Goal: Task Accomplishment & Management: Manage account settings

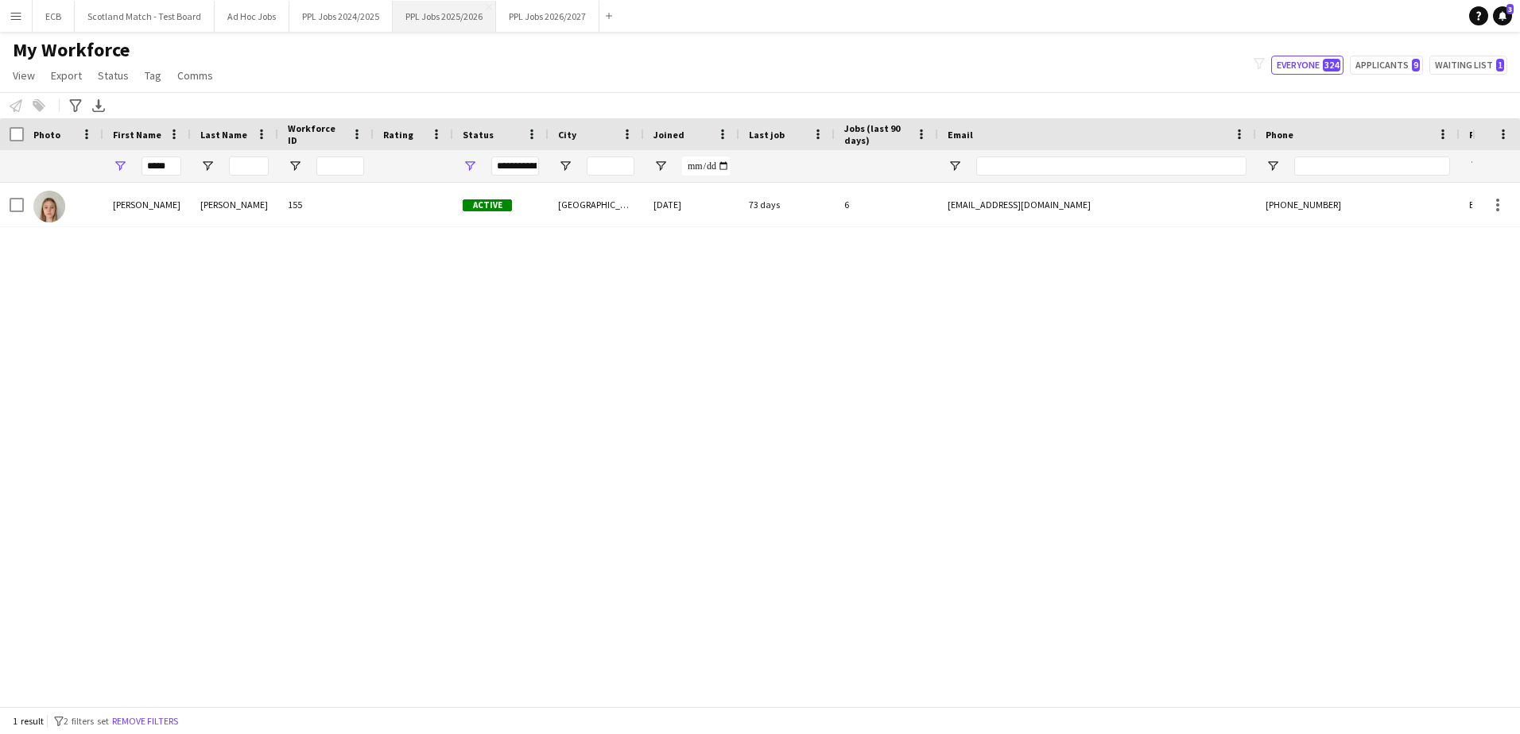
click at [446, 17] on button "PPL Jobs 2025/2026 Close" at bounding box center [444, 16] width 103 height 31
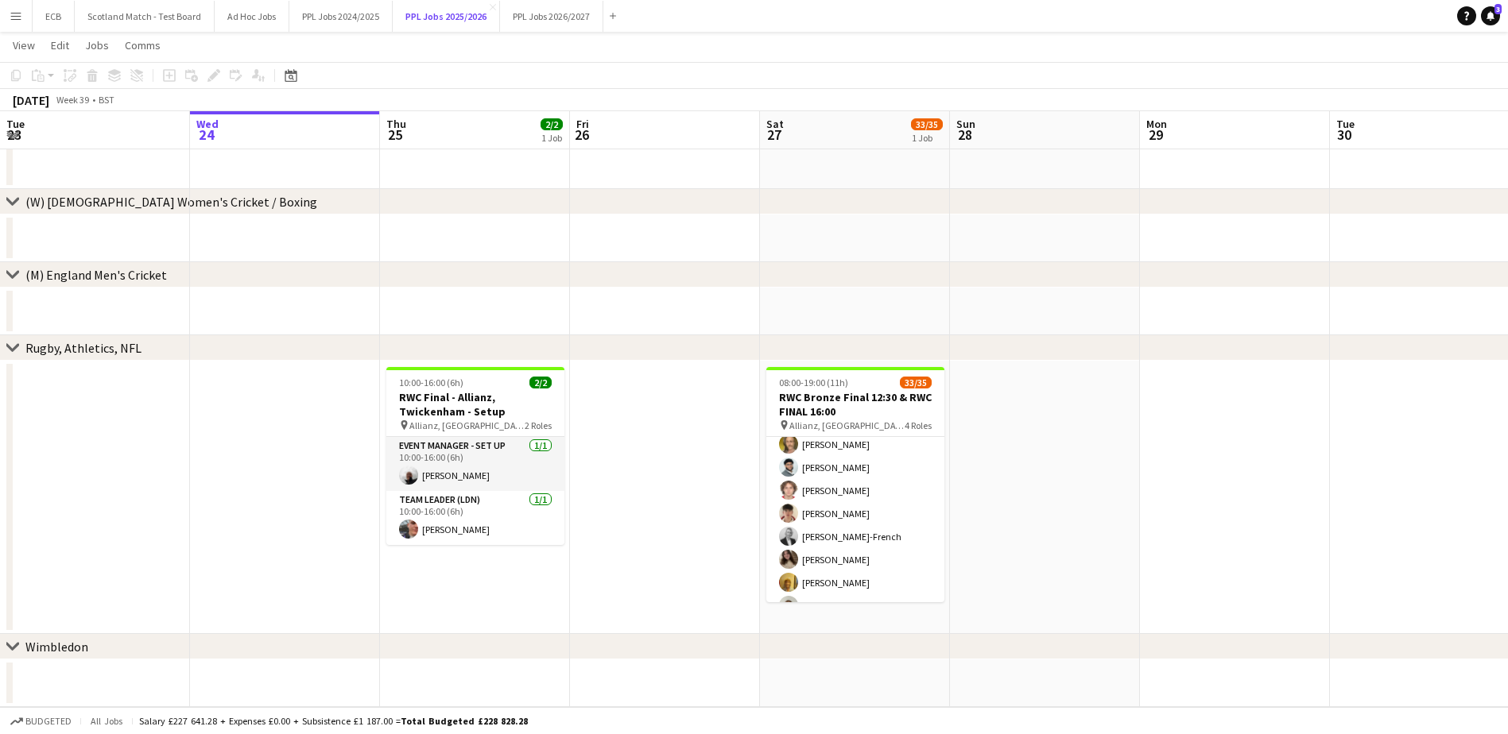
scroll to position [701, 0]
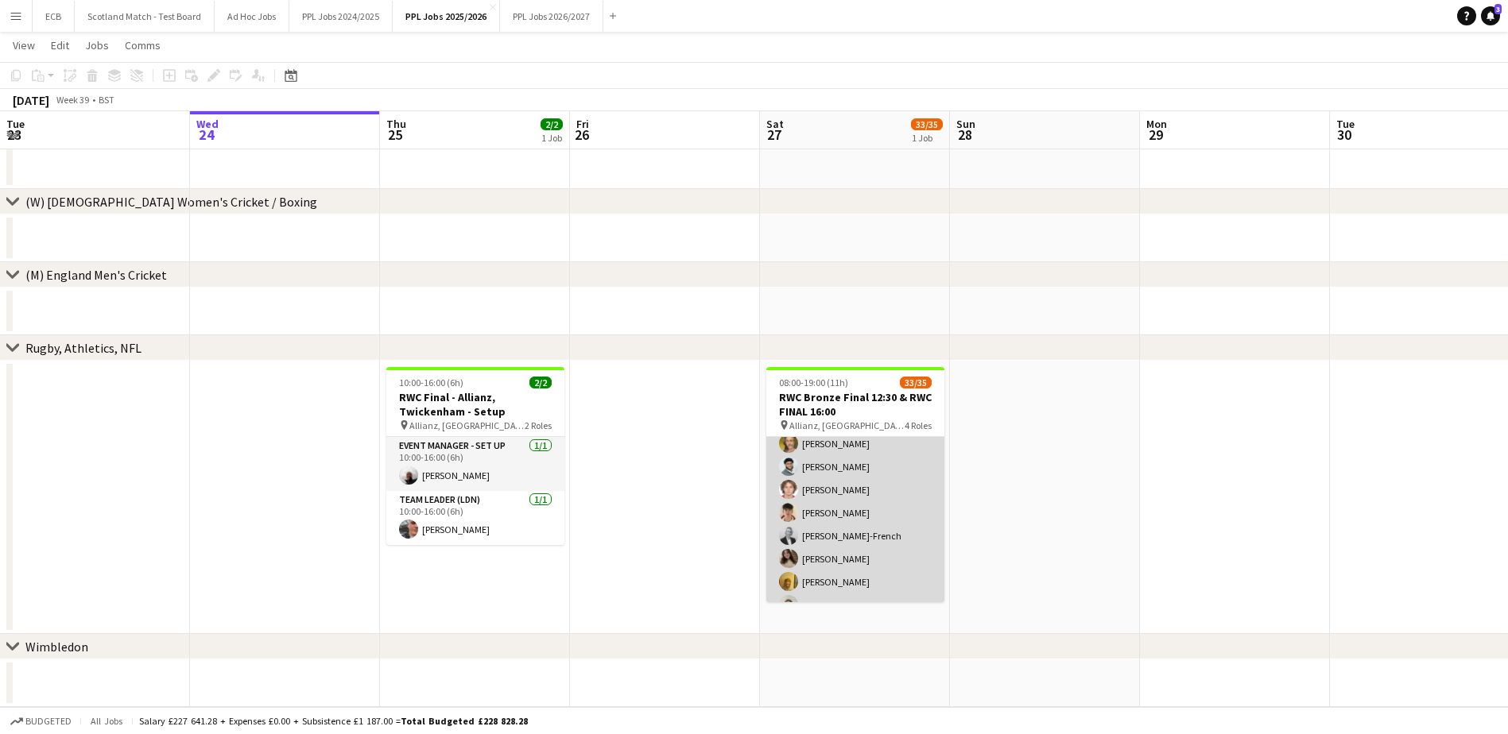
click at [825, 448] on app-card-role "Programme Seller (LDN) 2I 9/10 11:00-17:00 (6h) Adam Rihan Benicio Fernandes Ye…" at bounding box center [855, 536] width 178 height 262
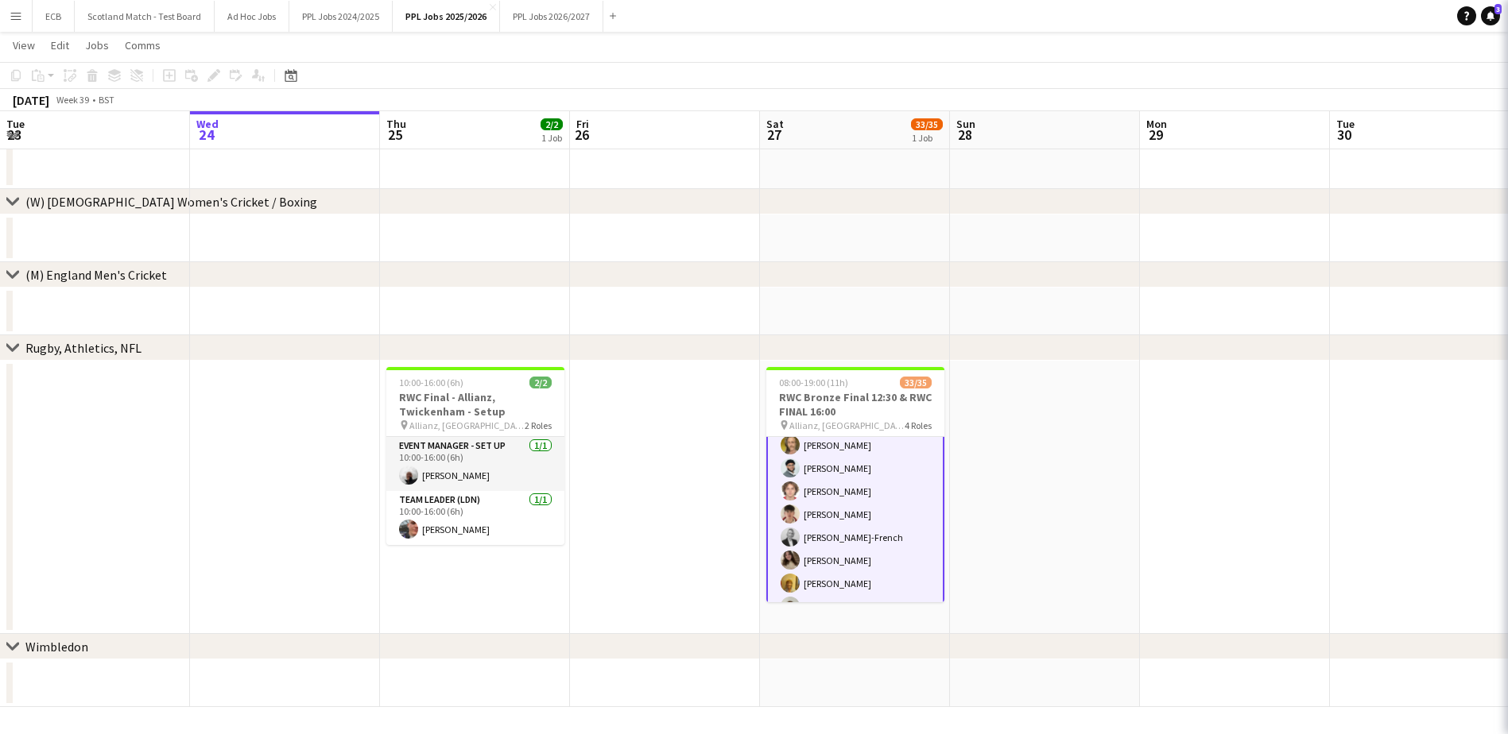
scroll to position [703, 0]
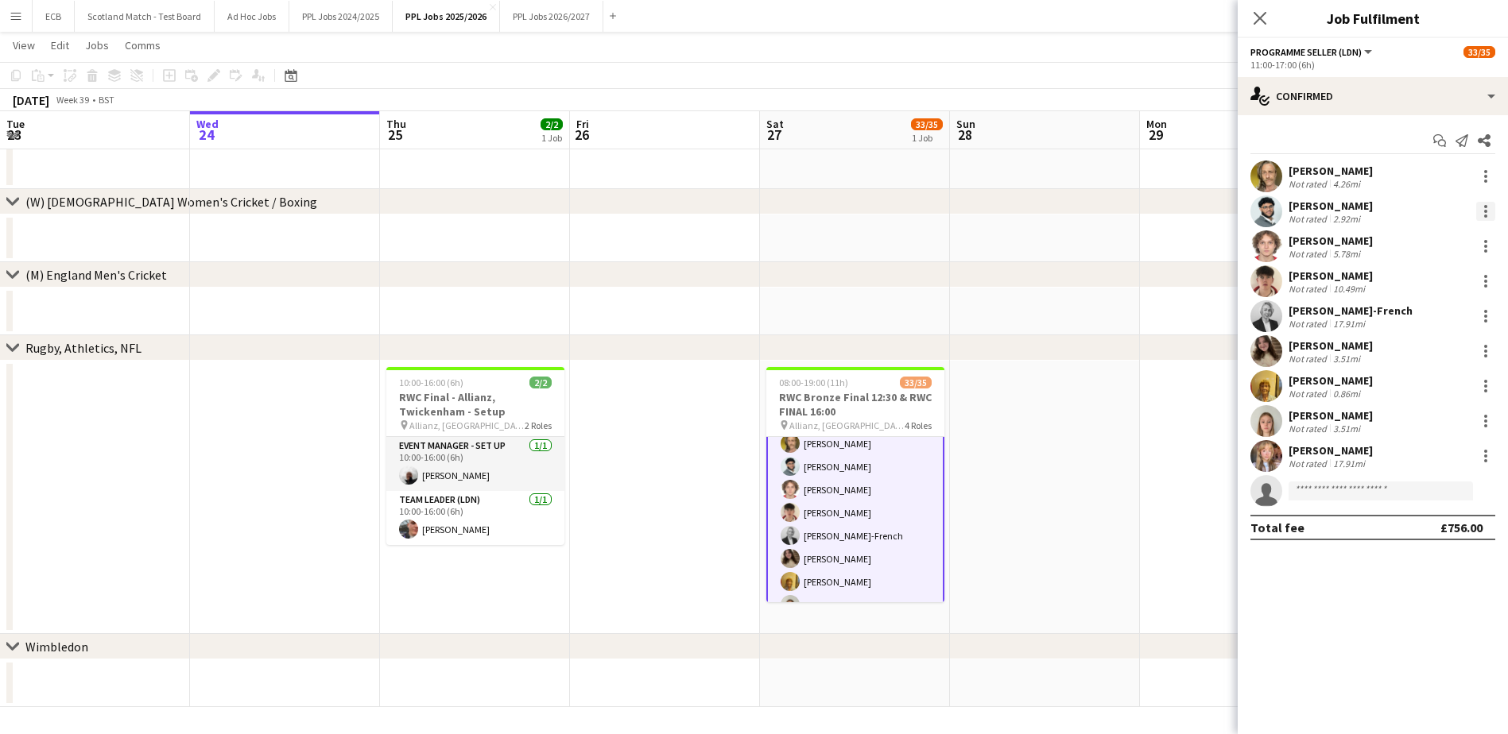
click at [1010, 204] on div at bounding box center [1485, 211] width 19 height 19
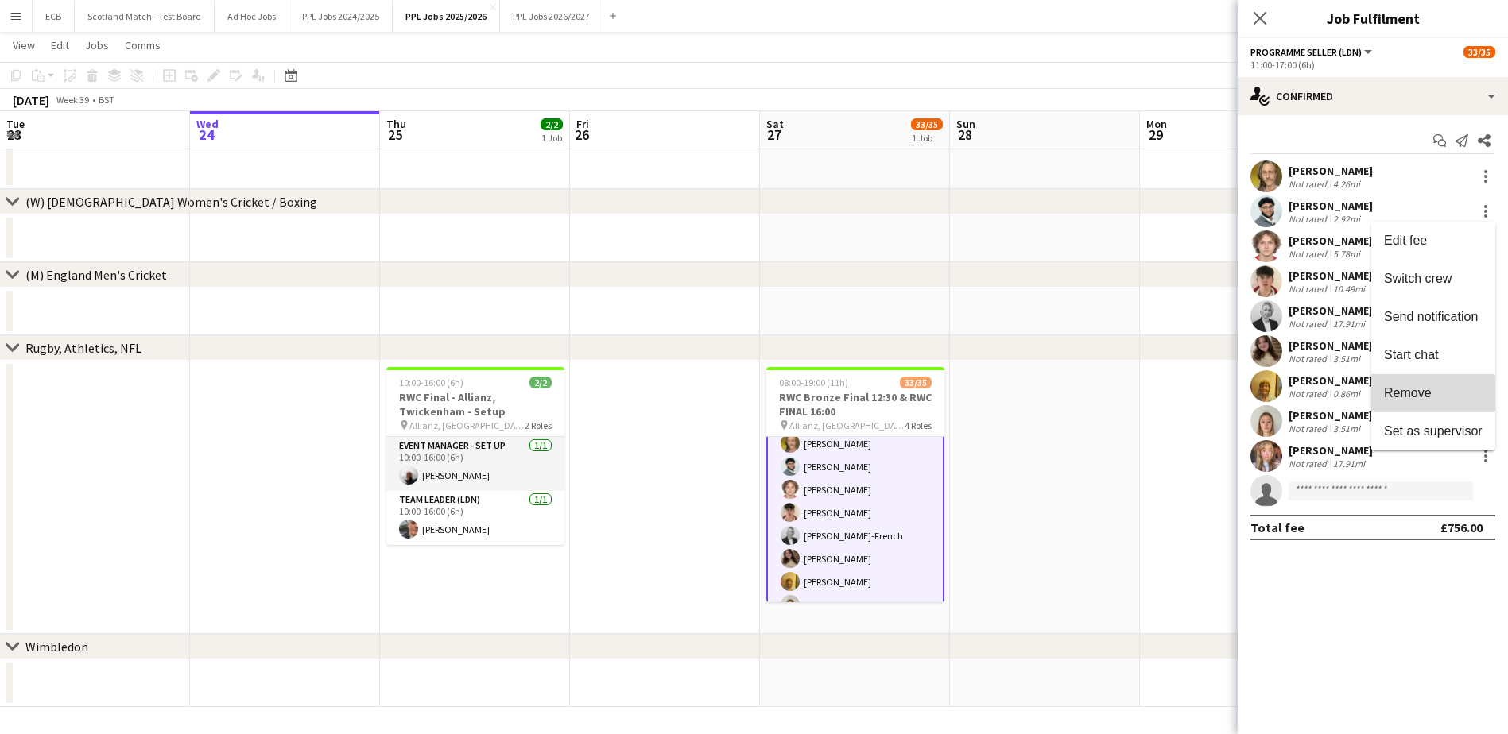
click at [1010, 393] on span "Remove" at bounding box center [1408, 393] width 48 height 14
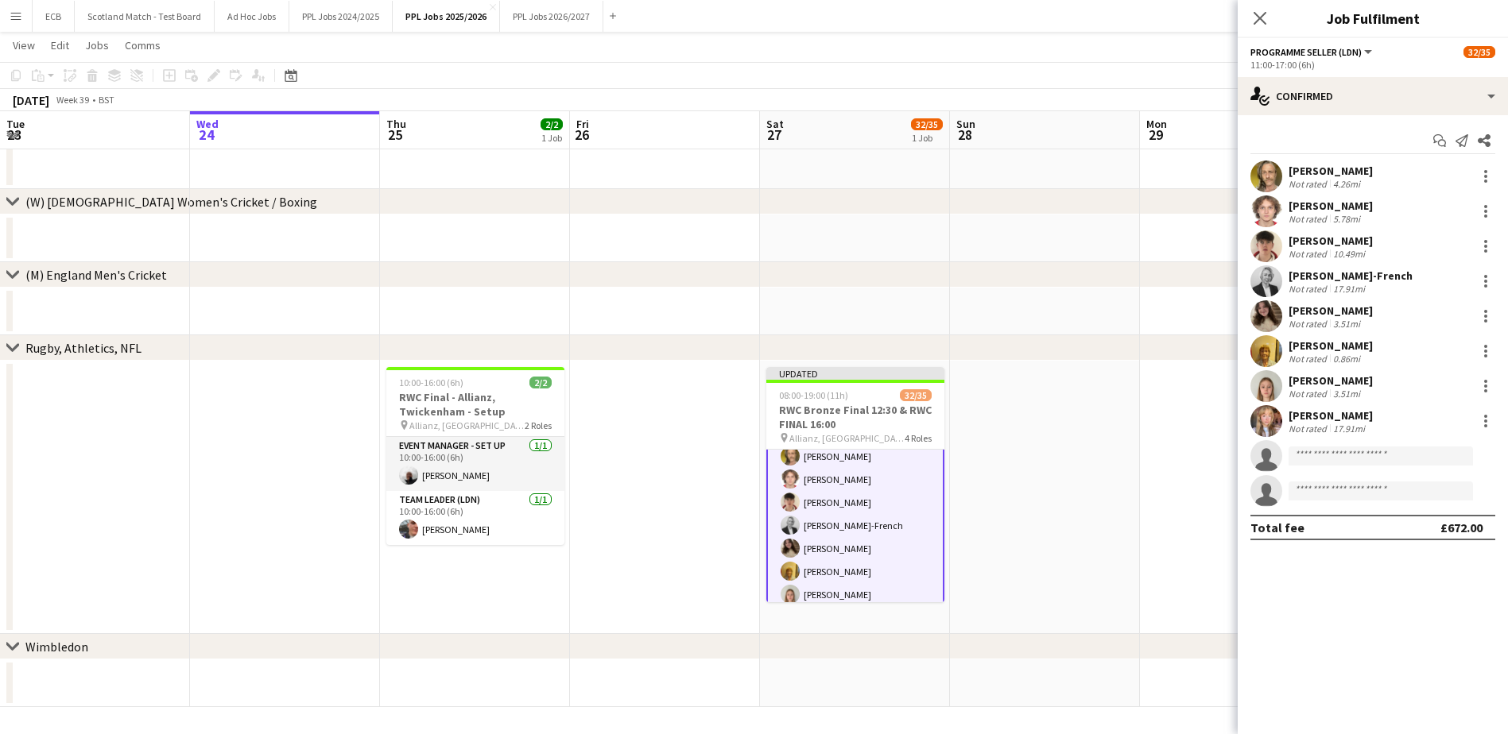
click at [1010, 448] on app-date-cell at bounding box center [1235, 497] width 190 height 273
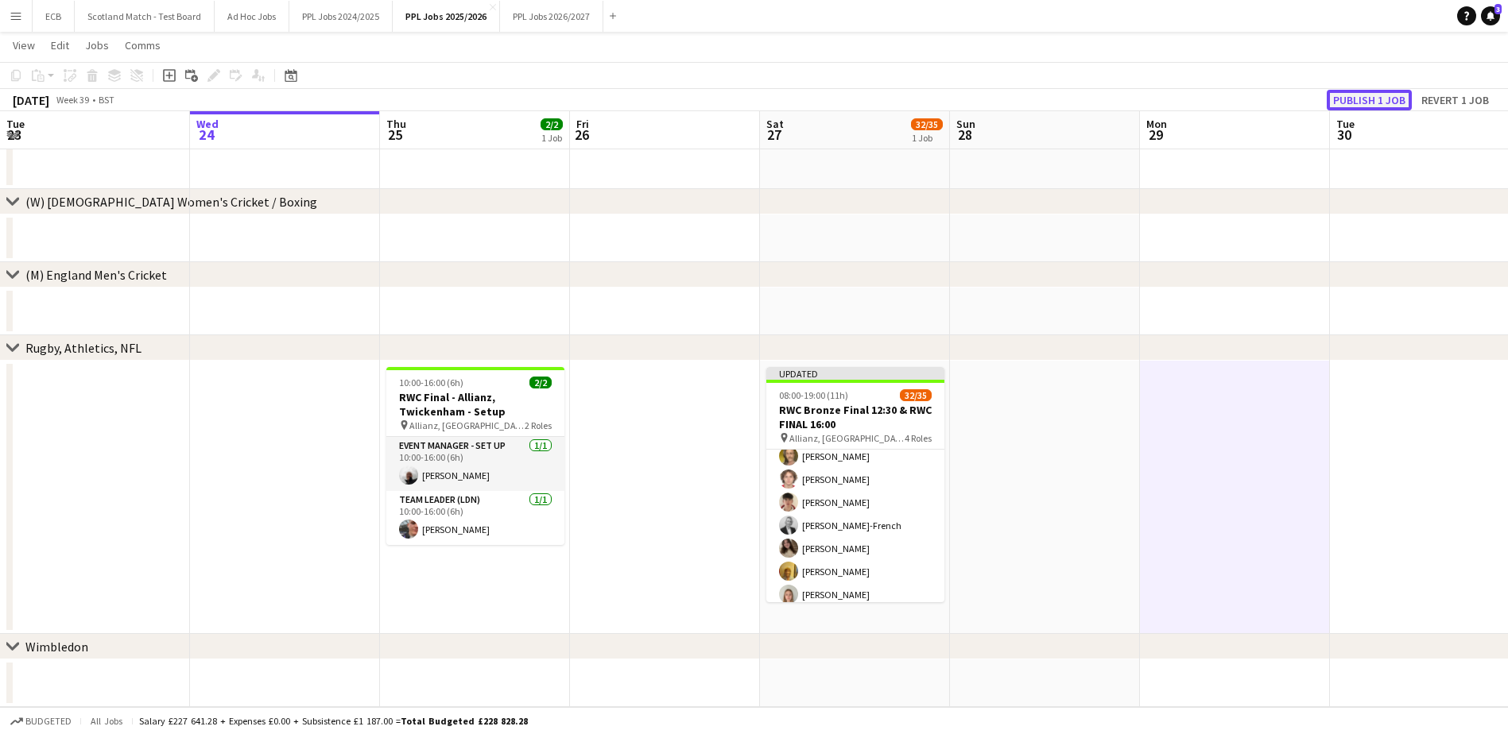
click at [1010, 100] on button "Publish 1 job" at bounding box center [1369, 100] width 85 height 21
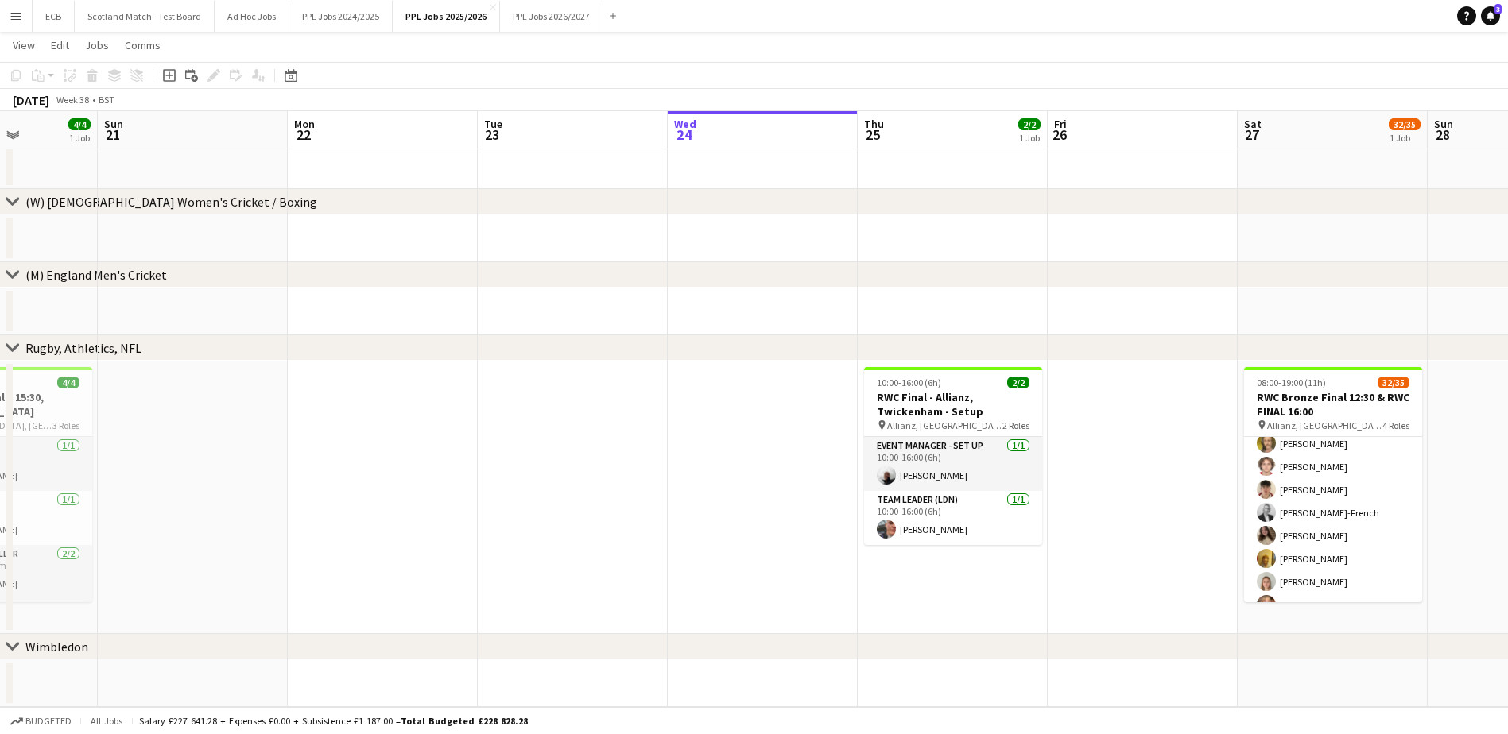
scroll to position [0, 429]
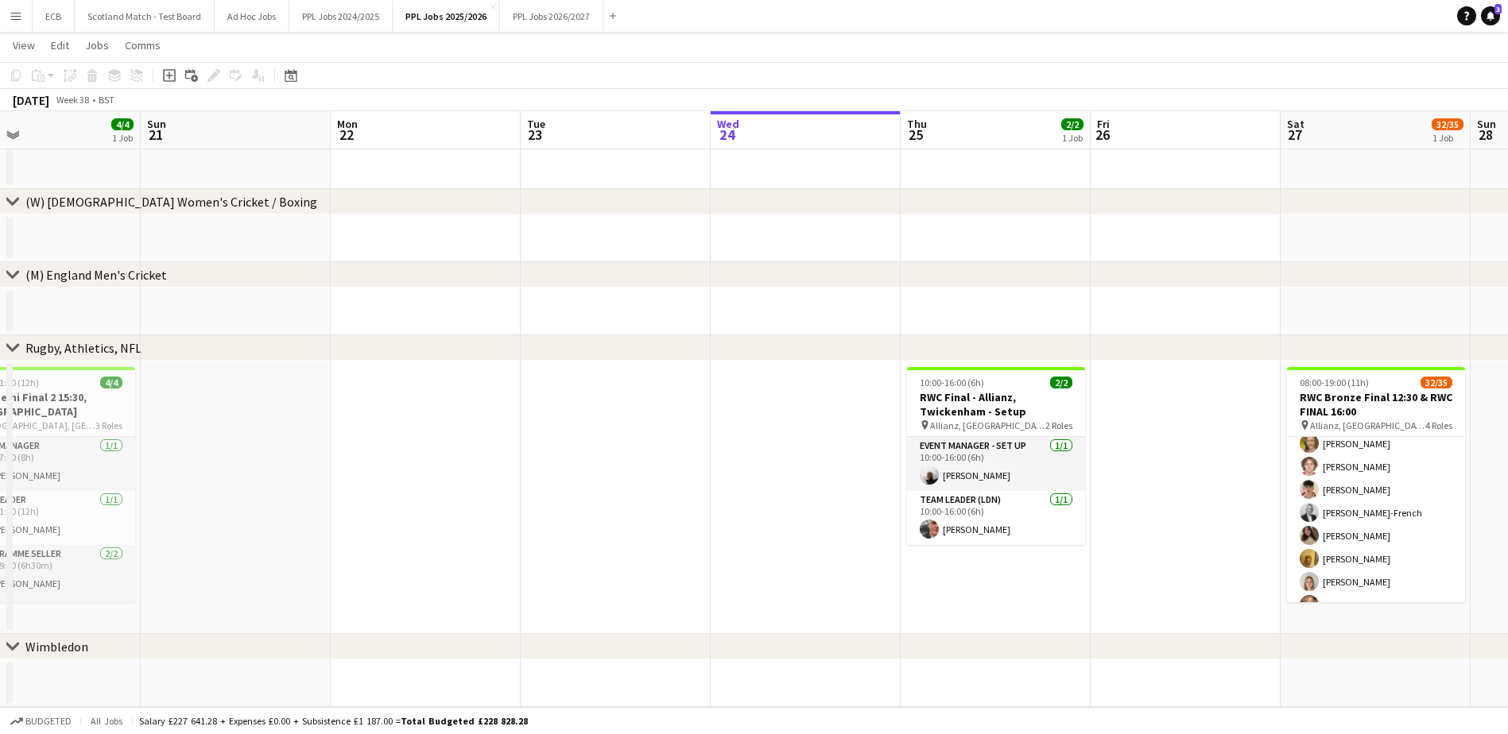
drag, startPoint x: 38, startPoint y: 0, endPoint x: 315, endPoint y: 428, distance: 509.3
click at [315, 428] on app-date-cell at bounding box center [236, 497] width 190 height 273
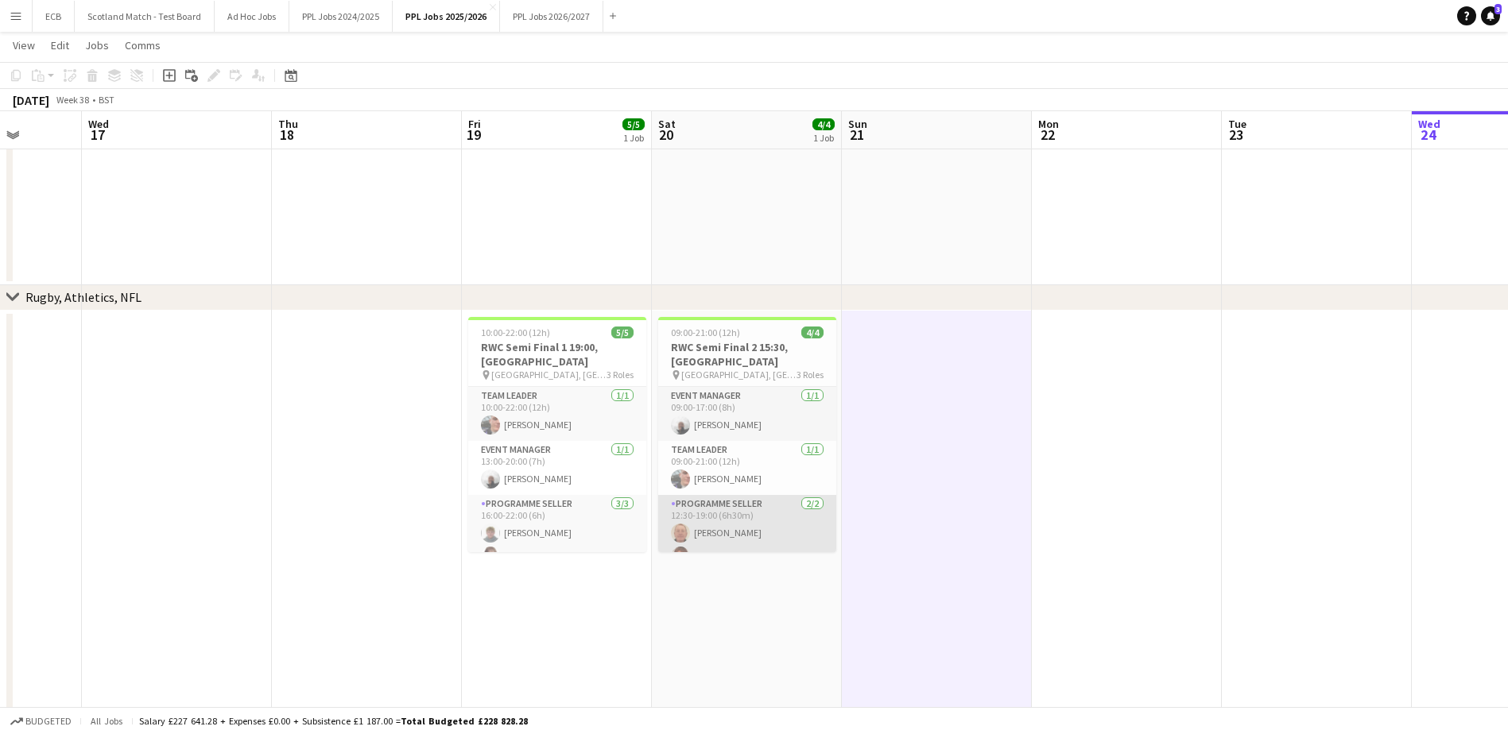
scroll to position [0, 0]
click at [540, 397] on app-card-role "Team Leader 1/1 10:00-22:00 (12h) Harvey Fogg" at bounding box center [557, 414] width 178 height 54
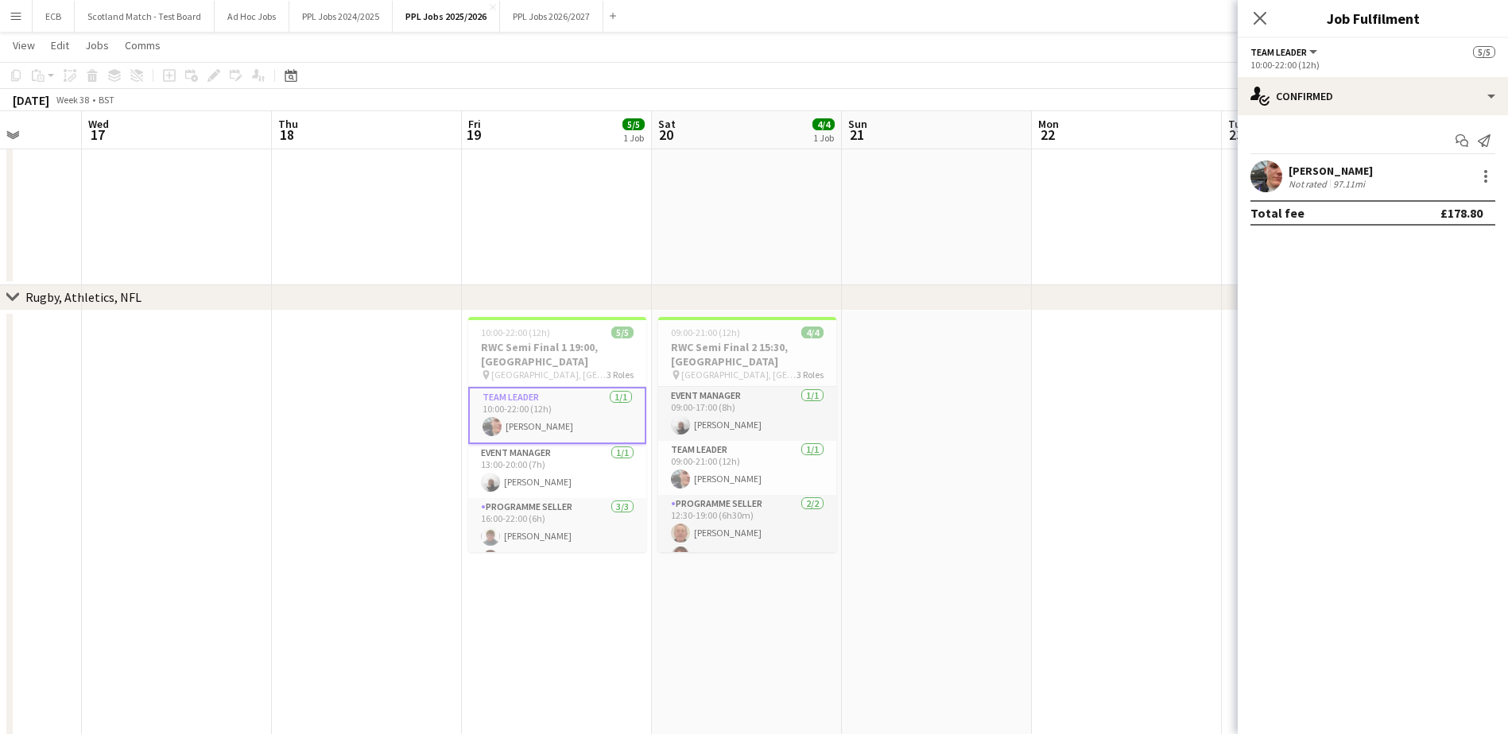
click at [540, 397] on app-card-role "Team Leader 1/1 10:00-22:00 (12h) Harvey Fogg" at bounding box center [557, 415] width 178 height 57
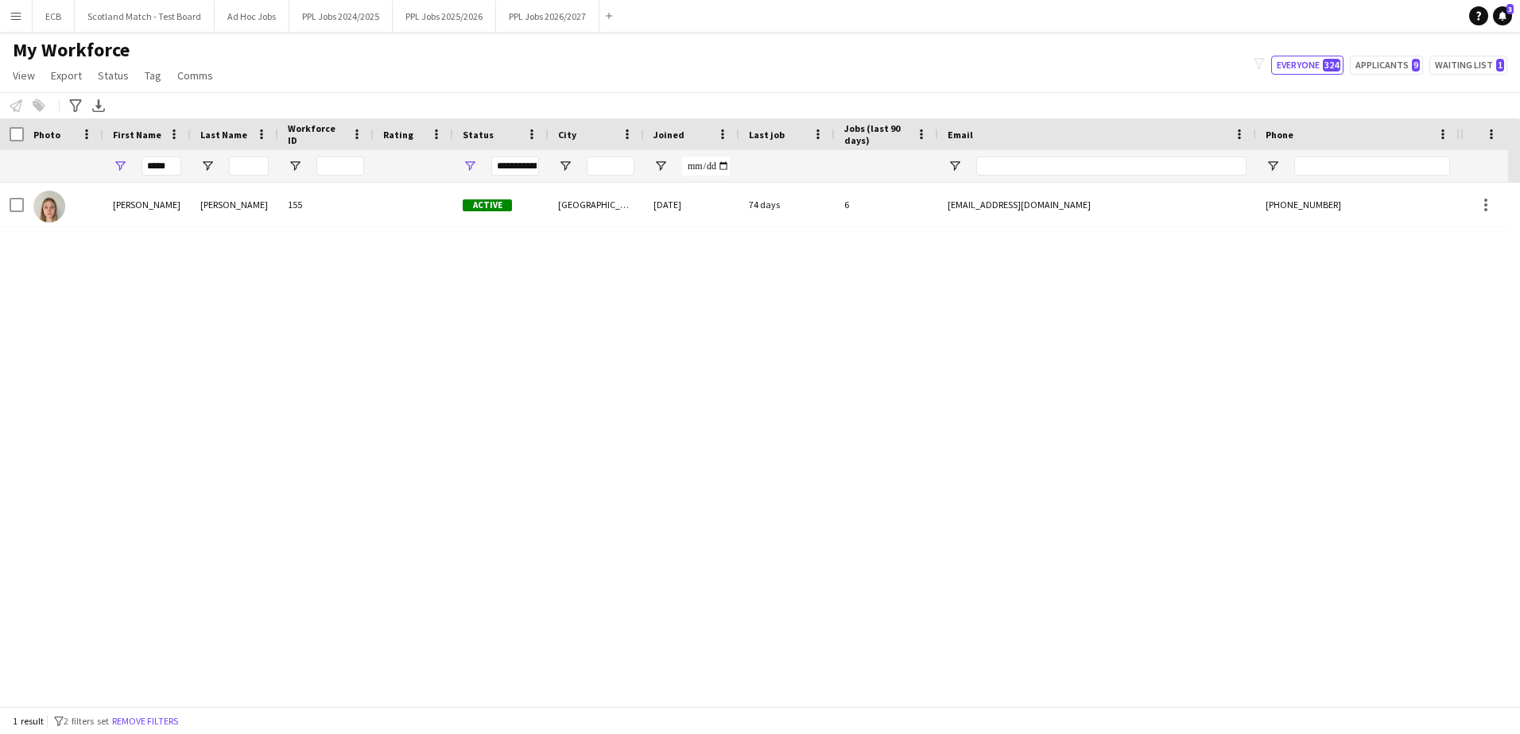
click at [6, 20] on button "Menu" at bounding box center [16, 16] width 32 height 32
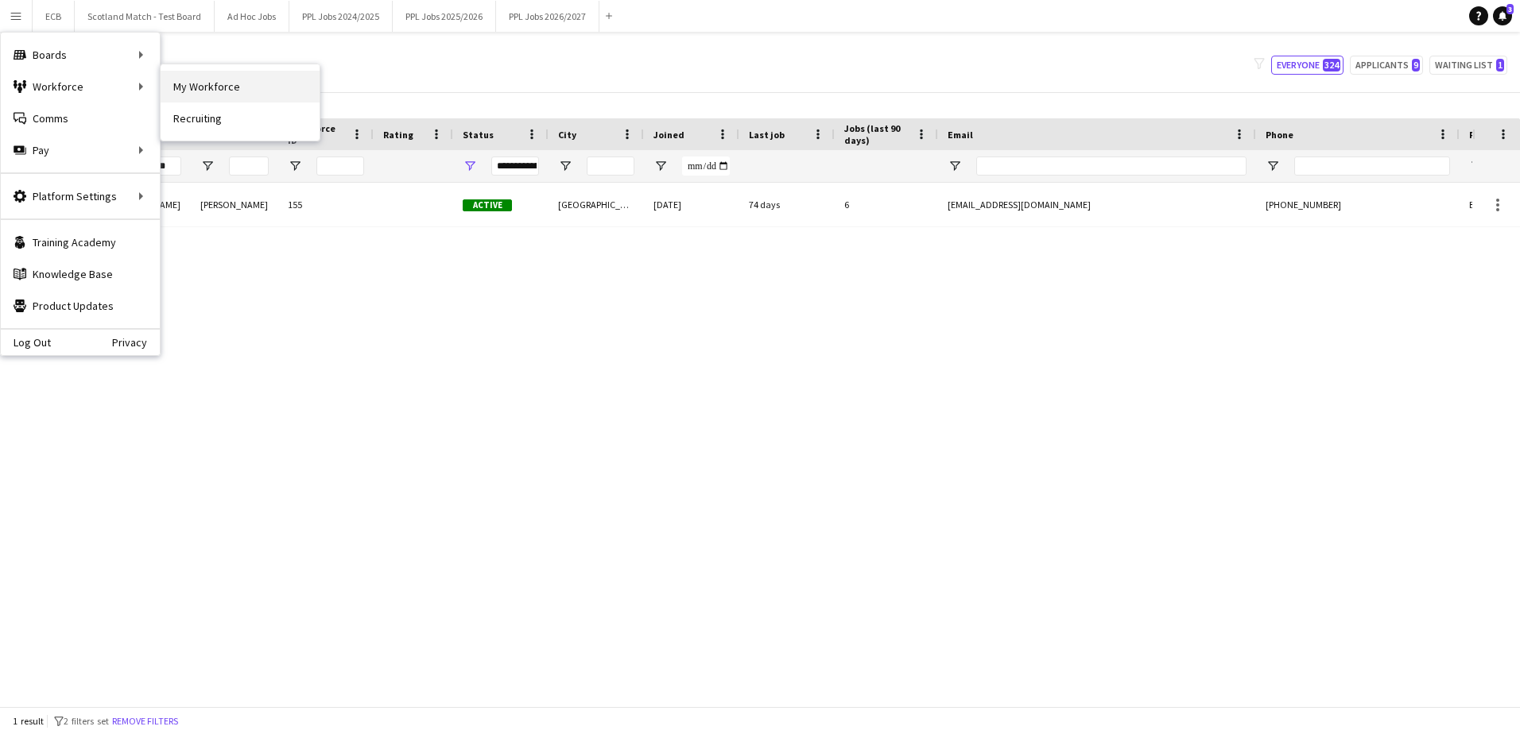
click at [199, 90] on link "My Workforce" at bounding box center [240, 87] width 159 height 32
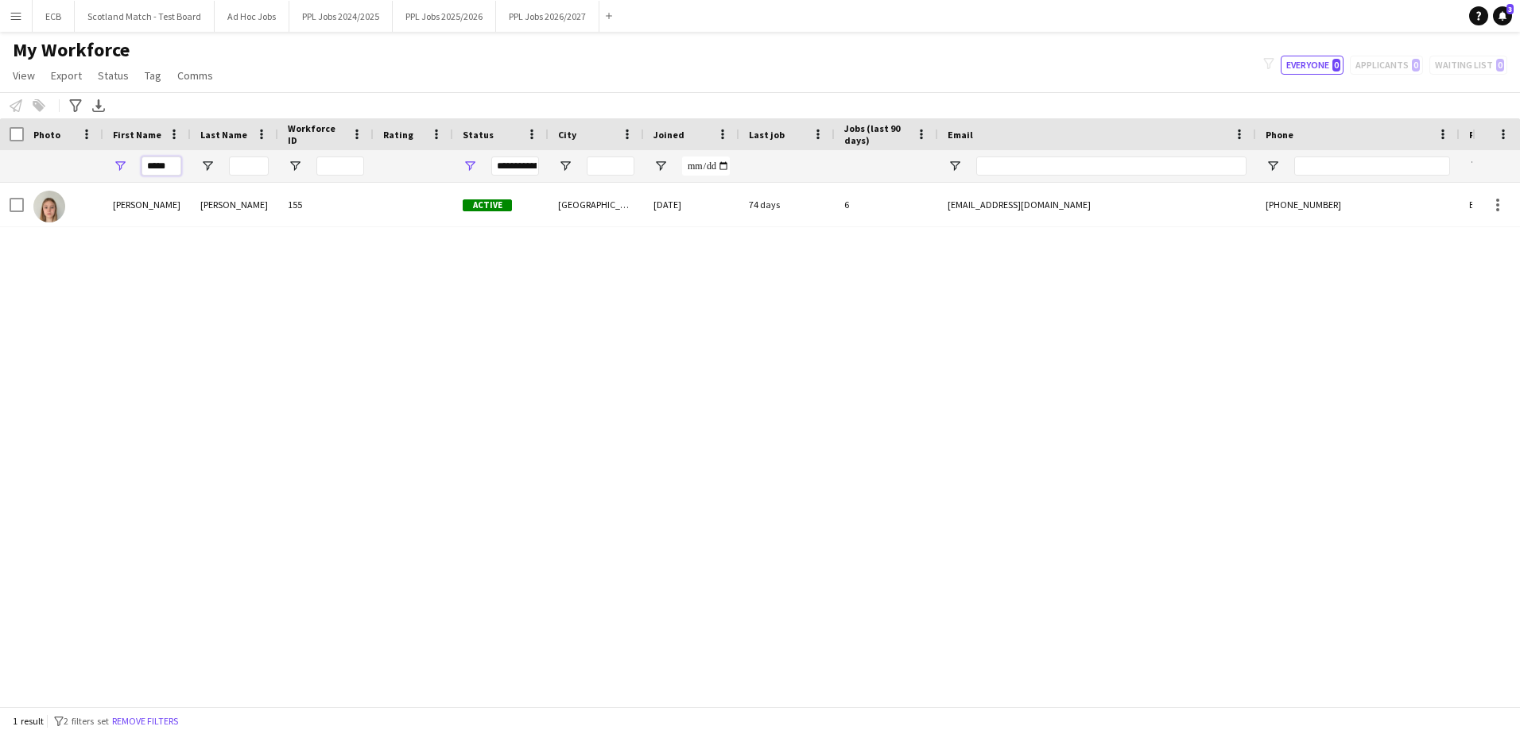
drag, startPoint x: 173, startPoint y: 173, endPoint x: 80, endPoint y: 155, distance: 94.8
click at [80, 155] on div "*****" at bounding box center [861, 166] width 1723 height 32
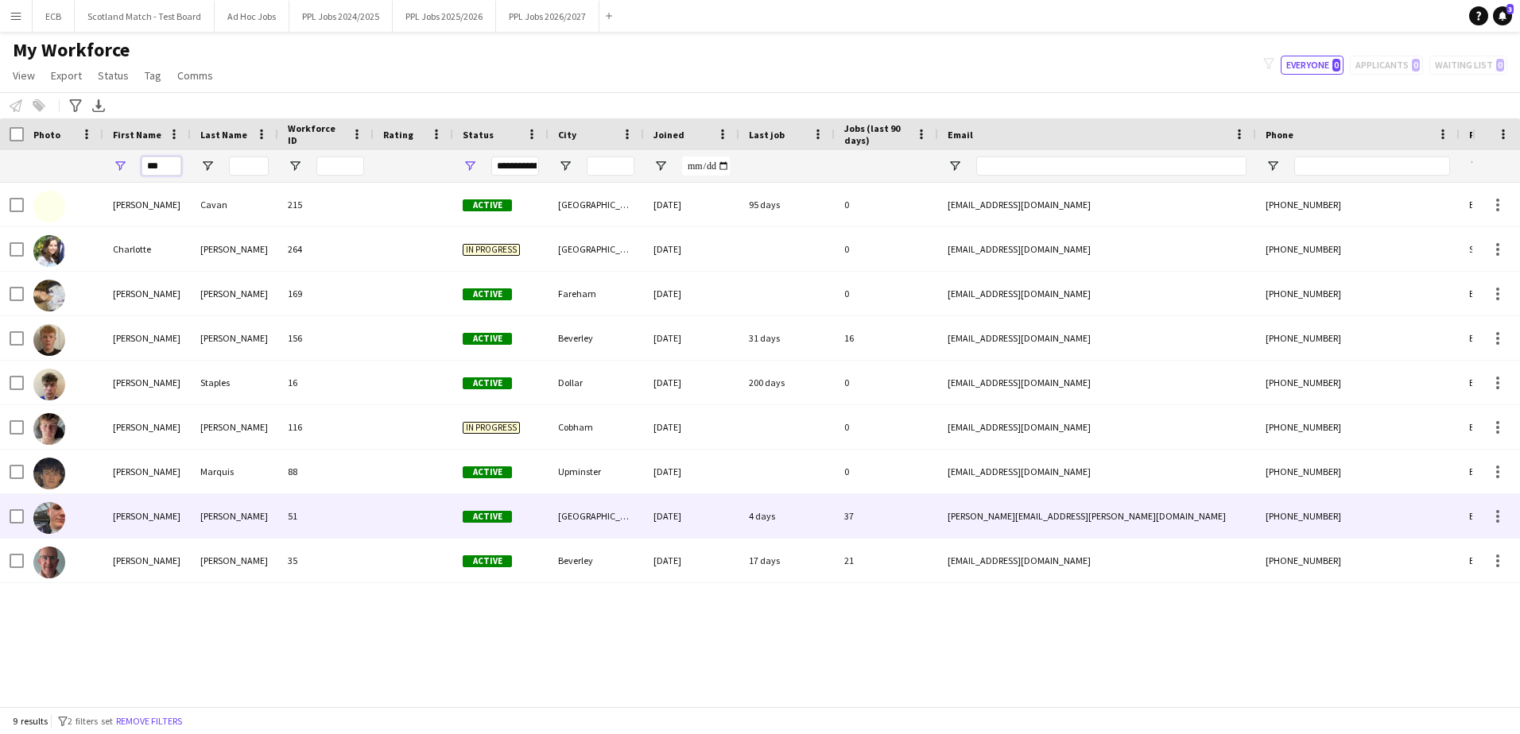
type input "***"
click at [103, 448] on div at bounding box center [63, 516] width 79 height 44
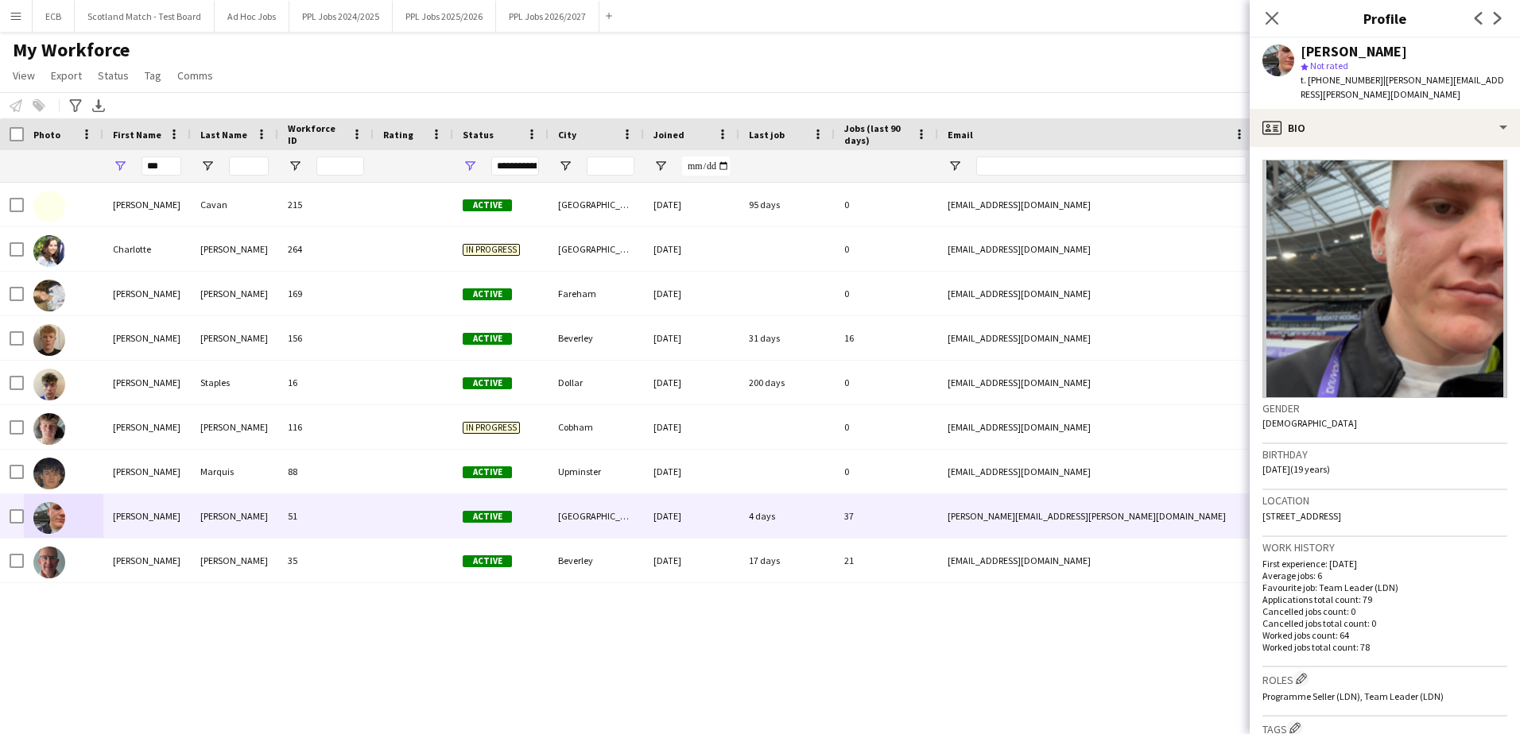
click at [12, 19] on app-icon "Menu" at bounding box center [16, 16] width 13 height 13
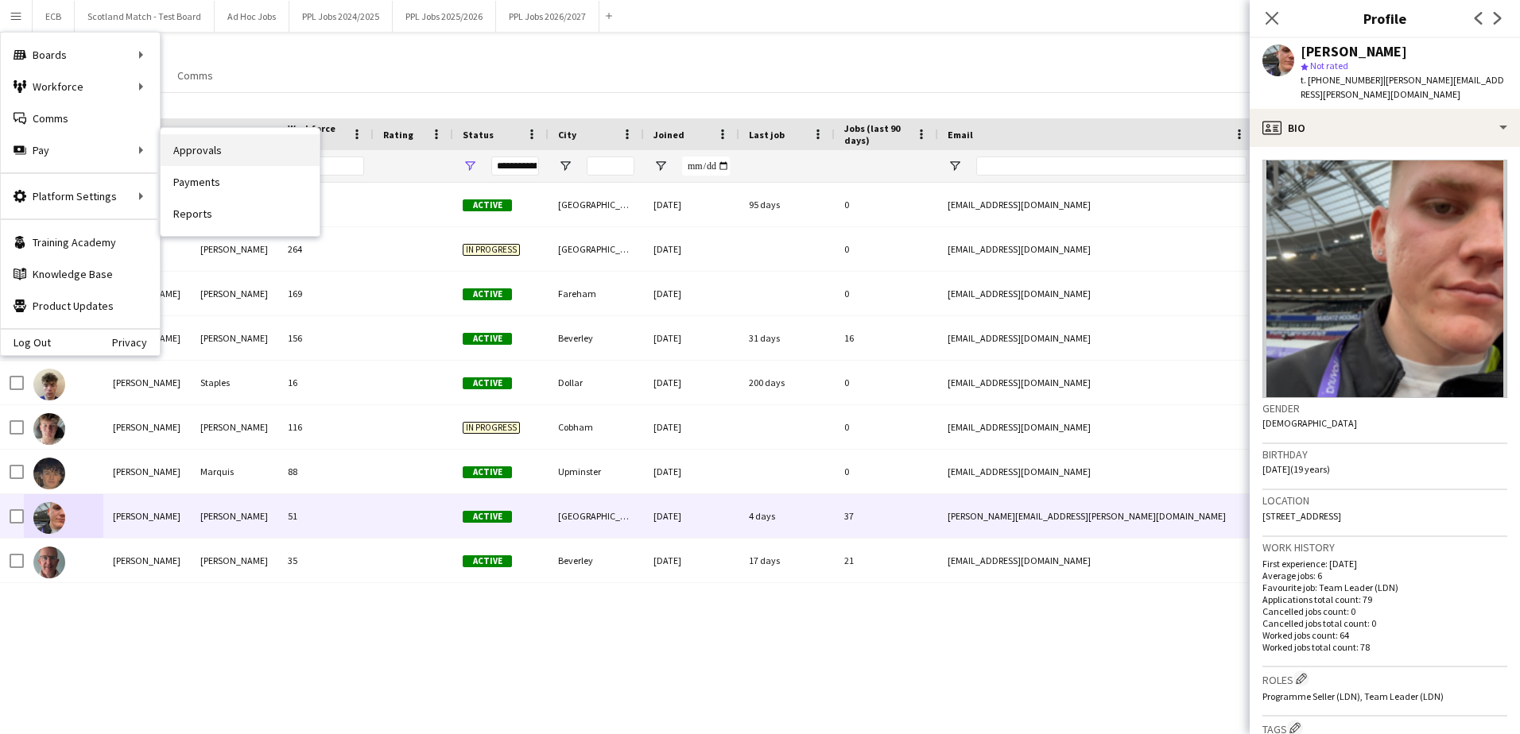
click at [219, 140] on link "Approvals" at bounding box center [240, 150] width 159 height 32
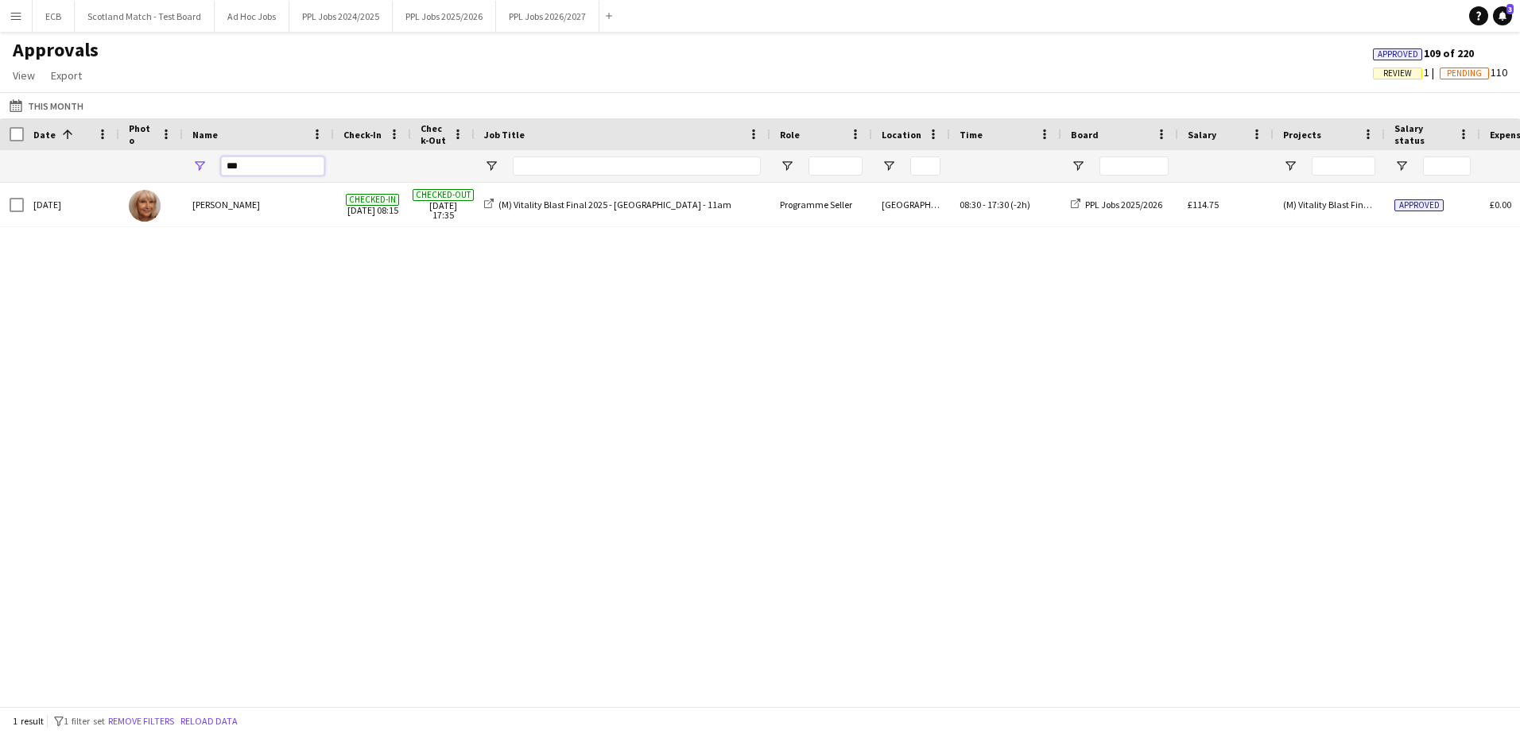
drag, startPoint x: 257, startPoint y: 161, endPoint x: 173, endPoint y: 165, distance: 83.6
click at [173, 165] on div "***" at bounding box center [1340, 166] width 2680 height 32
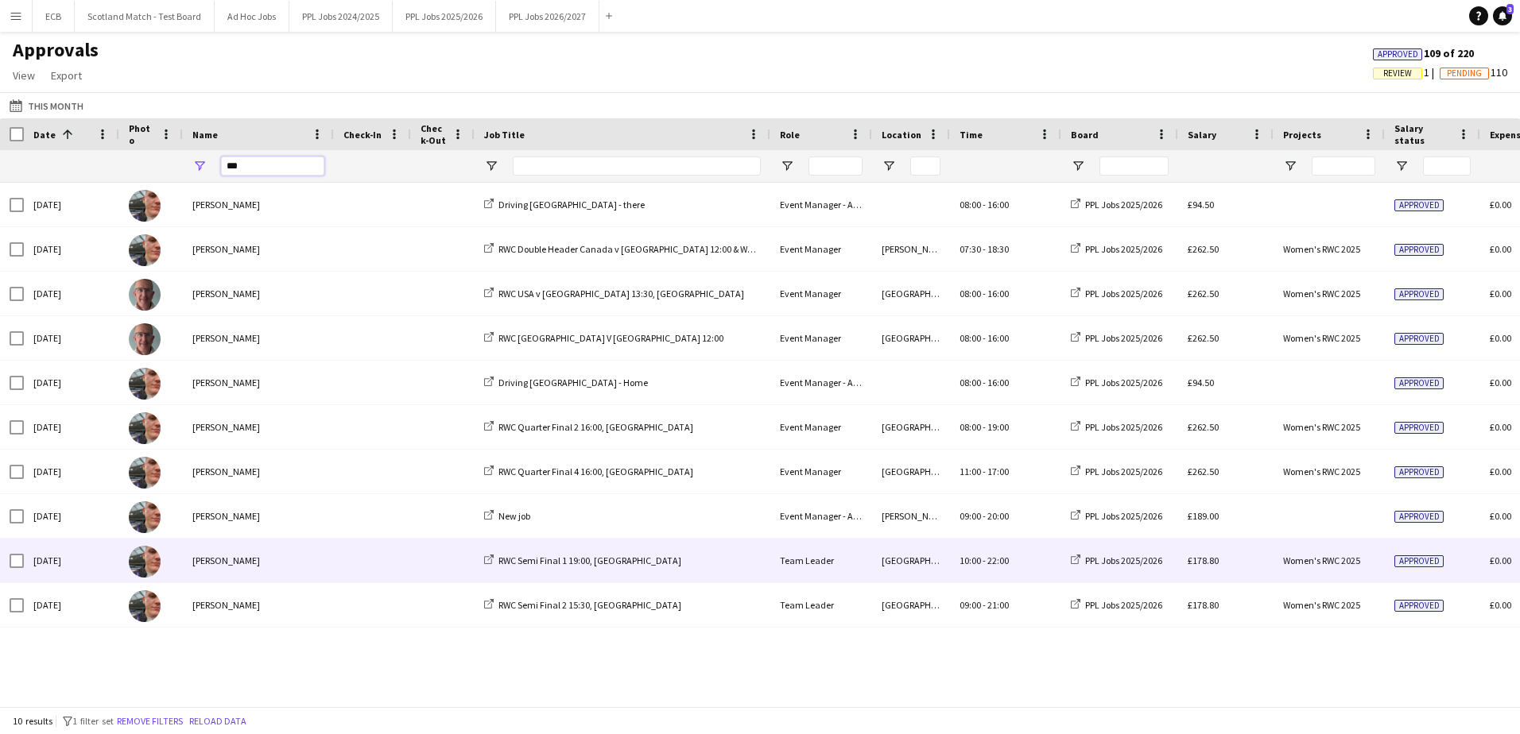
type input "***"
click at [667, 448] on div "RWC Semi Final 1 19:00, Bristol" at bounding box center [623, 561] width 296 height 44
click at [168, 448] on div at bounding box center [151, 561] width 64 height 44
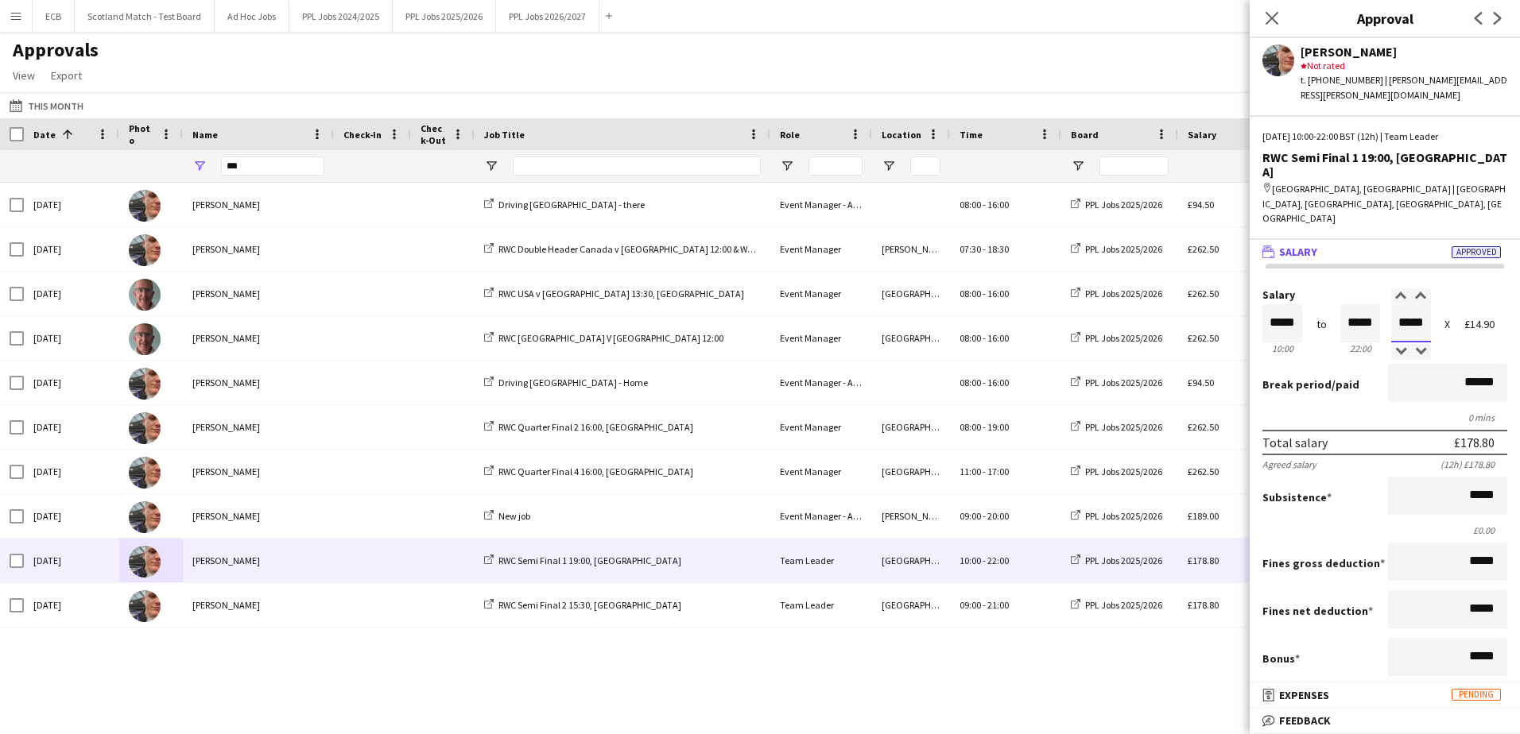
click at [1010, 304] on input "*****" at bounding box center [1411, 323] width 40 height 38
type input "*****"
click at [1010, 289] on div at bounding box center [1401, 297] width 20 height 16
type input "*****"
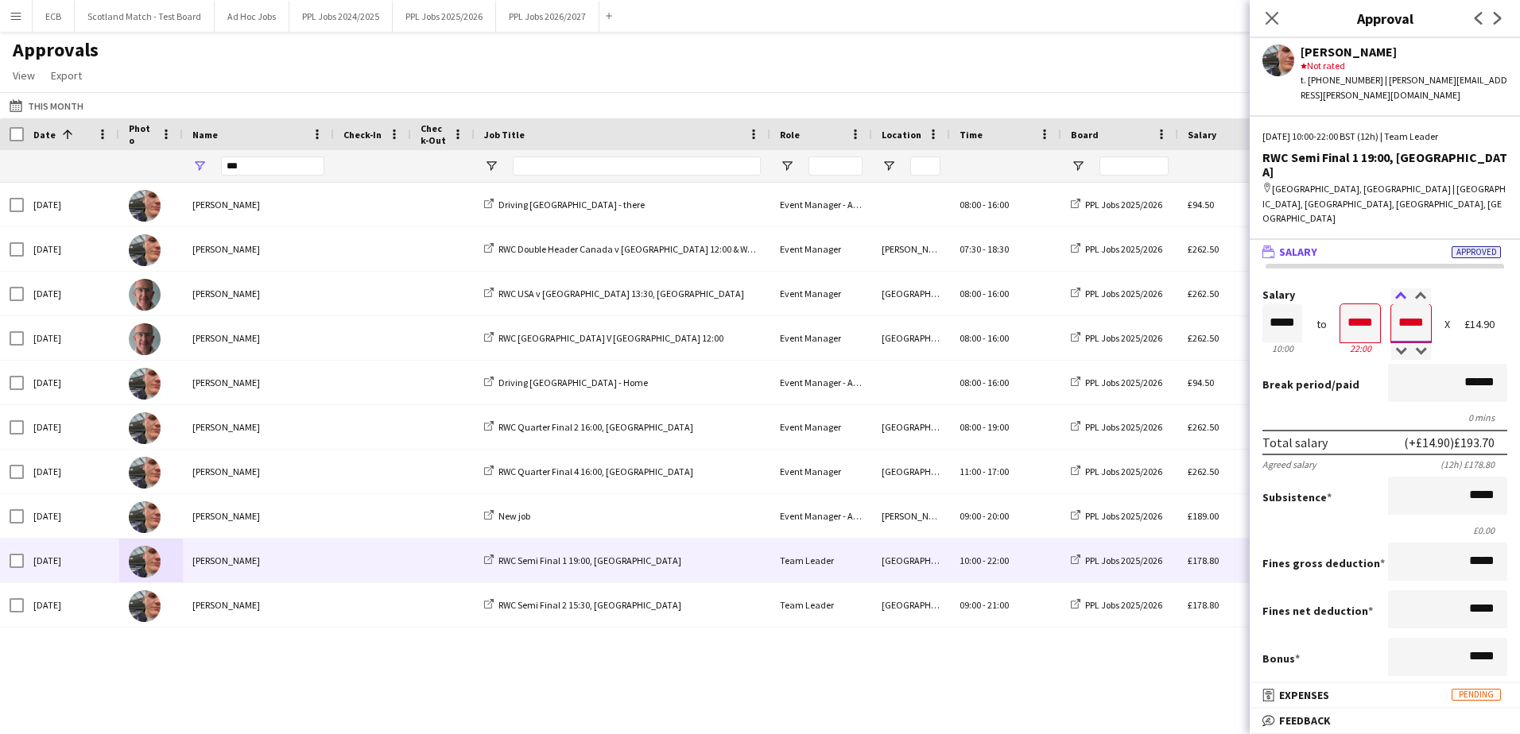
type input "*****"
click at [1010, 289] on div at bounding box center [1401, 297] width 20 height 16
type input "*****"
click at [1010, 344] on div at bounding box center [1401, 352] width 20 height 16
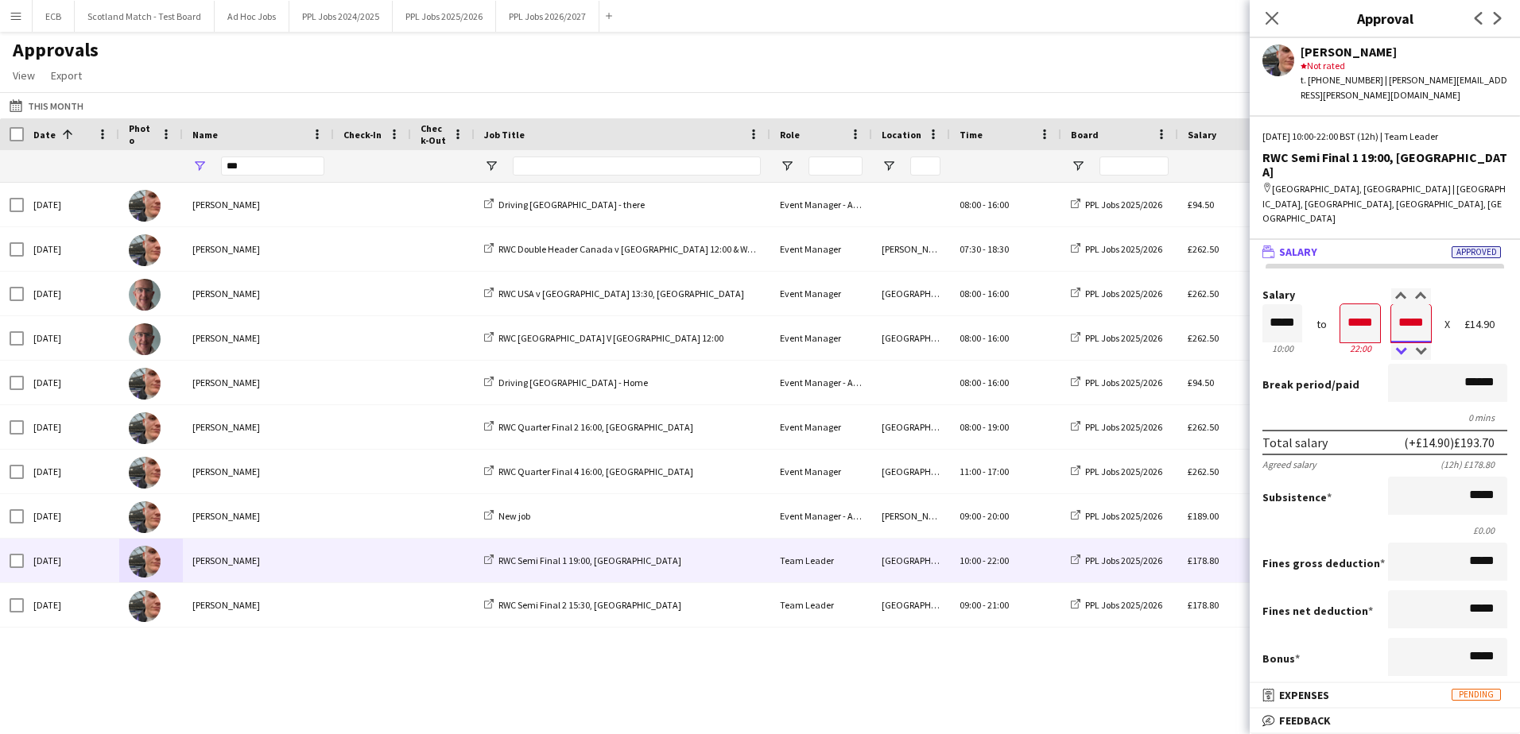
type input "*****"
click at [1010, 344] on div at bounding box center [1401, 352] width 20 height 16
type input "*****"
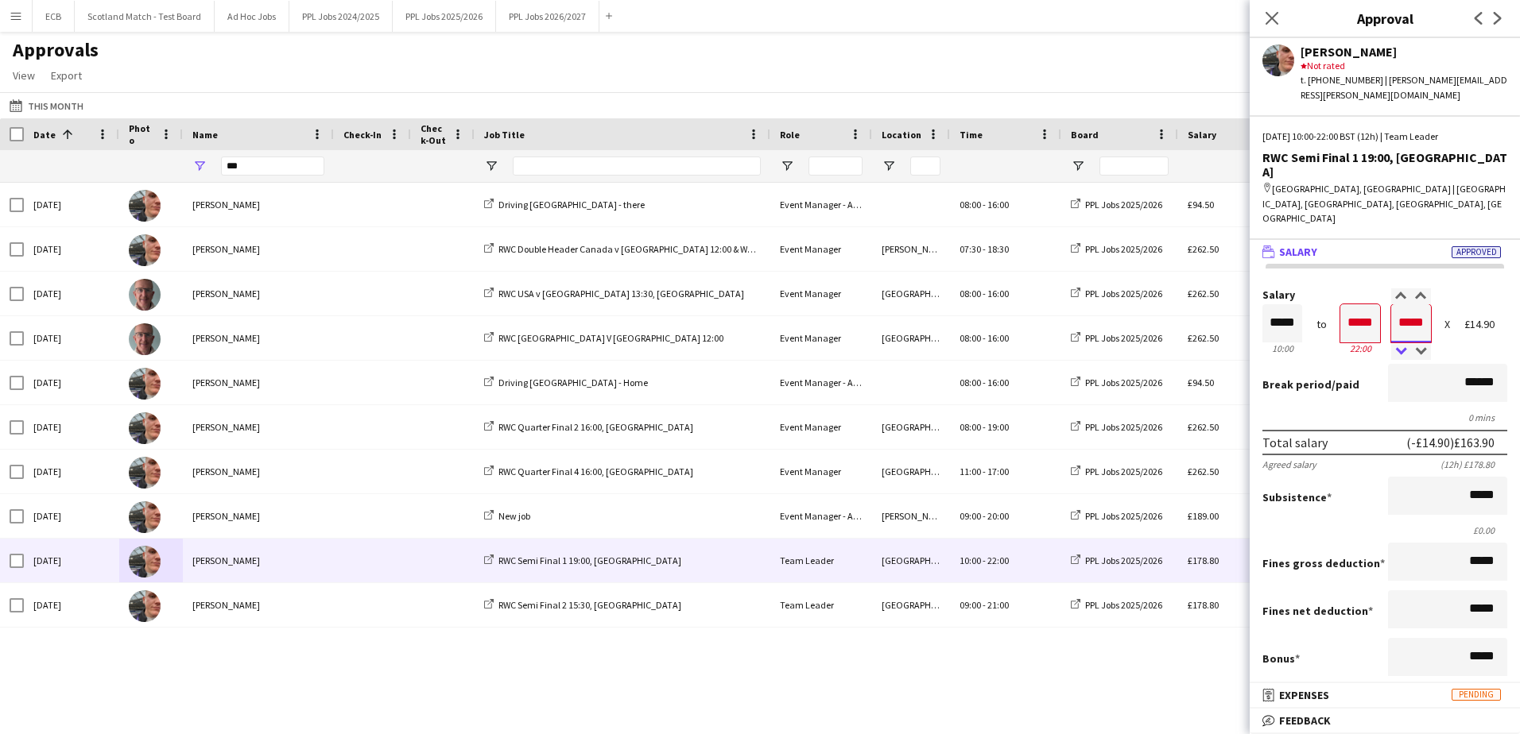
click at [1010, 344] on div at bounding box center [1401, 352] width 20 height 16
type input "*****"
click at [1010, 344] on div at bounding box center [1401, 352] width 20 height 16
click at [1010, 448] on div "Fri, 5 Sep 2025 Harvey Fogg Driving Exeter - there Event Manager - Admin Half D…" at bounding box center [760, 439] width 1520 height 512
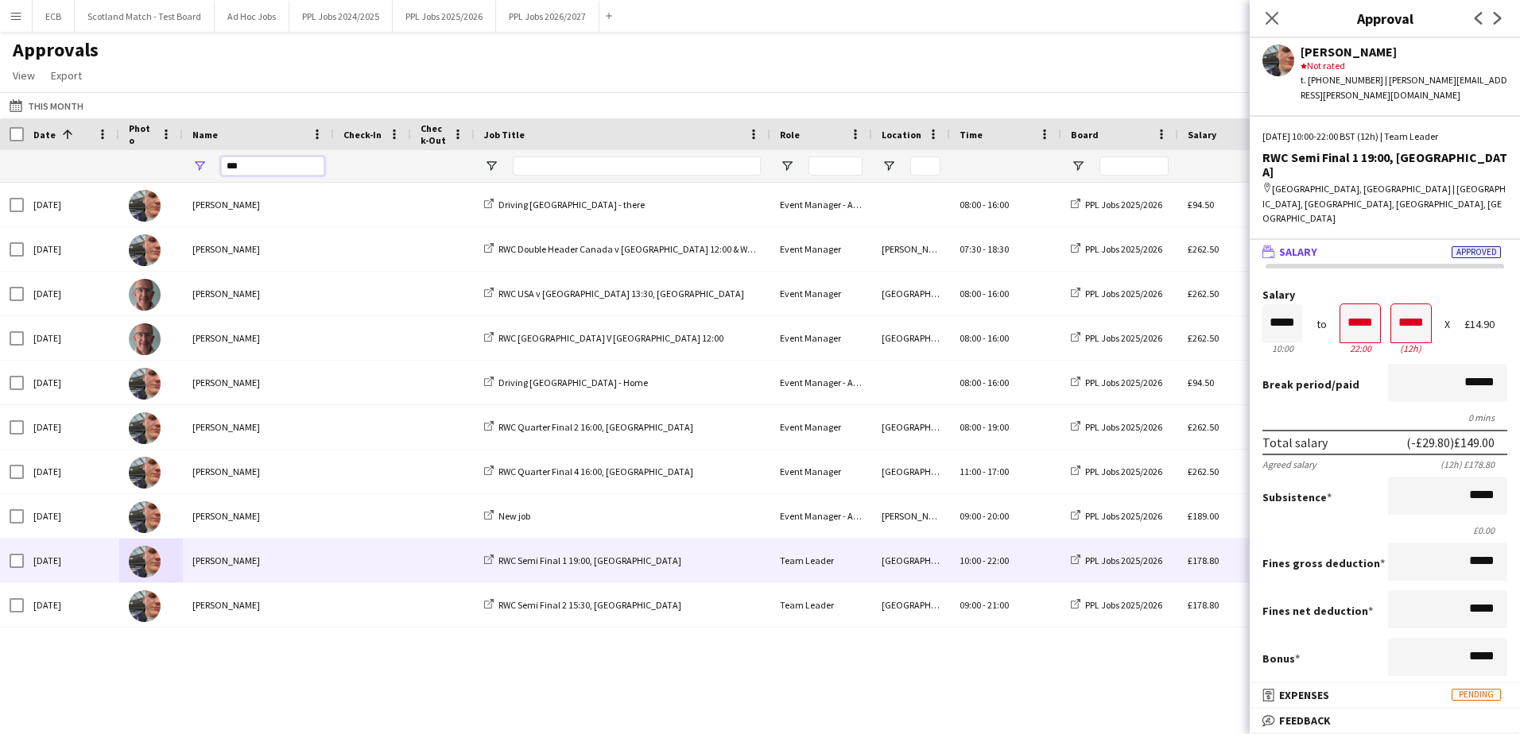
drag, startPoint x: 246, startPoint y: 168, endPoint x: 185, endPoint y: 163, distance: 60.6
click at [185, 163] on div "***" at bounding box center [258, 166] width 151 height 32
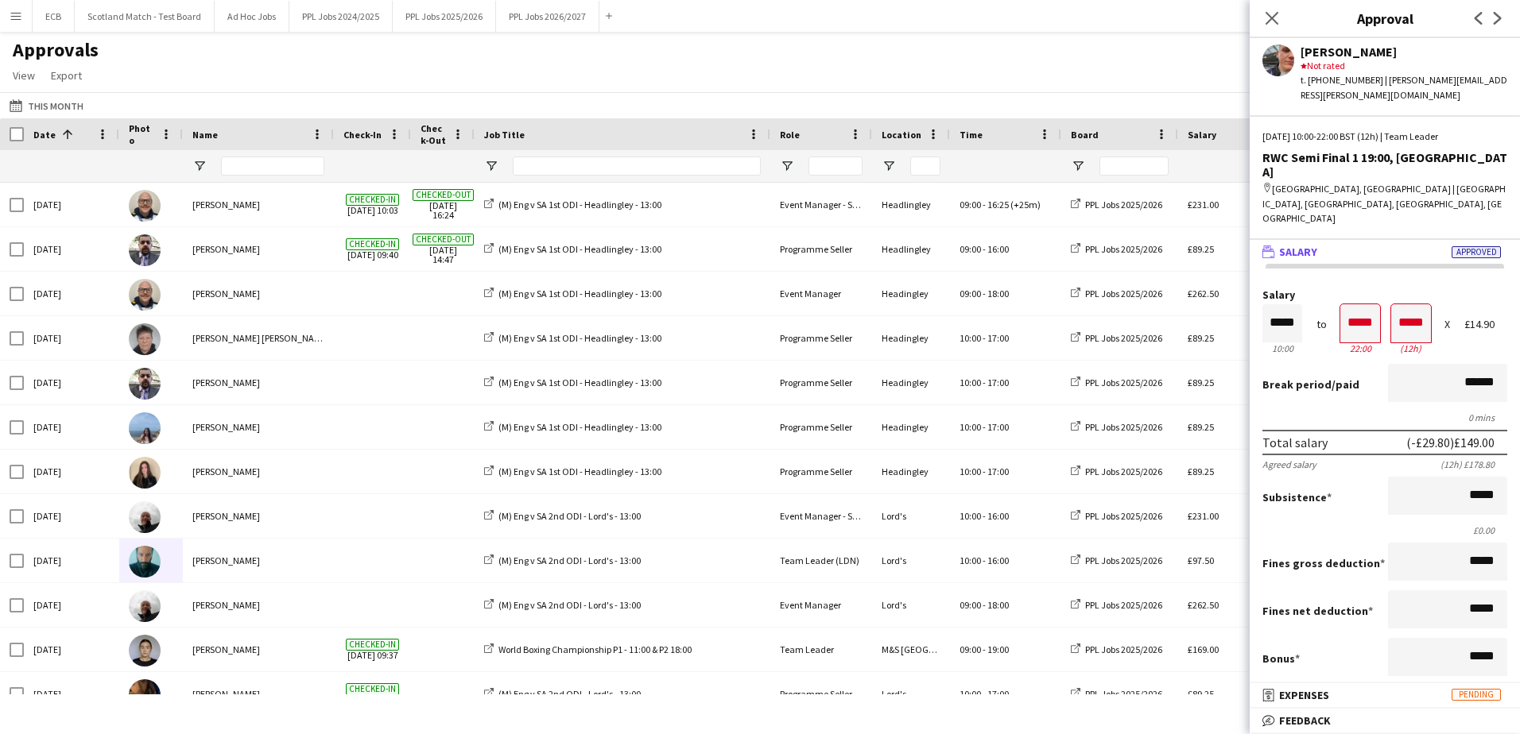
click at [702, 73] on div "Approvals View Customise view Customise filters Reset Filters Reset View Reset …" at bounding box center [760, 65] width 1520 height 54
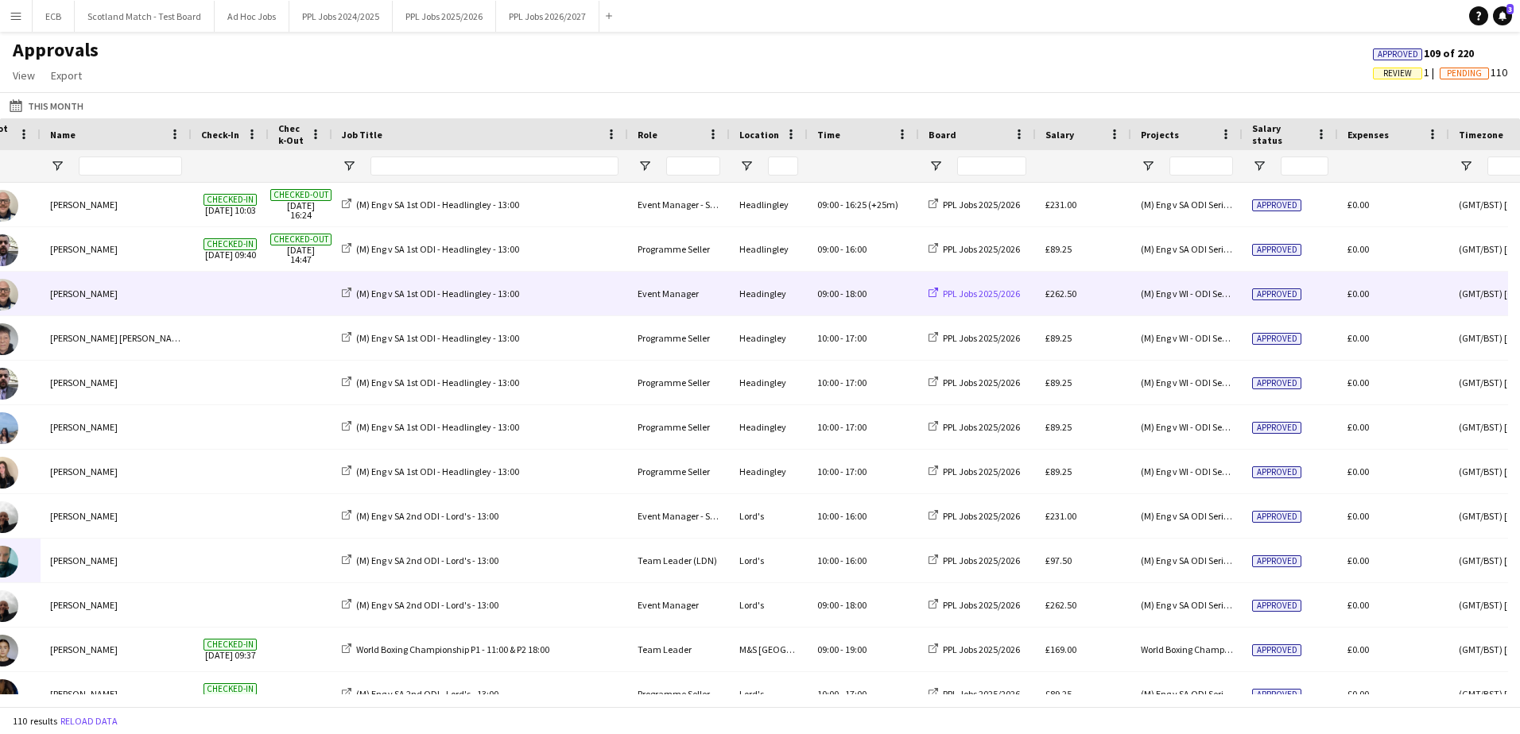
scroll to position [0, 203]
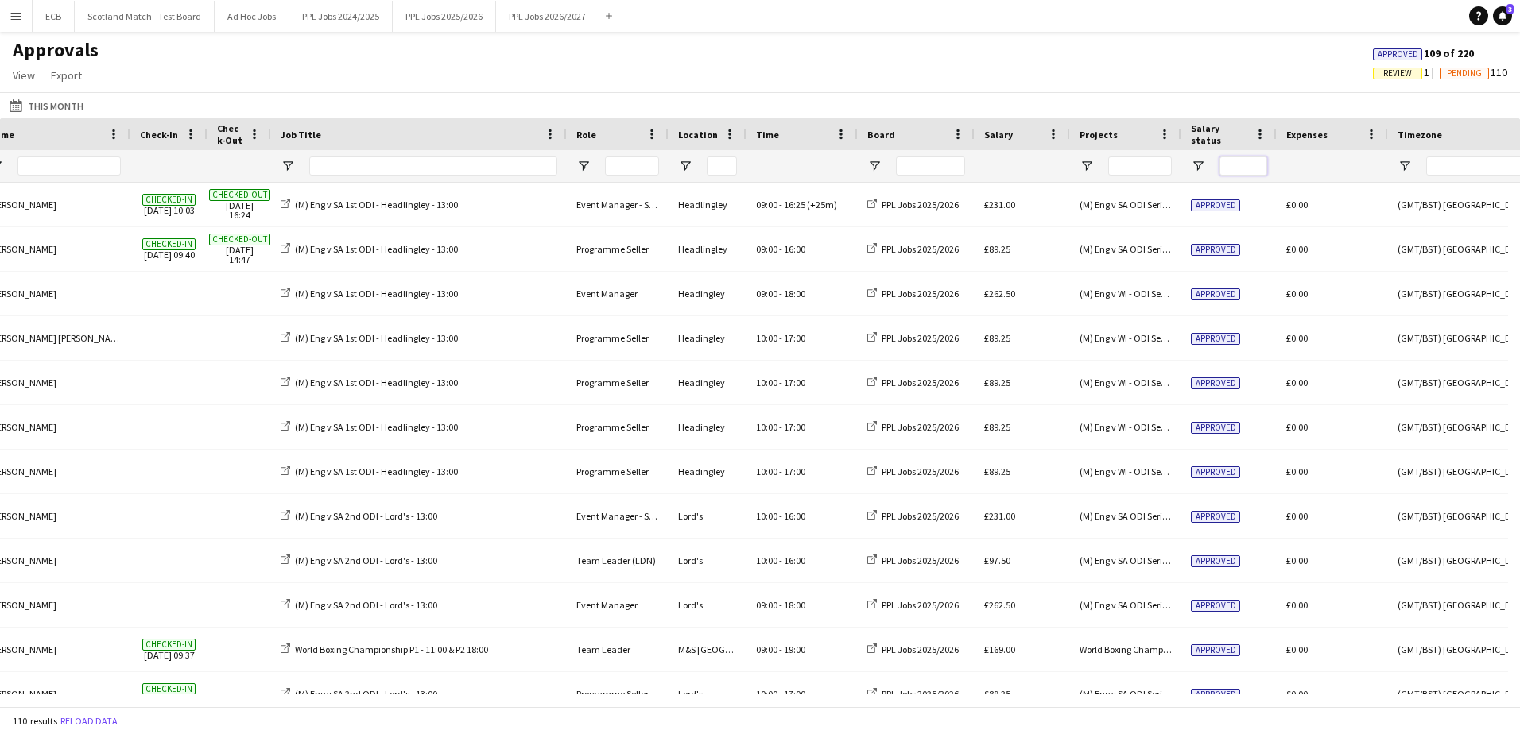
click at [1010, 171] on input "Salary status Filter Input" at bounding box center [1243, 166] width 48 height 19
click at [1010, 163] on input "Salary status Filter Input" at bounding box center [1243, 166] width 48 height 19
click at [1010, 165] on span "Open Filter Menu" at bounding box center [1198, 166] width 14 height 14
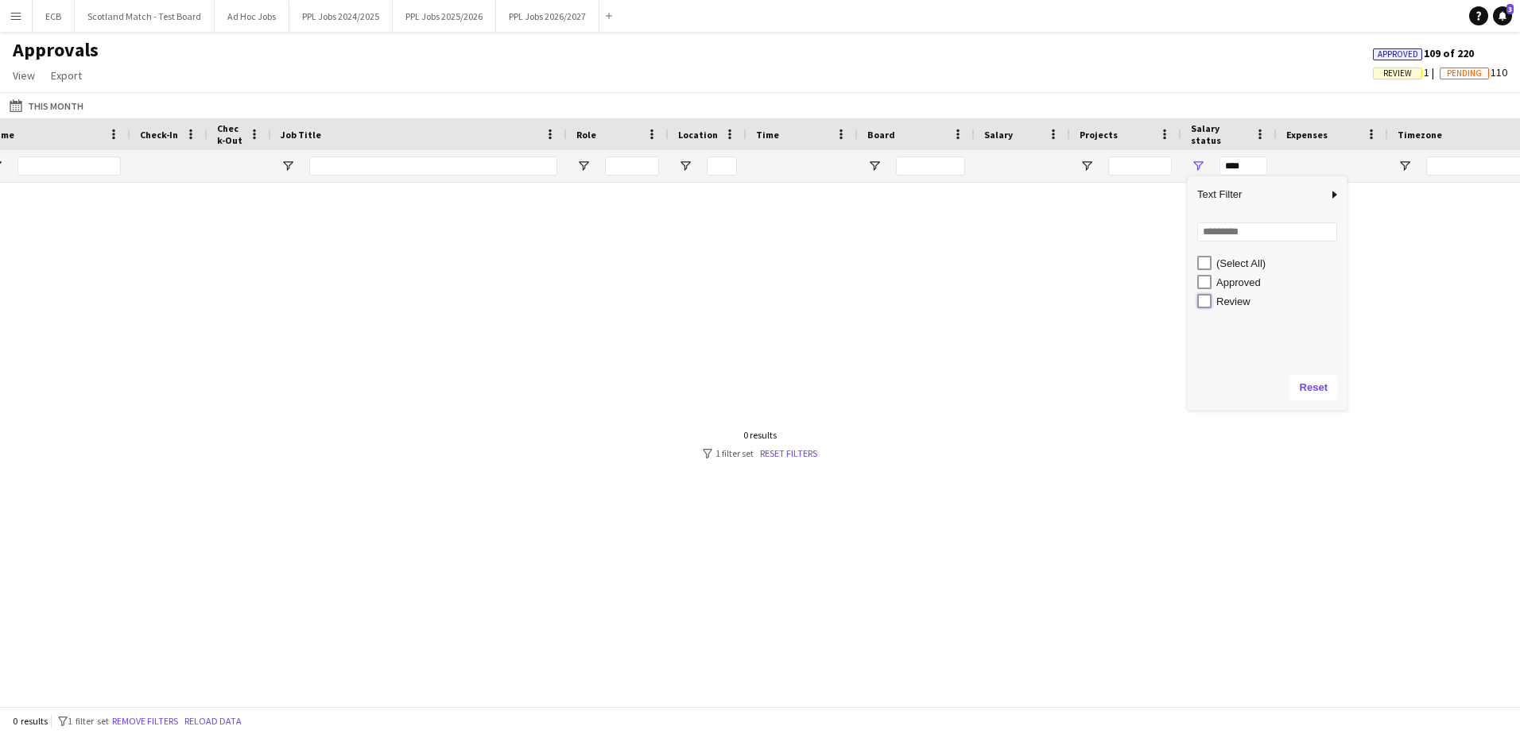
type input "**********"
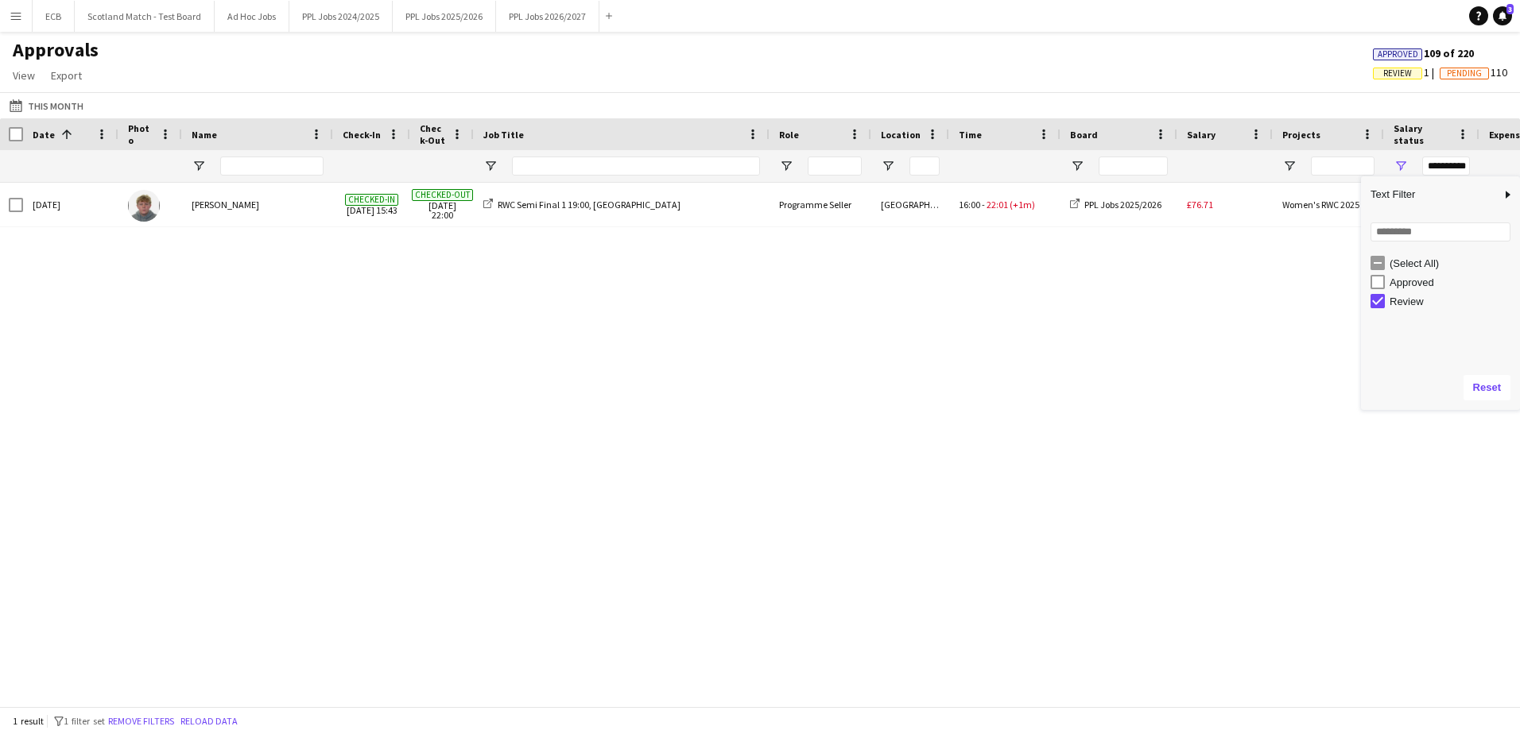
scroll to position [0, 0]
click at [1010, 328] on div "Fri, 19 Sep 2025 Cameron Kirk Checked-in 19-09-2025 15:43 Checked-out 19-09-202…" at bounding box center [760, 439] width 1520 height 512
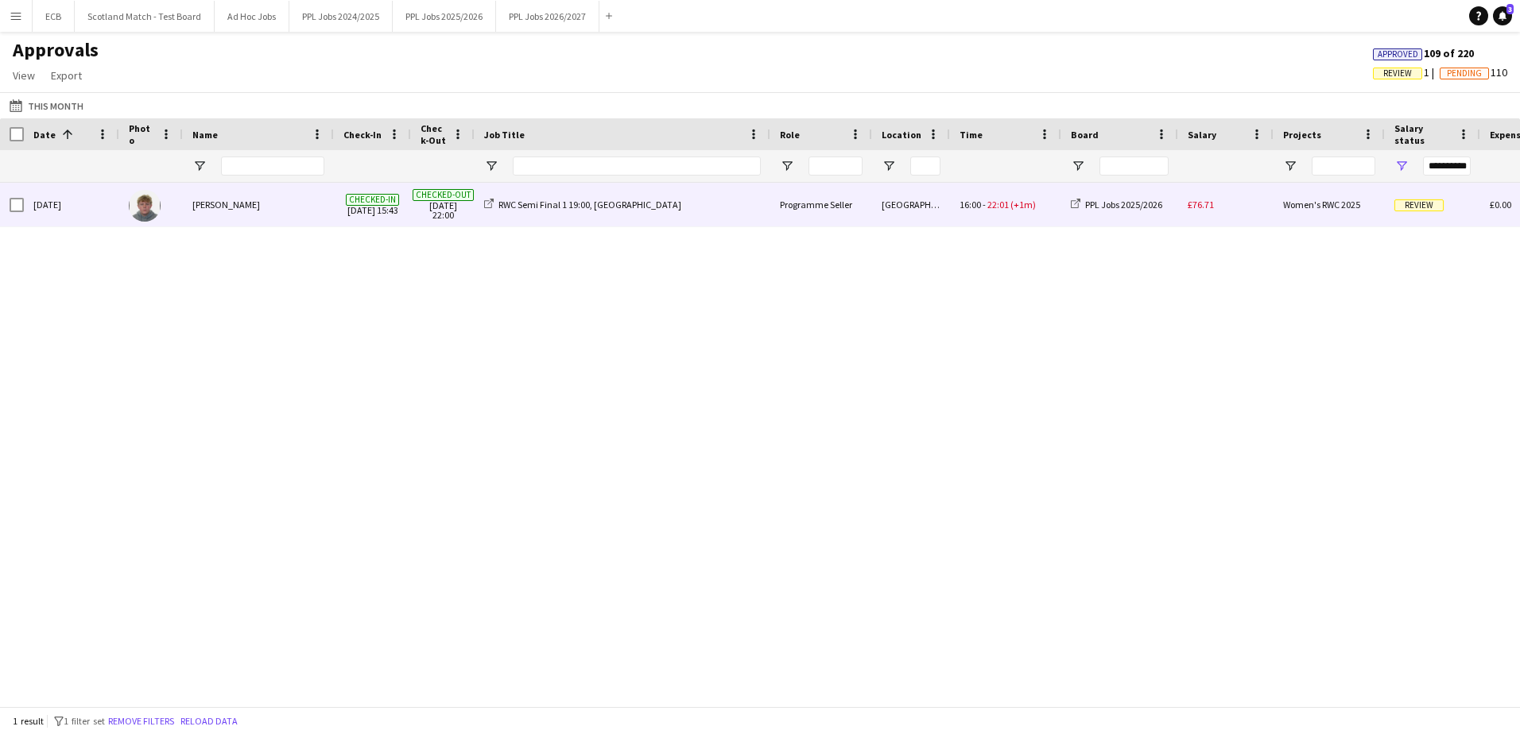
click at [866, 200] on div "Programme Seller" at bounding box center [821, 205] width 102 height 44
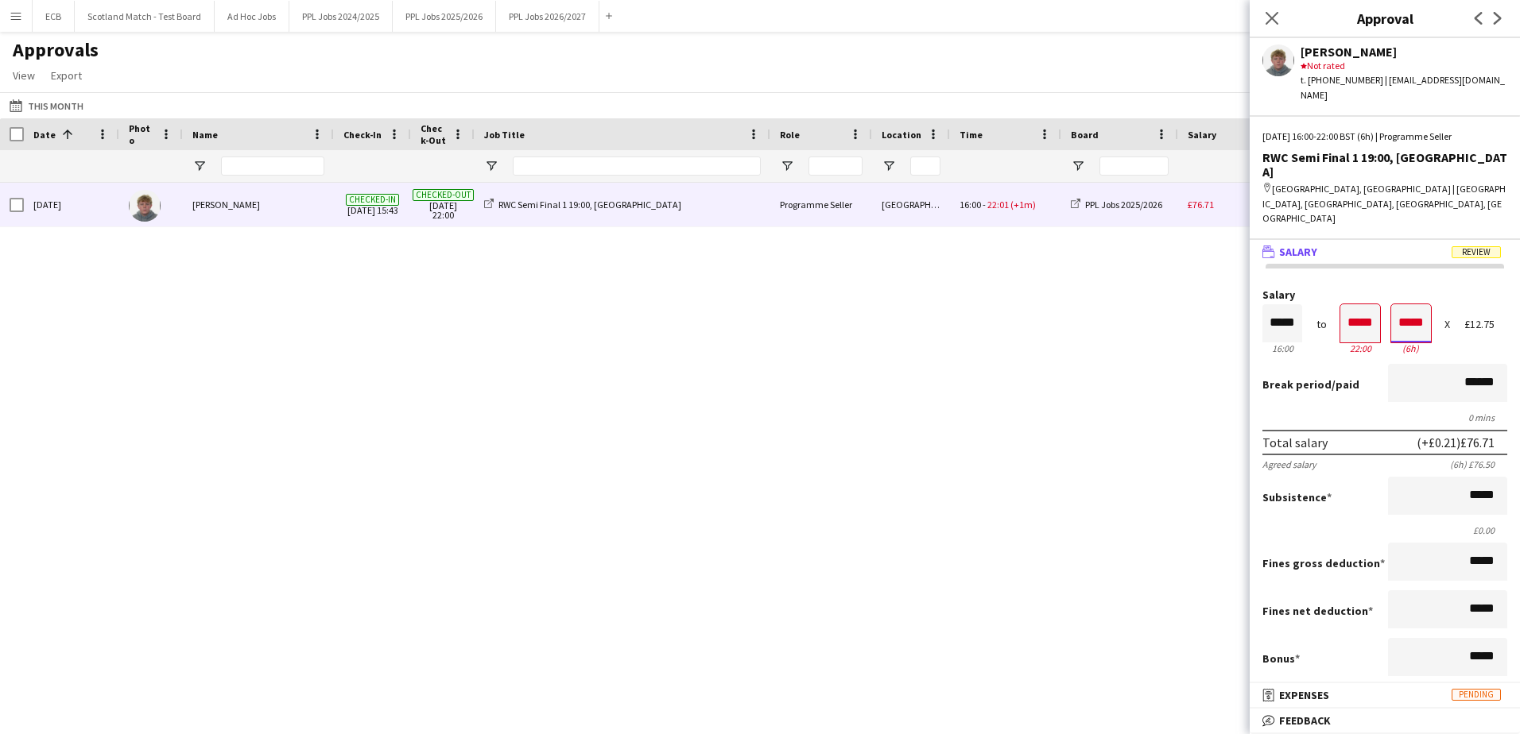
click at [1010, 304] on input "*****" at bounding box center [1411, 323] width 40 height 38
type input "*****"
click at [1010, 344] on div at bounding box center [1421, 352] width 20 height 16
type input "*****"
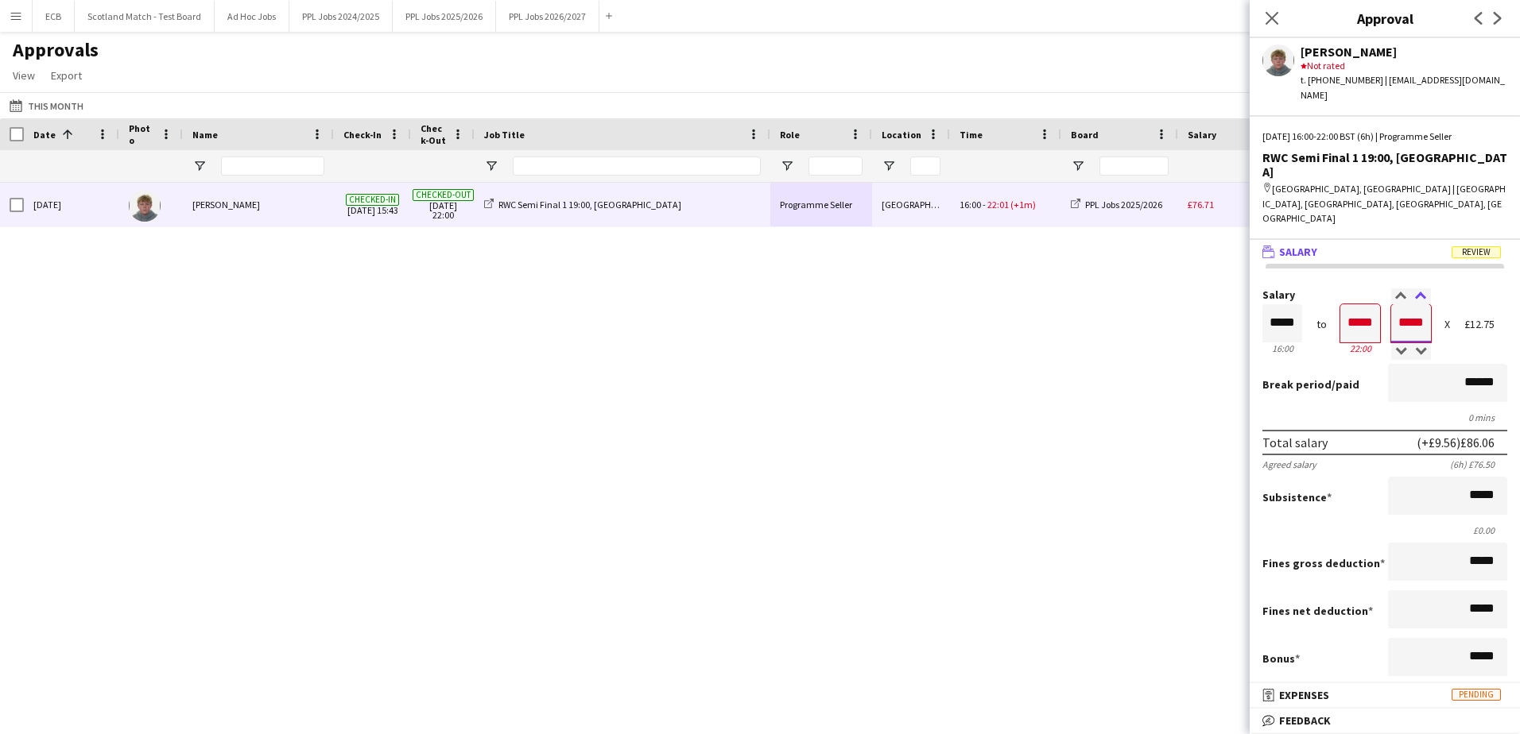
type input "*****"
click at [1010, 289] on div at bounding box center [1421, 297] width 20 height 16
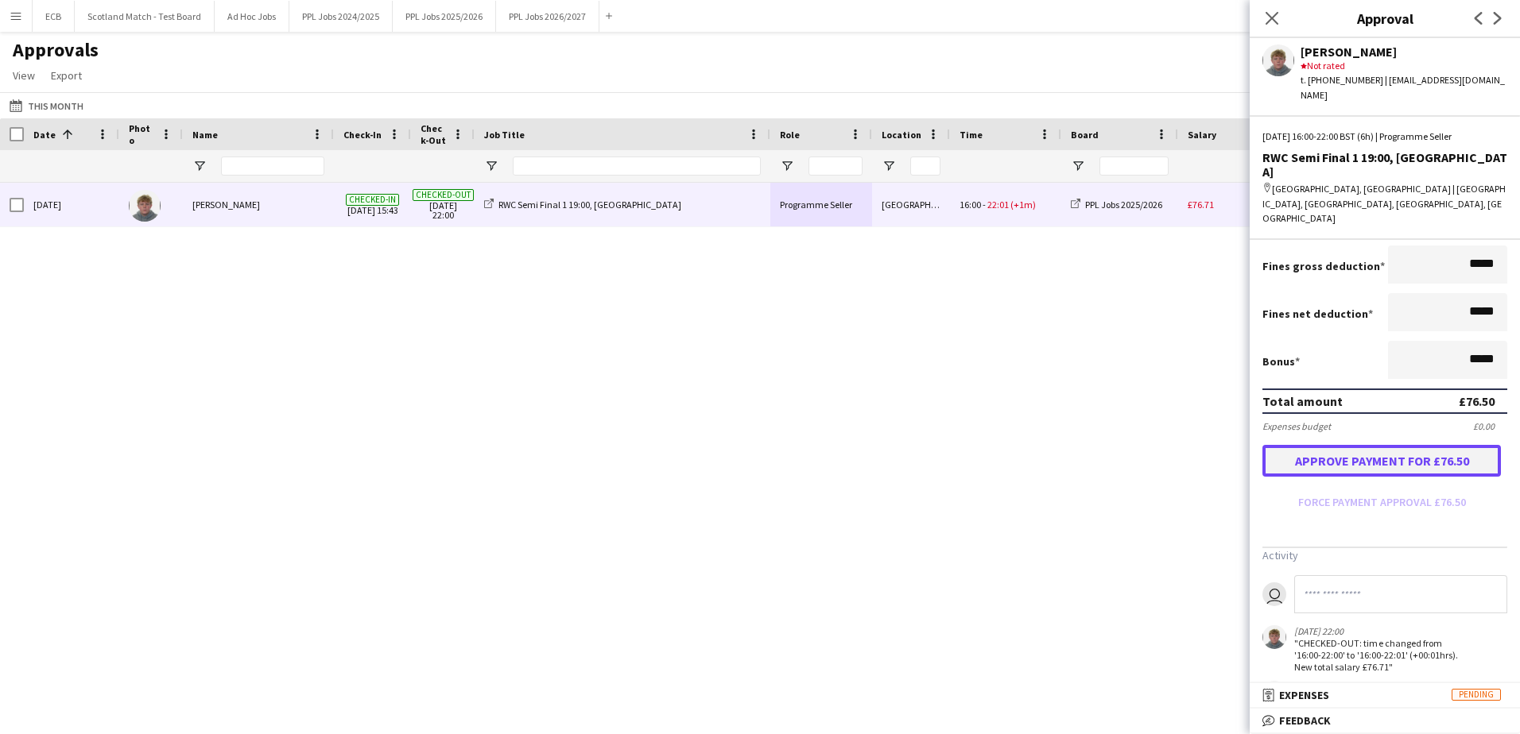
click at [1010, 445] on button "Approve payment for £76.50" at bounding box center [1381, 461] width 238 height 32
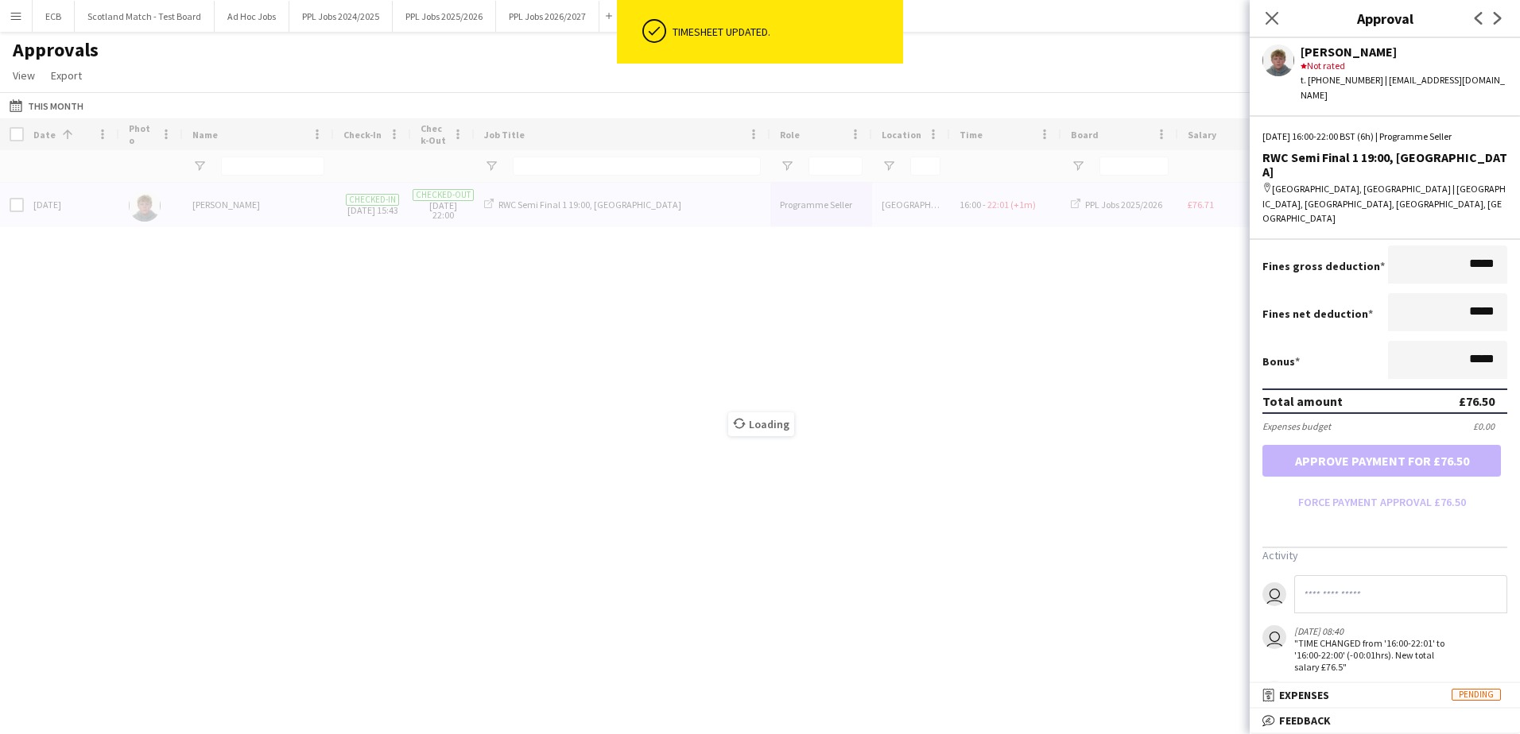
type input "***"
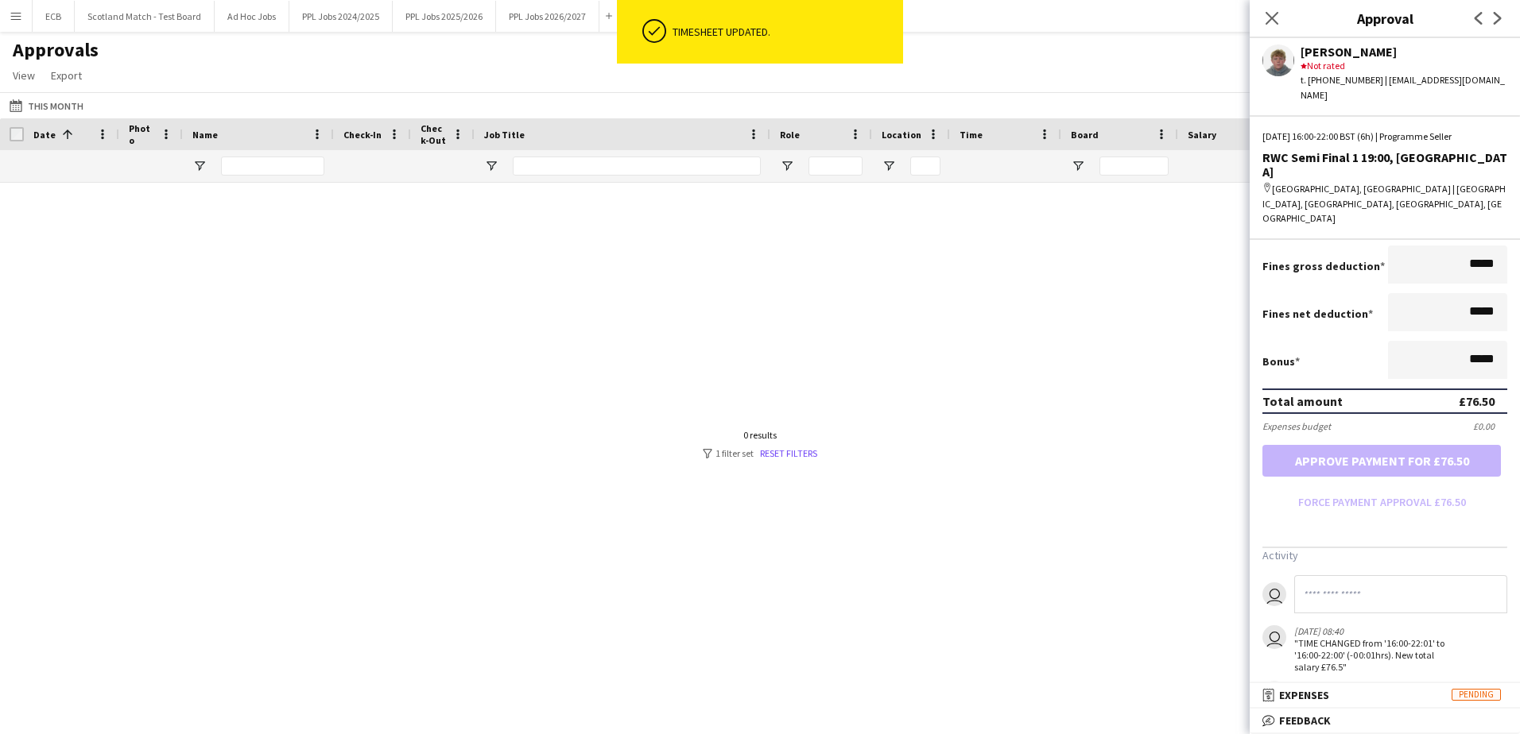
click at [1010, 394] on div at bounding box center [760, 439] width 1520 height 512
click at [1010, 24] on icon "Close pop-in" at bounding box center [1271, 17] width 15 height 15
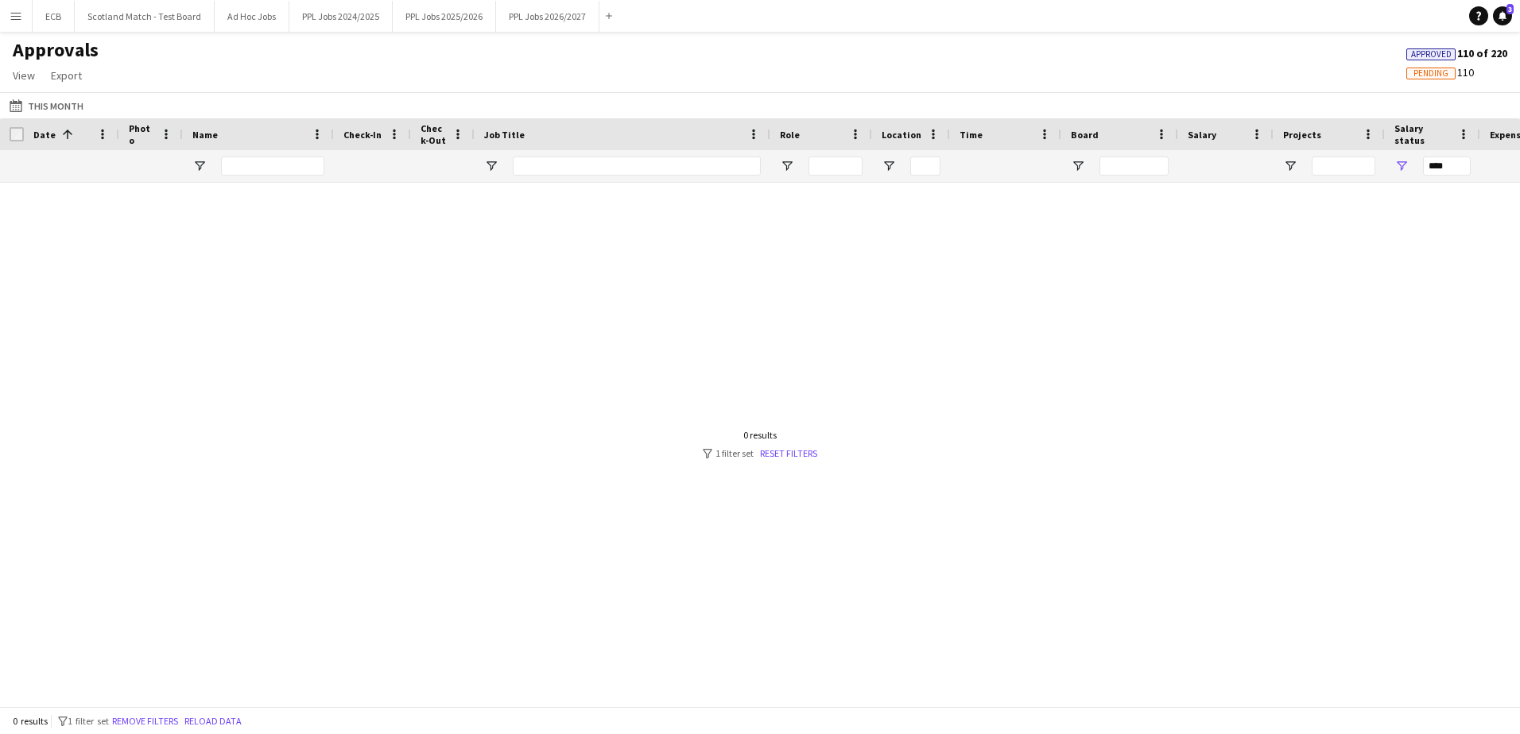
scroll to position [0, 0]
click at [541, 17] on button "PPL Jobs 2026/2027 Close" at bounding box center [547, 16] width 103 height 31
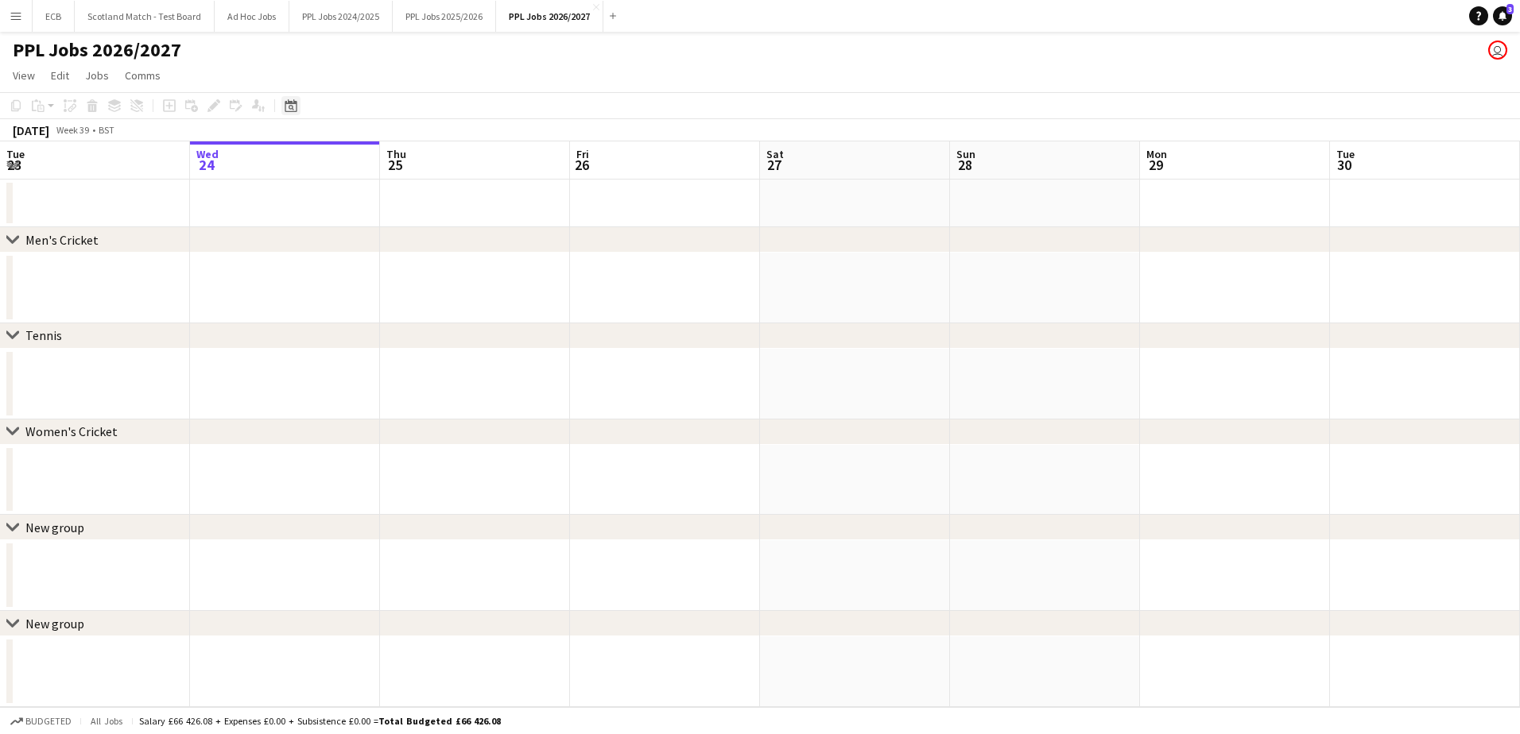
click at [281, 104] on div "Date picker" at bounding box center [290, 105] width 19 height 19
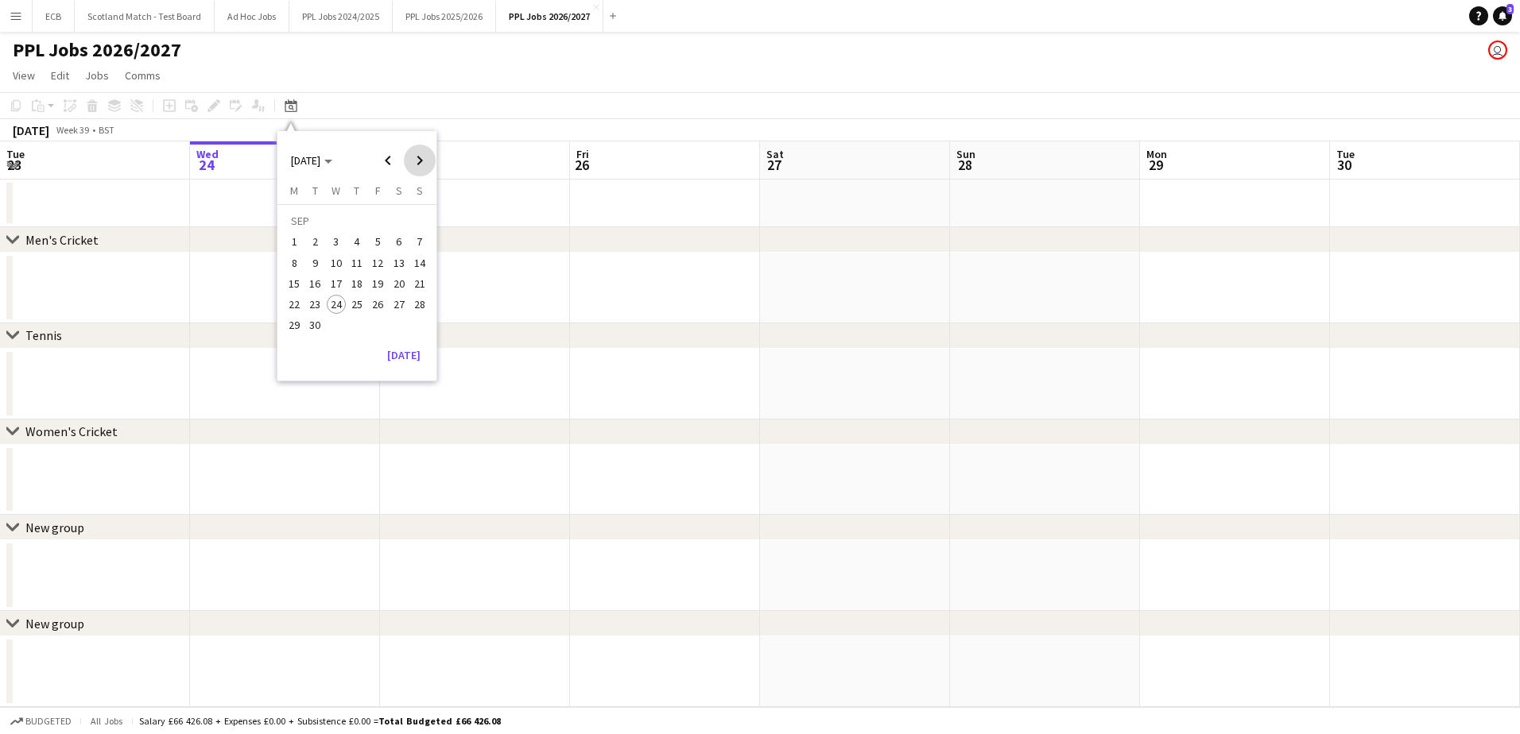
click at [417, 164] on span "Next month" at bounding box center [420, 161] width 32 height 32
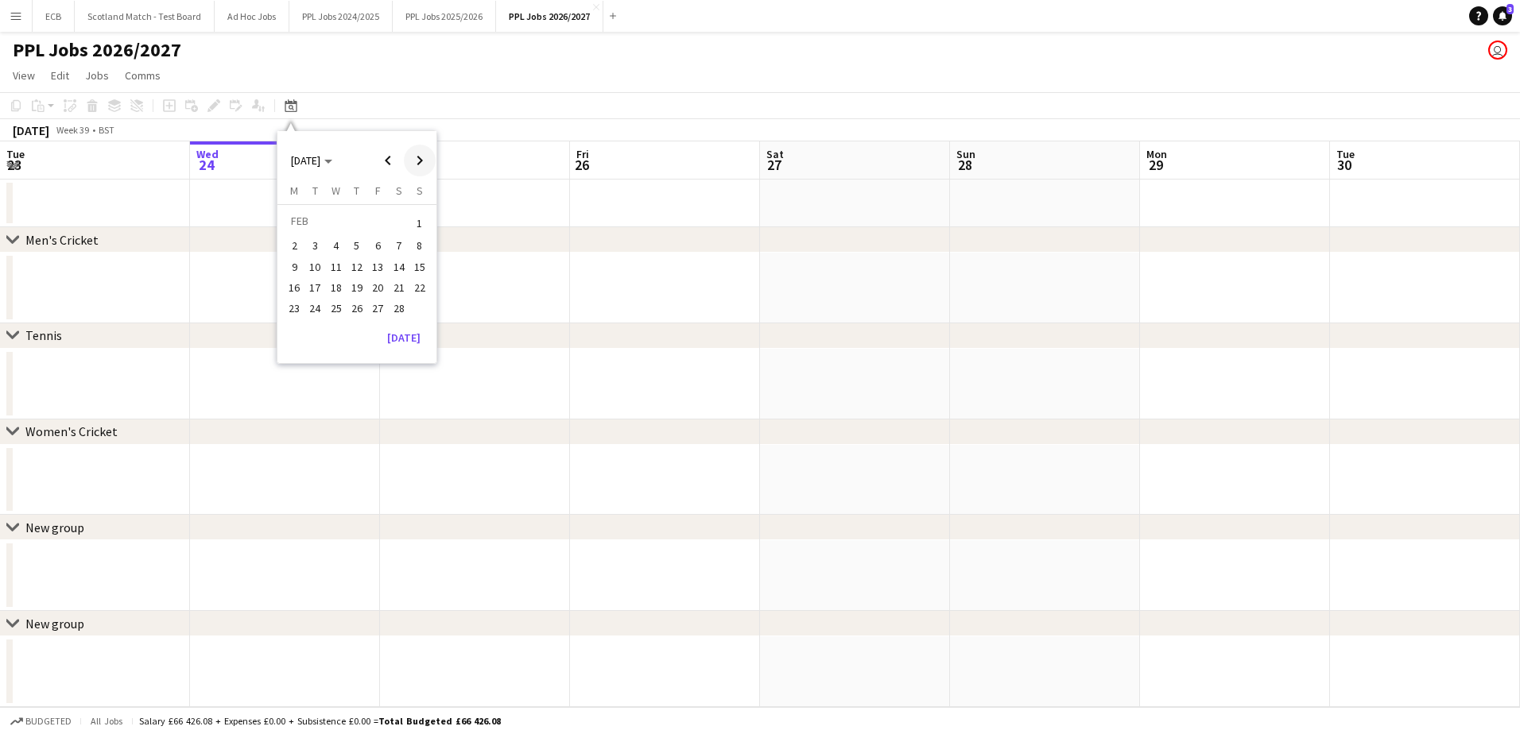
click at [417, 164] on span "Next month" at bounding box center [420, 161] width 32 height 32
click at [312, 327] on span "30" at bounding box center [315, 325] width 19 height 19
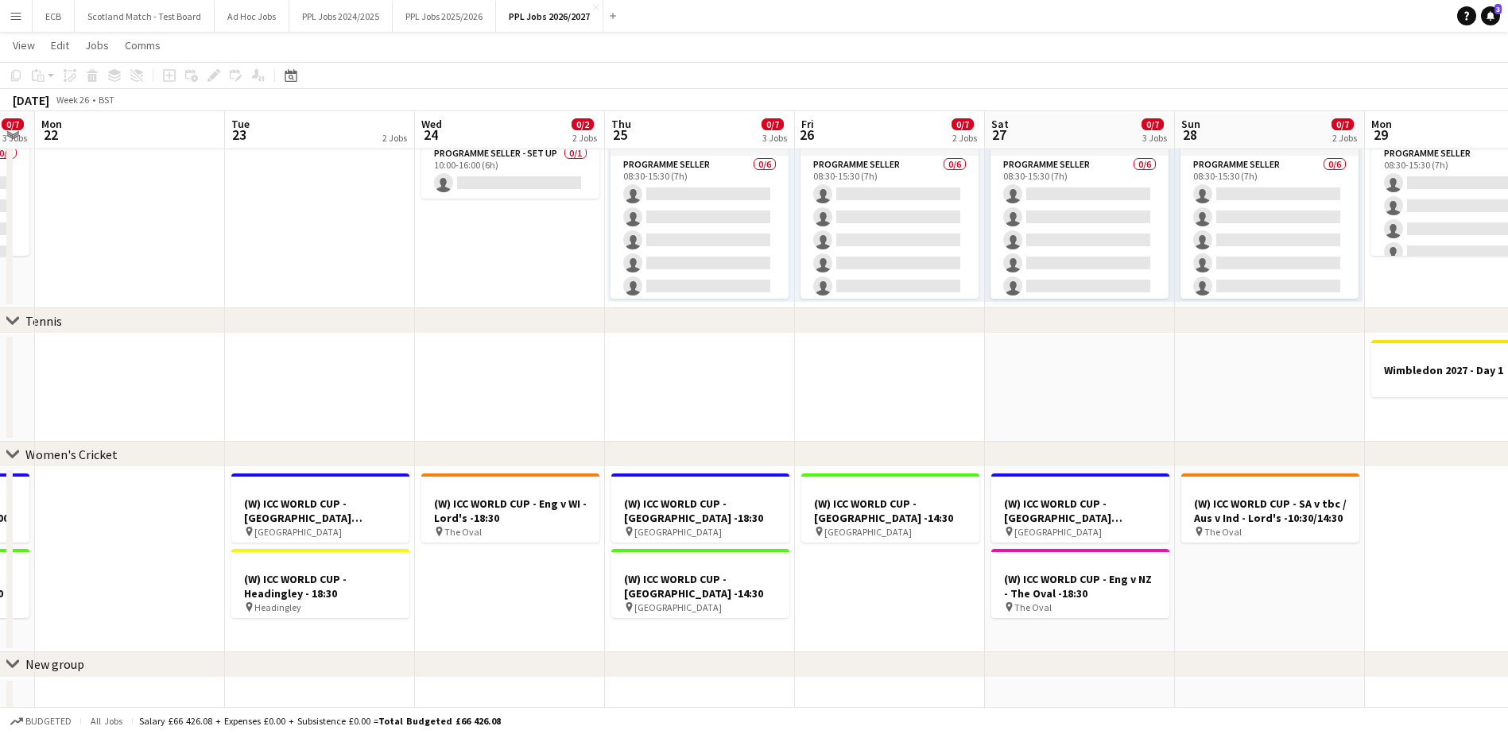
scroll to position [0, 390]
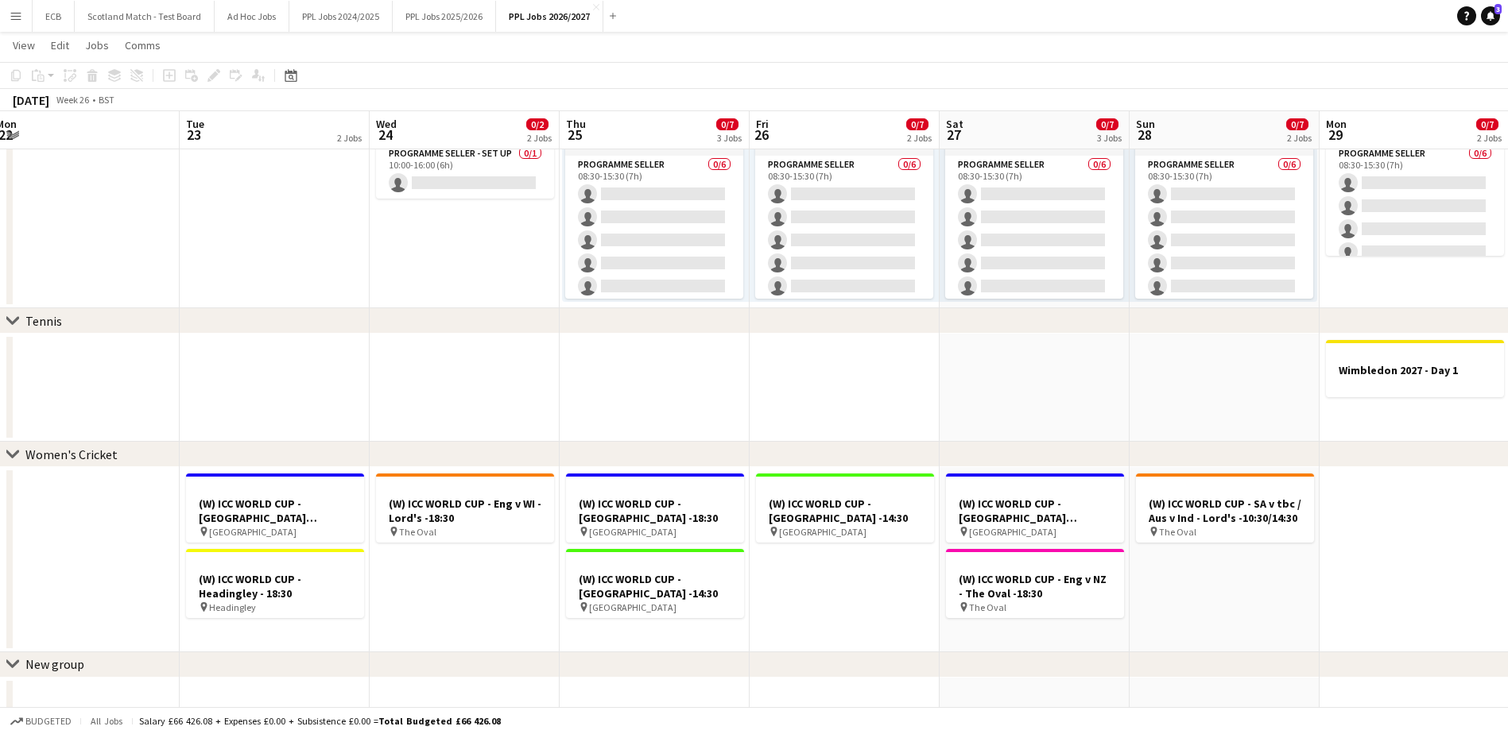
click at [1010, 368] on app-date-cell at bounding box center [1225, 388] width 190 height 108
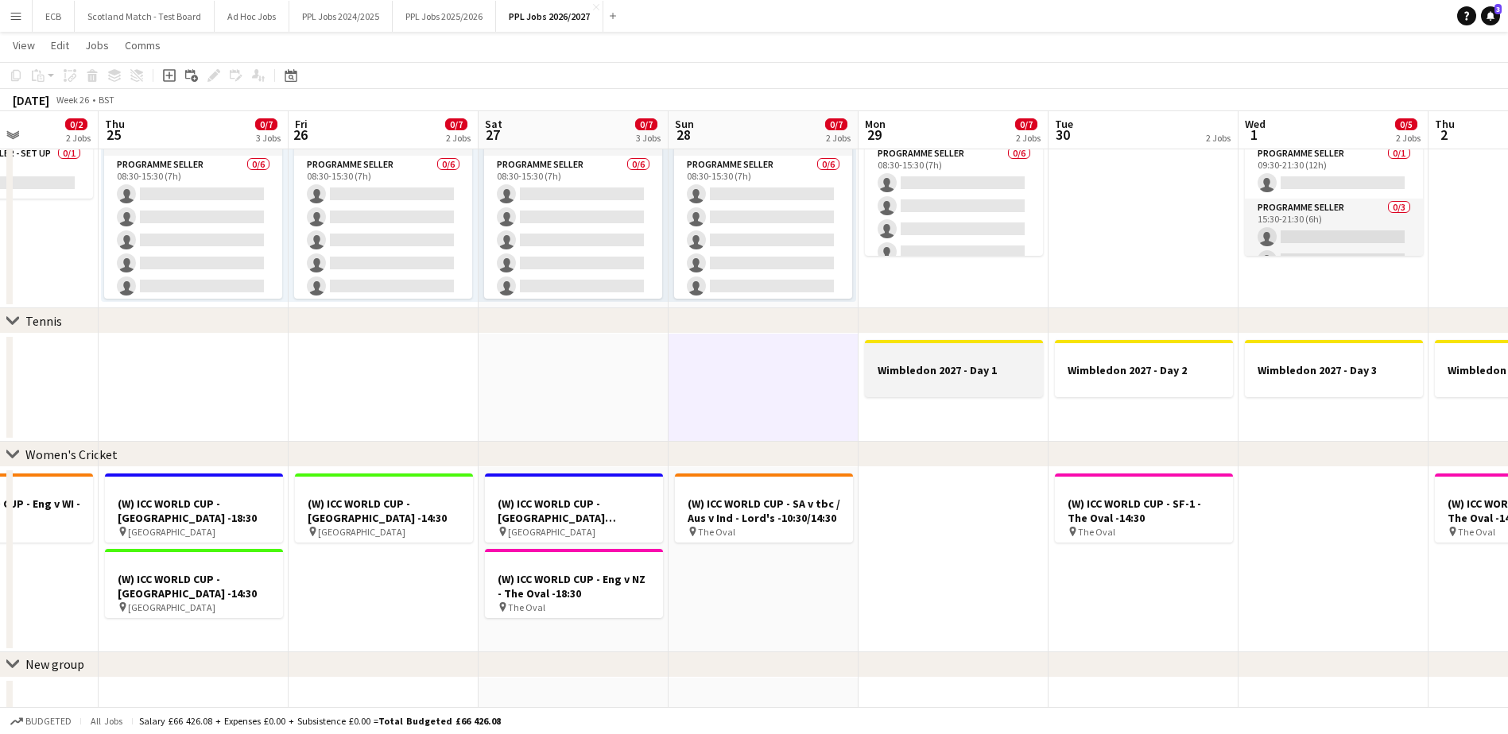
click at [963, 358] on div at bounding box center [954, 356] width 178 height 12
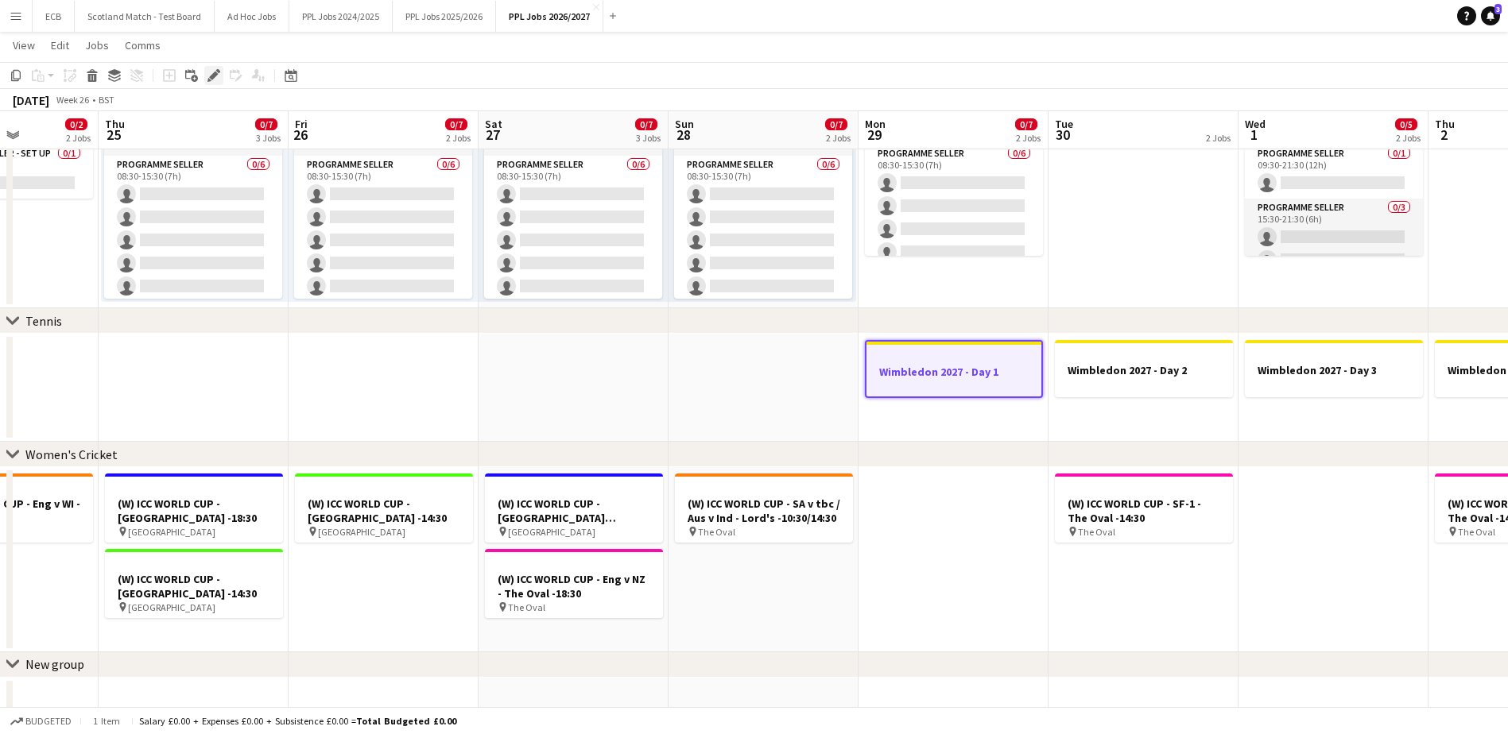
click at [211, 73] on icon "Edit" at bounding box center [213, 75] width 13 height 13
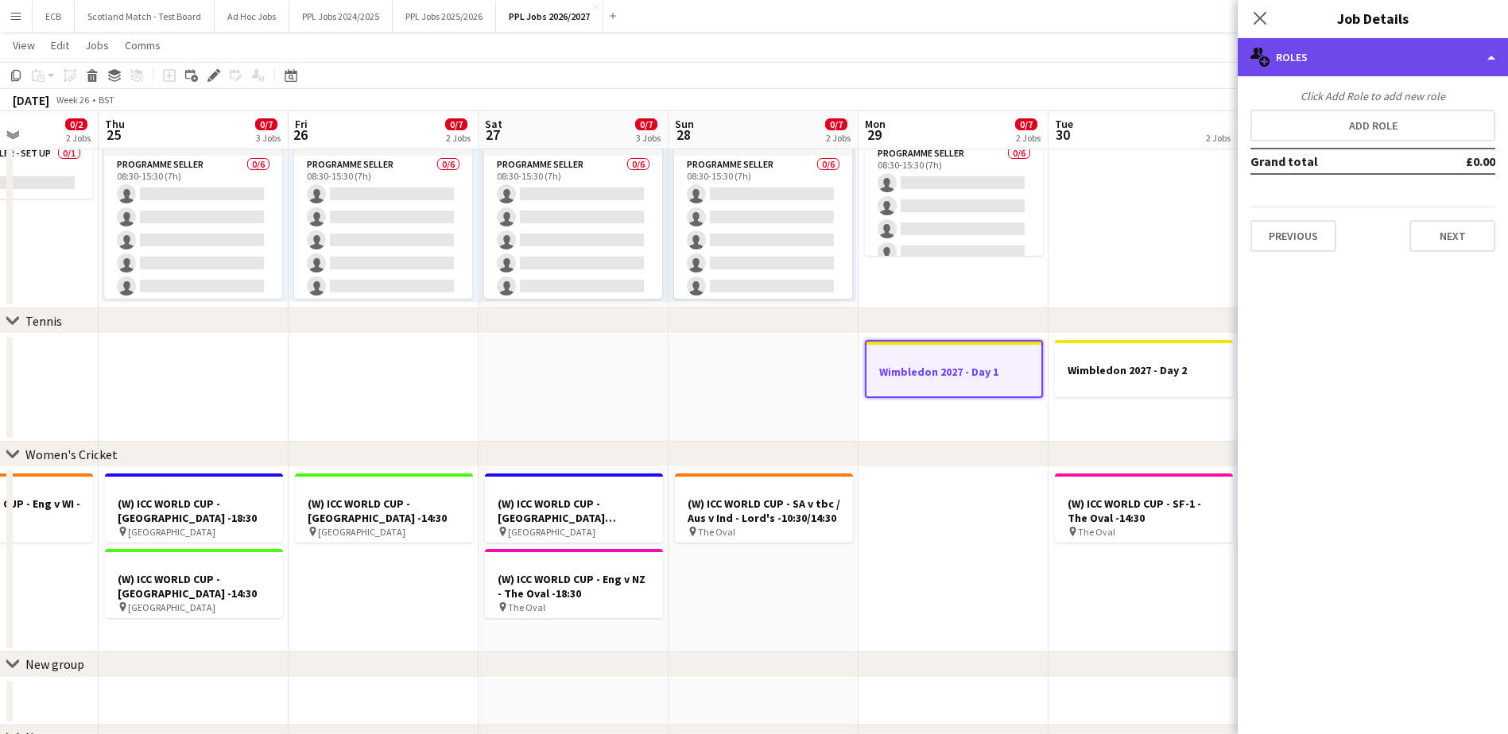
click at [1010, 58] on div "multiple-users-add Roles" at bounding box center [1373, 57] width 270 height 38
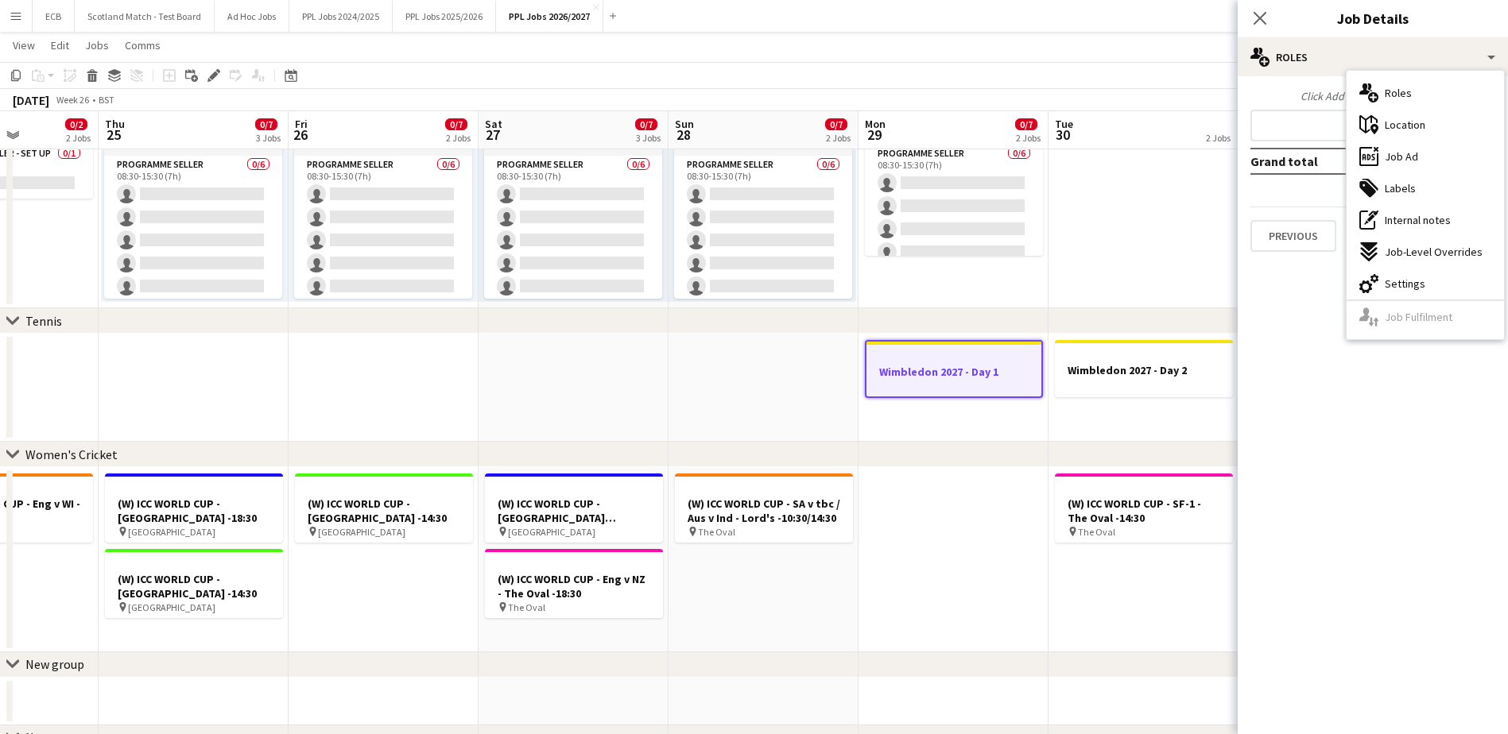
click at [969, 405] on app-date-cell "Wimbledon 2027 - Day 1" at bounding box center [953, 388] width 190 height 108
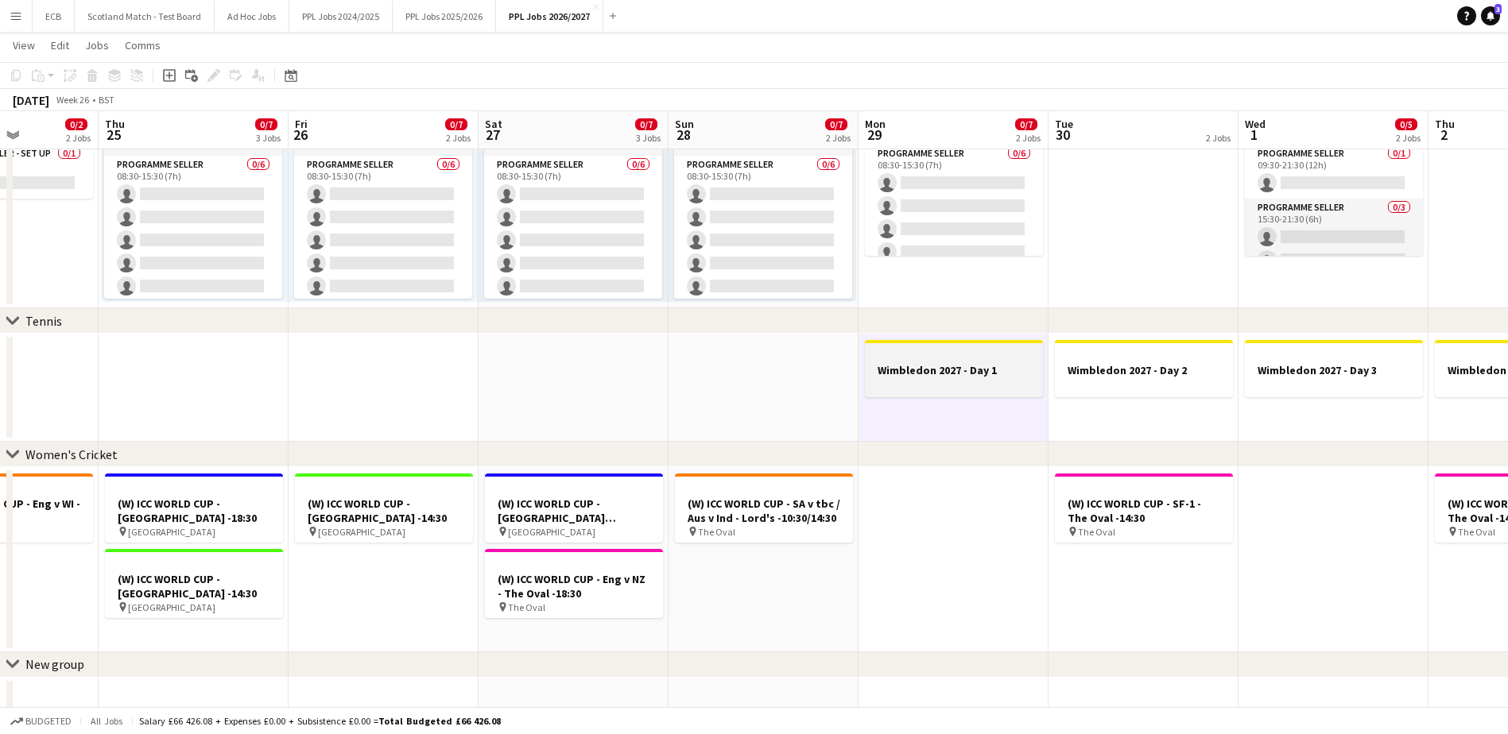
click at [984, 364] on h3 "Wimbledon 2027 - Day 1" at bounding box center [954, 370] width 178 height 14
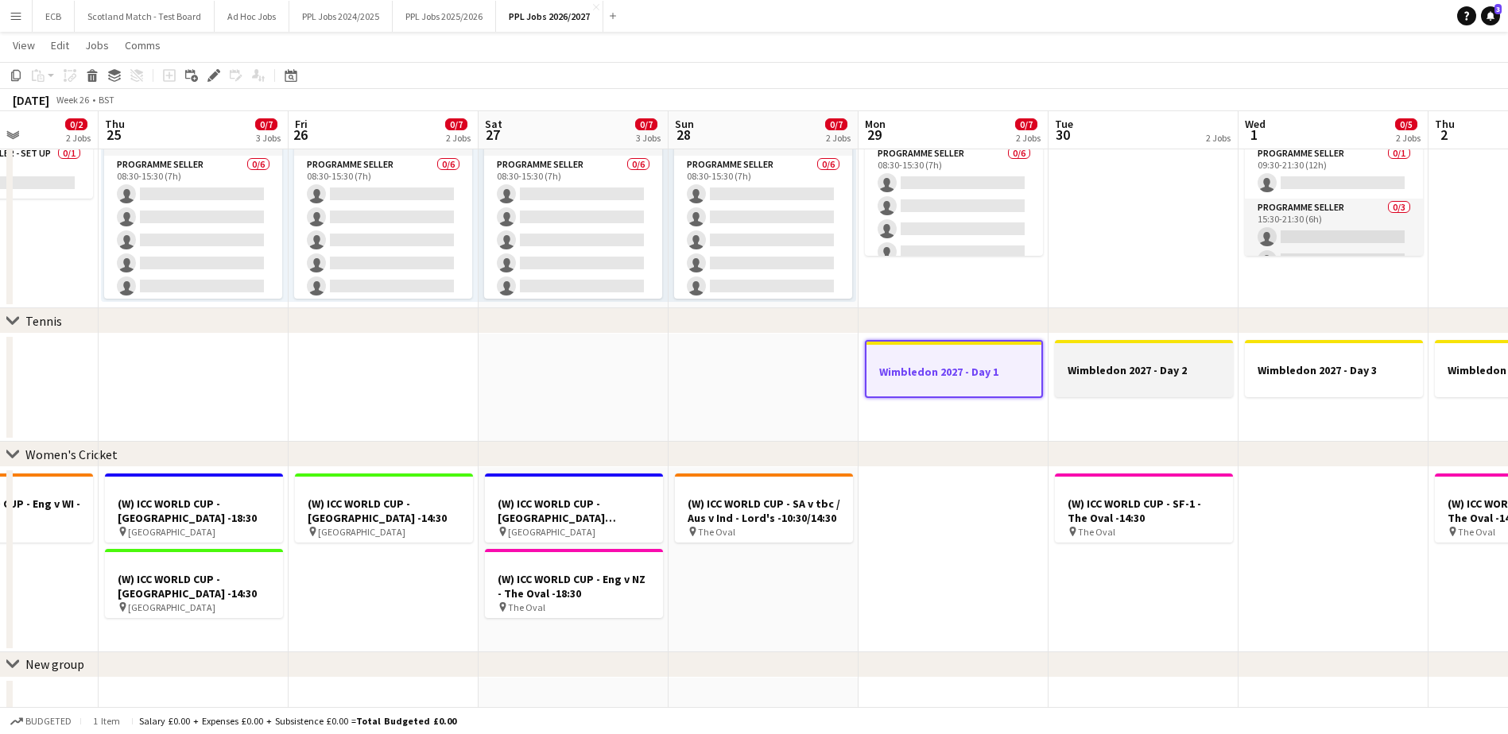
click at [1010, 351] on div at bounding box center [1144, 356] width 178 height 12
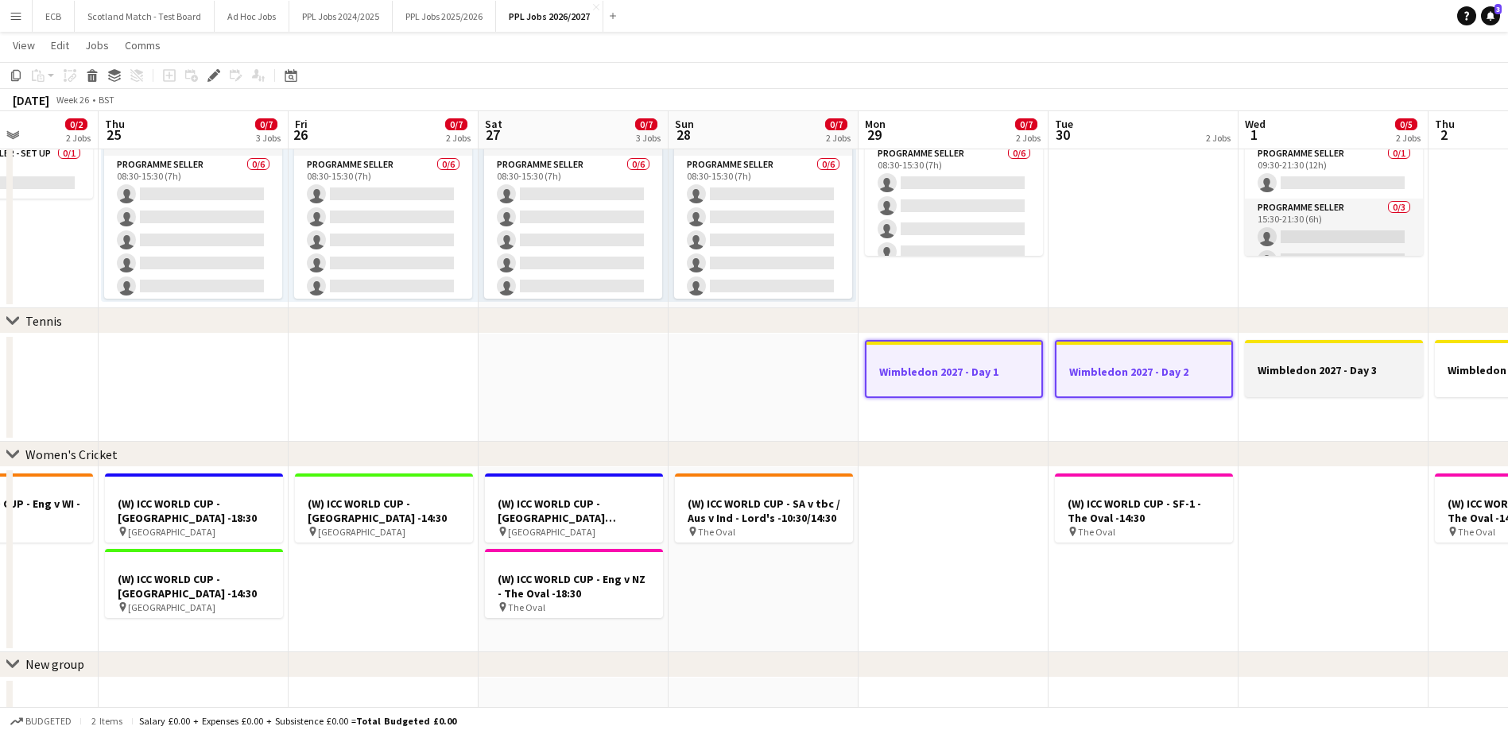
click at [1010, 365] on h3 "Wimbledon 2027 - Day 3" at bounding box center [1334, 370] width 178 height 14
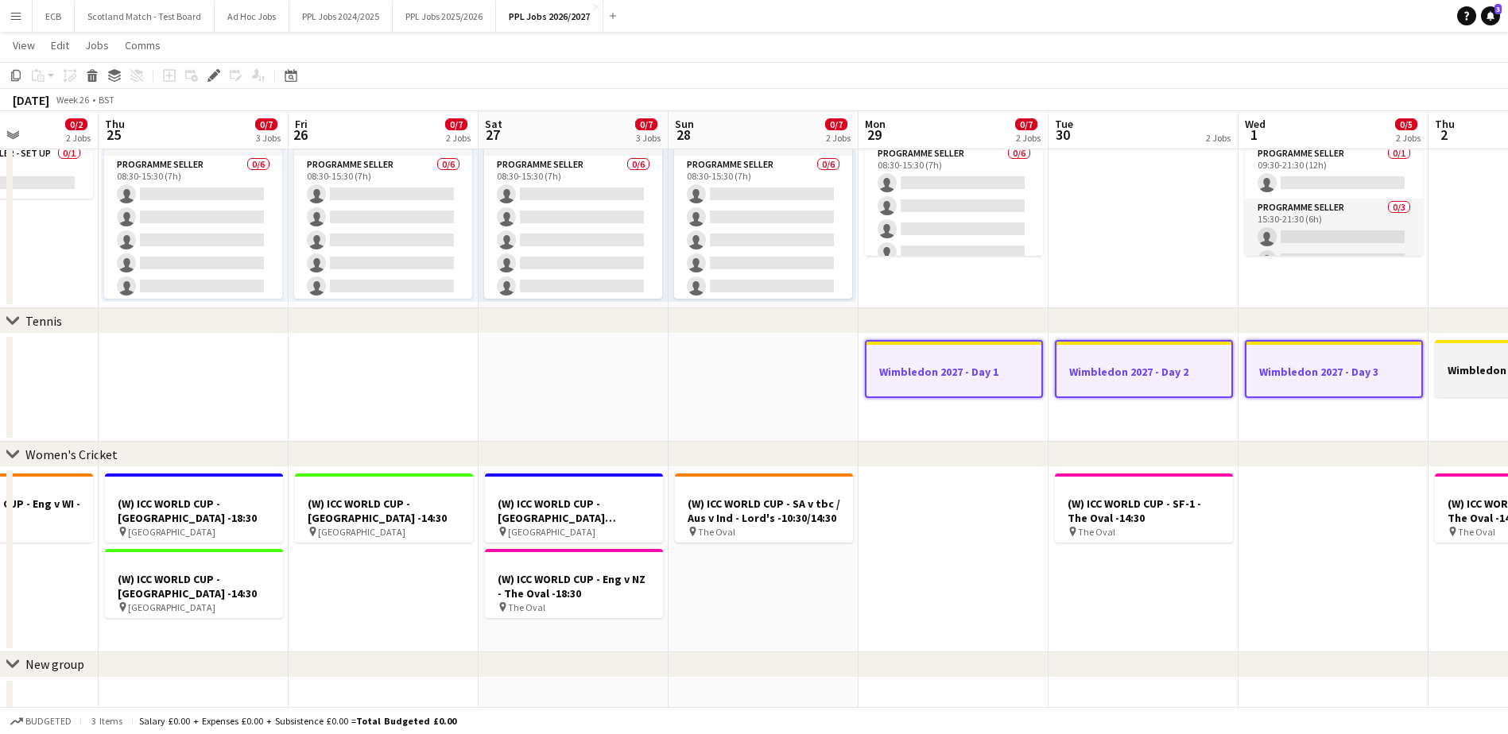
click at [1010, 366] on h3 "Wimbledon 2027 - Day 4" at bounding box center [1524, 370] width 178 height 14
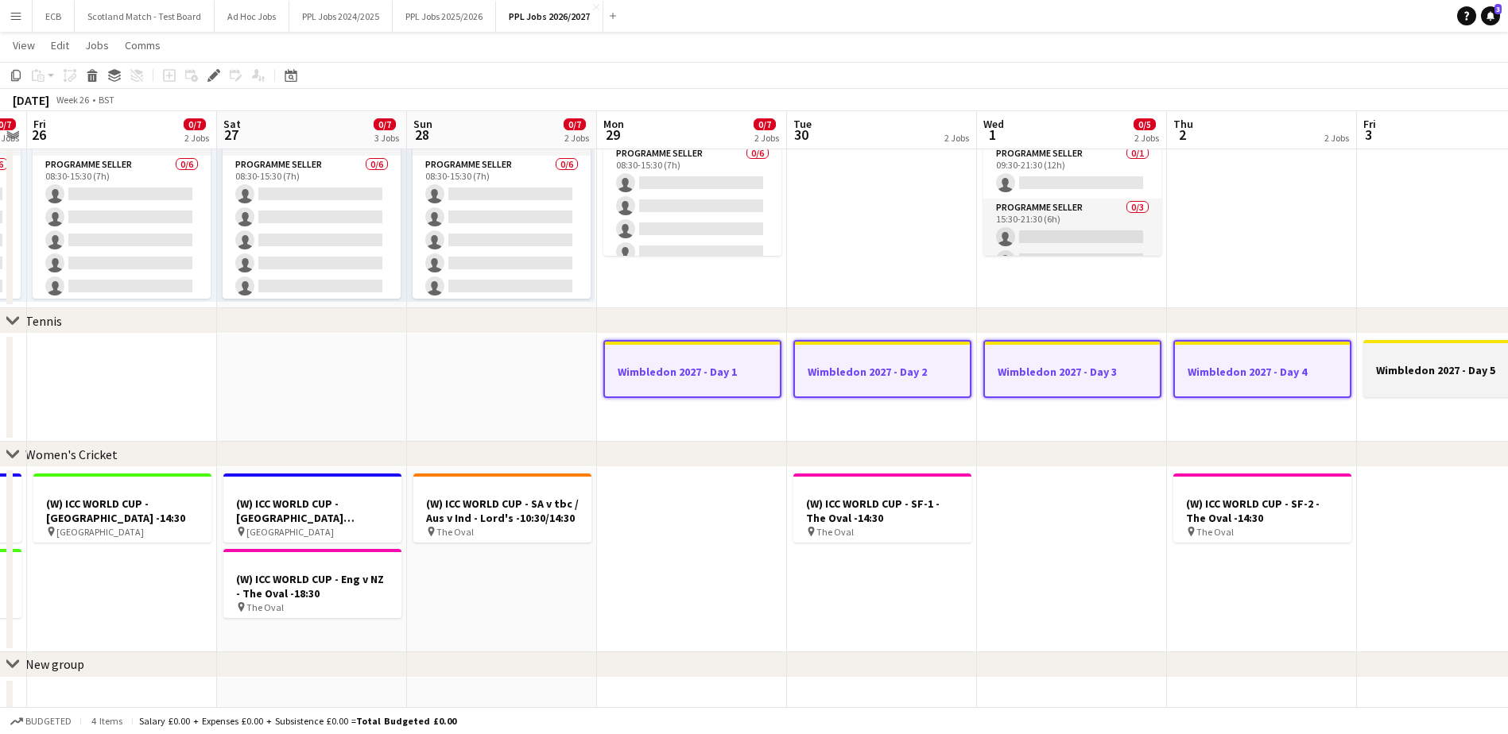
click at [1010, 365] on h3 "Wimbledon 2027 - Day 5" at bounding box center [1452, 370] width 178 height 14
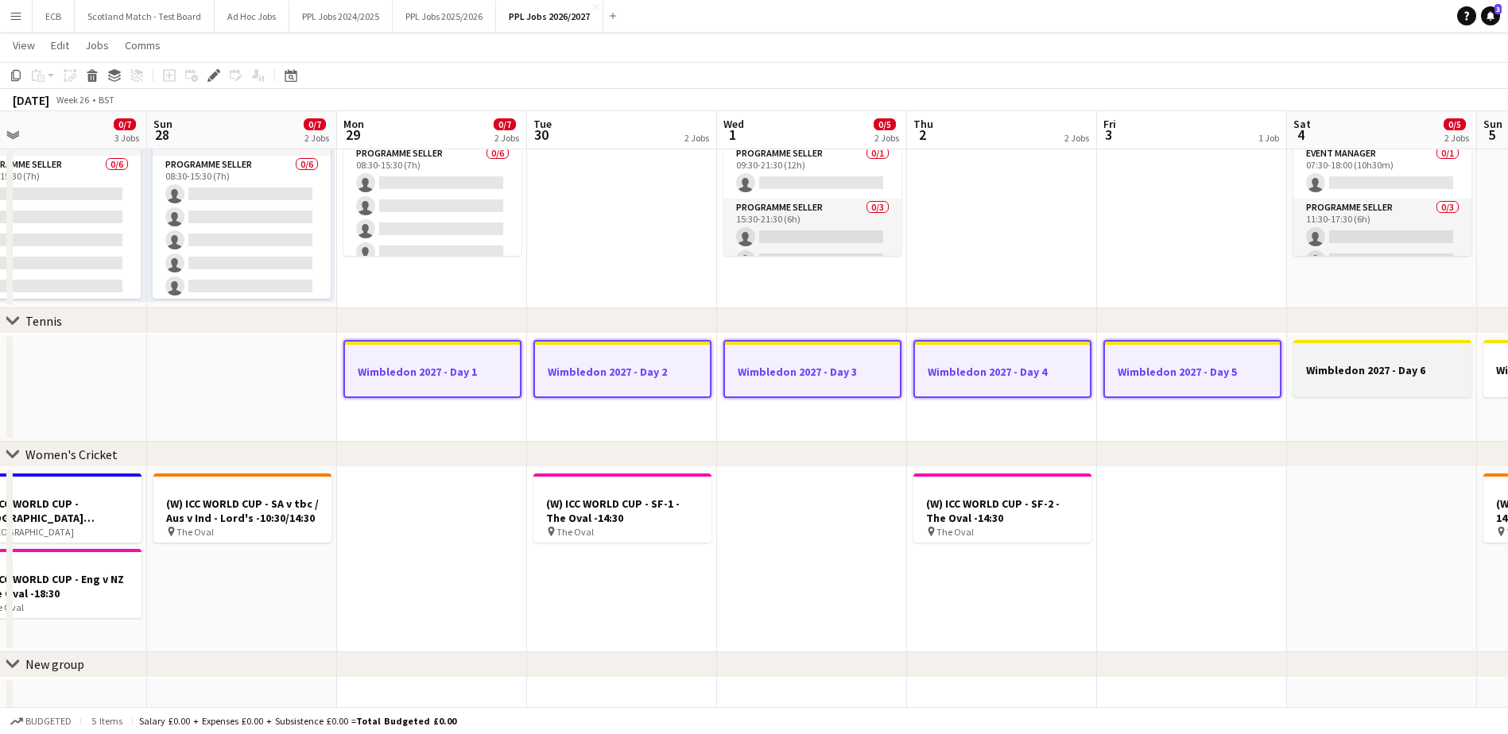
click at [1010, 366] on h3 "Wimbledon 2027 - Day 6" at bounding box center [1382, 370] width 178 height 14
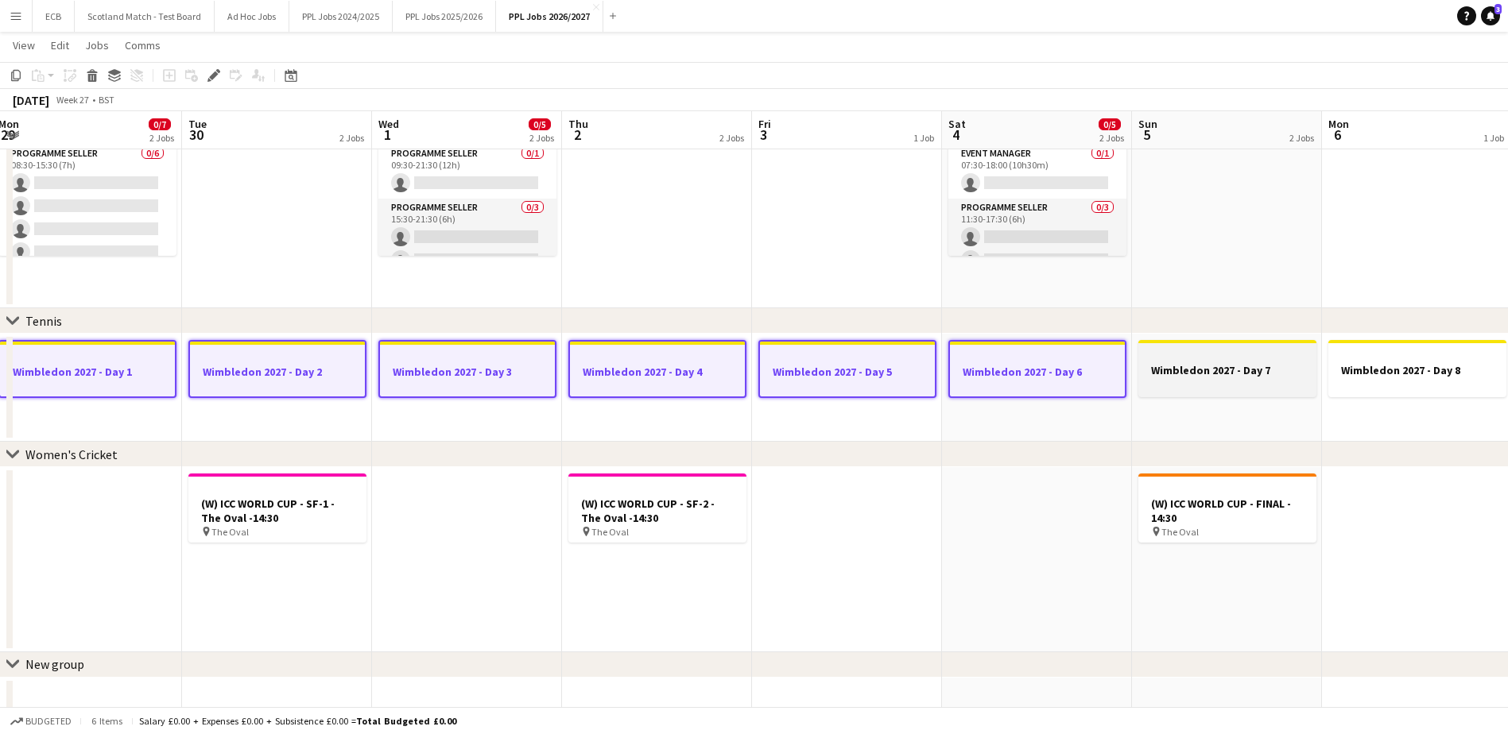
click at [1010, 362] on app-job-card "Wimbledon 2027 - Day 7" at bounding box center [1227, 368] width 178 height 57
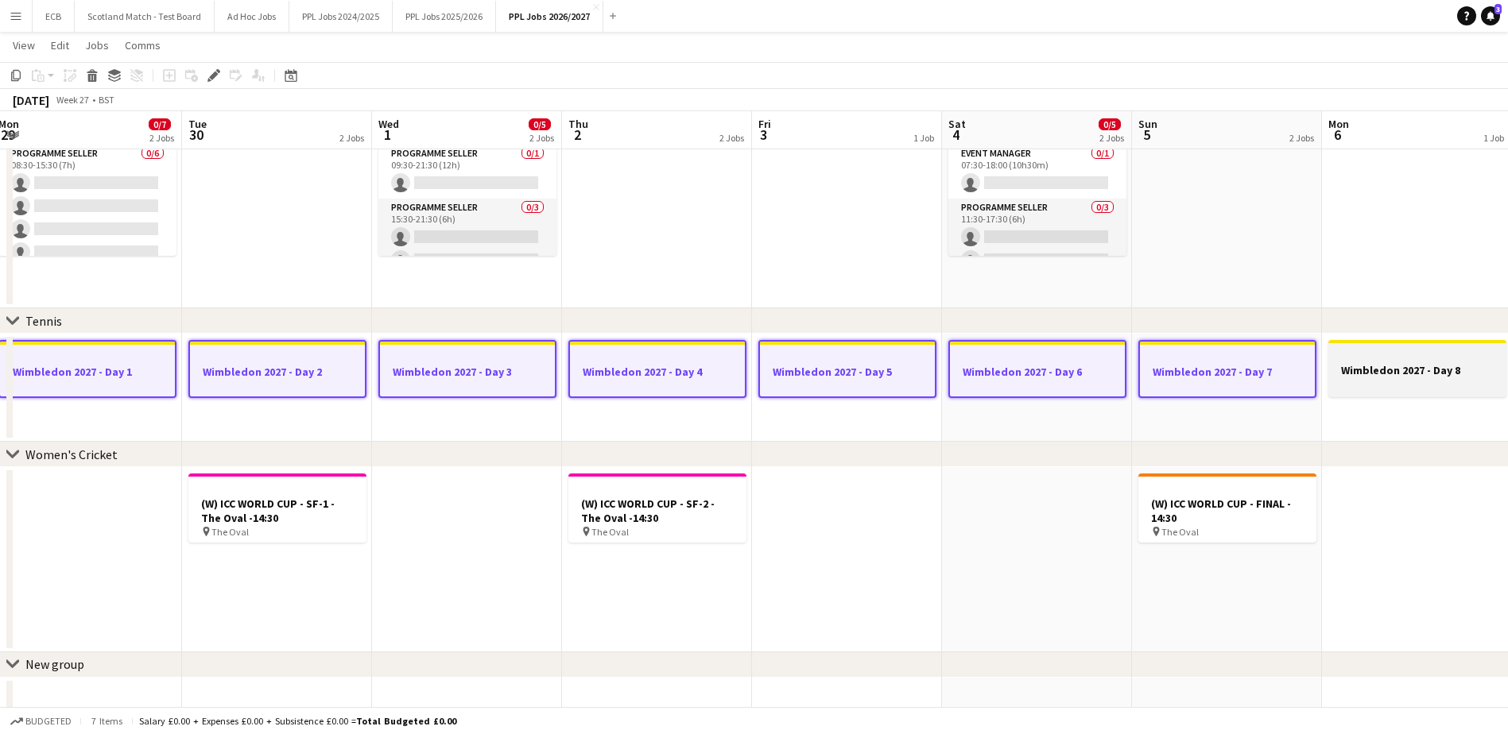
click at [1010, 361] on div at bounding box center [1417, 356] width 178 height 12
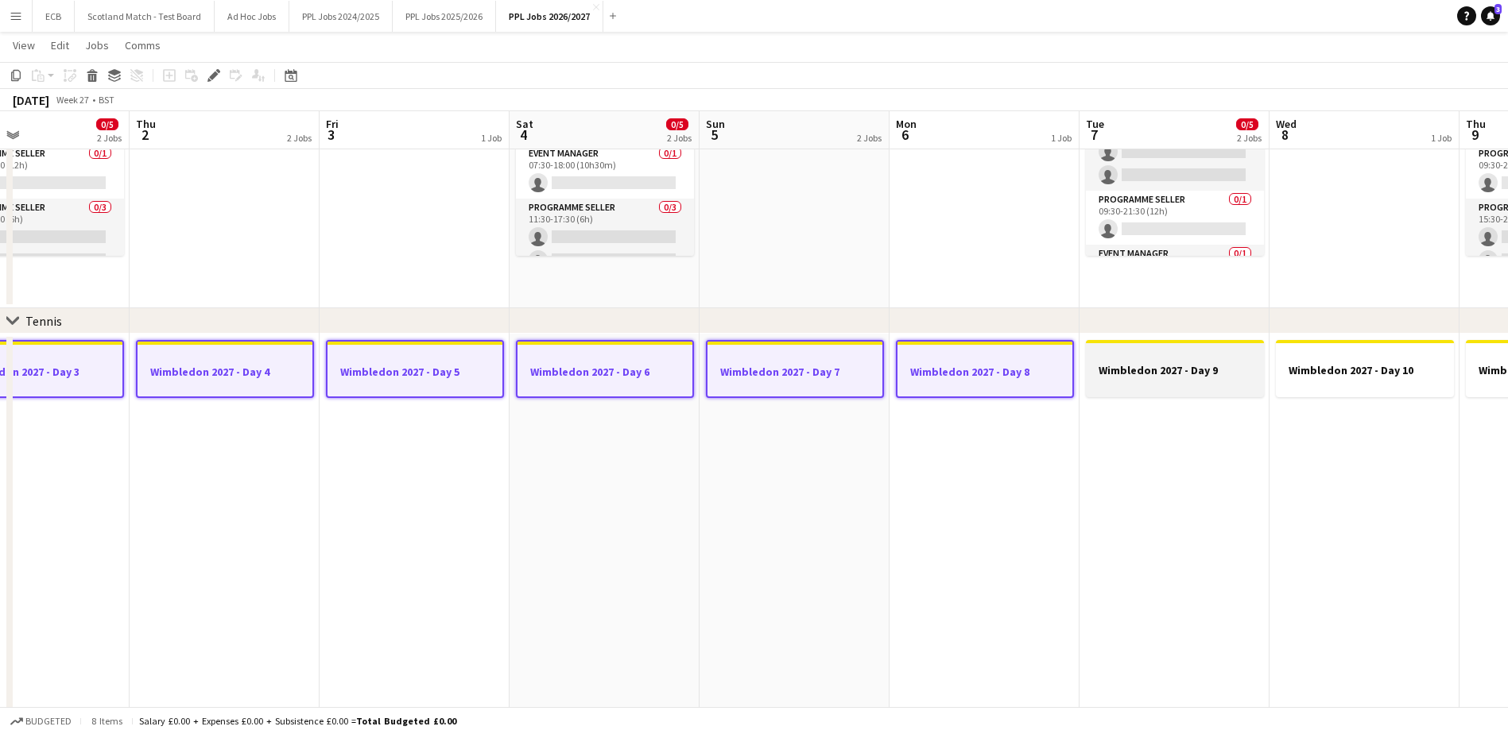
click at [1010, 364] on h3 "Wimbledon 2027 - Day 9" at bounding box center [1175, 370] width 178 height 14
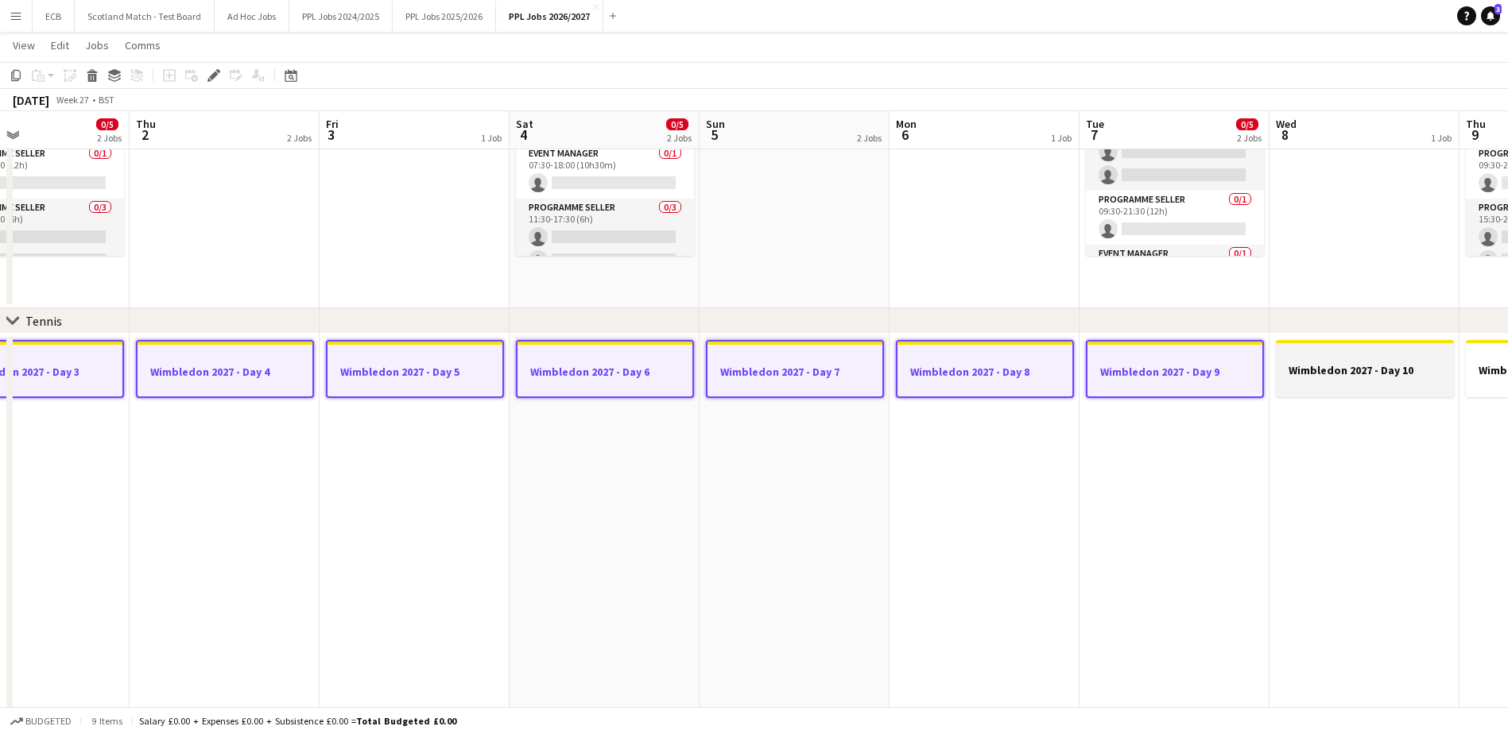
click at [1010, 354] on div at bounding box center [1365, 356] width 178 height 12
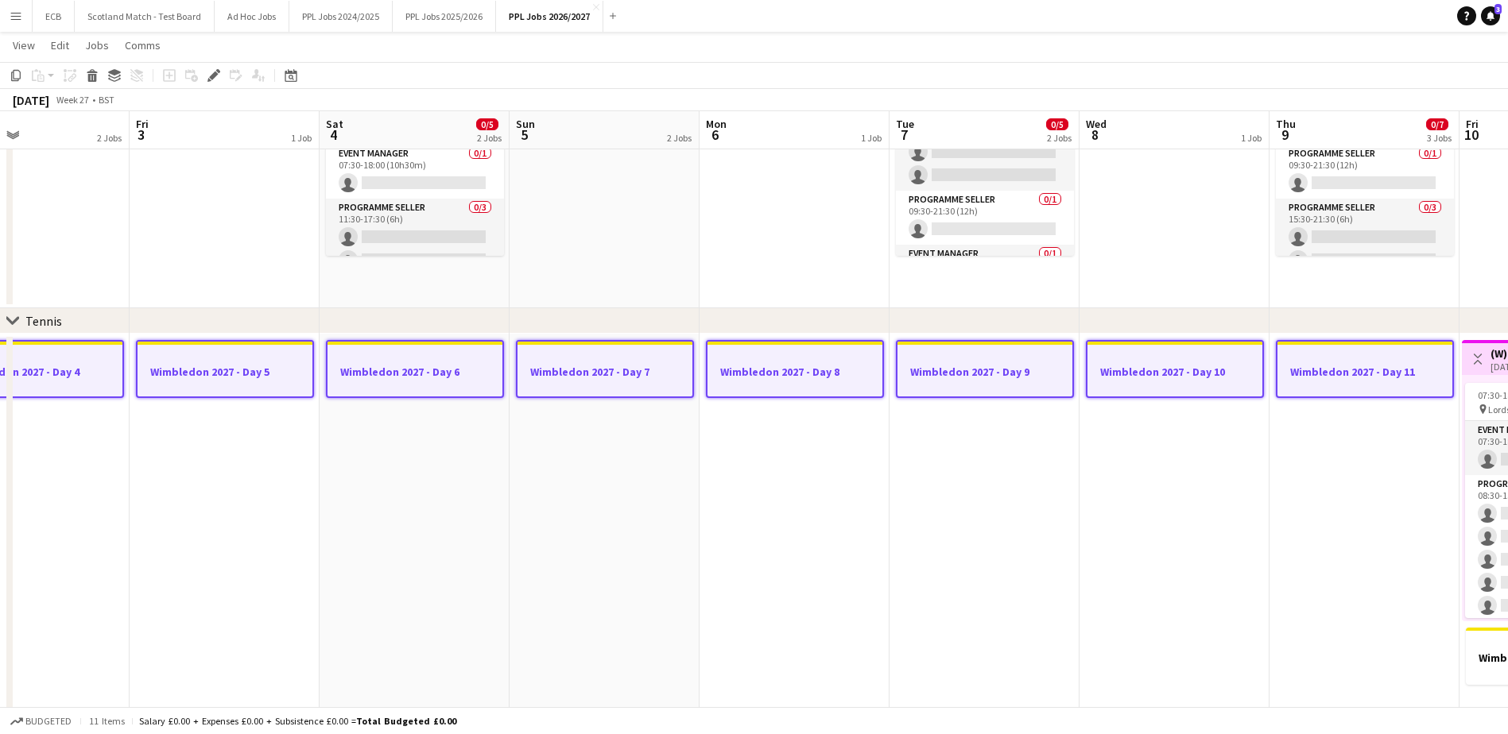
scroll to position [0, 591]
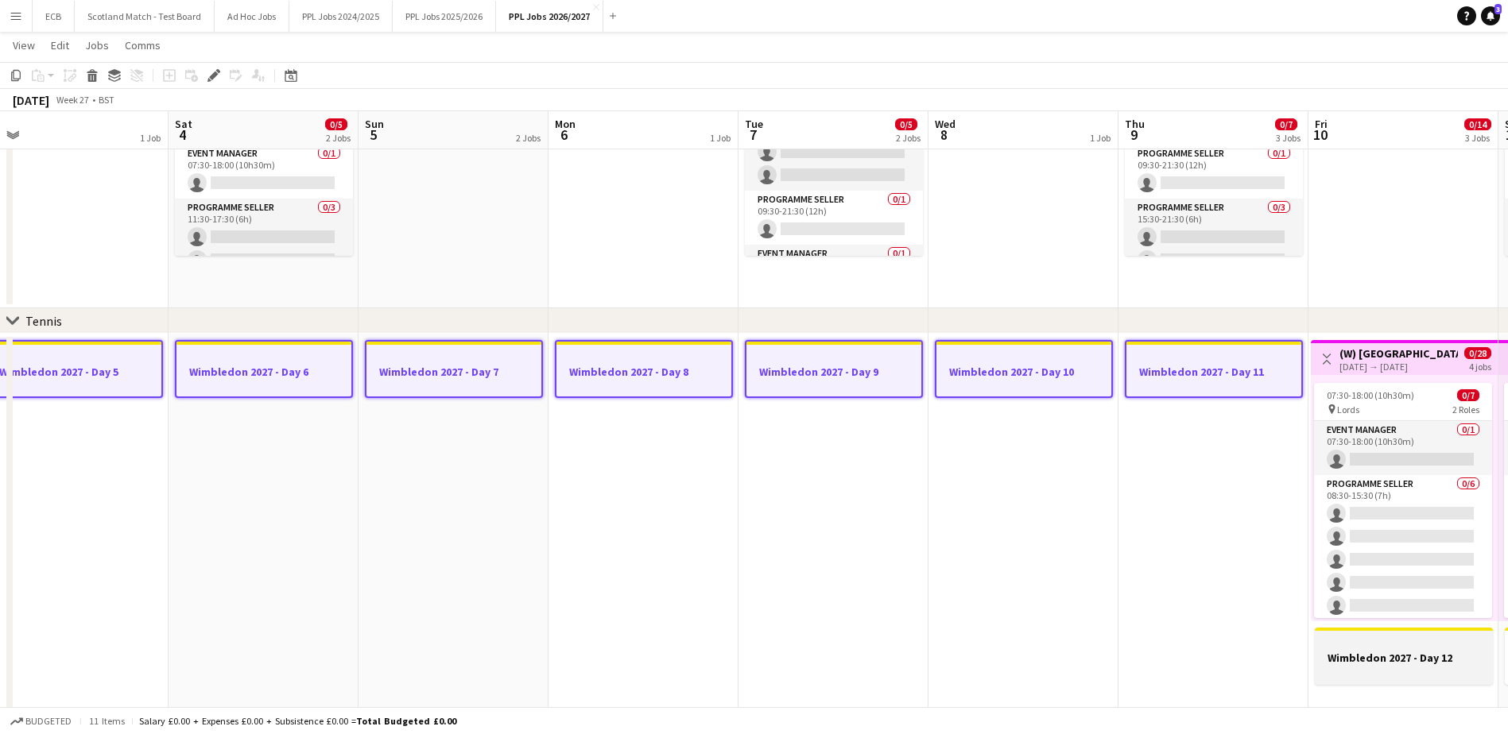
click at [1010, 448] on h3 "Wimbledon 2027 - Day 12" at bounding box center [1404, 658] width 178 height 14
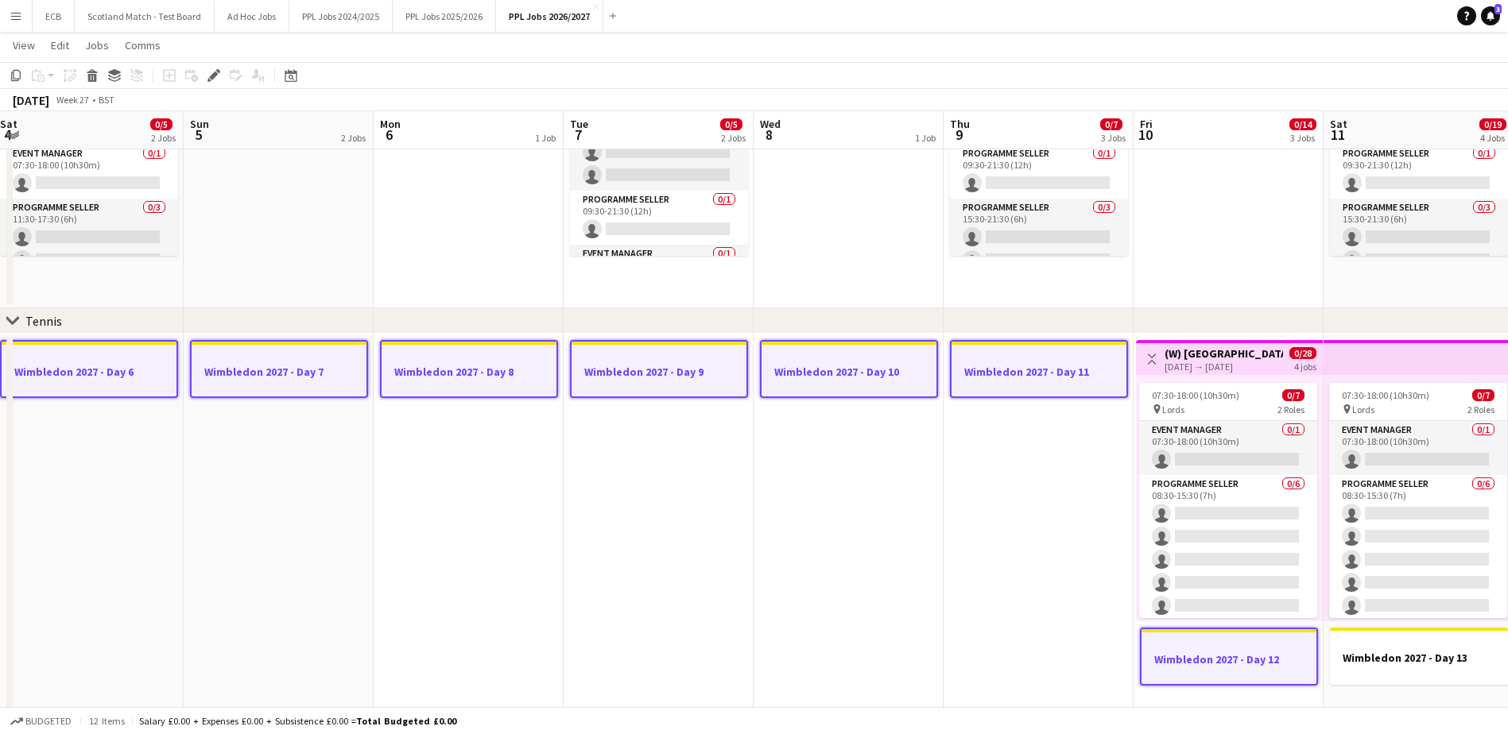
scroll to position [0, 633]
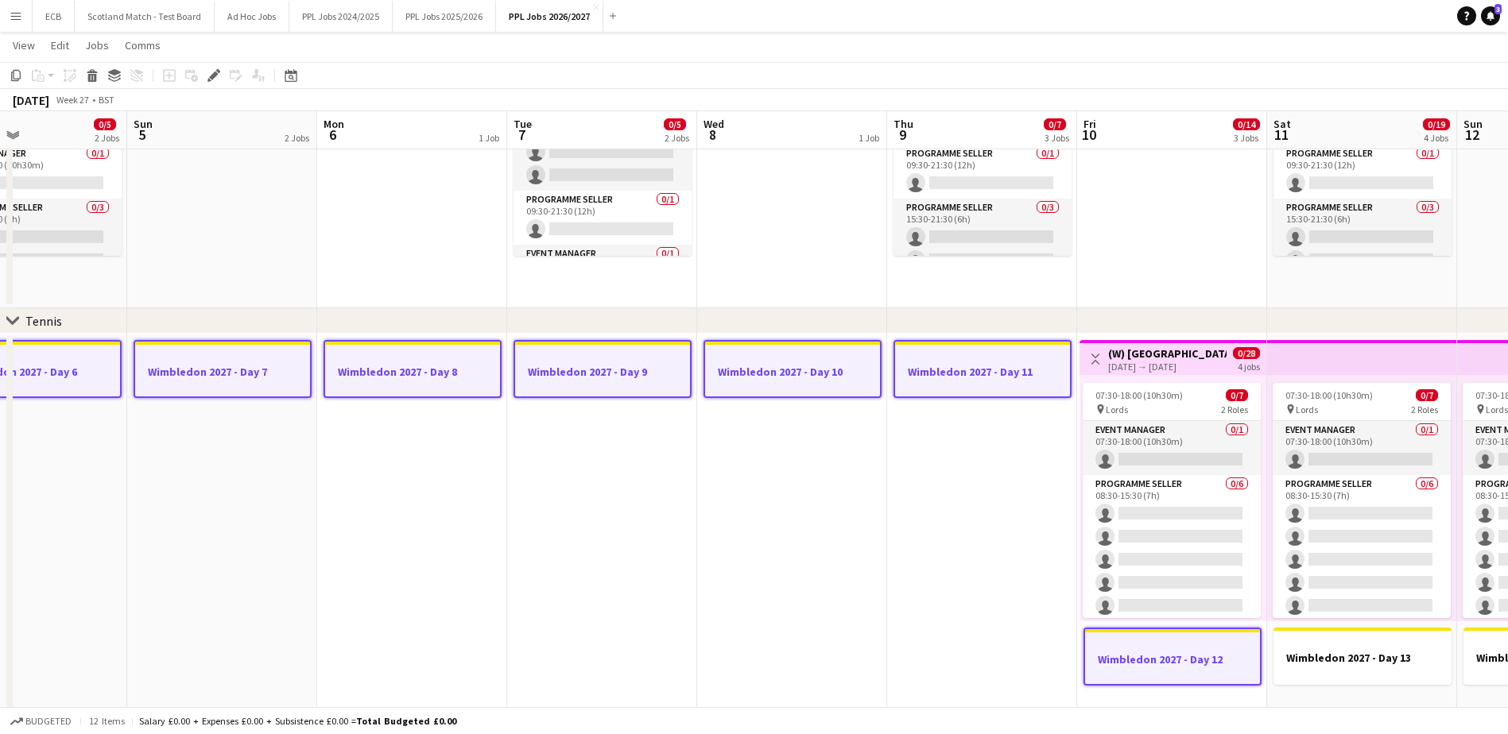
click at [1010, 448] on h3 "Wimbledon 2027 - Day 13" at bounding box center [1362, 658] width 178 height 14
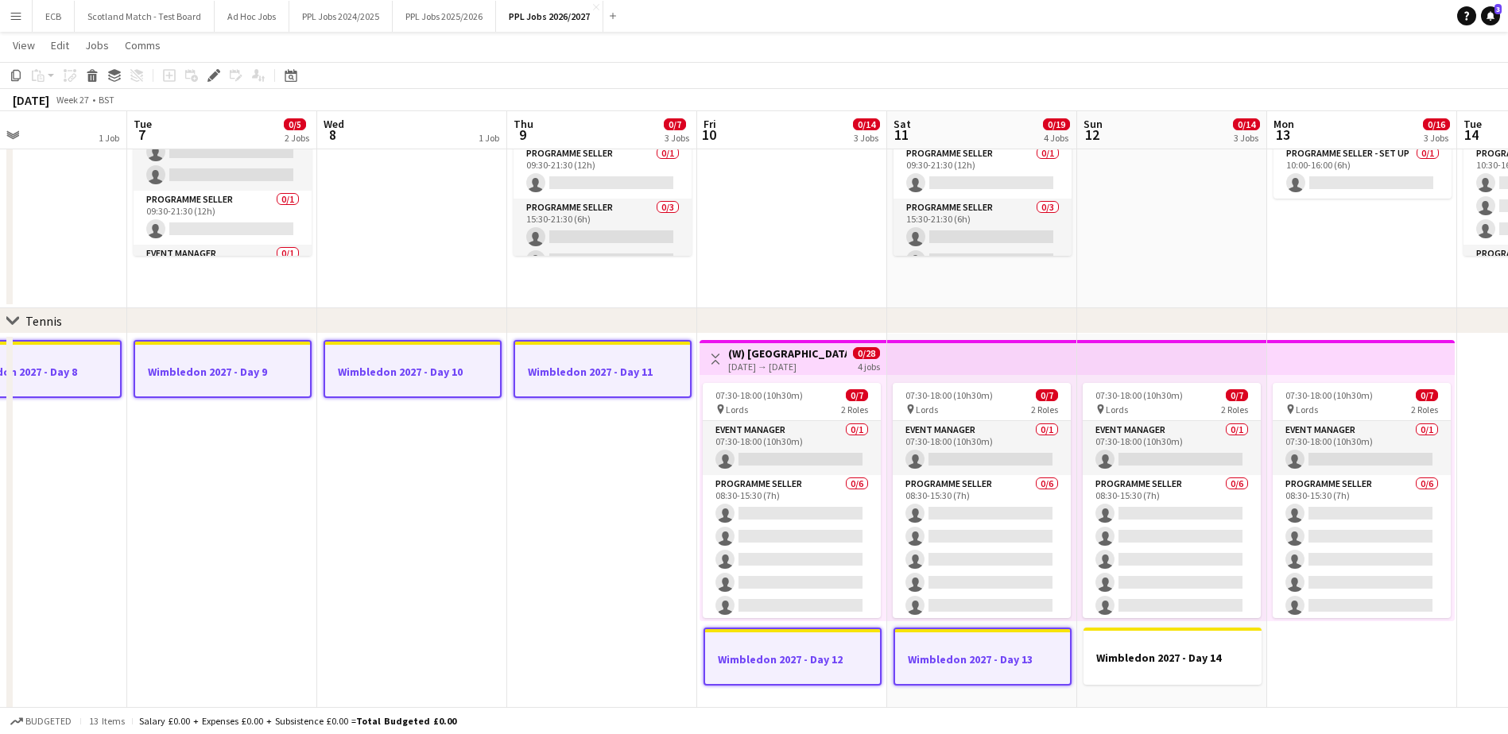
scroll to position [0, 506]
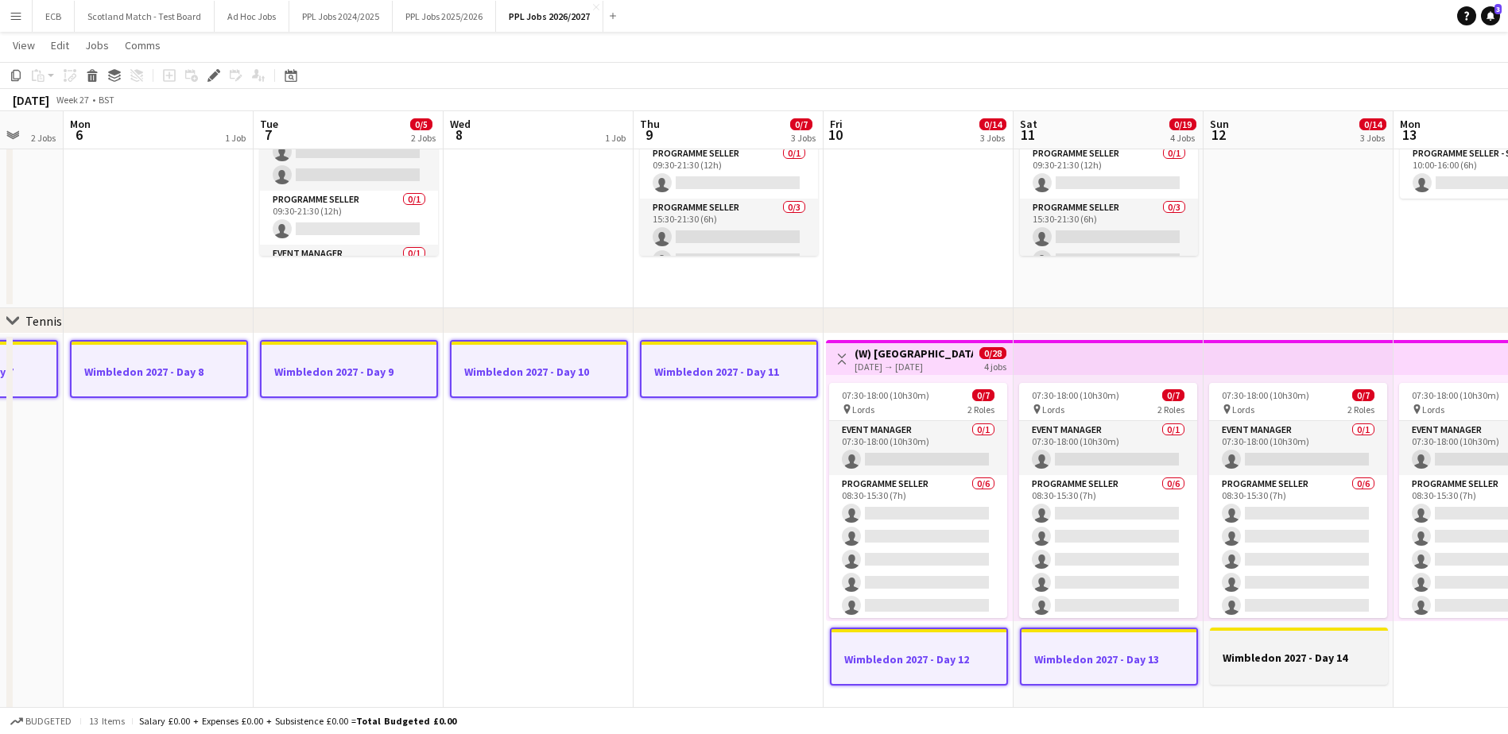
click at [1010, 448] on h3 "Wimbledon 2027 - Day 14" at bounding box center [1299, 658] width 178 height 14
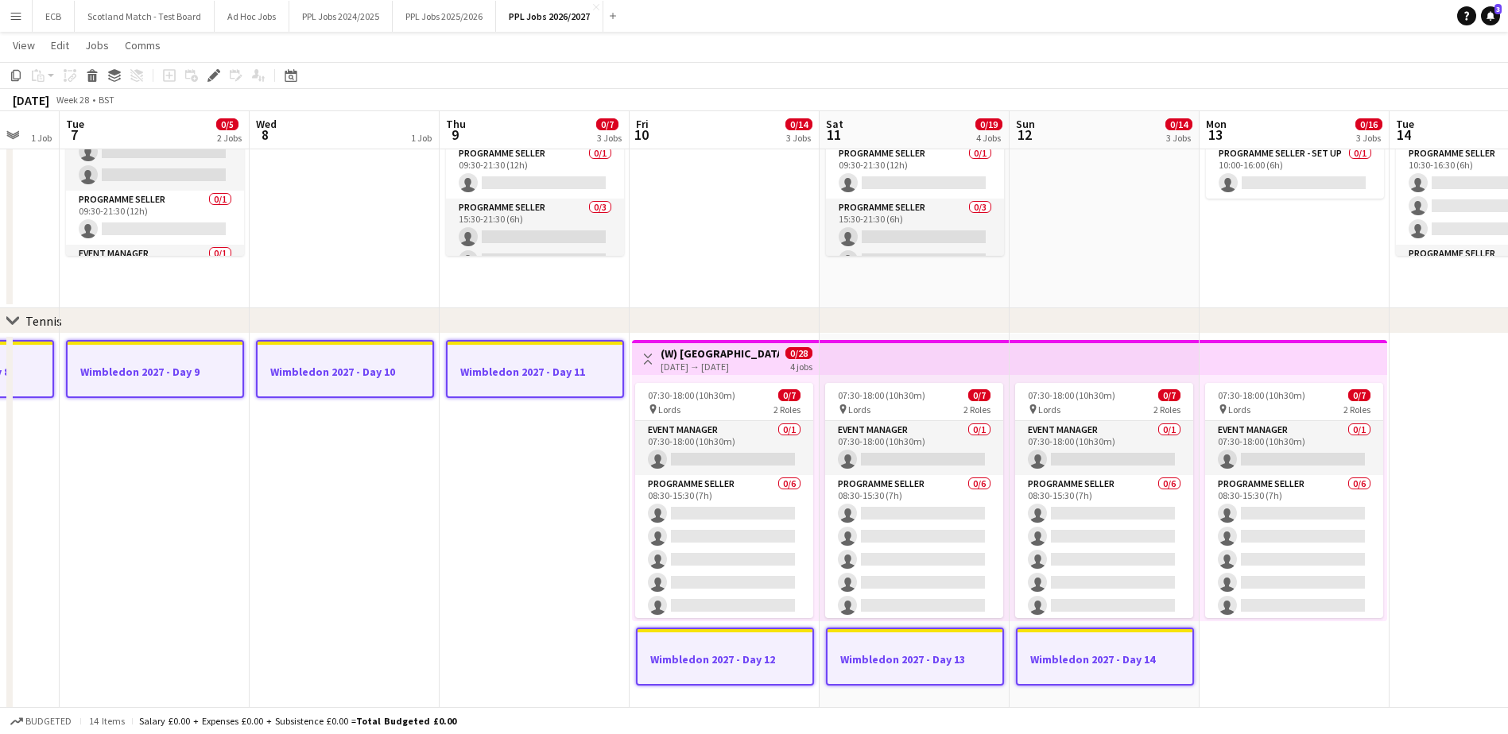
click at [1010, 448] on app-date-cell "07:30-18:00 (10h30m) 0/7 pin Lords 2 Roles Event Manager 0/1 07:30-18:00 (10h30…" at bounding box center [1294, 532] width 190 height 396
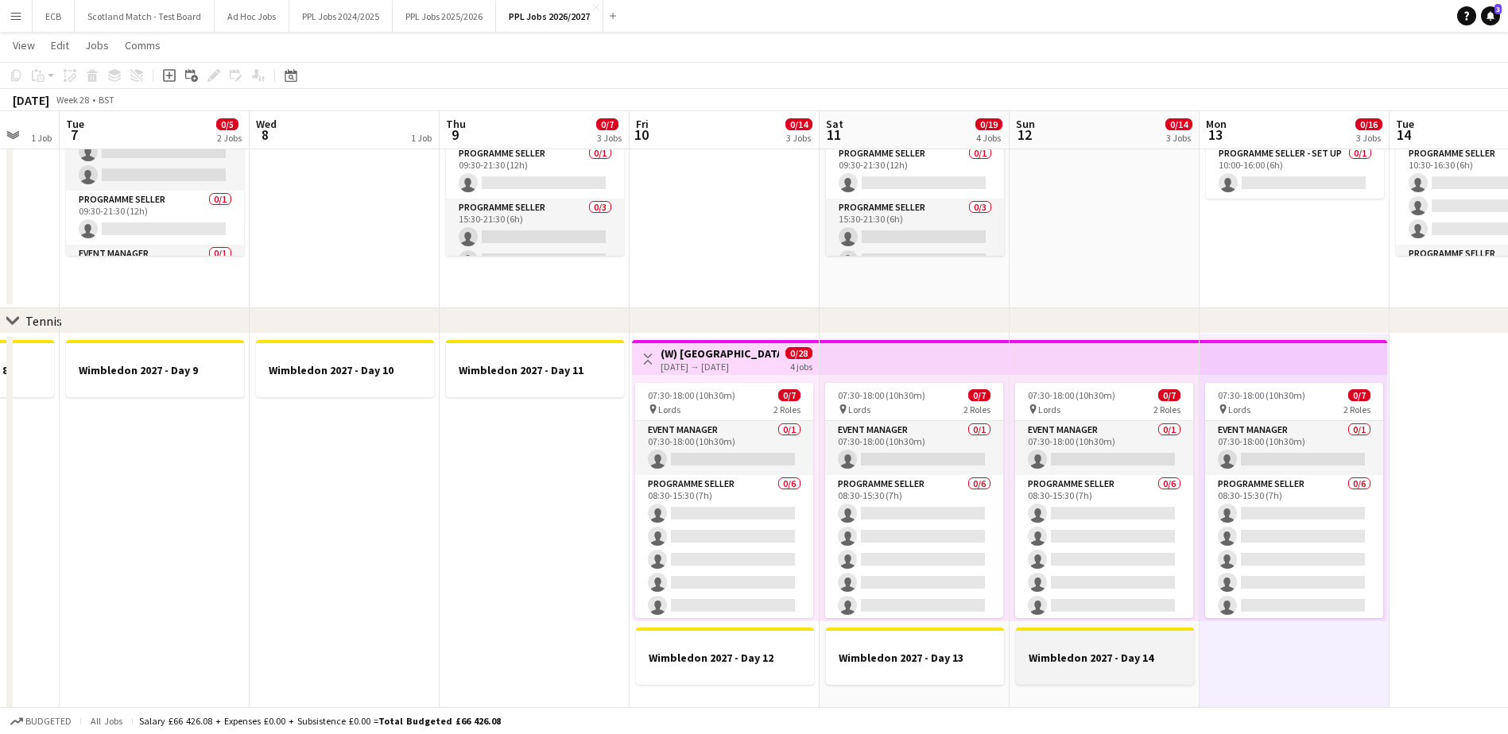
click at [1010, 448] on h3 "Wimbledon 2027 - Day 14" at bounding box center [1105, 658] width 178 height 14
click at [937, 448] on h3 "Wimbledon 2027 - Day 13" at bounding box center [915, 658] width 178 height 14
click at [745, 448] on h3 "Wimbledon 2027 - Day 12" at bounding box center [725, 658] width 178 height 14
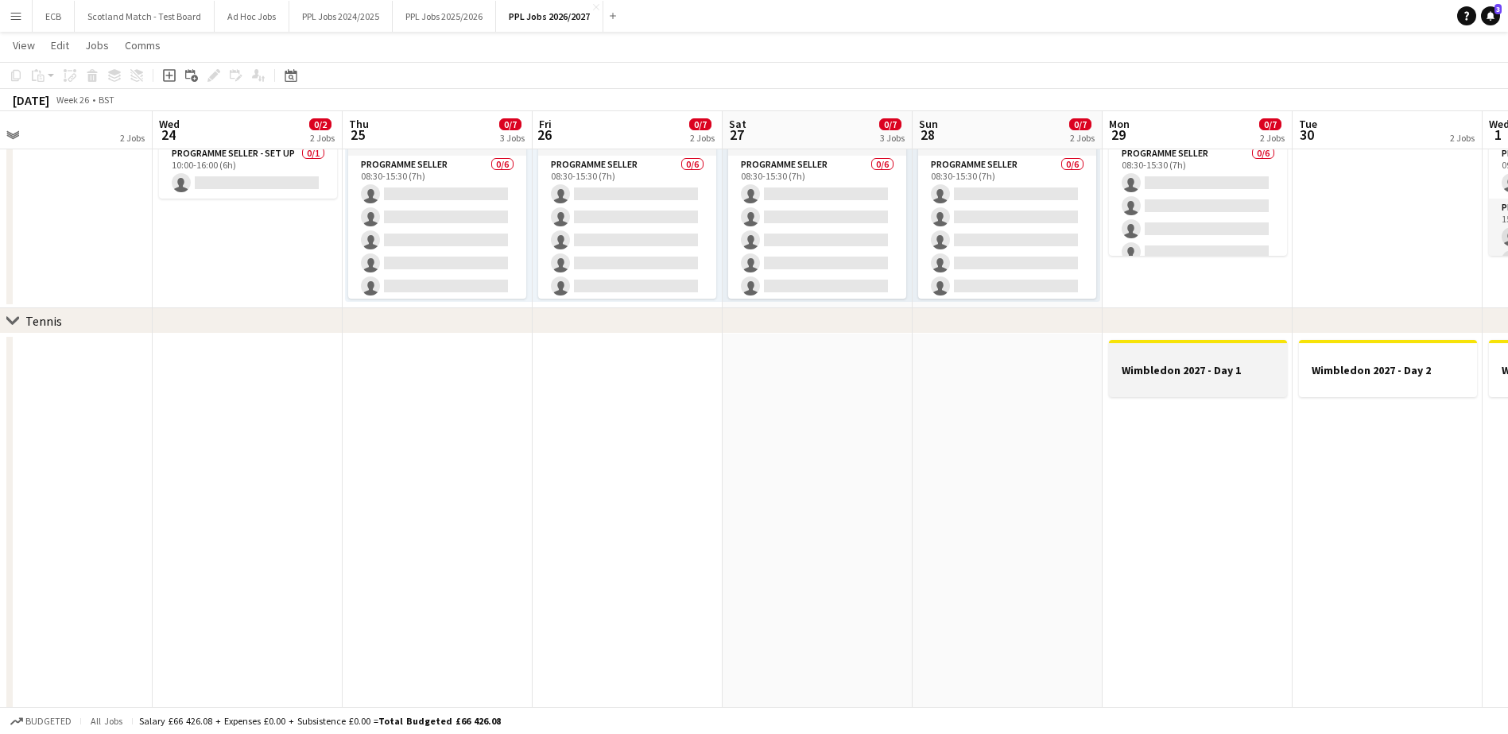
scroll to position [0, 417]
click at [980, 359] on app-date-cell at bounding box center [1008, 532] width 190 height 396
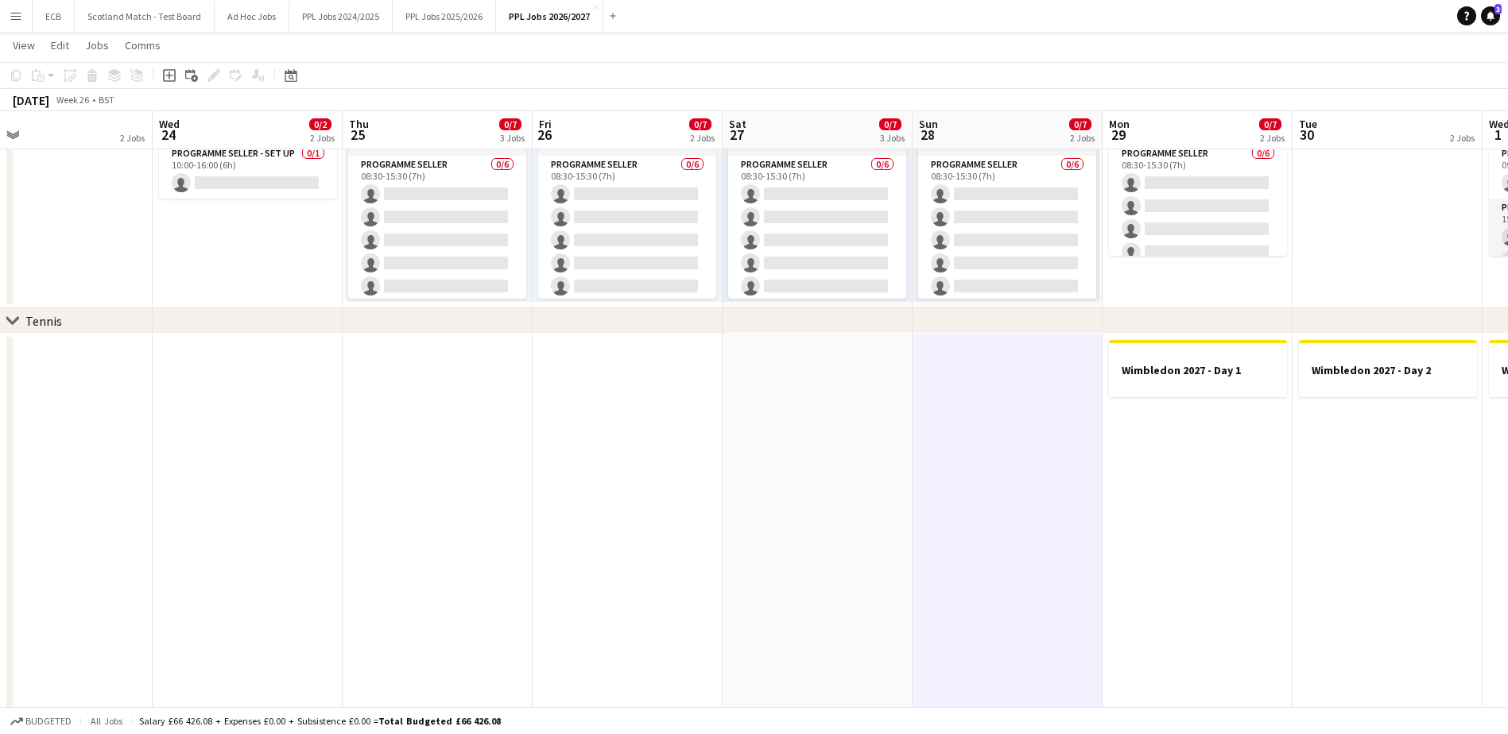
drag, startPoint x: 843, startPoint y: 363, endPoint x: 836, endPoint y: 346, distance: 18.6
click at [836, 346] on app-calendar-viewport "Sun 21 0/7 3 Jobs Mon 22 Tue 23 2 Jobs Wed 24 0/2 2 Jobs Thu 25 0/7 3 Jobs Fri …" at bounding box center [754, 510] width 1508 height 1370
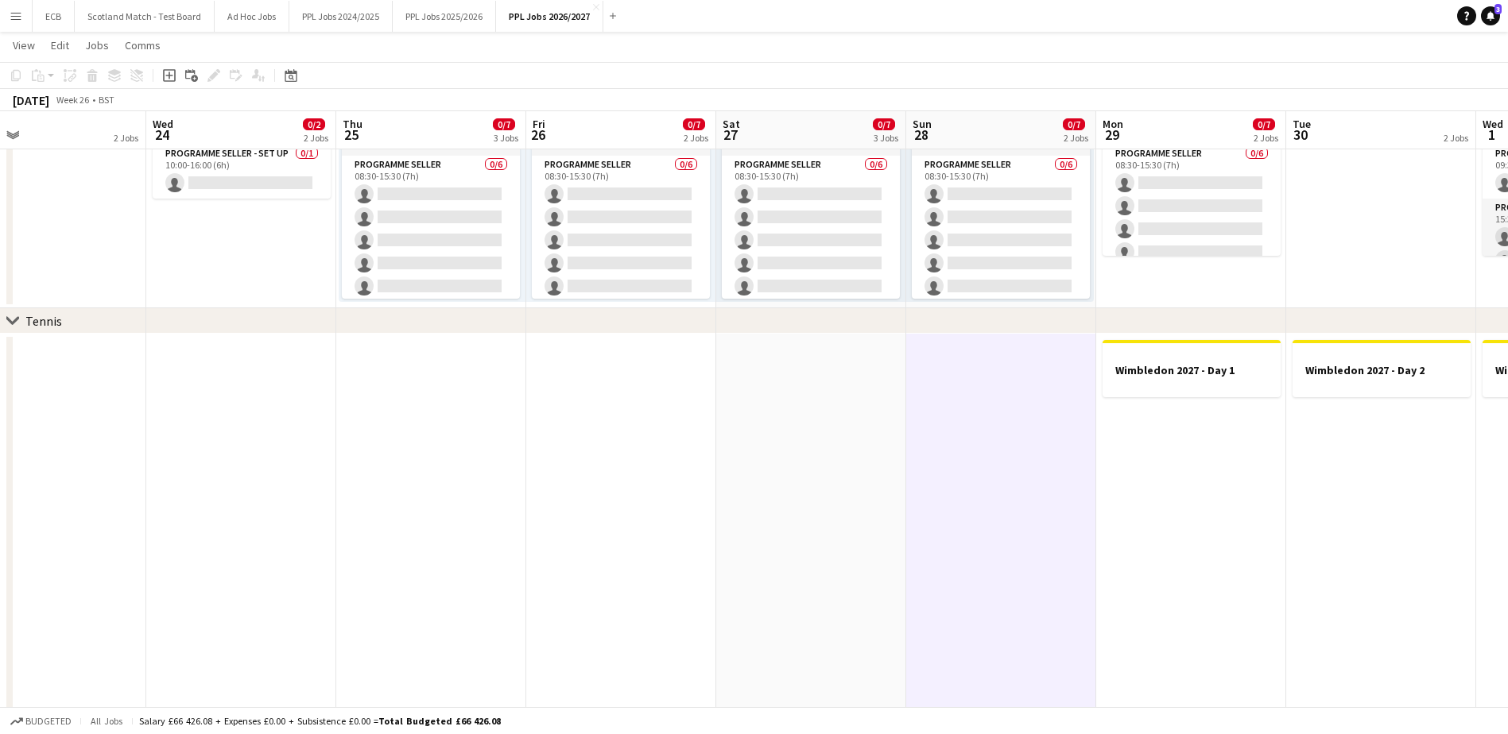
click at [959, 380] on app-date-cell at bounding box center [1001, 532] width 190 height 396
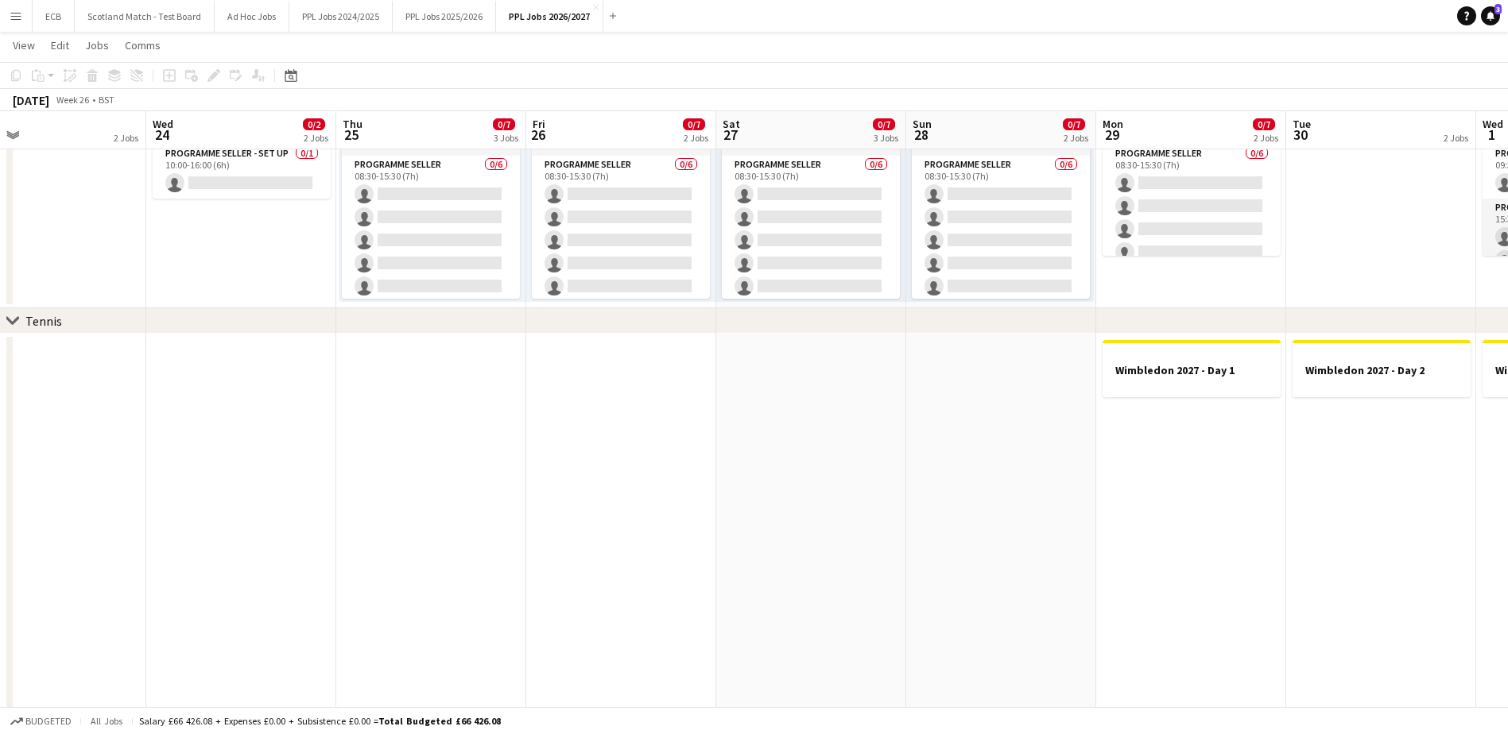
click at [1003, 444] on app-date-cell at bounding box center [1001, 532] width 190 height 396
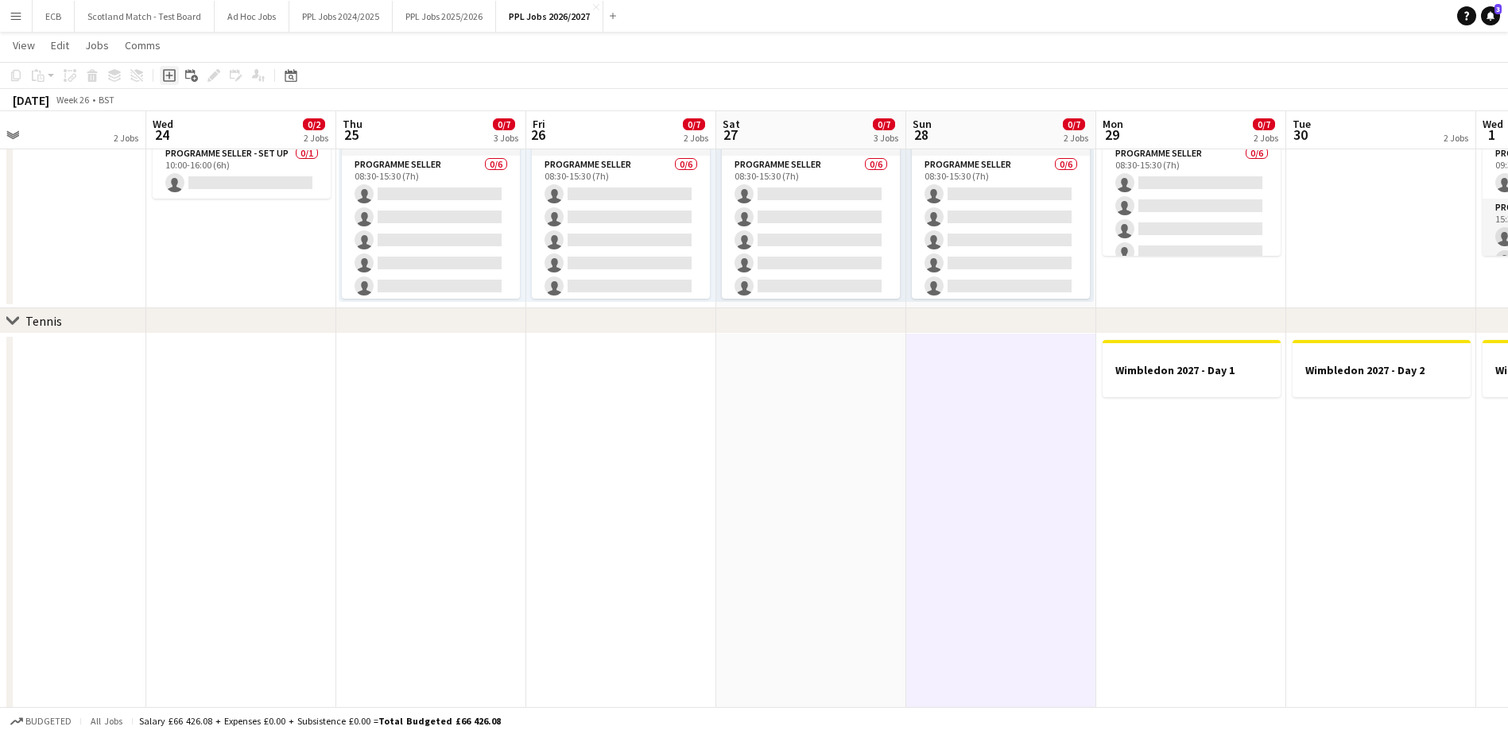
click at [174, 81] on icon at bounding box center [169, 75] width 13 height 13
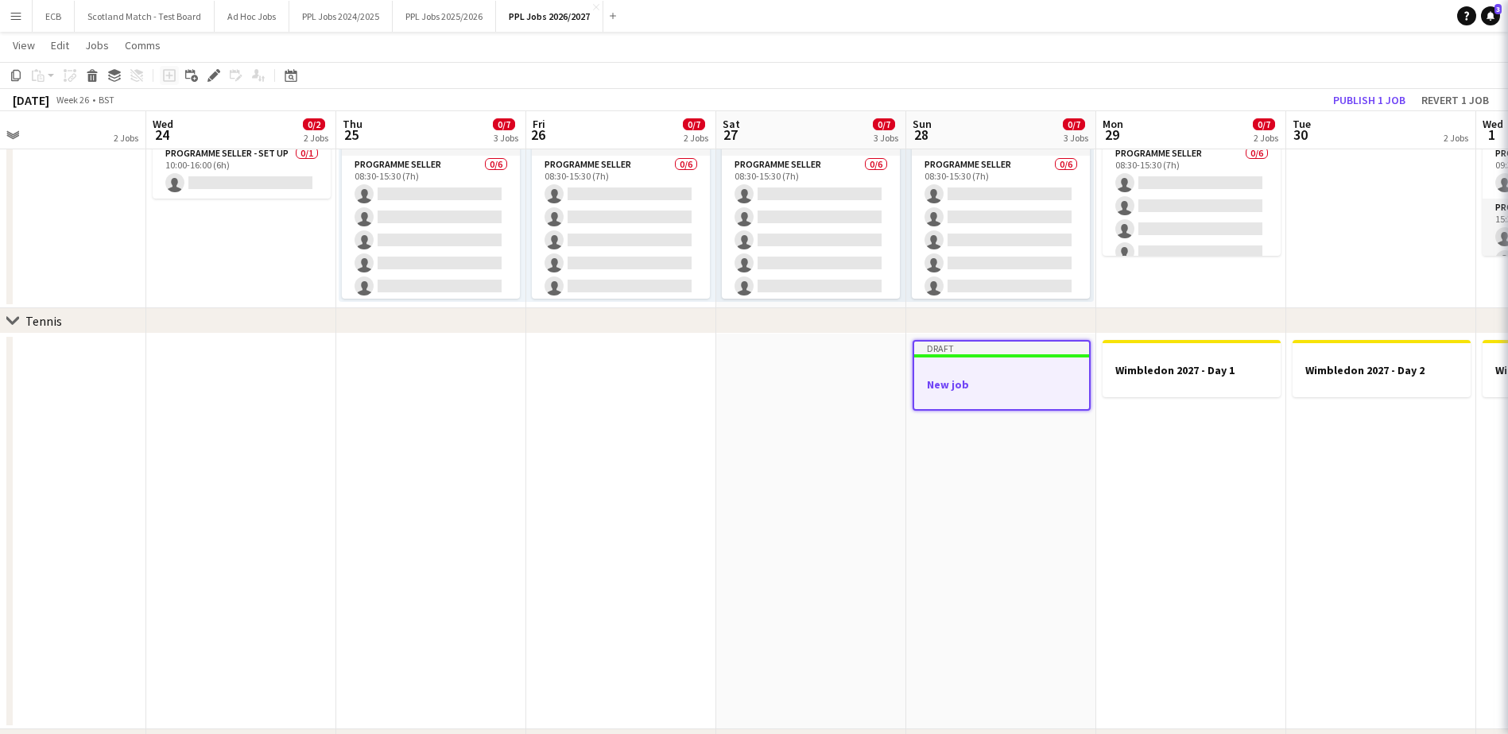
click at [174, 81] on div "Add job Add linked Job Edit Edit linked Job Applicants" at bounding box center [207, 75] width 122 height 19
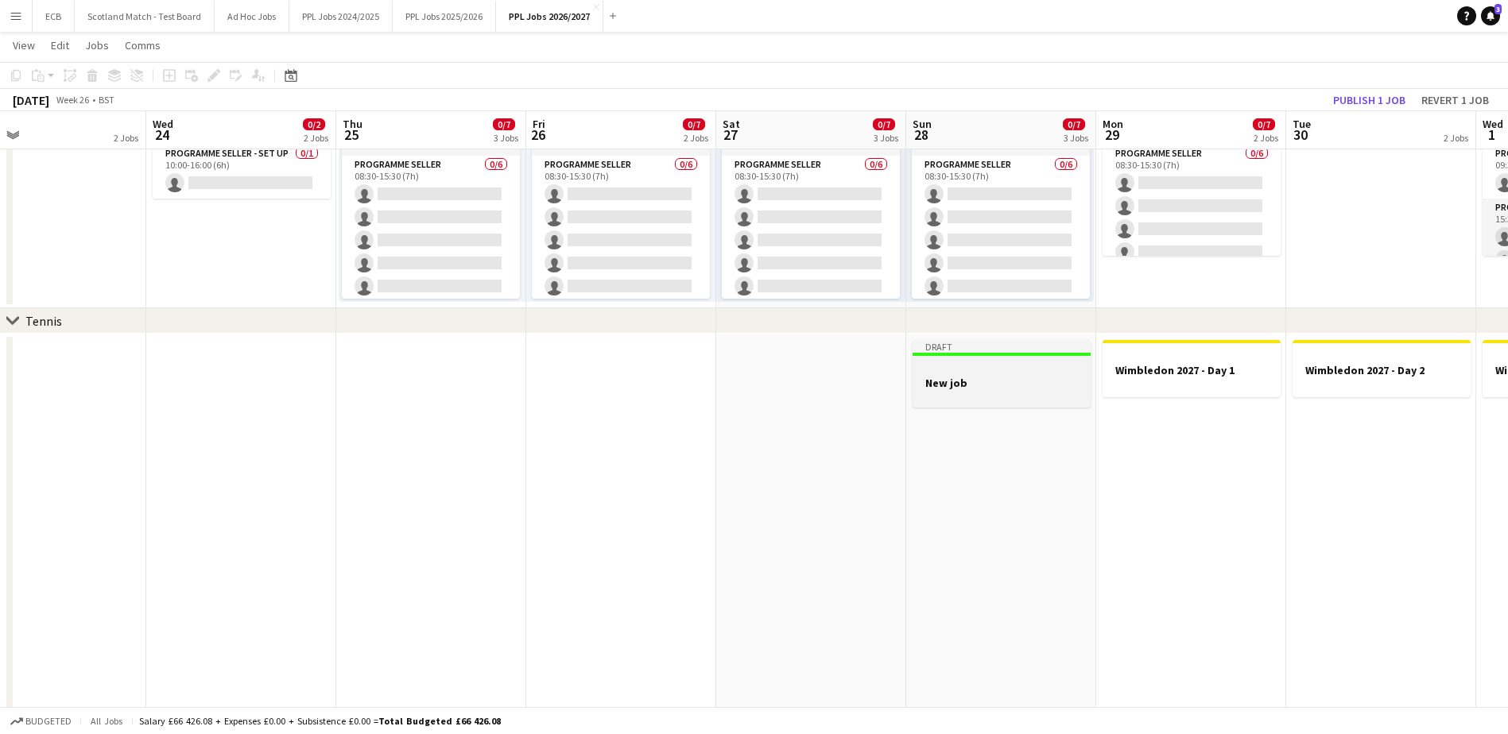
click at [994, 381] on h3 "New job" at bounding box center [1002, 383] width 178 height 14
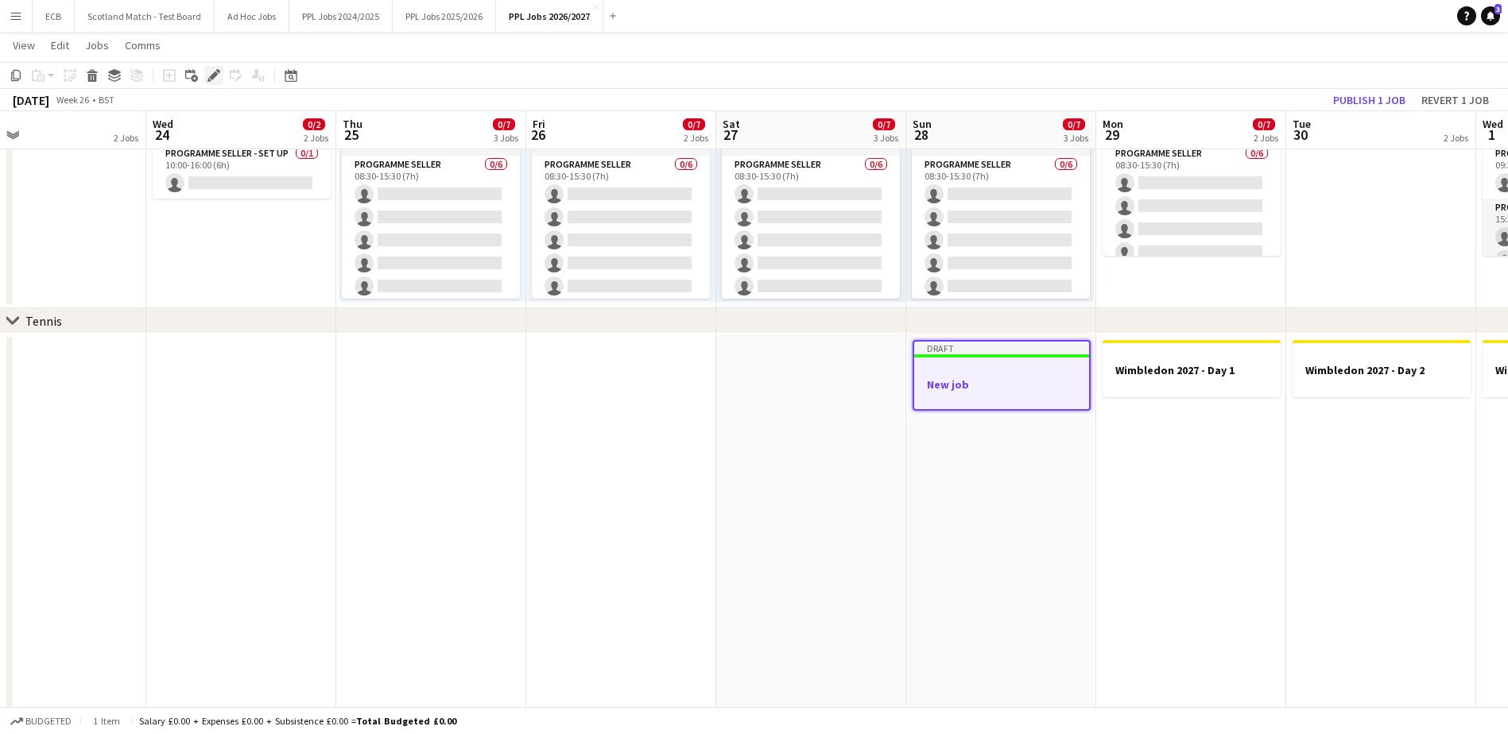
click at [209, 70] on icon "Edit" at bounding box center [213, 75] width 13 height 13
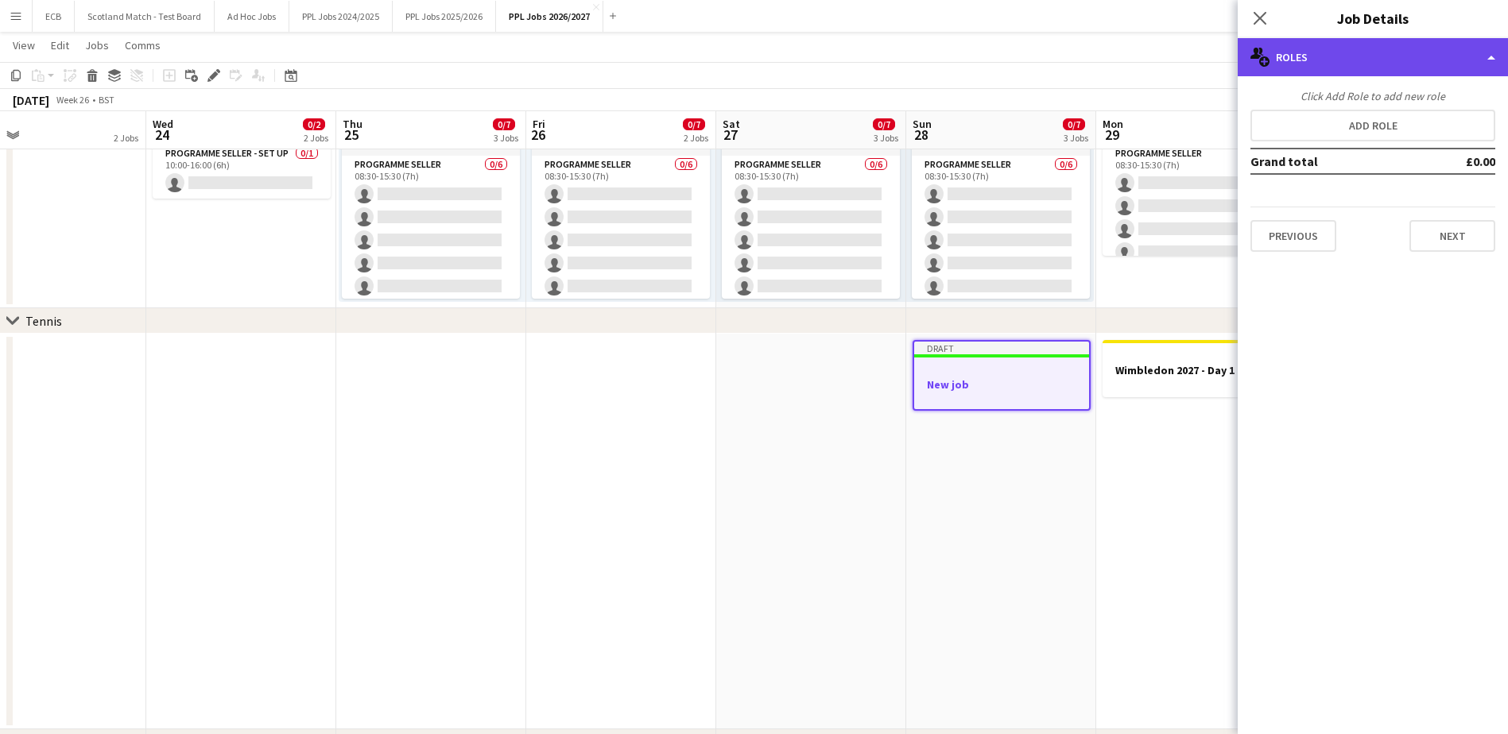
click at [1010, 66] on div "multiple-users-add Roles" at bounding box center [1373, 57] width 270 height 38
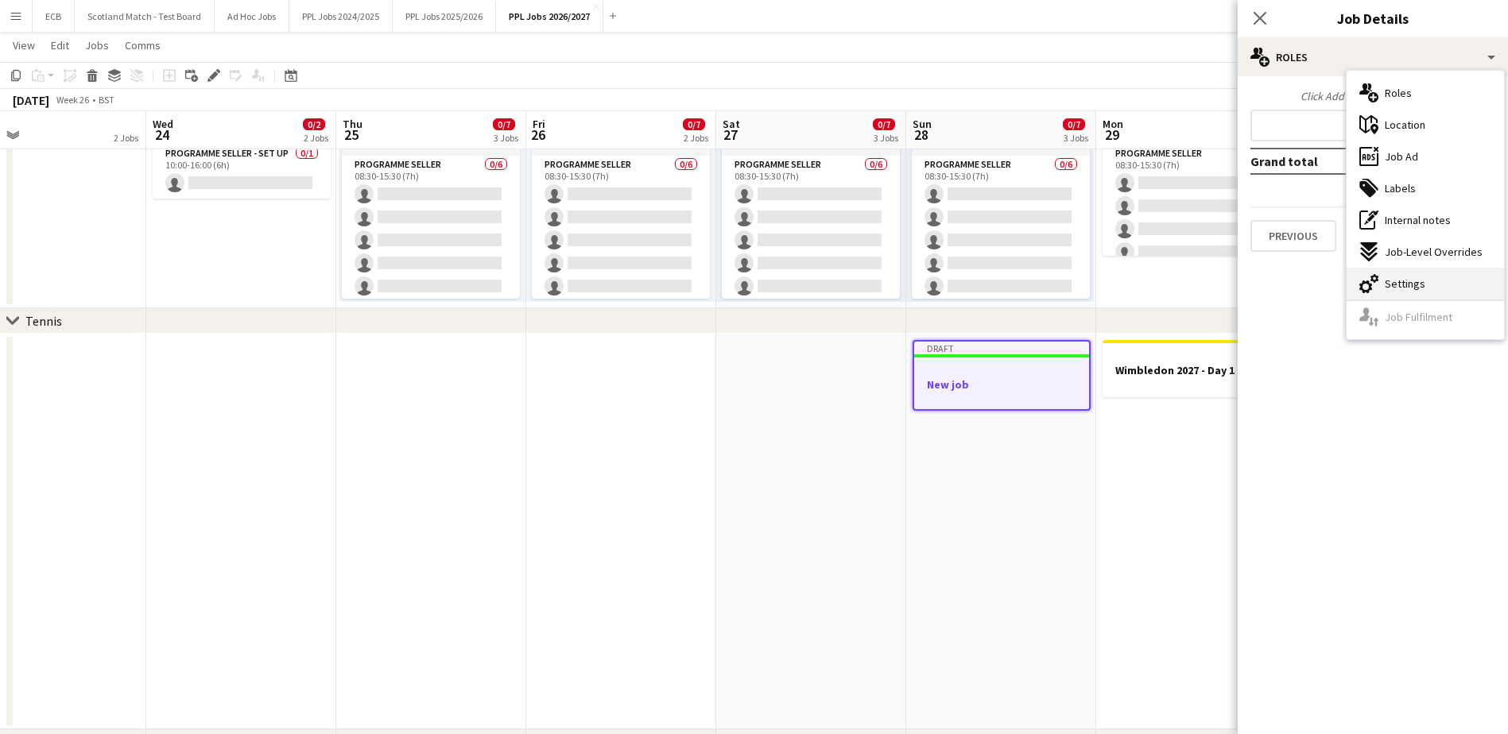
click at [1010, 296] on div "cog-double-3 Settings" at bounding box center [1425, 284] width 157 height 32
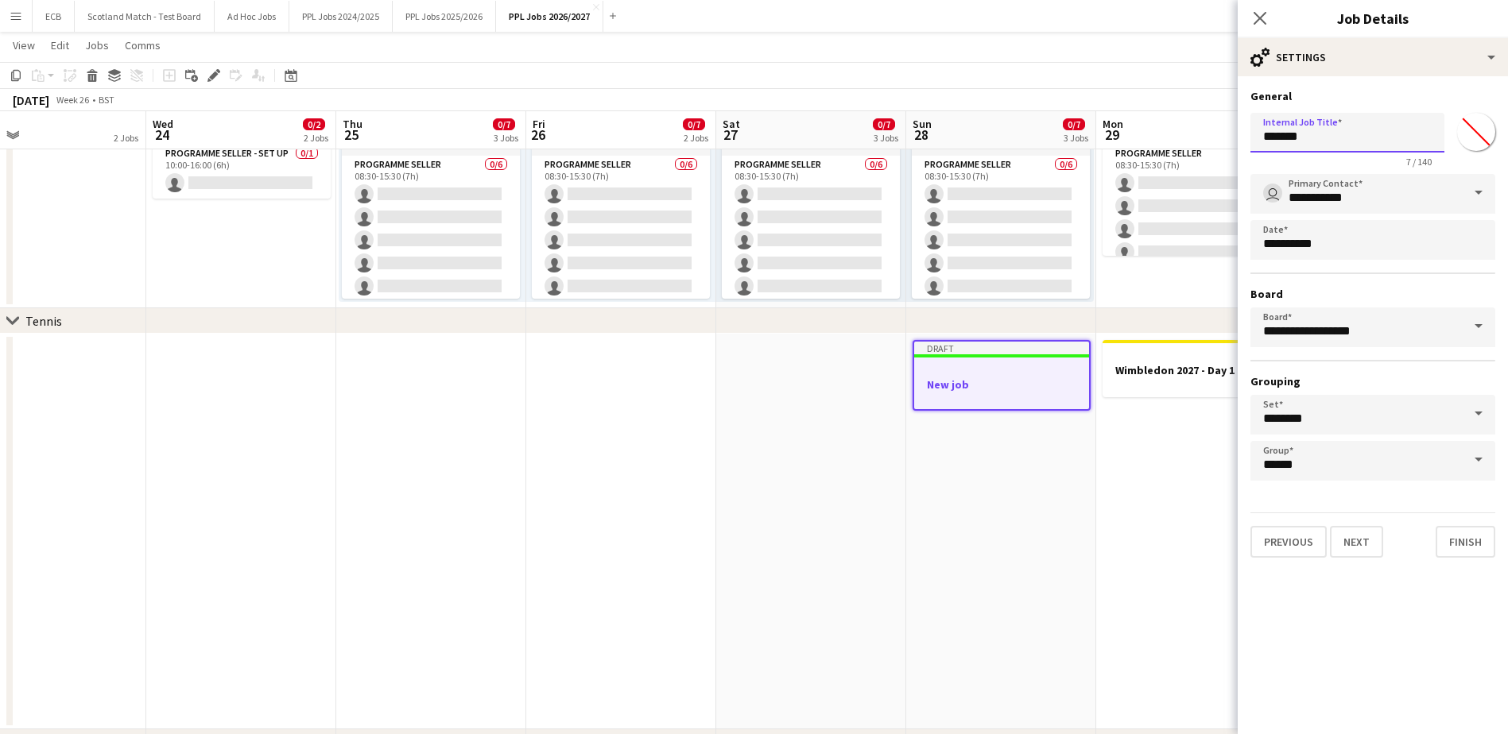
drag, startPoint x: 1329, startPoint y: 148, endPoint x: 1255, endPoint y: 146, distance: 73.9
click at [1010, 146] on input "*******" at bounding box center [1347, 133] width 194 height 40
type input "**********"
click at [1010, 448] on button "Finish" at bounding box center [1466, 542] width 60 height 32
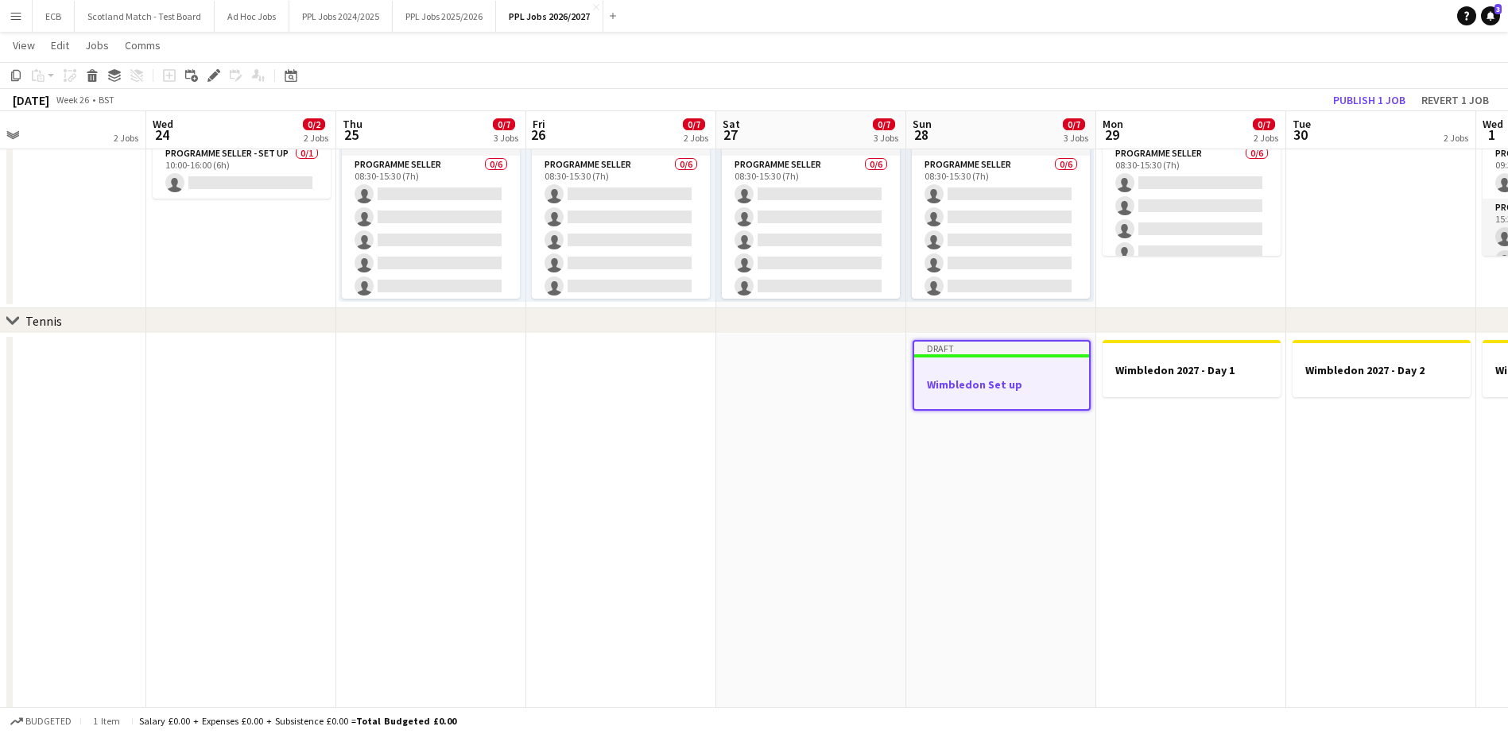
click at [1000, 374] on div at bounding box center [1001, 370] width 175 height 12
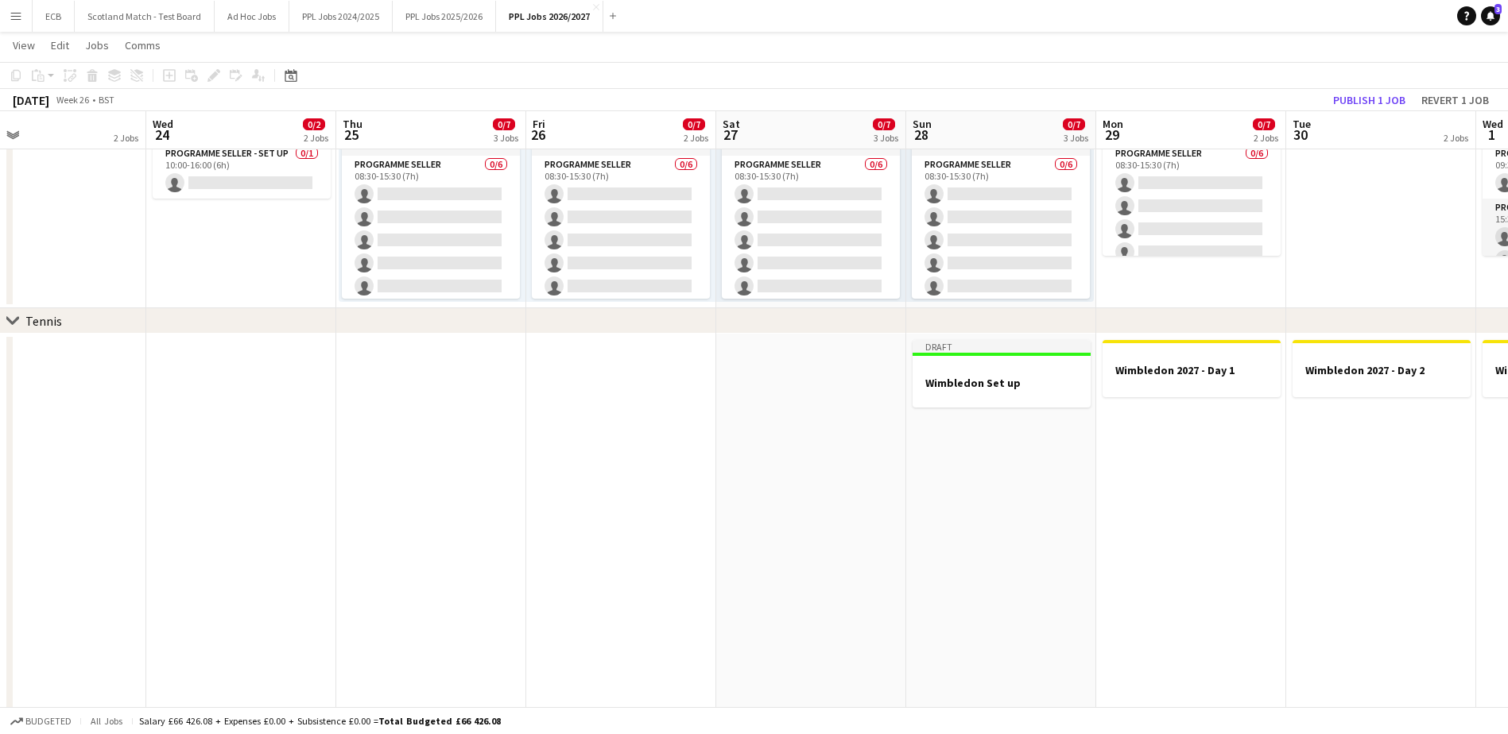
click at [851, 370] on app-date-cell at bounding box center [811, 532] width 190 height 396
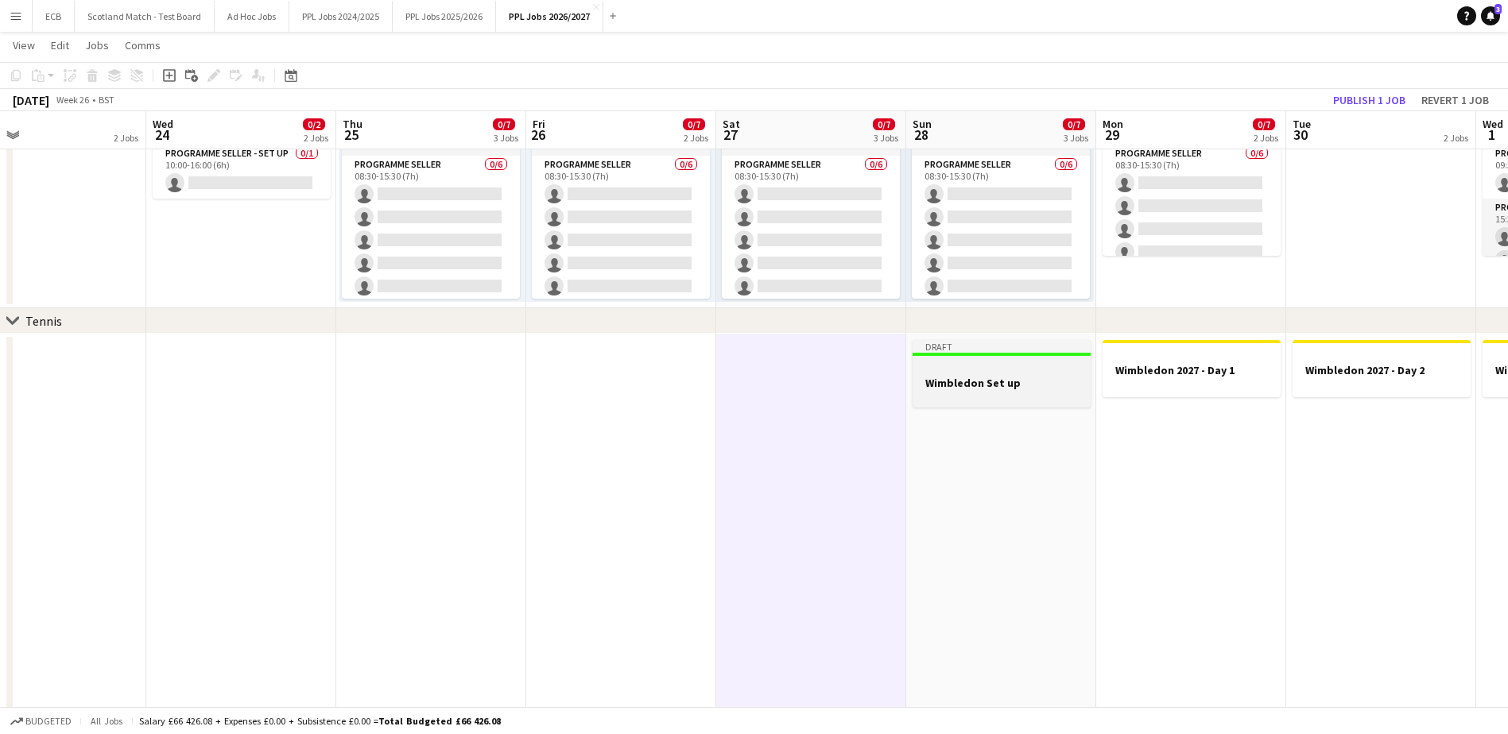
click at [945, 385] on h3 "Wimbledon Set up" at bounding box center [1002, 383] width 178 height 14
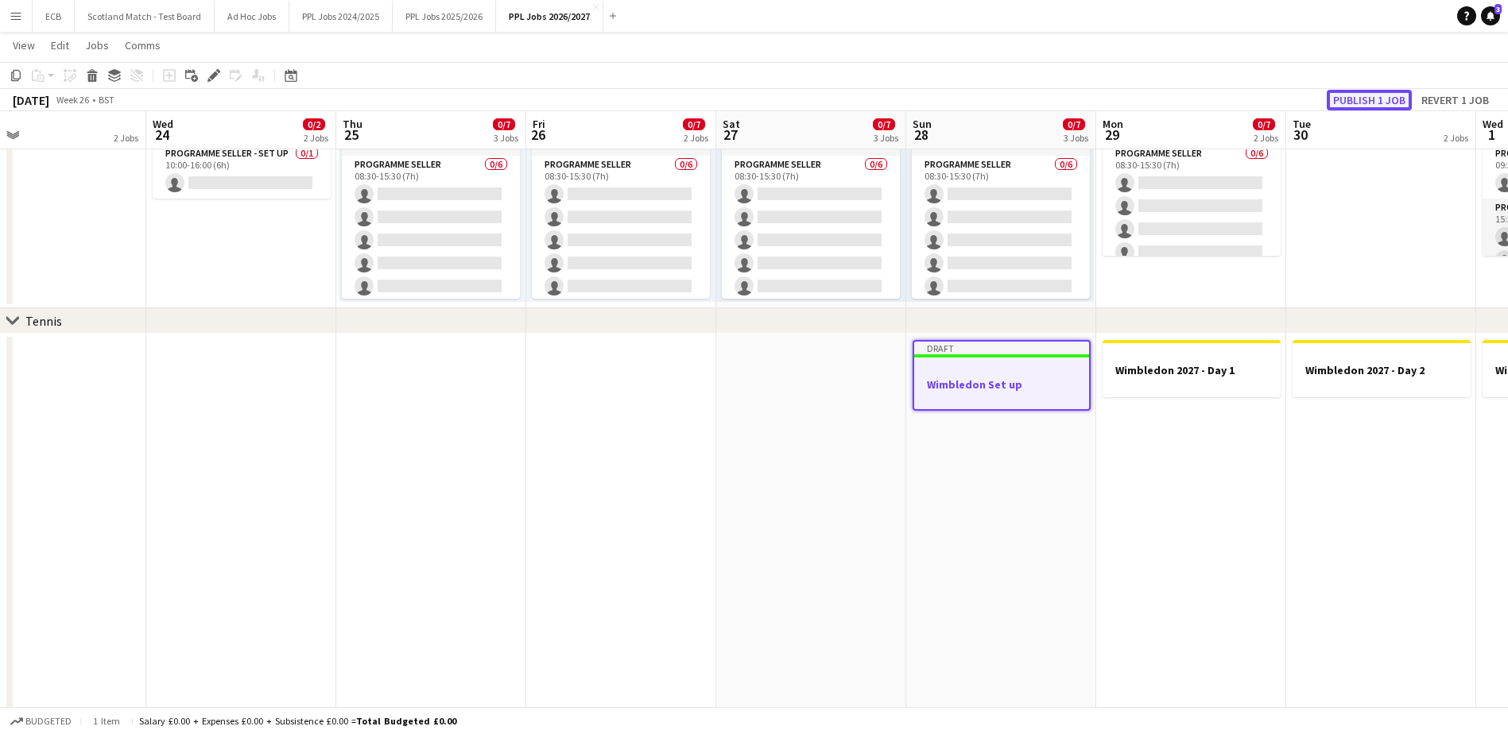
click at [1010, 100] on button "Publish 1 job" at bounding box center [1369, 100] width 85 height 21
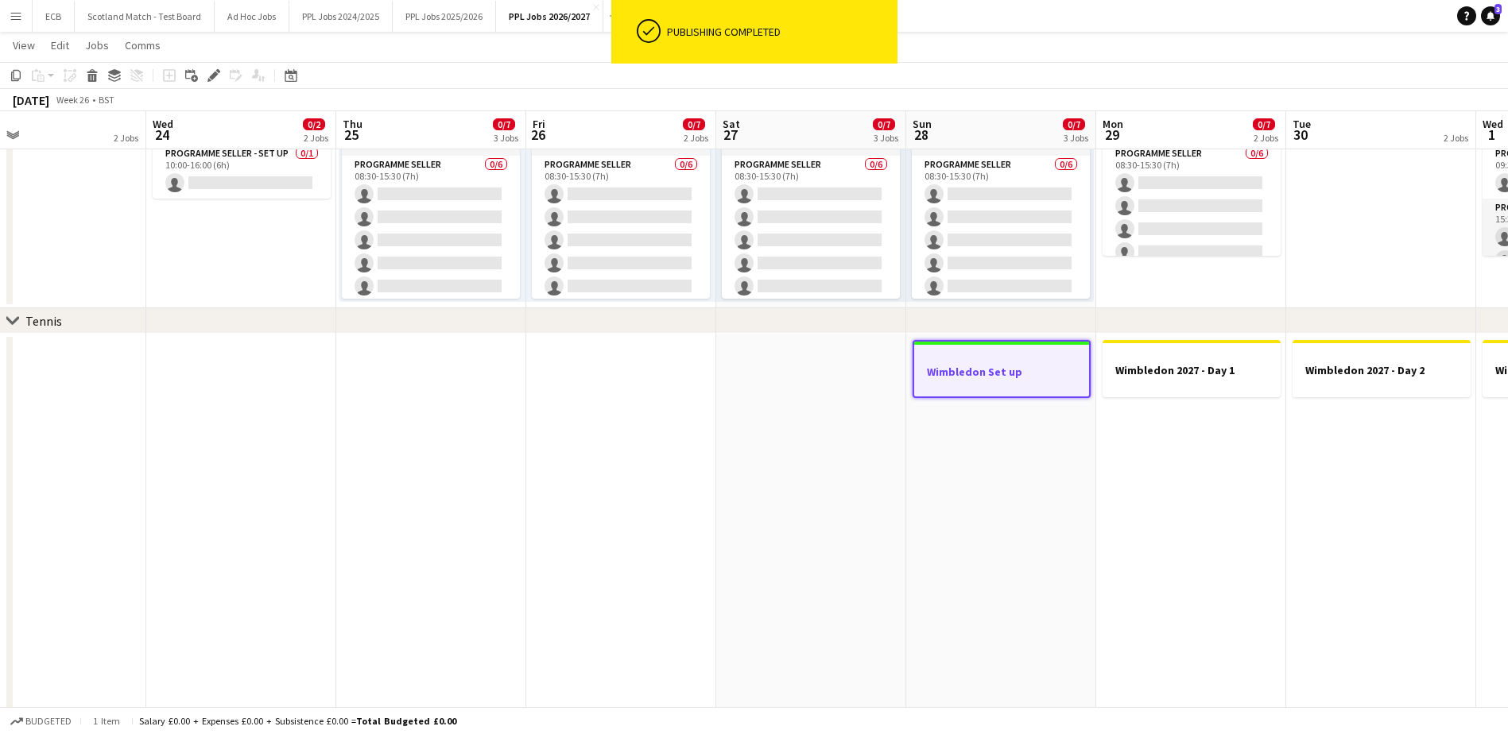
click at [1006, 370] on h3 "Wimbledon Set up" at bounding box center [1001, 372] width 175 height 14
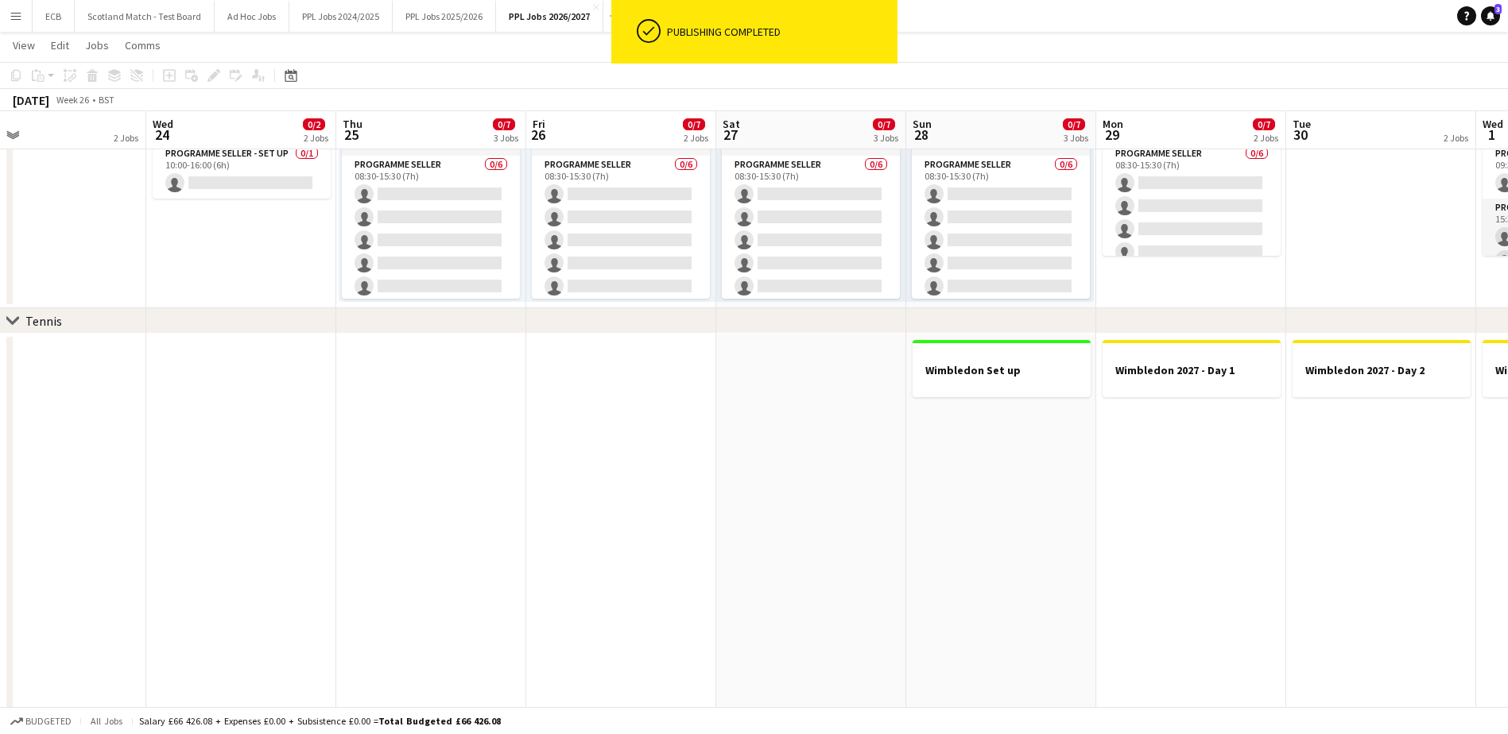
click at [853, 380] on app-date-cell at bounding box center [811, 532] width 190 height 396
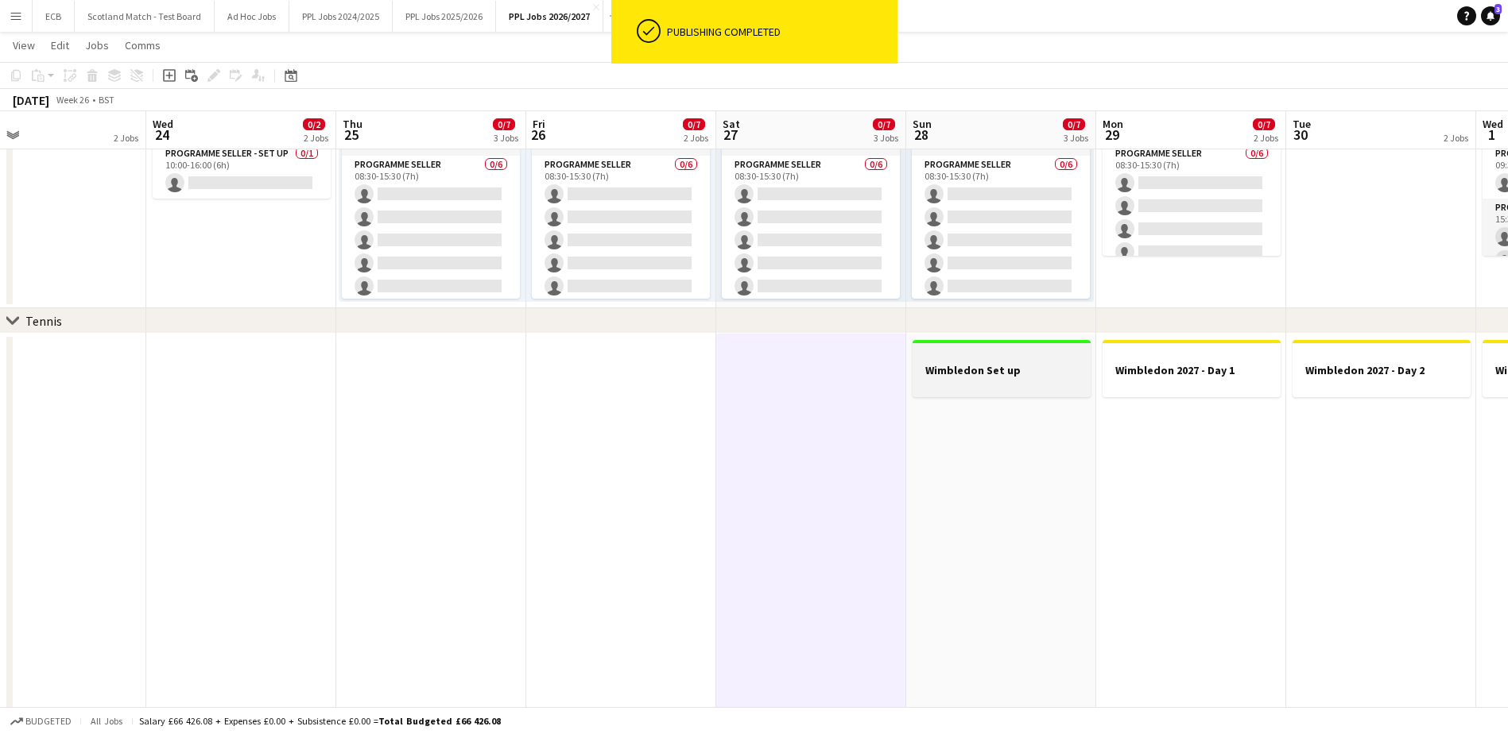
click at [982, 359] on div at bounding box center [1002, 356] width 178 height 12
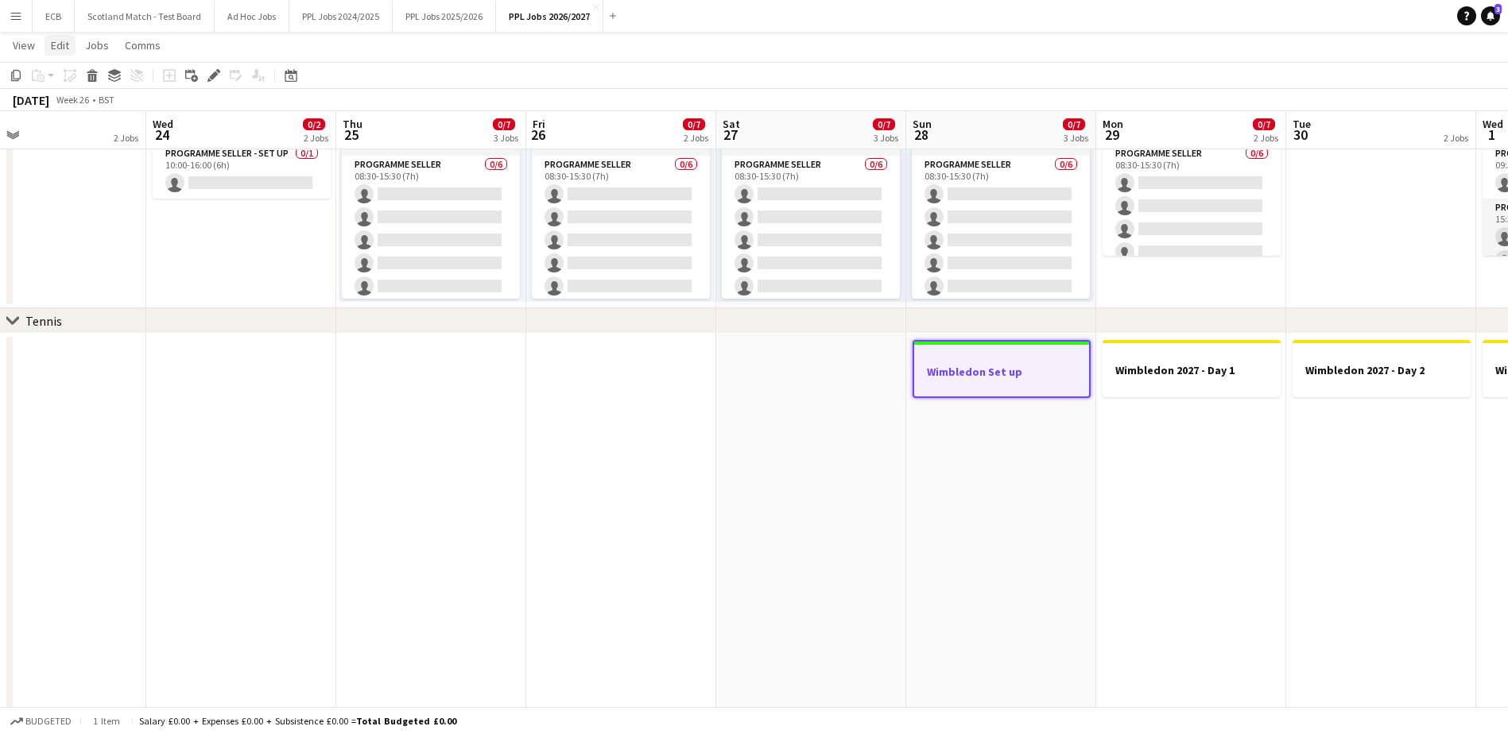
click at [60, 38] on span "Edit" at bounding box center [60, 45] width 18 height 14
click at [65, 79] on span "Copy Ctrl+C" at bounding box center [84, 79] width 53 height 14
click at [789, 382] on app-date-cell at bounding box center [811, 532] width 190 height 396
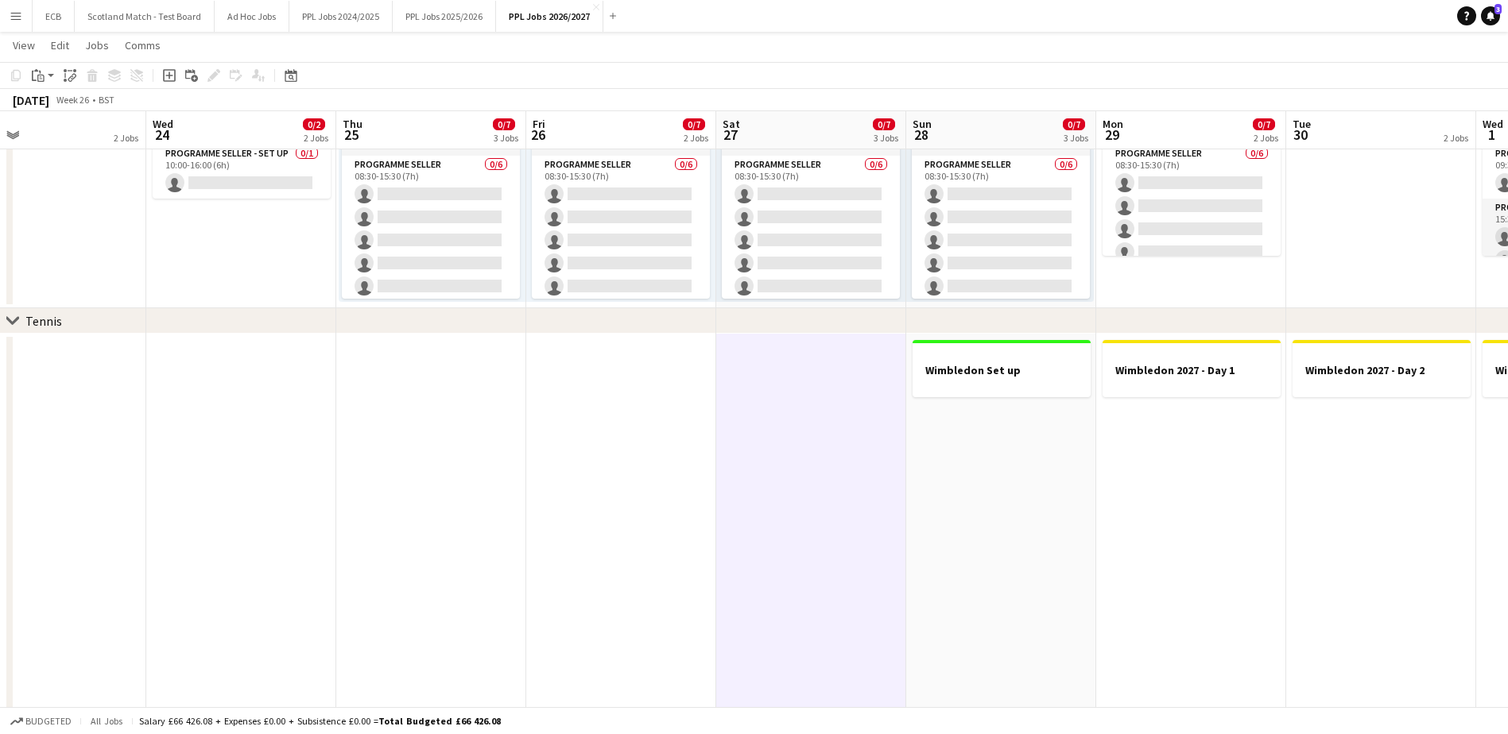
click at [633, 375] on app-date-cell at bounding box center [621, 532] width 190 height 396
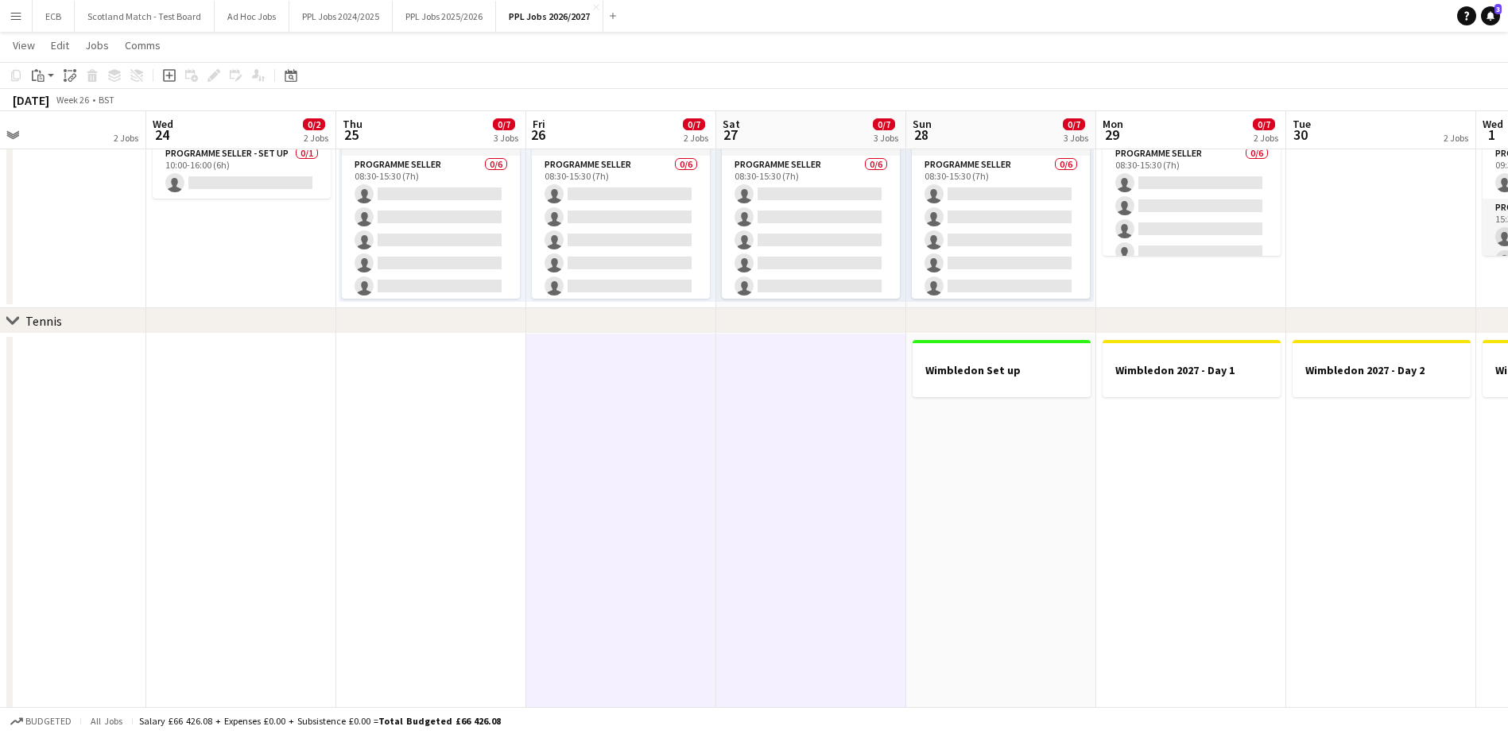
click at [466, 375] on app-date-cell at bounding box center [431, 532] width 190 height 396
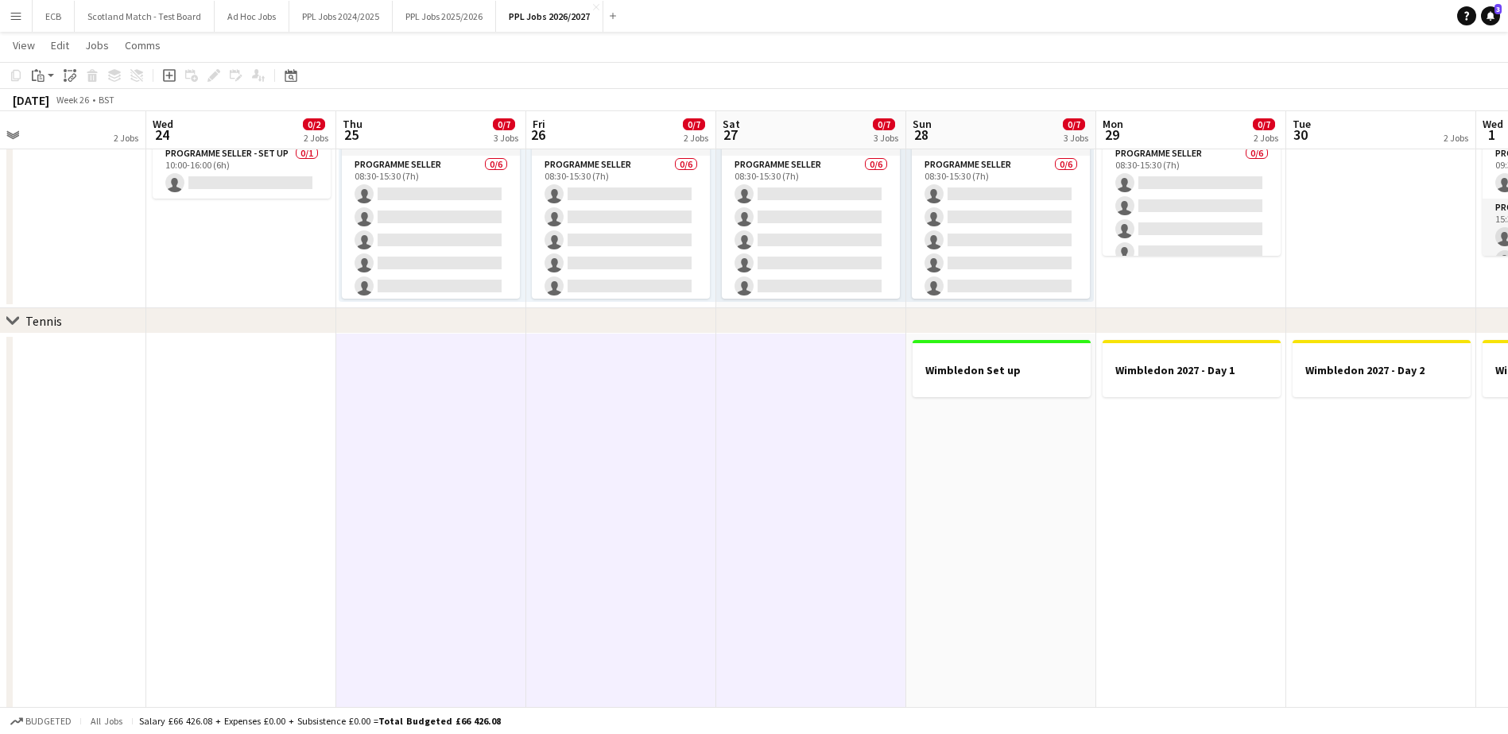
click at [245, 366] on app-date-cell at bounding box center [241, 532] width 190 height 396
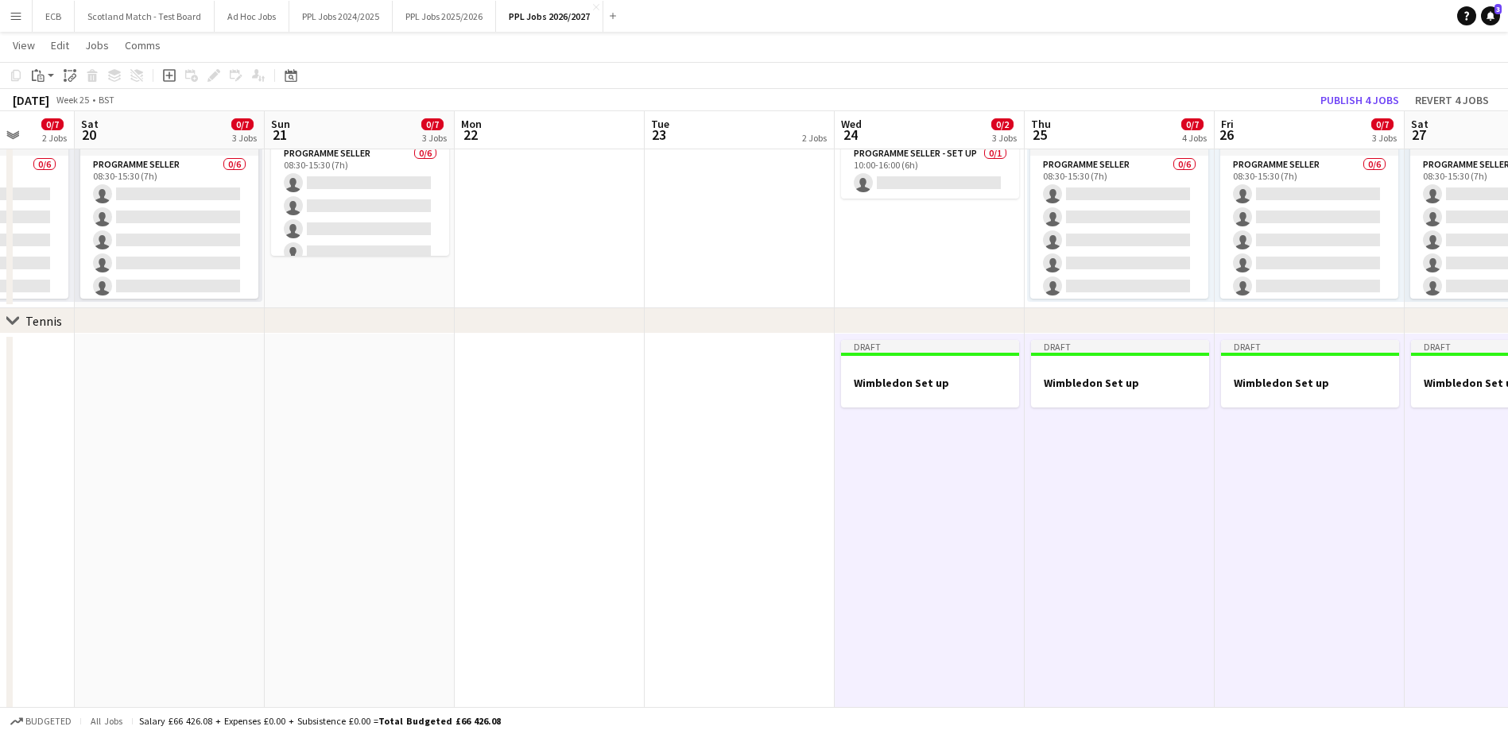
scroll to position [0, 494]
drag, startPoint x: 339, startPoint y: 407, endPoint x: 445, endPoint y: 410, distance: 105.8
click at [339, 407] on app-date-cell at bounding box center [360, 532] width 190 height 396
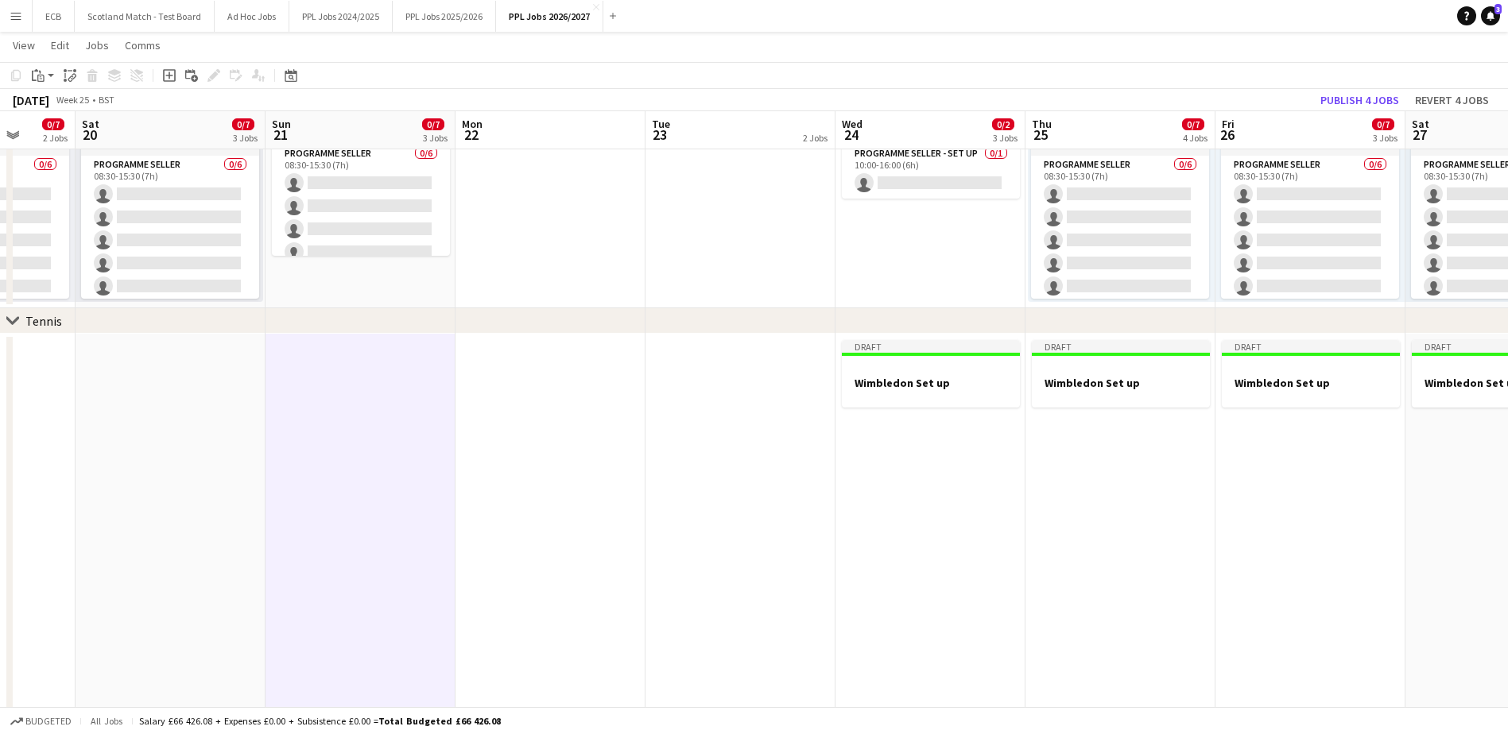
click at [528, 391] on app-date-cell at bounding box center [550, 532] width 190 height 396
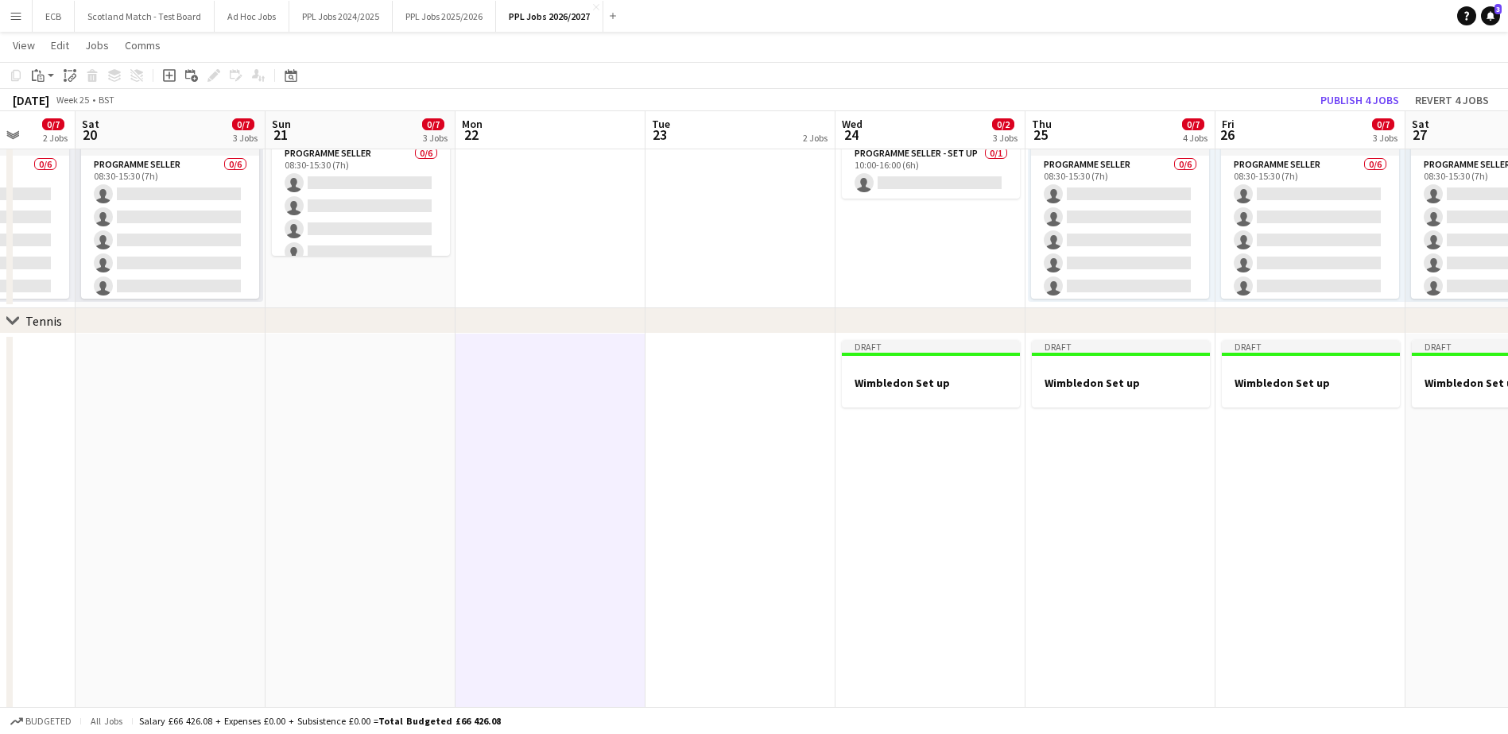
click at [528, 391] on app-date-cell at bounding box center [550, 532] width 190 height 396
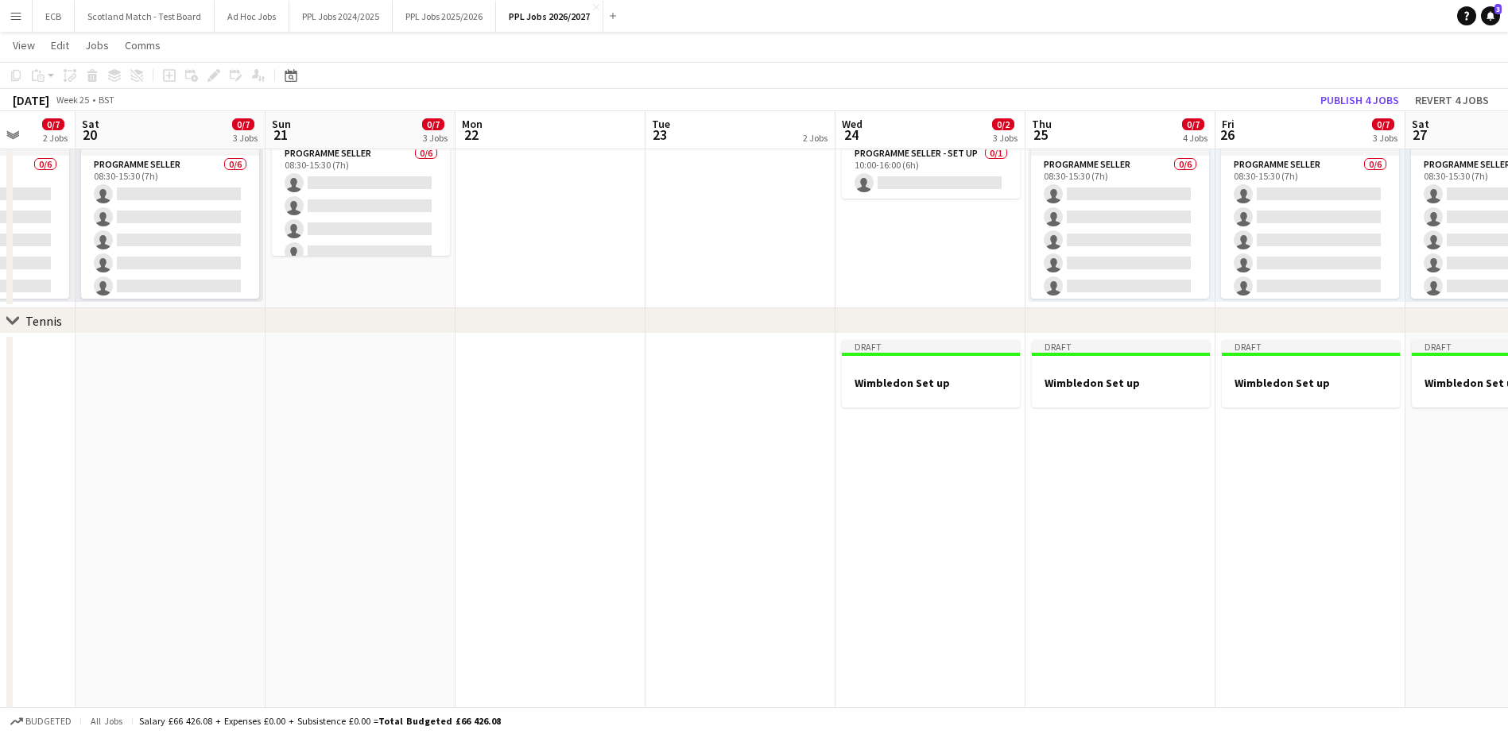
click at [741, 378] on app-date-cell at bounding box center [740, 532] width 190 height 396
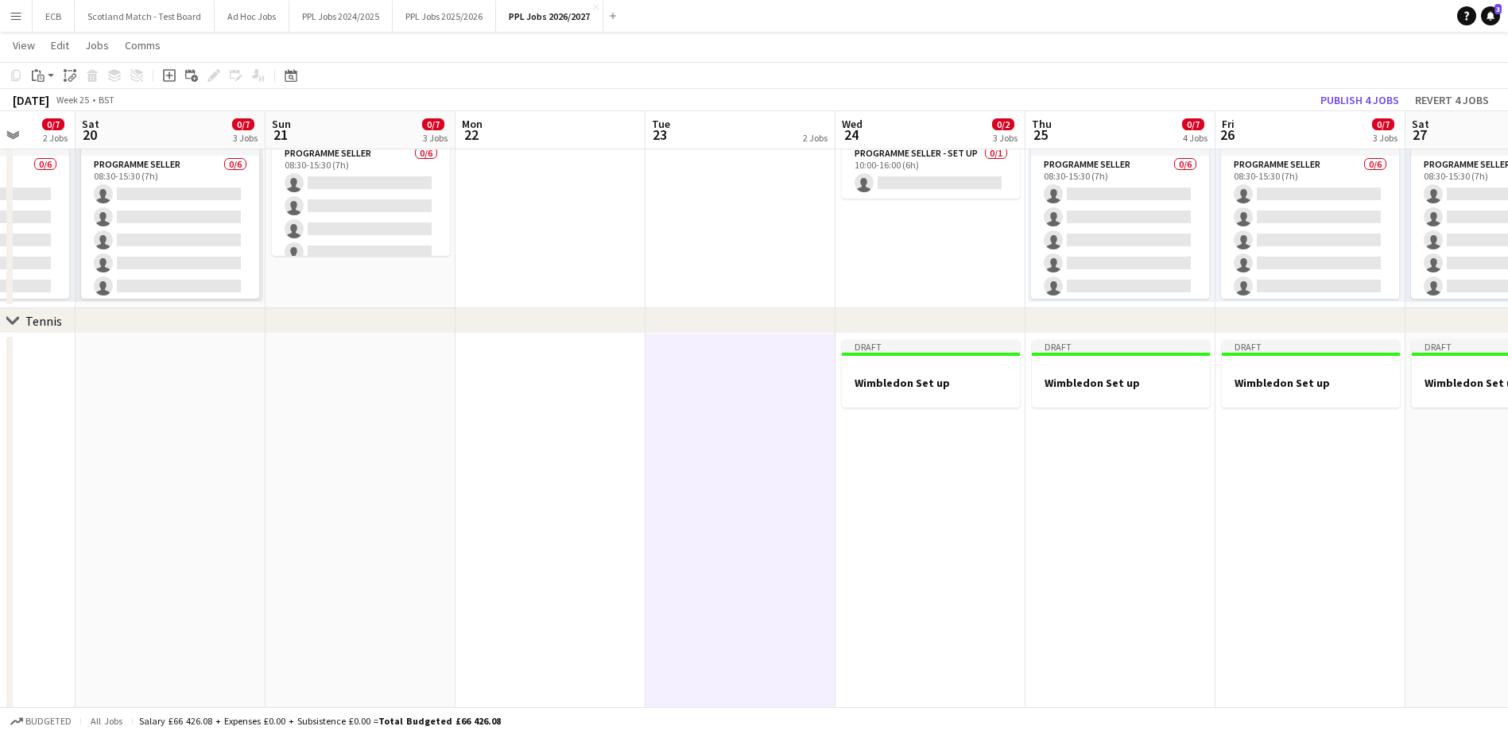
click at [589, 383] on app-date-cell at bounding box center [550, 532] width 190 height 396
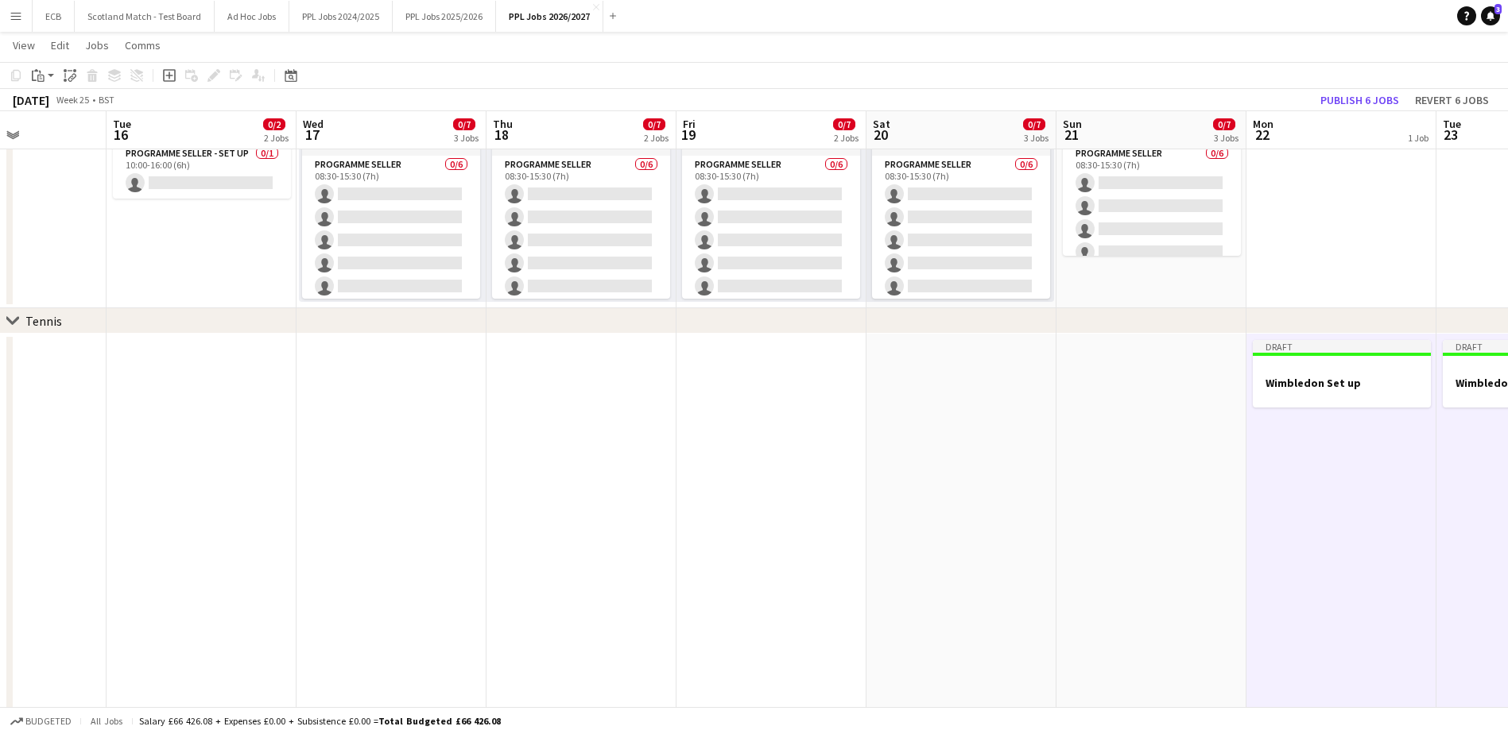
scroll to position [0, 452]
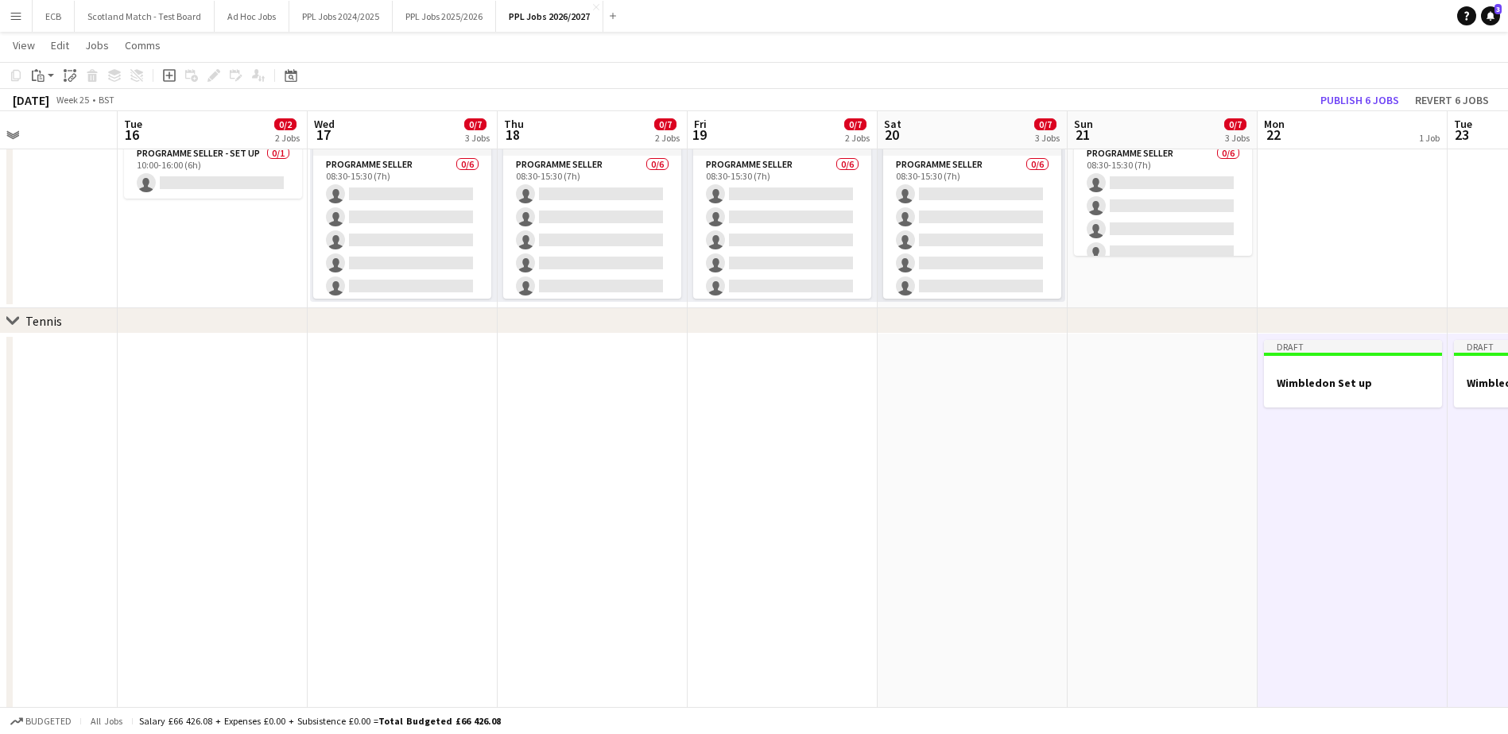
click at [750, 370] on app-date-cell at bounding box center [783, 532] width 190 height 396
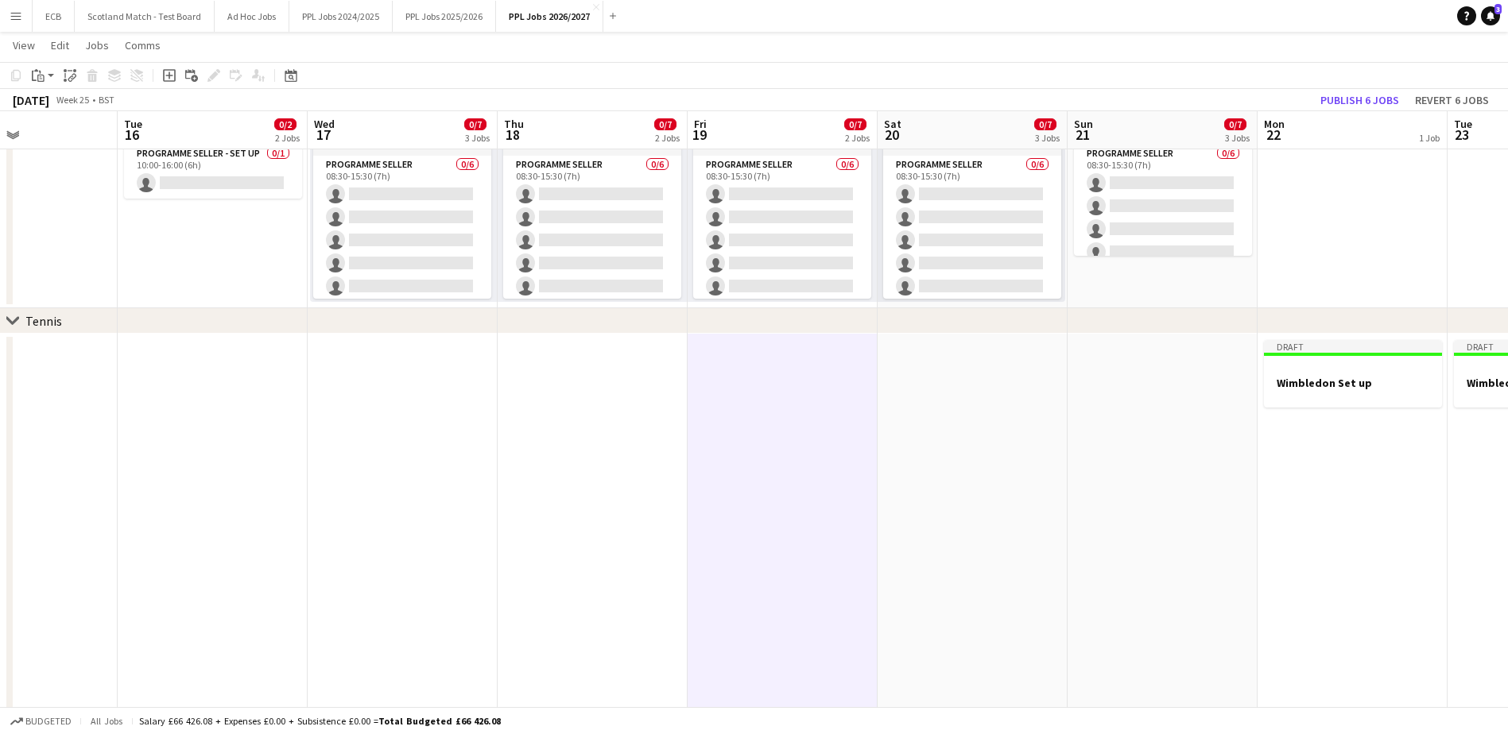
click at [613, 372] on app-date-cell at bounding box center [593, 532] width 190 height 396
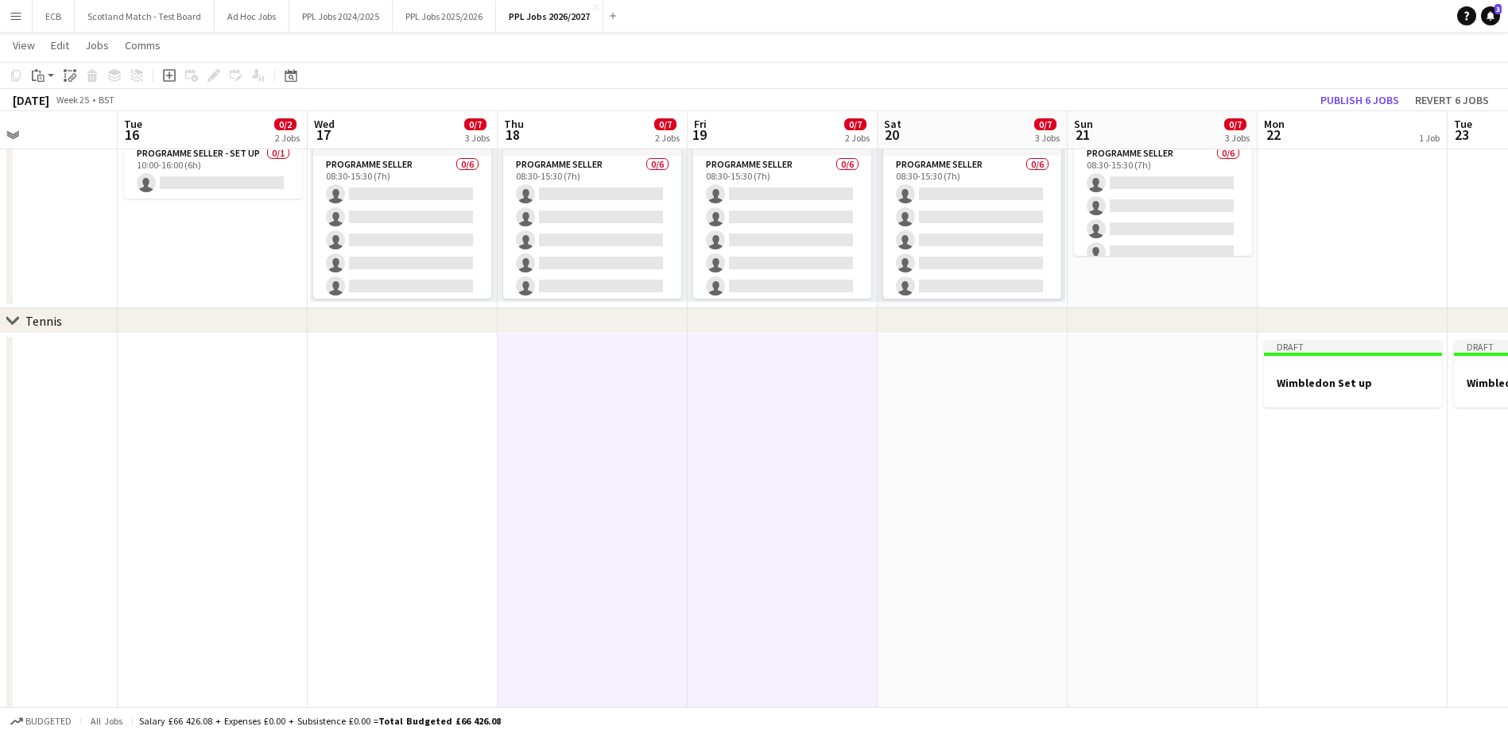
click at [458, 370] on app-date-cell at bounding box center [403, 532] width 190 height 396
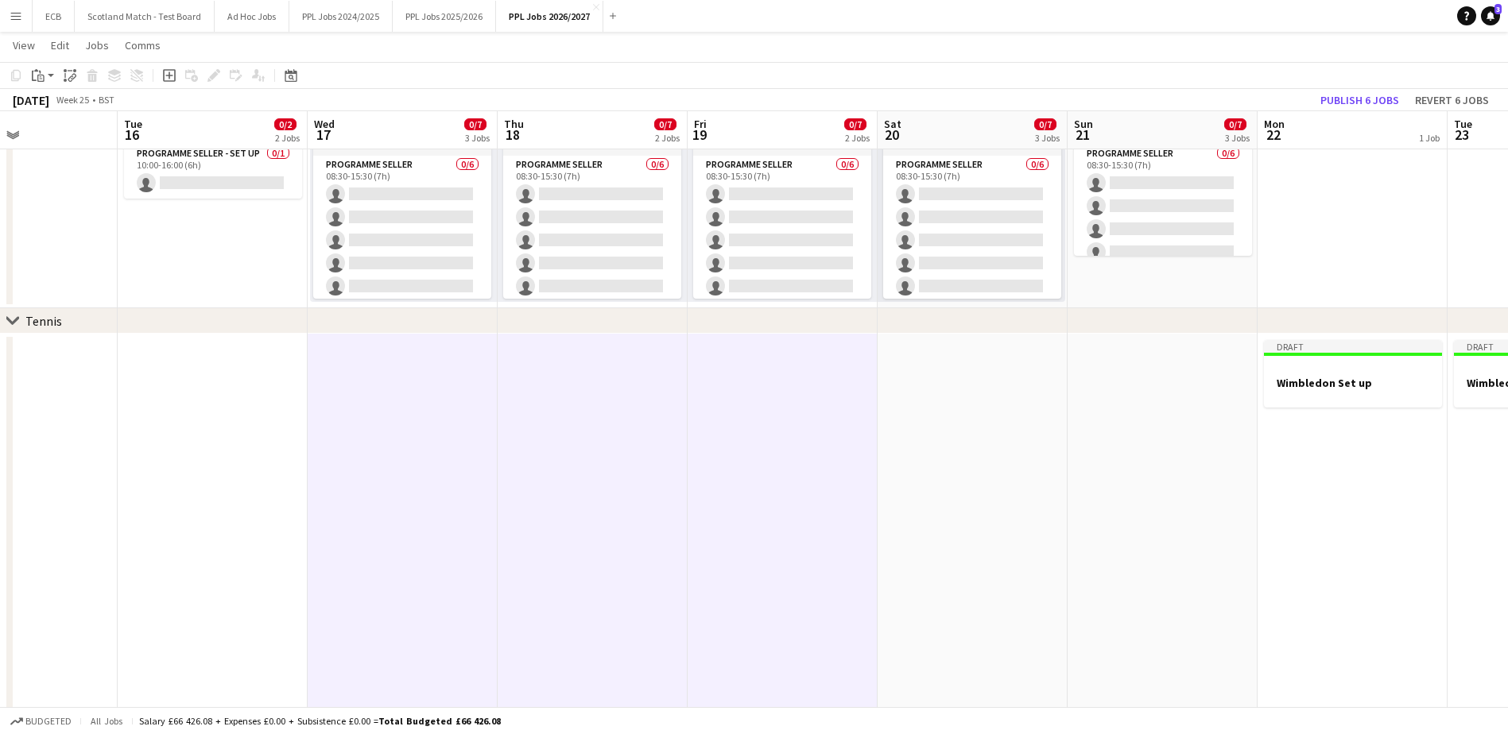
click at [238, 383] on app-date-cell at bounding box center [213, 532] width 190 height 396
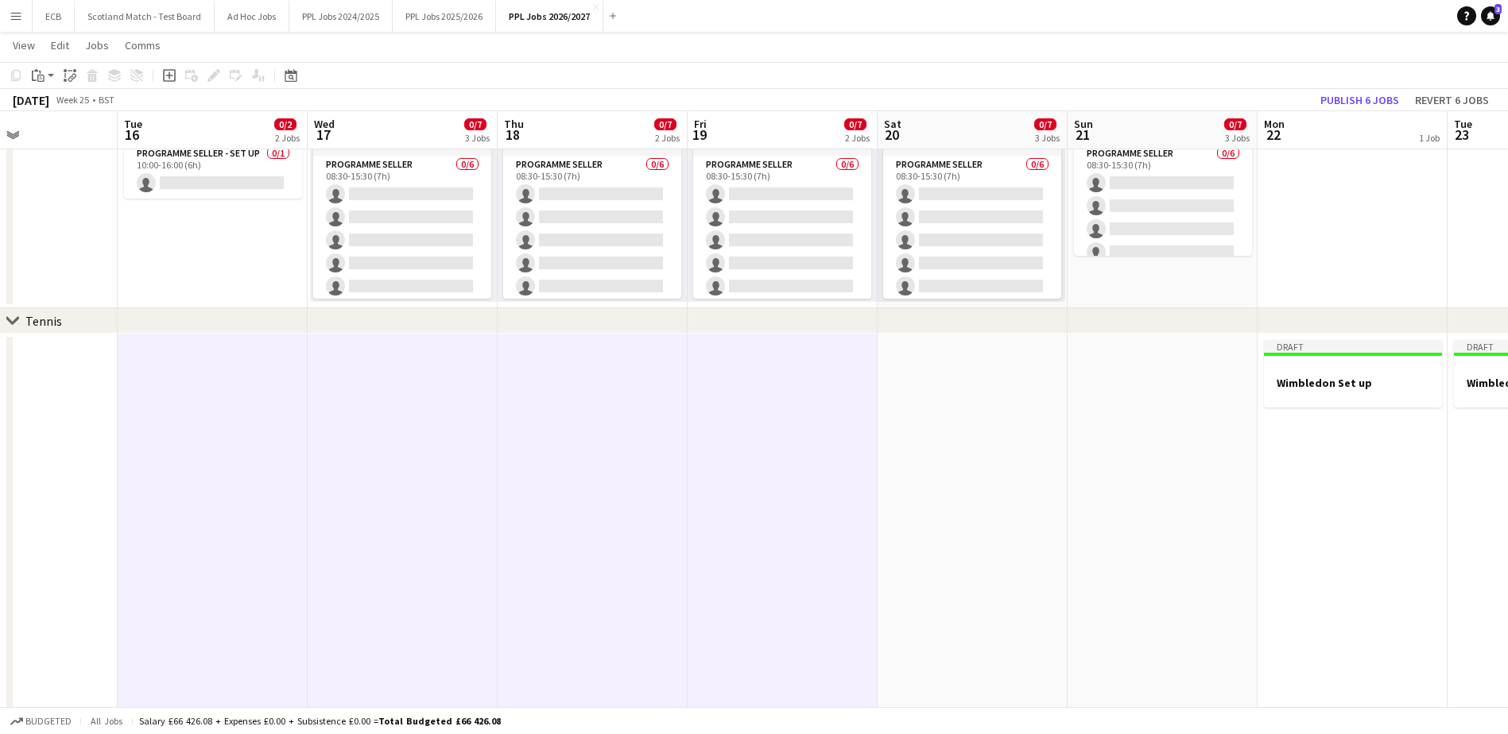
click at [91, 366] on app-date-cell at bounding box center [23, 532] width 190 height 396
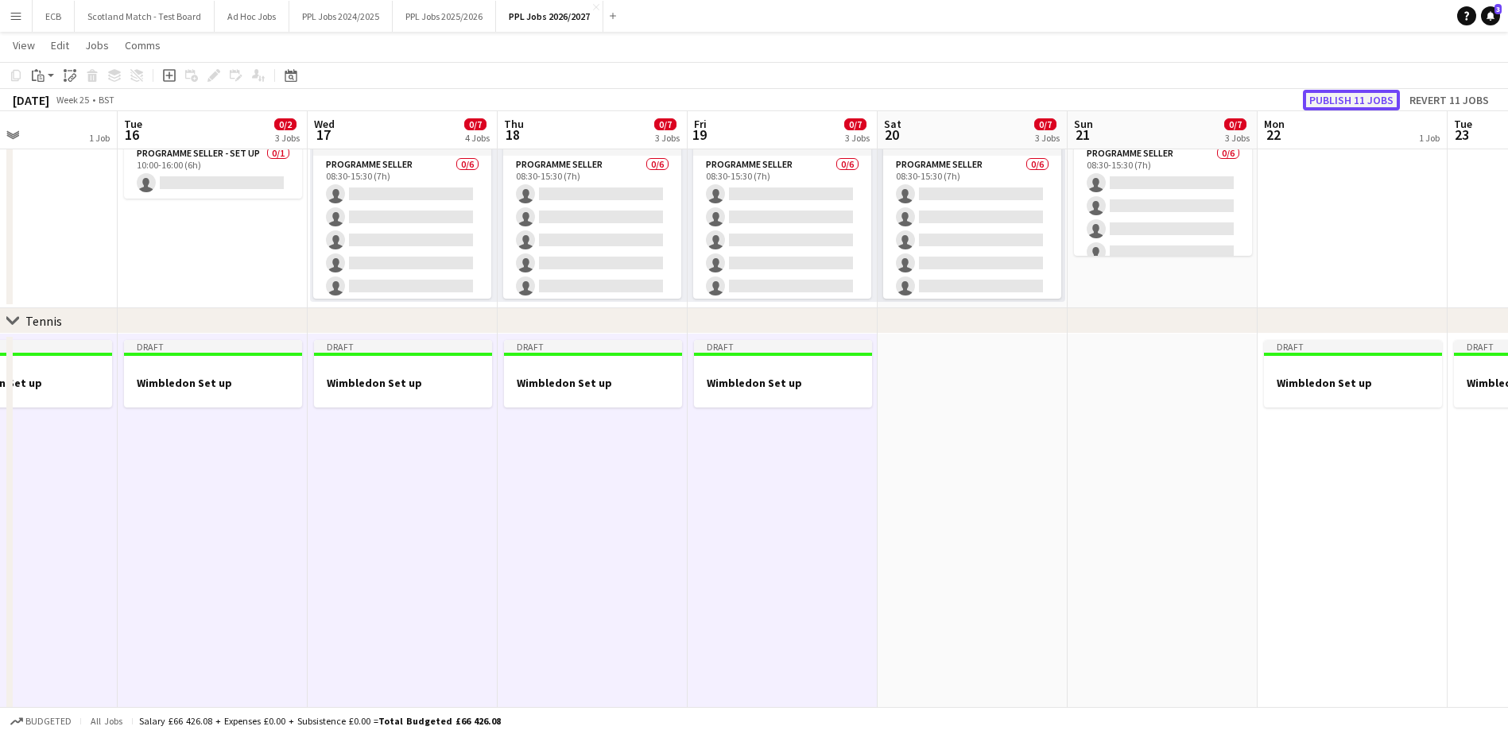
click at [1010, 97] on button "Publish 11 jobs" at bounding box center [1351, 100] width 97 height 21
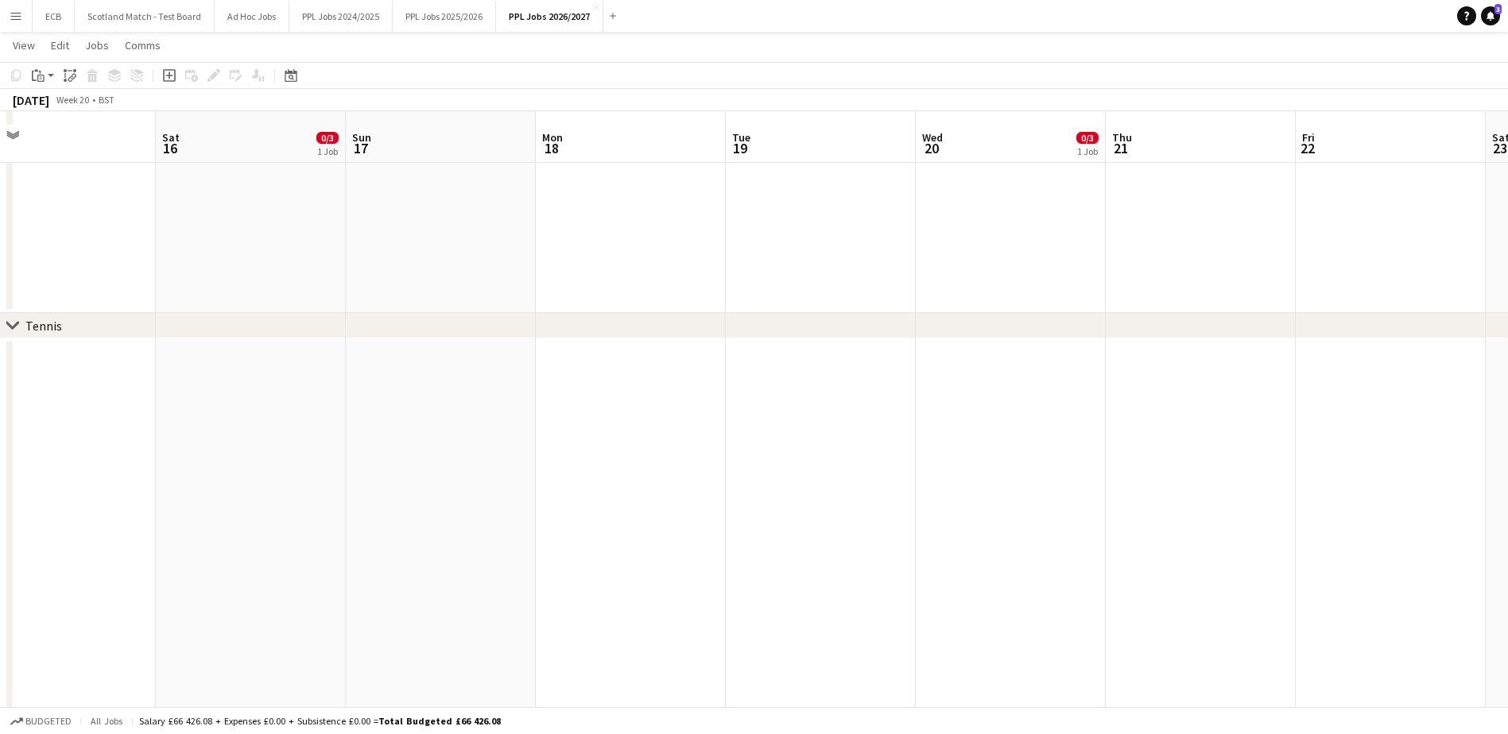
scroll to position [246, 0]
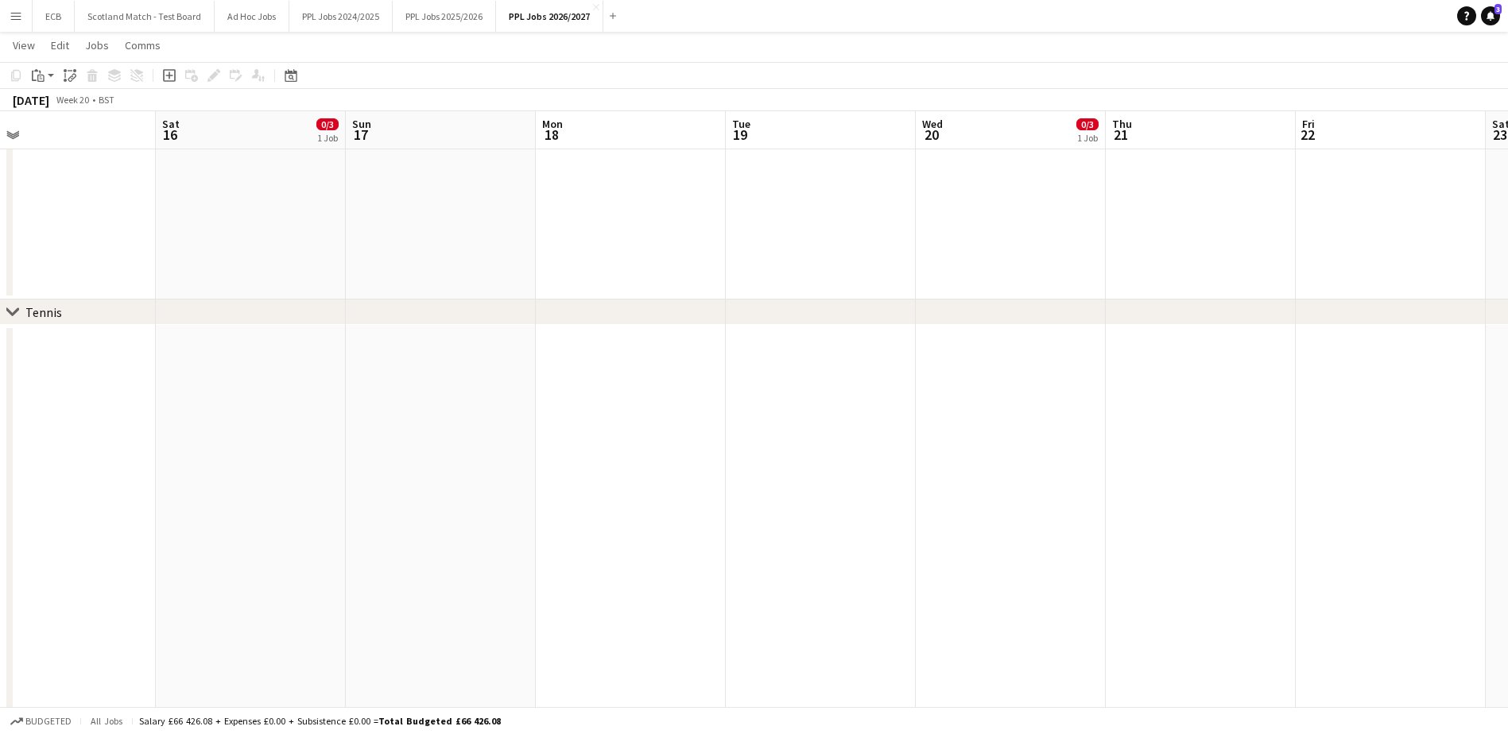
click at [11, 316] on icon "chevron-right" at bounding box center [12, 312] width 13 height 13
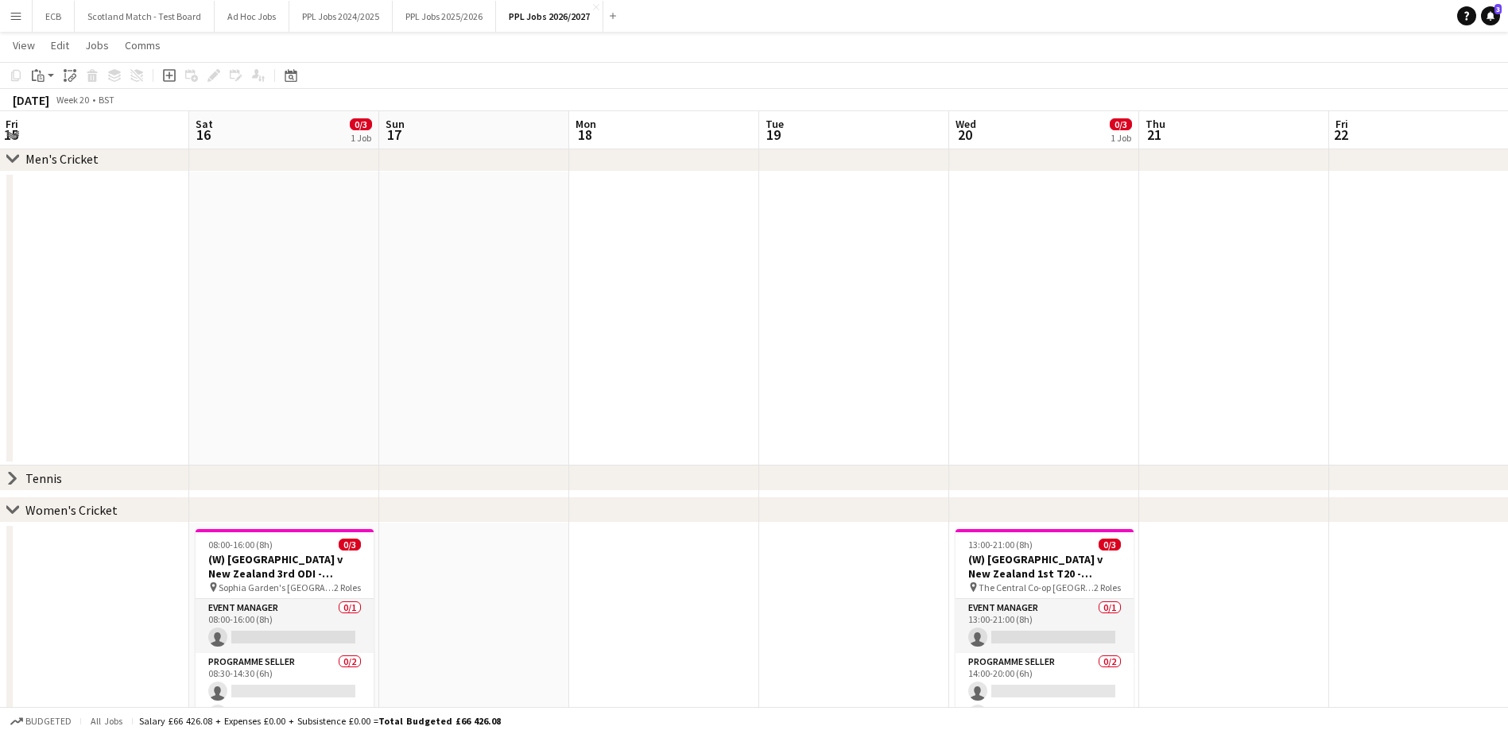
scroll to position [0, 374]
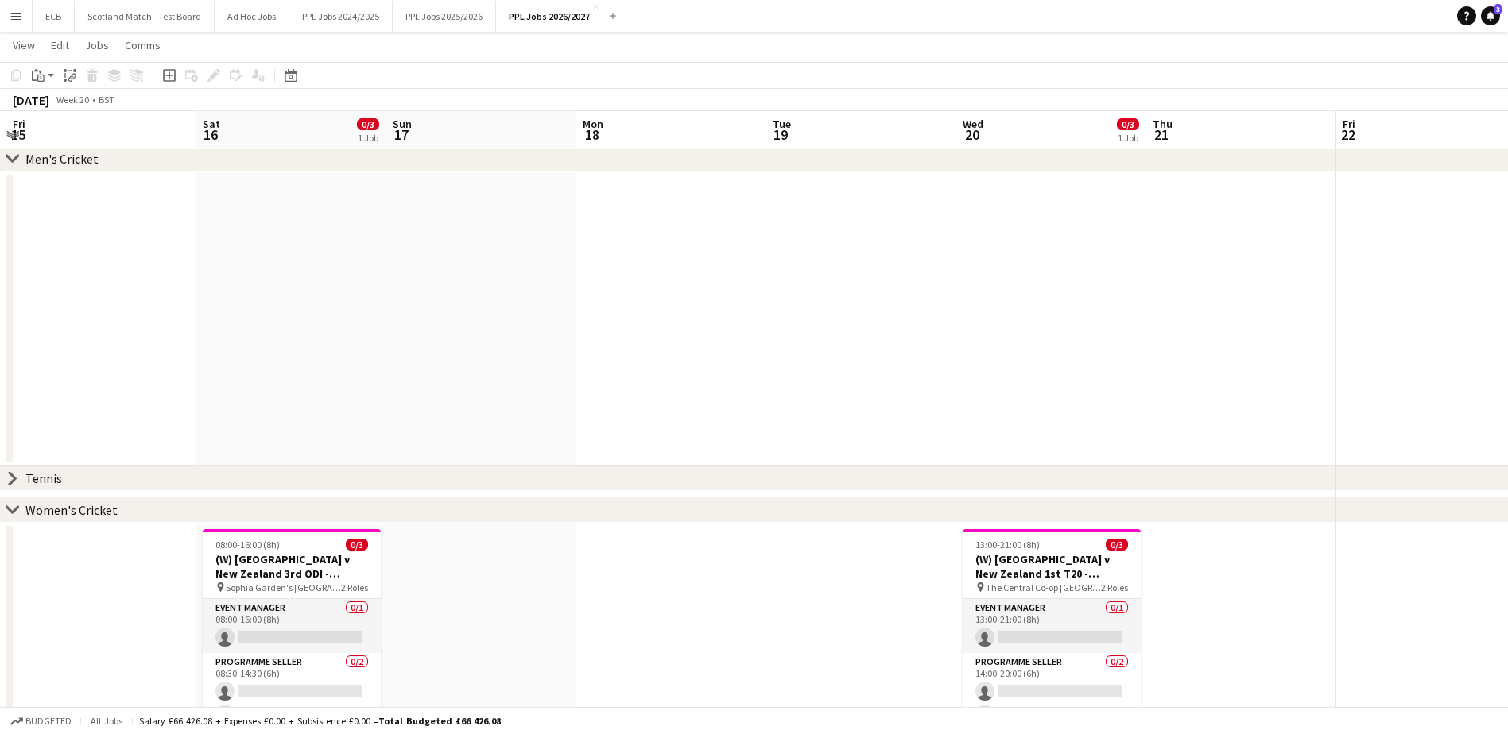
drag, startPoint x: 167, startPoint y: 651, endPoint x: 216, endPoint y: 275, distance: 379.2
click at [216, 275] on app-calendar-viewport "Wed 13 0/3 1 Job Thu 14 Fri 15 Sat 16 0/3 1 Job Sun 17 Mon 18 Tue 19 Wed 20 0/3…" at bounding box center [754, 473] width 1508 height 981
click at [7, 448] on icon "chevron-right" at bounding box center [12, 510] width 13 height 13
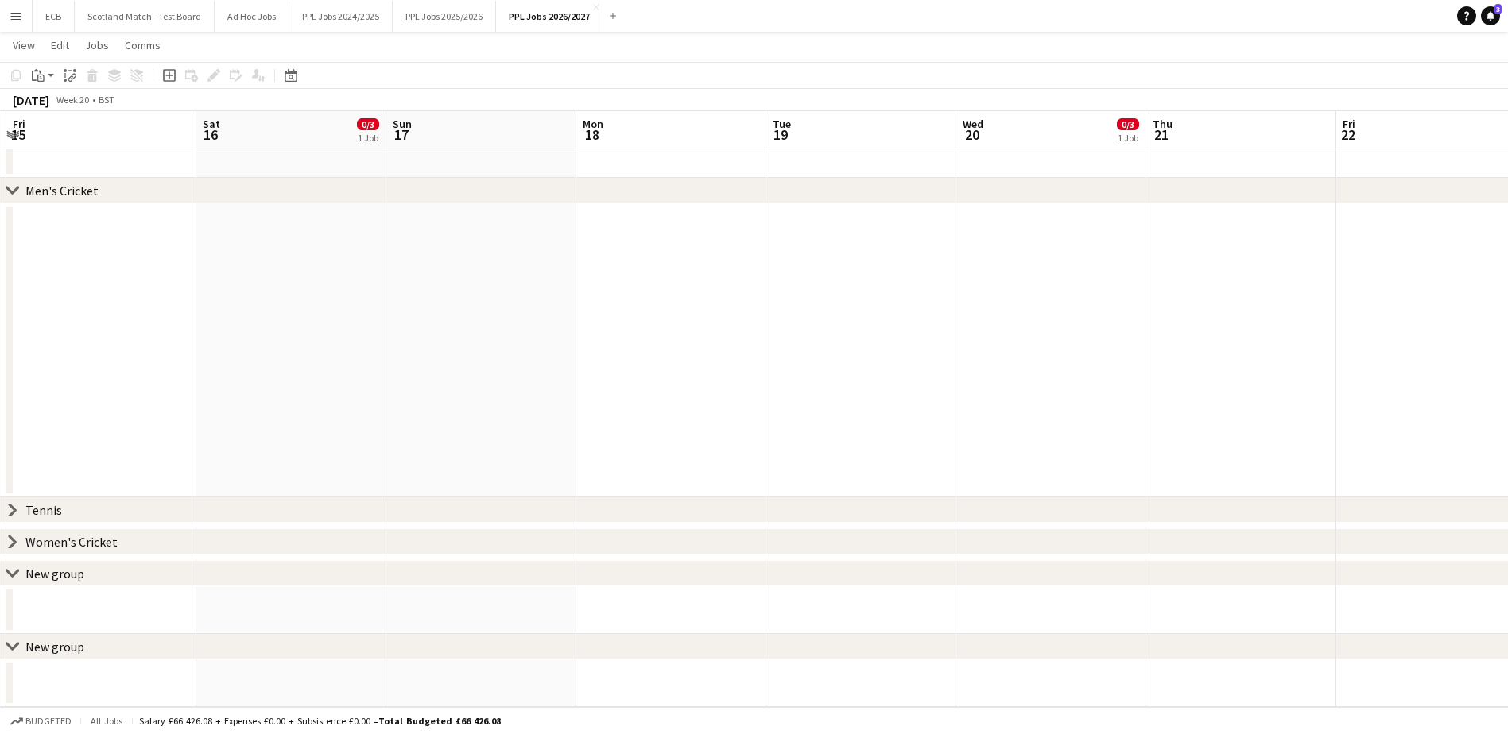
scroll to position [48, 0]
click at [10, 448] on icon "chevron-right" at bounding box center [12, 542] width 13 height 13
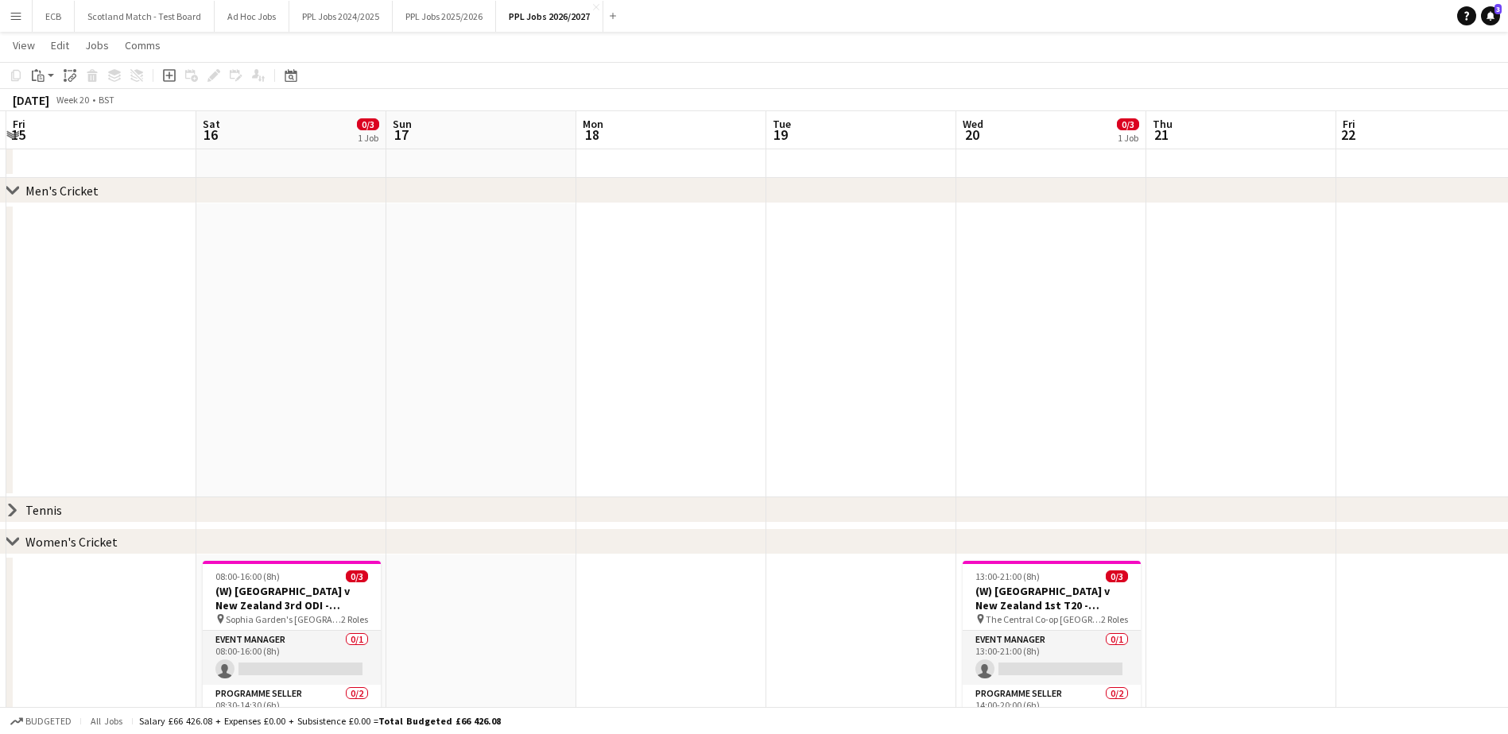
click at [10, 448] on icon "chevron-right" at bounding box center [12, 510] width 13 height 13
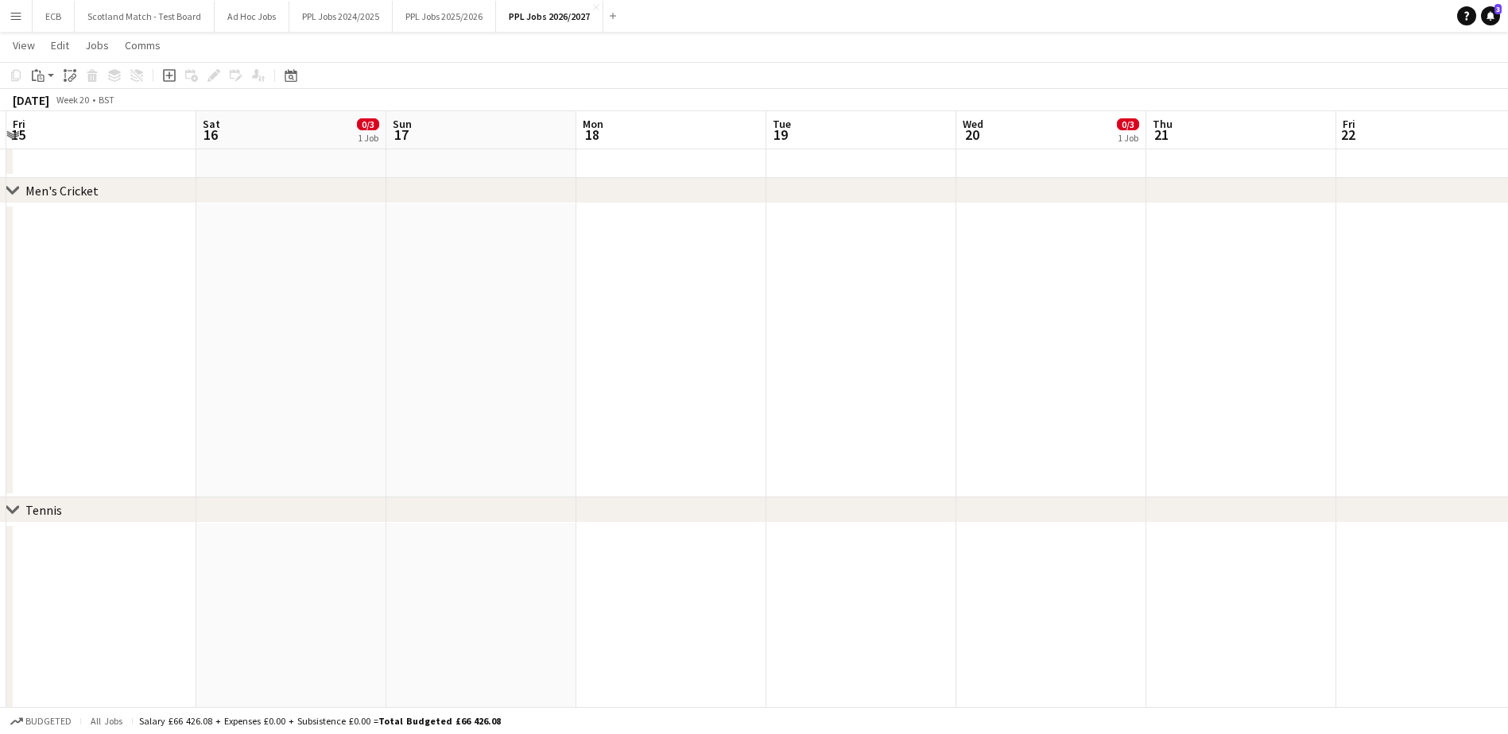
click at [10, 448] on icon "chevron-right" at bounding box center [12, 510] width 13 height 13
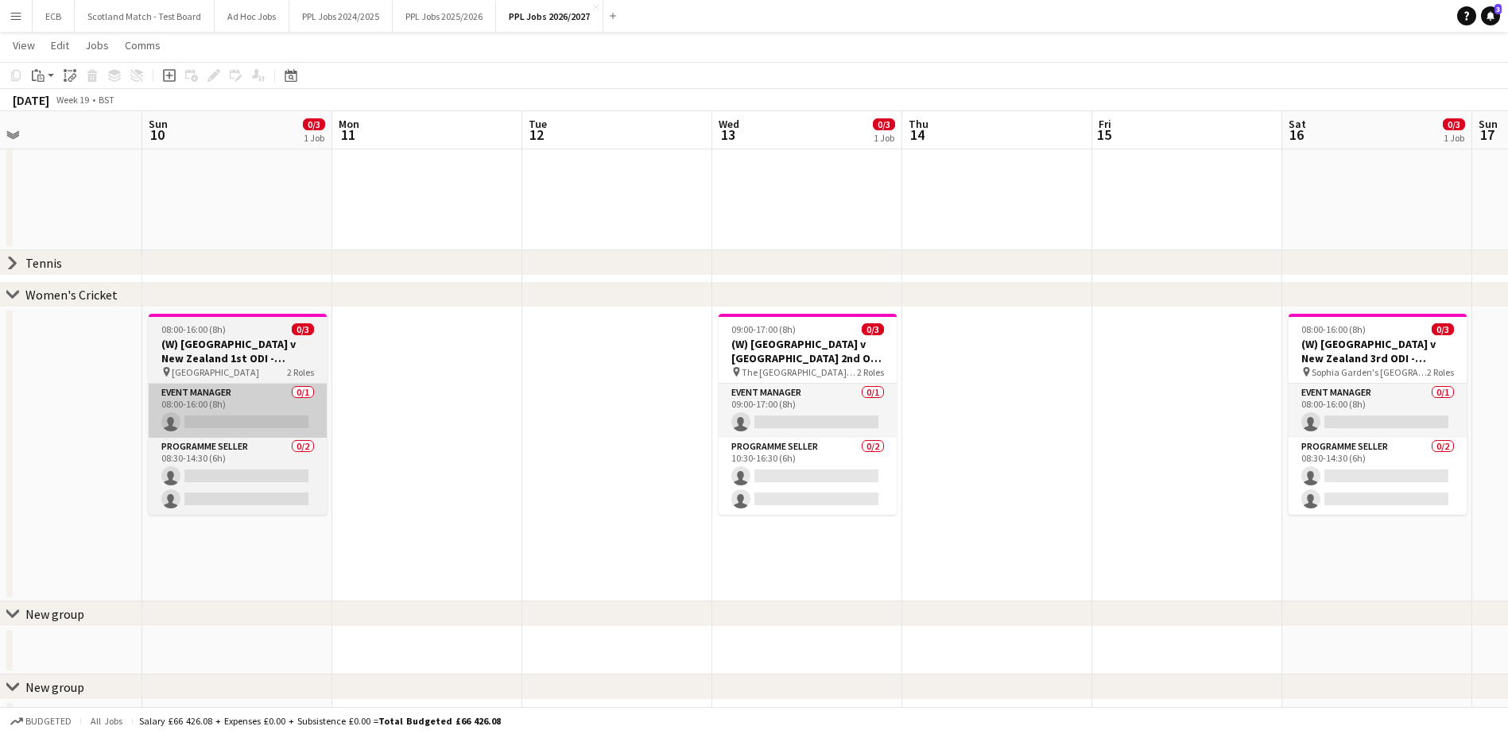
scroll to position [0, 454]
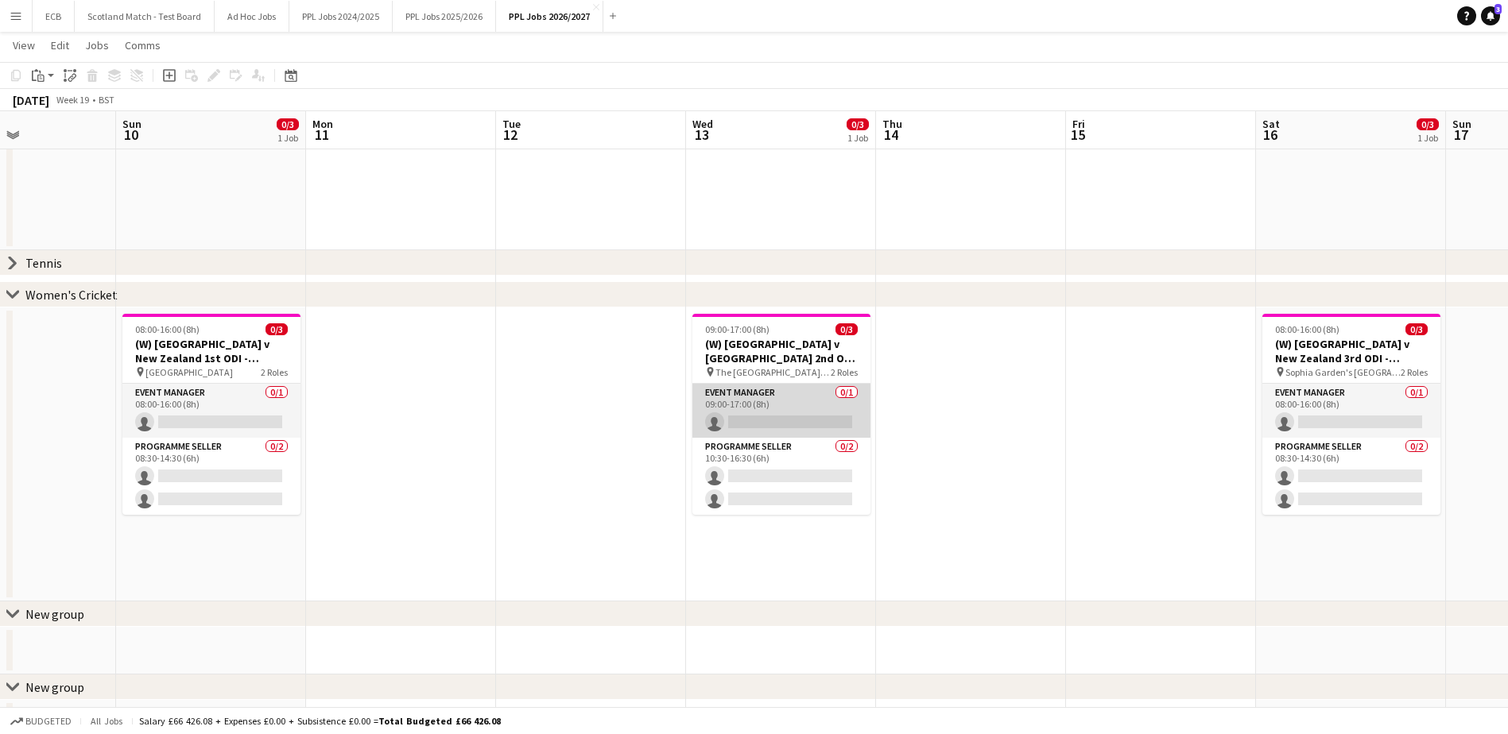
click at [770, 404] on app-card-role "Event Manager 0/1 09:00-17:00 (8h) single-neutral-actions" at bounding box center [781, 411] width 178 height 54
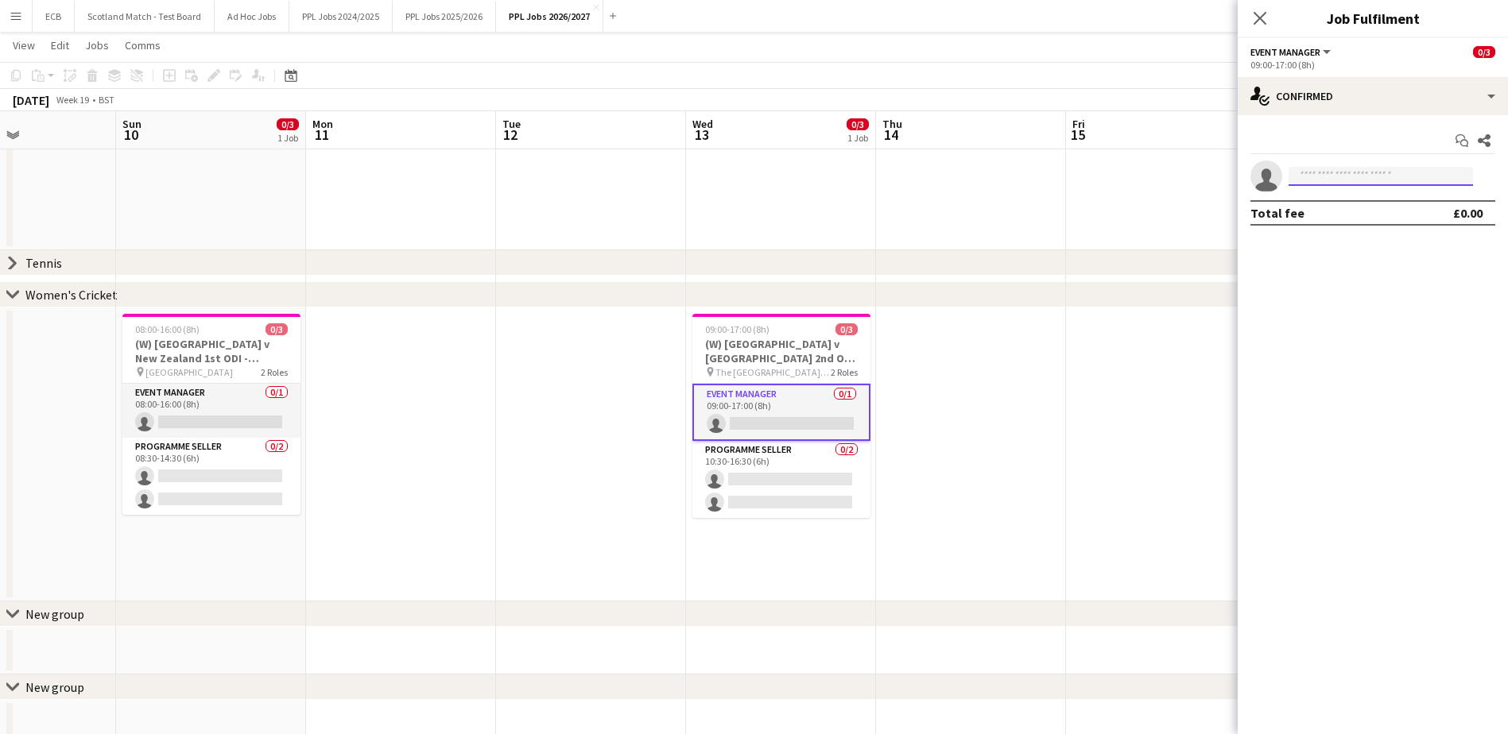
click at [1010, 182] on input at bounding box center [1380, 176] width 184 height 19
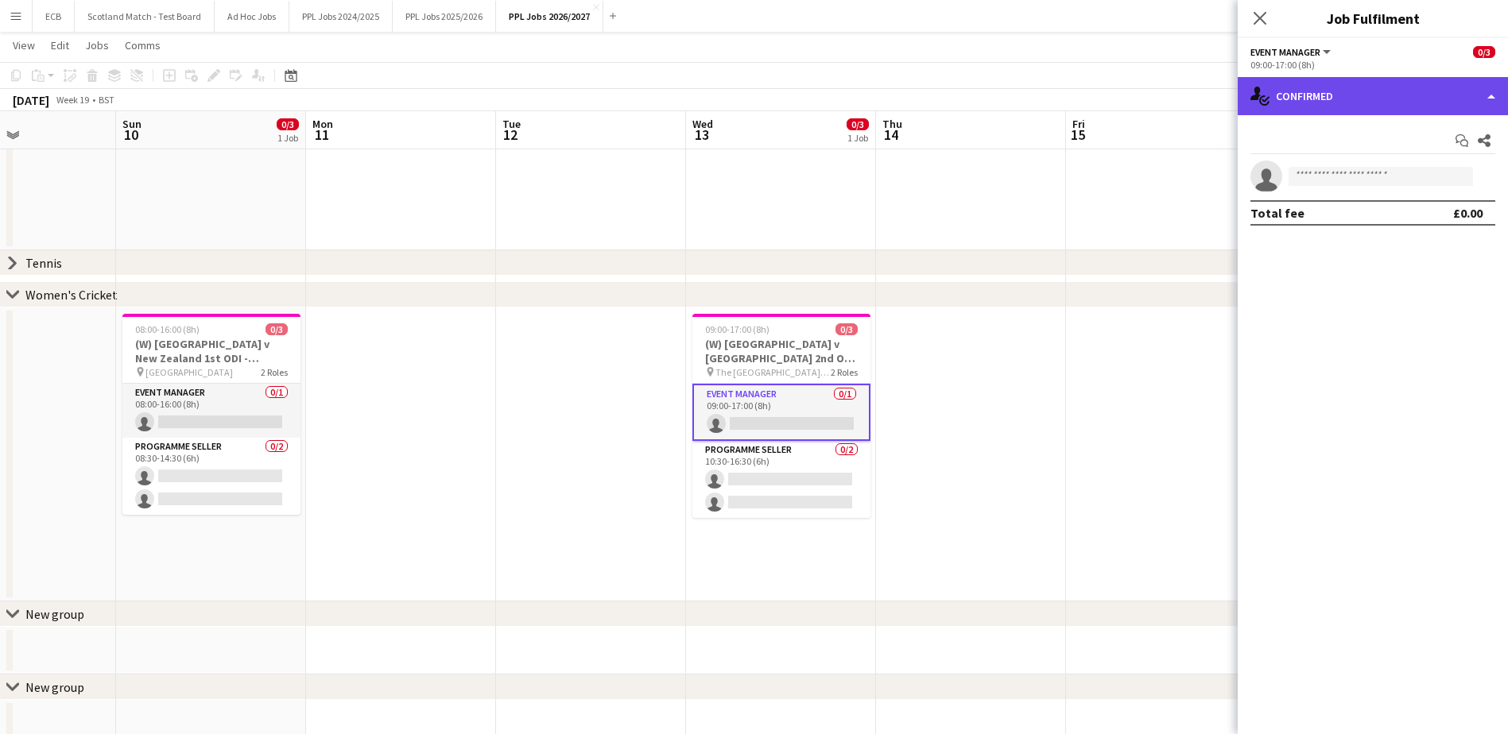
click at [1010, 79] on div "single-neutral-actions-check-2 Confirmed" at bounding box center [1373, 96] width 270 height 38
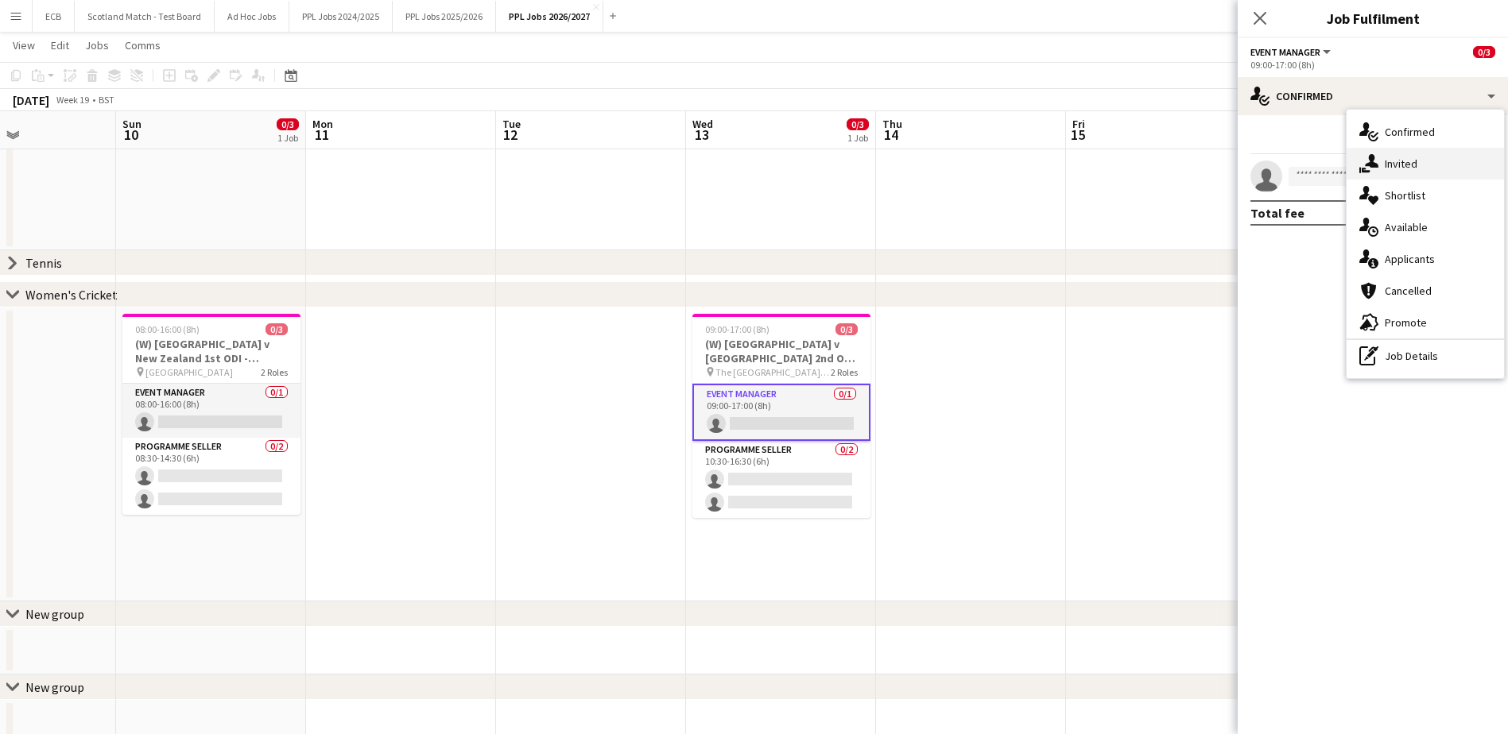
click at [1010, 153] on div "single-neutral-actions-share-1 Invited" at bounding box center [1425, 164] width 157 height 32
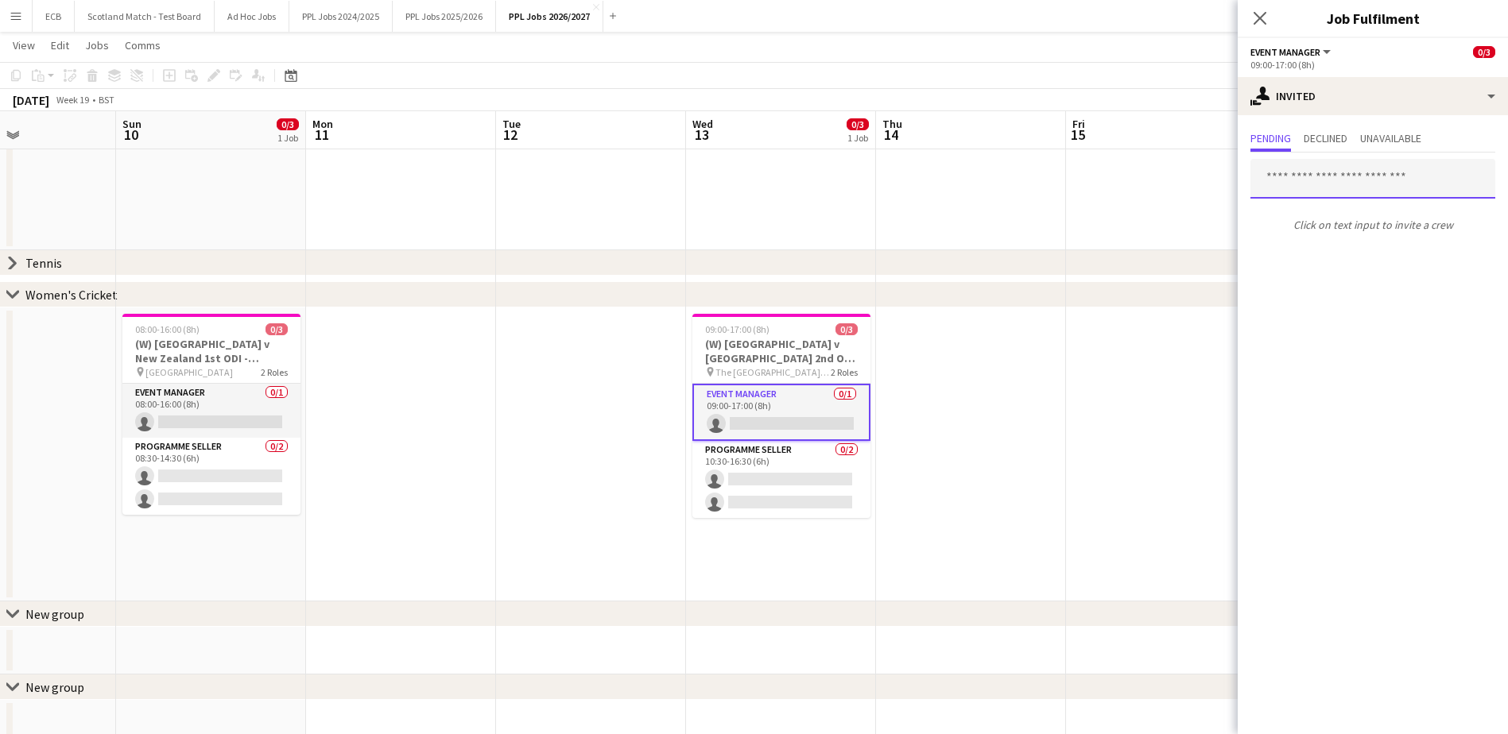
click at [1010, 176] on input "text" at bounding box center [1372, 179] width 245 height 40
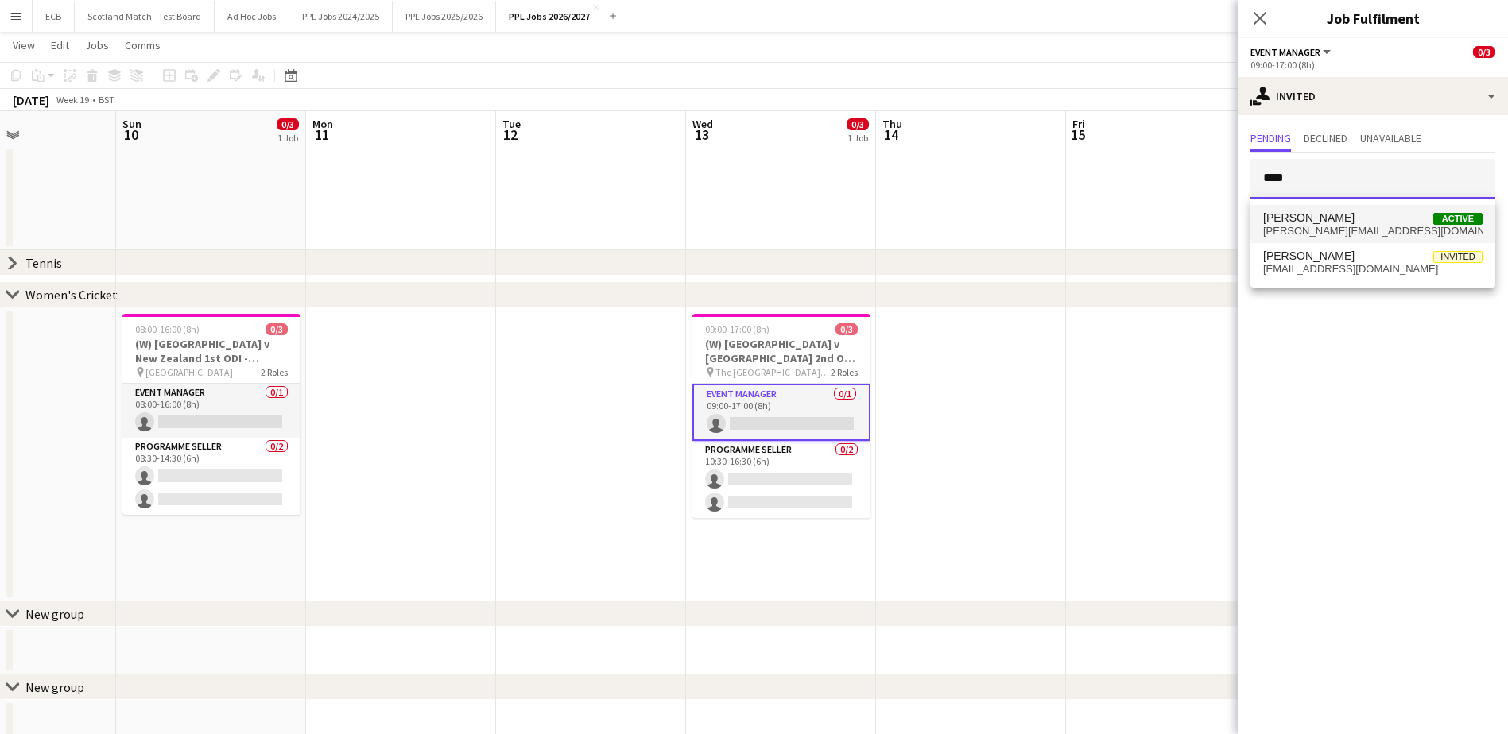
type input "****"
click at [1010, 216] on span "Paul Aldridge Active" at bounding box center [1372, 218] width 219 height 14
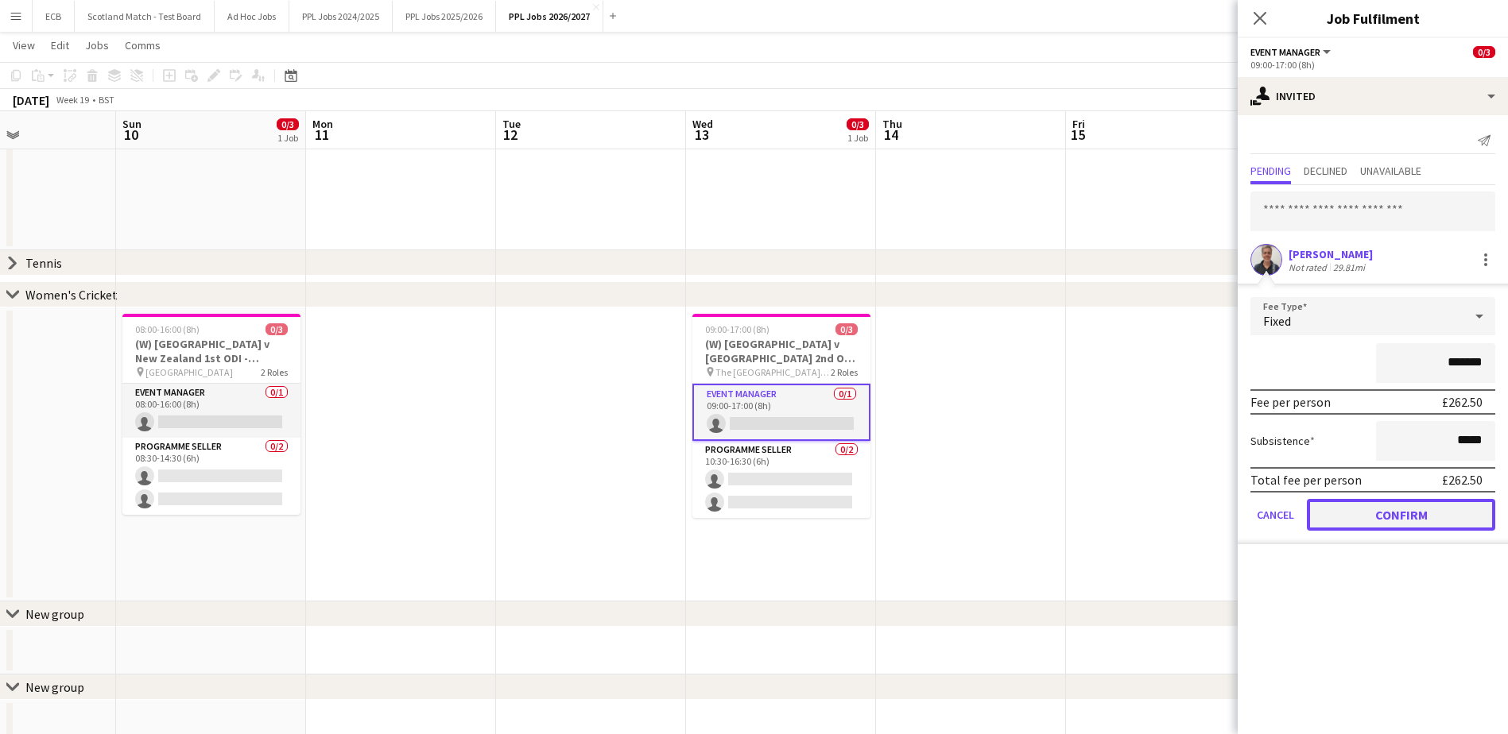
click at [1010, 448] on button "Confirm" at bounding box center [1401, 515] width 188 height 32
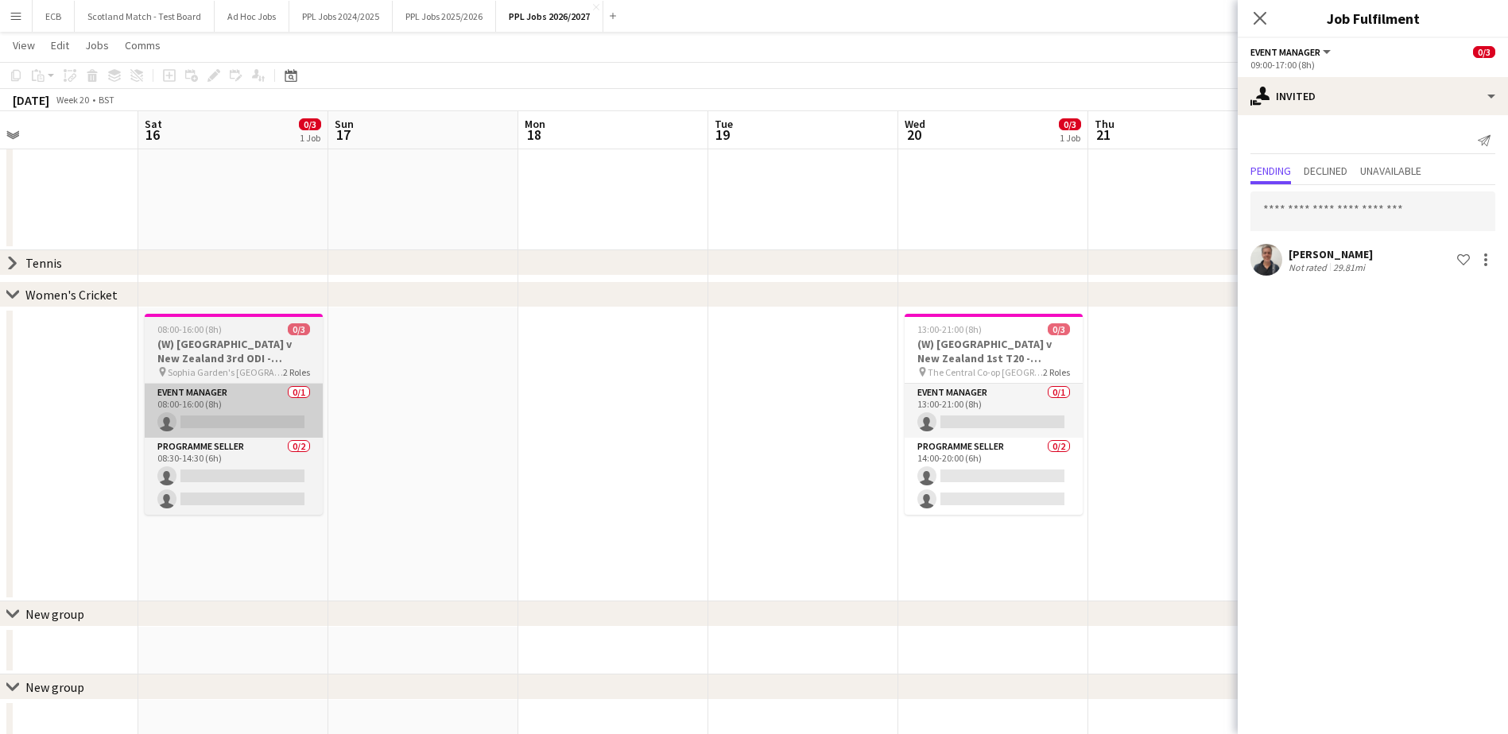
scroll to position [0, 630]
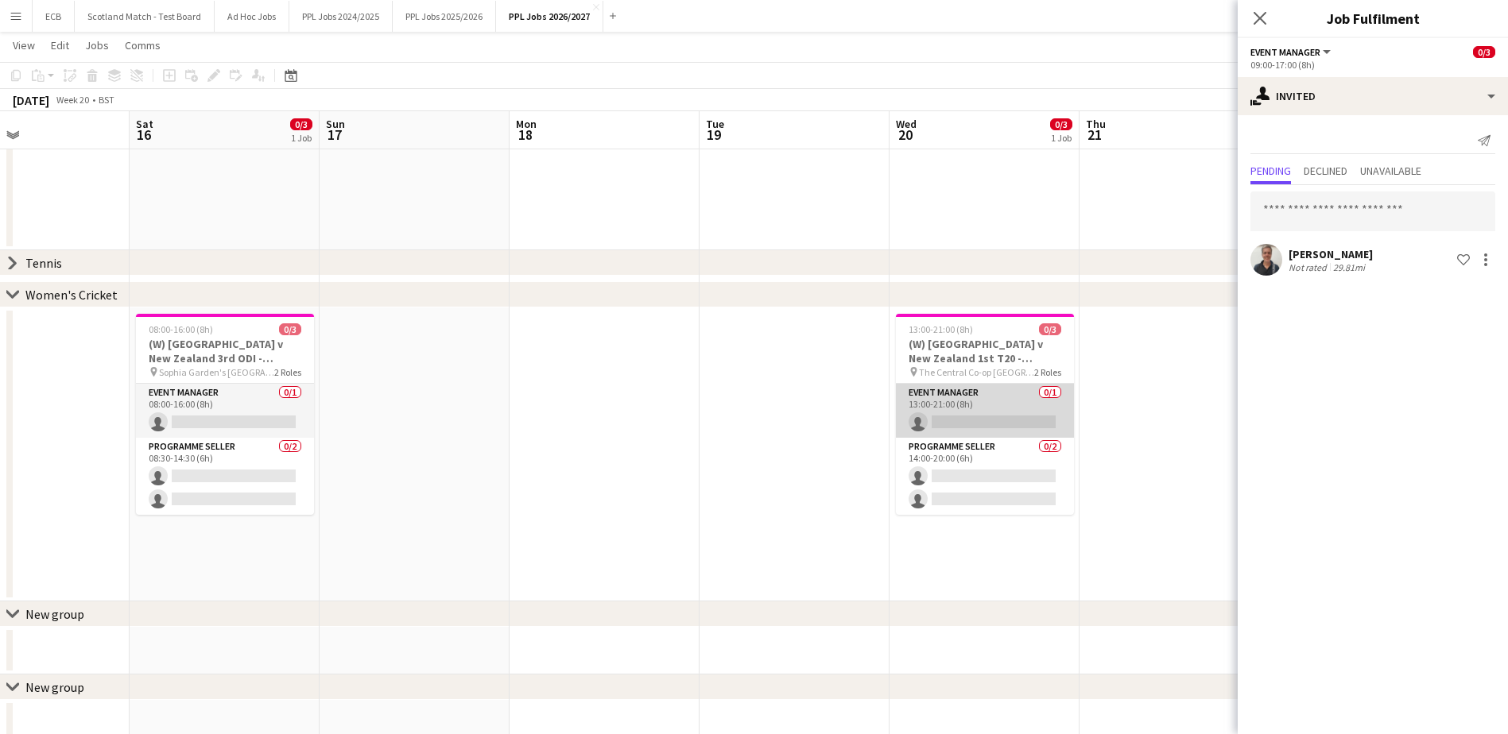
click at [1010, 404] on app-card-role "Event Manager 0/1 13:00-21:00 (8h) single-neutral-actions" at bounding box center [985, 411] width 178 height 54
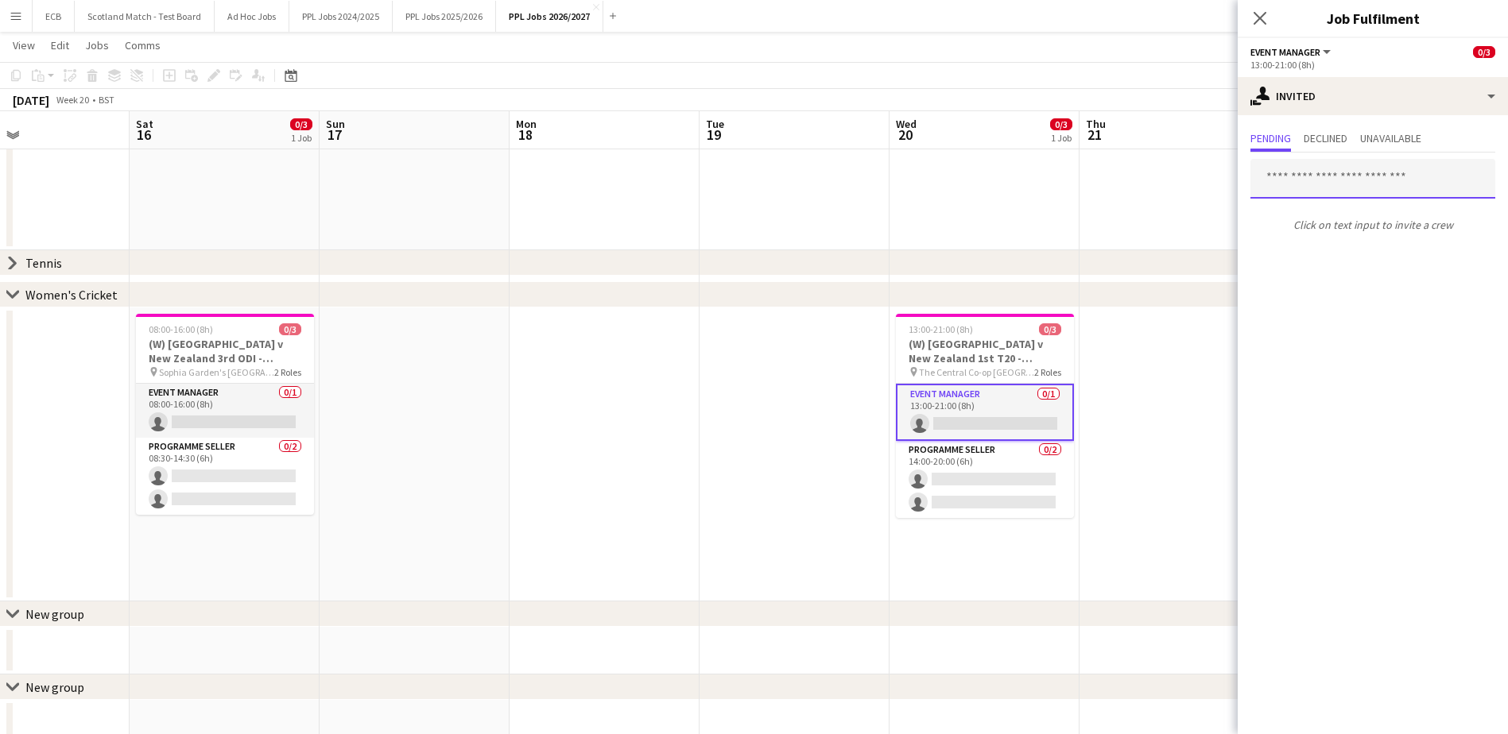
click at [1010, 186] on input "text" at bounding box center [1372, 179] width 245 height 40
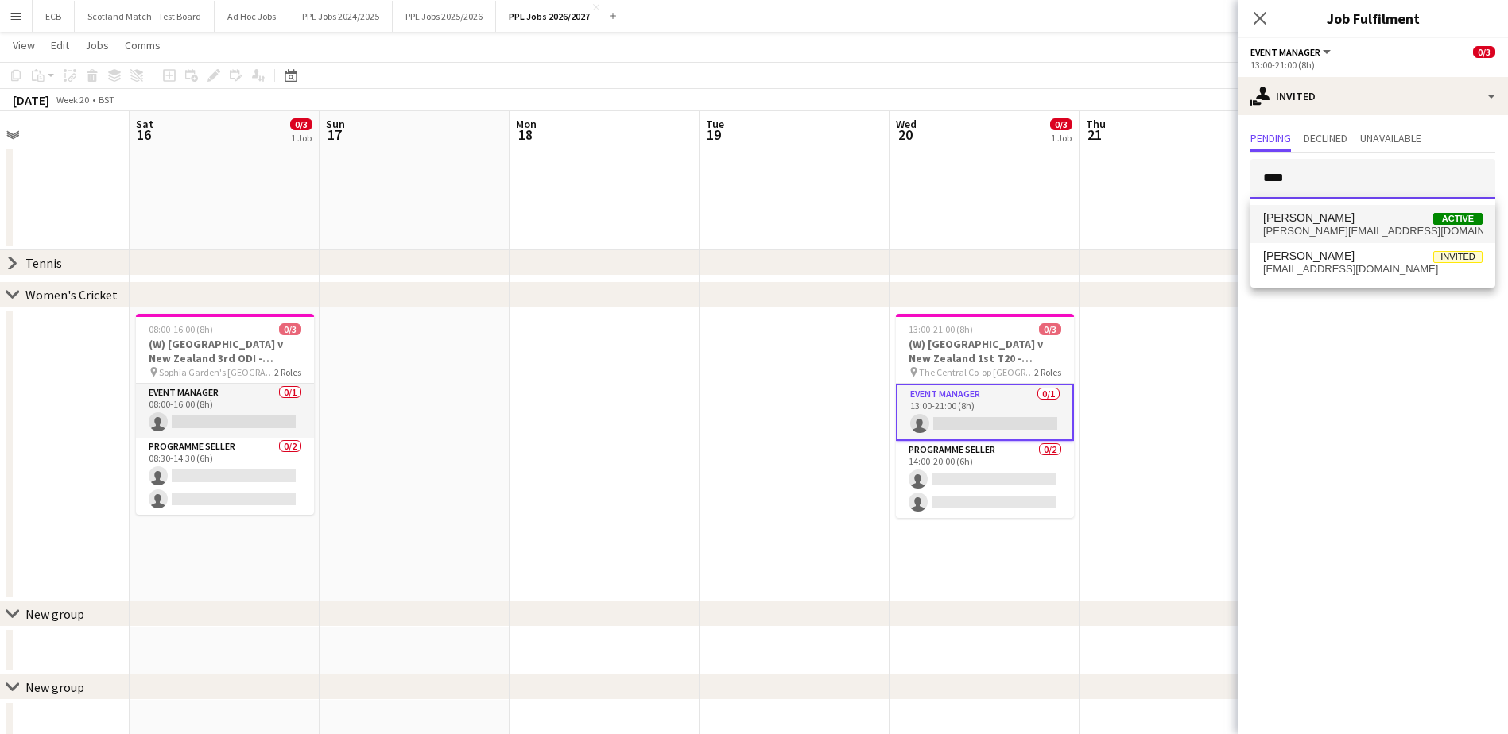
type input "****"
click at [1010, 220] on span "Paul Aldridge" at bounding box center [1308, 218] width 91 height 14
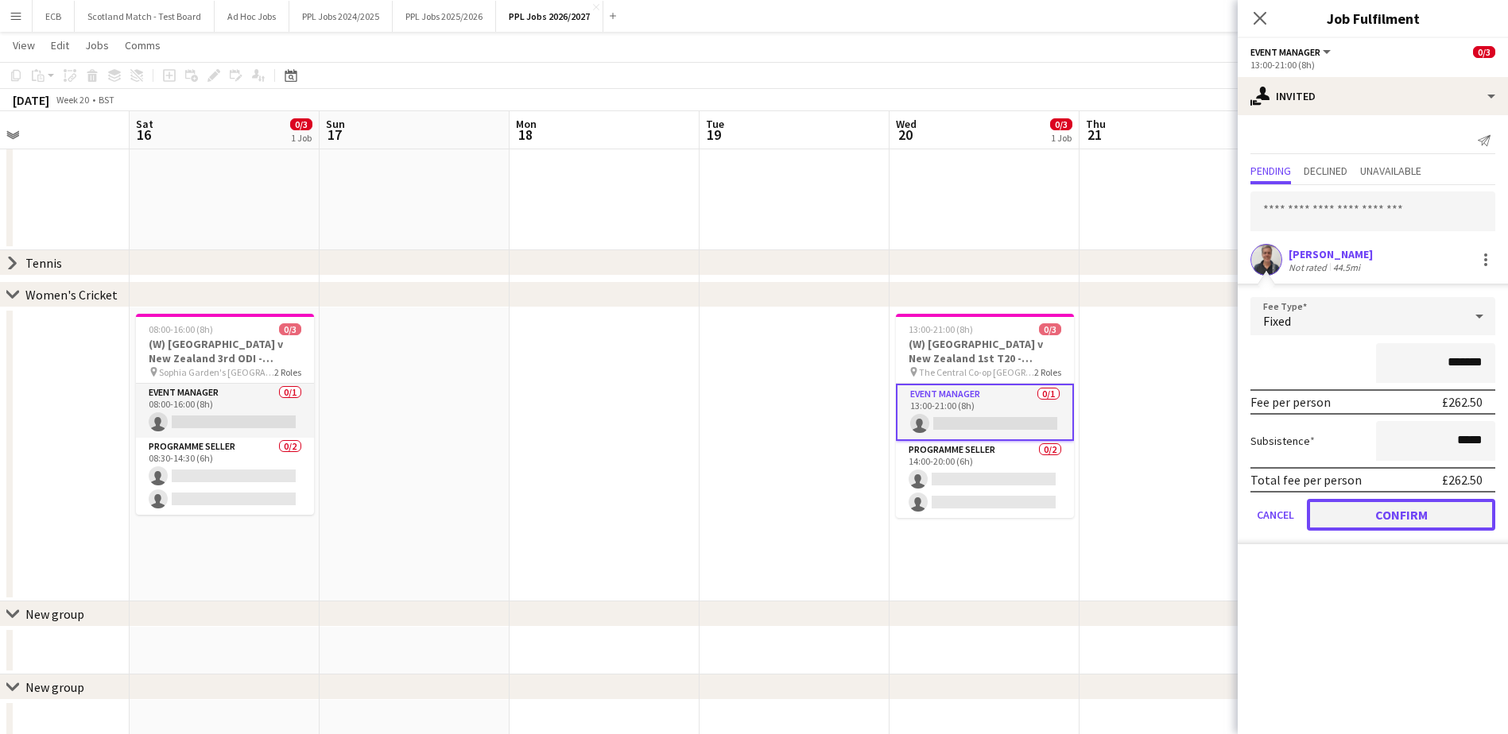
click at [1010, 448] on button "Confirm" at bounding box center [1401, 515] width 188 height 32
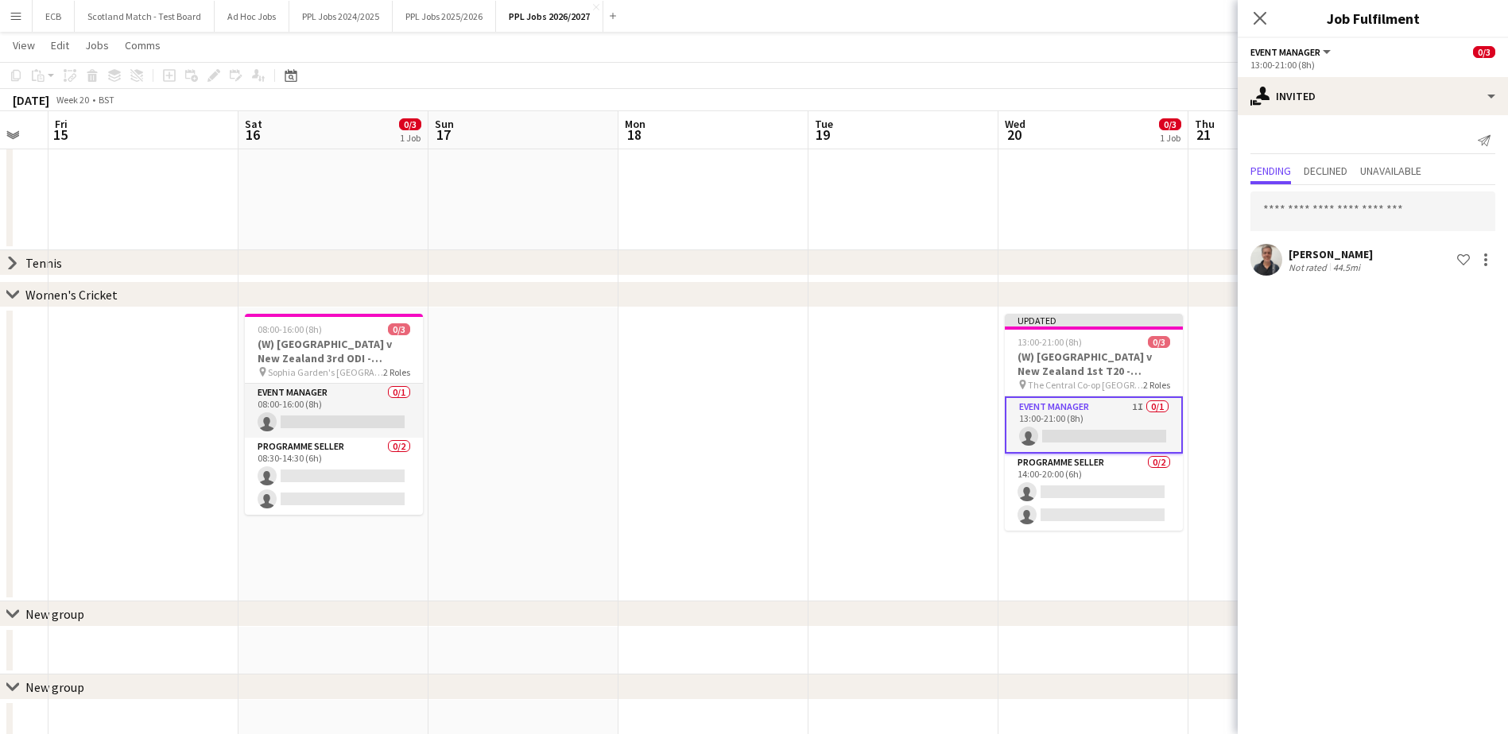
drag, startPoint x: 1068, startPoint y: 386, endPoint x: 766, endPoint y: 455, distance: 308.9
click at [766, 448] on app-calendar-viewport "Tue 12 Wed 13 0/3 1 Job Thu 14 Fri 15 Sat 16 0/3 1 Job Sun 17 Mon 18 Tue 19 Wed…" at bounding box center [754, 257] width 1508 height 981
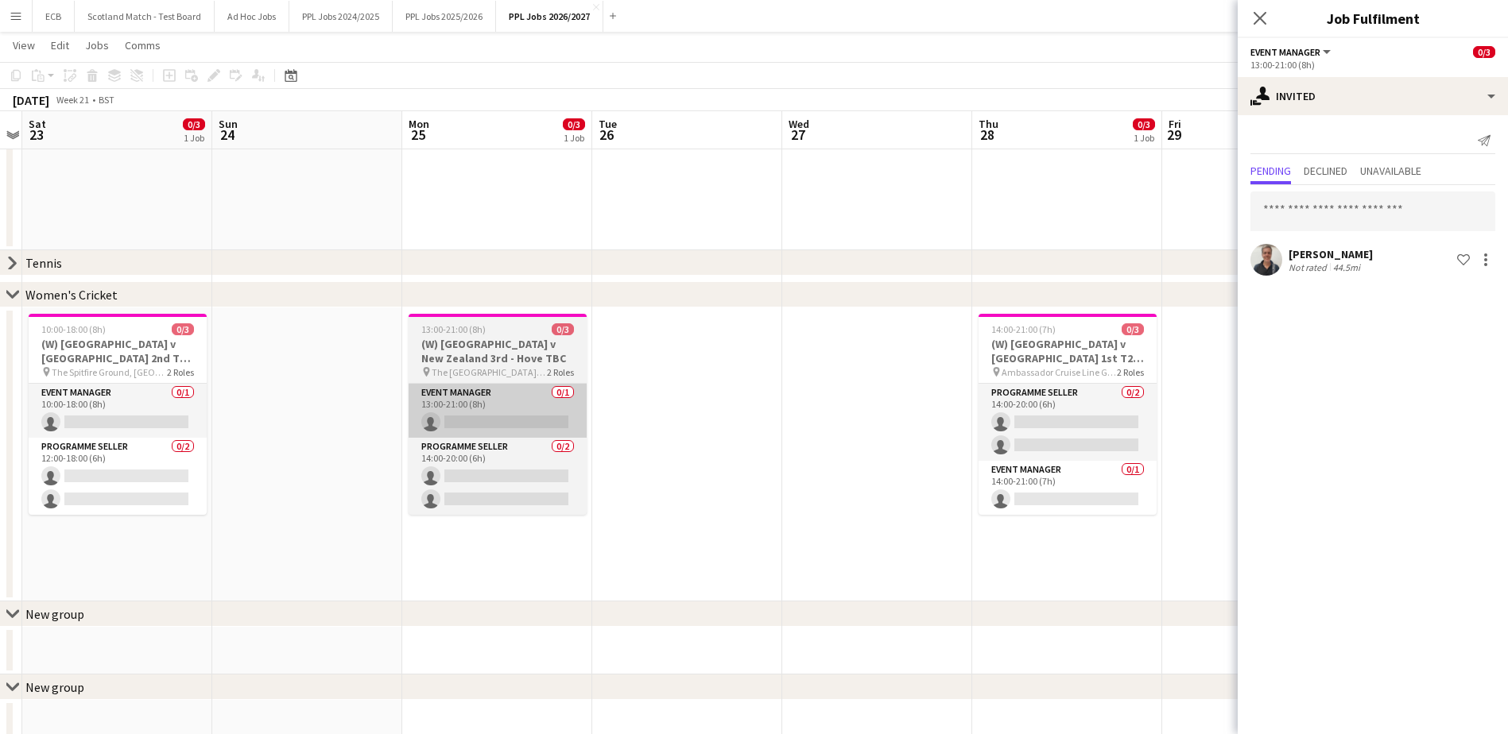
scroll to position [0, 632]
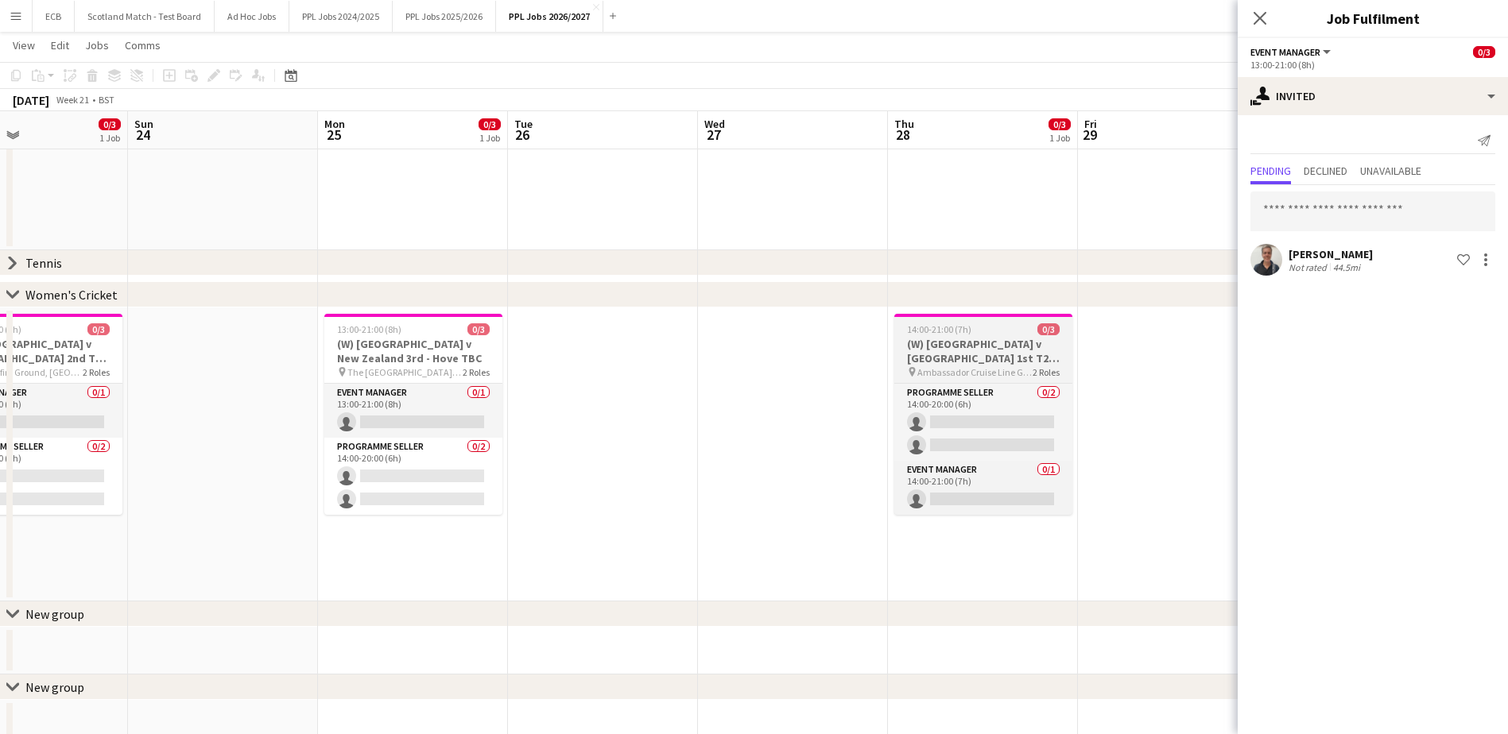
click at [976, 355] on h3 "(W) England v India 1st T20 - Chelmsford - 6.30pm" at bounding box center [983, 351] width 178 height 29
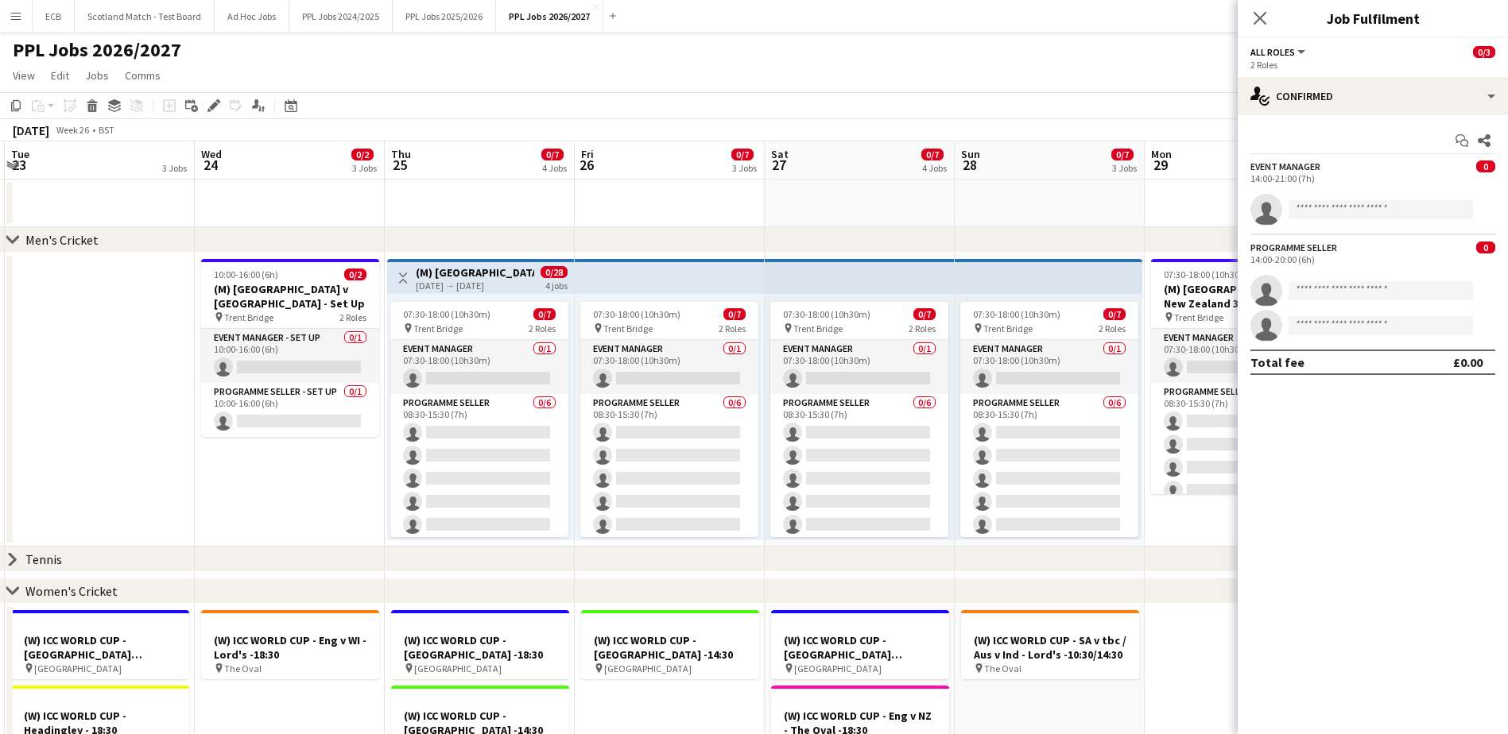
scroll to position [0, 566]
click at [262, 351] on app-card-role "Event Manager - Set up 0/1 10:00-16:00 (6h) single-neutral-actions" at bounding box center [289, 356] width 178 height 54
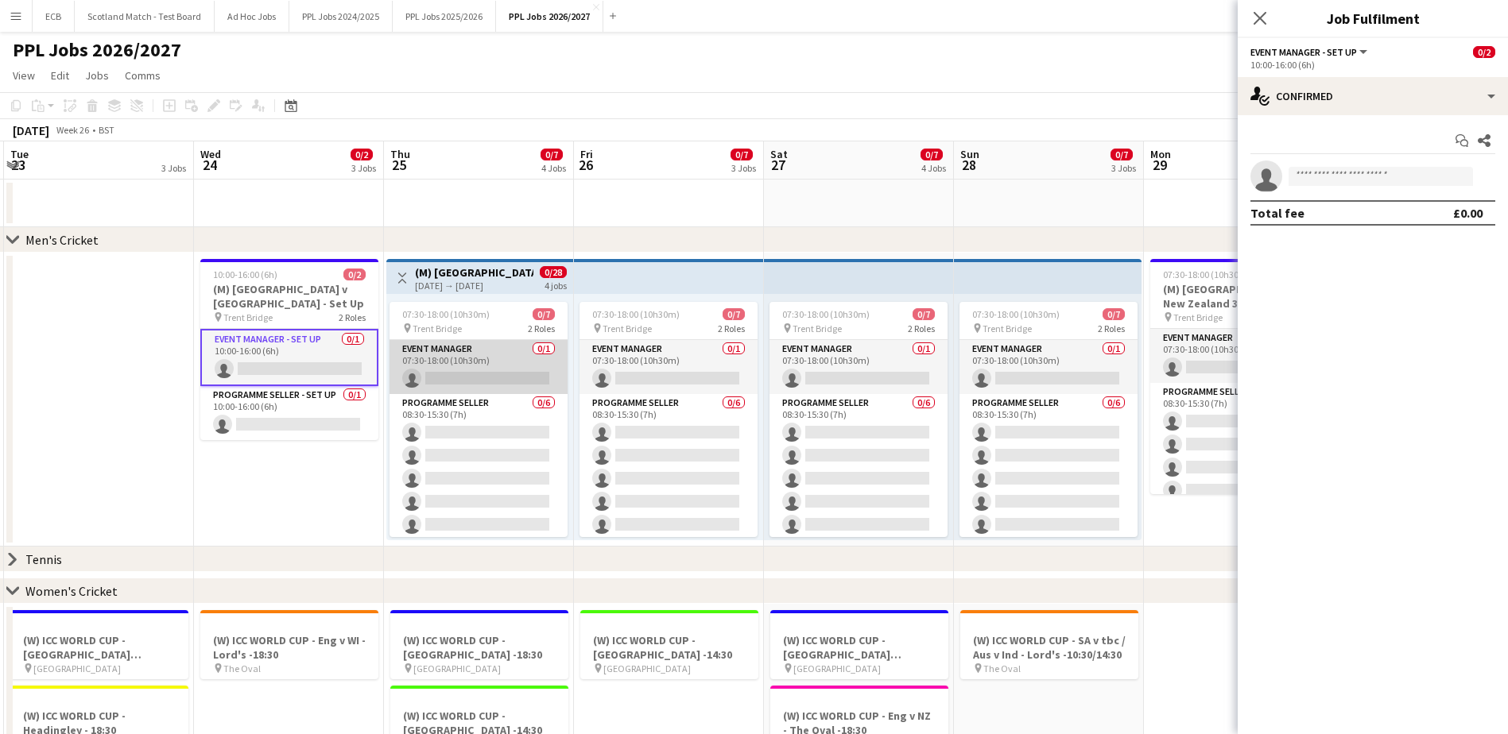
click at [458, 345] on app-card-role "Event Manager 0/1 07:30-18:00 (10h30m) single-neutral-actions" at bounding box center [478, 367] width 178 height 54
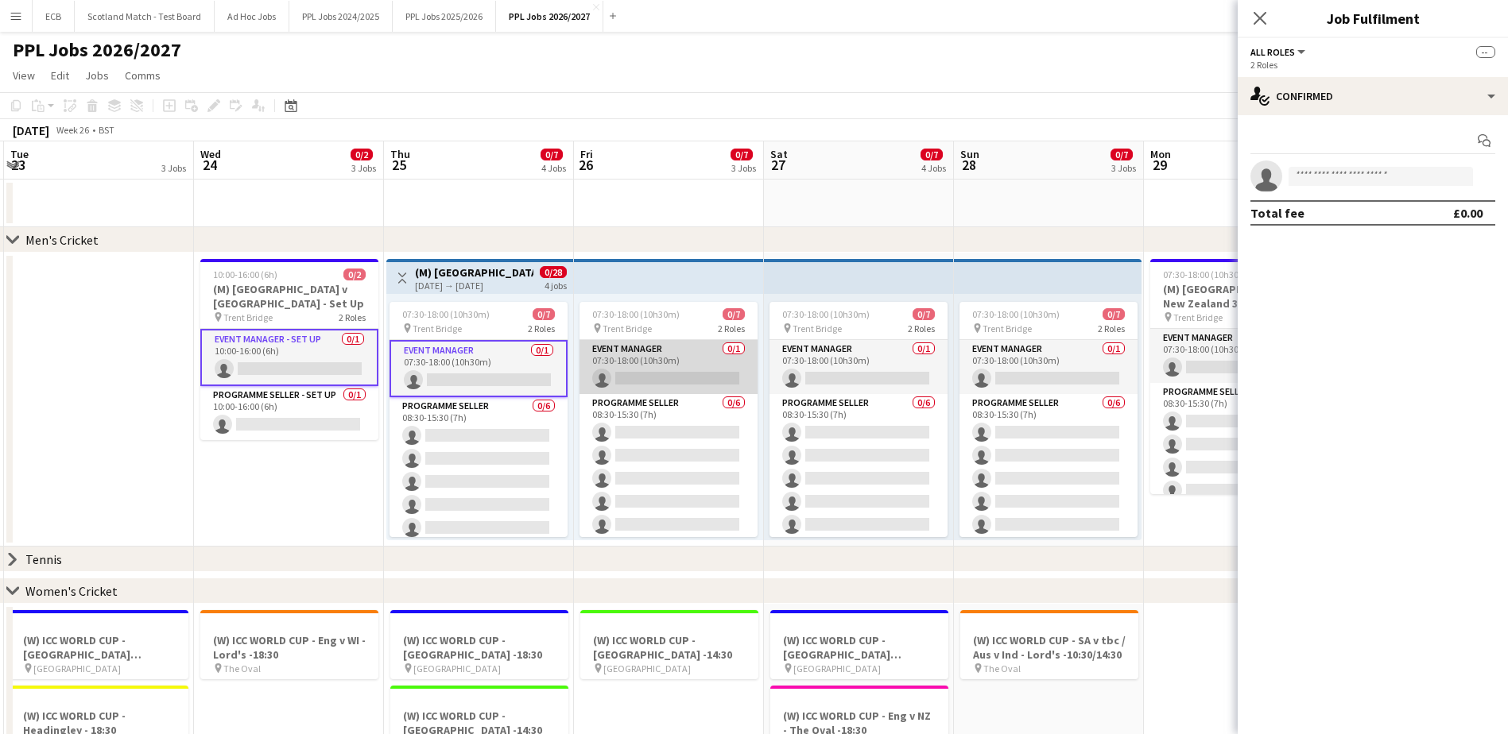
click at [642, 357] on app-card-role "Event Manager 0/1 07:30-18:00 (10h30m) single-neutral-actions" at bounding box center [668, 367] width 178 height 54
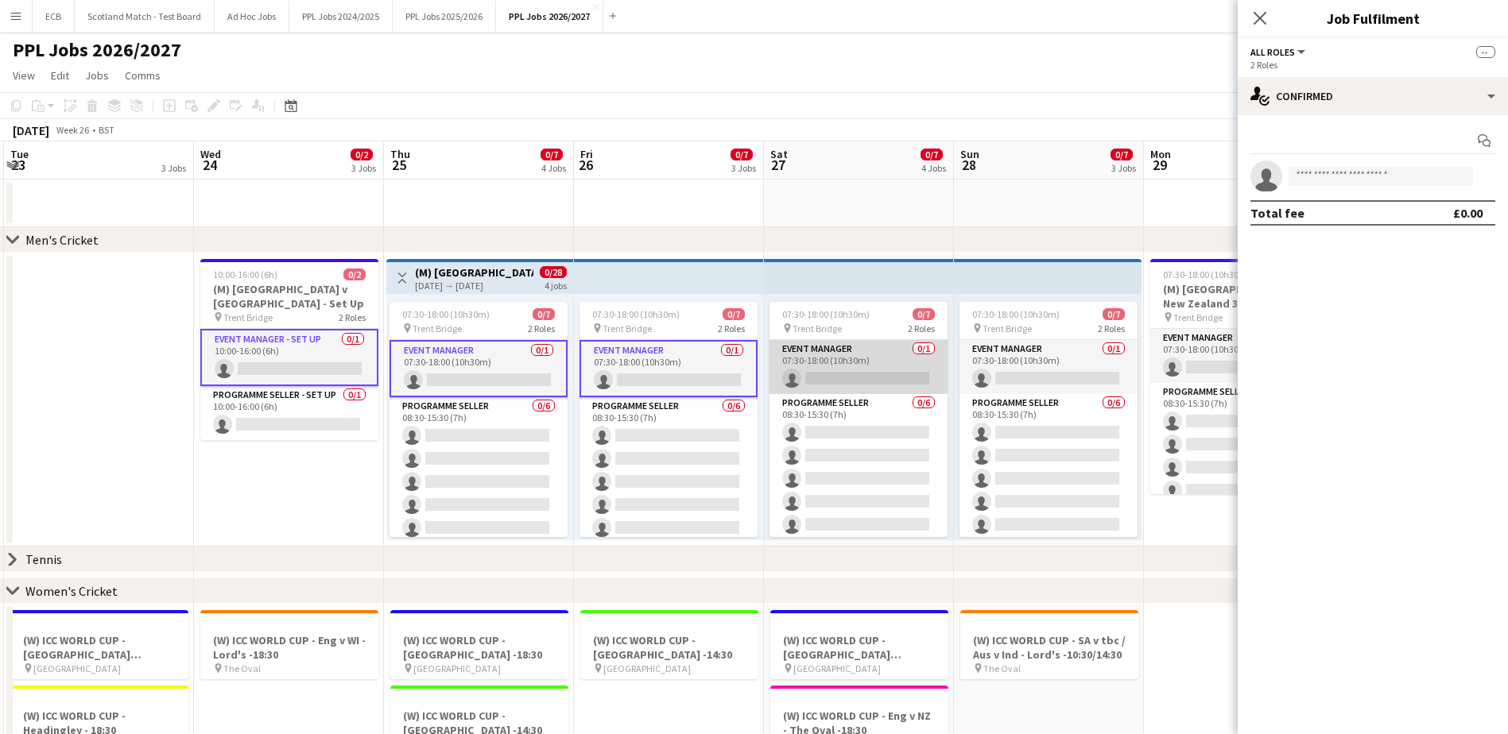
click at [834, 356] on app-card-role "Event Manager 0/1 07:30-18:00 (10h30m) single-neutral-actions" at bounding box center [858, 367] width 178 height 54
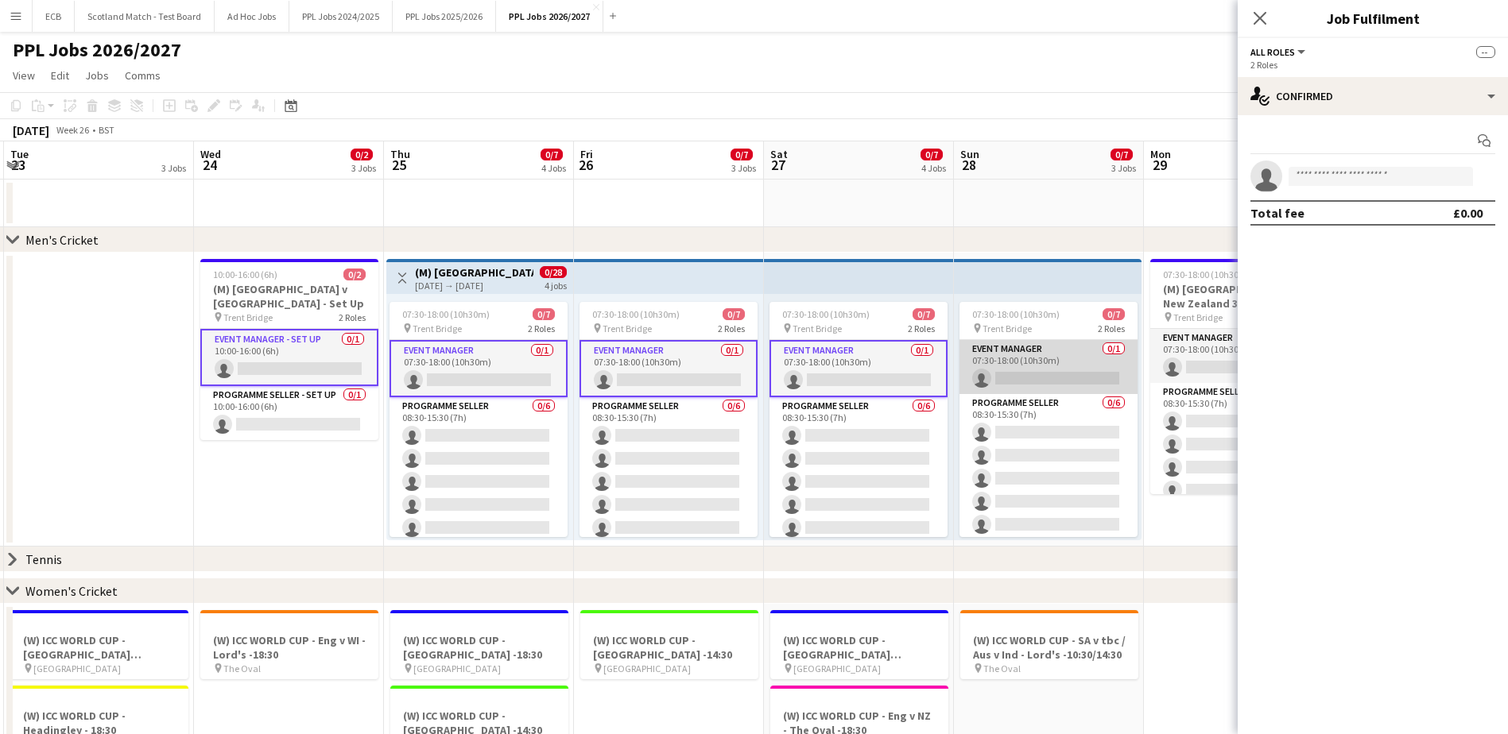
click at [1010, 351] on app-card-role "Event Manager 0/1 07:30-18:00 (10h30m) single-neutral-actions" at bounding box center [1048, 367] width 178 height 54
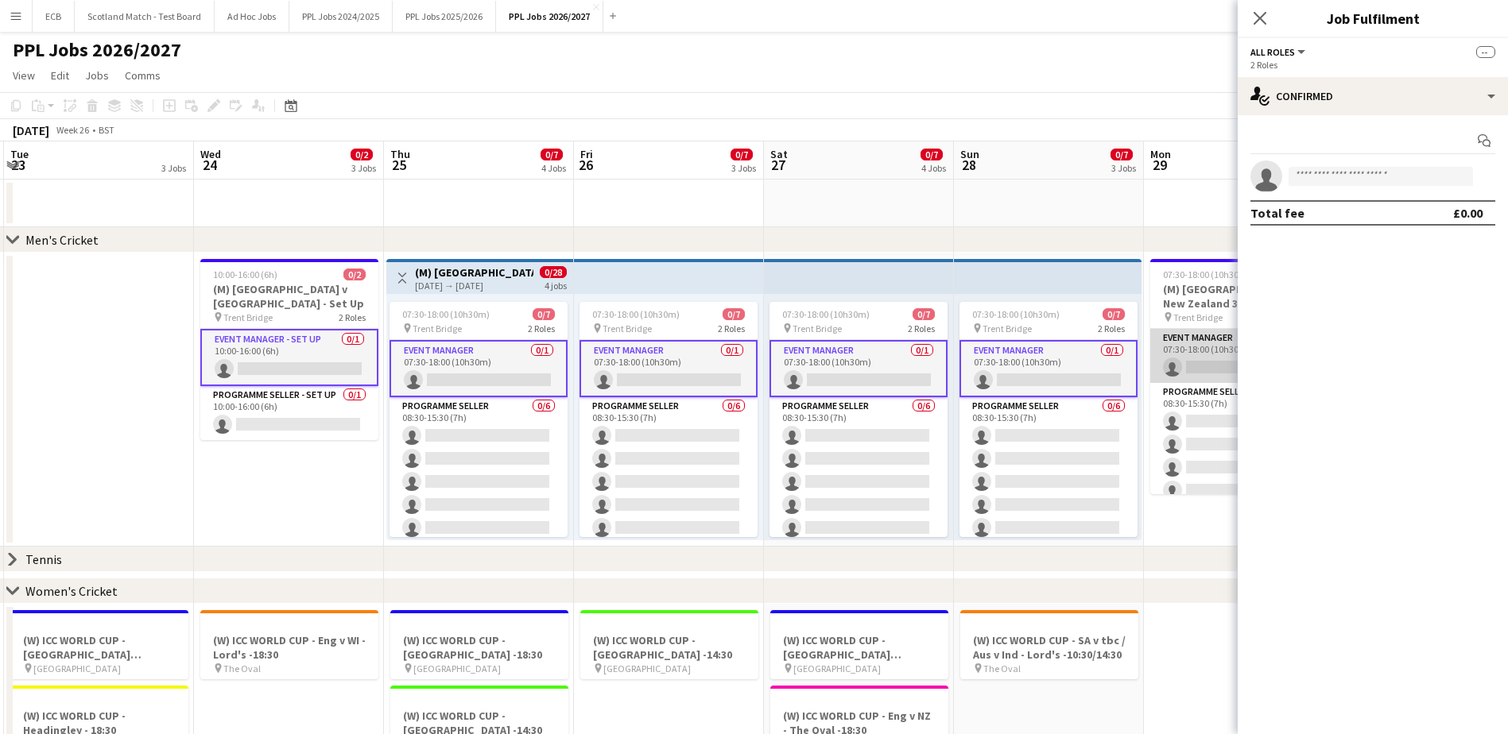
click at [1010, 343] on app-card-role "Event Manager 0/1 07:30-18:00 (10h30m) single-neutral-actions" at bounding box center [1239, 356] width 178 height 54
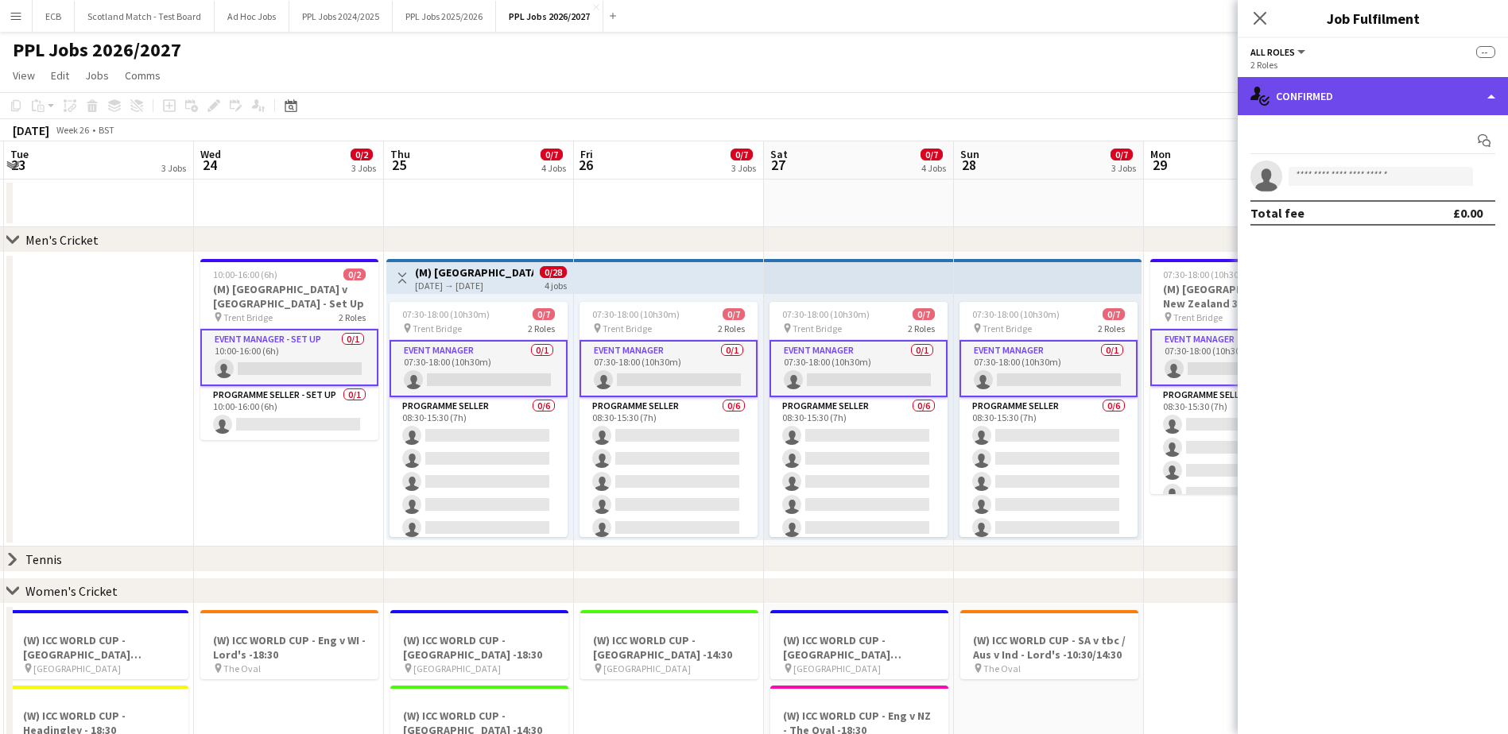
click at [1010, 100] on div "single-neutral-actions-check-2 Confirmed" at bounding box center [1373, 96] width 270 height 38
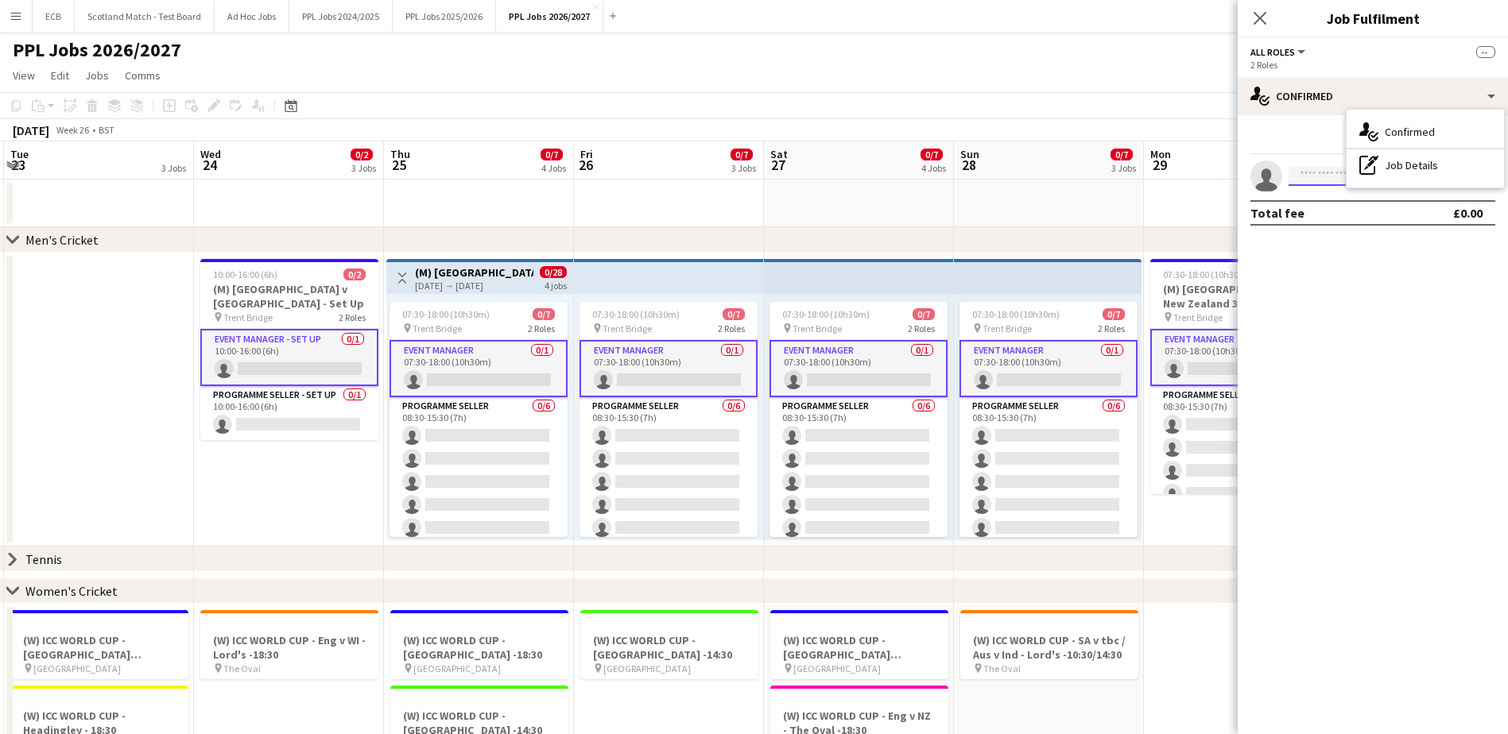
click at [1010, 182] on input at bounding box center [1380, 176] width 184 height 19
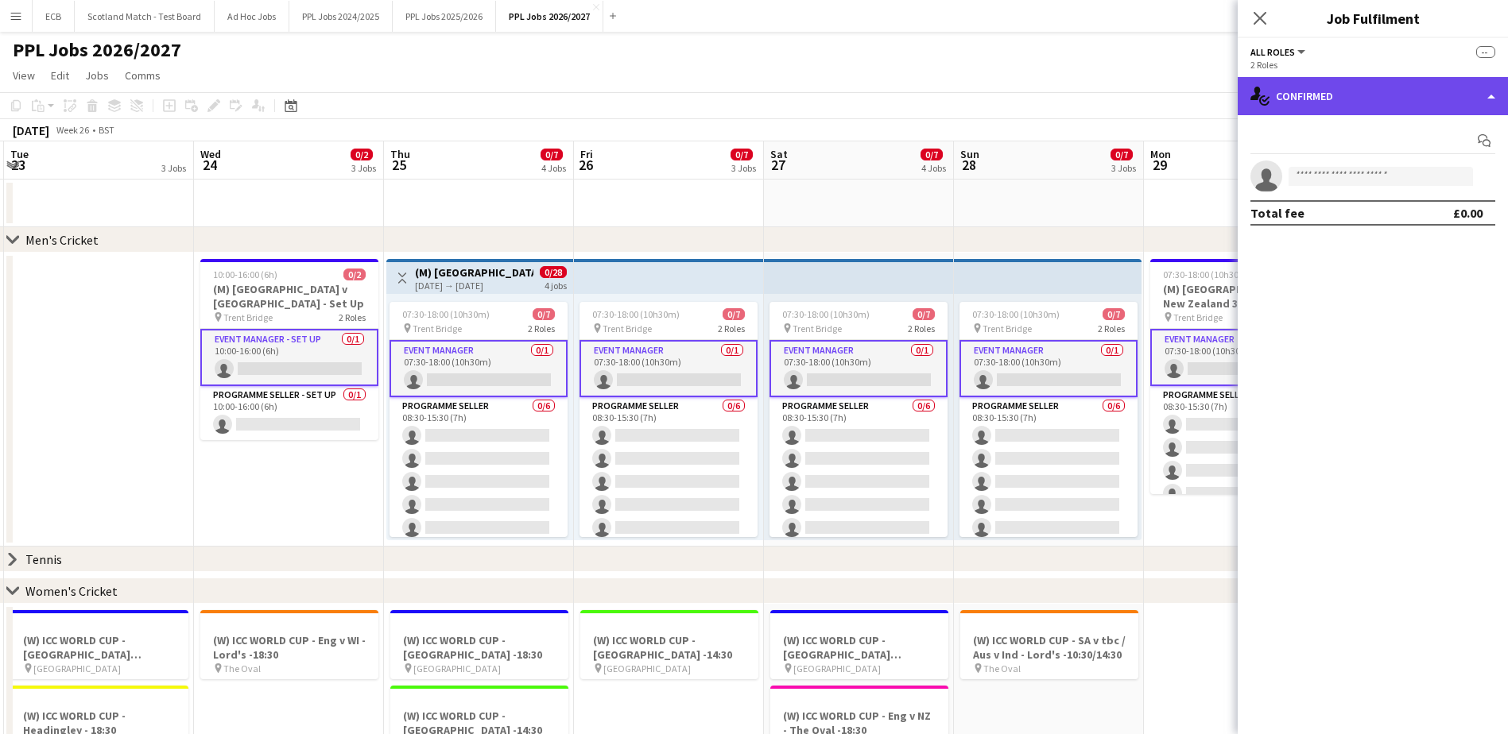
click at [1010, 102] on div "single-neutral-actions-check-2 Confirmed" at bounding box center [1373, 96] width 270 height 38
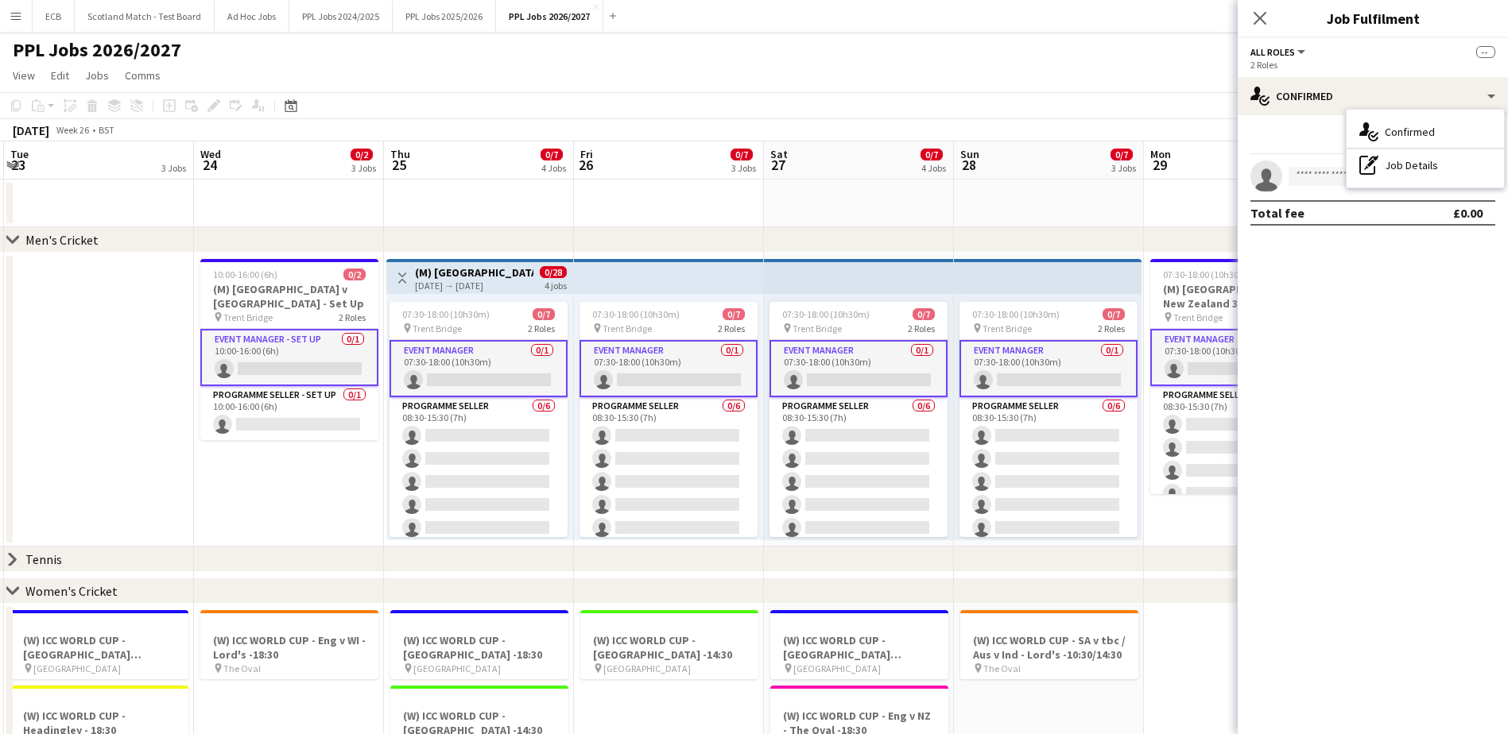
click at [269, 448] on app-date-cell "10:00-16:00 (6h) 0/2 (M) England v New Zealand - Set Up pin Trent Bridge 2 Role…" at bounding box center [289, 400] width 190 height 294
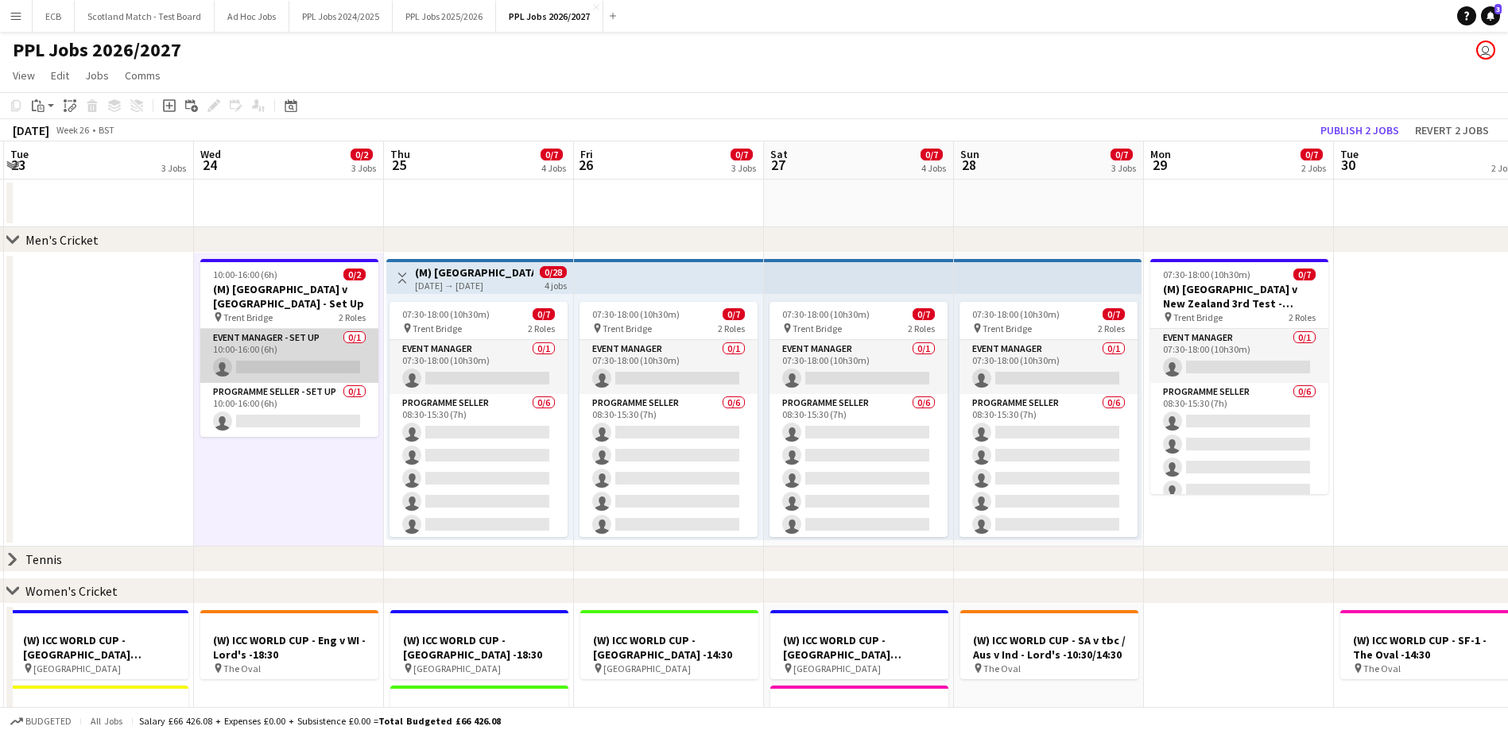
click at [282, 349] on app-card-role "Event Manager - Set up 0/1 10:00-16:00 (6h) single-neutral-actions" at bounding box center [289, 356] width 178 height 54
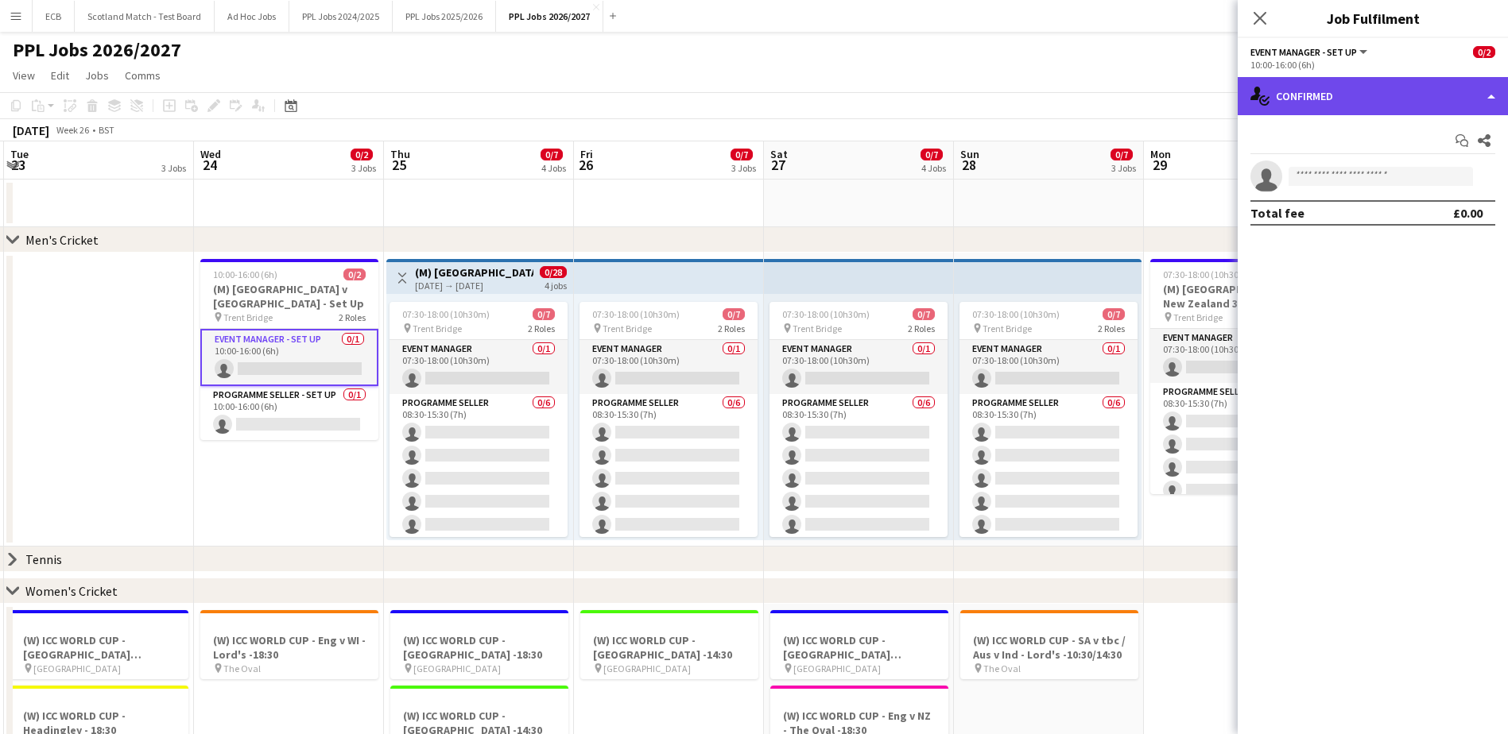
click at [1010, 107] on div "single-neutral-actions-check-2 Confirmed" at bounding box center [1373, 96] width 270 height 38
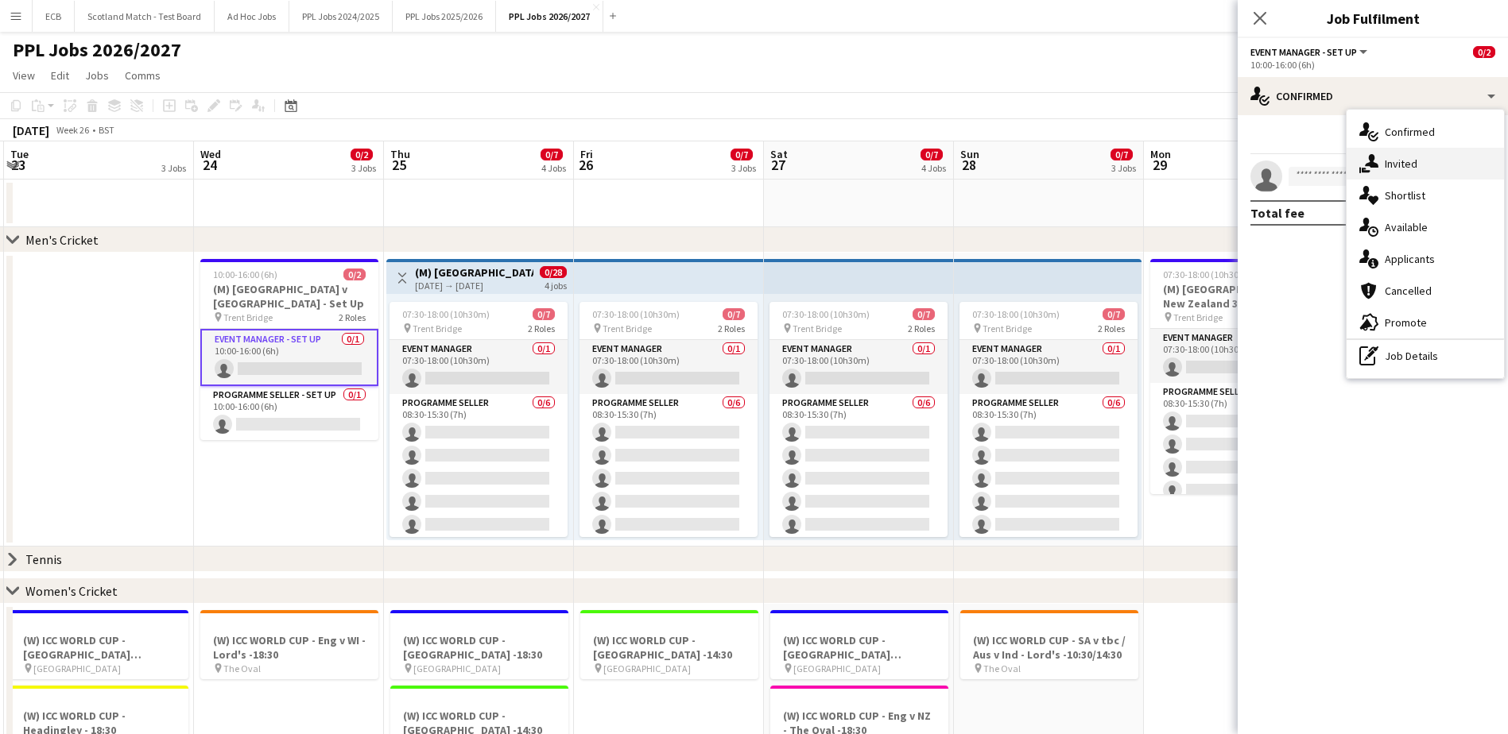
click at [1010, 162] on div "single-neutral-actions-share-1 Invited" at bounding box center [1425, 164] width 157 height 32
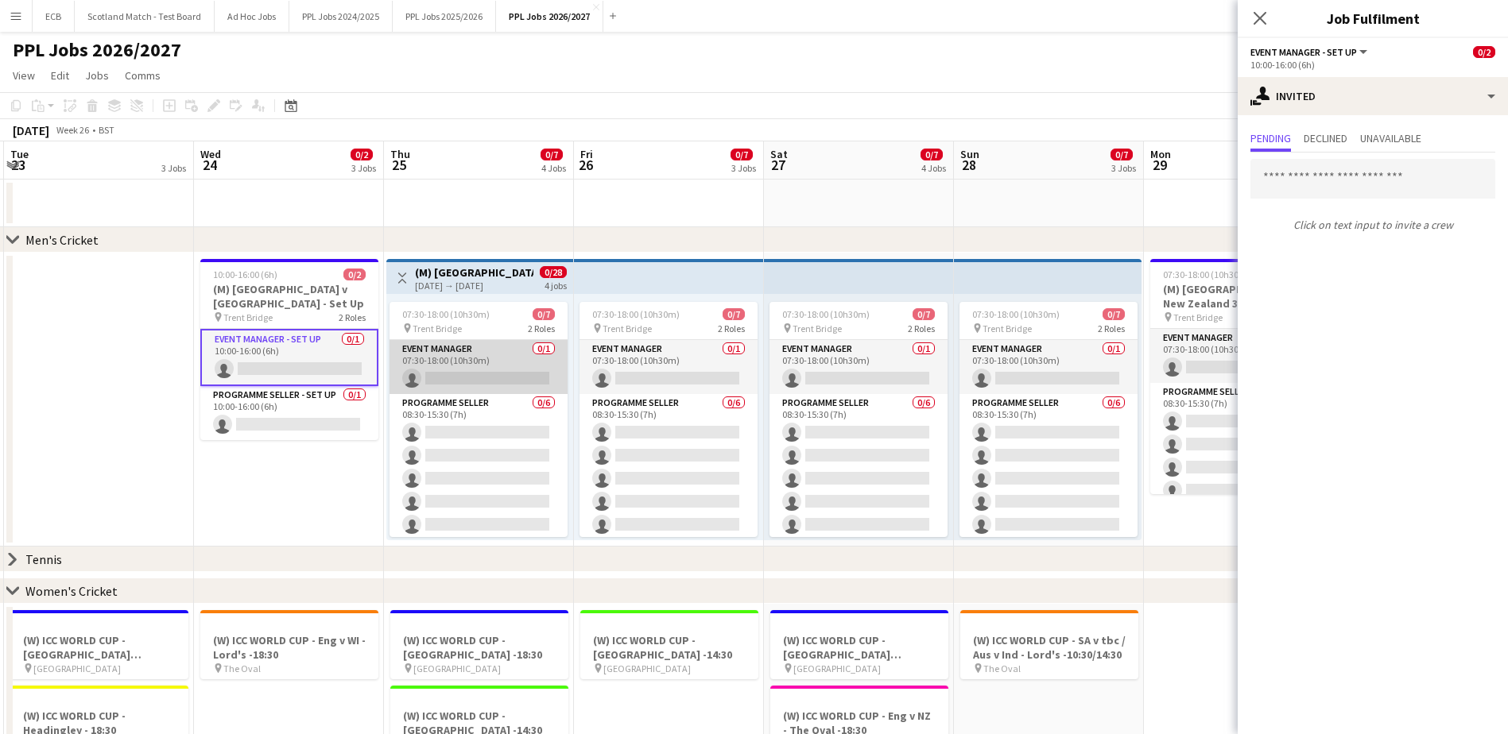
click at [500, 376] on app-card-role "Event Manager 0/1 07:30-18:00 (10h30m) single-neutral-actions" at bounding box center [478, 367] width 178 height 54
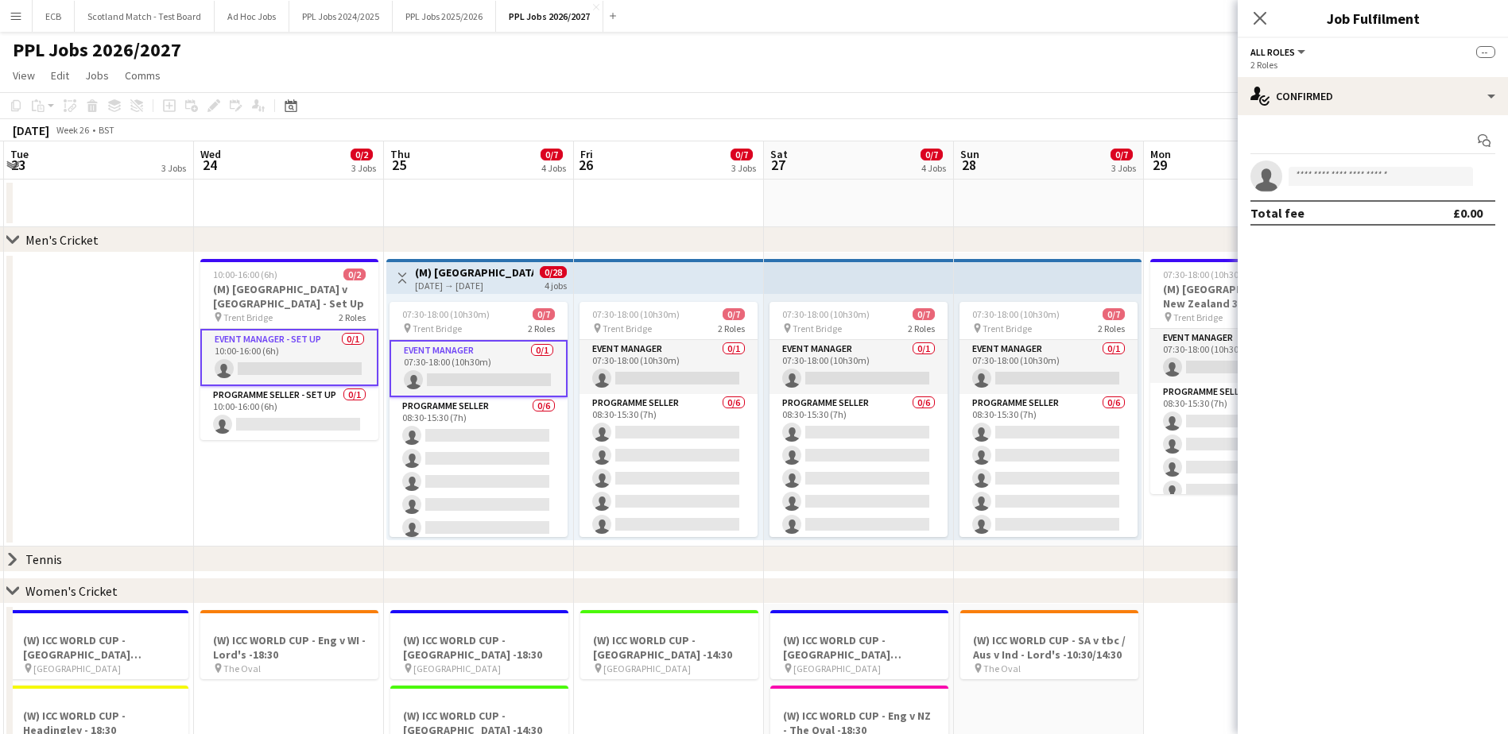
click at [336, 352] on app-card-role "Event Manager - Set up 0/1 10:00-16:00 (6h) single-neutral-actions" at bounding box center [289, 357] width 178 height 57
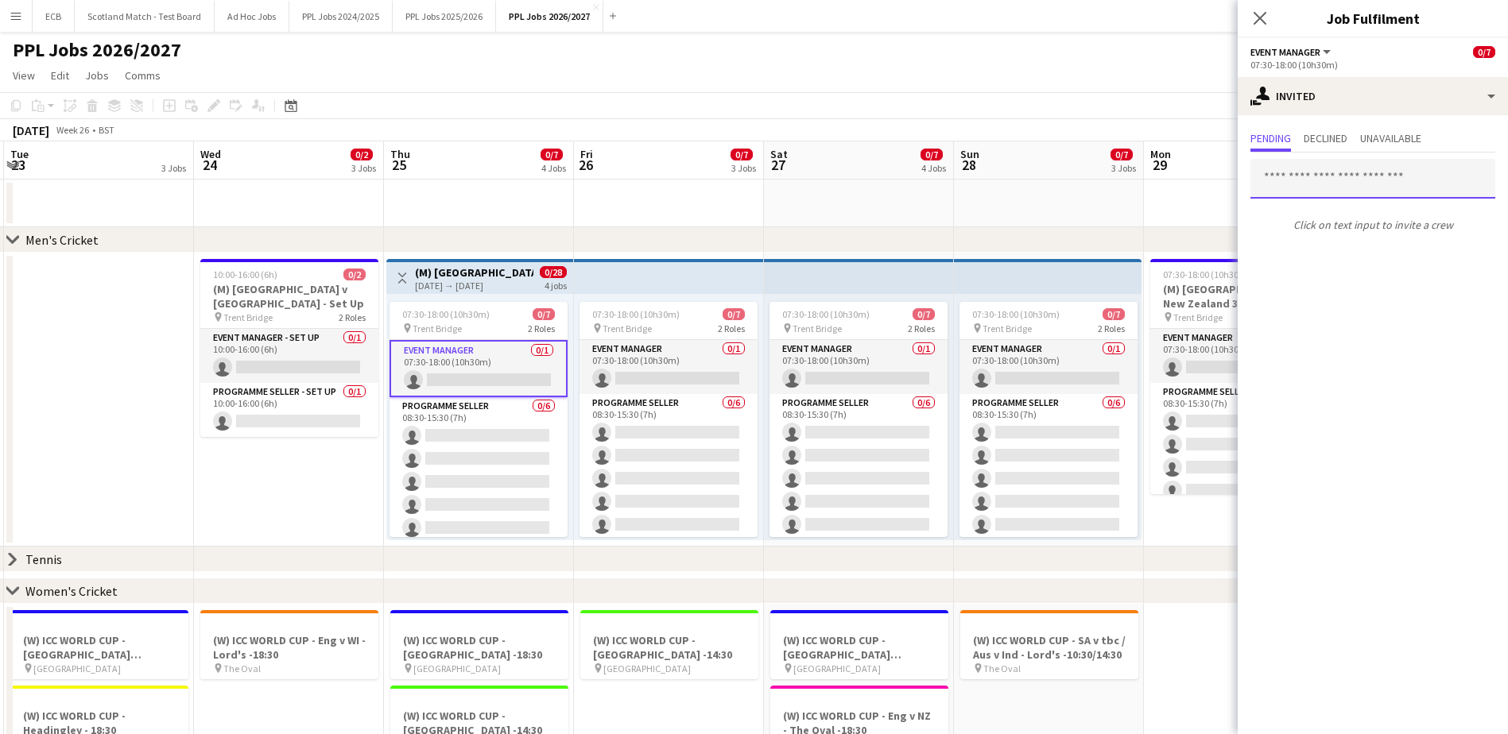
click at [1010, 176] on input "text" at bounding box center [1372, 179] width 245 height 40
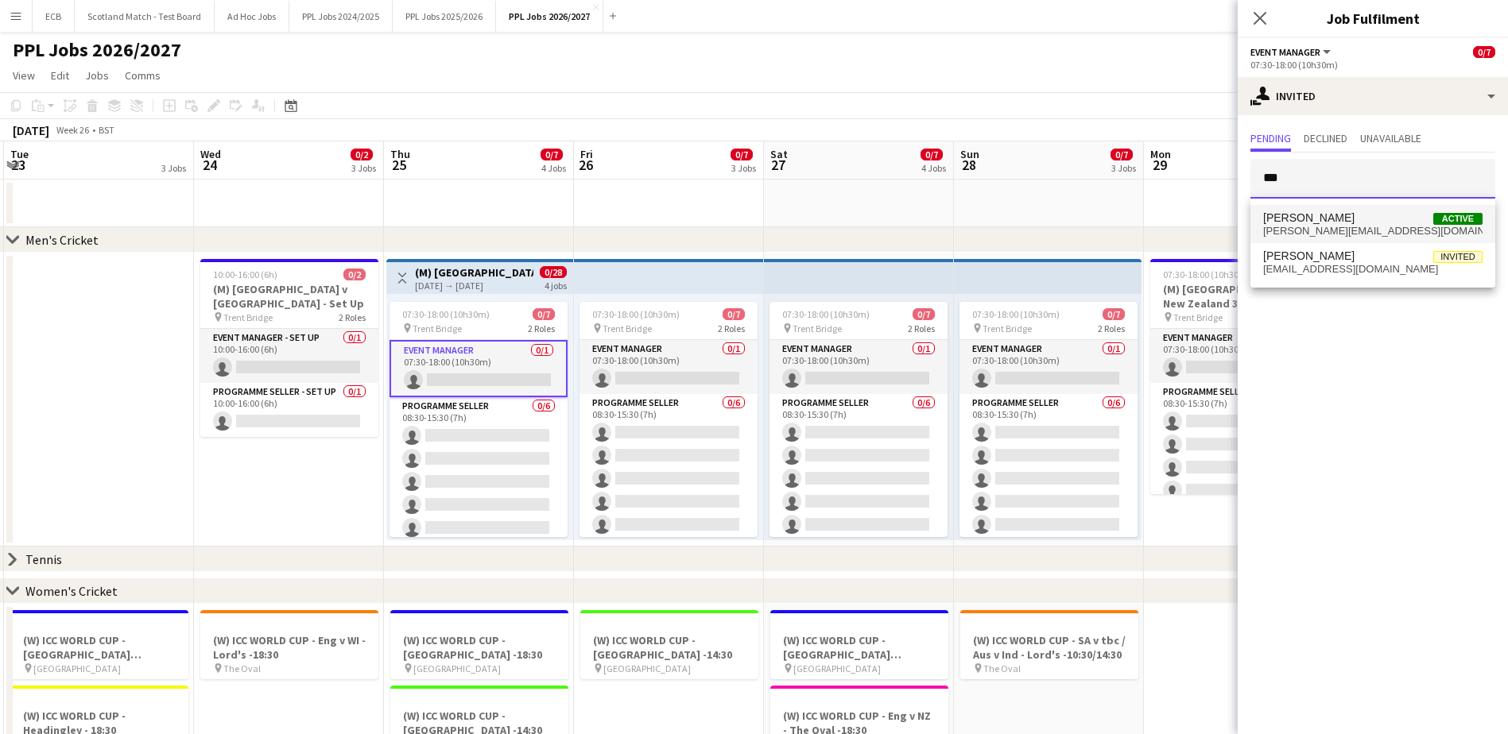
type input "***"
click at [1010, 216] on span "Paul Aldridge Active" at bounding box center [1372, 218] width 219 height 14
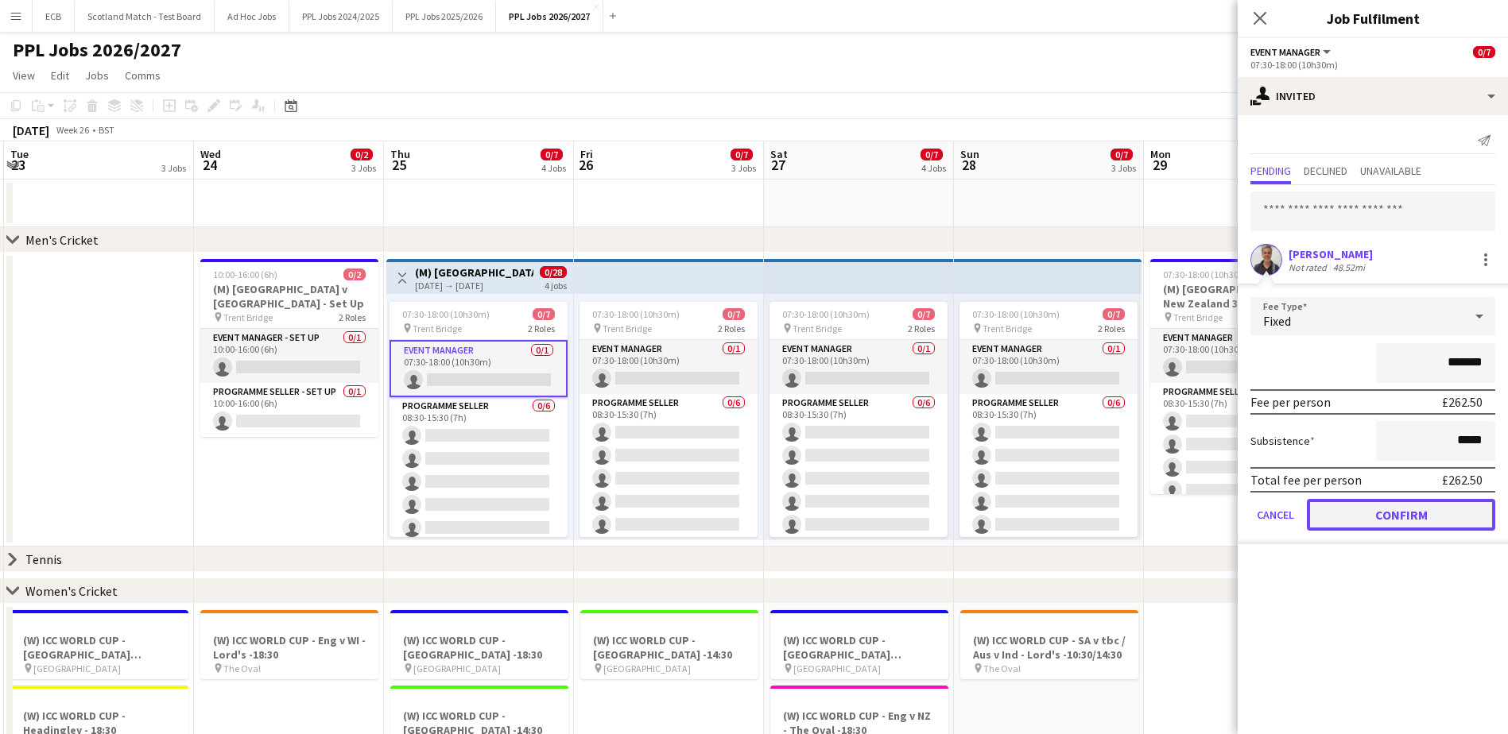
click at [1010, 448] on button "Confirm" at bounding box center [1401, 515] width 188 height 32
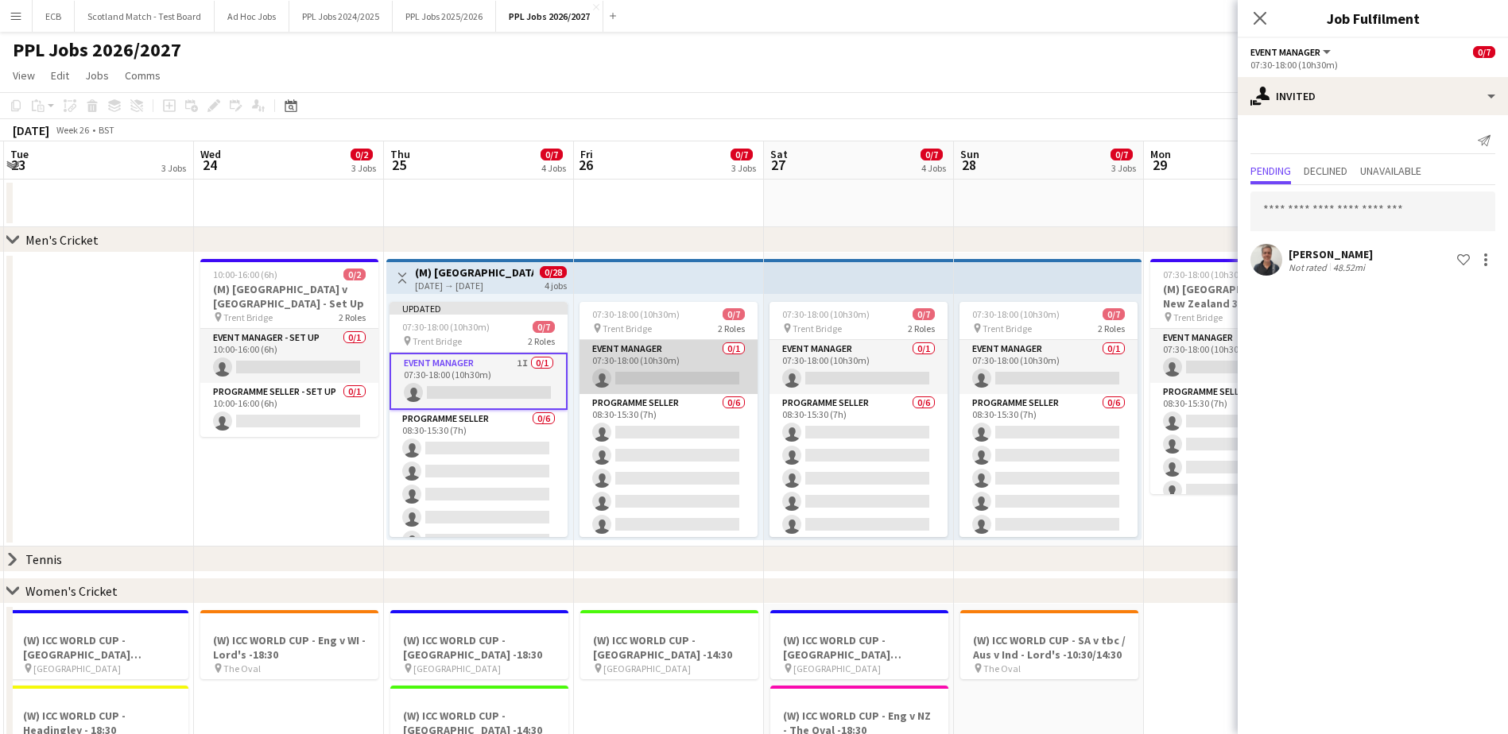
click at [683, 374] on app-card-role "Event Manager 0/1 07:30-18:00 (10h30m) single-neutral-actions" at bounding box center [668, 367] width 178 height 54
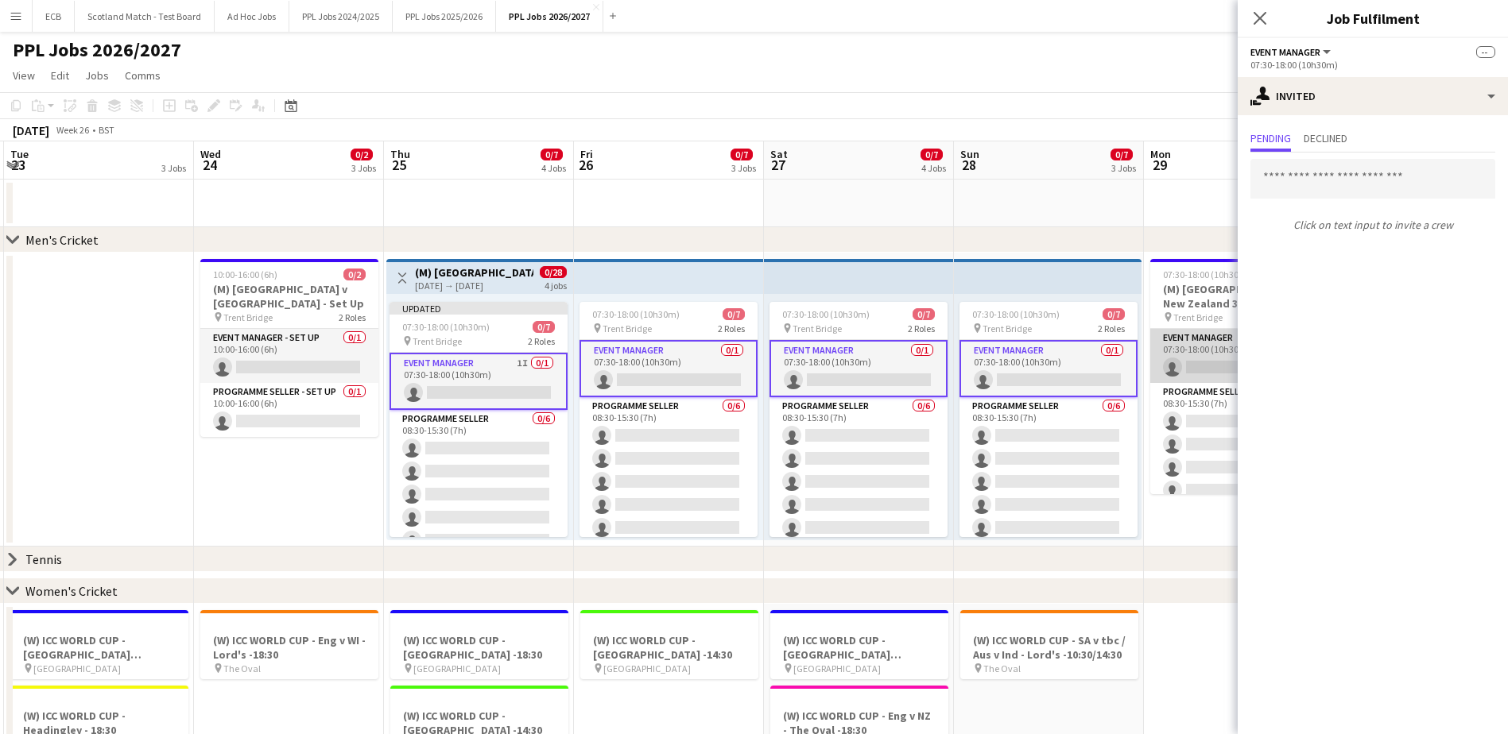
click at [1010, 357] on app-card-role "Event Manager 0/1 07:30-18:00 (10h30m) single-neutral-actions" at bounding box center [1239, 356] width 178 height 54
click at [1010, 180] on input "text" at bounding box center [1372, 179] width 245 height 40
type input "*"
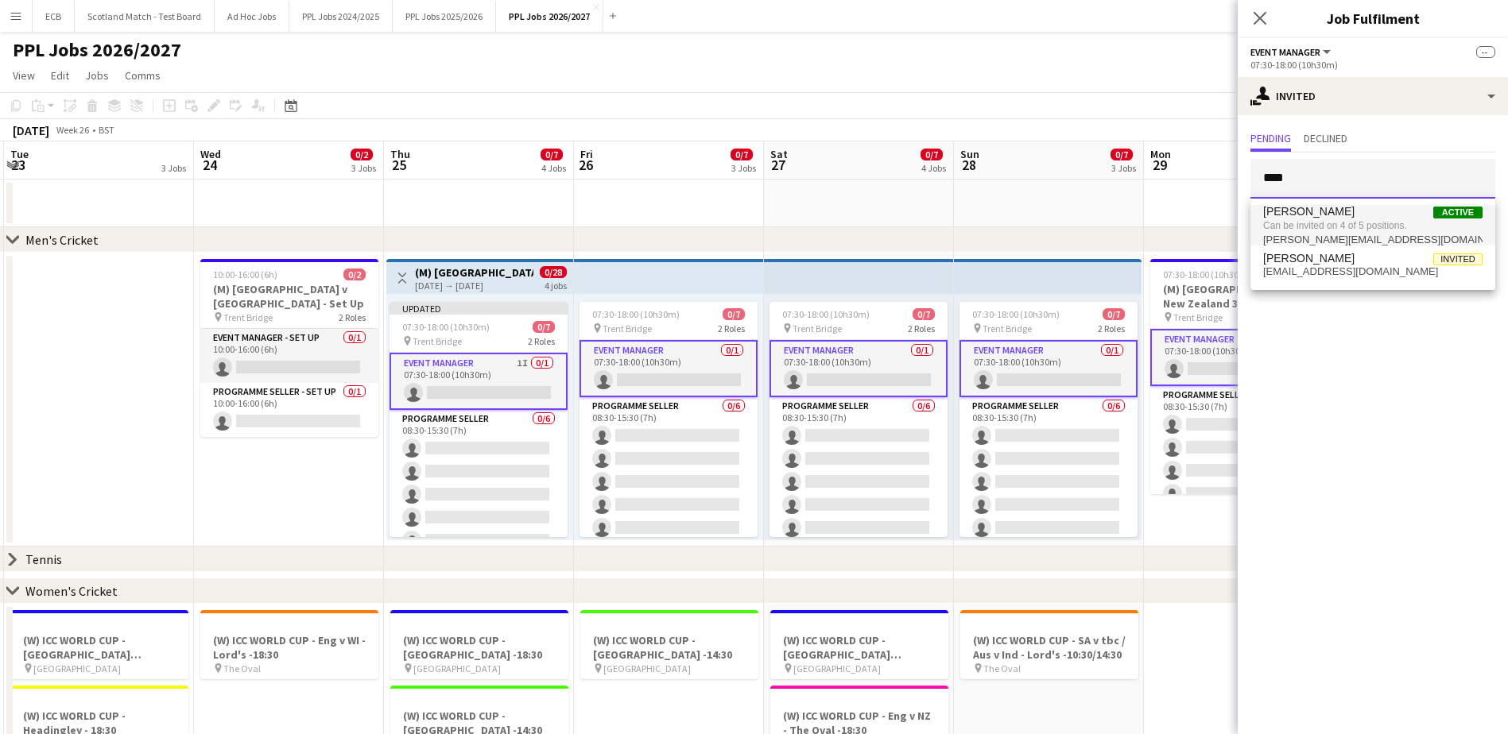
type input "****"
click at [1010, 221] on span "Can be invited on 4 of 5 positions." at bounding box center [1372, 226] width 219 height 14
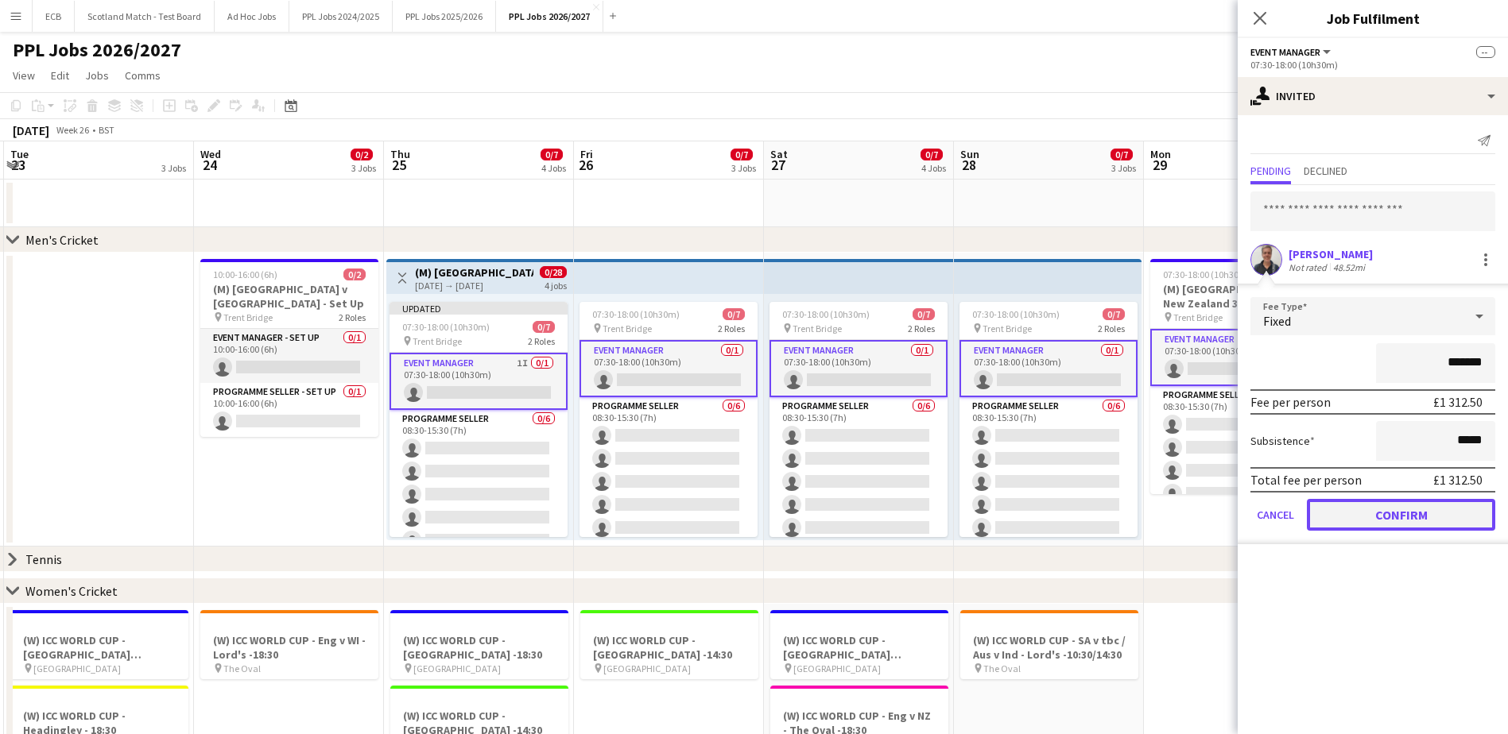
click at [1010, 448] on button "Confirm" at bounding box center [1401, 515] width 188 height 32
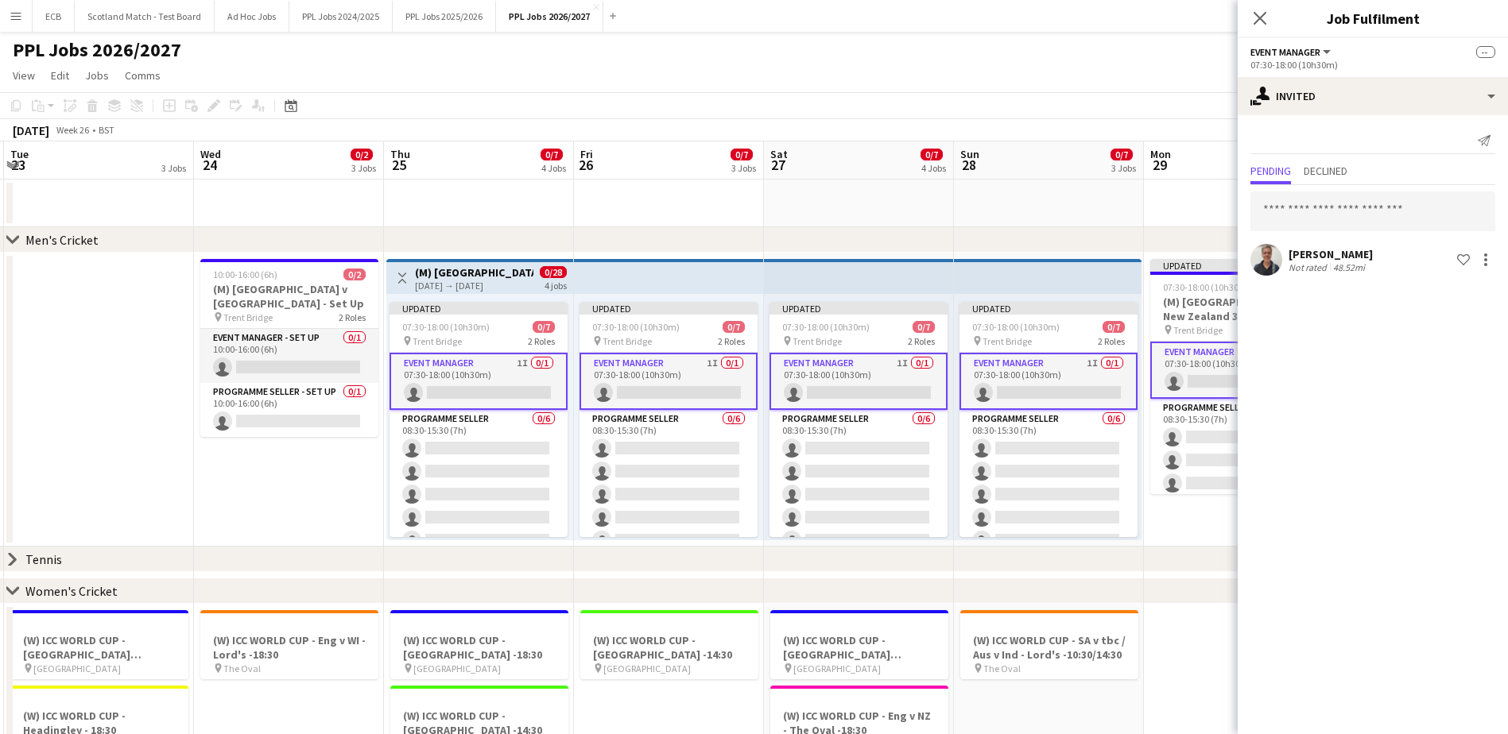
click at [990, 202] on app-date-cell at bounding box center [1049, 204] width 190 height 48
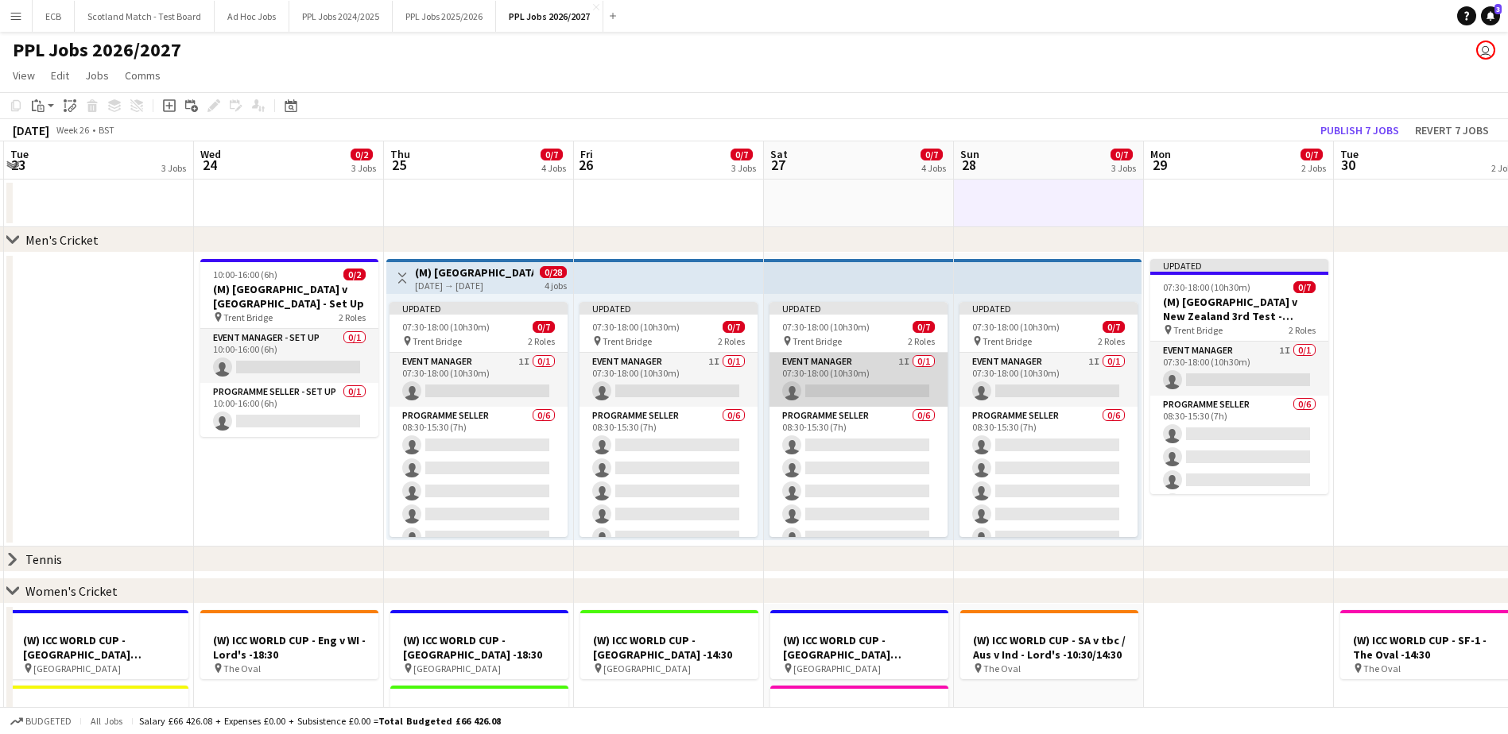
click at [844, 390] on app-card-role "Event Manager 1I 0/1 07:30-18:00 (10h30m) single-neutral-actions" at bounding box center [858, 380] width 178 height 54
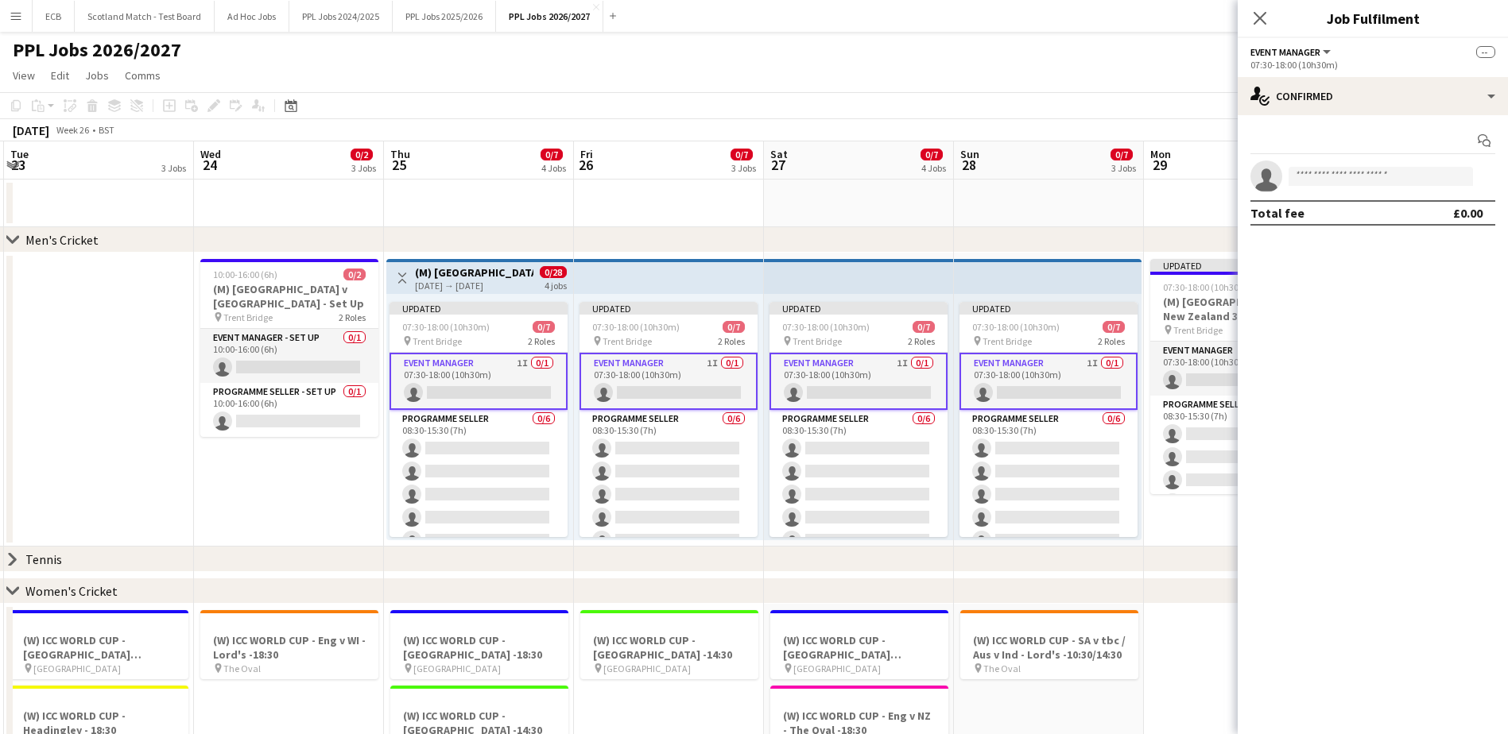
click at [637, 378] on app-card-role "Event Manager 1I 0/1 07:30-18:00 (10h30m) single-neutral-actions" at bounding box center [668, 381] width 178 height 57
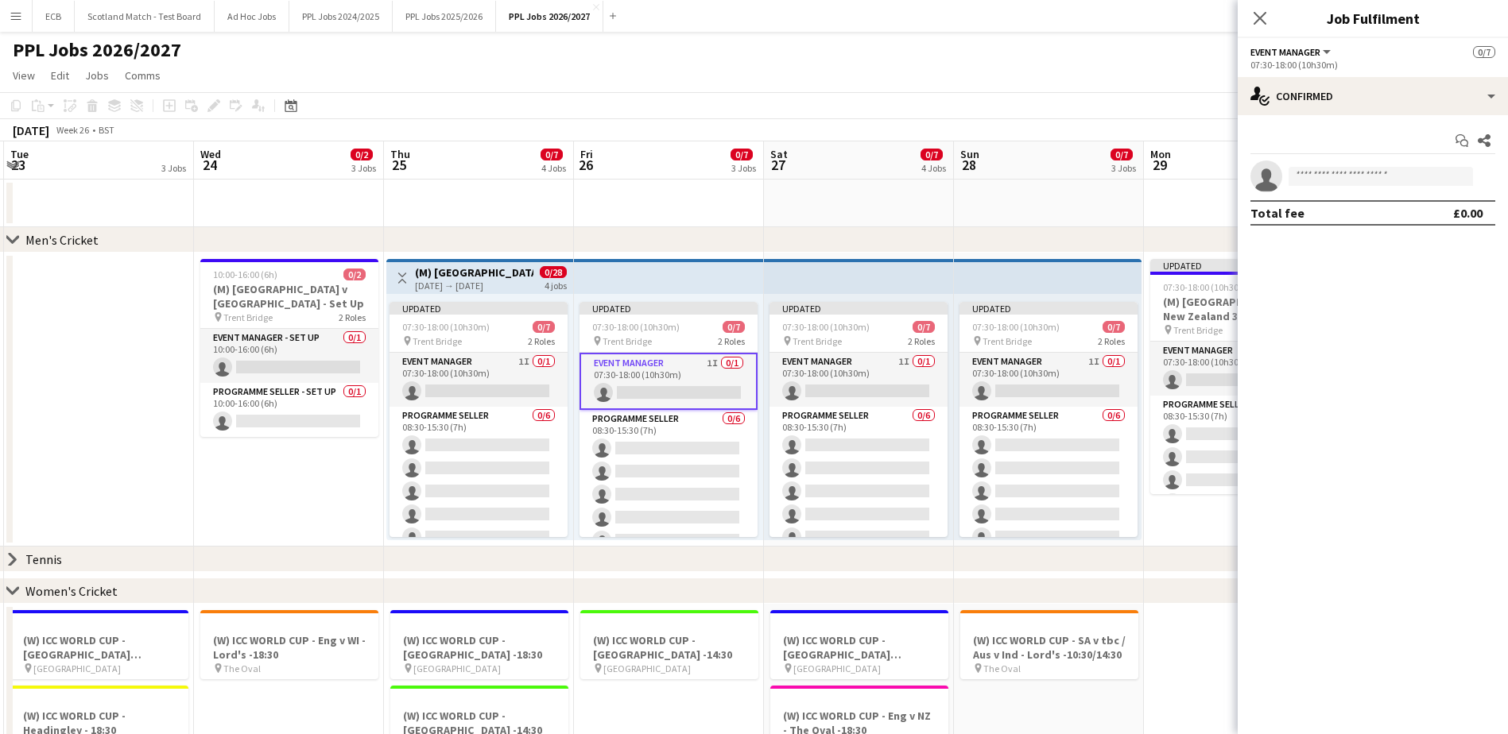
click at [312, 448] on app-date-cell "10:00-16:00 (6h) 0/2 (M) England v New Zealand - Set Up pin Trent Bridge 2 Role…" at bounding box center [289, 400] width 190 height 294
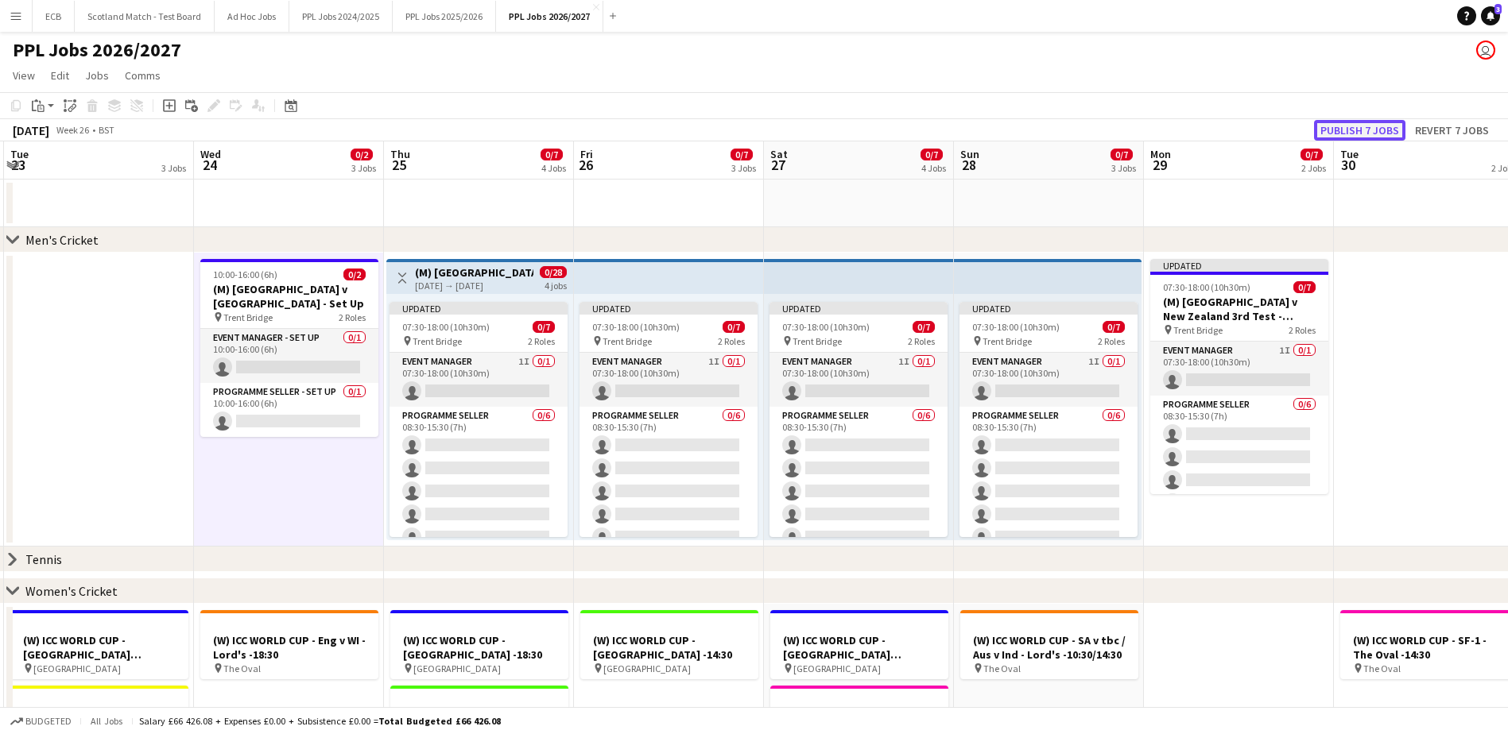
click at [1010, 123] on button "Publish 7 jobs" at bounding box center [1359, 130] width 91 height 21
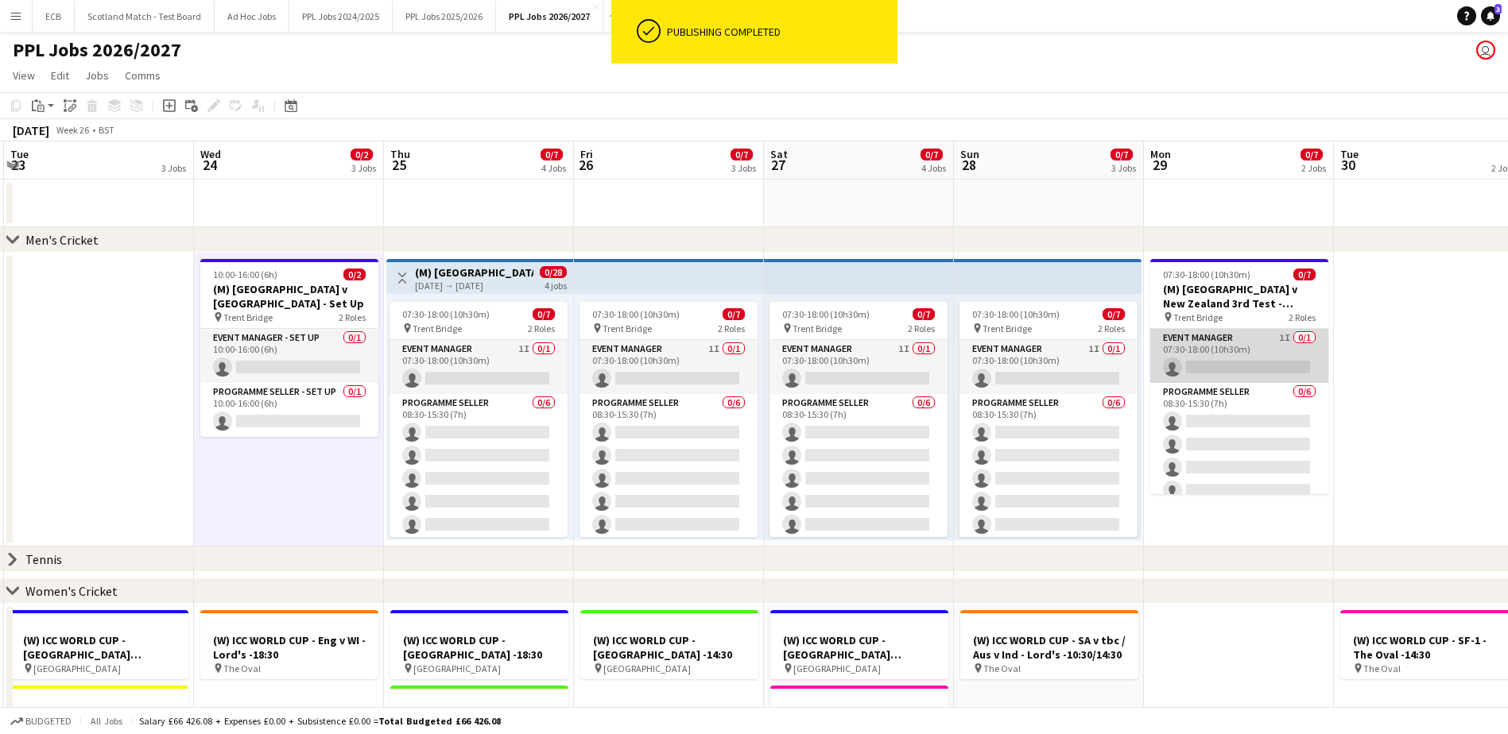
click at [1010, 346] on app-card-role "Event Manager 1I 0/1 07:30-18:00 (10h30m) single-neutral-actions" at bounding box center [1239, 356] width 178 height 54
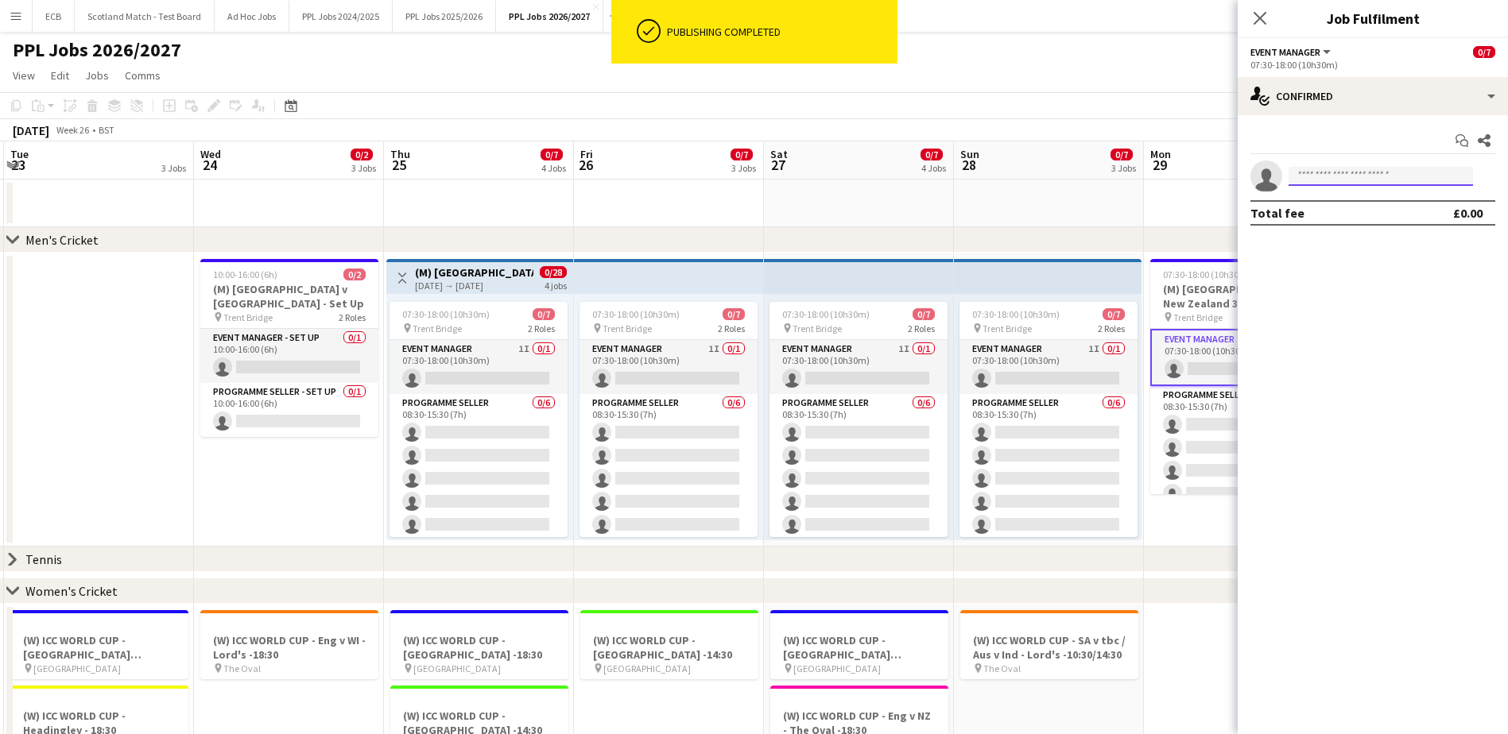
click at [1010, 171] on input at bounding box center [1380, 176] width 184 height 19
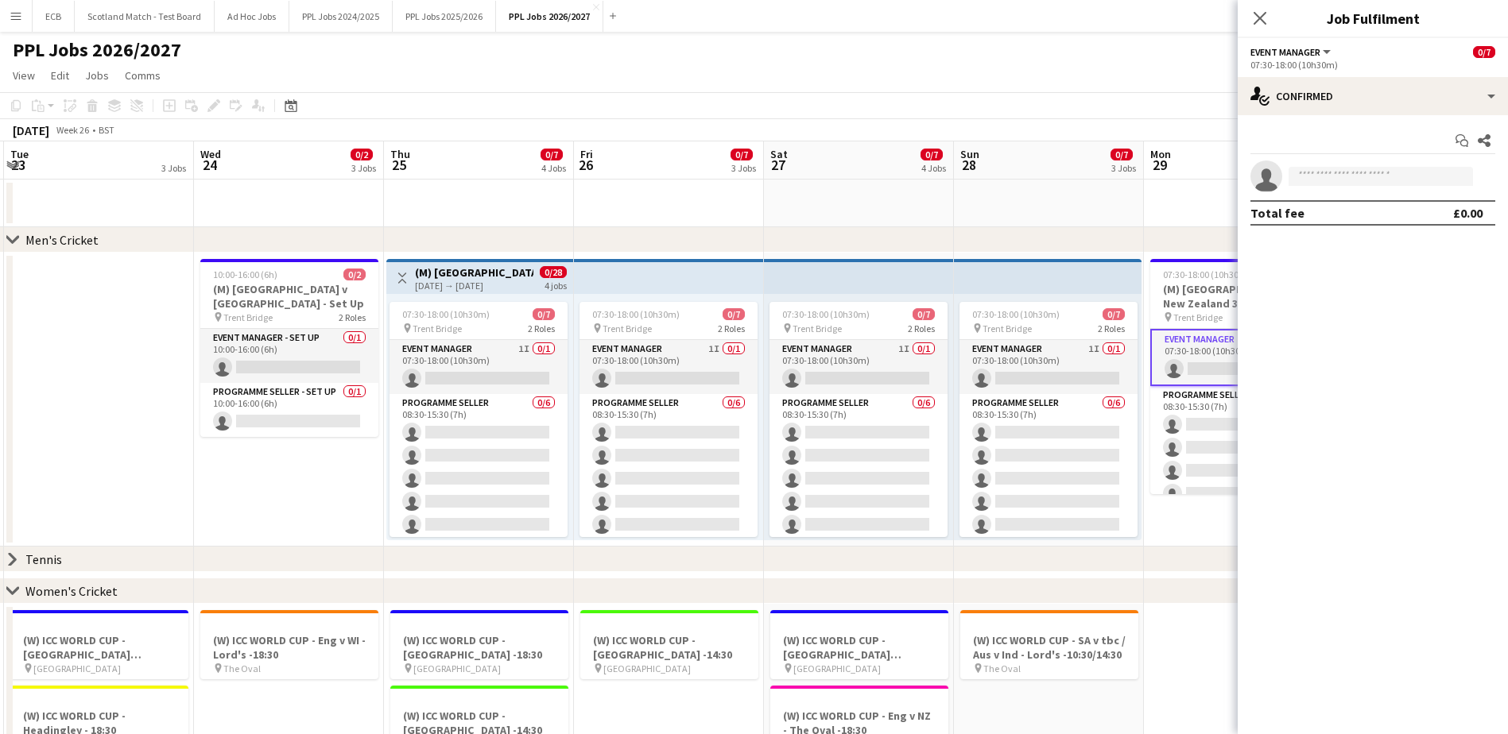
click at [994, 208] on app-date-cell at bounding box center [1049, 204] width 190 height 48
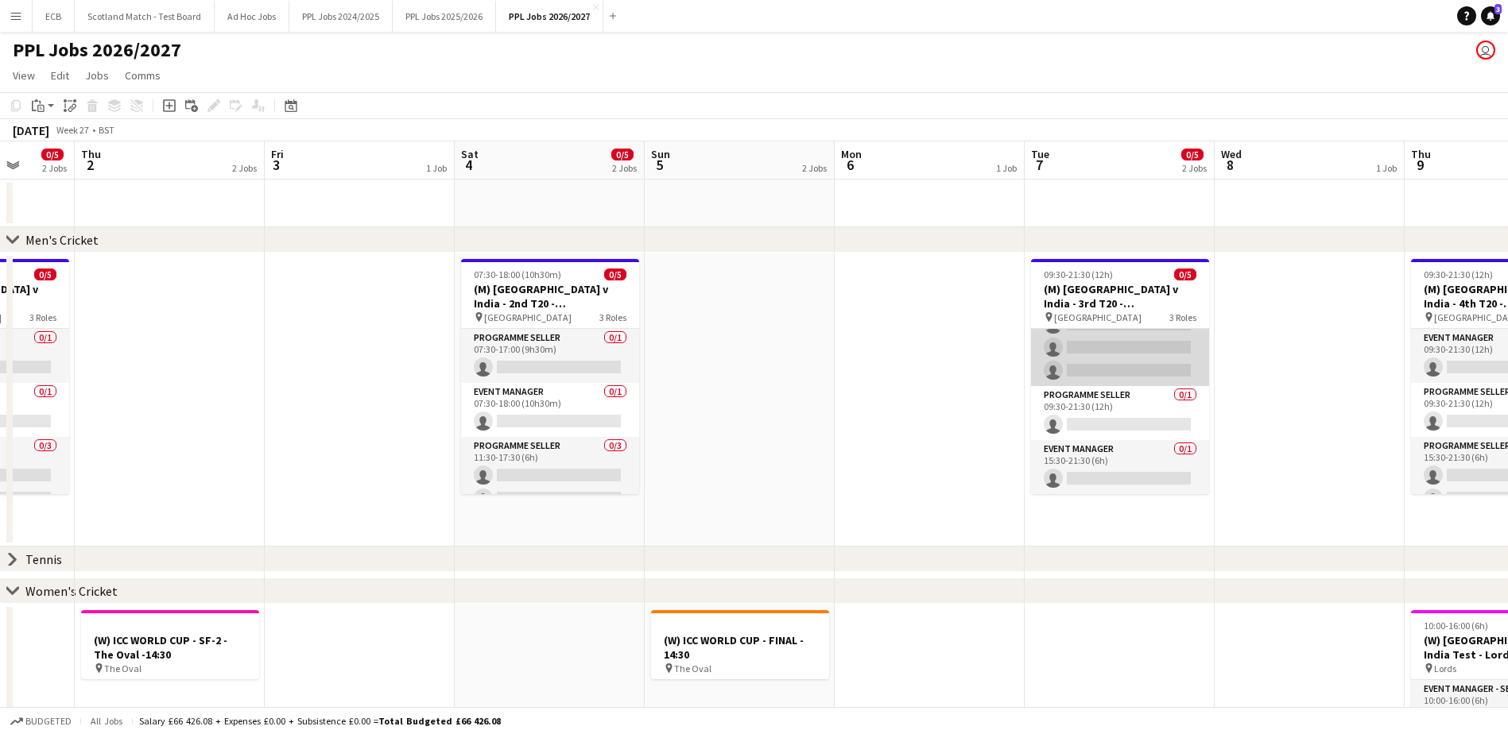
scroll to position [43, 0]
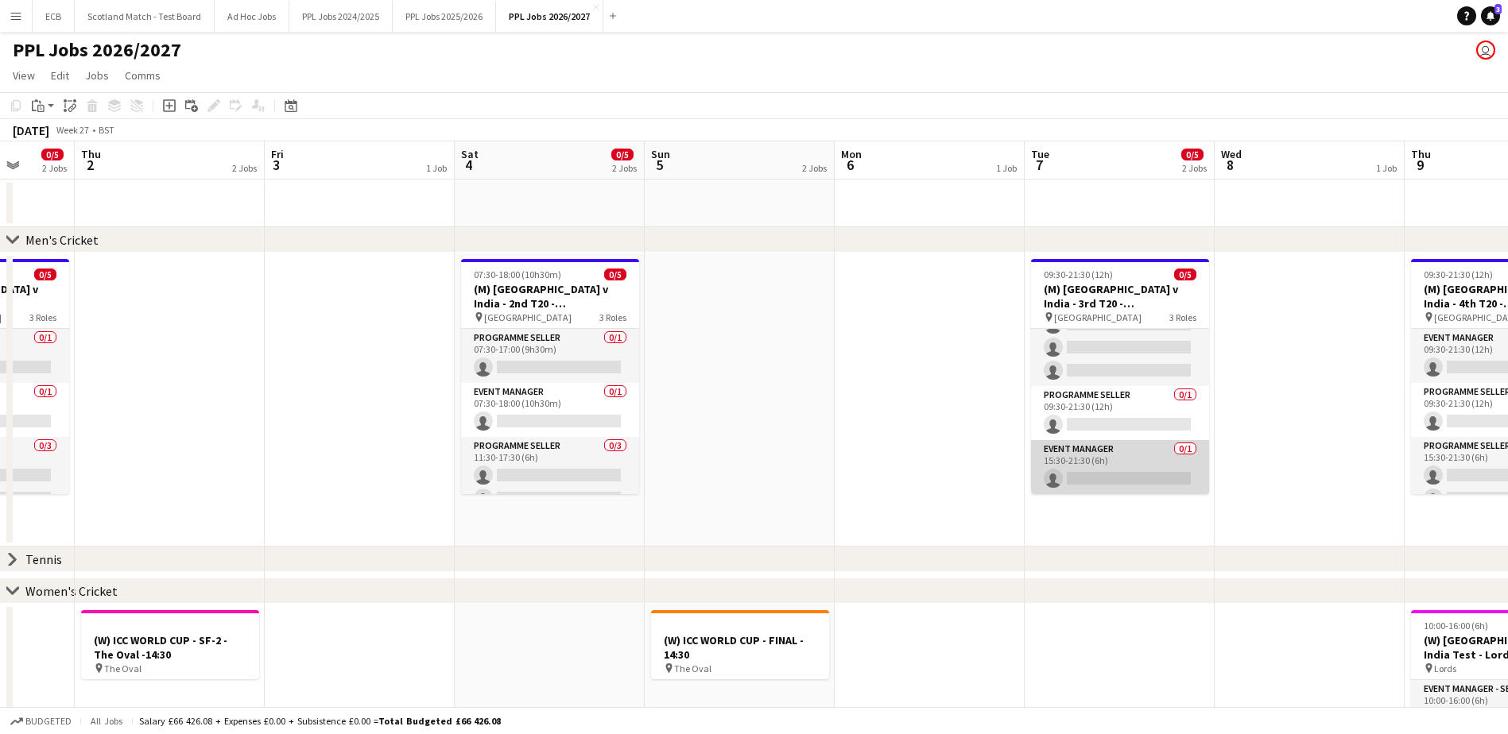
click at [1010, 448] on app-card-role "Event Manager 0/1 15:30-21:30 (6h) single-neutral-actions" at bounding box center [1120, 467] width 178 height 54
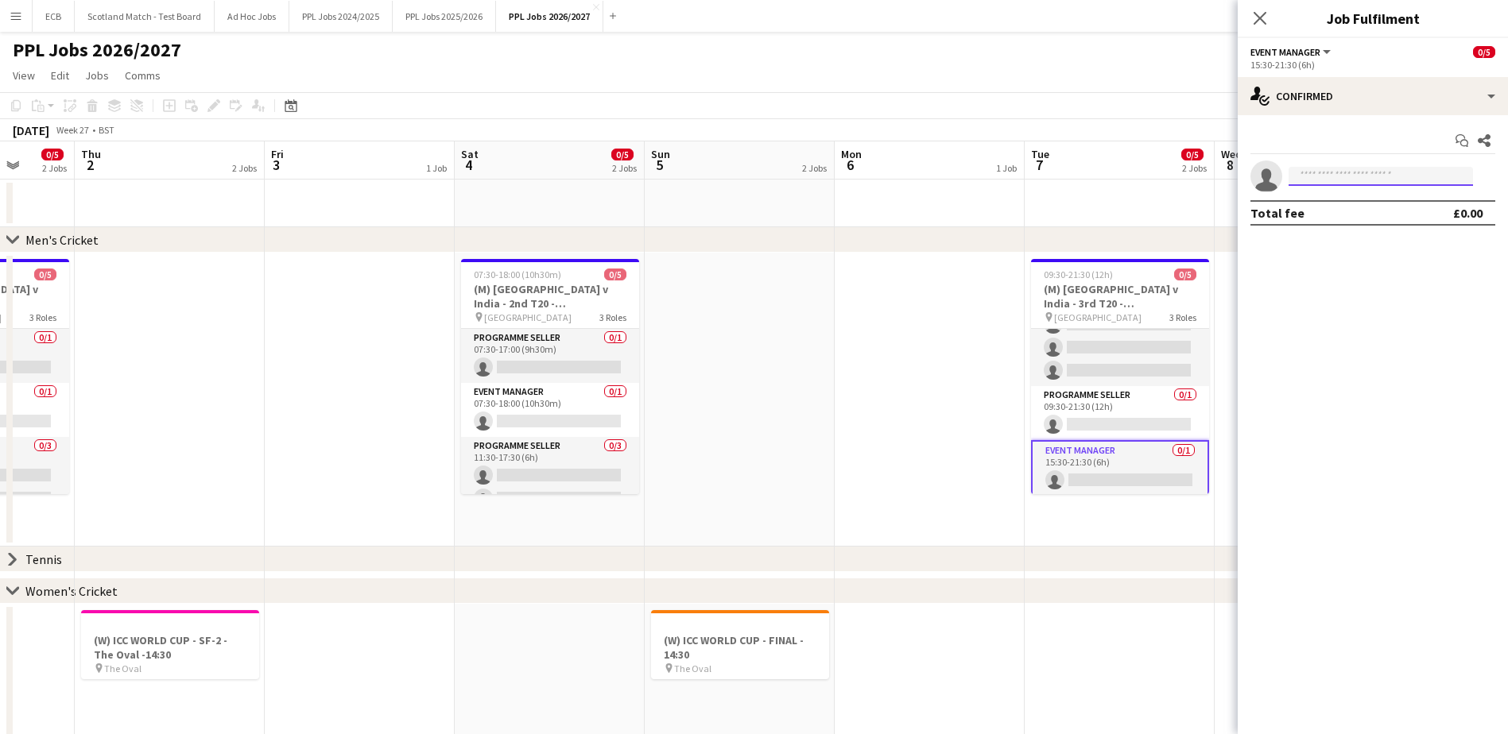
click at [1010, 171] on input at bounding box center [1380, 176] width 184 height 19
type input "*"
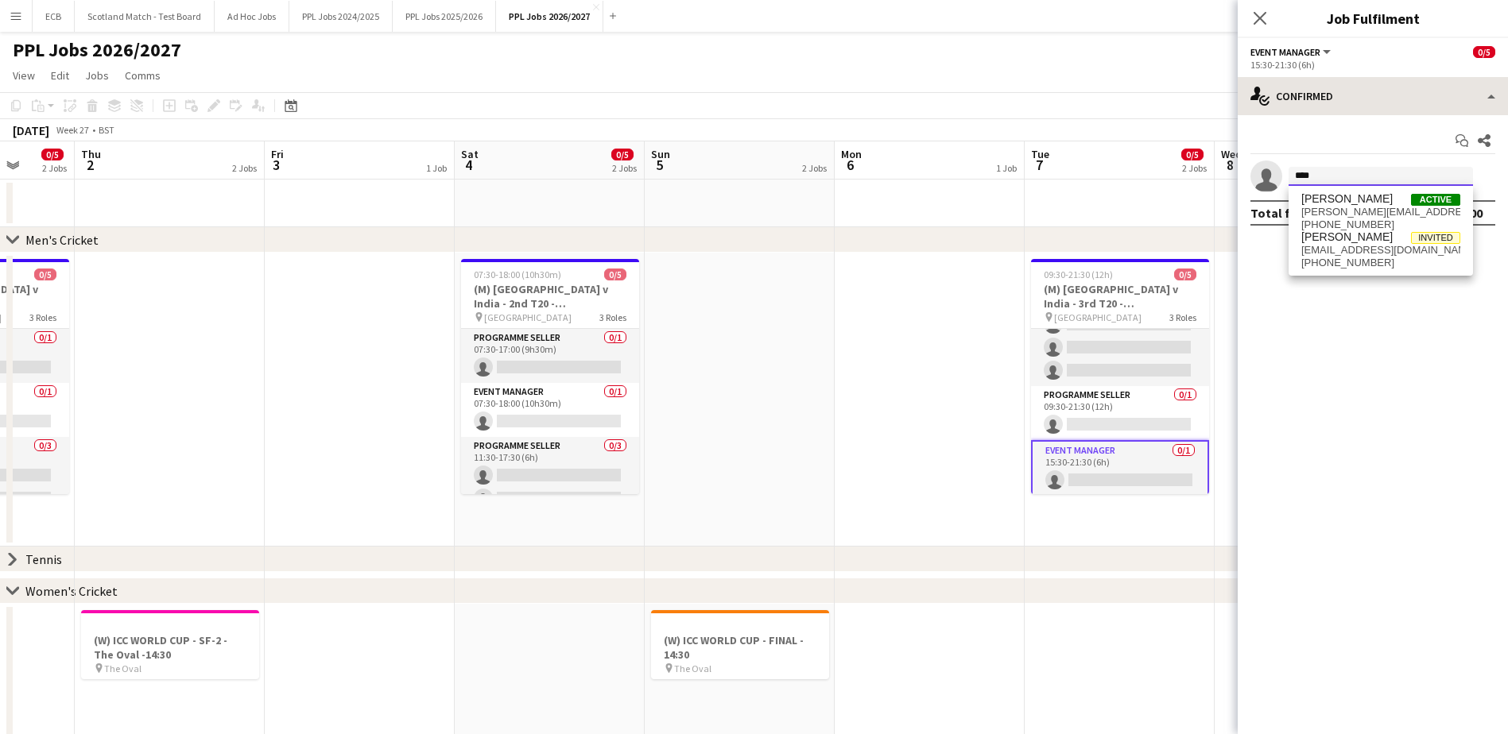
type input "****"
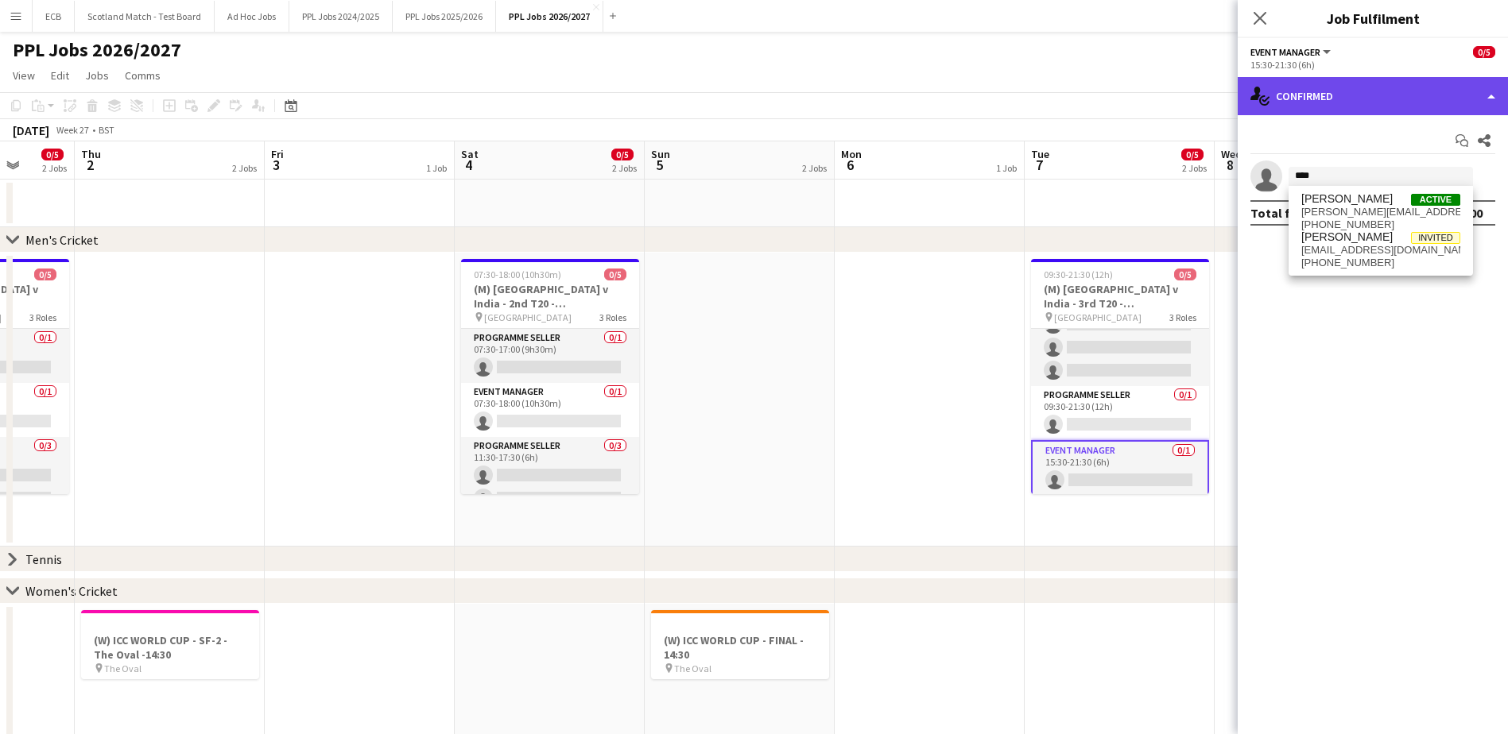
click at [1010, 101] on div "single-neutral-actions-check-2 Confirmed" at bounding box center [1373, 96] width 270 height 38
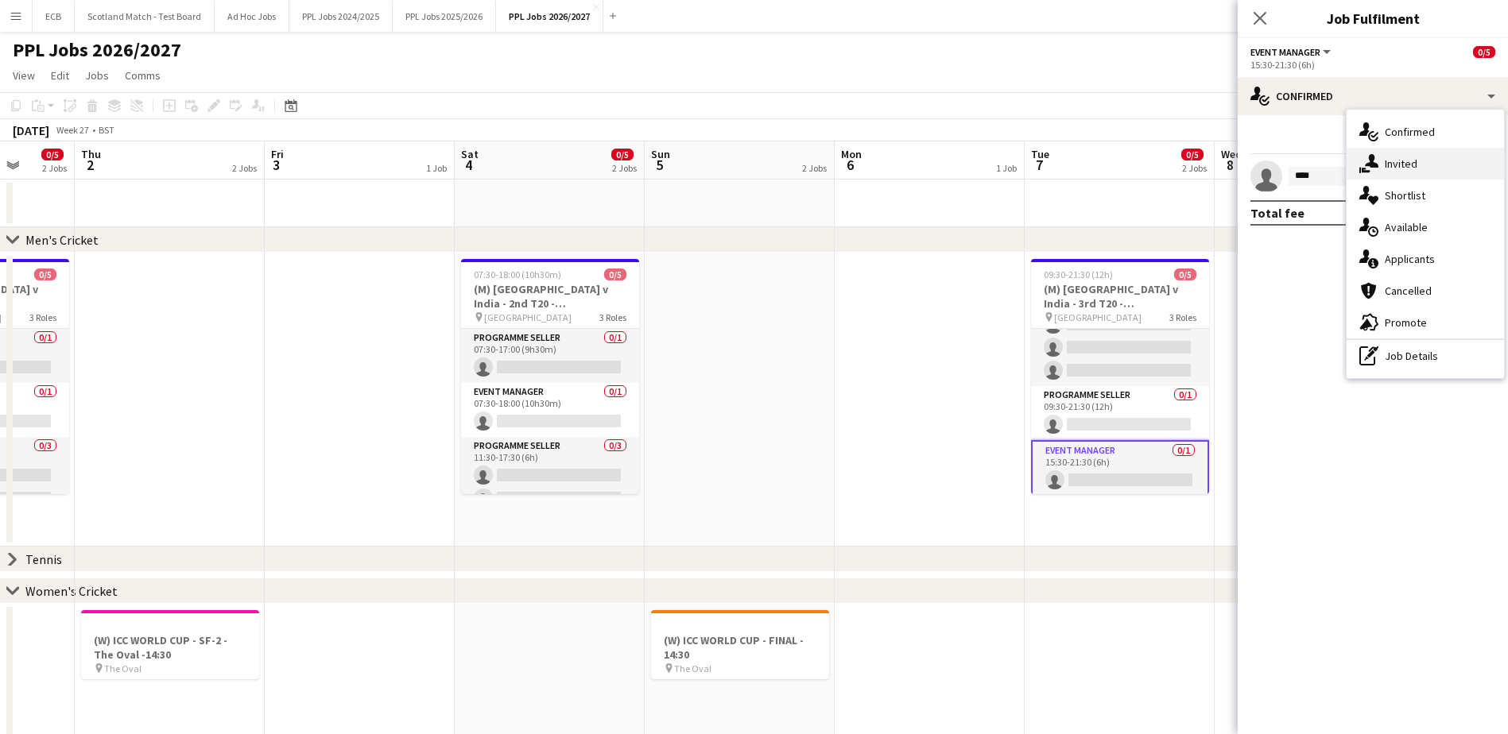
click at [1010, 165] on span "Invited" at bounding box center [1401, 164] width 33 height 14
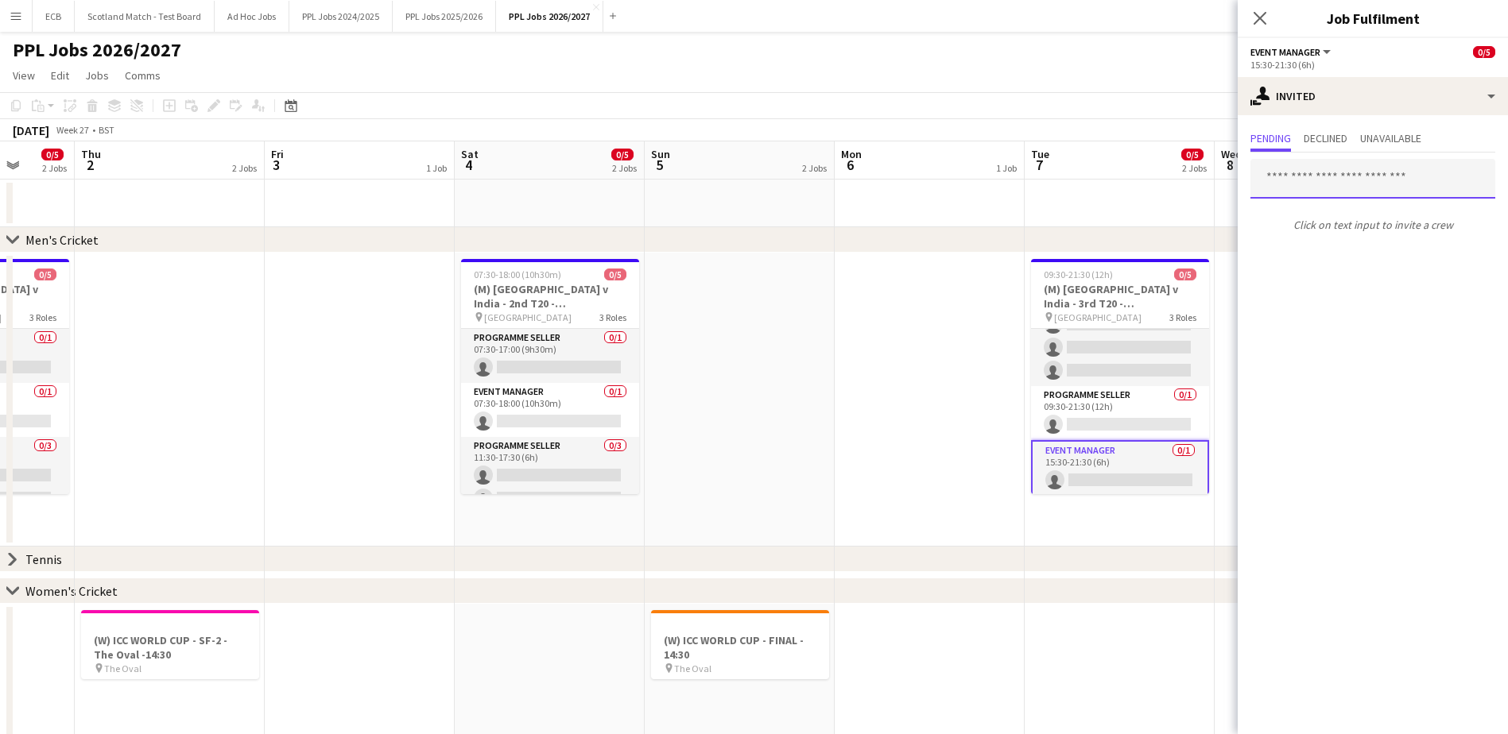
click at [1010, 174] on input "text" at bounding box center [1372, 179] width 245 height 40
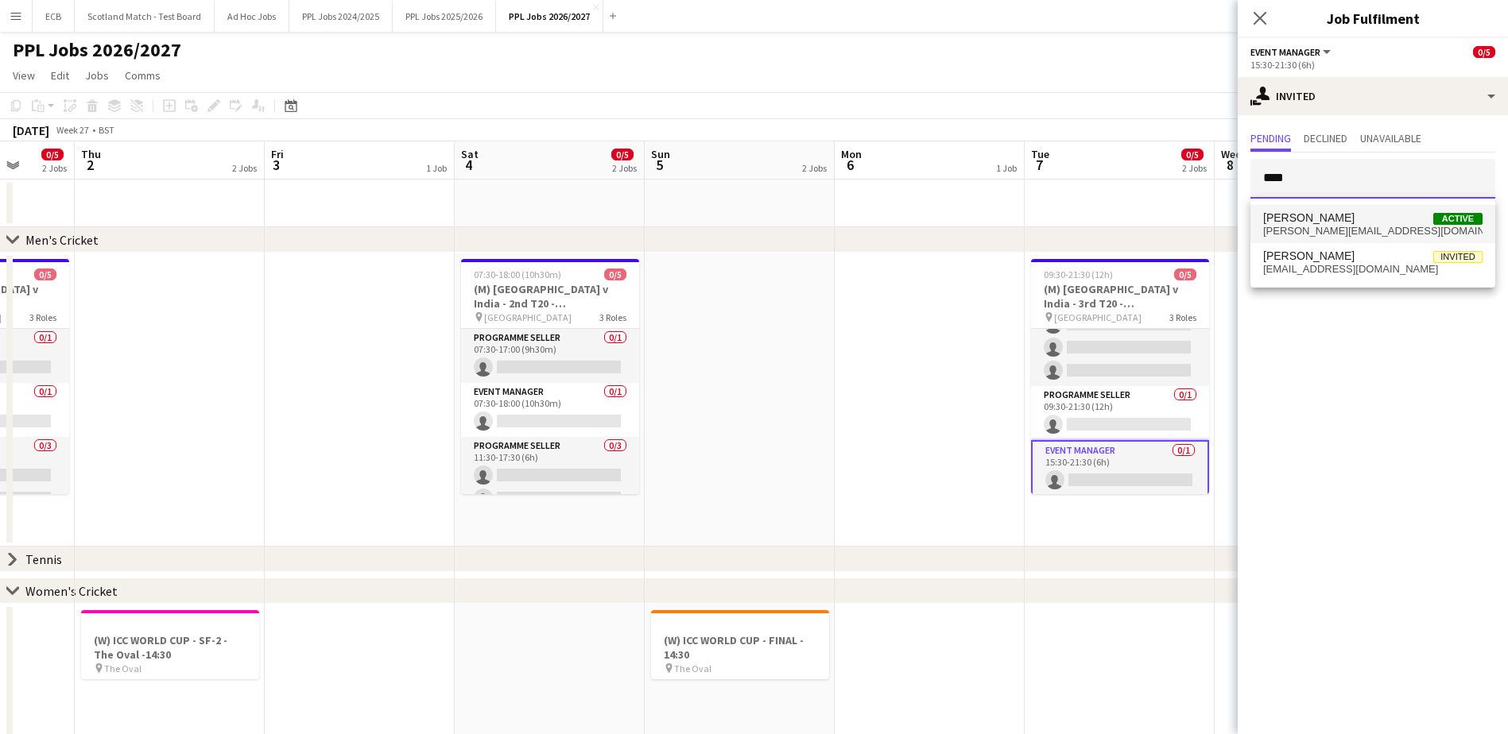
type input "****"
click at [1010, 232] on span "paul@storydraw.co.uk" at bounding box center [1372, 231] width 219 height 13
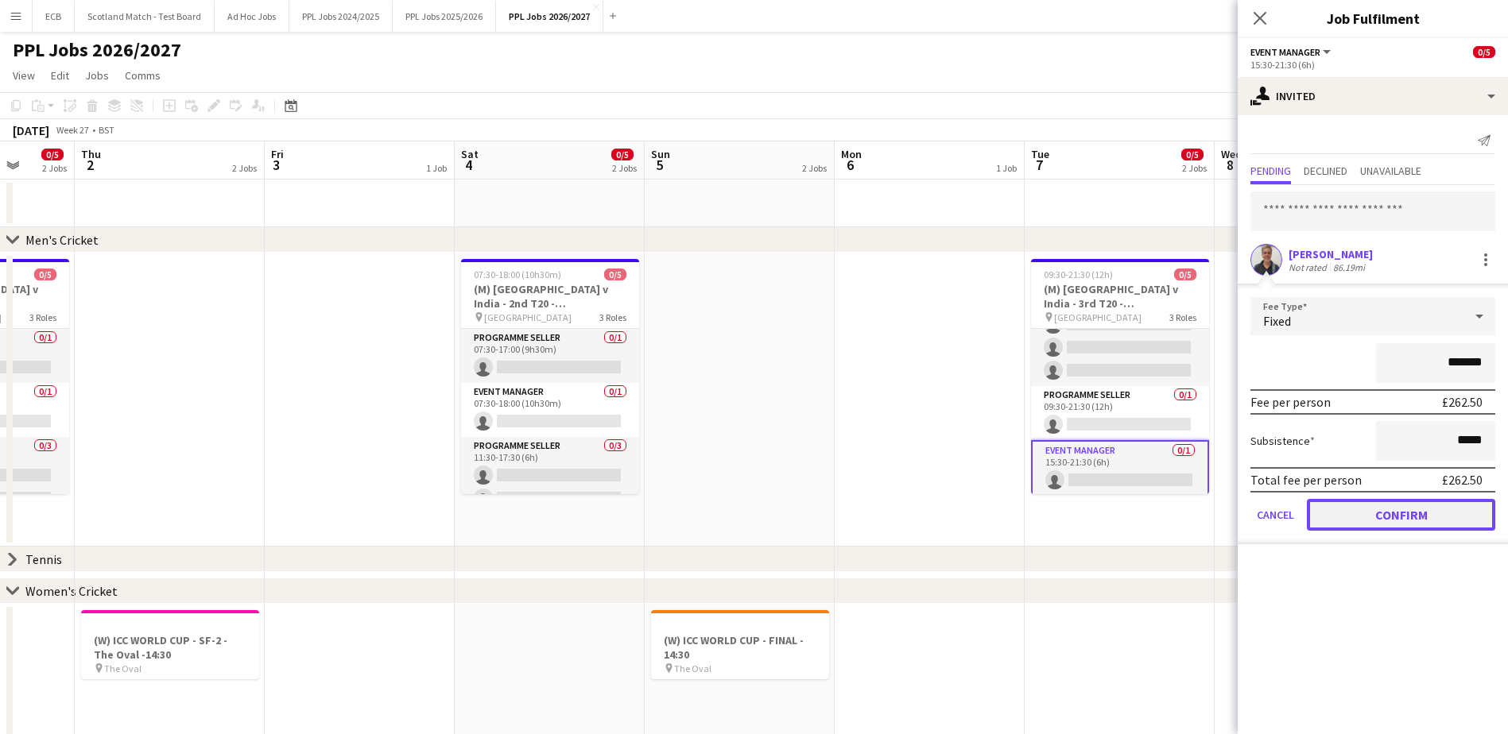
click at [1010, 448] on button "Confirm" at bounding box center [1401, 515] width 188 height 32
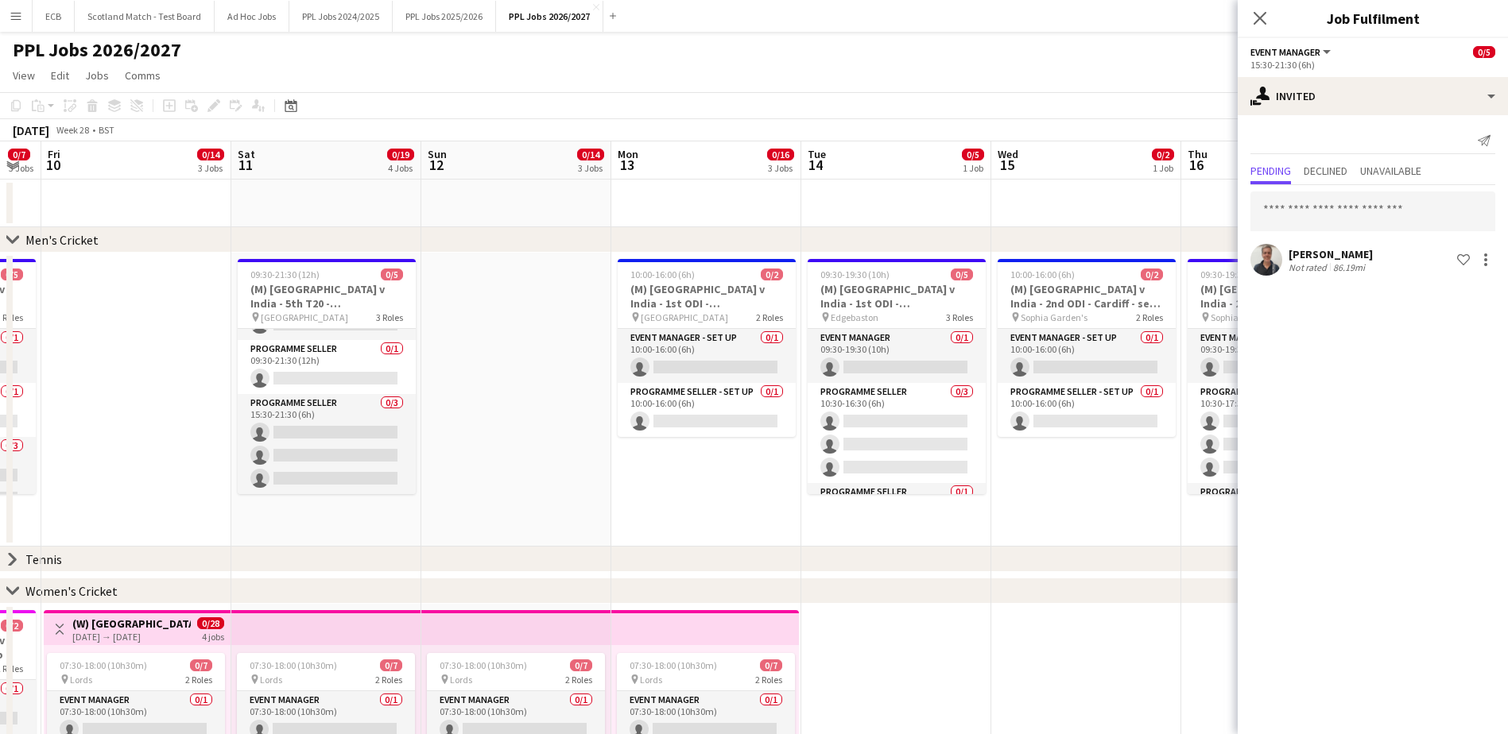
scroll to position [0, 529]
click at [683, 354] on app-card-role "Event Manager - Set up 0/1 10:00-16:00 (6h) single-neutral-actions" at bounding box center [706, 356] width 178 height 54
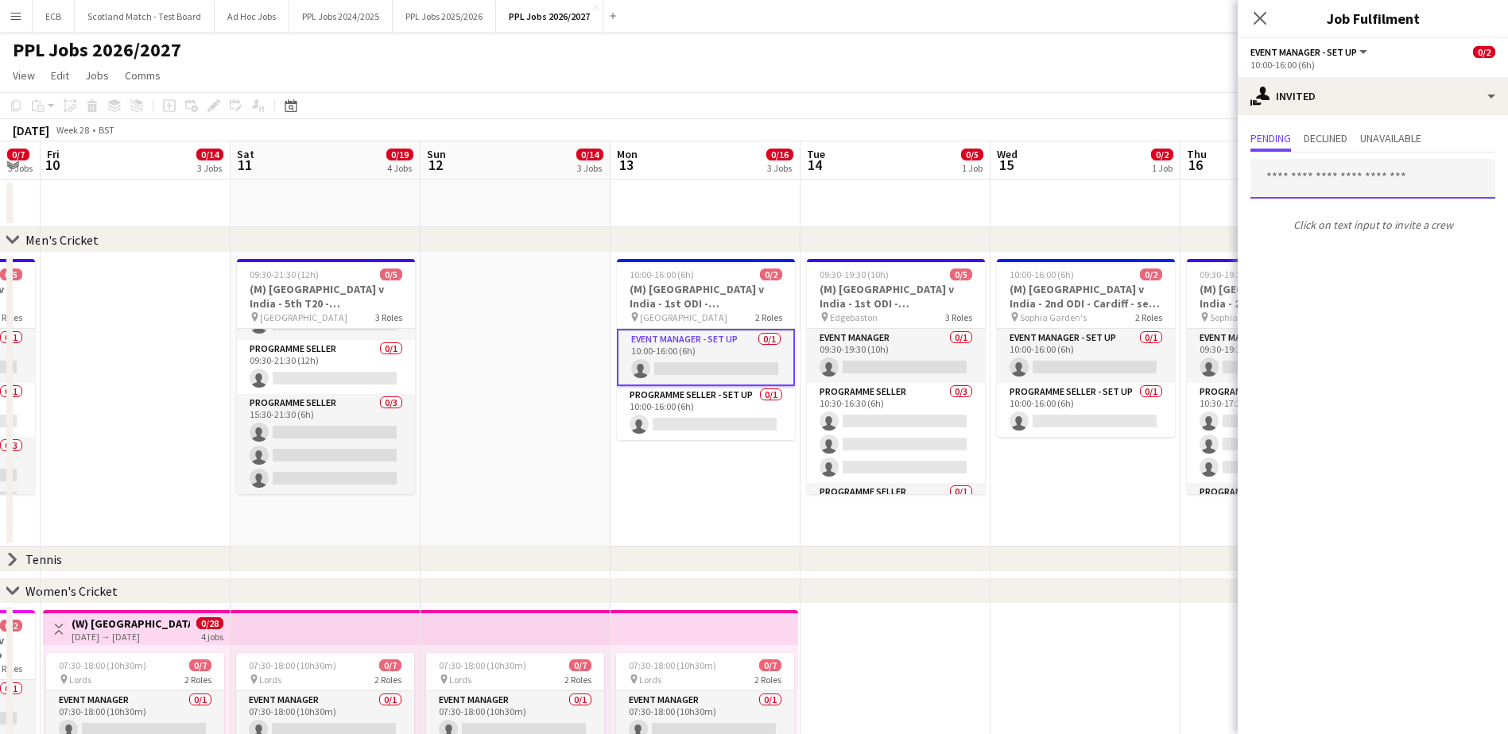
click at [1010, 180] on input "text" at bounding box center [1372, 179] width 245 height 40
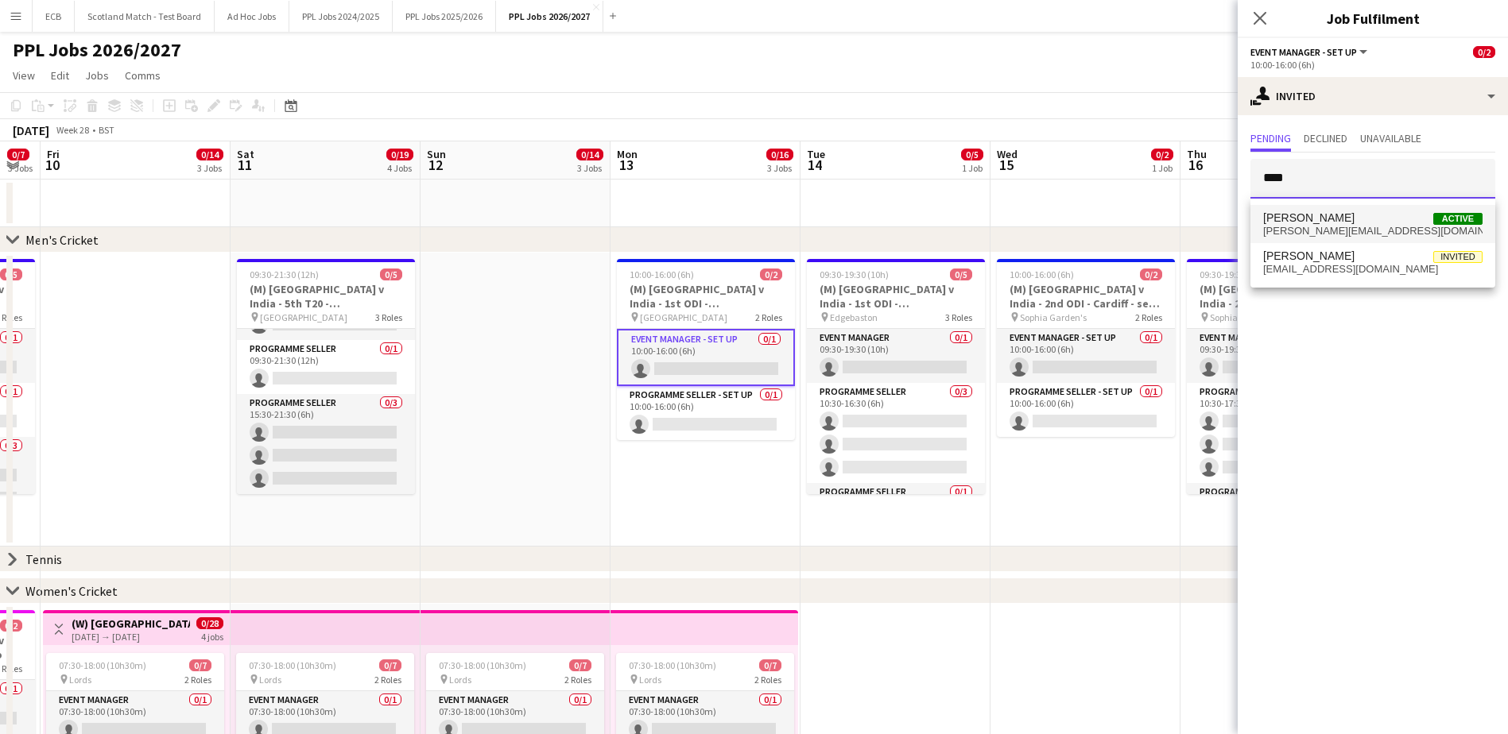
type input "****"
click at [1010, 221] on span "Paul Aldridge" at bounding box center [1308, 218] width 91 height 14
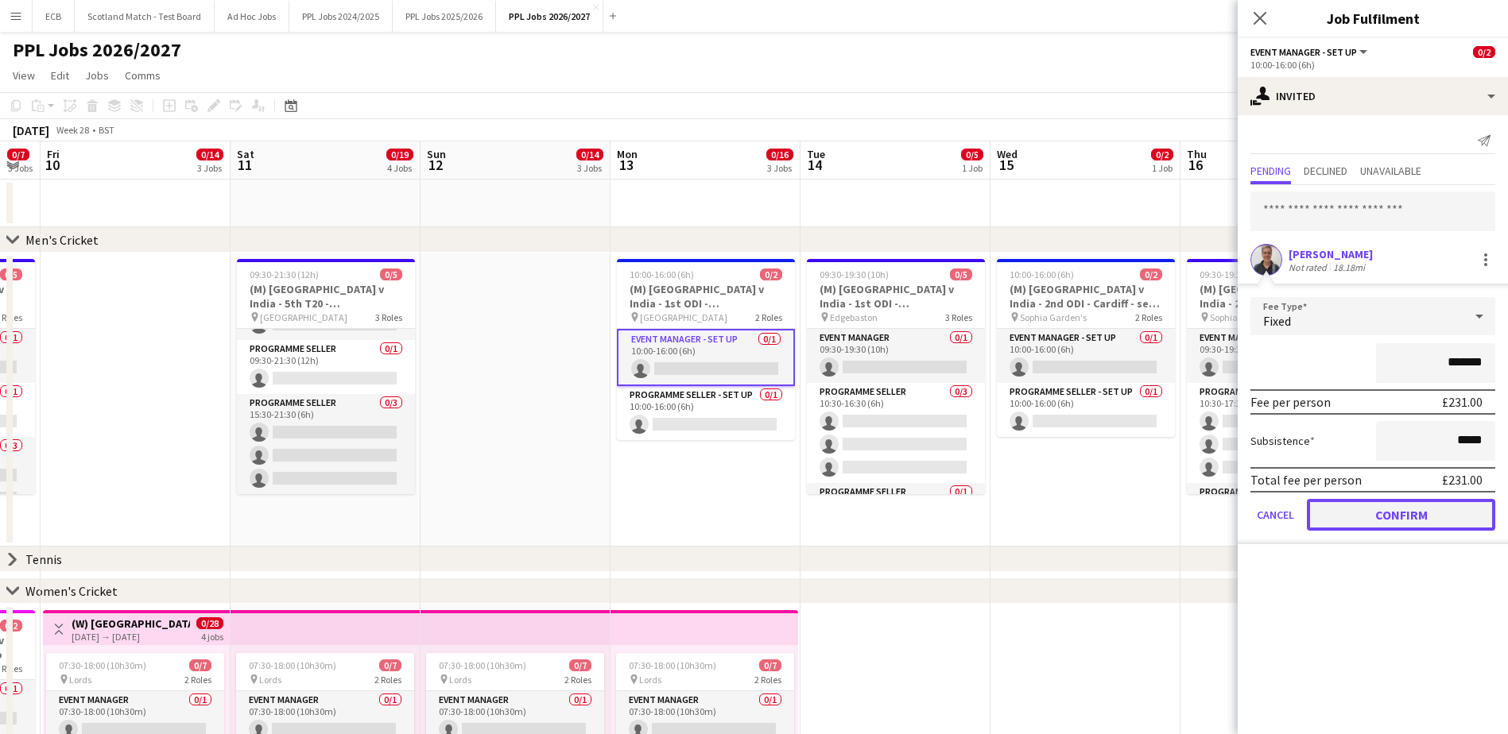
click at [1010, 448] on button "Confirm" at bounding box center [1401, 515] width 188 height 32
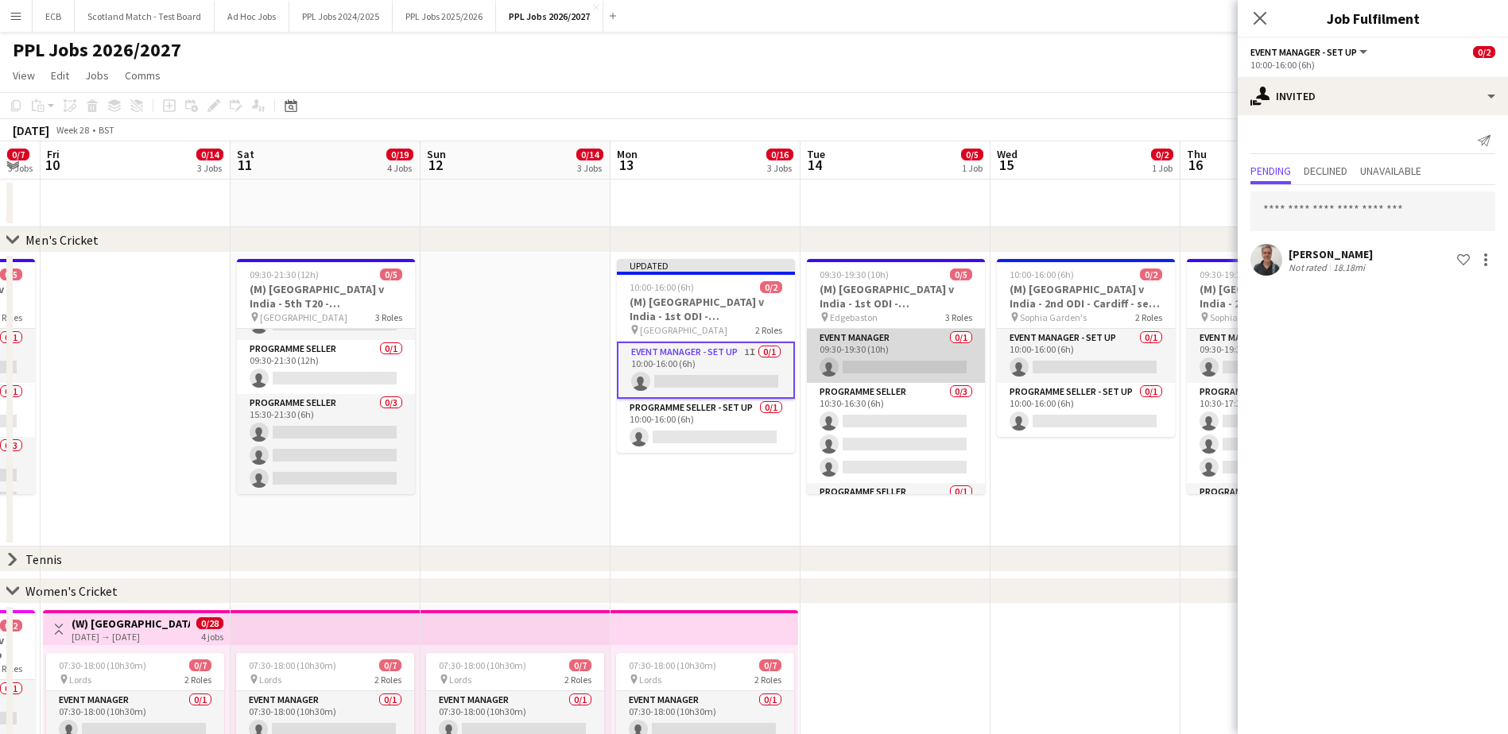
click at [921, 366] on app-card-role "Event Manager 0/1 09:30-19:30 (10h) single-neutral-actions" at bounding box center [896, 356] width 178 height 54
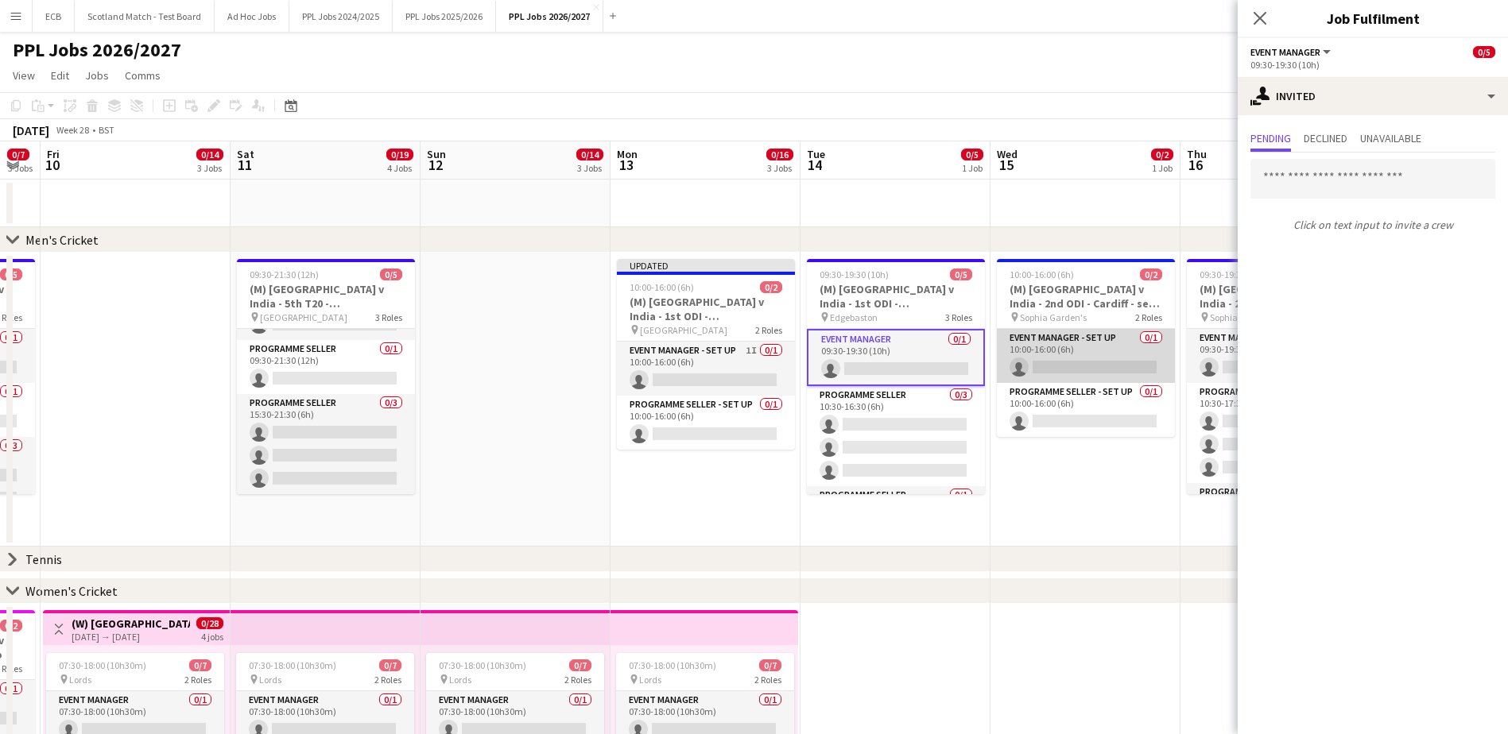
click at [1010, 352] on app-card-role "Event Manager - Set up 0/1 10:00-16:00 (6h) single-neutral-actions" at bounding box center [1086, 356] width 178 height 54
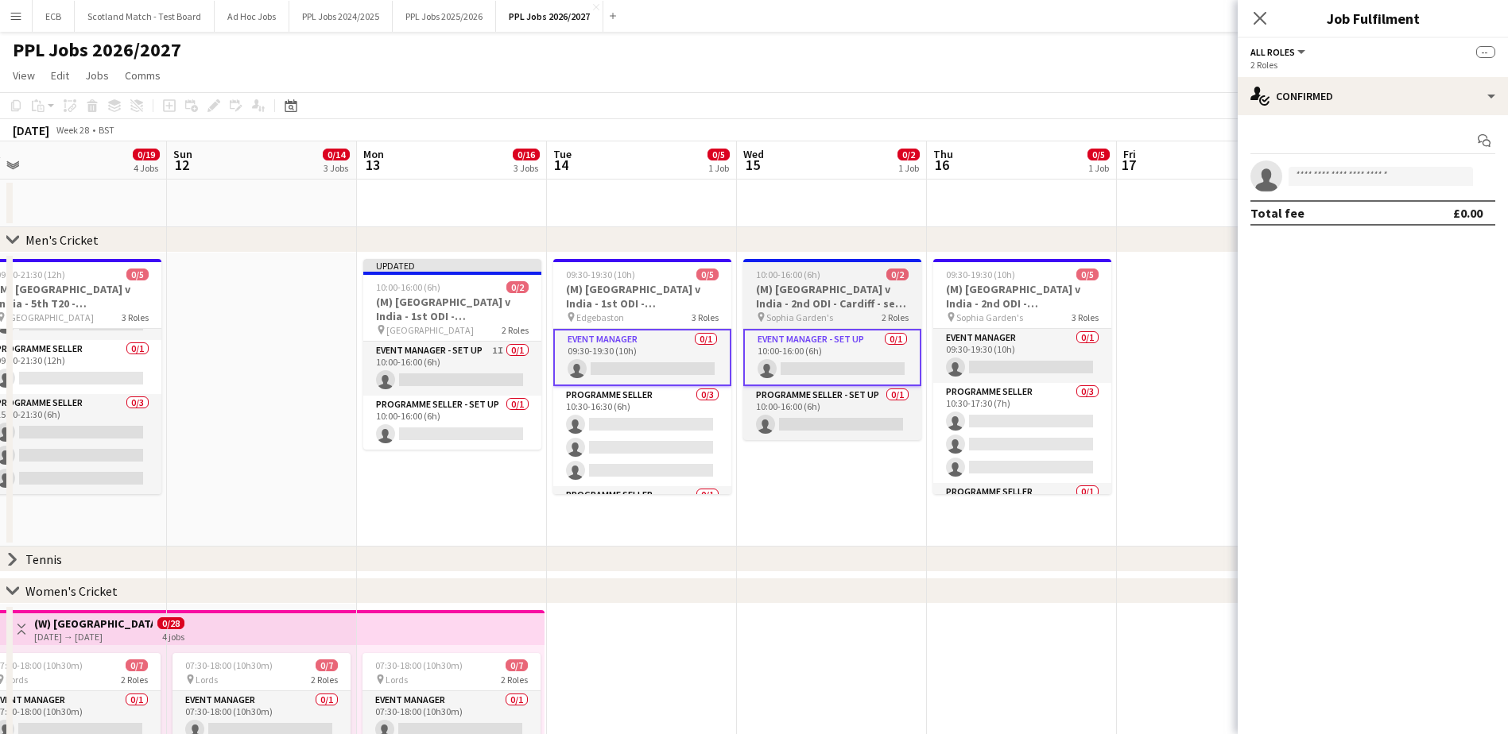
scroll to position [0, 573]
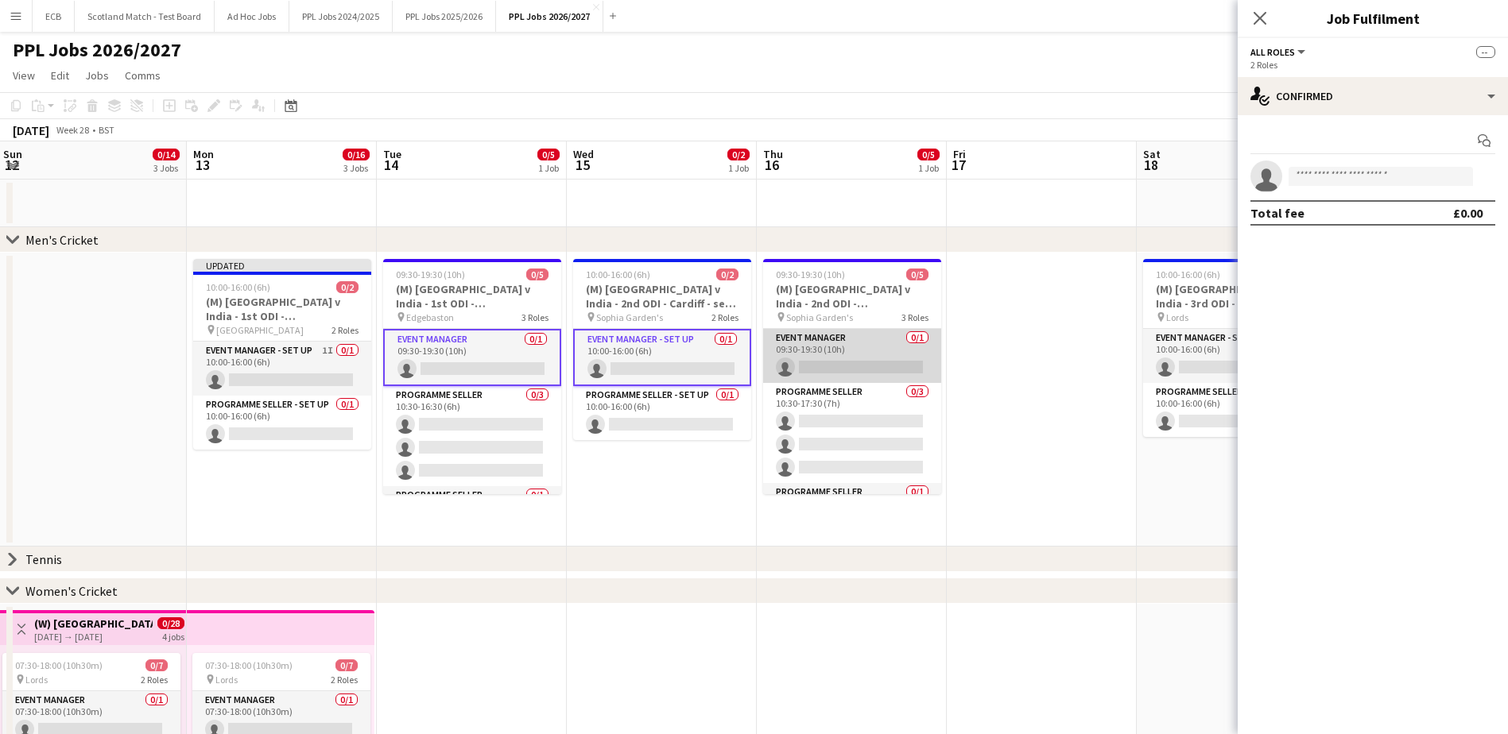
click at [840, 343] on app-card-role "Event Manager 0/1 09:30-19:30 (10h) single-neutral-actions" at bounding box center [852, 356] width 178 height 54
click at [840, 343] on app-card-role "Event Manager 0/1 09:30-19:30 (10h) single-neutral-actions" at bounding box center [852, 357] width 178 height 57
click at [657, 362] on app-card-role "Event Manager - Set up 0/1 10:00-16:00 (6h) single-neutral-actions" at bounding box center [662, 357] width 178 height 57
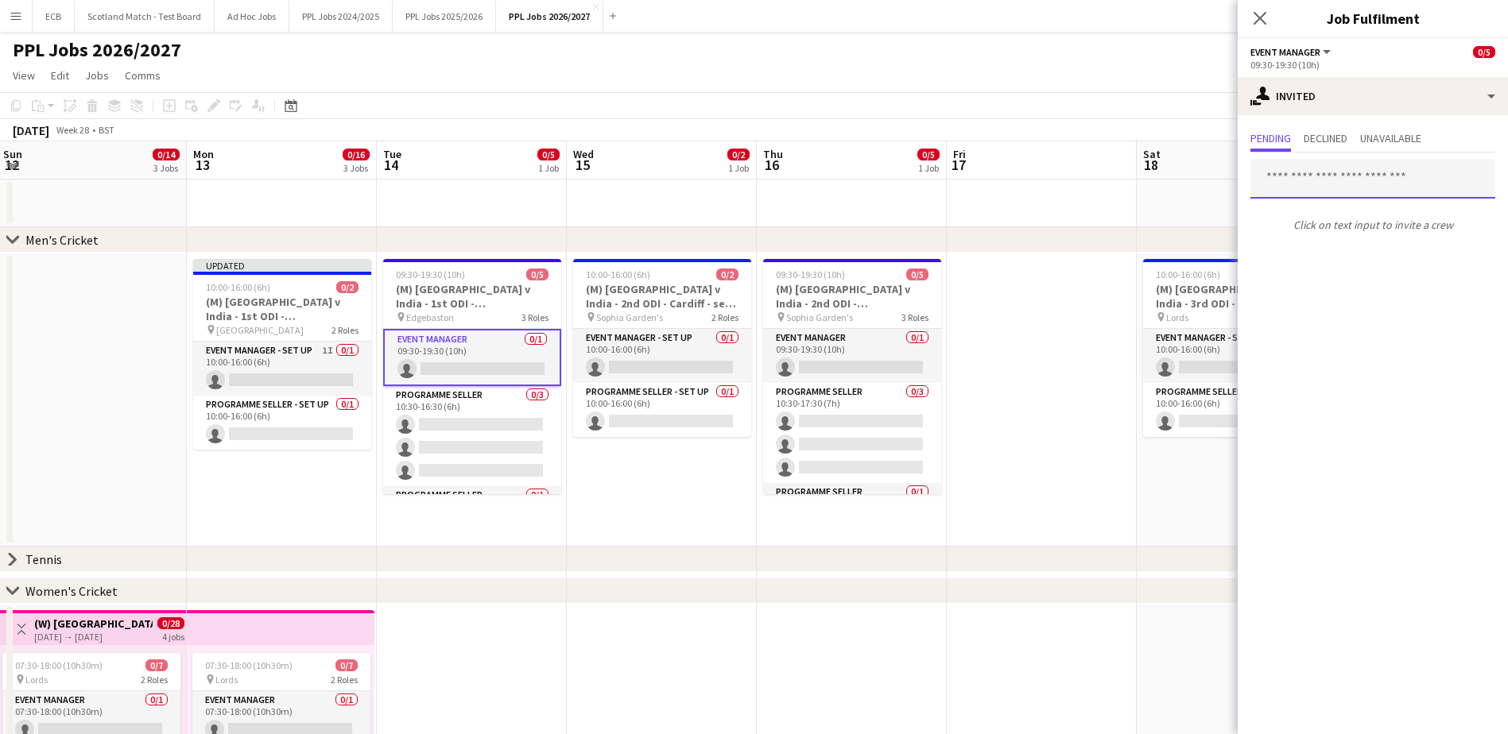
click at [1010, 169] on input "text" at bounding box center [1372, 179] width 245 height 40
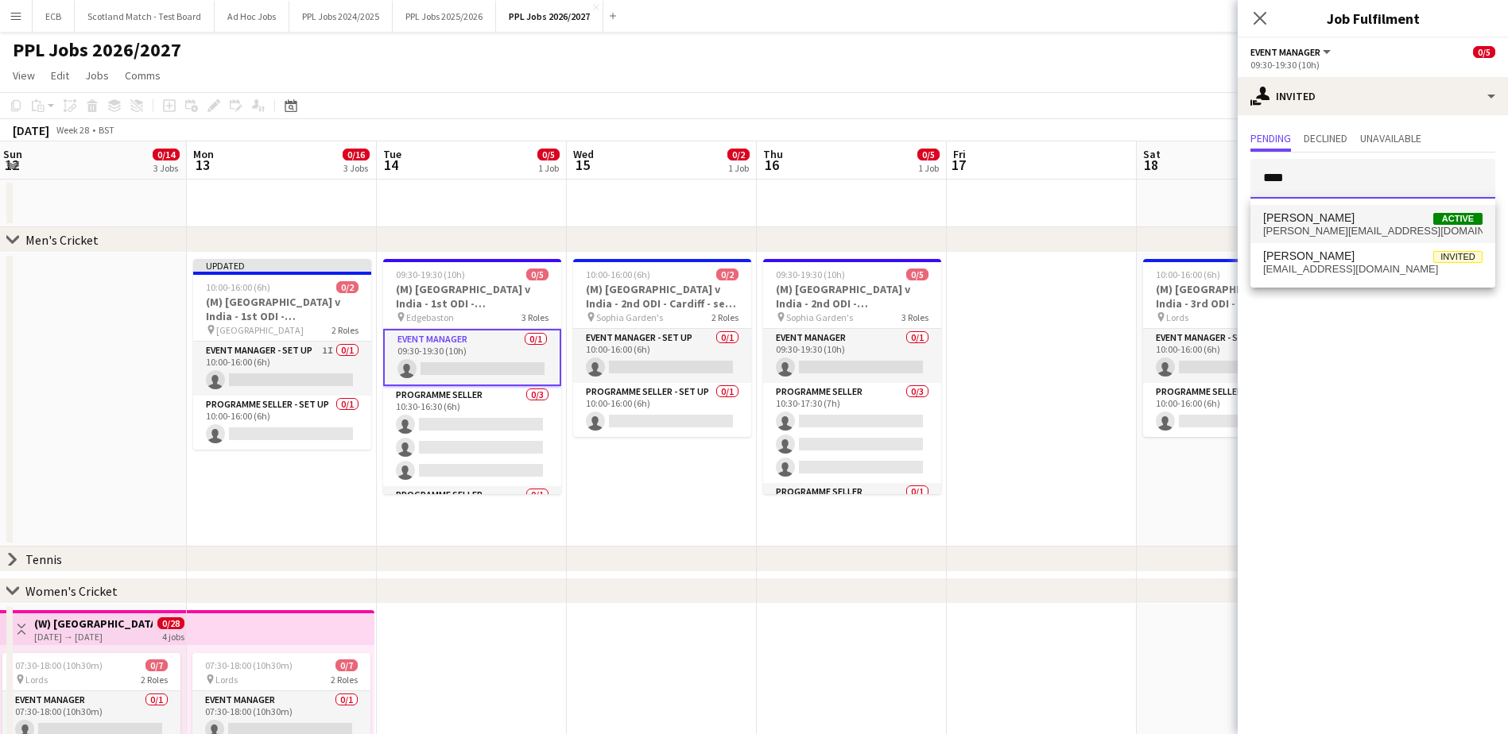
type input "****"
click at [1010, 219] on span "Paul Aldridge Active" at bounding box center [1372, 218] width 219 height 14
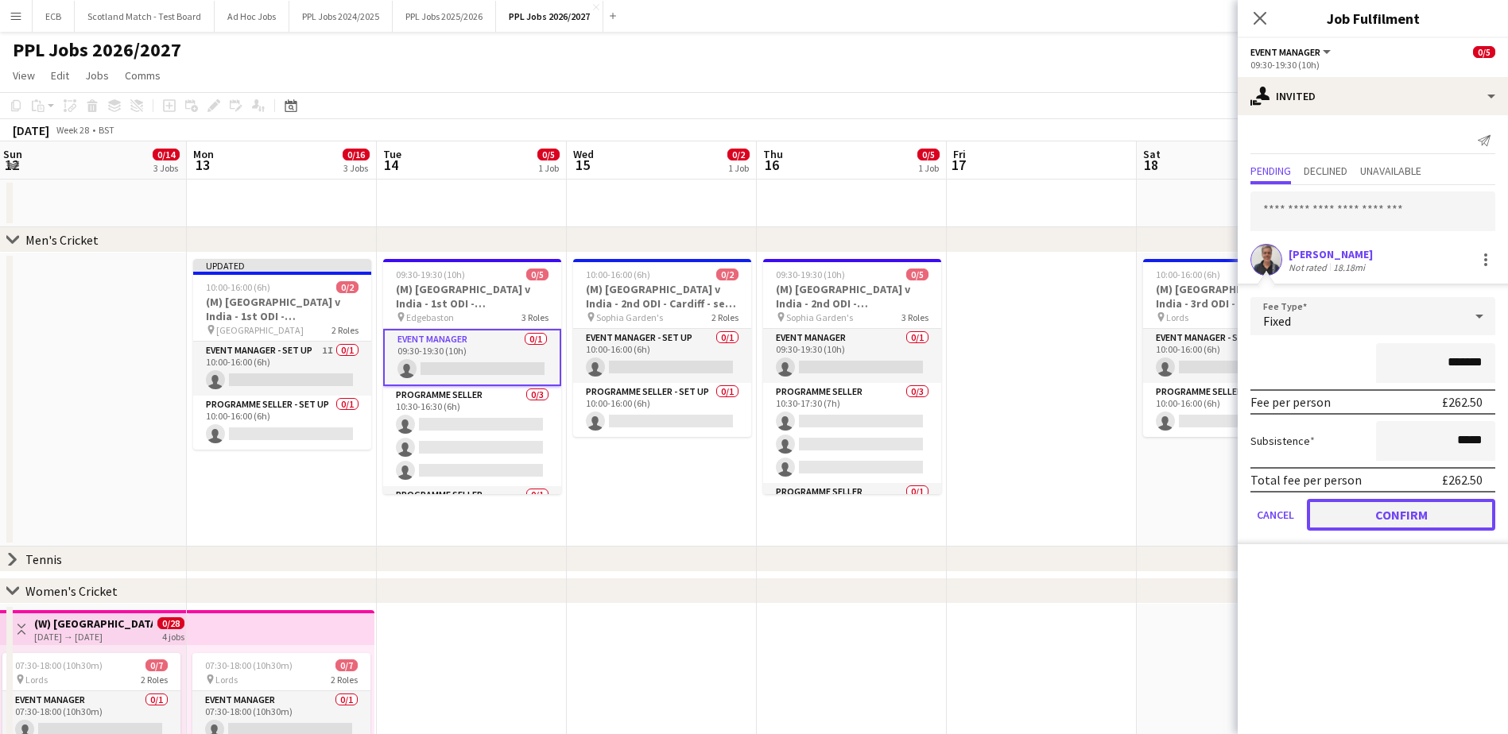
click at [1010, 448] on button "Confirm" at bounding box center [1401, 515] width 188 height 32
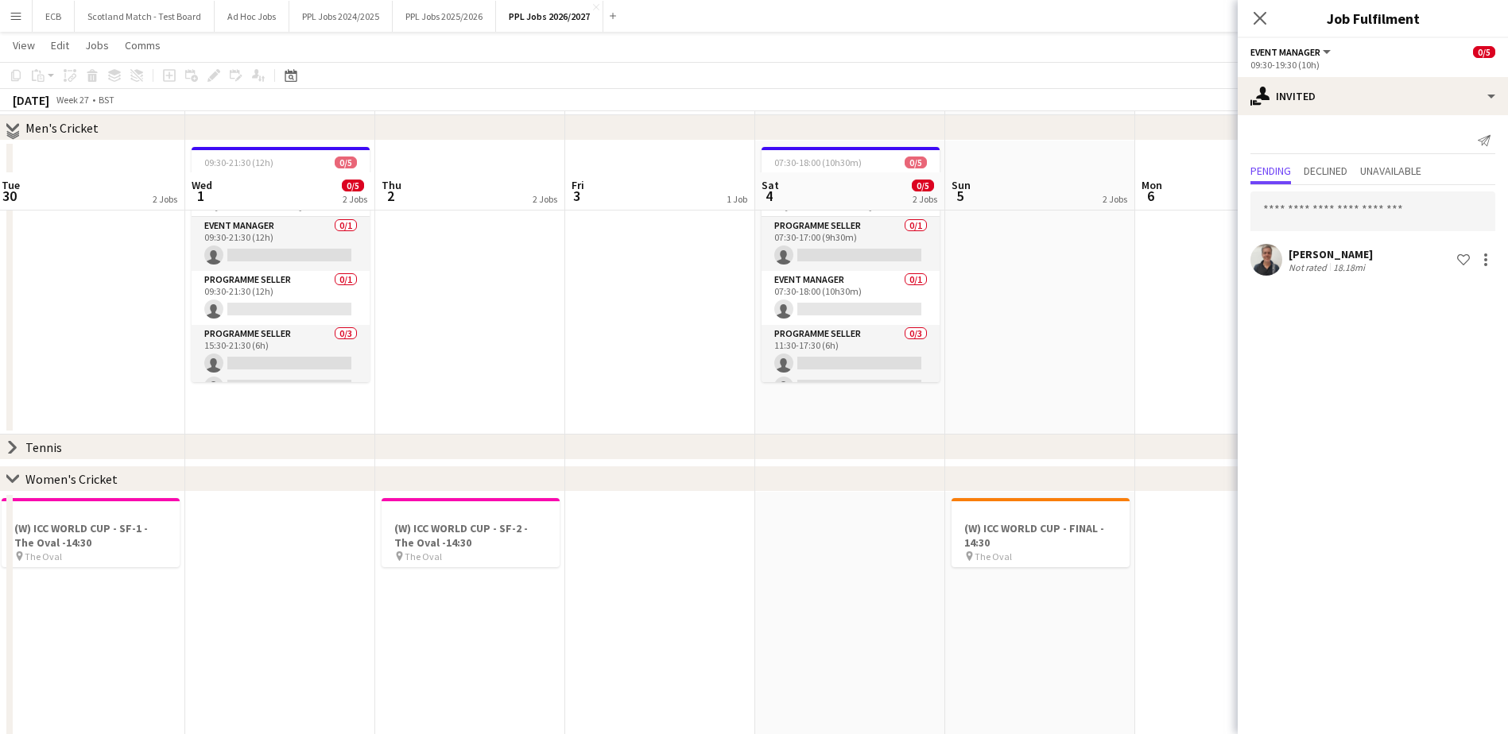
scroll to position [0, 0]
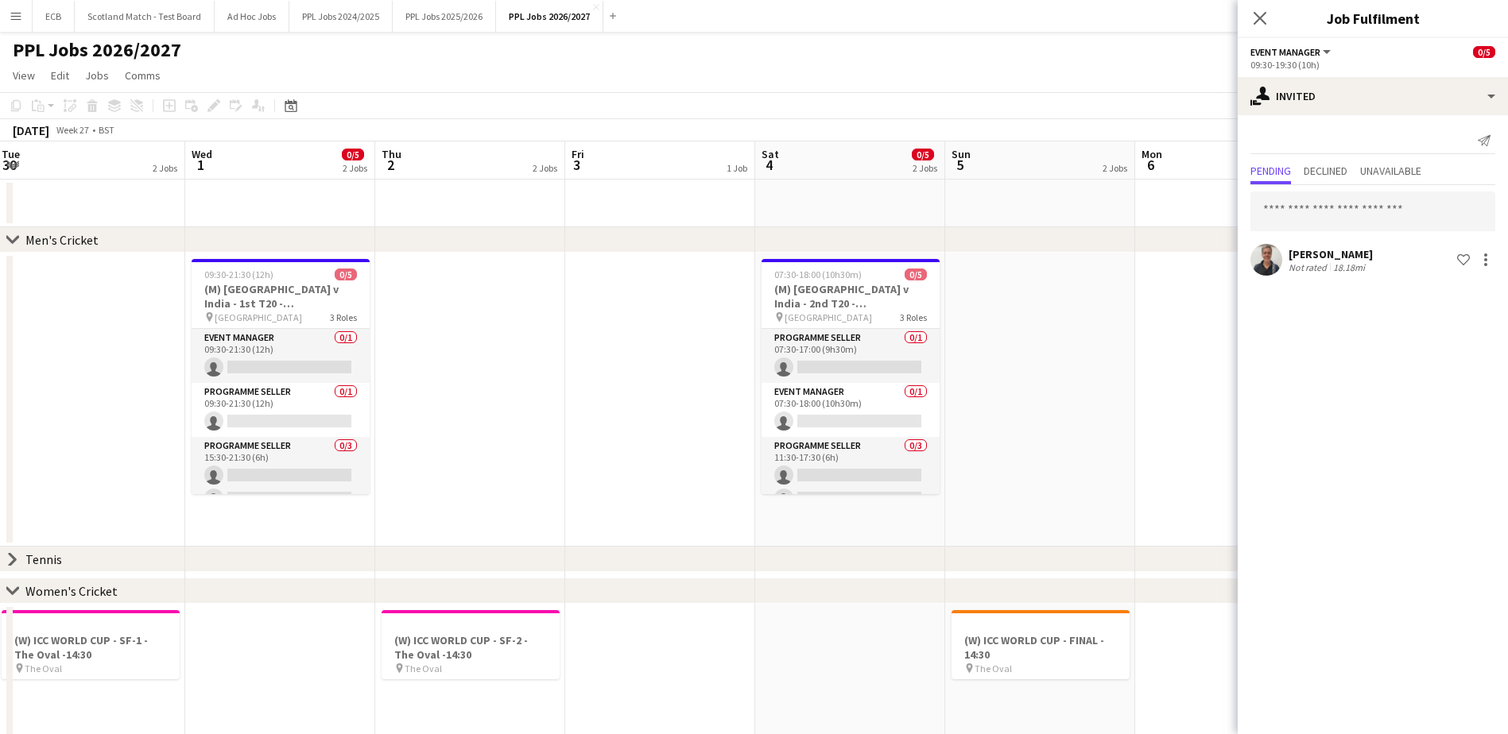
click at [13, 241] on icon at bounding box center [12, 239] width 12 height 6
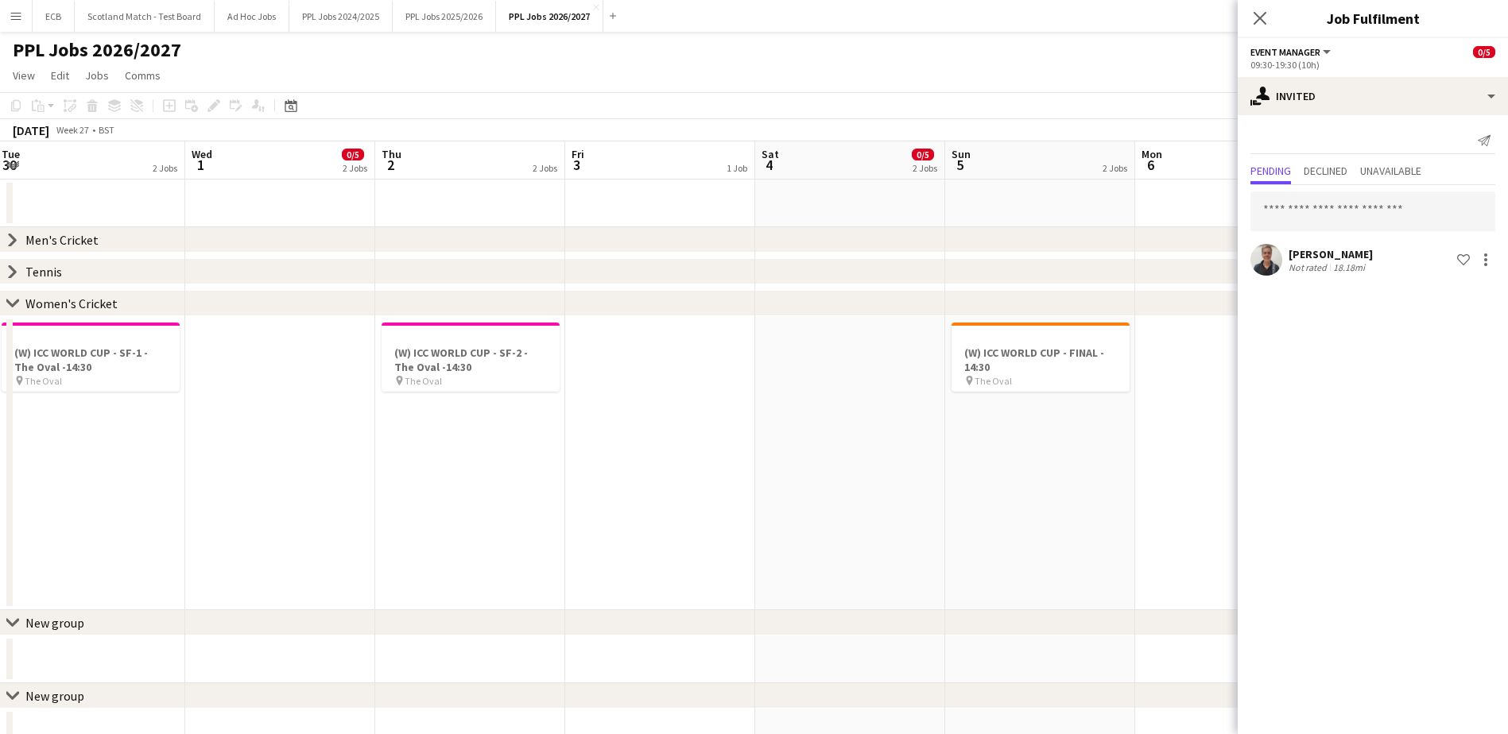
click at [8, 274] on icon "chevron-right" at bounding box center [12, 271] width 13 height 13
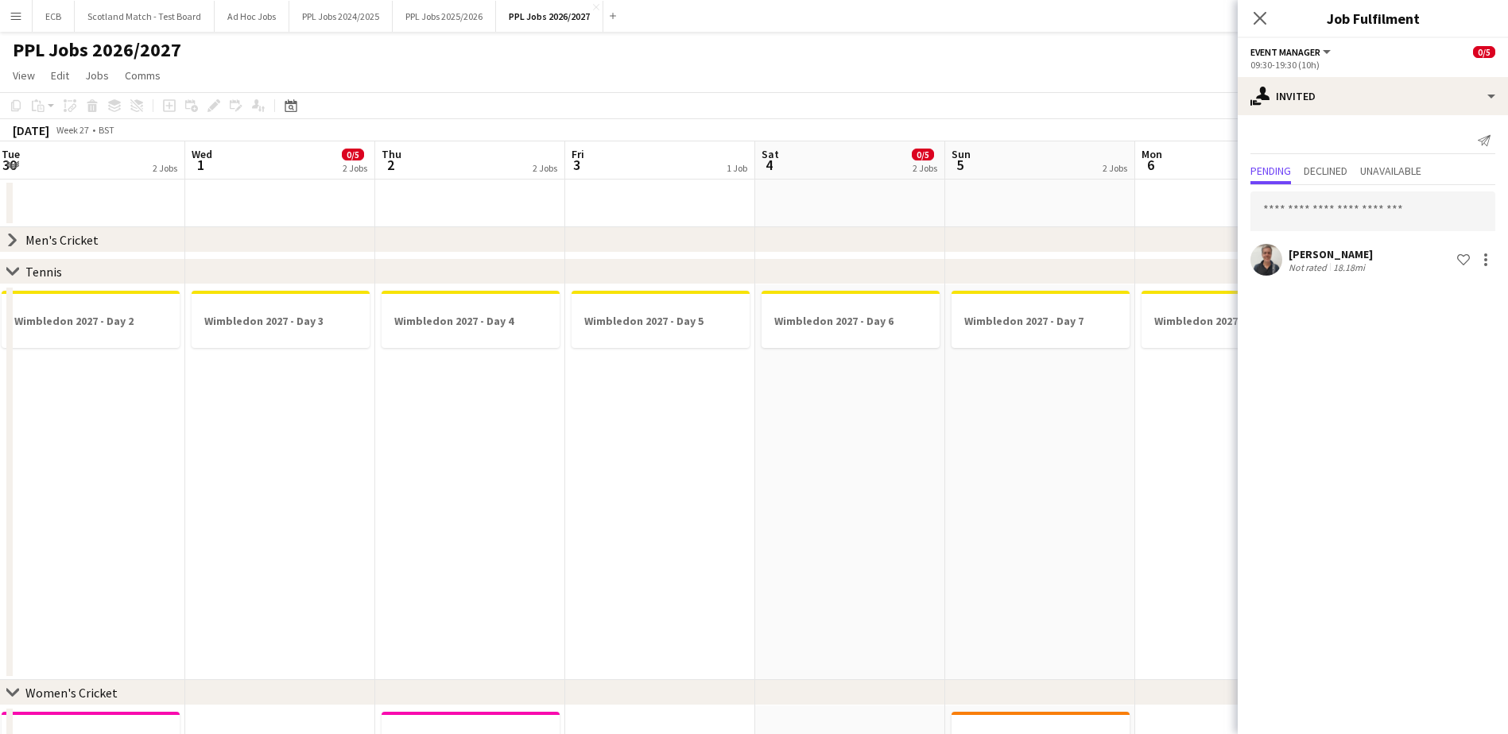
click at [10, 244] on icon at bounding box center [13, 240] width 6 height 12
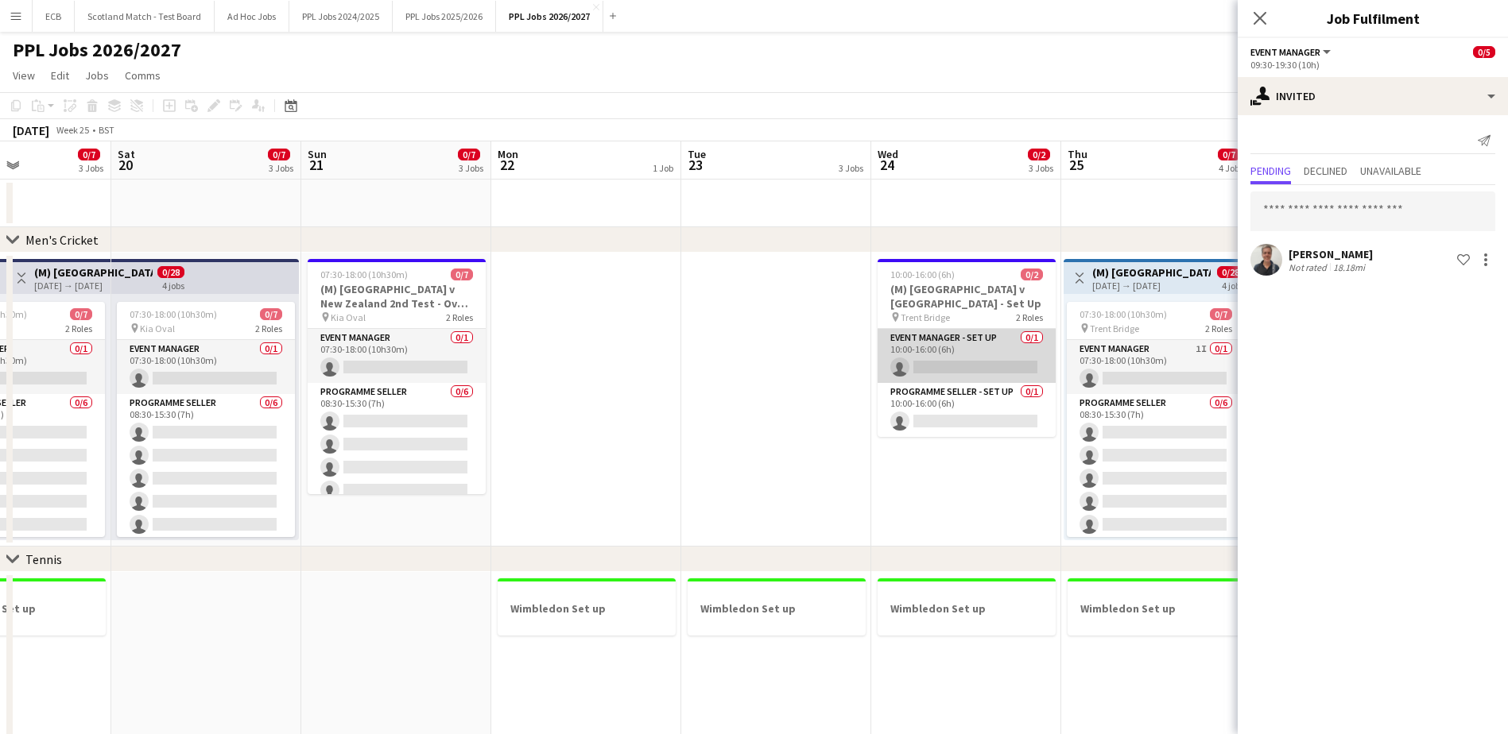
click at [976, 358] on app-card-role "Event Manager - Set up 0/1 10:00-16:00 (6h) single-neutral-actions" at bounding box center [967, 356] width 178 height 54
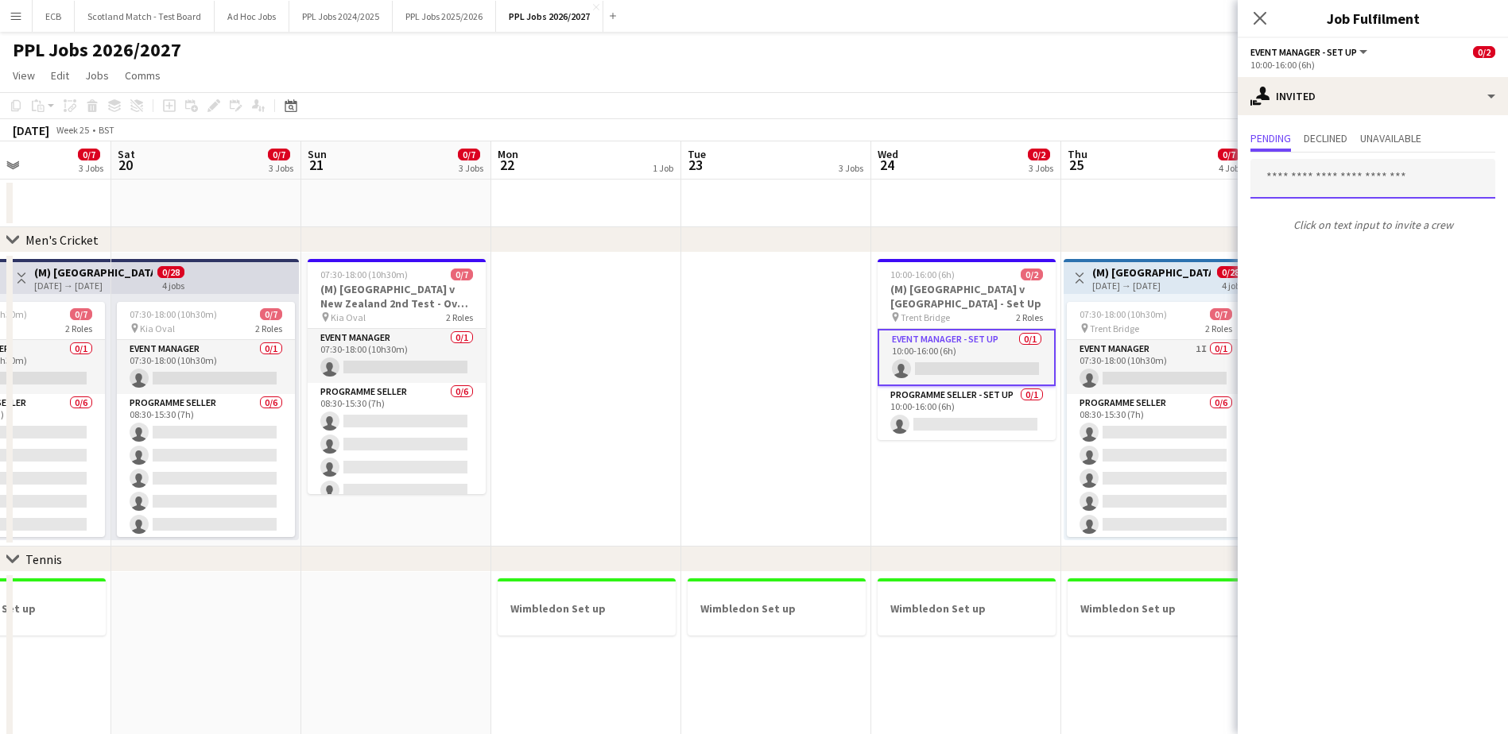
click at [1010, 172] on input "text" at bounding box center [1372, 179] width 245 height 40
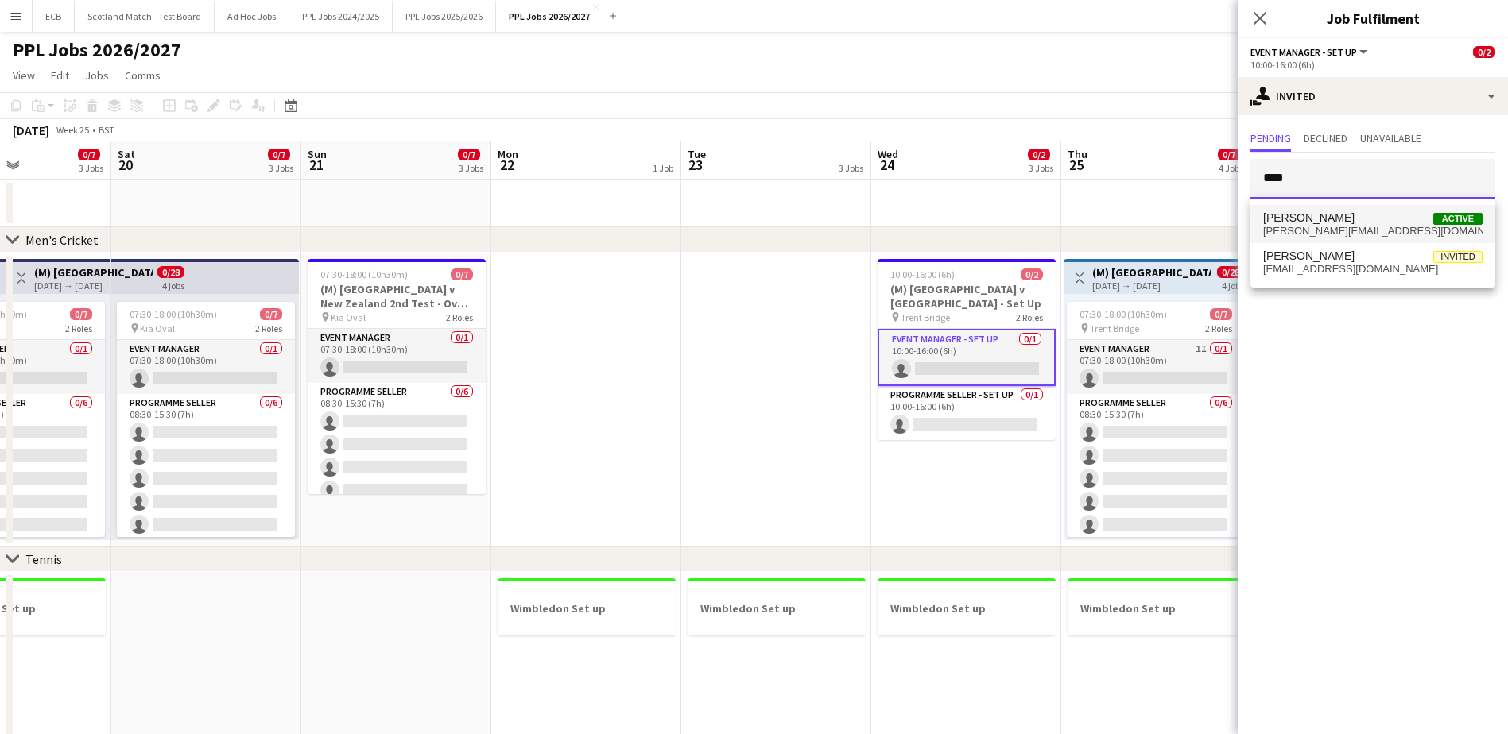
type input "****"
click at [1010, 214] on span "Paul Aldridge Active" at bounding box center [1372, 218] width 219 height 14
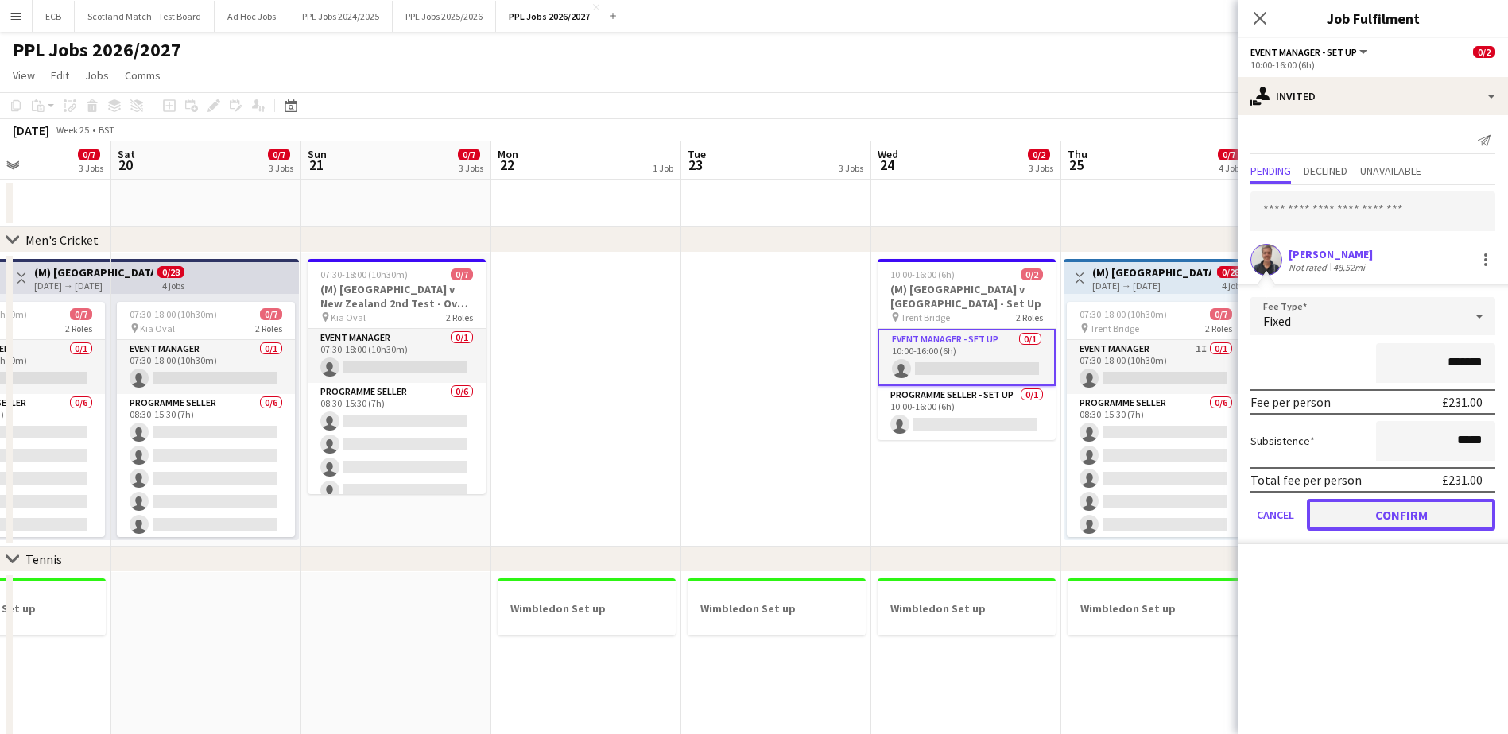
click at [1010, 448] on button "Confirm" at bounding box center [1401, 515] width 188 height 32
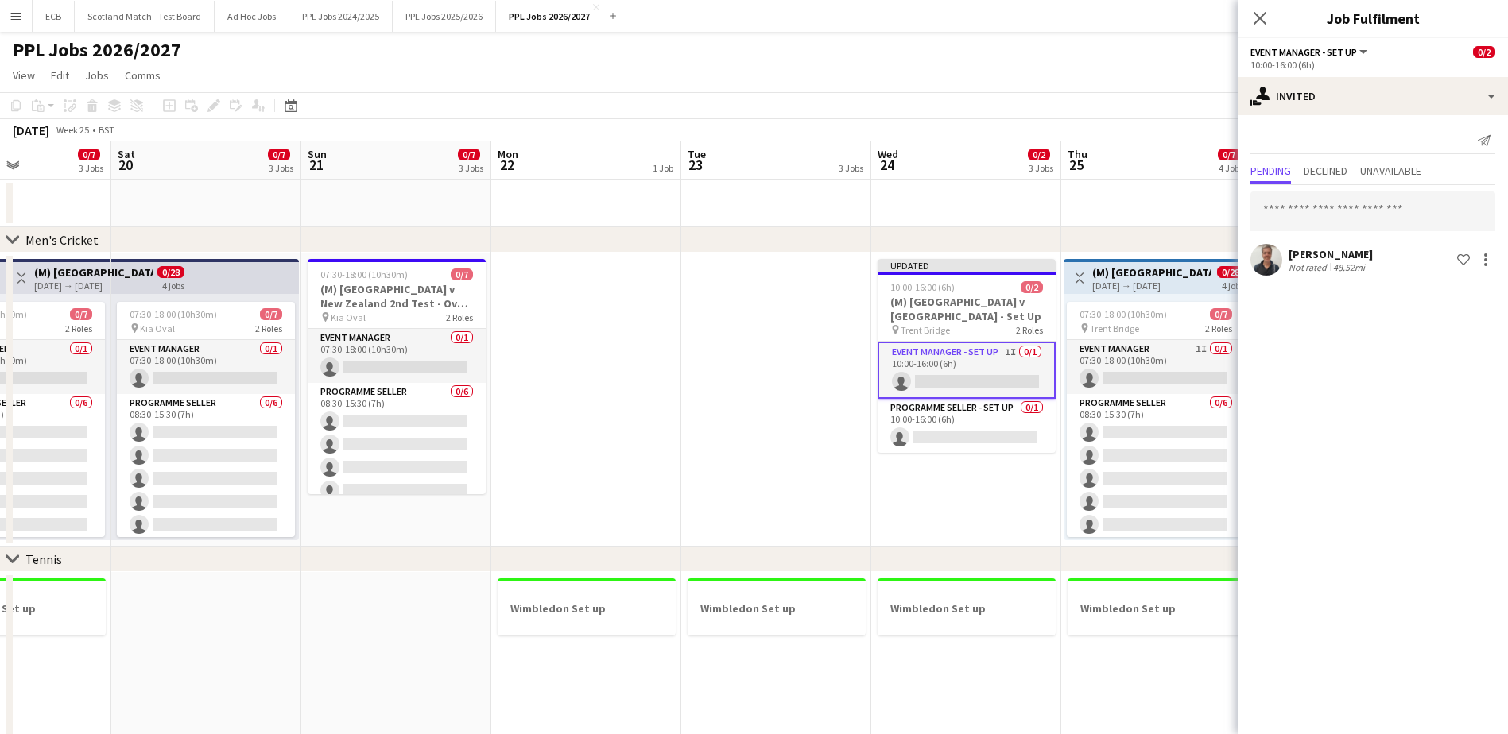
click at [1010, 222] on app-date-cell at bounding box center [1156, 204] width 190 height 48
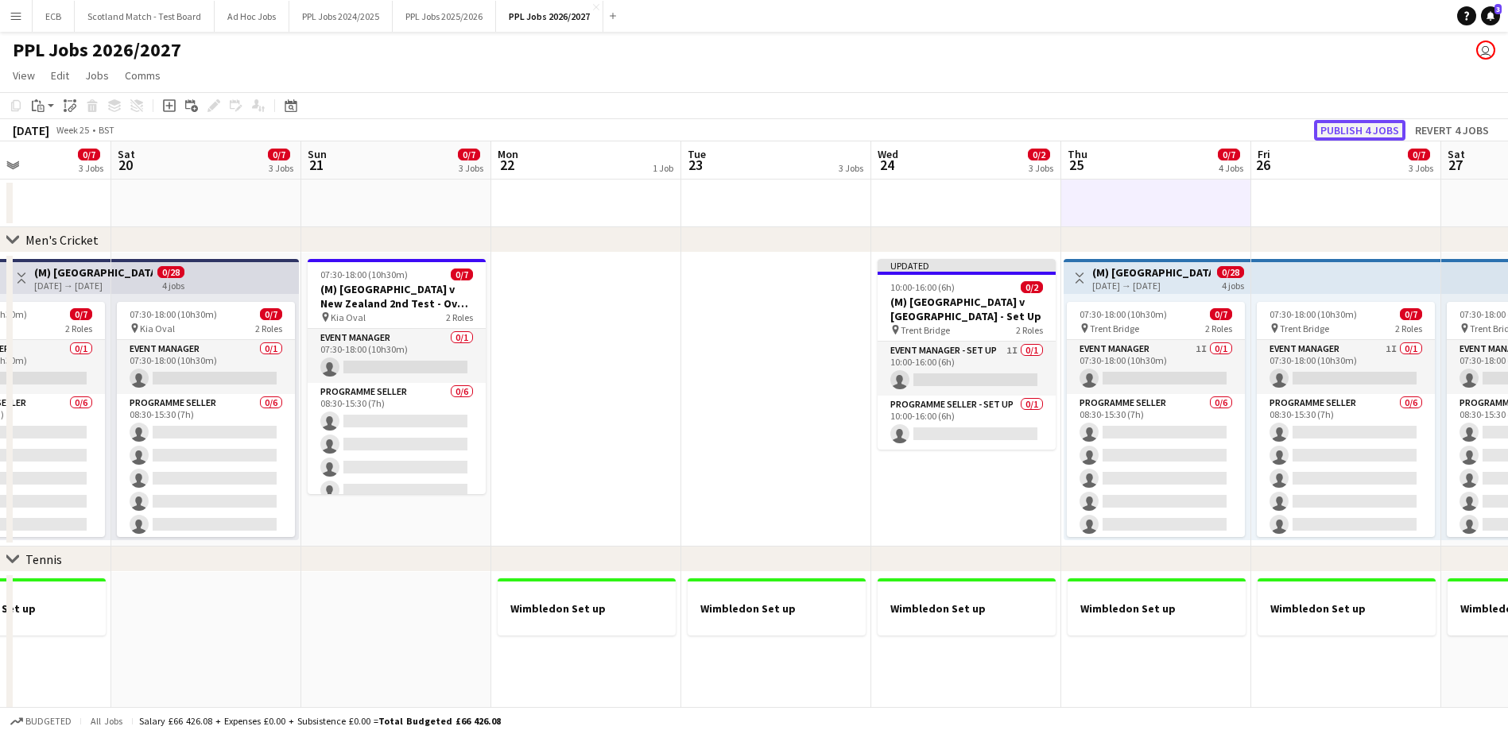
click at [1010, 133] on button "Publish 4 jobs" at bounding box center [1359, 130] width 91 height 21
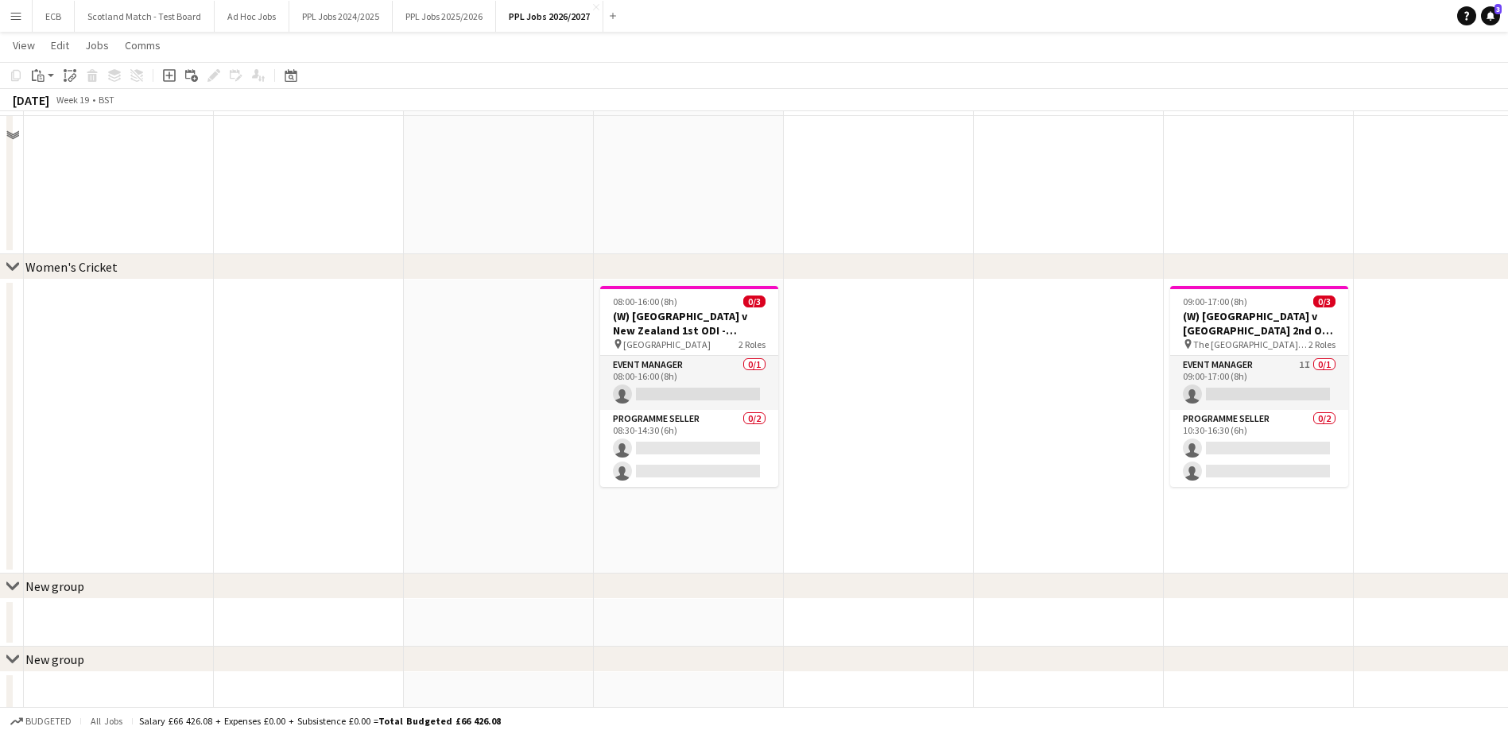
scroll to position [678, 0]
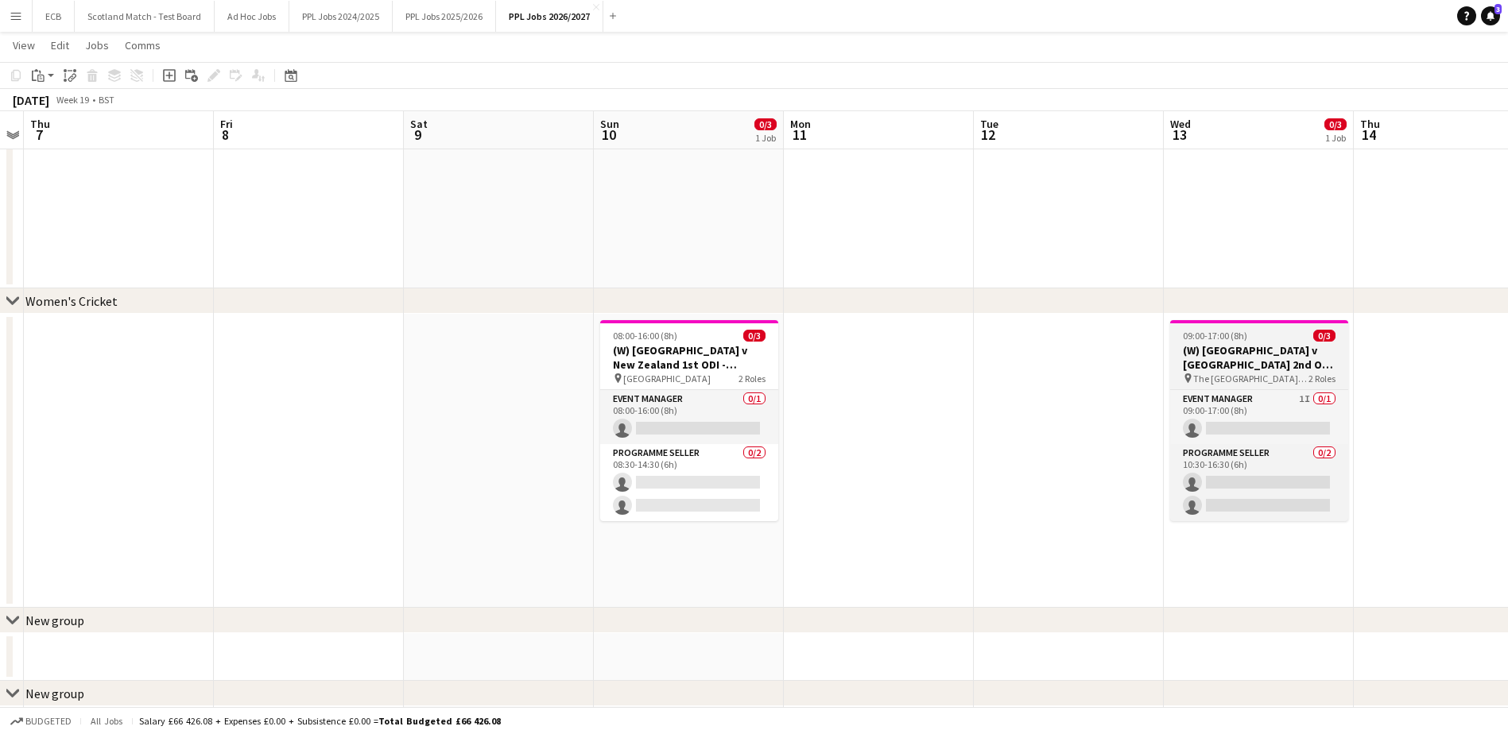
click at [1010, 370] on h3 "(W) England v New Zealand 2nd ODI - Northampton - 1pm" at bounding box center [1259, 357] width 178 height 29
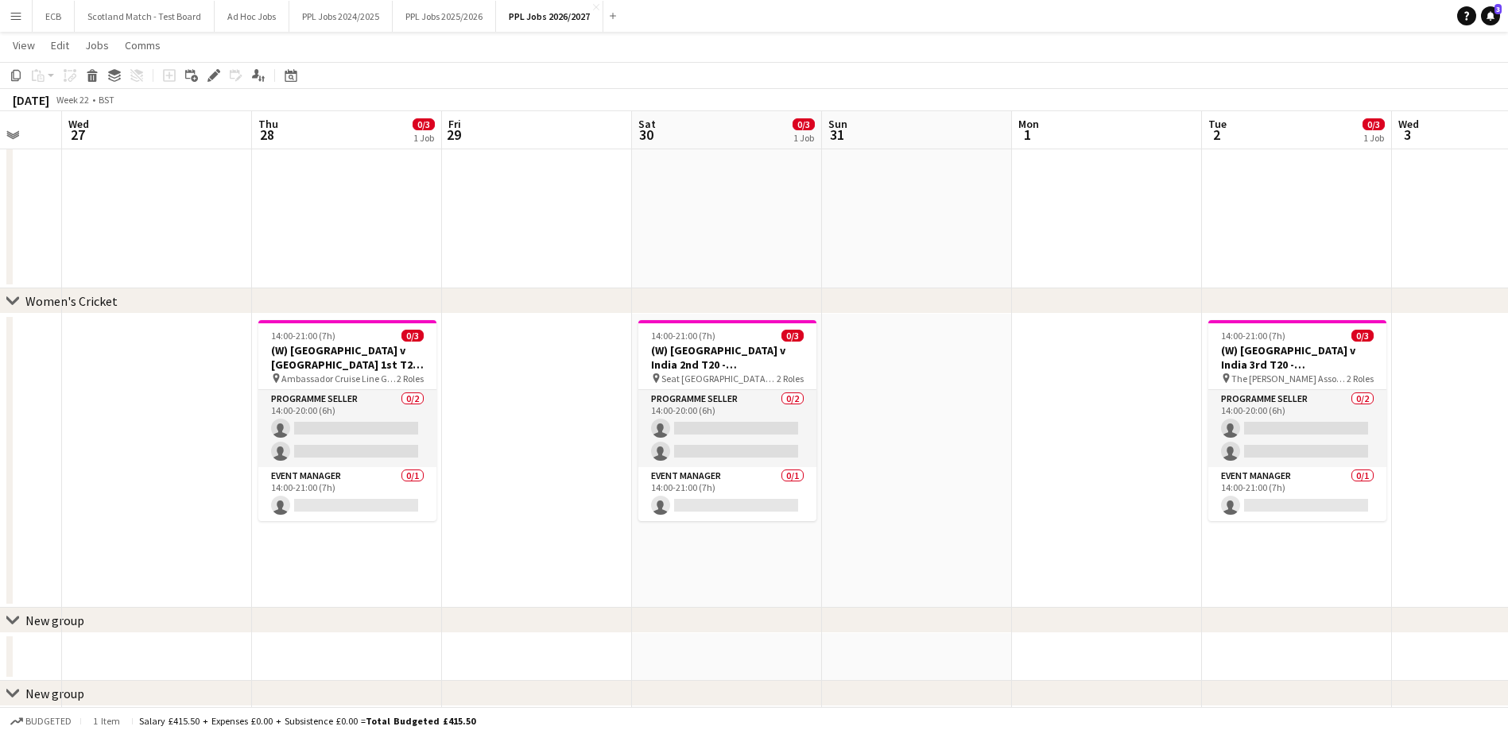
scroll to position [0, 451]
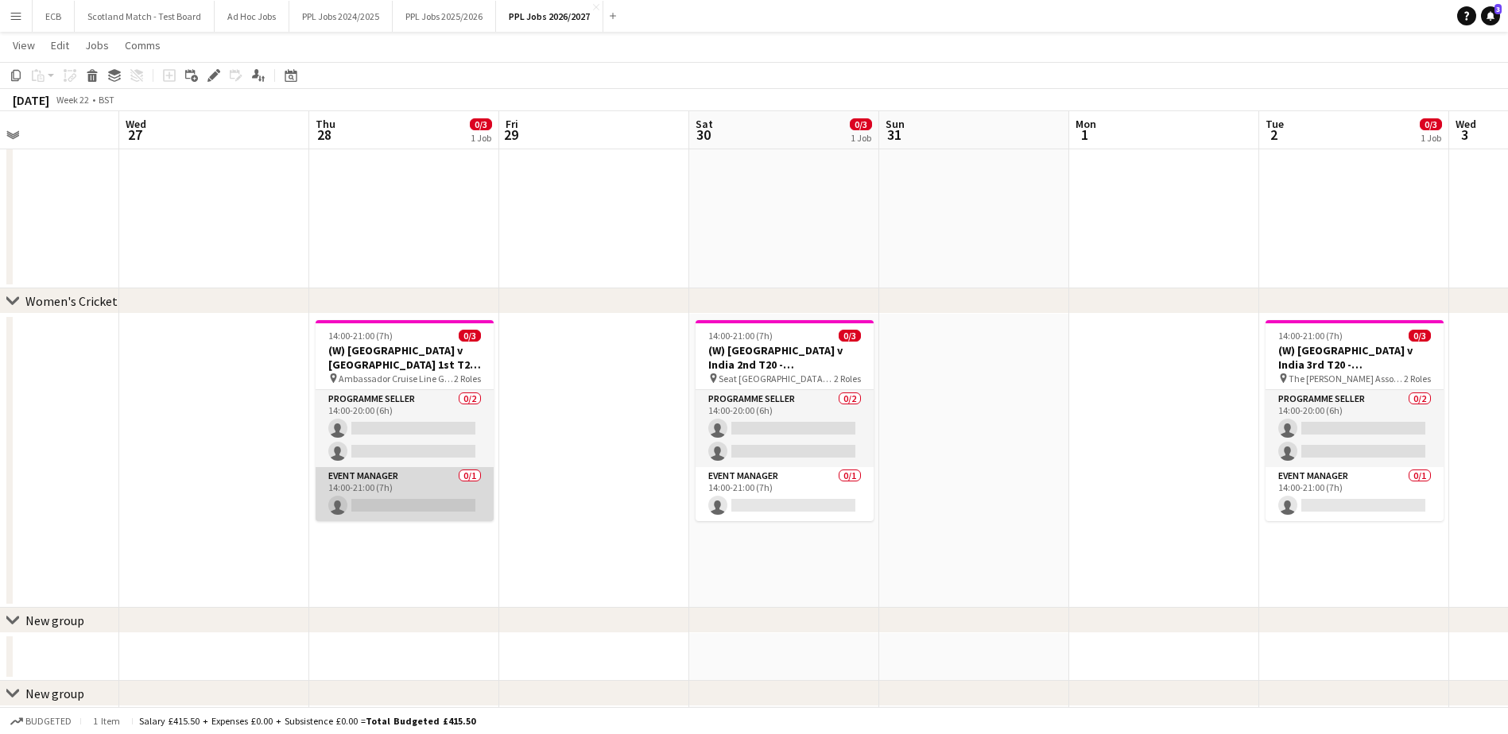
click at [395, 448] on app-card-role "Event Manager 0/1 14:00-21:00 (7h) single-neutral-actions" at bounding box center [405, 494] width 178 height 54
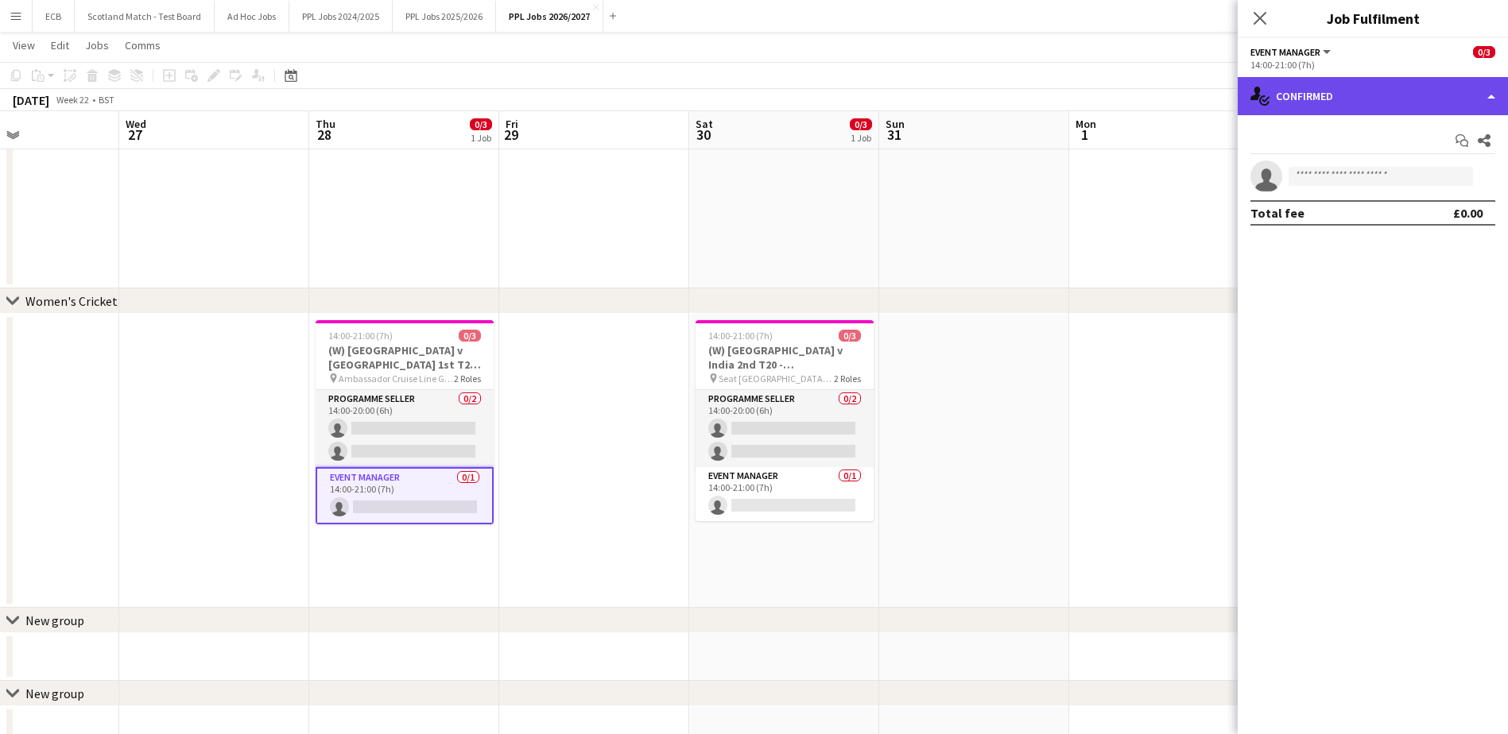
click at [1010, 114] on div "single-neutral-actions-check-2 Confirmed" at bounding box center [1373, 96] width 270 height 38
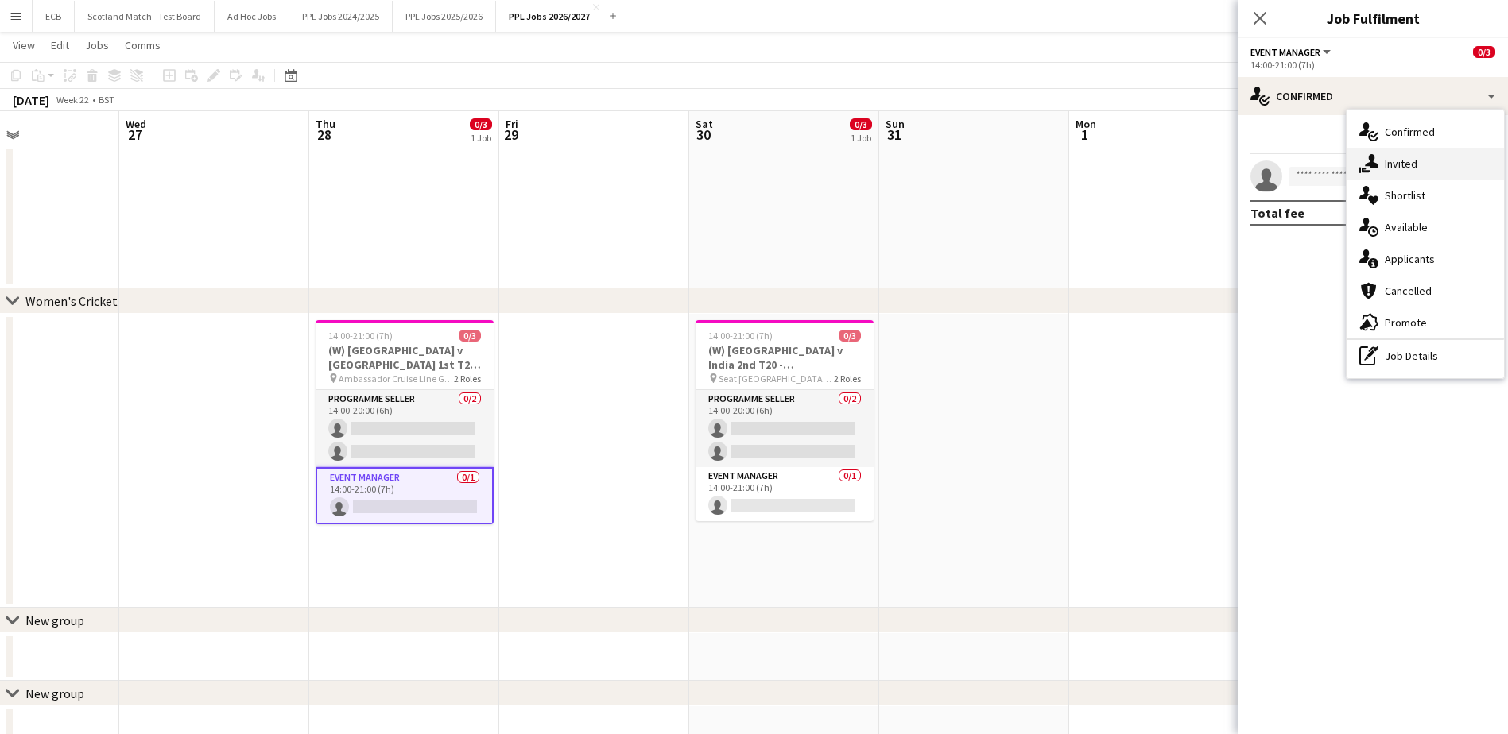
click at [1010, 165] on div "single-neutral-actions-share-1 Invited" at bounding box center [1425, 164] width 157 height 32
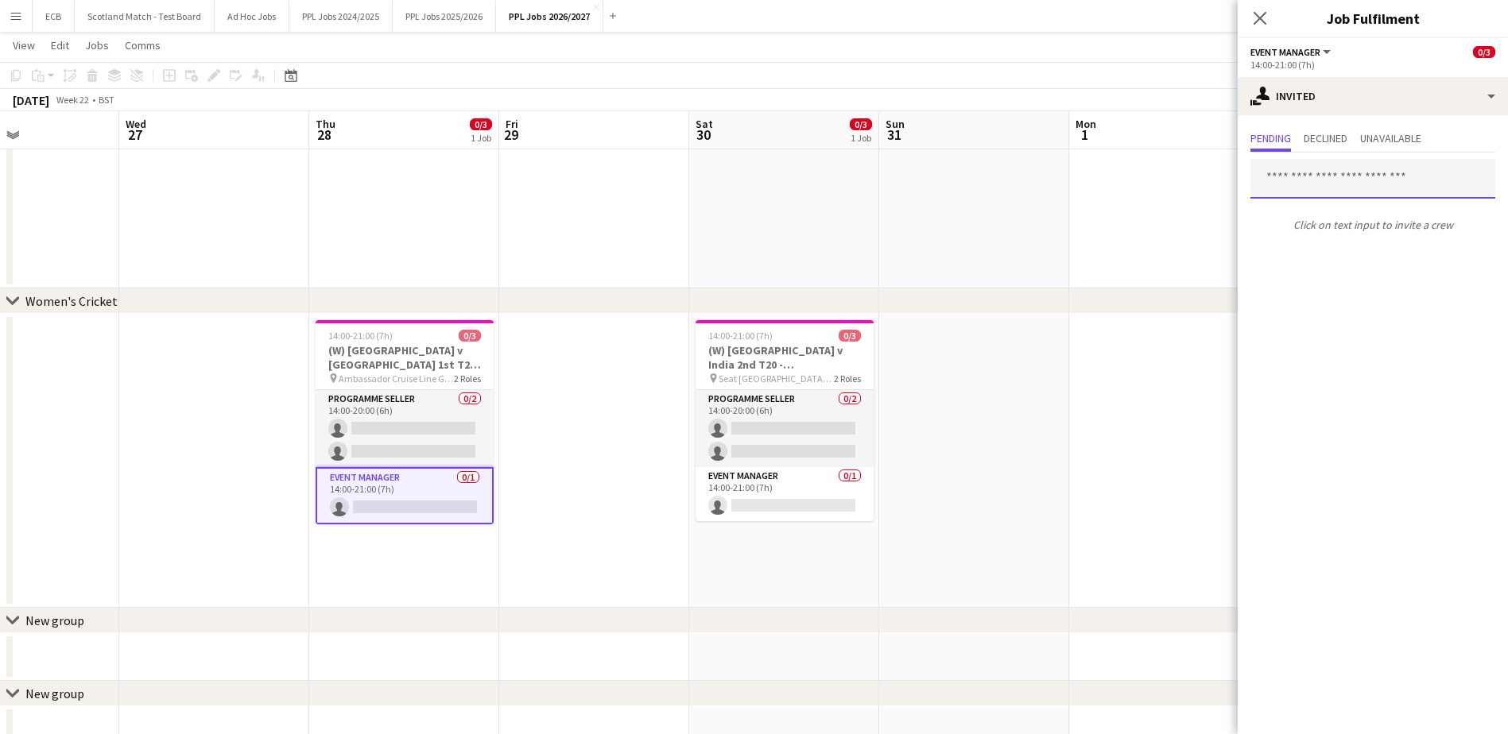
click at [1010, 177] on input "text" at bounding box center [1372, 179] width 245 height 40
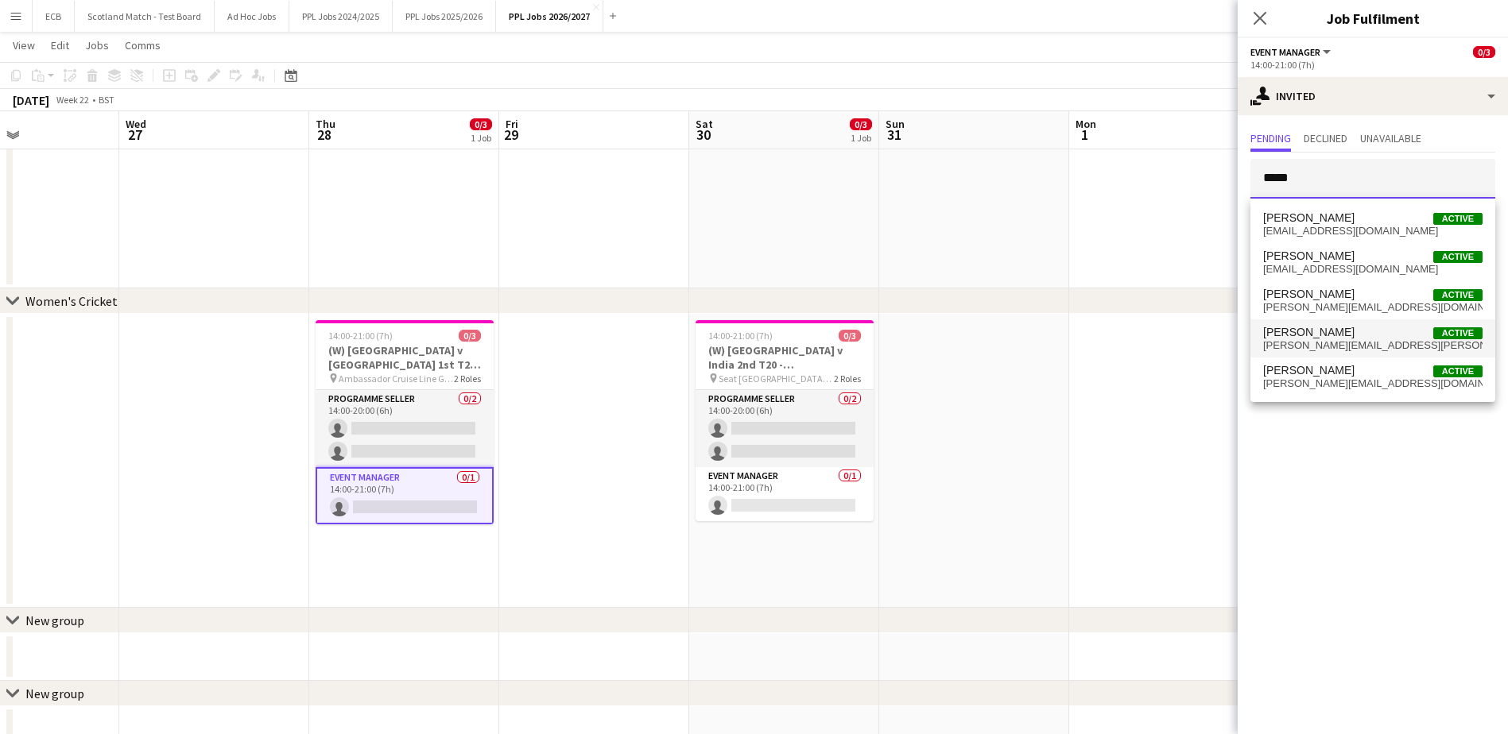
type input "*****"
click at [1010, 331] on span "Steve Fulcher Active" at bounding box center [1372, 333] width 219 height 14
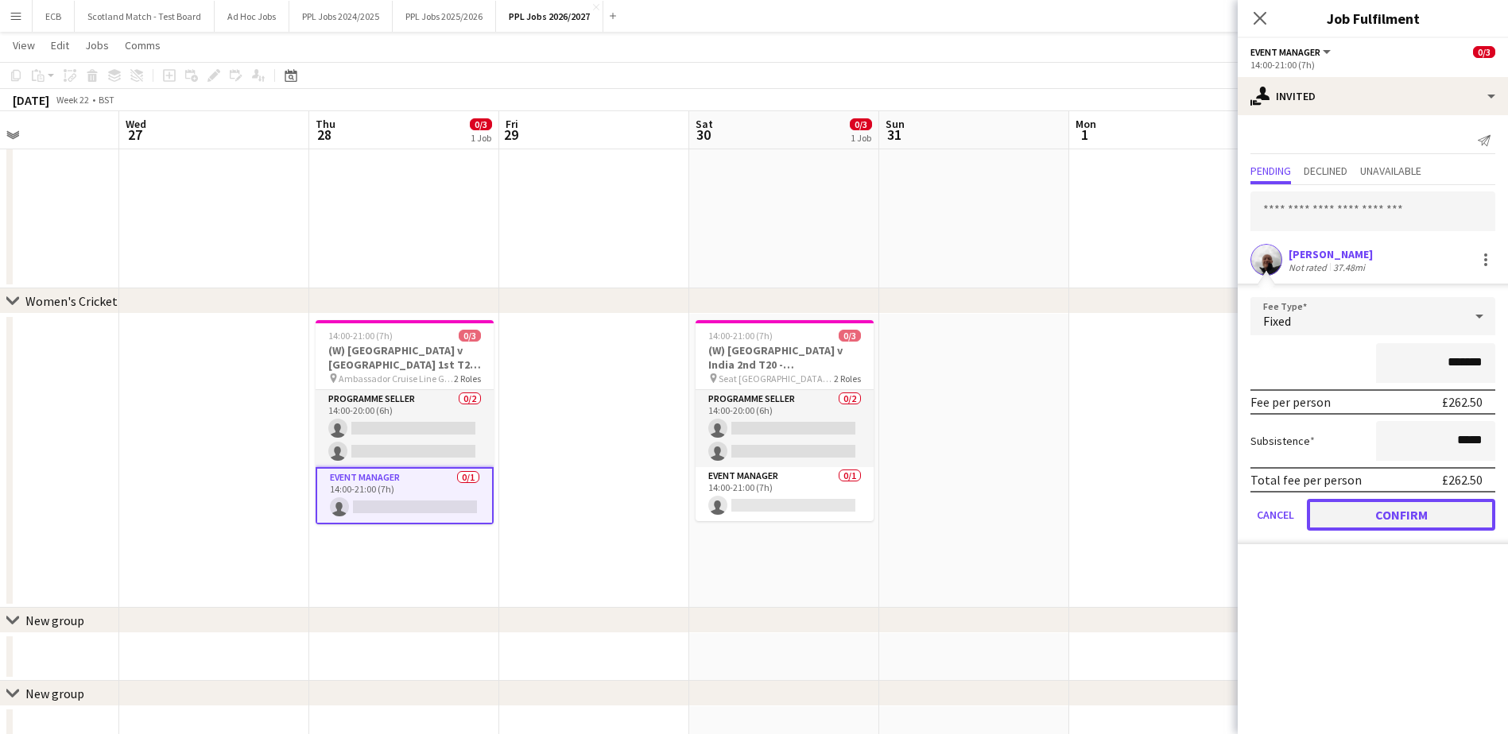
click at [1010, 448] on button "Confirm" at bounding box center [1401, 515] width 188 height 32
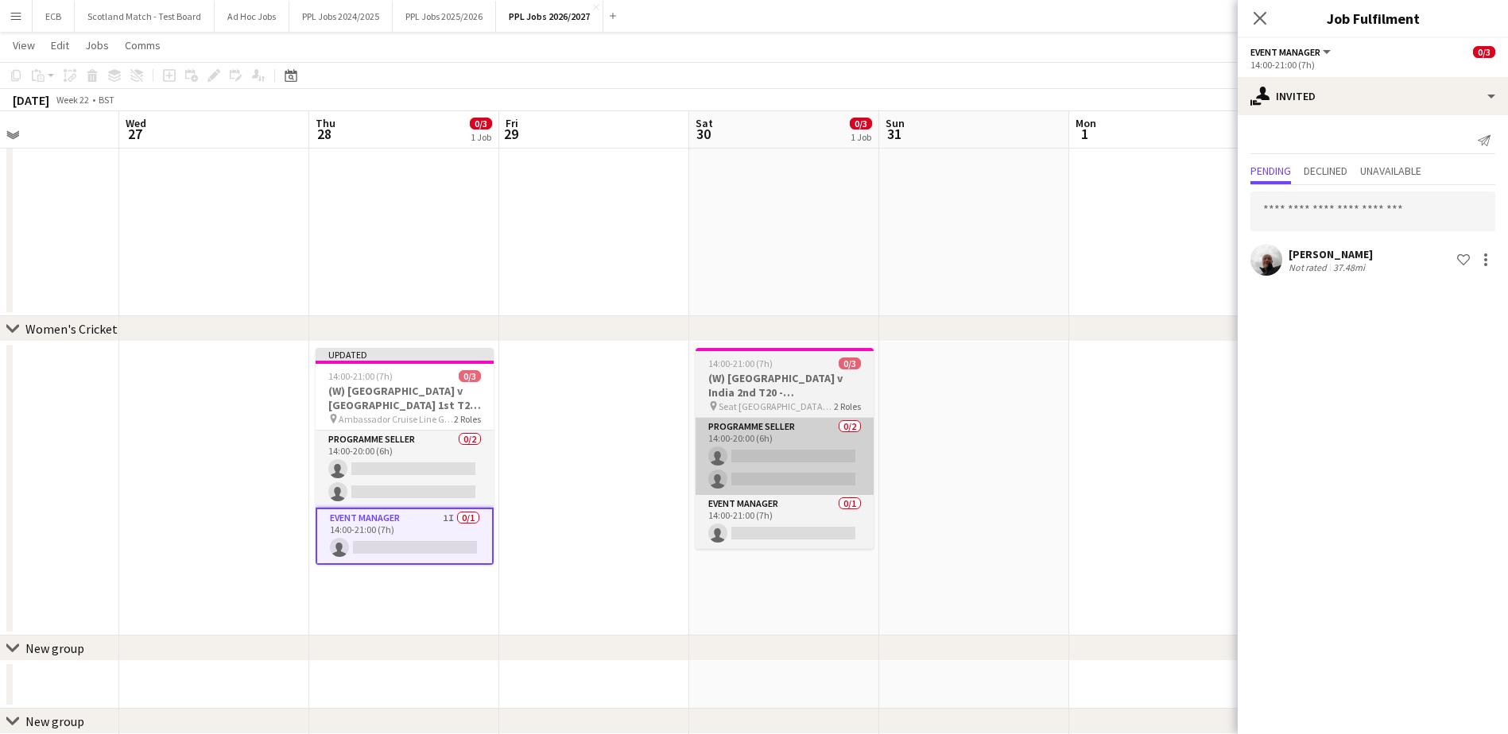
scroll to position [649, 0]
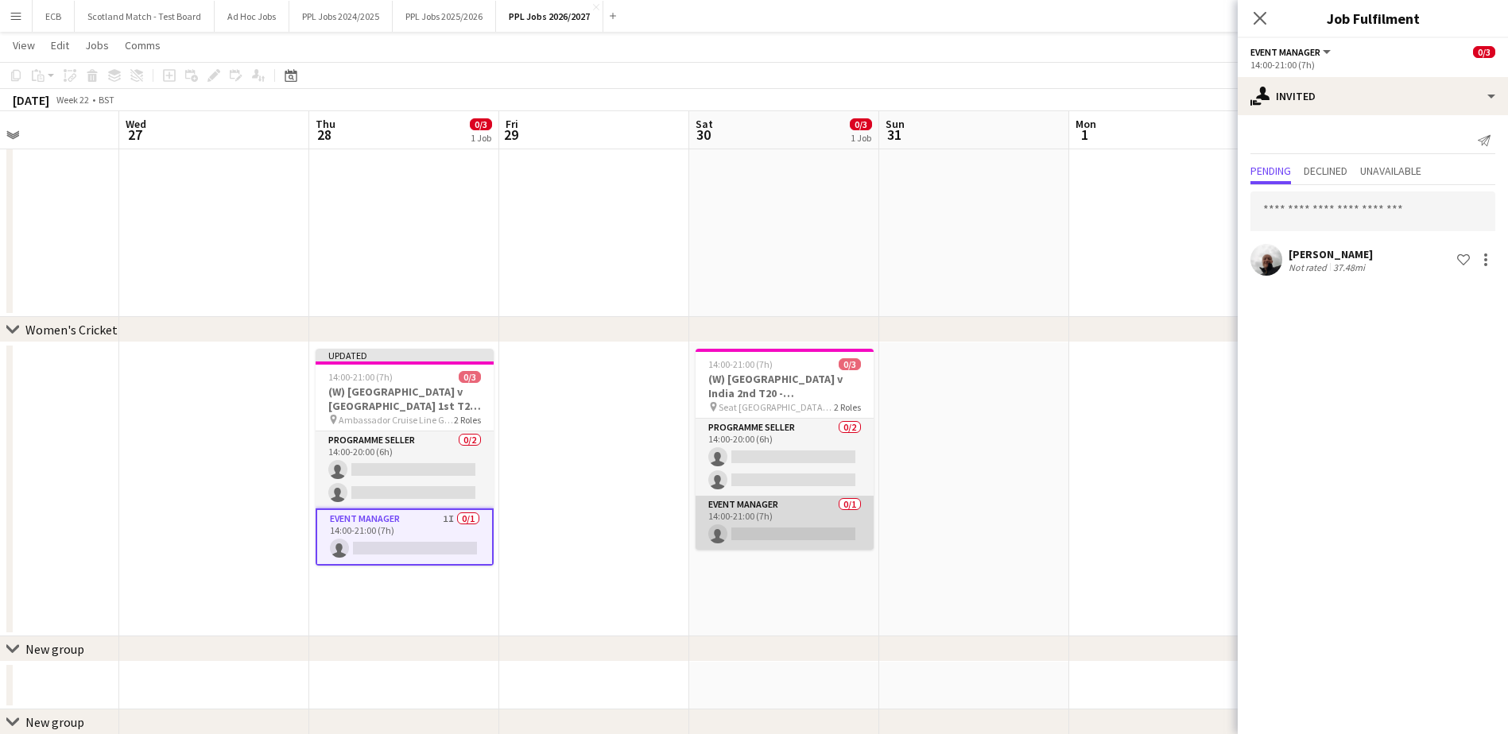
click at [781, 448] on app-card-role "Event Manager 0/1 14:00-21:00 (7h) single-neutral-actions" at bounding box center [785, 523] width 178 height 54
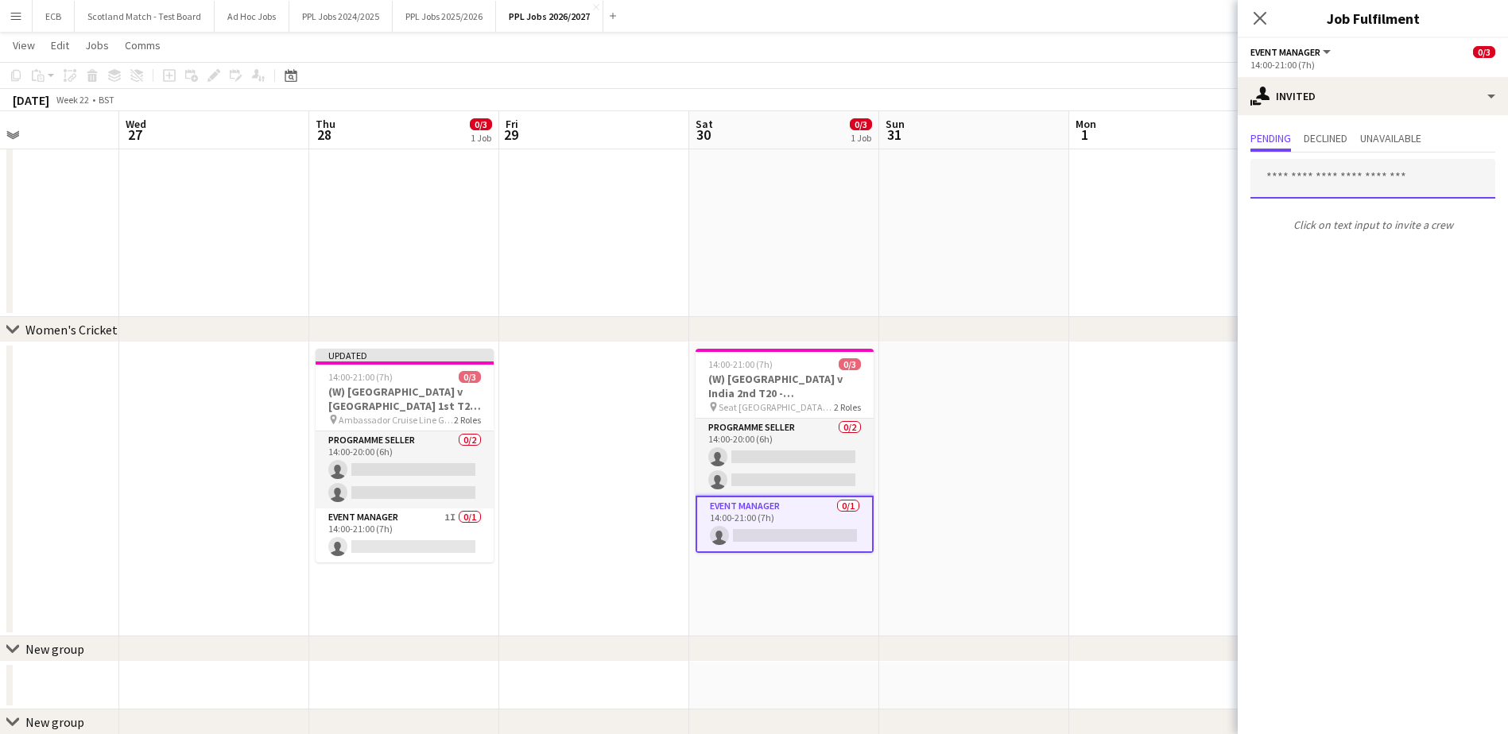
click at [1010, 180] on input "text" at bounding box center [1372, 179] width 245 height 40
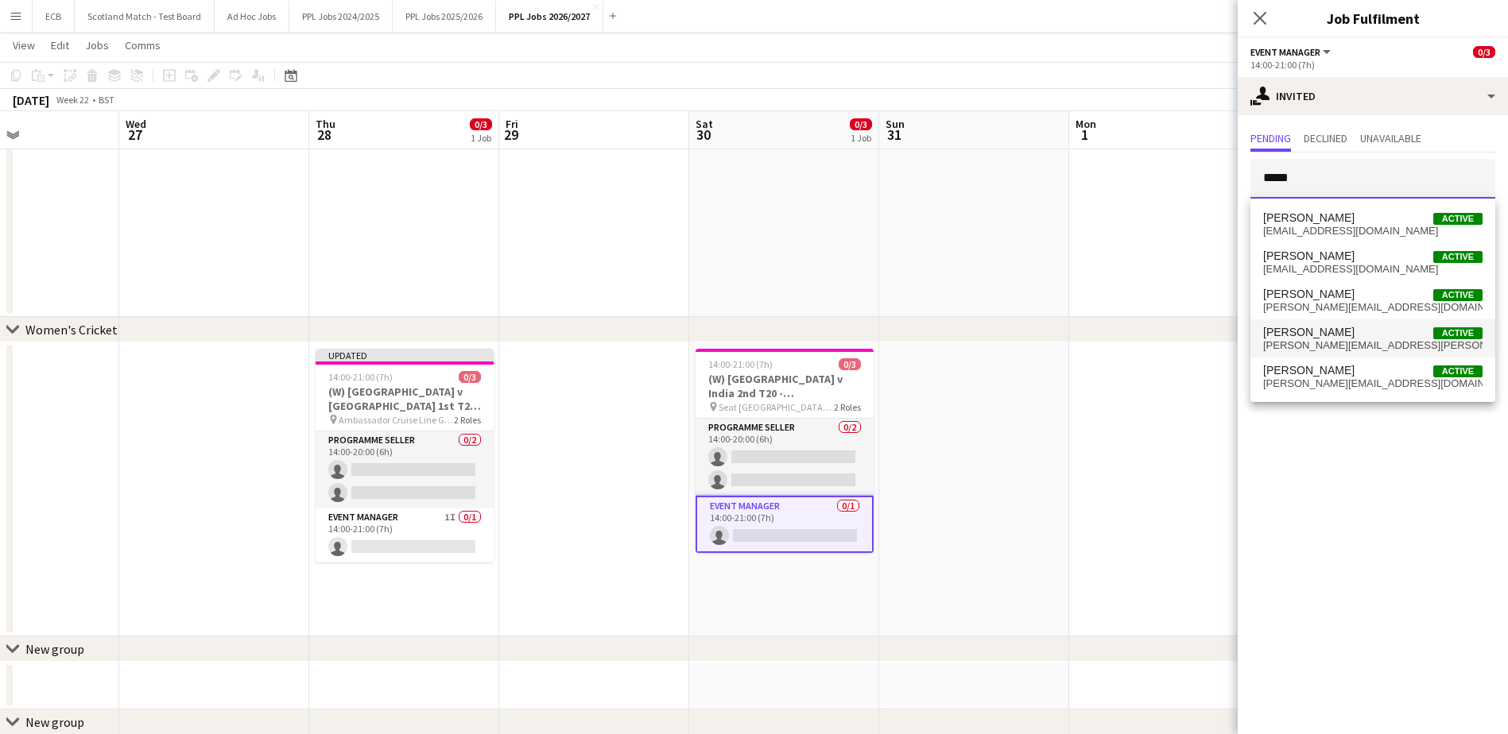
type input "*****"
click at [1010, 336] on span "Steve Fulcher Active" at bounding box center [1372, 333] width 219 height 14
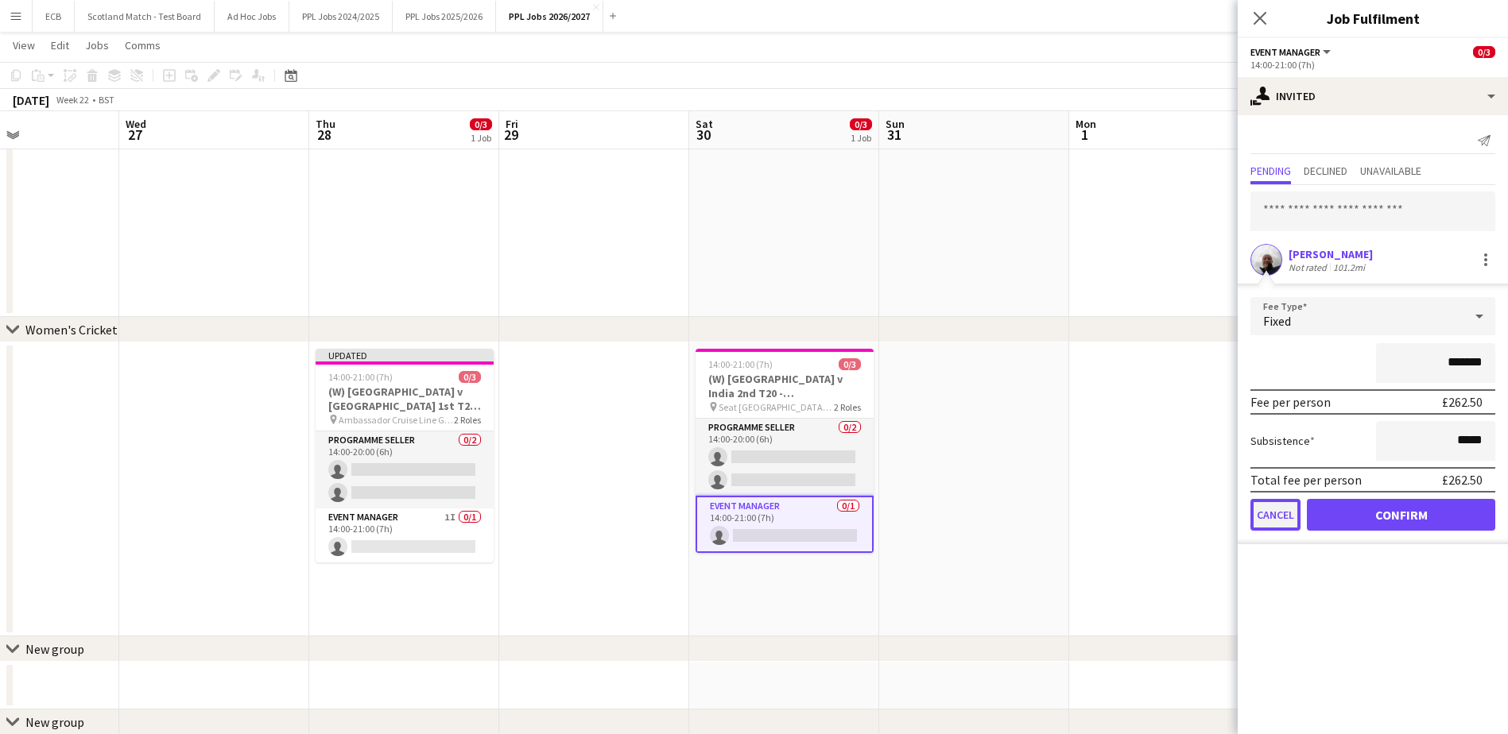
click at [1010, 448] on button "Cancel" at bounding box center [1275, 515] width 50 height 32
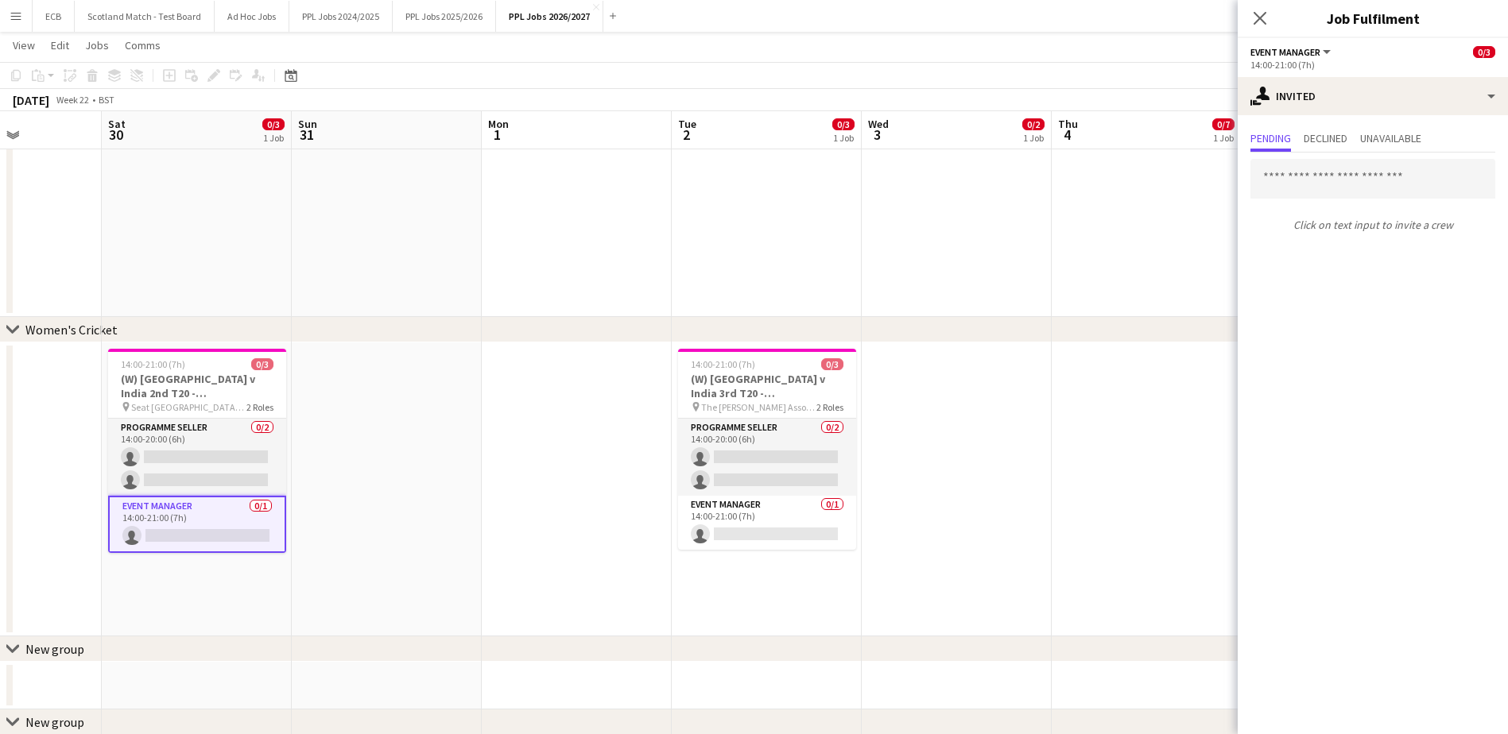
scroll to position [0, 451]
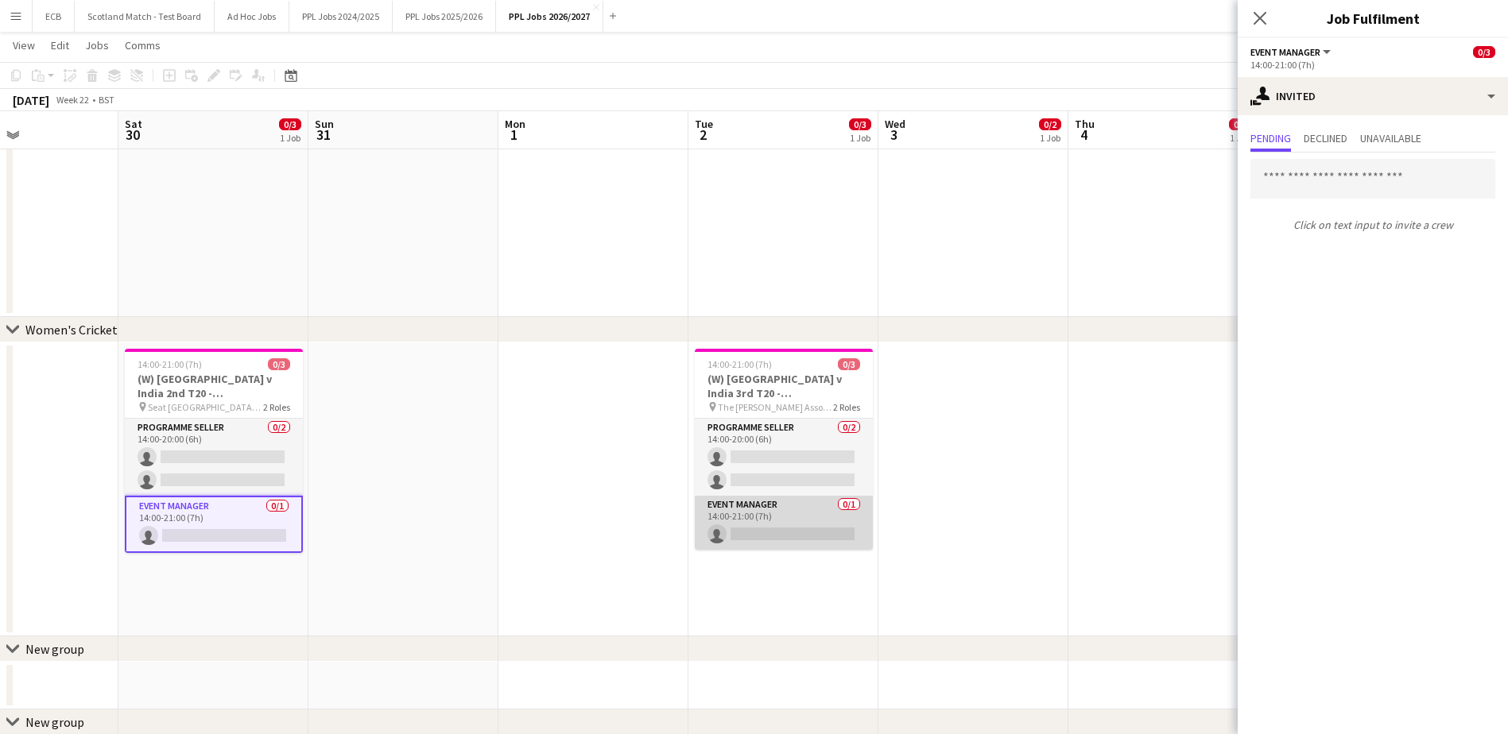
click at [800, 448] on app-card-role "Event Manager 0/1 14:00-21:00 (7h) single-neutral-actions" at bounding box center [784, 523] width 178 height 54
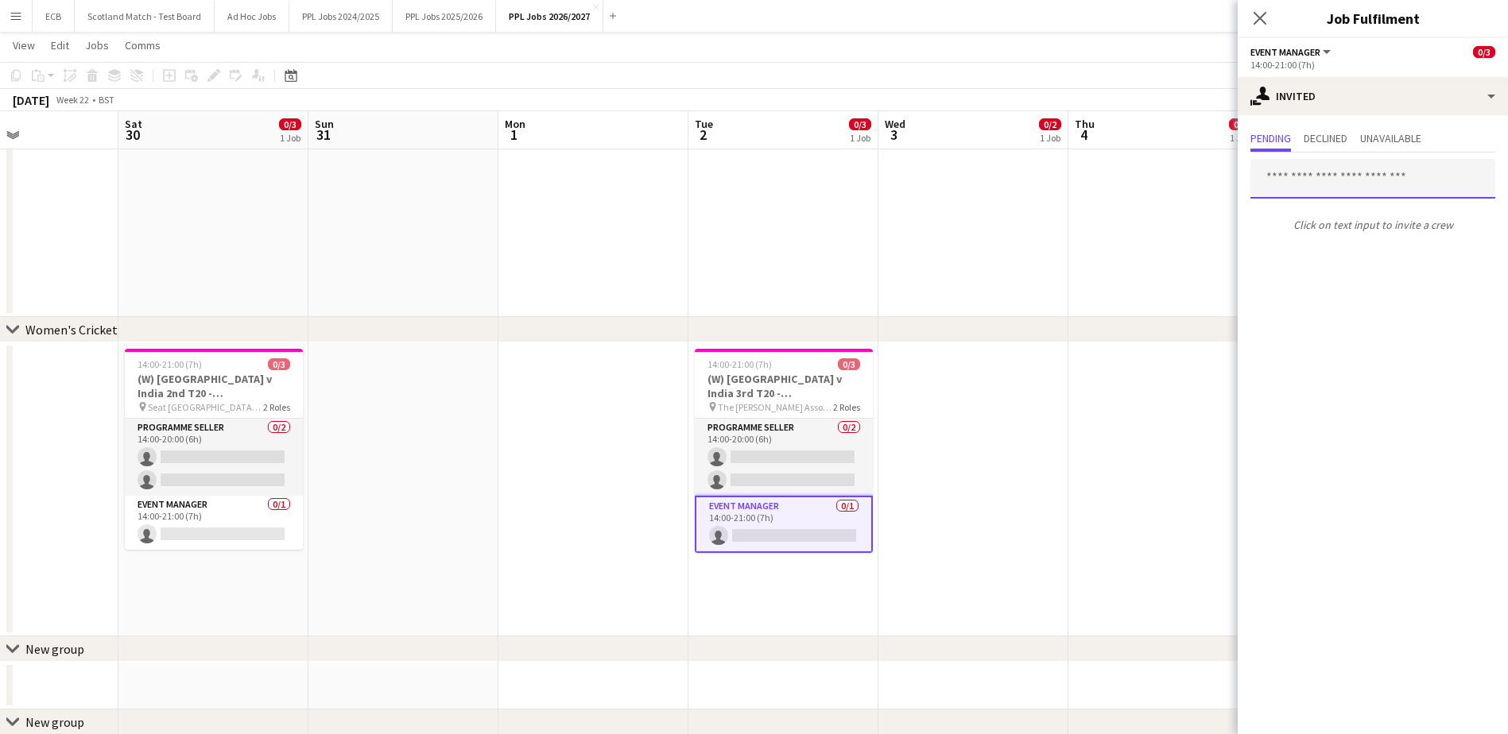
click at [1010, 176] on input "text" at bounding box center [1372, 179] width 245 height 40
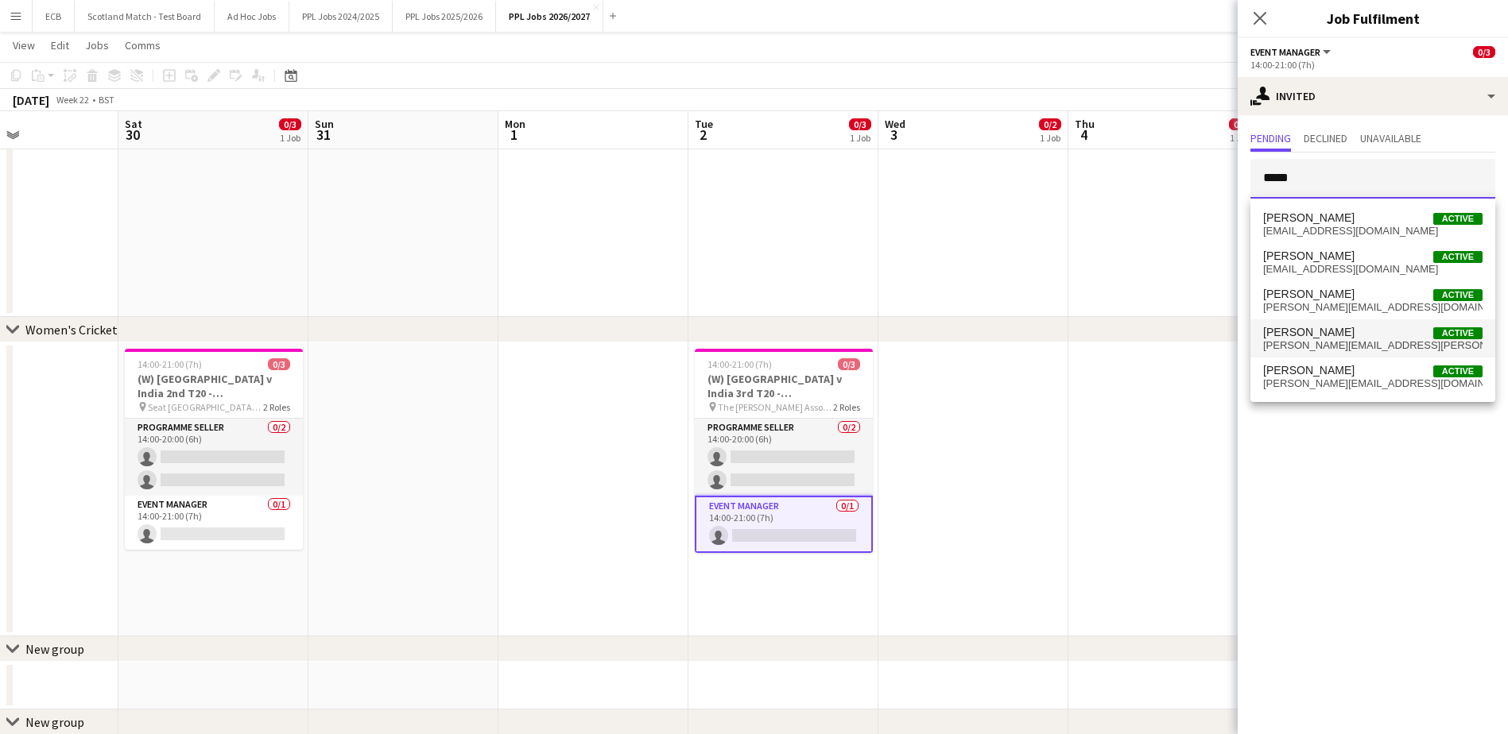
type input "*****"
click at [1010, 335] on span "Steve Fulcher" at bounding box center [1308, 333] width 91 height 14
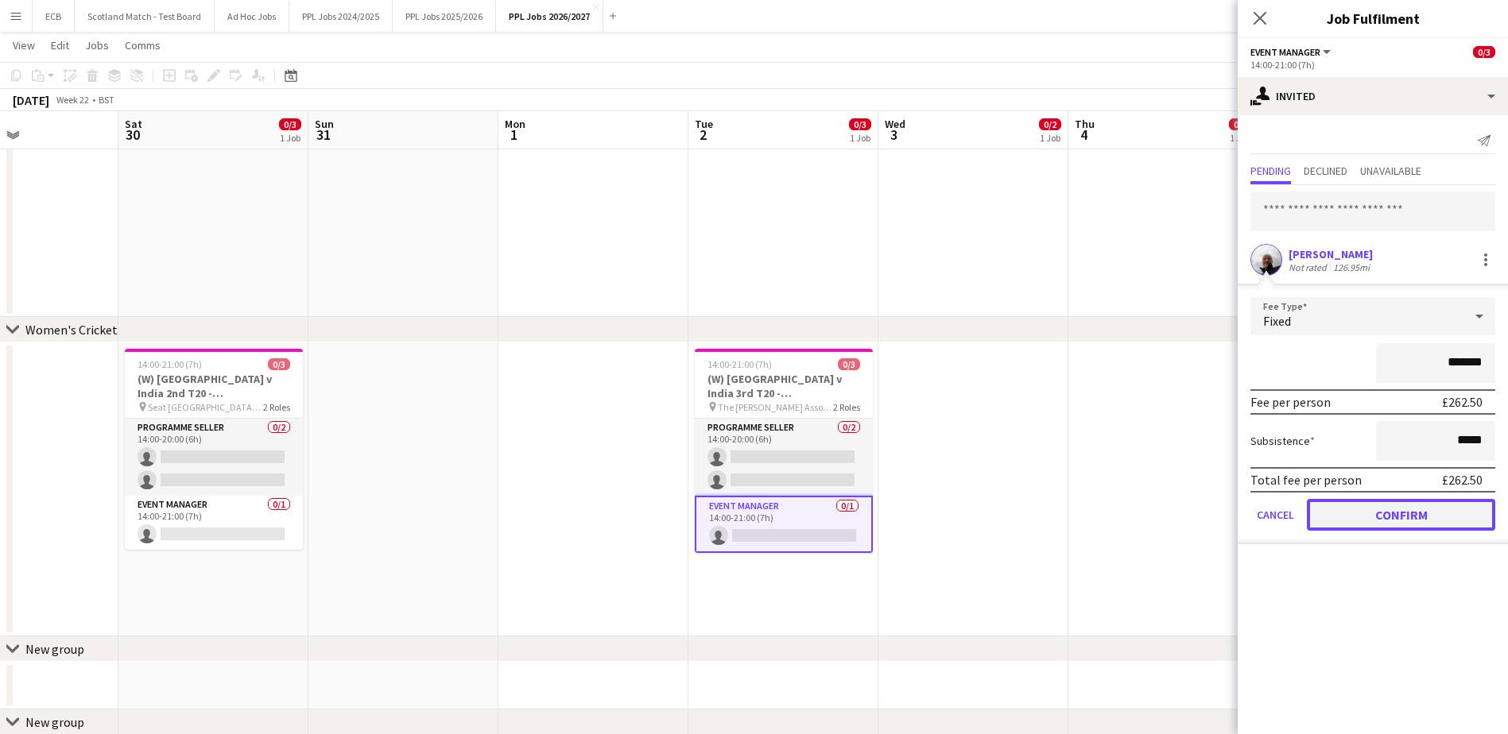
click at [1010, 448] on button "Confirm" at bounding box center [1401, 515] width 188 height 32
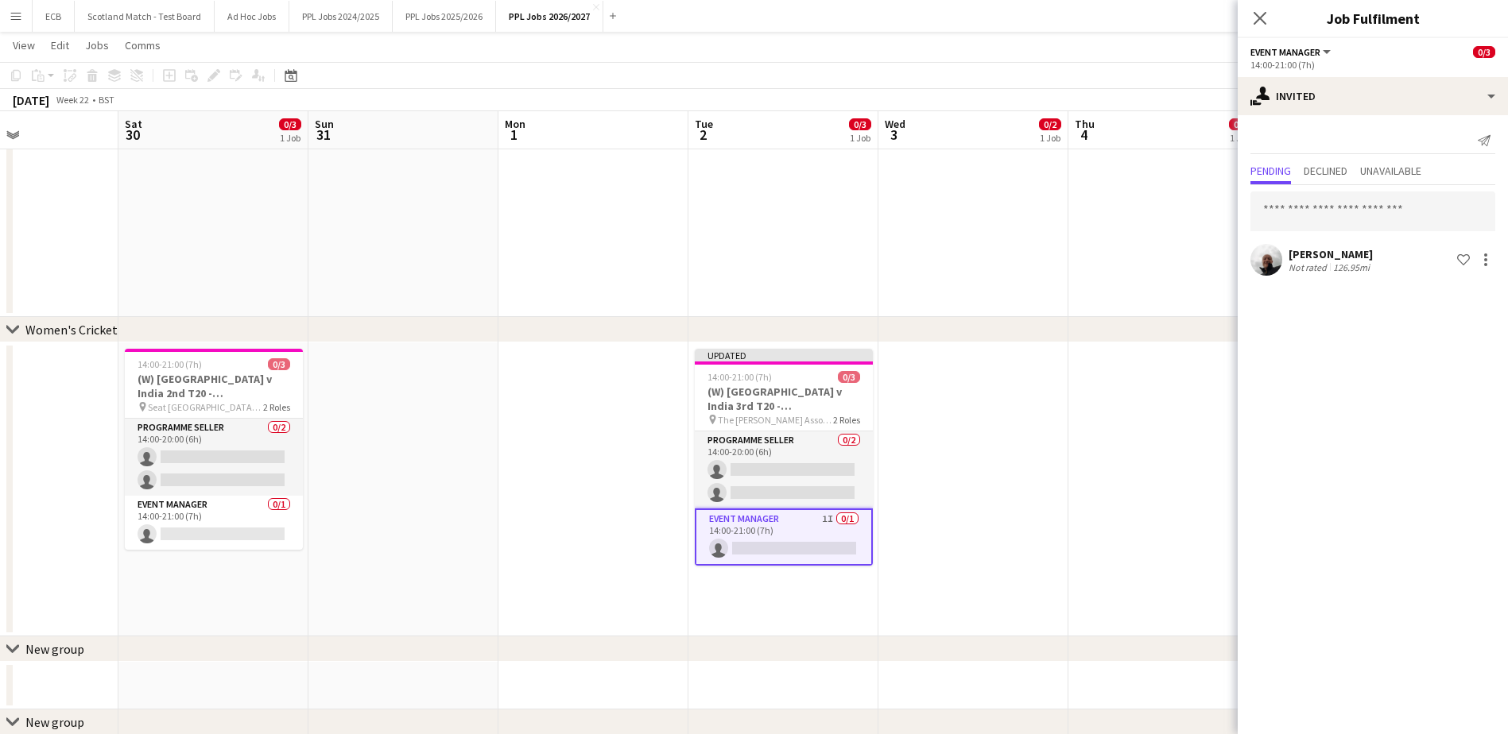
click at [1010, 441] on app-date-cell at bounding box center [973, 490] width 190 height 294
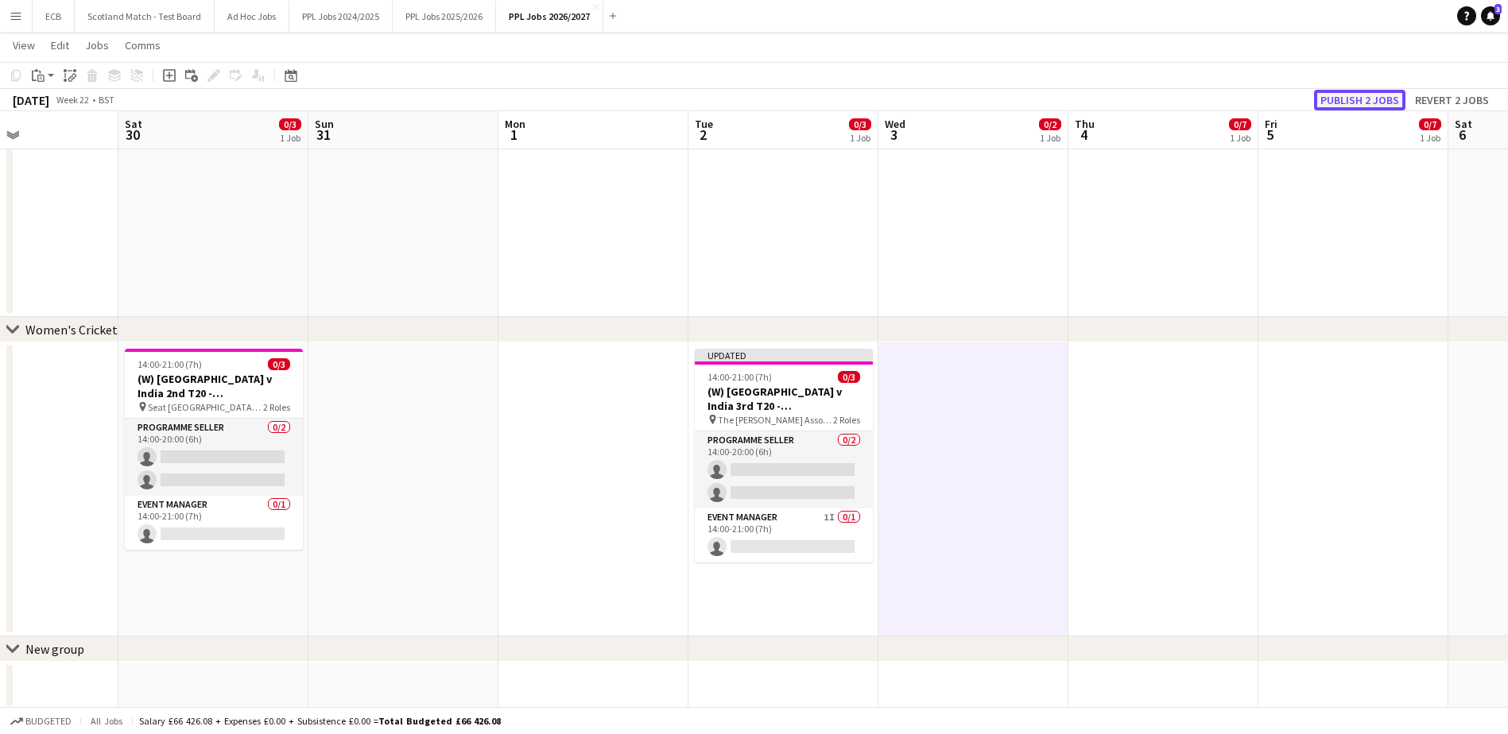
click at [1010, 92] on button "Publish 2 jobs" at bounding box center [1359, 100] width 91 height 21
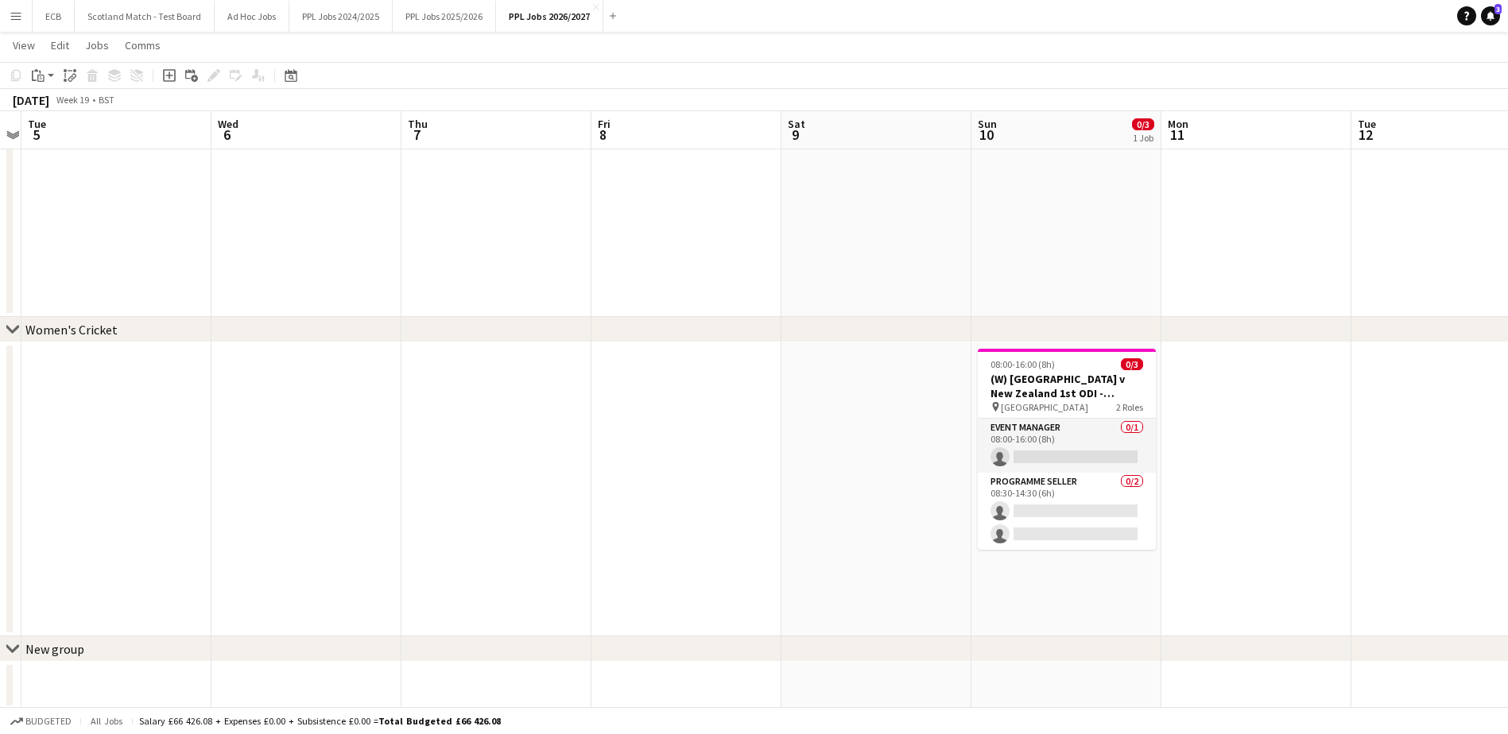
scroll to position [0, 548]
click at [1010, 201] on app-date-cell at bounding box center [1066, 119] width 190 height 396
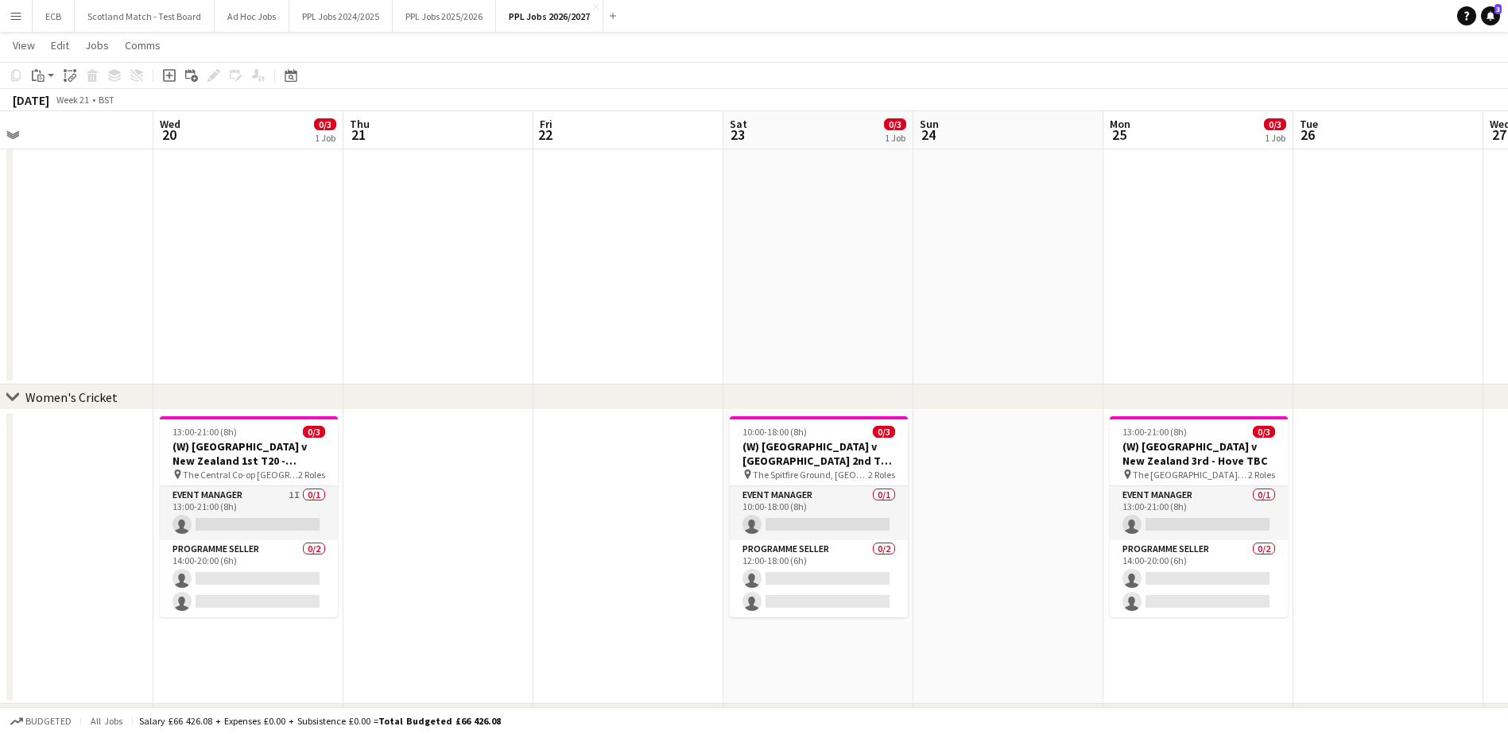
scroll to position [0, 606]
click at [830, 448] on app-card-role "Event Manager 0/1 10:00-18:00 (8h) single-neutral-actions" at bounding box center [819, 513] width 178 height 54
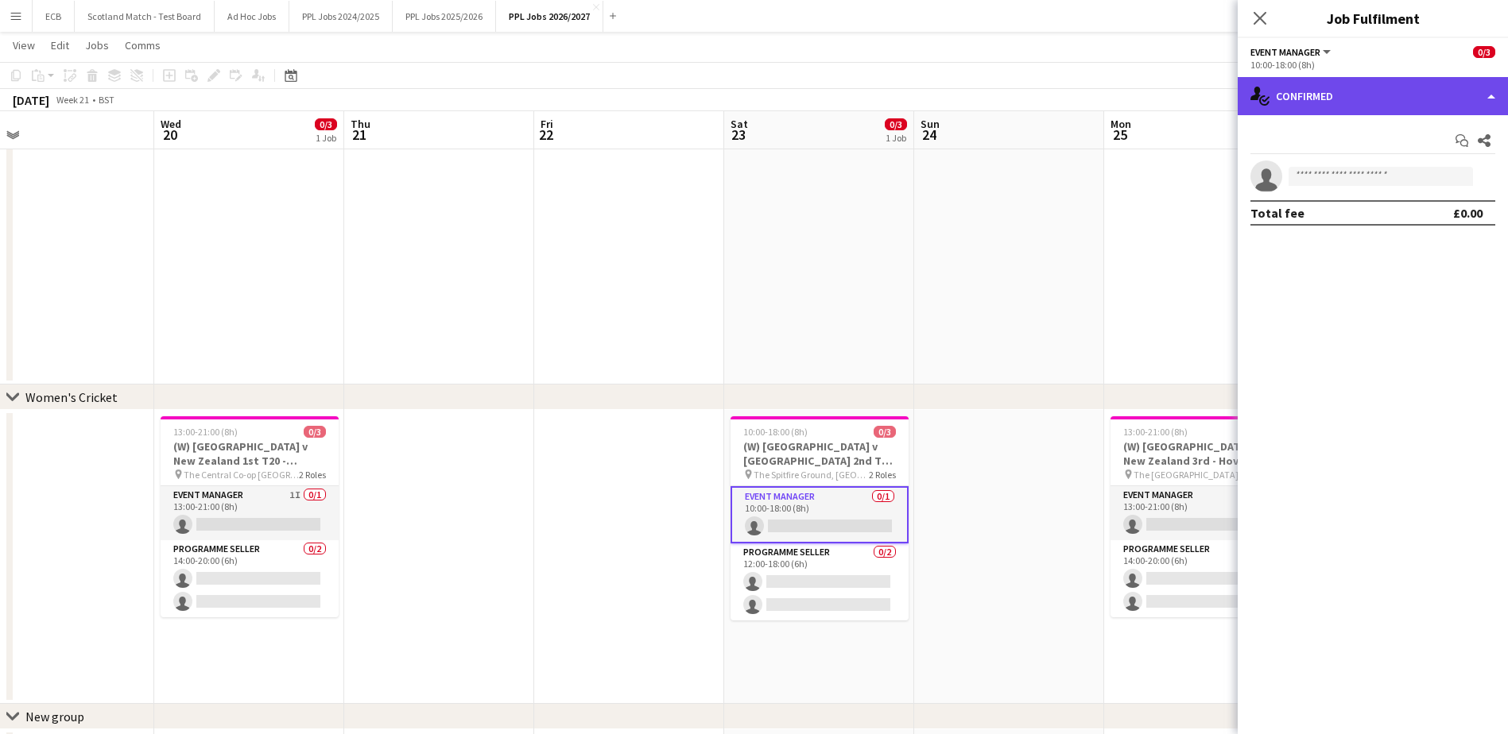
click at [1010, 110] on div "single-neutral-actions-check-2 Confirmed" at bounding box center [1373, 96] width 270 height 38
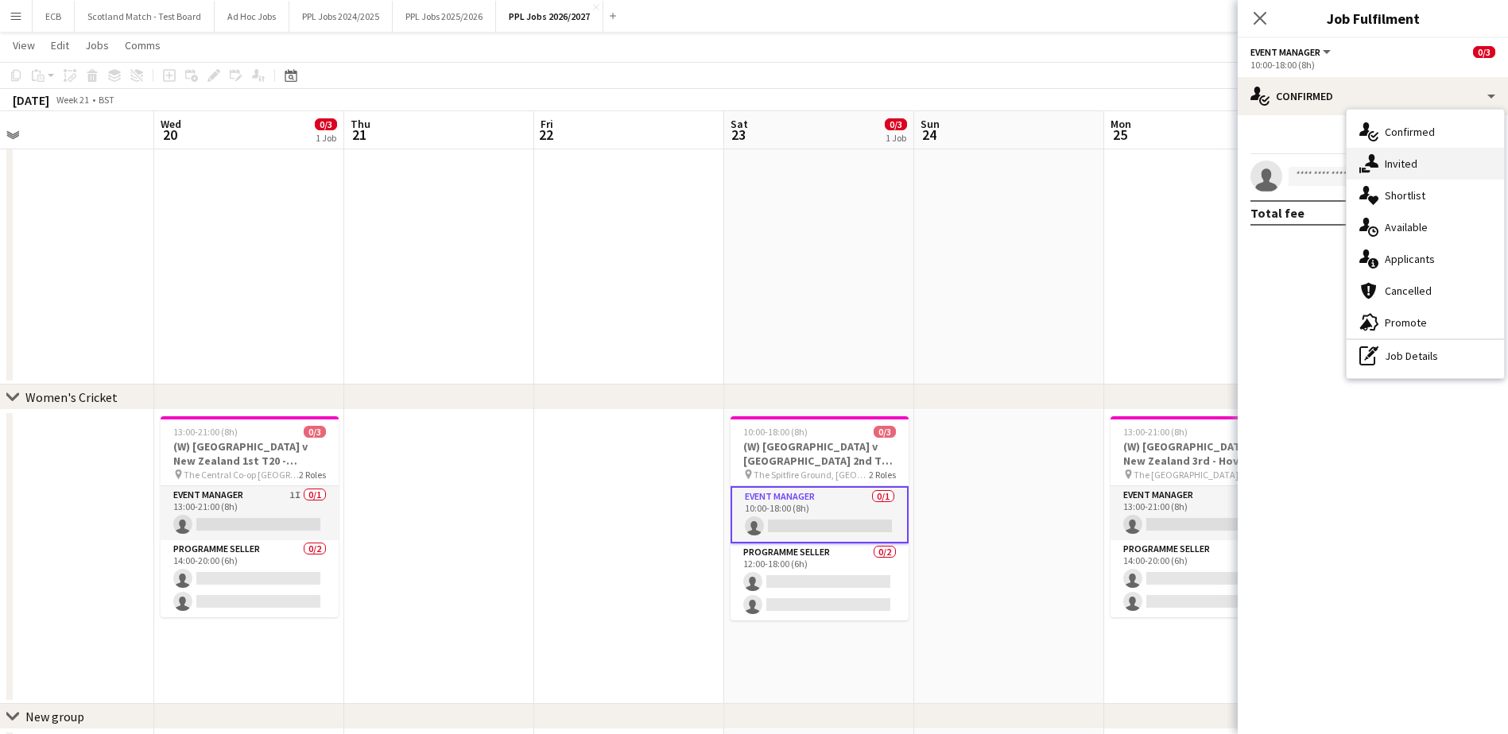
click at [1010, 154] on div "single-neutral-actions-share-1 Invited" at bounding box center [1425, 164] width 157 height 32
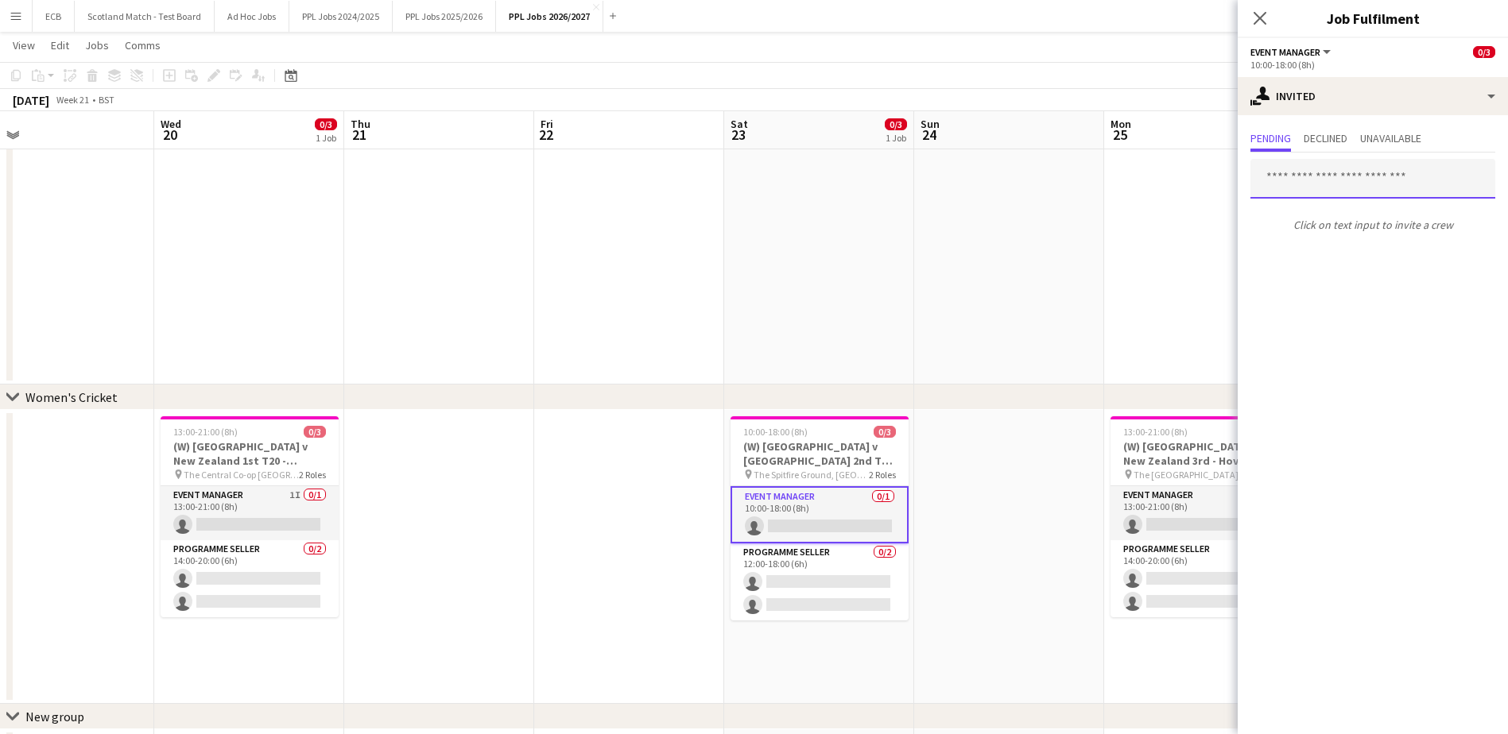
click at [1010, 174] on input "text" at bounding box center [1372, 179] width 245 height 40
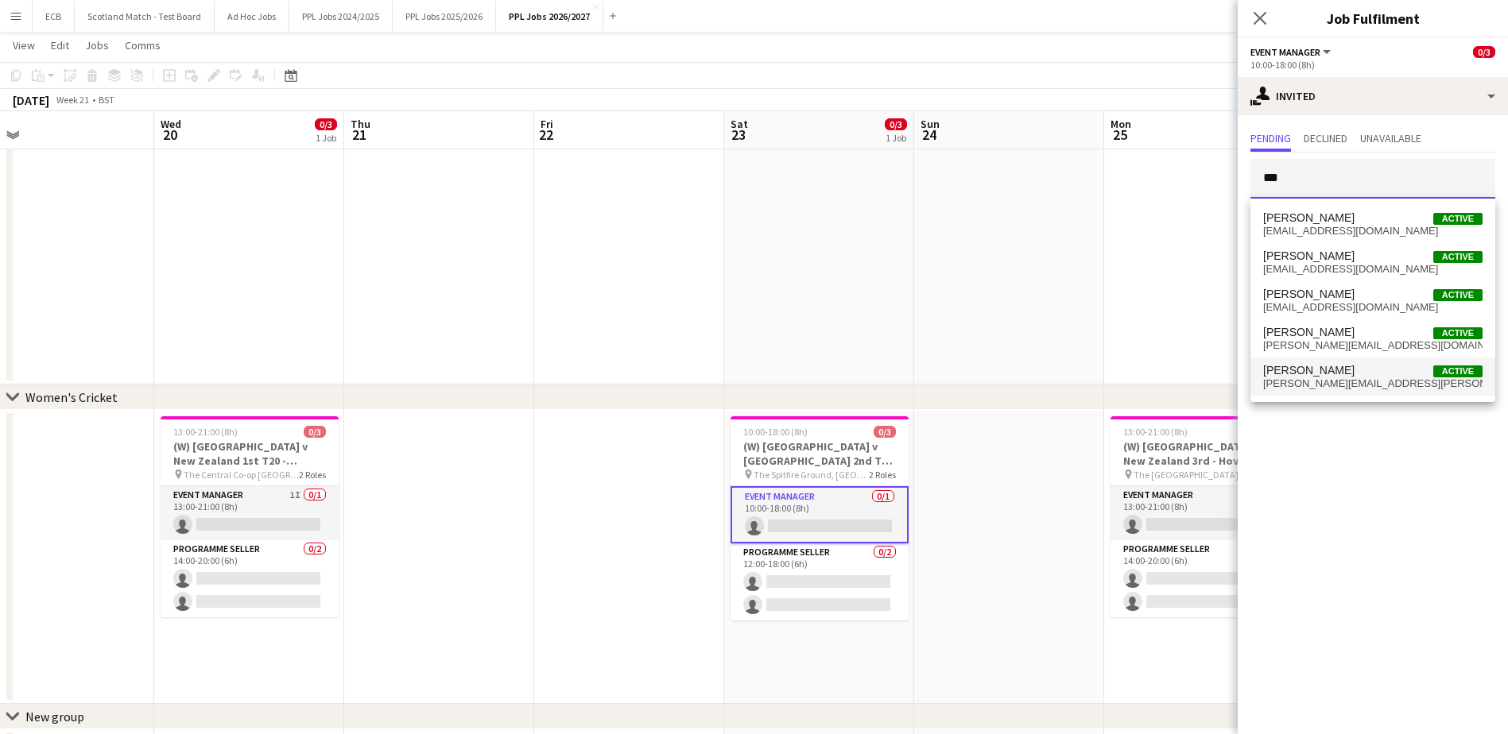
type input "***"
click at [1010, 378] on span "steve.fulcher@thepplgroup.com" at bounding box center [1372, 384] width 219 height 13
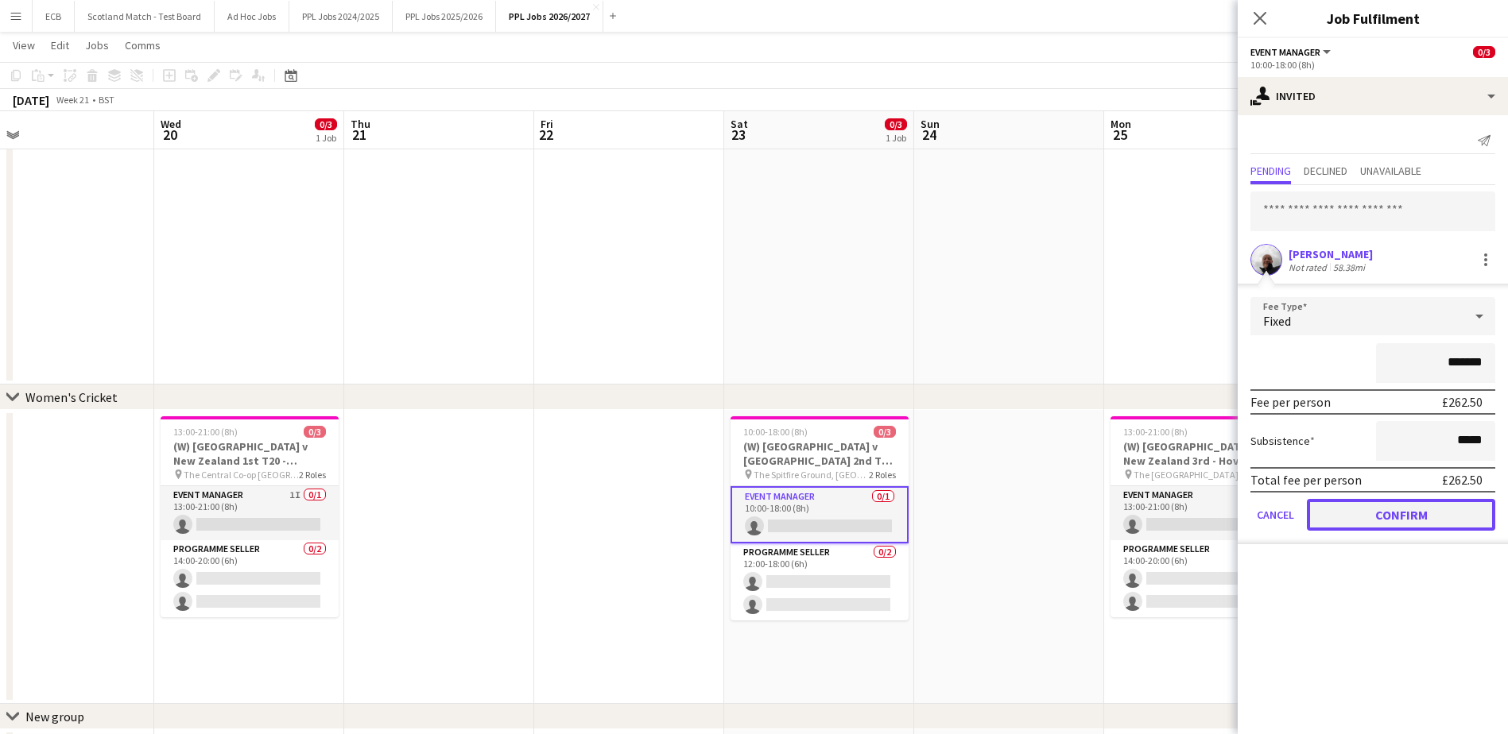
click at [1010, 448] on button "Confirm" at bounding box center [1401, 515] width 188 height 32
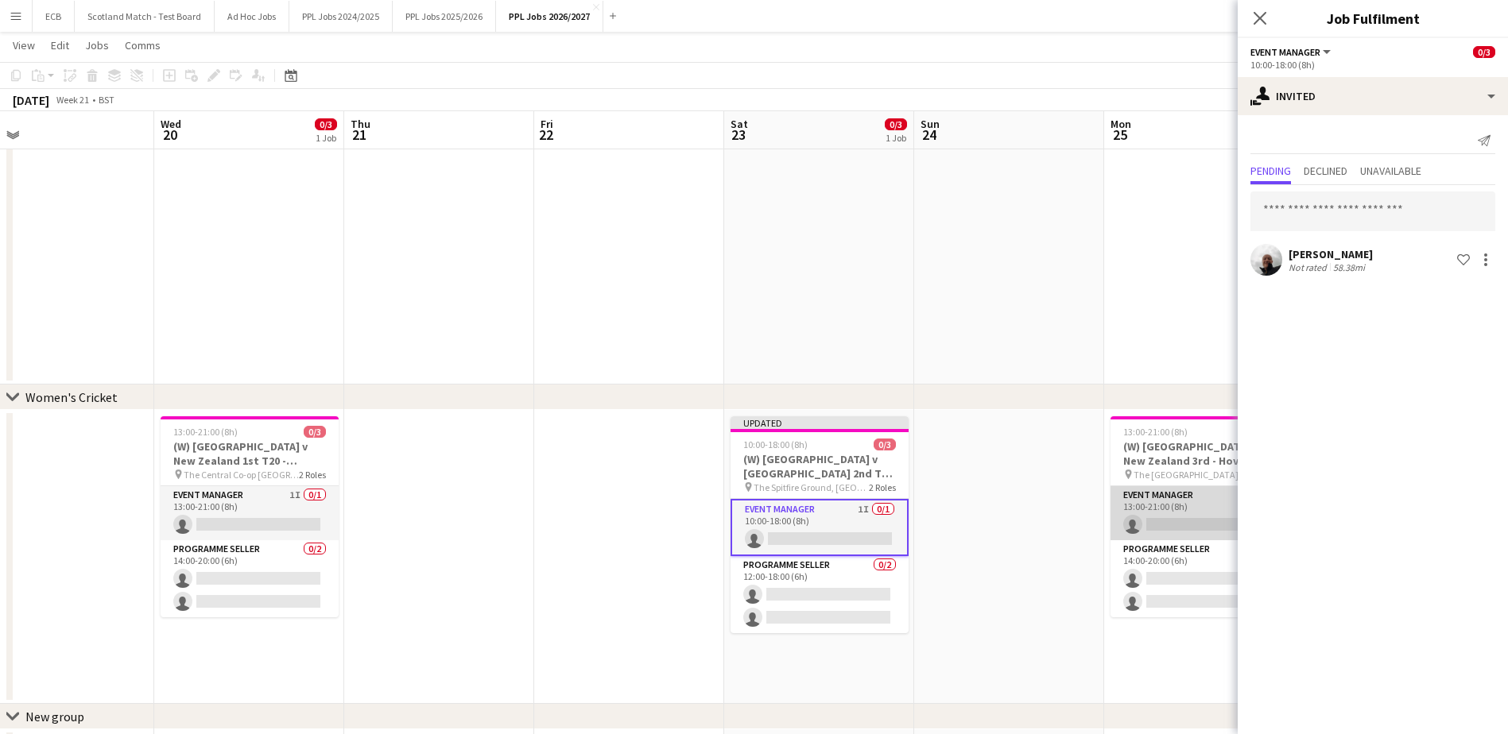
click at [1010, 448] on app-card-role "Event Manager 0/1 13:00-21:00 (8h) single-neutral-actions" at bounding box center [1199, 513] width 178 height 54
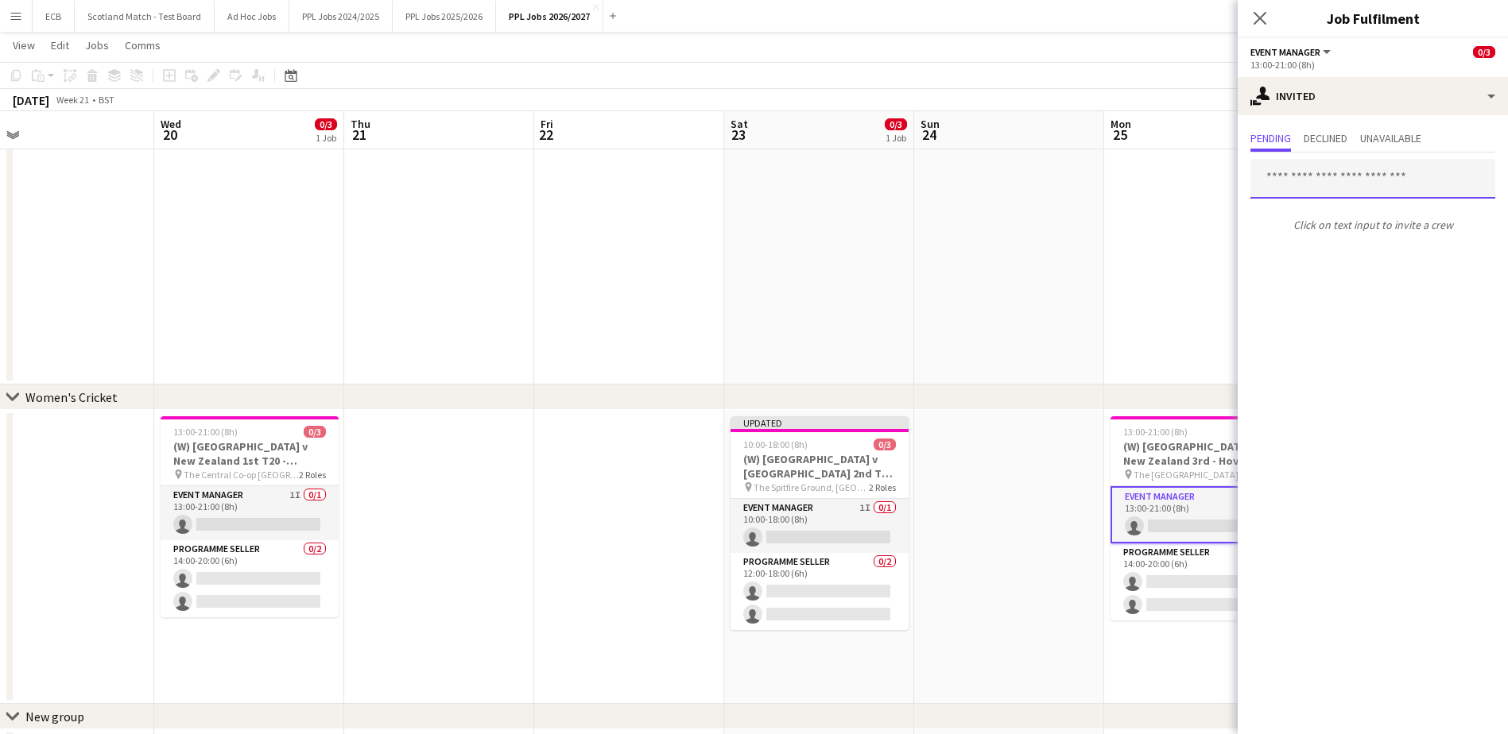
click at [1010, 177] on input "text" at bounding box center [1372, 179] width 245 height 40
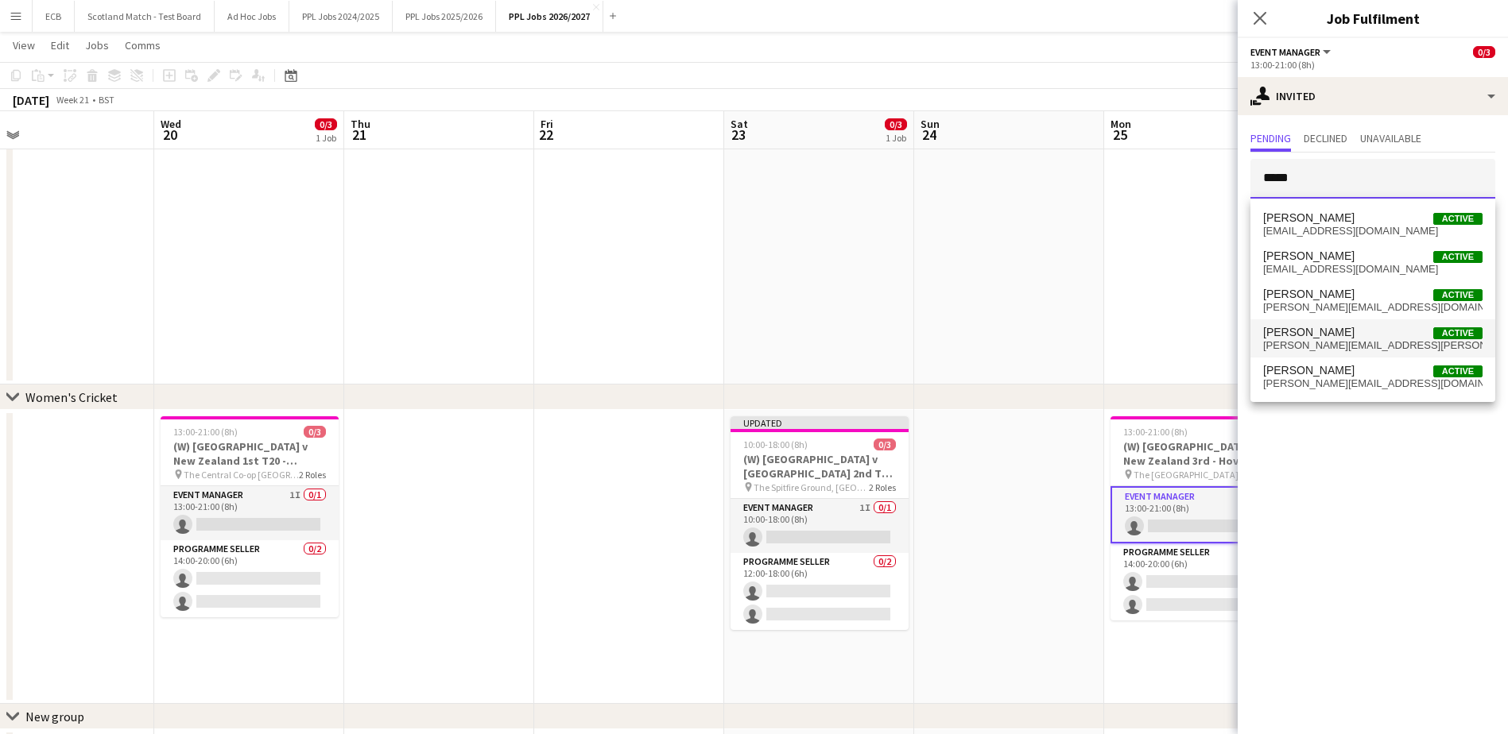
type input "*****"
click at [1010, 326] on span "Steve Fulcher" at bounding box center [1308, 333] width 91 height 14
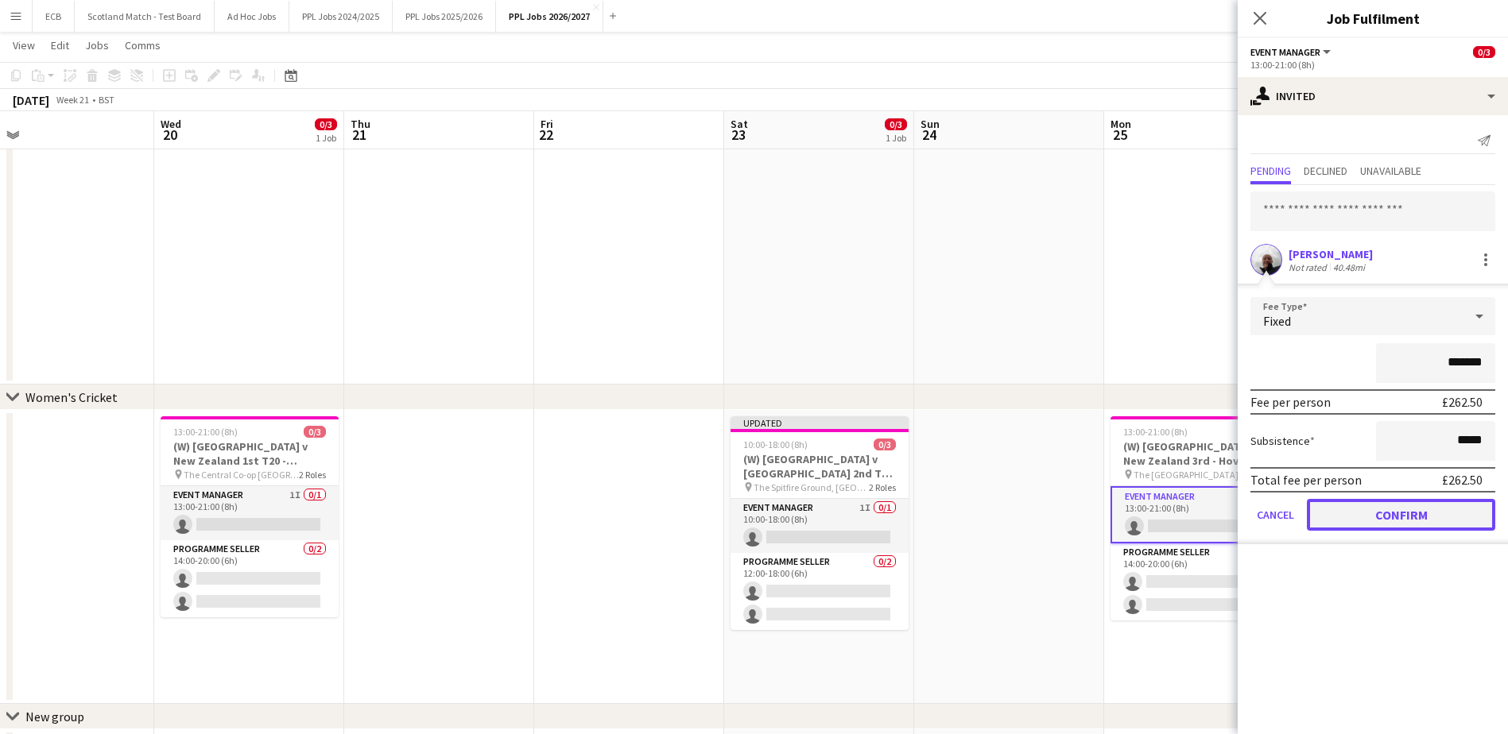
click at [1010, 448] on button "Confirm" at bounding box center [1401, 515] width 188 height 32
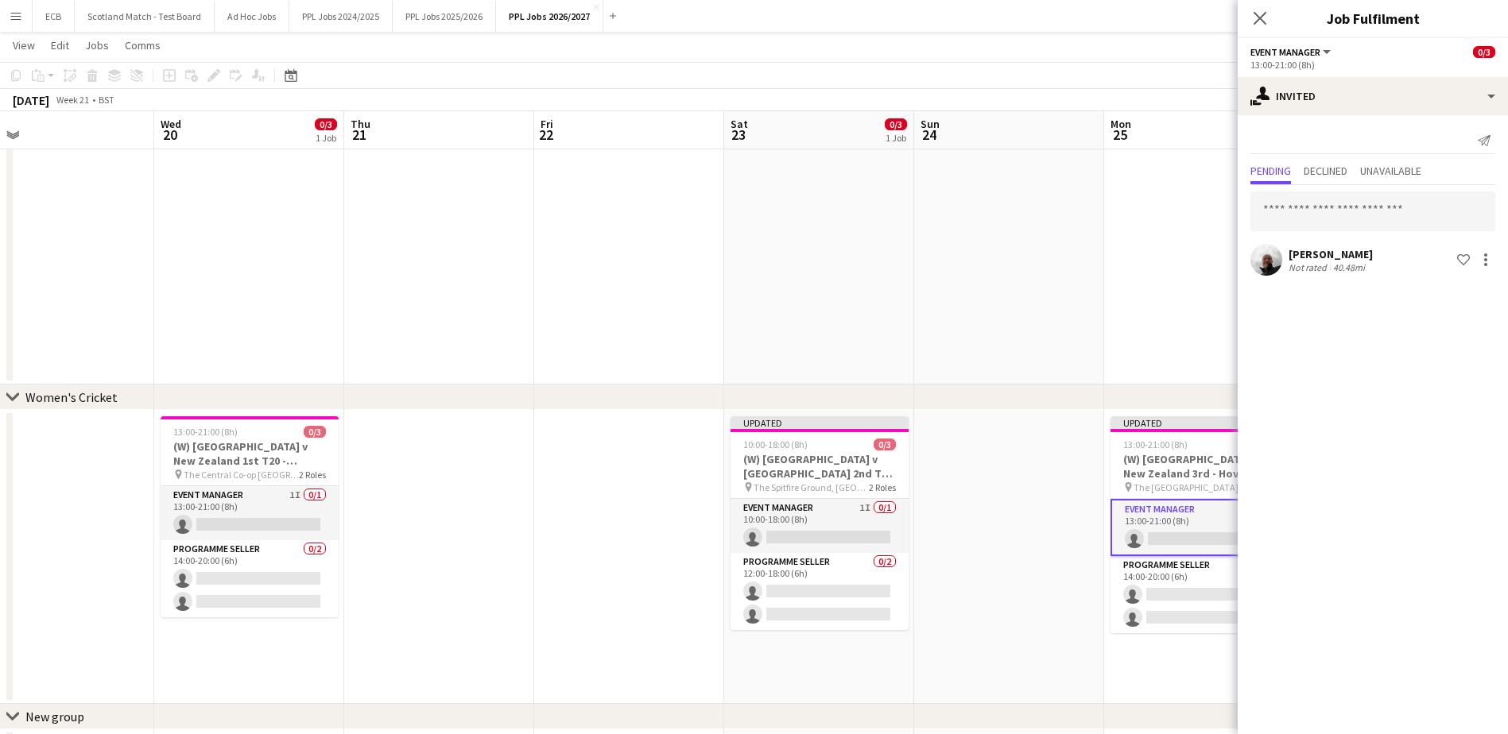
click at [1010, 272] on app-date-cell at bounding box center [1199, 187] width 190 height 396
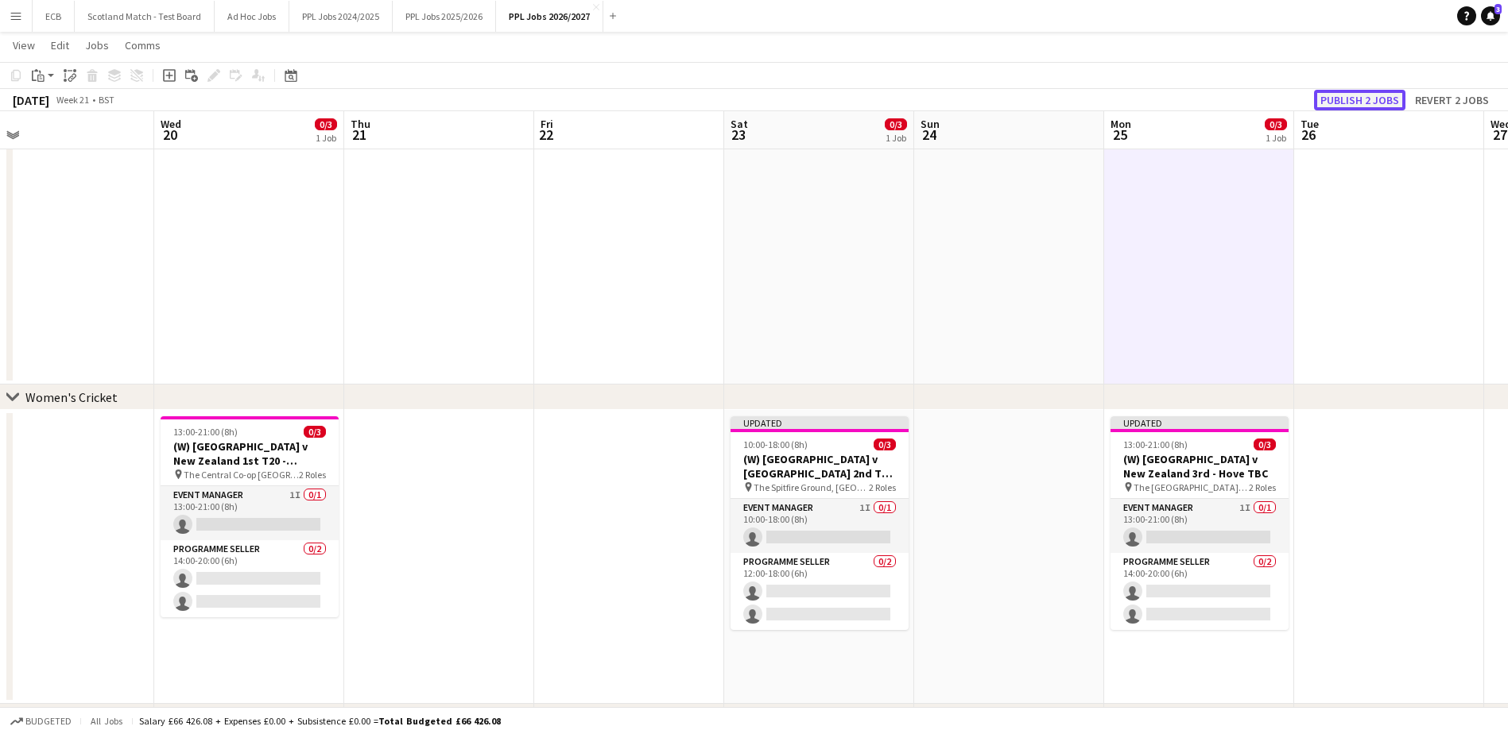
click at [1010, 100] on button "Publish 2 jobs" at bounding box center [1359, 100] width 91 height 21
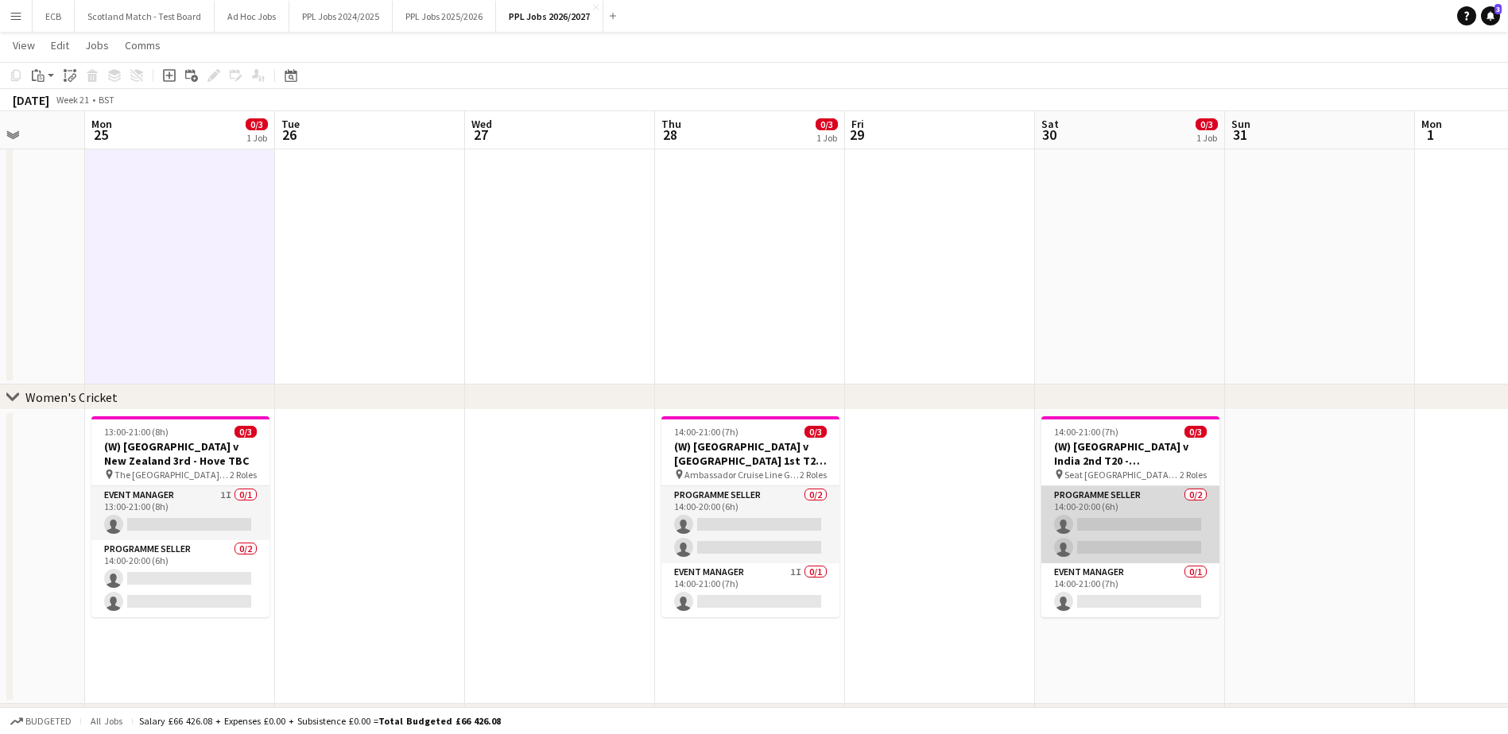
scroll to position [0, 485]
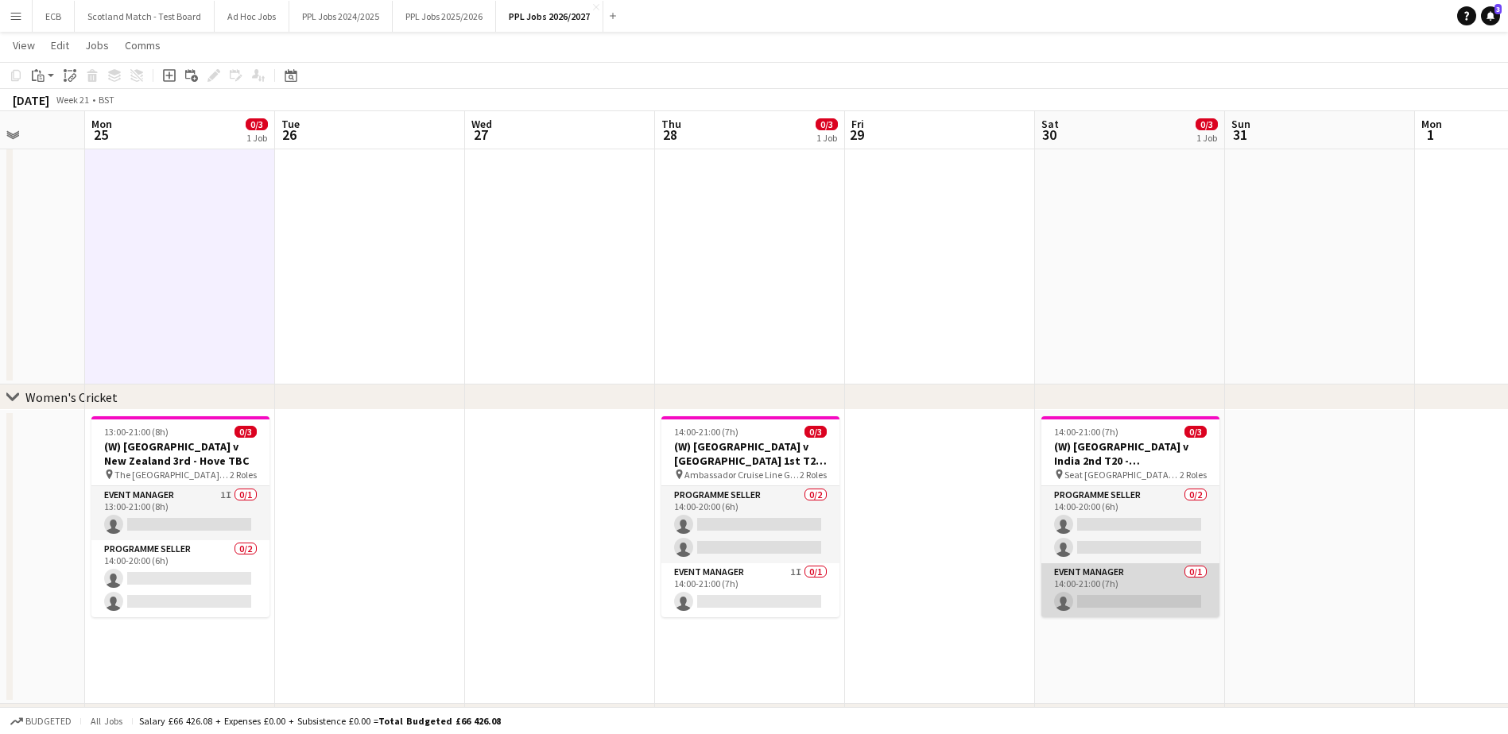
click at [1010, 448] on app-card-role "Event Manager 0/1 14:00-21:00 (7h) single-neutral-actions" at bounding box center [1130, 591] width 178 height 54
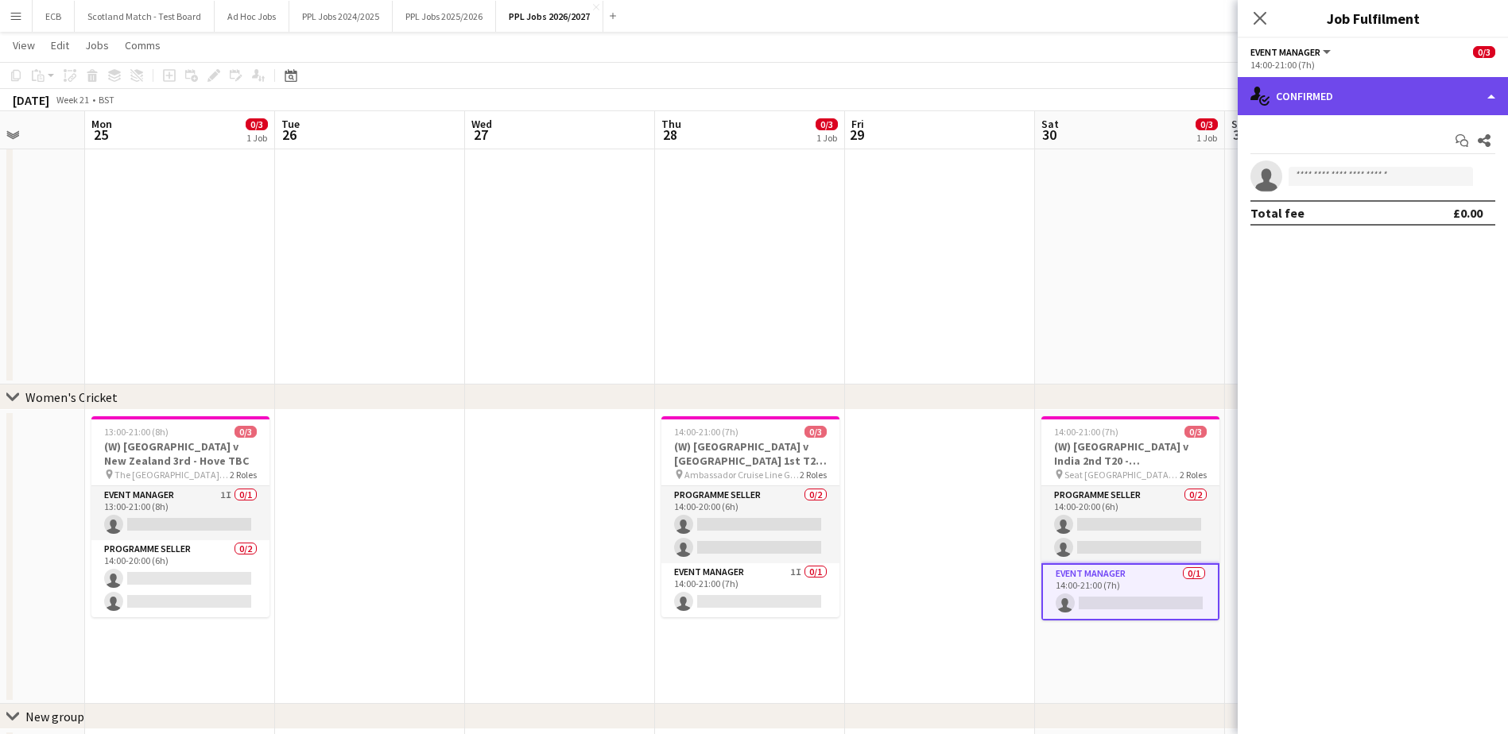
click at [1010, 110] on div "single-neutral-actions-check-2 Confirmed" at bounding box center [1373, 96] width 270 height 38
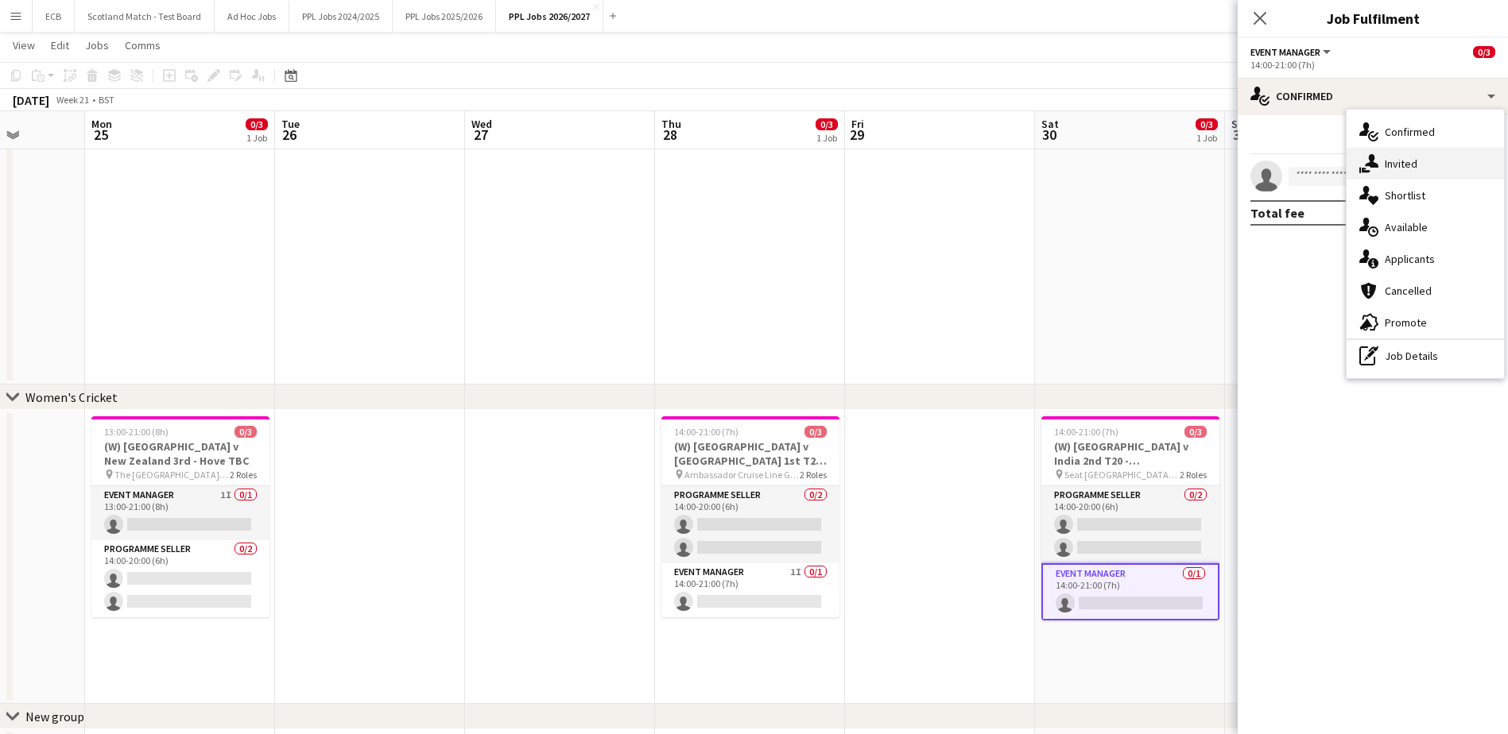
click at [1010, 164] on span "Invited" at bounding box center [1401, 164] width 33 height 14
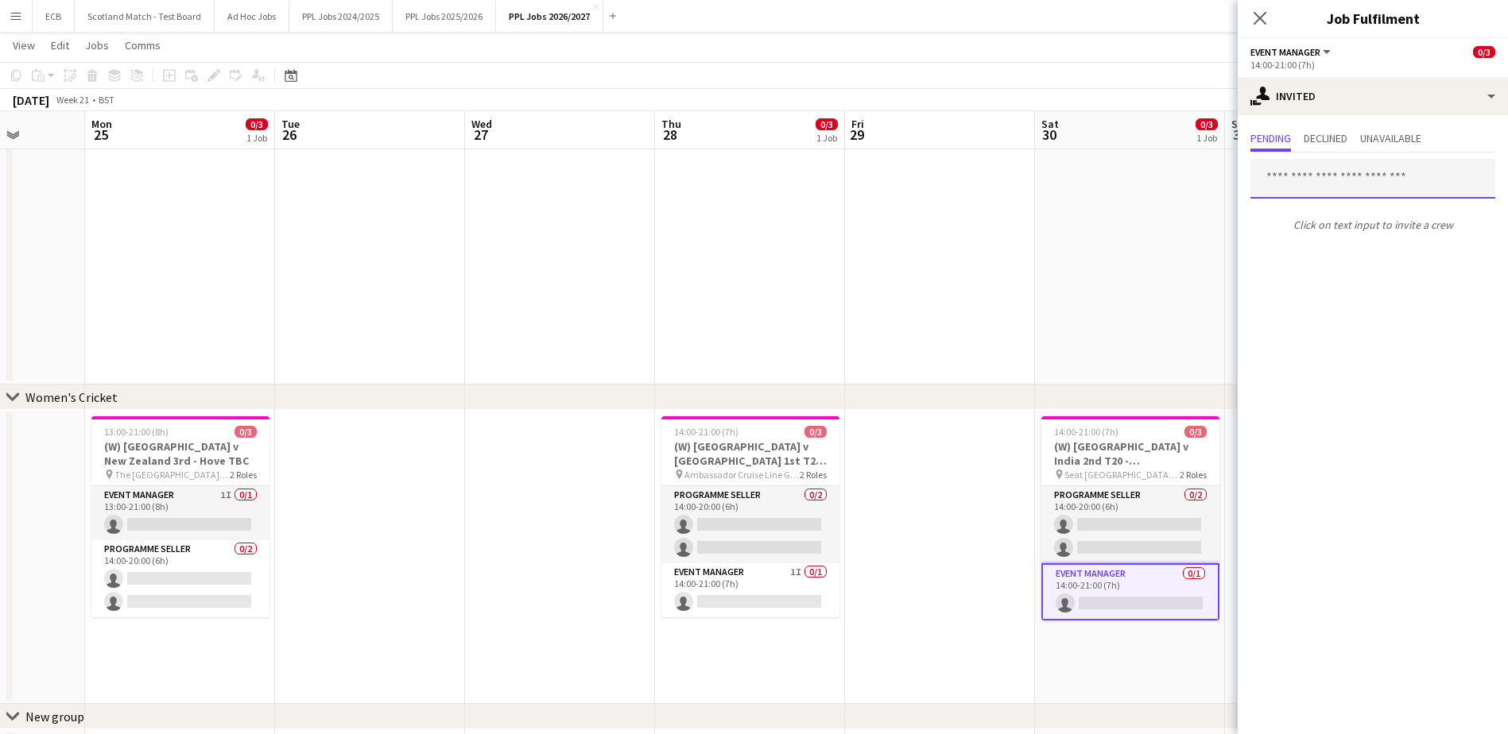
click at [1010, 189] on input "text" at bounding box center [1372, 179] width 245 height 40
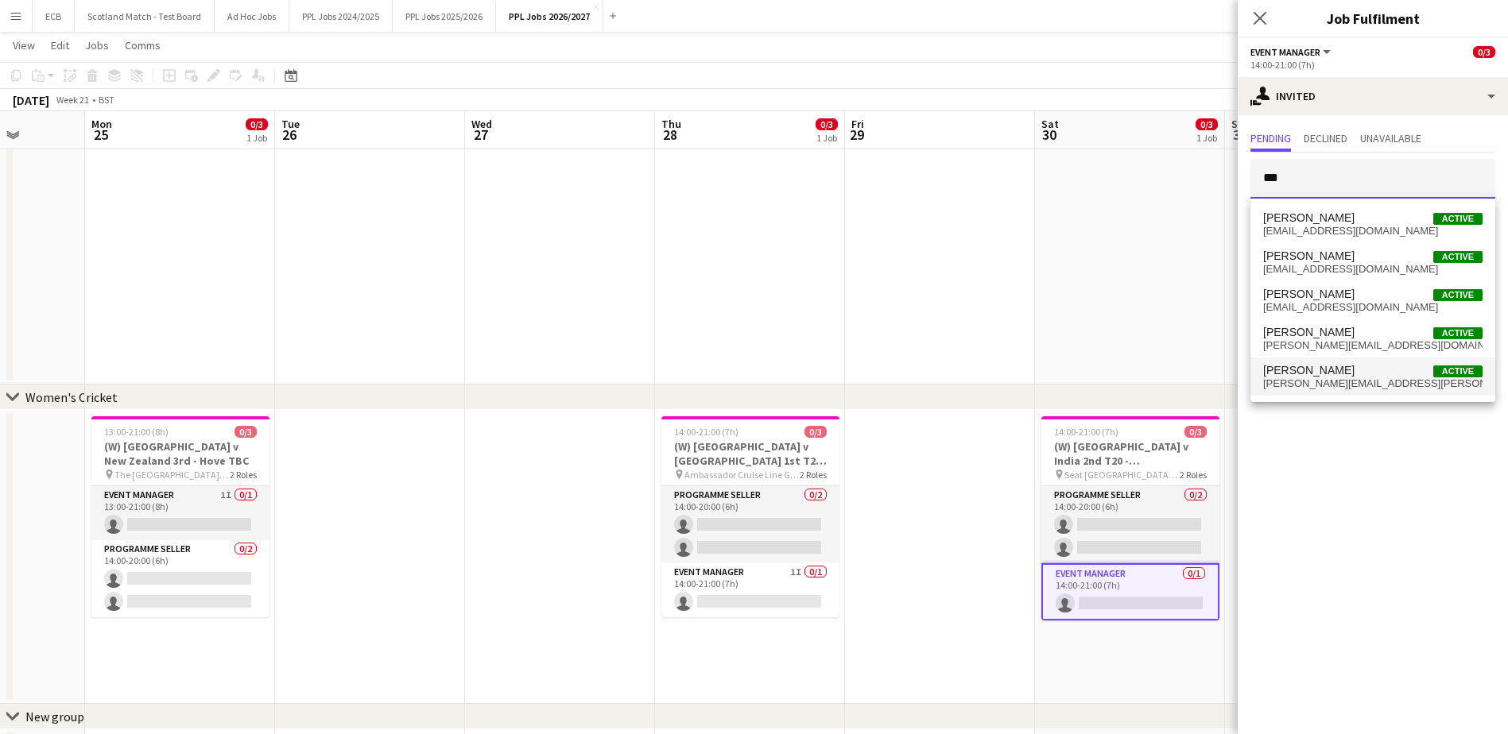
type input "***"
click at [1010, 383] on span "steve.fulcher@thepplgroup.com" at bounding box center [1372, 384] width 219 height 13
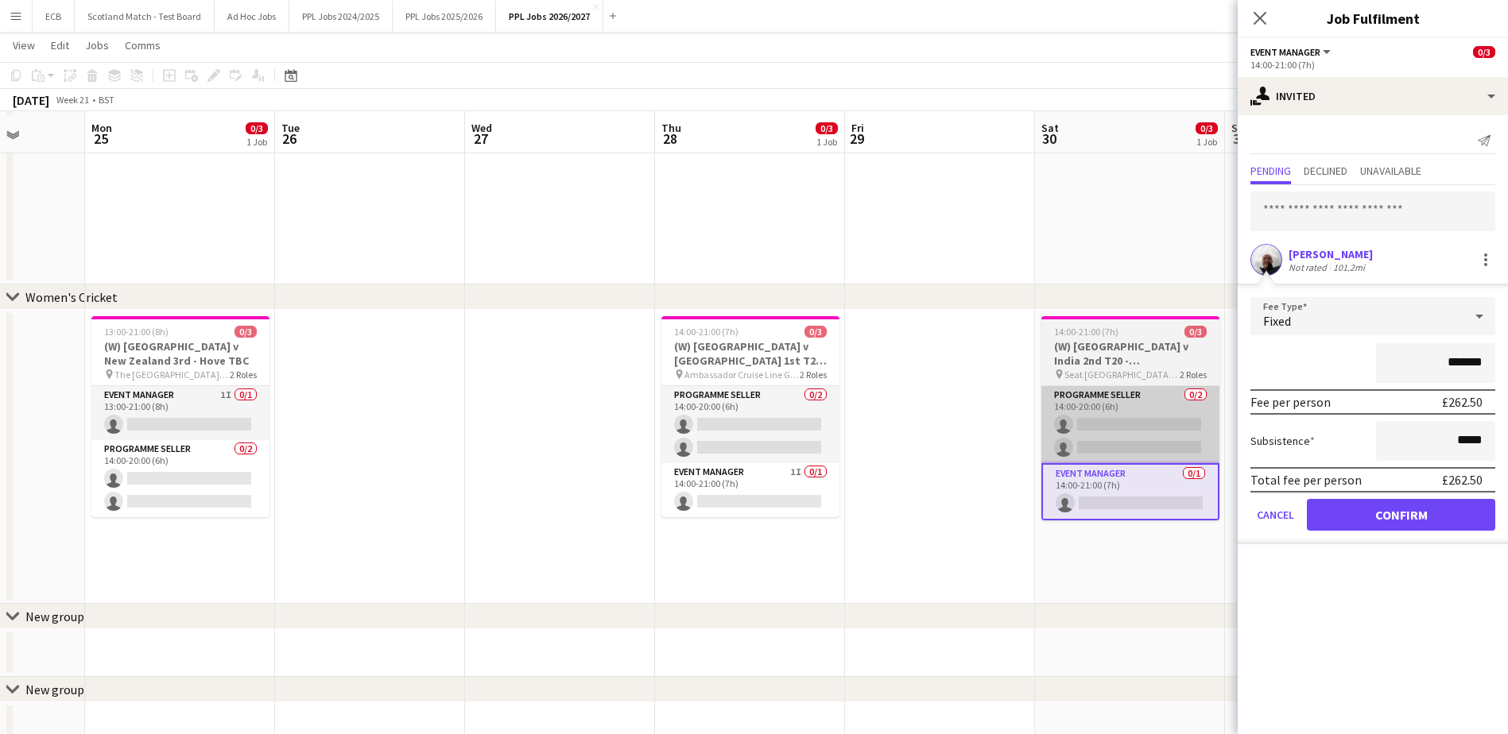
scroll to position [686, 0]
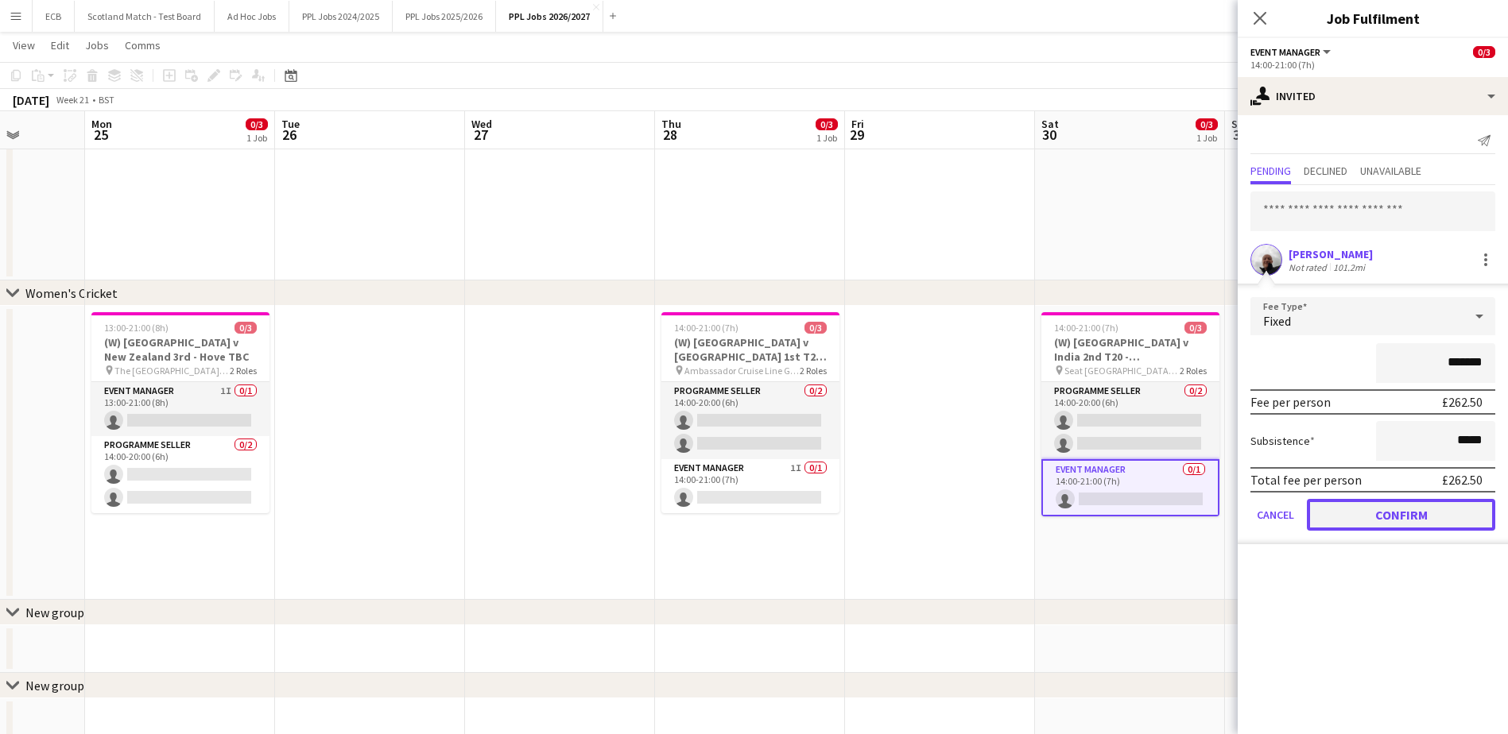
click at [1010, 448] on button "Confirm" at bounding box center [1401, 515] width 188 height 32
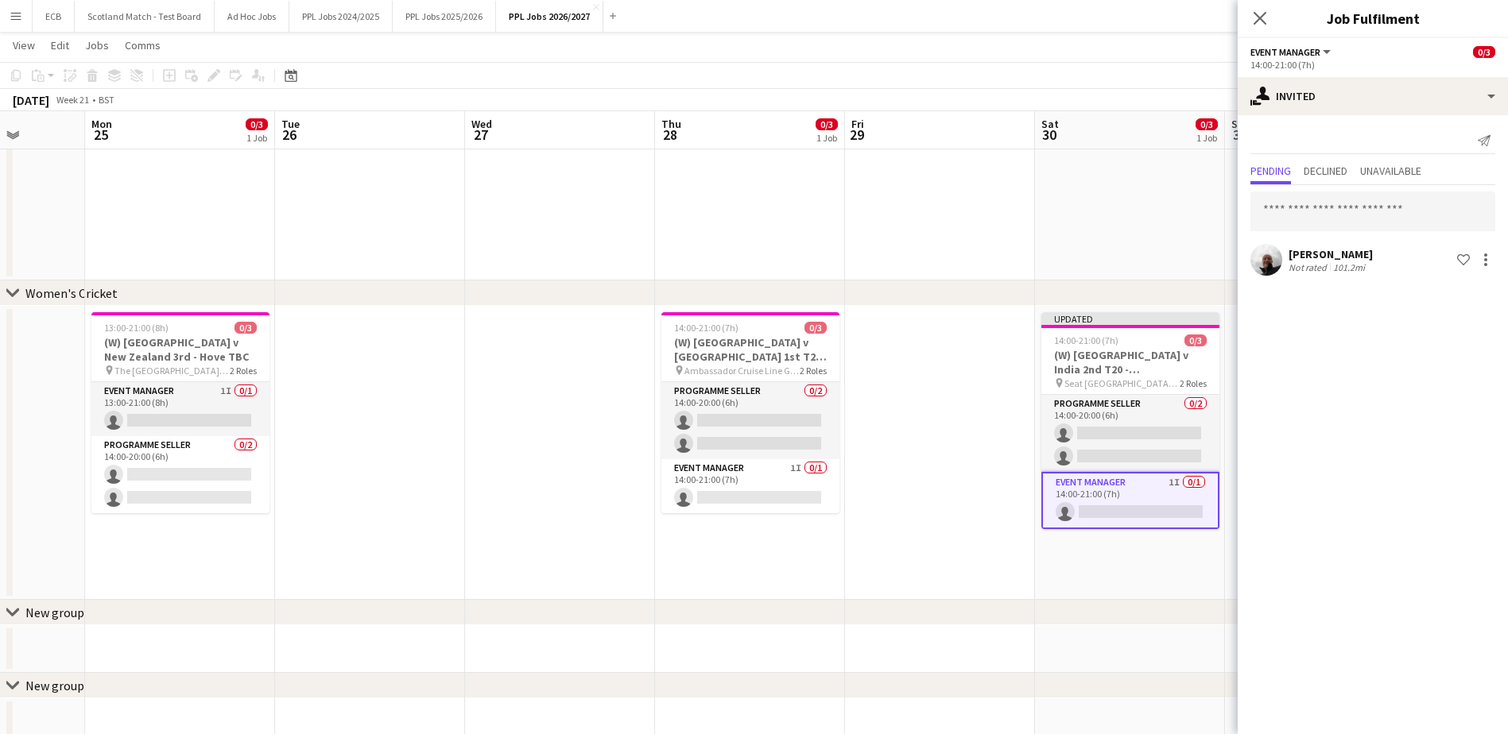
click at [979, 370] on app-date-cell at bounding box center [940, 453] width 190 height 294
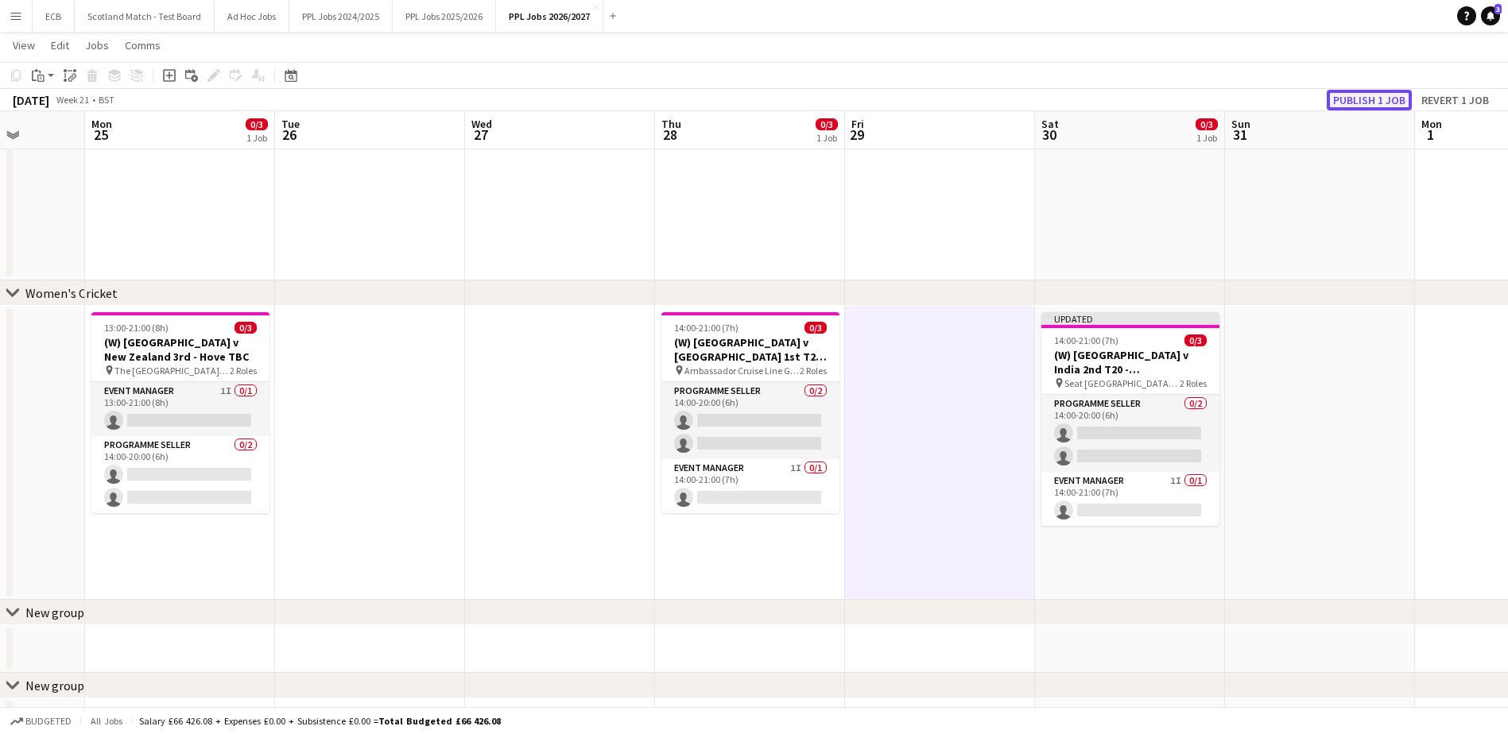
click at [1010, 97] on button "Publish 1 job" at bounding box center [1369, 100] width 85 height 21
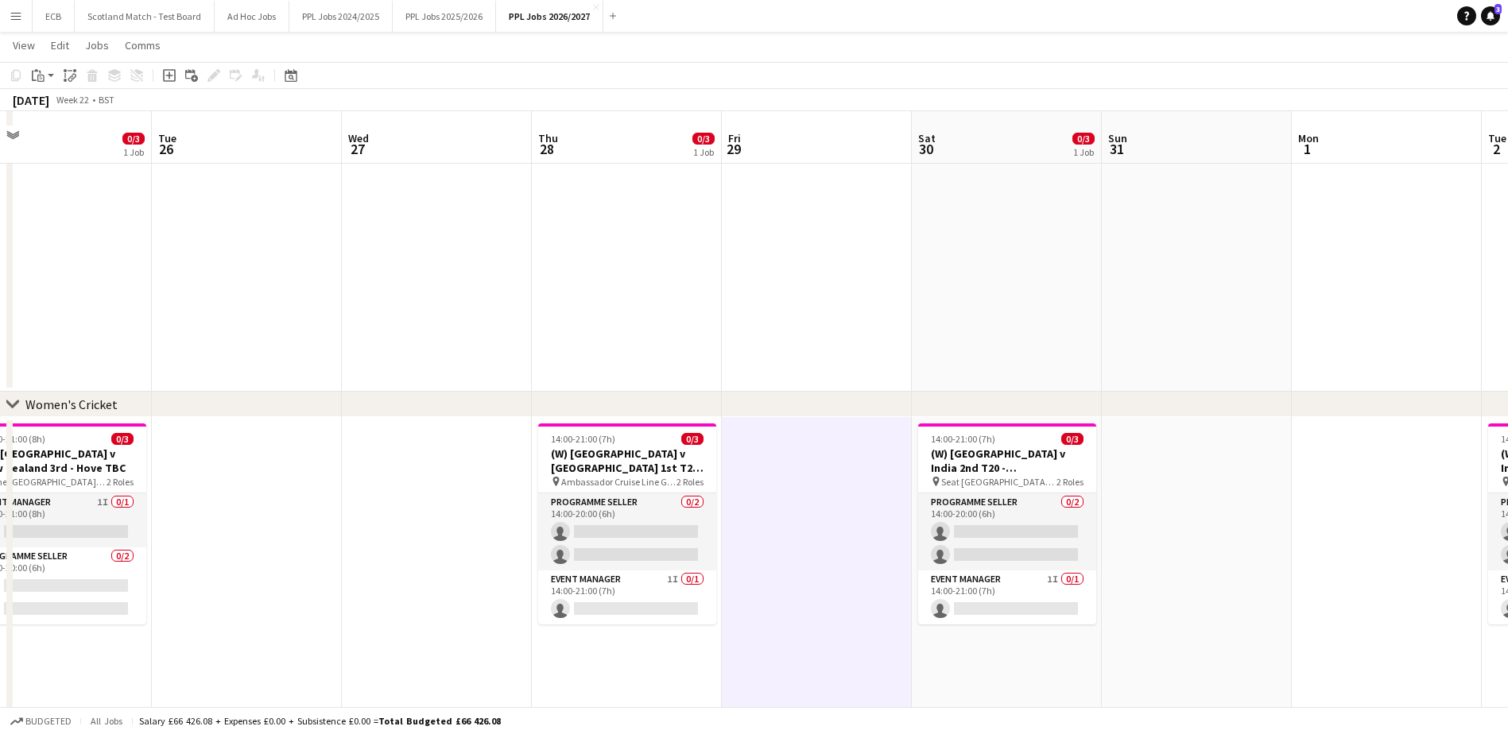
scroll to position [639, 0]
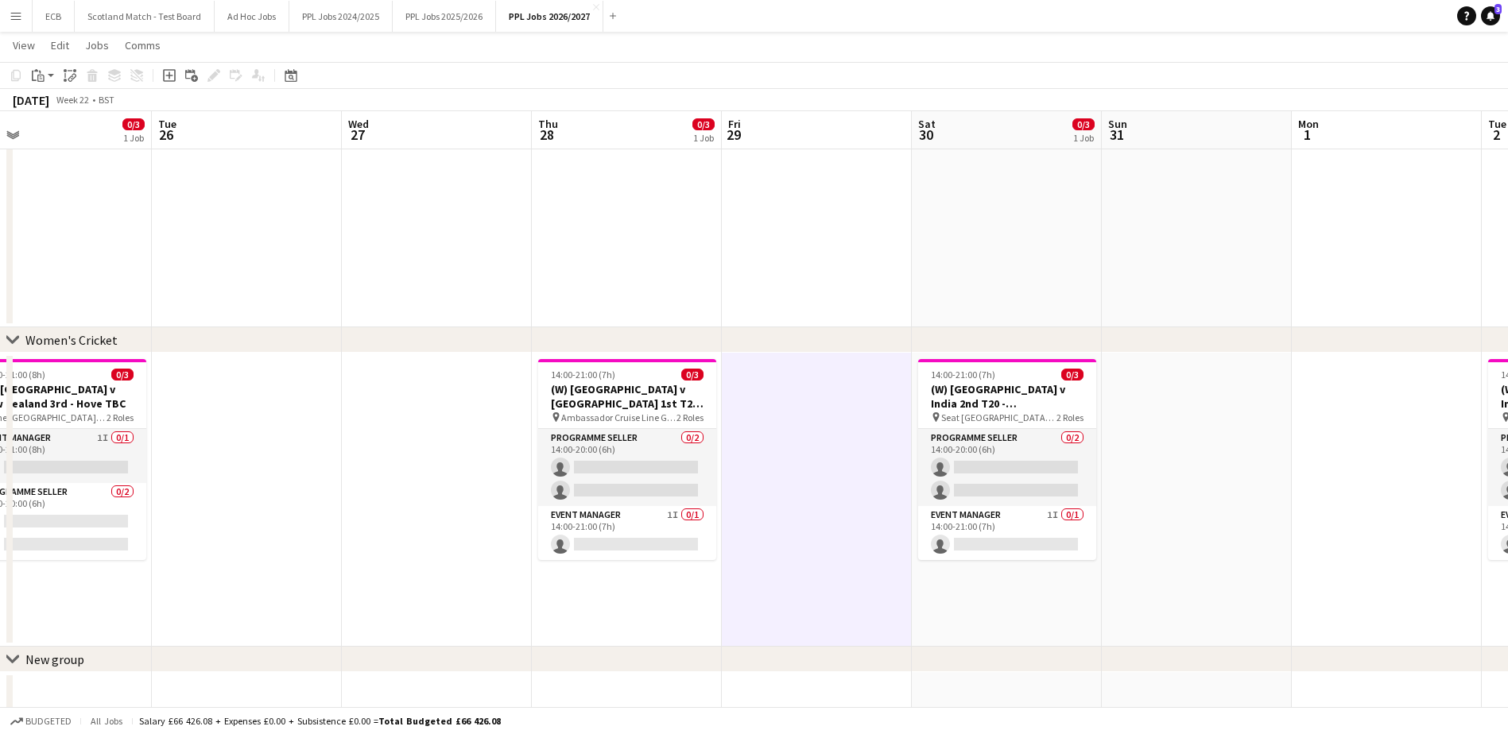
drag, startPoint x: 12, startPoint y: 339, endPoint x: 12, endPoint y: 192, distance: 146.3
click at [12, 192] on div "chevron-right Men's Cricket chevron-right Tennis chevron-right Women's Cricket …" at bounding box center [754, 166] width 1508 height 1254
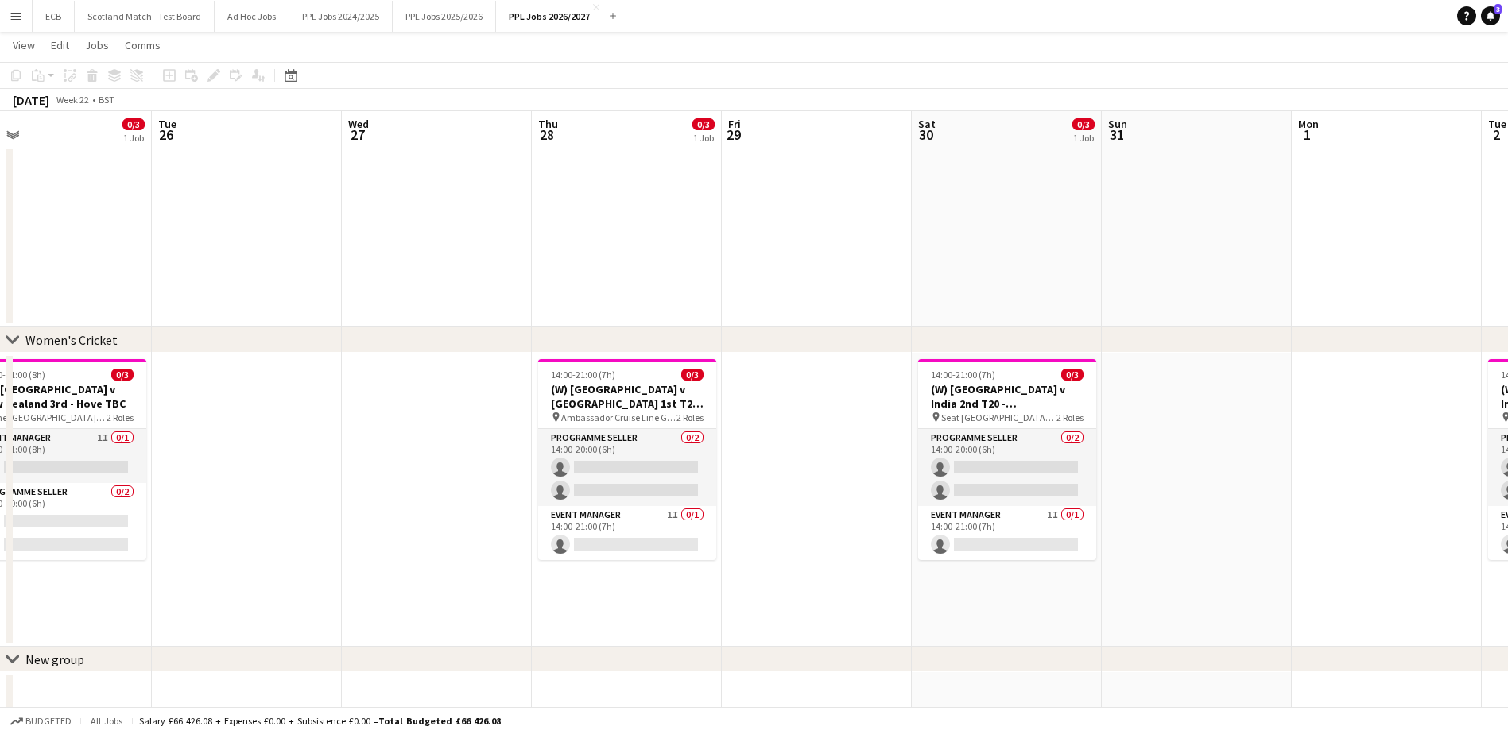
scroll to position [725, 0]
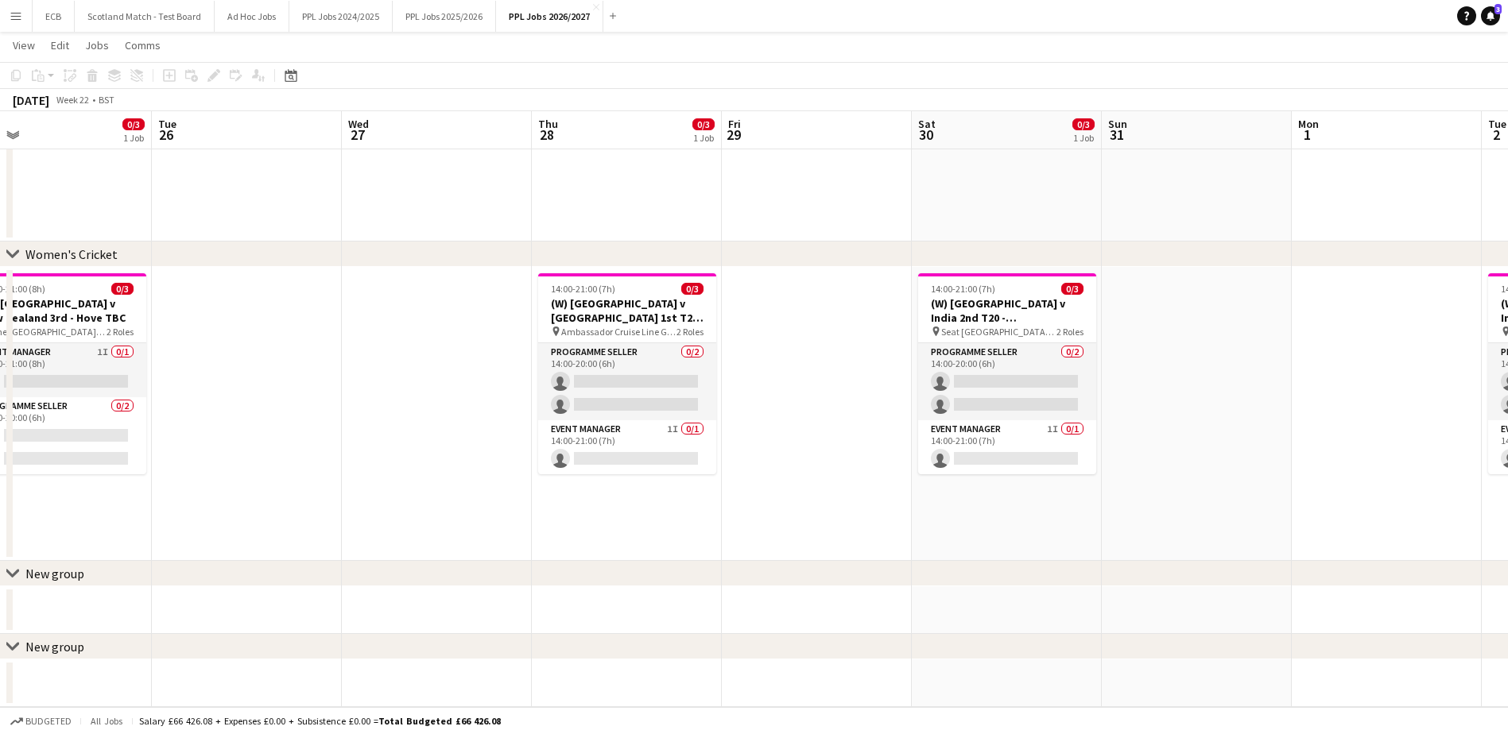
click at [21, 448] on div "chevron-right New group" at bounding box center [754, 573] width 1508 height 25
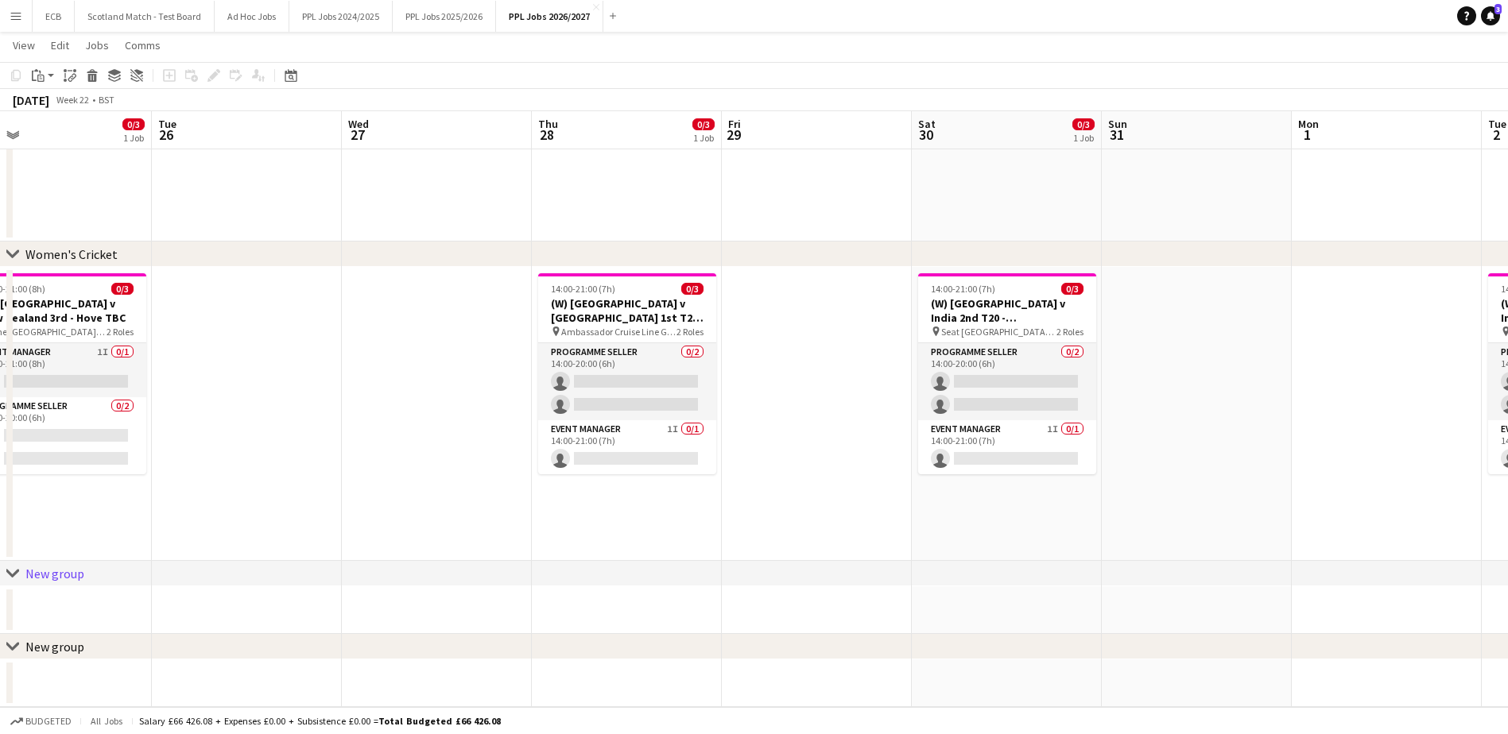
click at [49, 448] on div "New group" at bounding box center [54, 574] width 59 height 16
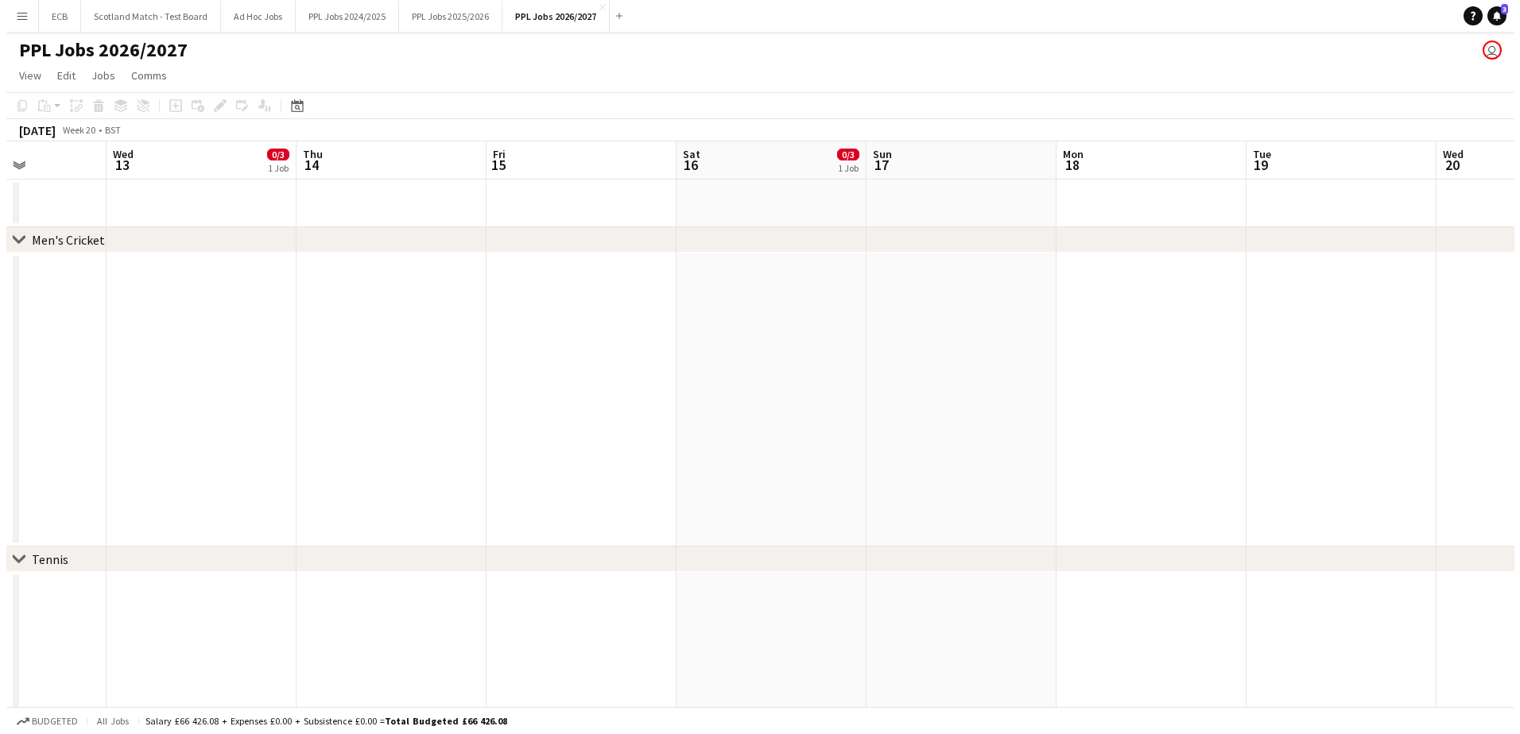
scroll to position [0, 469]
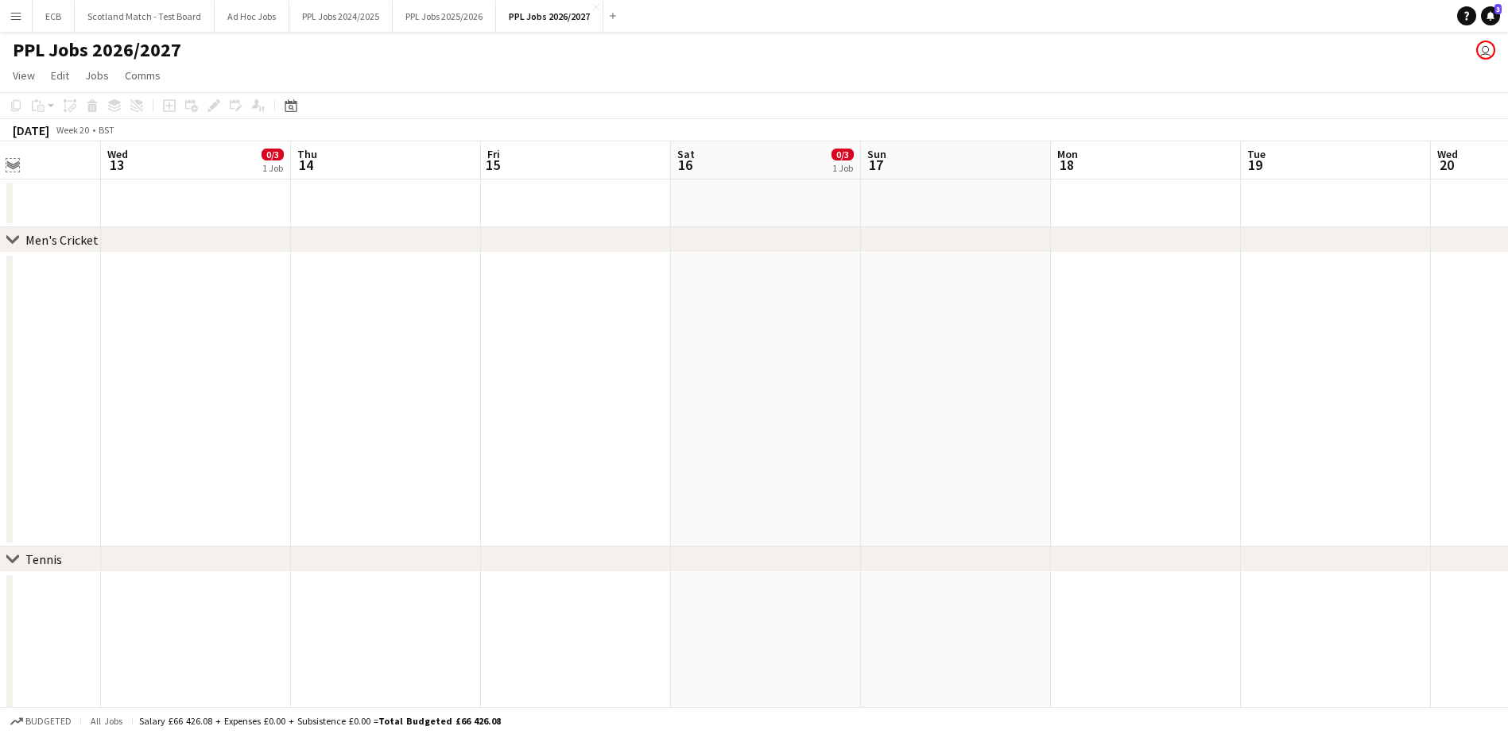
click at [15, 169] on app-icon "Expand/collapse" at bounding box center [12, 164] width 13 height 15
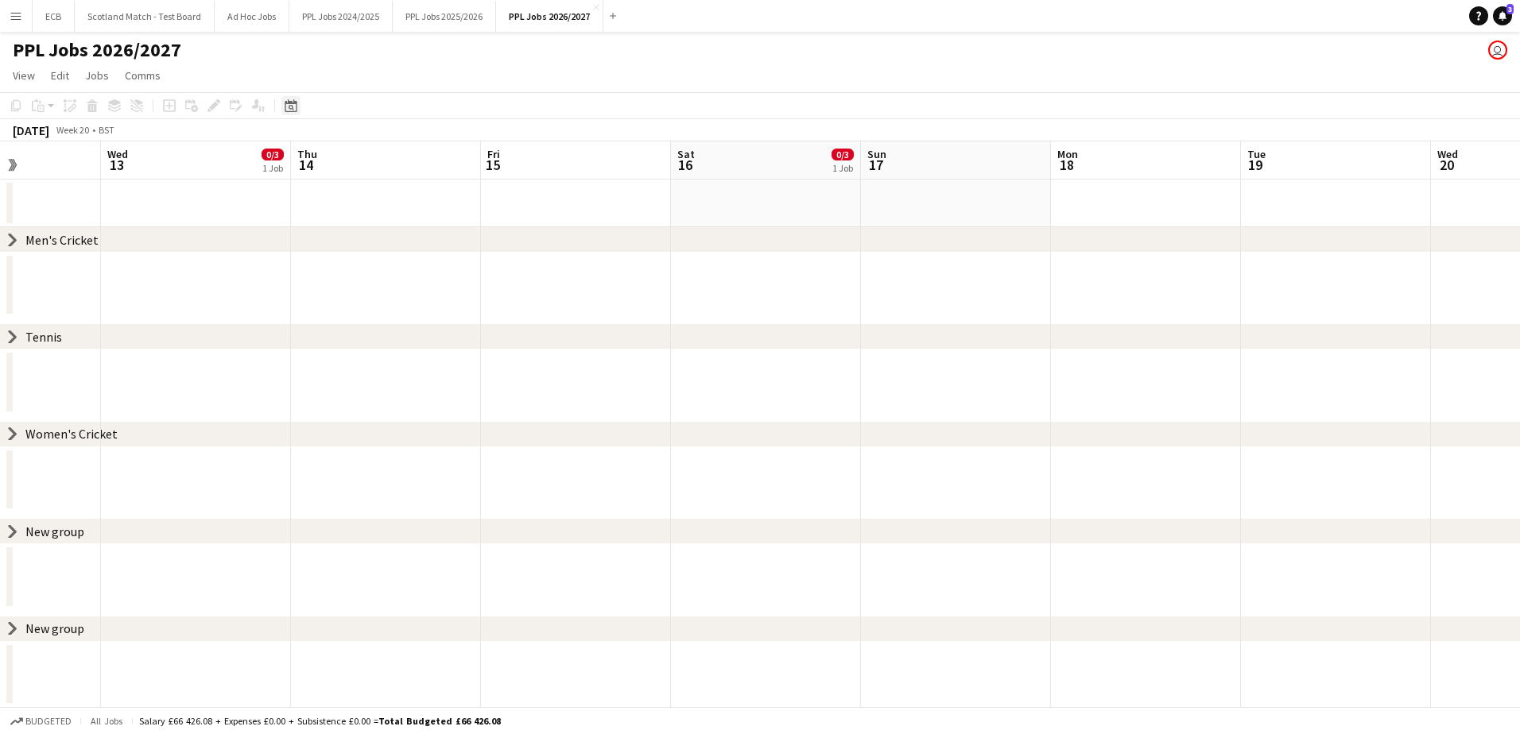
click at [288, 103] on icon at bounding box center [291, 105] width 12 height 13
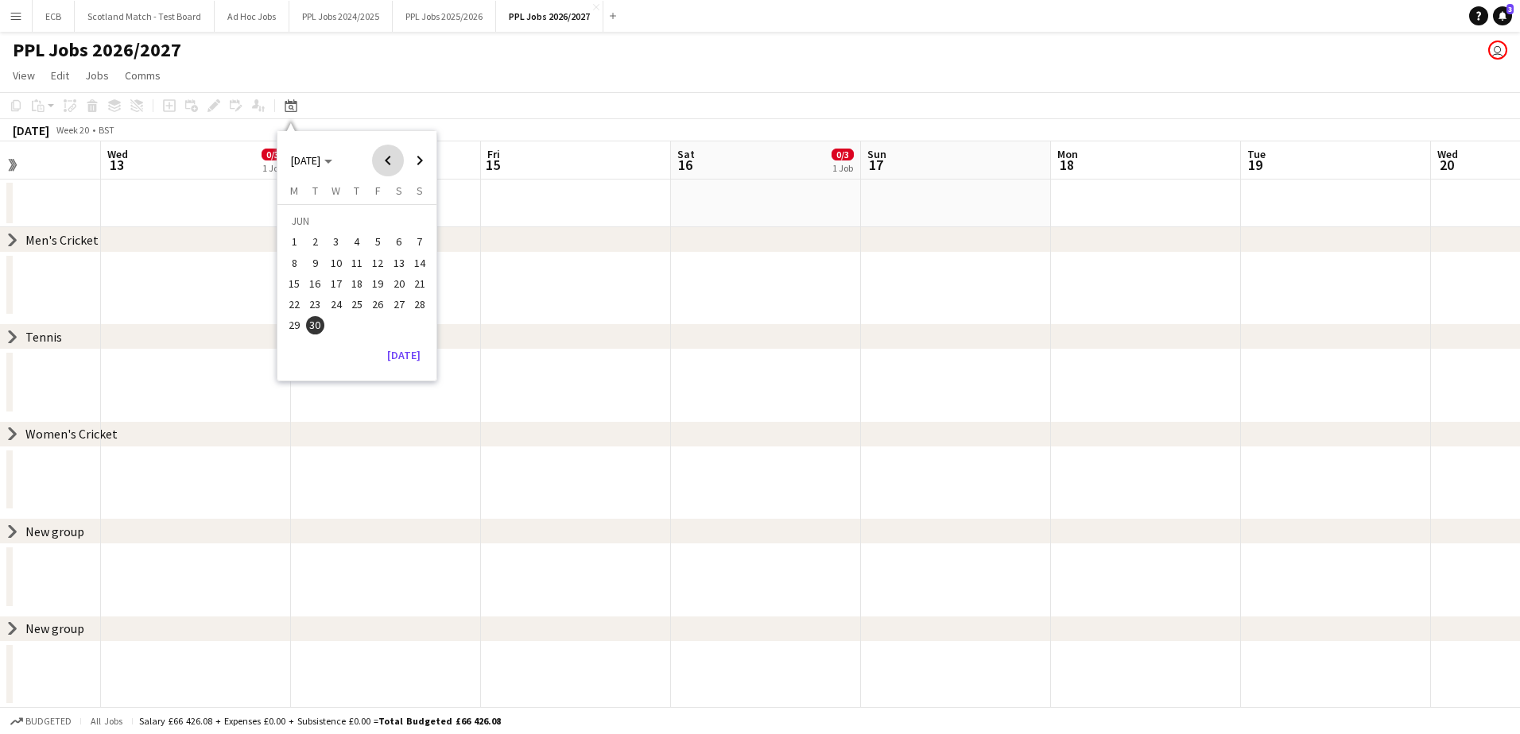
click at [389, 161] on span "Previous month" at bounding box center [388, 161] width 32 height 32
click at [393, 222] on span "2" at bounding box center [398, 223] width 19 height 22
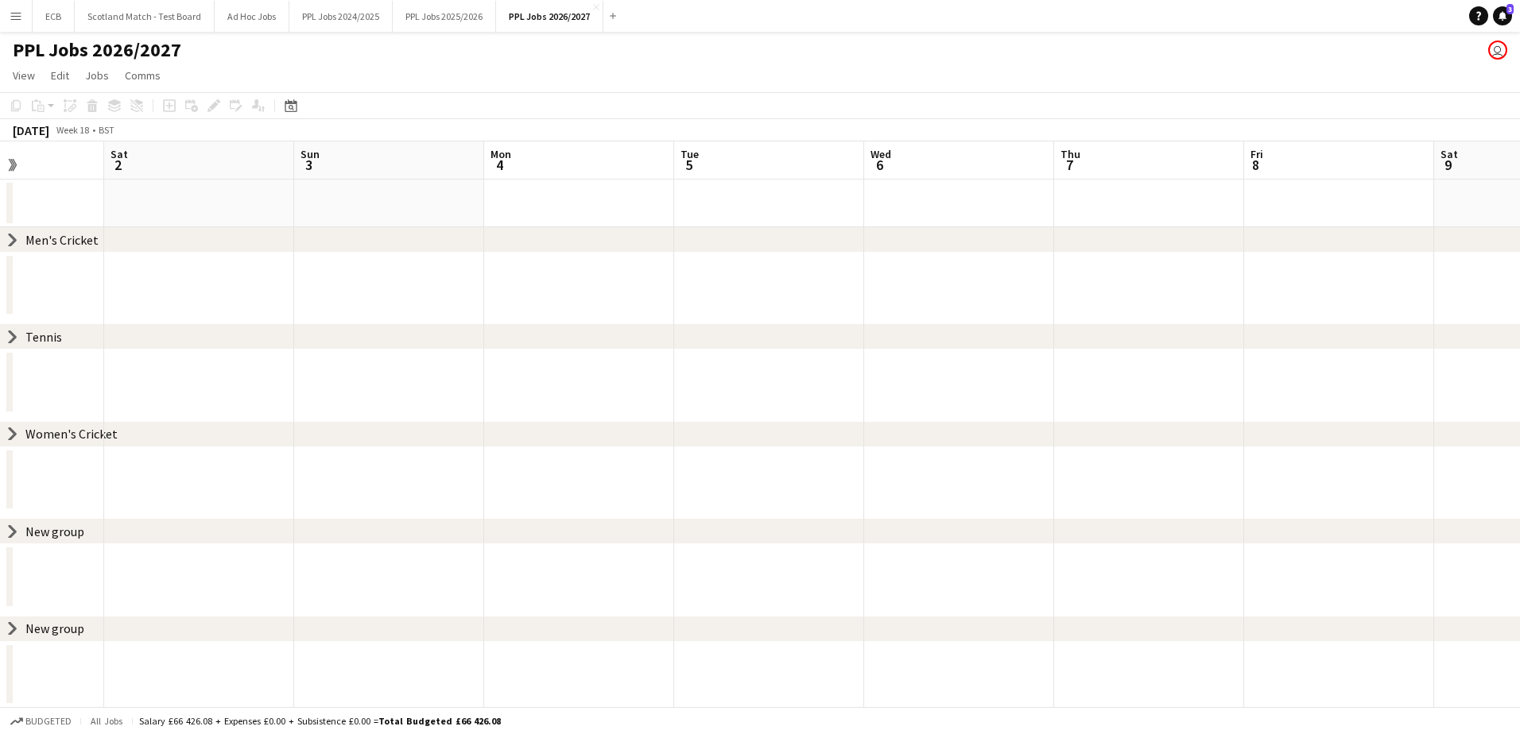
scroll to position [0, 465]
click at [62, 448] on div "New group" at bounding box center [54, 532] width 59 height 16
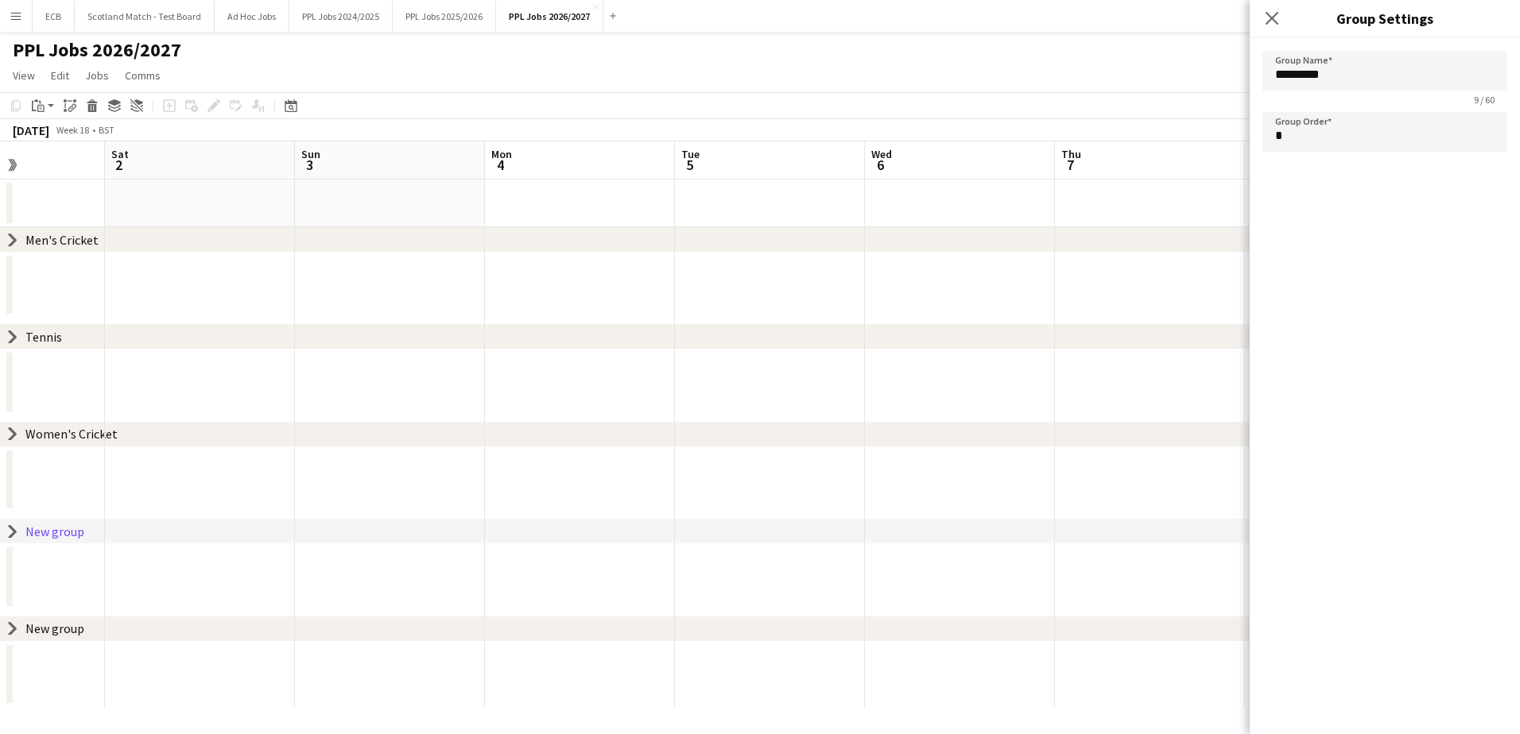
click at [53, 434] on div "Women's Cricket" at bounding box center [71, 435] width 92 height 16
type input "**********"
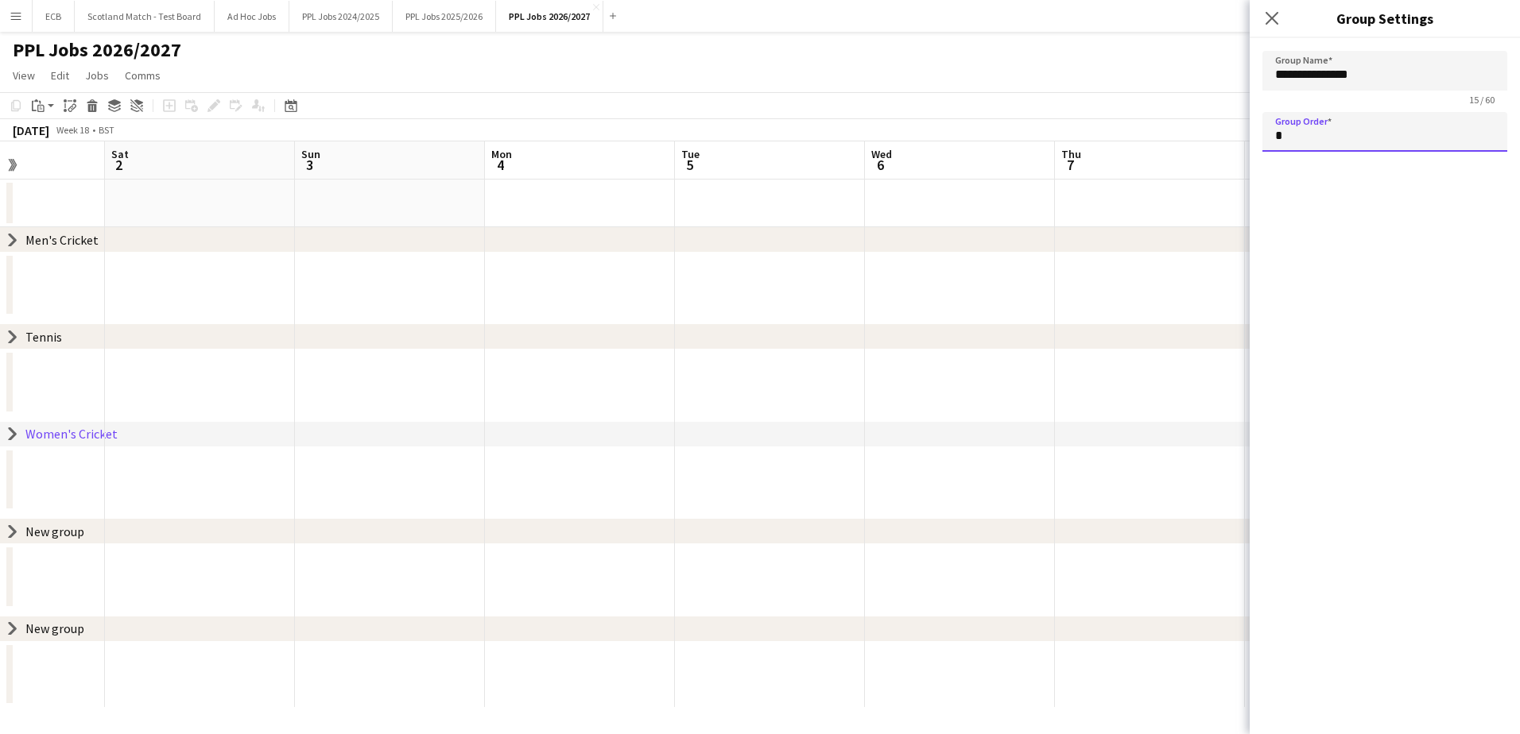
drag, startPoint x: 1323, startPoint y: 139, endPoint x: 1245, endPoint y: 149, distance: 79.4
click at [1010, 149] on body "Menu Boards Boards Boards All jobs Status Workforce Workforce My Workforce Recr…" at bounding box center [760, 367] width 1520 height 734
type input "*"
click at [960, 362] on app-calendar-group at bounding box center [770, 370] width 2470 height 91
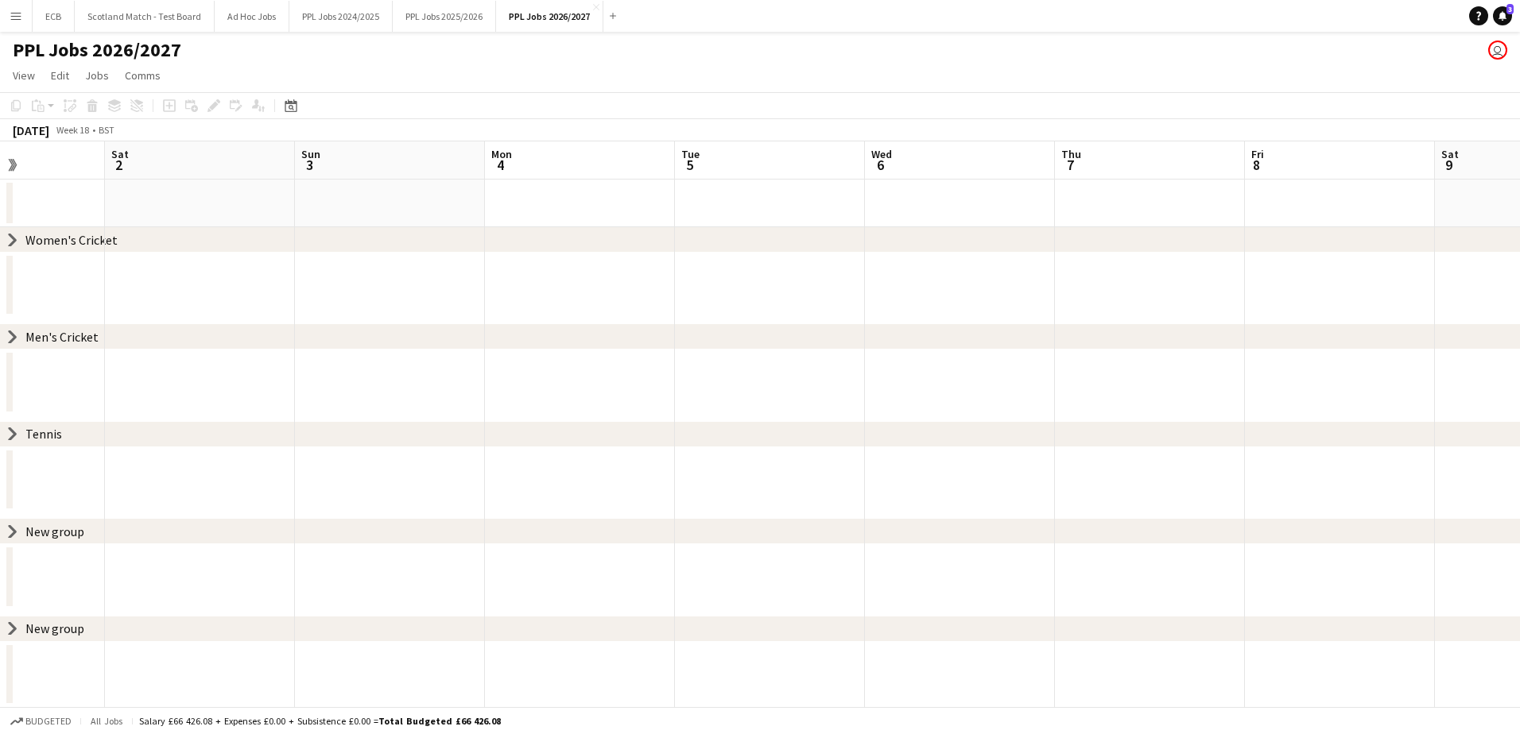
click at [14, 434] on icon at bounding box center [13, 434] width 6 height 12
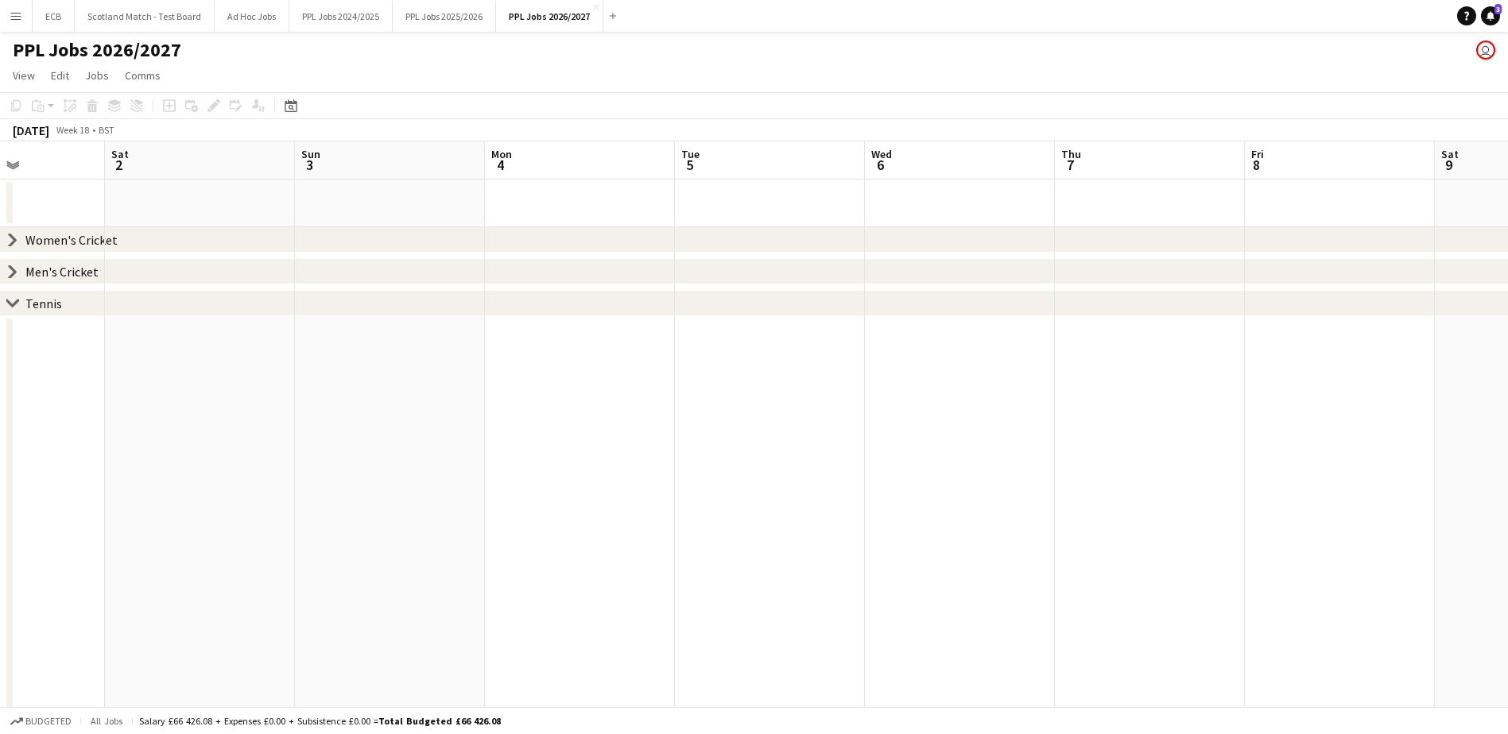
click at [11, 304] on icon at bounding box center [12, 303] width 12 height 6
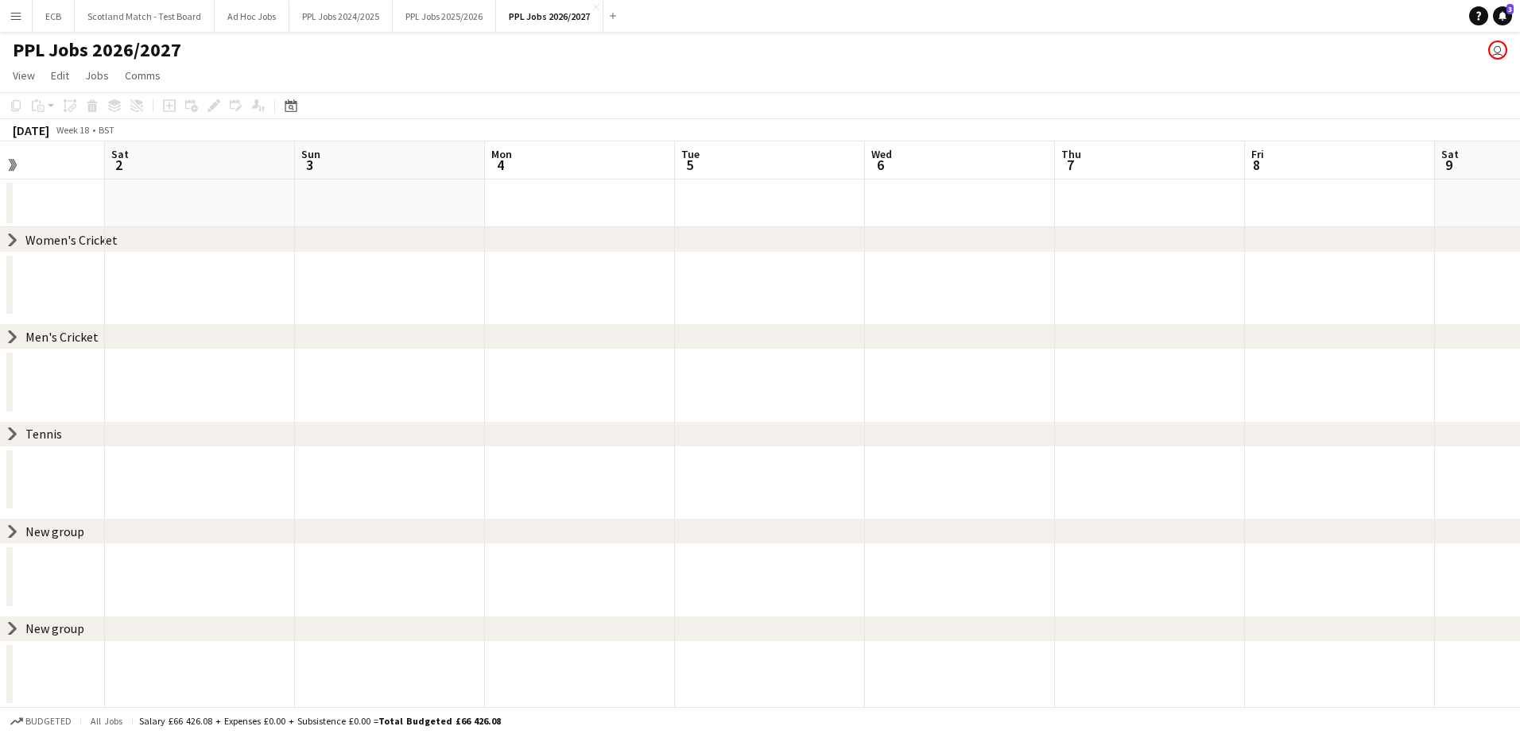
click at [33, 448] on div "New group" at bounding box center [54, 532] width 59 height 16
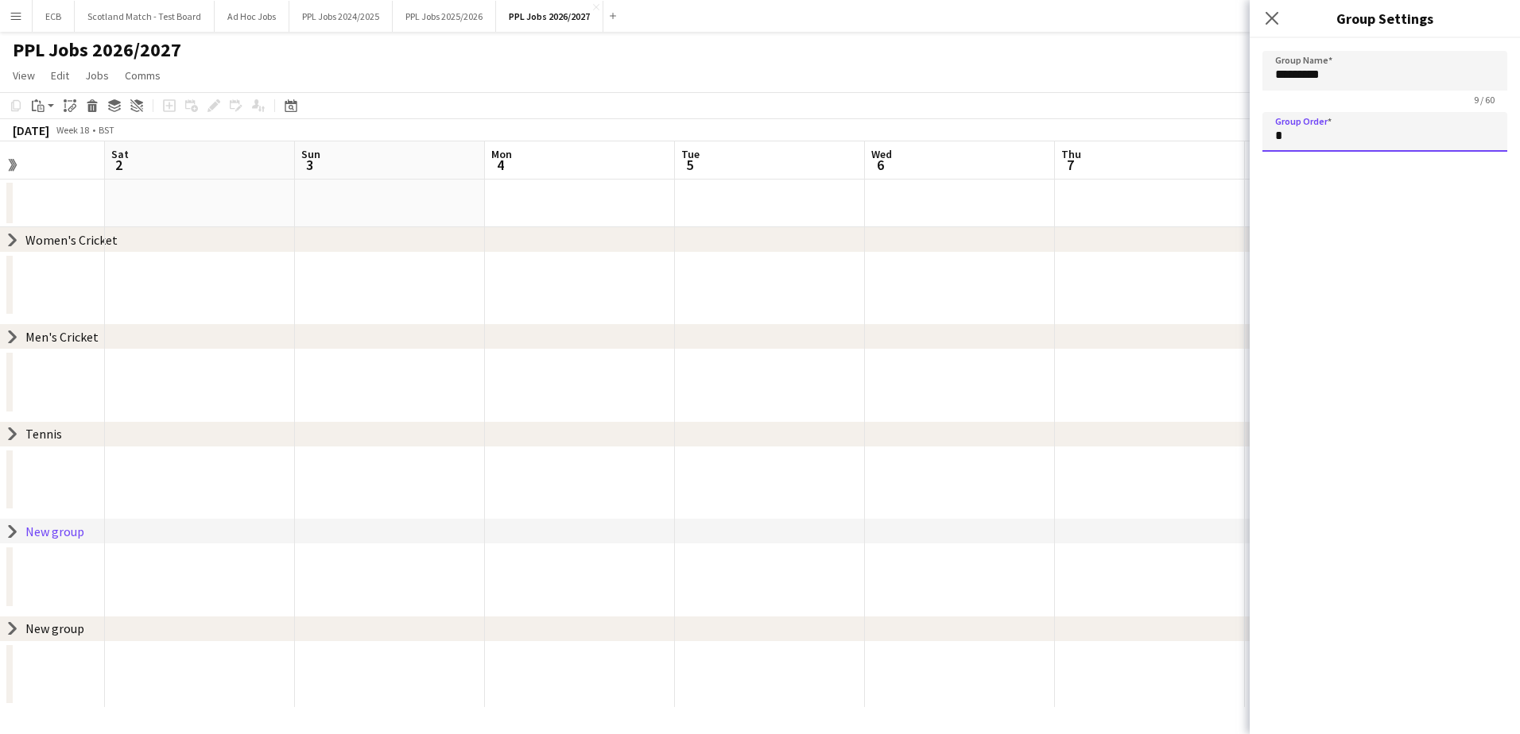
drag, startPoint x: 1300, startPoint y: 133, endPoint x: 1219, endPoint y: 131, distance: 80.3
click at [1010, 131] on body "Menu Boards Boards Boards All jobs Status Workforce Workforce My Workforce Recr…" at bounding box center [760, 367] width 1520 height 734
click at [985, 212] on app-date-cell at bounding box center [960, 204] width 190 height 48
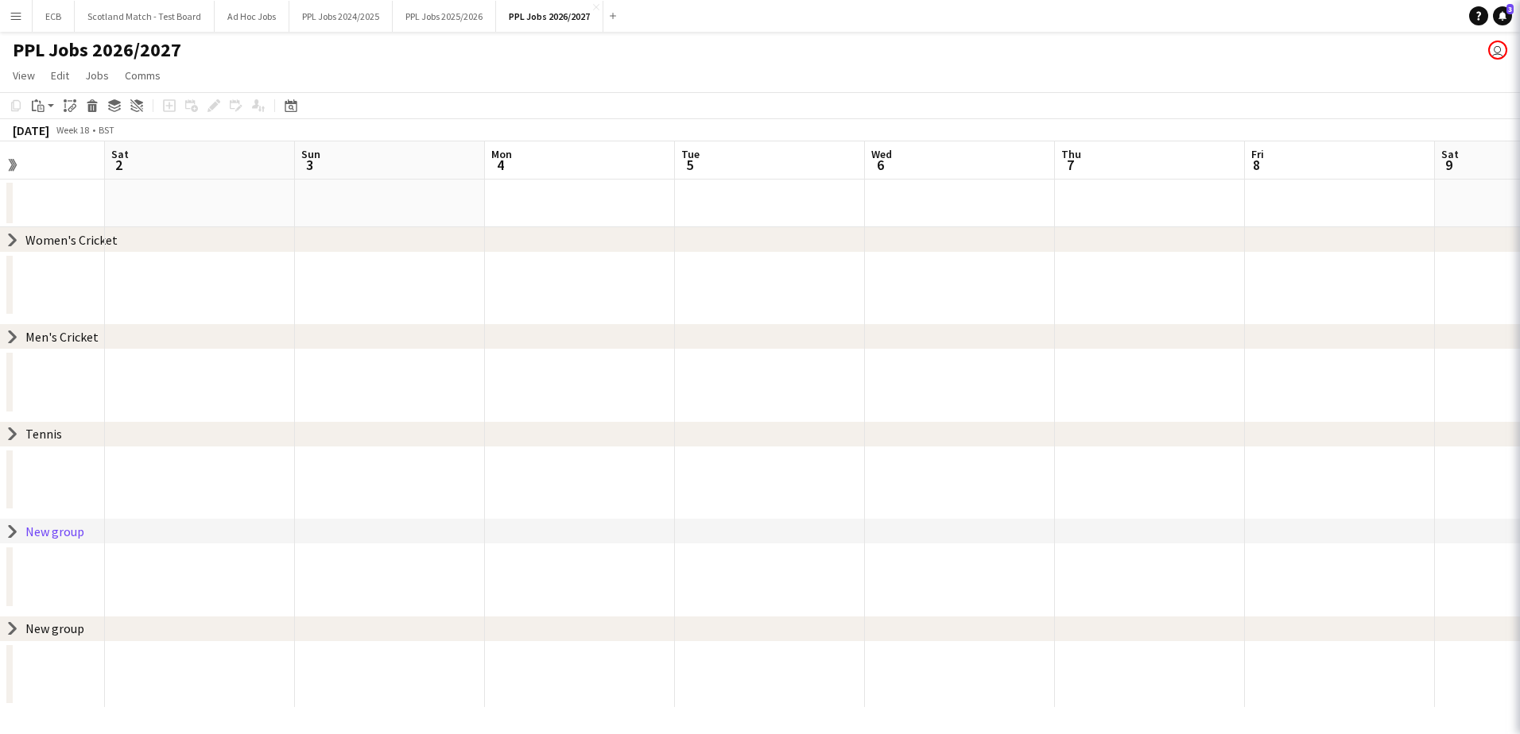
type input "*"
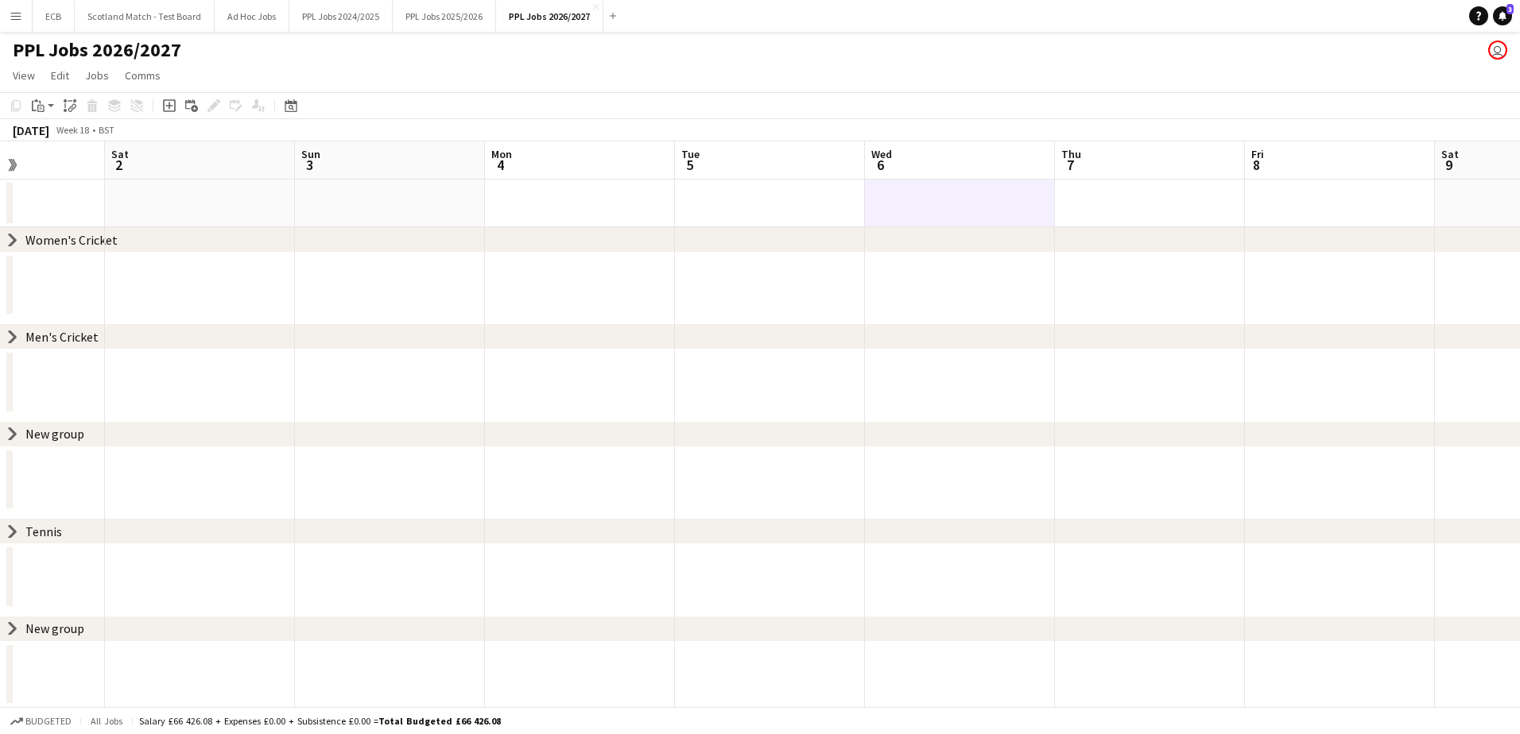
click at [52, 434] on div "New group" at bounding box center [54, 435] width 59 height 16
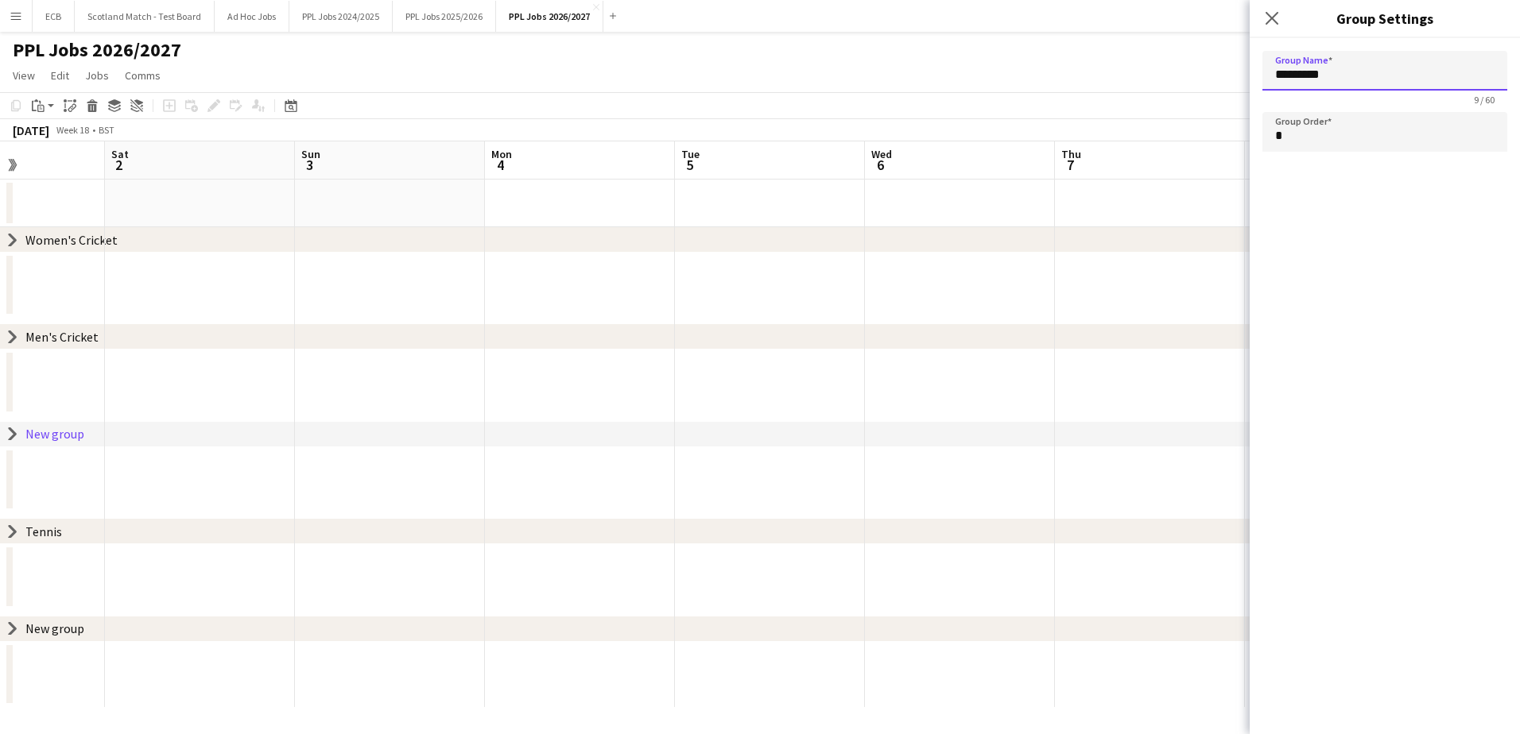
drag, startPoint x: 1351, startPoint y: 73, endPoint x: 1223, endPoint y: 91, distance: 130.1
click at [1010, 91] on body "Menu Boards Boards Boards All jobs Status Workforce Workforce My Workforce Recr…" at bounding box center [760, 367] width 1520 height 734
type input "*****"
click at [1010, 383] on app-calendar-group at bounding box center [770, 370] width 2470 height 91
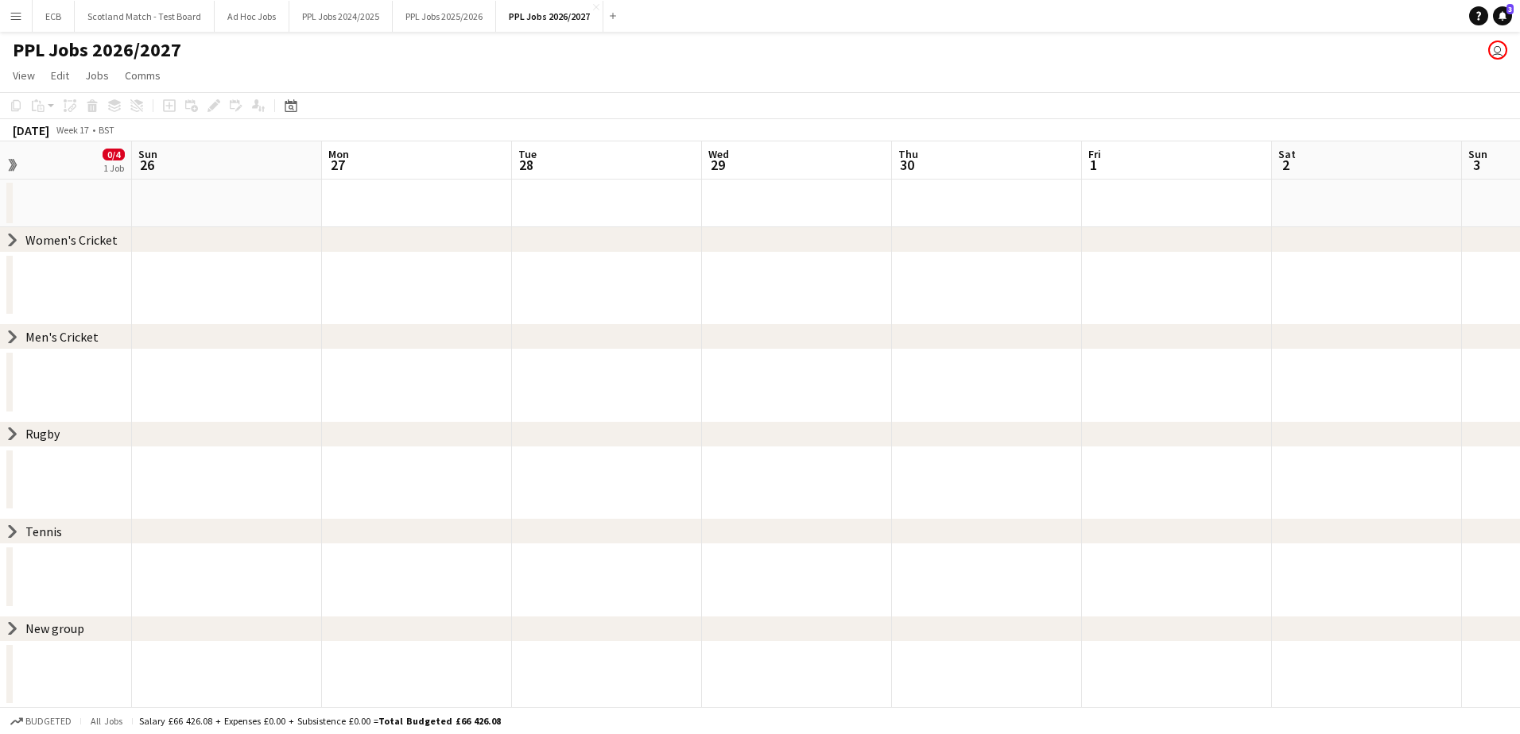
scroll to position [0, 437]
click at [423, 12] on button "PPL Jobs 2025/2026 Close" at bounding box center [444, 16] width 103 height 31
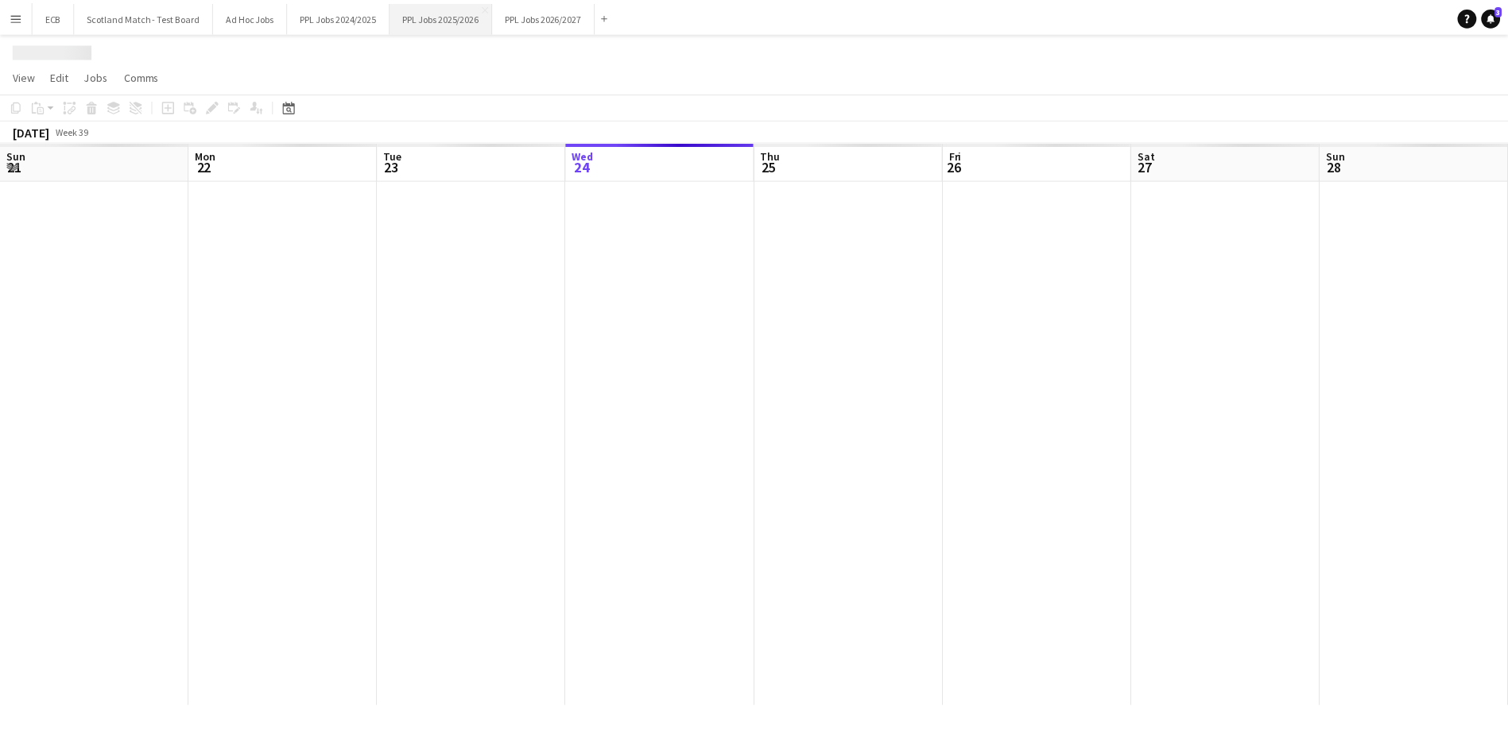
scroll to position [0, 380]
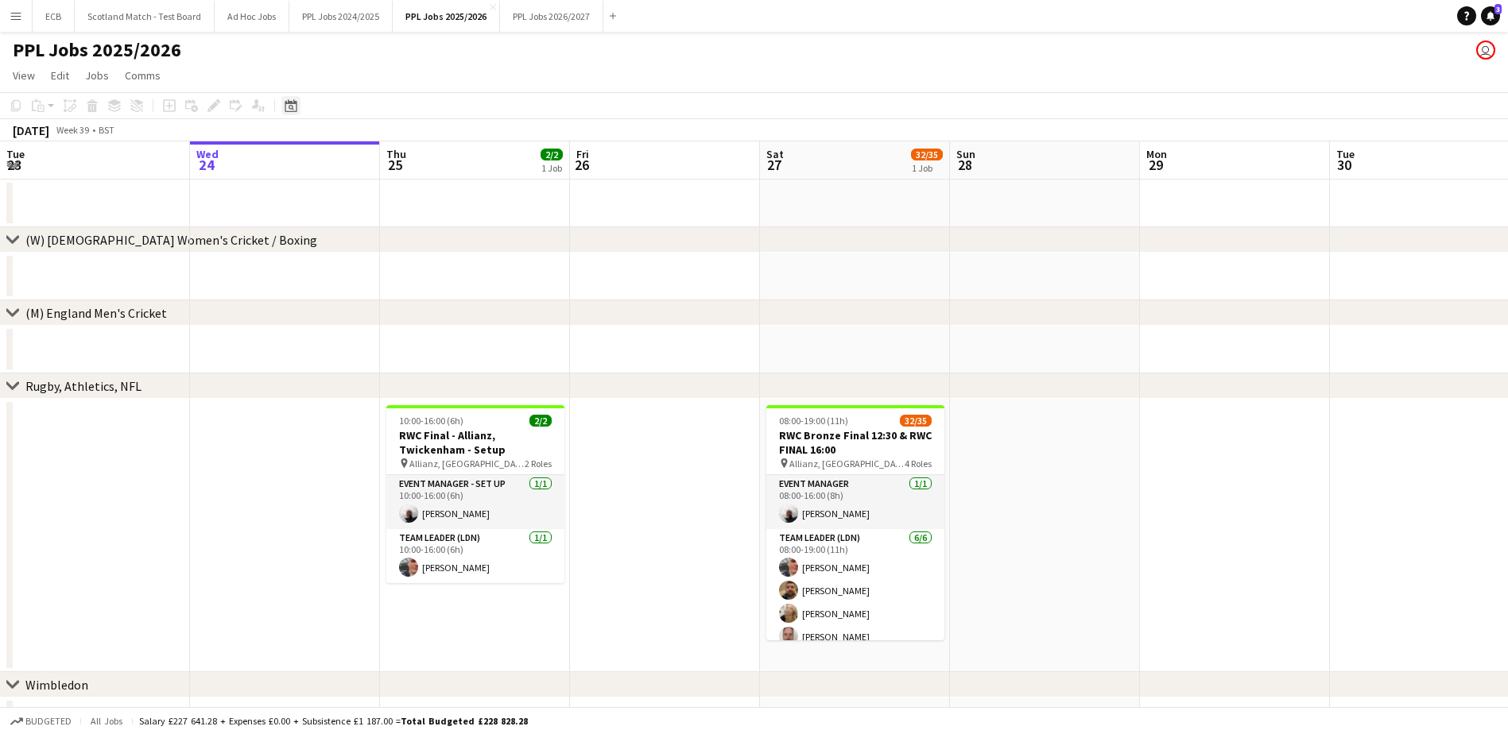
click at [289, 100] on icon at bounding box center [291, 105] width 12 height 13
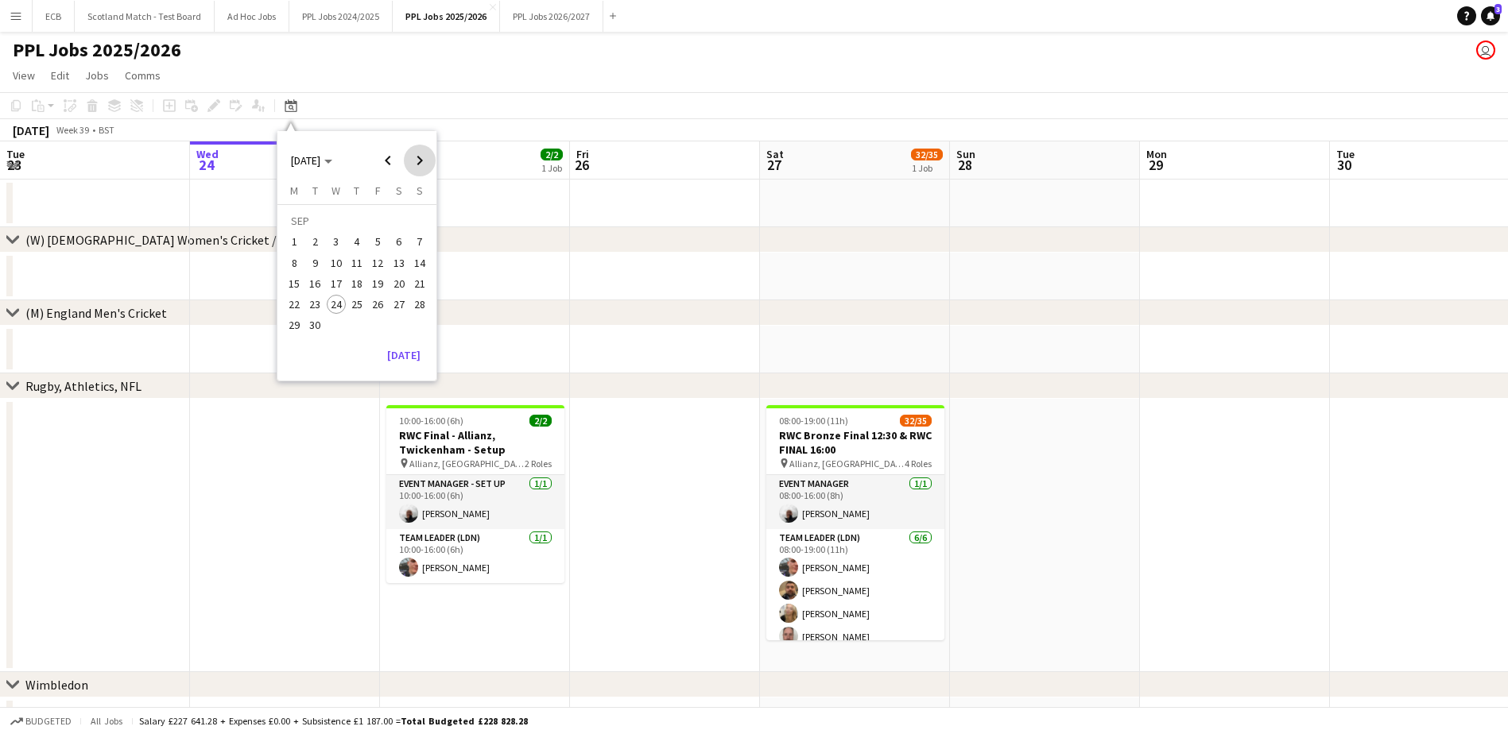
click at [415, 158] on span "Next month" at bounding box center [420, 161] width 32 height 32
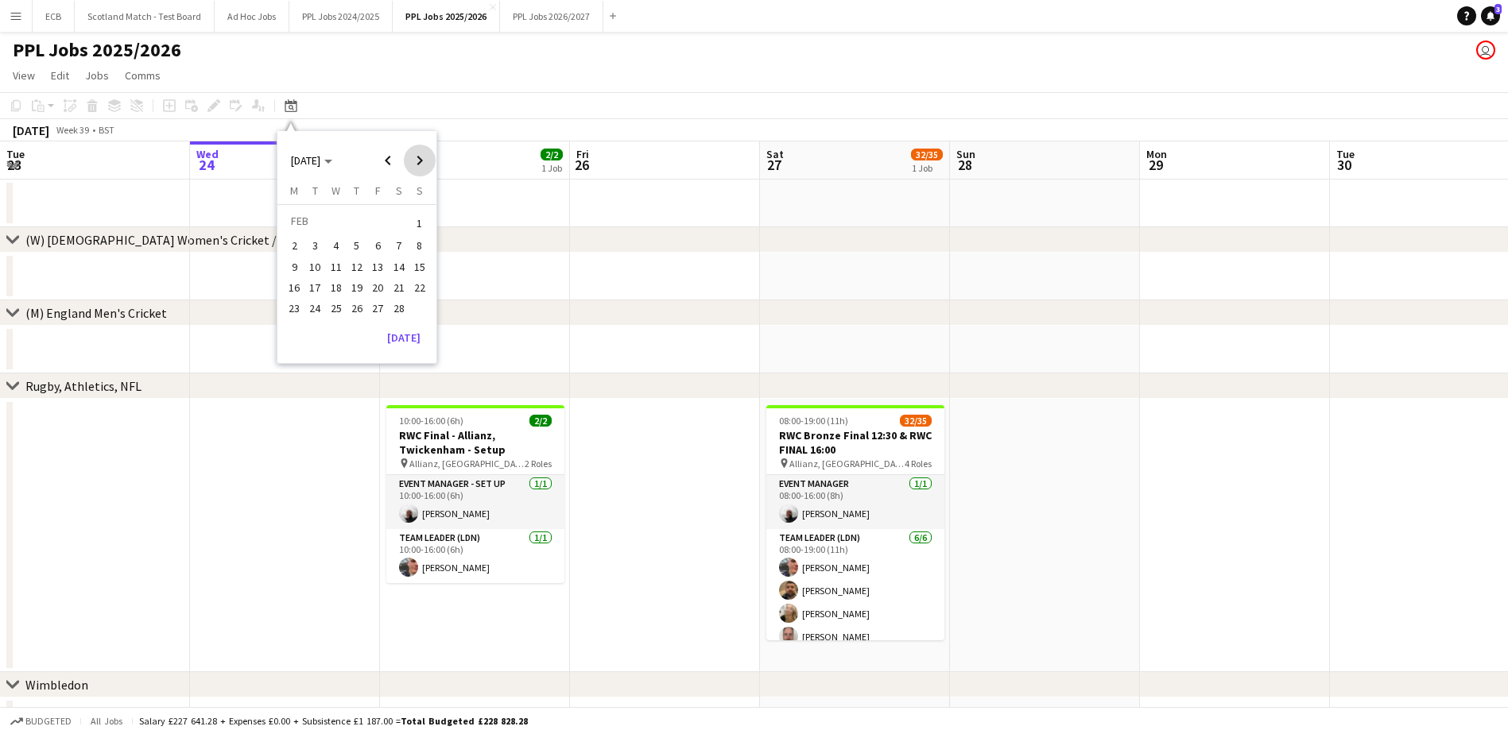
click at [415, 158] on span "Next month" at bounding box center [420, 161] width 32 height 32
click at [389, 161] on span "Previous month" at bounding box center [388, 161] width 32 height 32
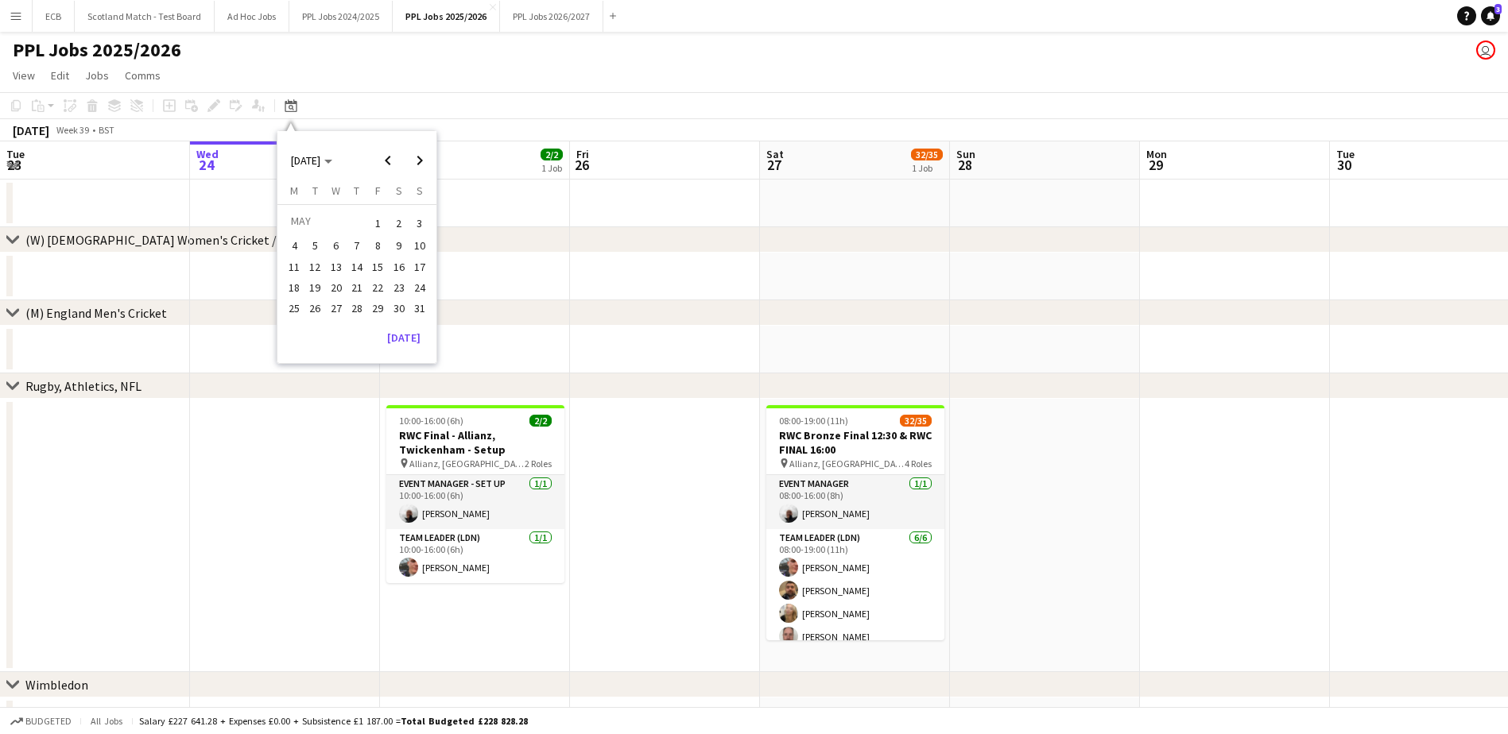
click at [393, 217] on span "2" at bounding box center [398, 223] width 19 height 22
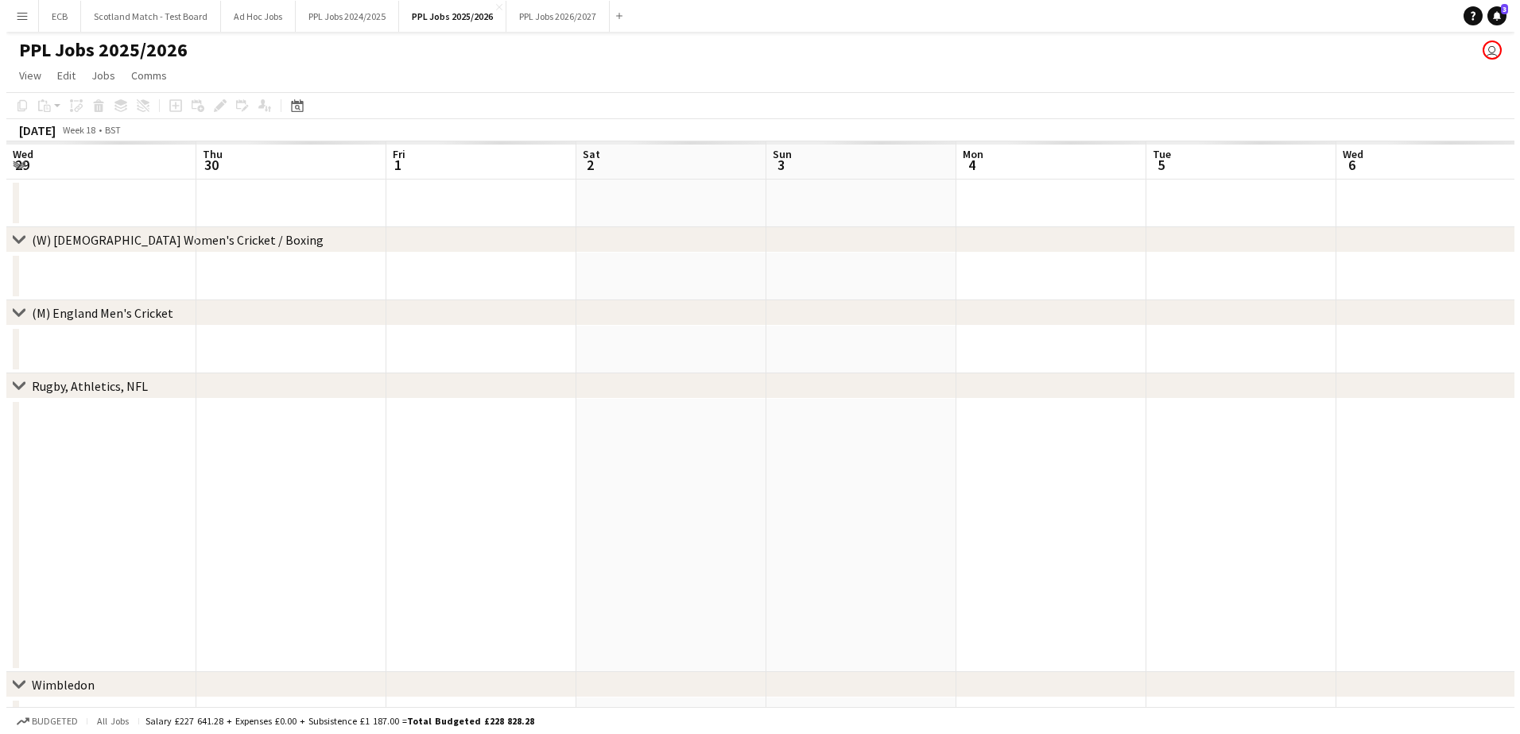
scroll to position [0, 547]
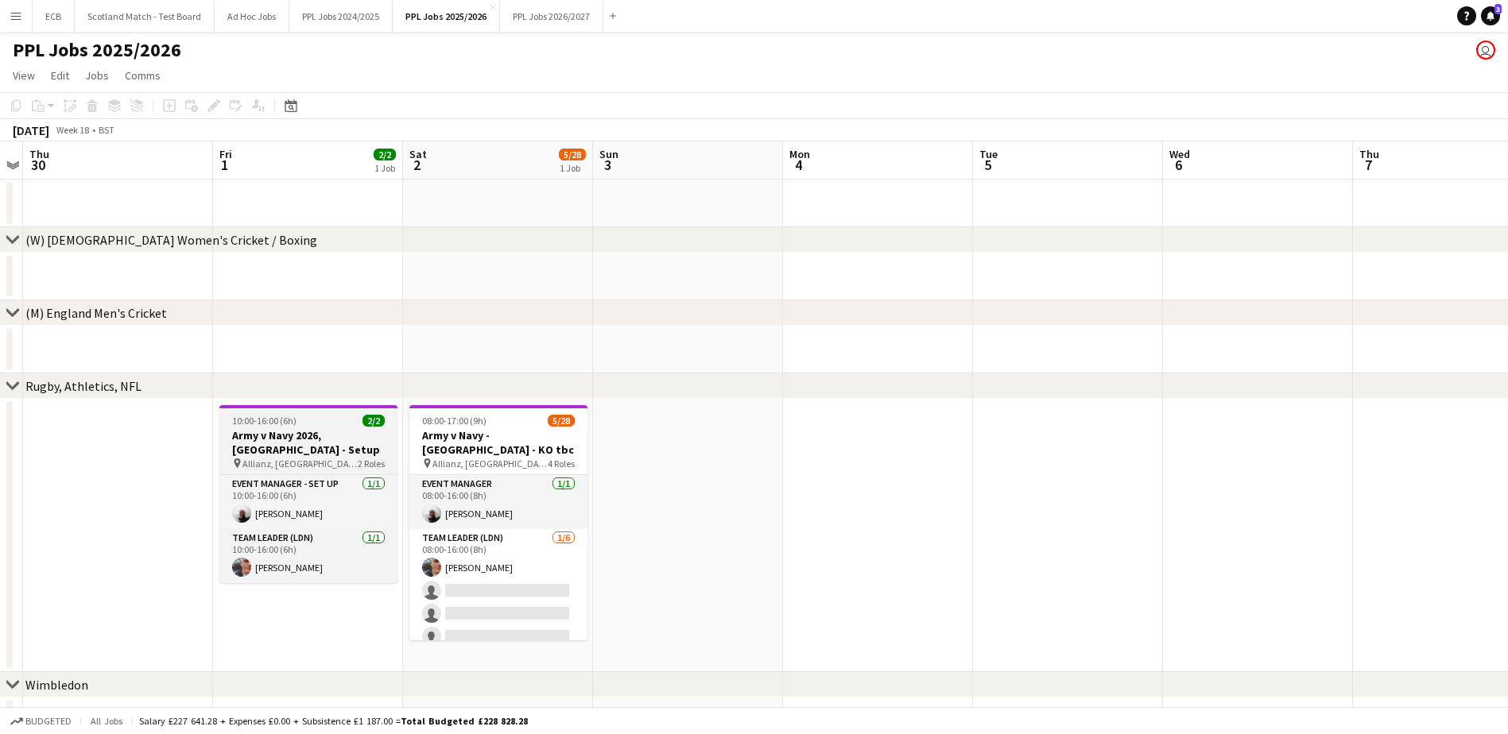
click at [292, 435] on h3 "Army v Navy 2026, Twickenham - Setup" at bounding box center [308, 442] width 178 height 29
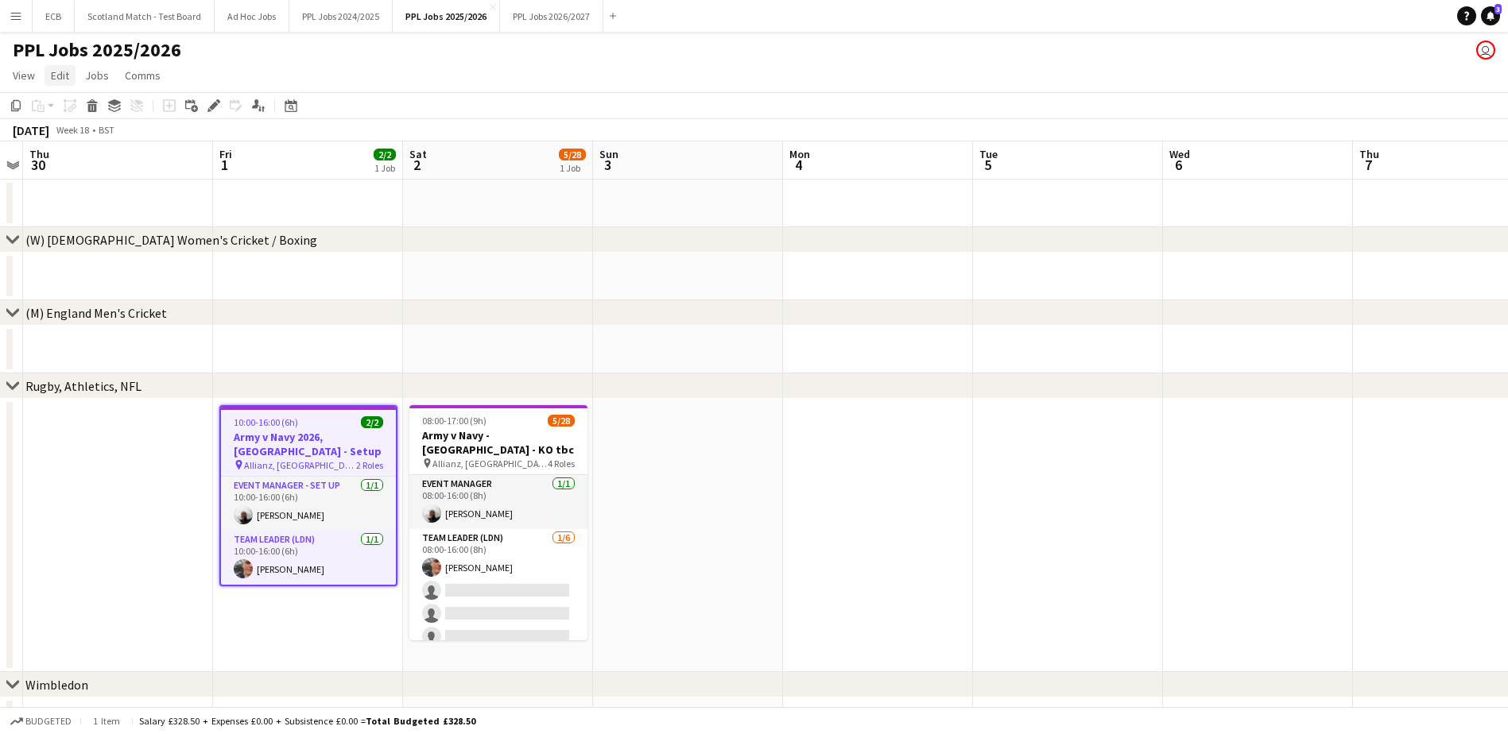
click at [57, 77] on span "Edit" at bounding box center [60, 75] width 18 height 14
click at [68, 103] on span "Copy Ctrl+C" at bounding box center [84, 110] width 53 height 14
click at [544, 22] on button "PPL Jobs 2026/2027 Close" at bounding box center [551, 16] width 103 height 31
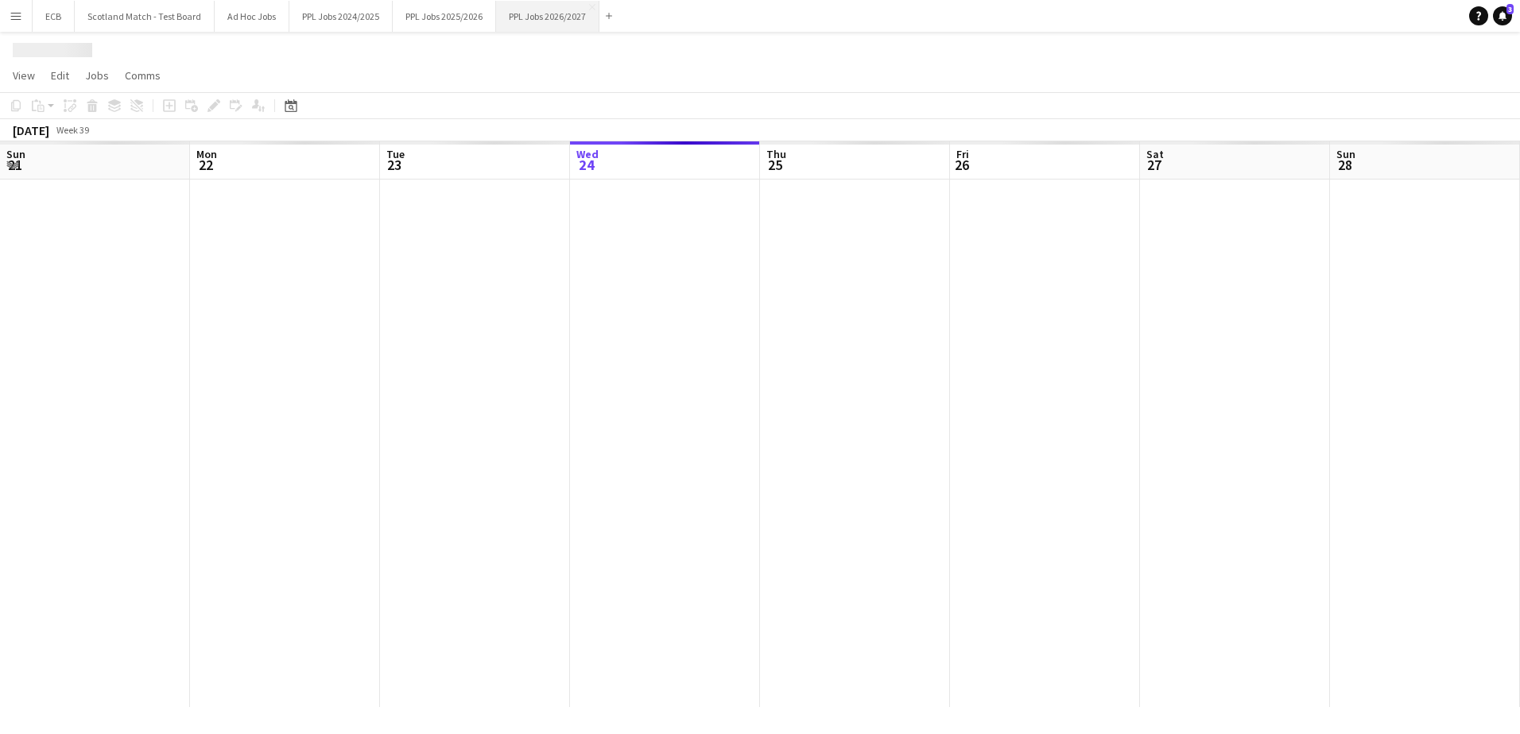
scroll to position [0, 380]
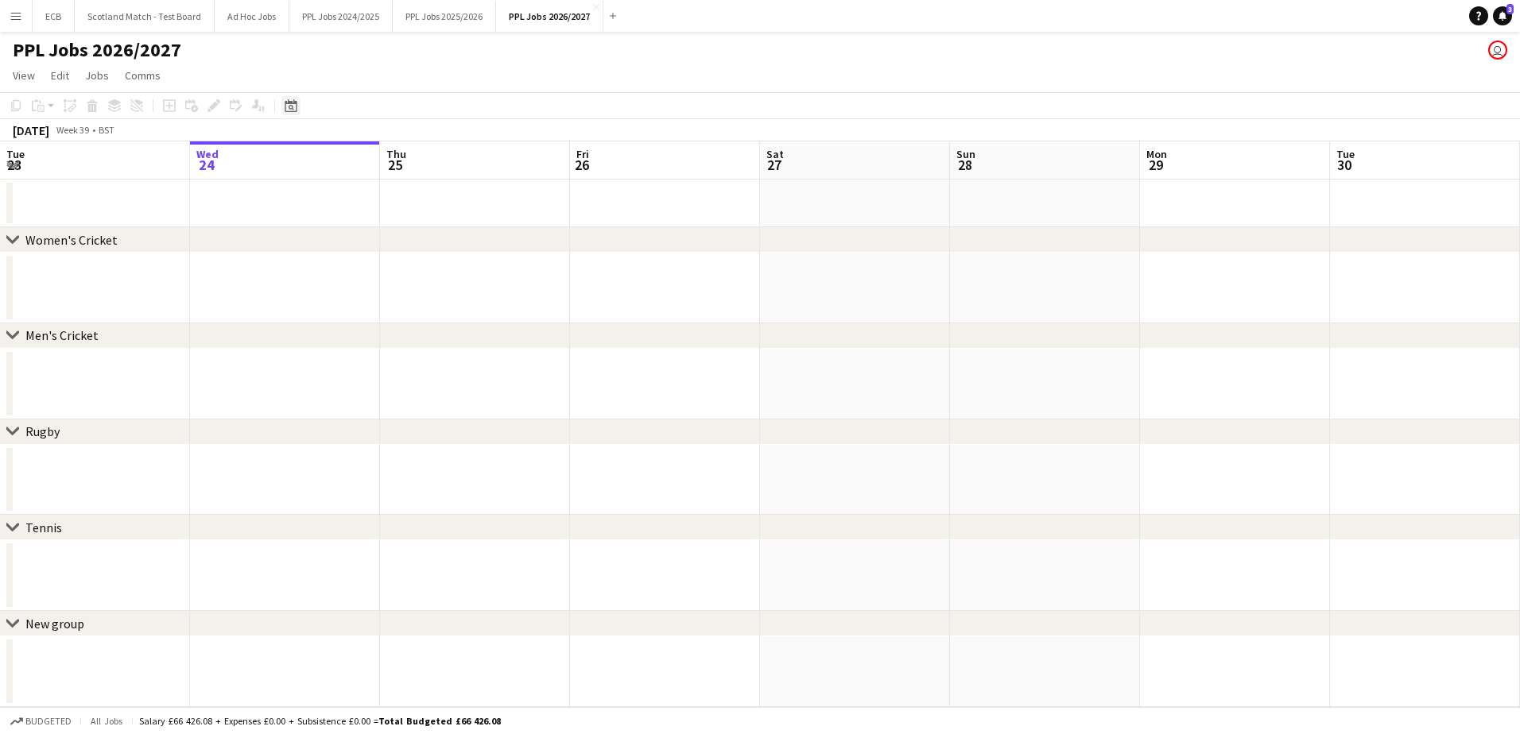
click at [291, 103] on icon at bounding box center [291, 105] width 12 height 13
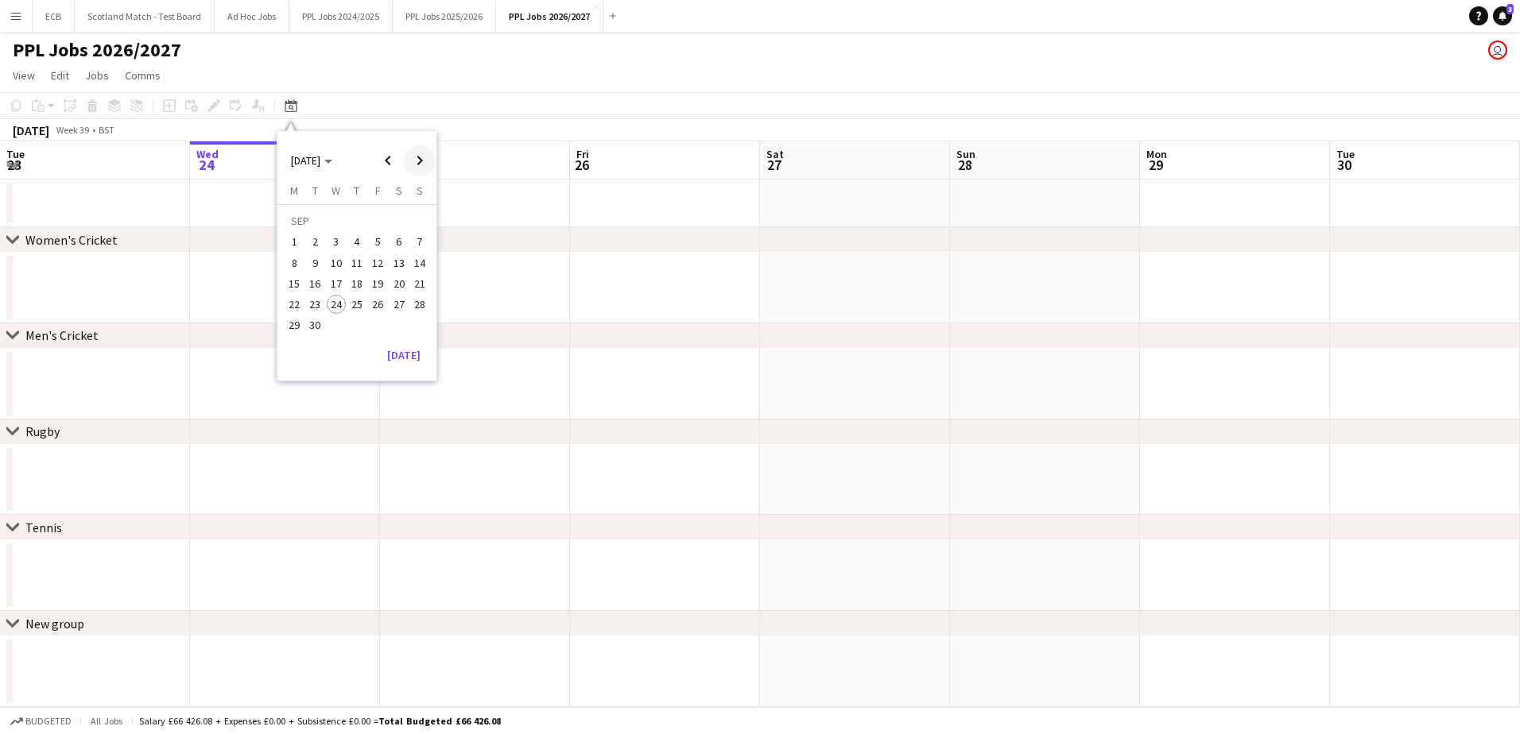
click at [419, 162] on span "Next month" at bounding box center [420, 161] width 32 height 32
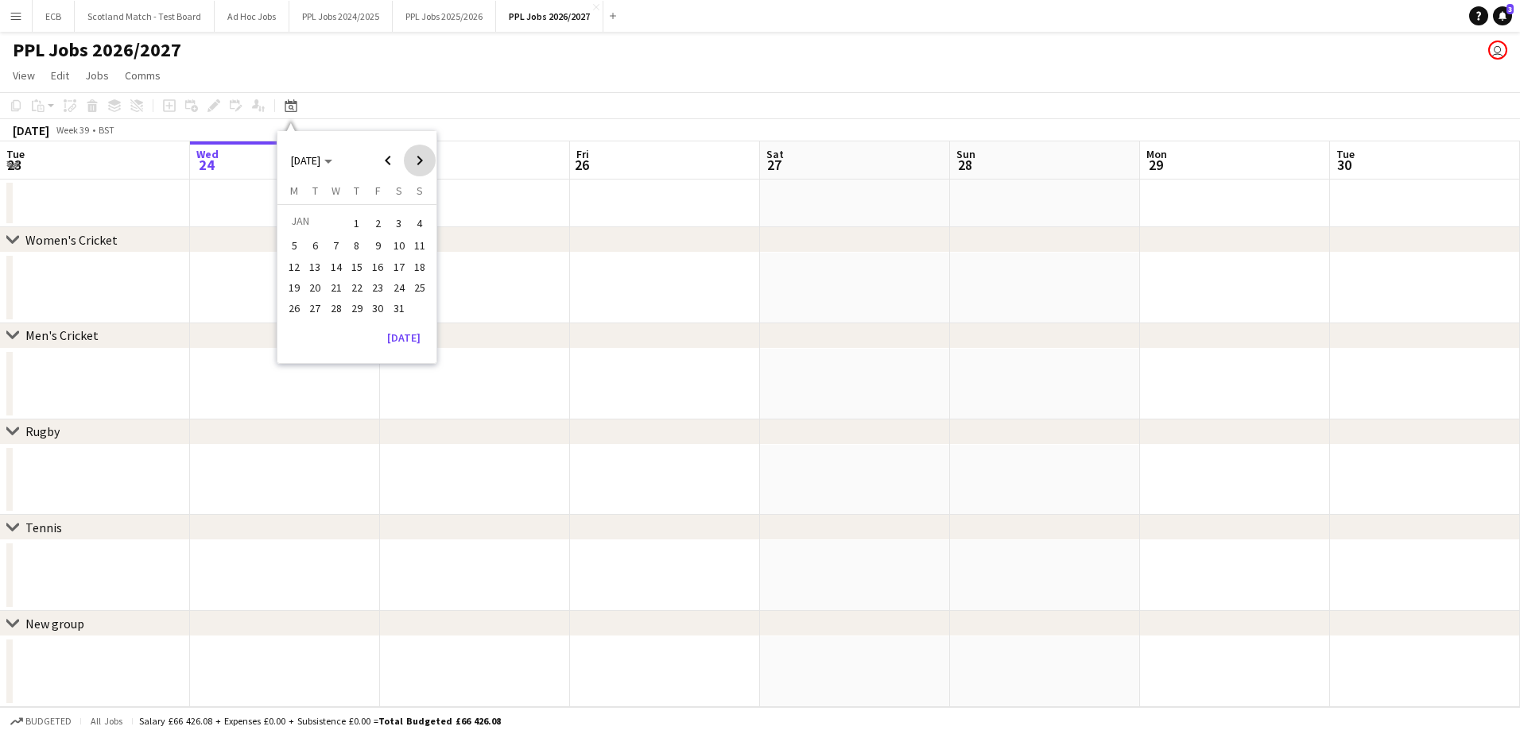
click at [419, 162] on span "Next month" at bounding box center [420, 161] width 32 height 32
click at [397, 221] on span "2" at bounding box center [398, 223] width 19 height 22
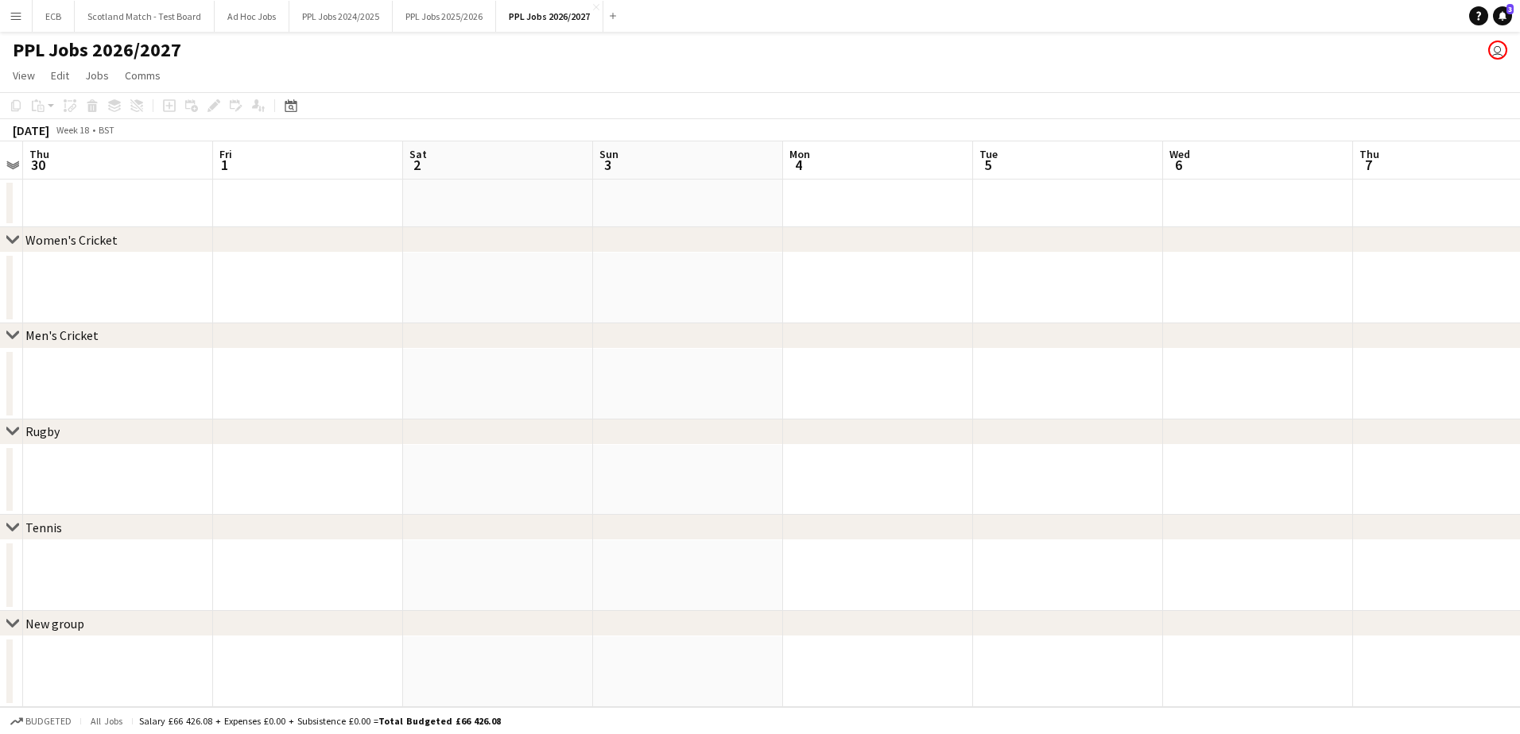
click at [497, 448] on app-date-cell at bounding box center [498, 480] width 190 height 71
click at [348, 448] on app-date-cell at bounding box center [308, 480] width 190 height 71
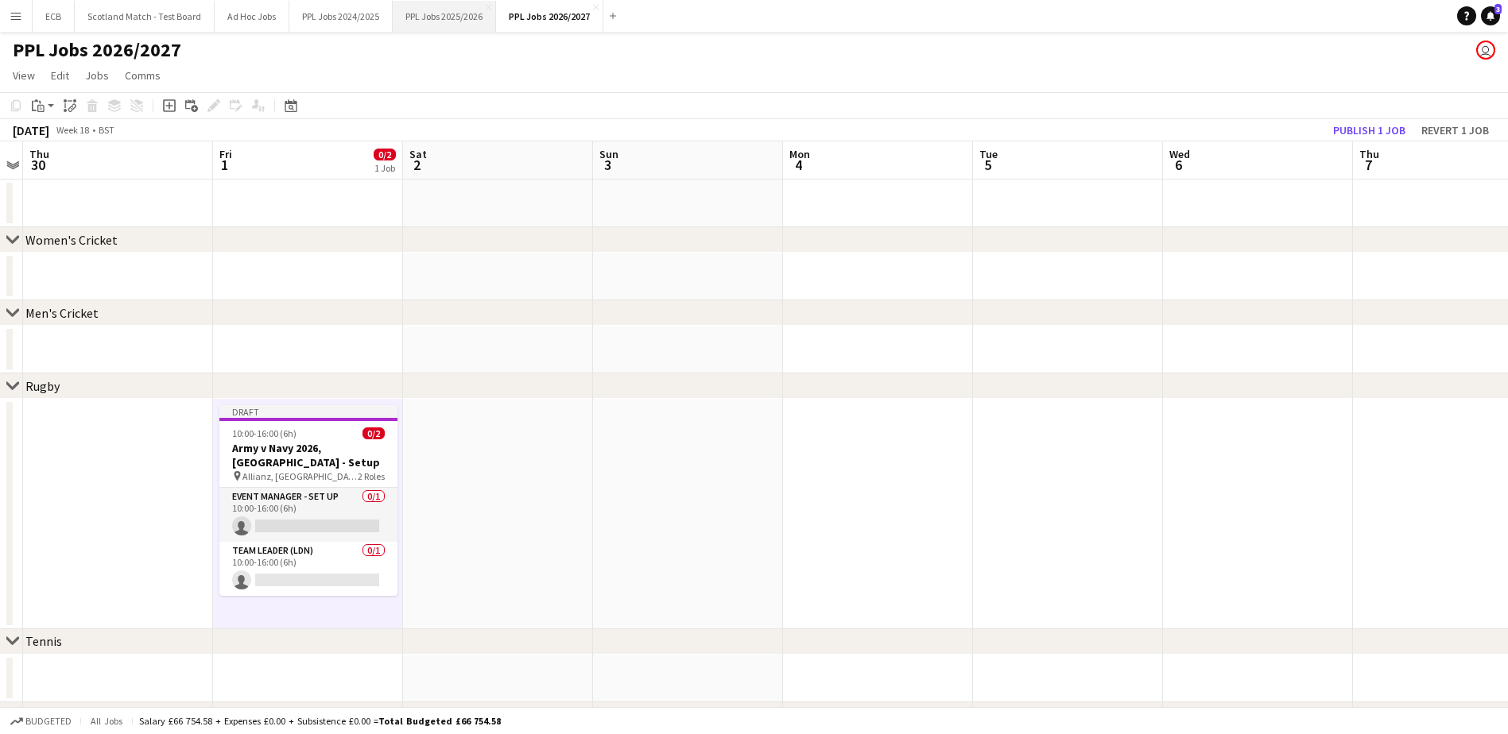
click at [441, 17] on button "PPL Jobs 2025/2026 Close" at bounding box center [444, 16] width 103 height 31
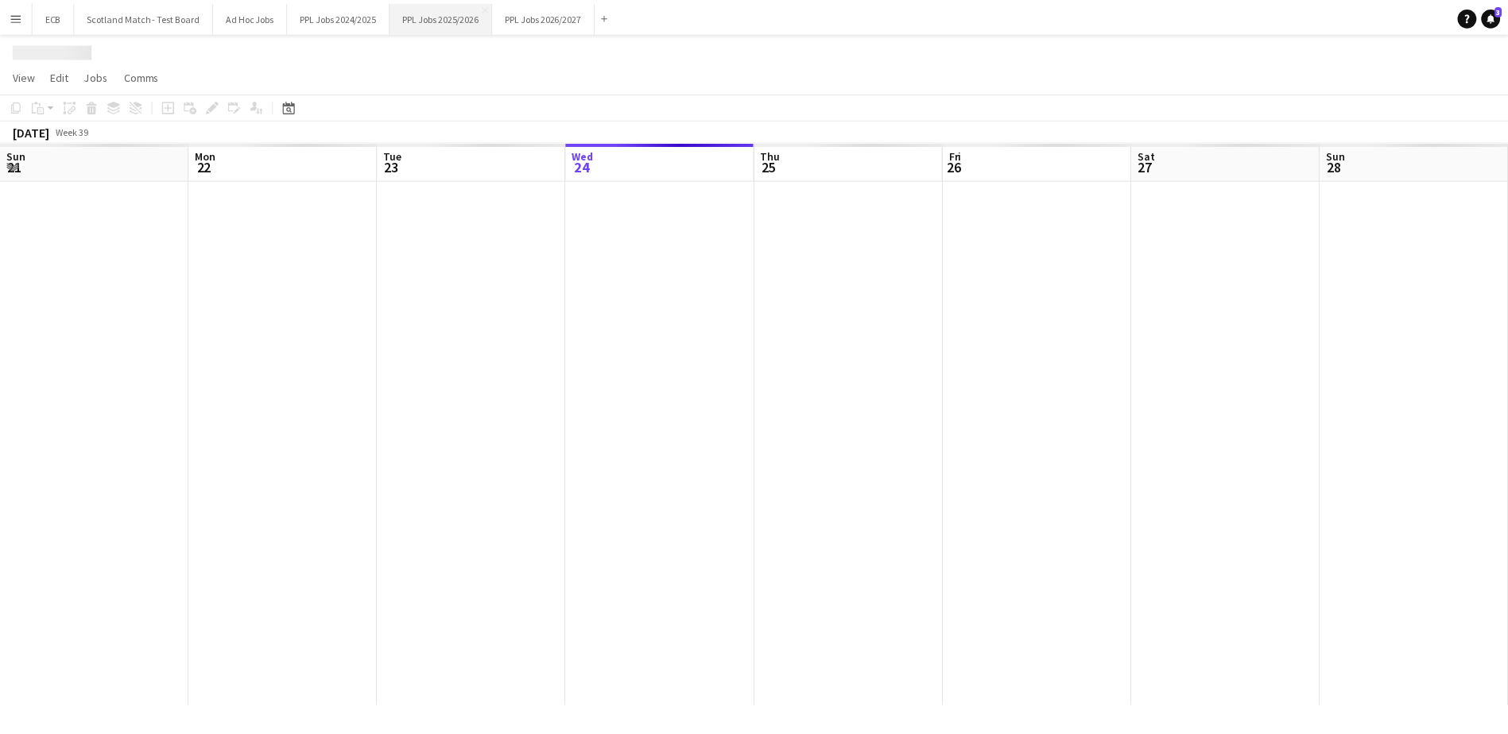
scroll to position [0, 380]
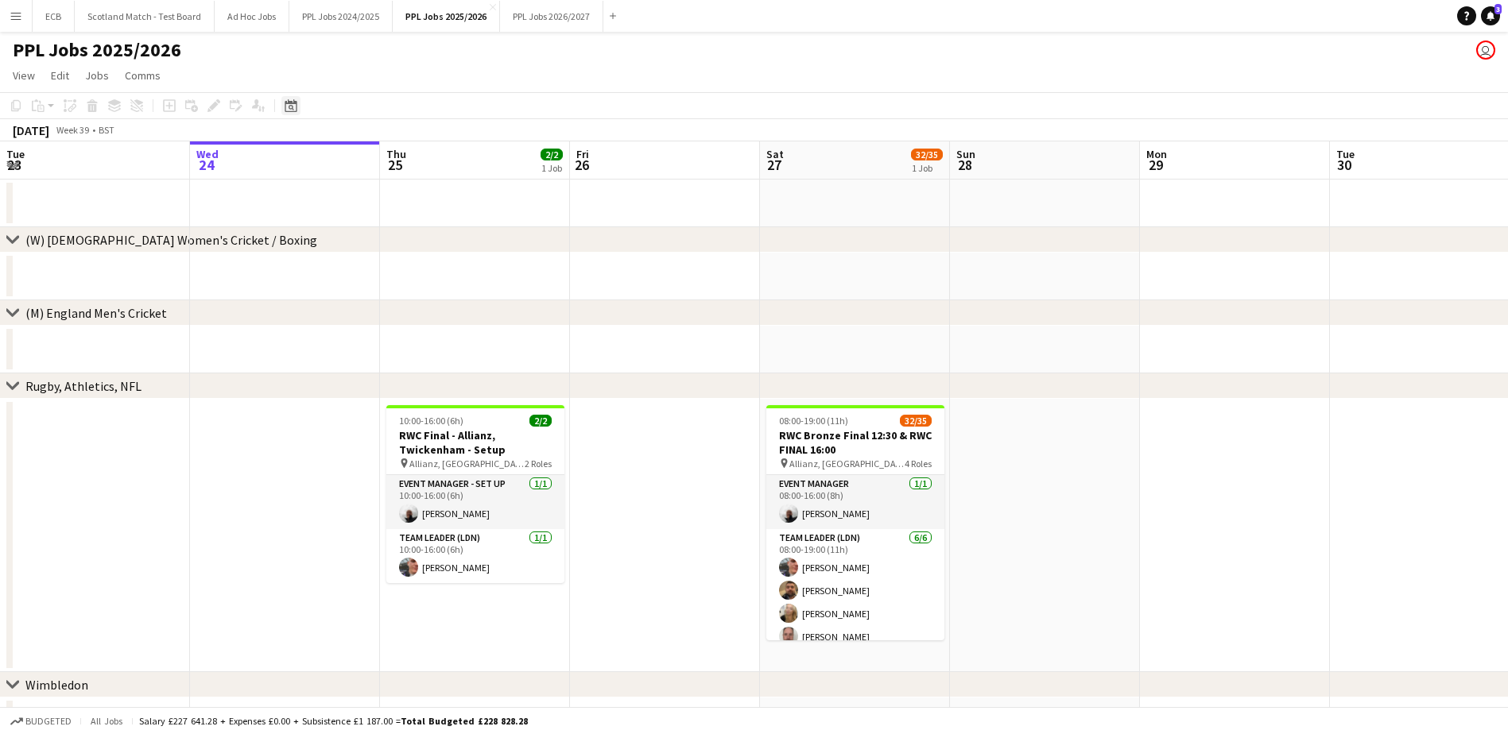
click at [289, 102] on icon at bounding box center [291, 105] width 12 height 13
click at [419, 158] on span "Next month" at bounding box center [420, 161] width 32 height 32
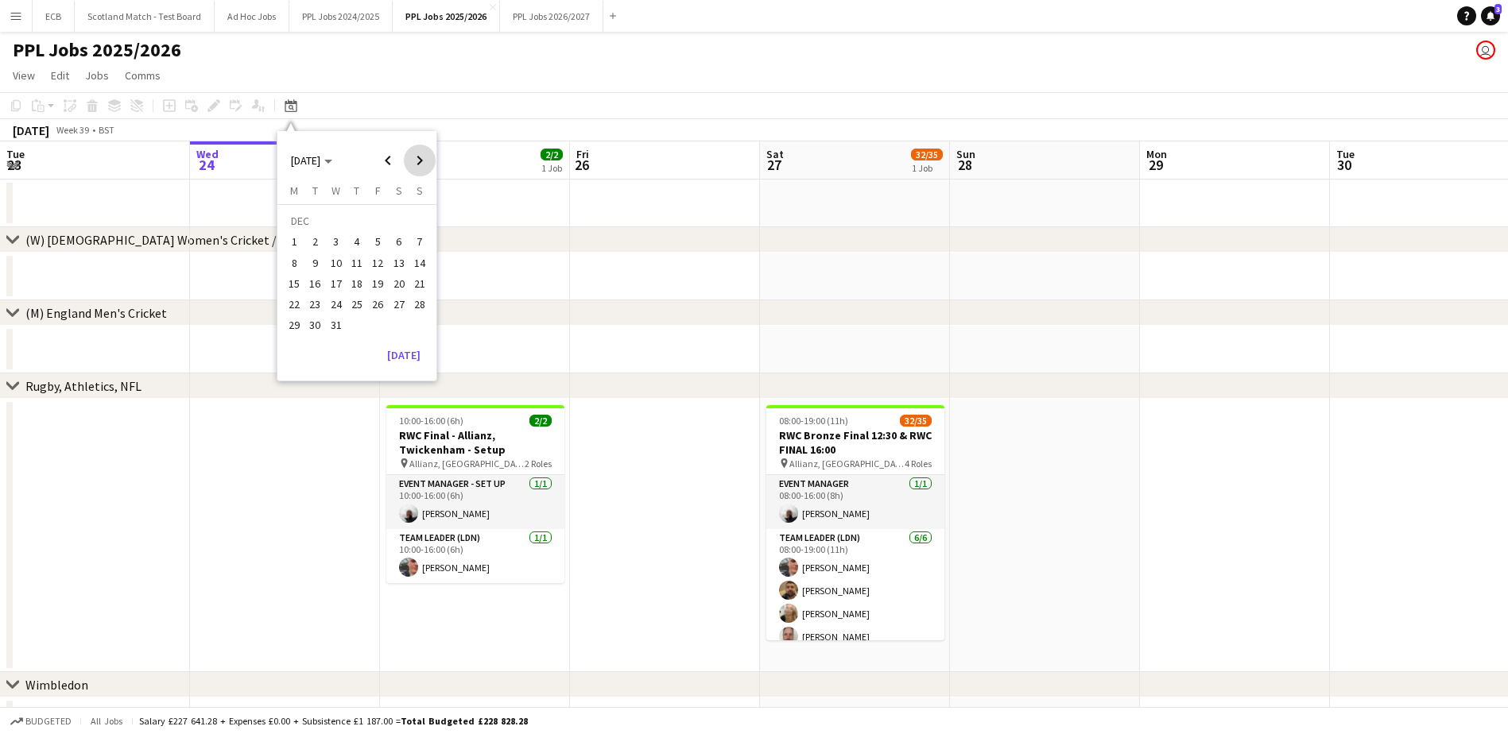
click at [419, 158] on span "Next month" at bounding box center [420, 161] width 32 height 32
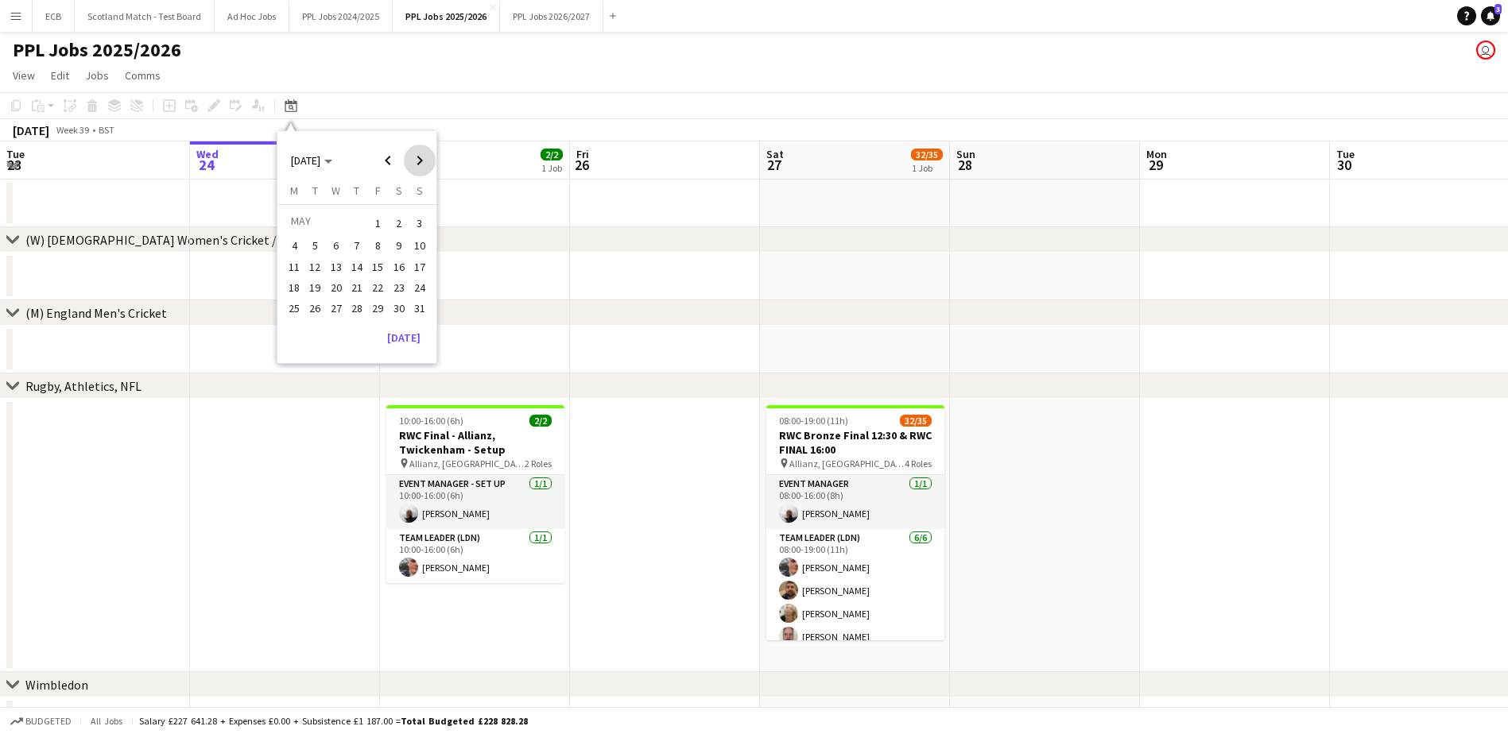
click at [419, 158] on span "Next month" at bounding box center [420, 161] width 32 height 32
click at [381, 150] on span "Previous month" at bounding box center [388, 161] width 32 height 32
click at [392, 220] on span "2" at bounding box center [398, 223] width 19 height 22
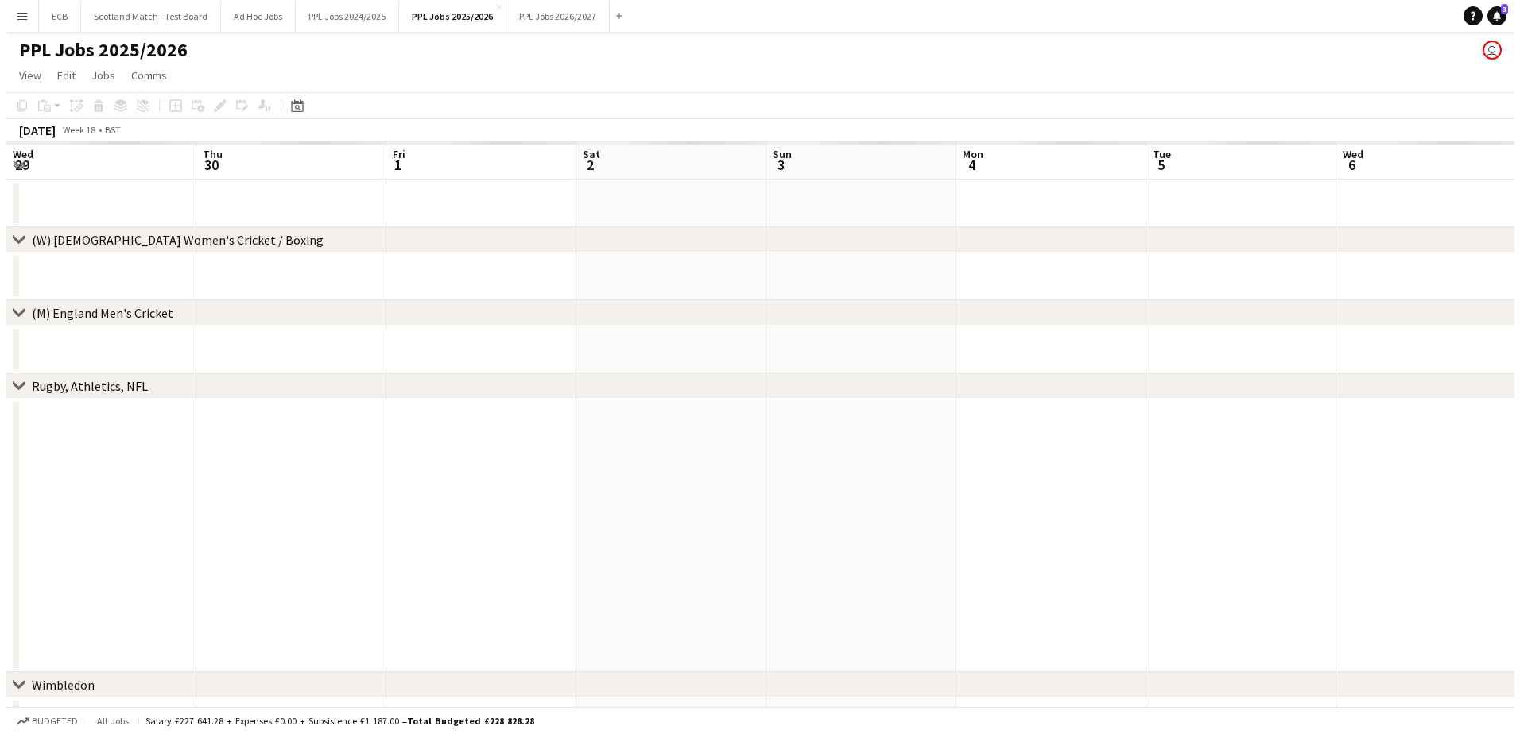
scroll to position [0, 547]
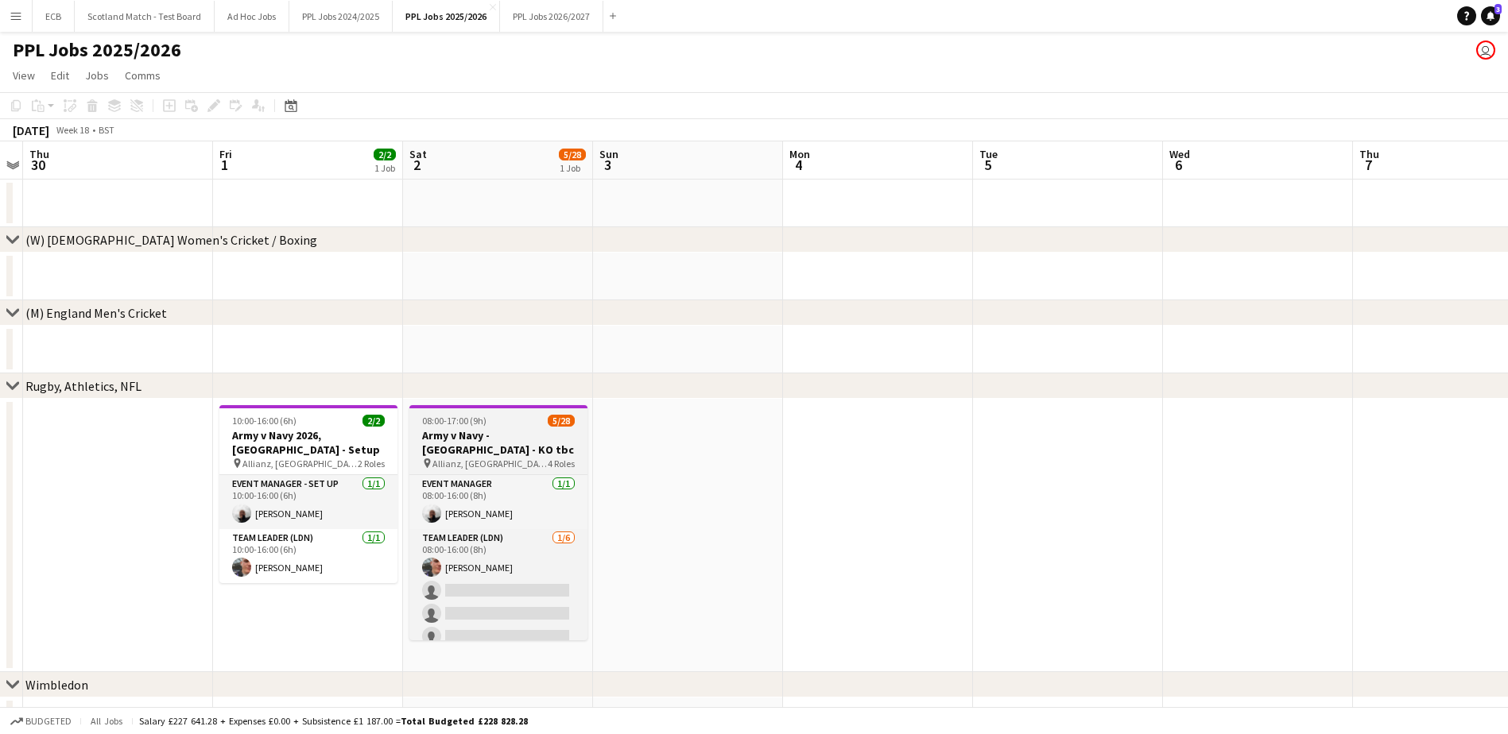
click at [479, 437] on h3 "Army v Navy - Twickenham - KO tbc" at bounding box center [498, 442] width 178 height 29
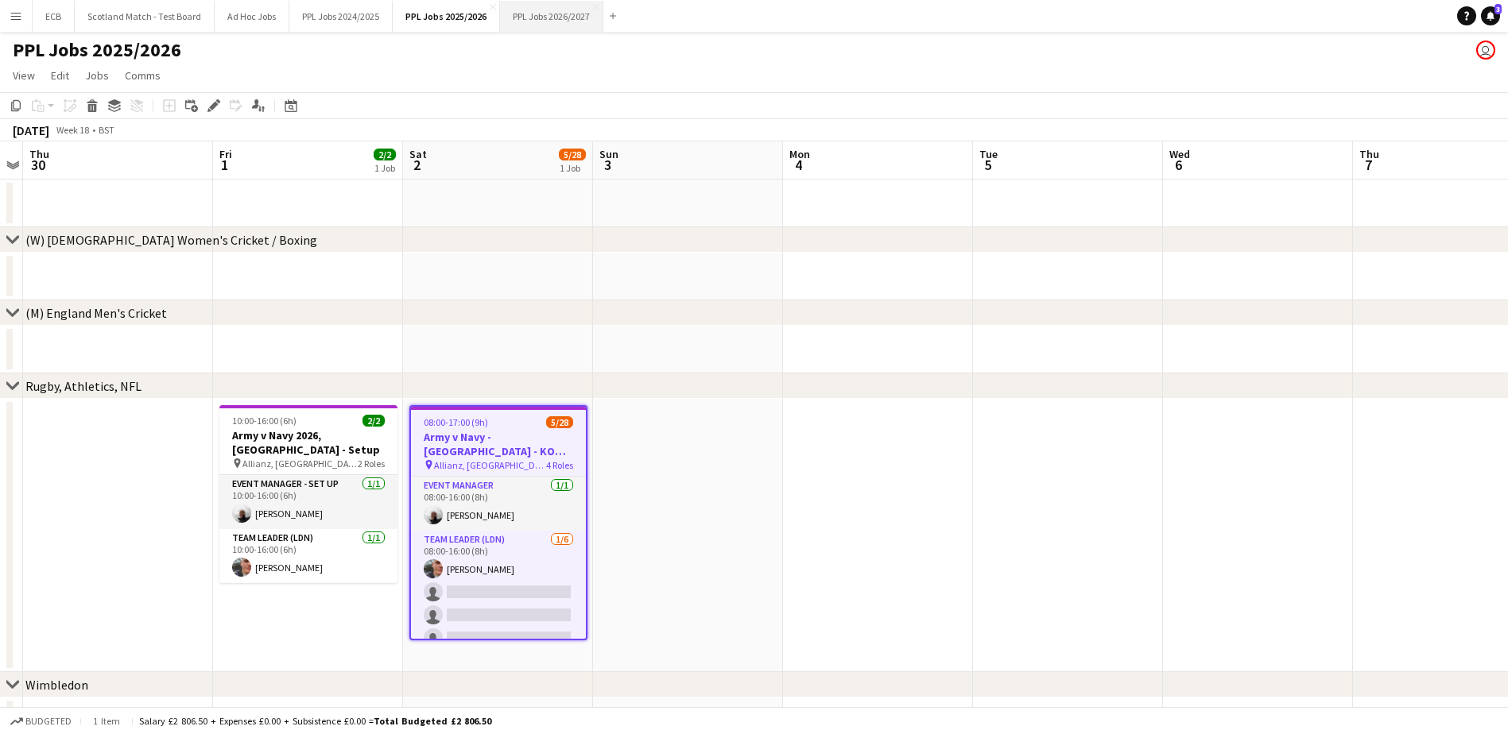
click at [529, 11] on button "PPL Jobs 2026/2027 Close" at bounding box center [551, 16] width 103 height 31
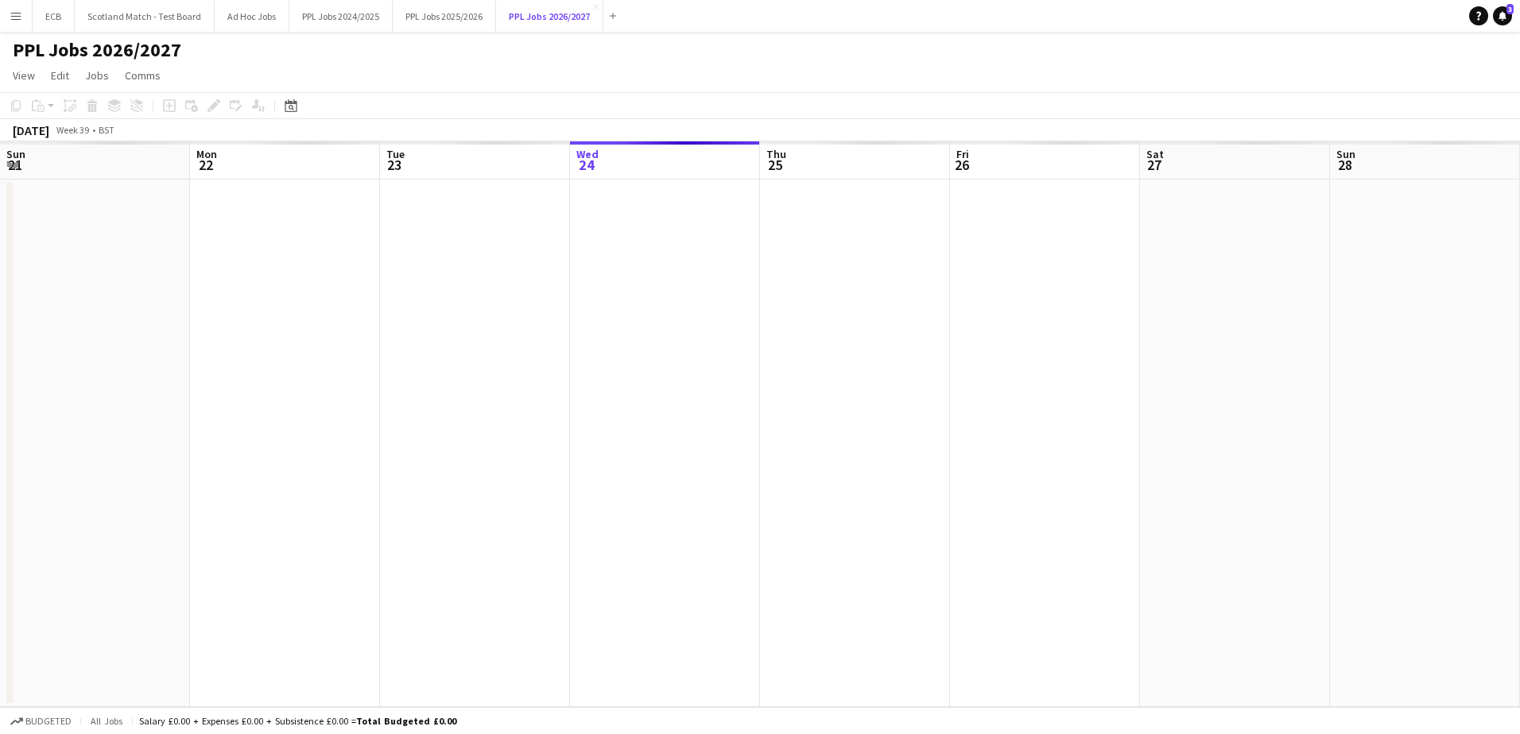
scroll to position [0, 380]
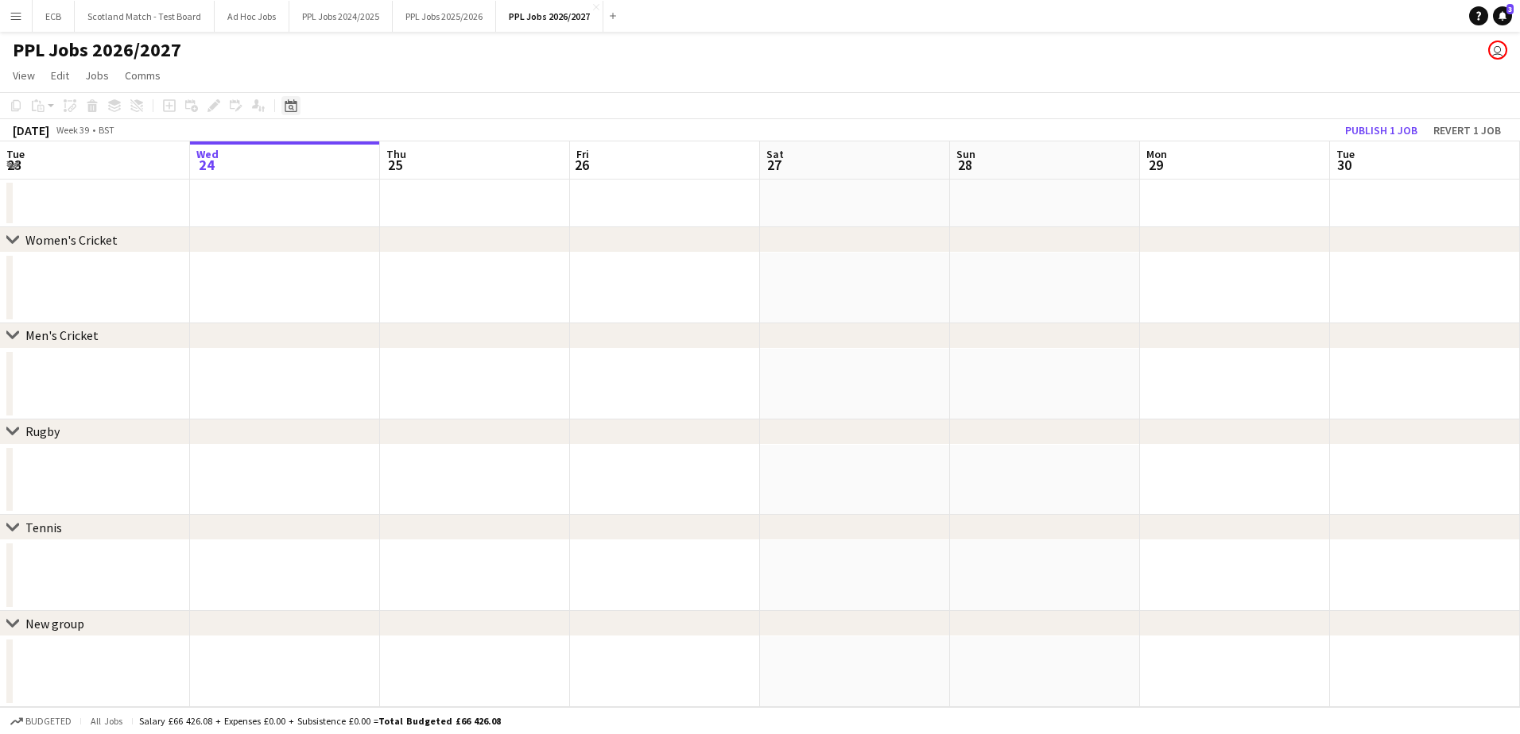
click at [290, 107] on icon "Date picker" at bounding box center [291, 105] width 13 height 13
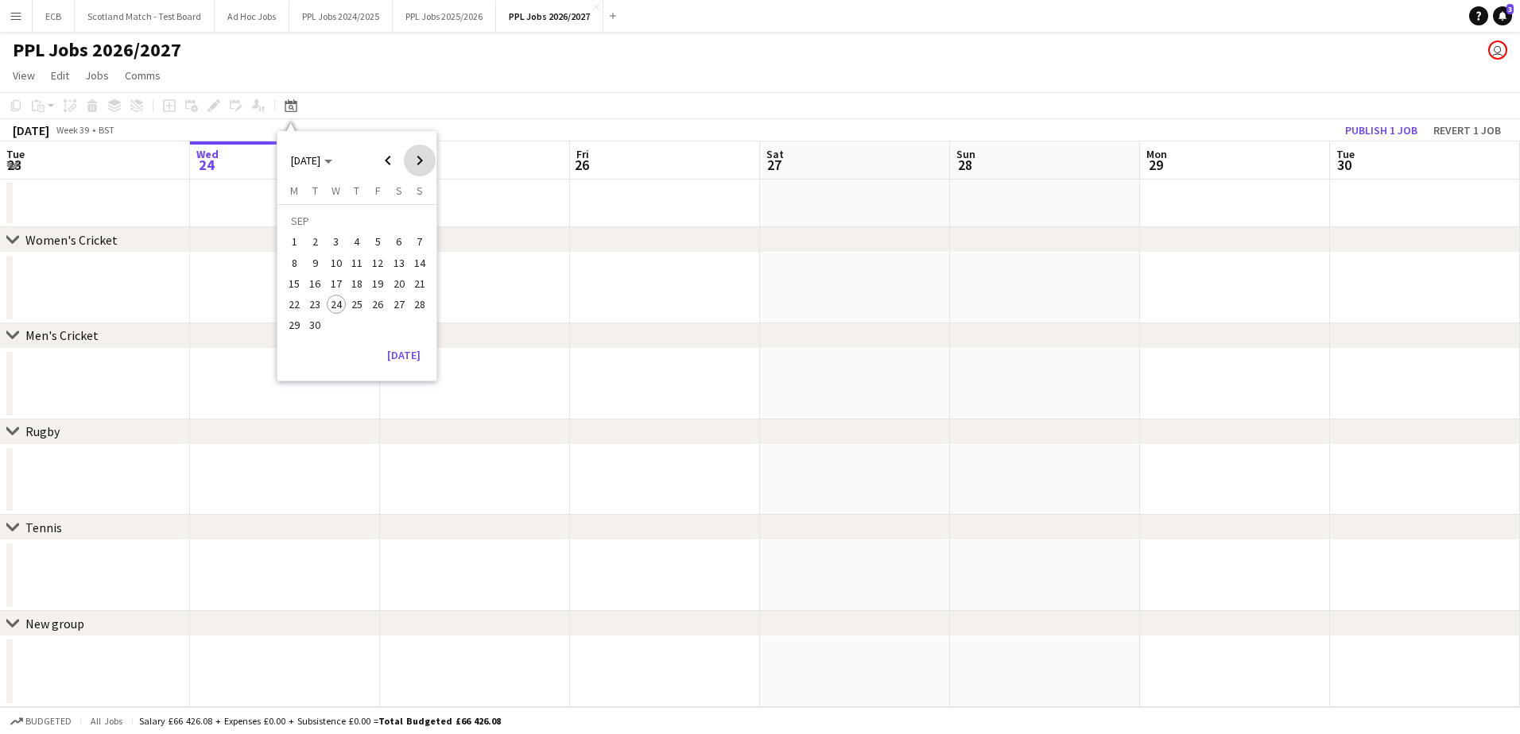
click at [418, 157] on span "Next month" at bounding box center [420, 161] width 32 height 32
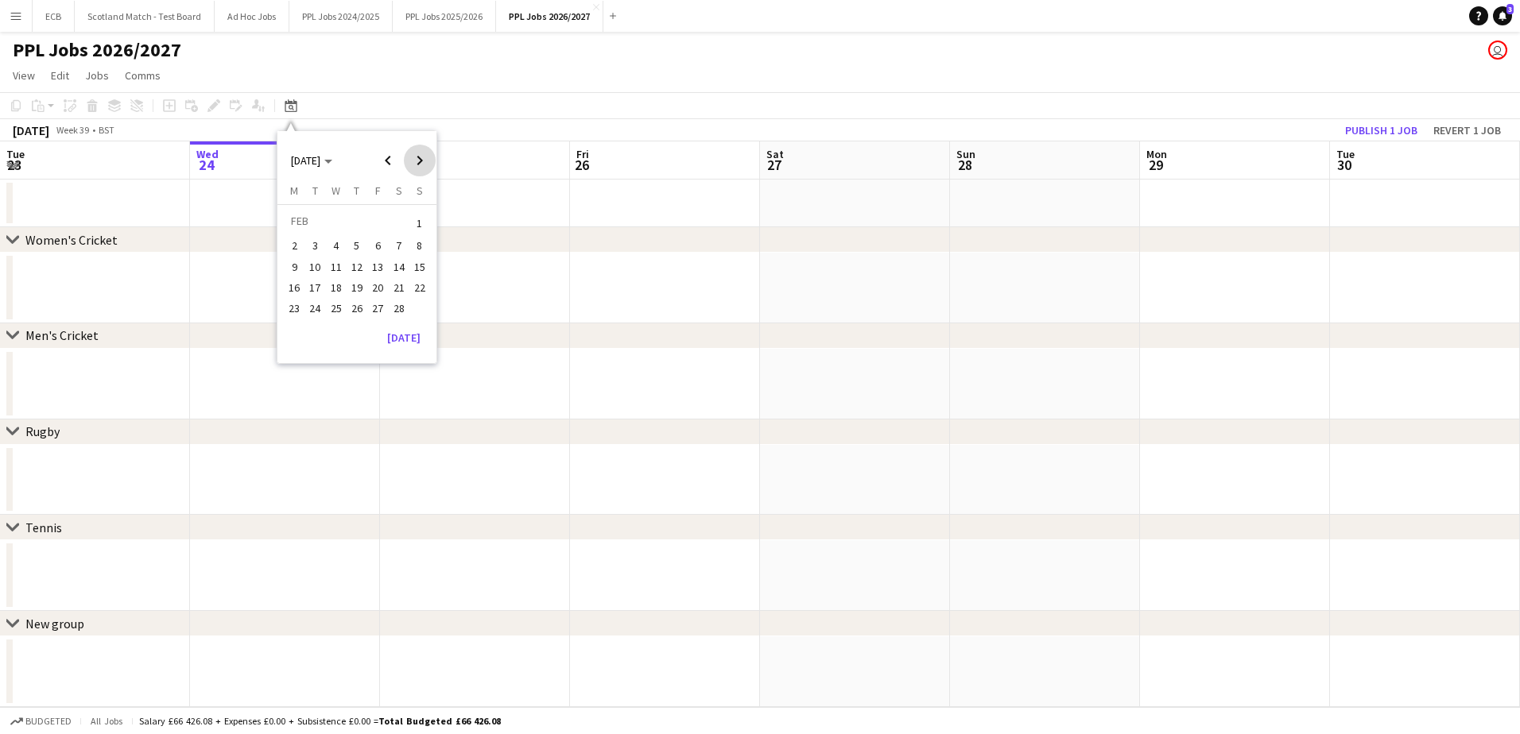
click at [418, 157] on span "Next month" at bounding box center [420, 161] width 32 height 32
click at [394, 227] on span "2" at bounding box center [398, 223] width 19 height 22
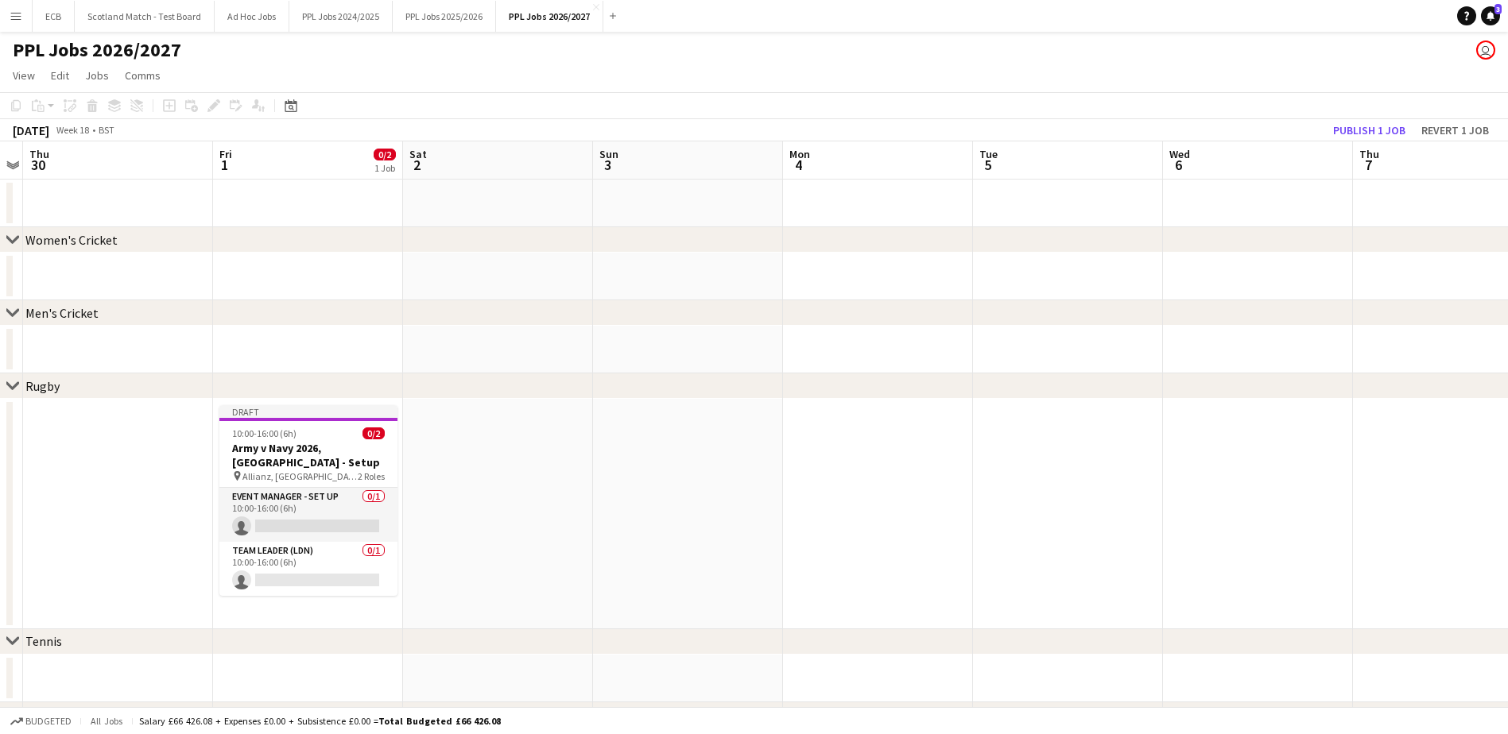
click at [459, 437] on app-date-cell at bounding box center [498, 514] width 190 height 231
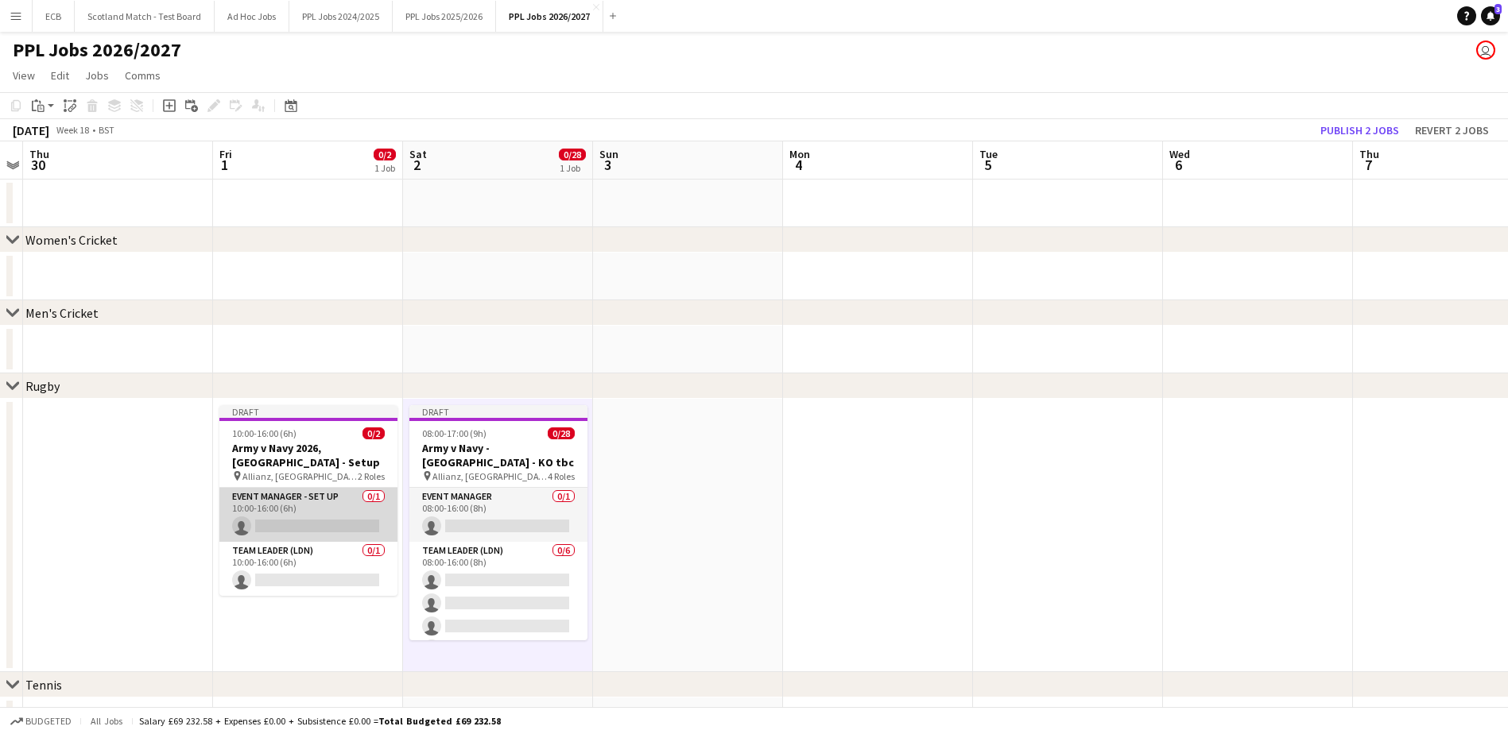
click at [321, 448] on app-card-role "Event Manager - Set up 0/1 10:00-16:00 (6h) single-neutral-actions" at bounding box center [308, 515] width 178 height 54
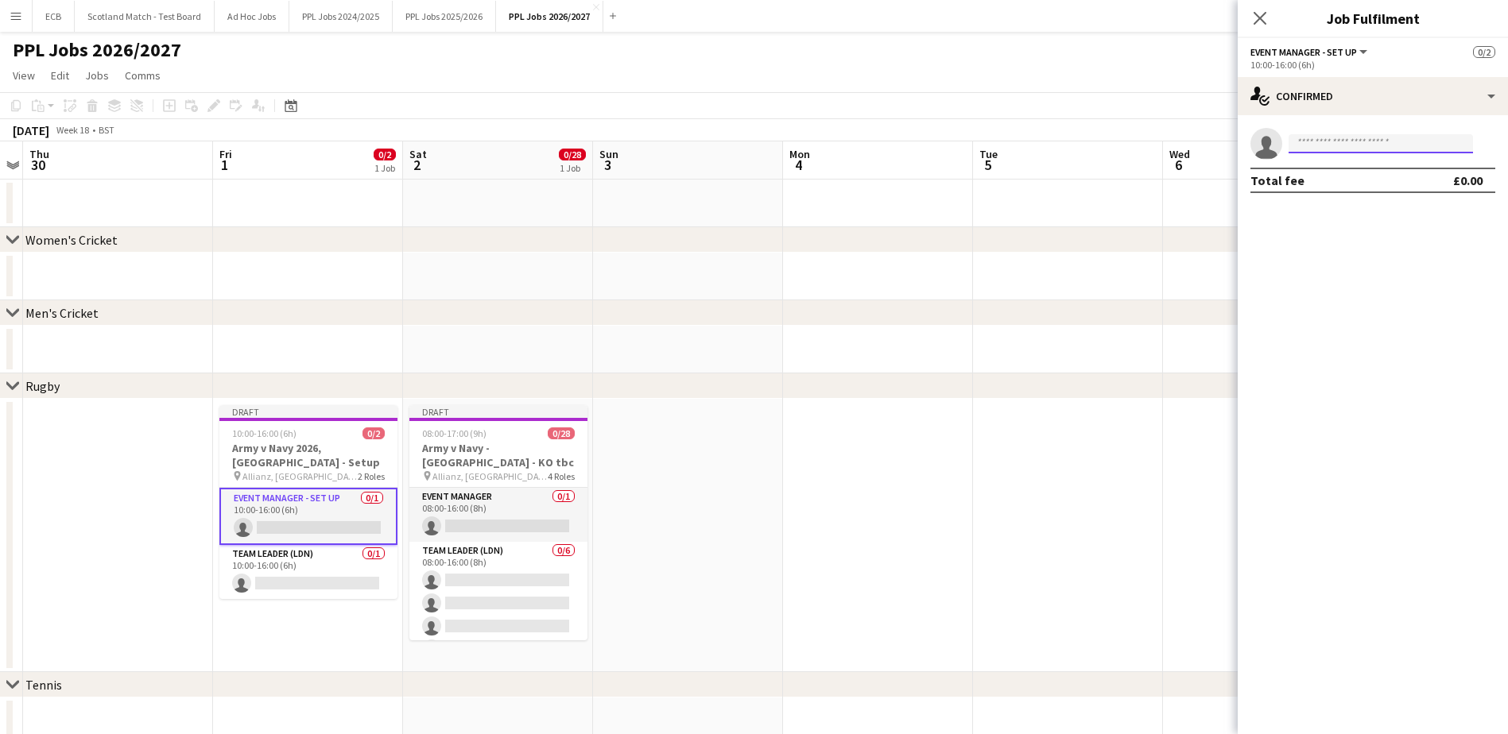
click at [1010, 145] on input at bounding box center [1380, 143] width 184 height 19
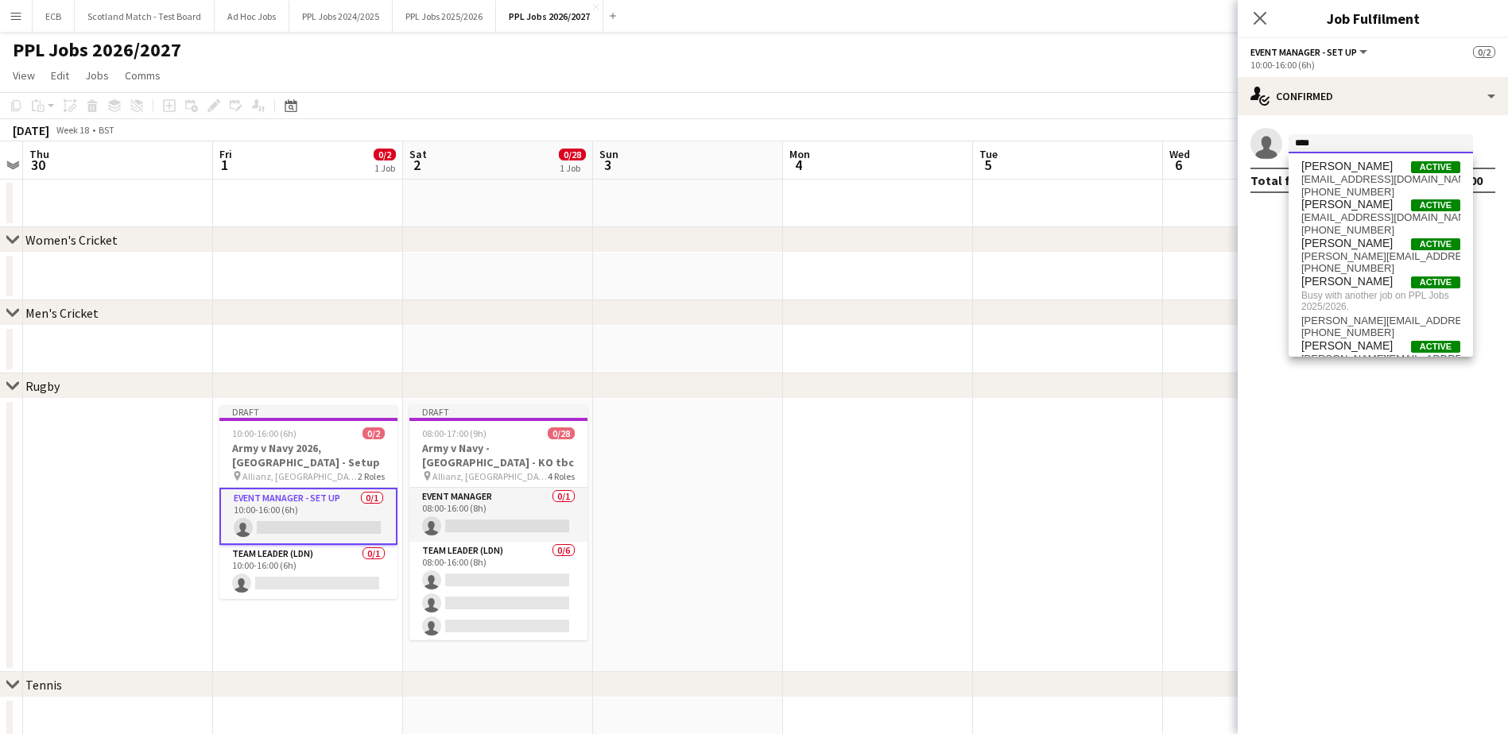
type input "****"
click at [834, 401] on app-date-cell at bounding box center [878, 535] width 190 height 273
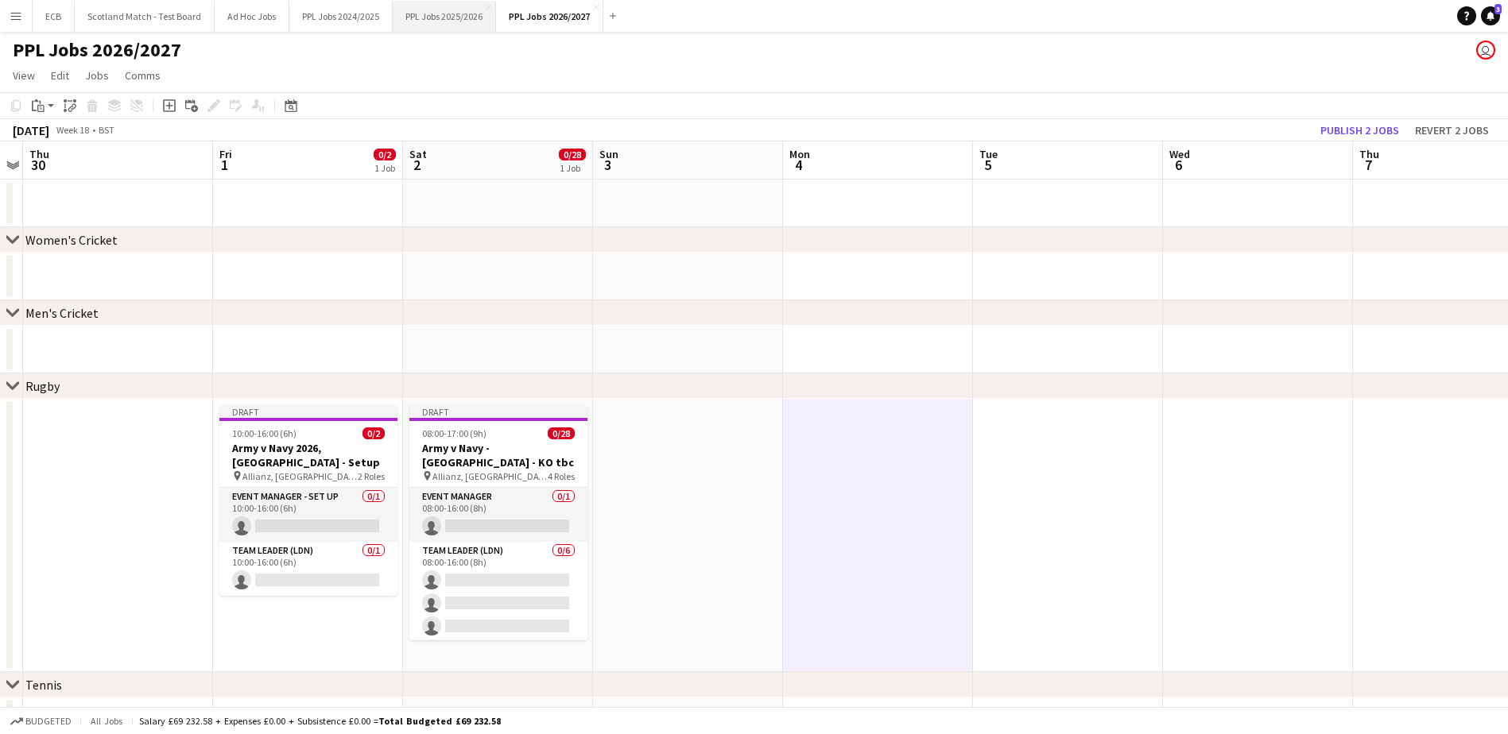
click at [423, 16] on button "PPL Jobs 2025/2026 Close" at bounding box center [444, 16] width 103 height 31
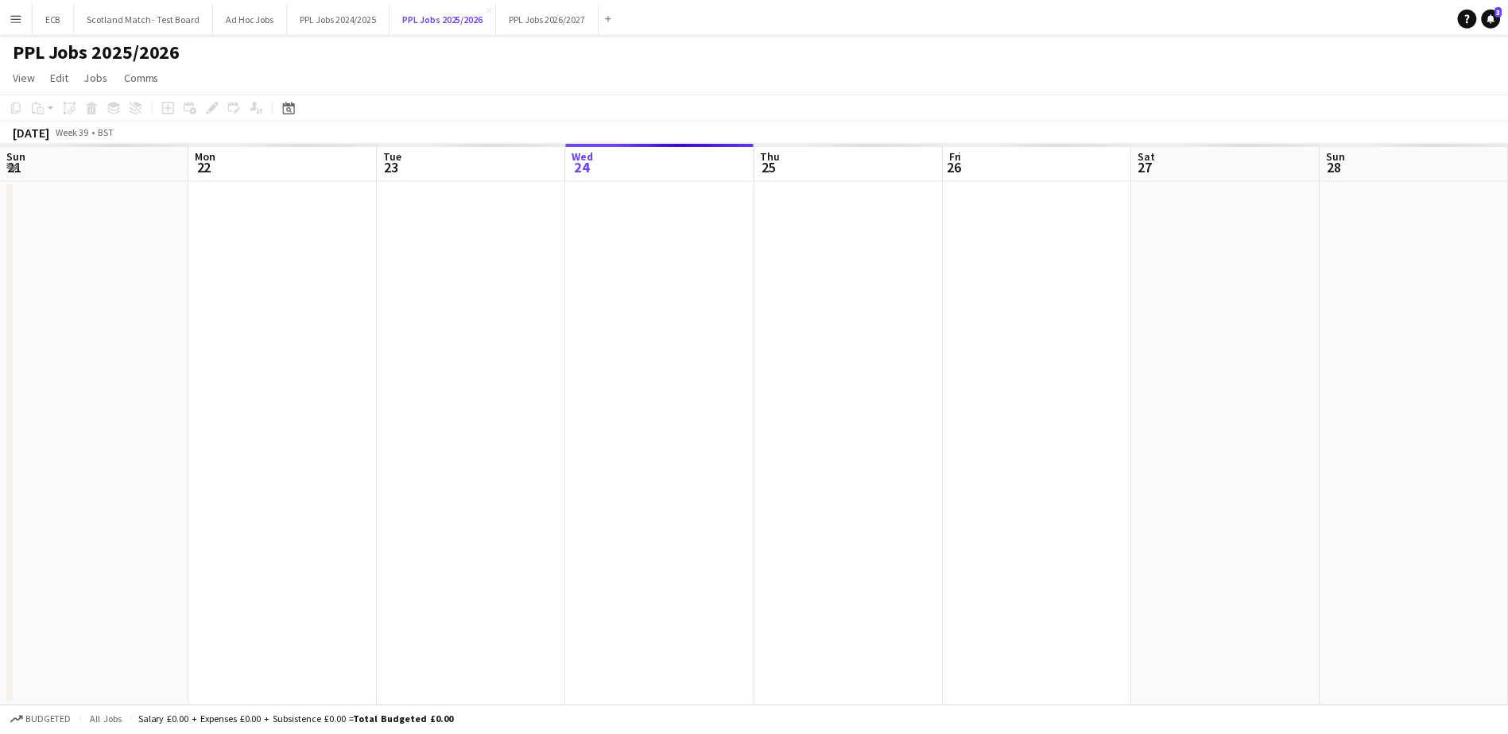
scroll to position [0, 380]
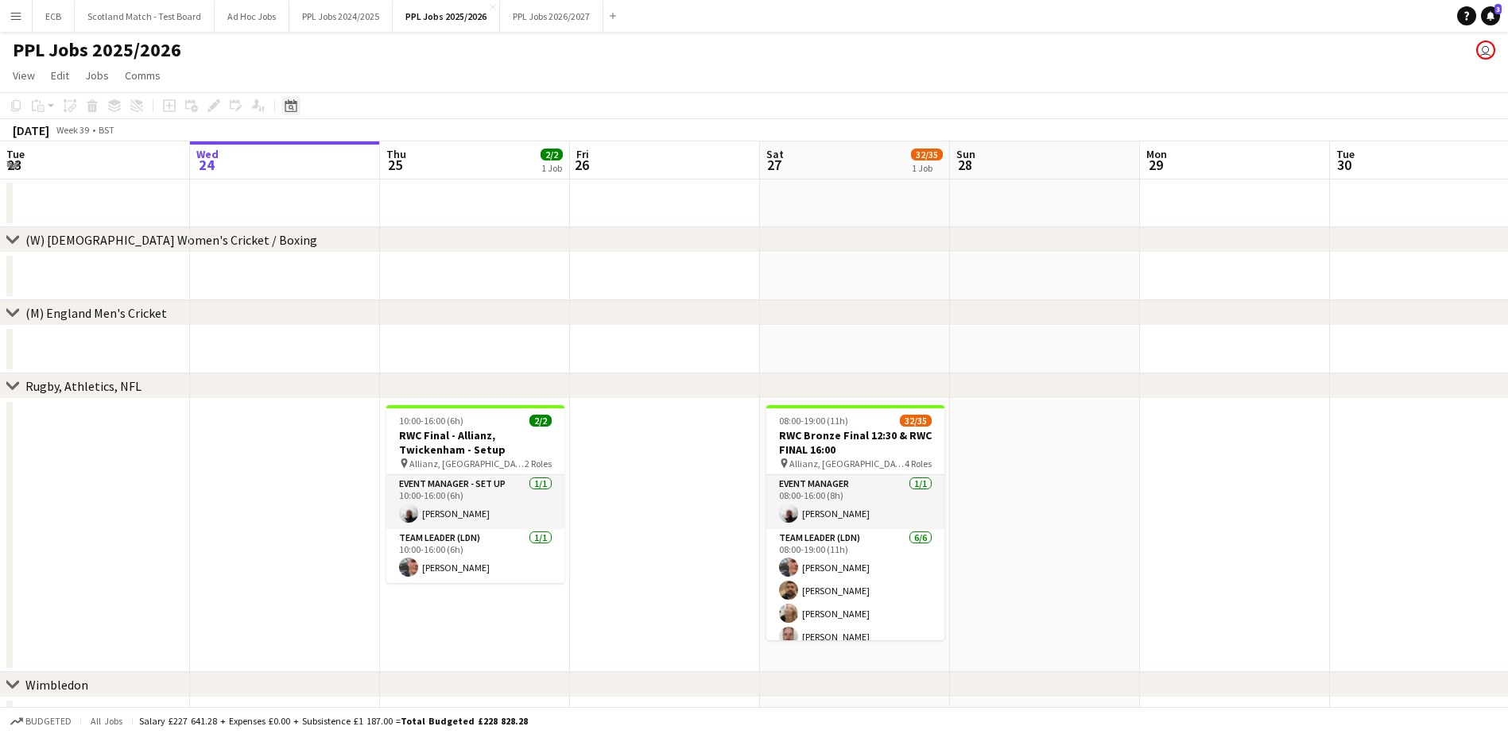
click at [293, 101] on icon at bounding box center [291, 105] width 12 height 13
click at [409, 157] on span "Next month" at bounding box center [420, 161] width 32 height 32
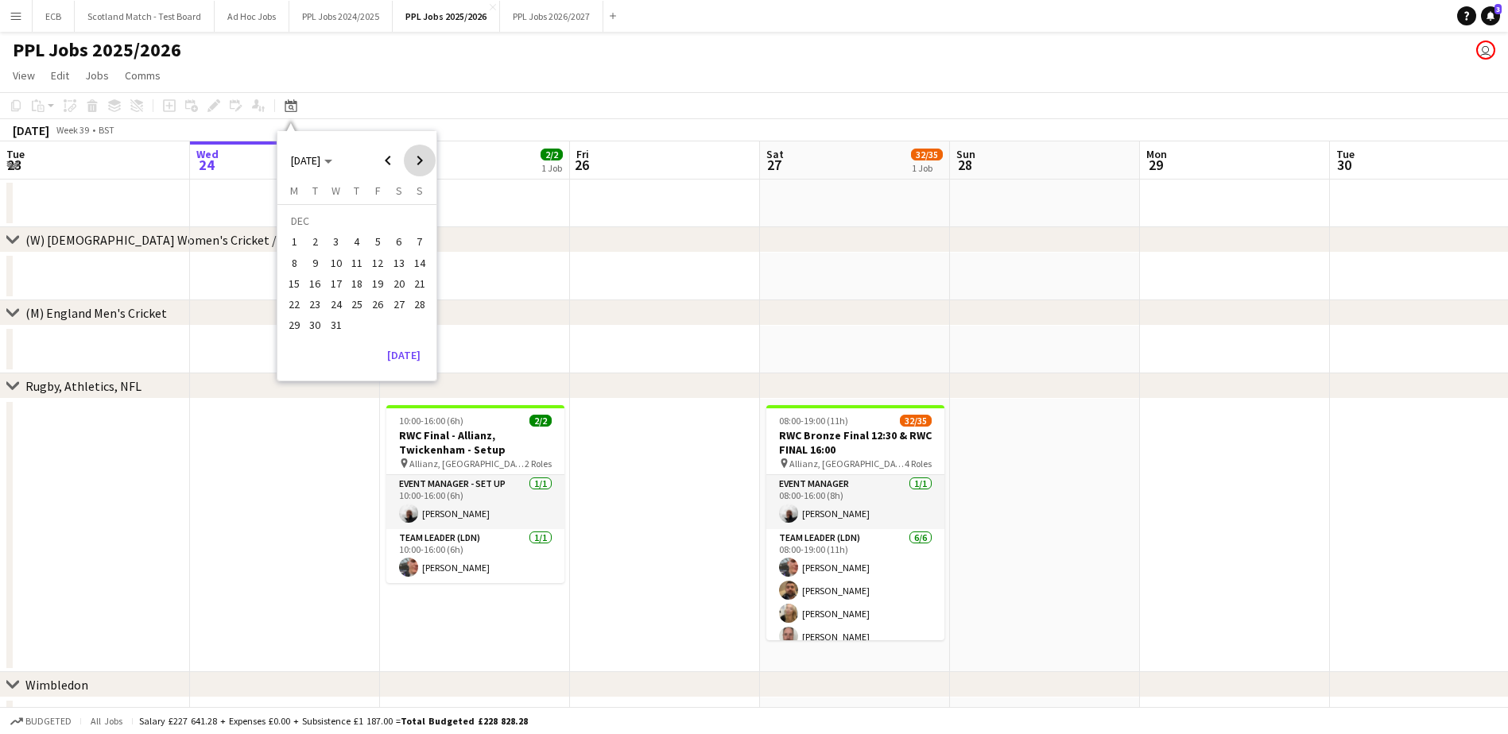
click at [409, 157] on span "Next month" at bounding box center [420, 161] width 32 height 32
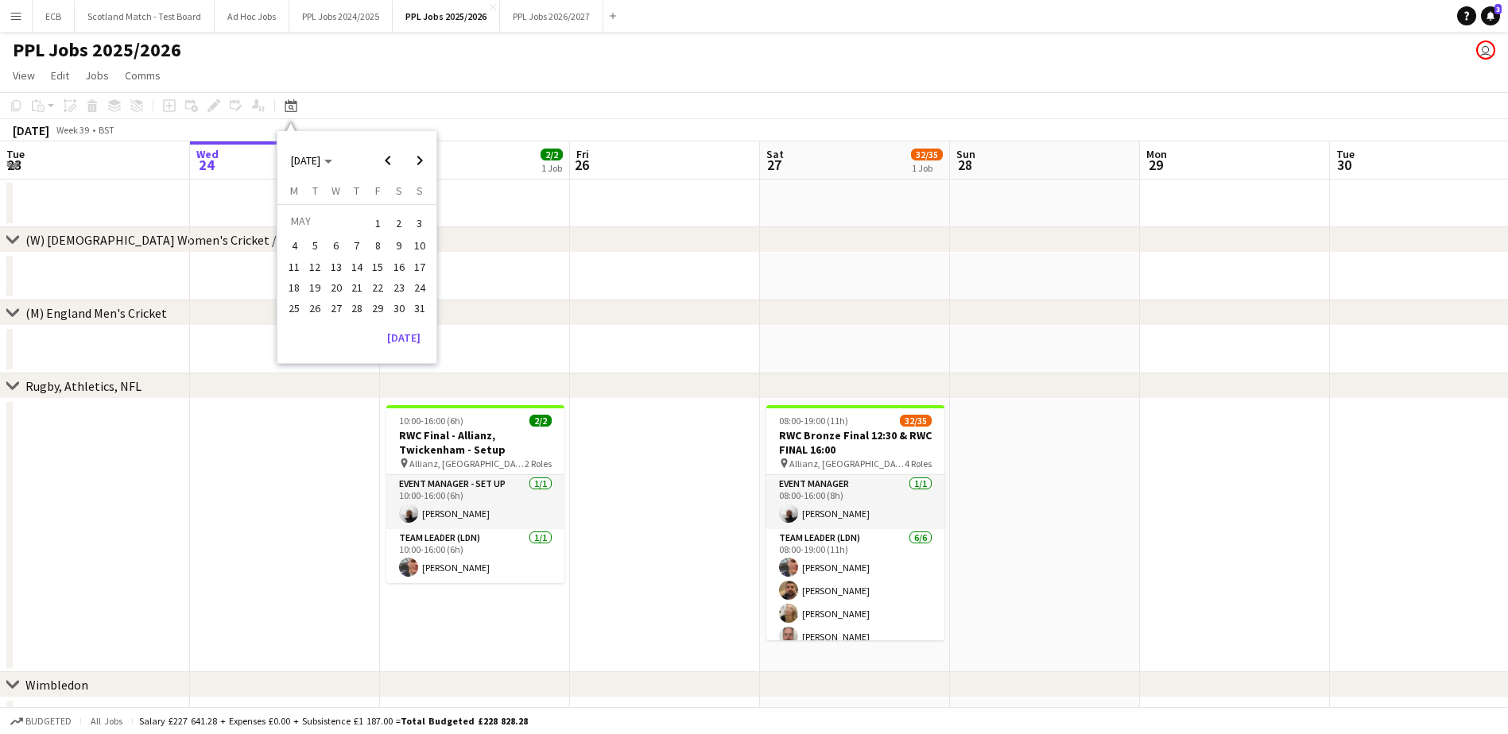
click at [393, 226] on span "2" at bounding box center [398, 223] width 19 height 22
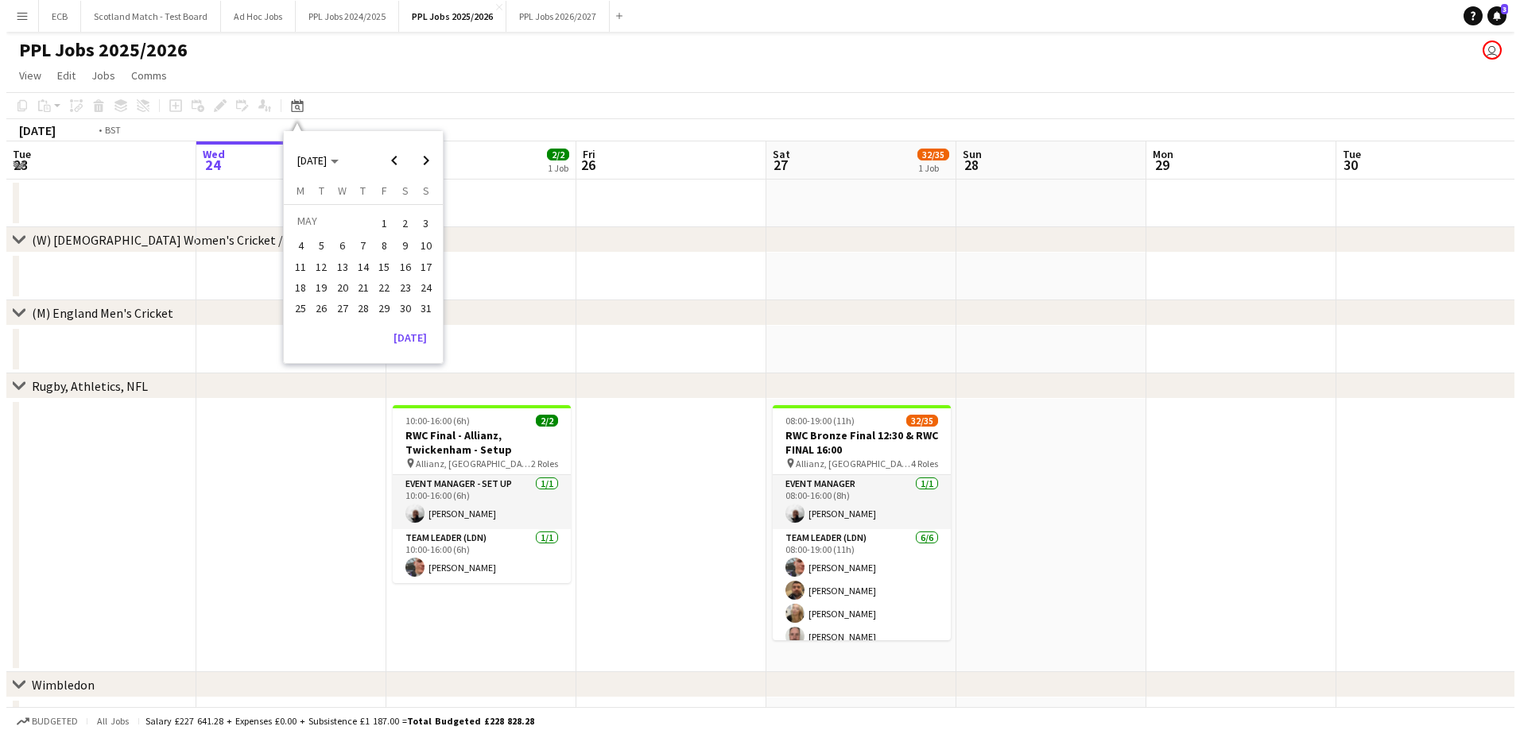
scroll to position [0, 547]
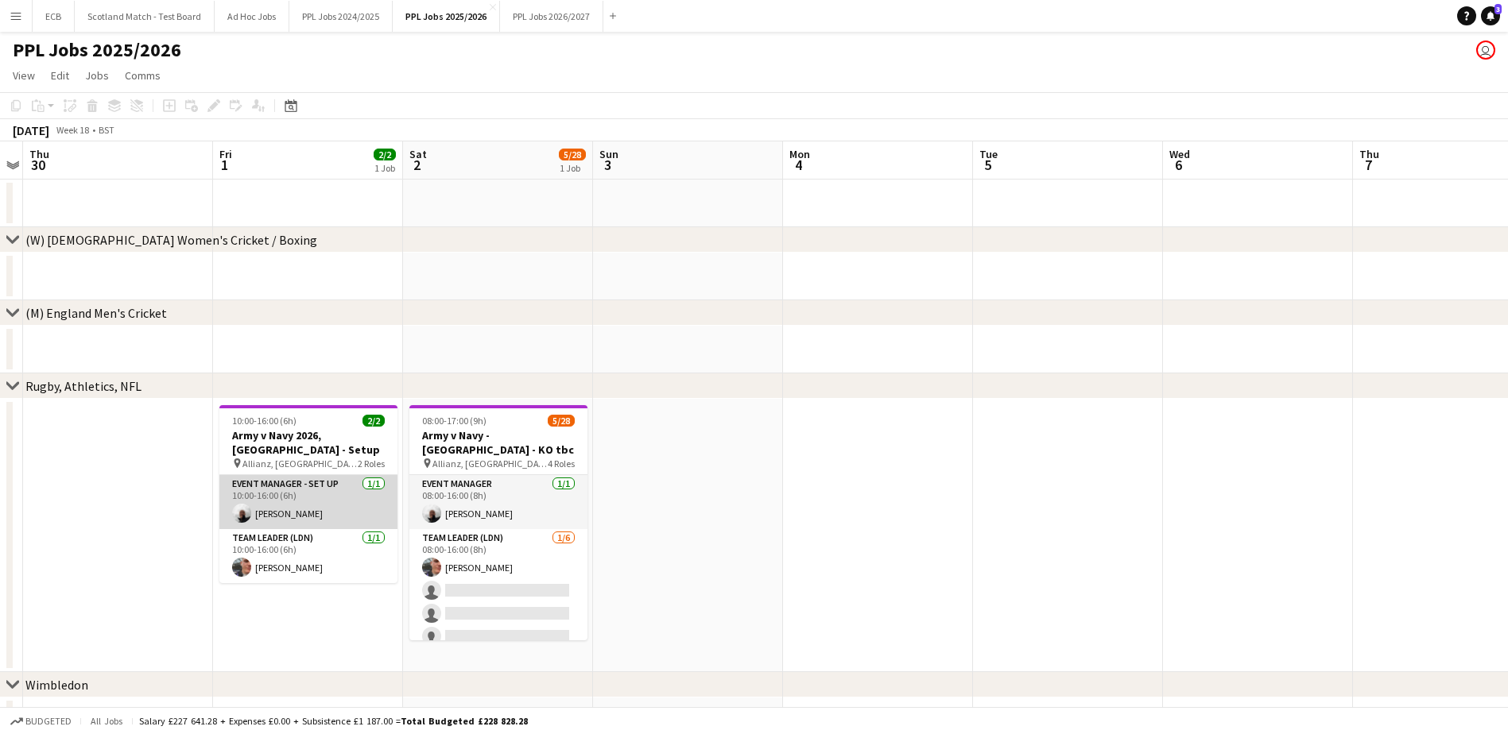
click at [294, 448] on app-card-role "Event Manager - Set up 1/1 10:00-16:00 (6h) Steve Fulcher" at bounding box center [308, 502] width 178 height 54
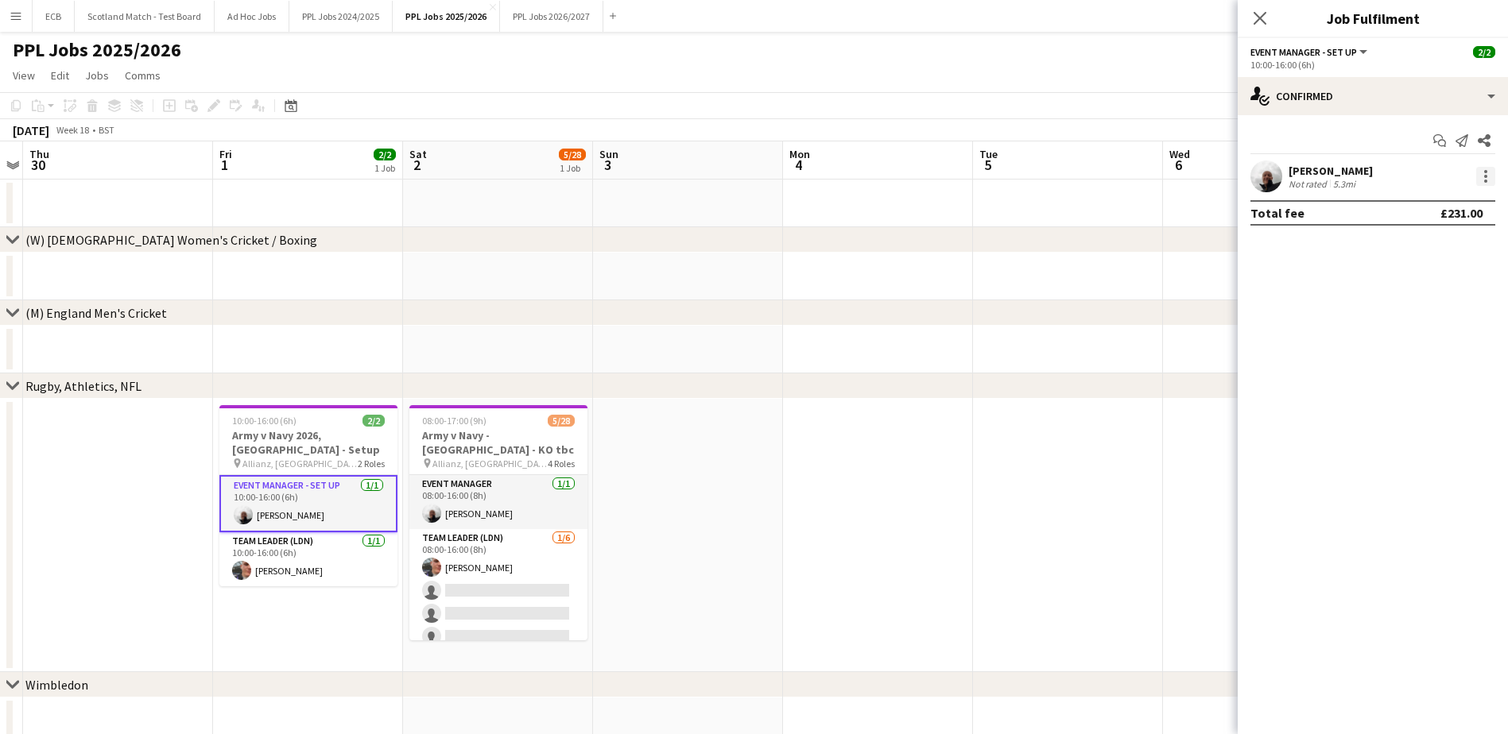
click at [1010, 176] on div at bounding box center [1485, 176] width 19 height 19
click at [1010, 242] on span "Switch crew" at bounding box center [1418, 244] width 68 height 14
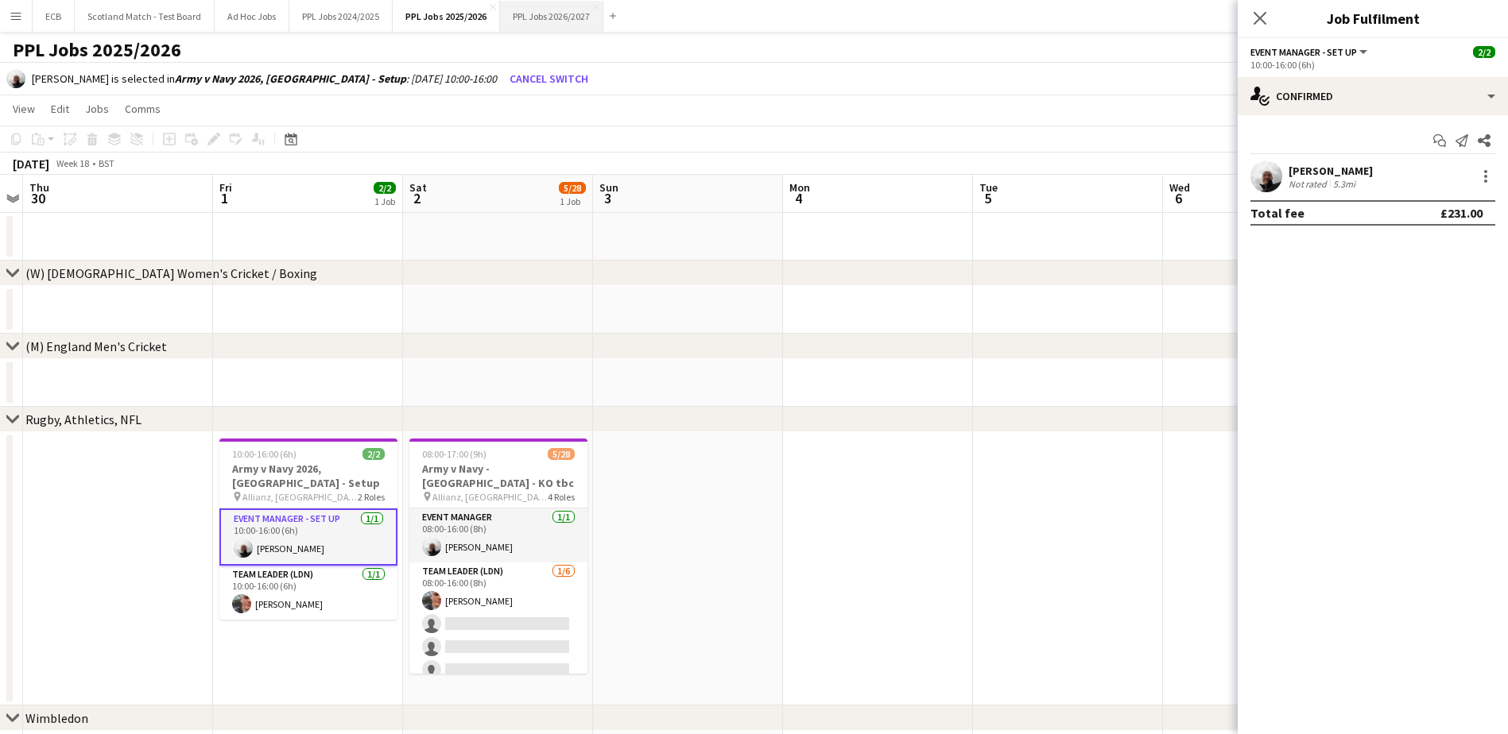
click at [542, 11] on button "PPL Jobs 2026/2027 Close" at bounding box center [551, 16] width 103 height 31
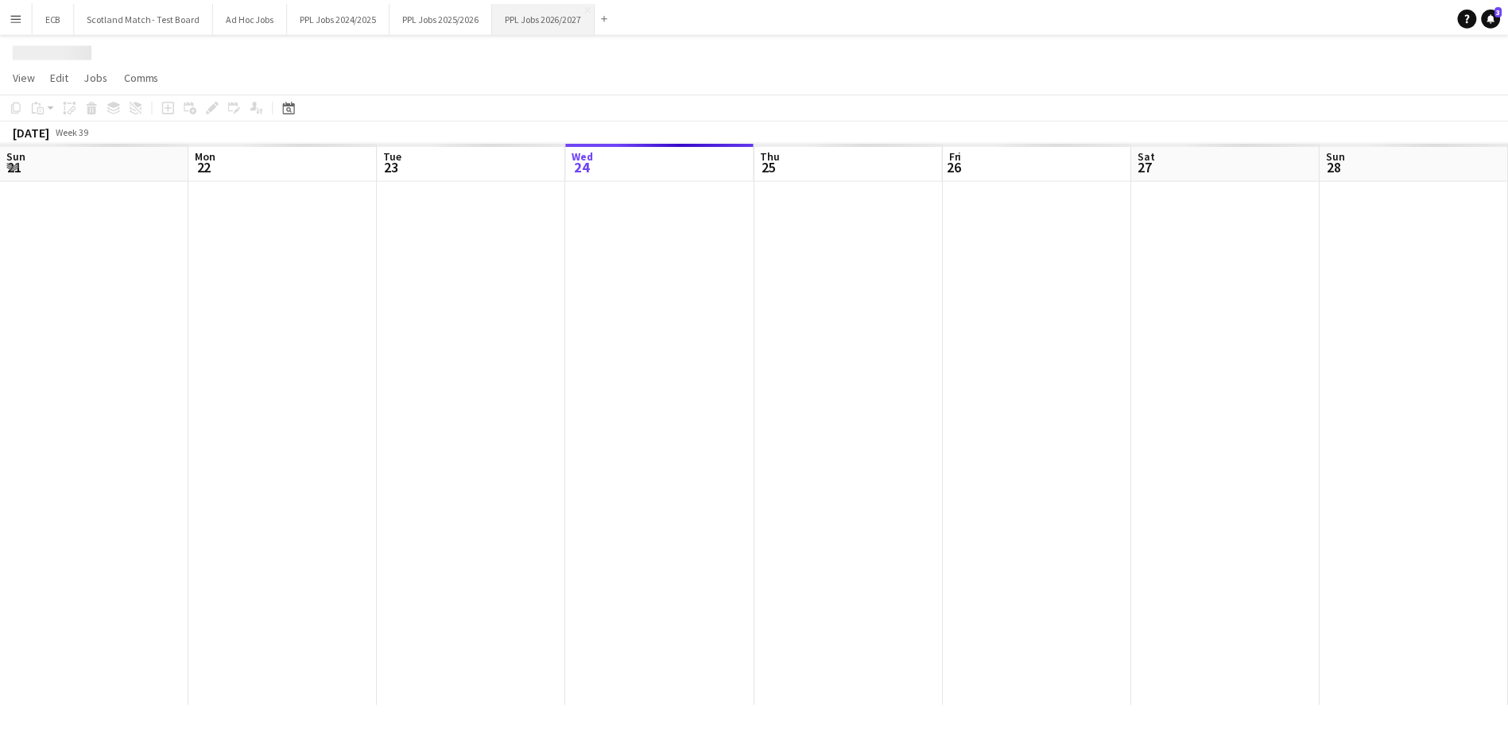
scroll to position [0, 380]
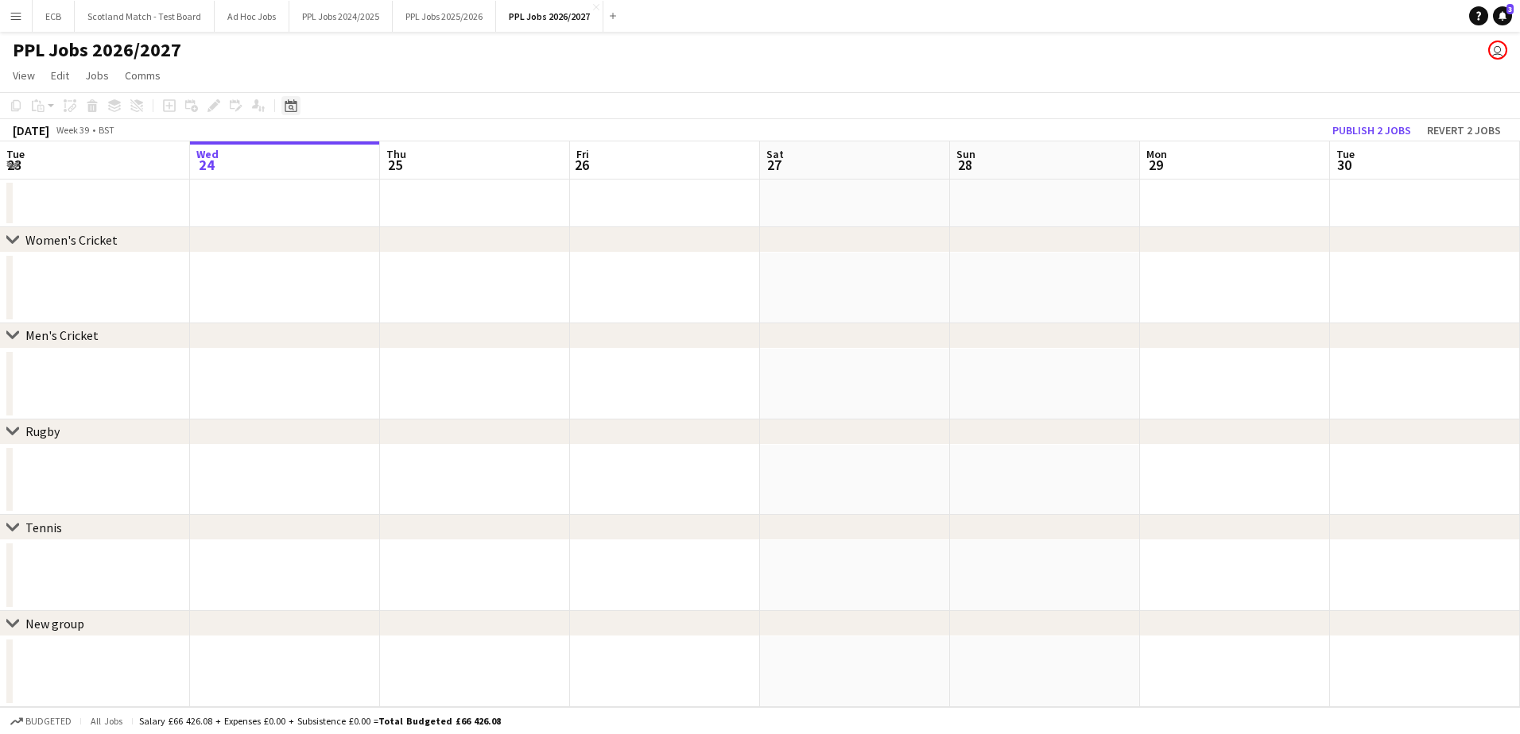
click at [289, 107] on icon at bounding box center [292, 108] width 6 height 6
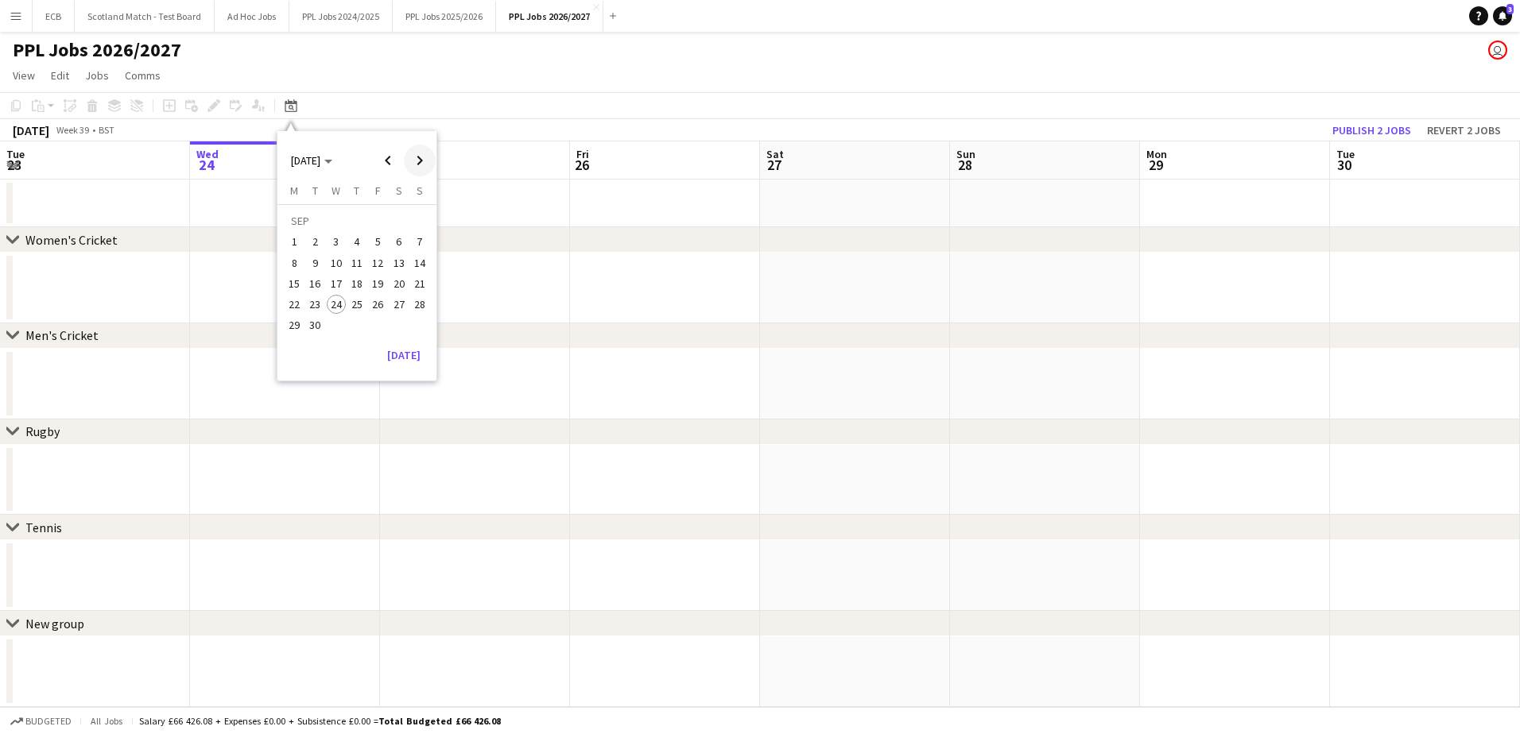
click at [424, 160] on span "Next month" at bounding box center [420, 161] width 32 height 32
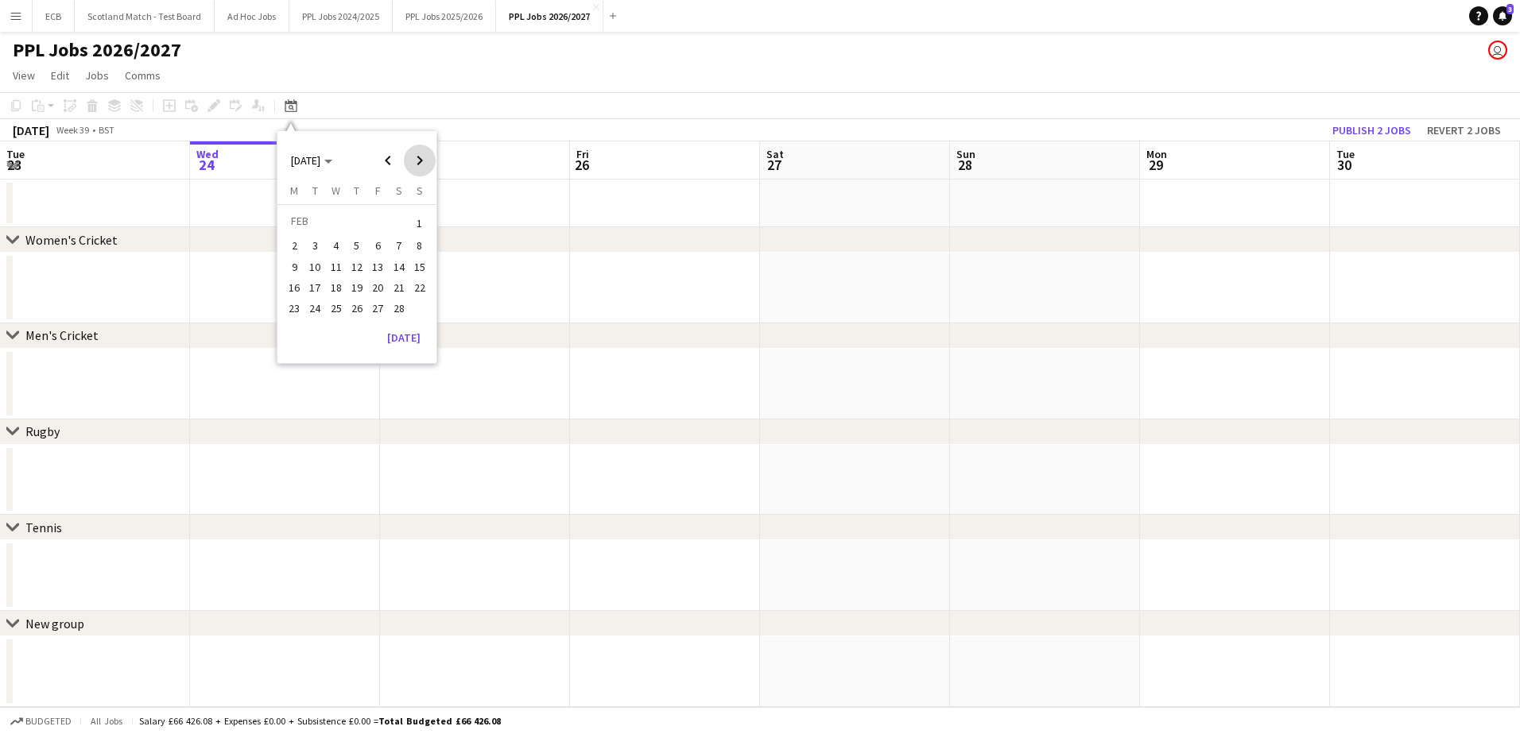
click at [424, 160] on span "Next month" at bounding box center [420, 161] width 32 height 32
click at [394, 163] on span "Previous month" at bounding box center [388, 161] width 32 height 32
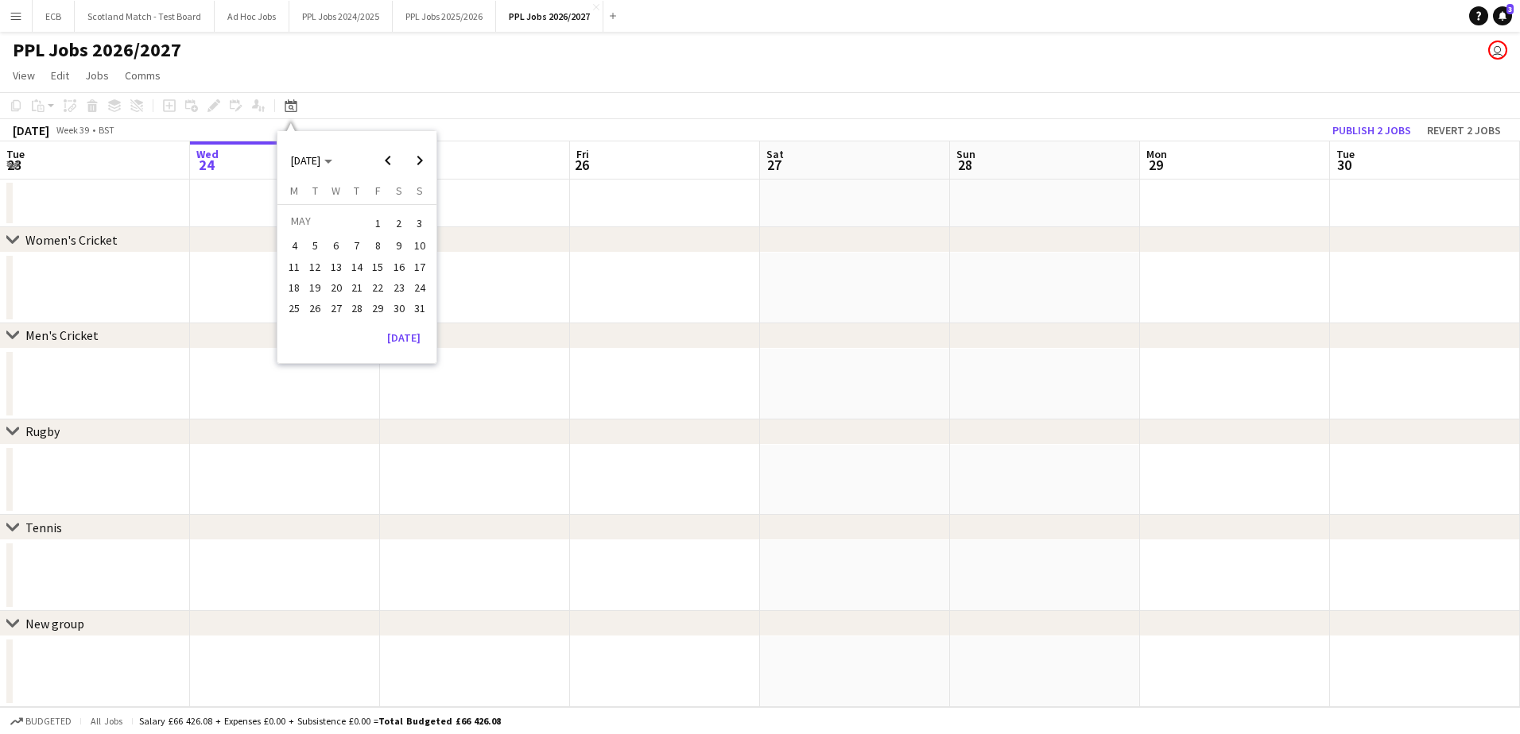
click at [374, 232] on span "1" at bounding box center [377, 223] width 19 height 22
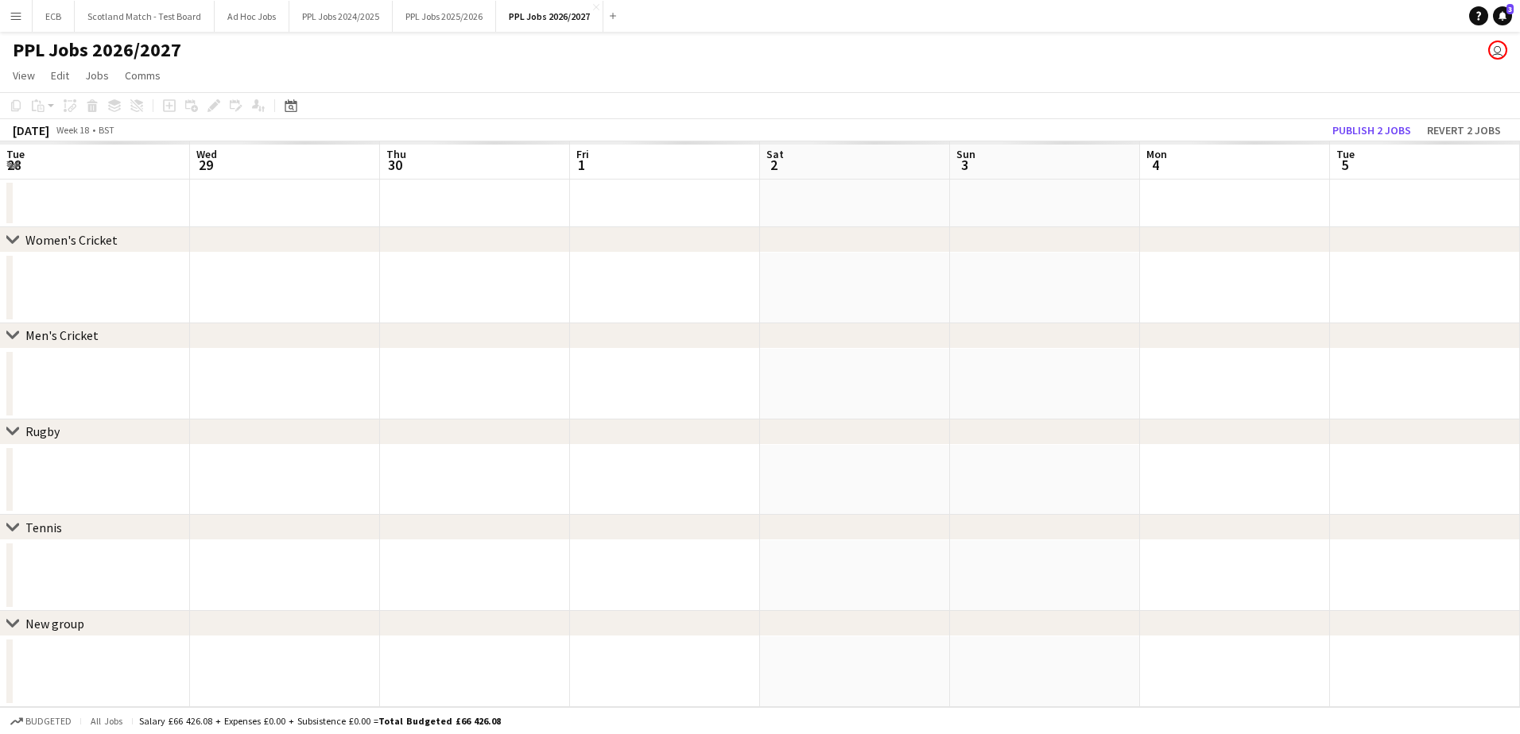
scroll to position [0, 547]
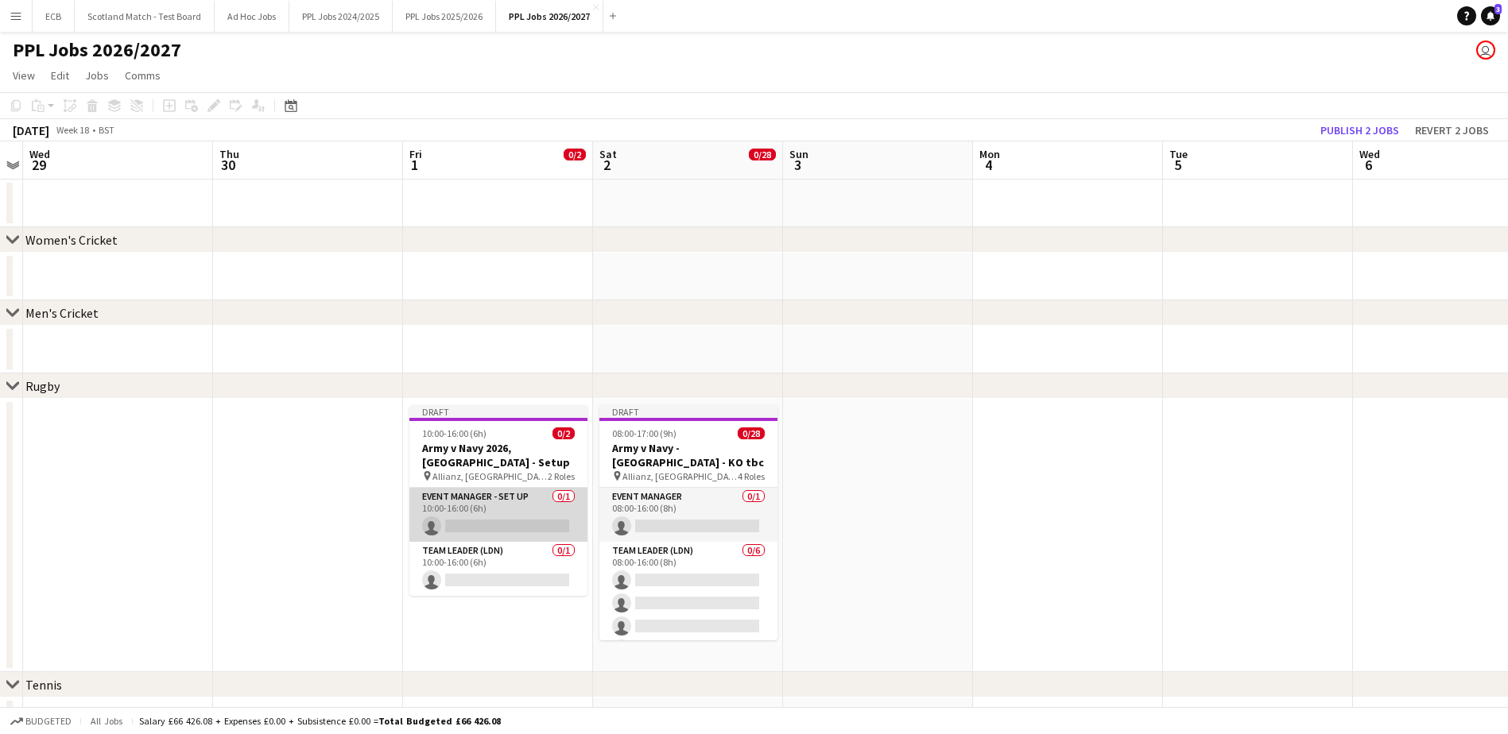
click at [496, 448] on app-card-role "Event Manager - Set up 0/1 10:00-16:00 (6h) single-neutral-actions" at bounding box center [498, 515] width 178 height 54
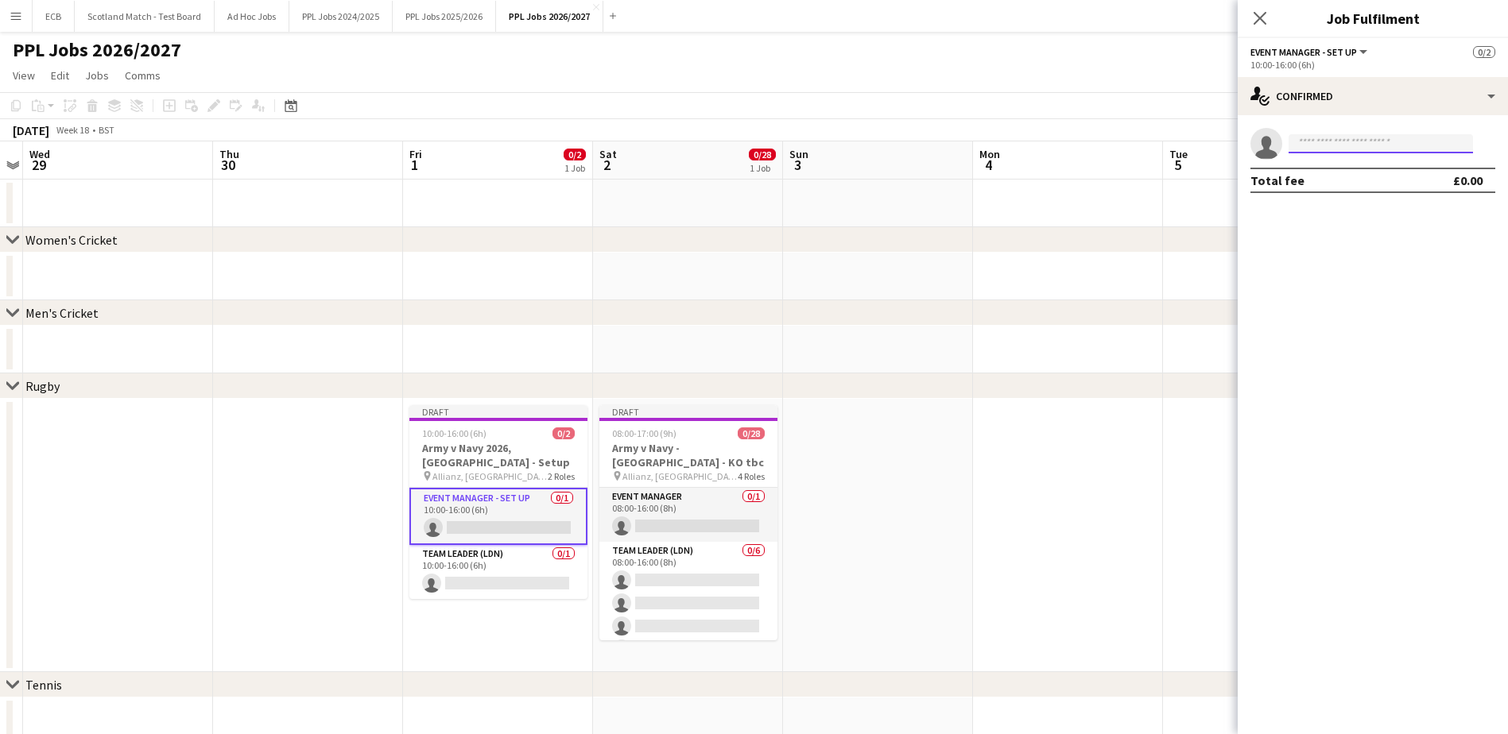
click at [1010, 146] on input at bounding box center [1380, 143] width 184 height 19
click at [447, 11] on button "PPL Jobs 2025/2026 Close" at bounding box center [444, 16] width 103 height 31
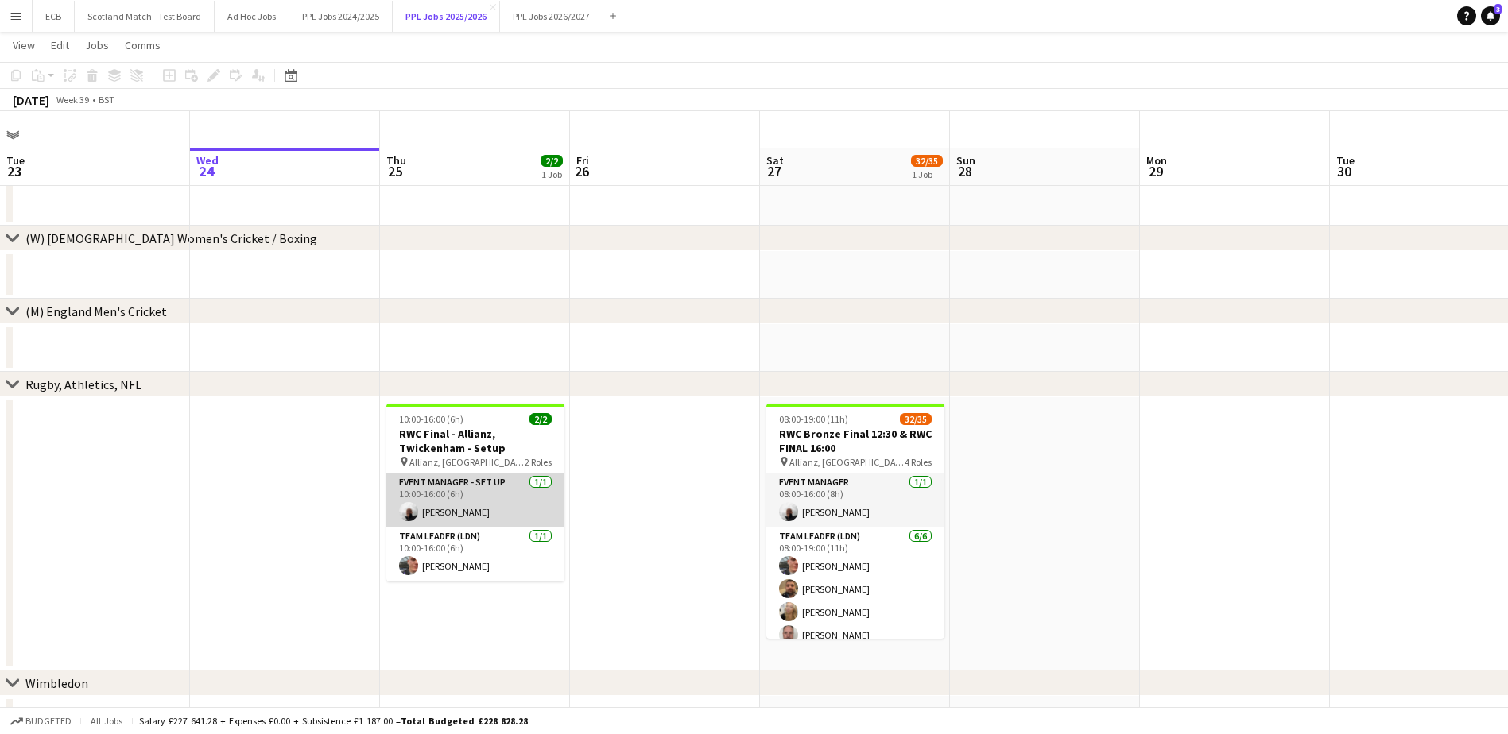
scroll to position [37, 0]
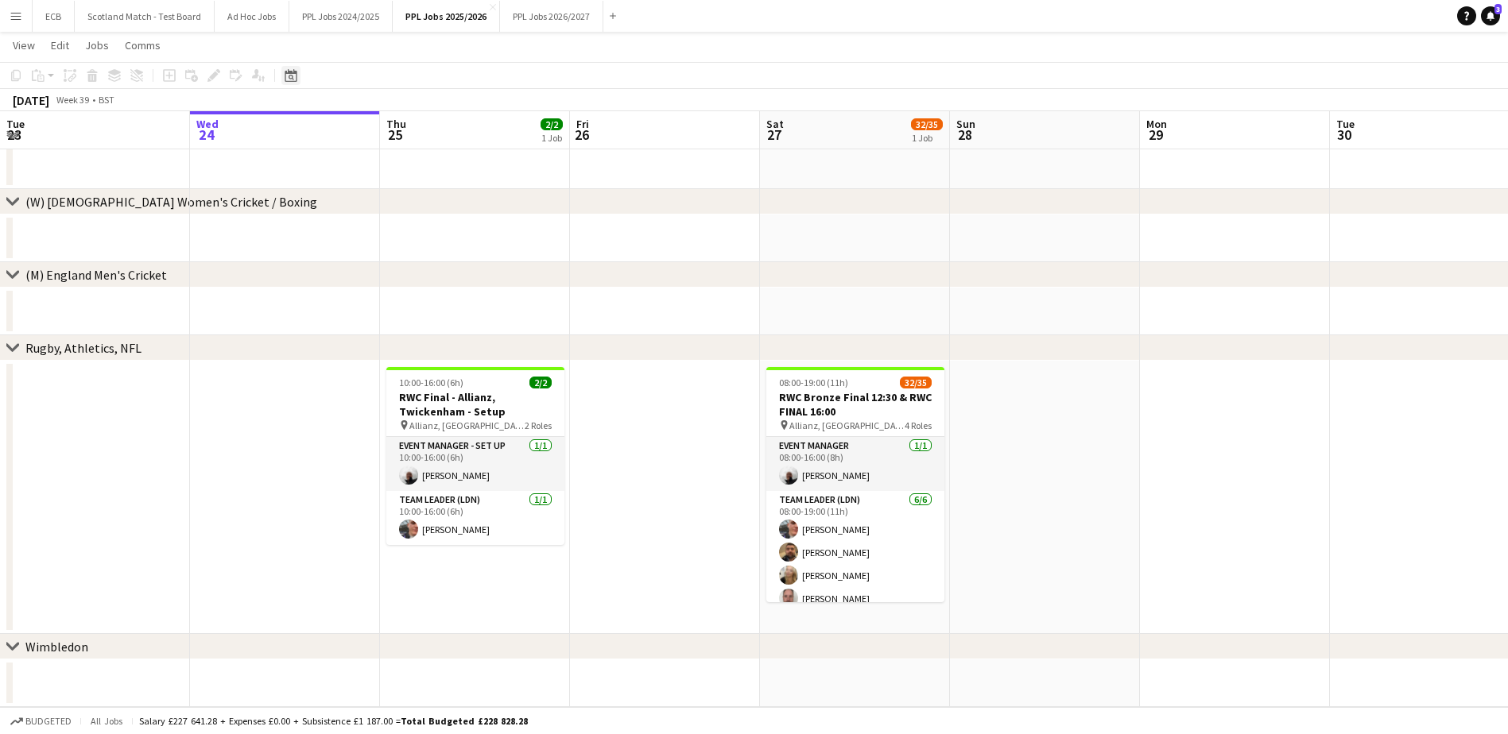
click at [289, 78] on icon "Date picker" at bounding box center [291, 75] width 13 height 13
click at [413, 130] on span "Next month" at bounding box center [420, 130] width 32 height 32
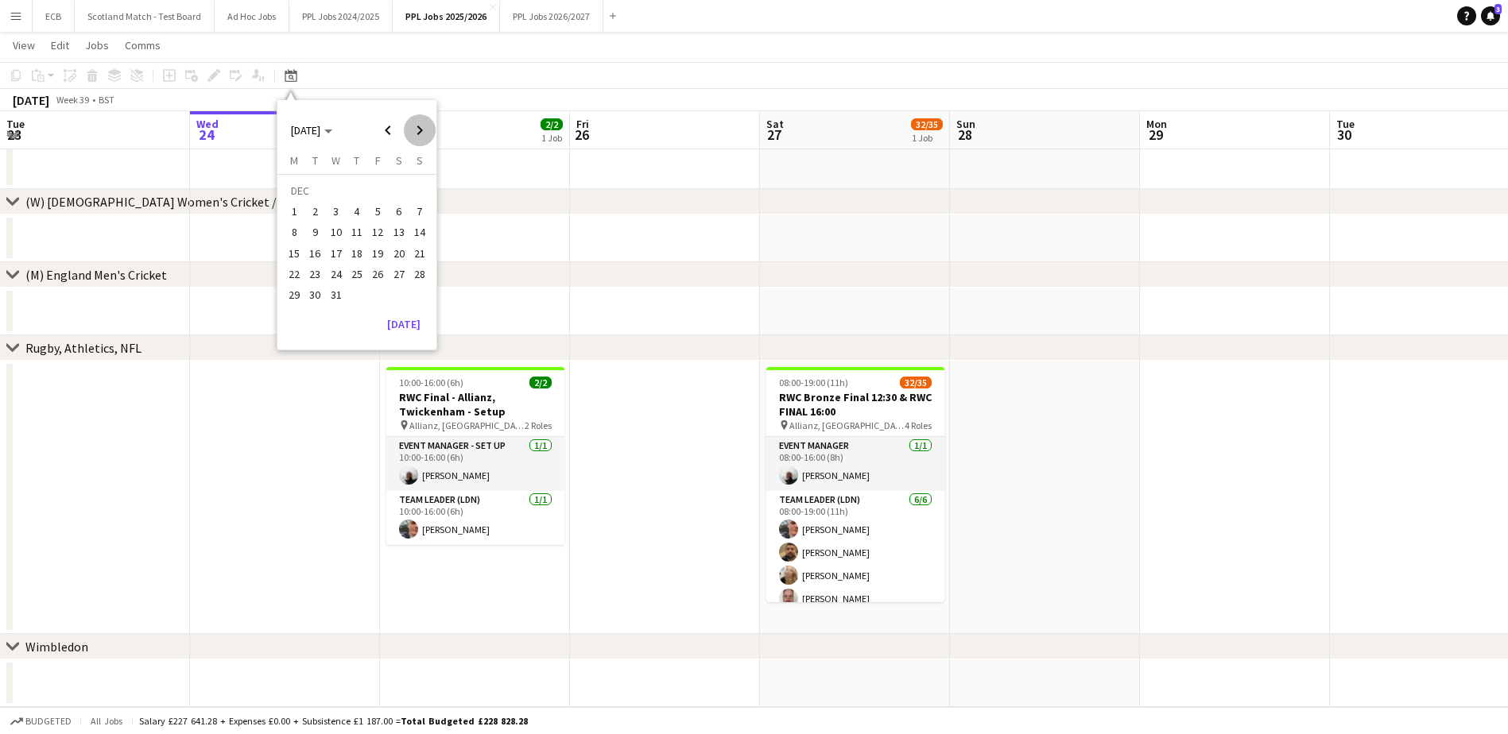
click at [413, 130] on span "Next month" at bounding box center [420, 130] width 32 height 32
click at [378, 191] on span "1" at bounding box center [377, 192] width 19 height 22
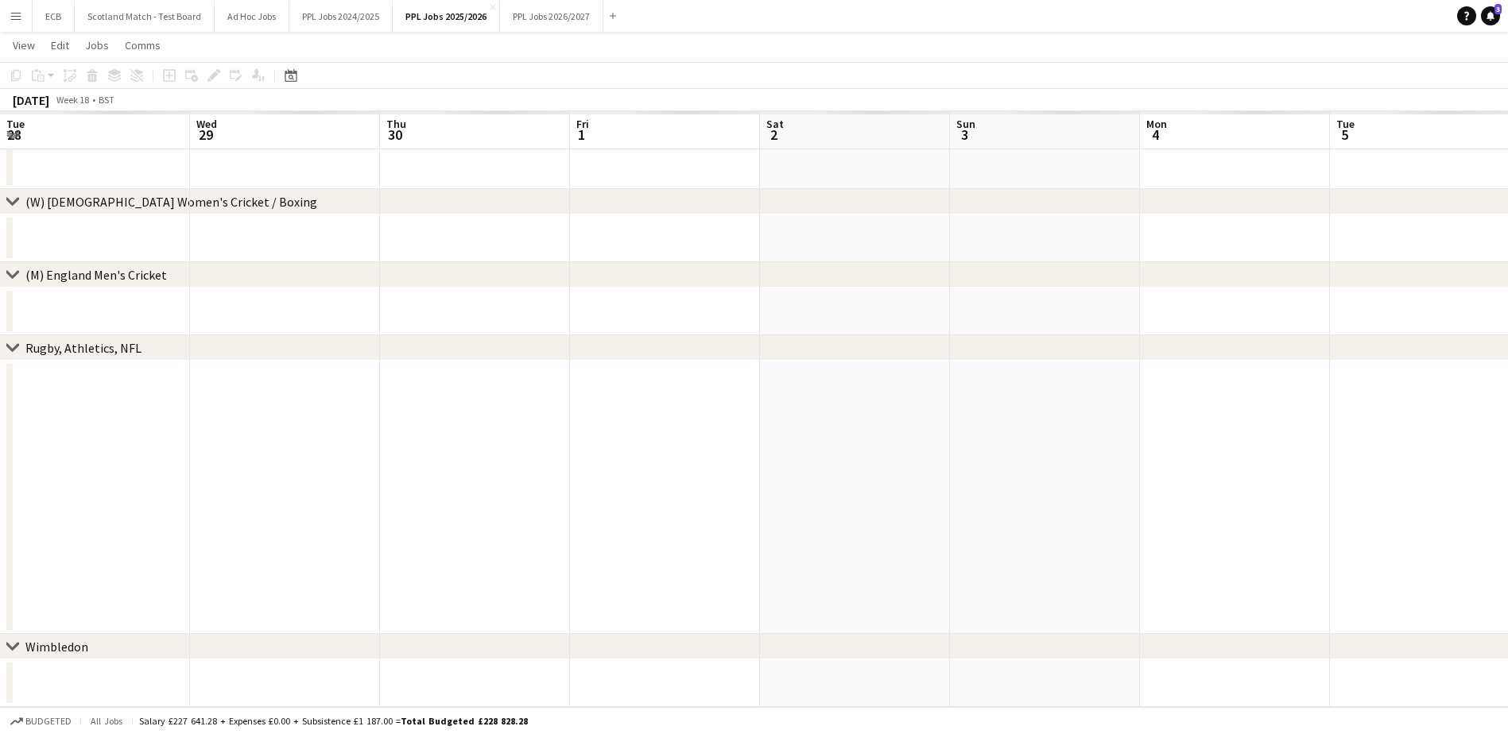
scroll to position [0, 547]
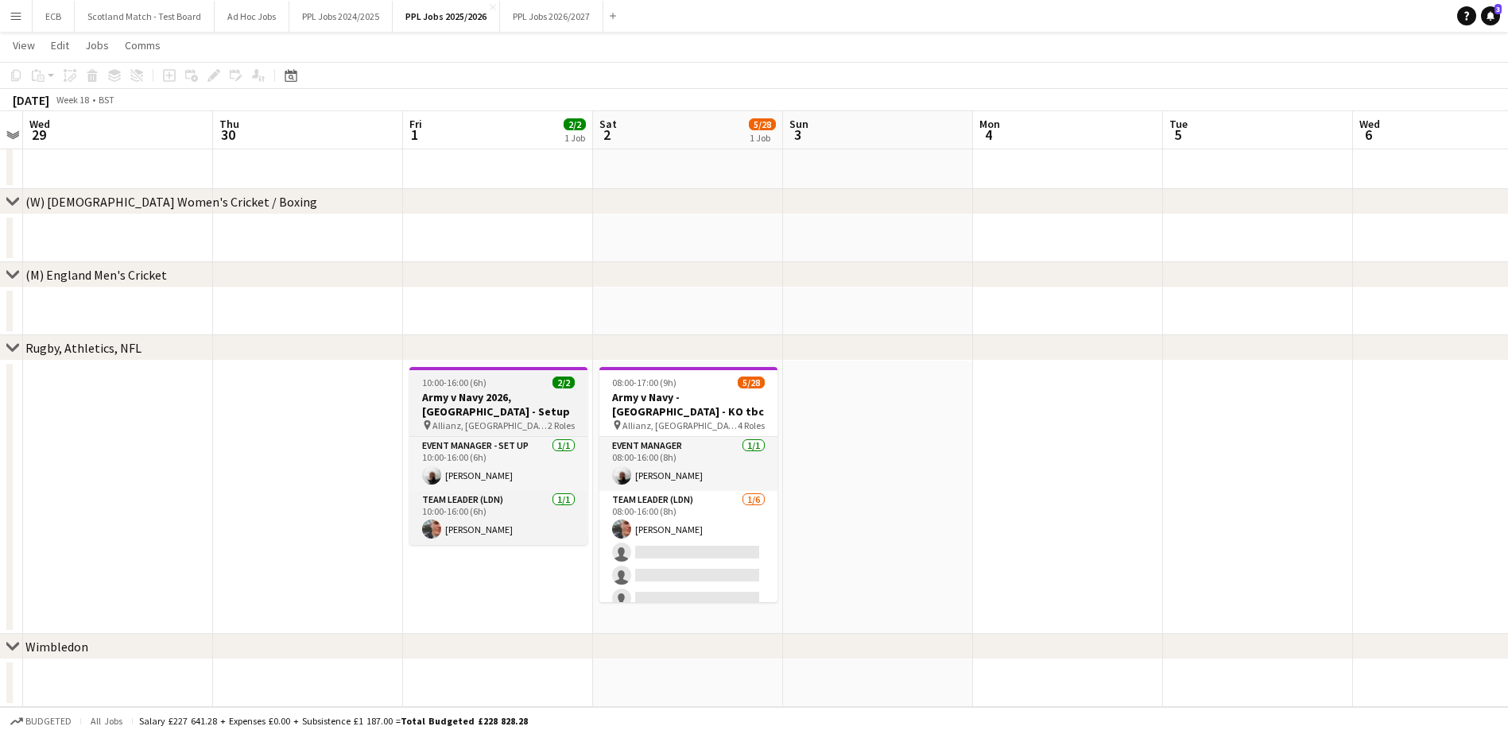
click at [497, 393] on h3 "Army v Navy 2026, Twickenham - Setup" at bounding box center [498, 404] width 178 height 29
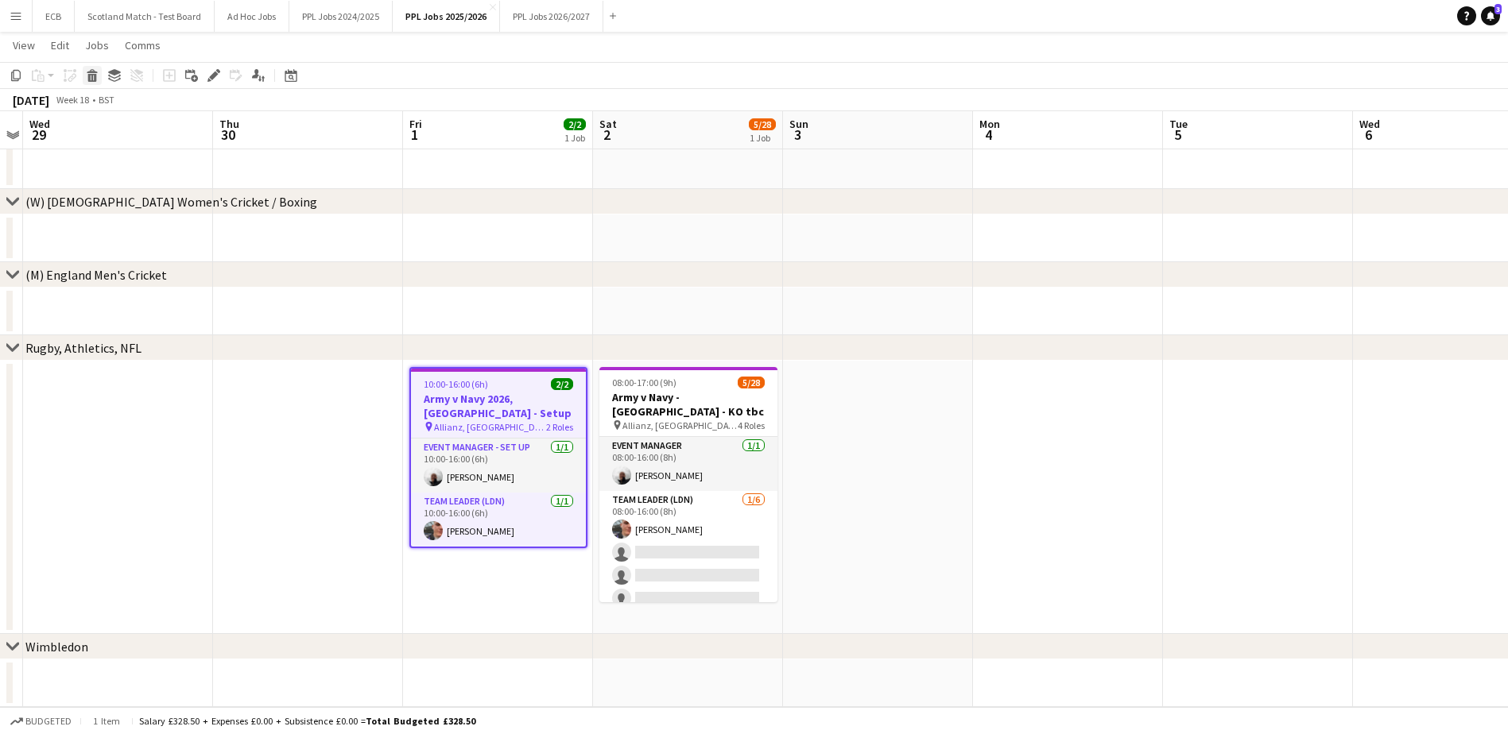
click at [90, 77] on icon at bounding box center [92, 78] width 9 height 8
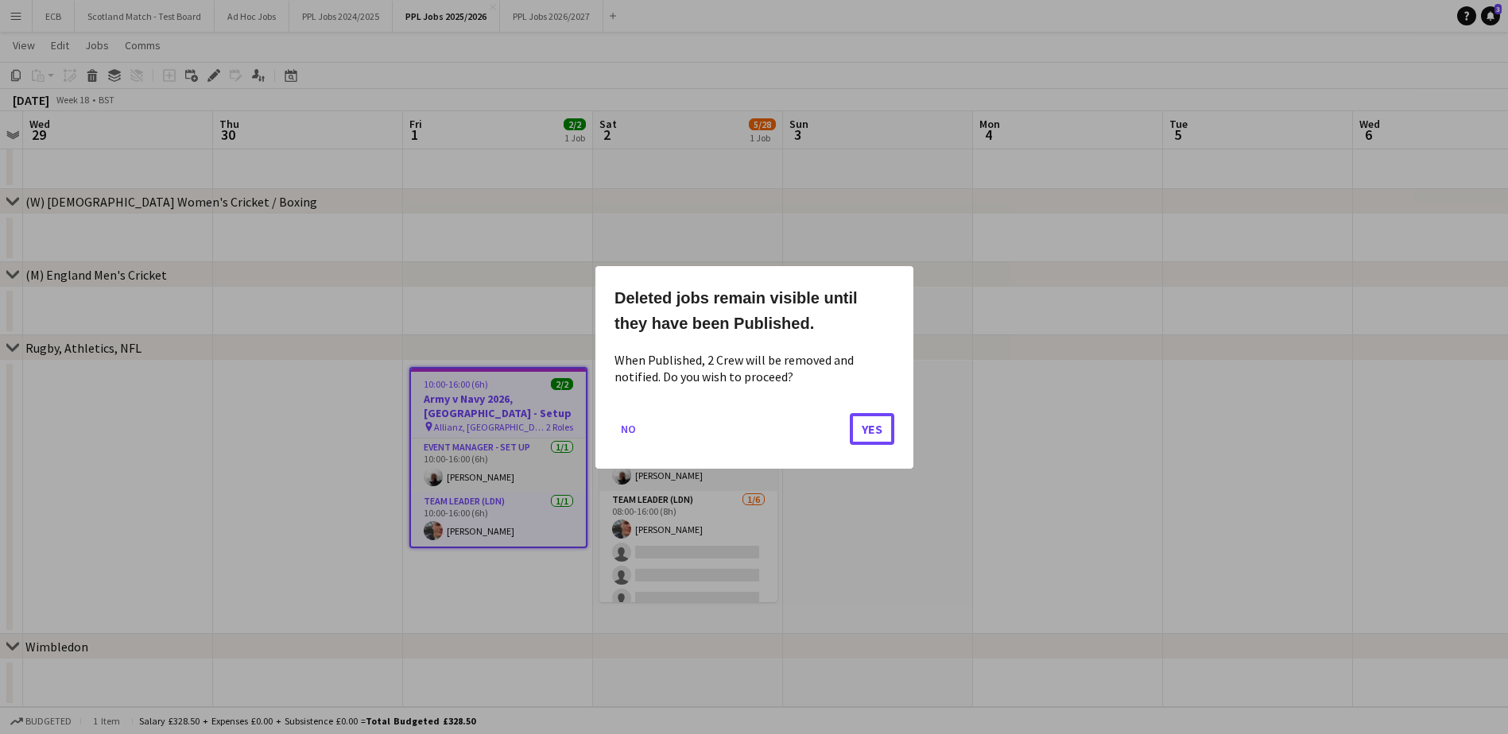
drag, startPoint x: 866, startPoint y: 424, endPoint x: 481, endPoint y: 266, distance: 416.0
click at [481, 266] on div "Deleted jobs remain visible until they have been Published. When Published, 2 C…" at bounding box center [754, 367] width 1508 height 734
drag, startPoint x: 513, startPoint y: 405, endPoint x: 440, endPoint y: 521, distance: 136.7
click at [444, 448] on div at bounding box center [754, 367] width 1508 height 734
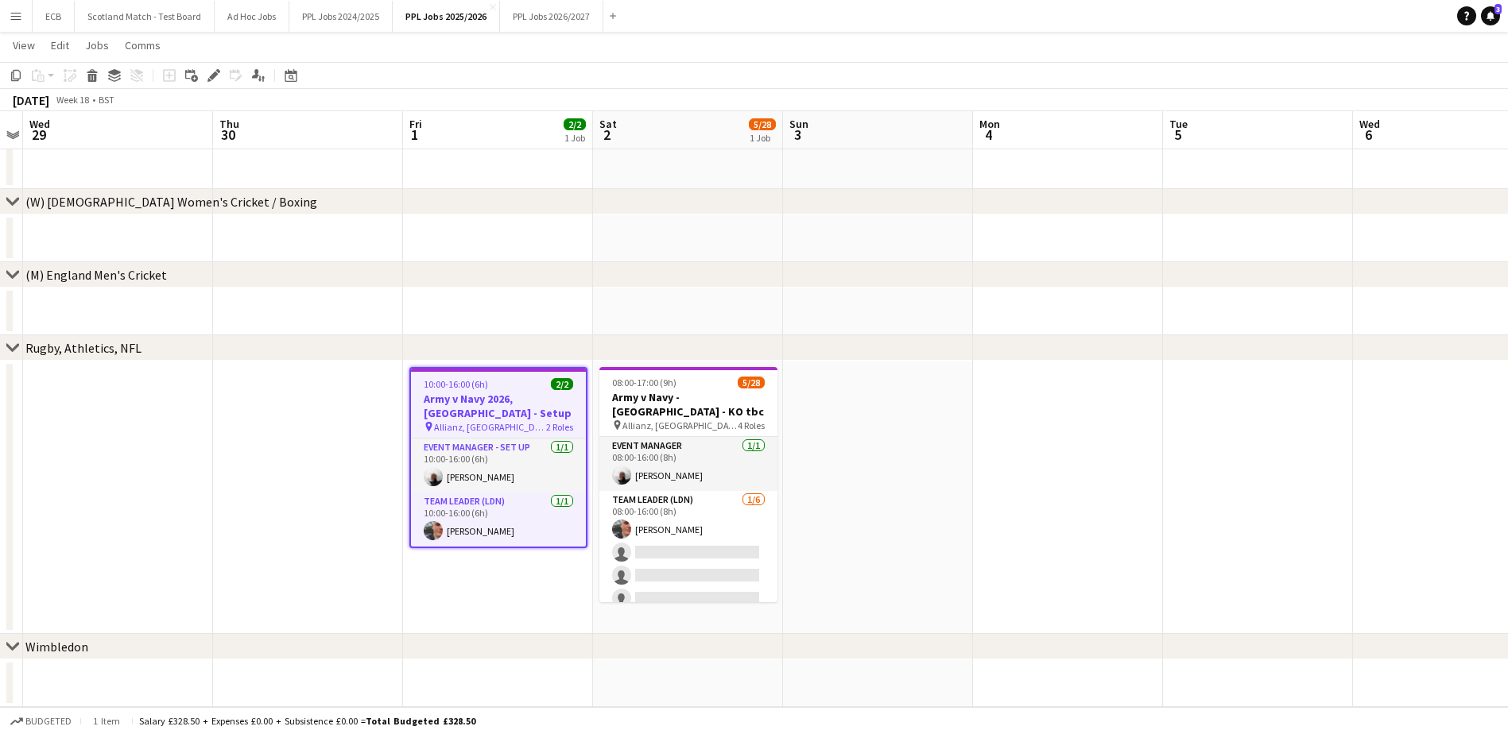
click at [494, 401] on h3 "Army v Navy 2026, Twickenham - Setup" at bounding box center [498, 406] width 175 height 29
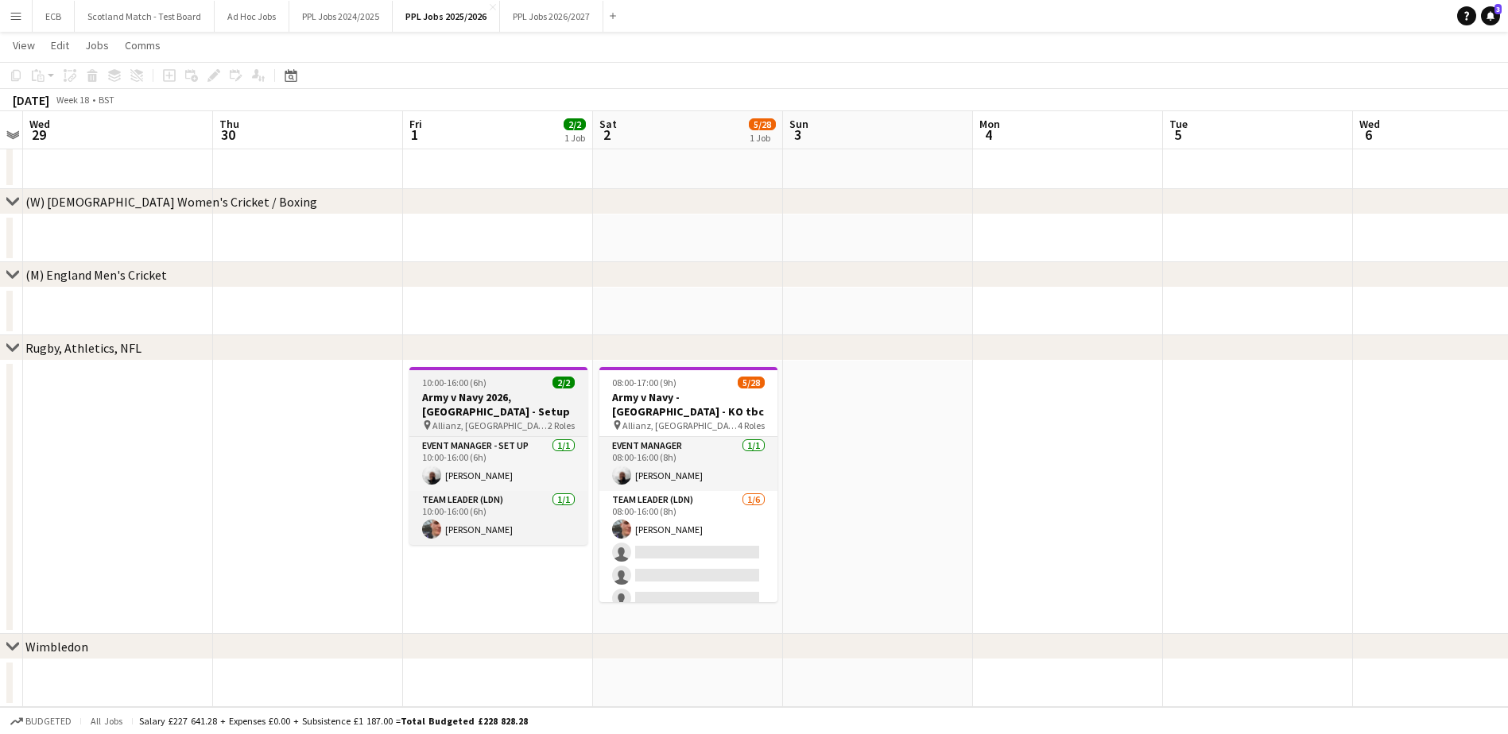
click at [472, 391] on h3 "Army v Navy 2026, Twickenham - Setup" at bounding box center [498, 404] width 178 height 29
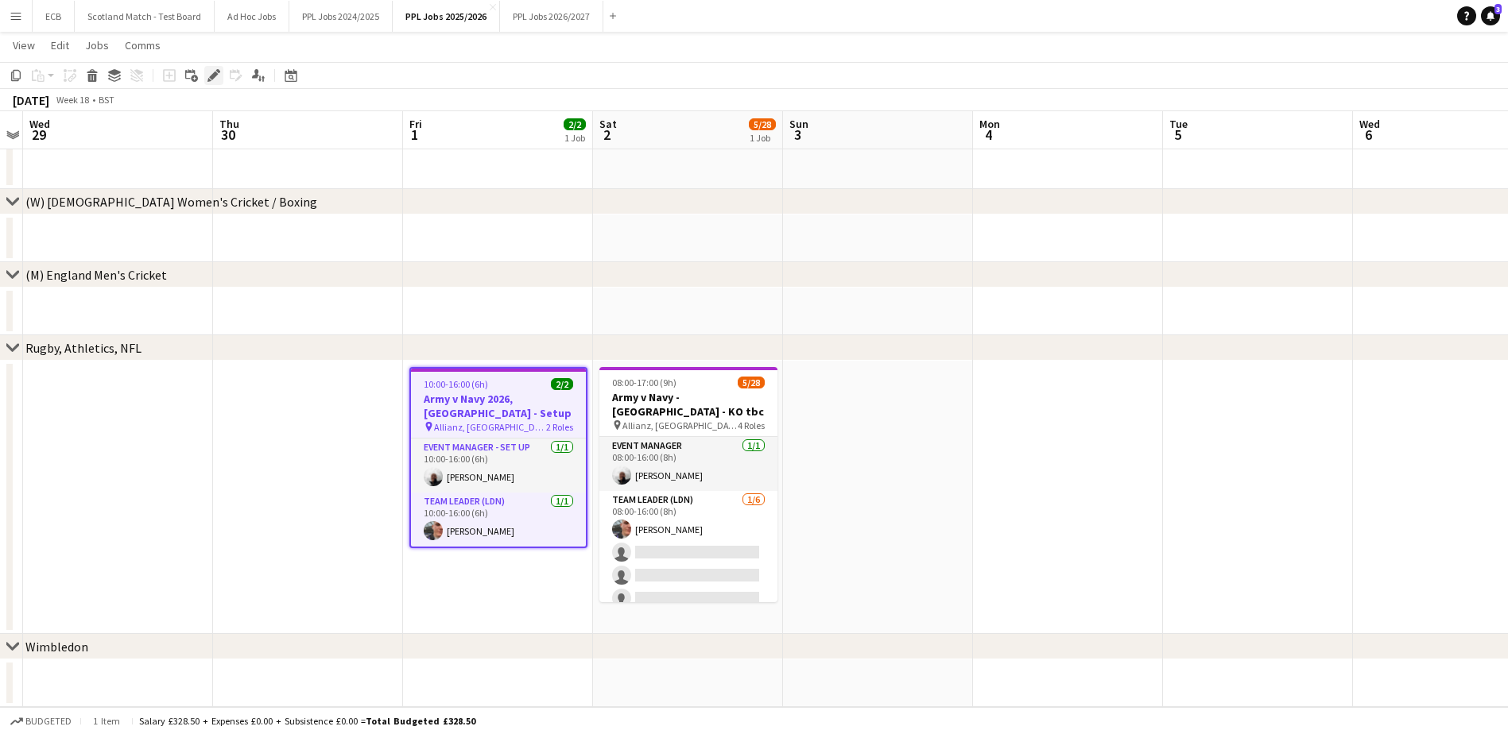
click at [210, 74] on icon "Edit" at bounding box center [213, 75] width 13 height 13
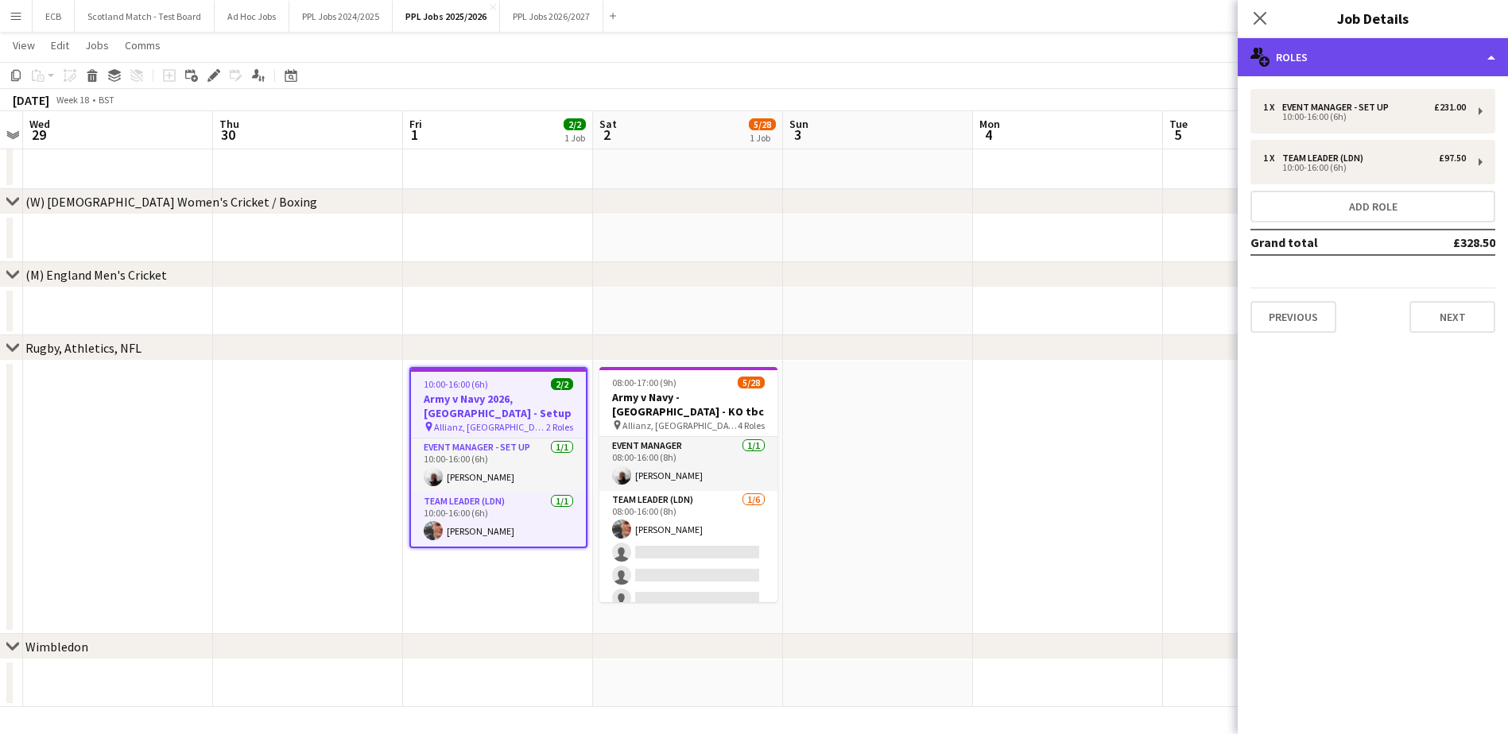
click at [1010, 59] on div "multiple-users-add Roles" at bounding box center [1373, 57] width 270 height 38
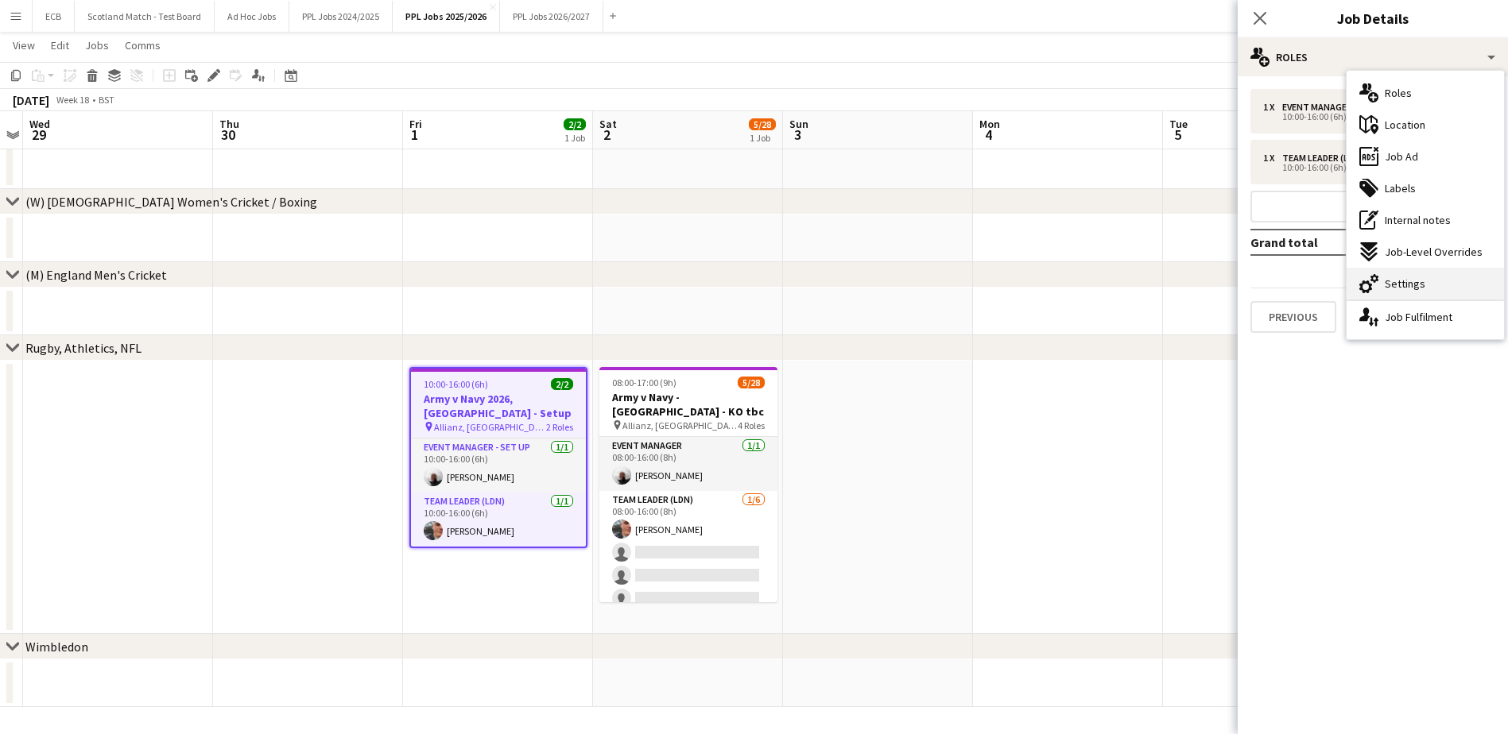
click at [1010, 285] on span "Settings" at bounding box center [1405, 284] width 41 height 14
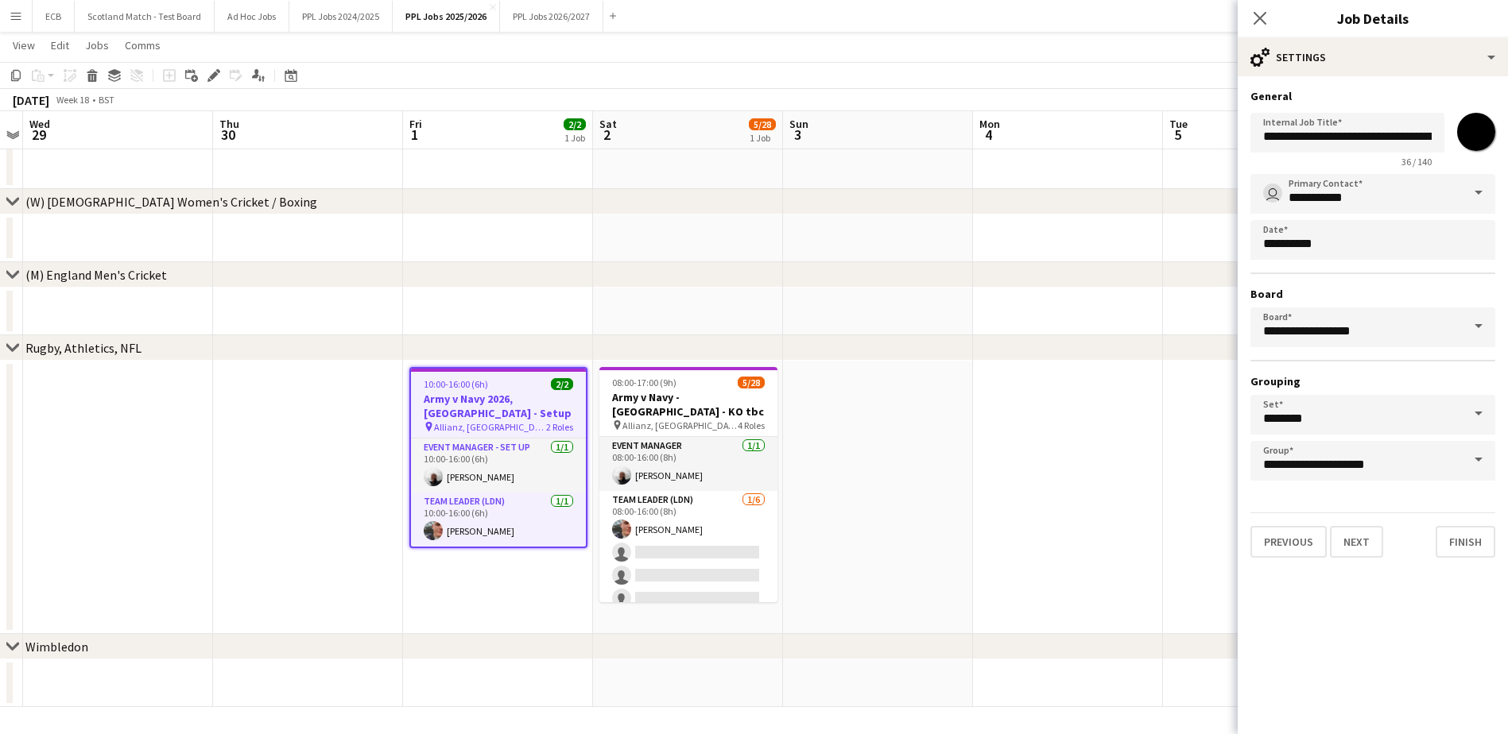
click at [1010, 324] on span at bounding box center [1478, 327] width 33 height 38
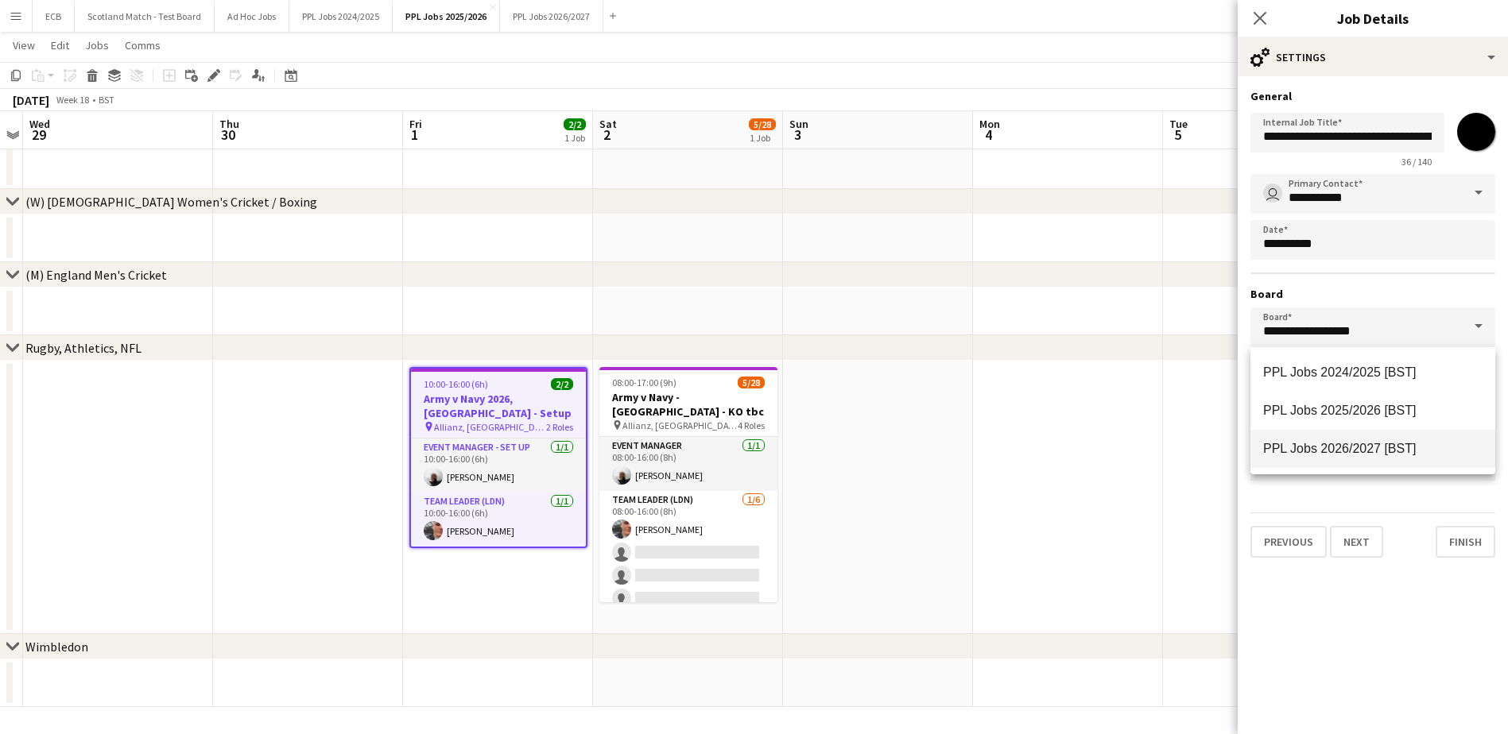
click at [1010, 443] on span "PPL Jobs 2026/2027 [BST]" at bounding box center [1339, 449] width 153 height 14
type input "**********"
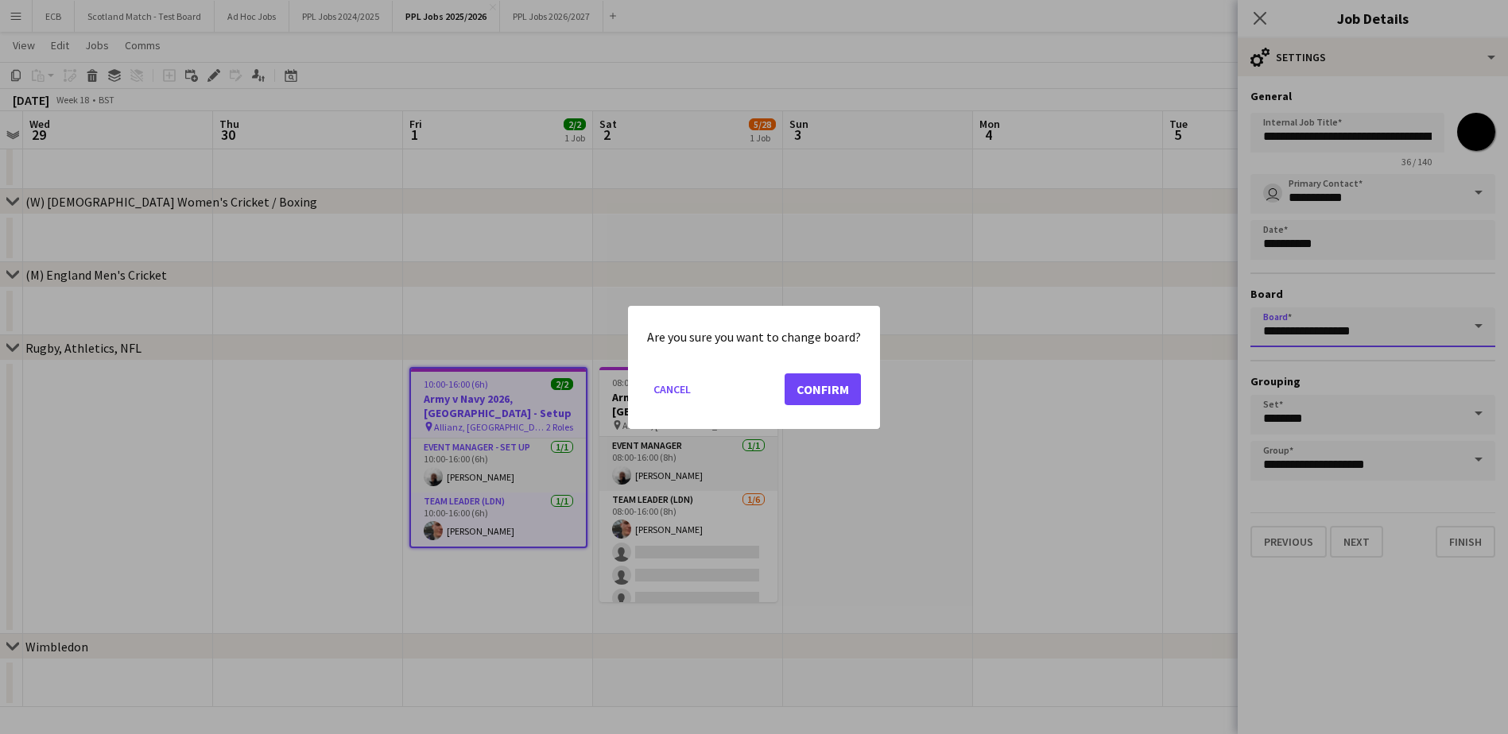
scroll to position [0, 0]
click at [837, 387] on button "Confirm" at bounding box center [823, 389] width 76 height 32
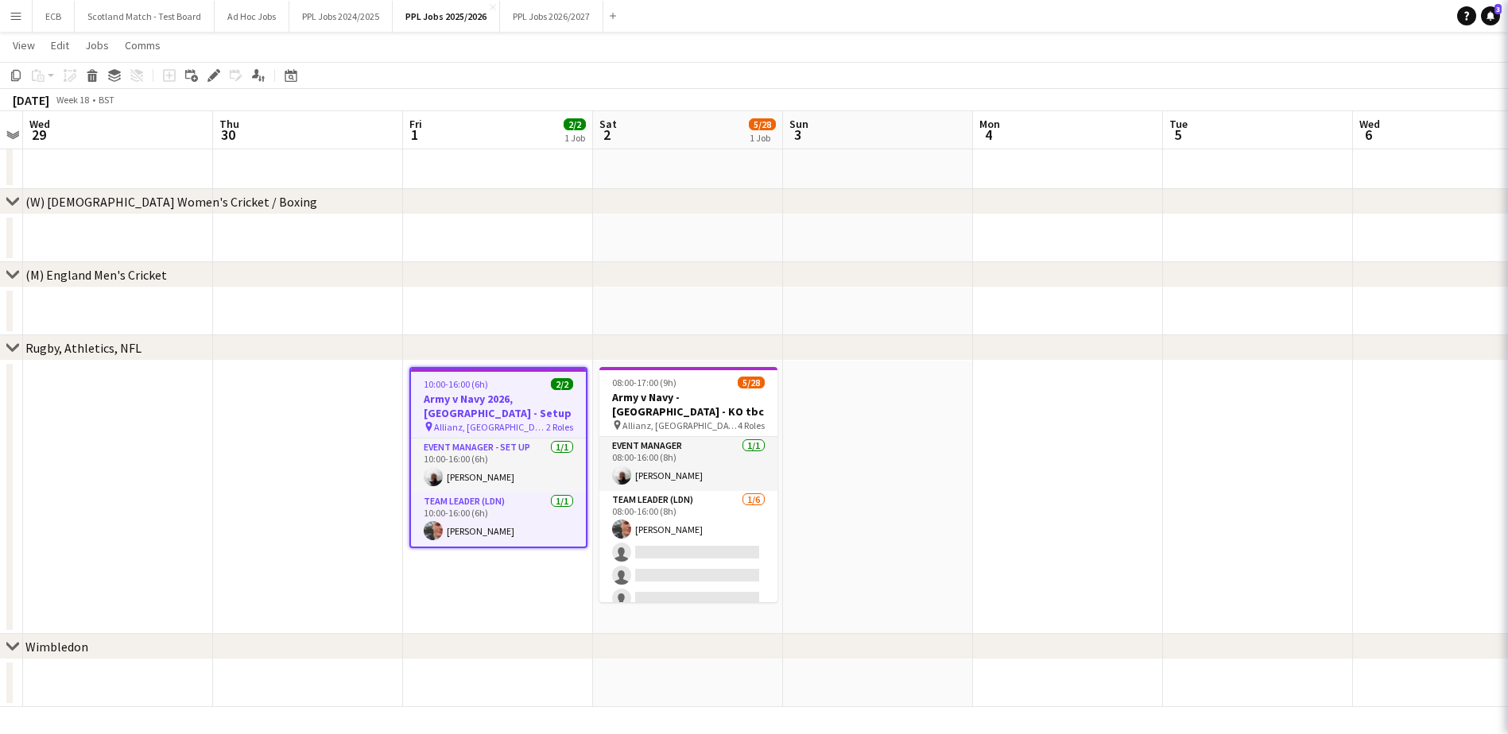
type input "**********"
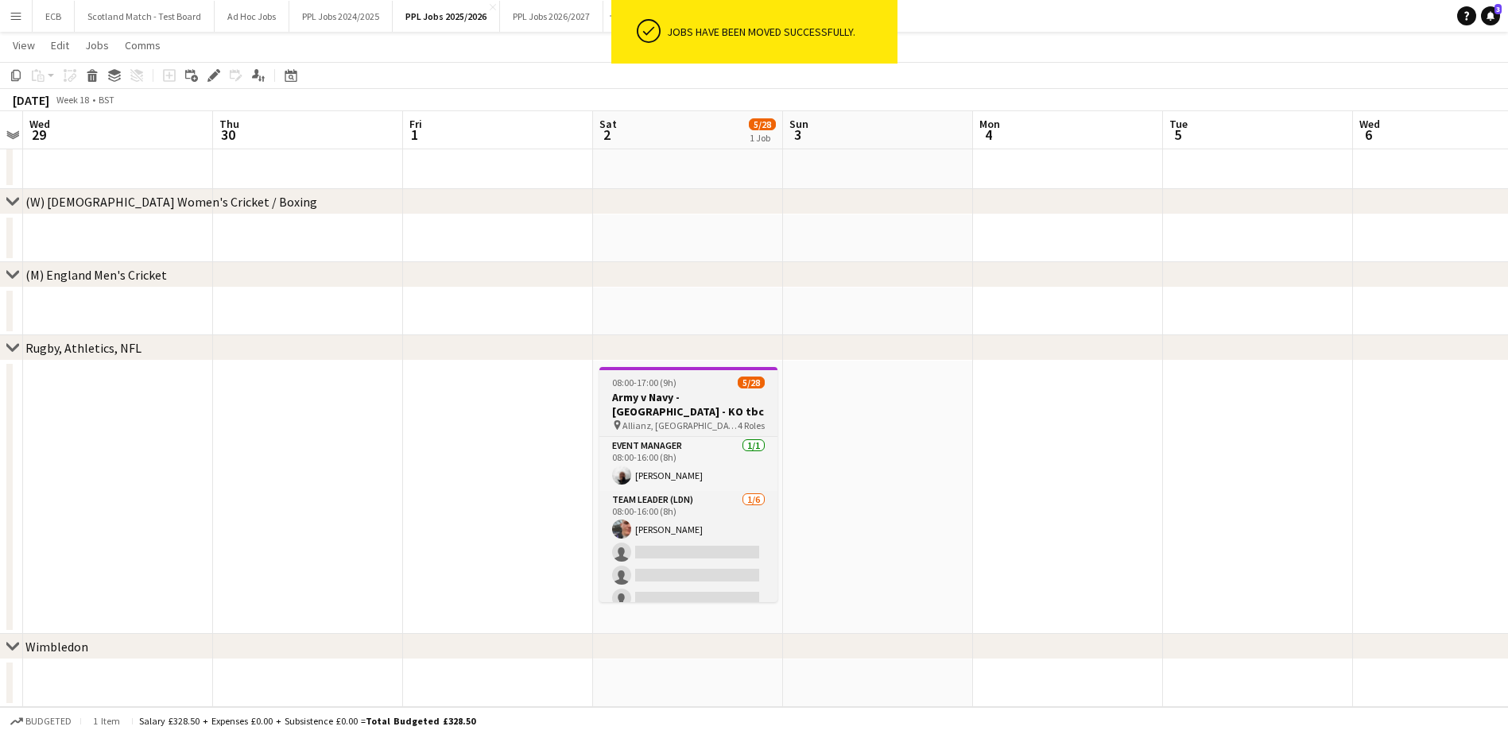
click at [676, 382] on div "08:00-17:00 (9h) 5/28" at bounding box center [688, 383] width 178 height 12
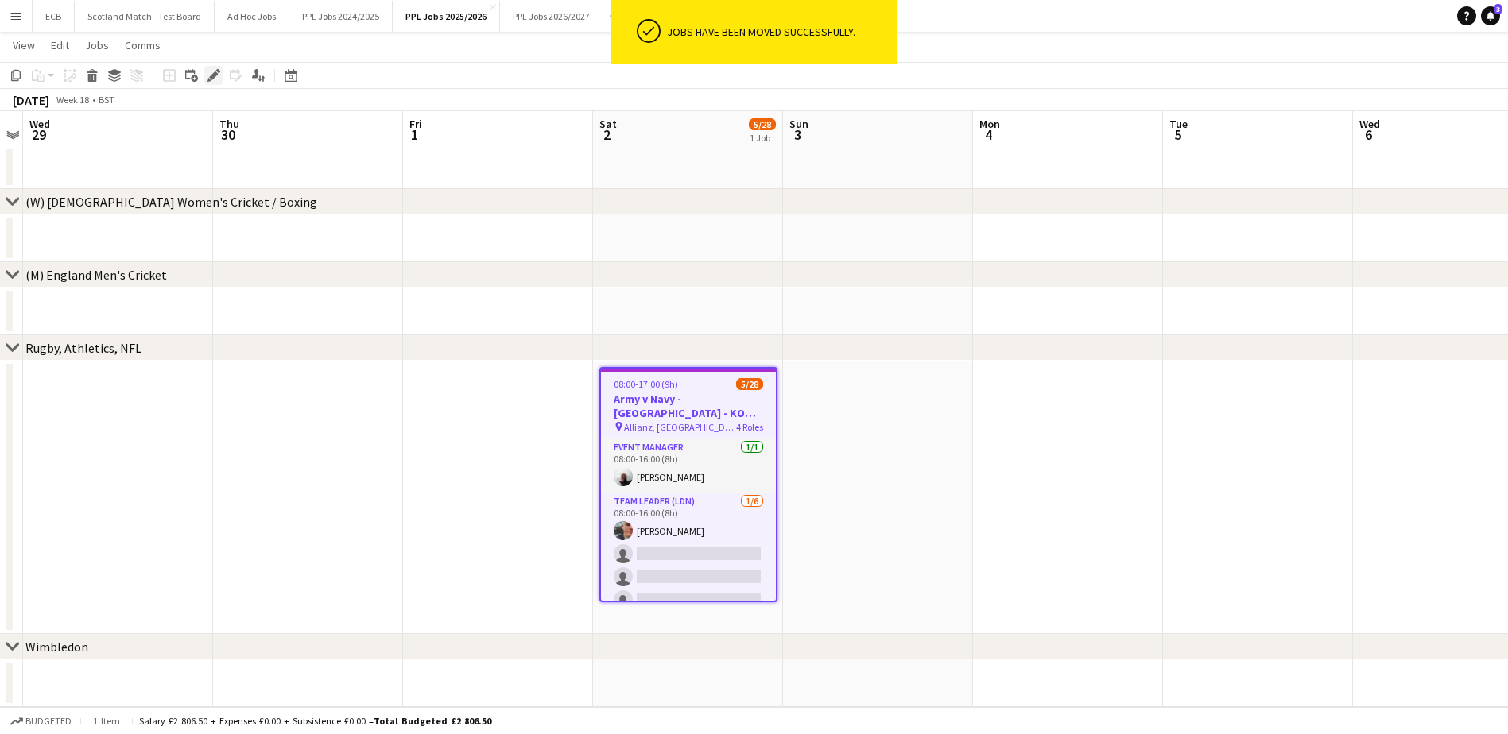
click at [216, 76] on icon "Edit" at bounding box center [213, 75] width 13 height 13
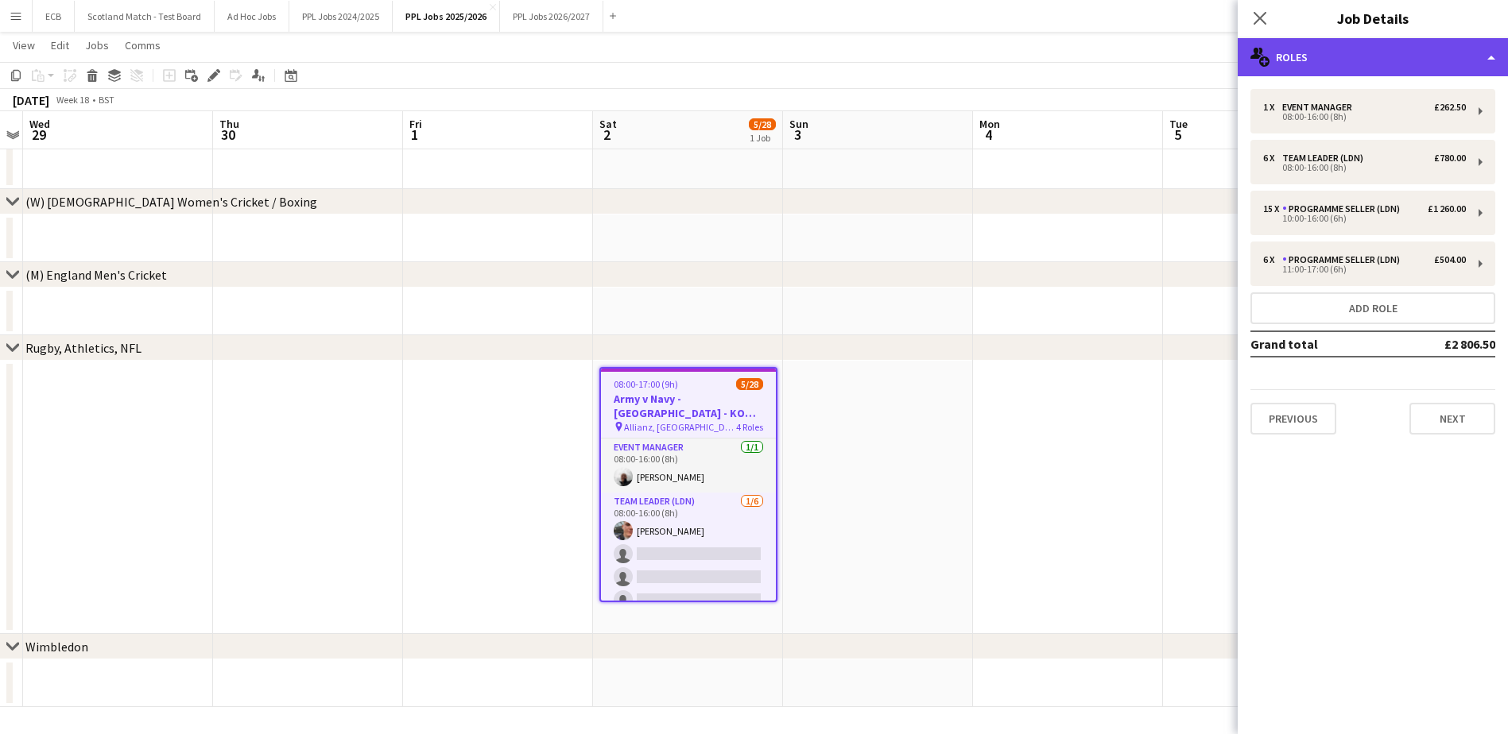
click at [1010, 56] on div "multiple-users-add Roles" at bounding box center [1373, 57] width 270 height 38
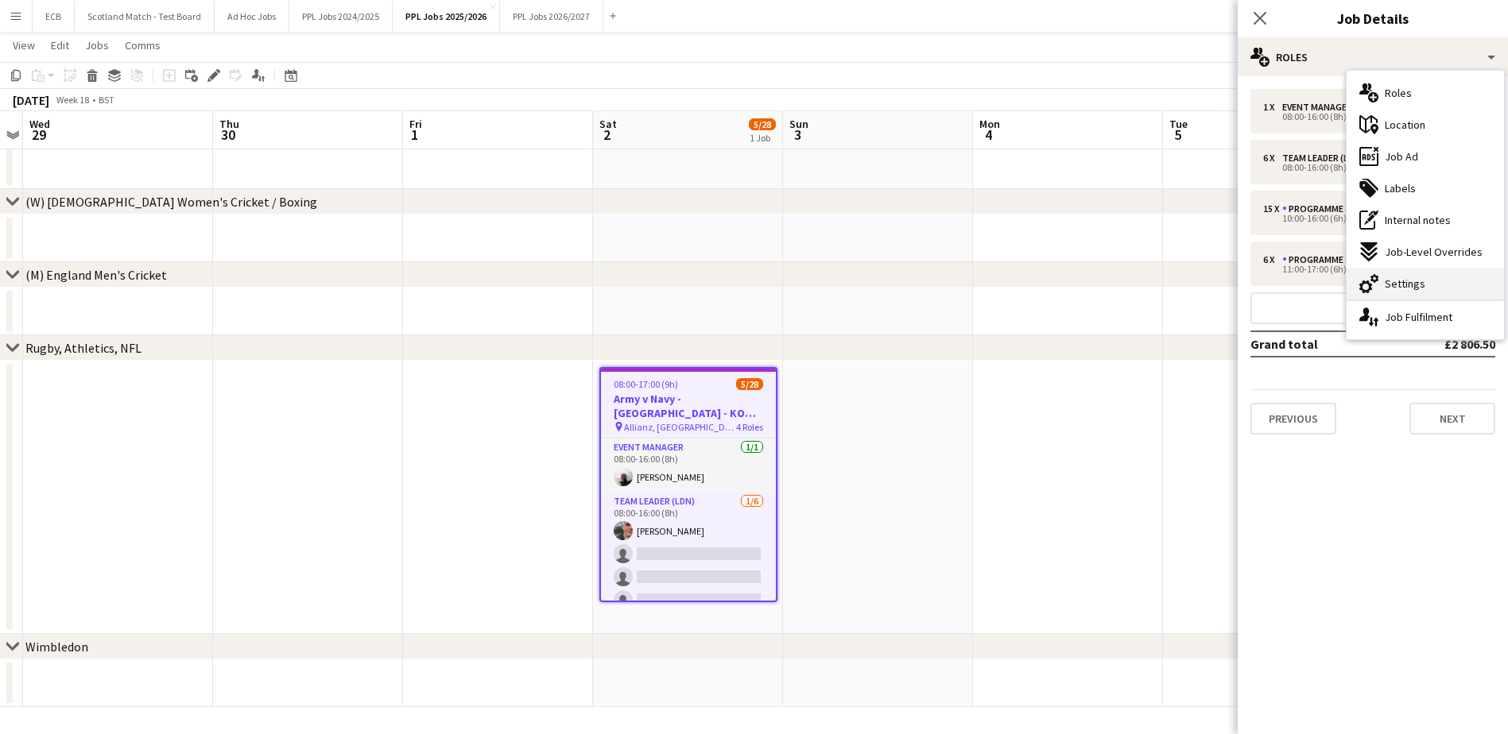
click at [1010, 274] on div "cog-double-3 Settings" at bounding box center [1425, 284] width 157 height 32
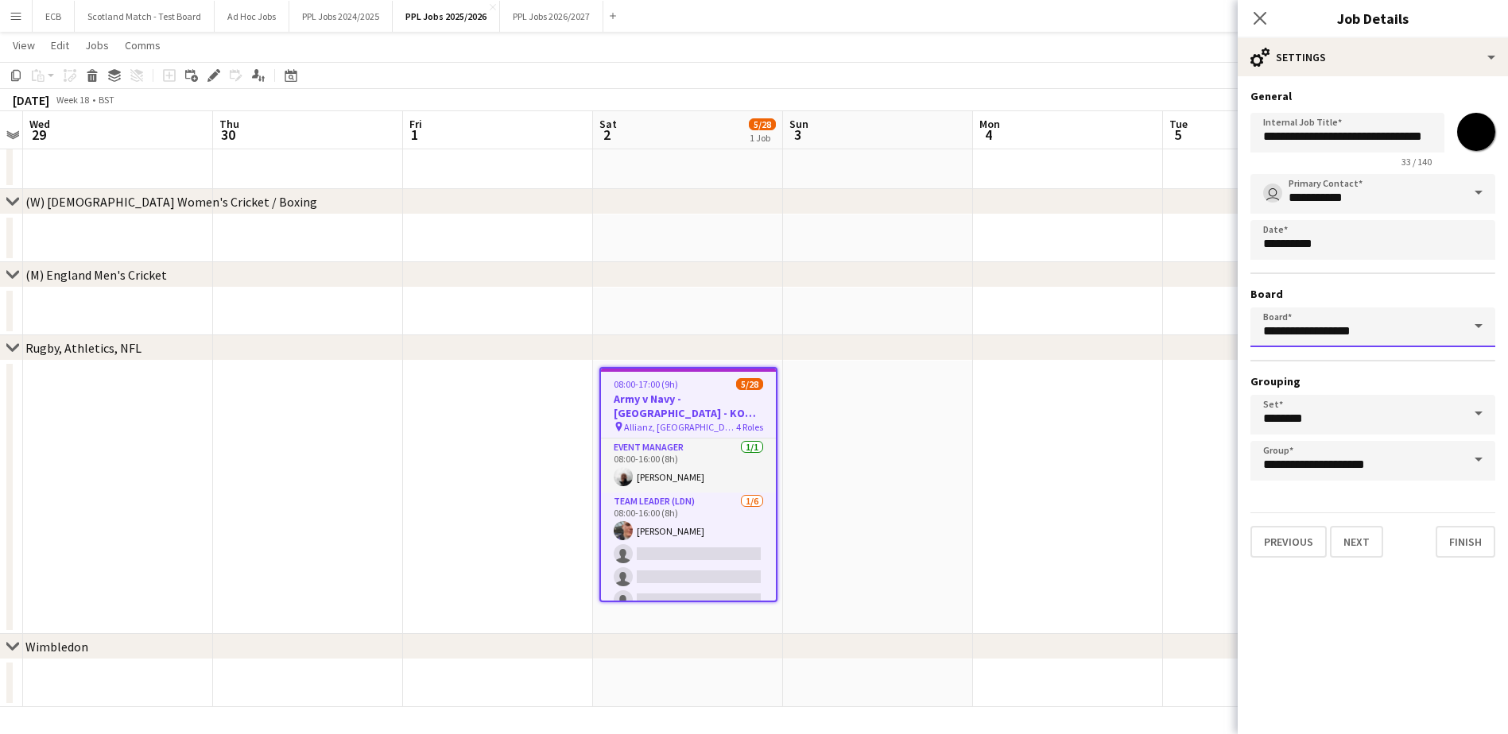
click at [1010, 318] on input "**********" at bounding box center [1372, 328] width 245 height 40
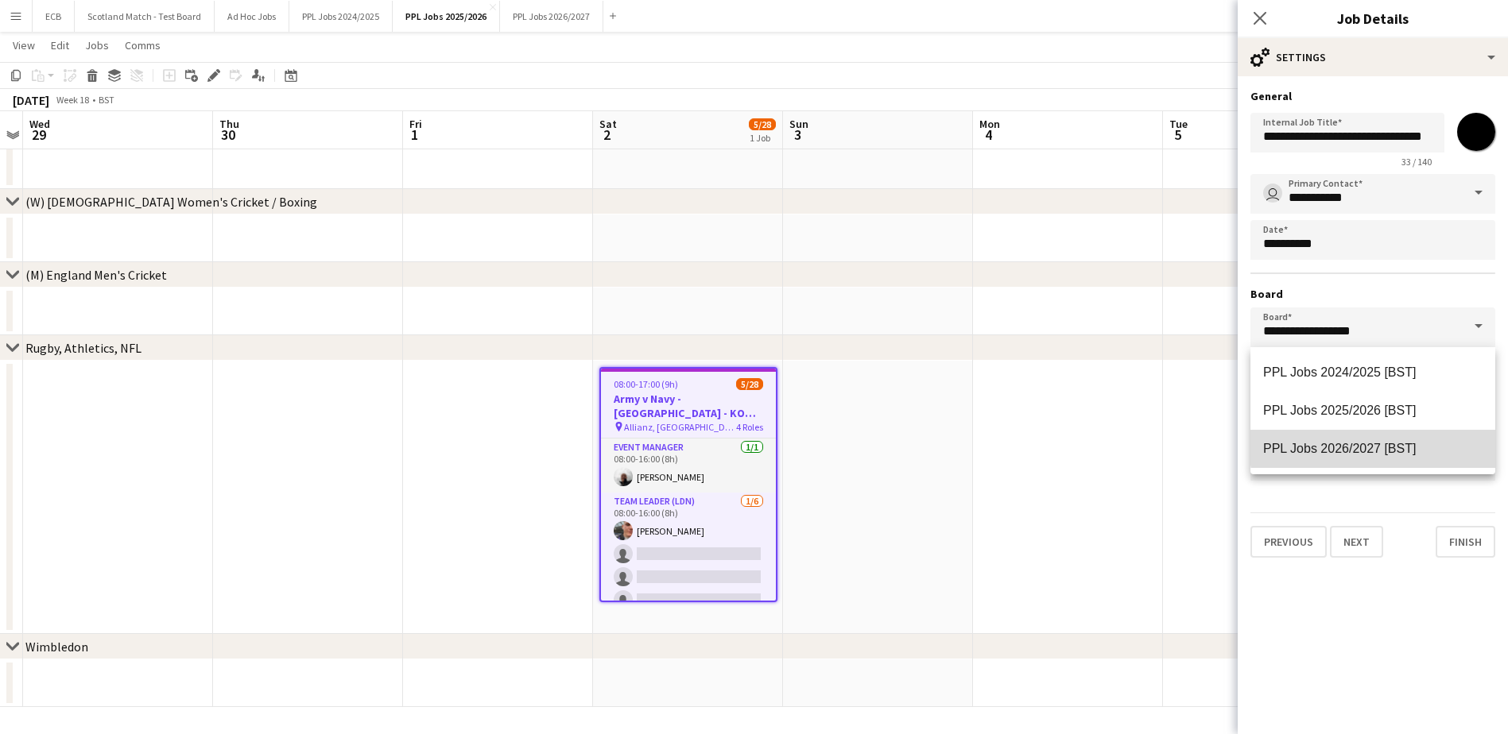
click at [1010, 445] on span "PPL Jobs 2026/2027 [BST]" at bounding box center [1339, 449] width 153 height 14
type input "**********"
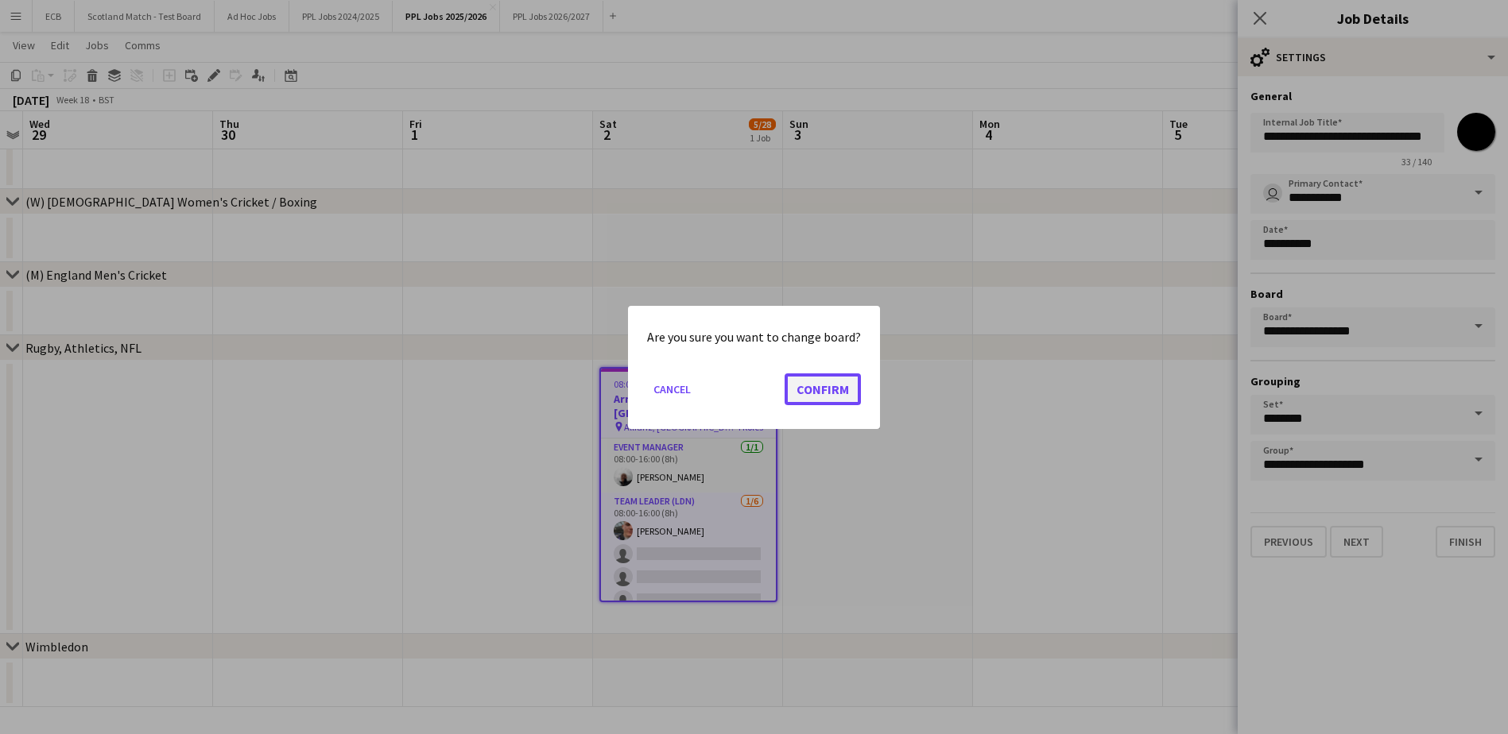
click at [839, 383] on button "Confirm" at bounding box center [823, 389] width 76 height 32
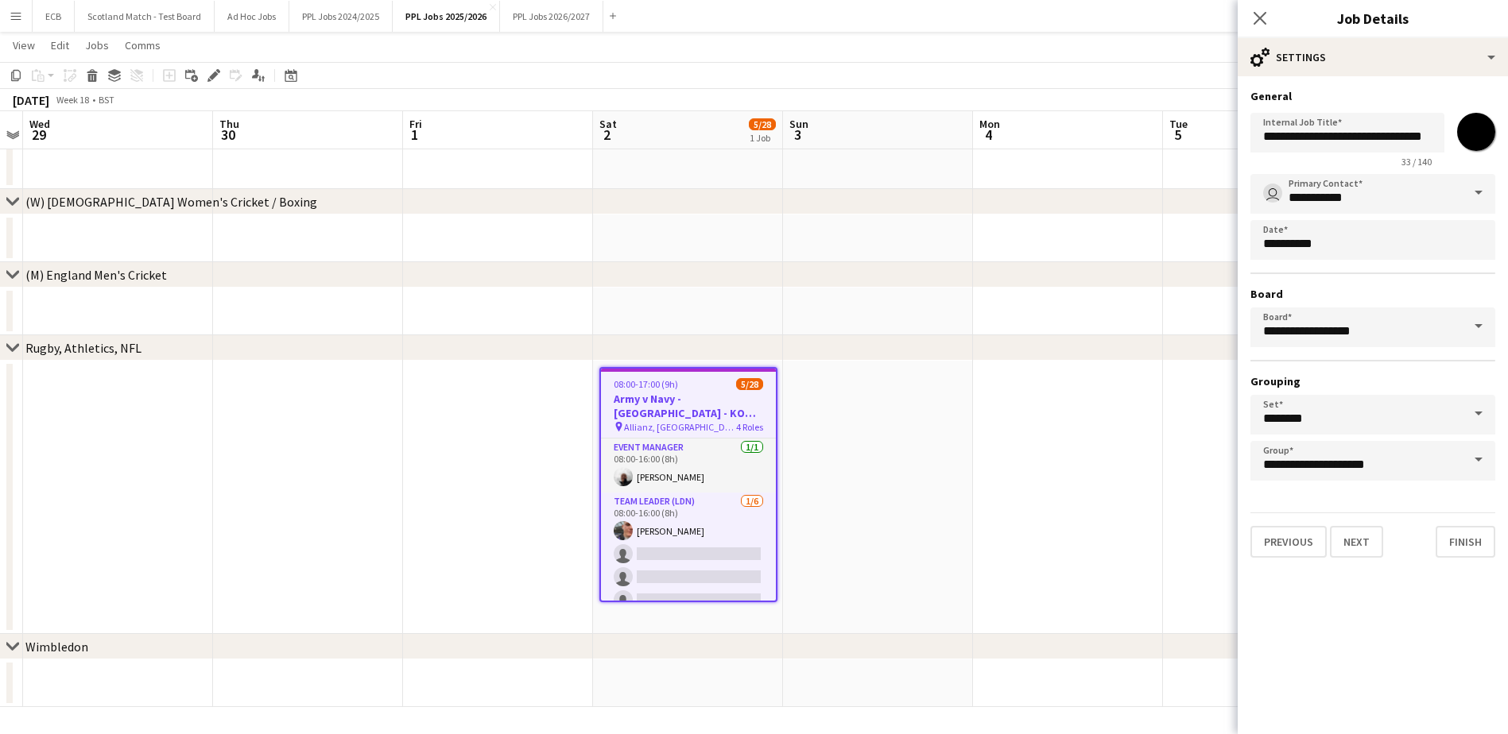
type input "**********"
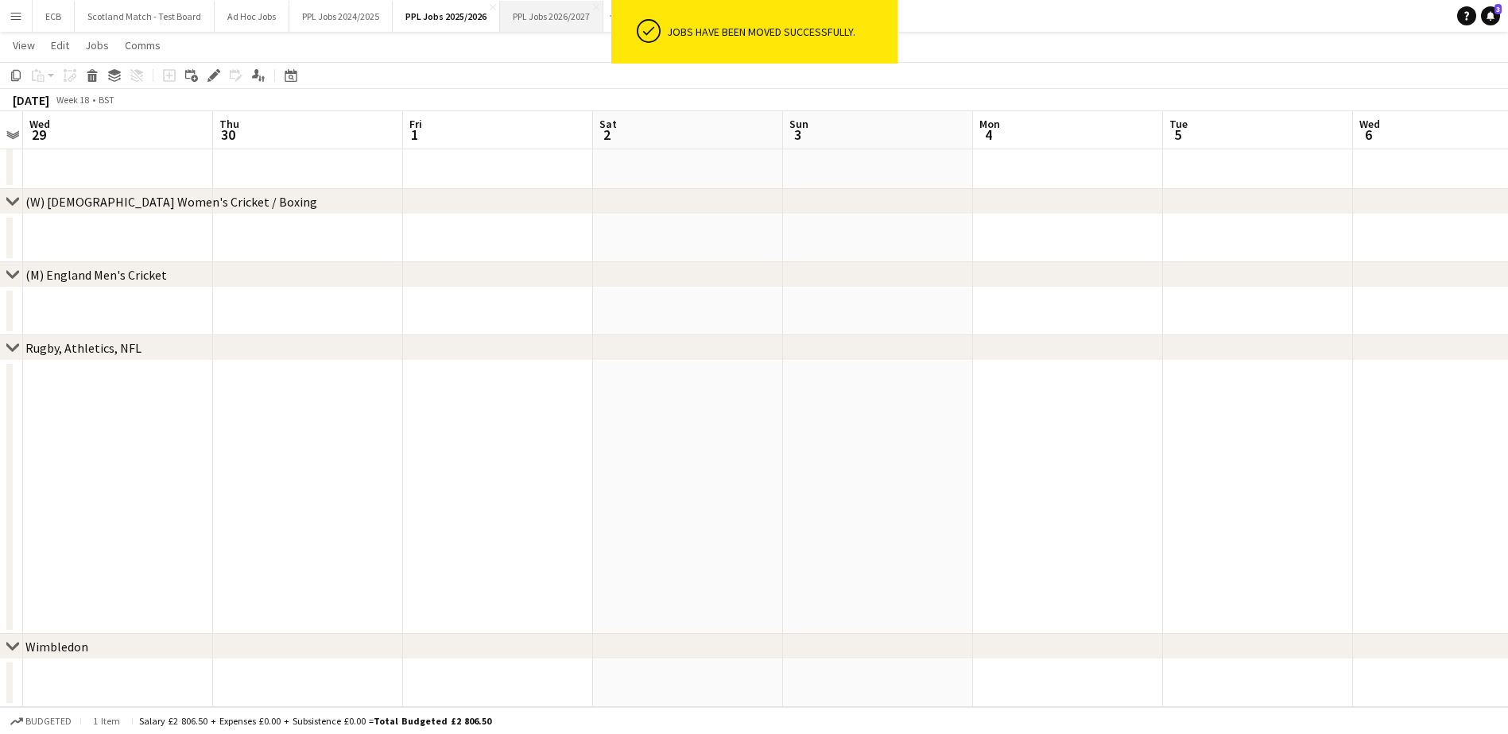
click at [557, 14] on button "PPL Jobs 2026/2027 Close" at bounding box center [551, 16] width 103 height 31
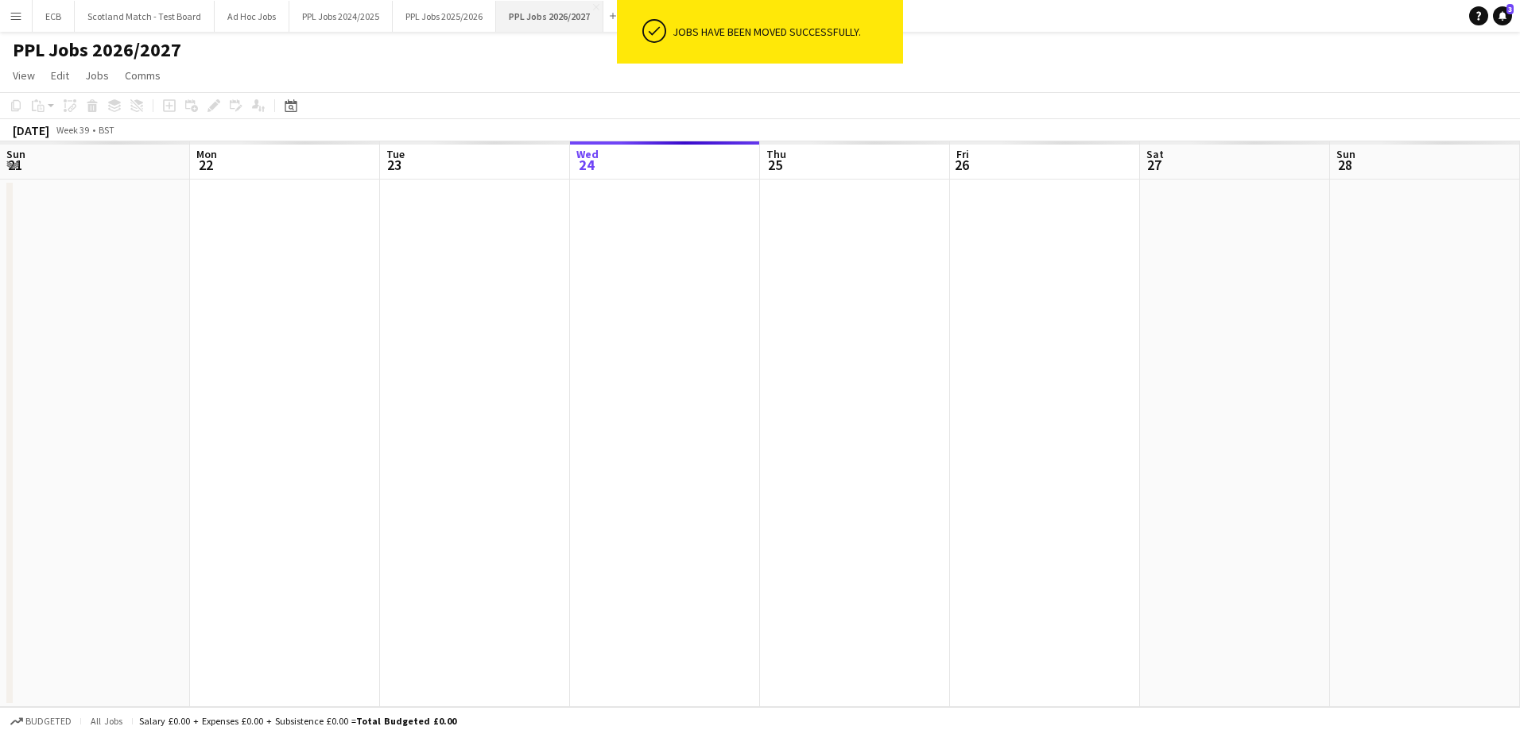
scroll to position [0, 380]
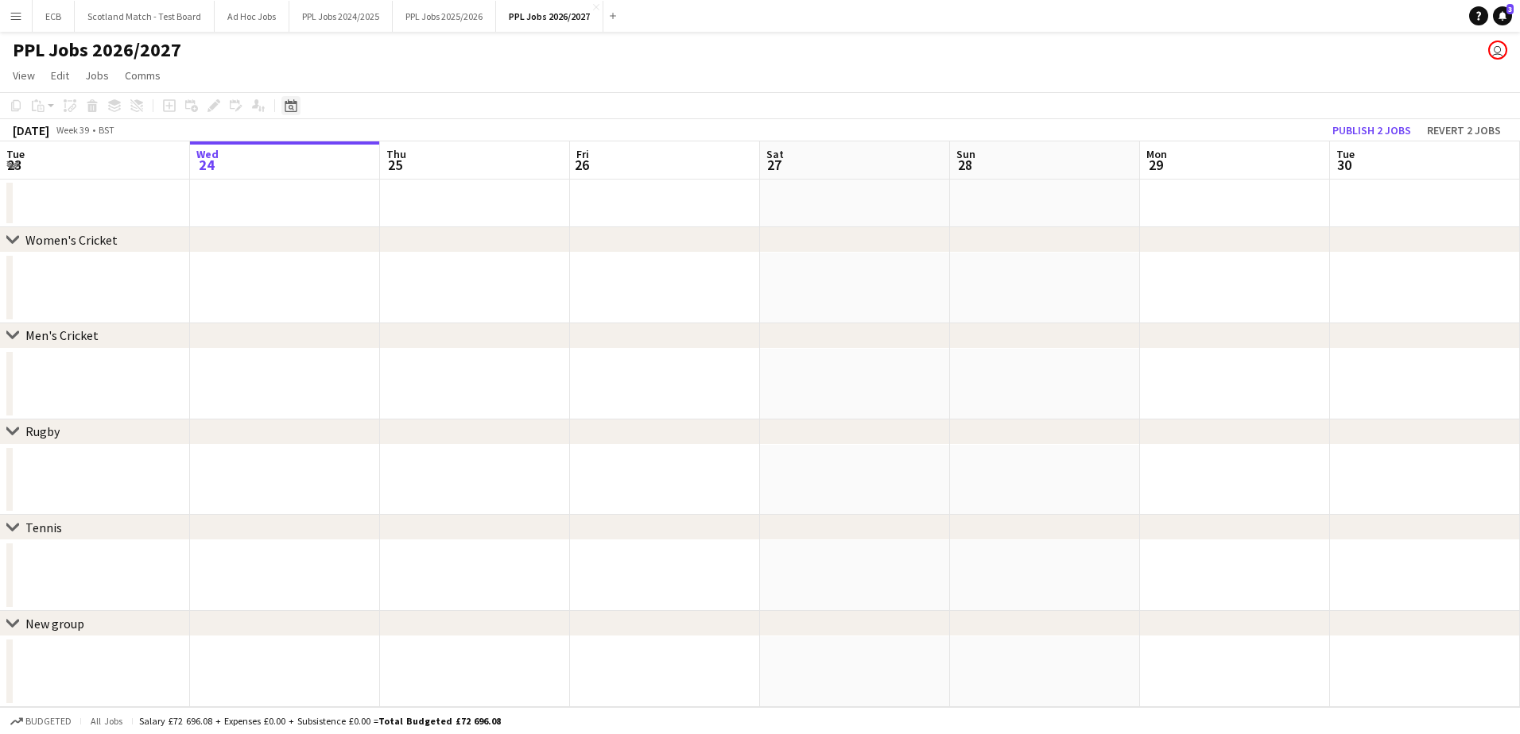
click at [297, 96] on div "Date picker" at bounding box center [290, 105] width 19 height 19
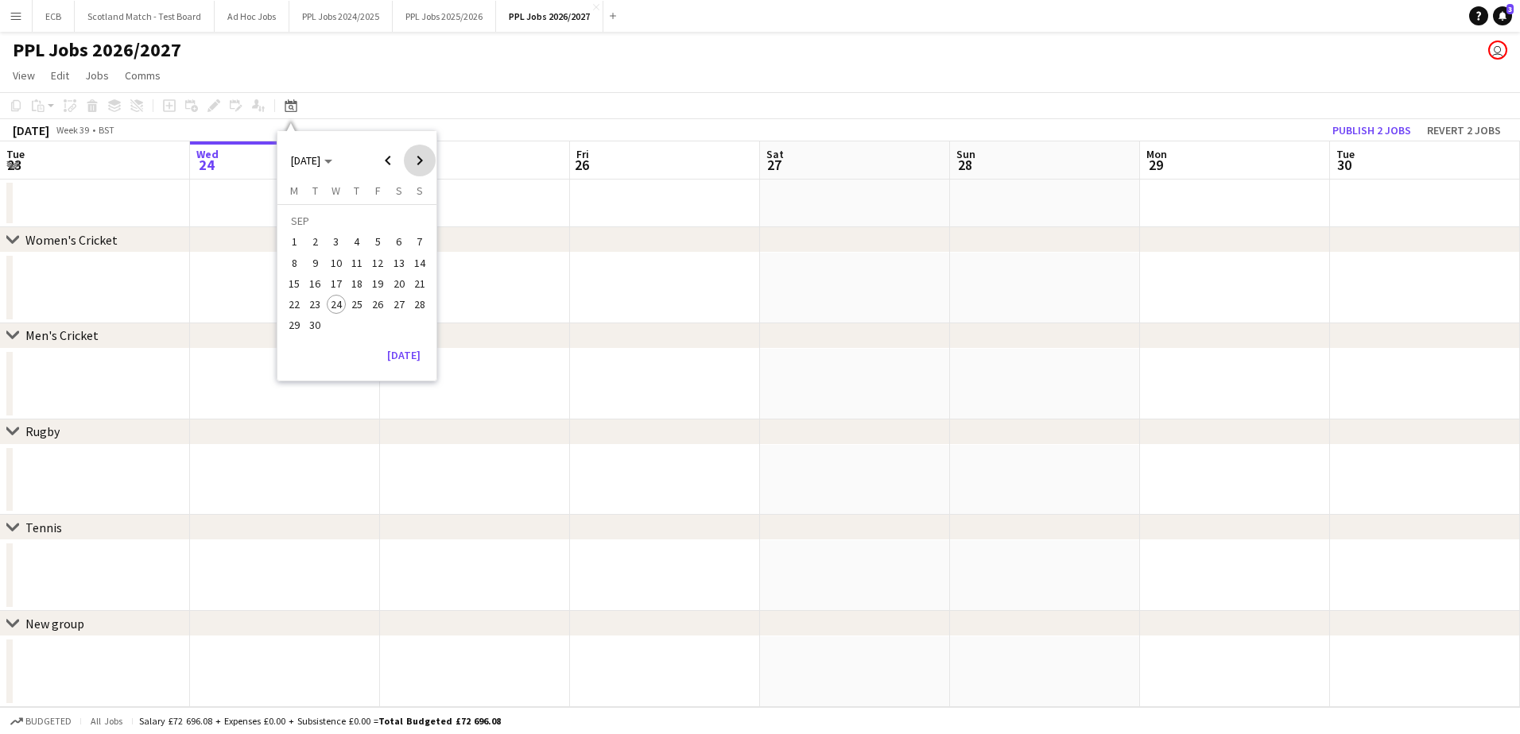
click at [421, 160] on span "Next month" at bounding box center [420, 161] width 32 height 32
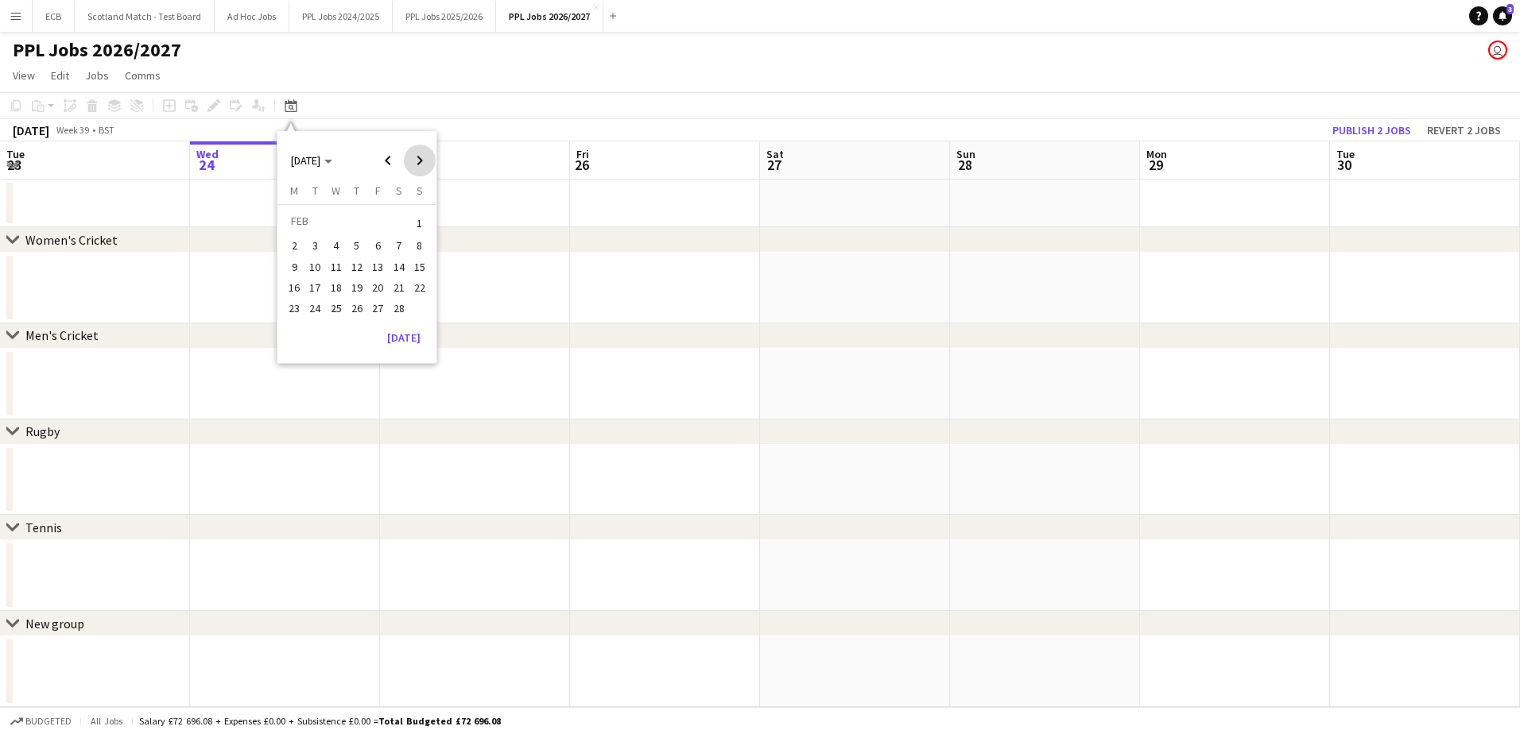
click at [421, 160] on span "Next month" at bounding box center [420, 161] width 32 height 32
click at [389, 163] on span "Previous month" at bounding box center [388, 161] width 32 height 32
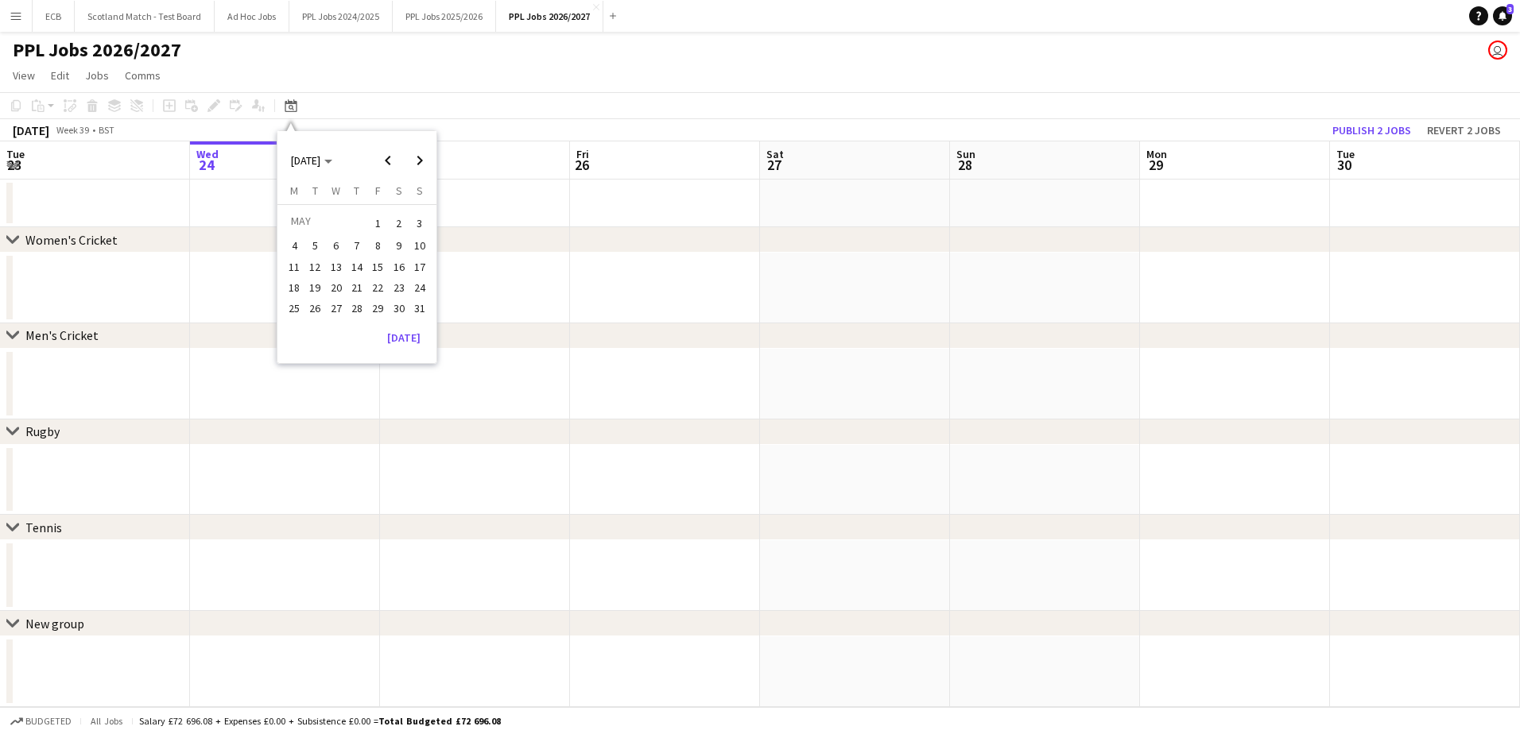
click at [393, 226] on span "2" at bounding box center [398, 223] width 19 height 22
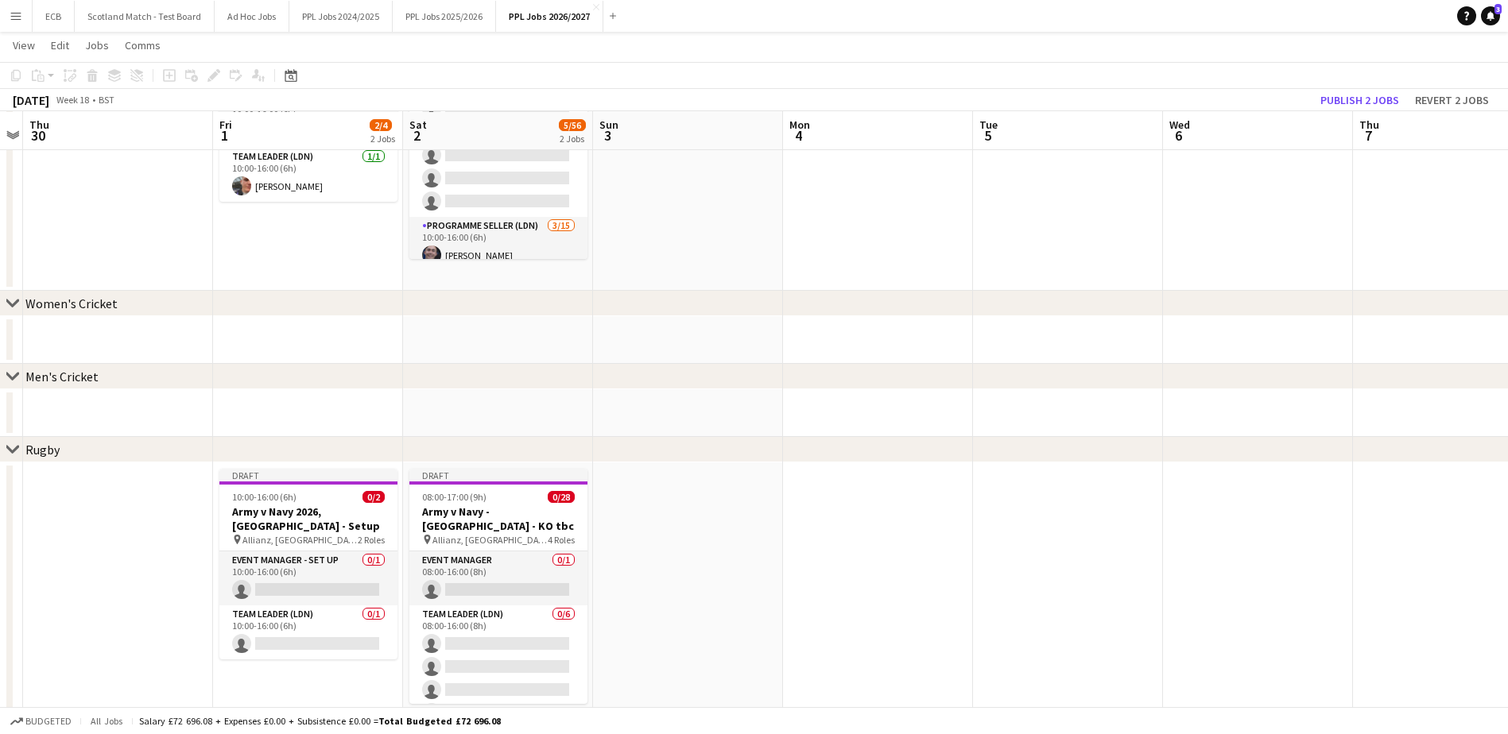
scroll to position [161, 0]
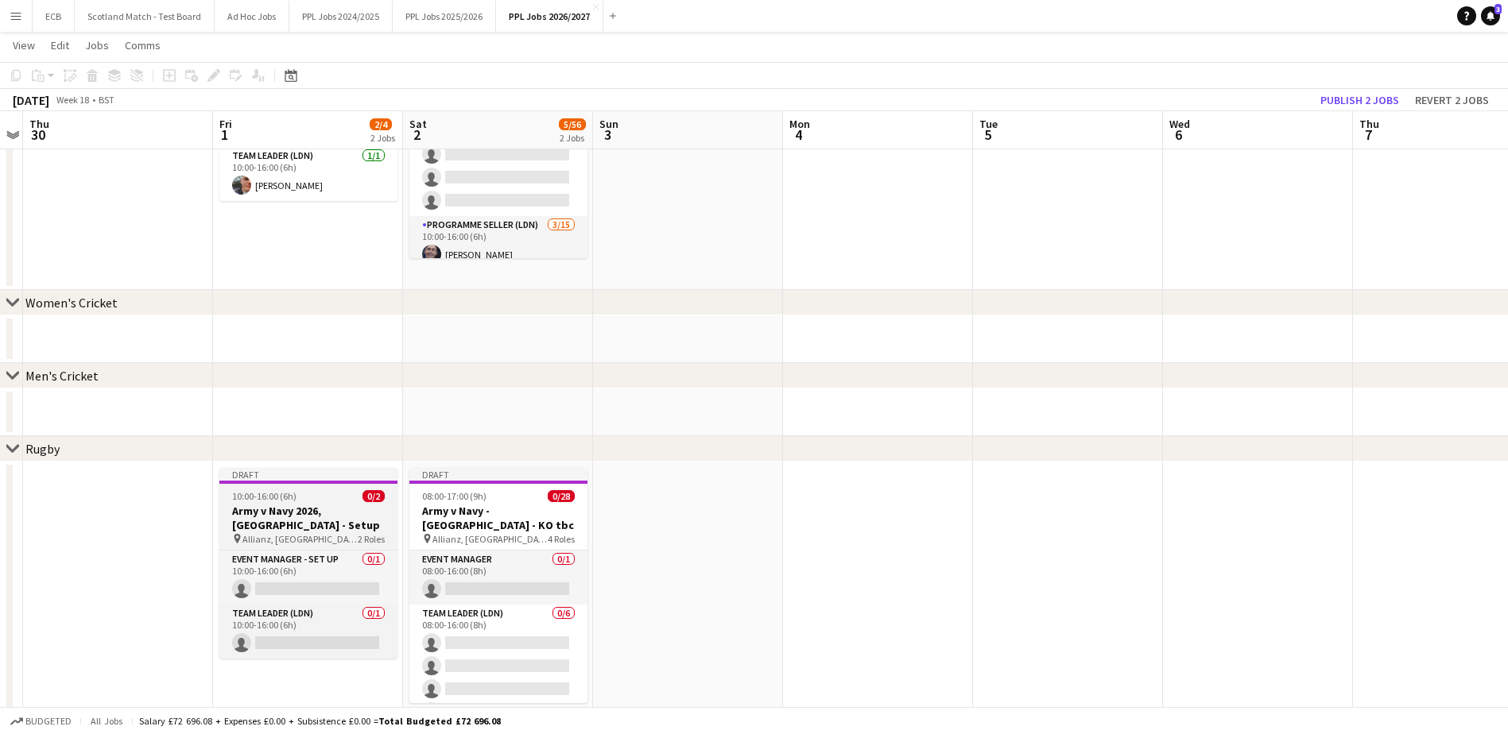
click at [336, 448] on div "Draft" at bounding box center [308, 474] width 178 height 13
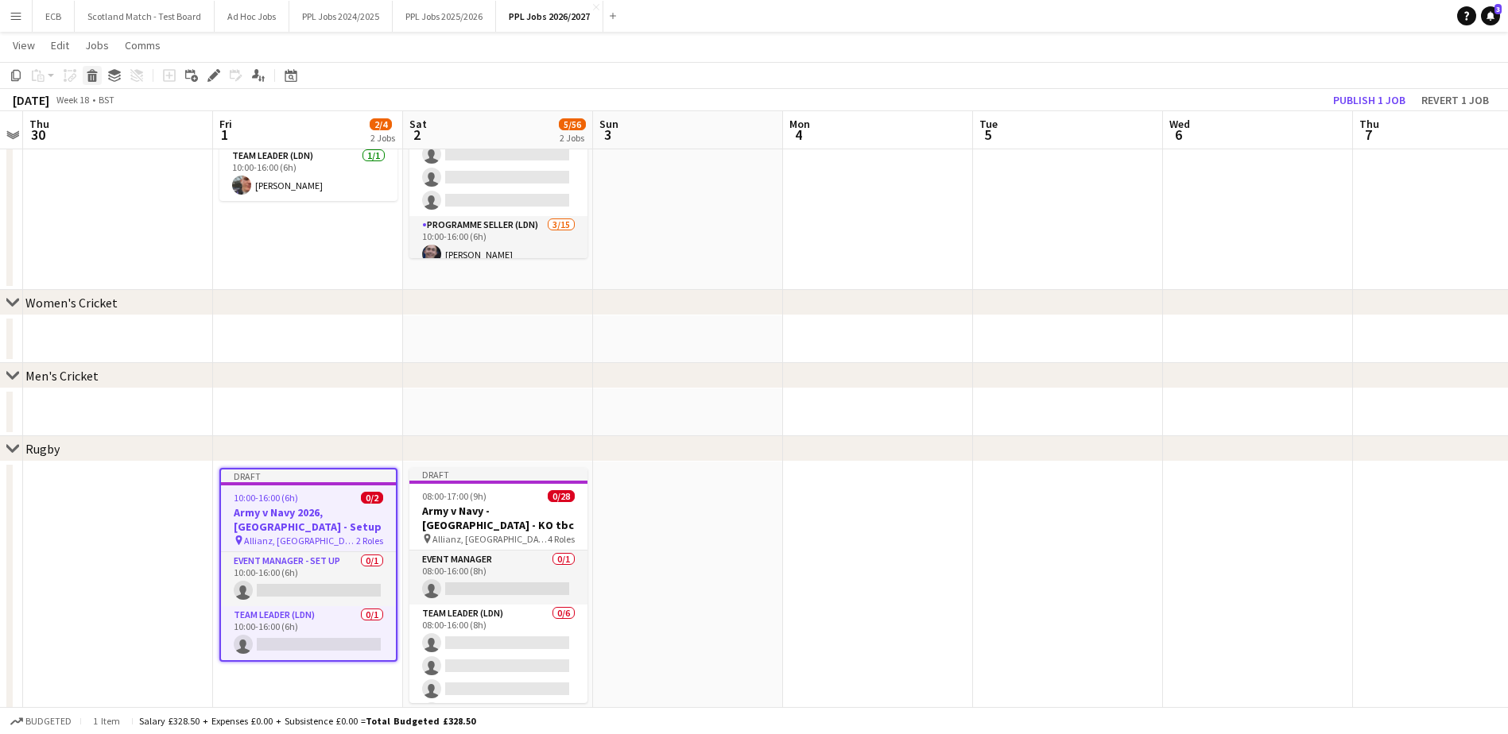
click at [91, 76] on icon "Delete" at bounding box center [92, 75] width 13 height 13
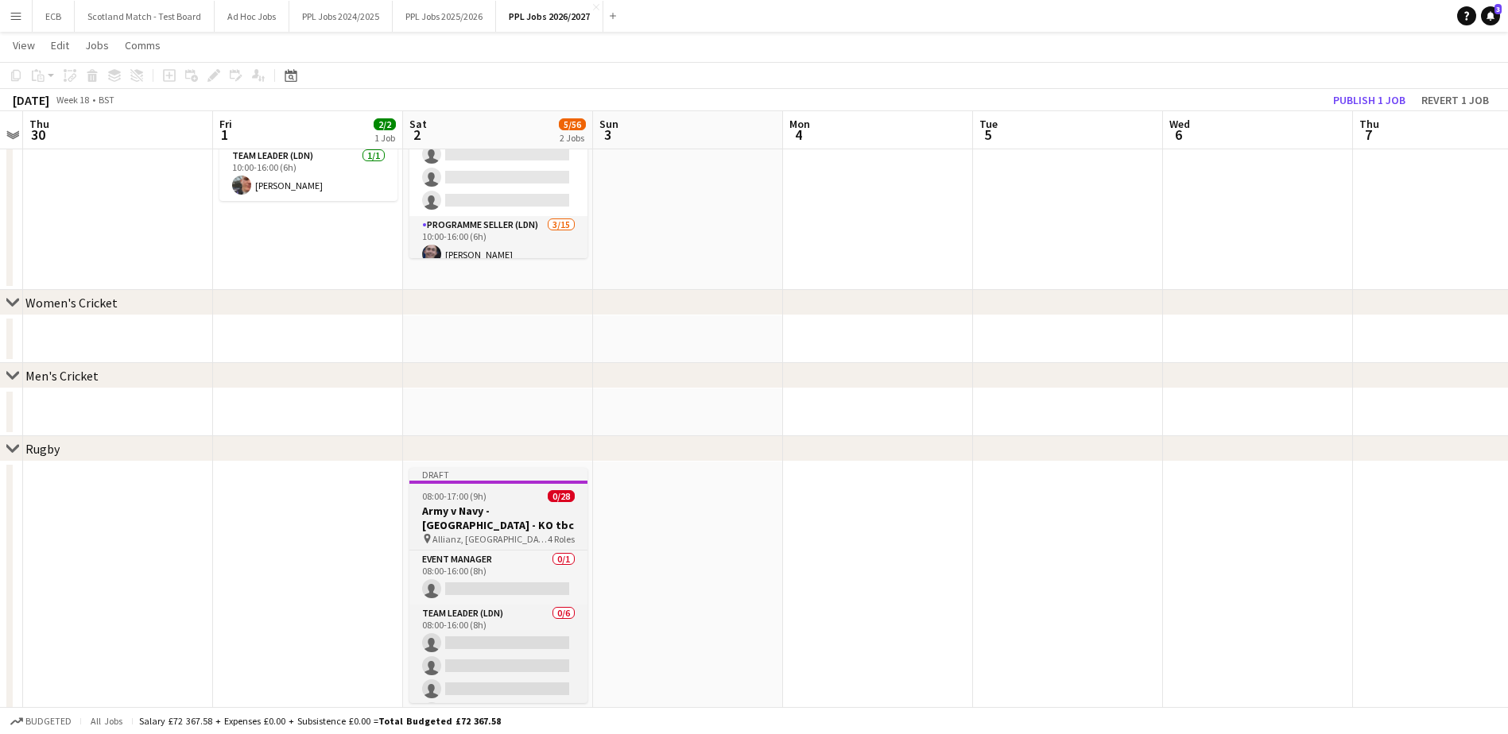
click at [469, 448] on div "Draft" at bounding box center [498, 474] width 178 height 13
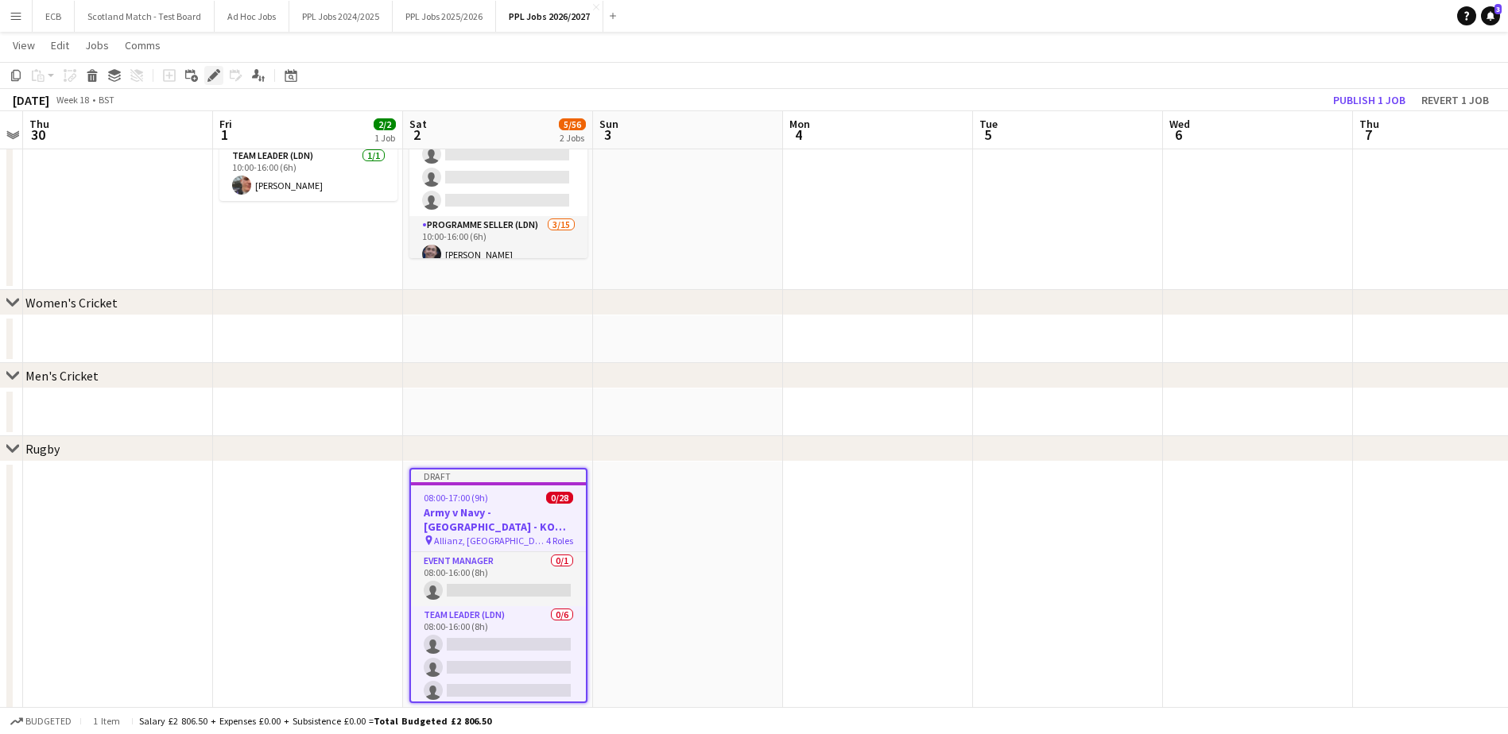
click at [211, 76] on icon at bounding box center [213, 76] width 9 height 9
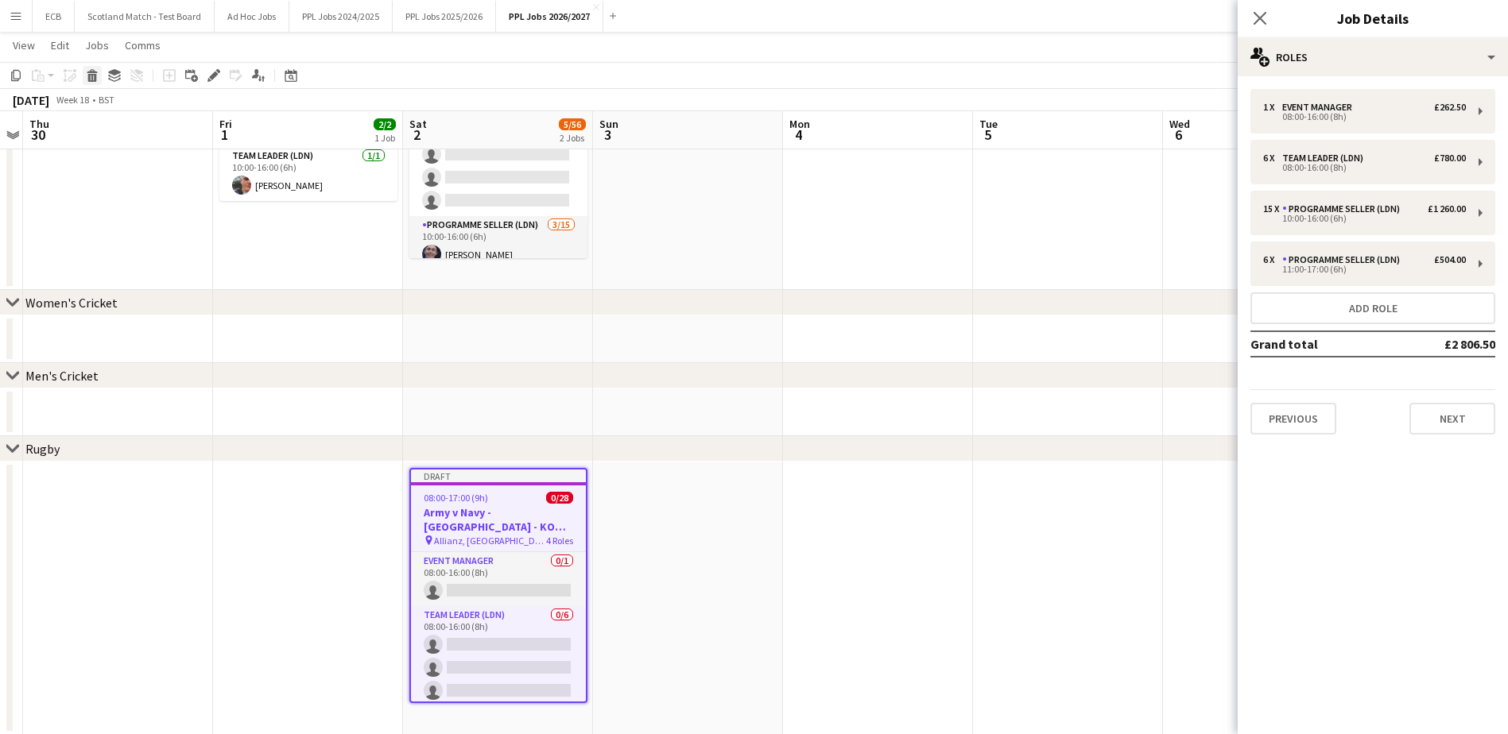
click at [91, 82] on div "Delete" at bounding box center [92, 75] width 19 height 19
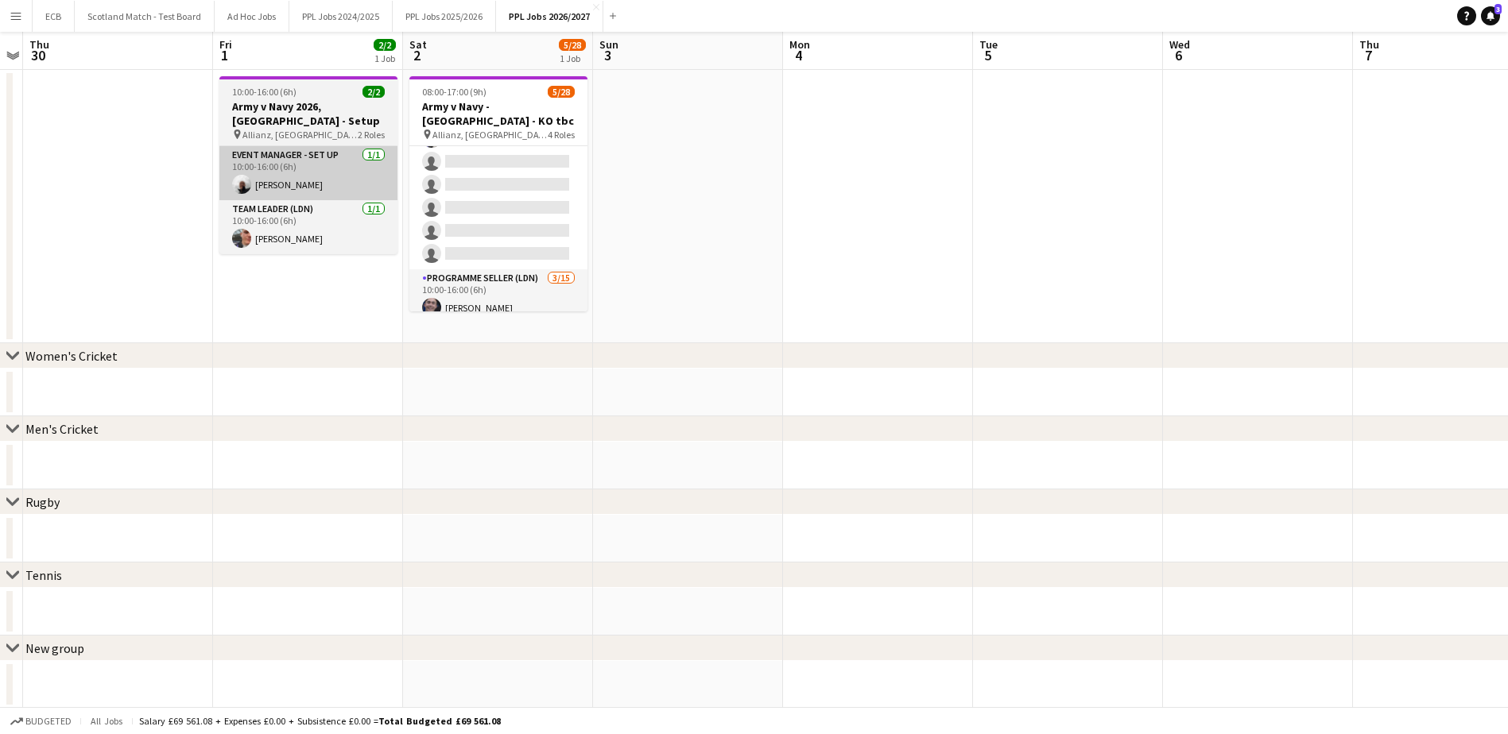
scroll to position [0, 0]
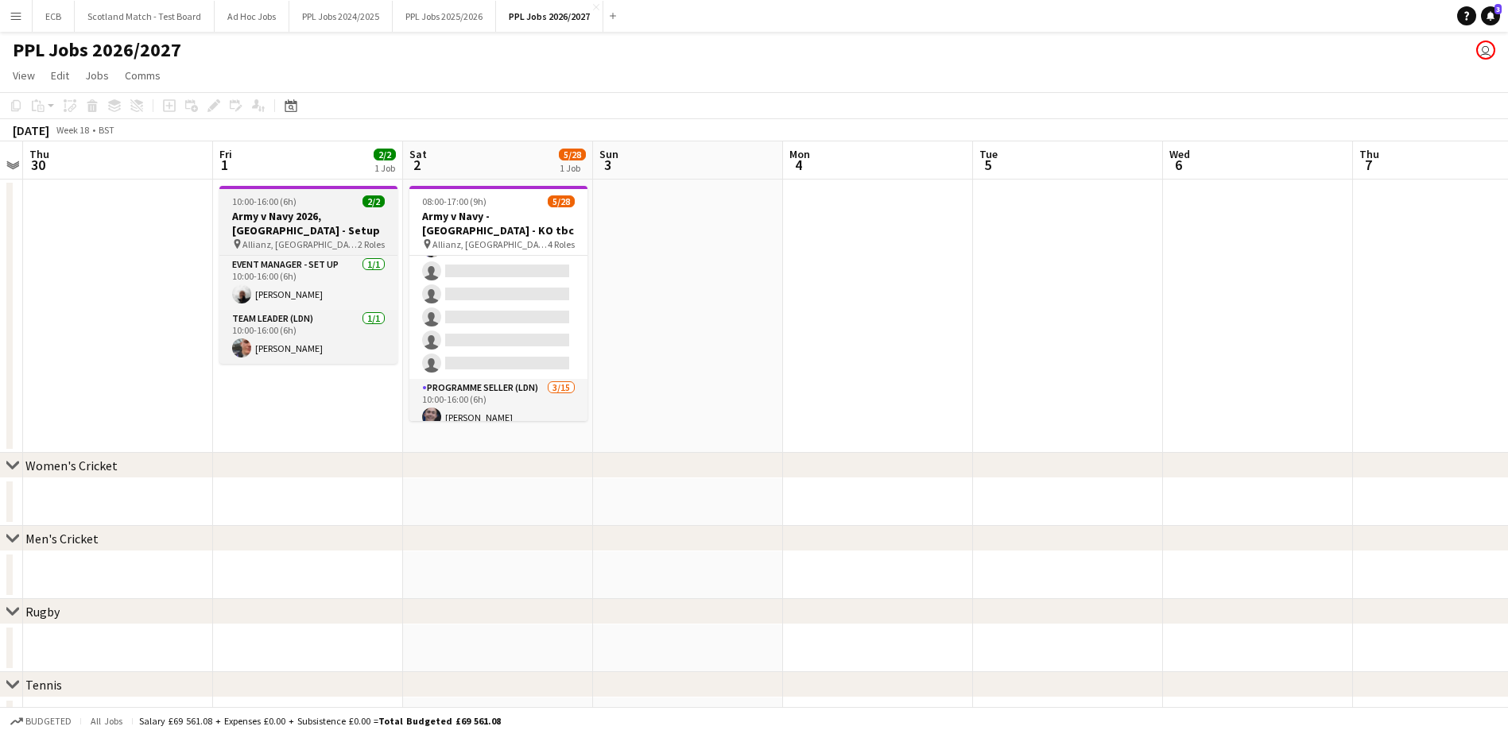
click at [305, 203] on div "10:00-16:00 (6h) 2/2" at bounding box center [308, 202] width 178 height 12
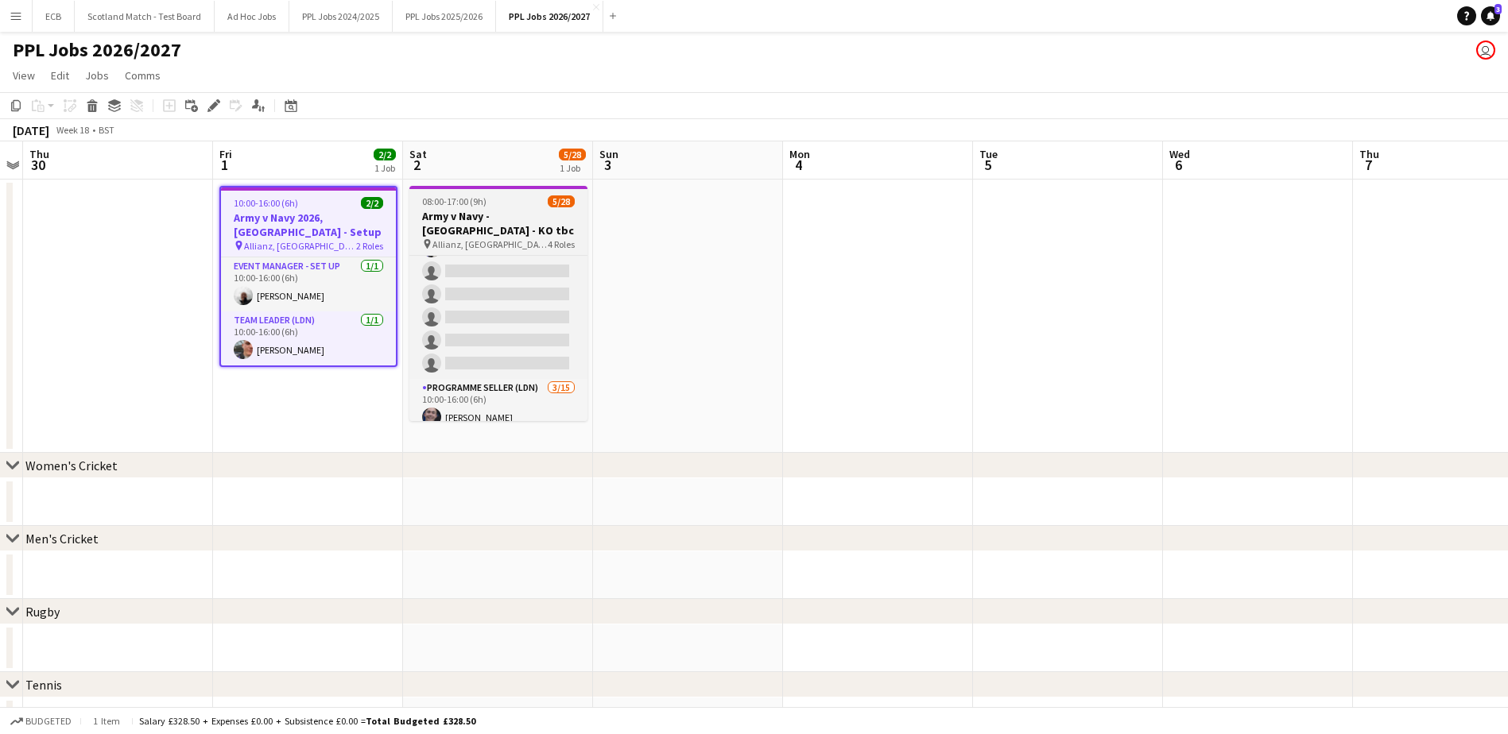
click at [460, 214] on h3 "Army v Navy - Twickenham - KO tbc" at bounding box center [498, 223] width 178 height 29
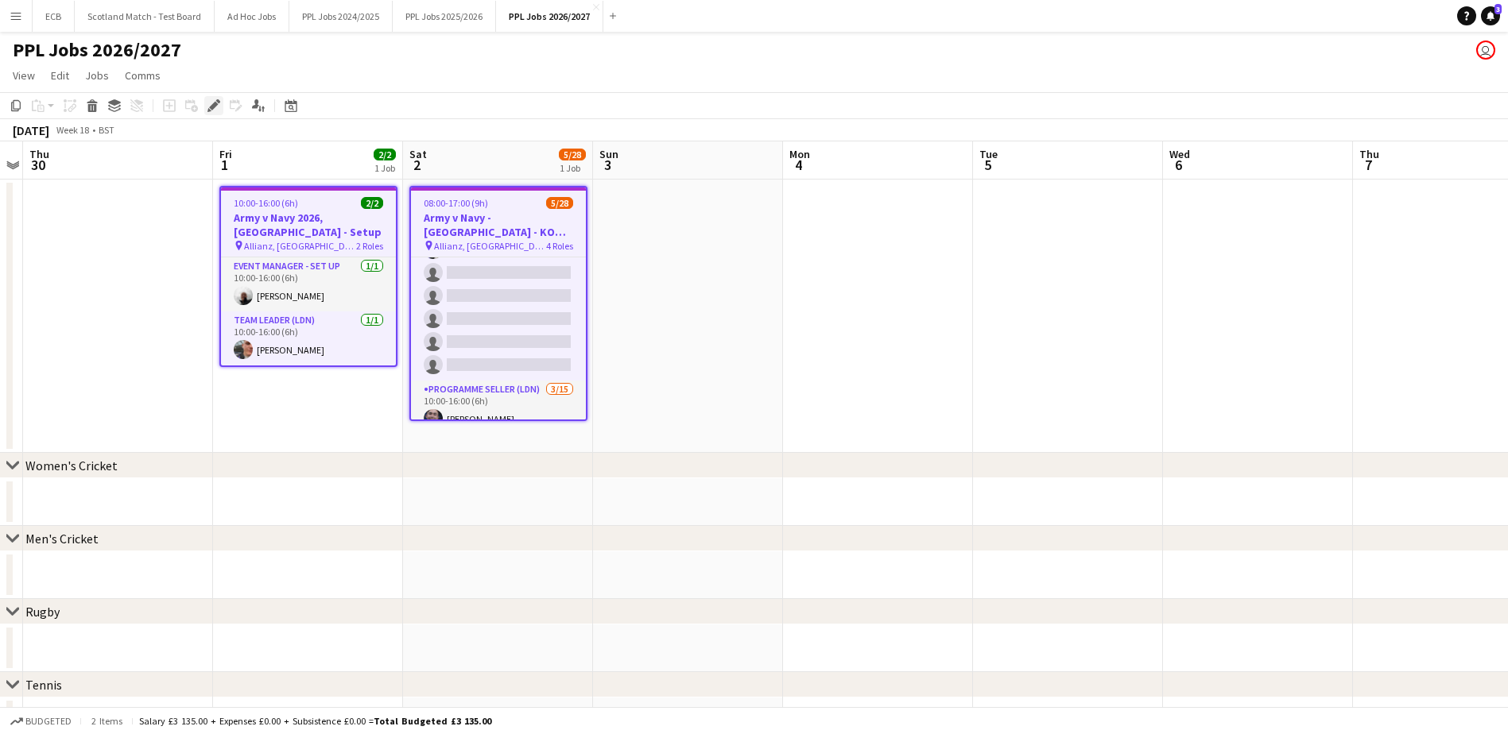
click at [211, 106] on icon "Edit" at bounding box center [213, 105] width 13 height 13
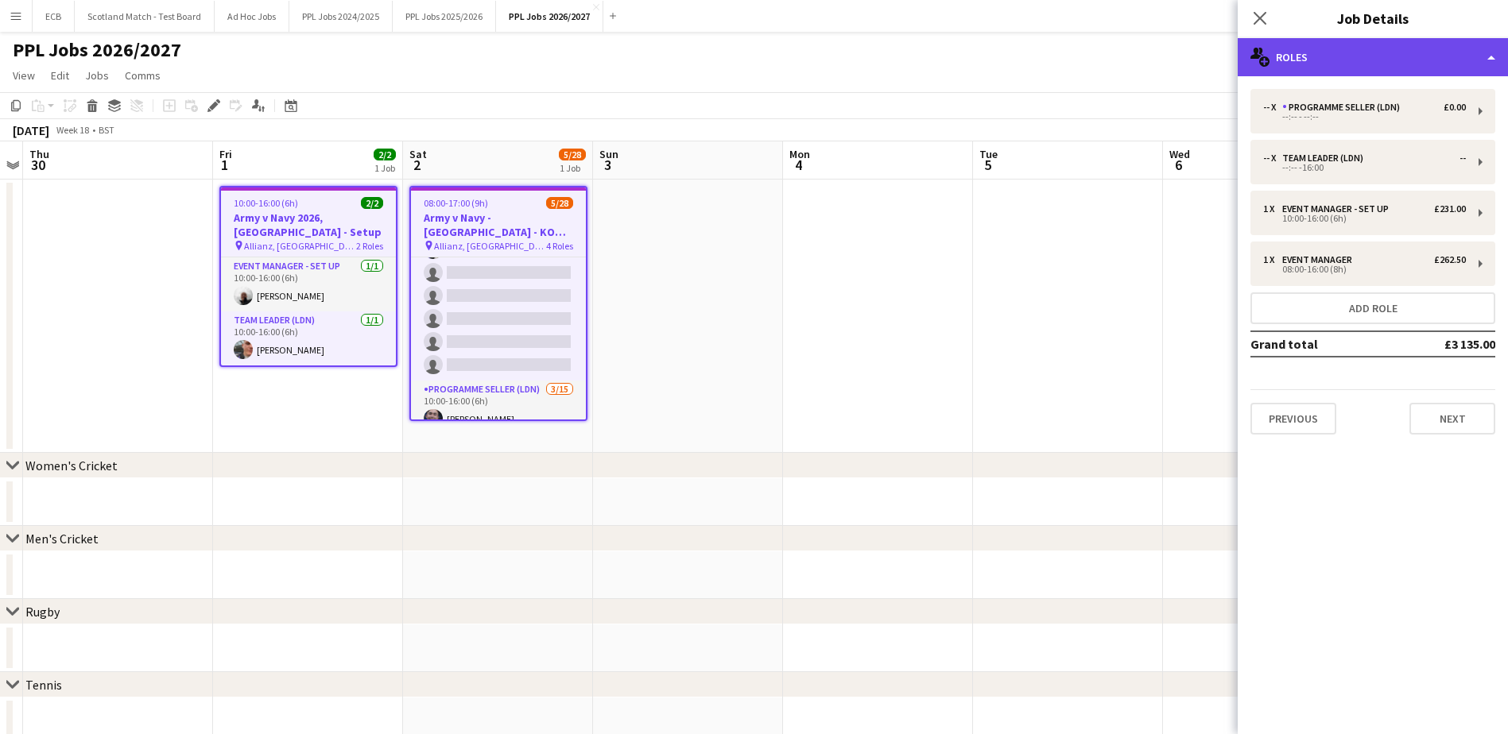
click at [1010, 64] on div "multiple-users-add Roles" at bounding box center [1373, 57] width 270 height 38
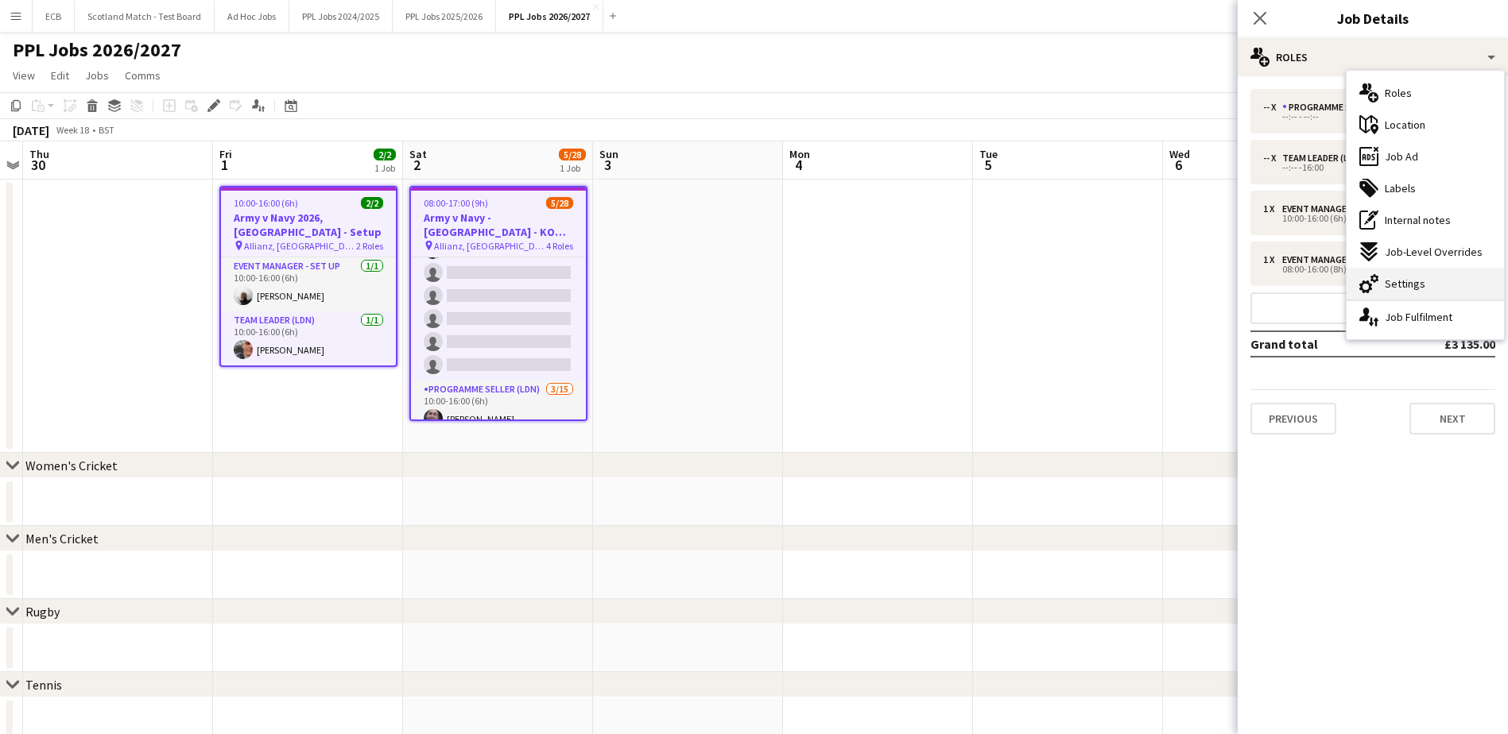
click at [1010, 277] on span "Settings" at bounding box center [1405, 284] width 41 height 14
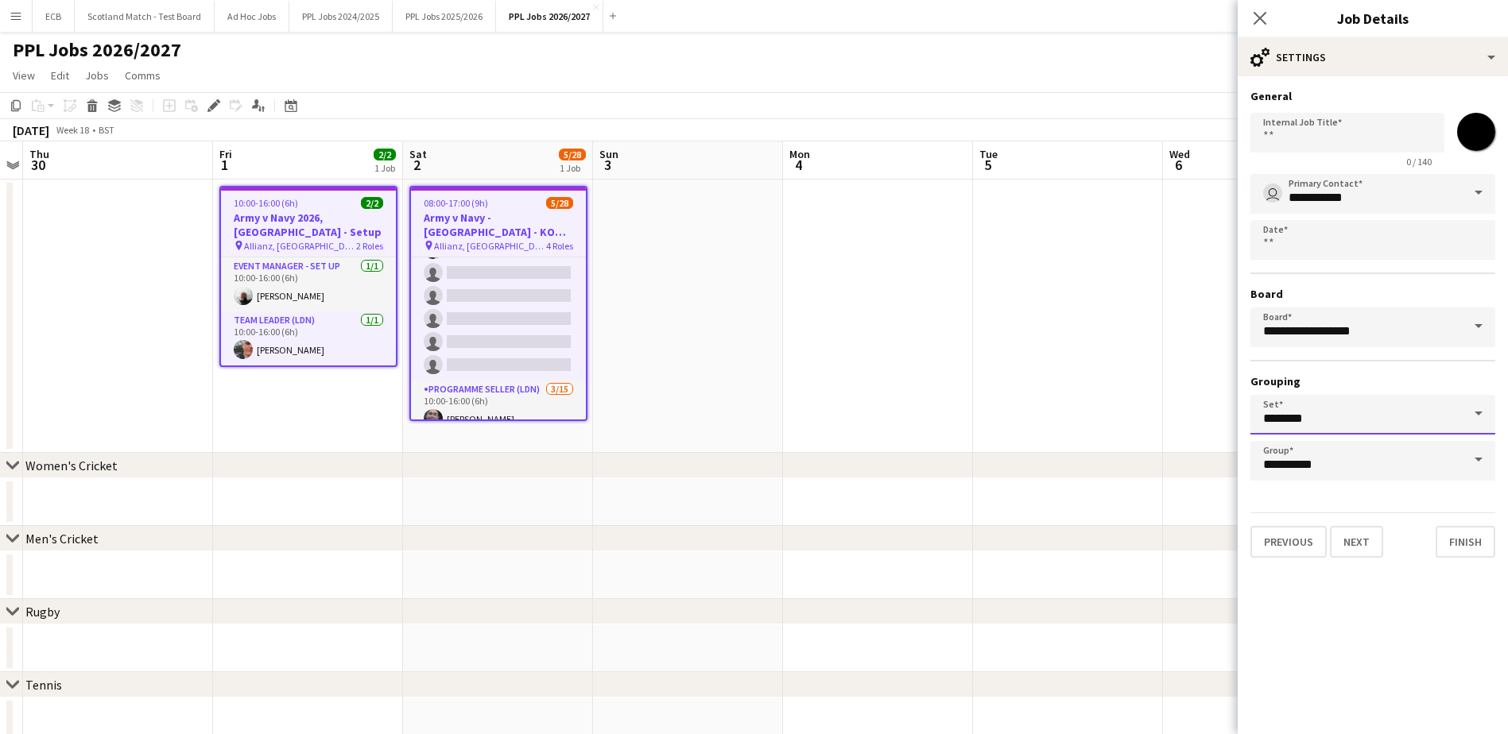
click at [1010, 414] on input "********" at bounding box center [1372, 415] width 245 height 40
click at [1010, 448] on mat-expansion-panel "**********" at bounding box center [1373, 405] width 270 height 658
click at [1010, 448] on input "**********" at bounding box center [1372, 461] width 245 height 40
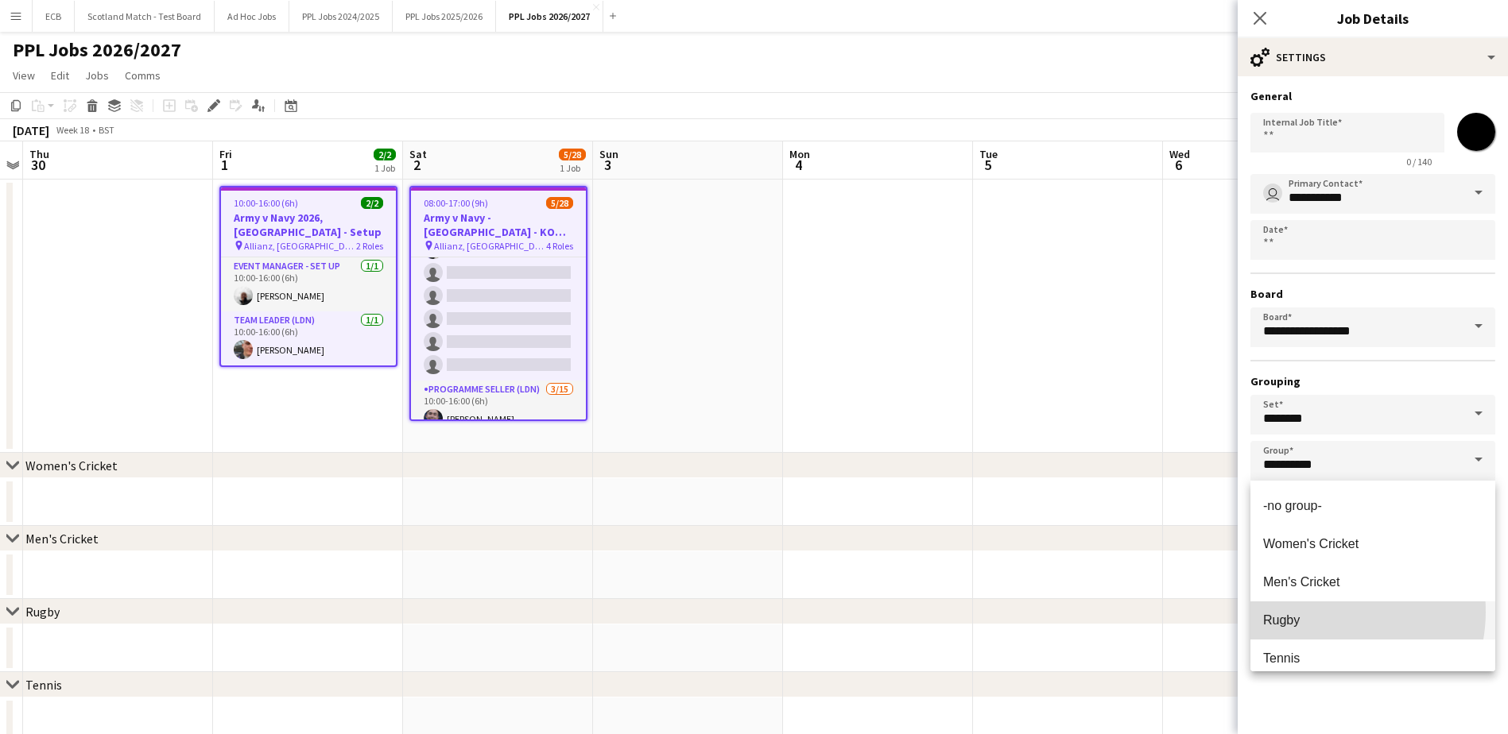
click at [1010, 448] on mat-option "Rugby" at bounding box center [1372, 621] width 245 height 38
type input "*****"
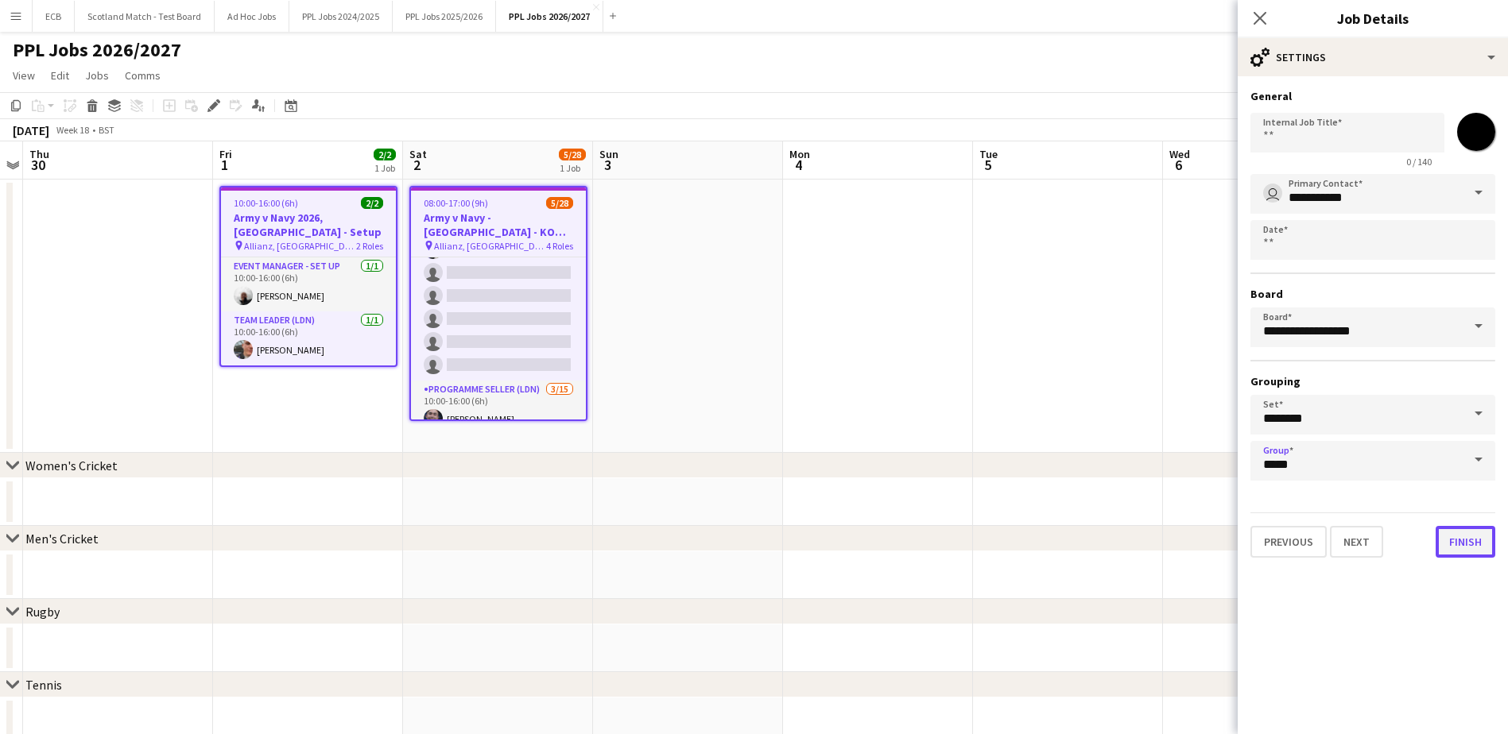
click at [1010, 448] on button "Finish" at bounding box center [1466, 542] width 60 height 32
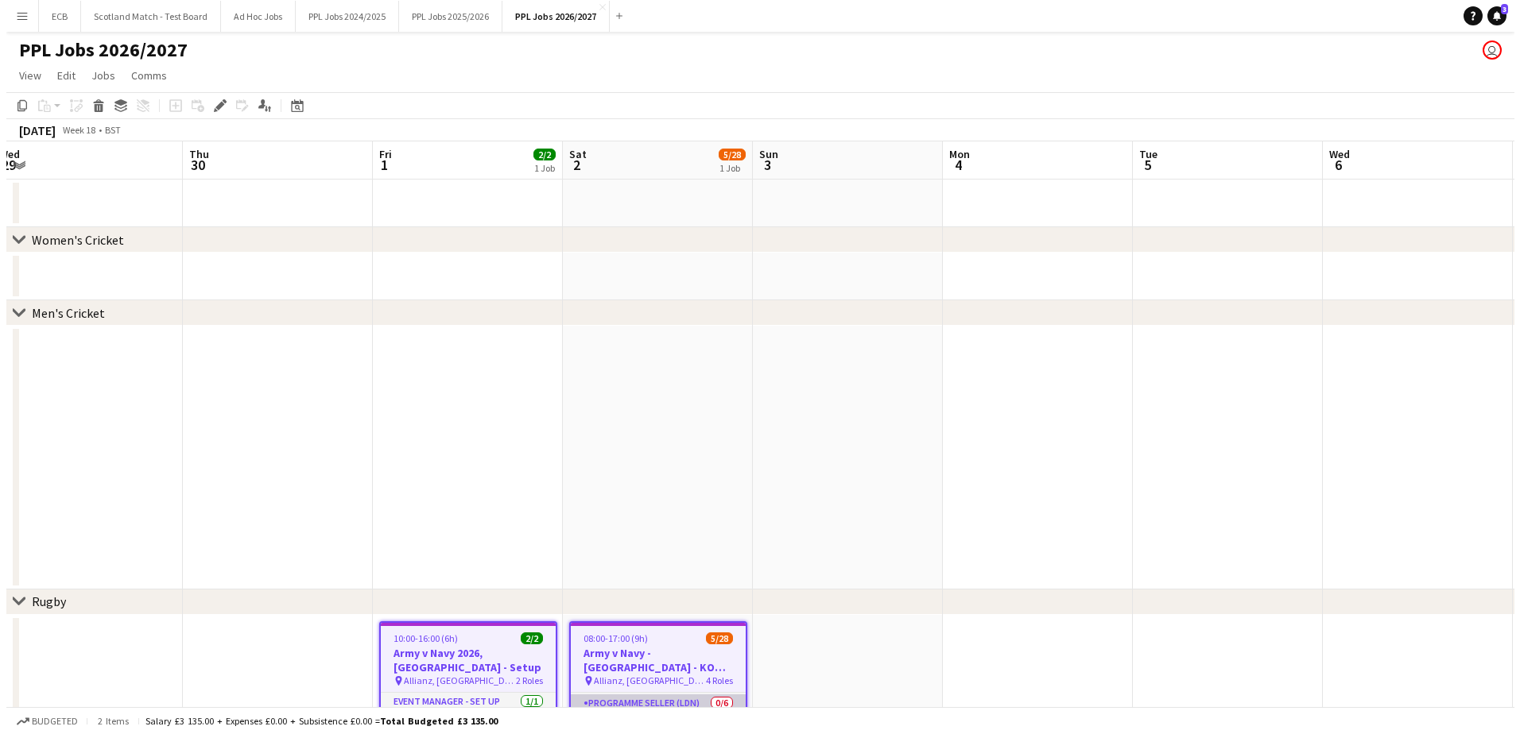
scroll to position [0, 498]
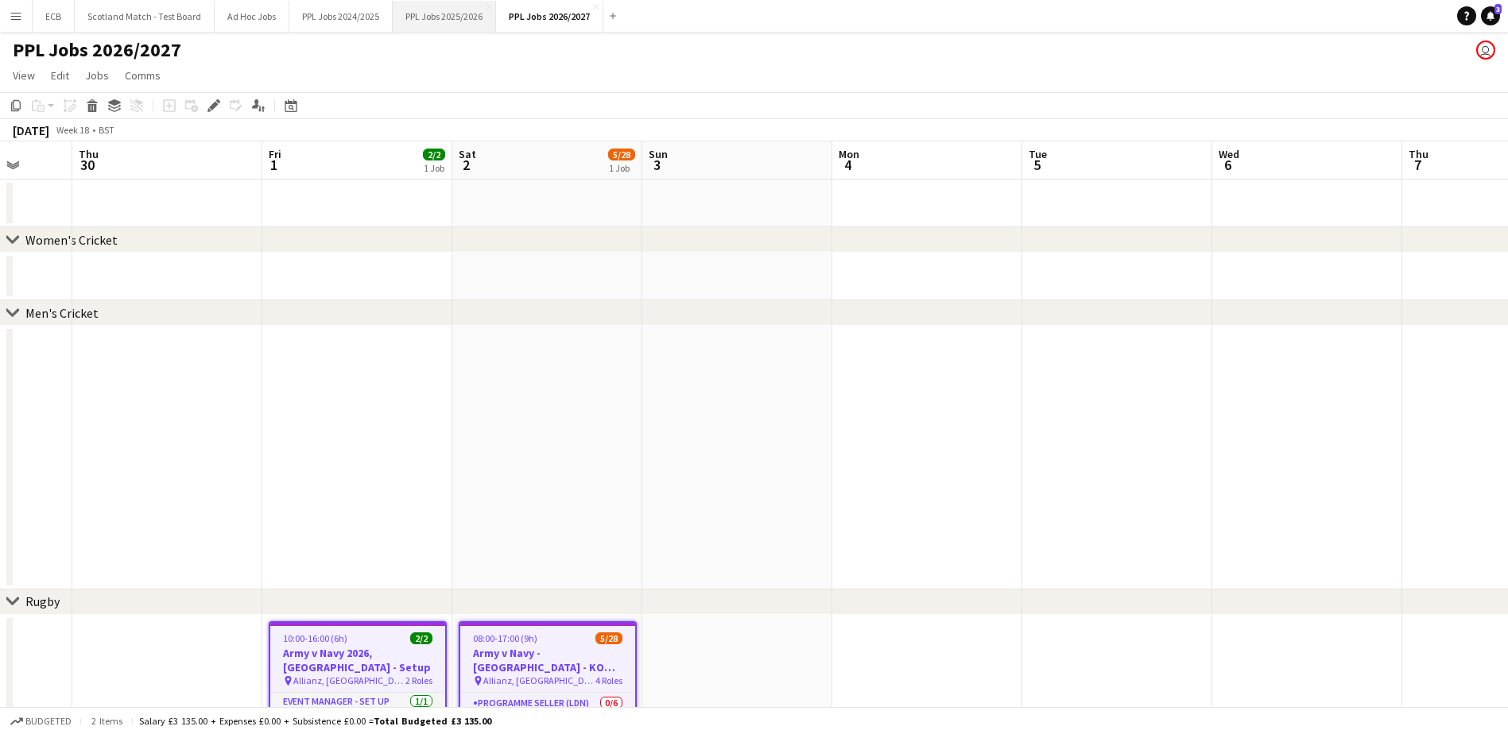
click at [451, 16] on button "PPL Jobs 2025/2026 Close" at bounding box center [444, 16] width 103 height 31
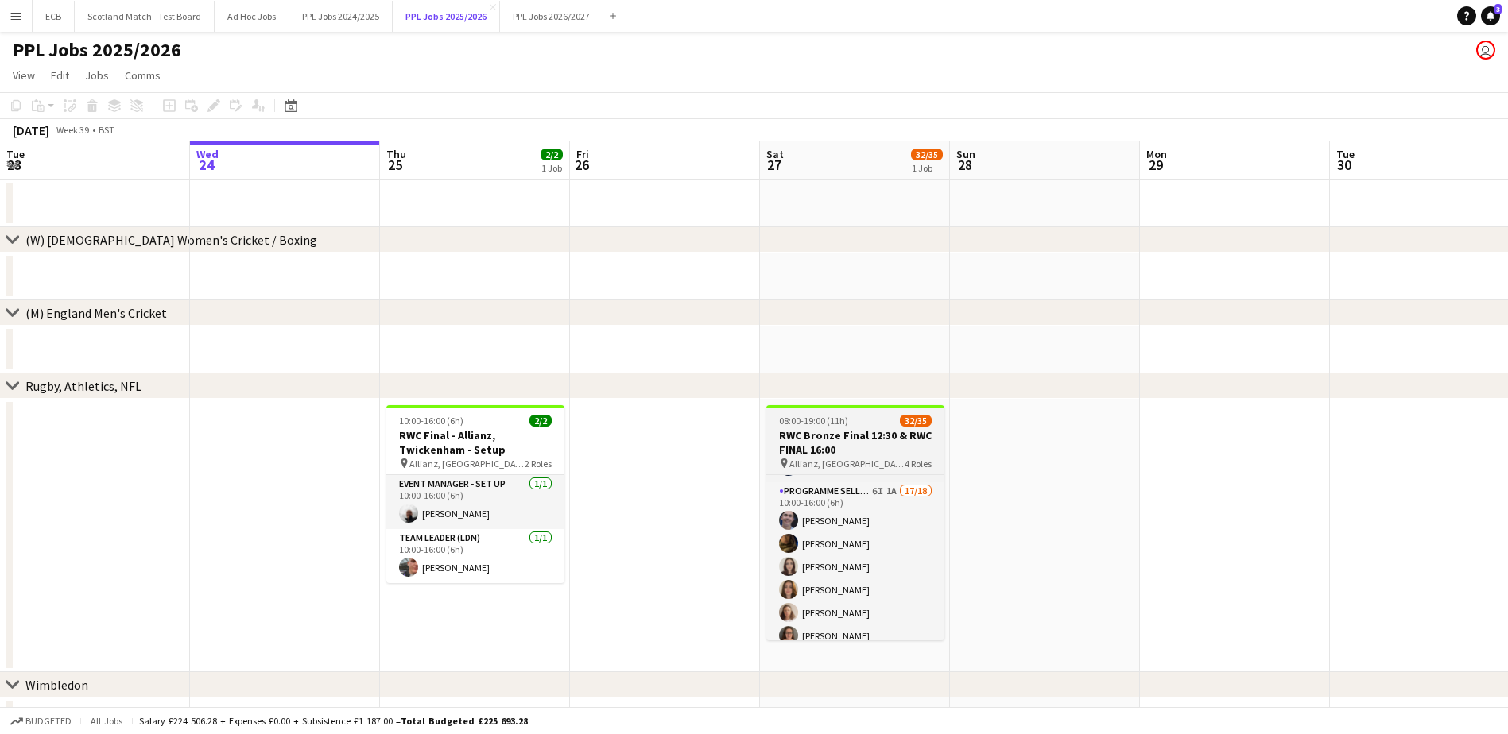
scroll to position [217, 0]
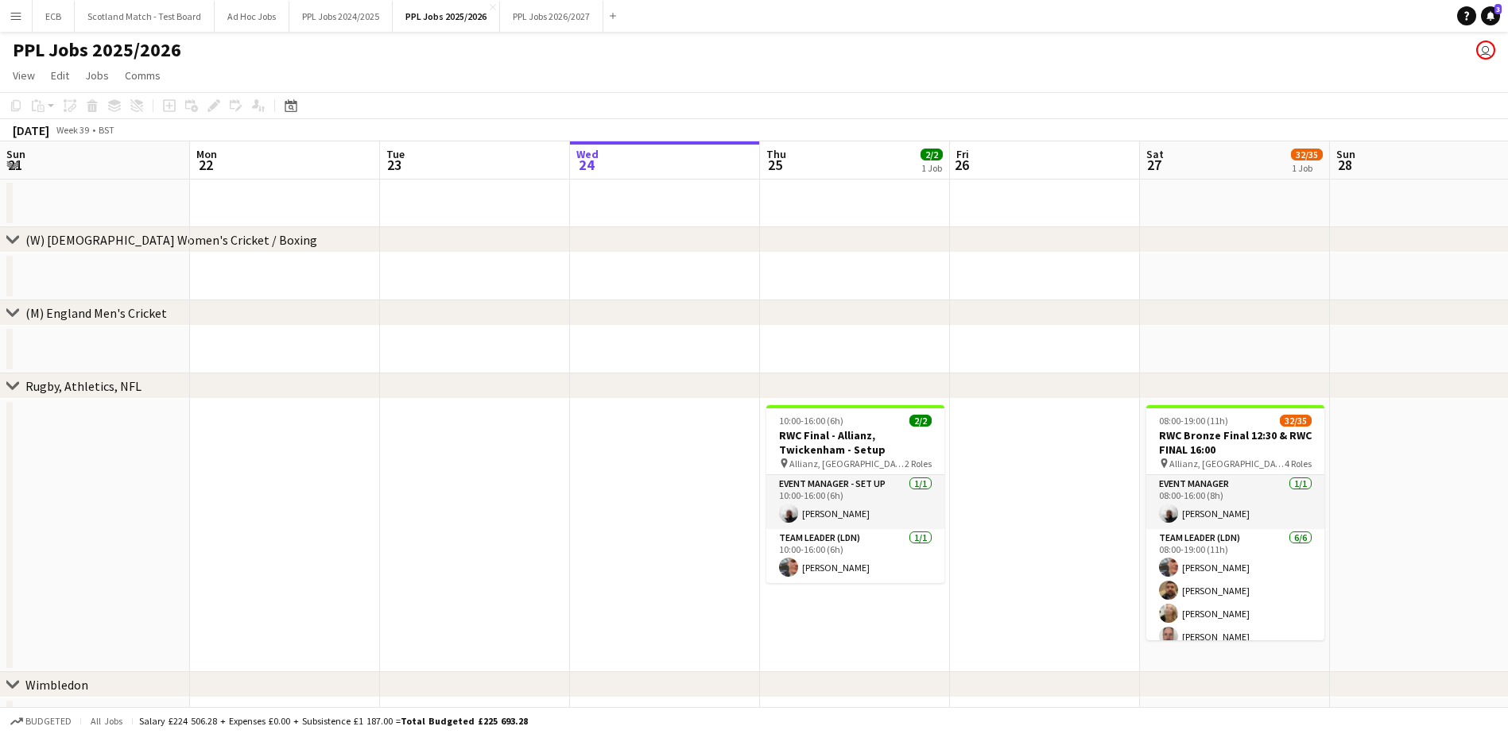
scroll to position [217, 0]
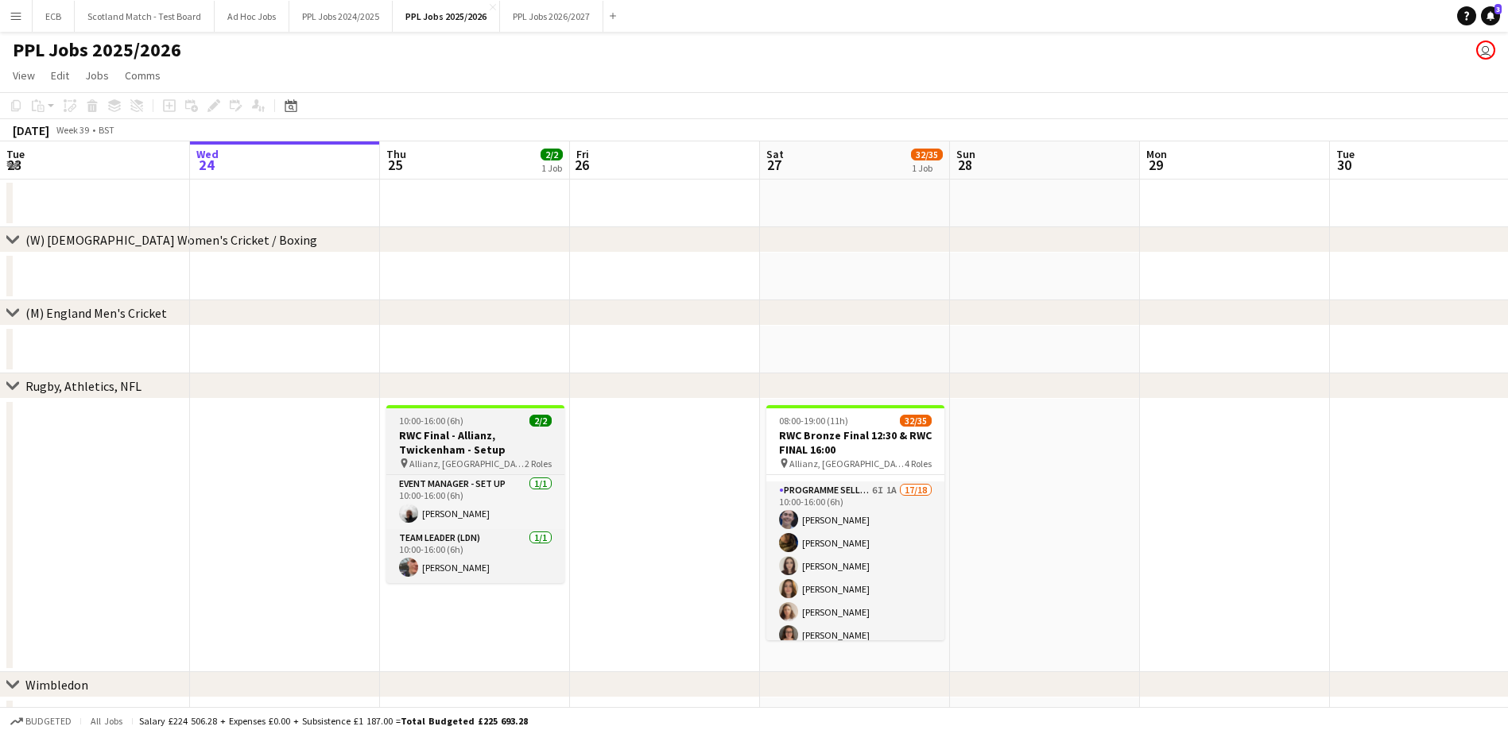
click at [471, 428] on app-job-card "10:00-16:00 (6h) 2/2 RWC Final - Allianz, Twickenham - Setup pin Allianz, Twick…" at bounding box center [475, 494] width 178 height 178
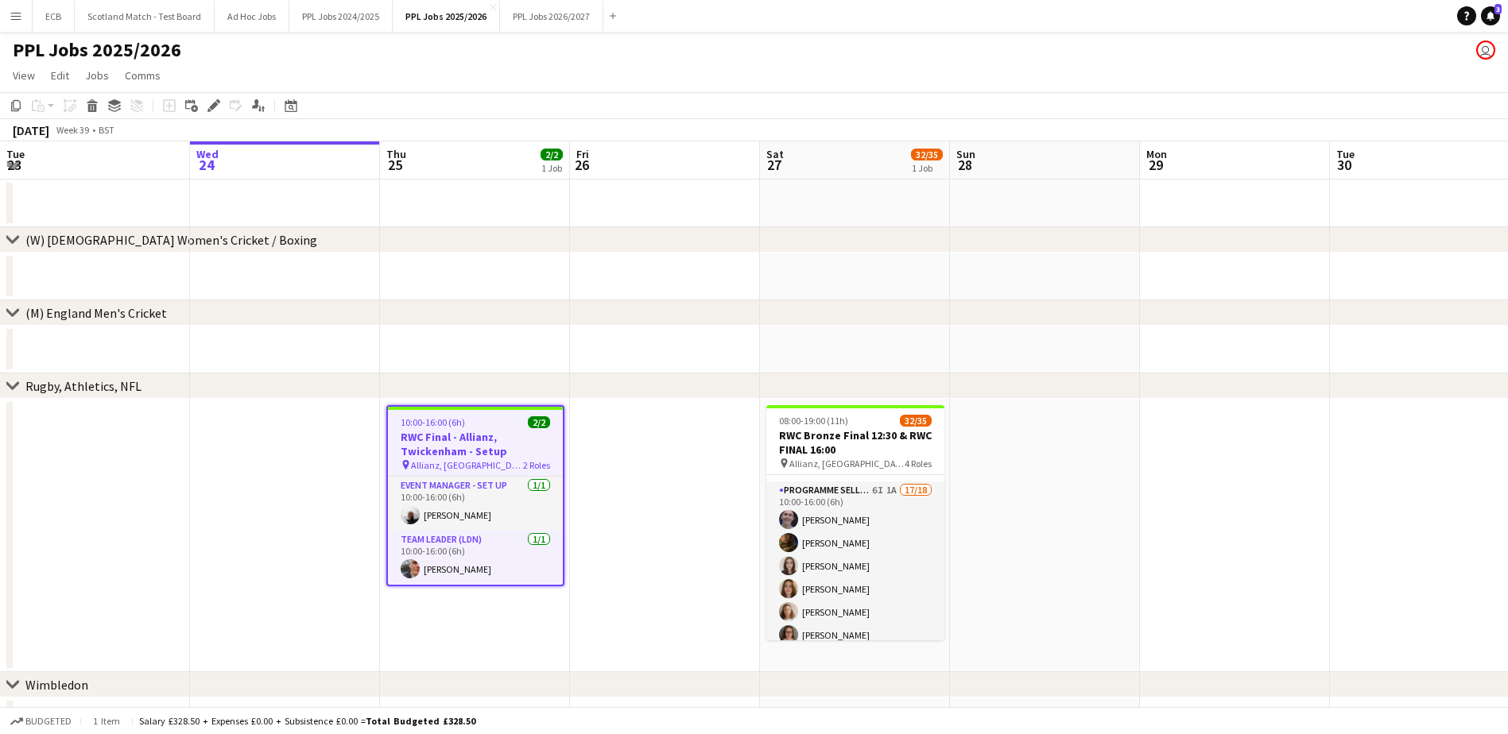
click at [606, 415] on app-date-cell at bounding box center [665, 535] width 190 height 273
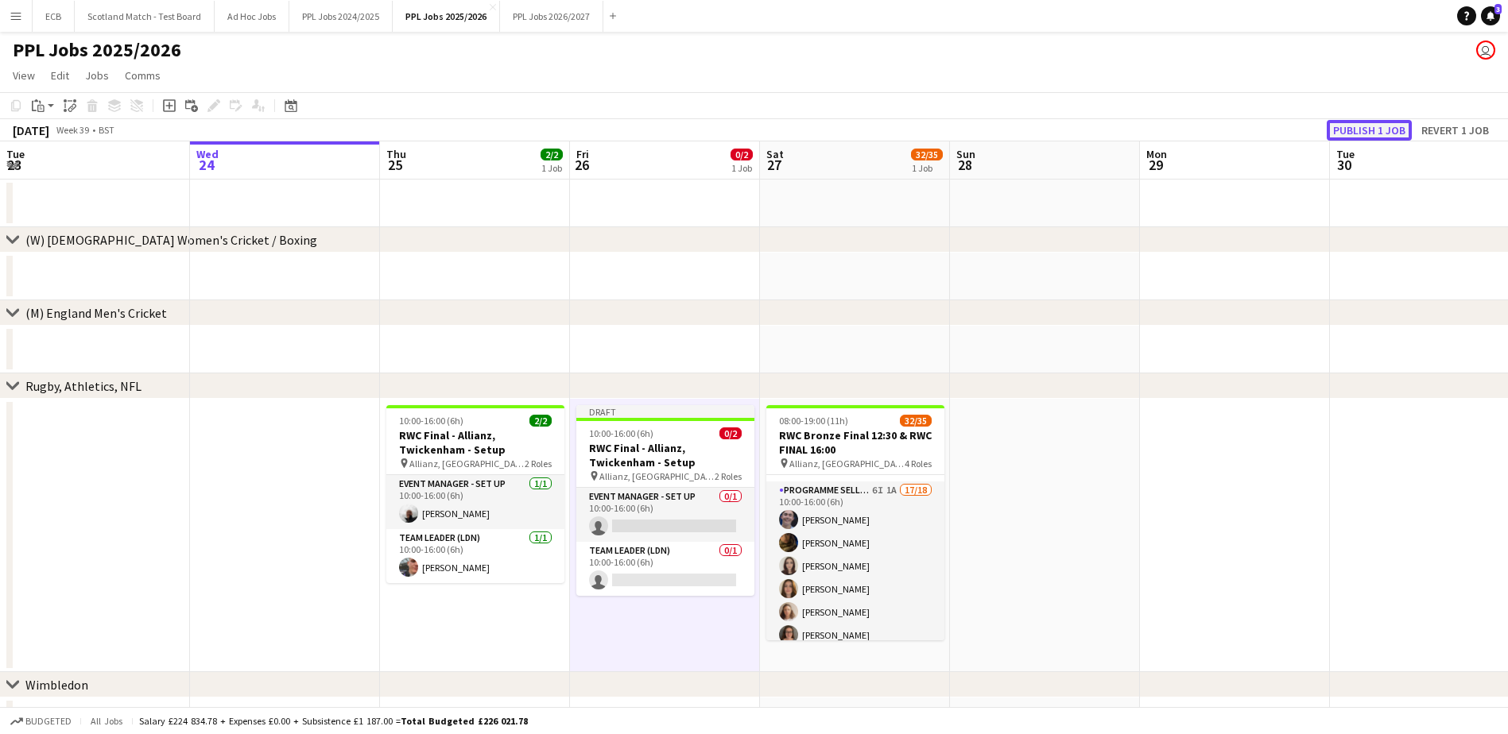
click at [1345, 130] on button "Publish 1 job" at bounding box center [1369, 130] width 85 height 21
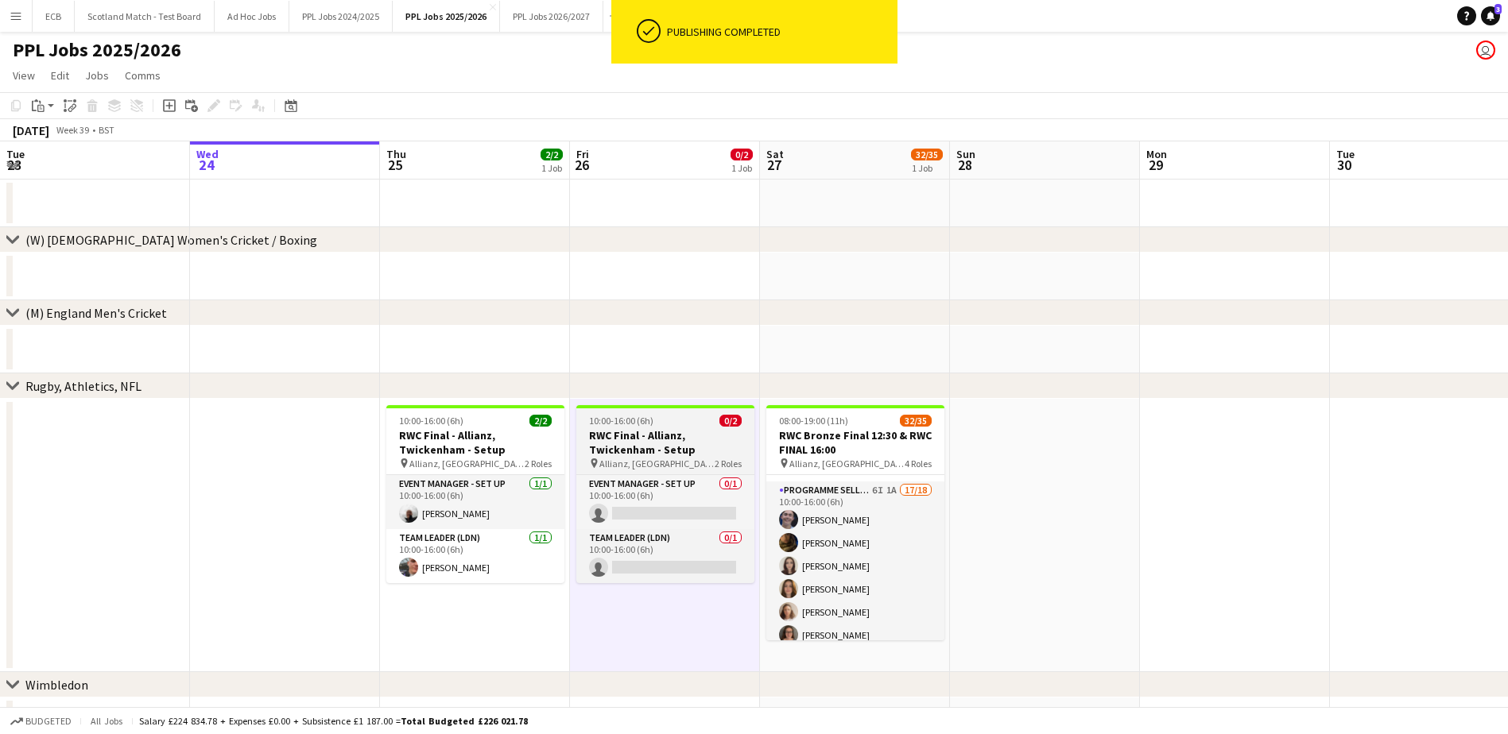
click at [673, 428] on app-job-card "10:00-16:00 (6h) 0/2 RWC Final - Allianz, Twickenham - Setup pin Allianz, Twick…" at bounding box center [665, 494] width 178 height 178
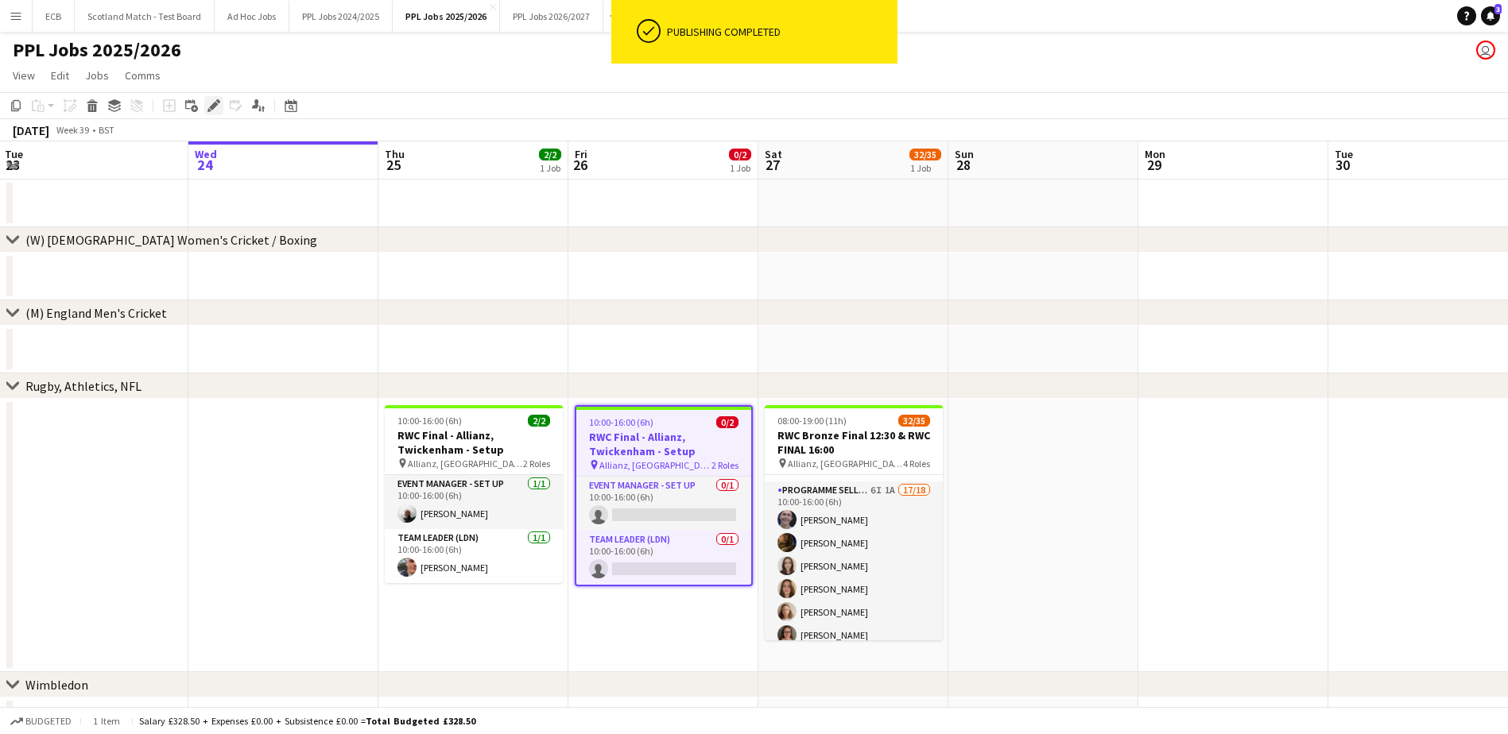
click at [213, 100] on icon "Edit" at bounding box center [213, 105] width 13 height 13
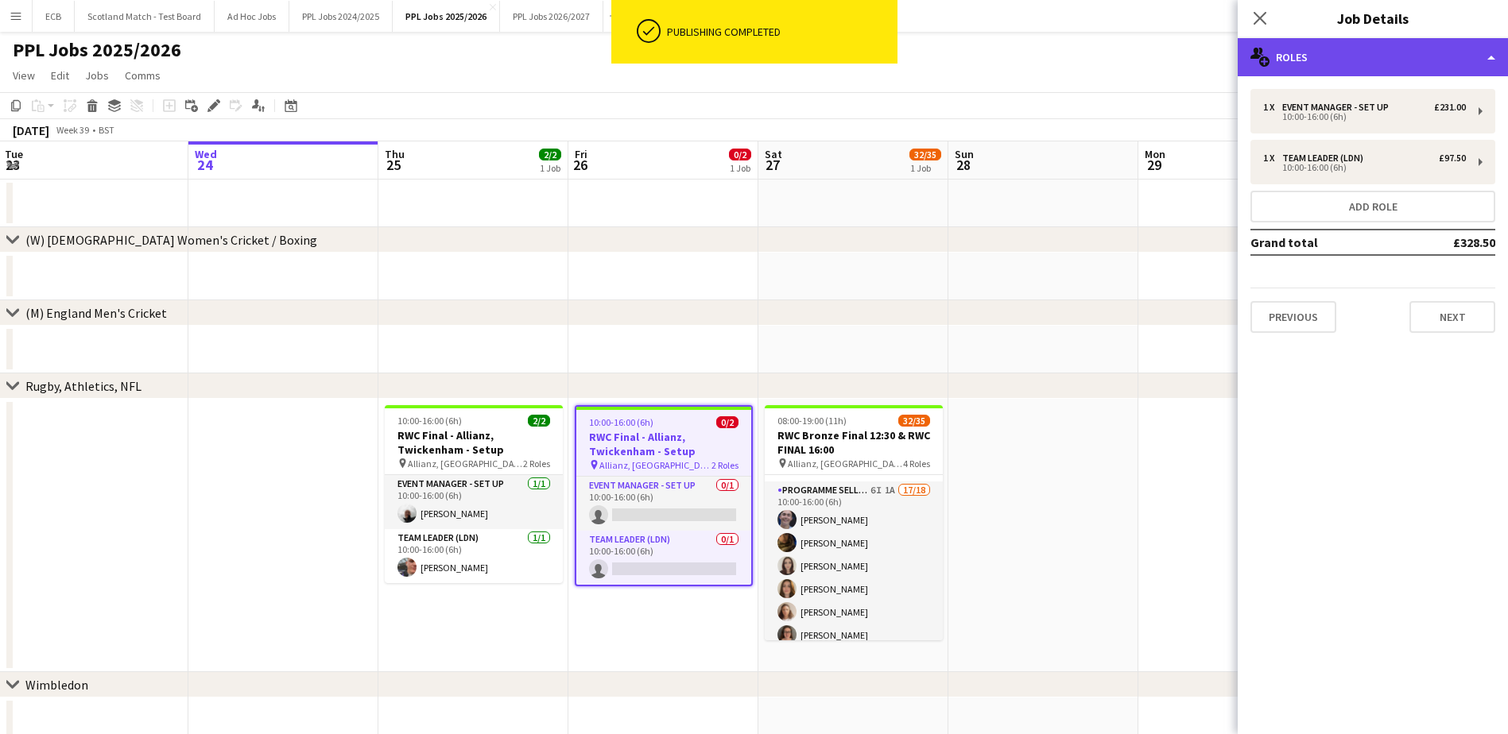
click at [1342, 46] on div "multiple-users-add Roles" at bounding box center [1373, 57] width 270 height 38
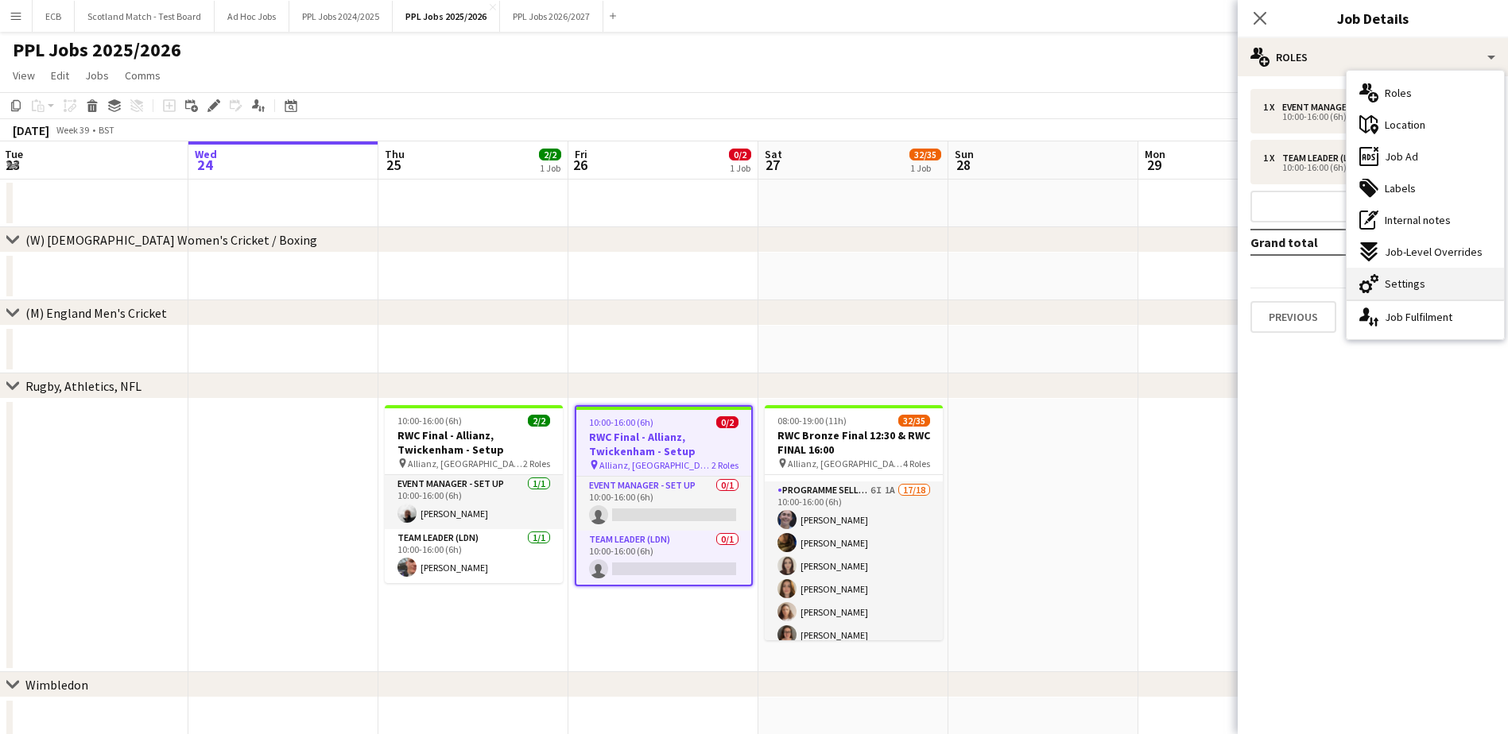
click at [1405, 279] on span "Settings" at bounding box center [1405, 284] width 41 height 14
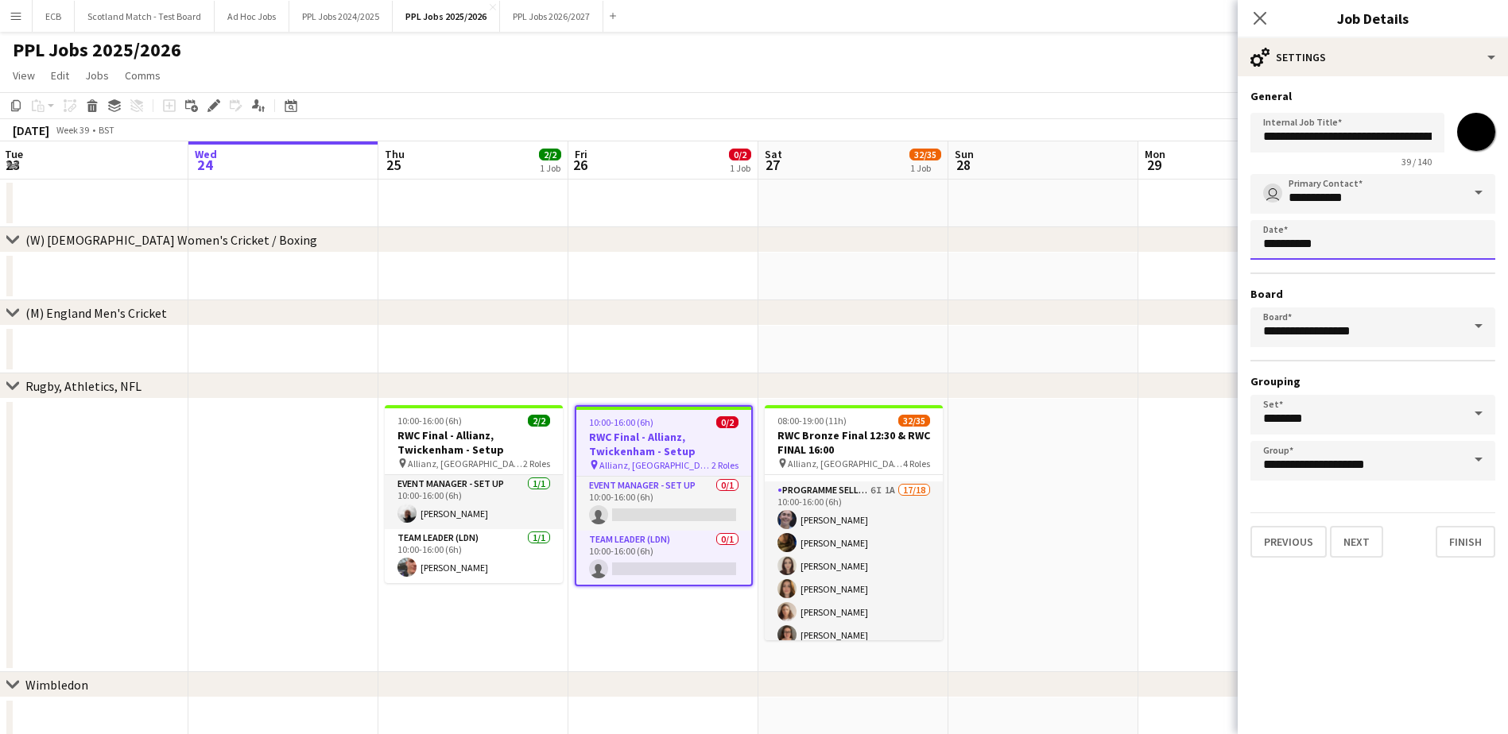
click at [1400, 250] on body "Menu Boards Boards Boards All jobs Status Workforce Workforce My Workforce Recr…" at bounding box center [754, 386] width 1508 height 773
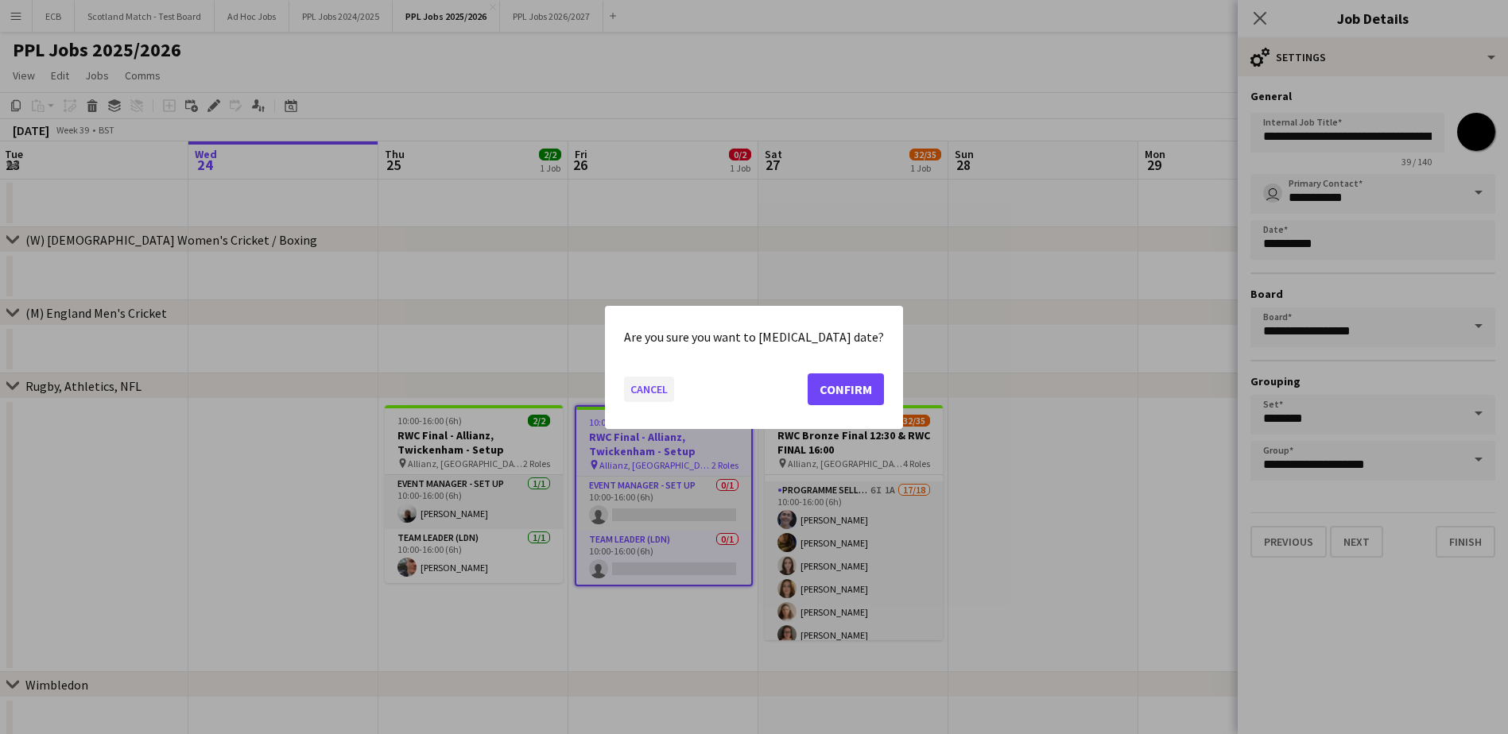
click at [674, 384] on button "Cancel" at bounding box center [649, 388] width 50 height 25
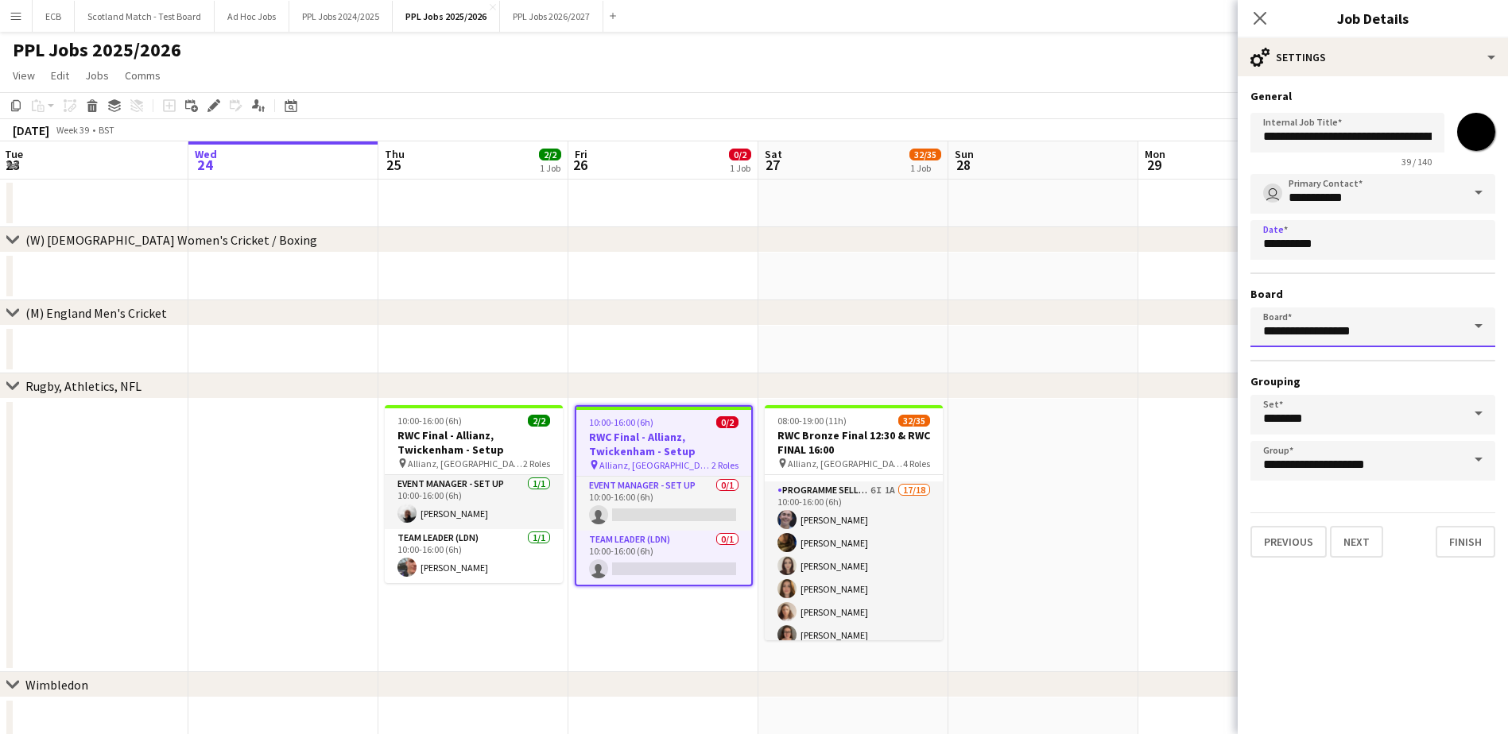
click at [1412, 330] on input "**********" at bounding box center [1372, 328] width 245 height 40
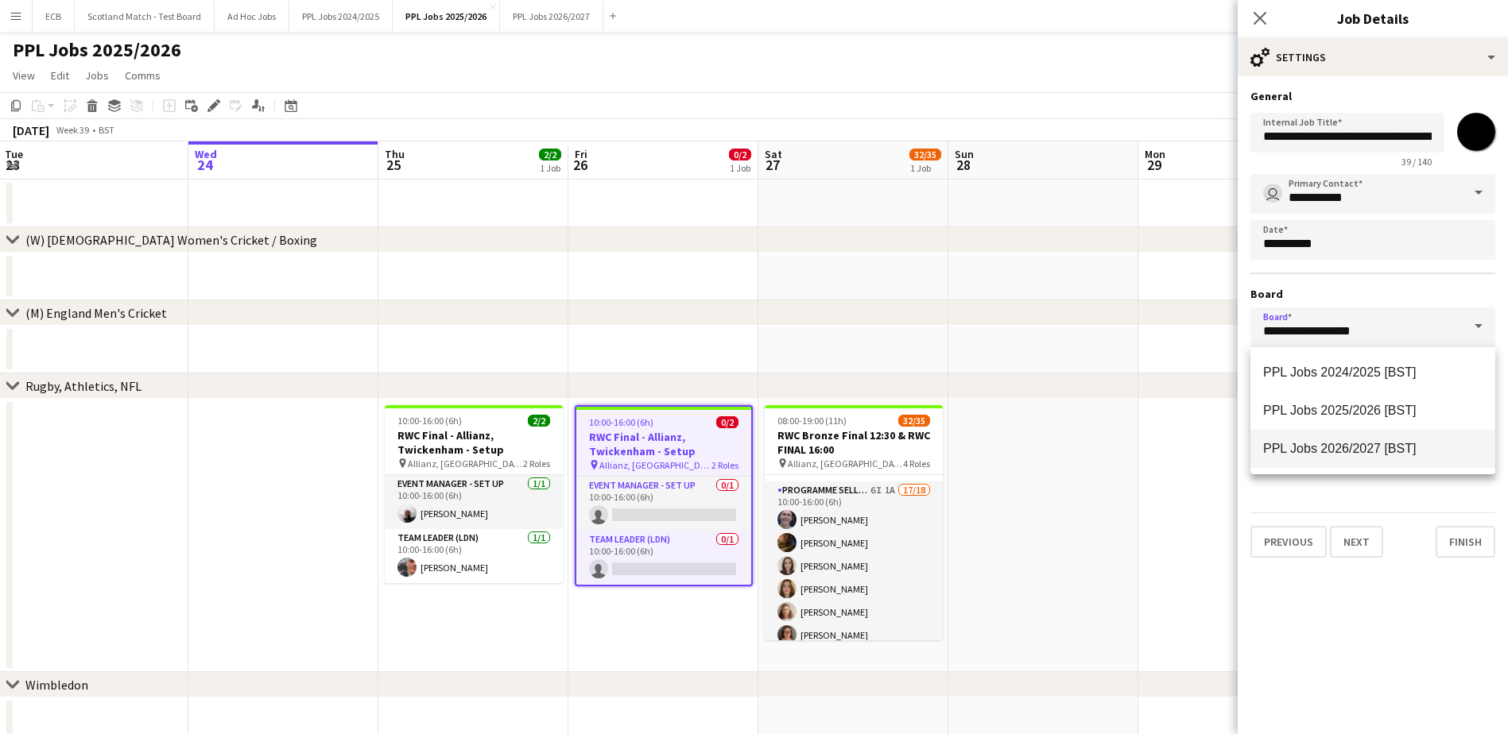
click at [1391, 444] on span "PPL Jobs 2026/2027 [BST]" at bounding box center [1339, 449] width 153 height 14
type input "**********"
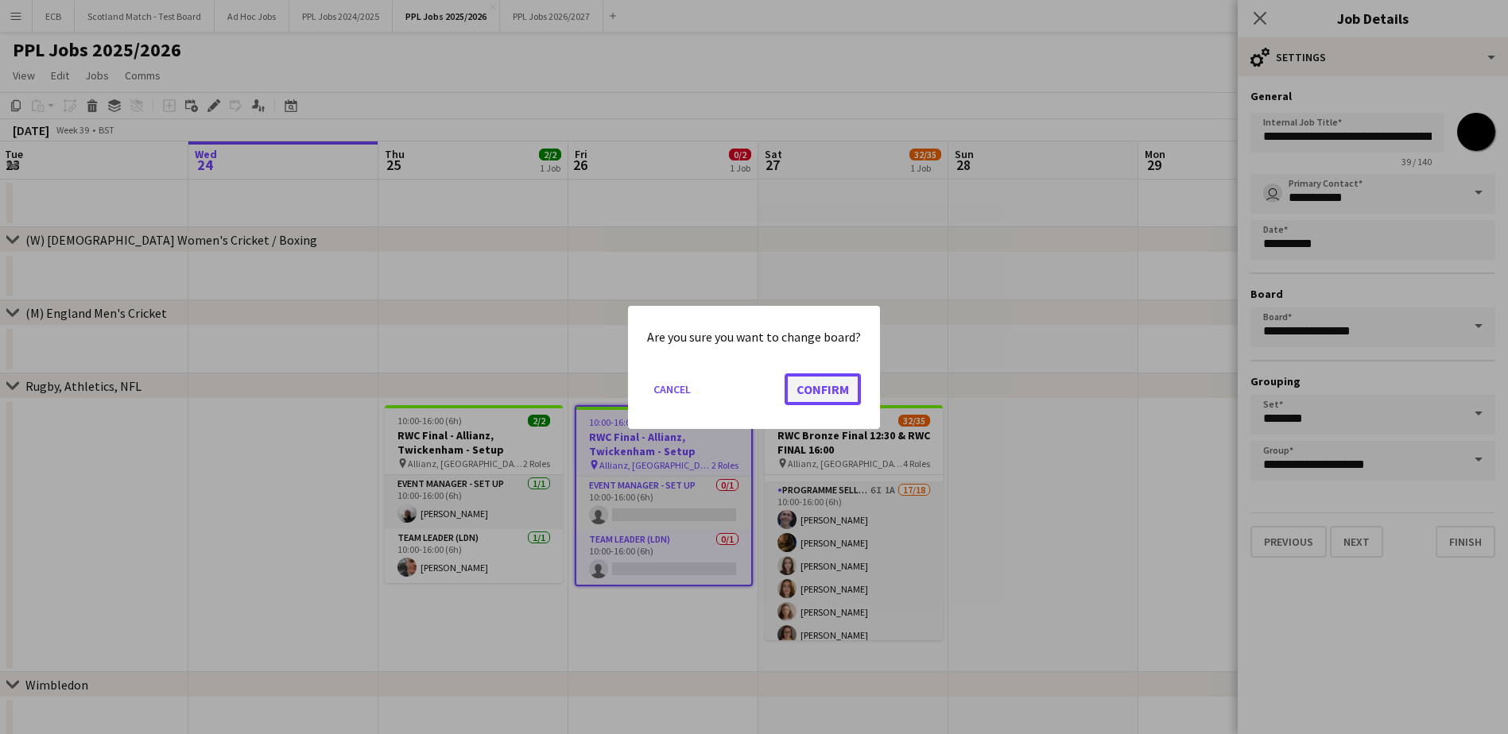
click at [820, 382] on button "Confirm" at bounding box center [823, 389] width 76 height 32
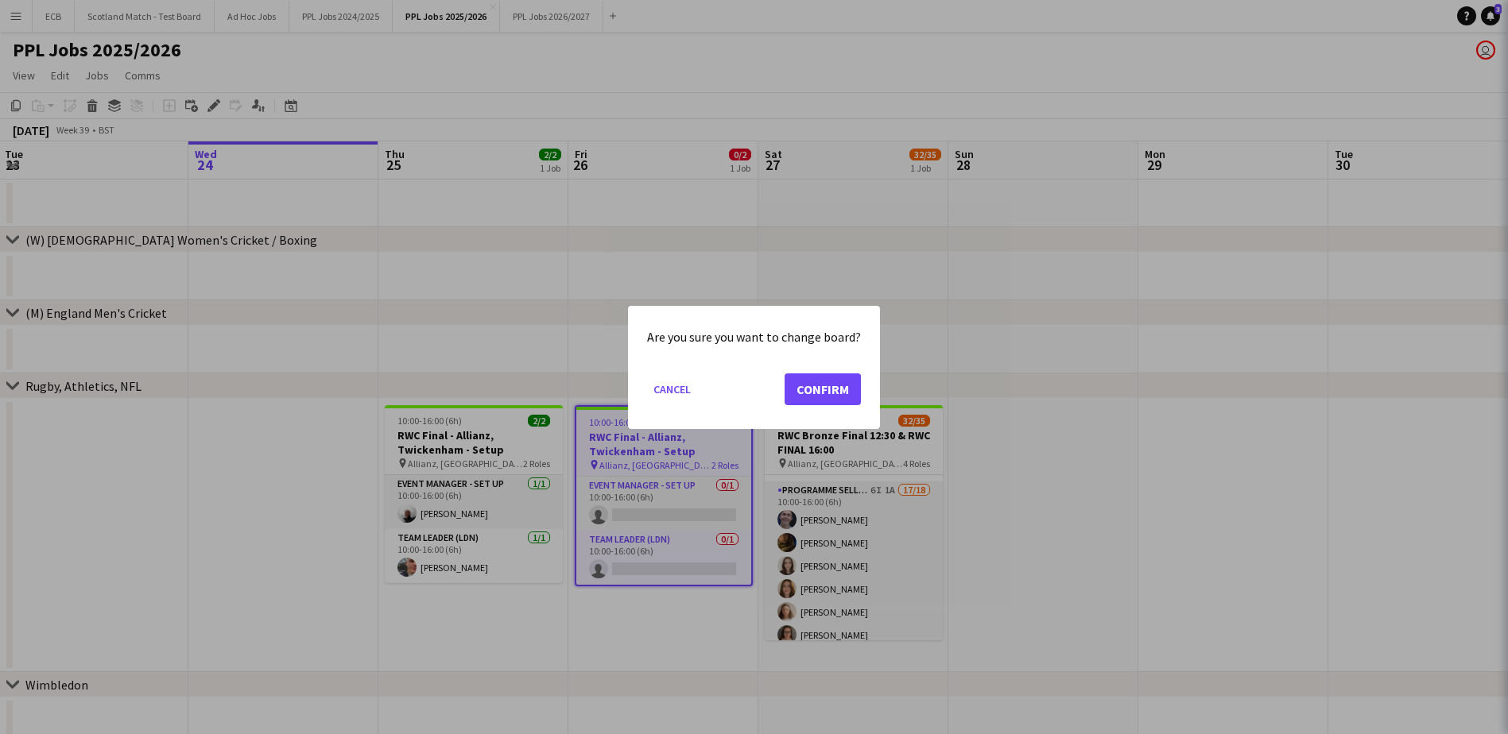
type input "**********"
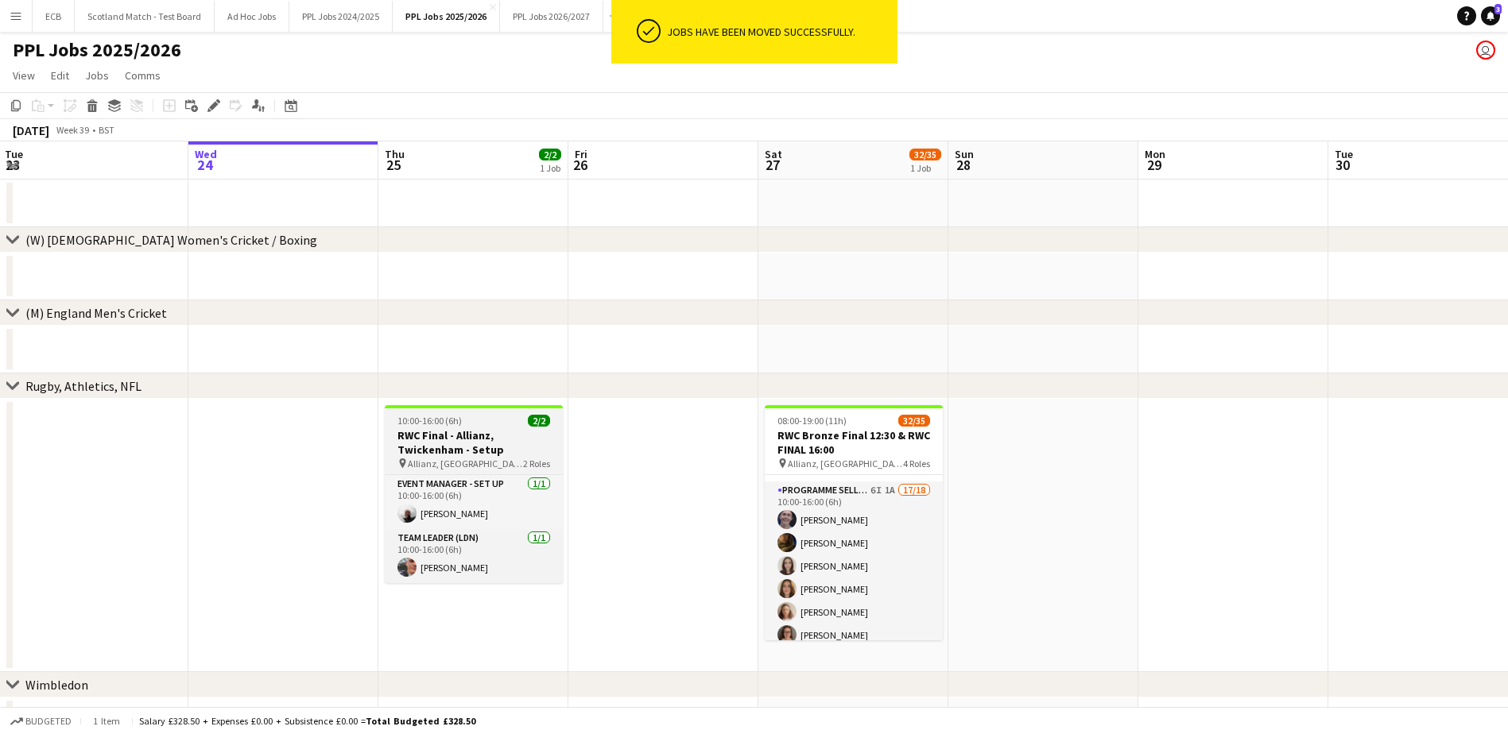
click at [467, 422] on div "10:00-16:00 (6h) 2/2" at bounding box center [474, 421] width 178 height 12
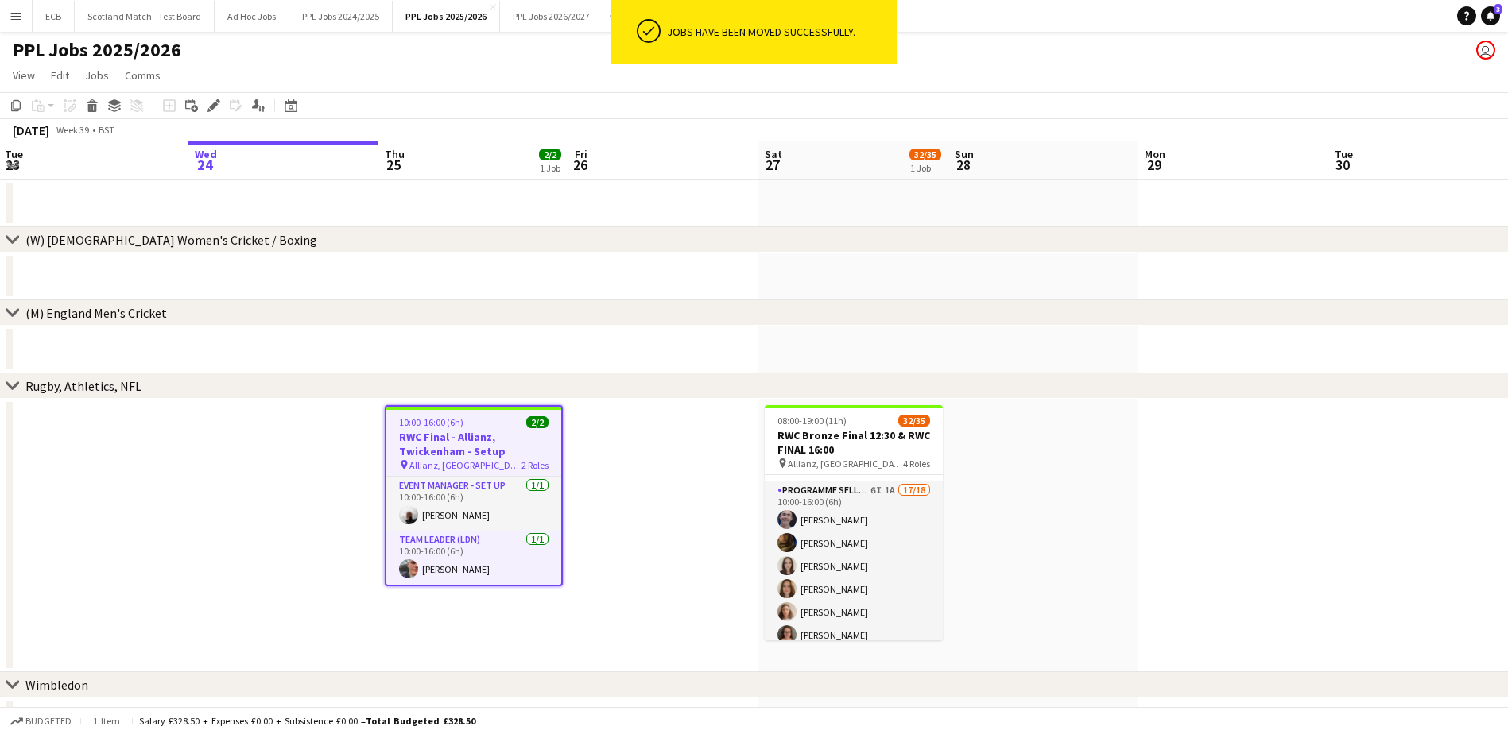
click at [203, 106] on div "Add job Add linked Job Edit Edit linked Job Applicants" at bounding box center [207, 105] width 122 height 19
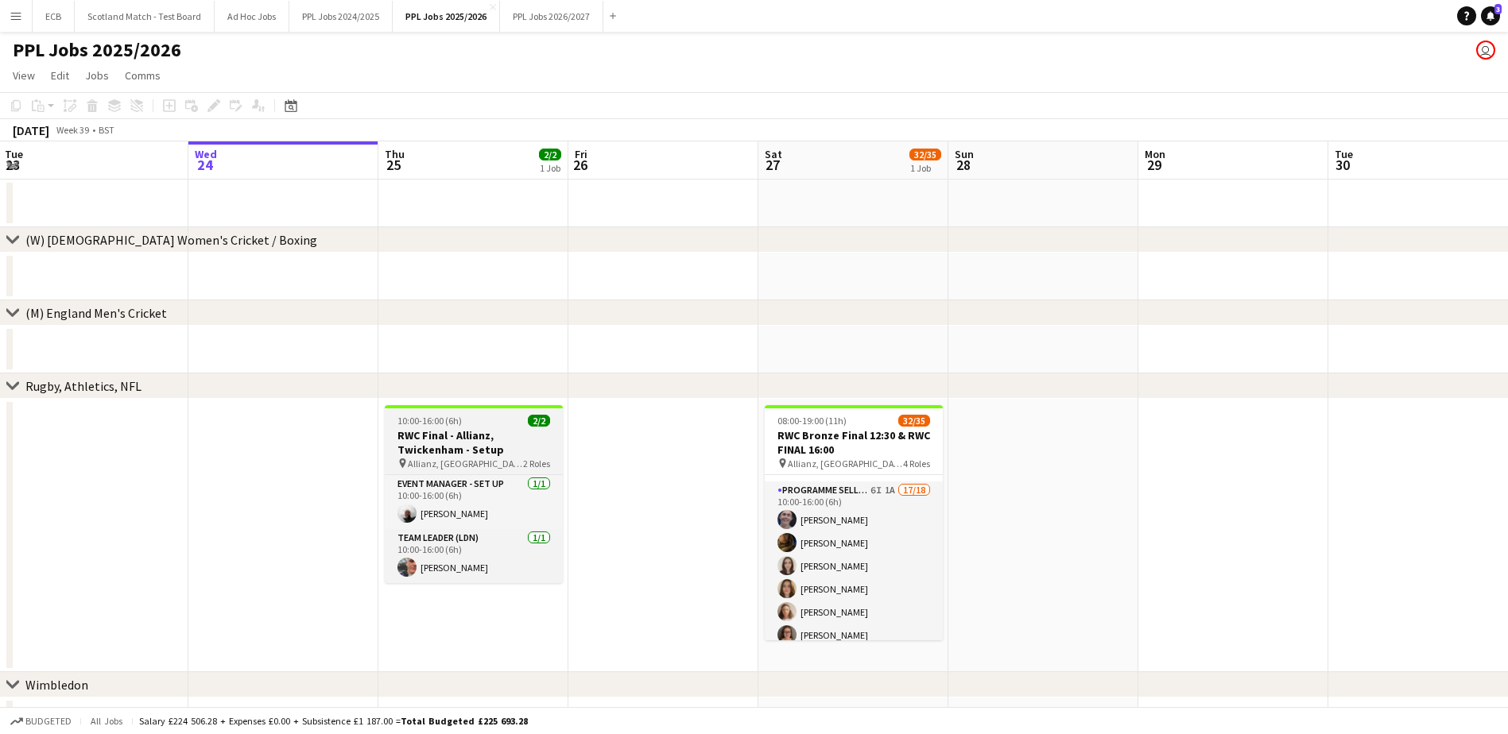
click at [427, 442] on h3 "RWC Final - Allianz, Twickenham - Setup" at bounding box center [474, 442] width 178 height 29
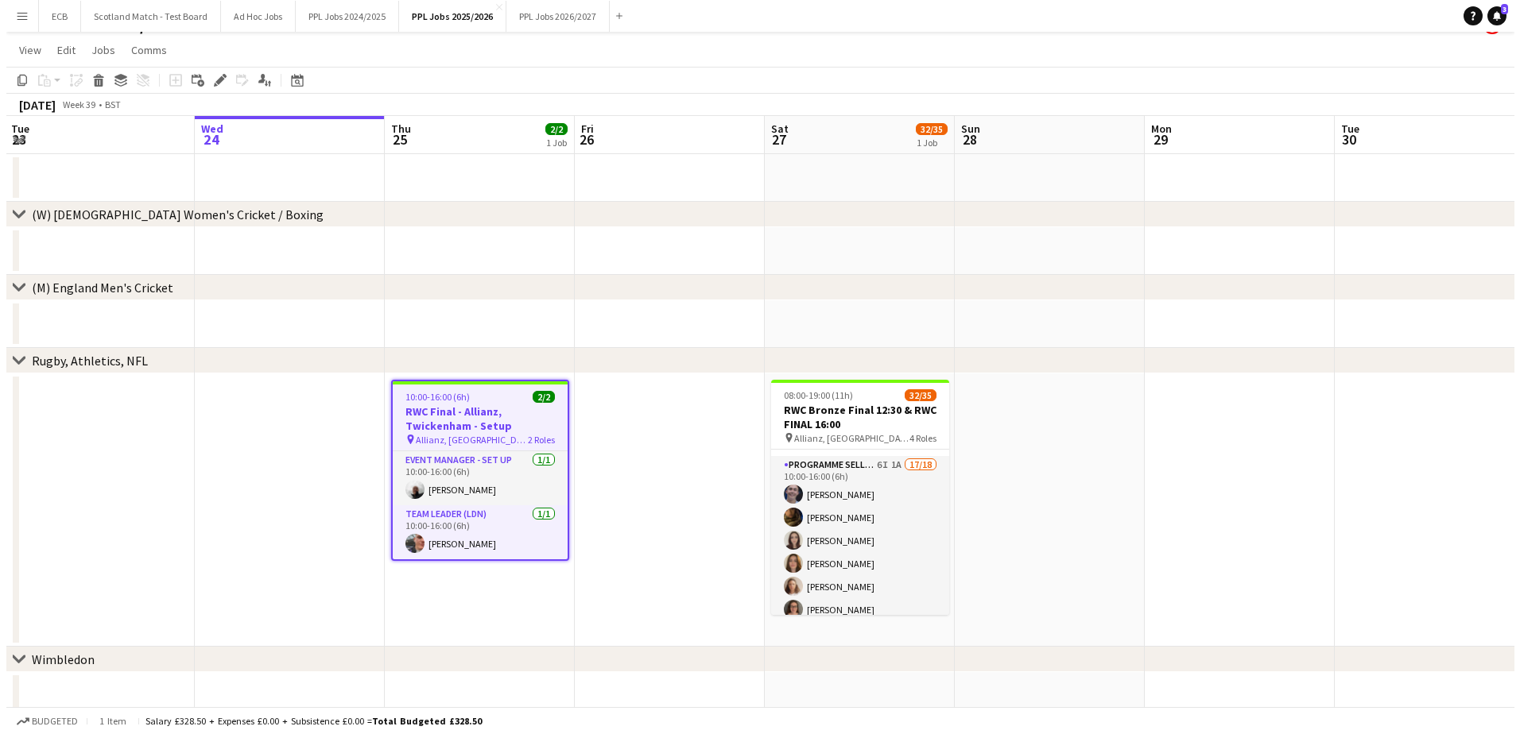
scroll to position [0, 0]
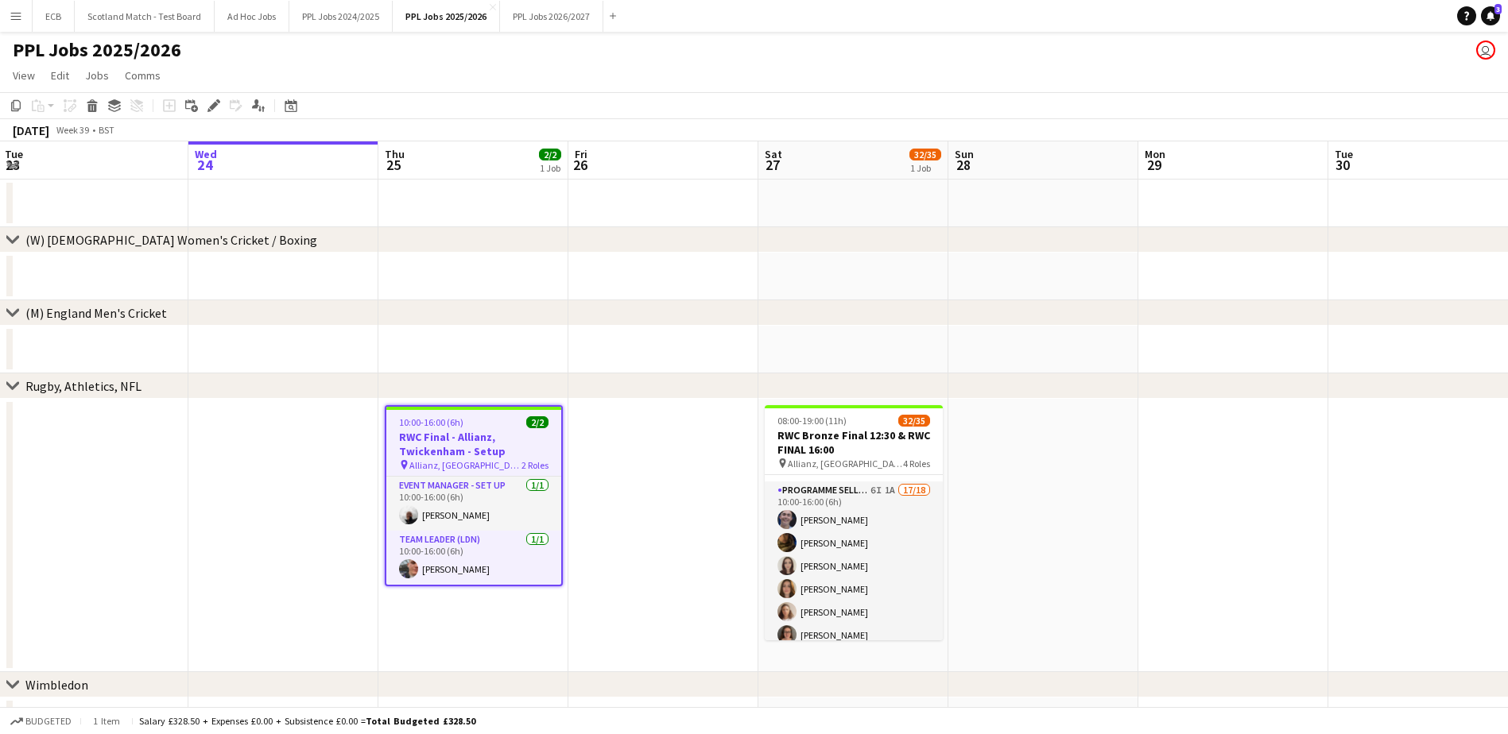
click at [881, 246] on div "chevron-right (W) England Women's Cricket / Boxing" at bounding box center [754, 239] width 1508 height 25
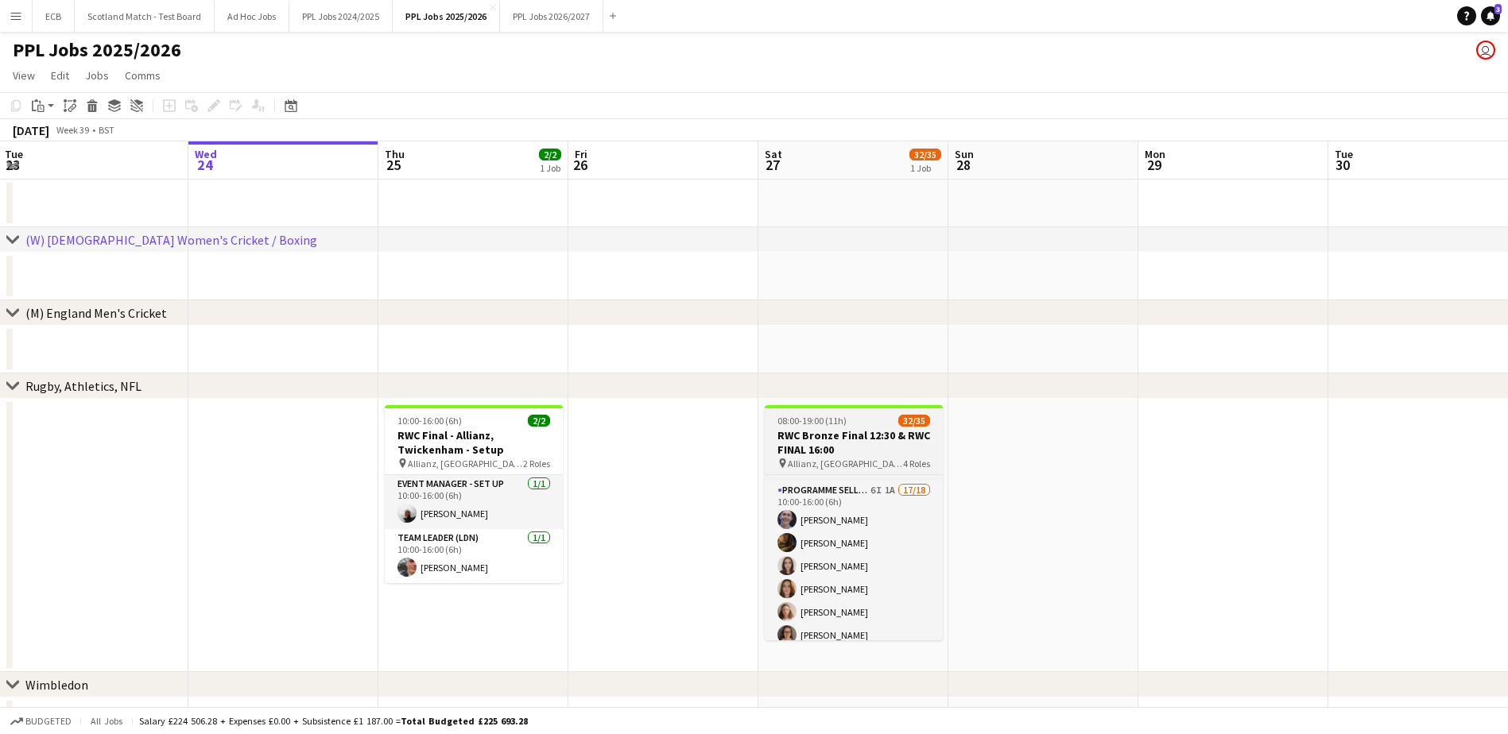
click at [804, 434] on h3 "RWC Bronze Final 12:30 & RWC FINAL 16:00" at bounding box center [854, 442] width 178 height 29
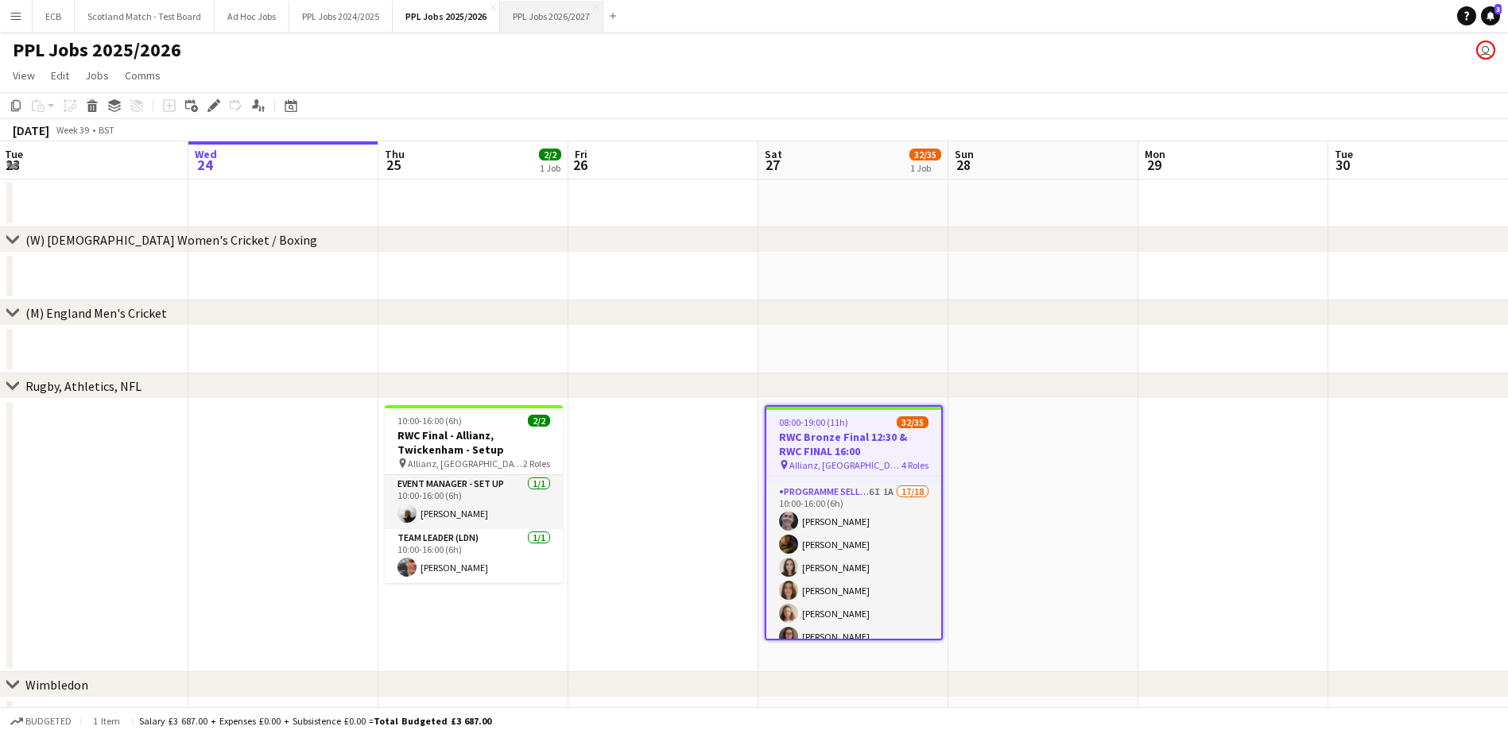
click at [565, 18] on button "PPL Jobs 2026/2027 Close" at bounding box center [551, 16] width 103 height 31
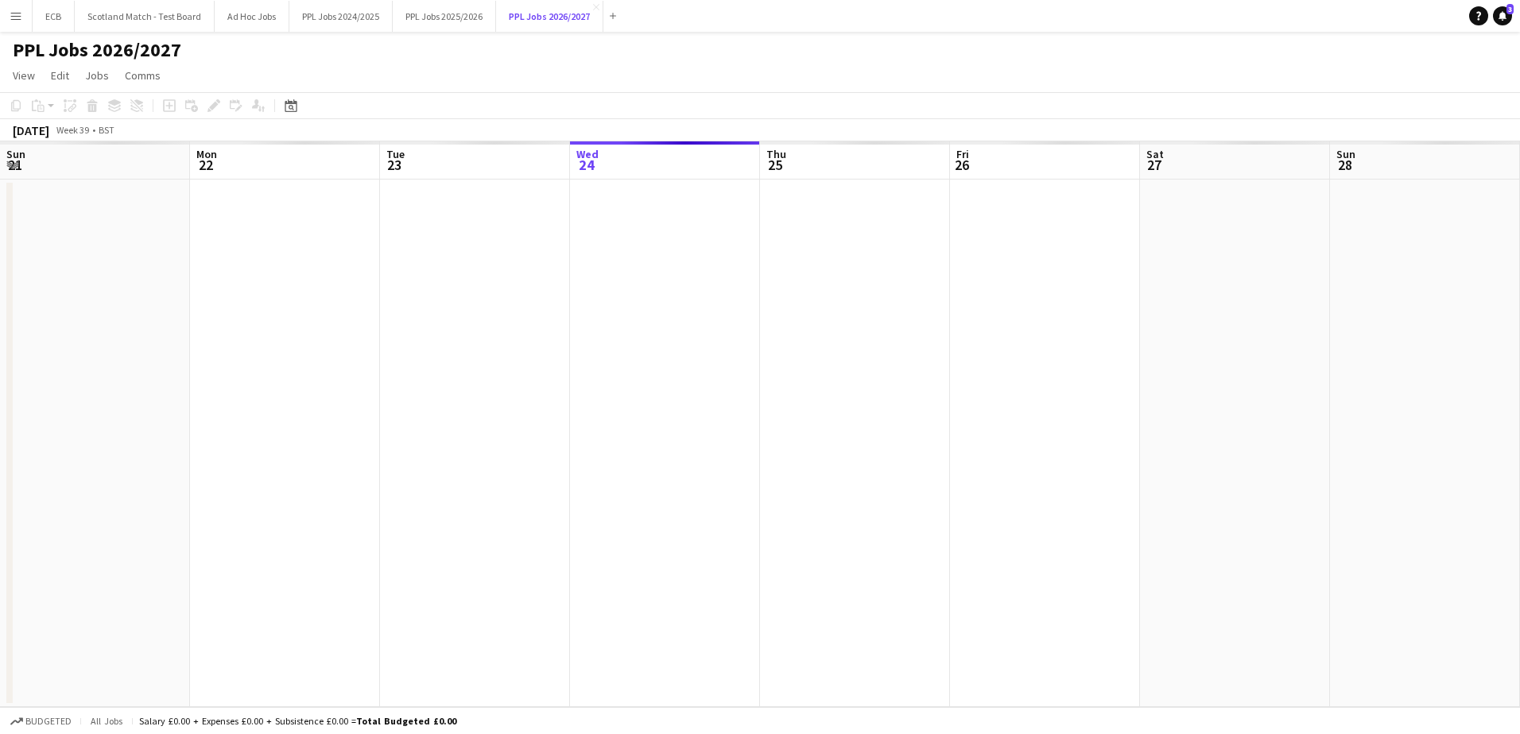
scroll to position [0, 380]
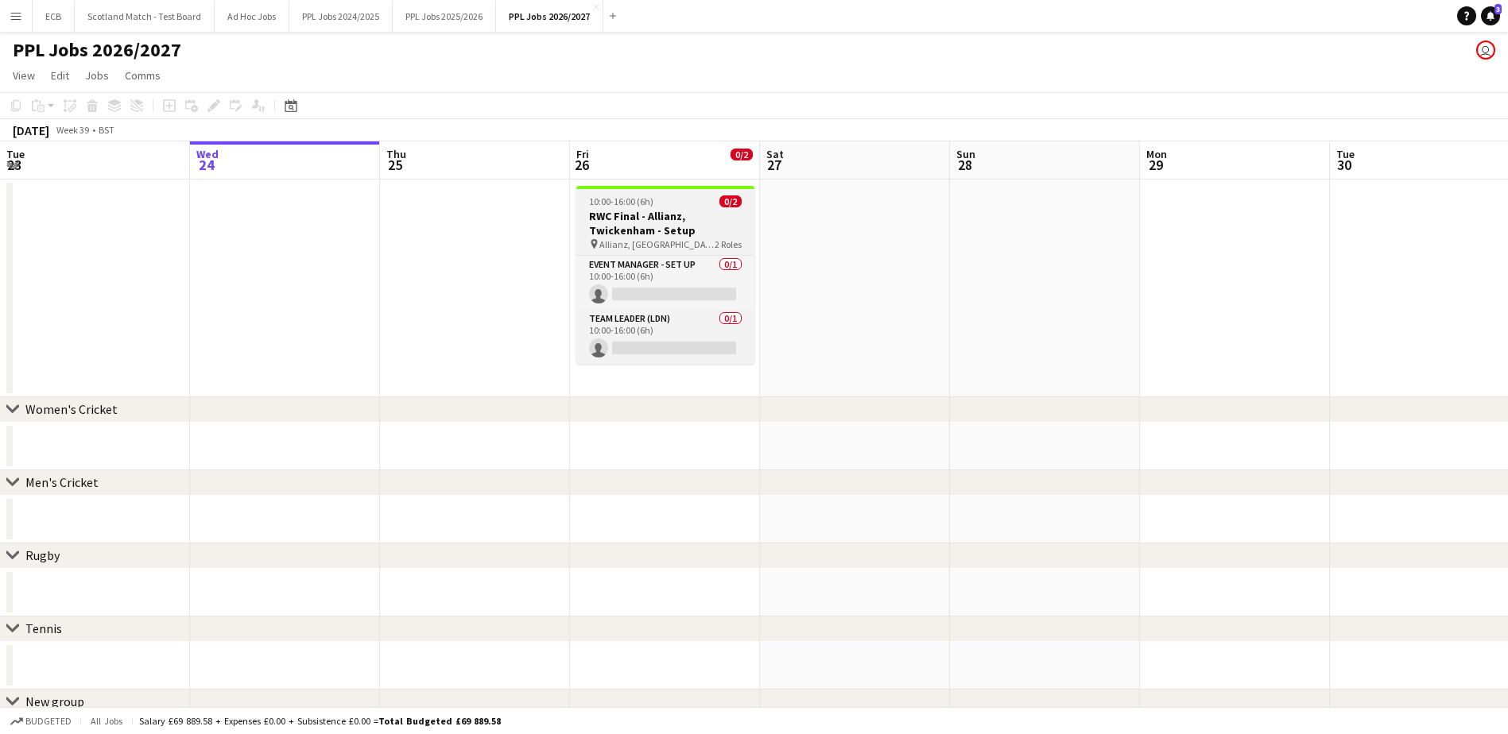
click at [630, 200] on span "10:00-16:00 (6h)" at bounding box center [621, 202] width 64 height 12
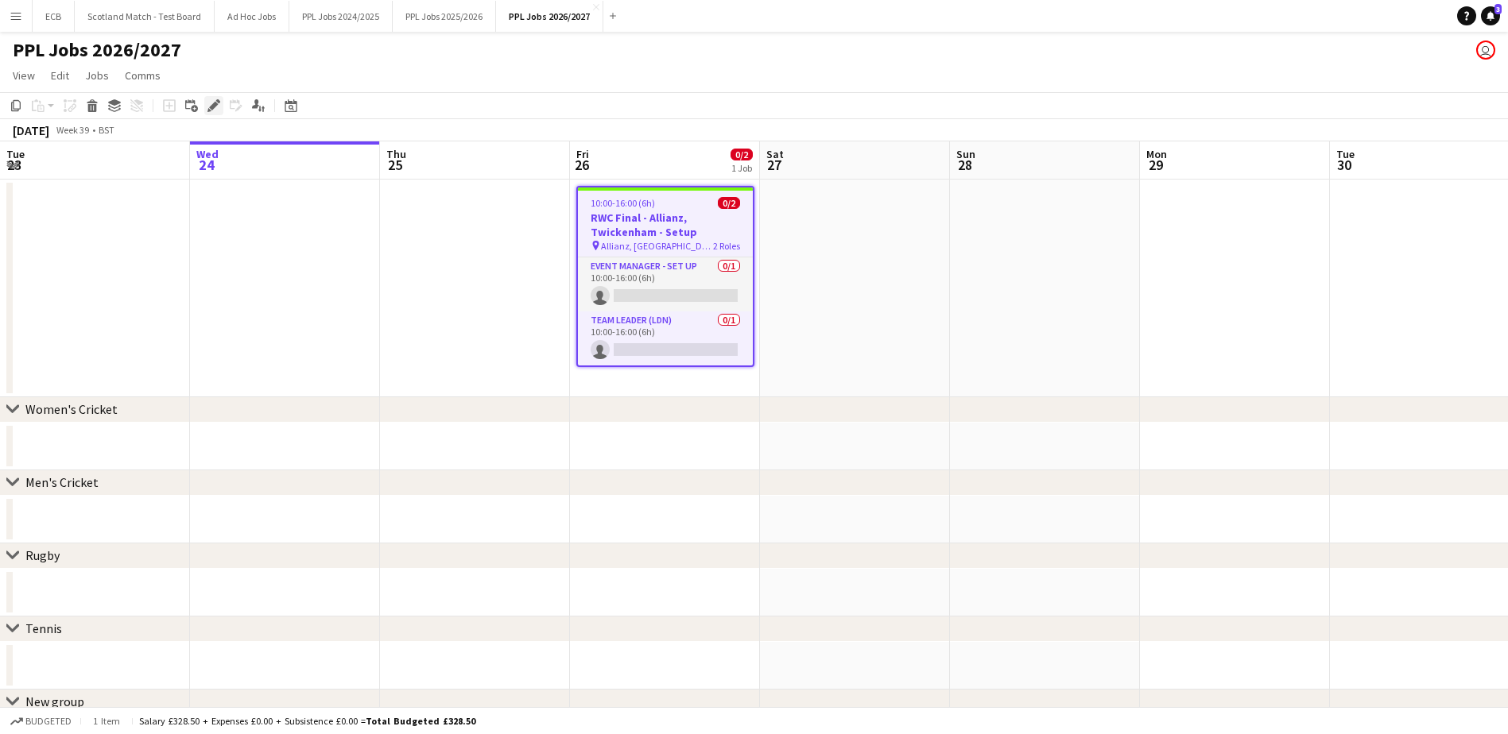
click at [207, 108] on div "Edit" at bounding box center [213, 105] width 19 height 19
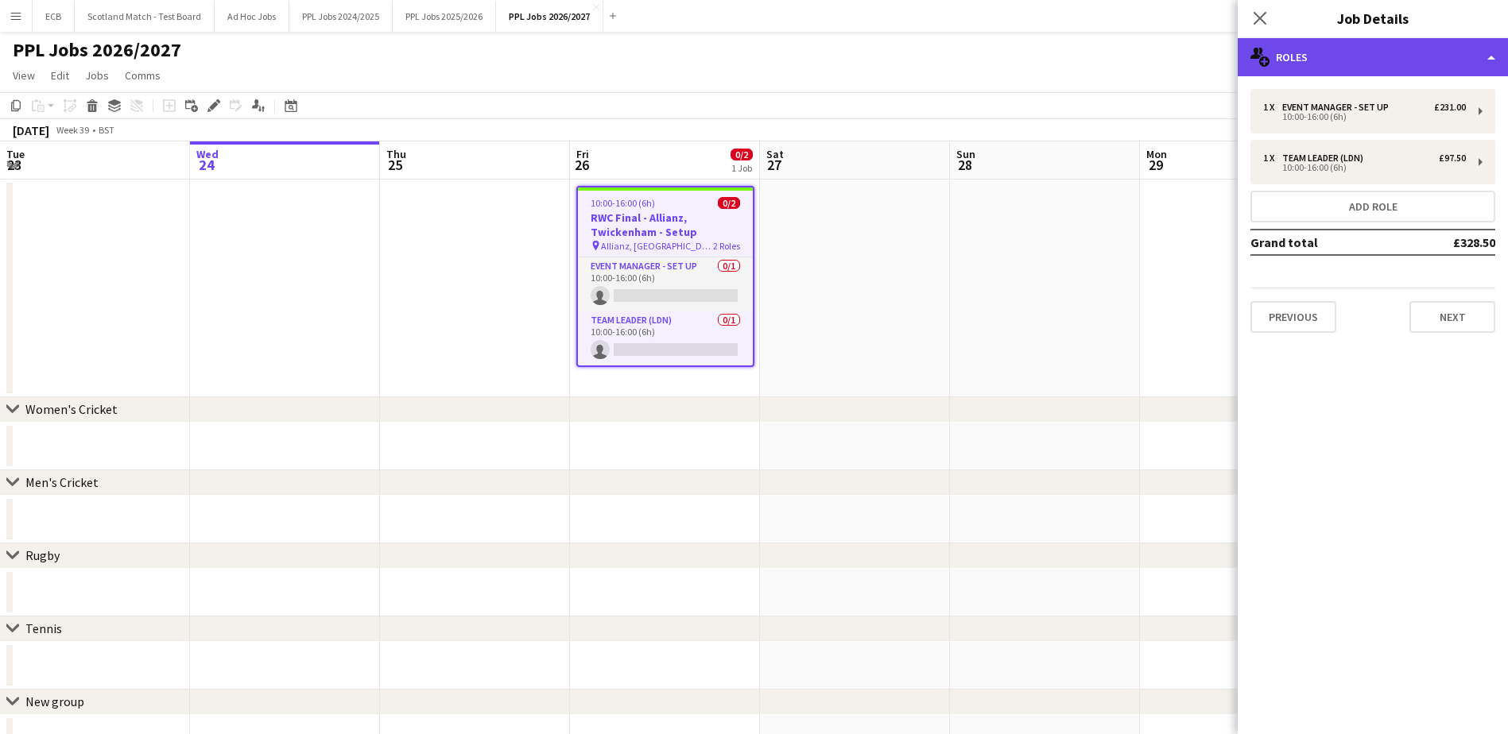
click at [1375, 59] on div "multiple-users-add Roles" at bounding box center [1373, 57] width 270 height 38
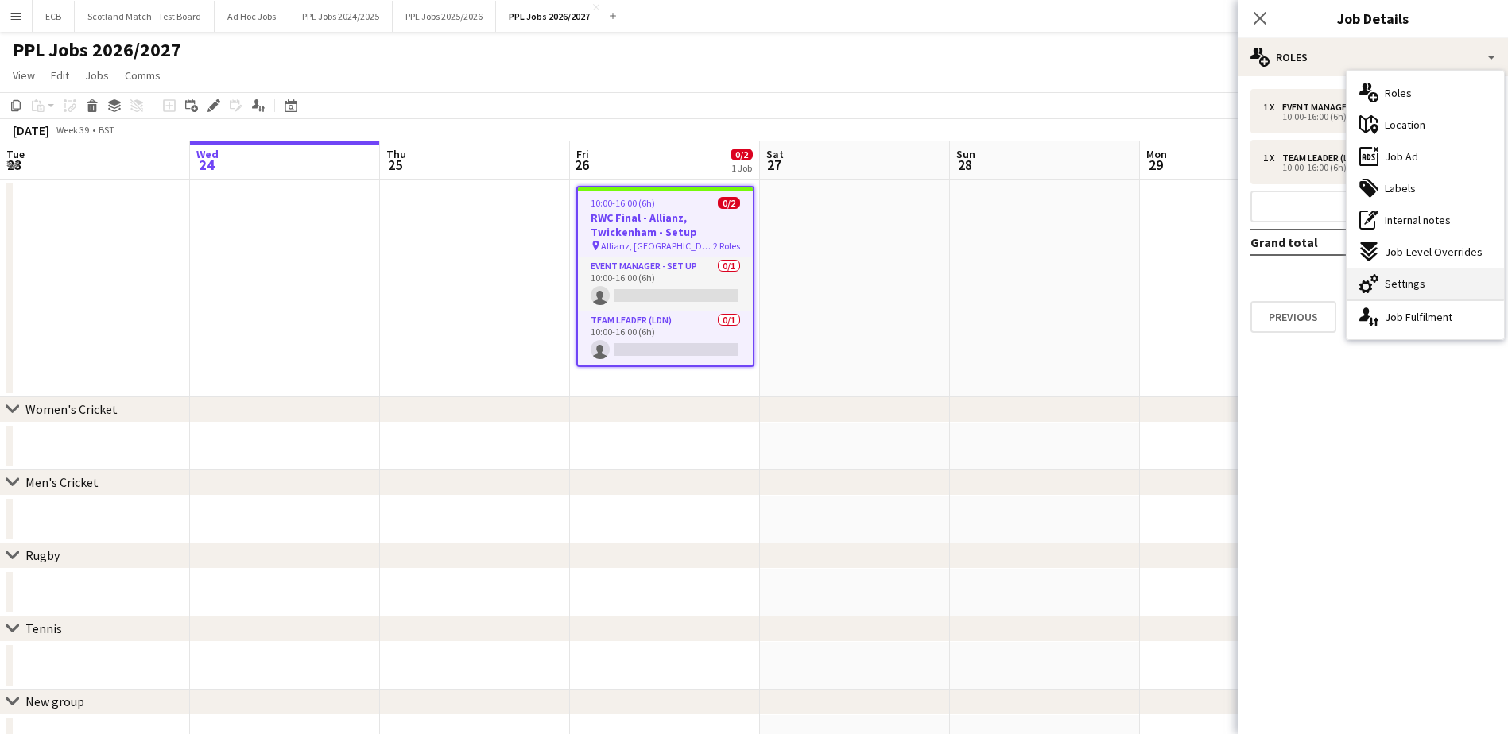
click at [1399, 278] on span "Settings" at bounding box center [1405, 284] width 41 height 14
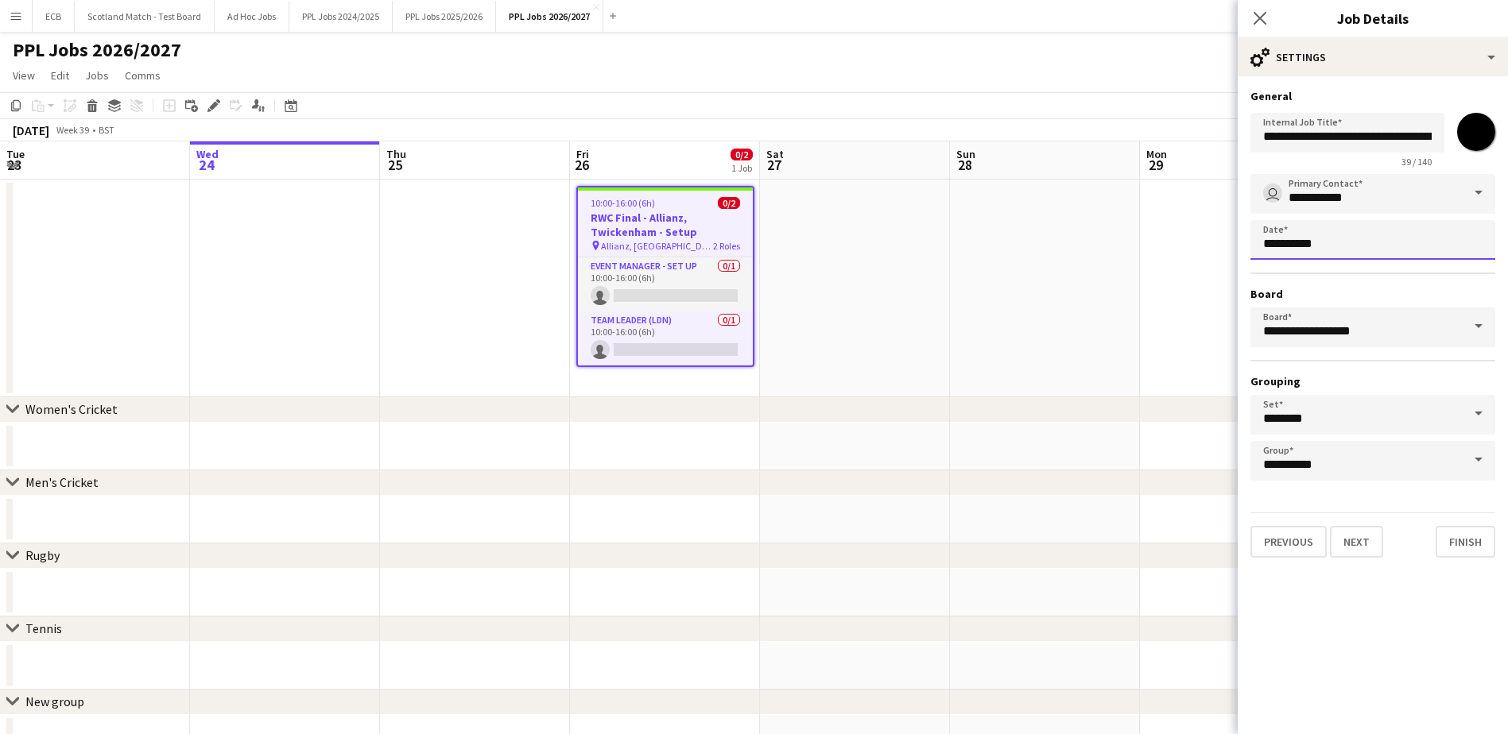
click at [1390, 233] on body "Menu Boards Boards Boards All jobs Status Workforce Workforce My Workforce Recr…" at bounding box center [754, 395] width 1508 height 790
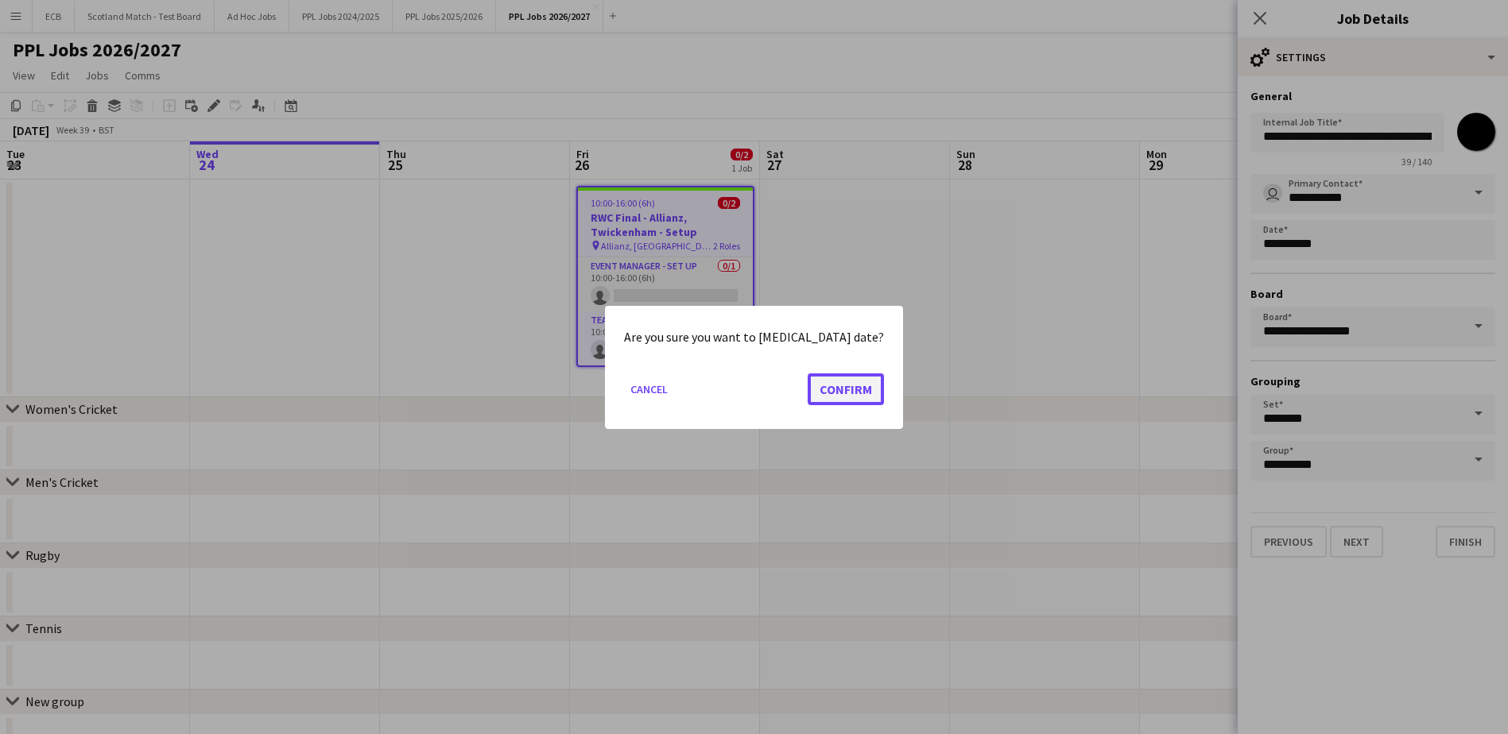
click at [827, 380] on button "Confirm" at bounding box center [846, 389] width 76 height 32
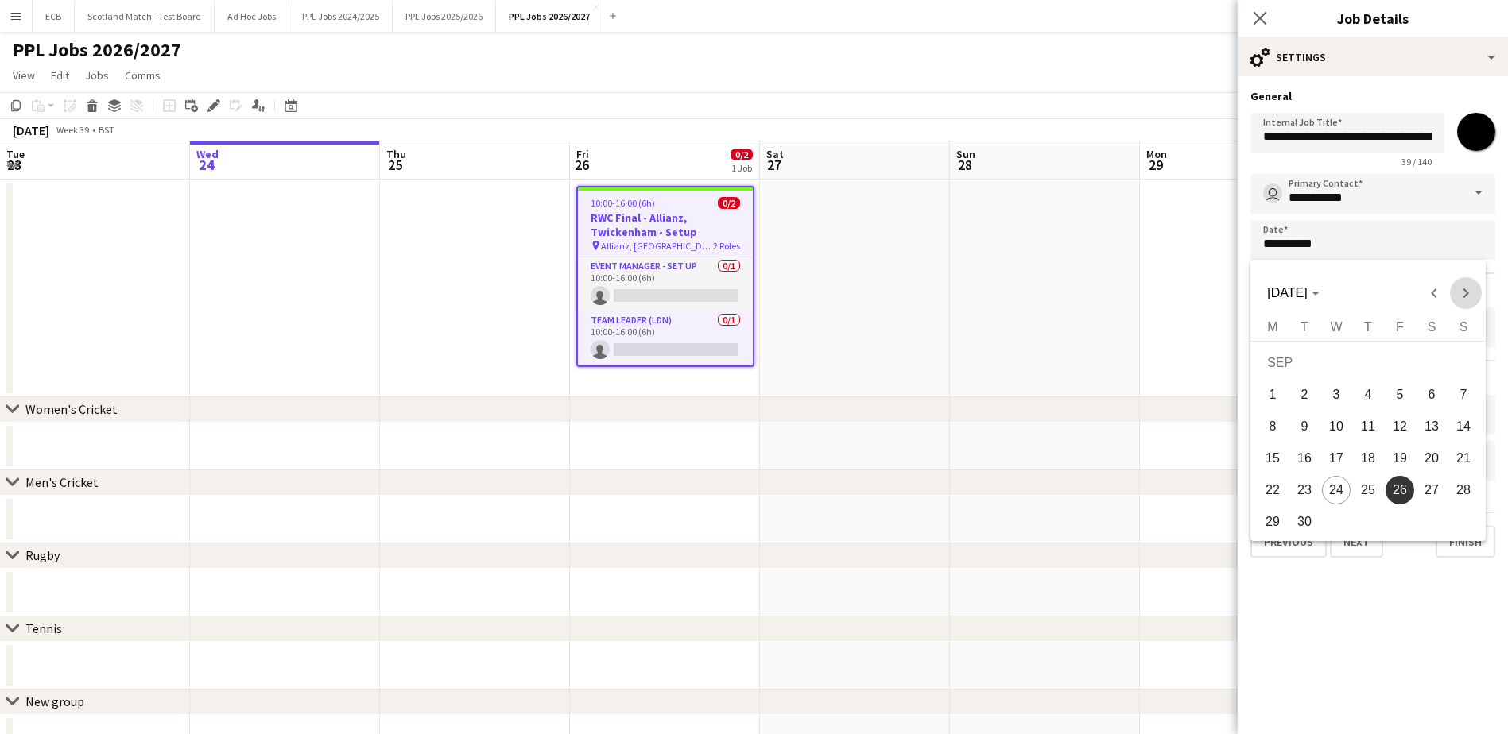
click at [1460, 296] on span "Next month" at bounding box center [1466, 293] width 32 height 32
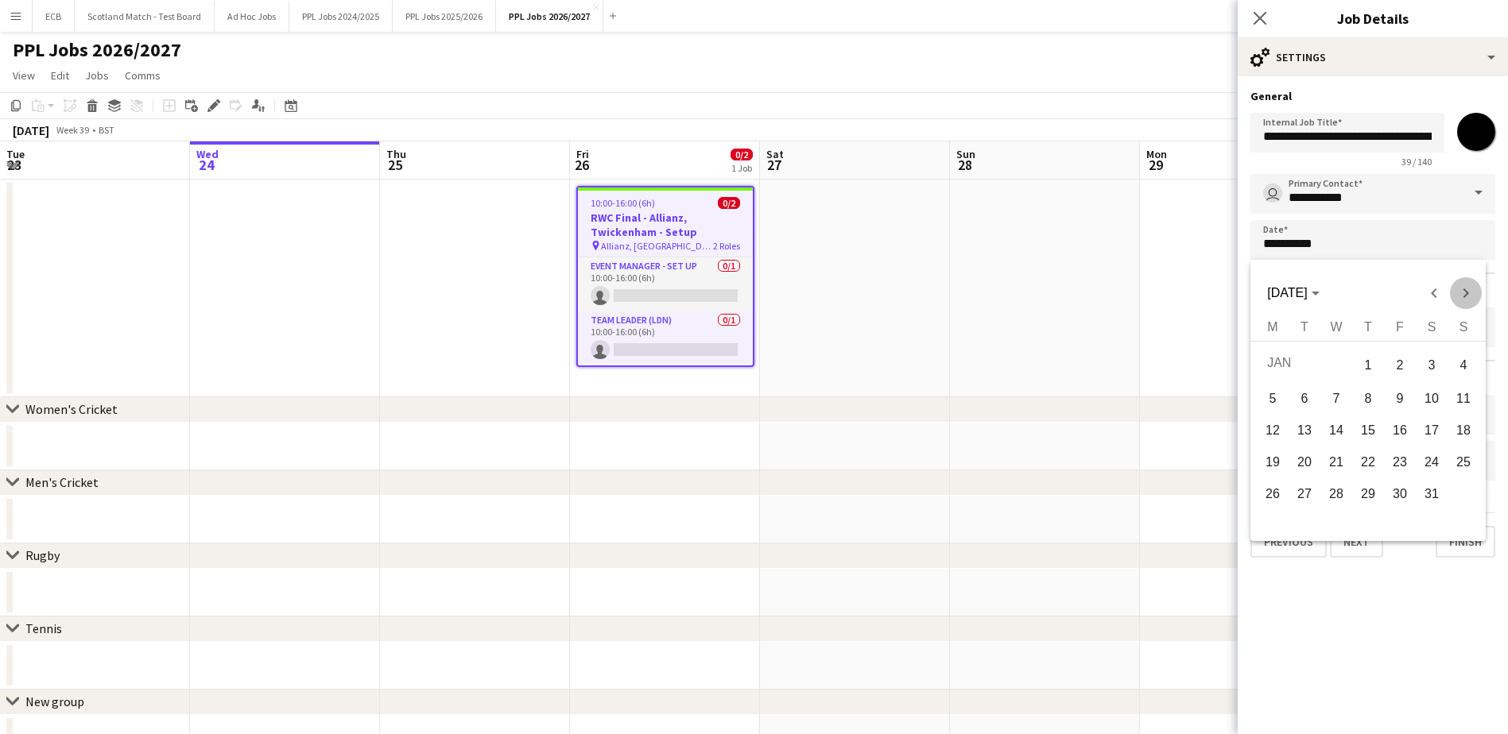
click at [1460, 296] on span "Next month" at bounding box center [1466, 293] width 32 height 32
click at [1404, 457] on span "19" at bounding box center [1399, 458] width 29 height 29
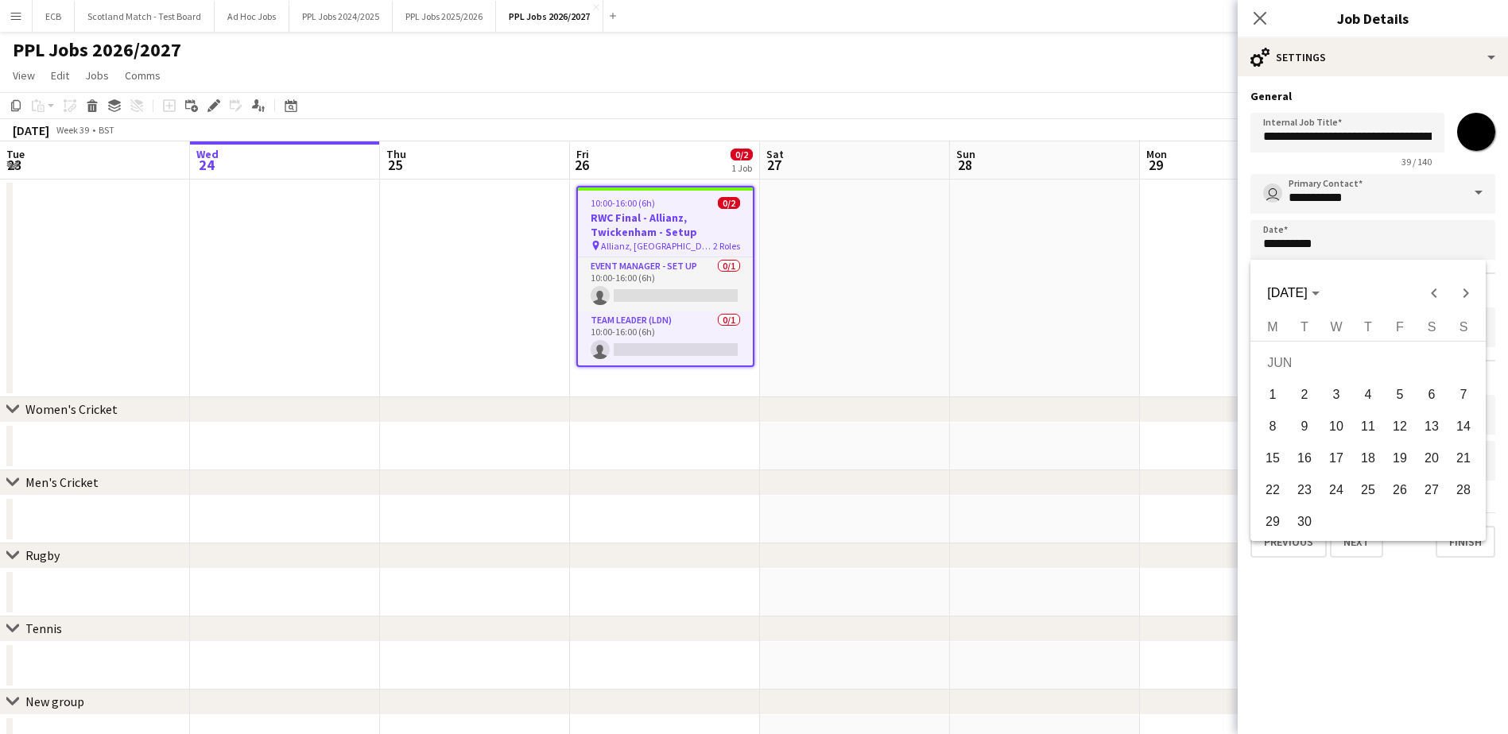
type input "**********"
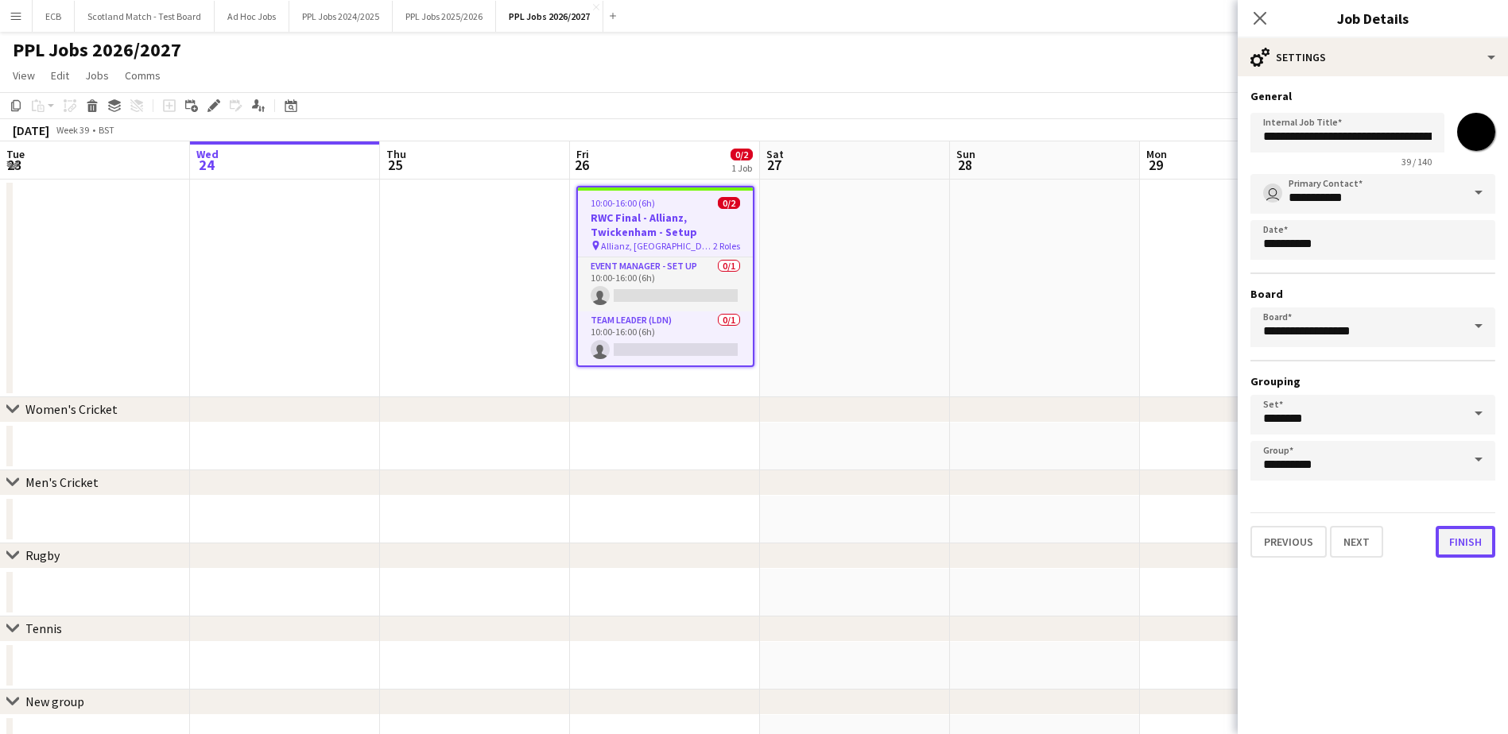
click at [1468, 538] on button "Finish" at bounding box center [1466, 542] width 60 height 32
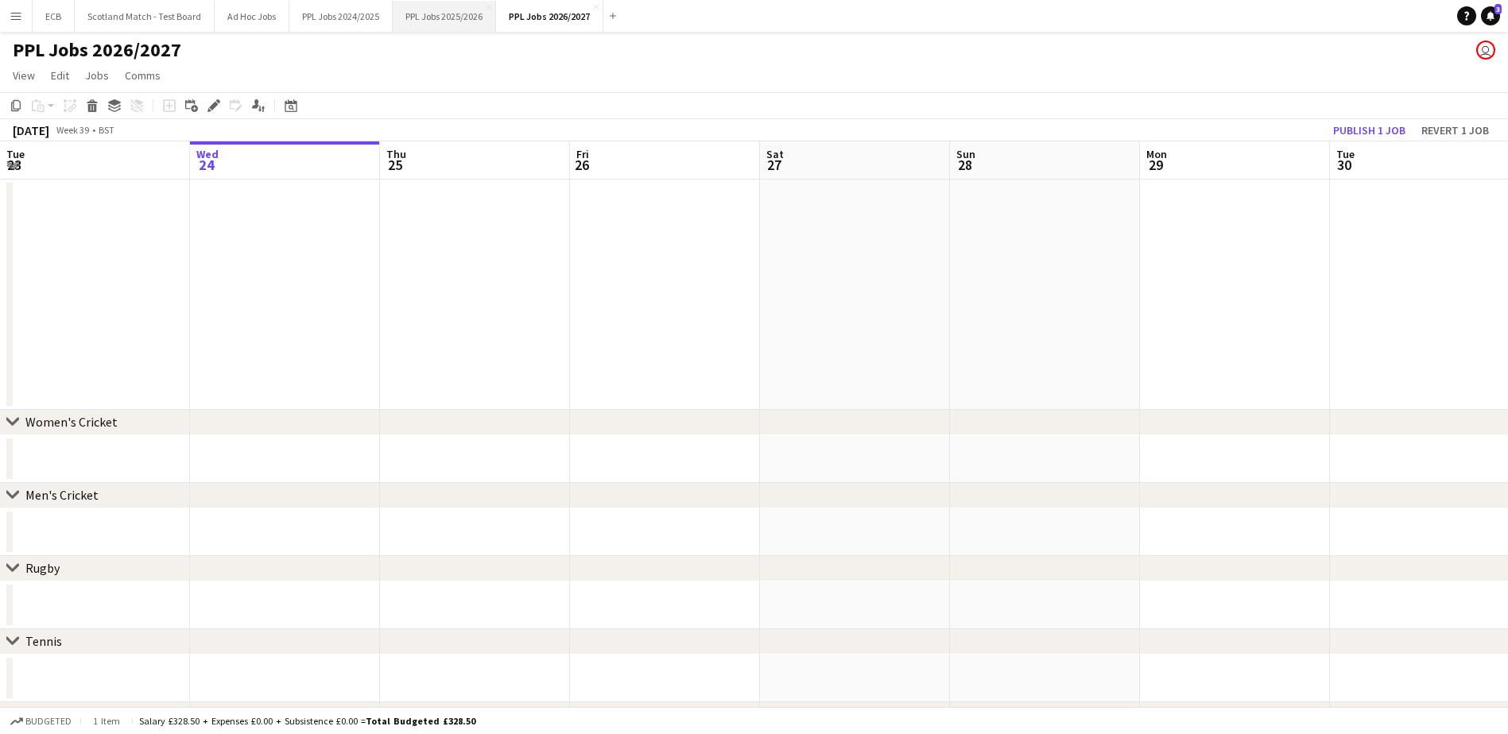
click at [419, 17] on button "PPL Jobs 2025/2026 Close" at bounding box center [444, 16] width 103 height 31
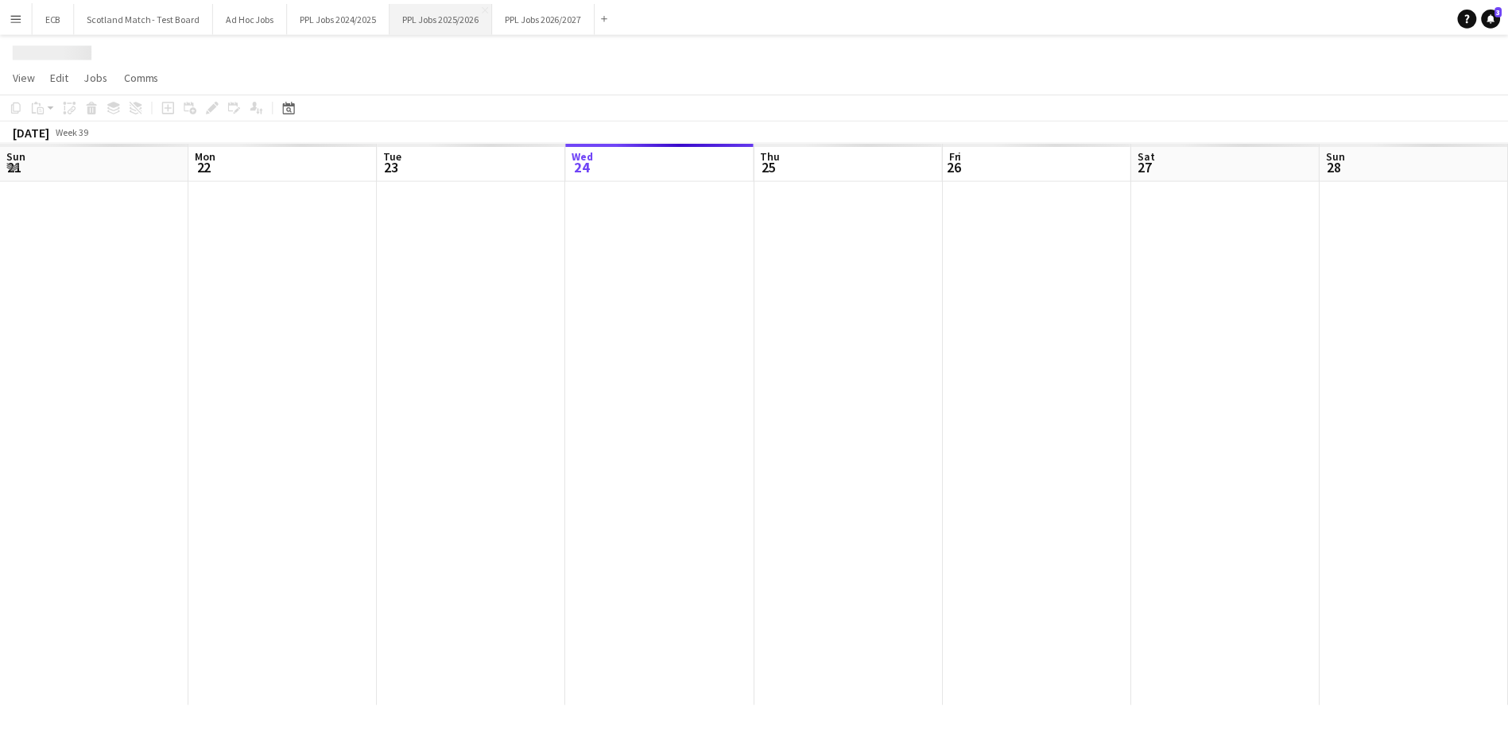
scroll to position [0, 380]
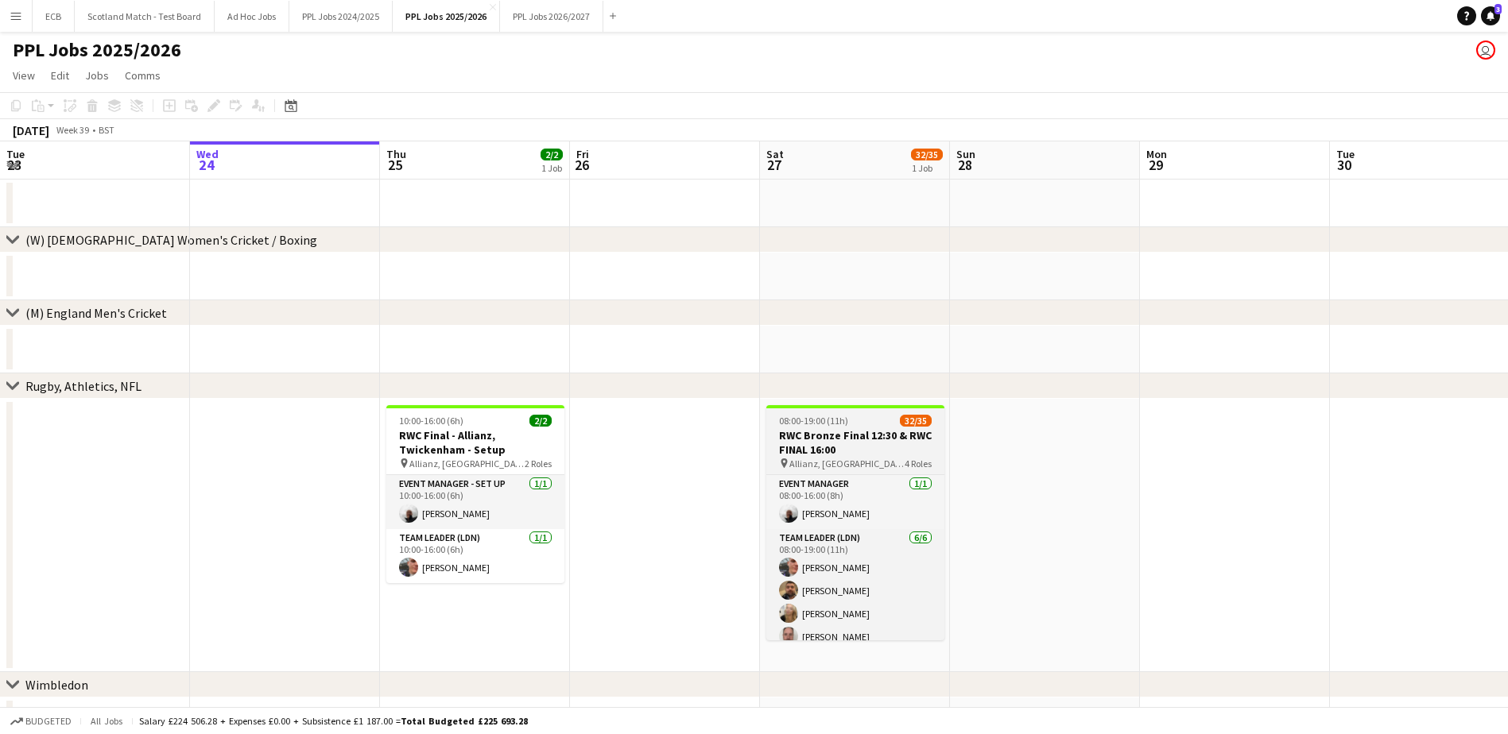
click at [827, 415] on span "08:00-19:00 (11h)" at bounding box center [813, 421] width 69 height 12
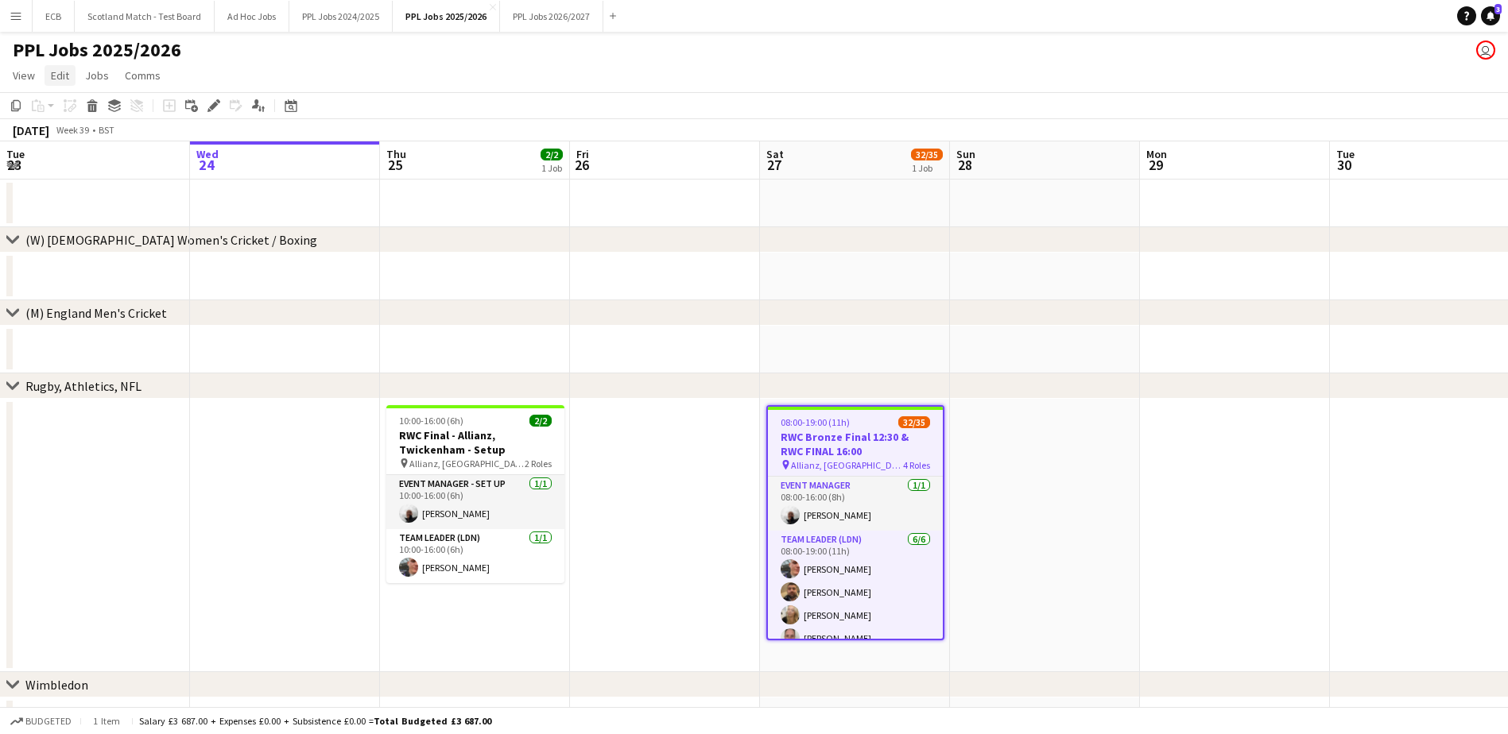
click at [52, 78] on span "Edit" at bounding box center [60, 75] width 18 height 14
click at [56, 107] on link "Copy Ctrl+C" at bounding box center [102, 109] width 114 height 33
click at [287, 107] on icon "Date picker" at bounding box center [291, 105] width 13 height 13
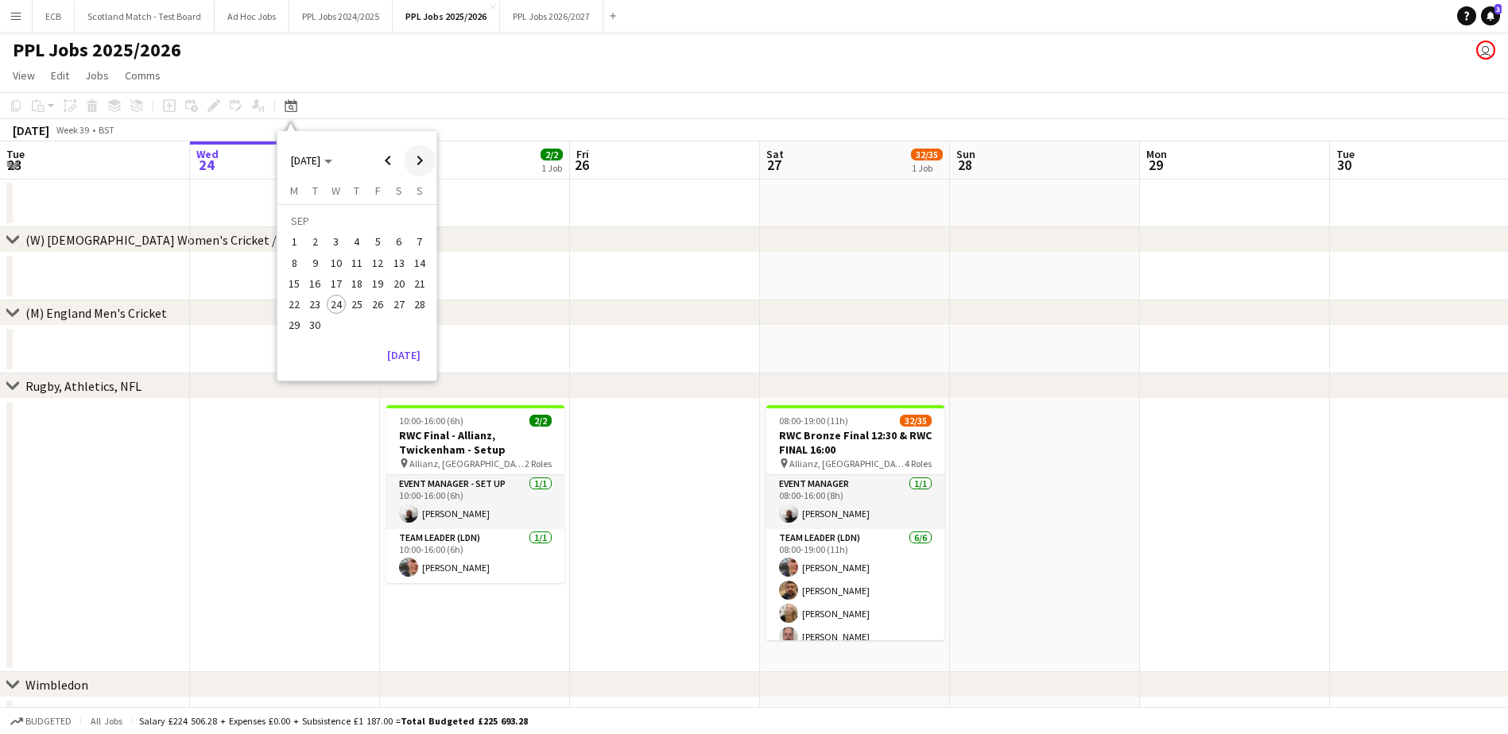
click at [413, 158] on span "Next month" at bounding box center [420, 161] width 32 height 32
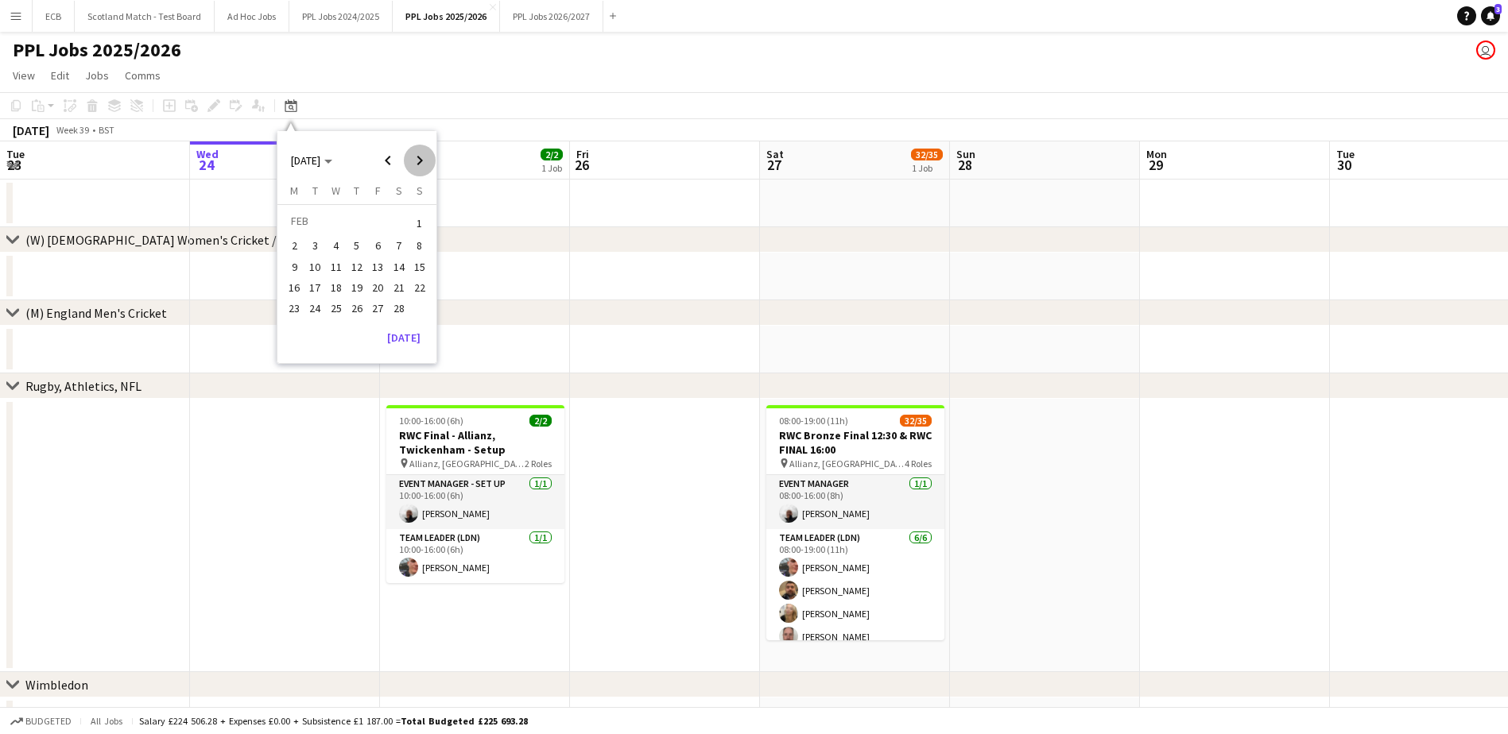
click at [413, 158] on span "Next month" at bounding box center [420, 161] width 32 height 32
click at [399, 282] on span "20" at bounding box center [398, 283] width 19 height 19
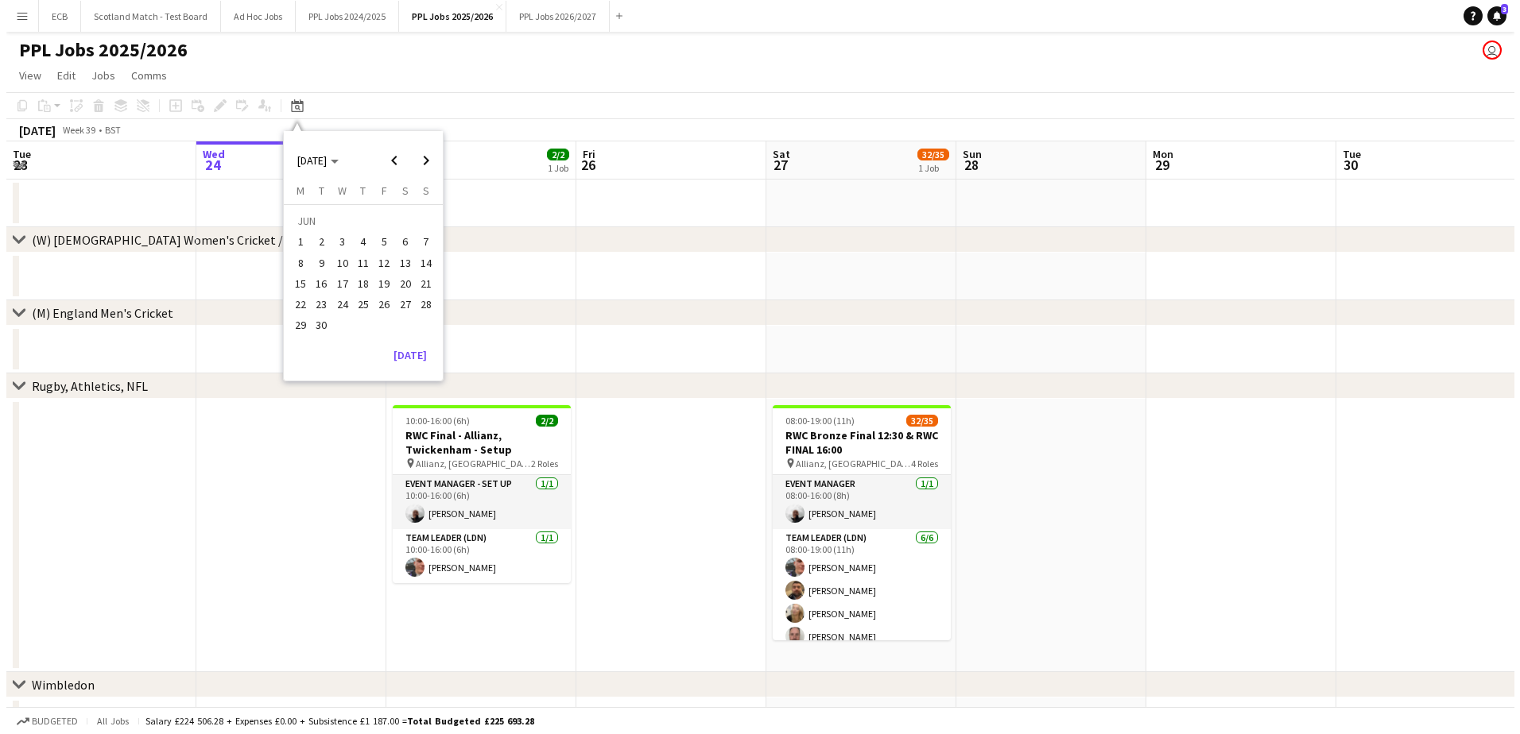
scroll to position [0, 547]
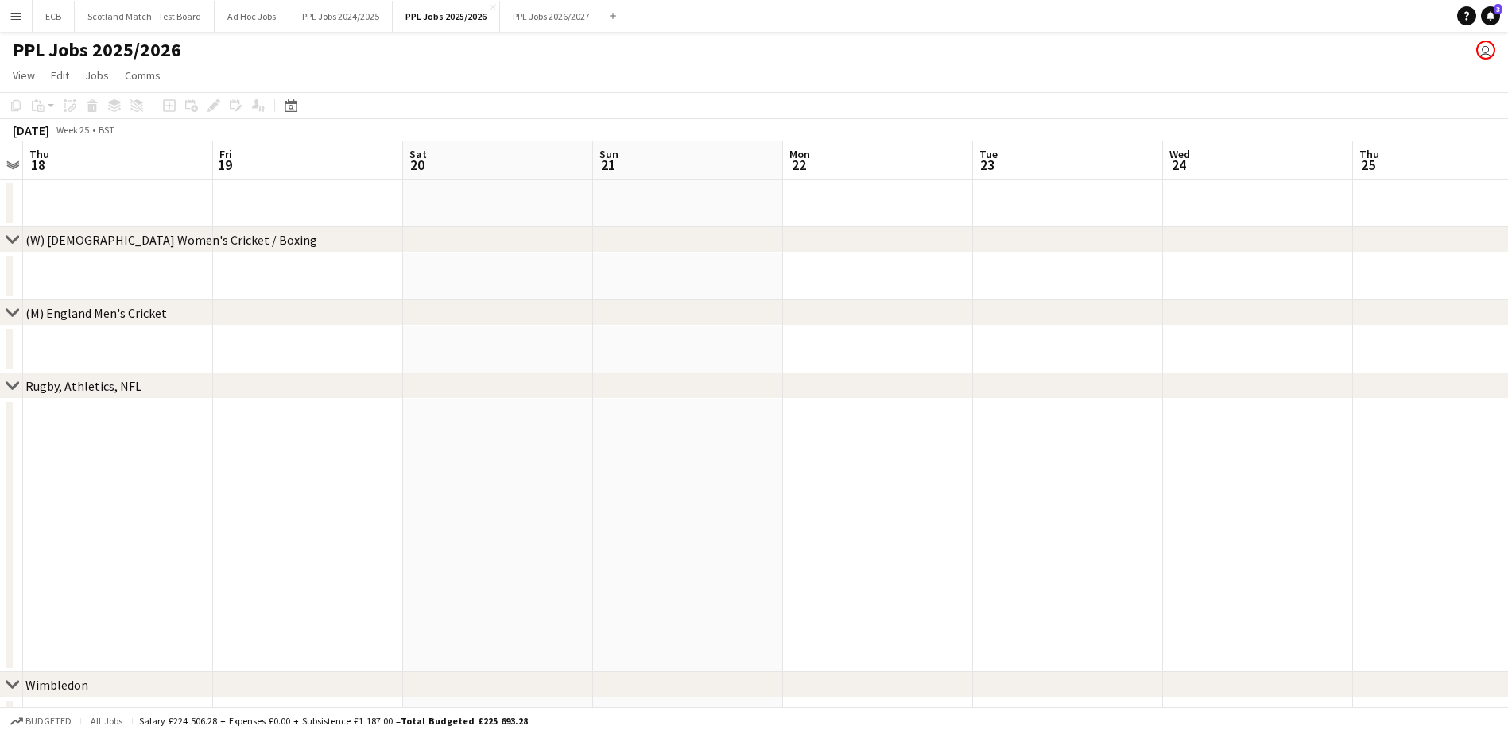
click at [459, 431] on app-date-cell at bounding box center [498, 535] width 190 height 273
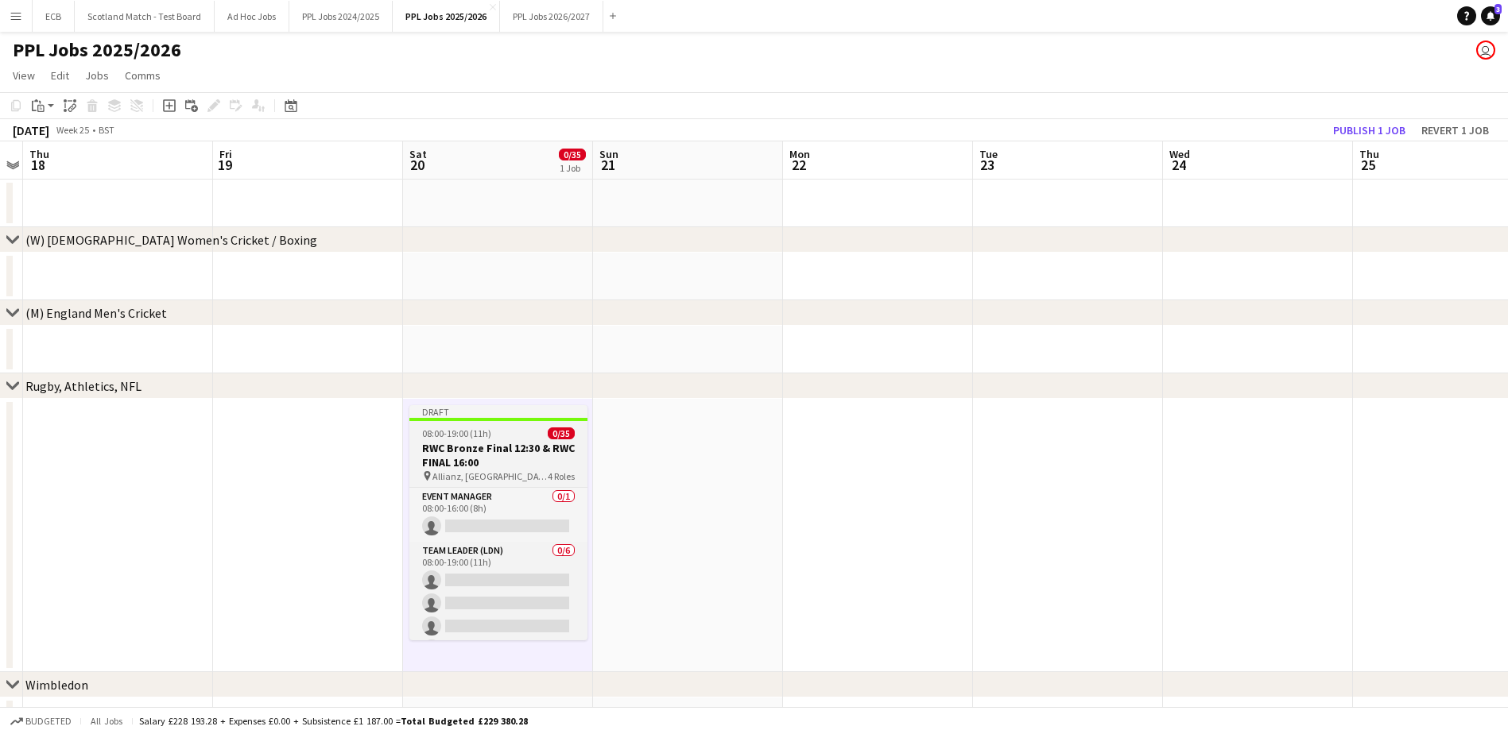
click at [496, 439] on div "08:00-19:00 (11h) 0/35" at bounding box center [498, 434] width 178 height 12
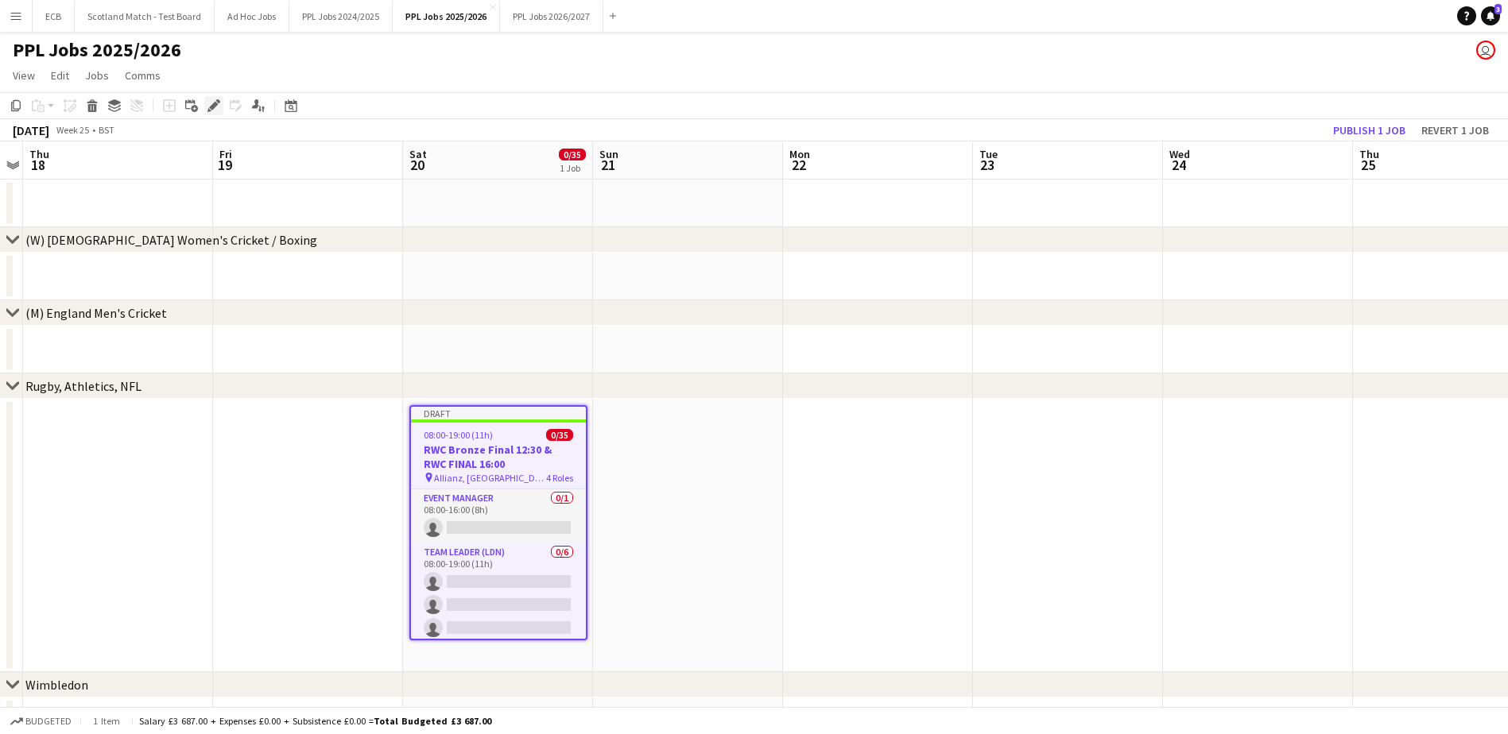
click at [207, 101] on icon "Edit" at bounding box center [213, 105] width 13 height 13
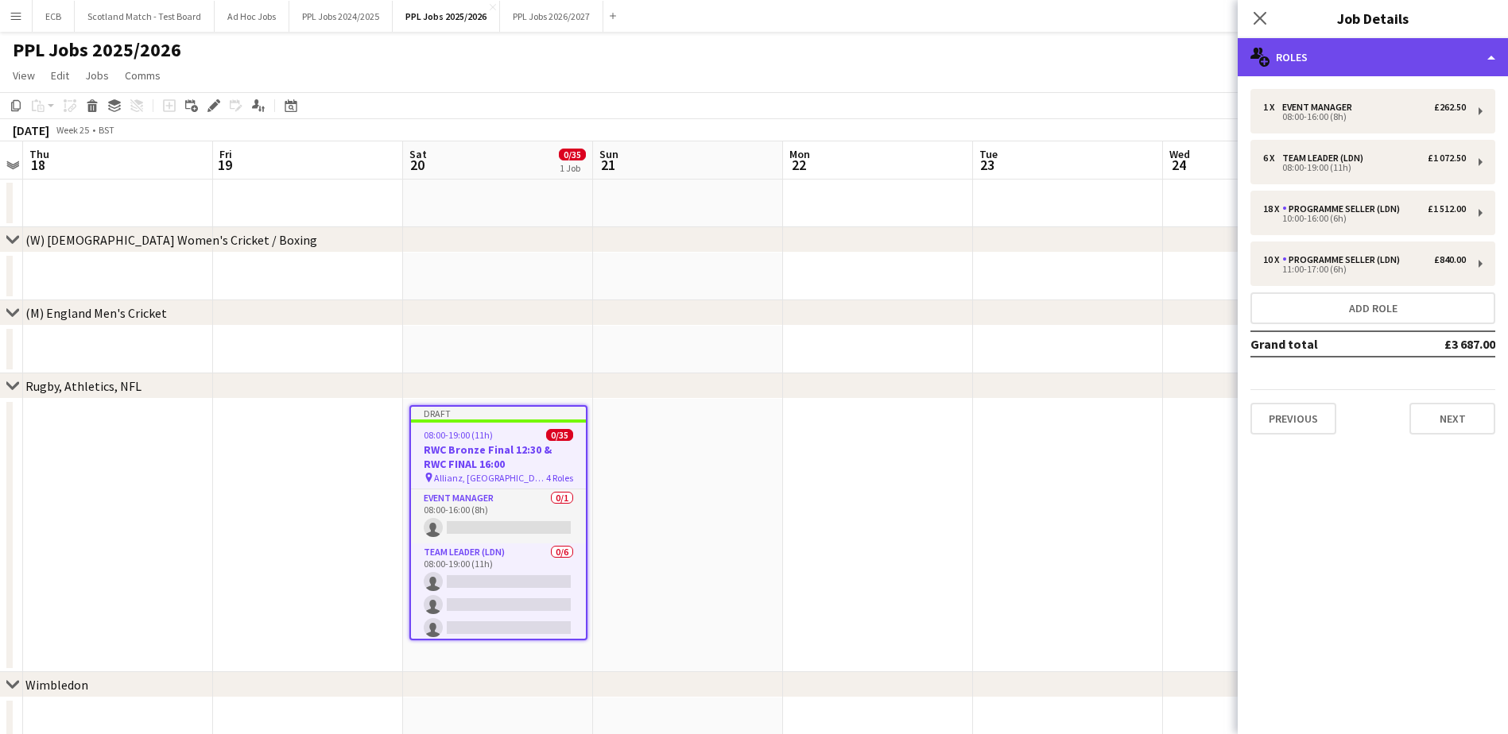
click at [1346, 66] on div "multiple-users-add Roles" at bounding box center [1373, 57] width 270 height 38
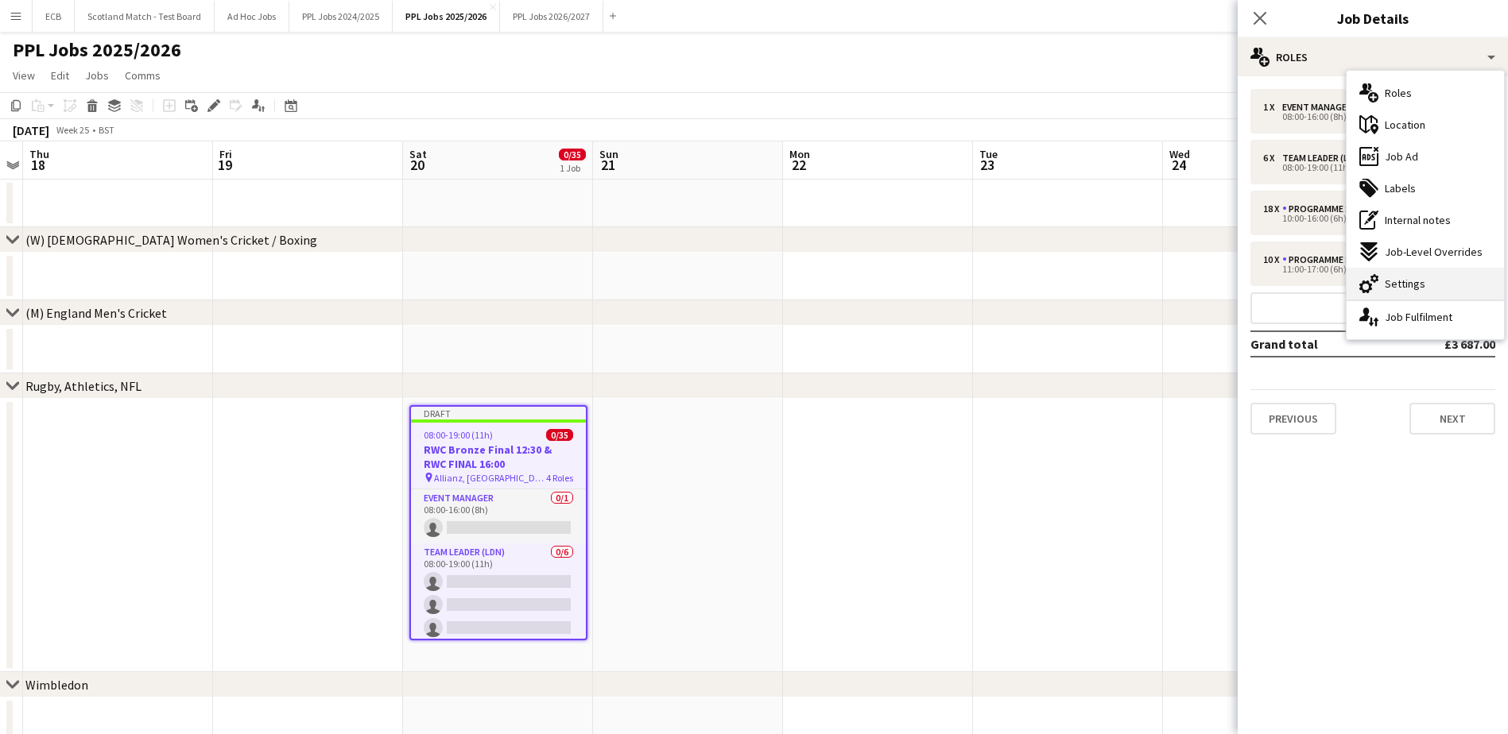
click at [1393, 277] on span "Settings" at bounding box center [1405, 284] width 41 height 14
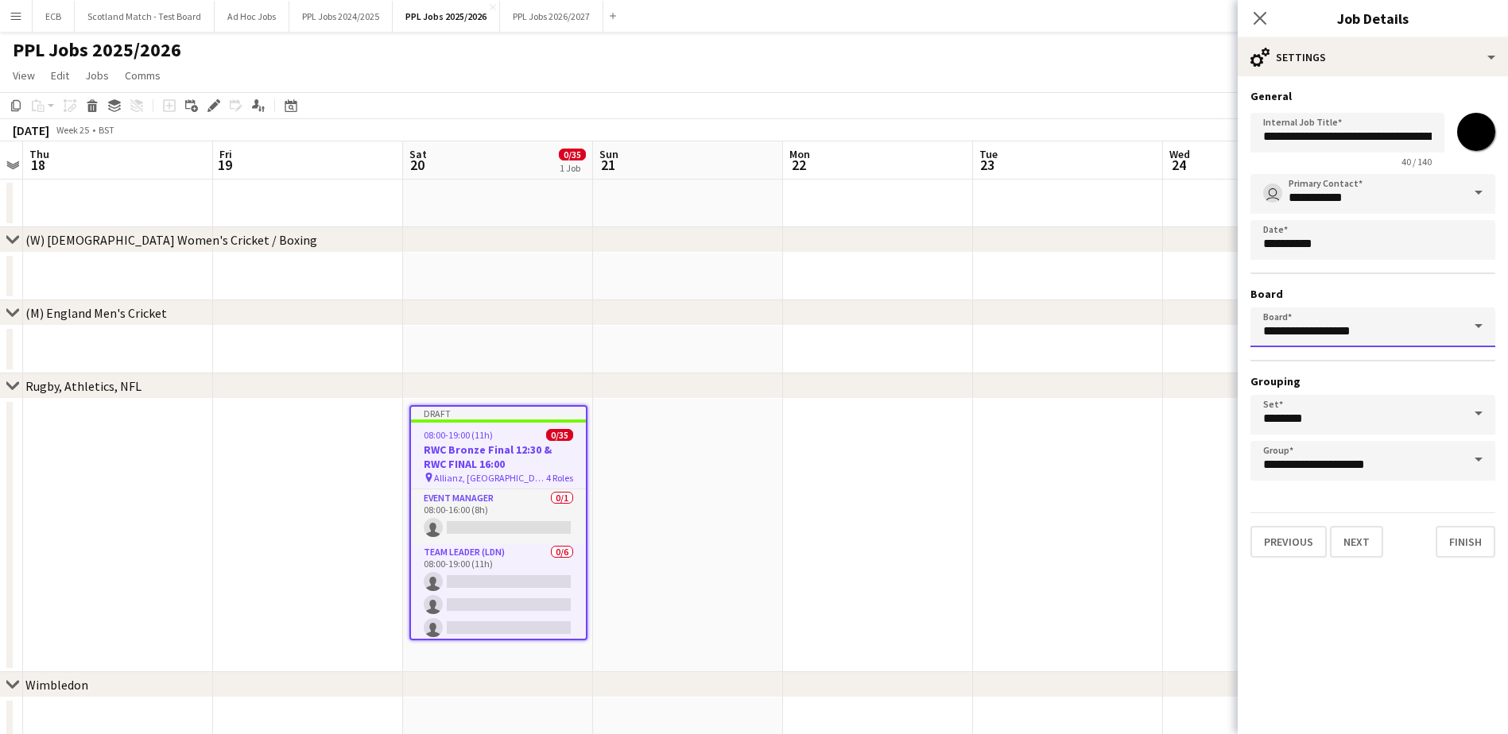
click at [1396, 320] on input "**********" at bounding box center [1372, 328] width 245 height 40
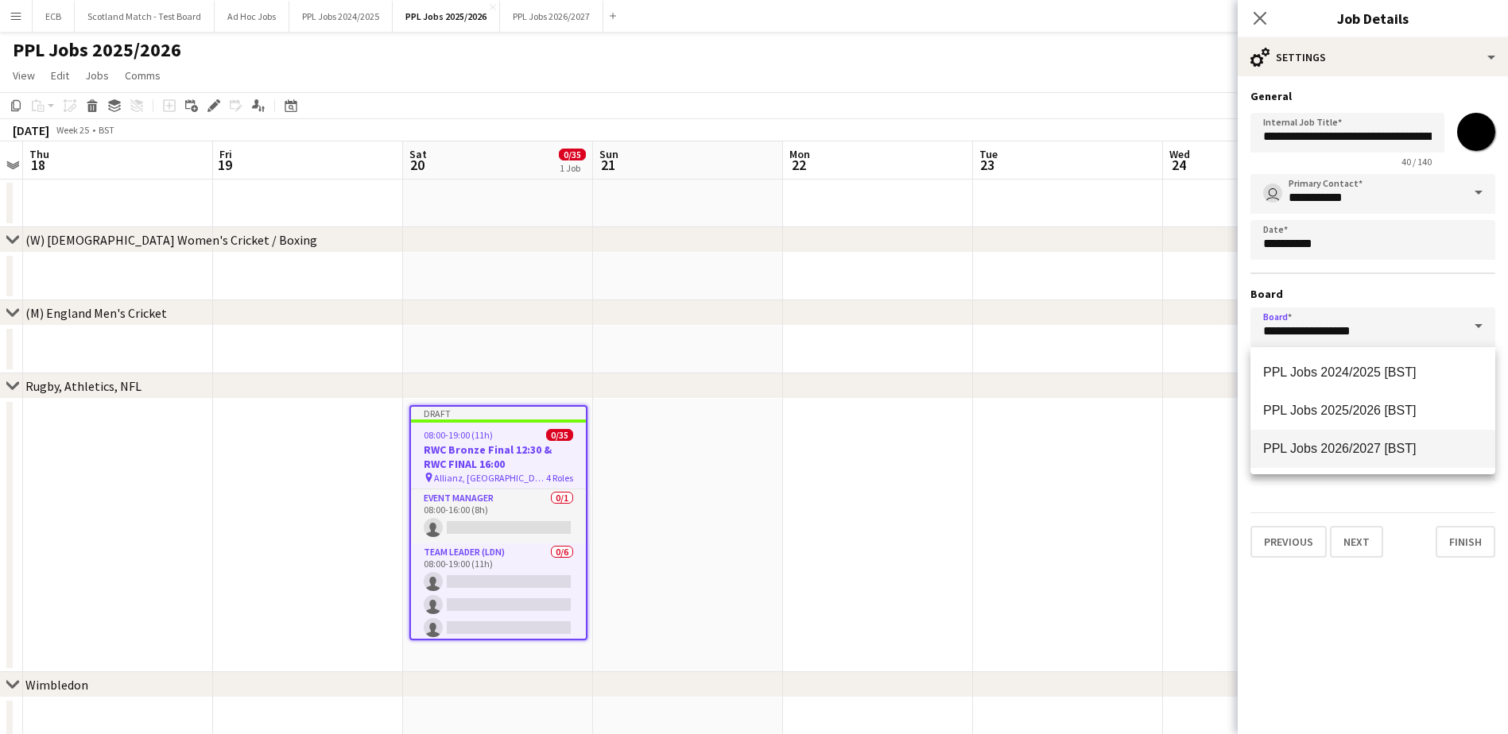
click at [1406, 440] on mat-option "PPL Jobs 2026/2027 [BST]" at bounding box center [1372, 449] width 245 height 38
type input "**********"
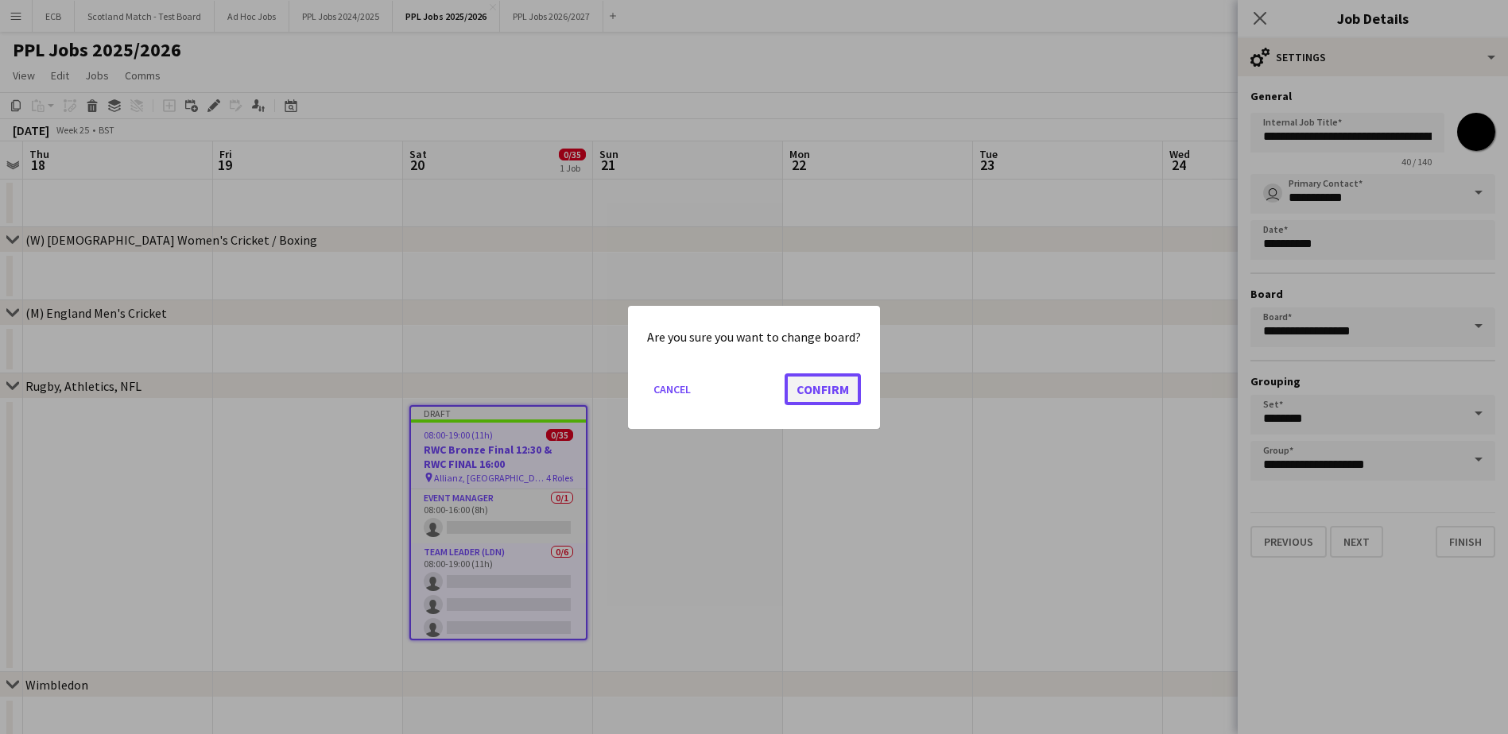
click at [831, 389] on button "Confirm" at bounding box center [823, 389] width 76 height 32
type input "**********"
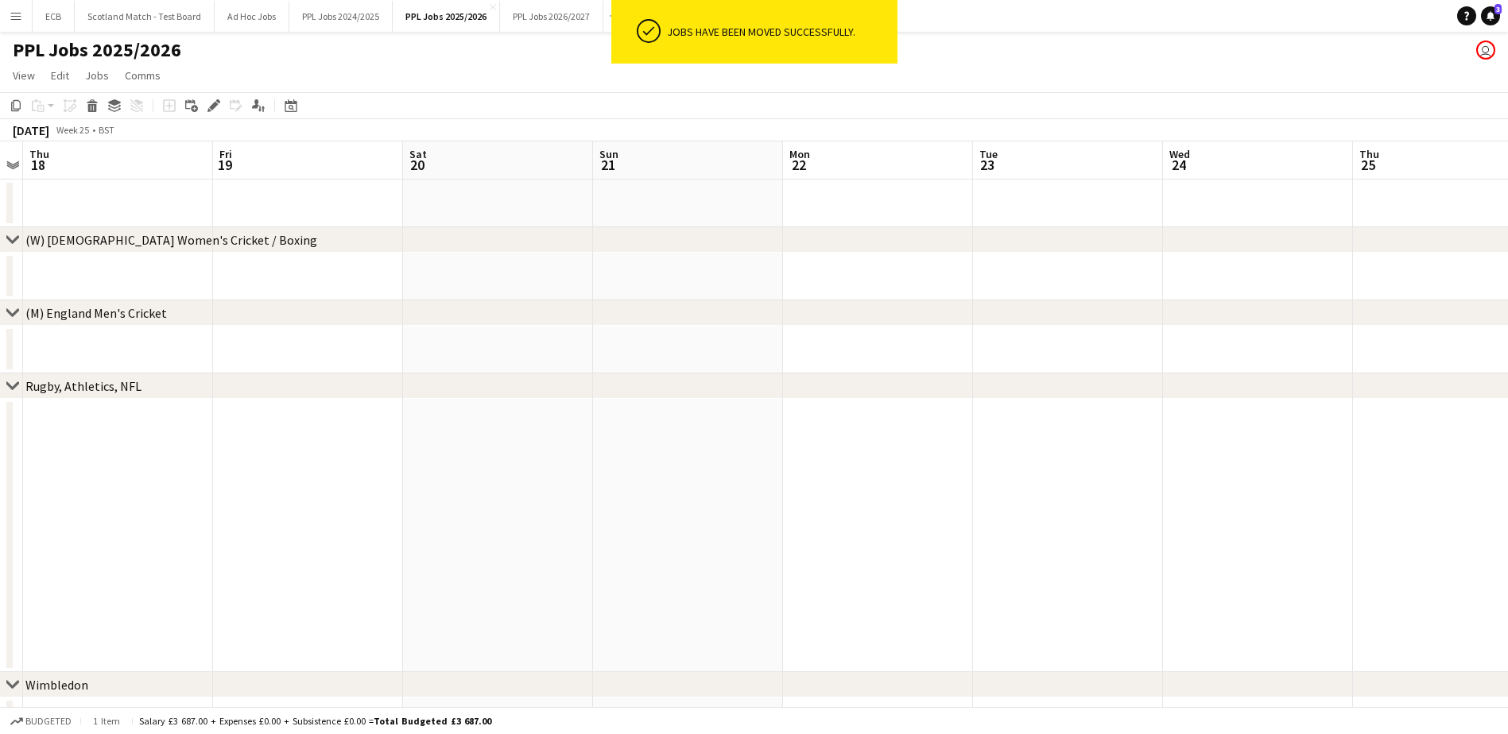
click at [564, 67] on app-page-menu "View Day view expanded Day view collapsed Month view Date picker Jump to [DATE]…" at bounding box center [754, 77] width 1508 height 30
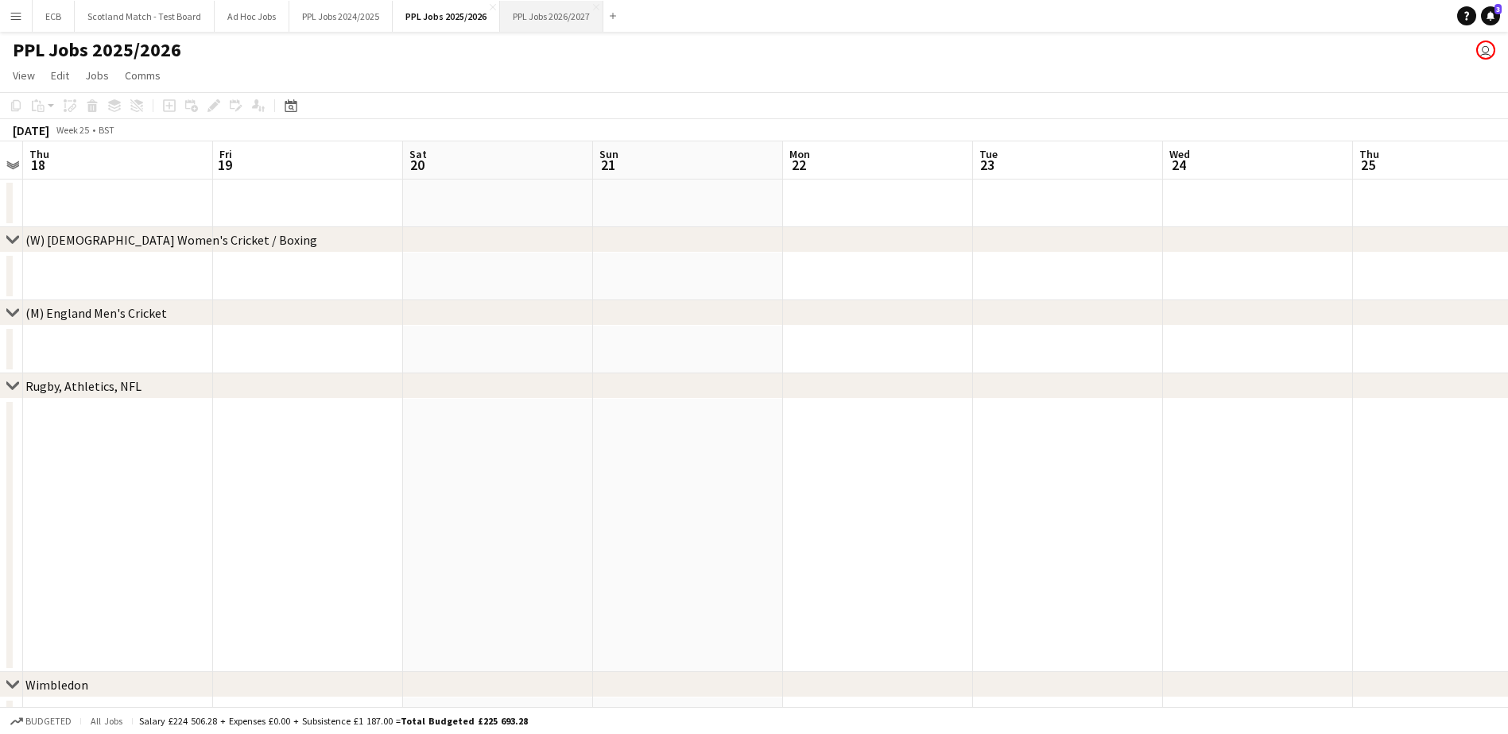
click at [543, 16] on button "PPL Jobs 2026/2027 Close" at bounding box center [551, 16] width 103 height 31
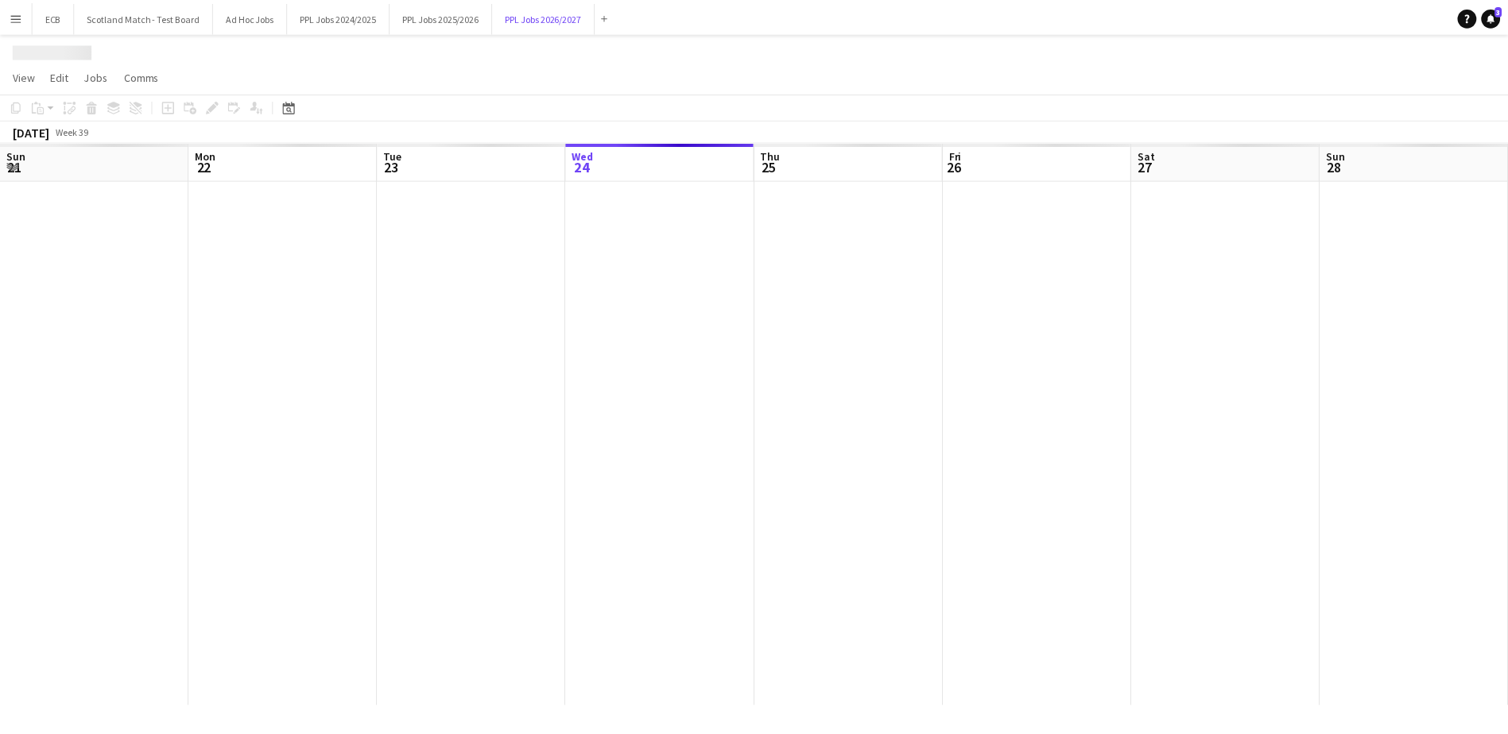
scroll to position [0, 380]
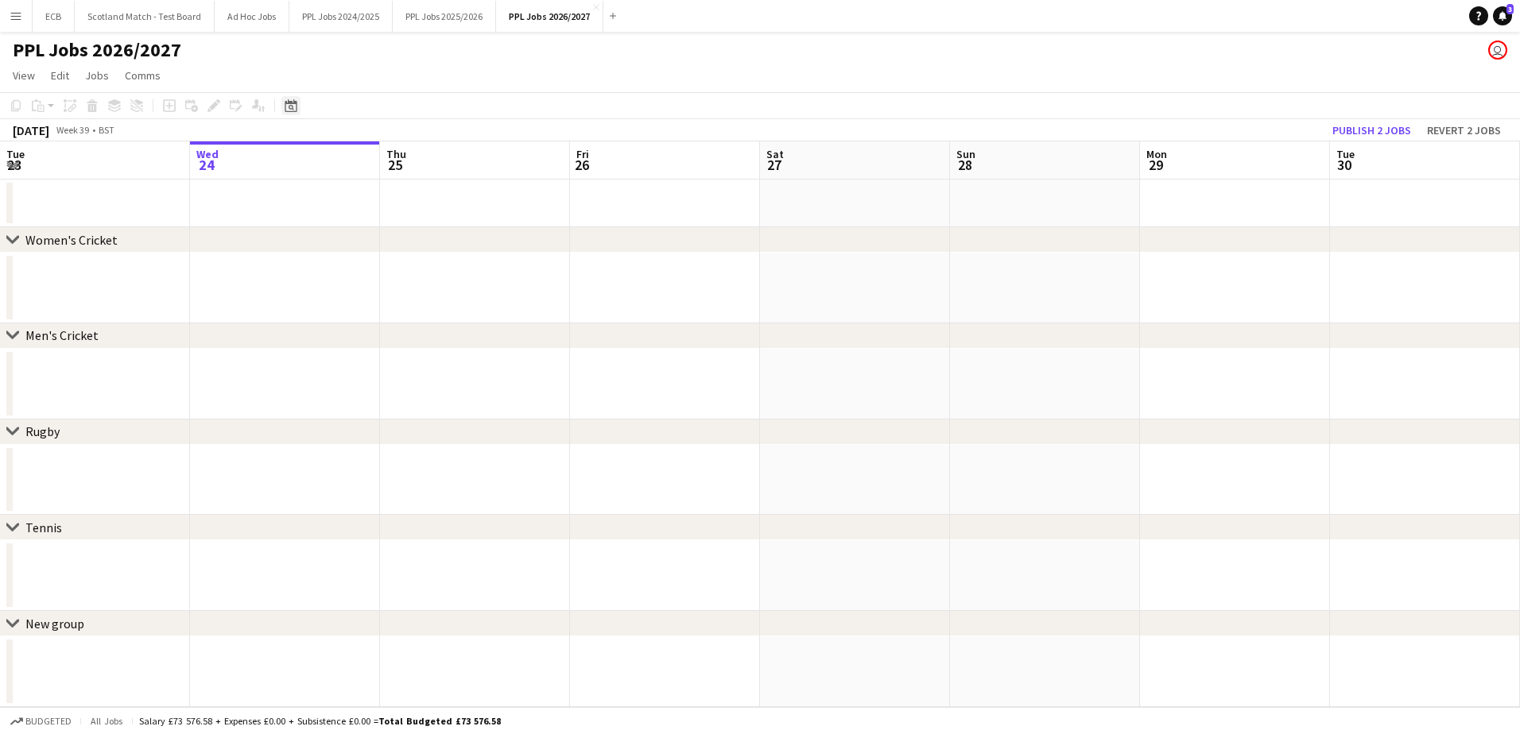
click at [289, 99] on icon "Date picker" at bounding box center [291, 105] width 13 height 13
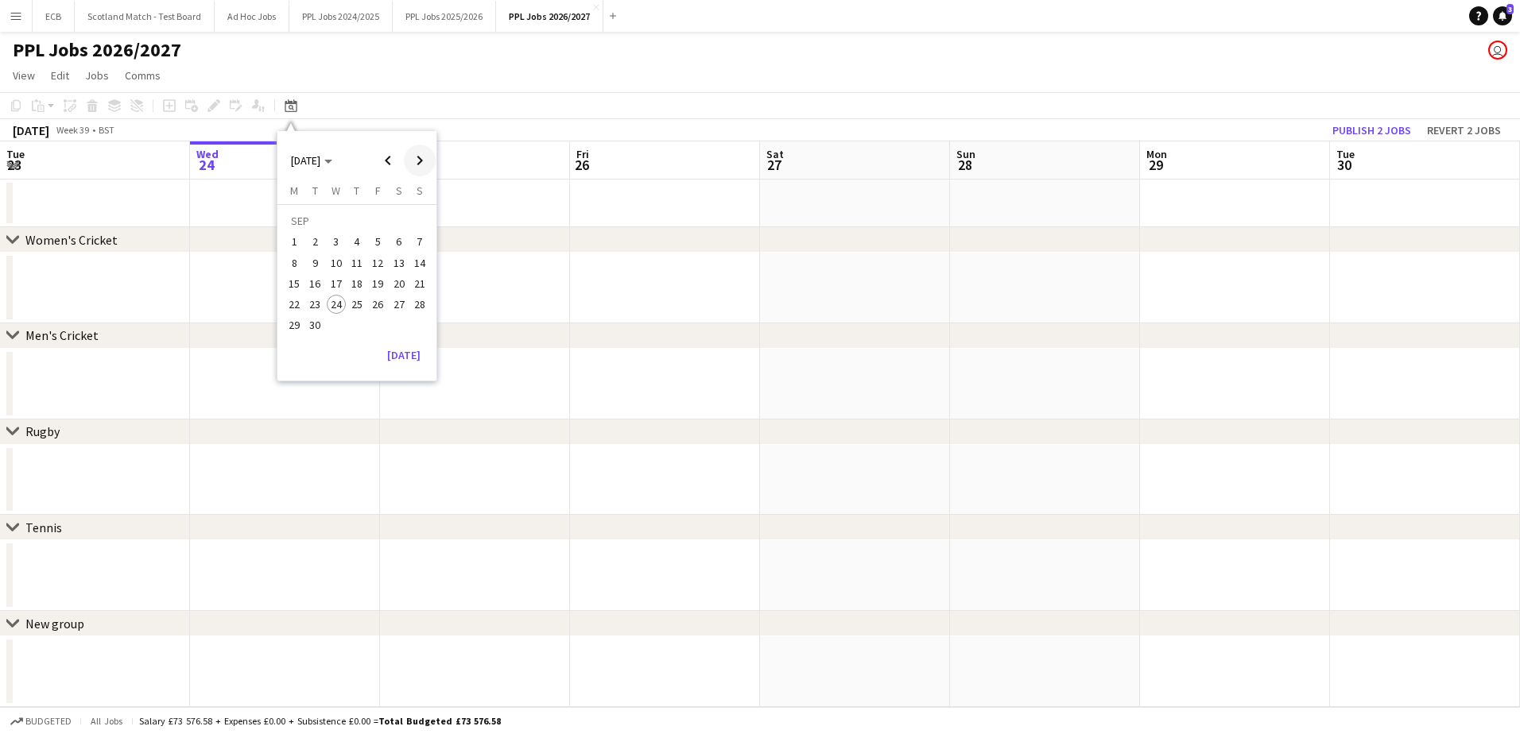
click at [420, 153] on span "Next month" at bounding box center [420, 161] width 32 height 32
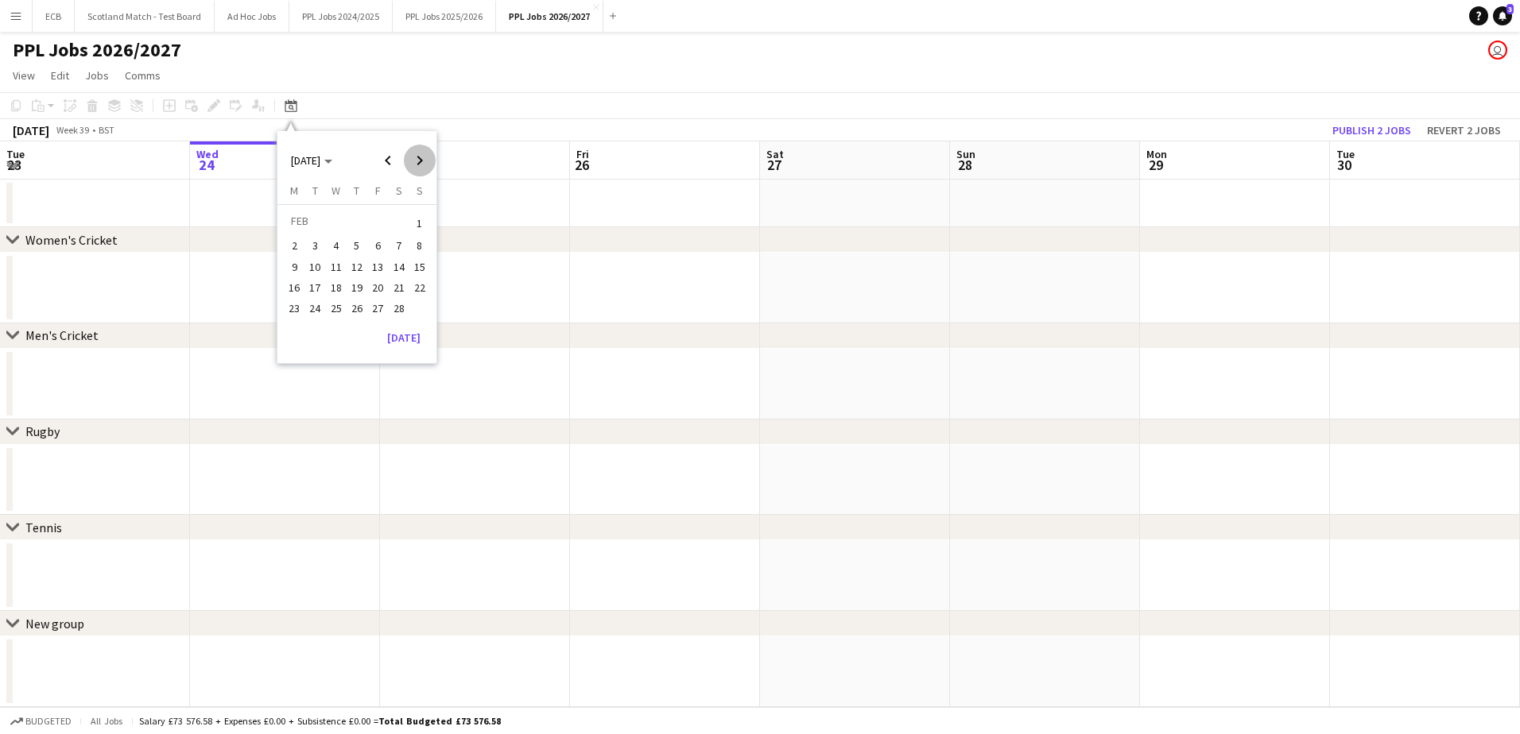
click at [420, 153] on span "Next month" at bounding box center [420, 161] width 32 height 32
click at [376, 281] on span "19" at bounding box center [377, 283] width 19 height 19
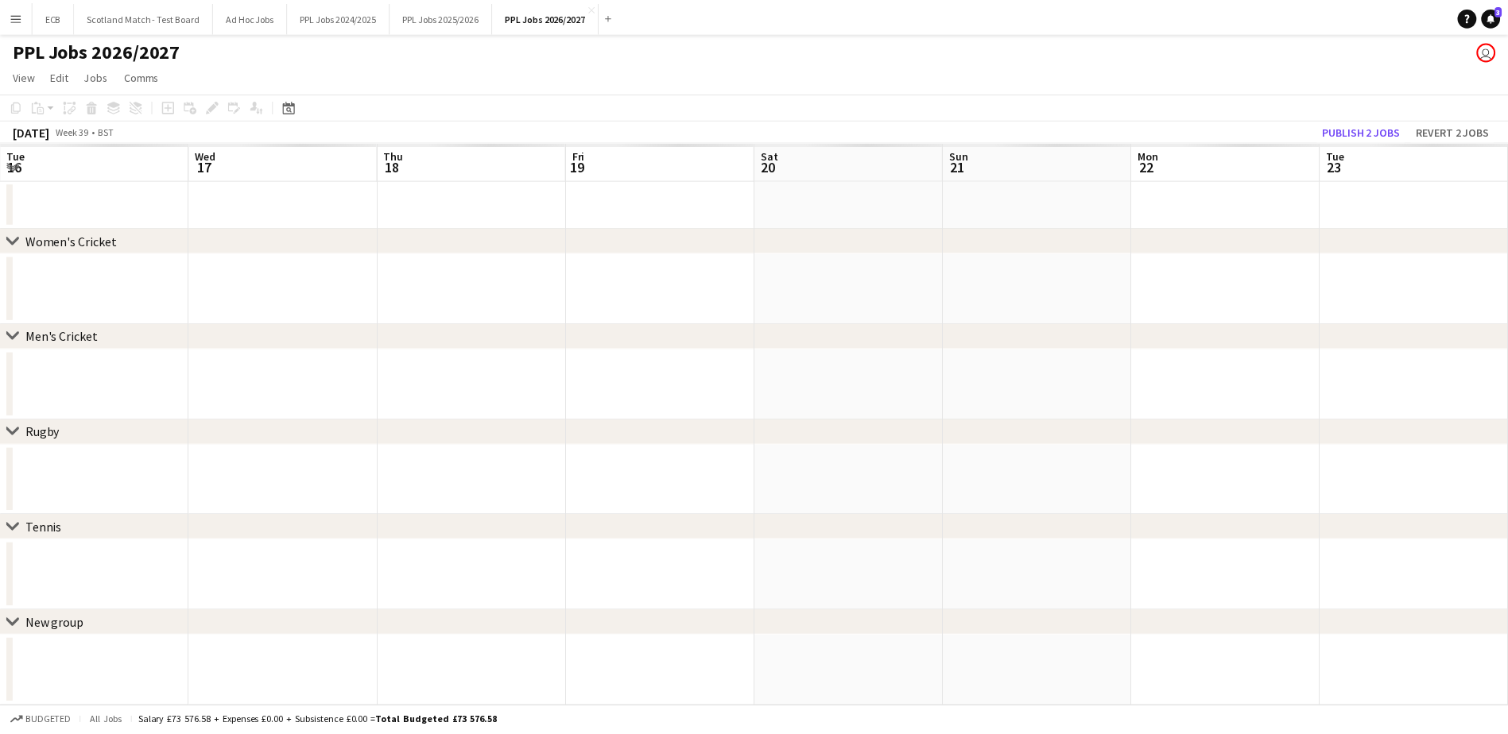
scroll to position [0, 547]
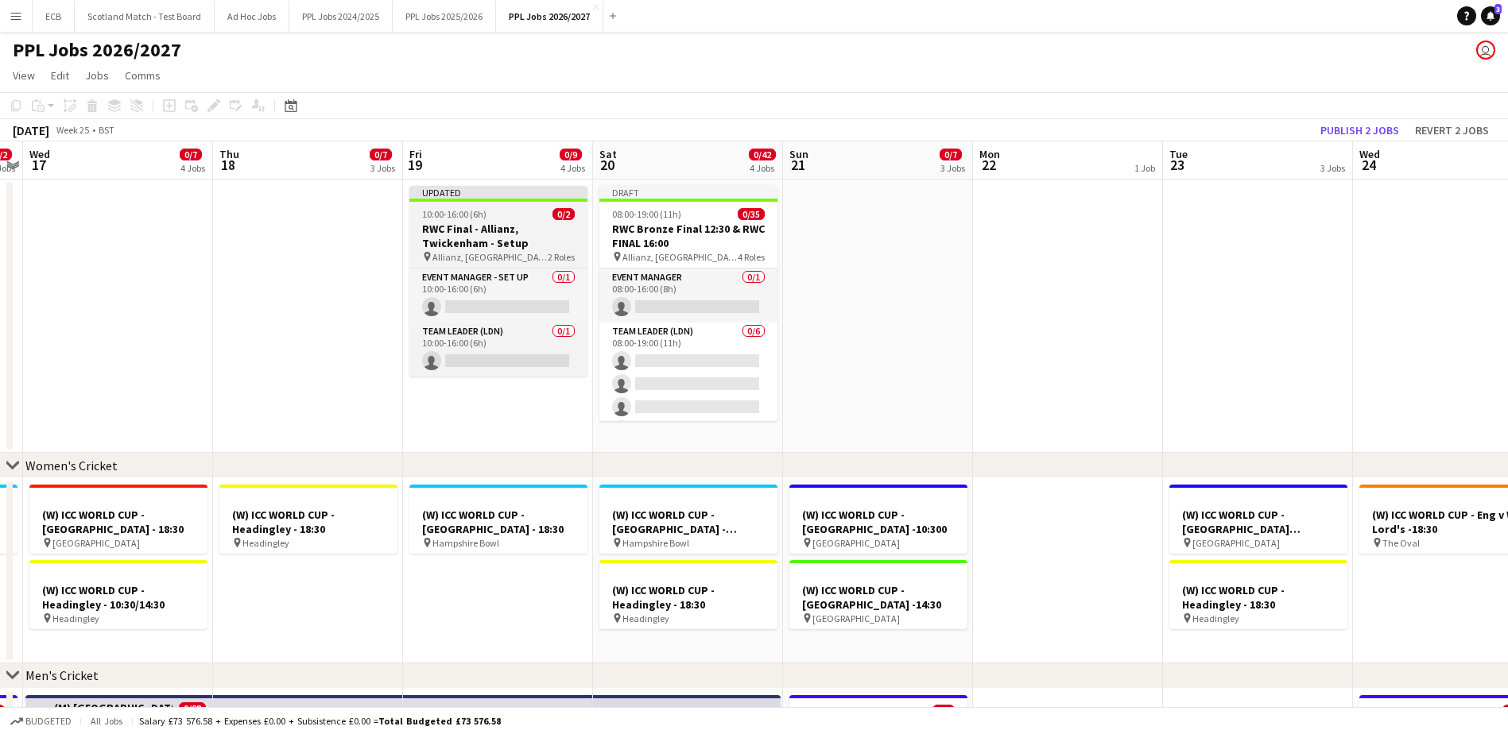
click at [496, 196] on div "Updated" at bounding box center [498, 192] width 178 height 13
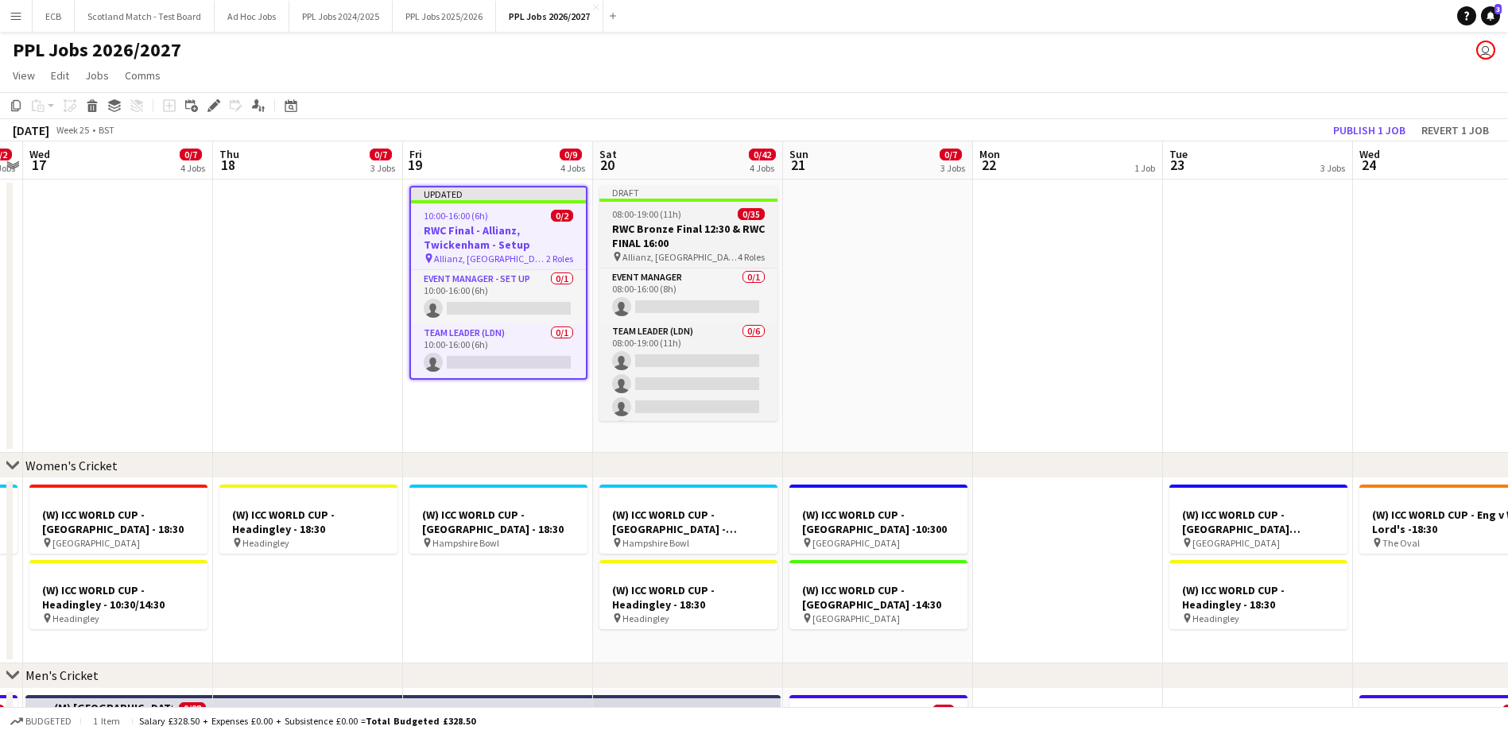
click at [645, 191] on div "Draft" at bounding box center [688, 192] width 178 height 13
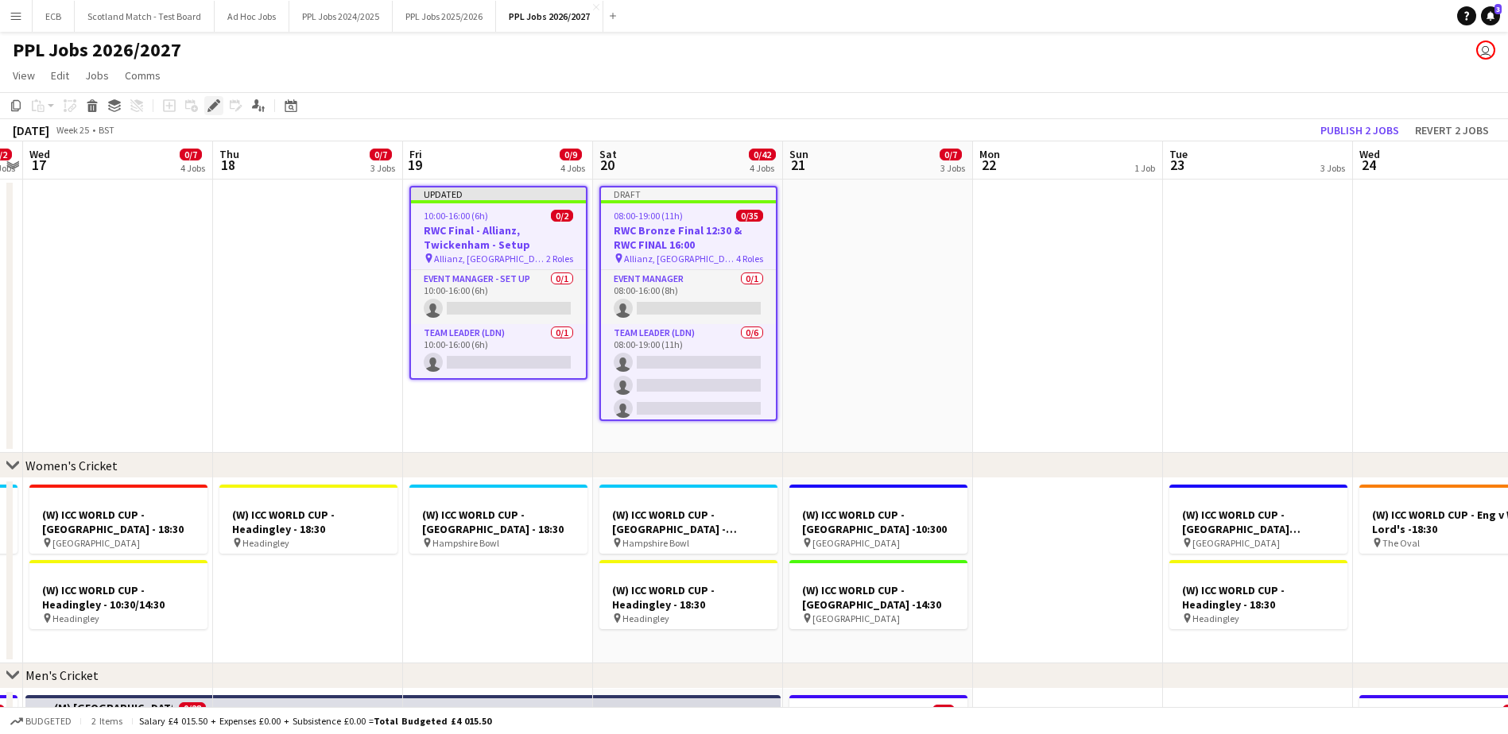
click at [215, 102] on icon "Edit" at bounding box center [213, 105] width 13 height 13
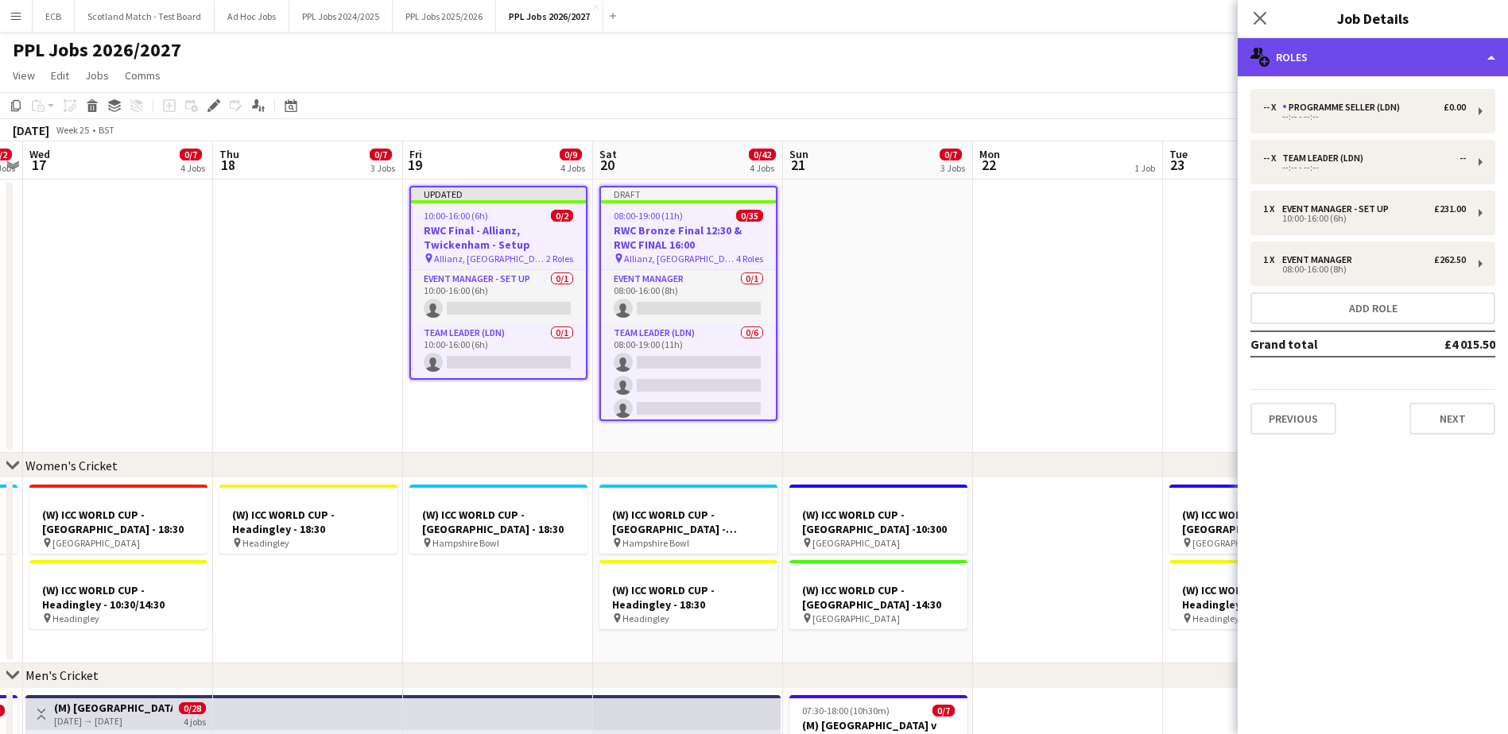
click at [1309, 59] on div "multiple-users-add Roles" at bounding box center [1373, 57] width 270 height 38
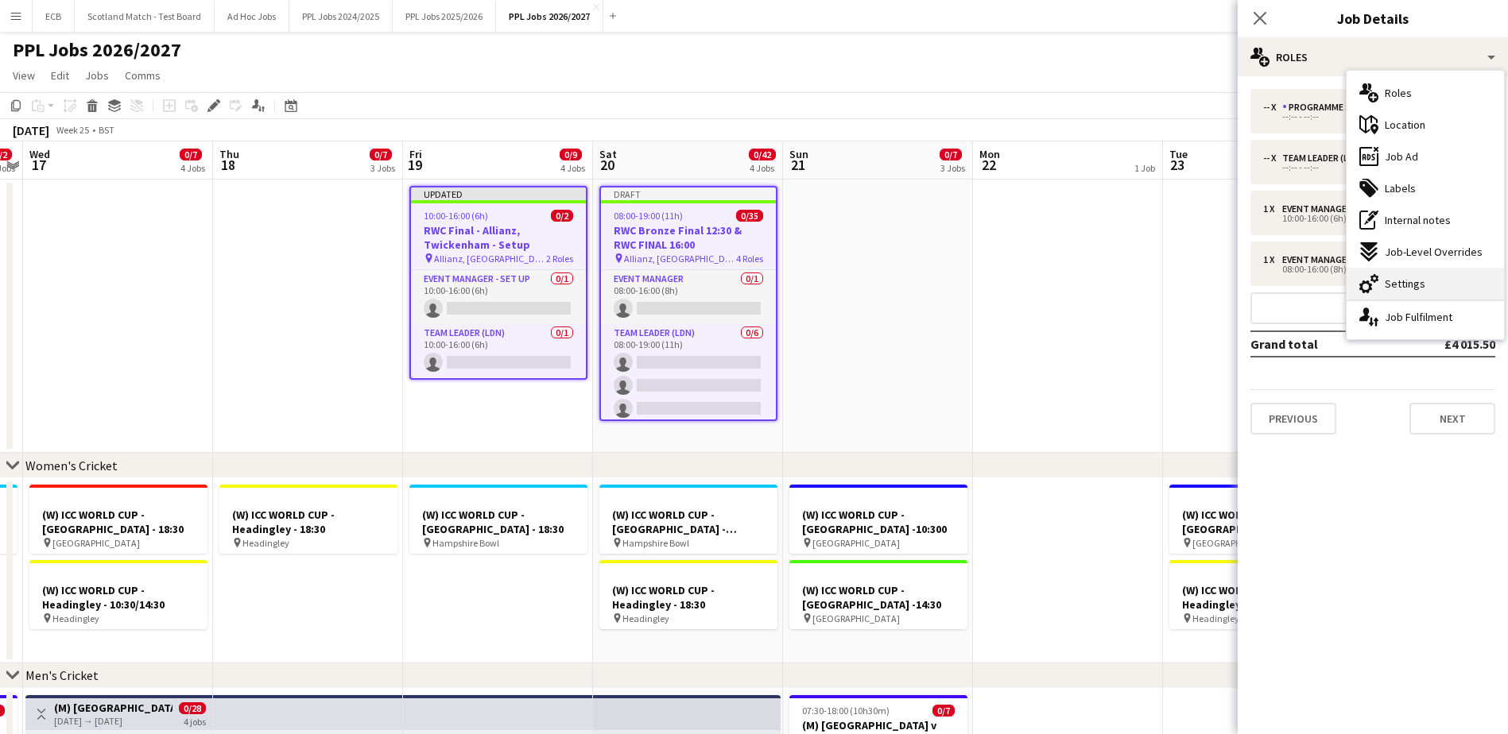
click at [1406, 280] on span "Settings" at bounding box center [1405, 284] width 41 height 14
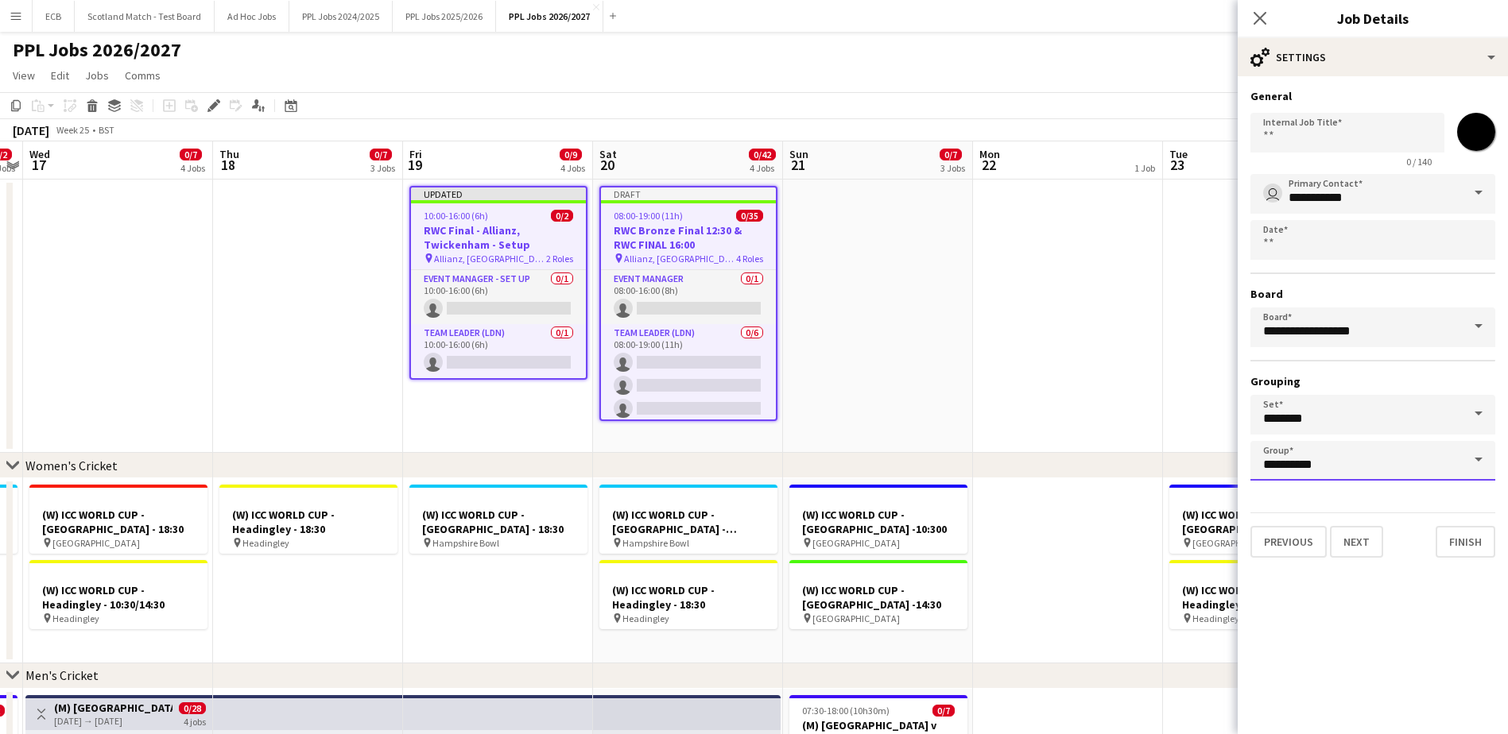
click at [1400, 460] on input "**********" at bounding box center [1372, 461] width 245 height 40
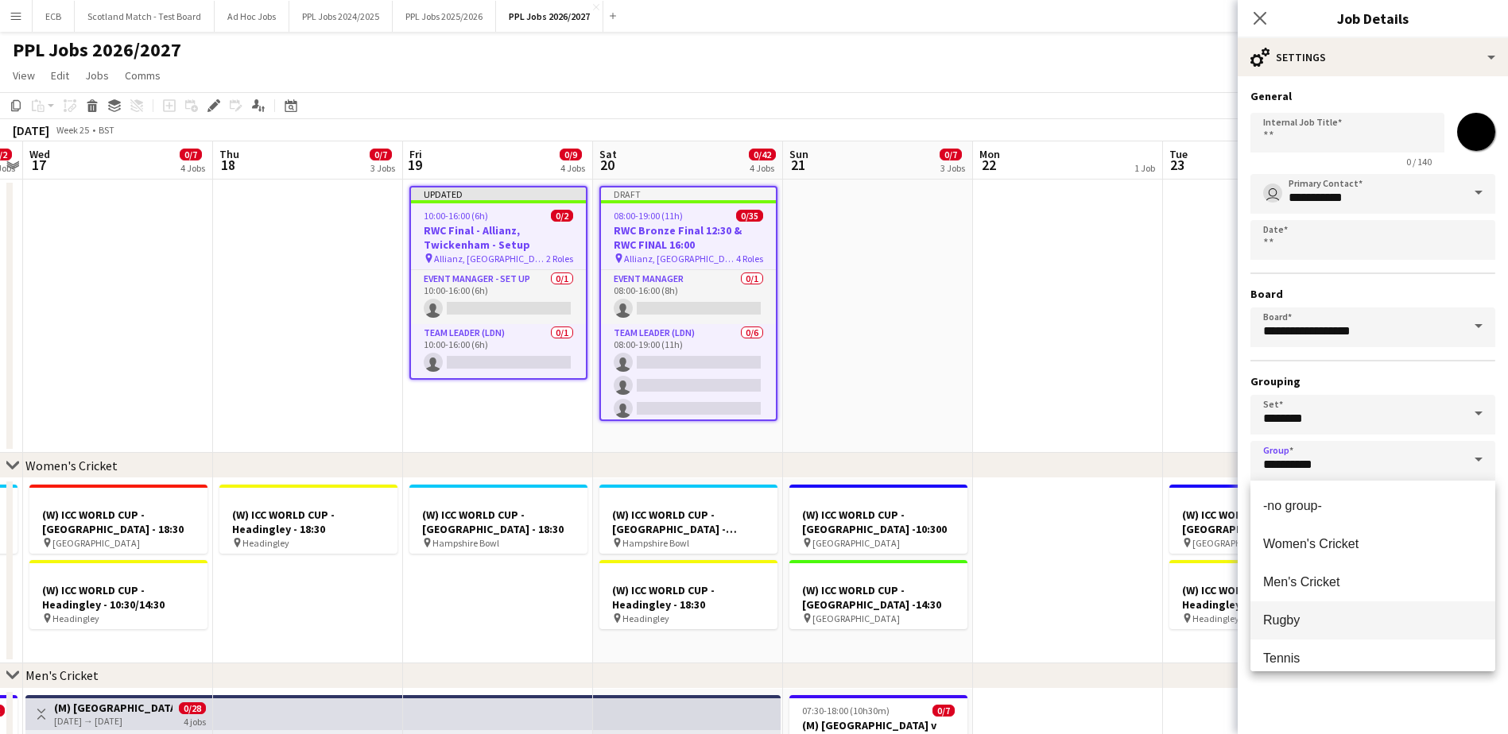
click at [1353, 612] on mat-option "Rugby" at bounding box center [1372, 621] width 245 height 38
type input "*****"
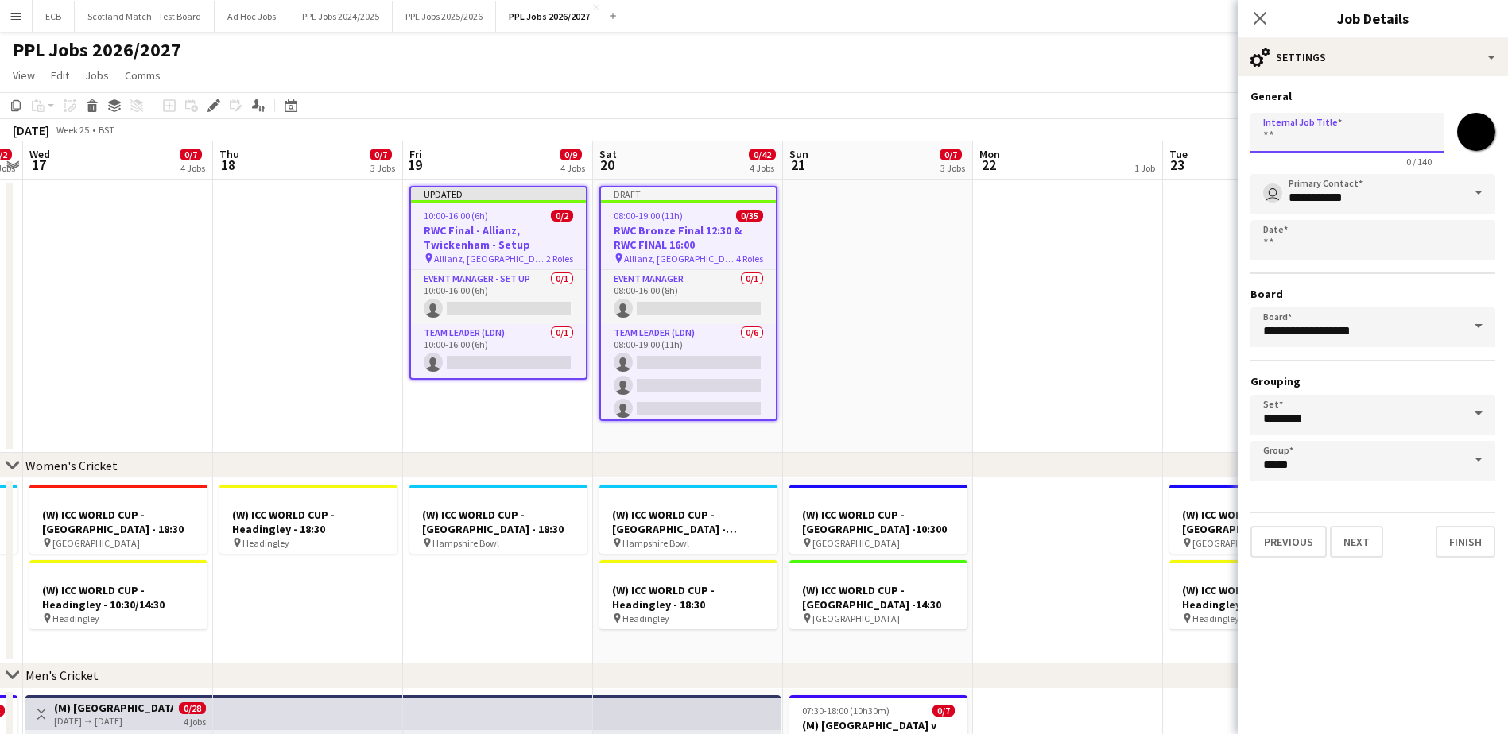
click at [1286, 134] on input "Internal Job Title" at bounding box center [1347, 133] width 194 height 40
type input "**********"
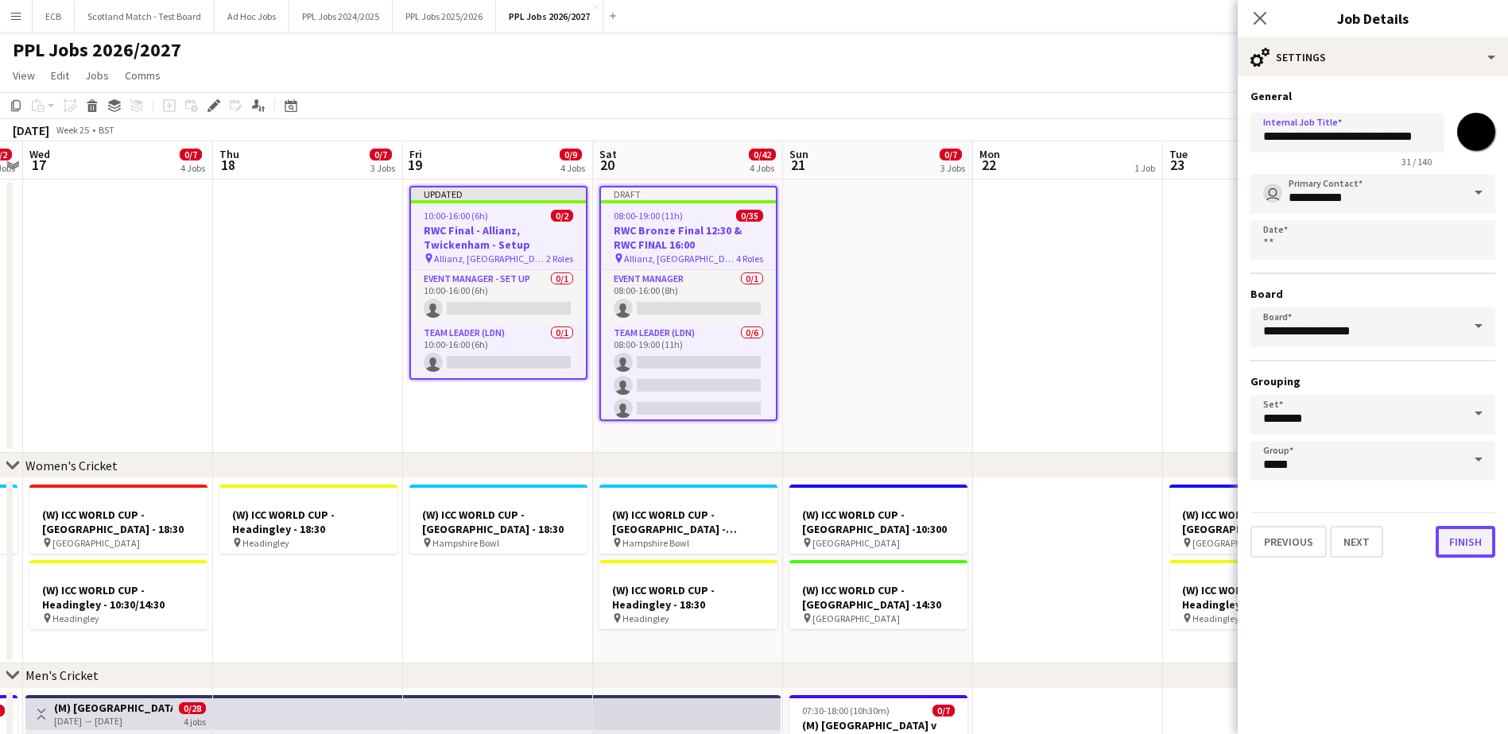
click at [1462, 543] on button "Finish" at bounding box center [1466, 542] width 60 height 32
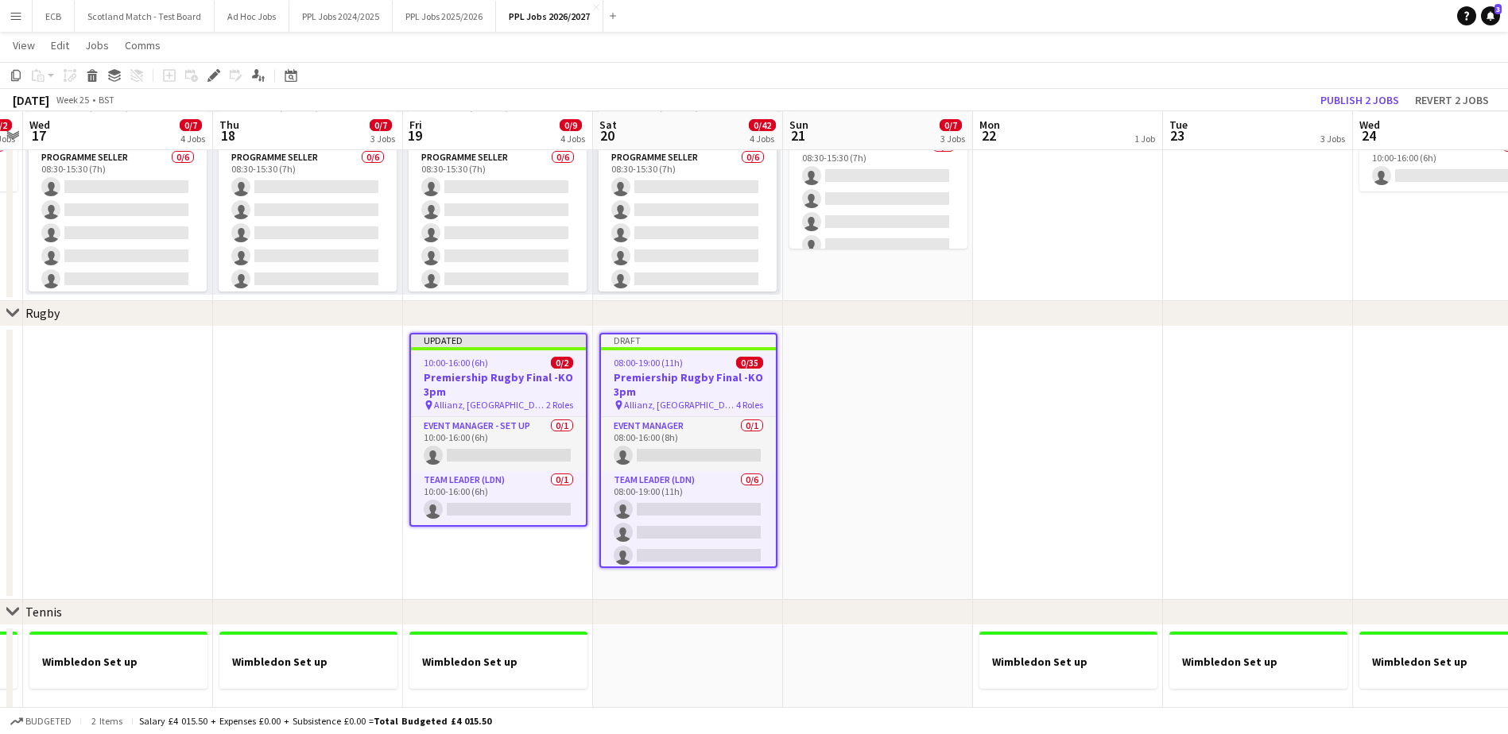
scroll to position [455, 0]
click at [473, 381] on h3 "Premiership Rugby Final -KO 3pm" at bounding box center [498, 384] width 175 height 29
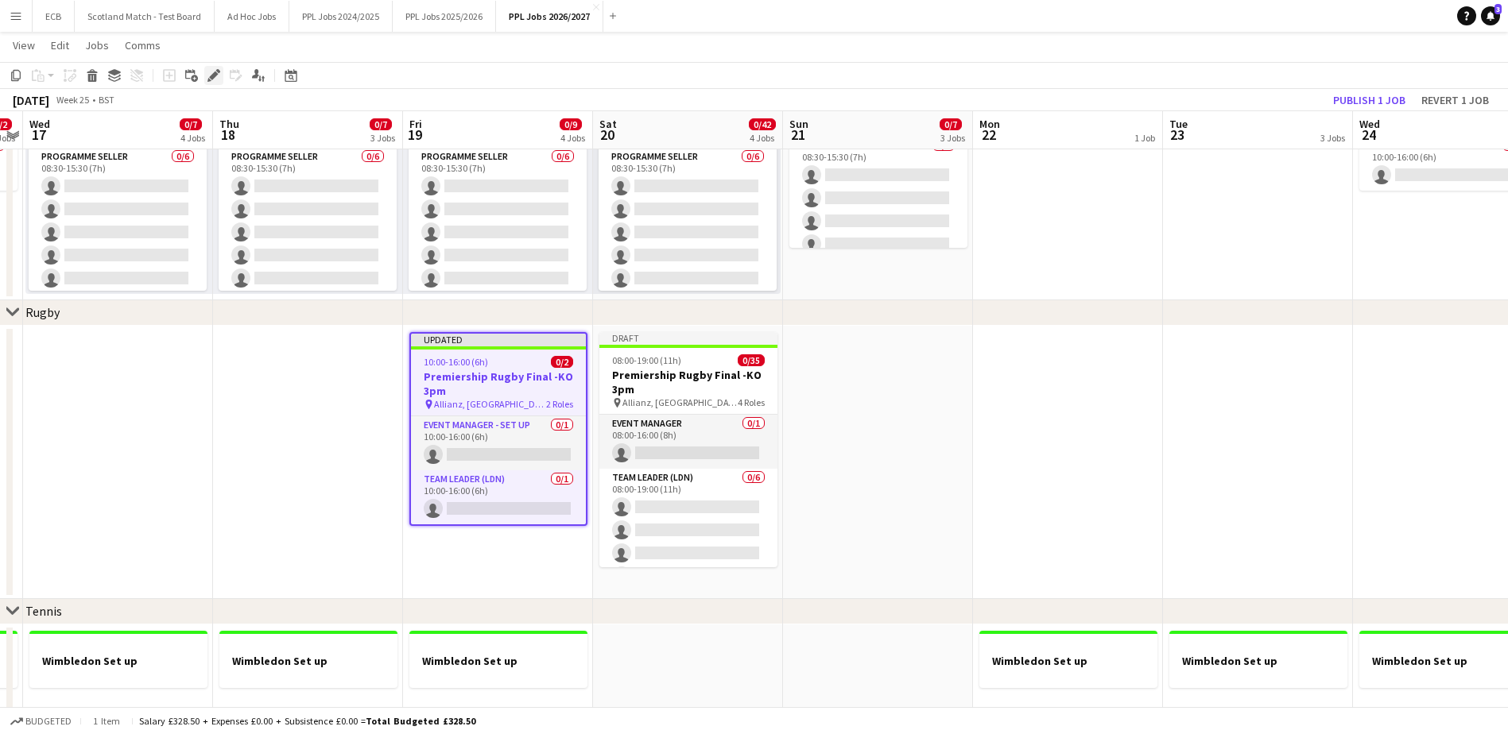
click at [215, 80] on icon "Edit" at bounding box center [213, 75] width 13 height 13
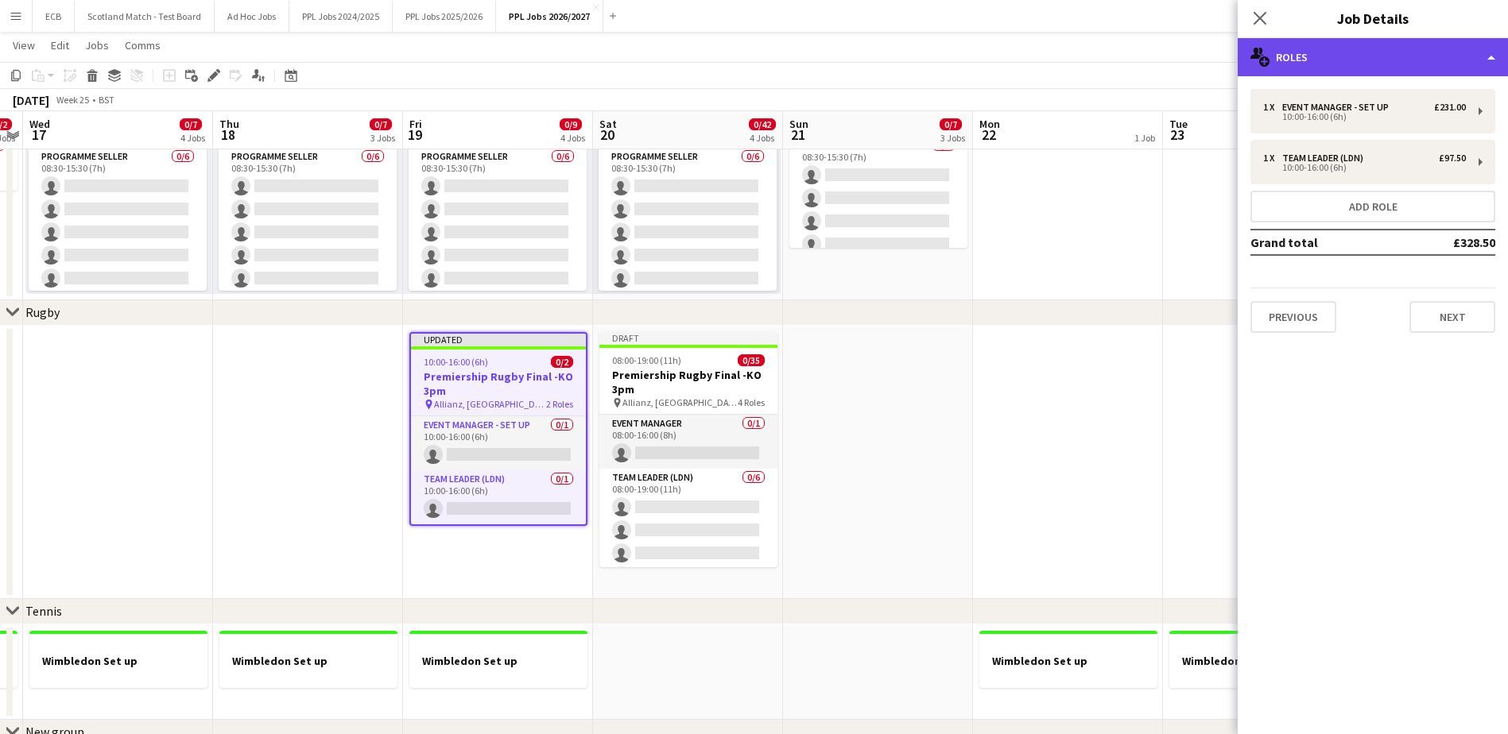
click at [1320, 64] on div "multiple-users-add Roles" at bounding box center [1373, 57] width 270 height 38
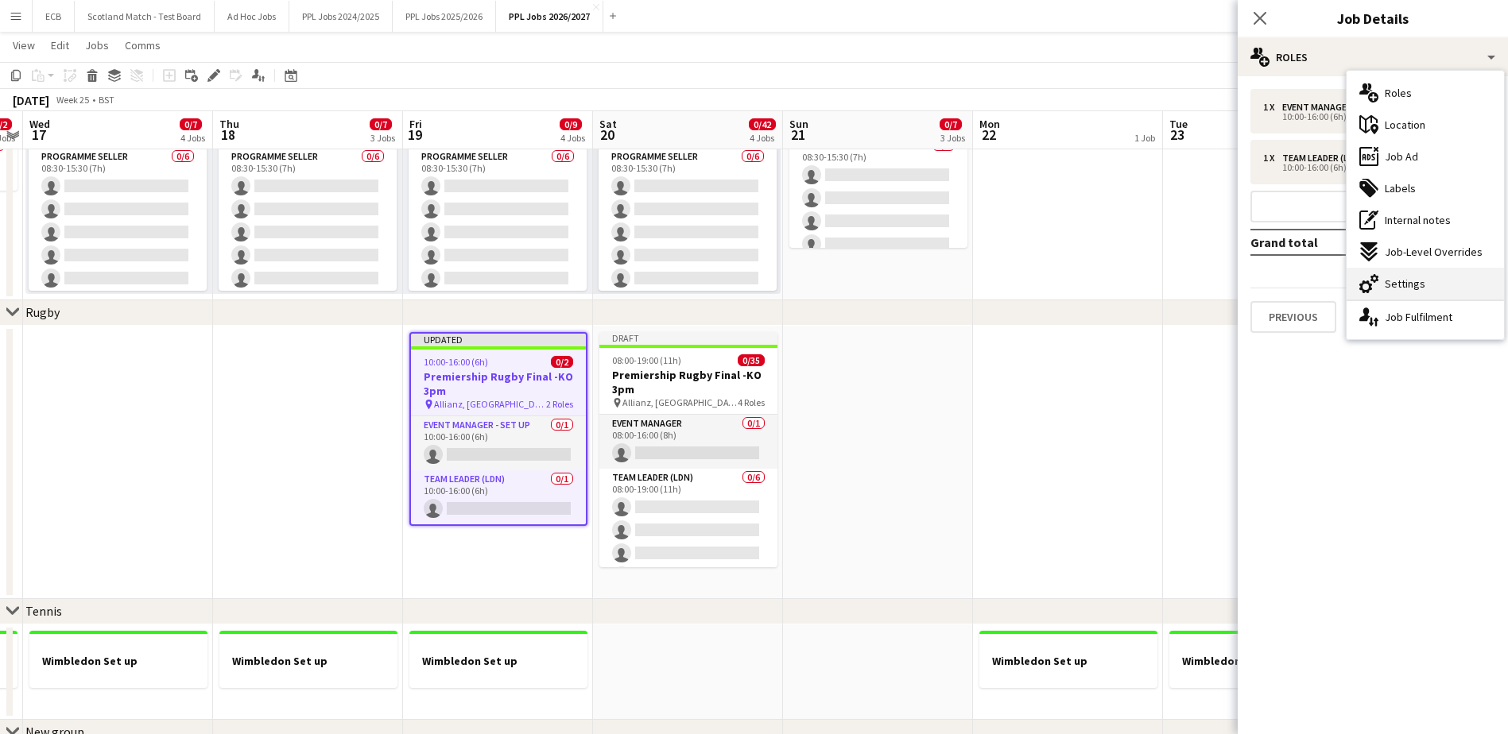
click at [1393, 278] on span "Settings" at bounding box center [1405, 284] width 41 height 14
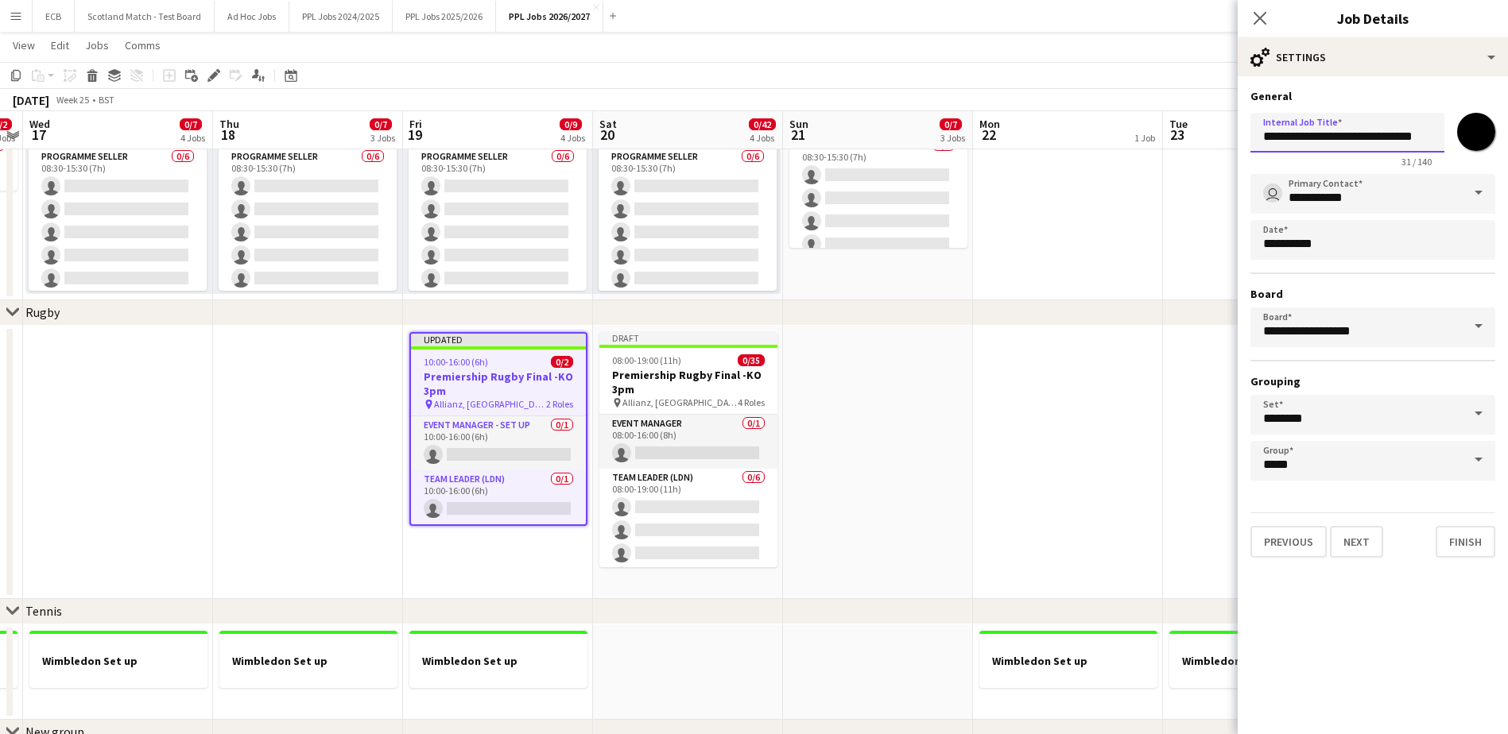
scroll to position [0, 10]
drag, startPoint x: 1401, startPoint y: 142, endPoint x: 1471, endPoint y: 135, distance: 71.1
click at [1471, 135] on div "**********" at bounding box center [1372, 137] width 245 height 61
type input "**********"
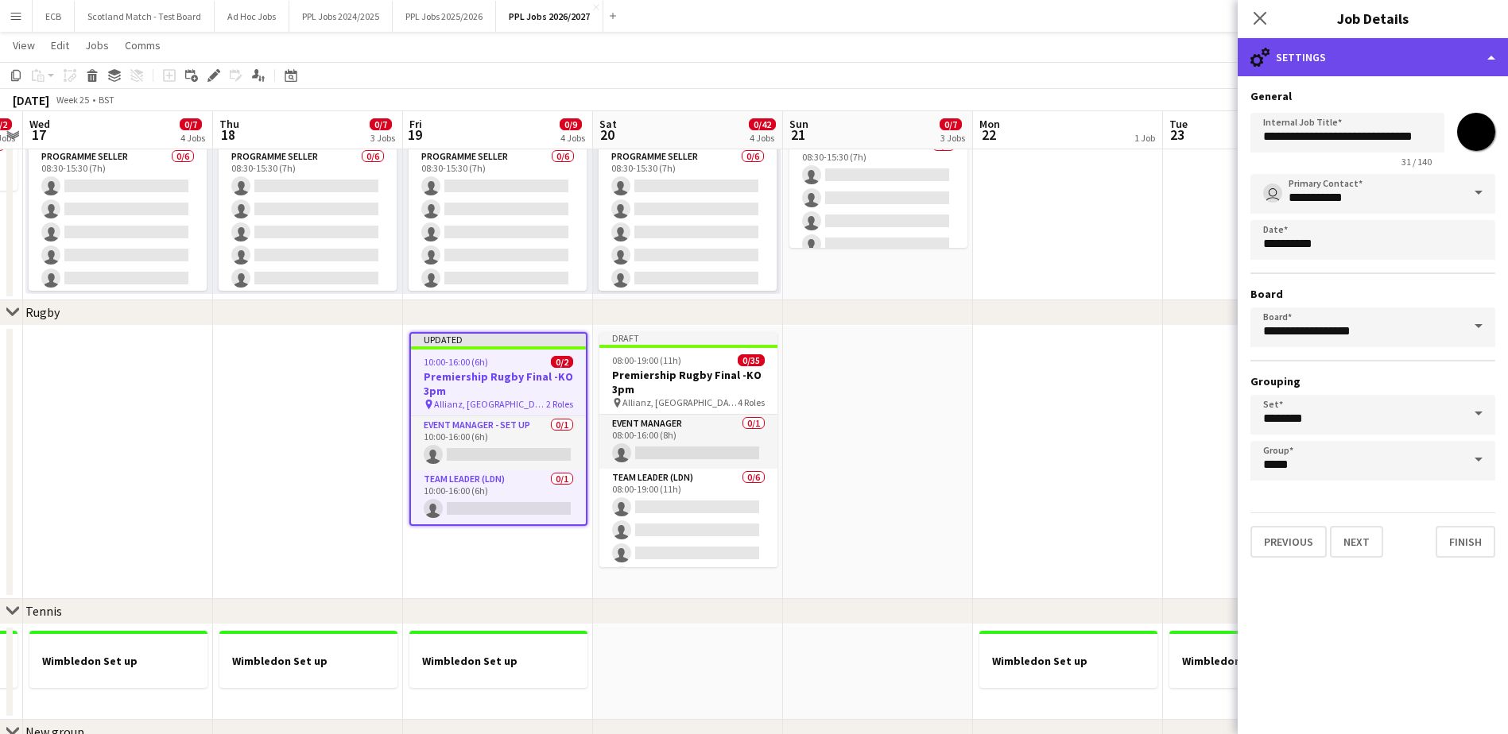
click at [1347, 60] on div "cog-double-3 Settings" at bounding box center [1373, 57] width 270 height 38
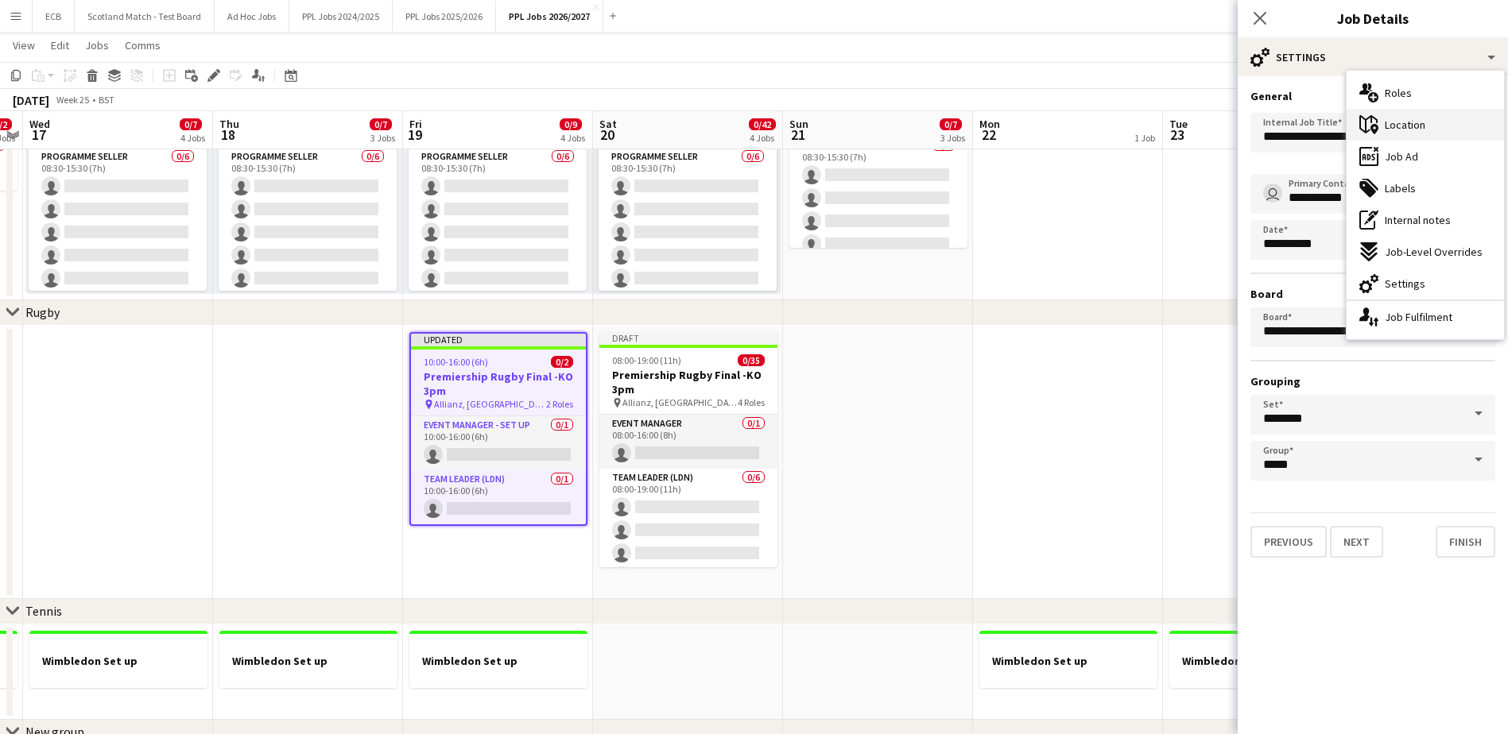
click at [1397, 116] on div "maps-pin-1 Location" at bounding box center [1425, 125] width 157 height 32
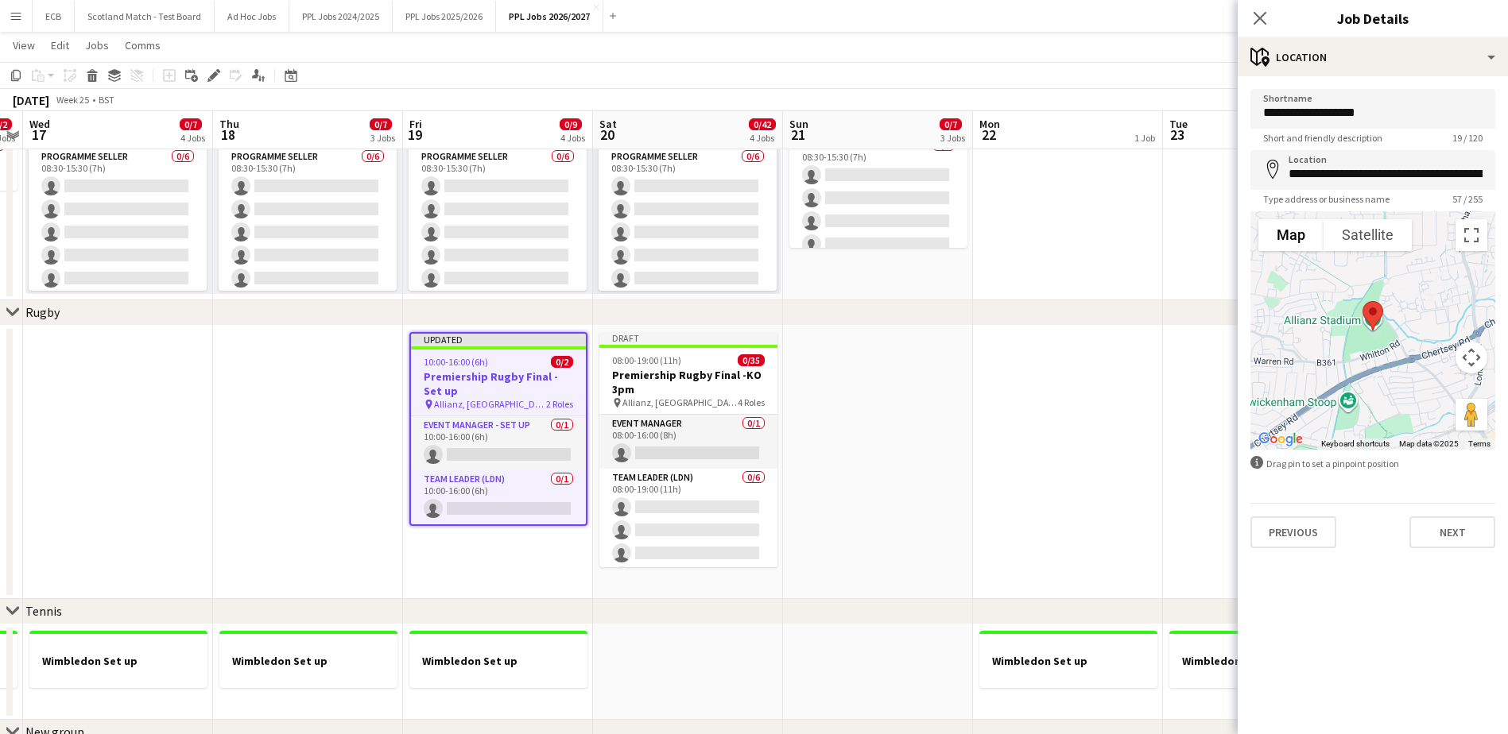
click at [867, 389] on app-date-cell at bounding box center [878, 462] width 190 height 273
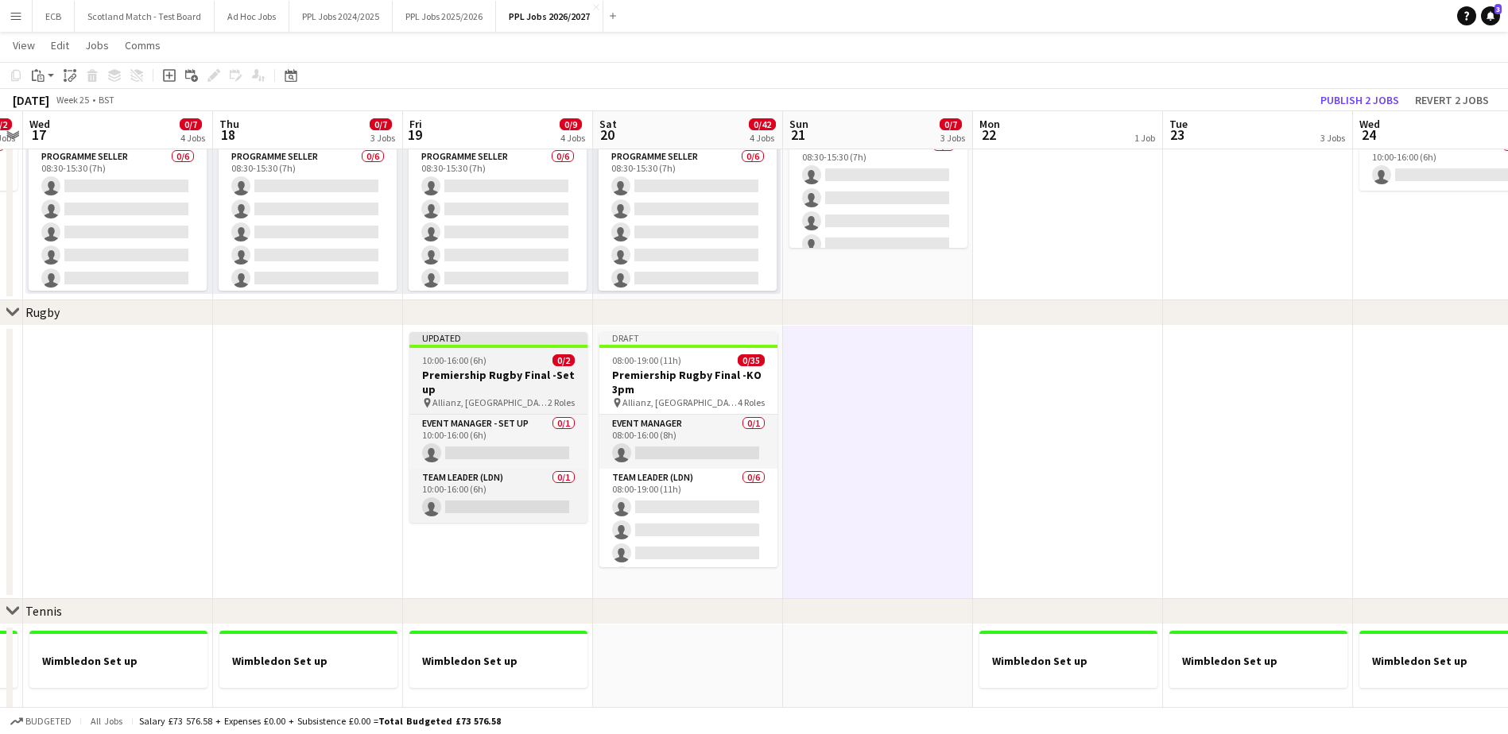
click at [501, 353] on app-job-card "Updated 10:00-16:00 (6h) 0/2 Premiership Rugby Final -Set up pin Allianz, Twick…" at bounding box center [498, 427] width 178 height 191
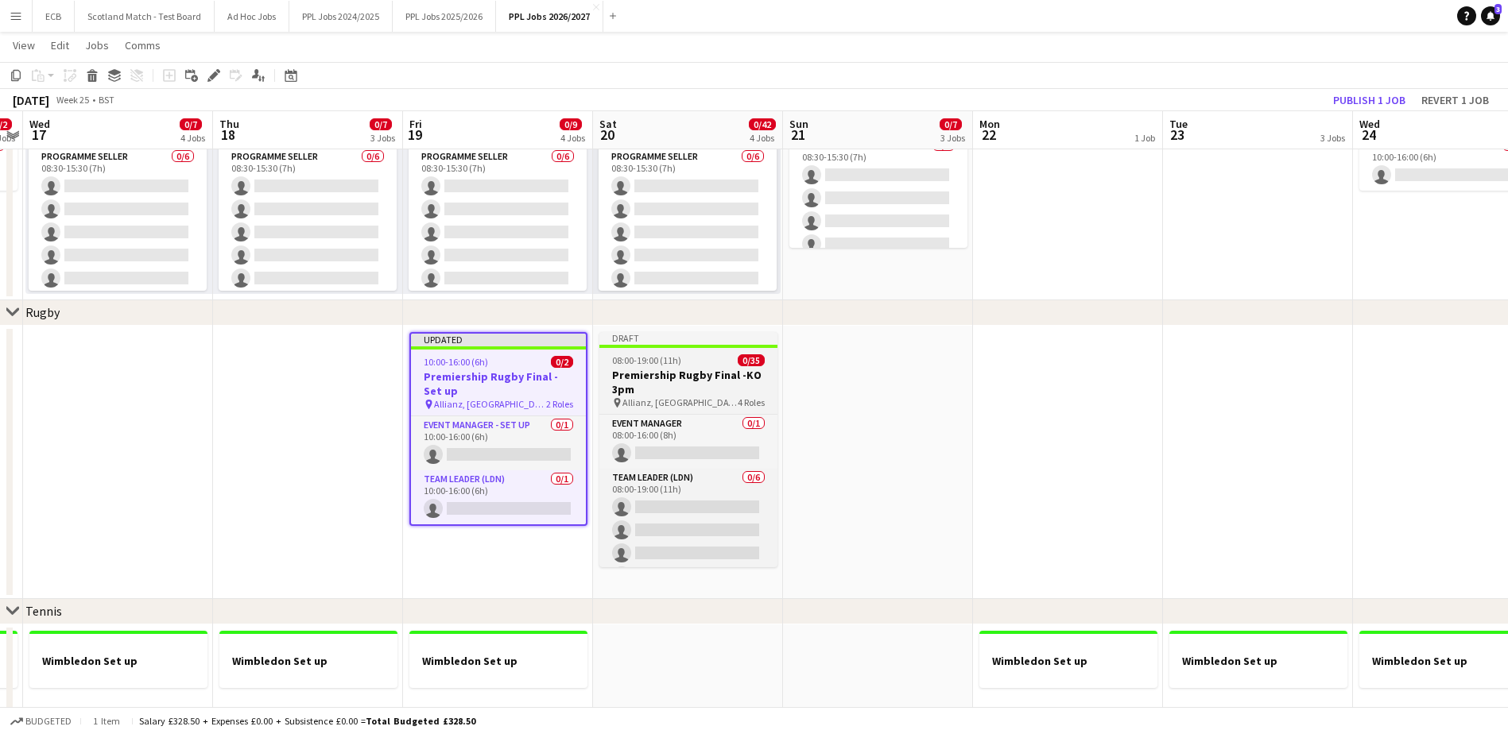
click at [637, 356] on span "08:00-19:00 (11h)" at bounding box center [646, 361] width 69 height 12
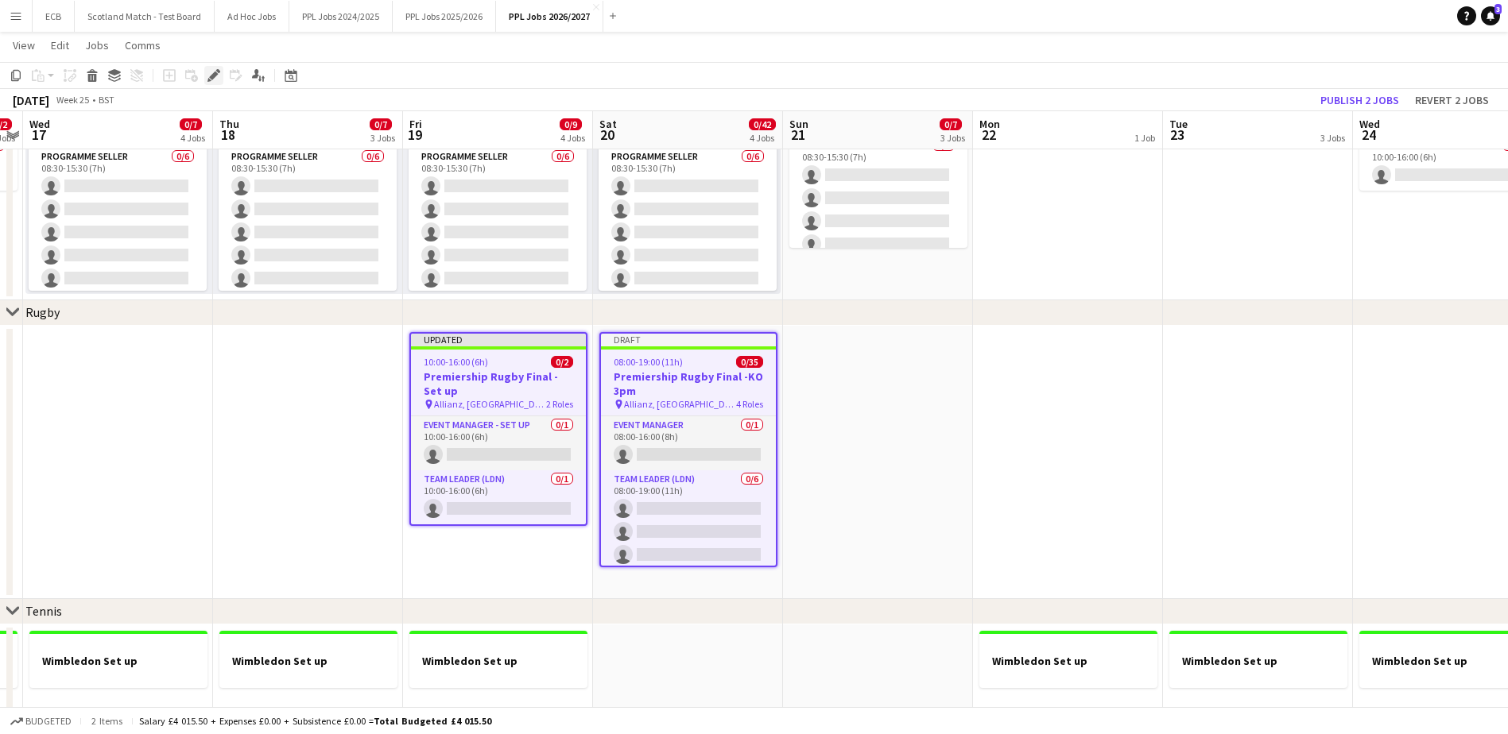
click at [215, 78] on icon "Edit" at bounding box center [213, 75] width 13 height 13
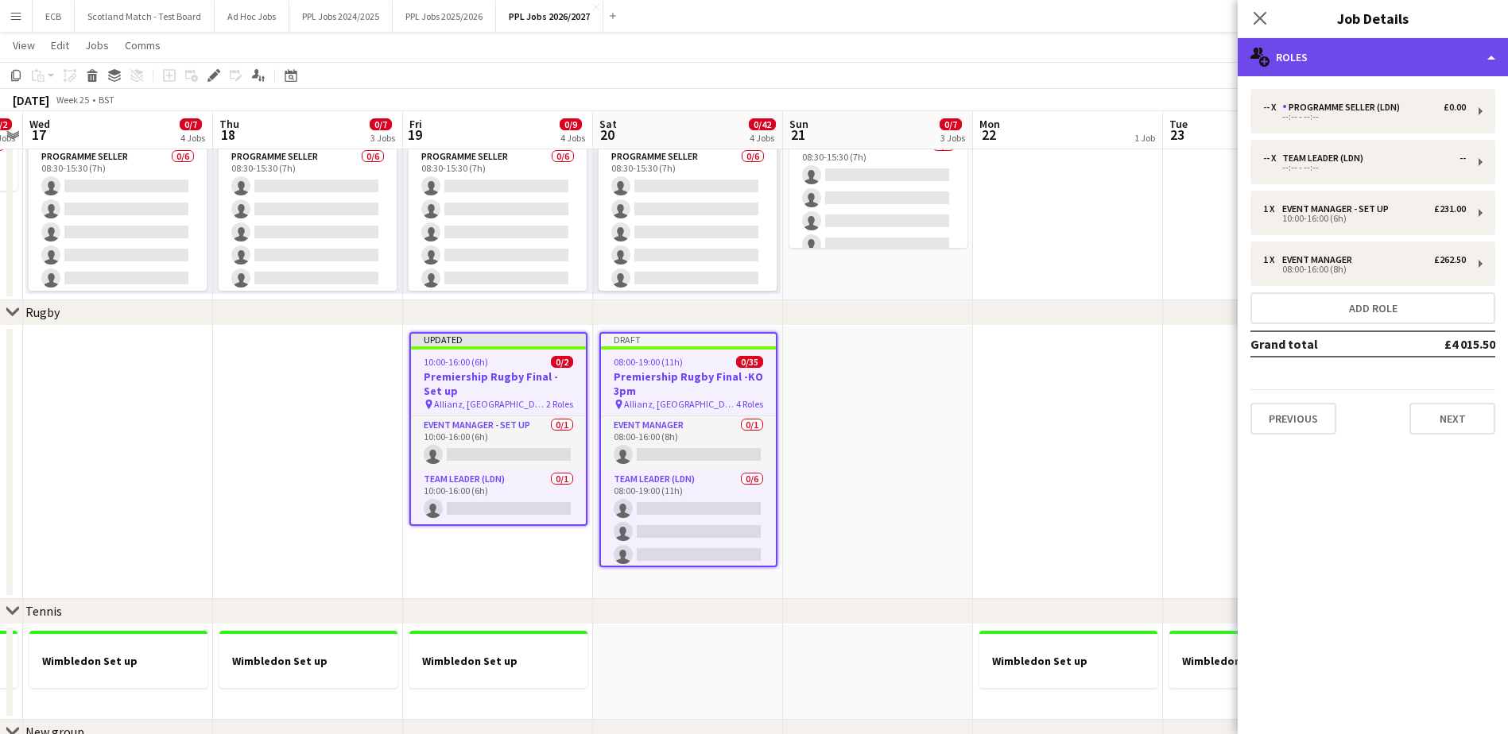
click at [1385, 60] on div "multiple-users-add Roles" at bounding box center [1373, 57] width 270 height 38
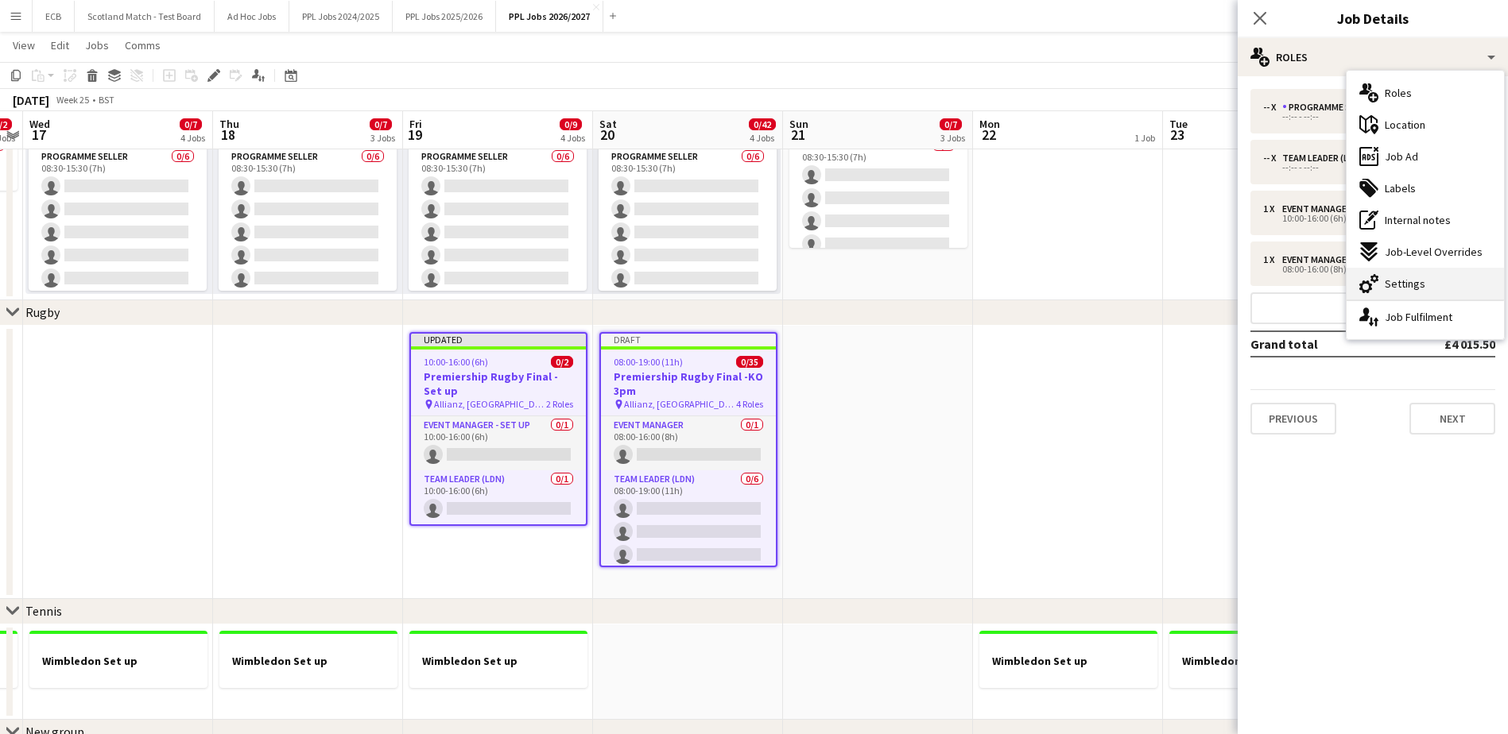
click at [1410, 280] on span "Settings" at bounding box center [1405, 284] width 41 height 14
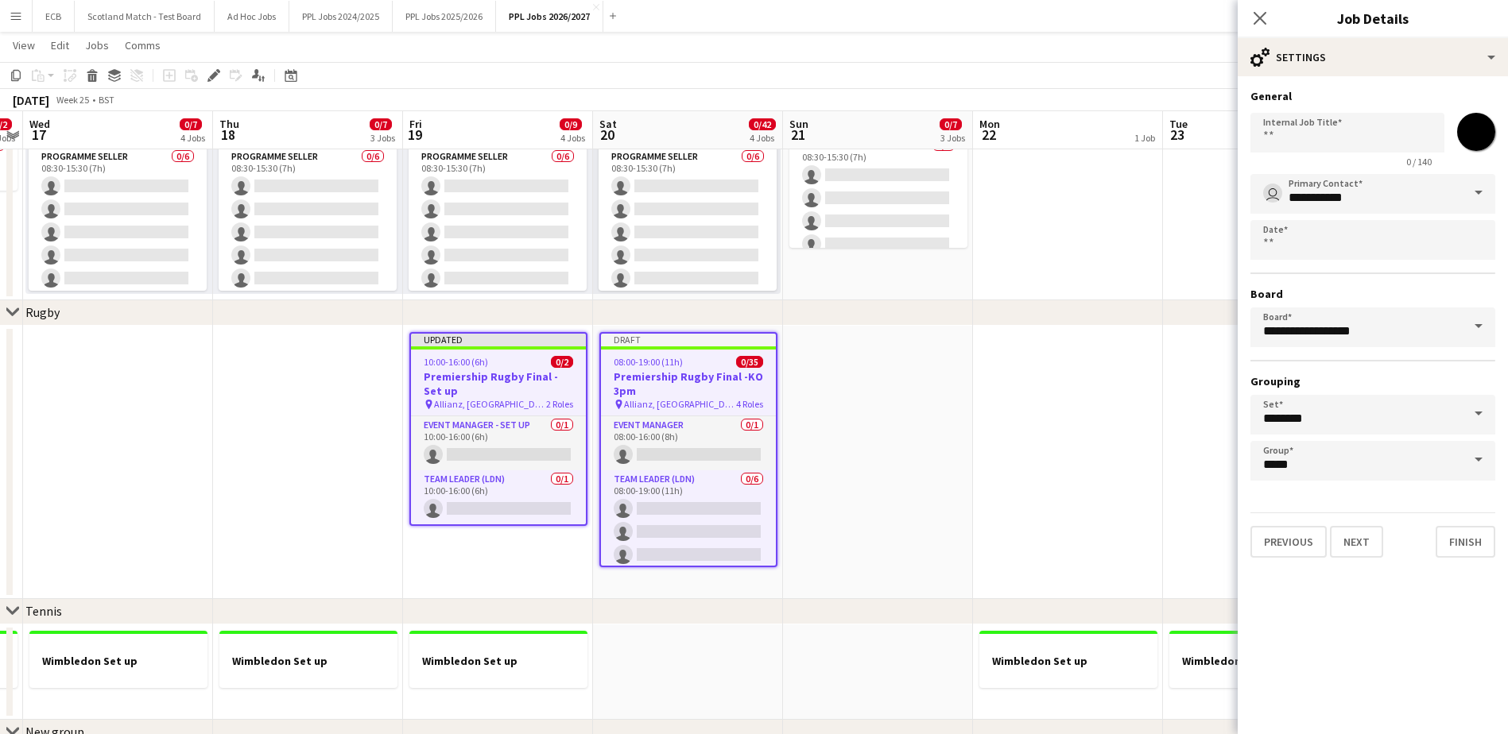
click at [1482, 134] on input "*******" at bounding box center [1475, 131] width 57 height 57
type input "*******"
click at [1471, 538] on button "Finish" at bounding box center [1466, 542] width 60 height 32
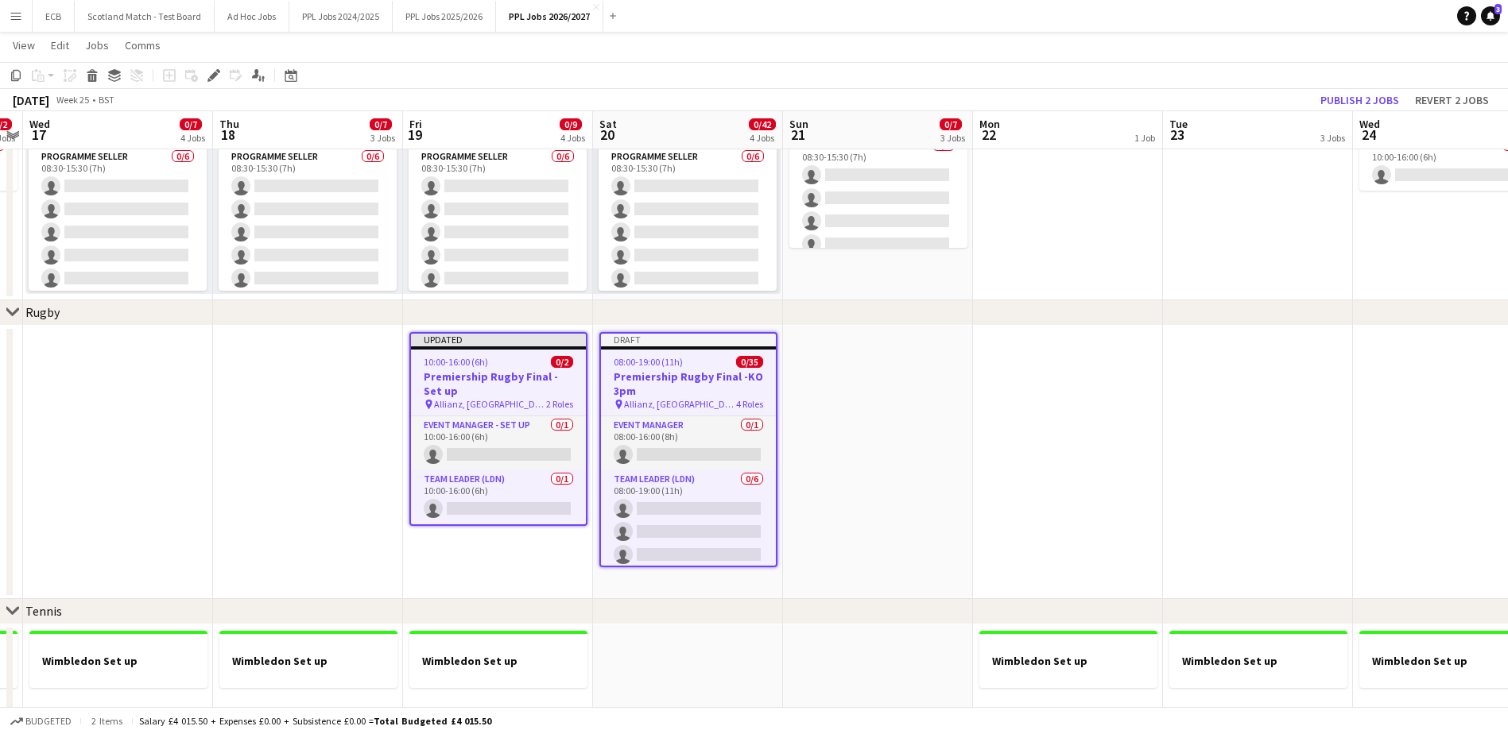
click at [943, 373] on app-date-cell at bounding box center [878, 462] width 190 height 273
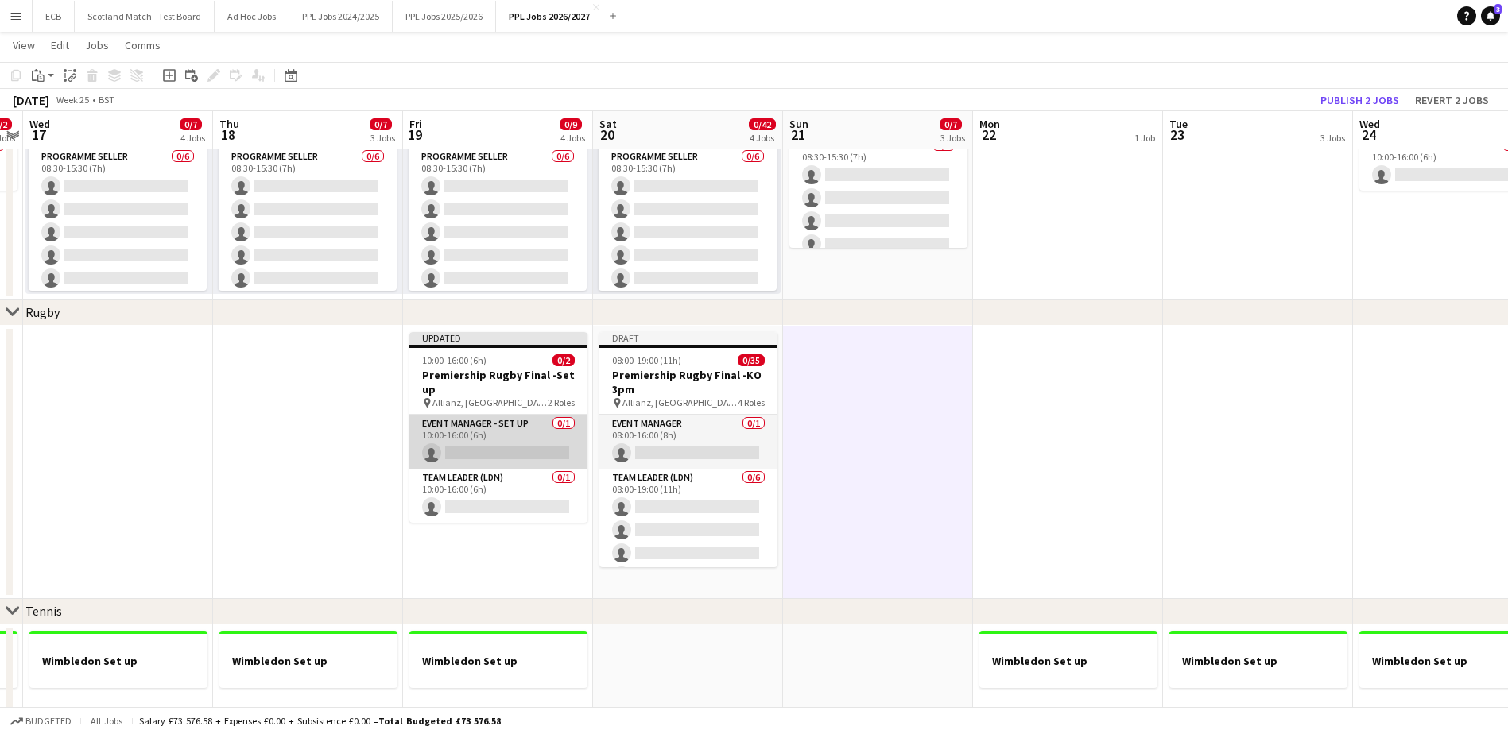
click at [476, 447] on app-card-role "Event Manager - Set up 0/1 10:00-16:00 (6h) single-neutral-actions" at bounding box center [498, 442] width 178 height 54
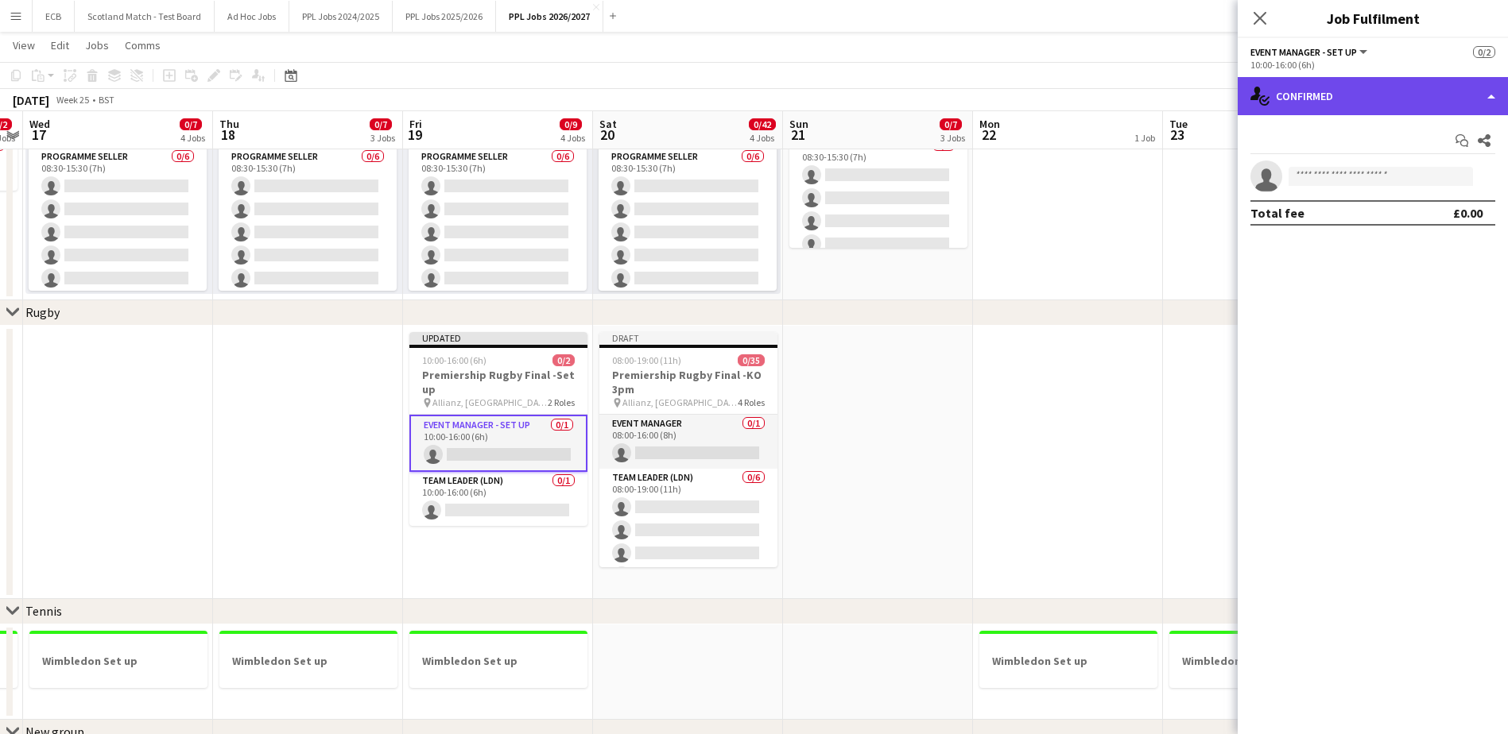
click at [1317, 95] on div "single-neutral-actions-check-2 Confirmed" at bounding box center [1373, 96] width 270 height 38
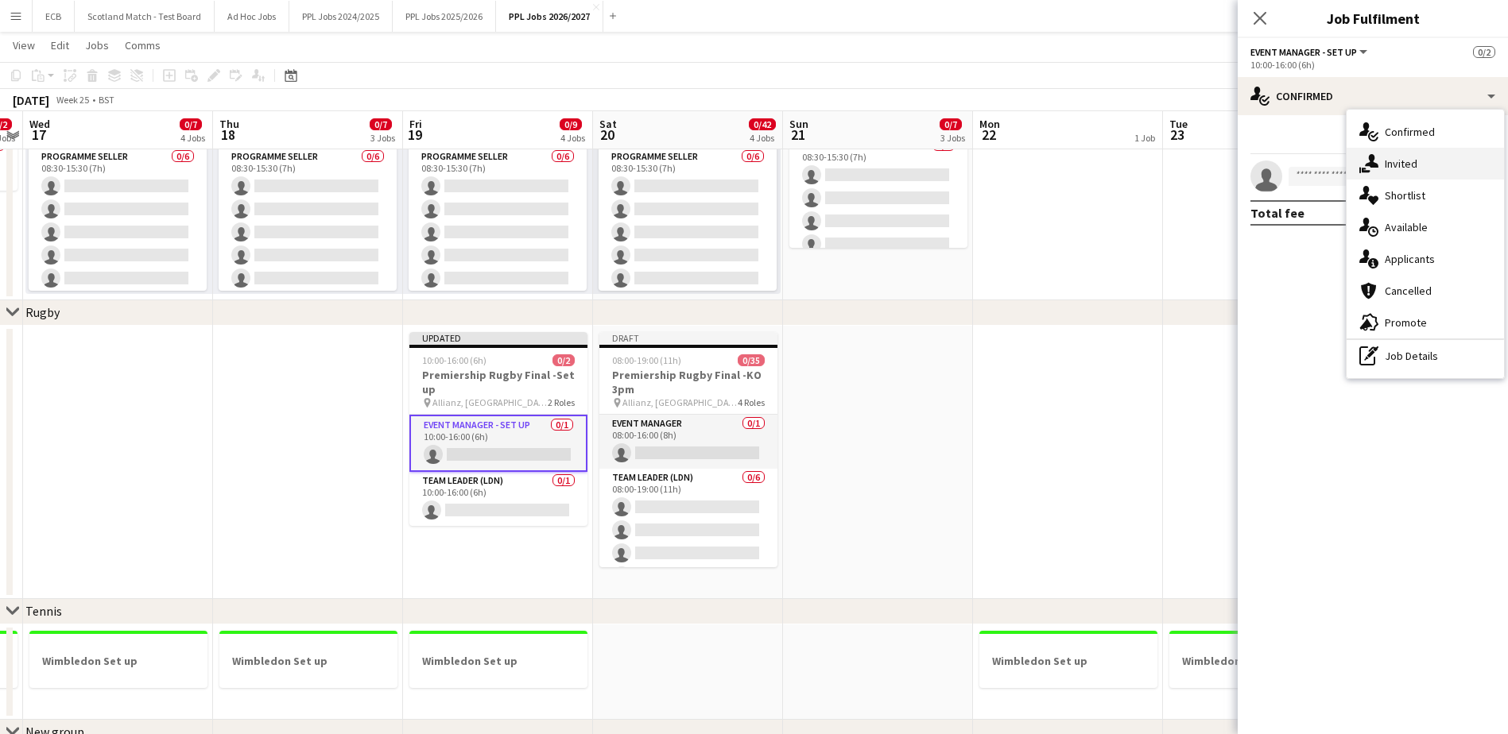
click at [1418, 161] on div "single-neutral-actions-share-1 Invited" at bounding box center [1425, 164] width 157 height 32
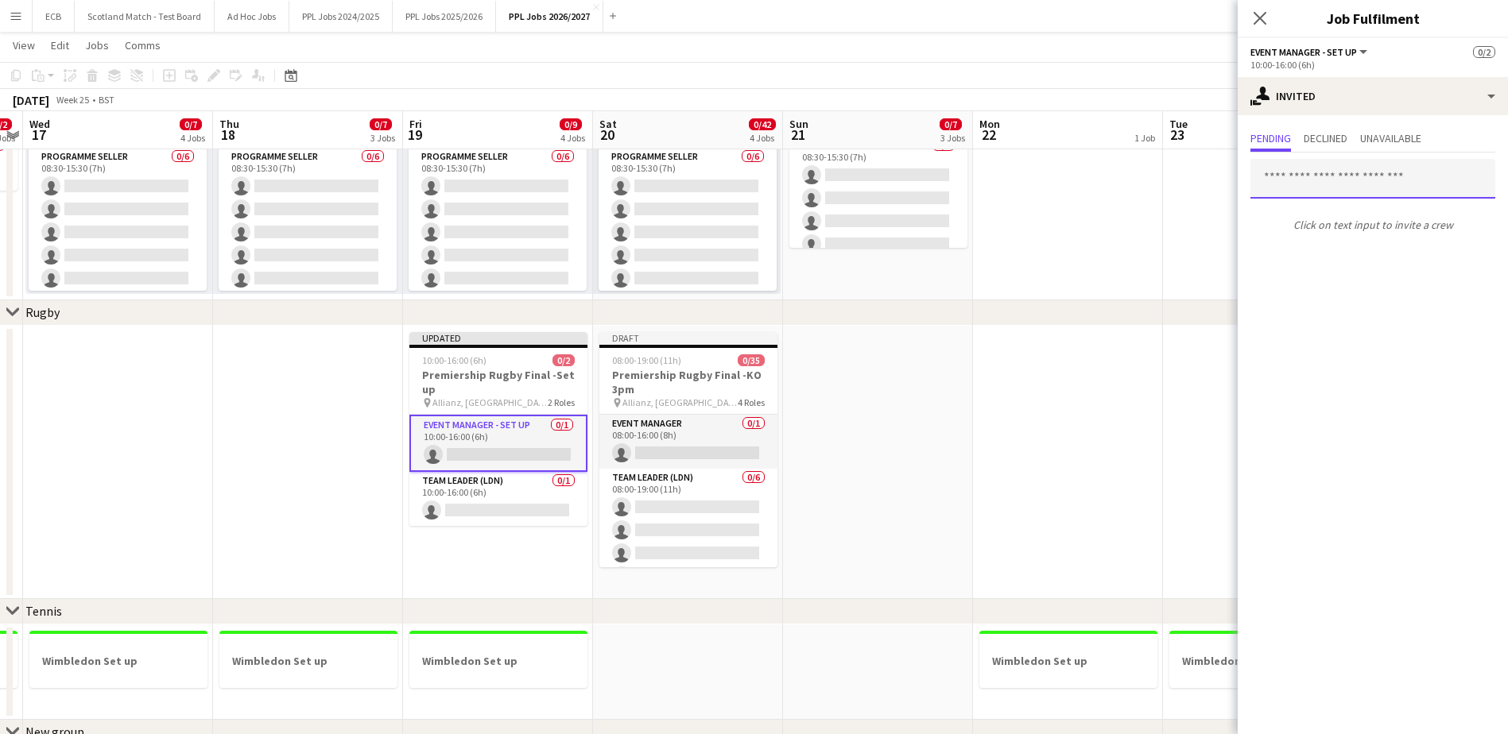
click at [1329, 182] on input "text" at bounding box center [1372, 179] width 245 height 40
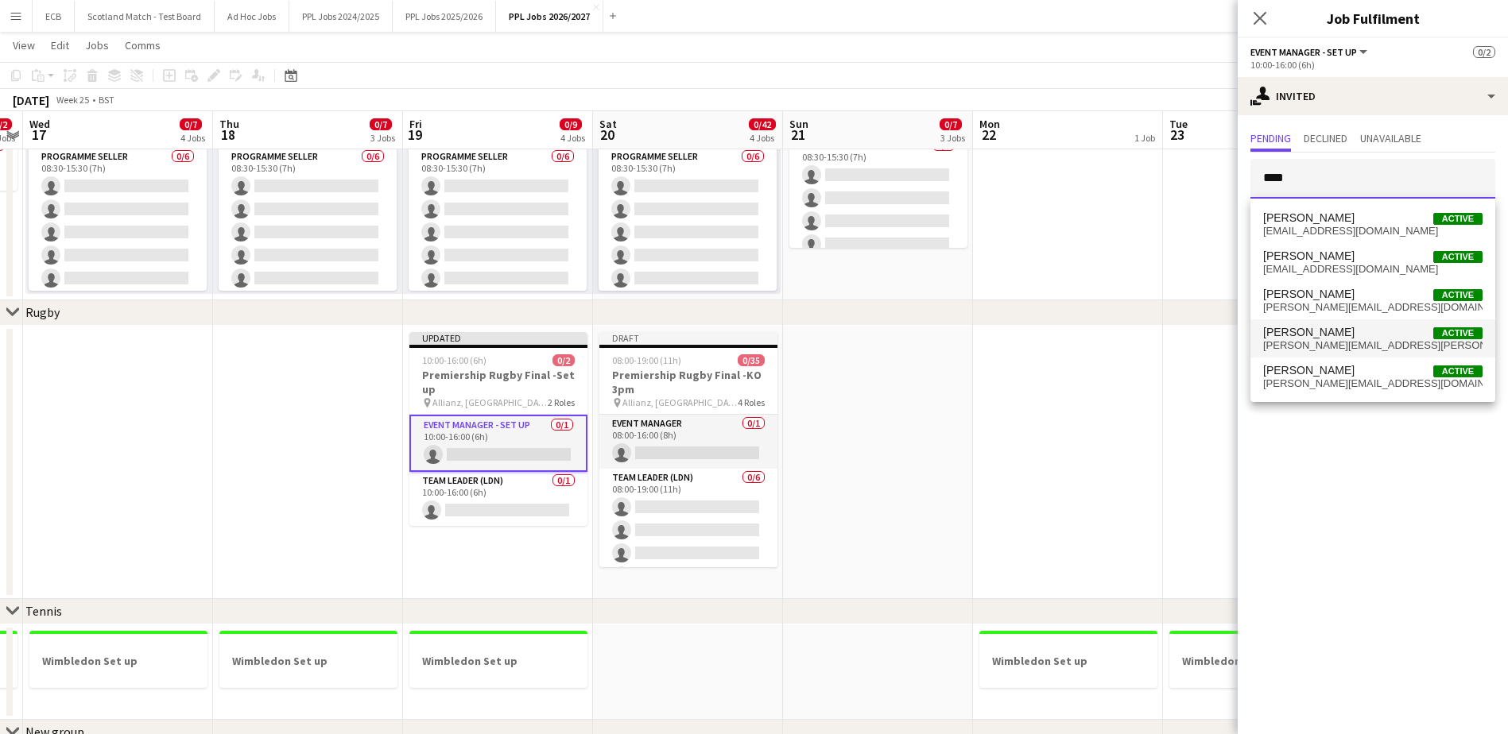
type input "****"
click at [1317, 331] on span "Steve Fulcher" at bounding box center [1308, 333] width 91 height 14
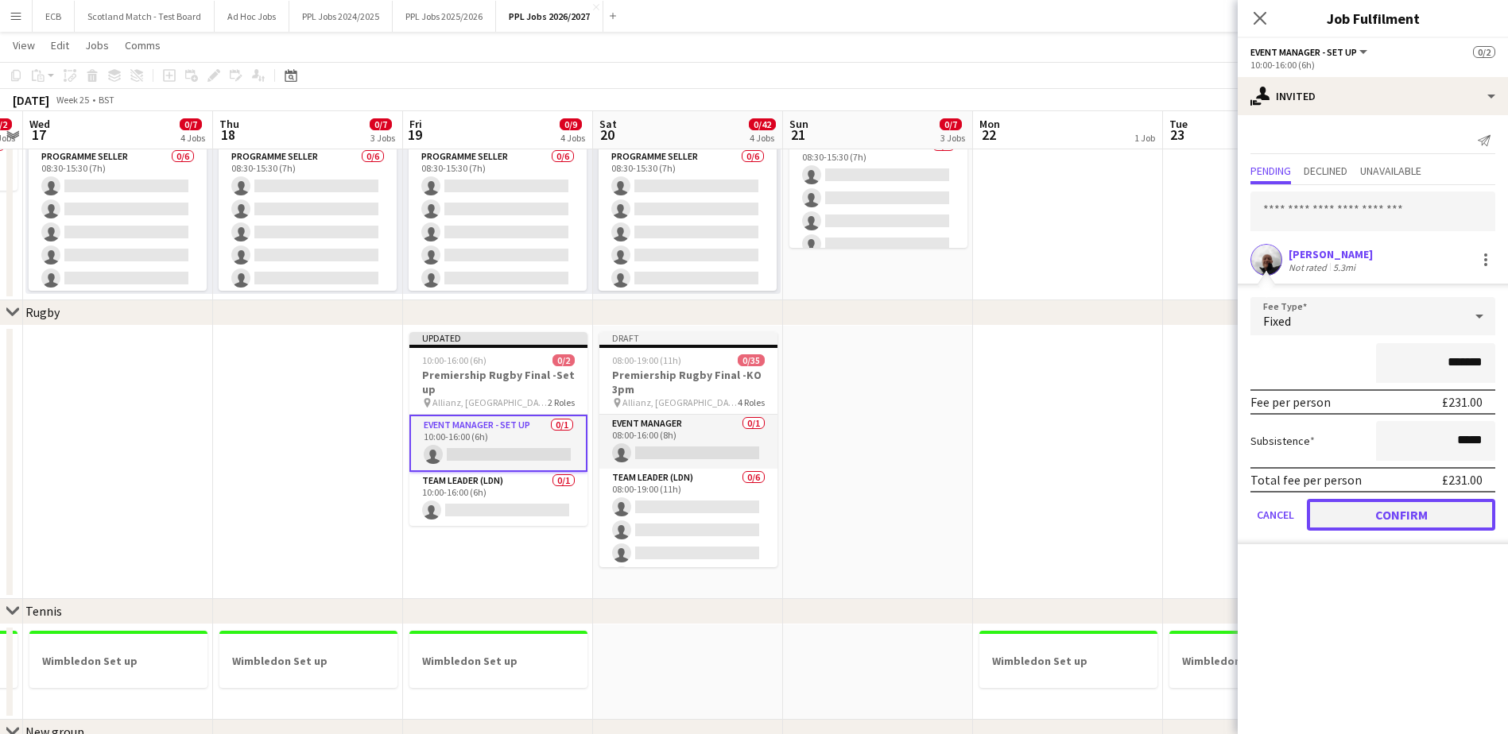
click at [1392, 510] on button "Confirm" at bounding box center [1401, 515] width 188 height 32
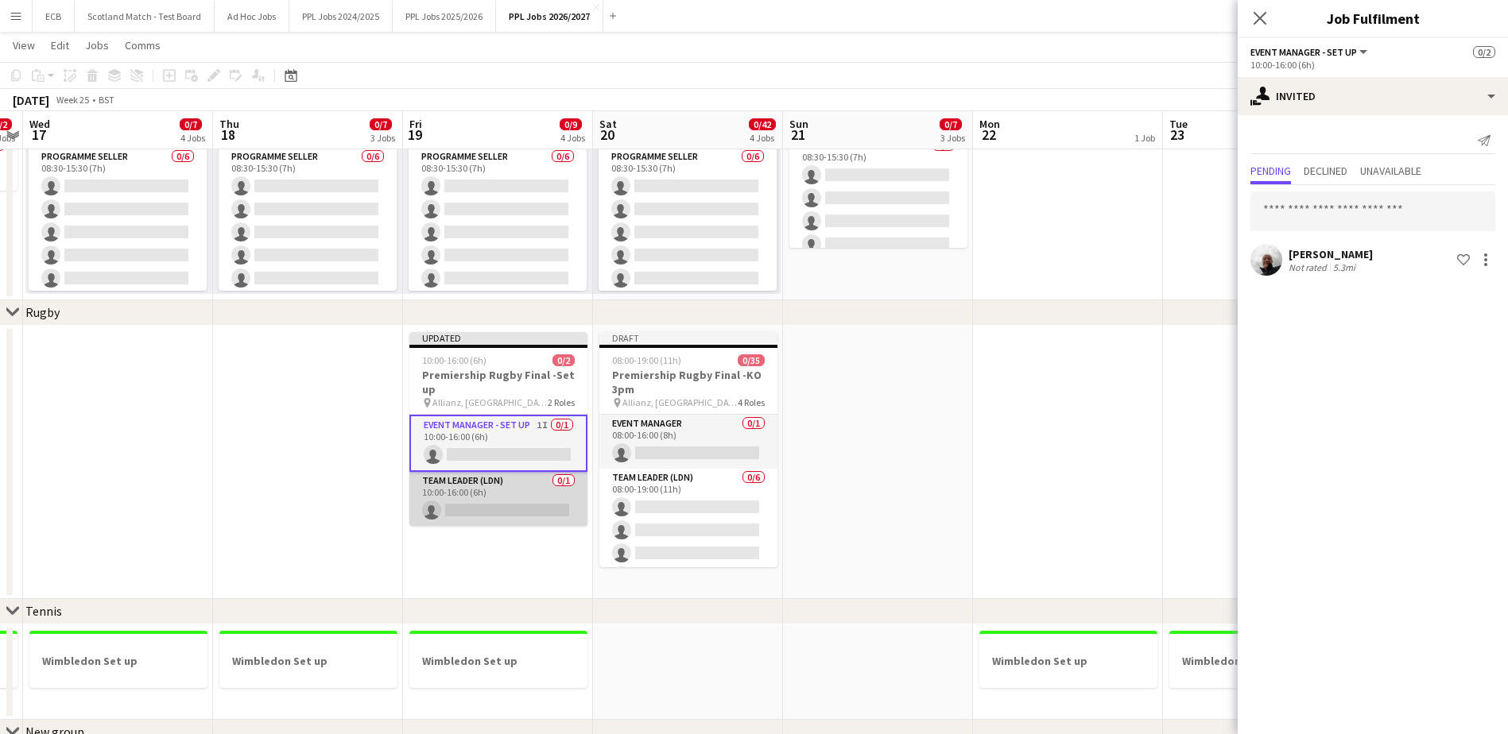
click at [497, 490] on app-card-role "Team Leader (LDN) 0/1 10:00-16:00 (6h) single-neutral-actions" at bounding box center [498, 499] width 178 height 54
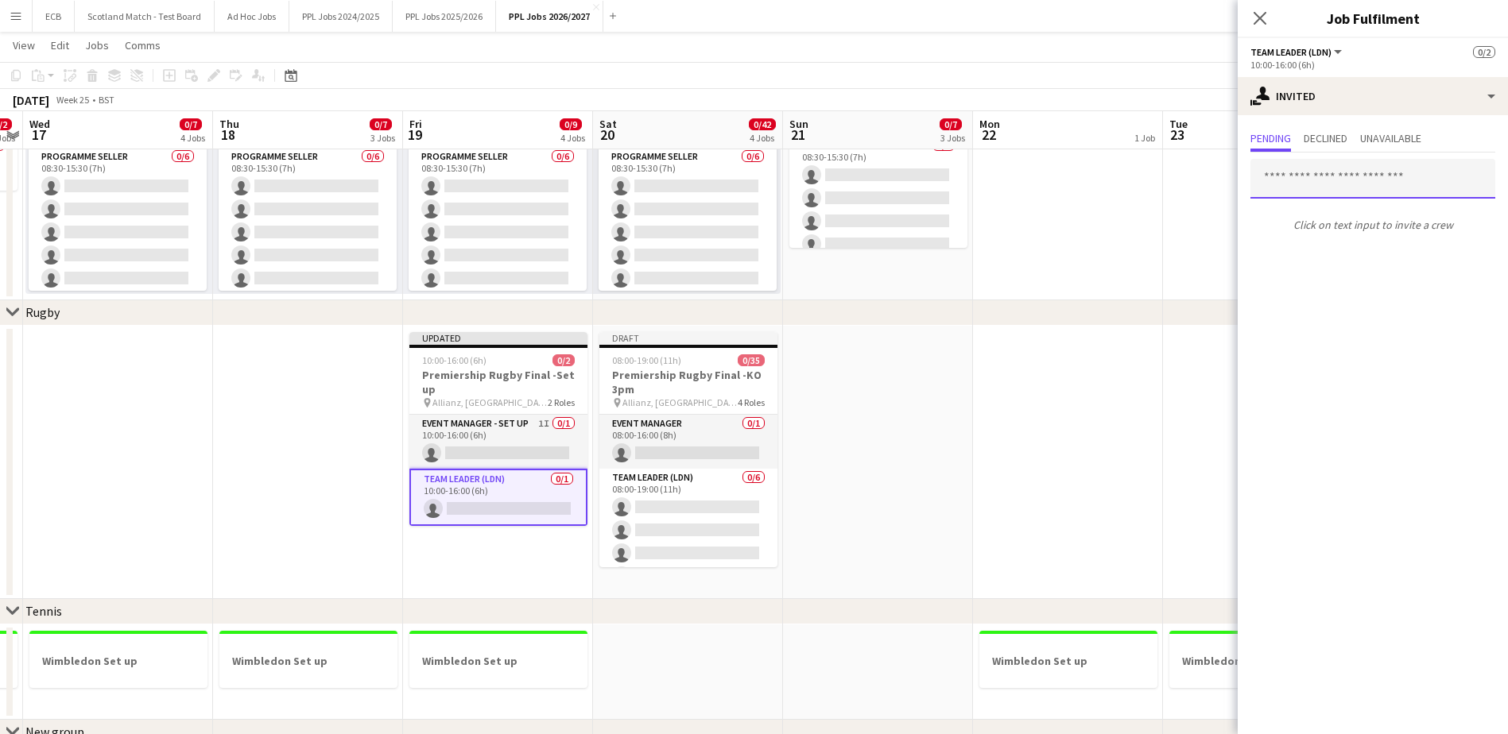
click at [1369, 177] on input "text" at bounding box center [1372, 179] width 245 height 40
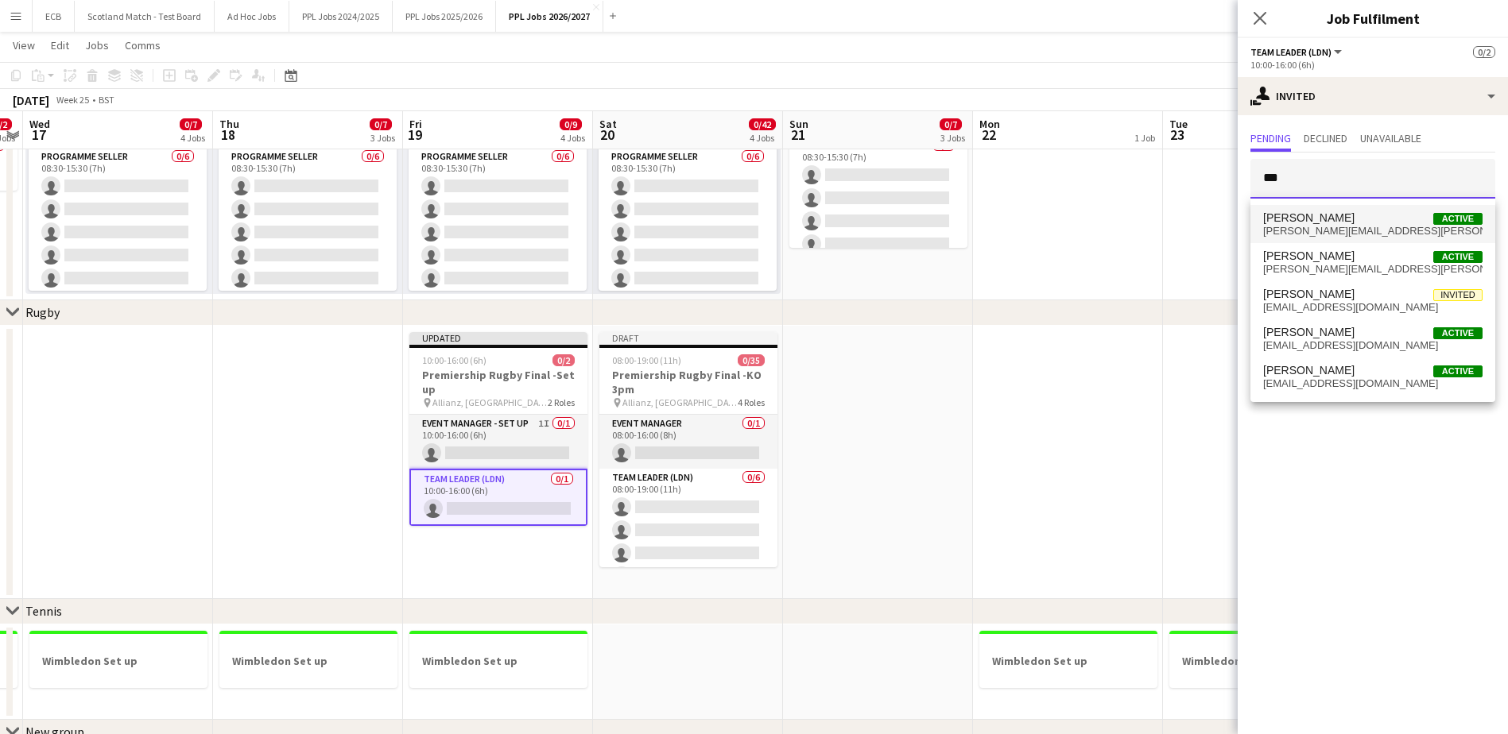
type input "***"
click at [1339, 213] on span "Harvey Fogg Active" at bounding box center [1372, 218] width 219 height 14
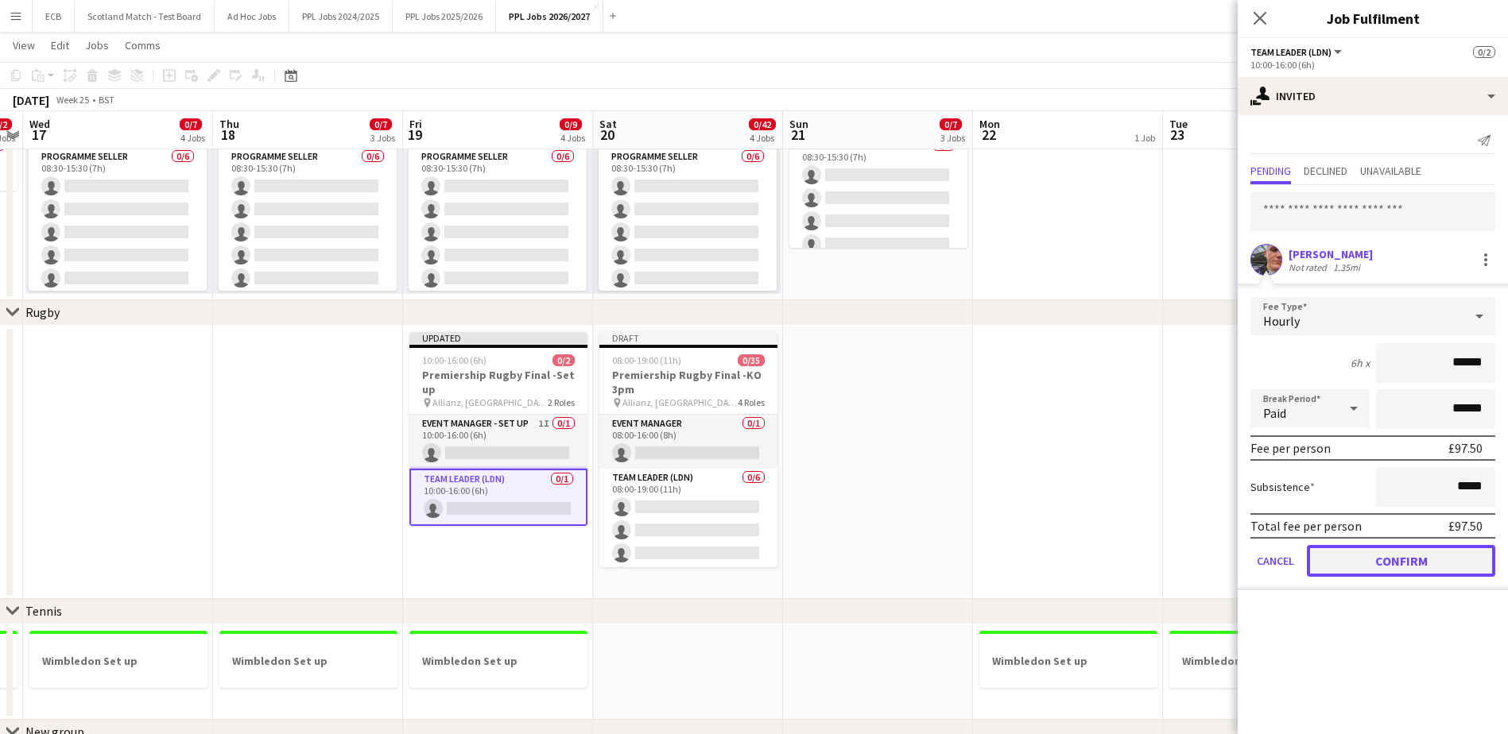
click at [1359, 558] on button "Confirm" at bounding box center [1401, 561] width 188 height 32
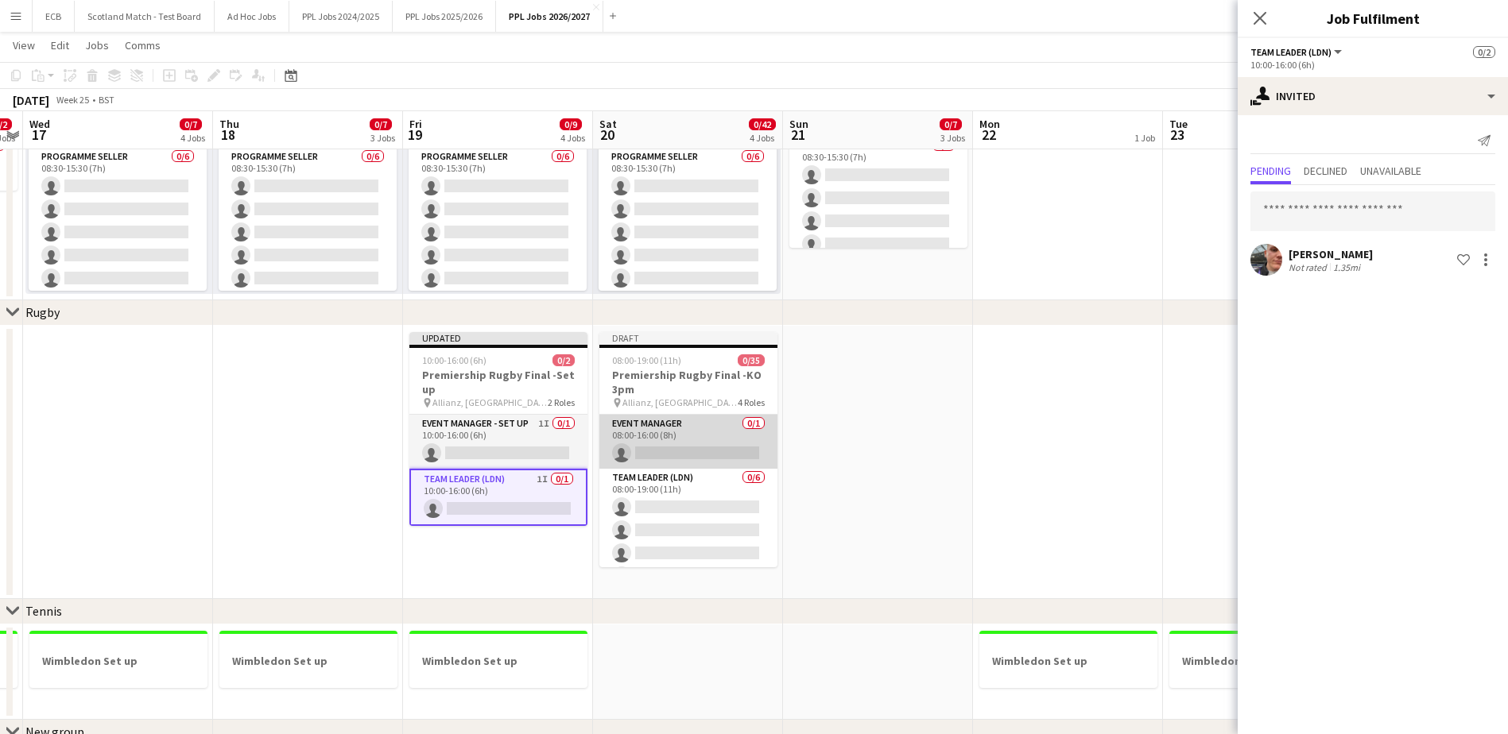
click at [668, 436] on app-card-role "Event Manager 0/1 08:00-16:00 (8h) single-neutral-actions" at bounding box center [688, 442] width 178 height 54
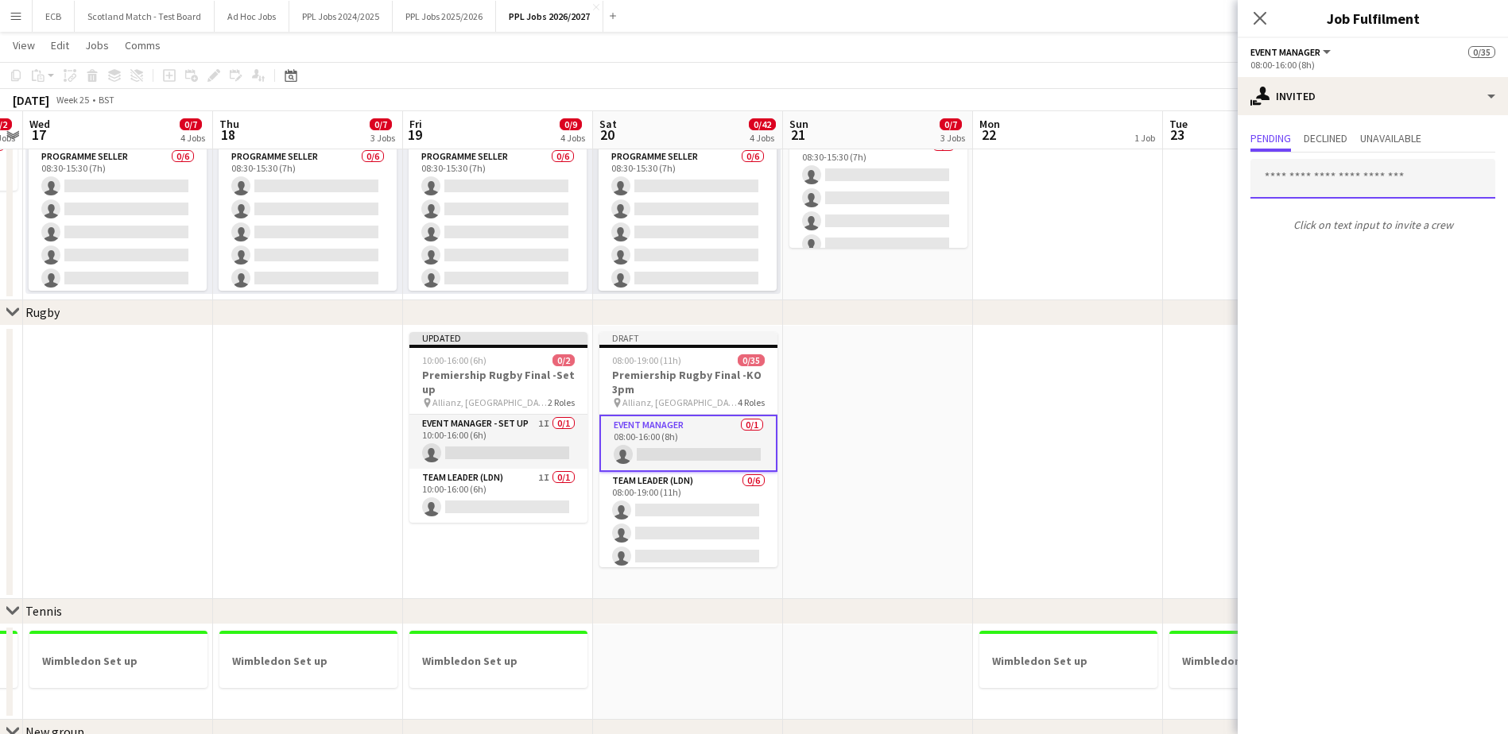
click at [1385, 173] on input "text" at bounding box center [1372, 179] width 245 height 40
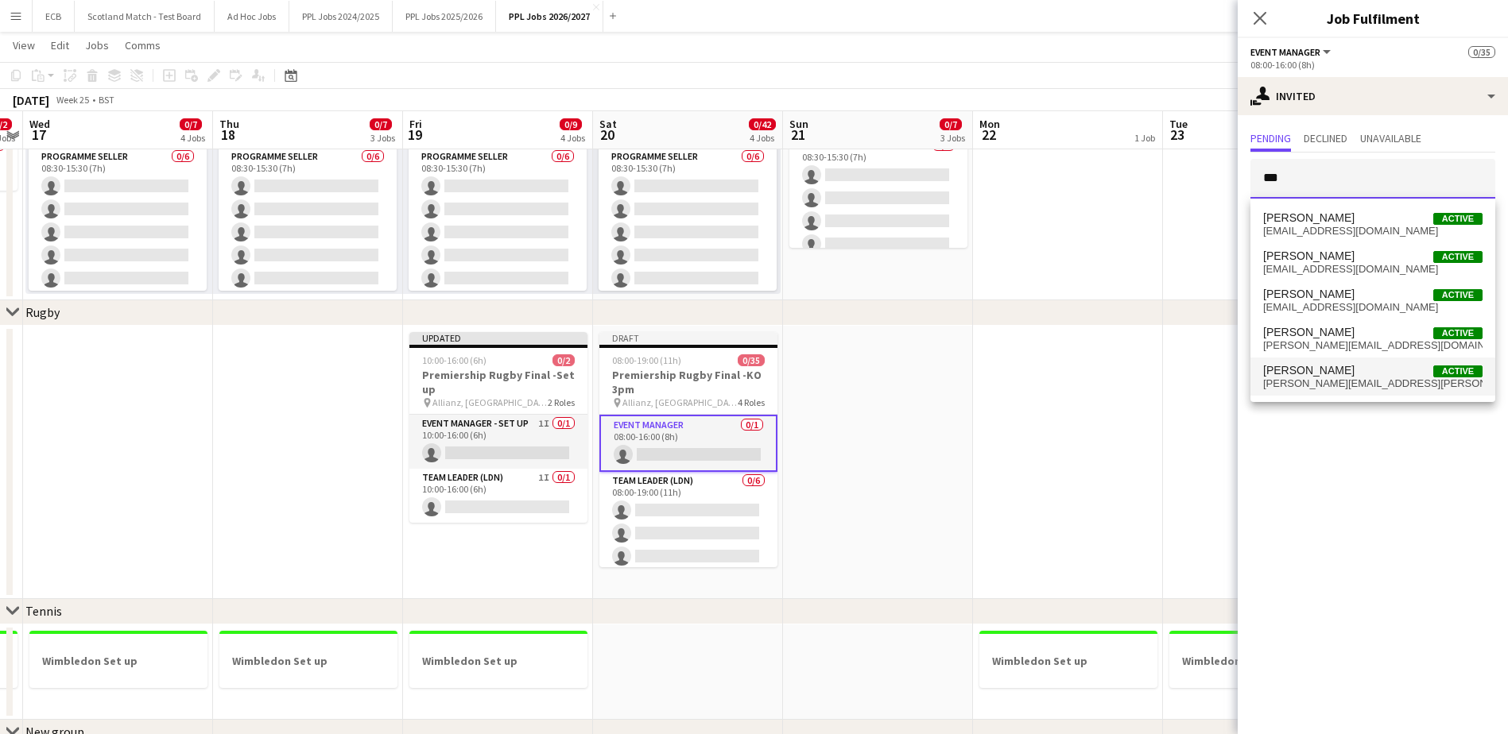
type input "***"
click at [1331, 371] on span "Steve Fulcher" at bounding box center [1308, 371] width 91 height 14
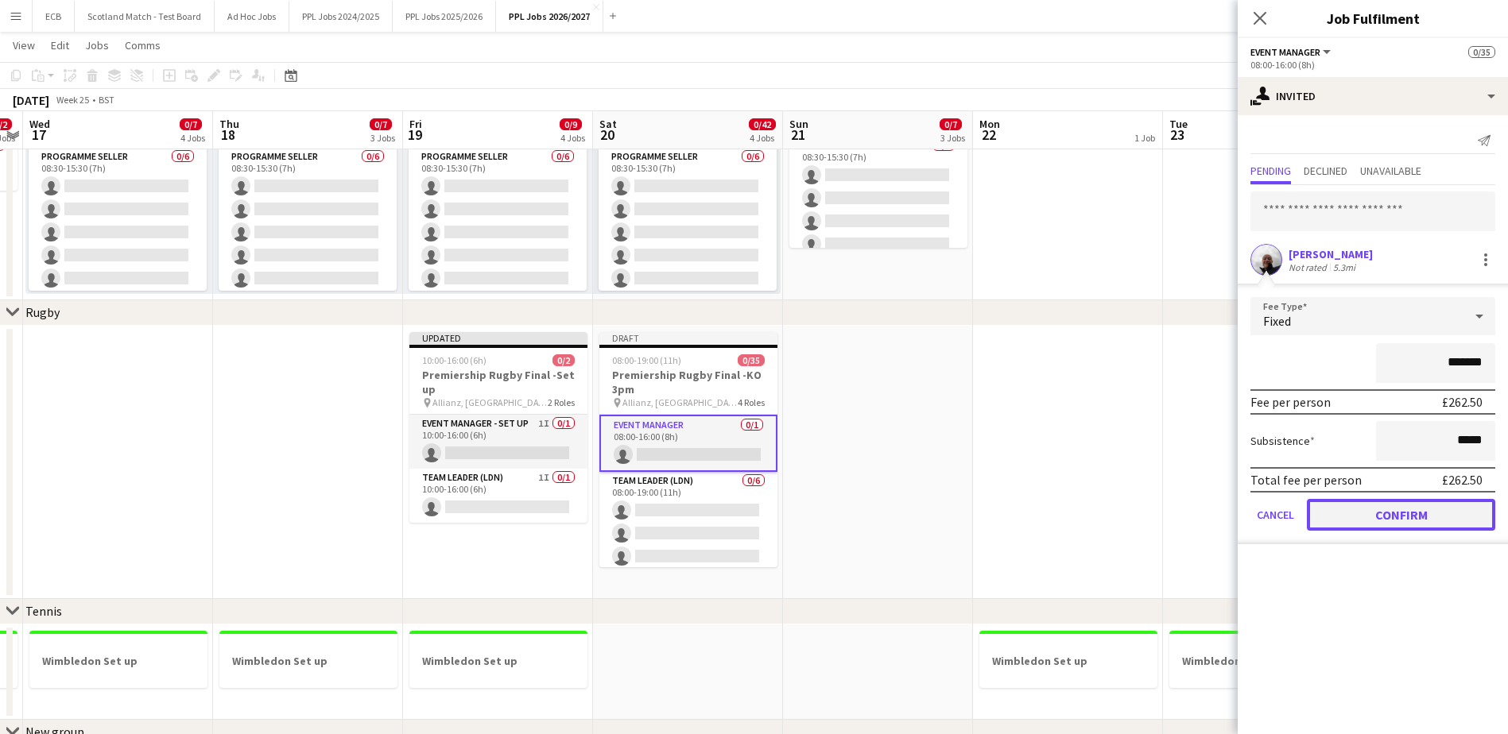
click at [1369, 516] on button "Confirm" at bounding box center [1401, 515] width 188 height 32
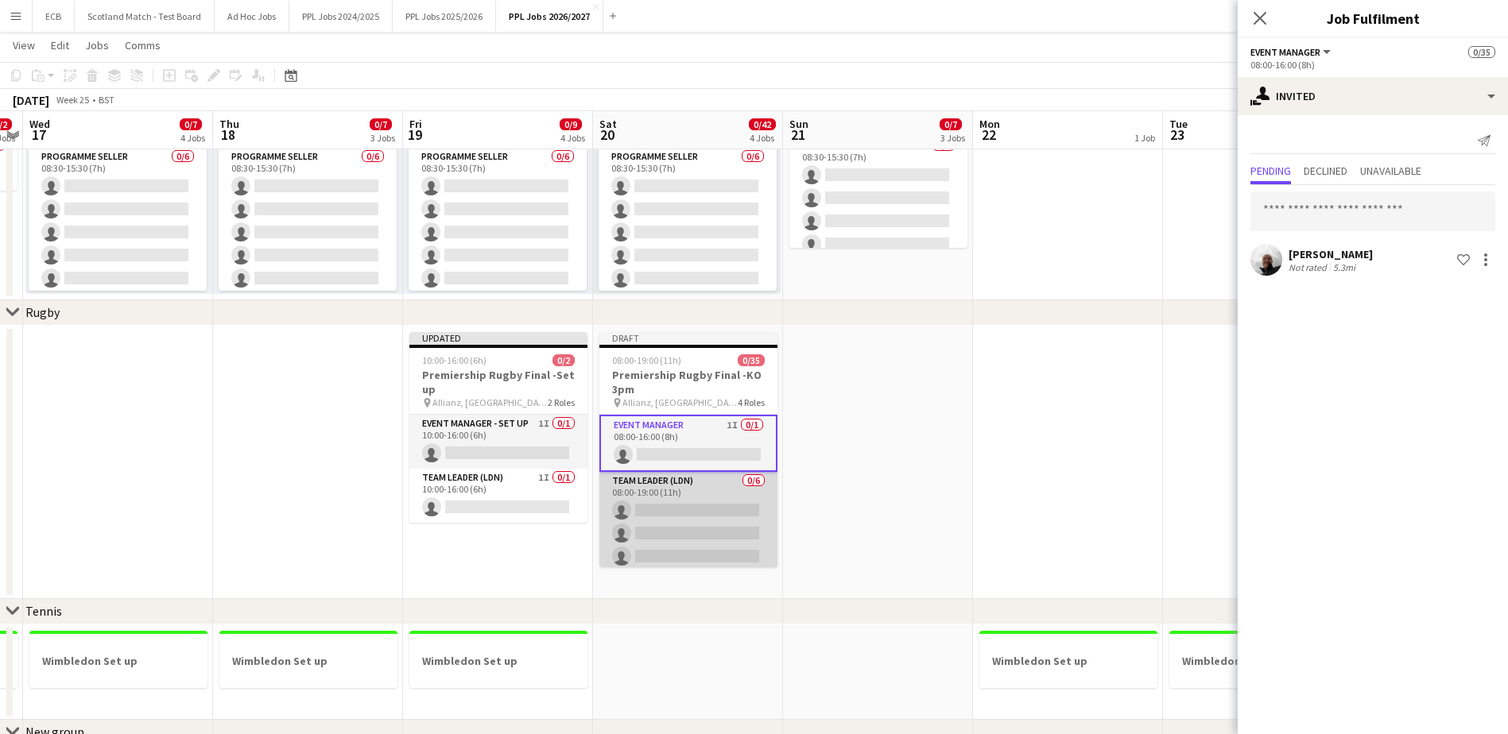
click at [662, 506] on app-card-role "Team Leader (LDN) 0/6 08:00-19:00 (11h) single-neutral-actions single-neutral-a…" at bounding box center [688, 556] width 178 height 169
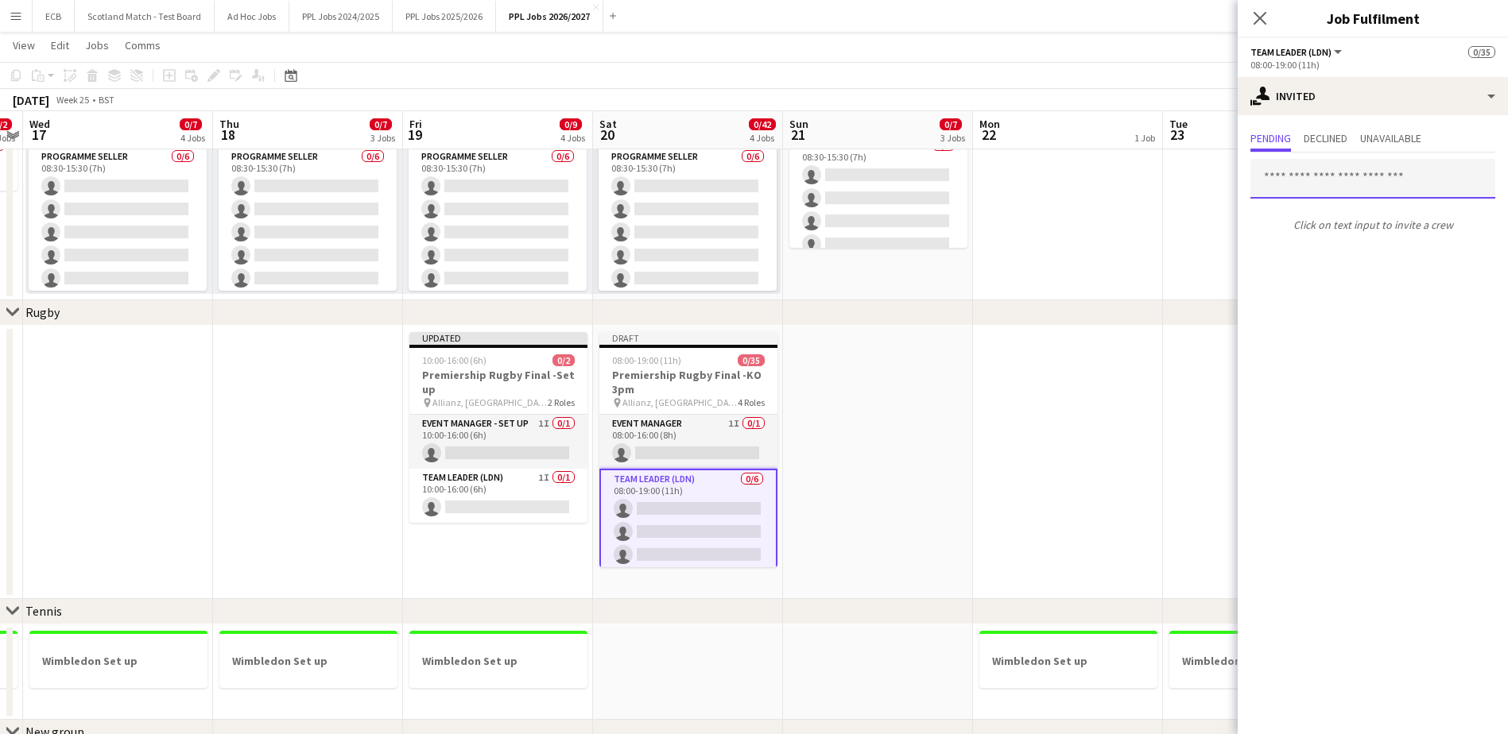
click at [1338, 186] on input "text" at bounding box center [1372, 179] width 245 height 40
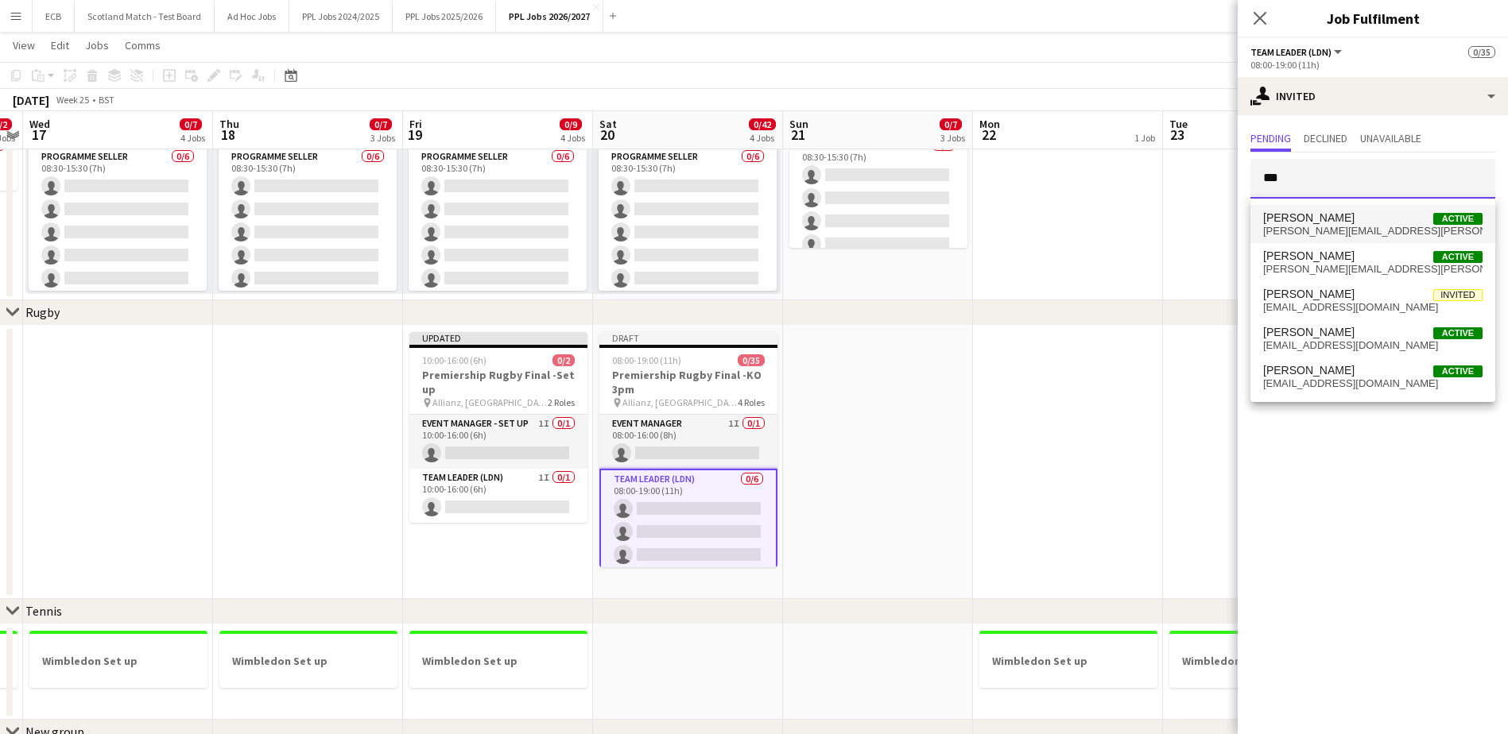
type input "***"
click at [1313, 225] on span "harvey.fogg@thepplgroup.com" at bounding box center [1372, 231] width 219 height 13
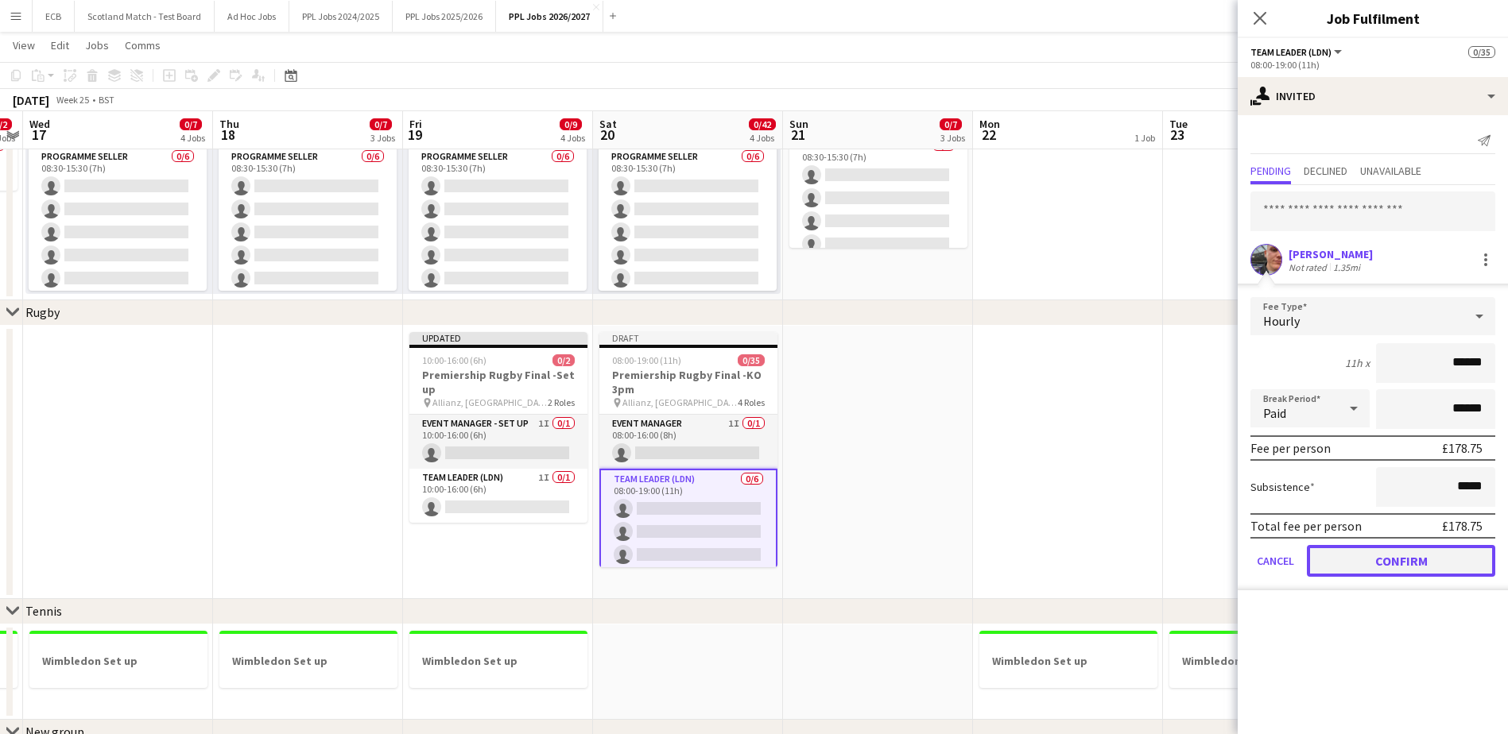
click at [1378, 560] on button "Confirm" at bounding box center [1401, 561] width 188 height 32
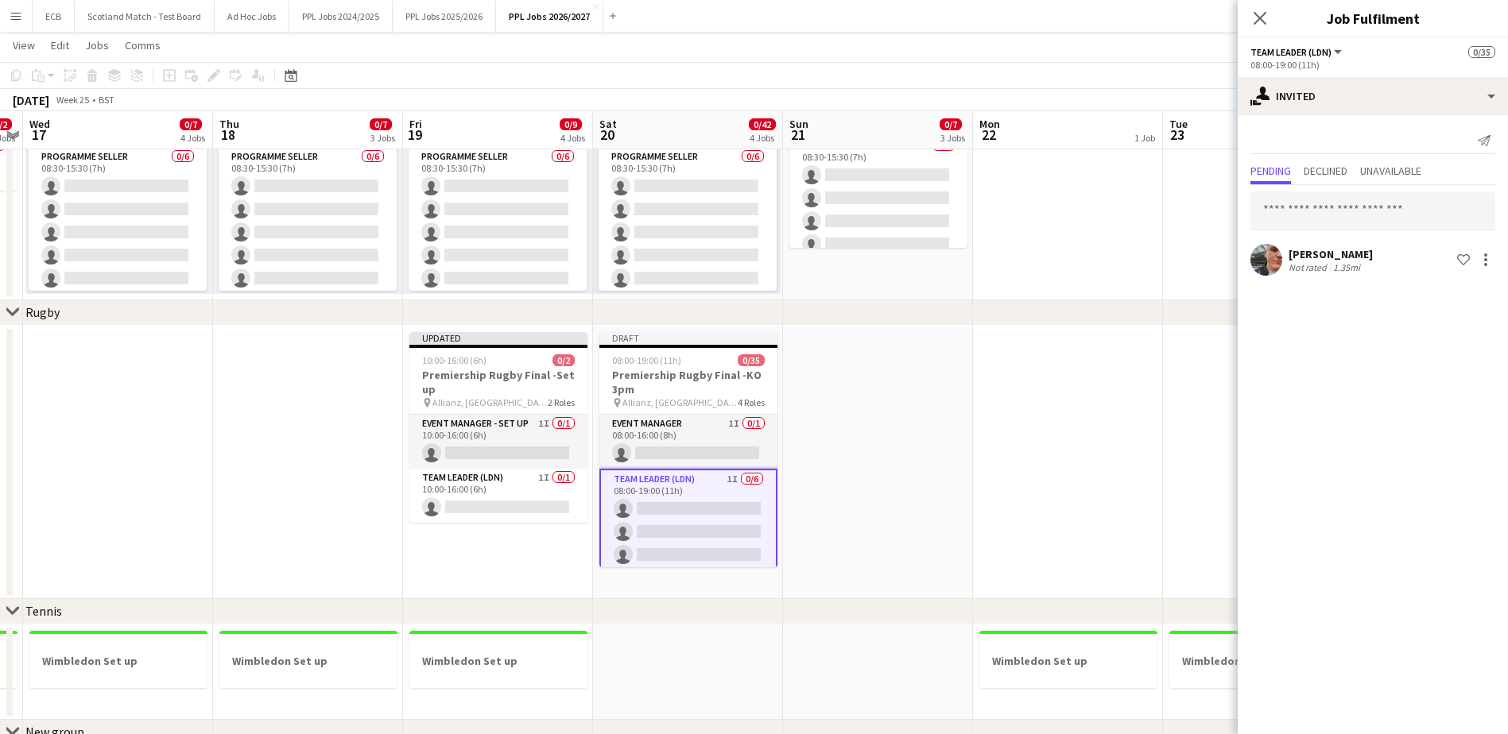
click at [1050, 426] on app-date-cell at bounding box center [1068, 462] width 190 height 273
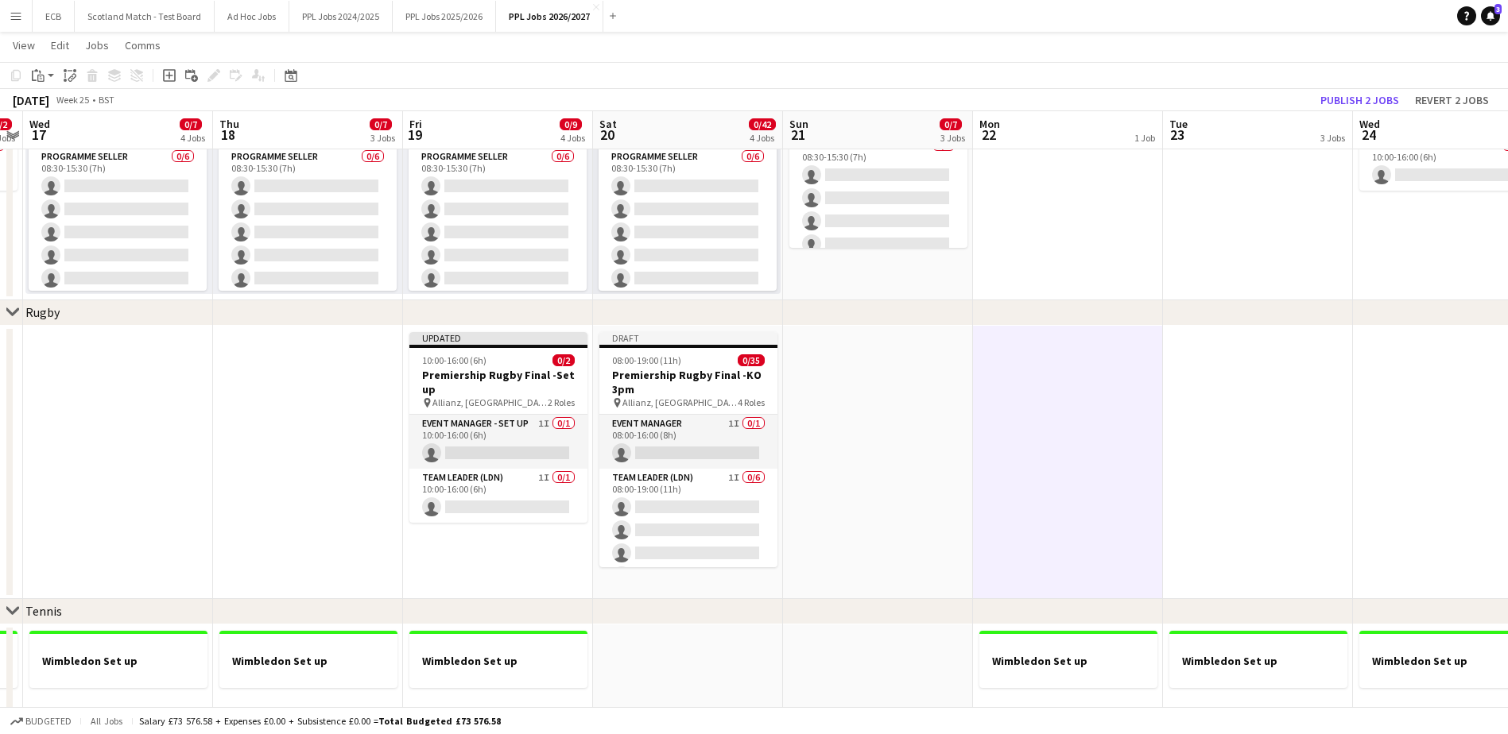
click at [1374, 87] on app-toolbar "Copy Paste Paste Ctrl+V Paste with crew Ctrl+Shift+V Paste linked Job Delete Gr…" at bounding box center [754, 75] width 1508 height 27
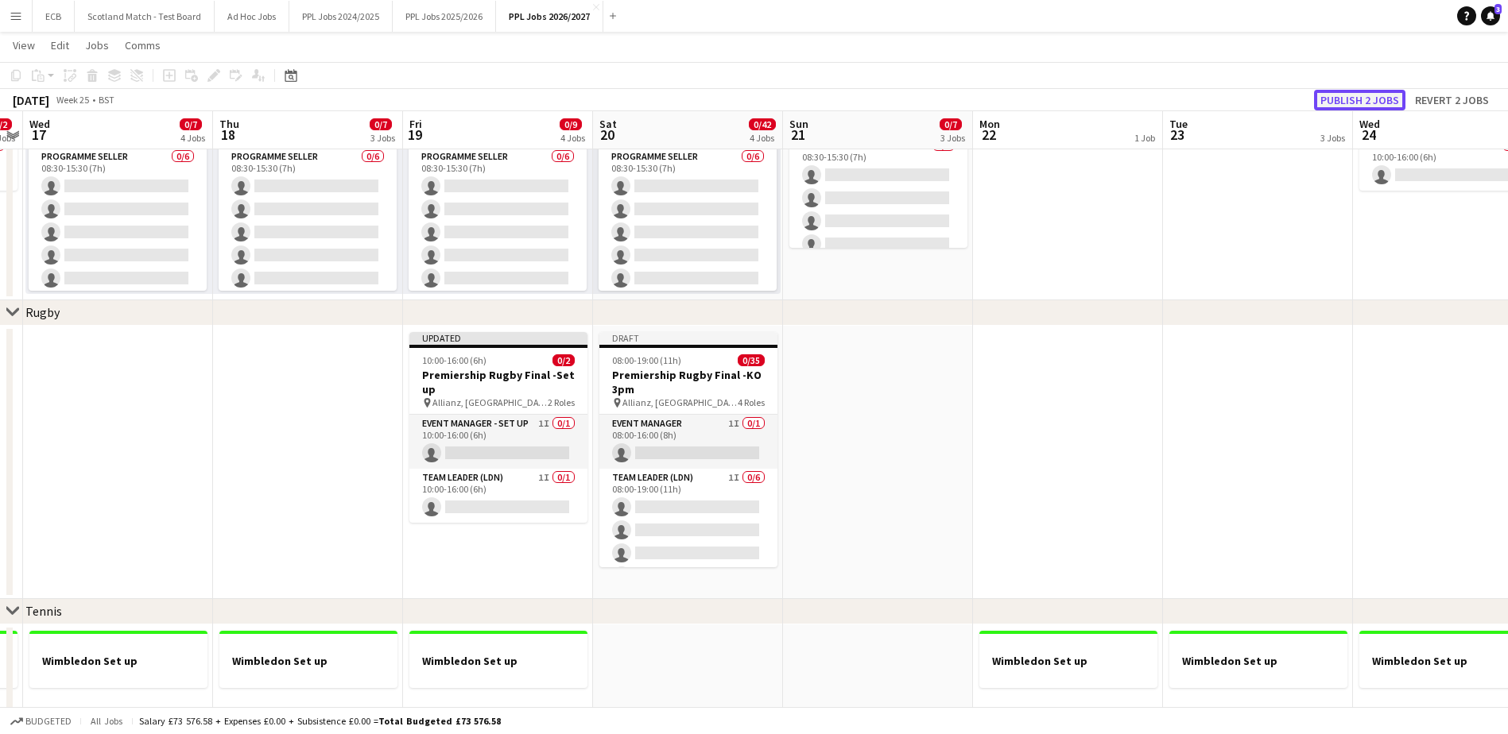
click at [1374, 99] on button "Publish 2 jobs" at bounding box center [1359, 100] width 91 height 21
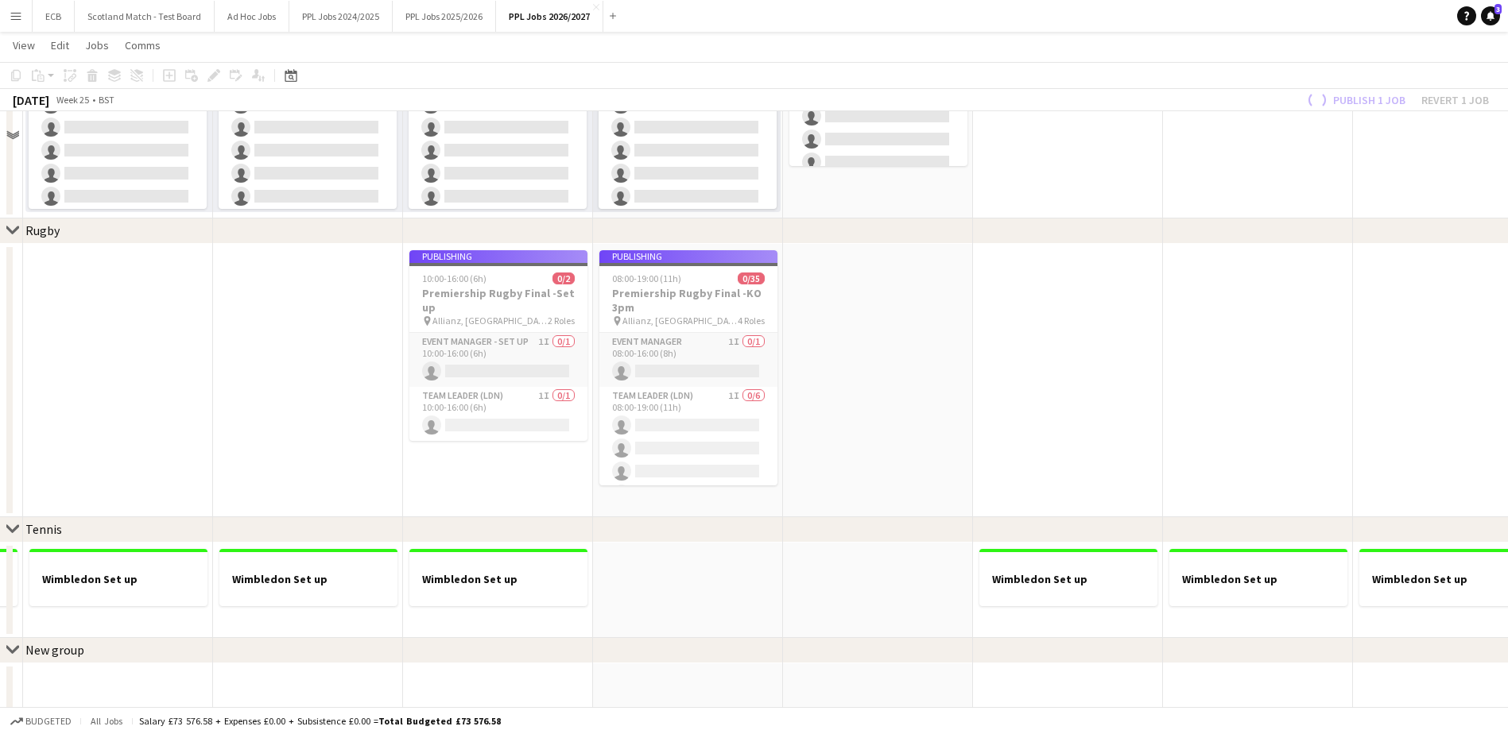
scroll to position [541, 0]
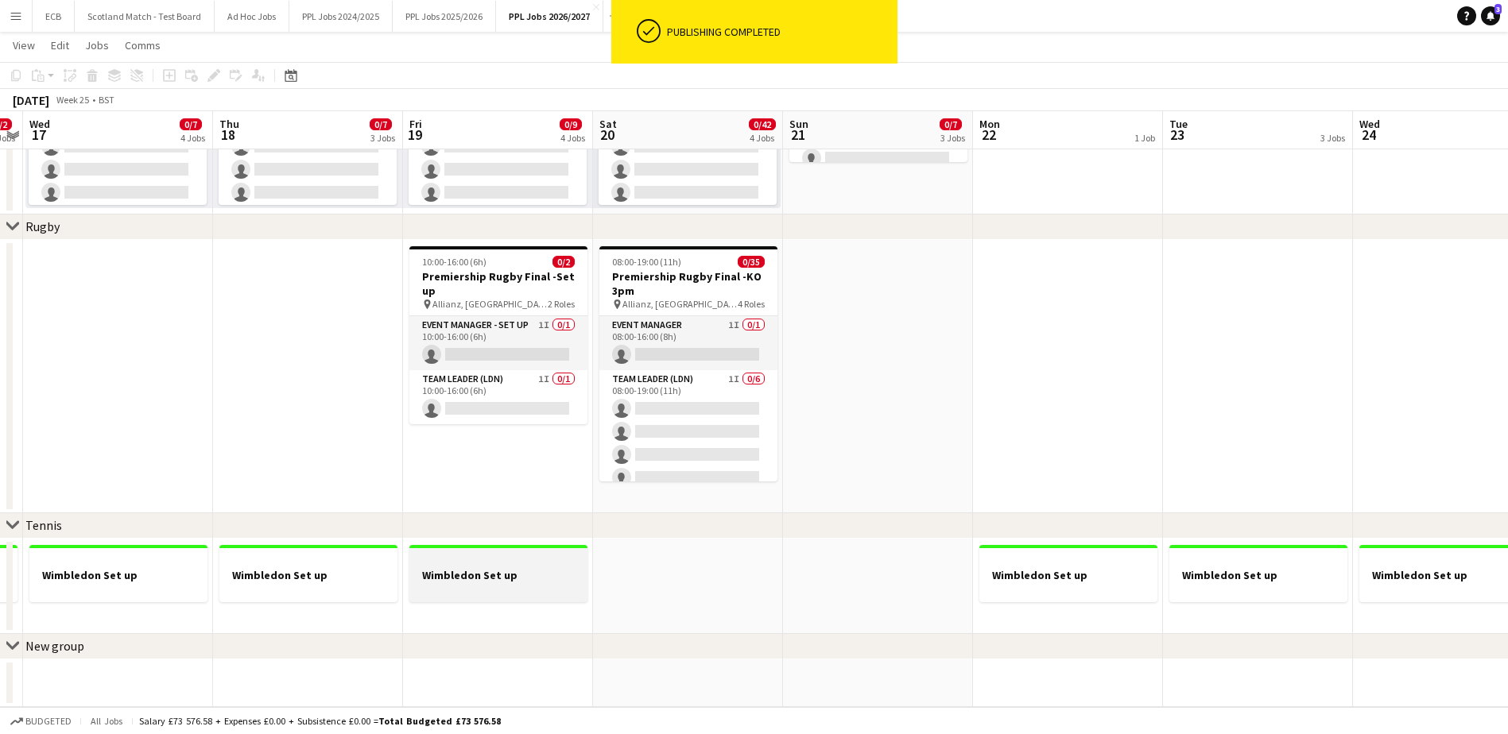
click at [521, 570] on h3 "Wimbledon Set up" at bounding box center [498, 575] width 178 height 14
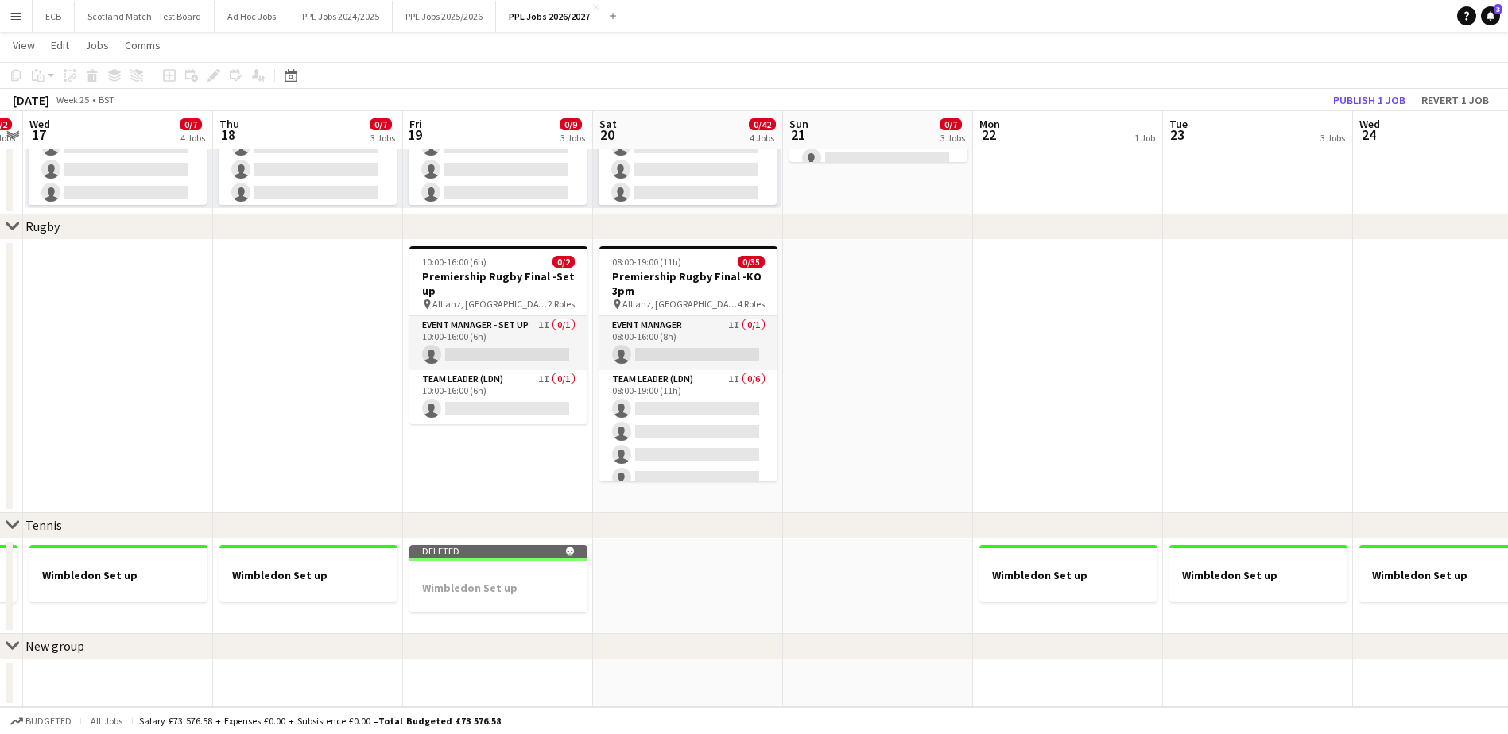
click at [659, 599] on app-date-cell at bounding box center [688, 586] width 190 height 95
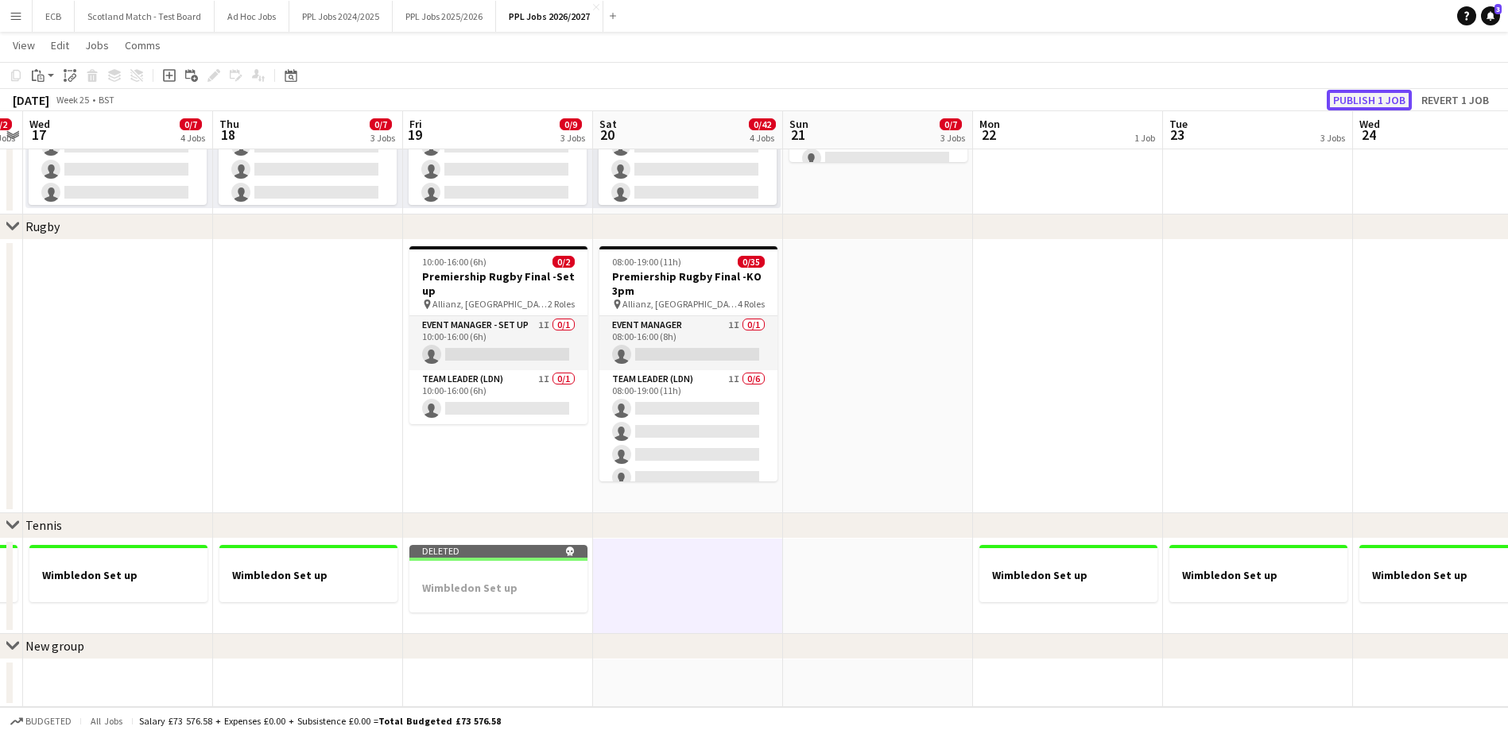
click at [1394, 99] on button "Publish 1 job" at bounding box center [1369, 100] width 85 height 21
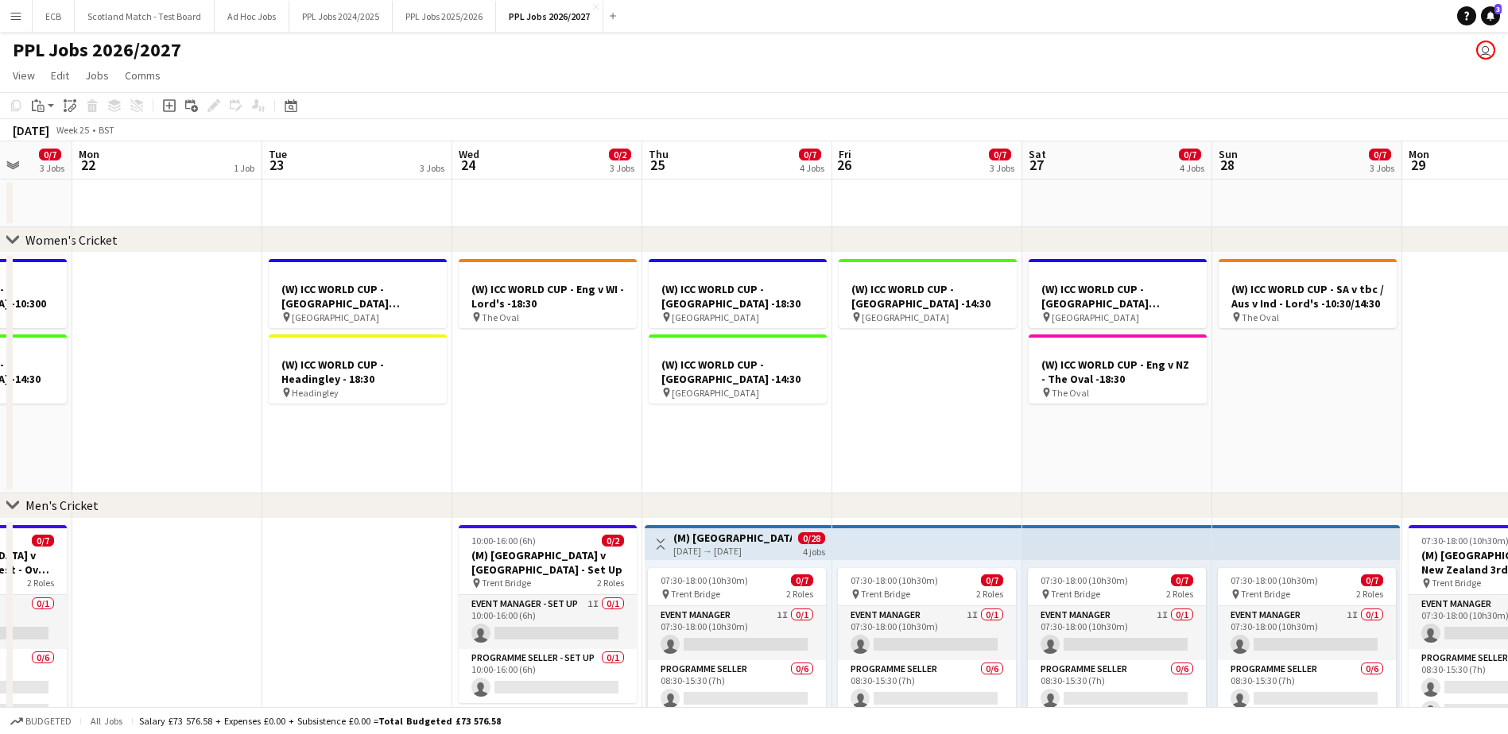
scroll to position [0, 499]
click at [1285, 282] on h3 "(W) ICC WORLD CUP - SA v tbc / Aus v Ind - Lord's -10:30/14:30" at bounding box center [1306, 296] width 178 height 29
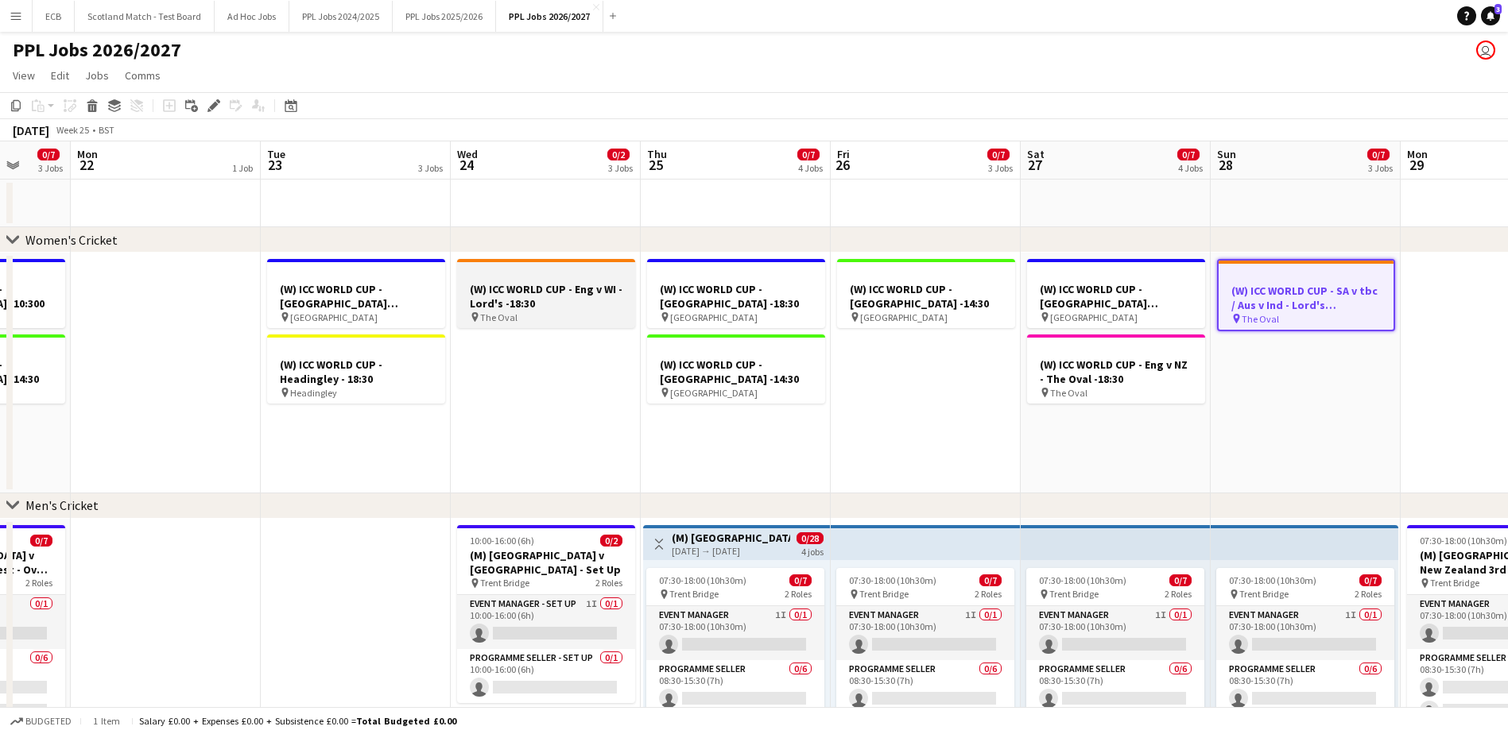
click at [571, 273] on div at bounding box center [546, 275] width 178 height 12
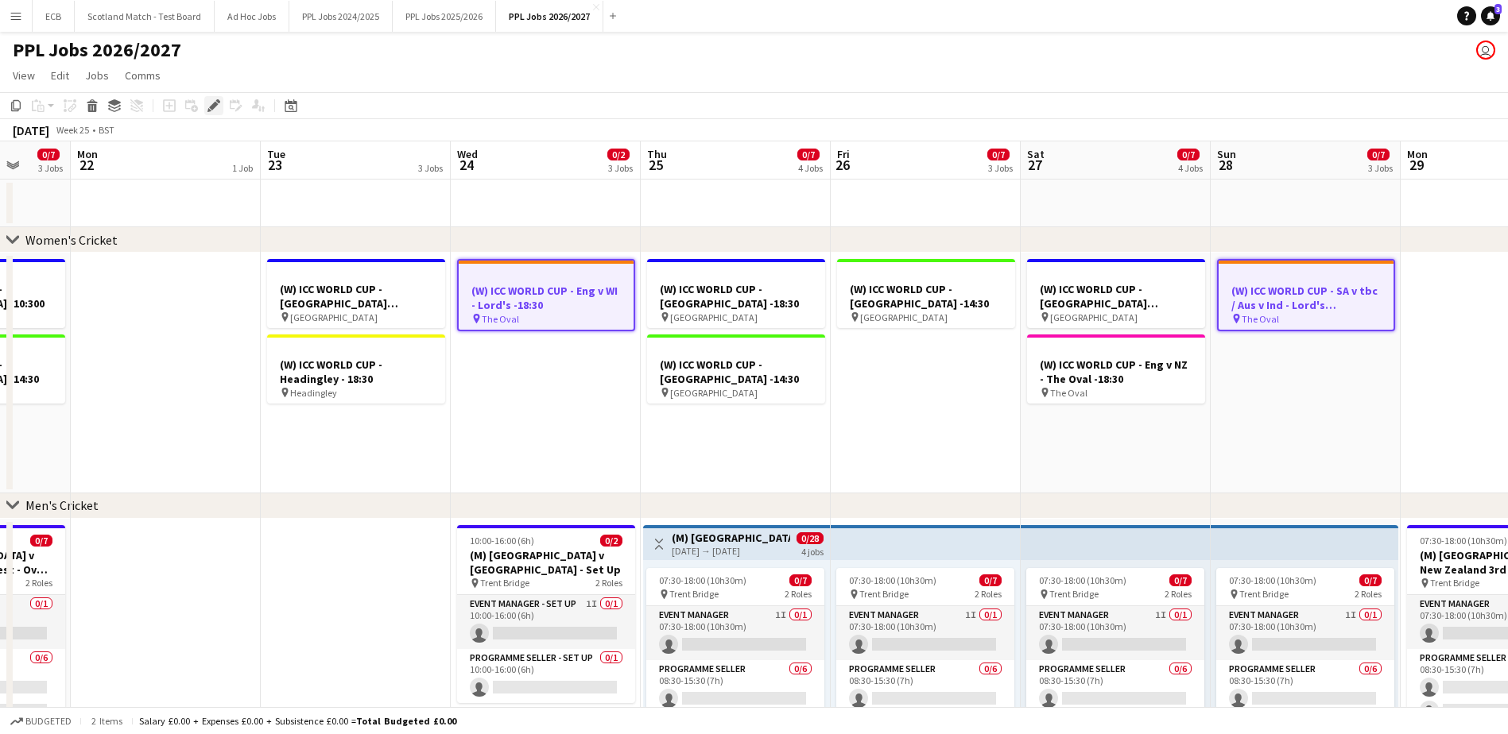
click at [216, 103] on icon at bounding box center [213, 106] width 9 height 9
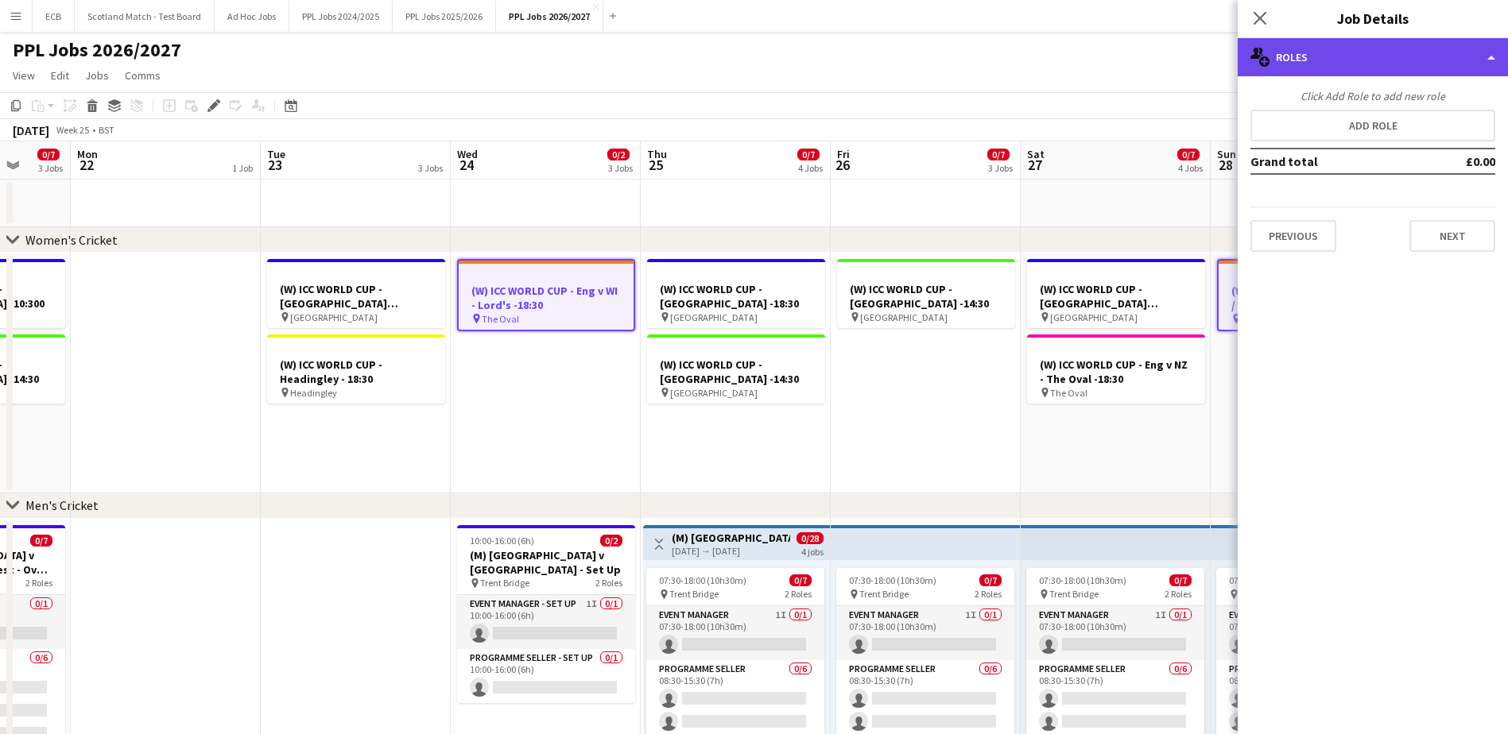
click at [1350, 73] on div "multiple-users-add Roles" at bounding box center [1373, 57] width 270 height 38
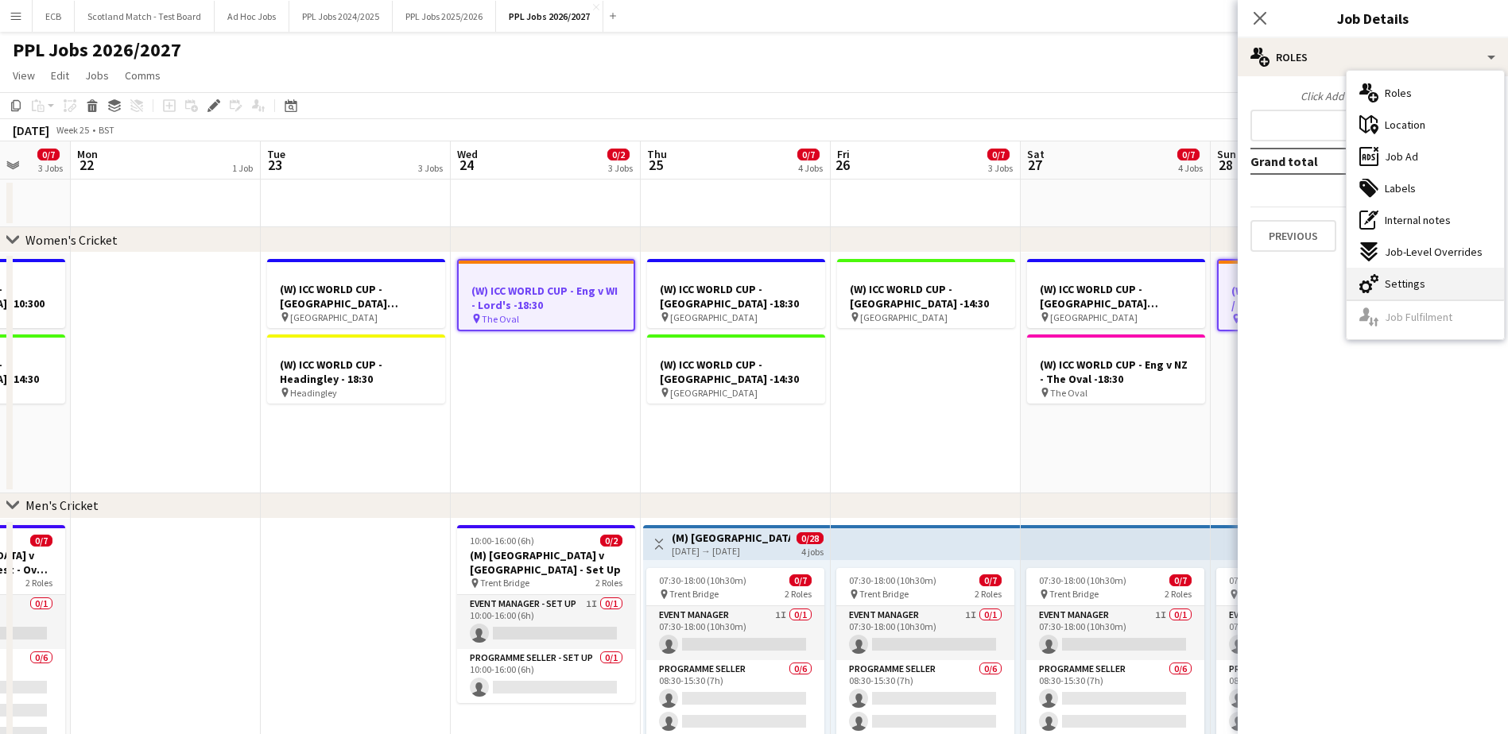
click at [1394, 280] on span "Settings" at bounding box center [1405, 284] width 41 height 14
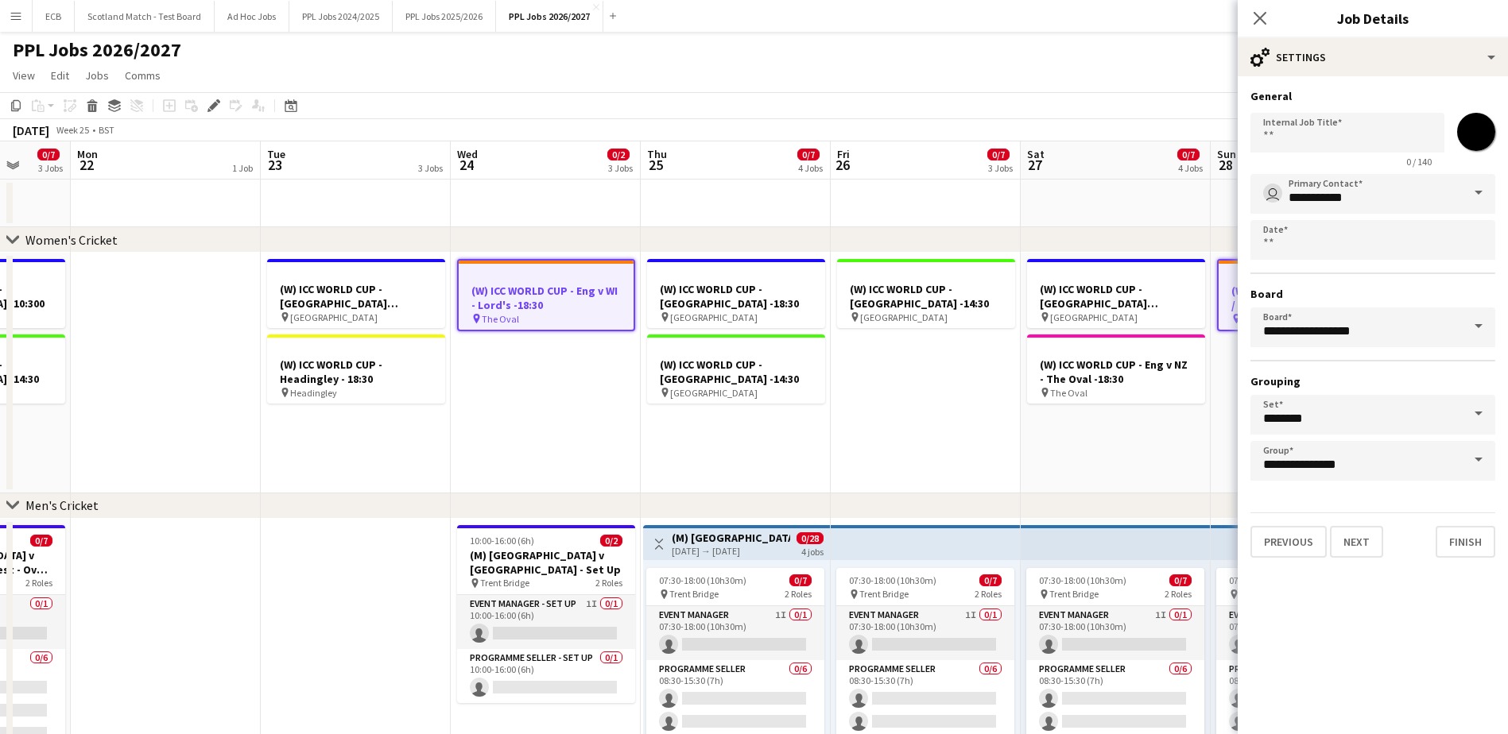
click at [1480, 134] on input "*******" at bounding box center [1475, 131] width 57 height 57
type input "*******"
click at [1463, 537] on button "Finish" at bounding box center [1466, 542] width 60 height 32
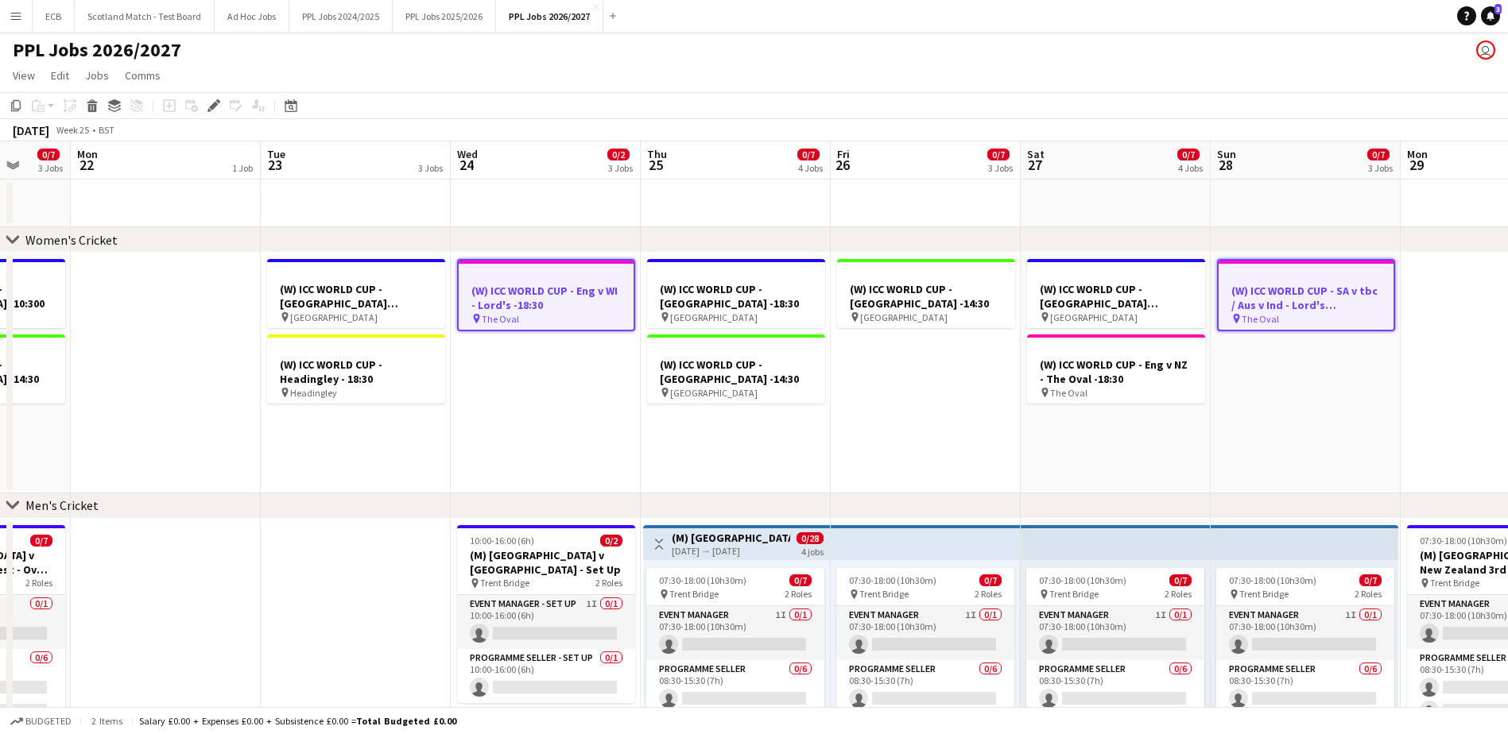
click at [1038, 413] on app-date-cell "(W) ICC WORLD CUP - Bristol -10:30/14:300 pin Bristol (W) ICC WORLD CUP - Eng v…" at bounding box center [1116, 373] width 190 height 241
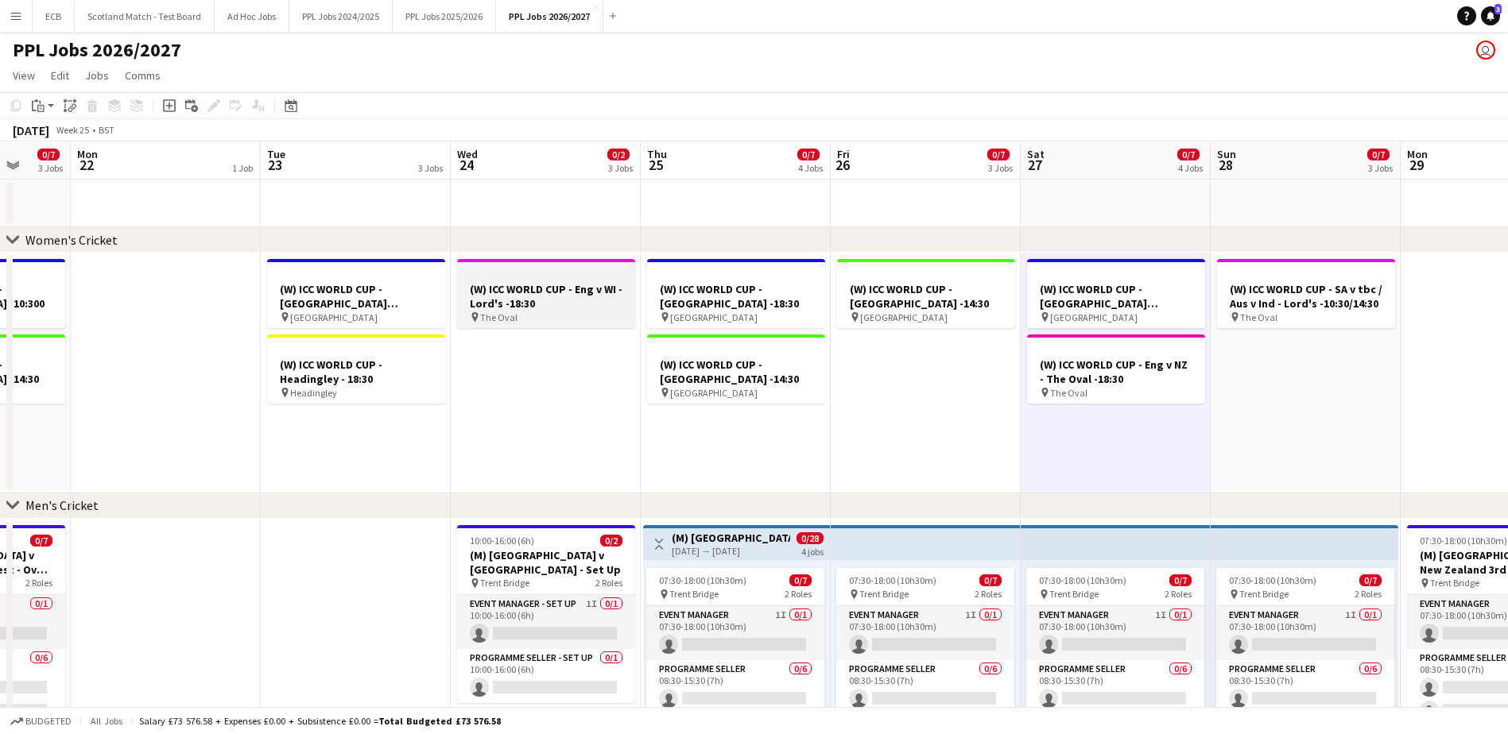
click at [596, 299] on h3 "(W) ICC WORLD CUP - Eng v WI - Lord's -18:30" at bounding box center [546, 296] width 178 height 29
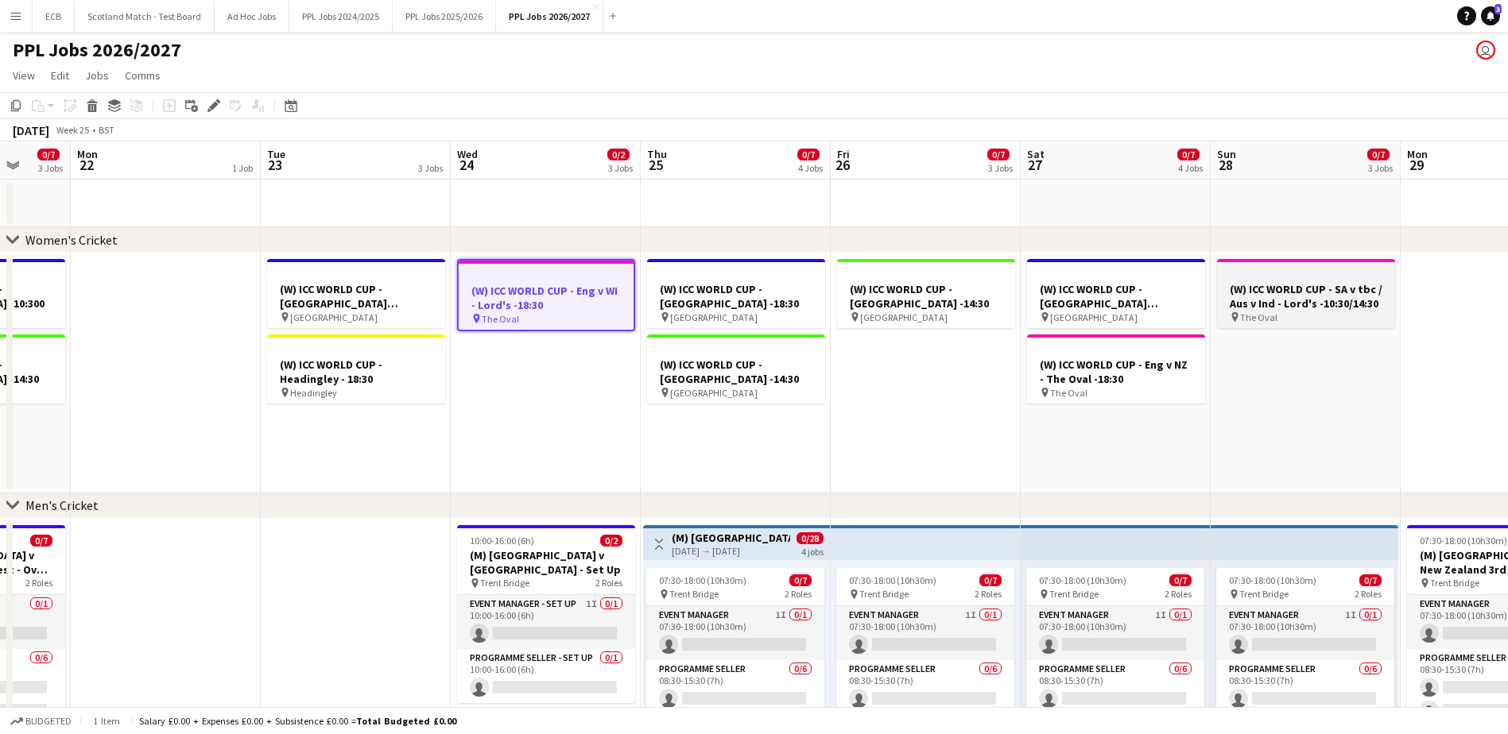
click at [1282, 294] on h3 "(W) ICC WORLD CUP - SA v tbc / Aus v Ind - Lord's -10:30/14:30" at bounding box center [1306, 296] width 178 height 29
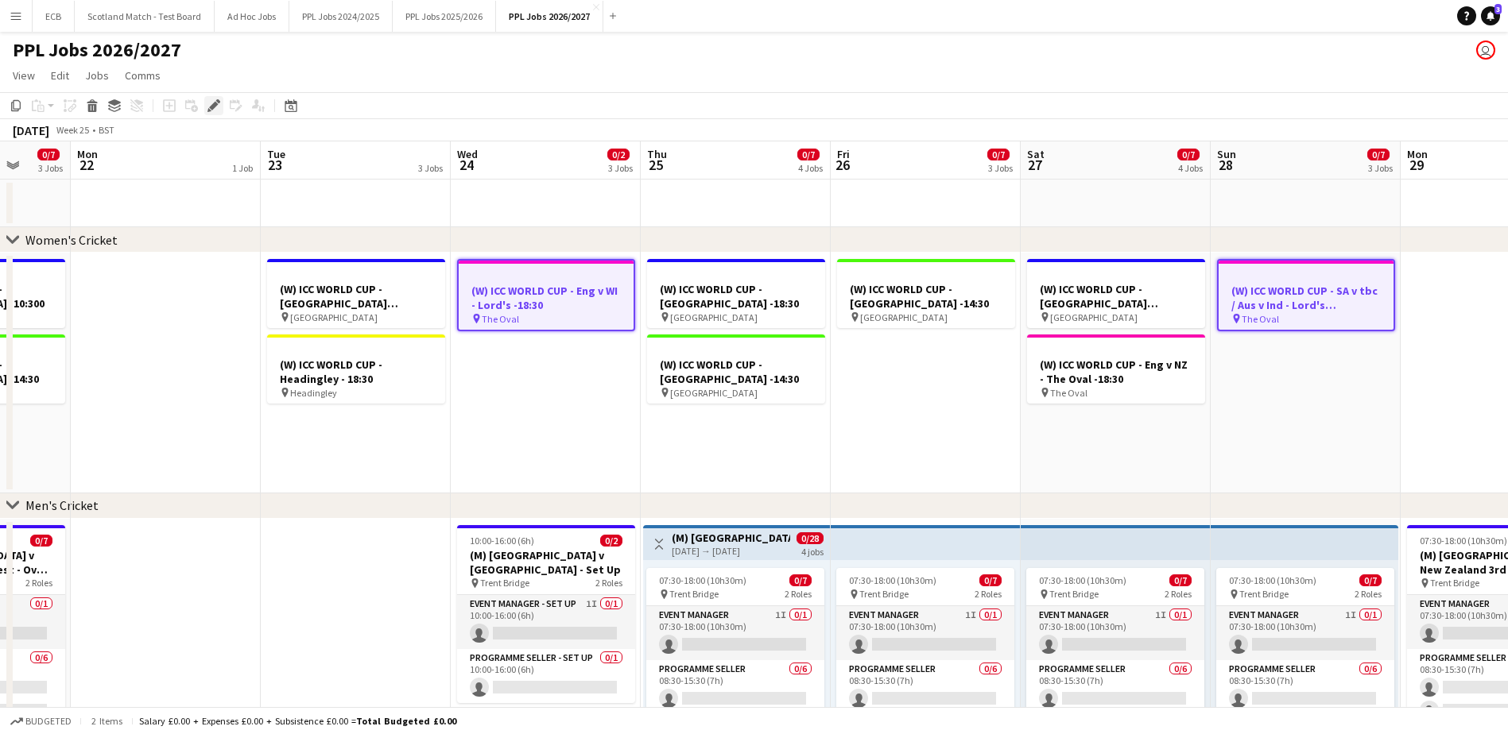
click at [213, 99] on icon "Edit" at bounding box center [213, 105] width 13 height 13
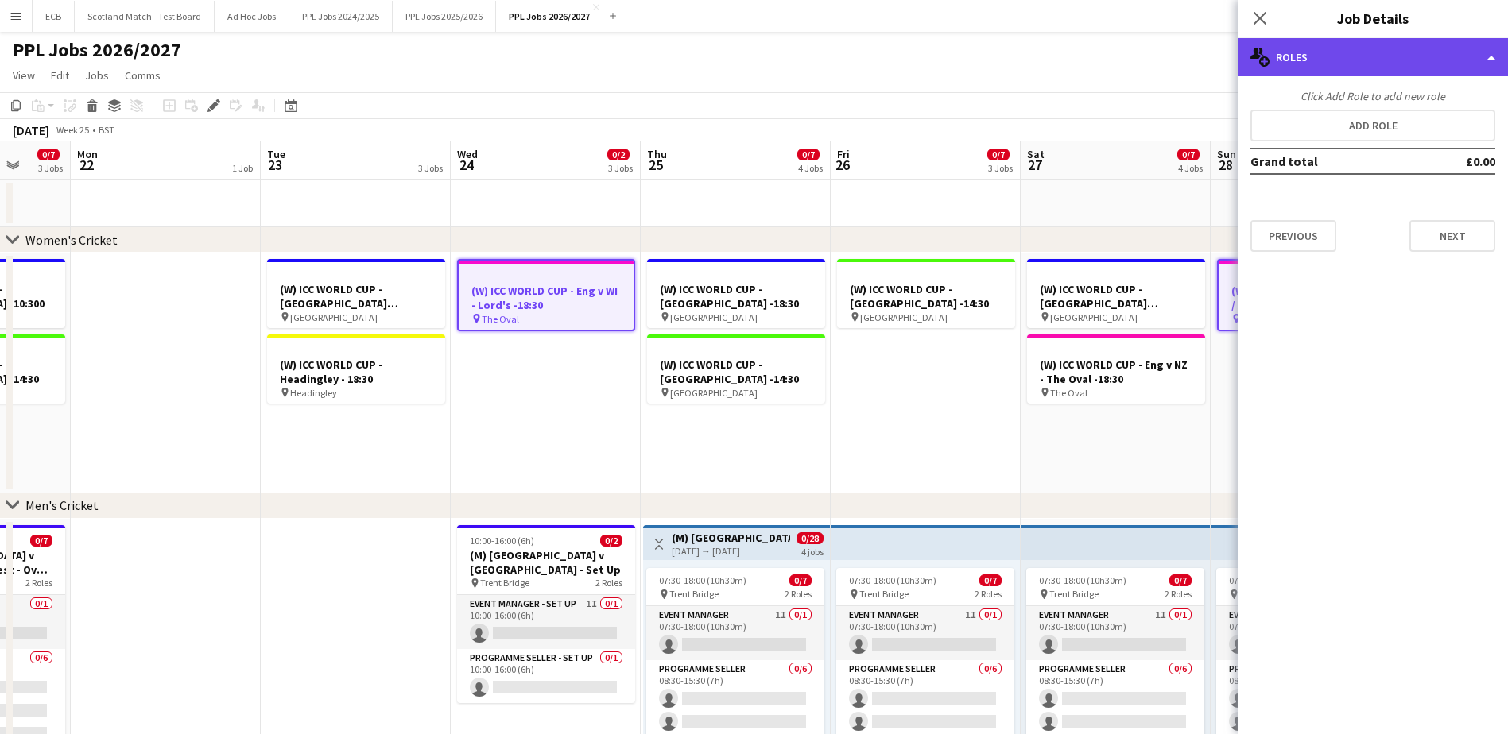
click at [1373, 72] on div "multiple-users-add Roles" at bounding box center [1373, 57] width 270 height 38
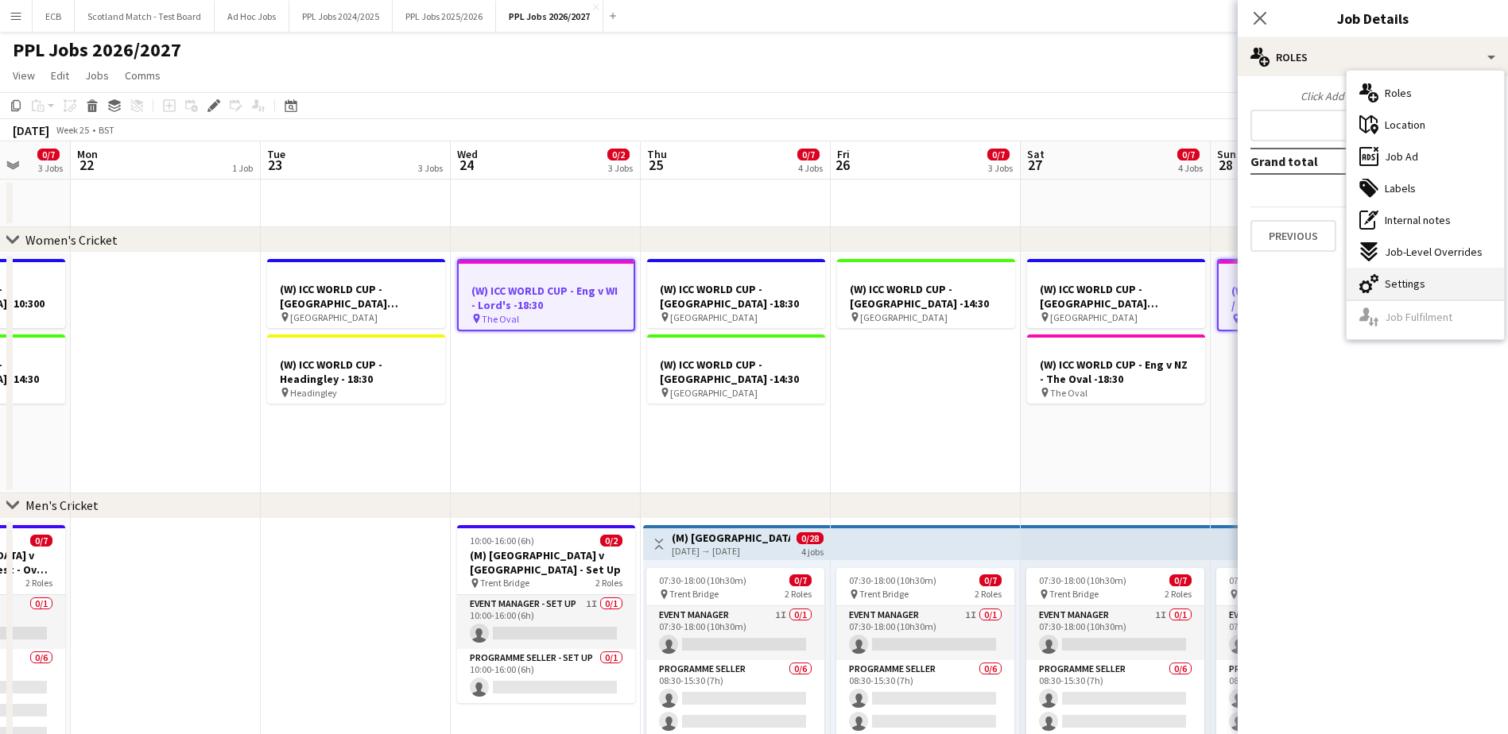
click at [1403, 285] on span "Settings" at bounding box center [1405, 284] width 41 height 14
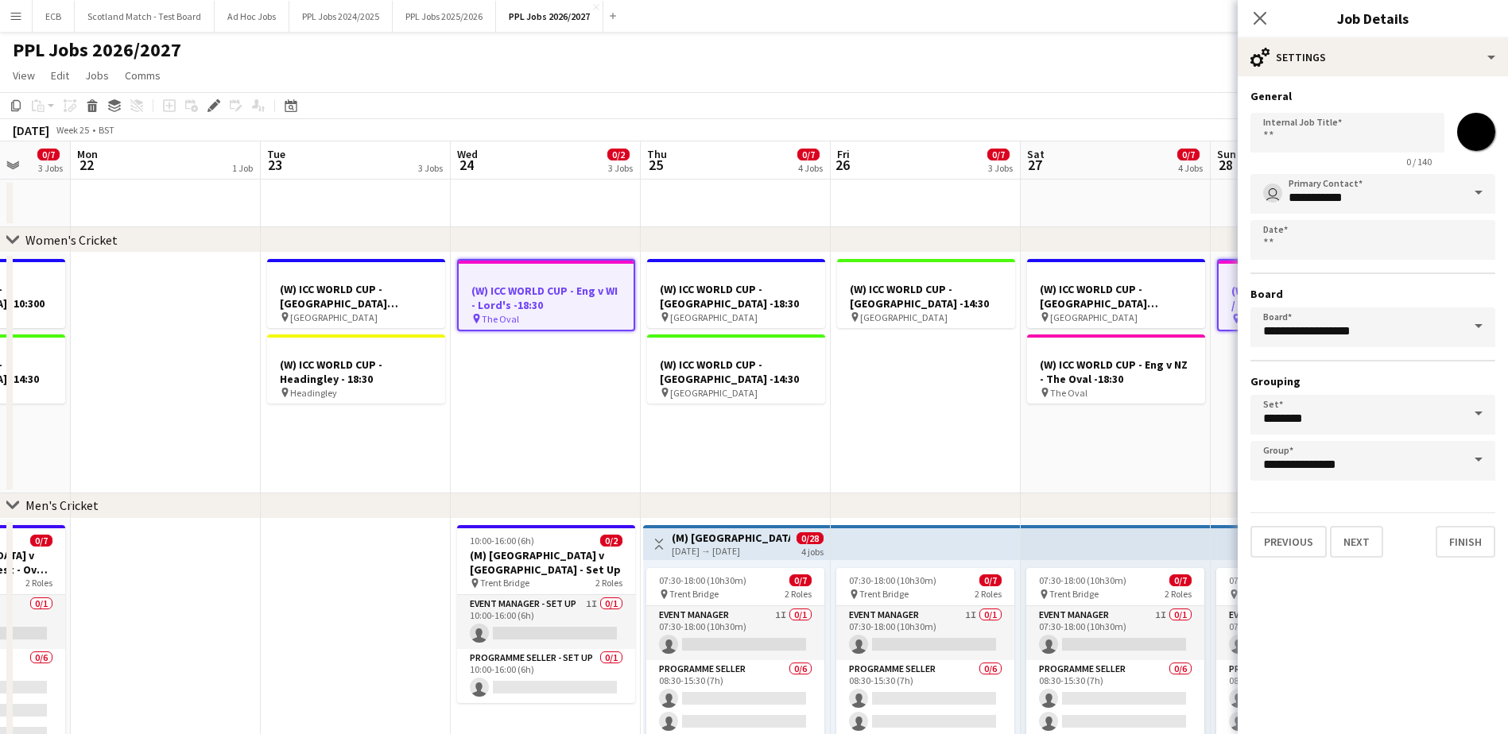
click at [1486, 126] on input "*******" at bounding box center [1475, 131] width 57 height 57
type input "*******"
click at [1466, 541] on button "Finish" at bounding box center [1466, 542] width 60 height 32
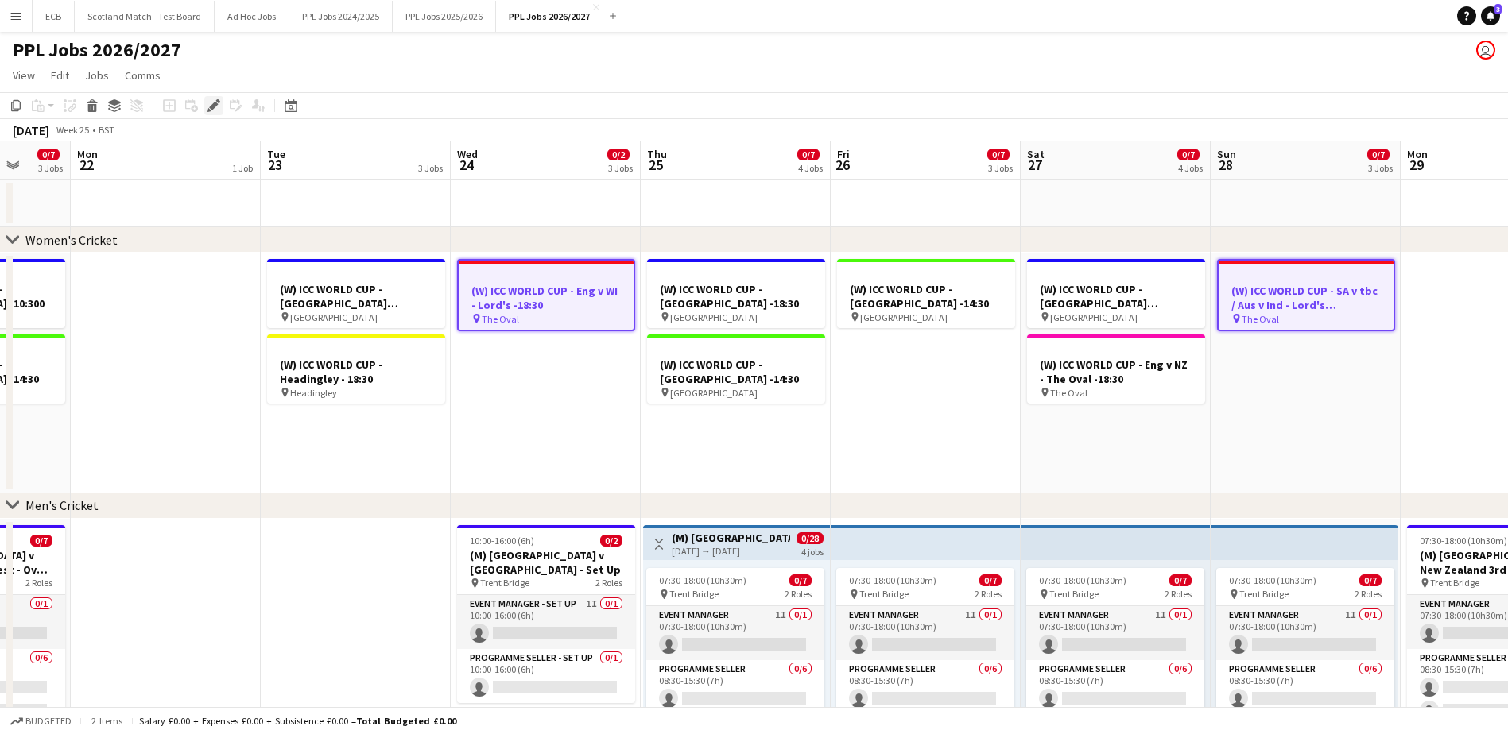
click at [209, 107] on icon "Edit" at bounding box center [213, 105] width 13 height 13
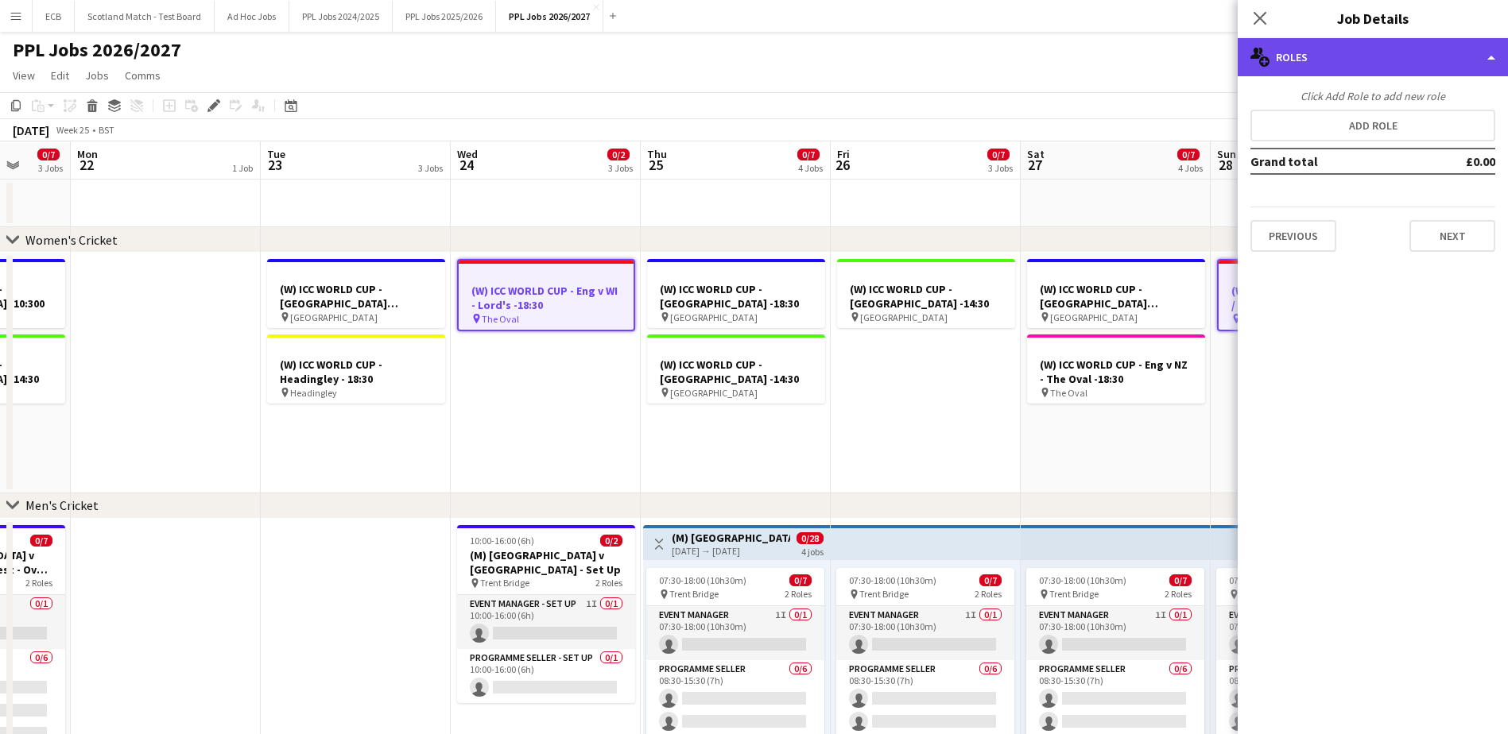
click at [1420, 58] on div "multiple-users-add Roles" at bounding box center [1373, 57] width 270 height 38
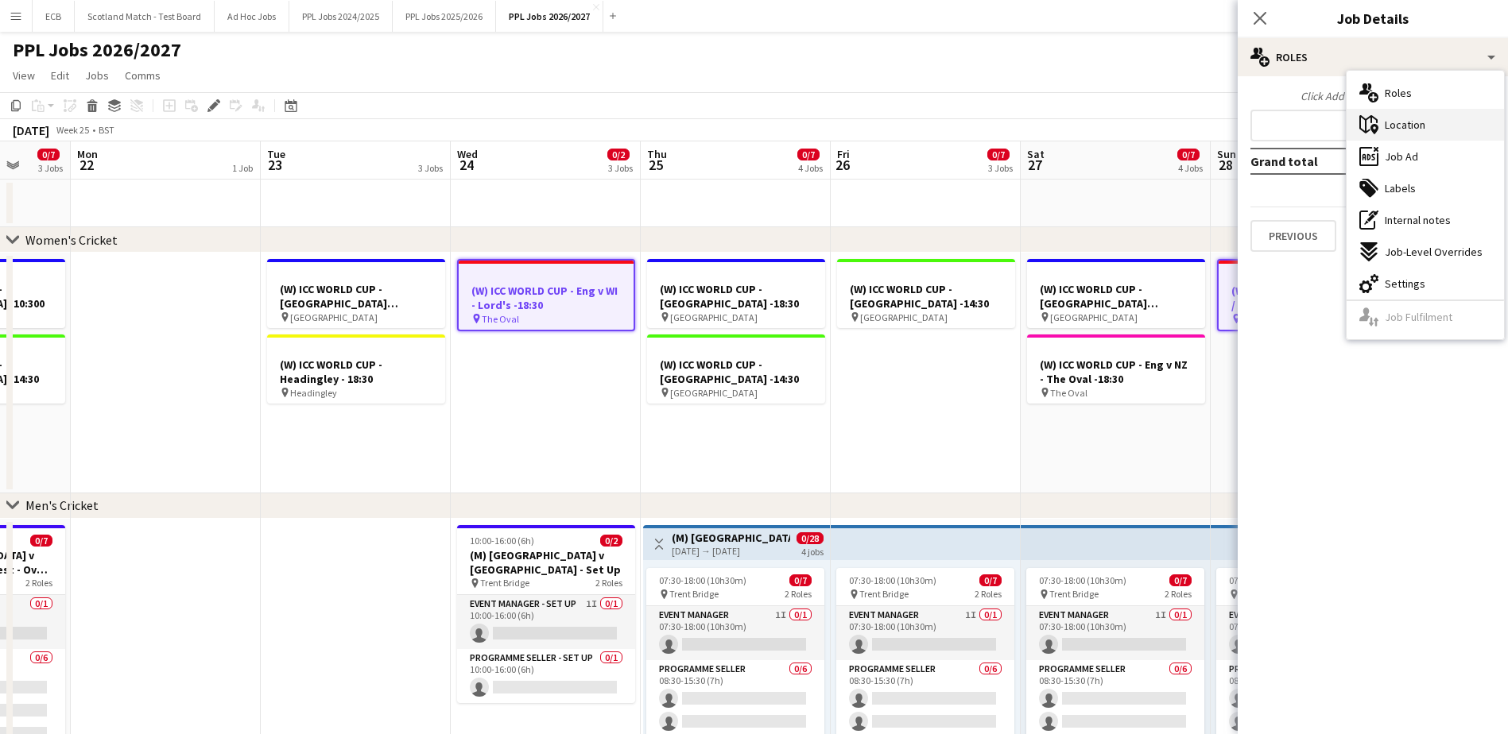
click at [1428, 126] on div "maps-pin-1 Location" at bounding box center [1425, 125] width 157 height 32
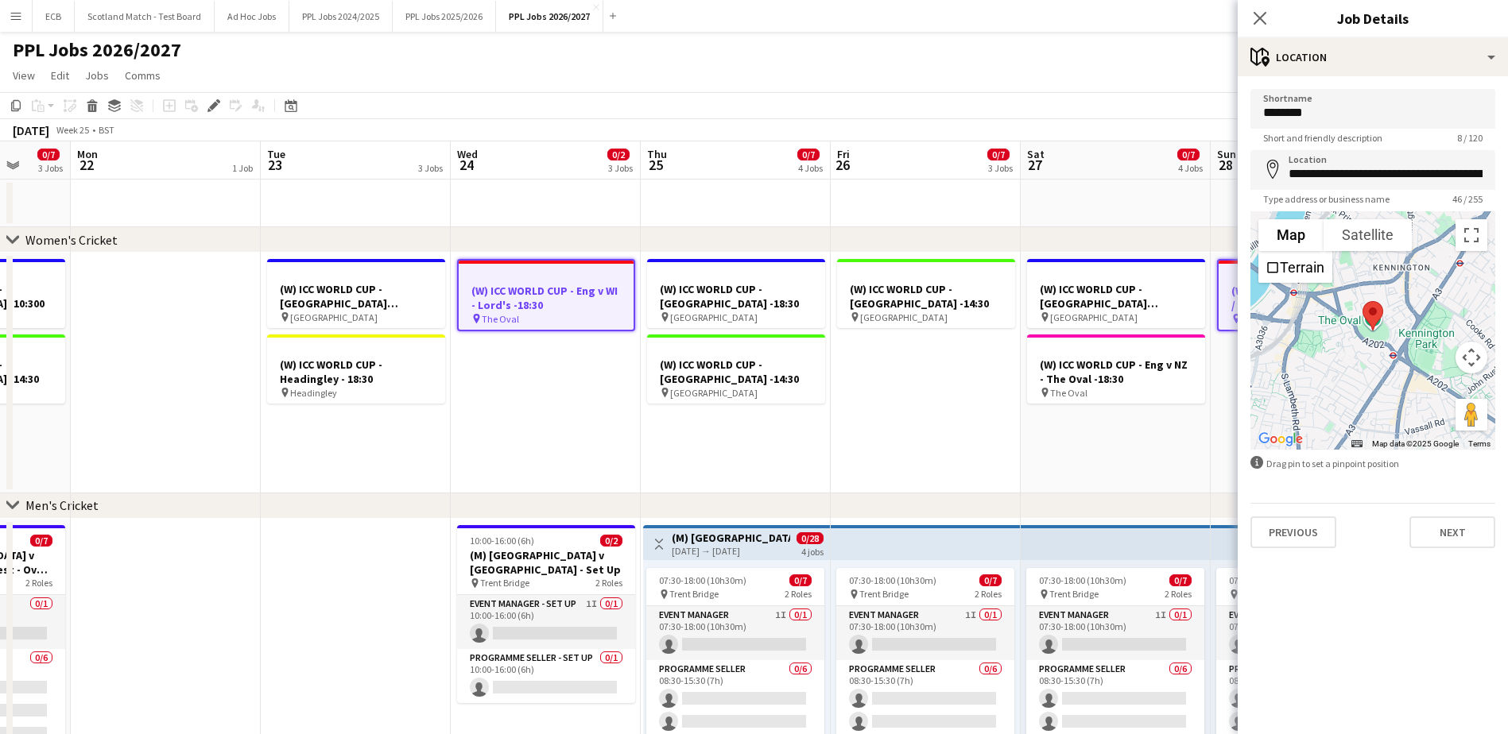
click at [1160, 436] on app-date-cell "(W) ICC WORLD CUP - Bristol -10:30/14:300 pin Bristol (W) ICC WORLD CUP - Eng v…" at bounding box center [1116, 373] width 190 height 241
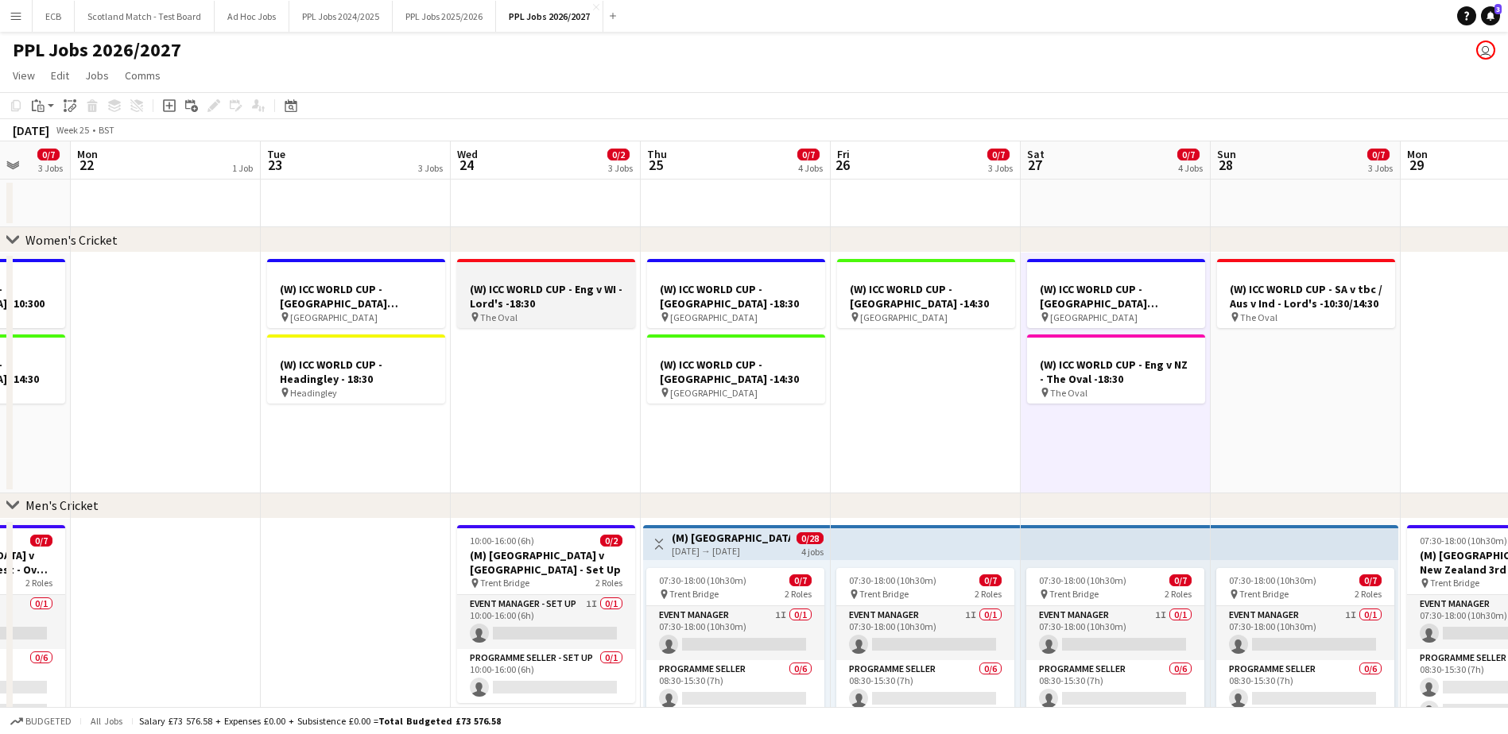
click at [517, 293] on h3 "(W) ICC WORLD CUP - Eng v WI - Lord's -18:30" at bounding box center [546, 296] width 178 height 29
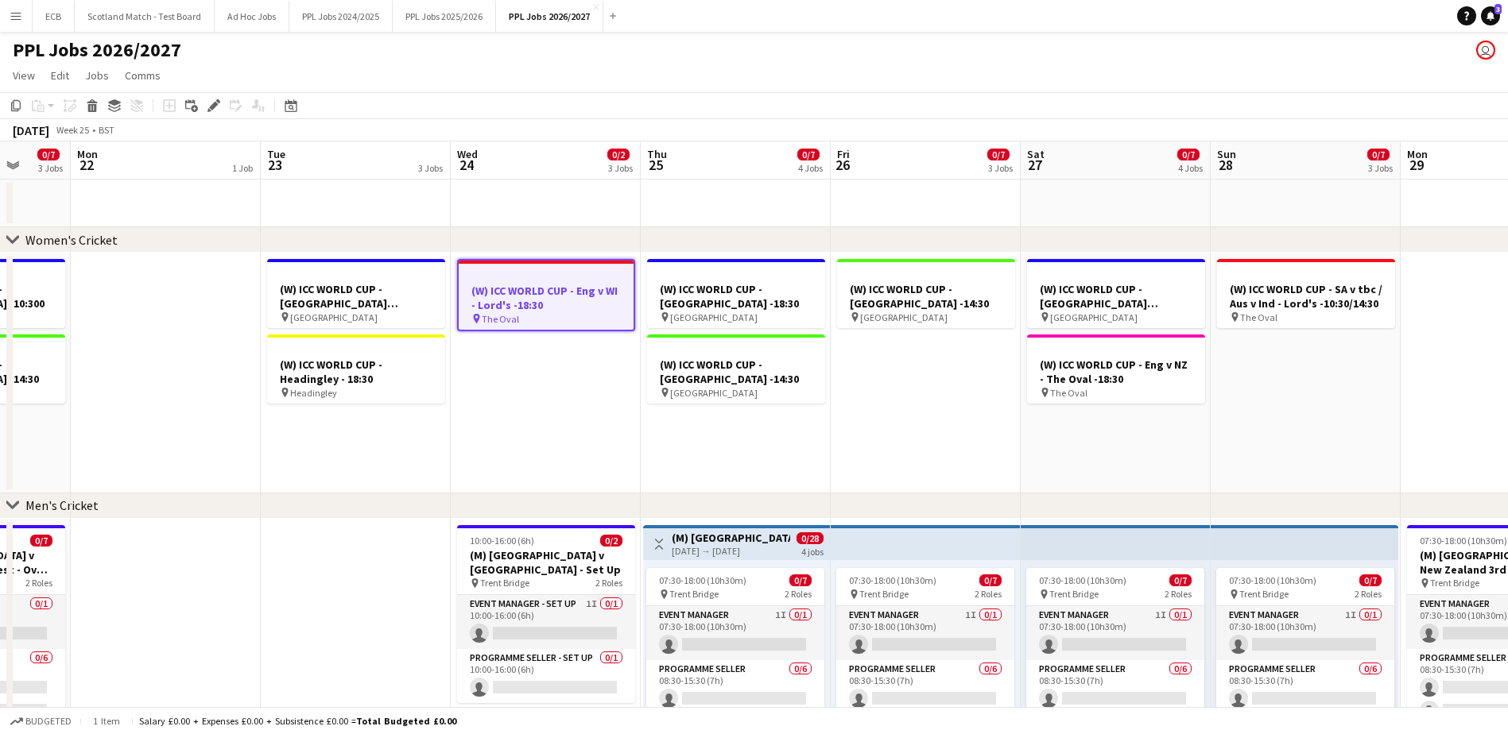
click at [486, 289] on h3 "(W) ICC WORLD CUP - Eng v WI - Lord's -18:30" at bounding box center [546, 298] width 175 height 29
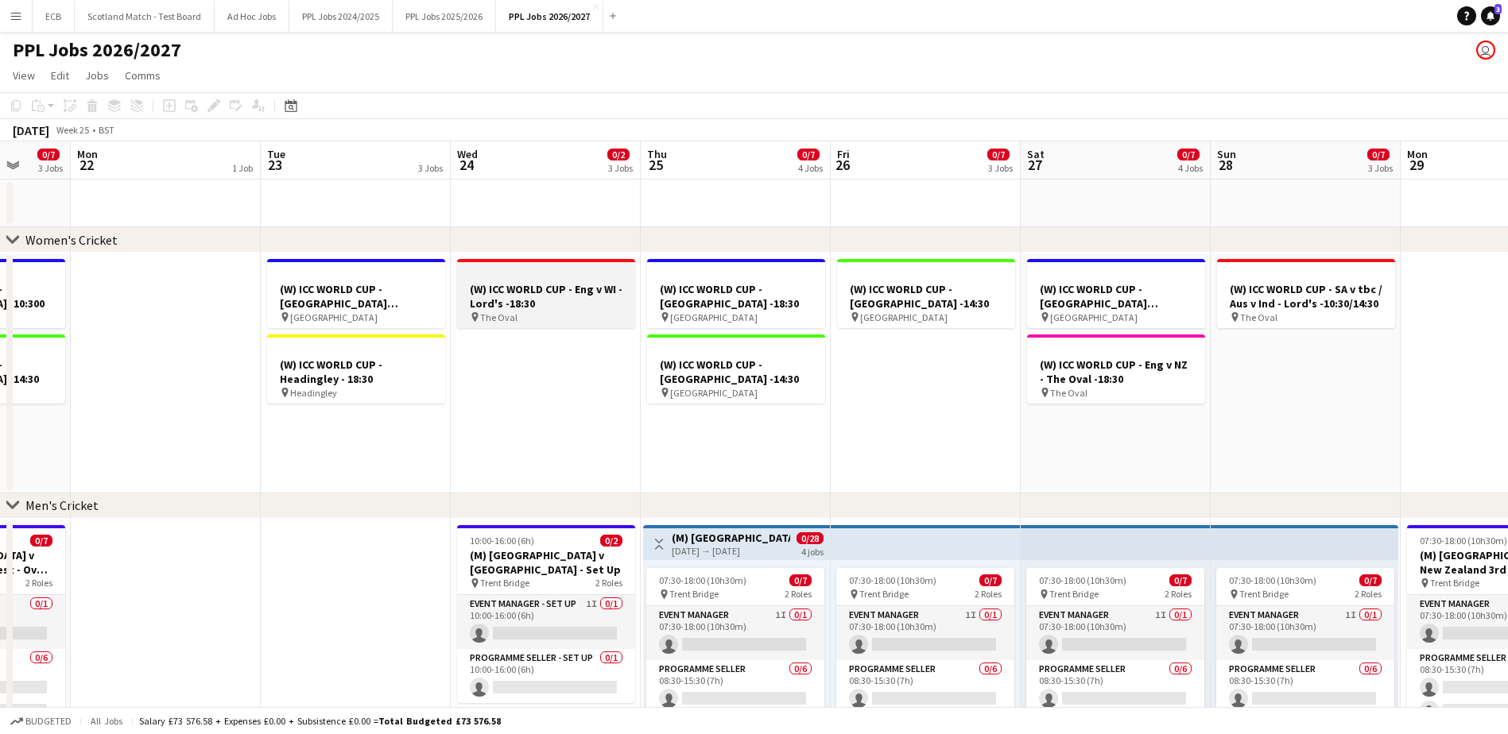
click at [486, 289] on h3 "(W) ICC WORLD CUP - Eng v WI - Lord's -18:30" at bounding box center [546, 296] width 178 height 29
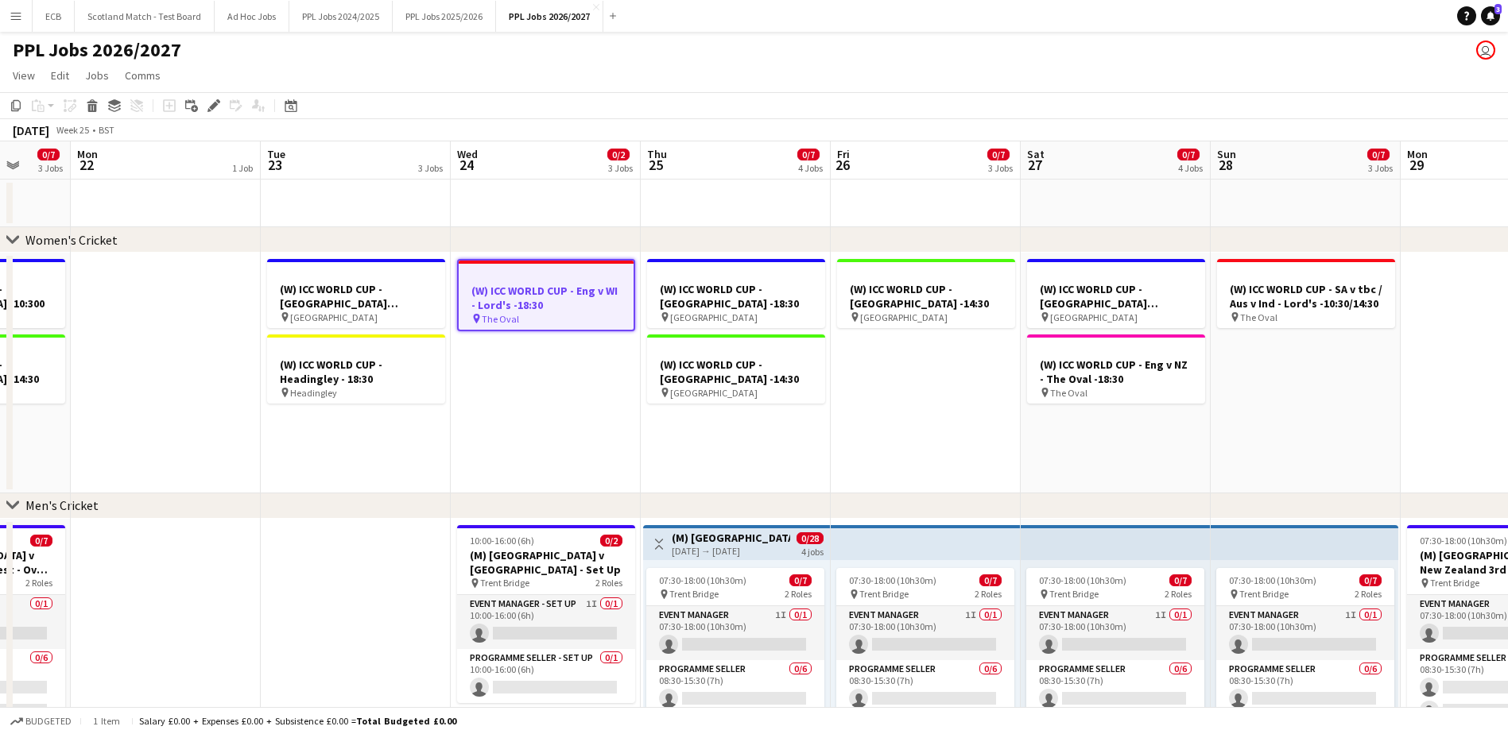
click at [577, 308] on h3 "(W) ICC WORLD CUP - Eng v WI - Lord's -18:30" at bounding box center [546, 298] width 175 height 29
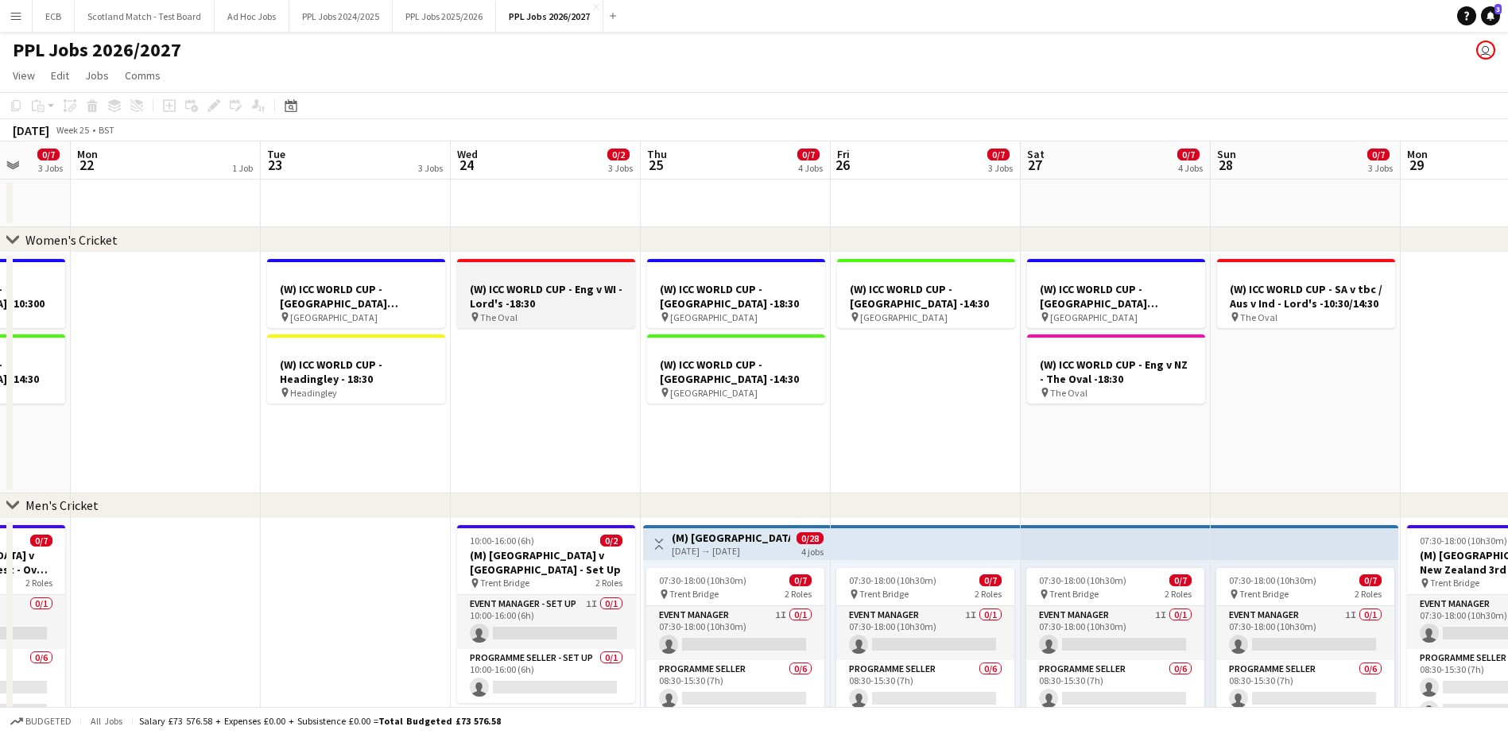
drag, startPoint x: 541, startPoint y: 296, endPoint x: 507, endPoint y: 304, distance: 35.1
click at [507, 304] on h3 "(W) ICC WORLD CUP - Eng v WI - Lord's -18:30" at bounding box center [546, 296] width 178 height 29
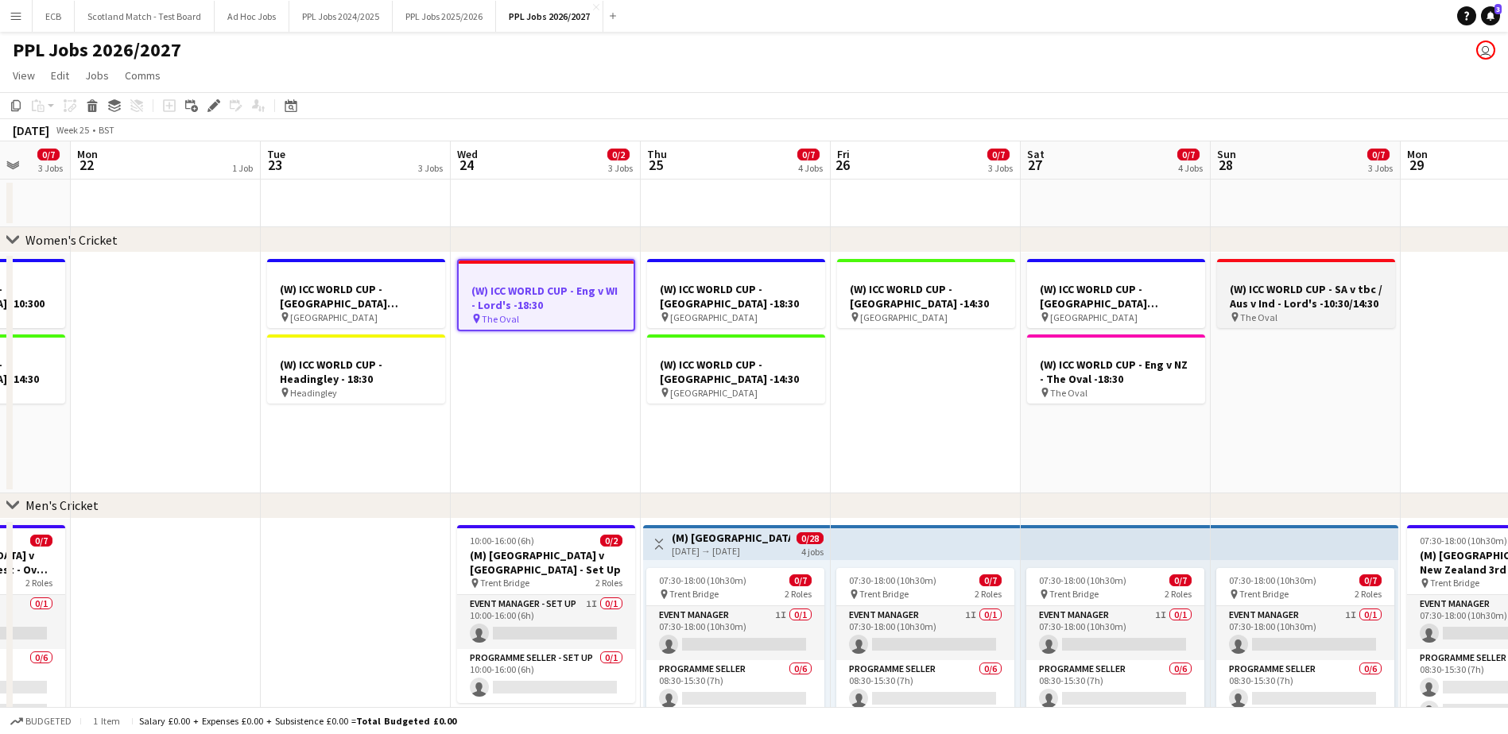
click at [1296, 308] on h3 "(W) ICC WORLD CUP - SA v tbc / Aus v Ind - Lord's -10:30/14:30" at bounding box center [1306, 296] width 178 height 29
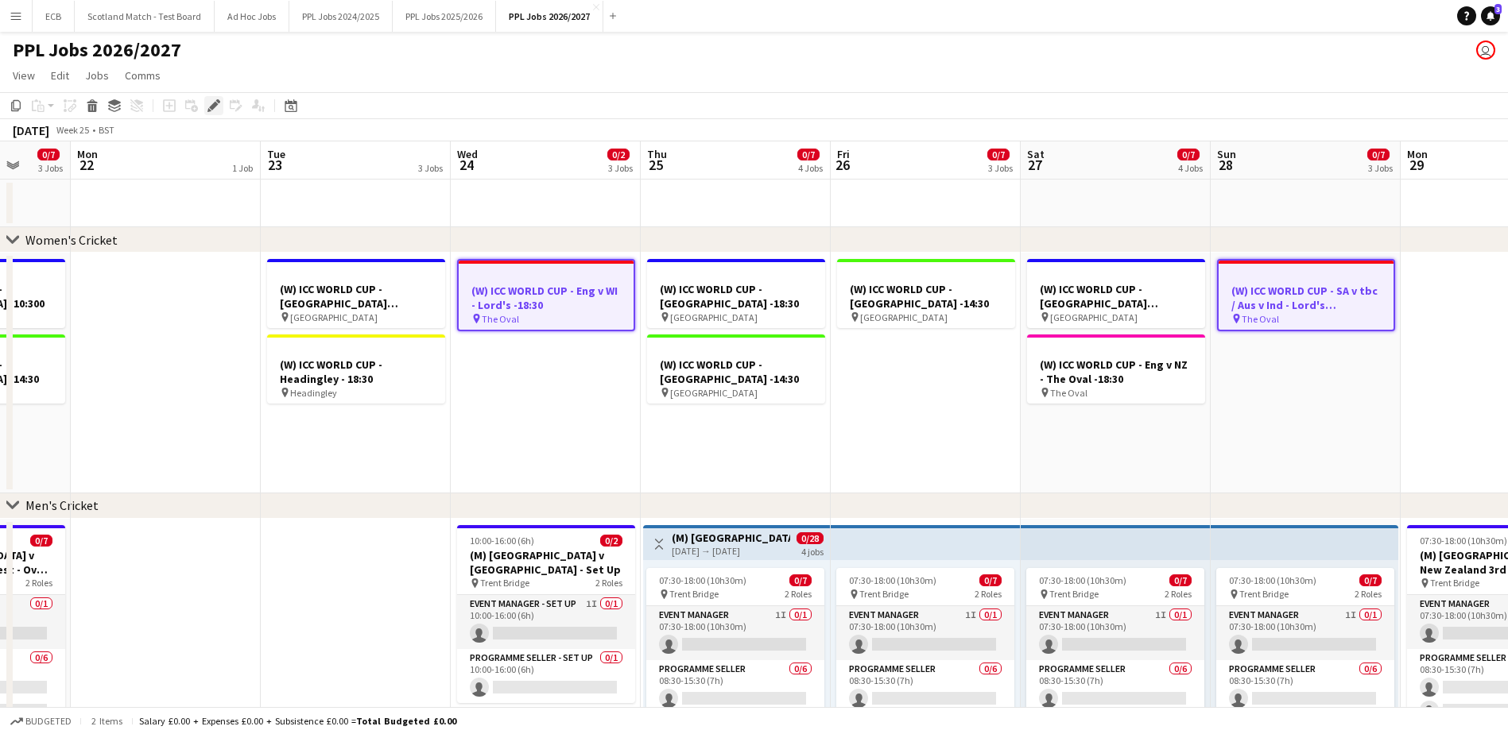
click at [211, 103] on icon "Edit" at bounding box center [213, 105] width 13 height 13
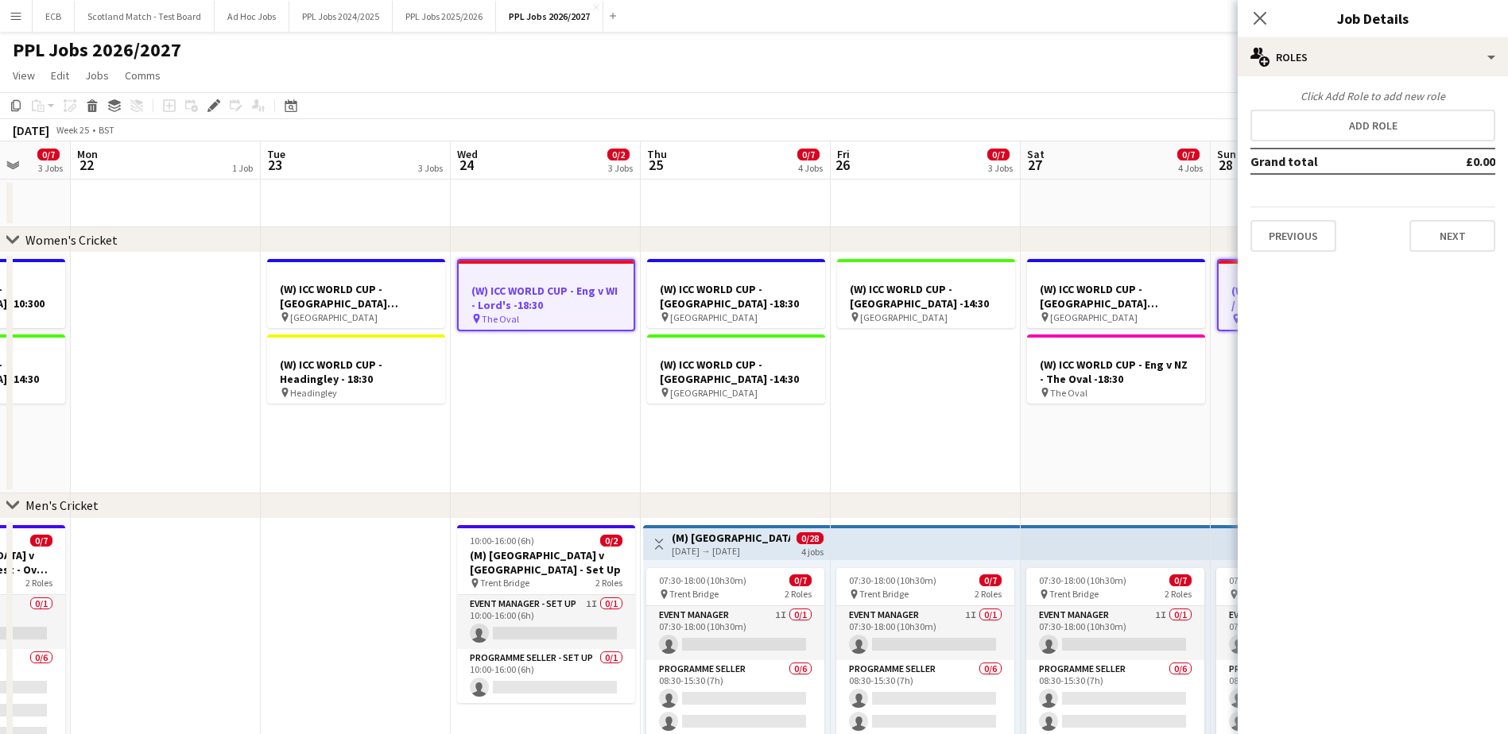
click at [1391, 77] on div "Click Add Role to add new role Add role Grand total £0.00 Previous Next" at bounding box center [1373, 170] width 270 height 188
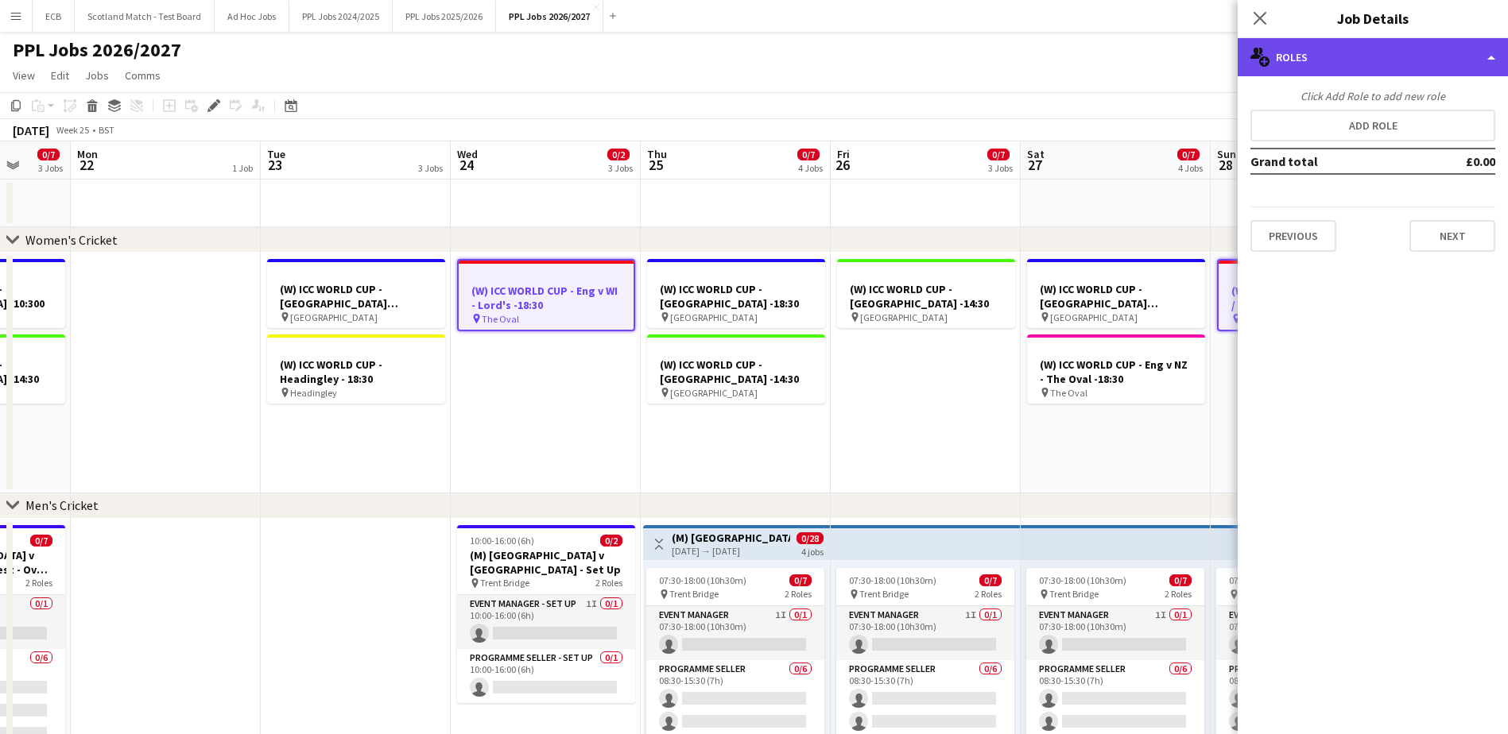
click at [1331, 57] on div "multiple-users-add Roles" at bounding box center [1373, 57] width 270 height 38
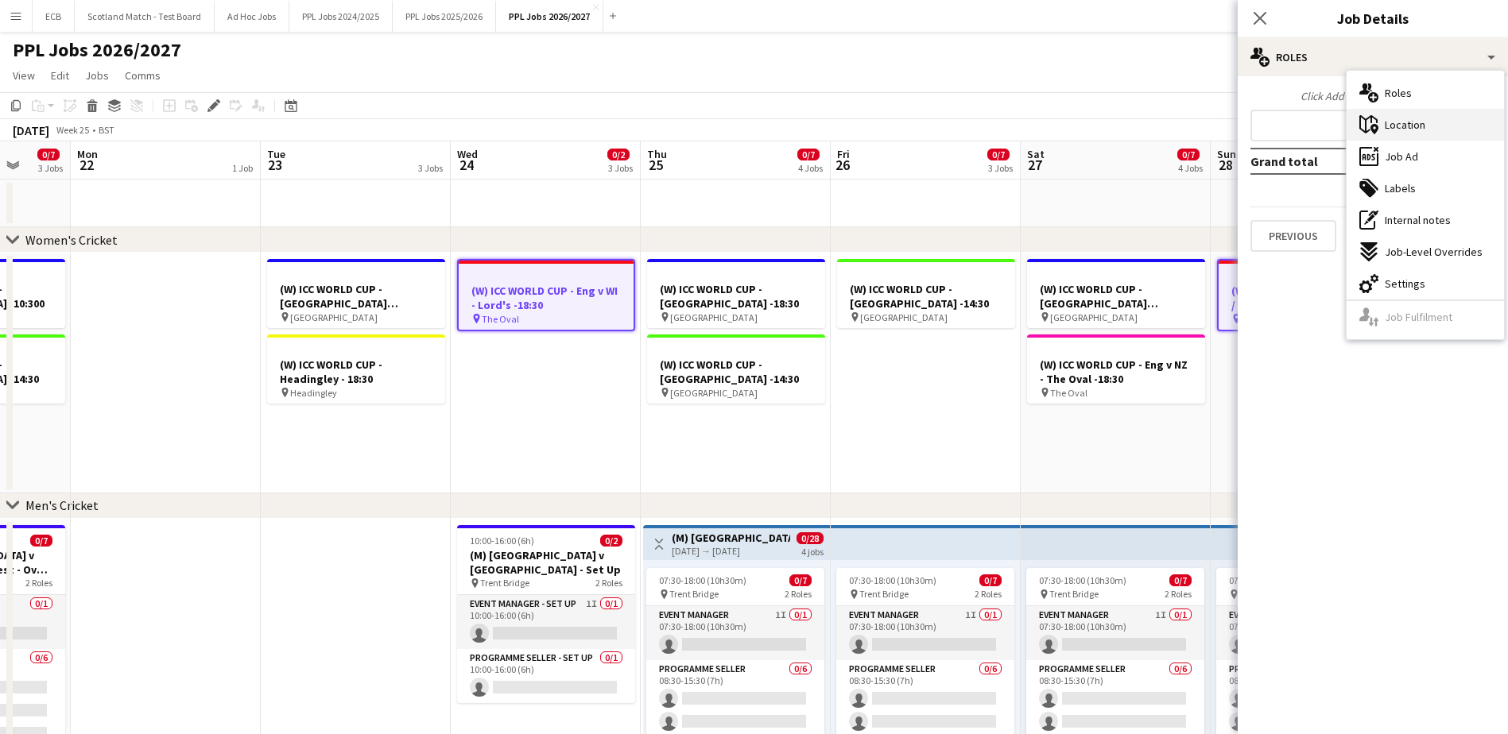
click at [1410, 127] on span "Location" at bounding box center [1405, 125] width 41 height 14
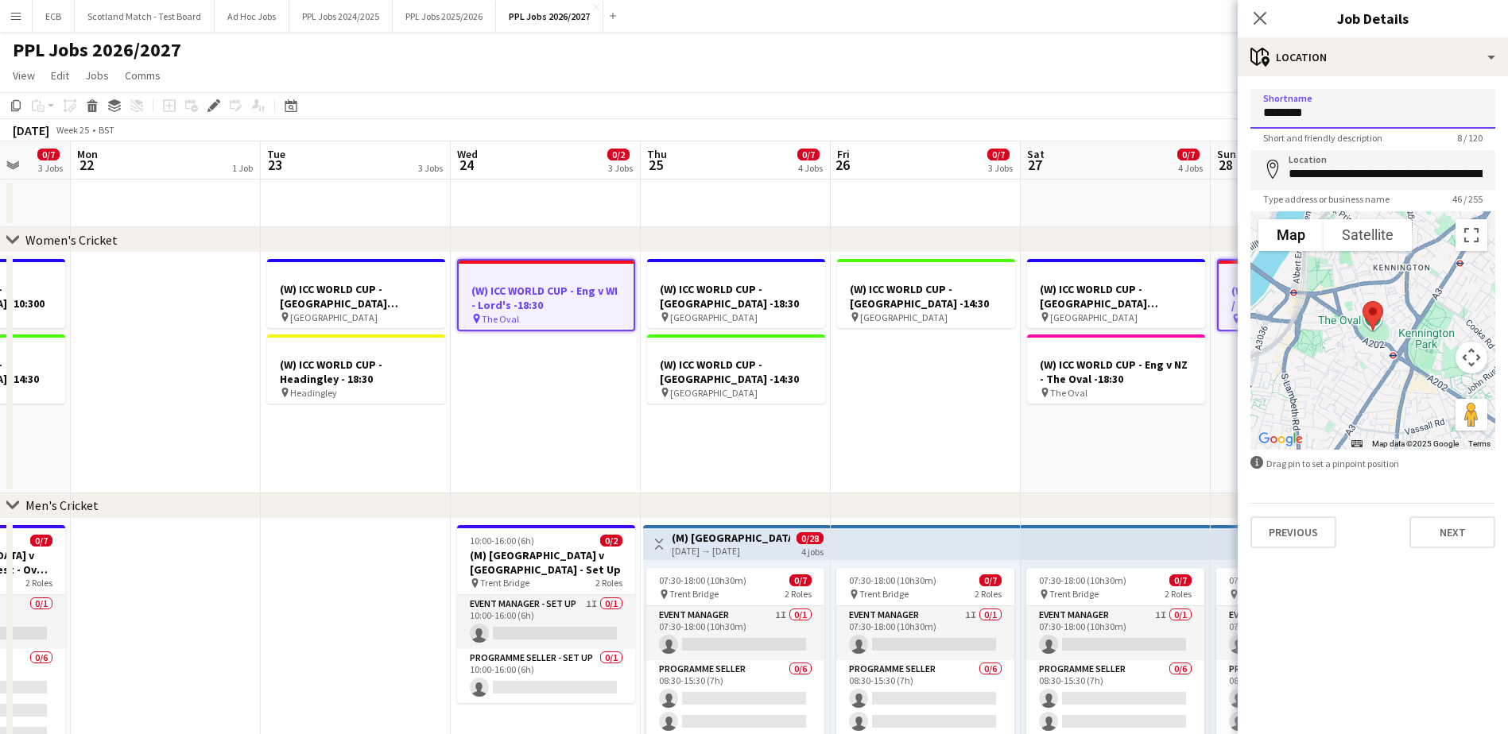
drag, startPoint x: 1331, startPoint y: 114, endPoint x: 1180, endPoint y: 130, distance: 151.8
click at [1180, 130] on body "Menu Boards Boards Boards All jobs Status Workforce Workforce My Workforce Recr…" at bounding box center [754, 673] width 1508 height 1346
type input "*****"
click at [1320, 170] on input "**********" at bounding box center [1372, 170] width 245 height 40
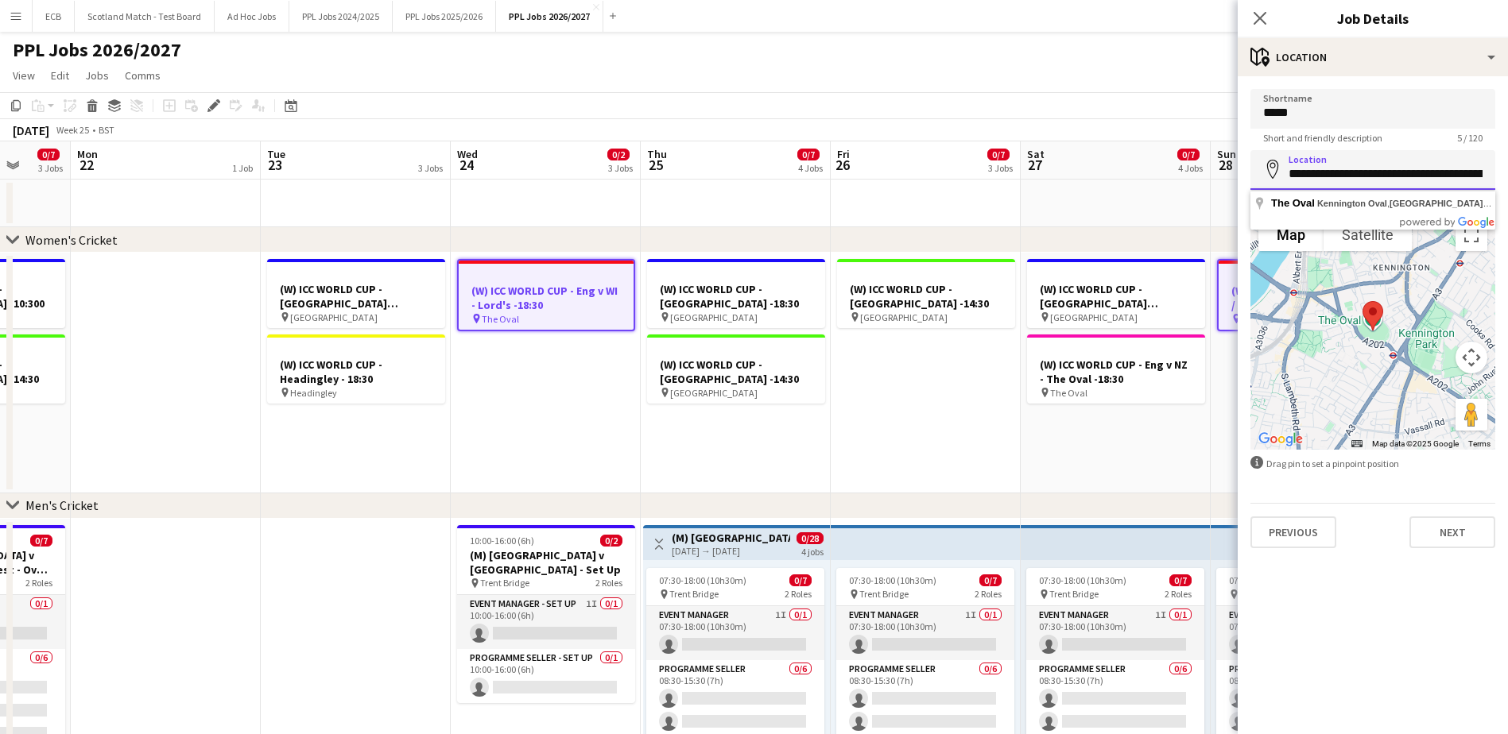
click at [1320, 170] on input "**********" at bounding box center [1372, 170] width 245 height 40
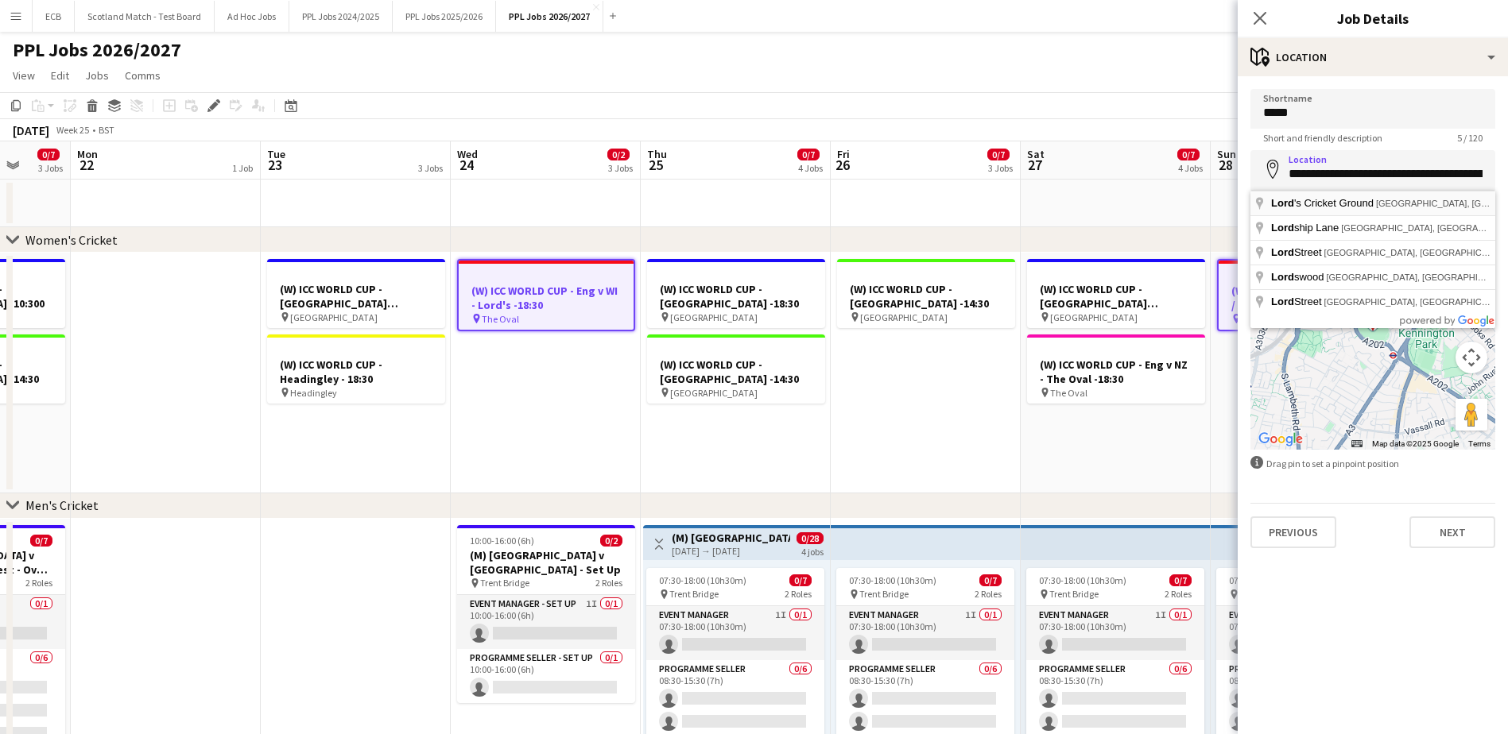
type input "**********"
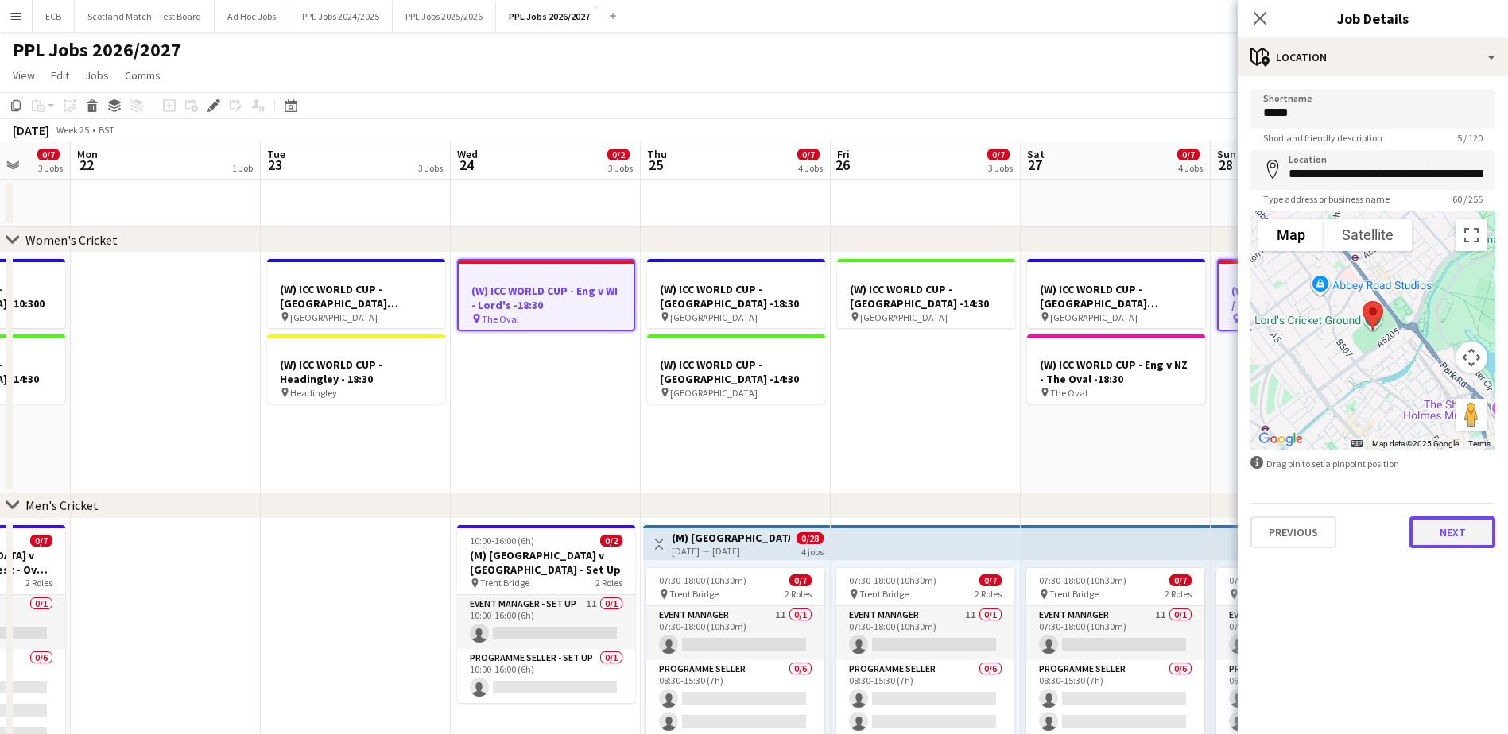
click at [1441, 523] on button "Next" at bounding box center [1452, 533] width 86 height 32
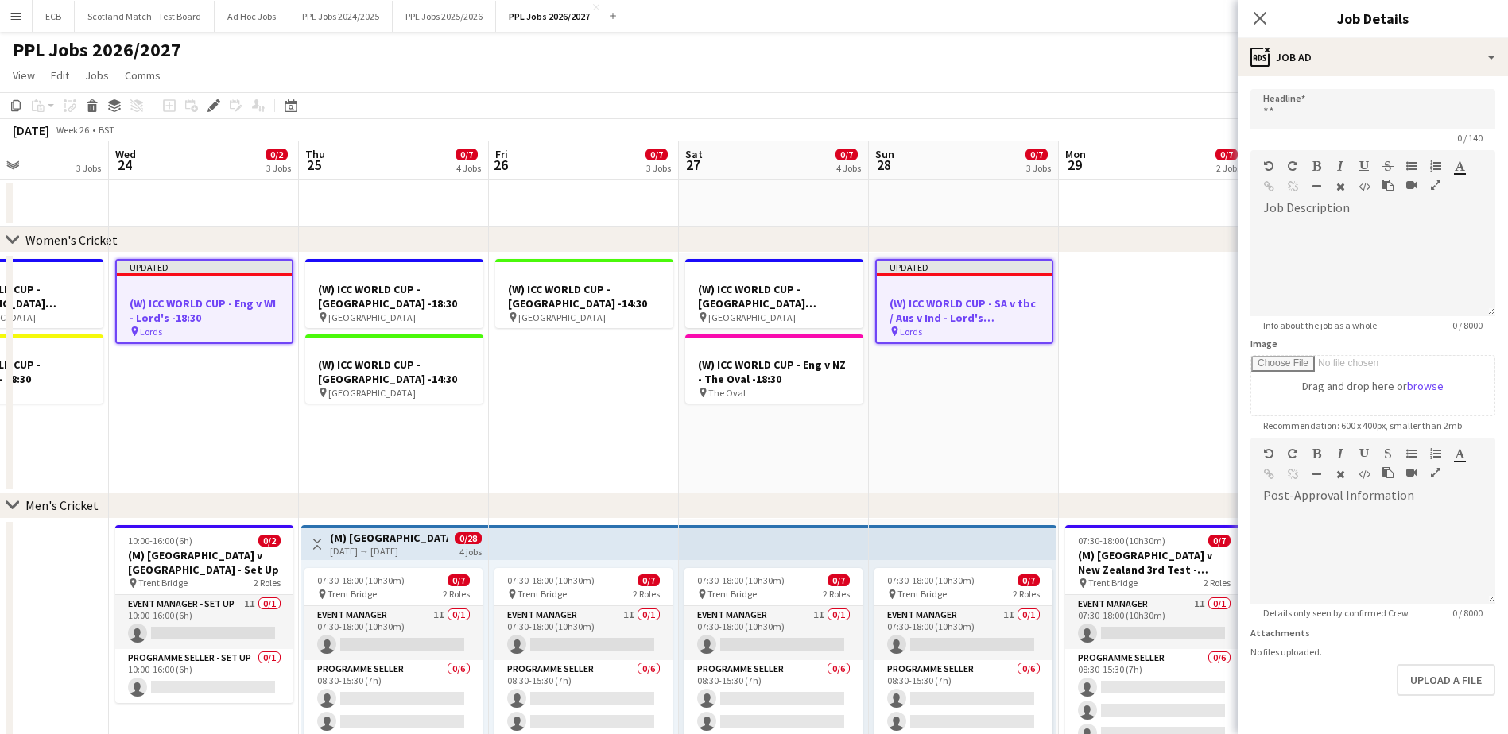
scroll to position [0, 462]
click at [1144, 271] on app-date-cell at bounding box center [1153, 373] width 190 height 241
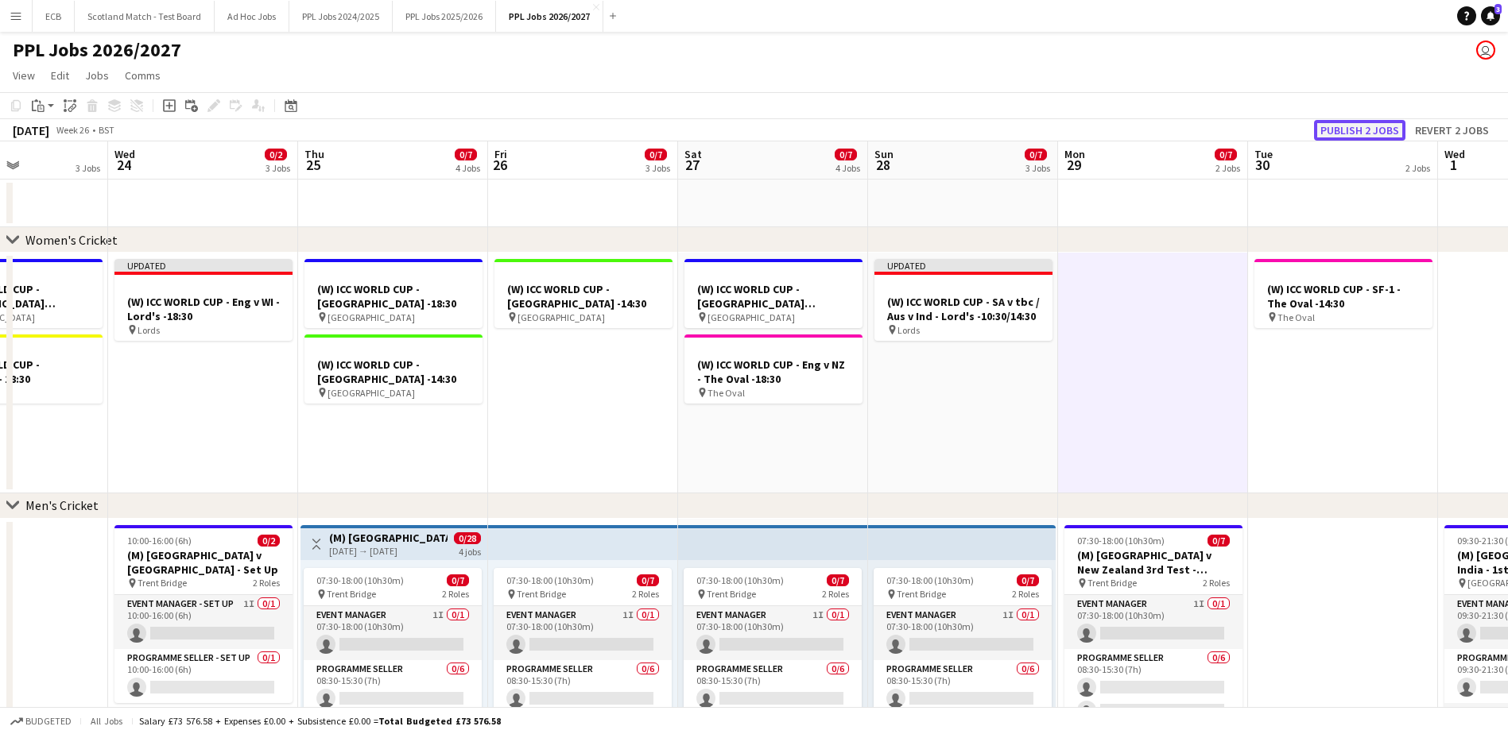
click at [1399, 124] on button "Publish 2 jobs" at bounding box center [1359, 130] width 91 height 21
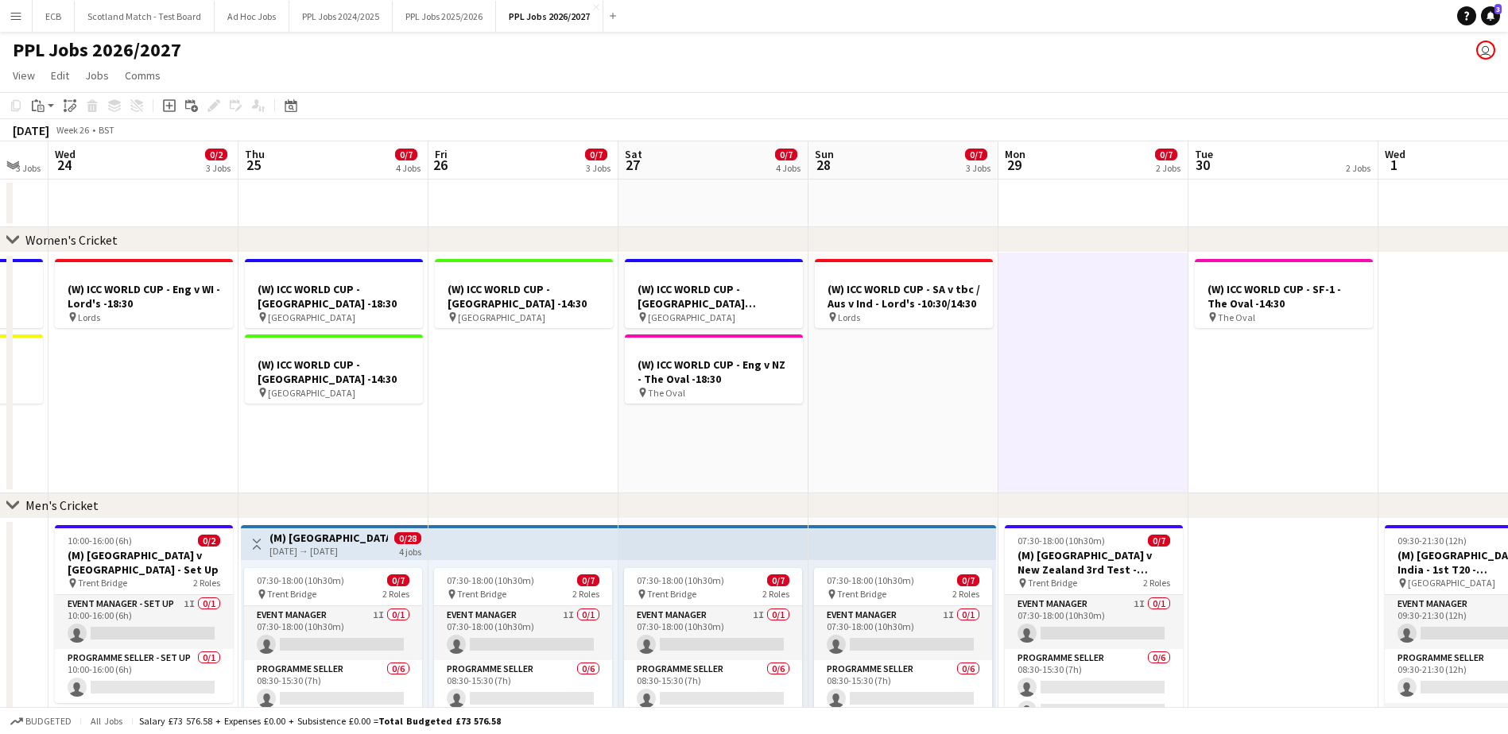
scroll to position [0, 335]
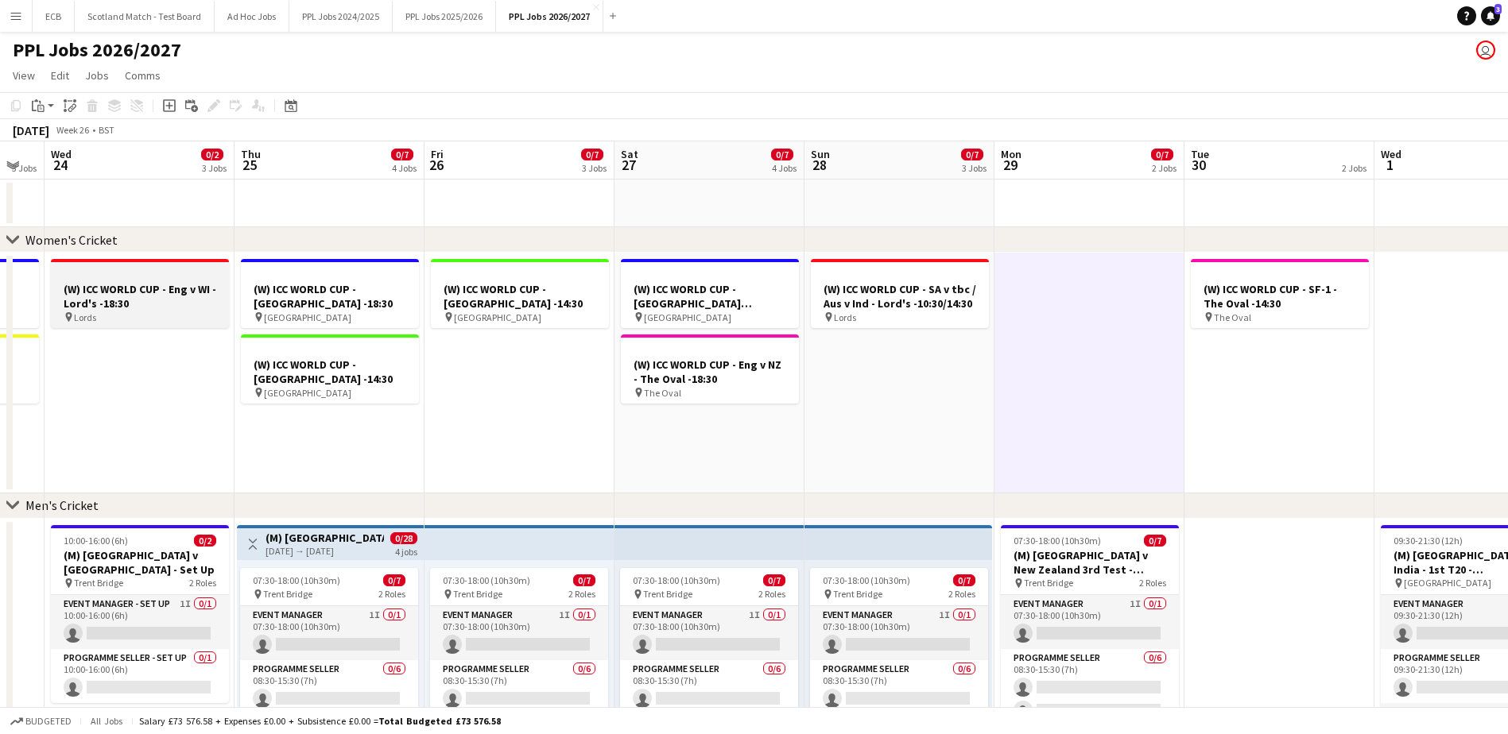
click at [122, 300] on h3 "(W) ICC WORLD CUP - Eng v WI - Lord's -18:30" at bounding box center [140, 296] width 178 height 29
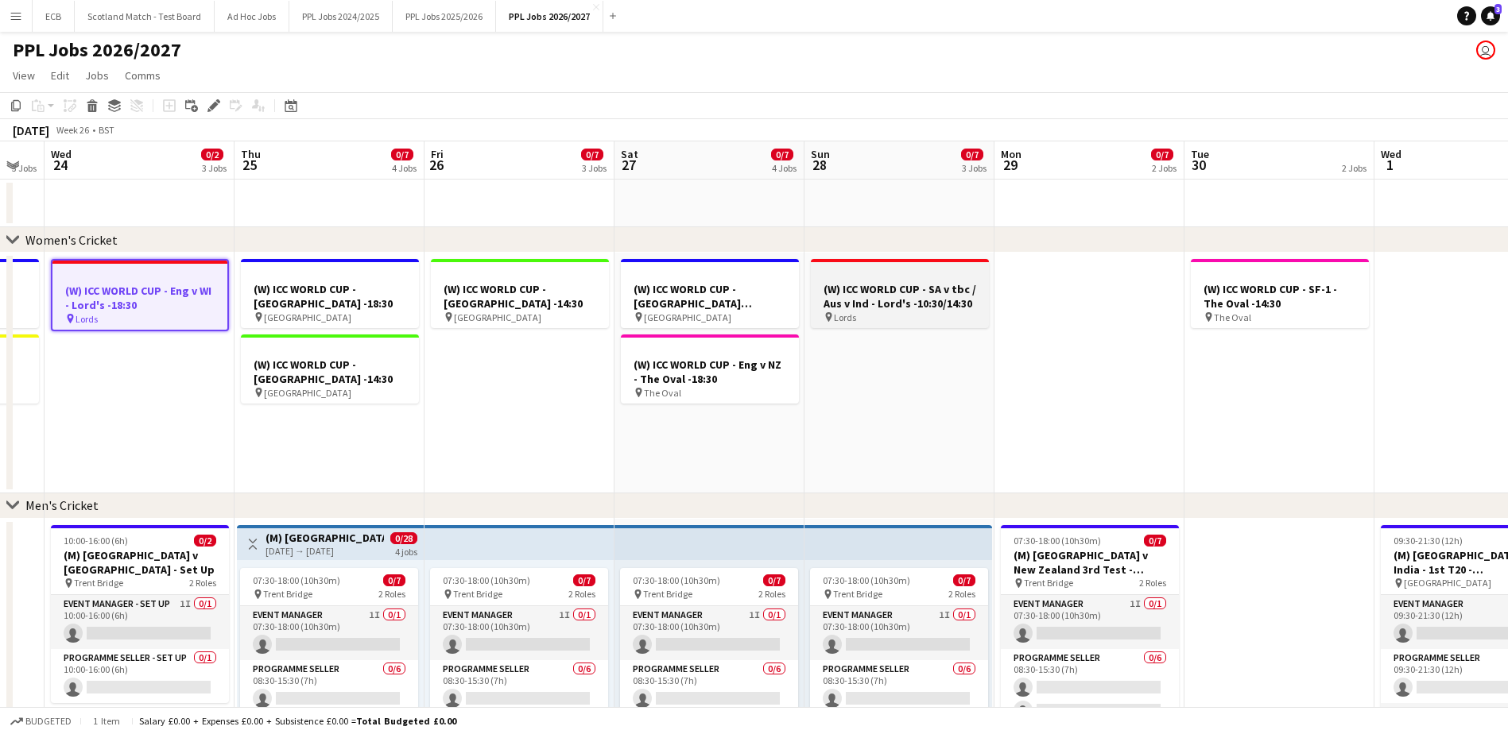
click at [899, 289] on h3 "(W) ICC WORLD CUP - SA v tbc / Aus v Ind - Lord's -10:30/14:30" at bounding box center [900, 296] width 178 height 29
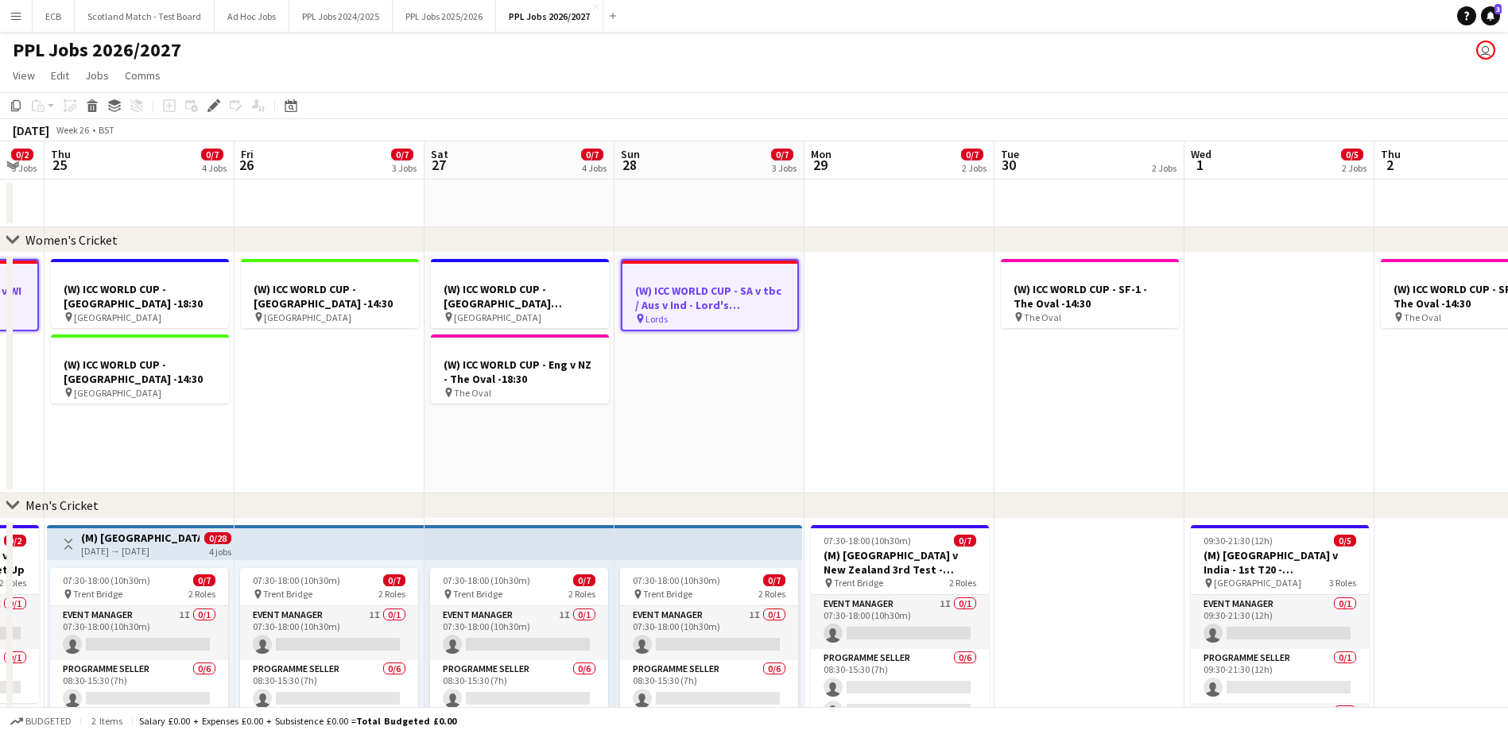
scroll to position [0, 605]
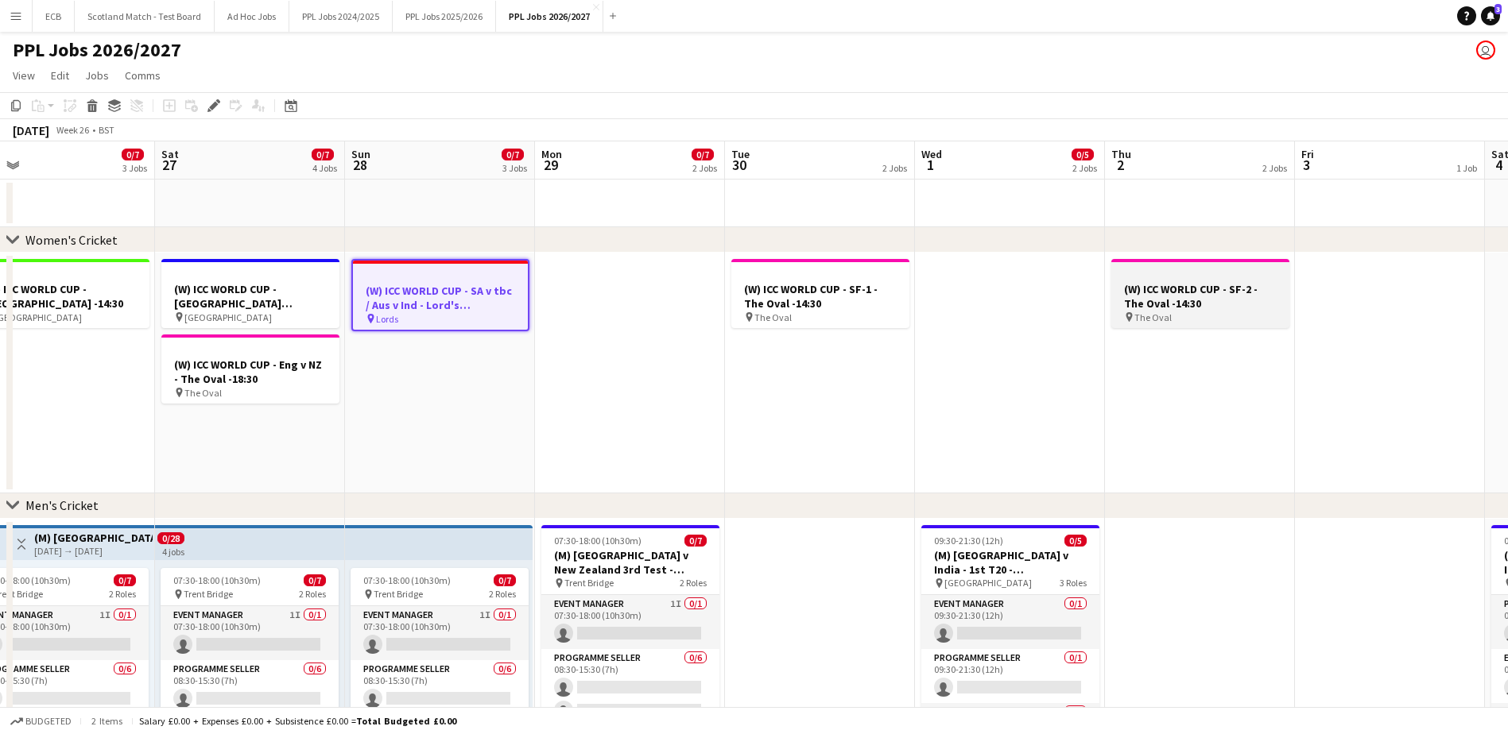
click at [1226, 268] on app-job-card "(W) ICC WORLD CUP - SF-2 - The Oval -14:30 pin The Oval" at bounding box center [1200, 293] width 178 height 69
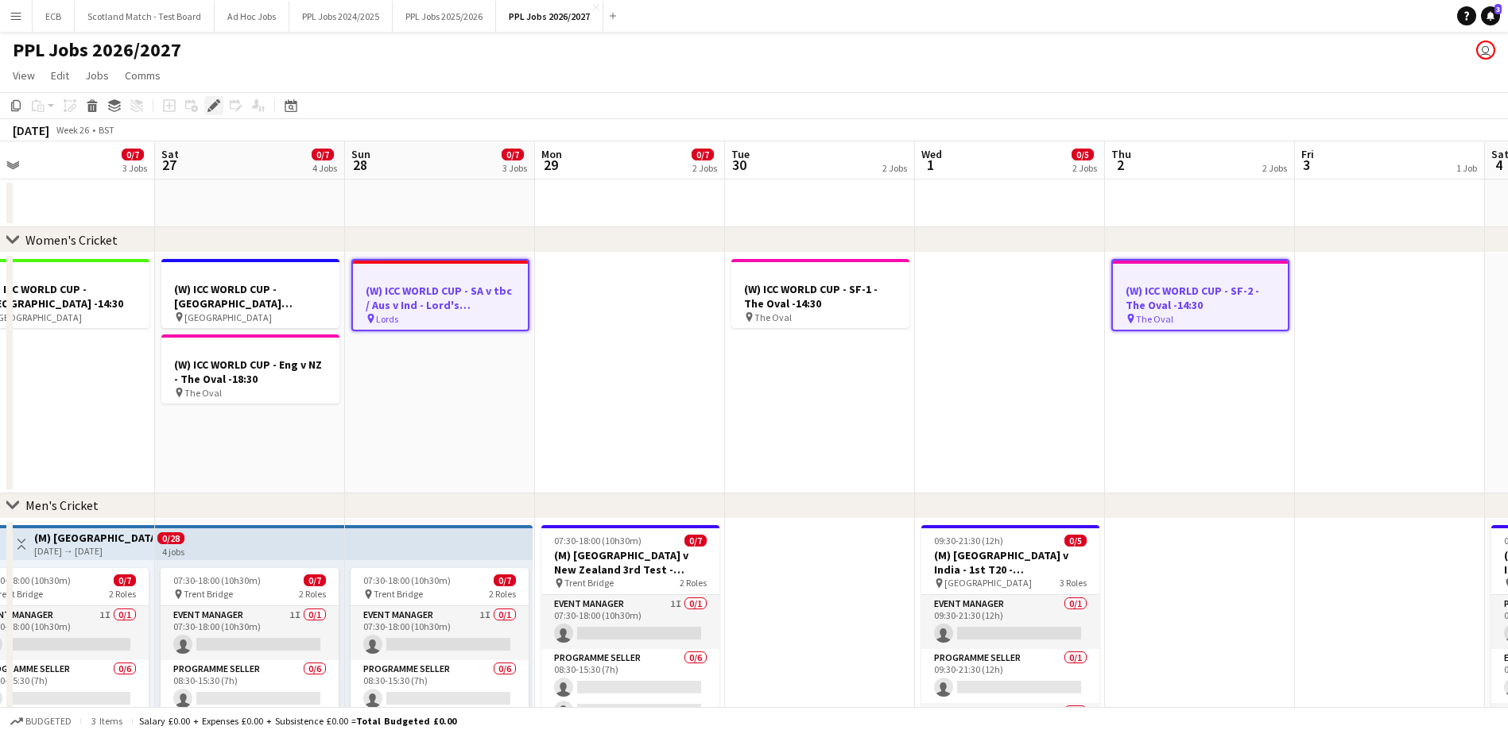
click at [215, 104] on icon at bounding box center [213, 106] width 9 height 9
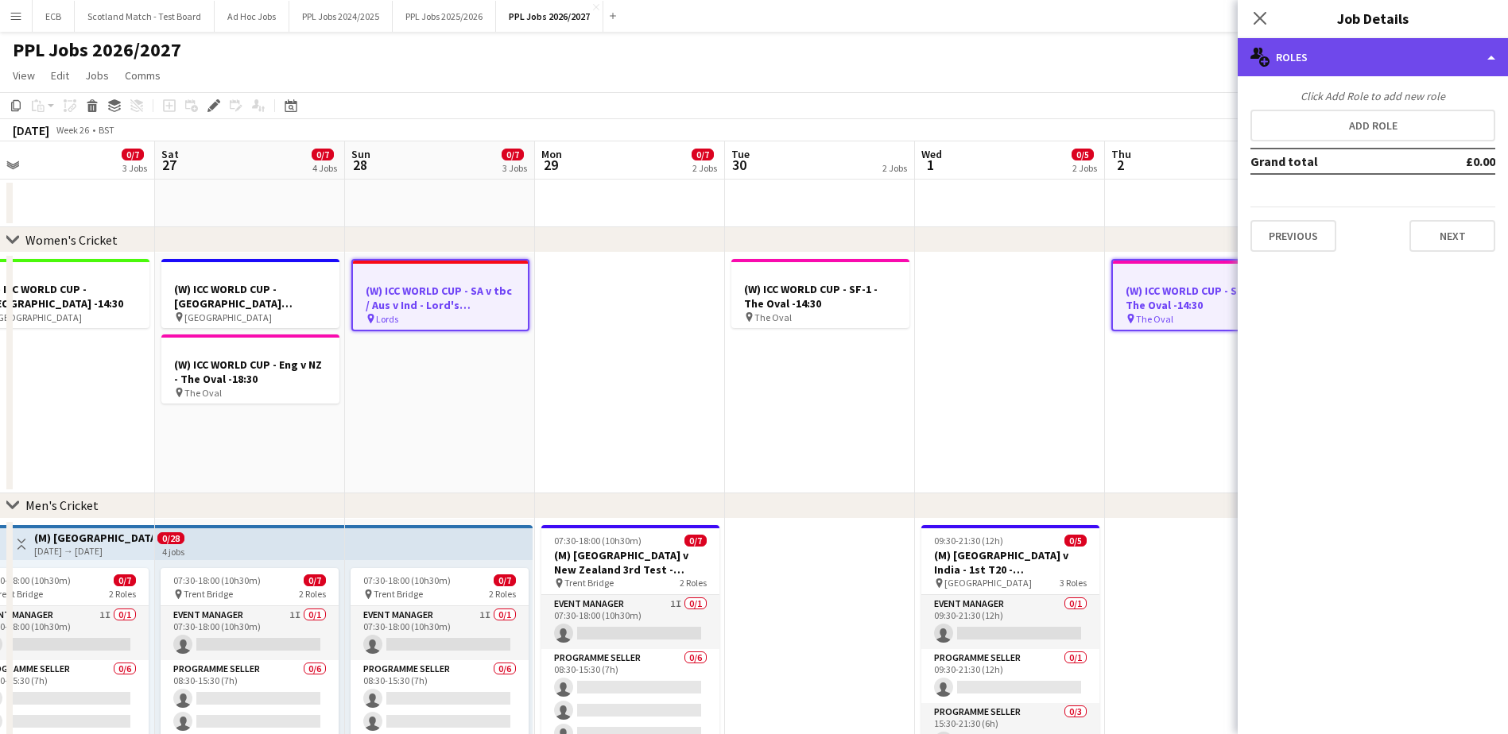
click at [1397, 63] on div "multiple-users-add Roles" at bounding box center [1373, 57] width 270 height 38
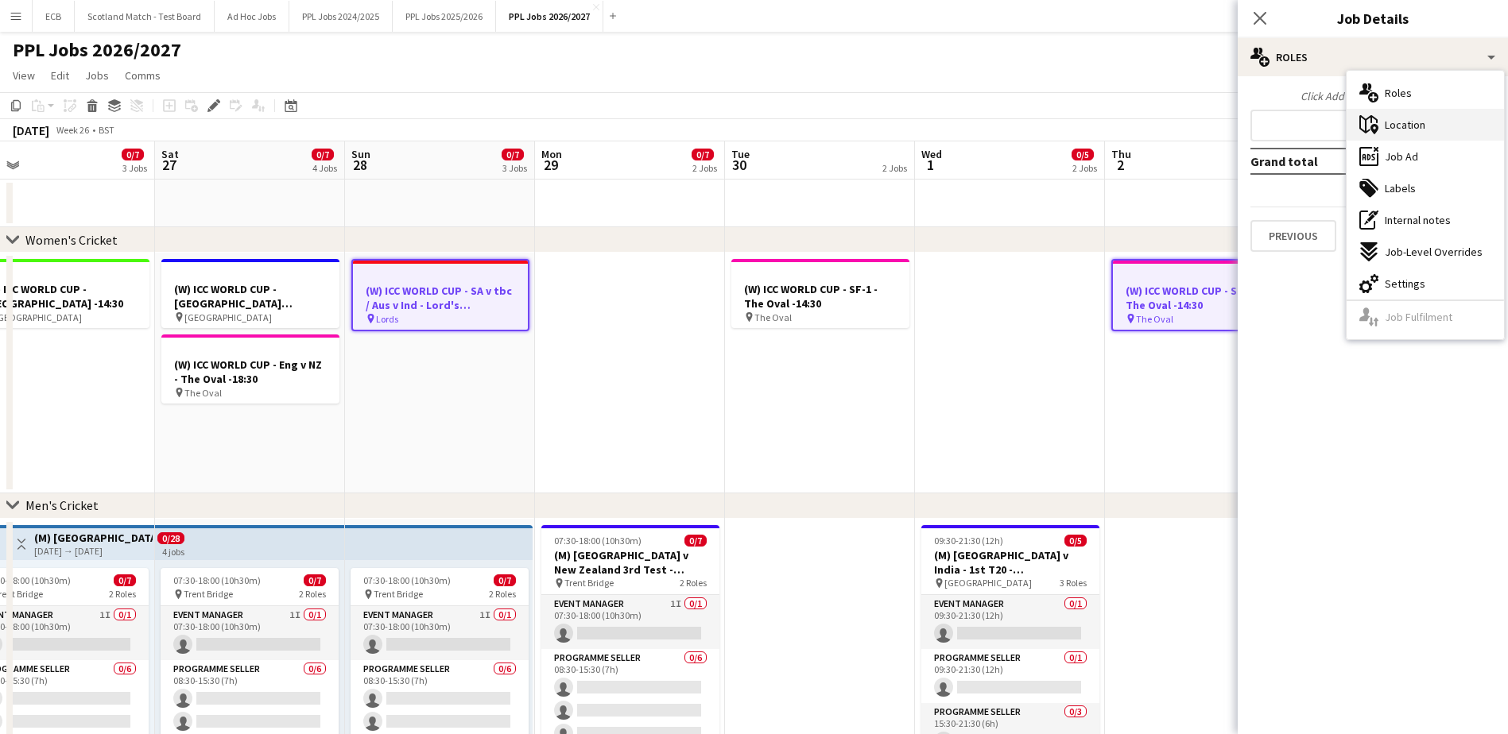
click at [1412, 136] on div "maps-pin-1 Location" at bounding box center [1425, 125] width 157 height 32
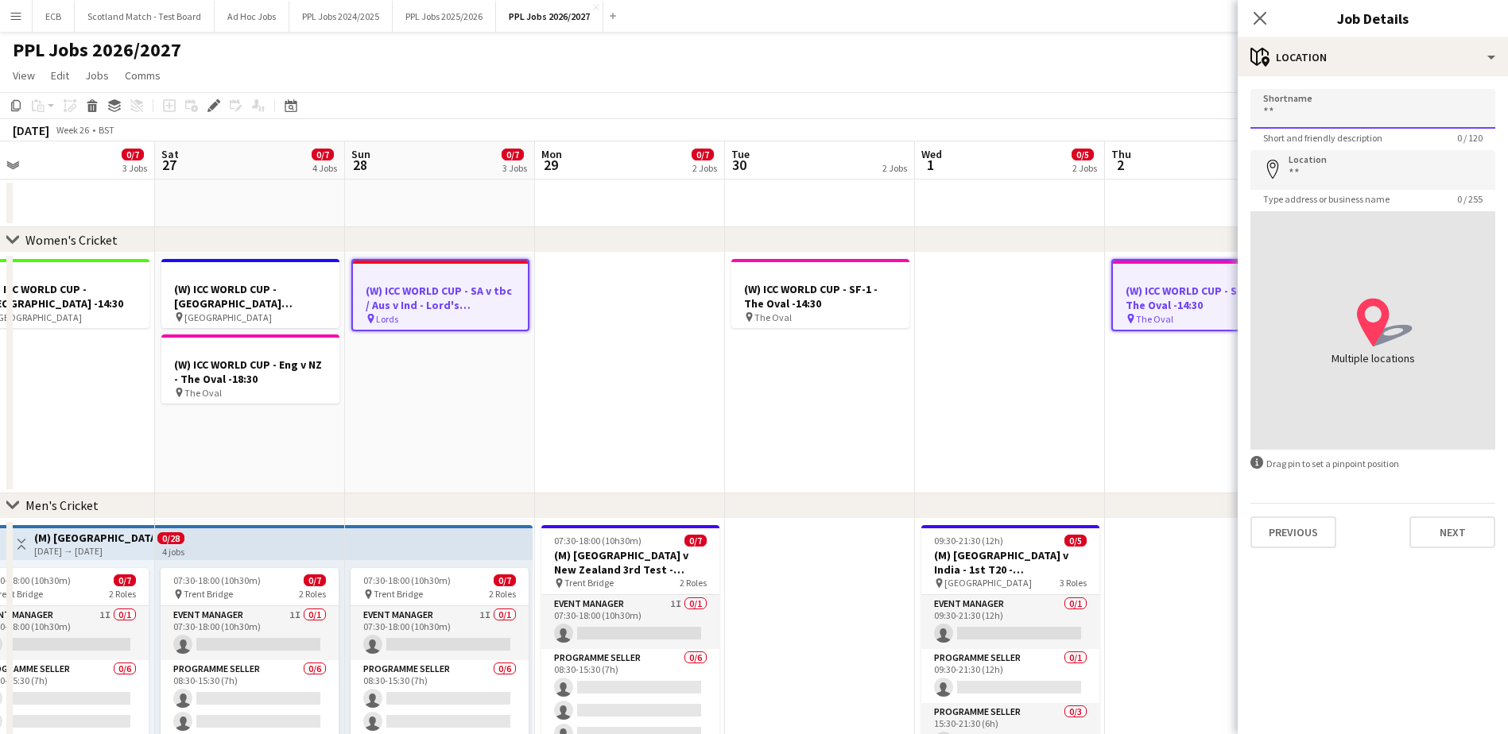
click at [1338, 110] on input "Shortname" at bounding box center [1372, 109] width 245 height 40
type input "*****"
click at [1350, 175] on input "Location" at bounding box center [1372, 170] width 245 height 40
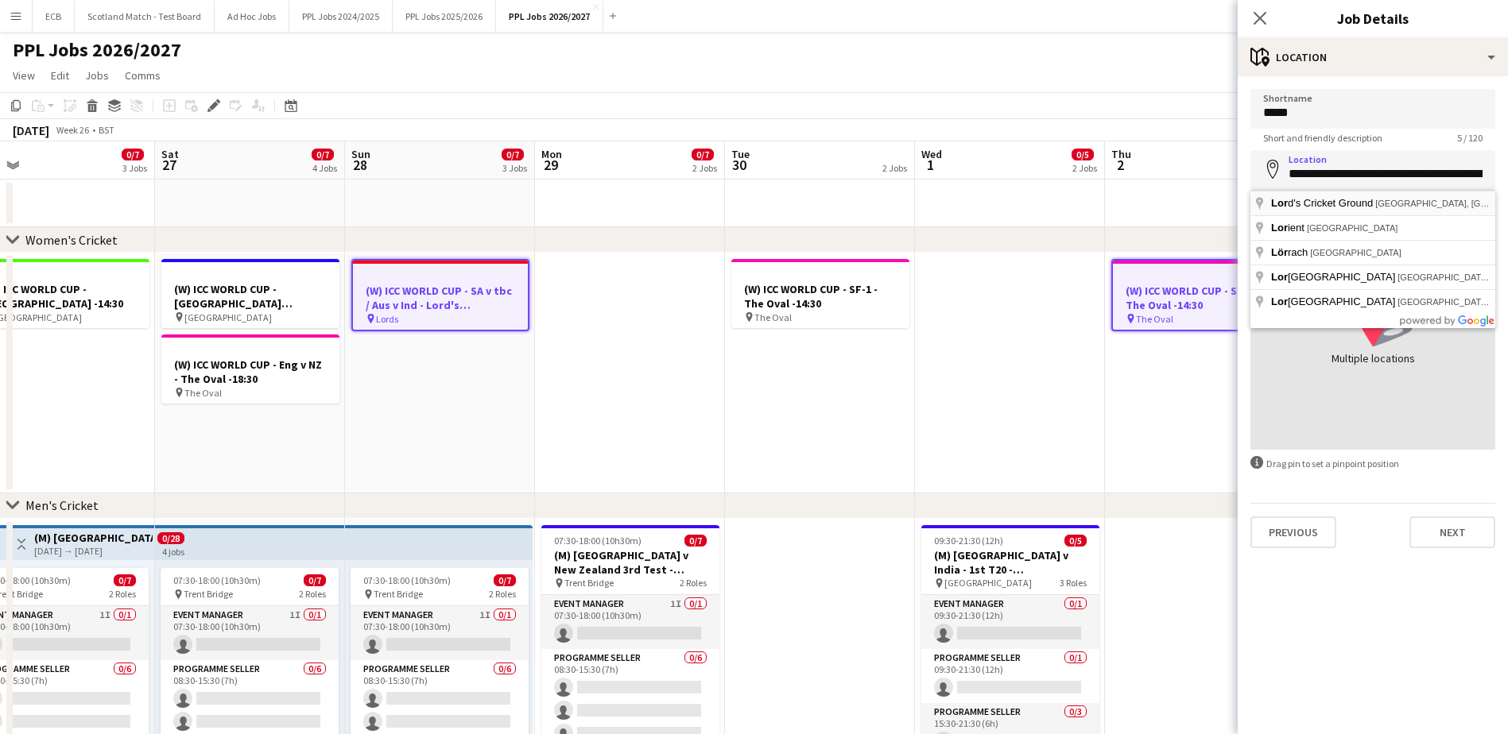
type input "**********"
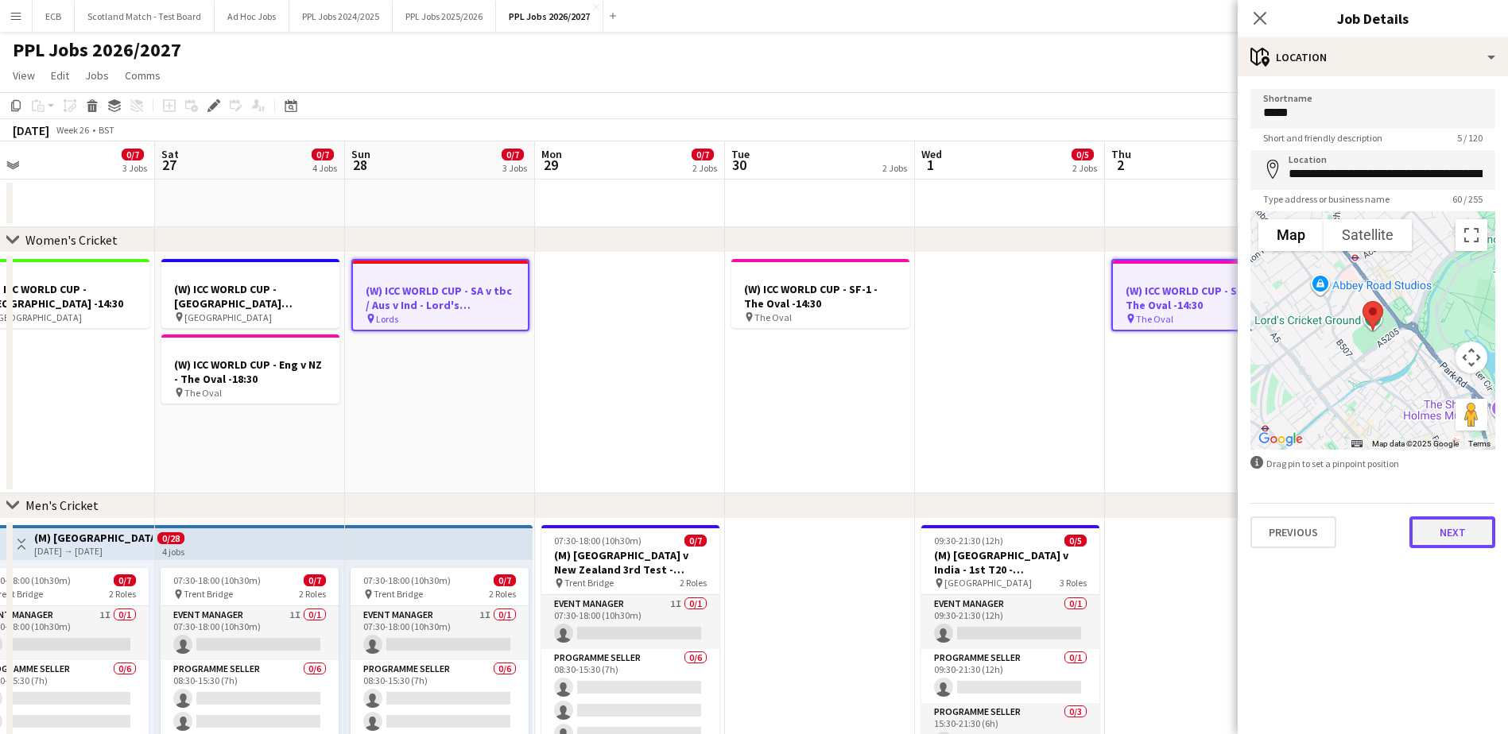
click at [1455, 536] on button "Next" at bounding box center [1452, 533] width 86 height 32
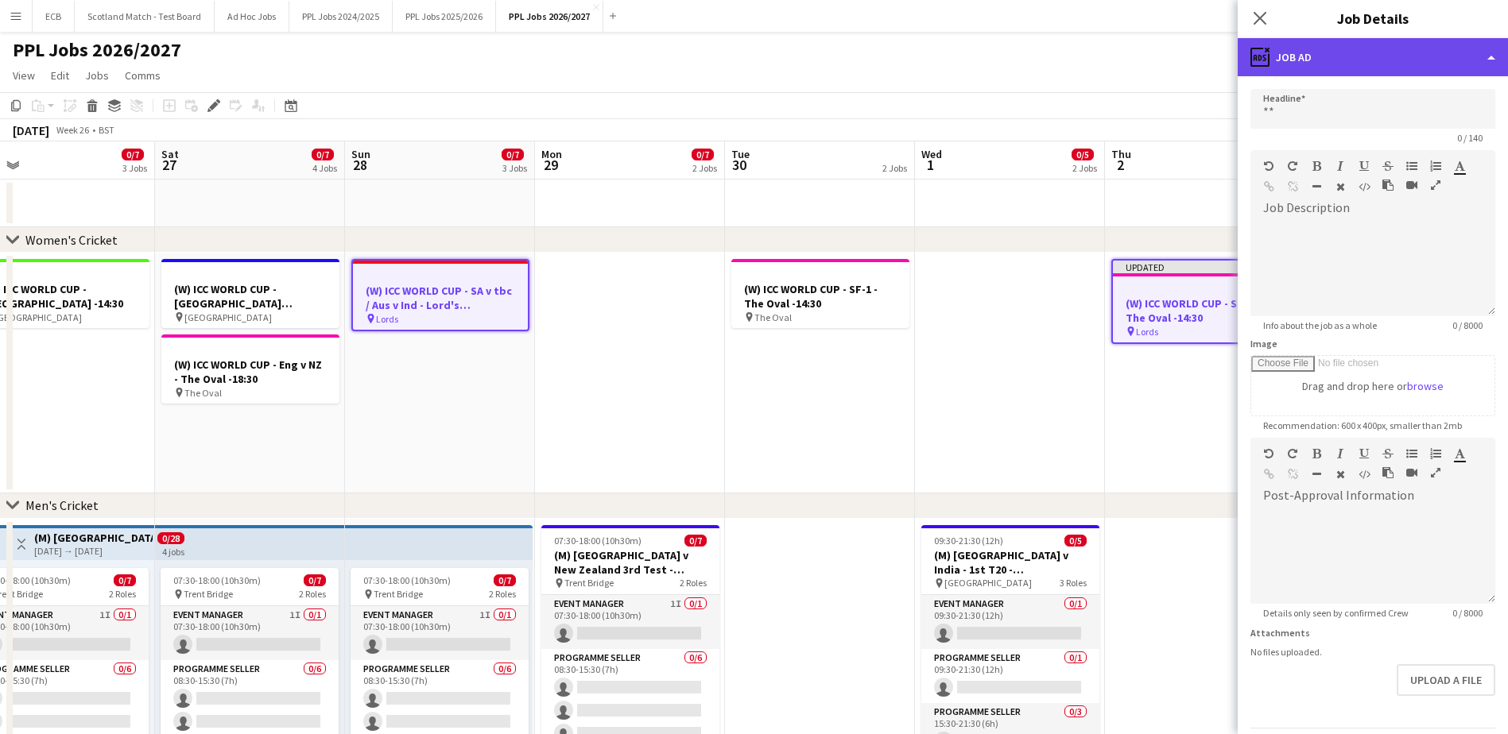
click at [1323, 68] on div "ads-window Job Ad" at bounding box center [1373, 57] width 270 height 38
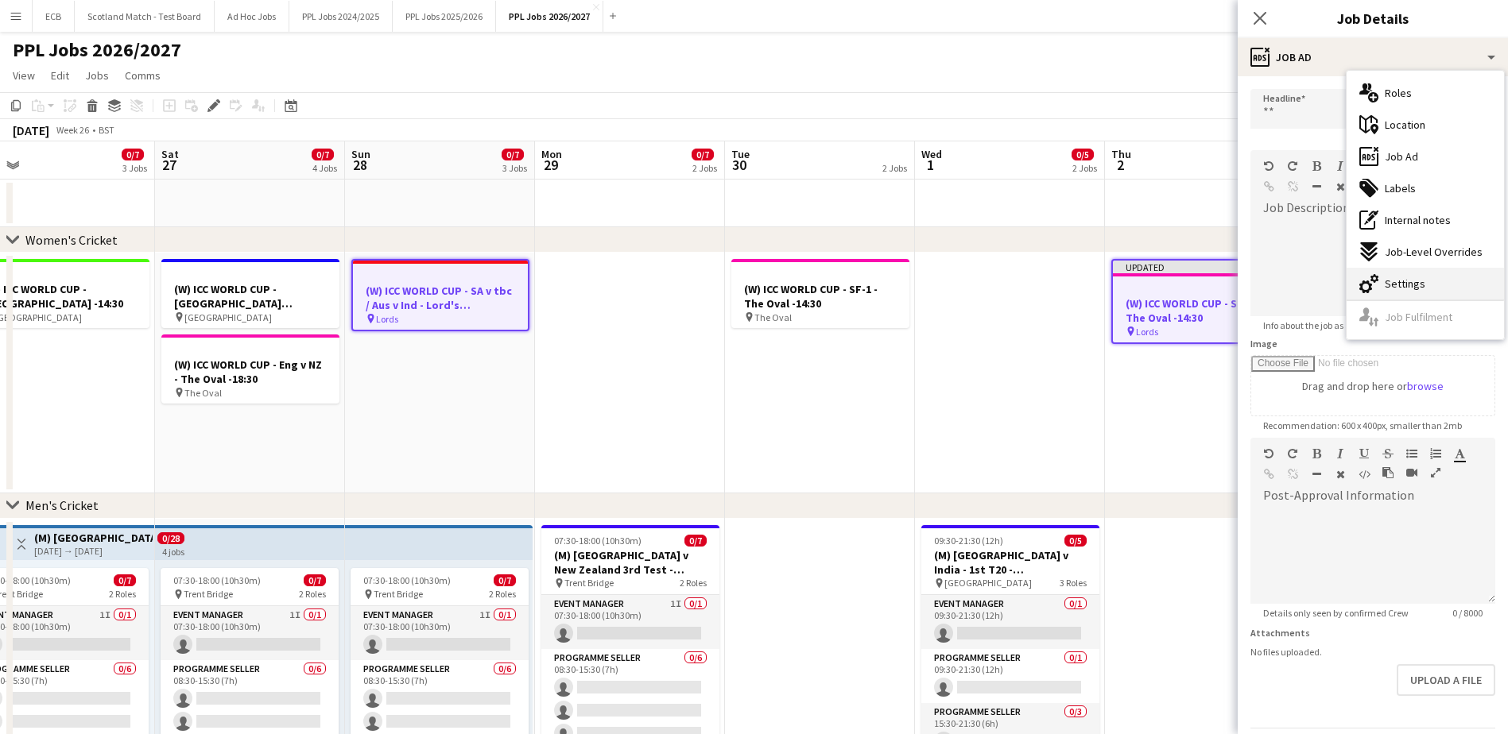
click at [1400, 278] on span "Settings" at bounding box center [1405, 284] width 41 height 14
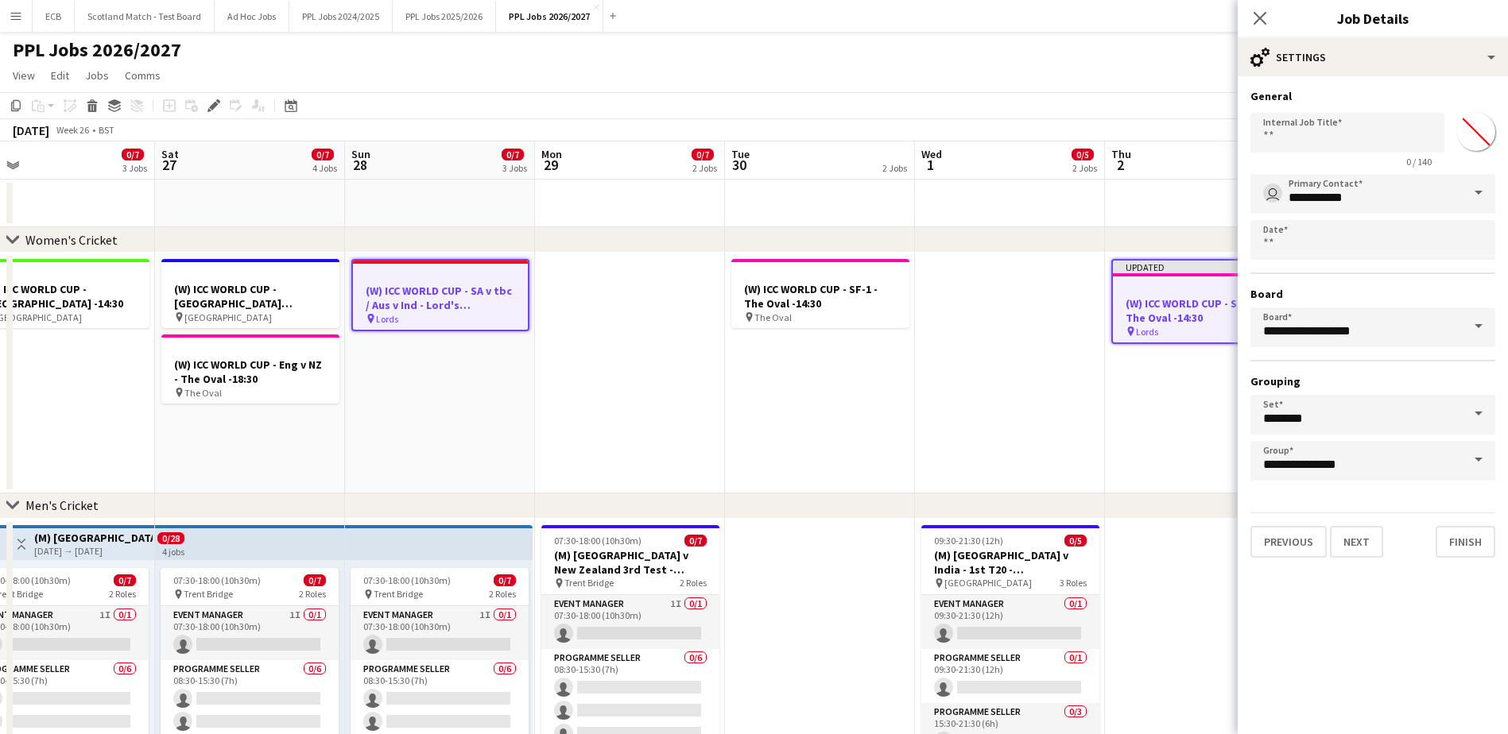
click at [1472, 131] on input "*******" at bounding box center [1475, 131] width 57 height 57
click at [1475, 533] on button "Finish" at bounding box center [1466, 542] width 60 height 32
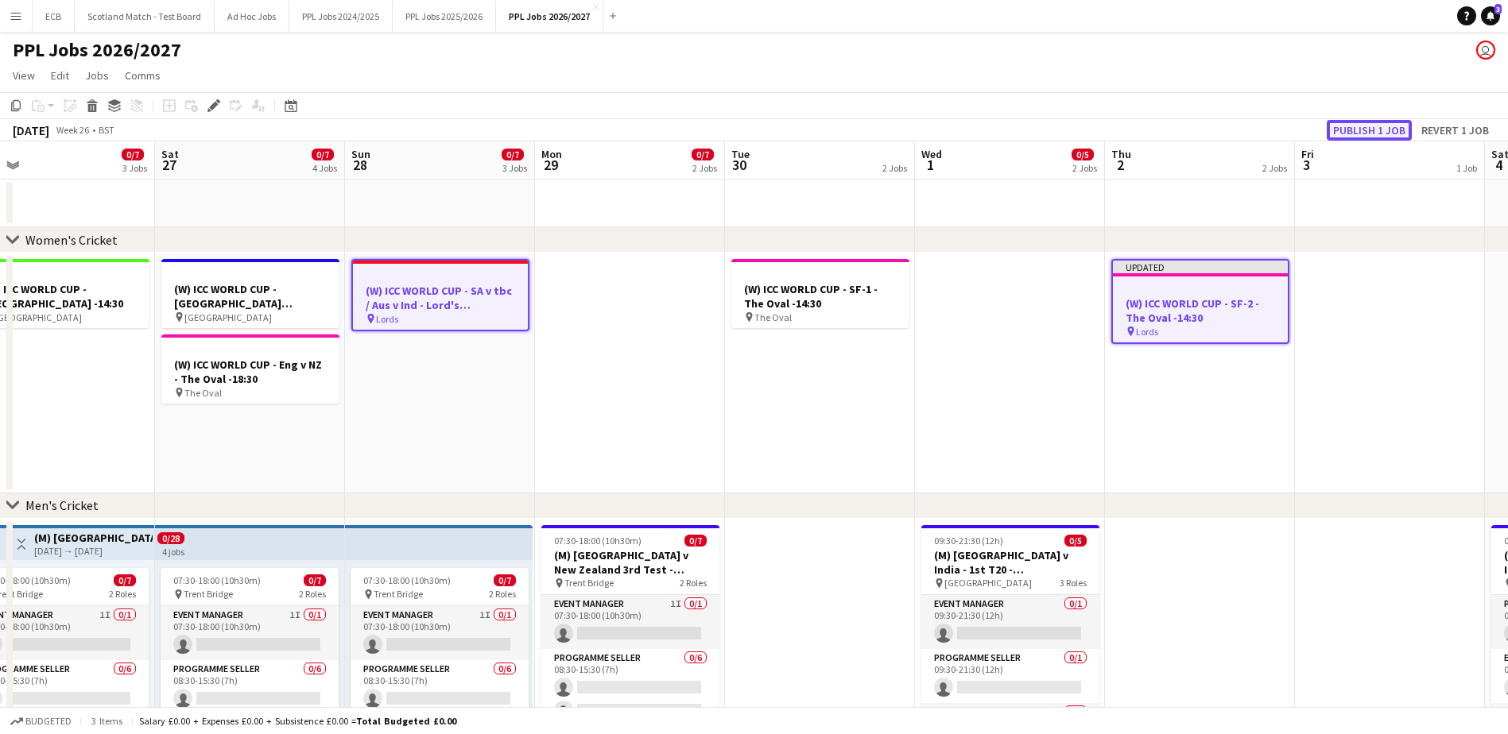
click at [1367, 124] on button "Publish 1 job" at bounding box center [1369, 130] width 85 height 21
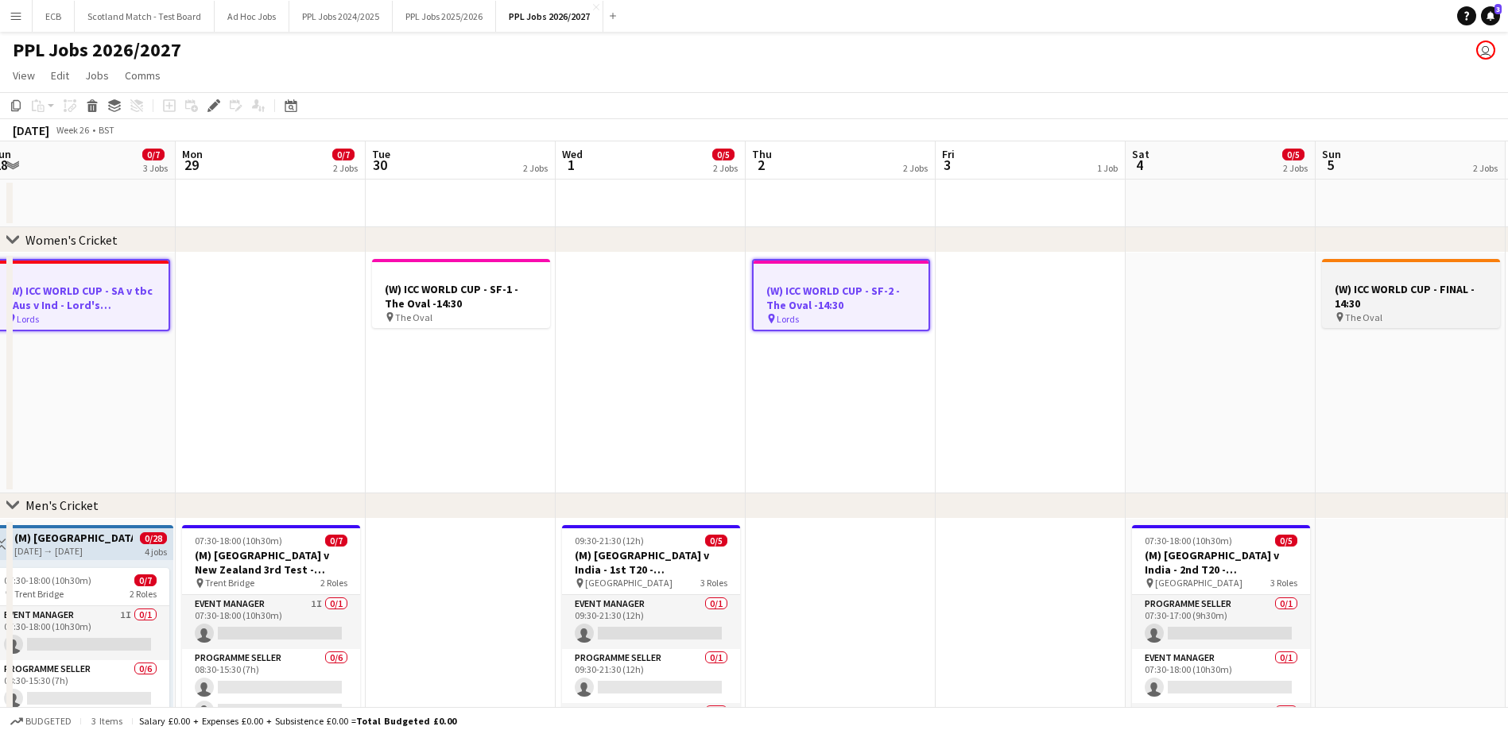
scroll to position [0, 591]
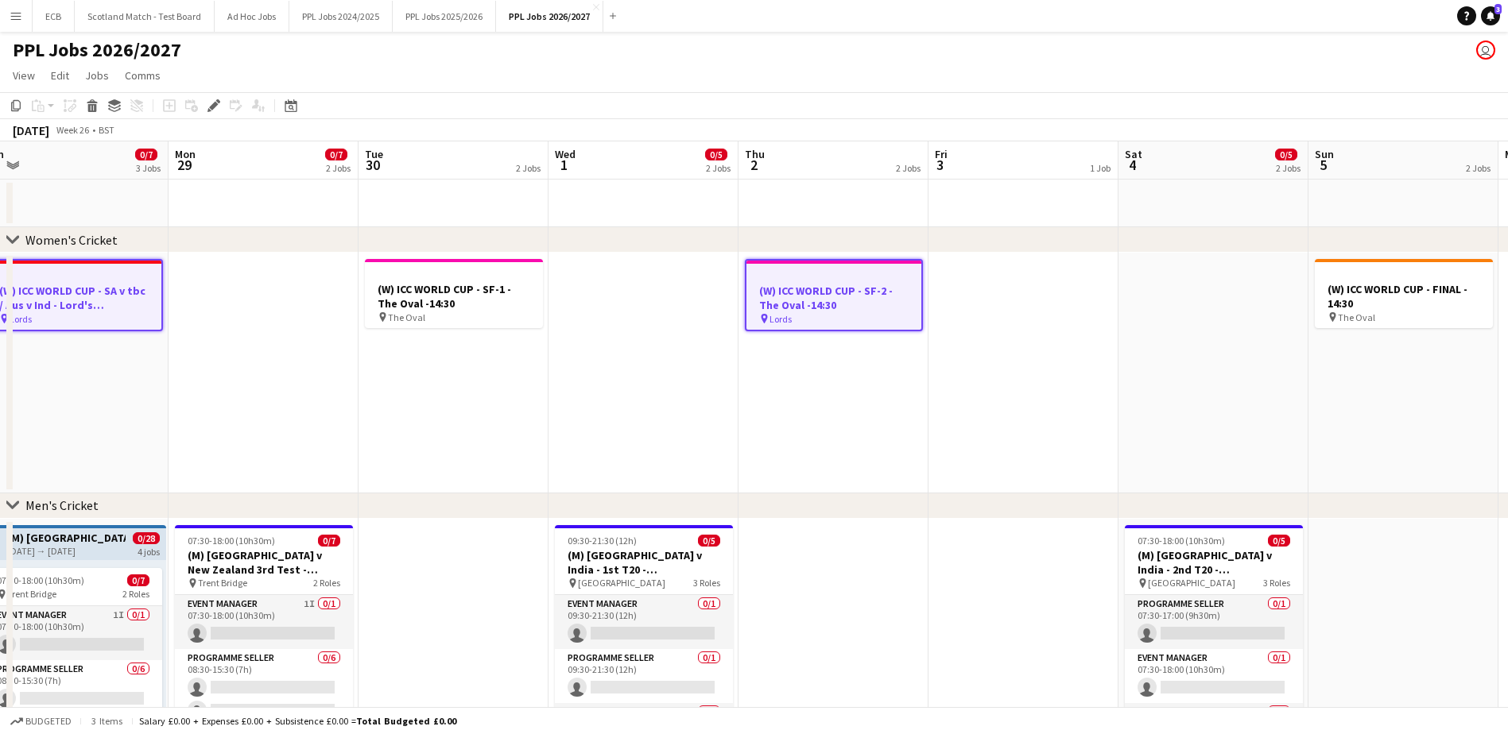
click at [826, 286] on h3 "(W) ICC WORLD CUP - SF-2 - The Oval -14:30" at bounding box center [833, 298] width 175 height 29
click at [838, 283] on app-job-card "(W) ICC WORLD CUP - SF-2 - The Oval -14:30 pin Lords" at bounding box center [834, 295] width 178 height 72
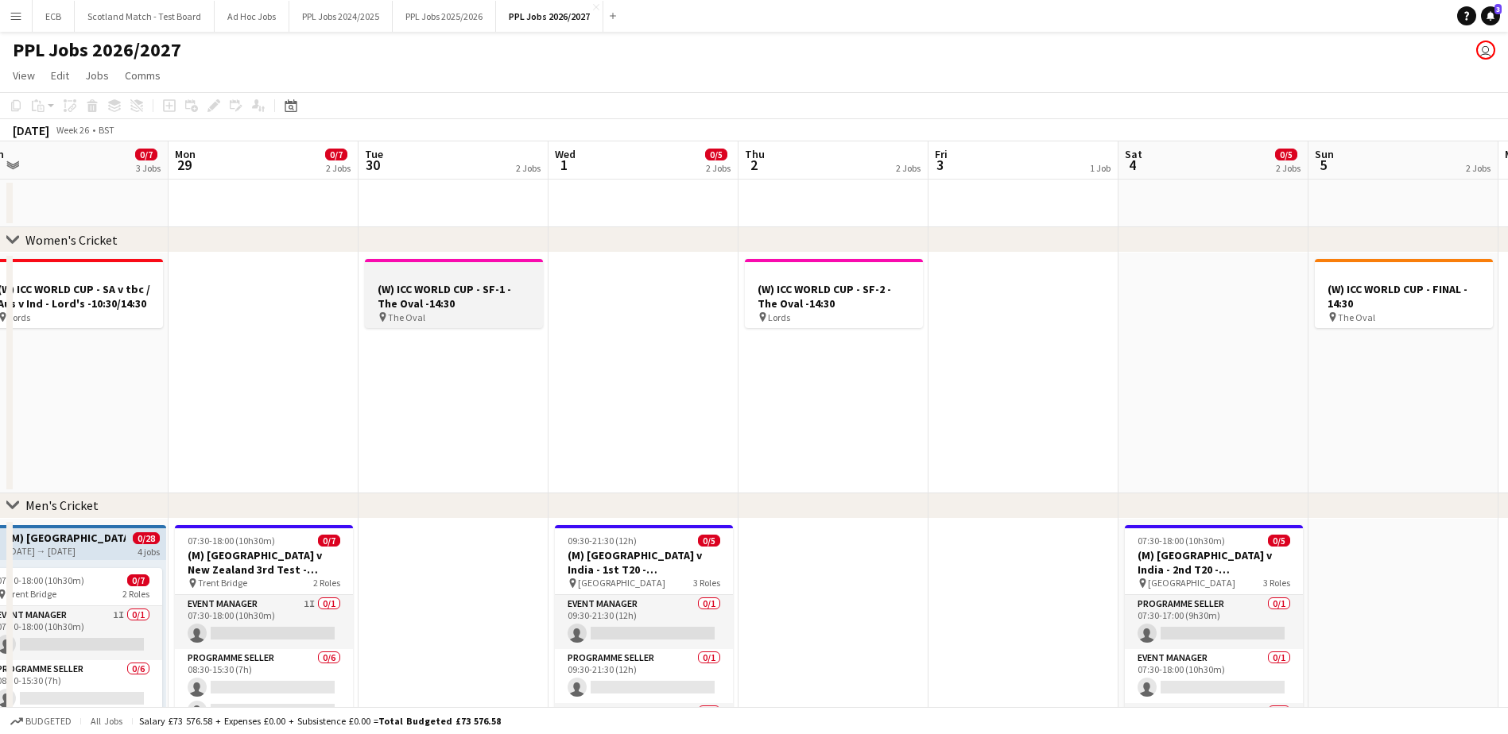
click at [470, 286] on h3 "(W) ICC WORLD CUP - SF-1 - The Oval -14:30" at bounding box center [454, 296] width 178 height 29
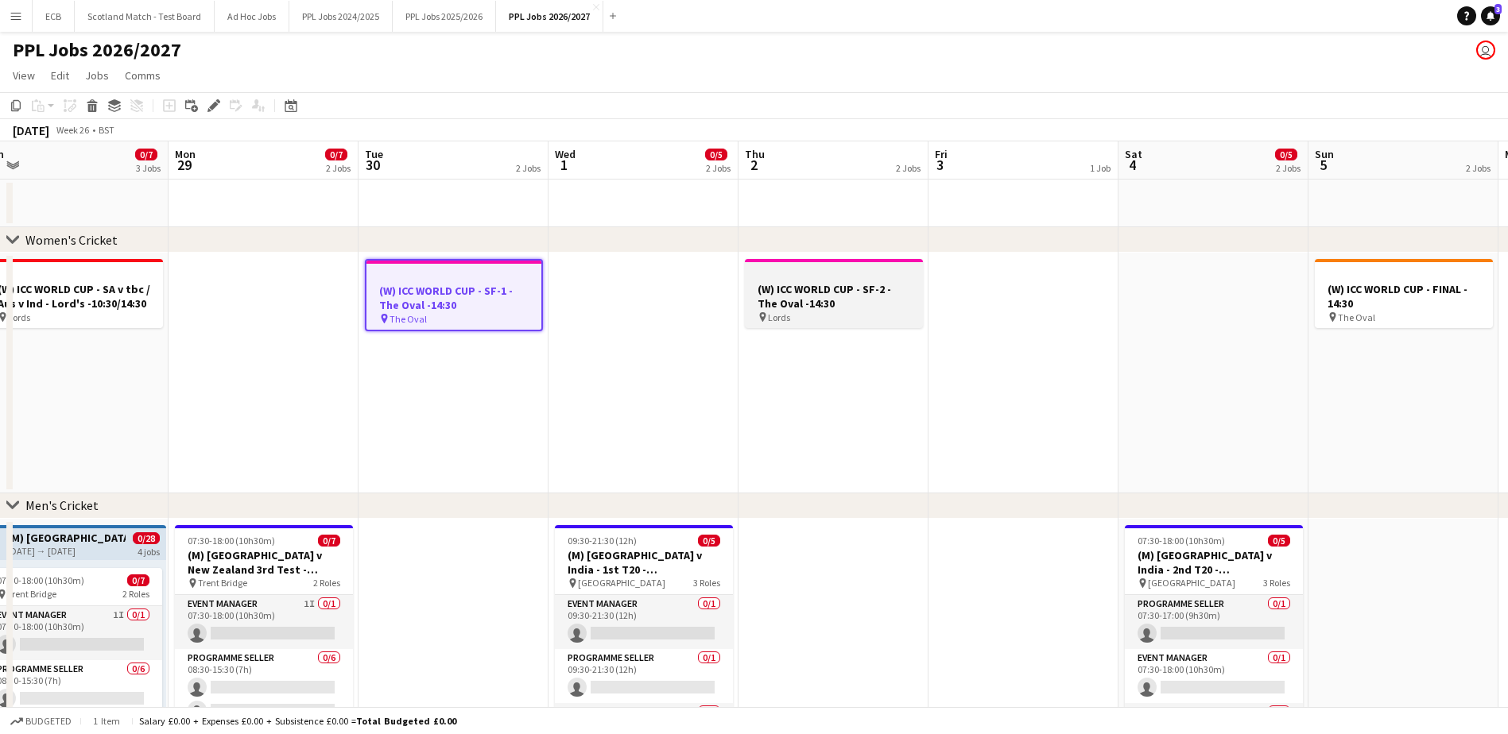
click at [812, 279] on div at bounding box center [834, 275] width 178 height 12
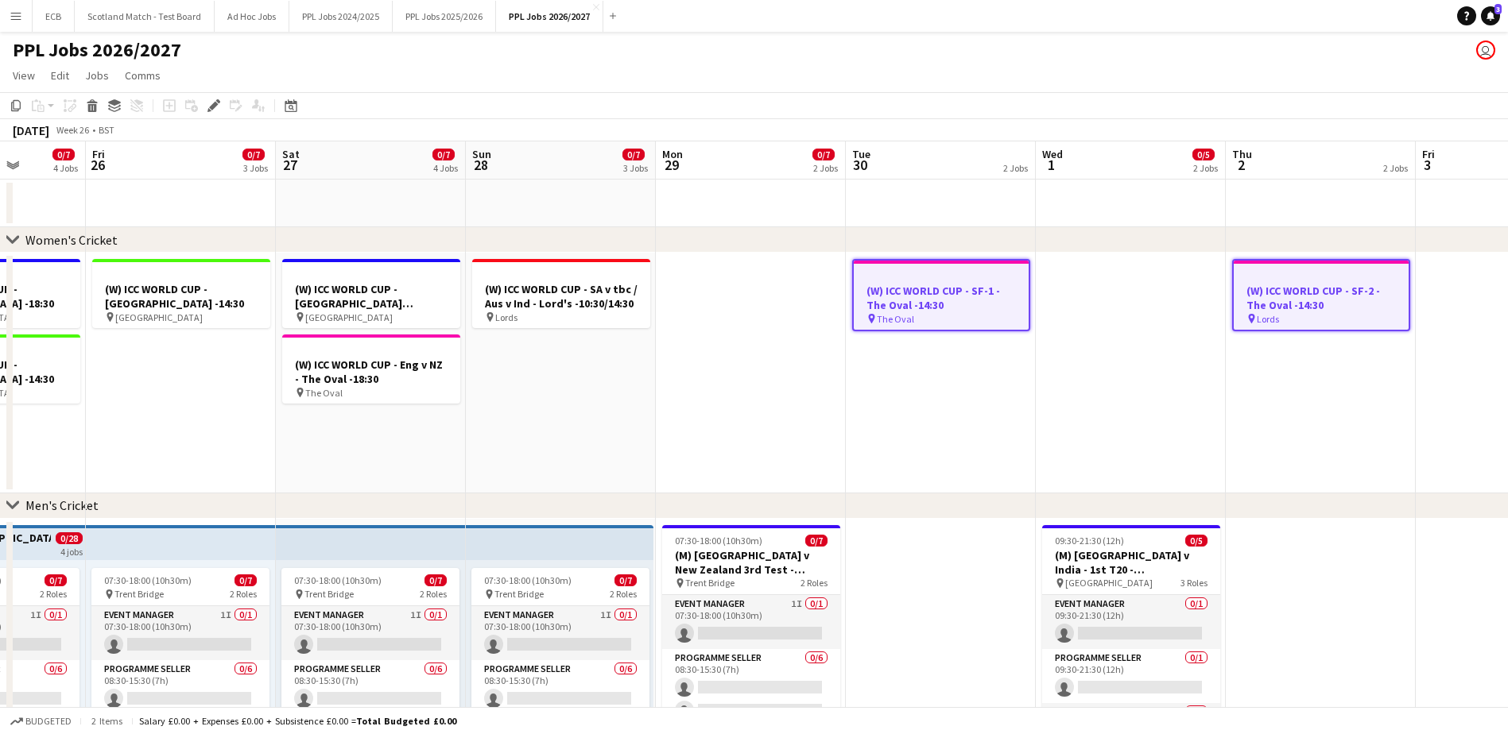
scroll to position [0, 483]
click at [340, 361] on h3 "(W) ICC WORLD CUP - Eng v NZ - The Oval -18:30" at bounding box center [372, 372] width 178 height 29
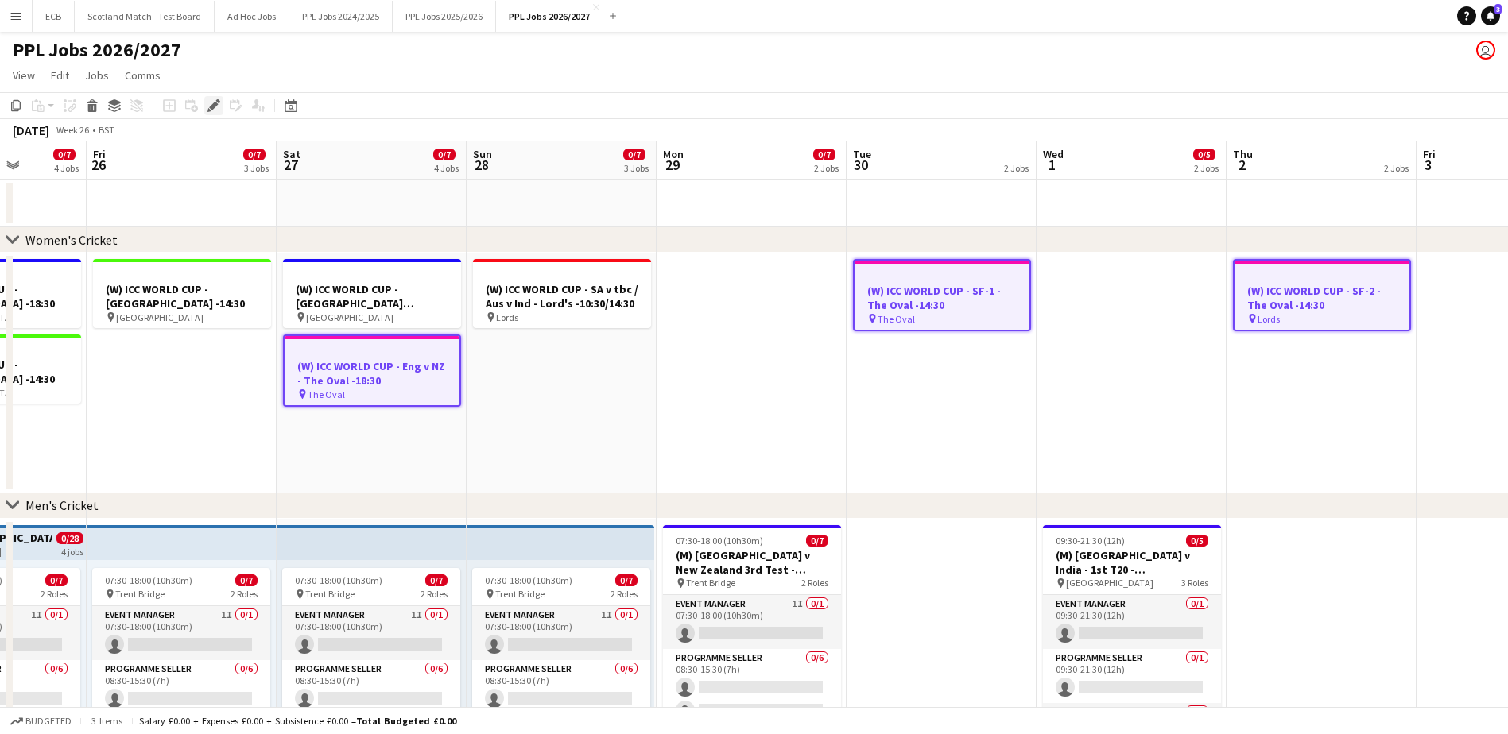
click at [212, 103] on icon "Edit" at bounding box center [213, 105] width 13 height 13
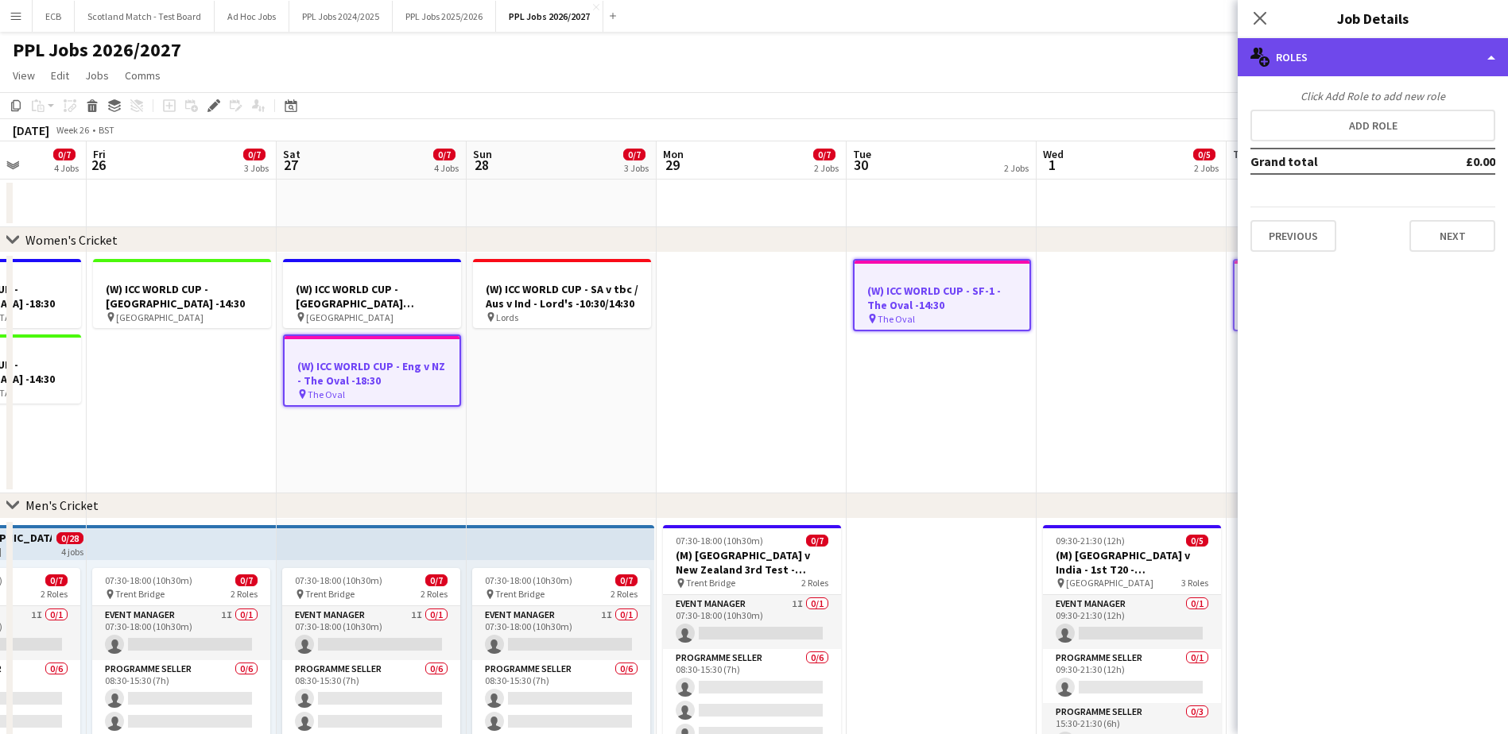
click at [1385, 66] on div "multiple-users-add Roles" at bounding box center [1373, 57] width 270 height 38
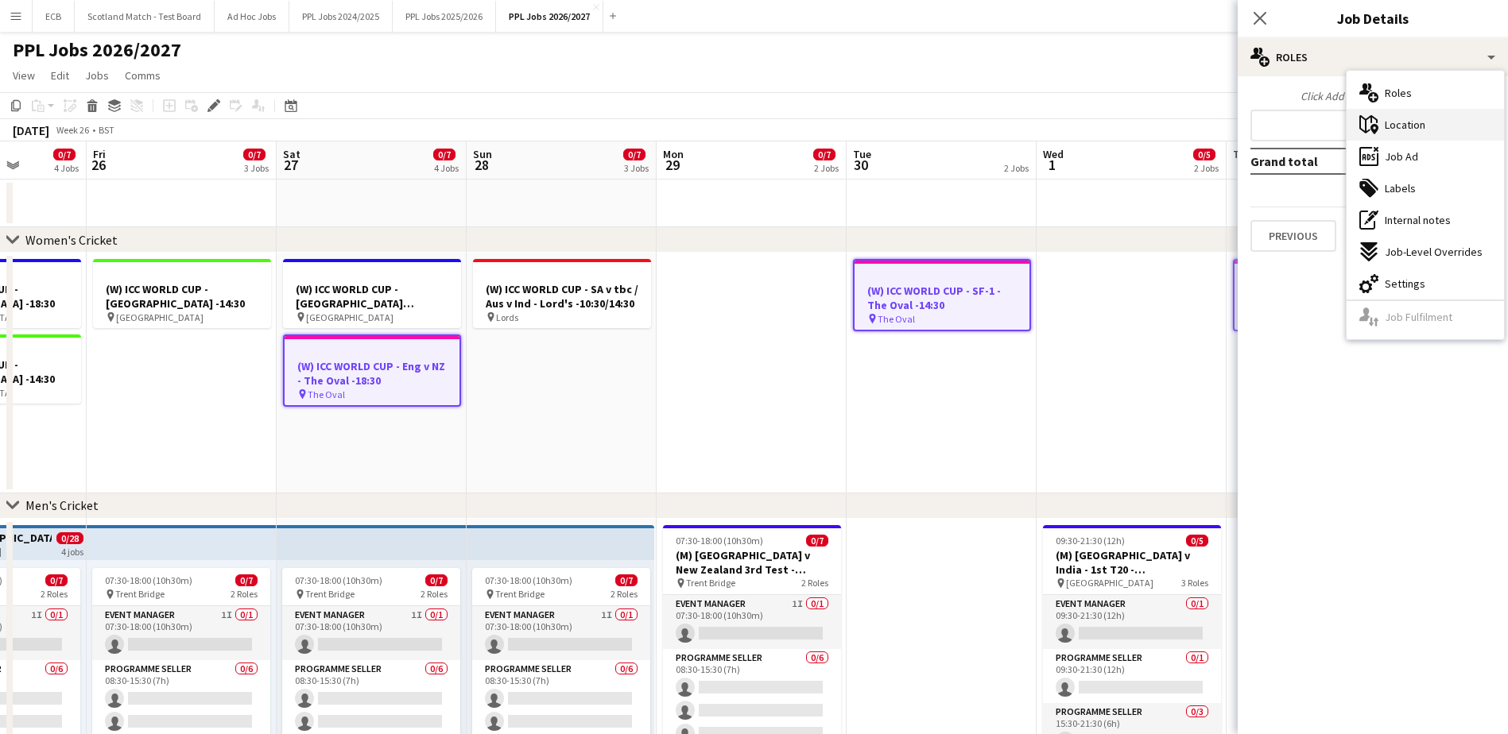
click at [1415, 126] on span "Location" at bounding box center [1405, 125] width 41 height 14
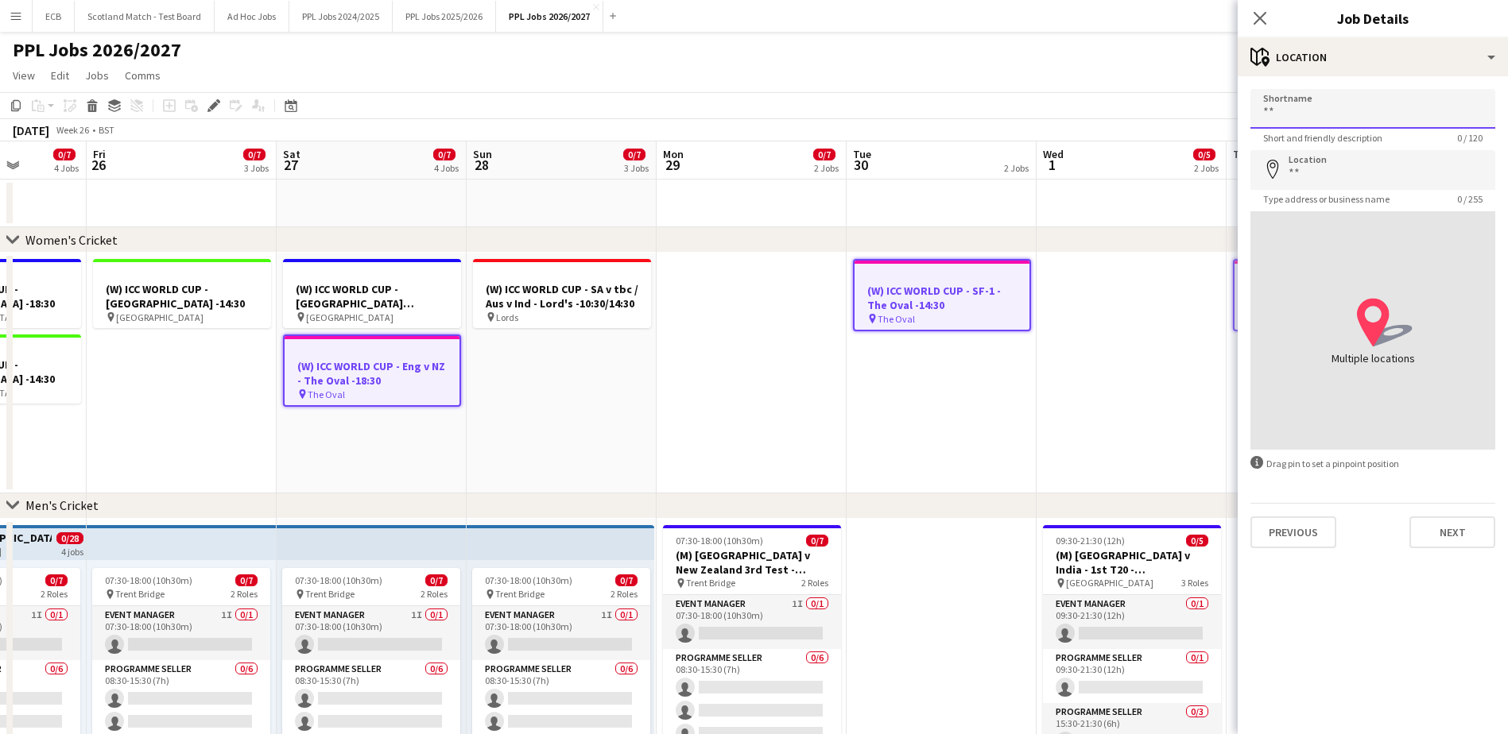
click at [1305, 107] on input "Shortname" at bounding box center [1372, 109] width 245 height 40
type input "********"
type input "**********"
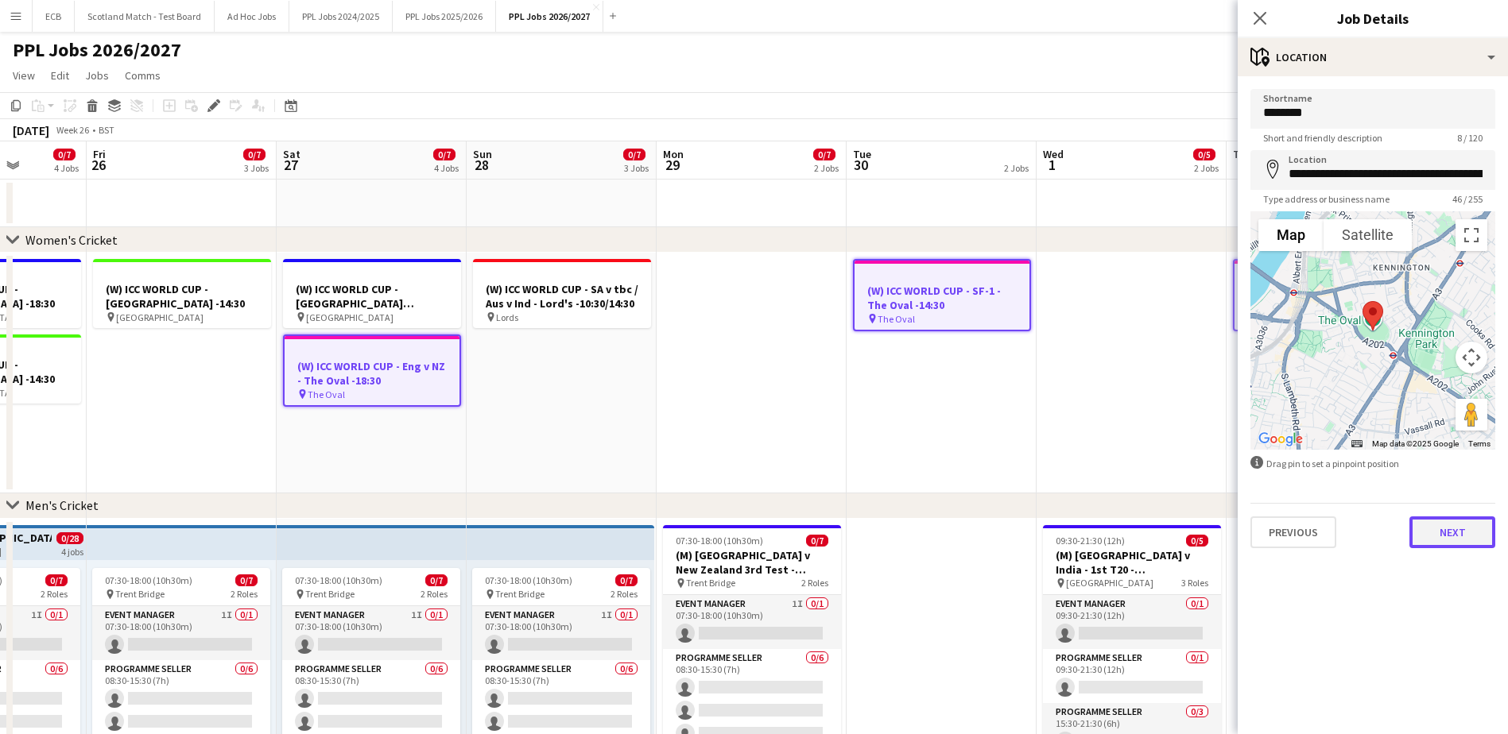
click at [1431, 529] on button "Next" at bounding box center [1452, 533] width 86 height 32
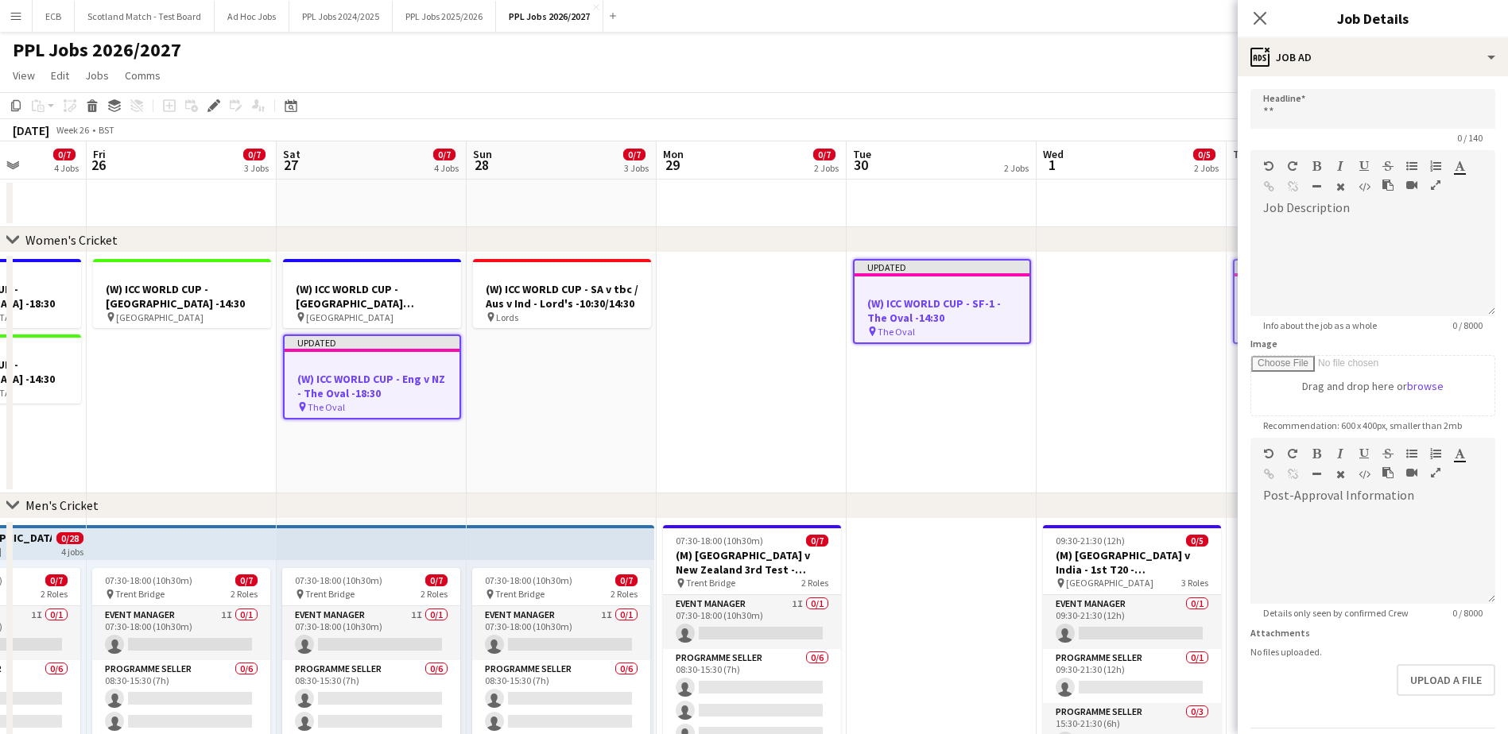
scroll to position [102, 0]
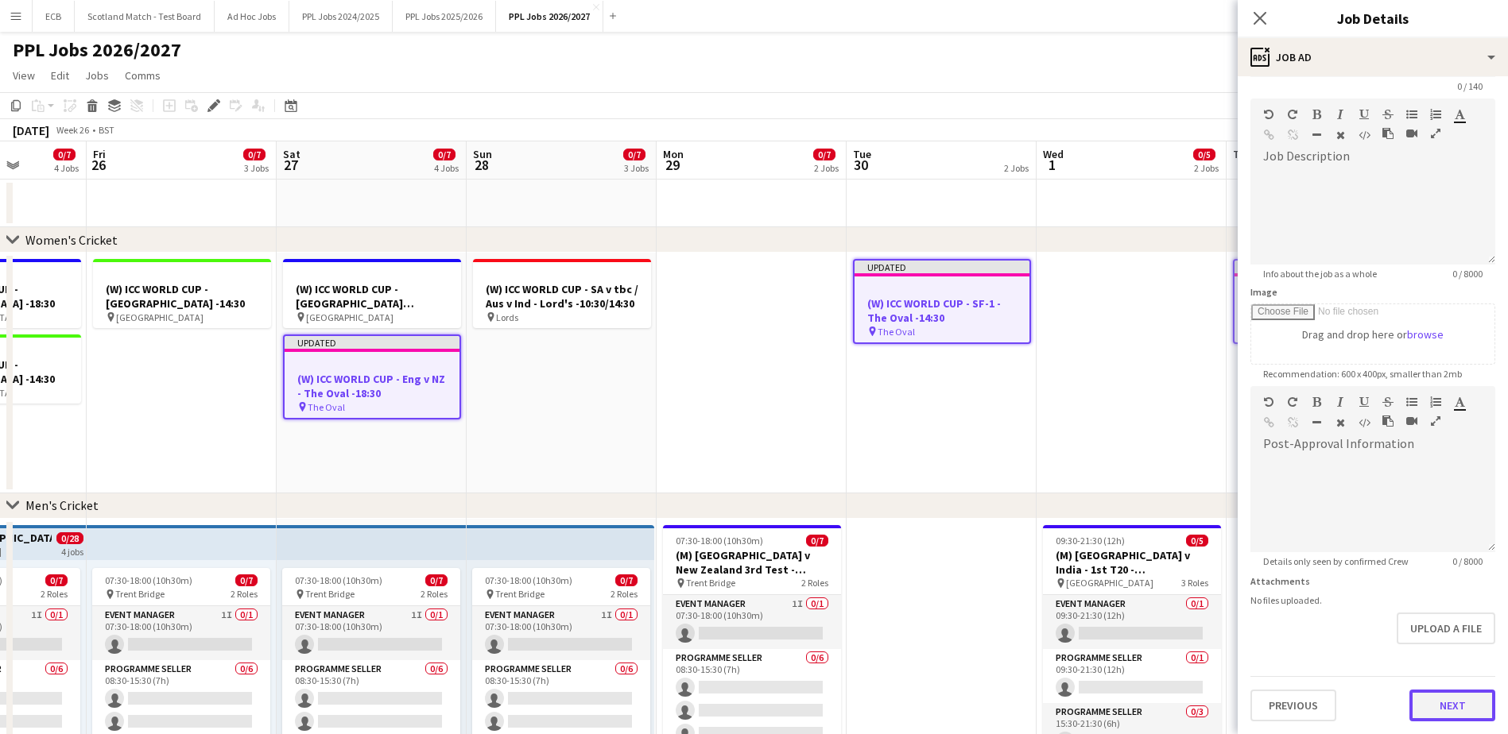
click at [1424, 656] on form "Headline 0 / 140 Job Description default Heading 1 Heading 2 Heading 3 Heading …" at bounding box center [1373, 379] width 270 height 684
click at [1434, 707] on button "Next" at bounding box center [1452, 706] width 86 height 32
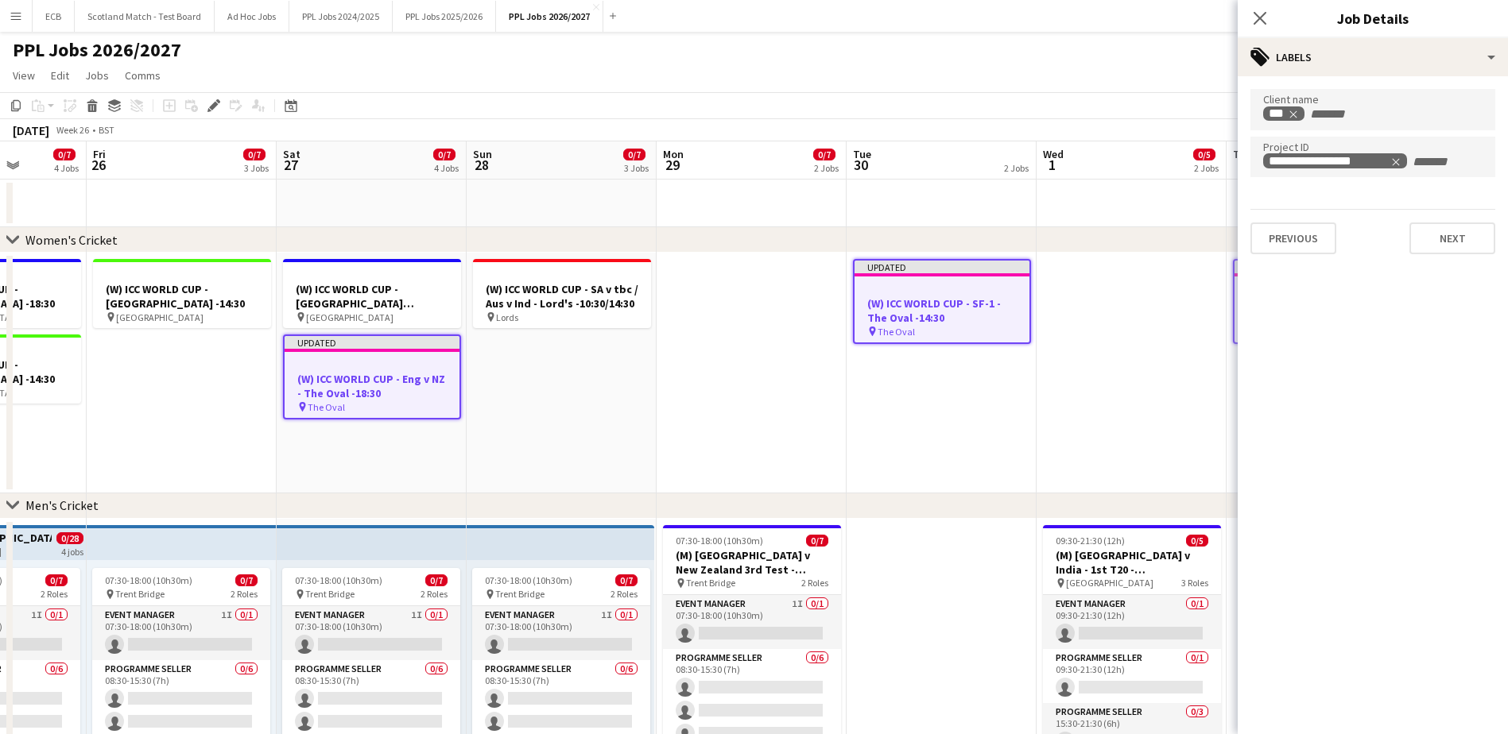
click at [1141, 374] on app-date-cell at bounding box center [1132, 373] width 190 height 241
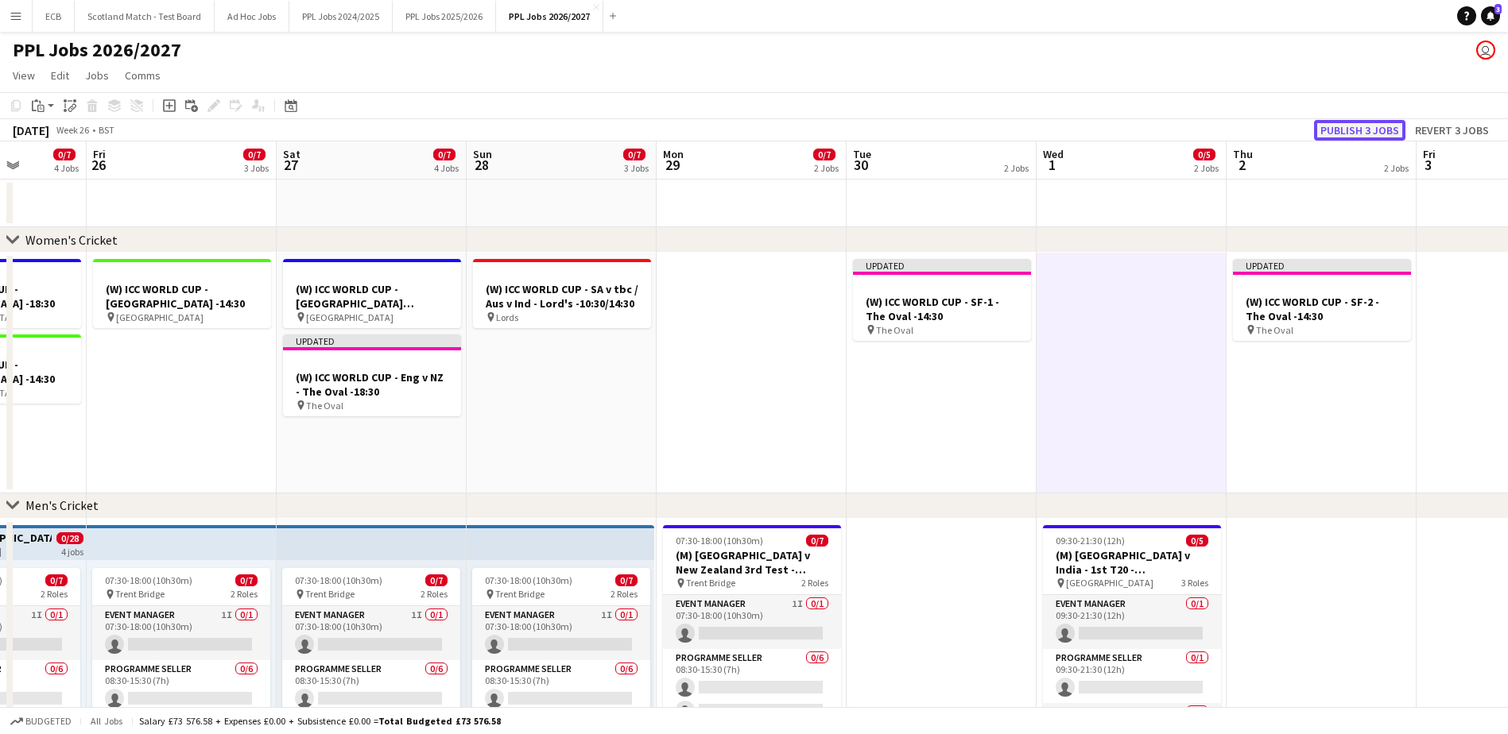
click at [1332, 134] on button "Publish 3 jobs" at bounding box center [1359, 130] width 91 height 21
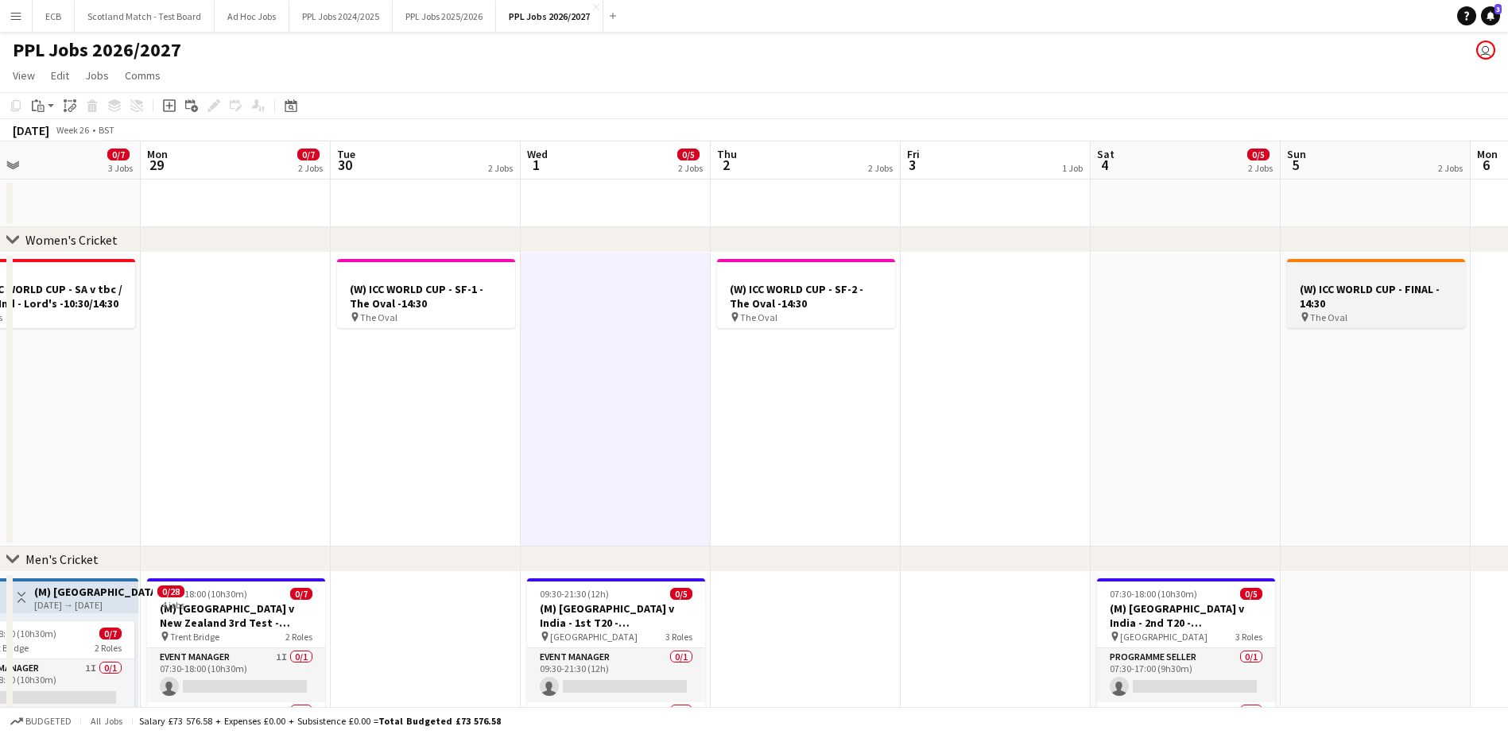
scroll to position [0, 362]
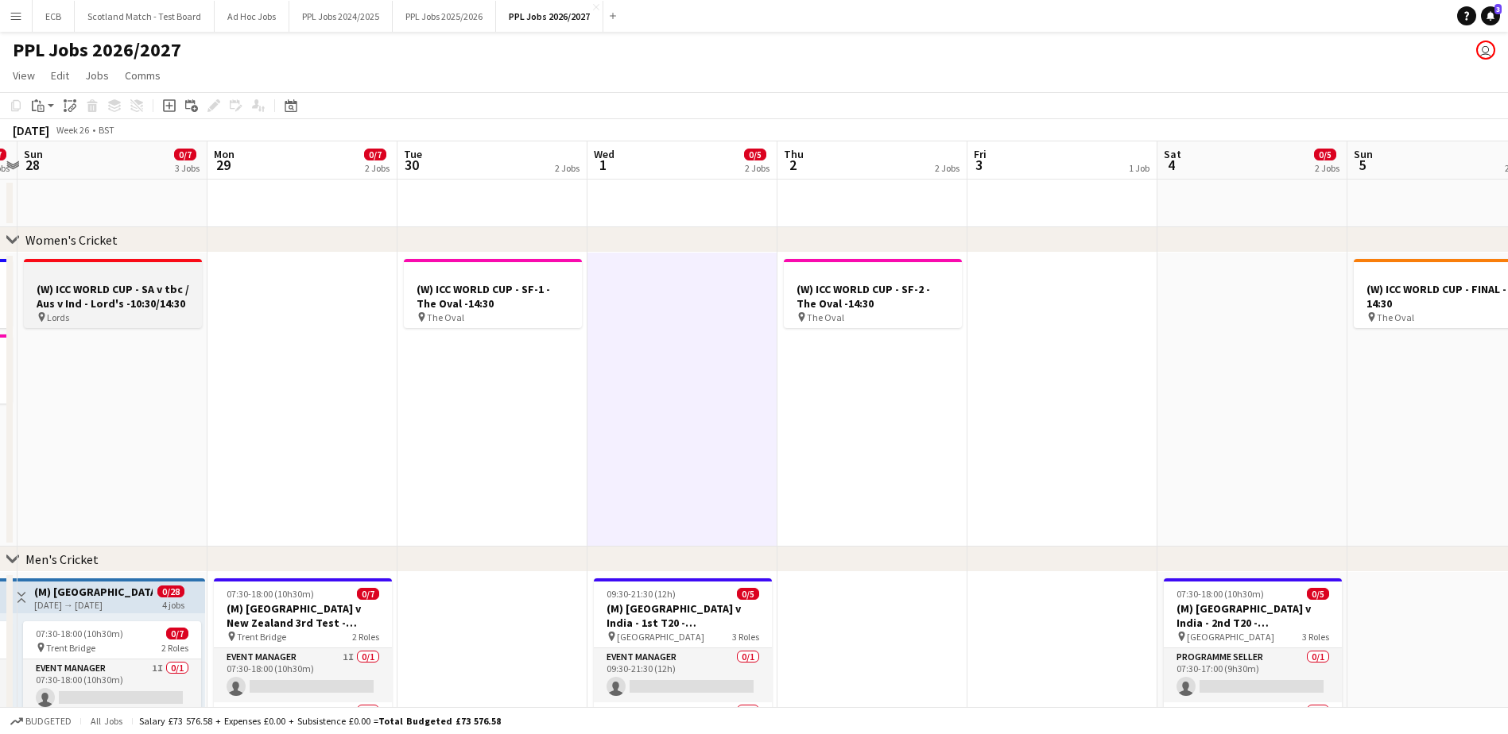
click at [122, 277] on div at bounding box center [113, 275] width 178 height 12
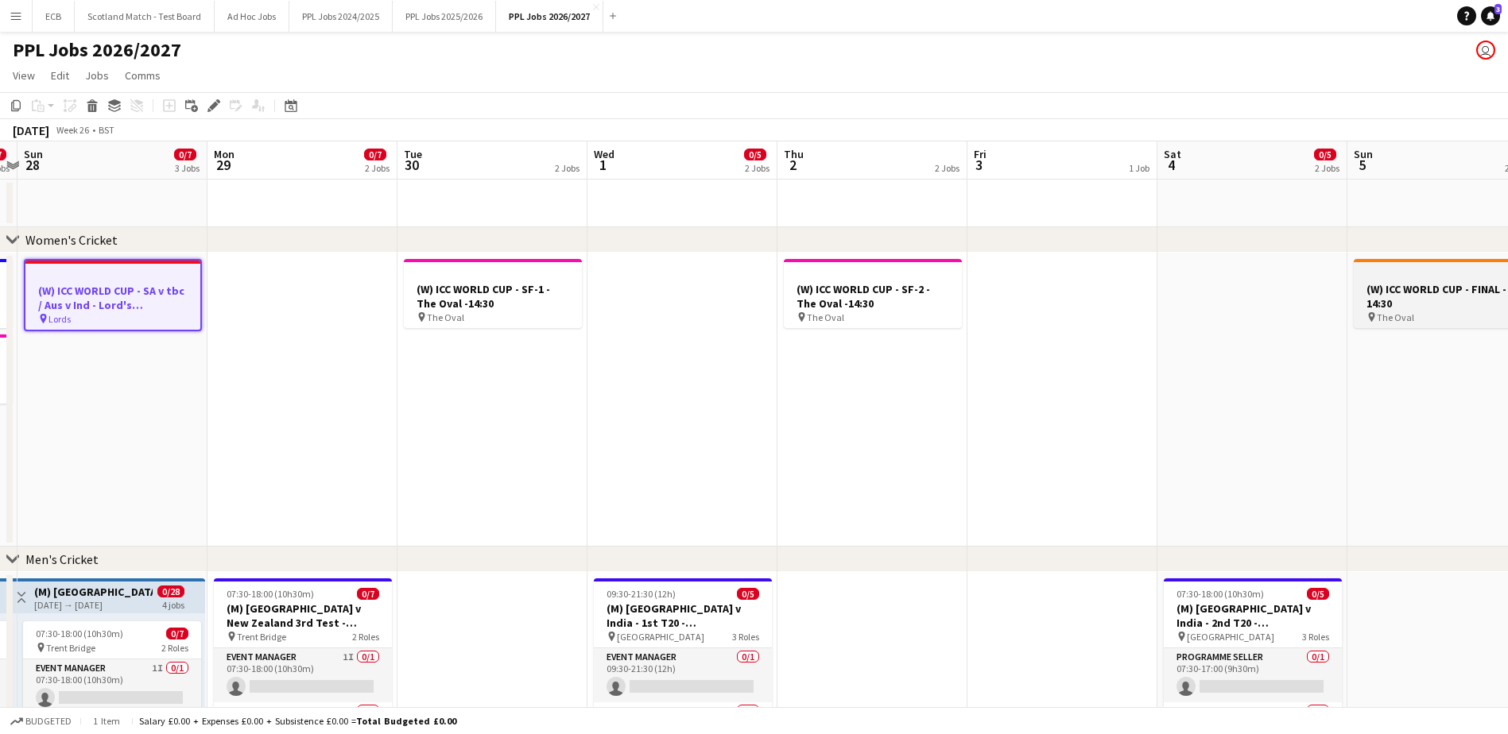
click at [1437, 283] on h3 "(W) ICC WORLD CUP - FINAL - 14:30" at bounding box center [1443, 296] width 178 height 29
click at [208, 99] on div "Edit" at bounding box center [213, 105] width 19 height 19
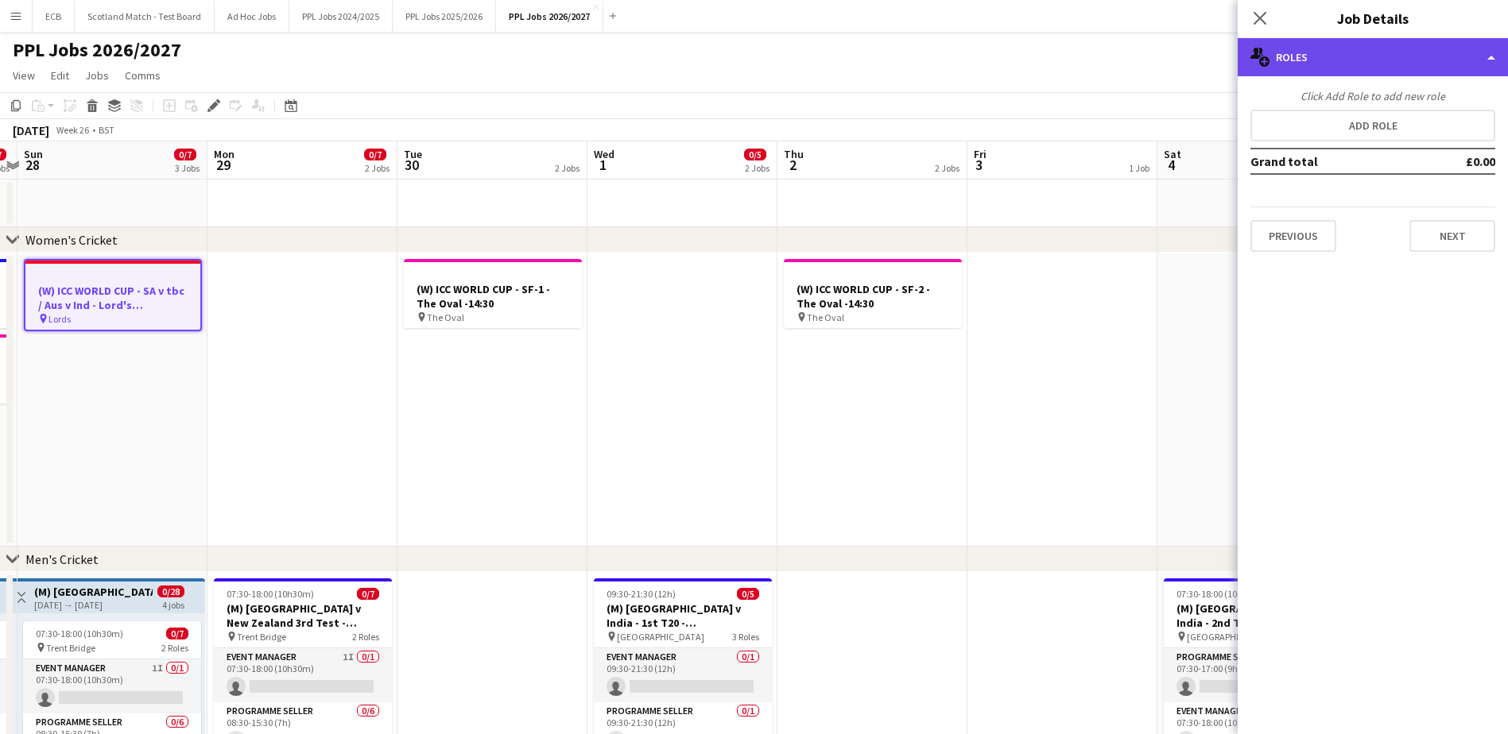
click at [1362, 64] on div "multiple-users-add Roles" at bounding box center [1373, 57] width 270 height 38
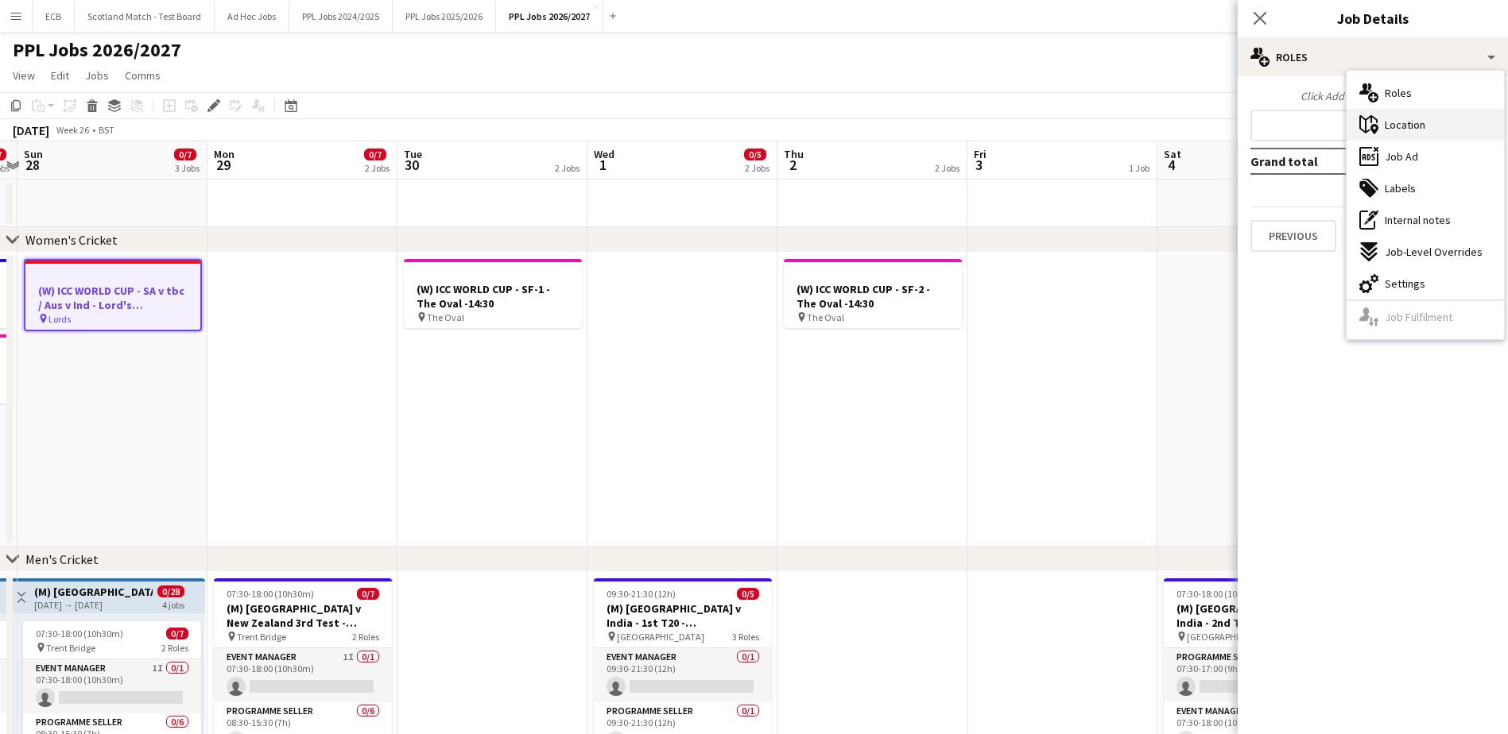
click at [1406, 123] on span "Location" at bounding box center [1405, 125] width 41 height 14
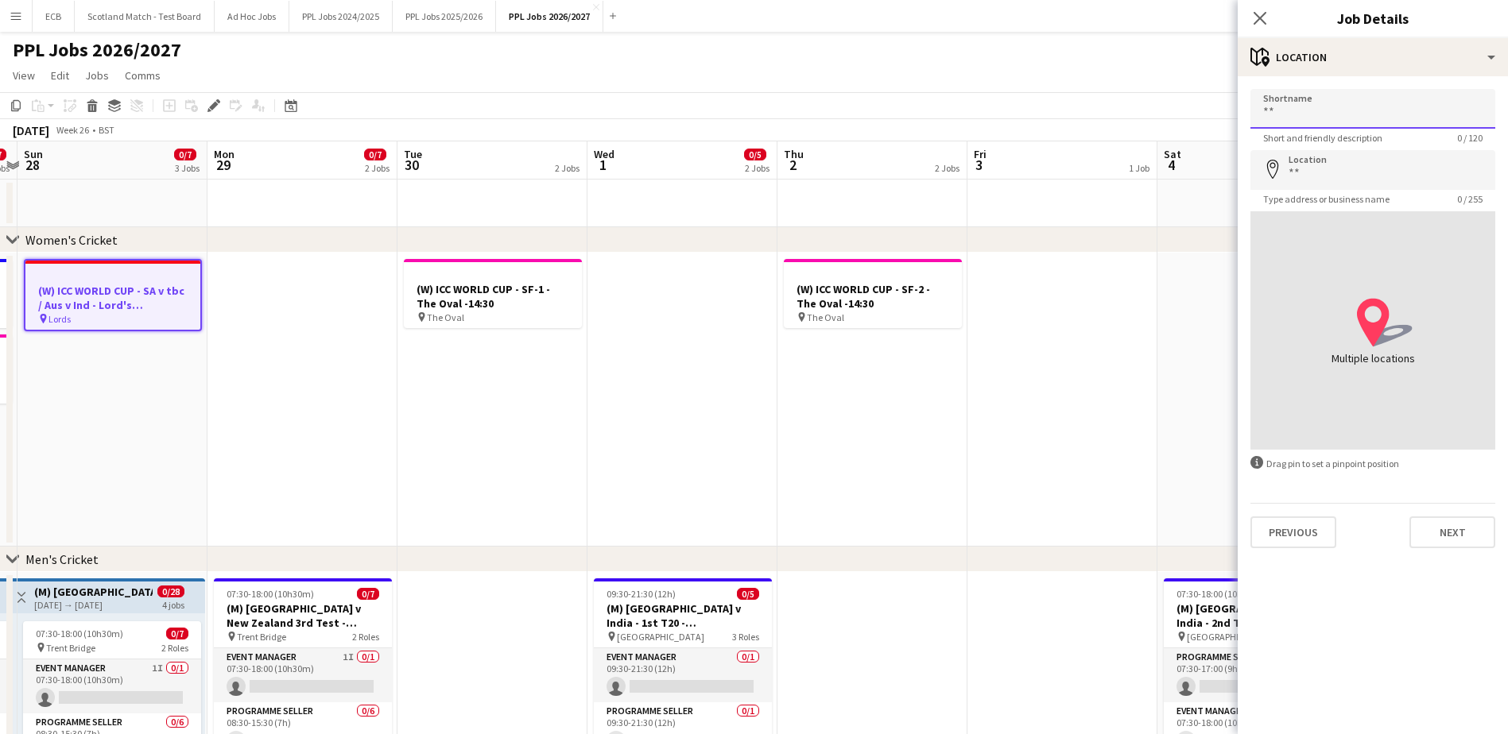
click at [1327, 107] on input "Shortname" at bounding box center [1372, 109] width 245 height 40
type input "*****"
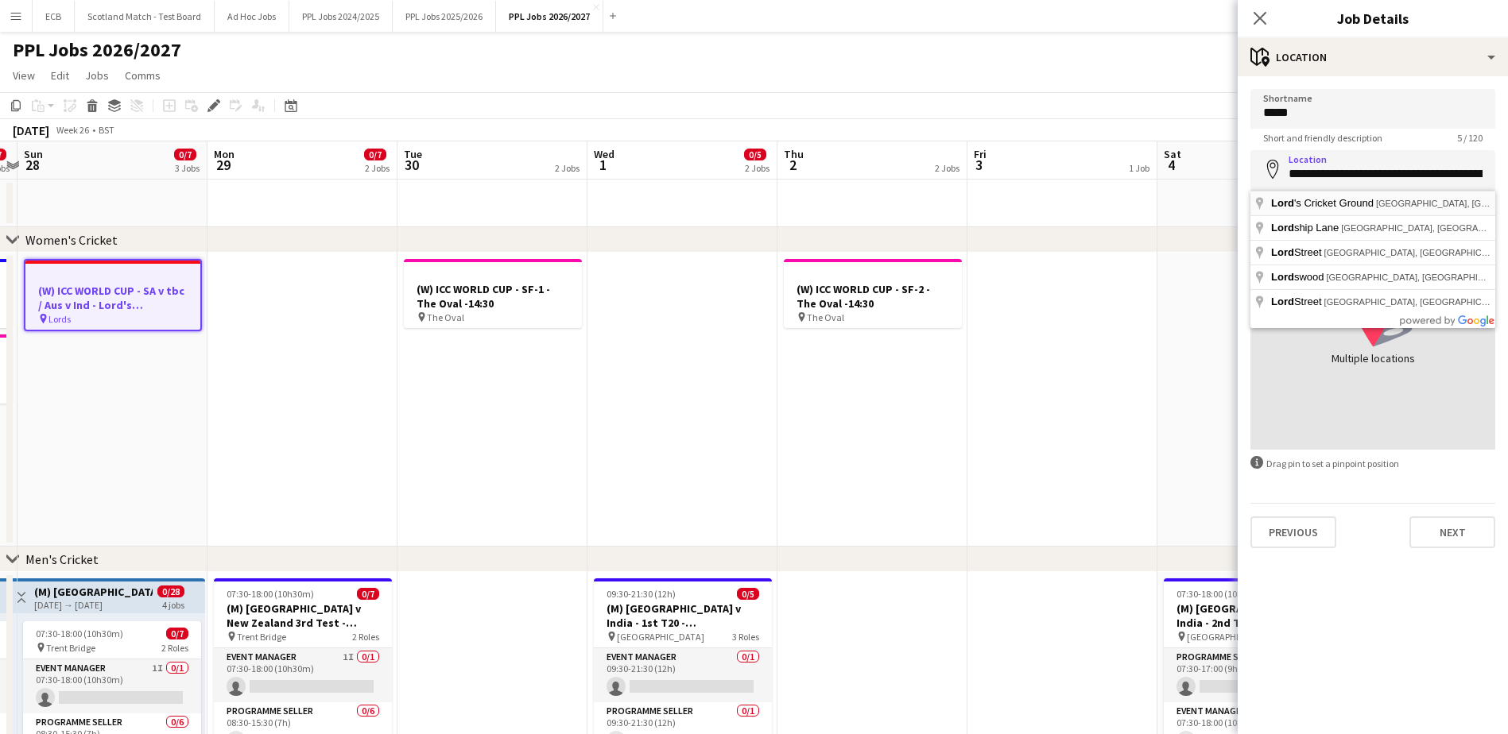
type input "**********"
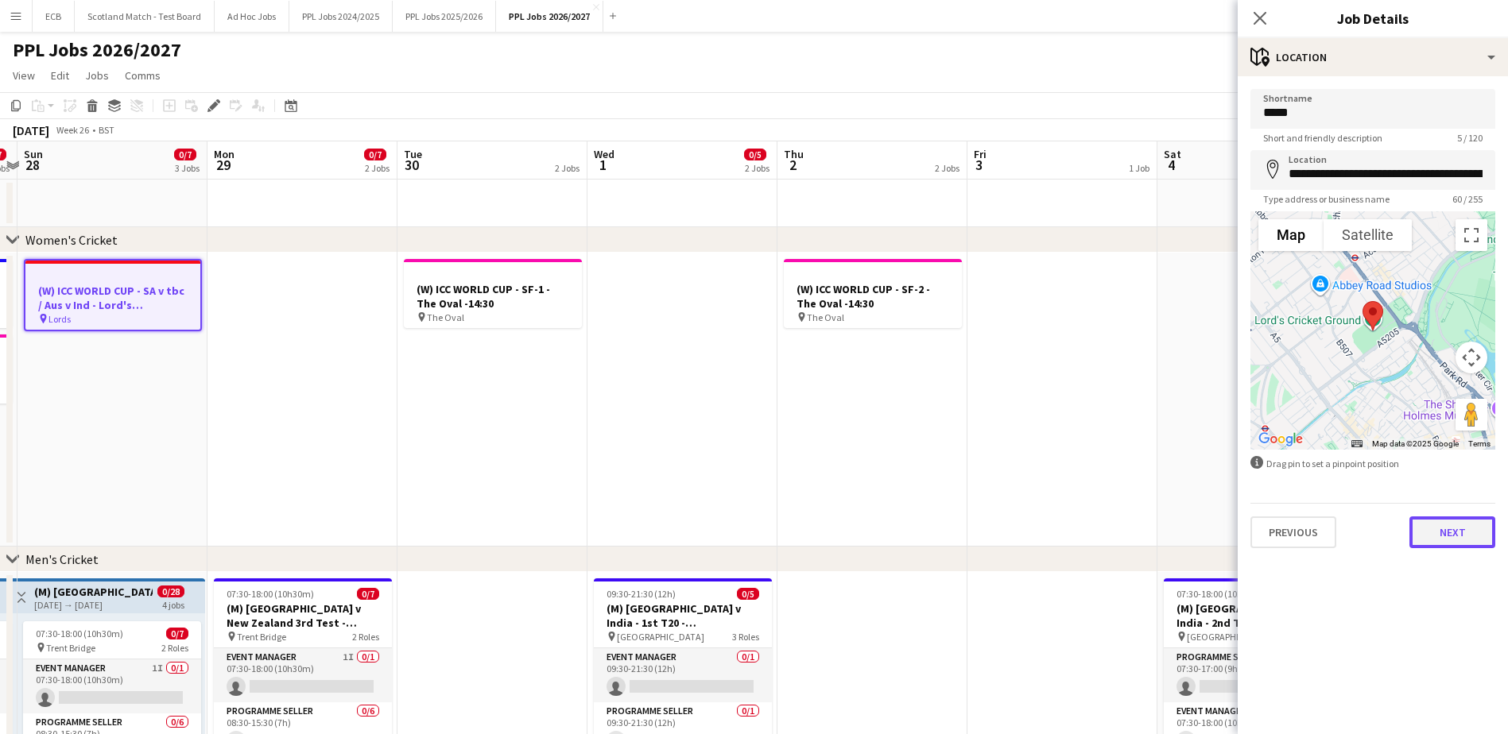
click at [1458, 544] on button "Next" at bounding box center [1452, 533] width 86 height 32
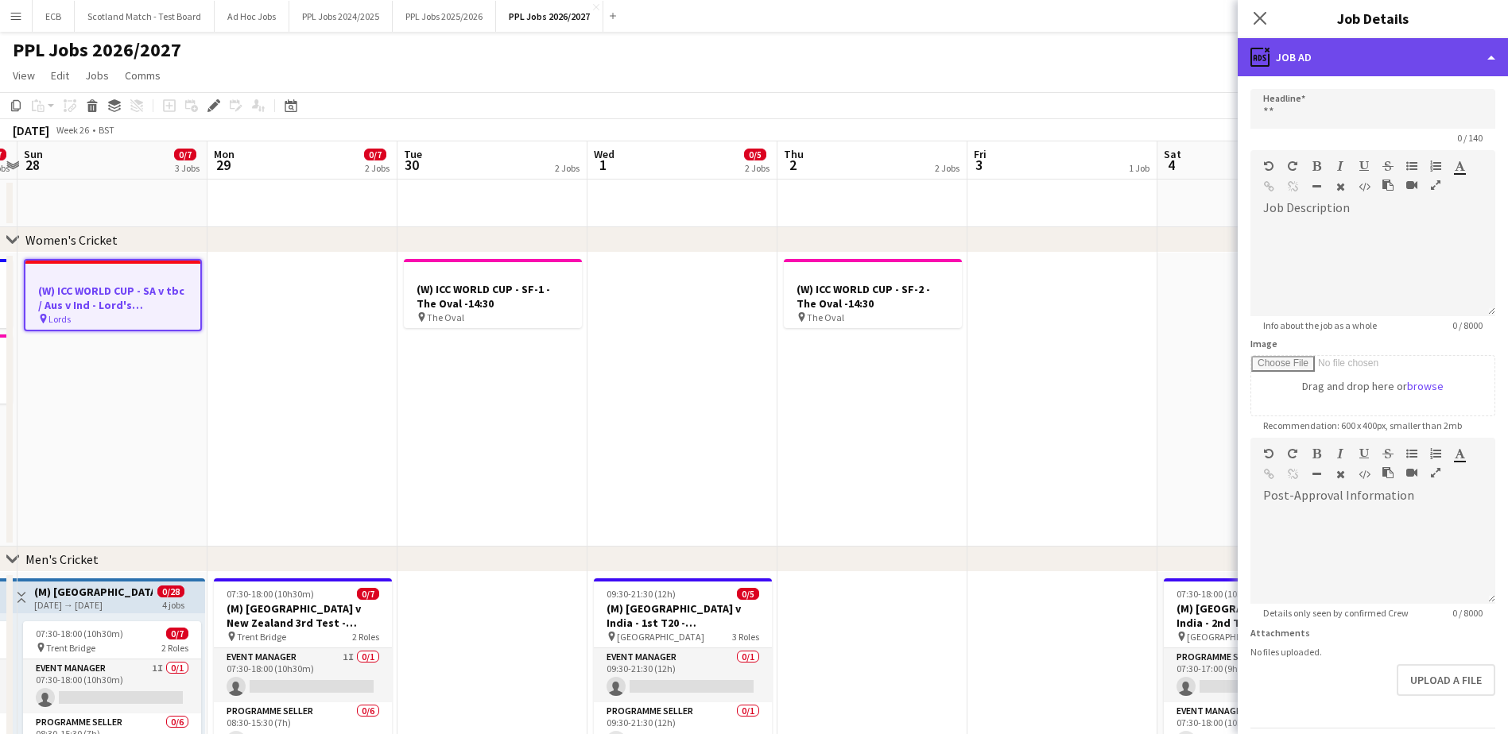
click at [1361, 64] on div "ads-window Job Ad" at bounding box center [1373, 57] width 270 height 38
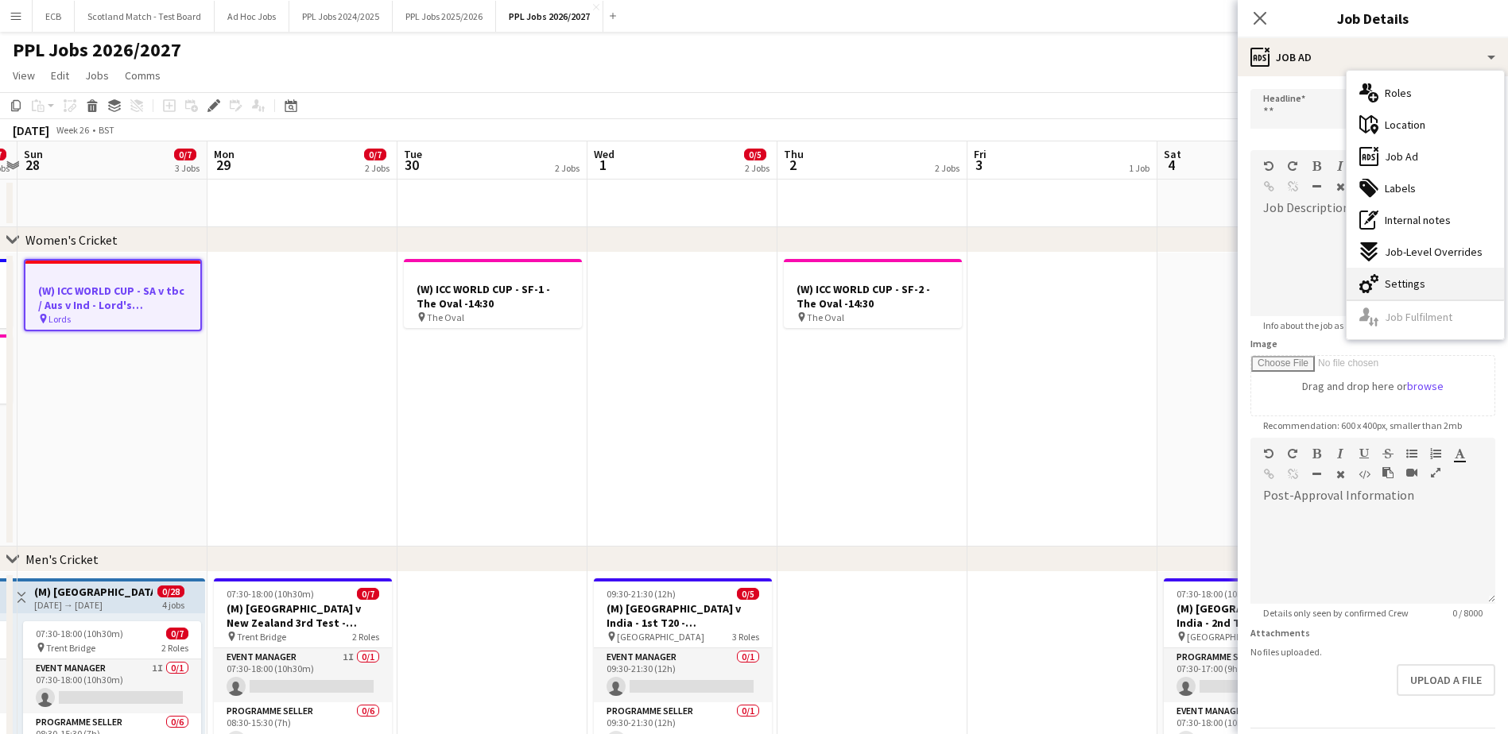
click at [1396, 294] on div "cog-double-3 Settings" at bounding box center [1425, 284] width 157 height 32
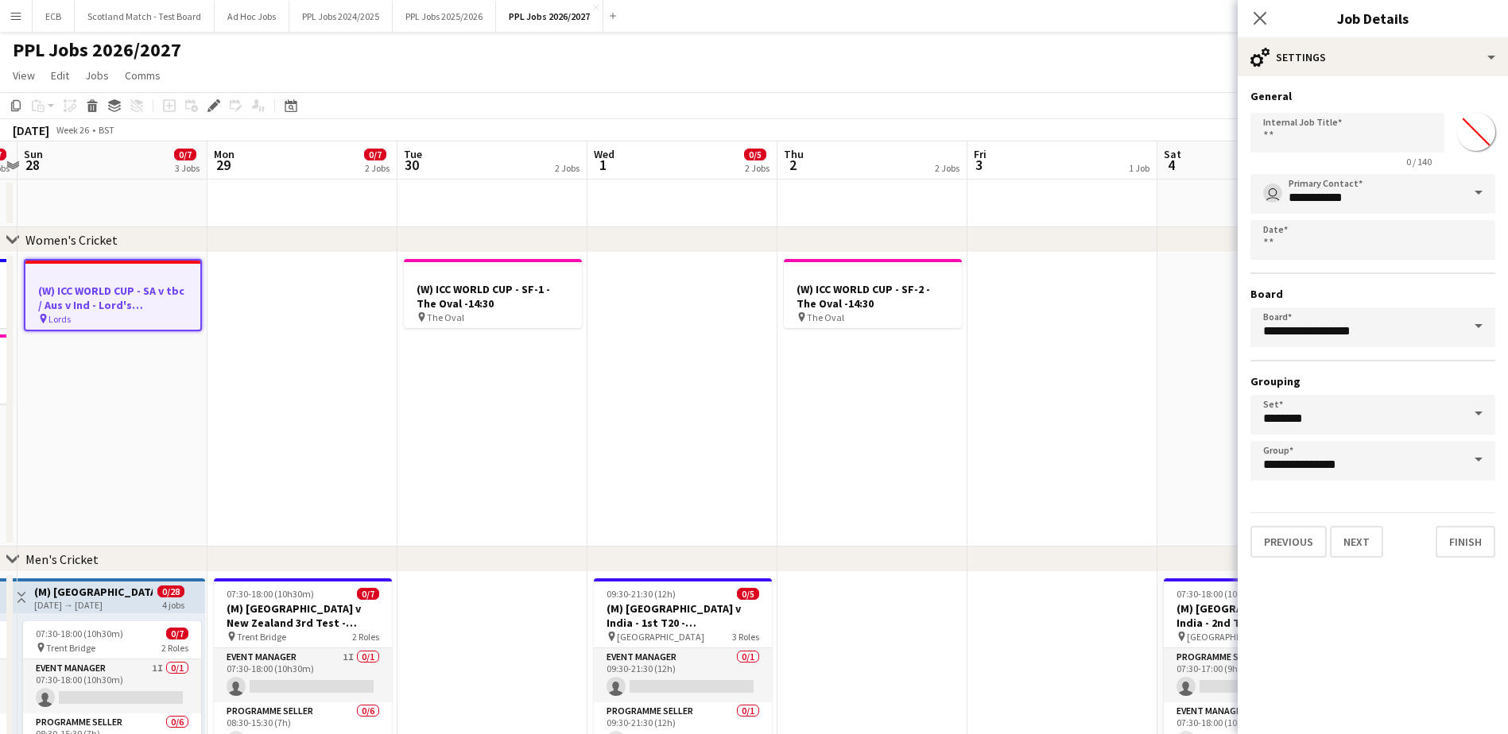
click at [1484, 126] on input "*******" at bounding box center [1475, 131] width 57 height 57
type input "*******"
click at [1459, 541] on button "Finish" at bounding box center [1466, 542] width 60 height 32
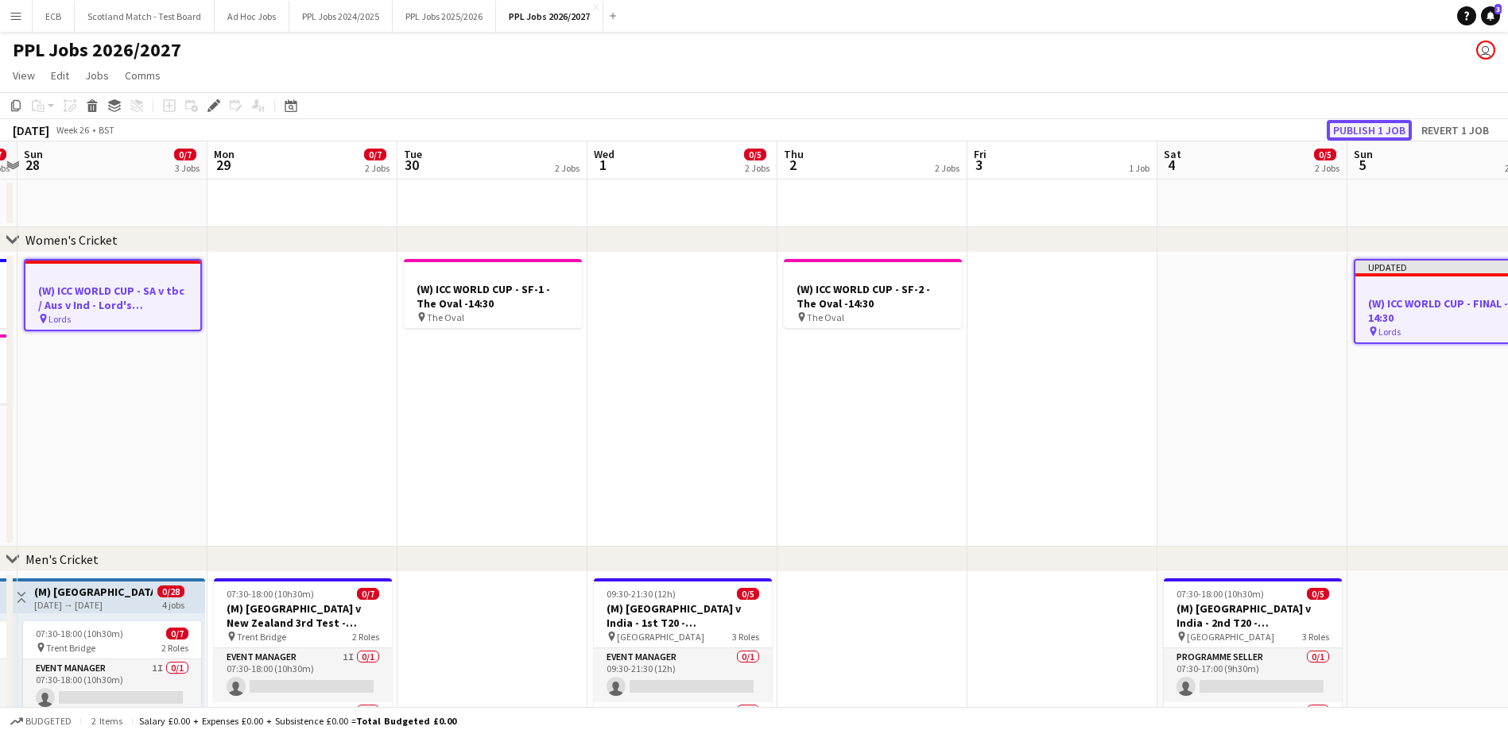
click at [1361, 133] on button "Publish 1 job" at bounding box center [1369, 130] width 85 height 21
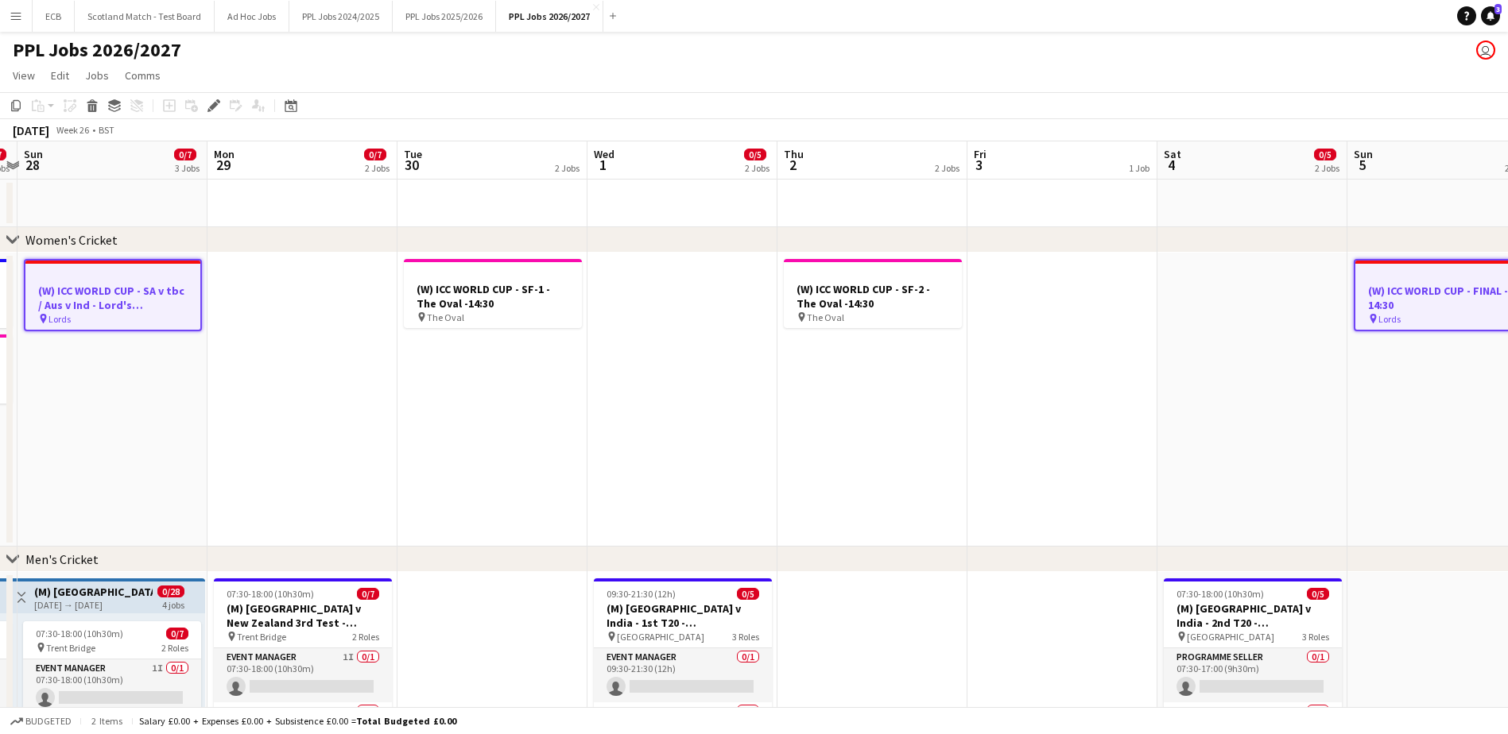
click at [675, 461] on app-date-cell at bounding box center [682, 400] width 190 height 294
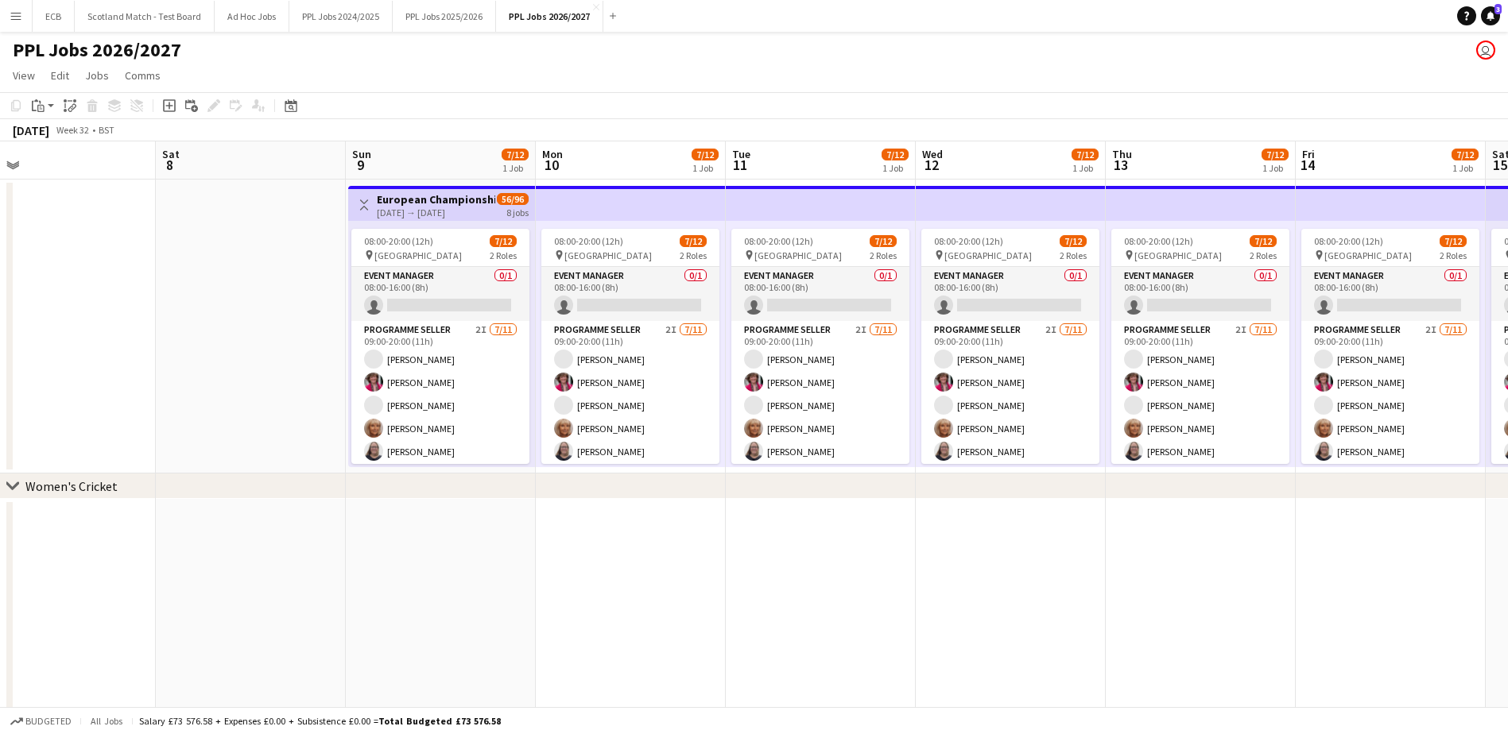
scroll to position [0, 592]
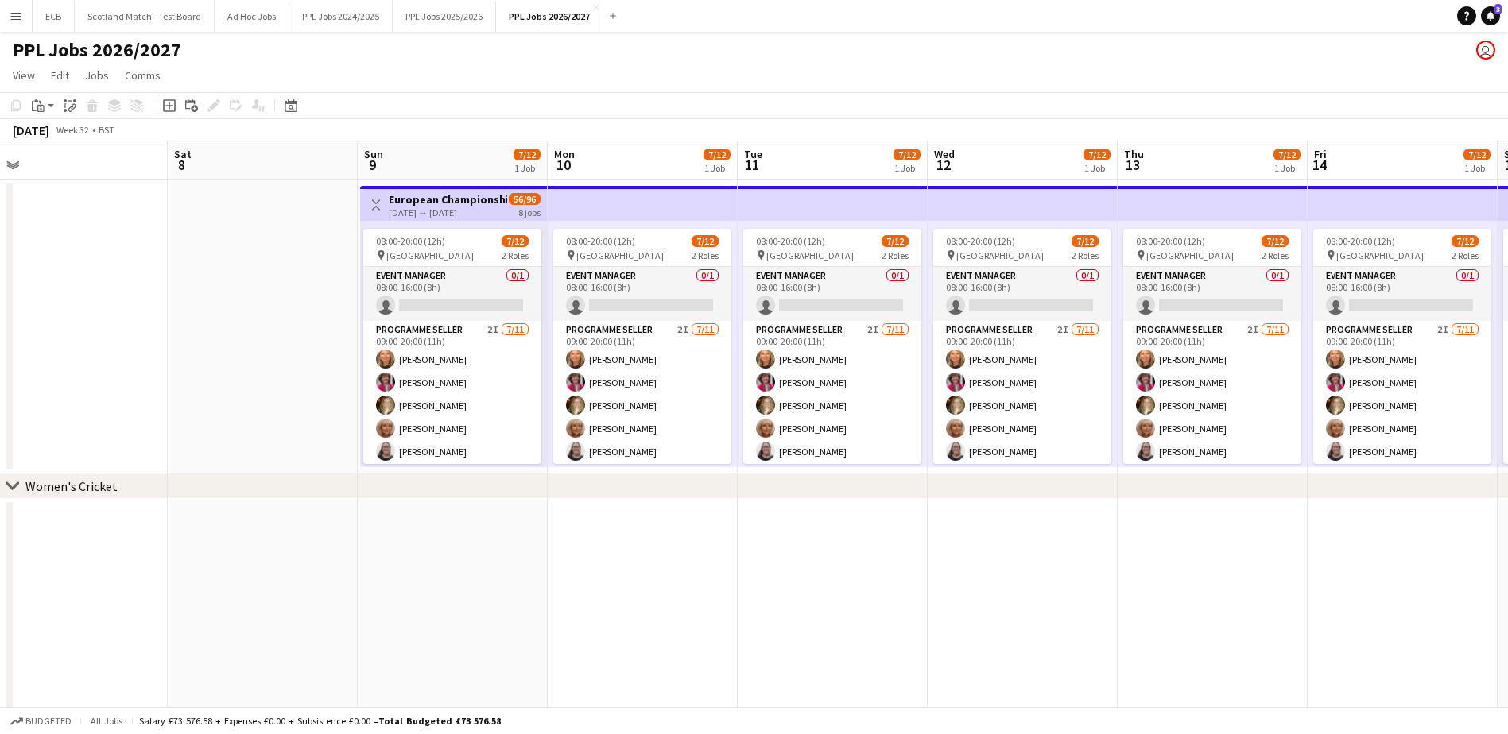
click at [450, 200] on h3 "European Championships 2026 - Hold Date" at bounding box center [448, 199] width 118 height 14
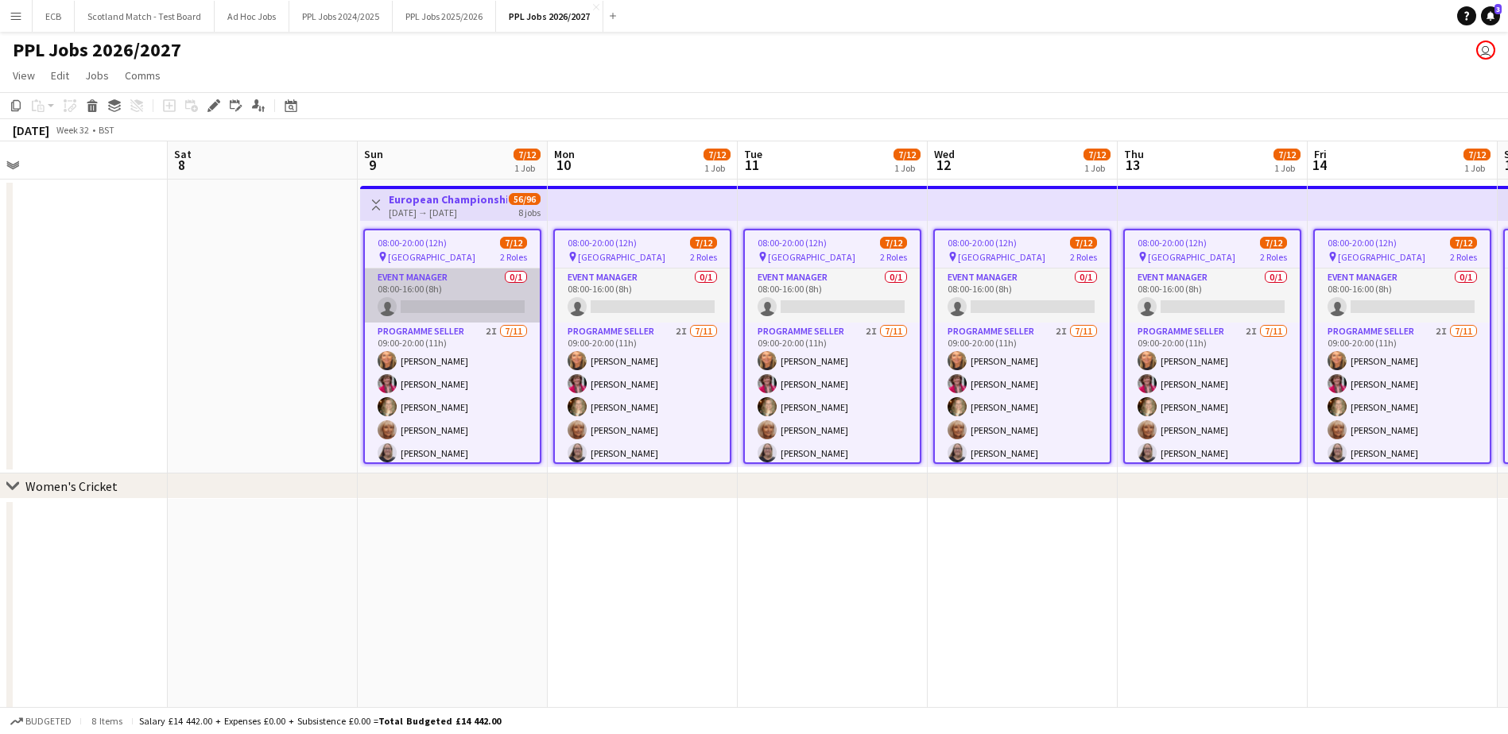
click at [455, 300] on app-card-role "Event Manager 0/1 08:00-16:00 (8h) single-neutral-actions" at bounding box center [452, 296] width 175 height 54
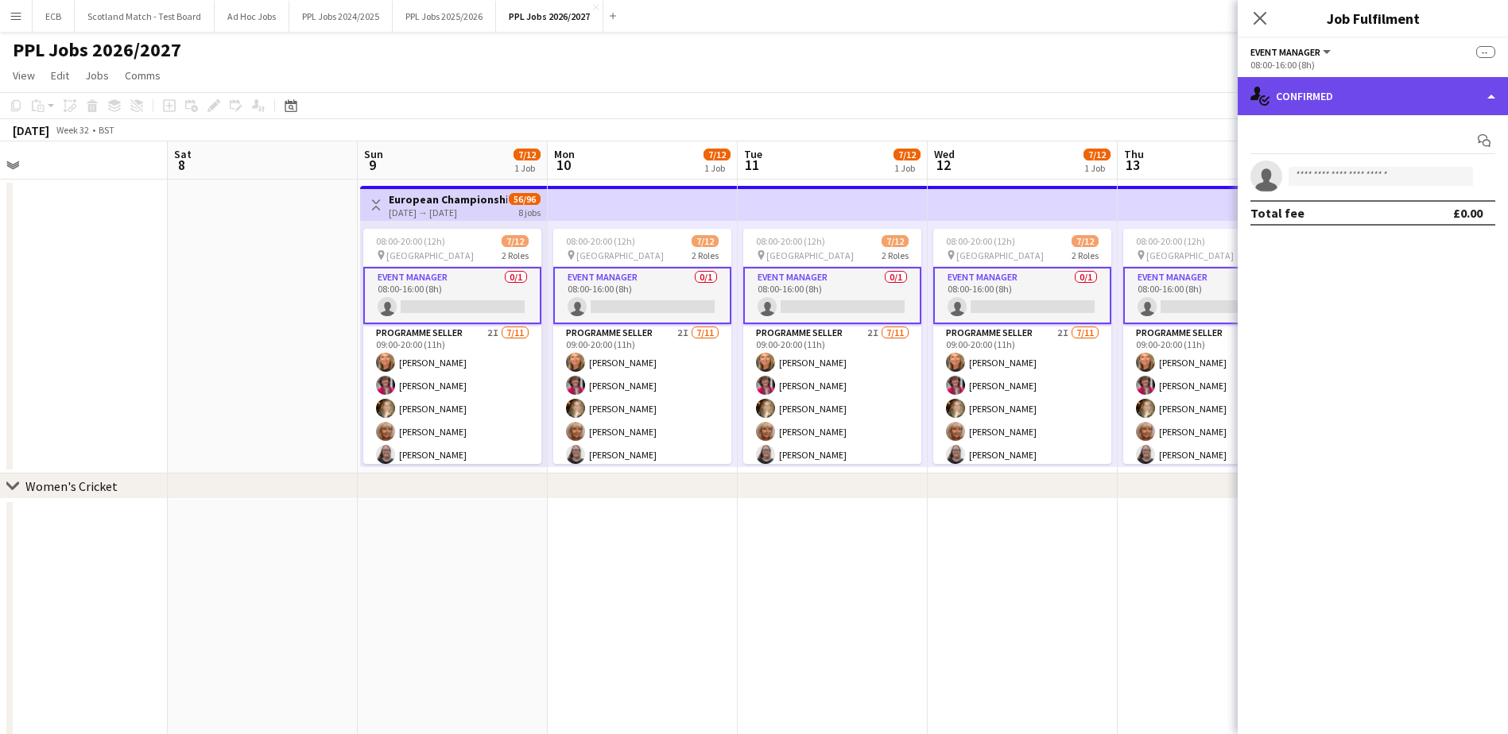
click at [1375, 88] on div "single-neutral-actions-check-2 Confirmed" at bounding box center [1373, 96] width 270 height 38
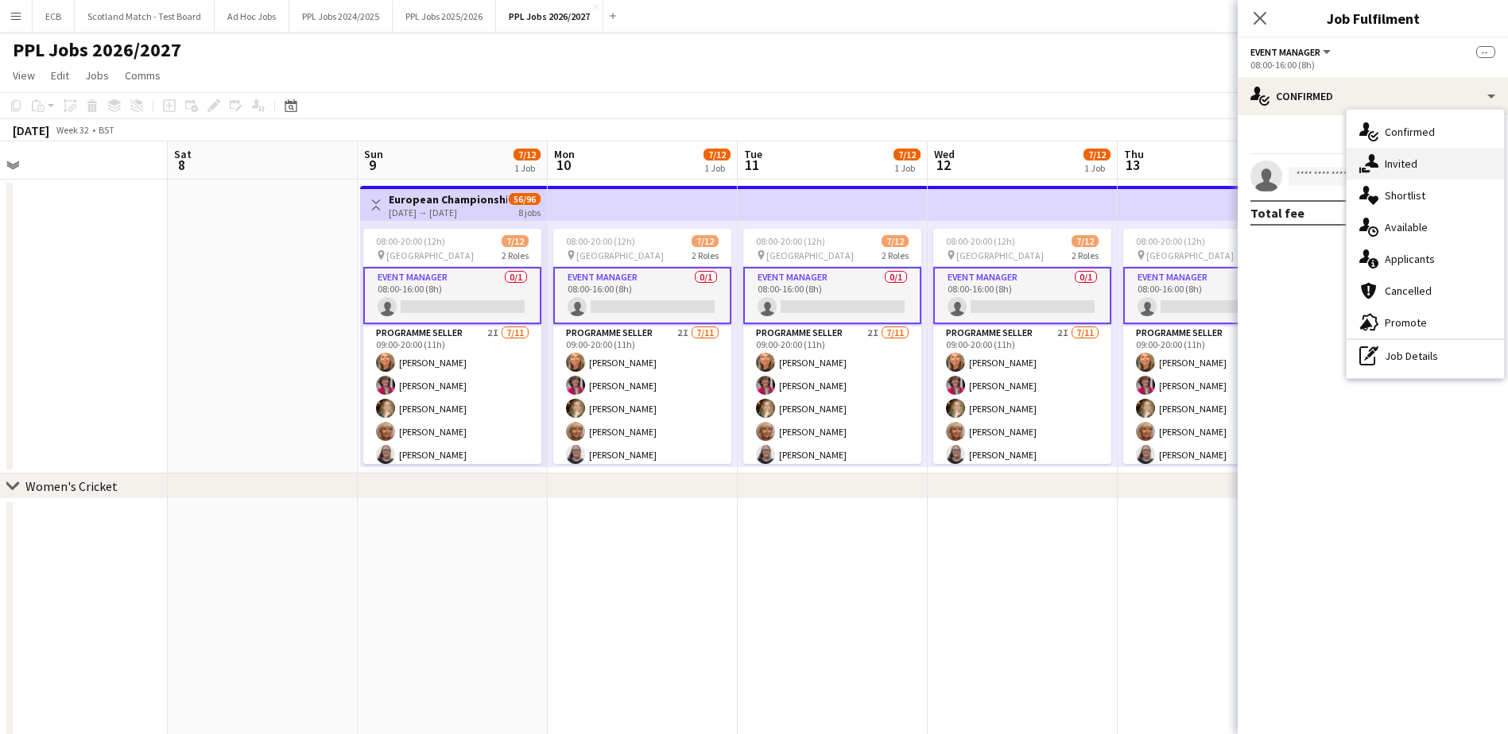
click at [1413, 169] on span "Invited" at bounding box center [1401, 164] width 33 height 14
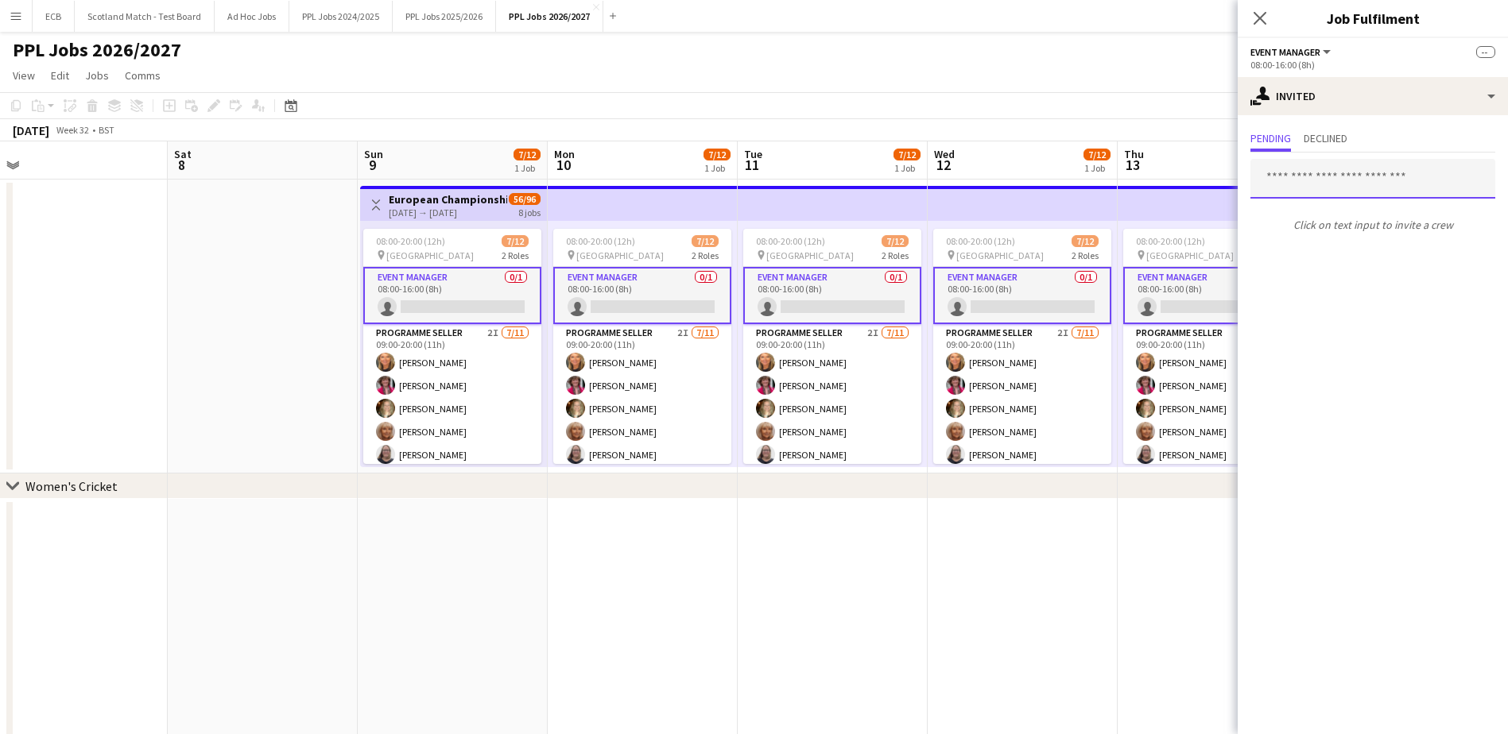
click at [1341, 182] on input "text" at bounding box center [1372, 179] width 245 height 40
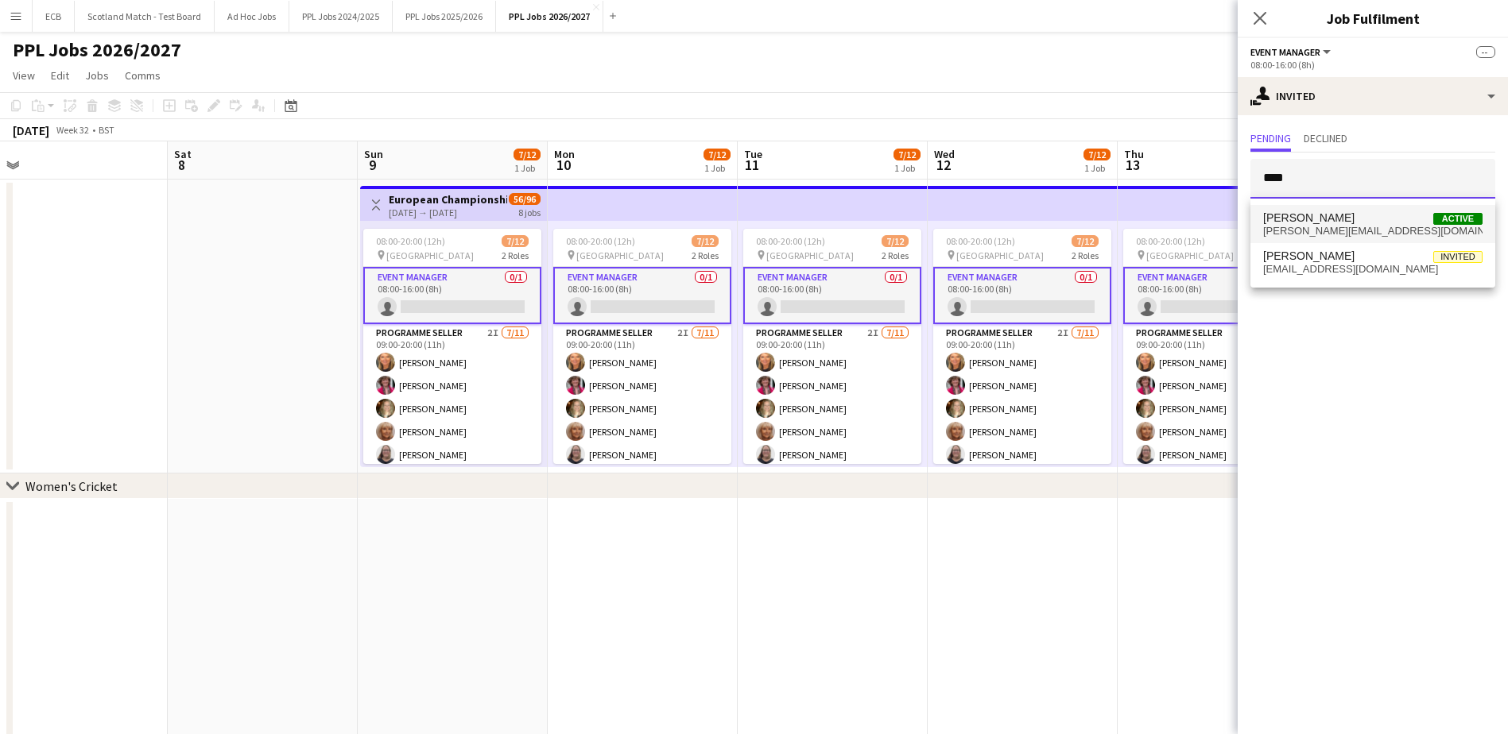
type input "****"
click at [1344, 216] on span "Paul Aldridge Active" at bounding box center [1372, 218] width 219 height 14
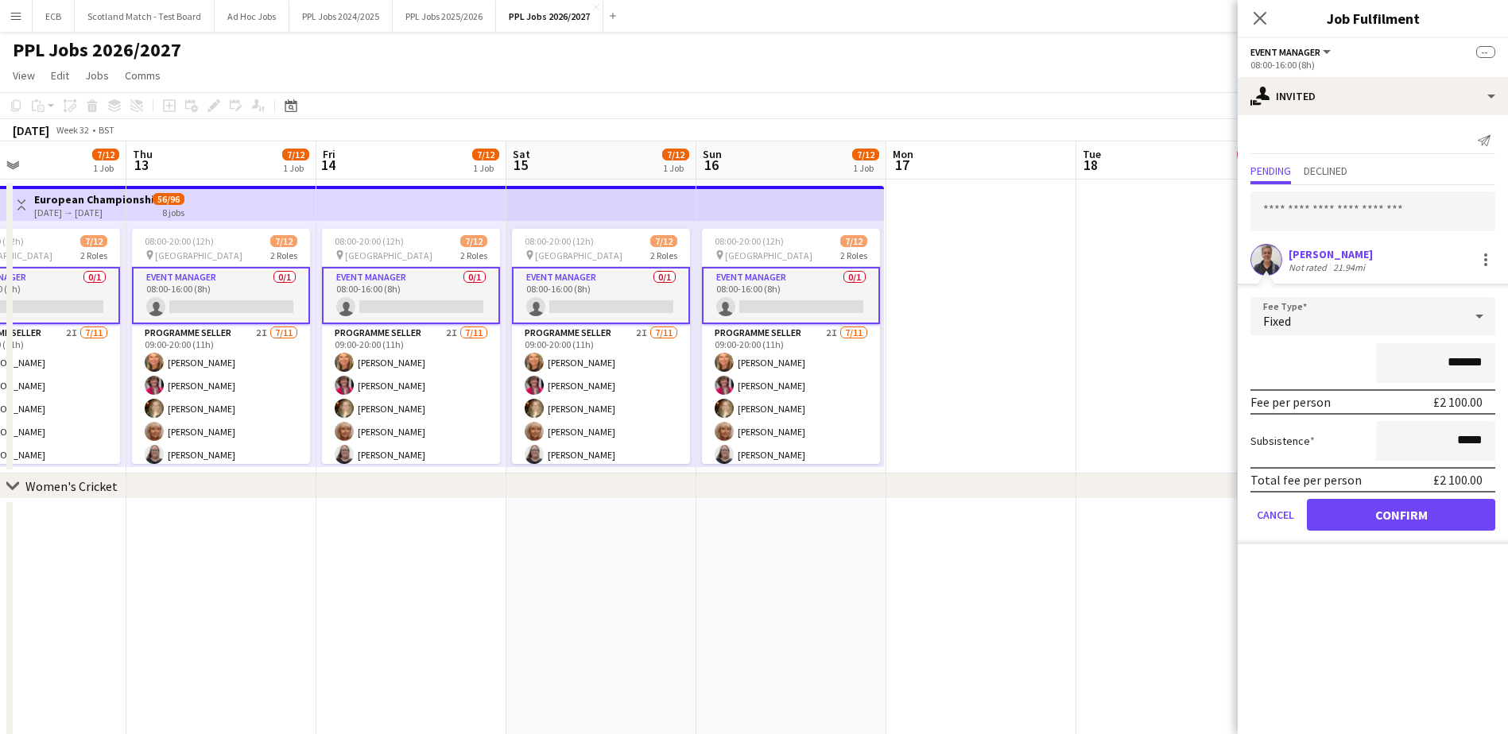
scroll to position [0, 466]
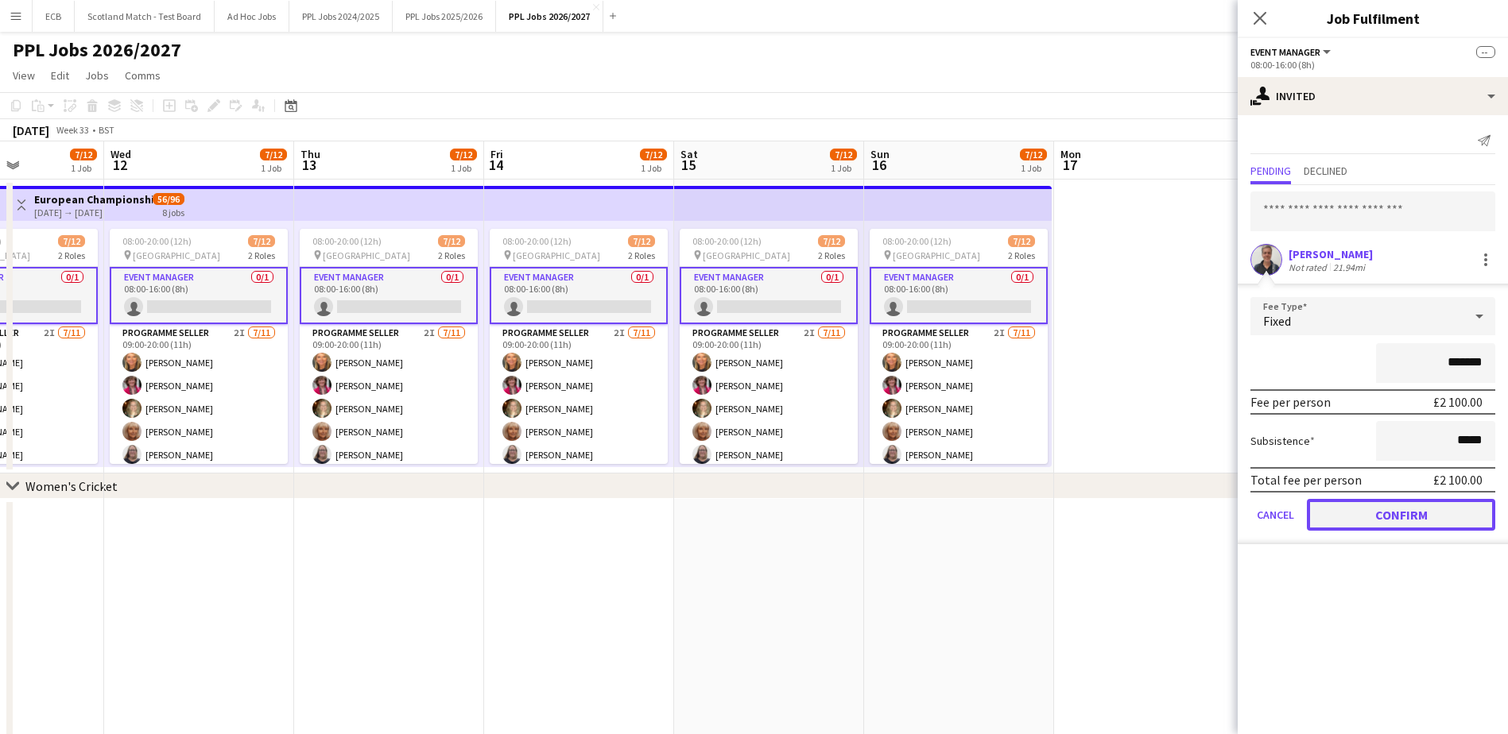
click at [1426, 516] on button "Confirm" at bounding box center [1401, 515] width 188 height 32
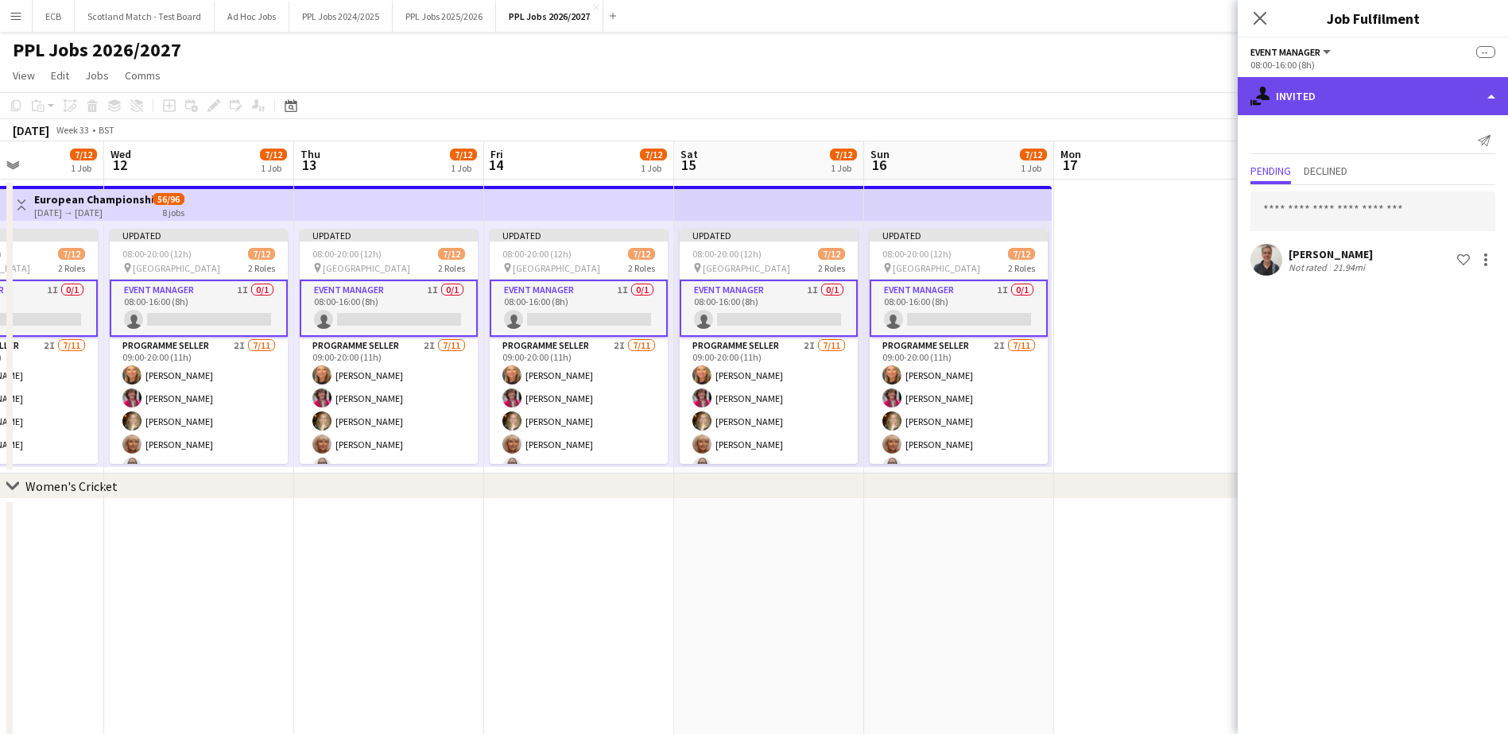
click at [1362, 107] on div "single-neutral-actions-share-1 Invited" at bounding box center [1373, 96] width 270 height 38
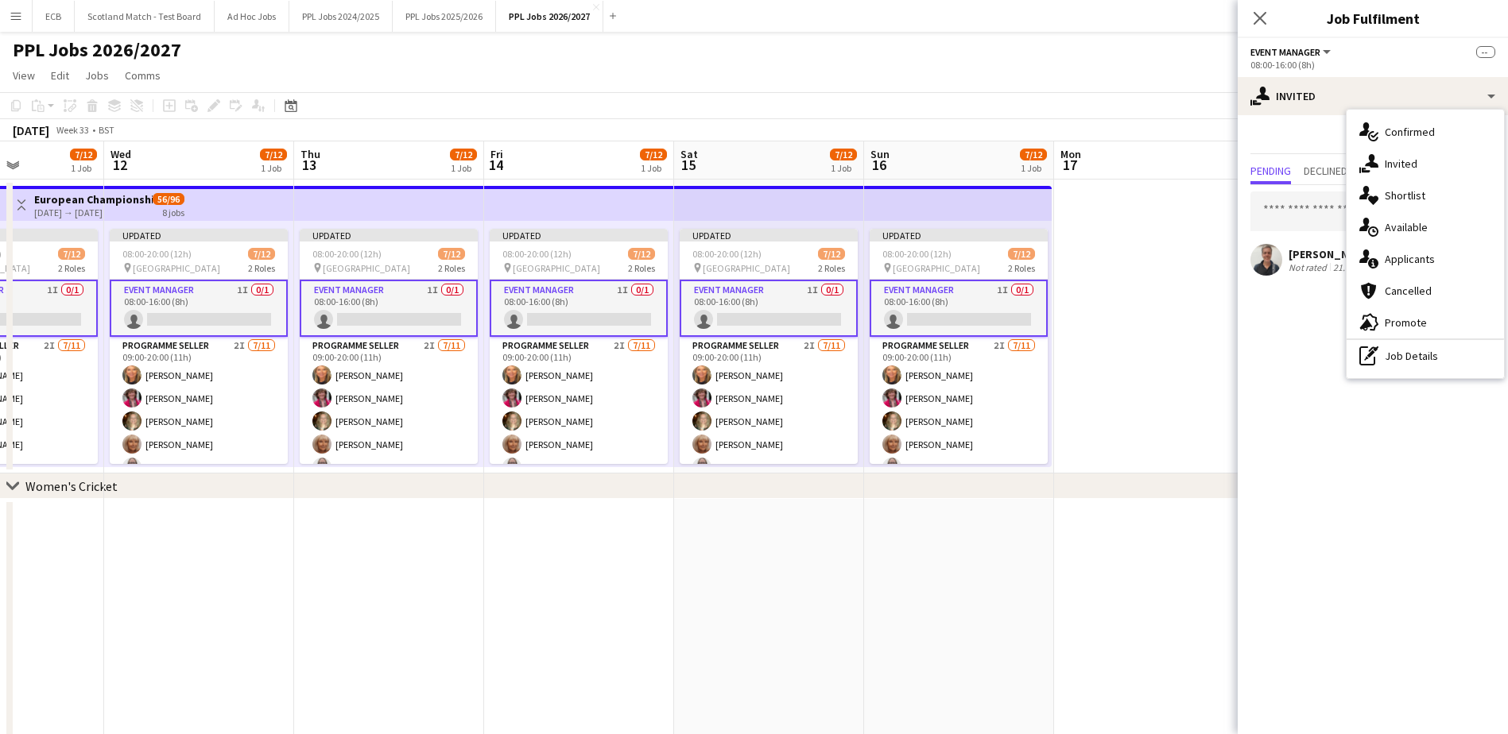
click at [587, 193] on app-top-bar at bounding box center [579, 203] width 190 height 35
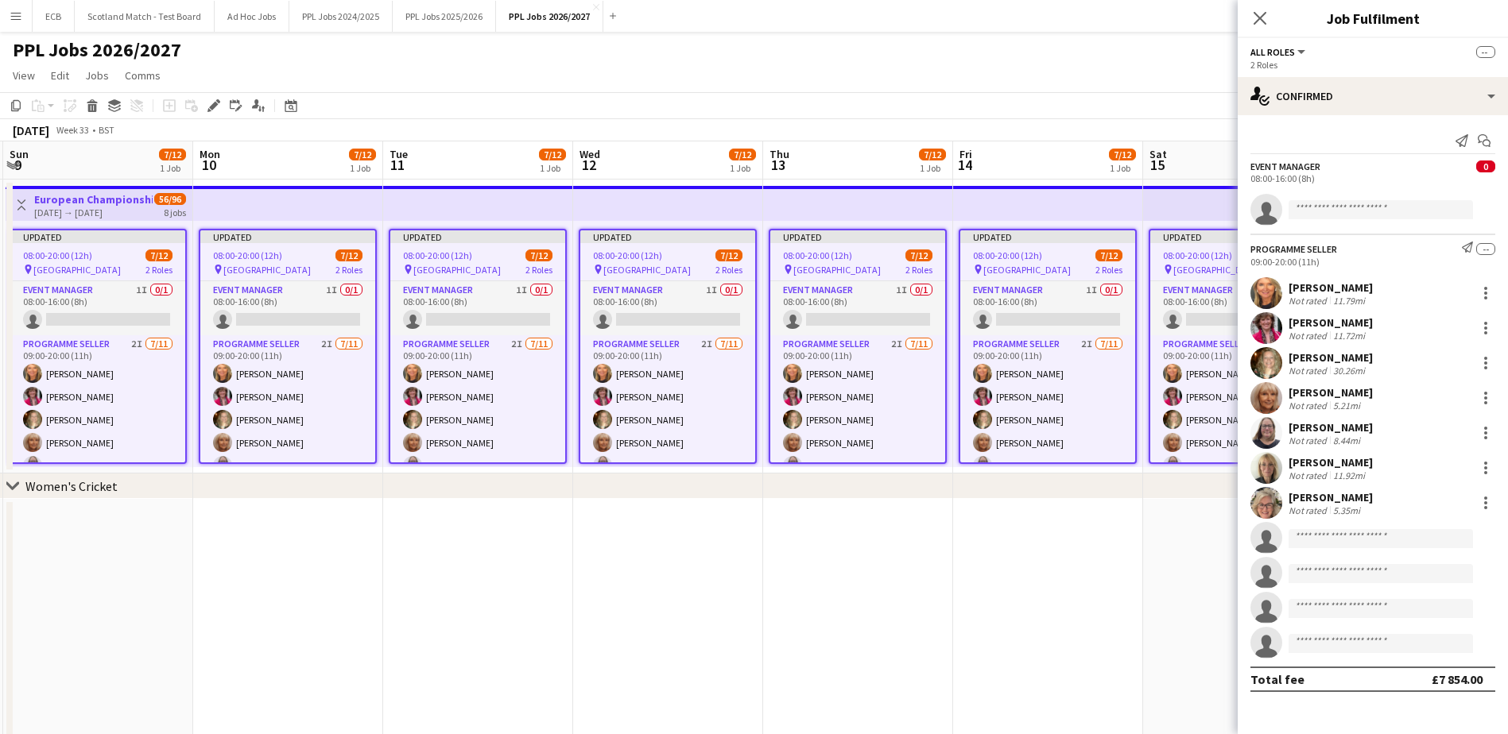
scroll to position [0, 376]
click at [207, 110] on div "Edit" at bounding box center [213, 105] width 19 height 19
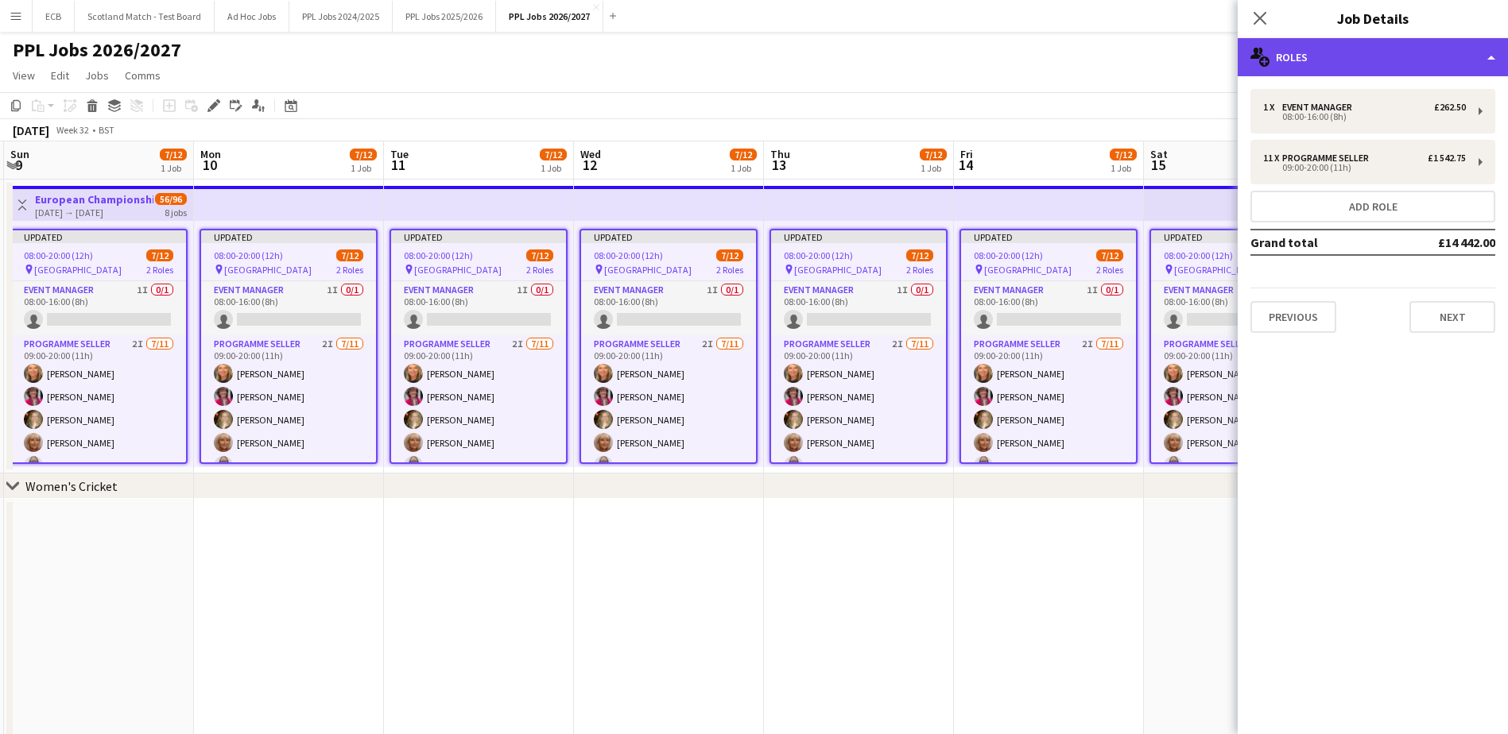
click at [1302, 63] on div "multiple-users-add Roles" at bounding box center [1373, 57] width 270 height 38
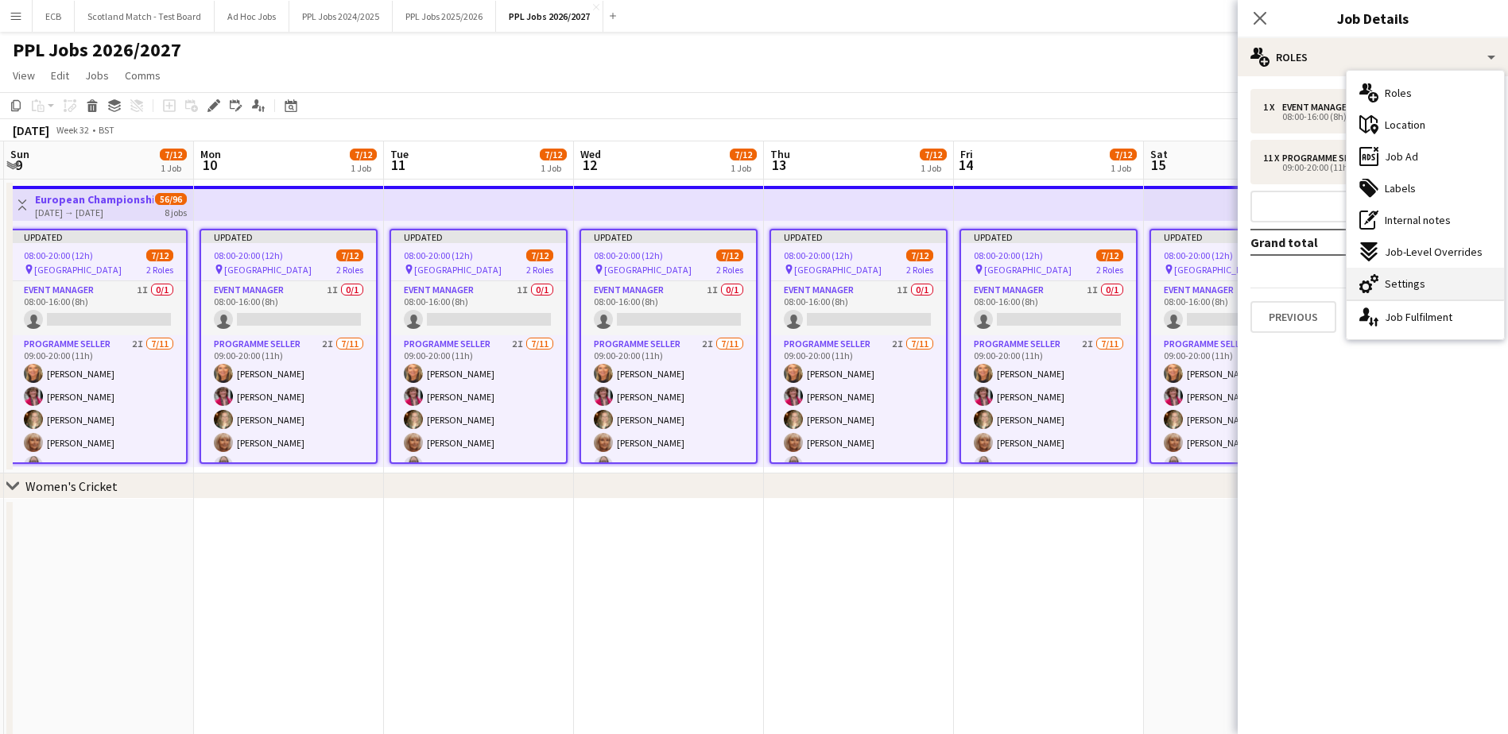
click at [1379, 274] on div "cog-double-3 Settings" at bounding box center [1425, 284] width 157 height 32
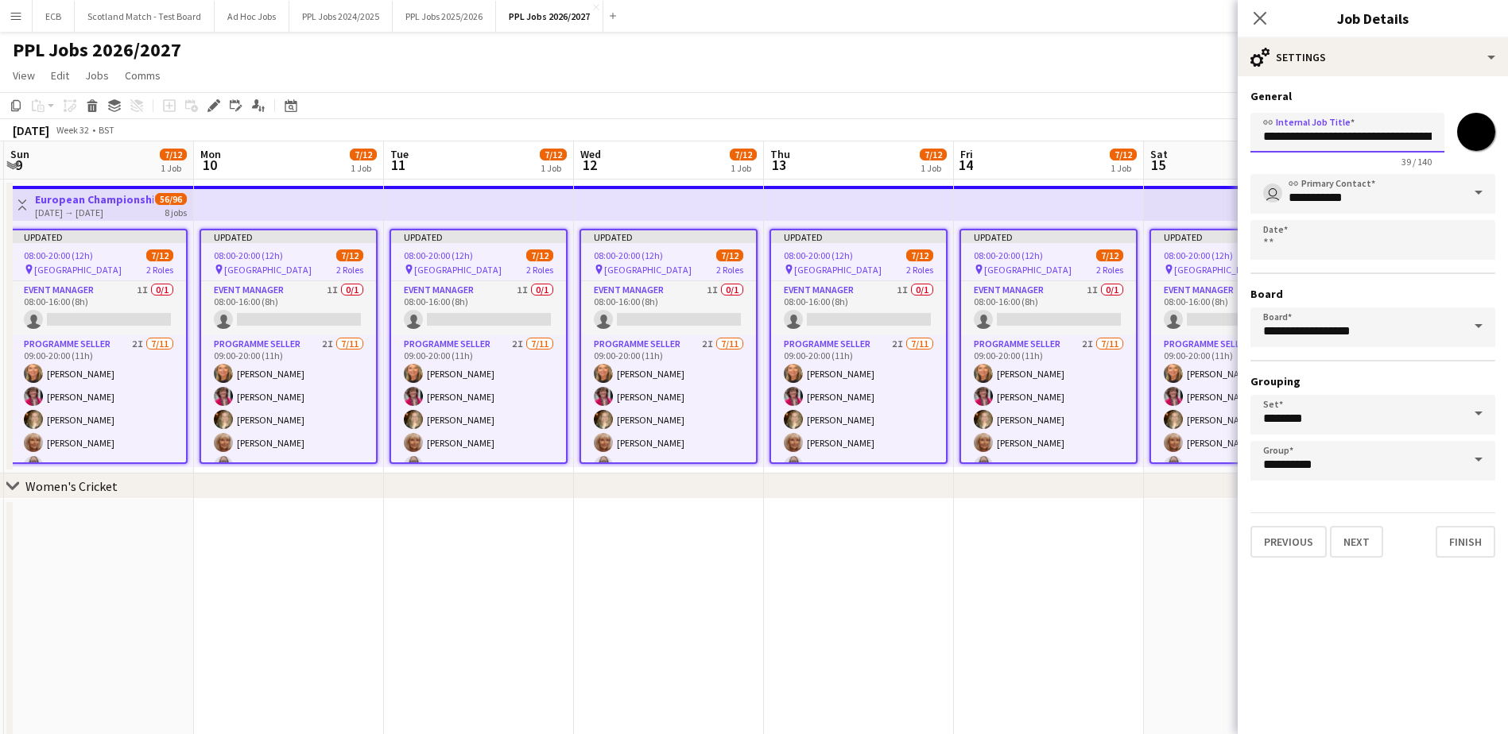
scroll to position [0, 58]
drag, startPoint x: 1387, startPoint y: 132, endPoint x: 1466, endPoint y: 130, distance: 78.7
click at [1466, 130] on div "**********" at bounding box center [1372, 137] width 245 height 61
click at [1468, 550] on button "Finish" at bounding box center [1466, 542] width 60 height 32
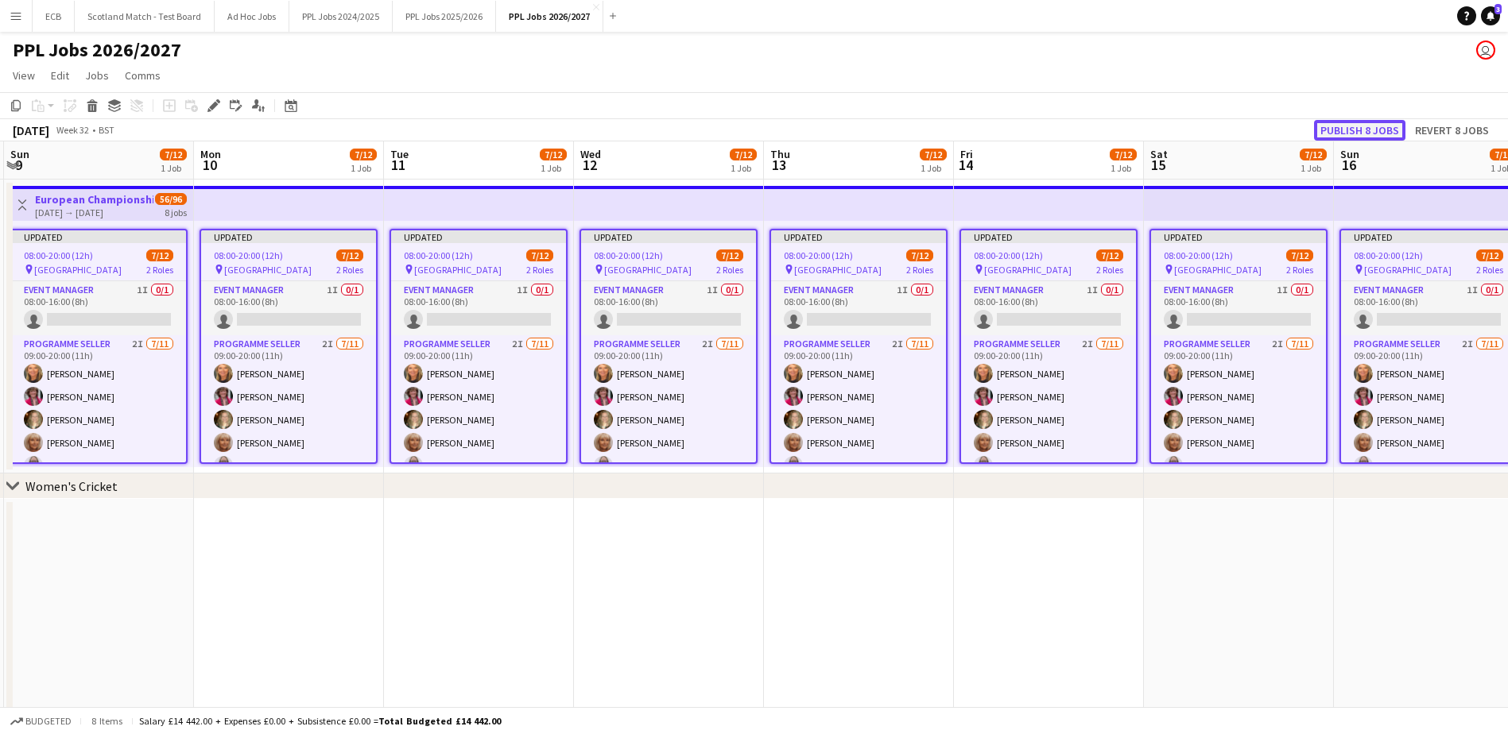
click at [1378, 129] on button "Publish 8 jobs" at bounding box center [1359, 130] width 91 height 21
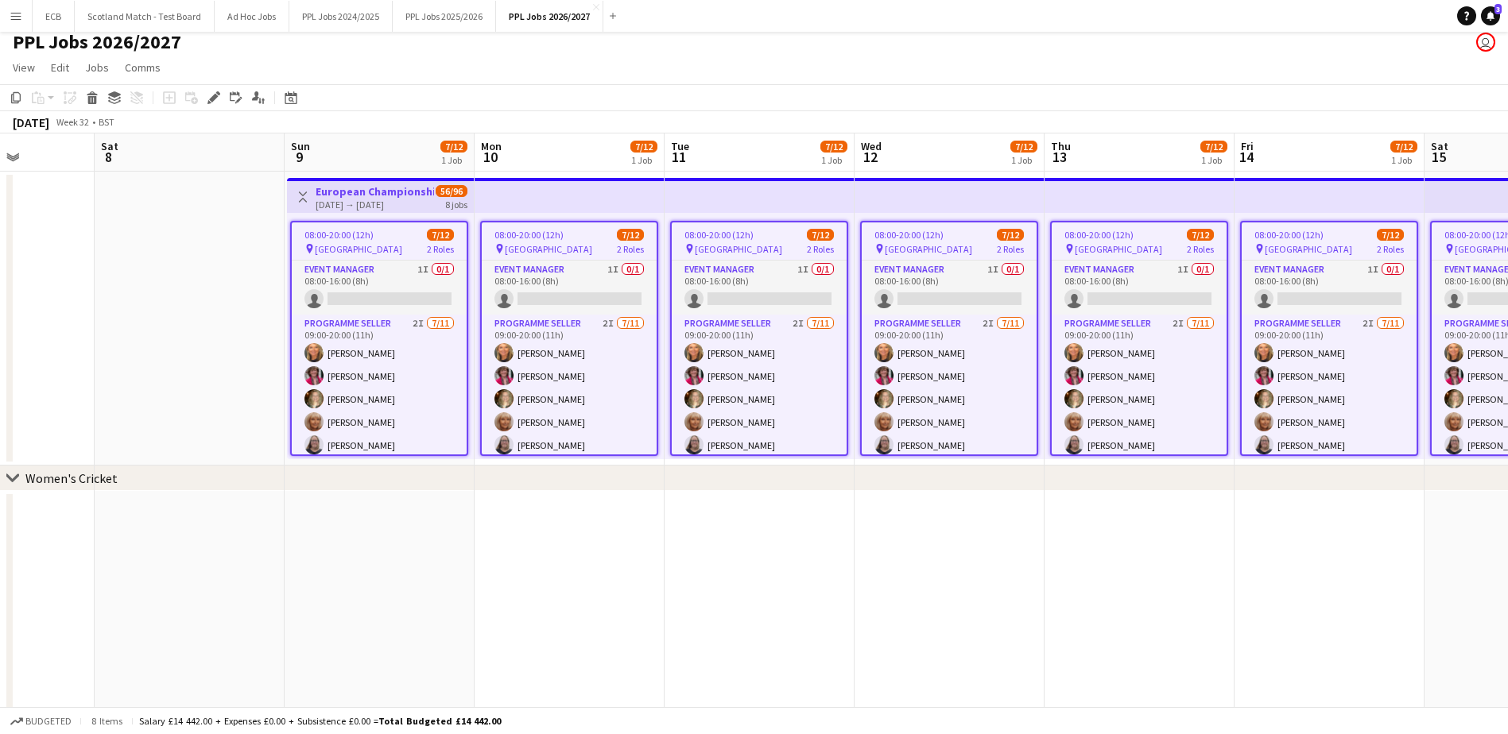
scroll to position [0, 475]
click at [209, 222] on app-date-cell at bounding box center [190, 319] width 190 height 294
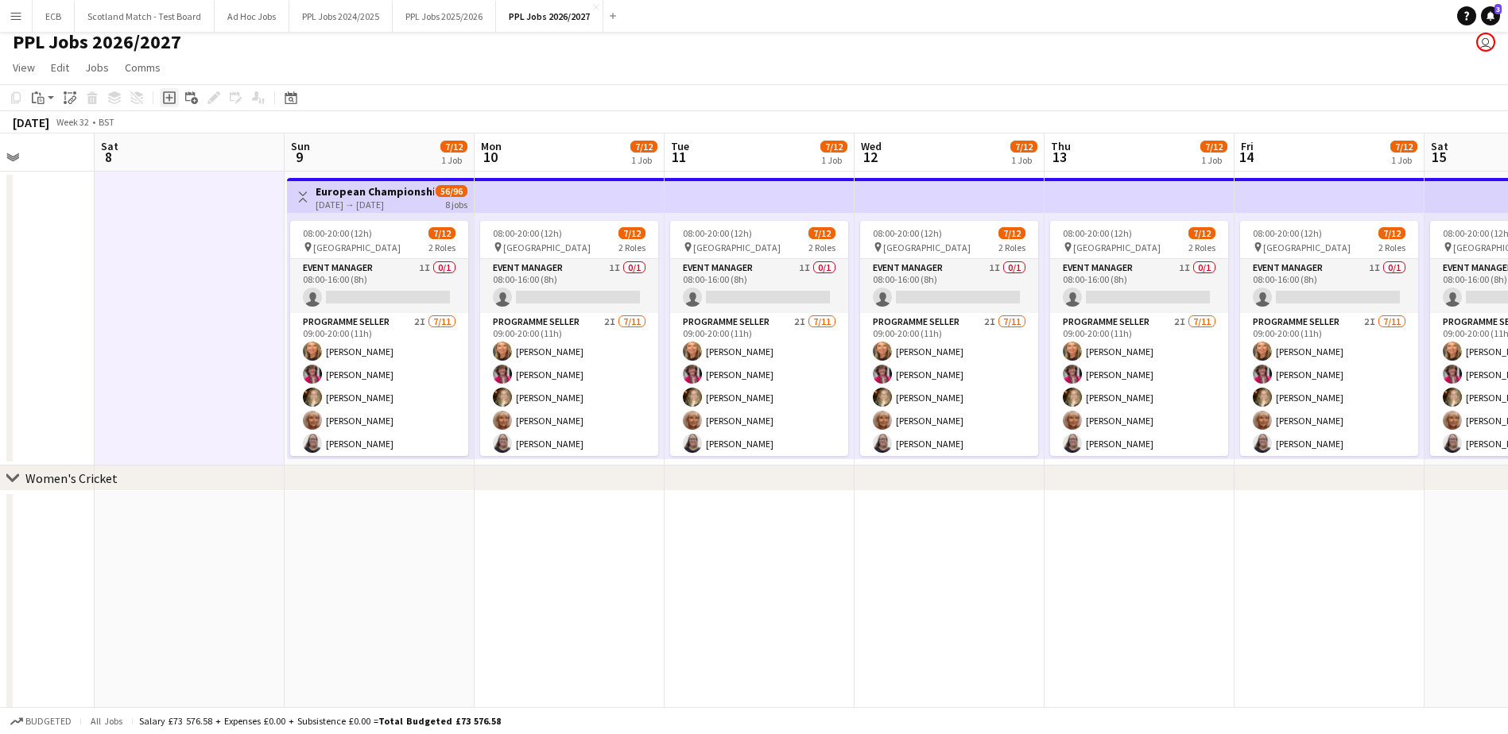
click at [169, 102] on icon "Add job" at bounding box center [169, 97] width 13 height 13
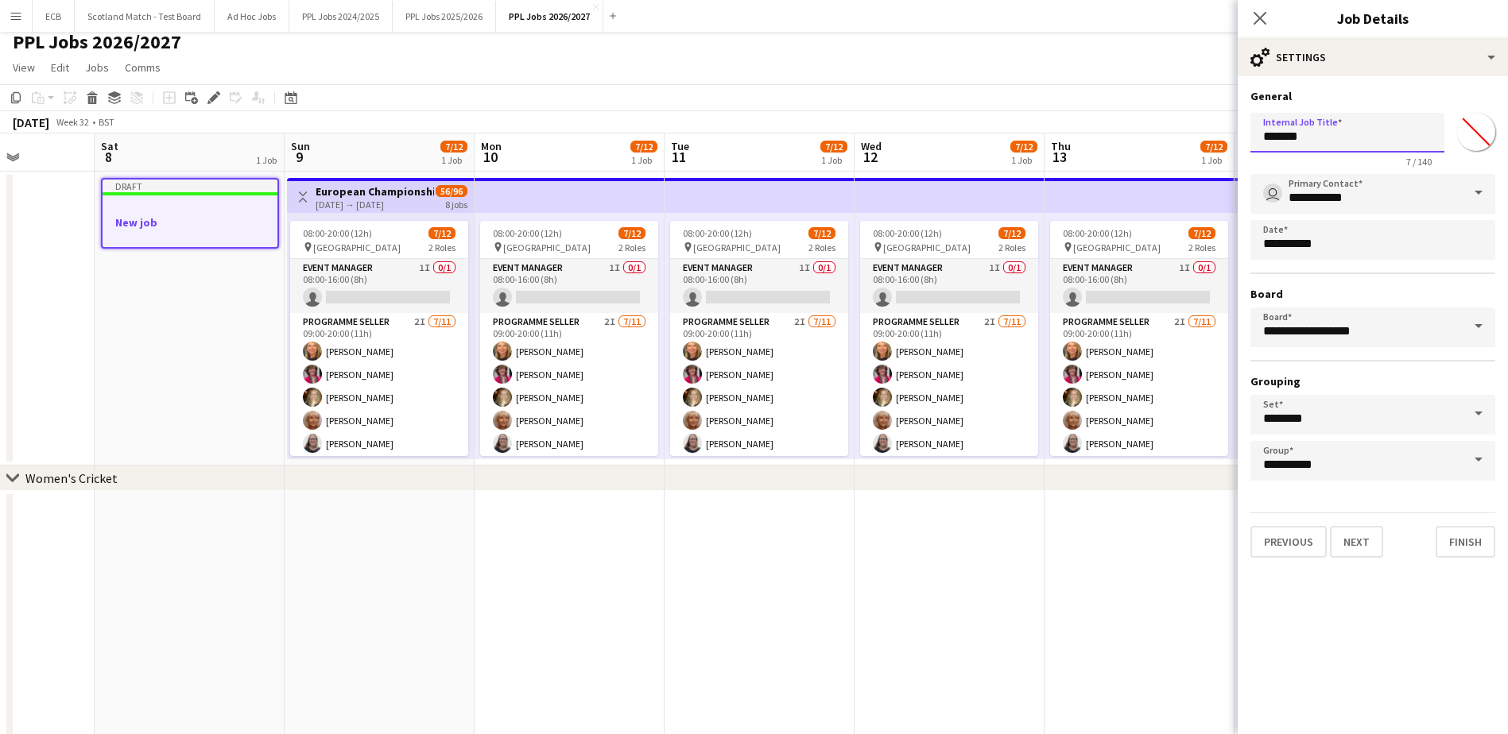
drag, startPoint x: 1318, startPoint y: 141, endPoint x: 1234, endPoint y: 145, distance: 83.6
type input "**********"
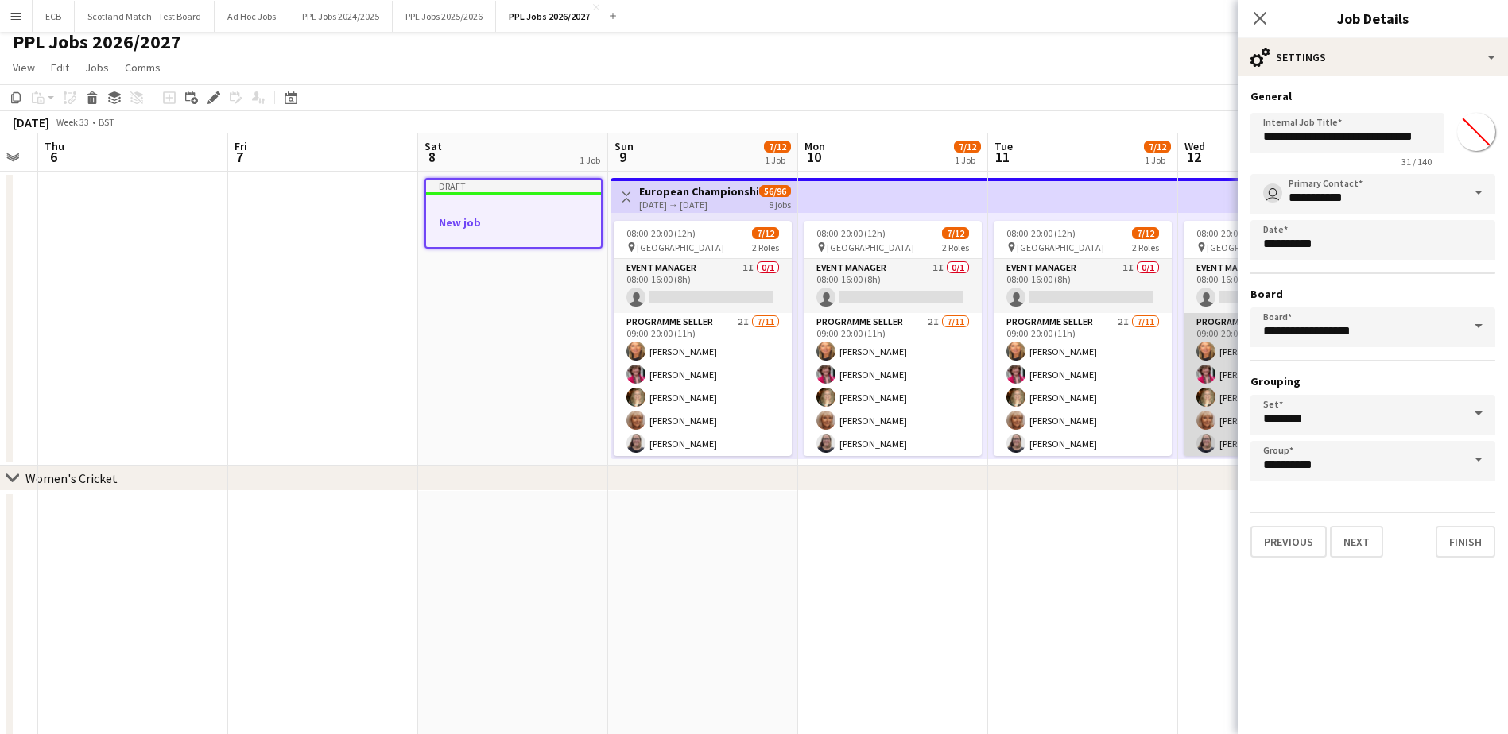
scroll to position [0, 410]
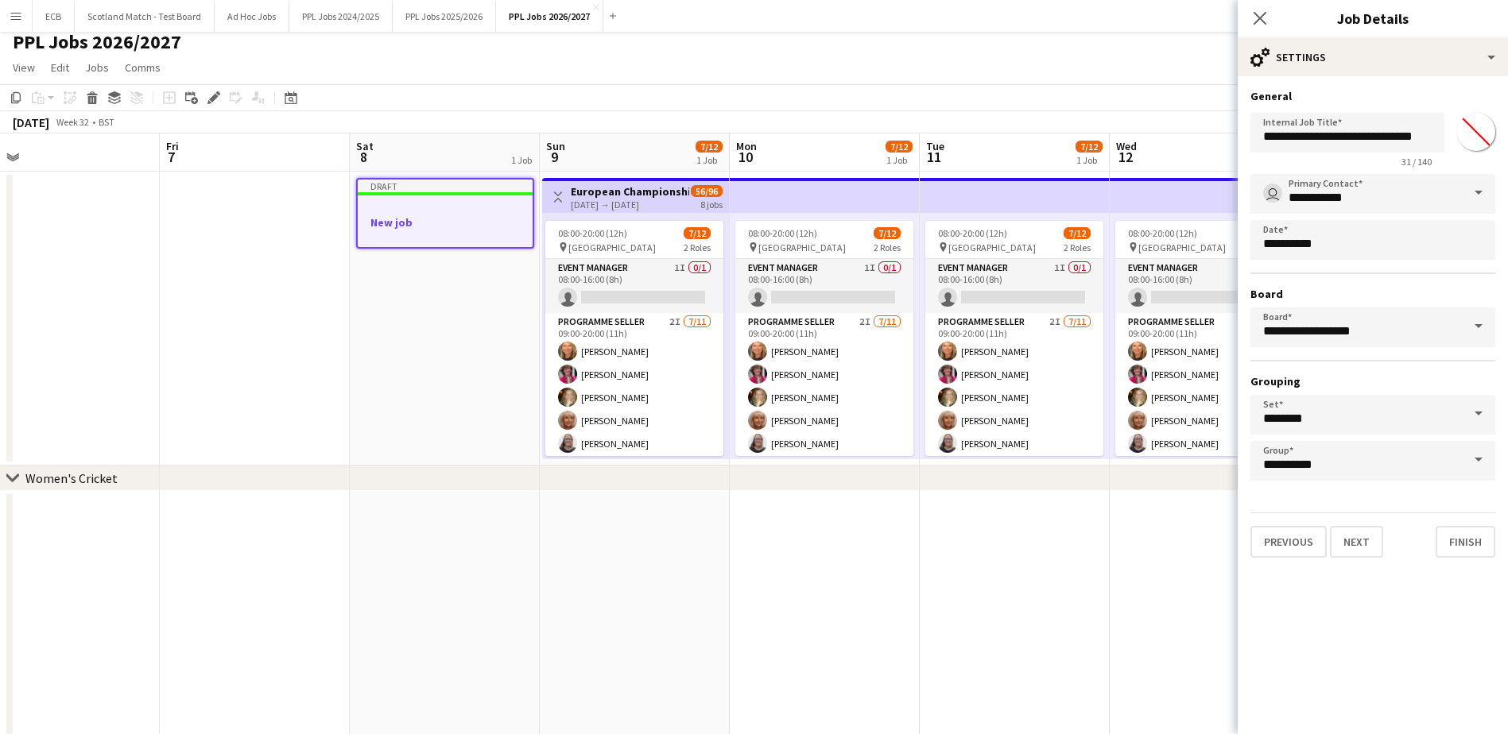
click at [455, 223] on h3 "New job" at bounding box center [445, 222] width 175 height 14
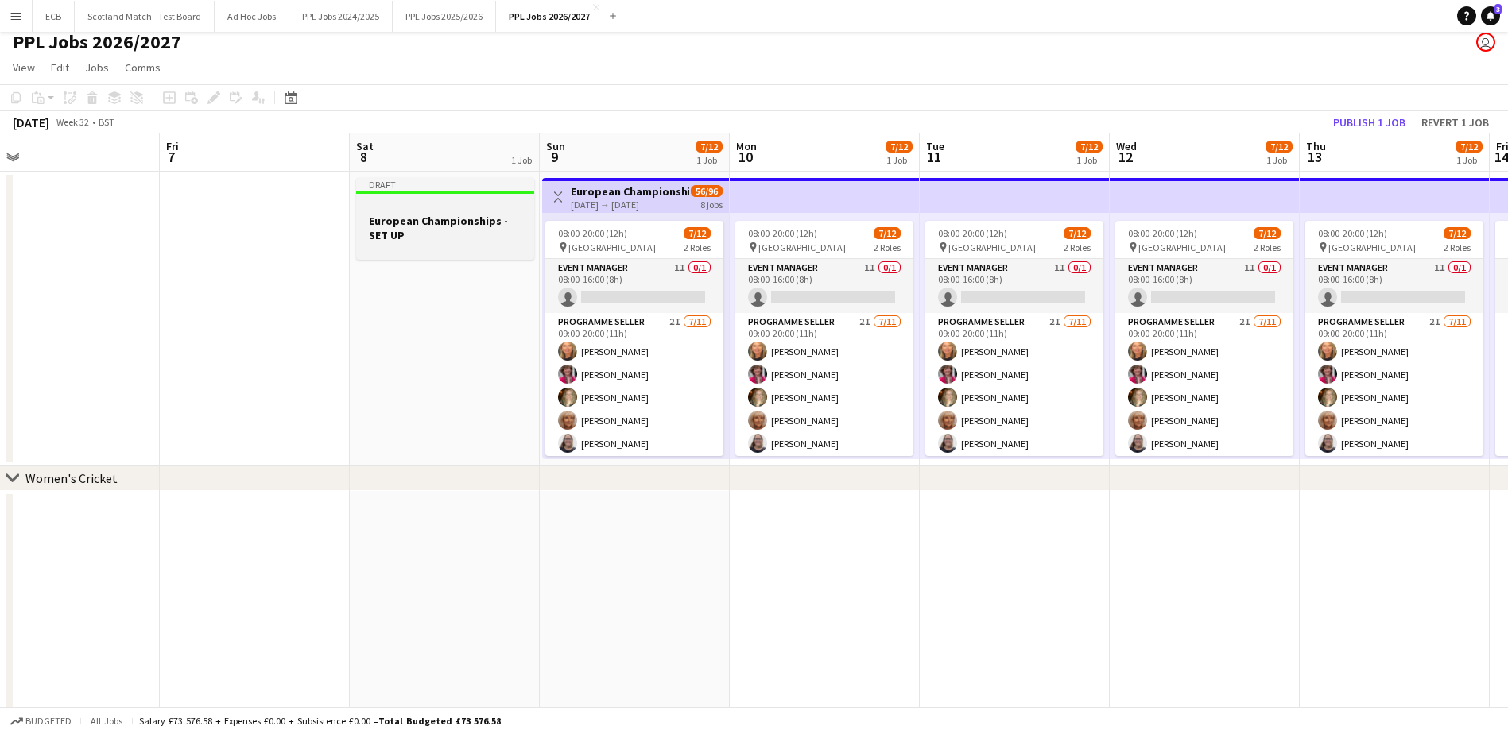
click at [433, 216] on h3 "European Championships - SET UP" at bounding box center [445, 228] width 178 height 29
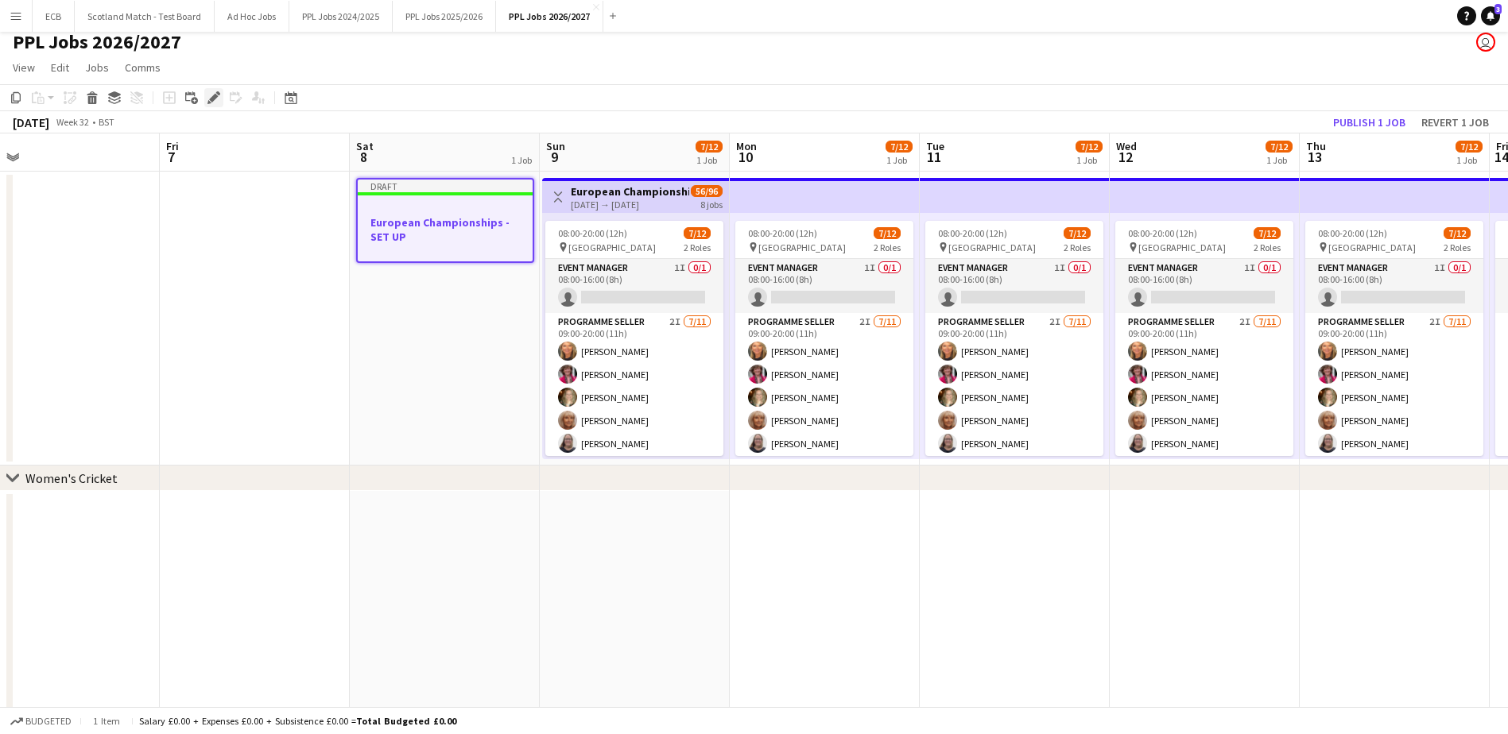
click at [207, 99] on icon "Edit" at bounding box center [213, 97] width 13 height 13
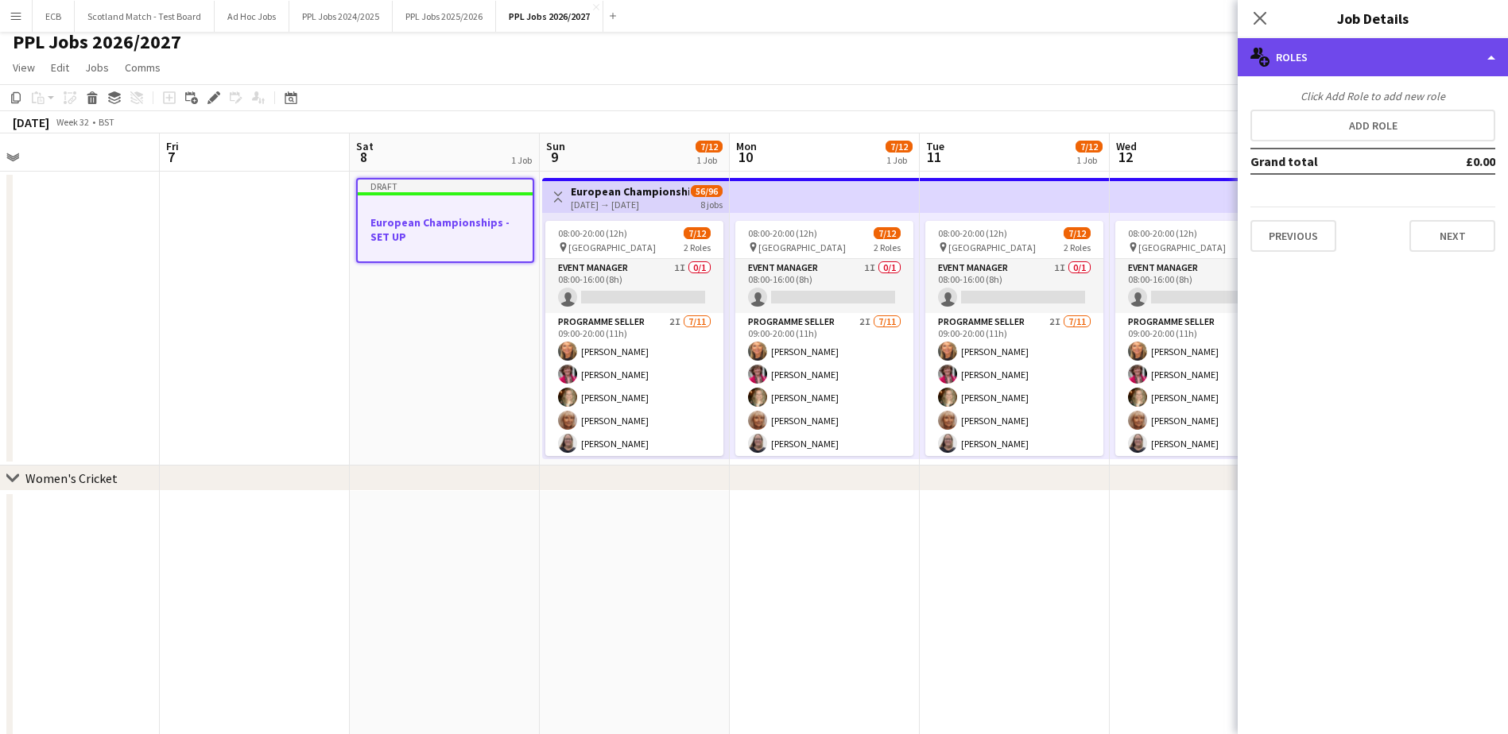
click at [1407, 60] on div "multiple-users-add Roles" at bounding box center [1373, 57] width 270 height 38
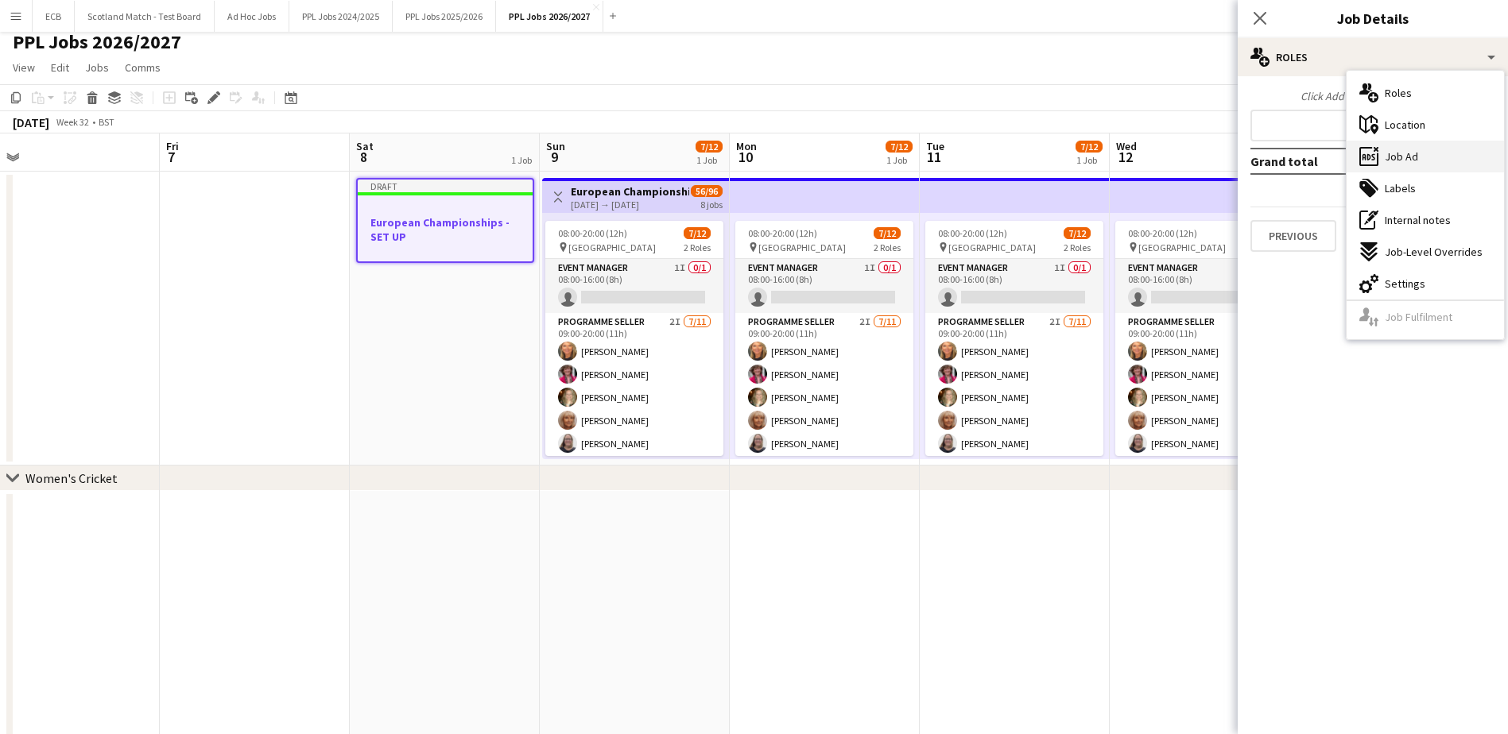
click at [1426, 151] on div "ads-window Job Ad" at bounding box center [1425, 157] width 157 height 32
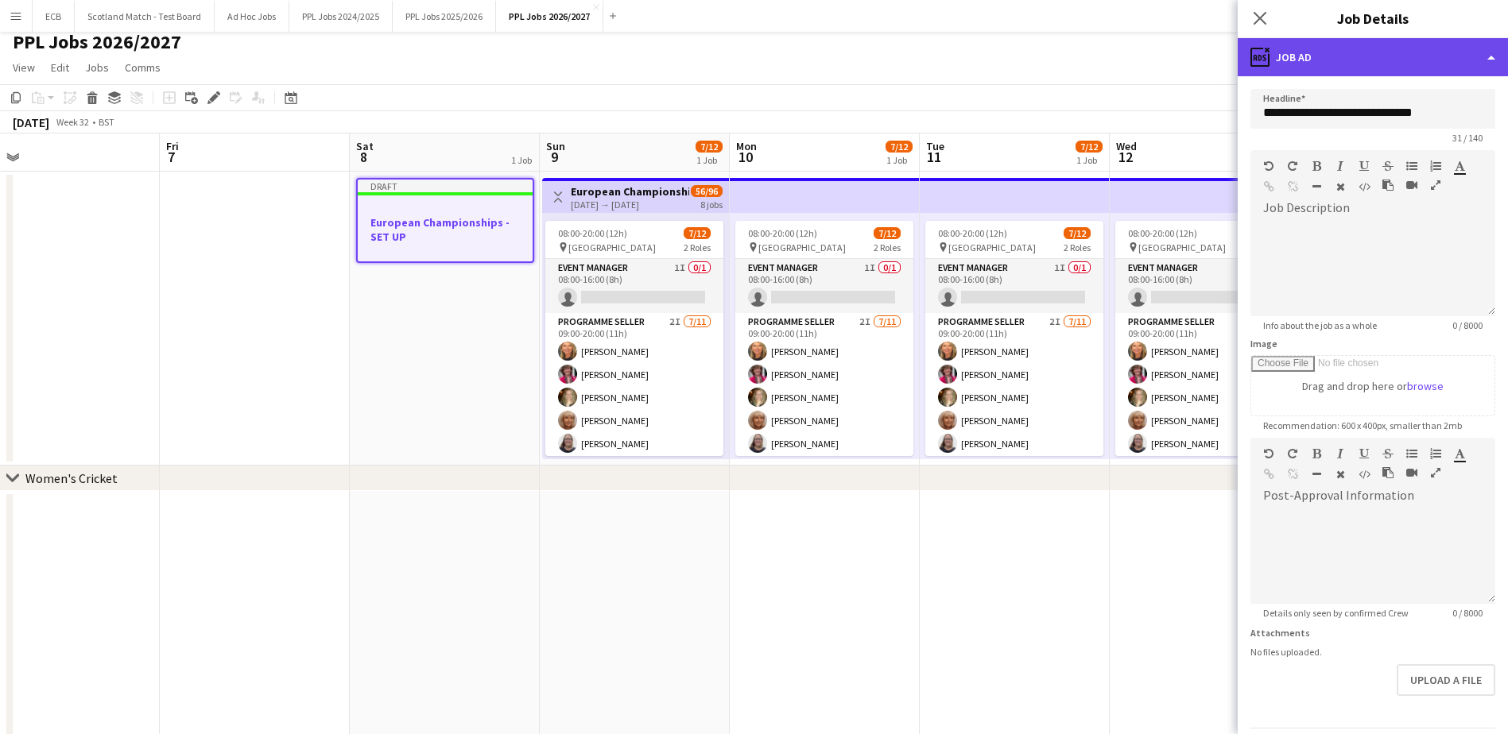
click at [1301, 60] on div "ads-window Job Ad" at bounding box center [1373, 57] width 270 height 38
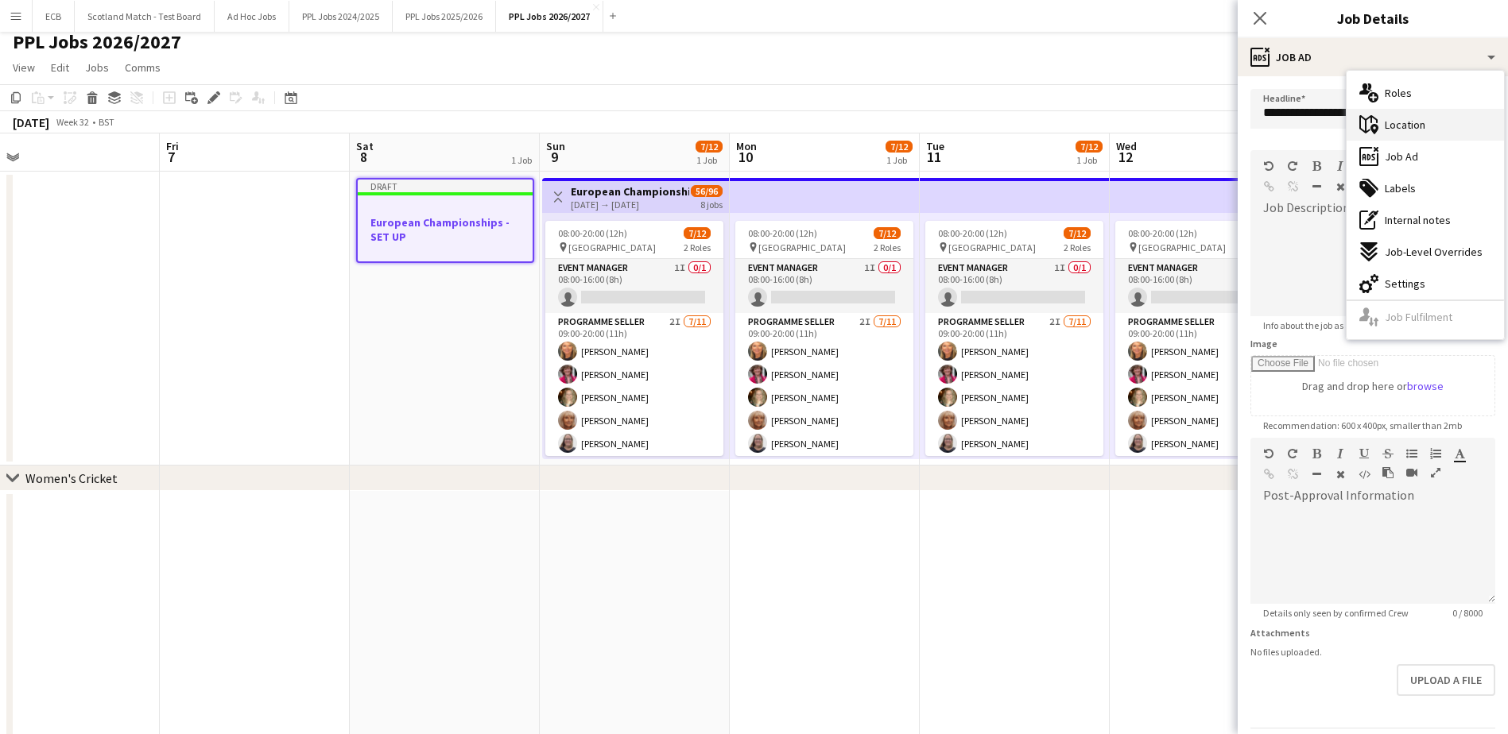
click at [1390, 129] on span "Location" at bounding box center [1405, 125] width 41 height 14
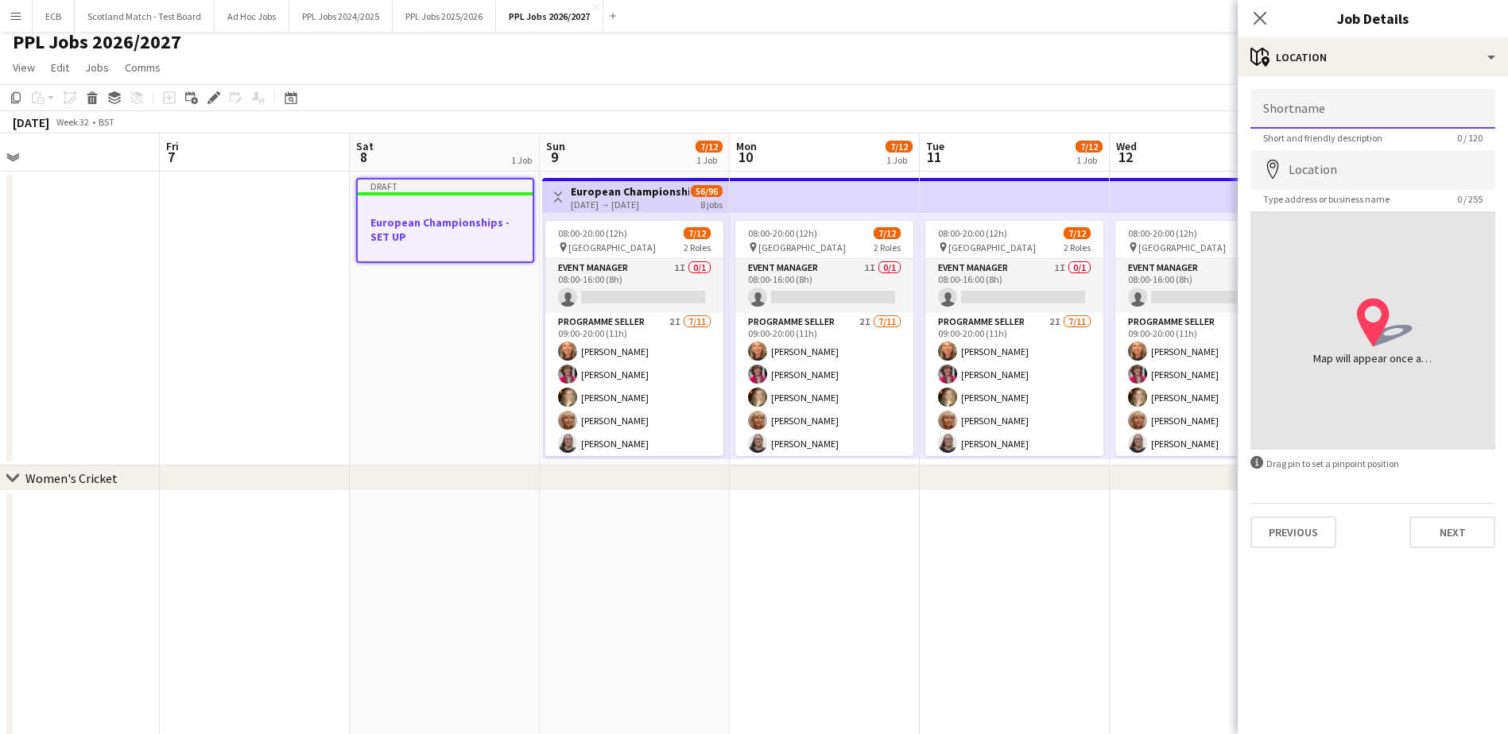
click at [1305, 112] on input "Shortname" at bounding box center [1372, 109] width 245 height 40
type input "**********"
click at [1319, 166] on input "Location" at bounding box center [1372, 170] width 245 height 40
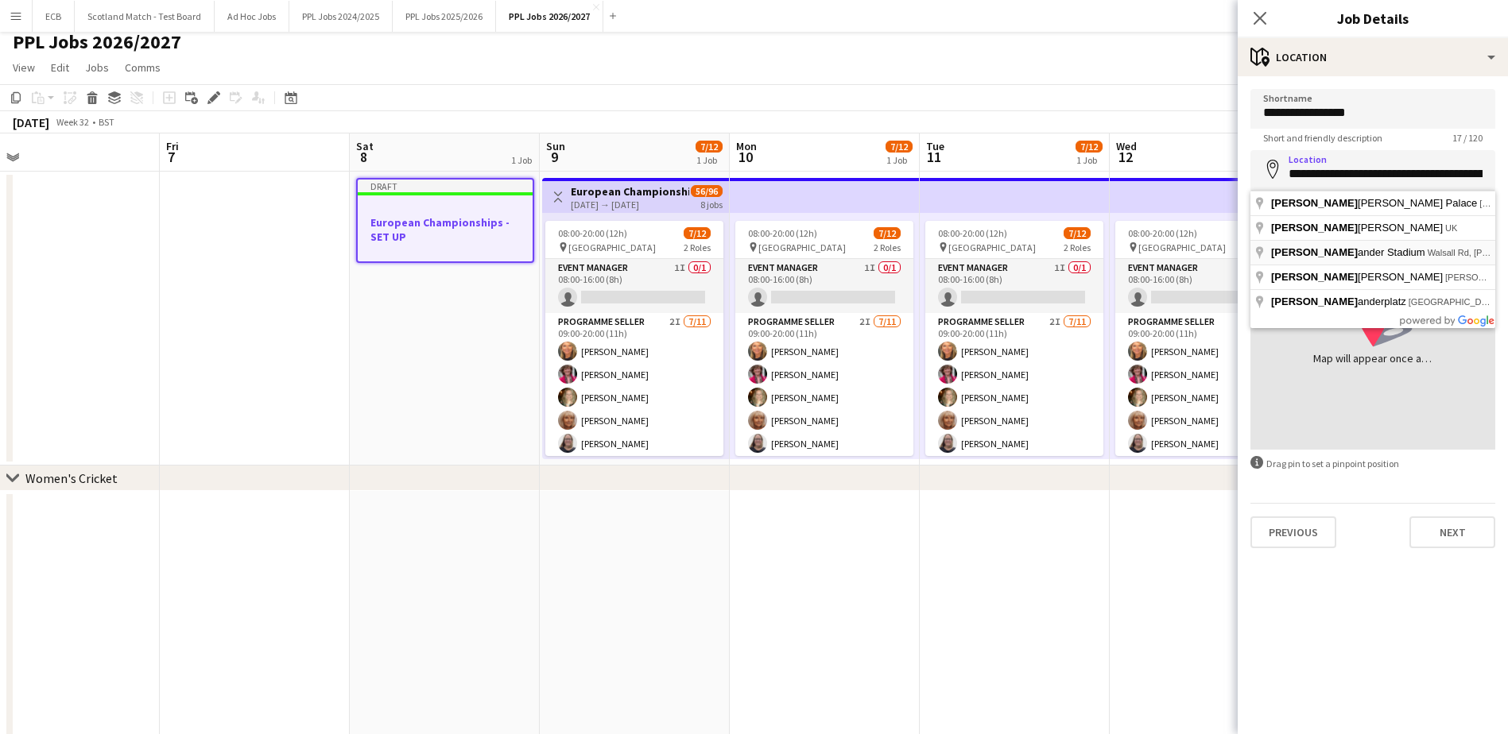
type input "**********"
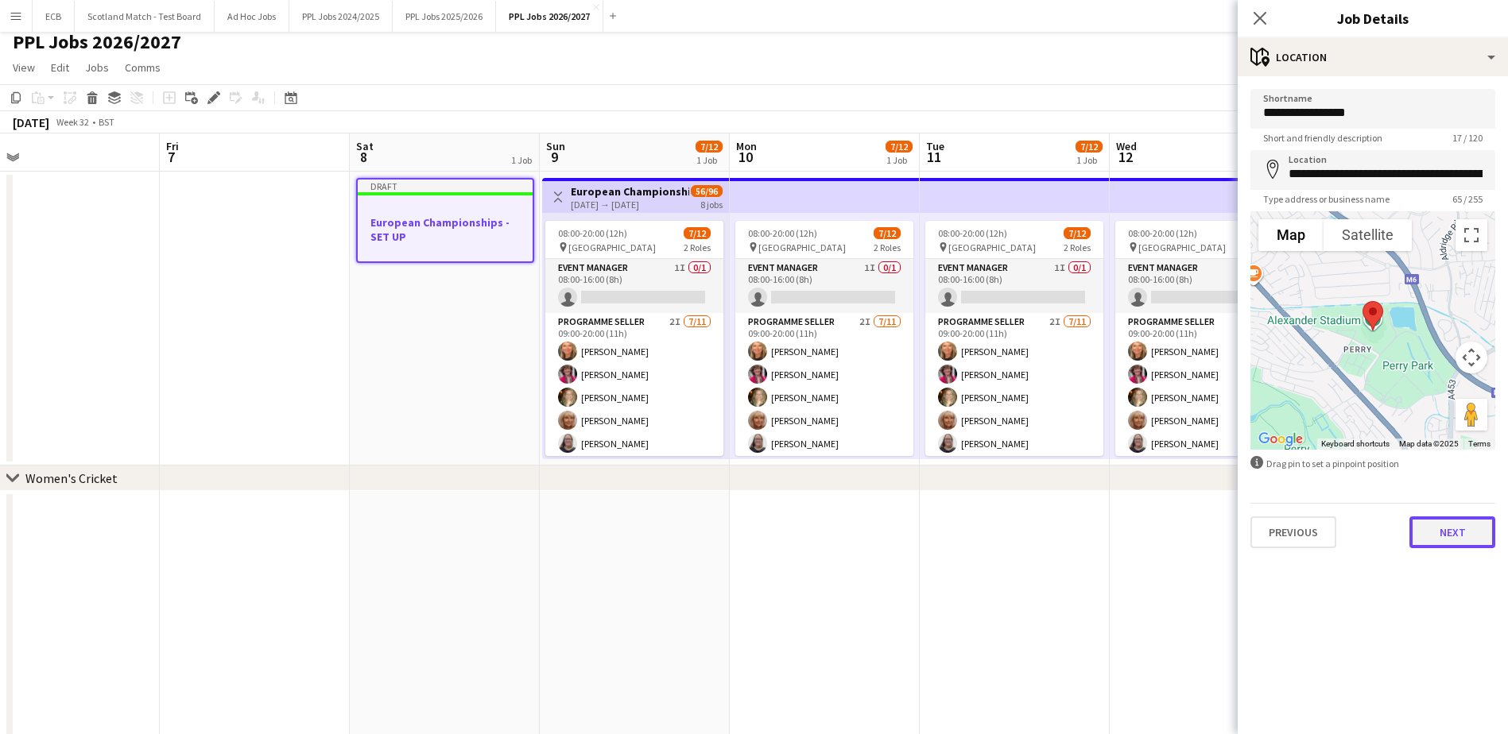
click at [1455, 531] on button "Next" at bounding box center [1452, 533] width 86 height 32
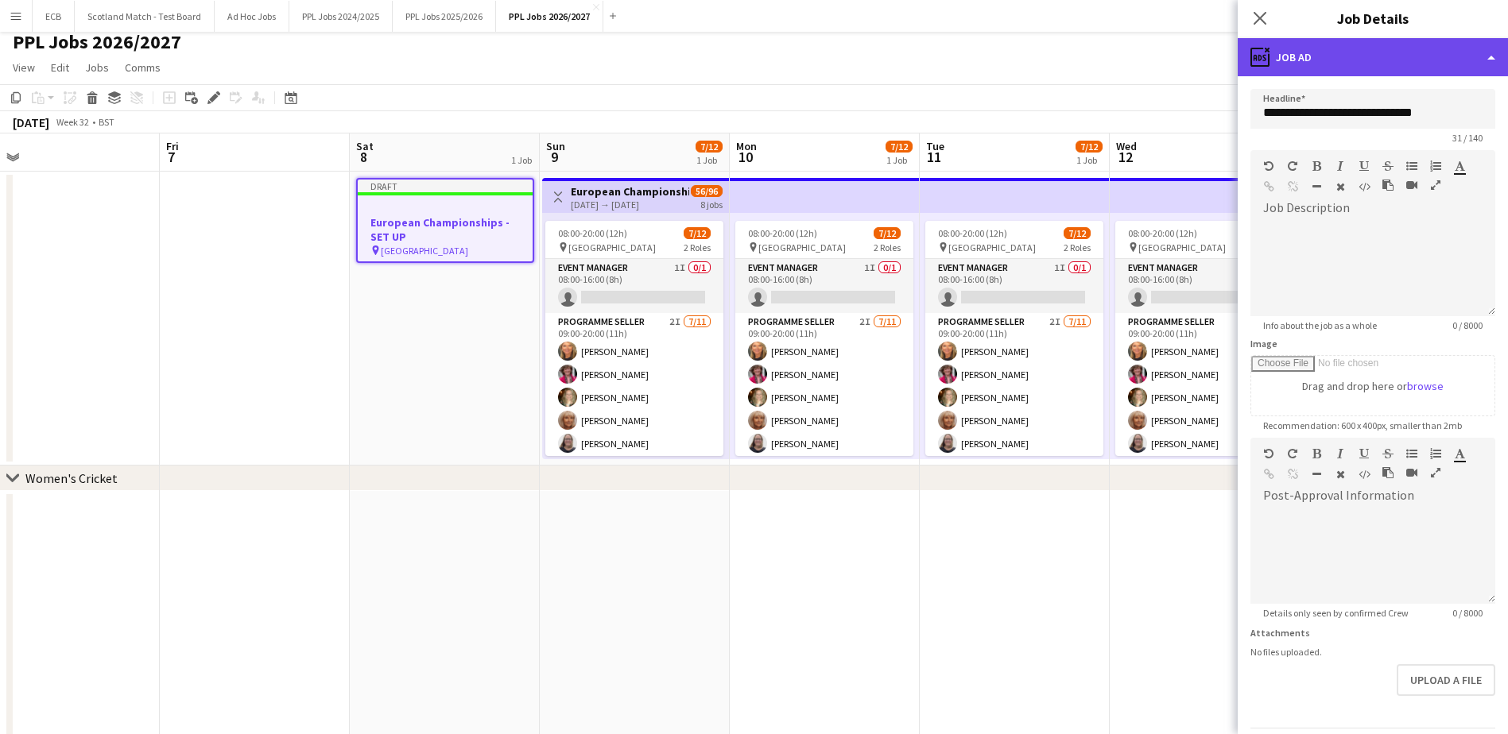
click at [1385, 72] on div "ads-window Job Ad" at bounding box center [1373, 57] width 270 height 38
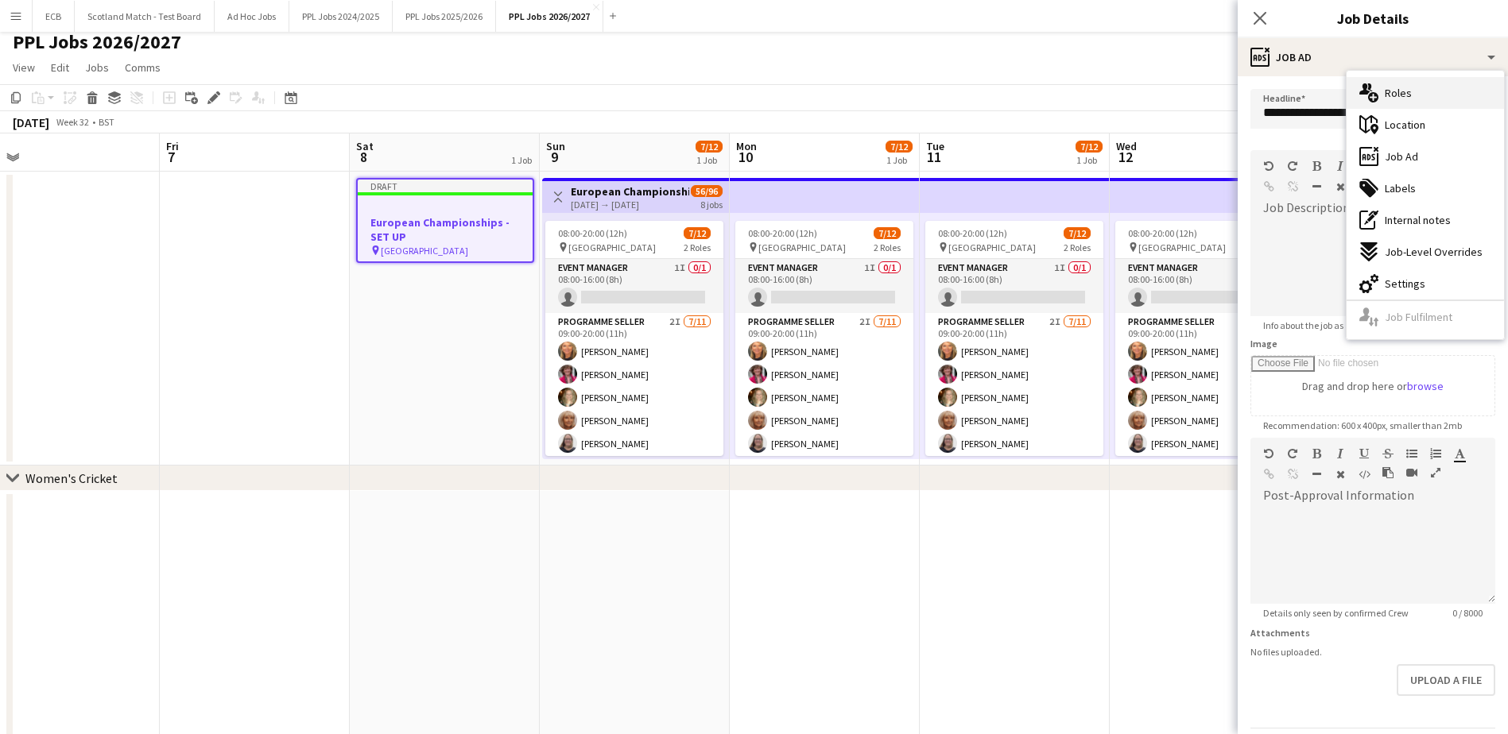
click at [1403, 99] on span "Roles" at bounding box center [1398, 93] width 27 height 14
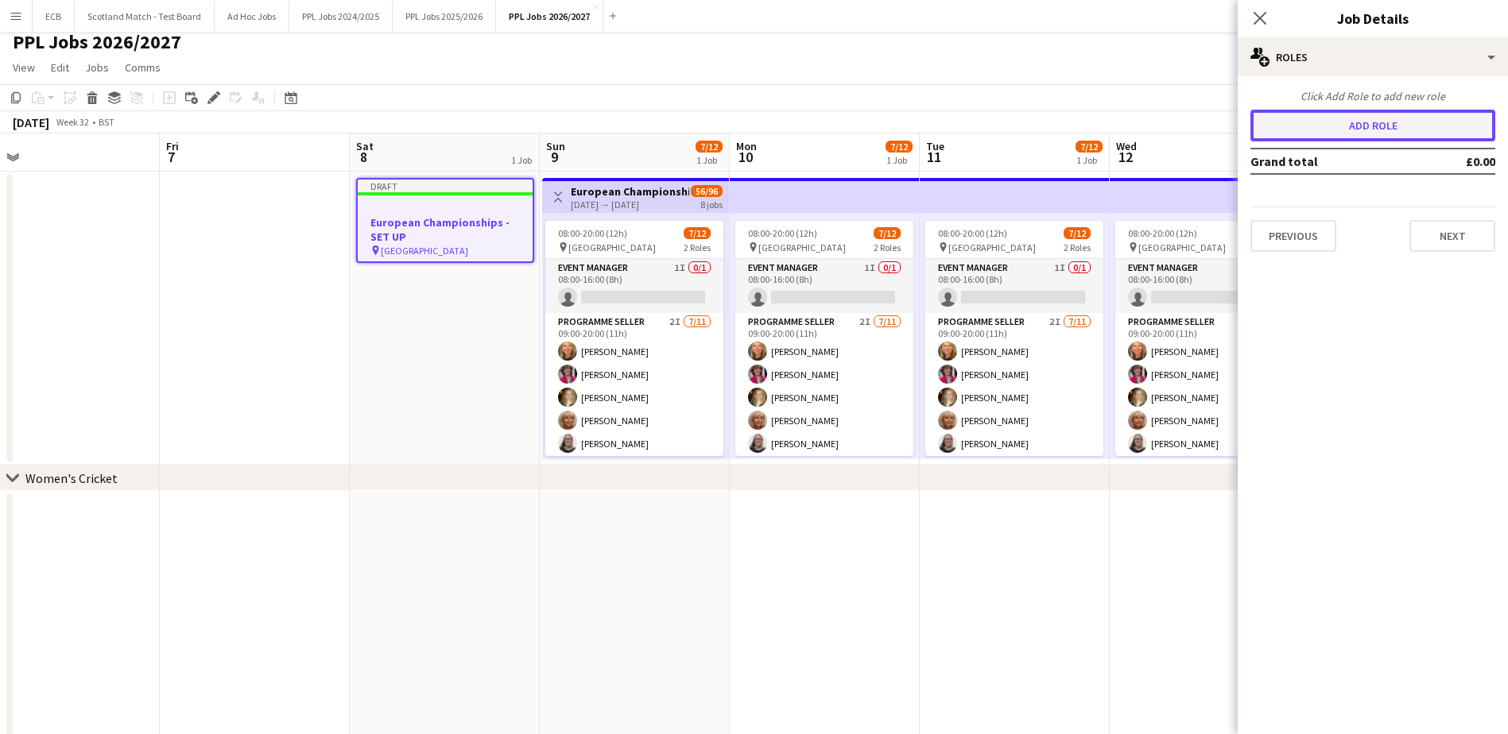
click at [1371, 135] on button "Add role" at bounding box center [1372, 126] width 245 height 32
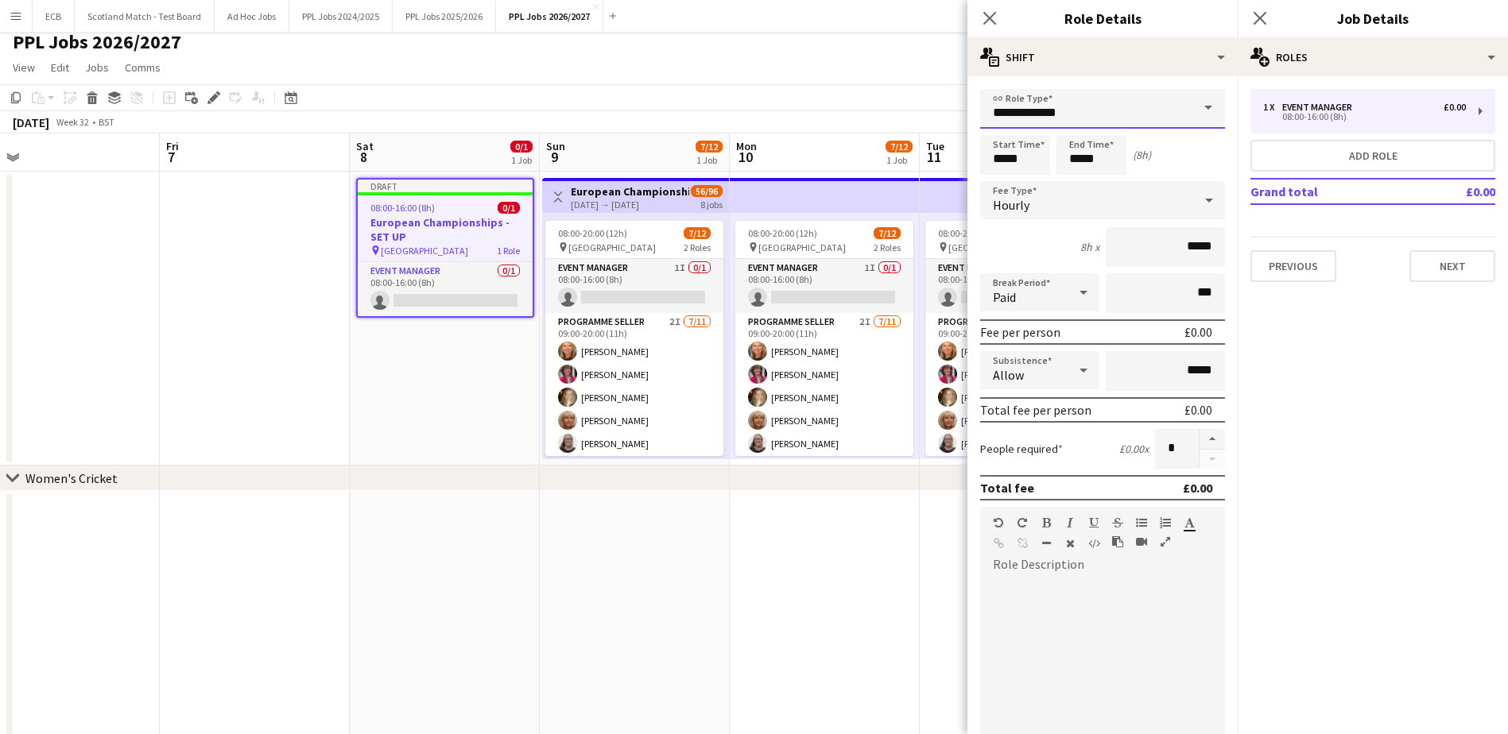
click at [1113, 119] on input "**********" at bounding box center [1102, 109] width 245 height 40
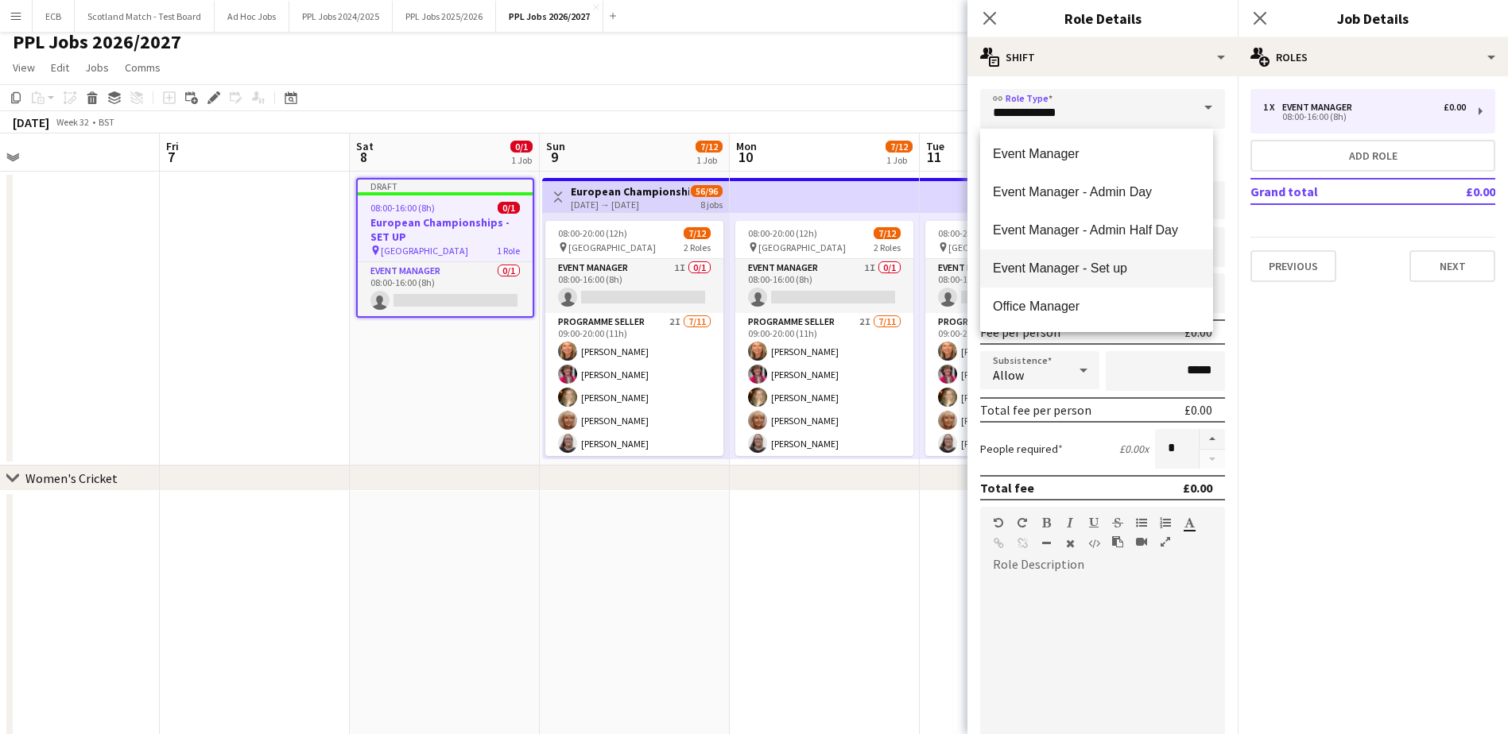
click at [1082, 264] on span "Event Manager - Set up" at bounding box center [1096, 268] width 207 height 15
type input "**********"
type input "*******"
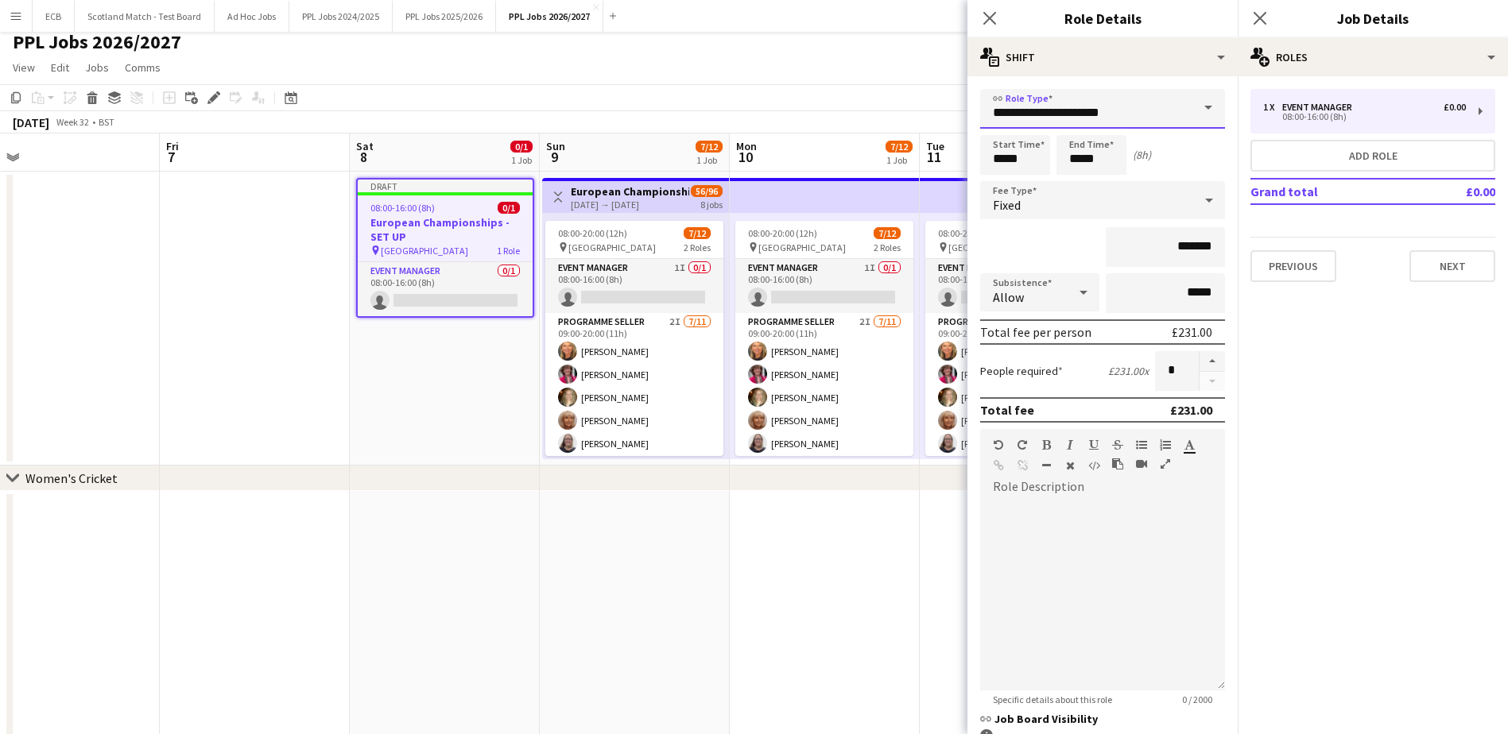
scroll to position [137, 0]
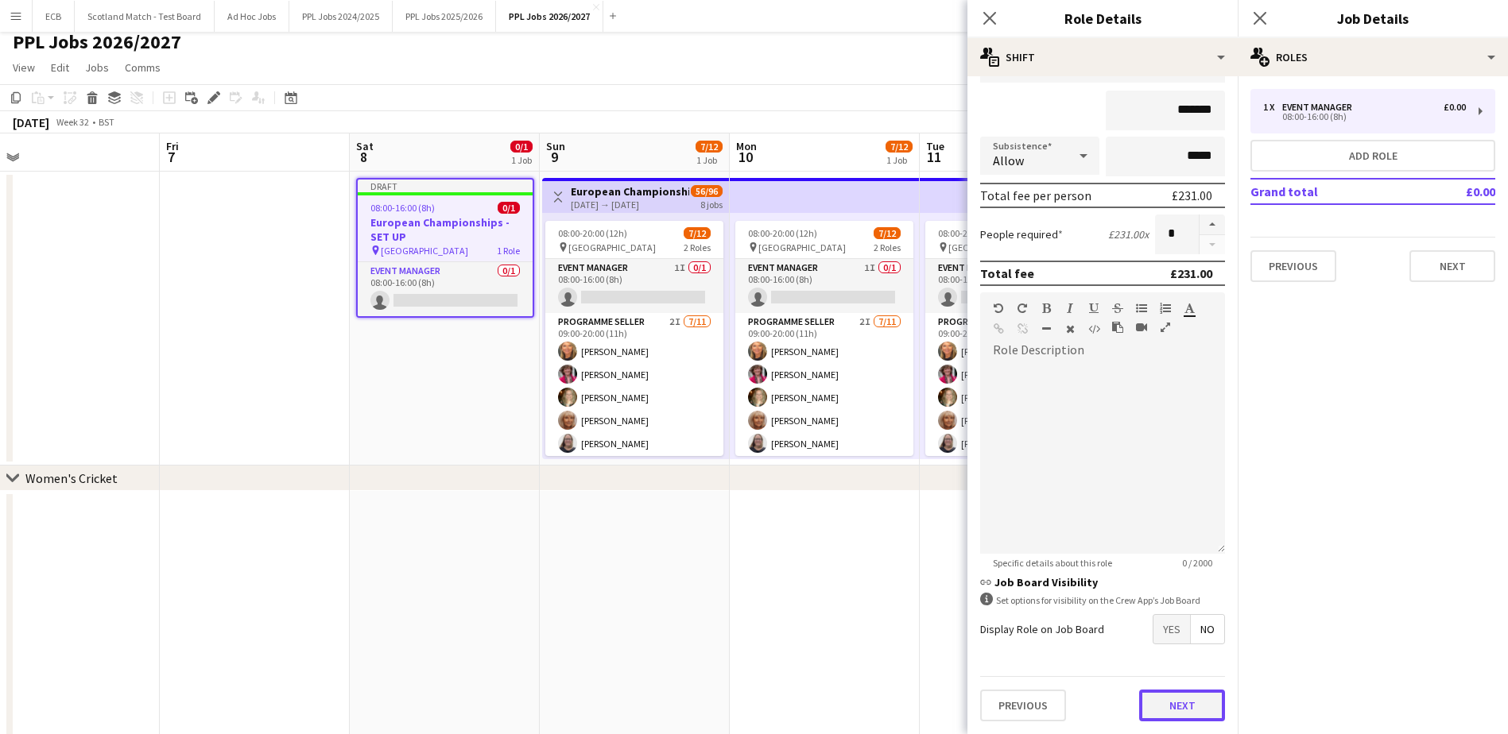
click at [1175, 703] on button "Next" at bounding box center [1182, 706] width 86 height 32
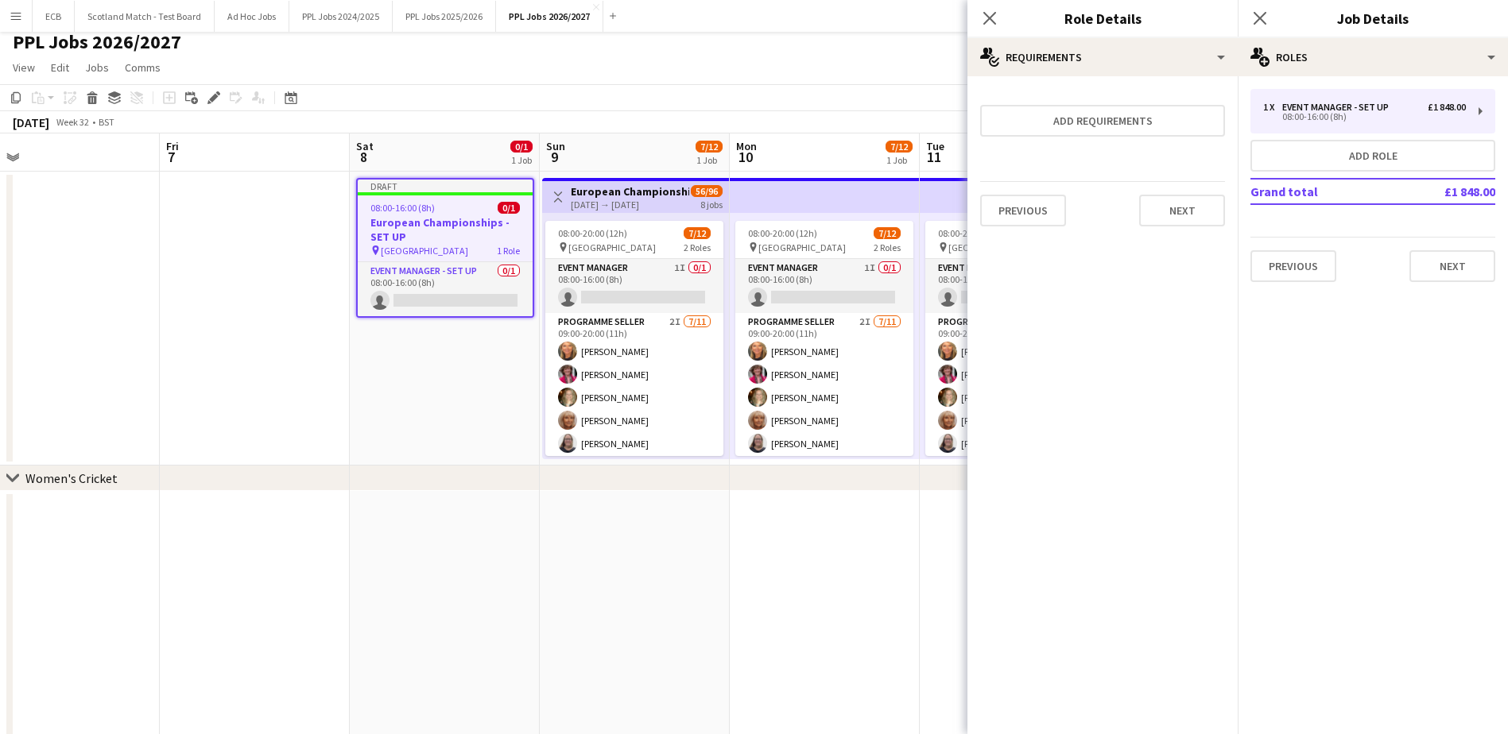
scroll to position [0, 0]
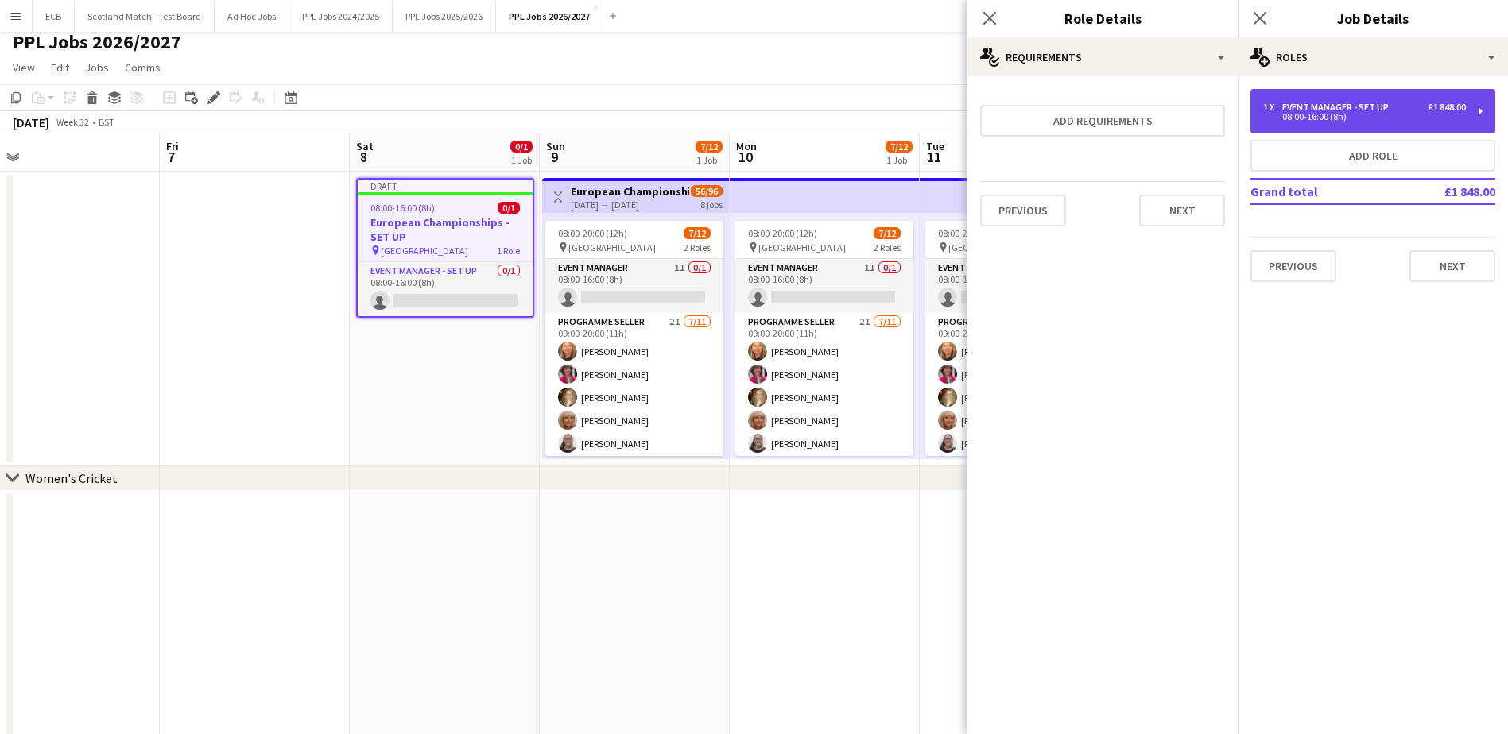
click at [1432, 113] on div "08:00-16:00 (8h)" at bounding box center [1364, 117] width 203 height 8
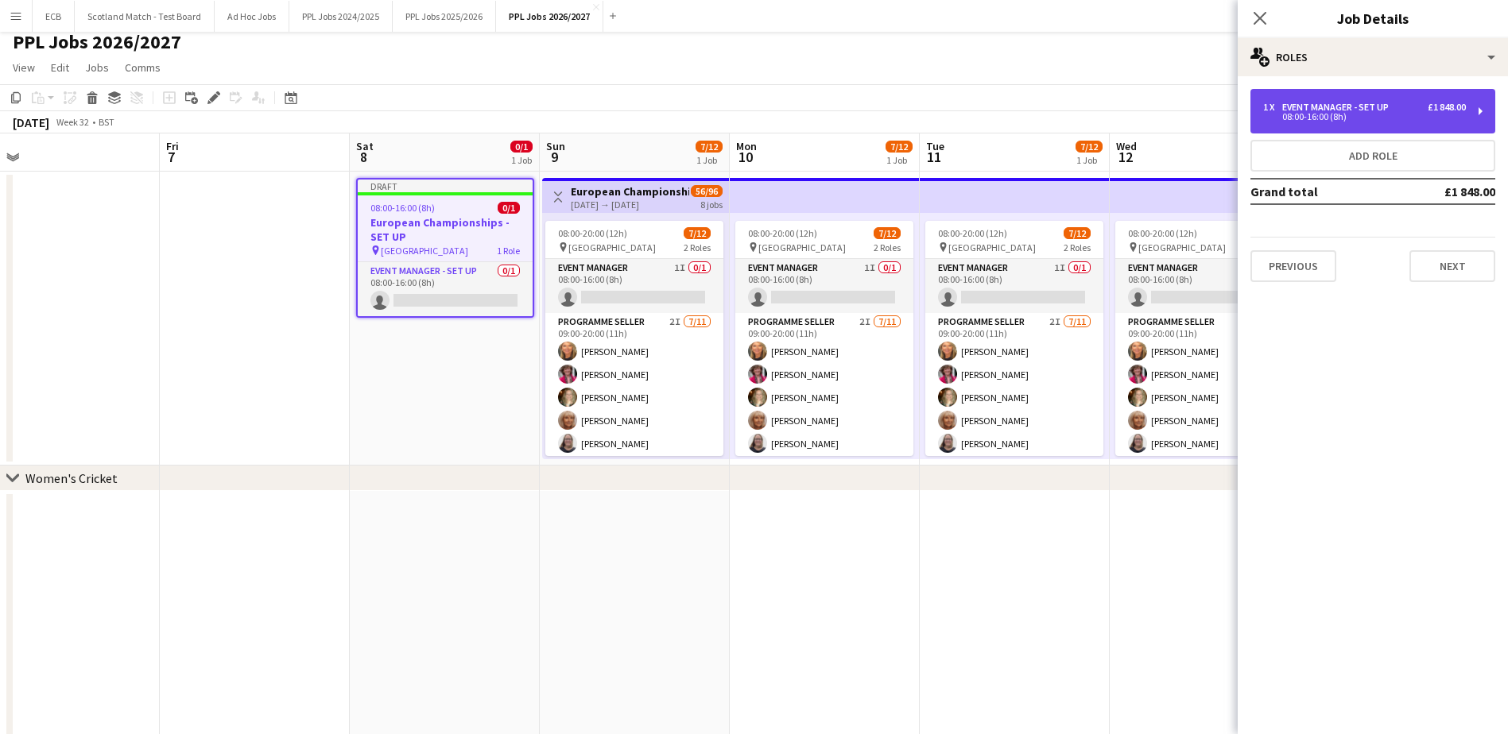
click at [1432, 113] on div "08:00-16:00 (8h)" at bounding box center [1364, 117] width 203 height 8
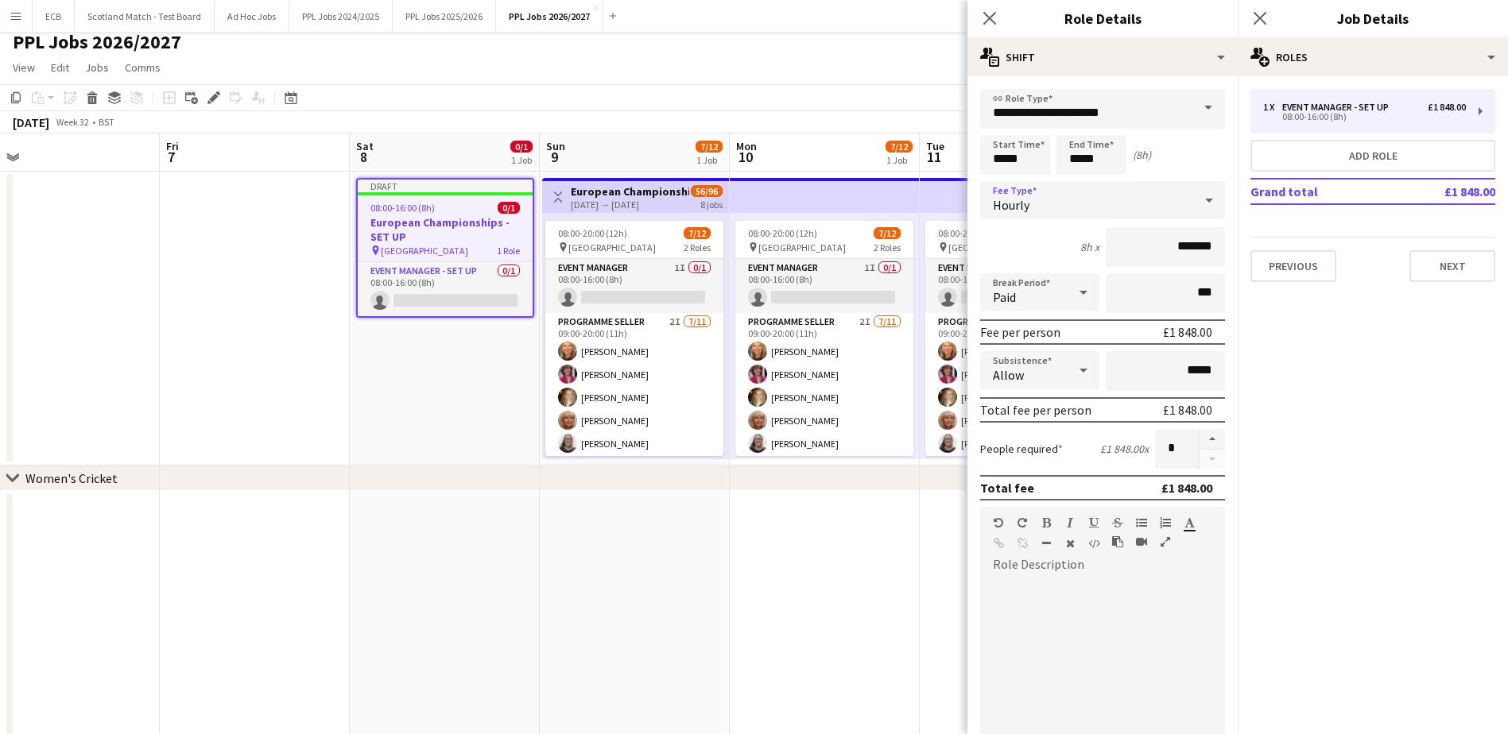
click at [1163, 190] on div "Hourly" at bounding box center [1086, 200] width 213 height 38
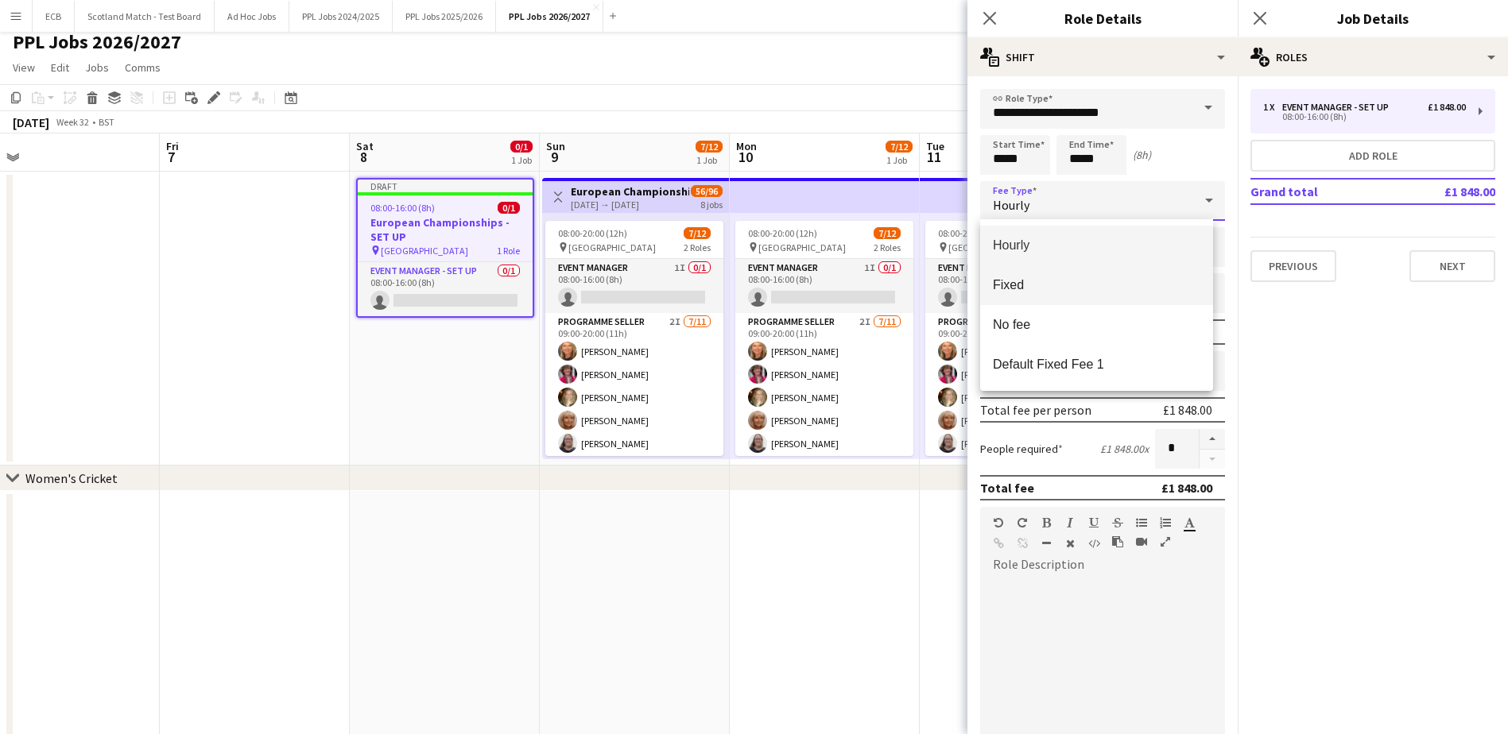
click at [1041, 283] on span "Fixed" at bounding box center [1096, 284] width 207 height 15
type input "*****"
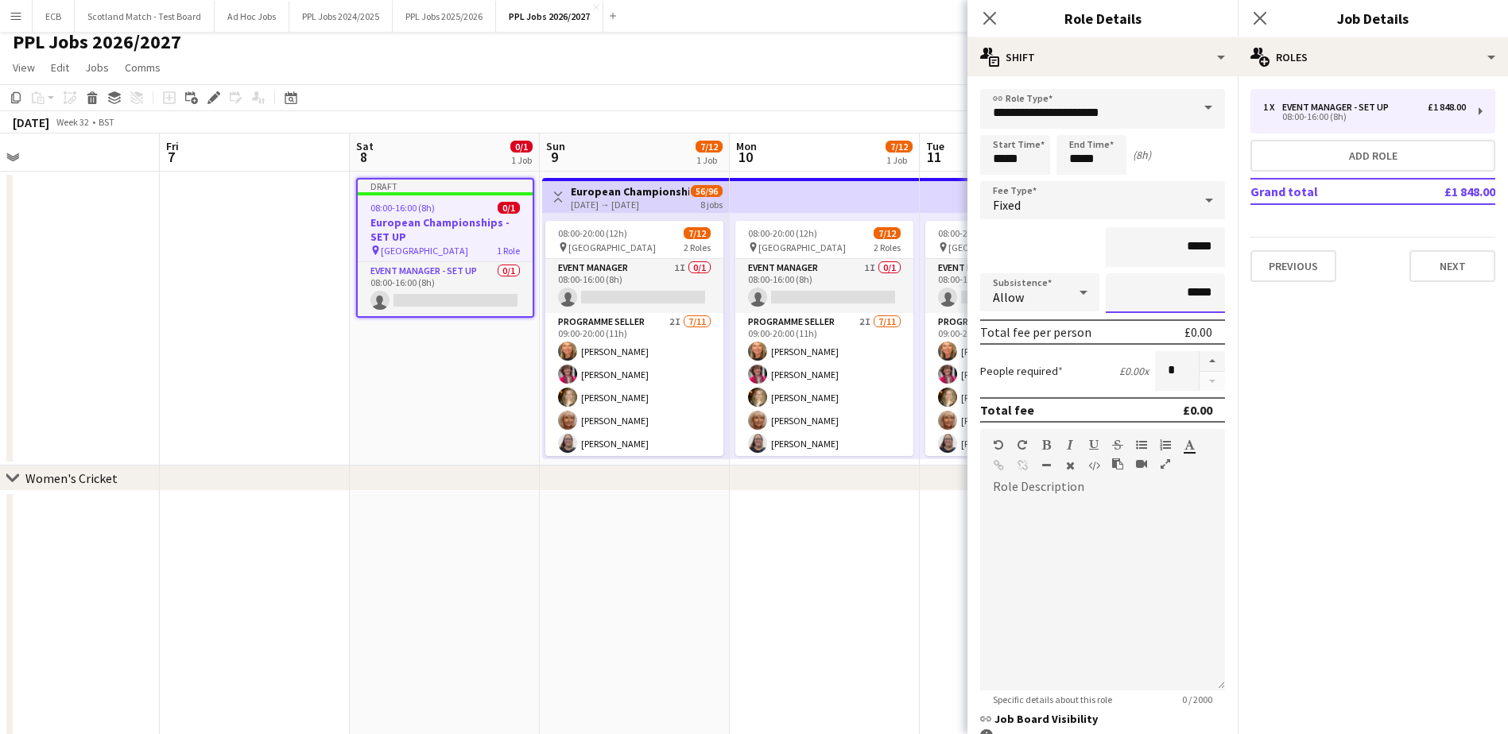
drag, startPoint x: 1162, startPoint y: 281, endPoint x: 1226, endPoint y: 288, distance: 64.8
click at [1226, 288] on mat-expansion-panel "**********" at bounding box center [1102, 405] width 270 height 658
type input "****"
click at [876, 541] on app-date-cell at bounding box center [825, 638] width 190 height 294
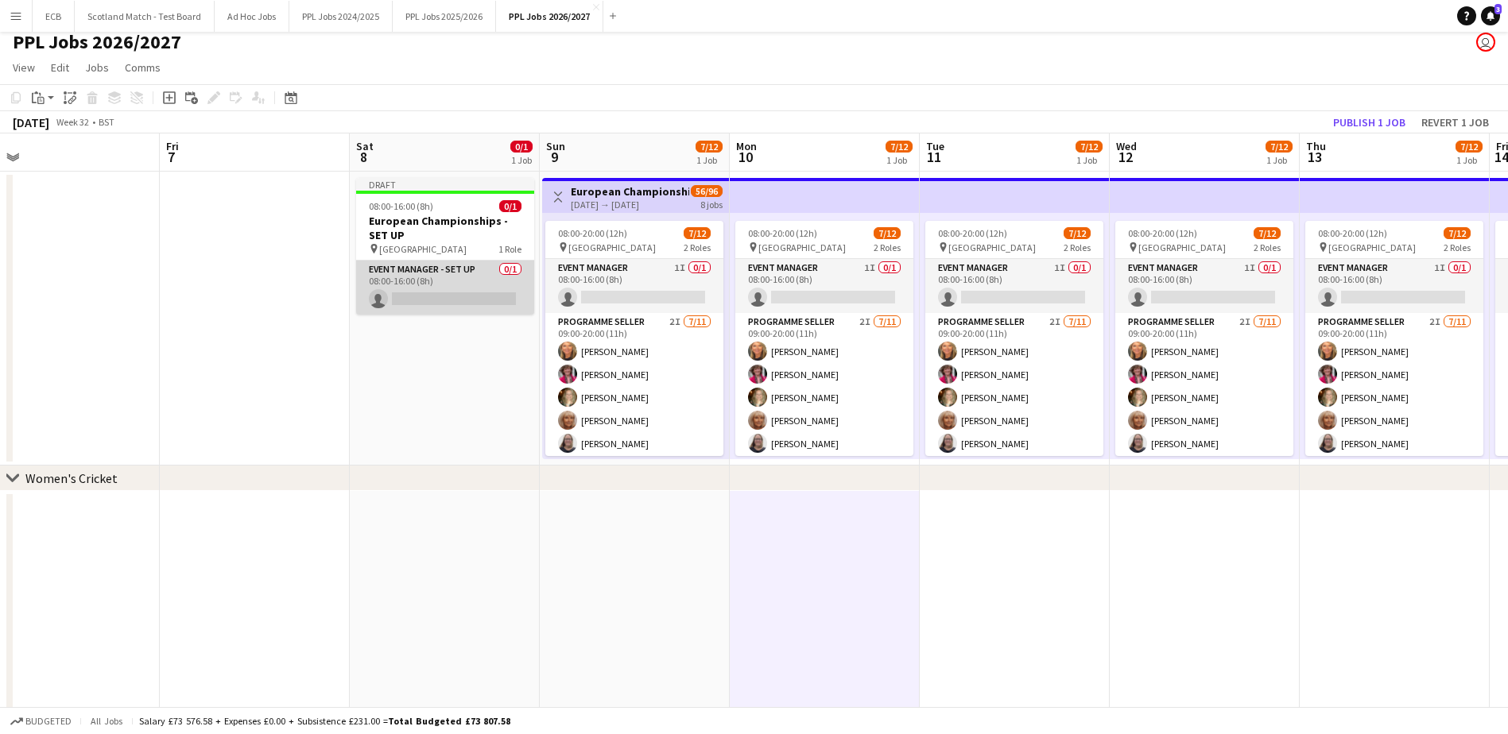
click at [438, 277] on app-card-role "Event Manager - Set up 0/1 08:00-16:00 (8h) single-neutral-actions" at bounding box center [445, 288] width 178 height 54
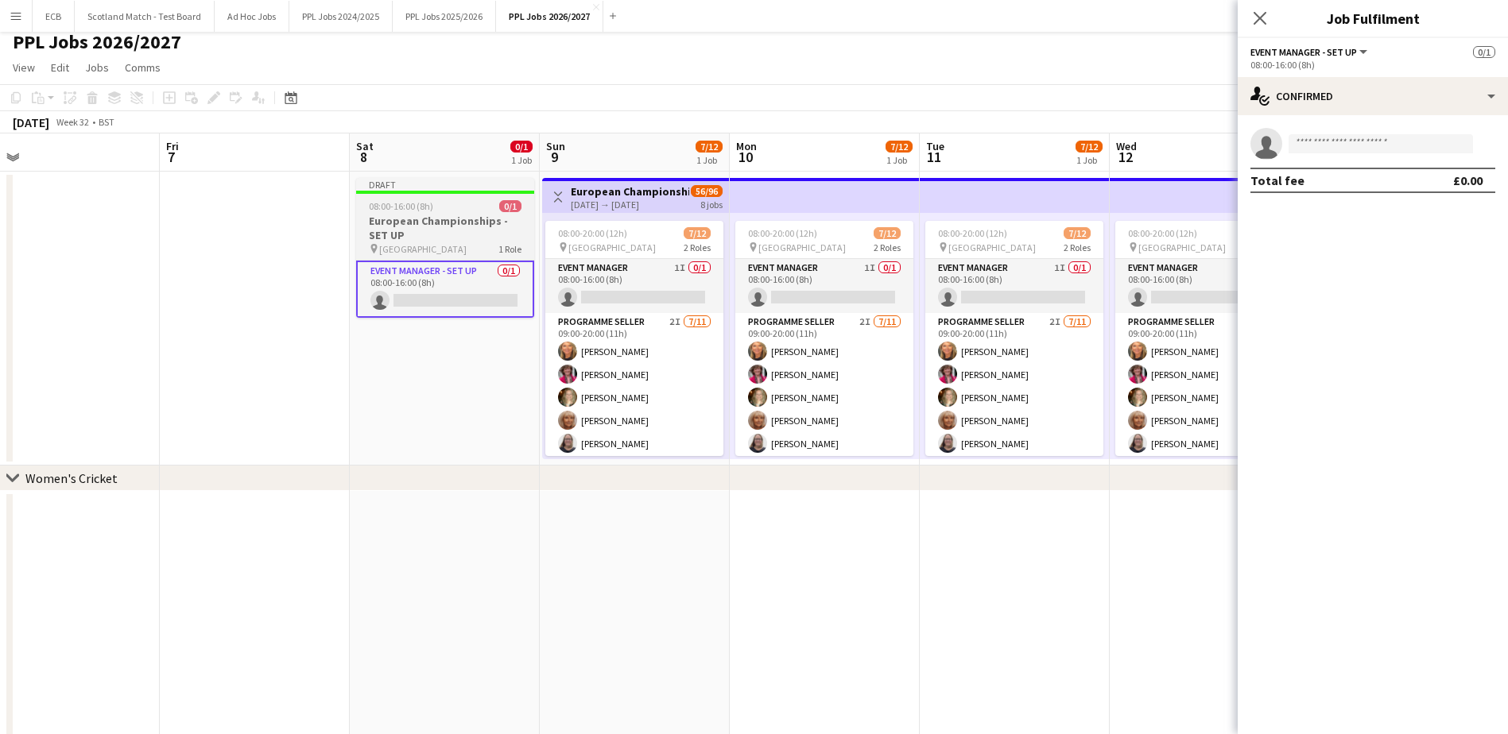
click at [420, 207] on span "08:00-16:00 (8h)" at bounding box center [401, 206] width 64 height 12
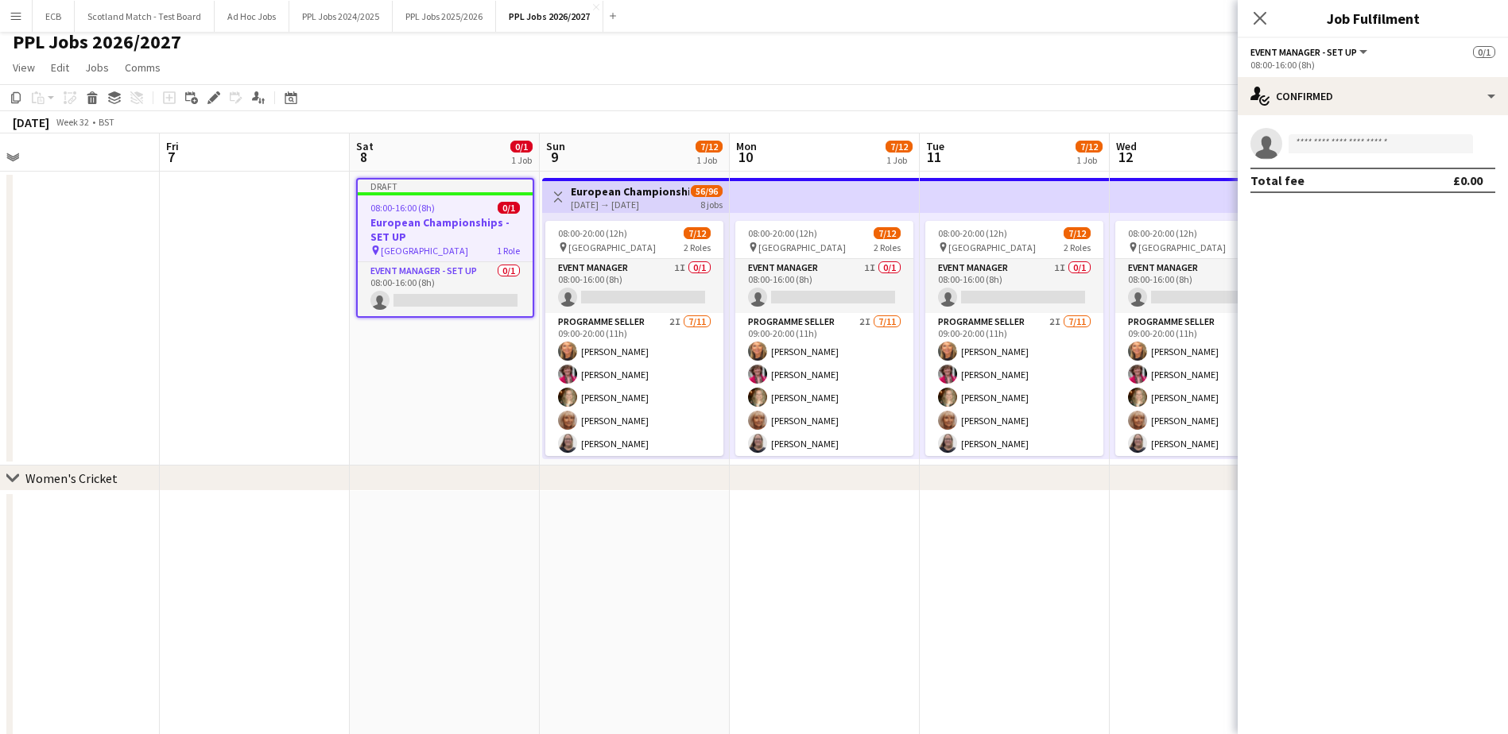
click at [219, 117] on div "August 2026 Week 32 • BST Publish 1 job Revert 1 job" at bounding box center [754, 122] width 1508 height 22
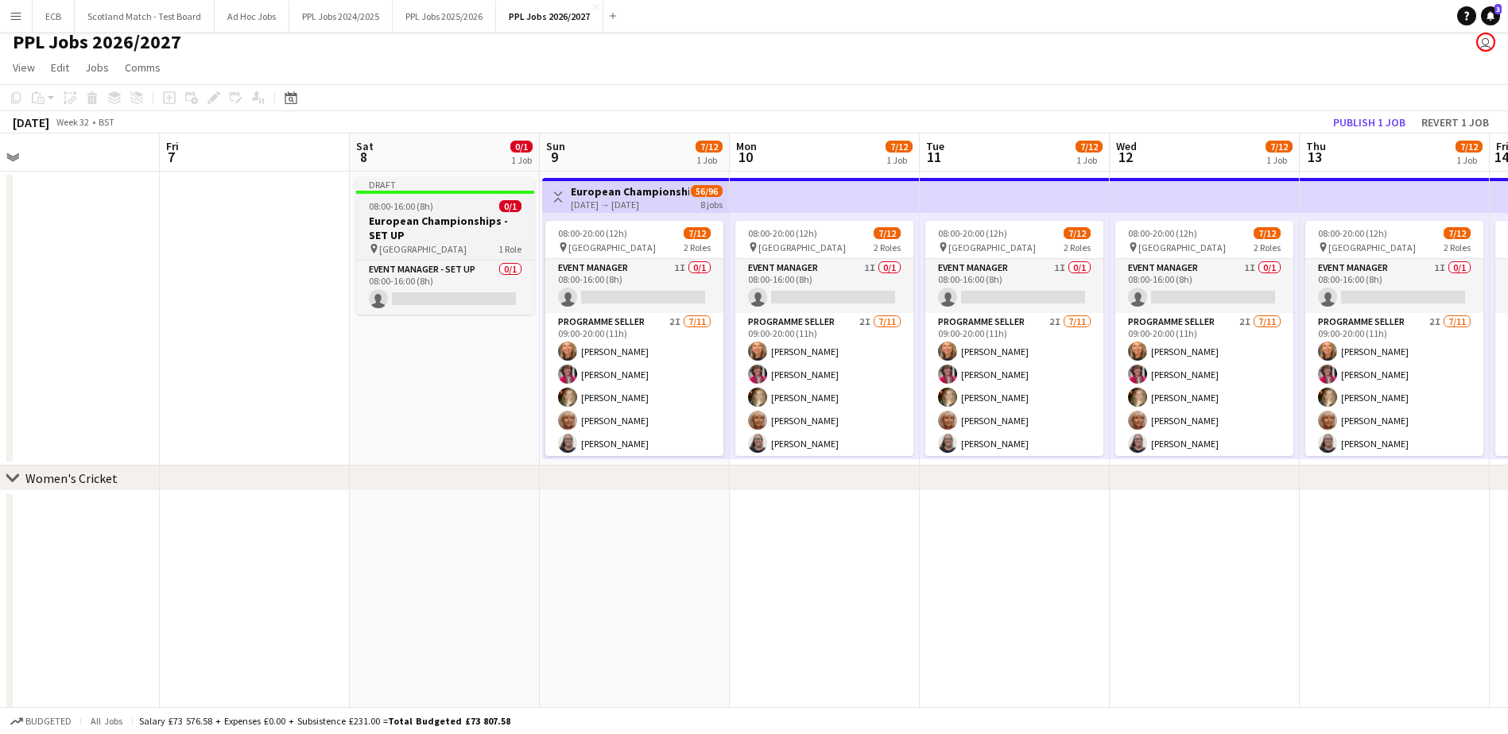
click at [414, 192] on div at bounding box center [445, 192] width 178 height 3
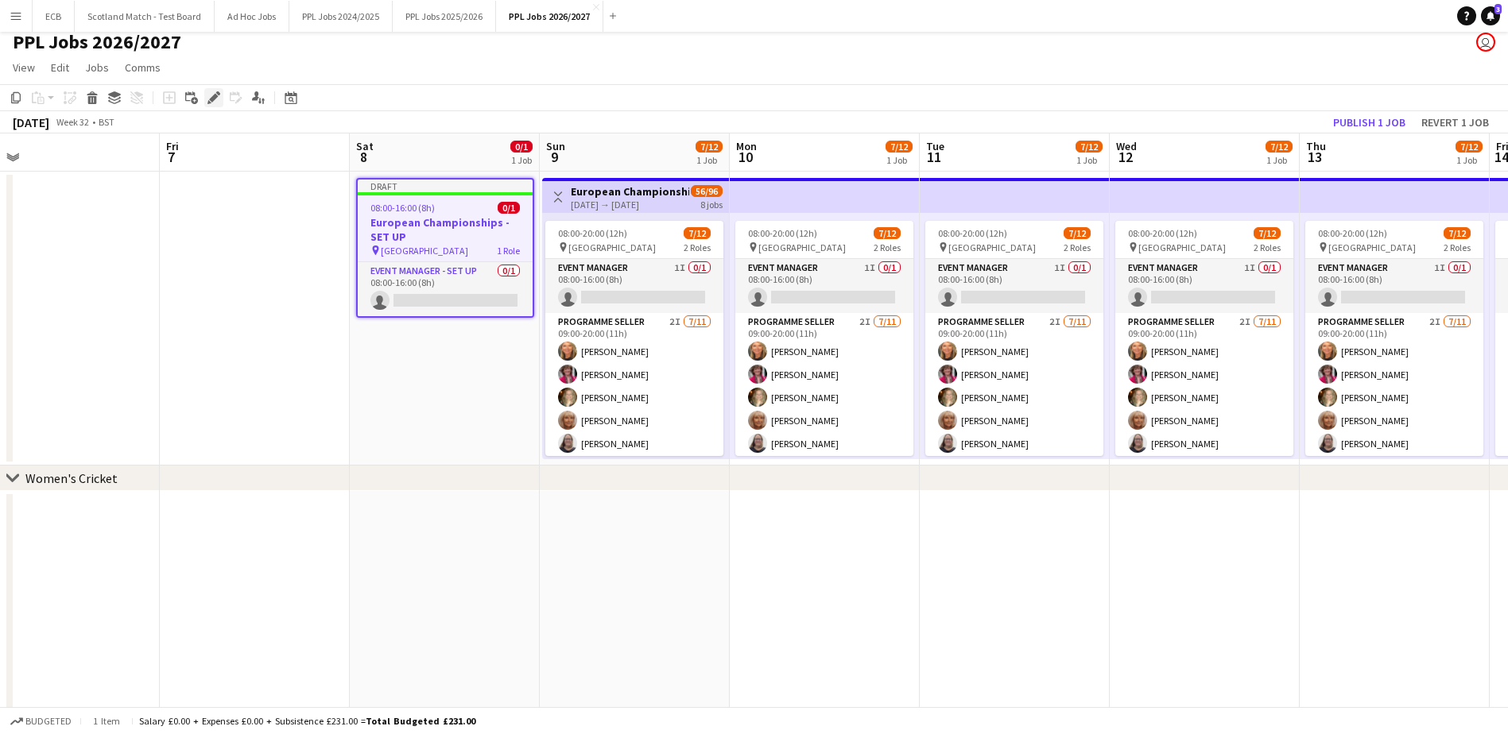
click at [216, 101] on icon "Edit" at bounding box center [213, 97] width 13 height 13
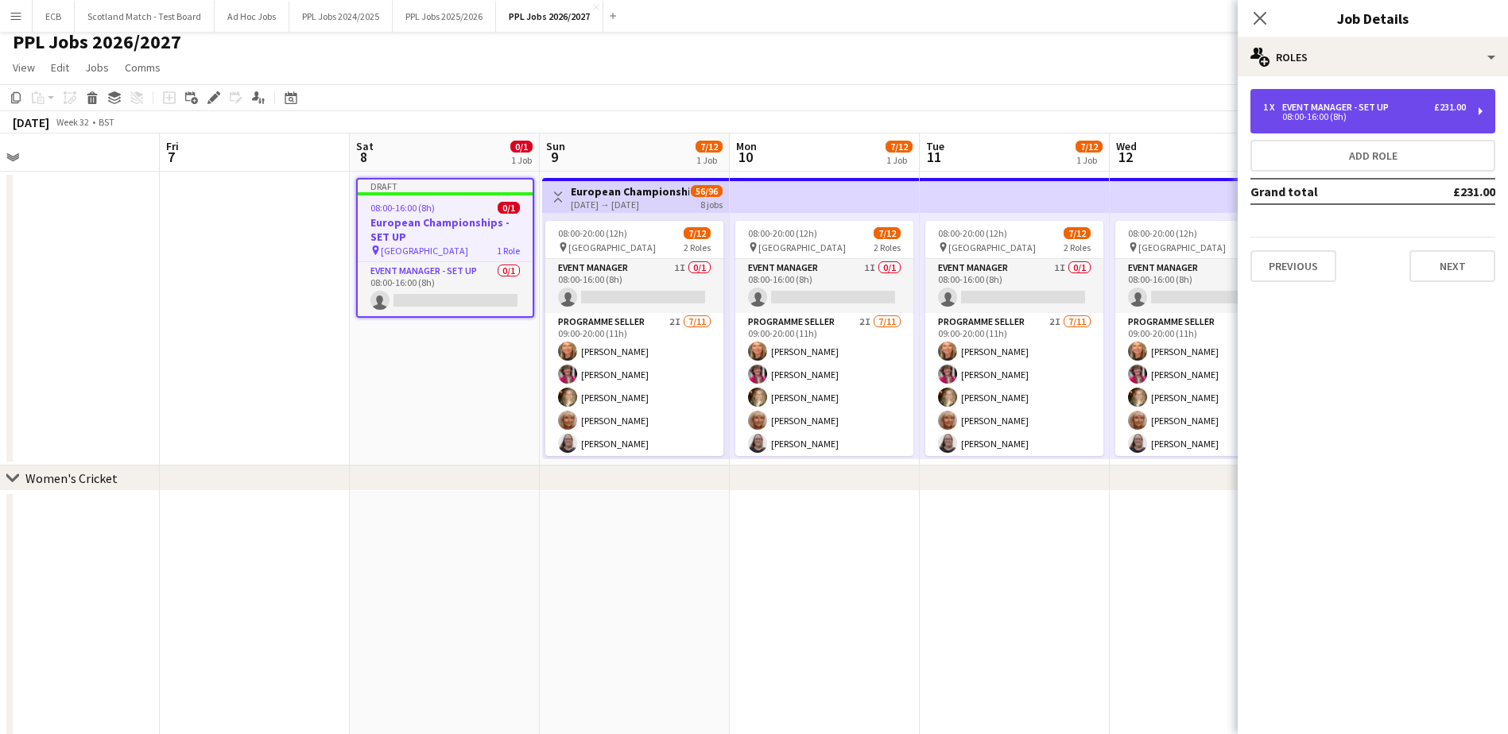
click at [1337, 118] on div "08:00-16:00 (8h)" at bounding box center [1364, 117] width 203 height 8
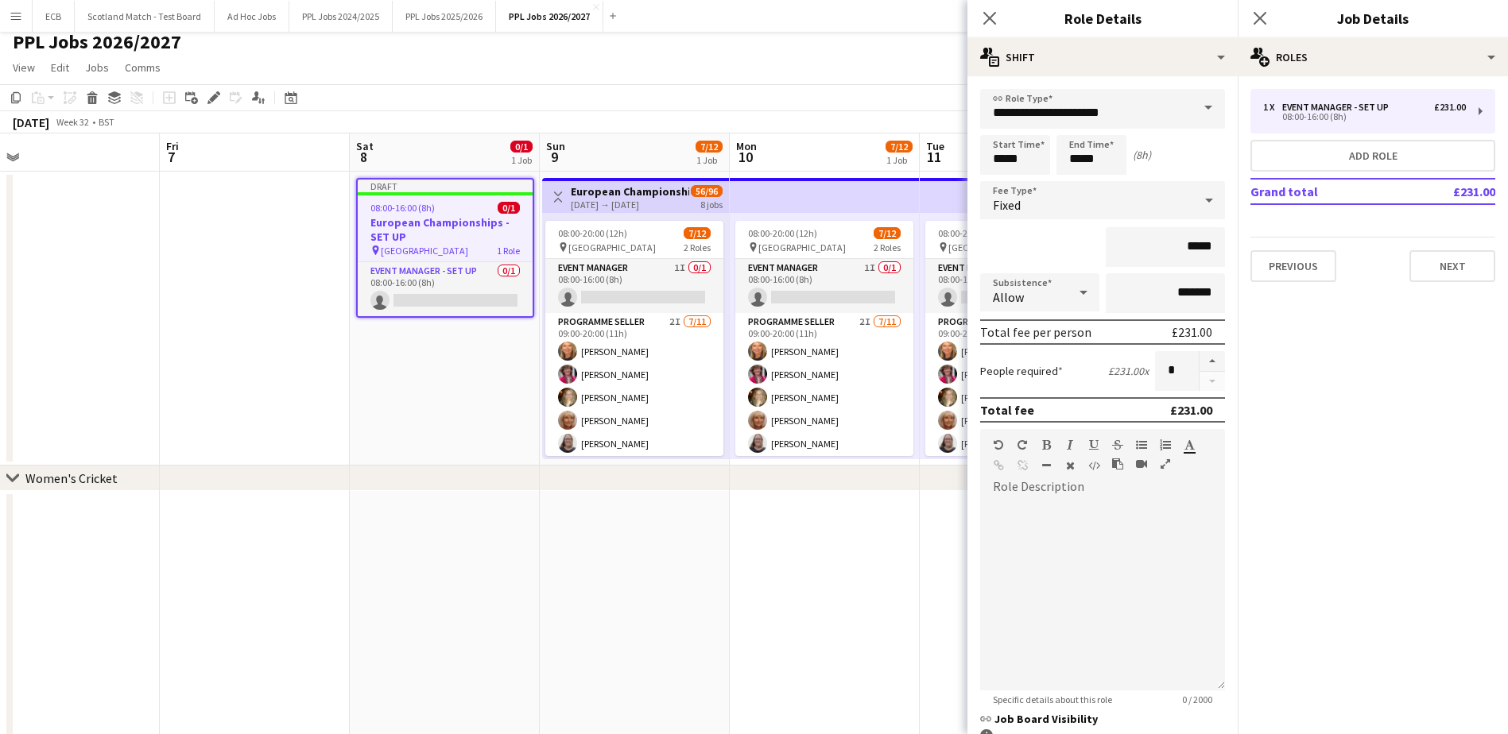
click at [1079, 300] on icon at bounding box center [1083, 293] width 19 height 32
click at [1056, 376] on span "Don't allow" at bounding box center [1037, 377] width 88 height 15
drag, startPoint x: 1174, startPoint y: 251, endPoint x: 1209, endPoint y: 245, distance: 35.5
click at [1209, 245] on input "*****" at bounding box center [1165, 247] width 119 height 40
type input "****"
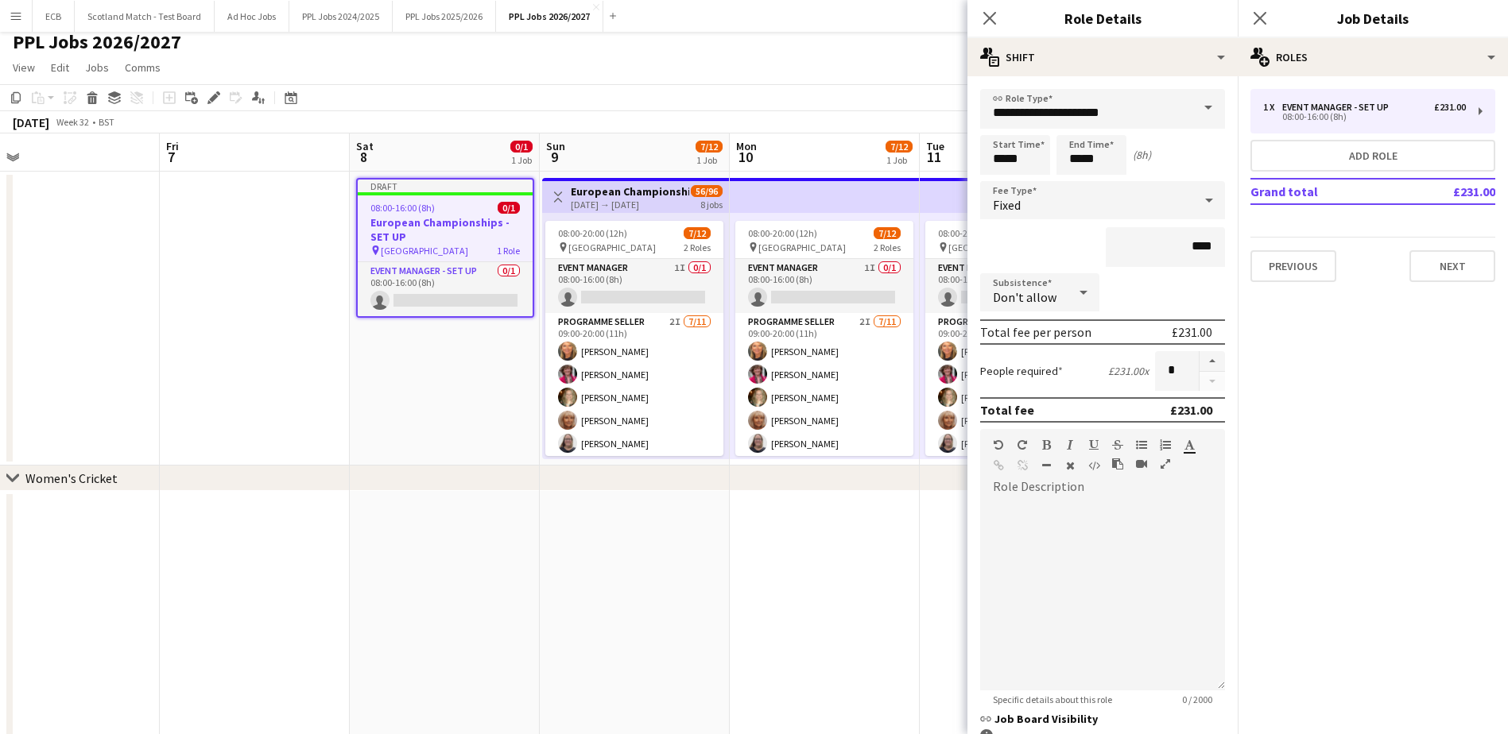
click at [1067, 241] on div "****" at bounding box center [1102, 247] width 245 height 40
click at [917, 589] on app-date-cell at bounding box center [825, 638] width 190 height 294
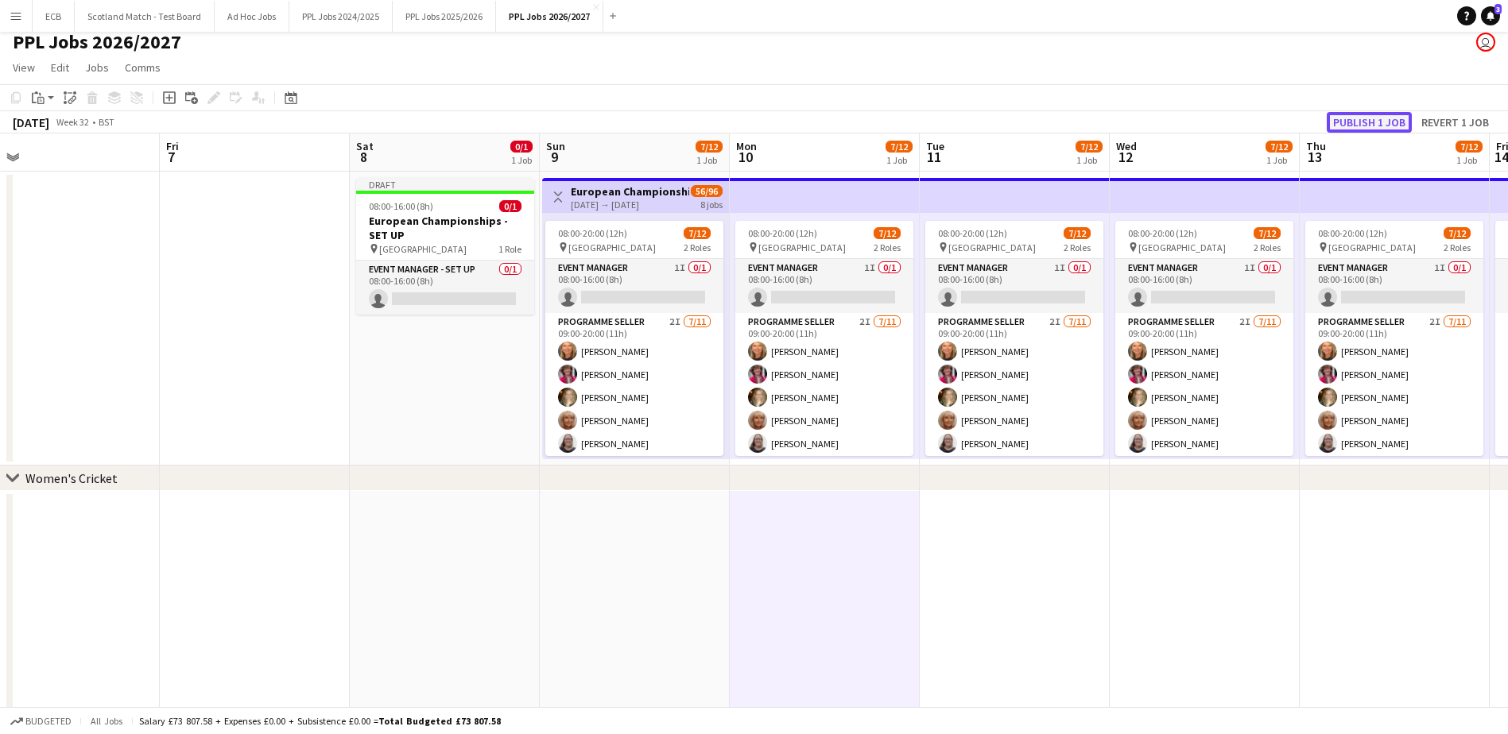
click at [1371, 118] on button "Publish 1 job" at bounding box center [1369, 122] width 85 height 21
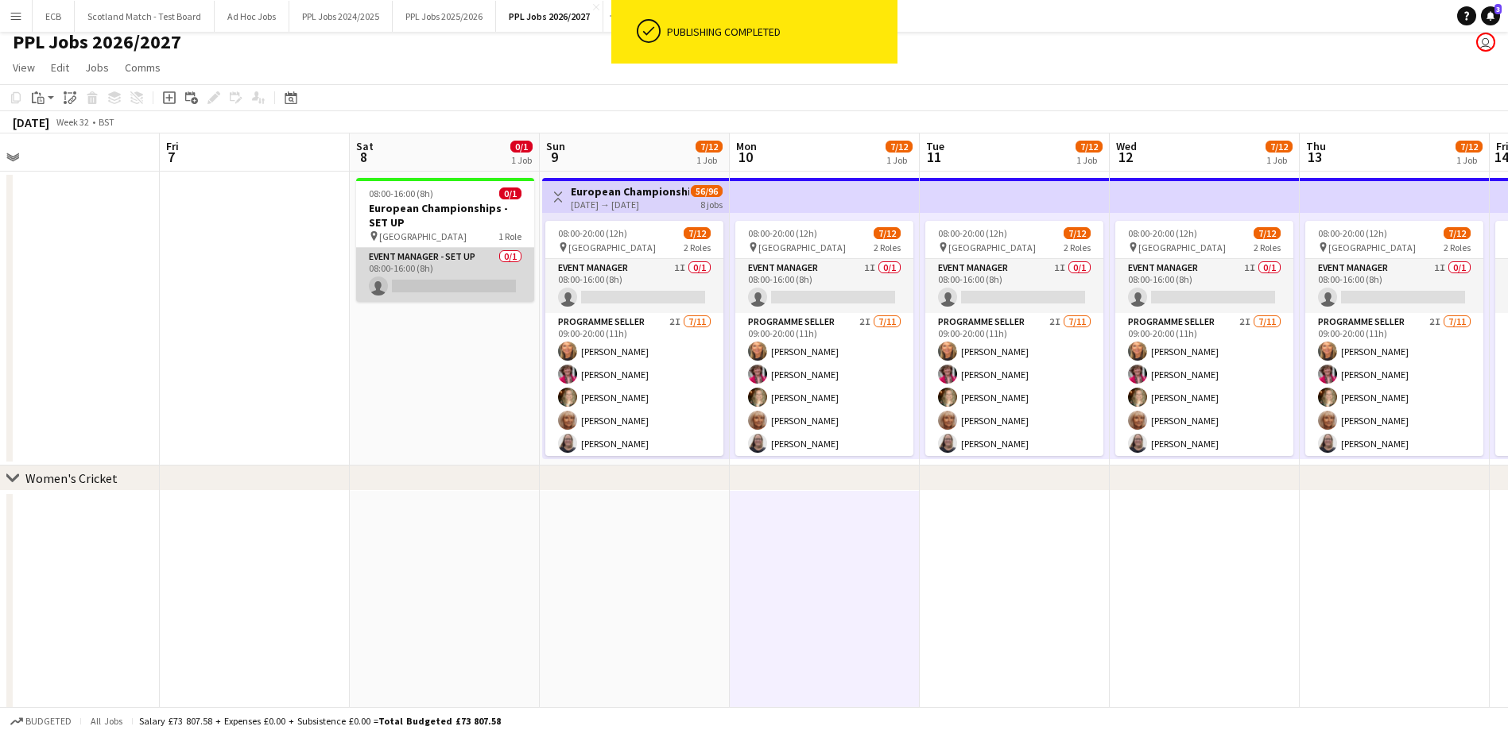
click at [479, 293] on app-card-role "Event Manager - Set up 0/1 08:00-16:00 (8h) single-neutral-actions" at bounding box center [445, 275] width 178 height 54
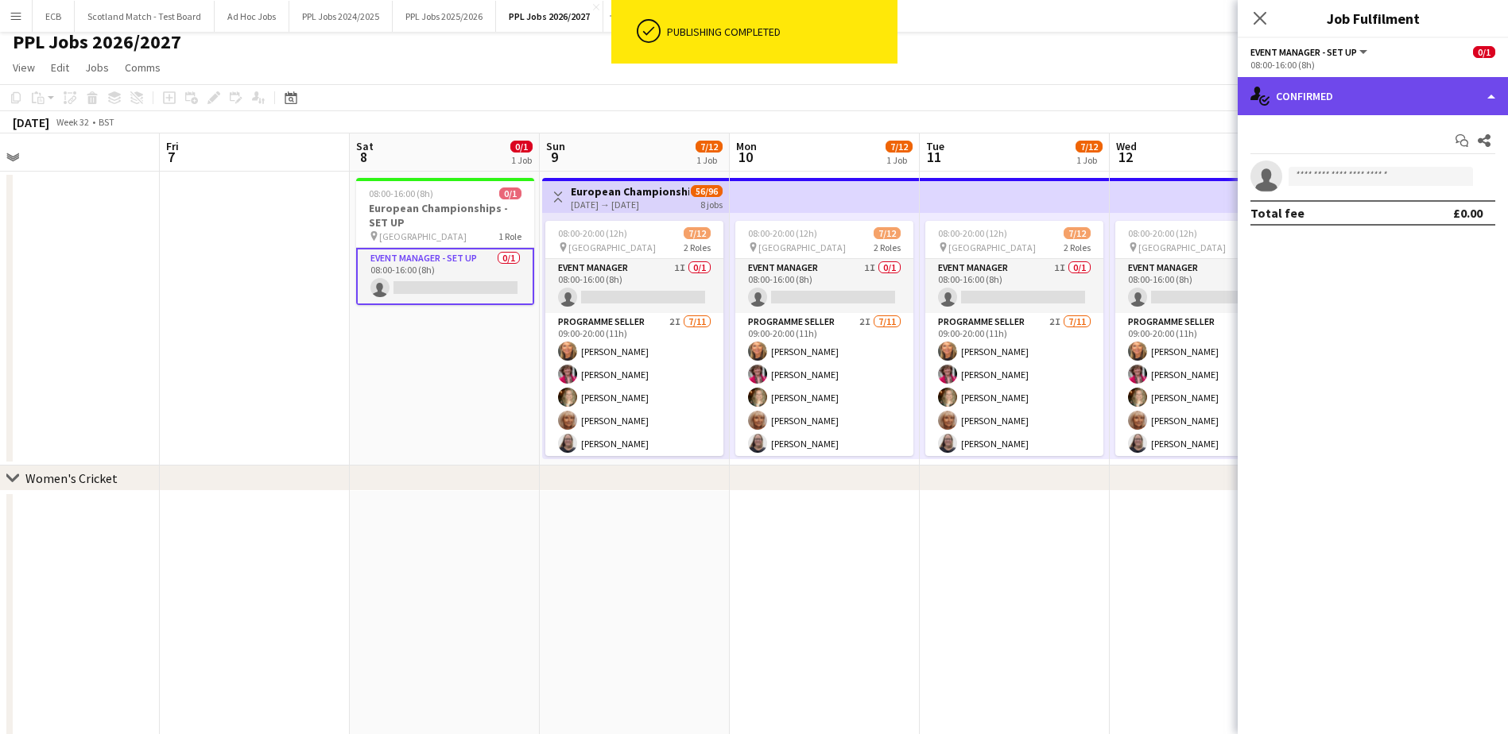
click at [1343, 103] on div "single-neutral-actions-check-2 Confirmed" at bounding box center [1373, 96] width 270 height 38
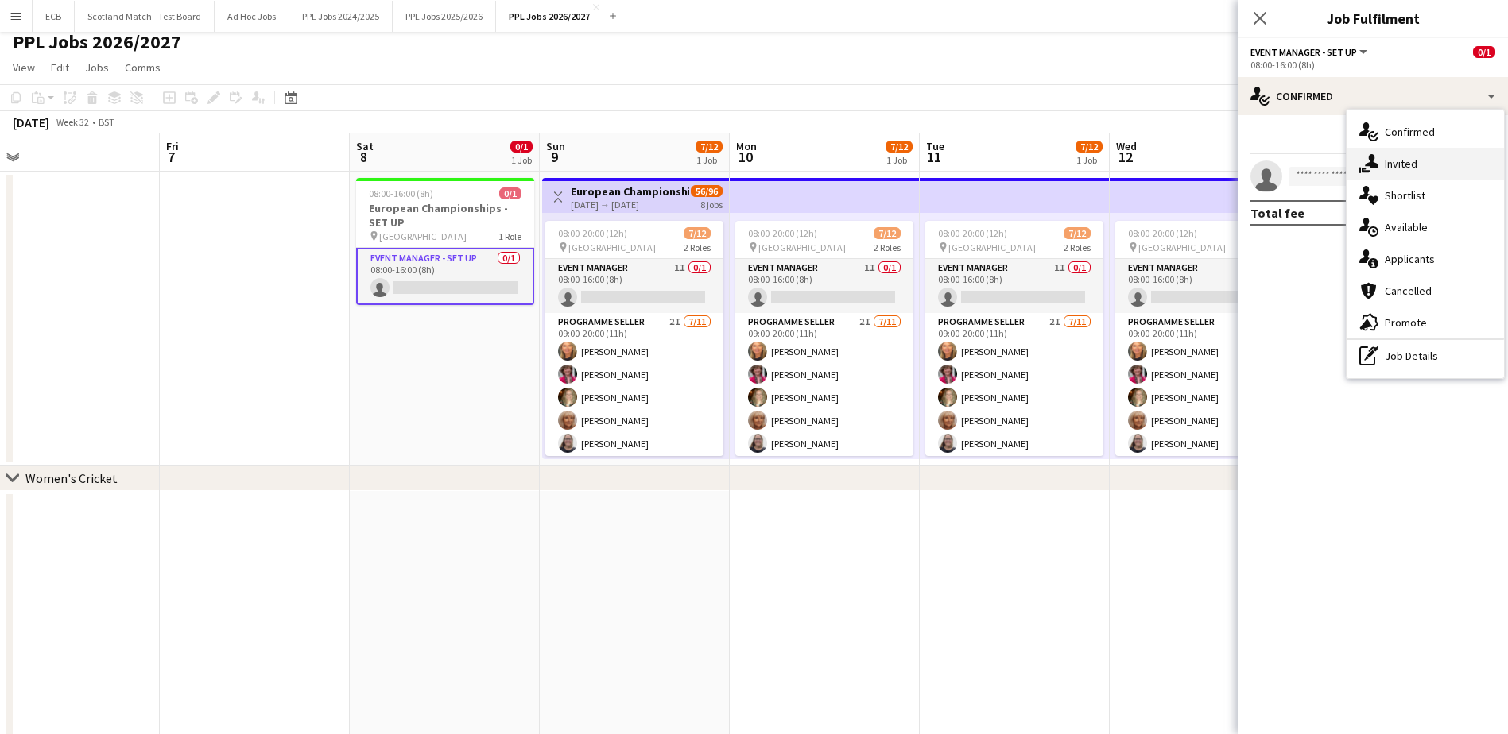
click at [1392, 175] on div "single-neutral-actions-share-1 Invited" at bounding box center [1425, 164] width 157 height 32
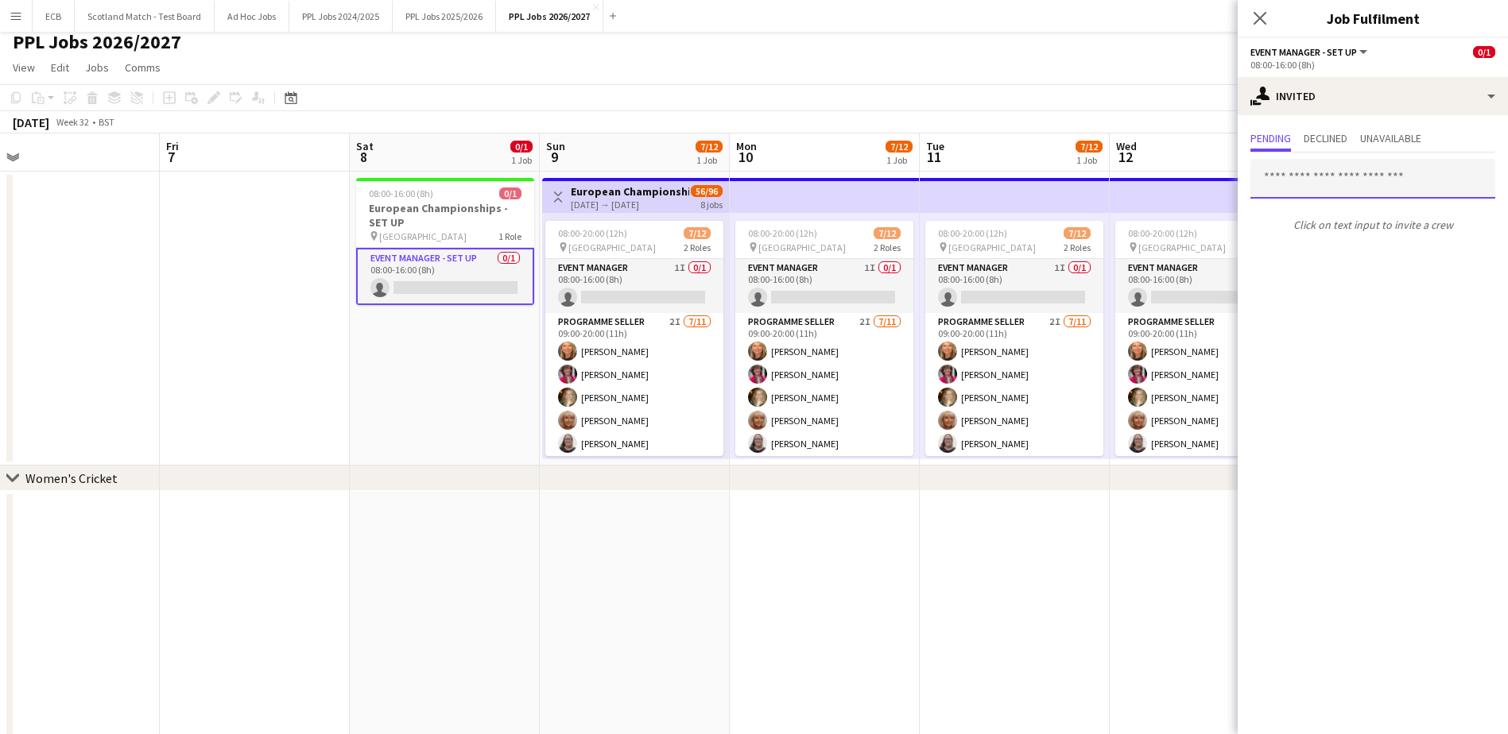
click at [1357, 185] on input "text" at bounding box center [1372, 179] width 245 height 40
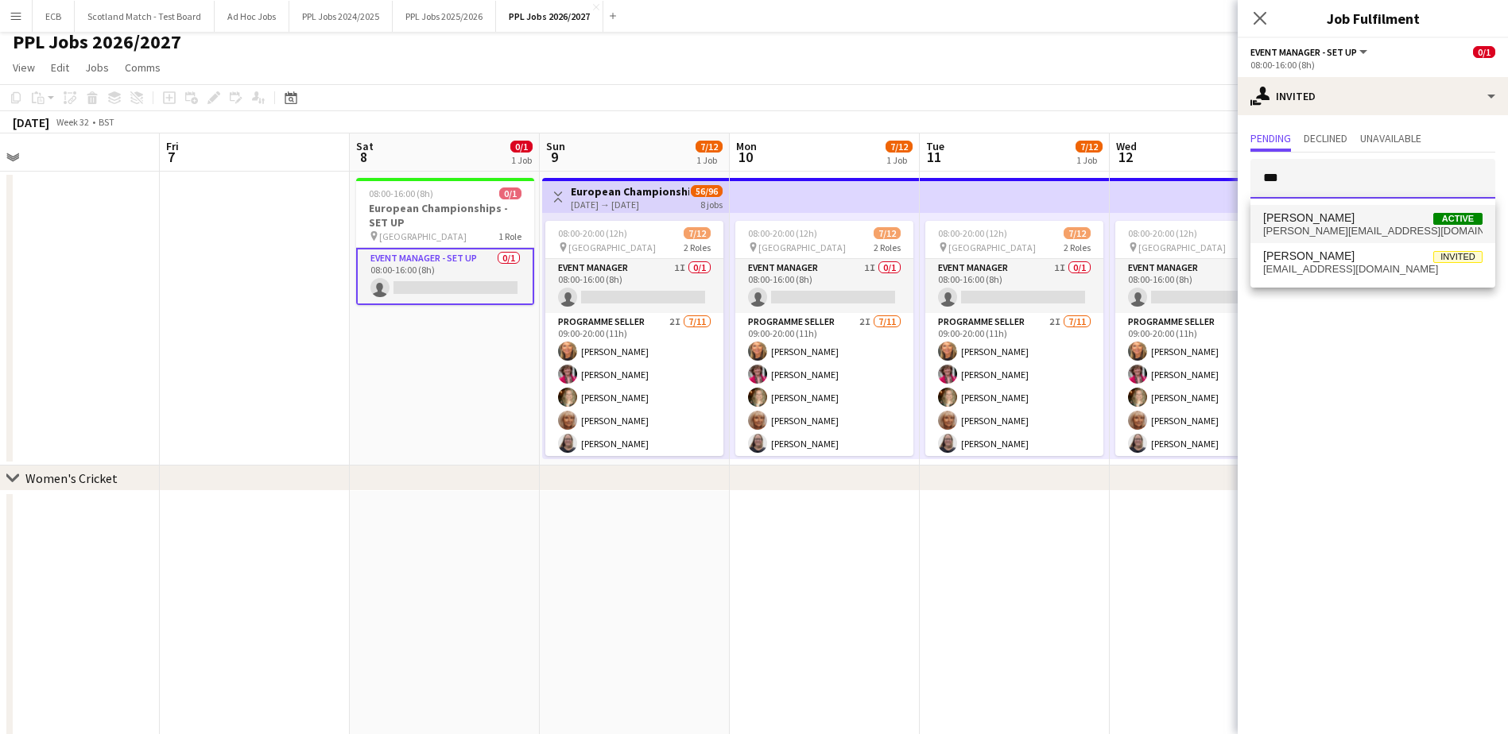
type input "***"
click at [1364, 219] on span "Paul Aldridge Active" at bounding box center [1372, 218] width 219 height 14
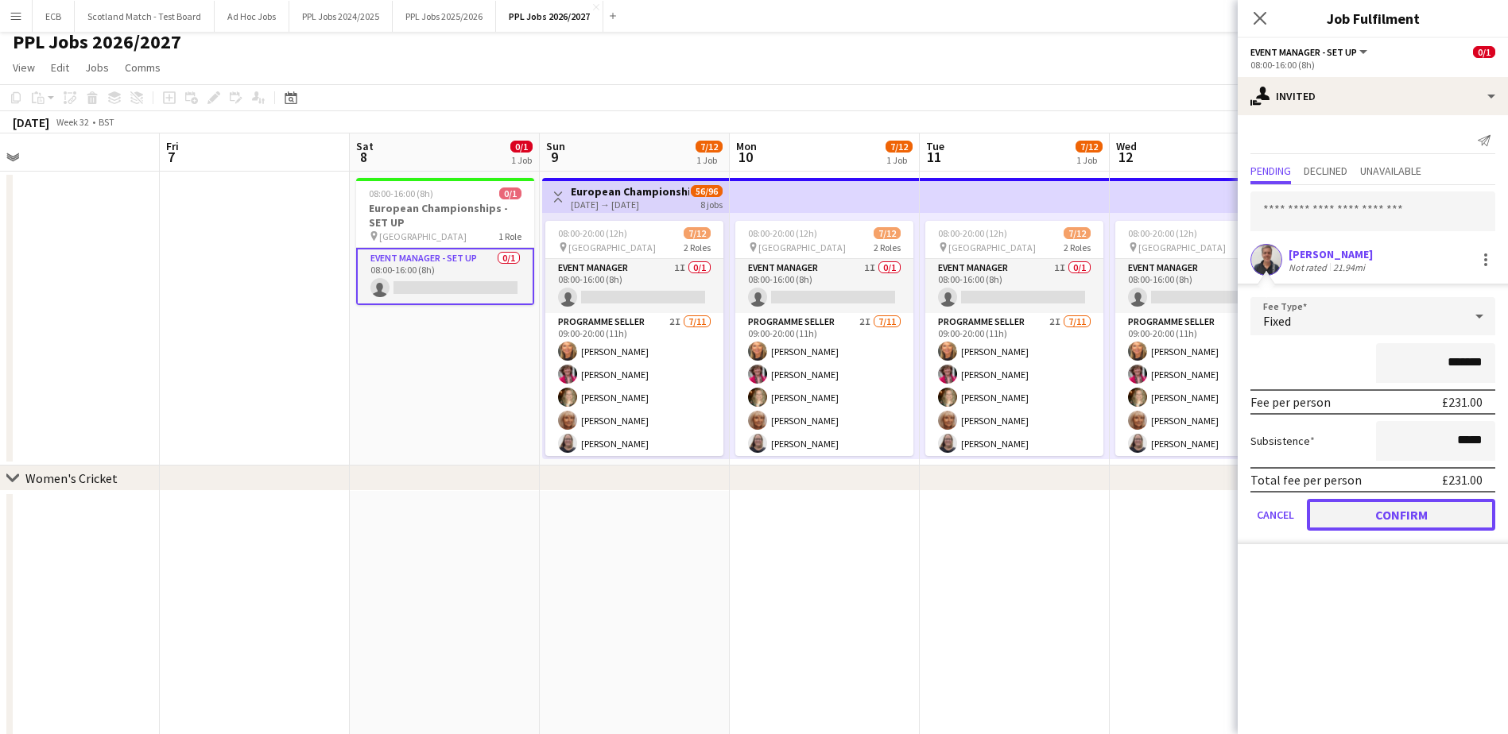
click at [1400, 513] on button "Confirm" at bounding box center [1401, 515] width 188 height 32
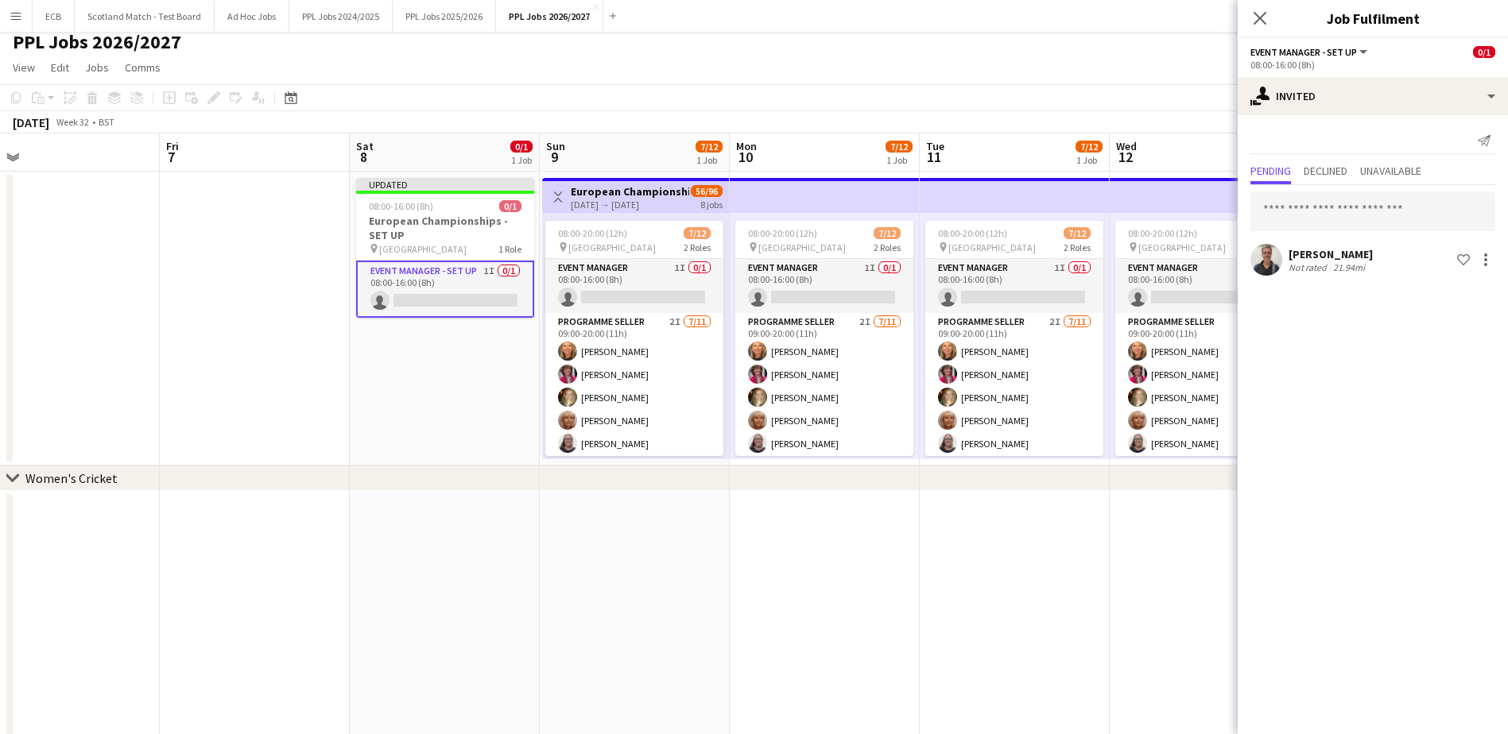
click at [780, 565] on app-date-cell at bounding box center [825, 638] width 190 height 294
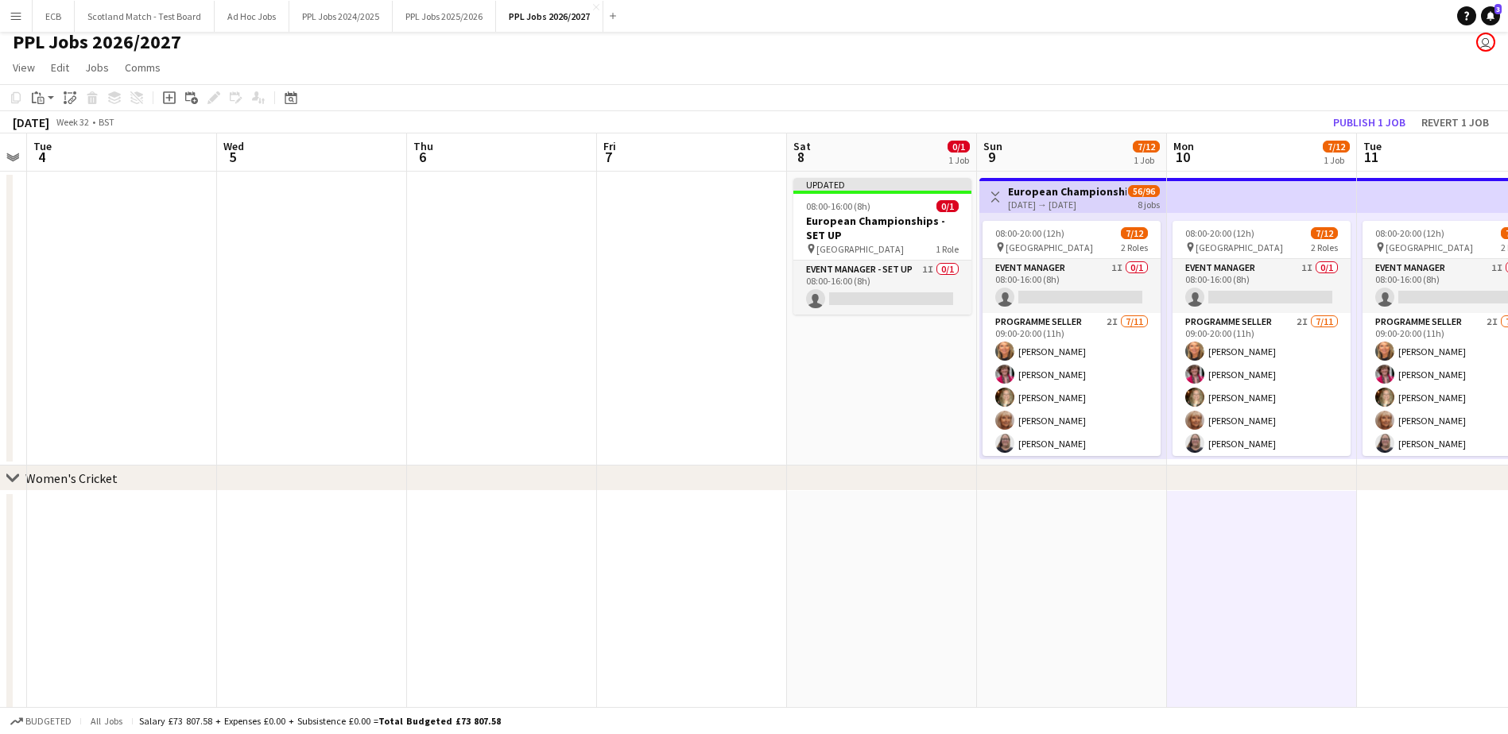
scroll to position [0, 352]
click at [1371, 127] on button "Publish 1 job" at bounding box center [1369, 122] width 85 height 21
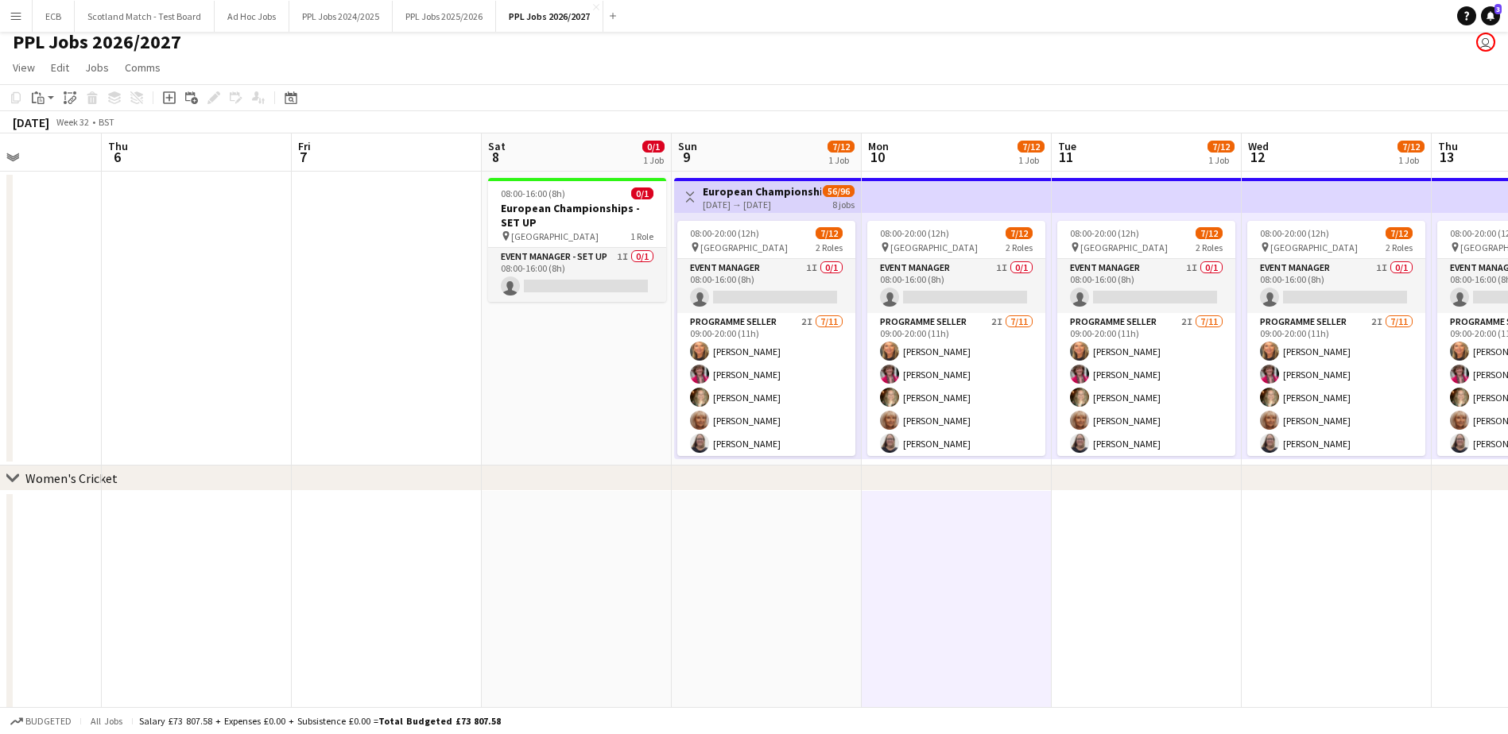
scroll to position [0, 469]
click at [565, 231] on span "Alexandra Stadium" at bounding box center [553, 237] width 87 height 12
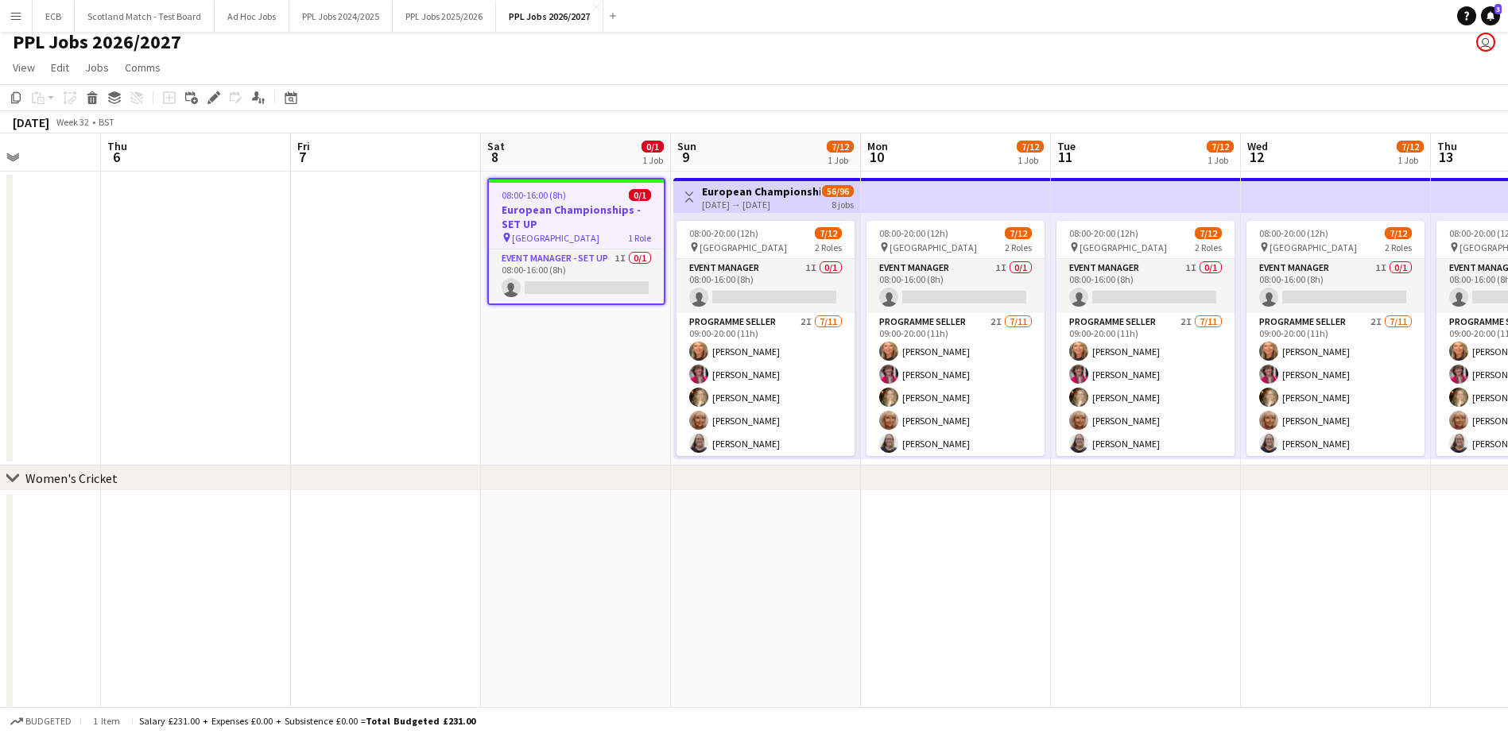
click at [734, 200] on div "09-08-2026 → 16-08-2026" at bounding box center [761, 205] width 118 height 12
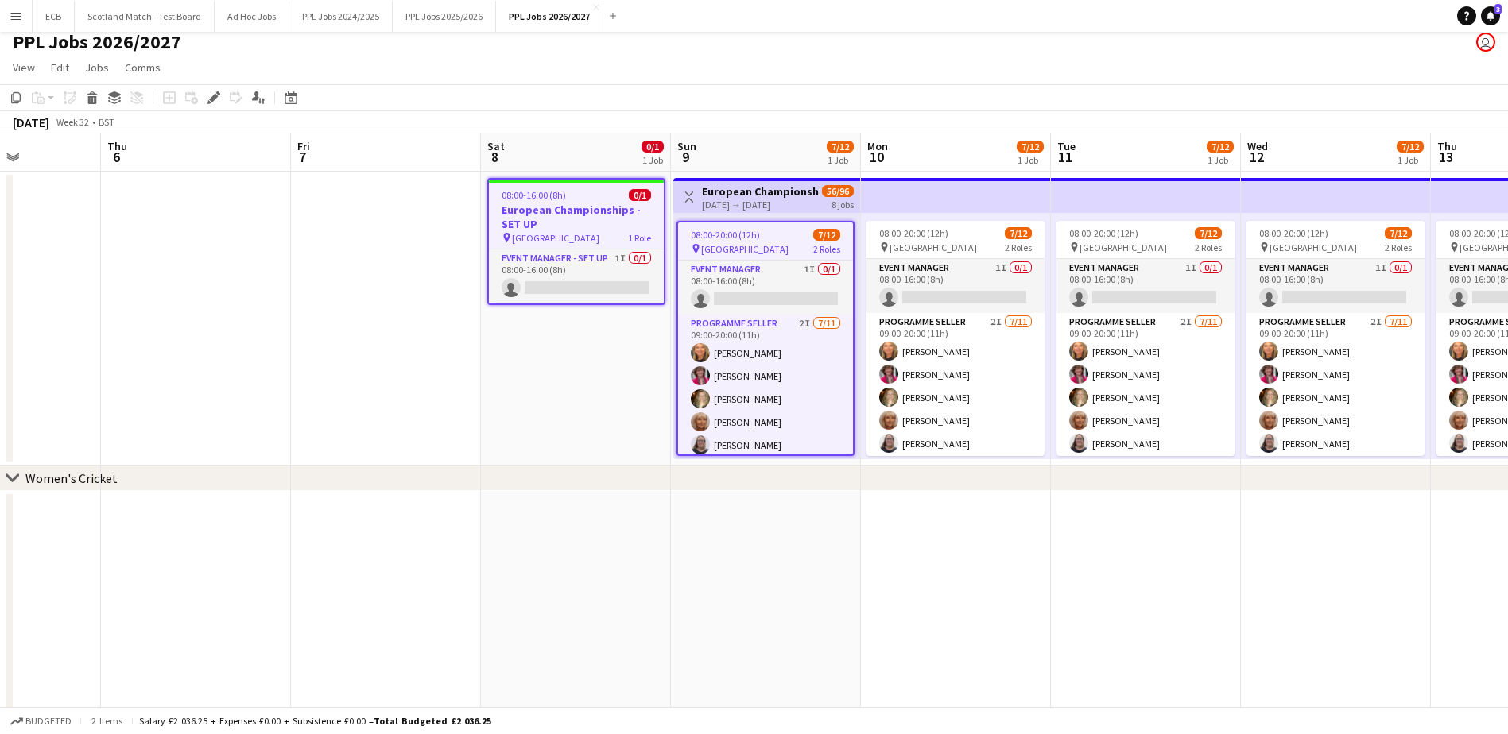
click at [889, 193] on app-top-bar at bounding box center [956, 195] width 190 height 35
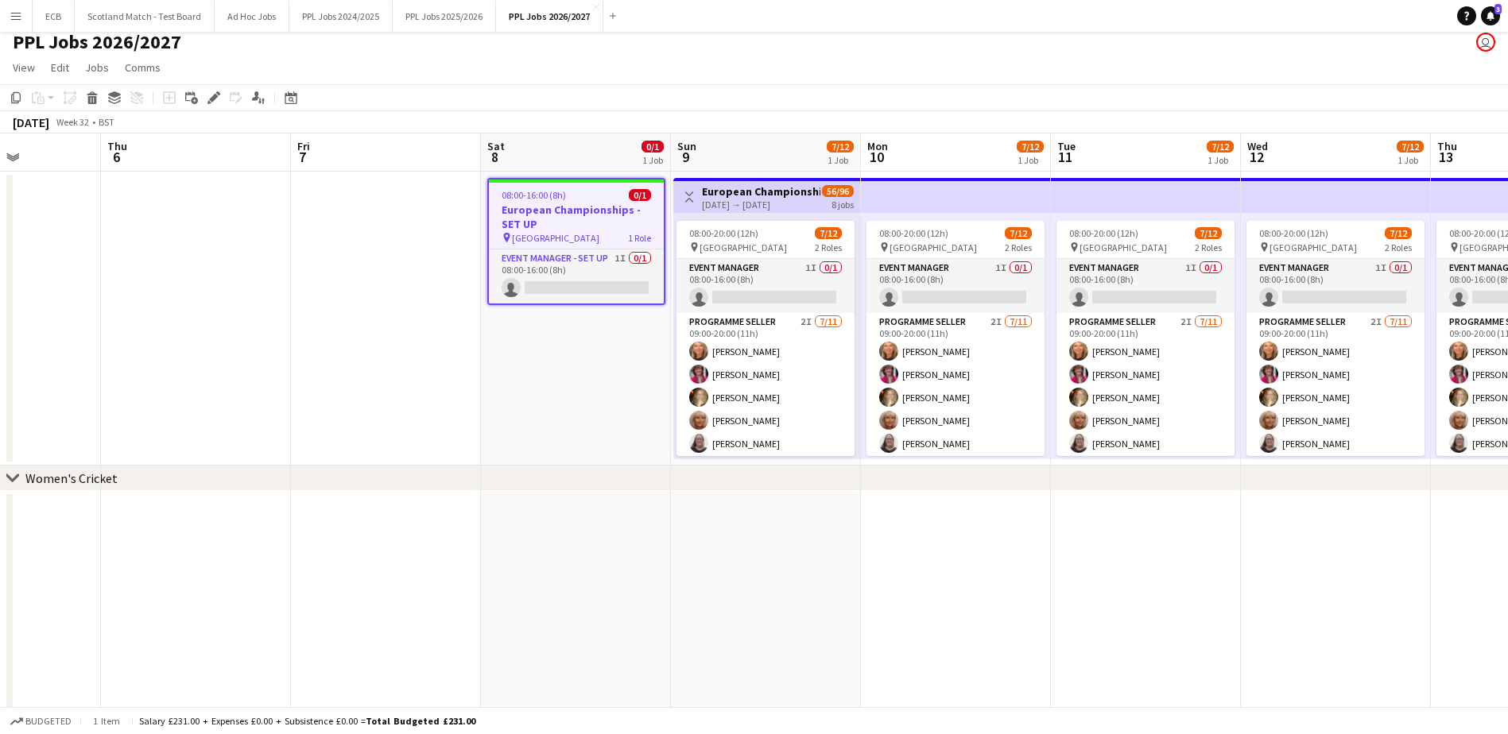
click at [755, 189] on h3 "European Championships 2026 - Hold Date" at bounding box center [761, 191] width 118 height 14
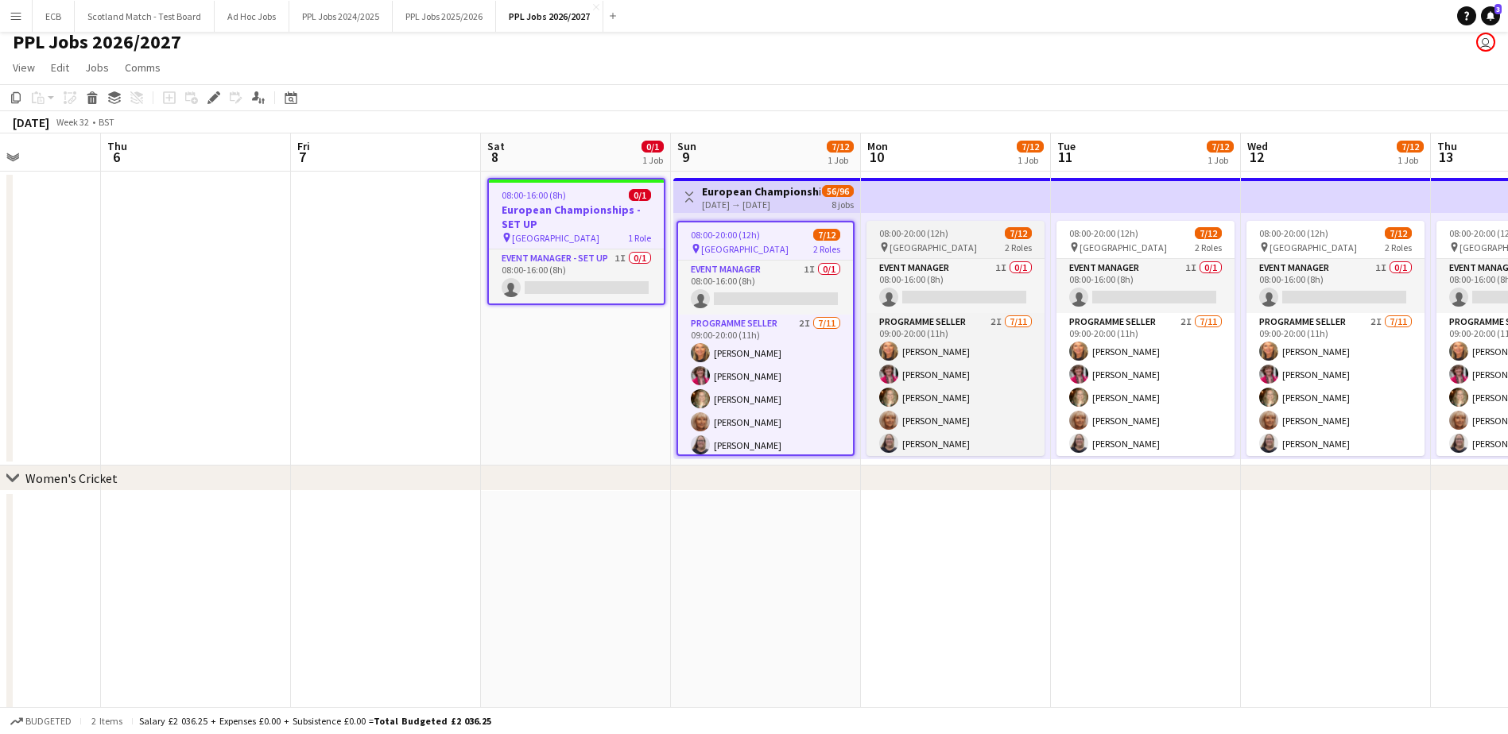
click at [899, 238] on span "08:00-20:00 (12h)" at bounding box center [913, 233] width 69 height 12
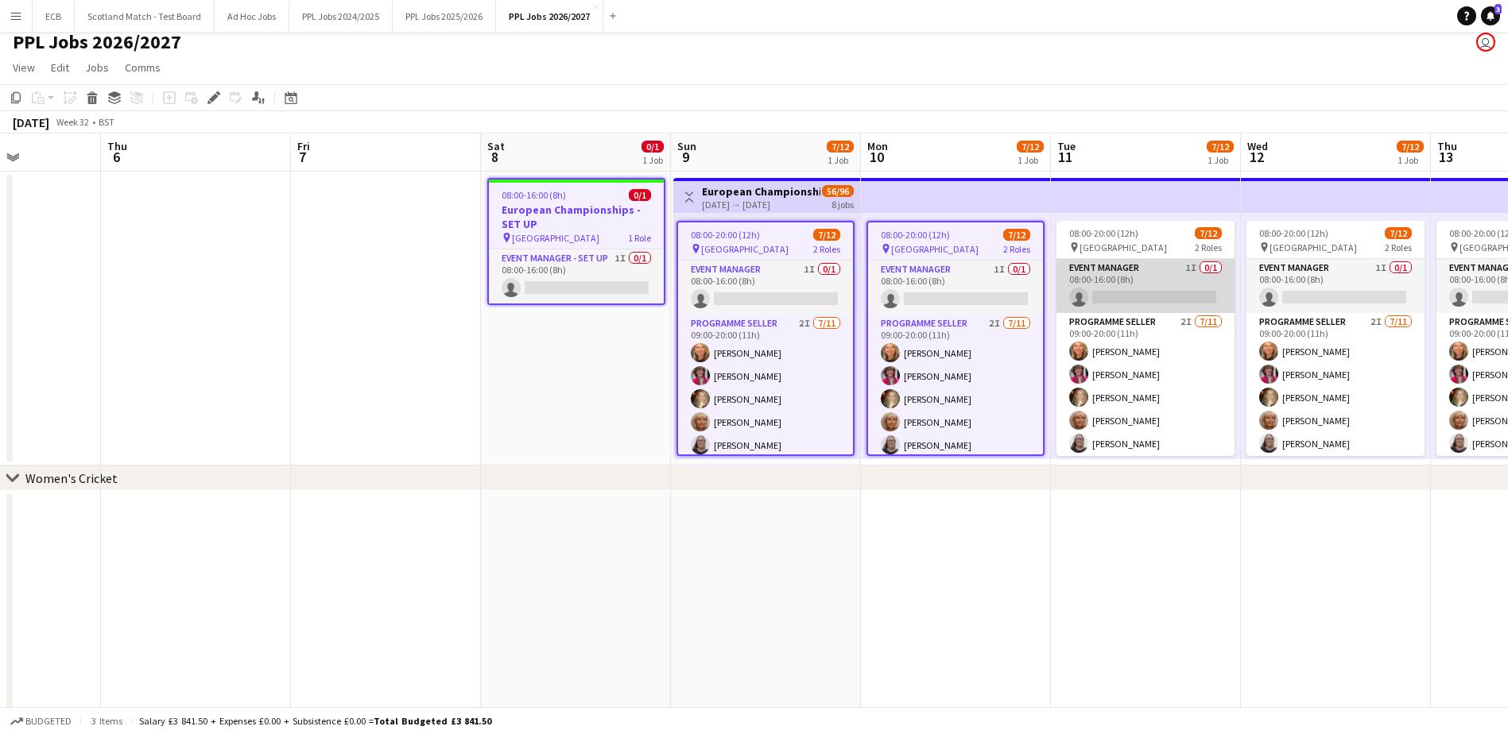
click at [1130, 269] on app-card-role "Event Manager 1I 0/1 08:00-16:00 (8h) single-neutral-actions" at bounding box center [1145, 286] width 178 height 54
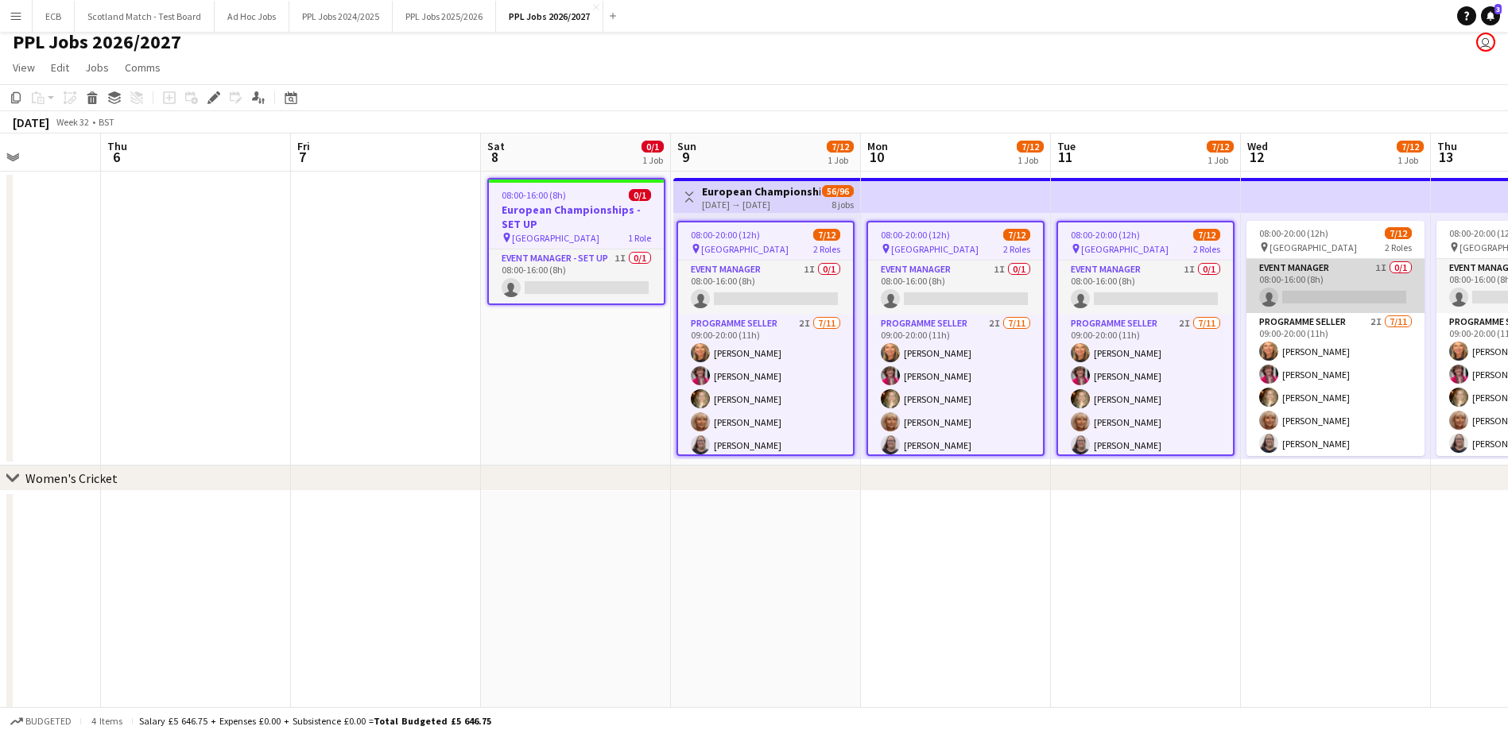
click at [1308, 278] on app-card-role "Event Manager 1I 0/1 08:00-16:00 (8h) single-neutral-actions" at bounding box center [1335, 286] width 178 height 54
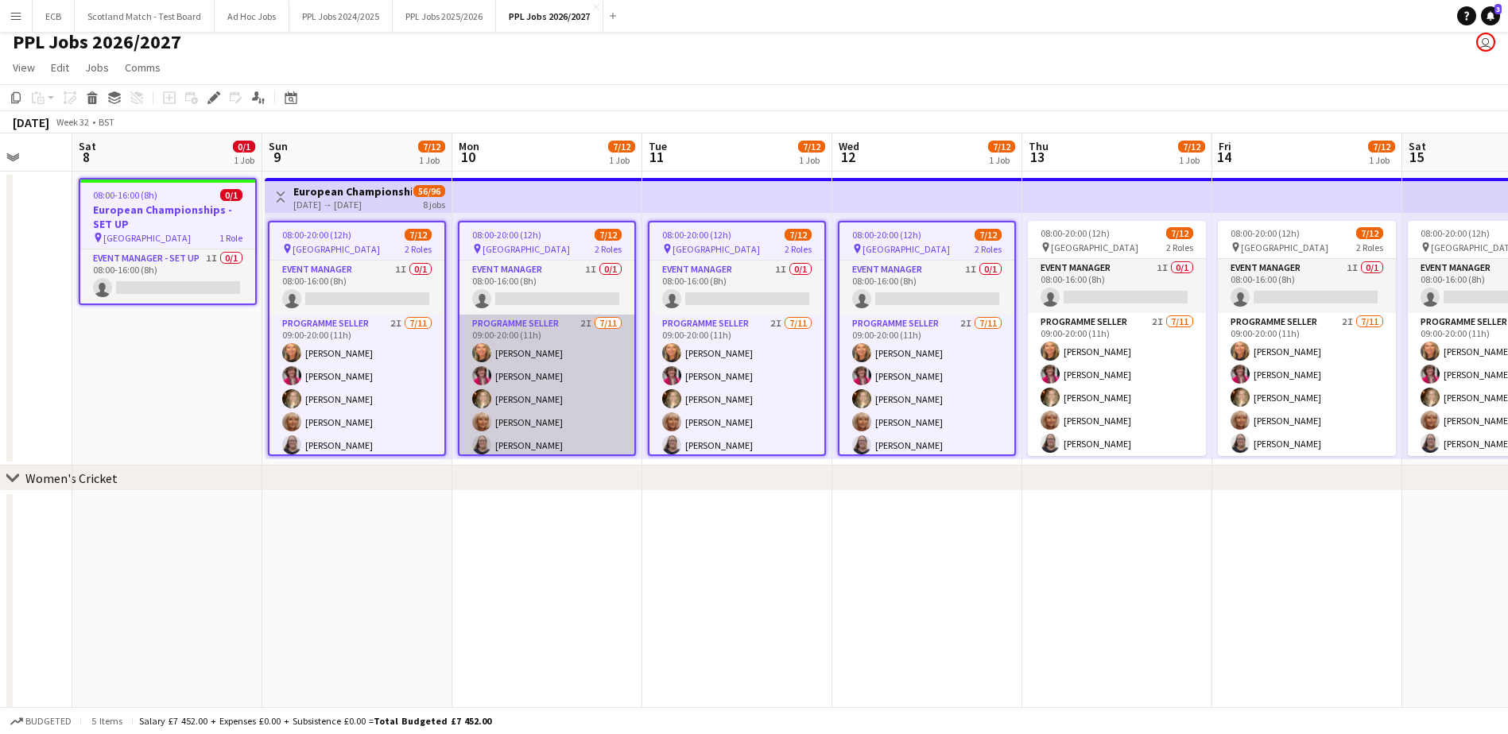
scroll to position [0, 533]
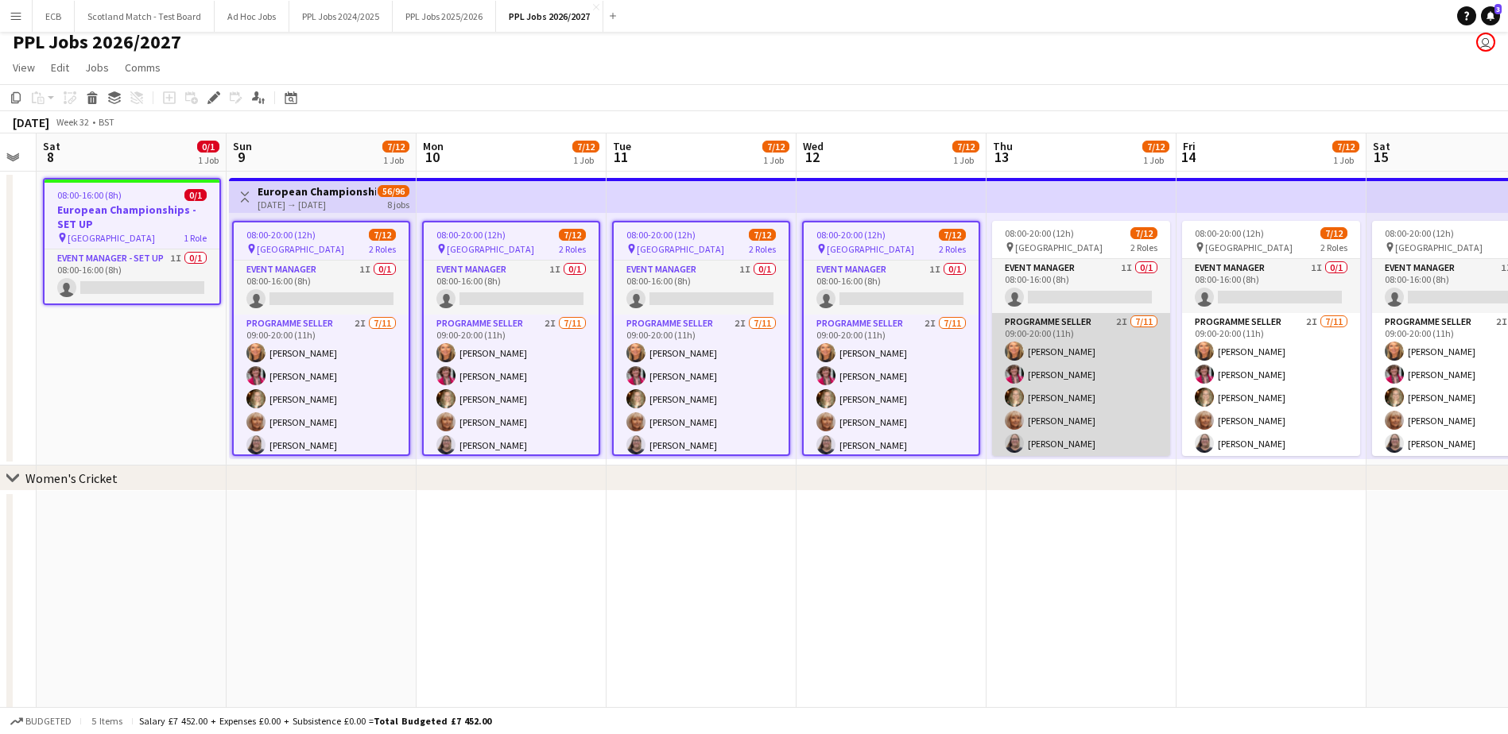
click at [1028, 315] on app-card-role "Programme Seller 2I 7/11 09:00-20:00 (11h) Denise Jowitt Tina Phillips Julie Cl…" at bounding box center [1081, 455] width 178 height 285
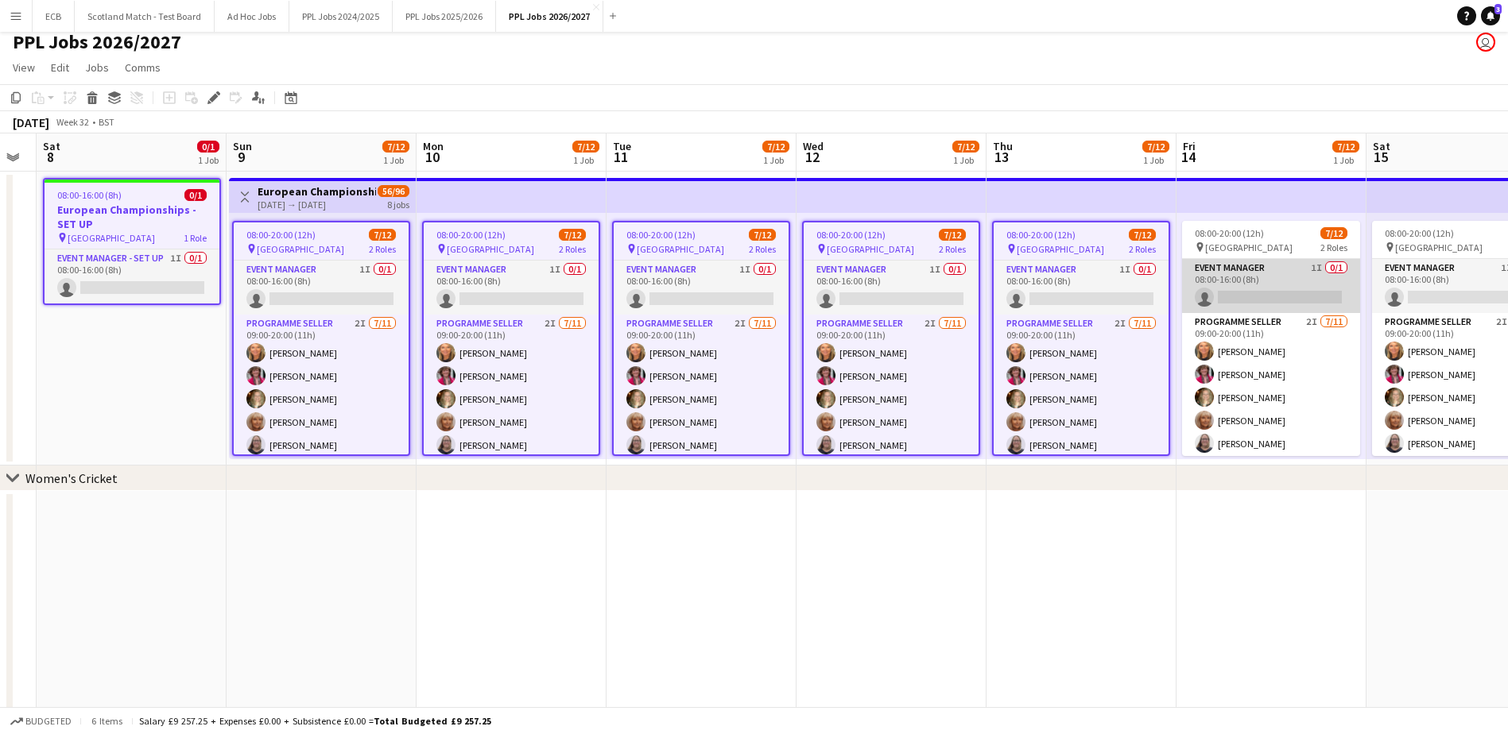
click at [1250, 298] on app-card-role "Event Manager 1I 0/1 08:00-16:00 (8h) single-neutral-actions" at bounding box center [1271, 286] width 178 height 54
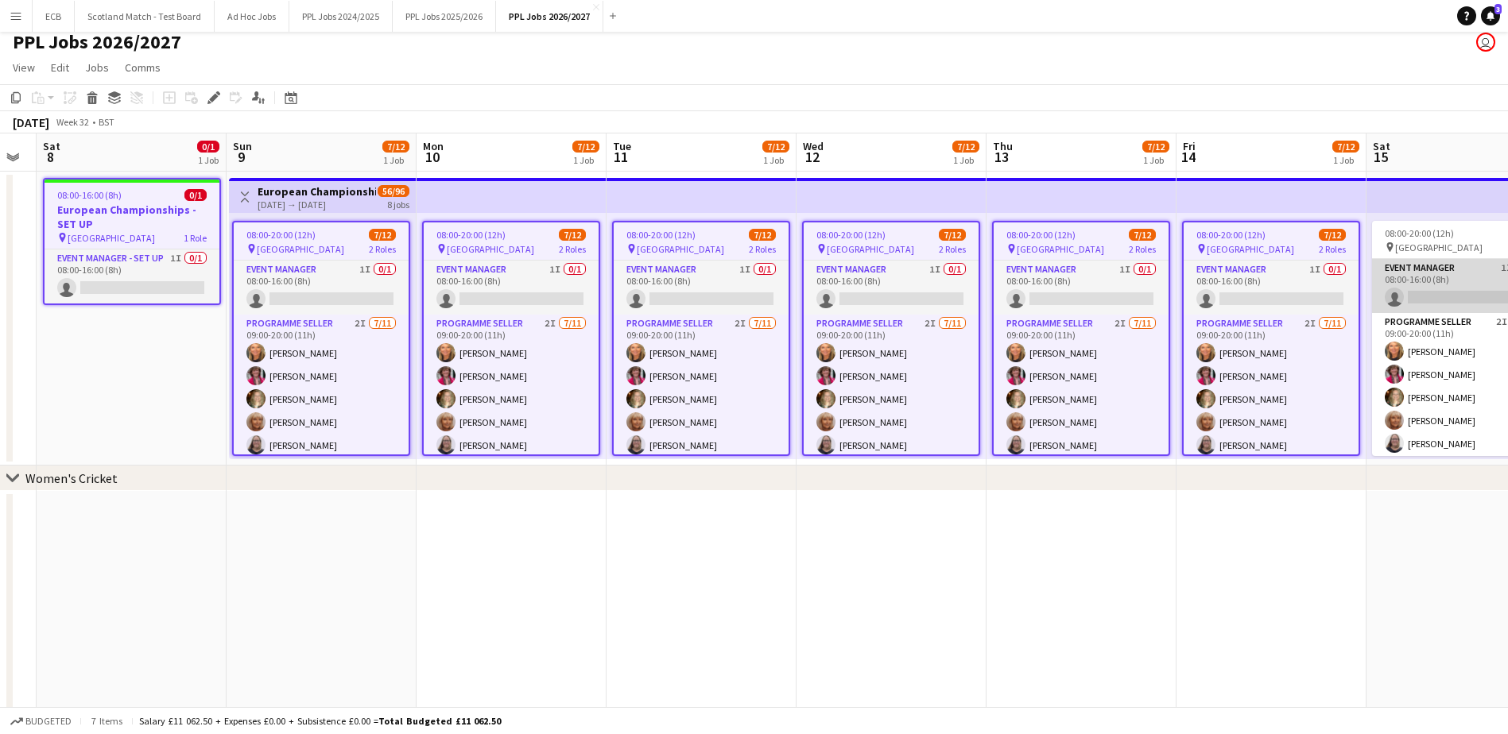
click at [1447, 302] on app-card-role "Event Manager 1I 0/1 08:00-16:00 (8h) single-neutral-actions" at bounding box center [1461, 286] width 178 height 54
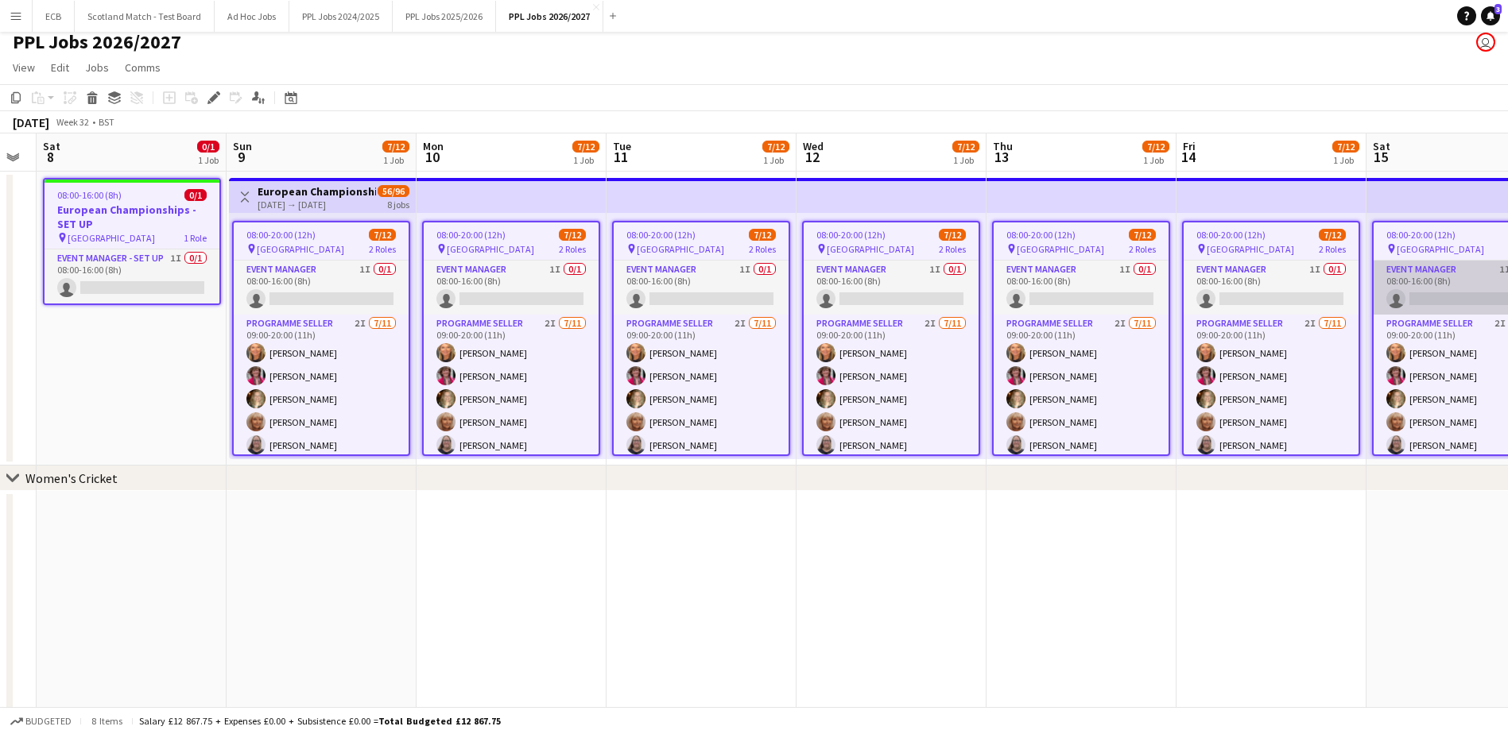
scroll to position [0, 520]
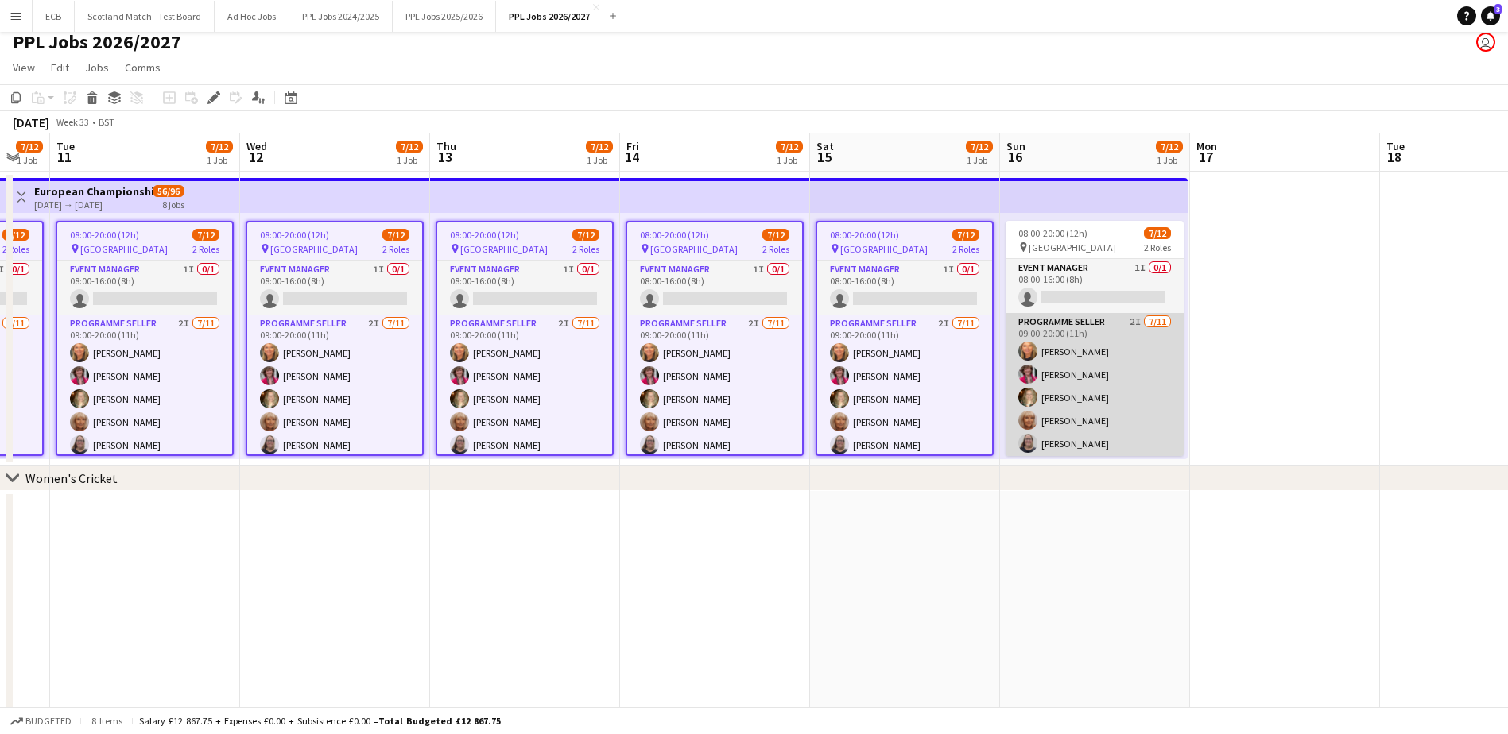
click at [1079, 347] on app-card-role "Programme Seller 2I 7/11 09:00-20:00 (11h) Denise Jowitt Tina Phillips Julie Cl…" at bounding box center [1095, 455] width 178 height 285
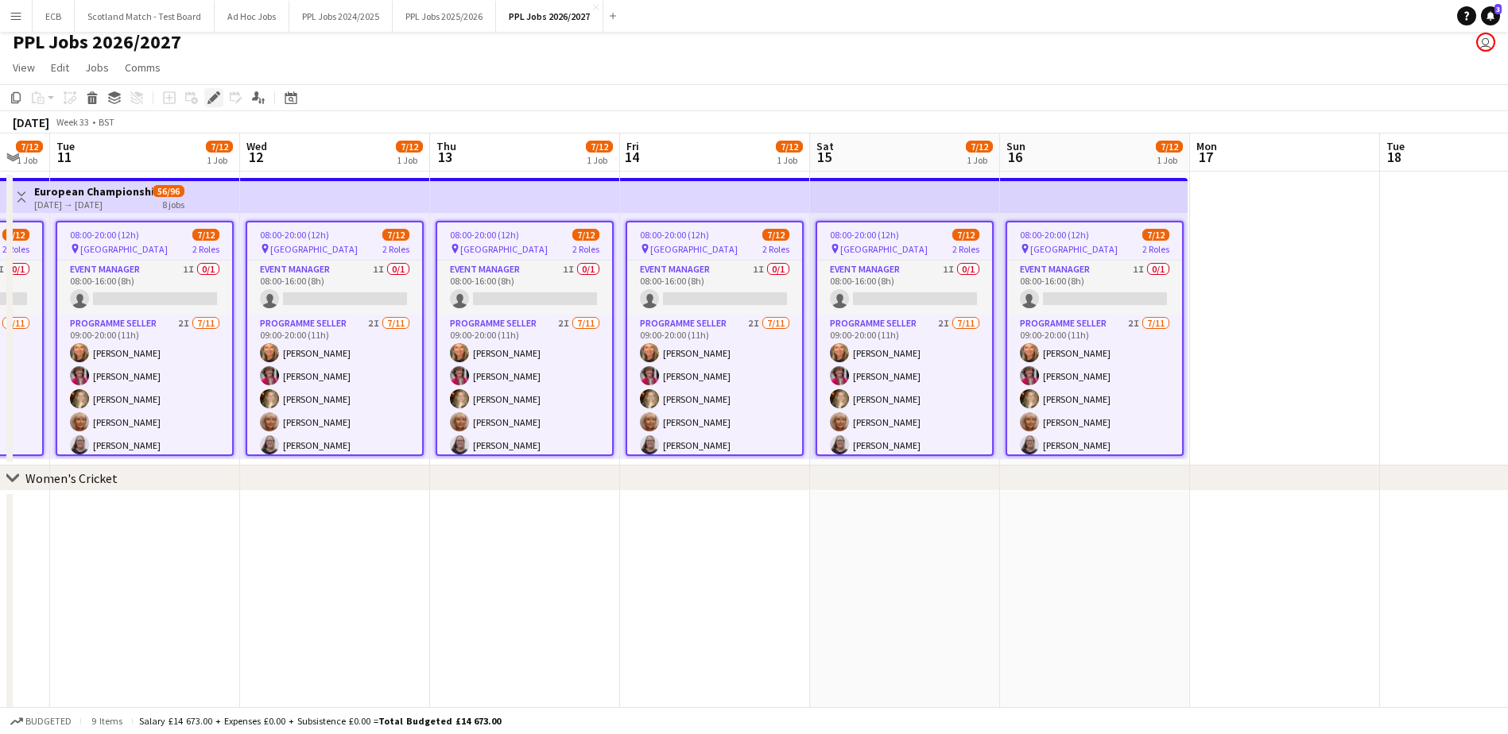
click at [215, 103] on icon "Edit" at bounding box center [213, 97] width 13 height 13
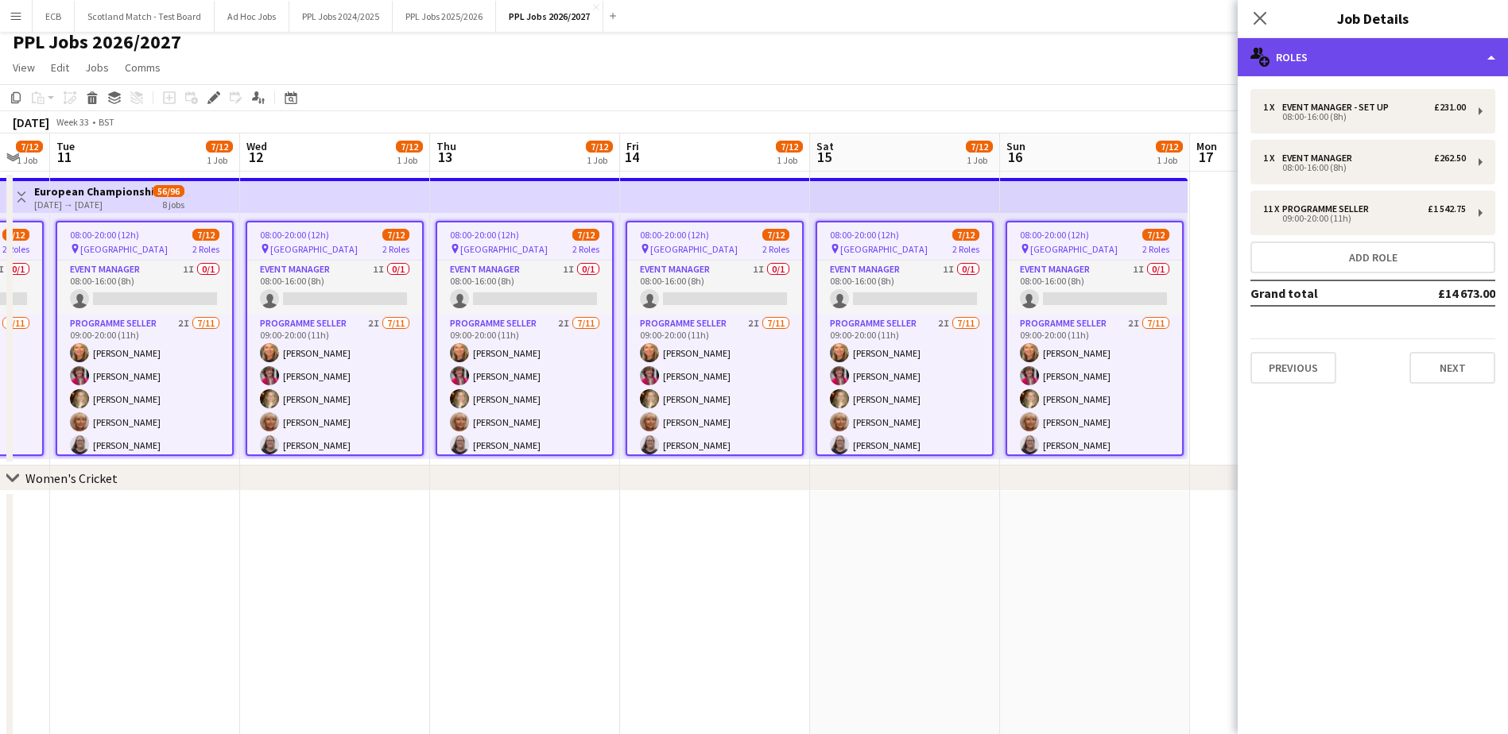
click at [1304, 59] on div "multiple-users-add Roles" at bounding box center [1373, 57] width 270 height 38
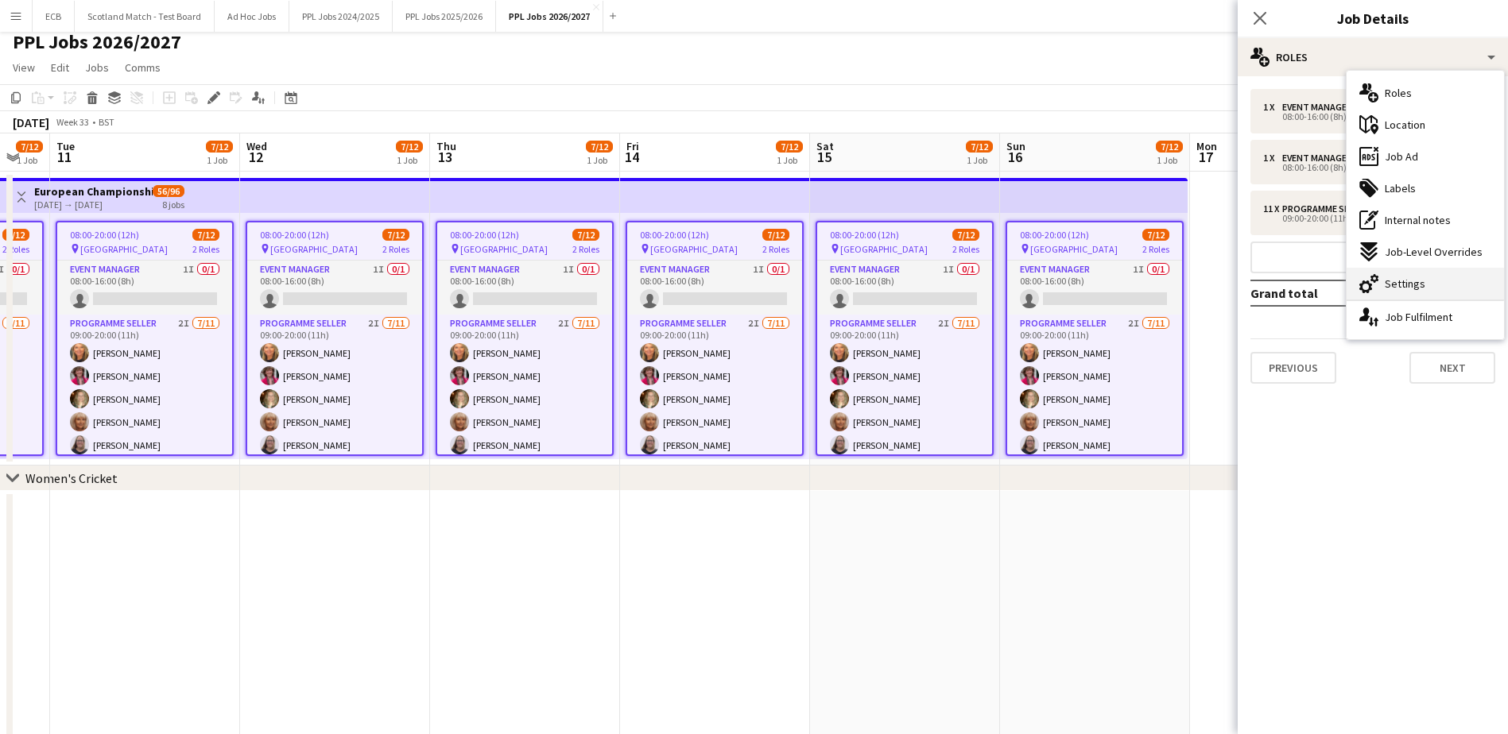
click at [1428, 273] on div "cog-double-3 Settings" at bounding box center [1425, 284] width 157 height 32
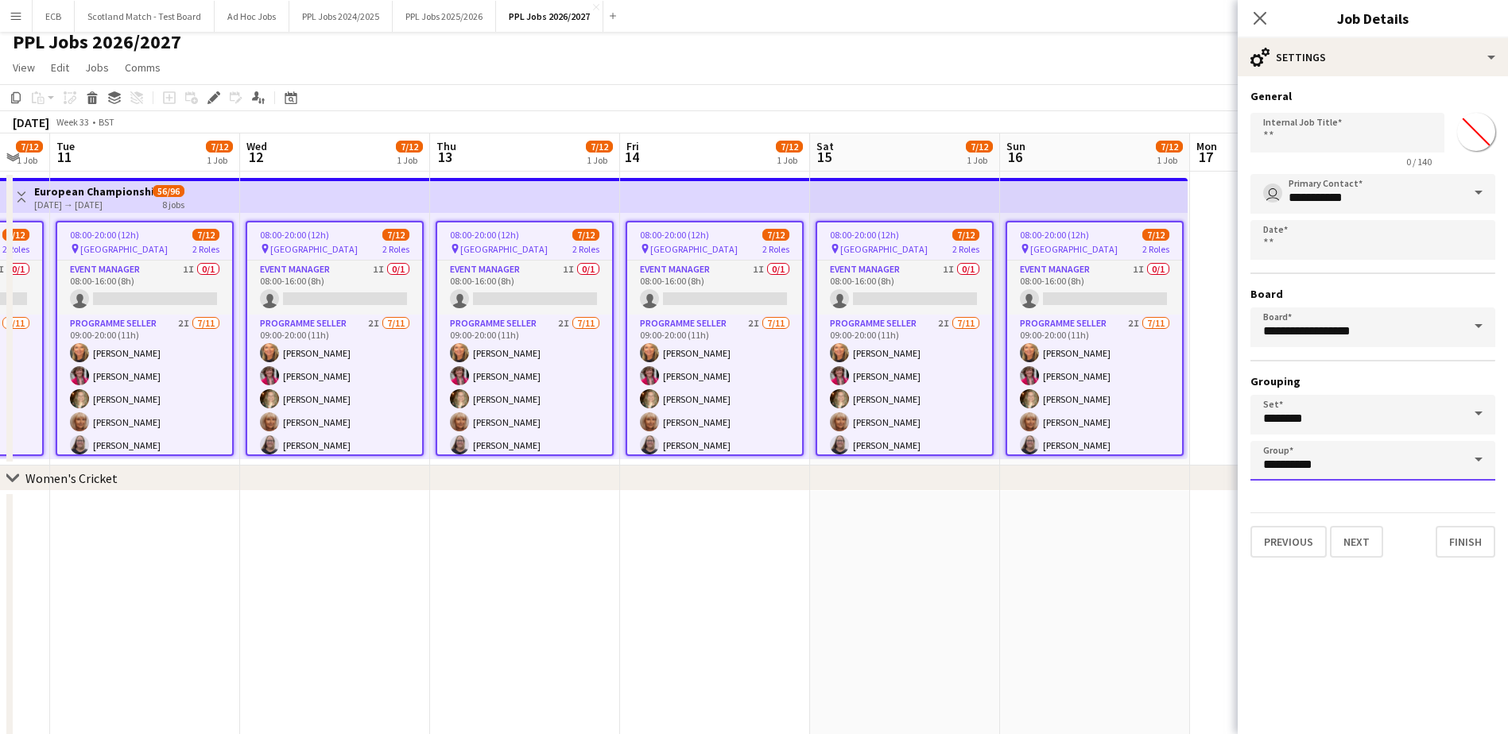
click at [1387, 459] on input "**********" at bounding box center [1372, 461] width 245 height 40
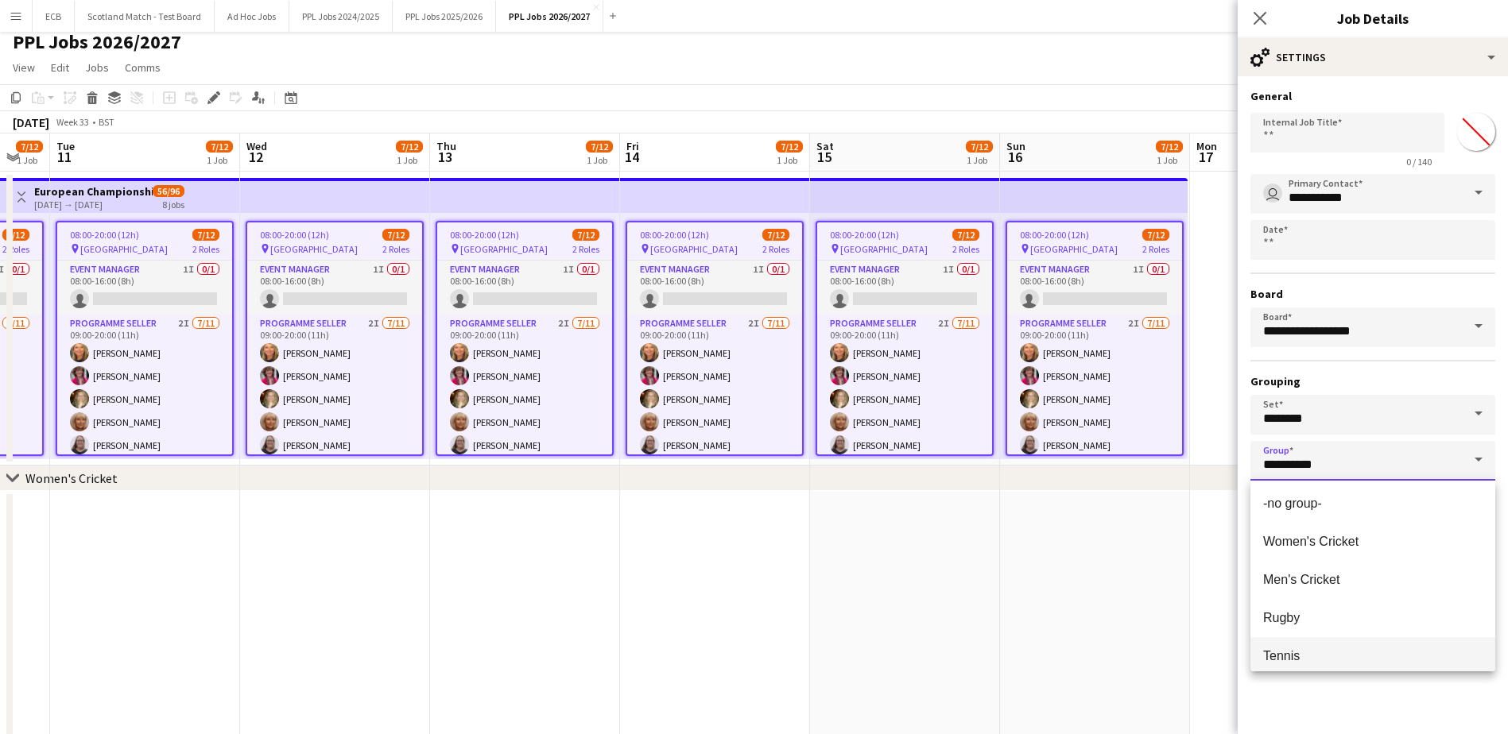
scroll to position [2, 0]
click at [1319, 659] on span "Tennis" at bounding box center [1372, 656] width 219 height 15
type input "******"
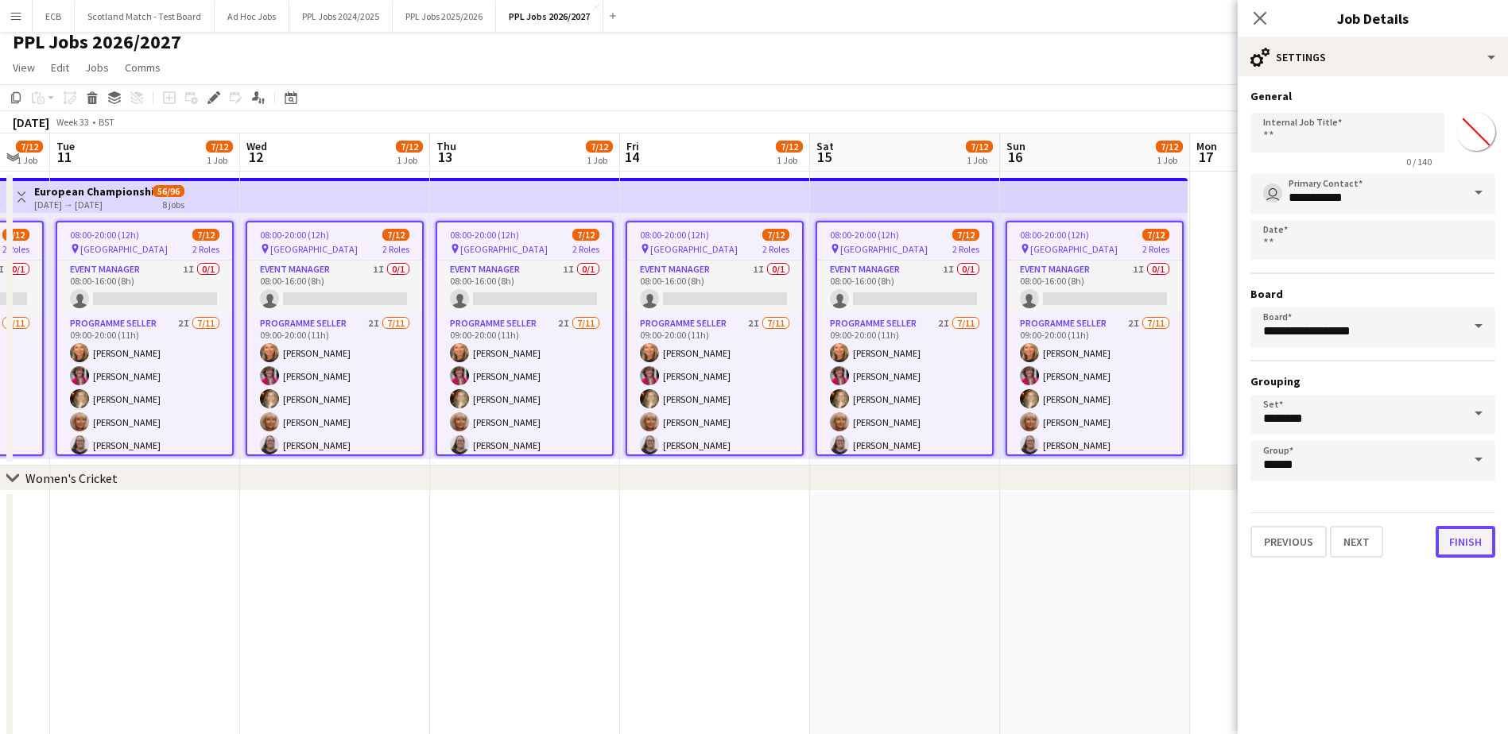
click at [1464, 550] on button "Finish" at bounding box center [1466, 542] width 60 height 32
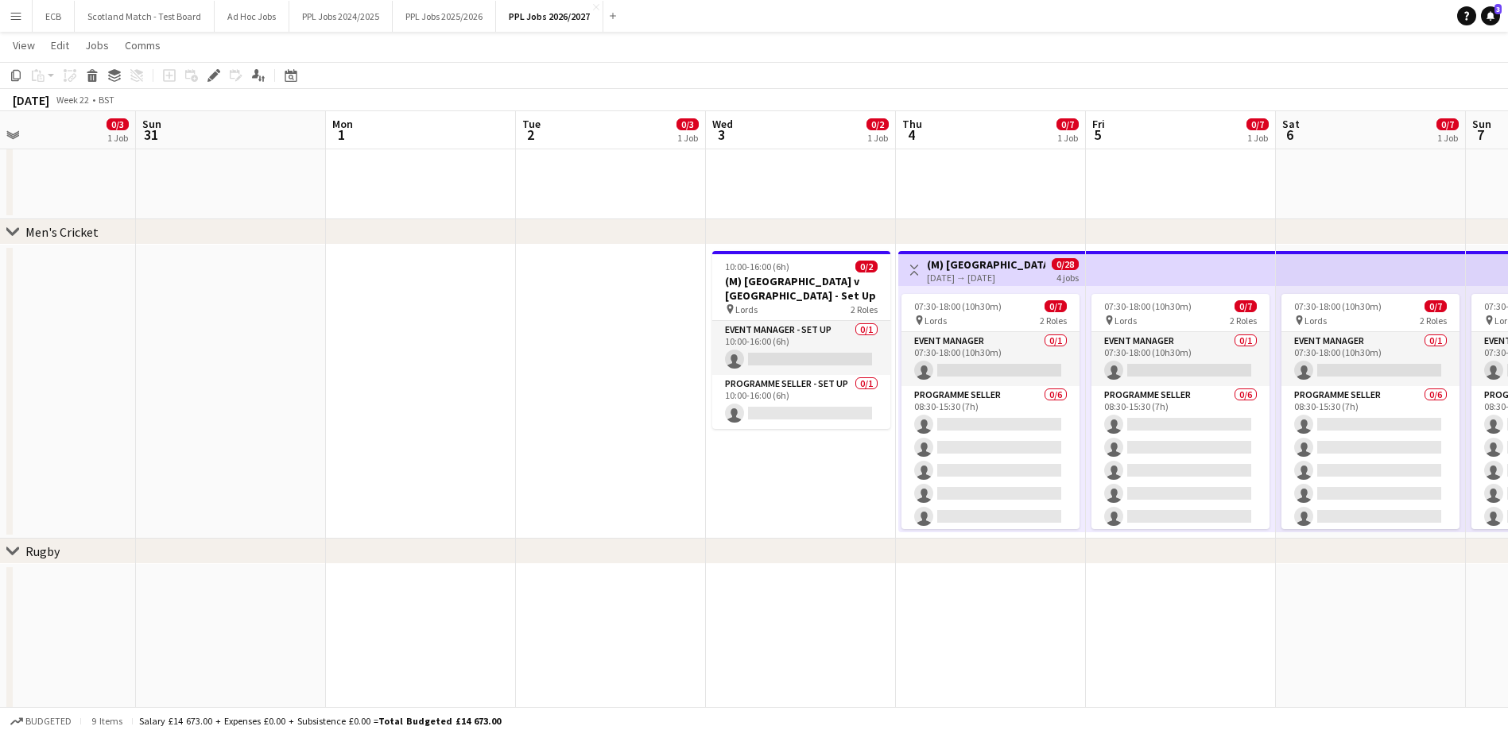
scroll to position [0, 625]
click at [811, 467] on app-date-cell "10:00-16:00 (6h) 0/2 (M) England v New Zealand - Set Up pin Lords 2 Roles Event…" at bounding box center [800, 392] width 190 height 294
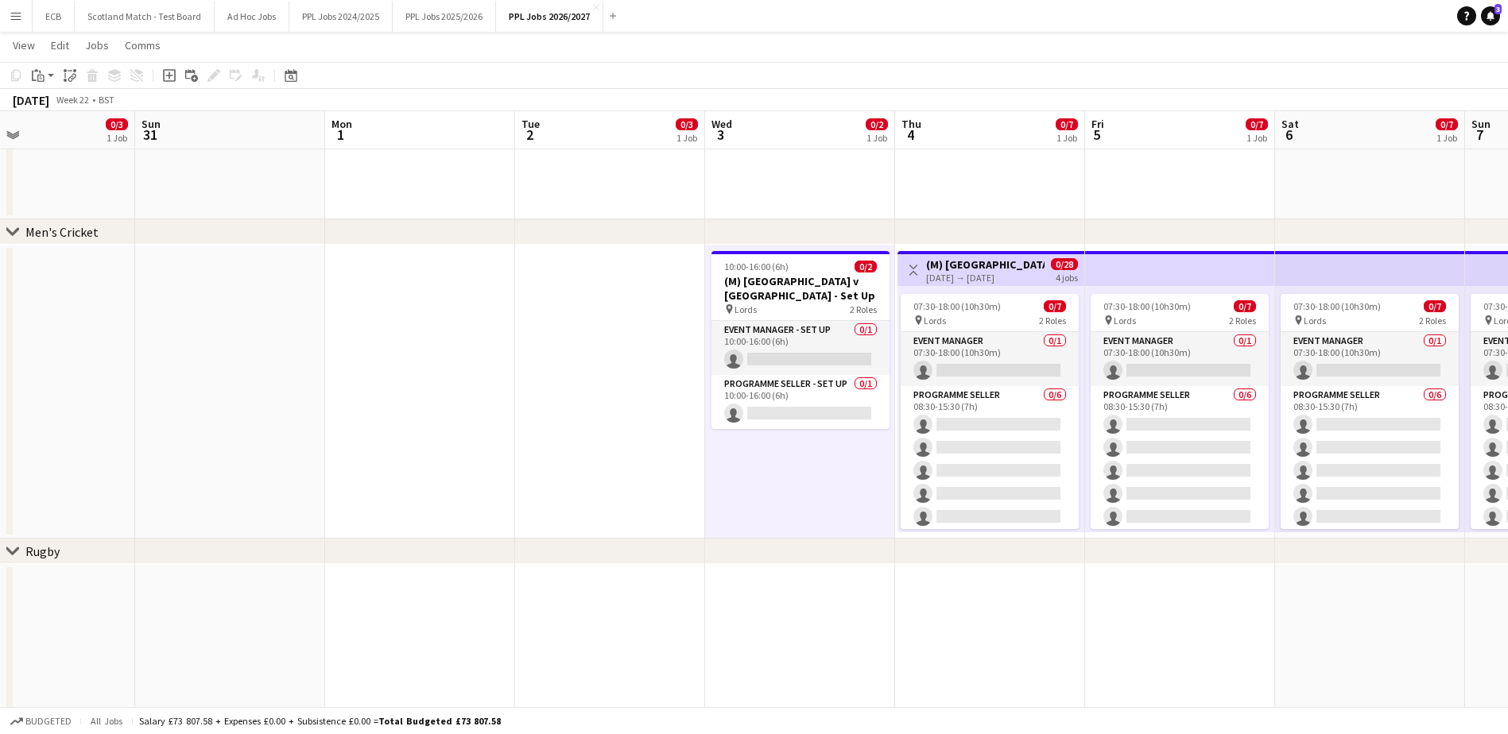
click at [782, 131] on app-board-header-date "Wed 3 0/2 1 Job" at bounding box center [800, 130] width 190 height 38
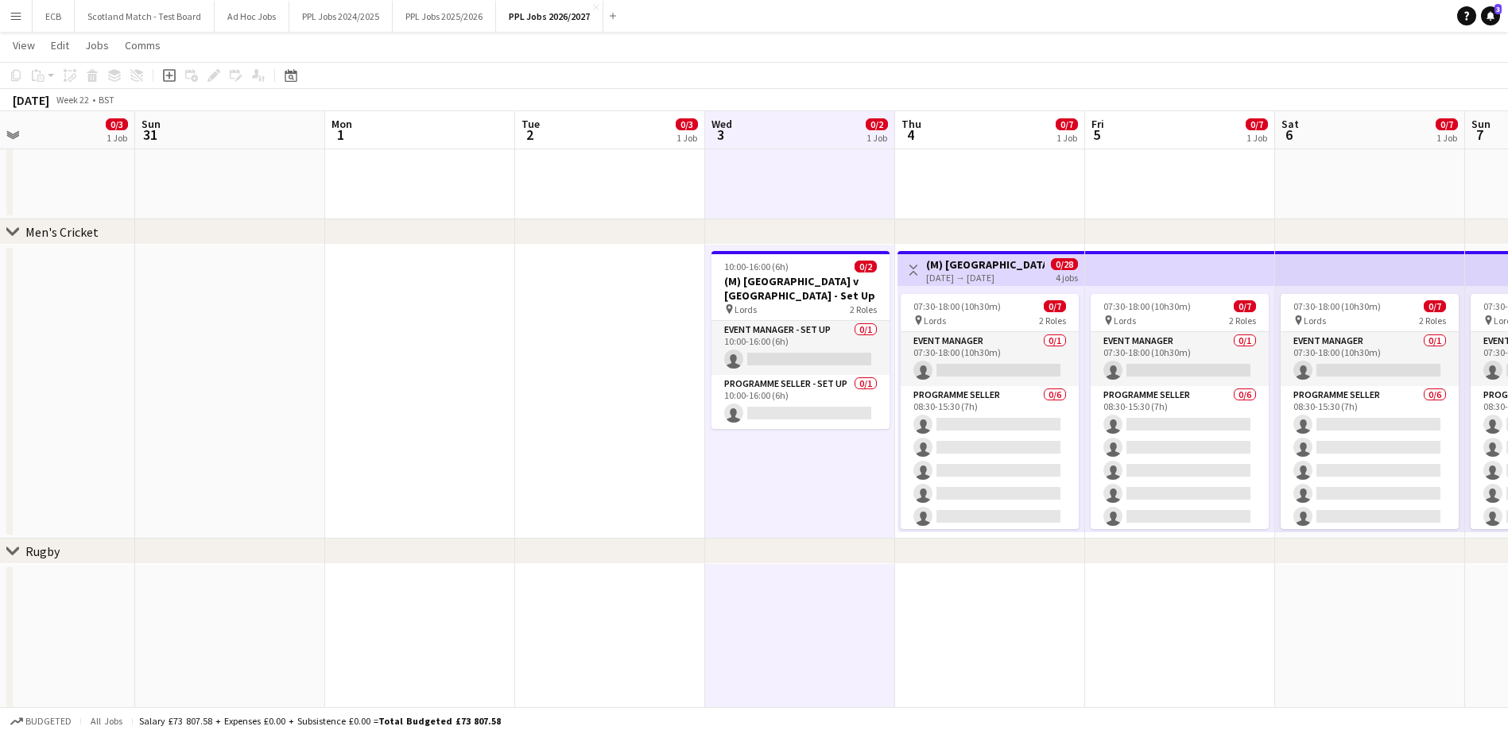
click at [231, 140] on app-board-header-date "Sun 31" at bounding box center [230, 130] width 190 height 38
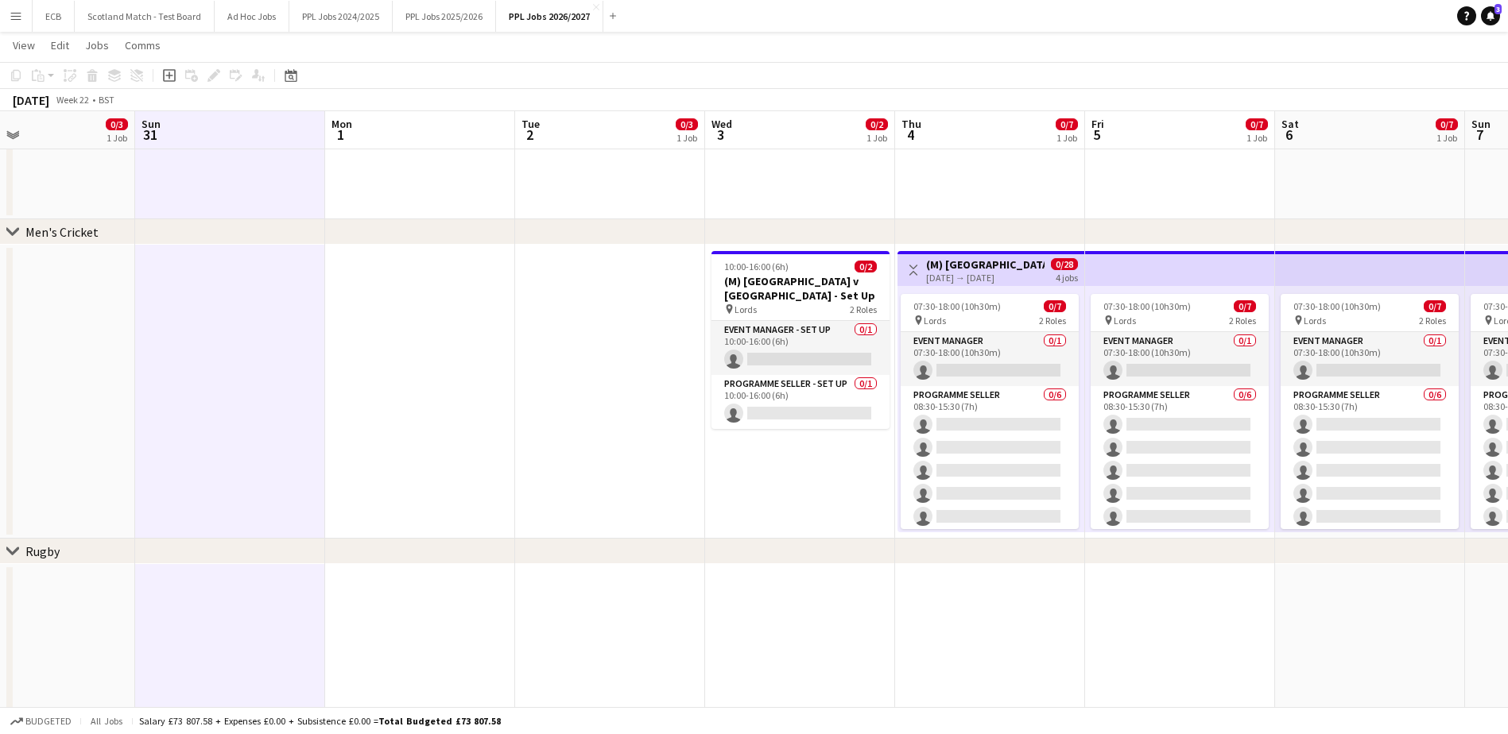
click at [766, 137] on app-board-header-date "Wed 3 0/2 1 Job" at bounding box center [800, 130] width 190 height 38
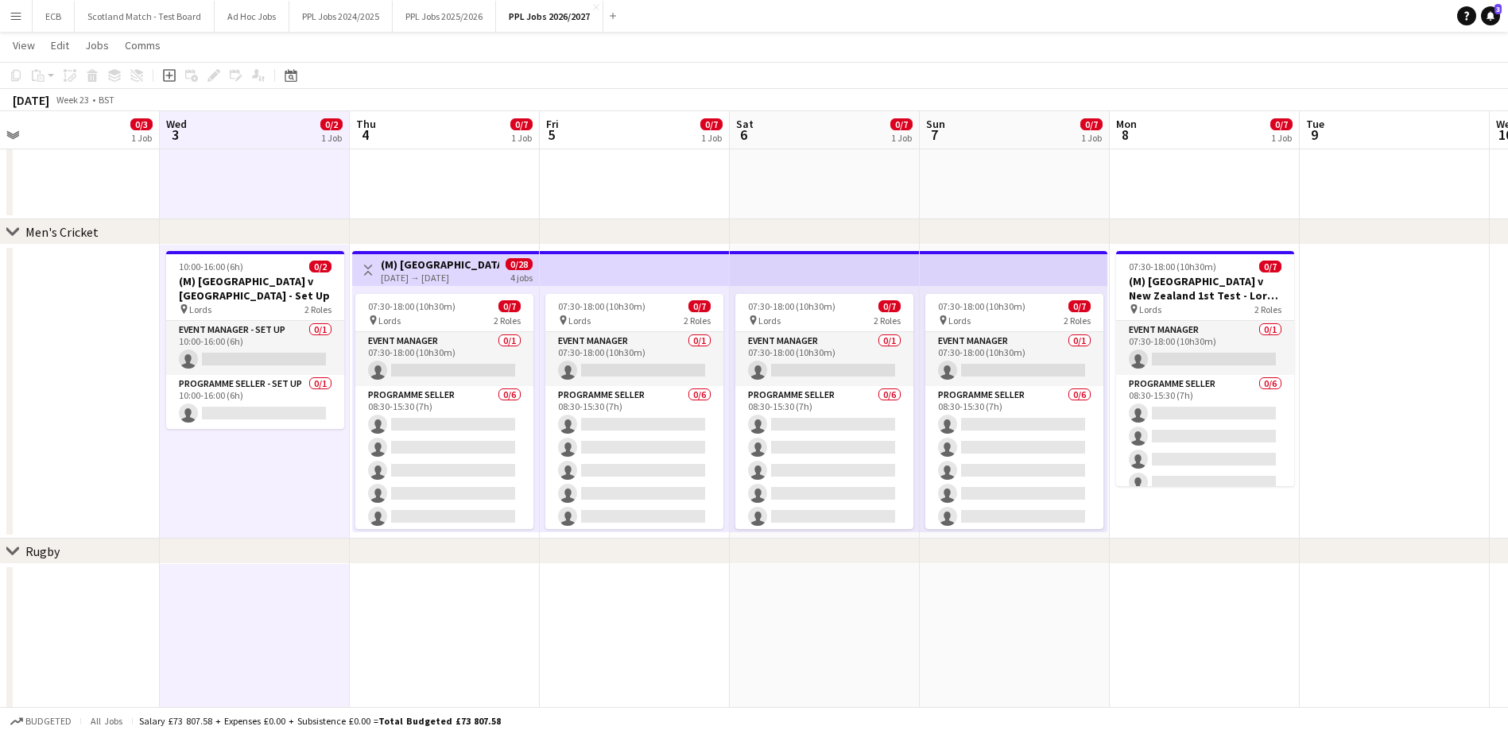
scroll to position [0, 599]
click at [240, 343] on app-card-role "Event Manager - Set up 0/1 10:00-16:00 (6h) single-neutral-actions" at bounding box center [256, 348] width 178 height 54
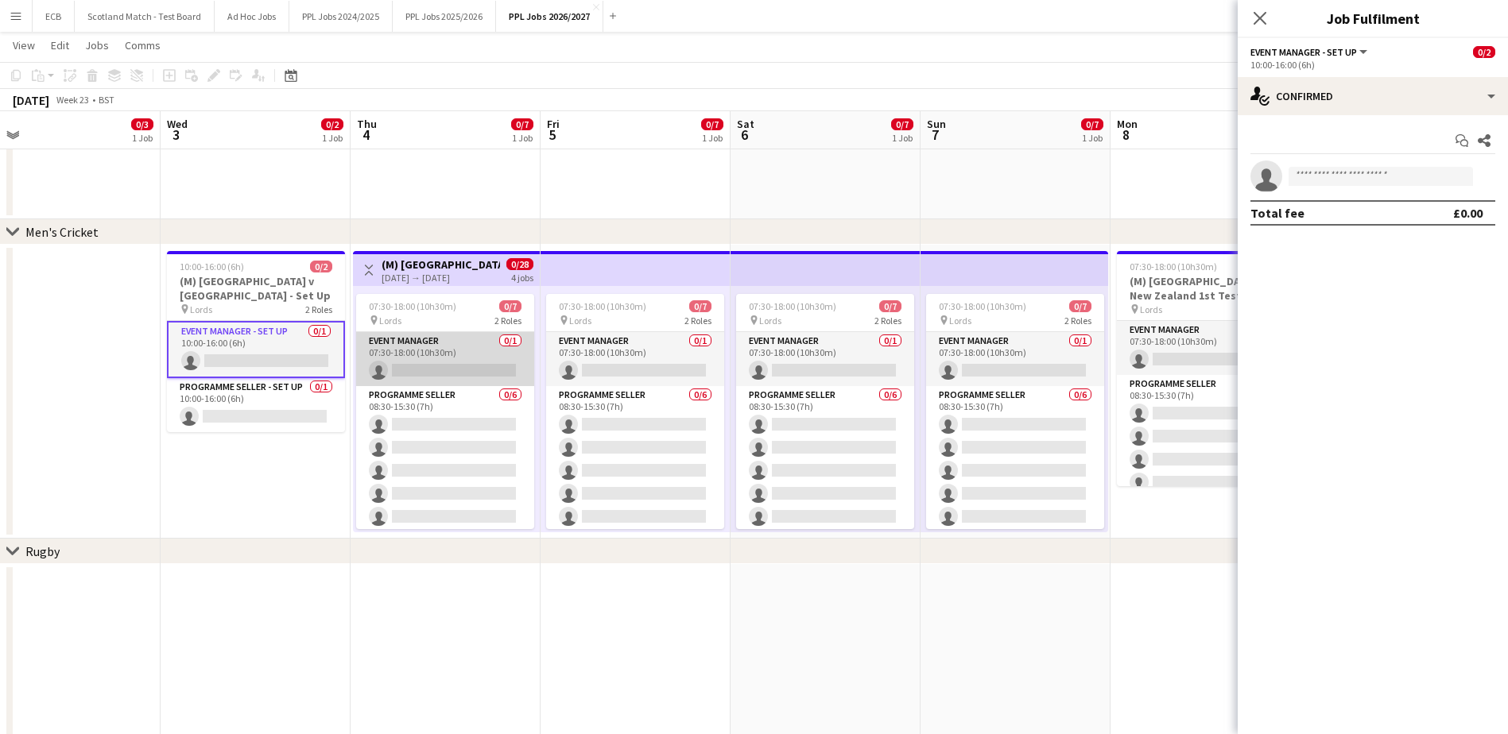
click at [405, 360] on app-card-role "Event Manager 0/1 07:30-18:00 (10h30m) single-neutral-actions" at bounding box center [445, 359] width 178 height 54
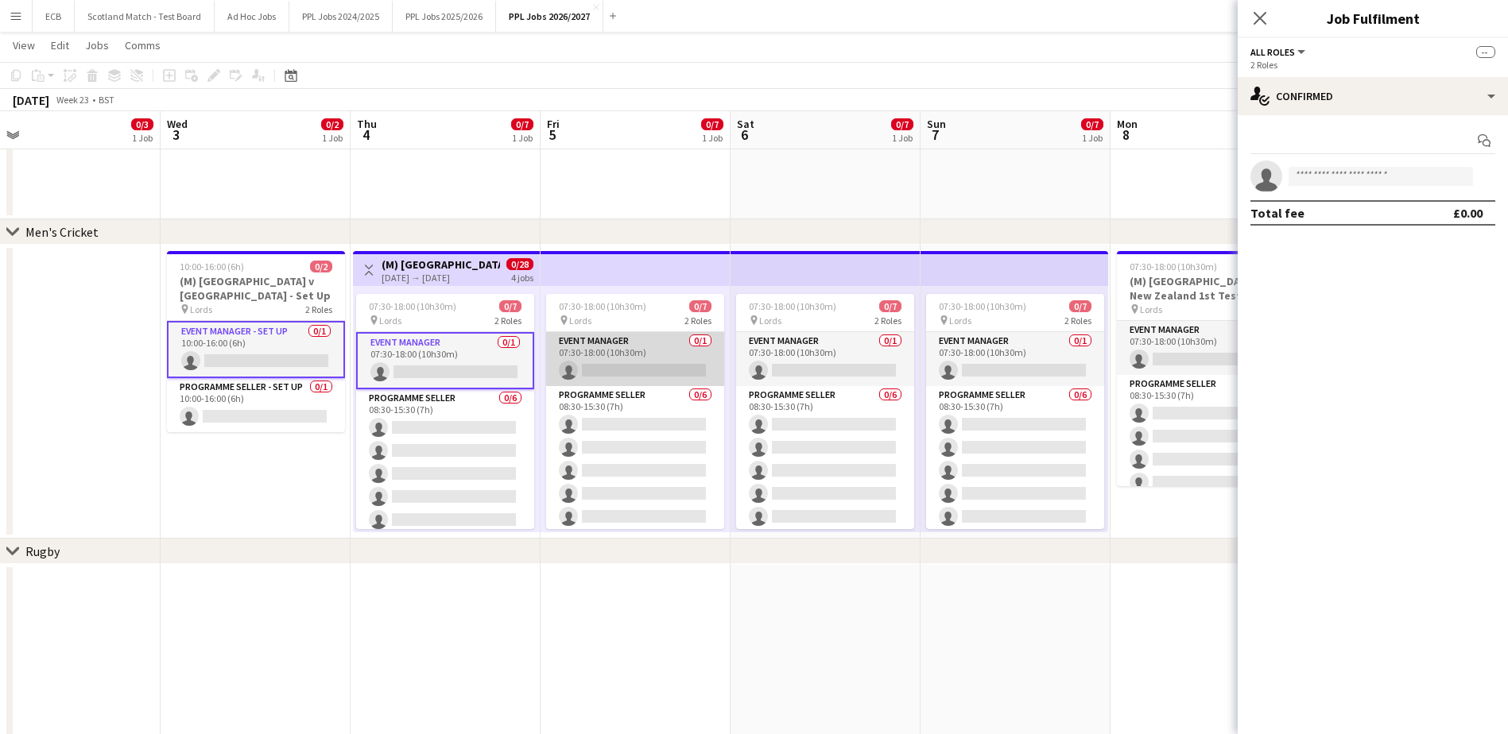
click at [628, 347] on app-card-role "Event Manager 0/1 07:30-18:00 (10h30m) single-neutral-actions" at bounding box center [635, 359] width 178 height 54
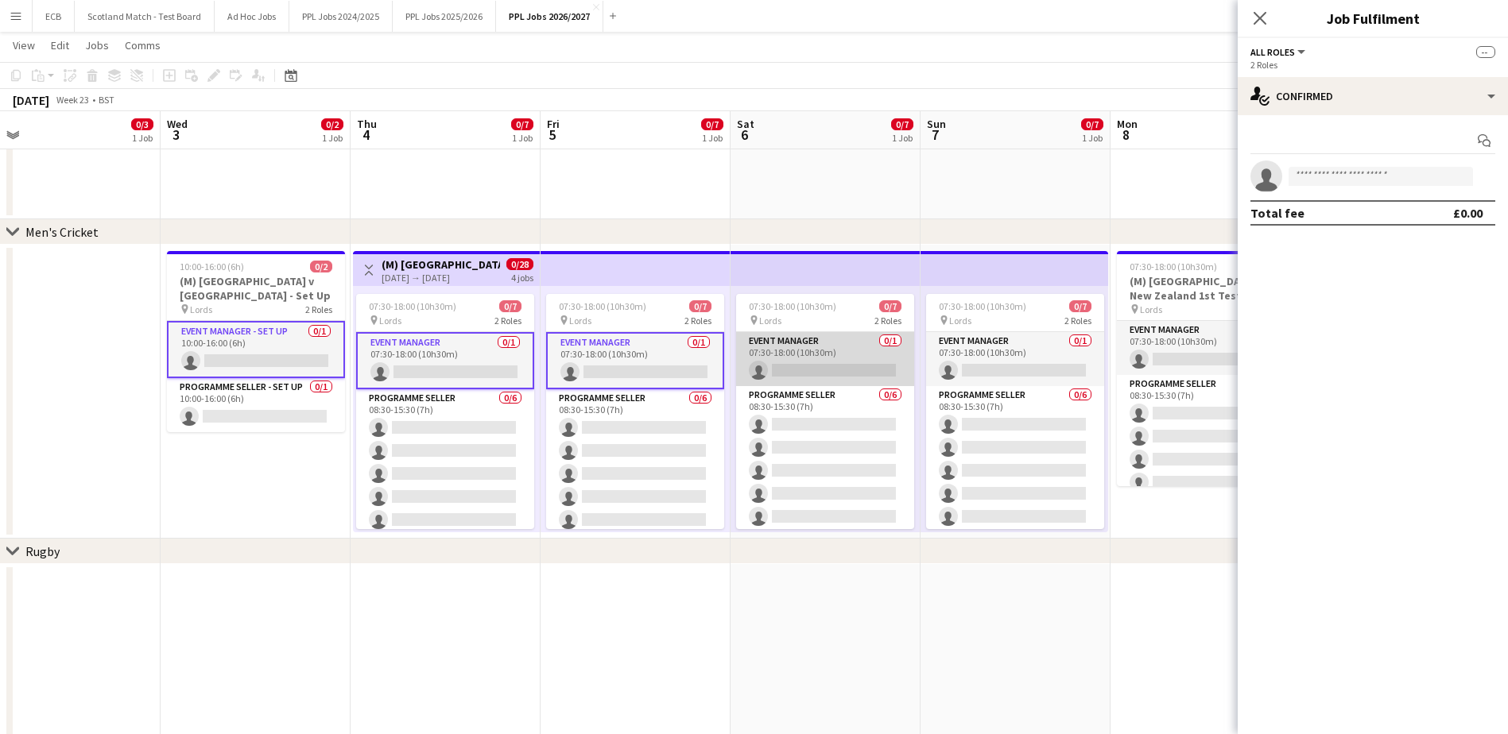
click at [853, 355] on app-card-role "Event Manager 0/1 07:30-18:00 (10h30m) single-neutral-actions" at bounding box center [825, 359] width 178 height 54
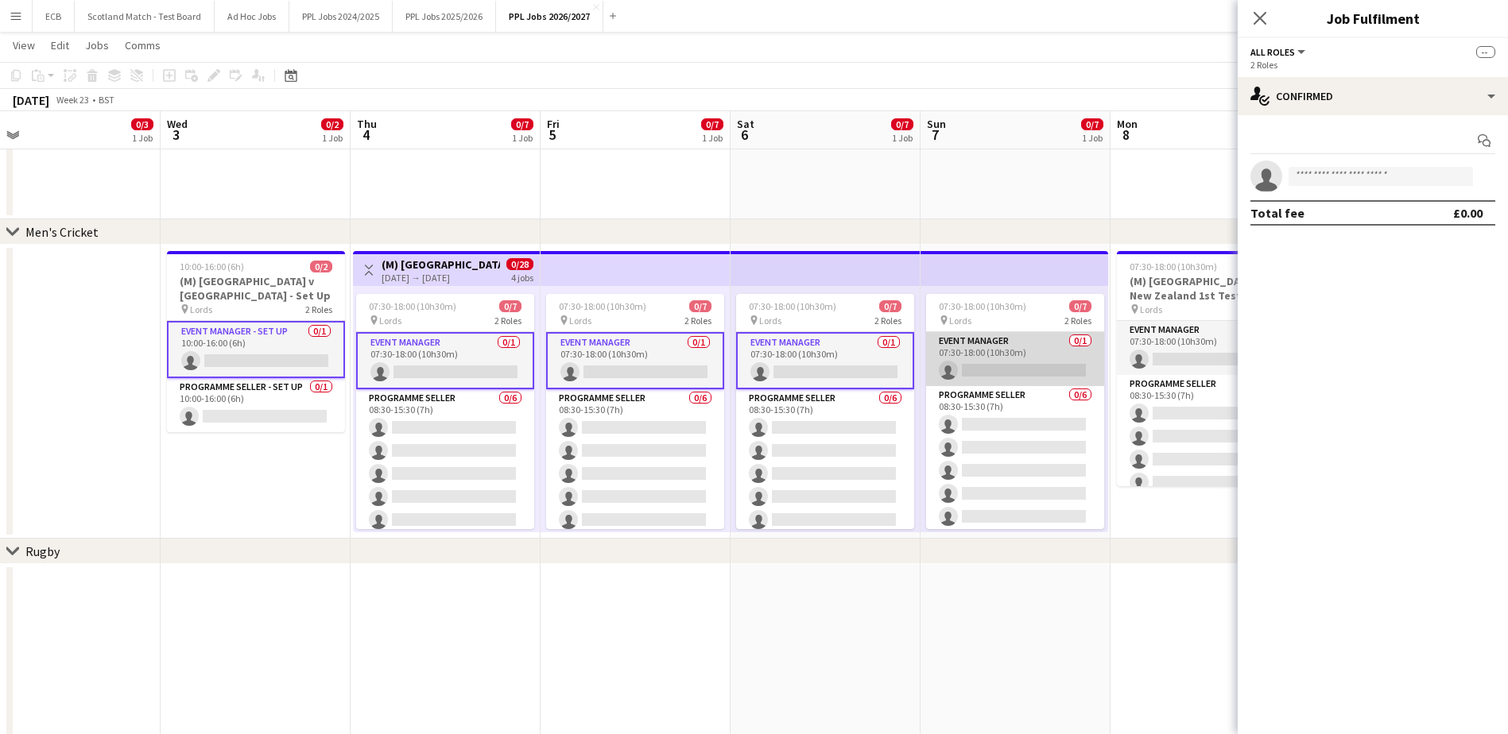
click at [1003, 349] on app-card-role "Event Manager 0/1 07:30-18:00 (10h30m) single-neutral-actions" at bounding box center [1015, 359] width 178 height 54
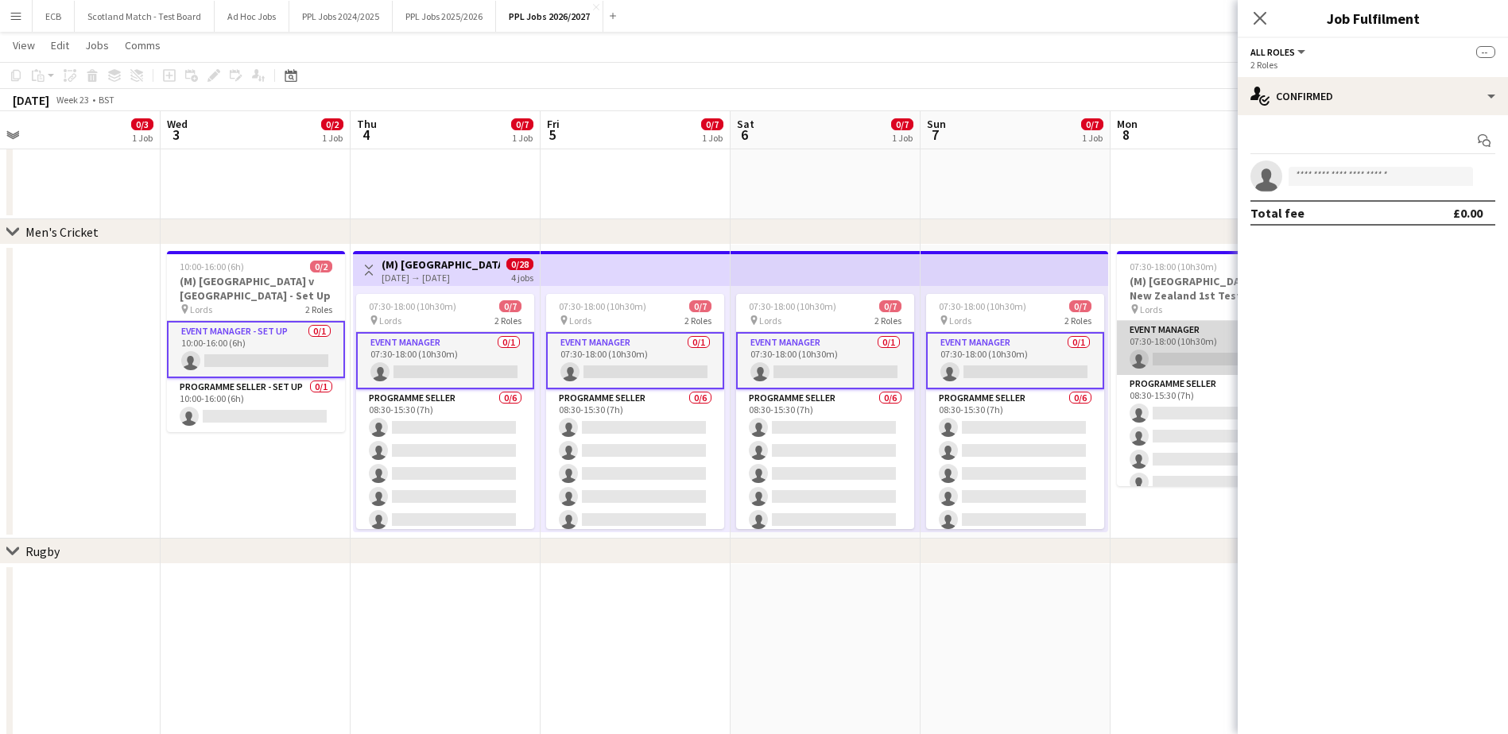
click at [1164, 335] on app-card-role "Event Manager 0/1 07:30-18:00 (10h30m) single-neutral-actions" at bounding box center [1206, 348] width 178 height 54
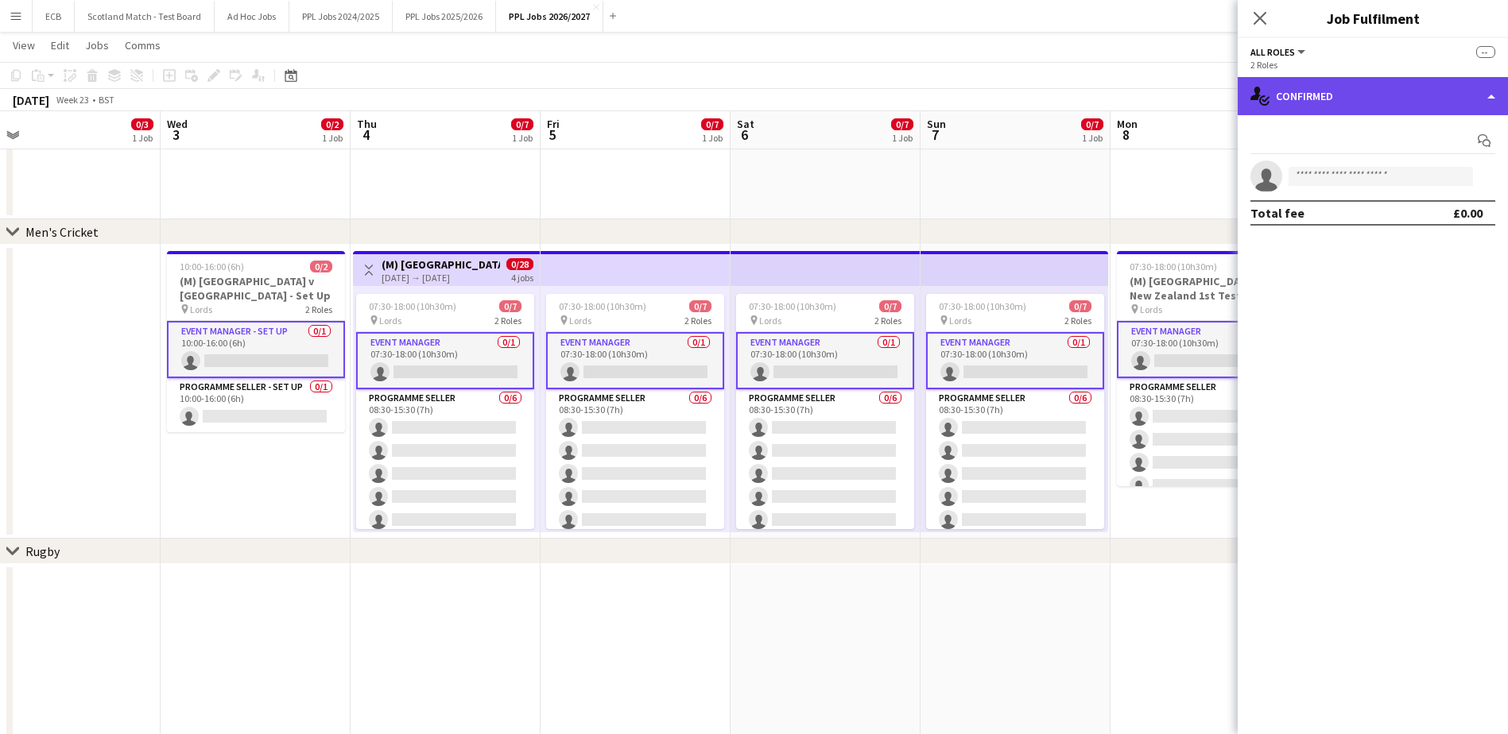
click at [1376, 107] on div "single-neutral-actions-check-2 Confirmed" at bounding box center [1373, 96] width 270 height 38
click at [1322, 103] on div "single-neutral-actions-check-2 Confirmed" at bounding box center [1373, 96] width 270 height 38
click at [1309, 101] on div "single-neutral-actions-check-2 Confirmed" at bounding box center [1373, 96] width 270 height 38
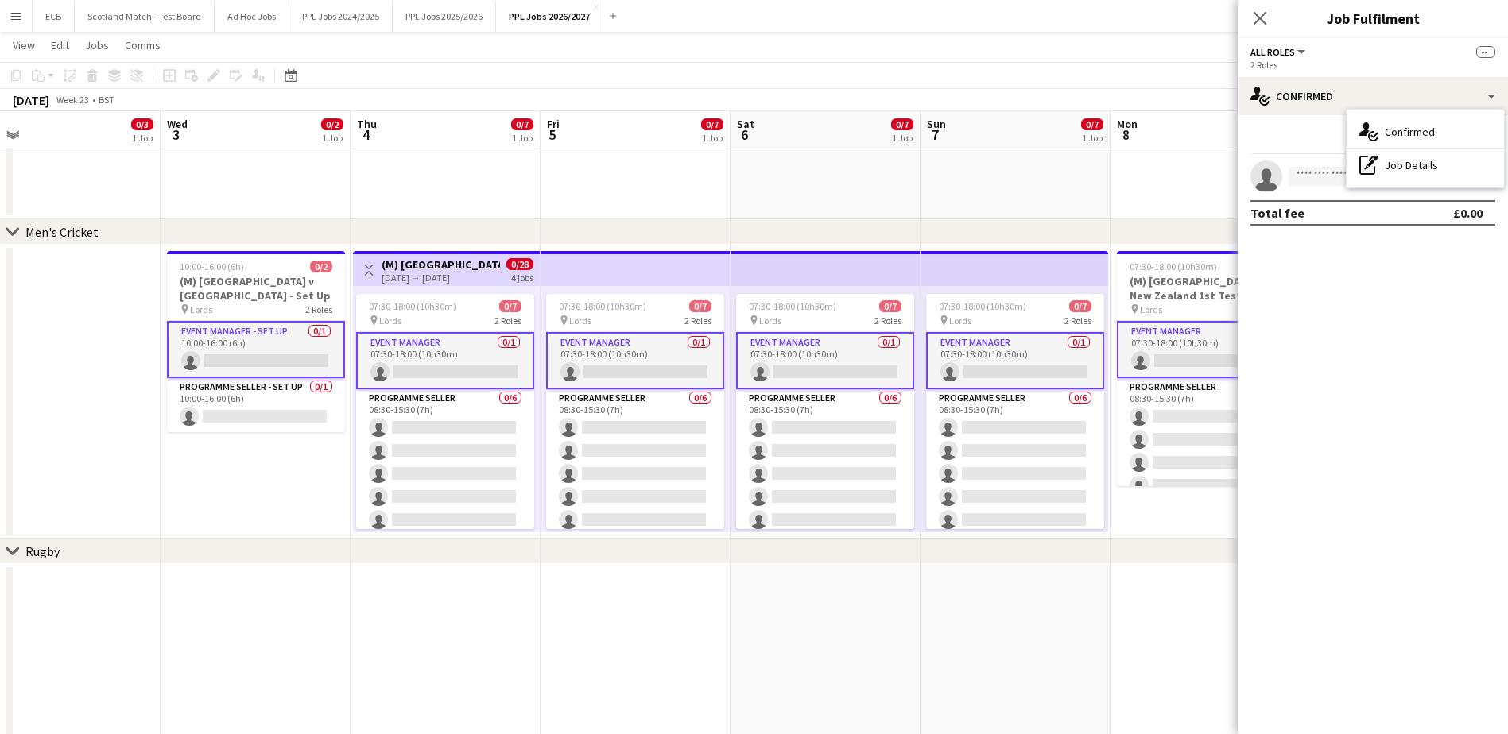
click at [1349, 319] on mat-expansion-panel "check Confirmed Start chat single-neutral-actions Total fee £0.00" at bounding box center [1373, 424] width 270 height 619
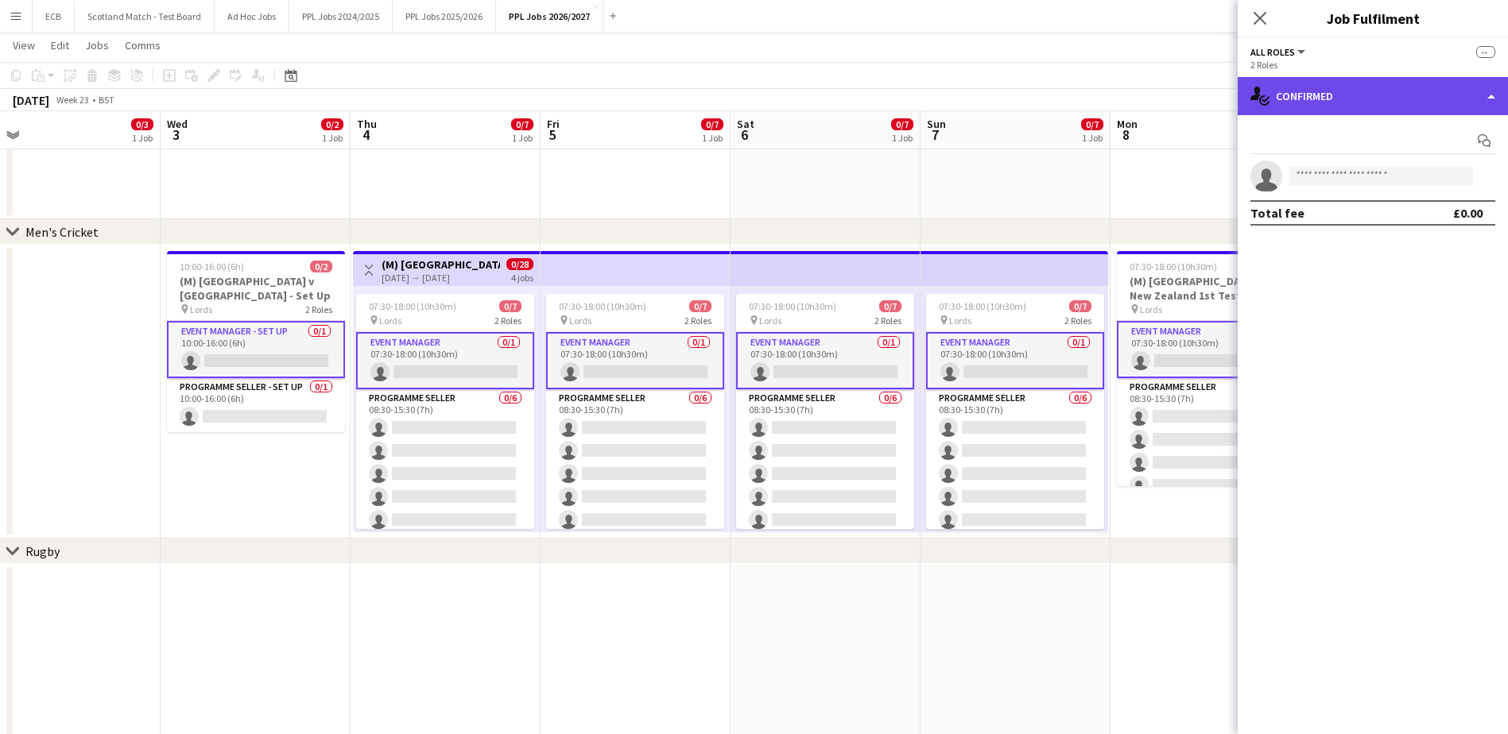
click at [1479, 94] on div "single-neutral-actions-check-2 Confirmed" at bounding box center [1373, 96] width 270 height 38
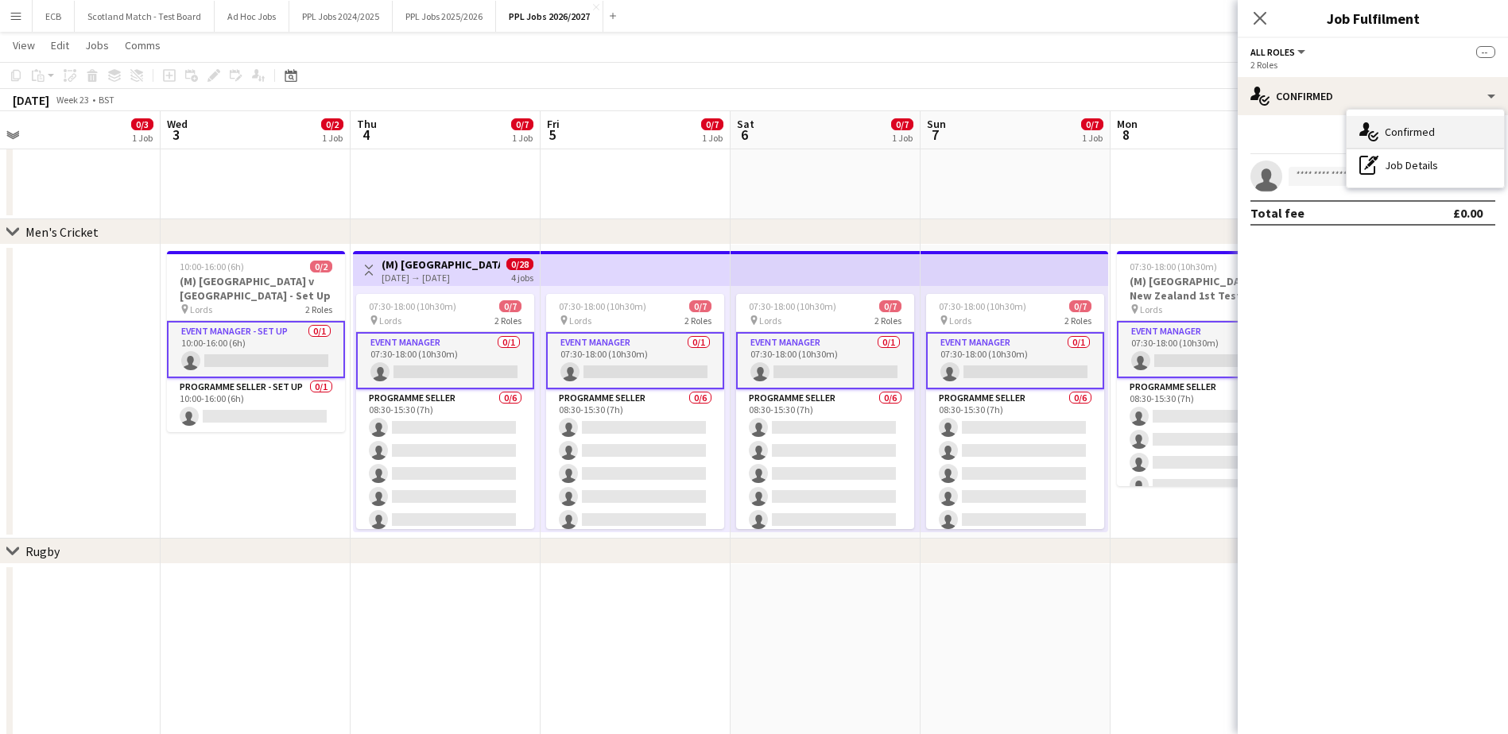
click at [1389, 127] on span "Confirmed" at bounding box center [1410, 132] width 50 height 14
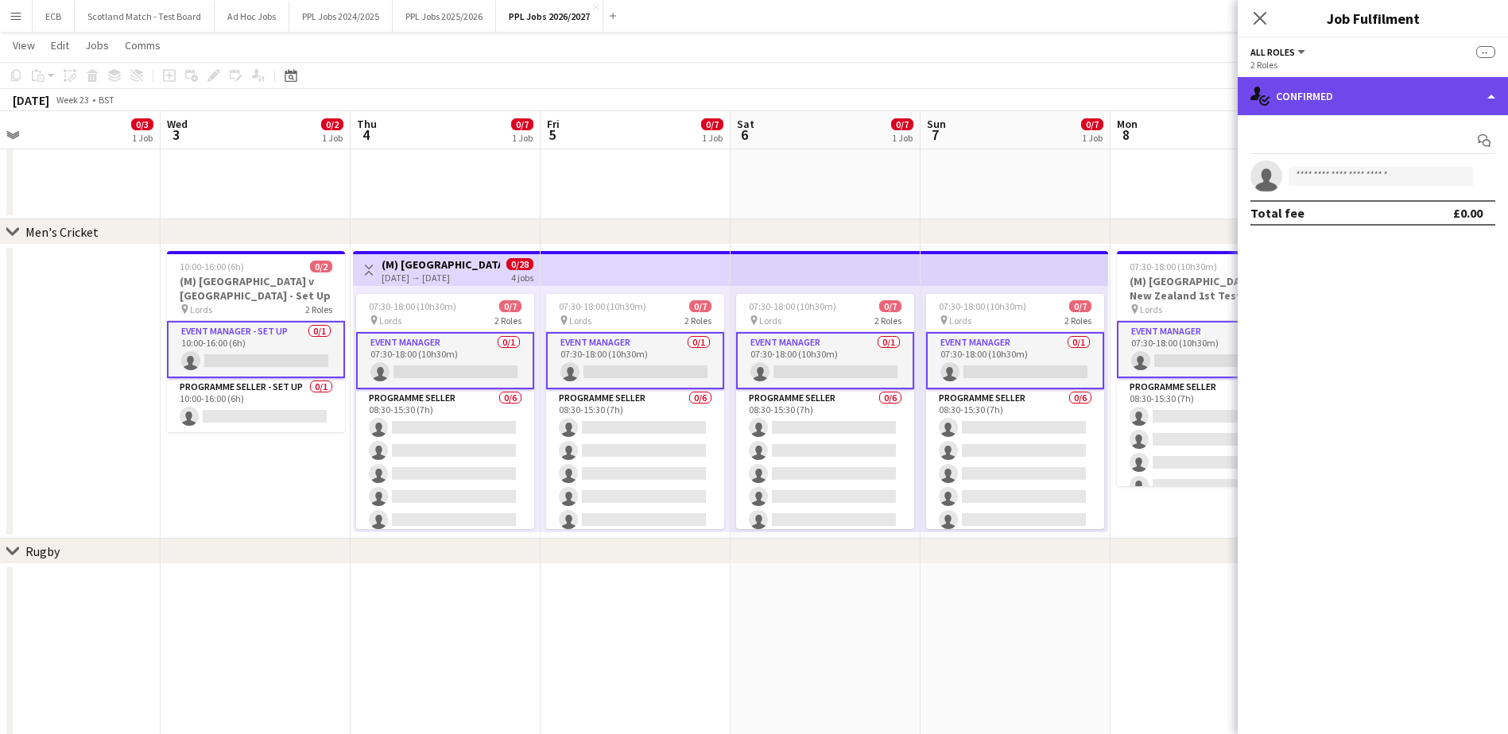
click at [1333, 110] on div "single-neutral-actions-check-2 Confirmed" at bounding box center [1373, 96] width 270 height 38
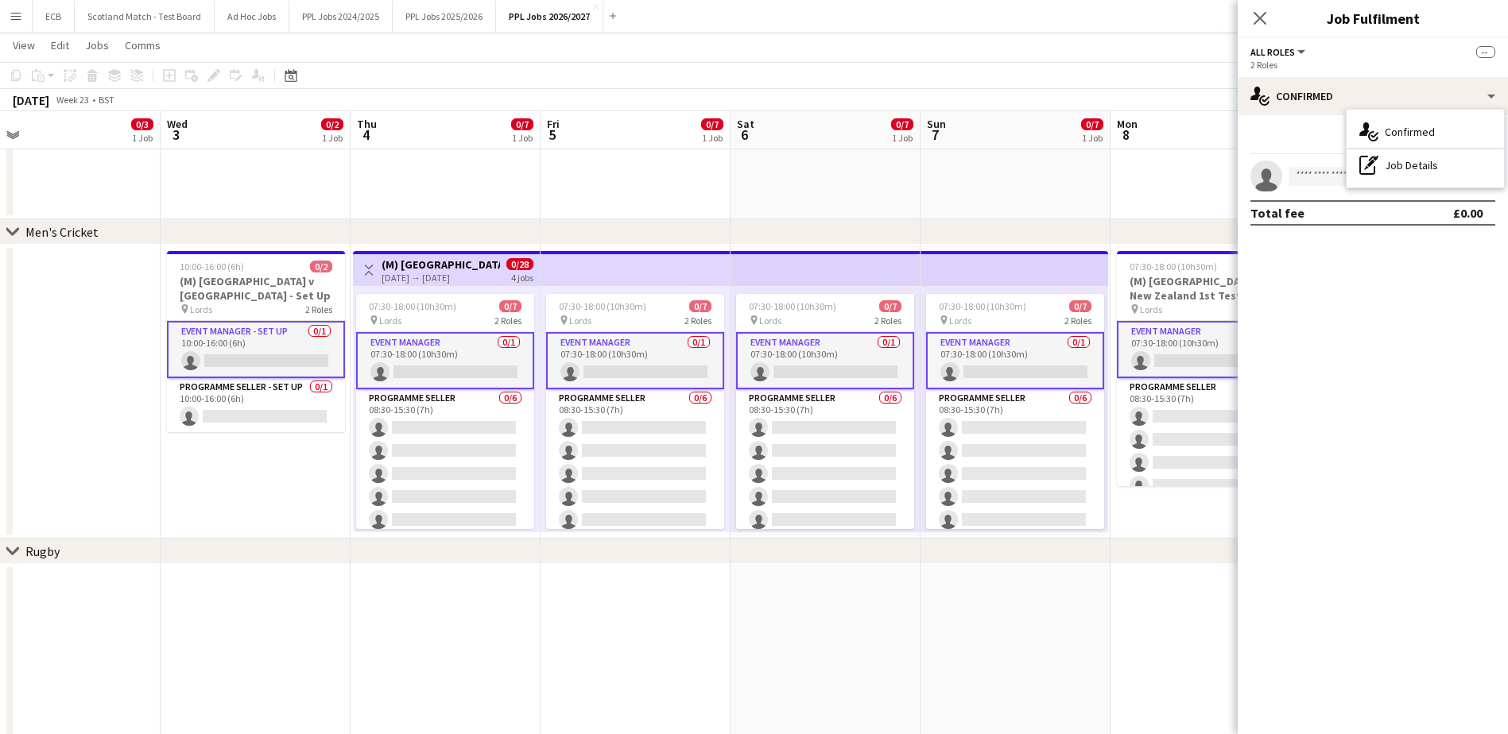
click at [263, 354] on app-card-role "Event Manager - Set up 0/1 10:00-16:00 (6h) single-neutral-actions" at bounding box center [256, 349] width 178 height 57
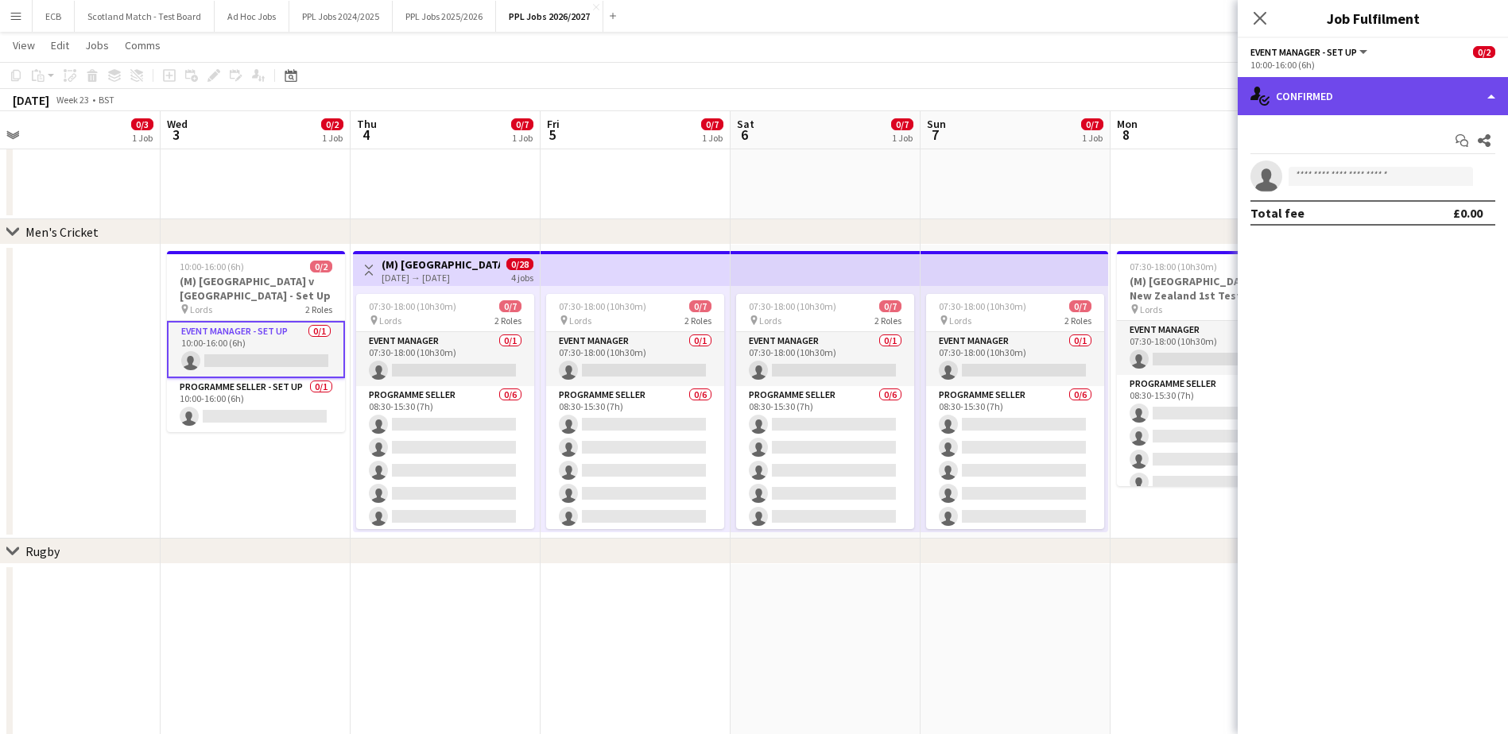
click at [1305, 100] on div "single-neutral-actions-check-2 Confirmed" at bounding box center [1373, 96] width 270 height 38
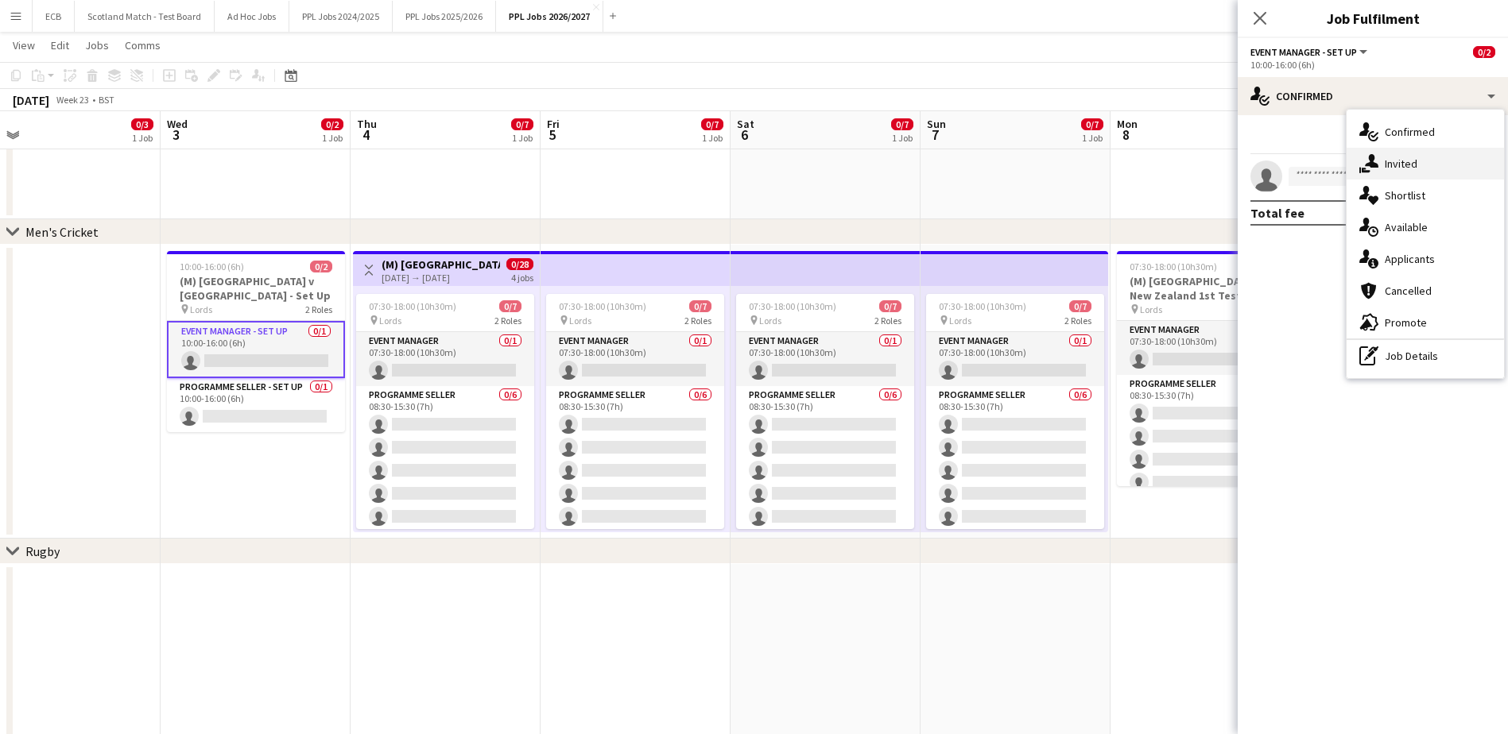
click at [1413, 163] on span "Invited" at bounding box center [1401, 164] width 33 height 14
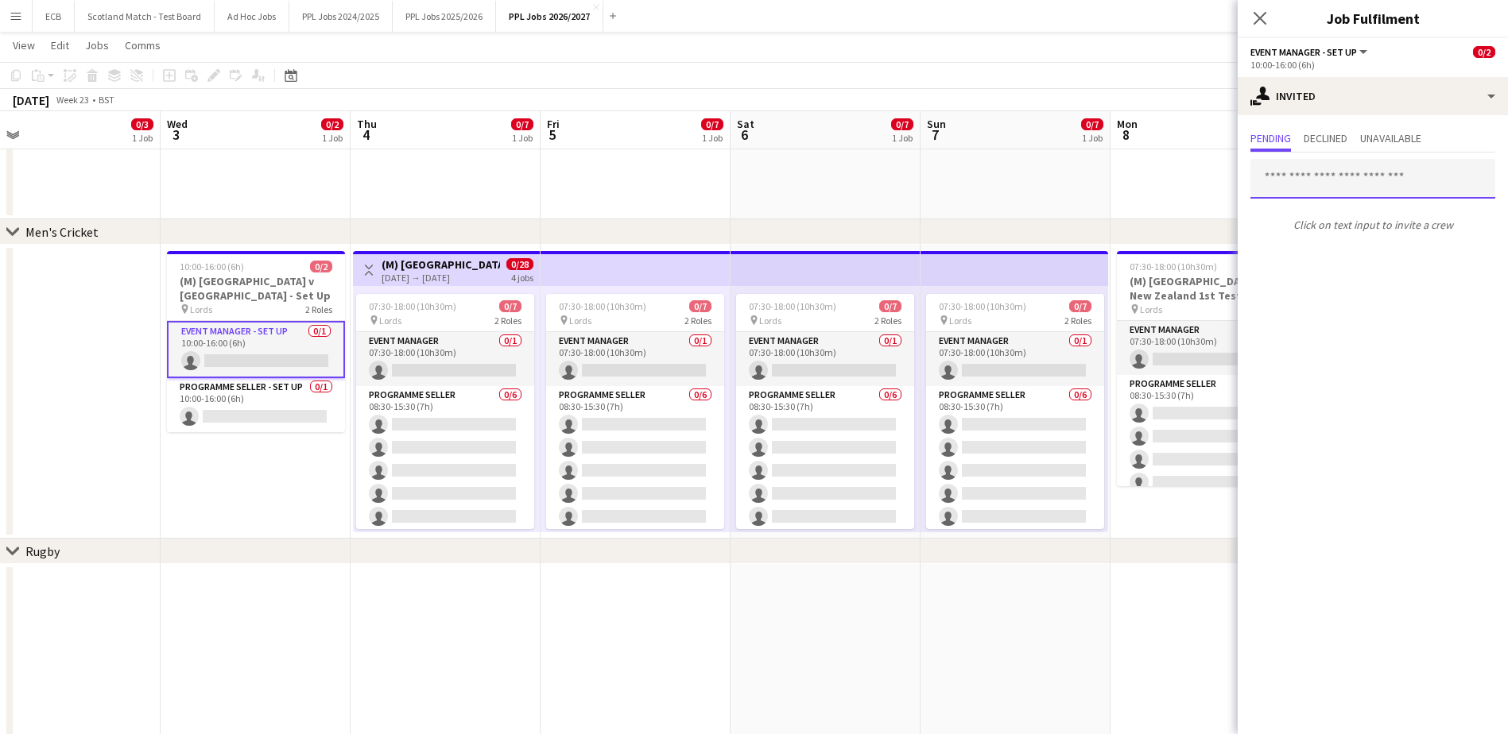
click at [1397, 175] on input "text" at bounding box center [1372, 179] width 245 height 40
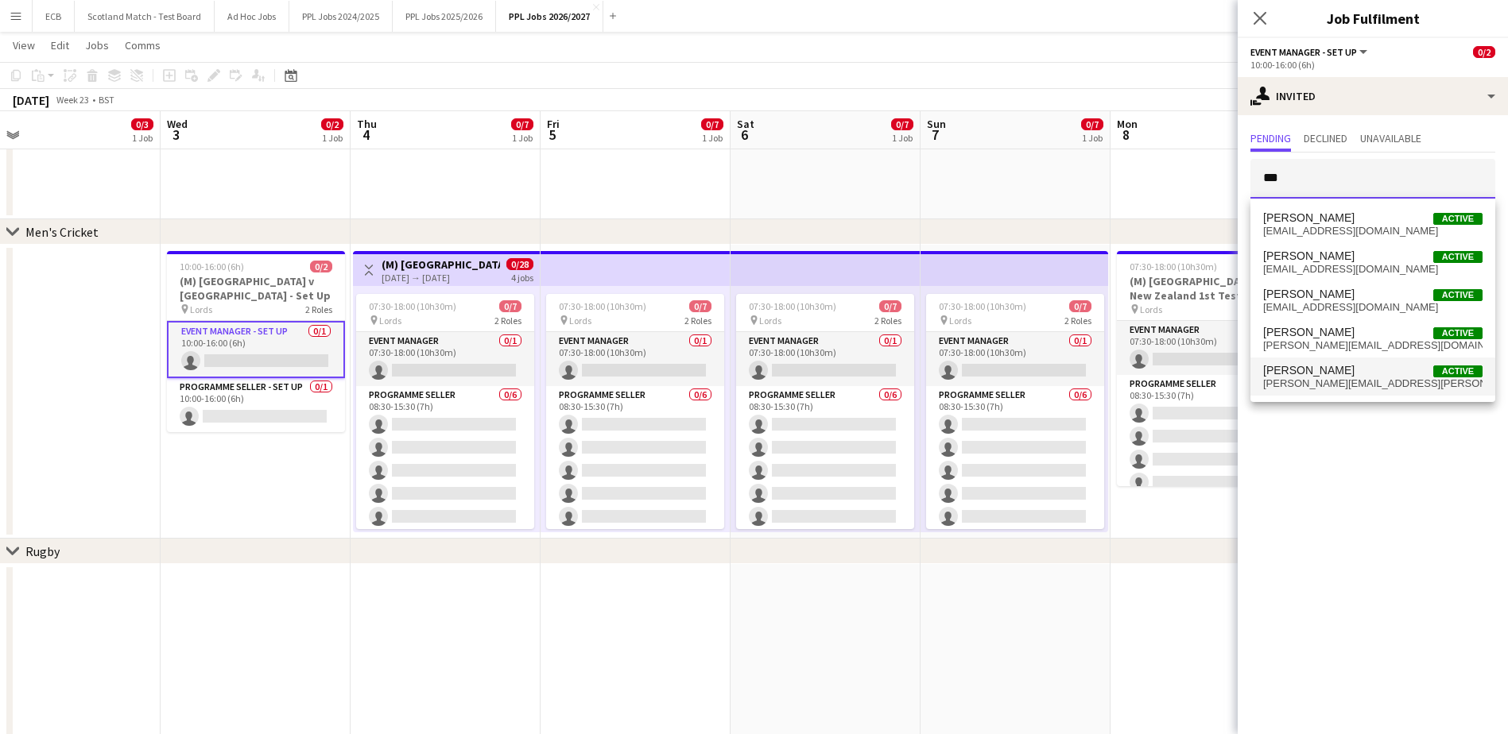
type input "***"
click at [1326, 374] on span "Steve Fulcher" at bounding box center [1308, 371] width 91 height 14
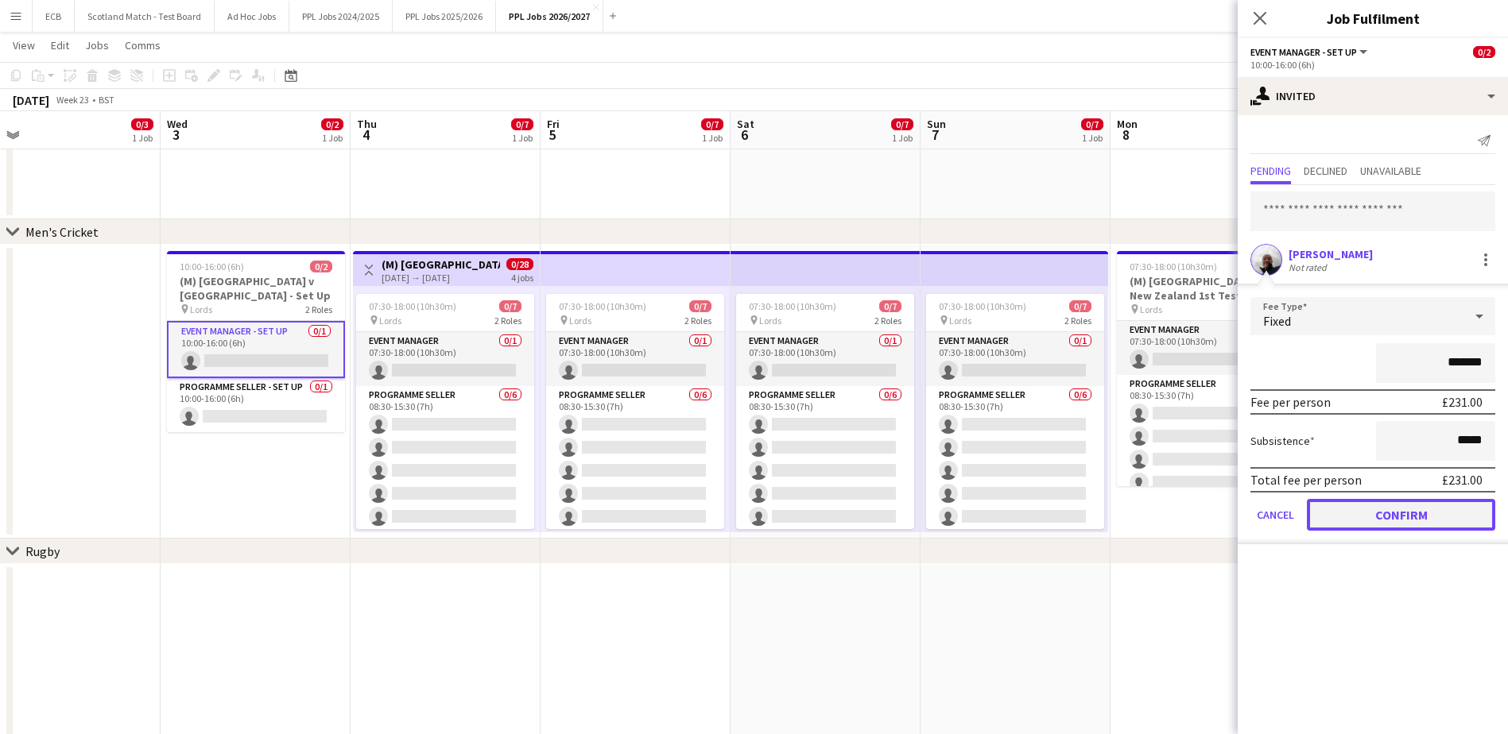
click at [1374, 518] on button "Confirm" at bounding box center [1401, 515] width 188 height 32
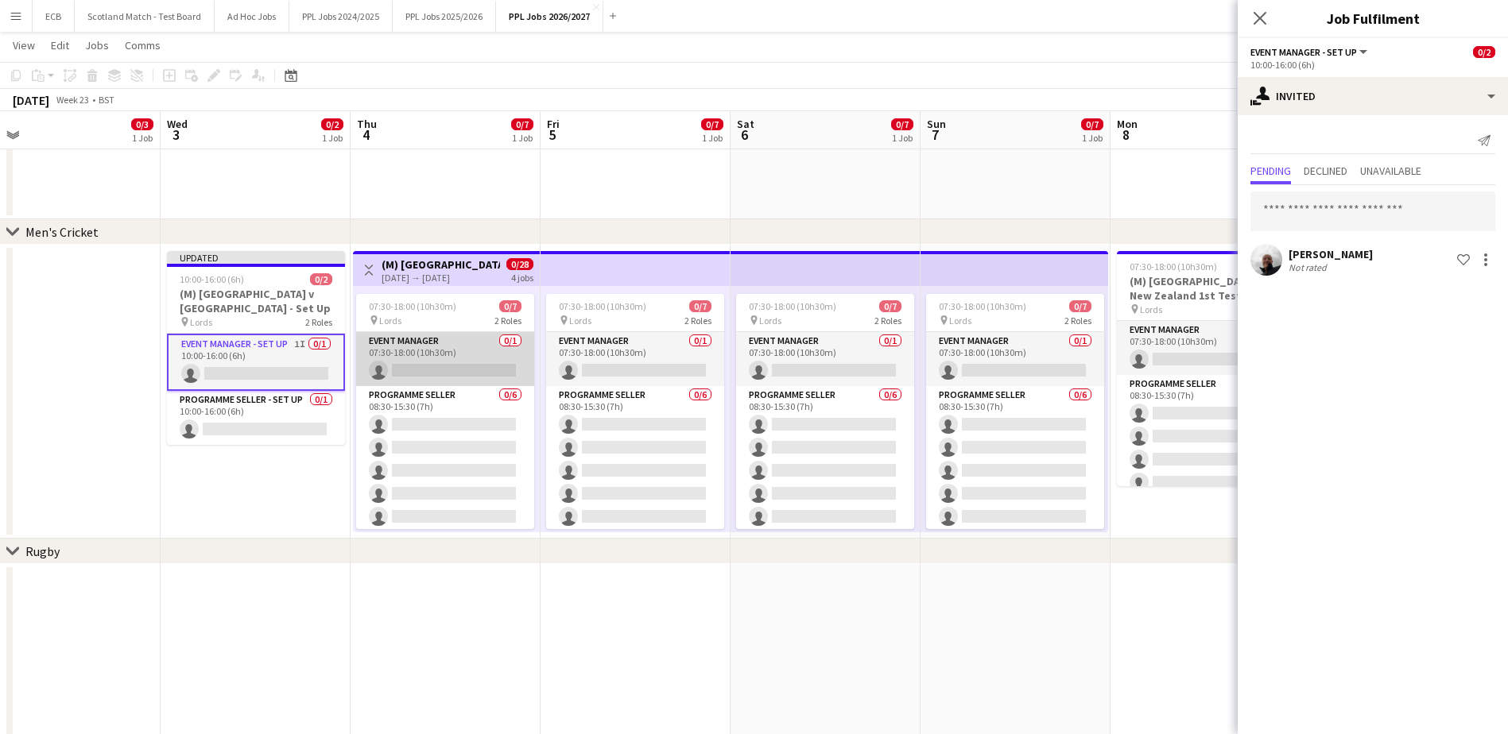
click at [442, 355] on app-card-role "Event Manager 0/1 07:30-18:00 (10h30m) single-neutral-actions" at bounding box center [445, 359] width 178 height 54
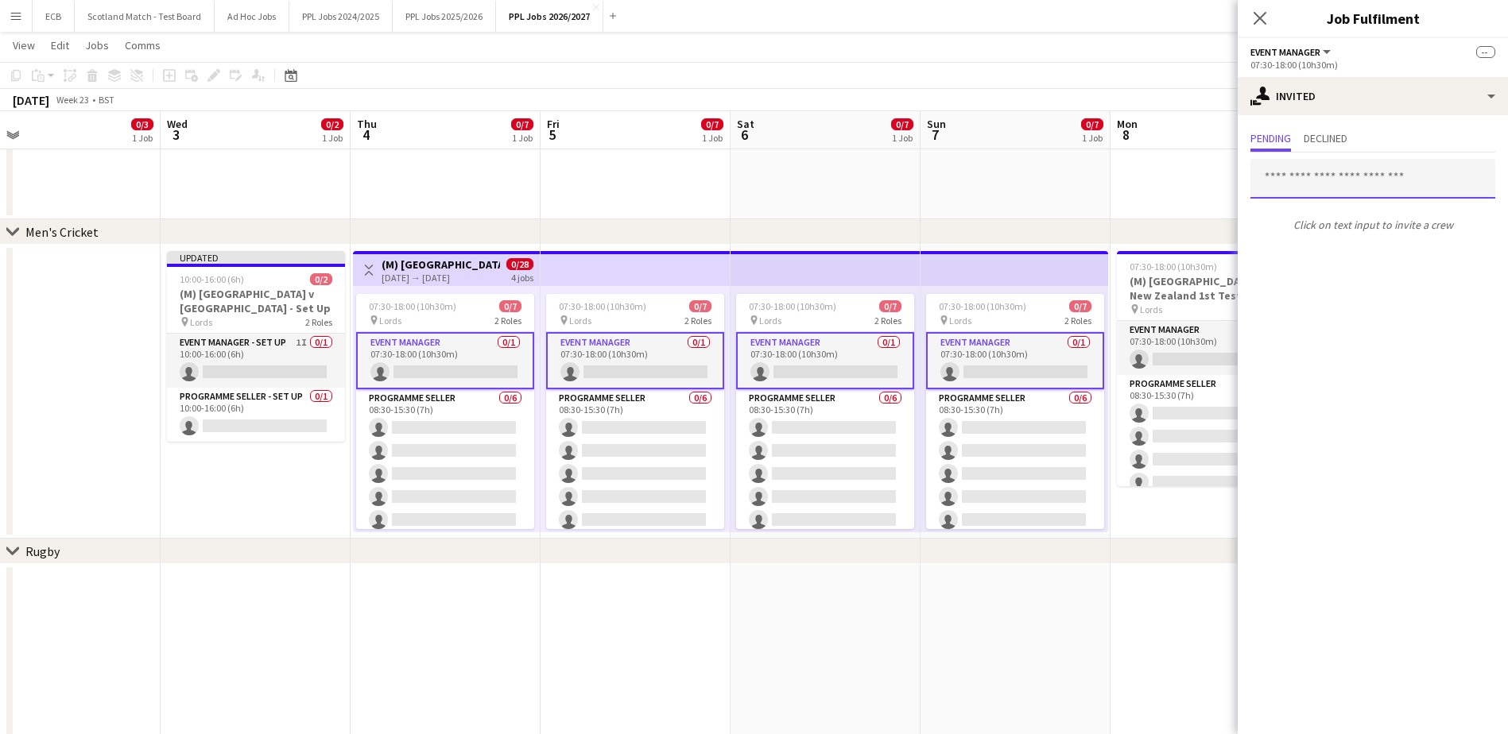
click at [1344, 178] on input "text" at bounding box center [1372, 179] width 245 height 40
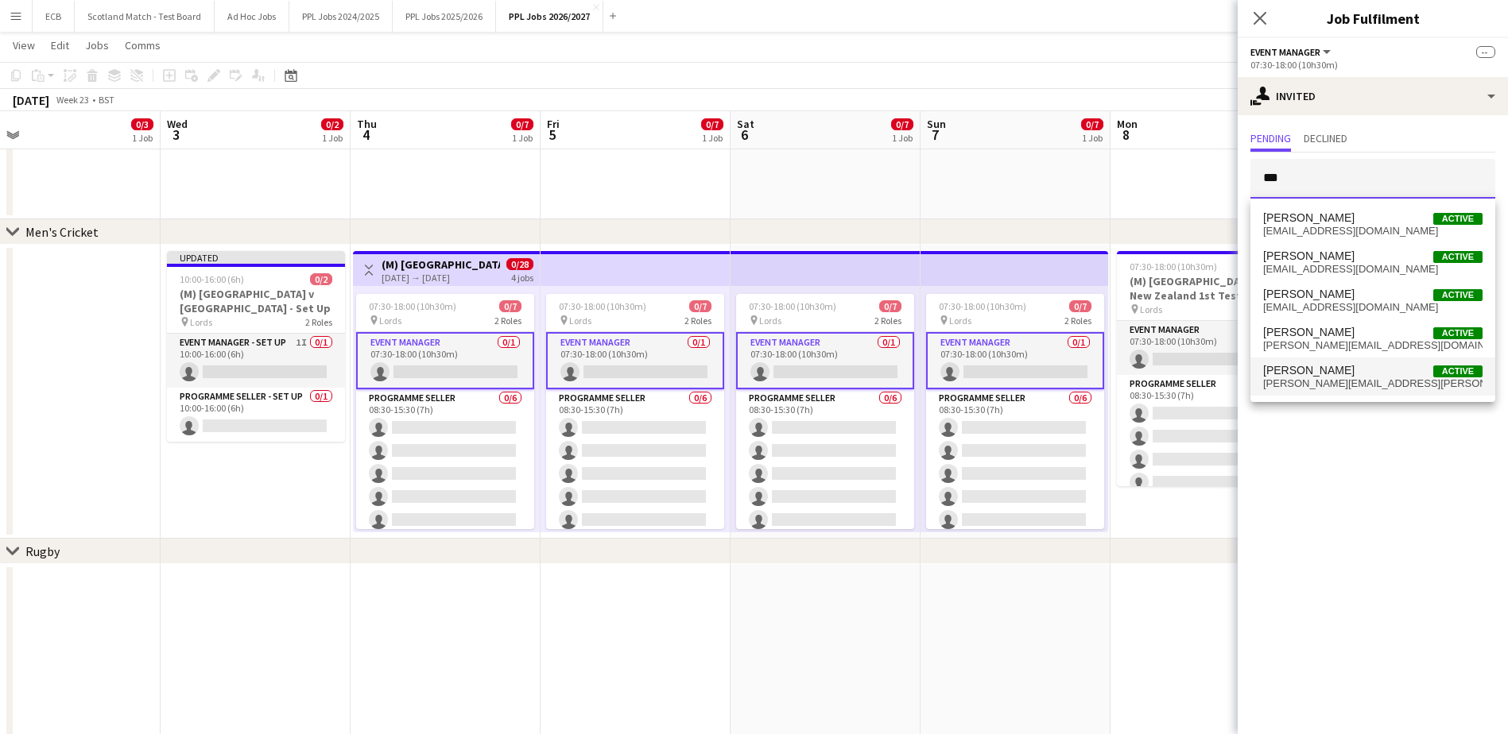
type input "***"
click at [1319, 374] on span "Steve Fulcher" at bounding box center [1308, 371] width 91 height 14
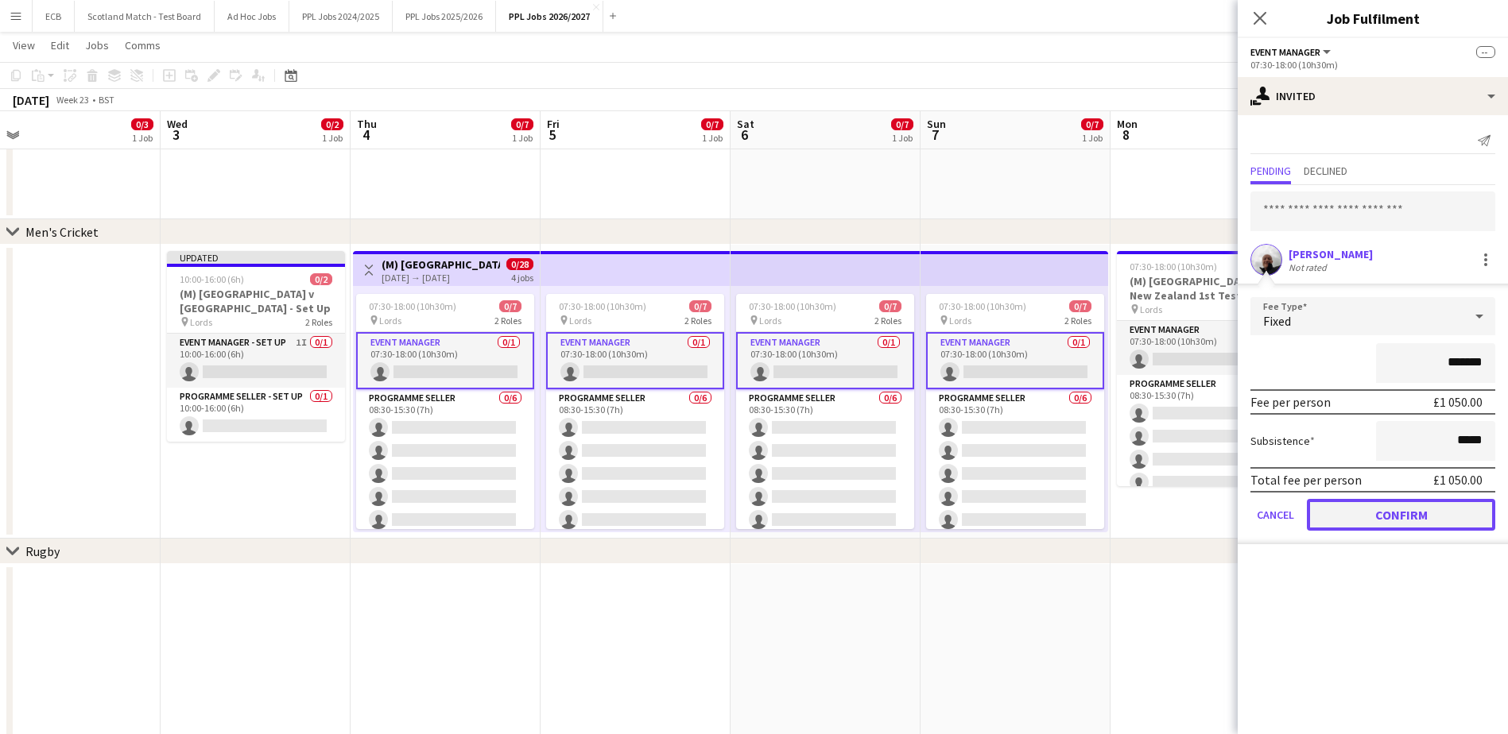
click at [1379, 510] on button "Confirm" at bounding box center [1401, 515] width 188 height 32
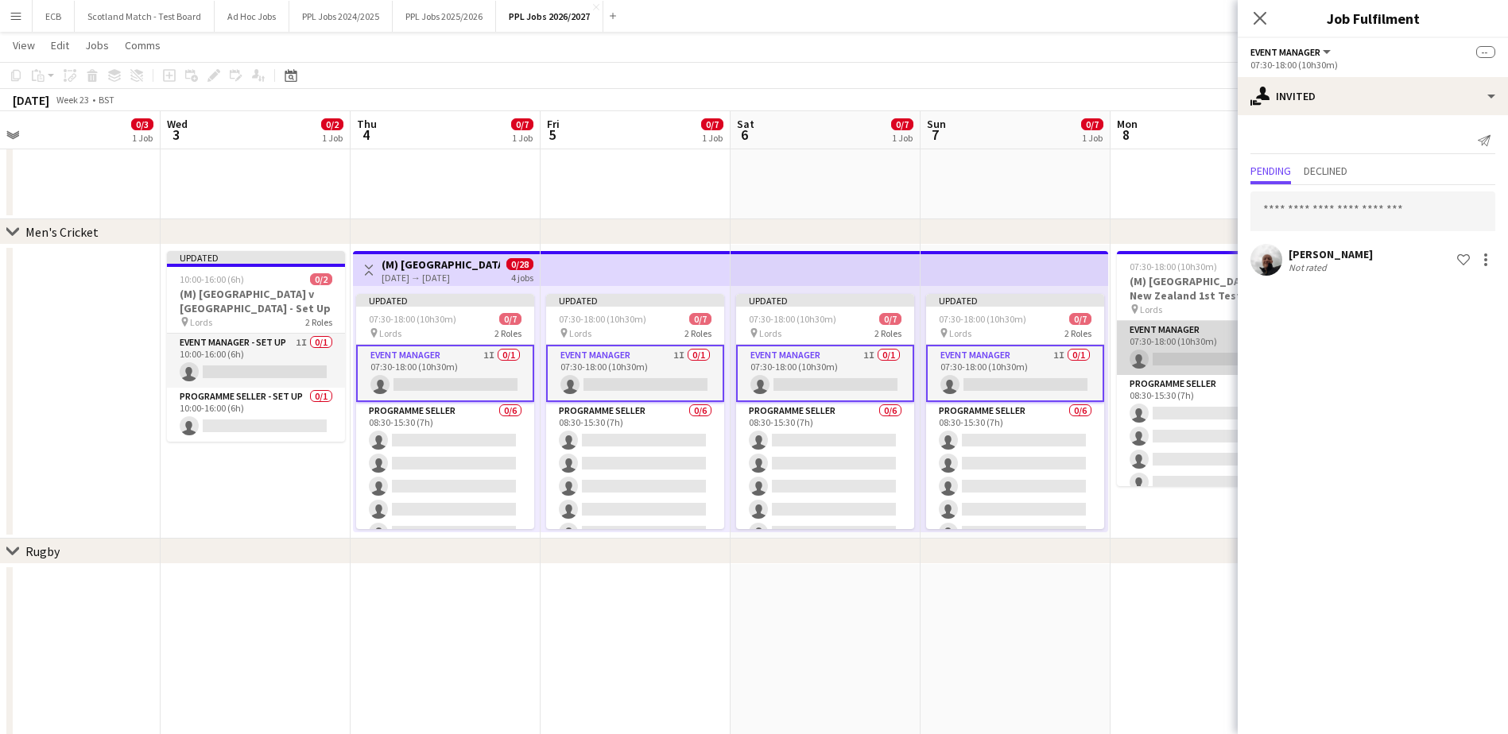
click at [1161, 335] on app-card-role "Event Manager 0/1 07:30-18:00 (10h30m) single-neutral-actions" at bounding box center [1206, 348] width 178 height 54
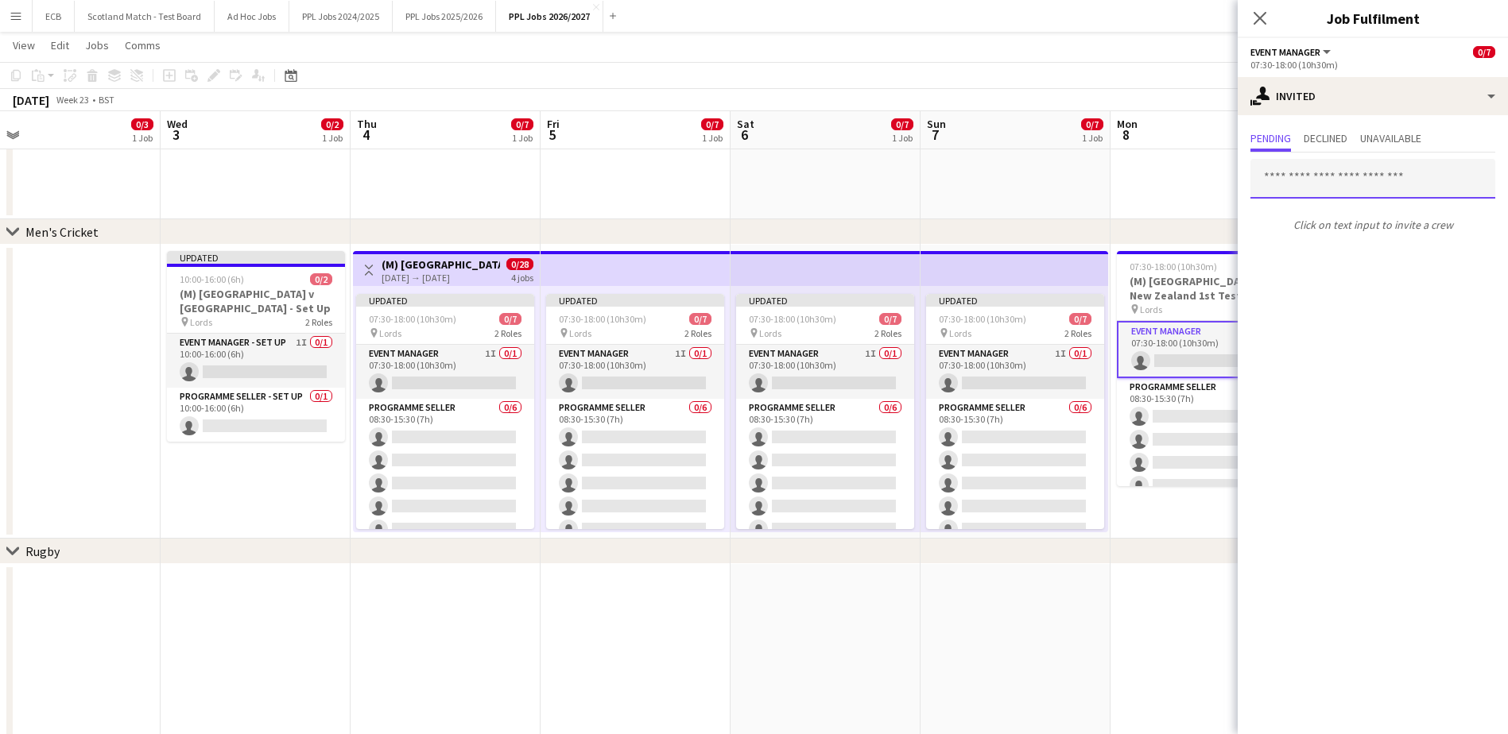
click at [1329, 192] on input "text" at bounding box center [1372, 179] width 245 height 40
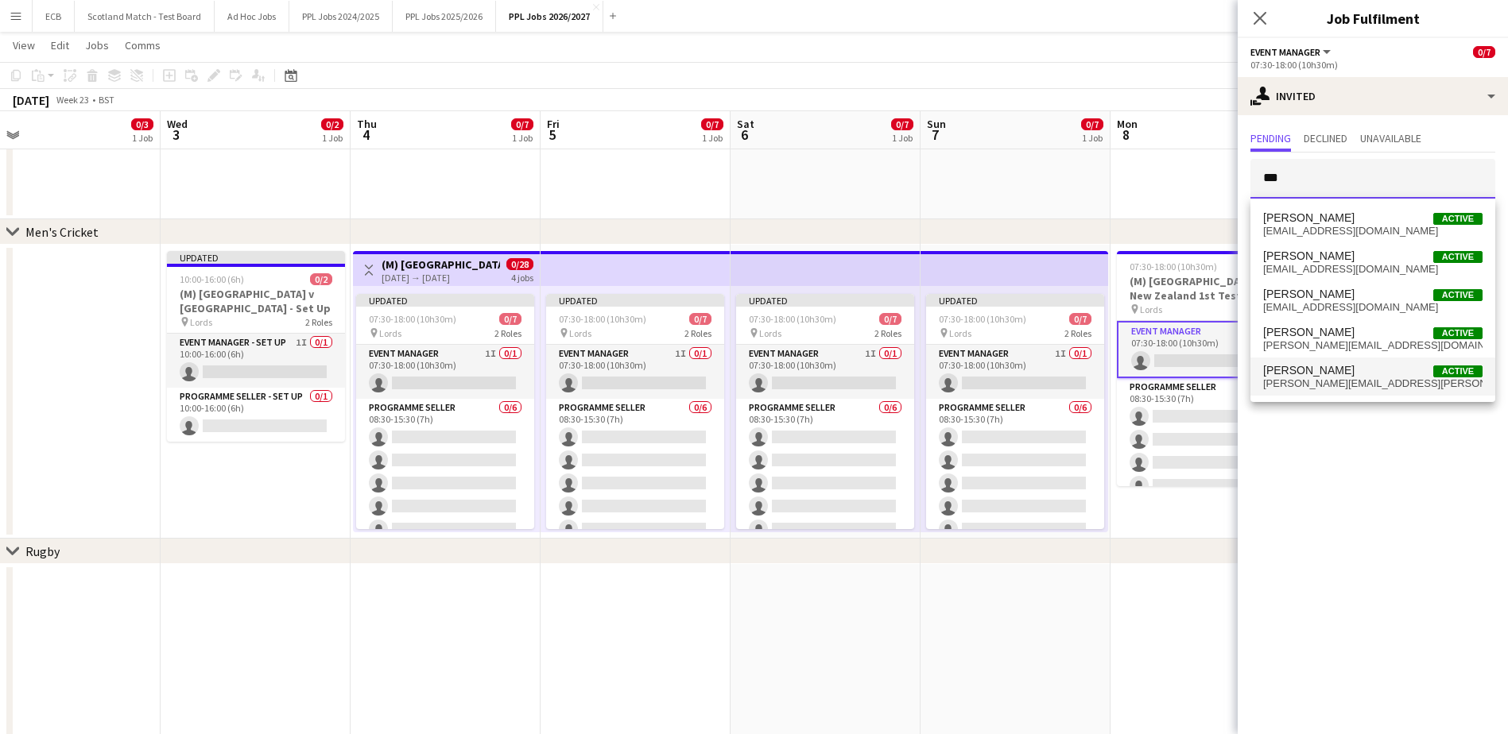
type input "***"
click at [1335, 375] on span "Steve Fulcher Active" at bounding box center [1372, 371] width 219 height 14
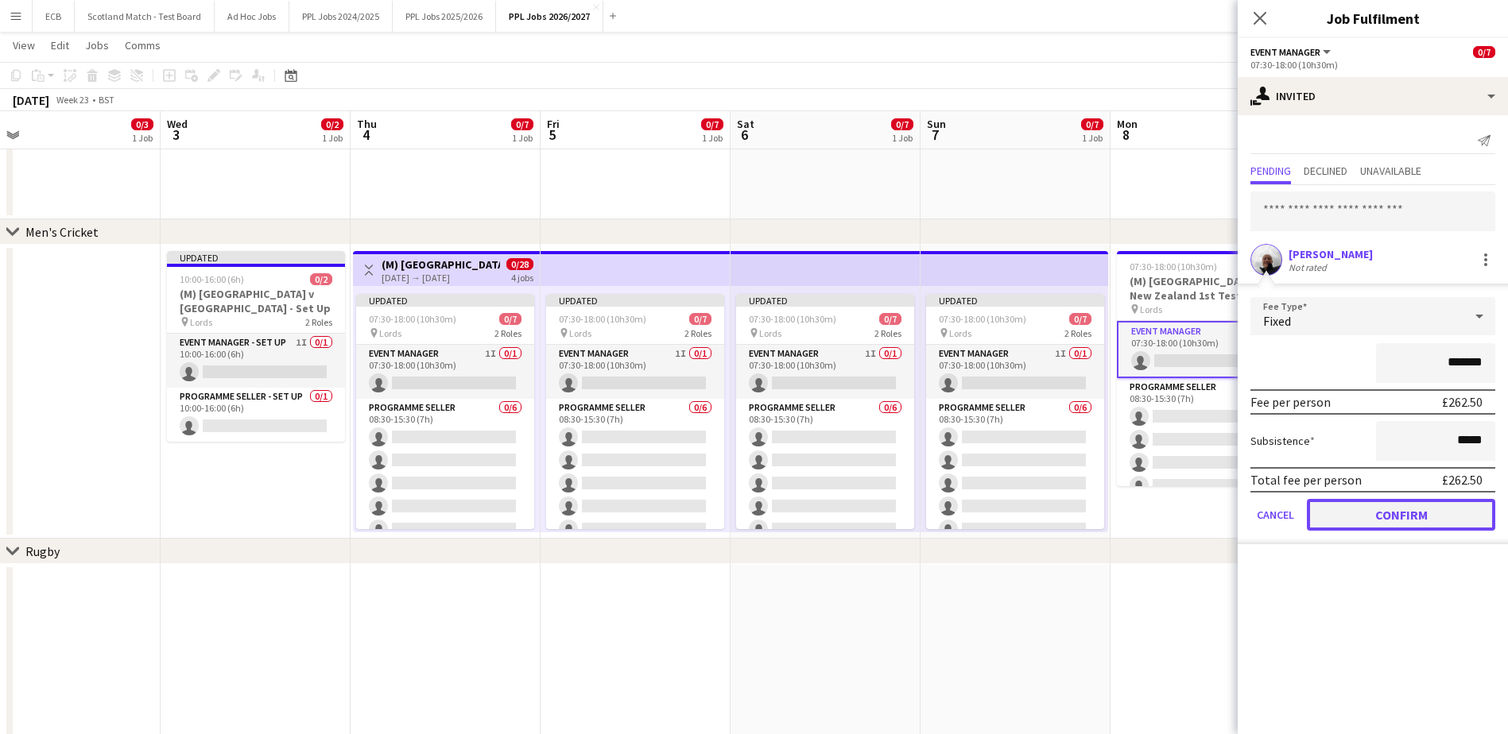
click at [1391, 506] on button "Confirm" at bounding box center [1401, 515] width 188 height 32
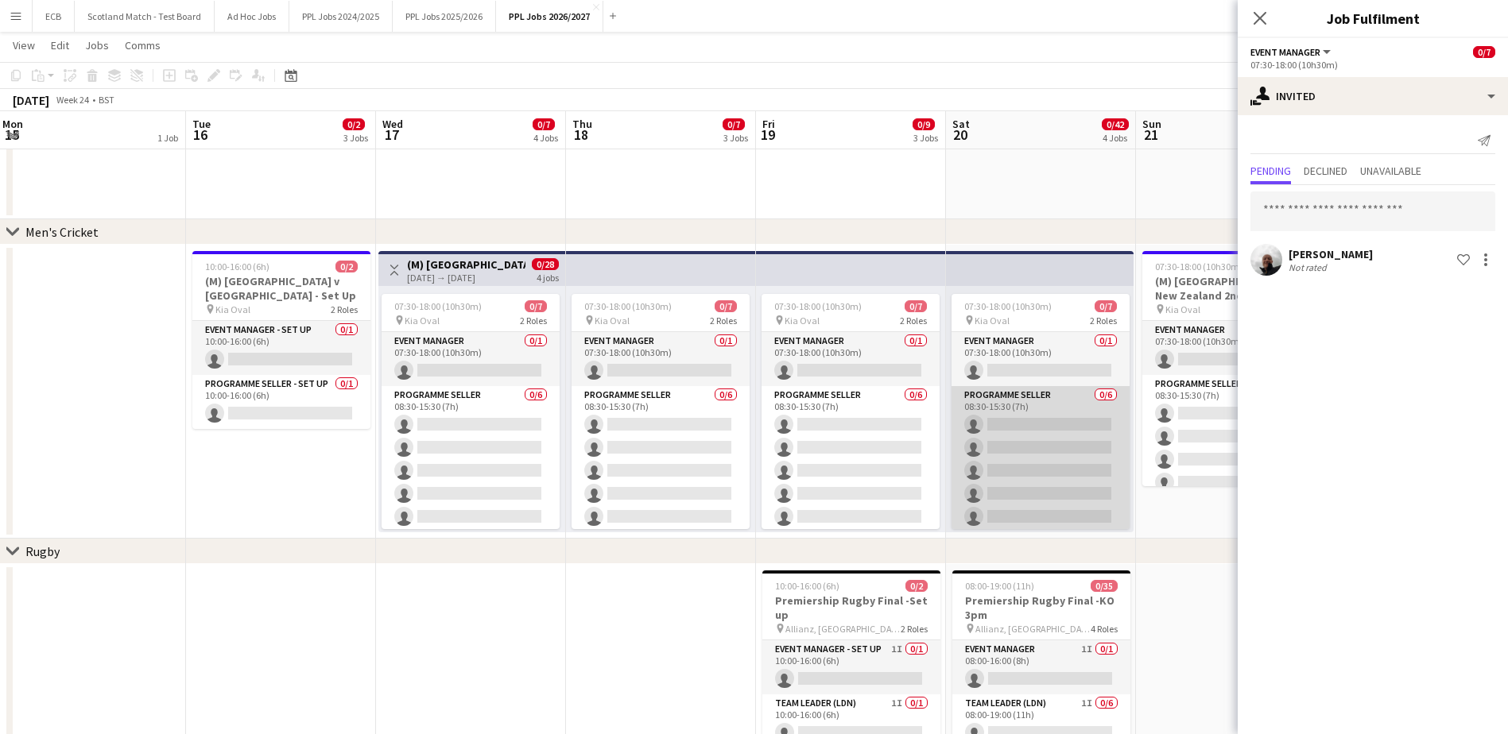
scroll to position [0, 383]
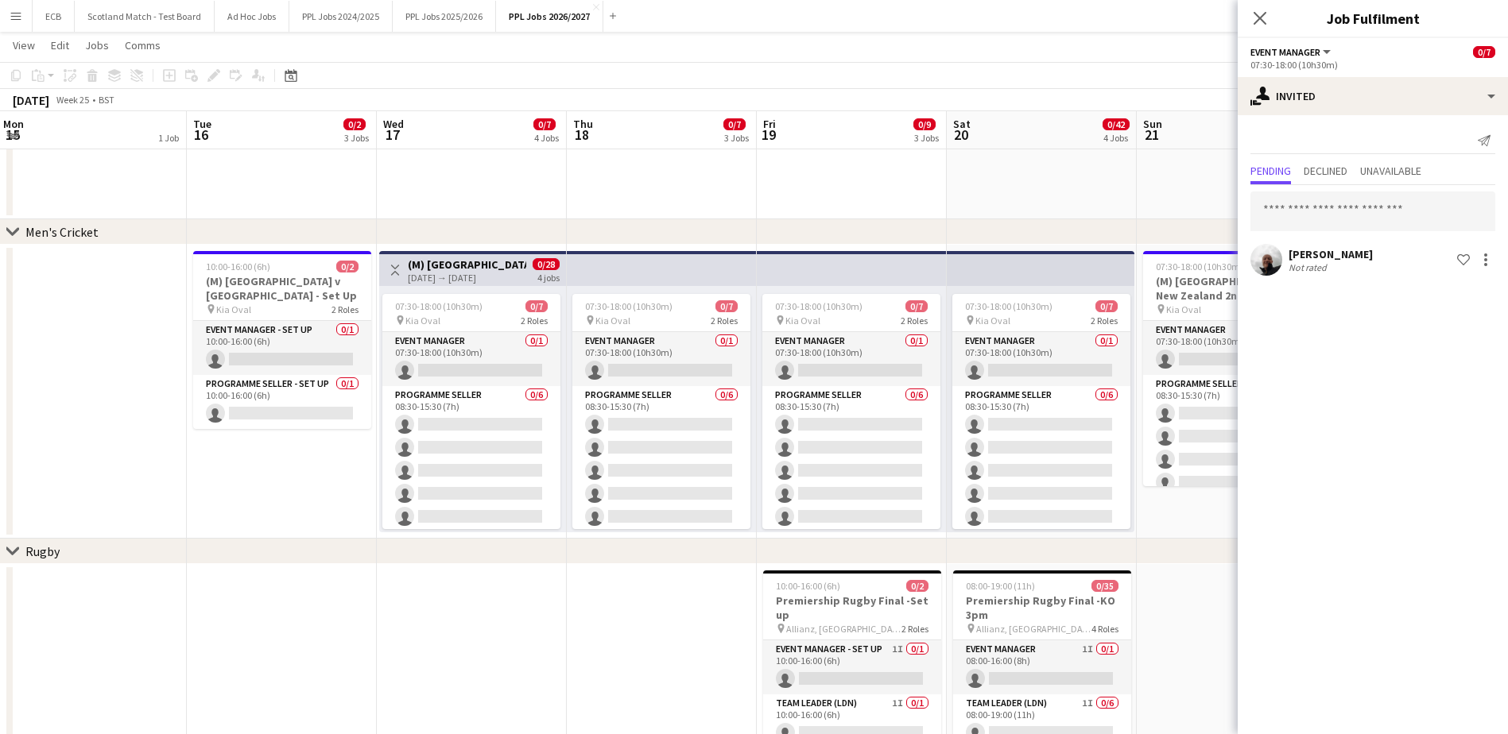
click at [1071, 195] on app-date-cell "(W) ICC WORLD CUP - Hampshire - 14:30/18:30 pin Hampshire Bowl (W) ICC WORLD CU…" at bounding box center [1042, 72] width 190 height 294
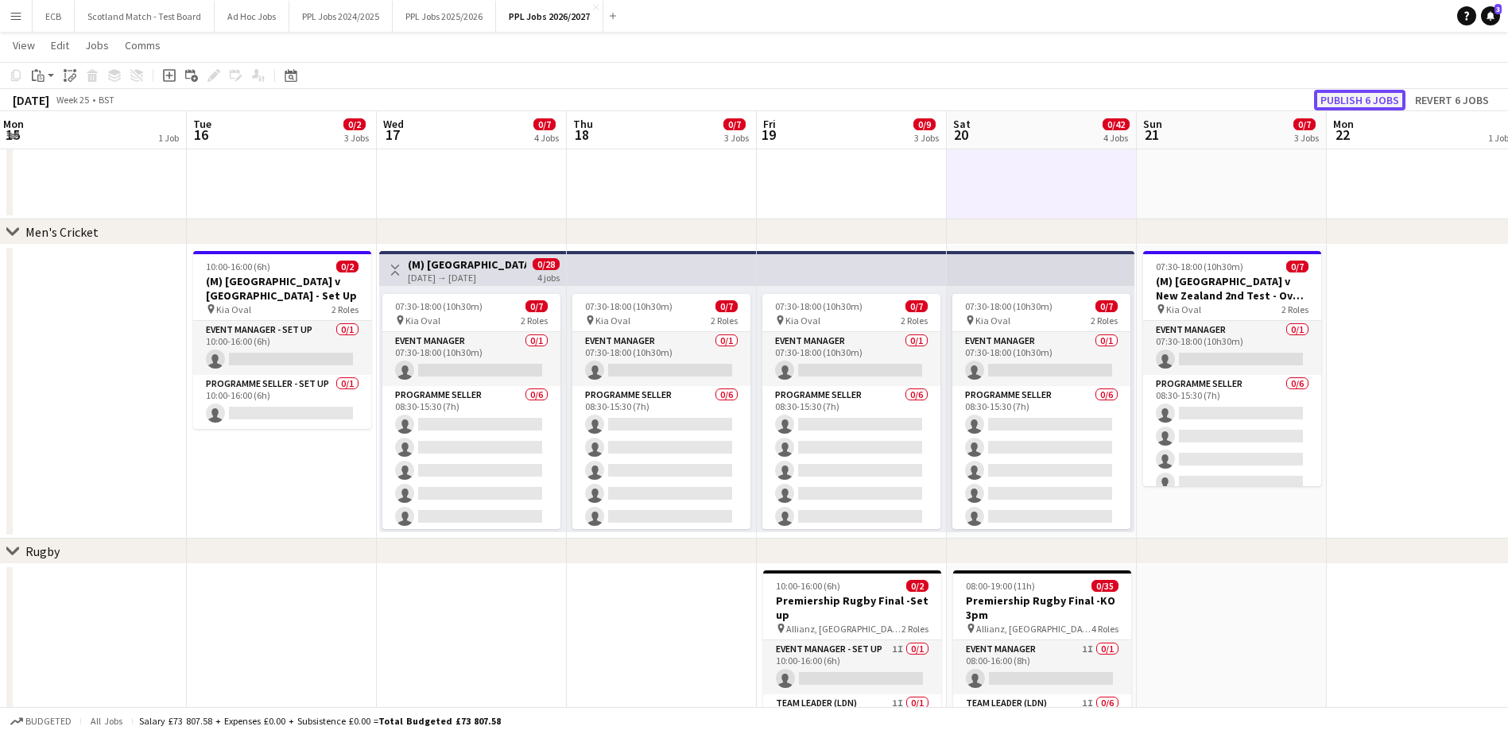
click at [1361, 96] on button "Publish 6 jobs" at bounding box center [1359, 100] width 91 height 21
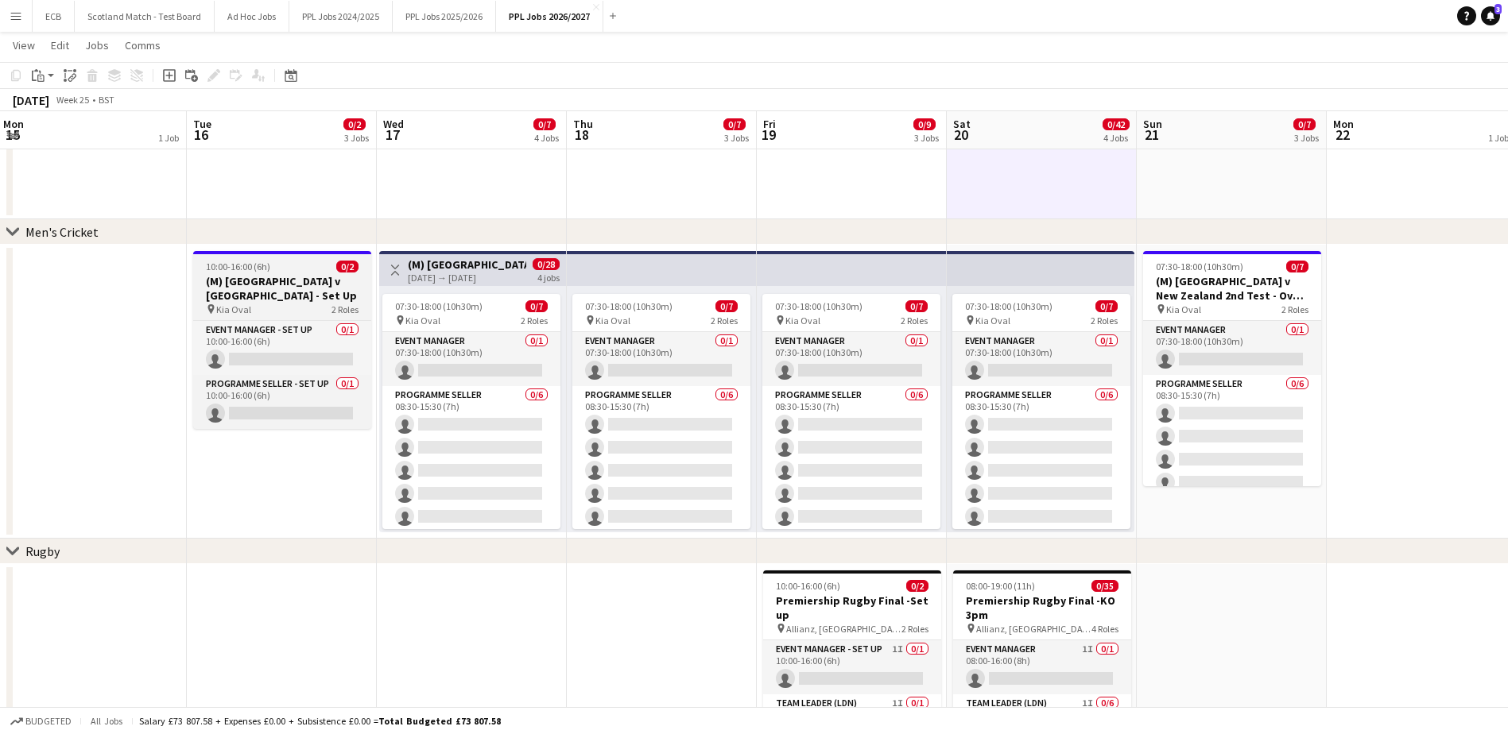
click at [274, 270] on div "10:00-16:00 (6h) 0/2" at bounding box center [282, 267] width 178 height 12
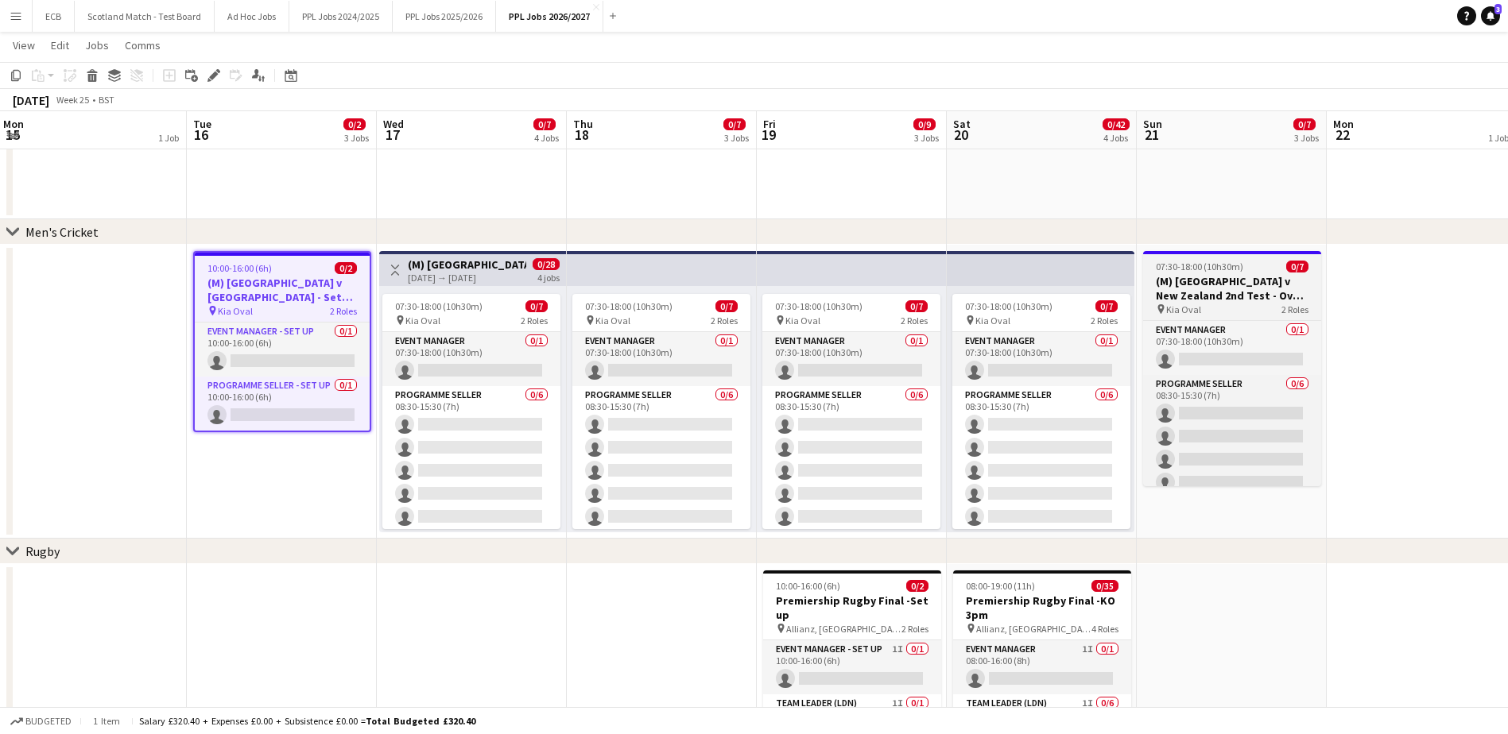
click at [1249, 273] on app-job-card "07:30-18:00 (10h30m) 0/7 (M) England v New Zealand 2nd Test - Oval - 11am - Day…" at bounding box center [1232, 368] width 178 height 235
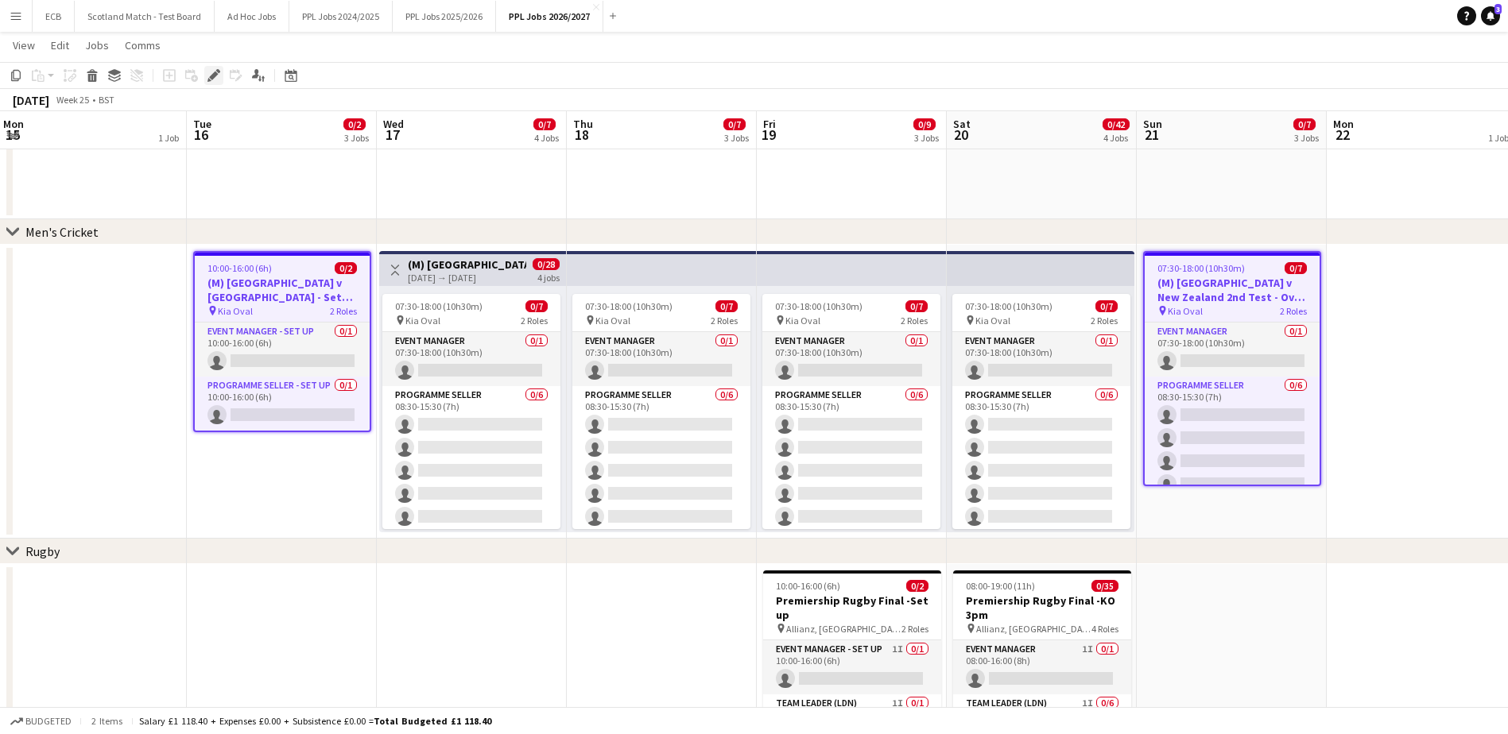
click at [209, 74] on icon "Edit" at bounding box center [213, 75] width 13 height 13
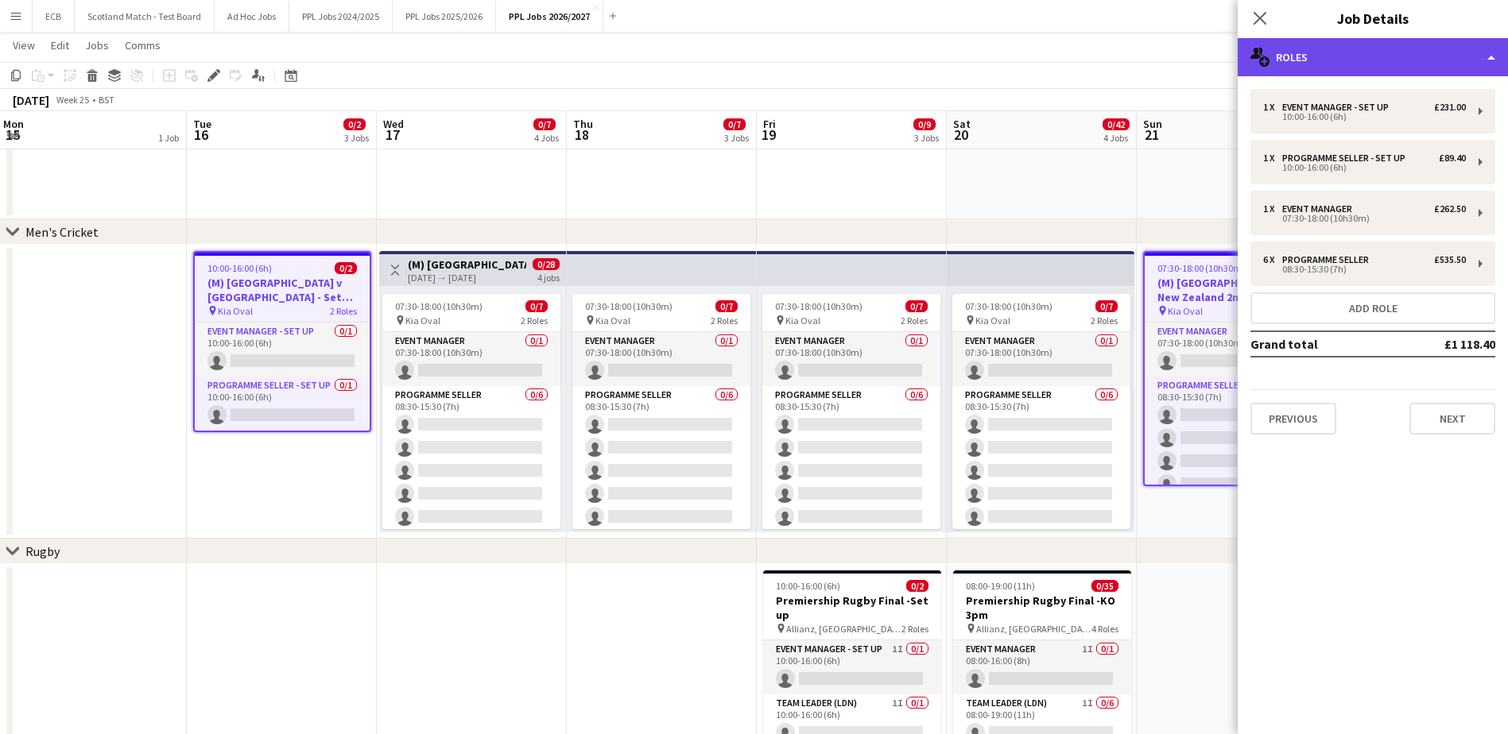
click at [1445, 55] on div "multiple-users-add Roles" at bounding box center [1373, 57] width 270 height 38
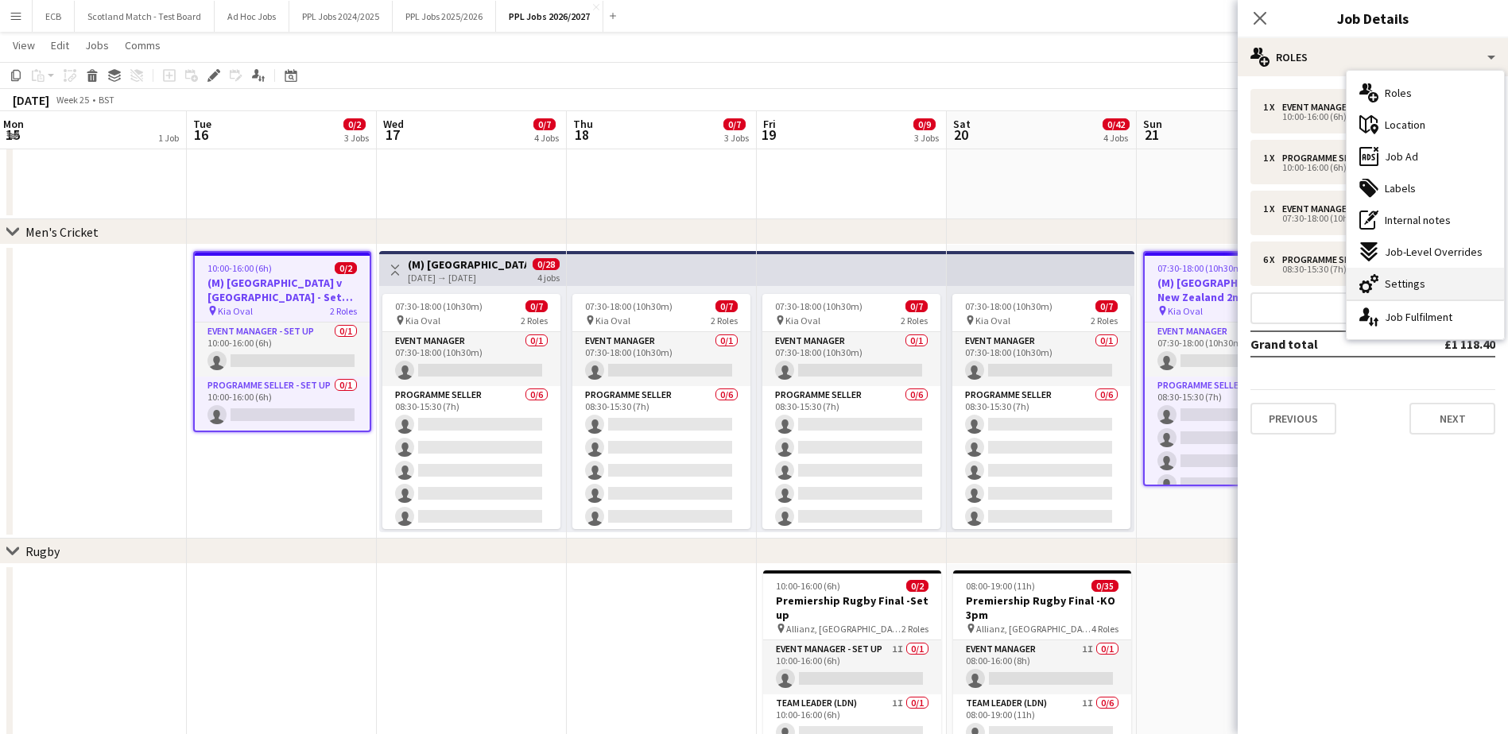
click at [1418, 280] on span "Settings" at bounding box center [1405, 284] width 41 height 14
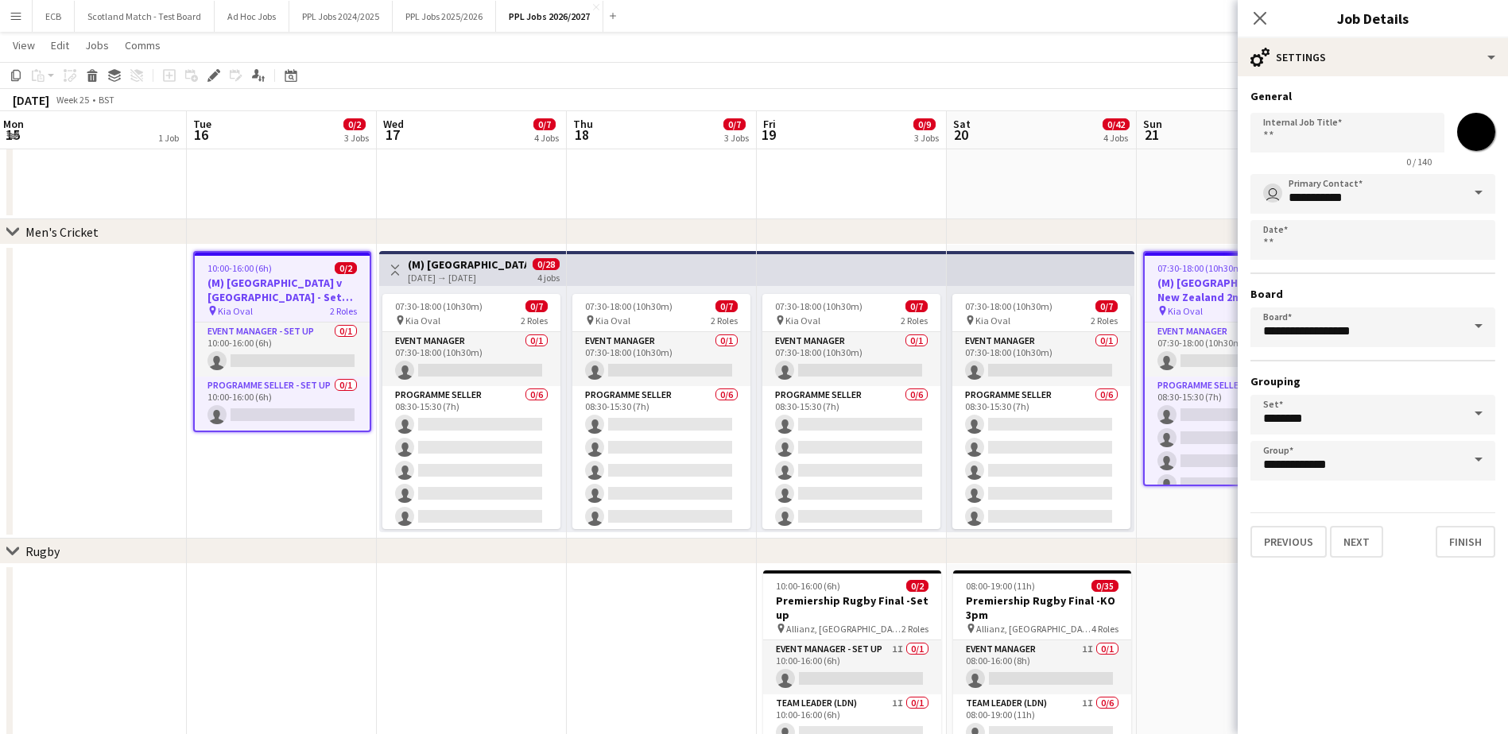
click at [1473, 143] on input "*******" at bounding box center [1475, 131] width 57 height 57
type input "*******"
click at [1481, 550] on button "Finish" at bounding box center [1466, 542] width 60 height 32
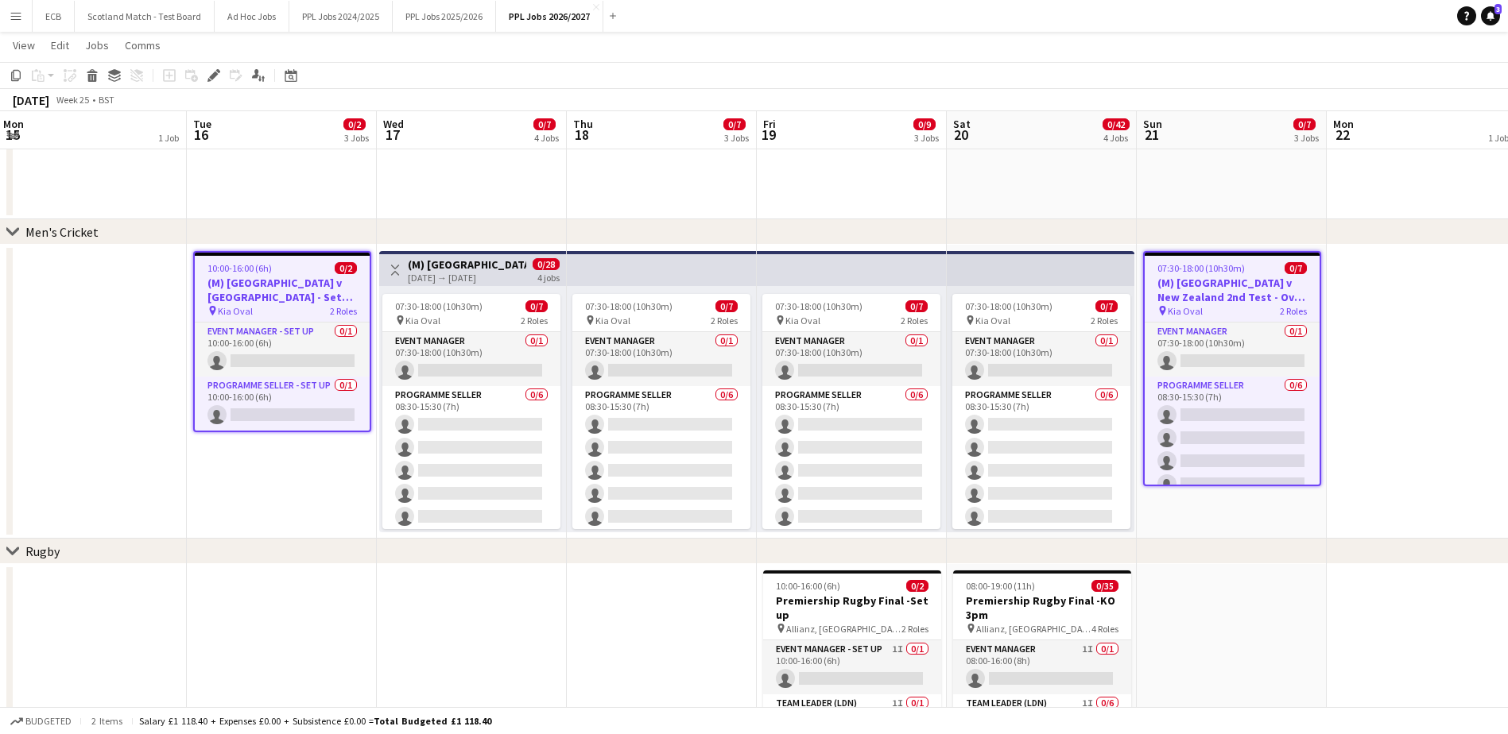
click at [672, 634] on app-date-cell at bounding box center [662, 700] width 190 height 273
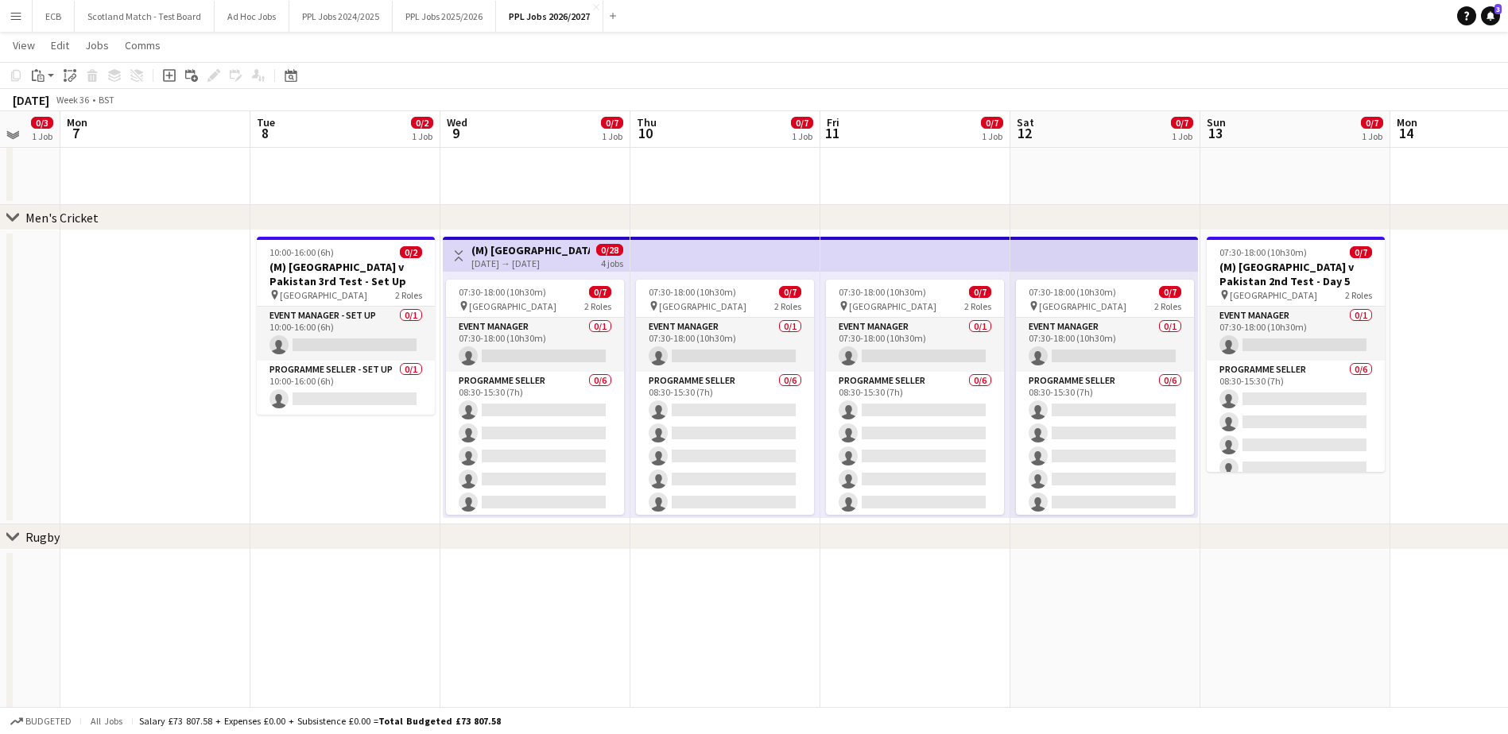
scroll to position [339, 0]
click at [342, 343] on app-card-role "Event Manager - Set up 0/1 10:00-16:00 (6h) single-neutral-actions" at bounding box center [346, 335] width 178 height 54
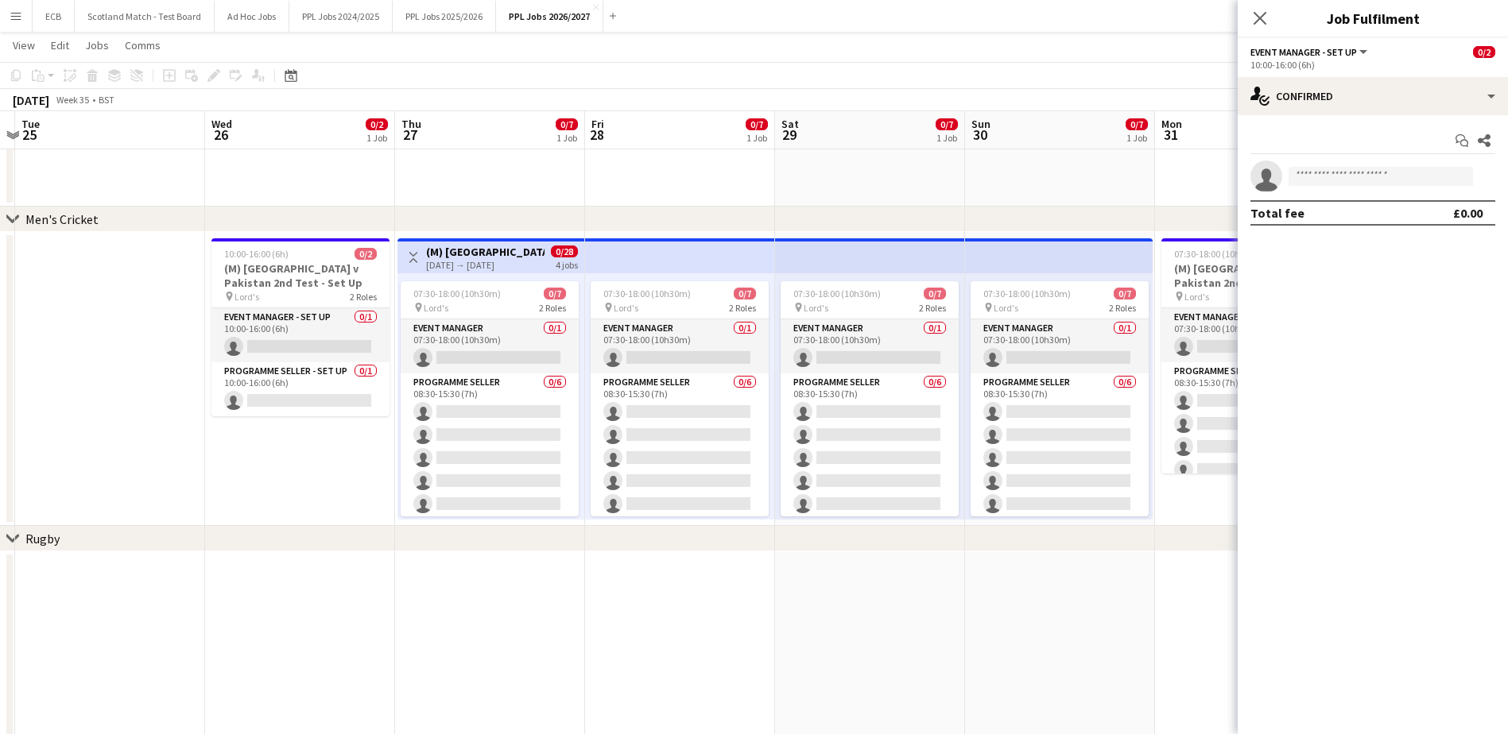
scroll to position [0, 364]
click at [264, 338] on app-card-role "Event Manager - Set up 0/1 10:00-16:00 (6h) single-neutral-actions" at bounding box center [301, 335] width 178 height 54
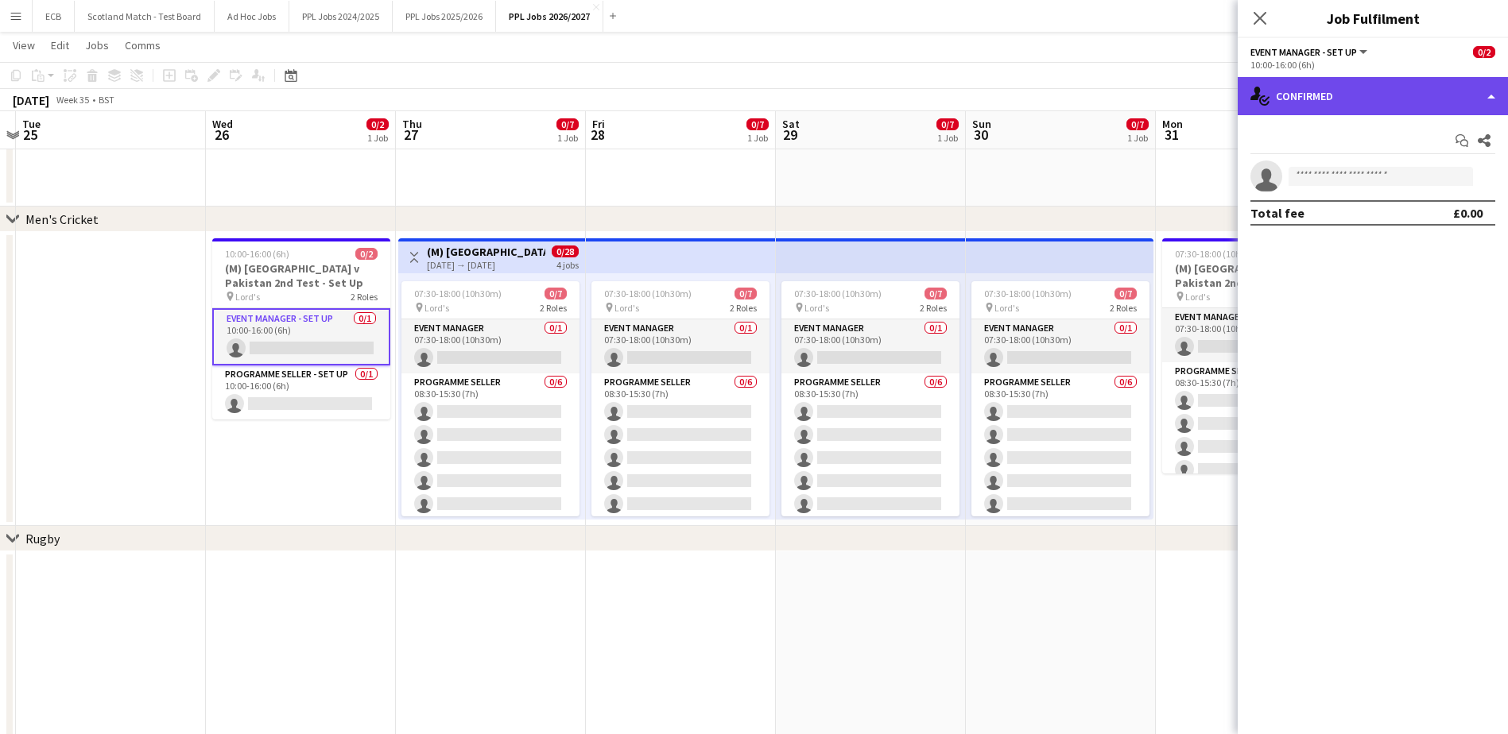
click at [1322, 107] on div "single-neutral-actions-check-2 Confirmed" at bounding box center [1373, 96] width 270 height 38
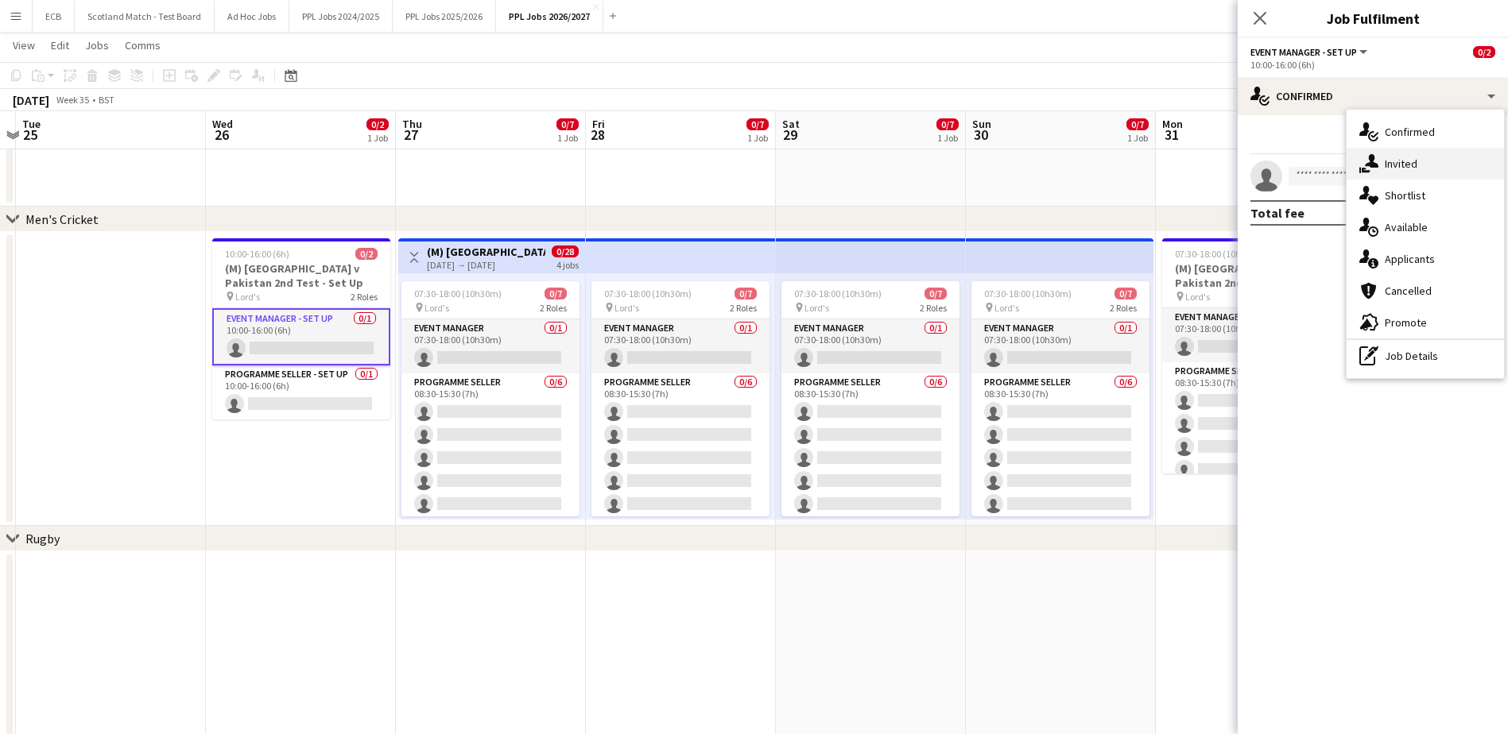
click at [1404, 167] on span "Invited" at bounding box center [1401, 164] width 33 height 14
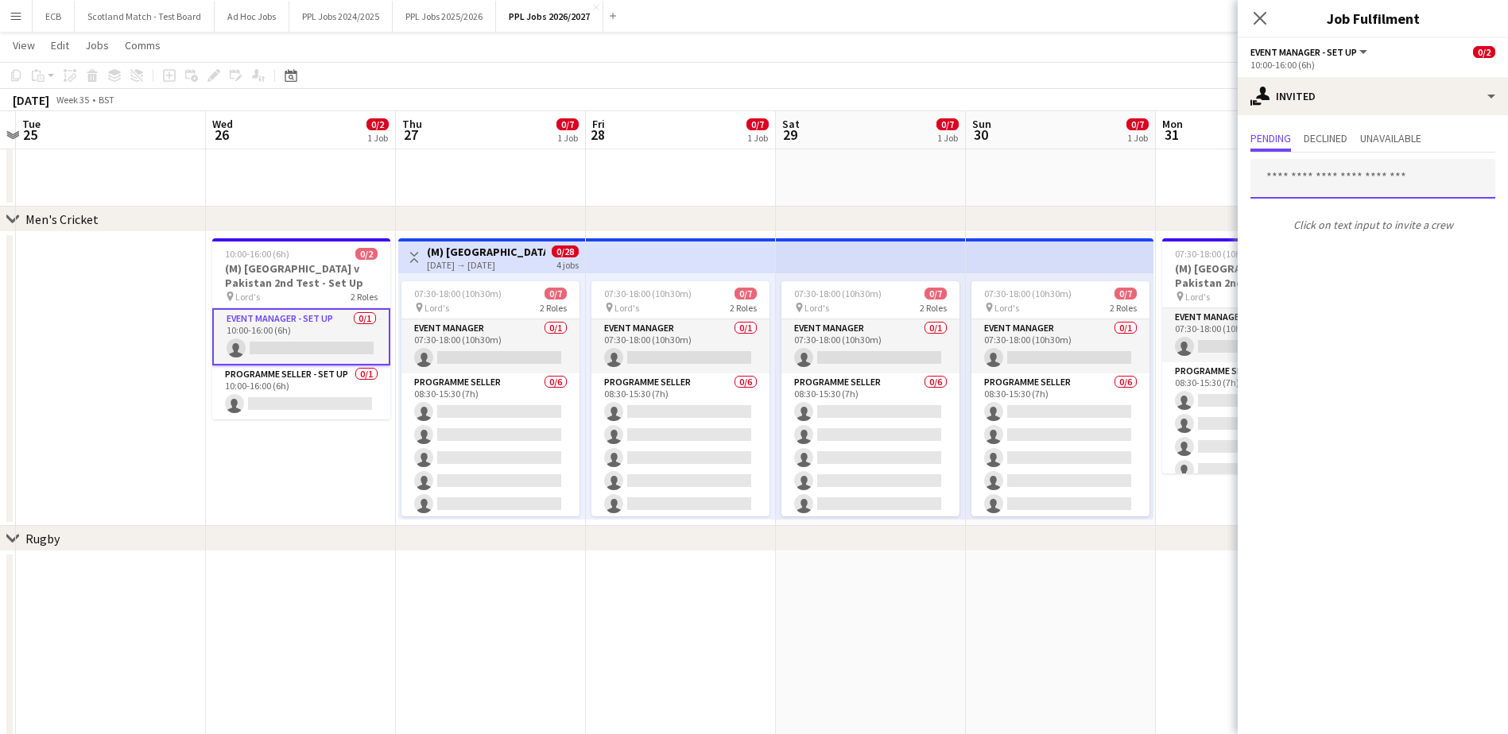
click at [1358, 179] on input "text" at bounding box center [1372, 179] width 245 height 40
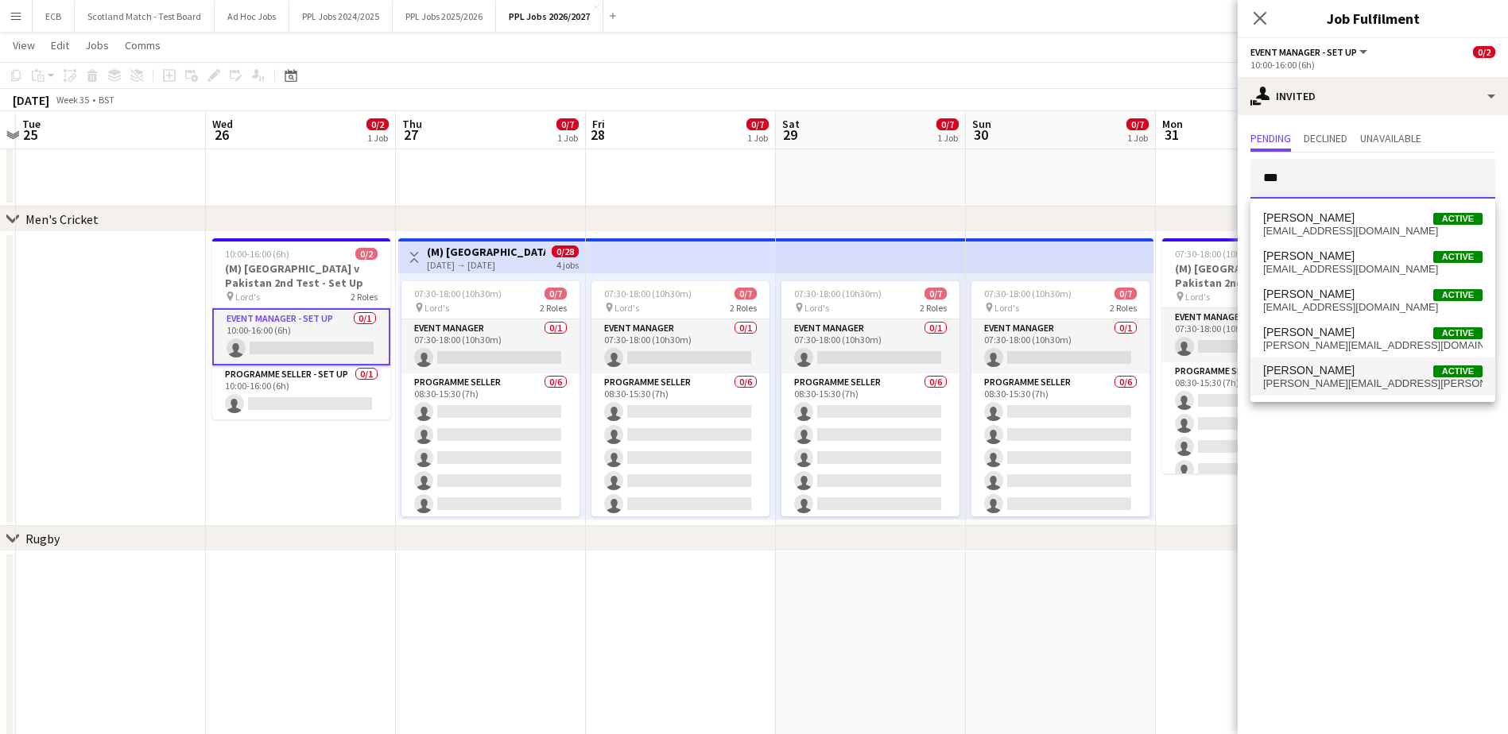
type input "***"
click at [1322, 375] on span "Steve Fulcher" at bounding box center [1308, 371] width 91 height 14
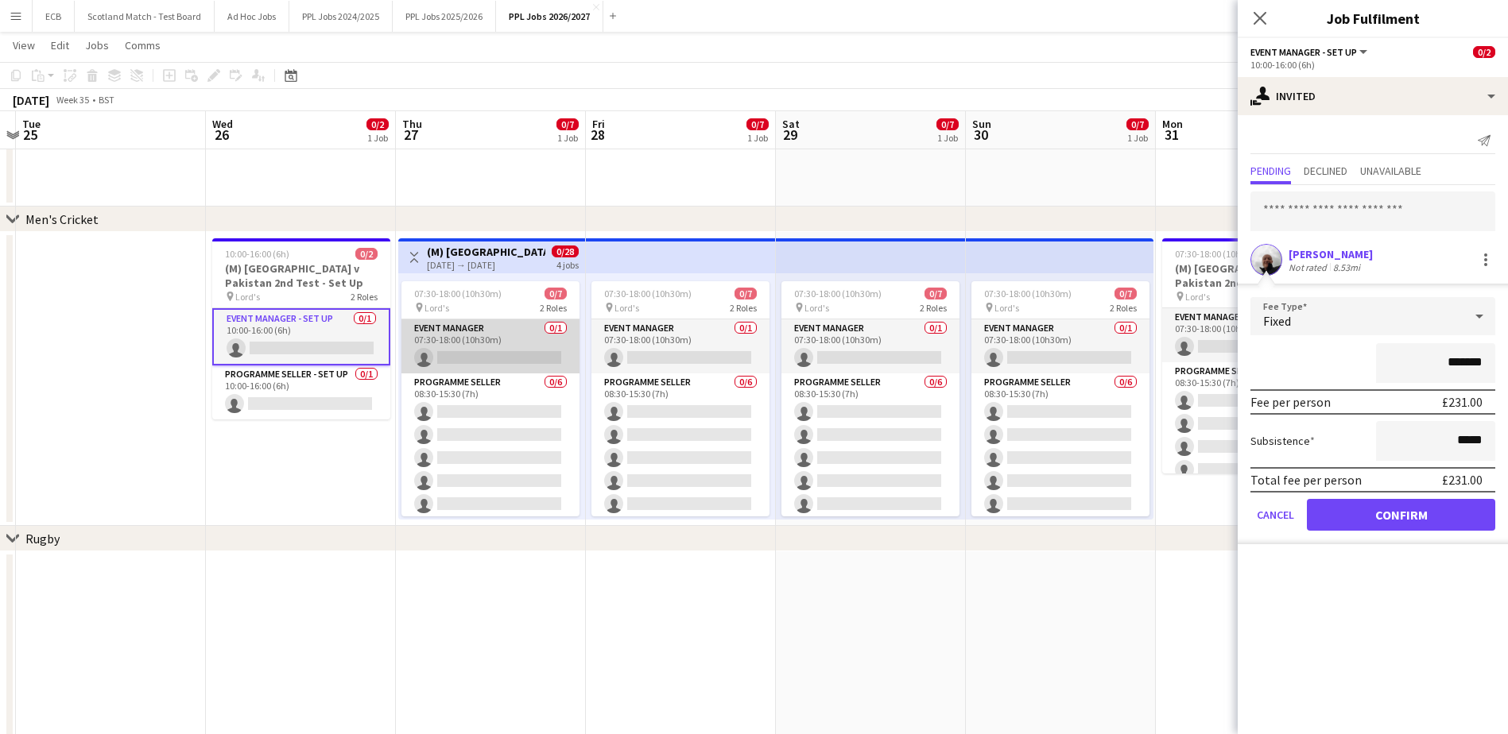
click at [493, 337] on app-card-role "Event Manager 0/1 07:30-18:00 (10h30m) single-neutral-actions" at bounding box center [490, 347] width 178 height 54
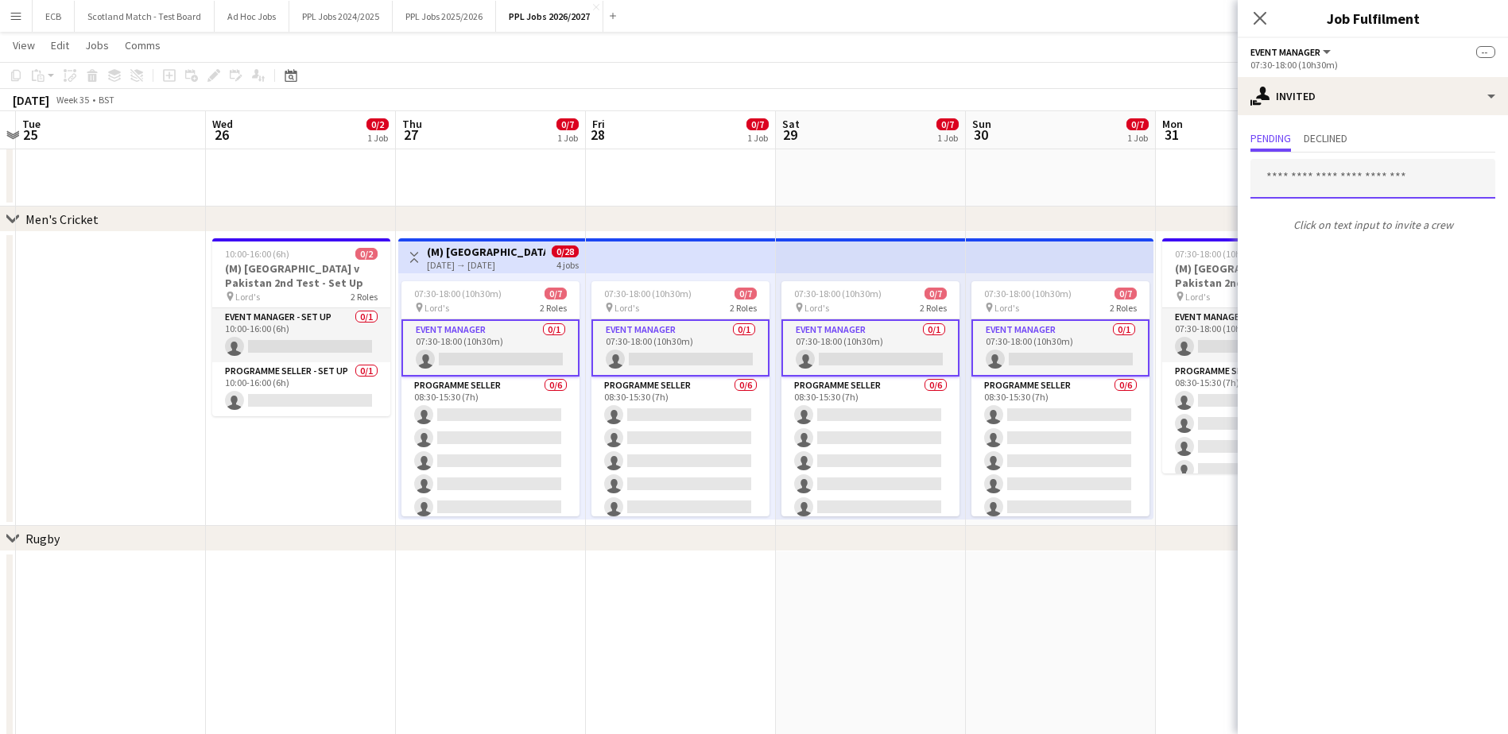
click at [1318, 172] on input "text" at bounding box center [1372, 179] width 245 height 40
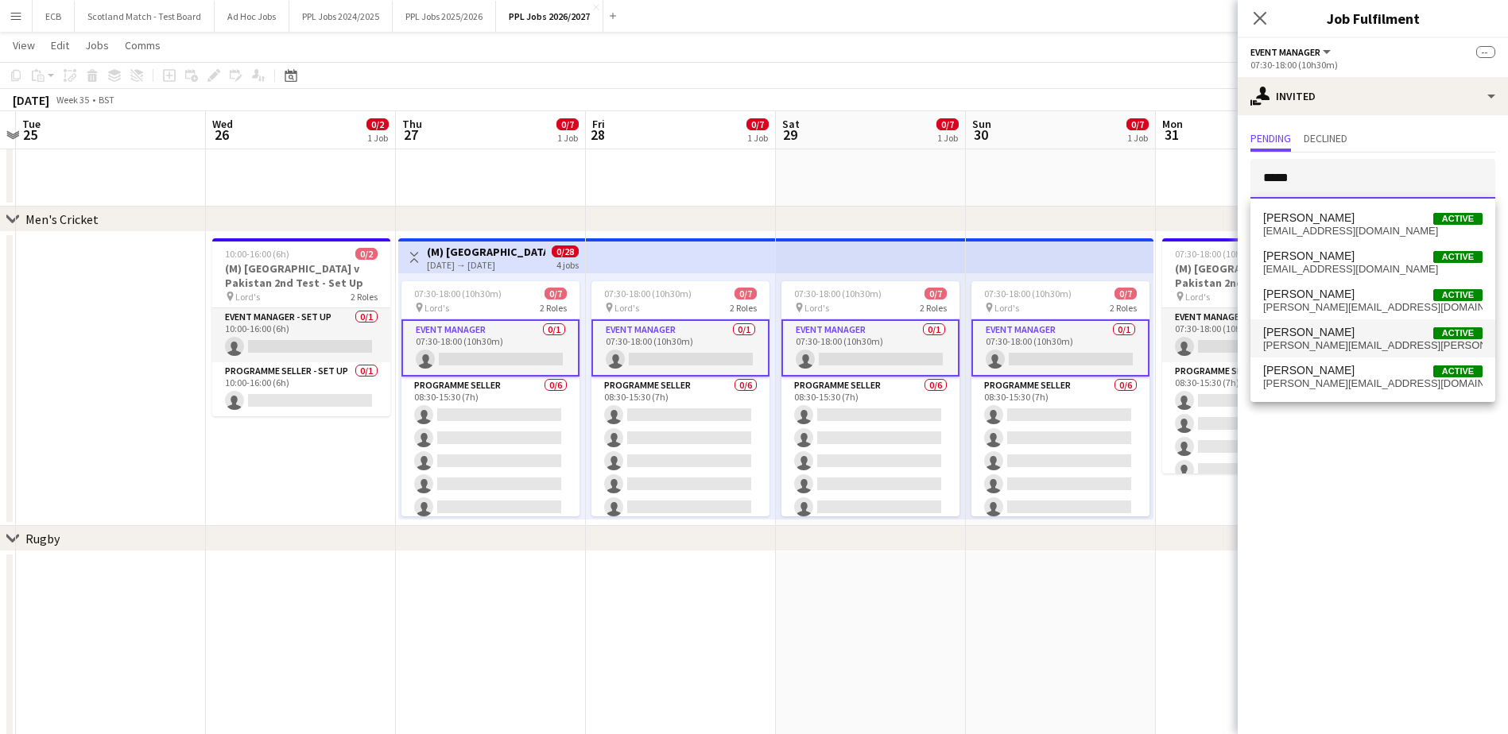
type input "*****"
click at [1347, 327] on span "Steve Fulcher Active" at bounding box center [1372, 333] width 219 height 14
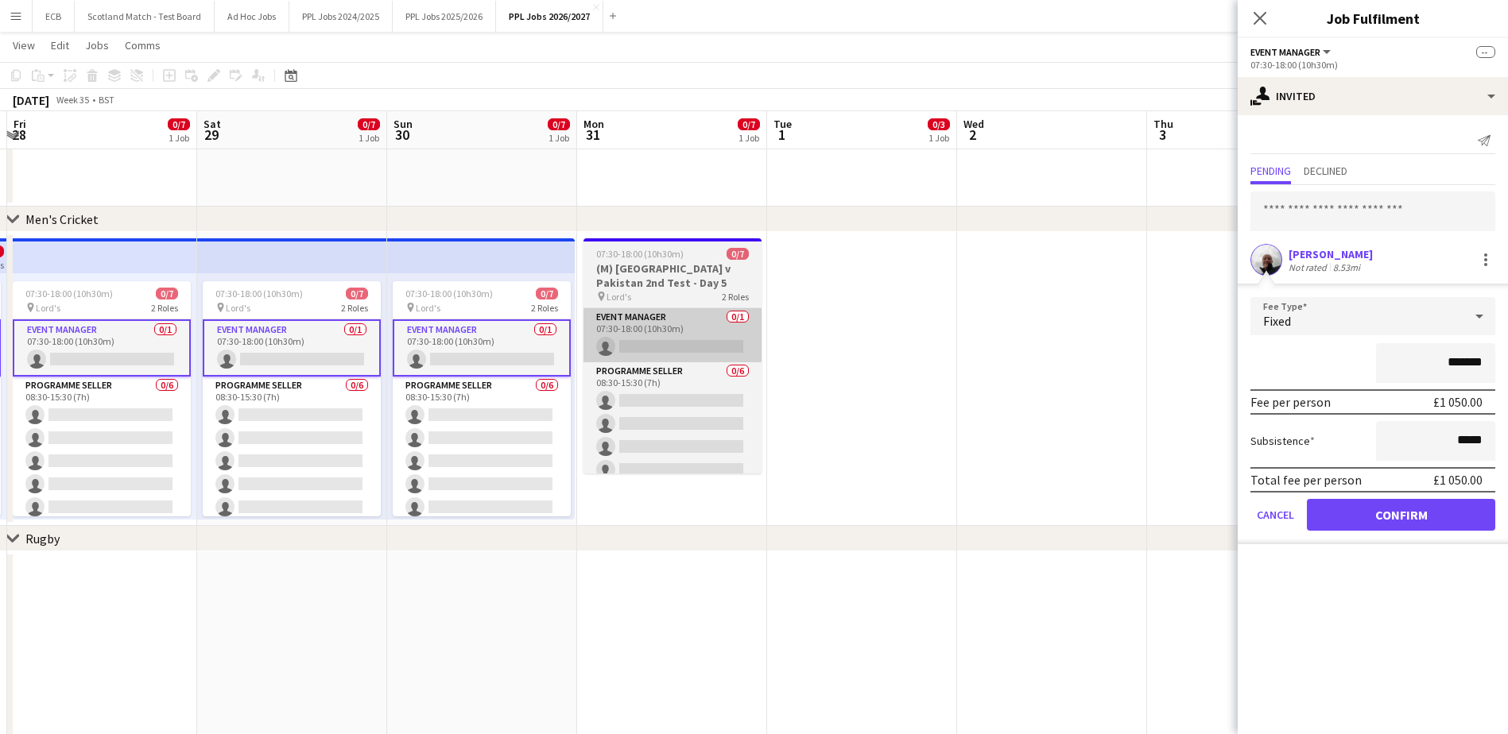
scroll to position [0, 564]
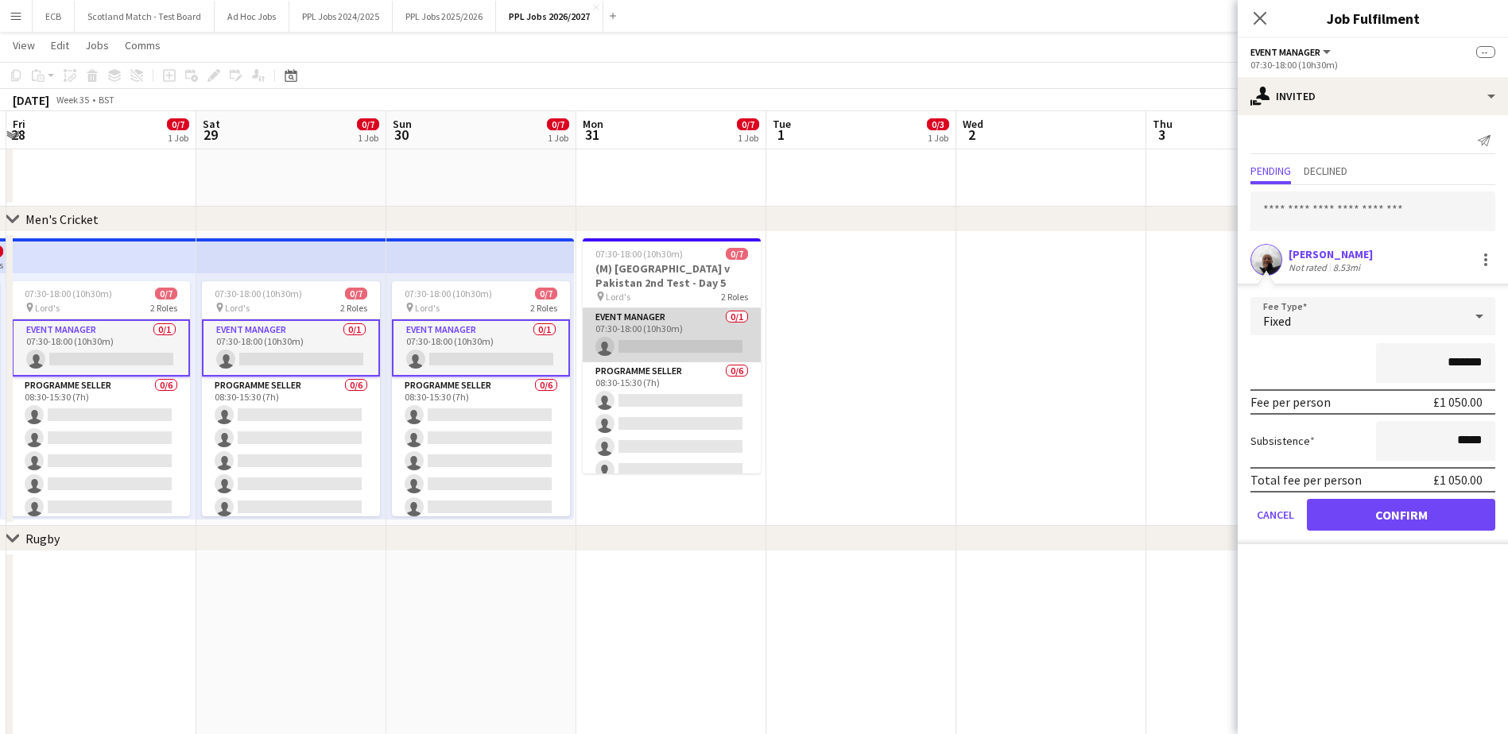
drag, startPoint x: 646, startPoint y: 330, endPoint x: 608, endPoint y: 341, distance: 39.7
click at [608, 341] on app-card-role "Event Manager 0/1 07:30-18:00 (10h30m) single-neutral-actions" at bounding box center [672, 335] width 178 height 54
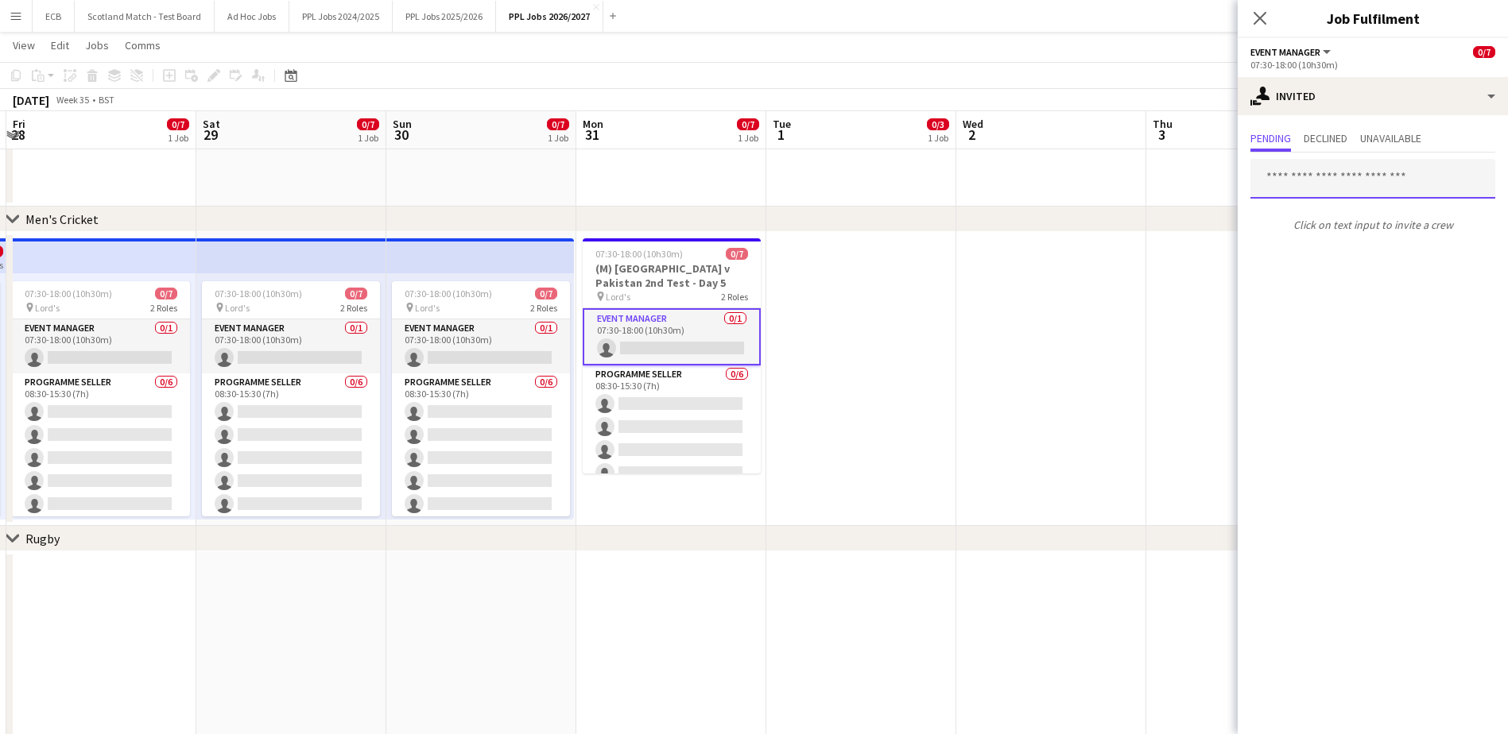
click at [1314, 177] on input "text" at bounding box center [1372, 179] width 245 height 40
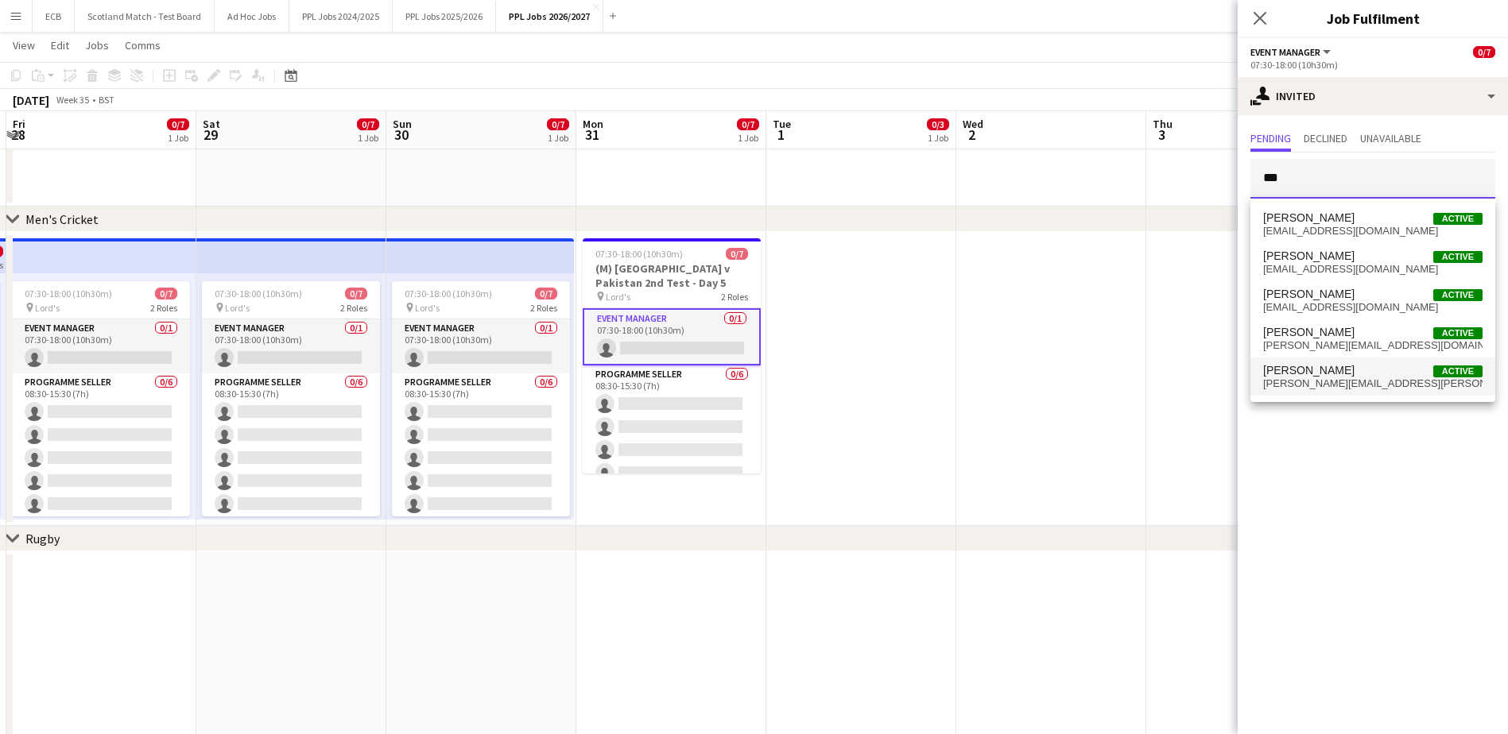
type input "***"
click at [1332, 382] on span "steve.fulcher@thepplgroup.com" at bounding box center [1372, 384] width 219 height 13
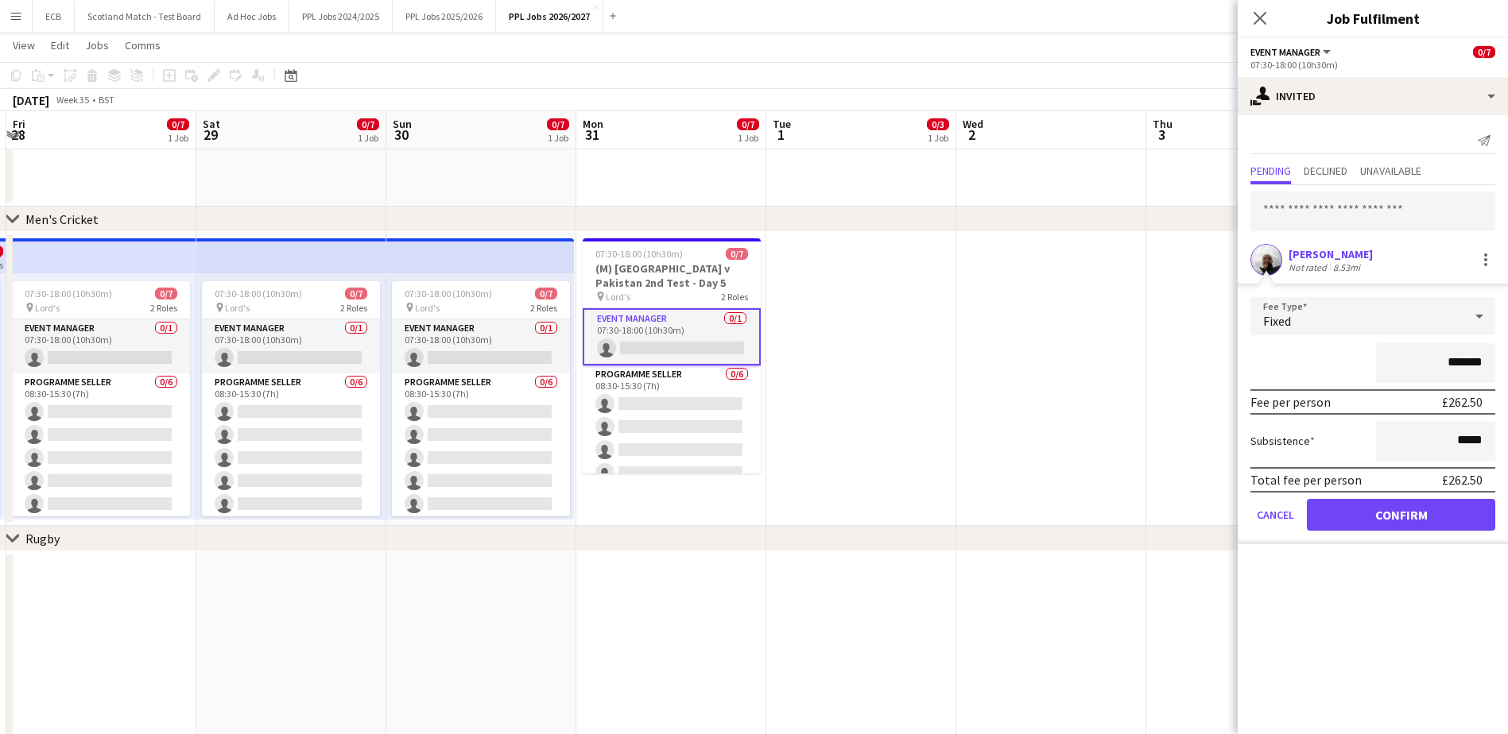
click at [1163, 310] on app-date-cell at bounding box center [1241, 379] width 190 height 294
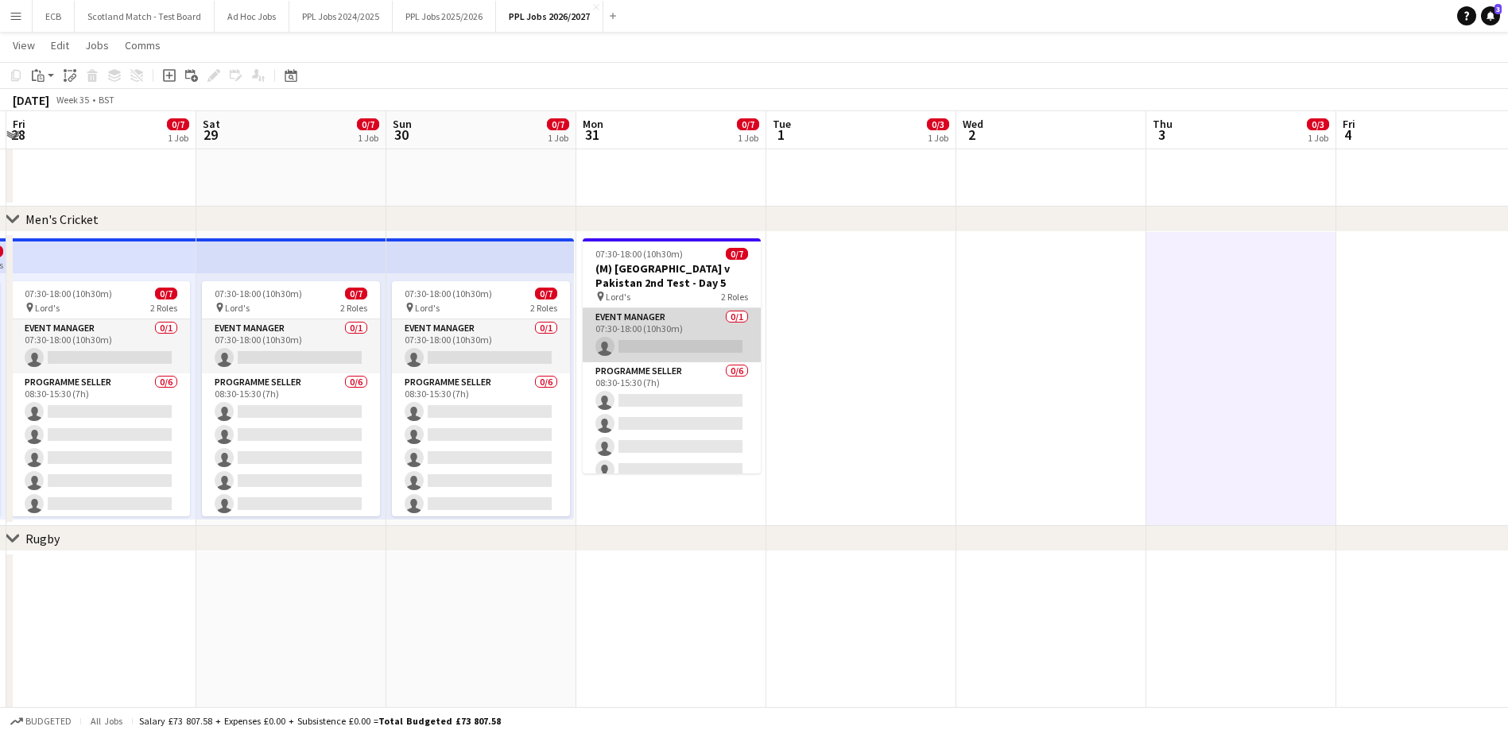
click at [672, 325] on app-card-role "Event Manager 0/1 07:30-18:00 (10h30m) single-neutral-actions" at bounding box center [672, 335] width 178 height 54
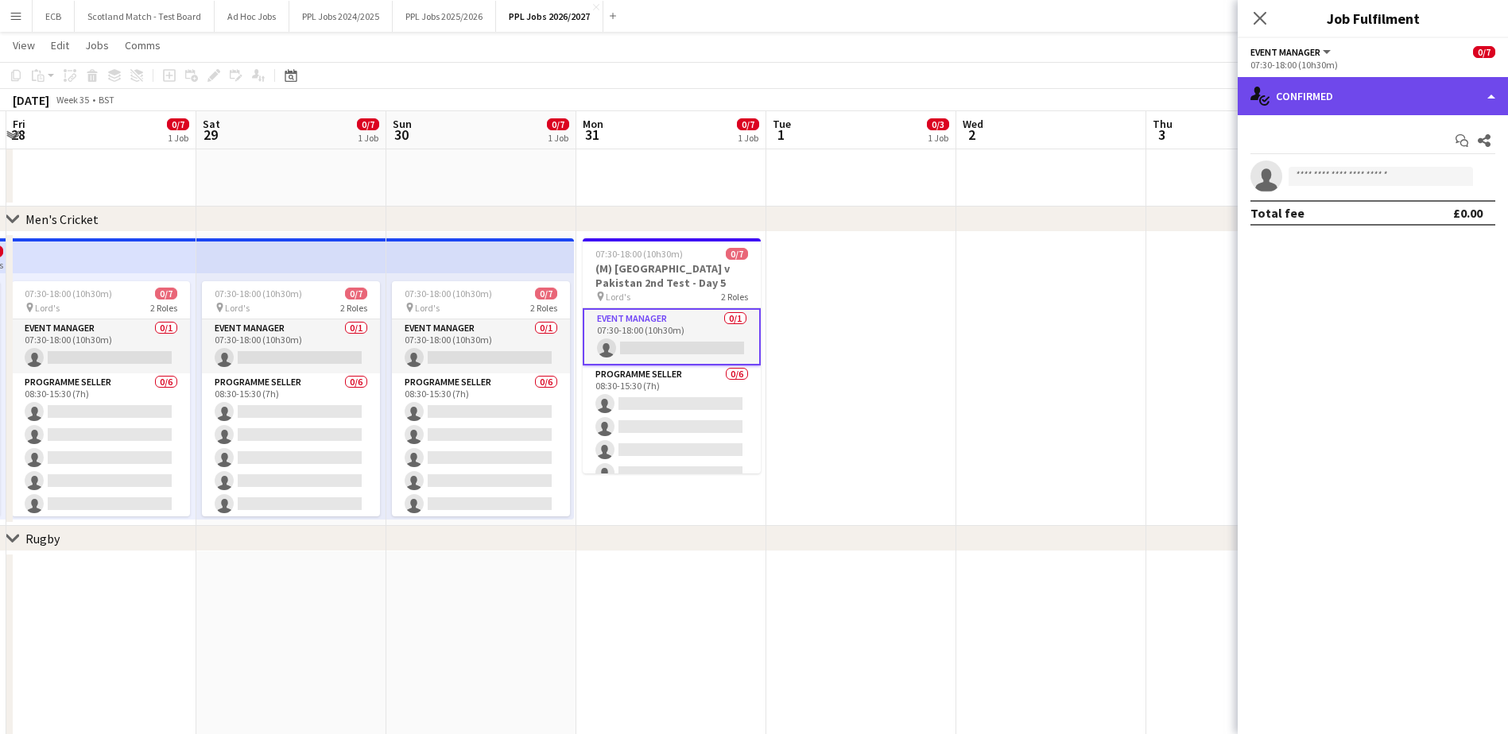
click at [1351, 98] on div "single-neutral-actions-check-2 Confirmed" at bounding box center [1373, 96] width 270 height 38
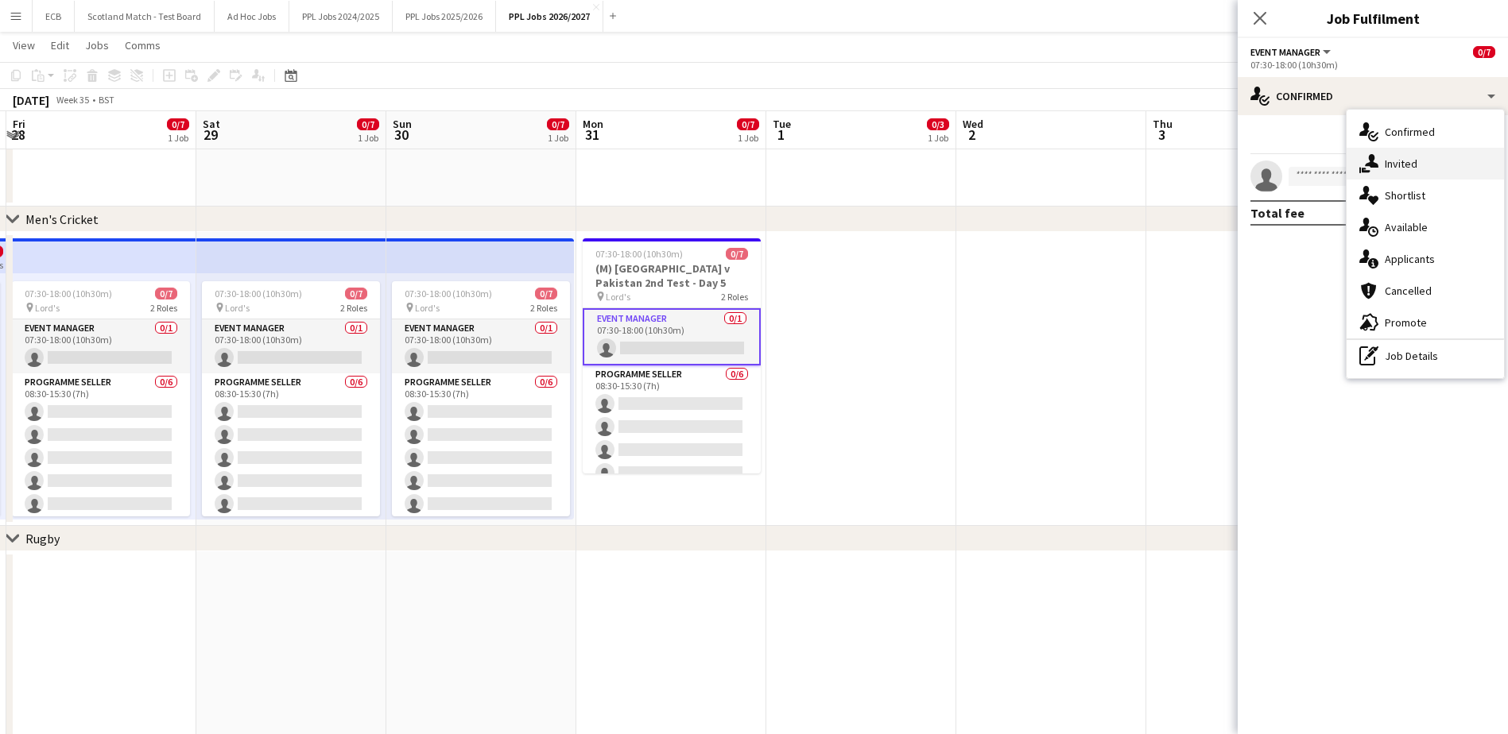
click at [1407, 165] on span "Invited" at bounding box center [1401, 164] width 33 height 14
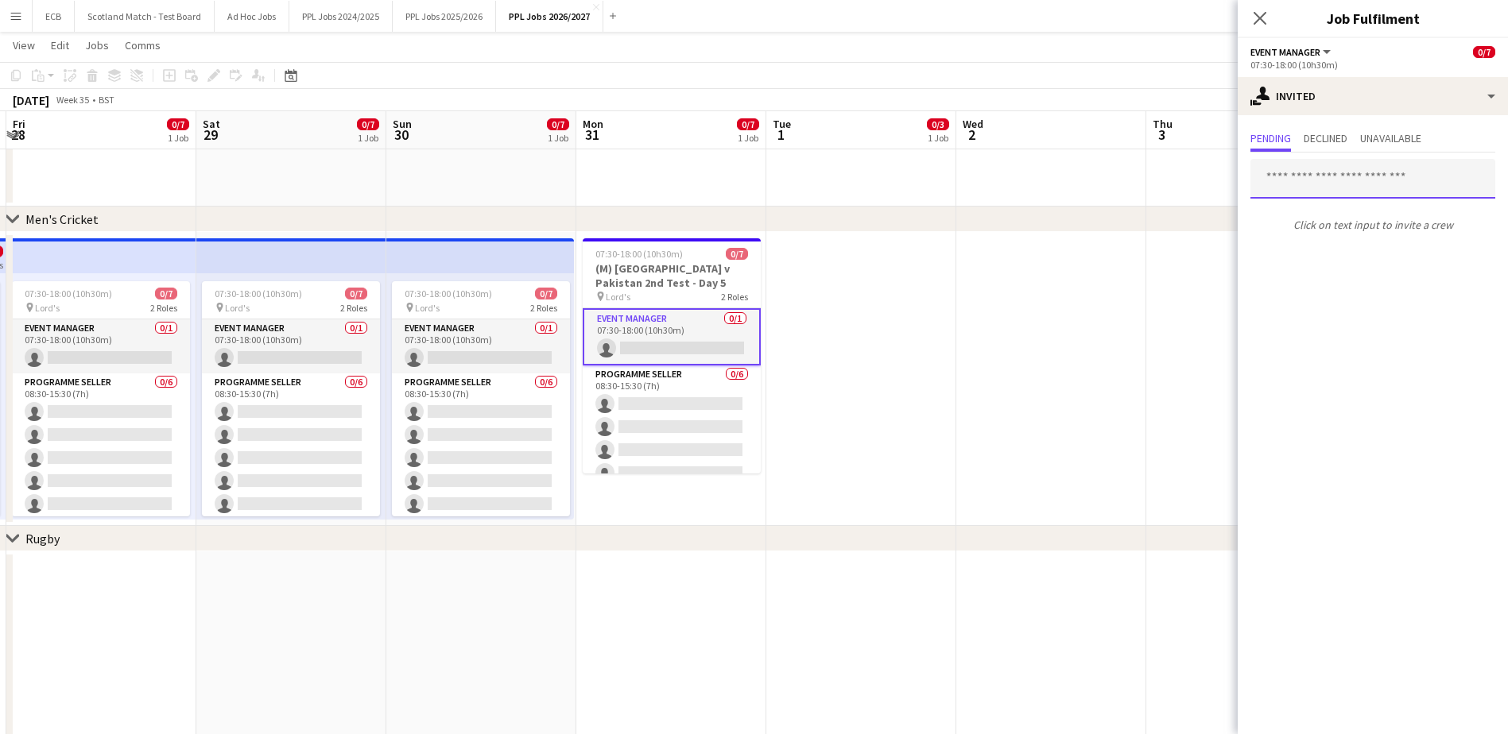
click at [1367, 192] on input "text" at bounding box center [1372, 179] width 245 height 40
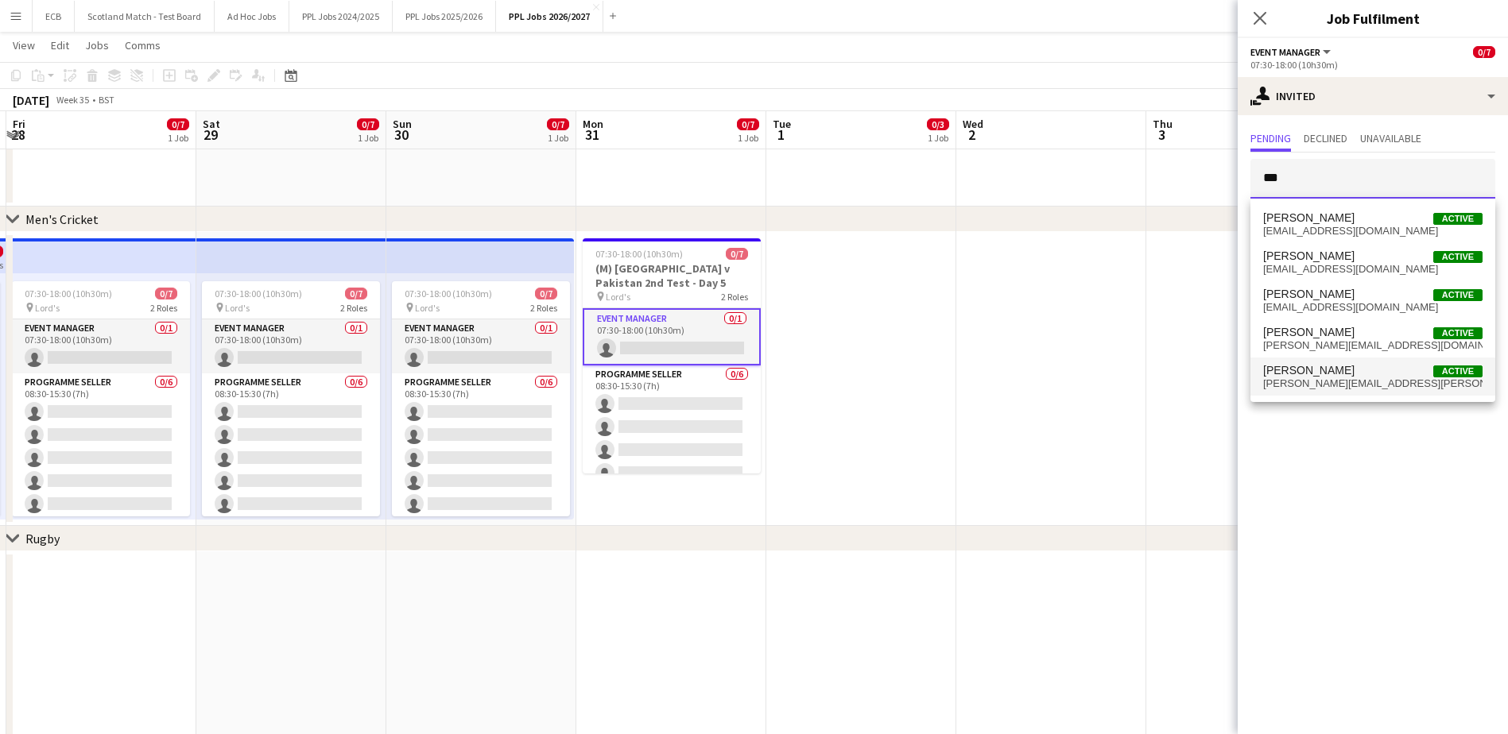
type input "***"
click at [1332, 375] on span "Steve Fulcher Active" at bounding box center [1372, 371] width 219 height 14
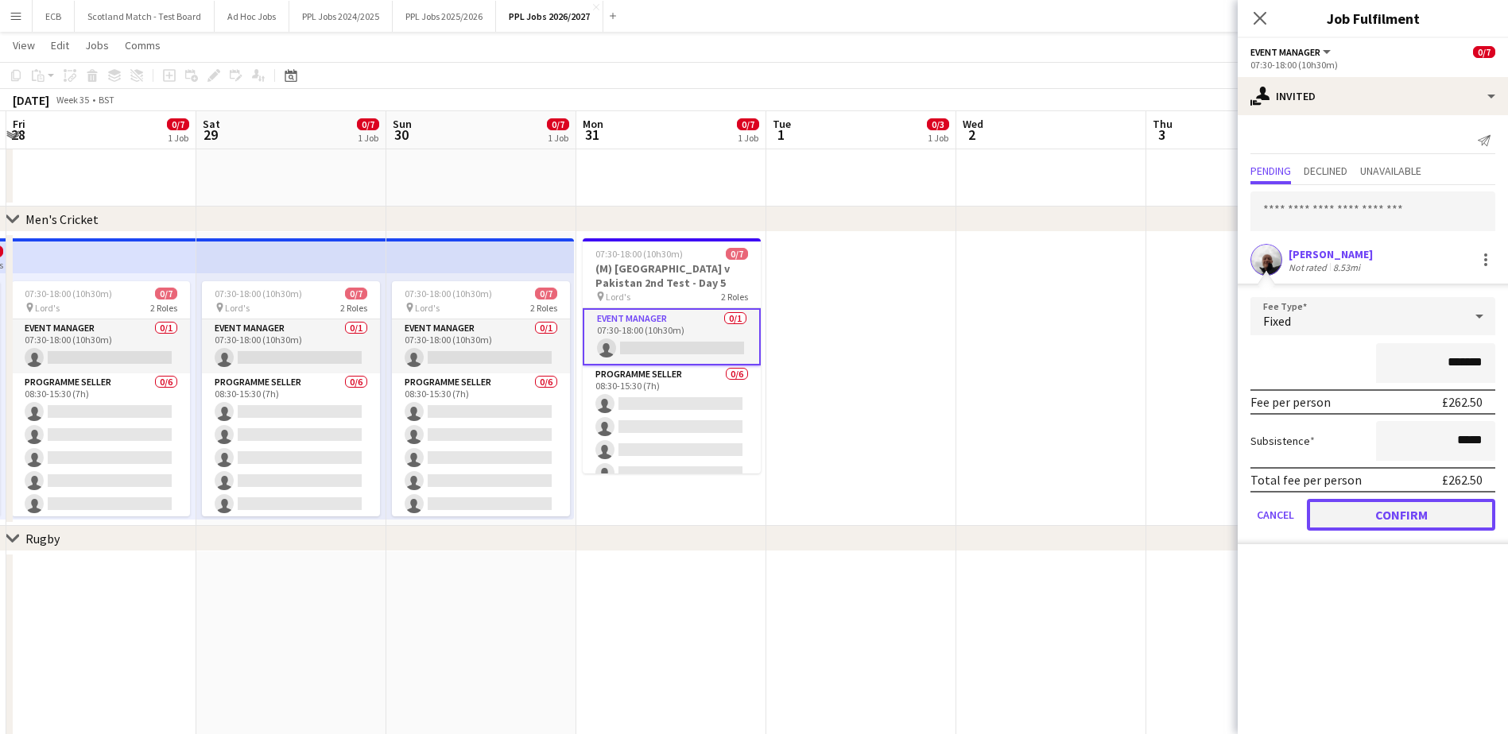
click at [1374, 517] on button "Confirm" at bounding box center [1401, 515] width 188 height 32
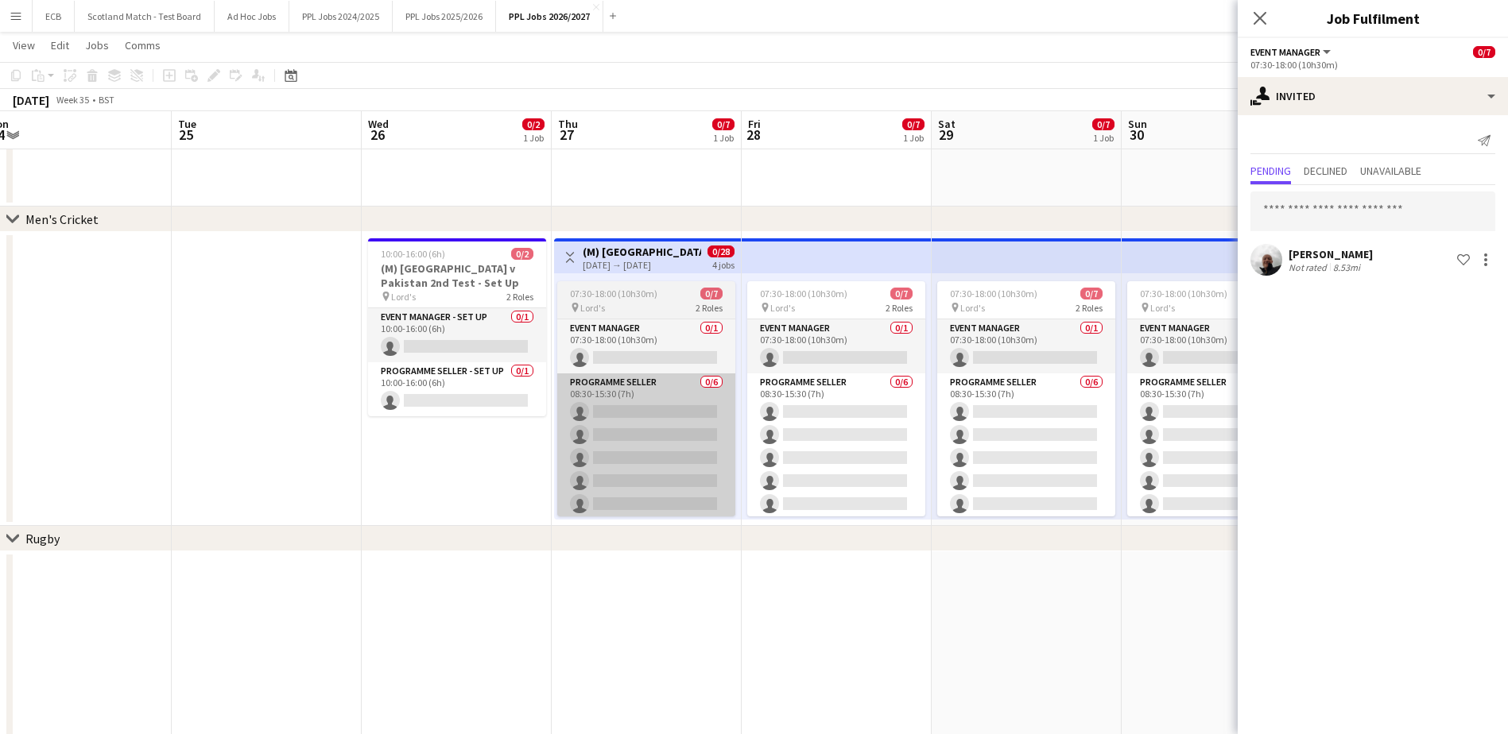
scroll to position [0, 397]
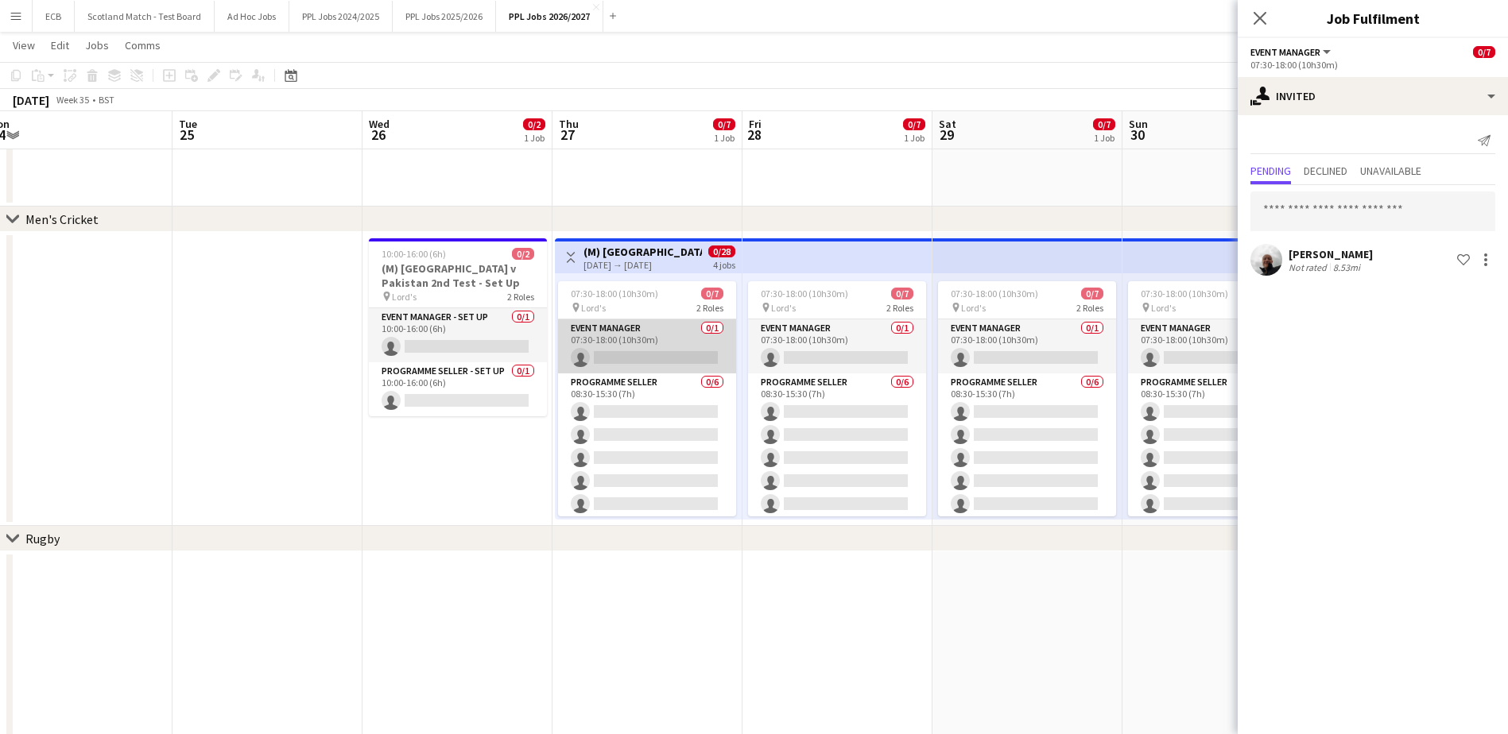
click at [625, 359] on app-card-role "Event Manager 0/1 07:30-18:00 (10h30m) single-neutral-actions" at bounding box center [647, 347] width 178 height 54
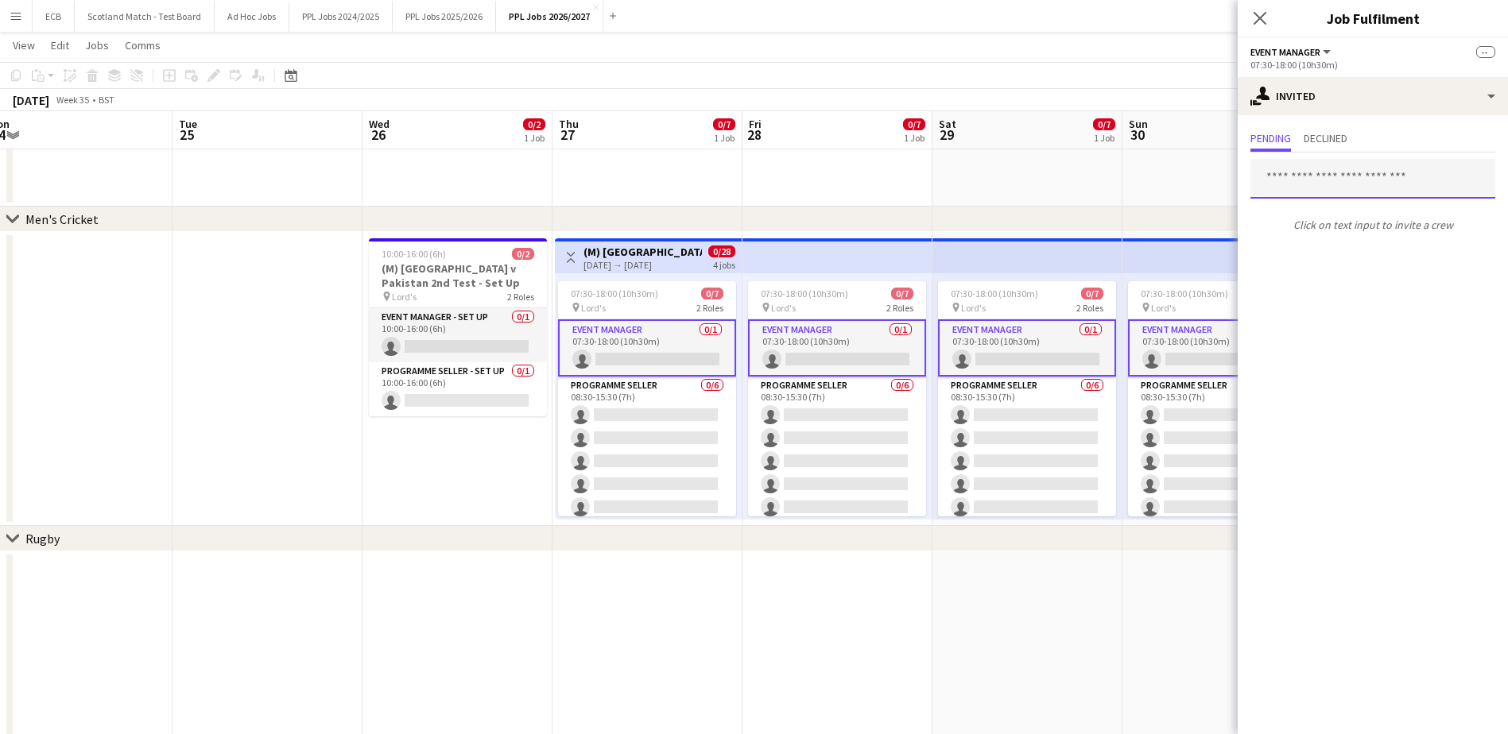
click at [1308, 182] on input "text" at bounding box center [1372, 179] width 245 height 40
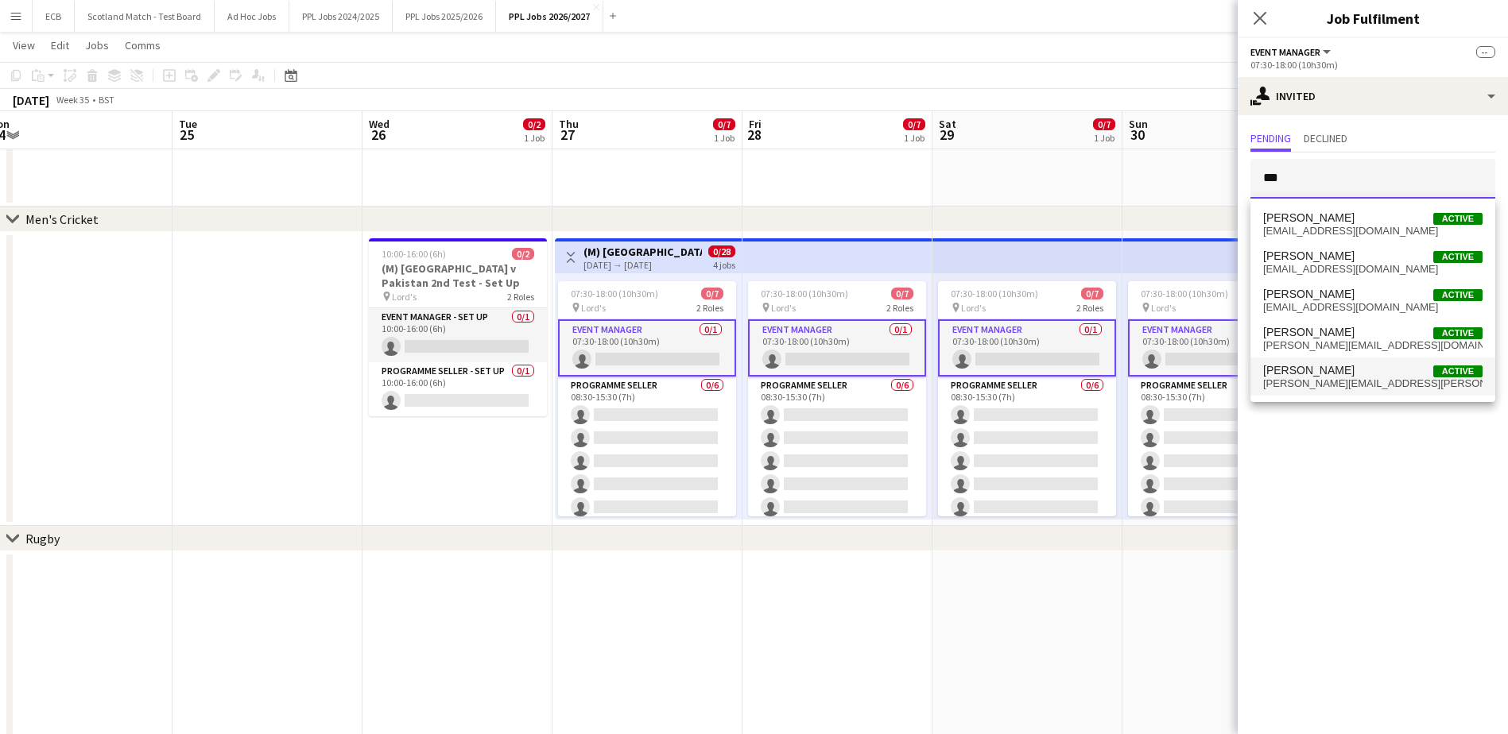
type input "***"
click at [1347, 385] on span "steve.fulcher@thepplgroup.com" at bounding box center [1372, 384] width 219 height 13
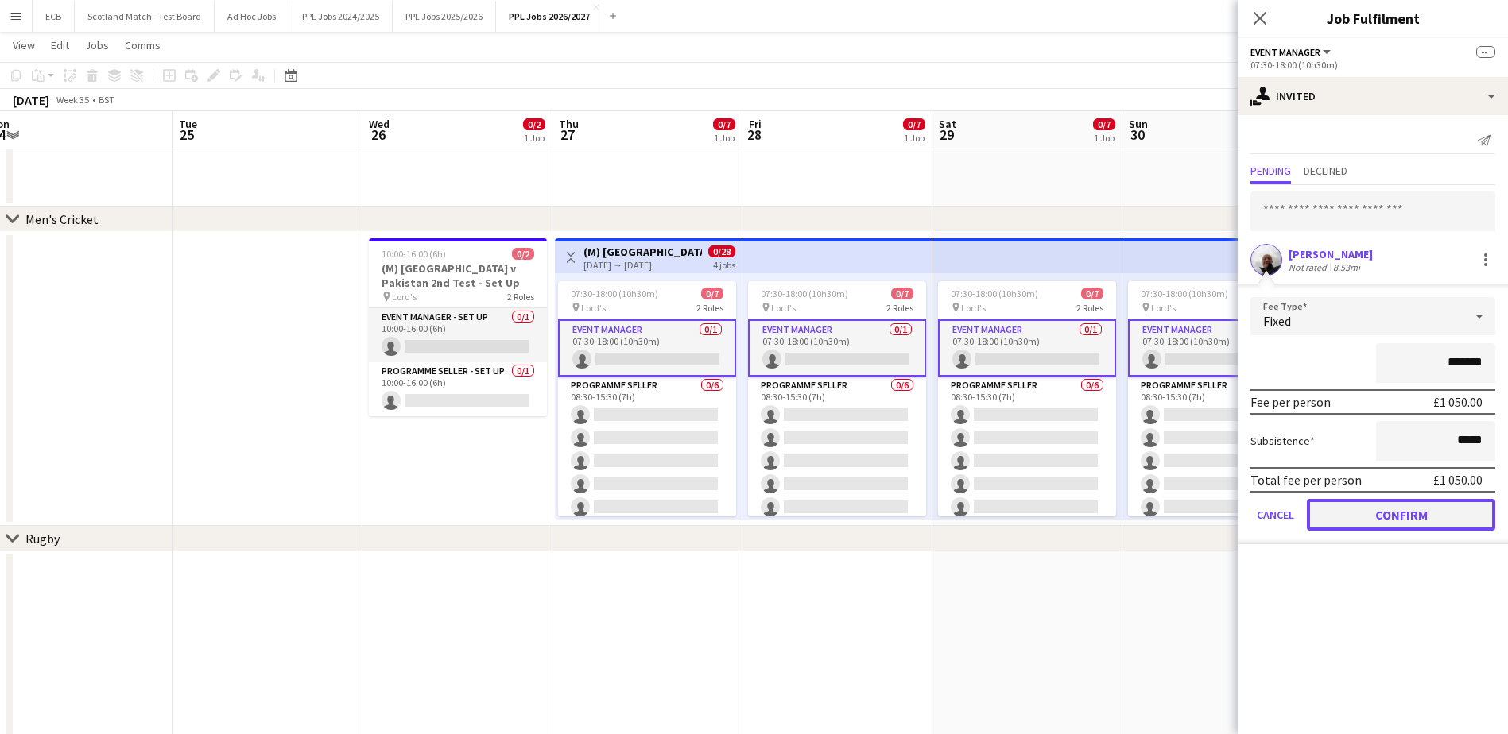
click at [1400, 511] on button "Confirm" at bounding box center [1401, 515] width 188 height 32
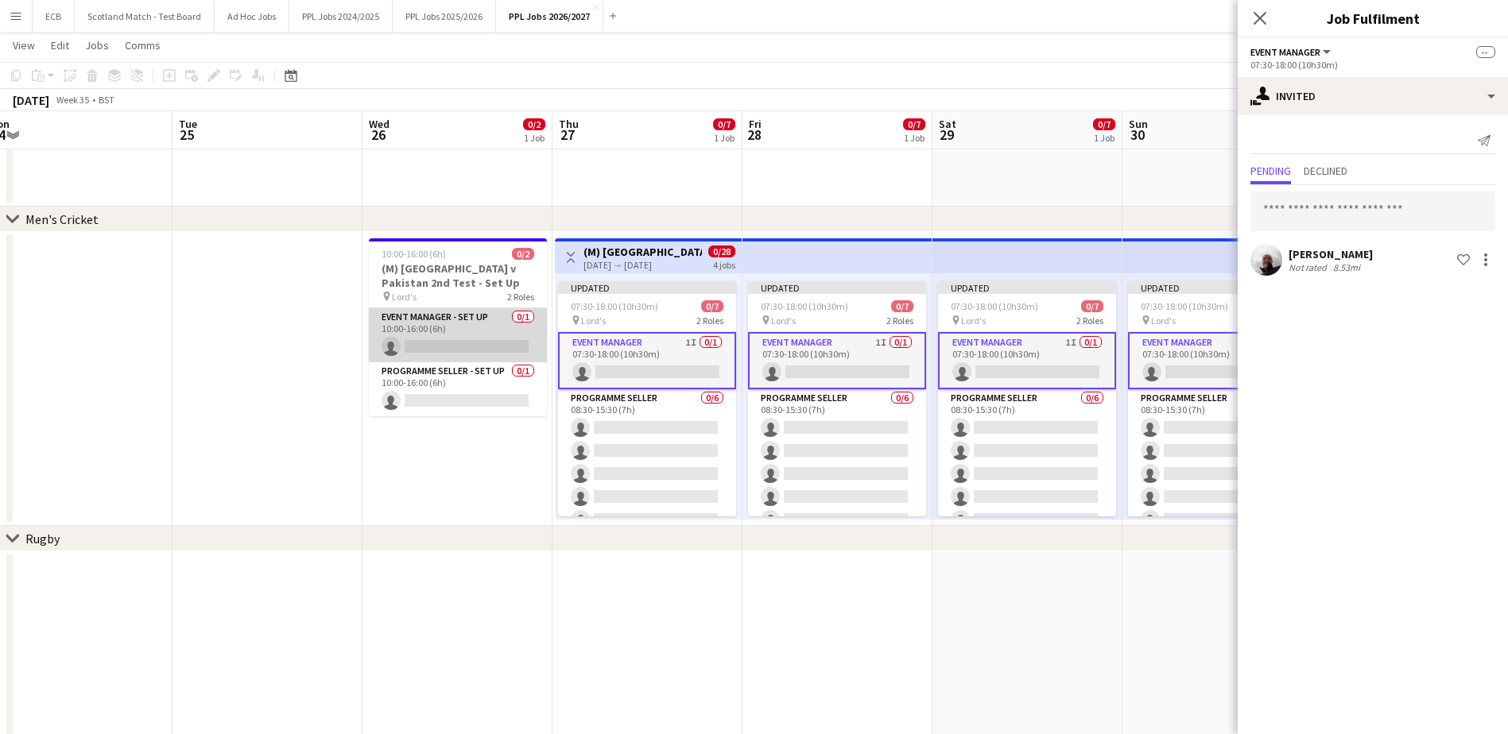
click at [461, 329] on app-card-role "Event Manager - Set up 0/1 10:00-16:00 (6h) single-neutral-actions" at bounding box center [458, 335] width 178 height 54
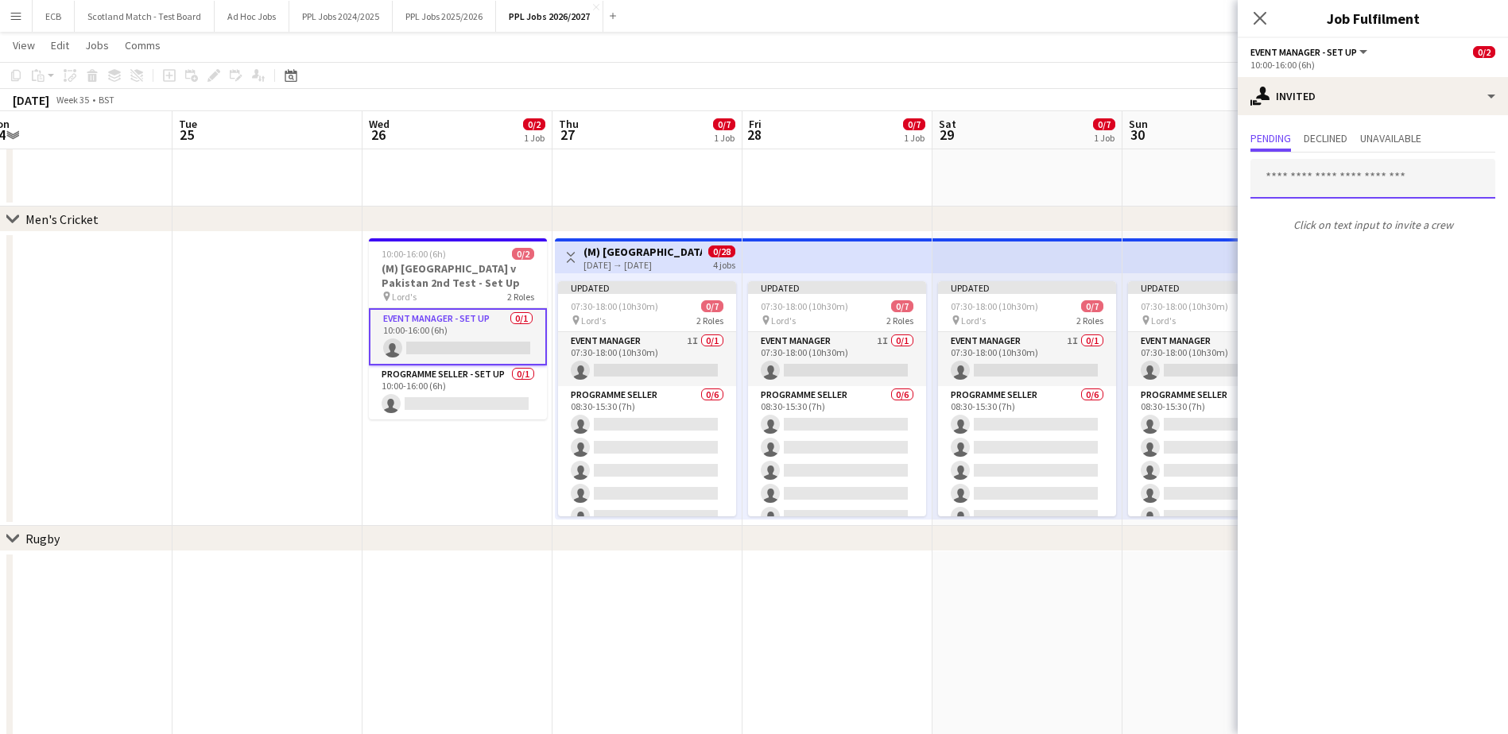
click at [1324, 182] on input "text" at bounding box center [1372, 179] width 245 height 40
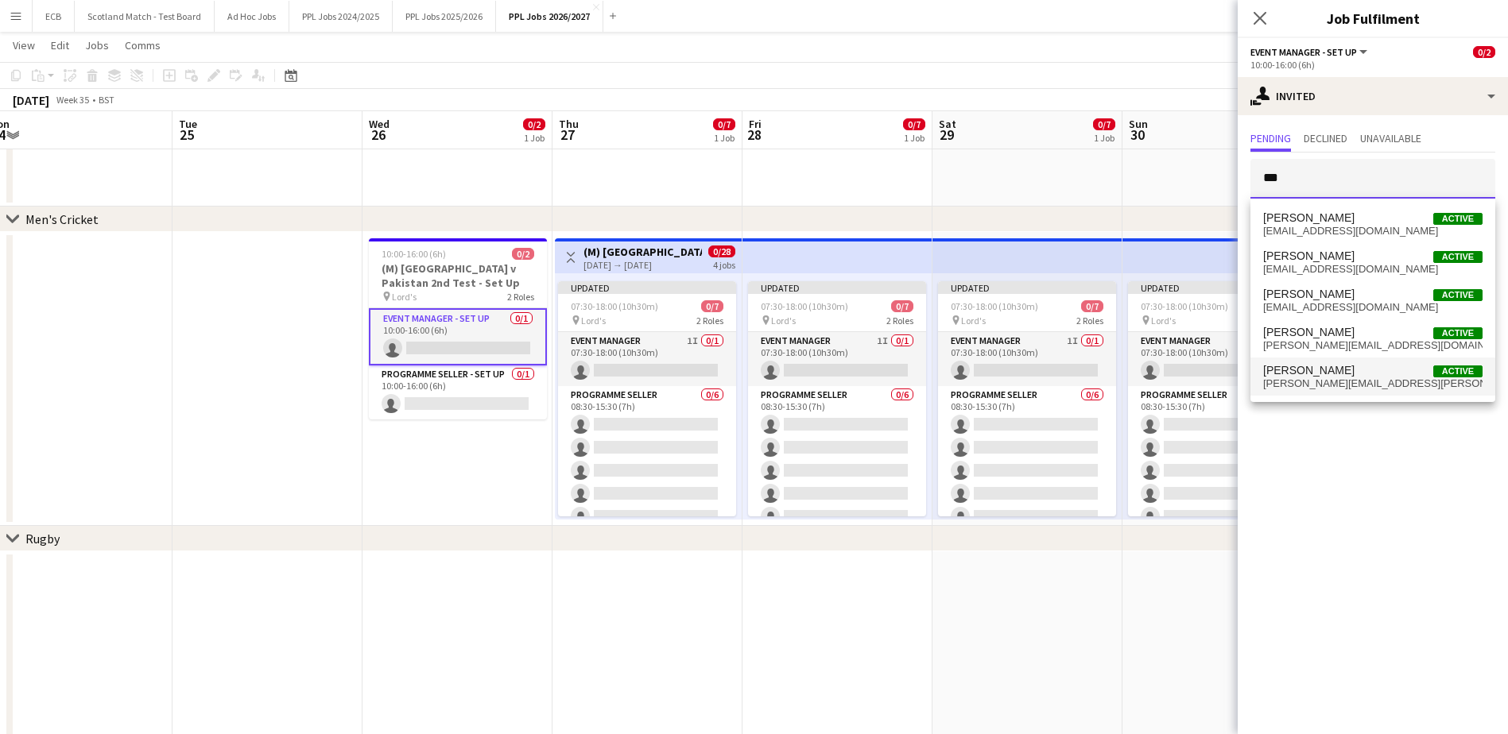
type input "***"
click at [1321, 370] on span "Steve Fulcher" at bounding box center [1308, 371] width 91 height 14
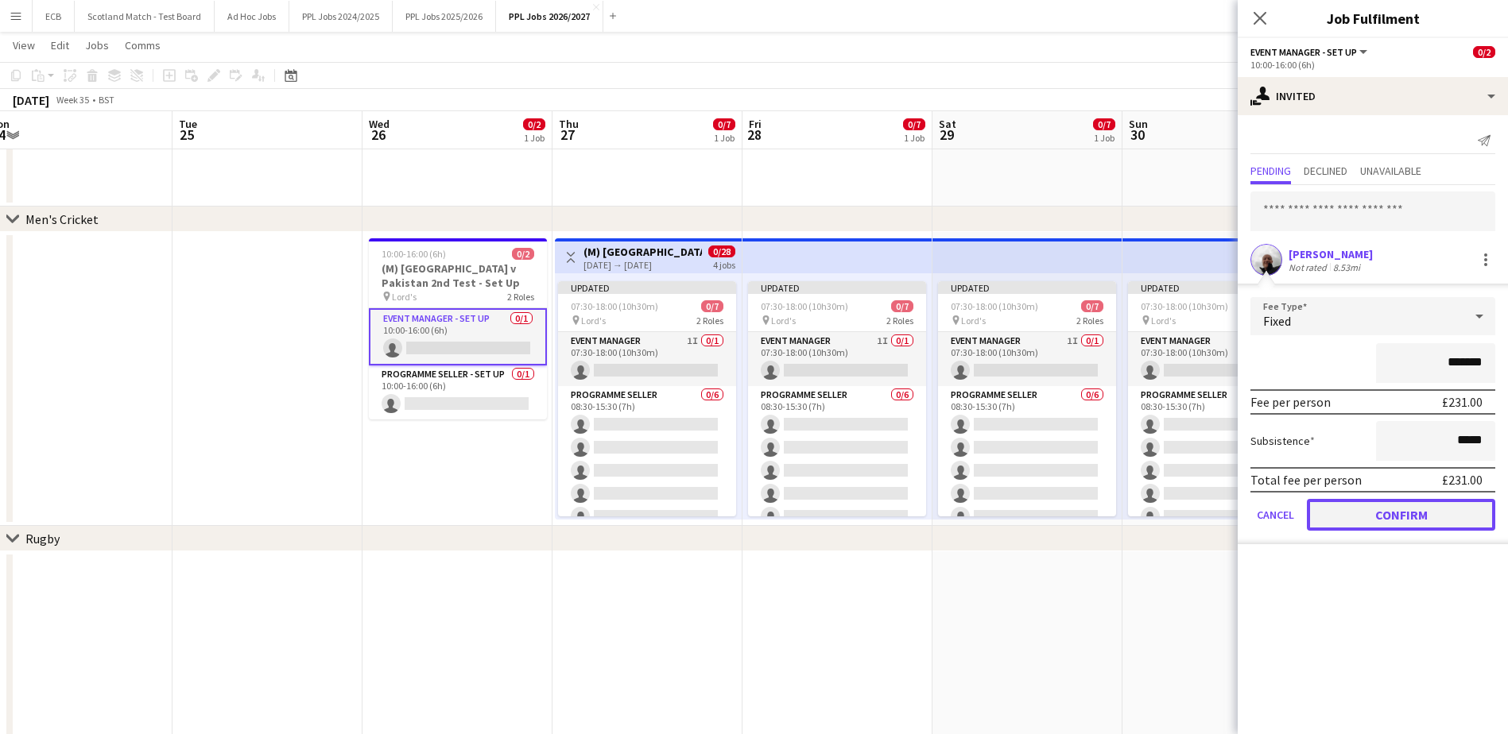
click at [1397, 519] on button "Confirm" at bounding box center [1401, 515] width 188 height 32
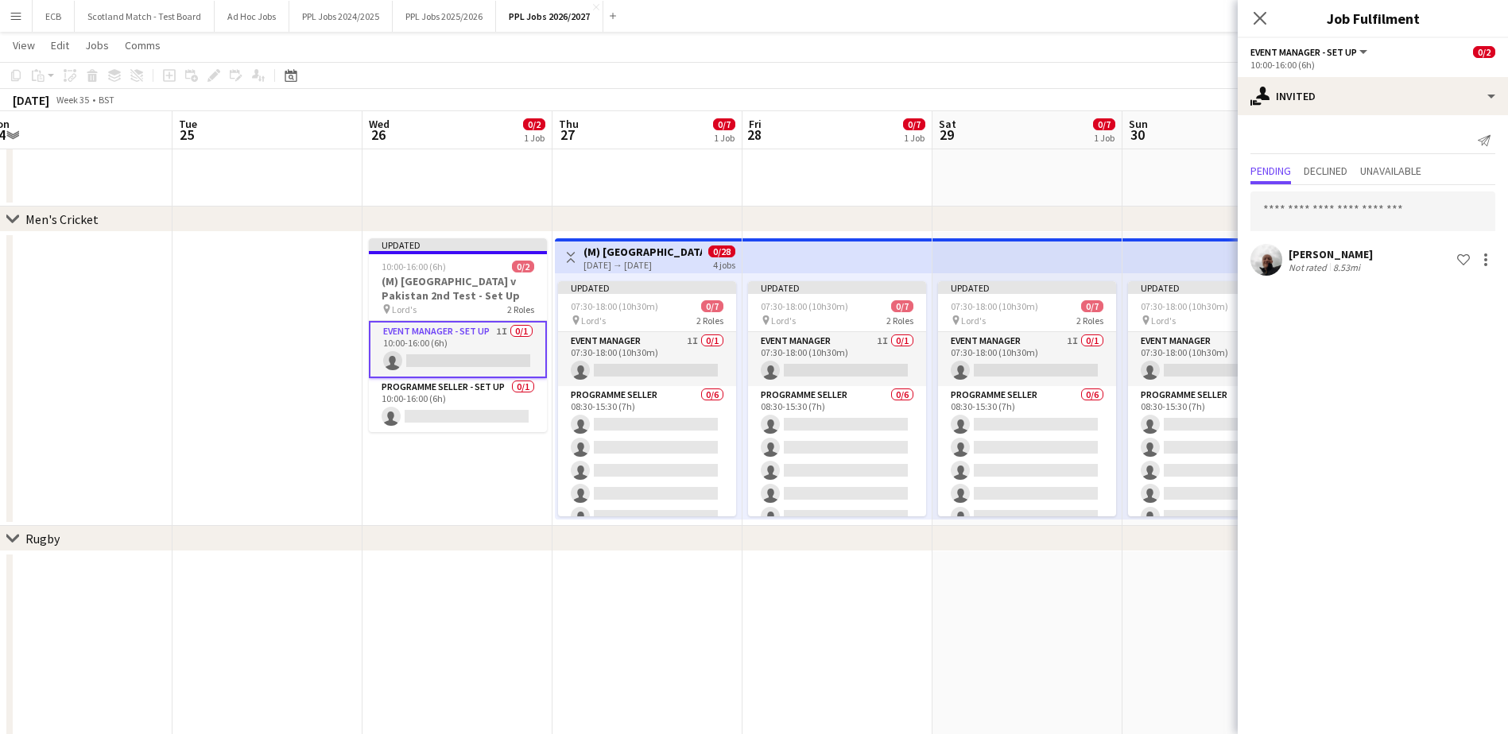
click at [1054, 218] on div "chevron-right Men's Cricket" at bounding box center [754, 219] width 1508 height 25
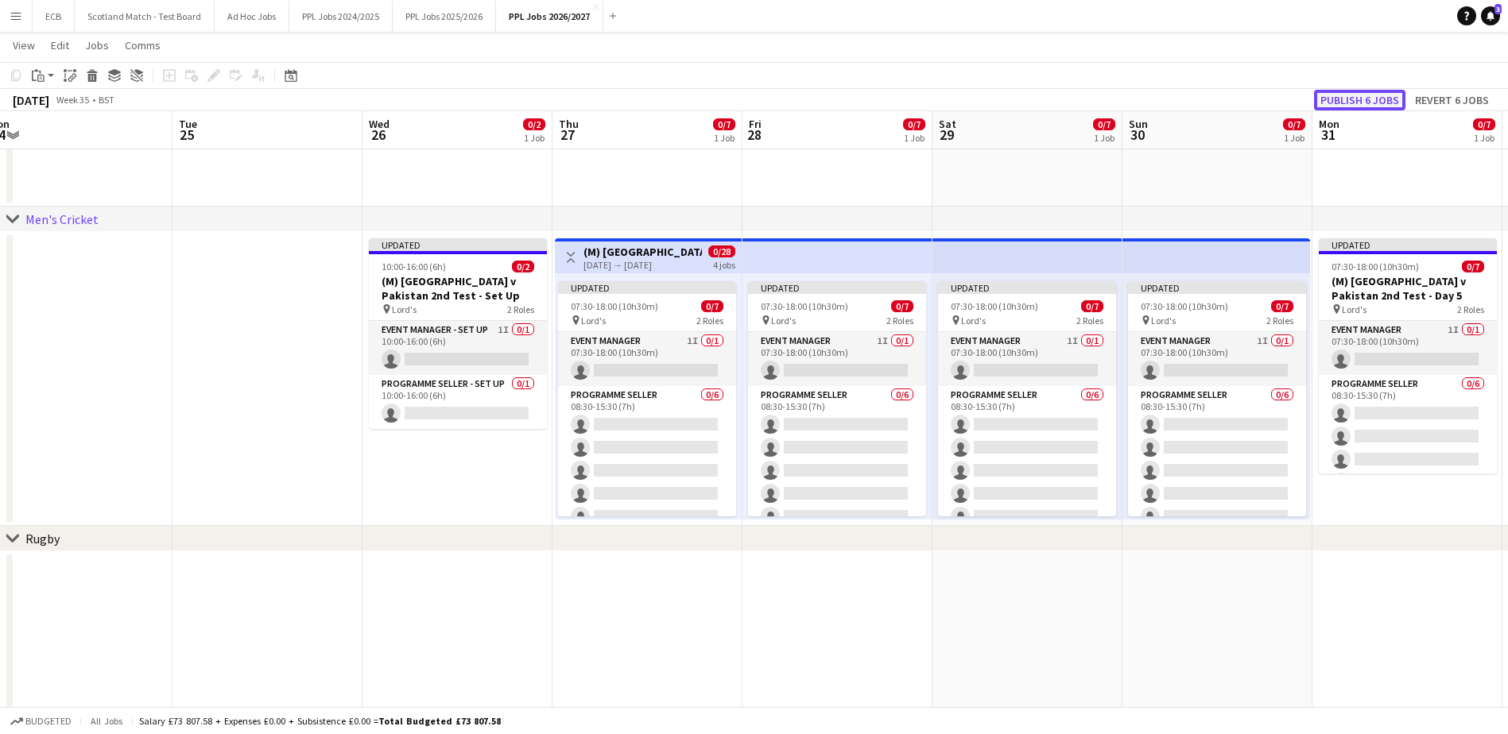
click at [1353, 106] on button "Publish 6 jobs" at bounding box center [1359, 100] width 91 height 21
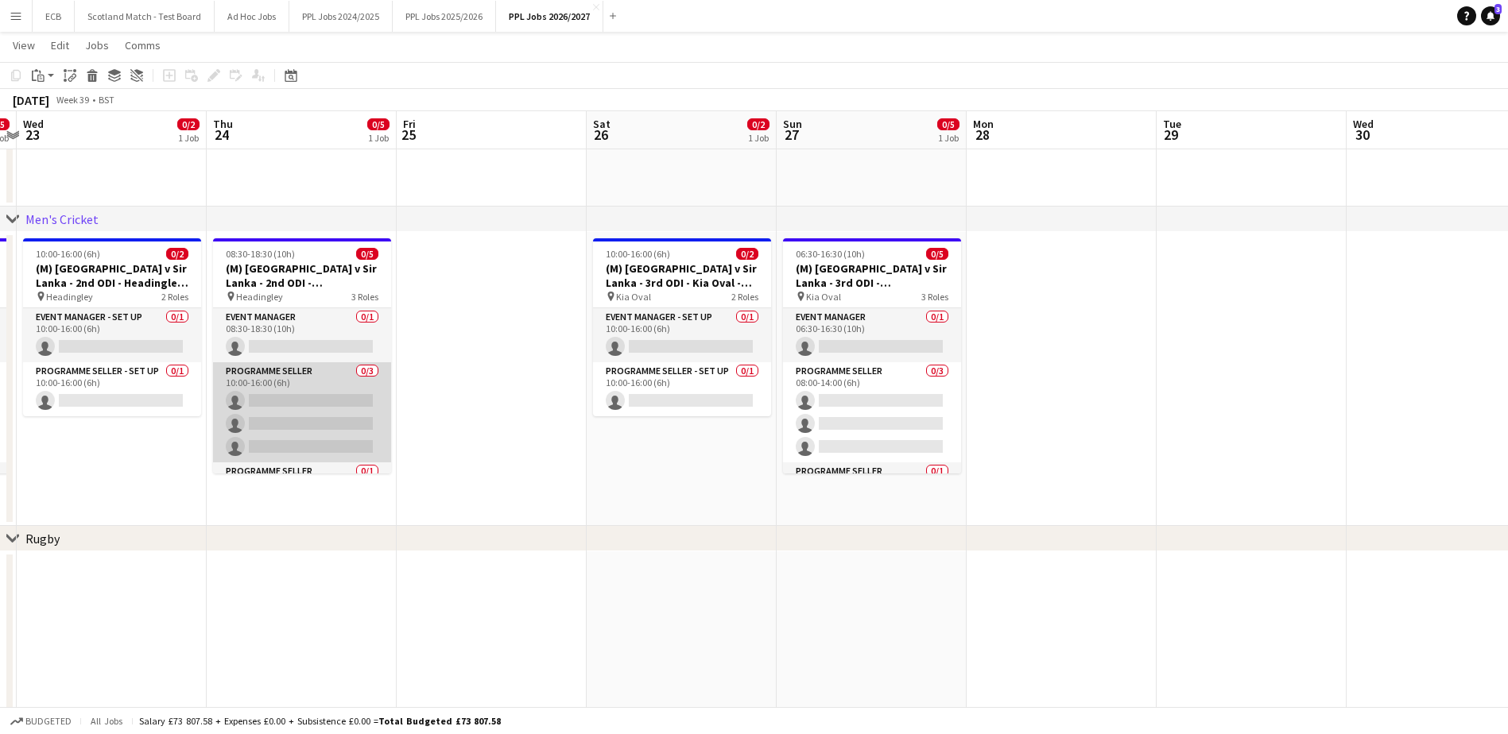
scroll to position [0, 481]
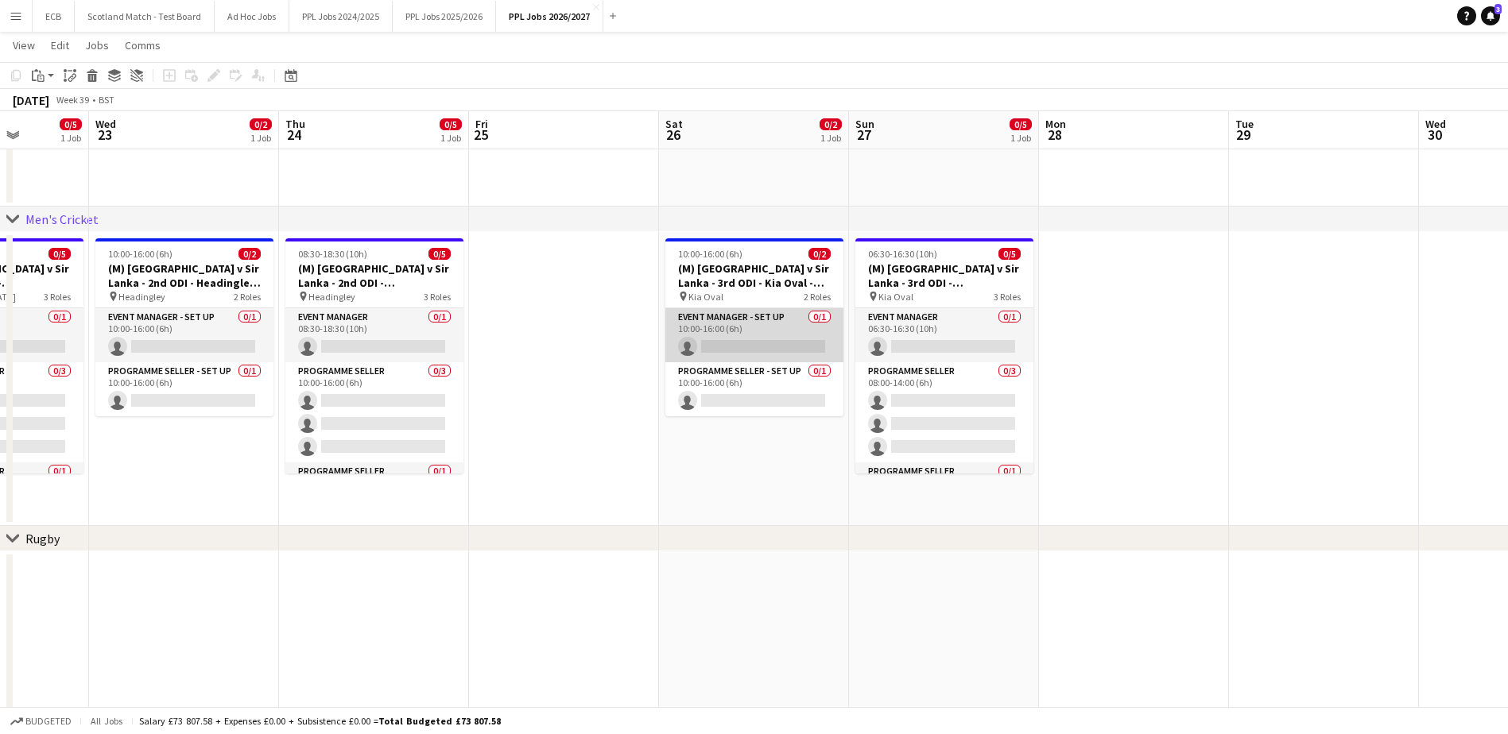
click at [756, 339] on app-card-role "Event Manager - Set up 0/1 10:00-16:00 (6h) single-neutral-actions" at bounding box center [754, 335] width 178 height 54
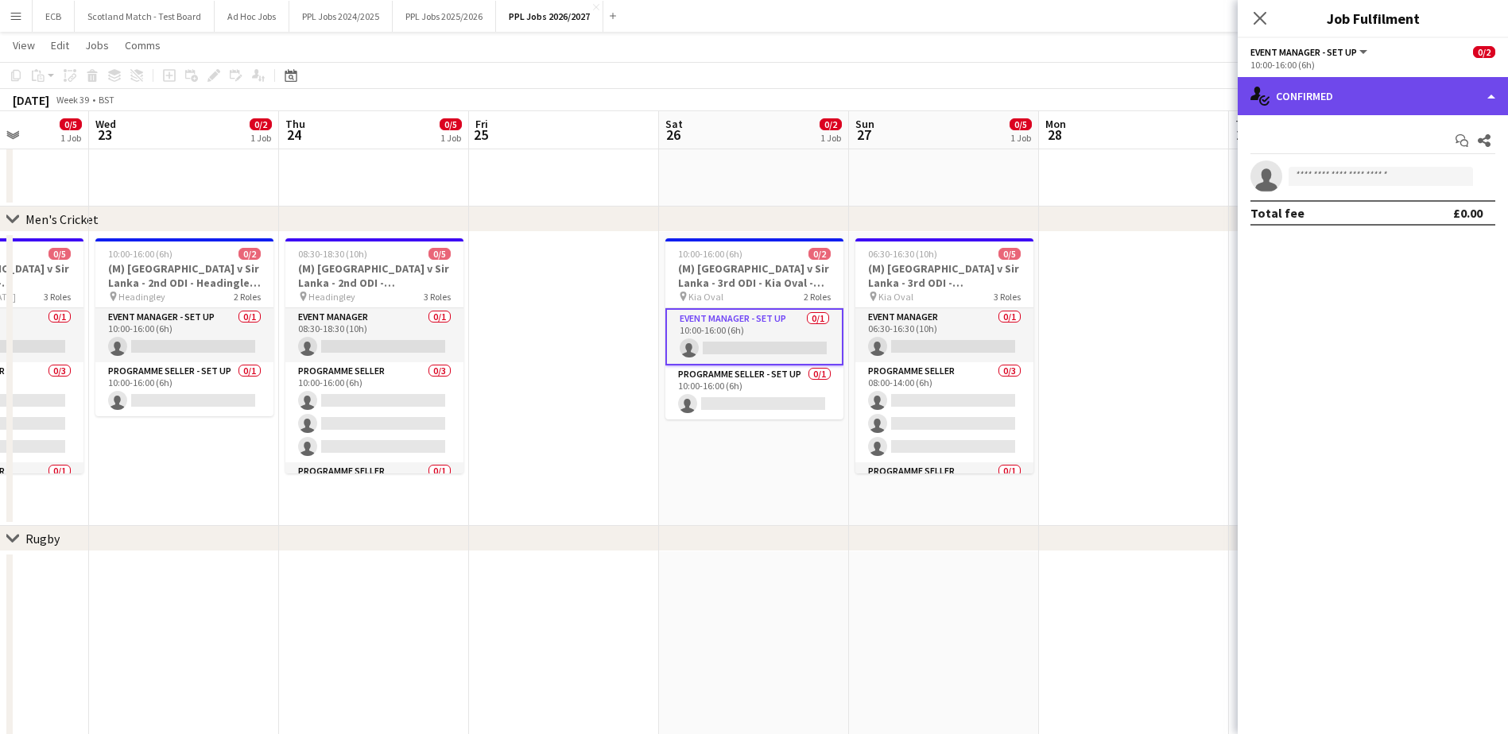
click at [1327, 83] on div "single-neutral-actions-check-2 Confirmed" at bounding box center [1373, 96] width 270 height 38
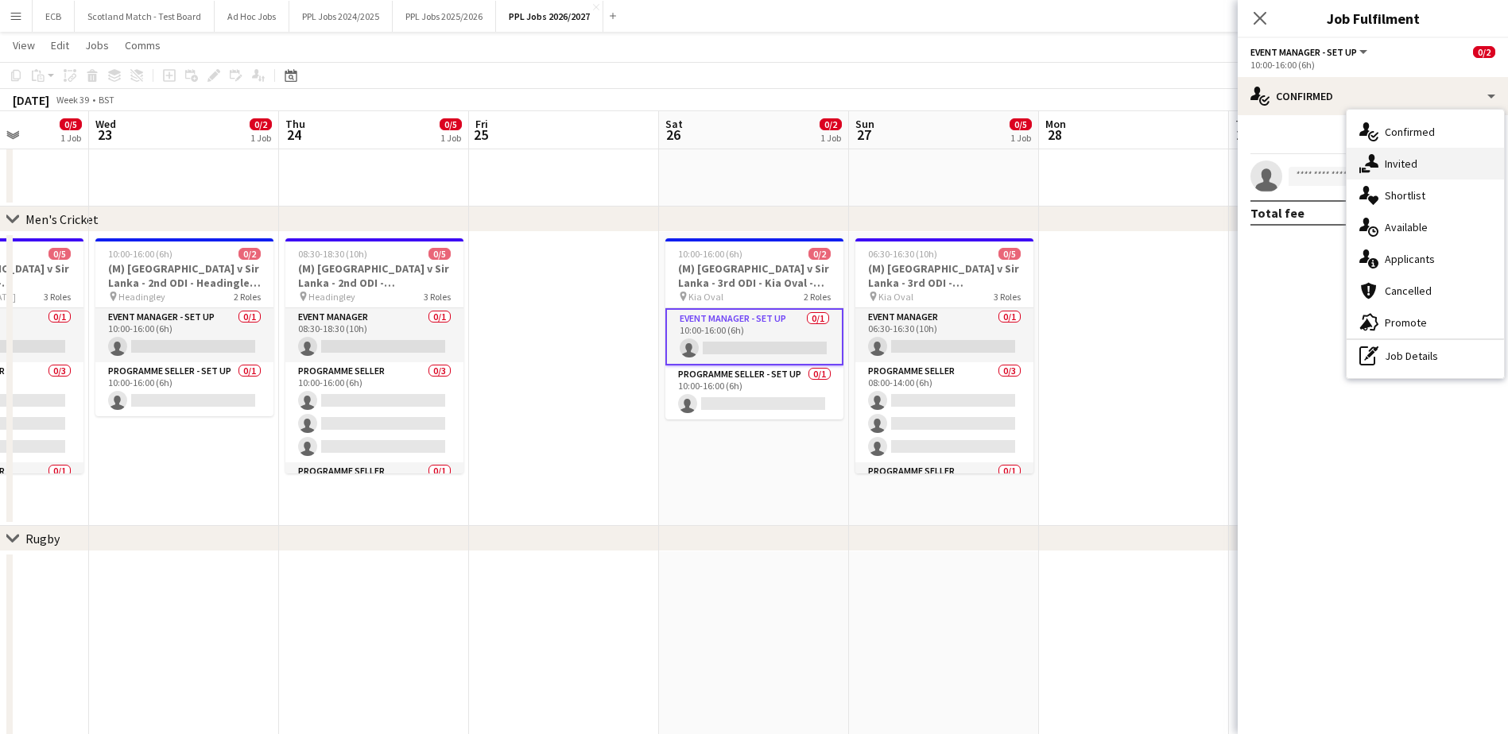
click at [1419, 164] on div "single-neutral-actions-share-1 Invited" at bounding box center [1425, 164] width 157 height 32
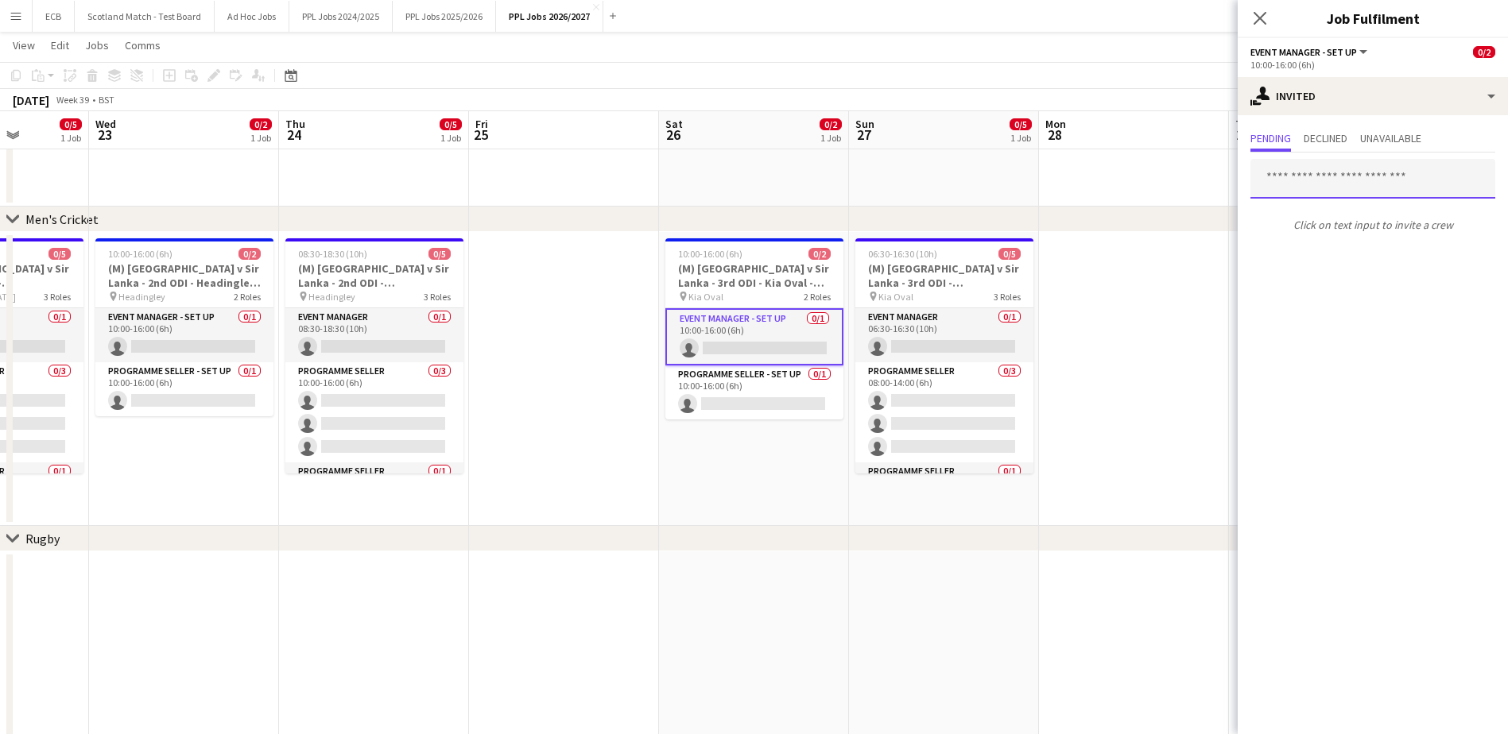
click at [1355, 180] on input "text" at bounding box center [1372, 179] width 245 height 40
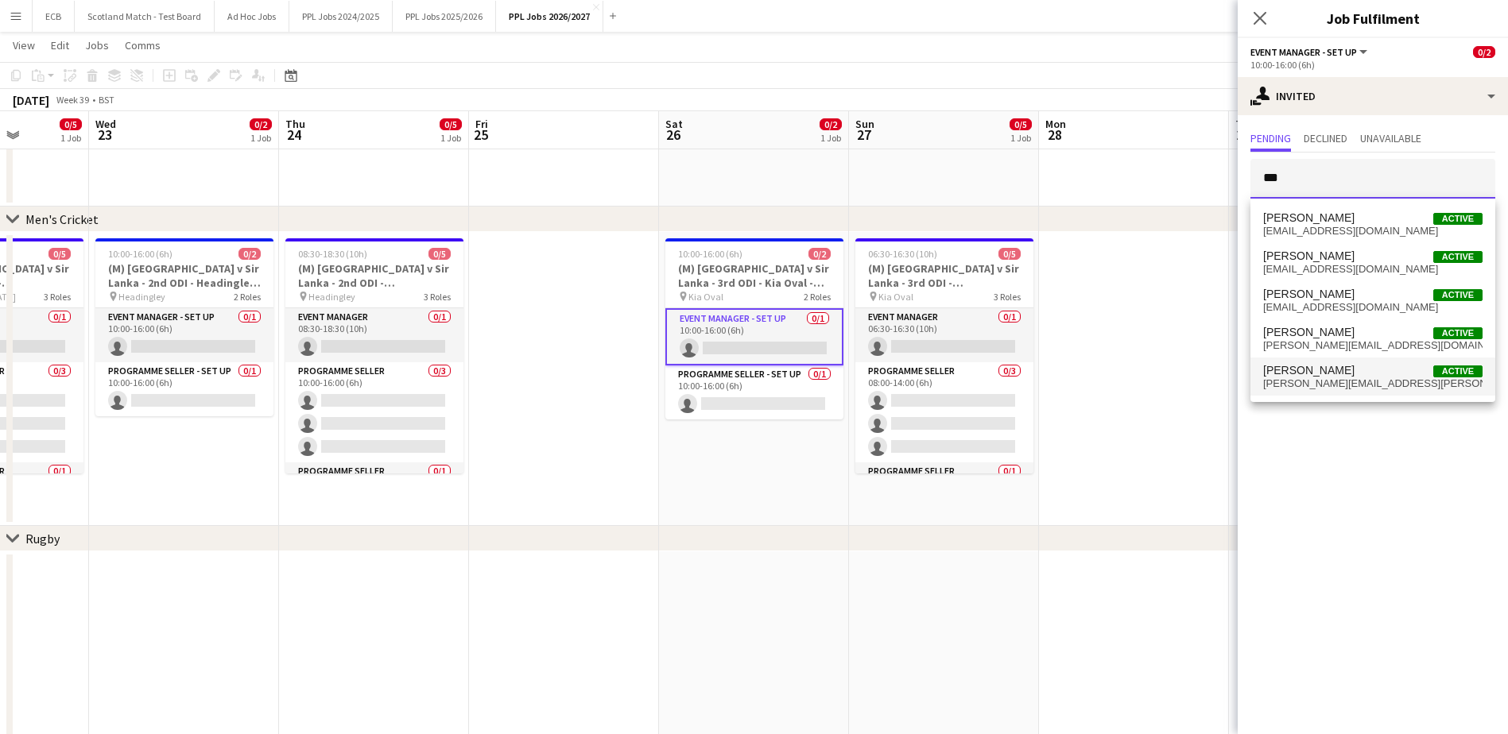
type input "***"
click at [1339, 381] on span "steve.fulcher@thepplgroup.com" at bounding box center [1372, 384] width 219 height 13
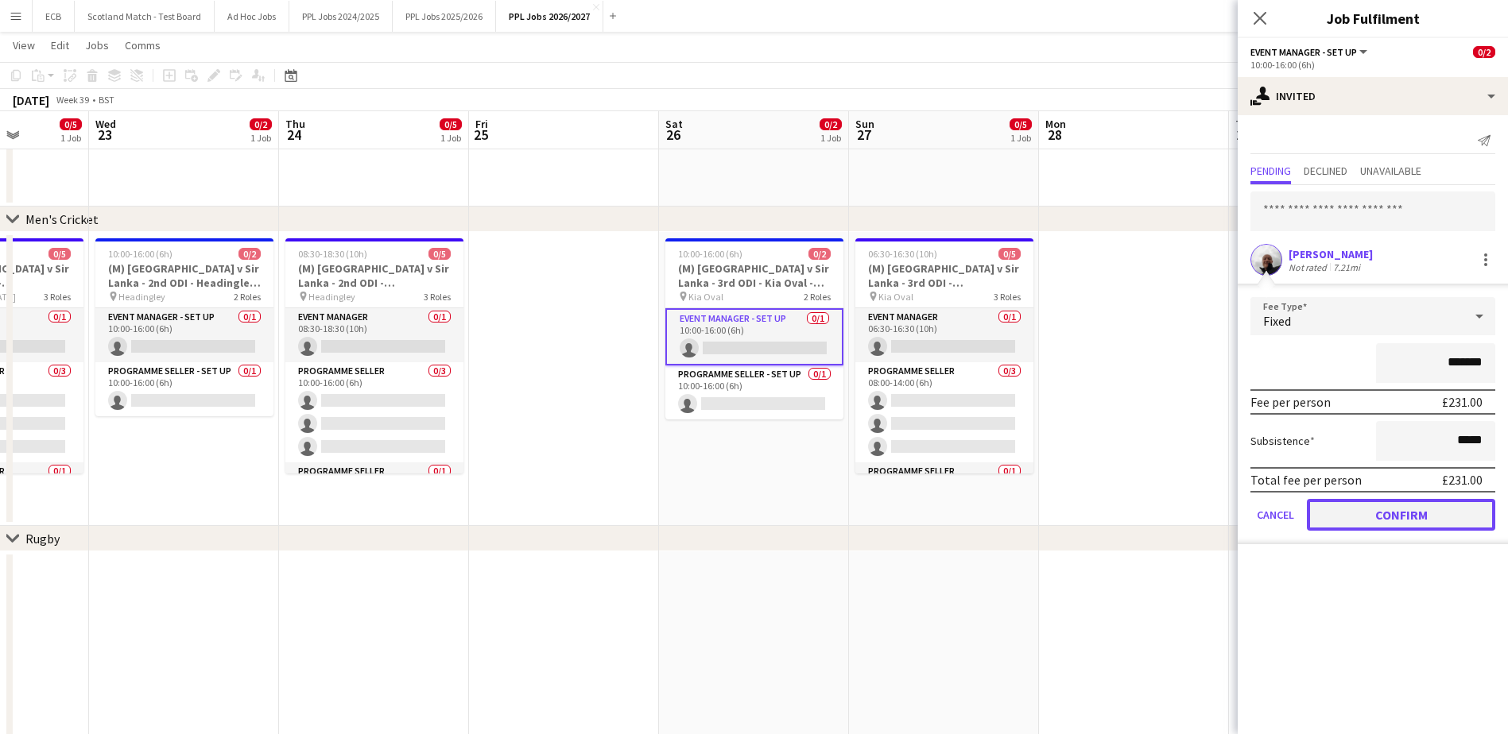
click at [1380, 520] on button "Confirm" at bounding box center [1401, 515] width 188 height 32
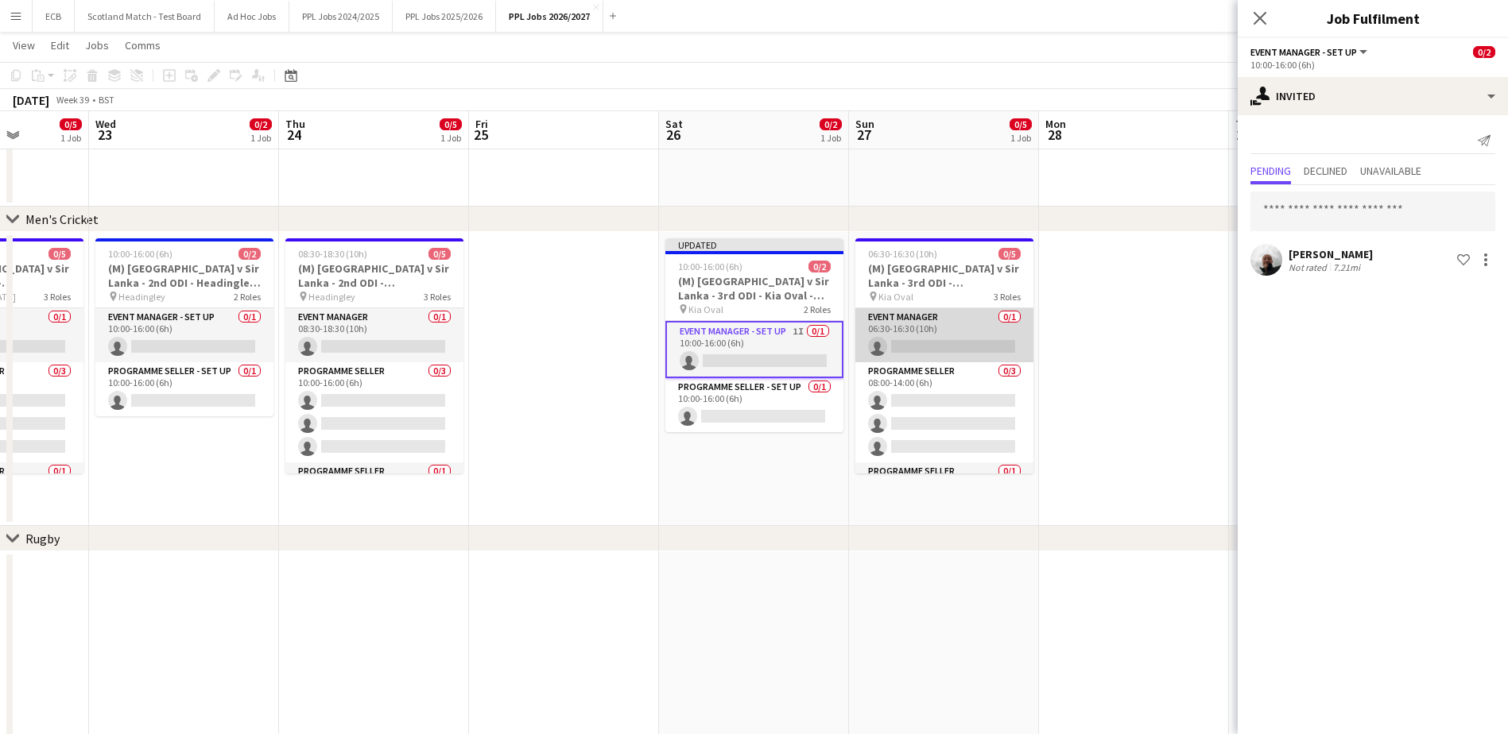
click at [971, 336] on app-card-role "Event Manager 0/1 06:30-16:30 (10h) single-neutral-actions" at bounding box center [944, 335] width 178 height 54
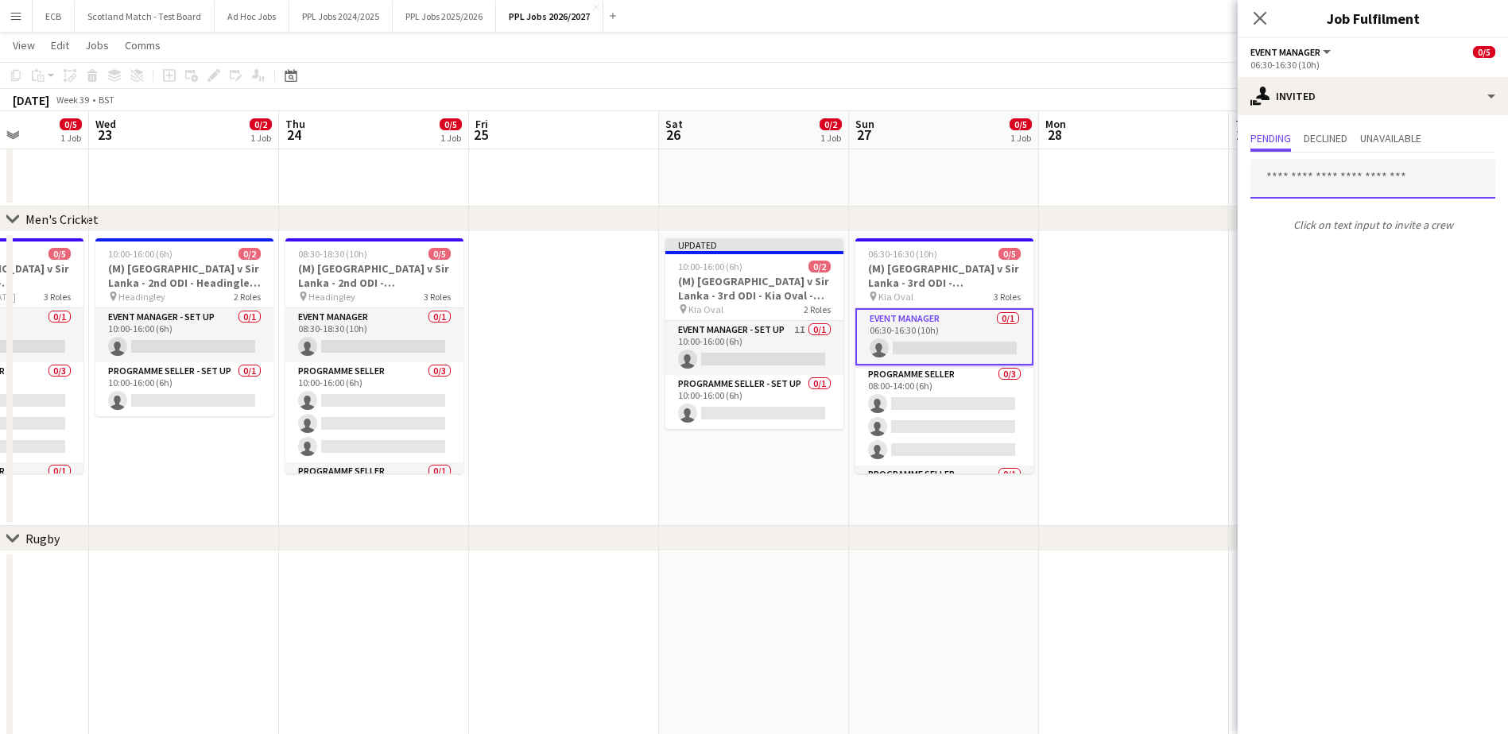
click at [1285, 181] on input "text" at bounding box center [1372, 179] width 245 height 40
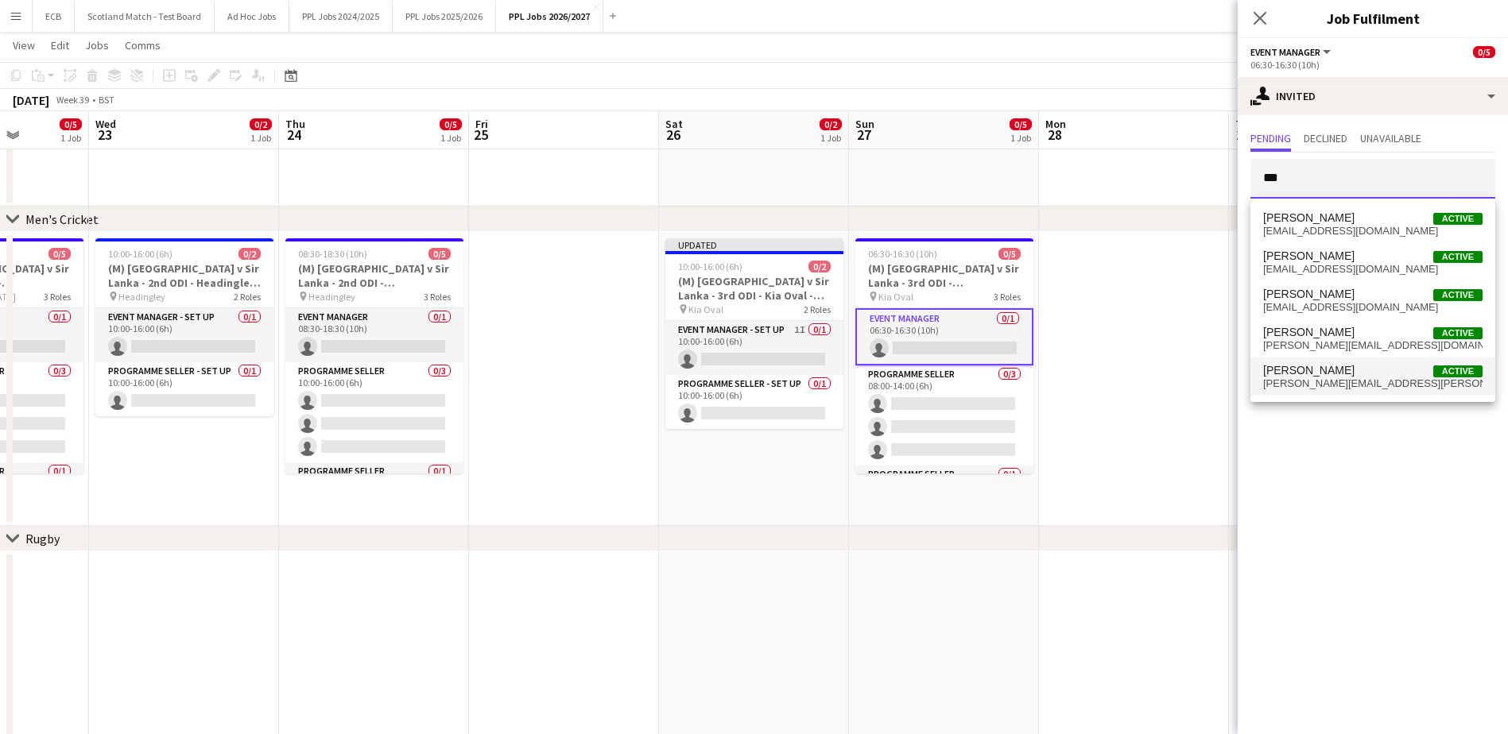
type input "***"
click at [1330, 373] on span "Steve Fulcher" at bounding box center [1308, 371] width 91 height 14
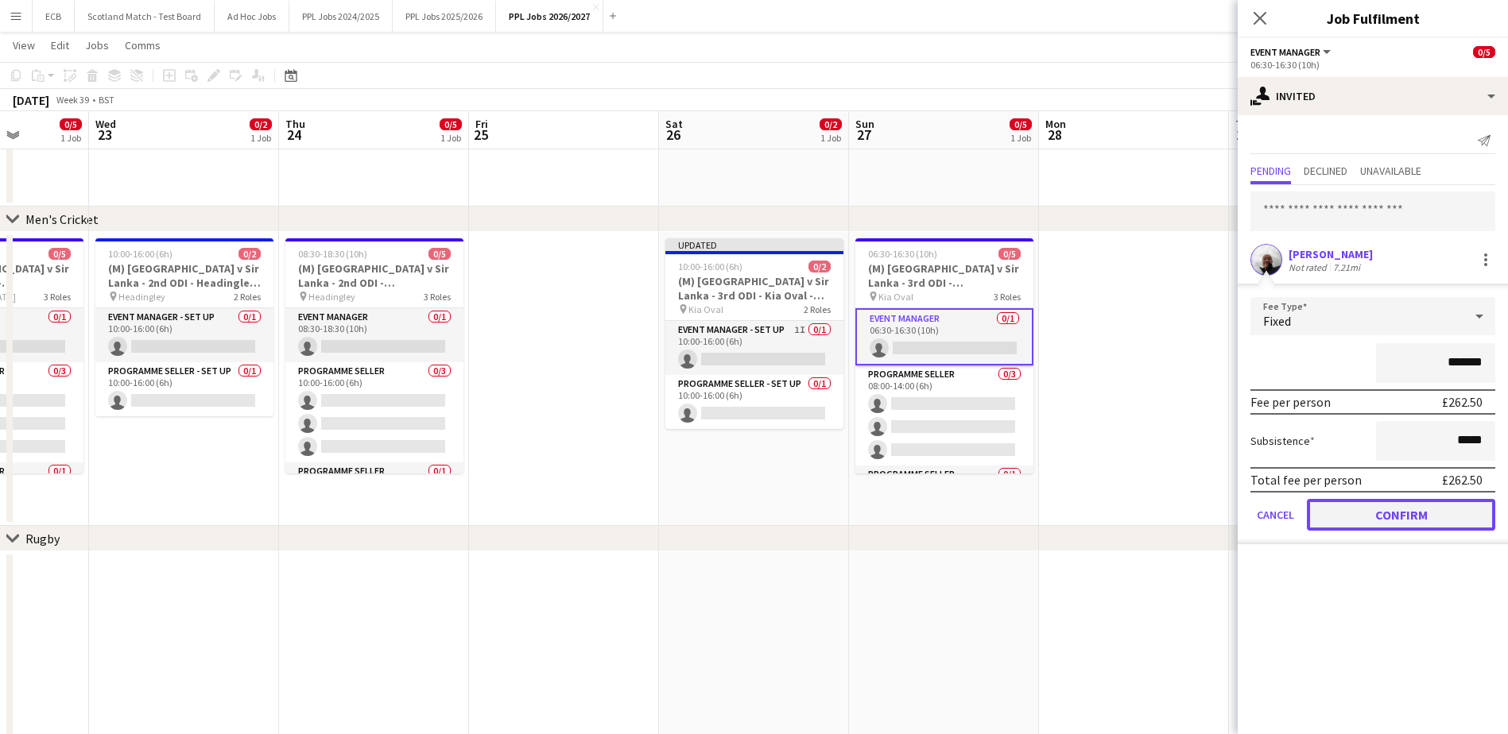
click at [1387, 521] on button "Confirm" at bounding box center [1401, 515] width 188 height 32
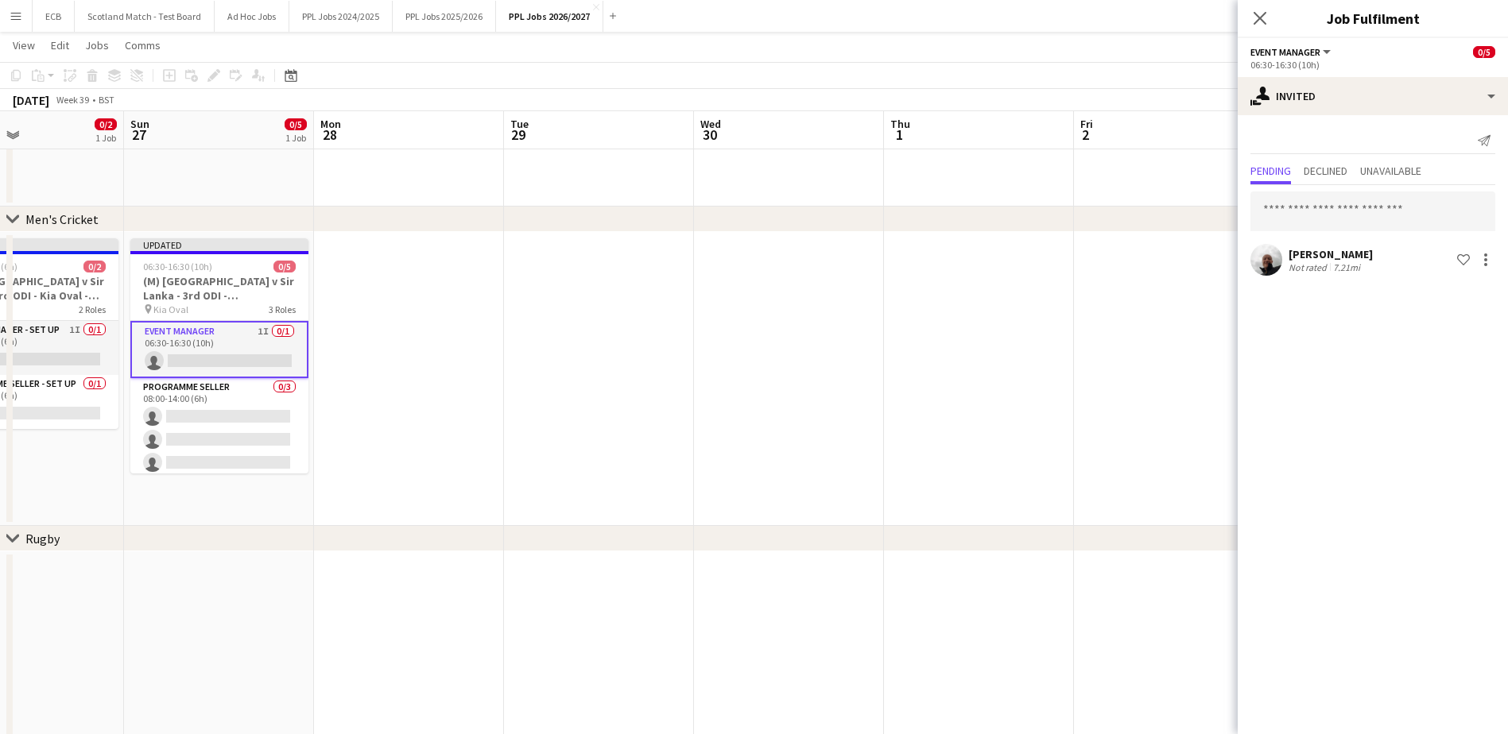
scroll to position [0, 506]
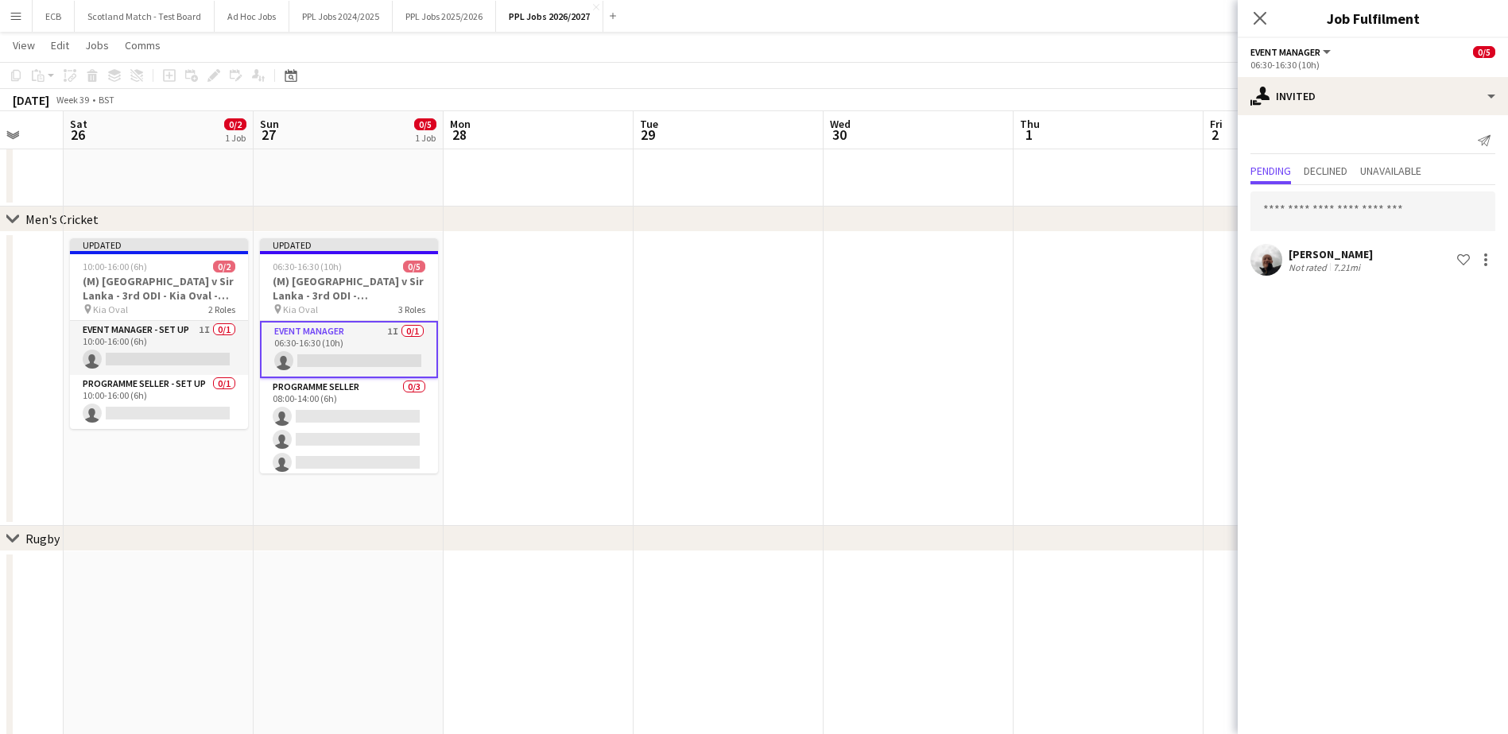
click at [1107, 365] on app-date-cell at bounding box center [1108, 379] width 190 height 294
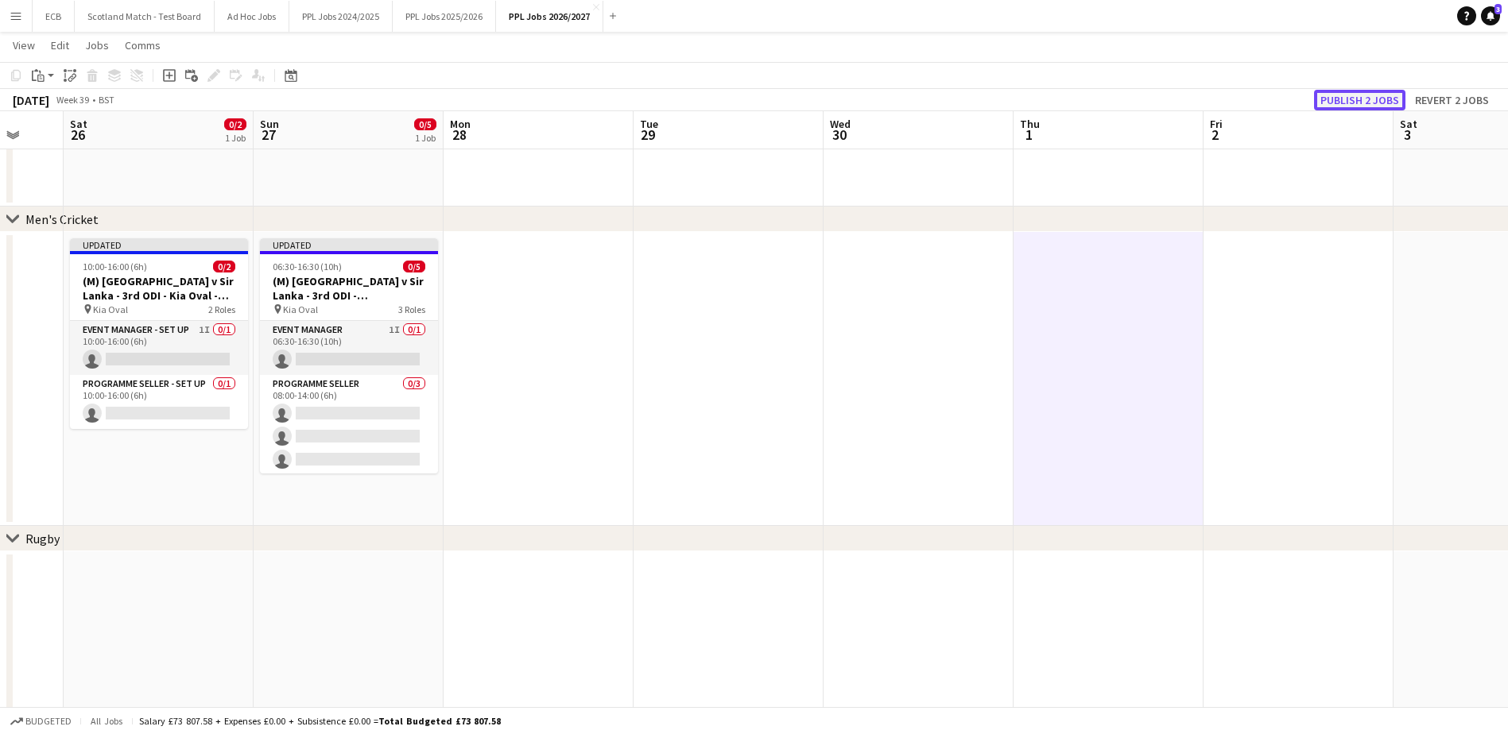
click at [1361, 96] on button "Publish 2 jobs" at bounding box center [1359, 100] width 91 height 21
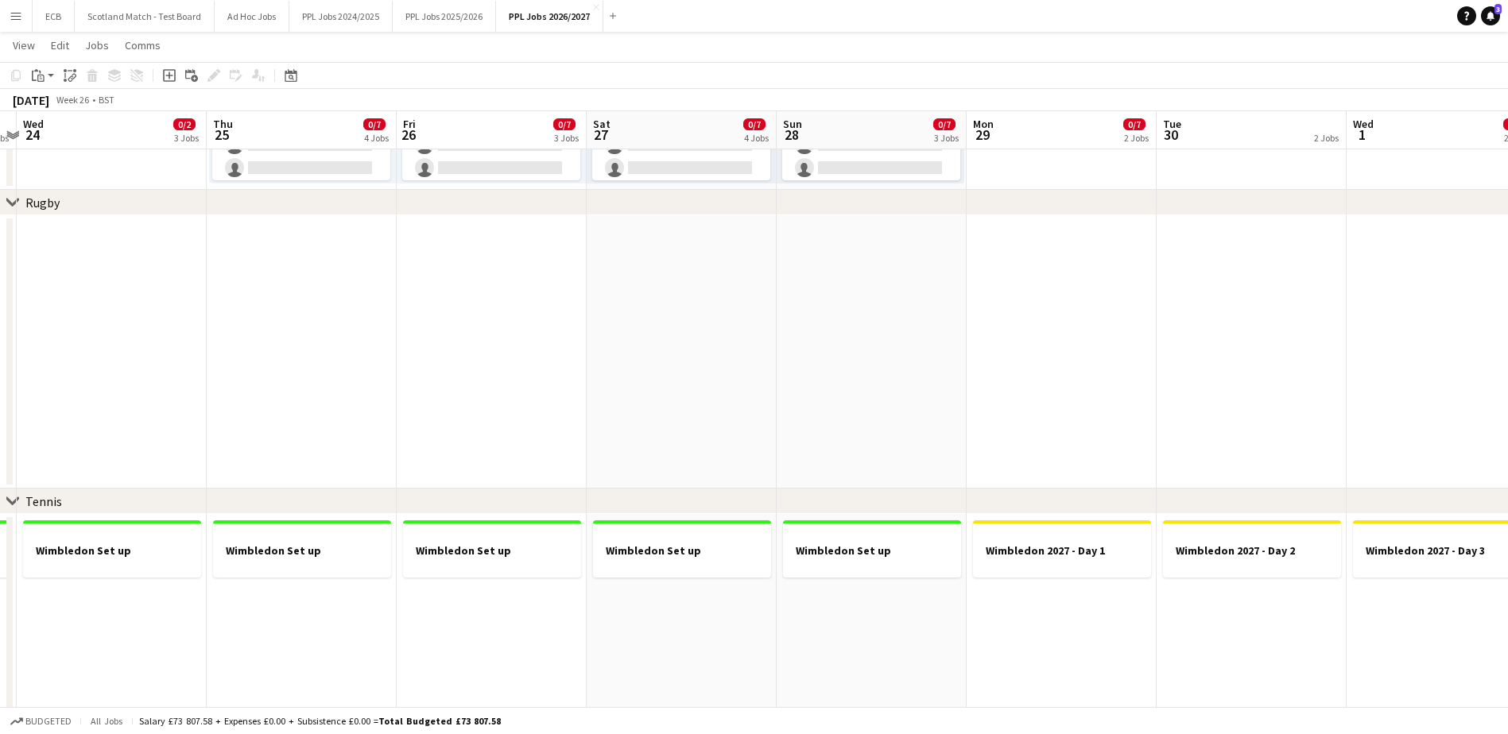
scroll to position [0, 553]
click at [1189, 567] on div at bounding box center [1252, 564] width 178 height 13
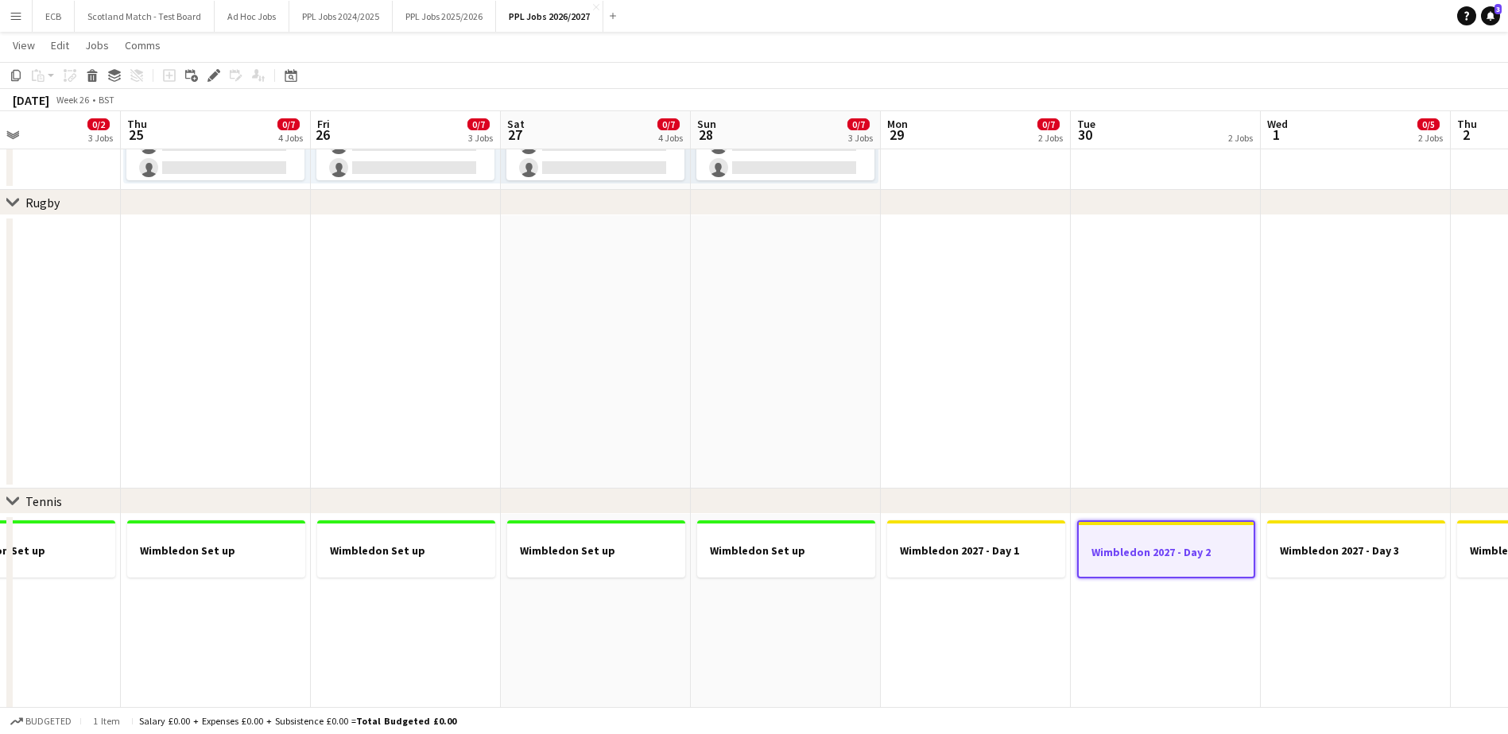
drag, startPoint x: 1189, startPoint y: 567, endPoint x: 517, endPoint y: 772, distance: 702.3
click at [517, 734] on html "Menu Boards Boards Boards All jobs Status Workforce Workforce My Workforce Recr…" at bounding box center [754, 167] width 1508 height 1685
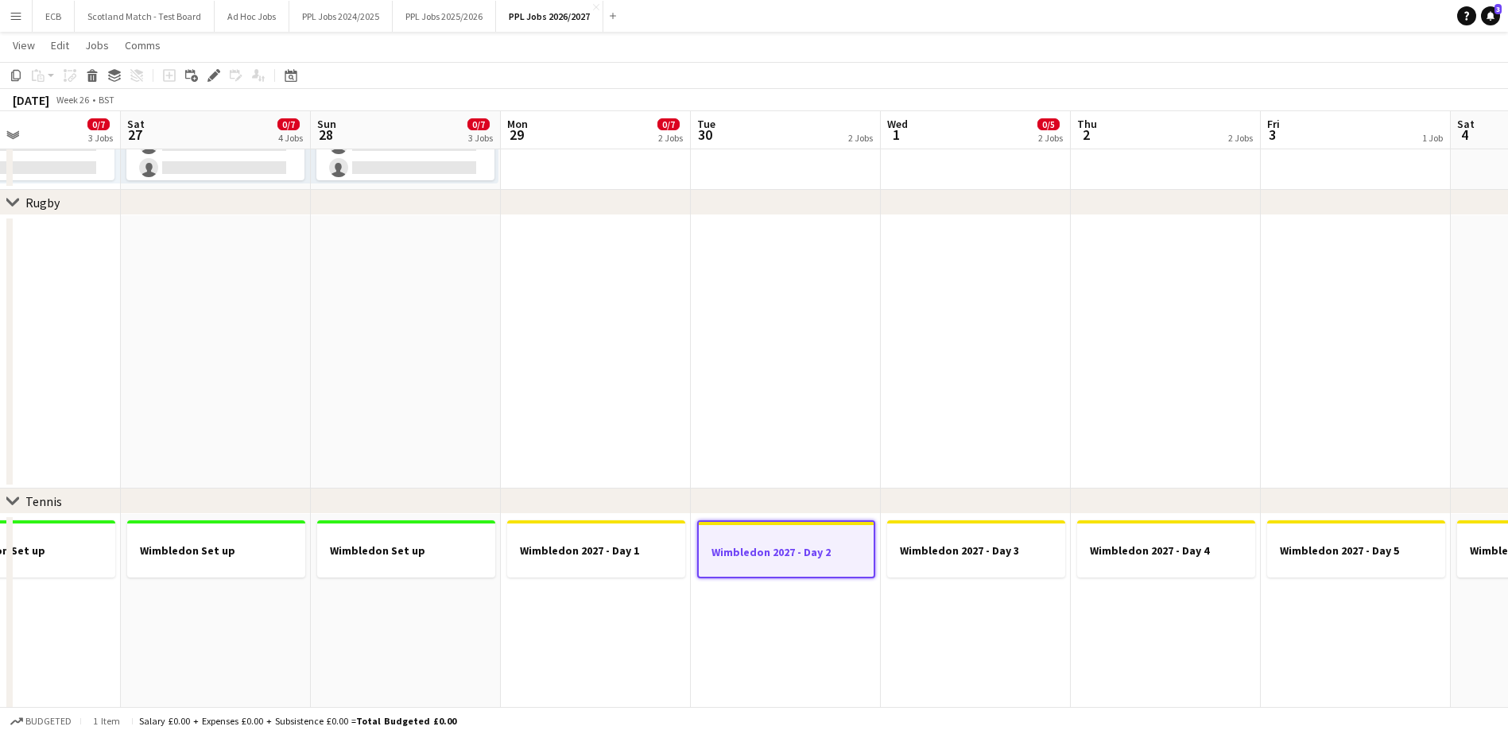
scroll to position [0, 494]
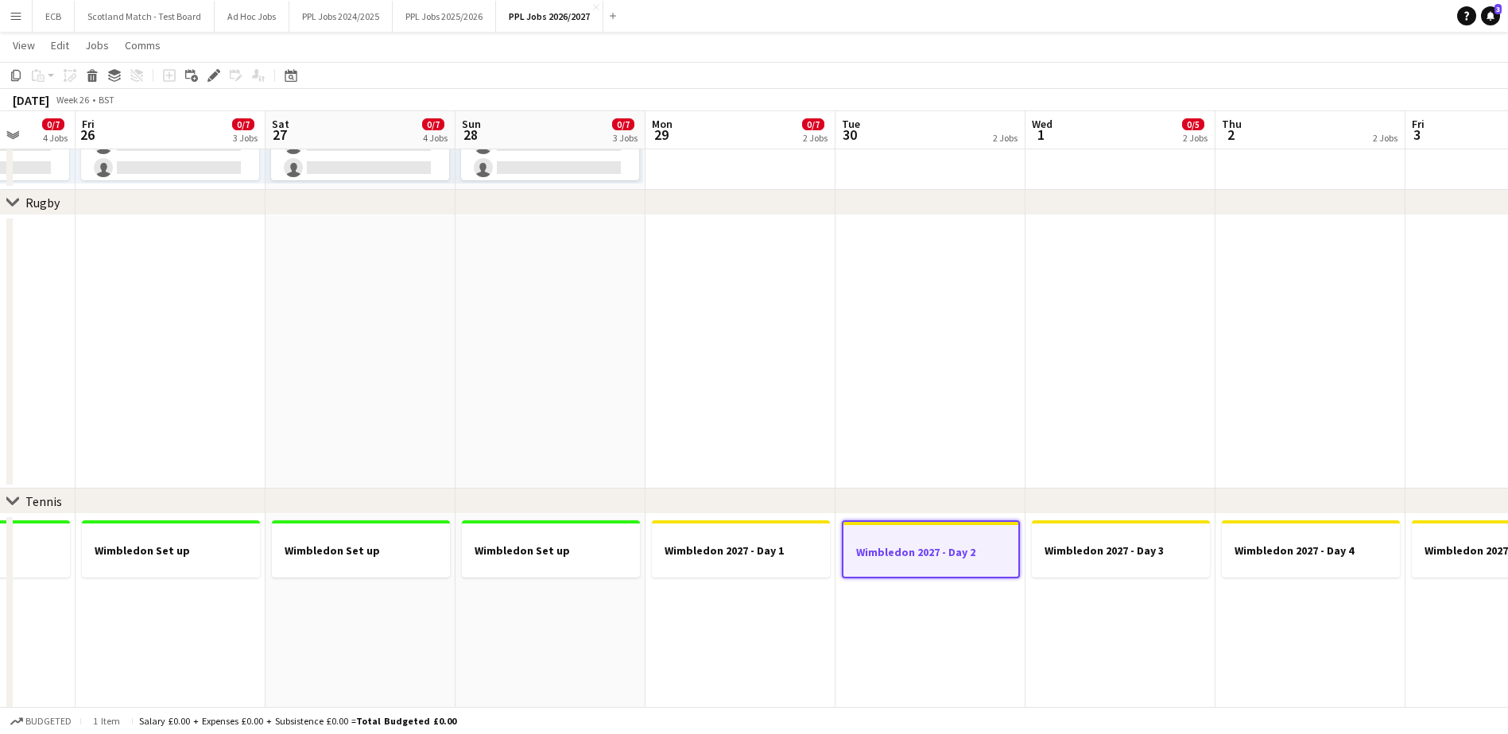
click at [789, 611] on app-date-cell "Wimbledon 2027 - Day 1" at bounding box center [740, 712] width 190 height 396
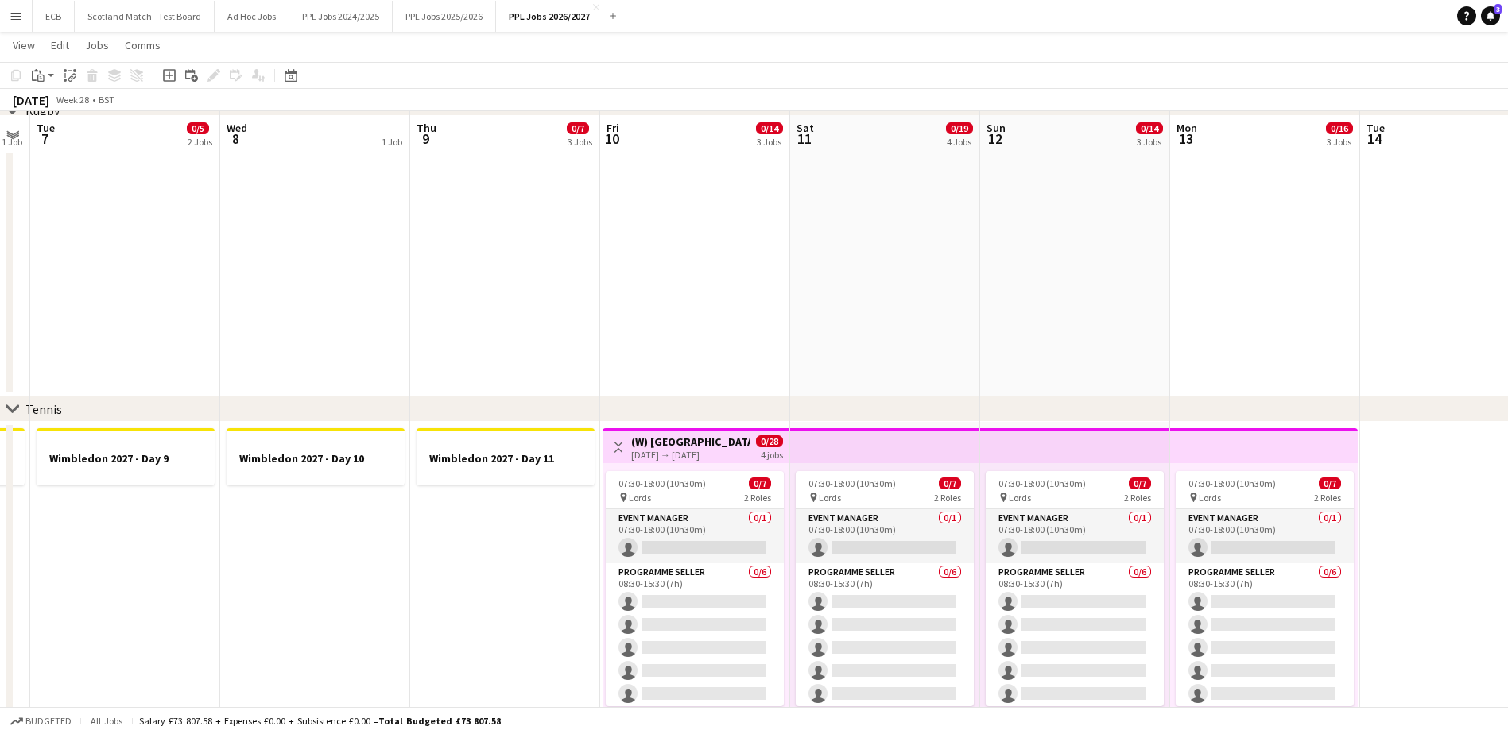
scroll to position [779, 0]
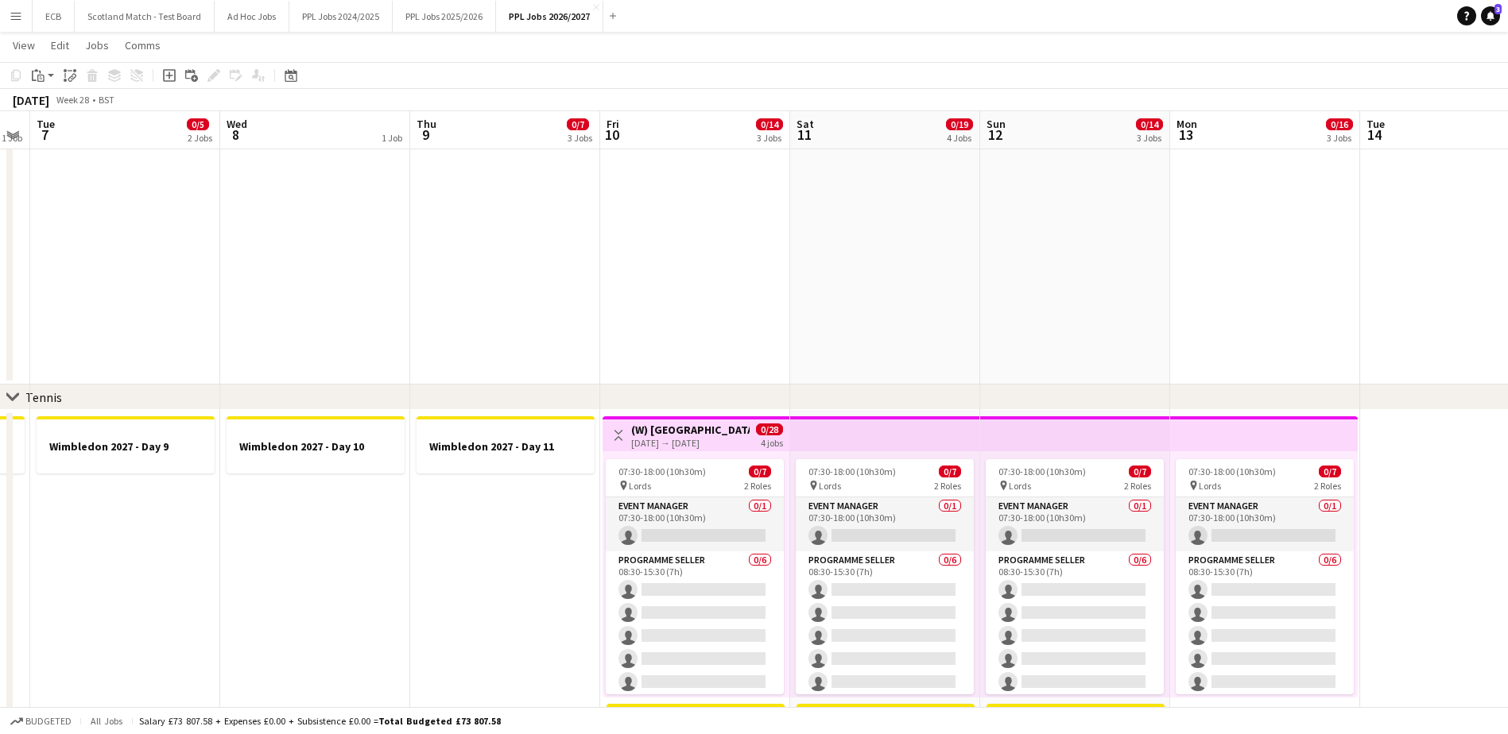
click at [674, 433] on h3 "(W) England v India Test - Lords - 11am" at bounding box center [690, 430] width 118 height 14
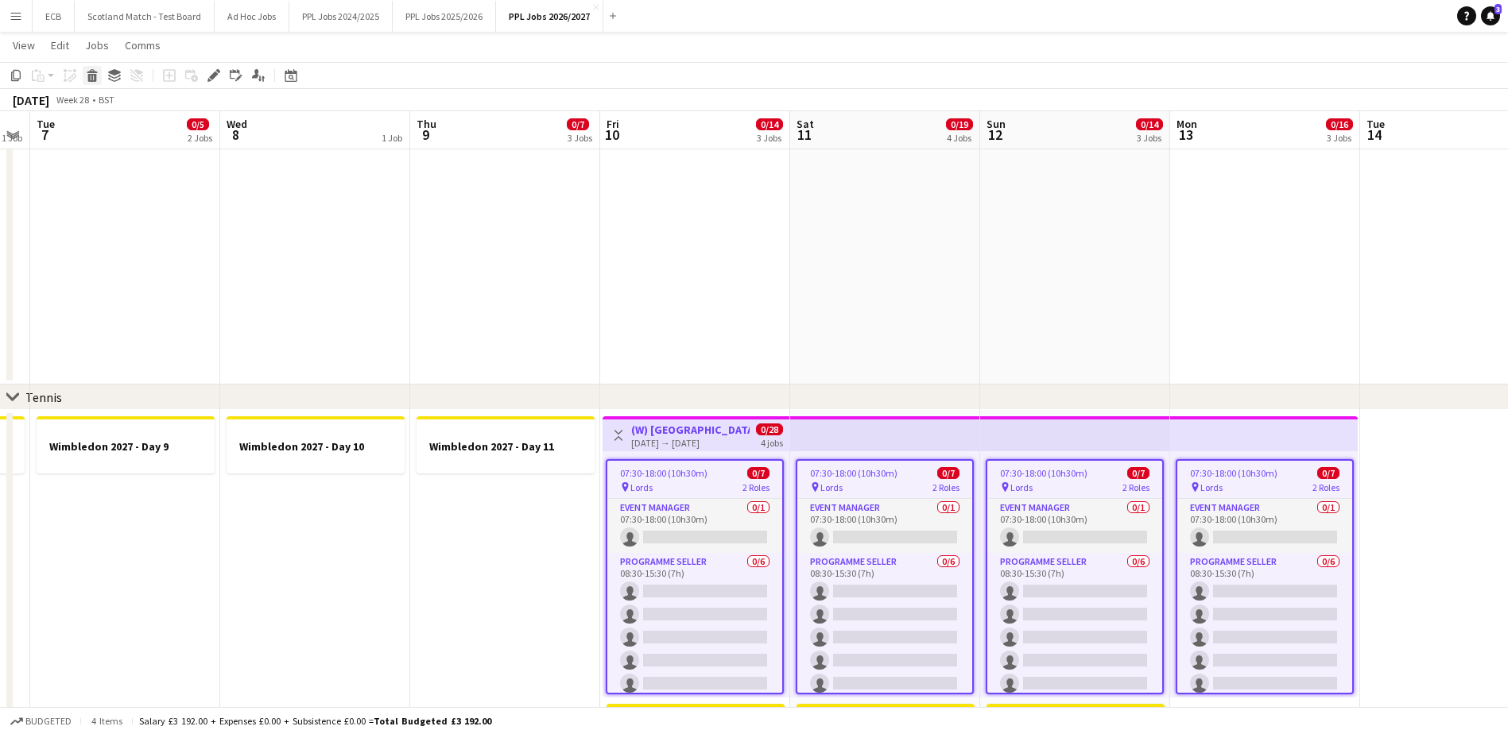
click at [84, 79] on div "Delete" at bounding box center [92, 75] width 19 height 19
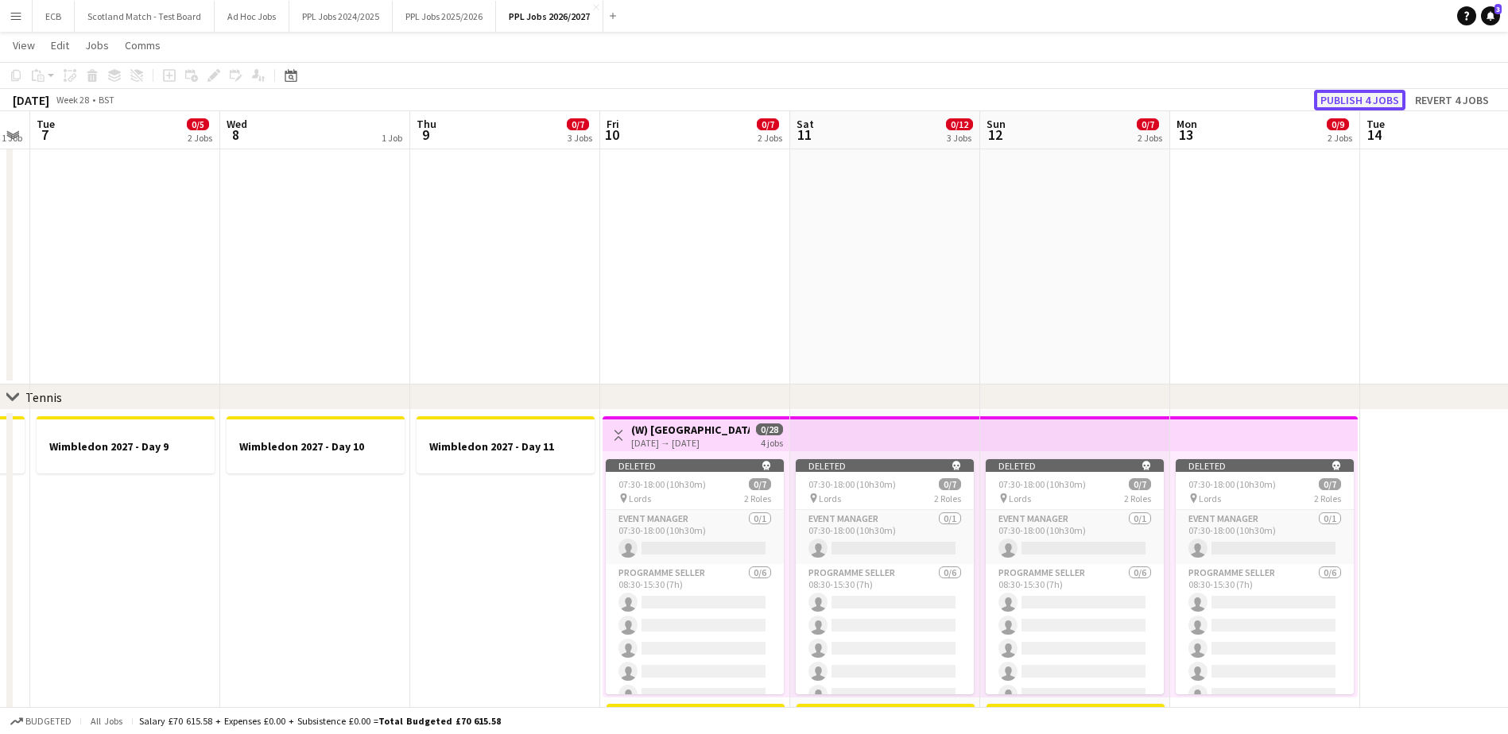
click at [1393, 102] on button "Publish 4 jobs" at bounding box center [1359, 100] width 91 height 21
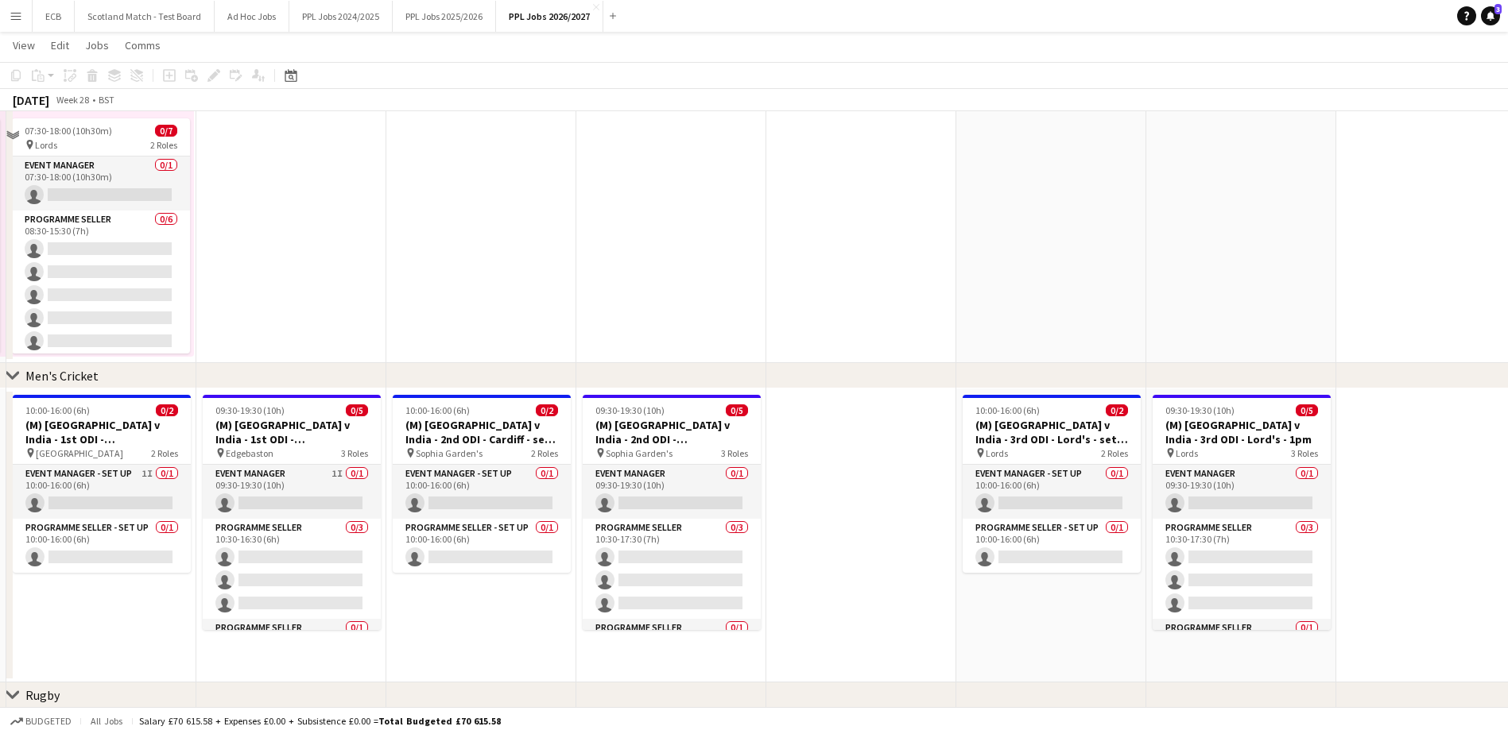
scroll to position [64, 0]
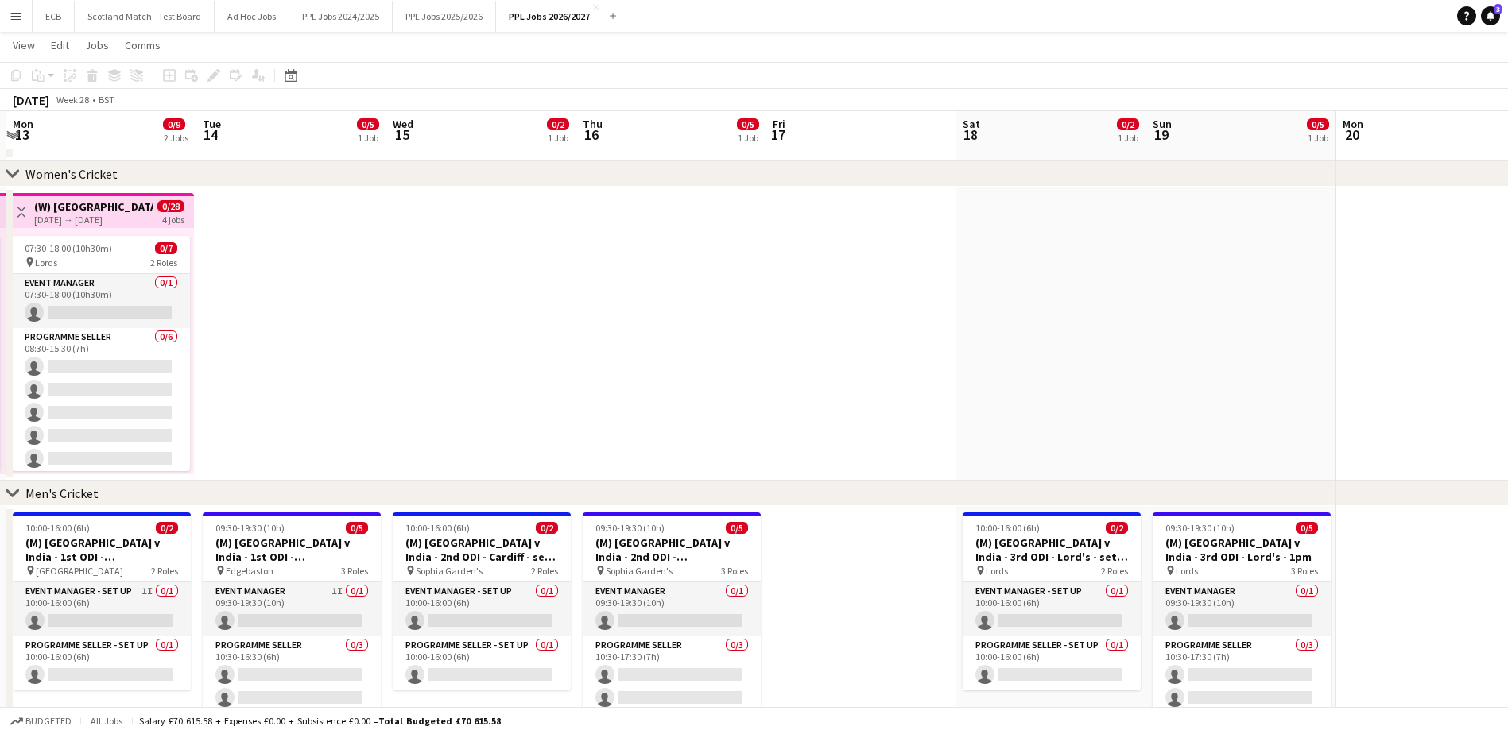
click at [1015, 331] on app-date-cell at bounding box center [1051, 334] width 190 height 294
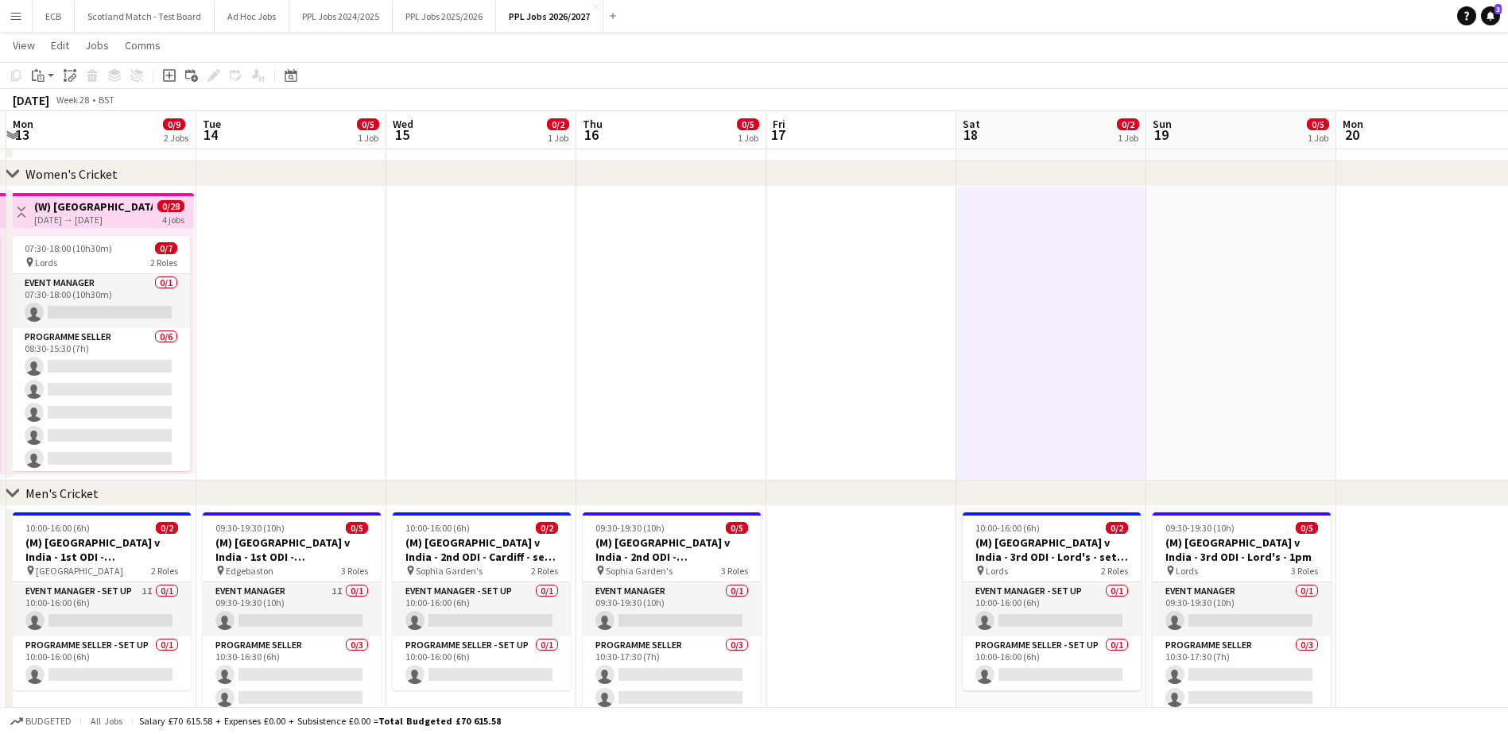
click at [865, 293] on app-date-cell at bounding box center [861, 334] width 190 height 294
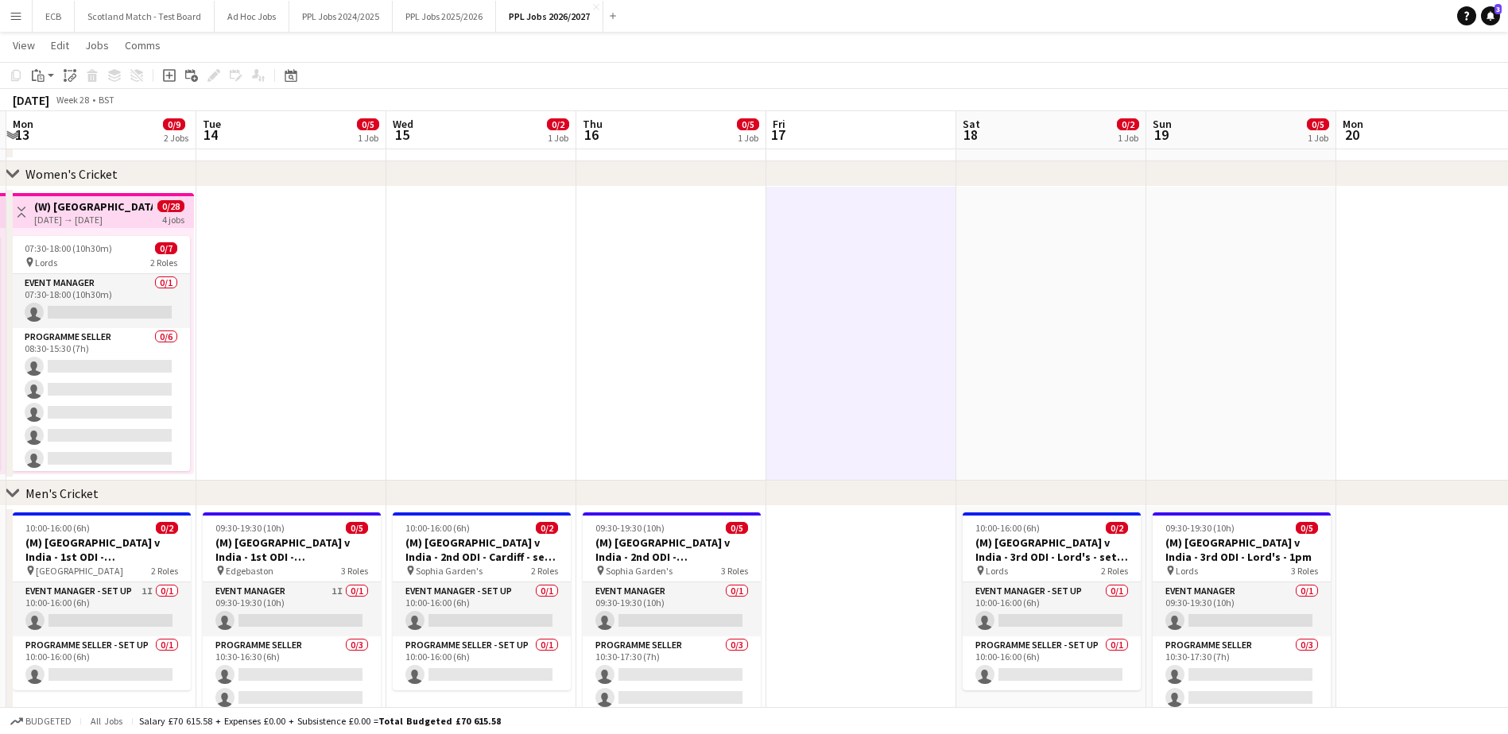
click at [872, 297] on app-date-cell at bounding box center [861, 334] width 190 height 294
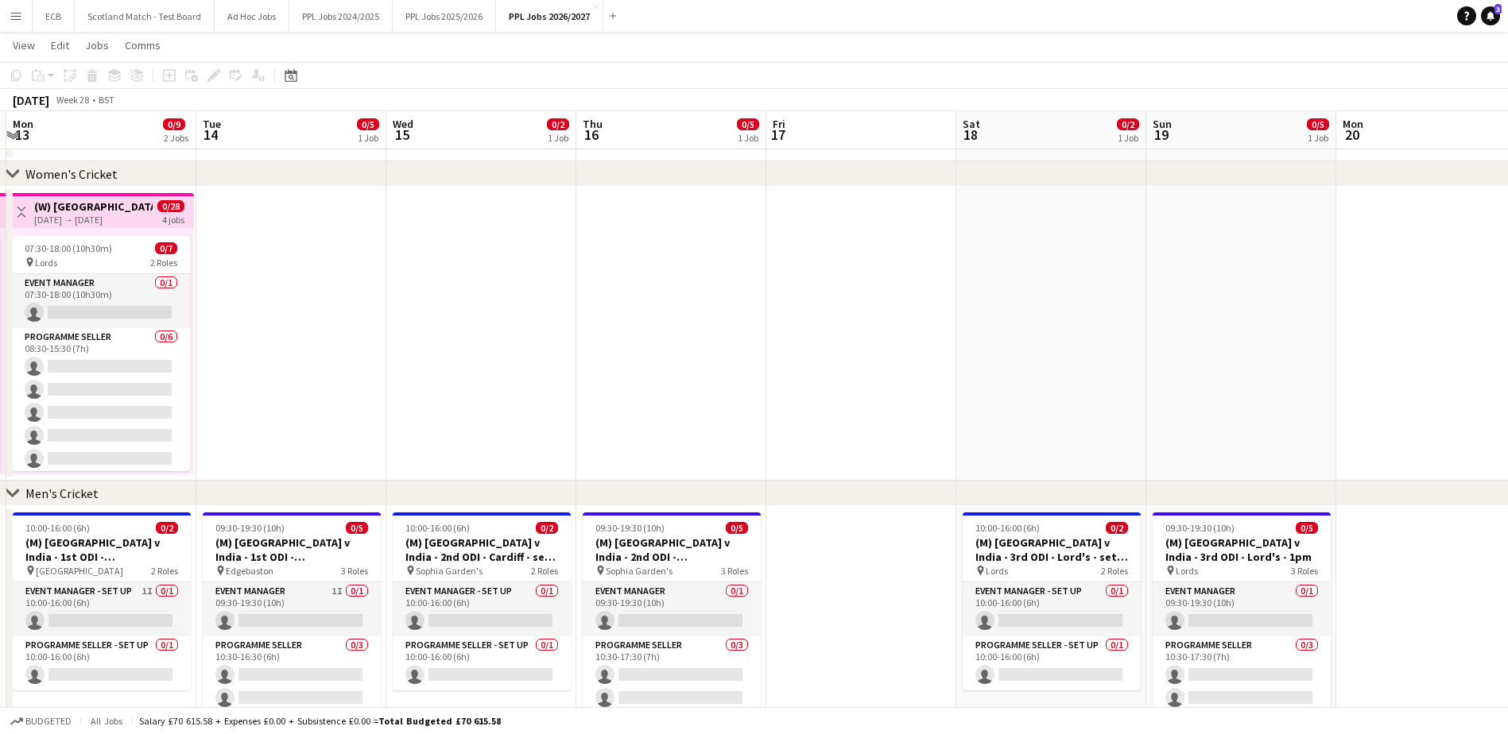
click at [860, 294] on app-date-cell at bounding box center [861, 334] width 190 height 294
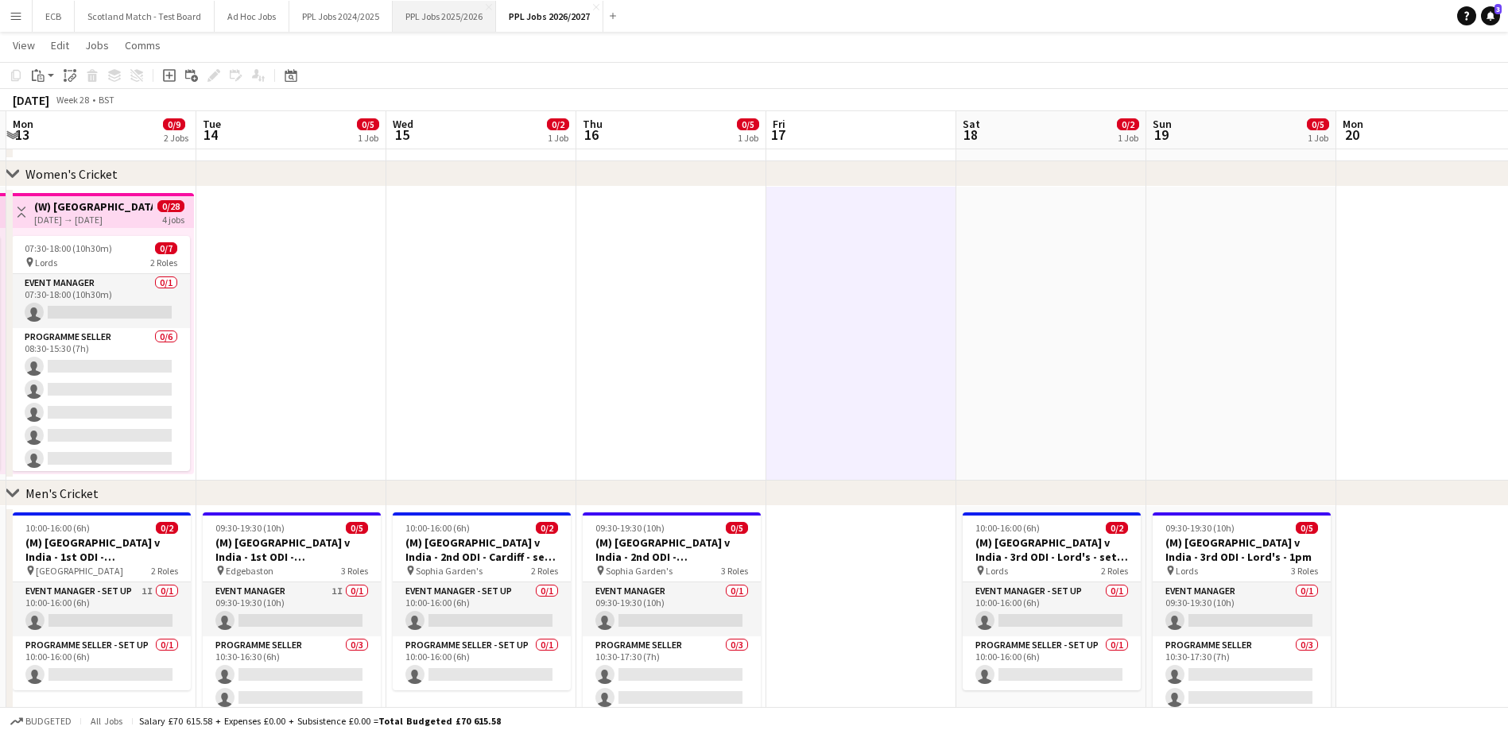
click at [434, 18] on button "PPL Jobs 2025/2026 Close" at bounding box center [444, 16] width 103 height 31
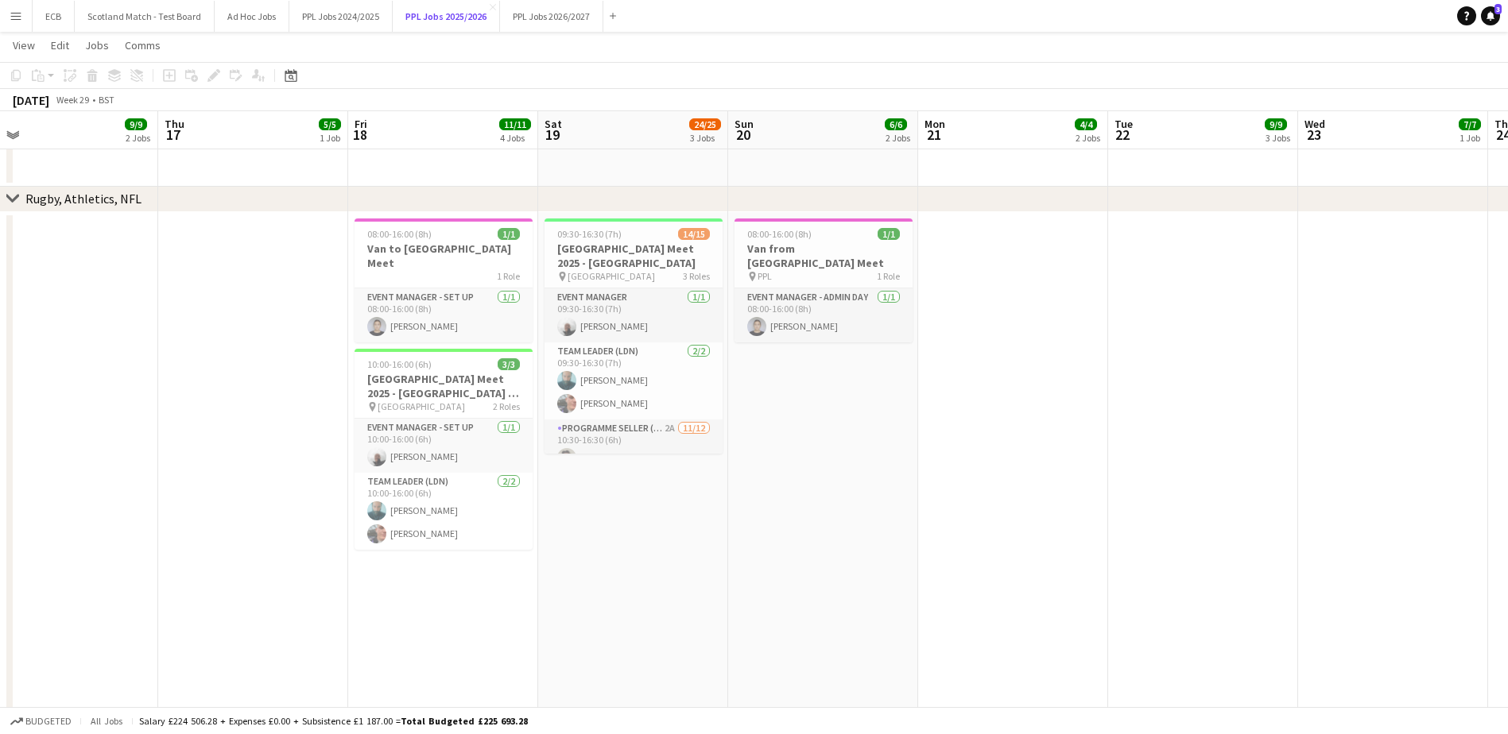
scroll to position [0, 411]
click at [428, 372] on h3 "London Meet 2025 - London Stadium - SETUP" at bounding box center [444, 386] width 178 height 29
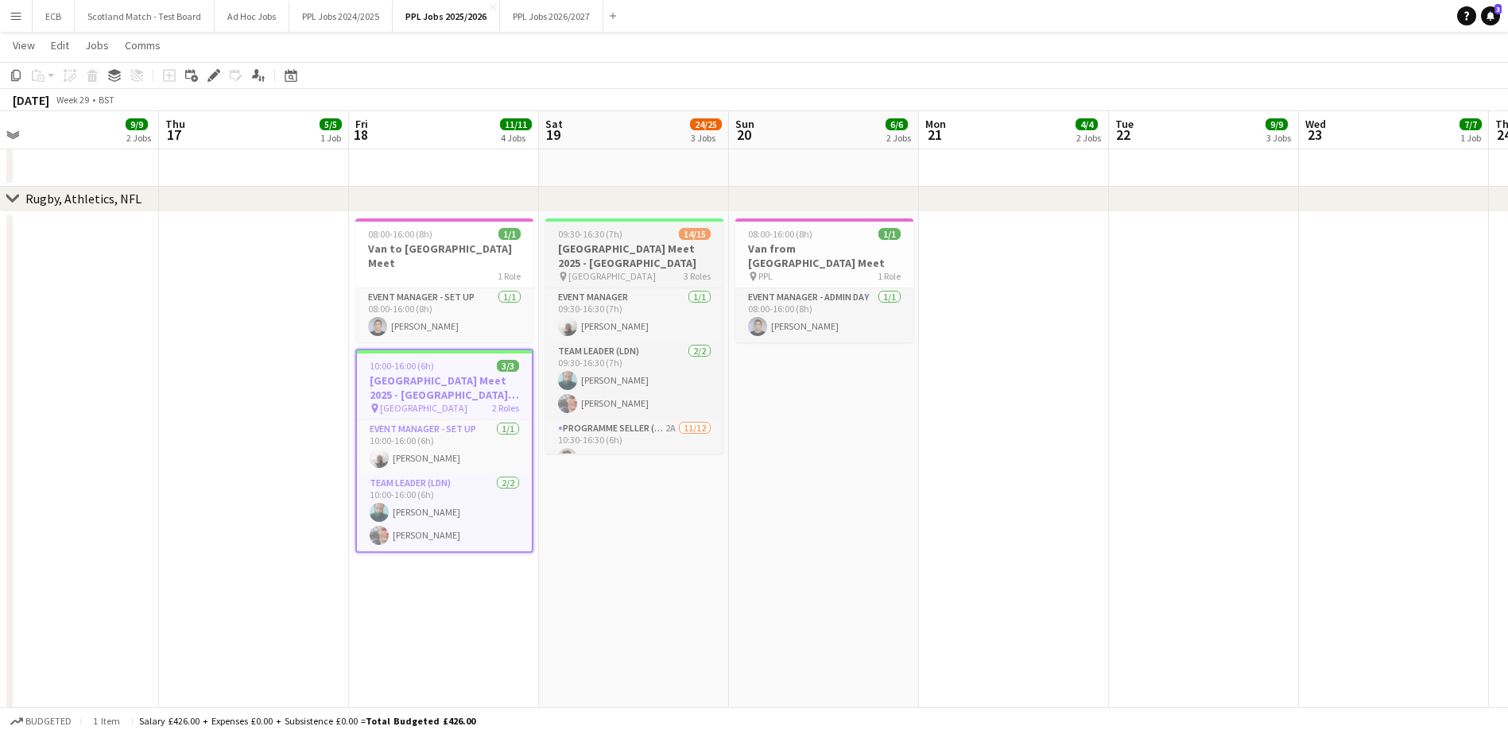
click at [598, 247] on h3 "London Meet 2025 - London Stadium" at bounding box center [634, 256] width 178 height 29
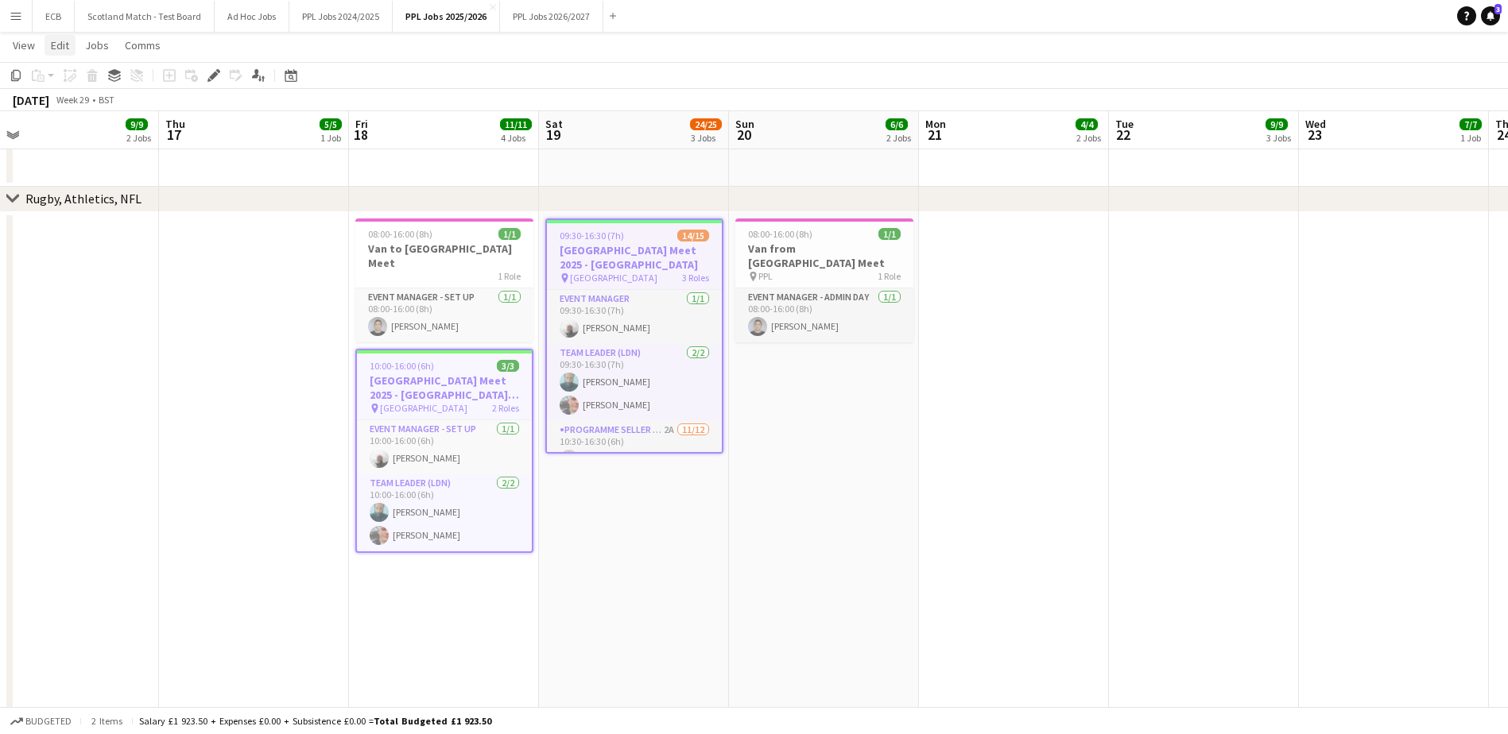
click at [72, 43] on link "Edit" at bounding box center [60, 45] width 31 height 21
click at [64, 83] on span "Copy Ctrl+C" at bounding box center [84, 79] width 53 height 14
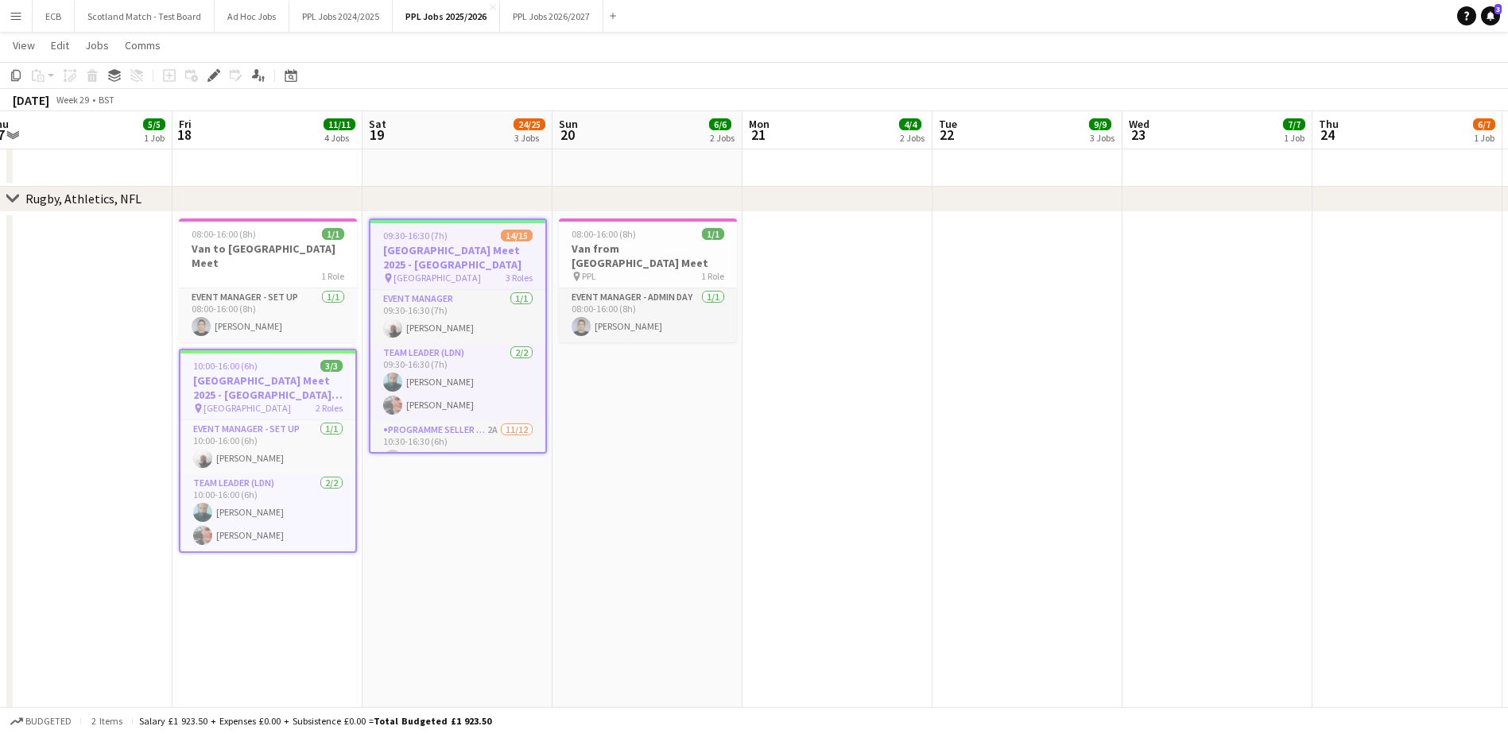
scroll to position [0, 588]
click at [1016, 345] on app-date-cell at bounding box center [1027, 606] width 190 height 789
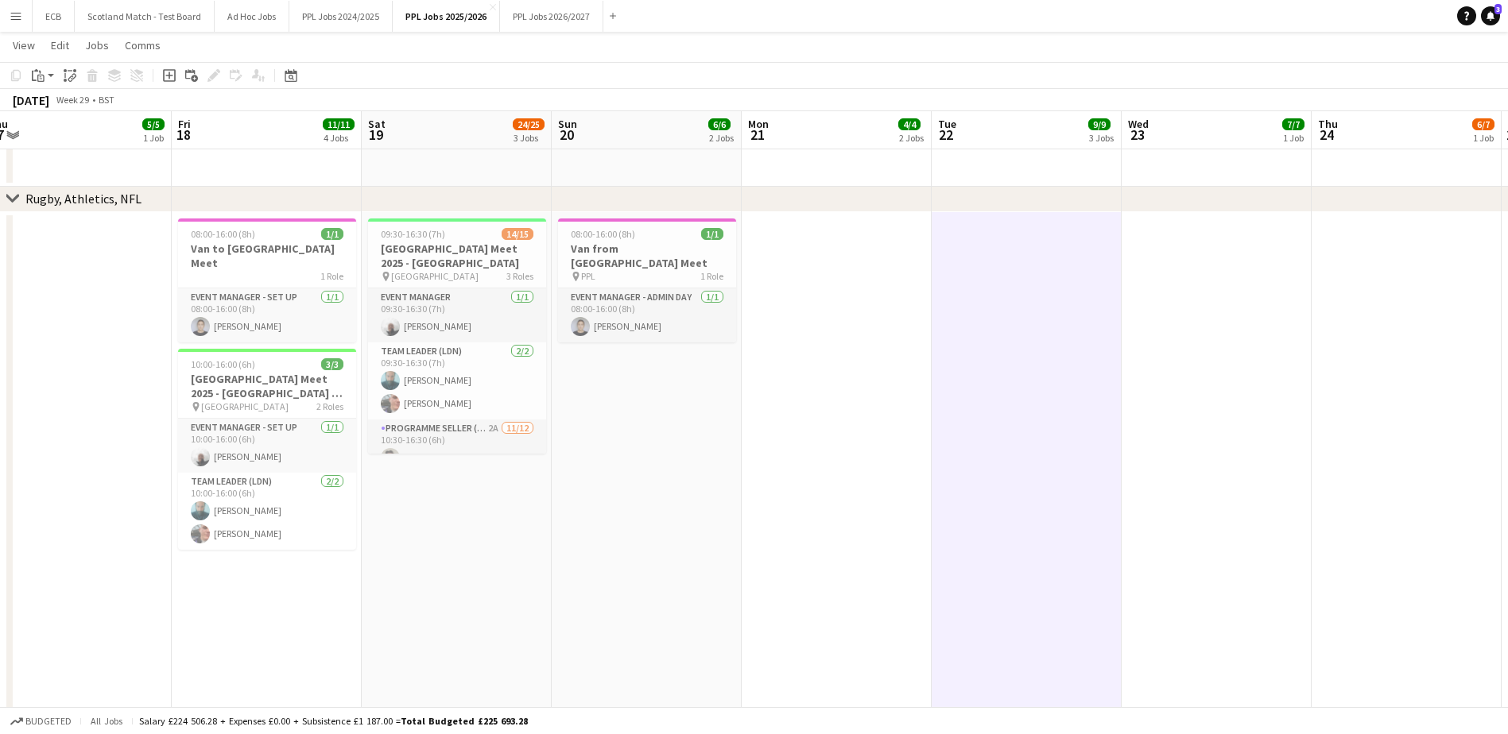
click at [991, 310] on app-date-cell at bounding box center [1027, 606] width 190 height 789
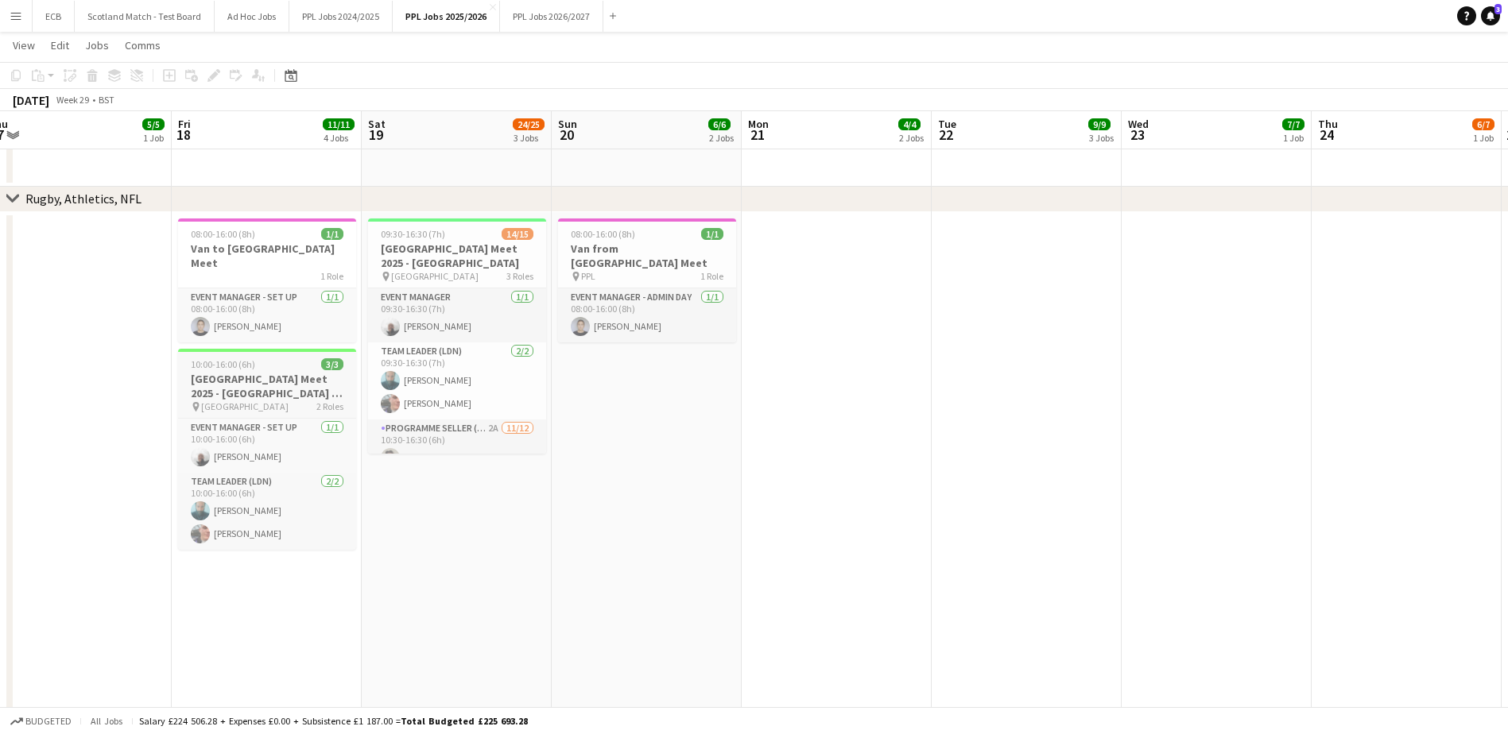
click at [234, 372] on h3 "London Meet 2025 - London Stadium - SETUP" at bounding box center [267, 386] width 178 height 29
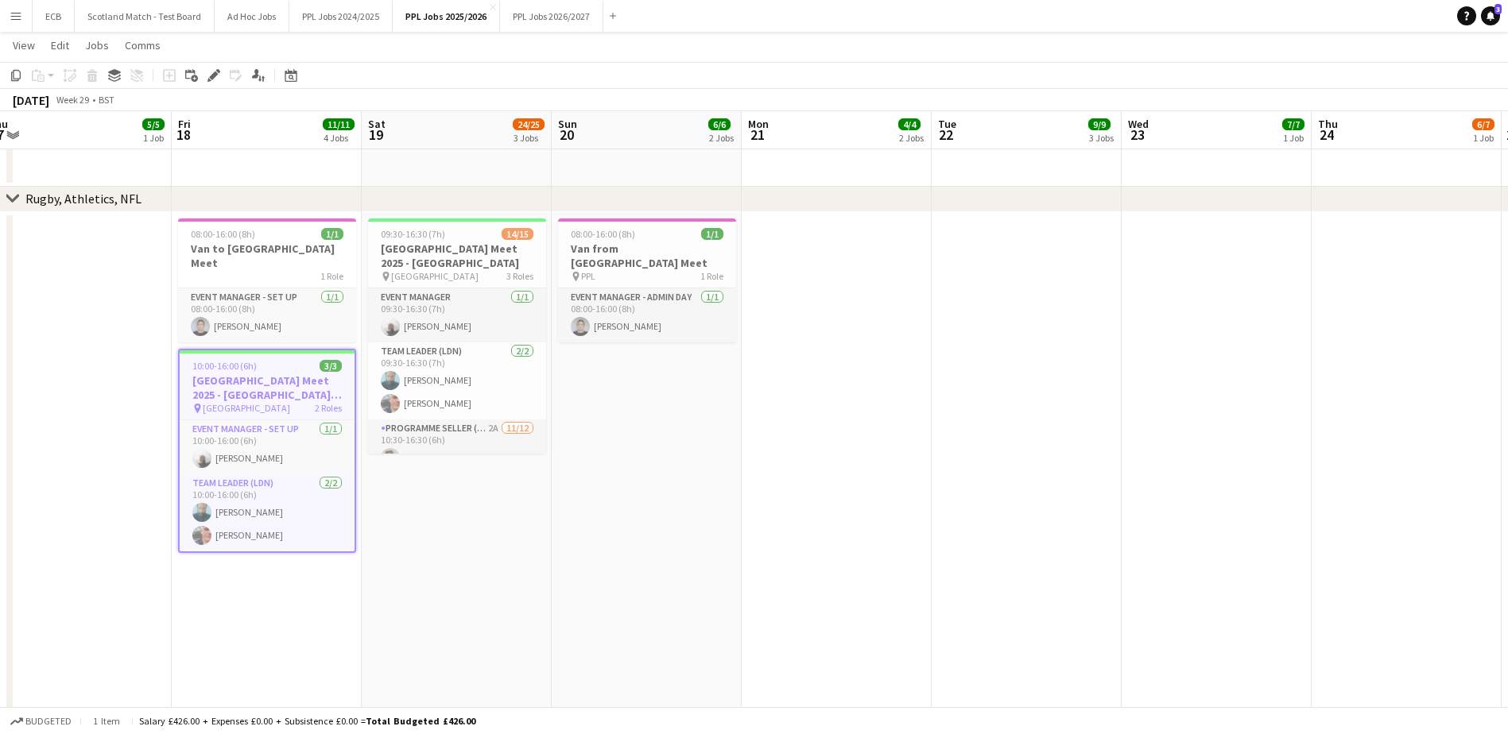
click at [1002, 272] on app-date-cell at bounding box center [1027, 606] width 190 height 789
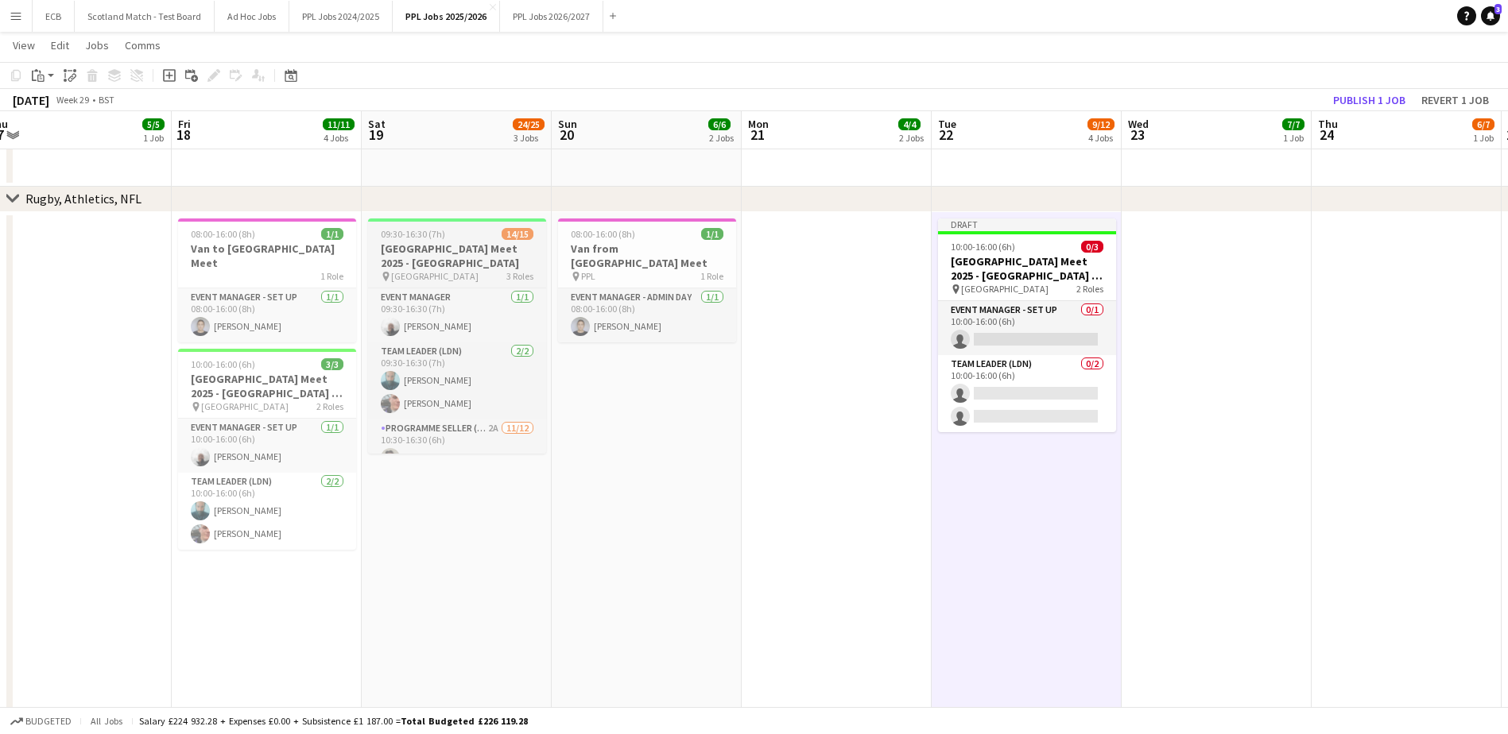
click at [440, 223] on app-job-card "09:30-16:30 (7h) 14/15 London Meet 2025 - London Stadium pin London Stadium 3 R…" at bounding box center [457, 336] width 178 height 235
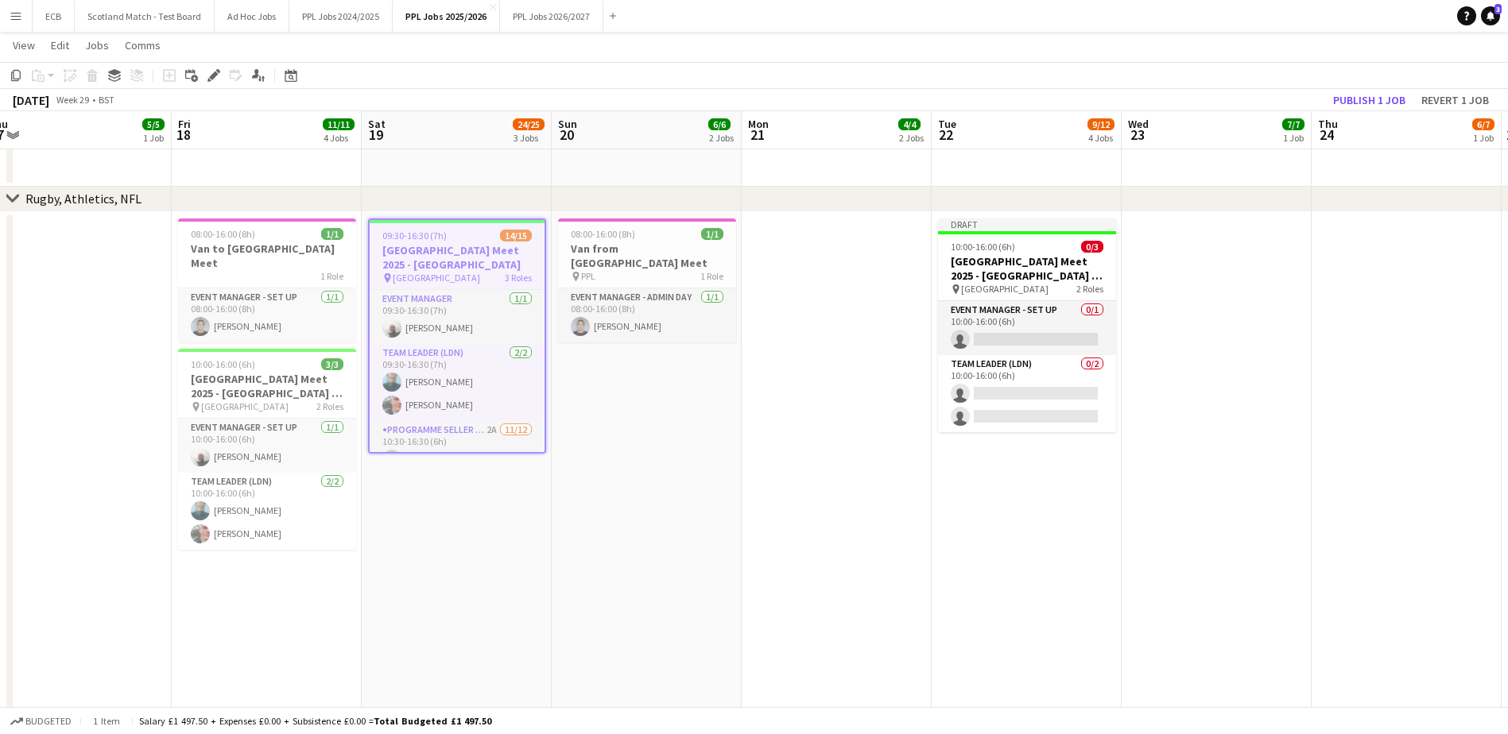
click at [1177, 253] on app-date-cell at bounding box center [1217, 606] width 190 height 789
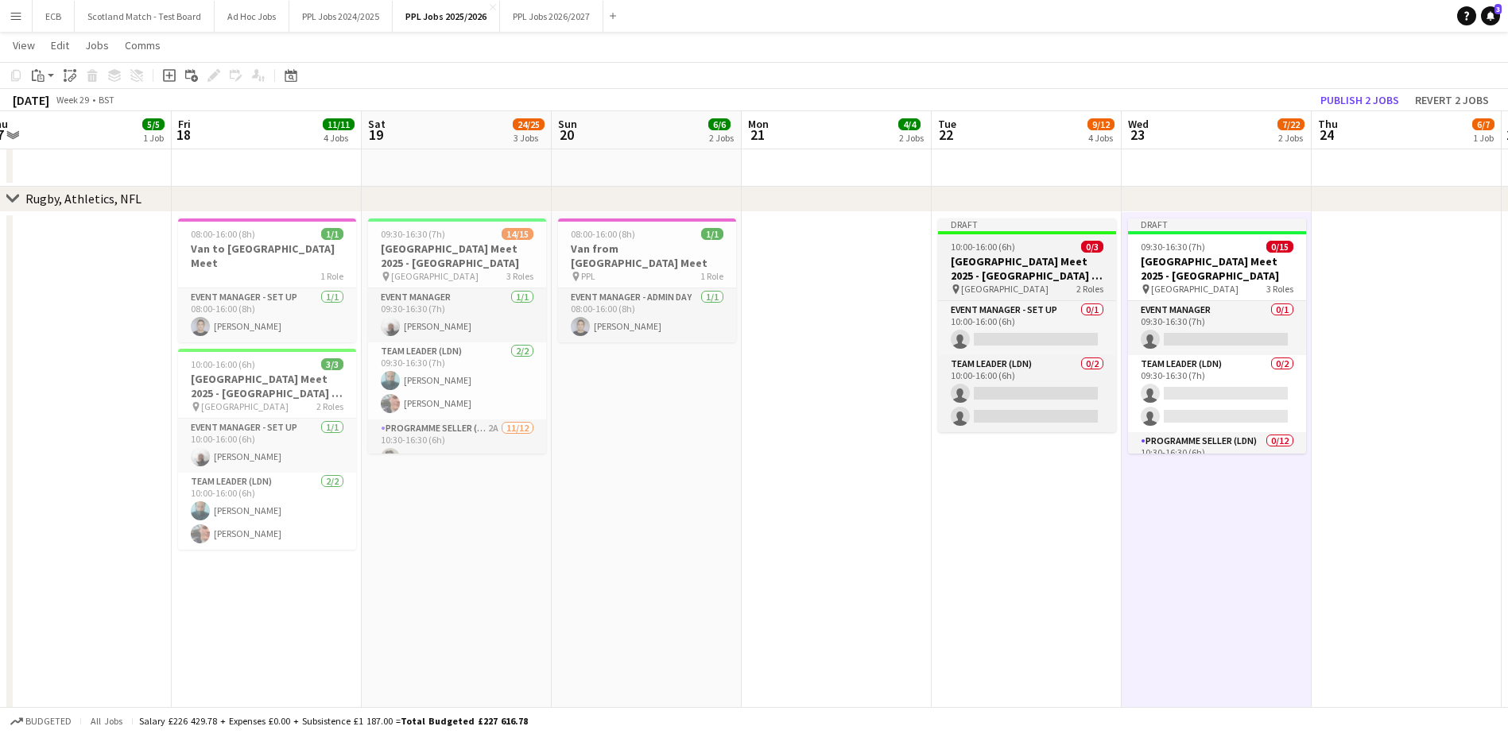
click at [1040, 256] on h3 "London Meet 2025 - London Stadium - SETUP" at bounding box center [1027, 268] width 178 height 29
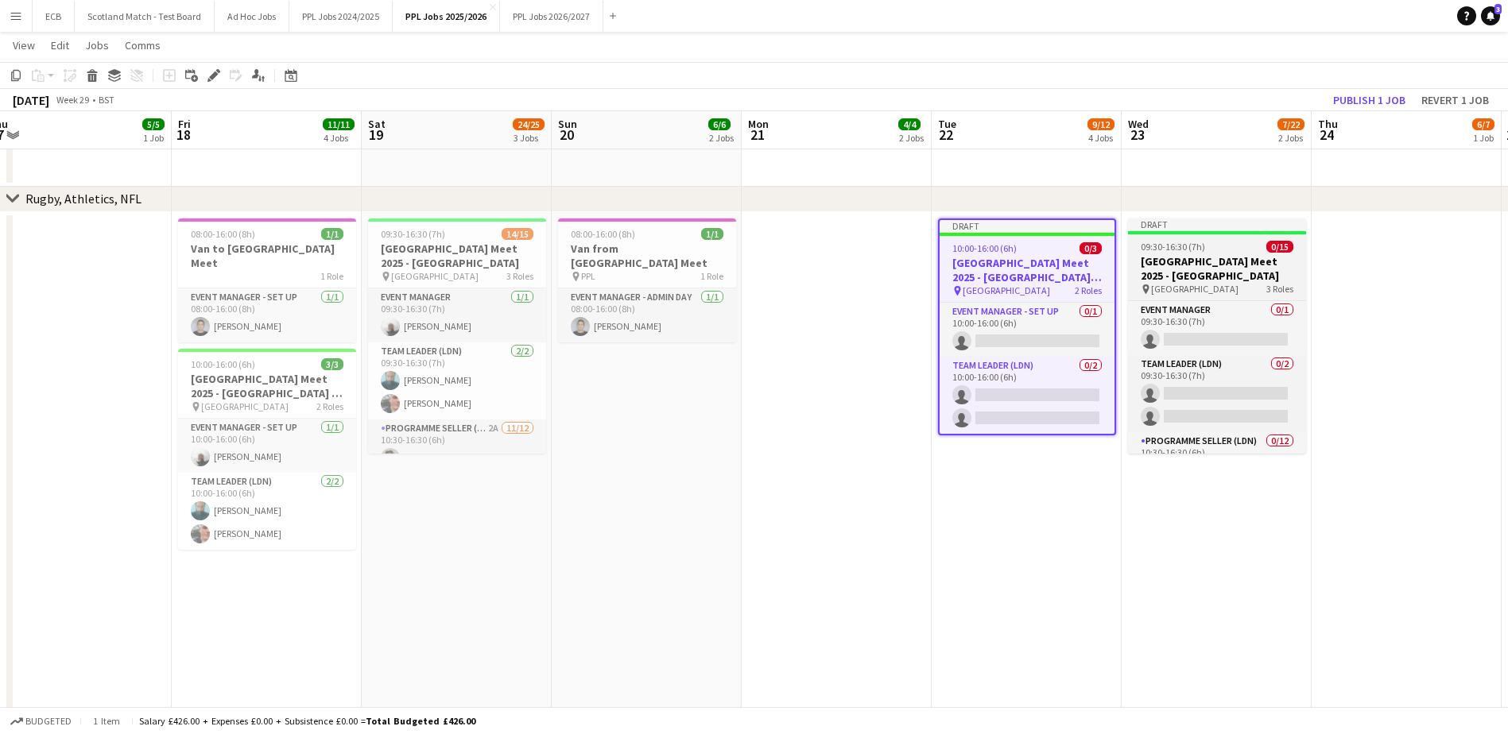
click at [1188, 250] on span "09:30-16:30 (7h)" at bounding box center [1173, 247] width 64 height 12
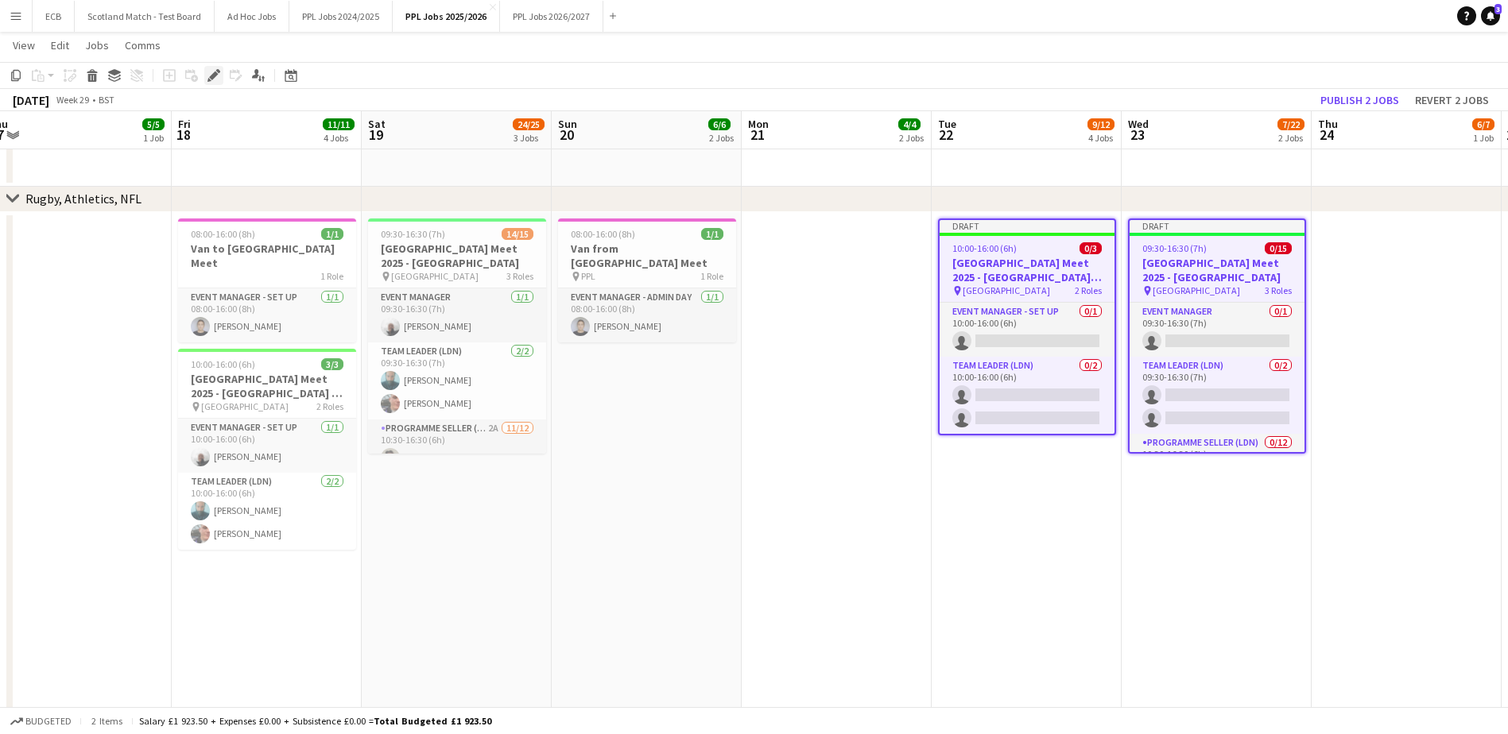
click at [215, 74] on icon at bounding box center [213, 76] width 9 height 9
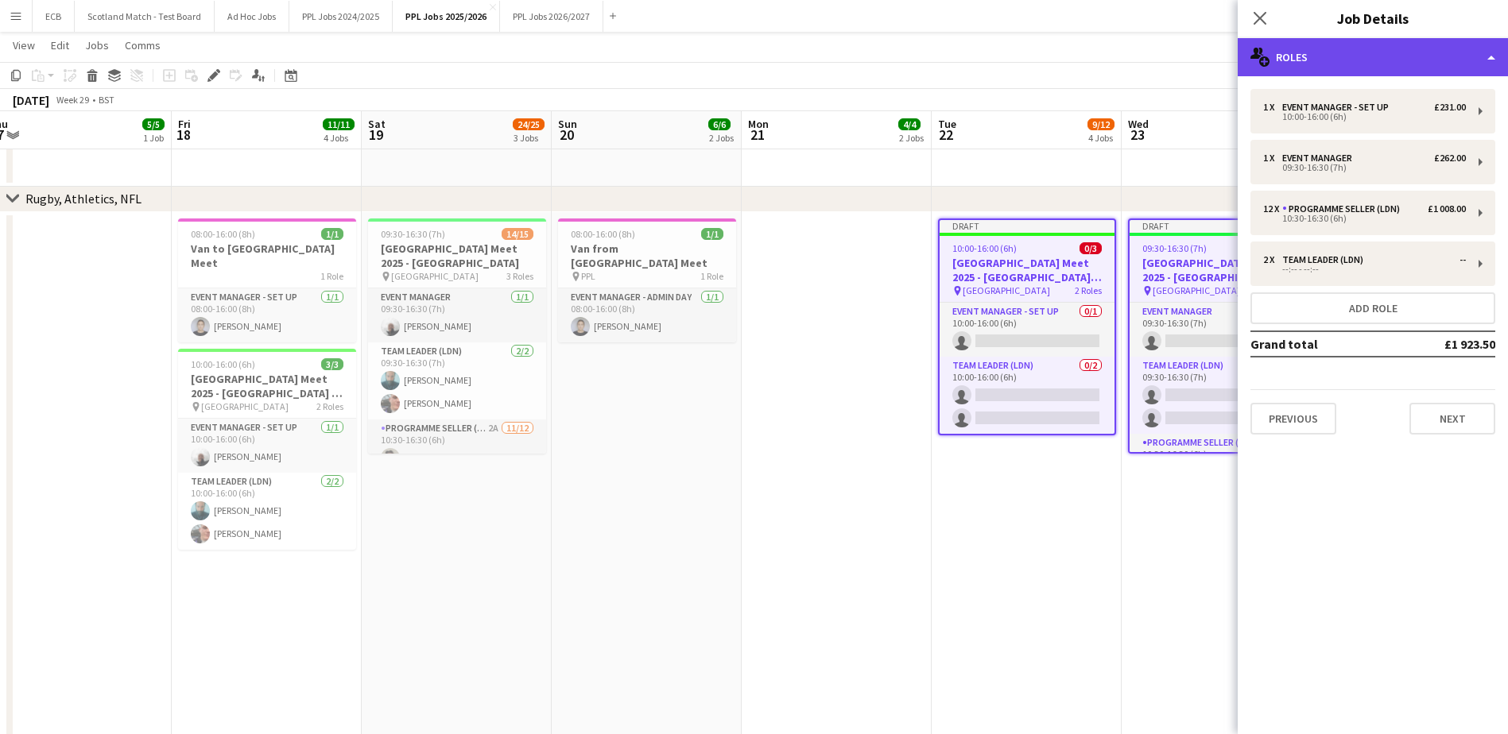
click at [1331, 56] on div "multiple-users-add Roles" at bounding box center [1373, 57] width 270 height 38
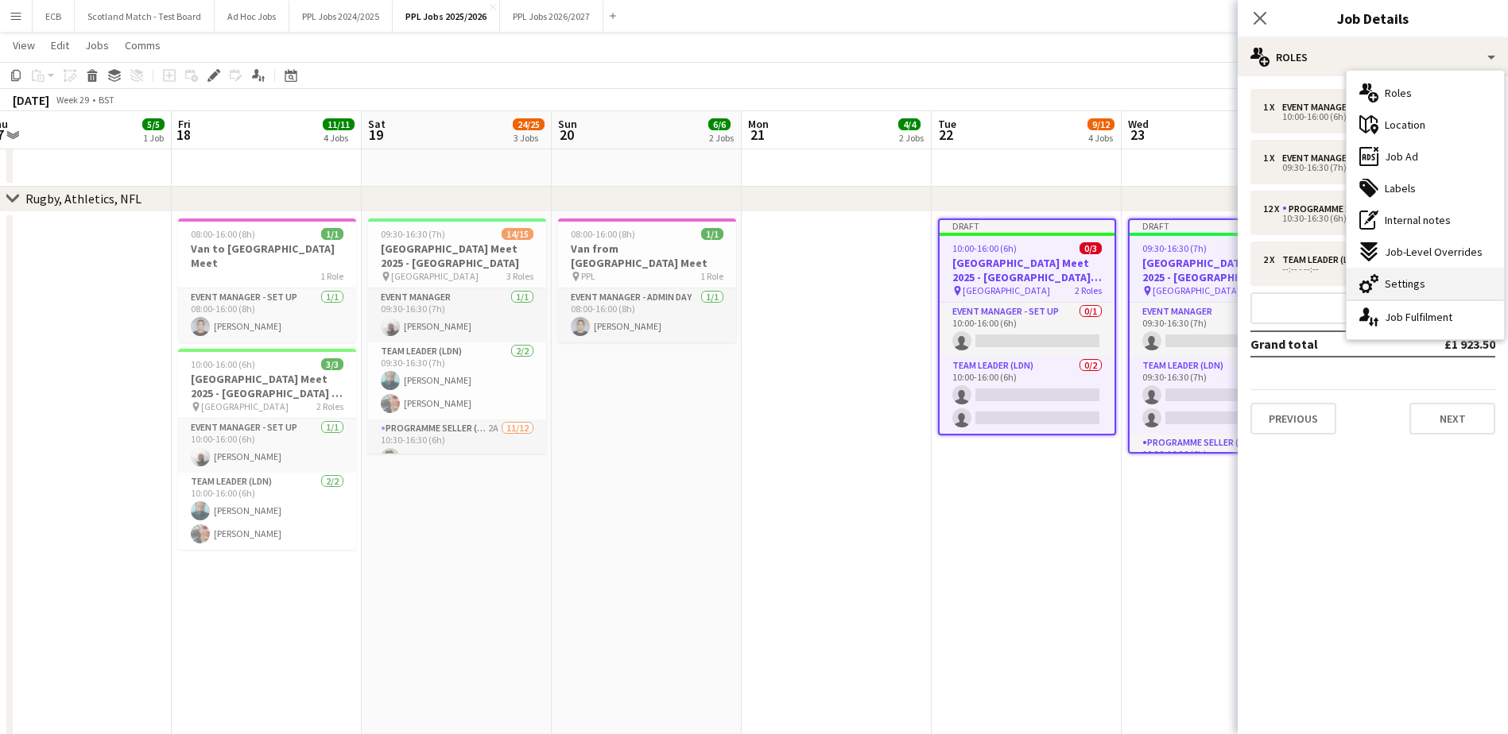
click at [1402, 278] on span "Settings" at bounding box center [1405, 284] width 41 height 14
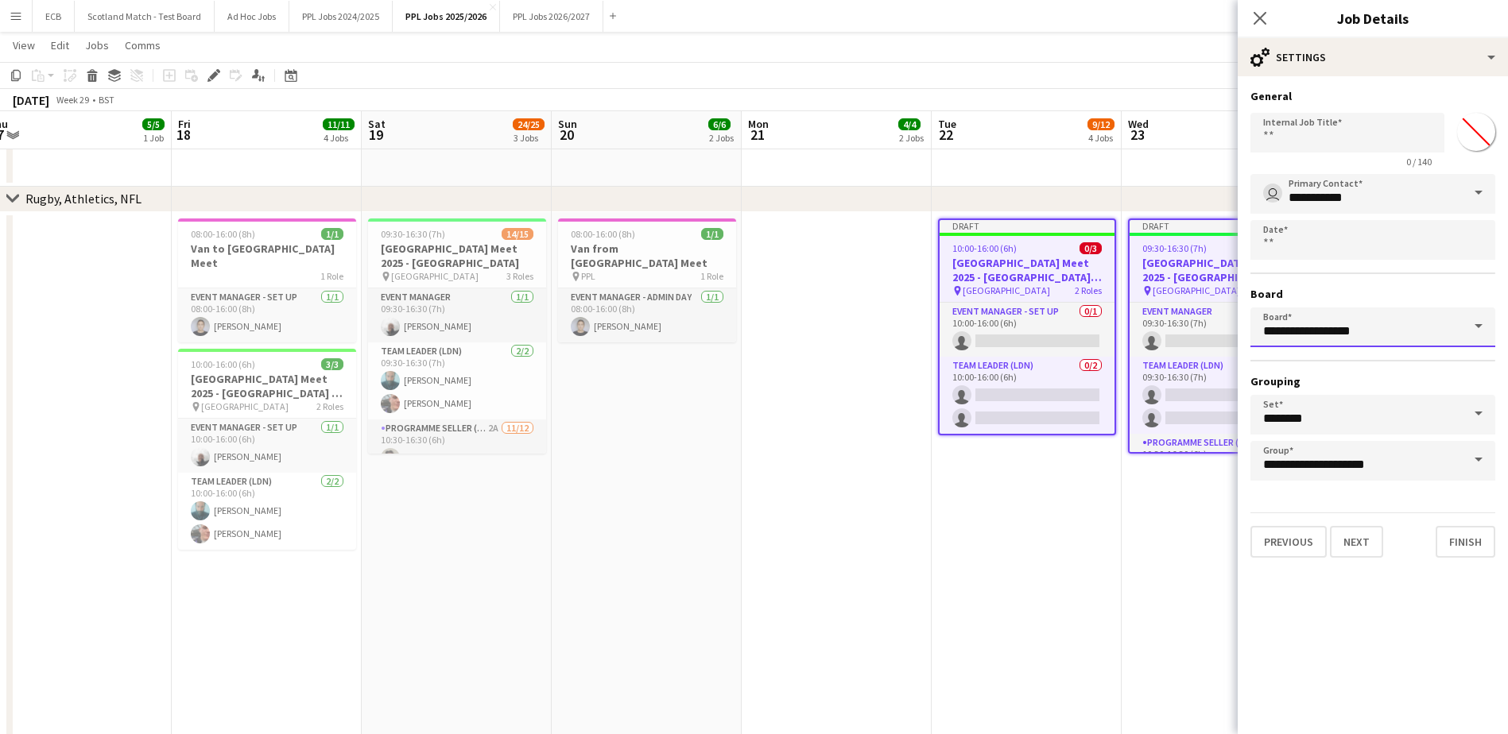
click at [1401, 326] on input "**********" at bounding box center [1372, 328] width 245 height 40
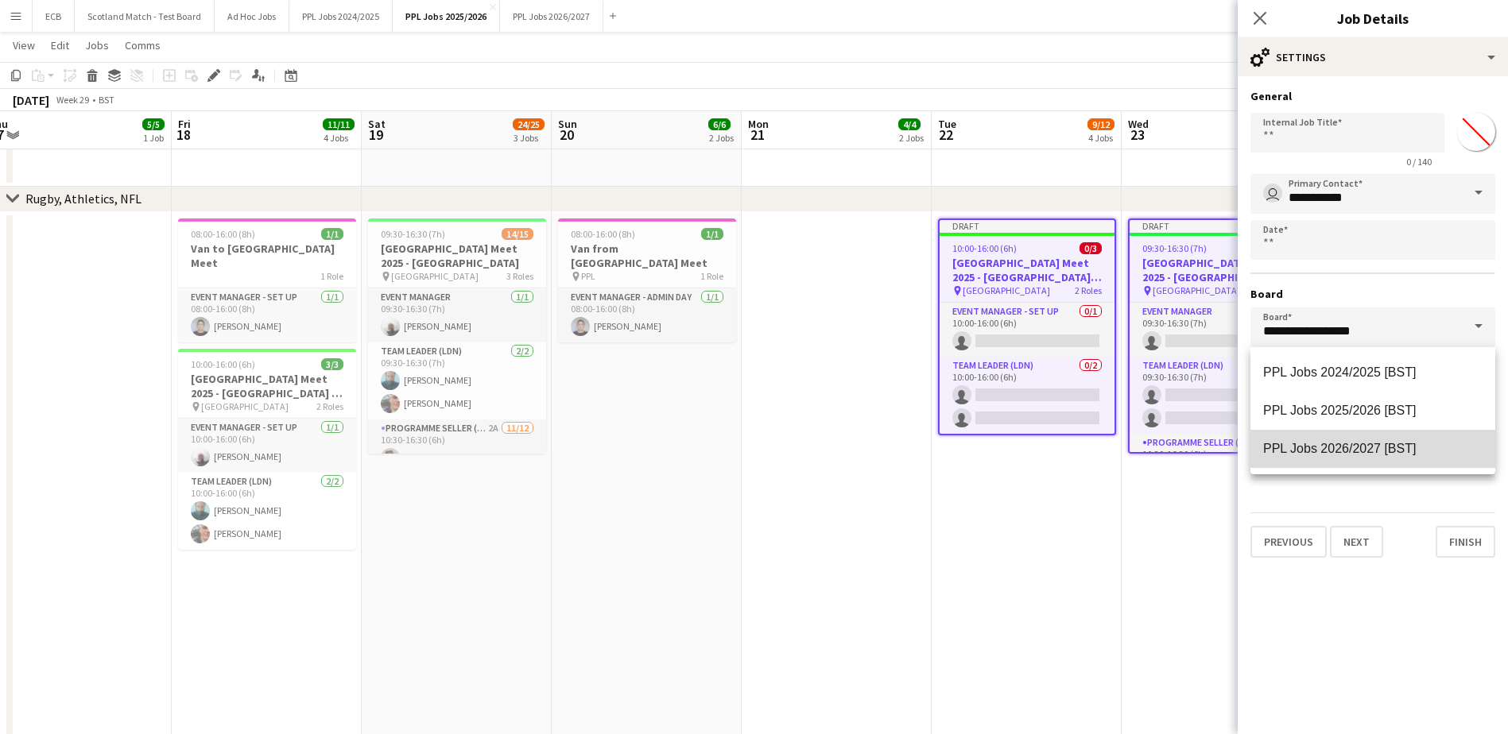
click at [1388, 446] on span "PPL Jobs 2026/2027 [BST]" at bounding box center [1339, 449] width 153 height 14
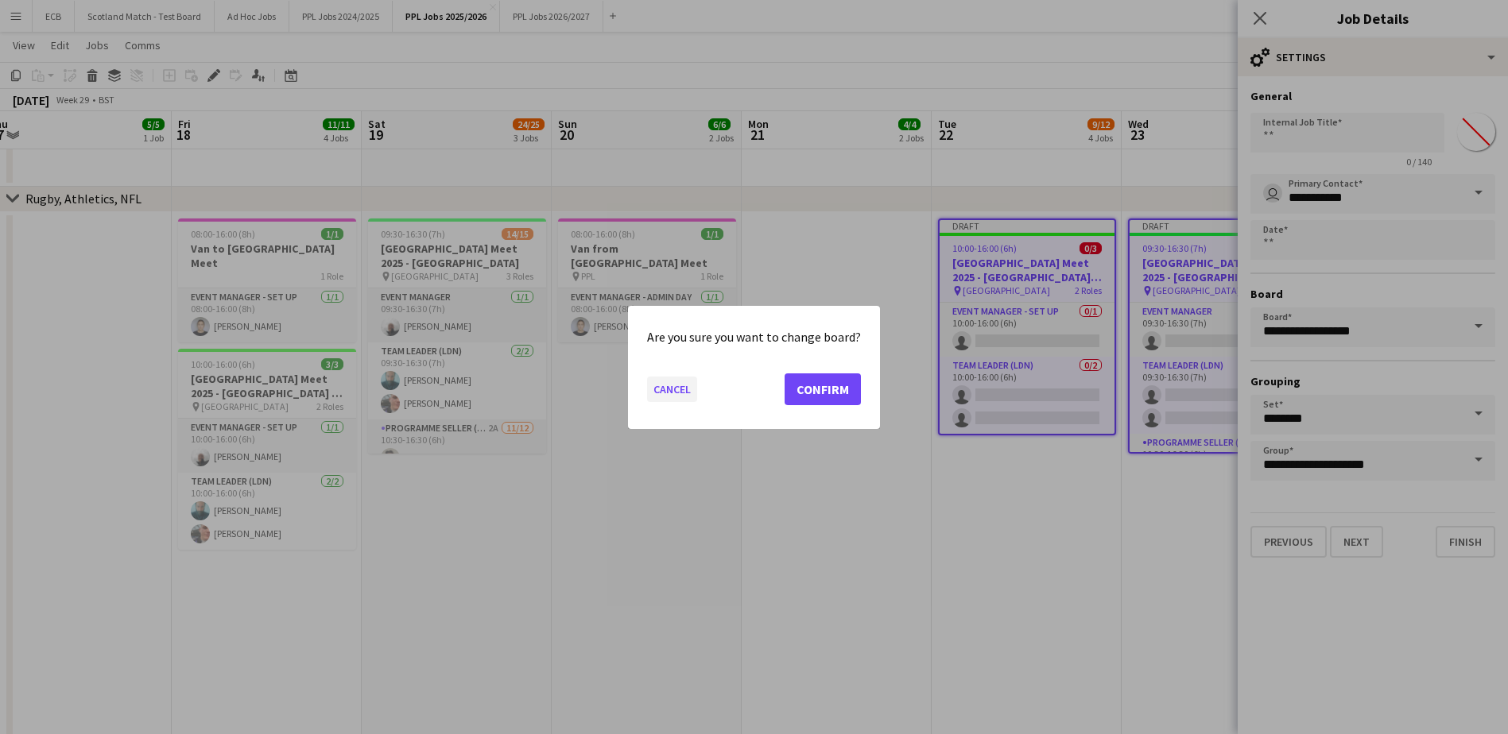
click at [668, 383] on button "Cancel" at bounding box center [672, 388] width 50 height 25
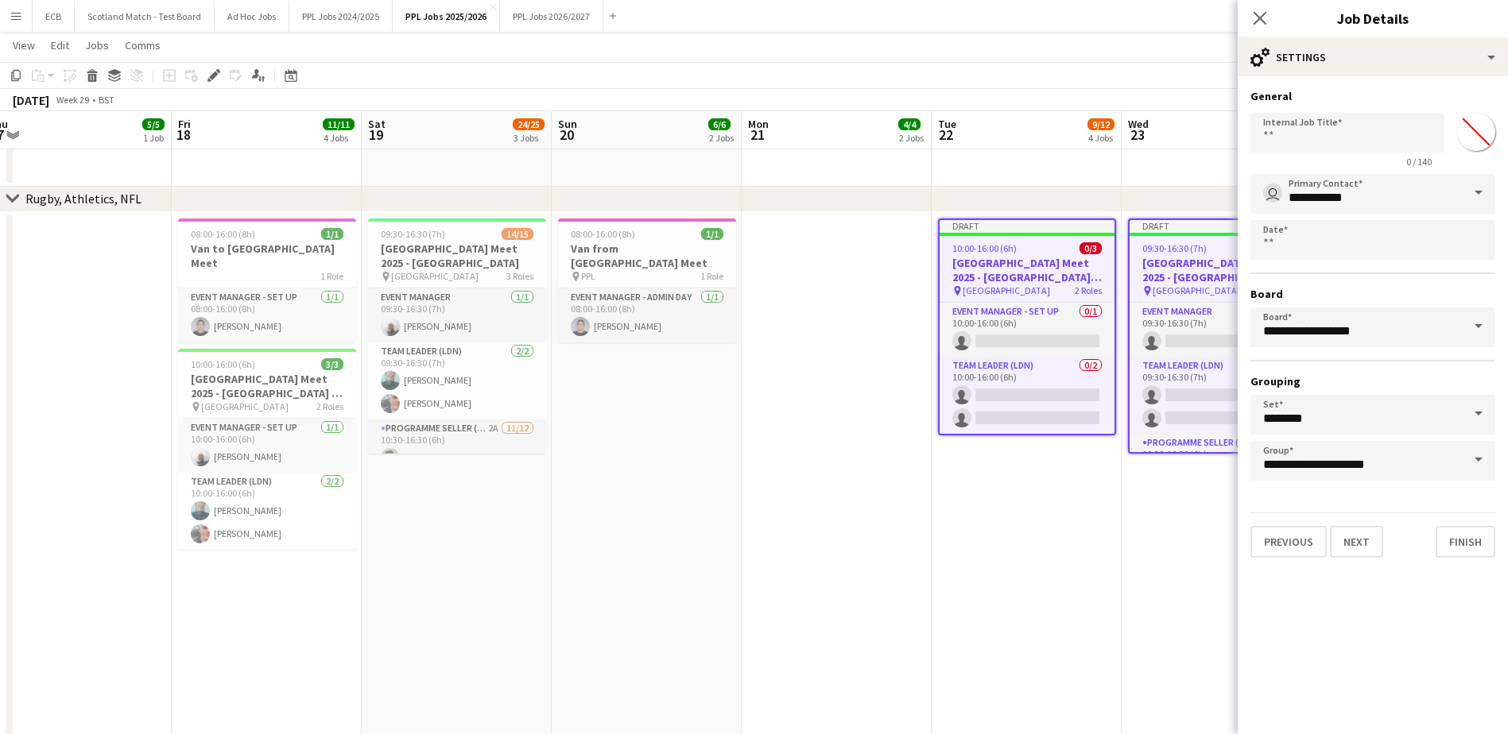
type input "**********"
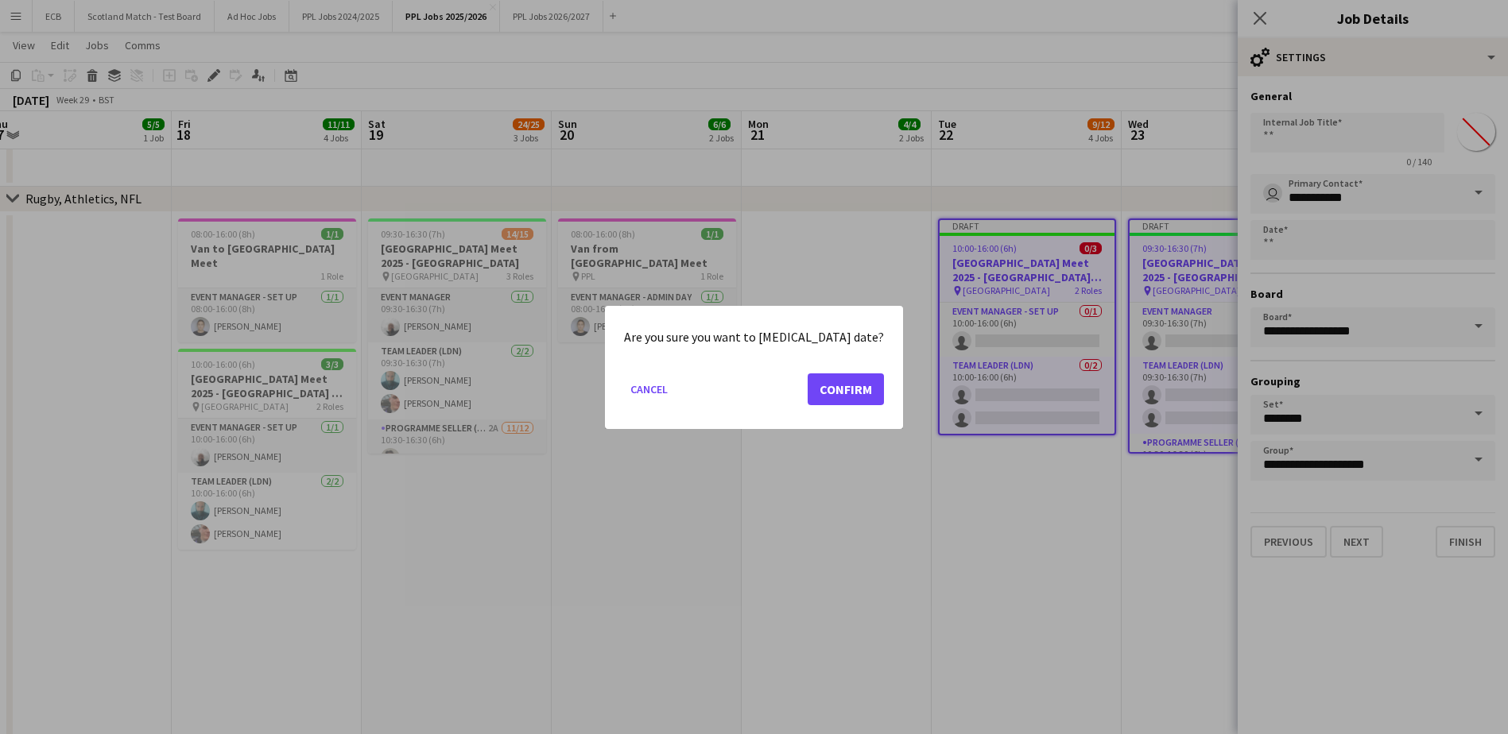
click at [1392, 238] on div at bounding box center [754, 367] width 1508 height 734
click at [835, 386] on button "Confirm" at bounding box center [846, 389] width 76 height 32
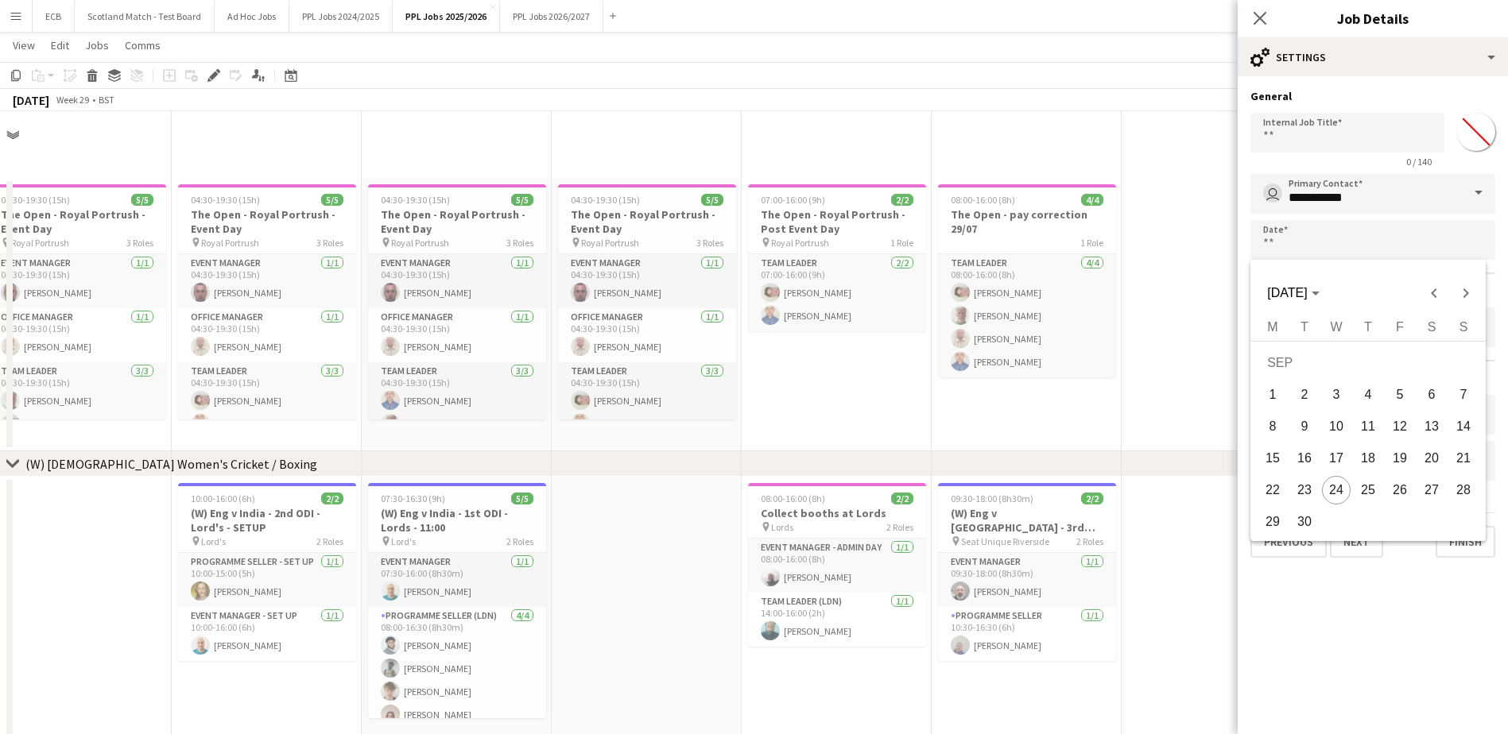
scroll to position [1048, 0]
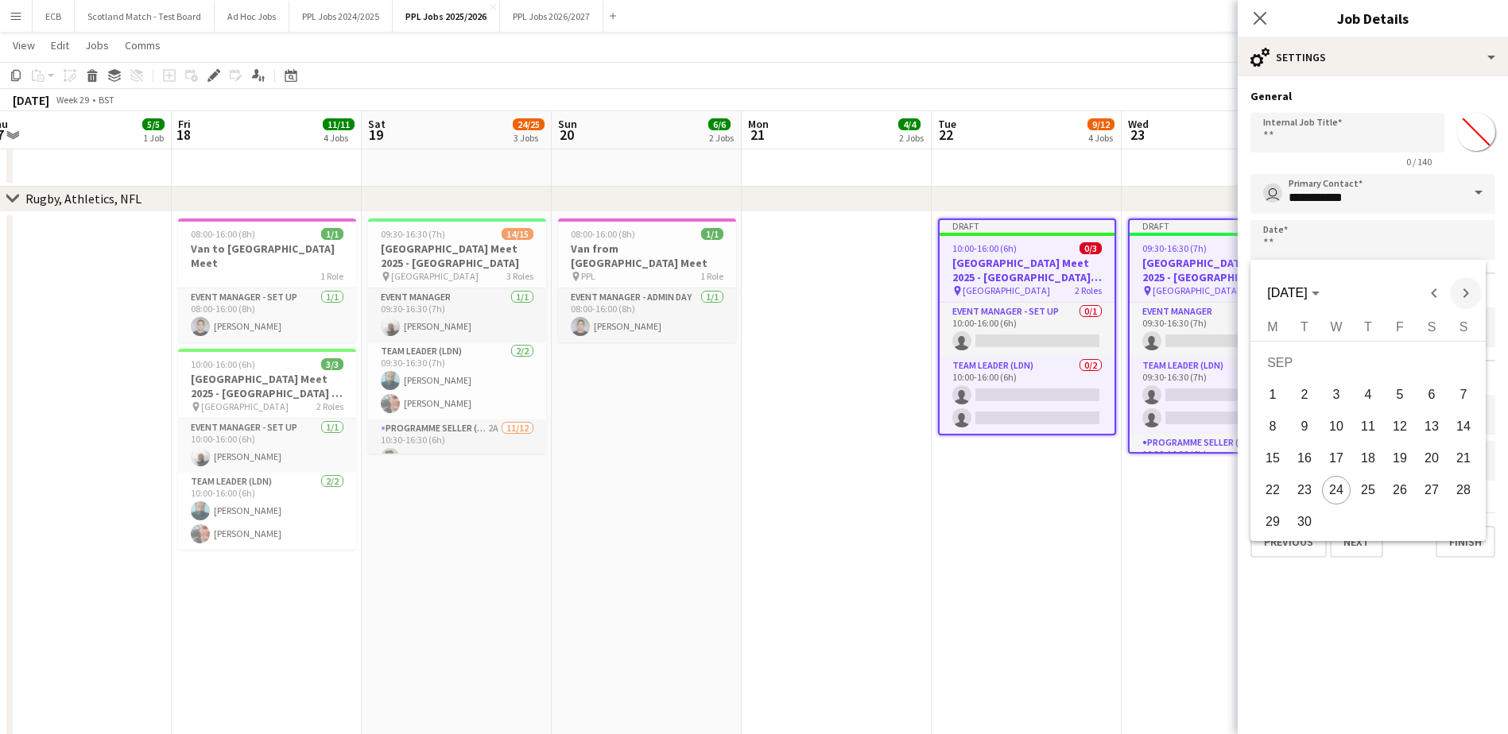
click at [1475, 289] on span "Next month" at bounding box center [1466, 293] width 32 height 32
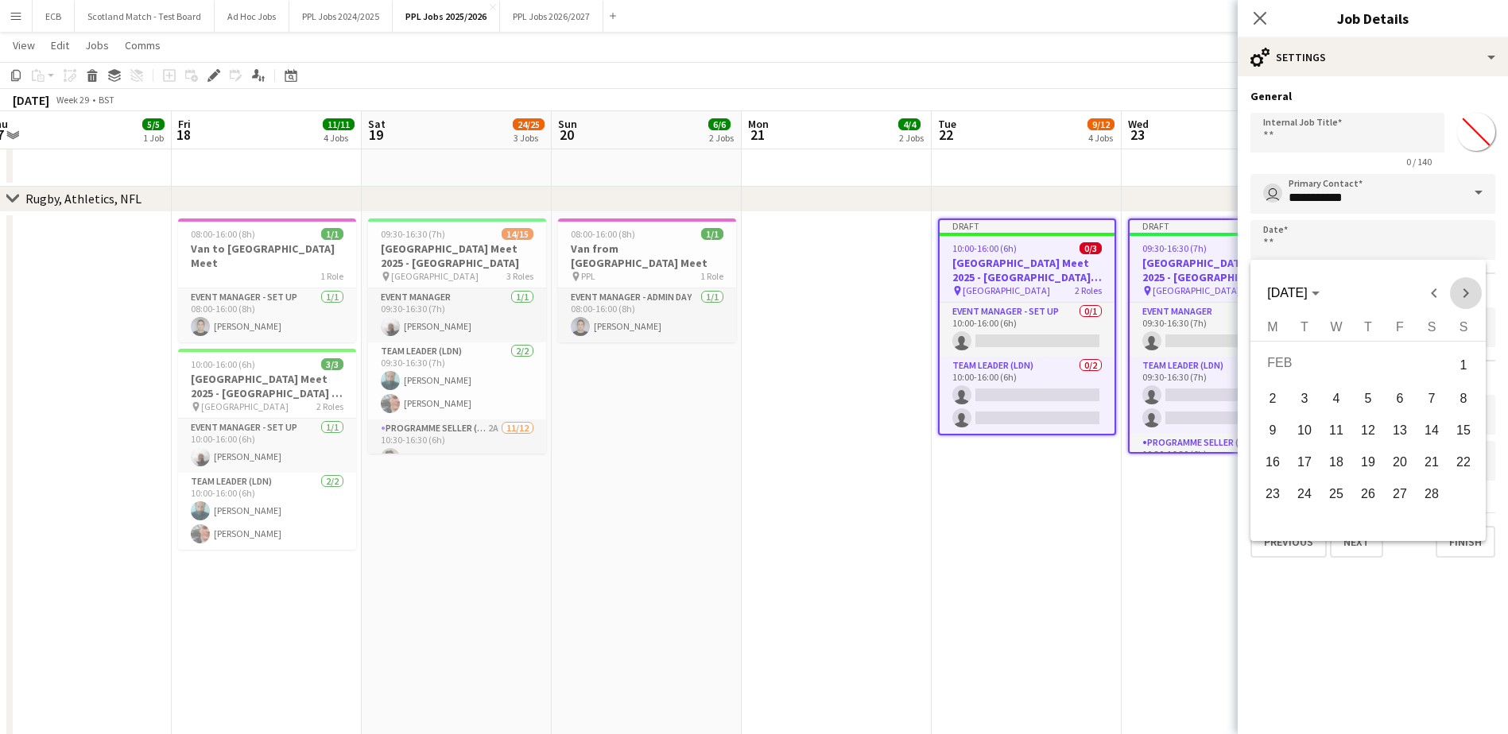
click at [1475, 289] on span "Next month" at bounding box center [1466, 293] width 32 height 32
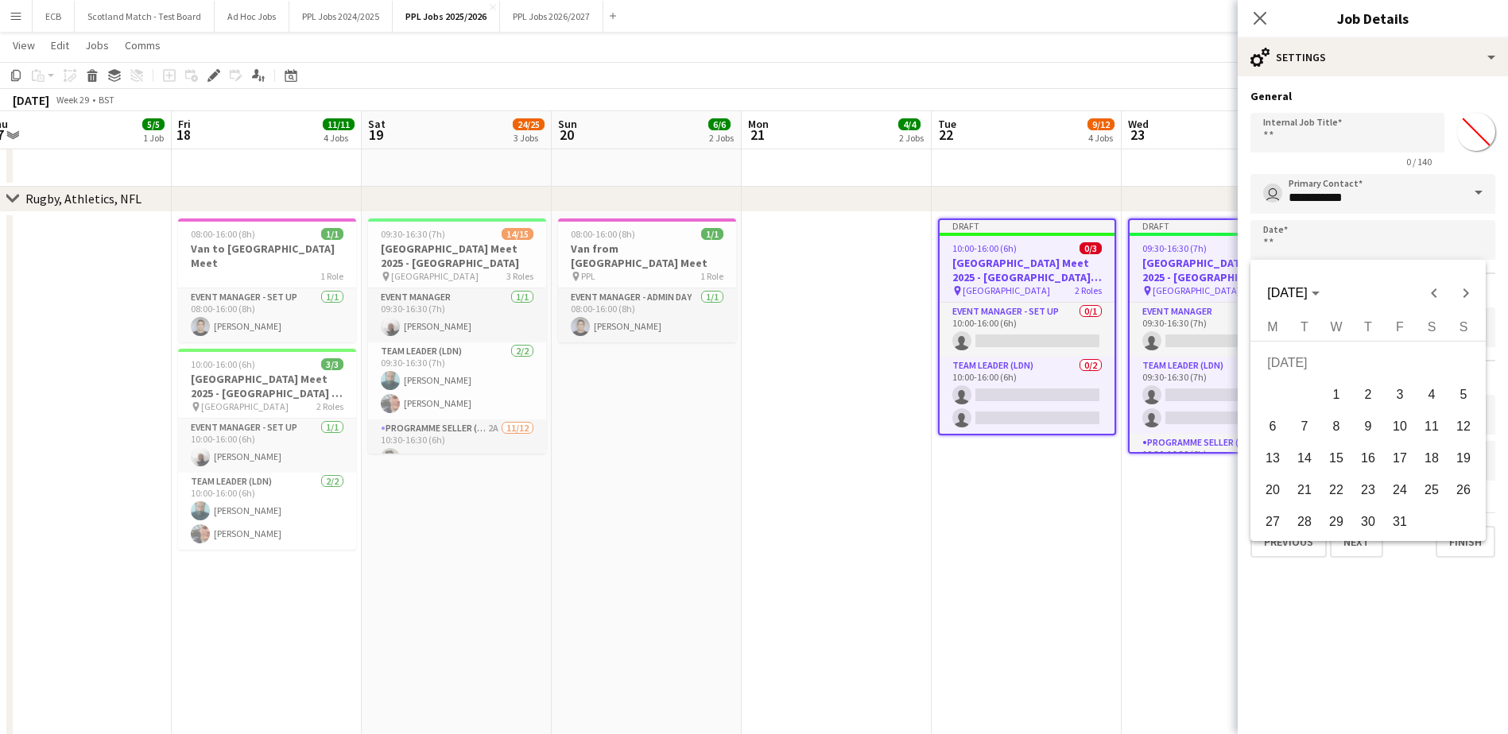
click at [1395, 460] on span "17" at bounding box center [1399, 458] width 29 height 29
type input "**********"
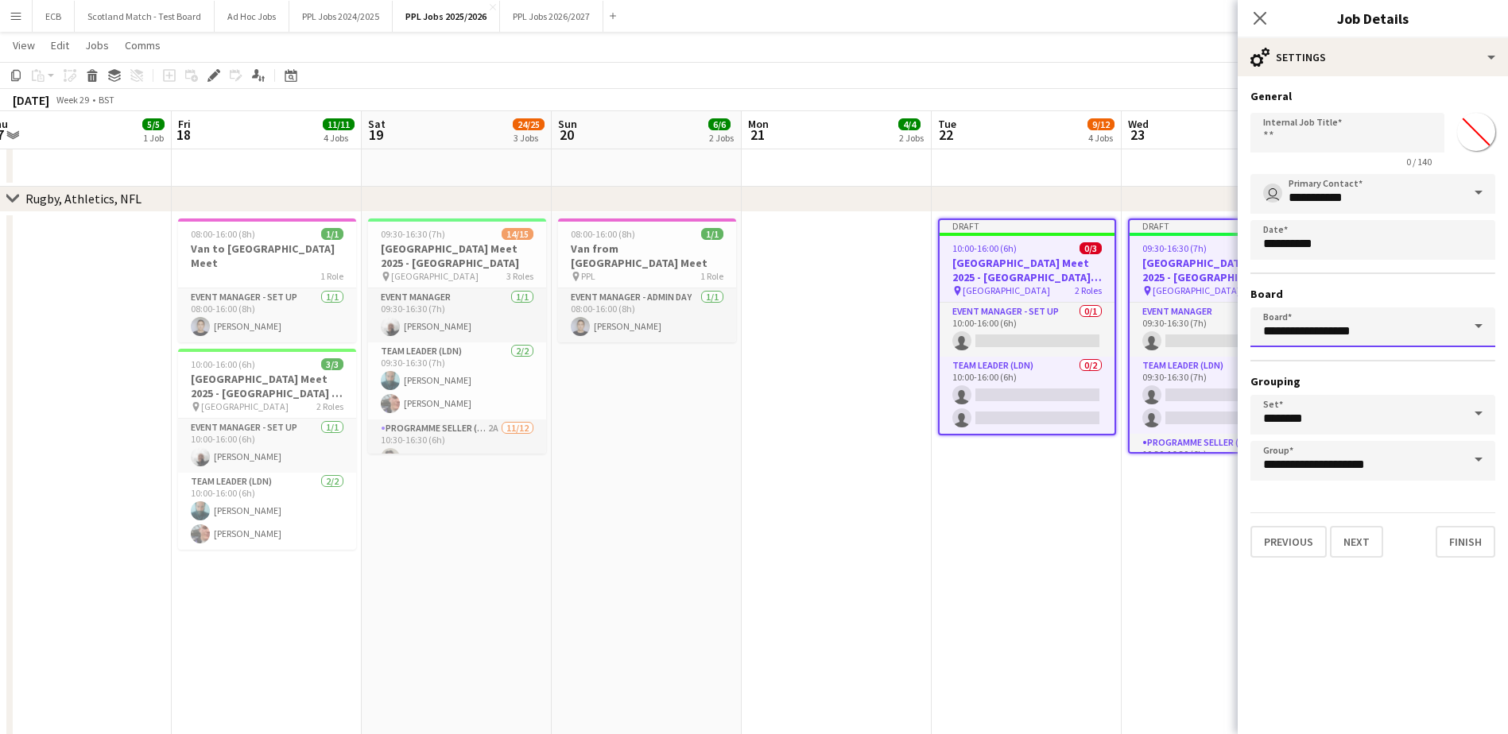
click at [1432, 338] on input "**********" at bounding box center [1372, 328] width 245 height 40
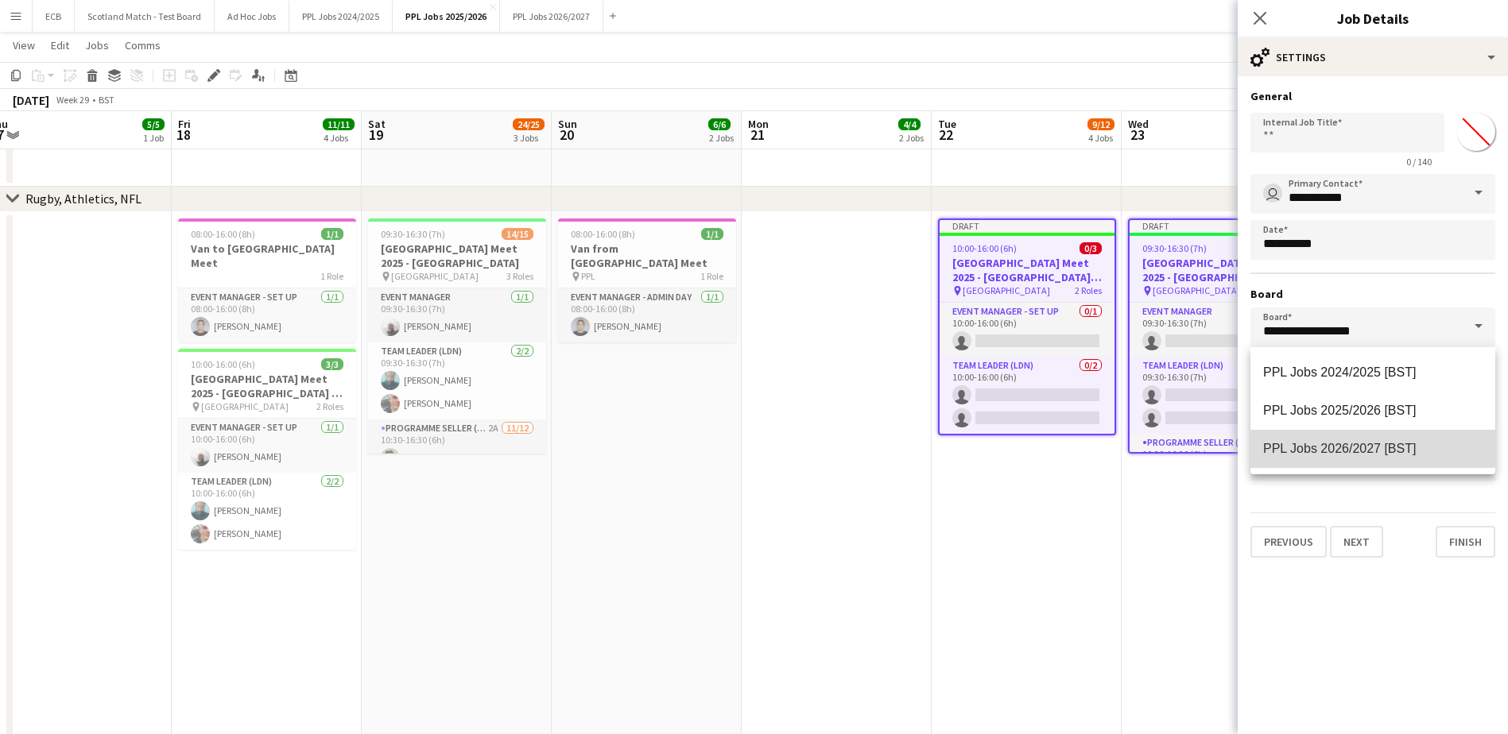
click at [1369, 446] on span "PPL Jobs 2026/2027 [BST]" at bounding box center [1339, 449] width 153 height 14
type input "**********"
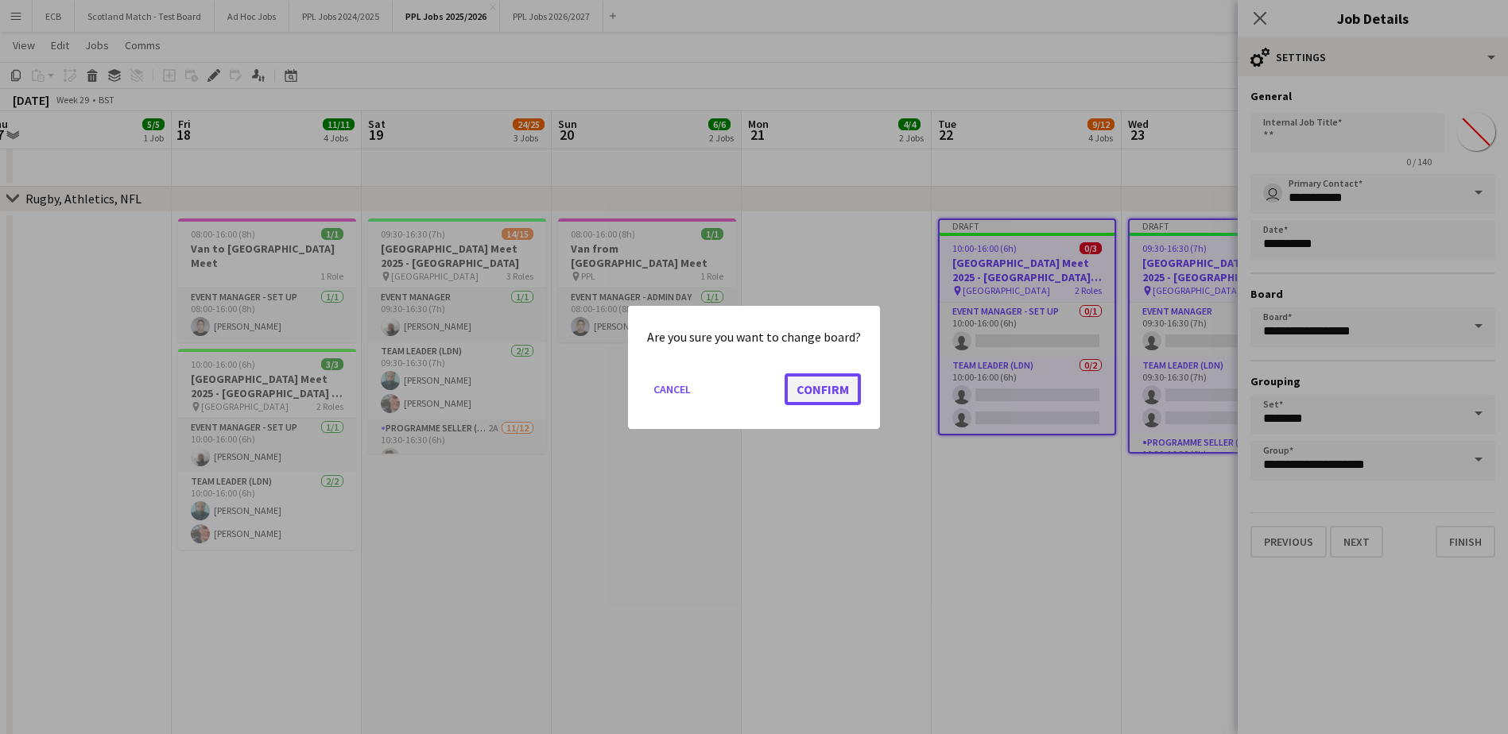
click at [833, 394] on button "Confirm" at bounding box center [823, 389] width 76 height 32
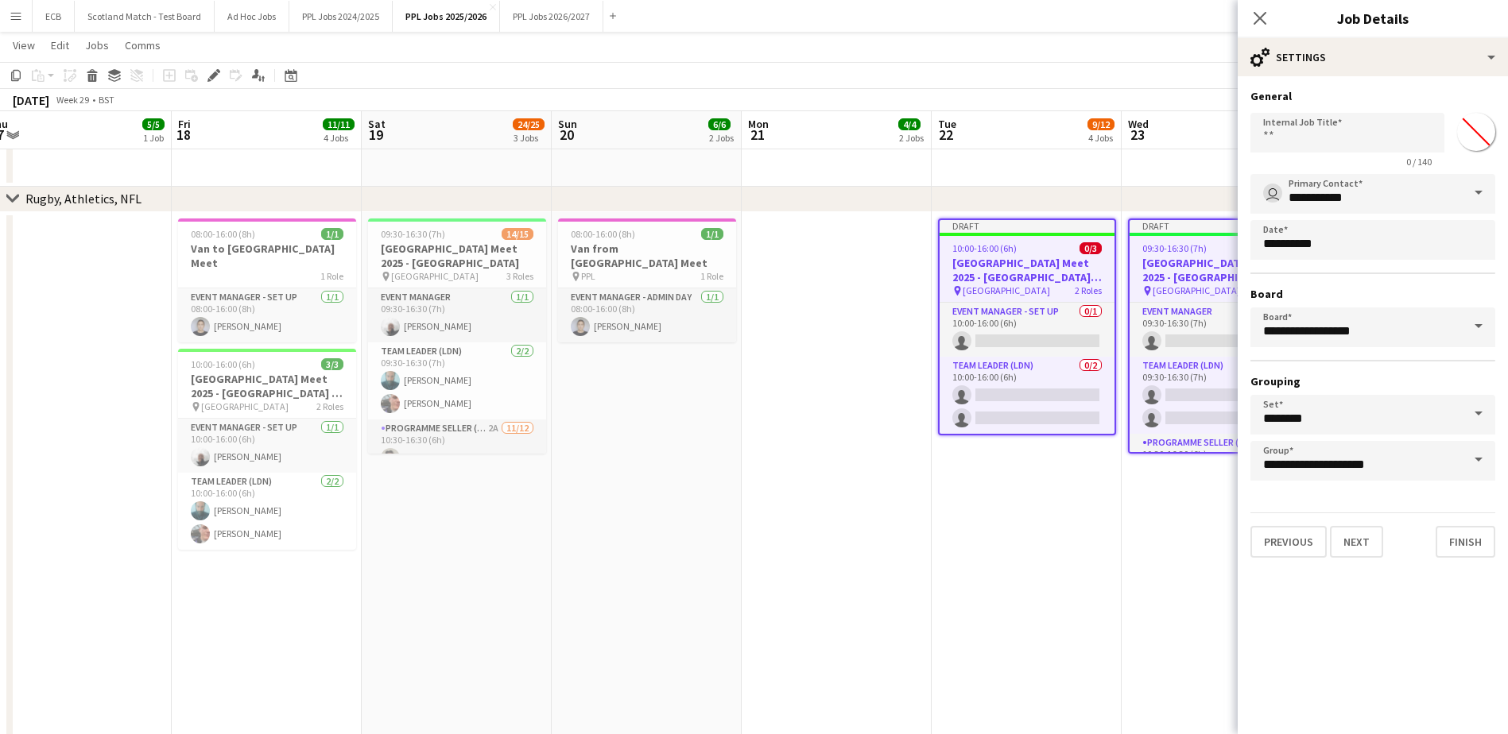
type input "**********"
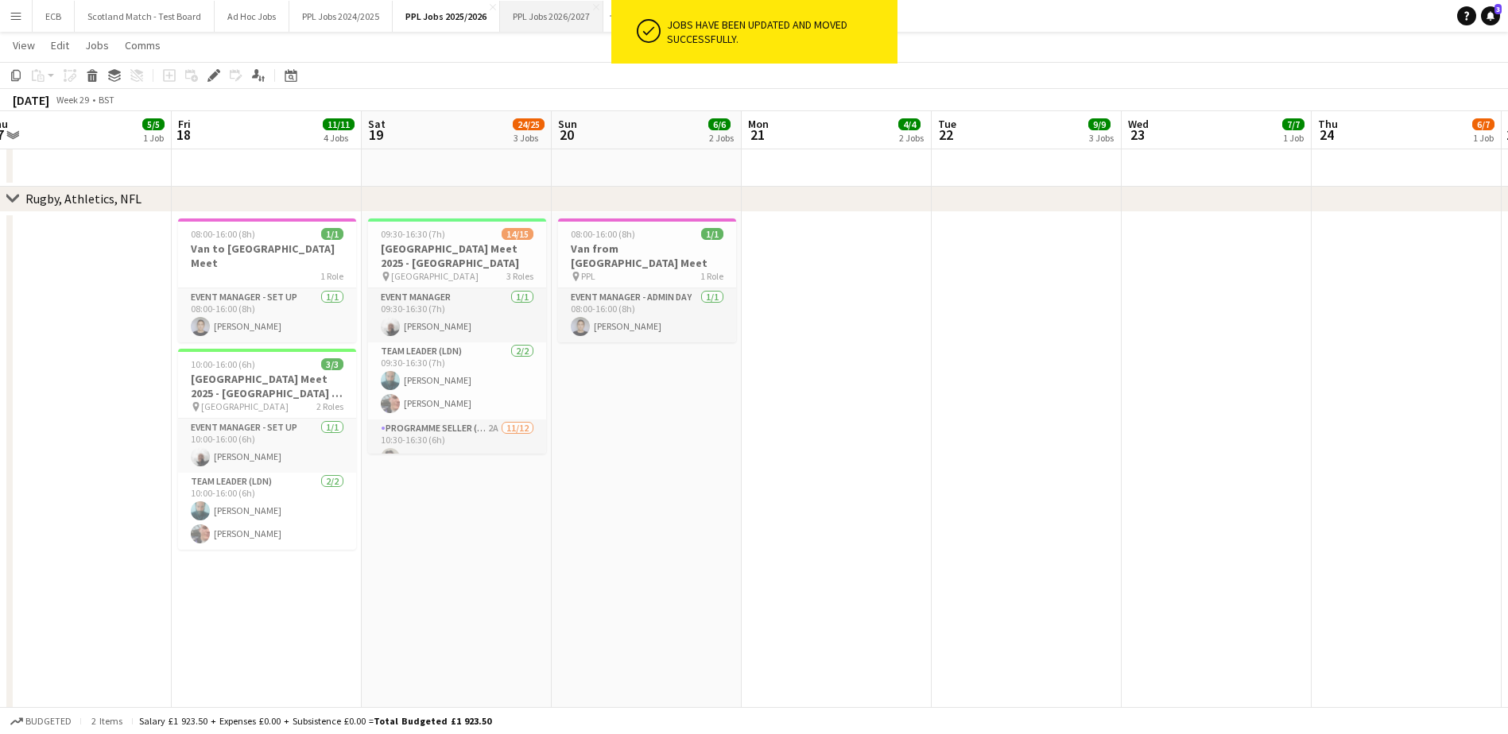
click at [559, 25] on button "PPL Jobs 2026/2027 Close" at bounding box center [551, 16] width 103 height 31
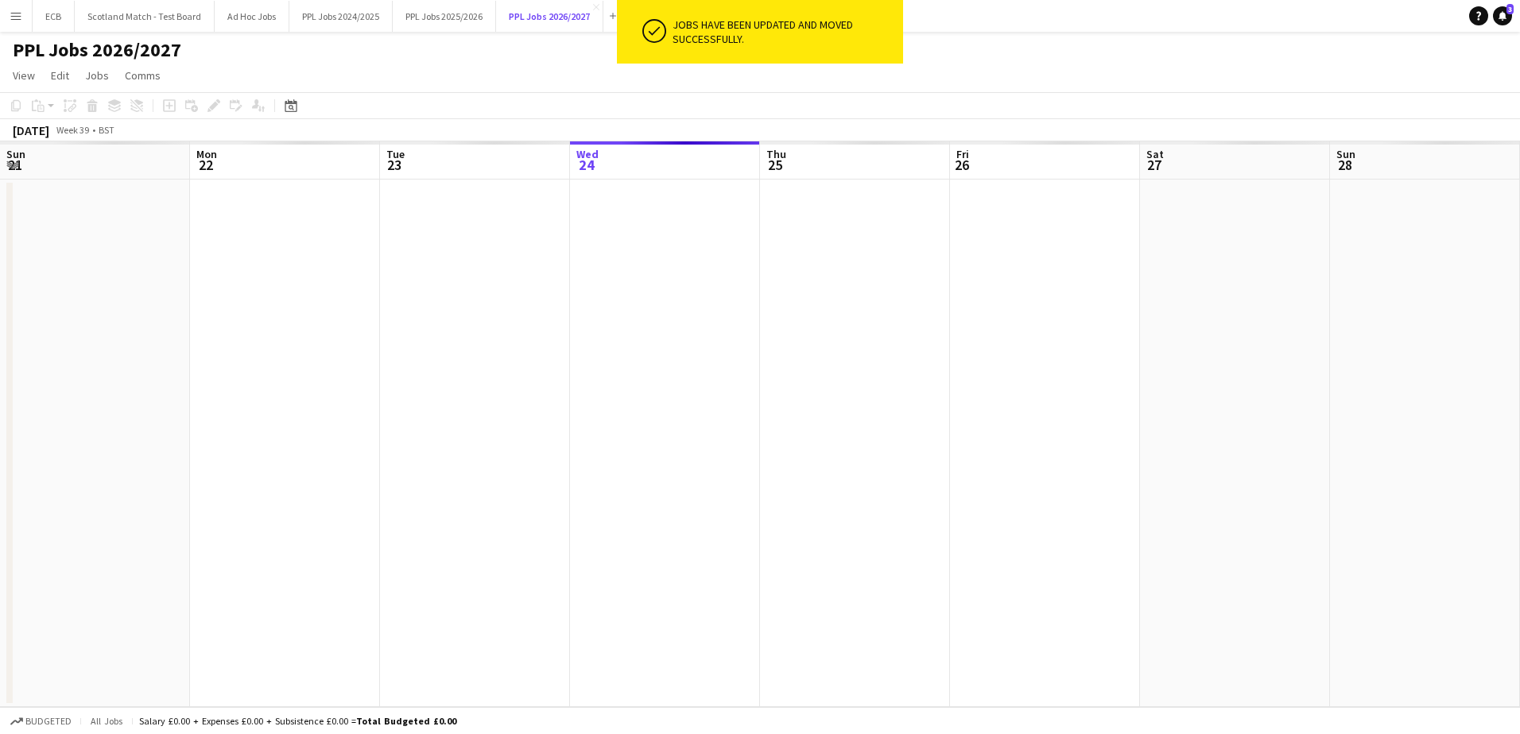
scroll to position [0, 380]
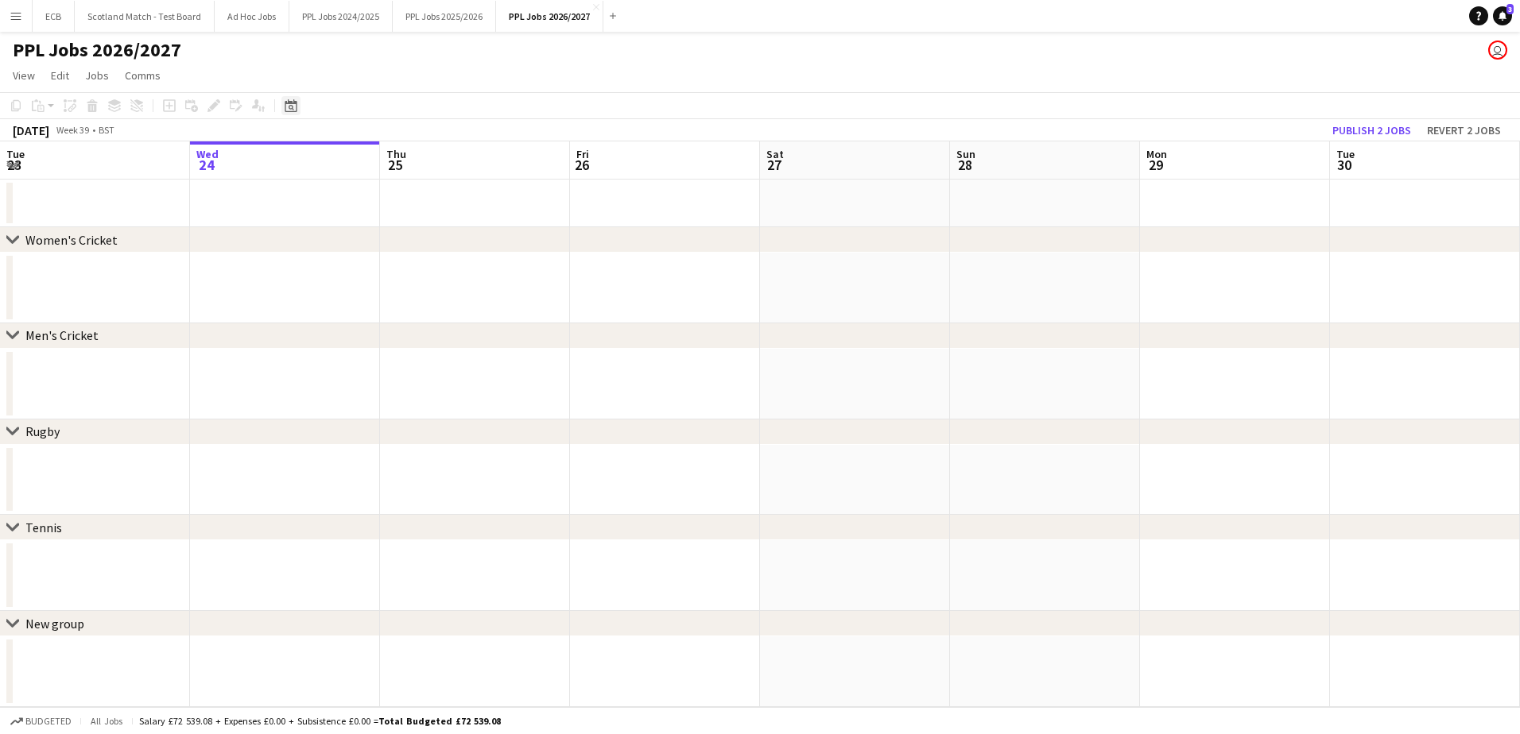
click at [291, 110] on icon "Date picker" at bounding box center [291, 105] width 13 height 13
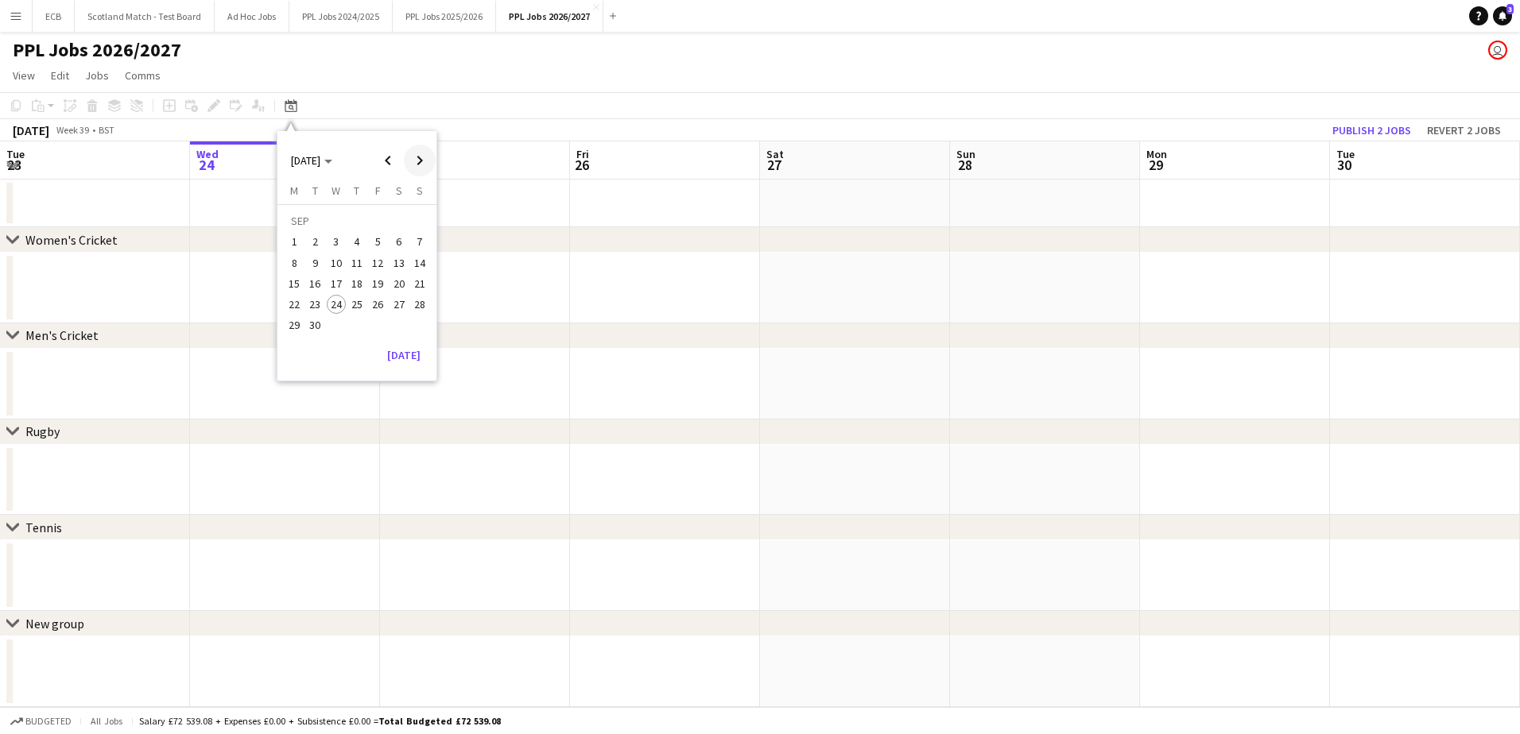
click at [422, 160] on span "Next month" at bounding box center [420, 161] width 32 height 32
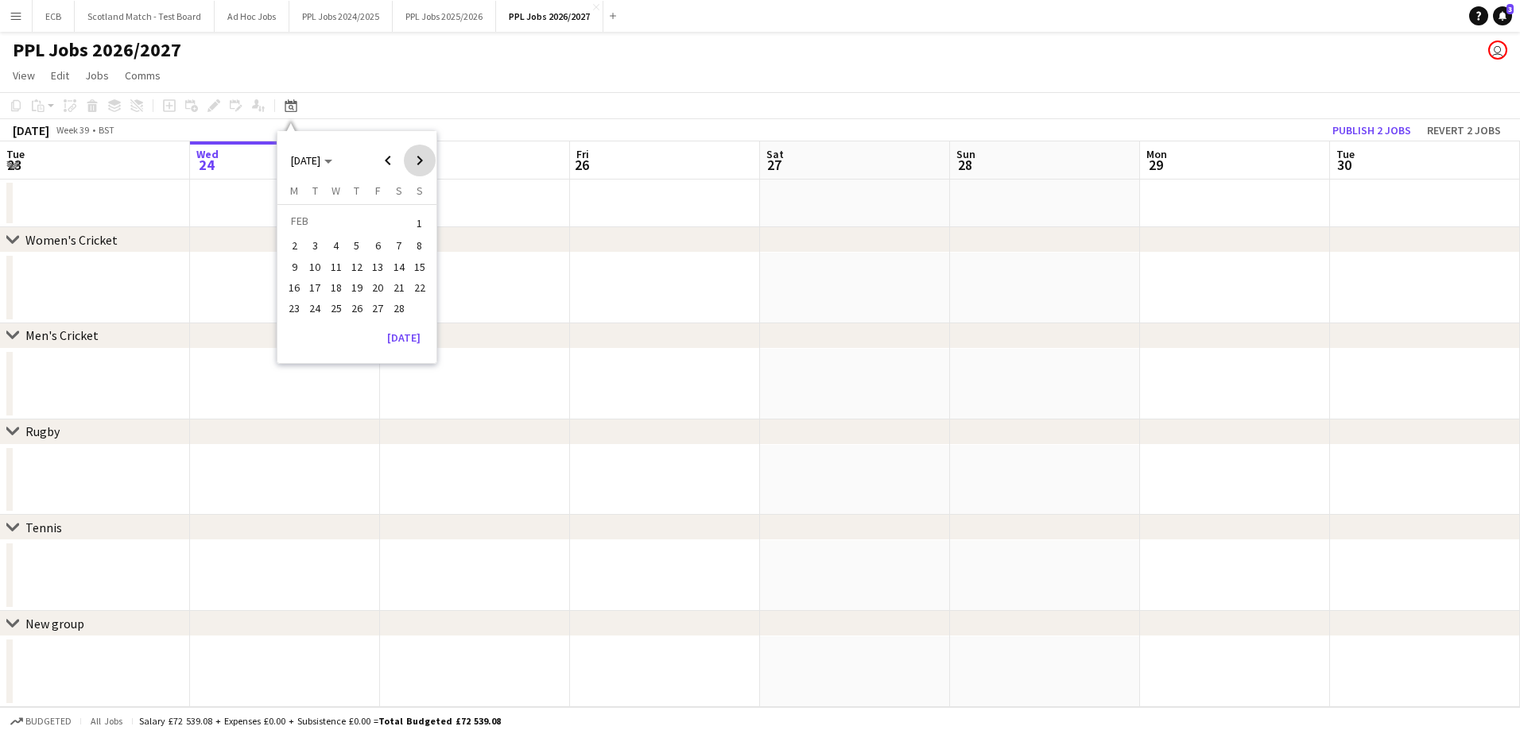
click at [422, 160] on span "Next month" at bounding box center [420, 161] width 32 height 32
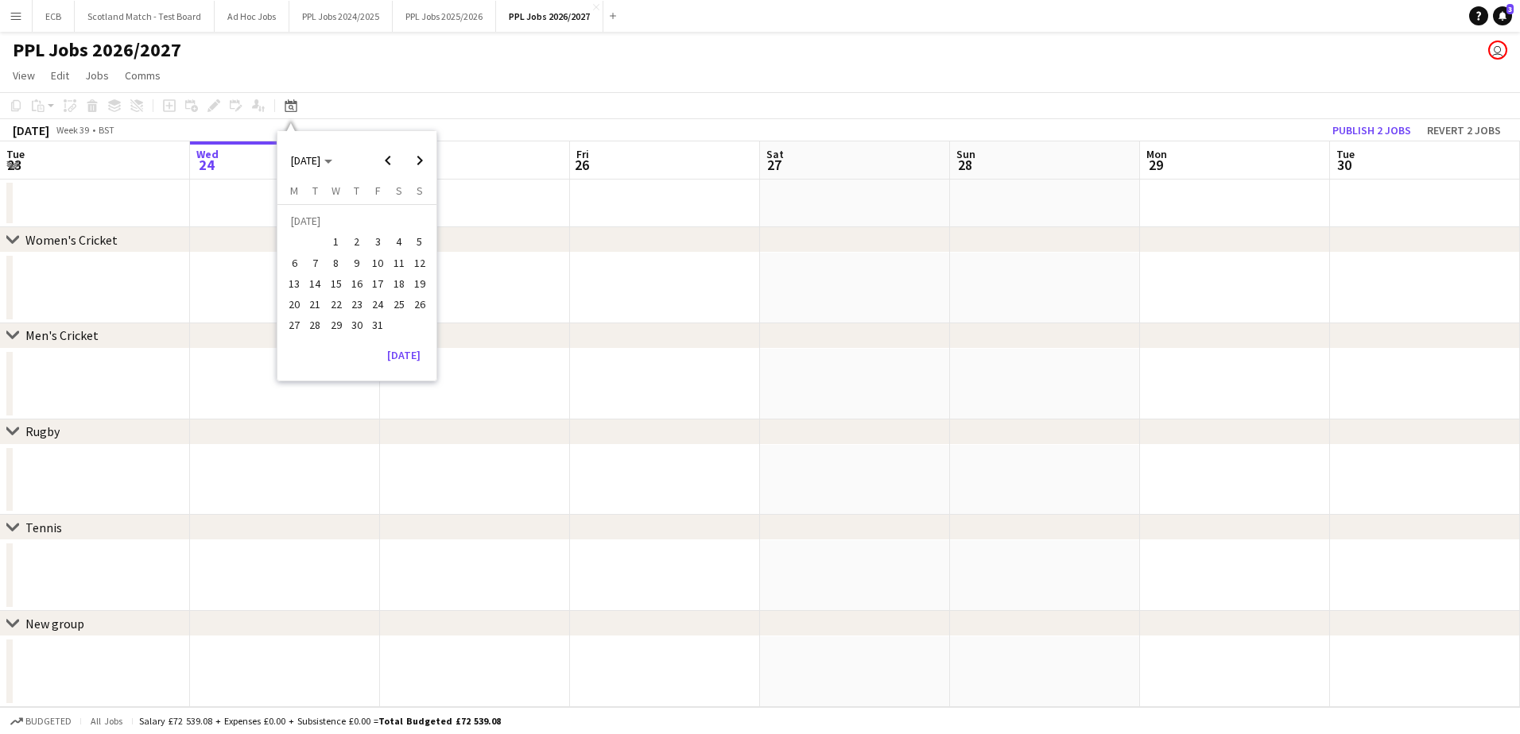
click at [335, 250] on span "1" at bounding box center [336, 242] width 19 height 19
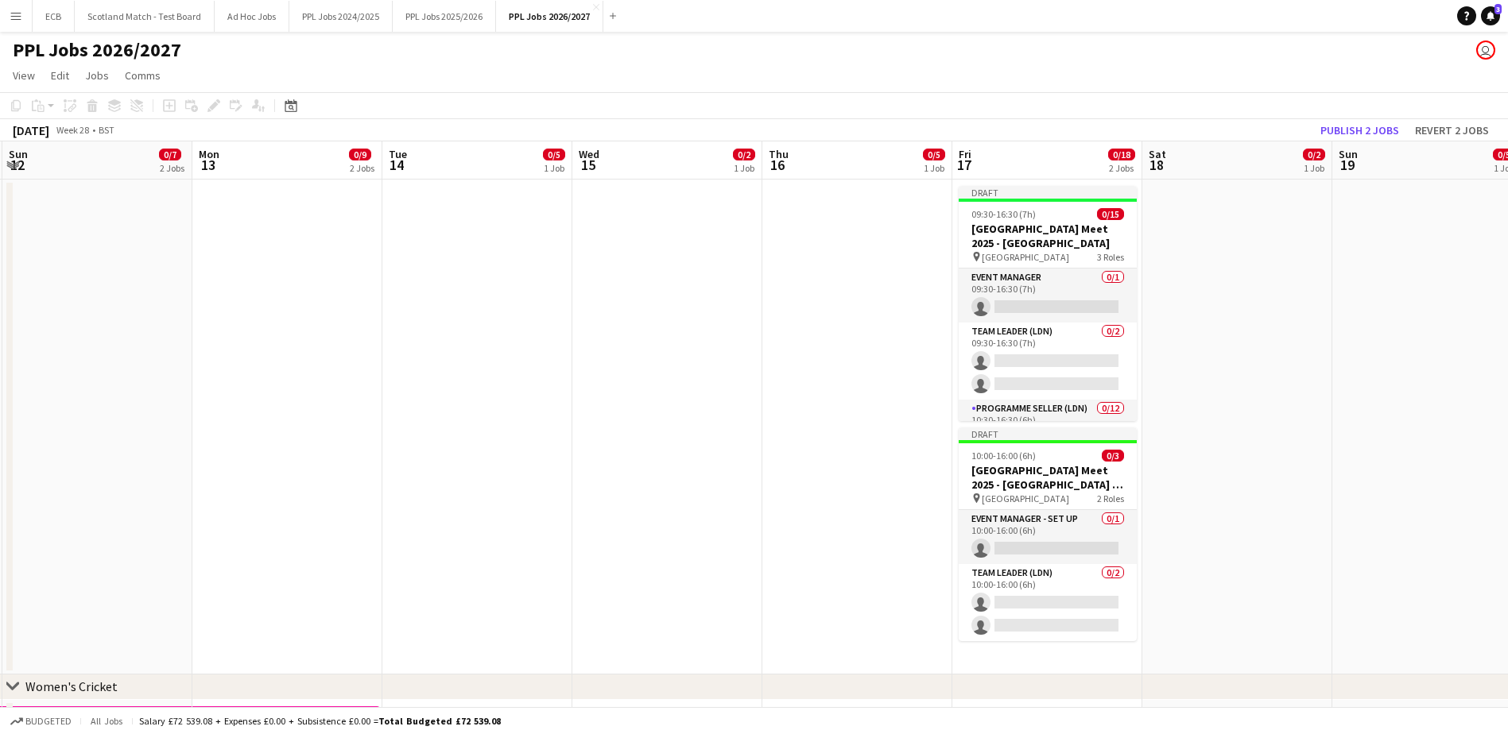
scroll to position [0, 568]
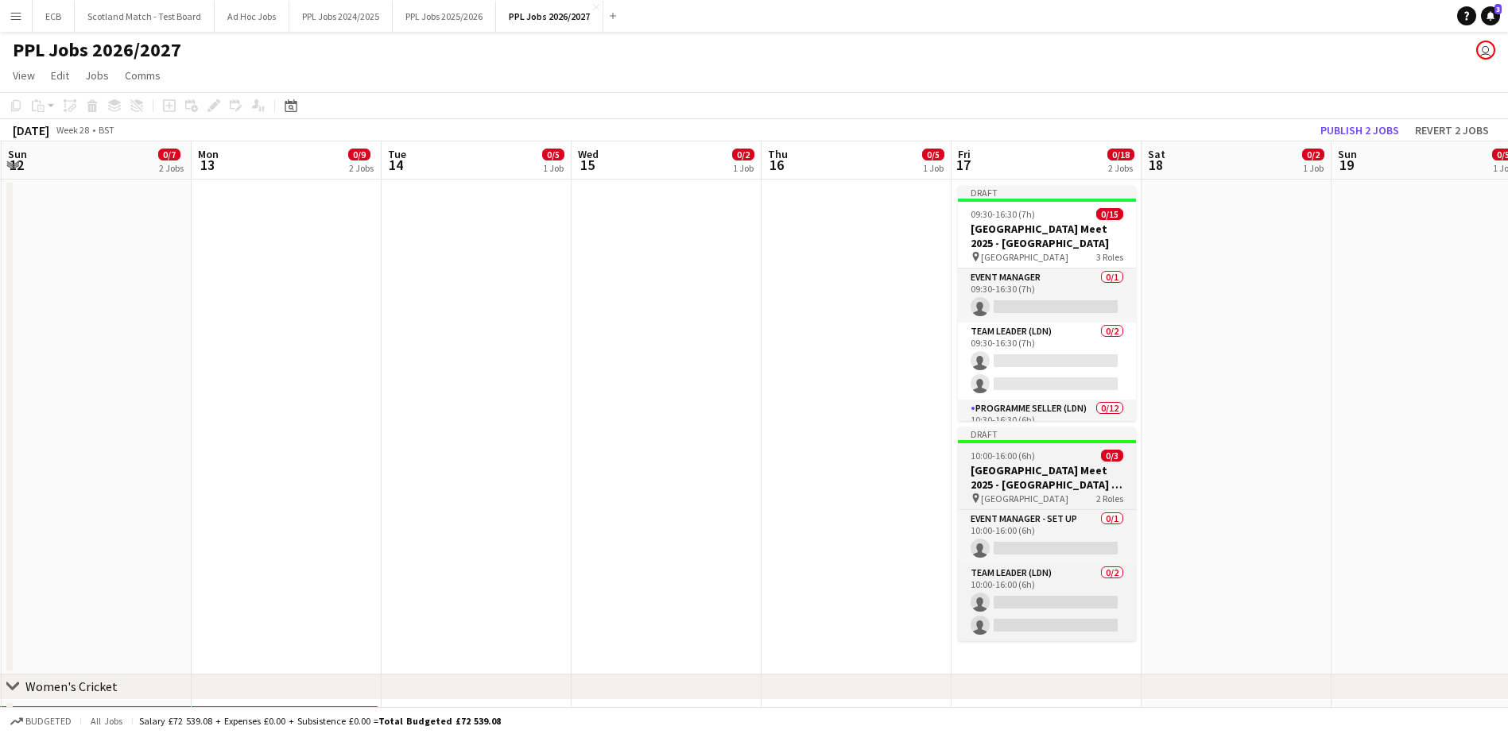
click at [1041, 459] on div "10:00-16:00 (6h) 0/3" at bounding box center [1047, 456] width 178 height 12
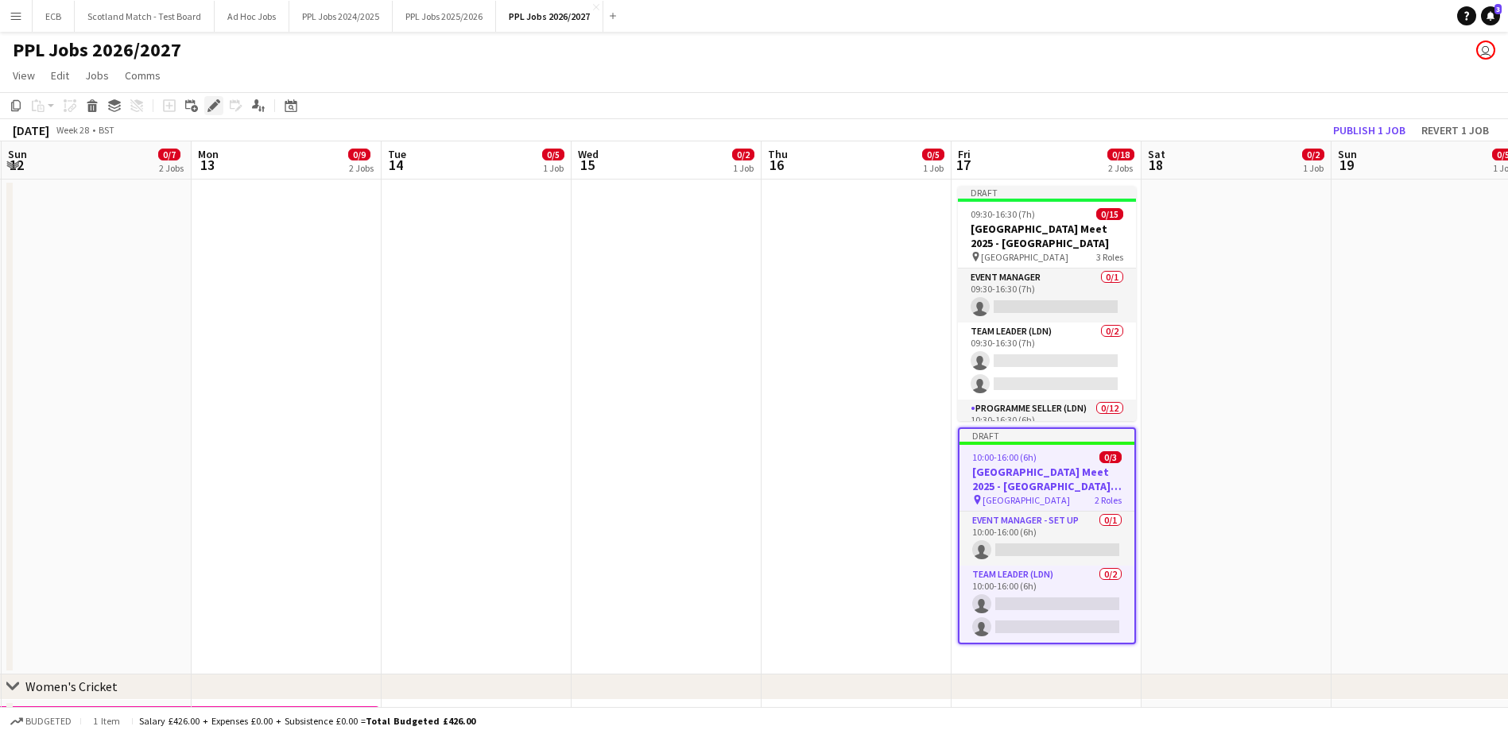
click at [212, 111] on icon "Edit" at bounding box center [213, 105] width 13 height 13
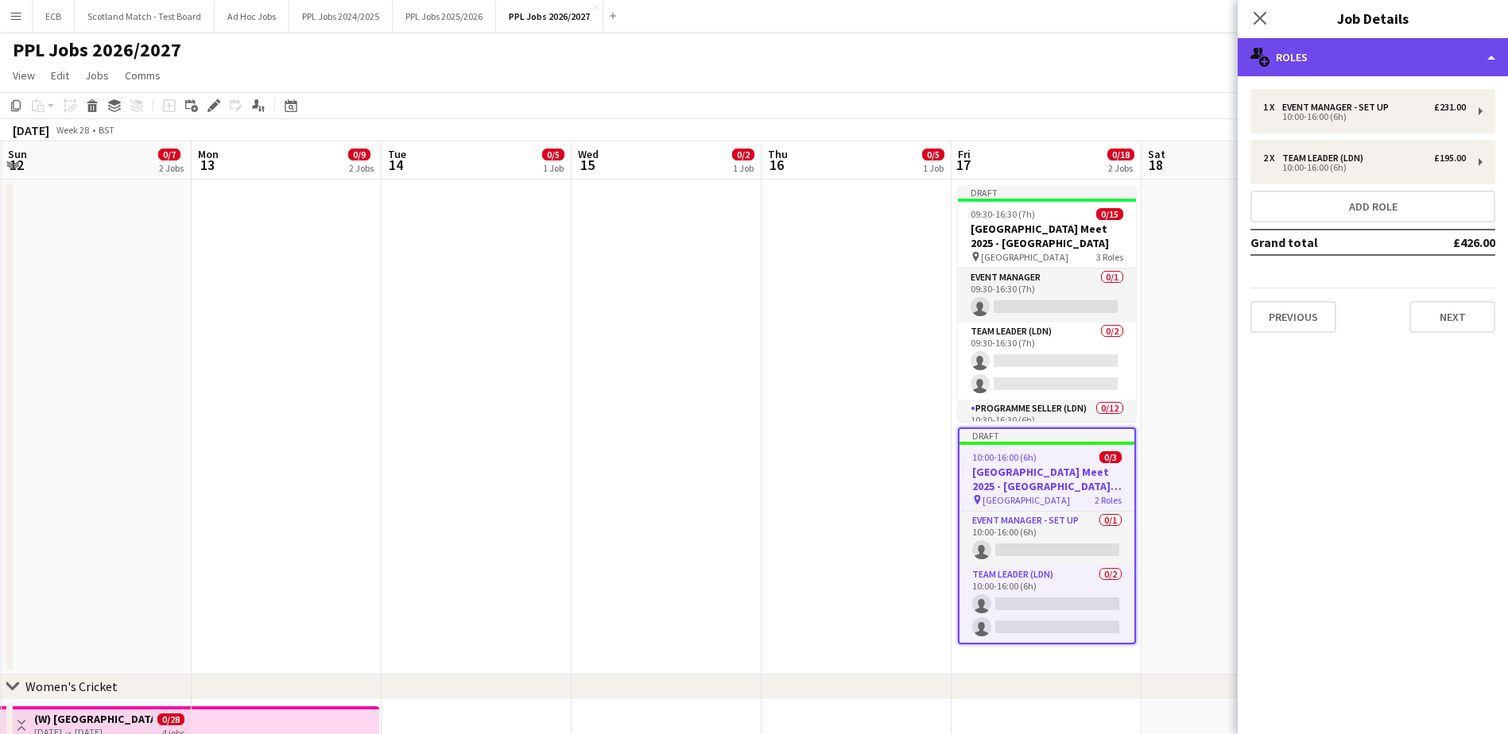
click at [1347, 65] on div "multiple-users-add Roles" at bounding box center [1373, 57] width 270 height 38
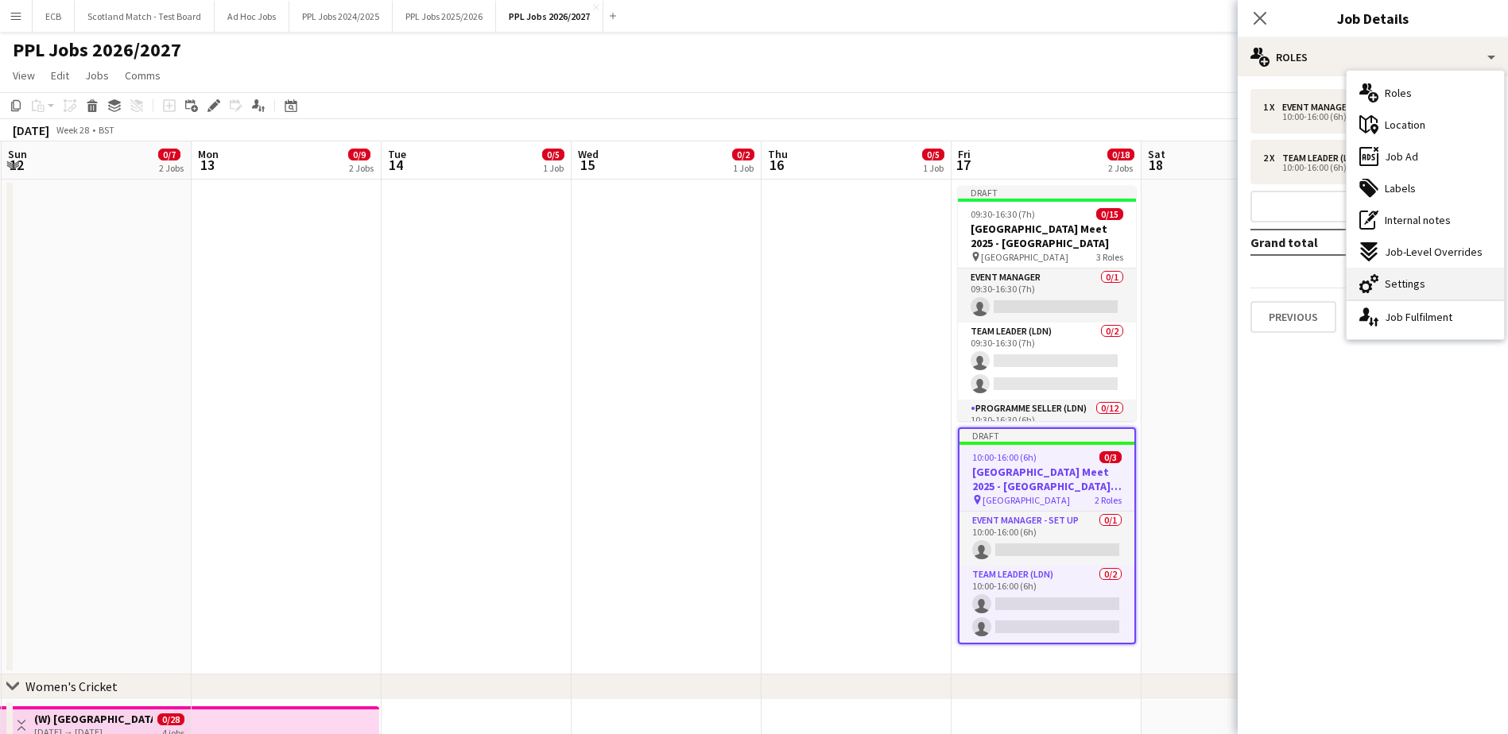
click at [1409, 277] on span "Settings" at bounding box center [1405, 284] width 41 height 14
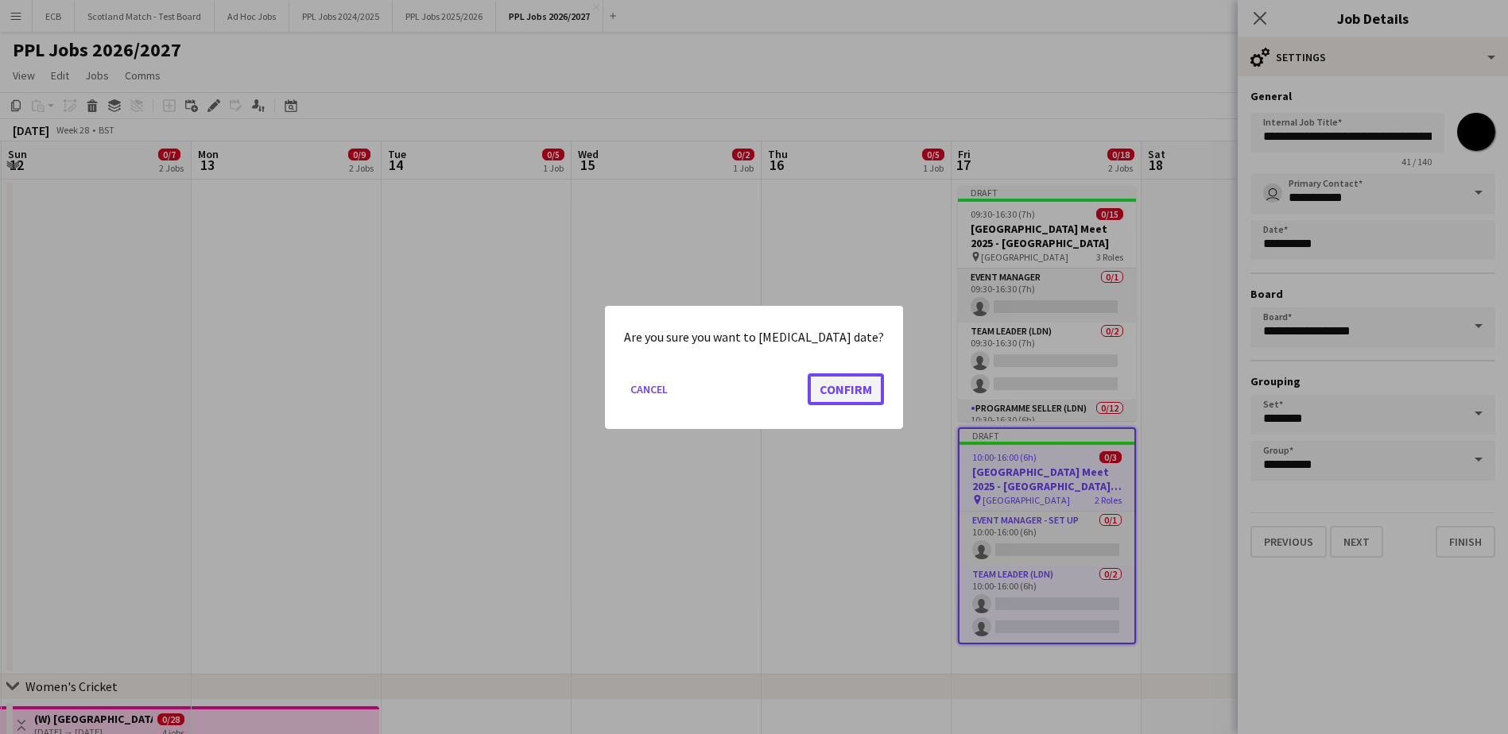
click at [820, 389] on button "Confirm" at bounding box center [846, 389] width 76 height 32
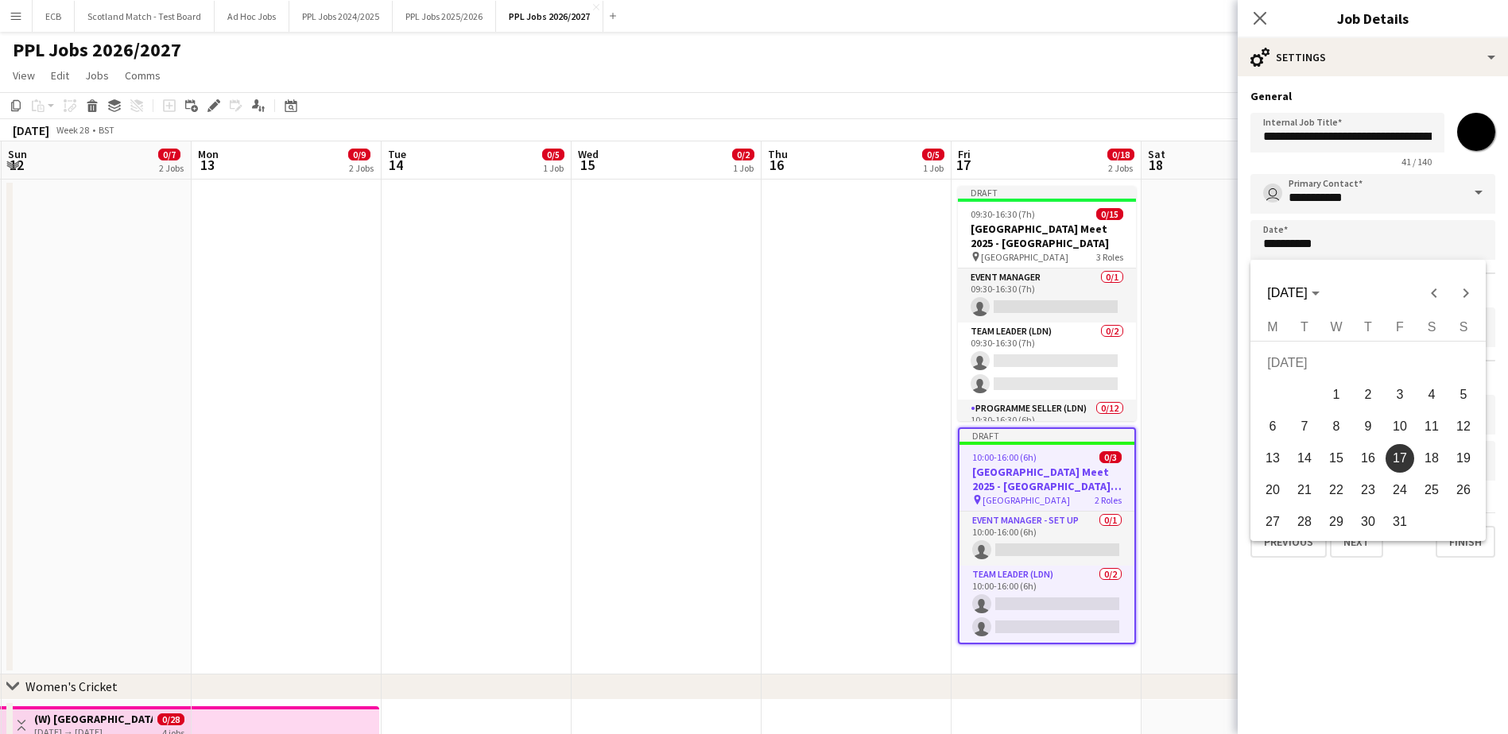
click at [1175, 308] on div at bounding box center [754, 367] width 1508 height 734
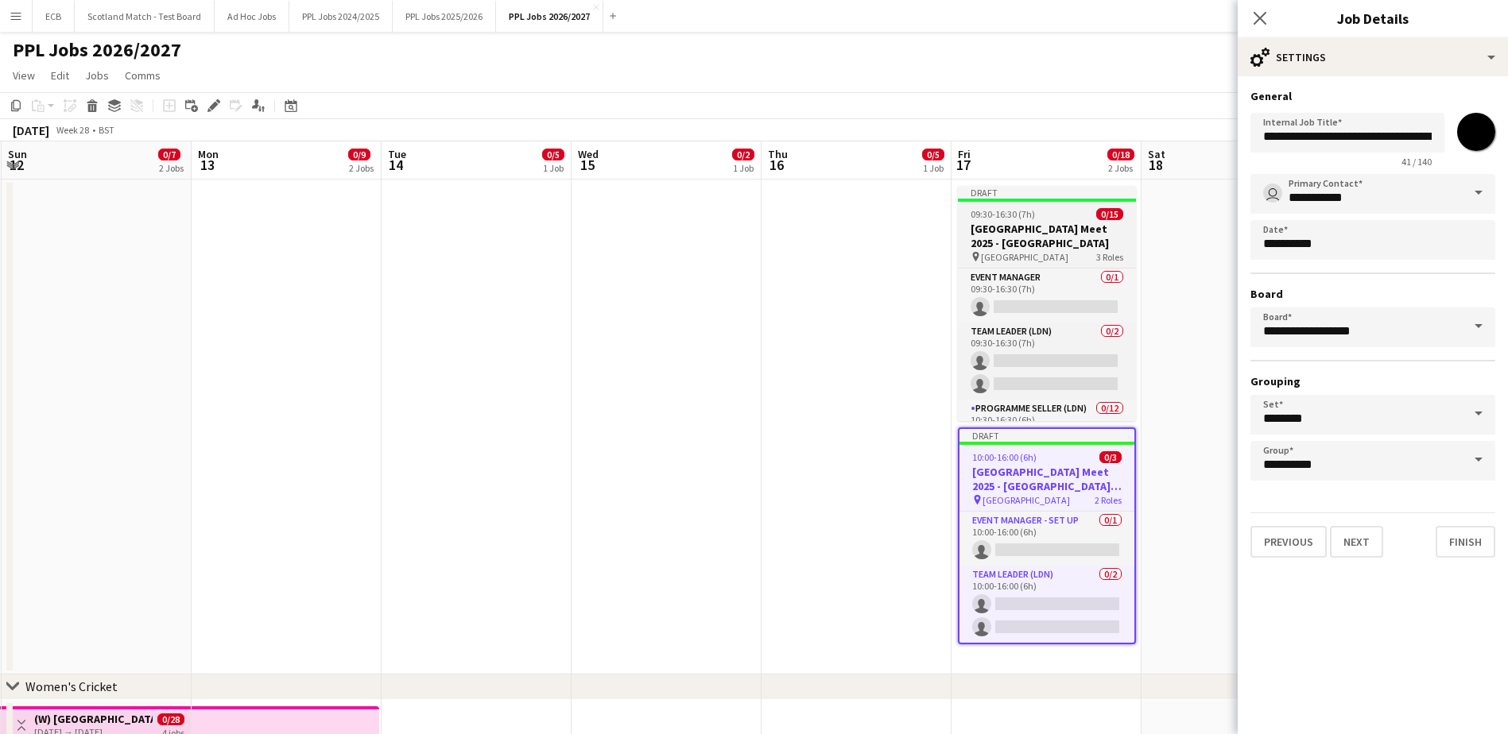
click at [1044, 209] on div "09:30-16:30 (7h) 0/15" at bounding box center [1047, 214] width 178 height 12
type input "**********"
type input "*******"
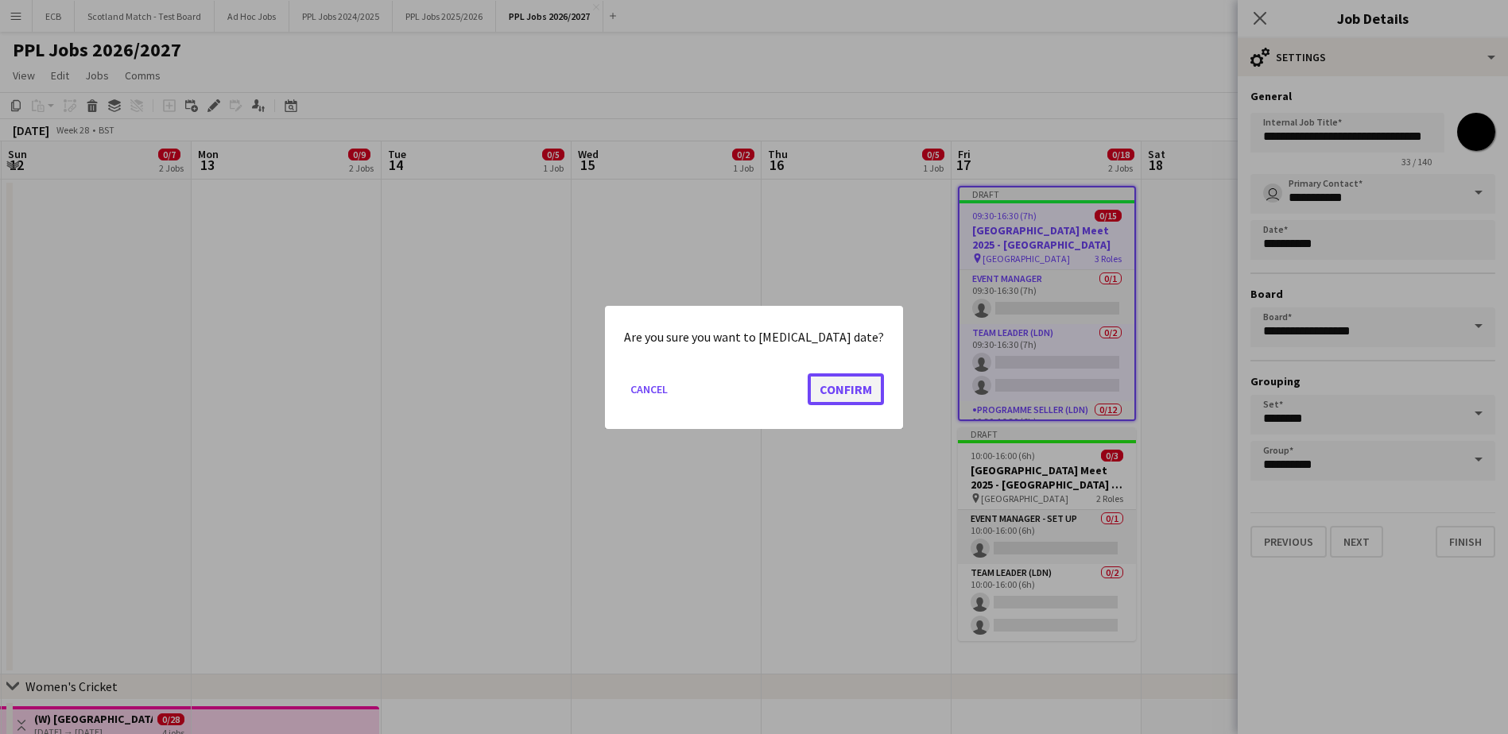
click at [834, 387] on button "Confirm" at bounding box center [846, 389] width 76 height 32
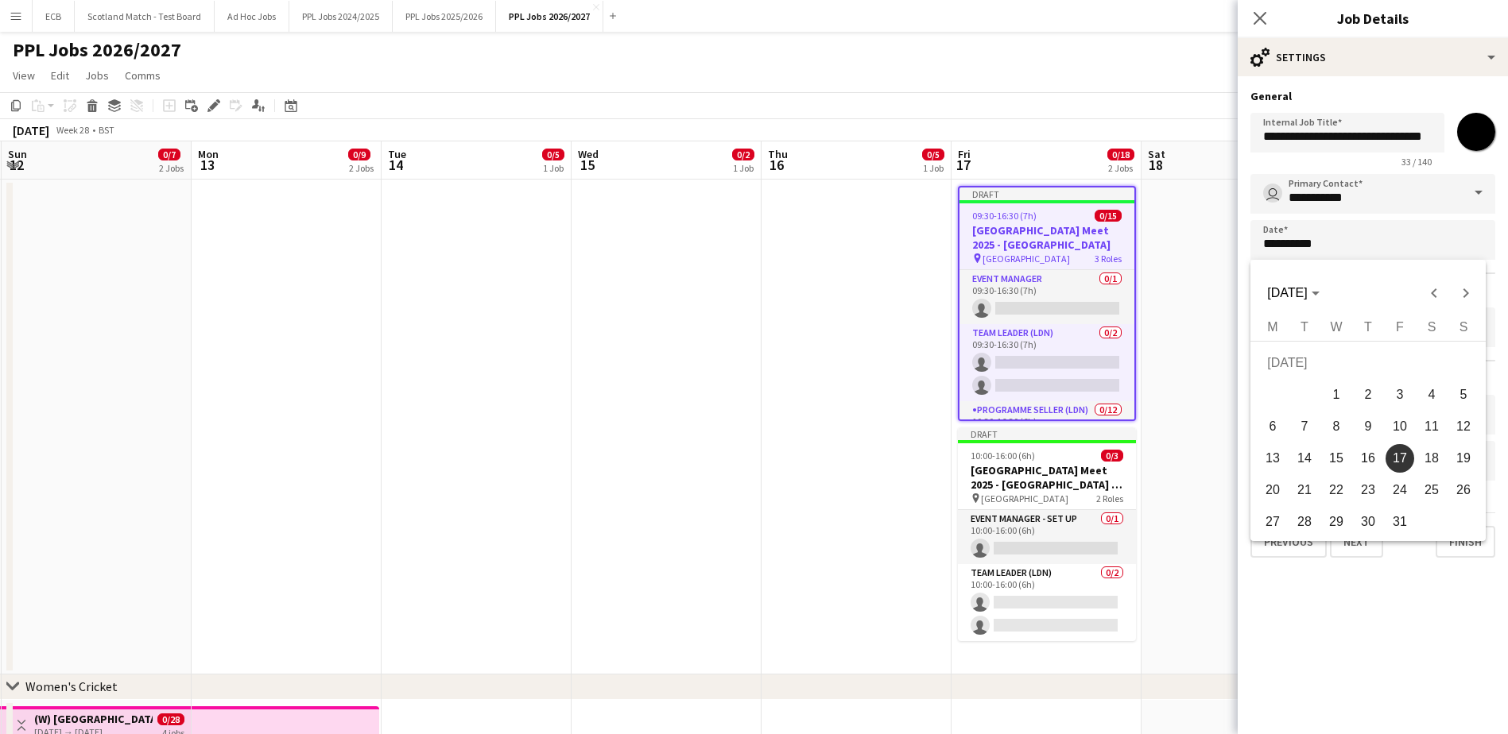
click at [1433, 462] on span "18" at bounding box center [1431, 458] width 29 height 29
type input "**********"
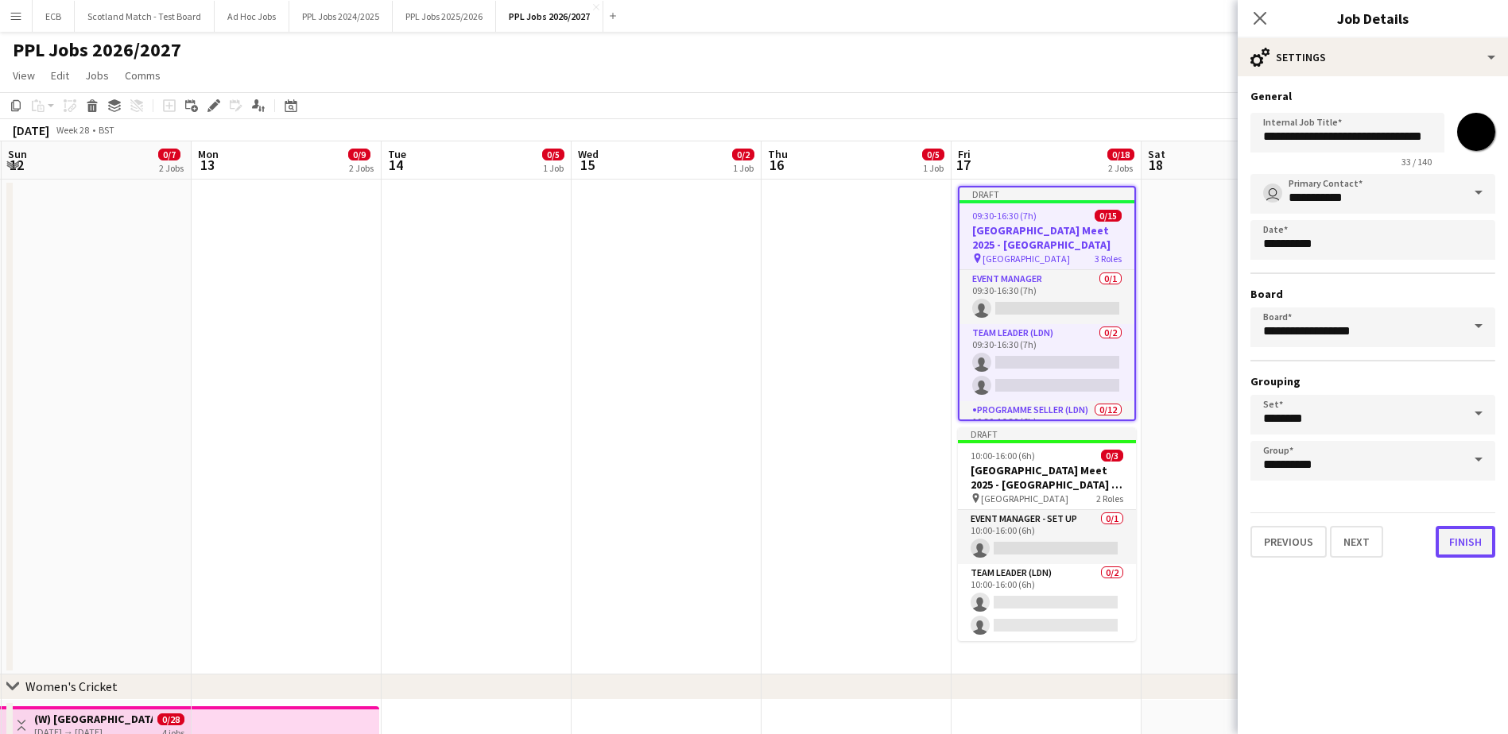
click at [1482, 547] on button "Finish" at bounding box center [1466, 542] width 60 height 32
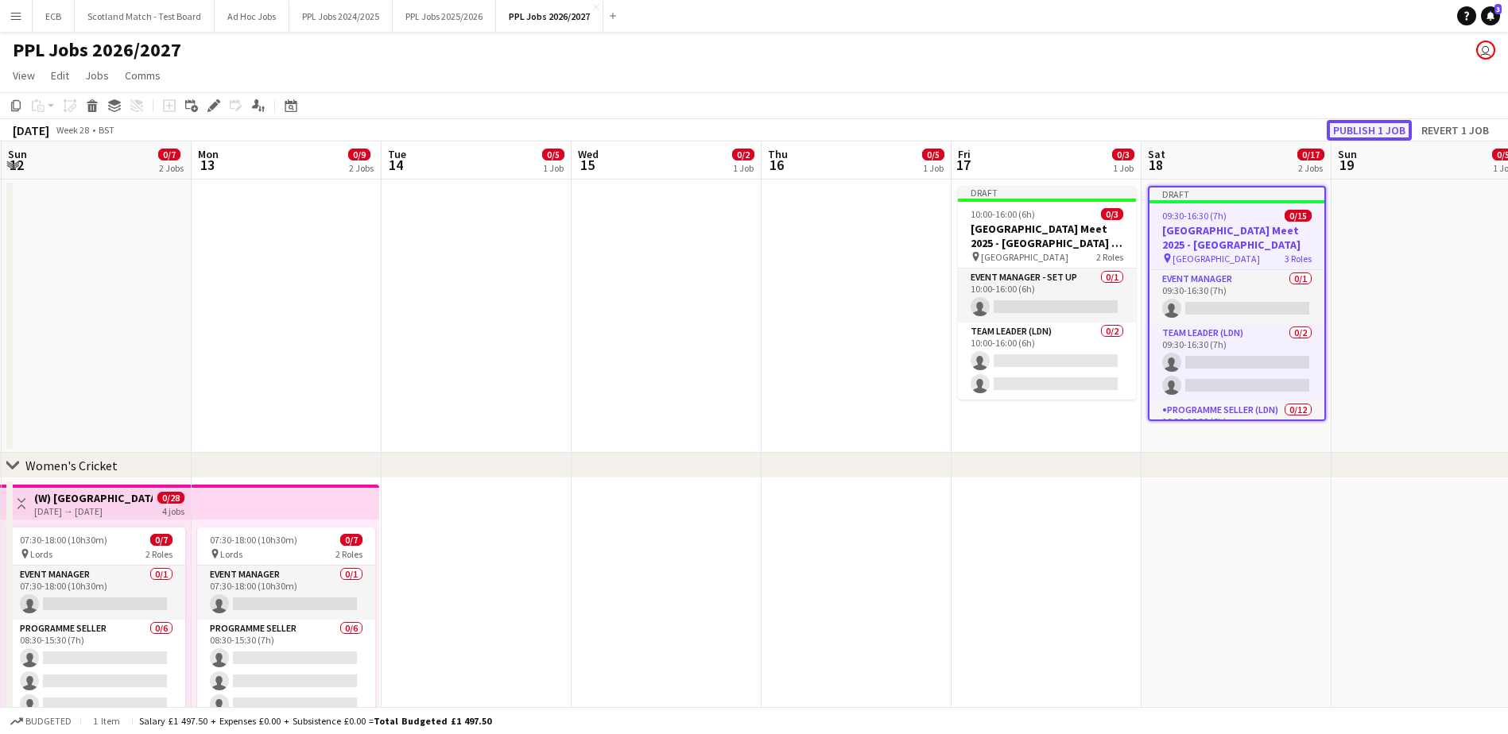
click at [1363, 130] on button "Publish 1 job" at bounding box center [1369, 130] width 85 height 21
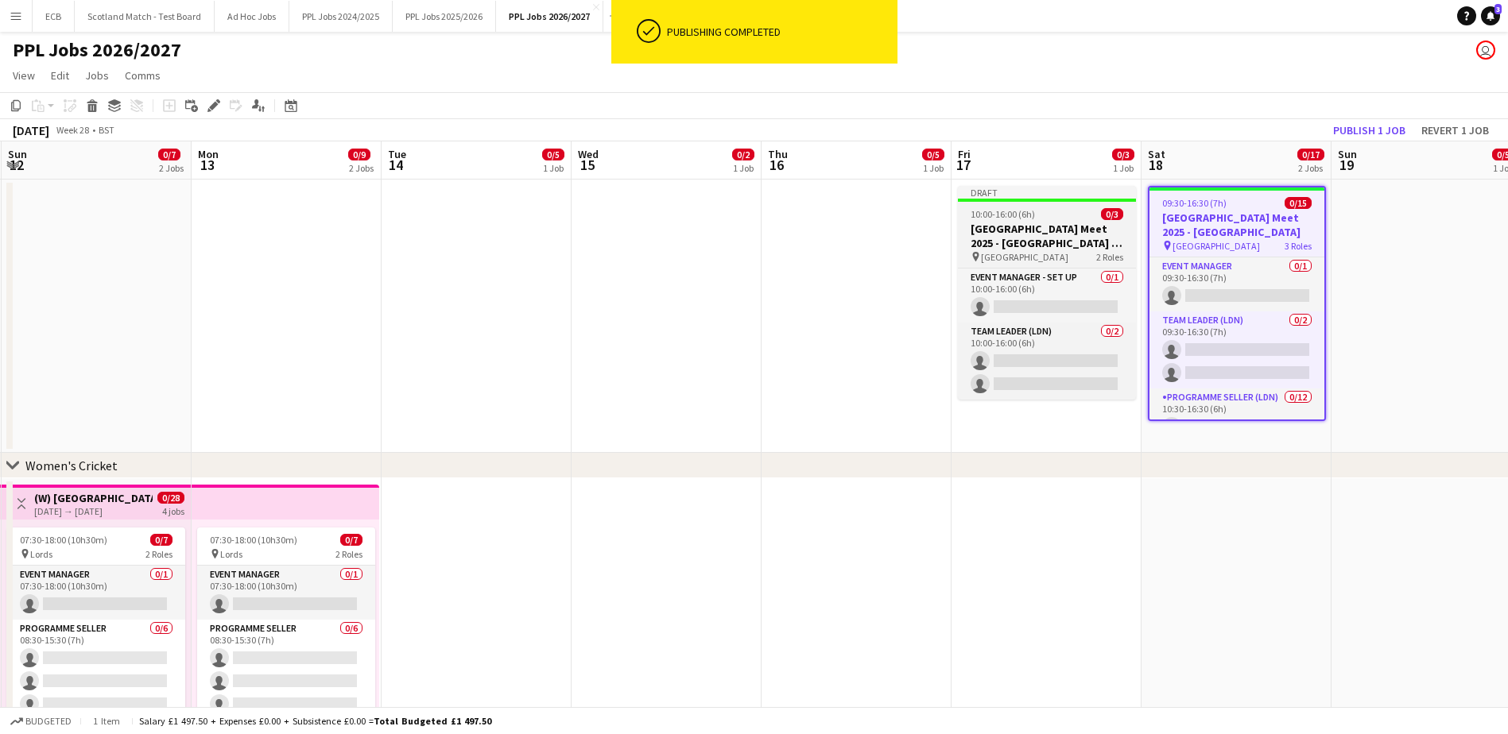
click at [1073, 219] on div "10:00-16:00 (6h) 0/3" at bounding box center [1047, 214] width 178 height 12
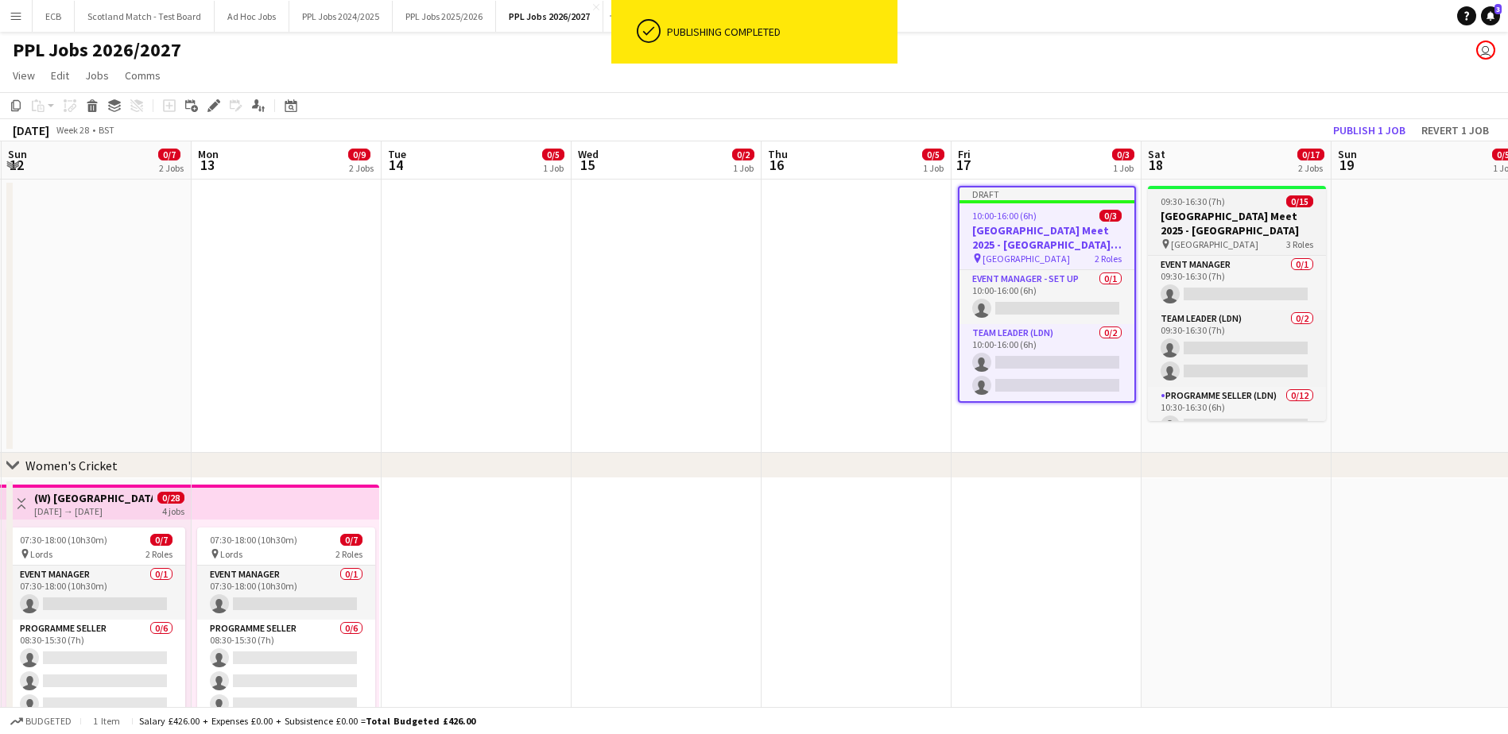
click at [1191, 220] on h3 "London Meet 2025 - London Stadium" at bounding box center [1237, 223] width 178 height 29
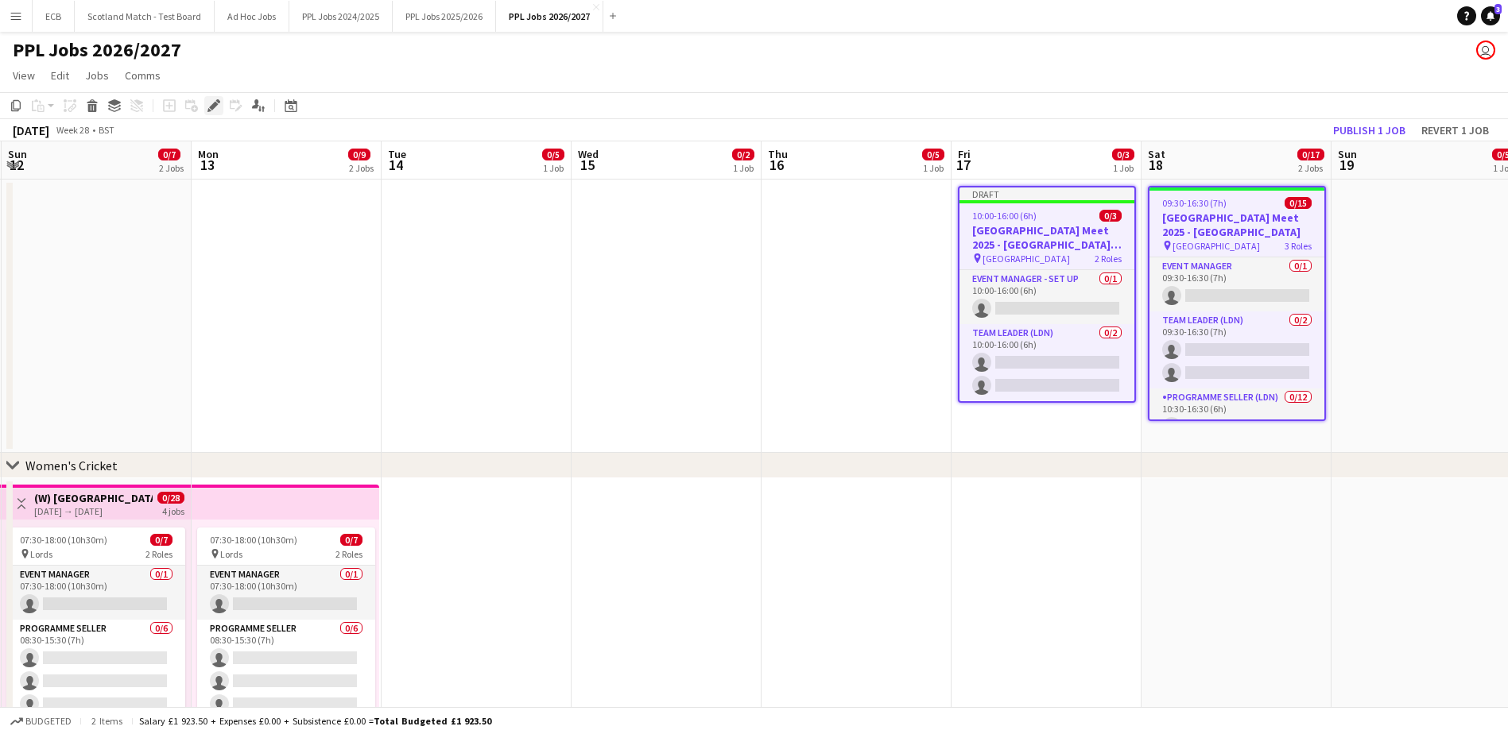
click at [211, 110] on icon "Edit" at bounding box center [213, 105] width 13 height 13
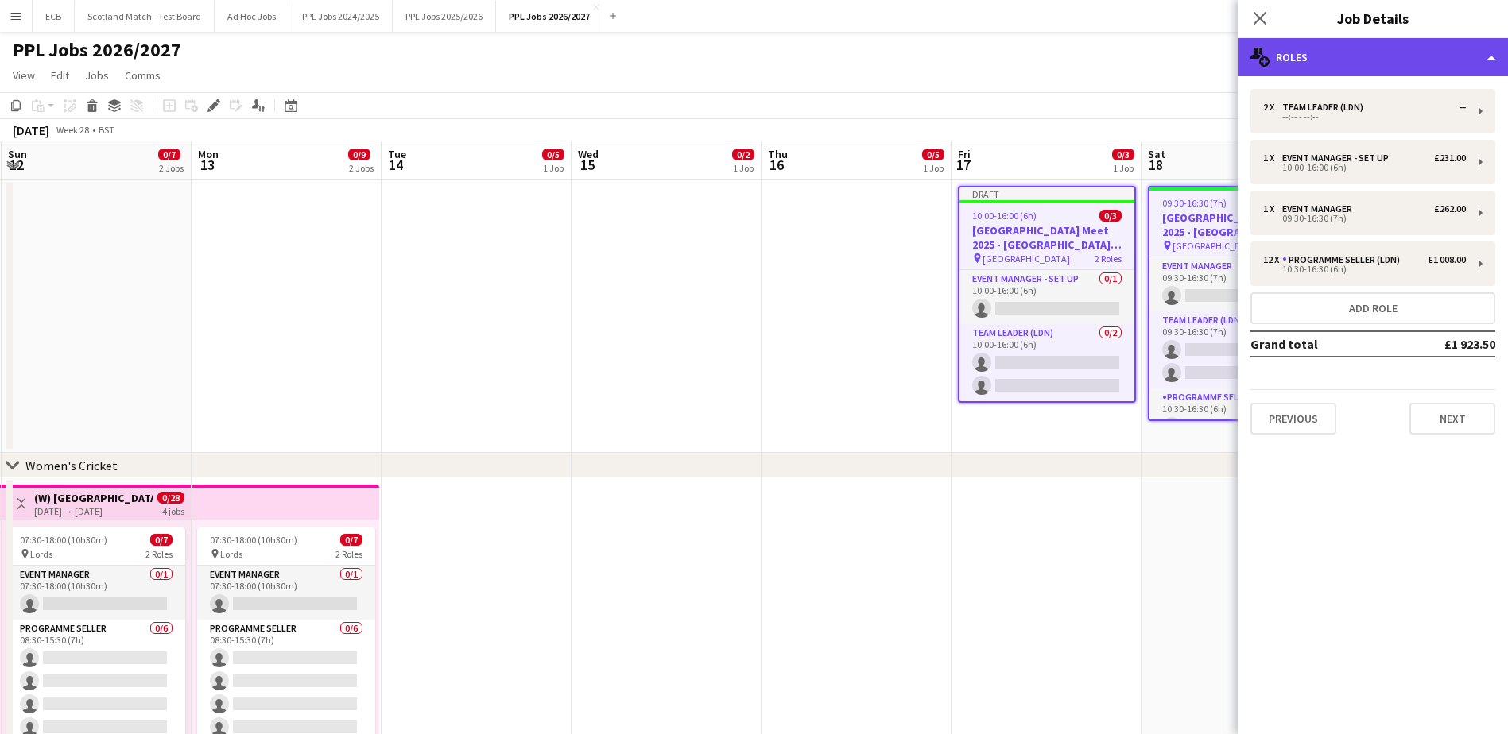
click at [1383, 58] on div "multiple-users-add Roles" at bounding box center [1373, 57] width 270 height 38
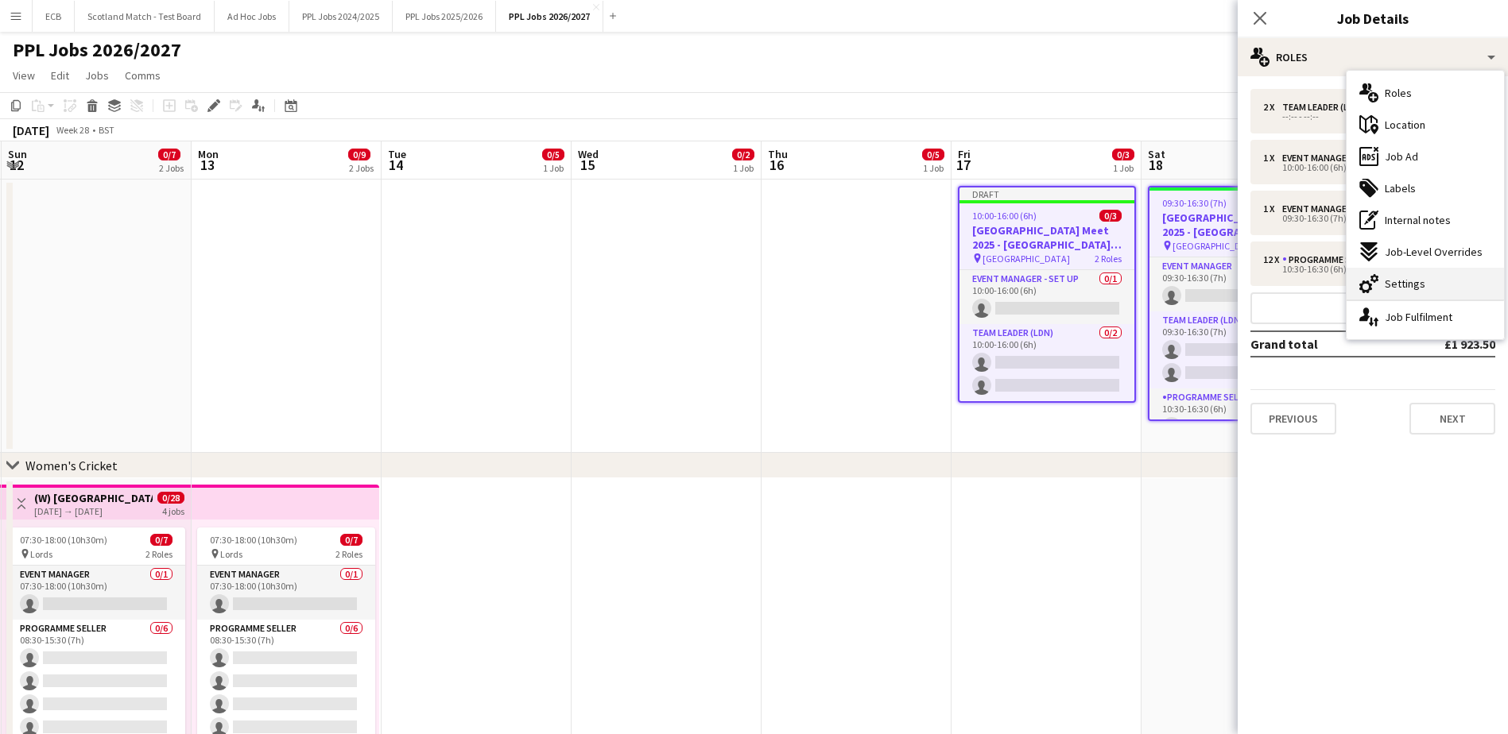
click at [1409, 280] on span "Settings" at bounding box center [1405, 284] width 41 height 14
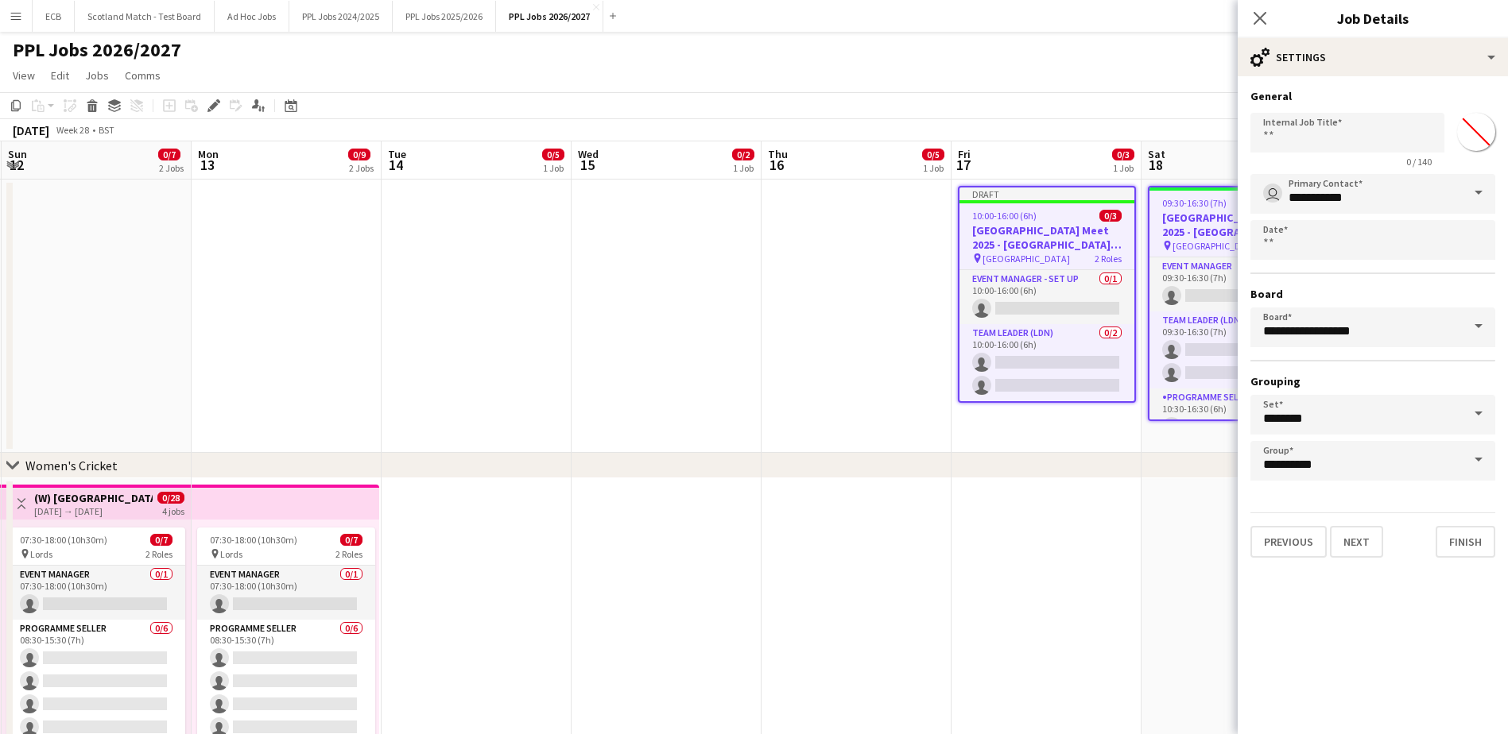
click at [1476, 131] on input "*******" at bounding box center [1475, 131] width 57 height 57
type input "*******"
click at [1478, 542] on button "Finish" at bounding box center [1466, 542] width 60 height 32
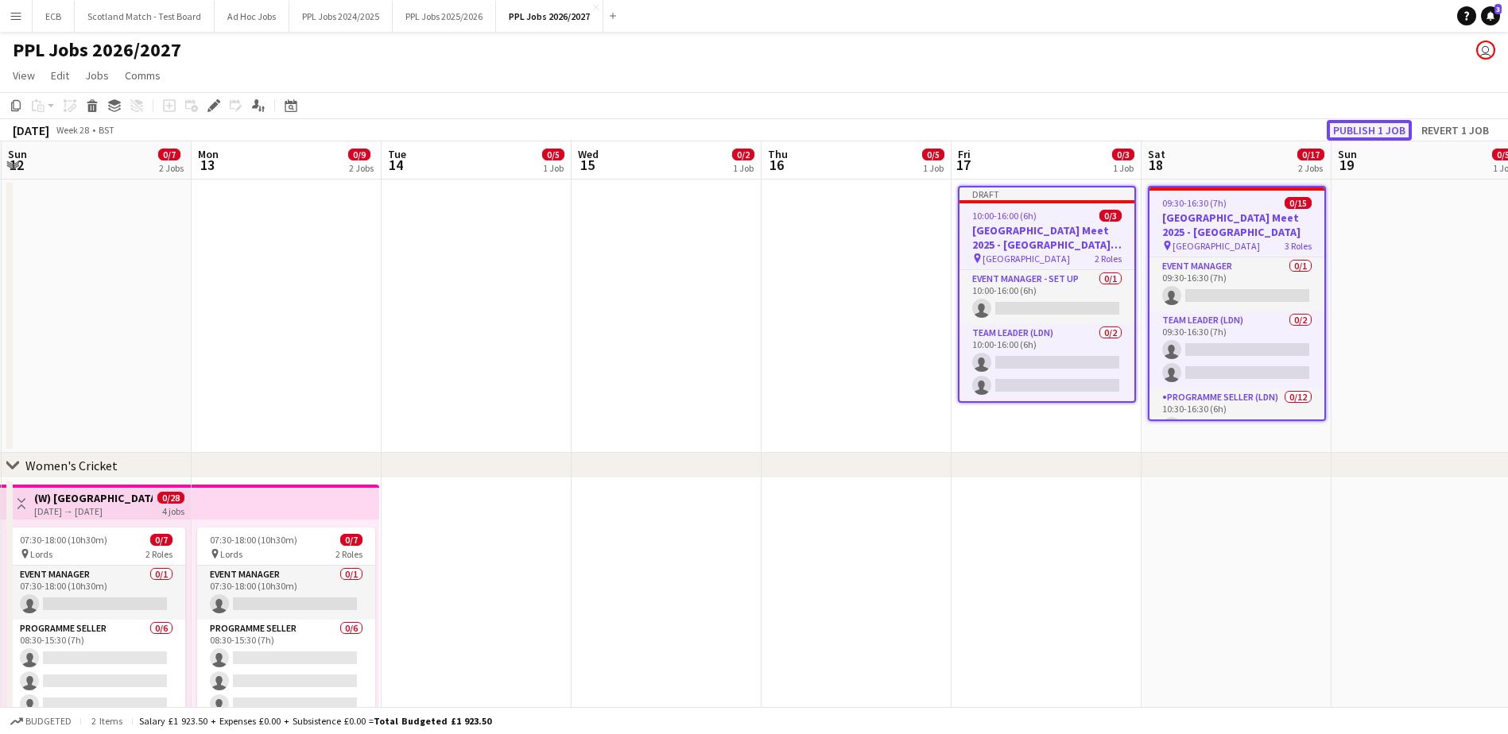
click at [1356, 122] on button "Publish 1 job" at bounding box center [1369, 130] width 85 height 21
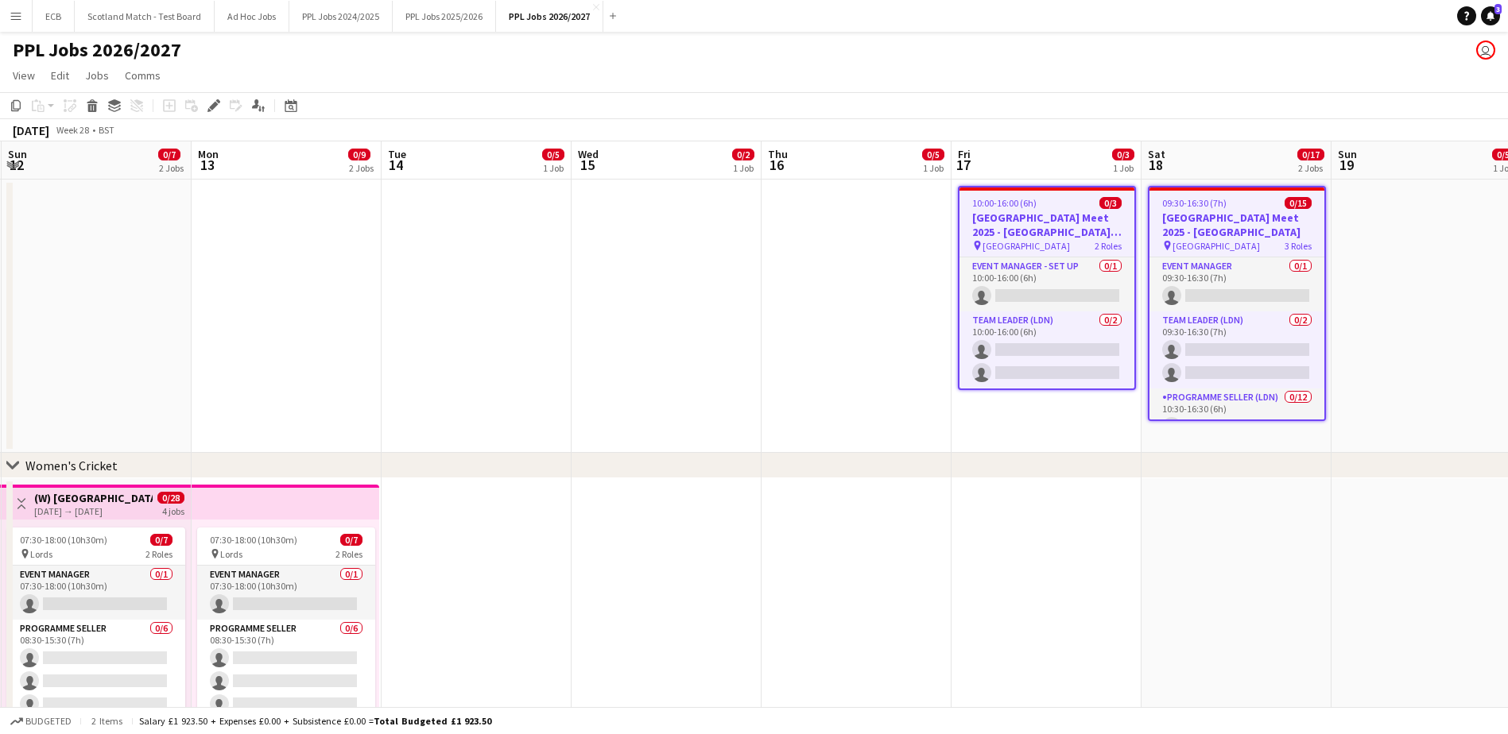
click at [809, 313] on app-date-cell at bounding box center [856, 316] width 190 height 273
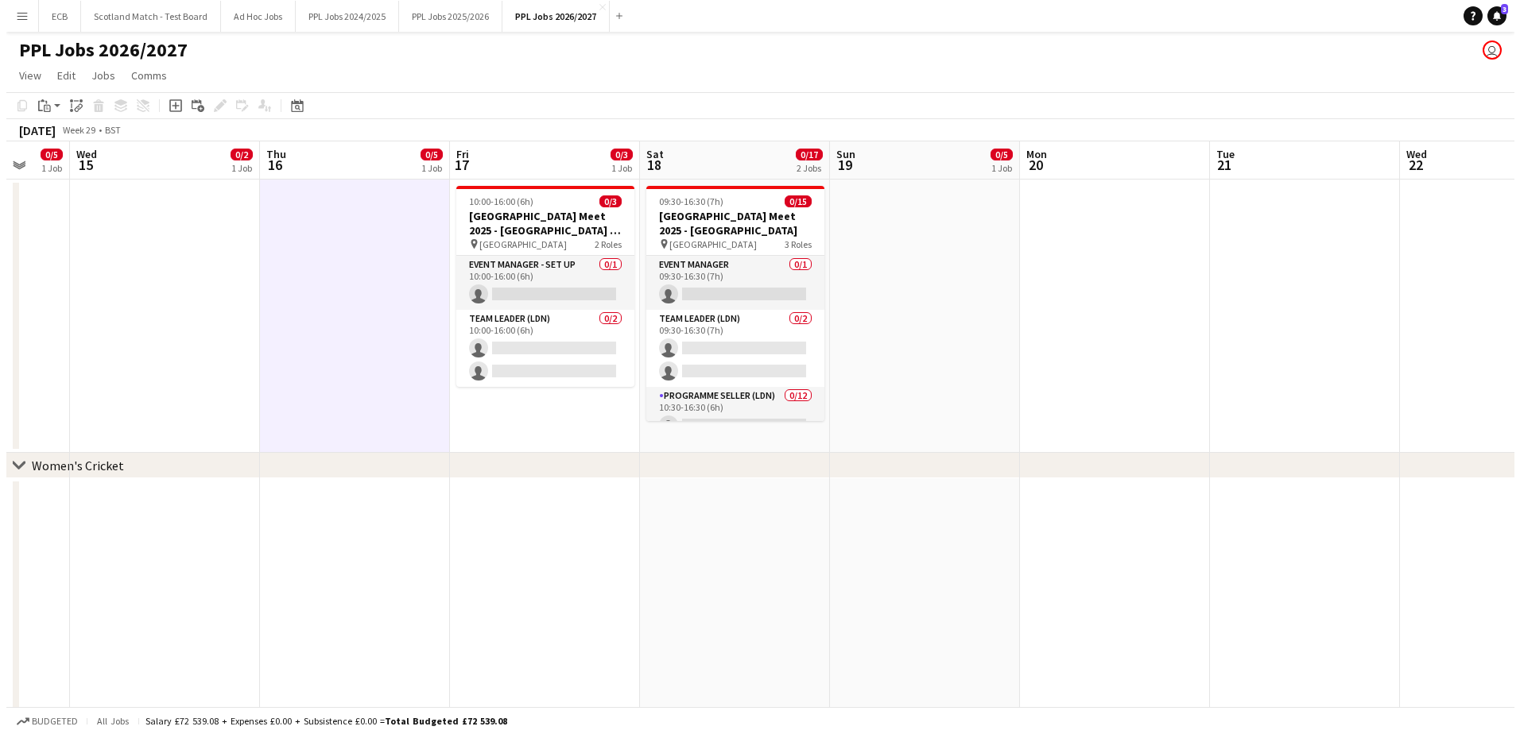
scroll to position [0, 338]
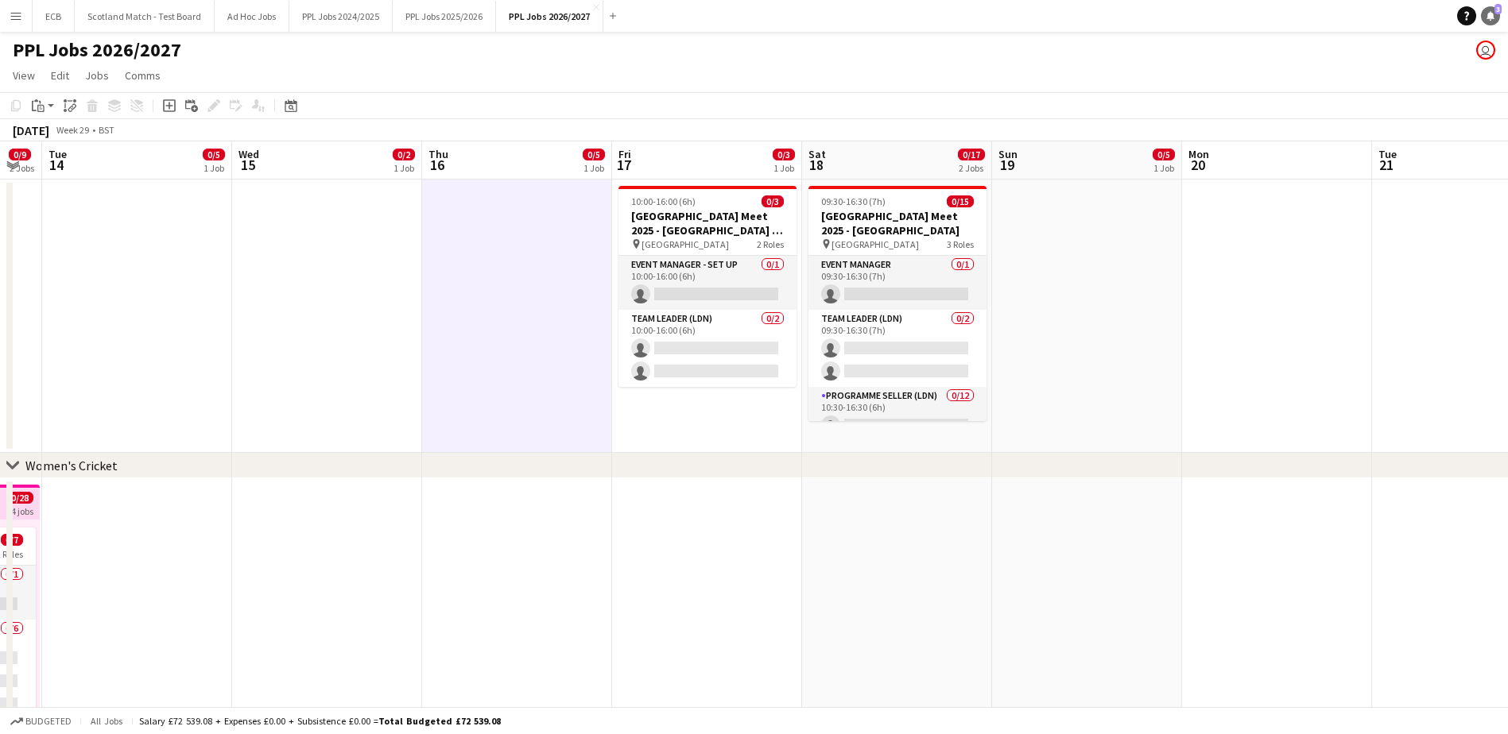
click at [1491, 12] on icon "Notifications" at bounding box center [1491, 16] width 10 height 10
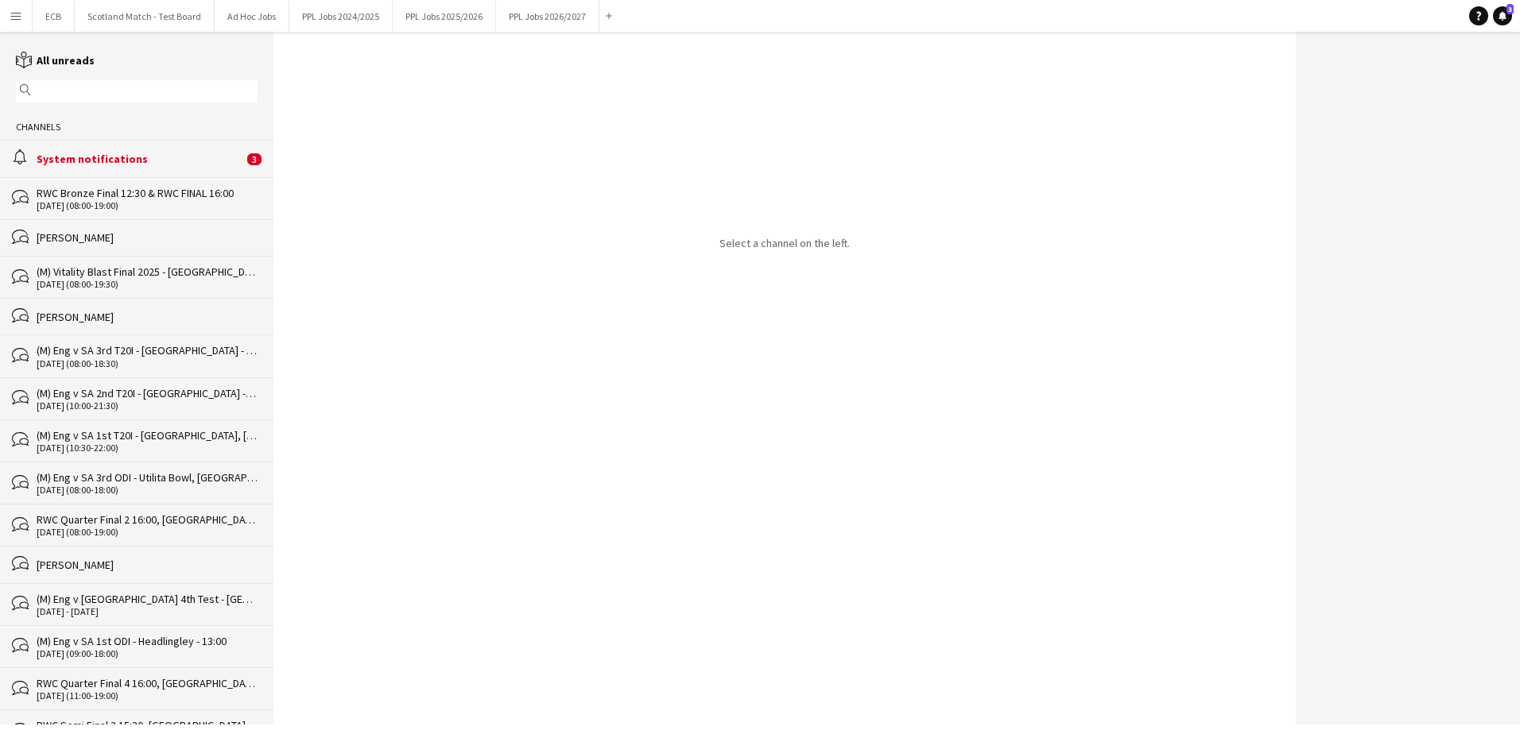
click at [103, 158] on div "System notifications" at bounding box center [140, 159] width 207 height 14
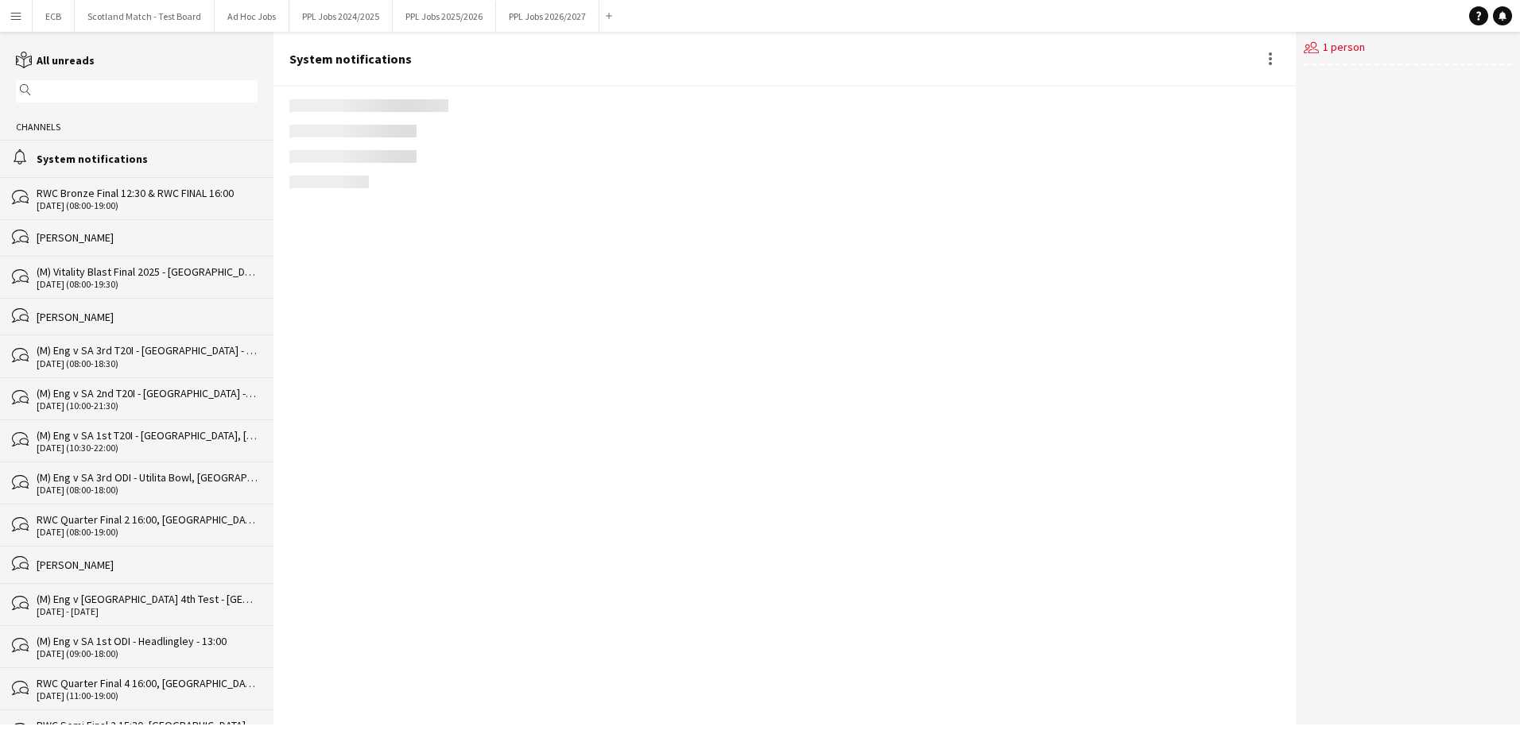
scroll to position [1755, 0]
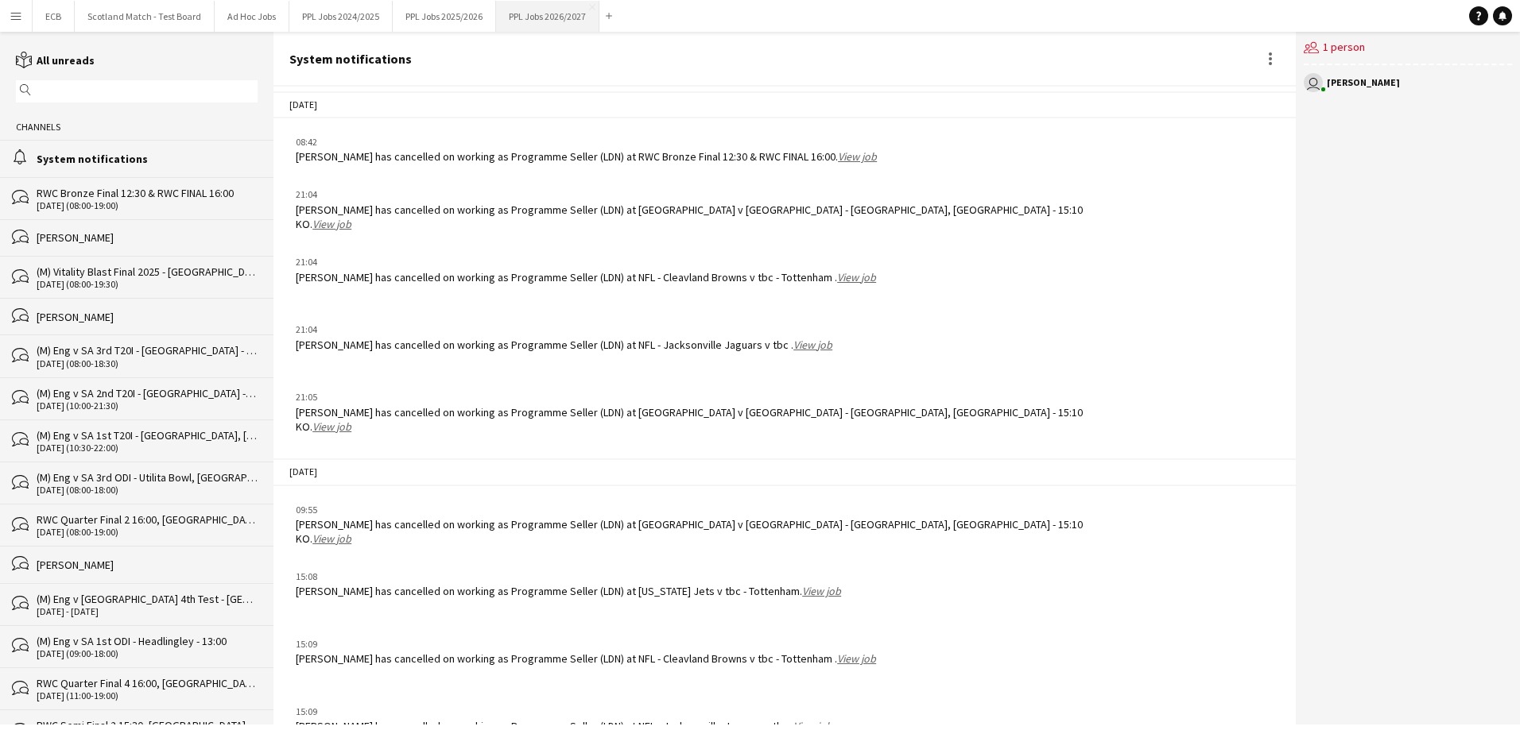
click at [554, 14] on button "PPL Jobs 2026/2027 Close" at bounding box center [547, 16] width 103 height 31
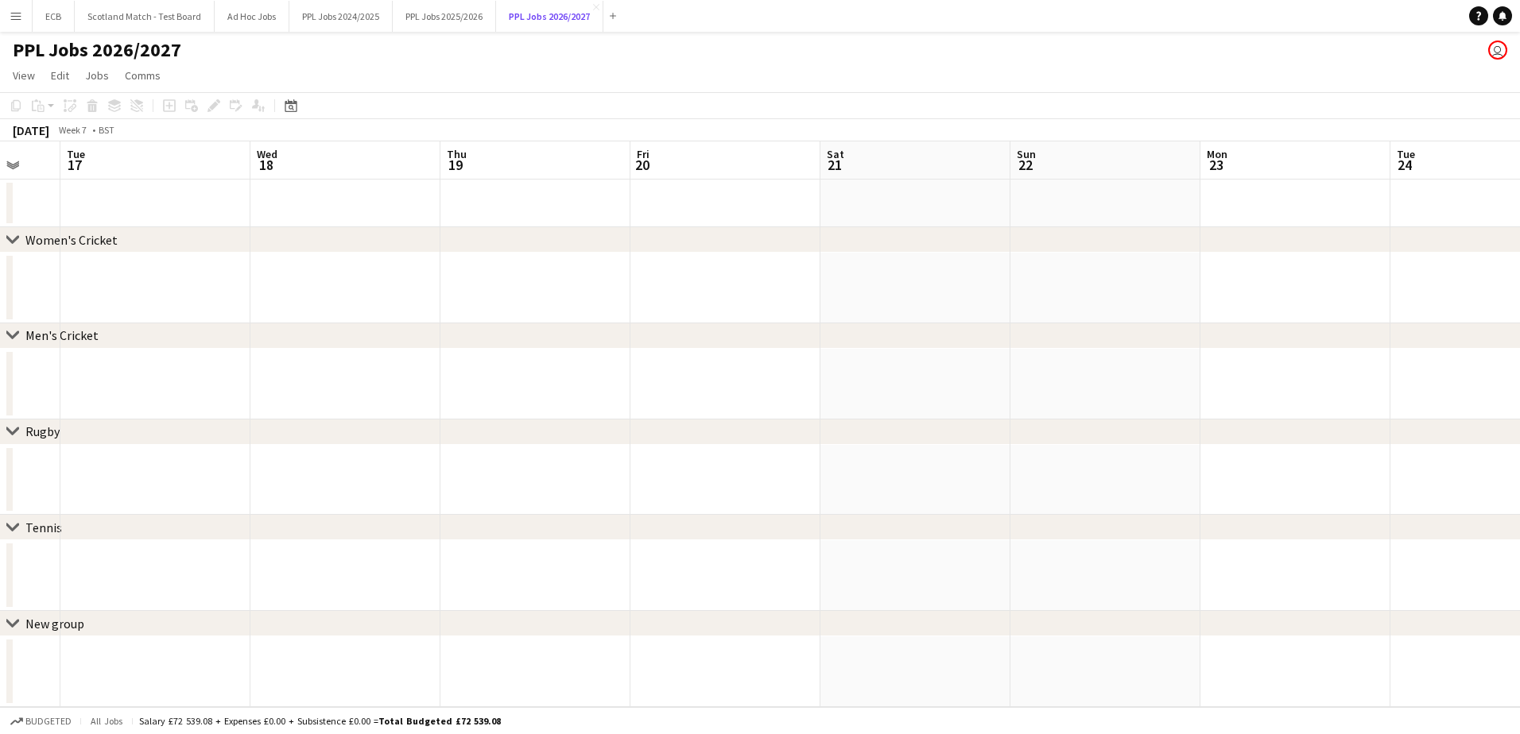
scroll to position [0, 521]
click at [1064, 312] on app-date-cell at bounding box center [1093, 288] width 190 height 71
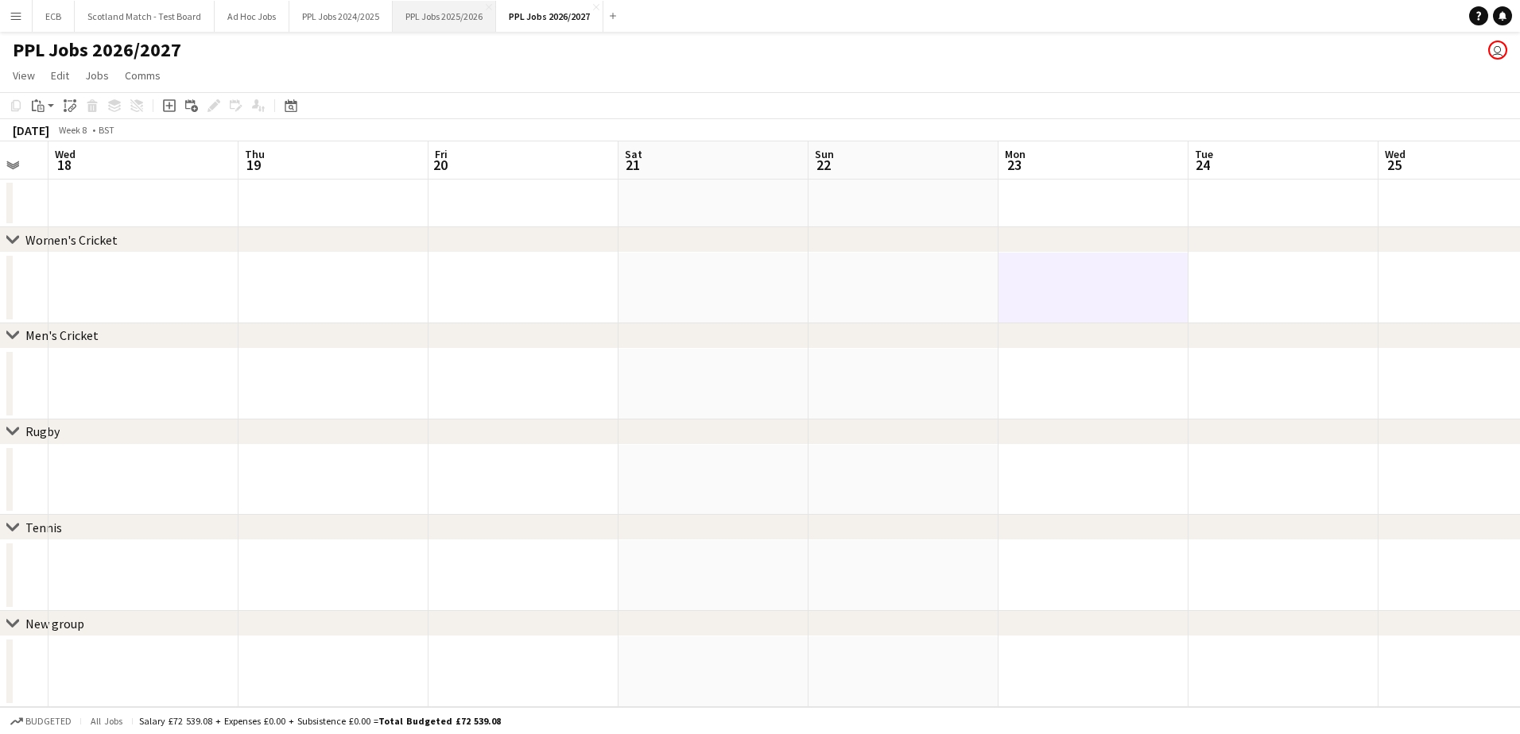
click at [468, 17] on button "PPL Jobs 2025/2026 Close" at bounding box center [444, 16] width 103 height 31
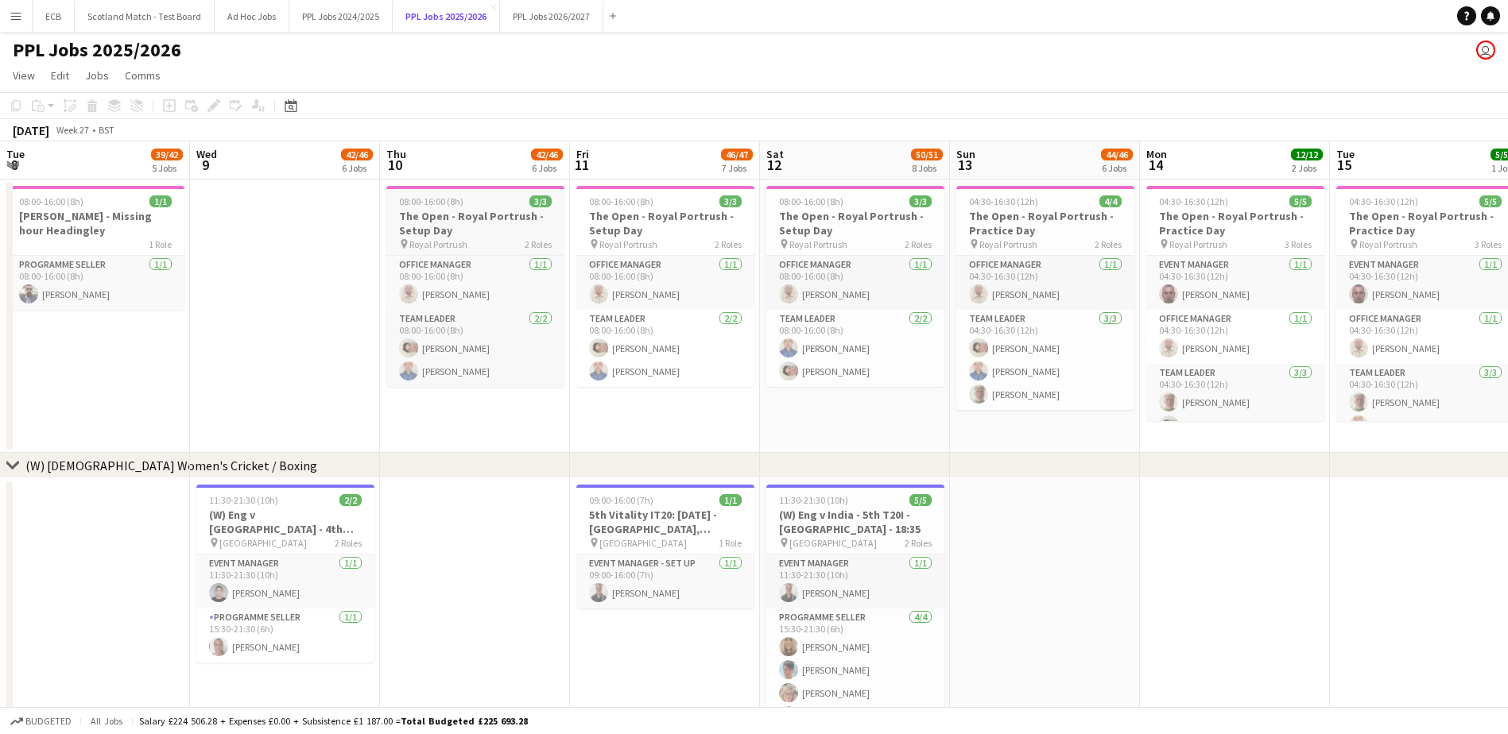
scroll to position [0, 572]
click at [467, 200] on div "08:00-16:00 (8h) 3/3" at bounding box center [473, 202] width 178 height 12
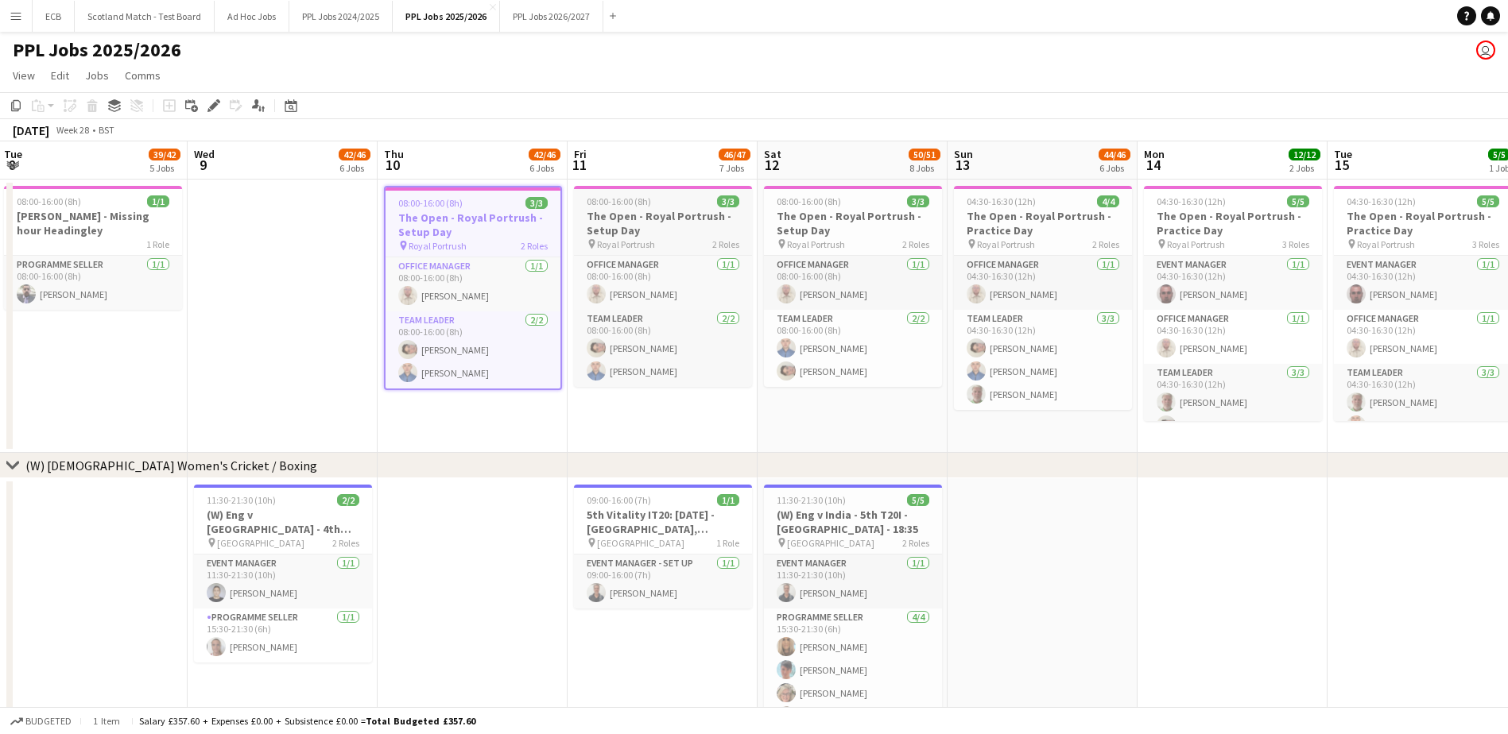
click at [643, 213] on h3 "The Open - Royal Portrush - Setup Day" at bounding box center [663, 223] width 178 height 29
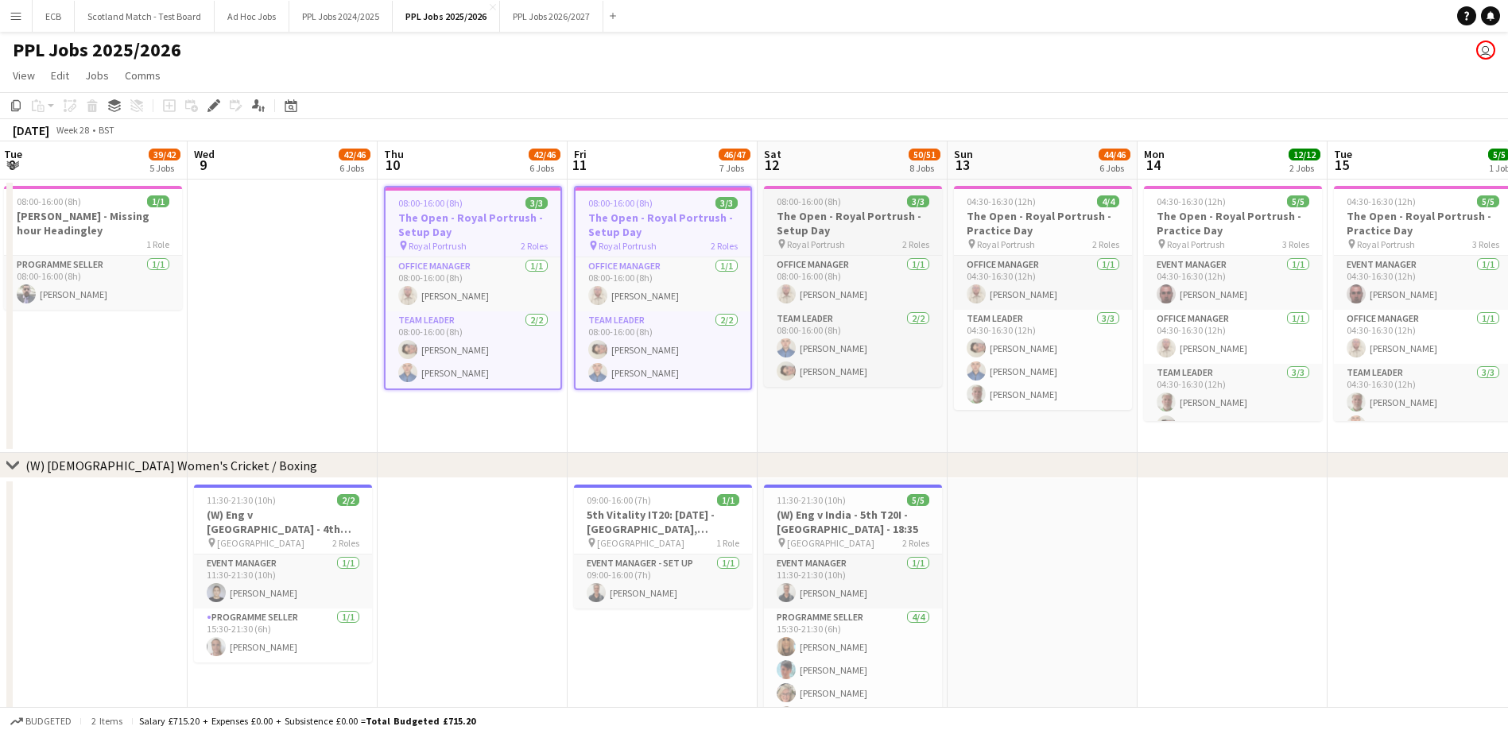
click at [842, 211] on h3 "The Open - Royal Portrush - Setup Day" at bounding box center [853, 223] width 178 height 29
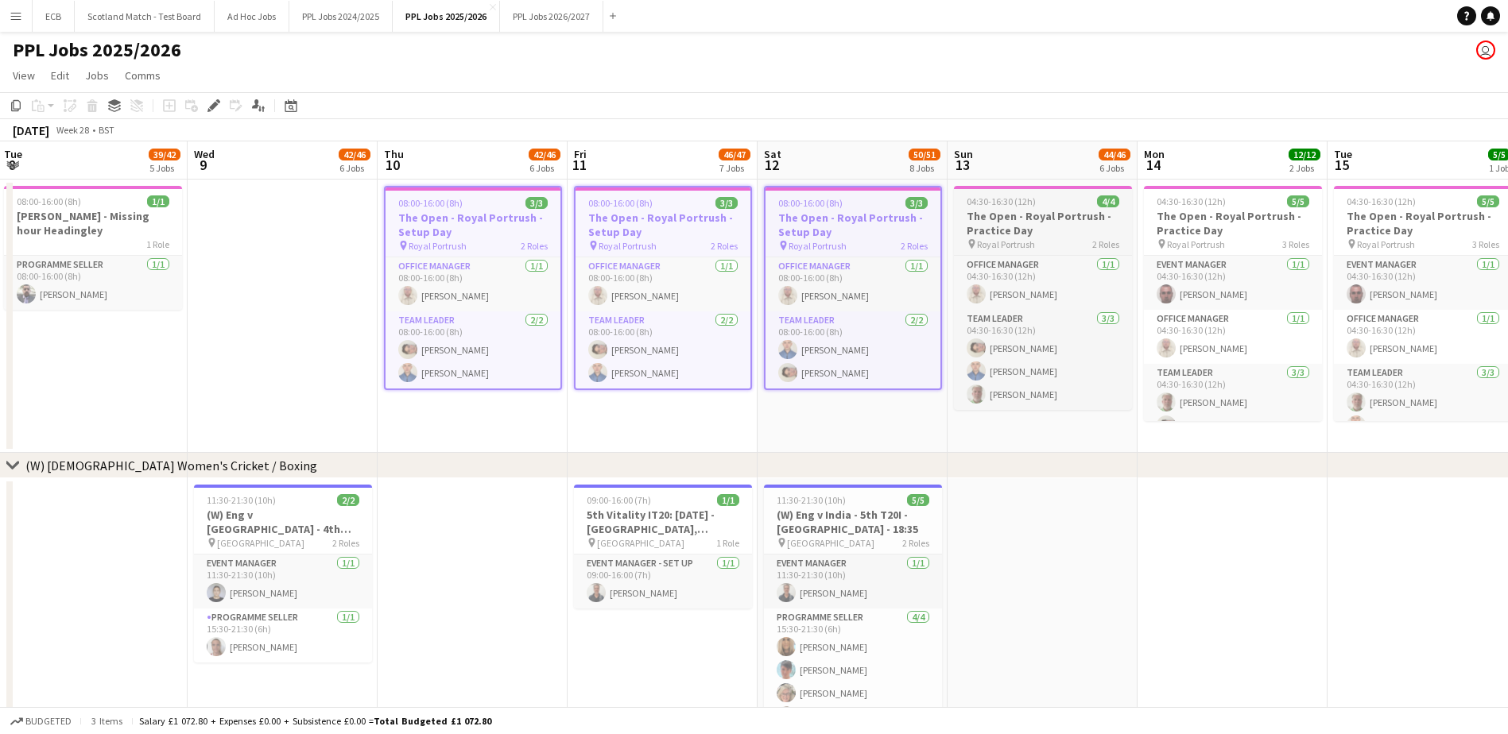
click at [1041, 209] on h3 "The Open - Royal Portrush - Practice Day" at bounding box center [1043, 223] width 178 height 29
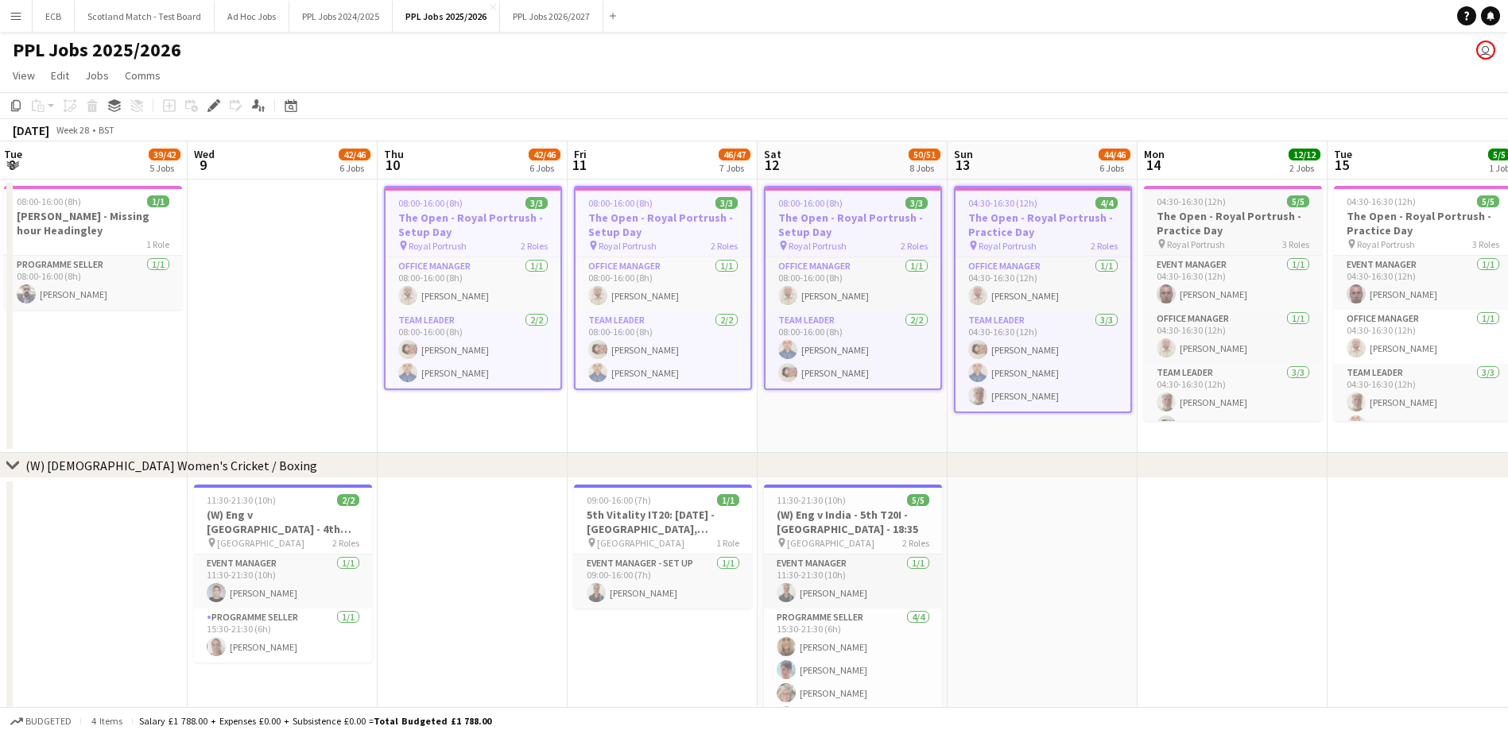
click at [1181, 197] on span "04:30-16:30 (12h)" at bounding box center [1191, 202] width 69 height 12
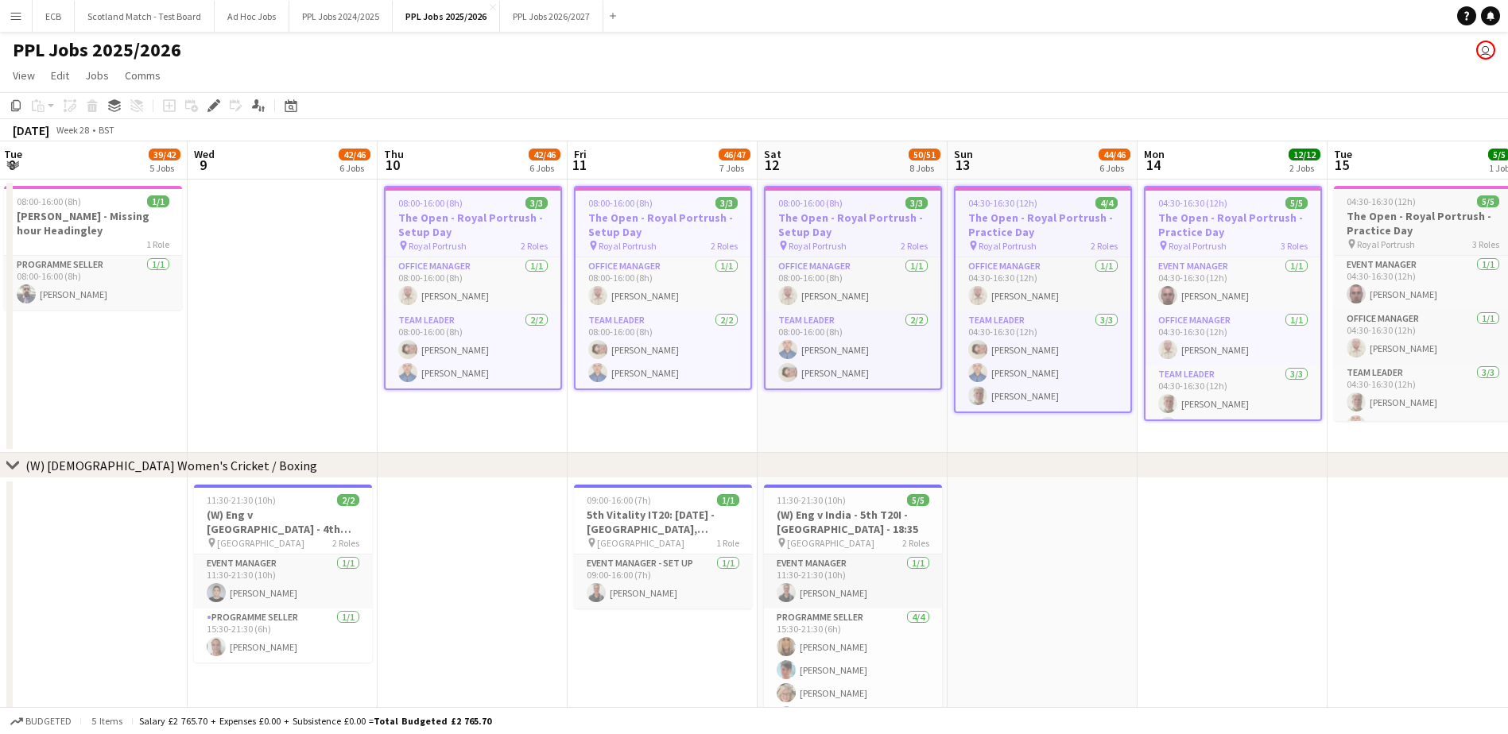
click at [1381, 206] on span "04:30-16:30 (12h)" at bounding box center [1381, 202] width 69 height 12
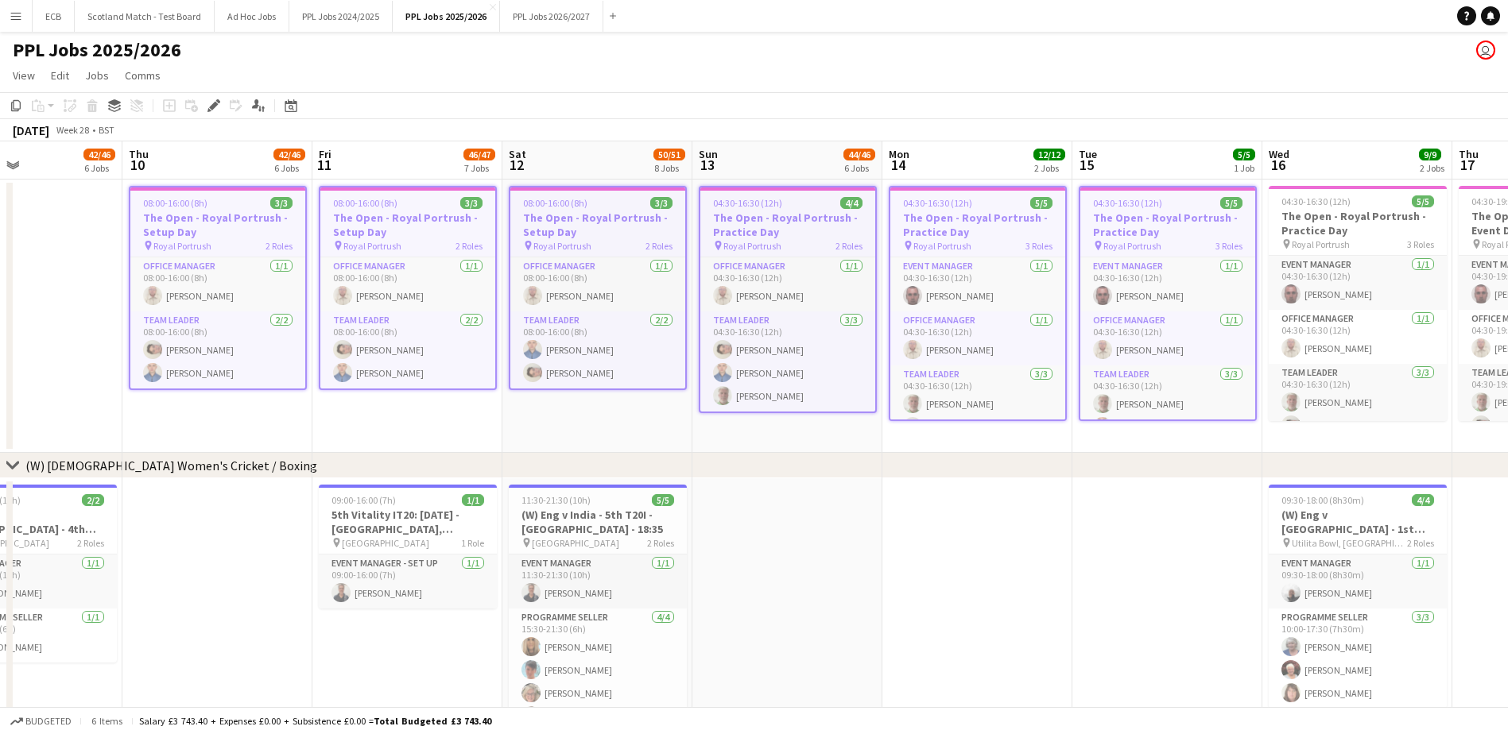
scroll to position [0, 493]
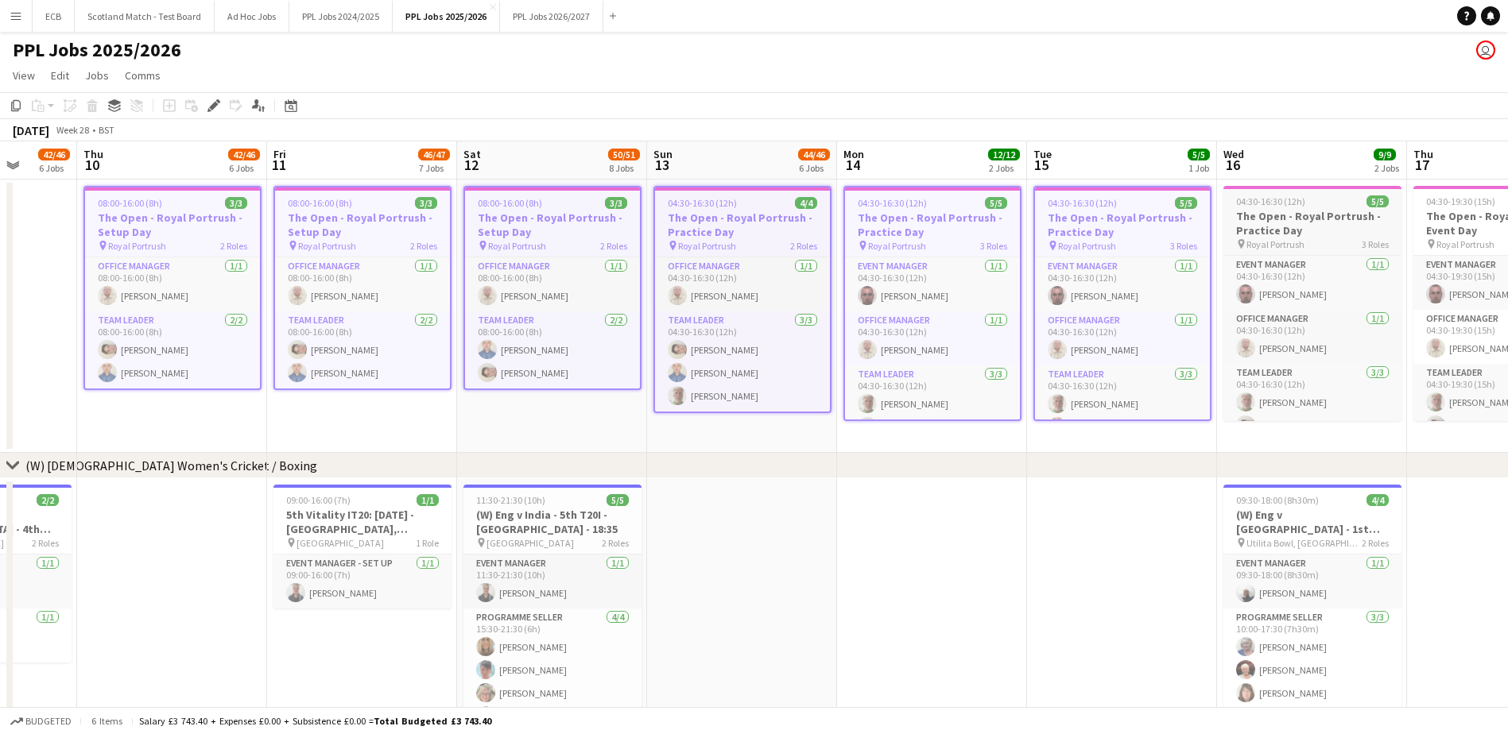
click at [1306, 213] on h3 "The Open - Royal Portrush - Practice Day" at bounding box center [1312, 223] width 178 height 29
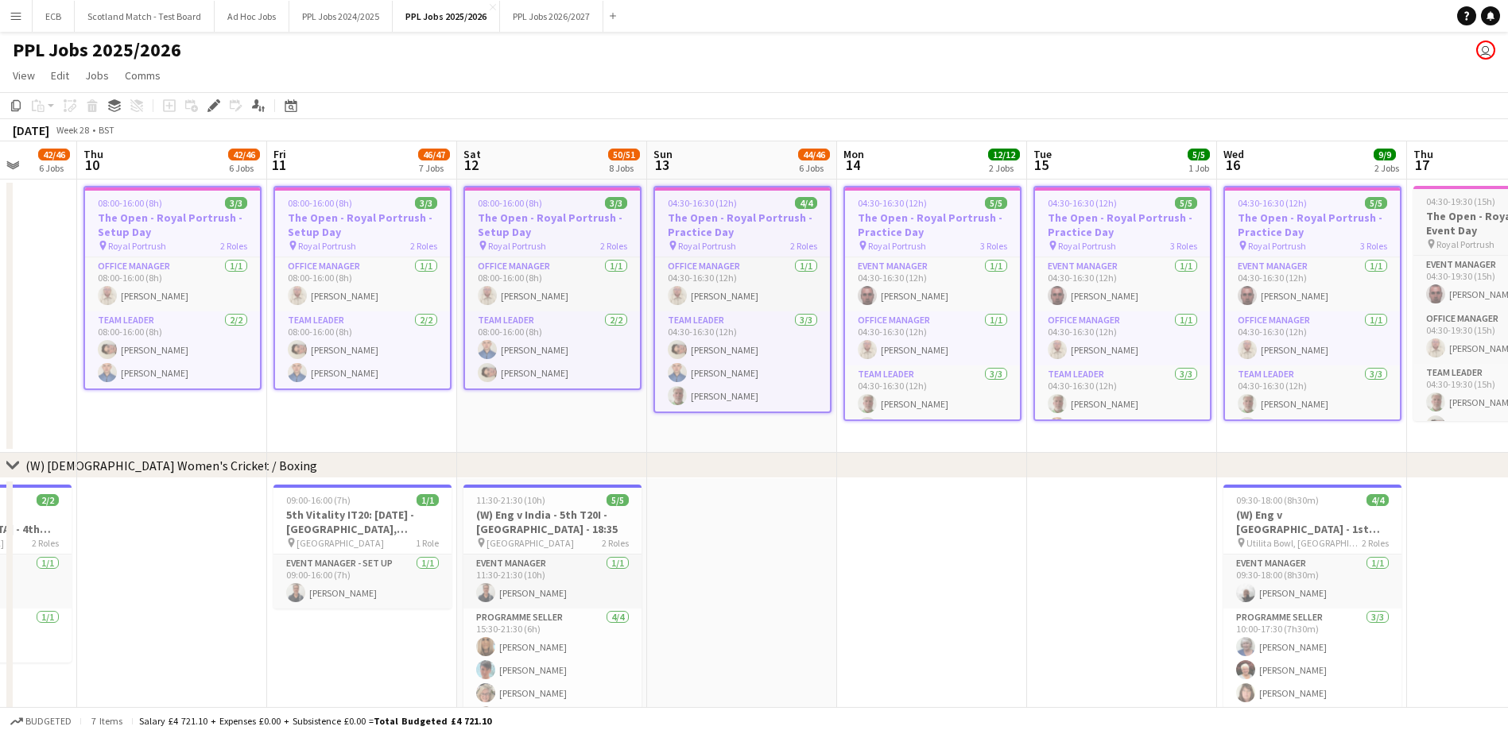
click at [1445, 208] on app-job-card "04:30-19:30 (15h) 5/5 The Open - Royal Portrush - Event Day pin Royal Portrush …" at bounding box center [1502, 303] width 178 height 235
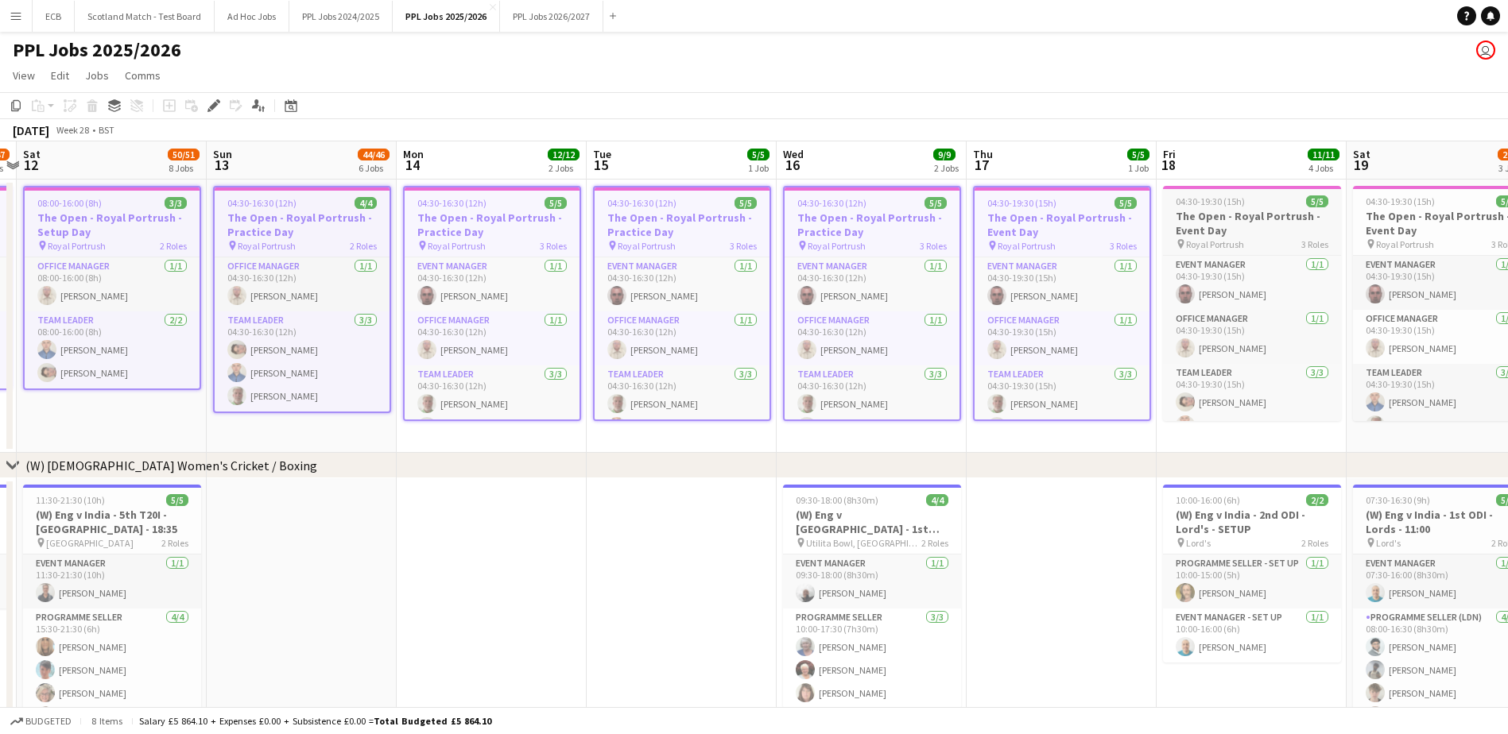
click at [1226, 192] on app-job-card "04:30-19:30 (15h) 5/5 The Open - Royal Portrush - Event Day pin Royal Portrush …" at bounding box center [1252, 303] width 178 height 235
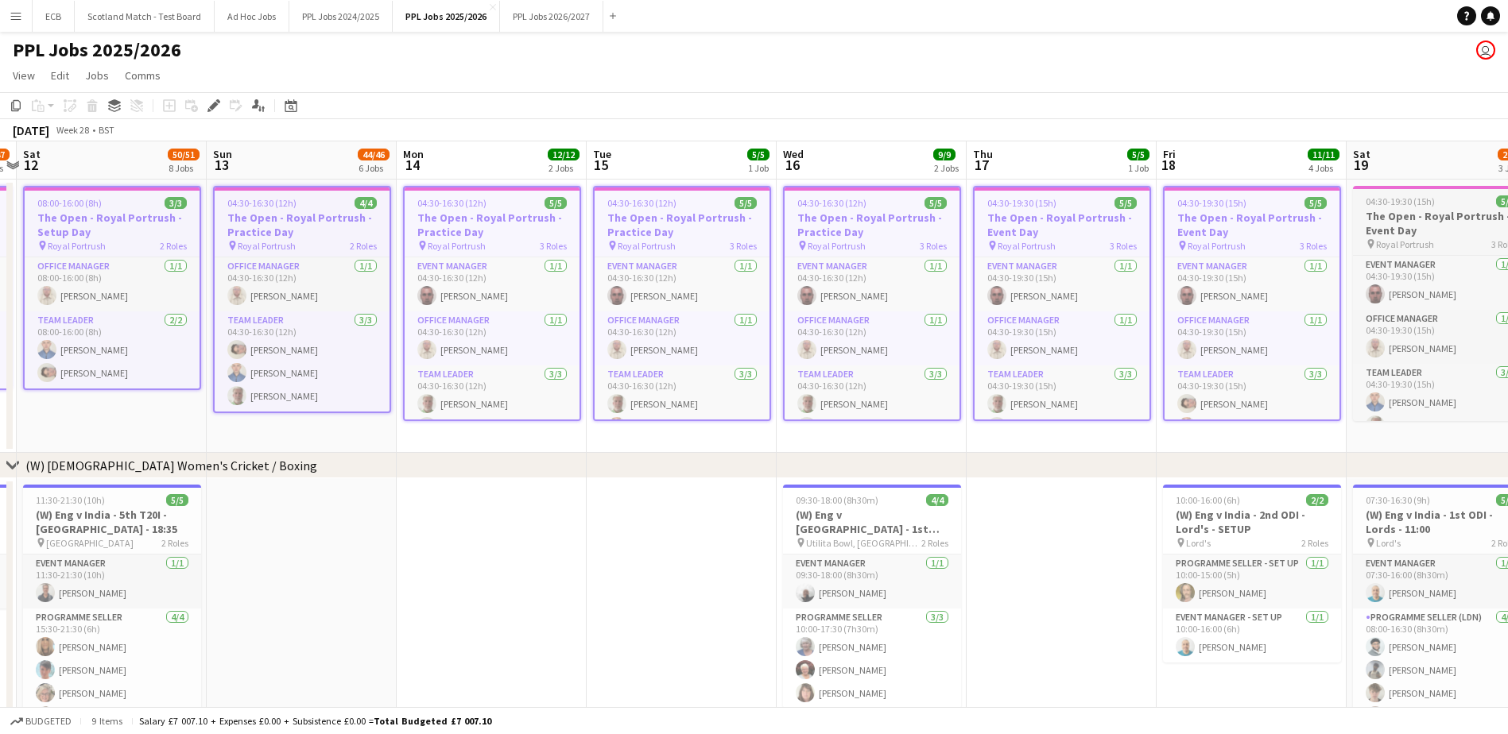
click at [1427, 206] on span "04:30-19:30 (15h)" at bounding box center [1400, 202] width 69 height 12
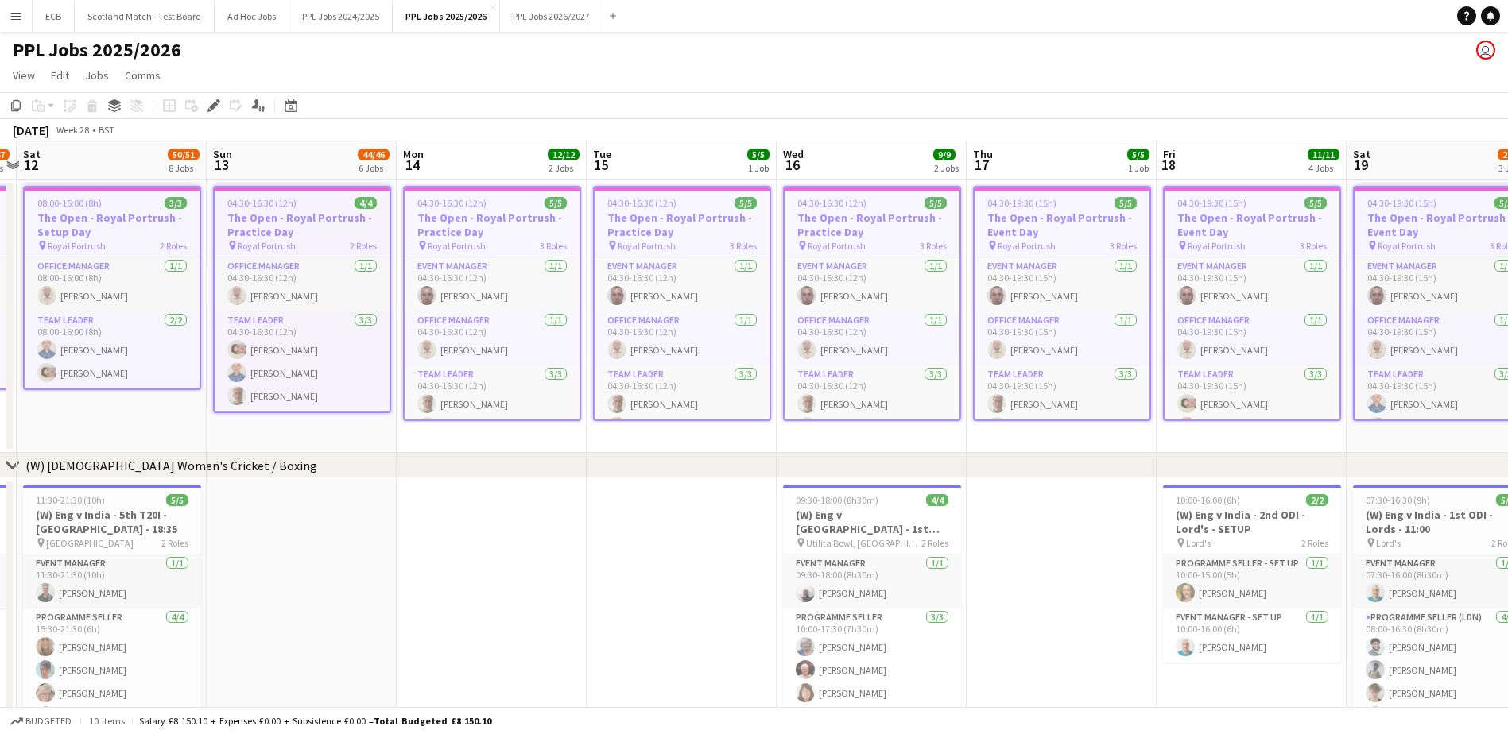
scroll to position [0, 520]
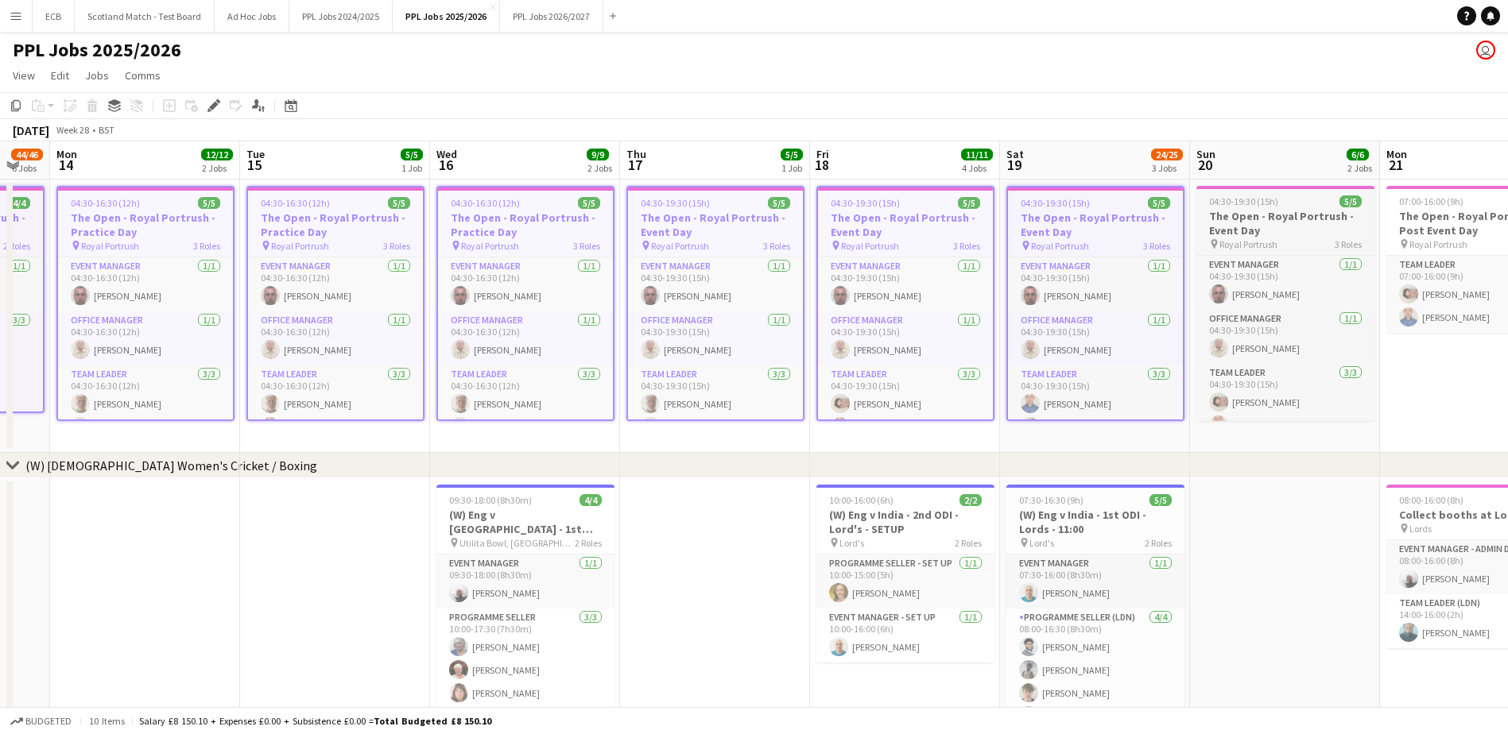
click at [1304, 201] on div "04:30-19:30 (15h) 5/5" at bounding box center [1285, 202] width 178 height 12
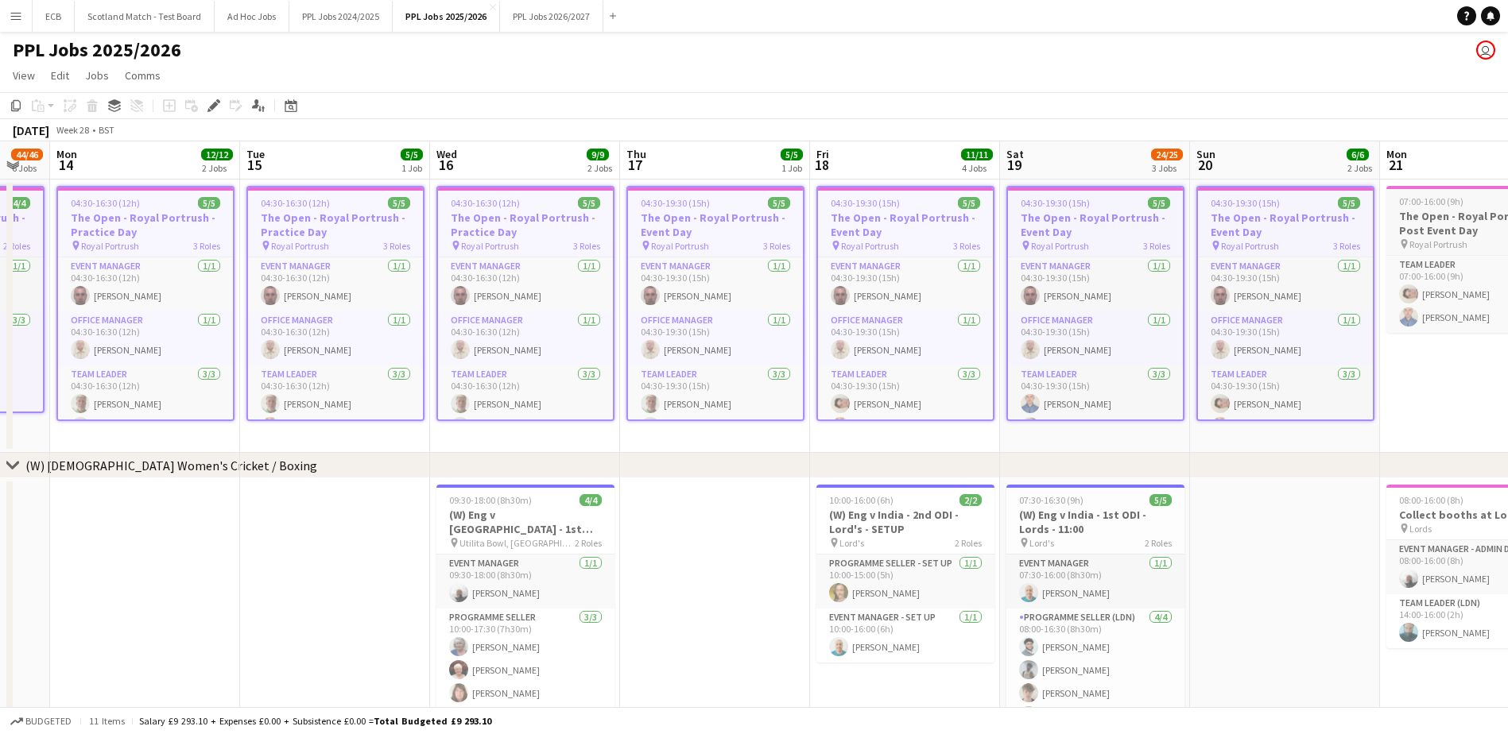
click at [1424, 204] on span "07:00-16:00 (9h)" at bounding box center [1431, 202] width 64 height 12
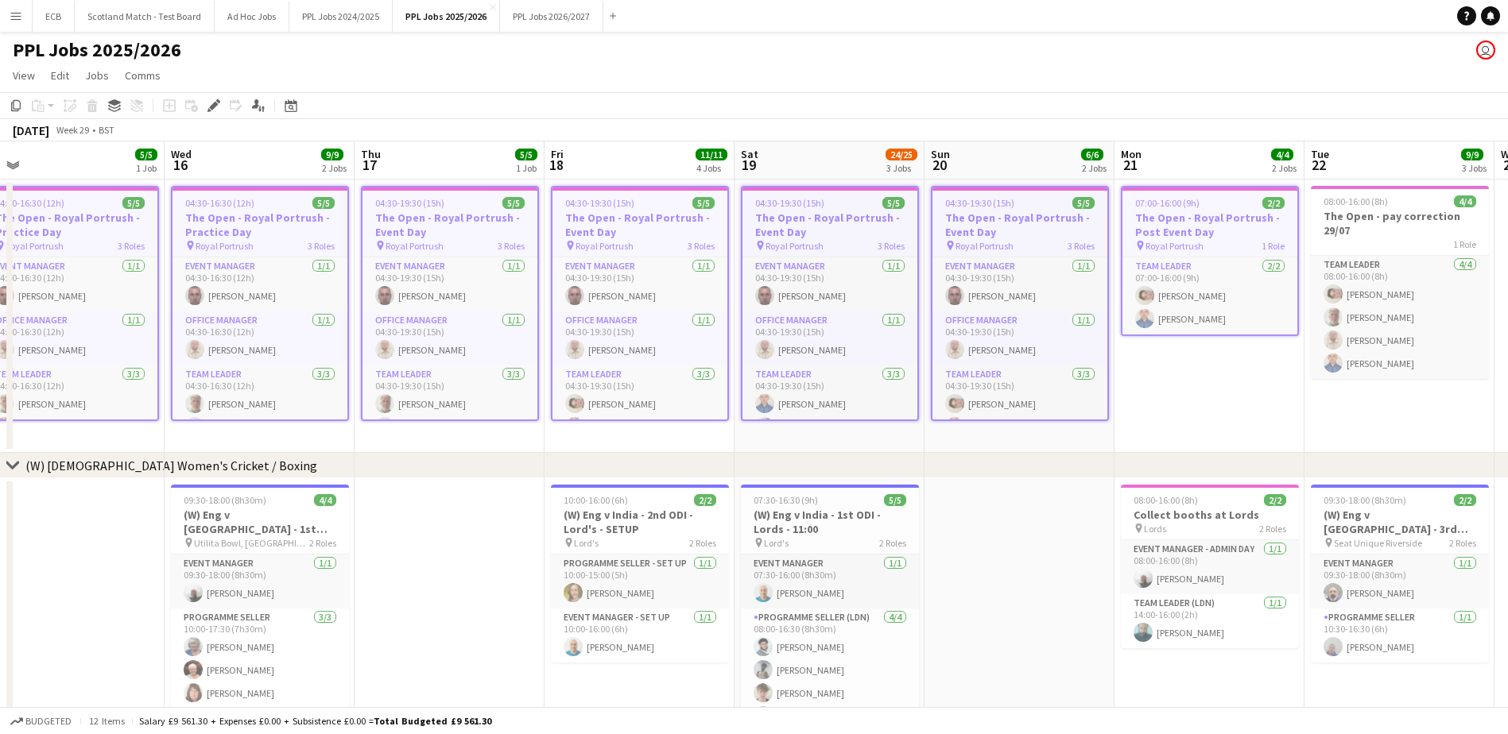
click at [1424, 204] on div "08:00-16:00 (8h) 4/4" at bounding box center [1400, 202] width 178 height 12
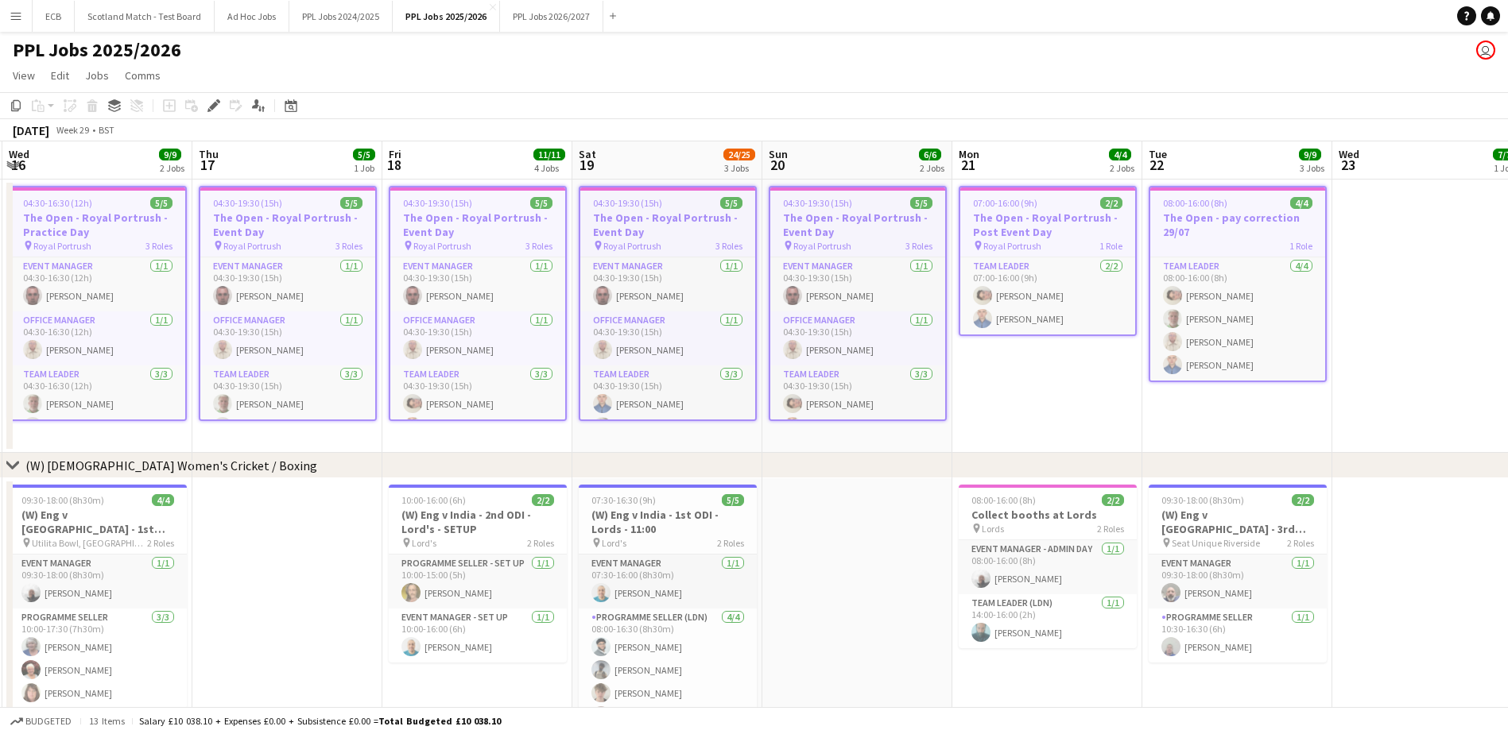
scroll to position [0, 568]
drag, startPoint x: 1288, startPoint y: 211, endPoint x: 1151, endPoint y: 203, distance: 137.8
click at [1151, 203] on div "08:00-16:00 (8h) 4/4" at bounding box center [1236, 203] width 175 height 12
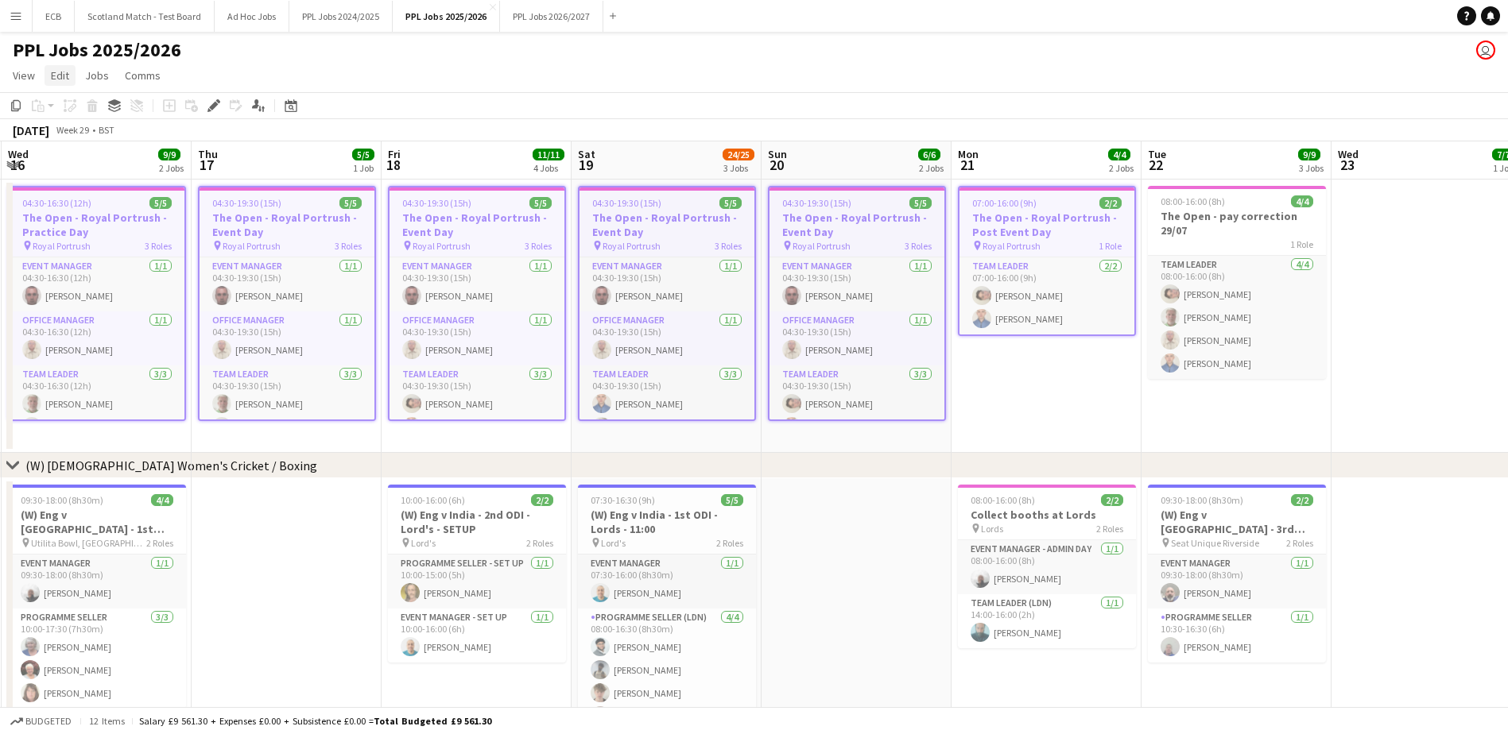
click at [61, 72] on span "Edit" at bounding box center [60, 75] width 18 height 14
click at [74, 107] on span "Copy Ctrl+C" at bounding box center [84, 110] width 53 height 14
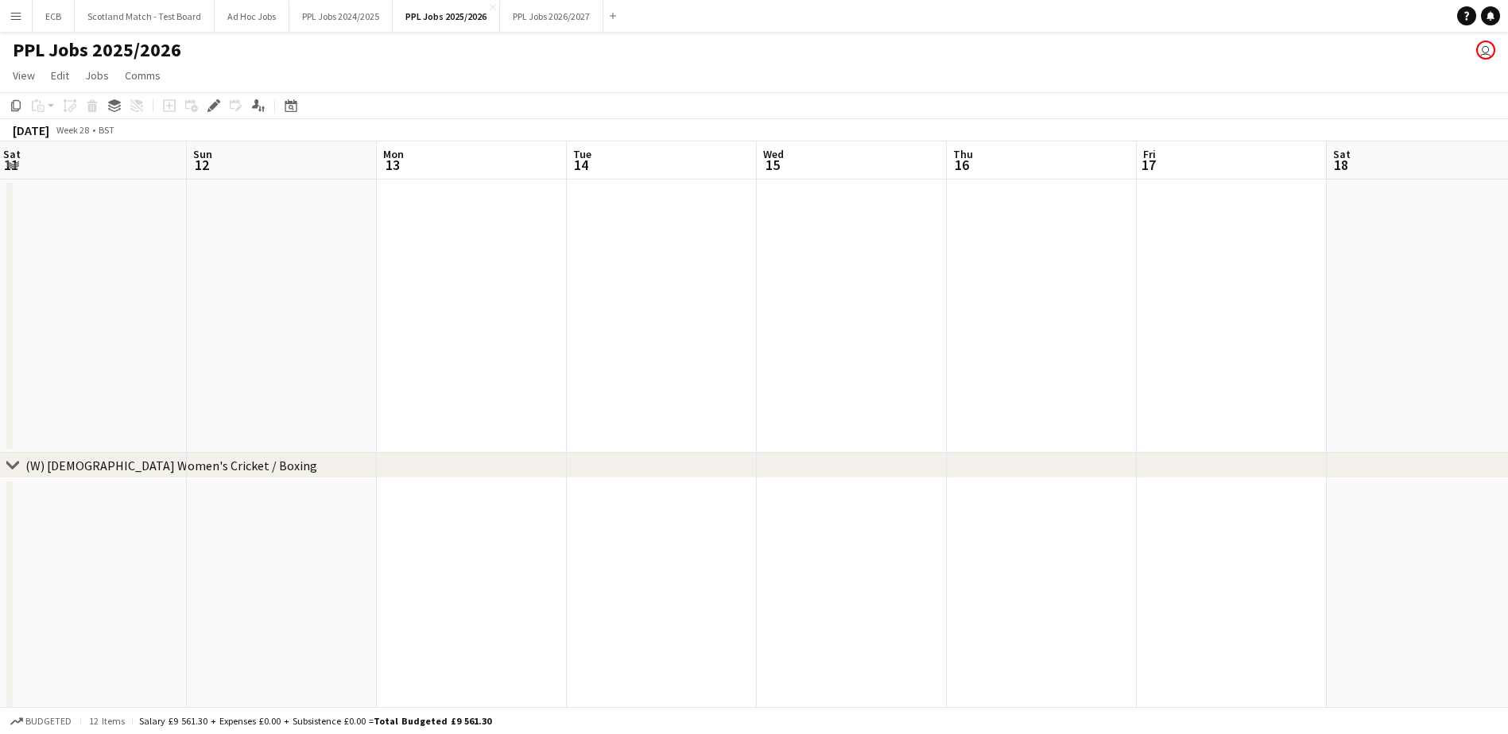
scroll to position [0, 446]
click at [750, 230] on app-date-cell at bounding box center [789, 316] width 190 height 273
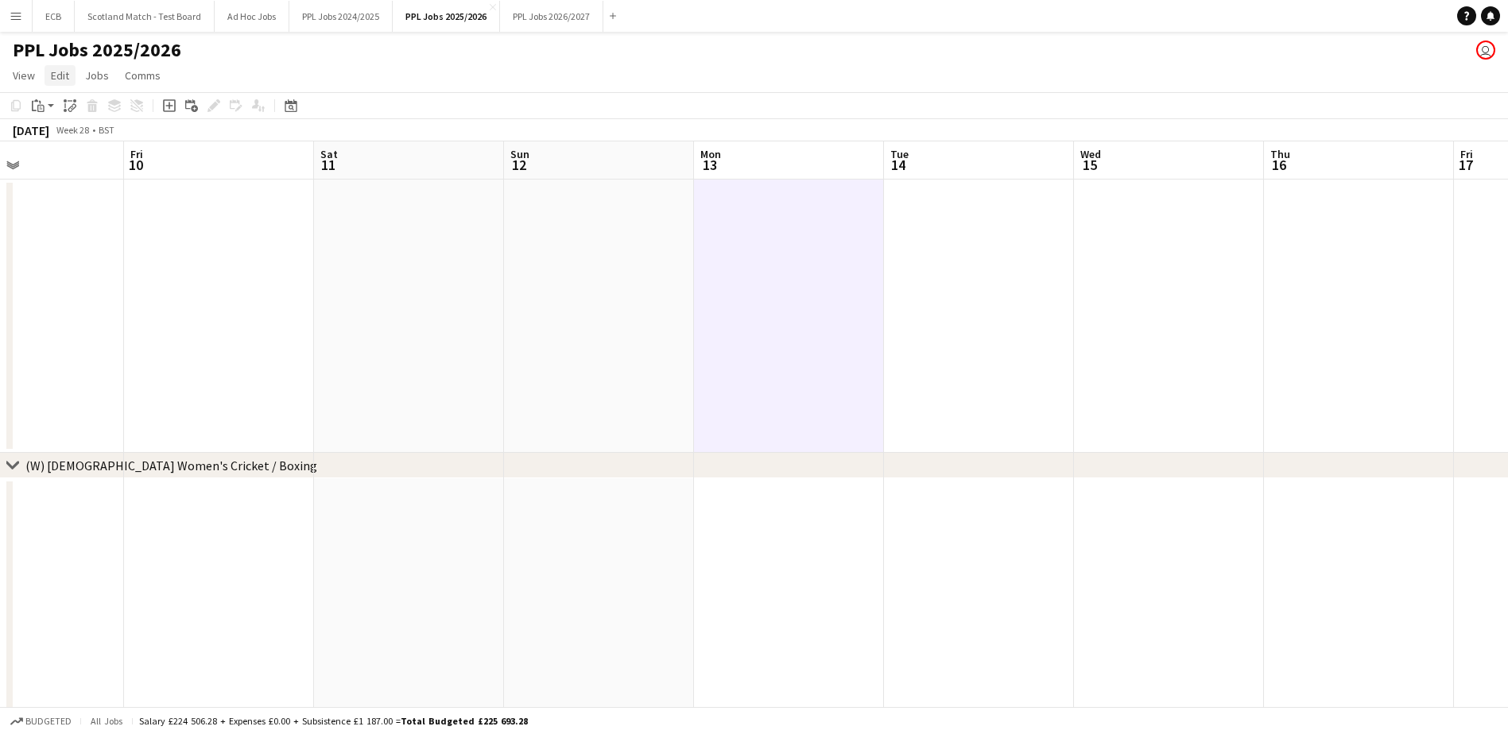
click at [64, 77] on span "Edit" at bounding box center [60, 75] width 18 height 14
click at [203, 143] on span "Without Crew Ctrl+V" at bounding box center [216, 150] width 92 height 14
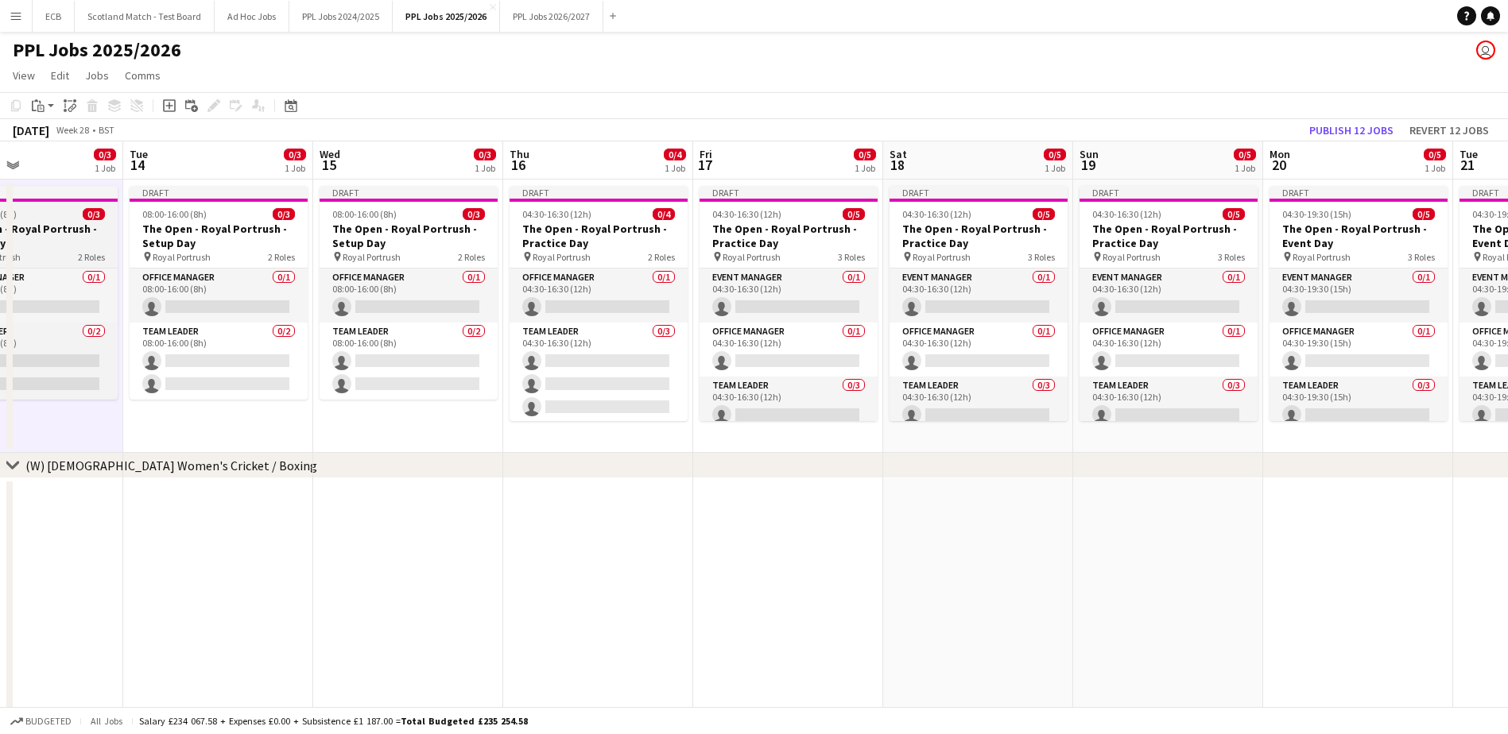
scroll to position [0, 441]
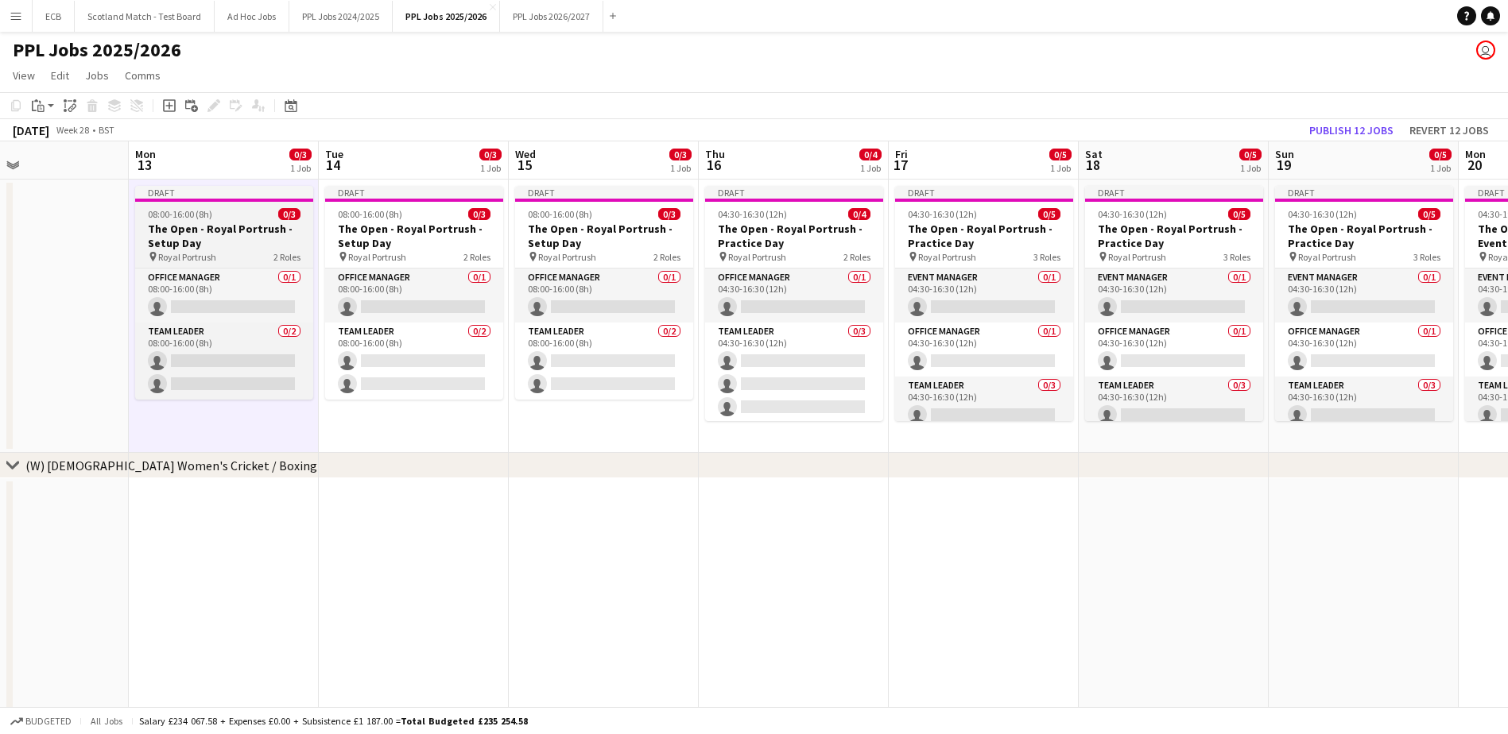
click at [205, 244] on h3 "The Open - Royal Portrush - Setup Day" at bounding box center [224, 236] width 178 height 29
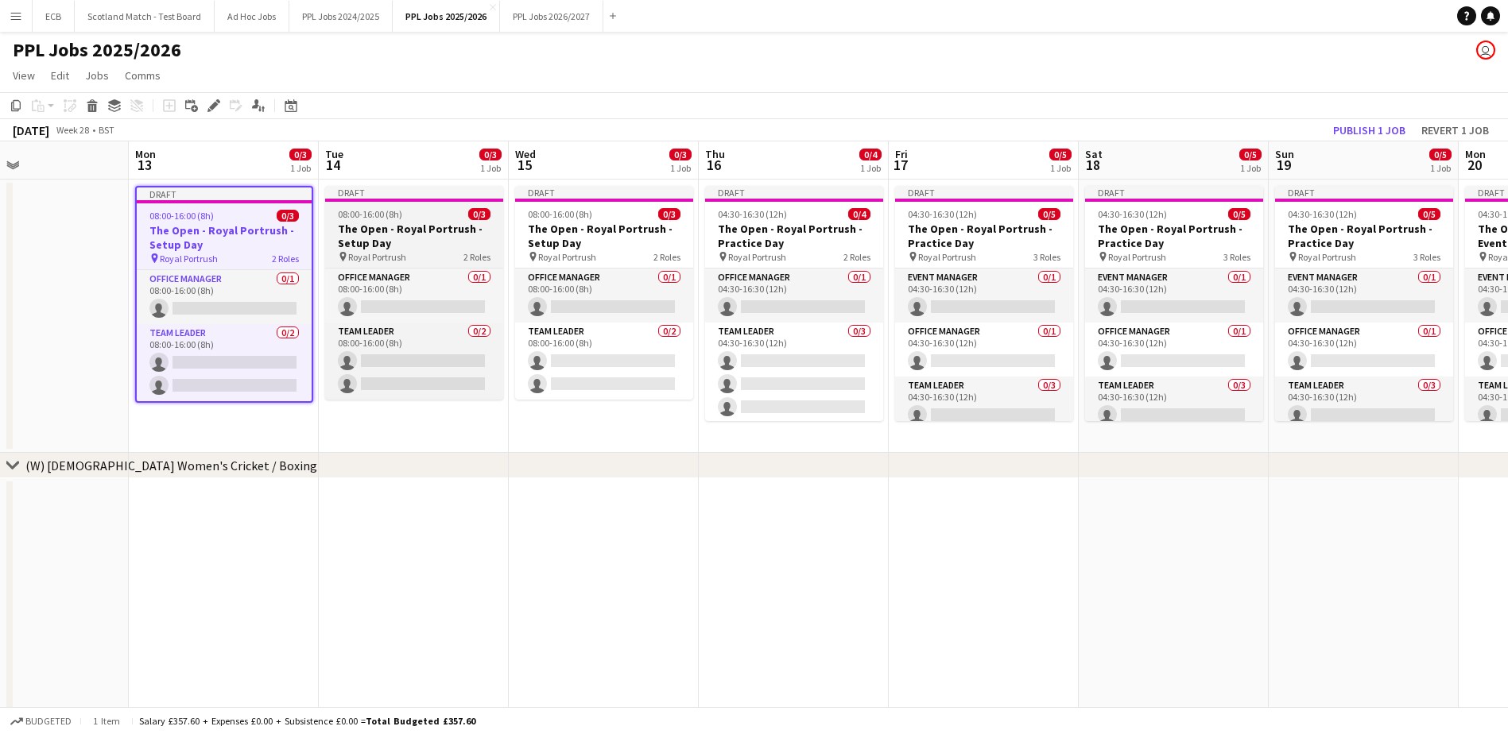
click at [396, 230] on h3 "The Open - Royal Portrush - Setup Day" at bounding box center [414, 236] width 178 height 29
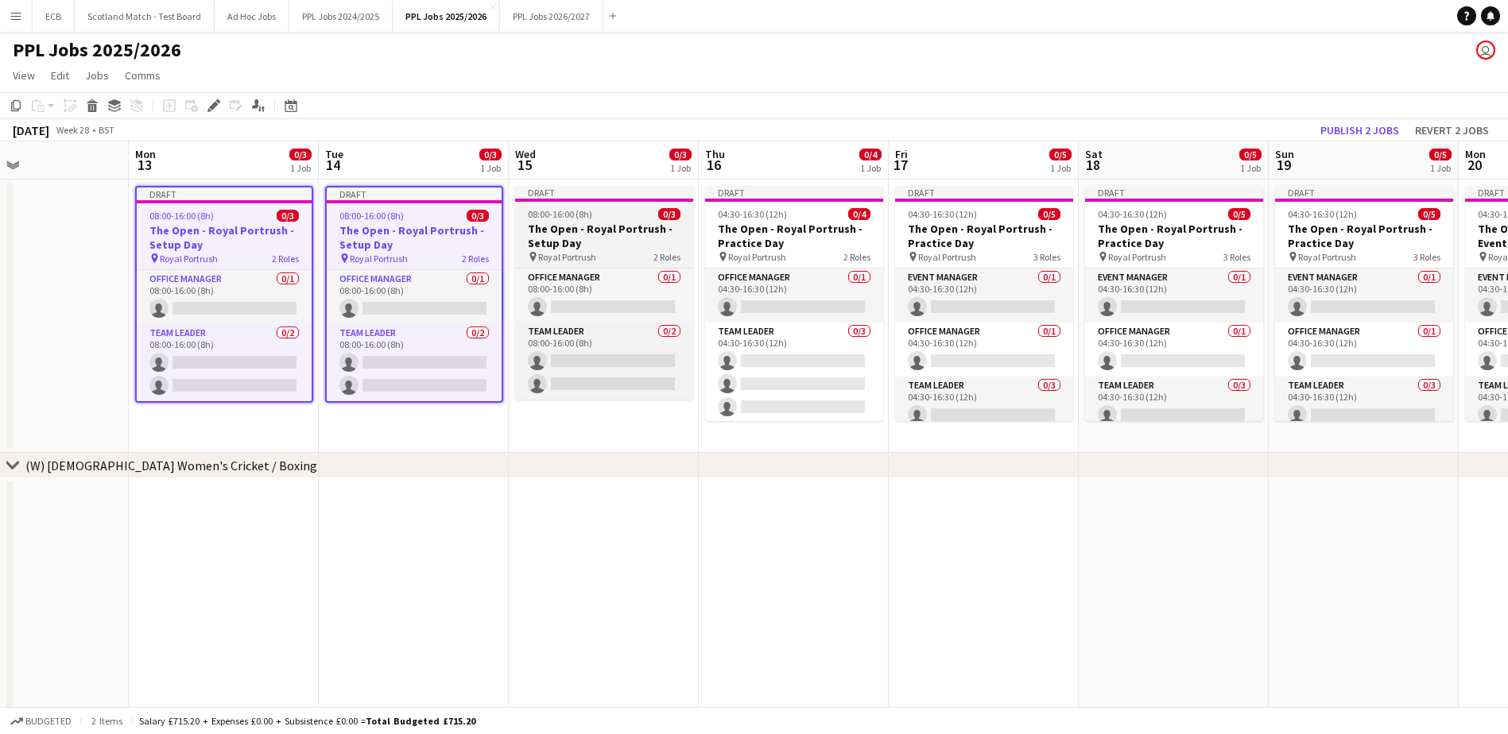
click at [586, 227] on h3 "The Open - Royal Portrush - Setup Day" at bounding box center [604, 236] width 178 height 29
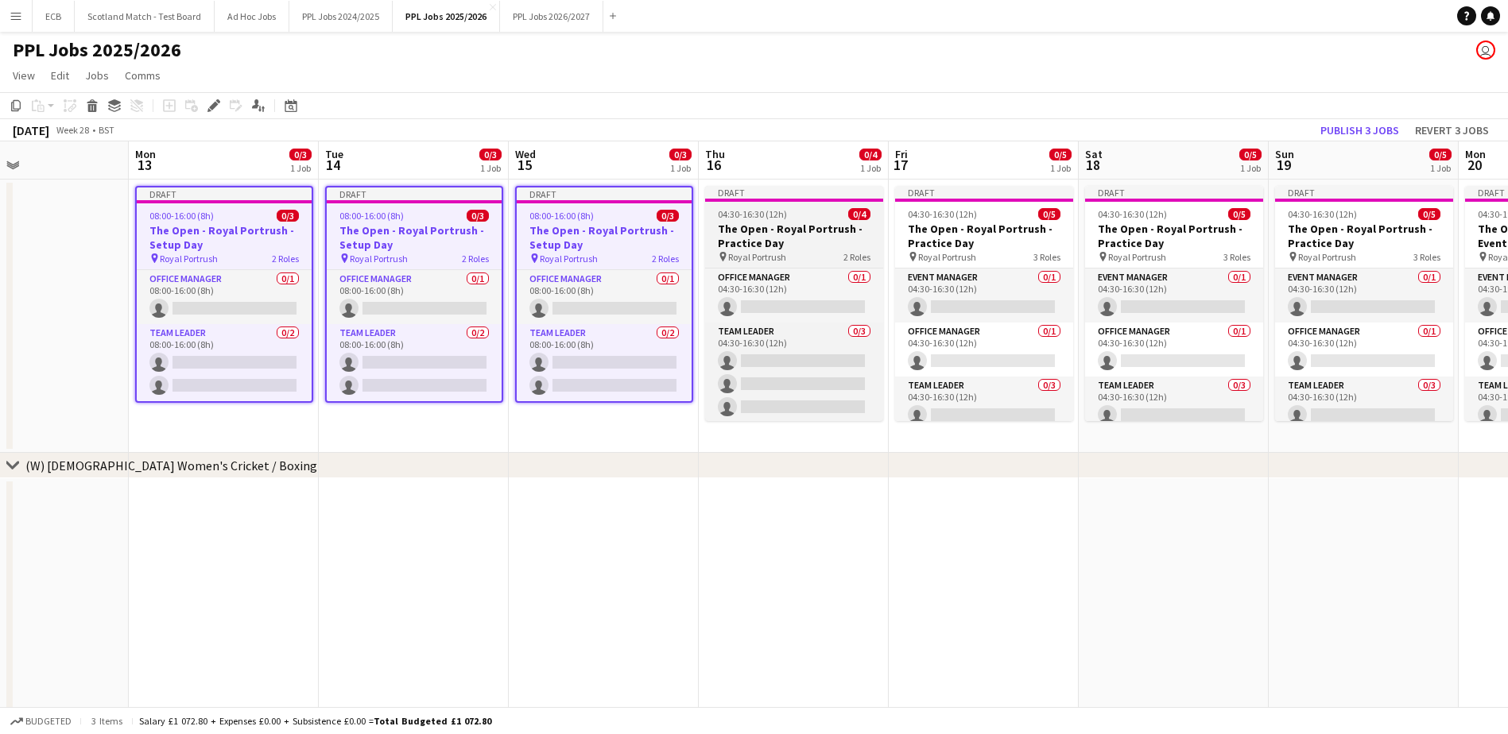
click at [777, 223] on h3 "The Open - Royal Portrush - Practice Day" at bounding box center [794, 236] width 178 height 29
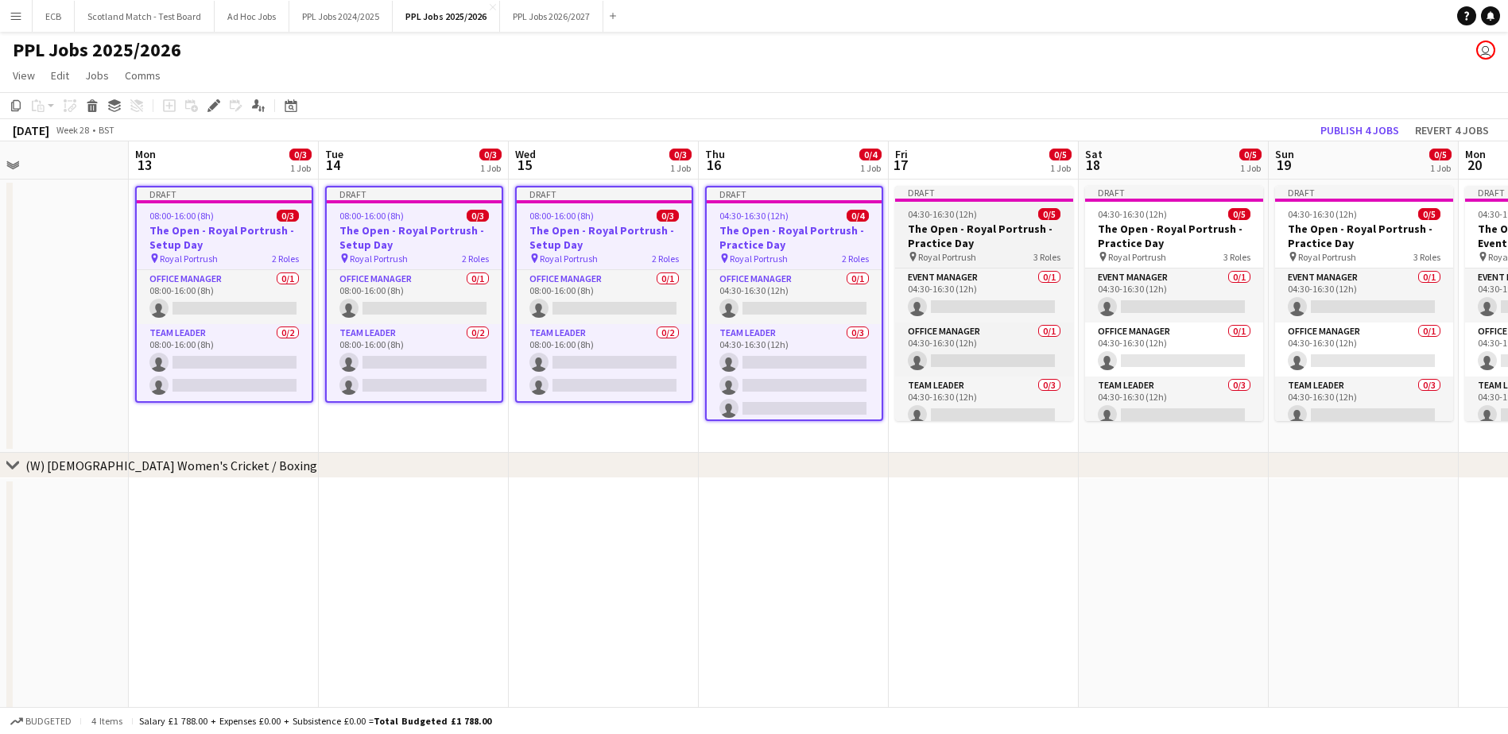
click at [954, 219] on span "04:30-16:30 (12h)" at bounding box center [942, 214] width 69 height 12
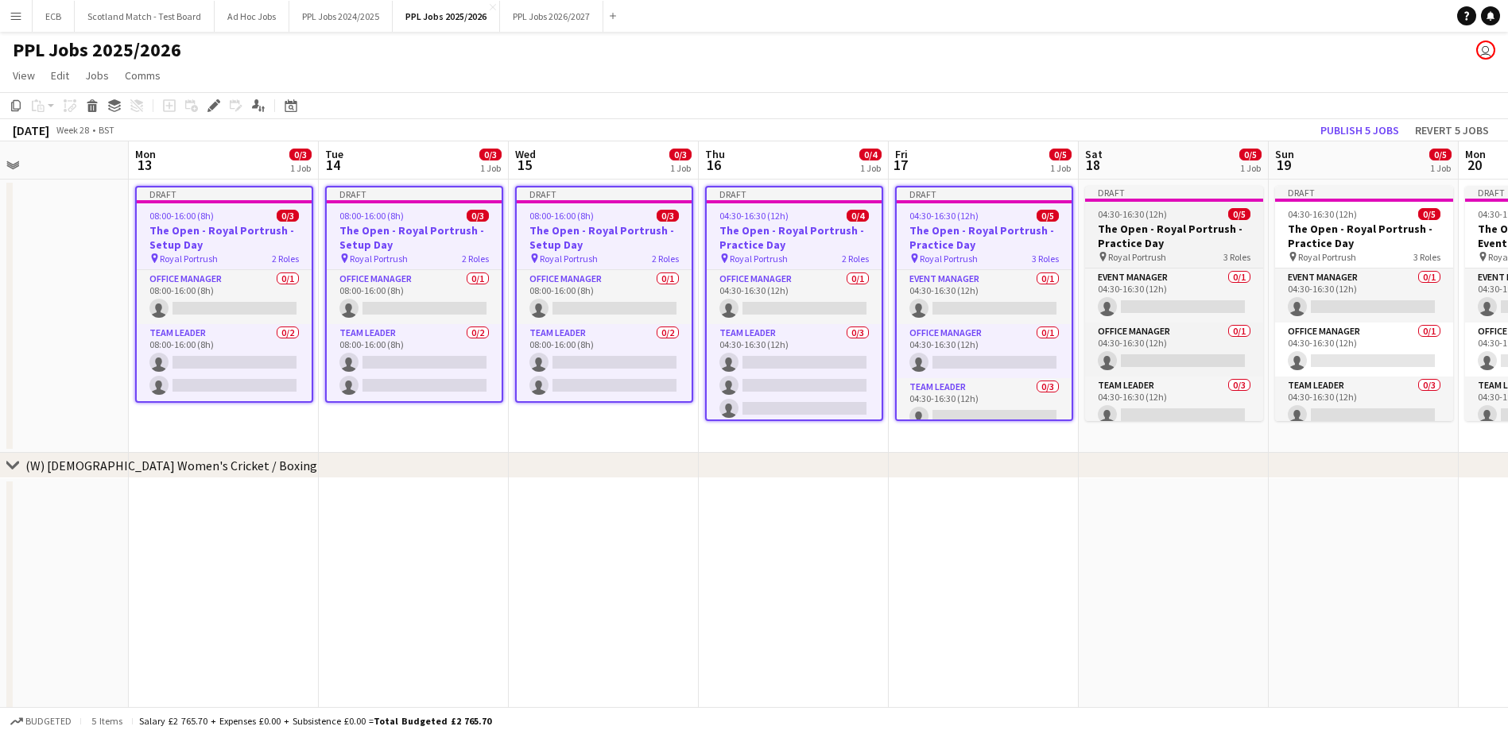
click at [1137, 211] on span "04:30-16:30 (12h)" at bounding box center [1132, 214] width 69 height 12
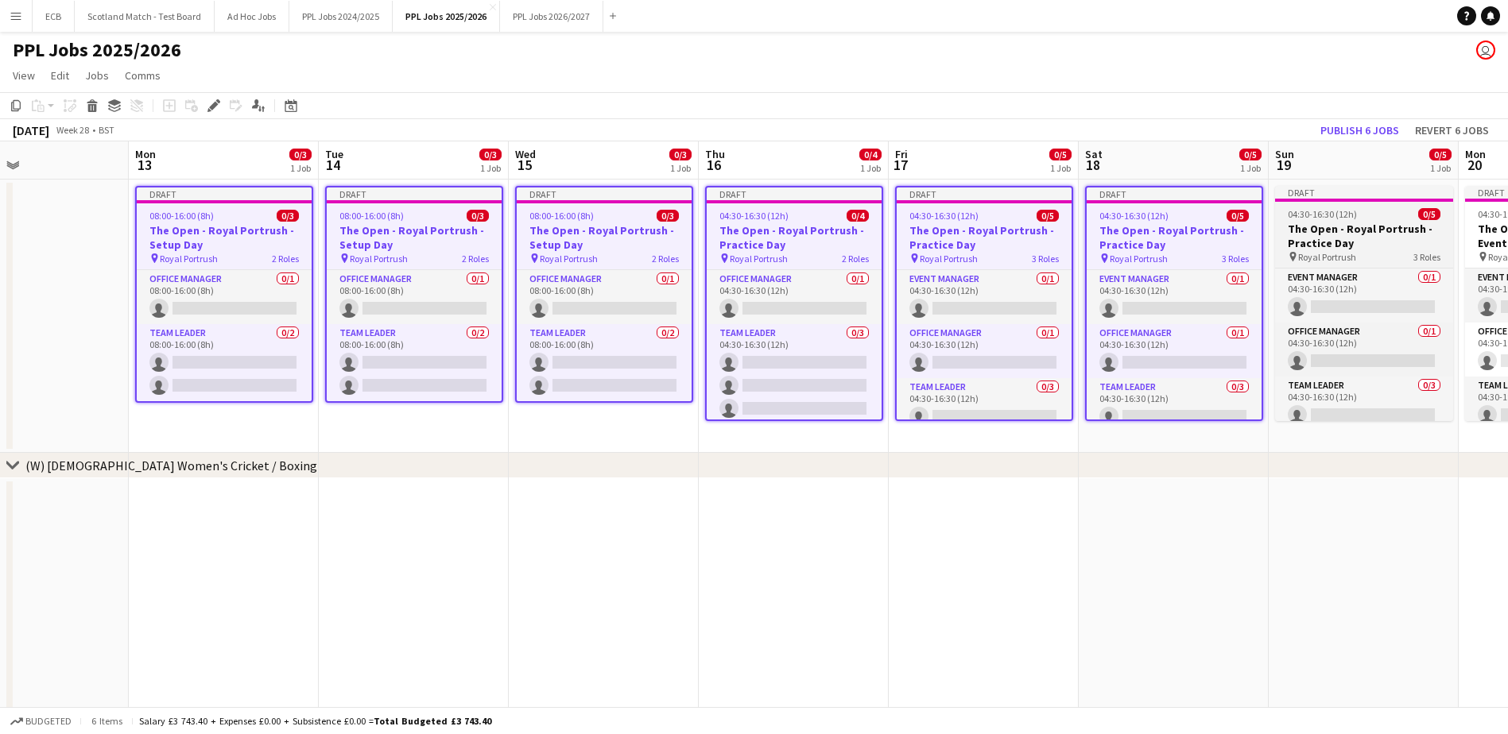
click at [1366, 238] on h3 "The Open - Royal Portrush - Practice Day" at bounding box center [1364, 236] width 178 height 29
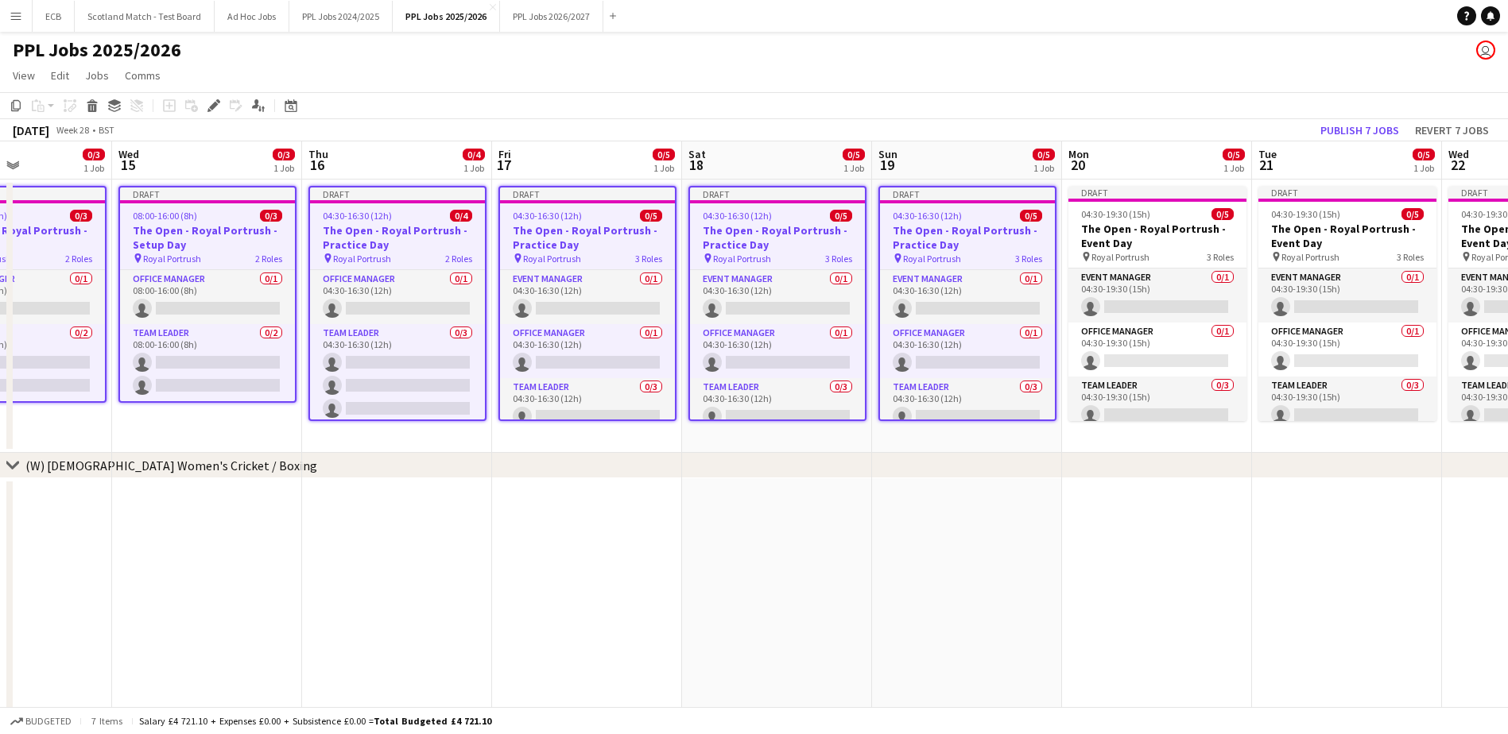
scroll to position [0, 572]
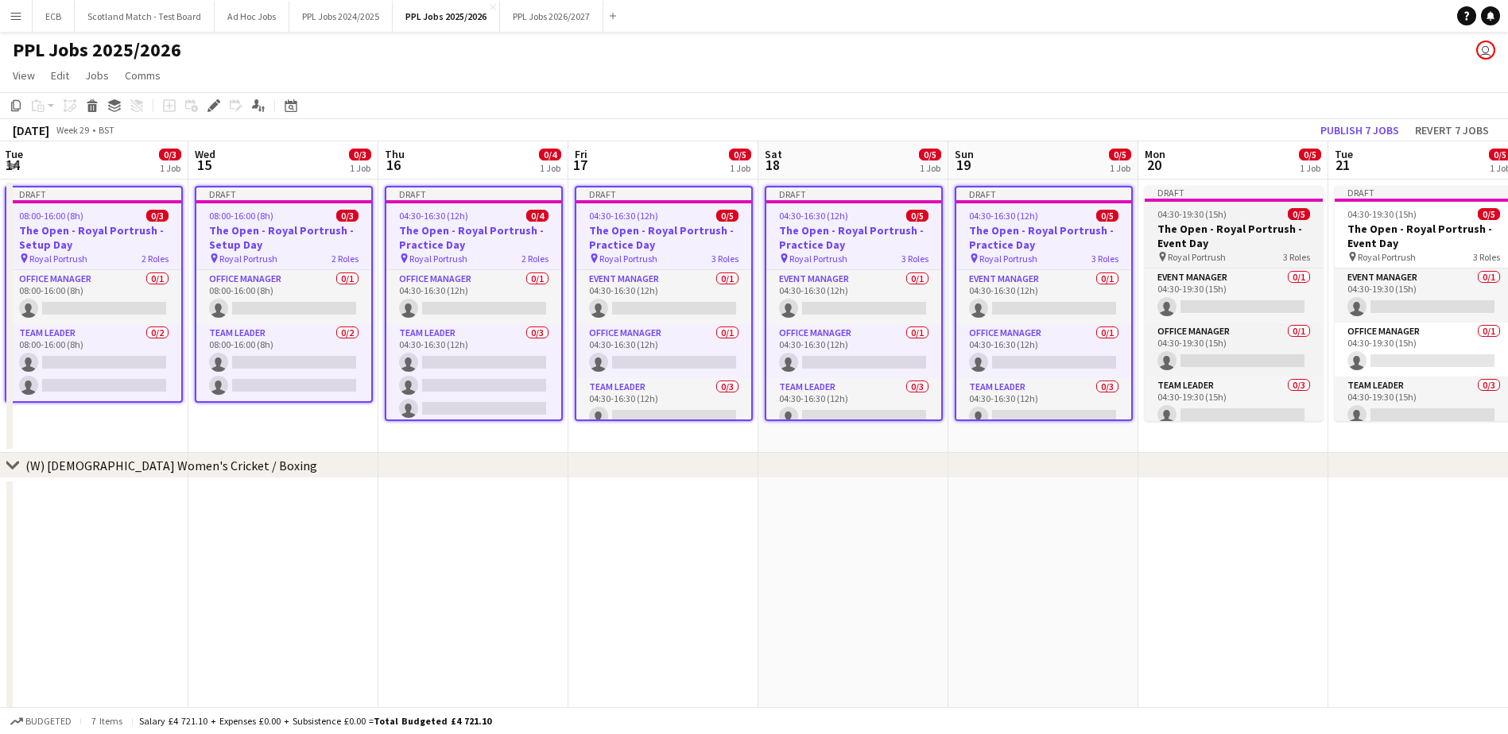
click at [1223, 231] on h3 "The Open - Royal Portrush - Event Day" at bounding box center [1234, 236] width 178 height 29
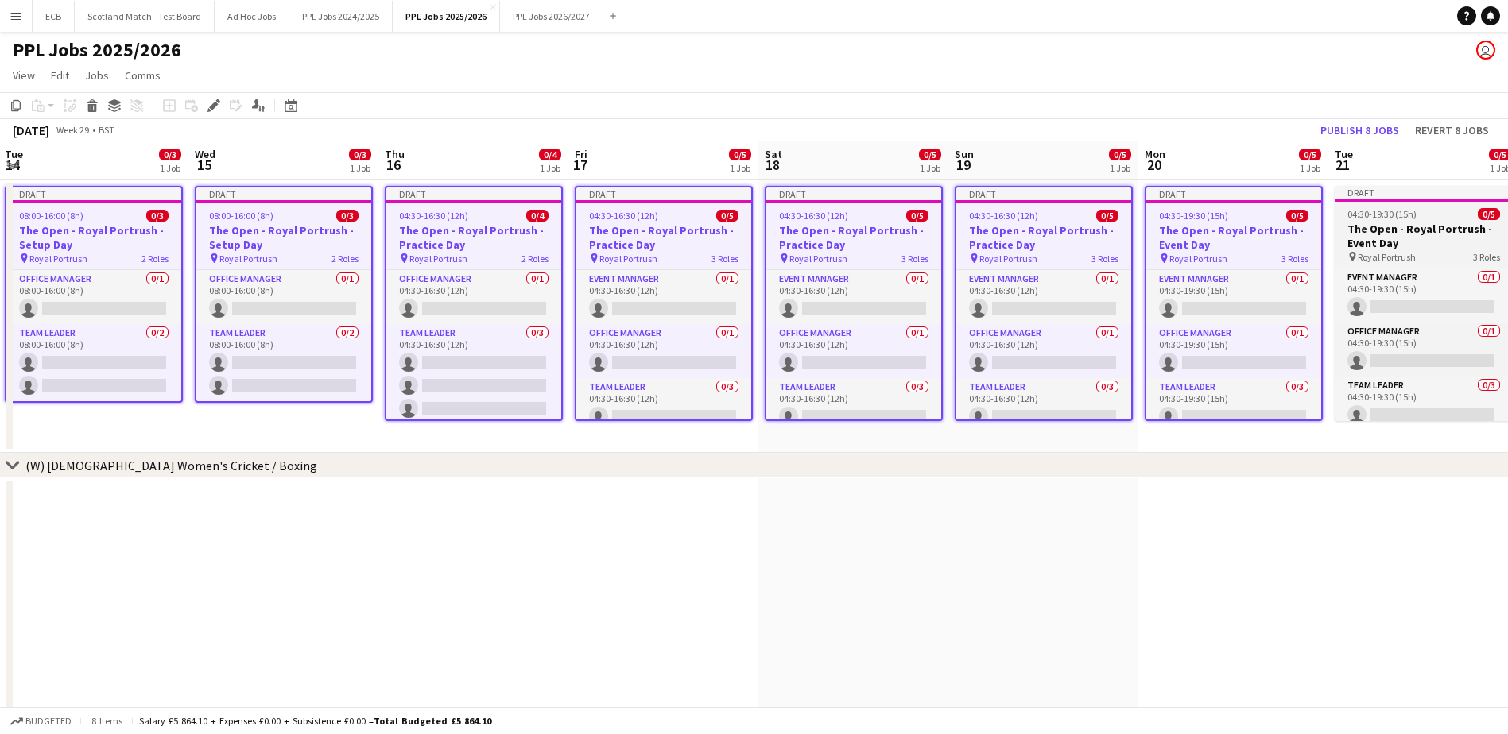
click at [1395, 223] on h3 "The Open - Royal Portrush - Event Day" at bounding box center [1424, 236] width 178 height 29
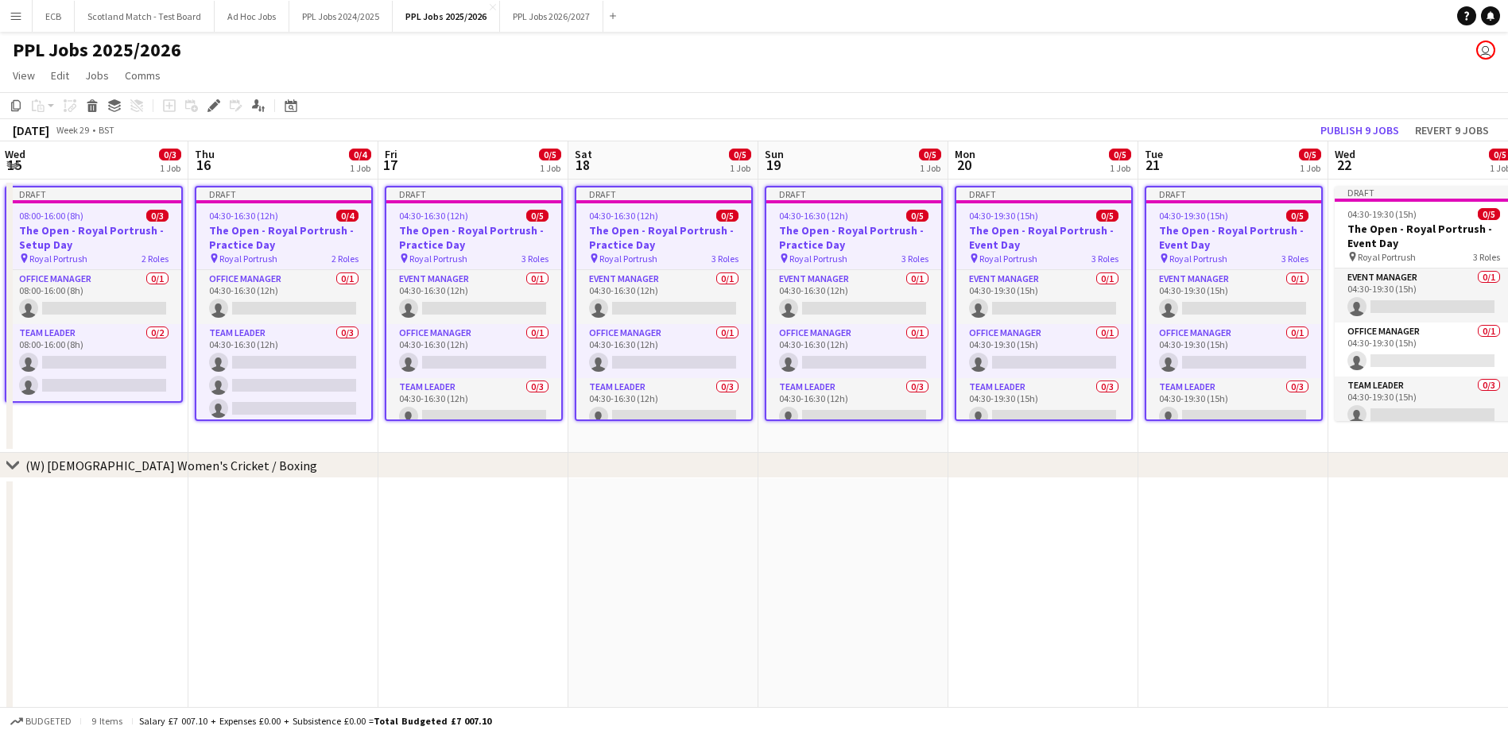
scroll to position [0, 561]
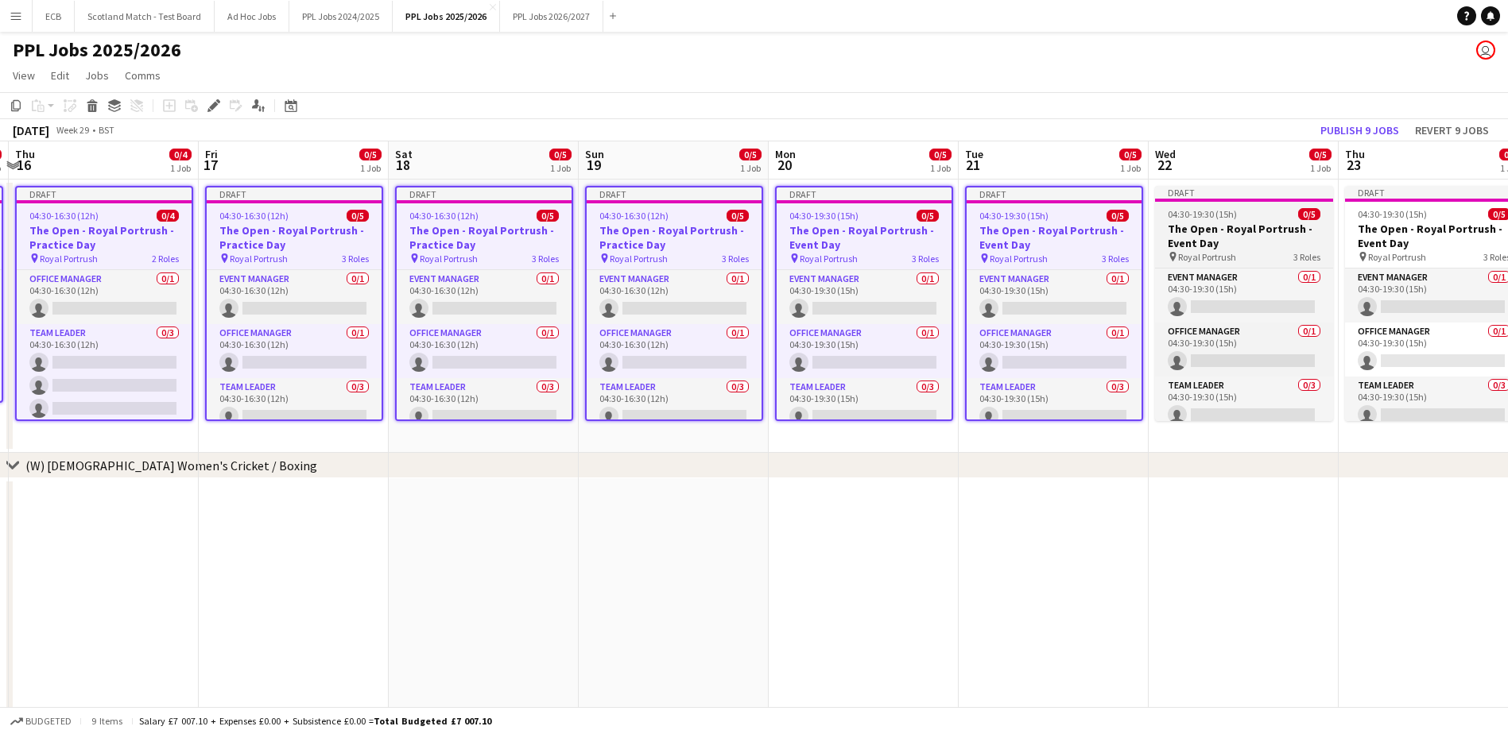
click at [1240, 223] on h3 "The Open - Royal Portrush - Event Day" at bounding box center [1244, 236] width 178 height 29
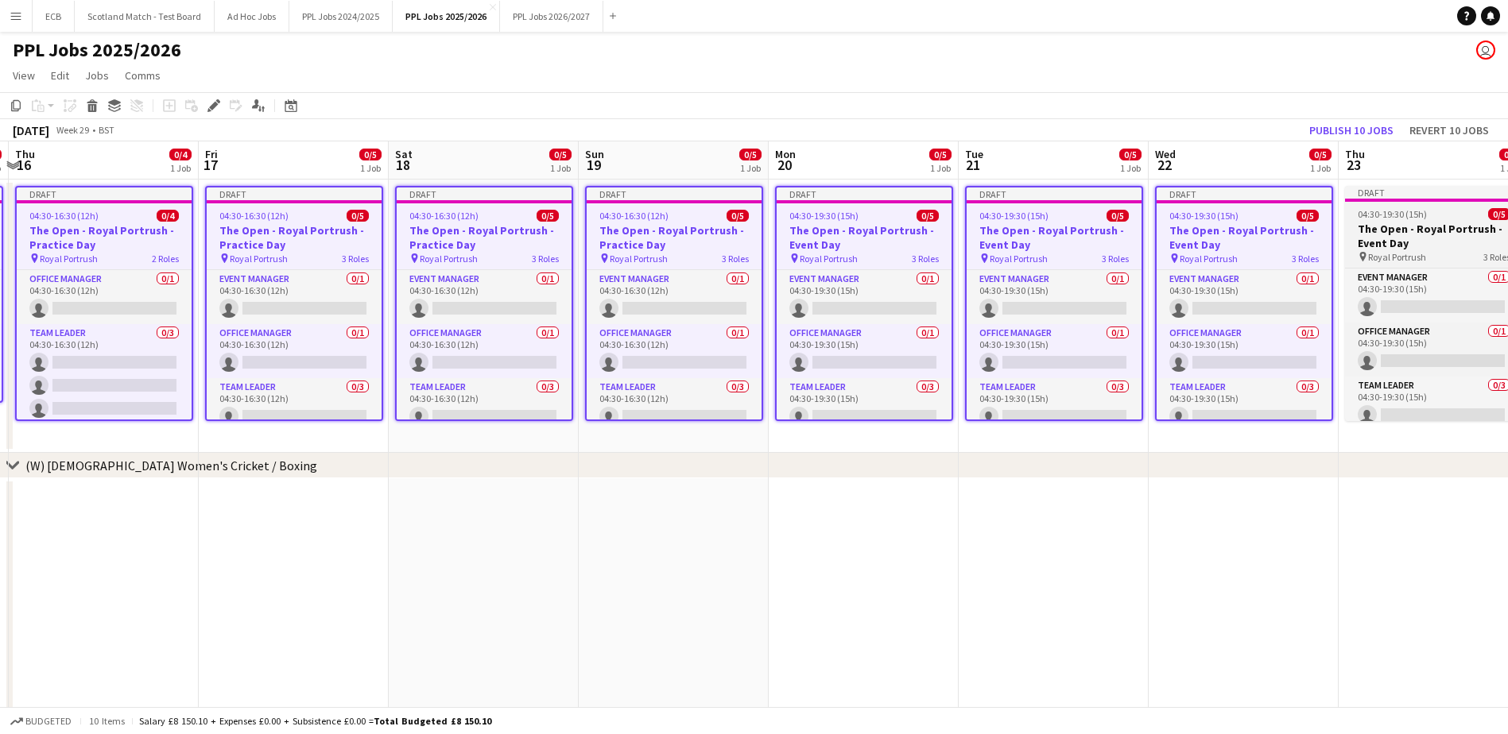
click at [1450, 214] on div "04:30-19:30 (15h) 0/5" at bounding box center [1434, 214] width 178 height 12
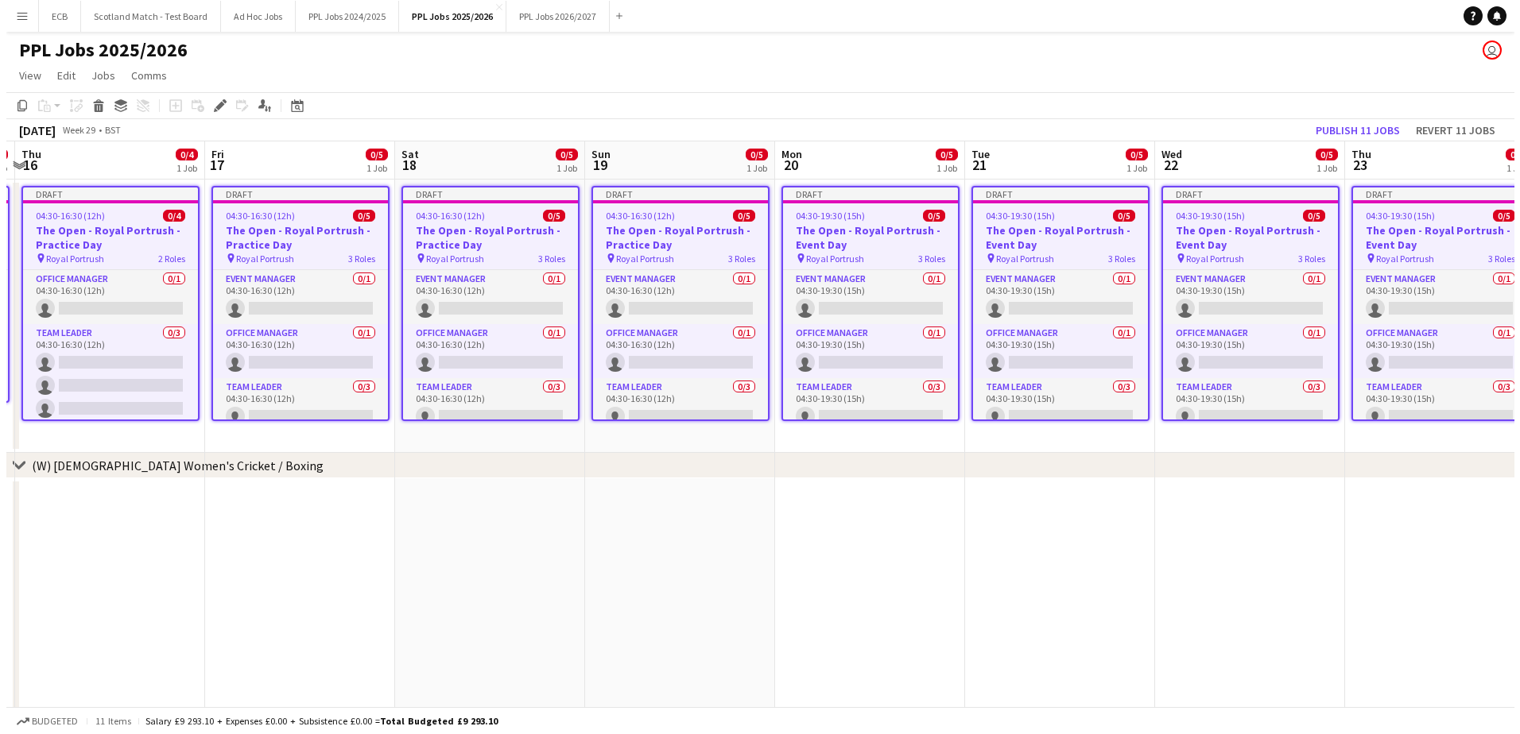
scroll to position [0, 529]
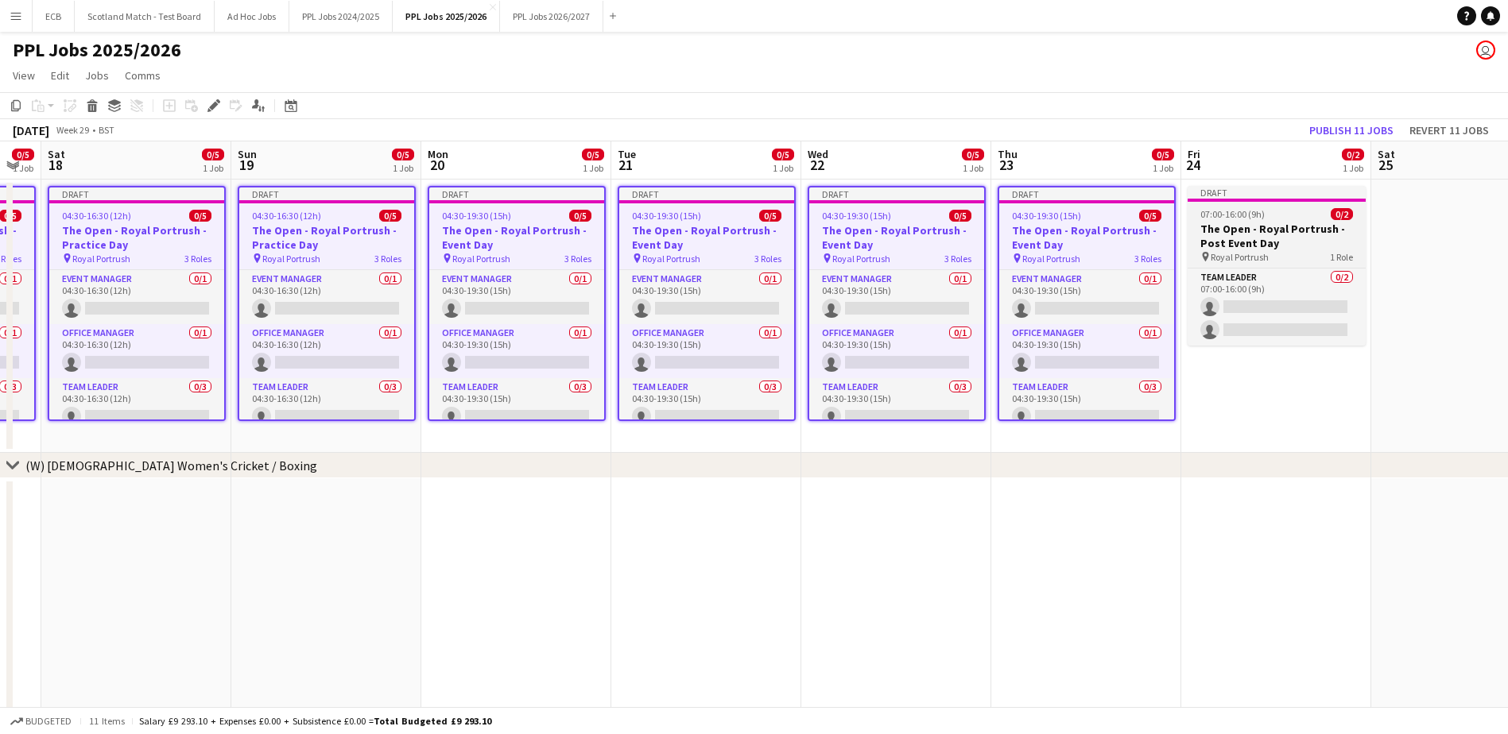
click at [1250, 234] on h3 "The Open - Royal Portrush - Post Event Day" at bounding box center [1277, 236] width 178 height 29
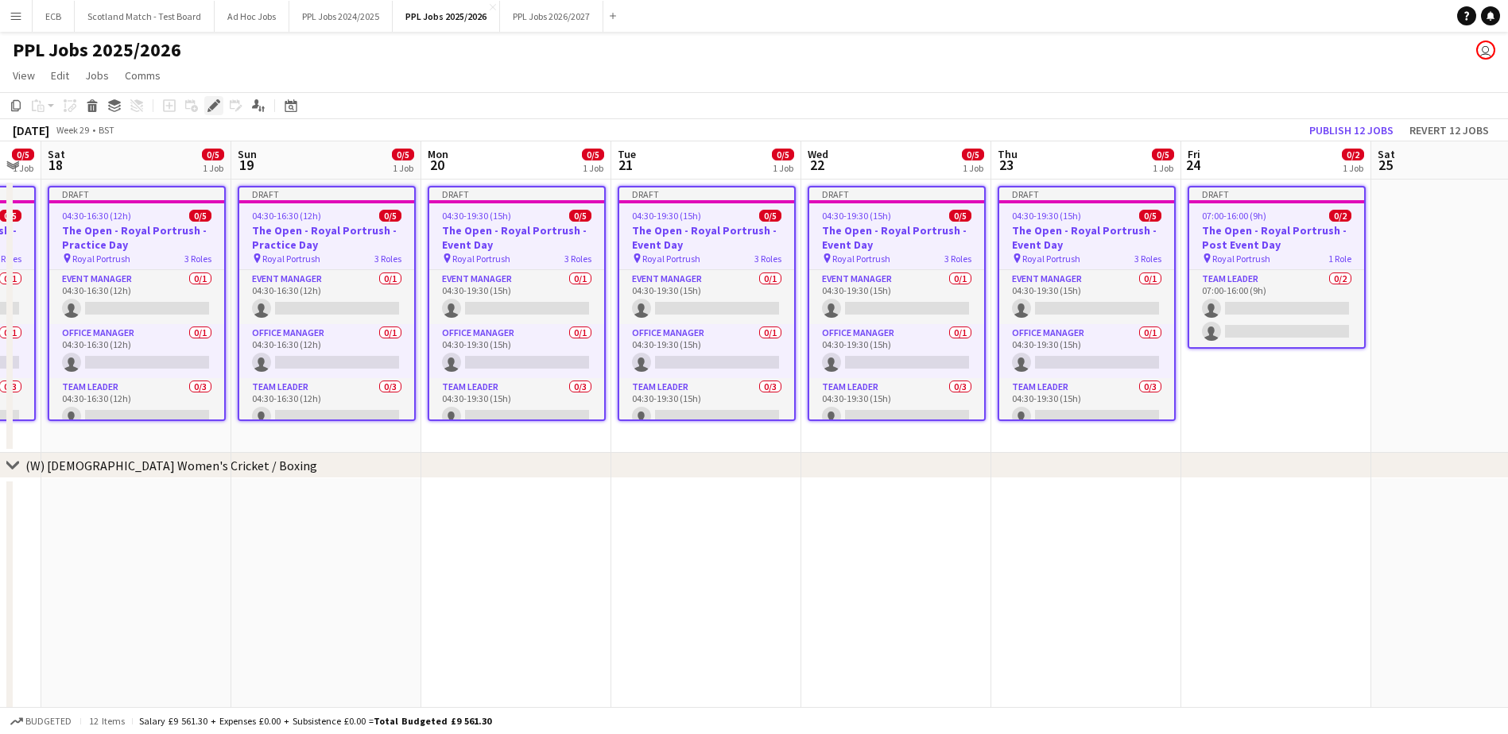
click at [215, 110] on icon "Edit" at bounding box center [213, 105] width 13 height 13
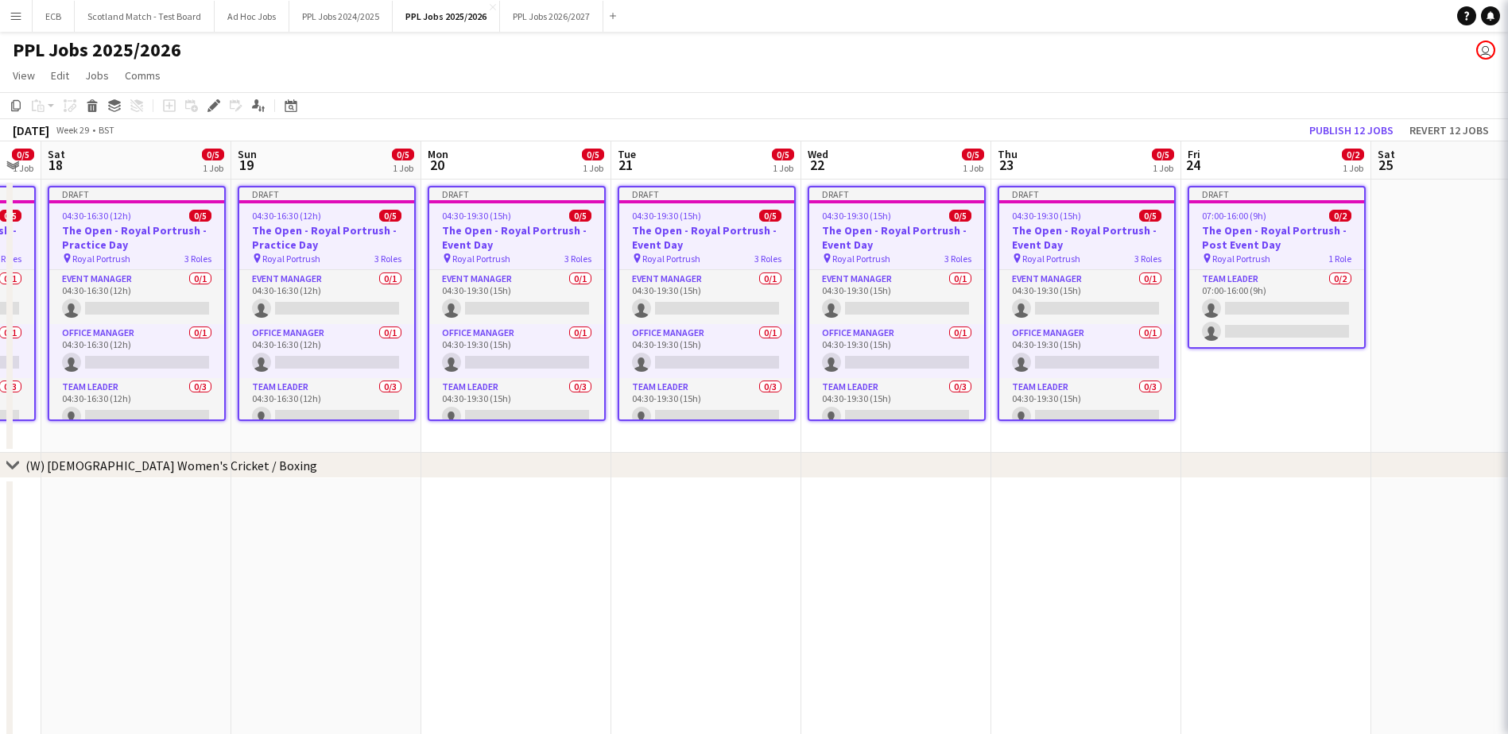
type input "*******"
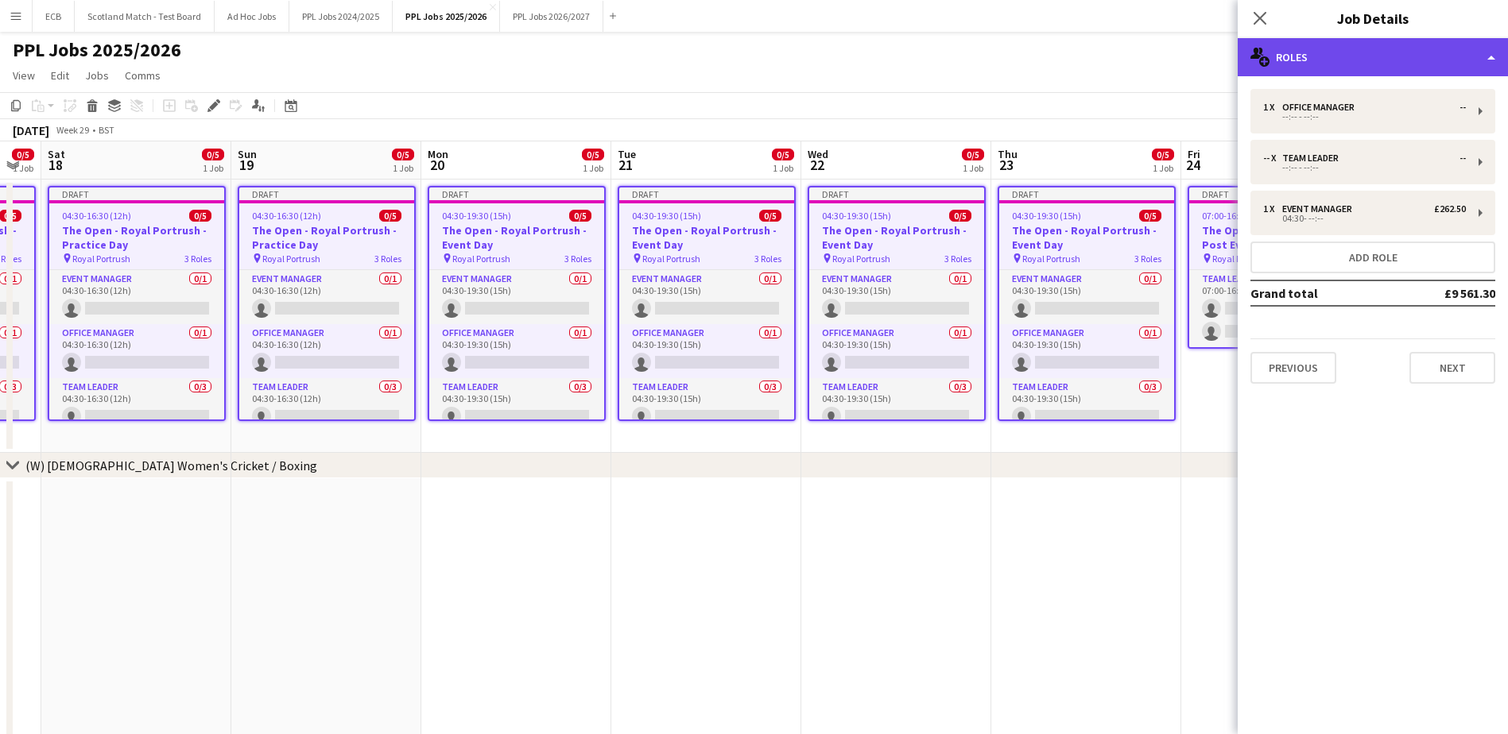
click at [1357, 51] on div "multiple-users-add Roles" at bounding box center [1373, 57] width 270 height 38
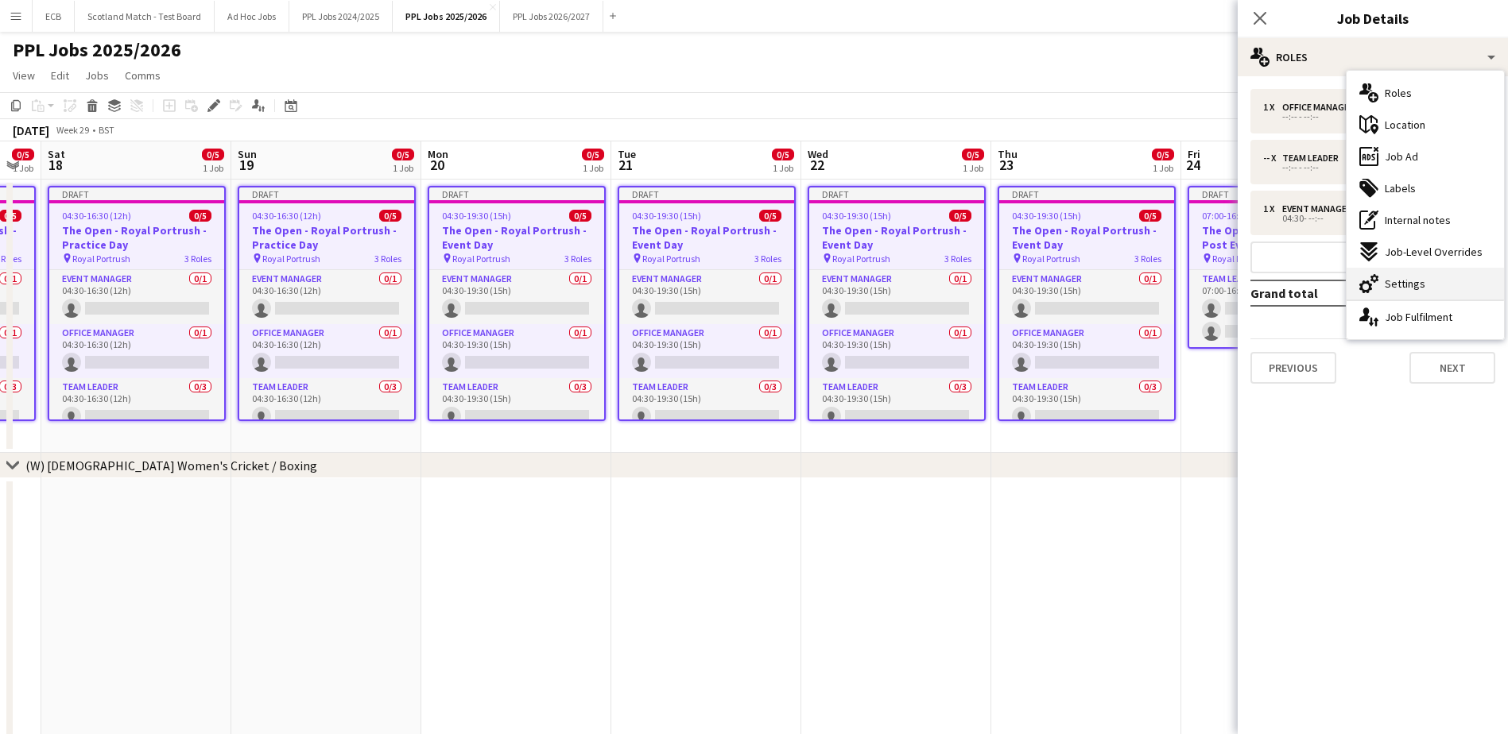
click at [1416, 280] on span "Settings" at bounding box center [1405, 284] width 41 height 14
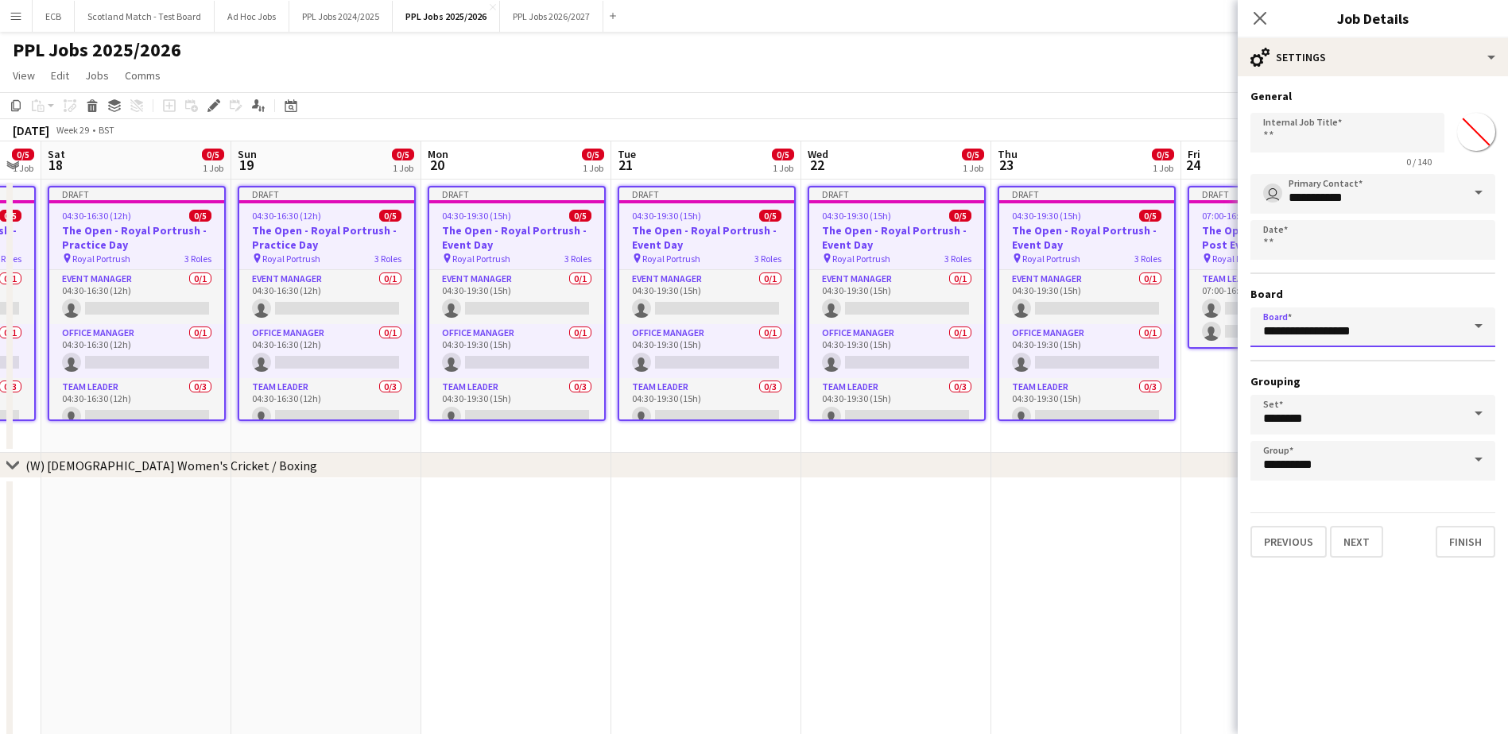
click at [1424, 331] on input "**********" at bounding box center [1372, 328] width 245 height 40
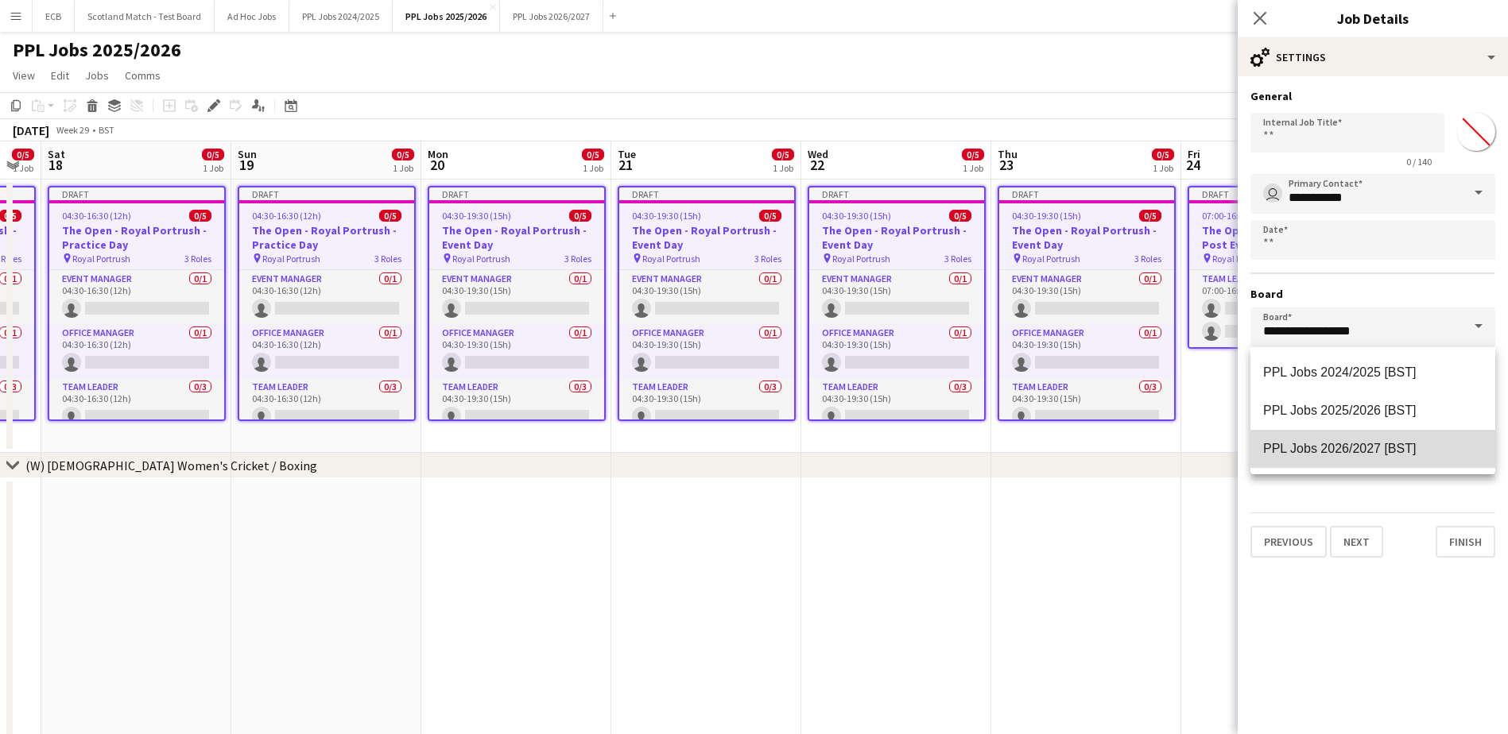
click at [1413, 449] on span "PPL Jobs 2026/2027 [BST]" at bounding box center [1339, 449] width 153 height 14
type input "**********"
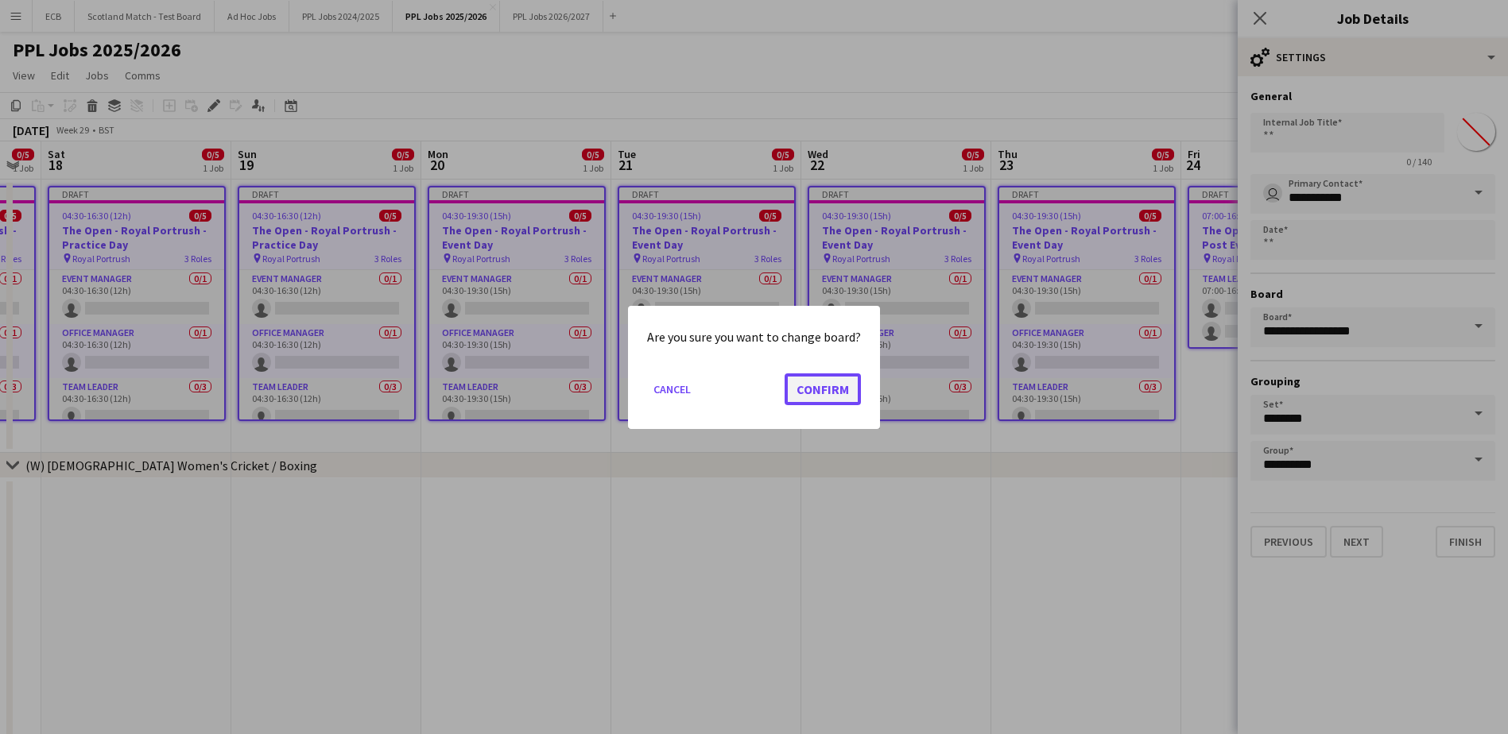
click at [820, 389] on button "Confirm" at bounding box center [823, 389] width 76 height 32
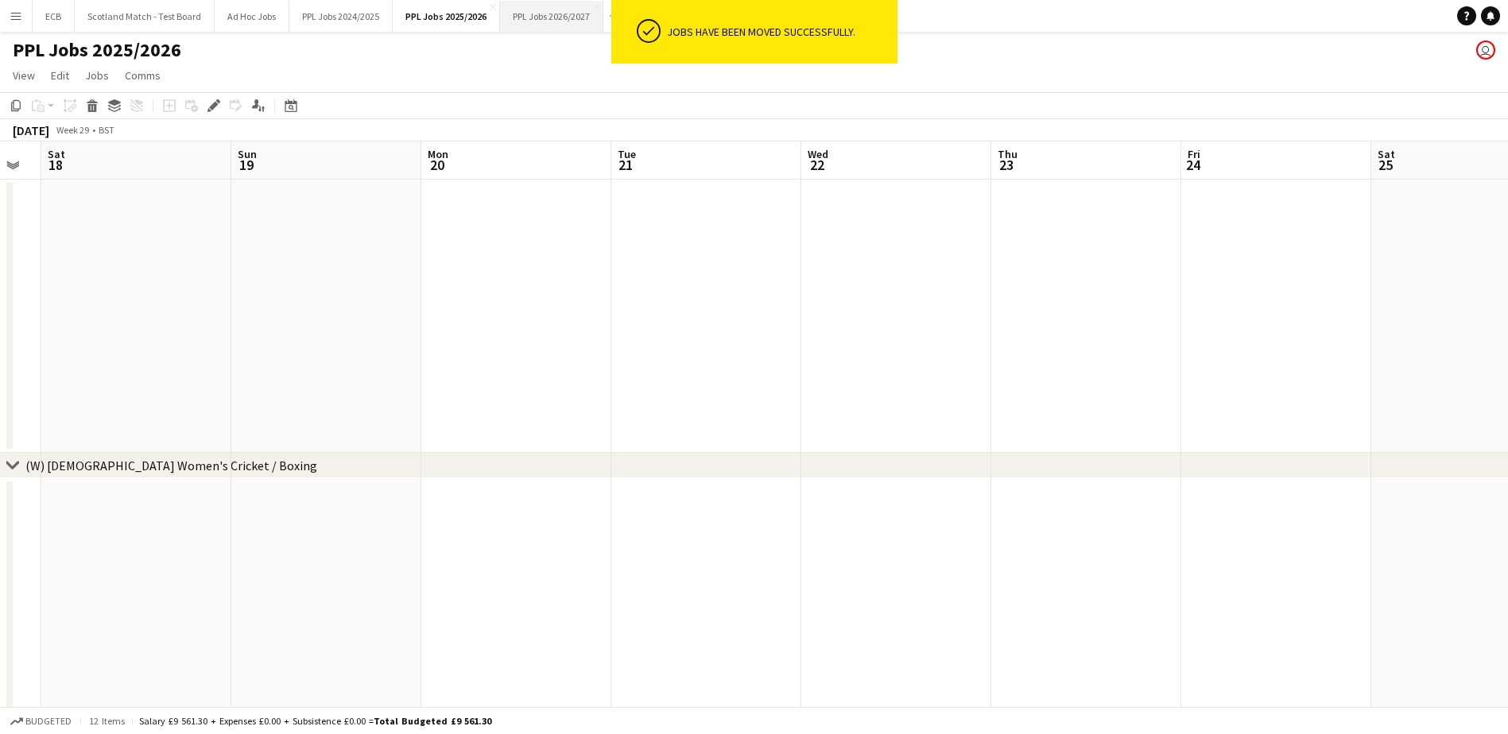
click at [560, 21] on button "PPL Jobs 2026/2027 Close" at bounding box center [551, 16] width 103 height 31
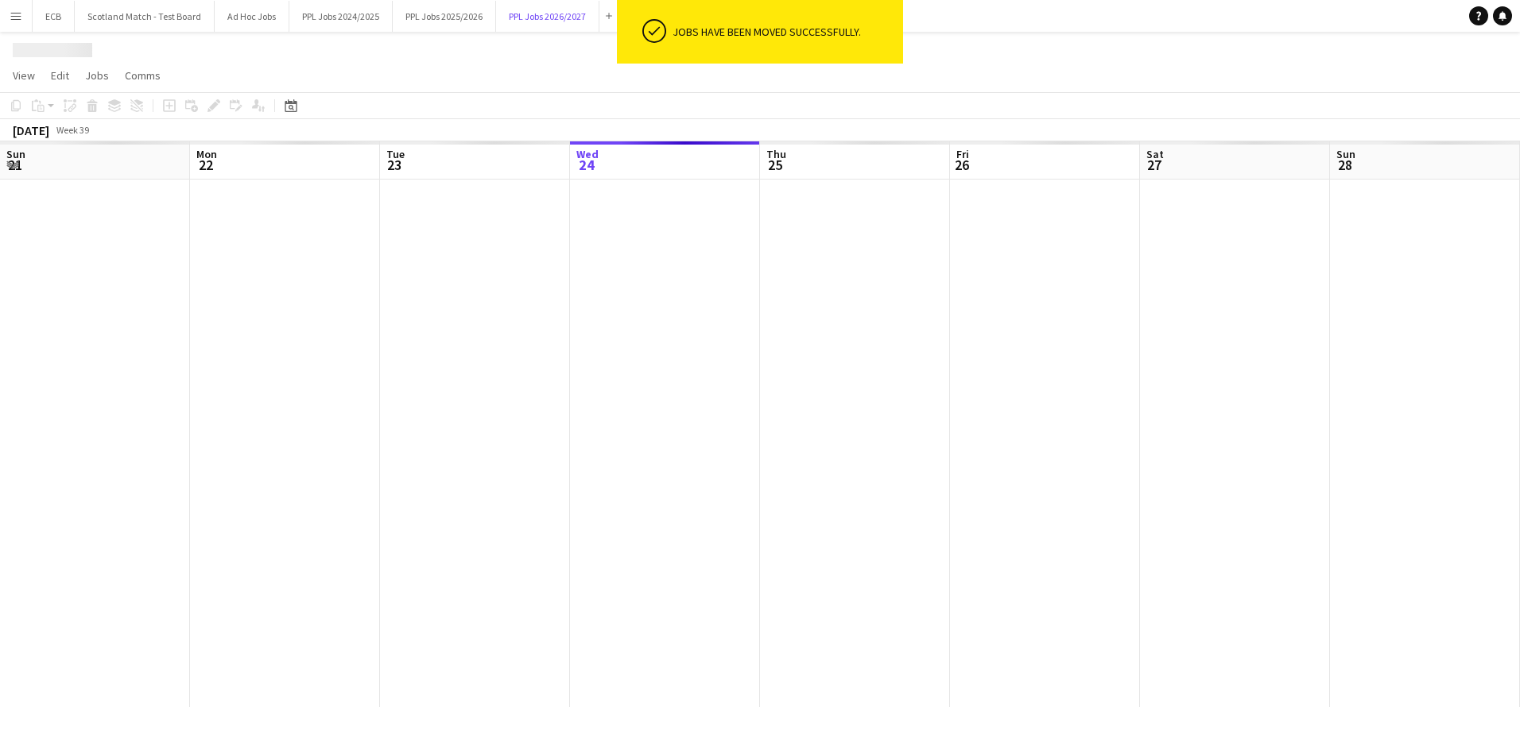
scroll to position [0, 380]
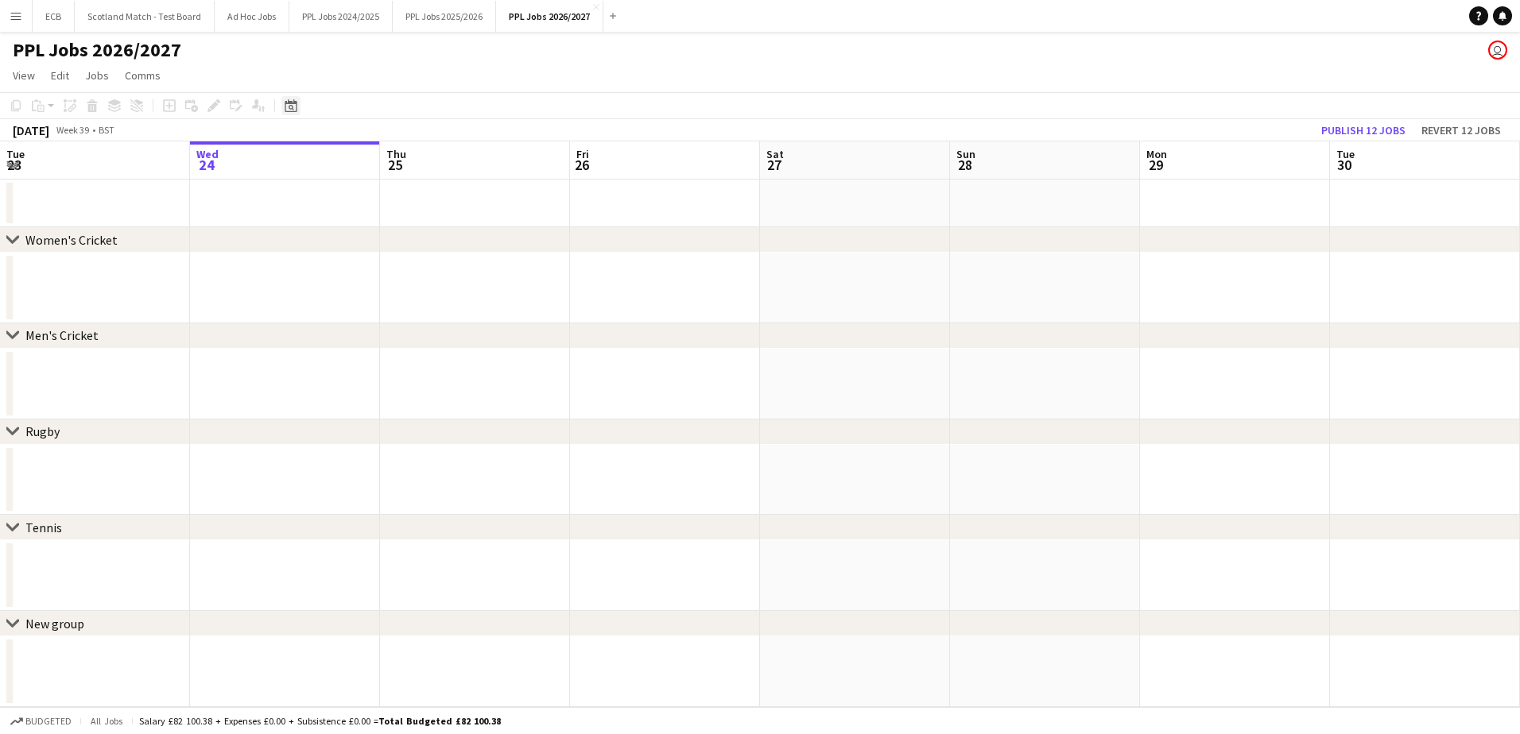
click at [287, 104] on icon at bounding box center [291, 105] width 12 height 13
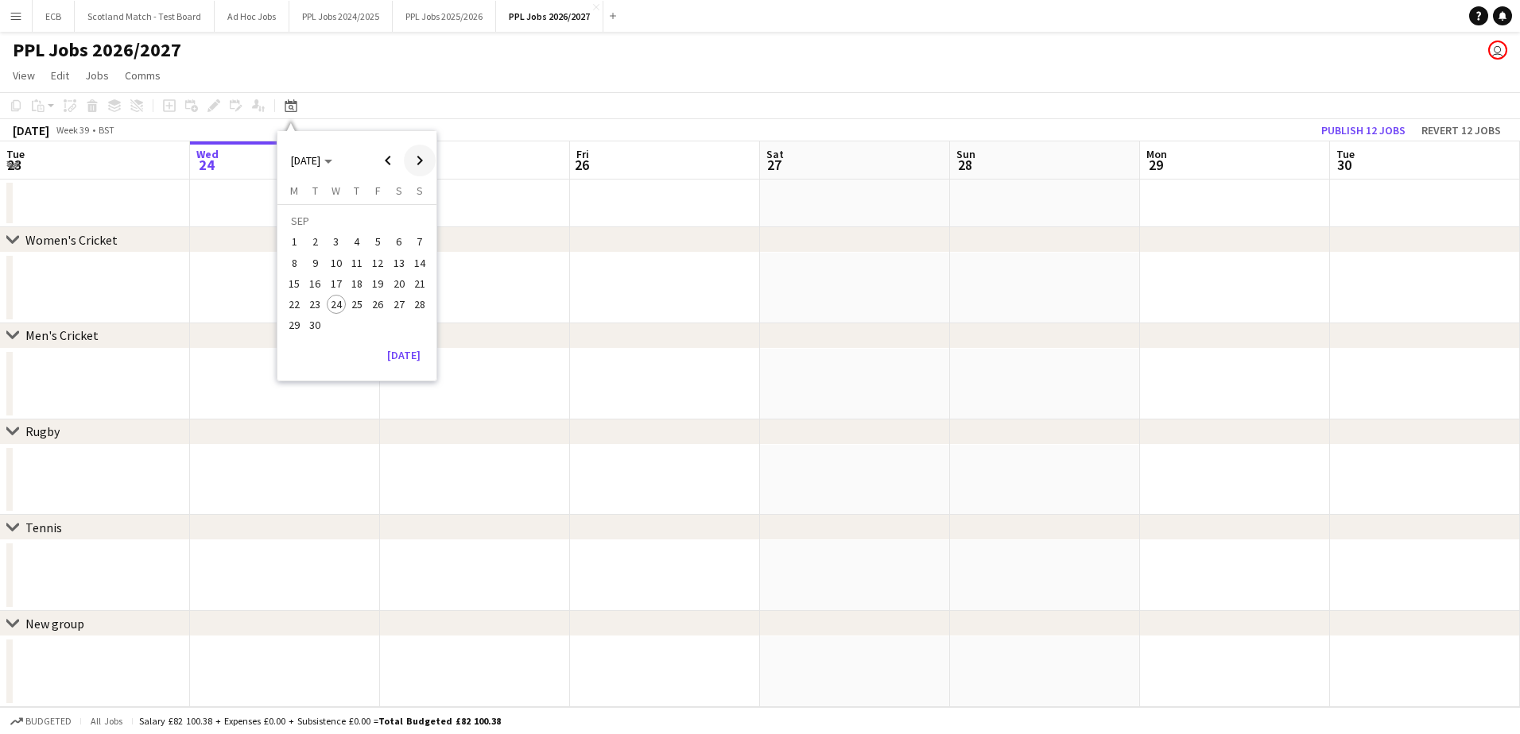
click at [415, 157] on span "Next month" at bounding box center [420, 161] width 32 height 32
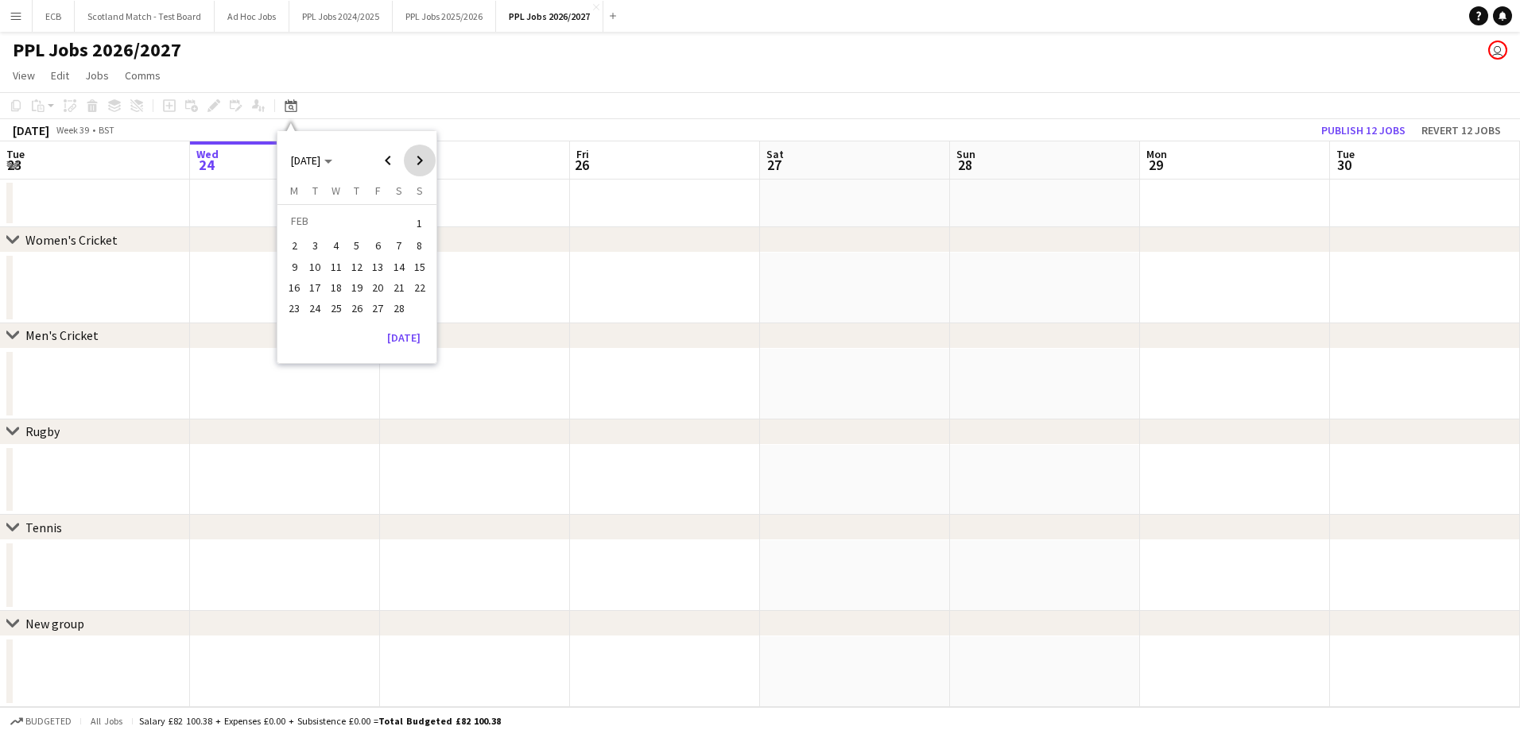
click at [415, 157] on span "Next month" at bounding box center [420, 161] width 32 height 32
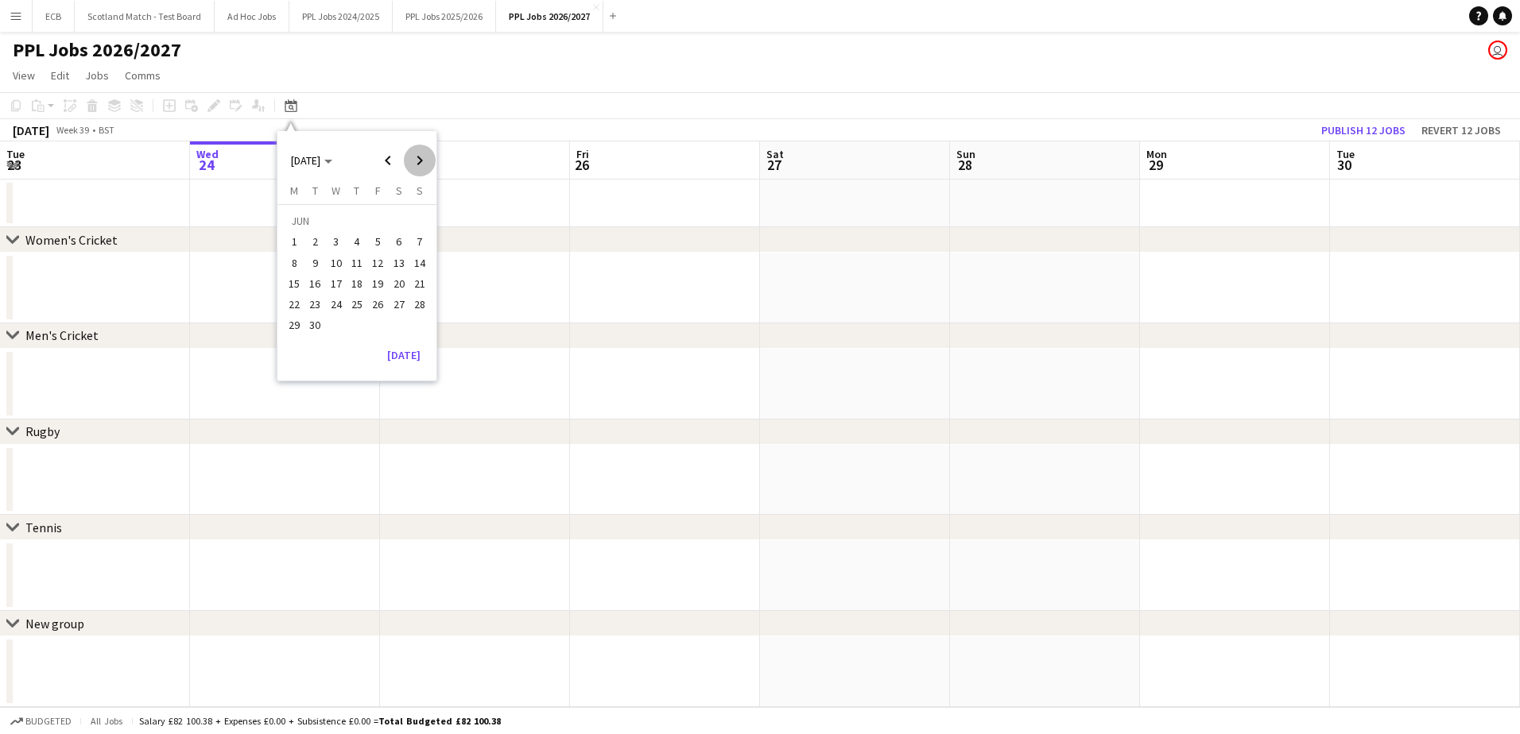
click at [415, 157] on span "Next month" at bounding box center [420, 161] width 32 height 32
click at [393, 161] on span "Previous month" at bounding box center [388, 161] width 32 height 32
click at [331, 246] on span "1" at bounding box center [336, 242] width 19 height 19
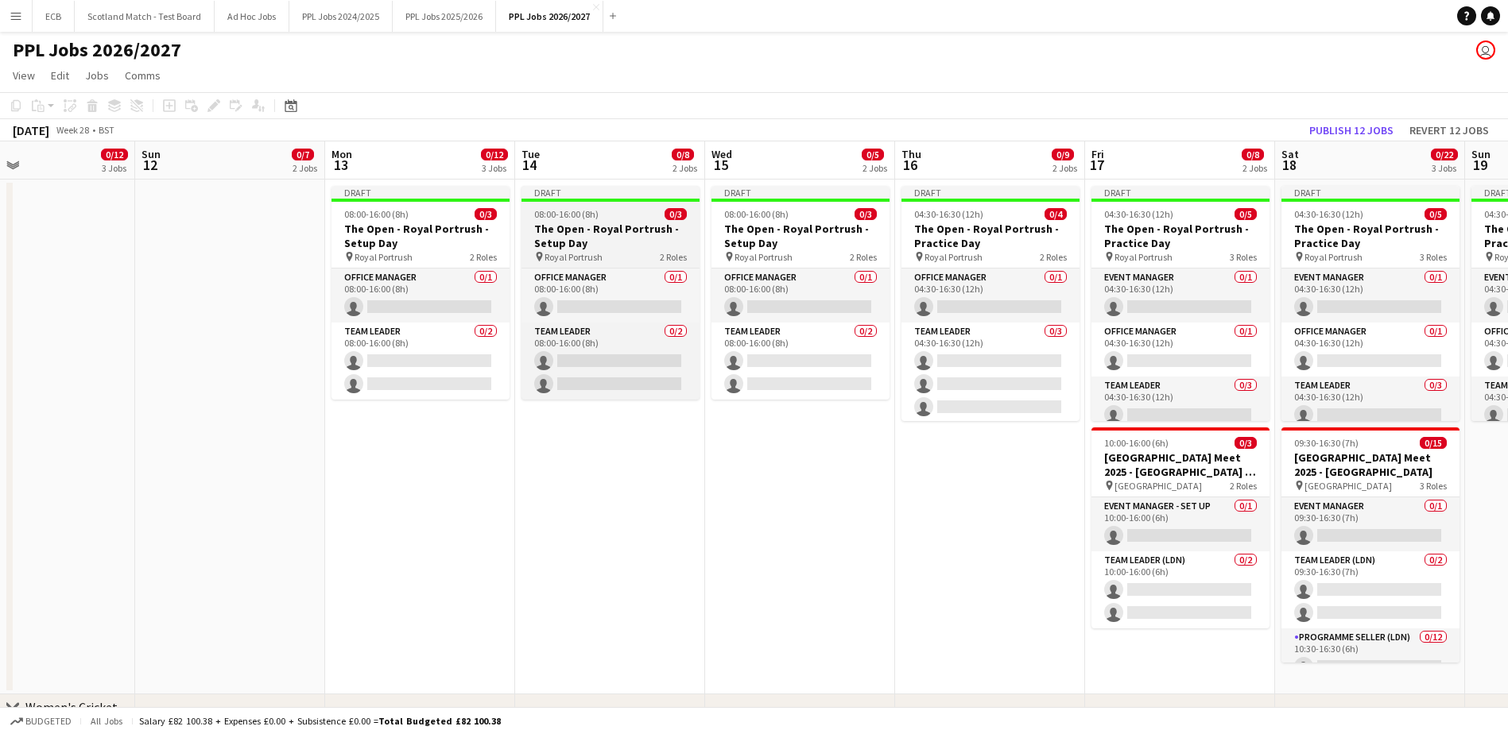
scroll to position [0, 434]
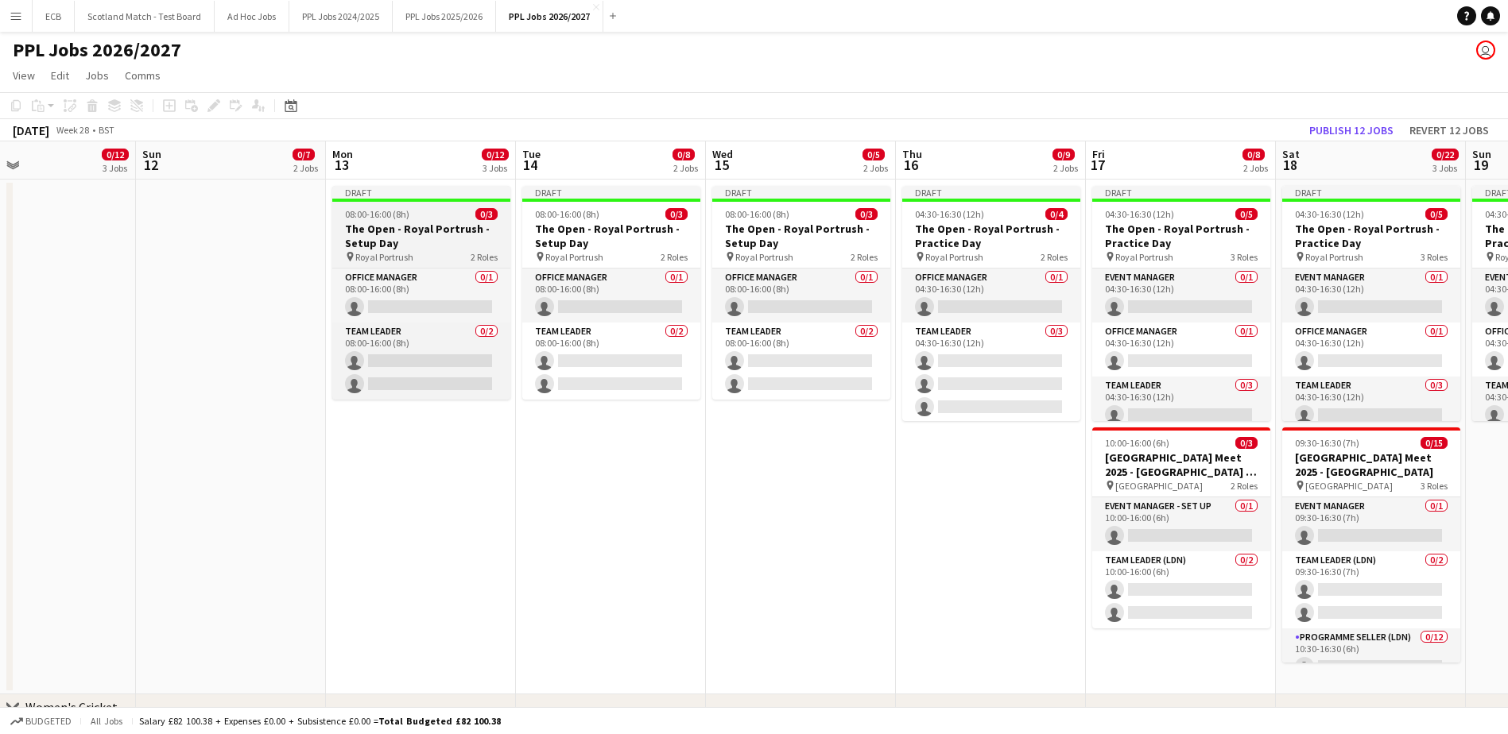
click at [393, 229] on h3 "The Open - Royal Portrush - Setup Day" at bounding box center [421, 236] width 178 height 29
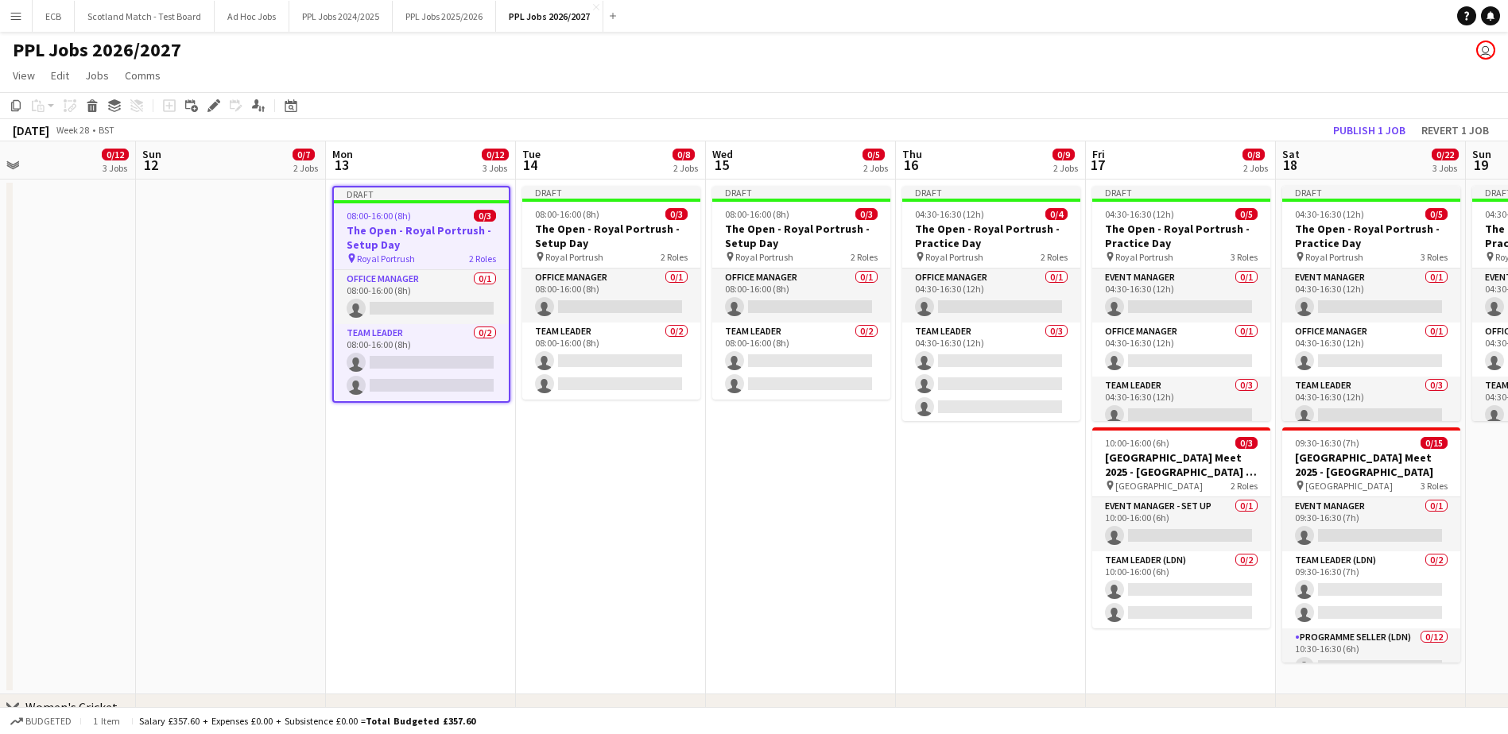
click at [393, 229] on h3 "The Open - Royal Portrush - Setup Day" at bounding box center [421, 237] width 175 height 29
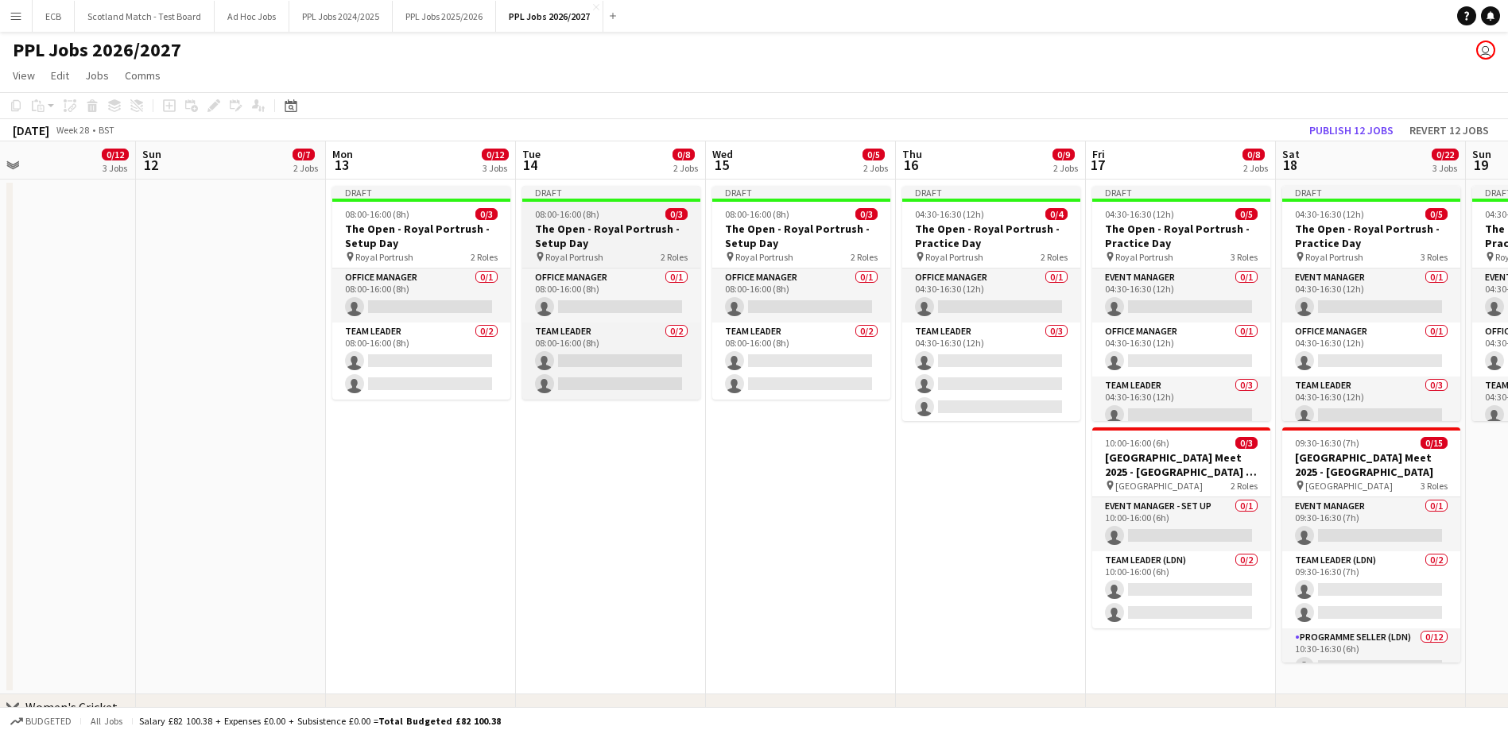
click at [569, 224] on h3 "The Open - Royal Portrush - Setup Day" at bounding box center [611, 236] width 178 height 29
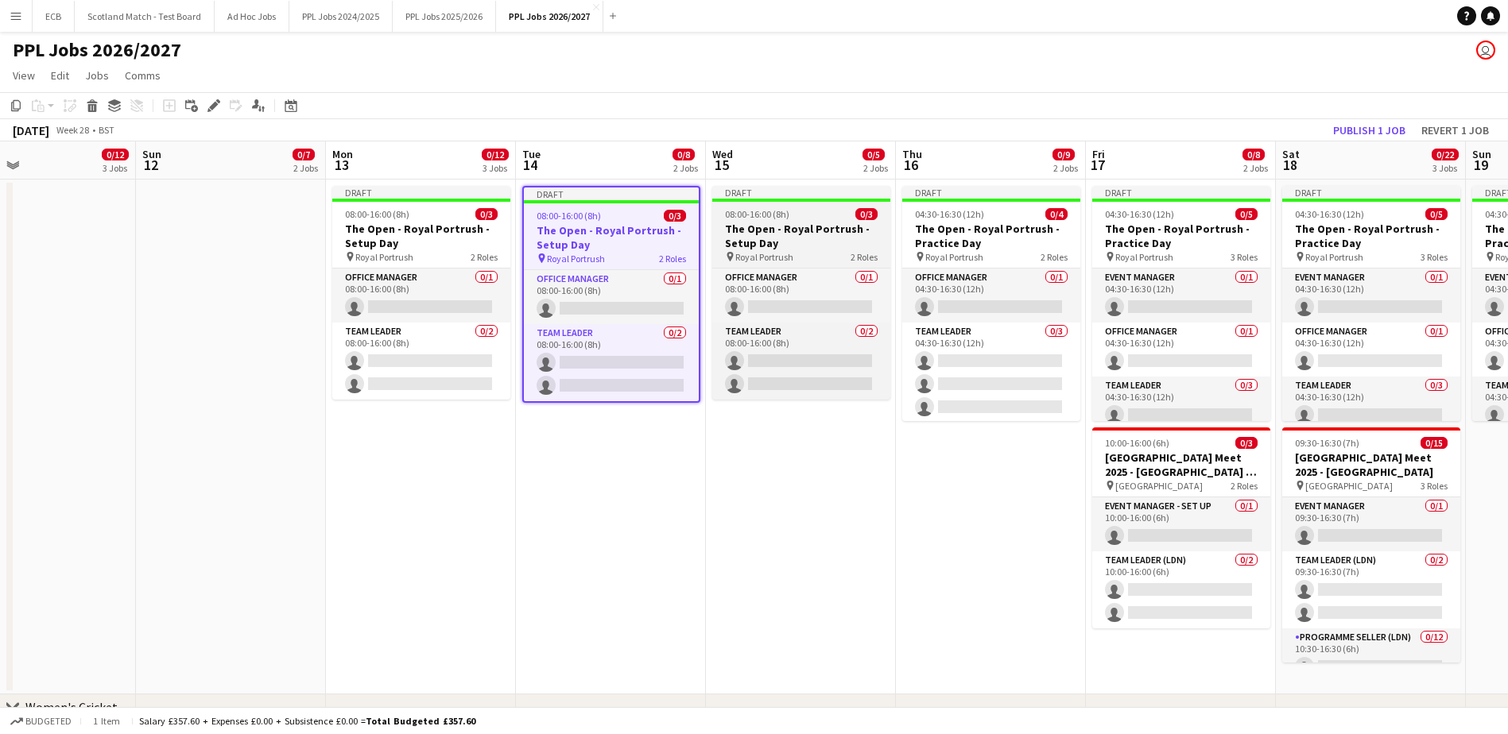
click at [806, 216] on div "08:00-16:00 (8h) 0/3" at bounding box center [801, 214] width 178 height 12
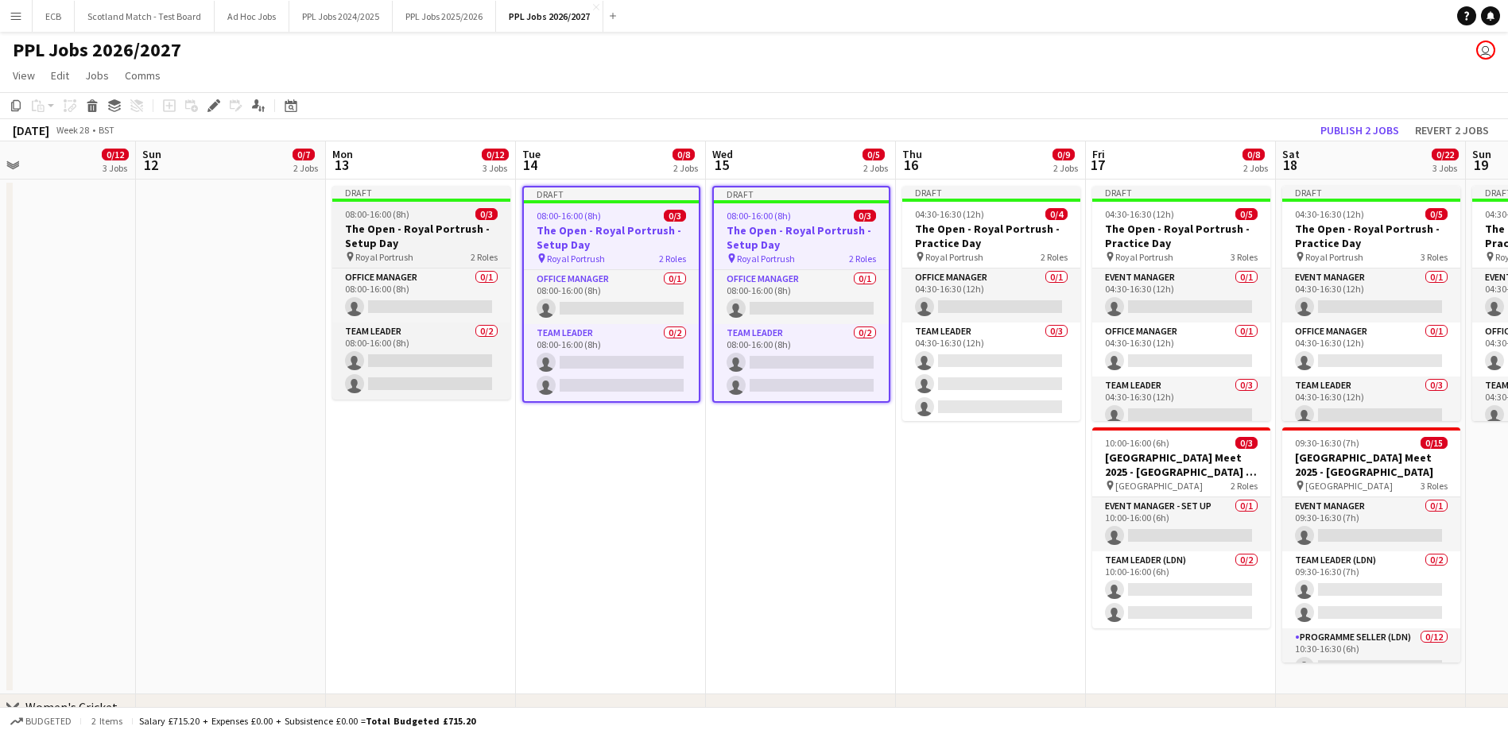
click at [428, 215] on div "08:00-16:00 (8h) 0/3" at bounding box center [421, 214] width 178 height 12
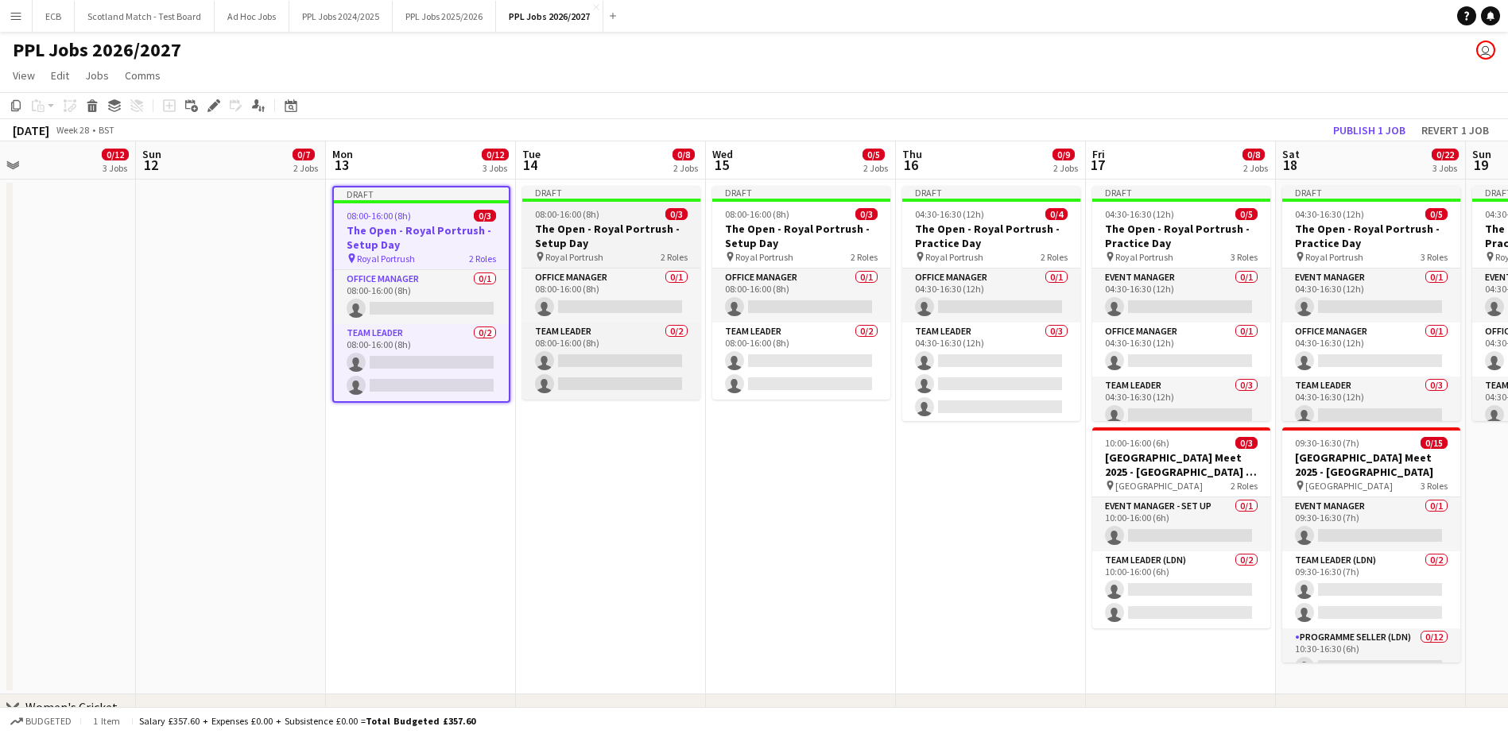
click at [574, 209] on span "08:00-16:00 (8h)" at bounding box center [567, 214] width 64 height 12
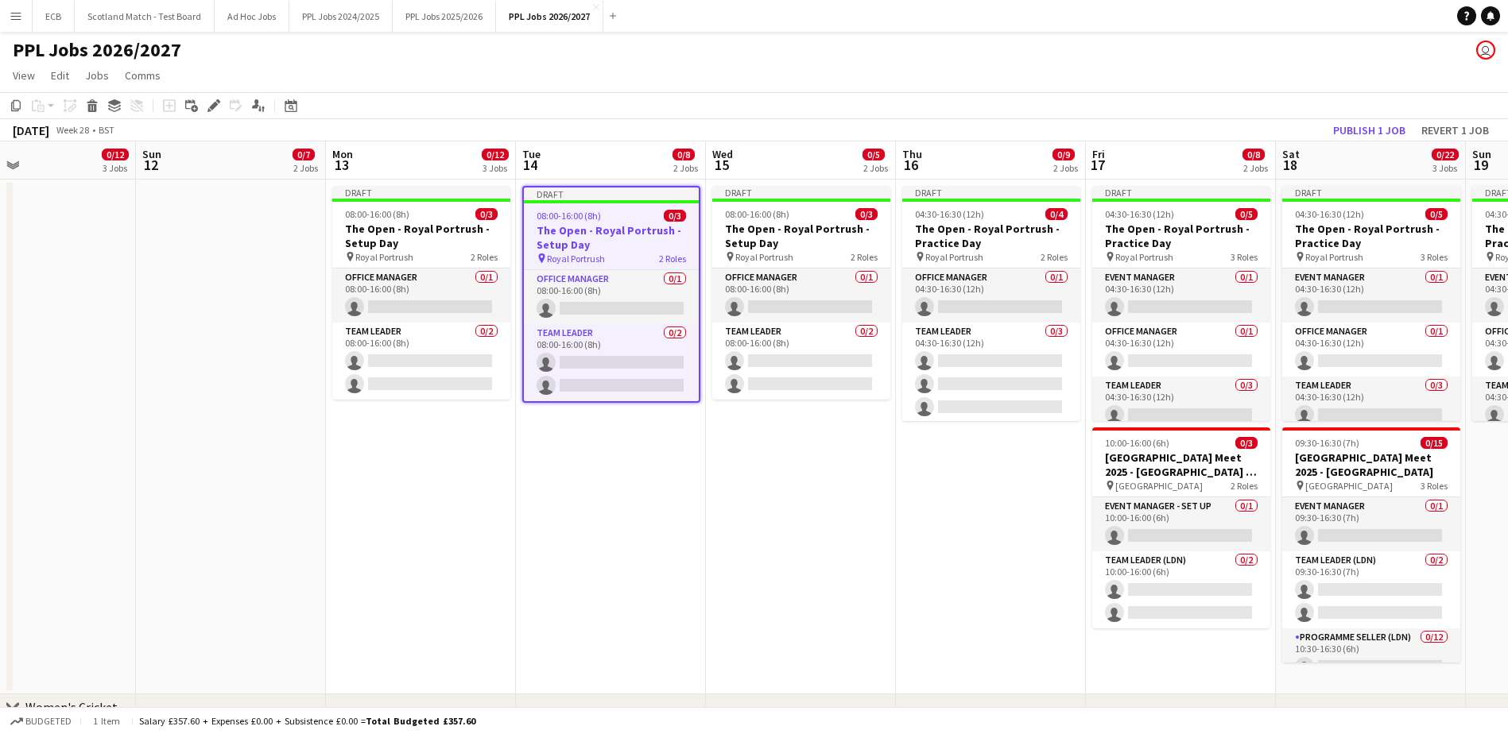
click at [574, 209] on app-job-card "Draft 08:00-16:00 (8h) 0/3 The Open - Royal Portrush - Setup Day pin Royal Port…" at bounding box center [611, 294] width 178 height 217
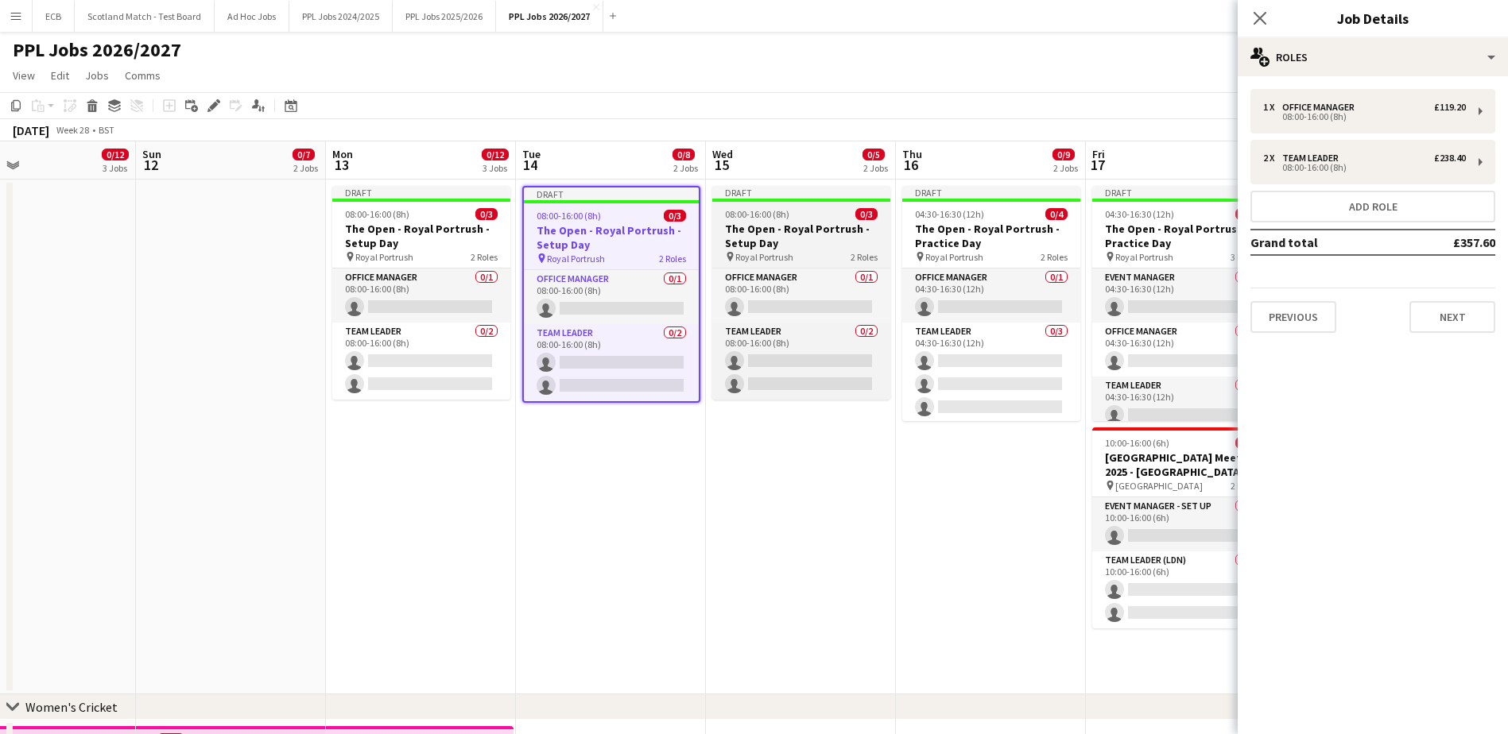
click at [757, 220] on app-job-card "Draft 08:00-16:00 (8h) 0/3 The Open - Royal Portrush - Setup Day pin Royal Port…" at bounding box center [801, 293] width 178 height 214
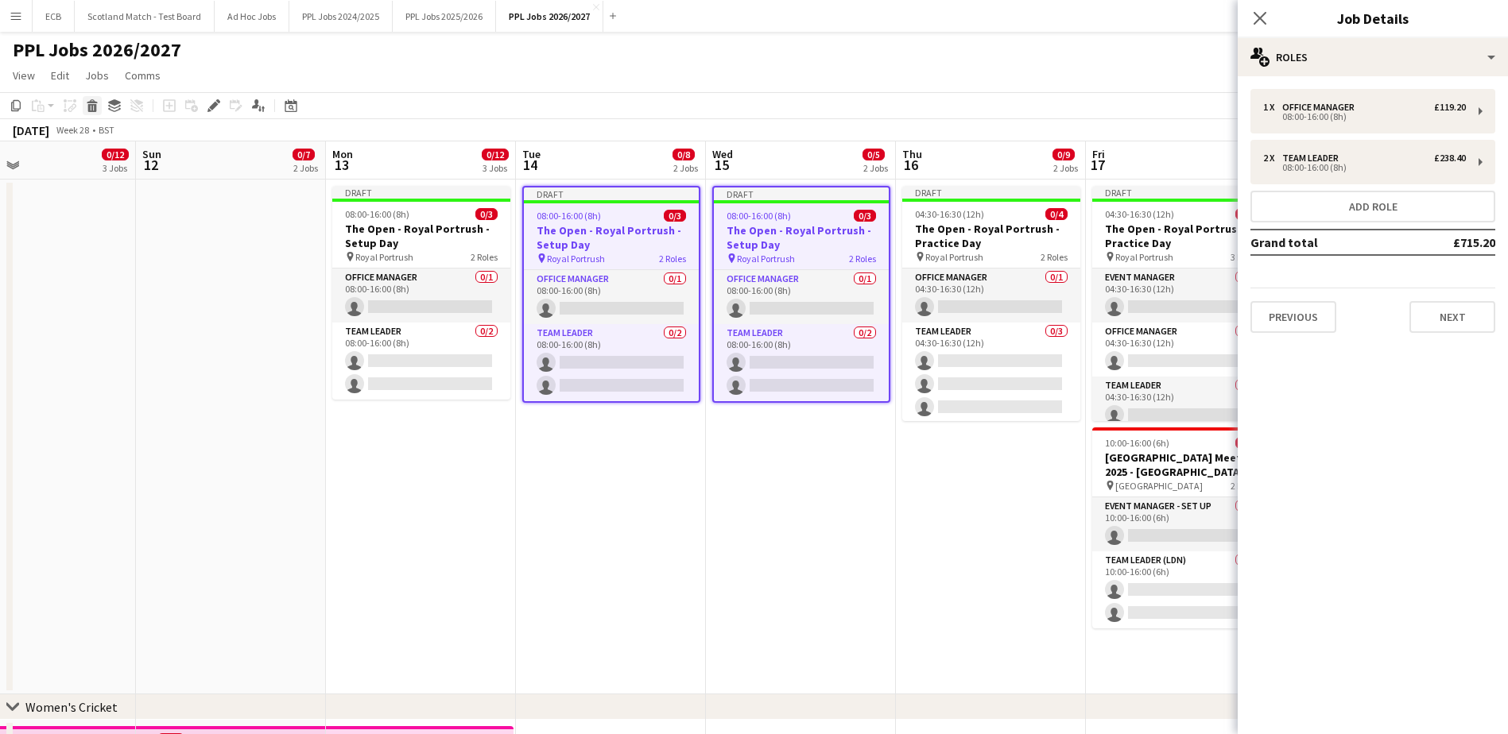
click at [87, 111] on icon "Delete" at bounding box center [92, 105] width 13 height 13
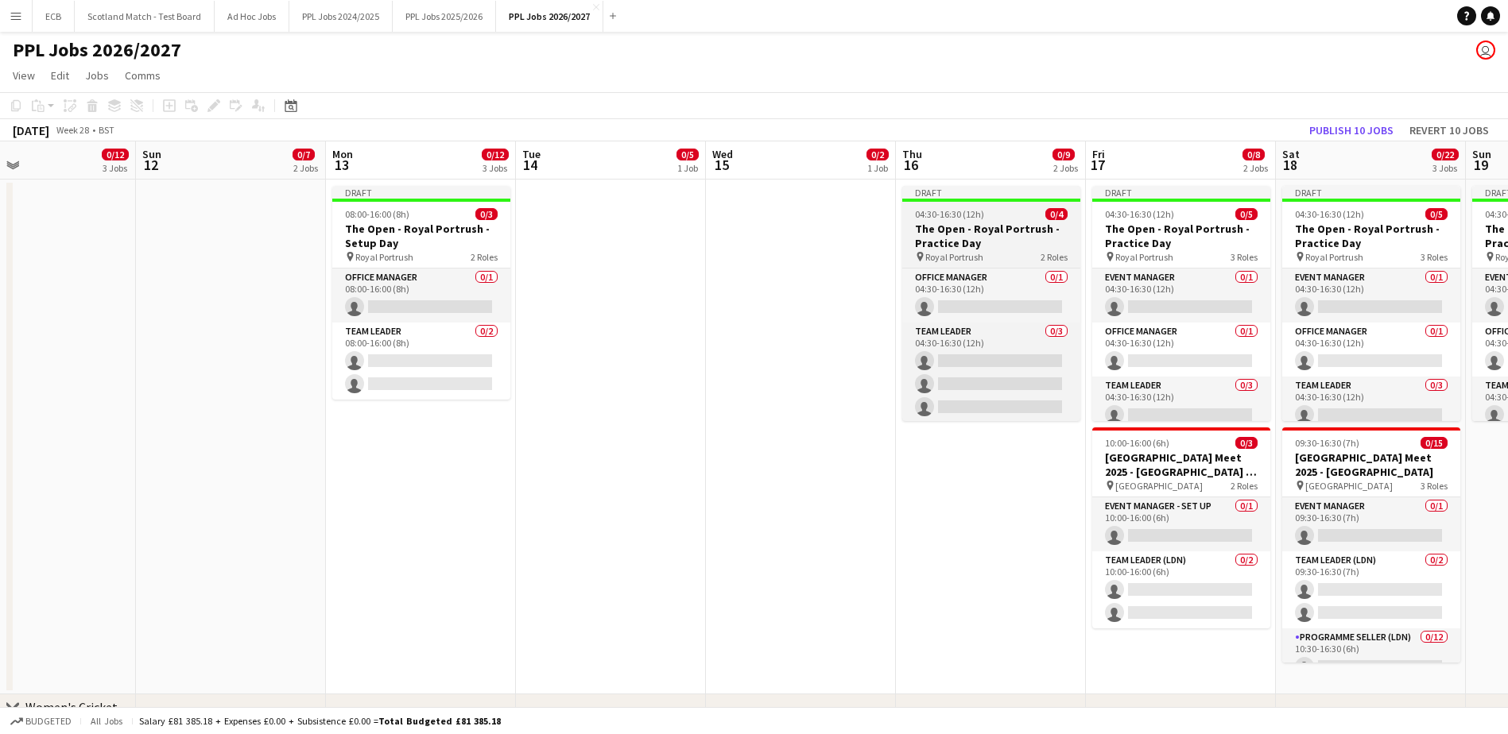
click at [963, 215] on span "04:30-16:30 (12h)" at bounding box center [949, 214] width 69 height 12
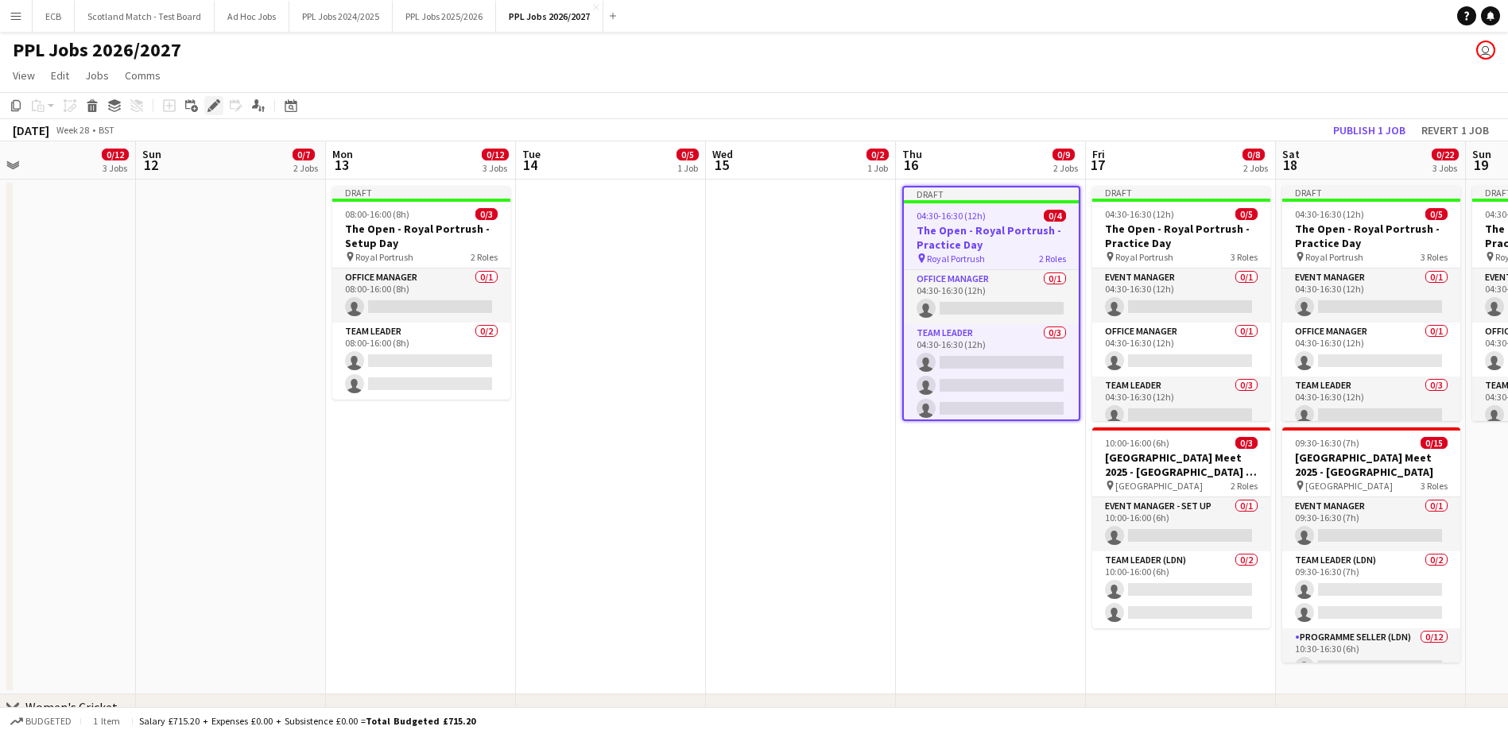
click at [217, 106] on icon "Edit" at bounding box center [213, 105] width 13 height 13
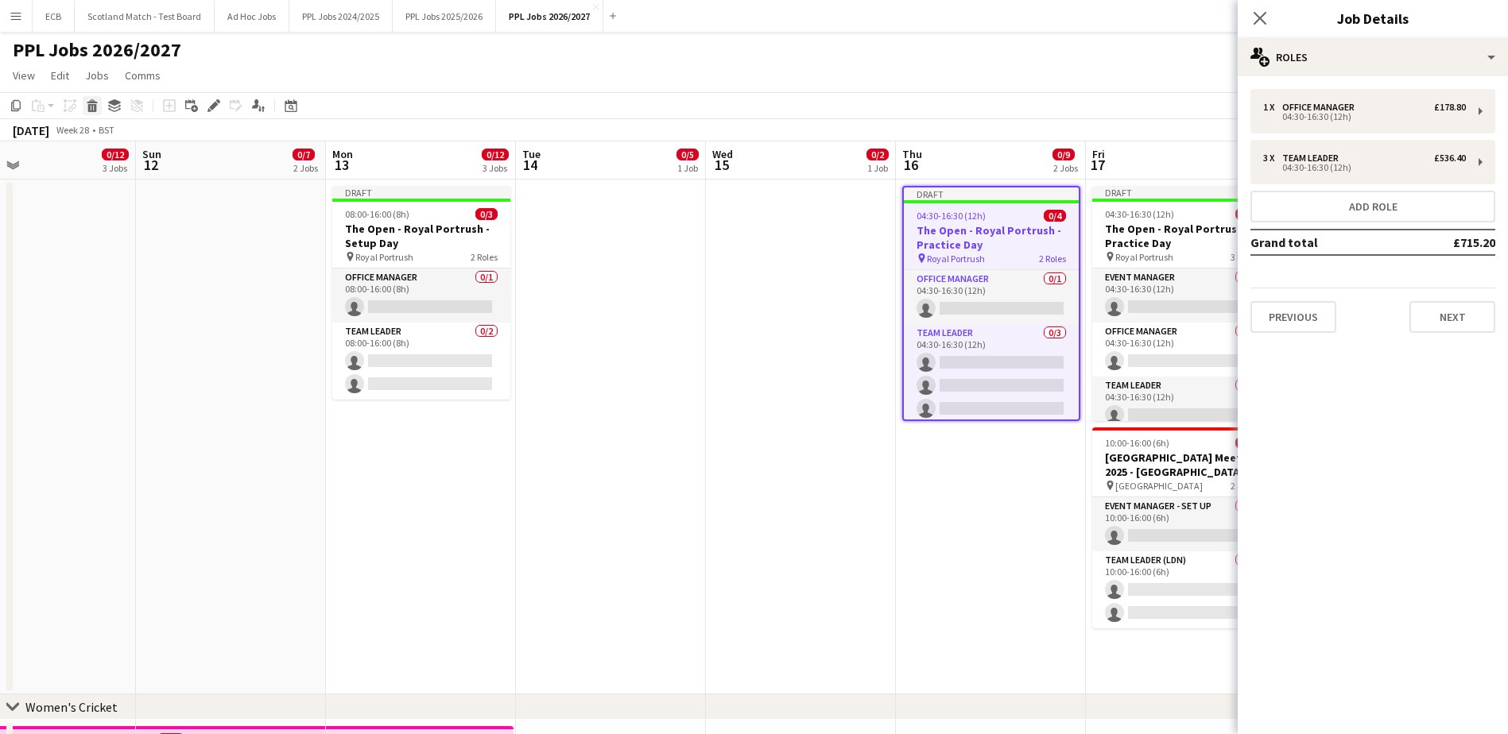
click at [98, 106] on icon "Delete" at bounding box center [92, 105] width 13 height 13
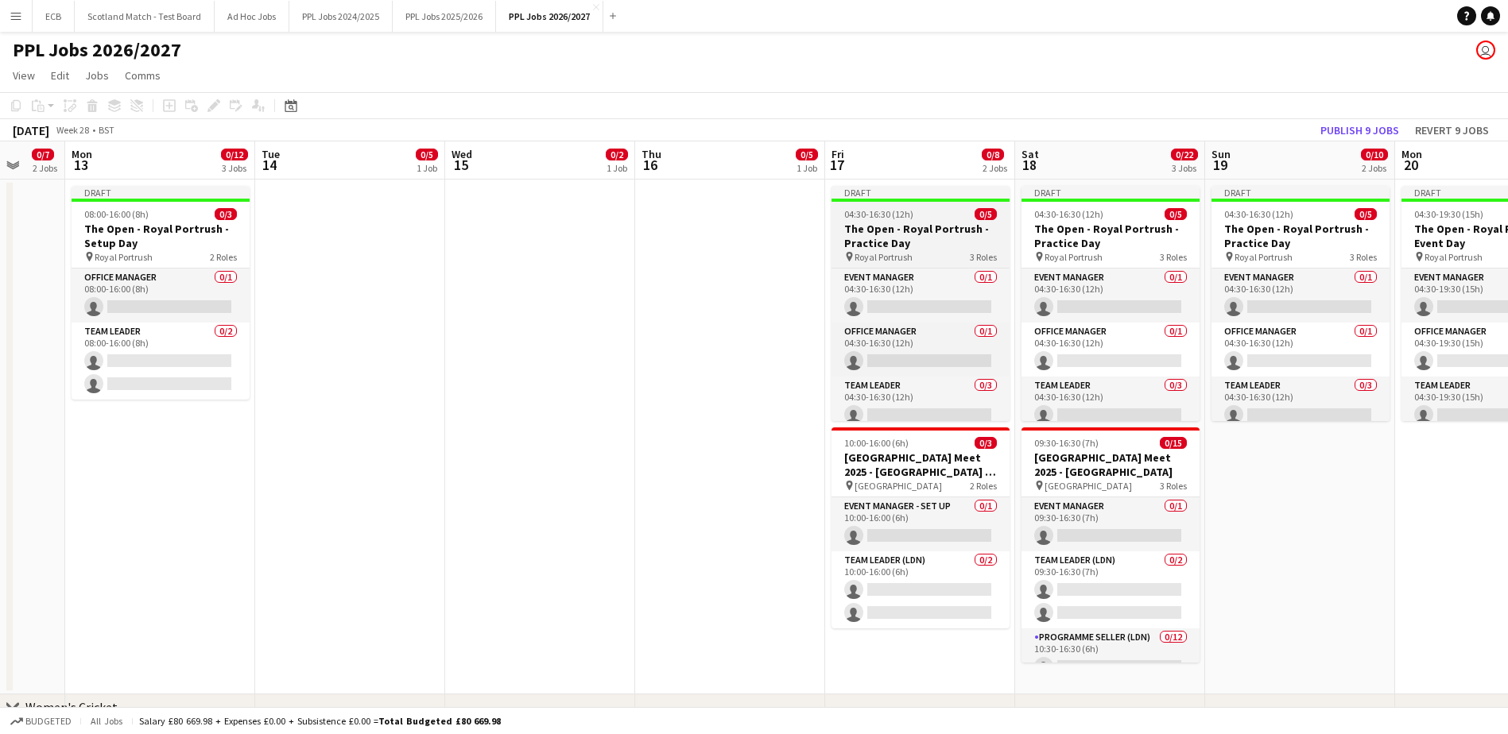
scroll to position [0, 506]
click at [902, 234] on h3 "The Open - Royal Portrush - Practice Day" at bounding box center [920, 236] width 178 height 29
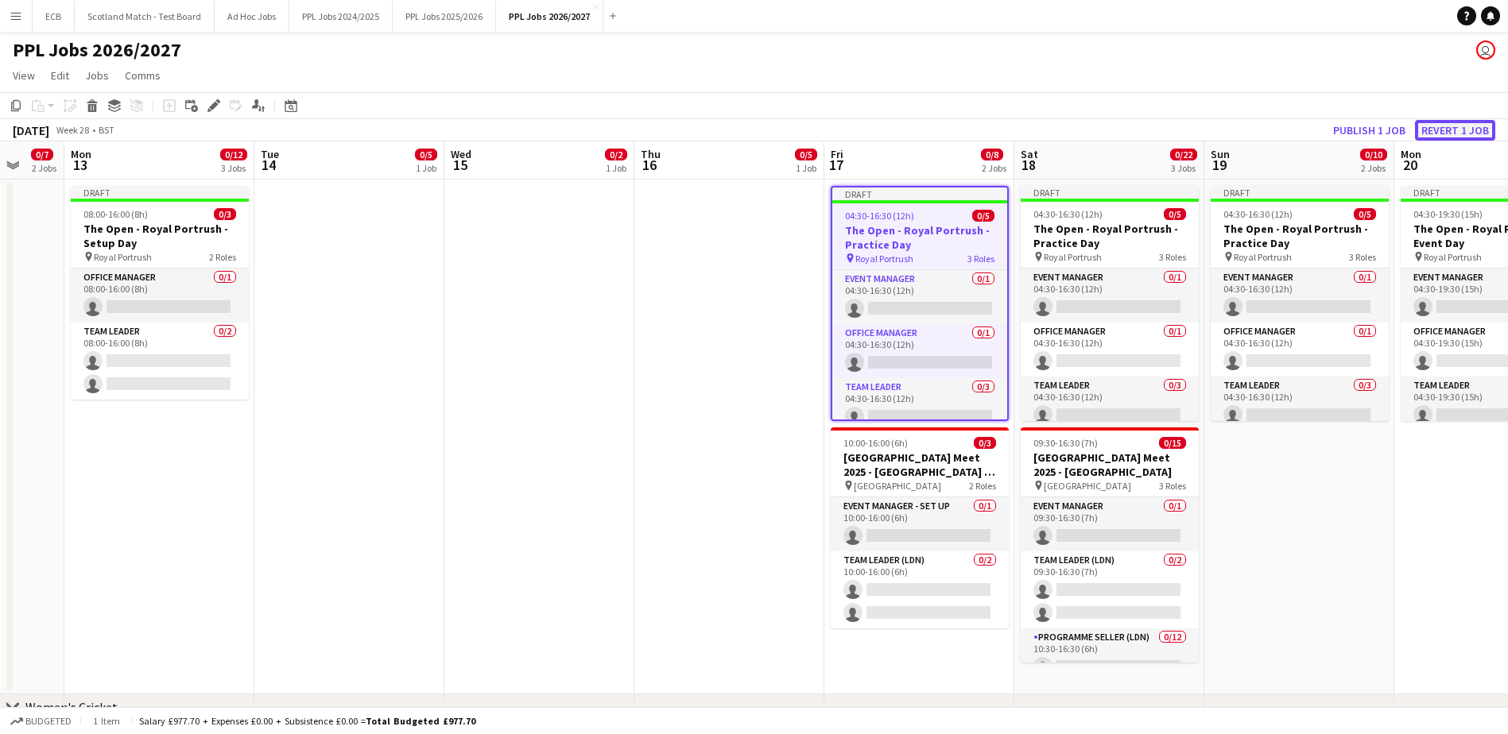
click at [1458, 126] on button "Revert 1 job" at bounding box center [1455, 130] width 80 height 21
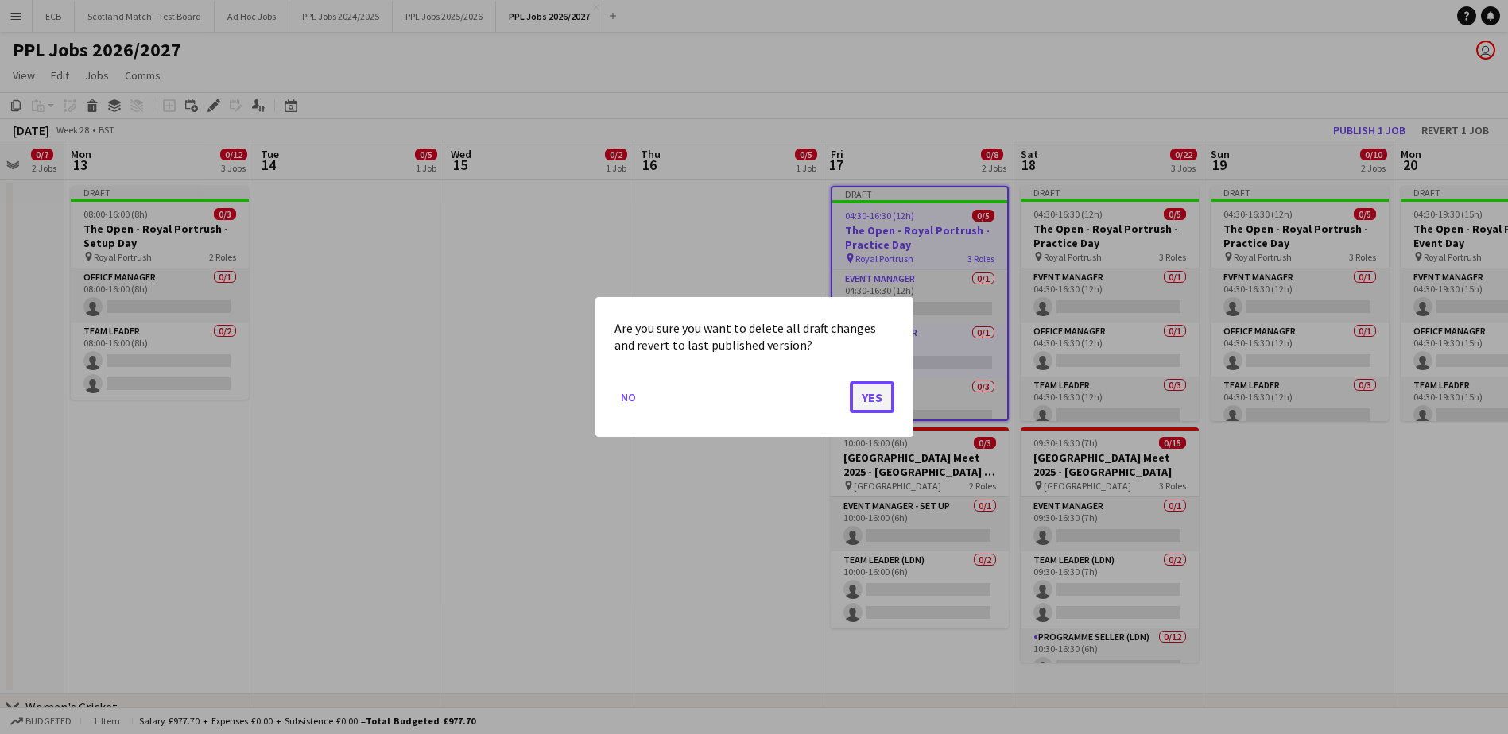
click at [873, 389] on button "Yes" at bounding box center [872, 398] width 45 height 32
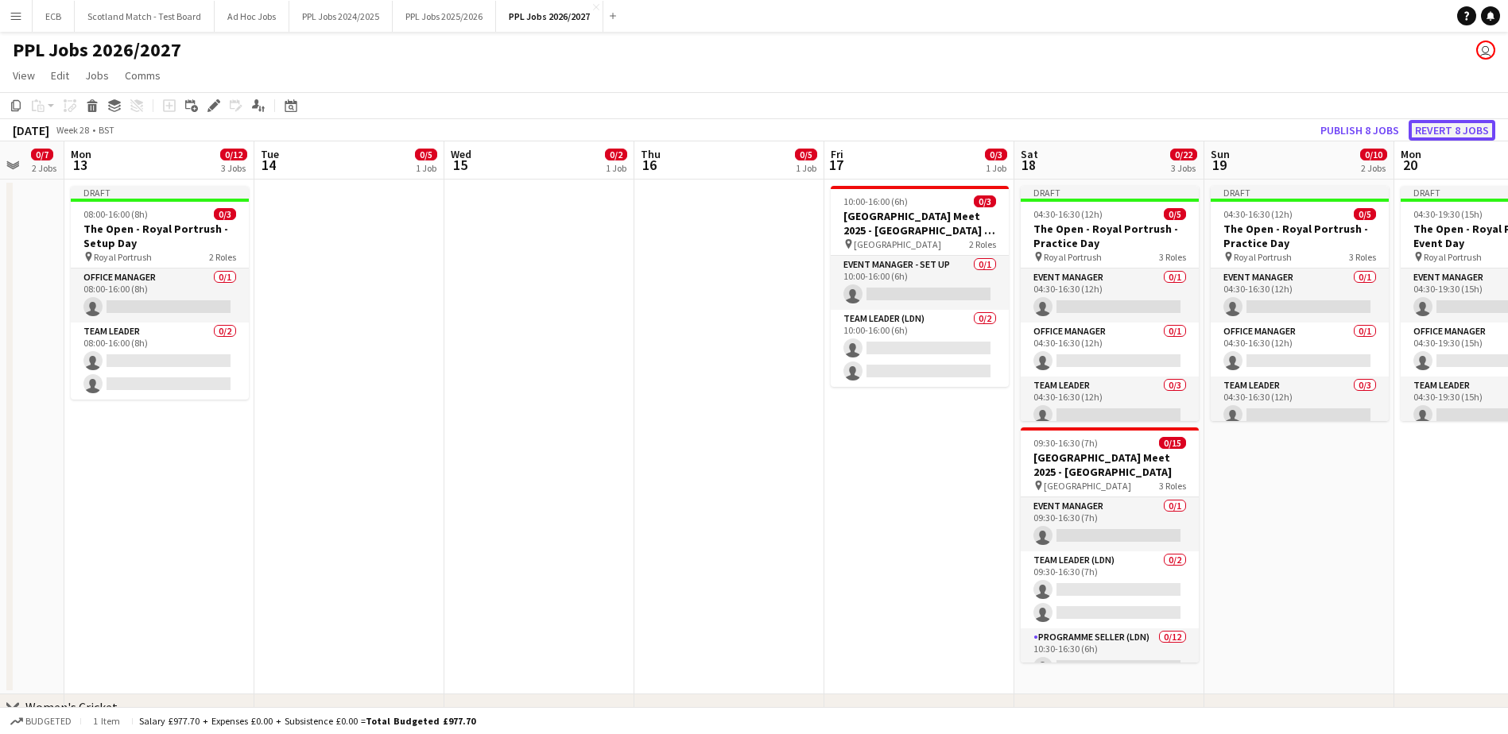
click at [1457, 128] on button "Revert 8 jobs" at bounding box center [1452, 130] width 87 height 21
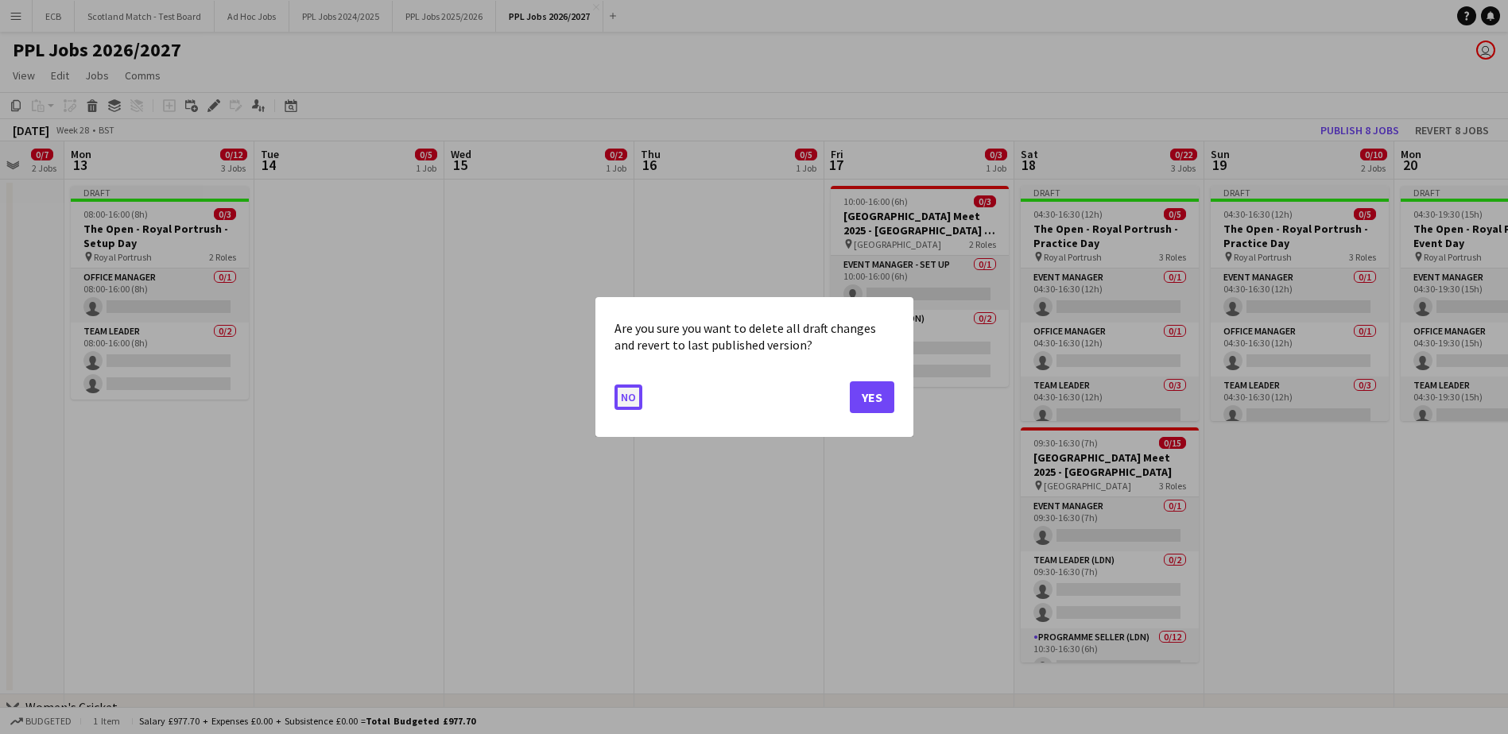
click at [626, 395] on button "No" at bounding box center [628, 397] width 28 height 25
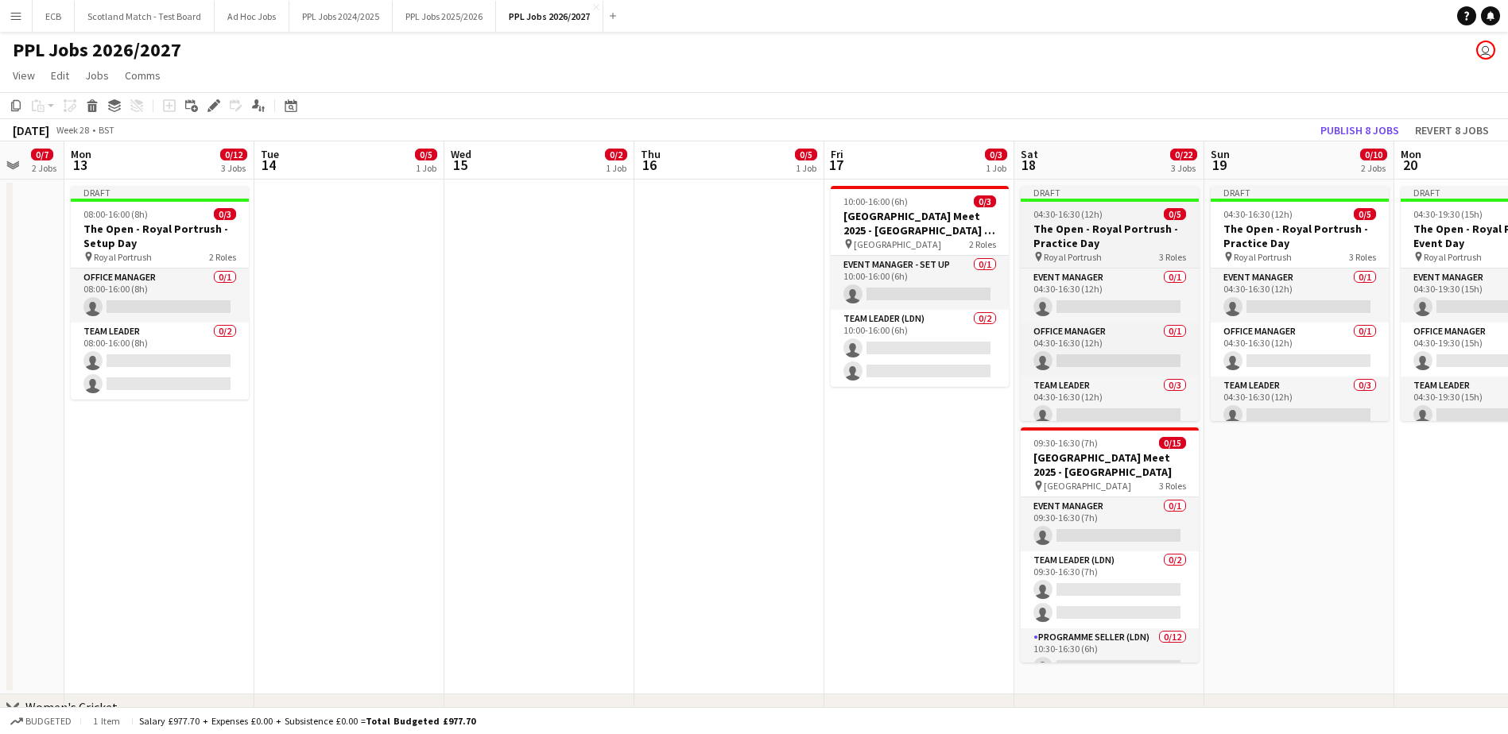
click at [1087, 217] on span "04:30-16:30 (12h)" at bounding box center [1067, 214] width 69 height 12
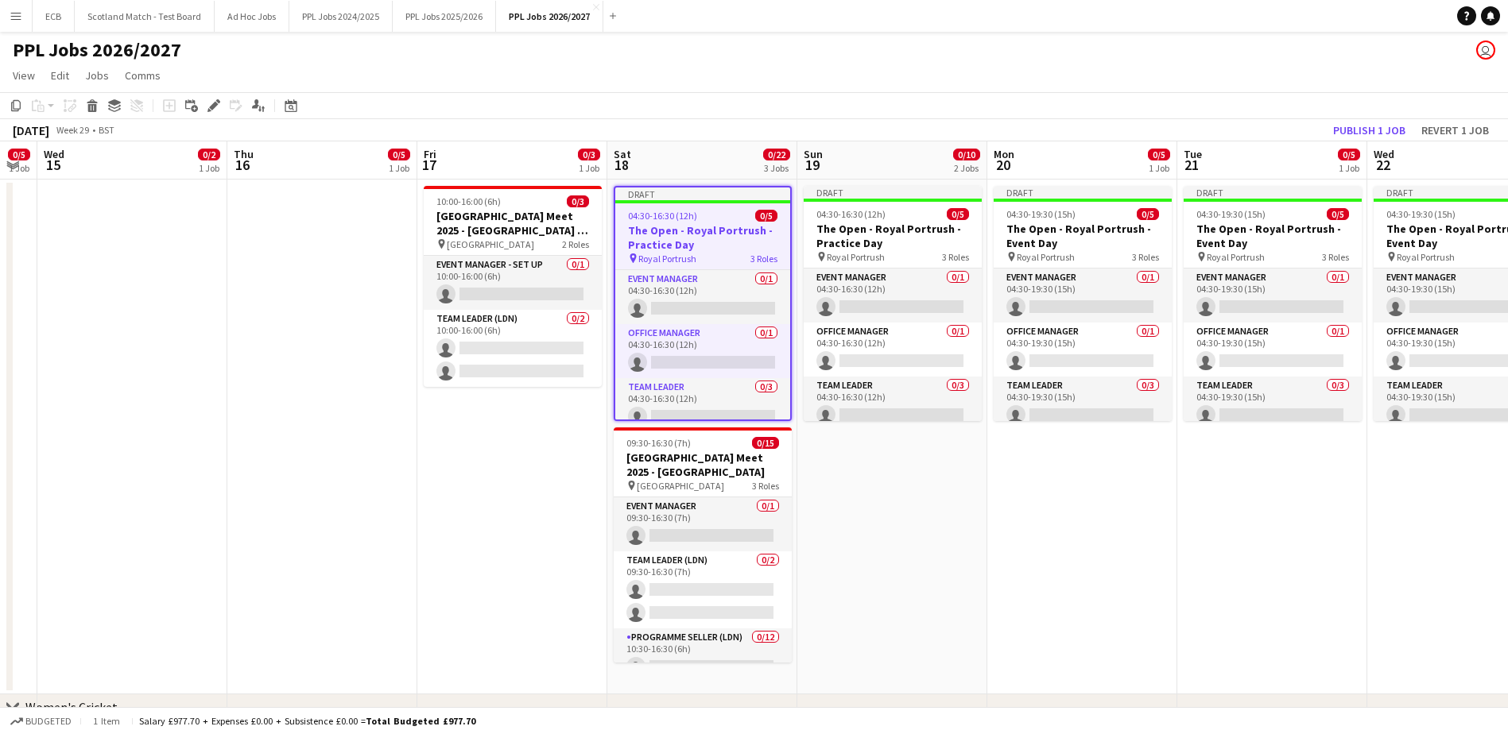
scroll to position [0, 533]
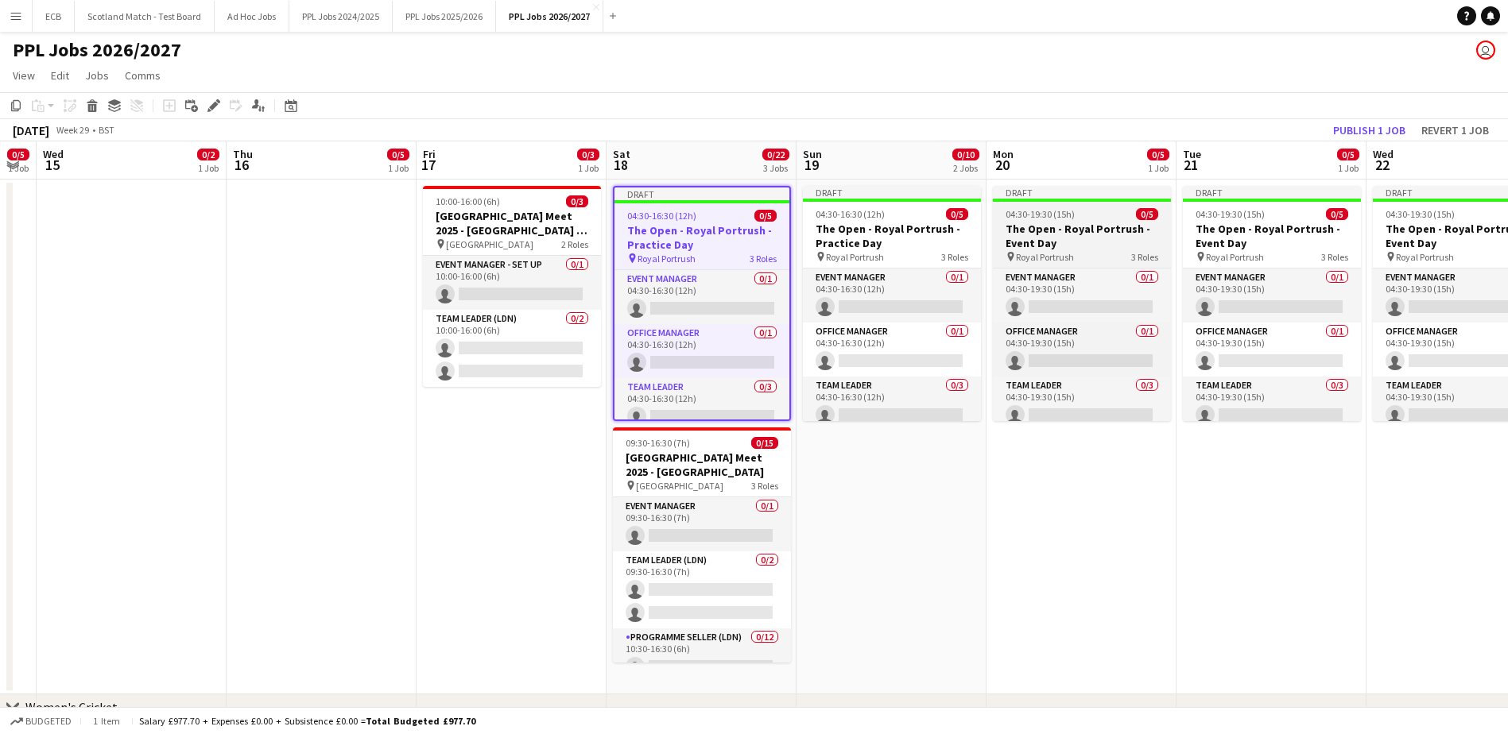
click at [1089, 213] on div "04:30-19:30 (15h) 0/5" at bounding box center [1082, 214] width 178 height 12
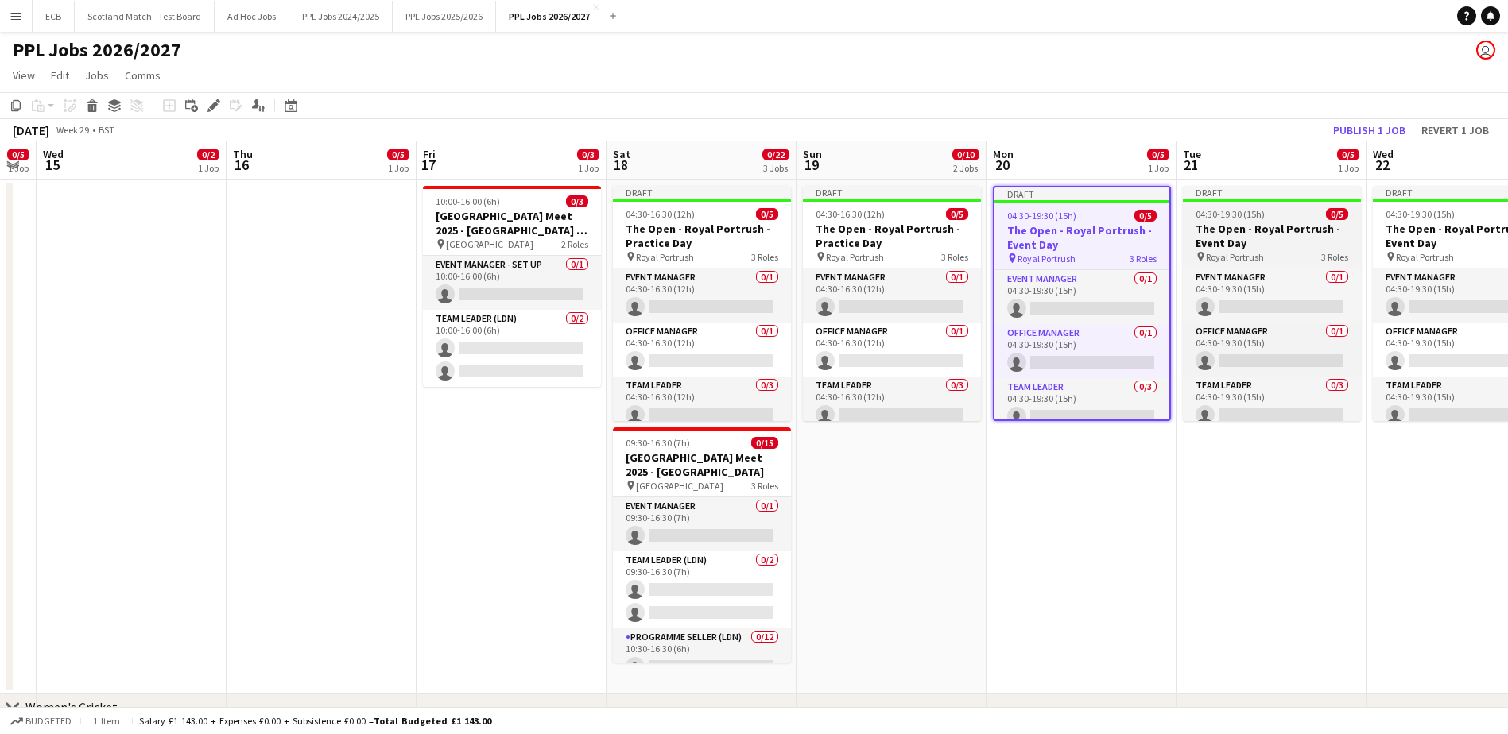
click at [1248, 227] on h3 "The Open - Royal Portrush - Event Day" at bounding box center [1272, 236] width 178 height 29
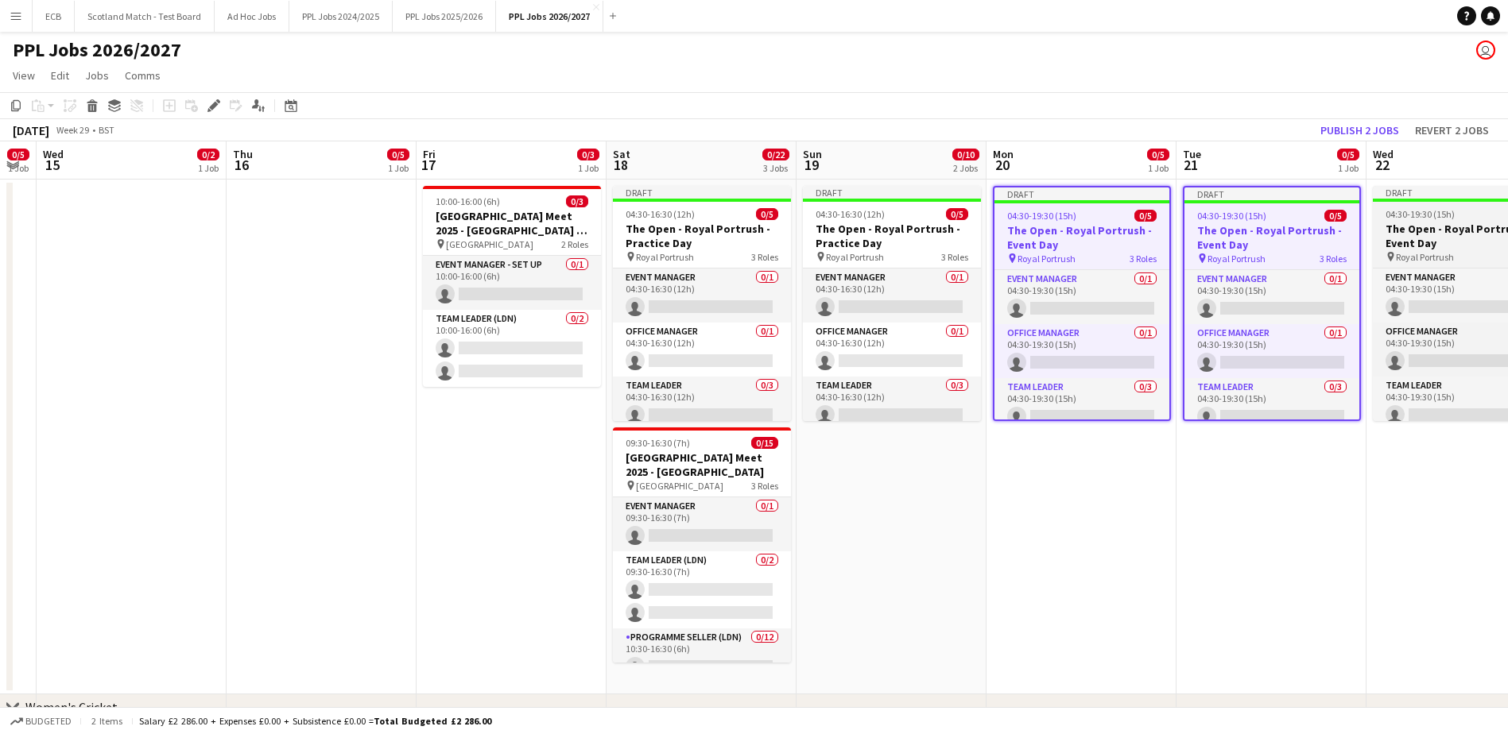
click at [1418, 225] on h3 "The Open - Royal Portrush - Event Day" at bounding box center [1462, 236] width 178 height 29
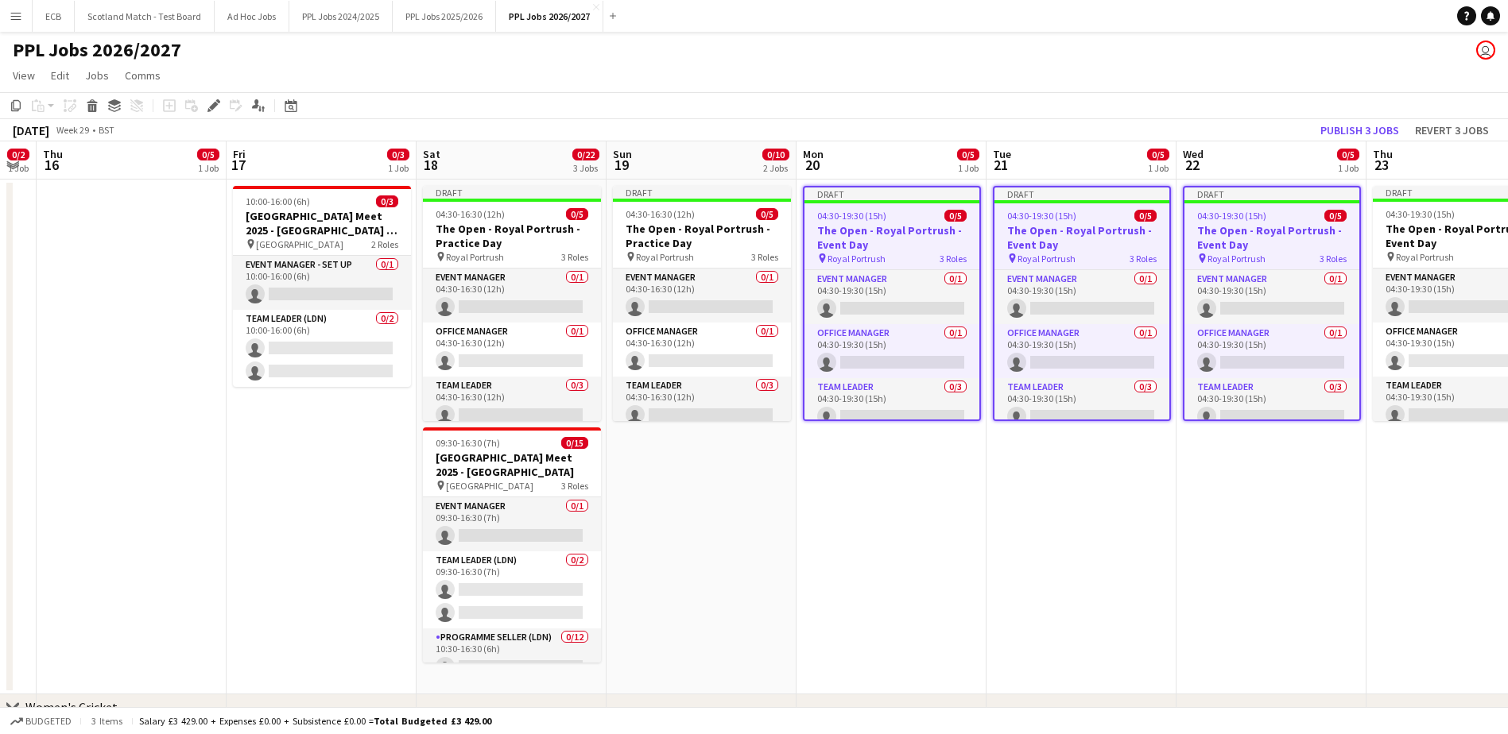
scroll to position [0, 624]
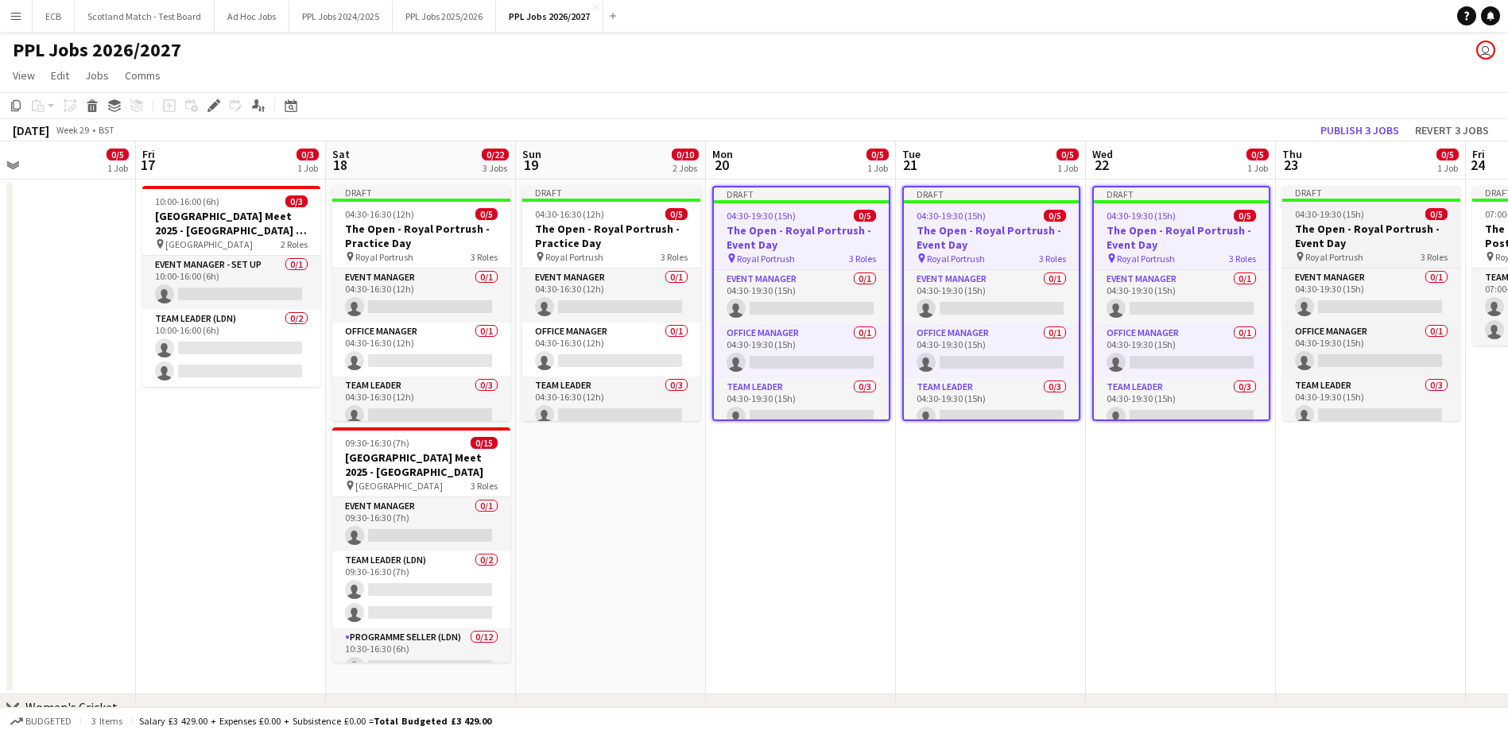
click at [1347, 213] on span "04:30-19:30 (15h)" at bounding box center [1329, 214] width 69 height 12
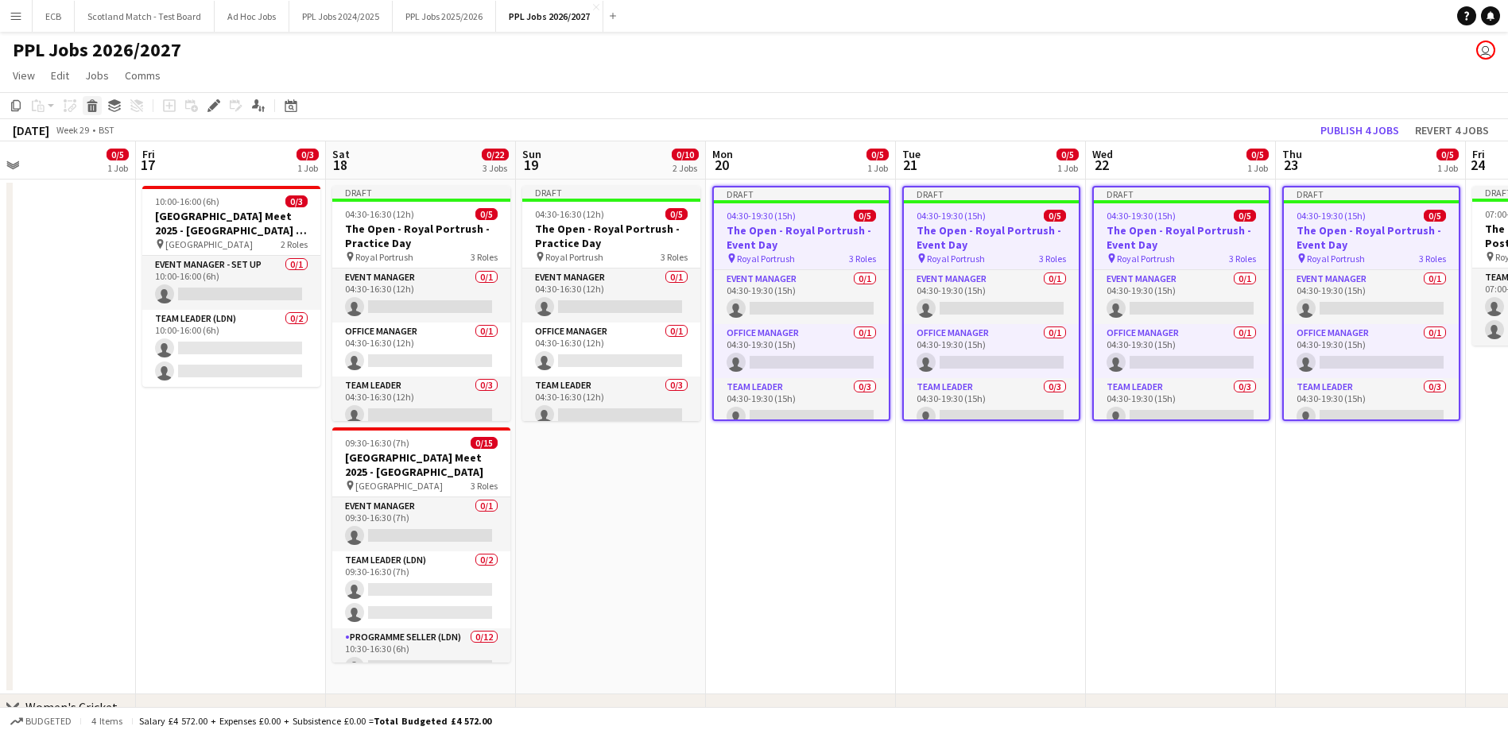
click at [95, 108] on icon at bounding box center [92, 108] width 9 height 8
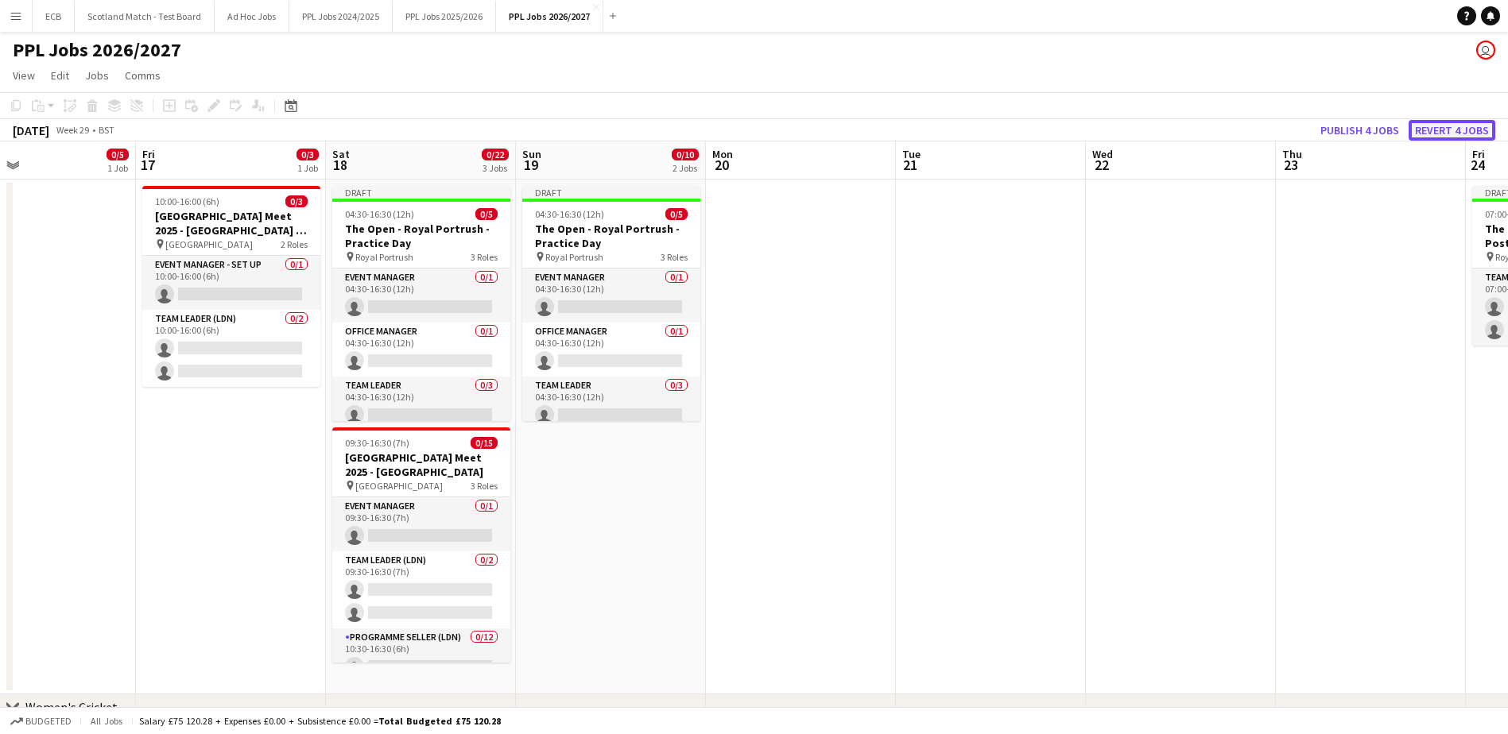
click at [1439, 126] on button "Revert 4 jobs" at bounding box center [1452, 130] width 87 height 21
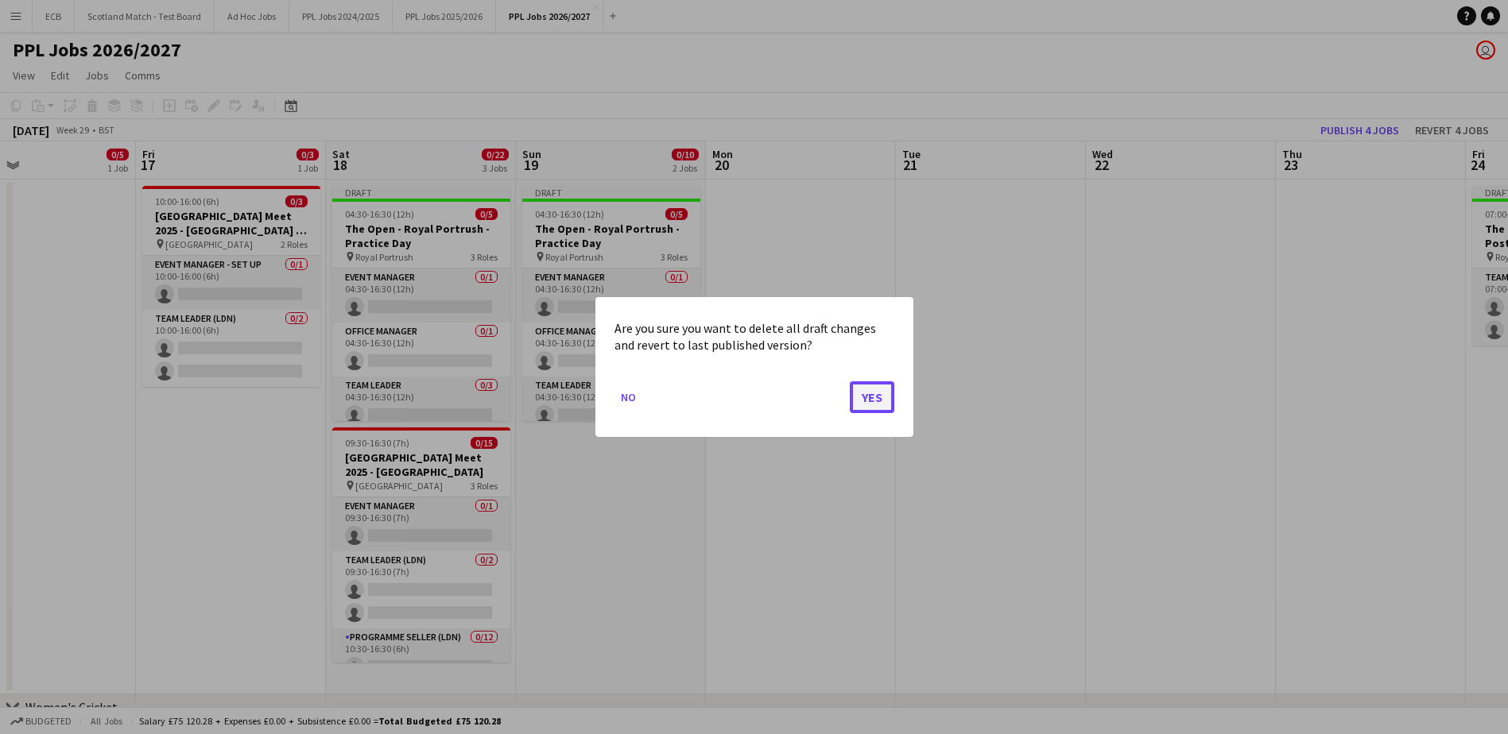
click at [877, 391] on button "Yes" at bounding box center [872, 398] width 45 height 32
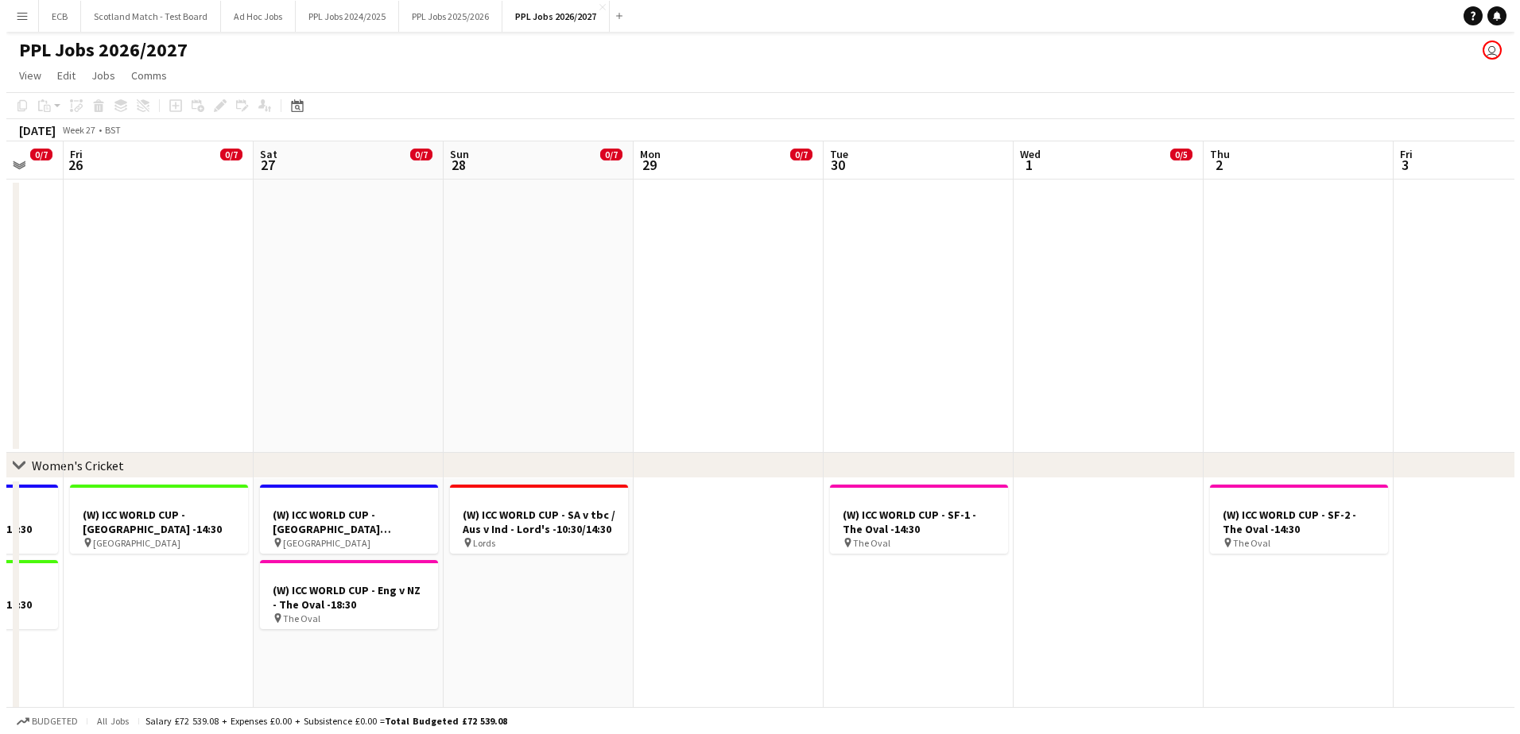
scroll to position [0, 333]
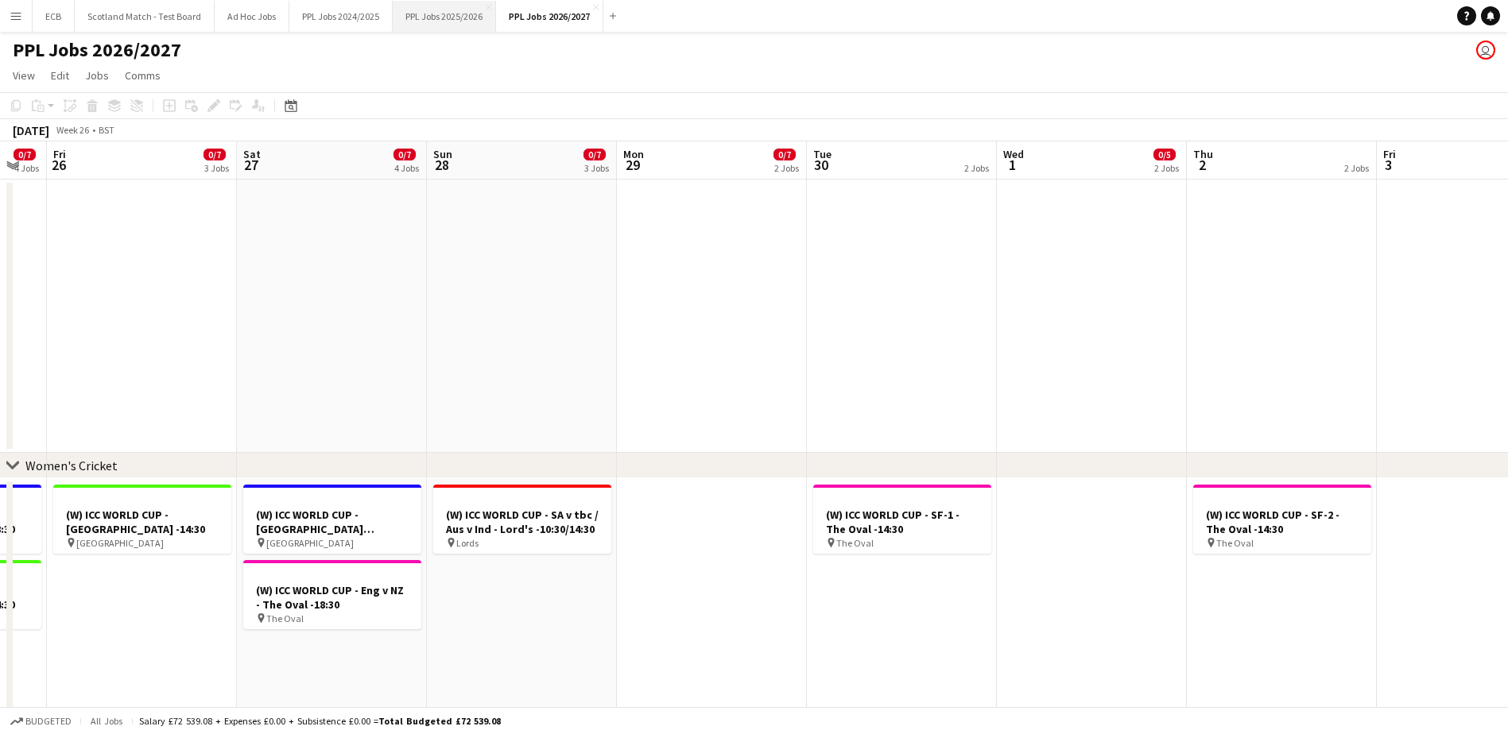
click at [455, 14] on button "PPL Jobs 2025/2026 Close" at bounding box center [444, 16] width 103 height 31
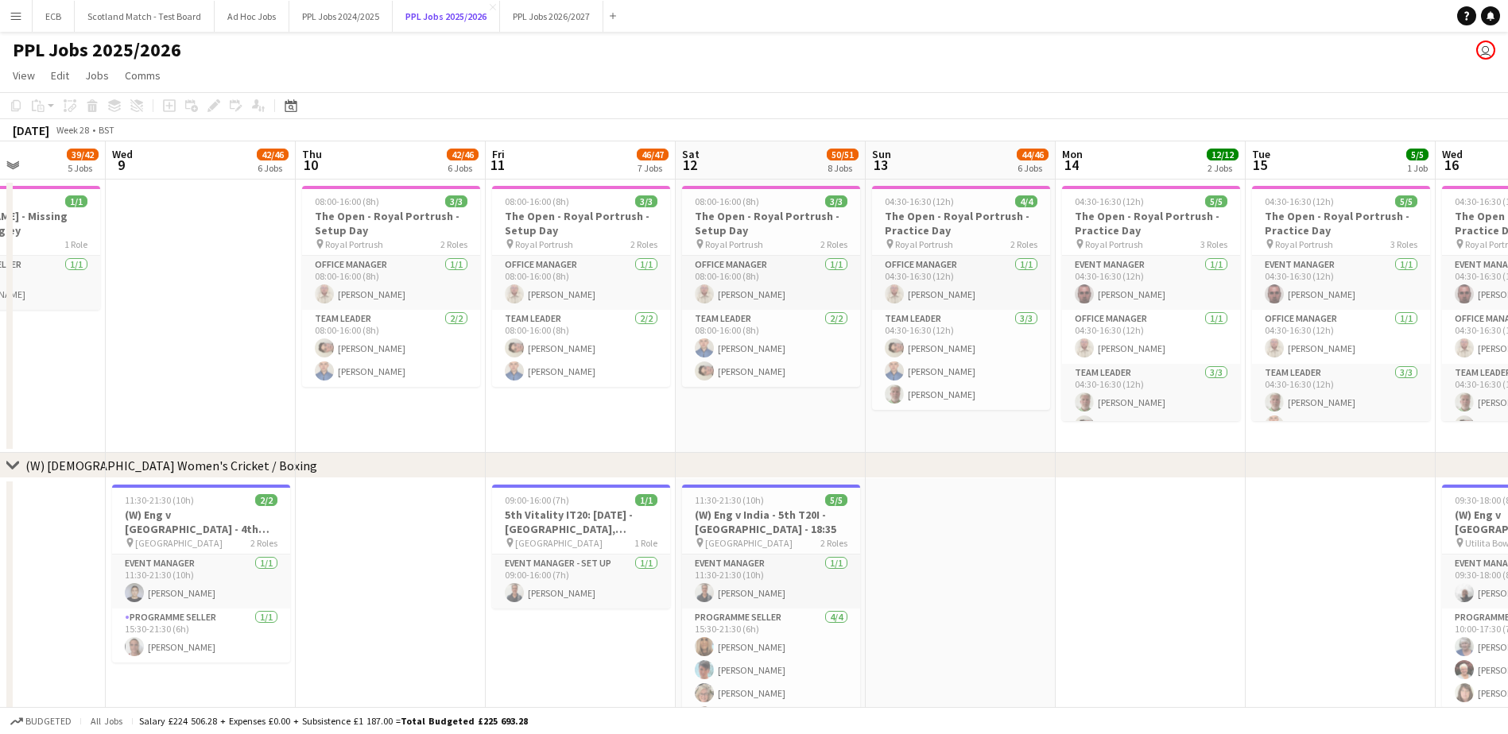
scroll to position [0, 463]
click at [369, 211] on h3 "The Open - Royal Portrush - Setup Day" at bounding box center [392, 223] width 178 height 29
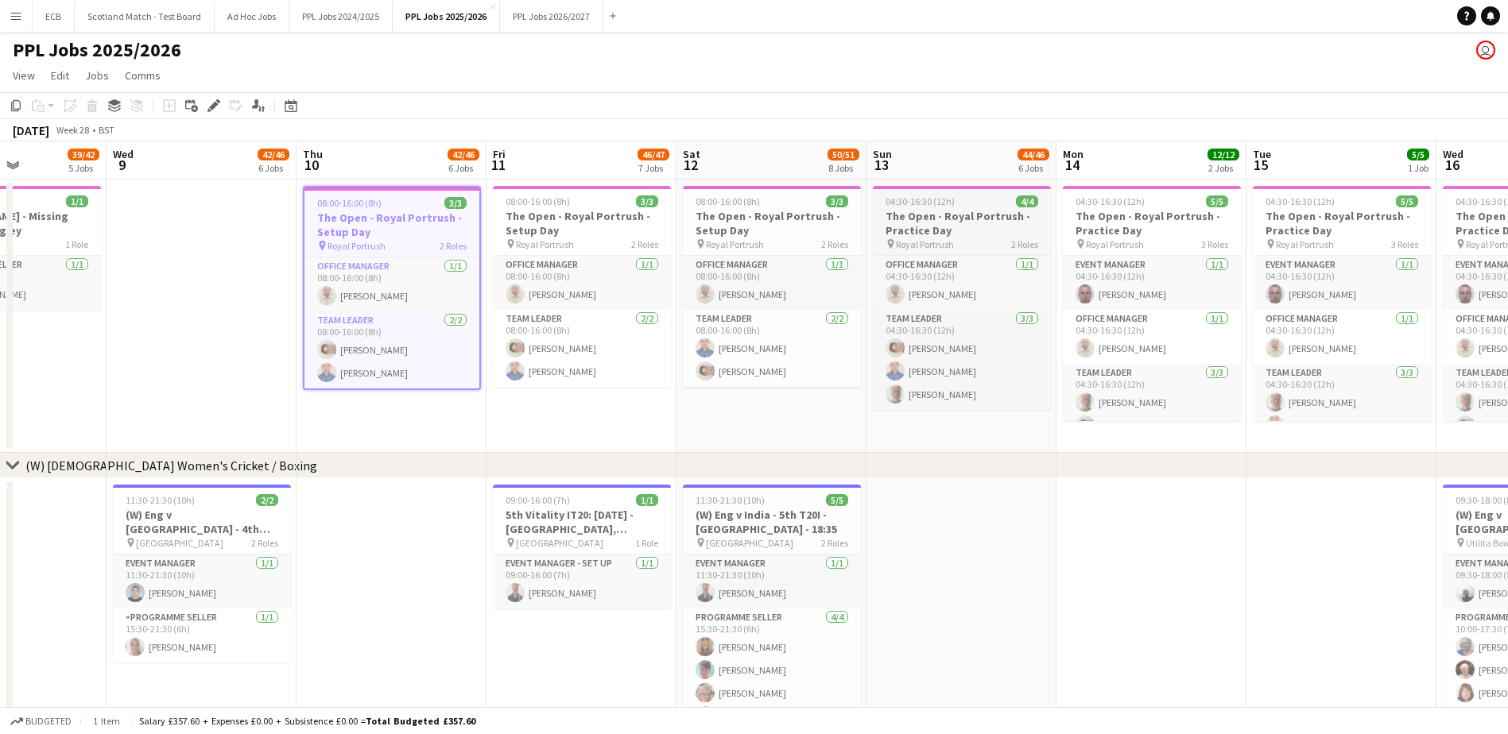
click at [920, 235] on h3 "The Open - Royal Portrush - Practice Day" at bounding box center [962, 223] width 178 height 29
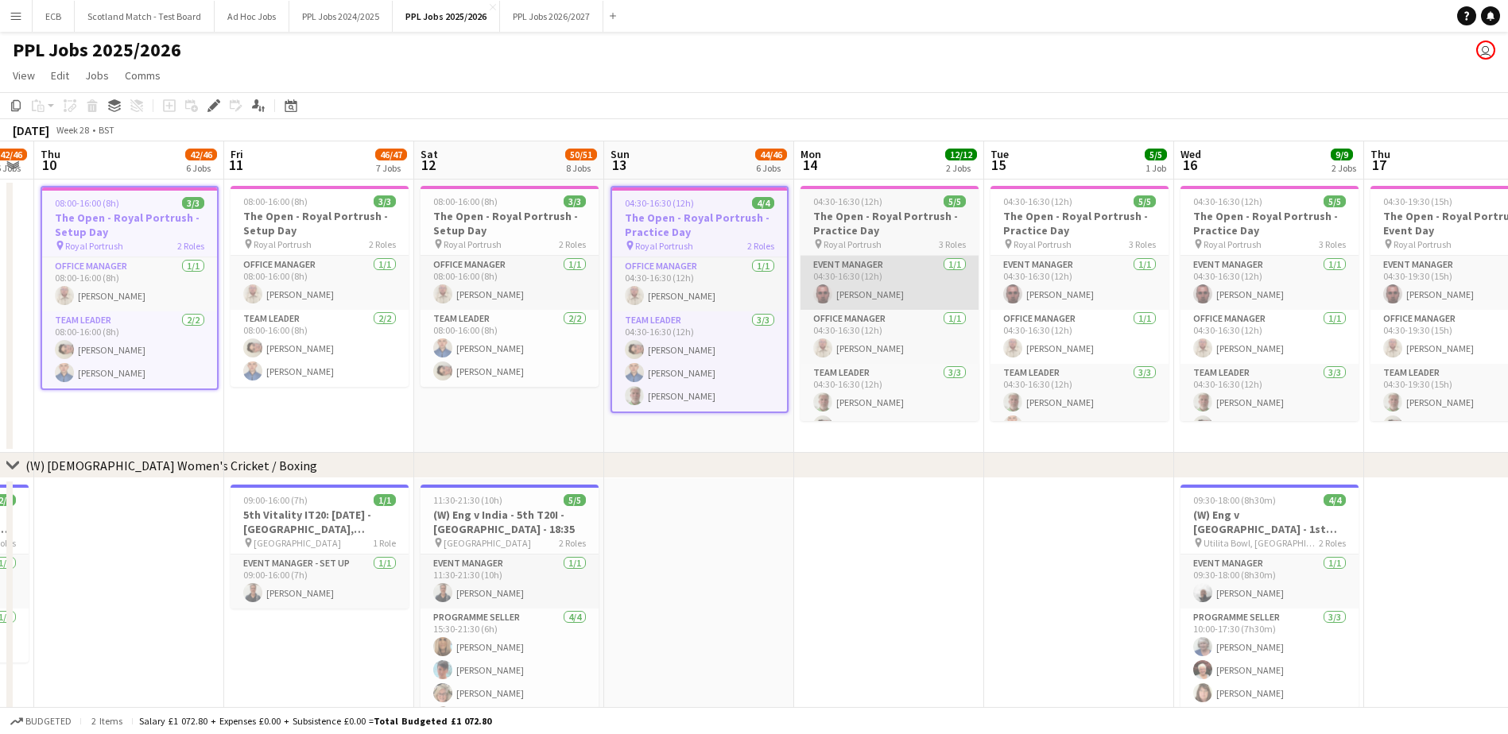
scroll to position [0, 603]
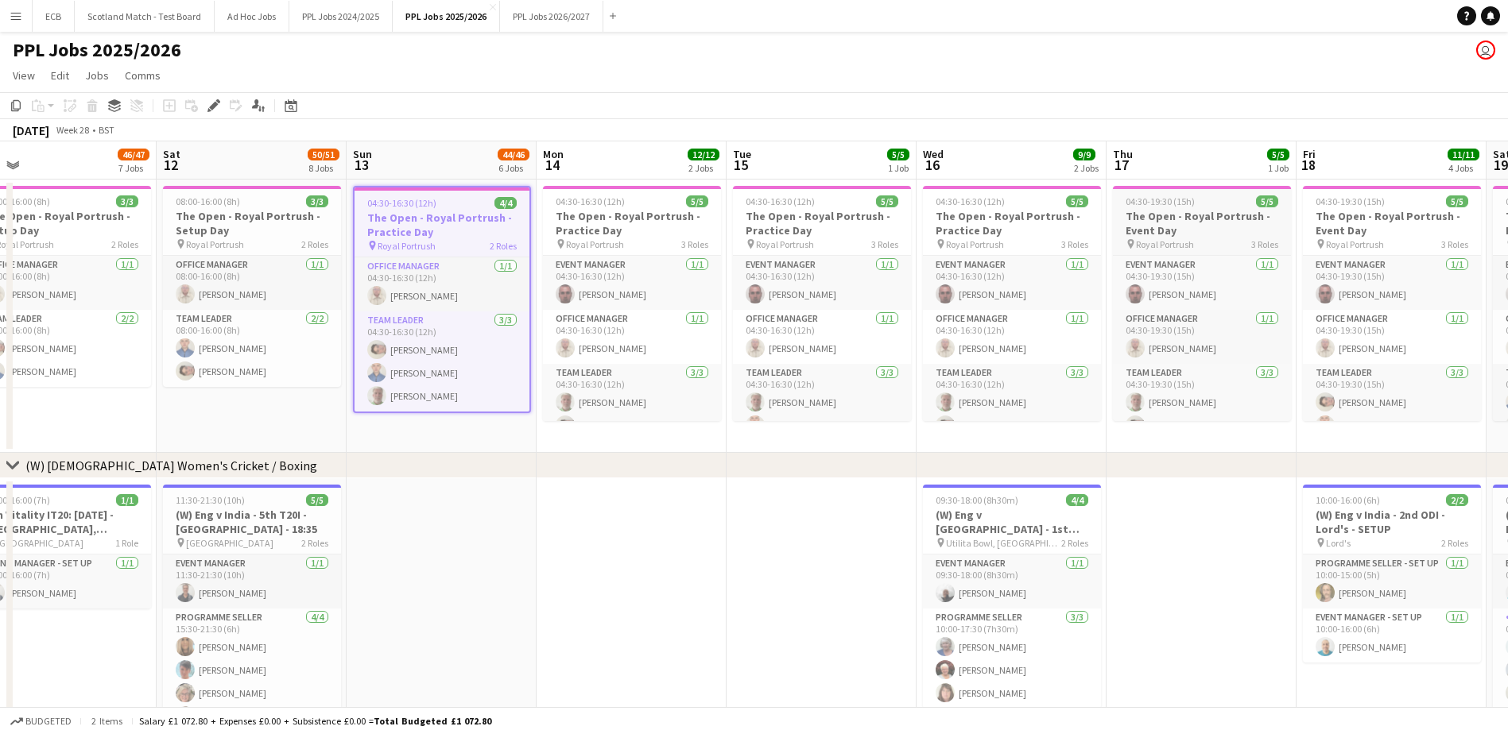
click at [1164, 218] on h3 "The Open - Royal Portrush - Event Day" at bounding box center [1202, 223] width 178 height 29
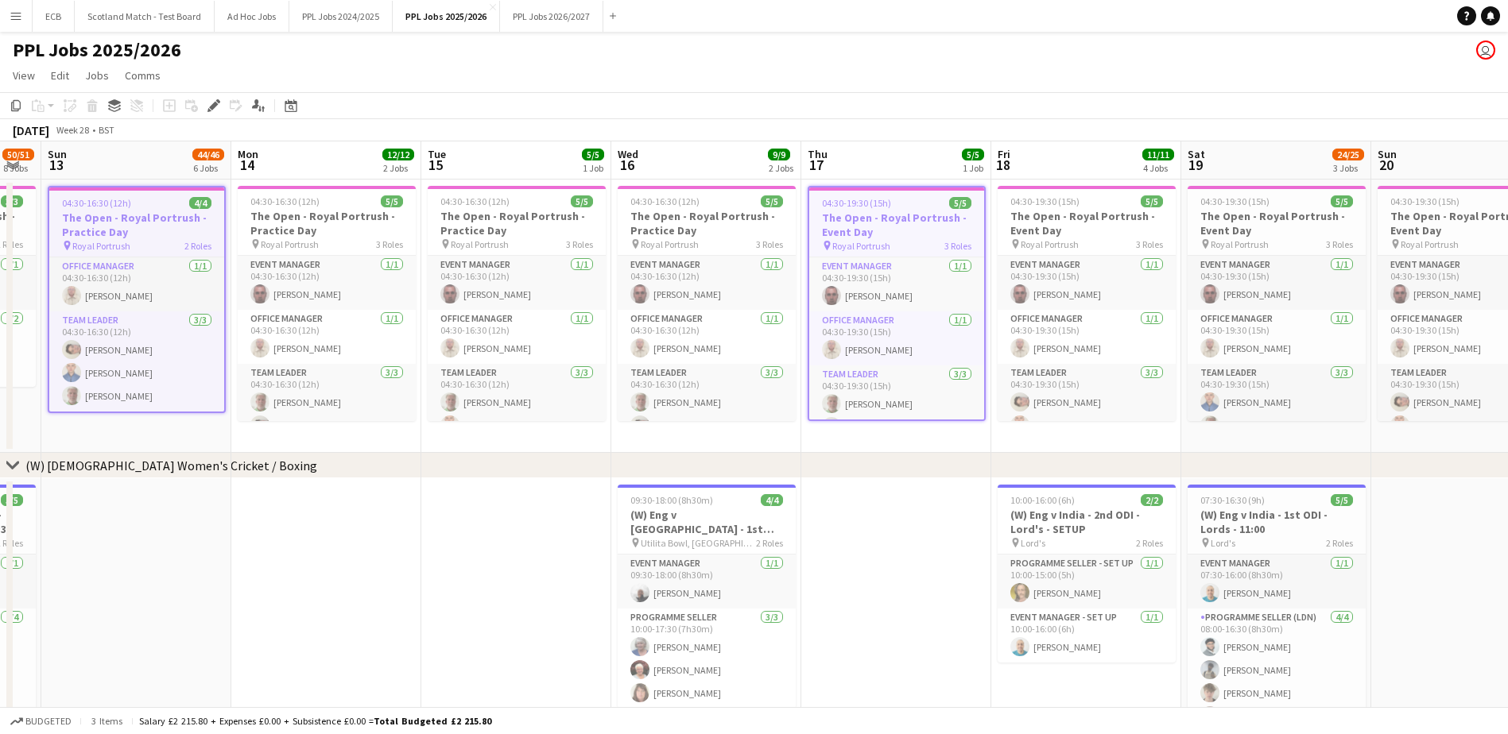
scroll to position [0, 611]
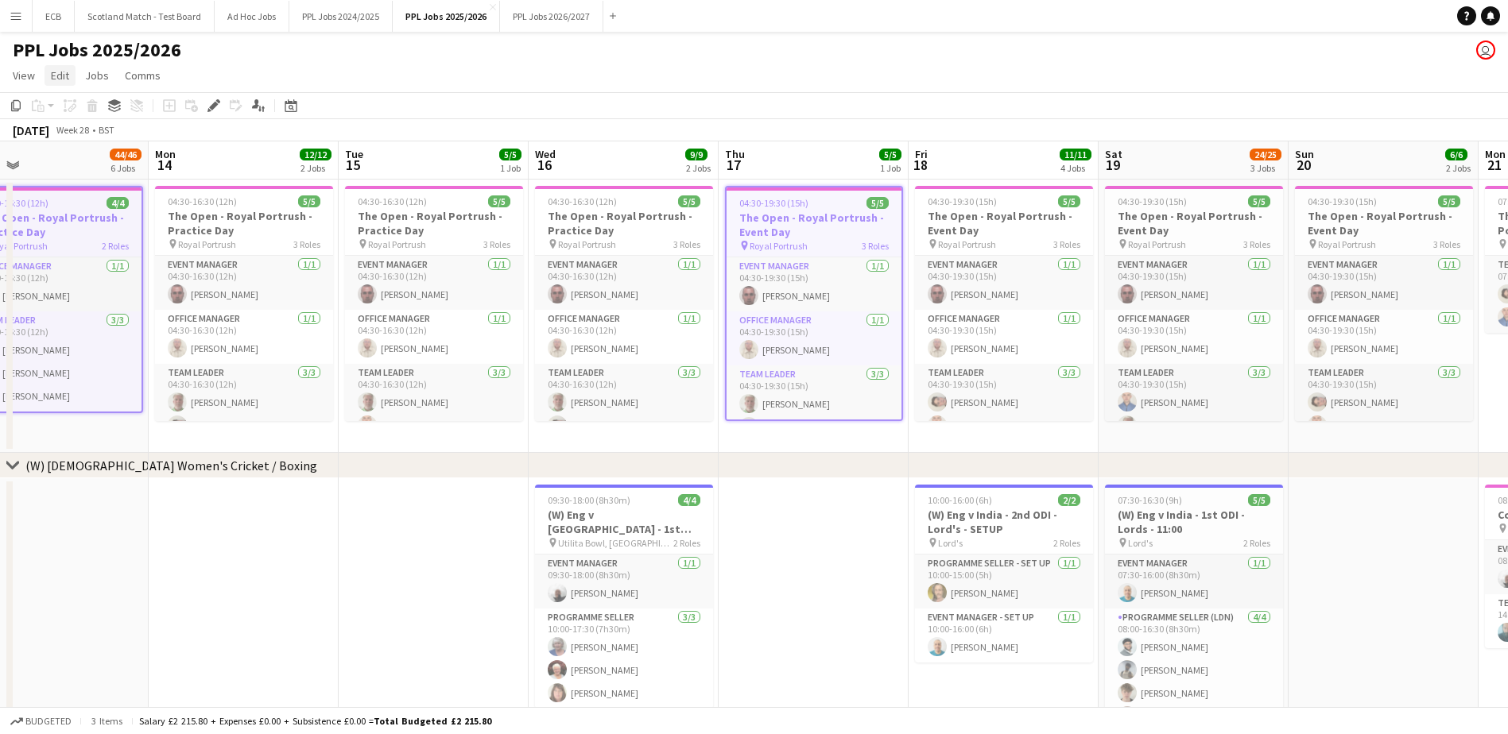
click at [49, 79] on link "Edit" at bounding box center [60, 75] width 31 height 21
click at [67, 107] on span "Copy Ctrl+C" at bounding box center [84, 110] width 53 height 14
click at [293, 114] on div "Date picker" at bounding box center [290, 105] width 19 height 19
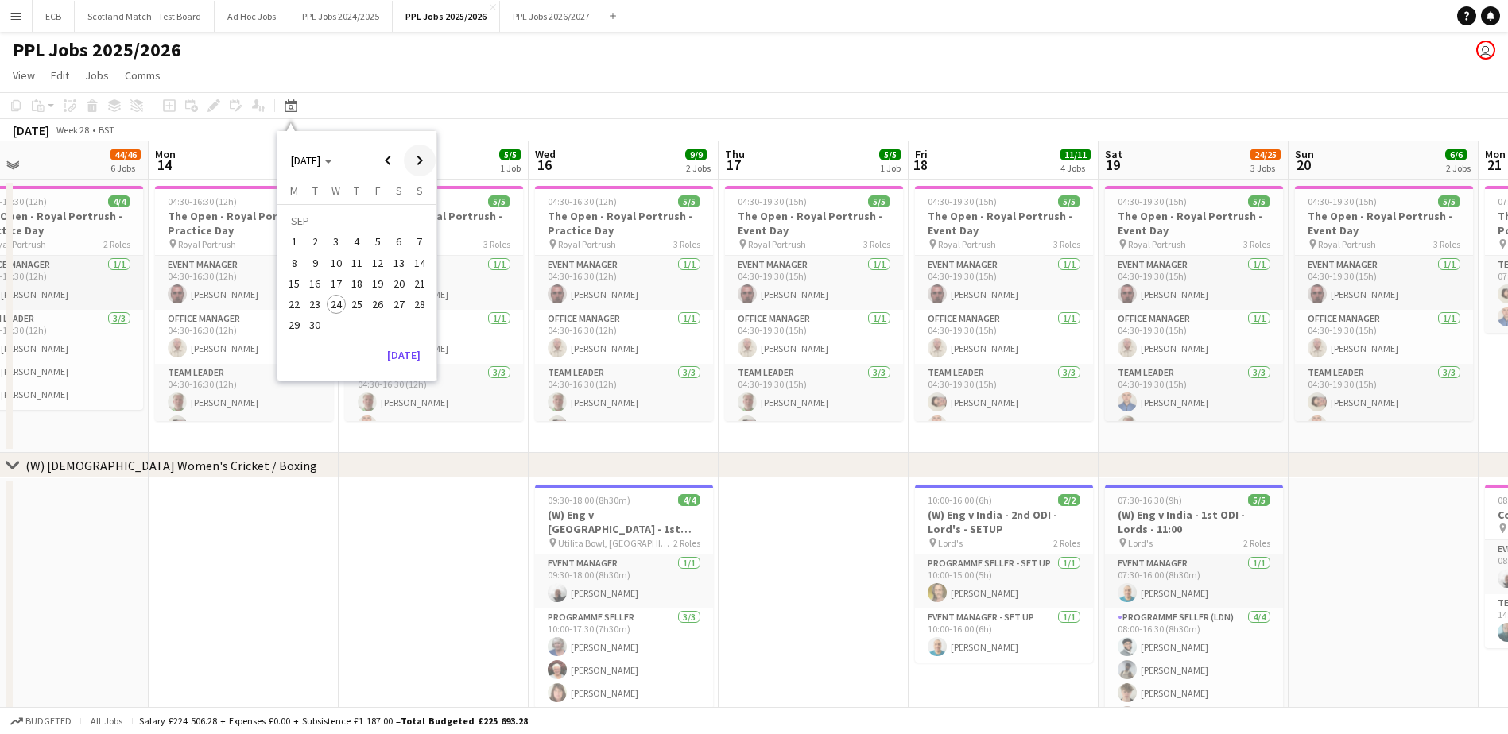
click at [429, 172] on span "Next month" at bounding box center [420, 161] width 32 height 32
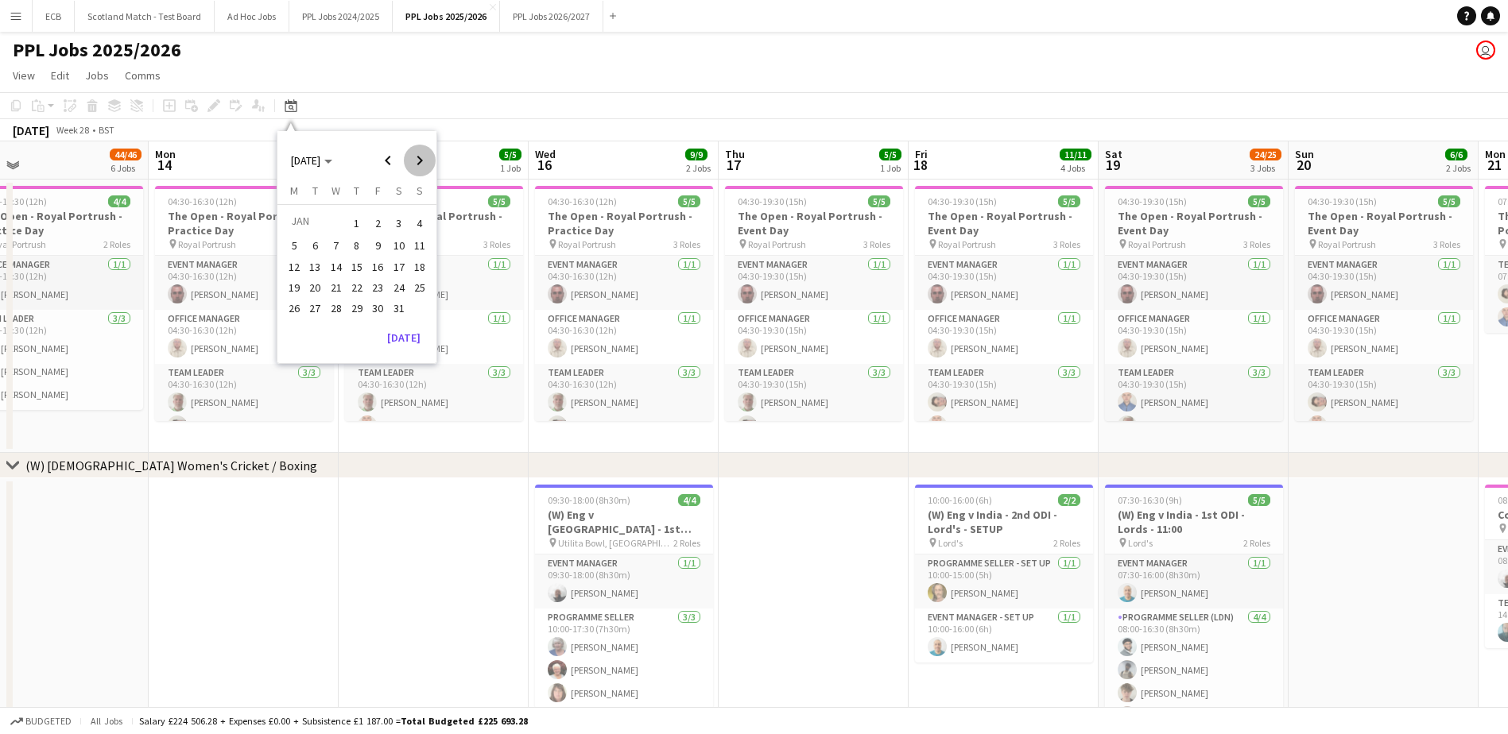
click at [429, 172] on span "Next month" at bounding box center [420, 161] width 32 height 32
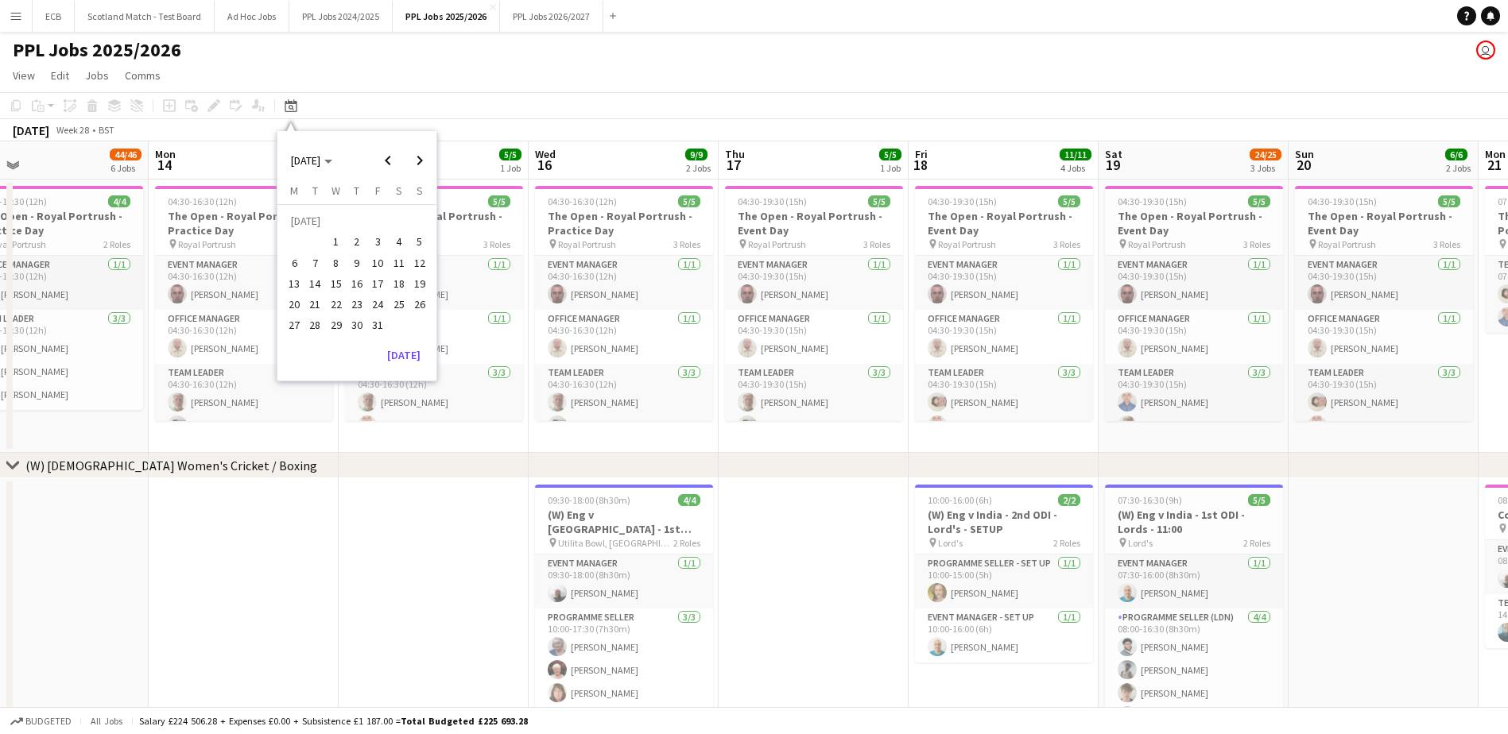
click at [329, 245] on span "1" at bounding box center [336, 242] width 19 height 19
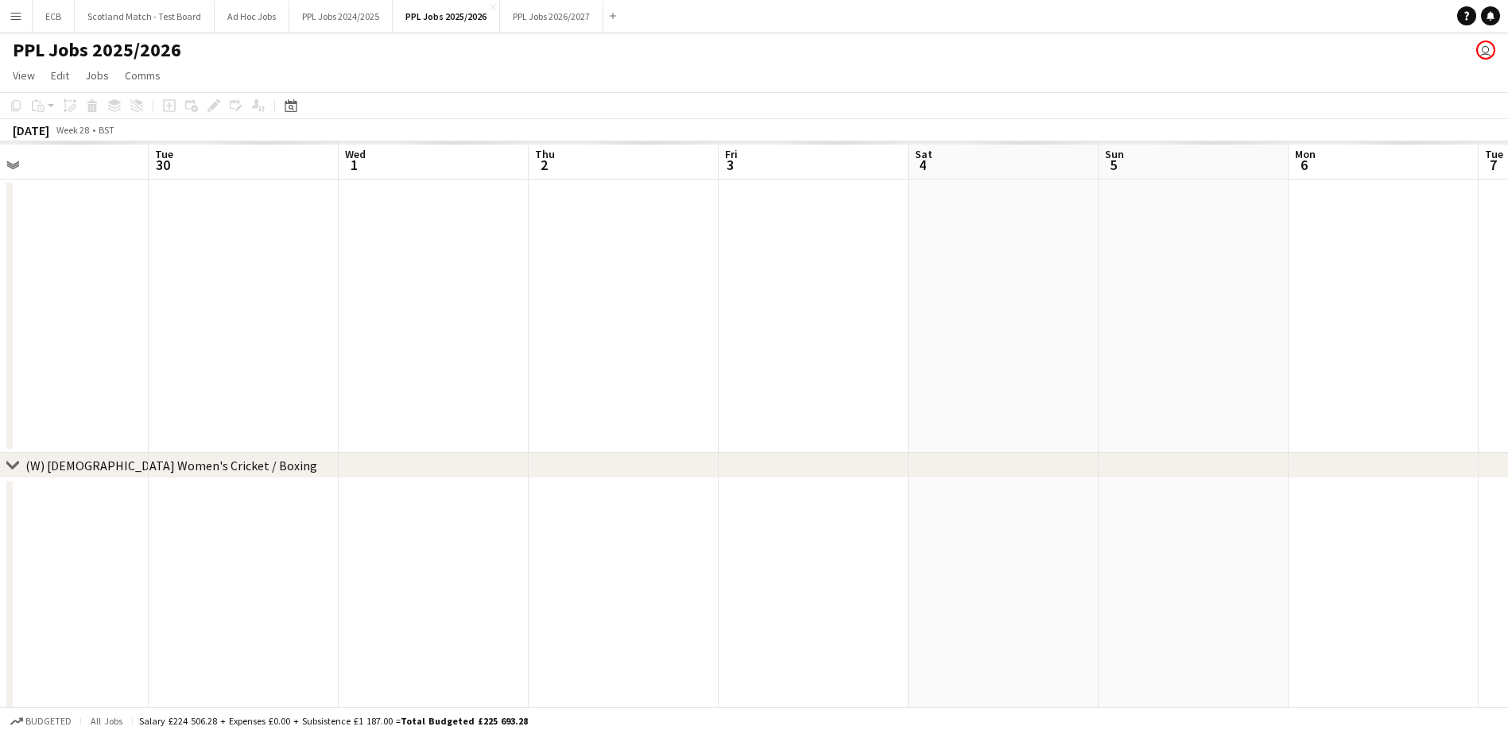
scroll to position [0, 547]
click at [67, 74] on span "Edit" at bounding box center [60, 75] width 18 height 14
click at [253, 238] on app-date-cell at bounding box center [308, 316] width 190 height 273
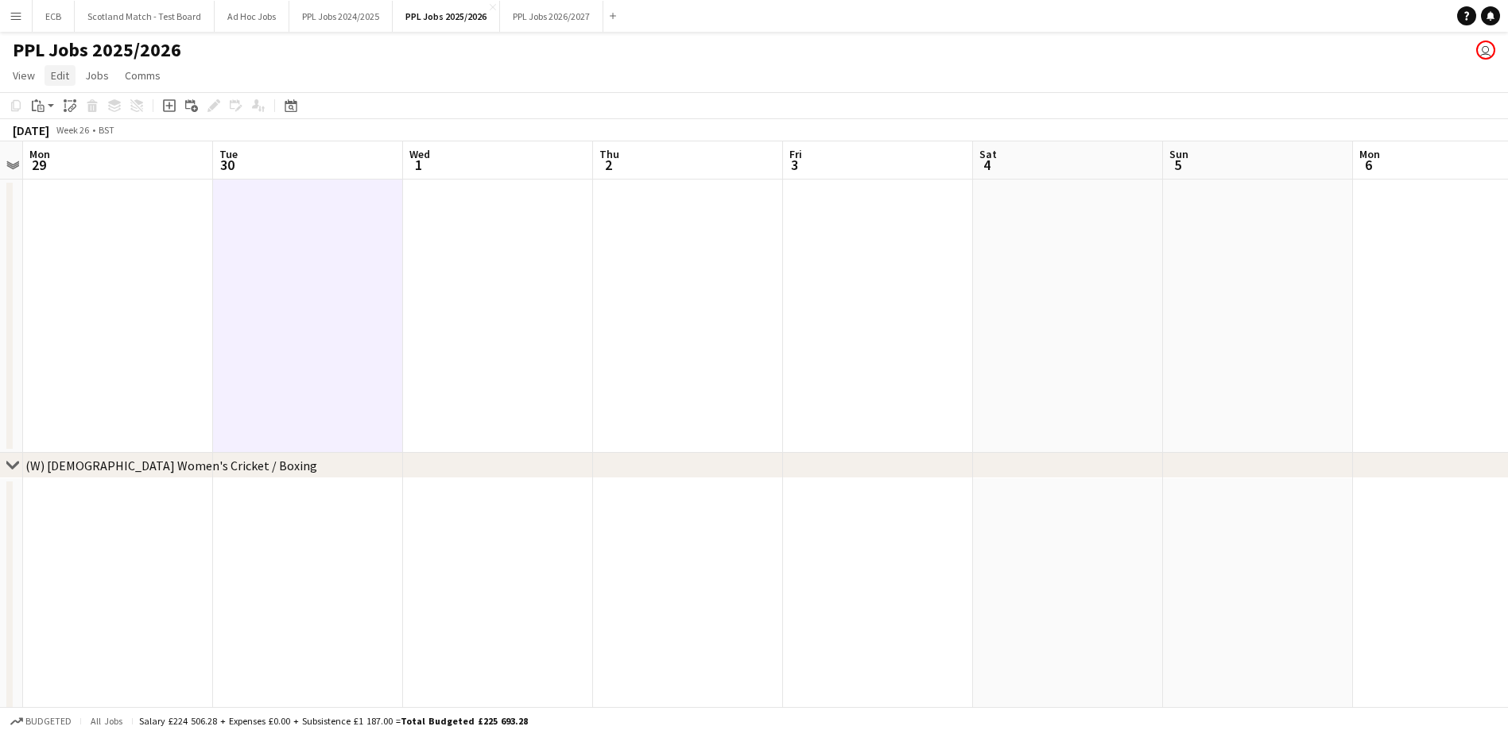
click at [60, 75] on span "Edit" at bounding box center [60, 75] width 18 height 14
click at [206, 150] on span "Without Crew Ctrl+V" at bounding box center [216, 150] width 92 height 14
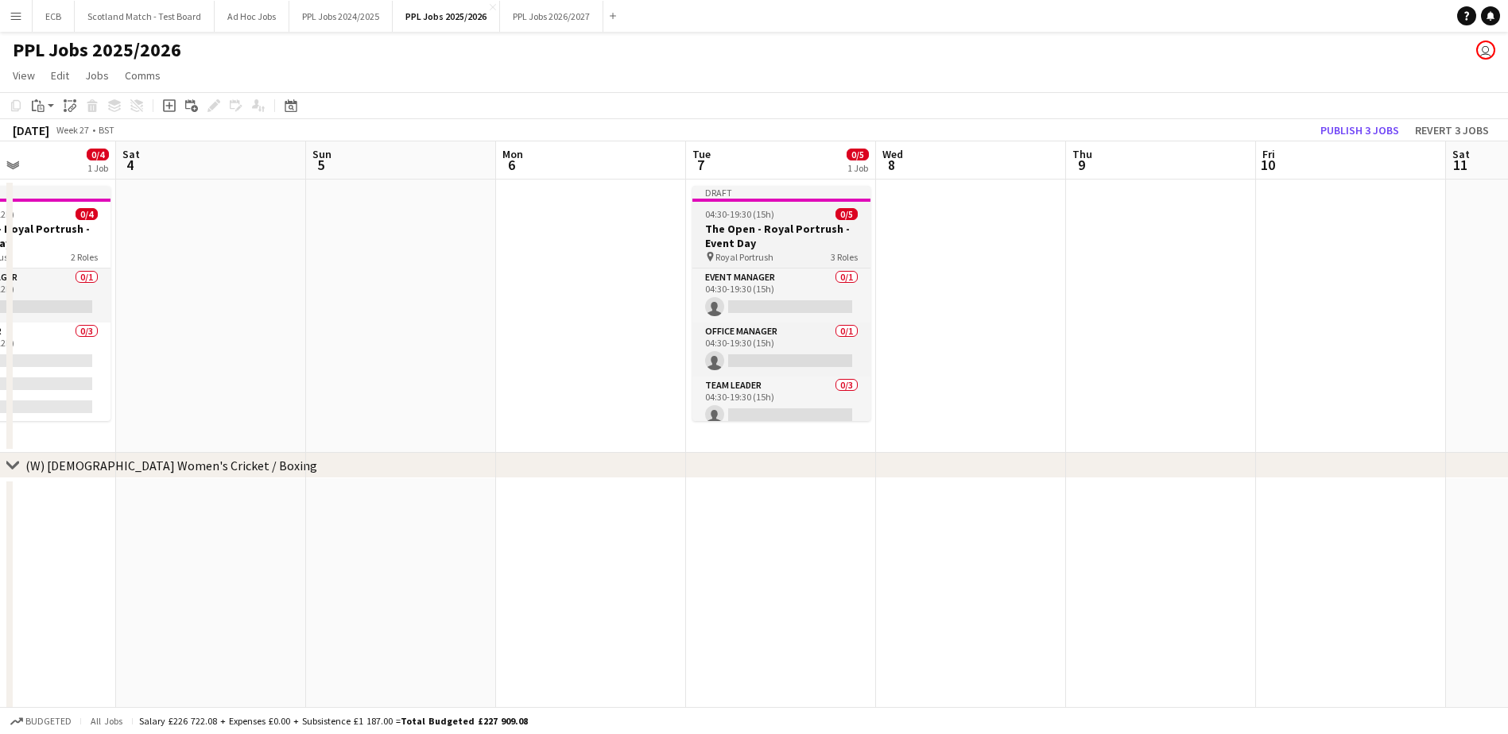
scroll to position [0, 455]
click at [748, 189] on div "Draft" at bounding box center [781, 192] width 178 height 13
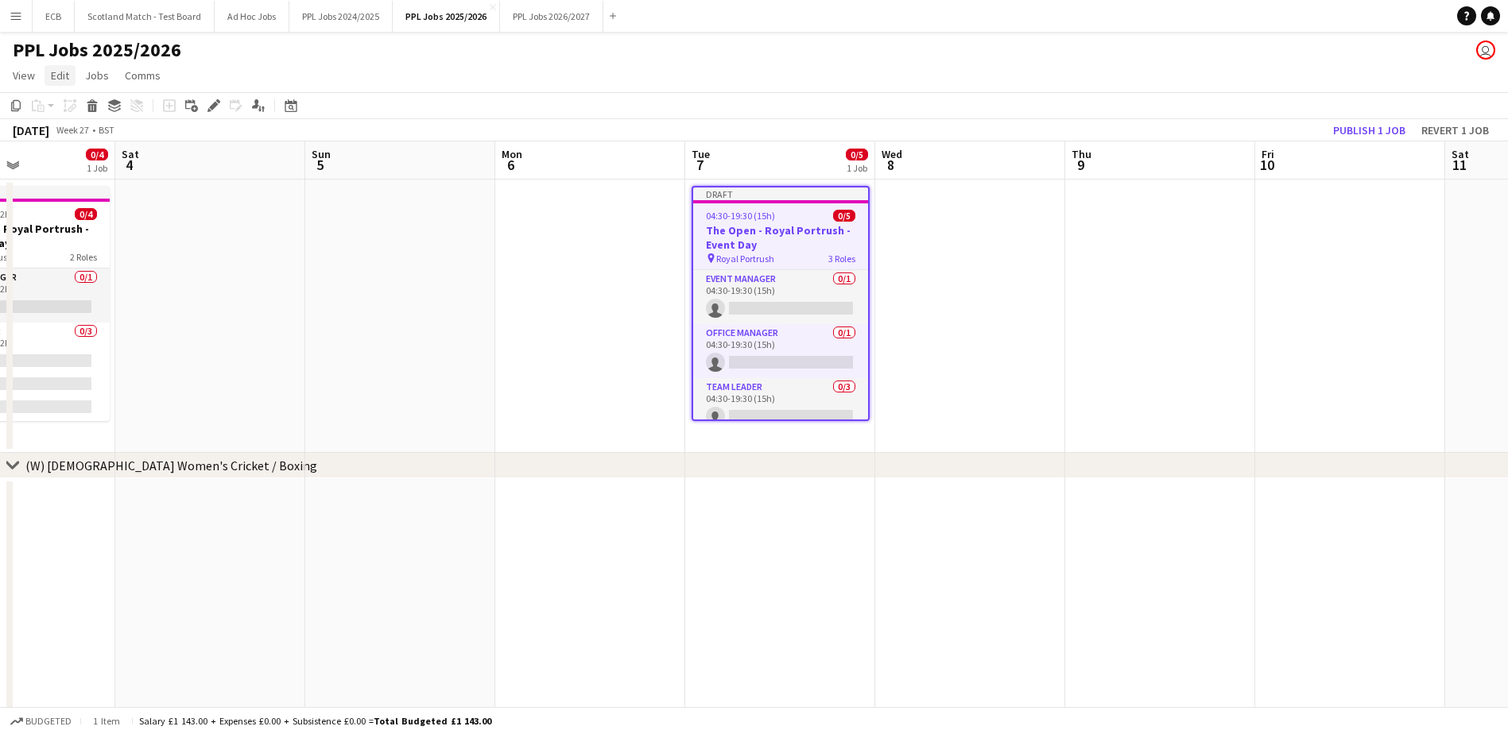
click at [63, 74] on span "Edit" at bounding box center [60, 75] width 18 height 14
click at [625, 215] on app-date-cell at bounding box center [590, 316] width 190 height 273
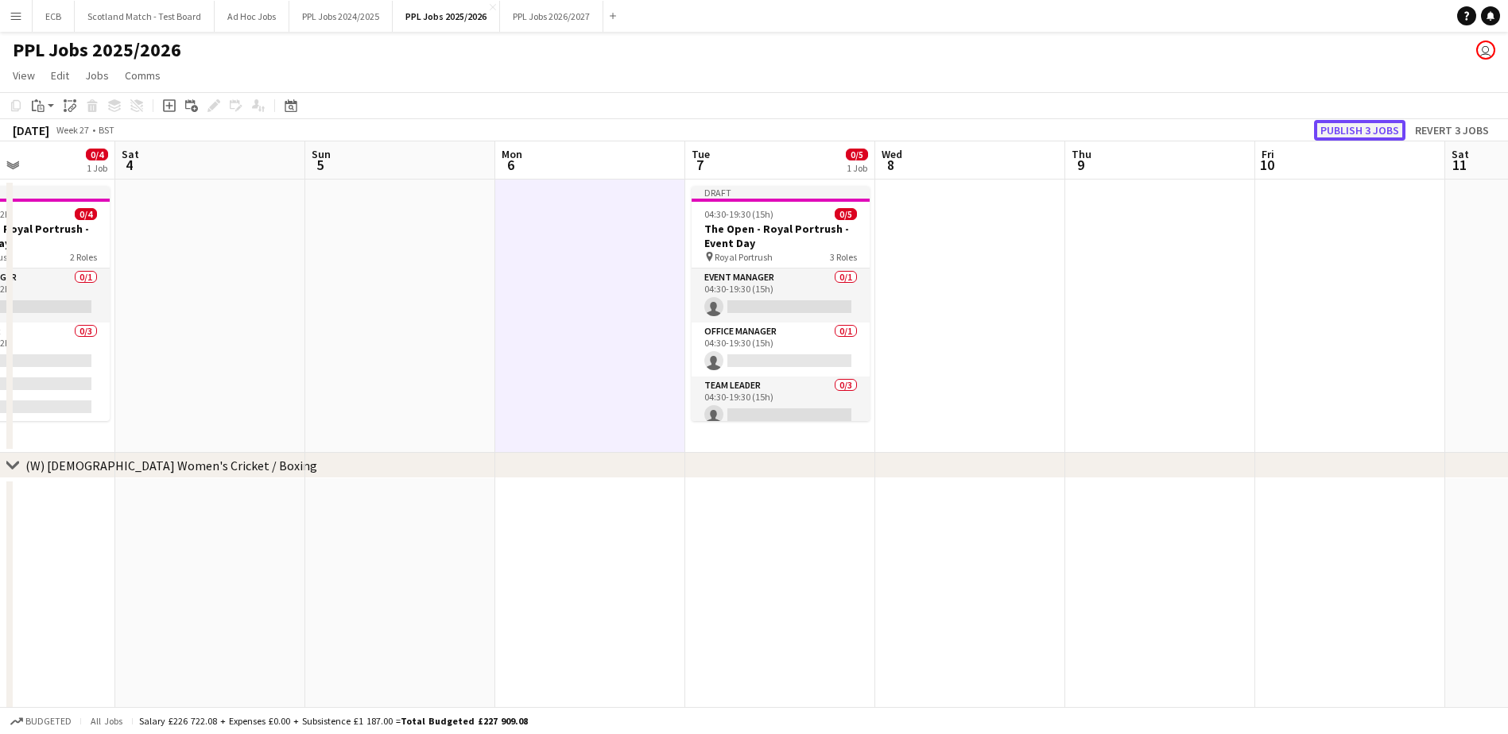
click at [1343, 136] on button "Publish 3 jobs" at bounding box center [1359, 130] width 91 height 21
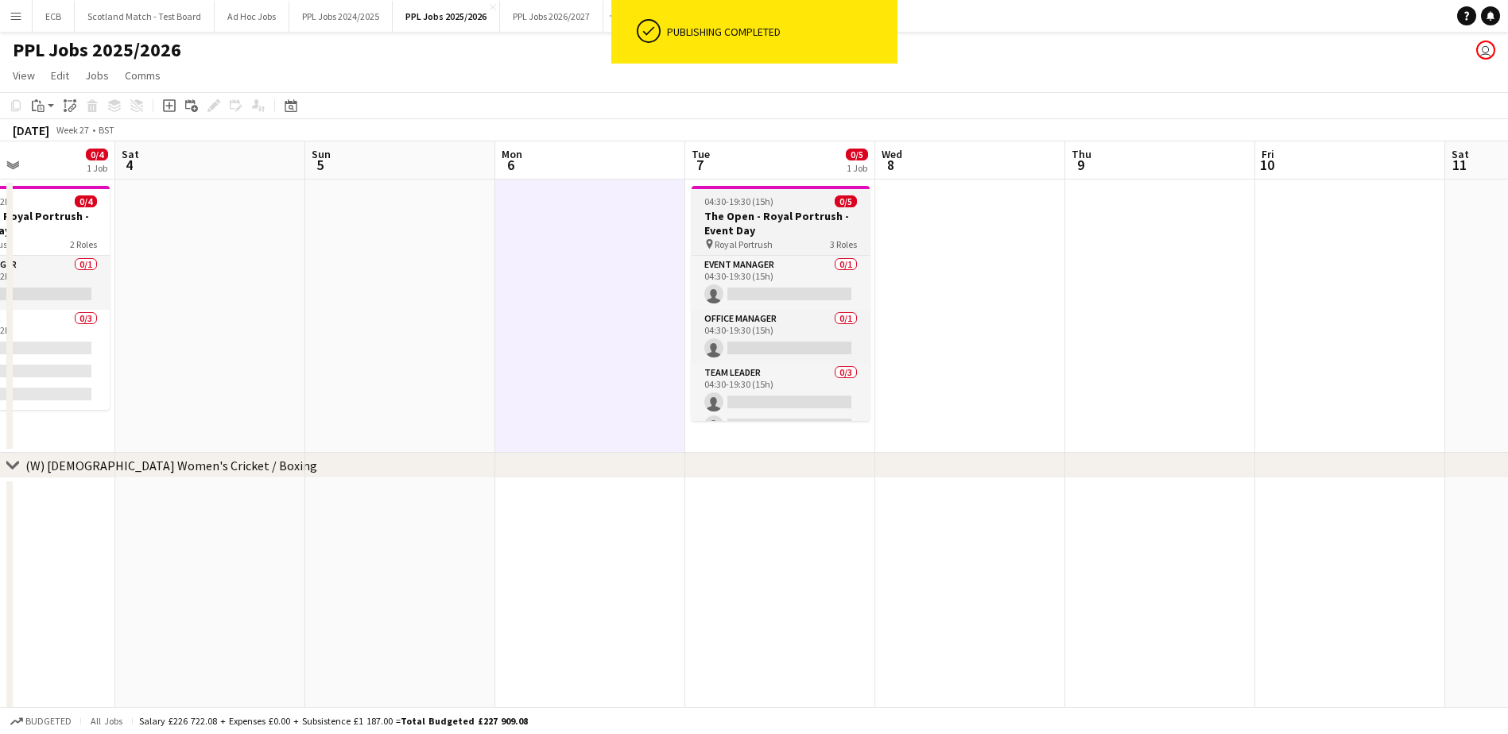
click at [733, 198] on span "04:30-19:30 (15h)" at bounding box center [738, 202] width 69 height 12
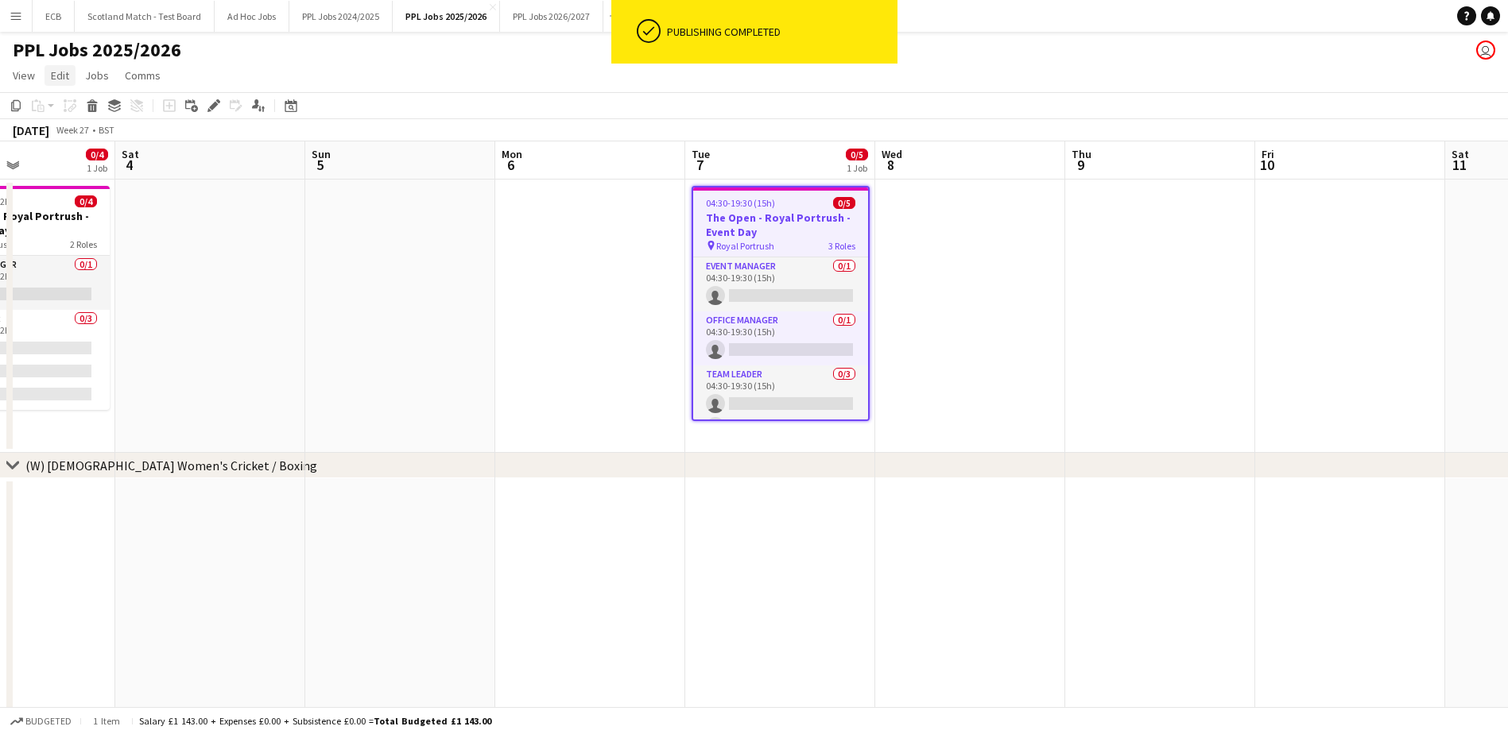
click at [57, 78] on span "Edit" at bounding box center [60, 75] width 18 height 14
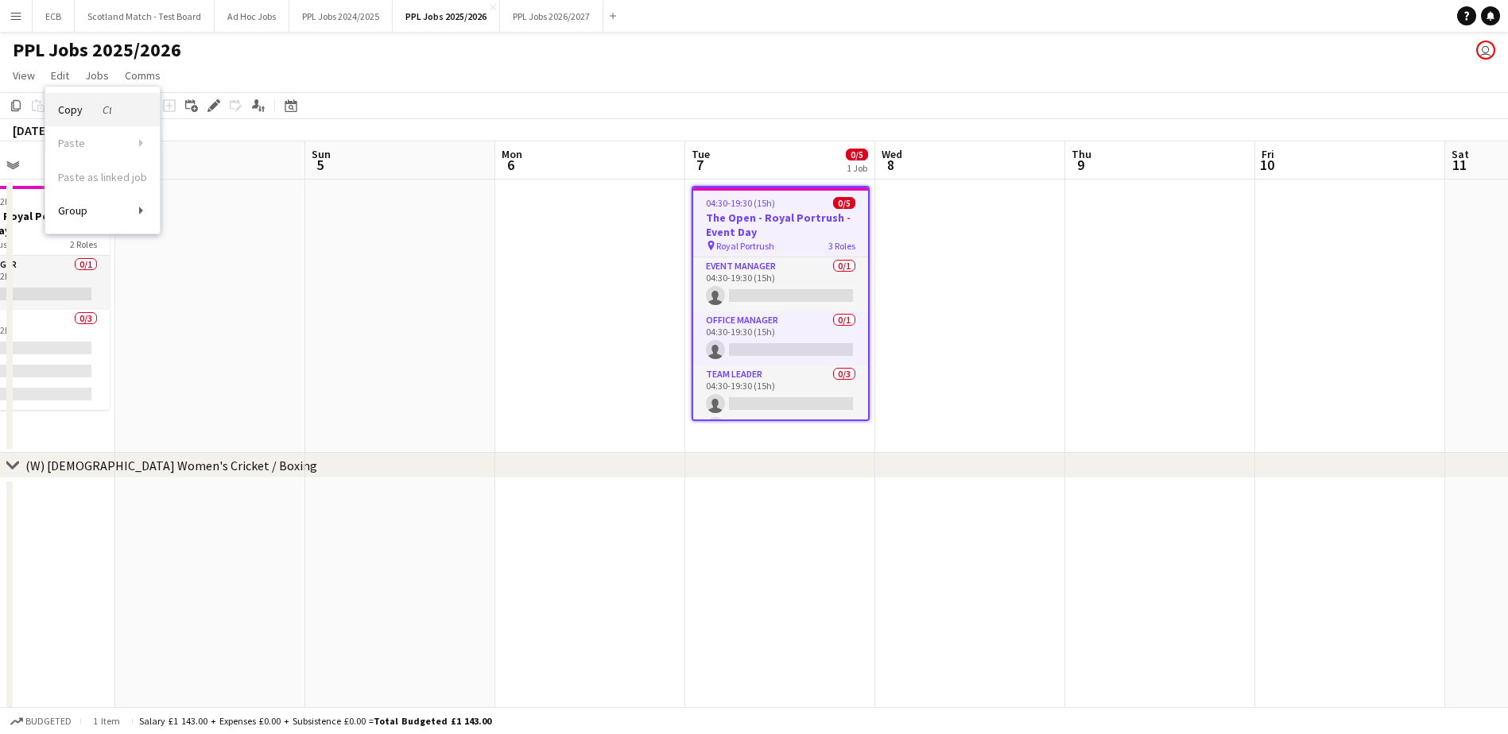
click at [79, 107] on span "Copy Ctrl+C" at bounding box center [84, 110] width 53 height 14
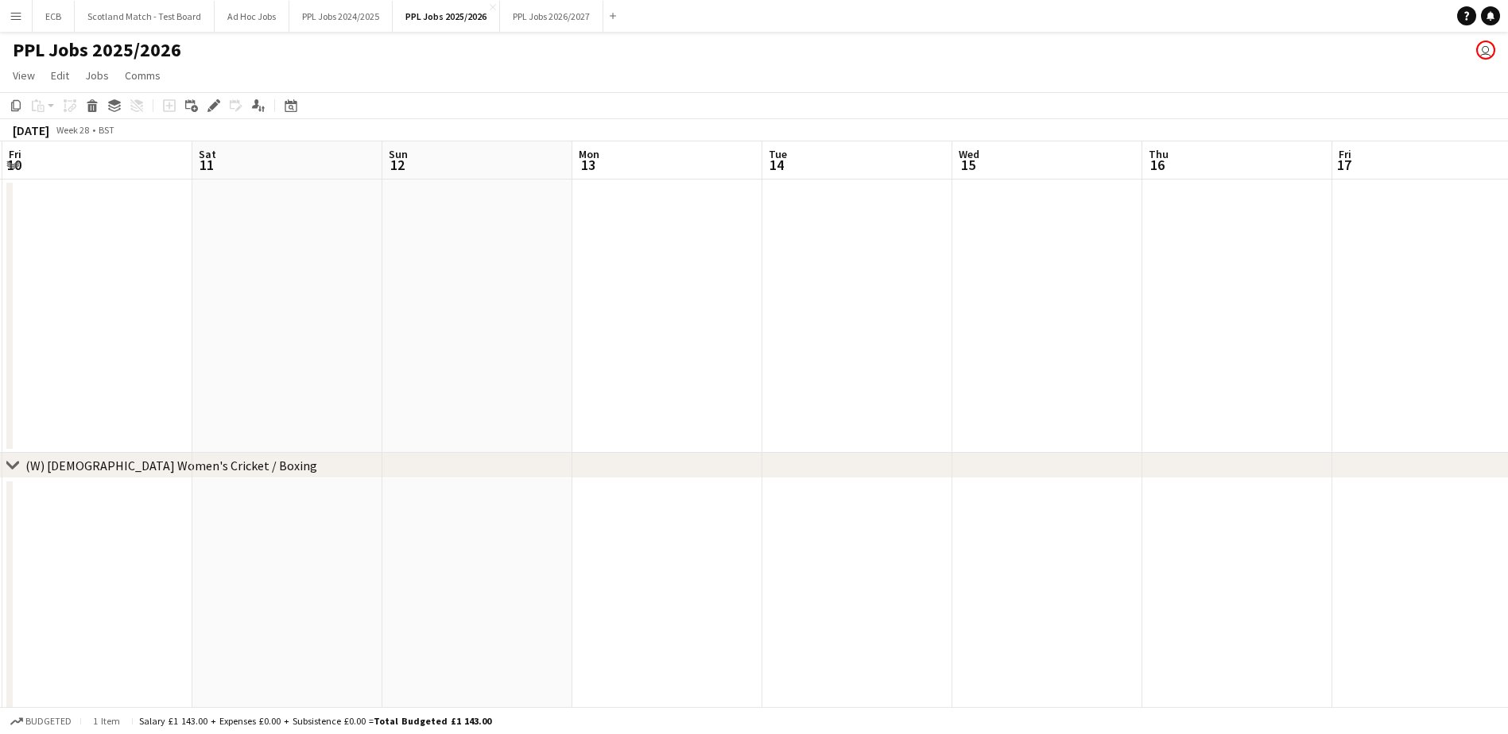
scroll to position [0, 513]
click at [1246, 224] on app-date-cell at bounding box center [1291, 316] width 190 height 273
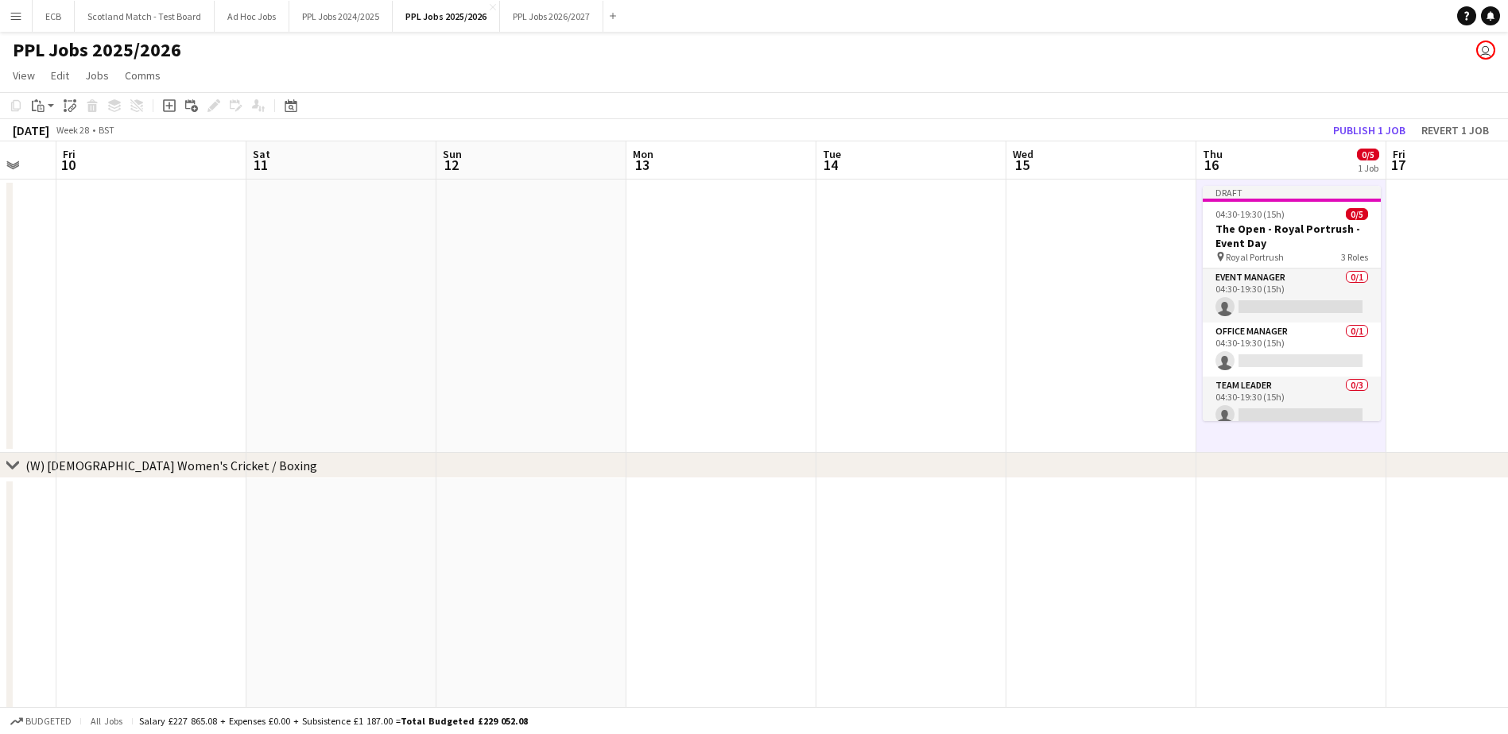
click at [1436, 221] on app-date-cell at bounding box center [1481, 316] width 190 height 273
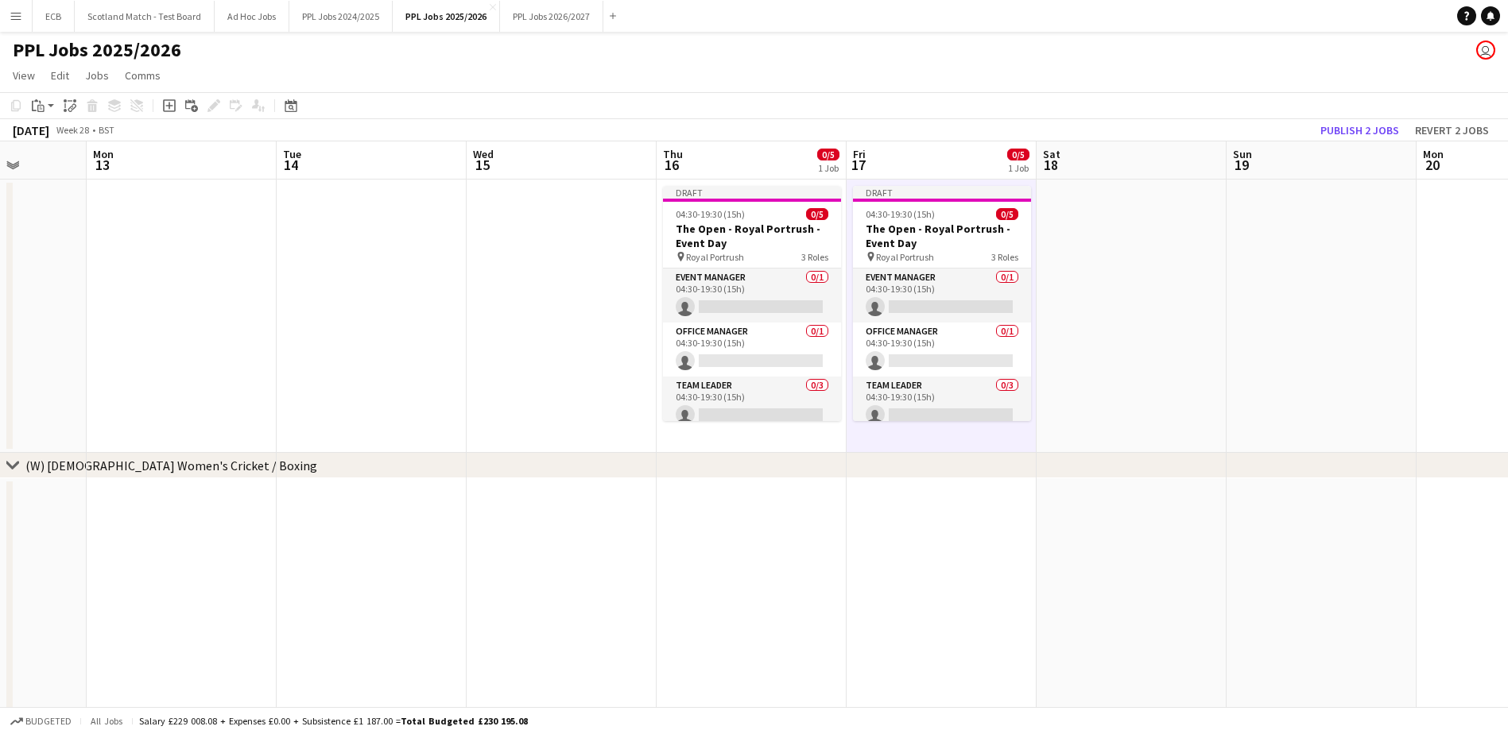
scroll to position [0, 537]
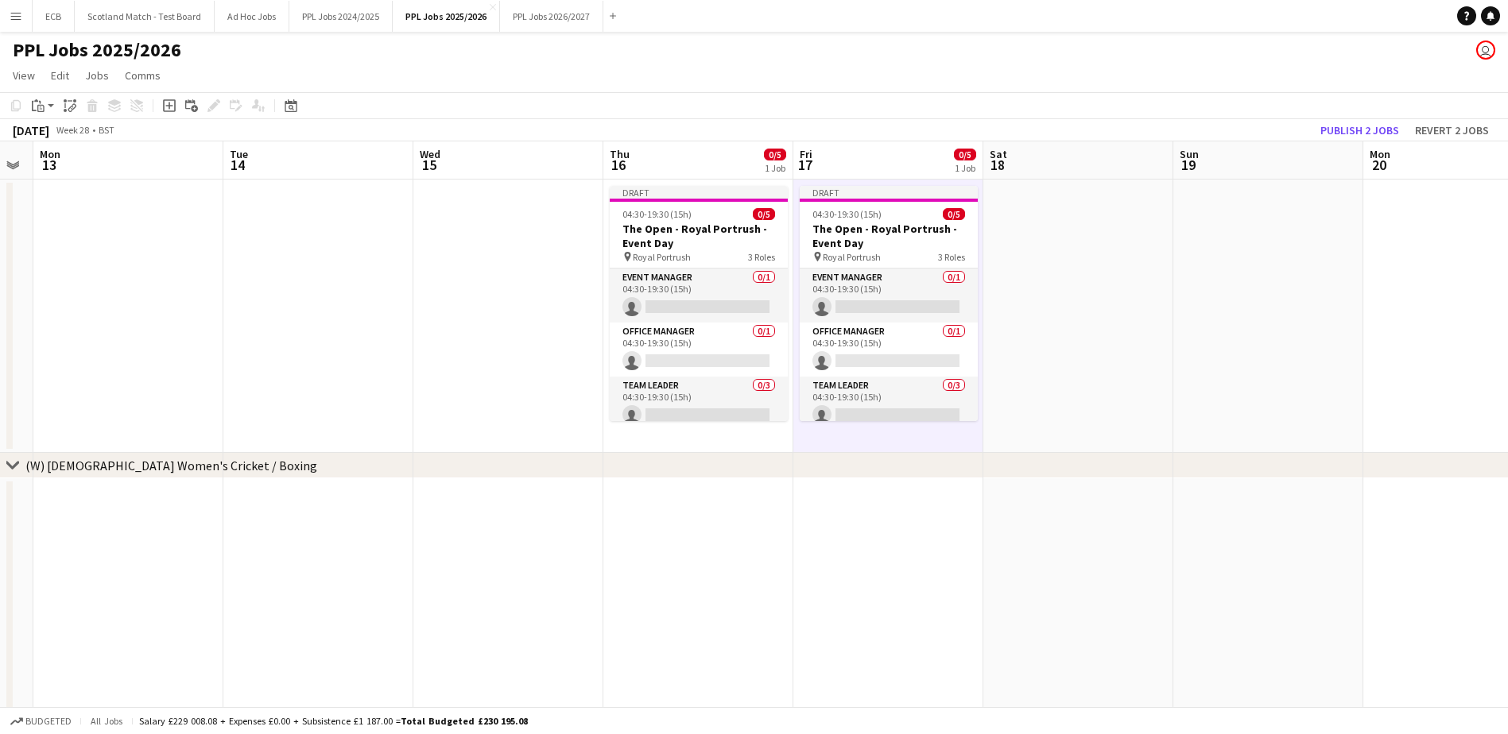
click at [1040, 230] on app-date-cell at bounding box center [1078, 316] width 190 height 273
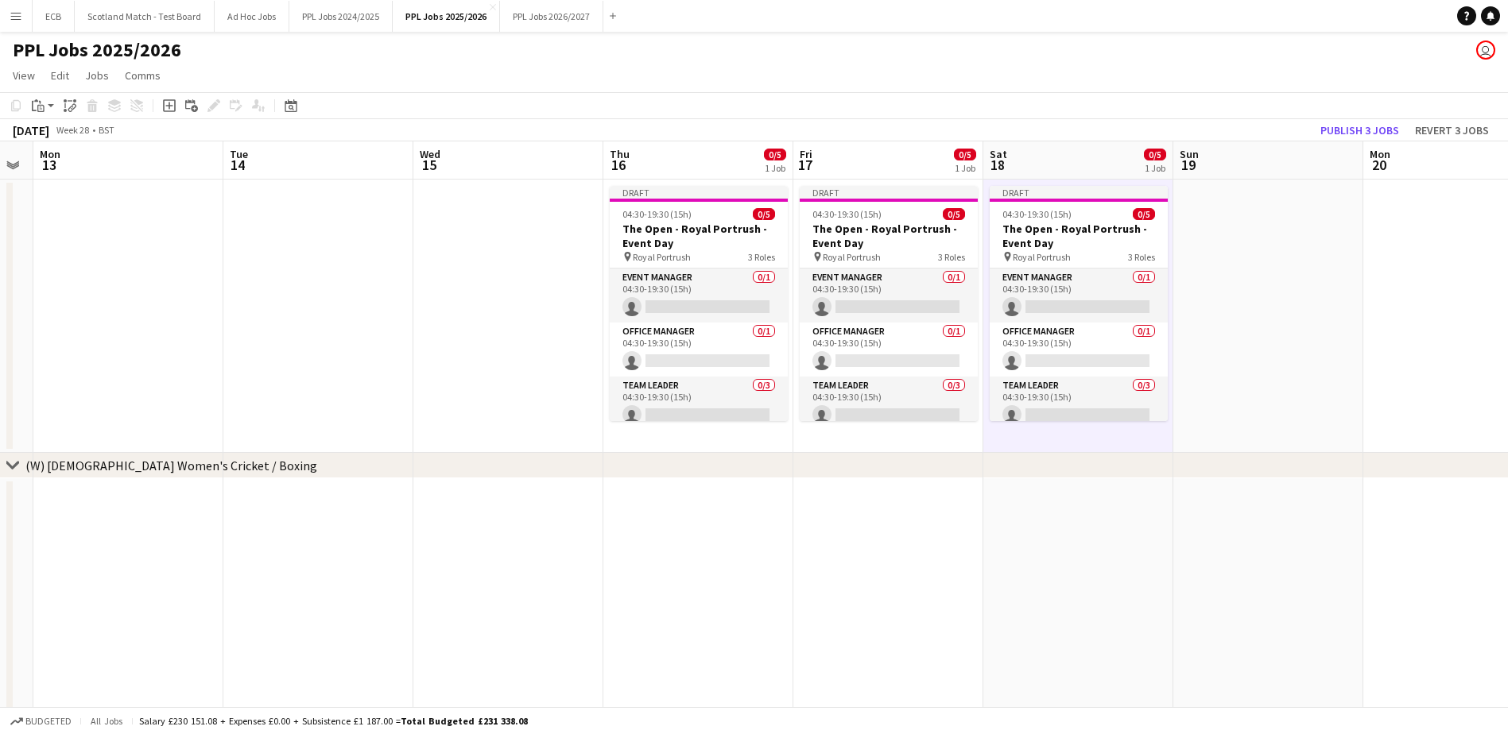
click at [1236, 238] on app-date-cell at bounding box center [1268, 316] width 190 height 273
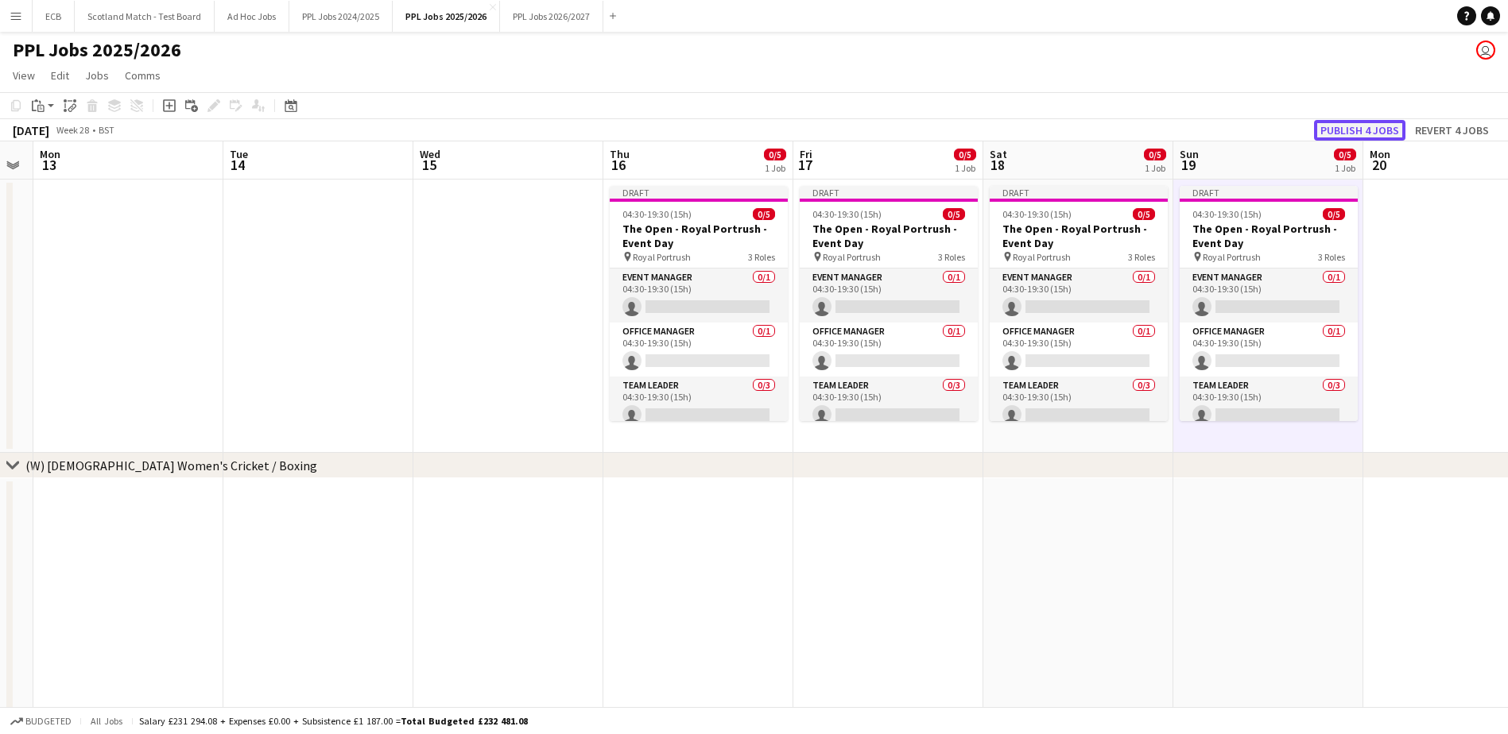
click at [1350, 133] on button "Publish 4 jobs" at bounding box center [1359, 130] width 91 height 21
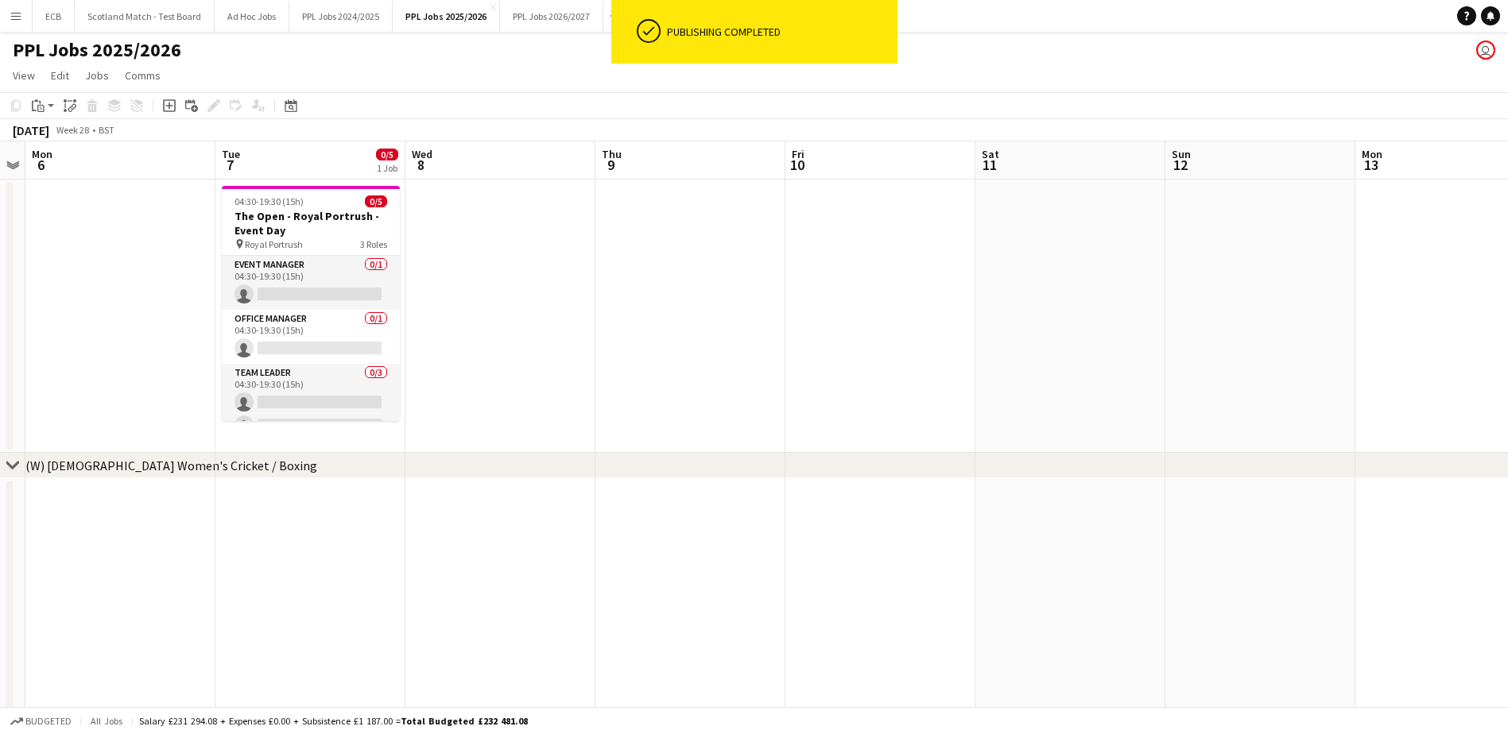
scroll to position [0, 505]
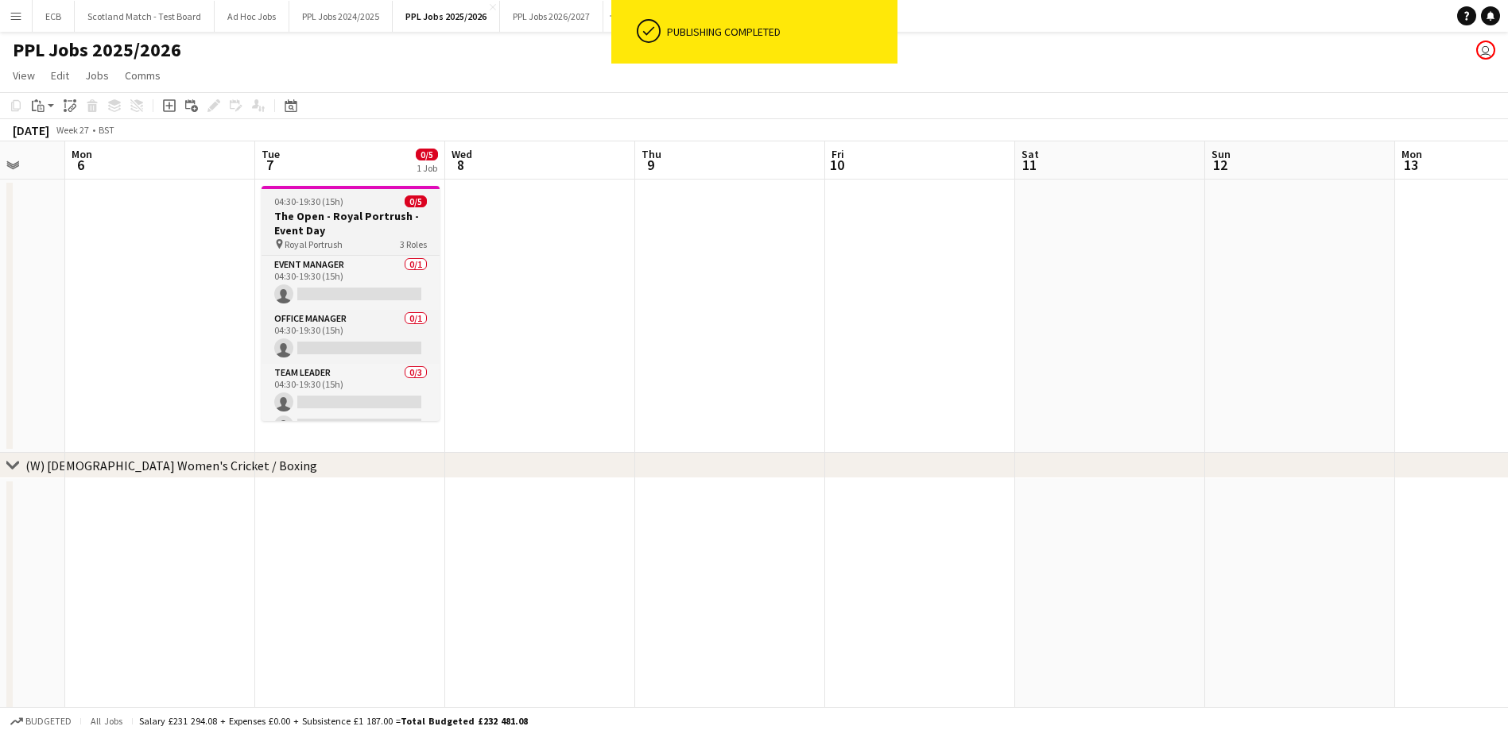
click at [341, 237] on h3 "The Open - Royal Portrush - Event Day" at bounding box center [351, 223] width 178 height 29
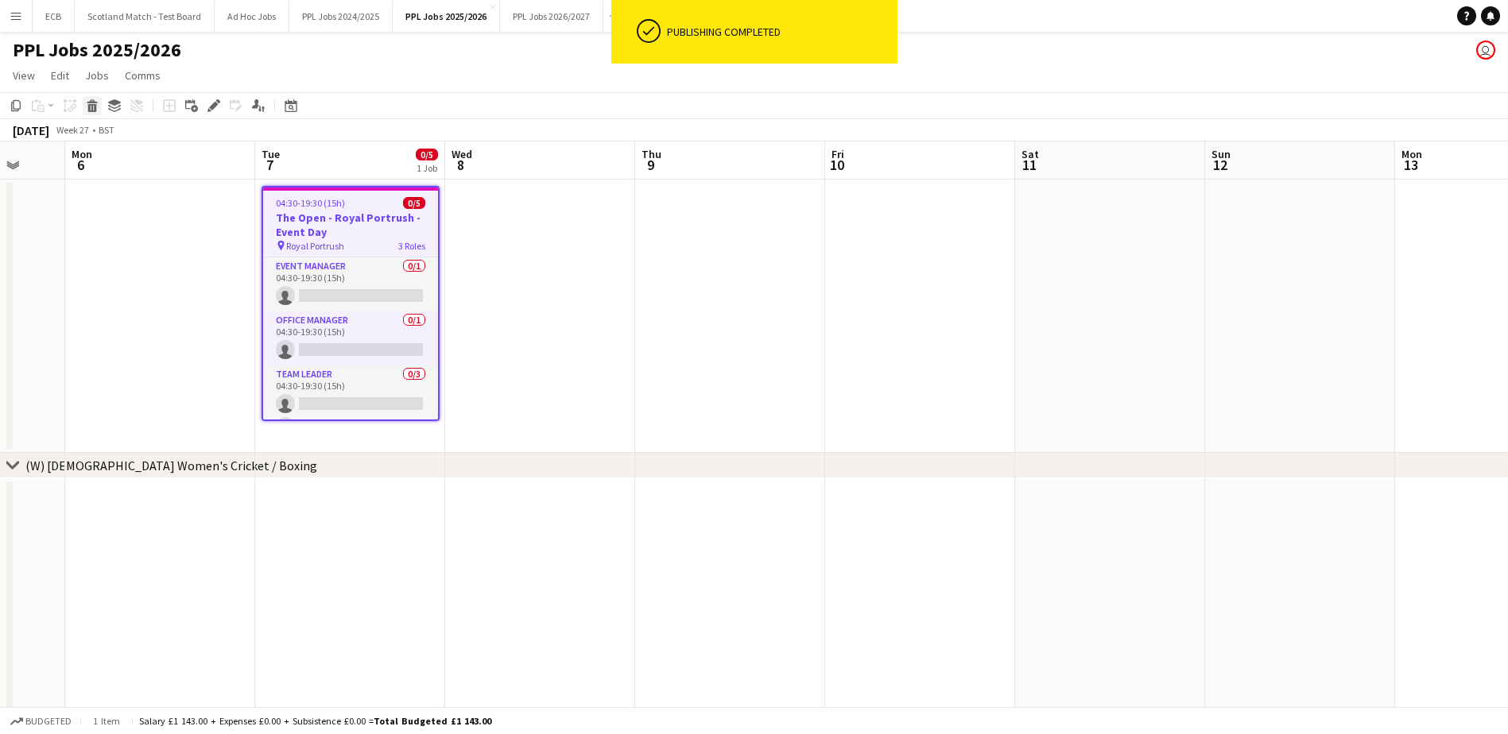
click at [93, 100] on icon at bounding box center [92, 101] width 10 height 4
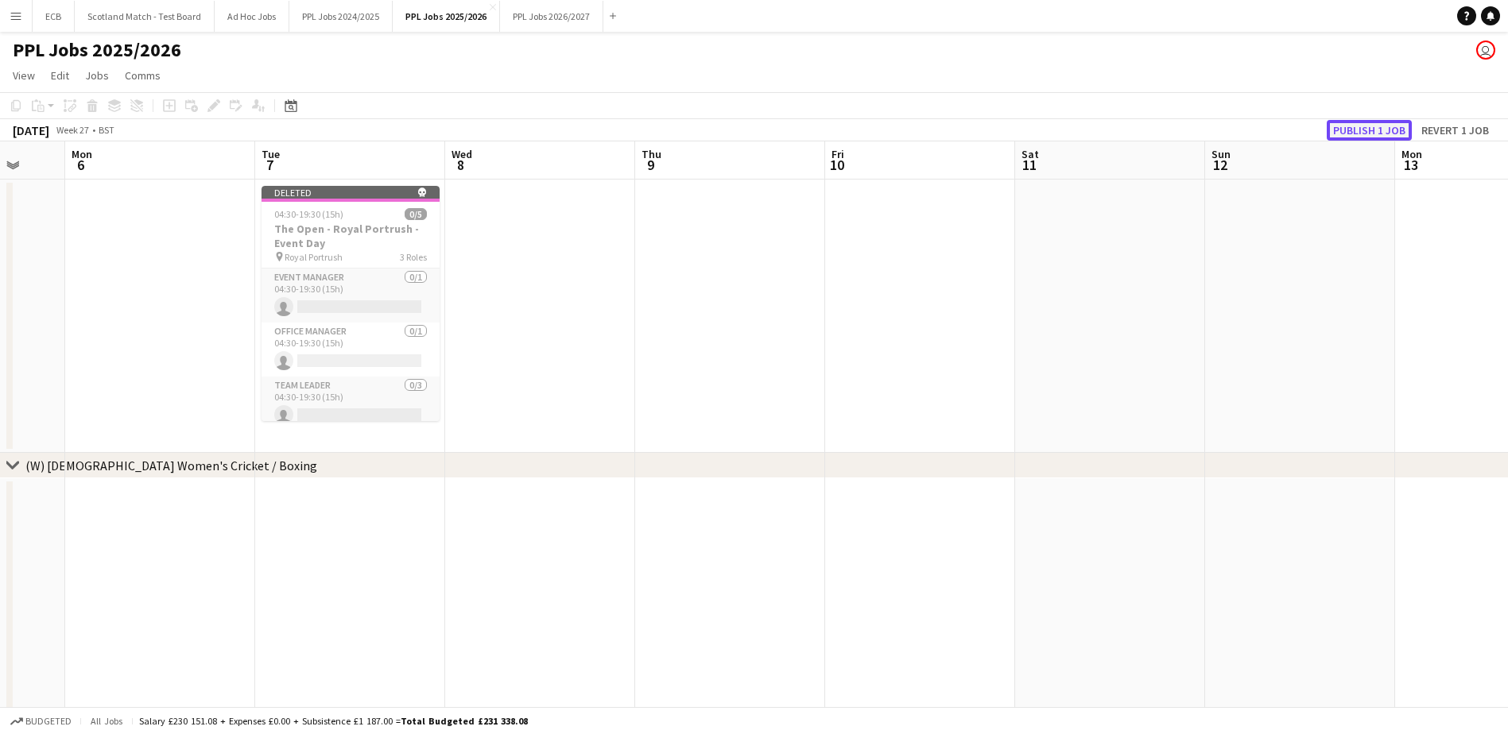
click at [1349, 130] on button "Publish 1 job" at bounding box center [1369, 130] width 85 height 21
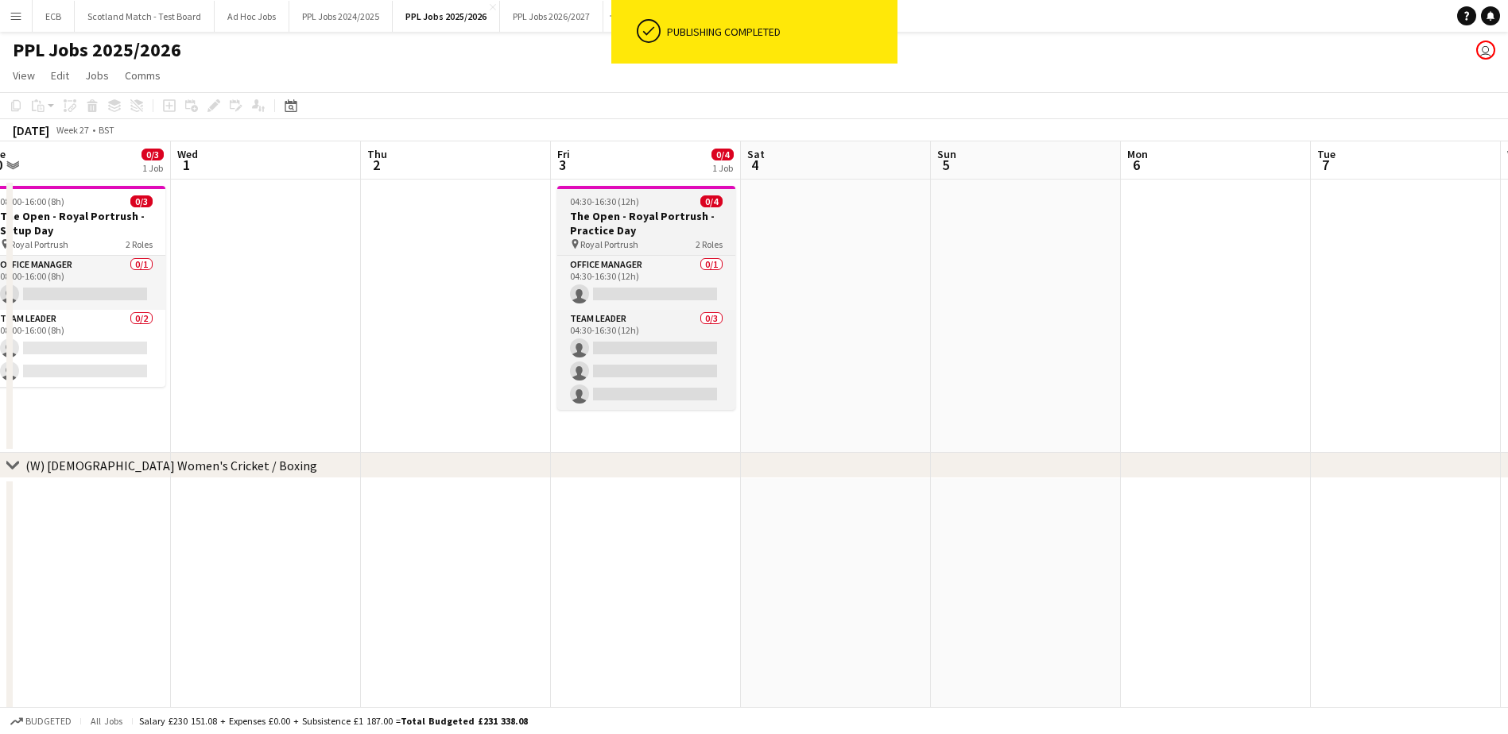
scroll to position [0, 393]
click at [603, 202] on span "04:30-16:30 (12h)" at bounding box center [609, 202] width 69 height 12
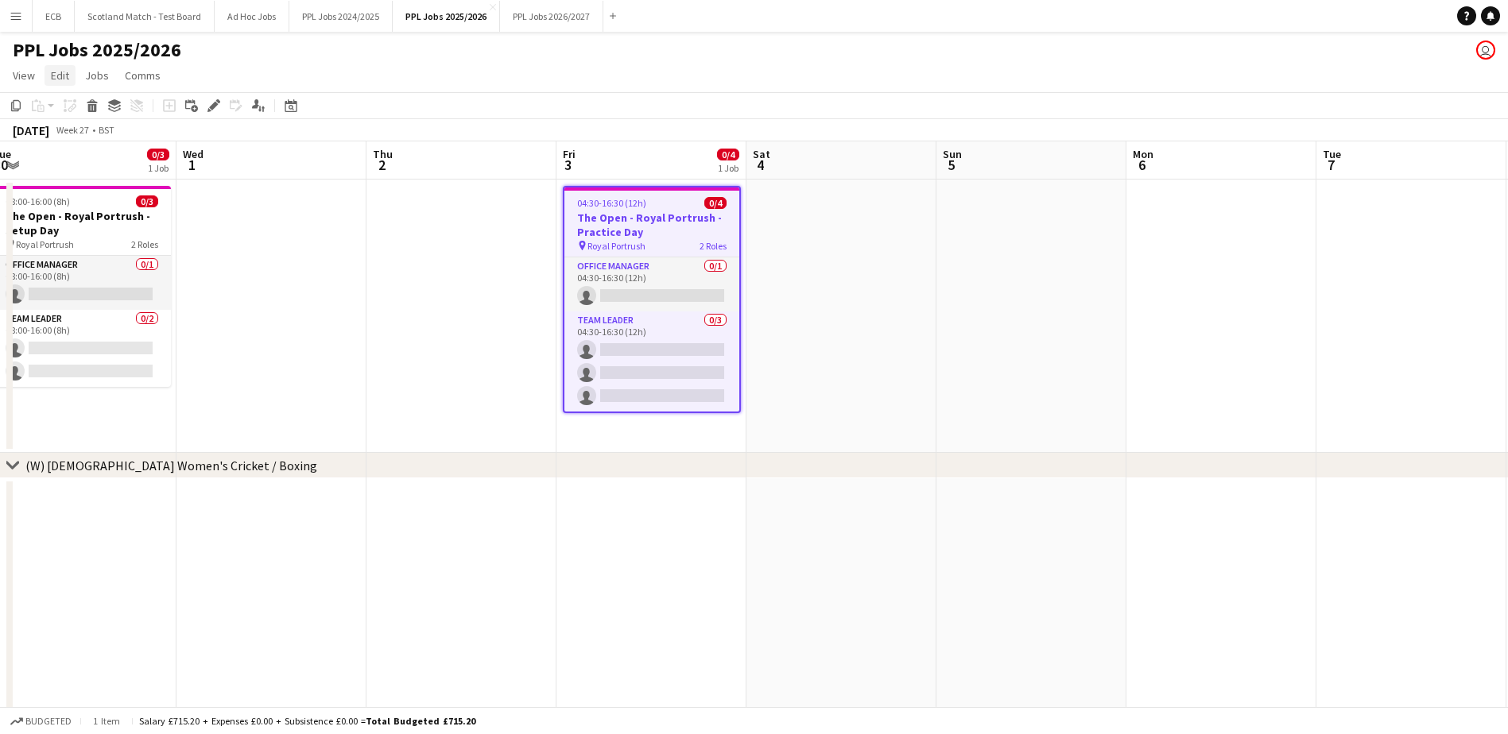
click at [60, 81] on span "Edit" at bounding box center [60, 75] width 18 height 14
click at [69, 113] on span "Copy Ctrl+C" at bounding box center [84, 110] width 53 height 14
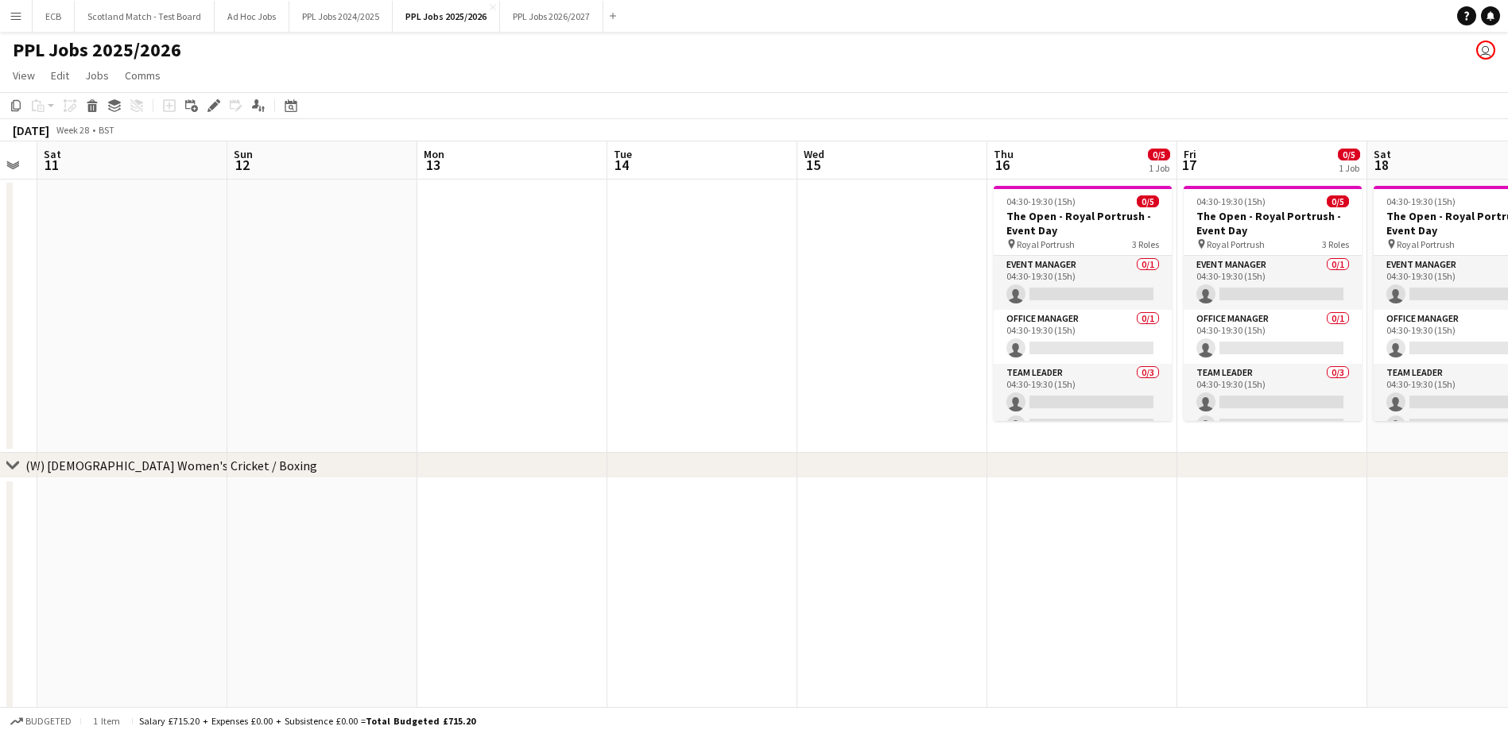
scroll to position [0, 533]
click at [488, 213] on app-date-cell at bounding box center [512, 316] width 190 height 273
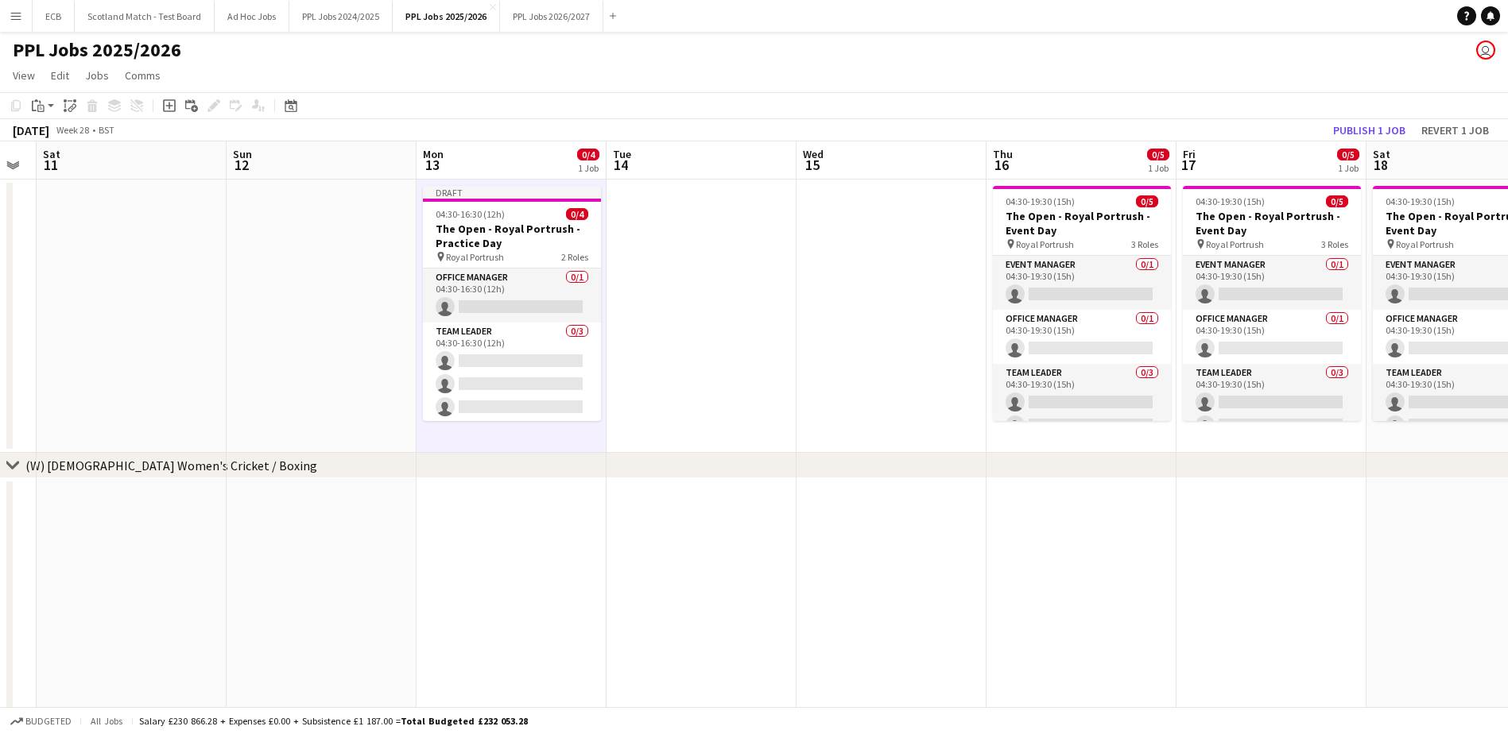
click at [660, 212] on app-date-cell at bounding box center [701, 316] width 190 height 273
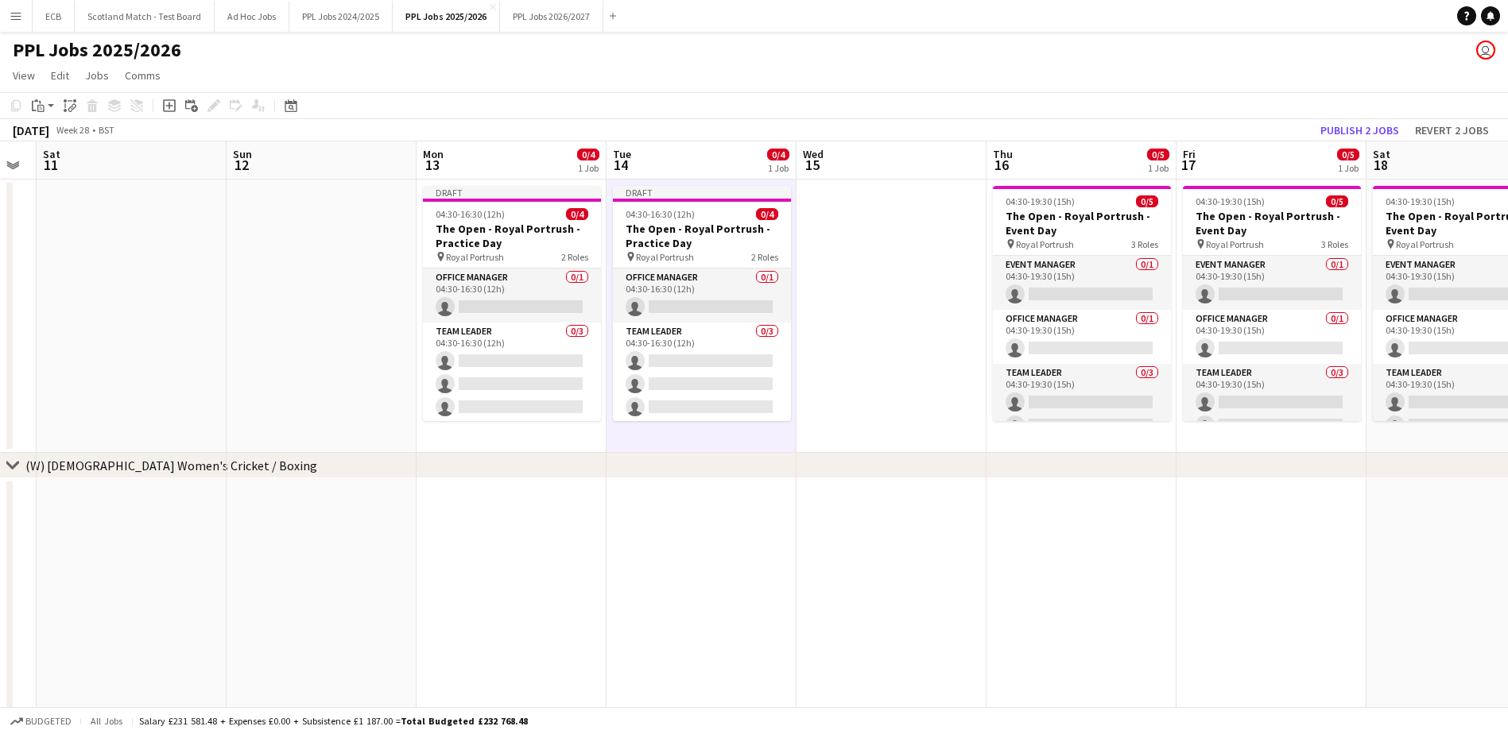
click at [893, 215] on app-date-cell at bounding box center [891, 316] width 190 height 273
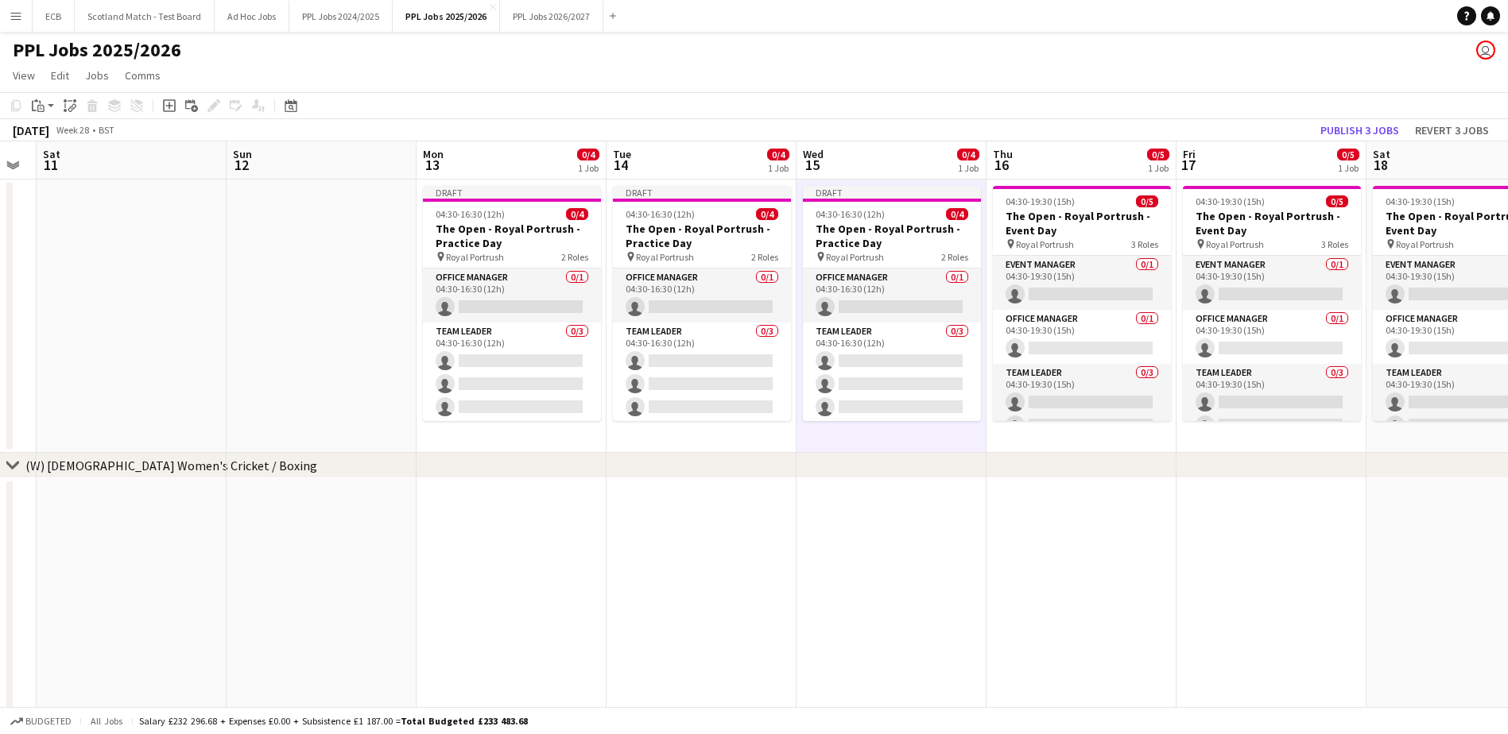
click at [330, 213] on app-date-cell at bounding box center [322, 316] width 190 height 273
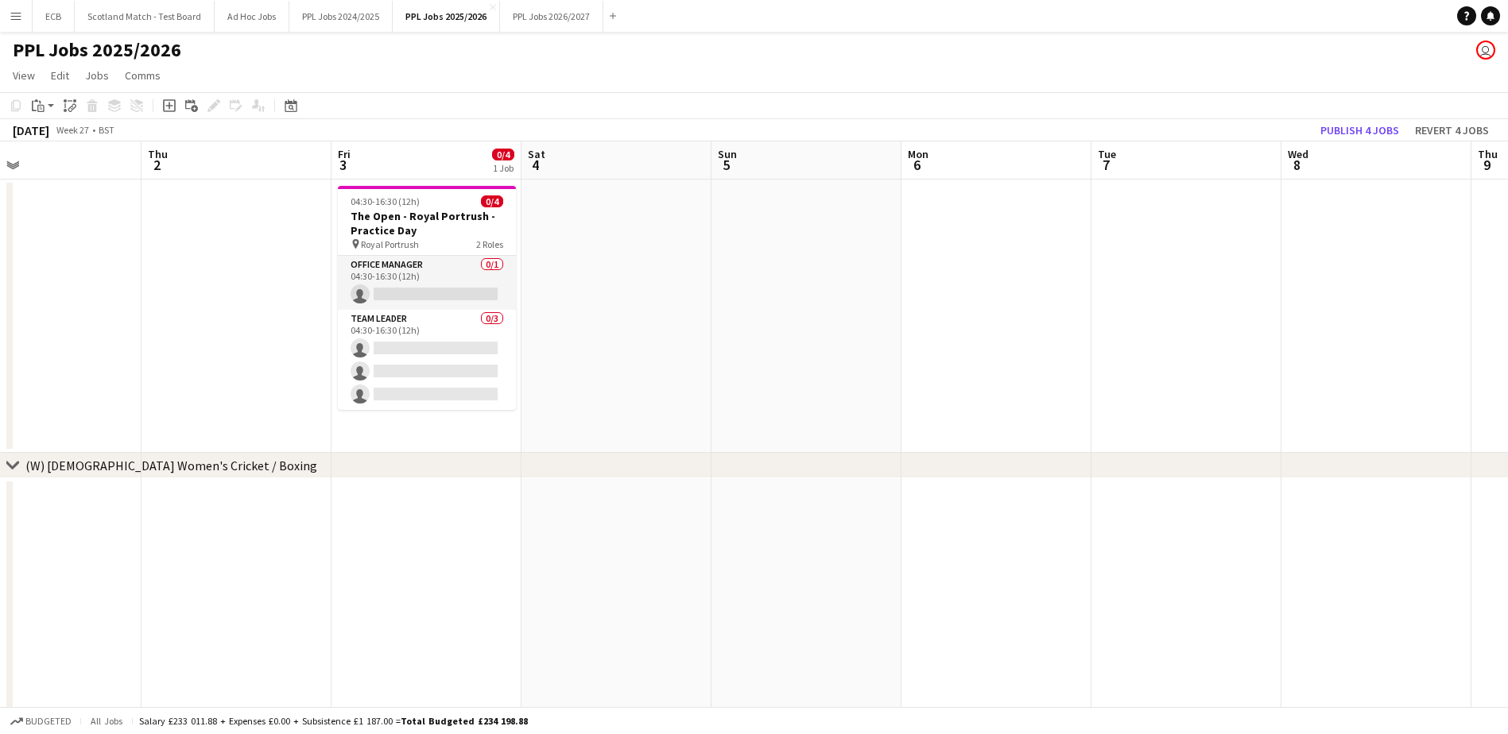
scroll to position [0, 419]
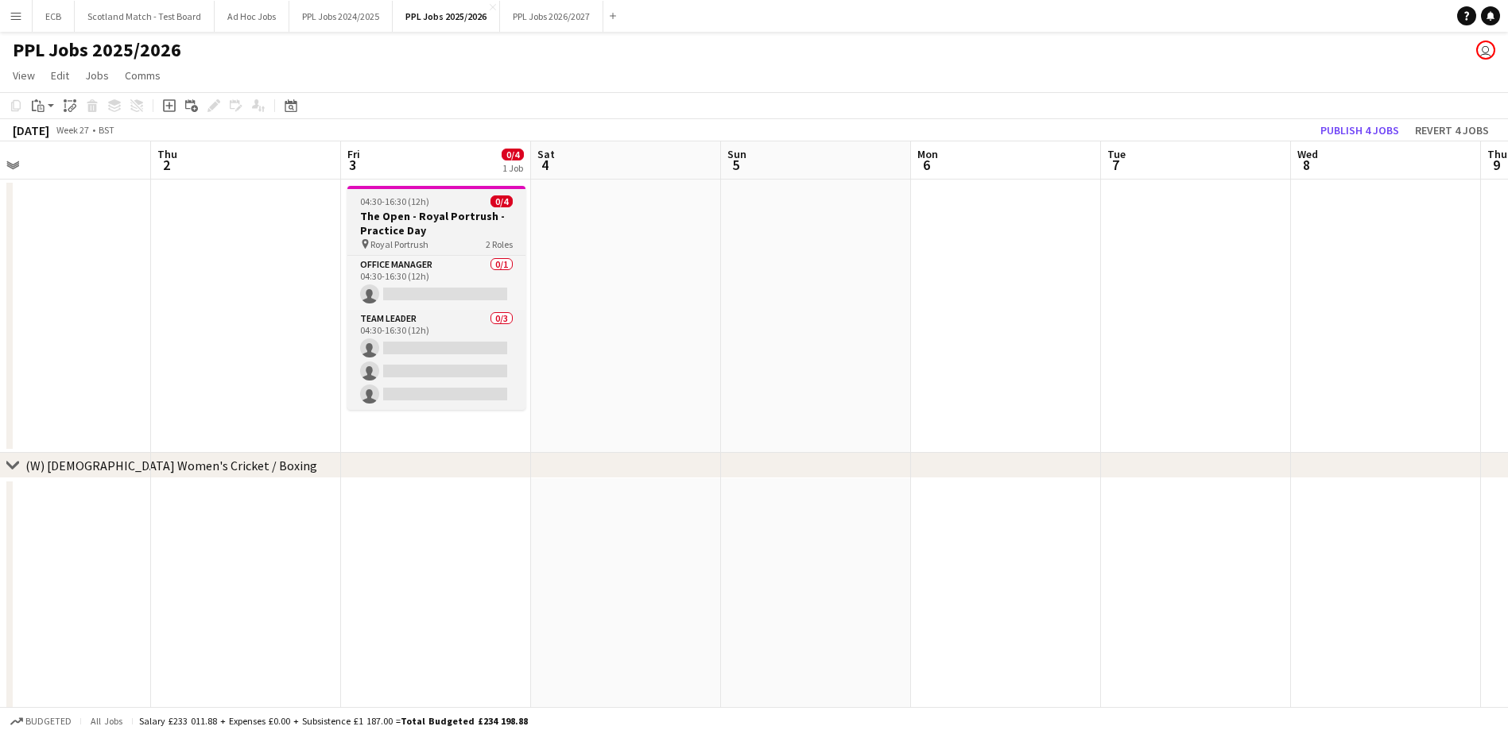
click at [417, 206] on span "04:30-16:30 (12h)" at bounding box center [394, 202] width 69 height 12
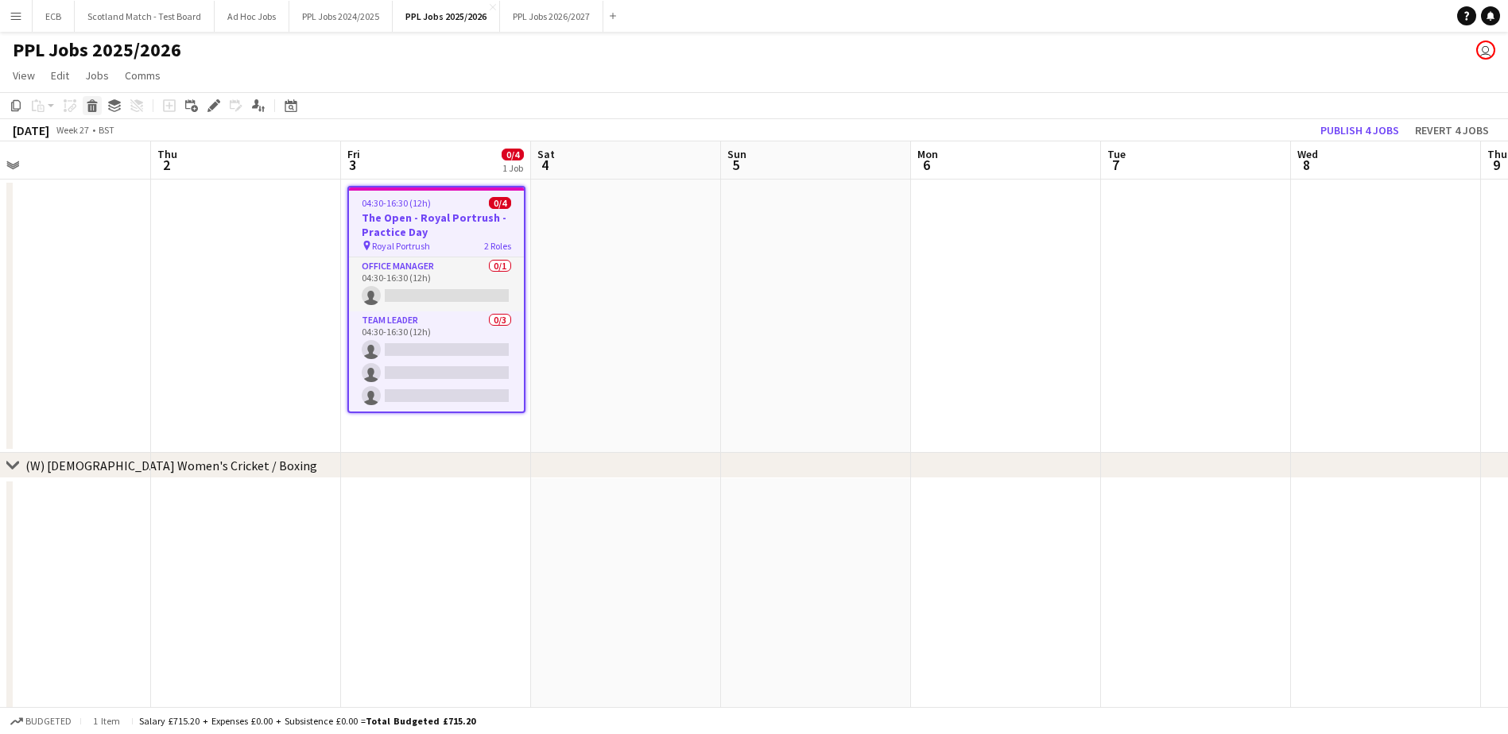
click at [87, 110] on icon "Delete" at bounding box center [92, 105] width 13 height 13
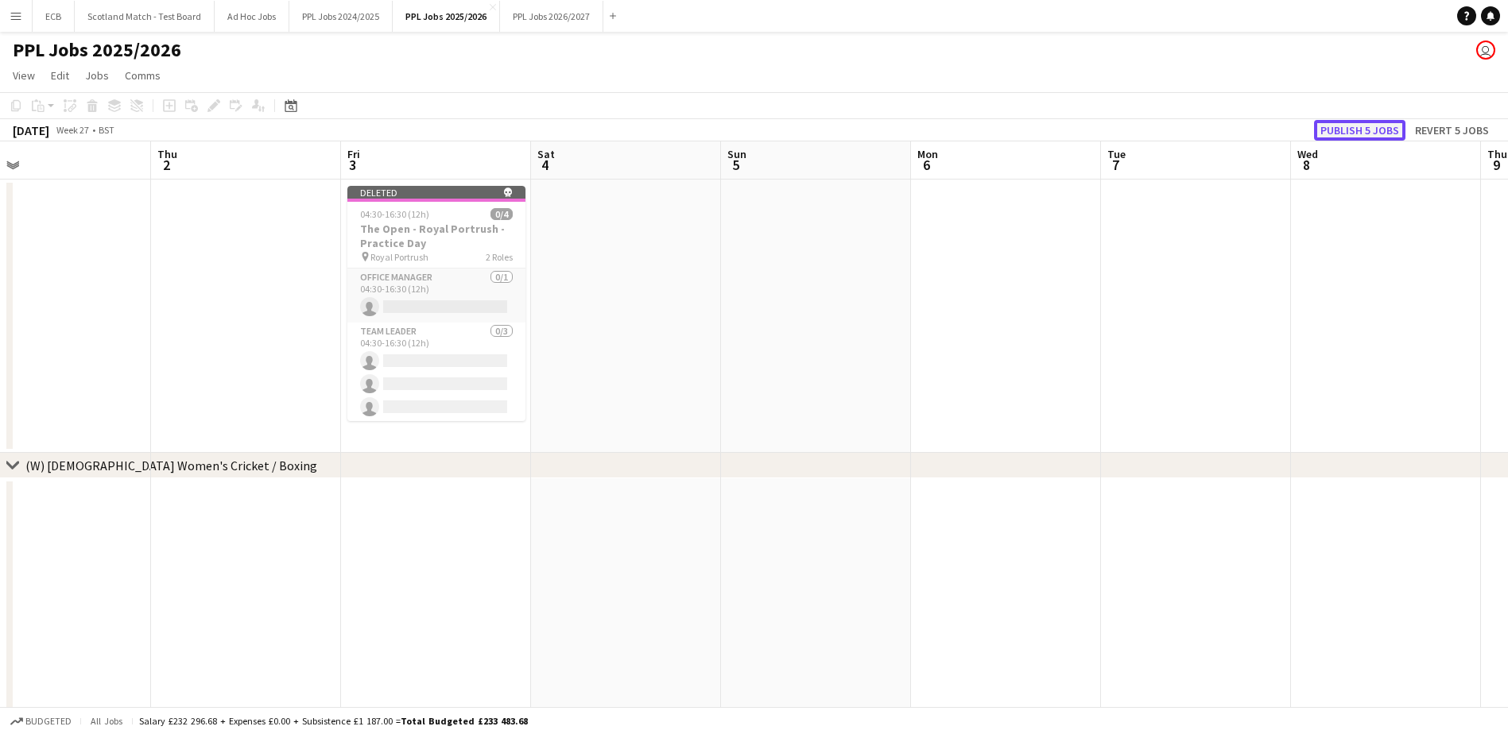
click at [1394, 126] on button "Publish 5 jobs" at bounding box center [1359, 130] width 91 height 21
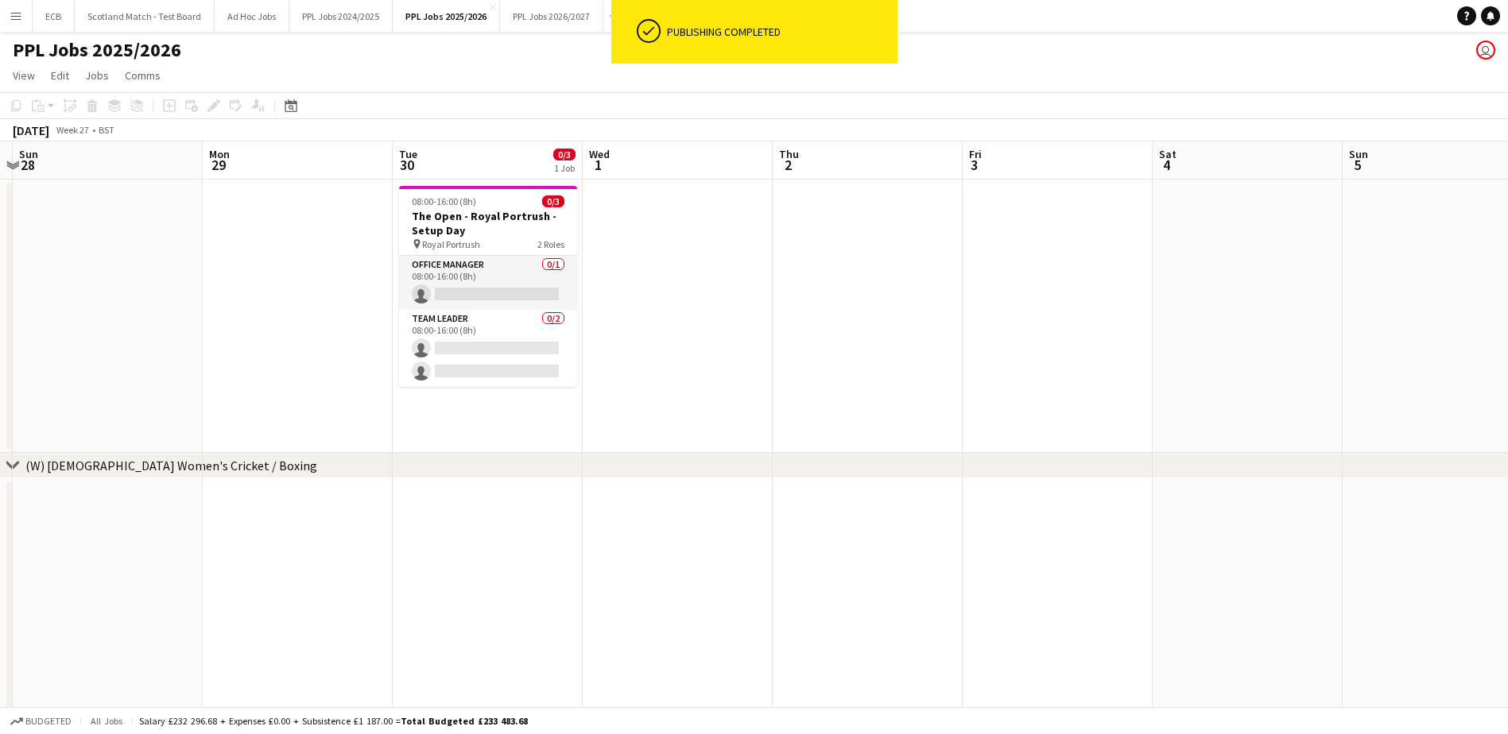
scroll to position [0, 440]
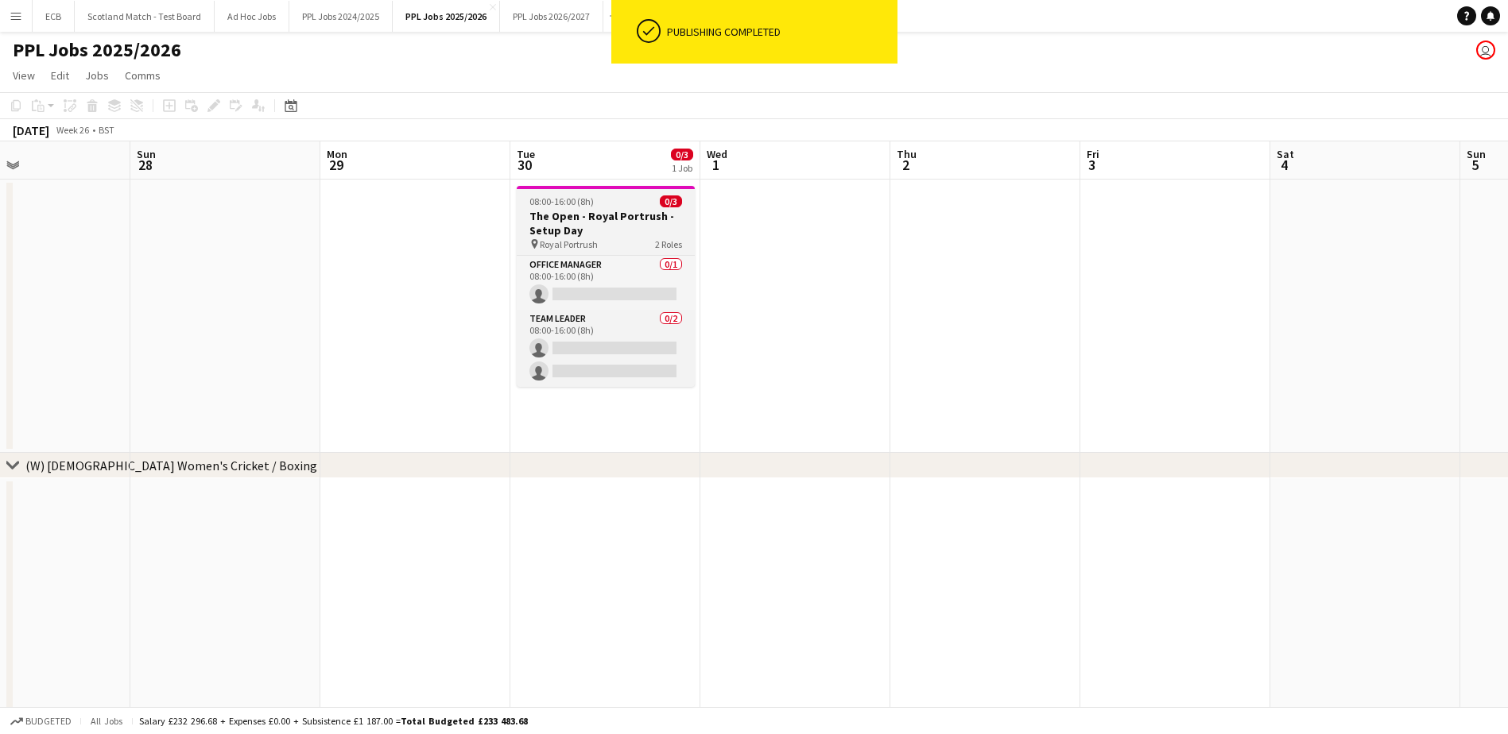
click at [567, 207] on app-job-card "08:00-16:00 (8h) 0/3 The Open - Royal Portrush - Setup Day pin Royal Portrush 2…" at bounding box center [606, 286] width 178 height 201
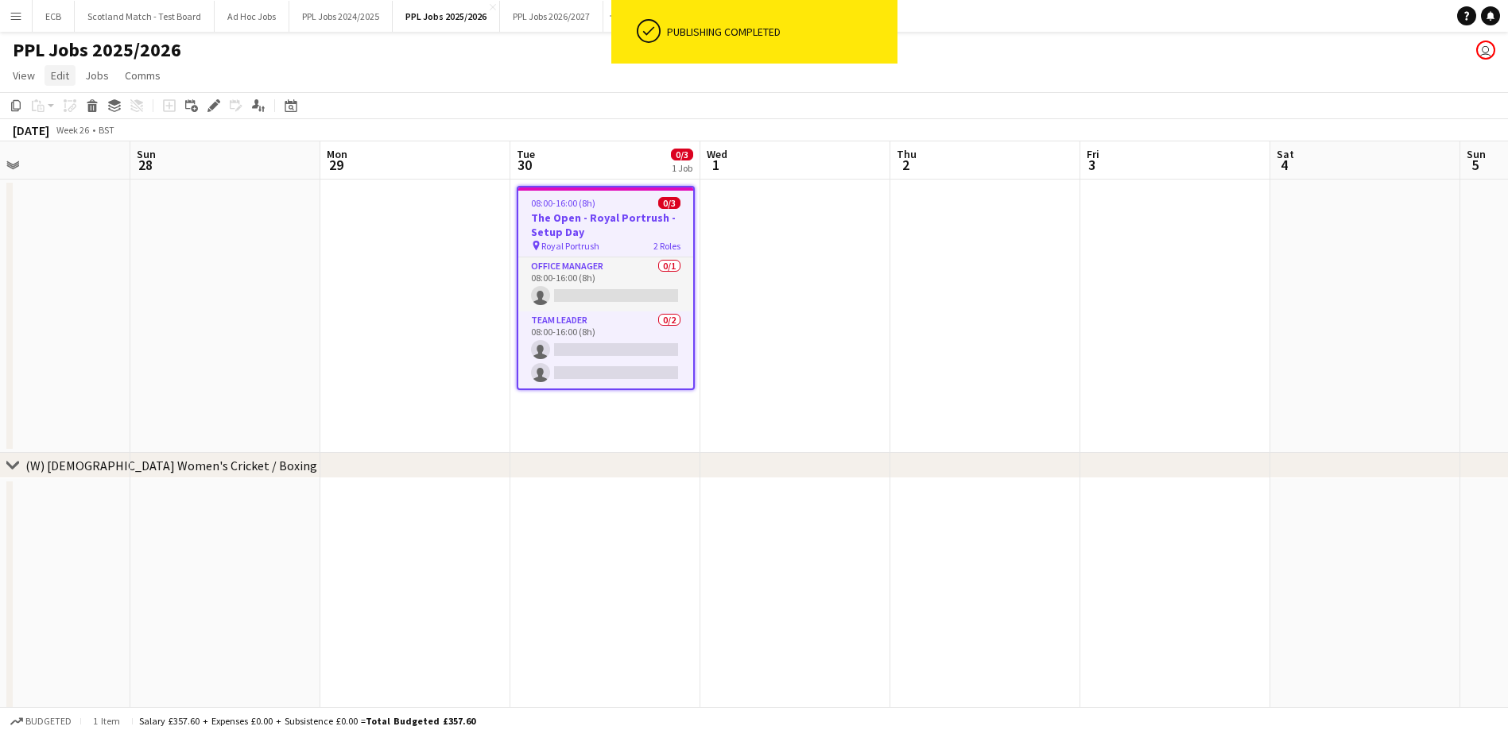
click at [67, 80] on span "Edit" at bounding box center [60, 75] width 18 height 14
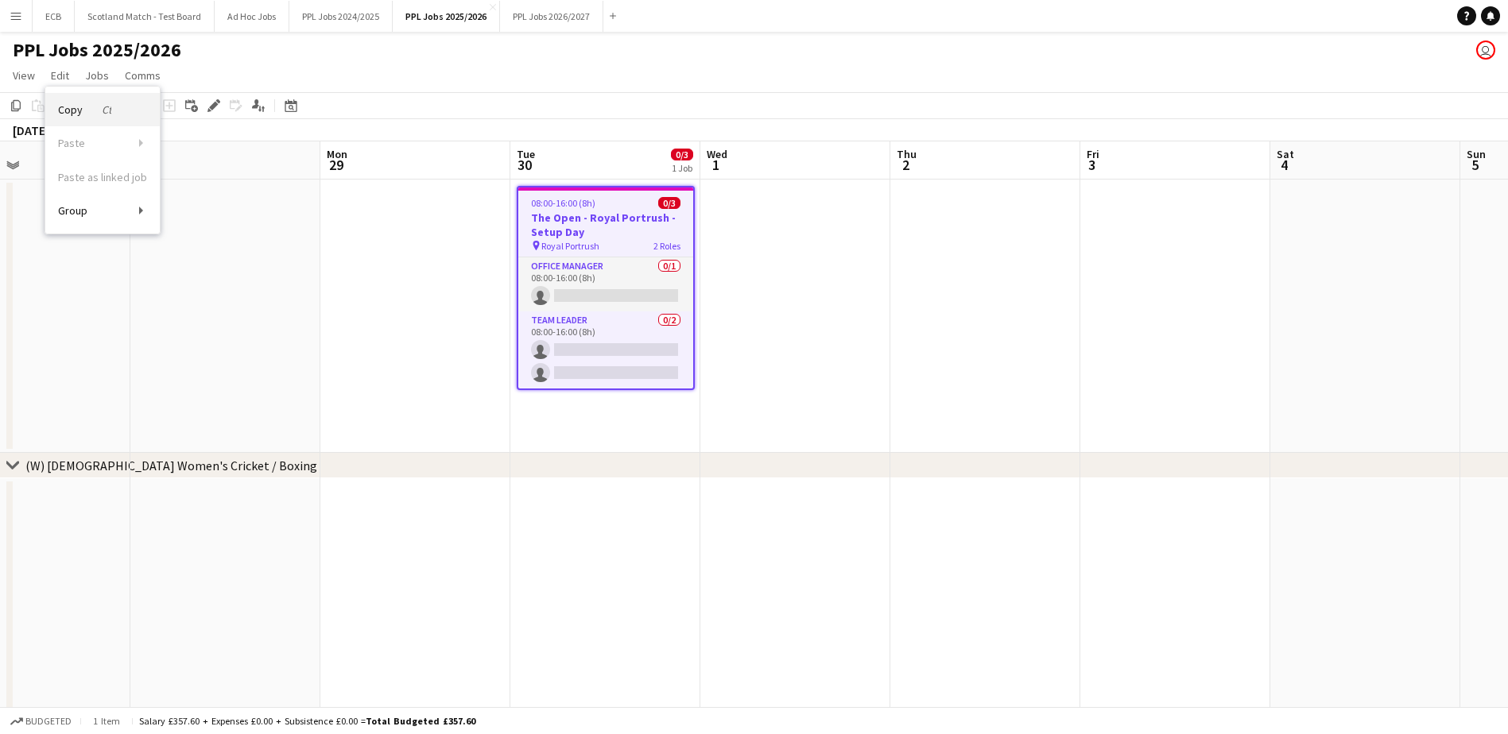
click at [71, 105] on span "Copy Ctrl+C" at bounding box center [84, 110] width 53 height 14
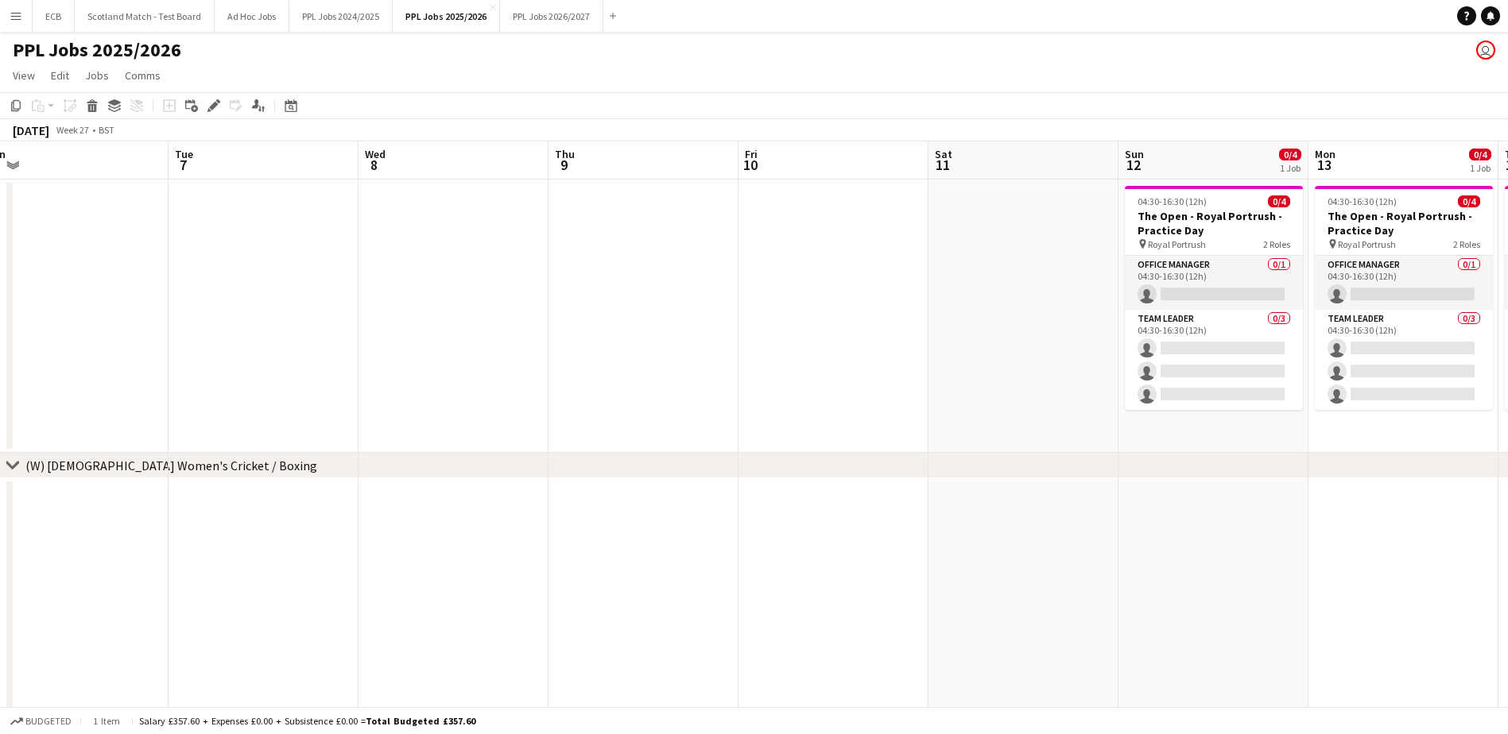
scroll to position [0, 591]
click at [630, 200] on app-date-cell at bounding box center [644, 316] width 190 height 273
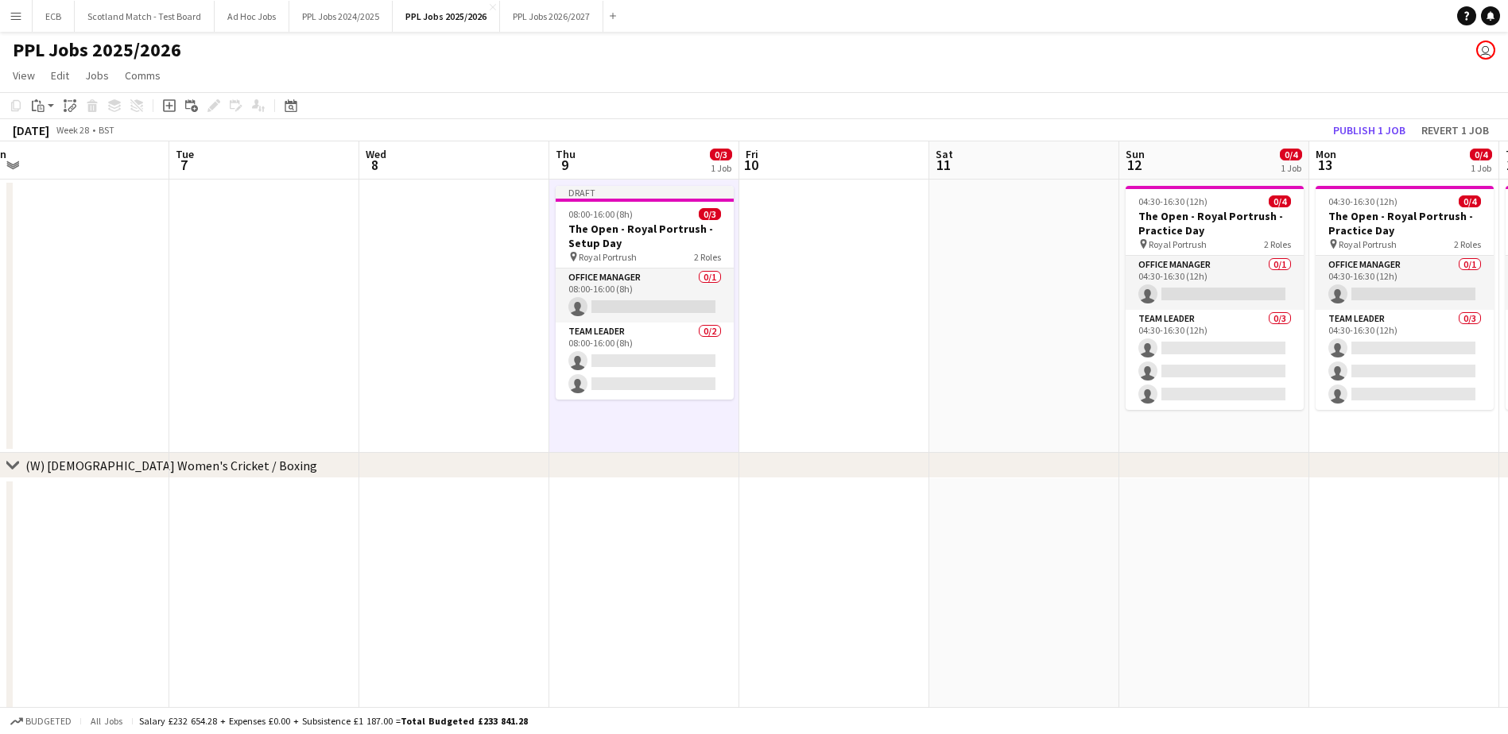
click at [807, 200] on app-date-cell at bounding box center [834, 316] width 190 height 273
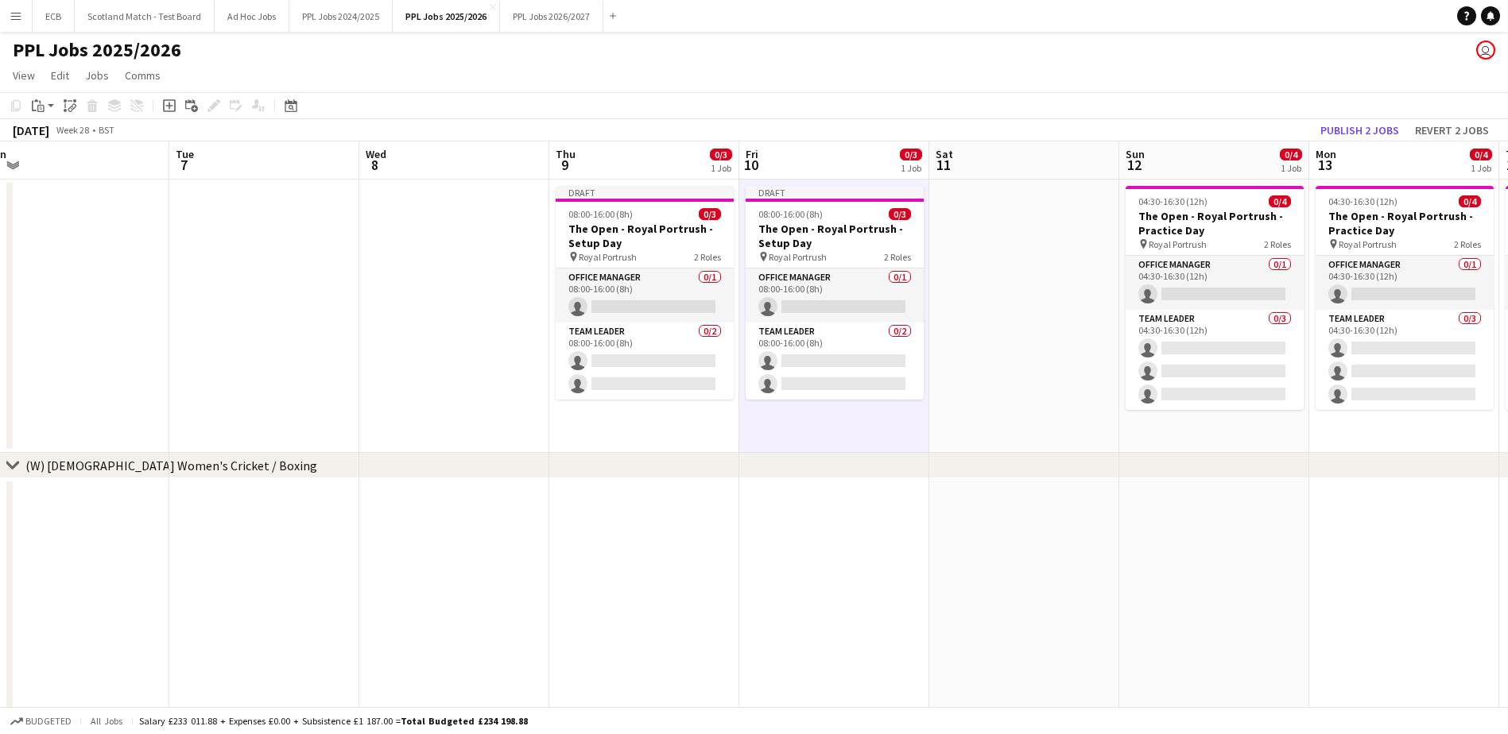
click at [1013, 225] on app-date-cell at bounding box center [1024, 316] width 190 height 273
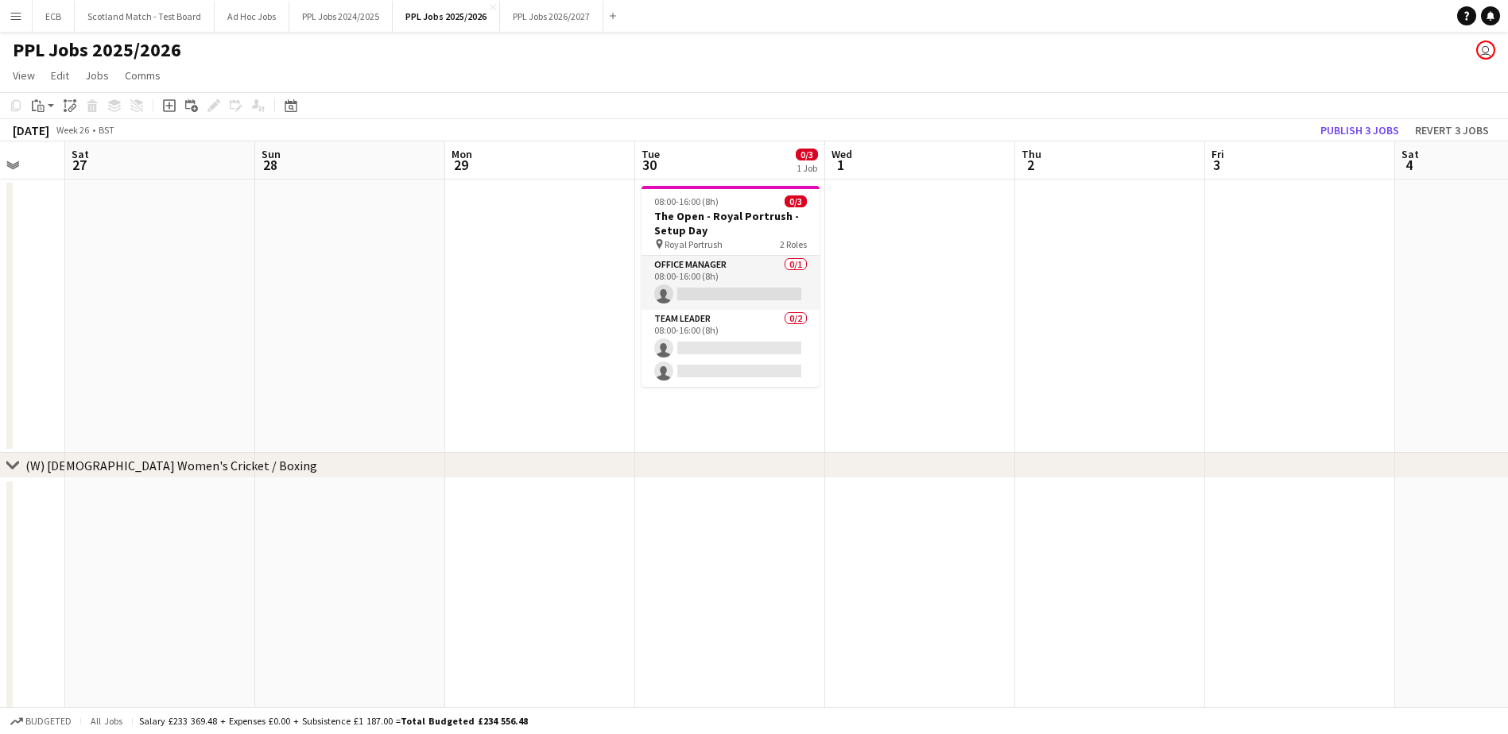
scroll to position [0, 504]
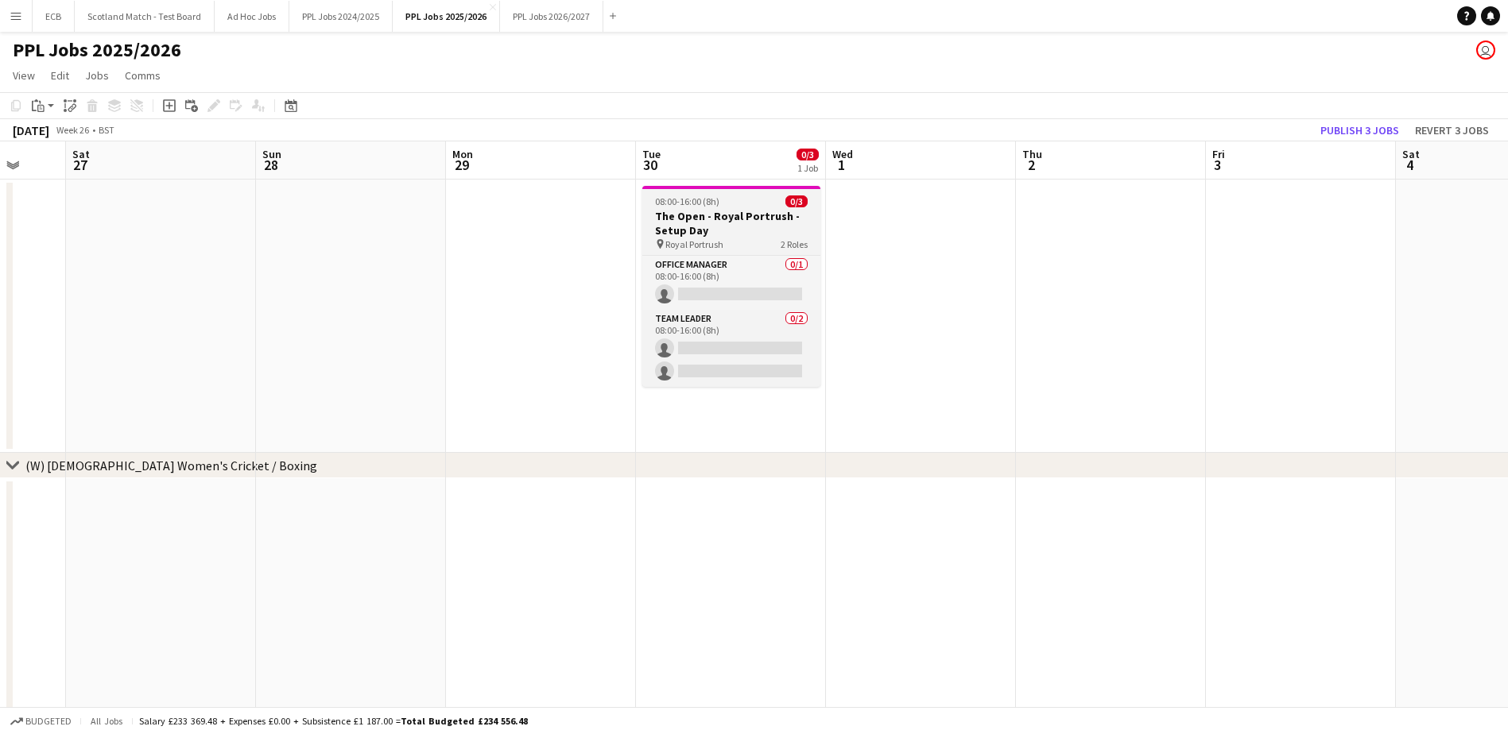
click at [692, 211] on h3 "The Open - Royal Portrush - Setup Day" at bounding box center [731, 223] width 178 height 29
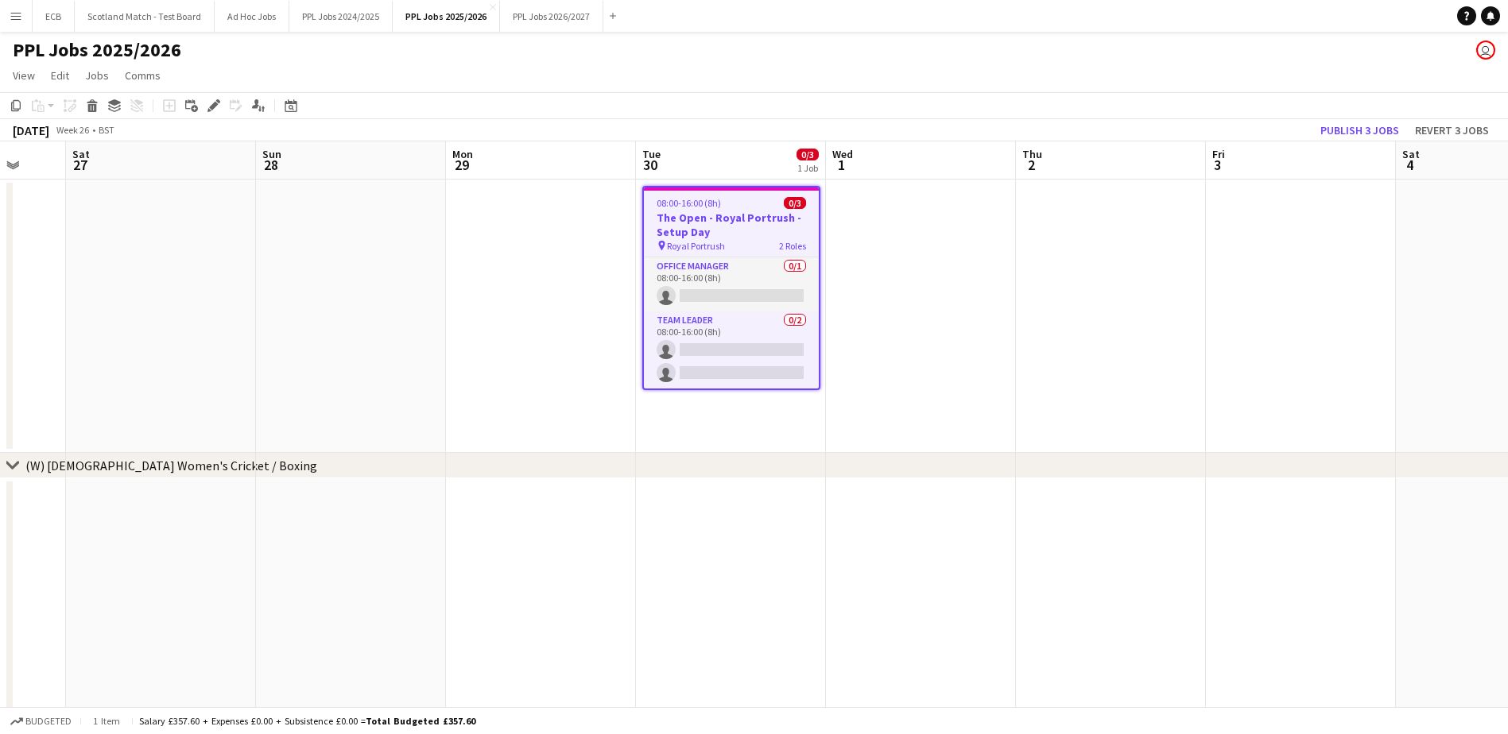
click at [212, 107] on icon at bounding box center [213, 106] width 9 height 9
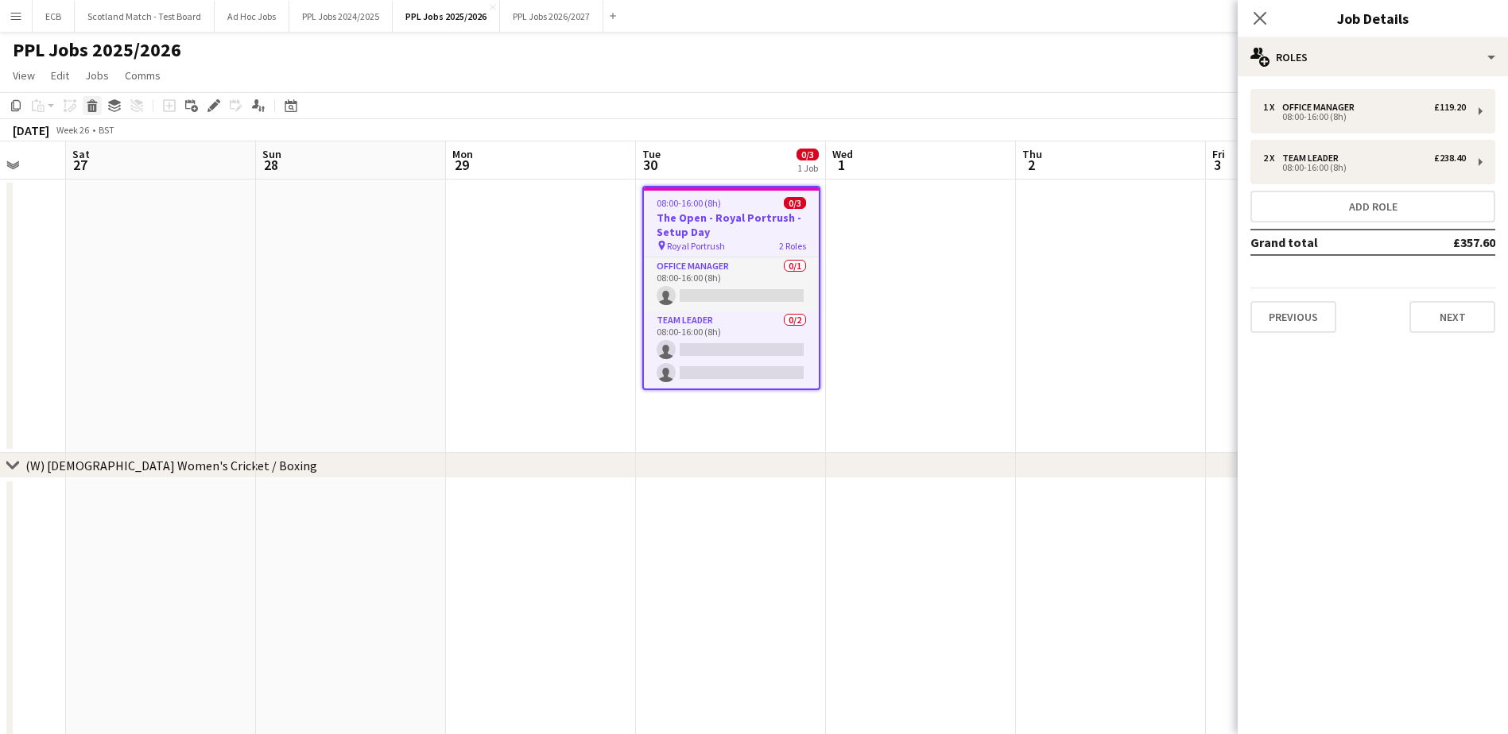
click at [93, 108] on icon at bounding box center [92, 108] width 9 height 8
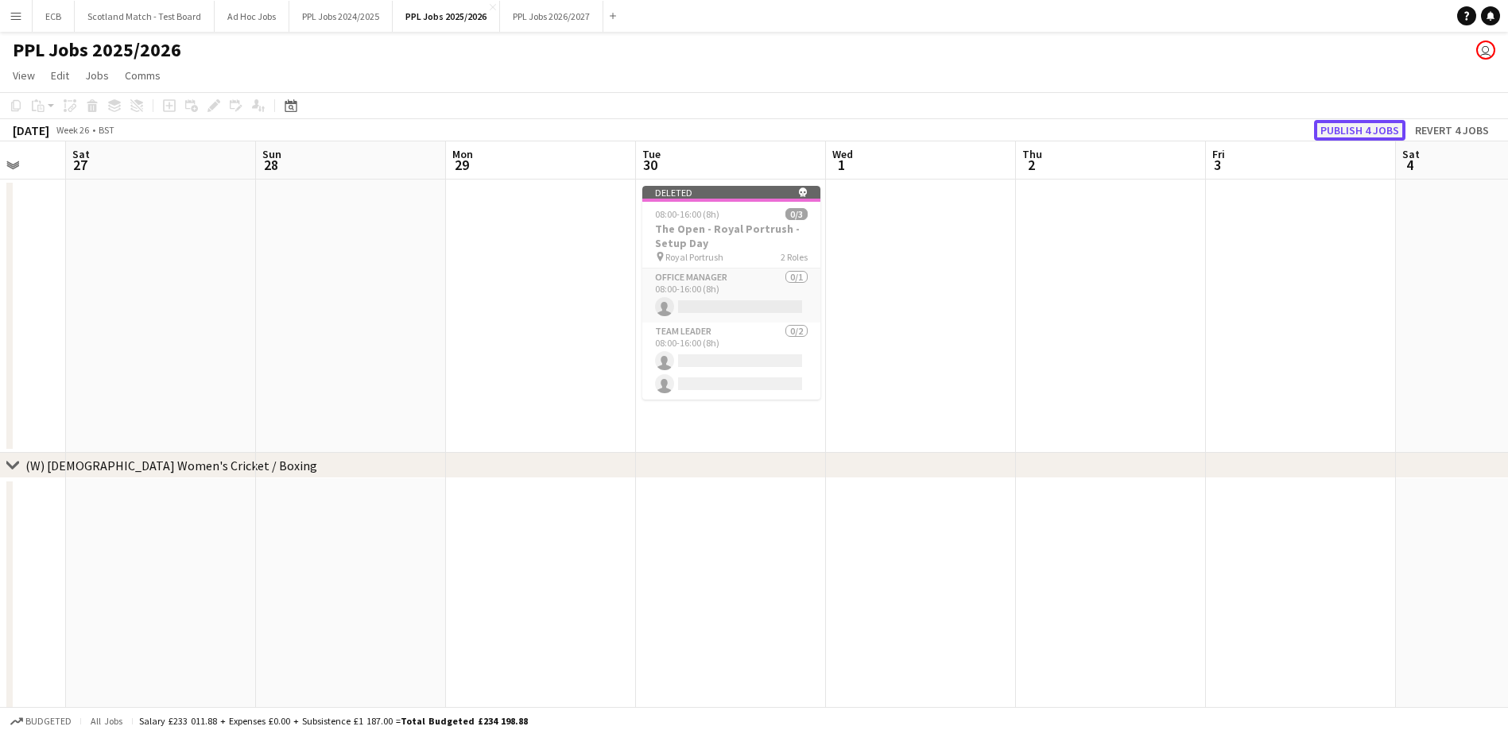
click at [1339, 133] on button "Publish 4 jobs" at bounding box center [1359, 130] width 91 height 21
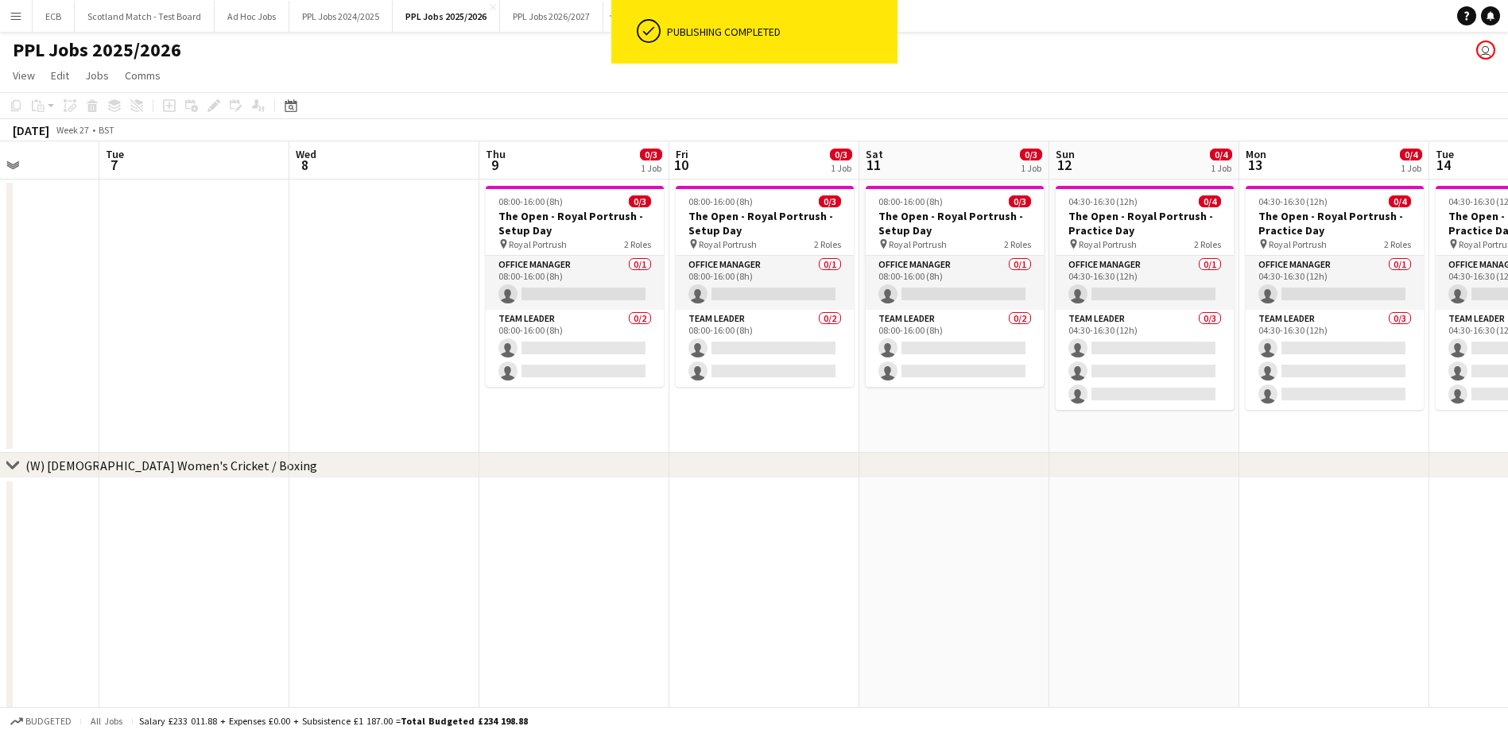
scroll to position [0, 482]
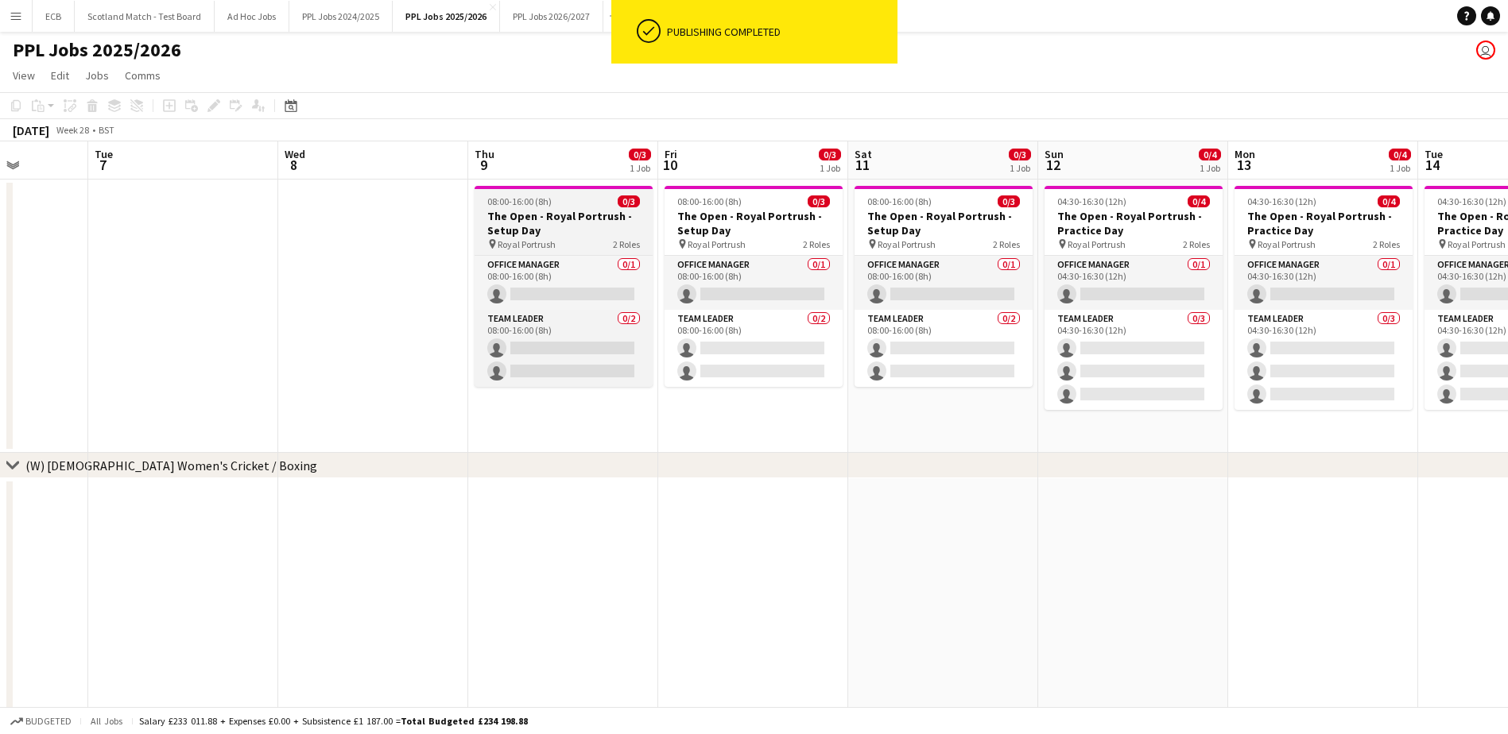
click at [521, 214] on h3 "The Open - Royal Portrush - Setup Day" at bounding box center [564, 223] width 178 height 29
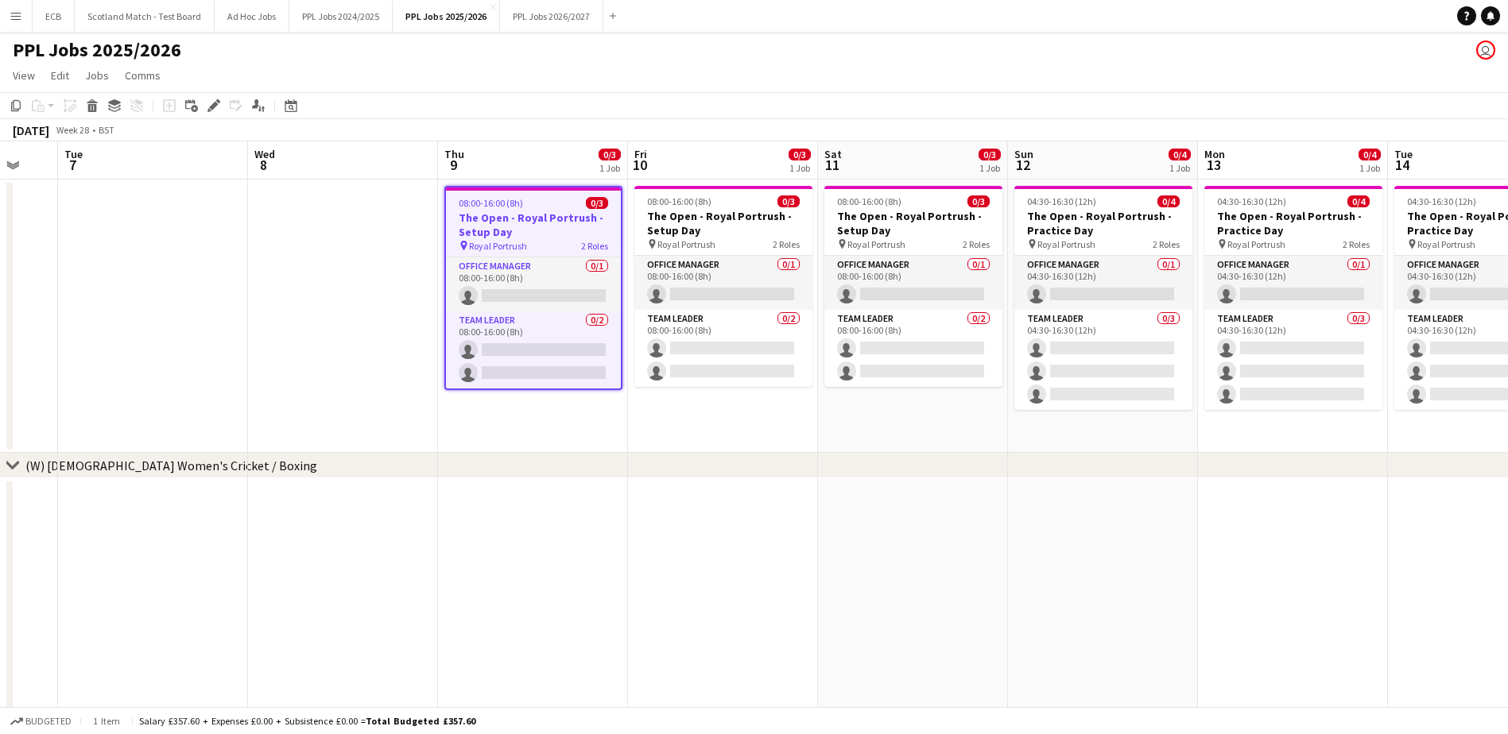
scroll to position [0, 512]
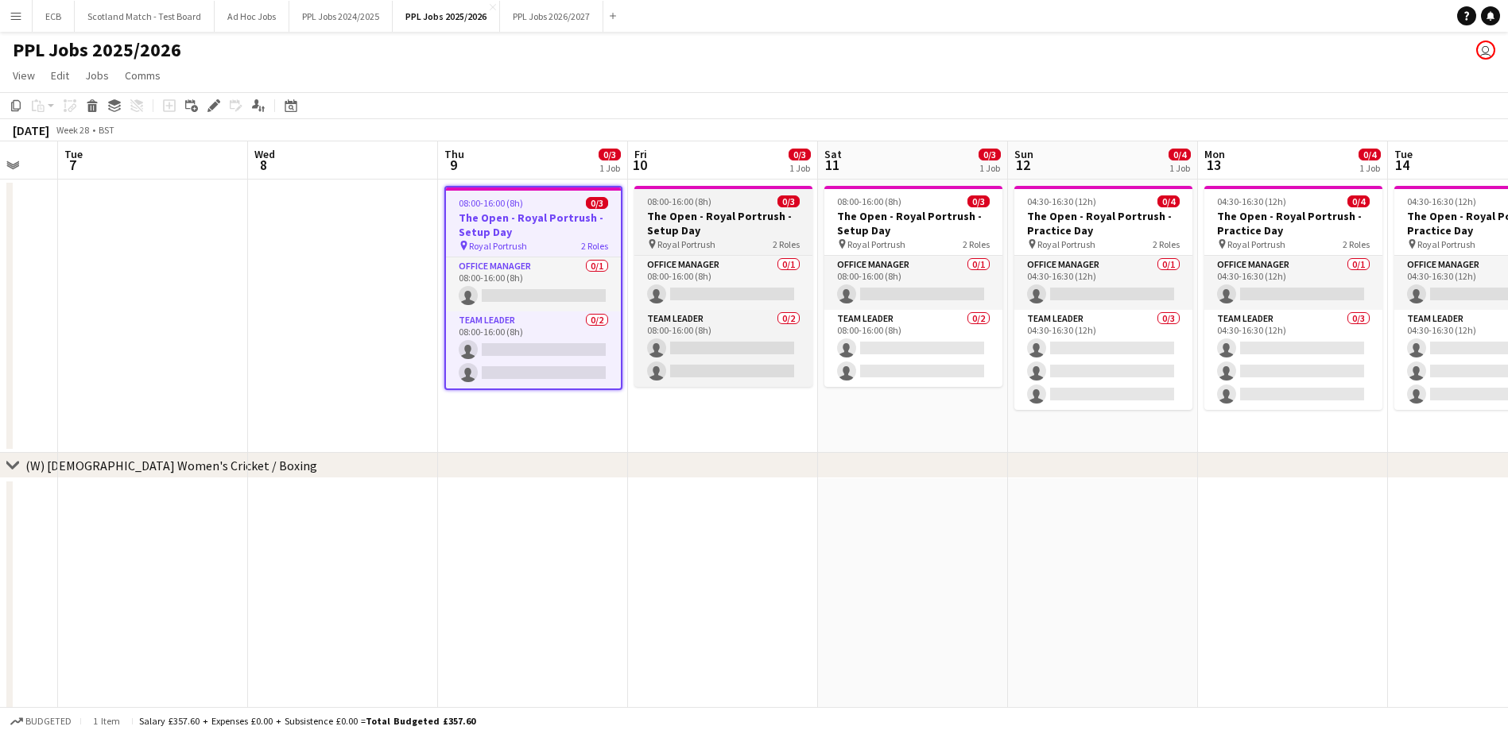
click at [704, 207] on span "08:00-16:00 (8h)" at bounding box center [679, 202] width 64 height 12
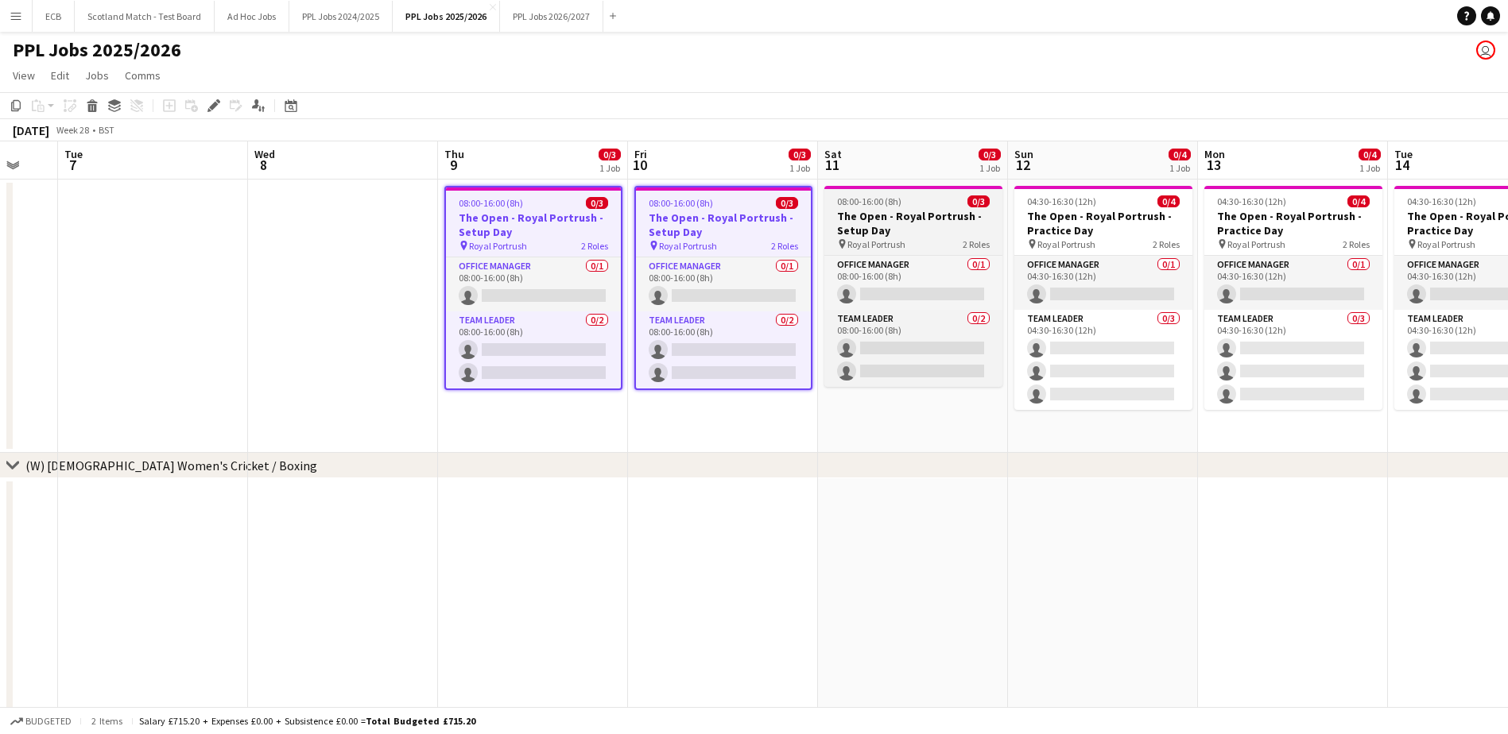
click at [885, 204] on span "08:00-16:00 (8h)" at bounding box center [869, 202] width 64 height 12
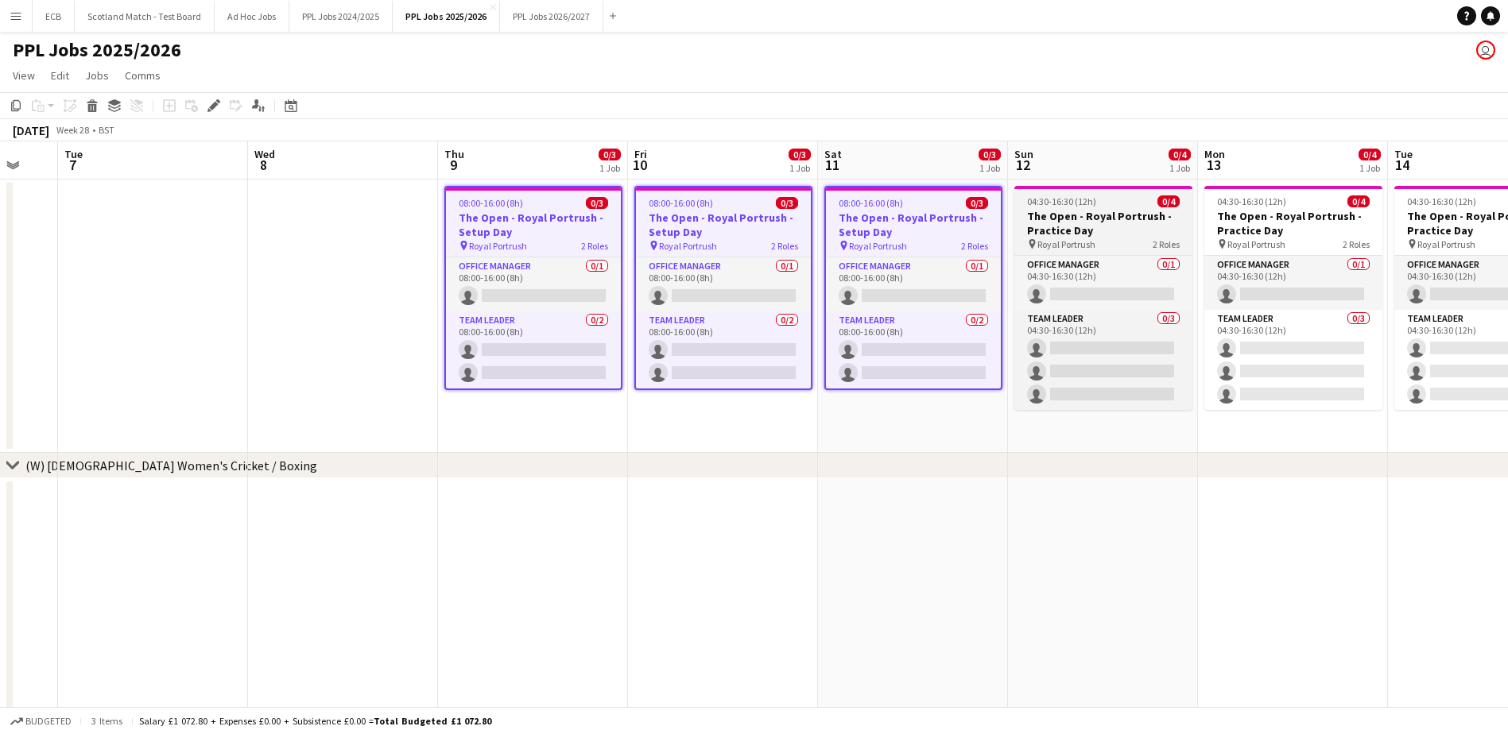
click at [1106, 217] on h3 "The Open - Royal Portrush - Practice Day" at bounding box center [1103, 223] width 178 height 29
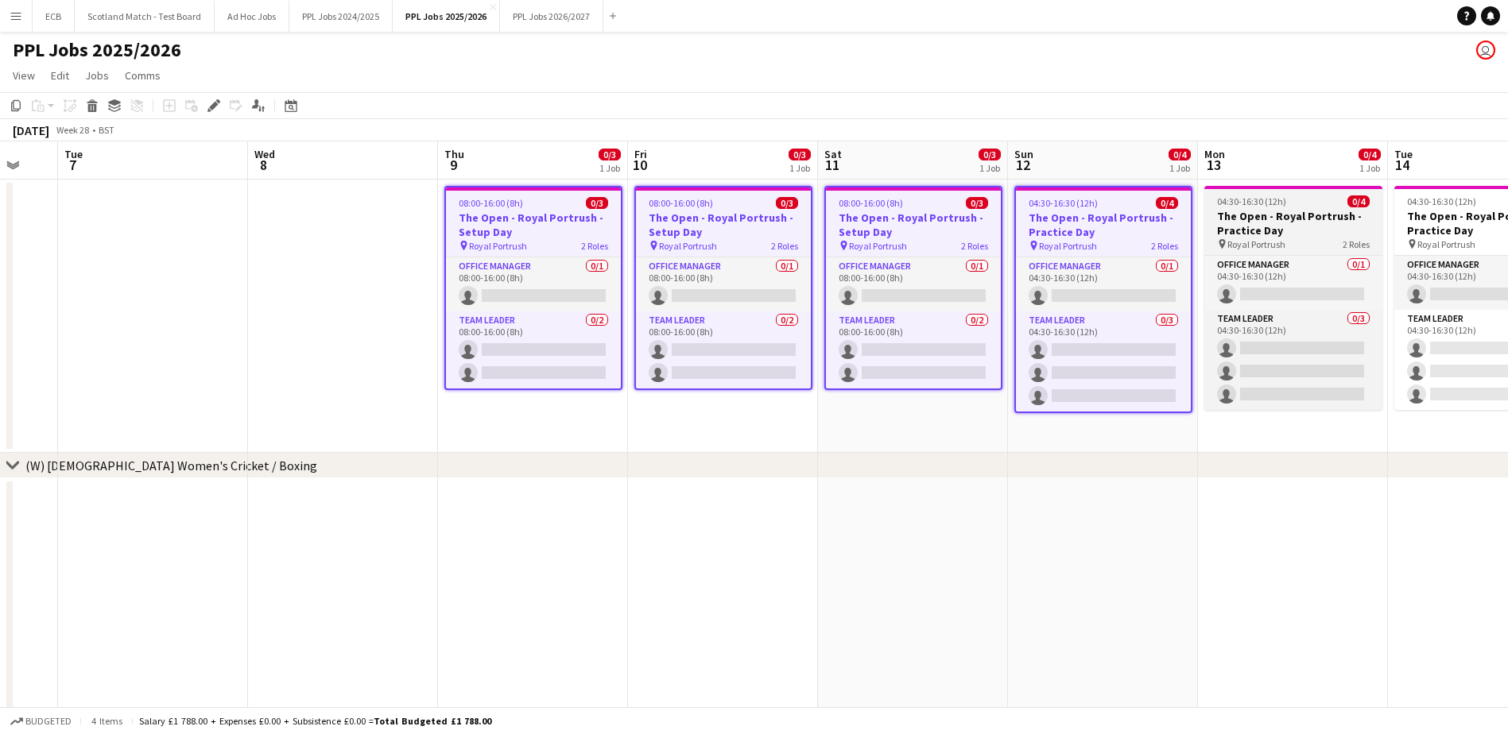
click at [1269, 231] on h3 "The Open - Royal Portrush - Practice Day" at bounding box center [1293, 223] width 178 height 29
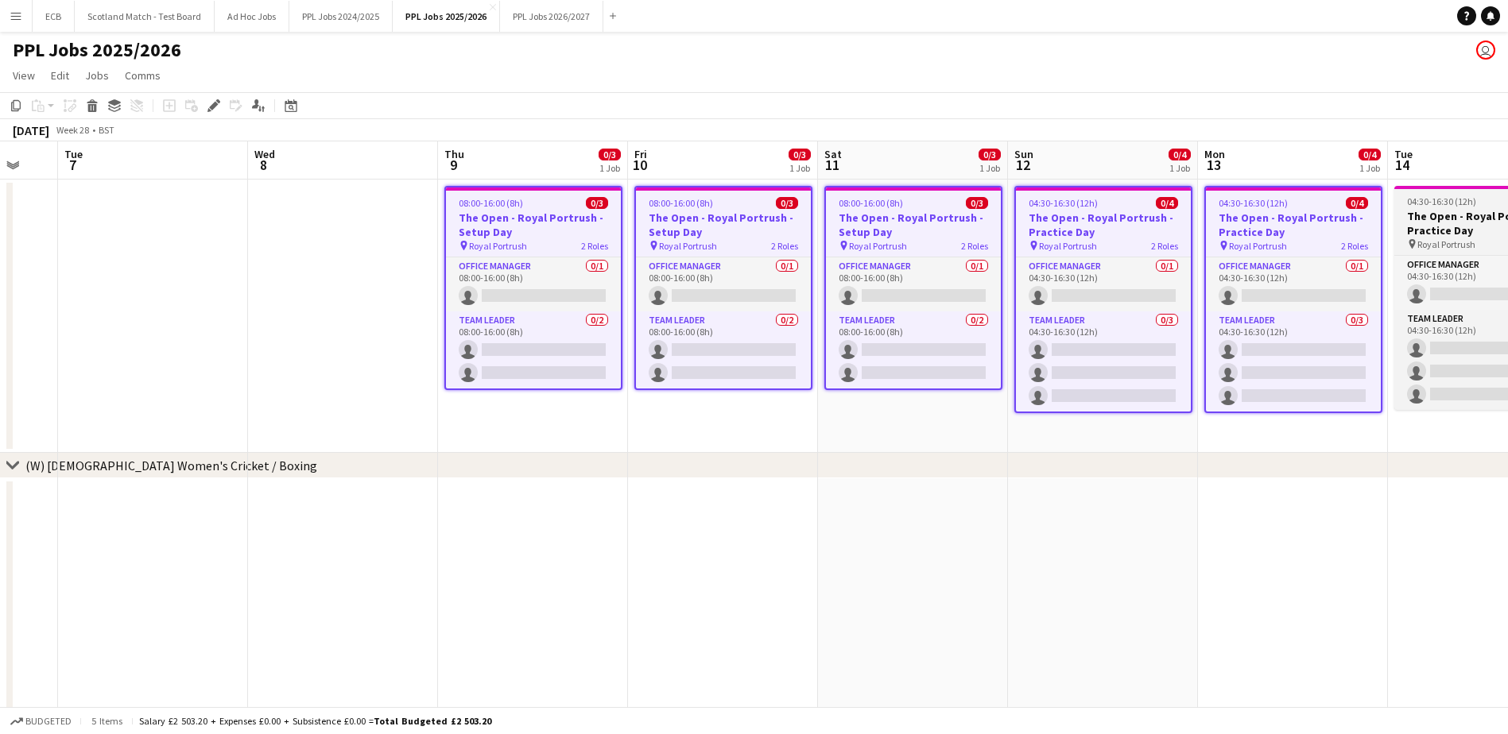
click at [1457, 234] on h3 "The Open - Royal Portrush - Practice Day" at bounding box center [1483, 223] width 178 height 29
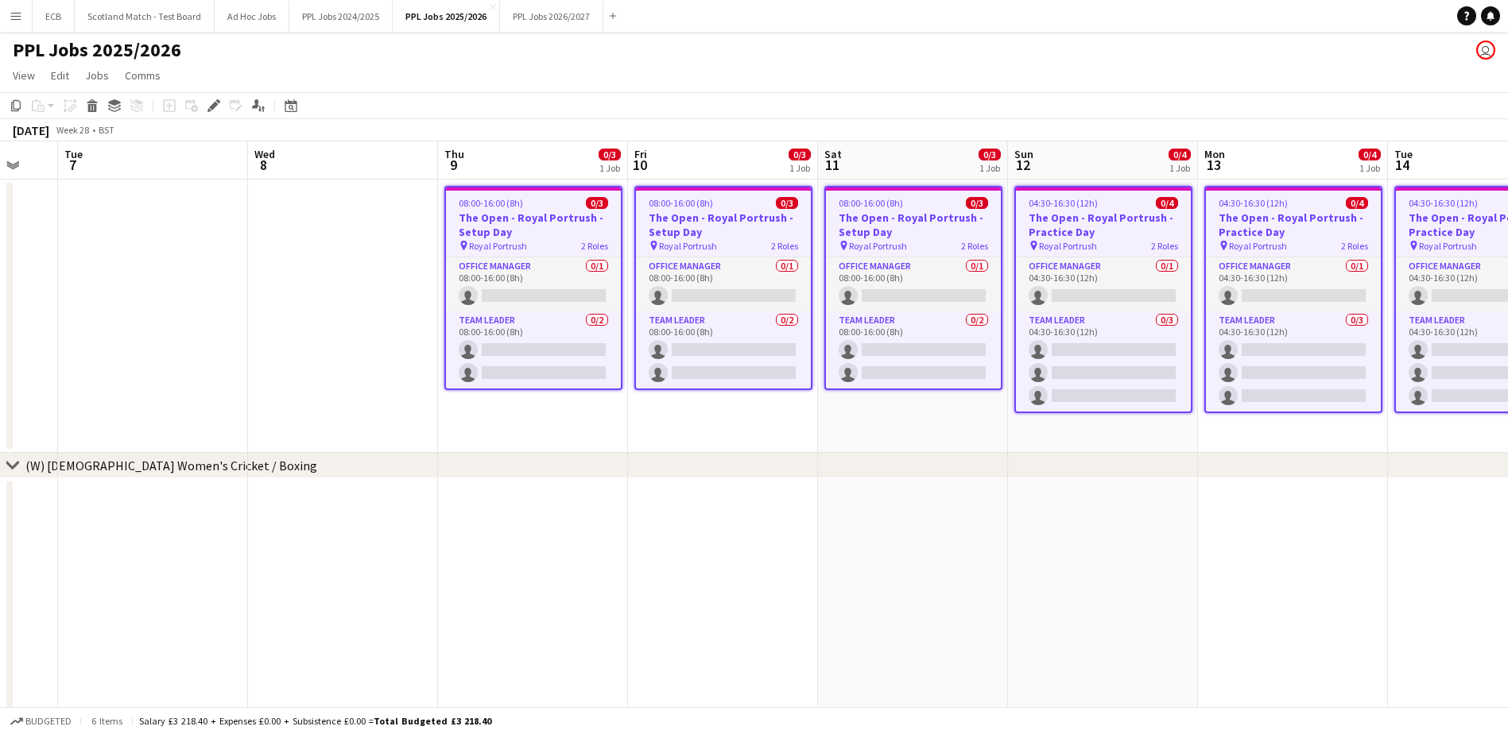
scroll to position [0, 496]
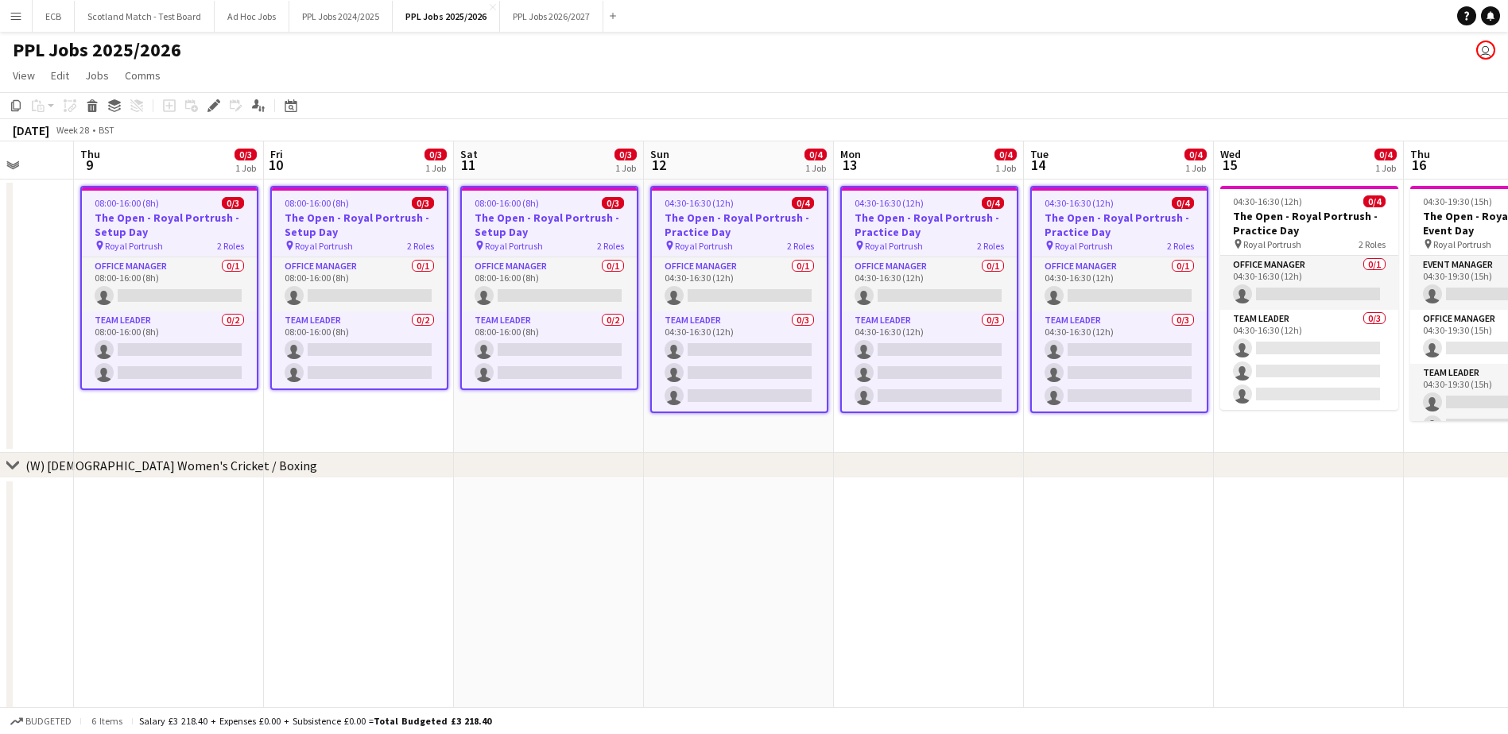
click at [1133, 560] on app-date-cell at bounding box center [1119, 615] width 190 height 273
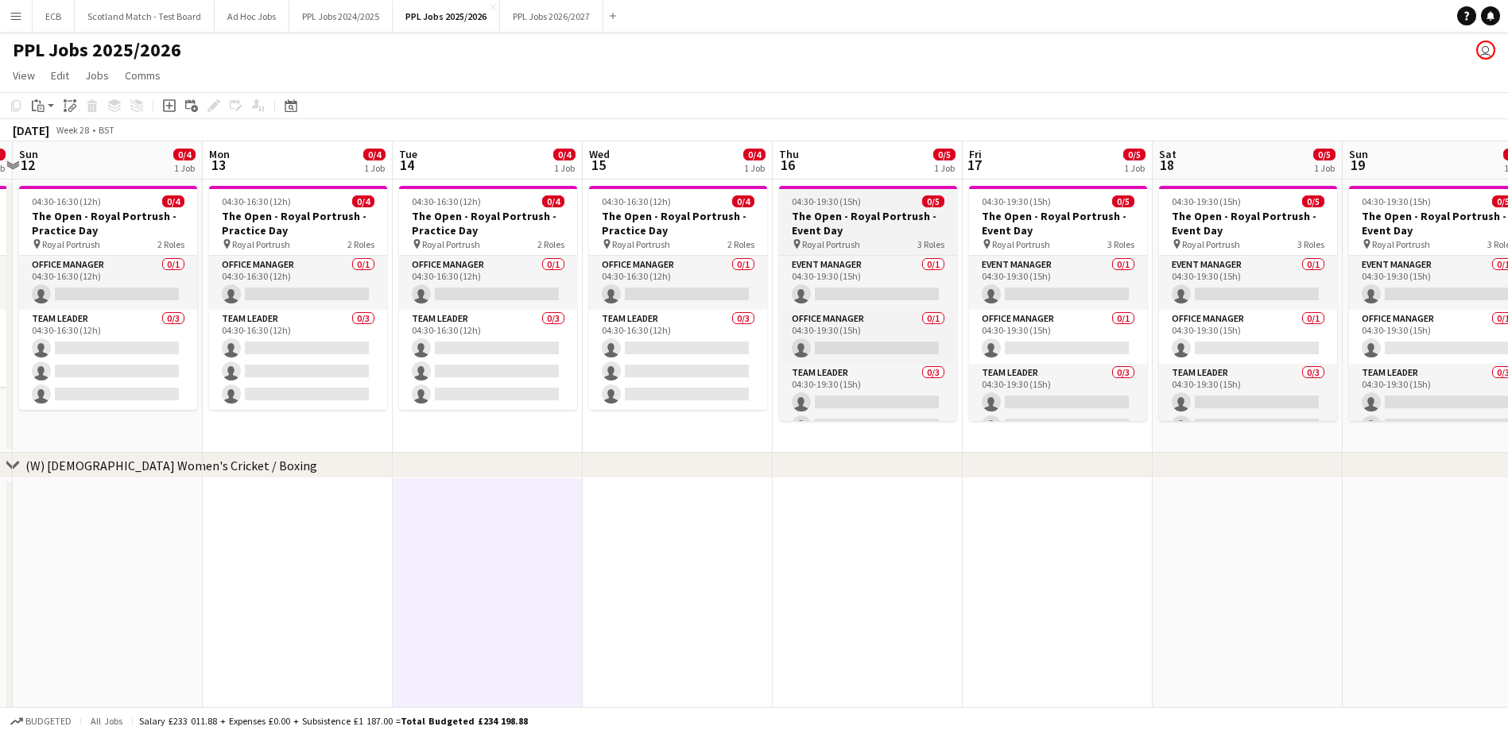
scroll to position [0, 559]
click at [861, 221] on h3 "The Open - Royal Portrush - Event Day" at bounding box center [866, 223] width 178 height 29
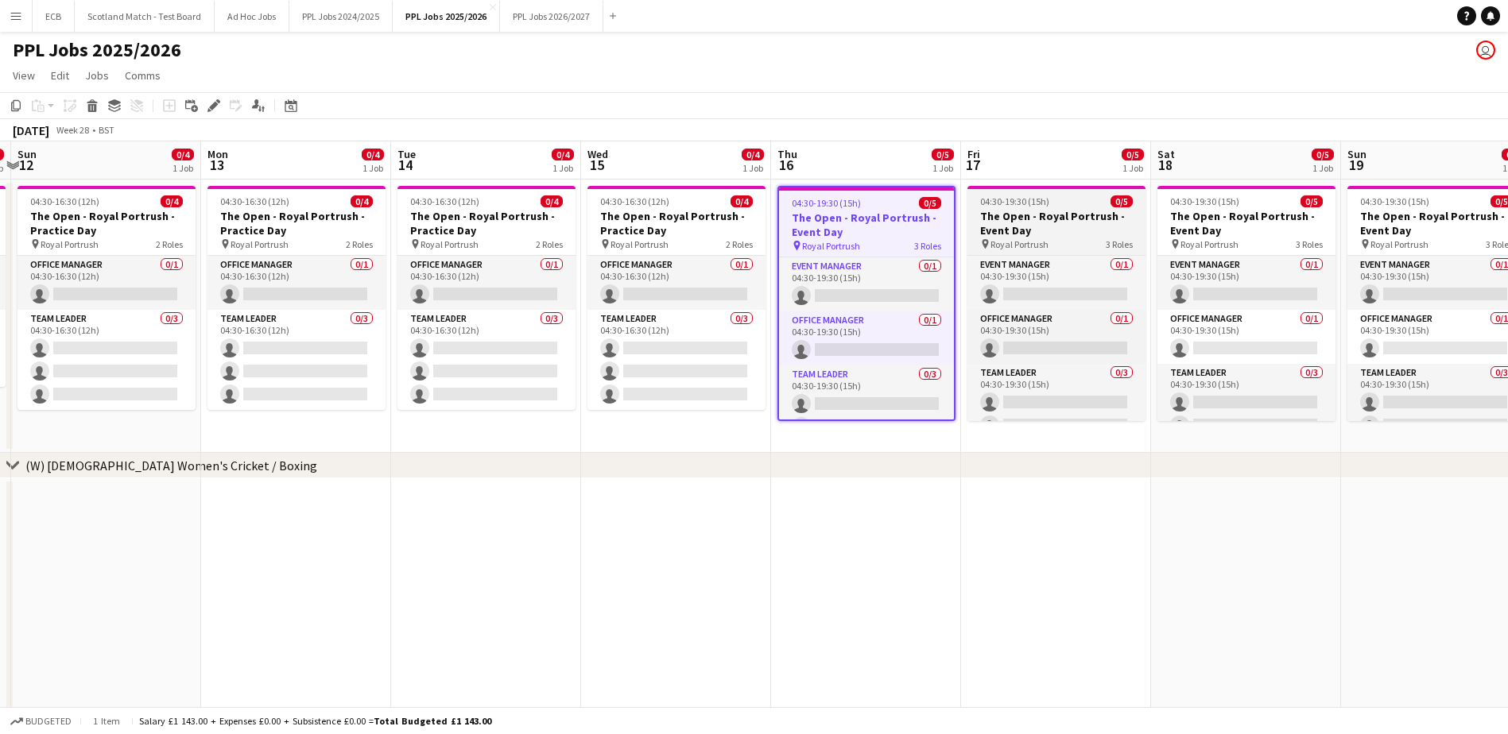
click at [998, 210] on h3 "The Open - Royal Portrush - Event Day" at bounding box center [1056, 223] width 178 height 29
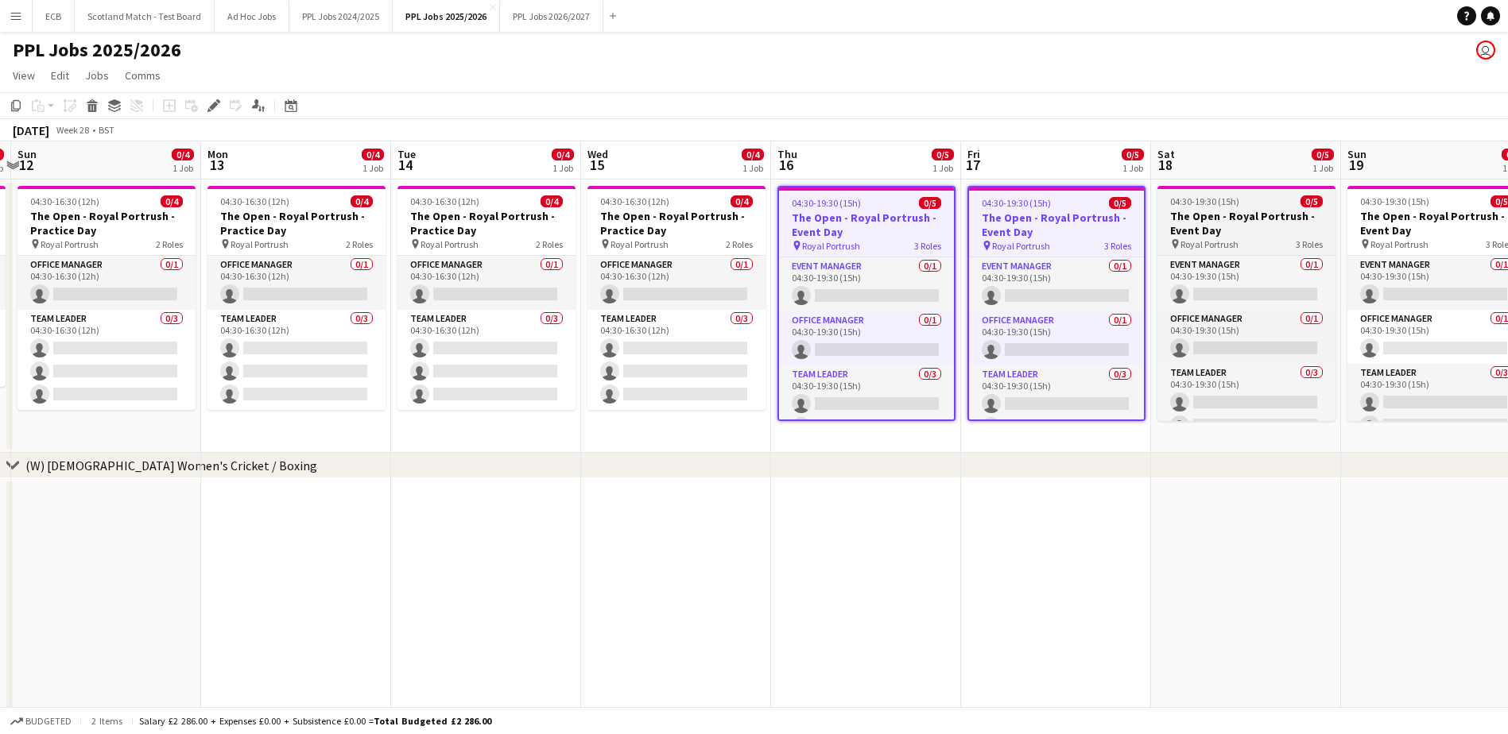
click at [1255, 219] on h3 "The Open - Royal Portrush - Event Day" at bounding box center [1246, 223] width 178 height 29
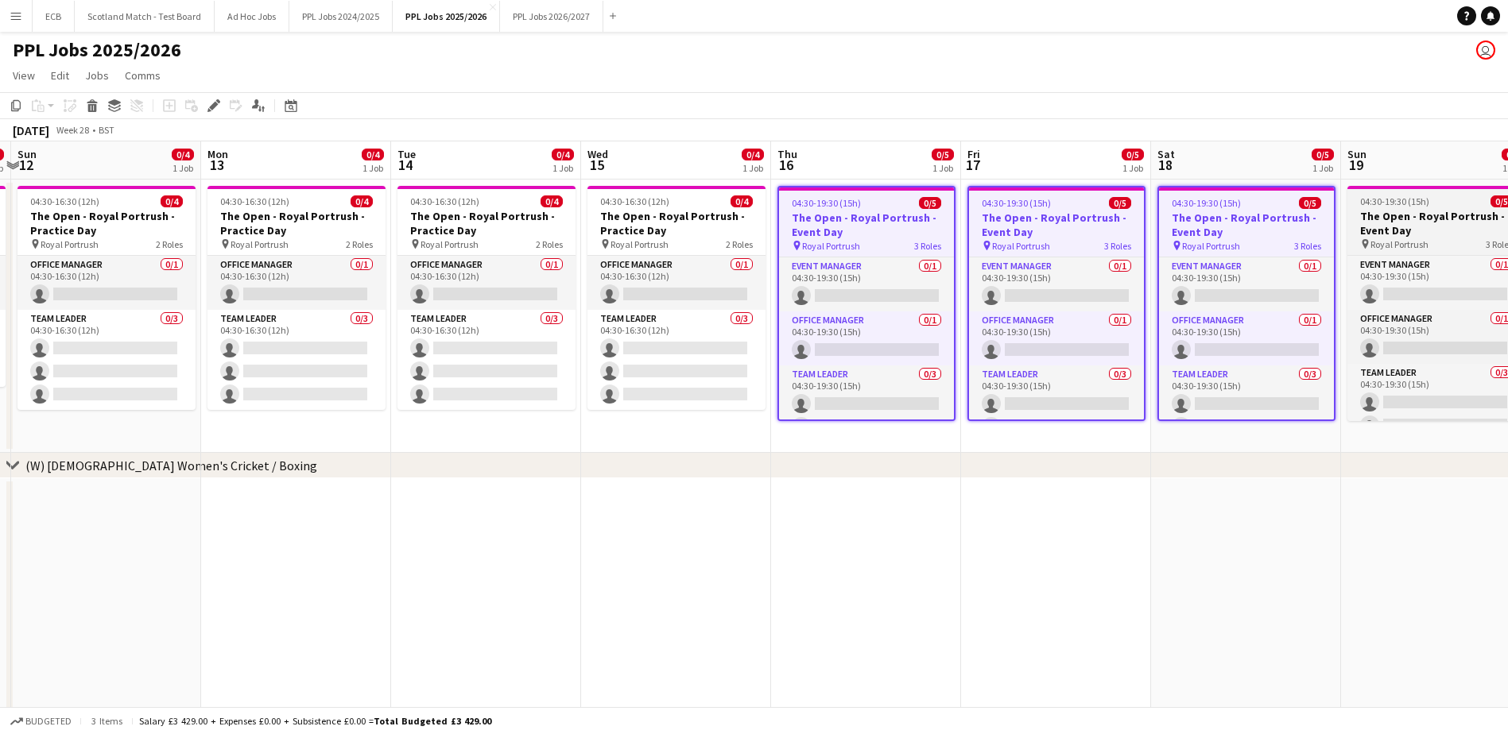
click at [1356, 215] on h3 "The Open - Royal Portrush - Event Day" at bounding box center [1436, 223] width 178 height 29
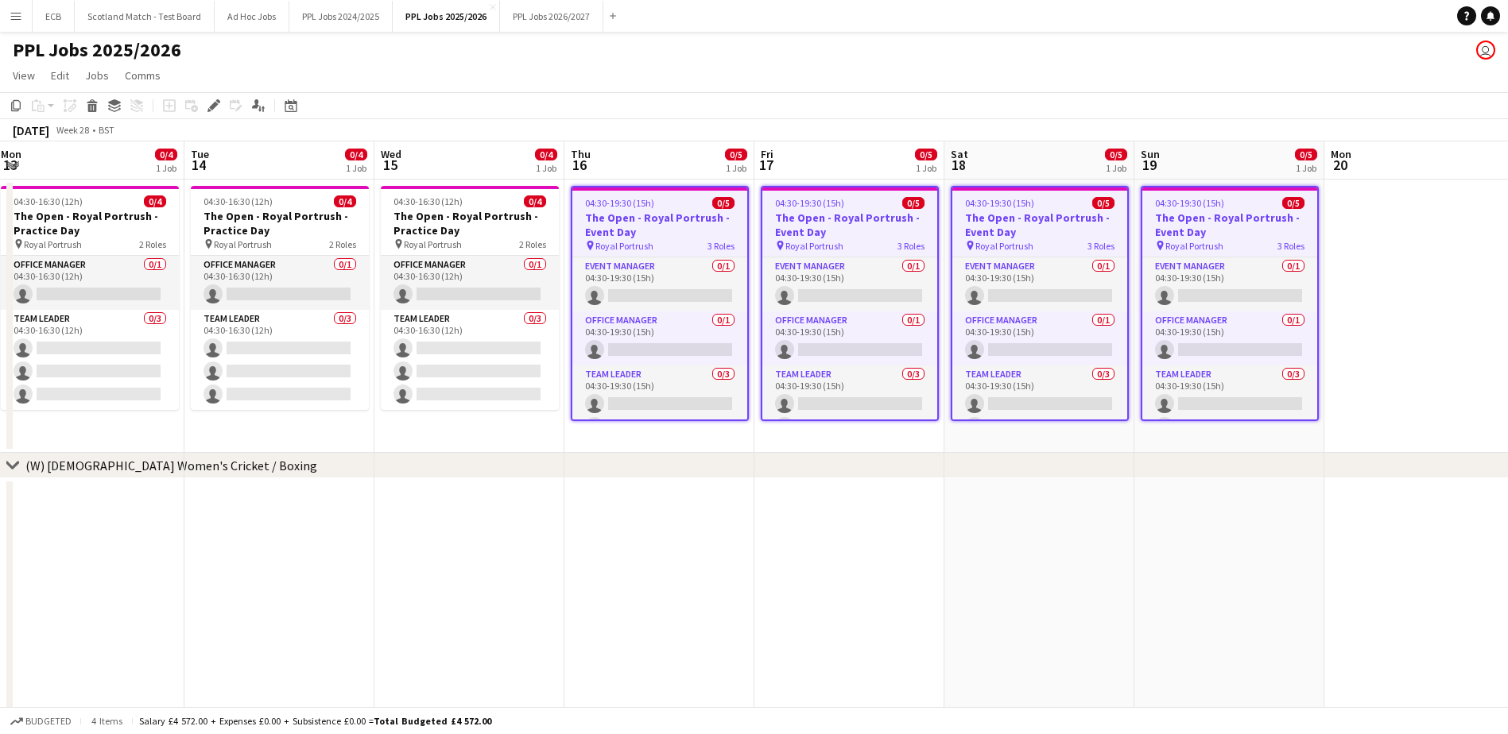
scroll to position [0, 576]
click at [88, 75] on span "Jobs" at bounding box center [97, 75] width 24 height 14
click at [52, 76] on span "Edit" at bounding box center [60, 75] width 18 height 14
click at [207, 57] on div "PPL Jobs 2025/2026 user" at bounding box center [754, 47] width 1508 height 30
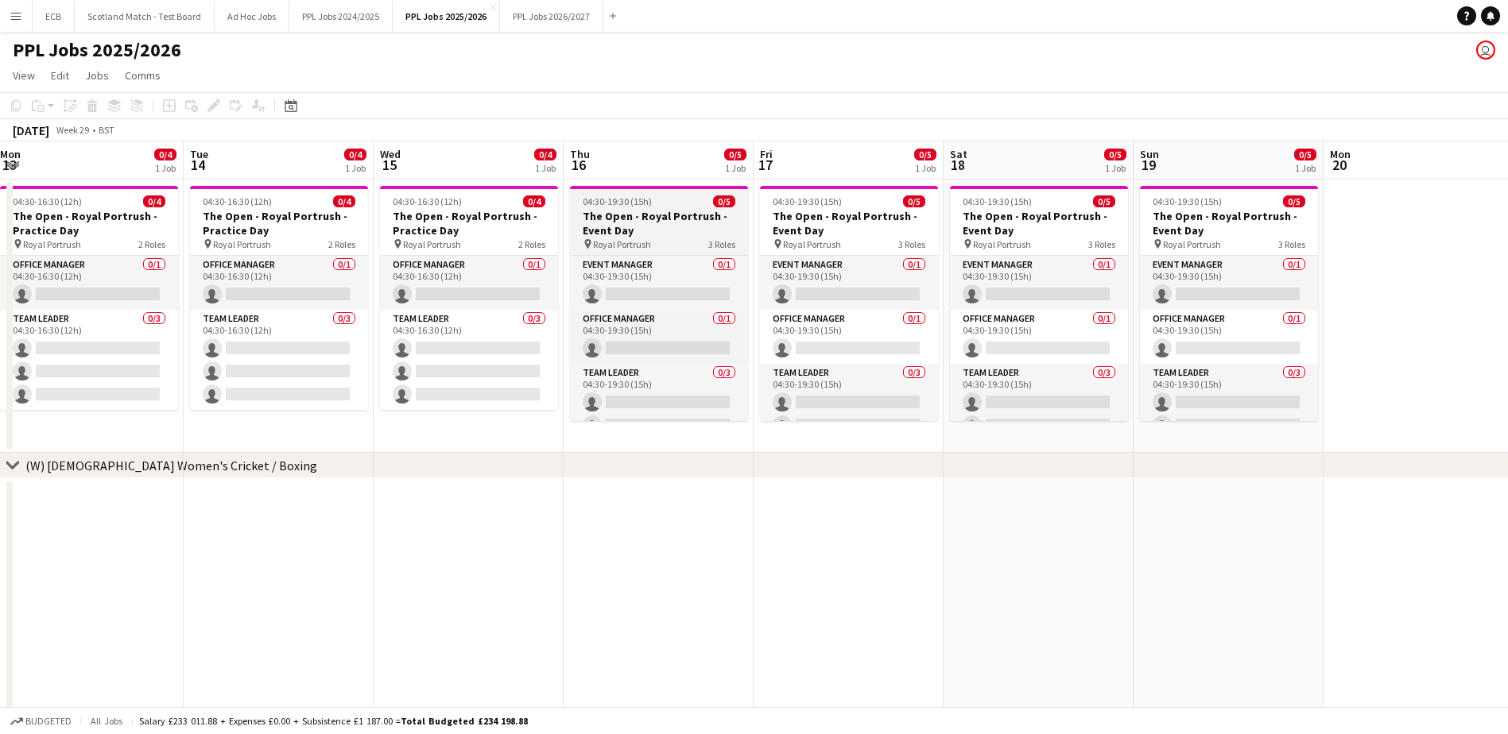
click at [711, 217] on h3 "The Open - Royal Portrush - Event Day" at bounding box center [659, 223] width 178 height 29
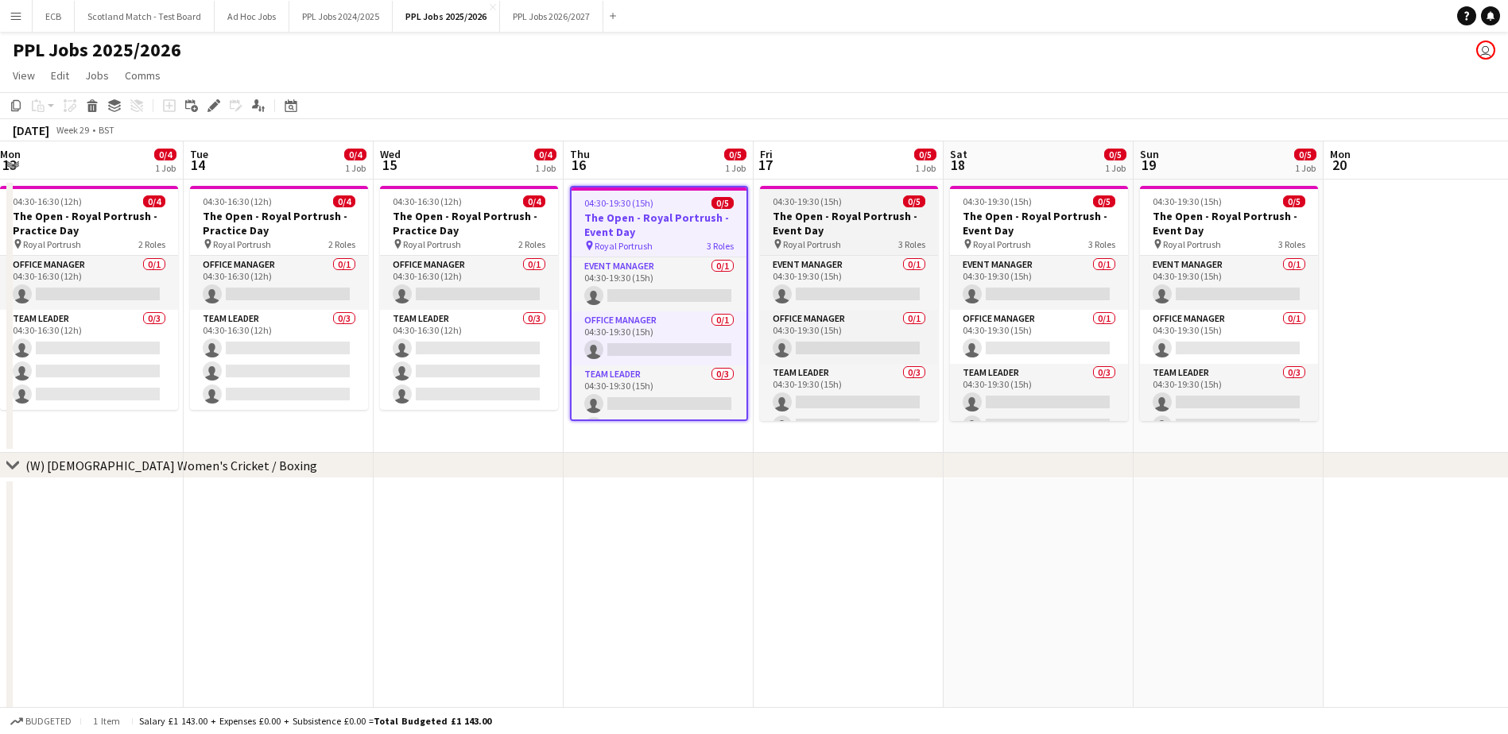
click at [929, 215] on h3 "The Open - Royal Portrush - Event Day" at bounding box center [849, 223] width 178 height 29
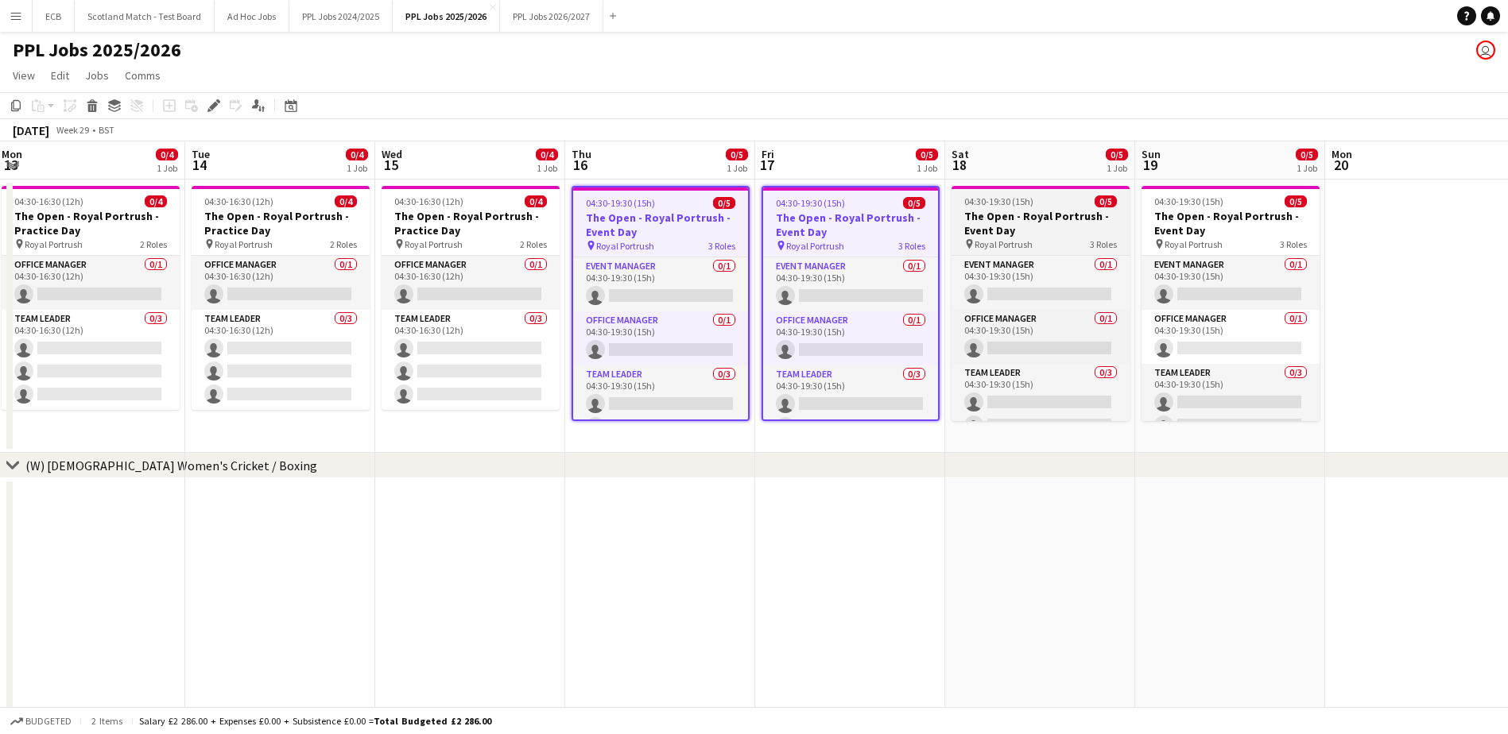
click at [1027, 207] on span "04:30-19:30 (15h)" at bounding box center [998, 202] width 69 height 12
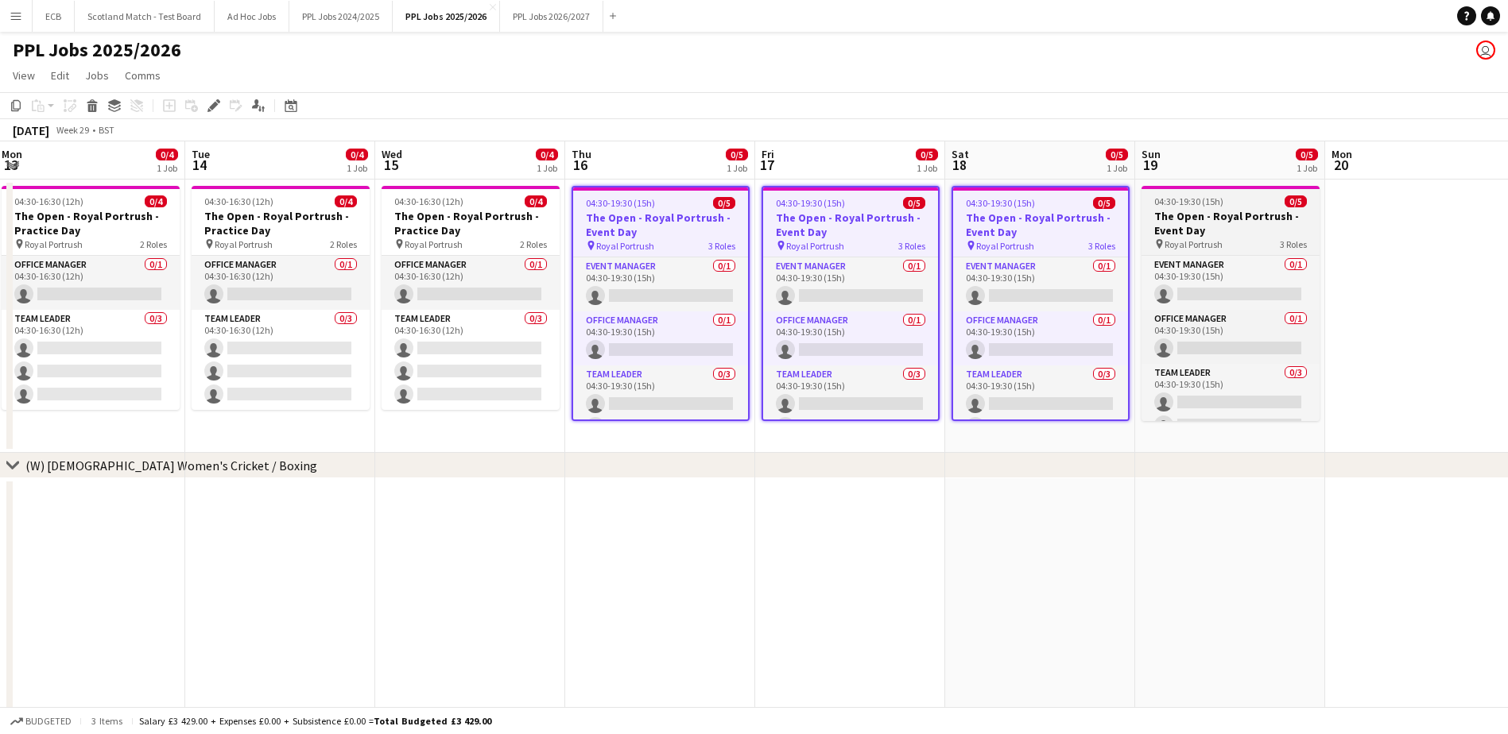
click at [1182, 217] on h3 "The Open - Royal Portrush - Event Day" at bounding box center [1230, 223] width 178 height 29
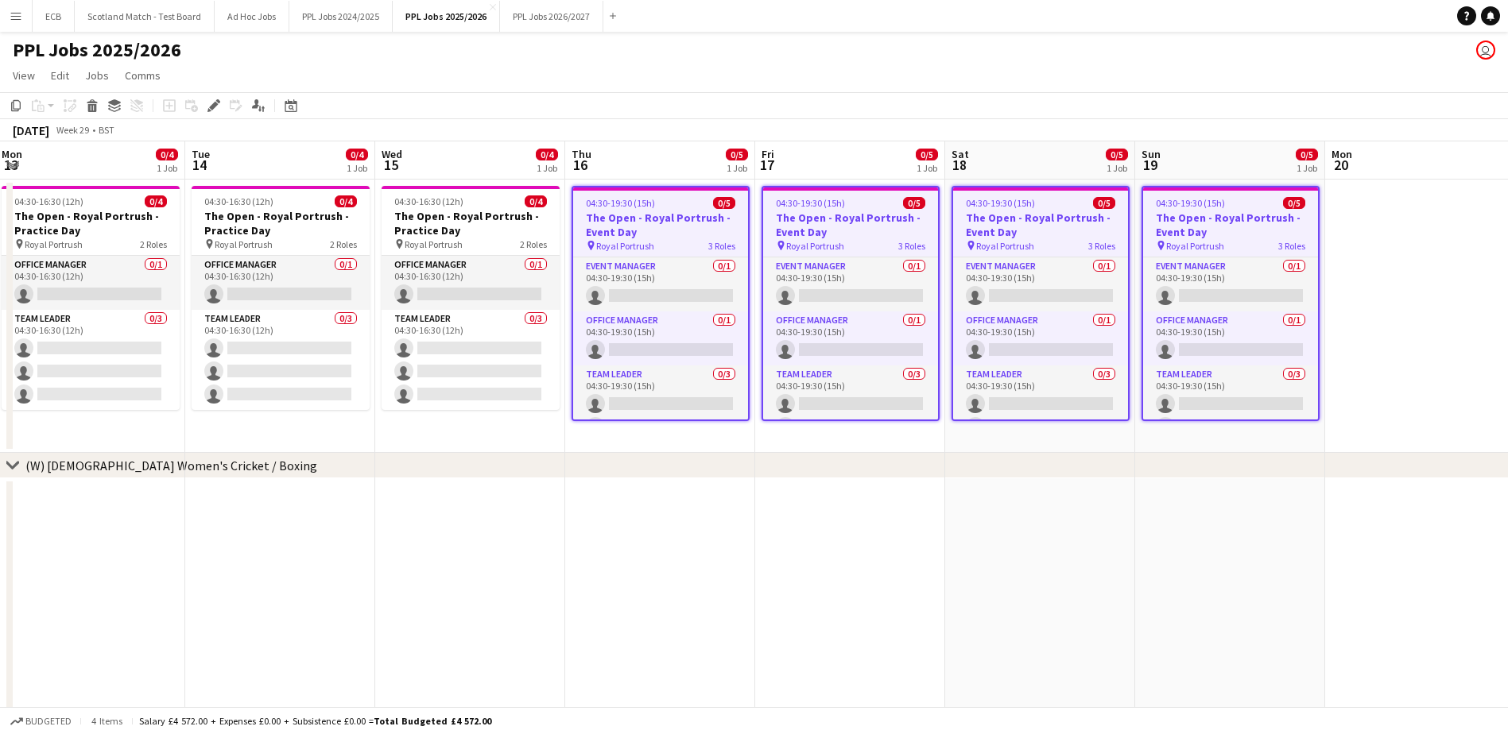
click at [837, 216] on h3 "The Open - Royal Portrush - Event Day" at bounding box center [850, 225] width 175 height 29
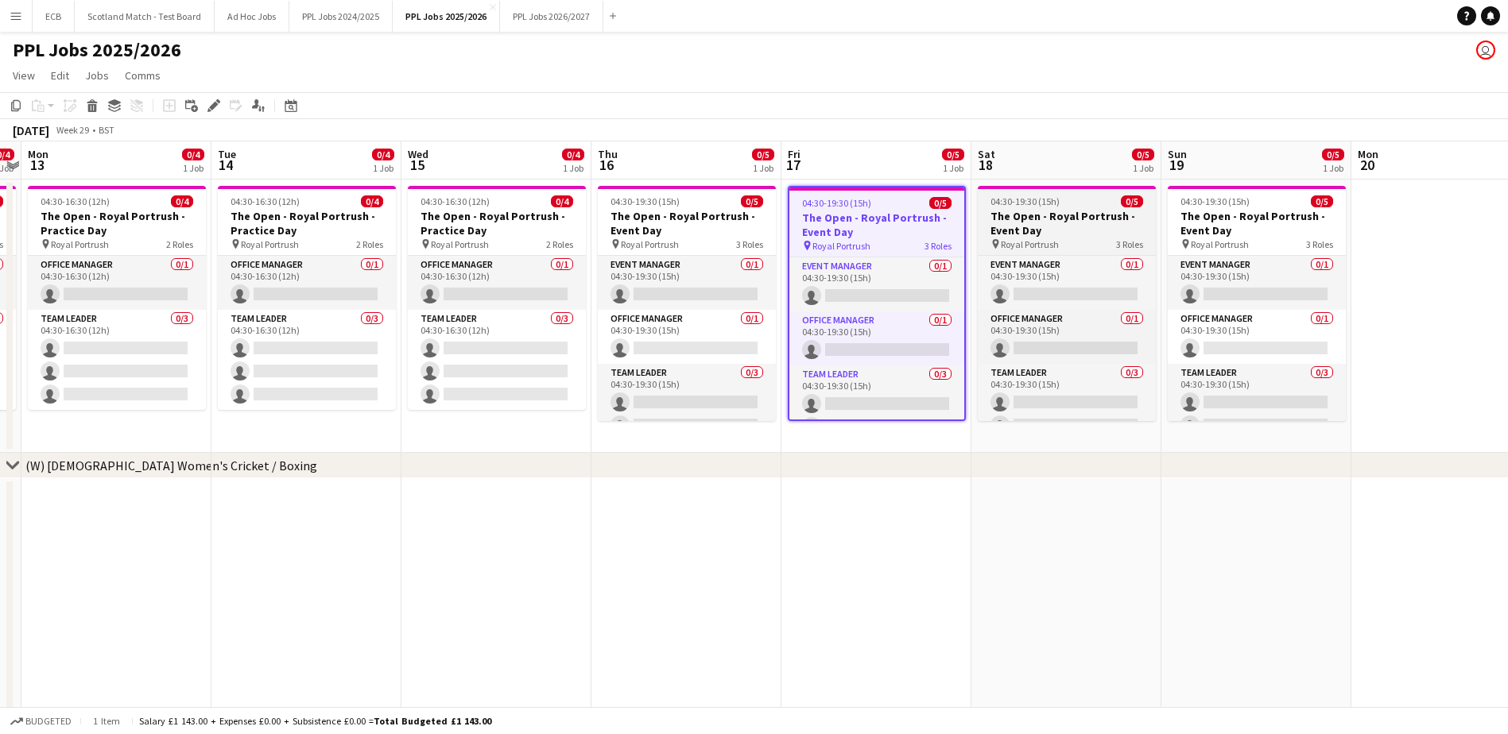
scroll to position [0, 548]
click at [1062, 231] on h3 "The Open - Royal Portrush - Event Day" at bounding box center [1067, 223] width 178 height 29
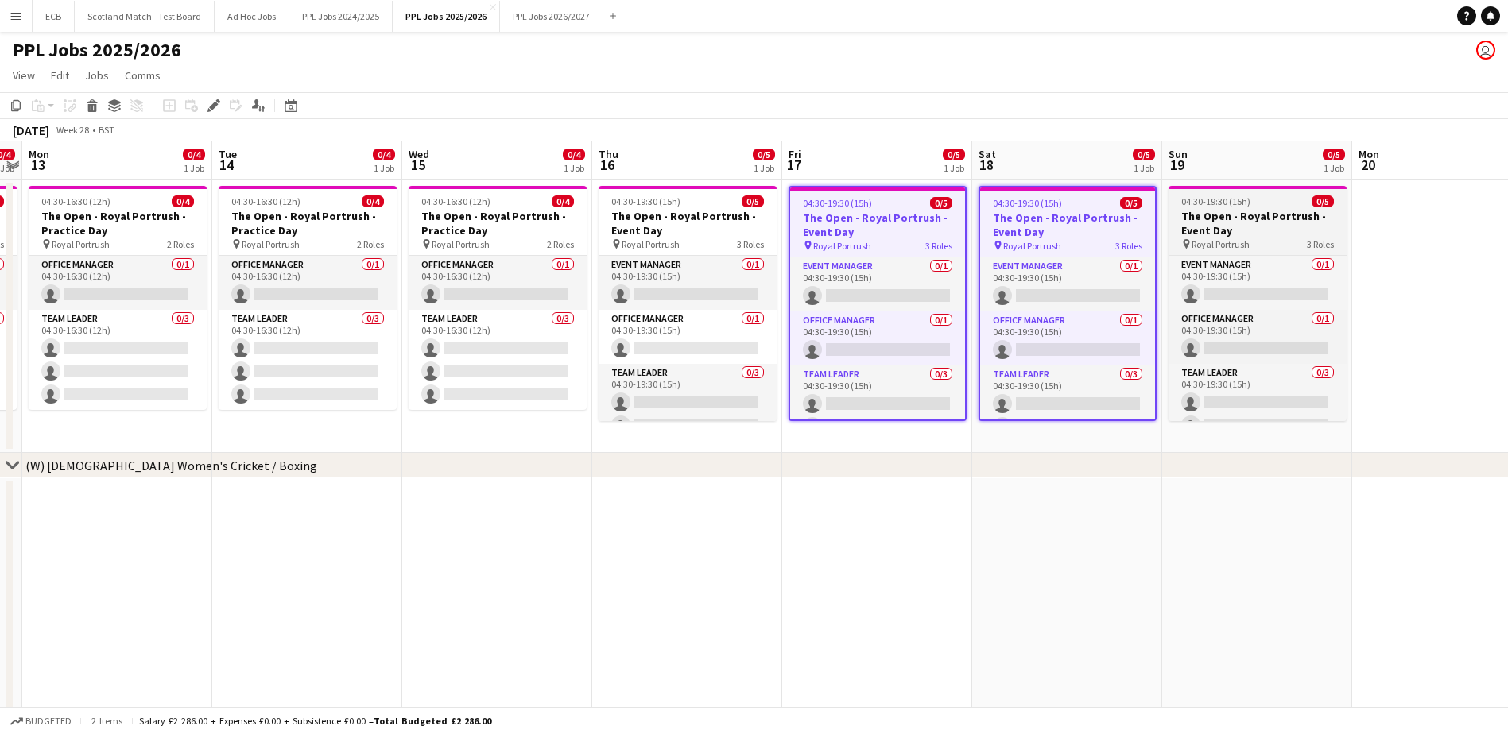
click at [1231, 219] on h3 "The Open - Royal Portrush - Event Day" at bounding box center [1257, 223] width 178 height 29
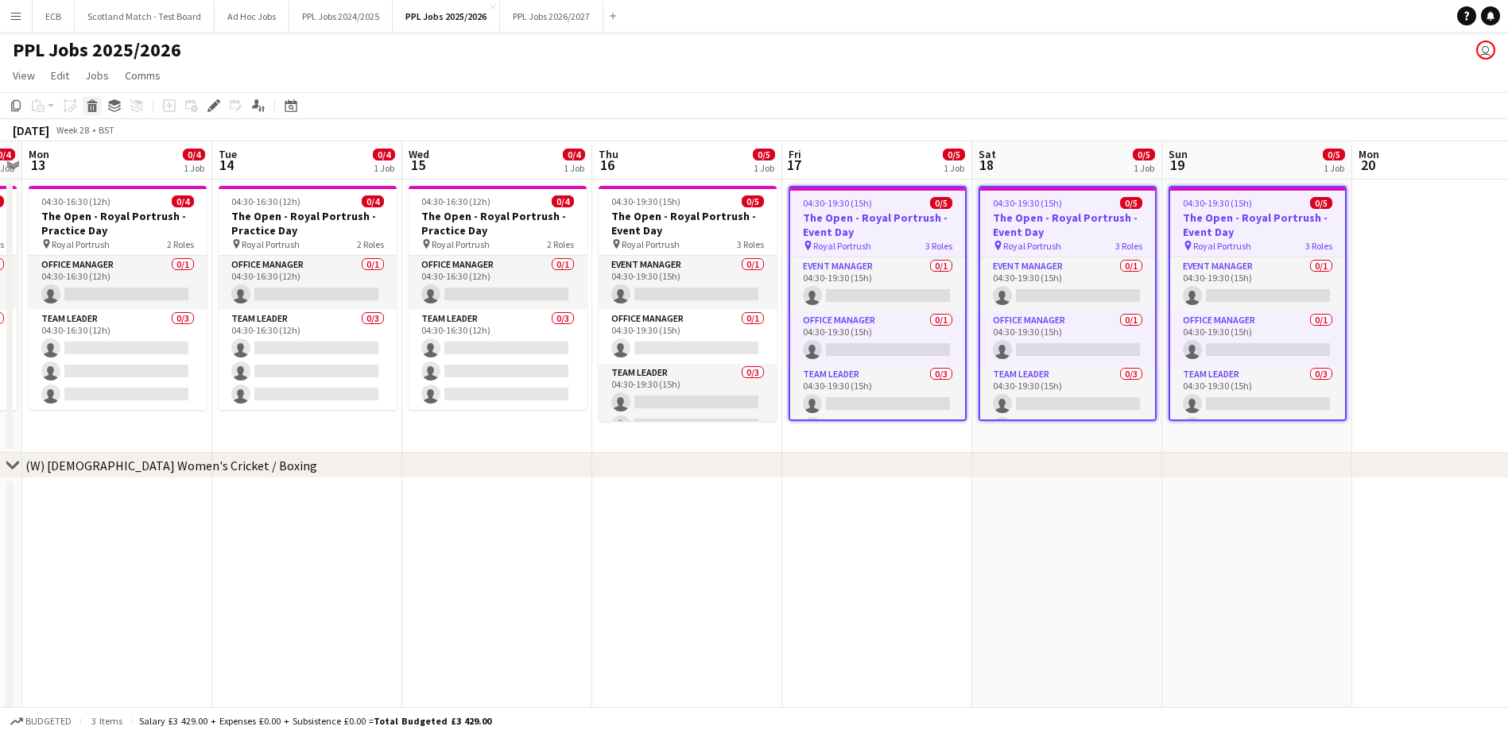
click at [92, 107] on icon at bounding box center [92, 108] width 9 height 8
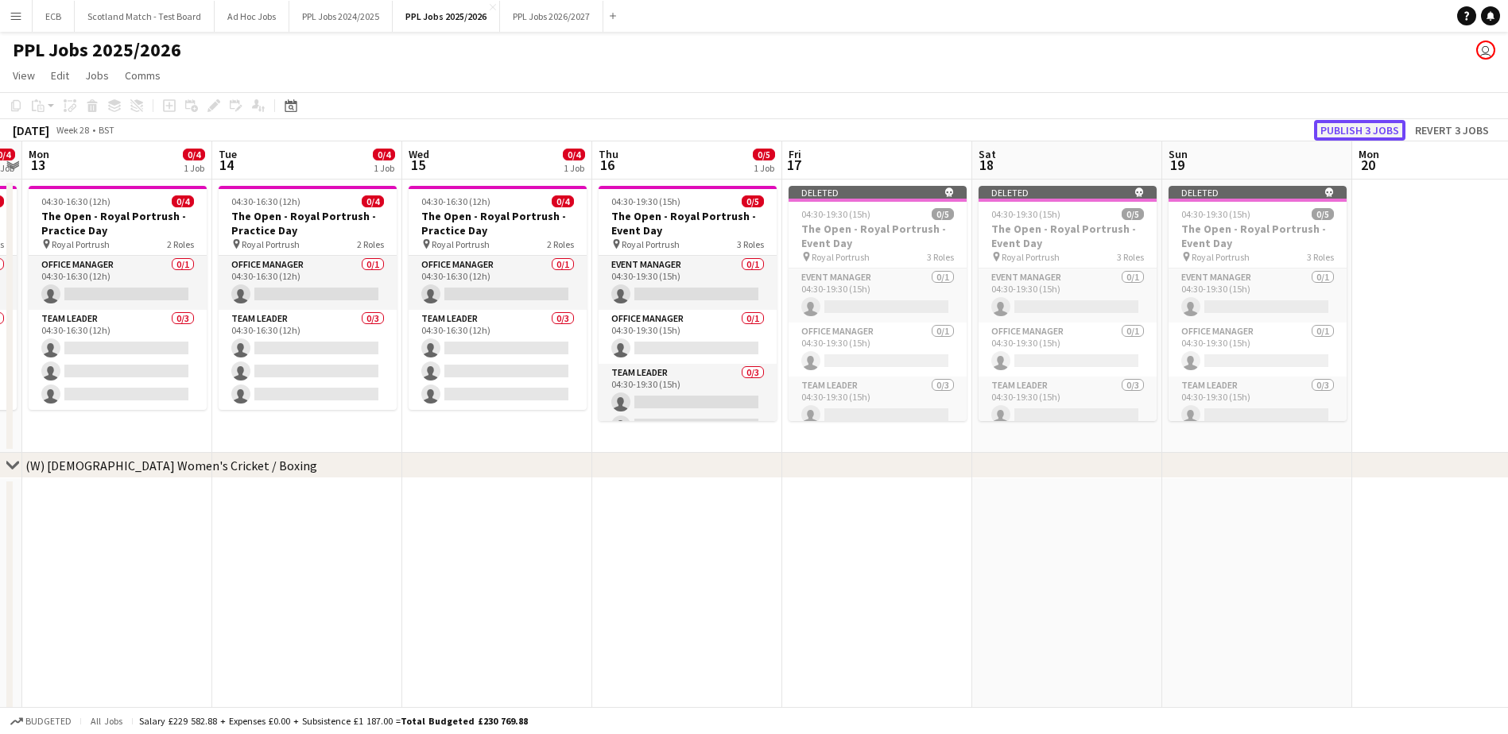
click at [1355, 135] on button "Publish 3 jobs" at bounding box center [1359, 130] width 91 height 21
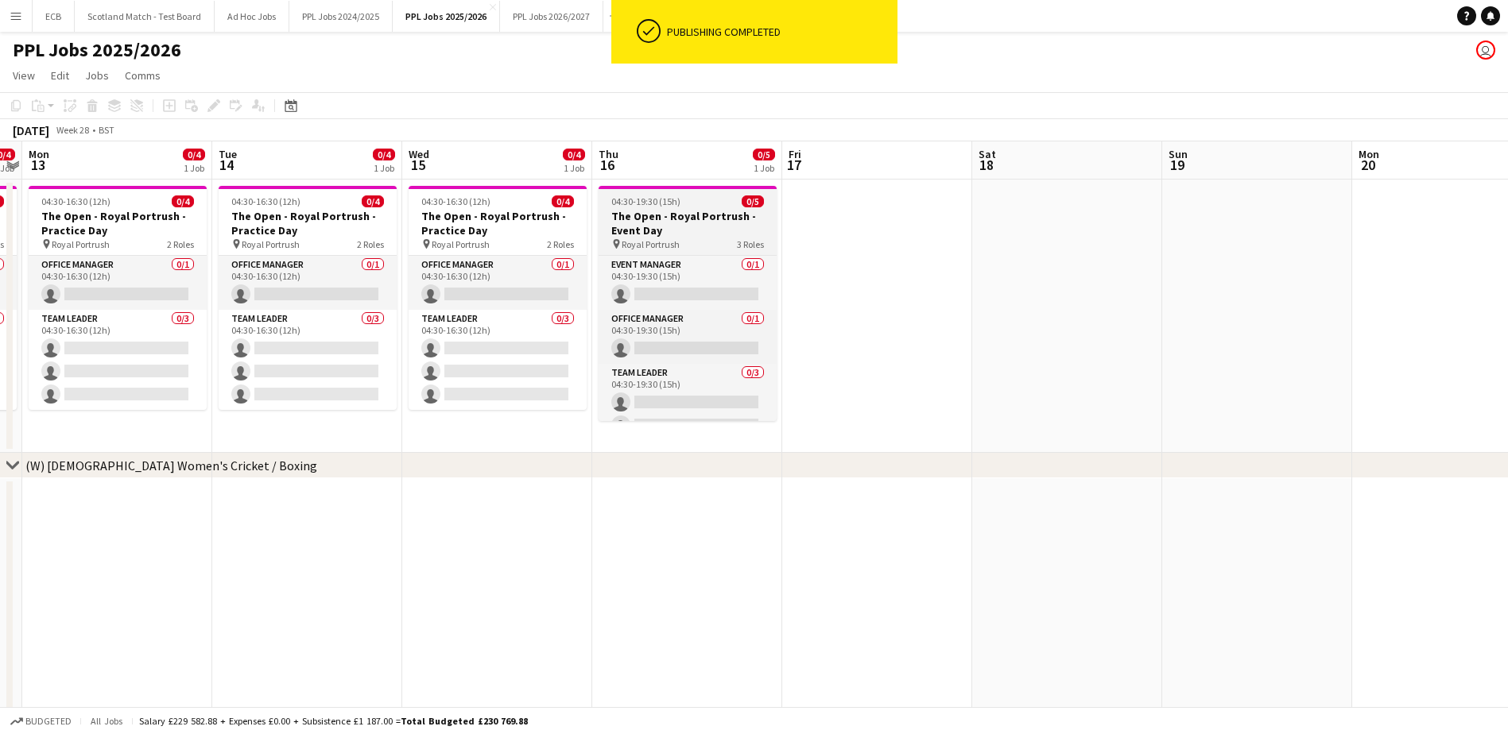
click at [694, 203] on div "04:30-19:30 (15h) 0/5" at bounding box center [688, 202] width 178 height 12
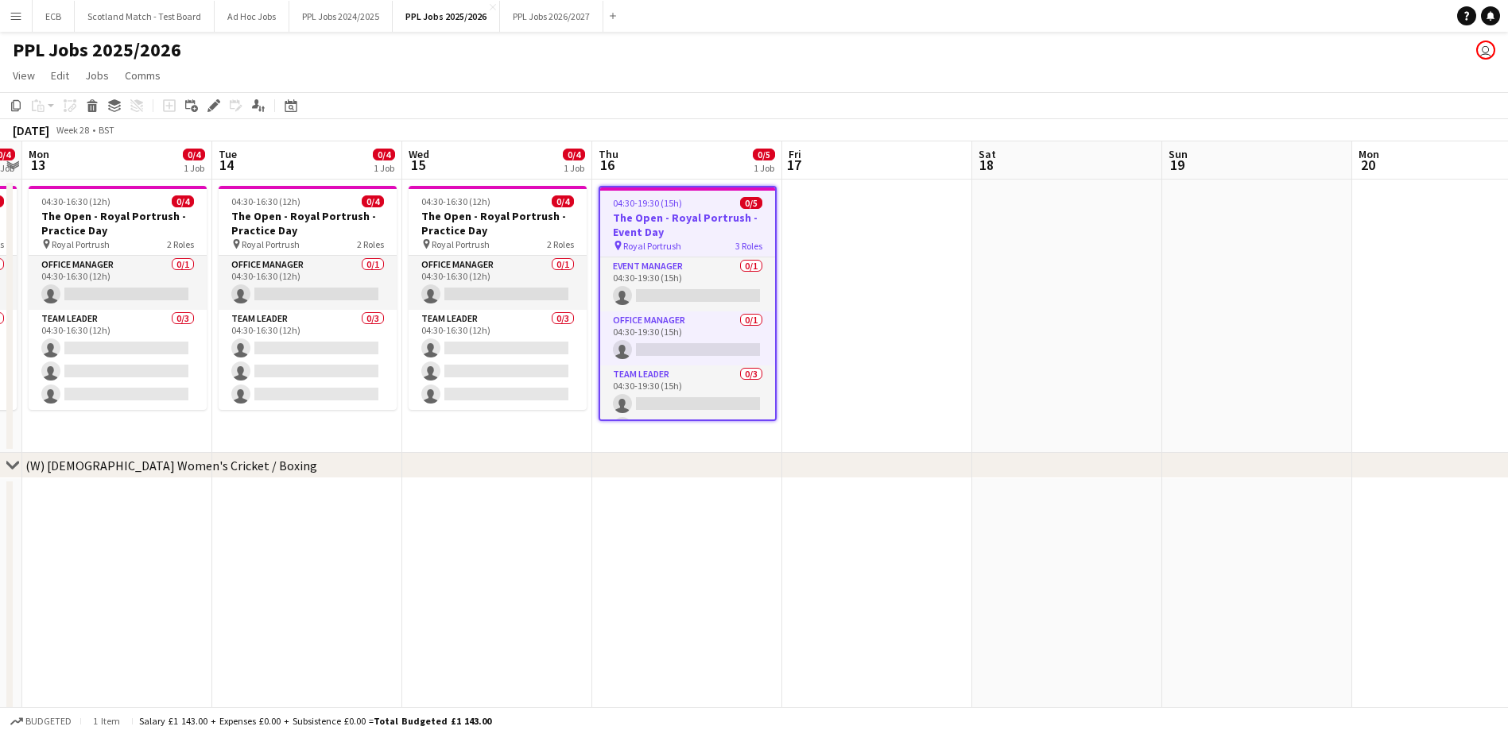
click at [70, 107] on div "Copy Paste Paste Ctrl+V Paste with crew Ctrl+Shift+V Paste linked Job Delete Gr…" at bounding box center [76, 105] width 140 height 19
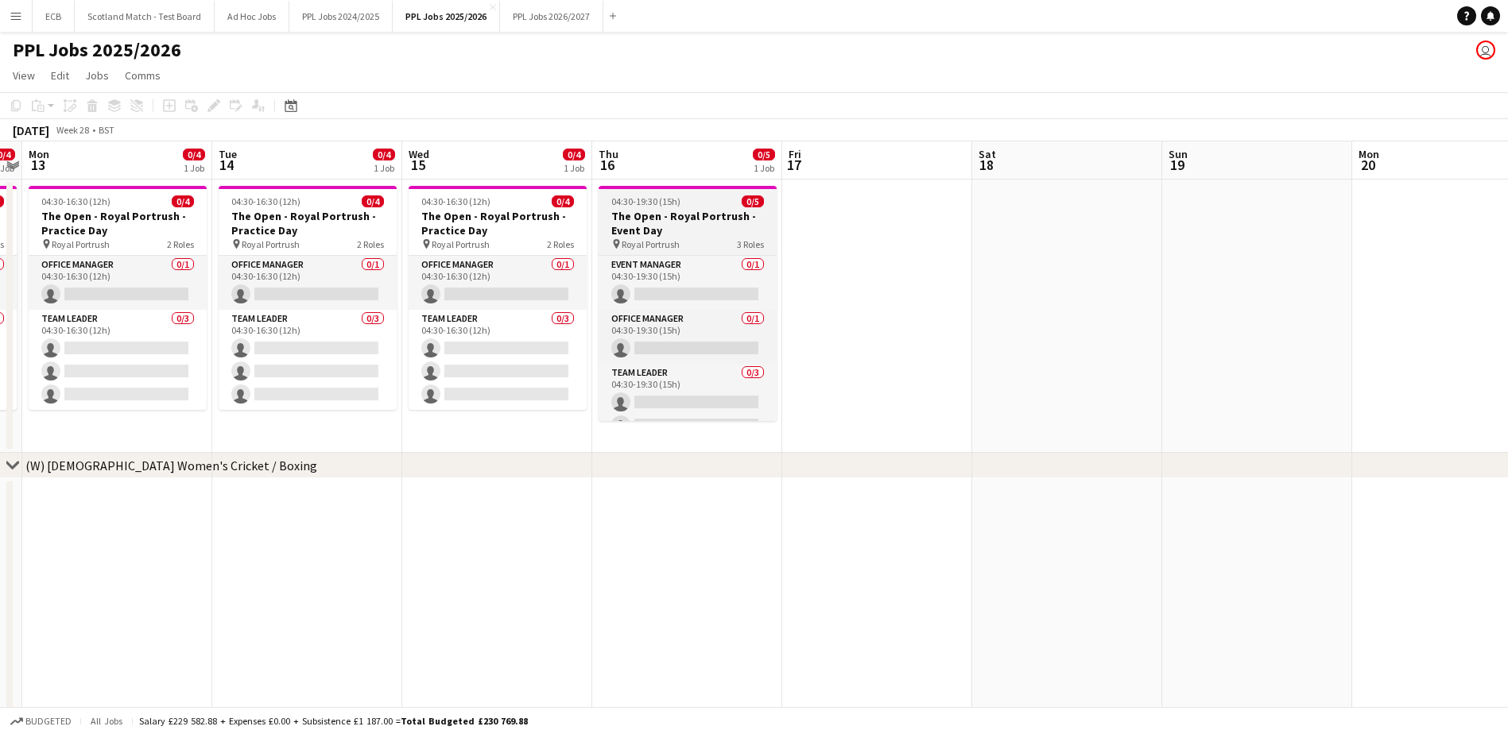
click at [648, 203] on span "04:30-19:30 (15h)" at bounding box center [645, 202] width 69 height 12
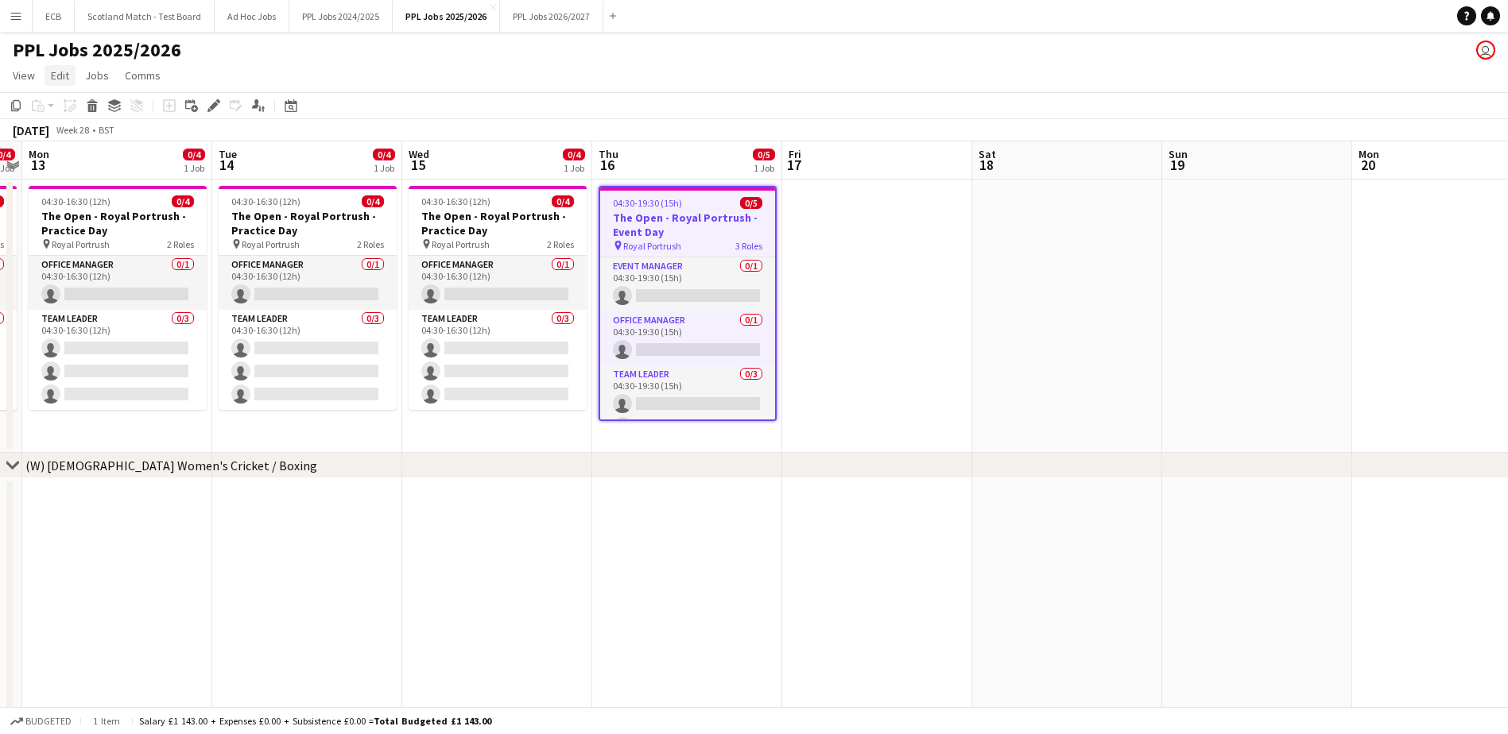
click at [63, 76] on span "Edit" at bounding box center [60, 75] width 18 height 14
click at [514, 68] on app-page-menu "View Day view expanded Day view collapsed Month view Date picker Jump to [DATE]…" at bounding box center [754, 77] width 1508 height 30
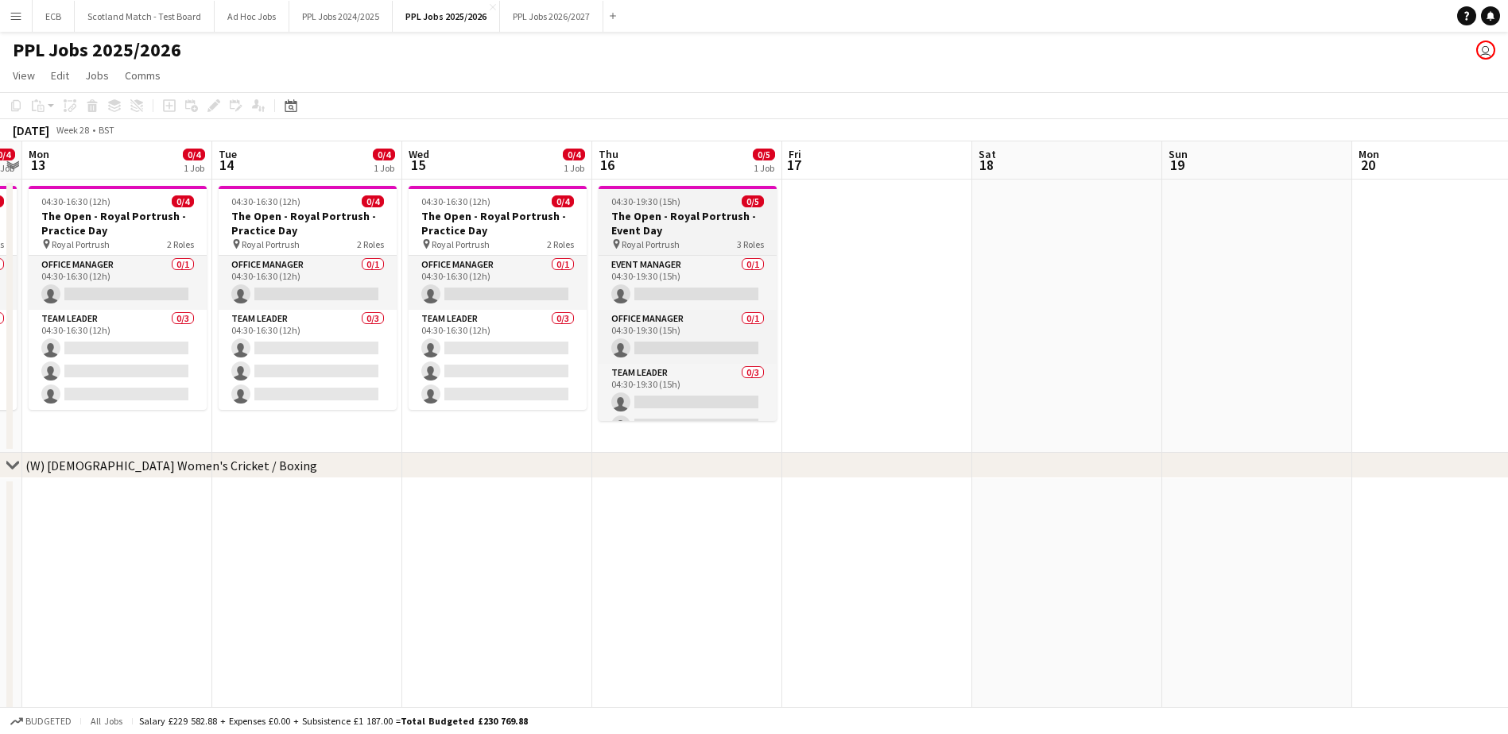
click at [669, 200] on span "04:30-19:30 (15h)" at bounding box center [645, 202] width 69 height 12
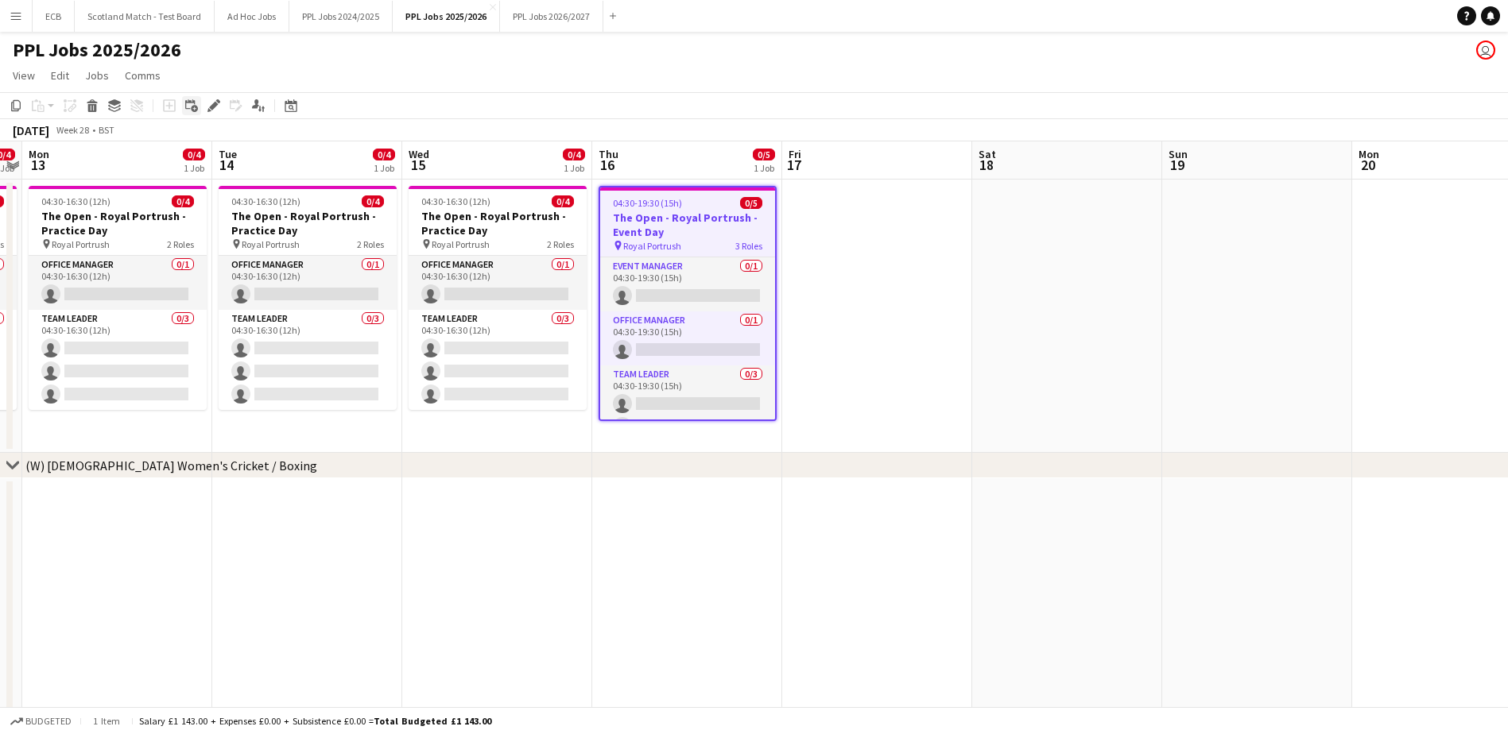
click at [189, 100] on icon "Add linked Job" at bounding box center [191, 105] width 13 height 13
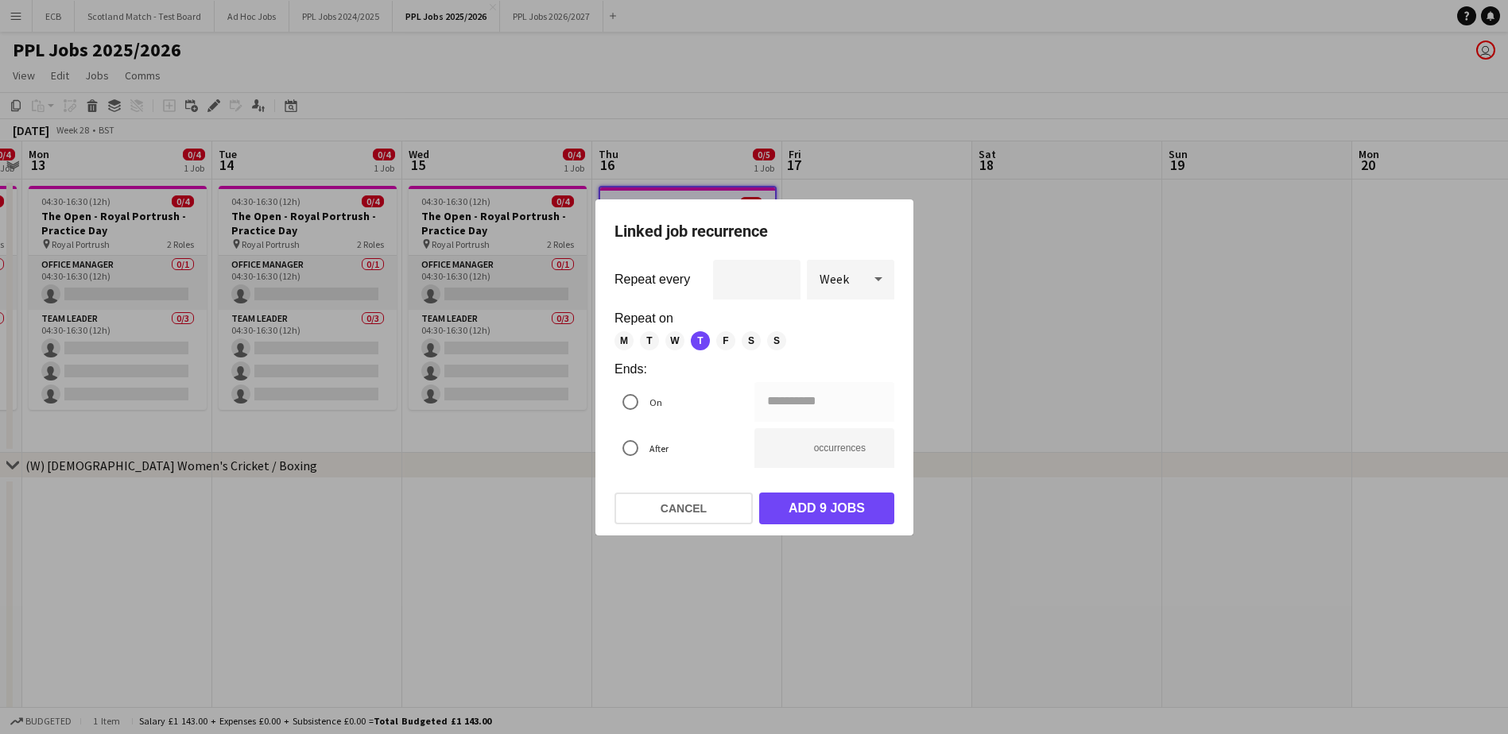
click at [849, 282] on div "Week" at bounding box center [835, 279] width 56 height 38
click at [839, 320] on span "Day" at bounding box center [851, 323] width 62 height 15
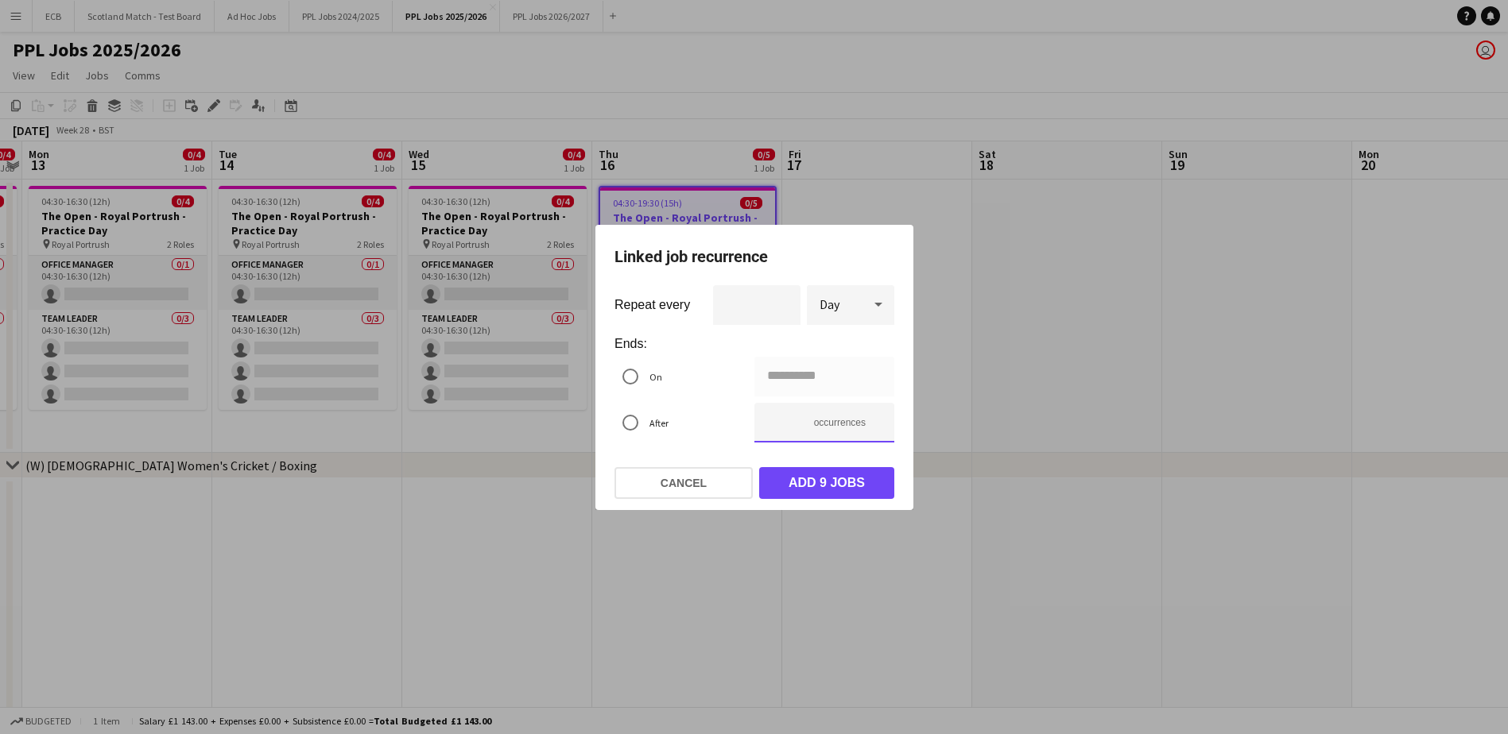
drag, startPoint x: 781, startPoint y: 423, endPoint x: 754, endPoint y: 430, distance: 28.0
click at [754, 430] on mat-radio-group "**********" at bounding box center [754, 403] width 280 height 92
type input "**********"
type input "*"
click at [824, 474] on button "Add 3 jobs" at bounding box center [826, 483] width 135 height 32
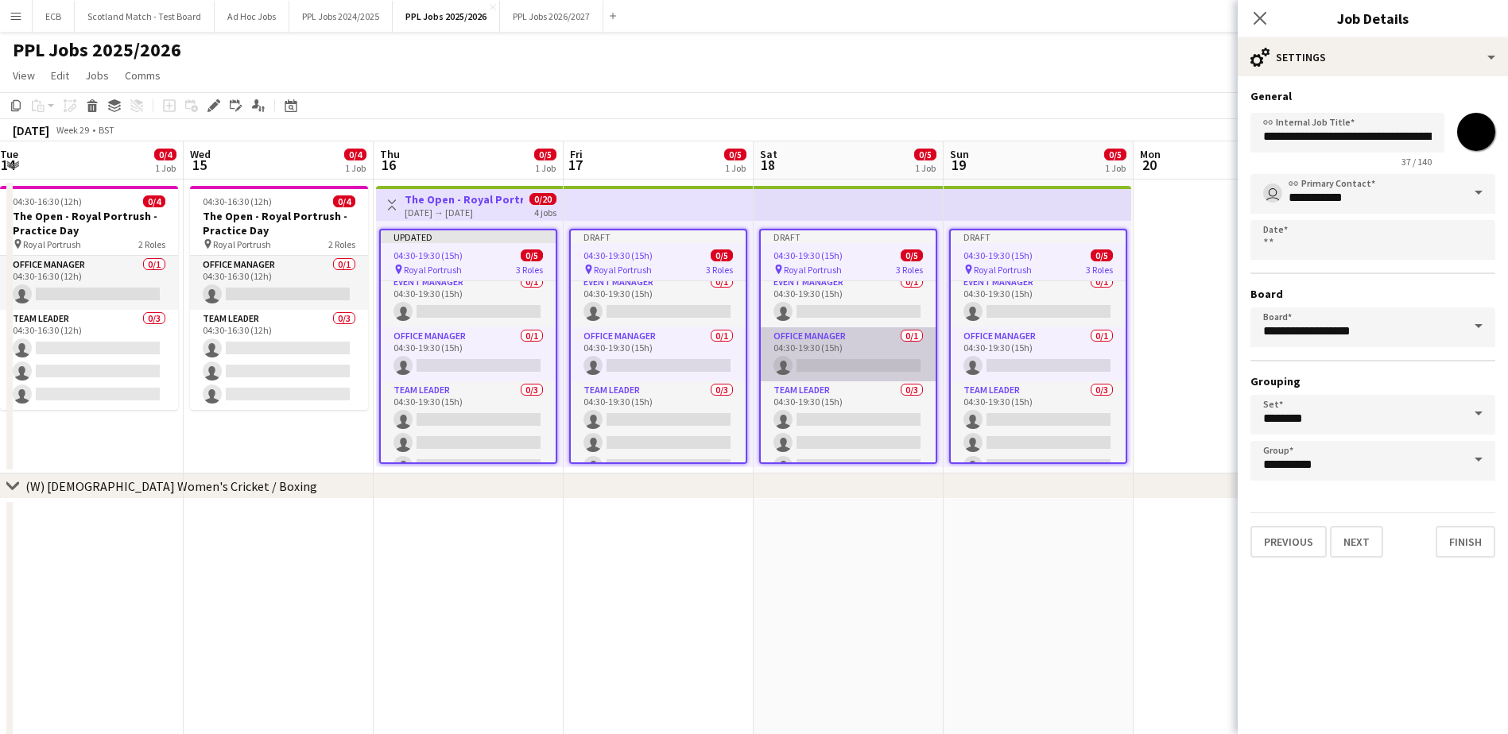
scroll to position [0, 0]
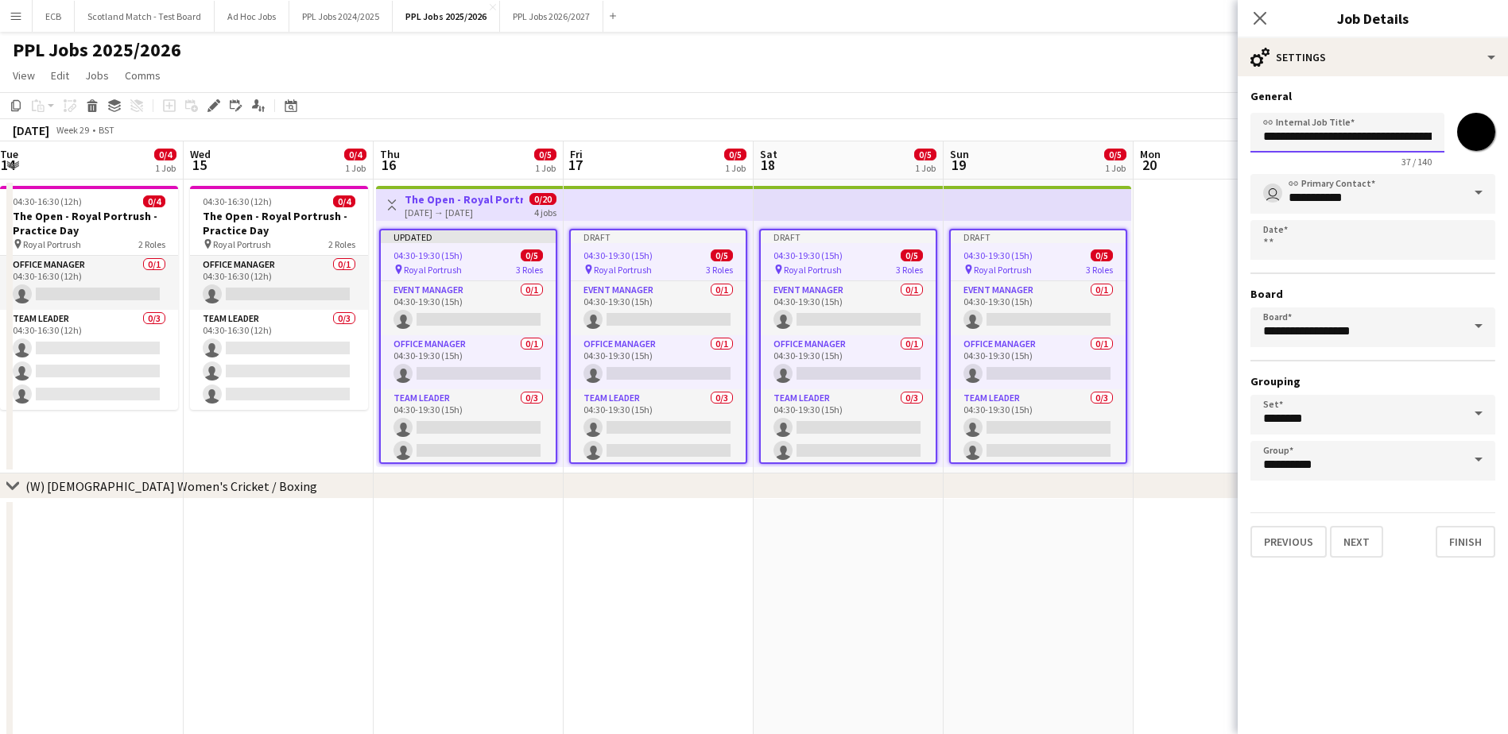
click at [1373, 137] on input "**********" at bounding box center [1347, 133] width 194 height 40
drag, startPoint x: 1374, startPoint y: 138, endPoint x: 1463, endPoint y: 133, distance: 89.2
click at [1463, 133] on div "**********" at bounding box center [1372, 137] width 245 height 61
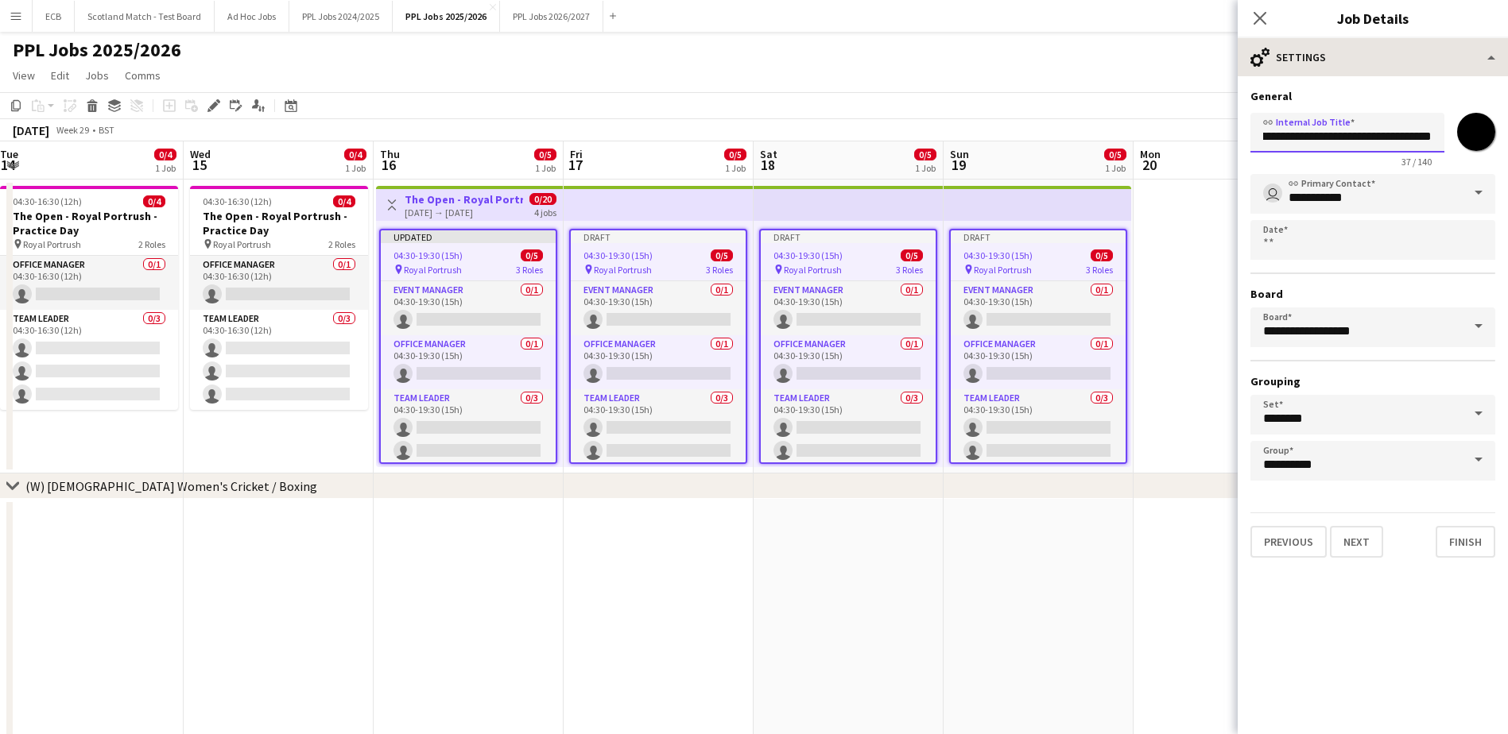
type input "**********"
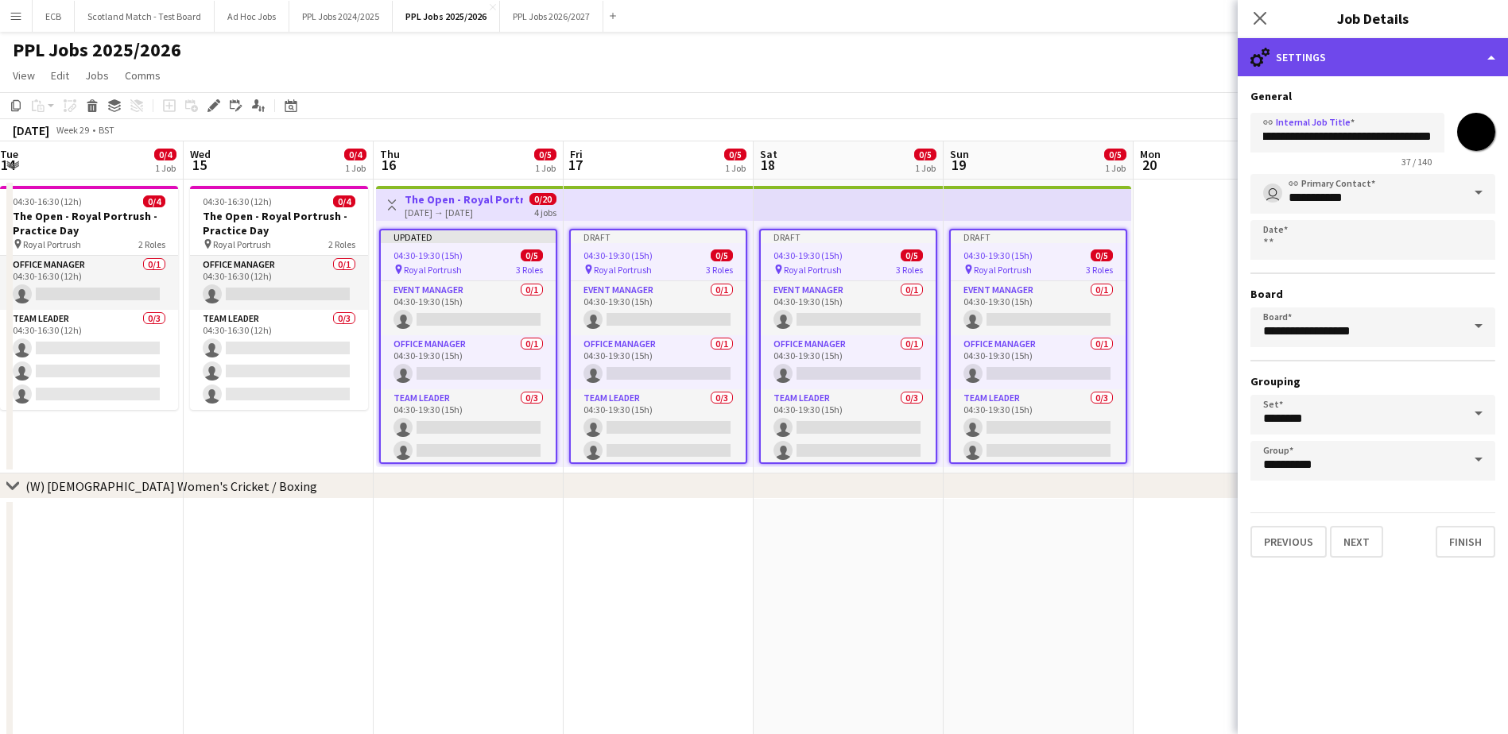
click at [1291, 49] on div "cog-double-3 Settings" at bounding box center [1373, 57] width 270 height 38
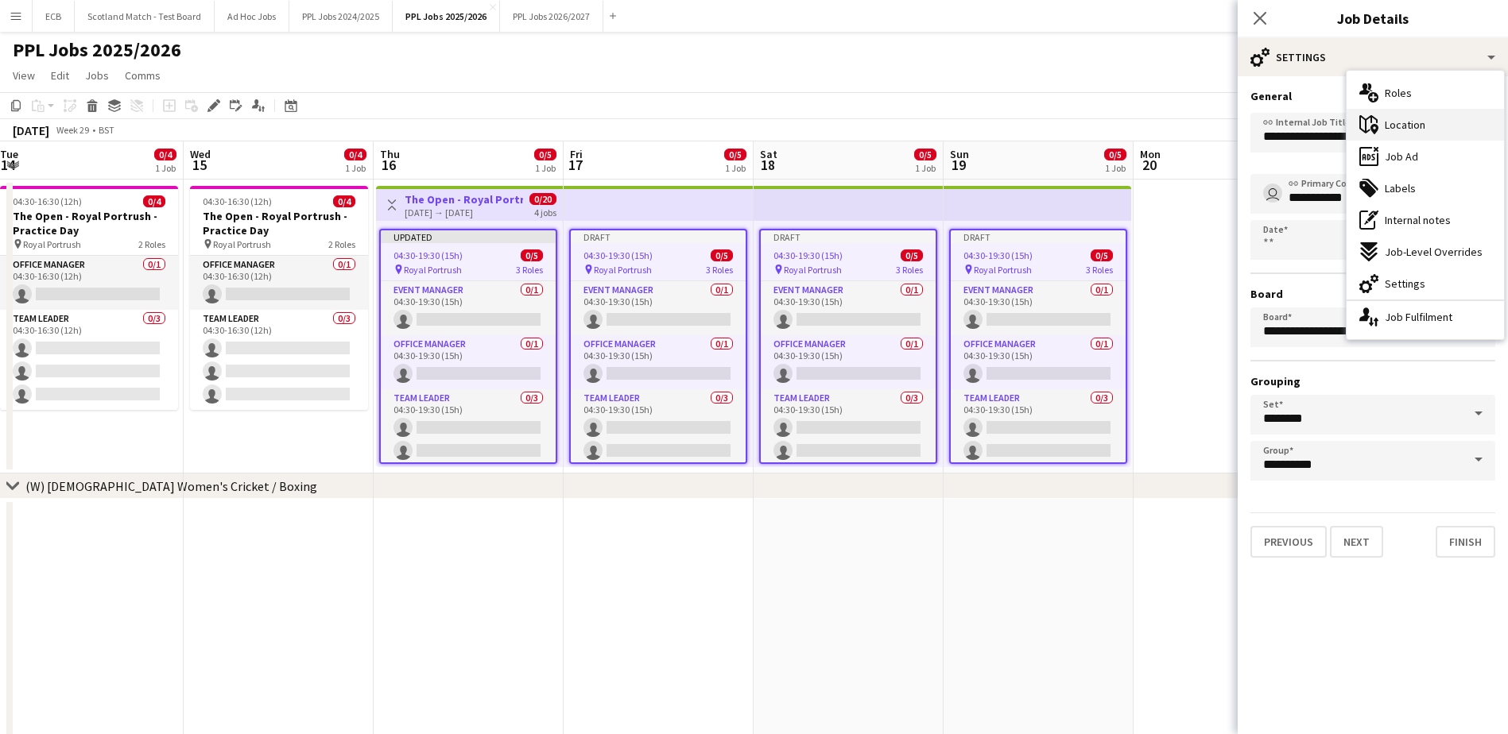
click at [1408, 134] on div "maps-pin-1 Location" at bounding box center [1425, 125] width 157 height 32
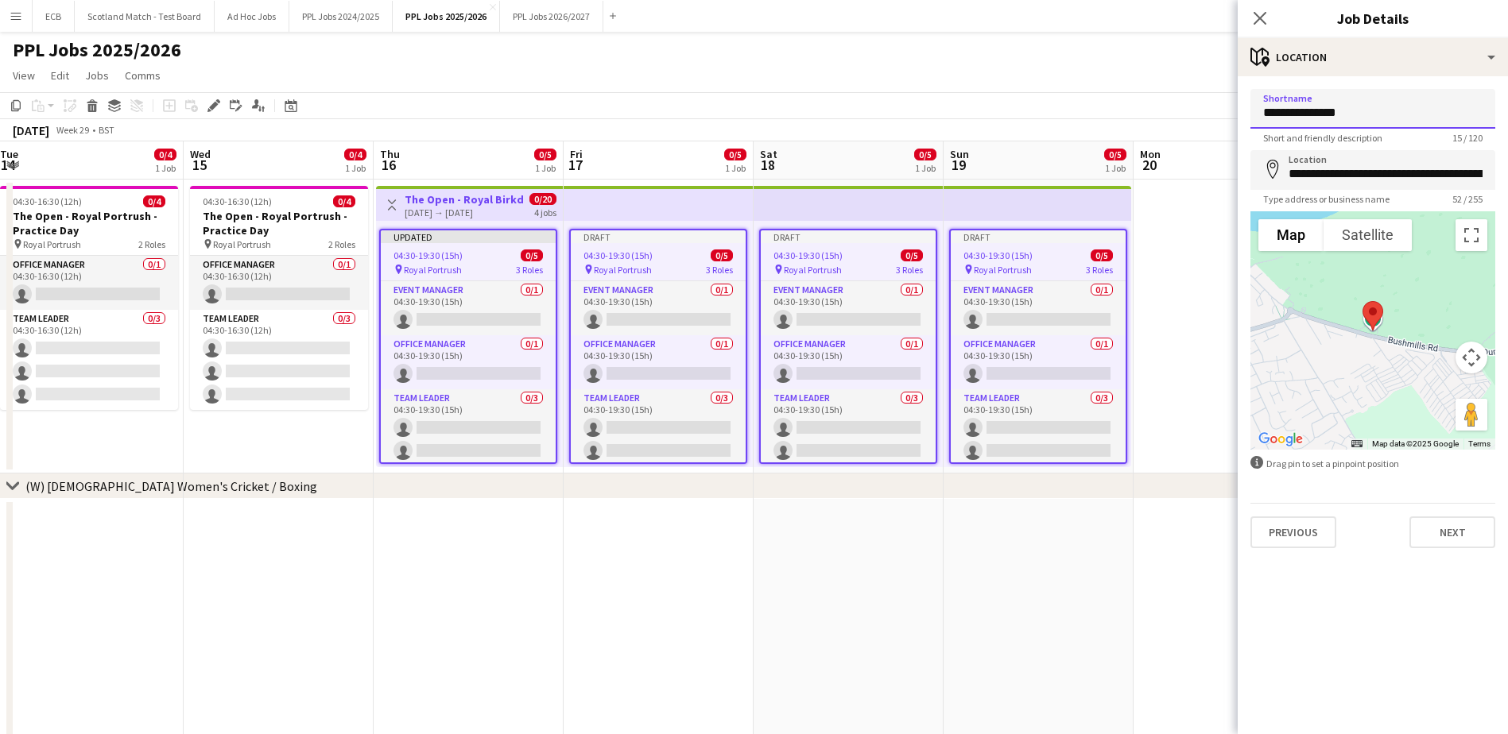
drag, startPoint x: 1362, startPoint y: 117, endPoint x: 1295, endPoint y: 133, distance: 68.6
click at [1295, 133] on app-form-group "**********" at bounding box center [1372, 116] width 245 height 55
type input "**********"
click at [1318, 171] on input "**********" at bounding box center [1372, 170] width 245 height 40
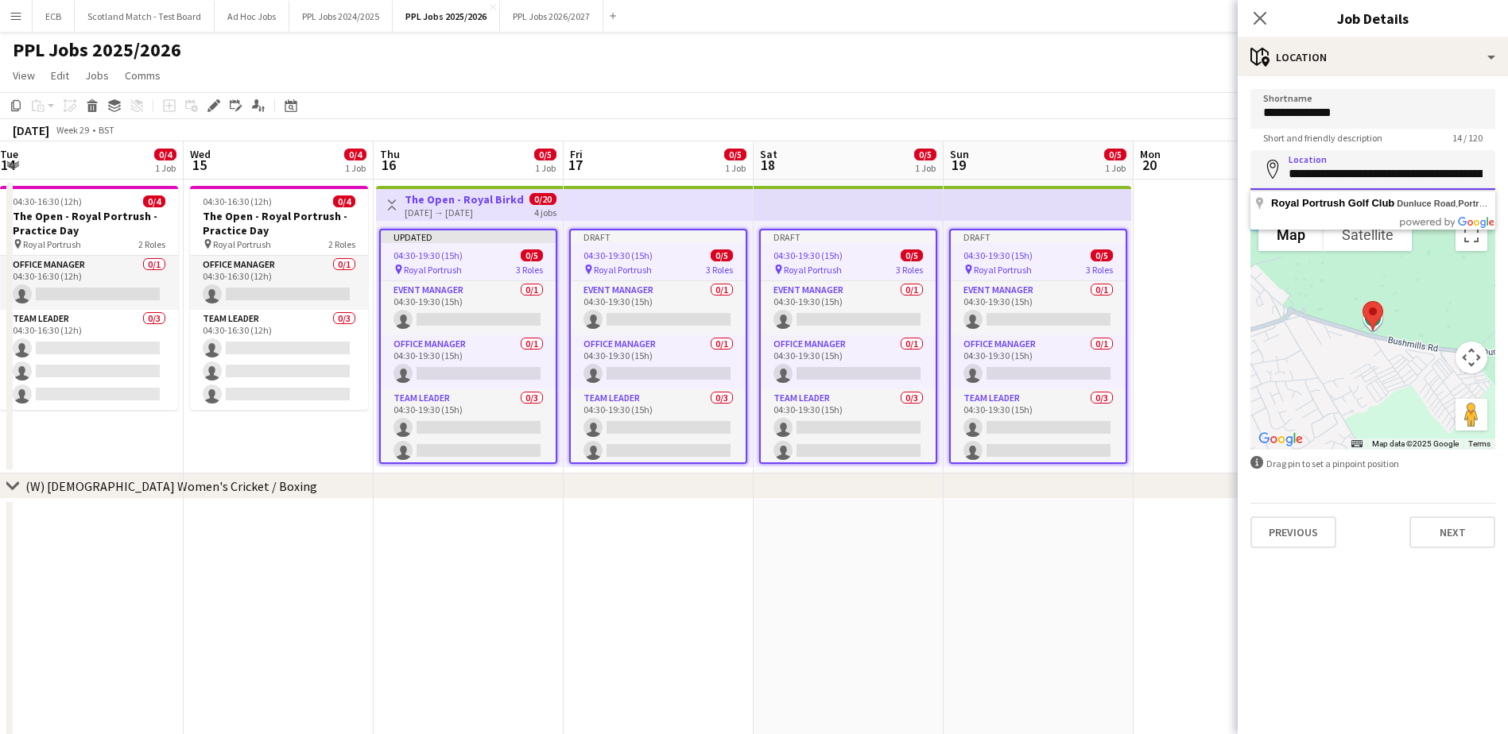
scroll to position [0, 87]
drag, startPoint x: 1323, startPoint y: 175, endPoint x: 1533, endPoint y: 432, distance: 332.2
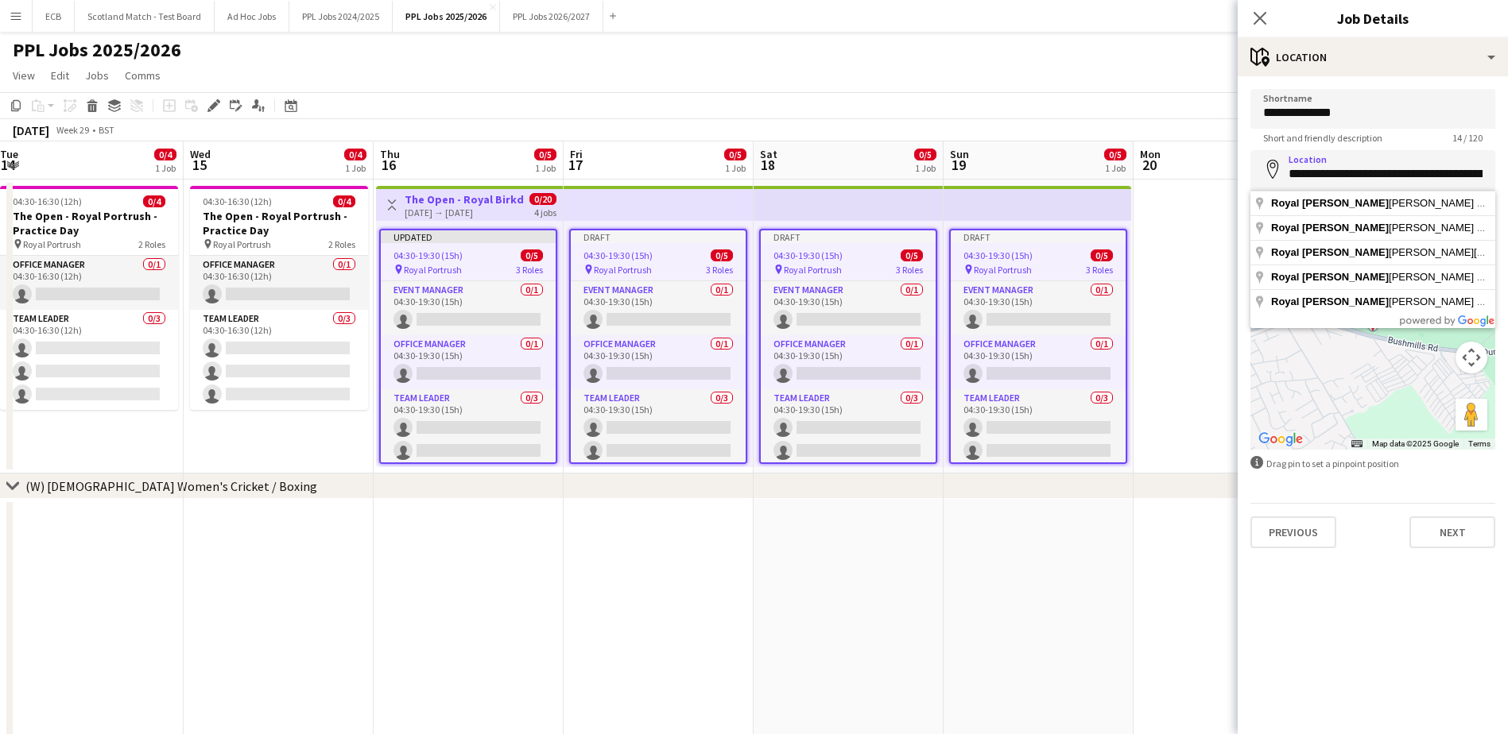
type input "**********"
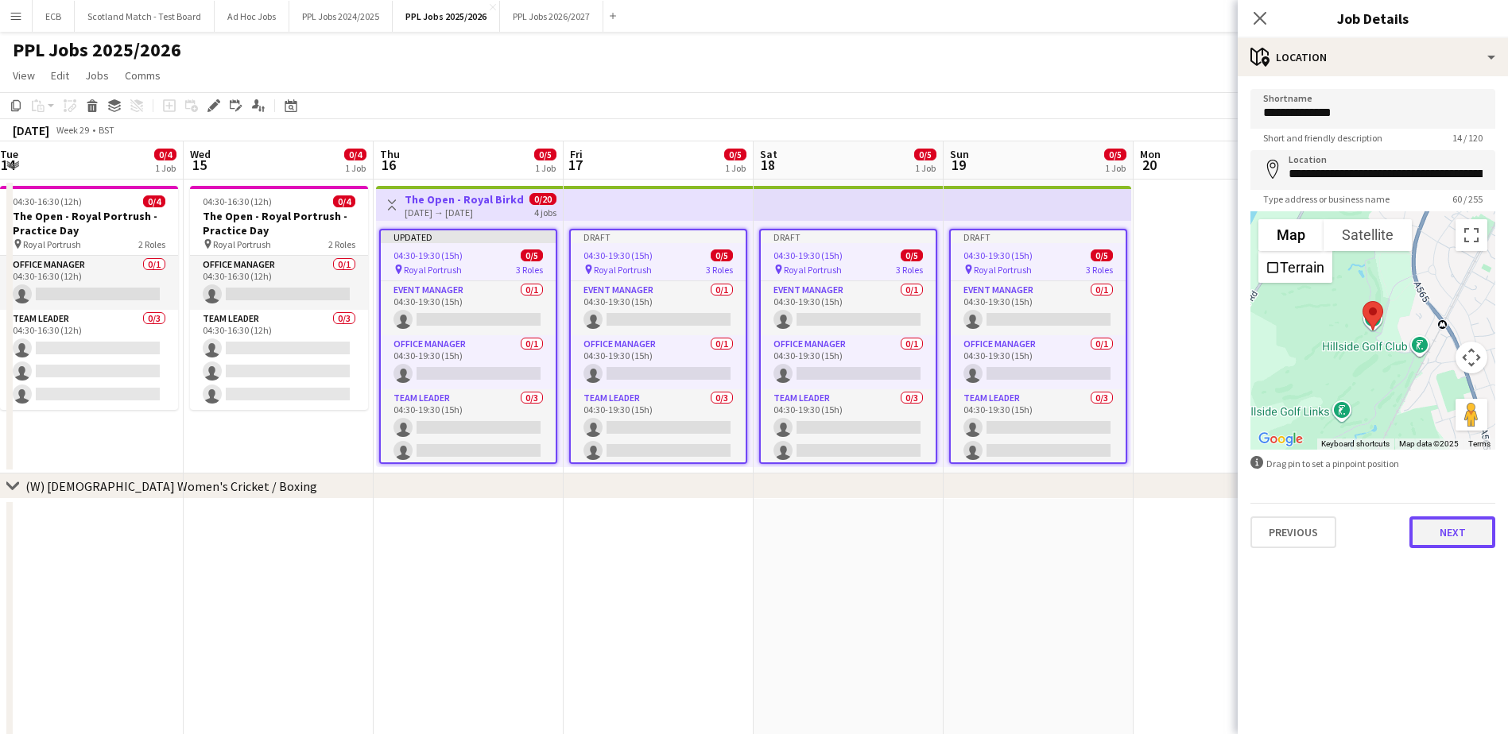
click at [1467, 533] on button "Next" at bounding box center [1452, 533] width 86 height 32
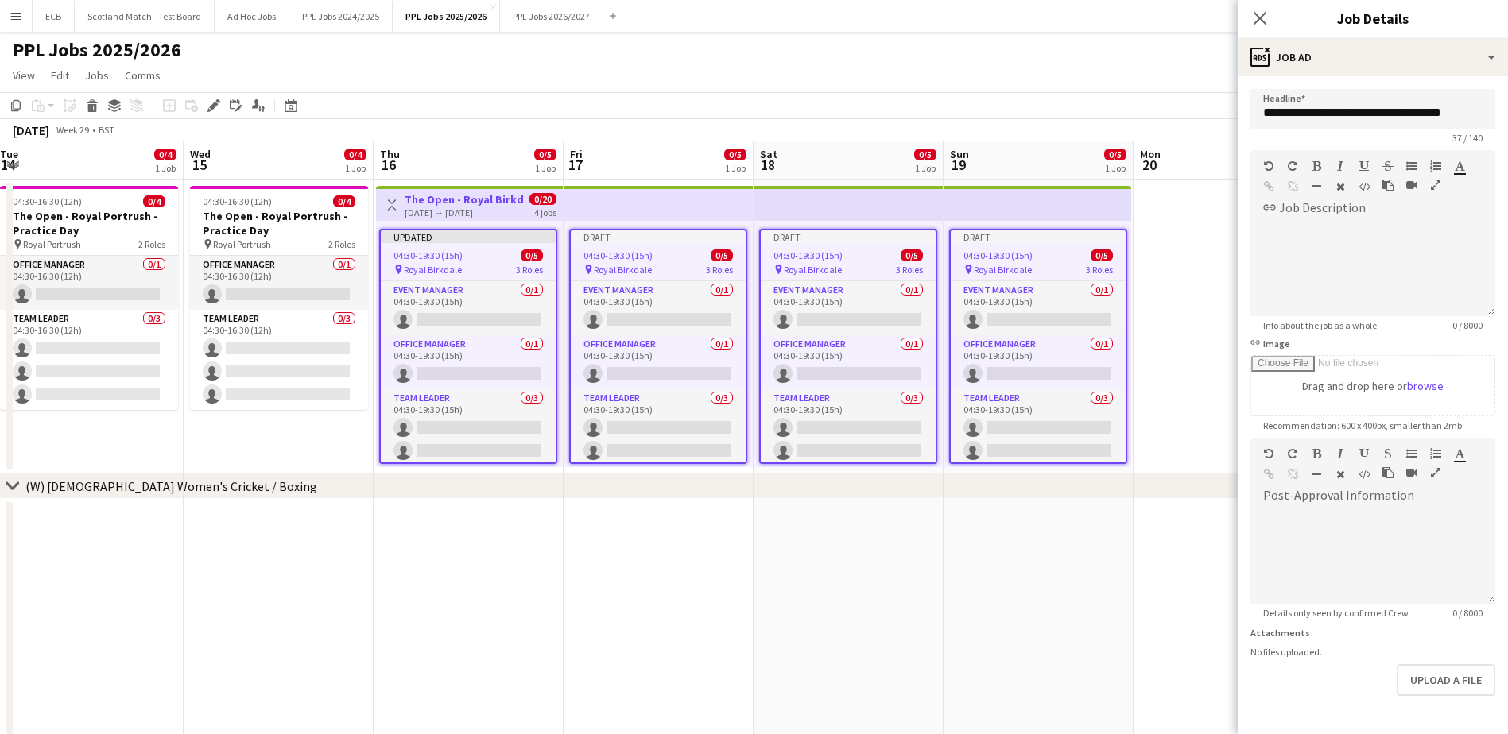
click at [1198, 560] on app-date-cell at bounding box center [1228, 635] width 190 height 273
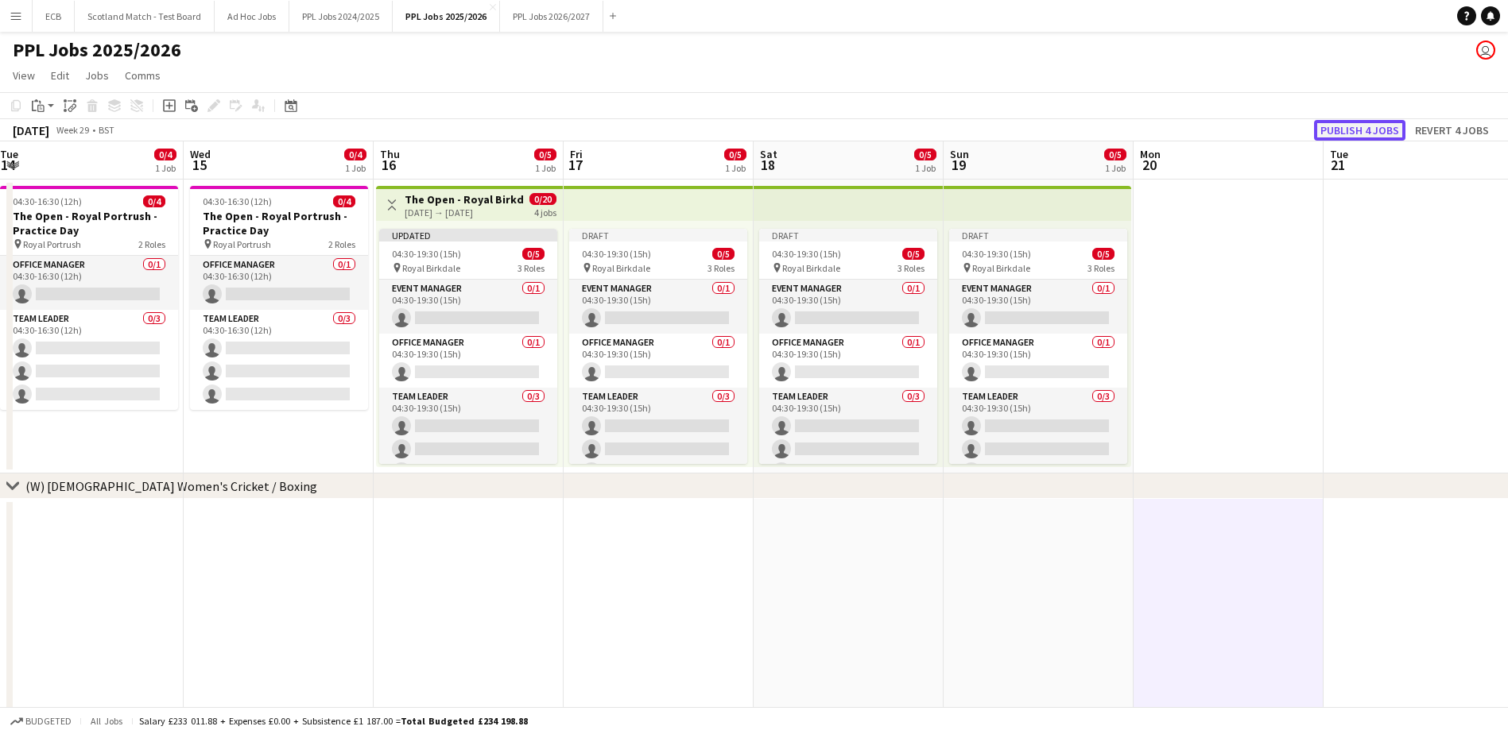
click at [1363, 126] on button "Publish 4 jobs" at bounding box center [1359, 130] width 91 height 21
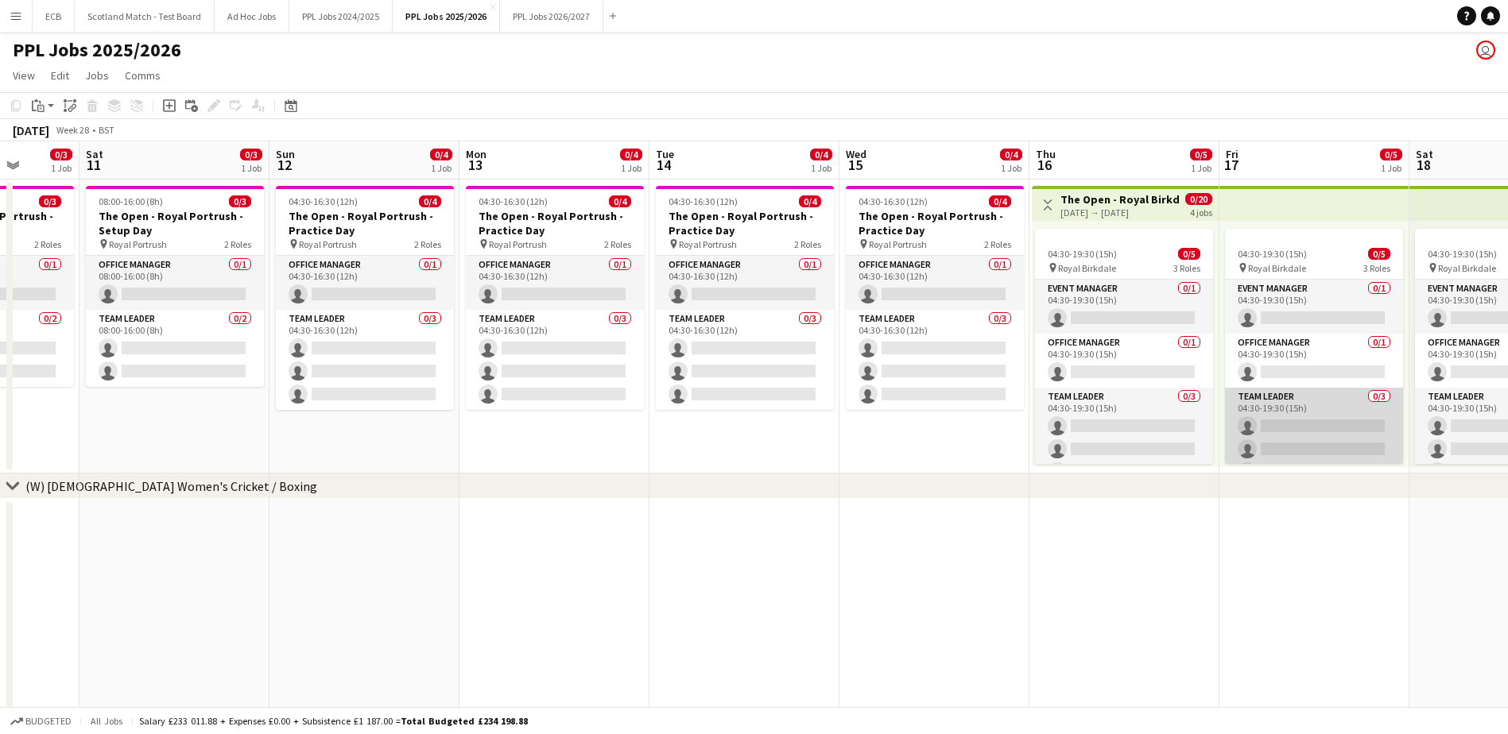
scroll to position [0, 481]
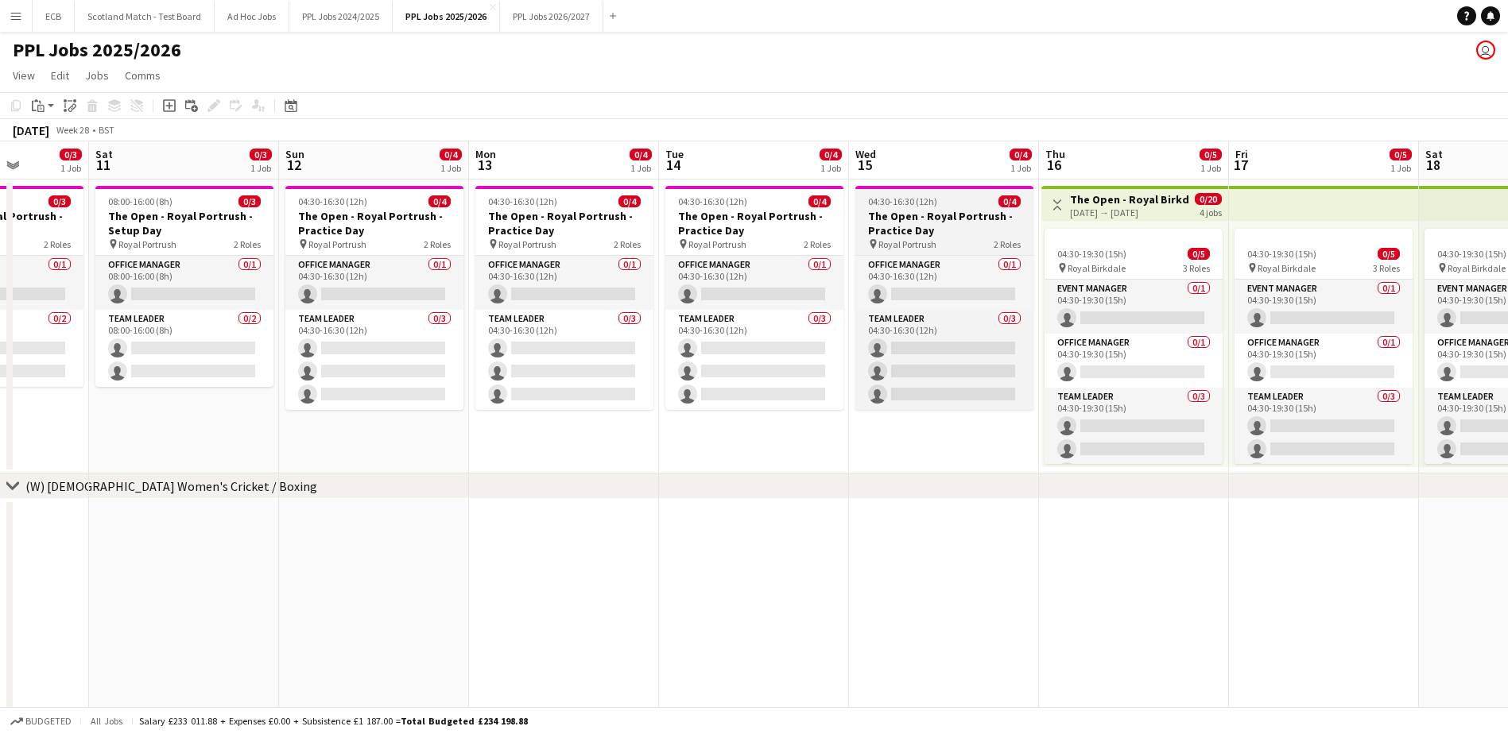
click at [889, 229] on h3 "The Open - Royal Portrush - Practice Day" at bounding box center [944, 223] width 178 height 29
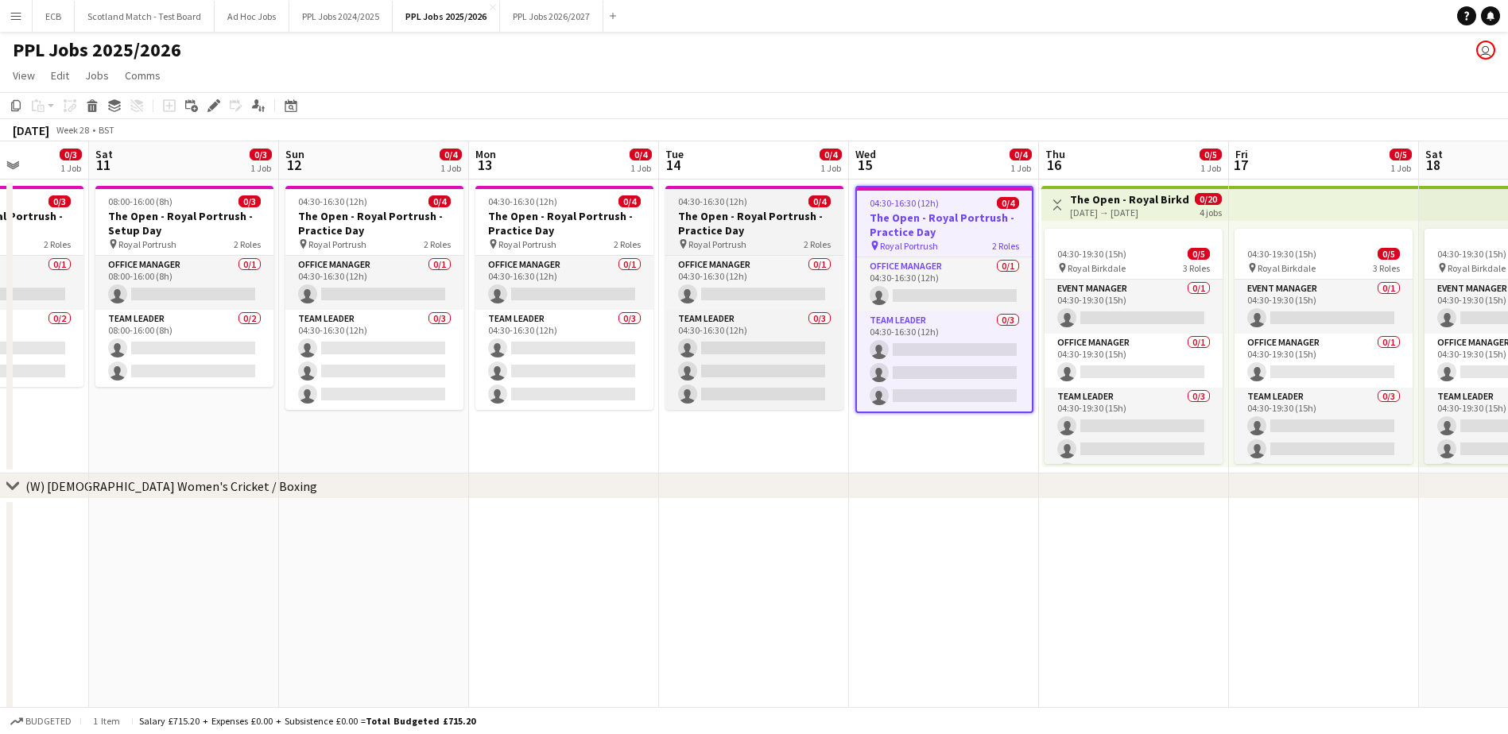
click at [731, 227] on h3 "The Open - Royal Portrush - Practice Day" at bounding box center [754, 223] width 178 height 29
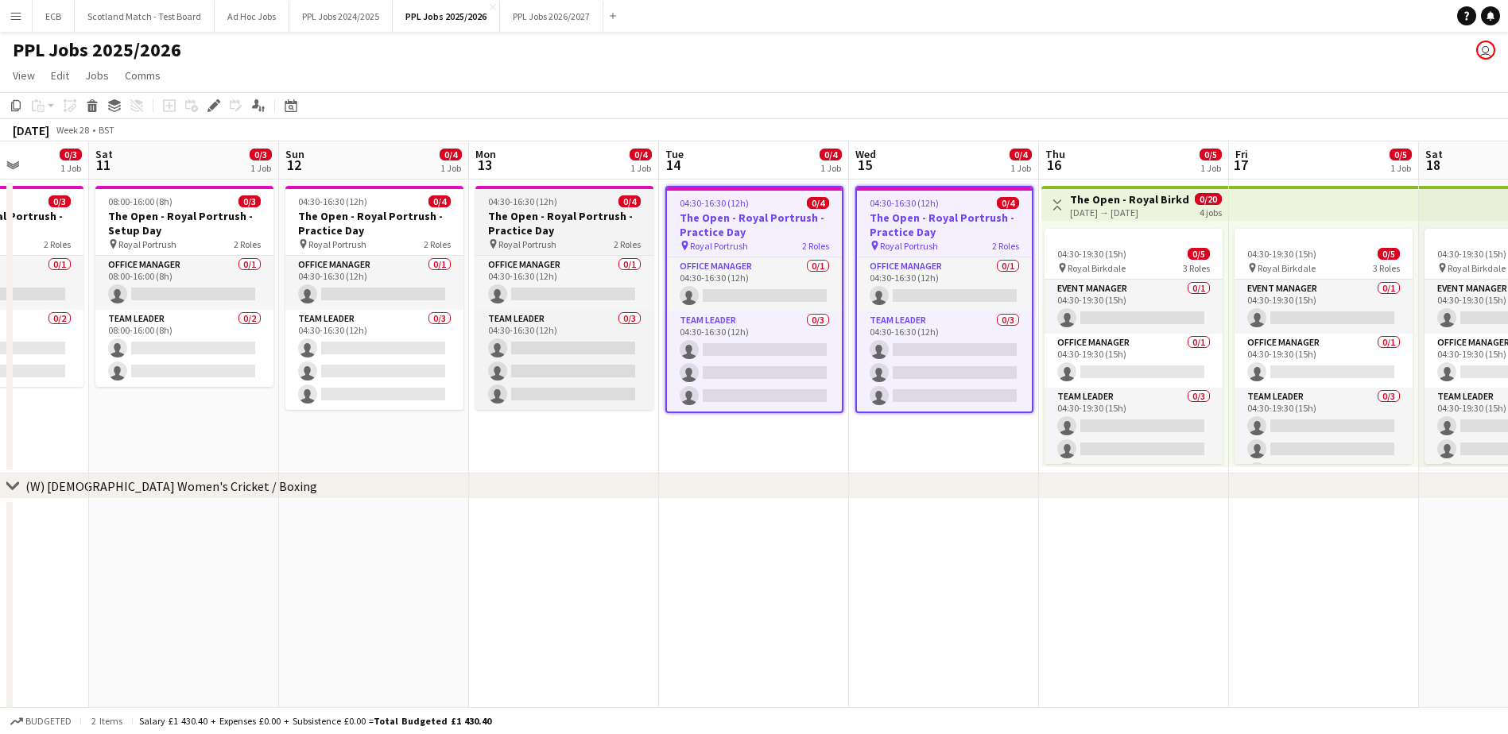
click at [572, 223] on h3 "The Open - Royal Portrush - Practice Day" at bounding box center [564, 223] width 178 height 29
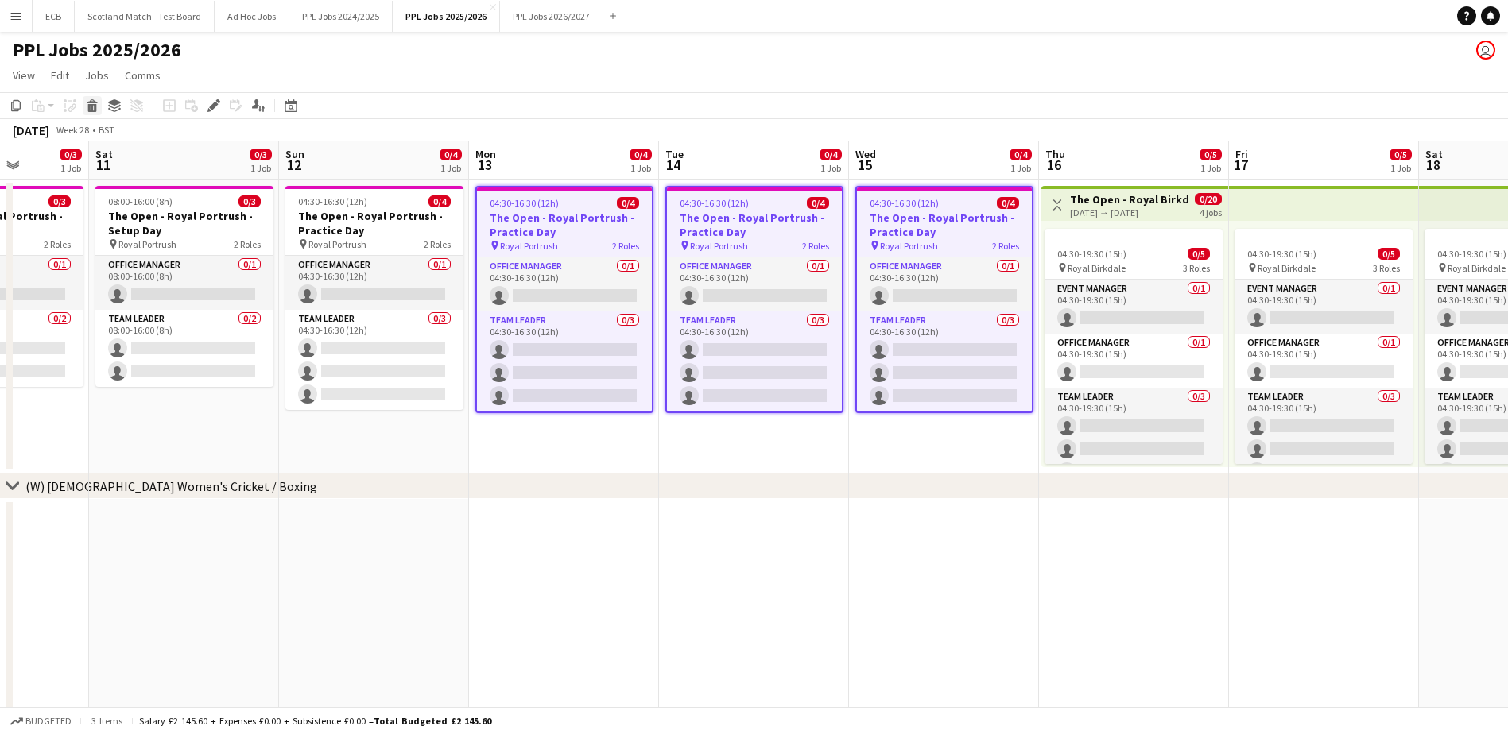
click at [92, 104] on icon "Delete" at bounding box center [92, 105] width 13 height 13
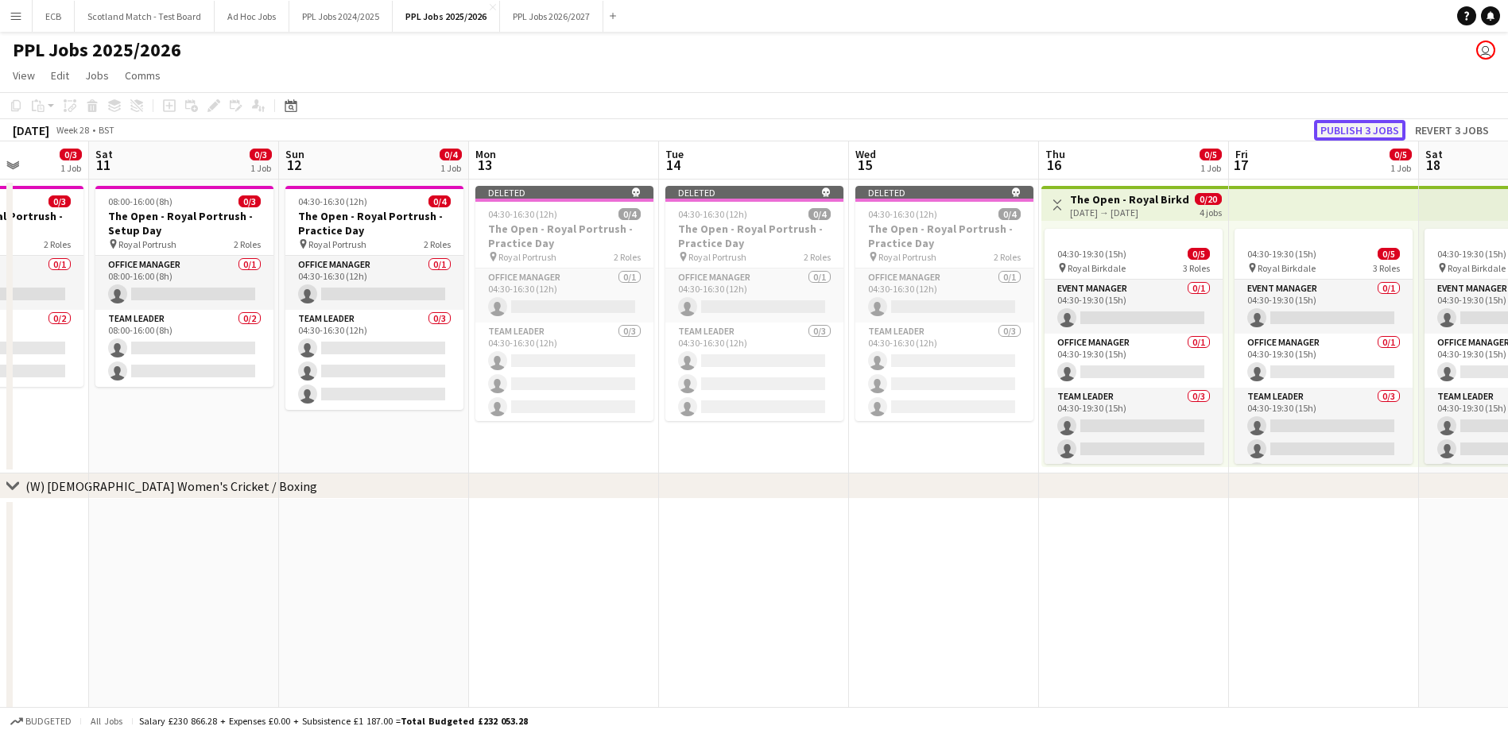
click at [1370, 126] on button "Publish 3 jobs" at bounding box center [1359, 130] width 91 height 21
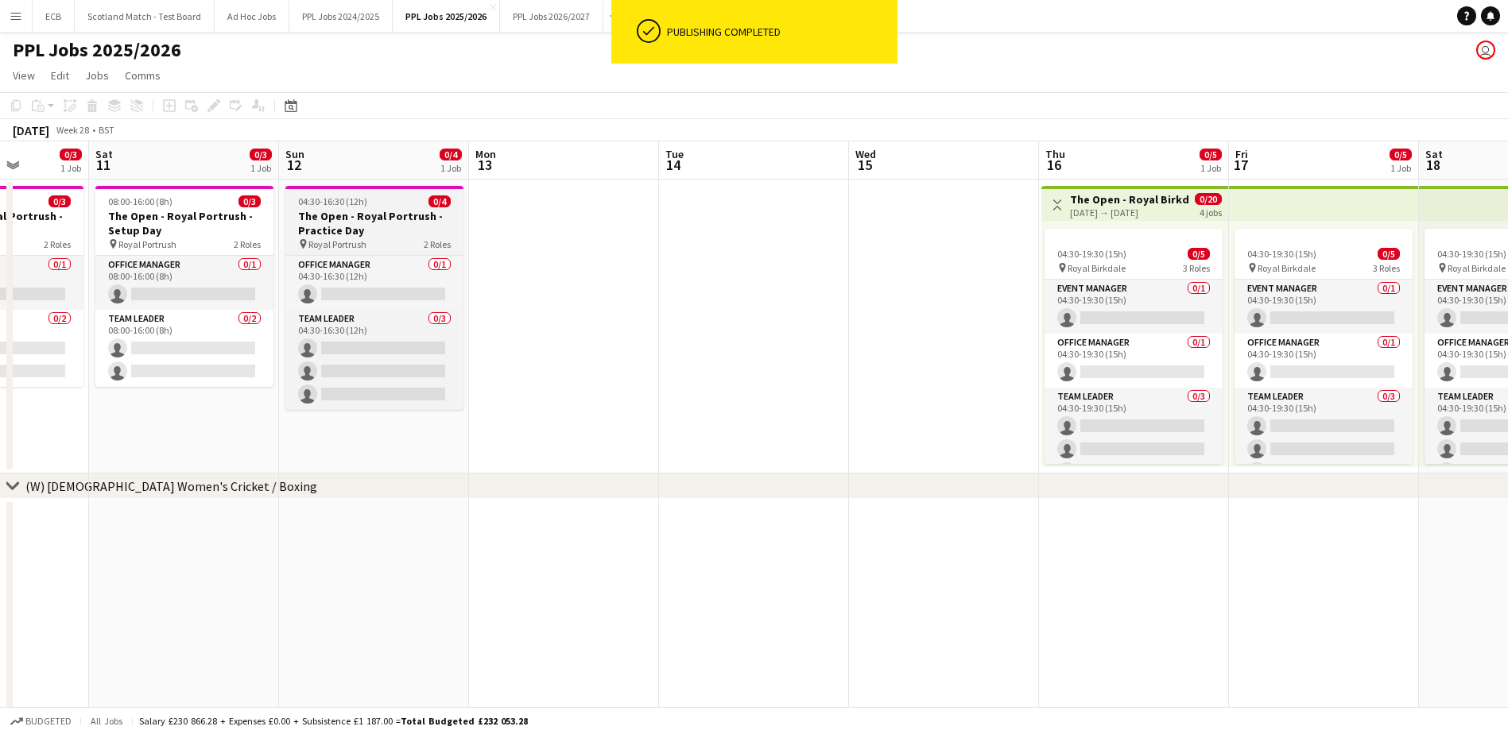
click at [355, 219] on h3 "The Open - Royal Portrush - Practice Day" at bounding box center [374, 223] width 178 height 29
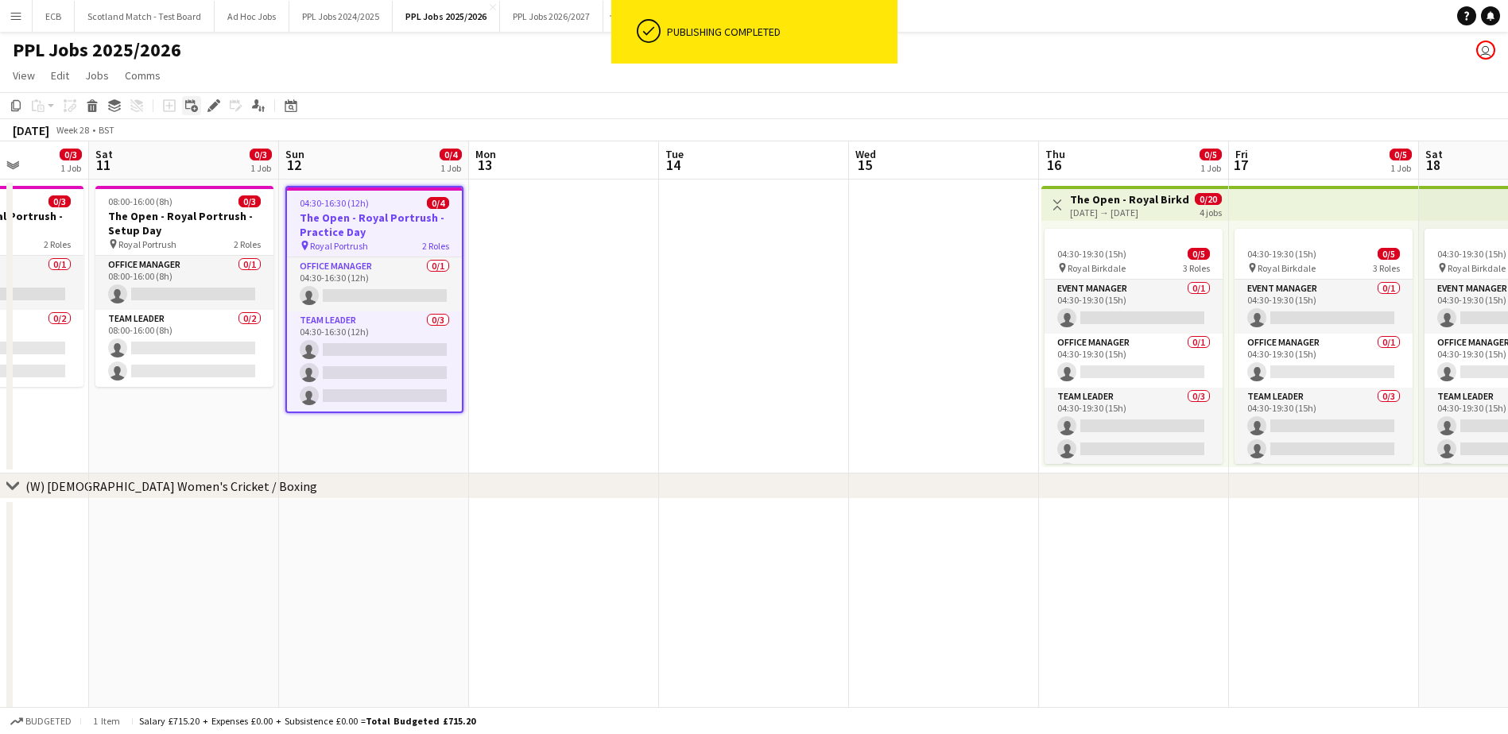
click at [192, 110] on icon at bounding box center [194, 109] width 7 height 7
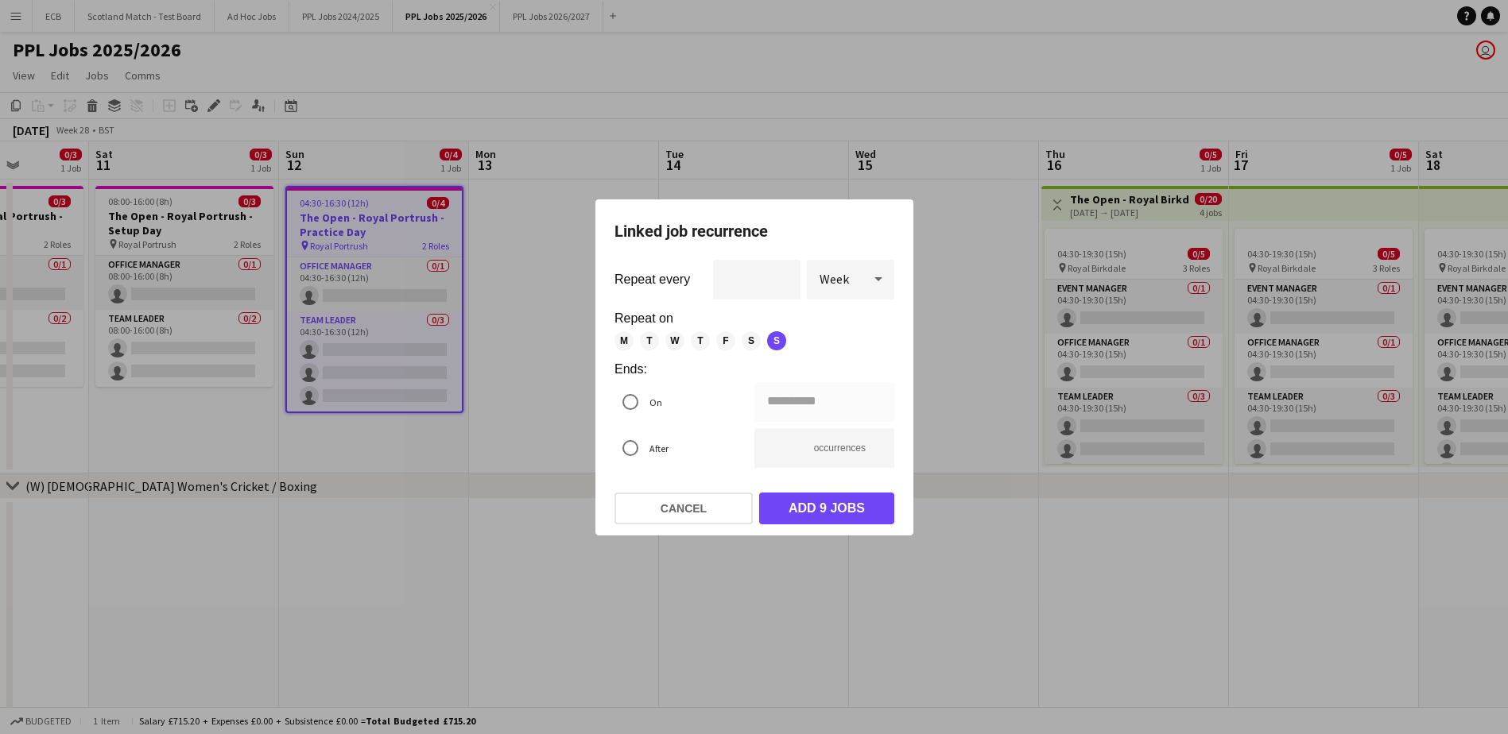
click at [847, 279] on span "Week" at bounding box center [834, 279] width 29 height 16
click at [844, 331] on span "Day" at bounding box center [851, 323] width 62 height 15
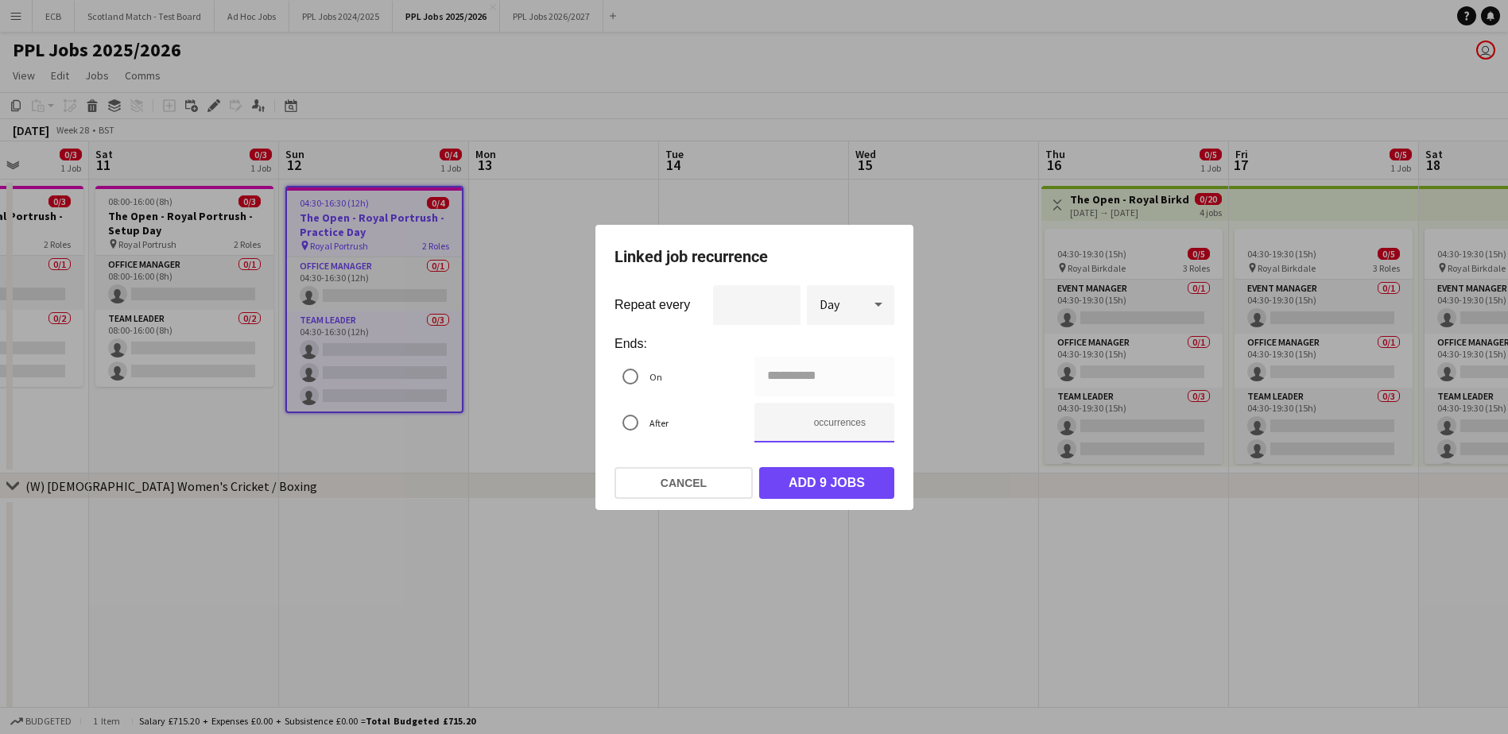
drag, startPoint x: 785, startPoint y: 424, endPoint x: 765, endPoint y: 424, distance: 19.9
click at [765, 424] on input "**" at bounding box center [824, 423] width 140 height 40
type input "**********"
type input "*"
click at [813, 474] on button "Add 3 jobs" at bounding box center [826, 483] width 135 height 32
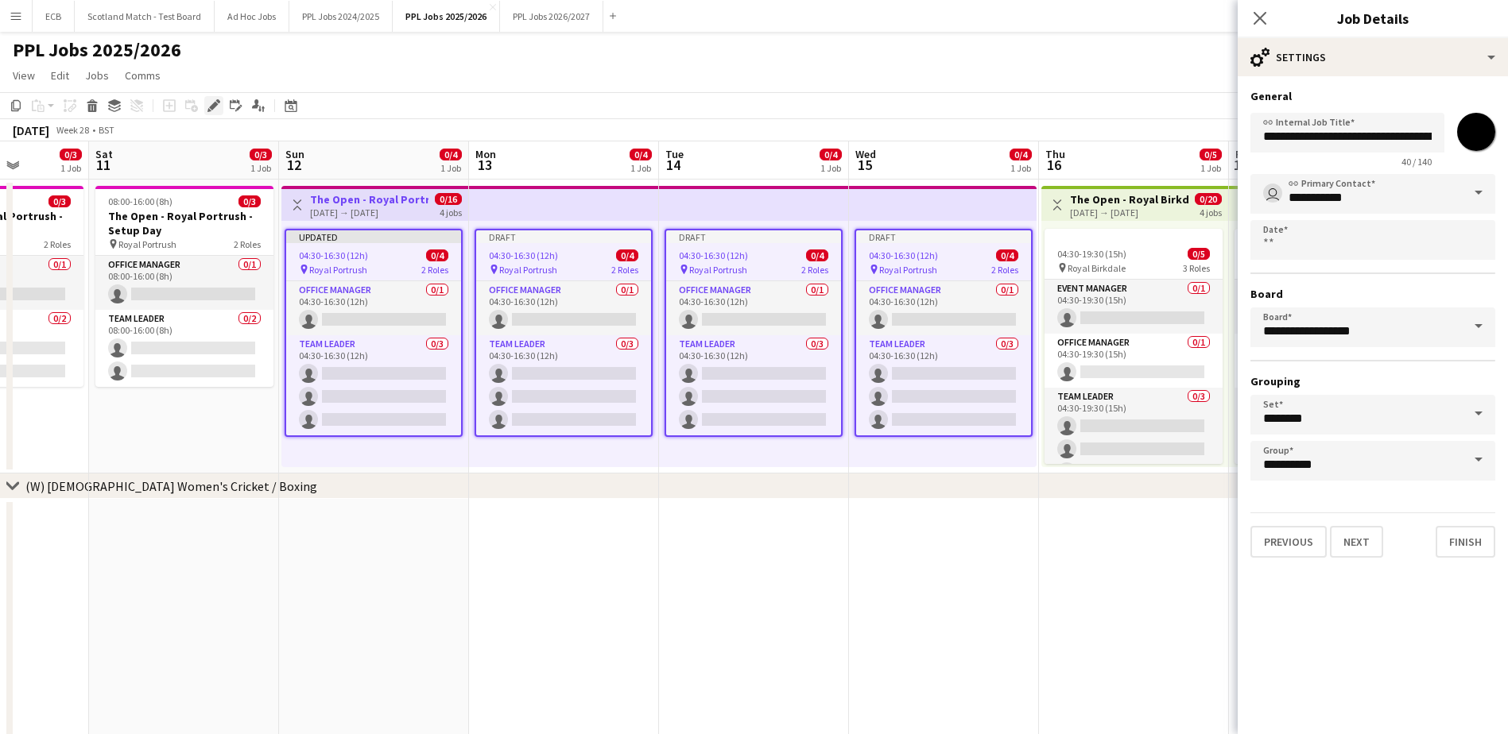
click at [217, 109] on icon "Edit" at bounding box center [213, 105] width 13 height 13
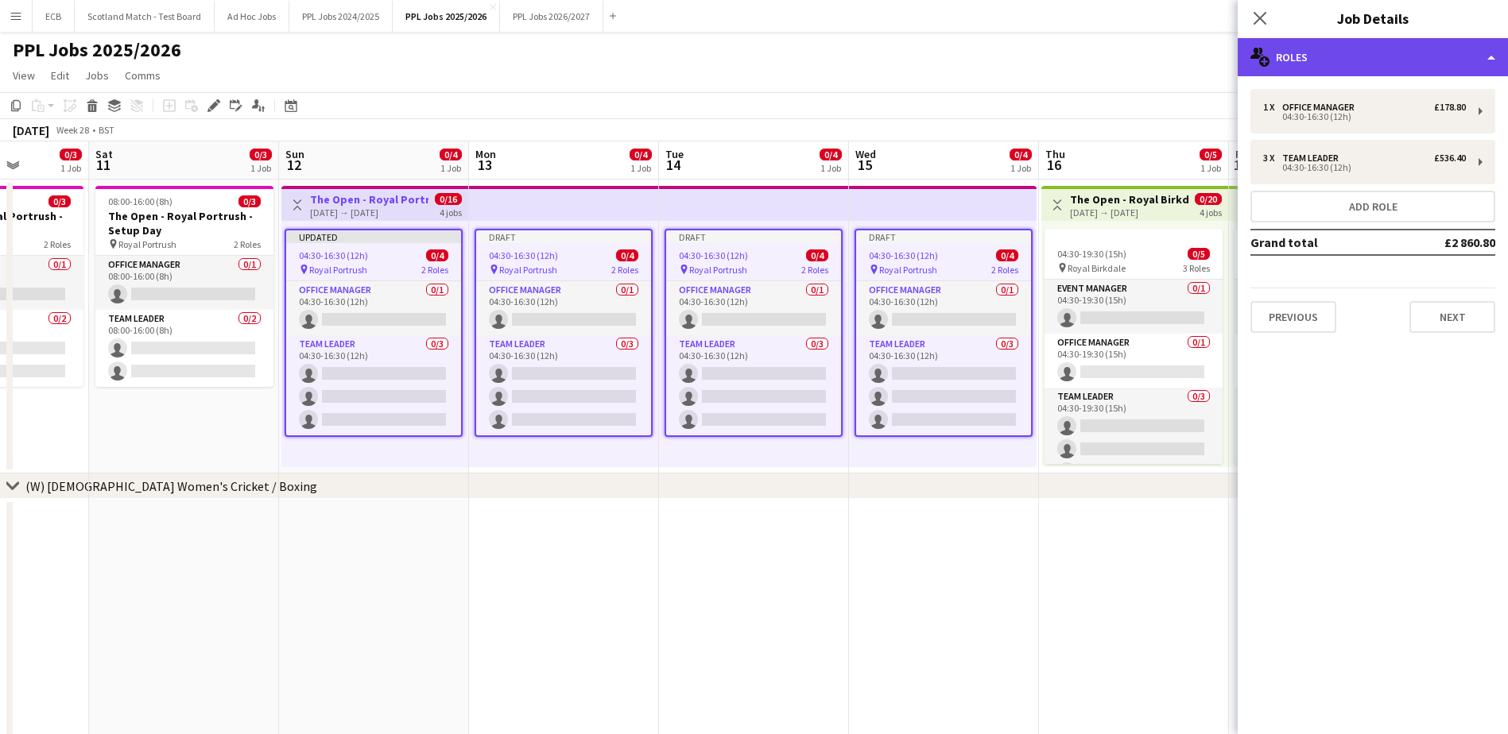
click at [1386, 62] on div "multiple-users-add Roles" at bounding box center [1373, 57] width 270 height 38
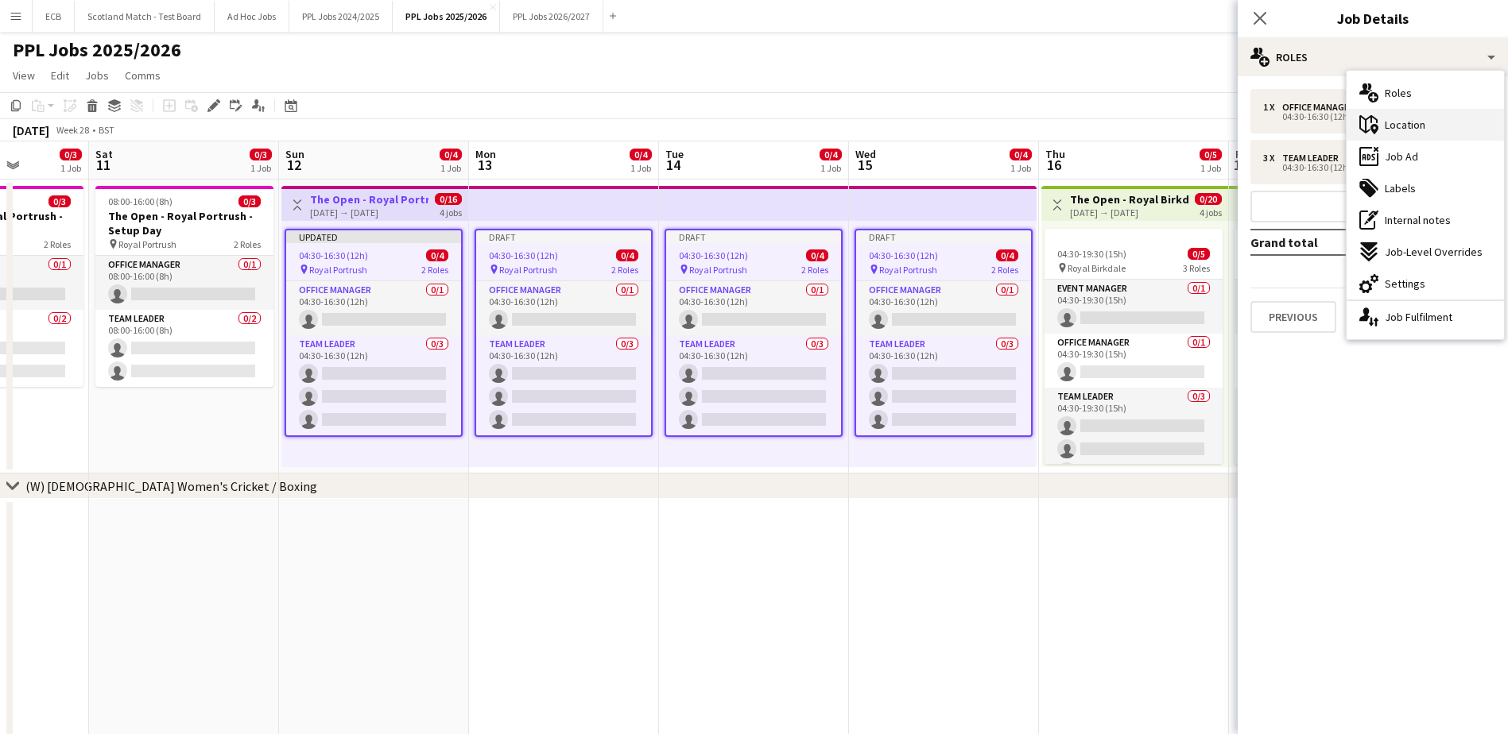
click at [1392, 126] on span "Location" at bounding box center [1405, 125] width 41 height 14
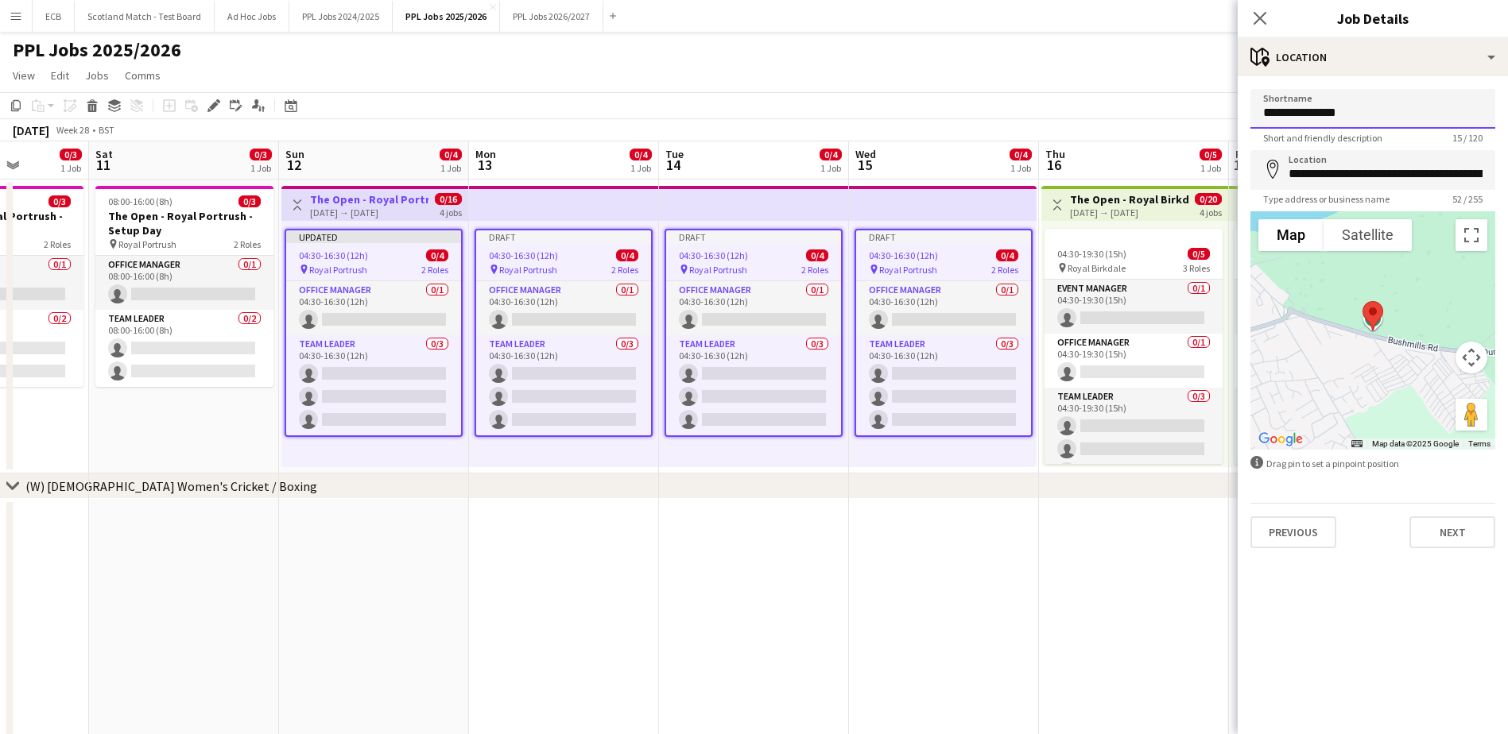
click at [1313, 118] on input "**********" at bounding box center [1372, 109] width 245 height 40
type input "**********"
click at [1339, 173] on input "**********" at bounding box center [1372, 170] width 245 height 40
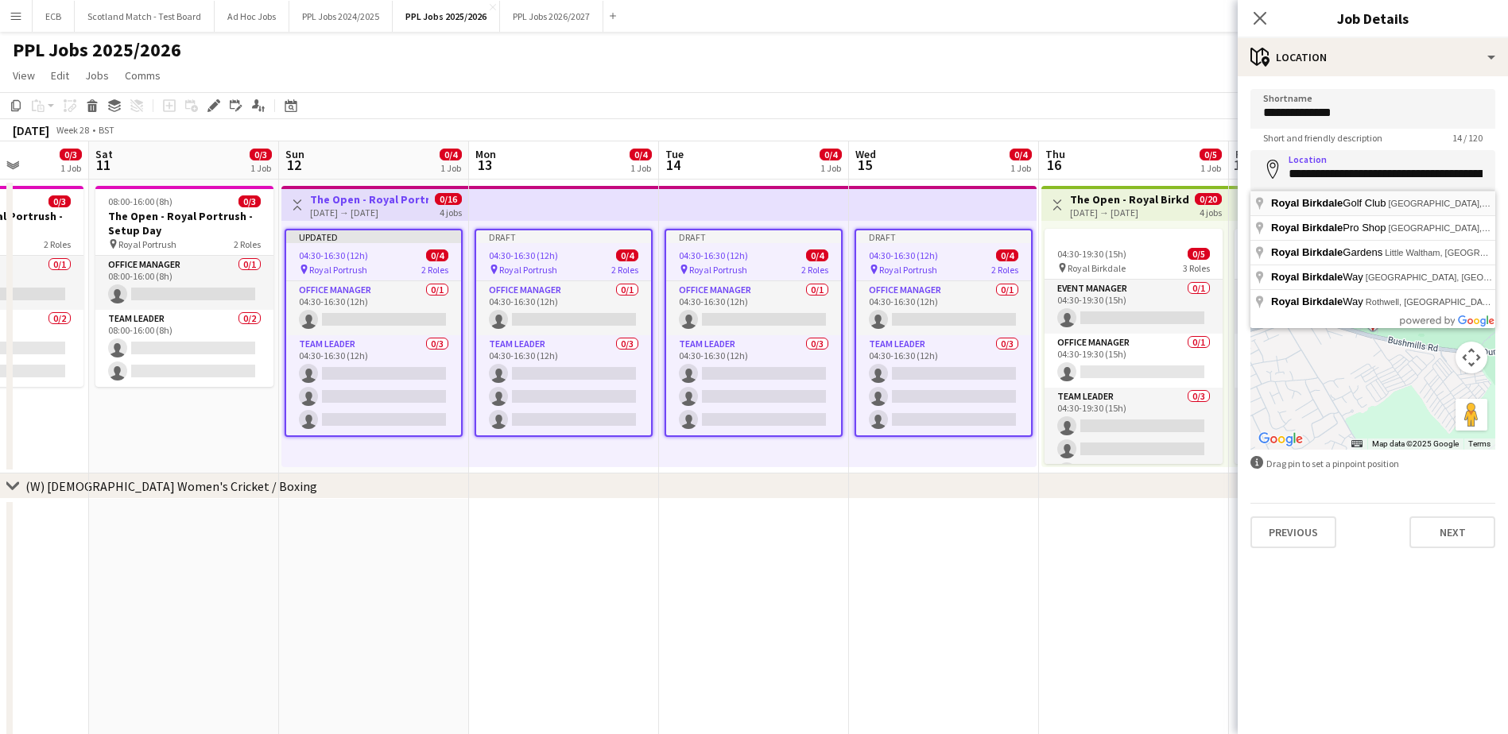
type input "**********"
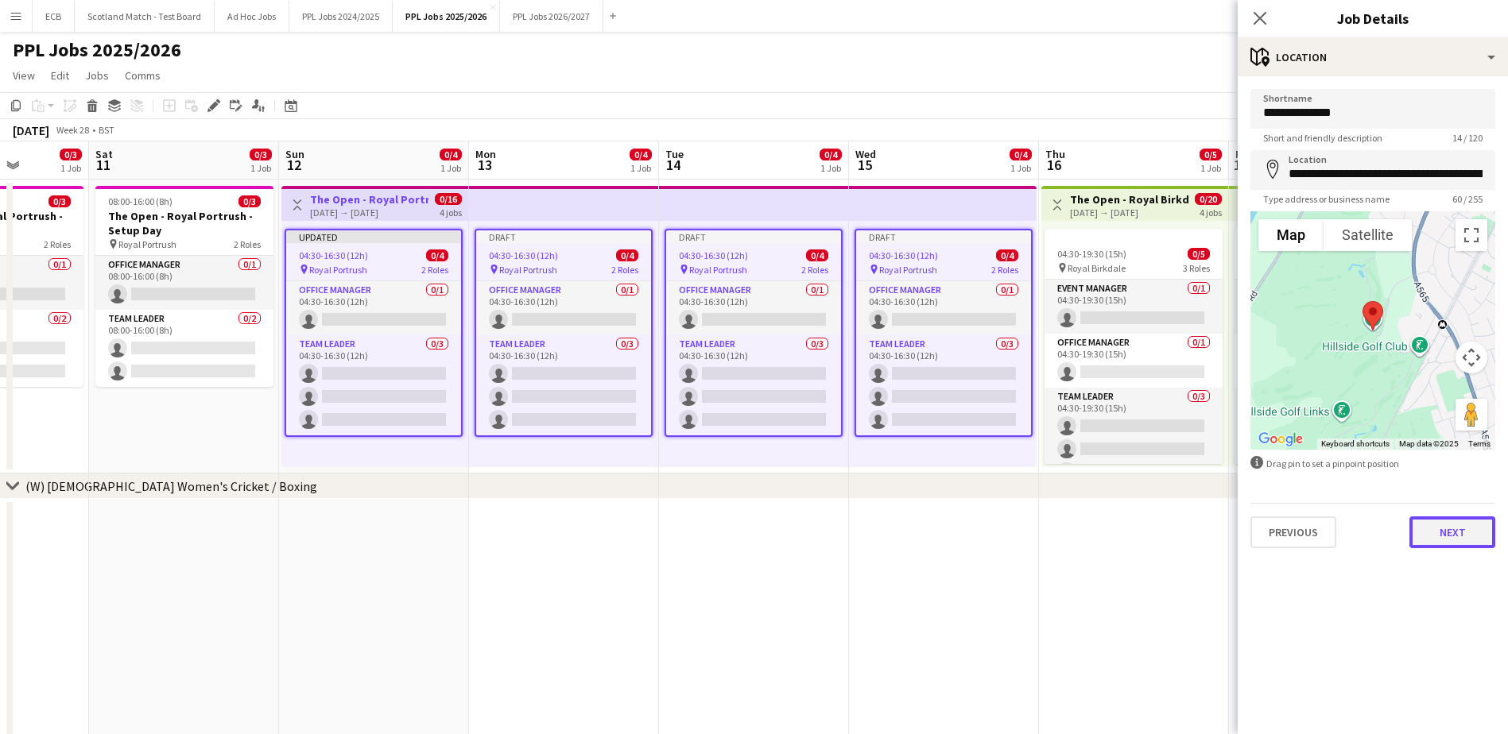
click at [1454, 536] on button "Next" at bounding box center [1452, 533] width 86 height 32
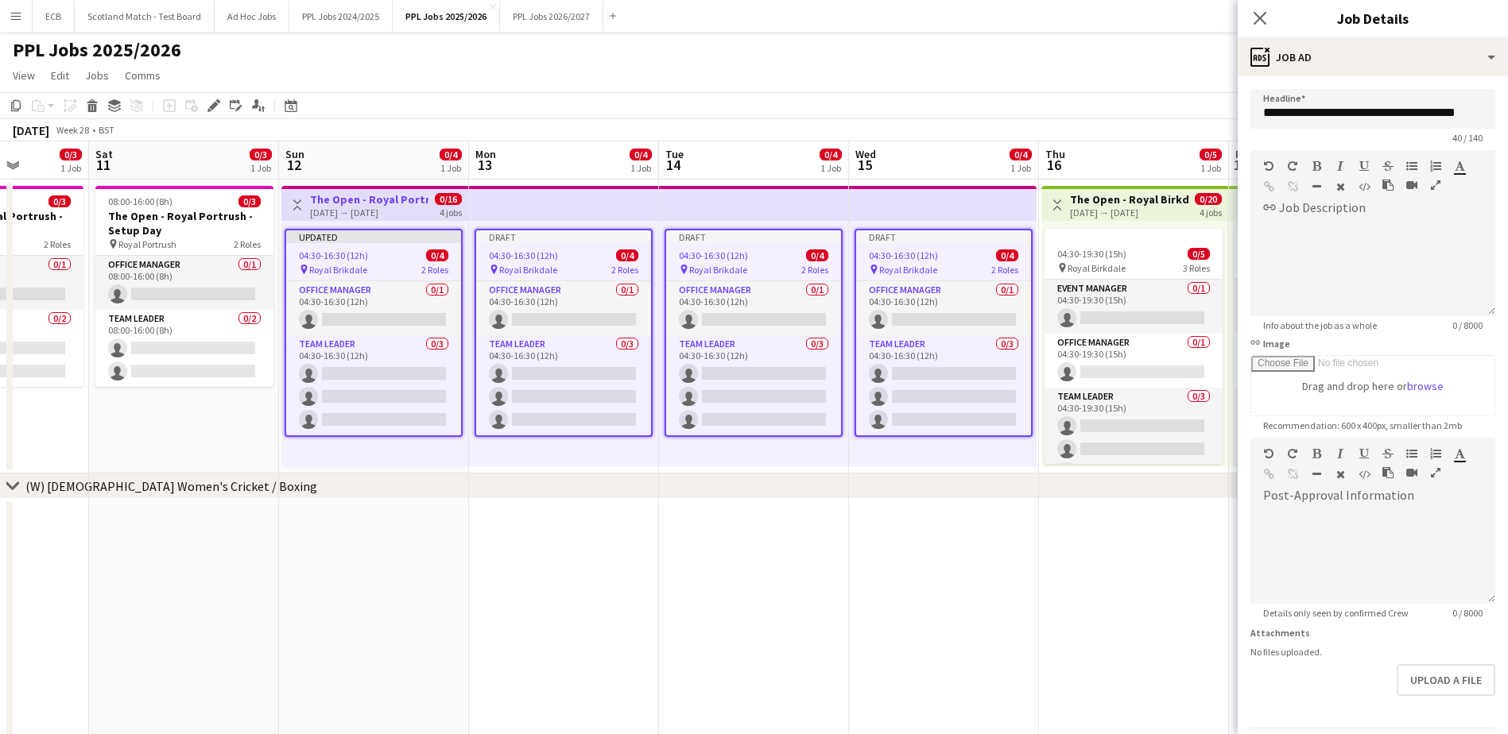
click at [1132, 544] on app-date-cell at bounding box center [1134, 635] width 190 height 273
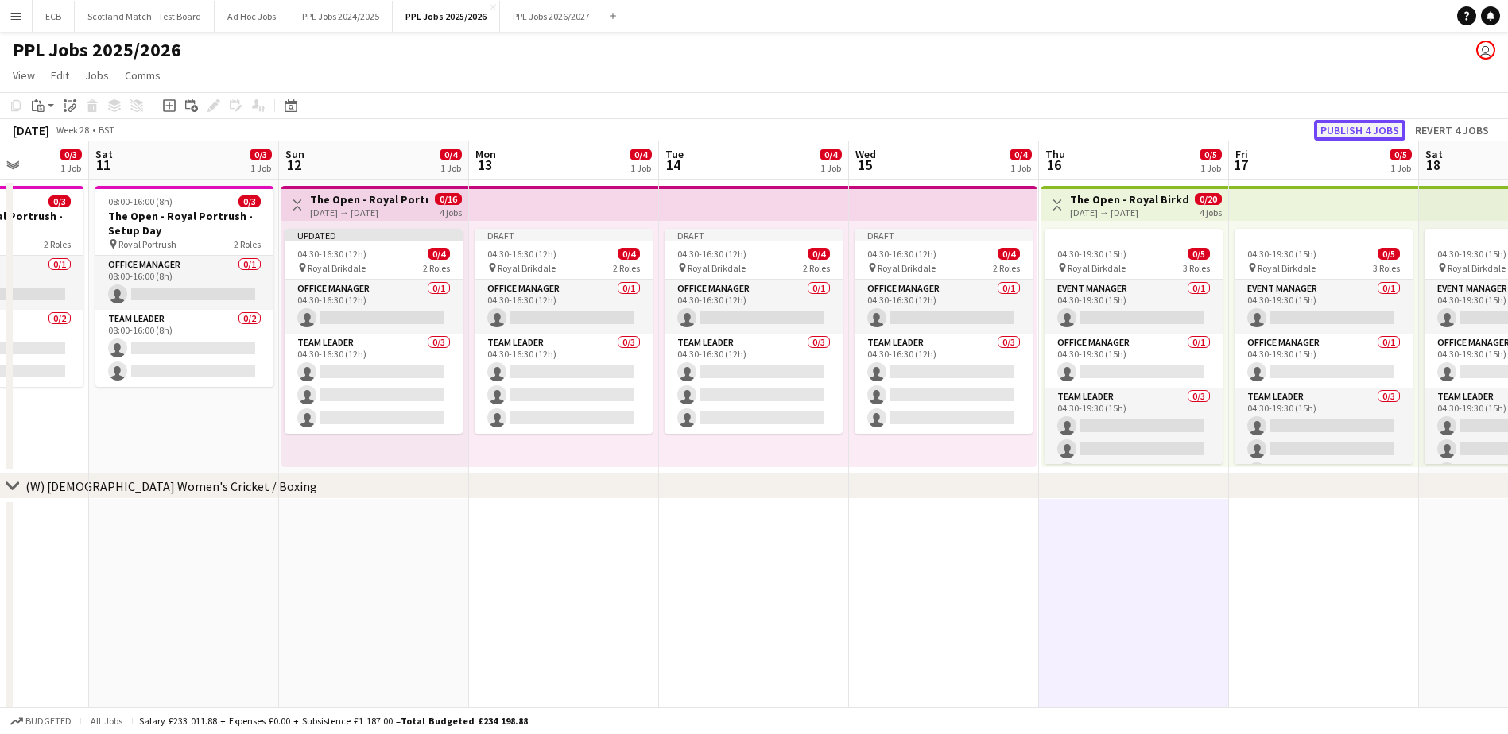
click at [1362, 132] on button "Publish 4 jobs" at bounding box center [1359, 130] width 91 height 21
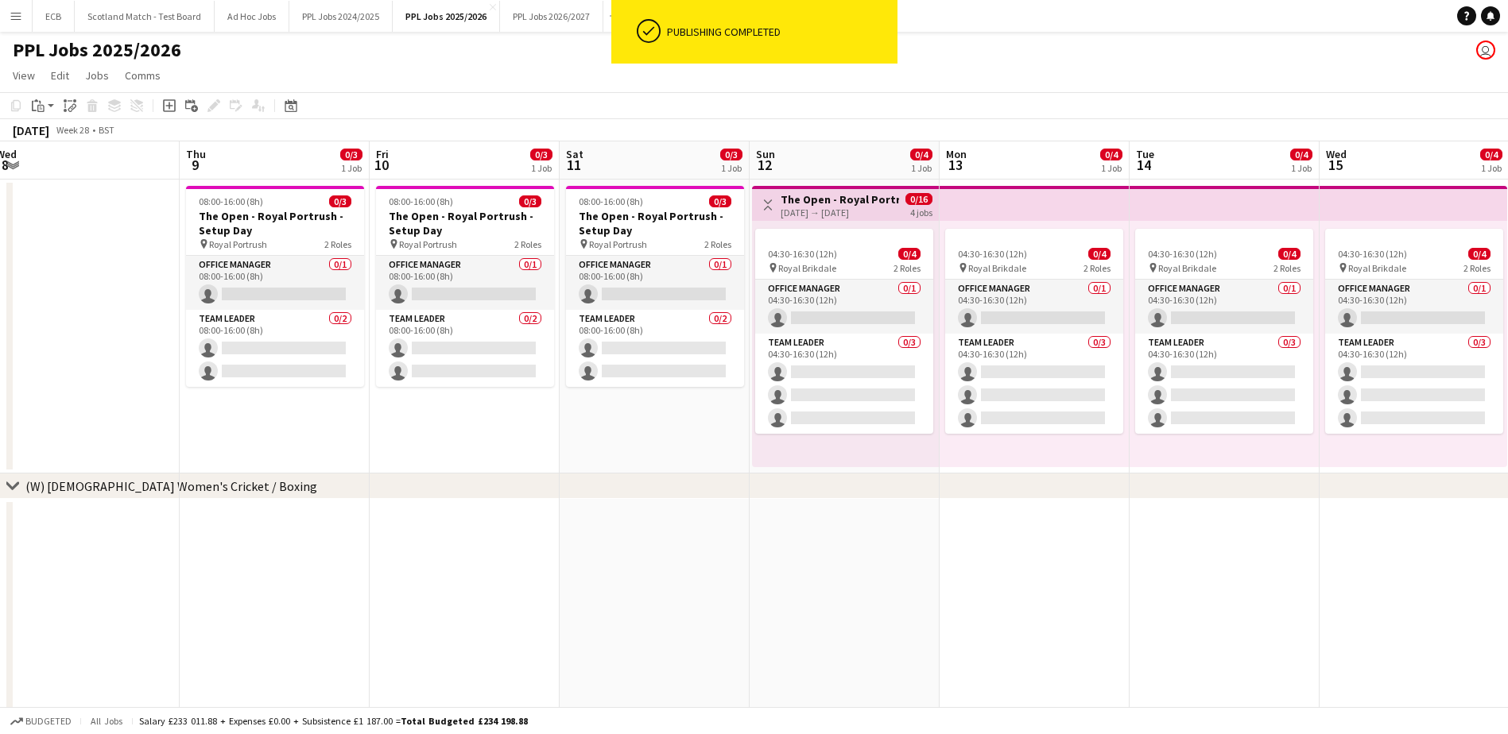
scroll to position [0, 389]
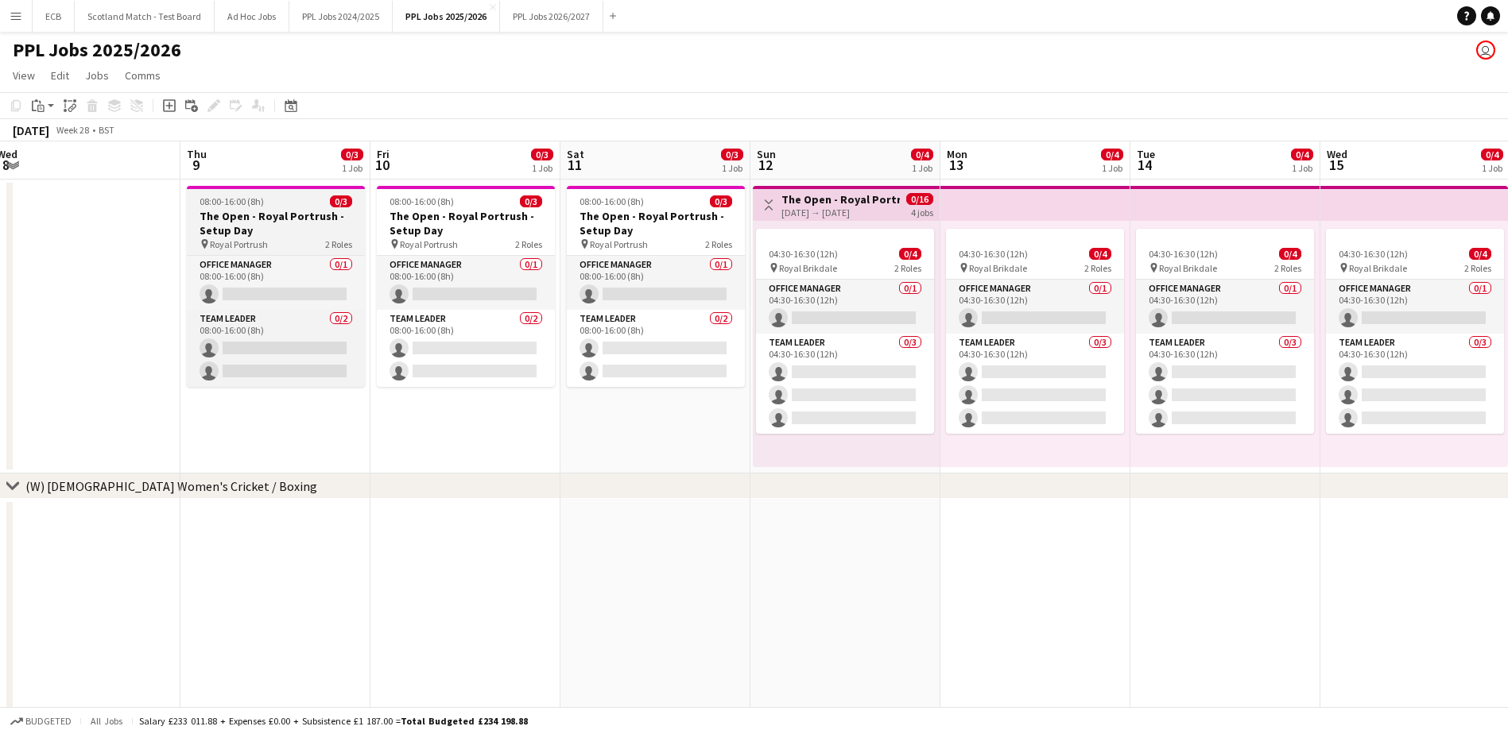
click at [259, 198] on span "08:00-16:00 (8h)" at bounding box center [232, 202] width 64 height 12
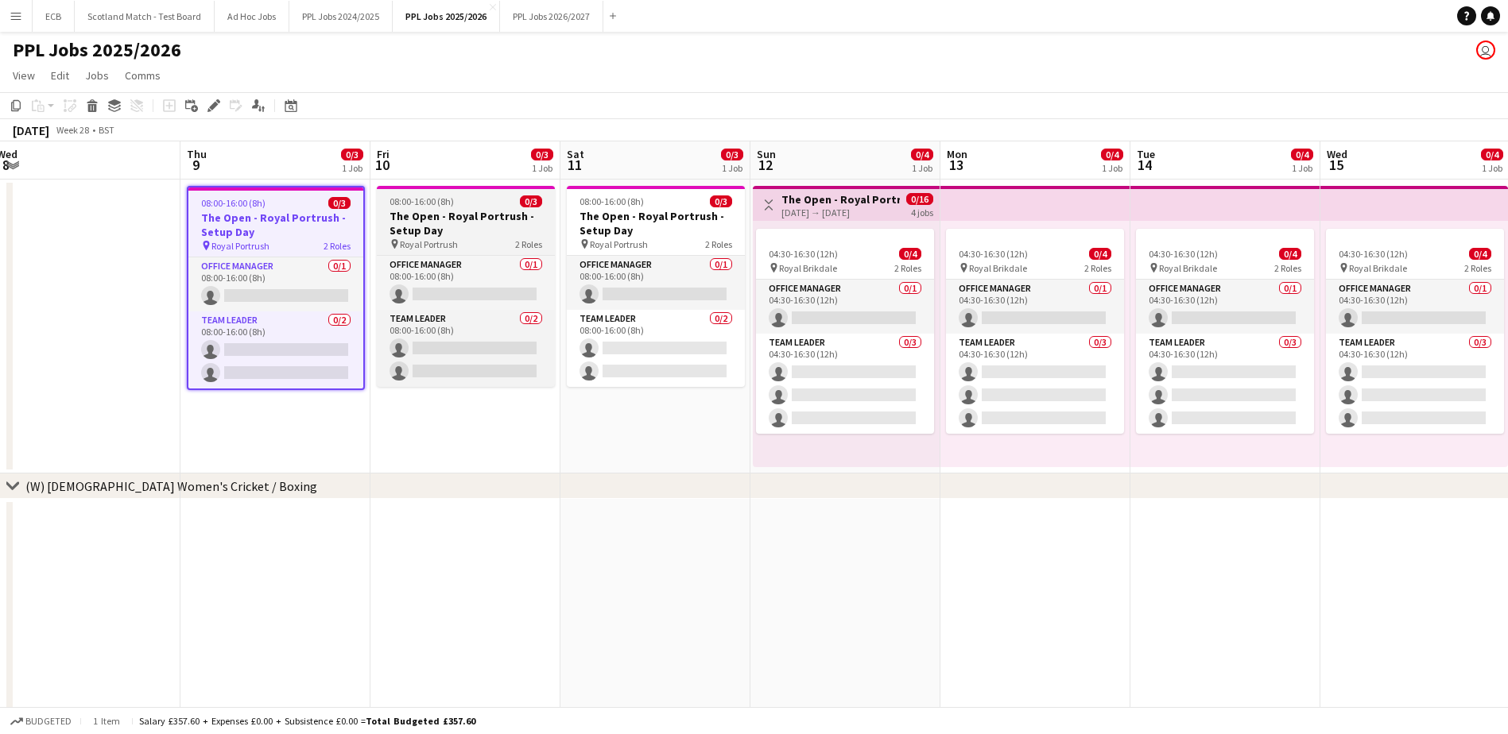
click at [446, 216] on h3 "The Open - Royal Portrush - Setup Day" at bounding box center [466, 223] width 178 height 29
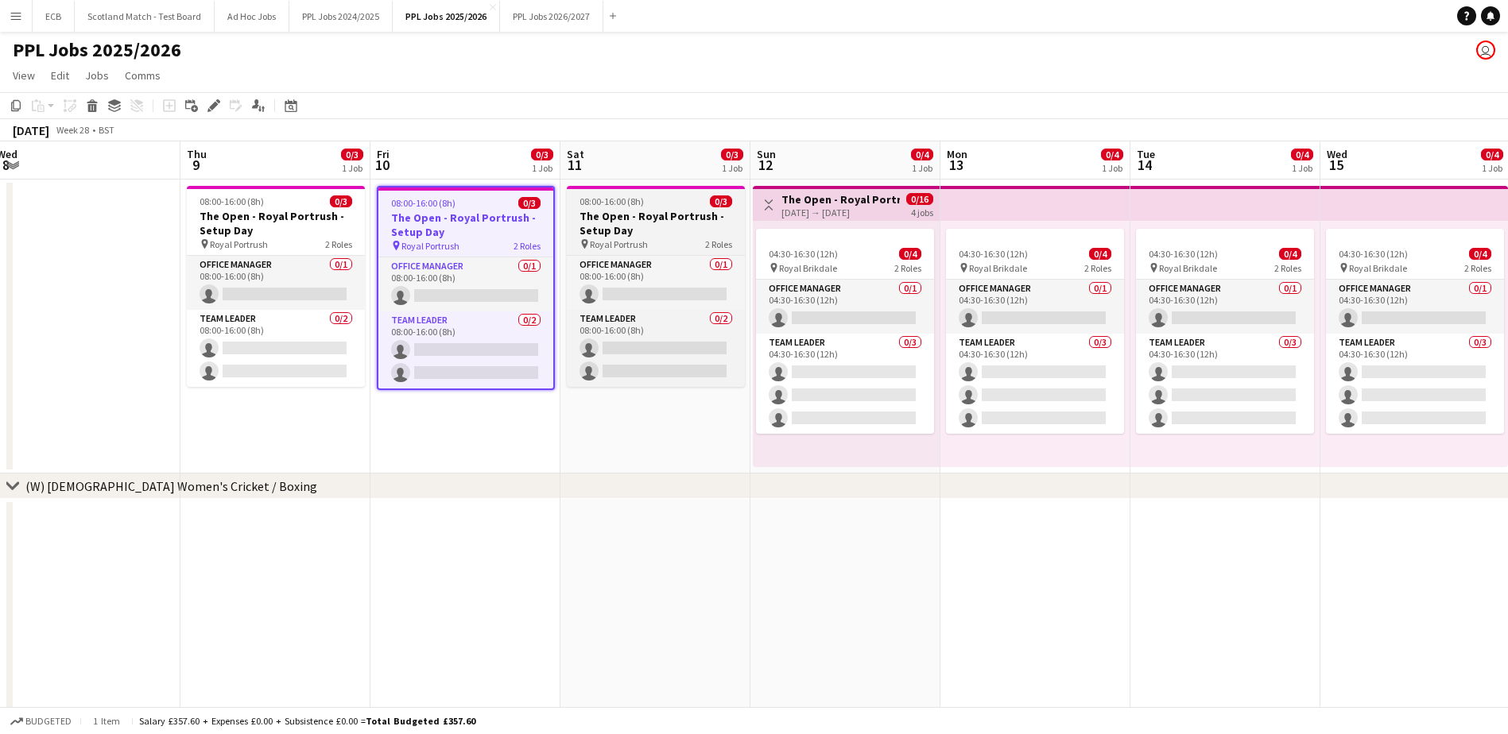
click at [611, 220] on h3 "The Open - Royal Portrush - Setup Day" at bounding box center [656, 223] width 178 height 29
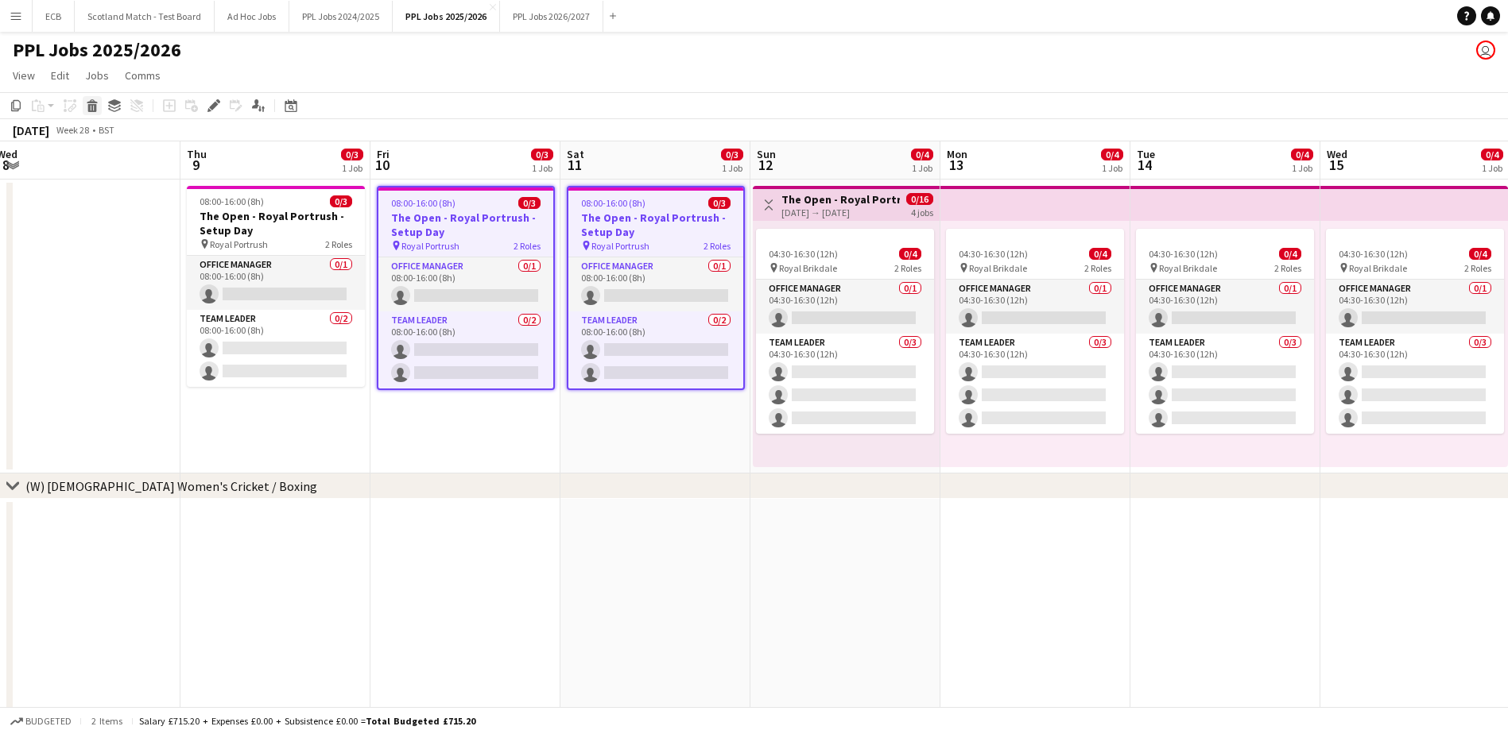
click at [91, 105] on icon at bounding box center [92, 108] width 9 height 8
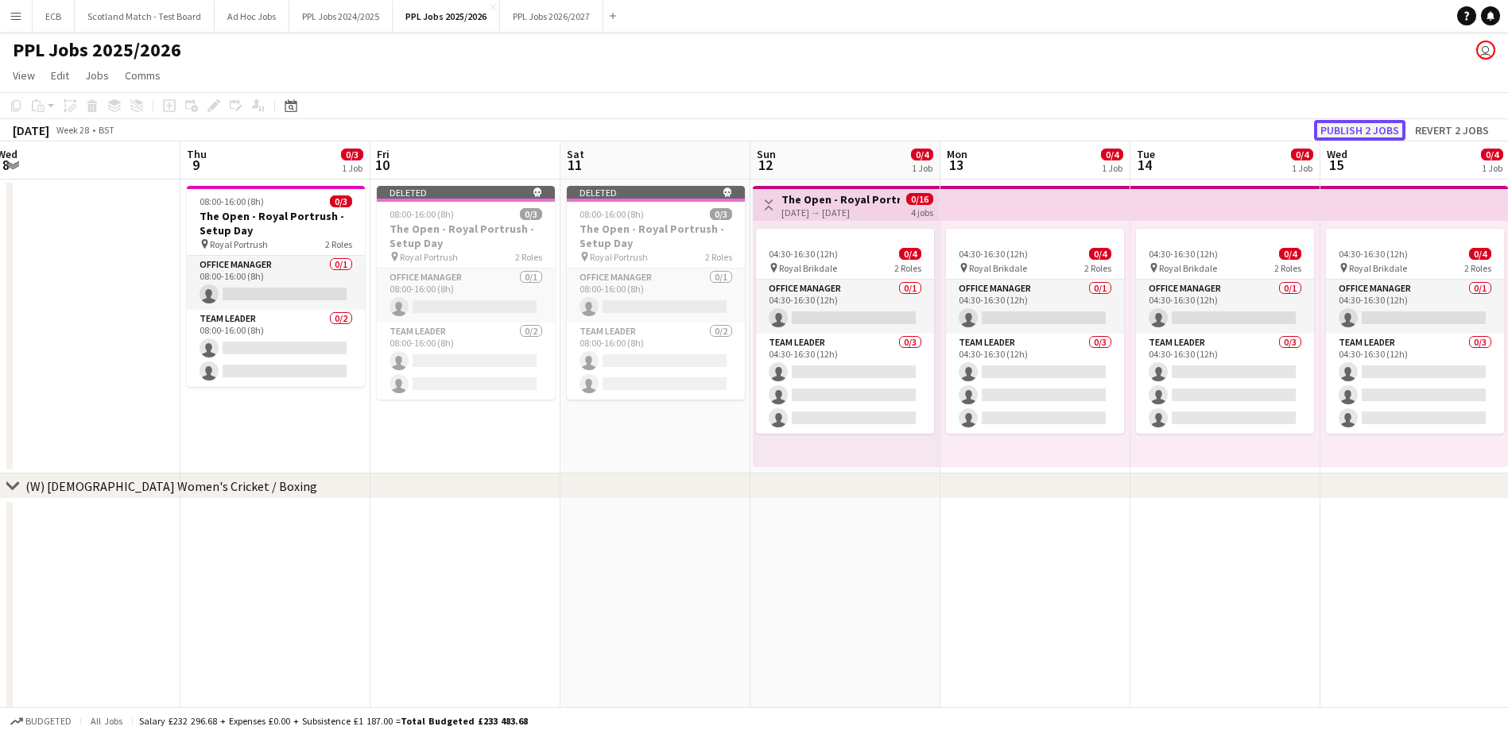
click at [1355, 128] on button "Publish 2 jobs" at bounding box center [1359, 130] width 91 height 21
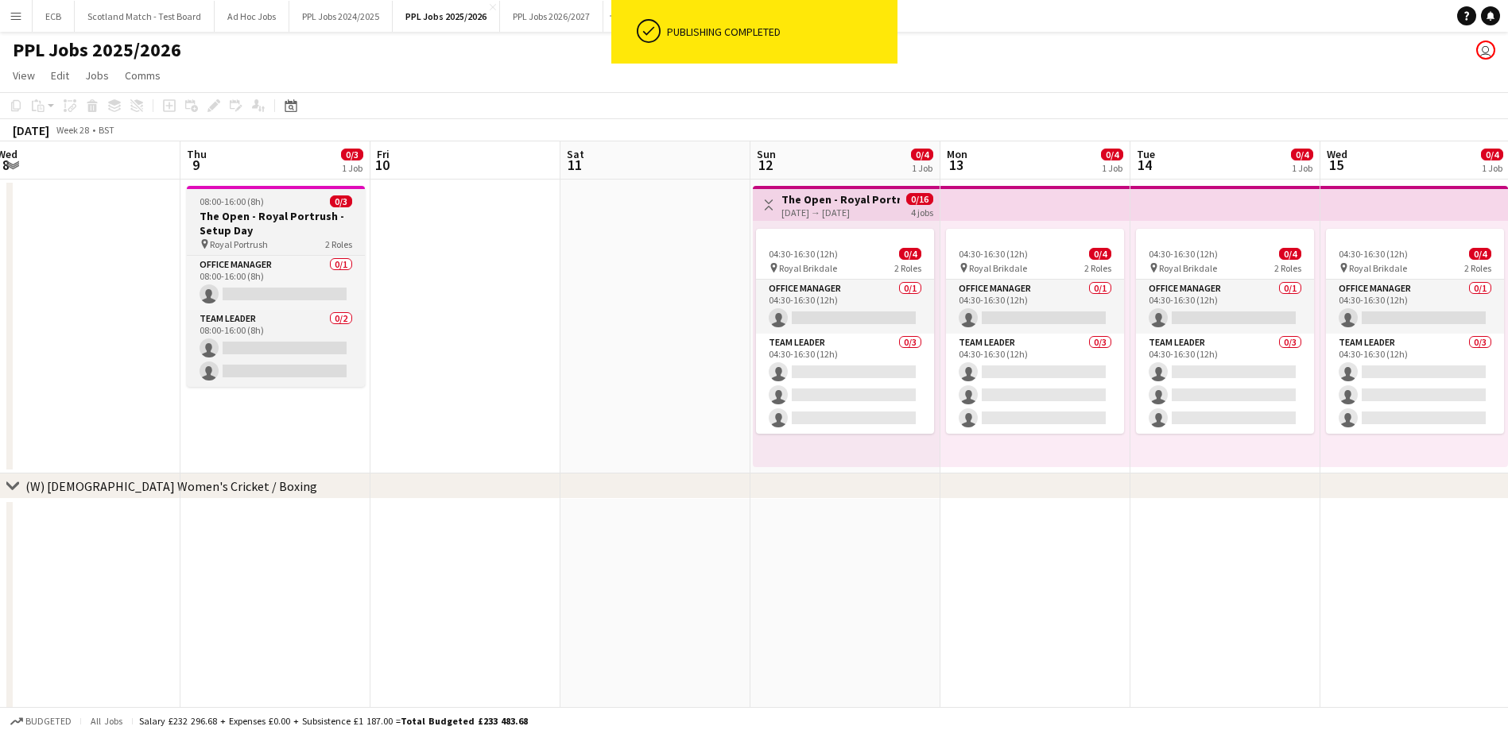
click at [275, 208] on app-job-card "08:00-16:00 (8h) 0/3 The Open - Royal Portrush - Setup Day pin Royal Portrush 2…" at bounding box center [276, 286] width 178 height 201
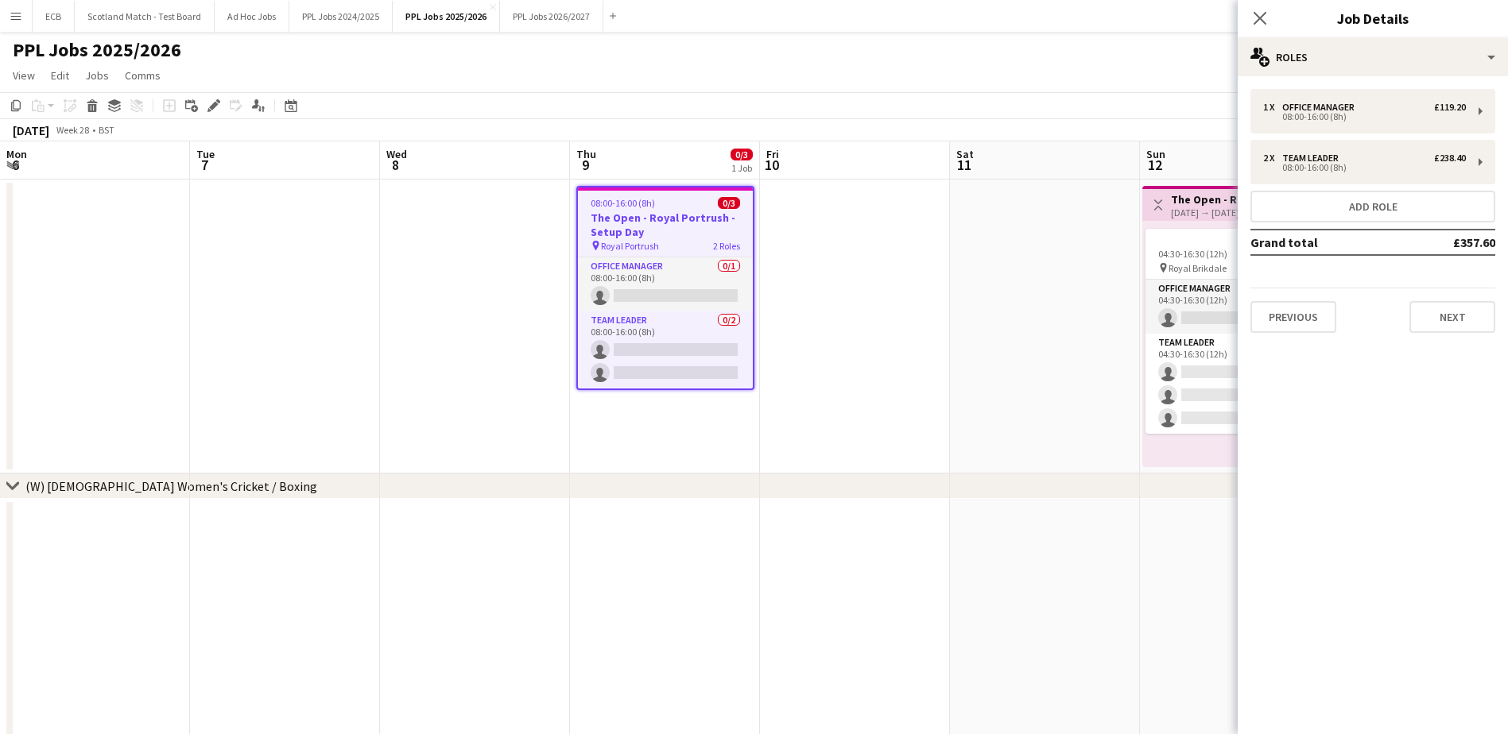
scroll to position [0, 389]
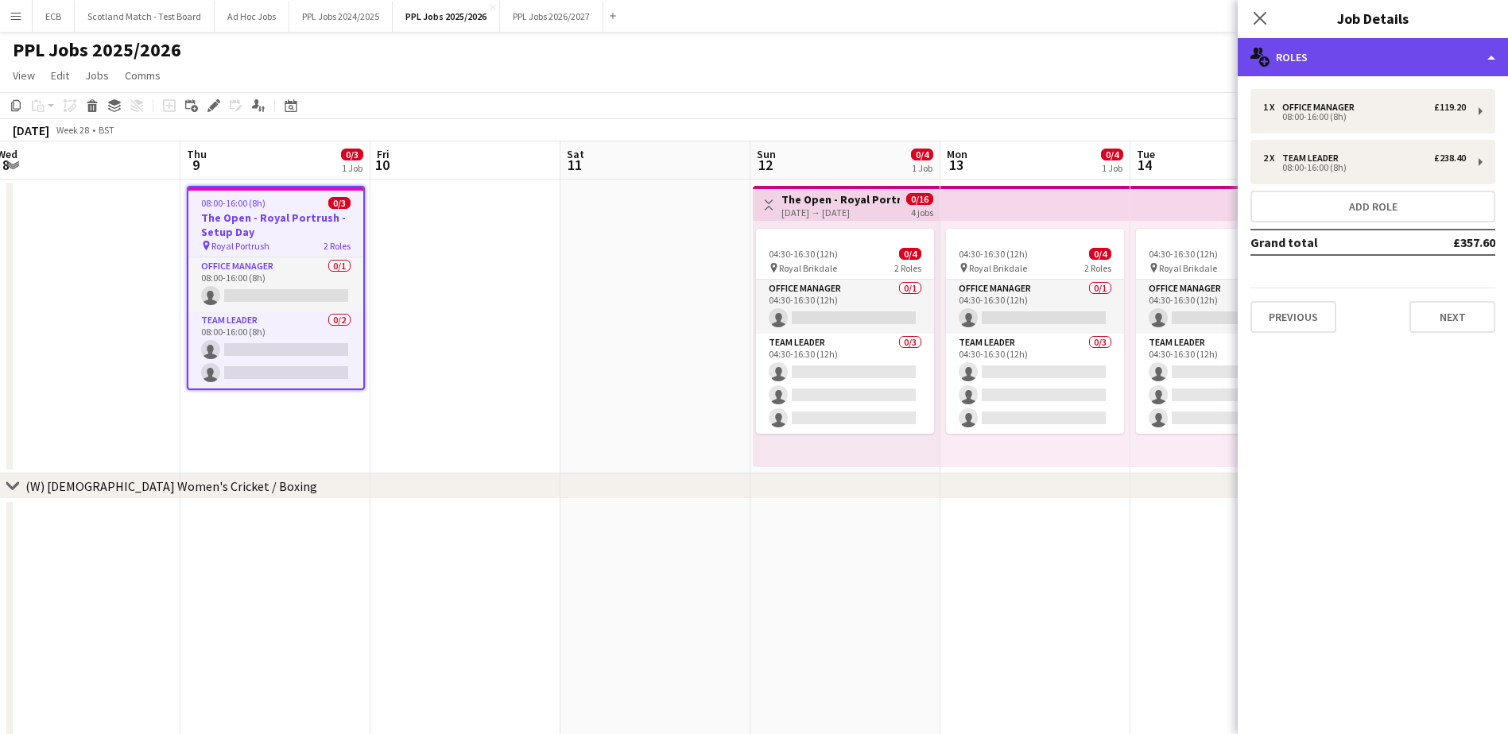
click at [1326, 48] on div "multiple-users-add Roles" at bounding box center [1373, 57] width 270 height 38
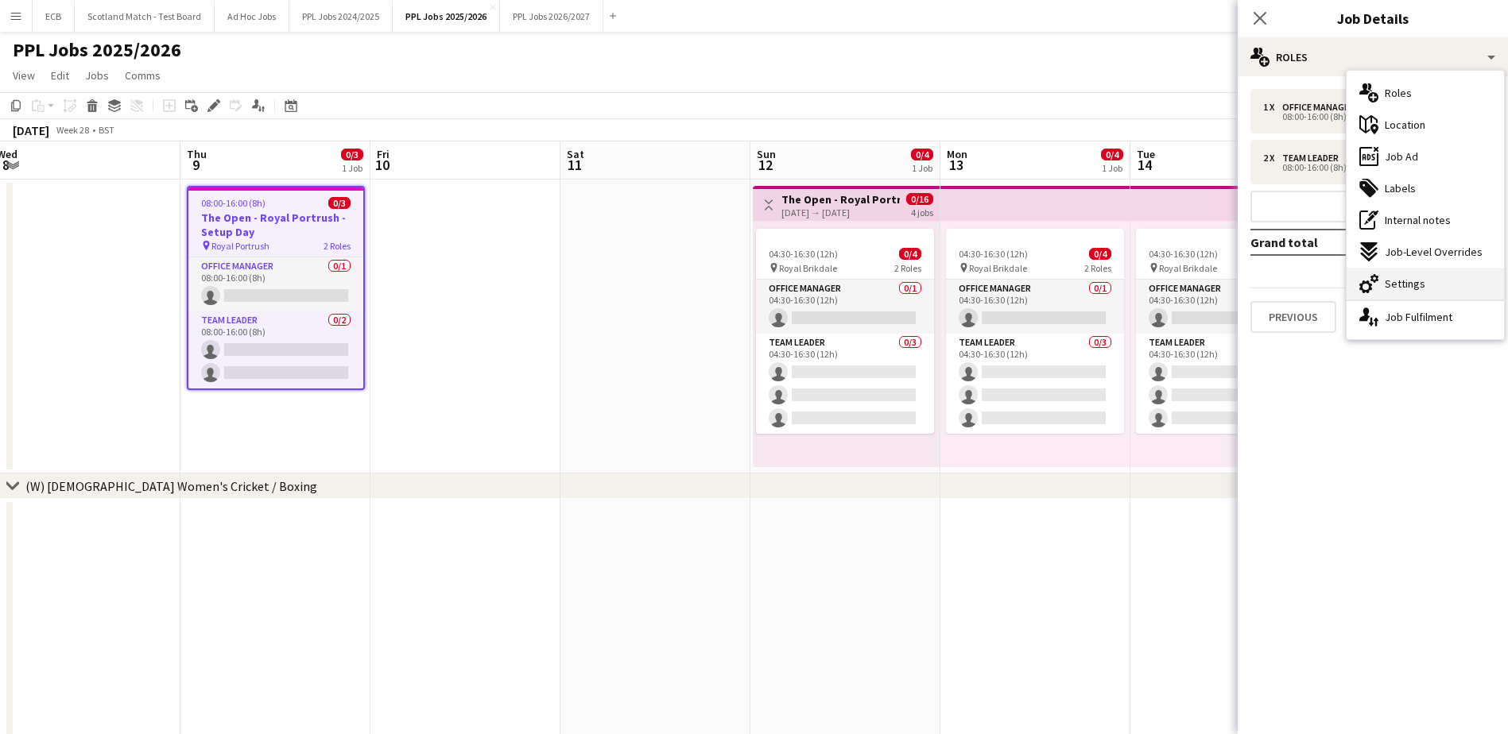
click at [1412, 278] on span "Settings" at bounding box center [1405, 284] width 41 height 14
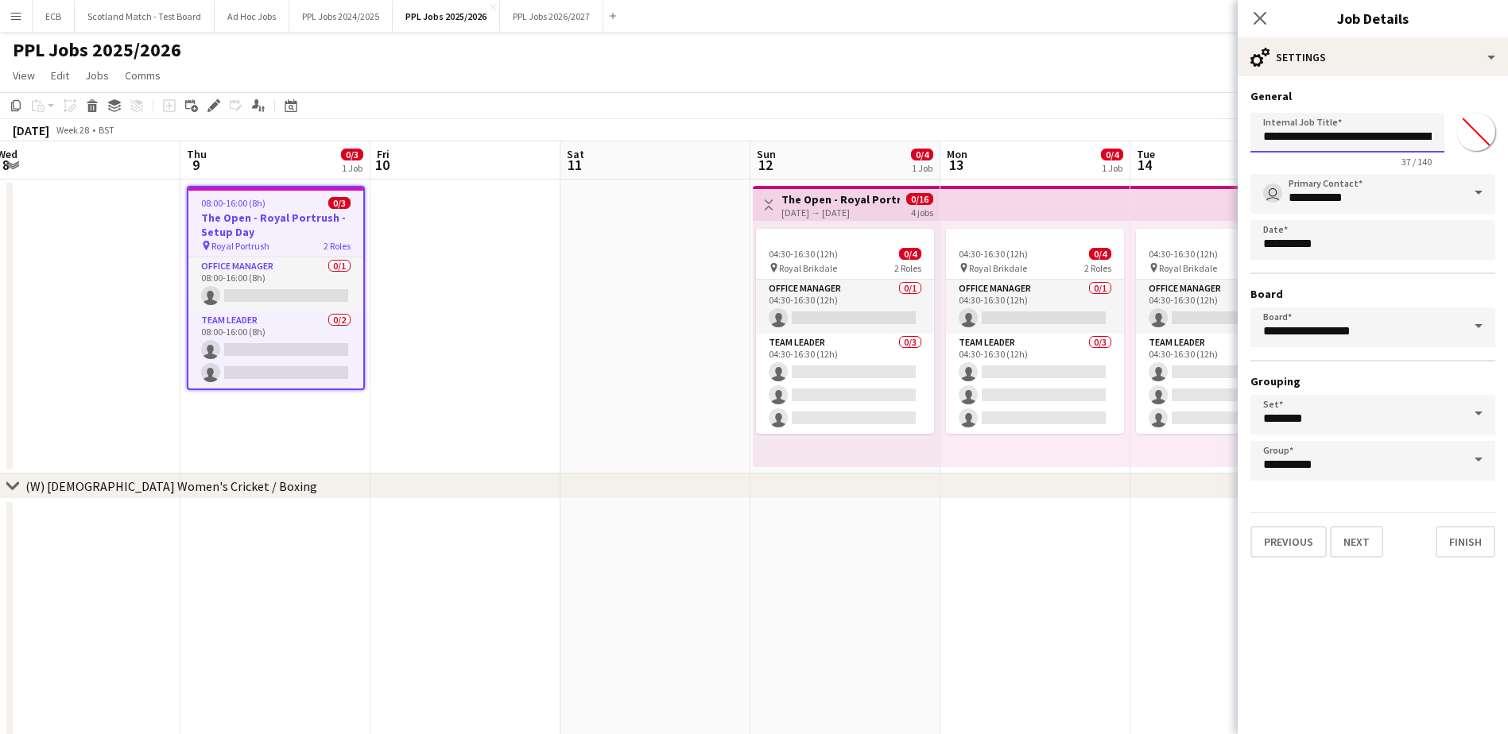
click at [1324, 134] on input "**********" at bounding box center [1347, 133] width 194 height 40
type input "**********"
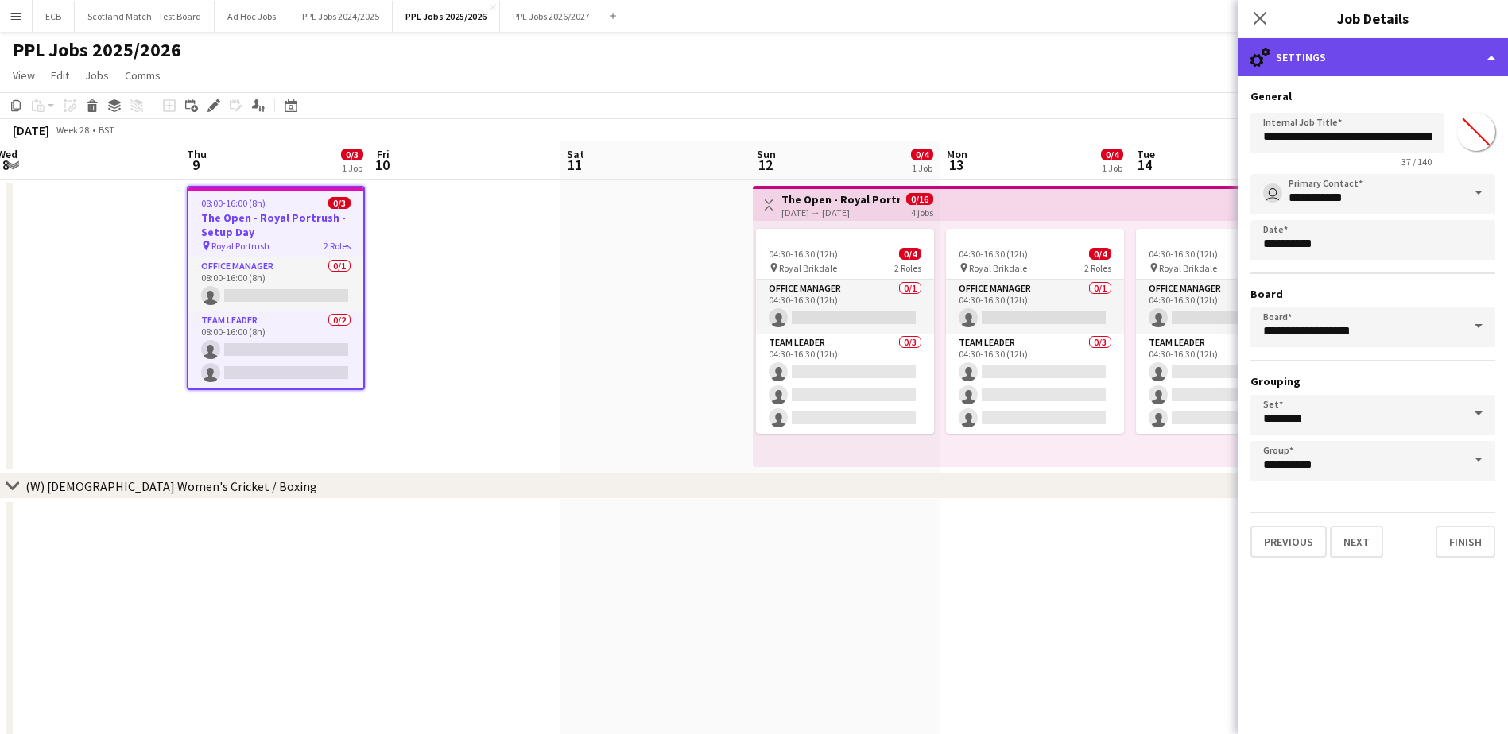
click at [1331, 57] on div "cog-double-3 Settings" at bounding box center [1373, 57] width 270 height 38
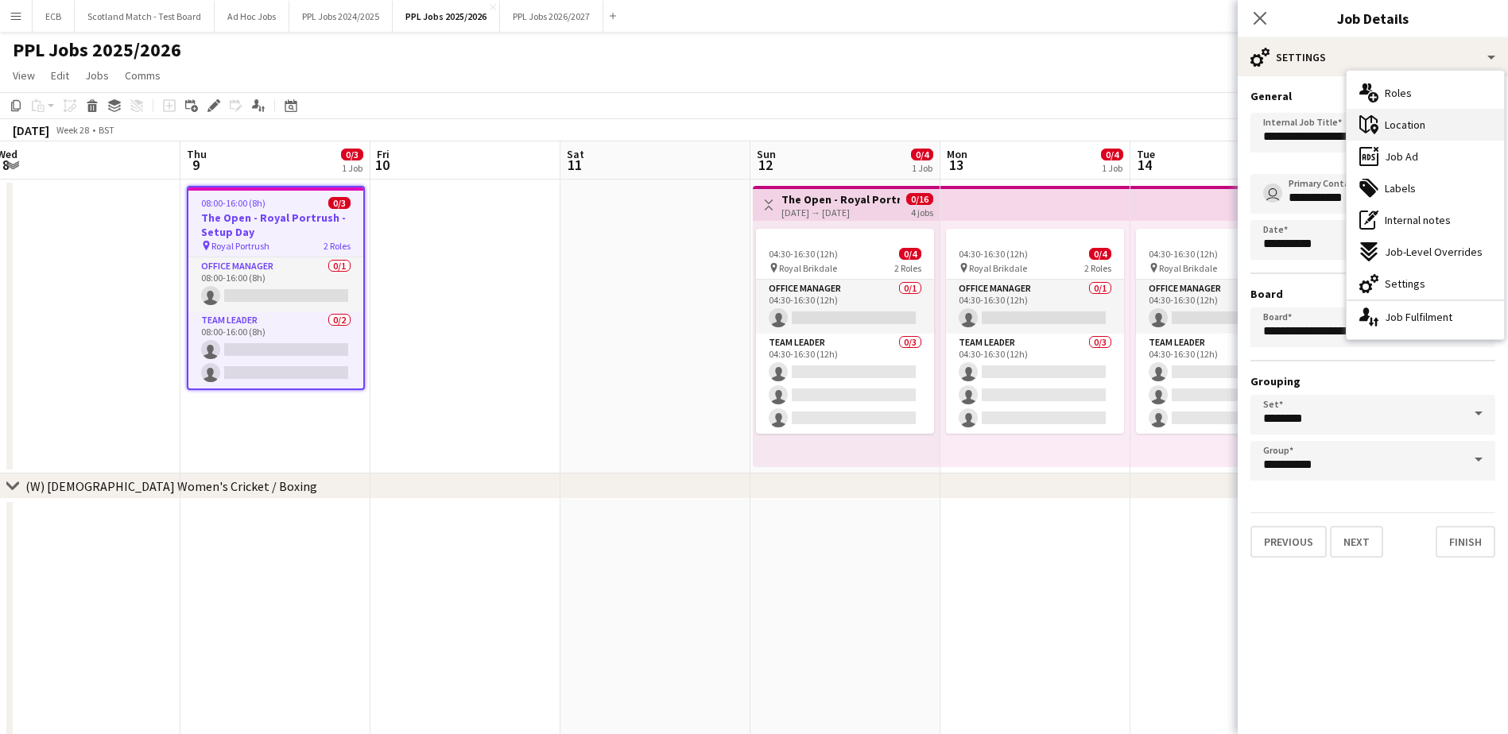
click at [1424, 132] on span "Location" at bounding box center [1405, 125] width 41 height 14
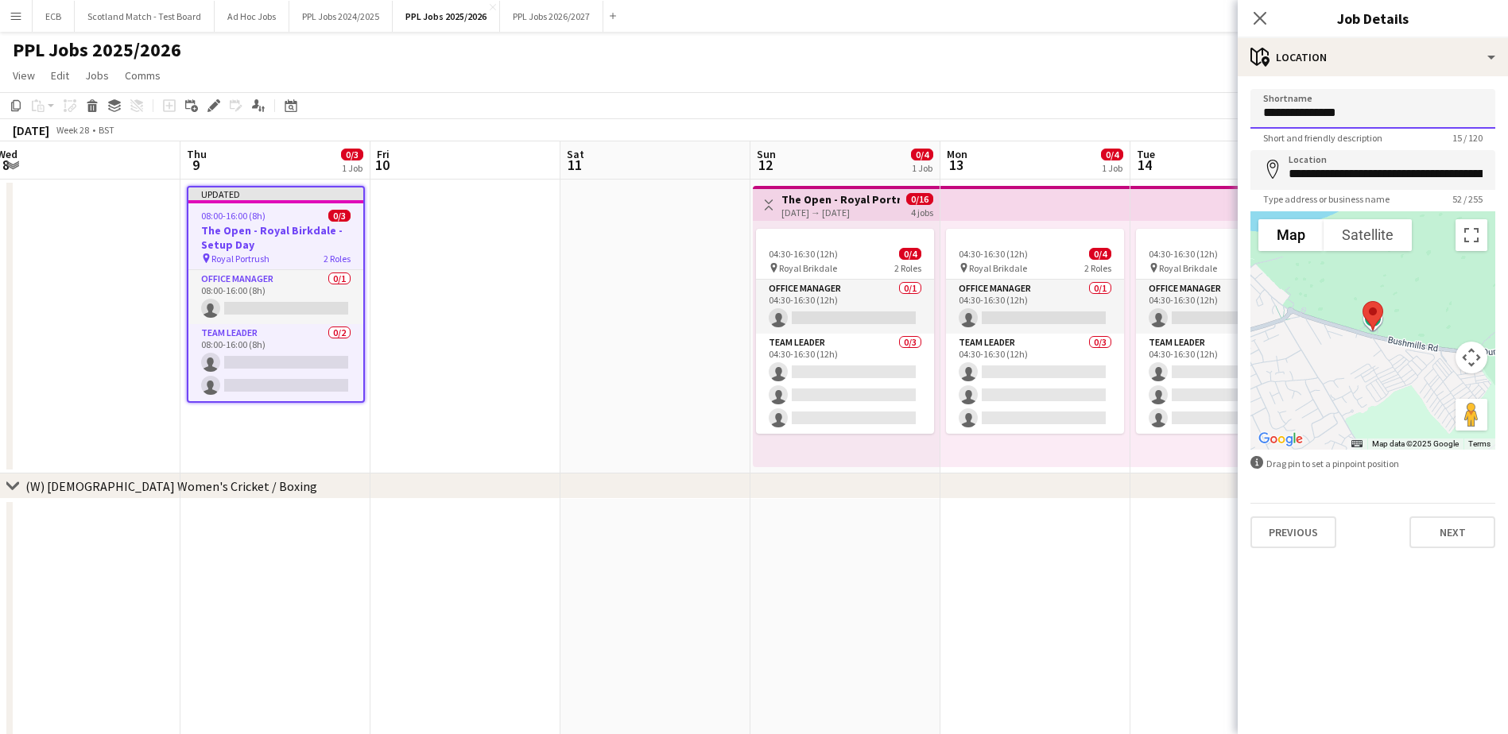
click at [1327, 114] on input "**********" at bounding box center [1372, 109] width 245 height 40
type input "**********"
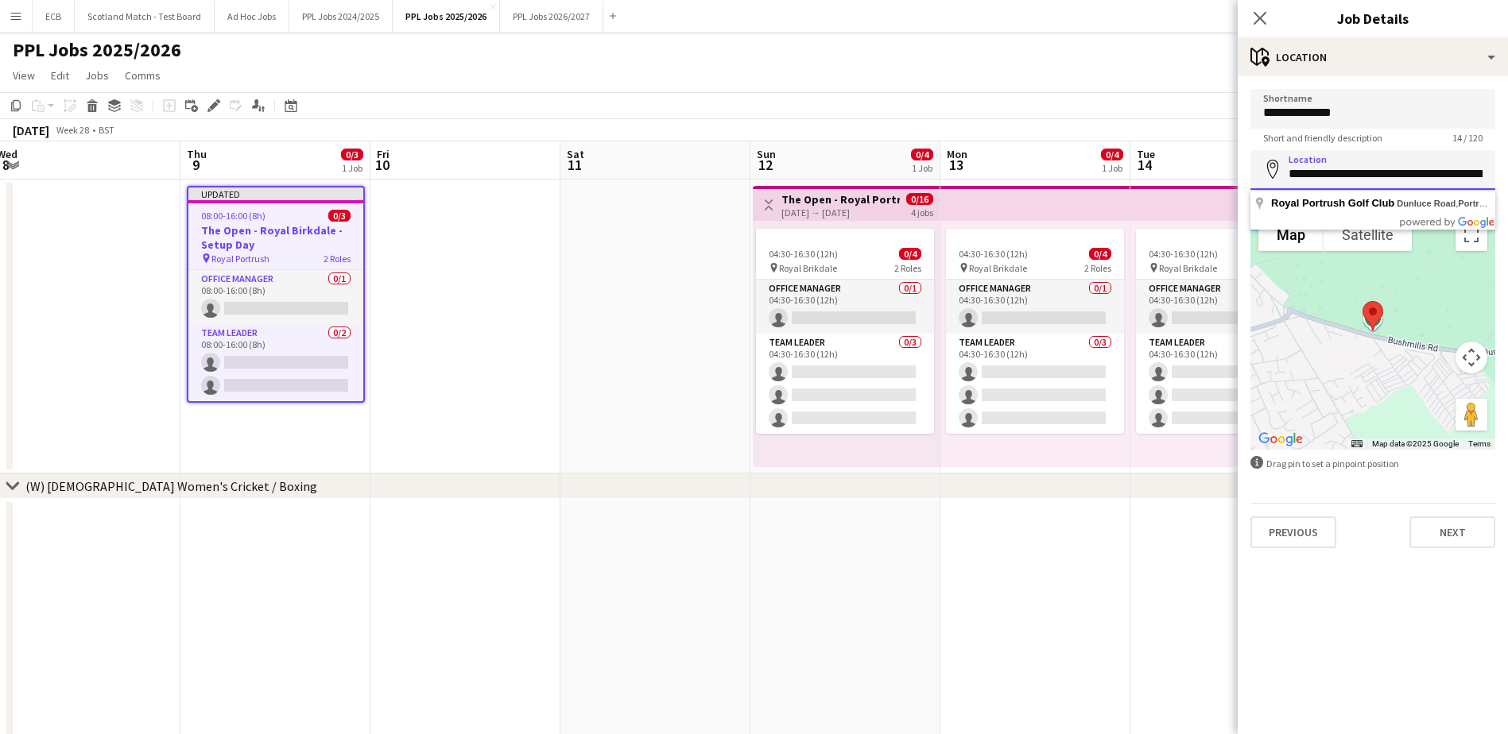
scroll to position [0, 87]
drag, startPoint x: 1319, startPoint y: 175, endPoint x: 1579, endPoint y: 433, distance: 365.9
type input "**********"
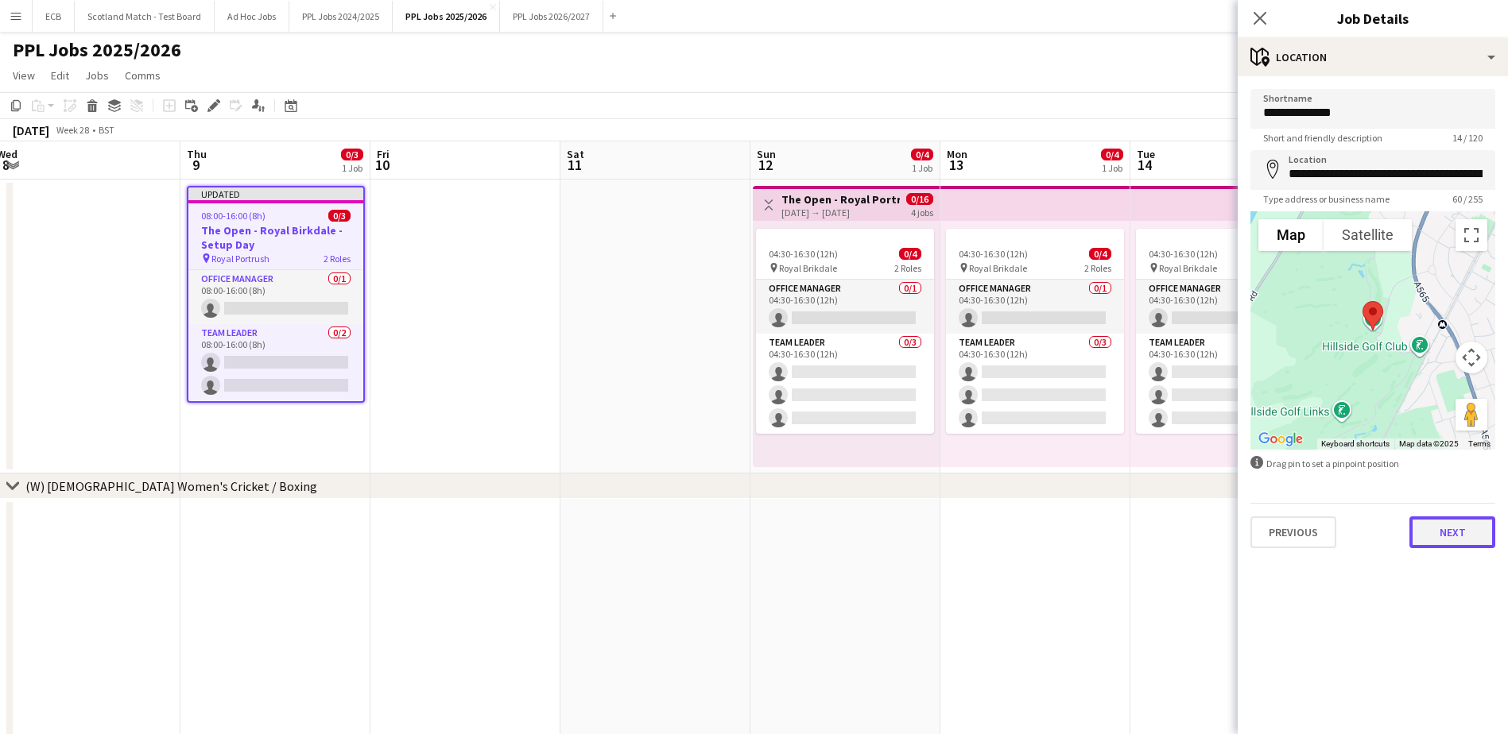
click at [1448, 527] on button "Next" at bounding box center [1452, 533] width 86 height 32
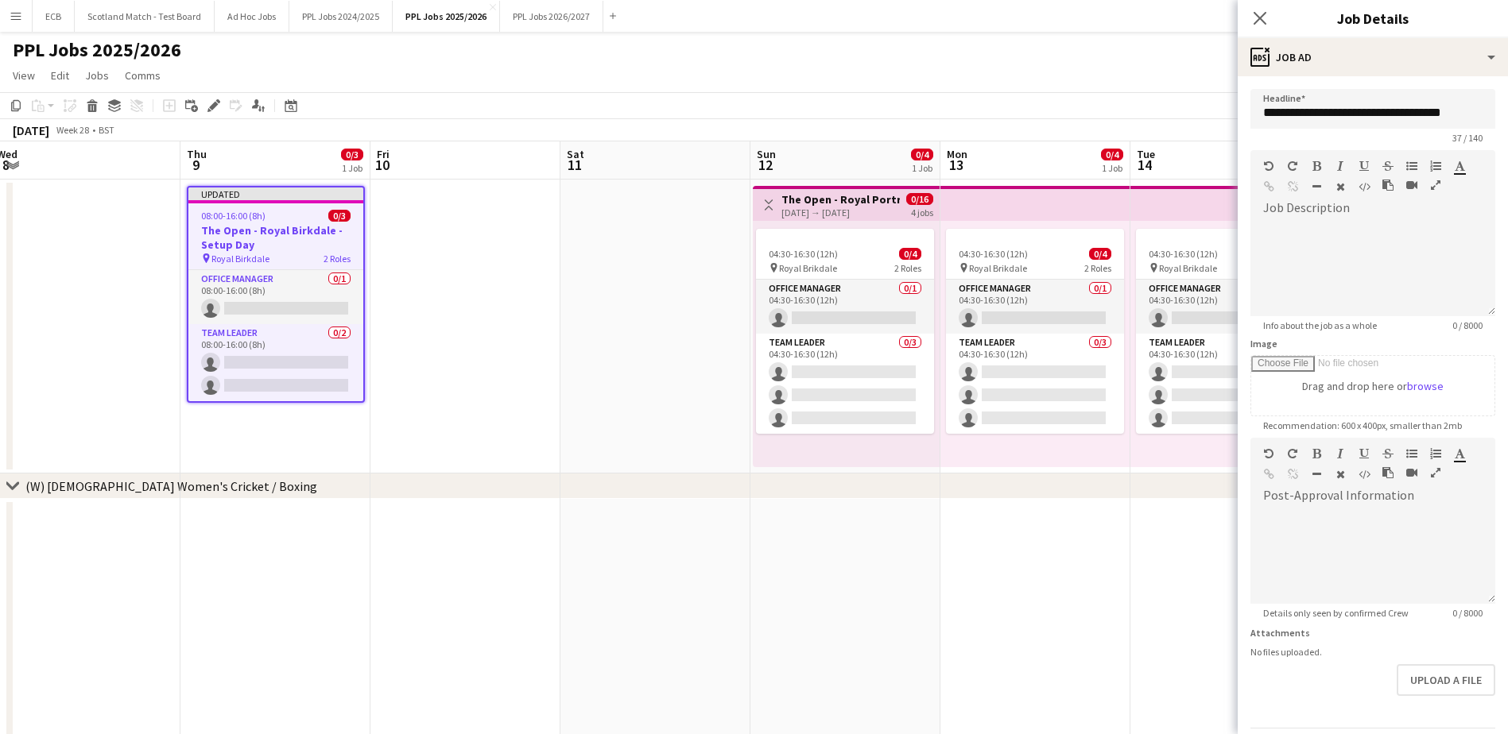
click at [1078, 579] on app-date-cell at bounding box center [1035, 635] width 190 height 273
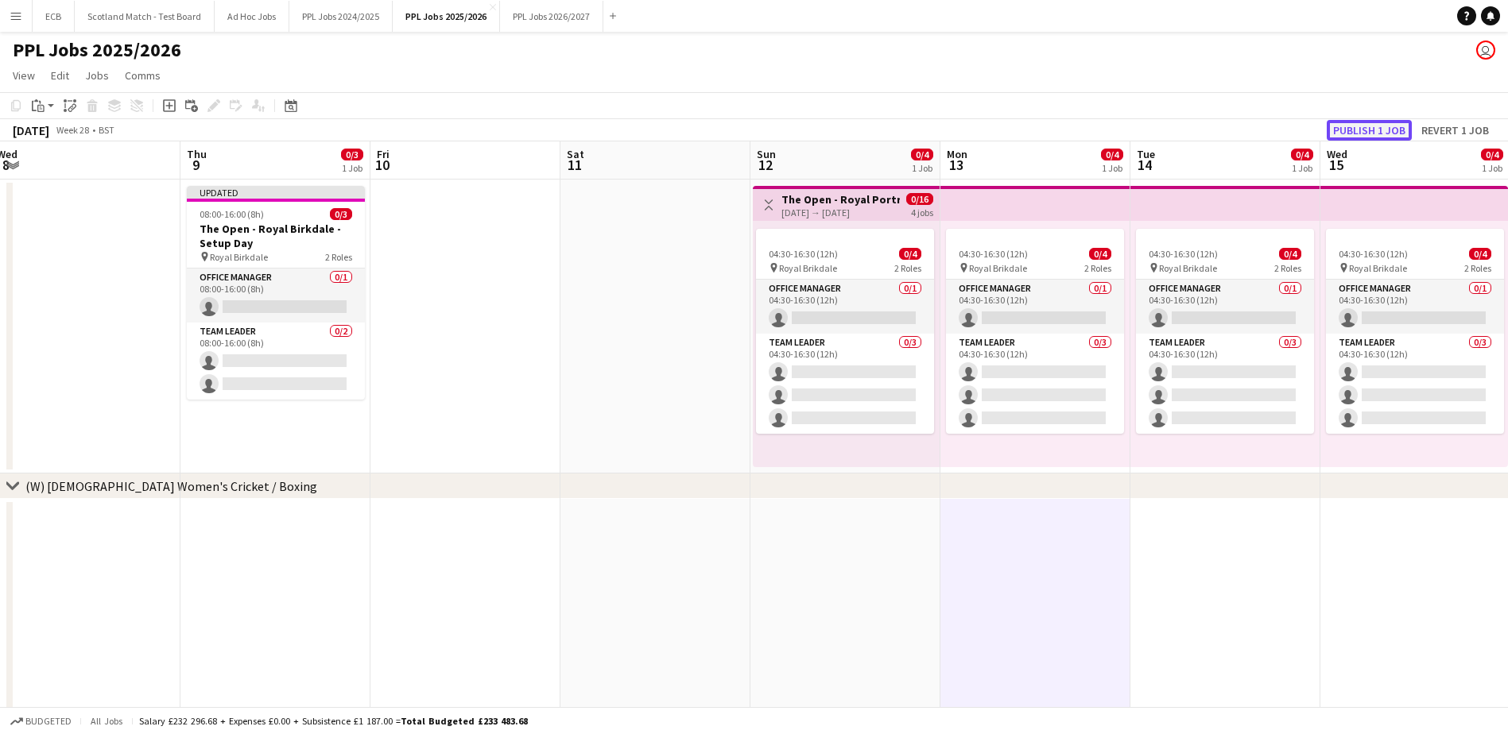
click at [1381, 133] on button "Publish 1 job" at bounding box center [1369, 130] width 85 height 21
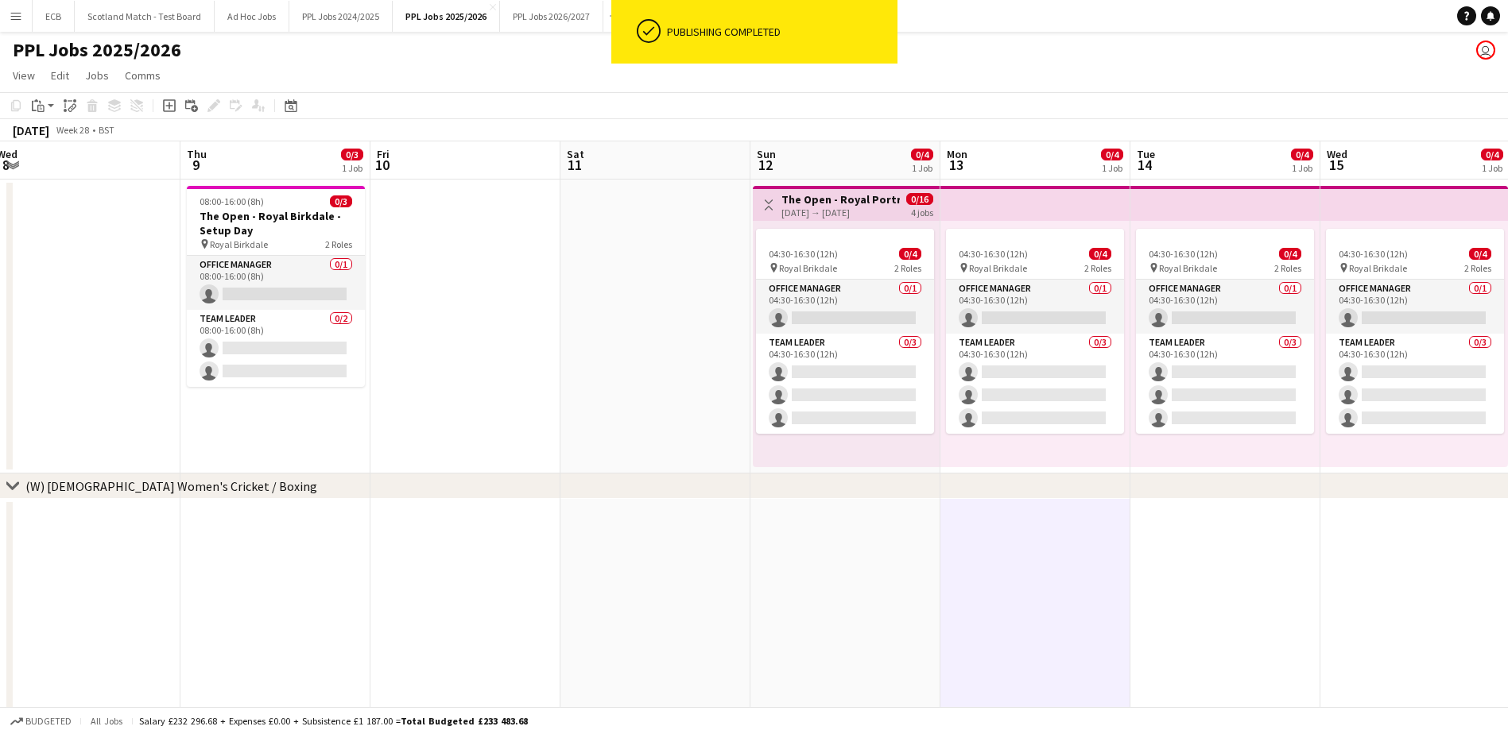
click at [829, 200] on h3 "The Open - Royal Portrush - Practice Day" at bounding box center [840, 199] width 118 height 14
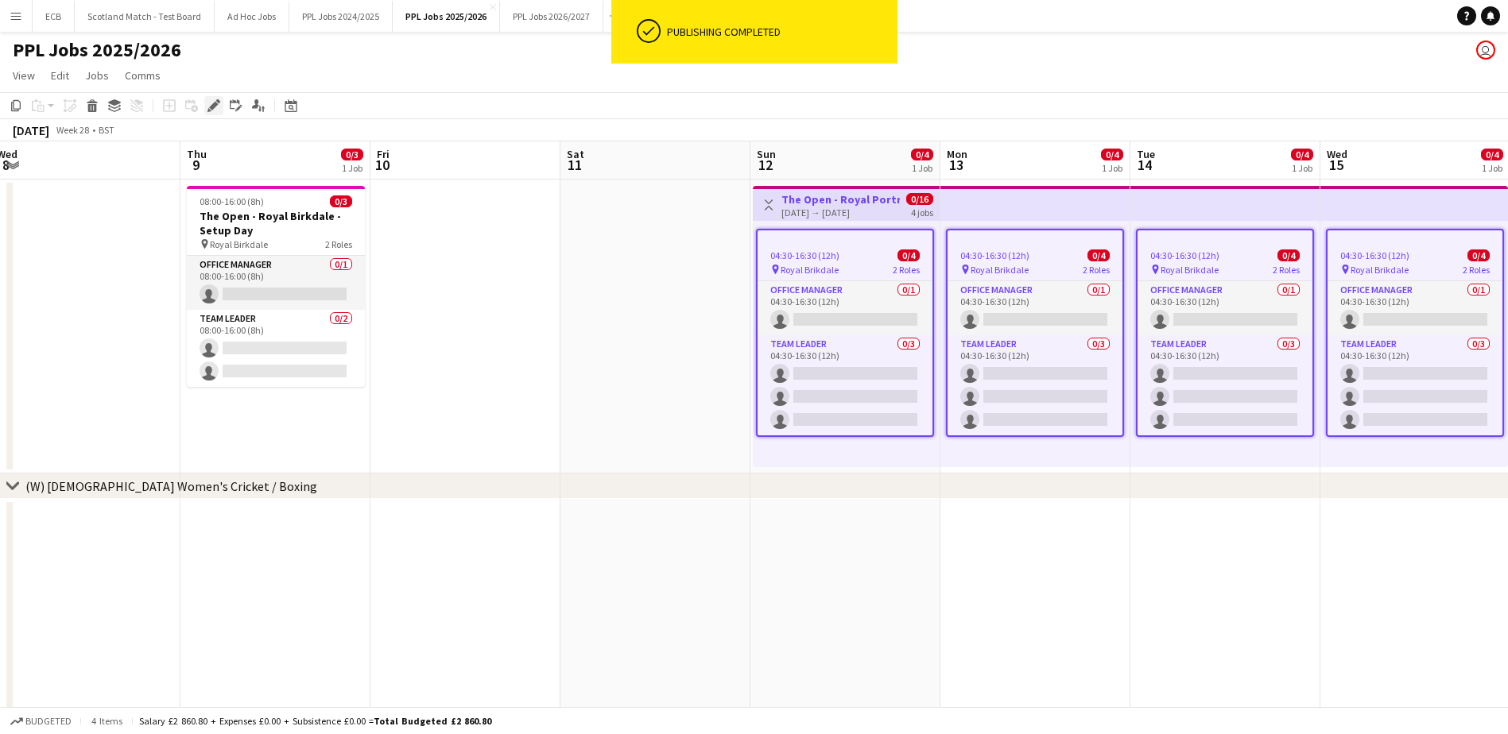
click at [215, 107] on icon at bounding box center [213, 106] width 9 height 9
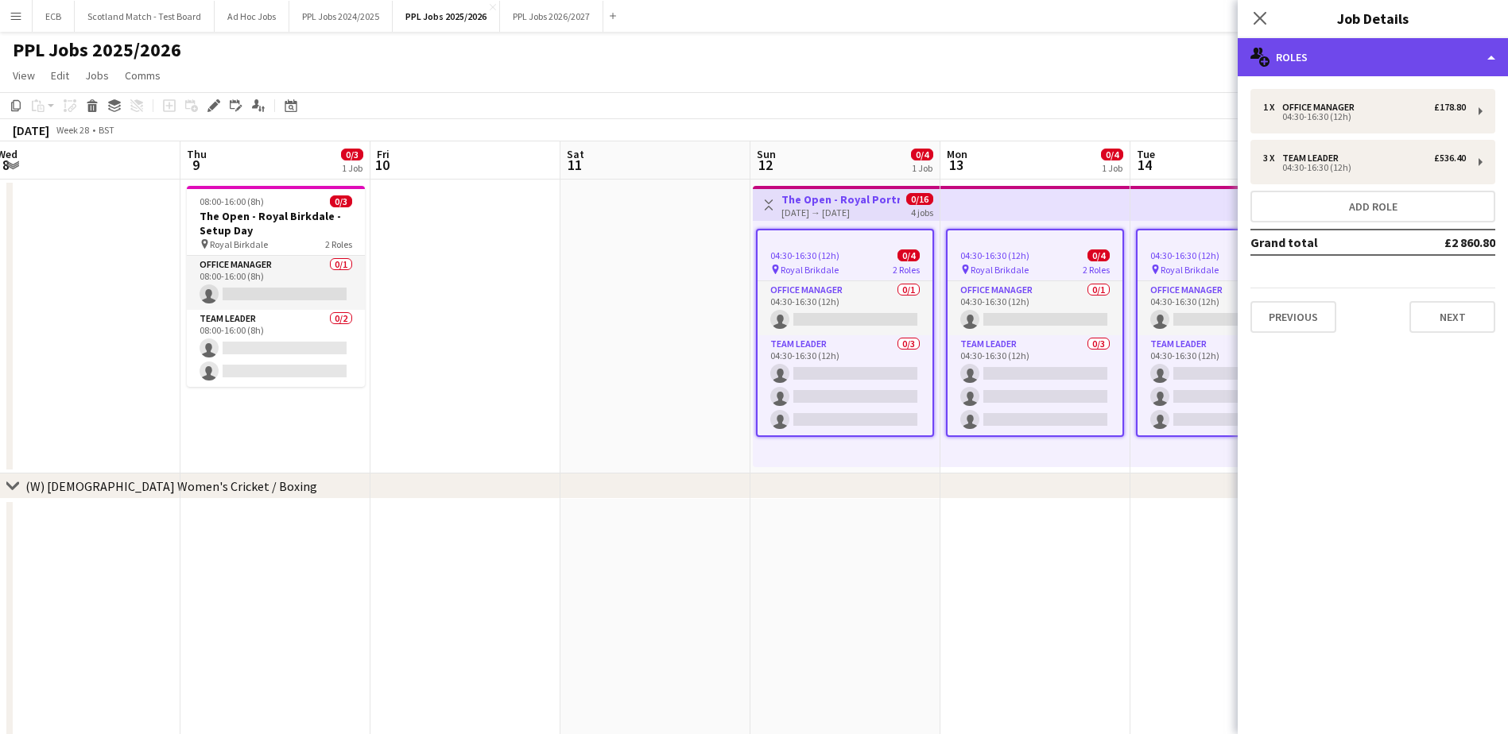
click at [1377, 52] on div "multiple-users-add Roles" at bounding box center [1373, 57] width 270 height 38
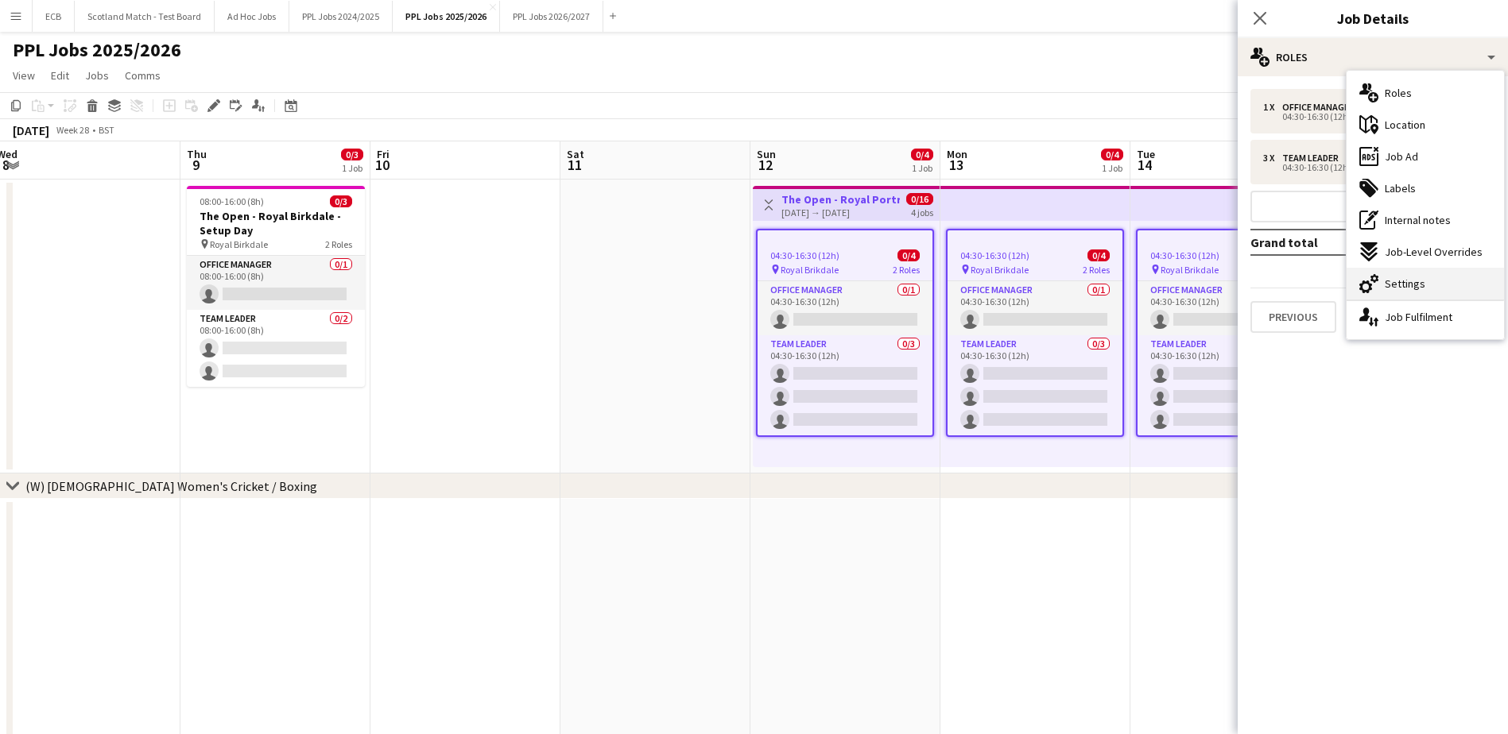
click at [1409, 271] on div "cog-double-3 Settings" at bounding box center [1425, 284] width 157 height 32
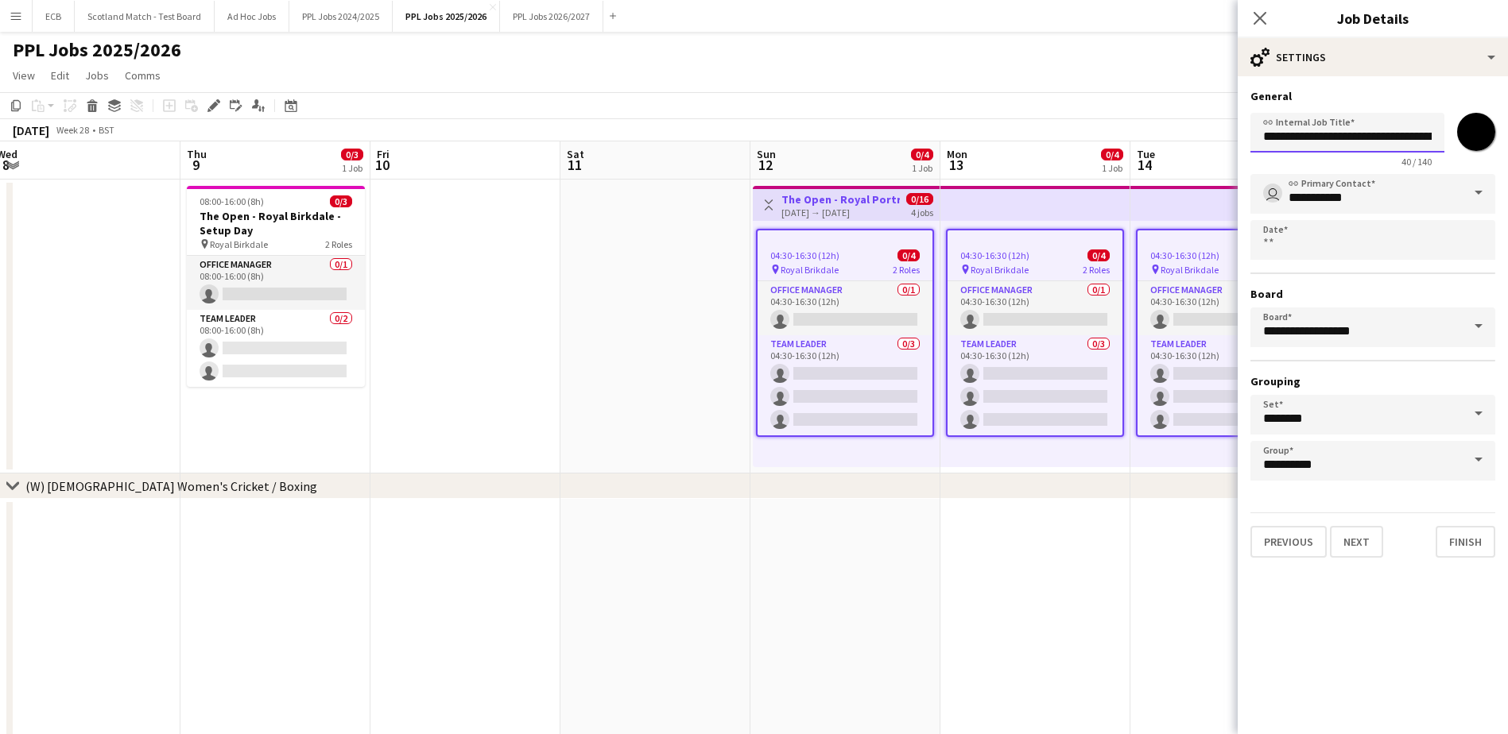
click at [1371, 139] on input "**********" at bounding box center [1347, 133] width 194 height 40
type input "**********"
click at [1473, 541] on button "Finish" at bounding box center [1466, 542] width 60 height 32
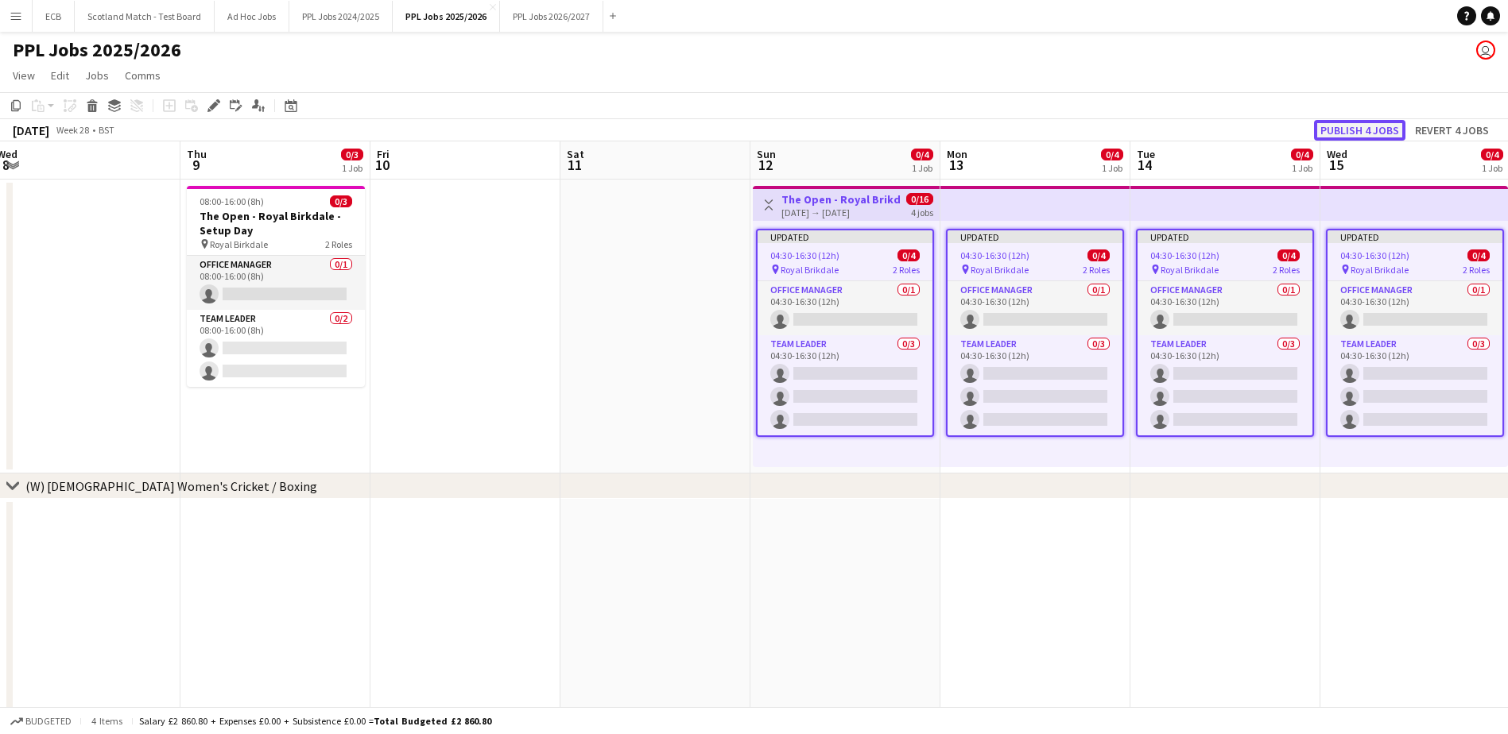
click at [1353, 125] on button "Publish 4 jobs" at bounding box center [1359, 130] width 91 height 21
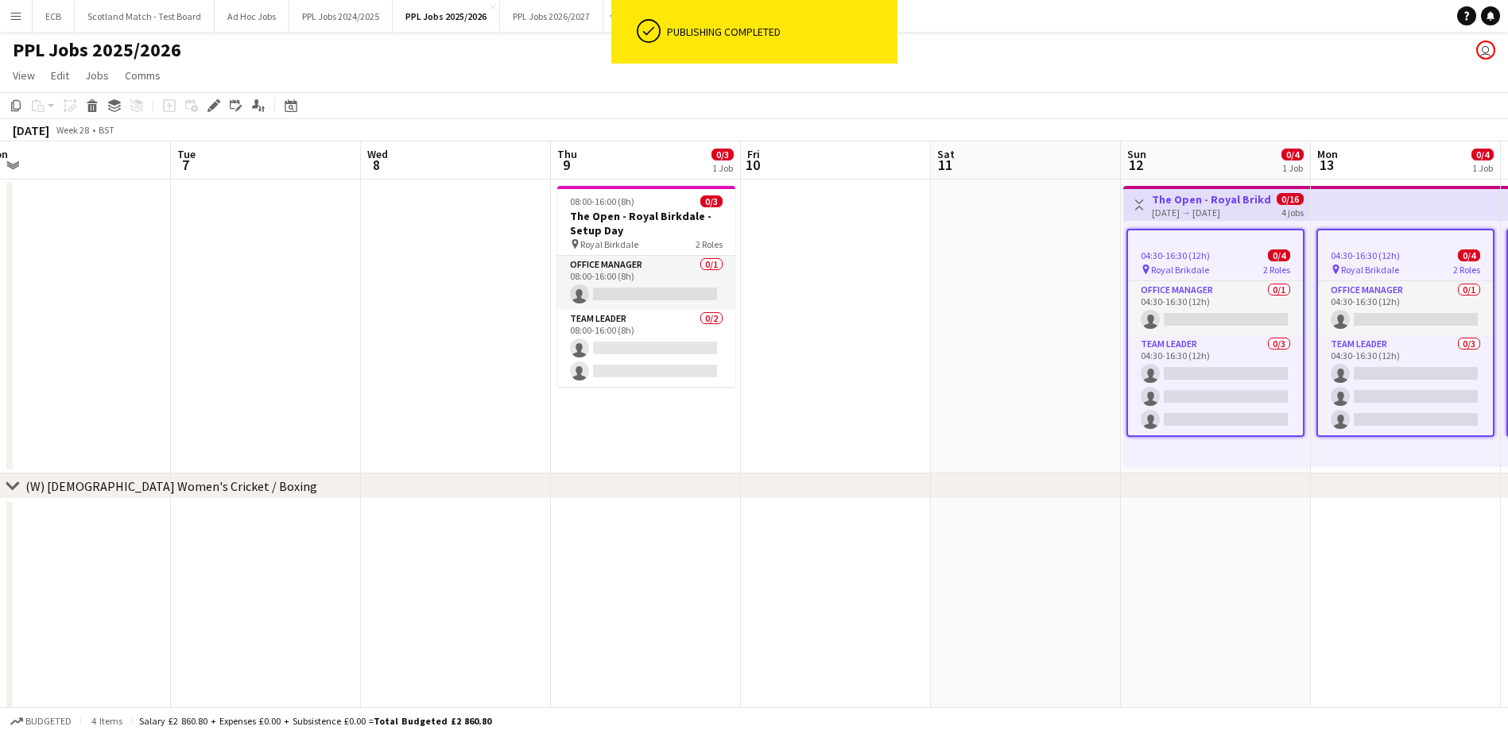
scroll to position [0, 398]
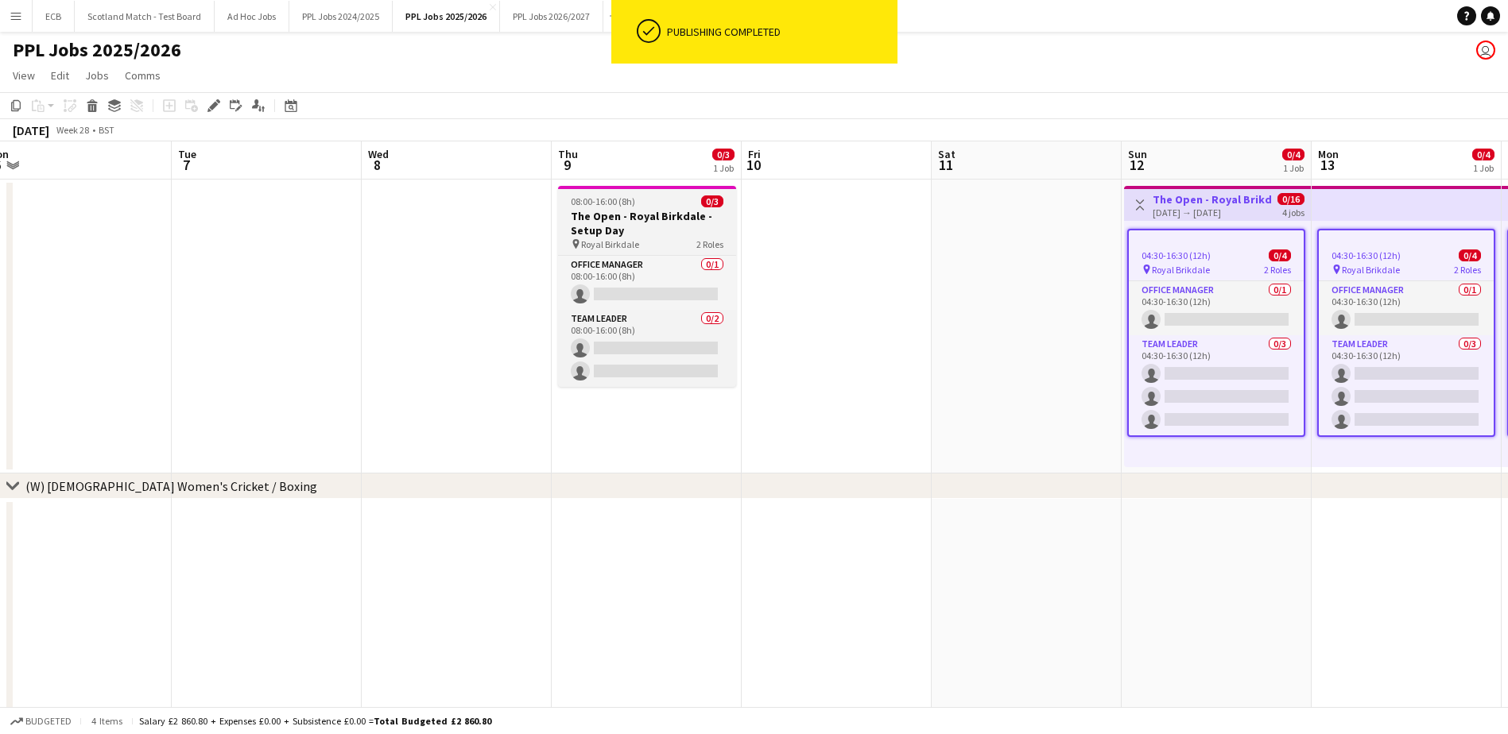
click at [618, 205] on span "08:00-16:00 (8h)" at bounding box center [603, 202] width 64 height 12
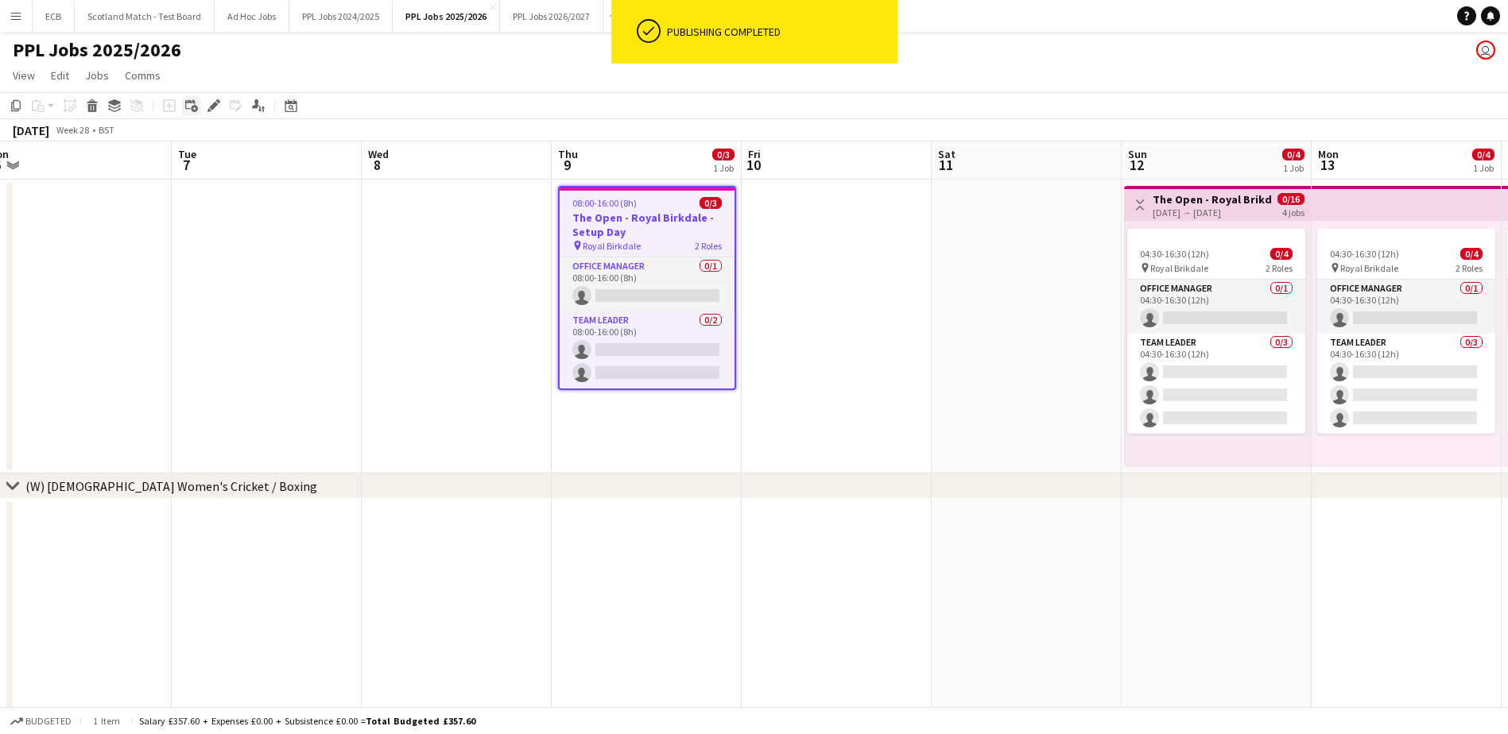
click at [193, 104] on icon "Add linked Job" at bounding box center [191, 105] width 13 height 13
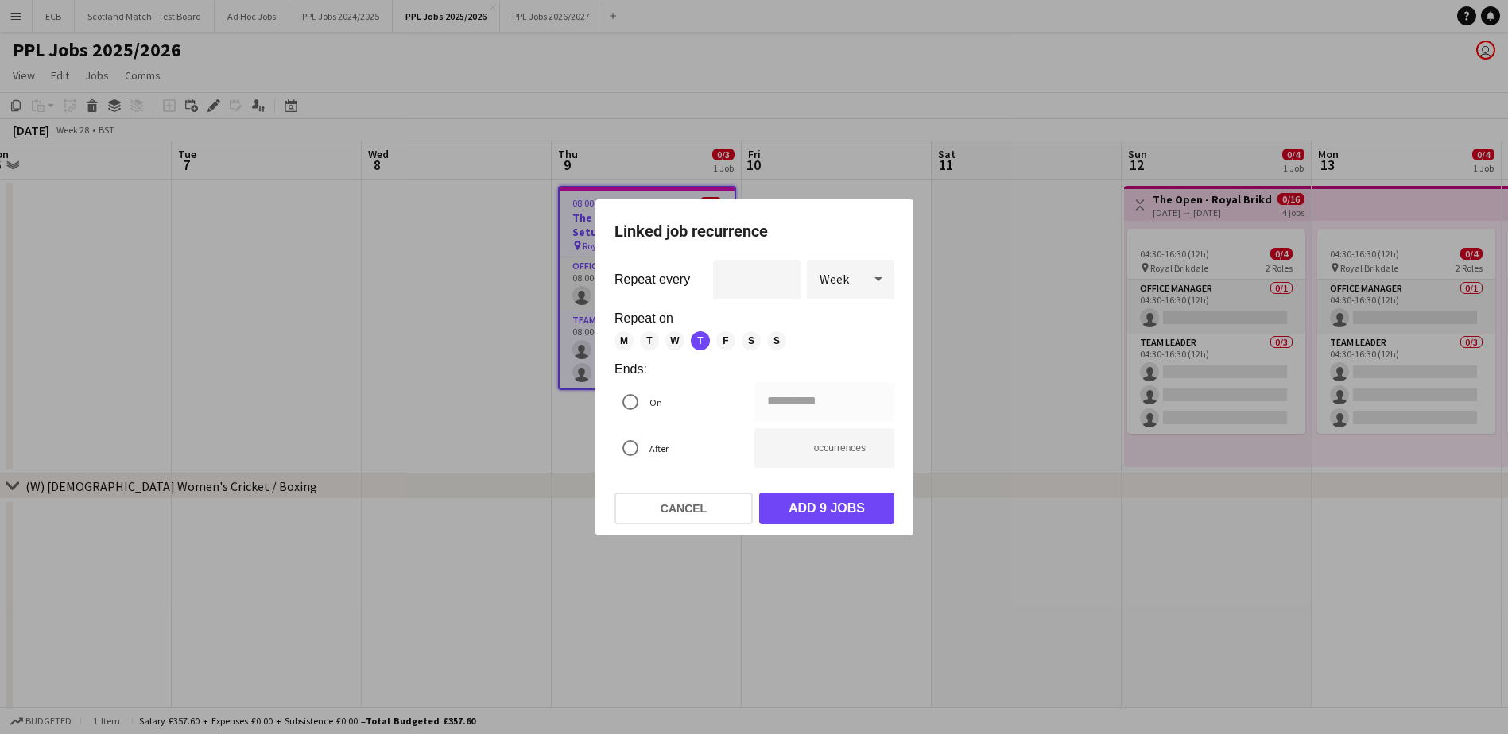
click at [836, 276] on span "Week" at bounding box center [834, 279] width 29 height 16
click at [840, 324] on span "Day" at bounding box center [851, 323] width 62 height 15
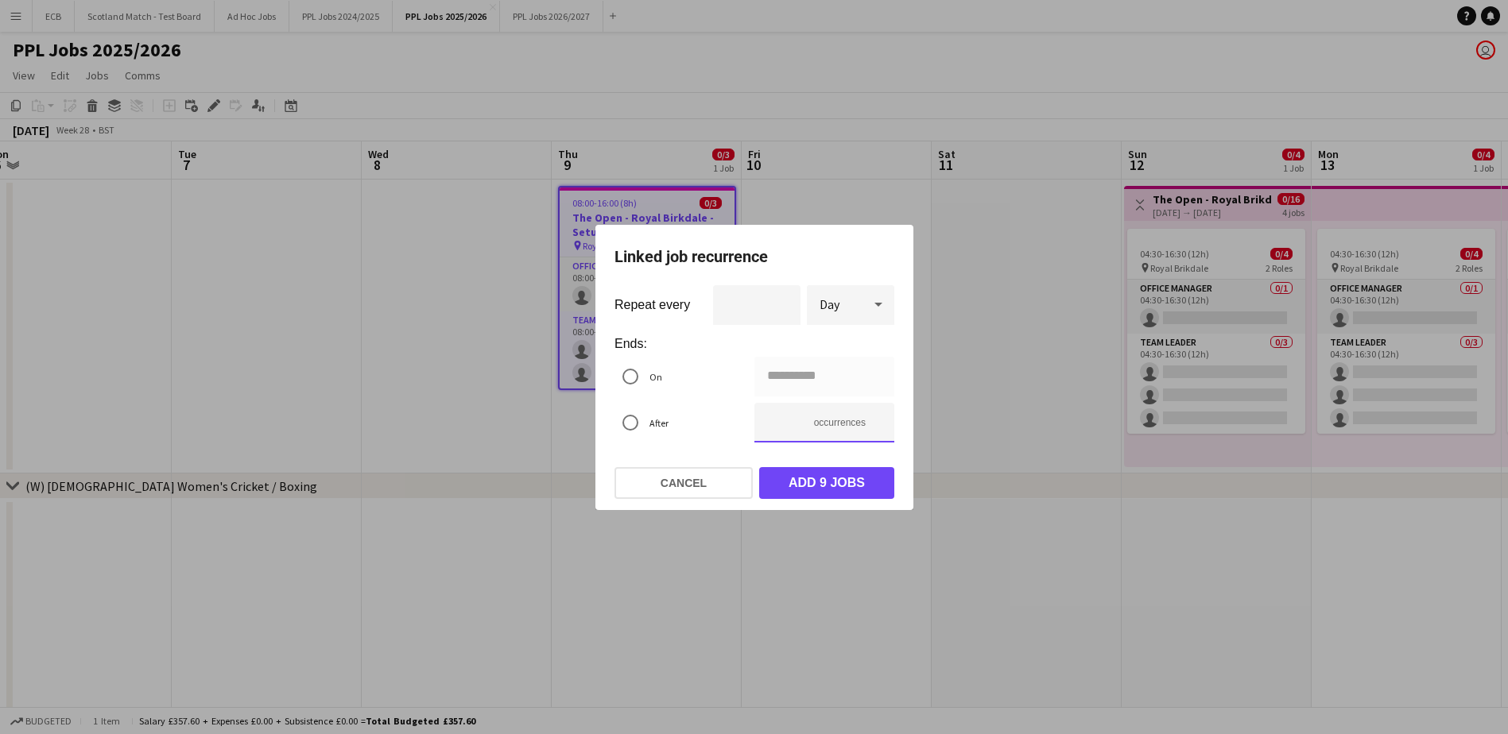
drag, startPoint x: 790, startPoint y: 431, endPoint x: 761, endPoint y: 428, distance: 28.8
click at [761, 428] on input "**" at bounding box center [824, 423] width 140 height 40
type input "**********"
type input "*"
click at [838, 492] on button "Add 2 jobs" at bounding box center [826, 483] width 135 height 32
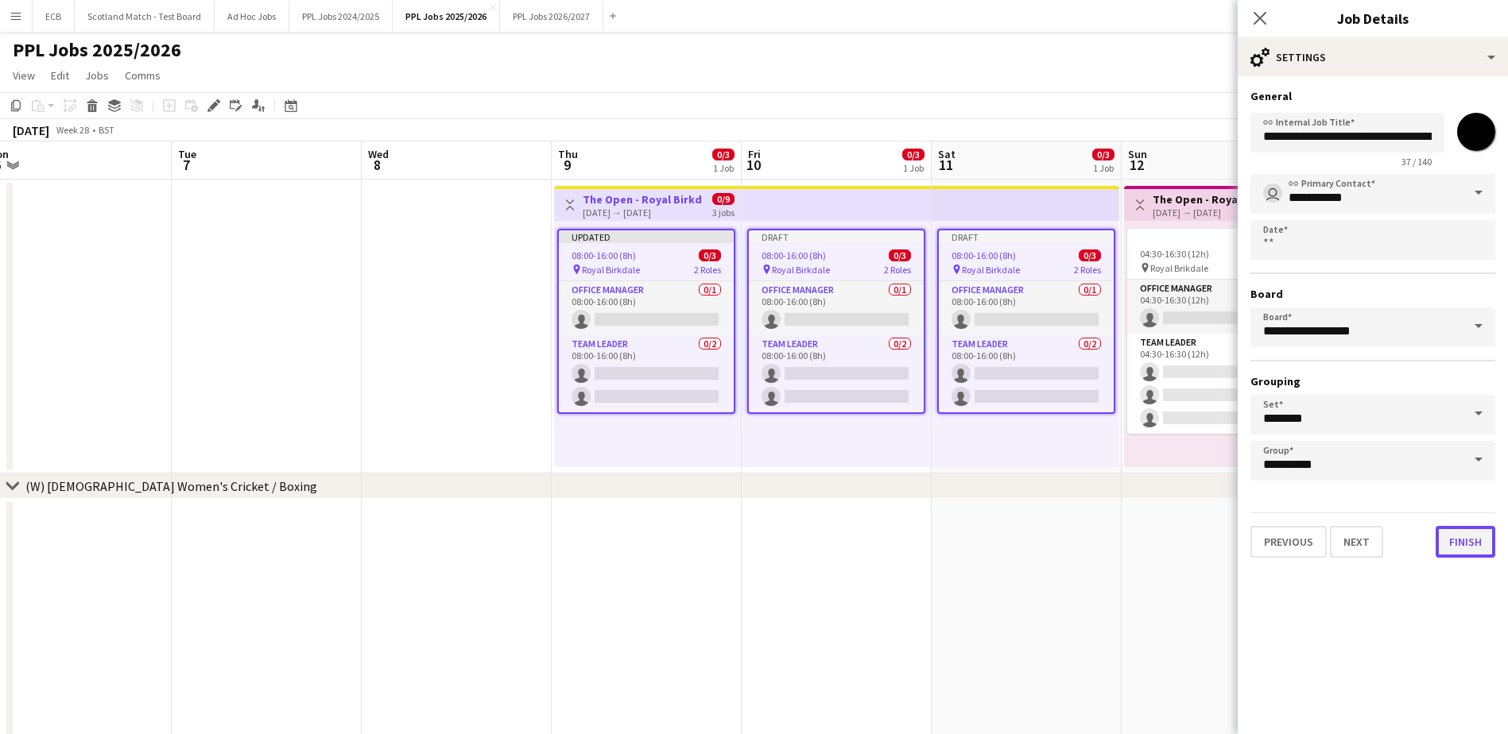
click at [1467, 540] on button "Finish" at bounding box center [1466, 542] width 60 height 32
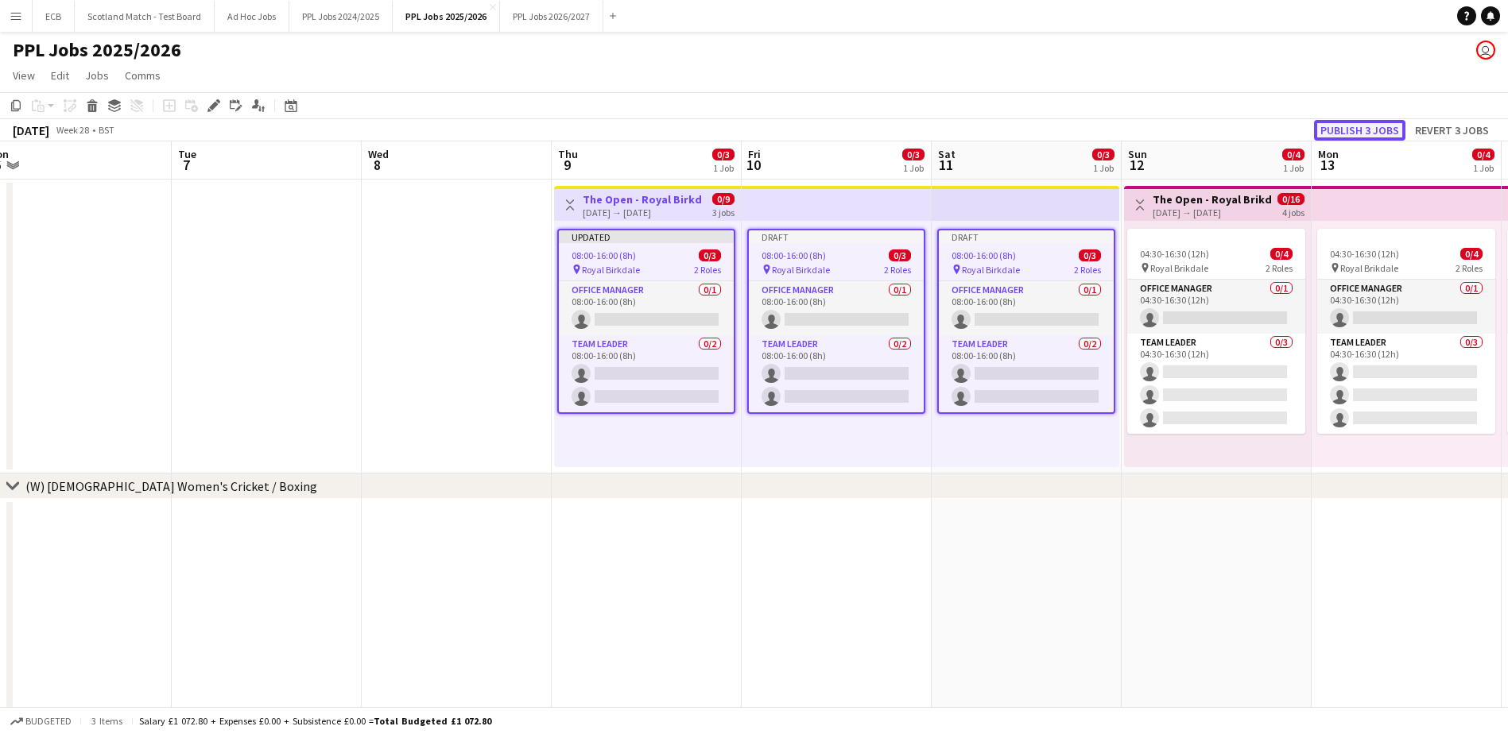
click at [1386, 130] on button "Publish 3 jobs" at bounding box center [1359, 130] width 91 height 21
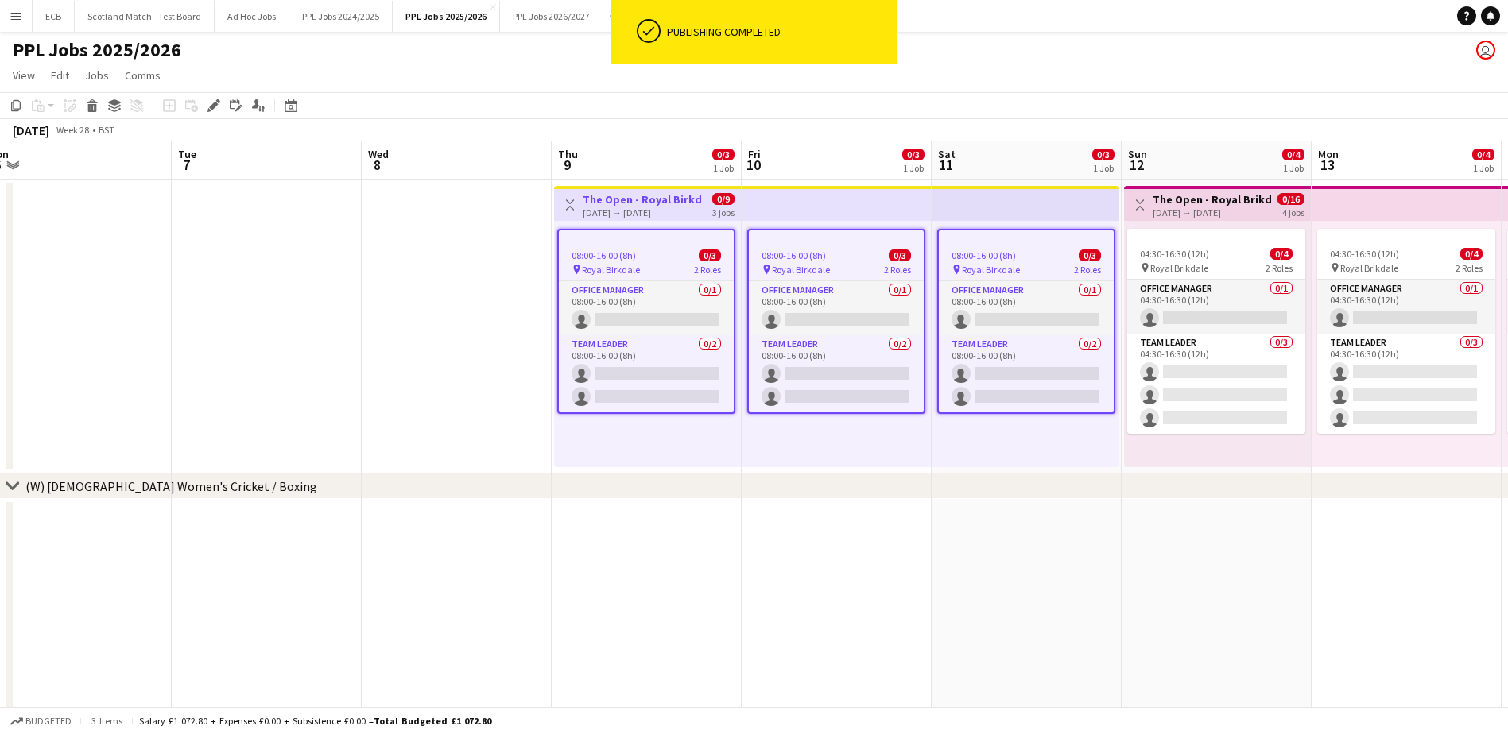
click at [1153, 548] on app-date-cell at bounding box center [1217, 635] width 190 height 273
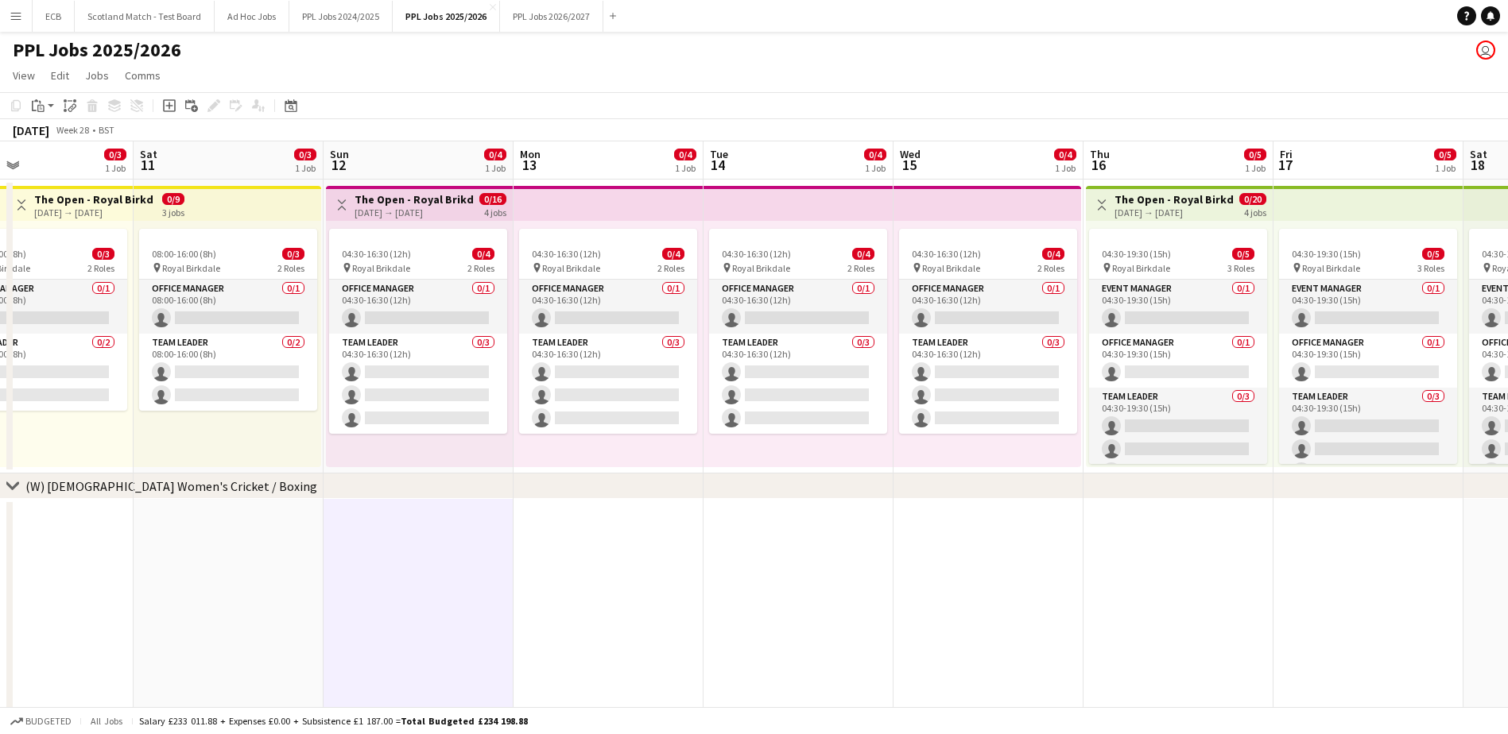
scroll to position [0, 436]
click at [409, 207] on div "[DATE] → [DATE]" at bounding box center [414, 213] width 118 height 12
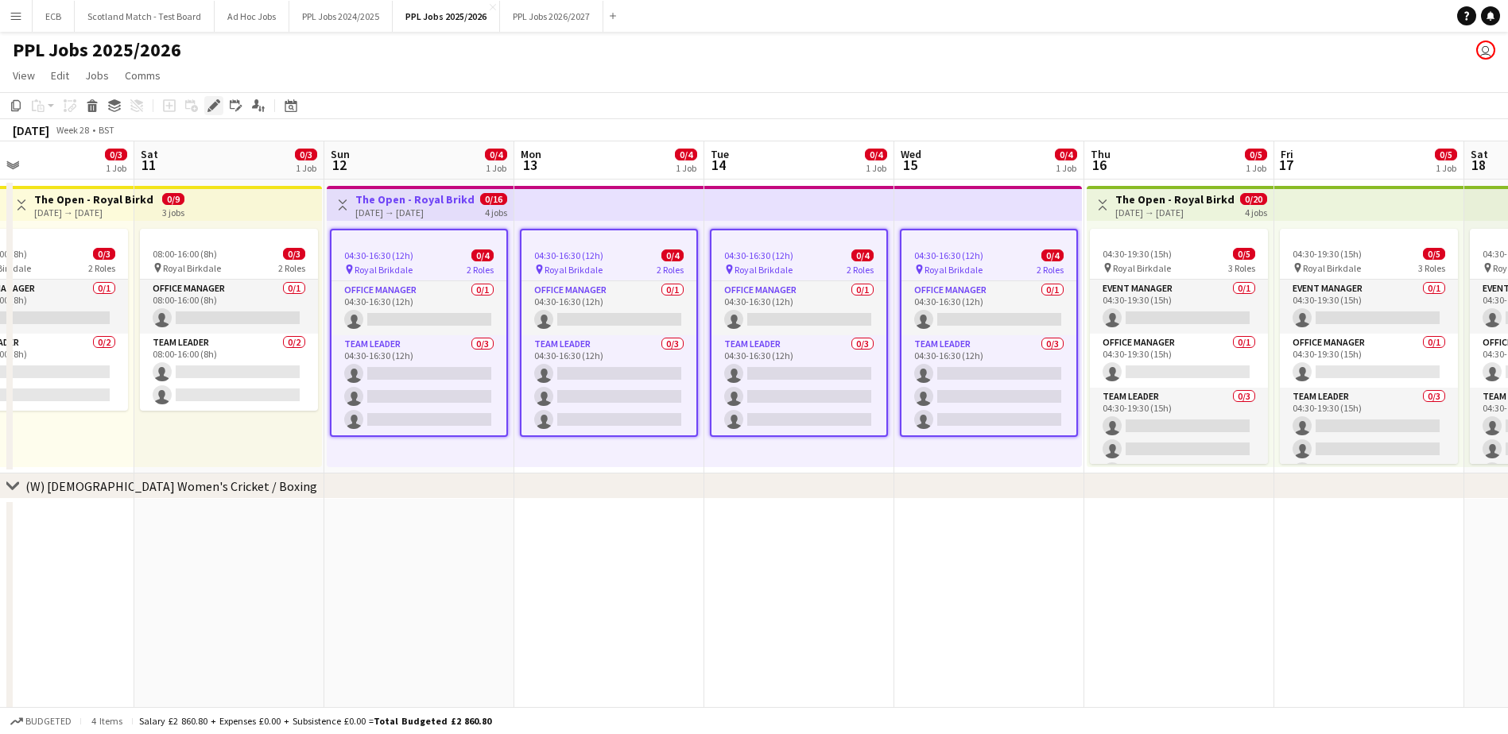
click at [210, 101] on icon "Edit" at bounding box center [213, 105] width 13 height 13
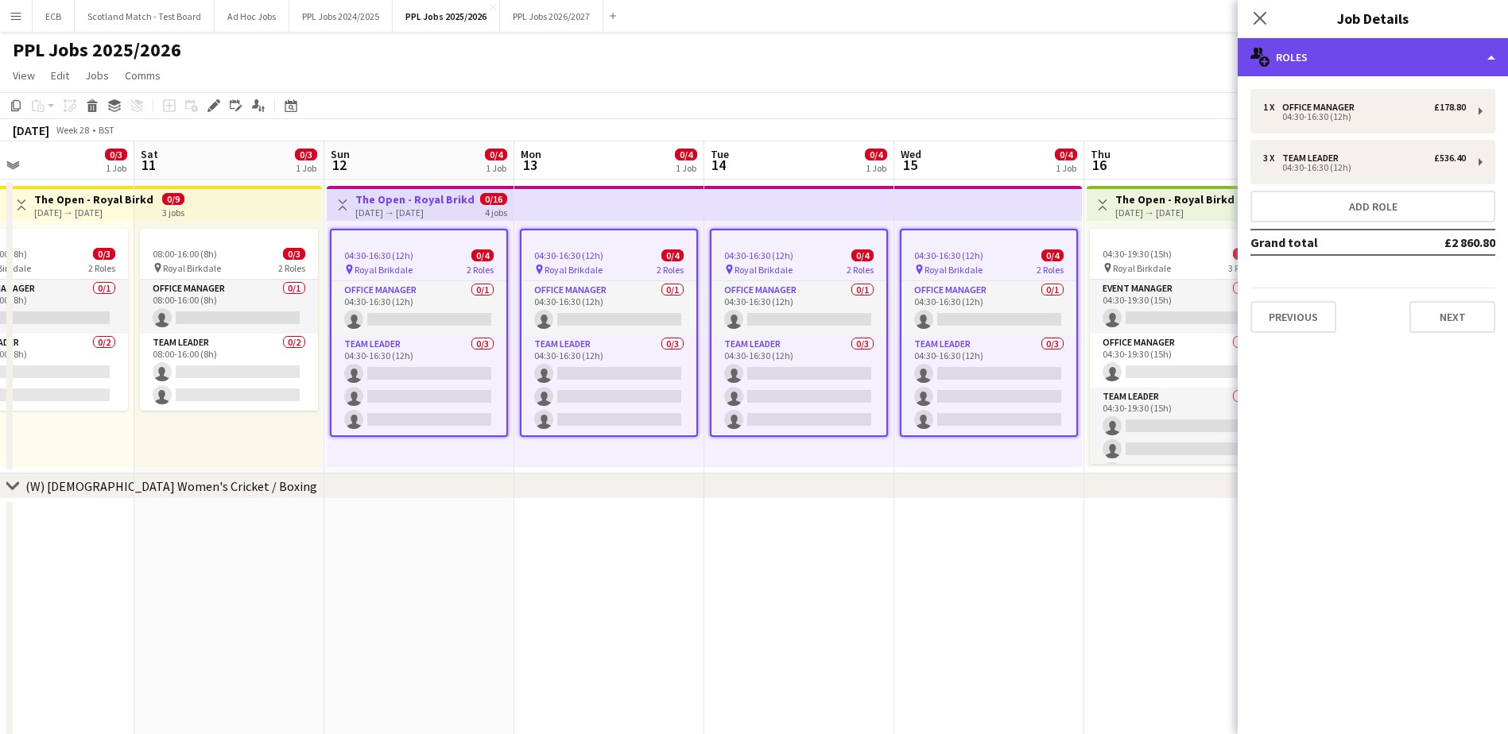
click at [1317, 57] on div "multiple-users-add Roles" at bounding box center [1373, 57] width 270 height 38
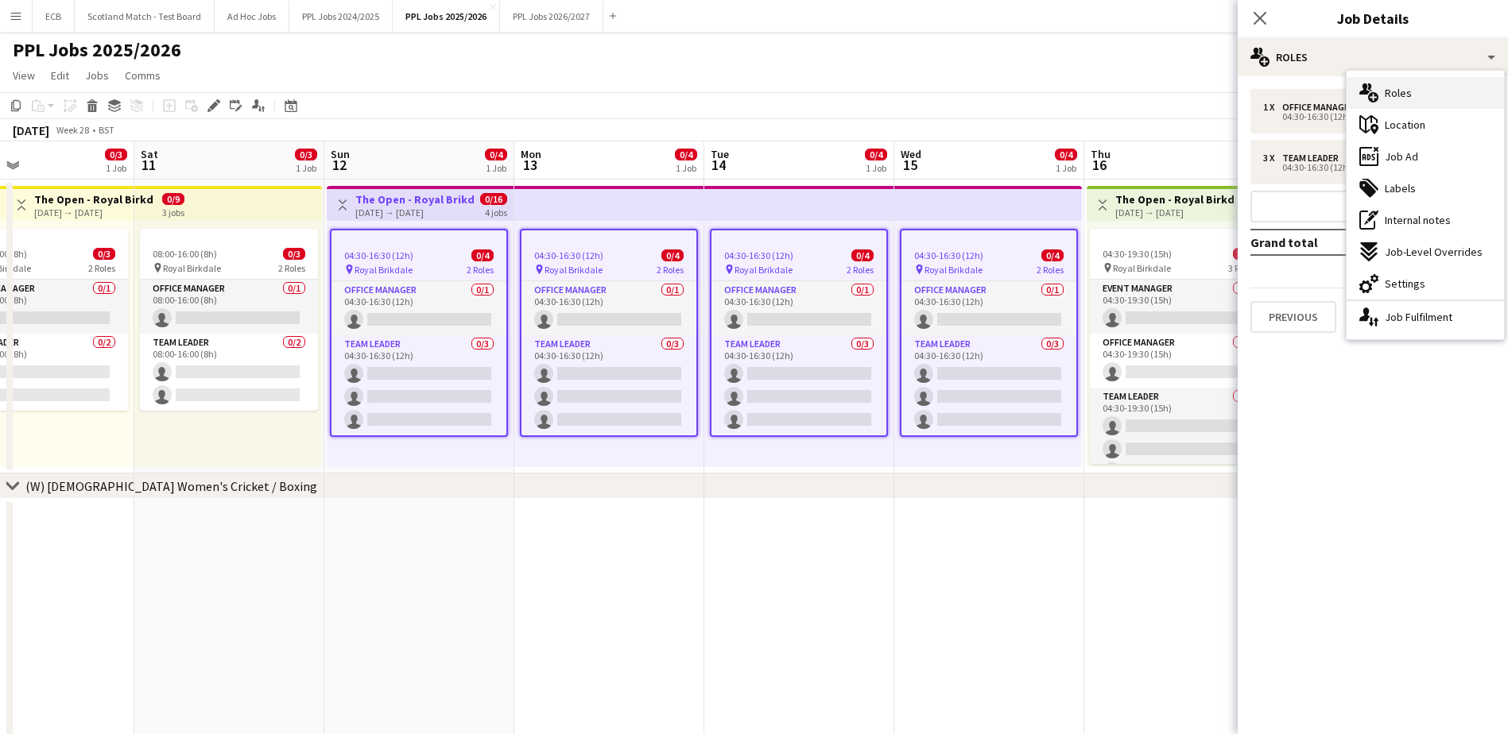
click at [1407, 92] on span "Roles" at bounding box center [1398, 93] width 27 height 14
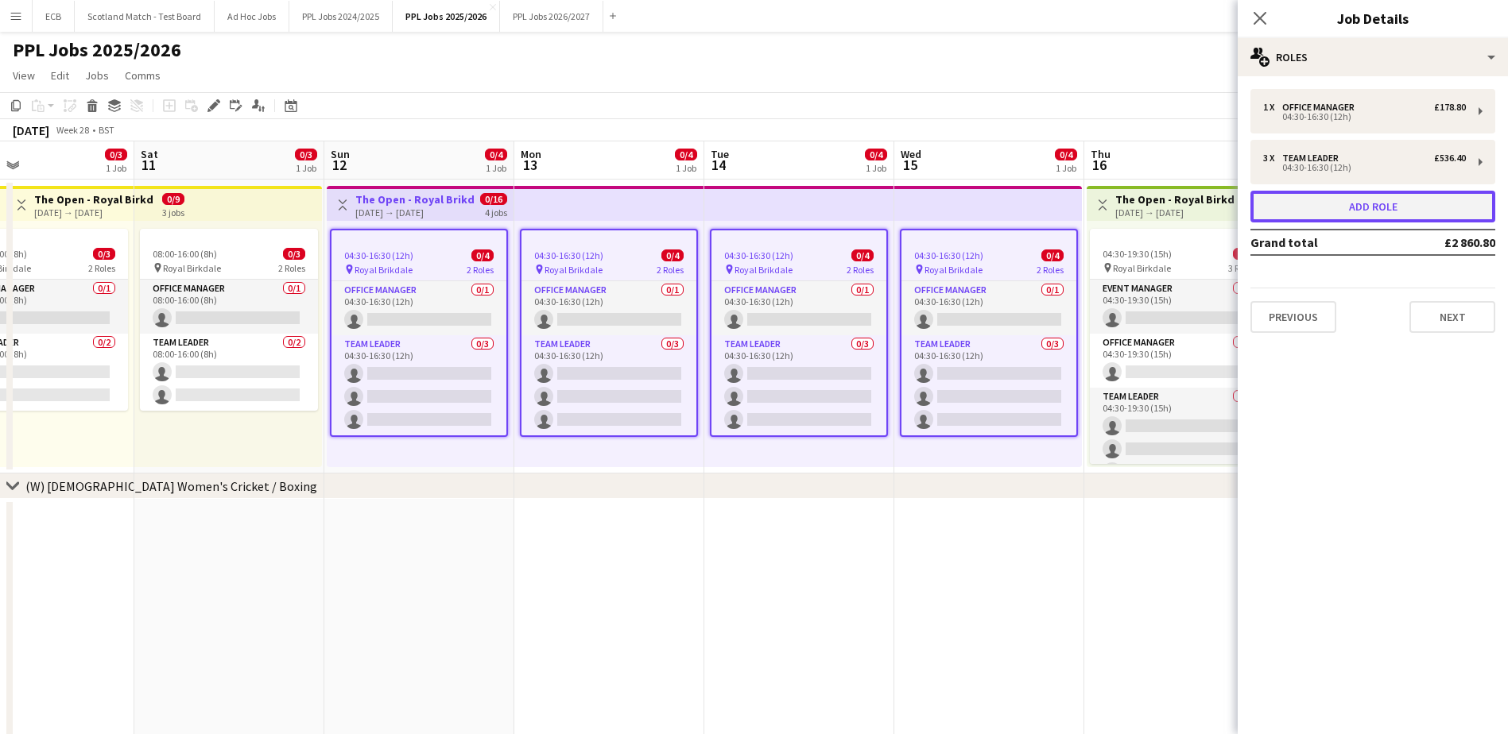
click at [1386, 205] on button "Add role" at bounding box center [1372, 207] width 245 height 32
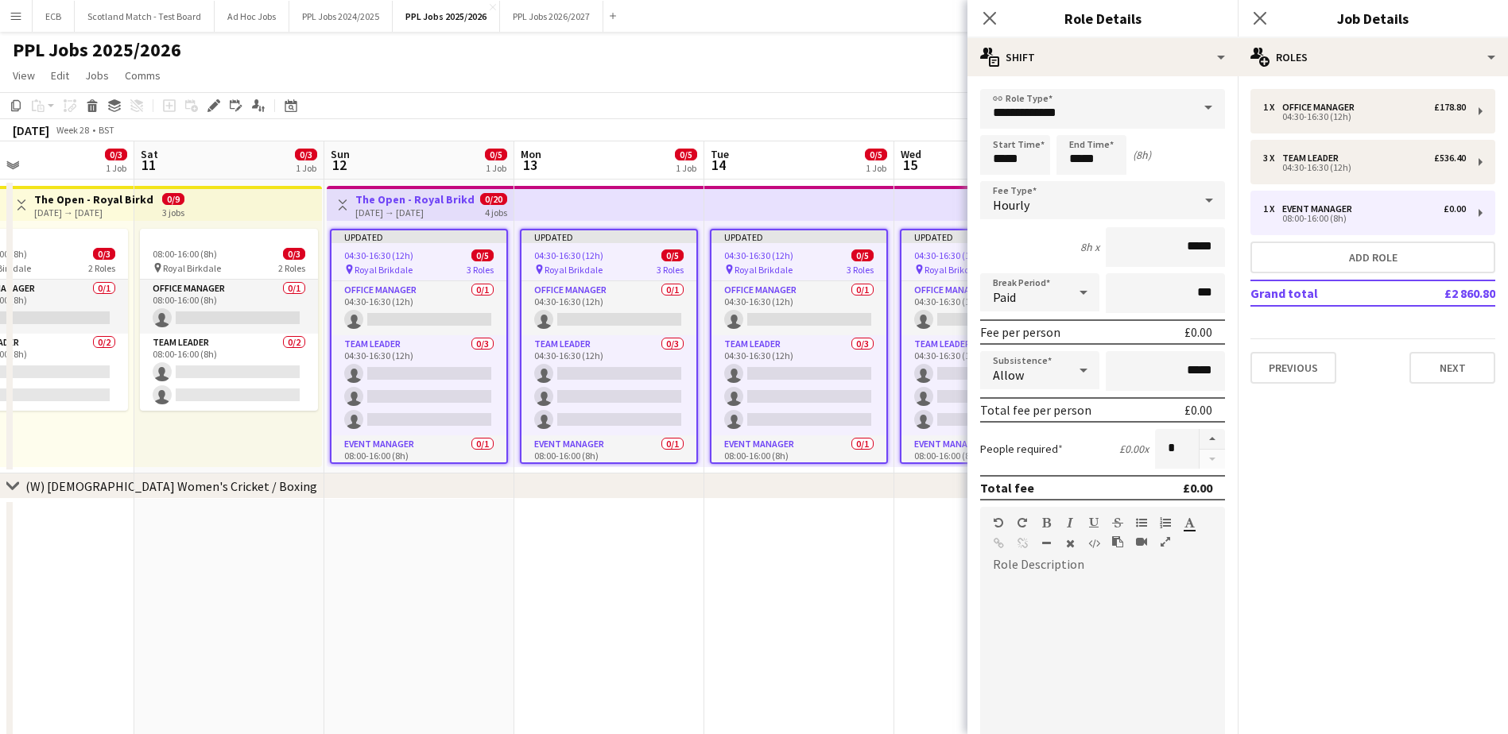
click at [1122, 205] on div "Hourly" at bounding box center [1086, 200] width 213 height 38
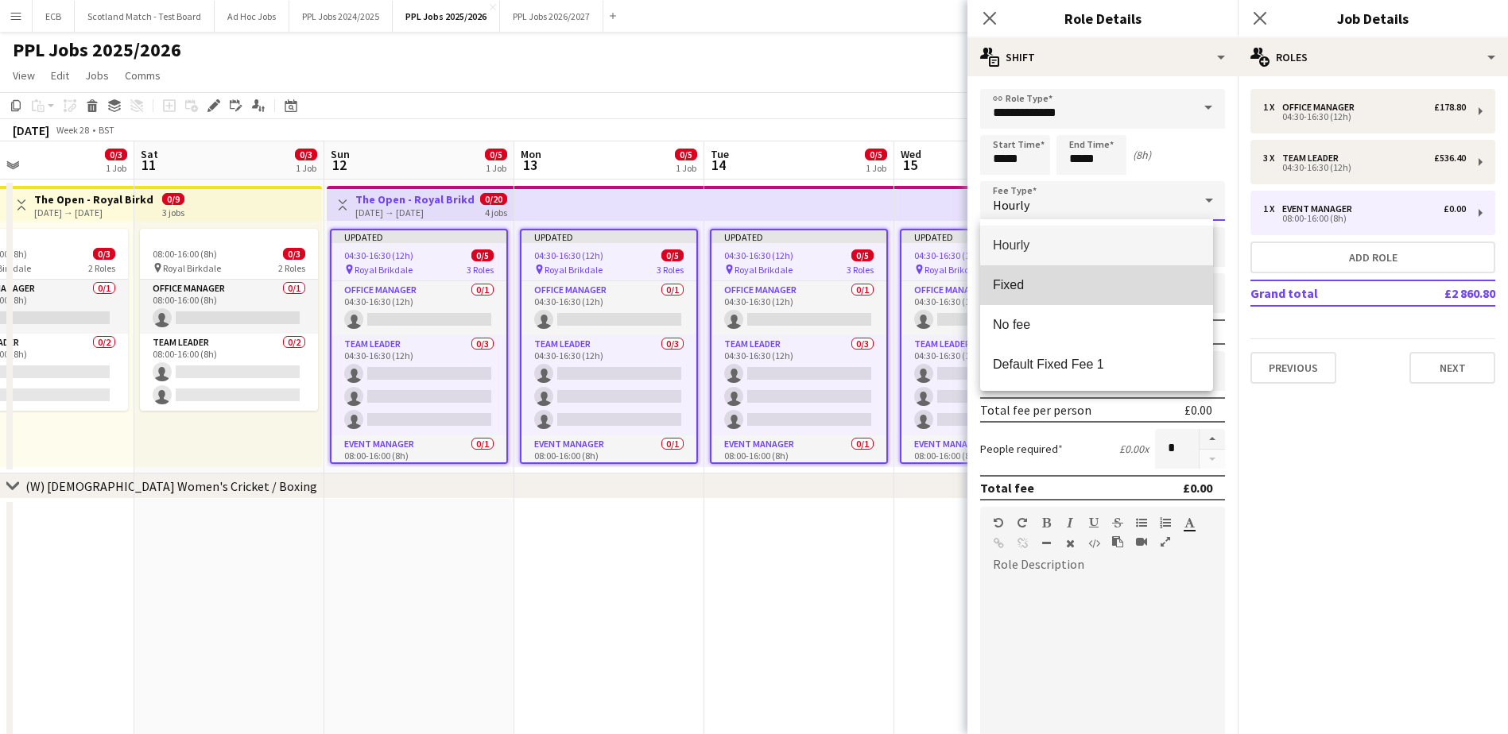
click at [1047, 282] on span "Fixed" at bounding box center [1096, 284] width 207 height 15
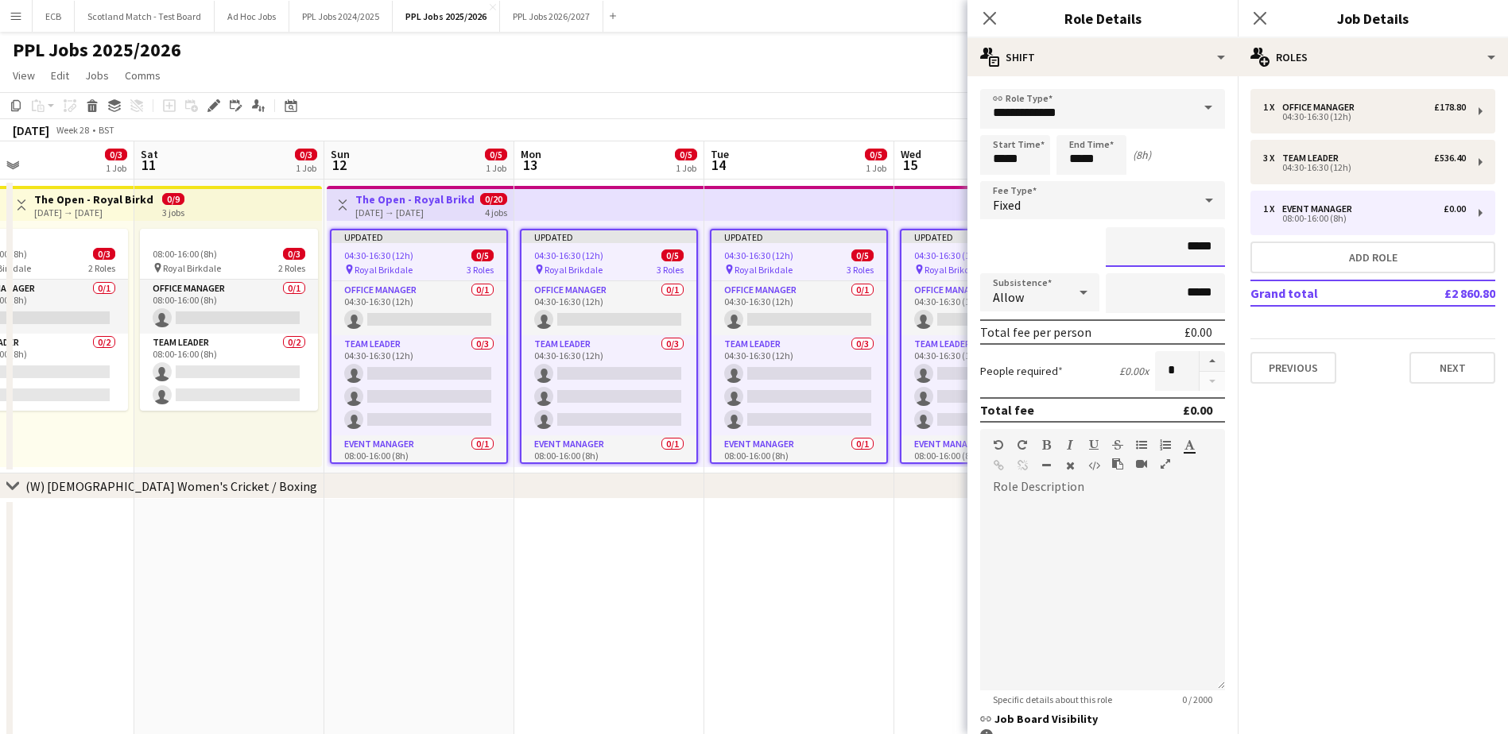
drag, startPoint x: 1149, startPoint y: 243, endPoint x: 1223, endPoint y: 243, distance: 73.1
click at [1223, 243] on form "**********" at bounding box center [1102, 480] width 270 height 782
type input "******"
click at [1287, 529] on mat-expansion-panel "pencil3 General details 1 x Office Manager £178.80 04:30-16:30 (12h) 3 x Team L…" at bounding box center [1373, 405] width 270 height 658
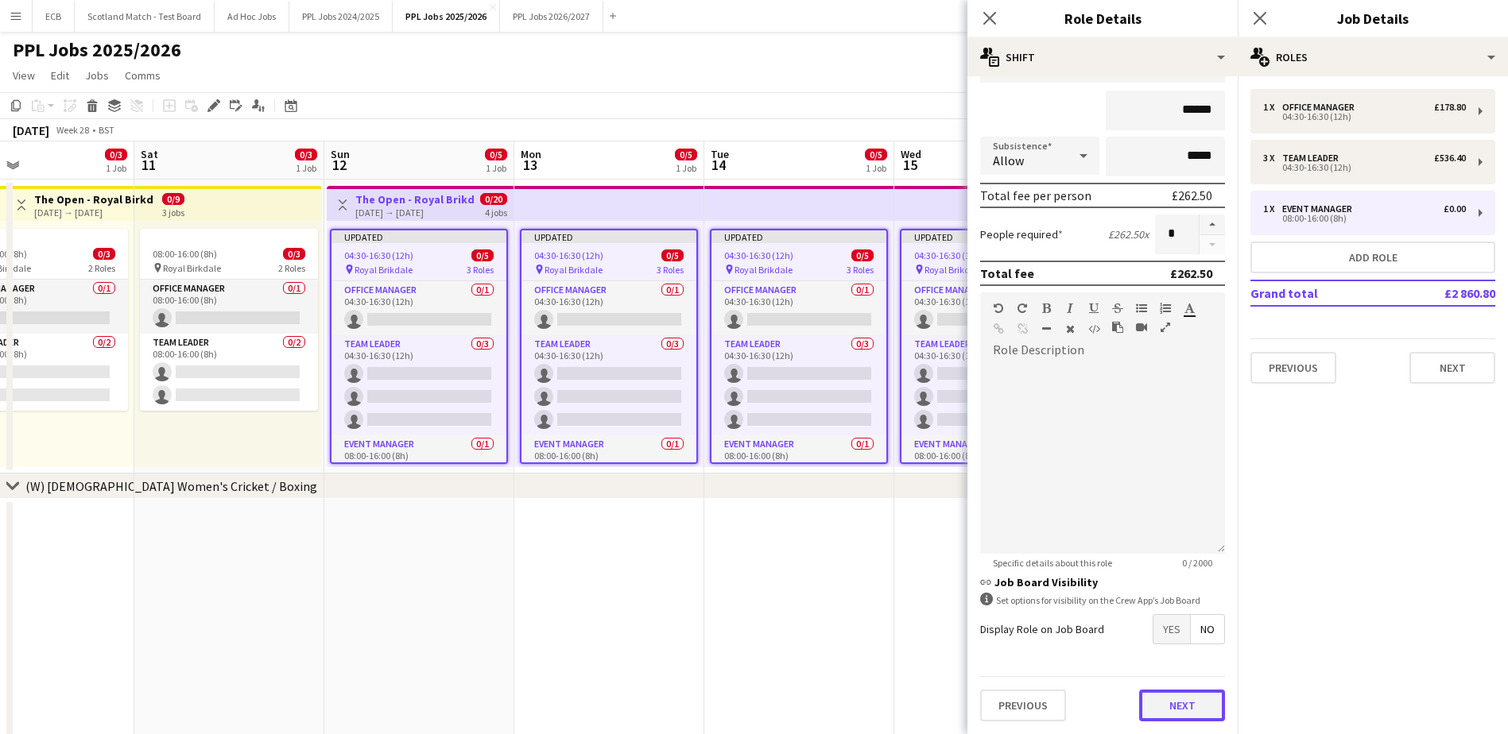
click at [1177, 699] on button "Next" at bounding box center [1182, 706] width 86 height 32
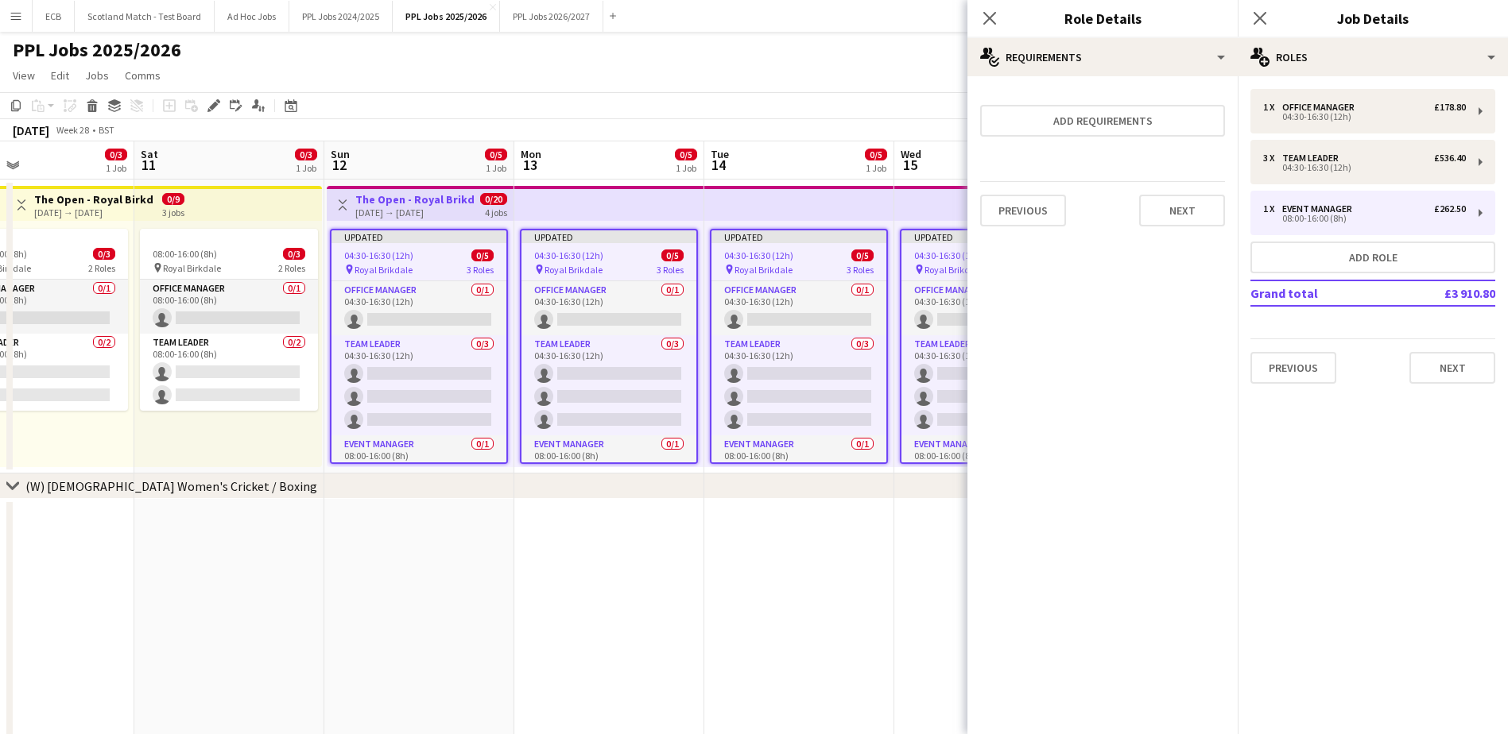
click at [1466, 351] on div "Previous Next" at bounding box center [1372, 361] width 245 height 45
click at [1466, 358] on button "Next" at bounding box center [1452, 368] width 86 height 32
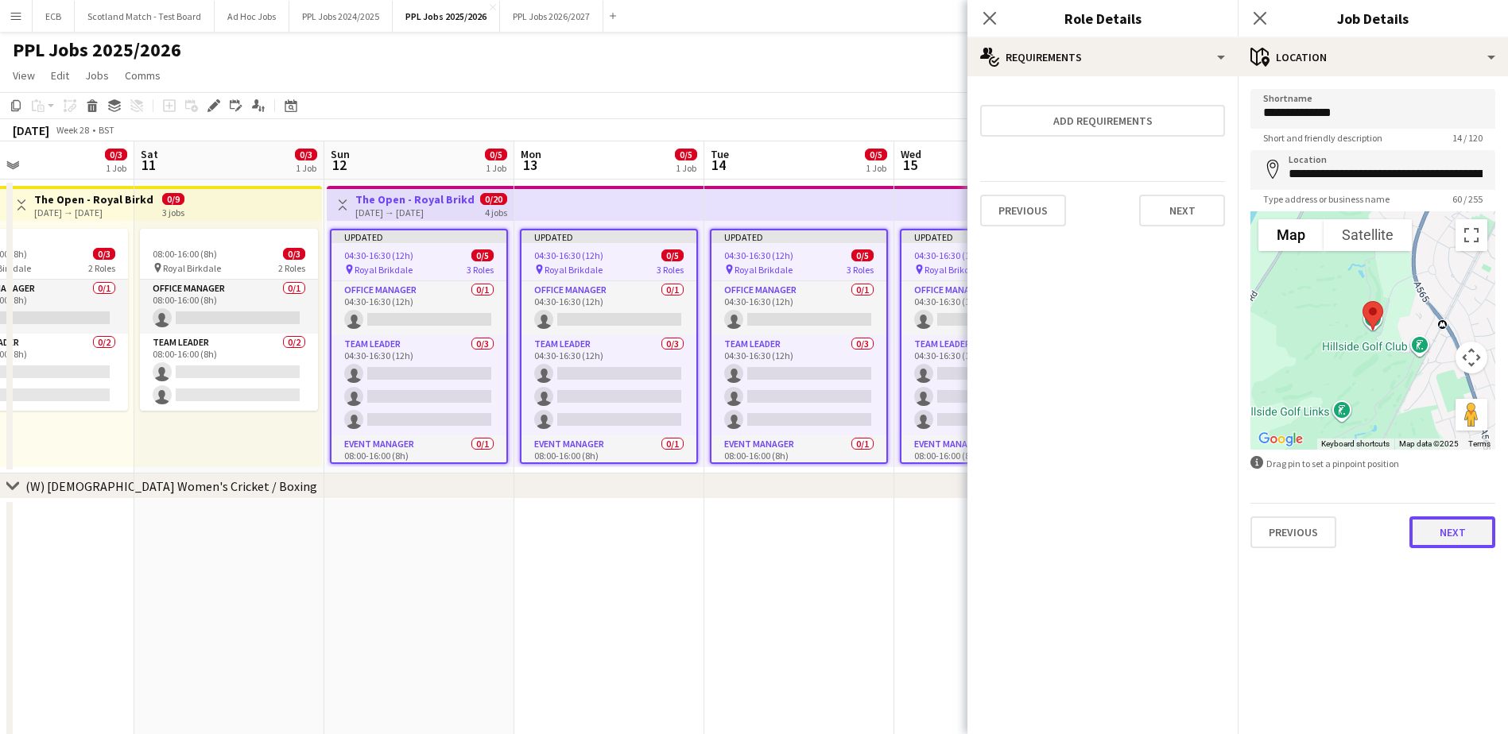
click at [1430, 517] on button "Next" at bounding box center [1452, 533] width 86 height 32
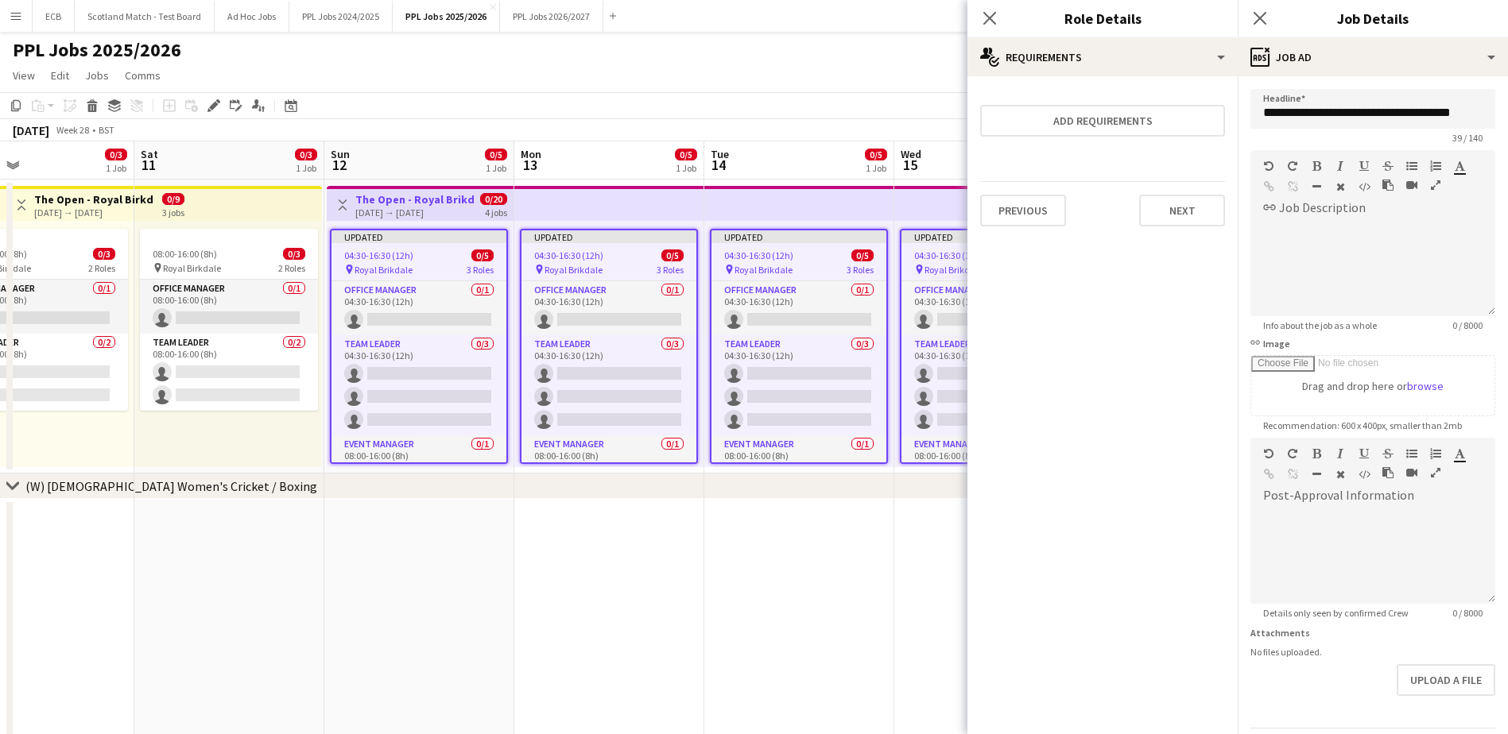
click at [834, 568] on app-date-cell at bounding box center [799, 635] width 190 height 273
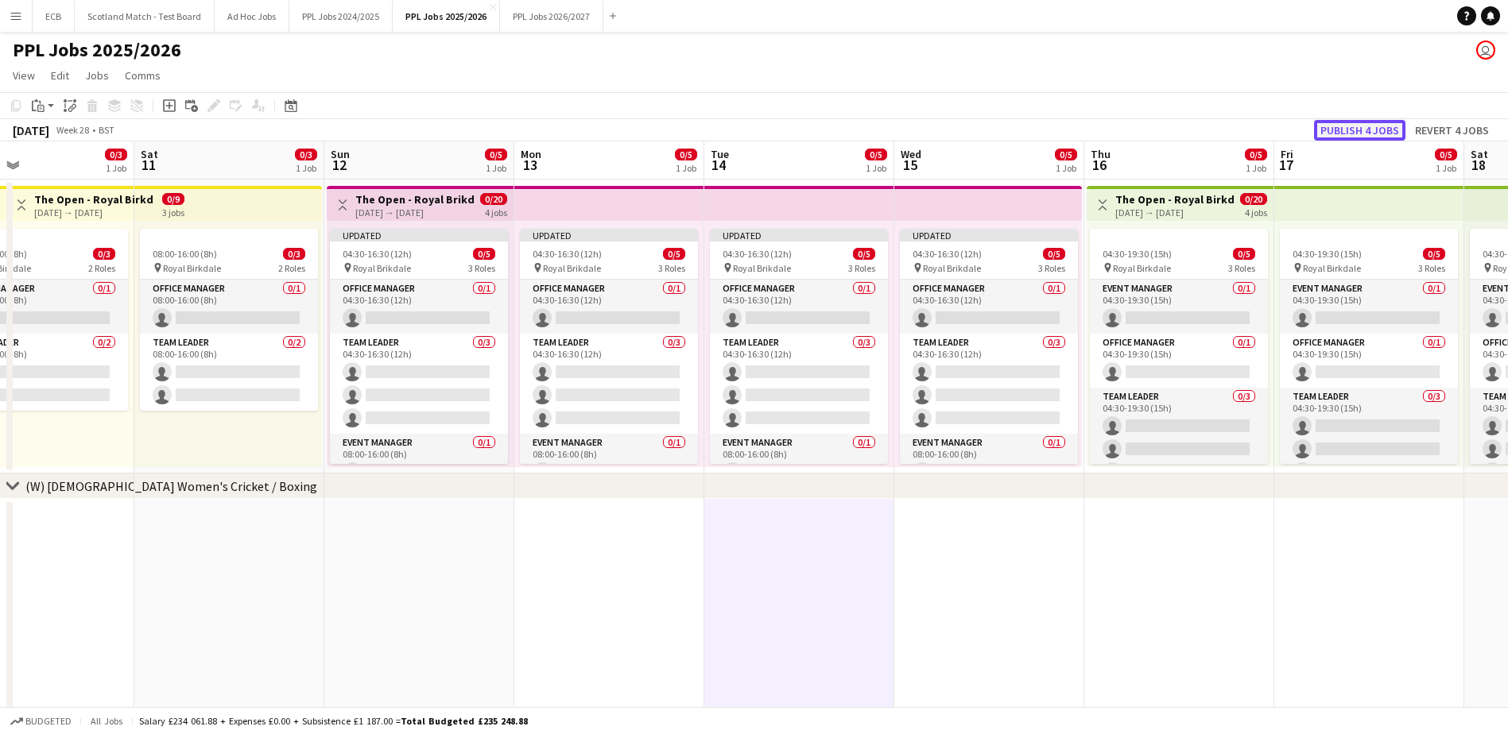
click at [1338, 131] on button "Publish 4 jobs" at bounding box center [1359, 130] width 91 height 21
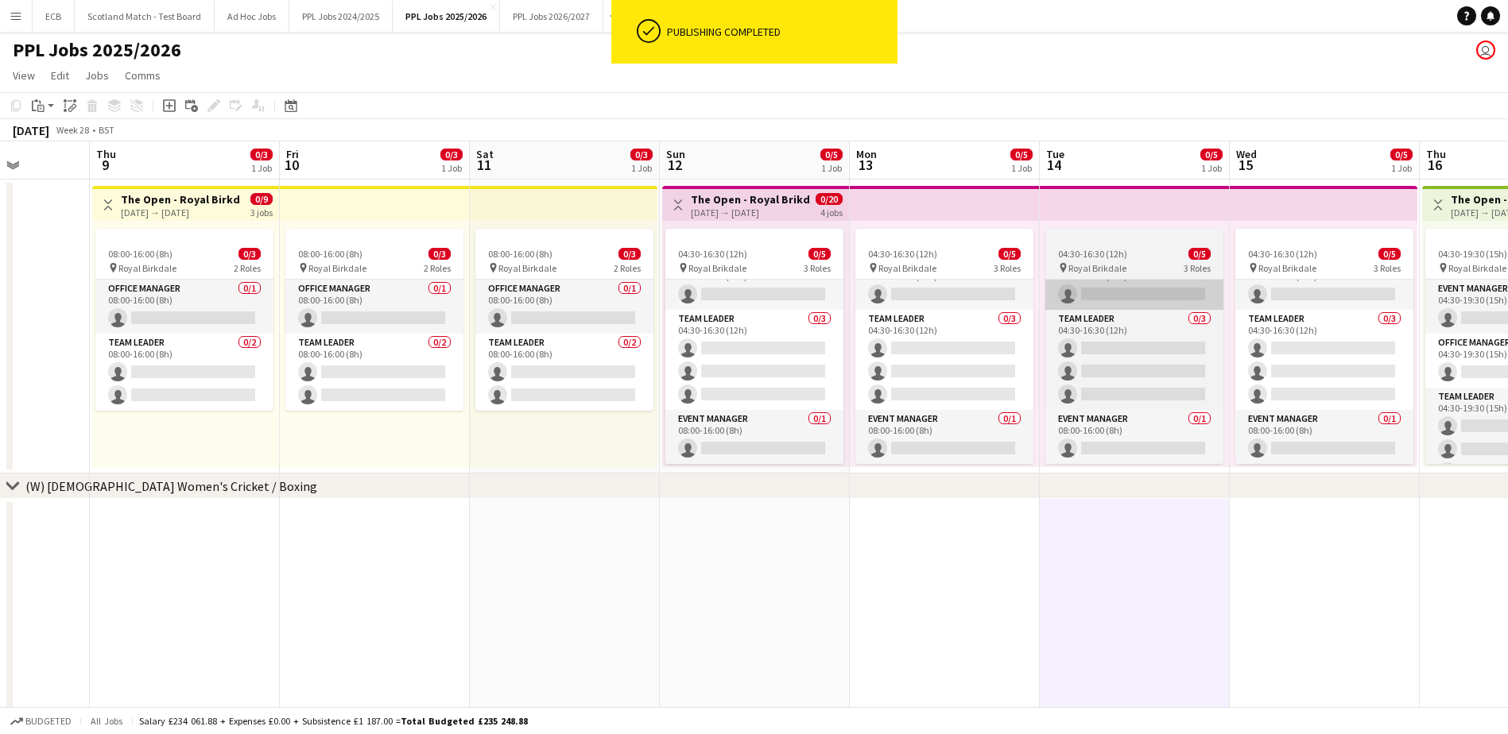
scroll to position [0, 471]
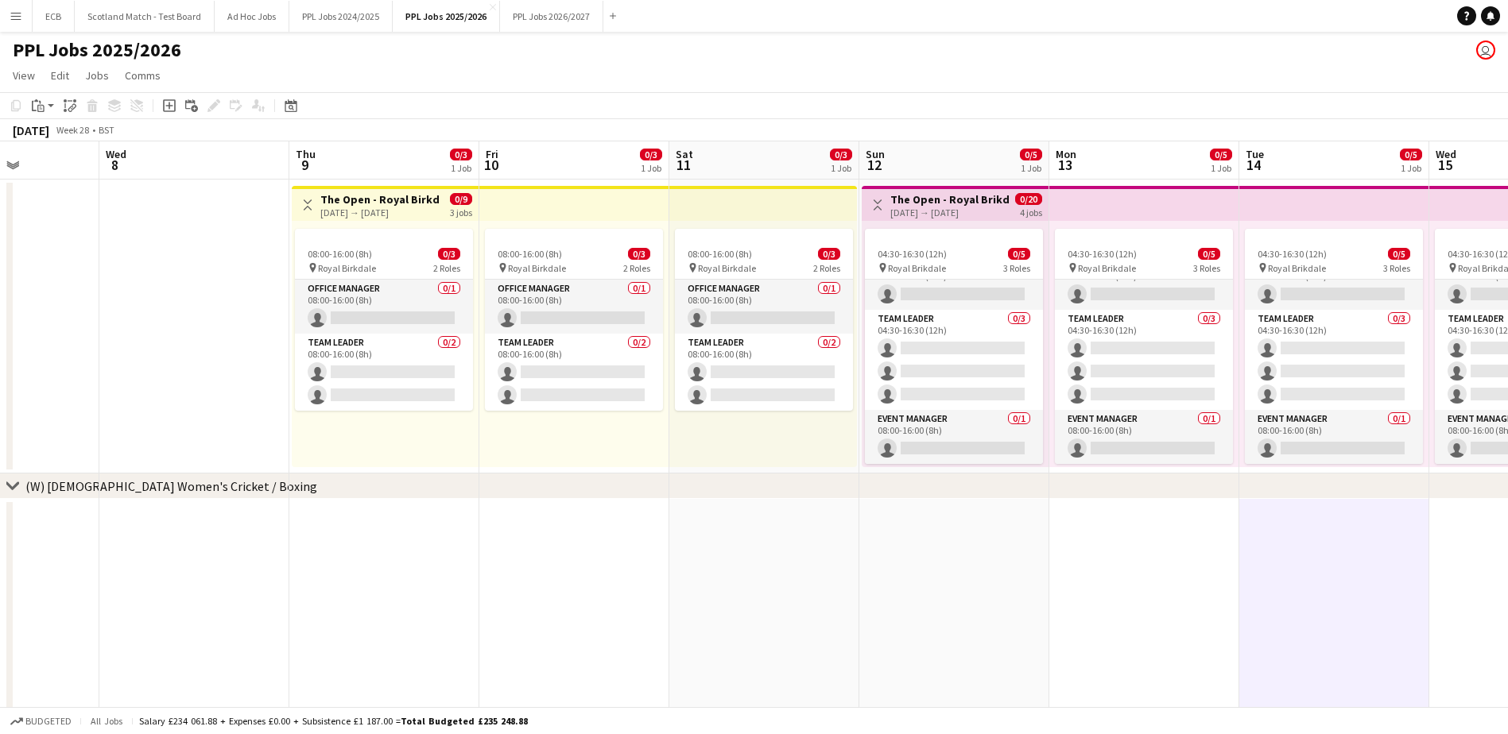
click at [360, 207] on div "[DATE] → [DATE]" at bounding box center [379, 213] width 118 height 12
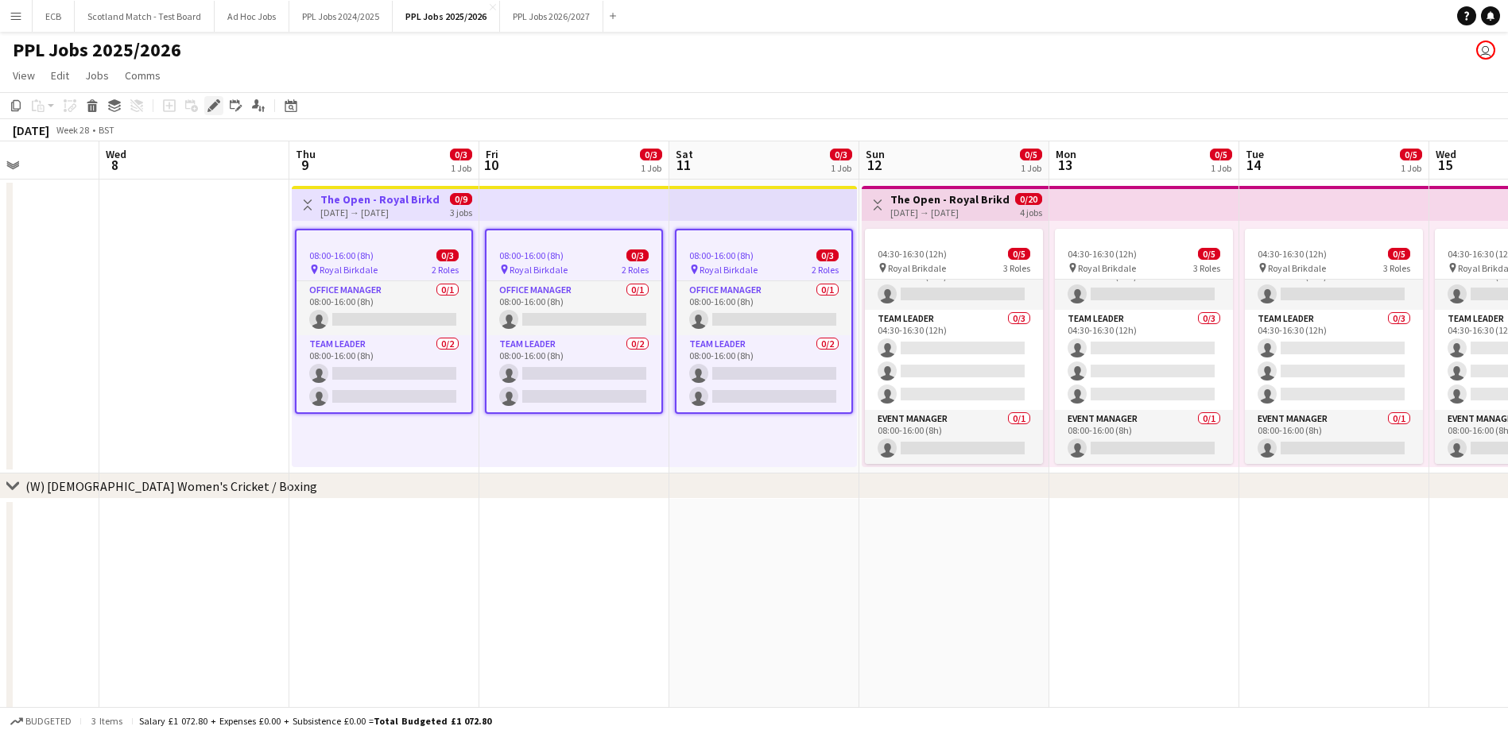
click at [215, 106] on icon at bounding box center [213, 106] width 9 height 9
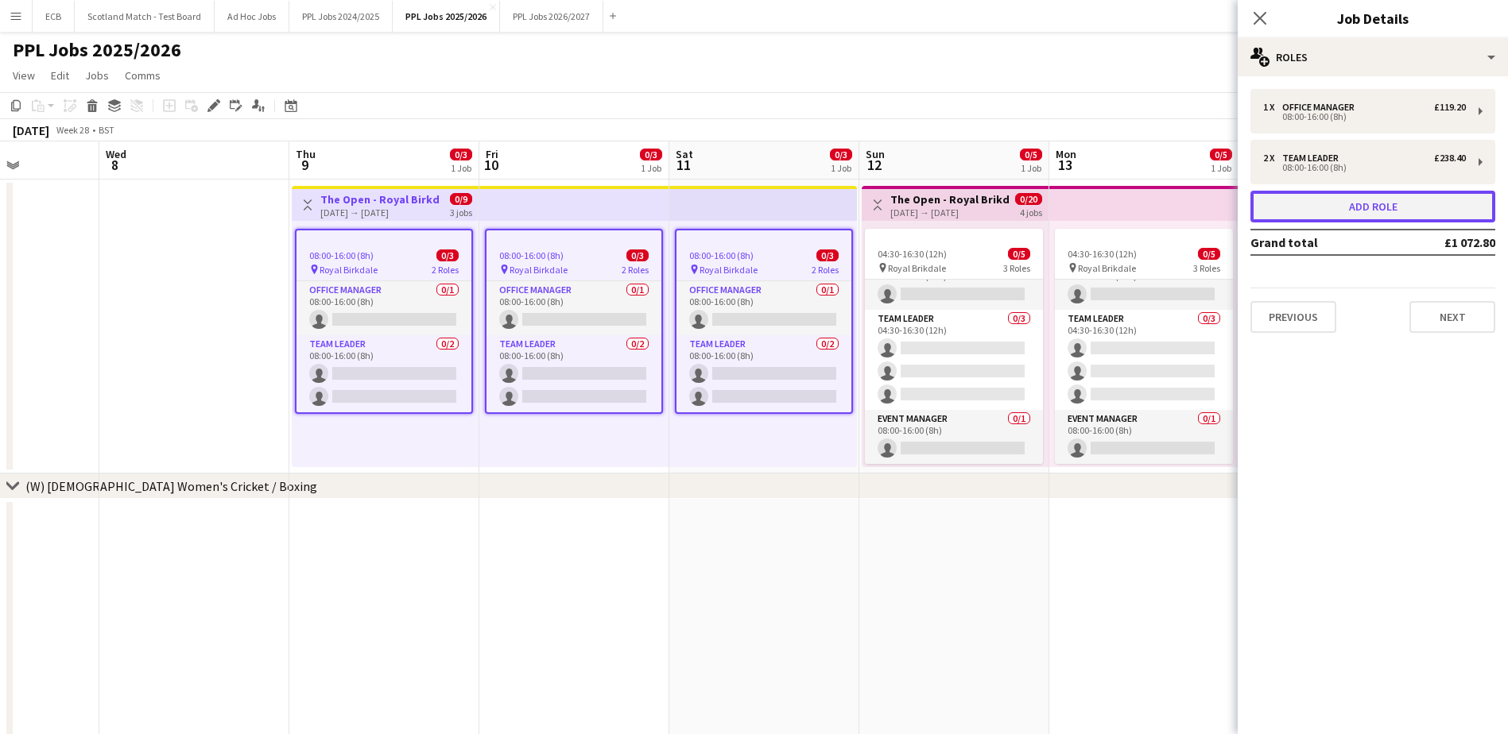
click at [1334, 196] on button "Add role" at bounding box center [1372, 207] width 245 height 32
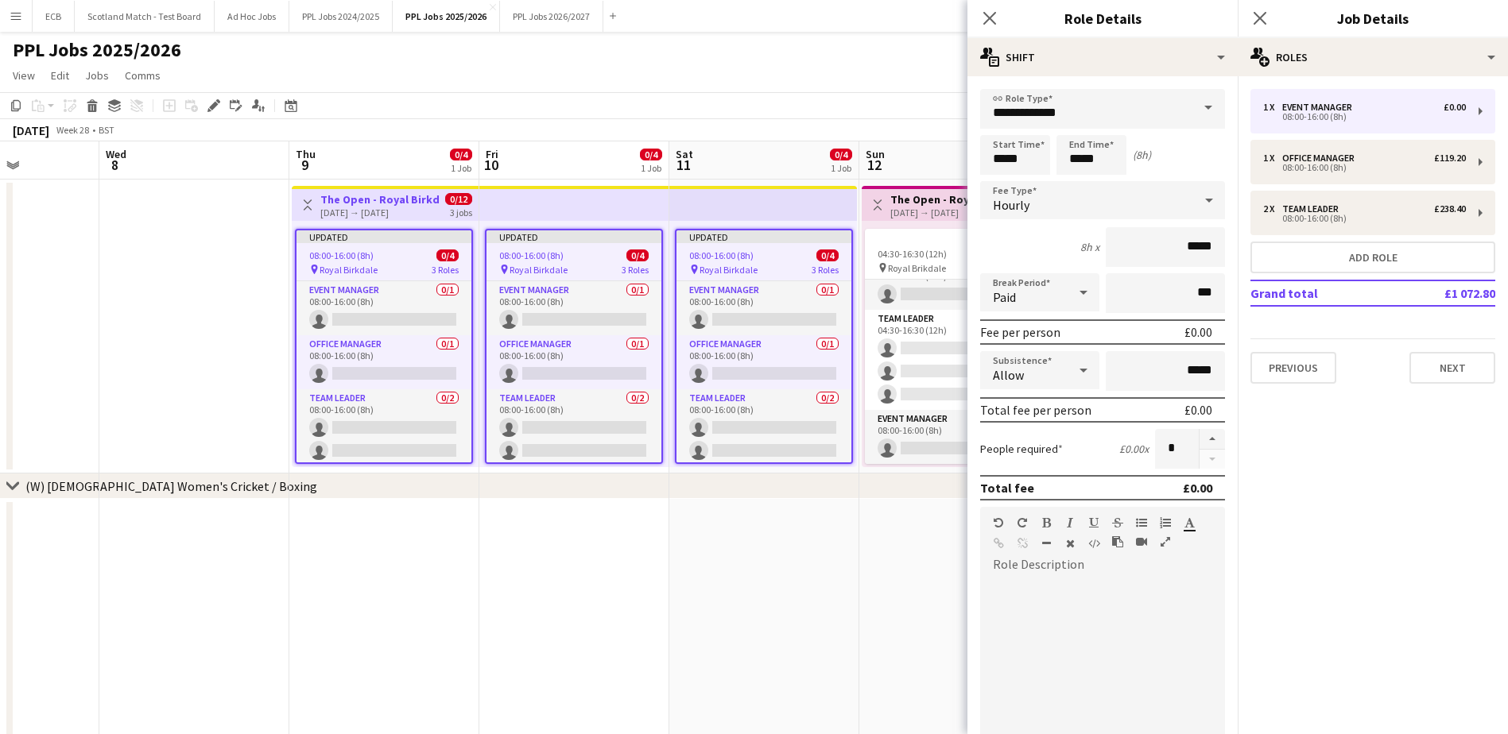
click at [1094, 185] on div "Hourly" at bounding box center [1086, 200] width 213 height 38
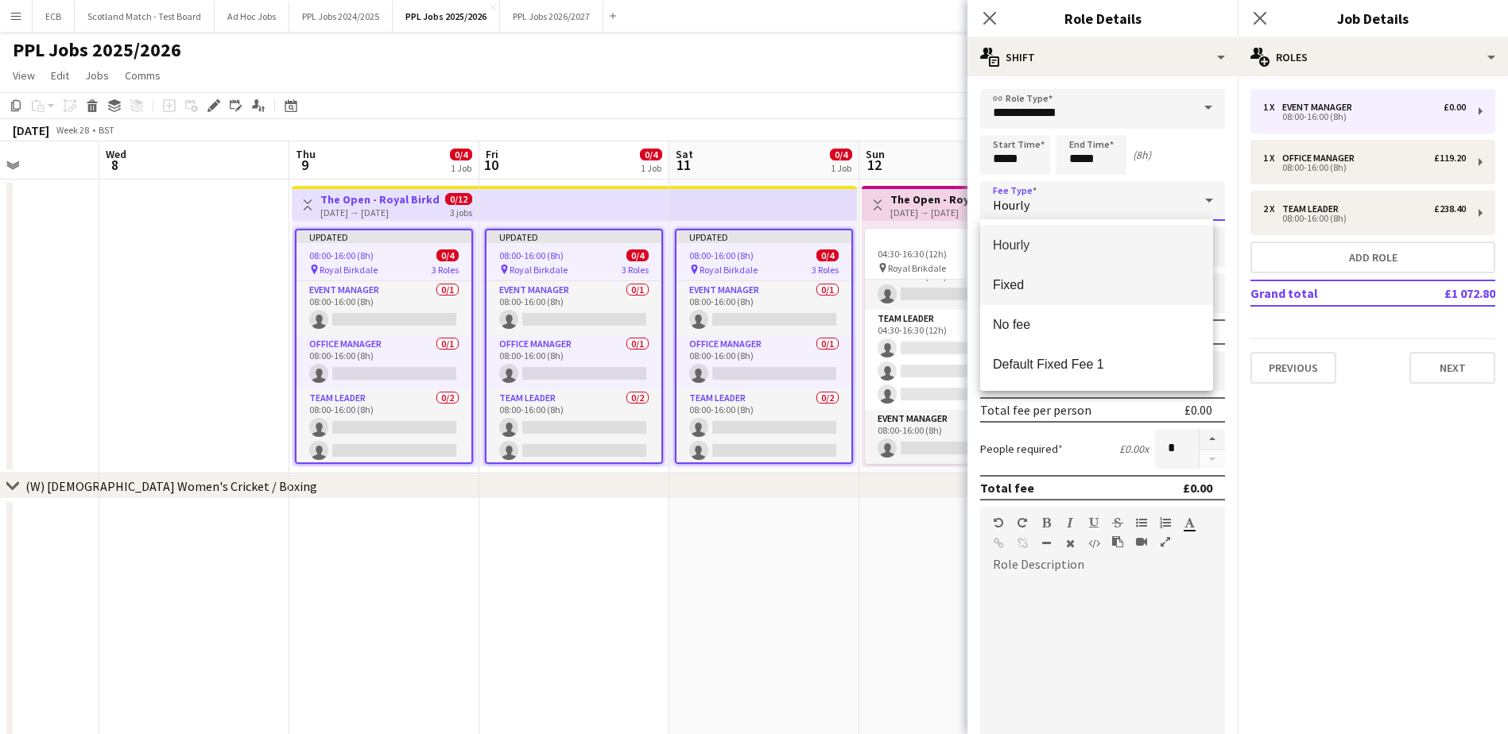
click at [1064, 277] on span "Fixed" at bounding box center [1096, 284] width 207 height 15
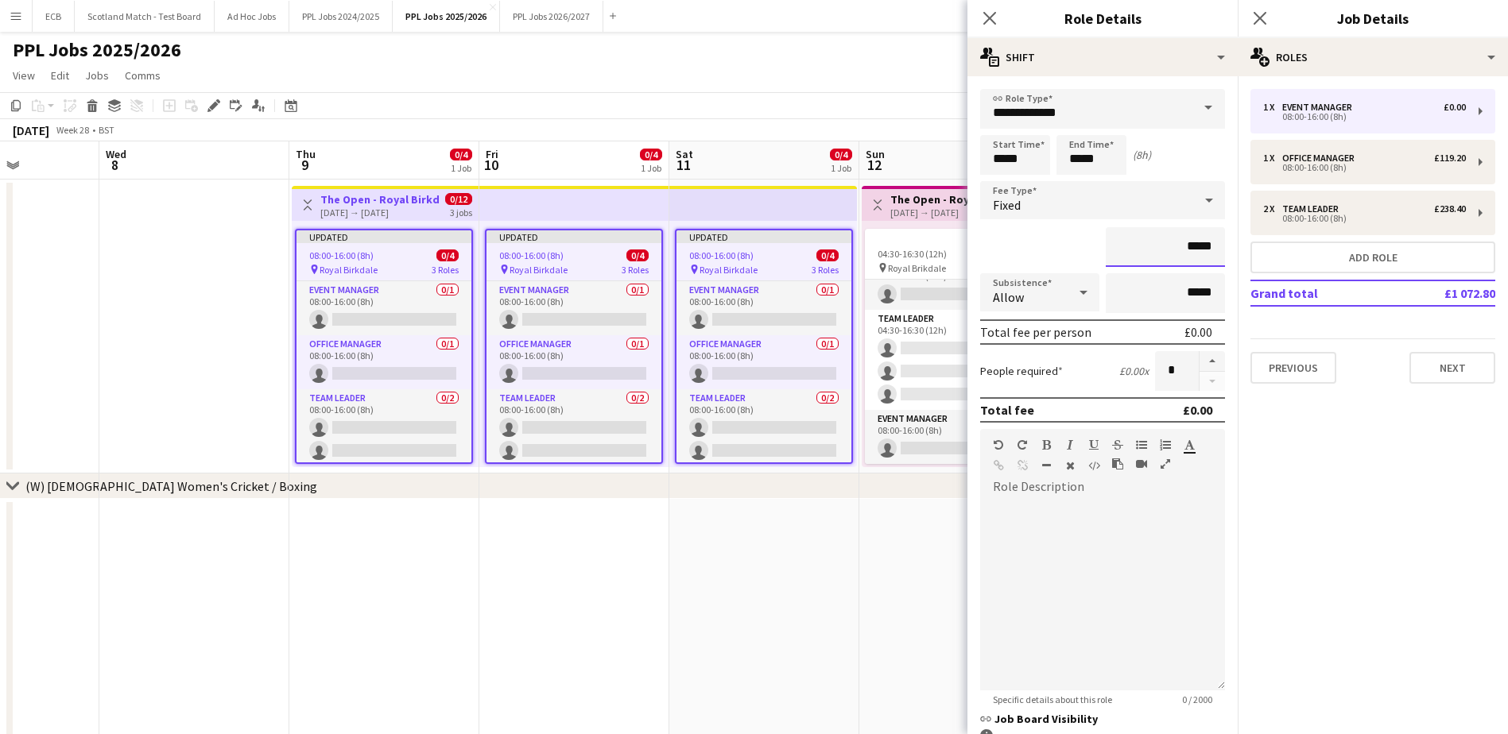
drag, startPoint x: 1153, startPoint y: 249, endPoint x: 1226, endPoint y: 246, distance: 74.0
click at [1226, 246] on mat-expansion-panel "**********" at bounding box center [1102, 405] width 270 height 658
type input "*******"
click at [1329, 511] on mat-expansion-panel "pencil3 General details 1 x Event Manager £0.00 08:00-16:00 (8h) 1 x Office Man…" at bounding box center [1373, 405] width 270 height 658
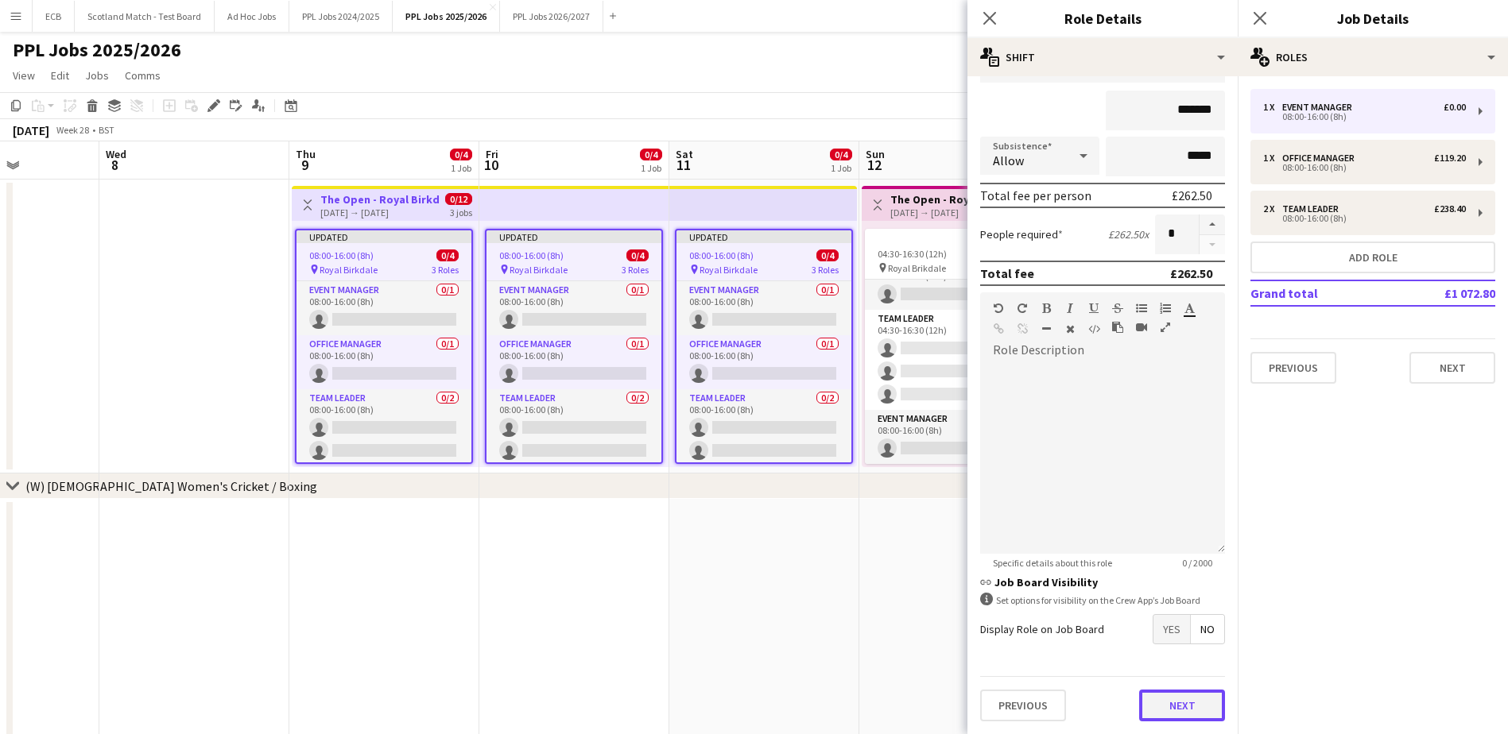
click at [1184, 705] on button "Next" at bounding box center [1182, 706] width 86 height 32
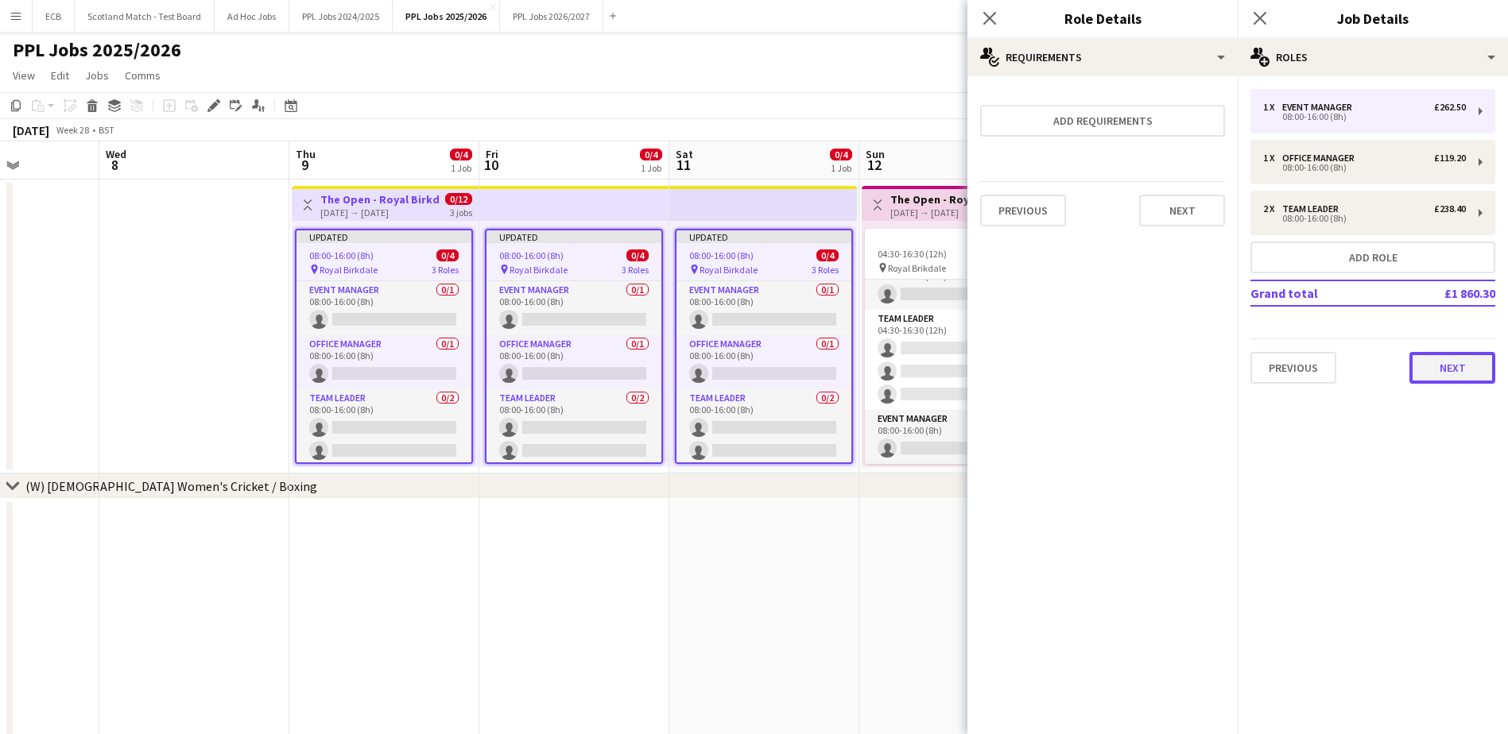
click at [1468, 374] on button "Next" at bounding box center [1452, 368] width 86 height 32
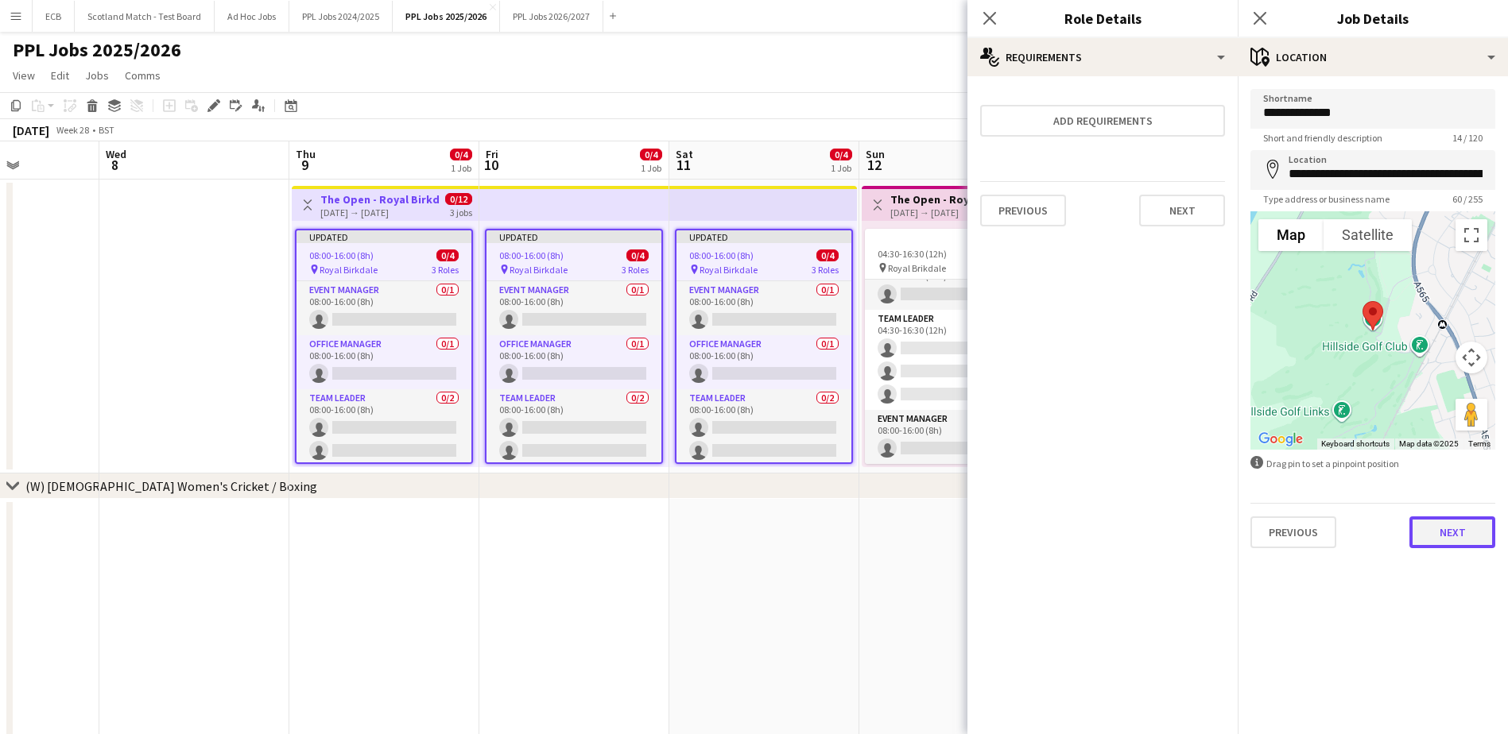
click at [1451, 528] on button "Next" at bounding box center [1452, 533] width 86 height 32
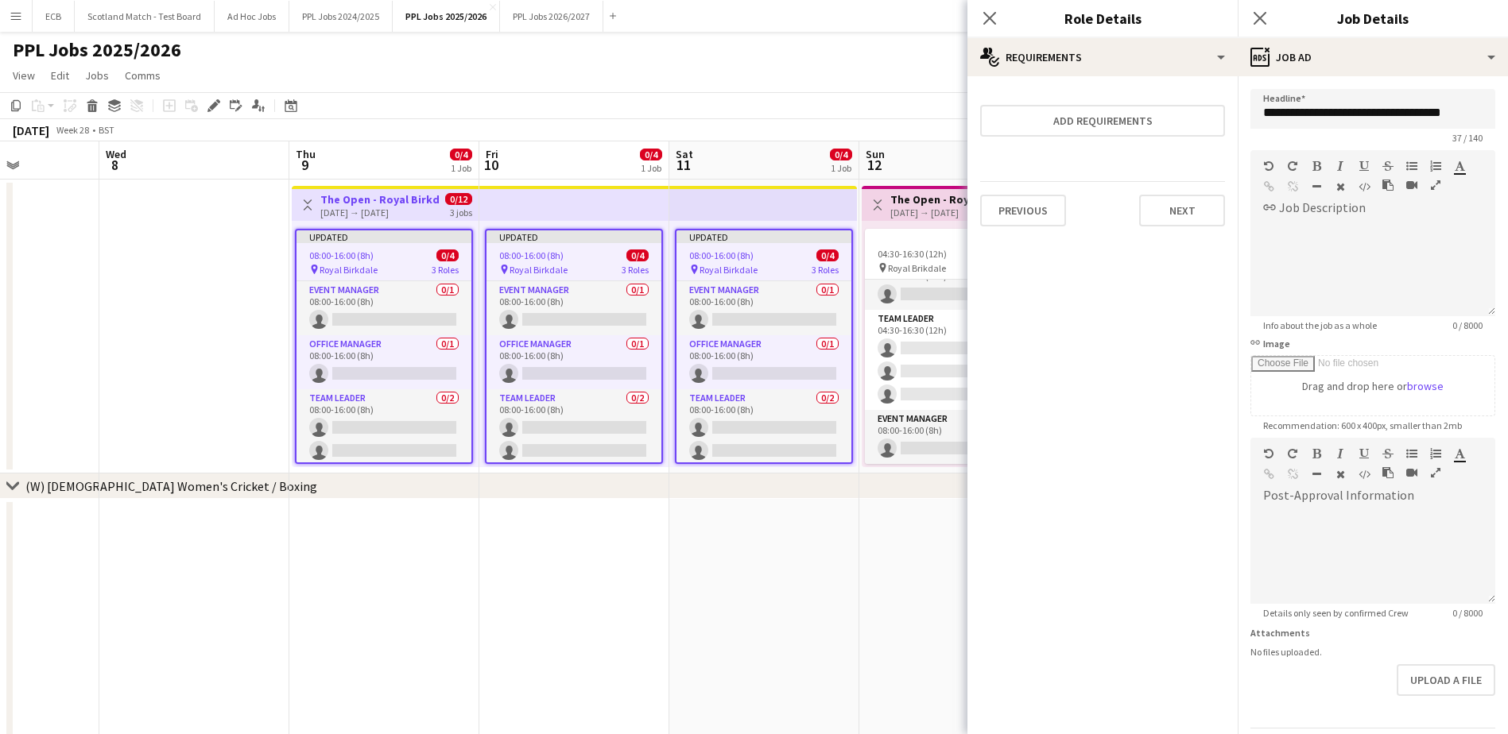
drag, startPoint x: 907, startPoint y: 517, endPoint x: 874, endPoint y: 76, distance: 443.2
click at [874, 76] on app-page-menu "View Day view expanded Day view collapsed Month view Date picker Jump to [DATE]…" at bounding box center [754, 77] width 1508 height 30
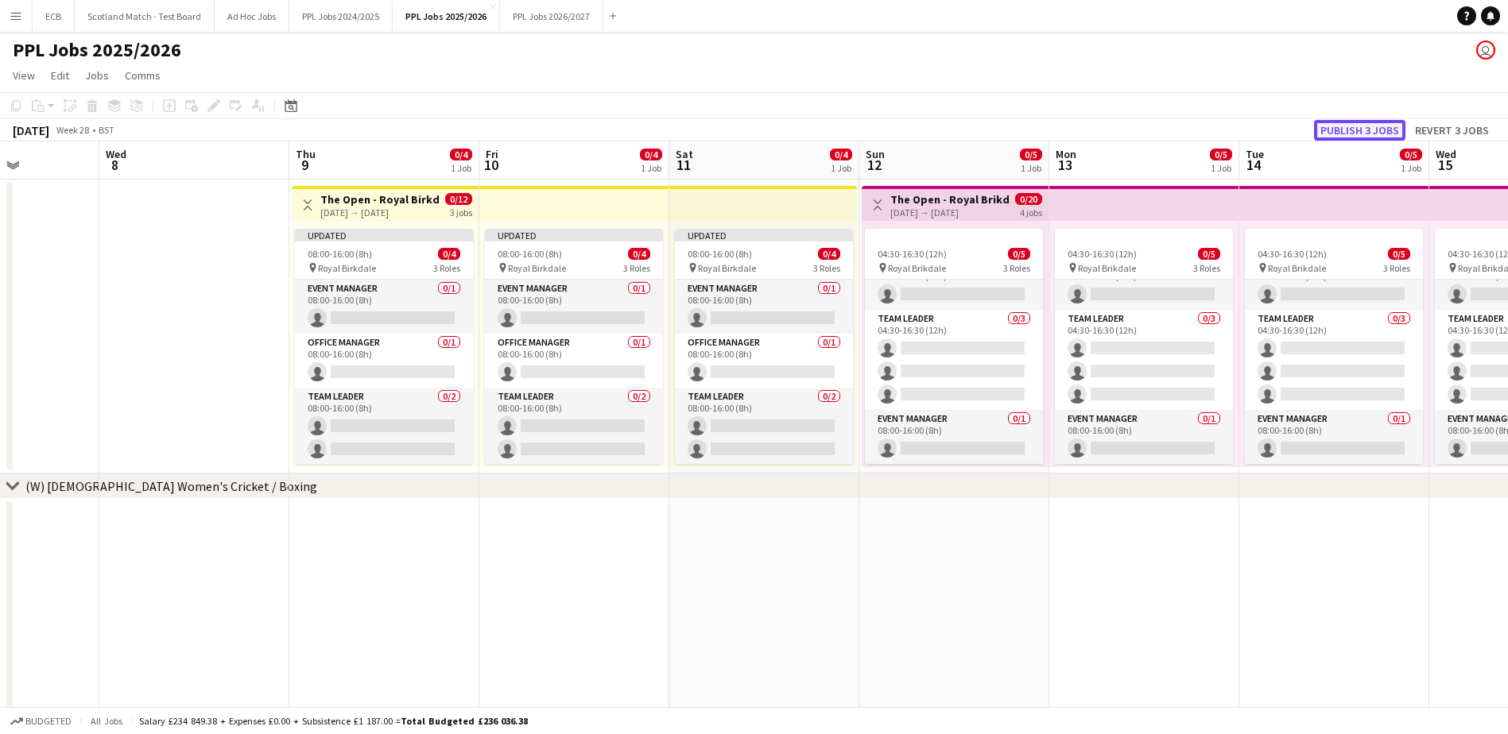
click at [1334, 131] on button "Publish 3 jobs" at bounding box center [1359, 130] width 91 height 21
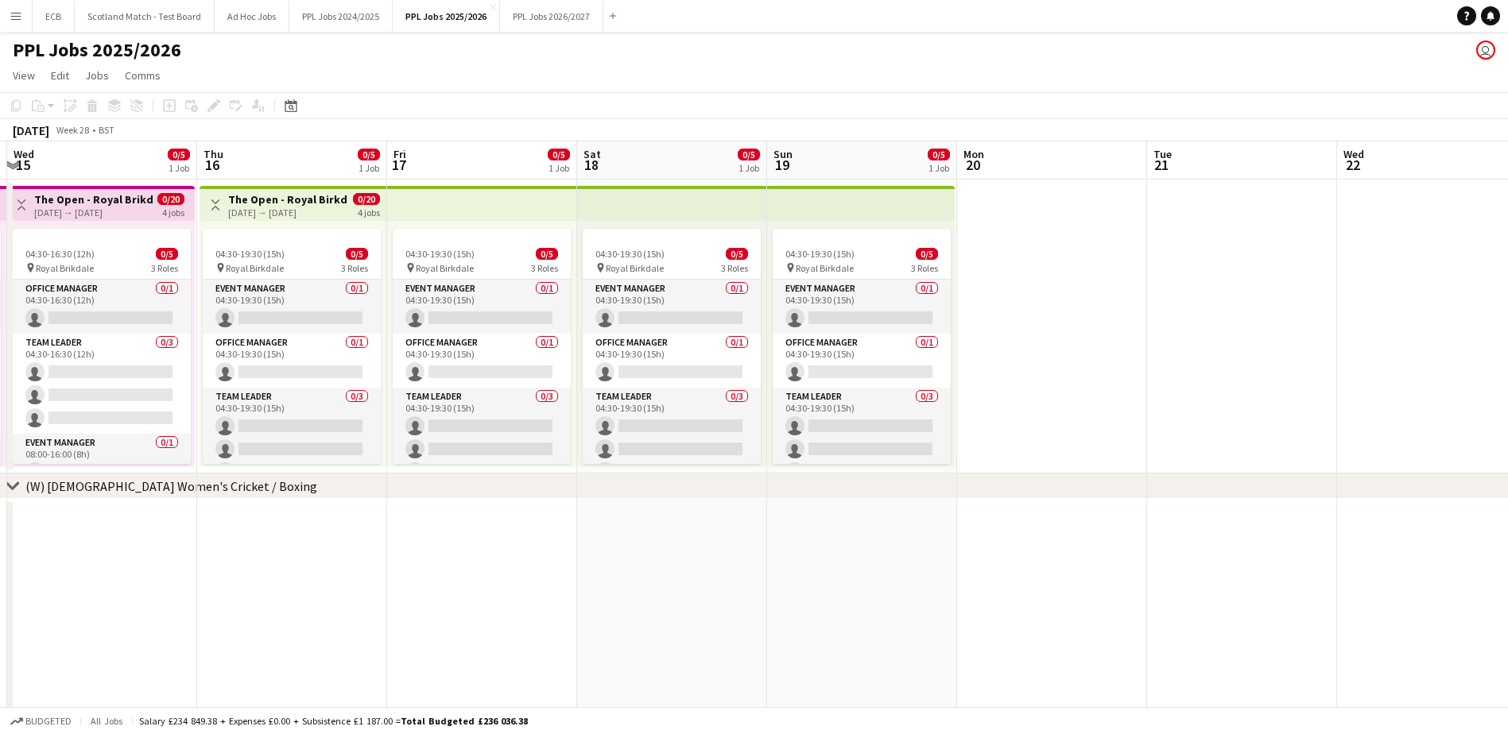
scroll to position [0, 614]
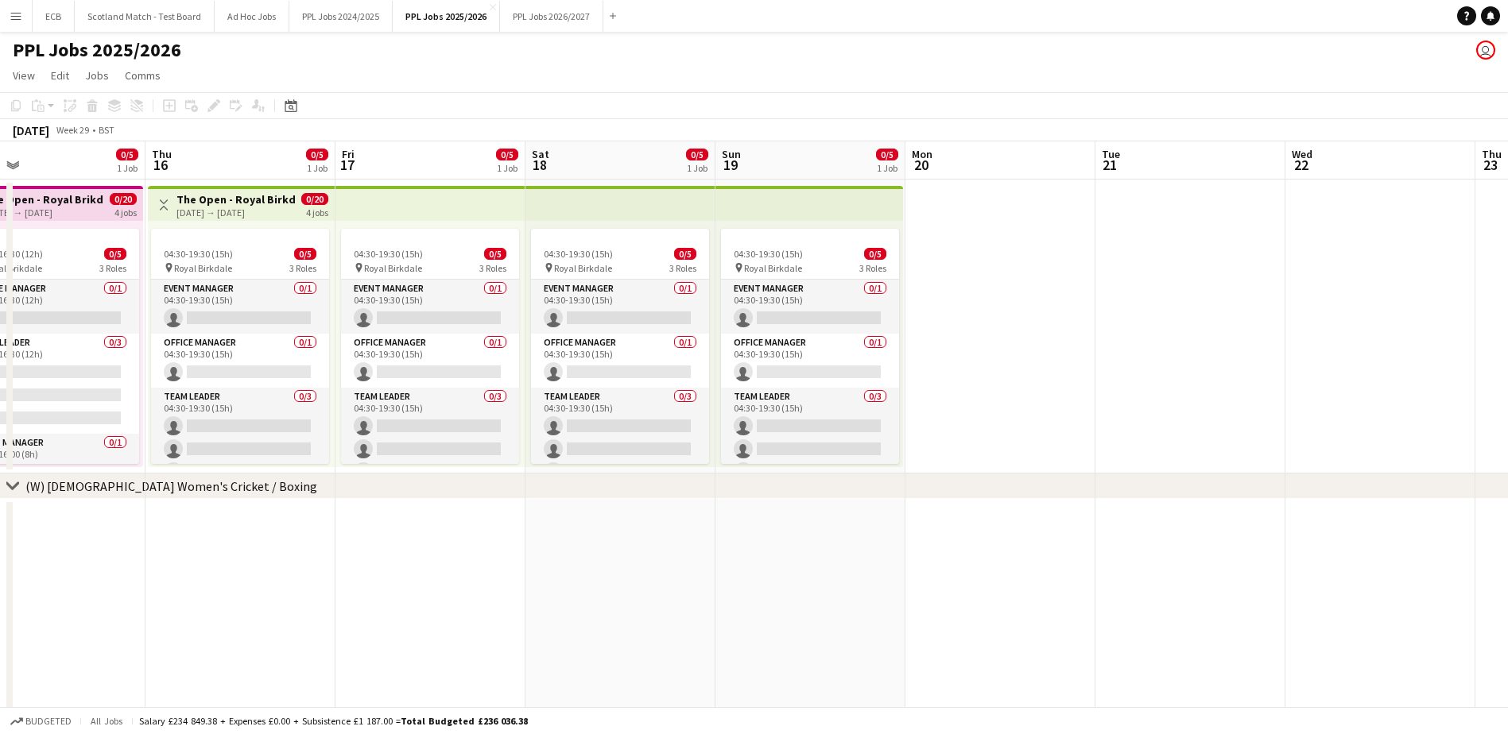
click at [1013, 248] on app-date-cell at bounding box center [1000, 327] width 190 height 294
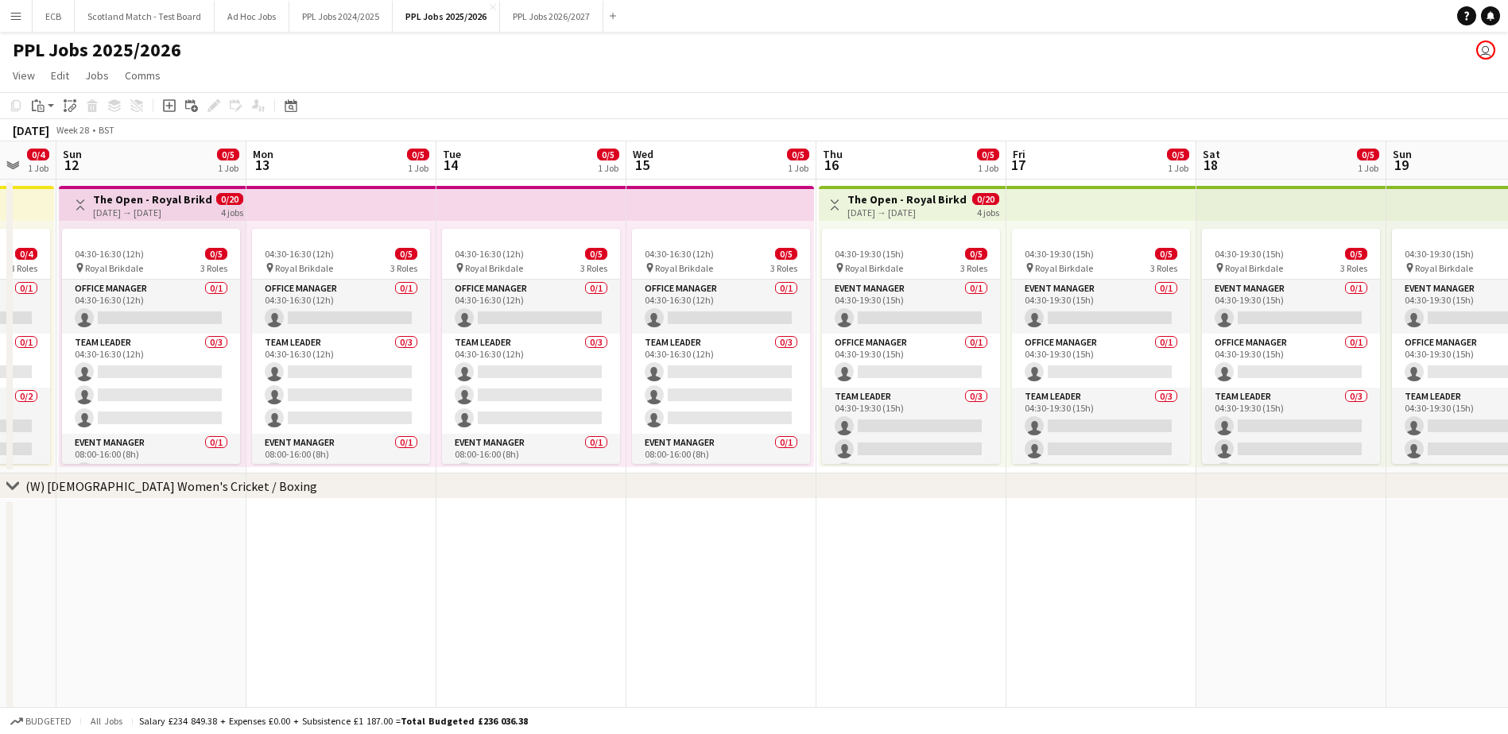
drag, startPoint x: 933, startPoint y: 235, endPoint x: 671, endPoint y: 292, distance: 268.3
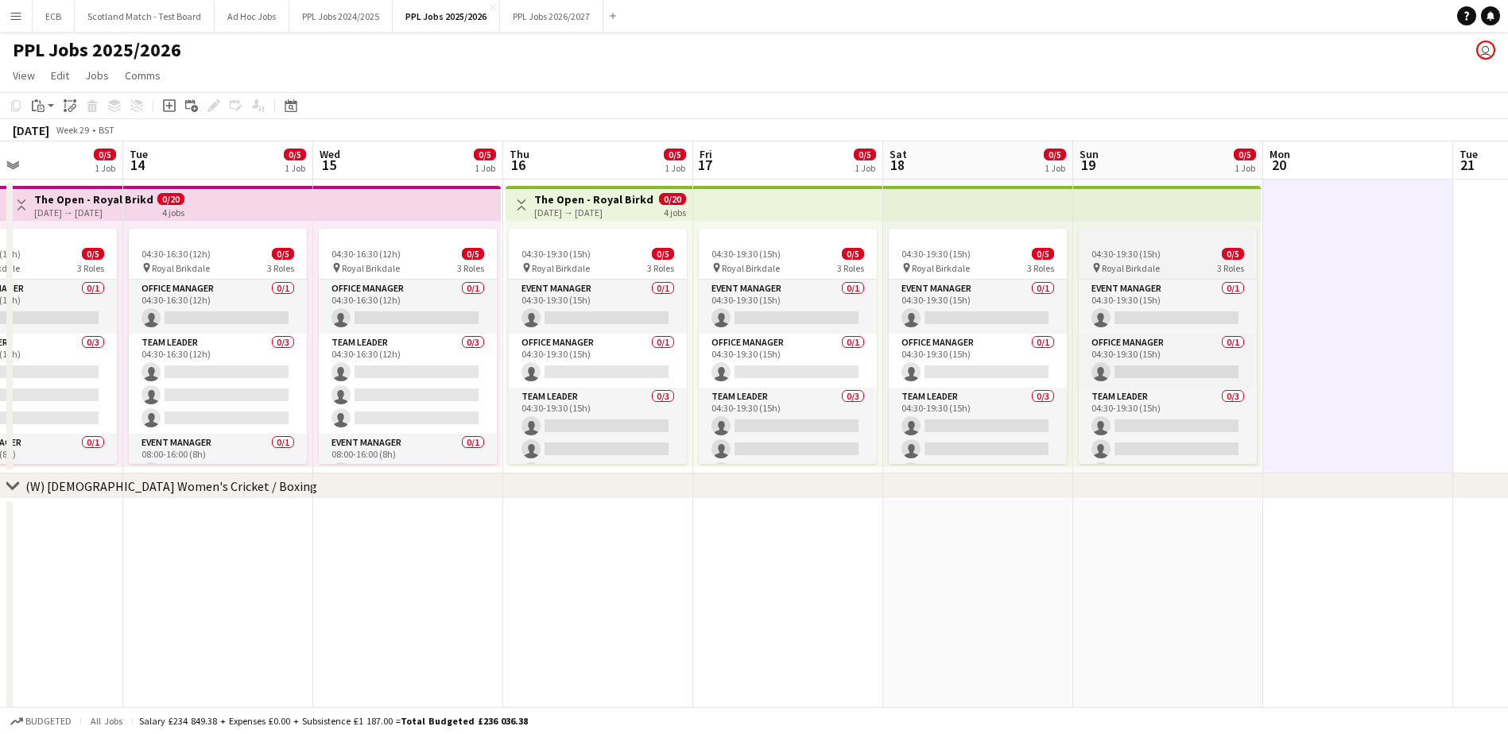
click at [1162, 249] on div "04:30-19:30 (15h) 0/5" at bounding box center [1168, 254] width 178 height 12
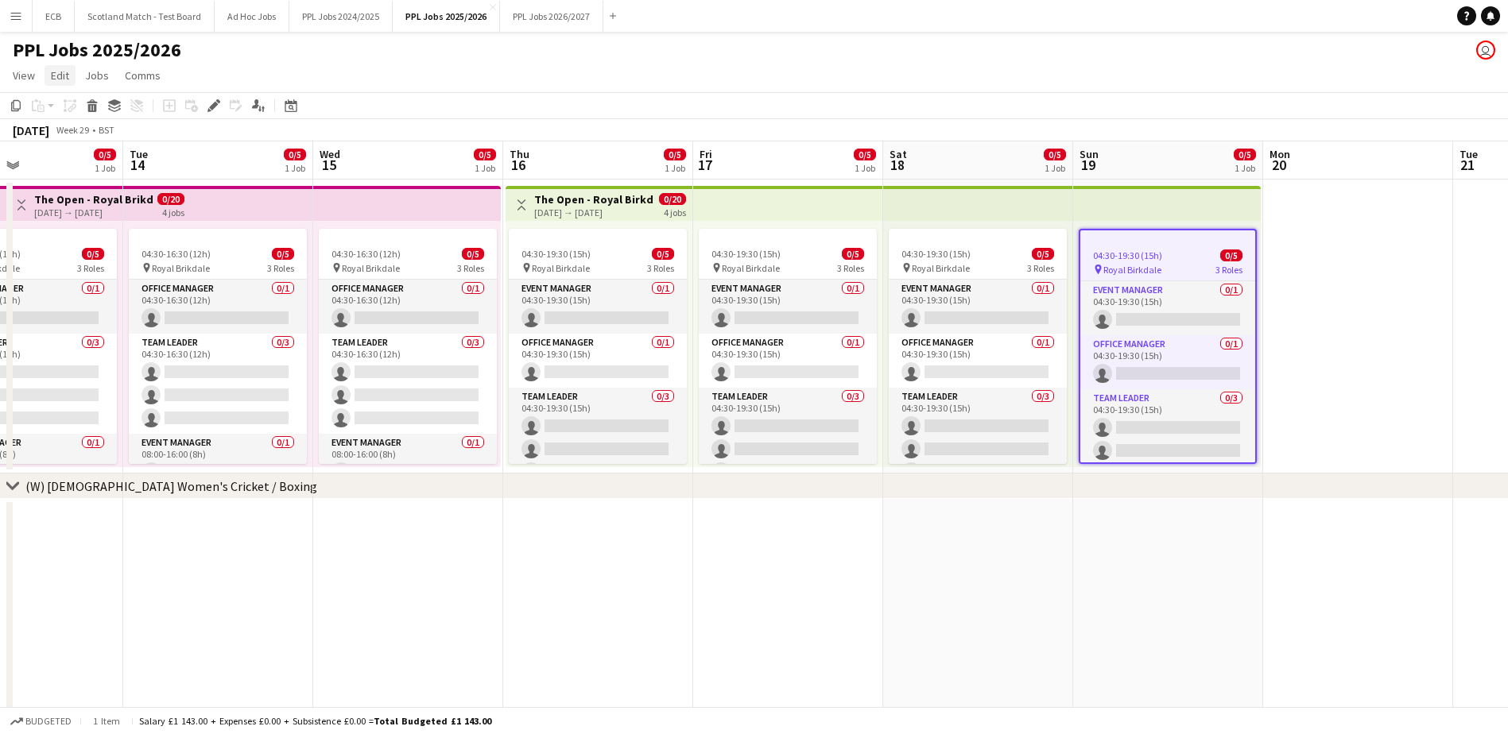
click at [64, 73] on span "Edit" at bounding box center [60, 75] width 18 height 14
click at [72, 111] on span "Copy Ctrl+C" at bounding box center [84, 110] width 53 height 14
click at [1321, 244] on app-date-cell at bounding box center [1358, 327] width 190 height 294
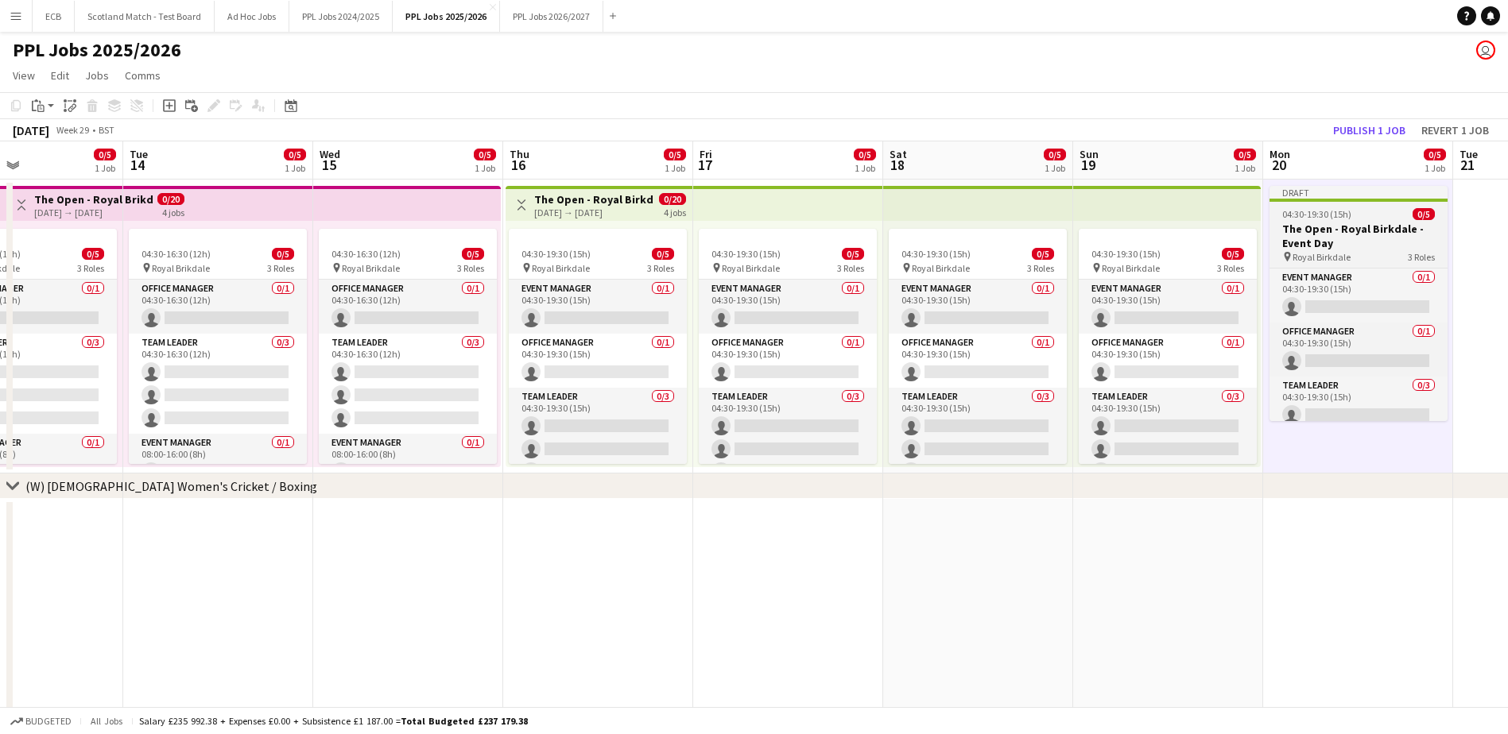
click at [1345, 227] on h3 "The Open - Royal Birkdale - Event Day" at bounding box center [1358, 236] width 178 height 29
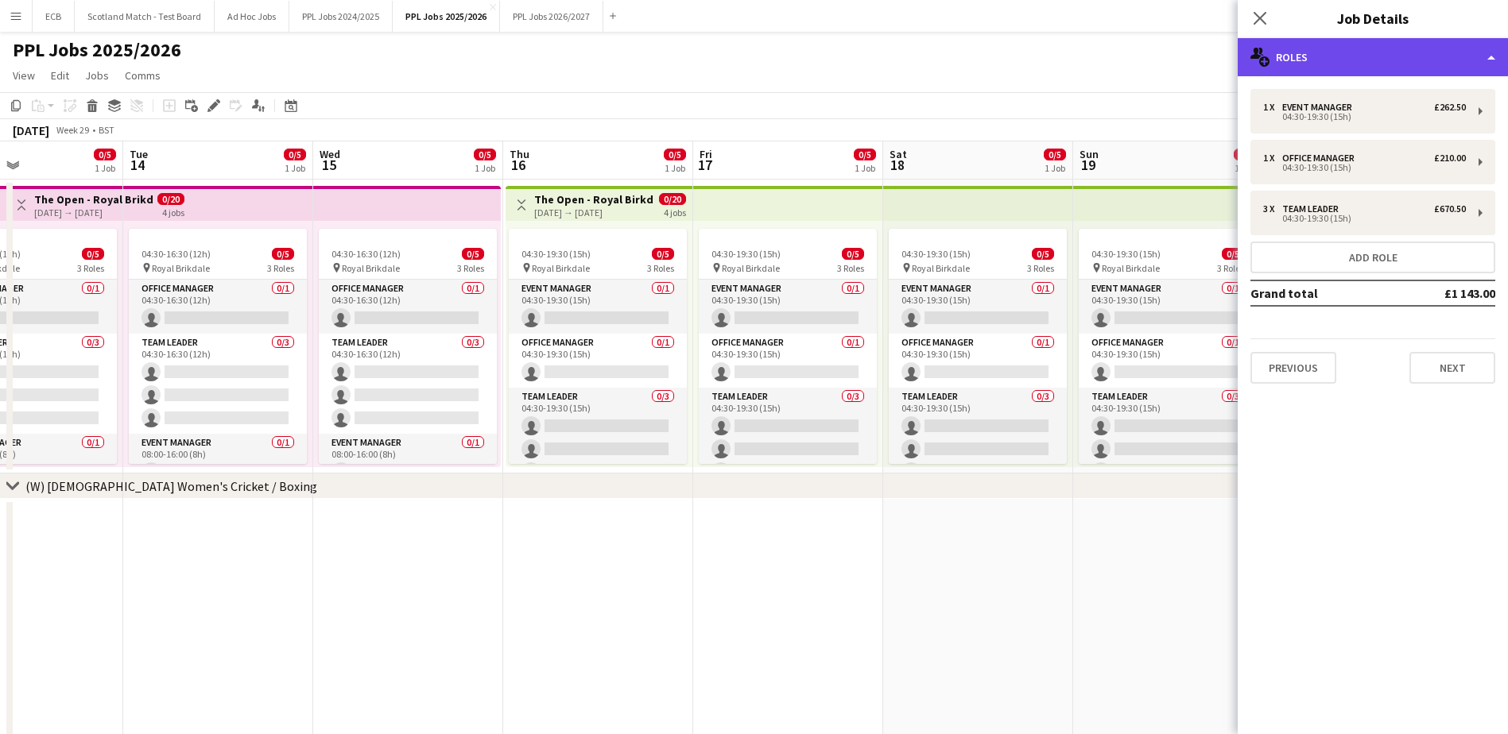
click at [1348, 67] on div "multiple-users-add Roles" at bounding box center [1373, 57] width 270 height 38
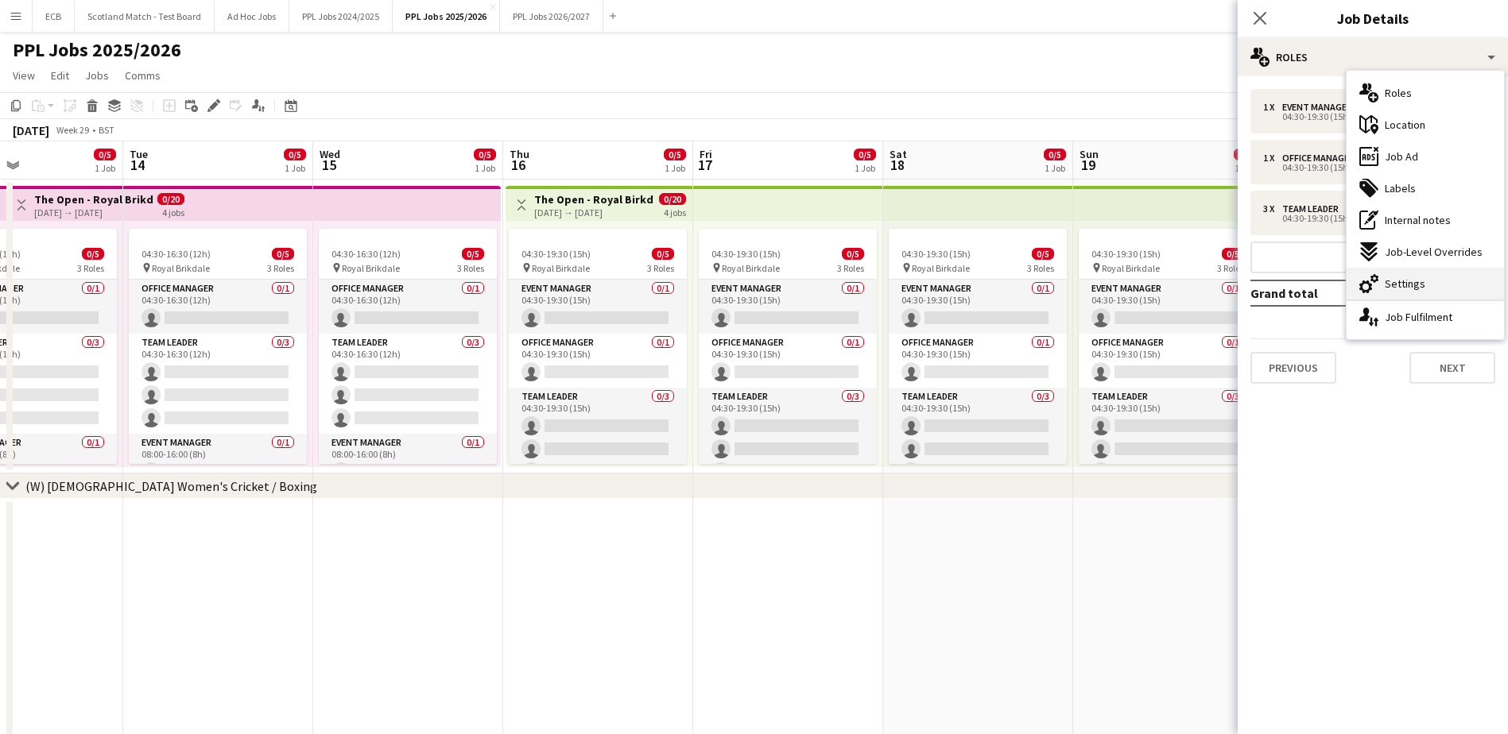
click at [1400, 277] on span "Settings" at bounding box center [1405, 284] width 41 height 14
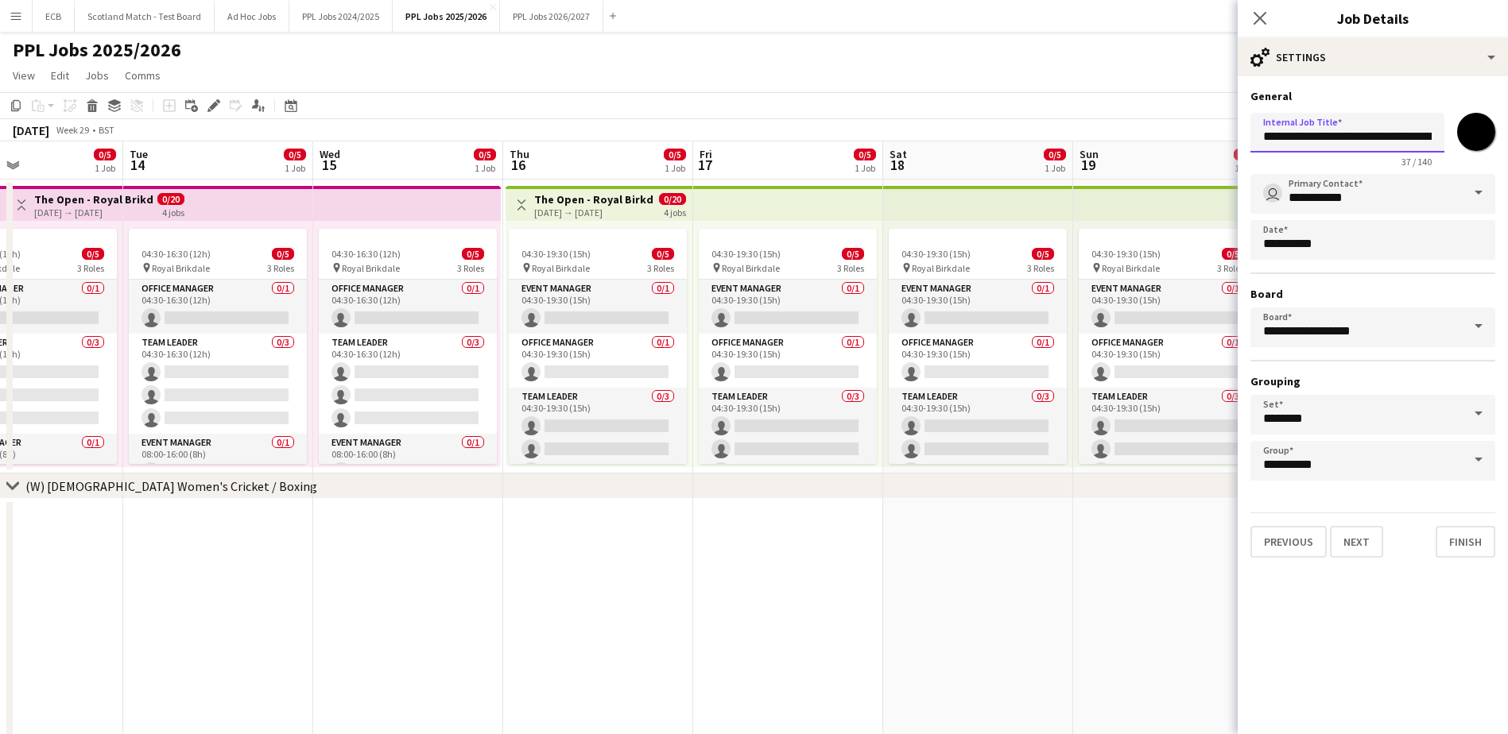
scroll to position [0, 29]
drag, startPoint x: 1411, startPoint y: 136, endPoint x: 1455, endPoint y: 139, distance: 44.6
click at [1455, 139] on div "**********" at bounding box center [1372, 137] width 245 height 61
type input "**********"
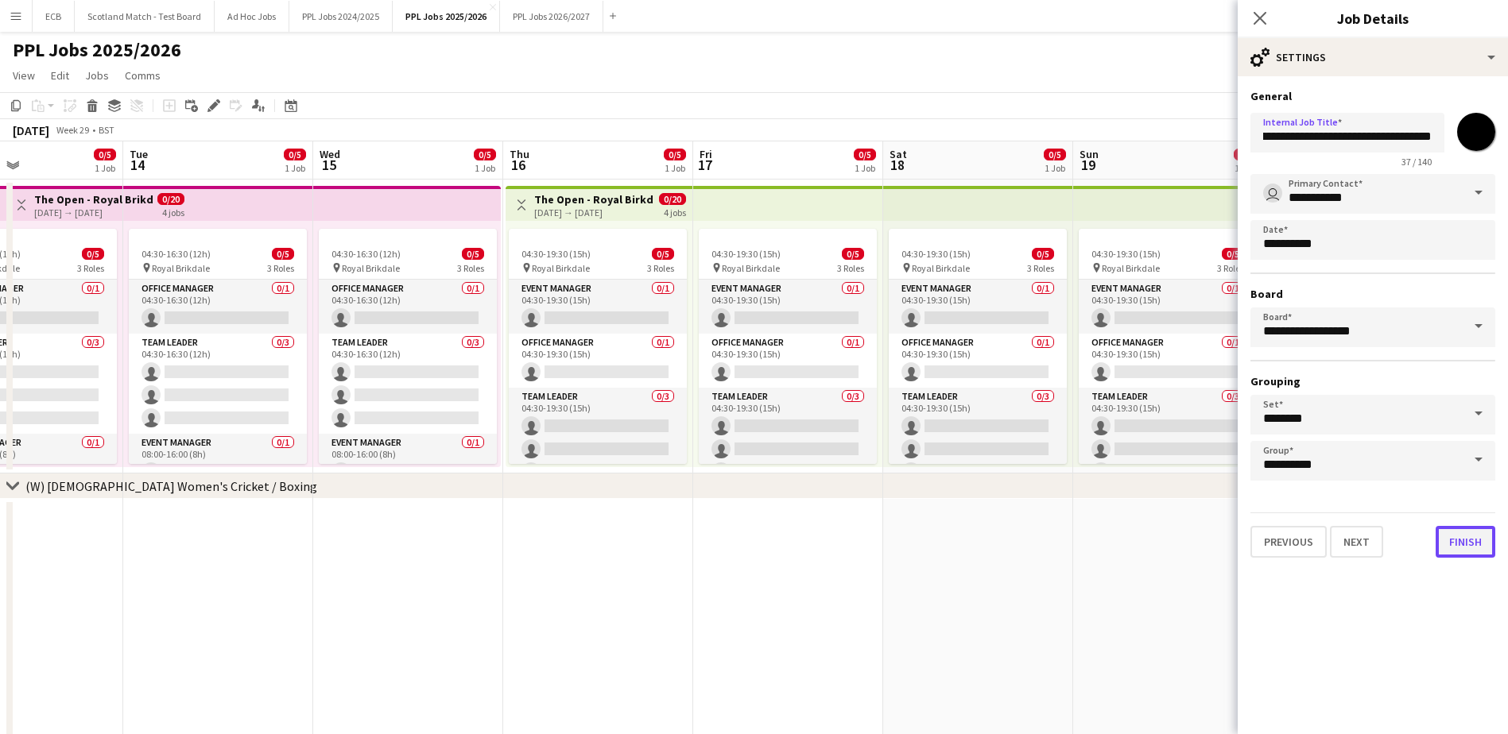
click at [1474, 542] on button "Finish" at bounding box center [1466, 542] width 60 height 32
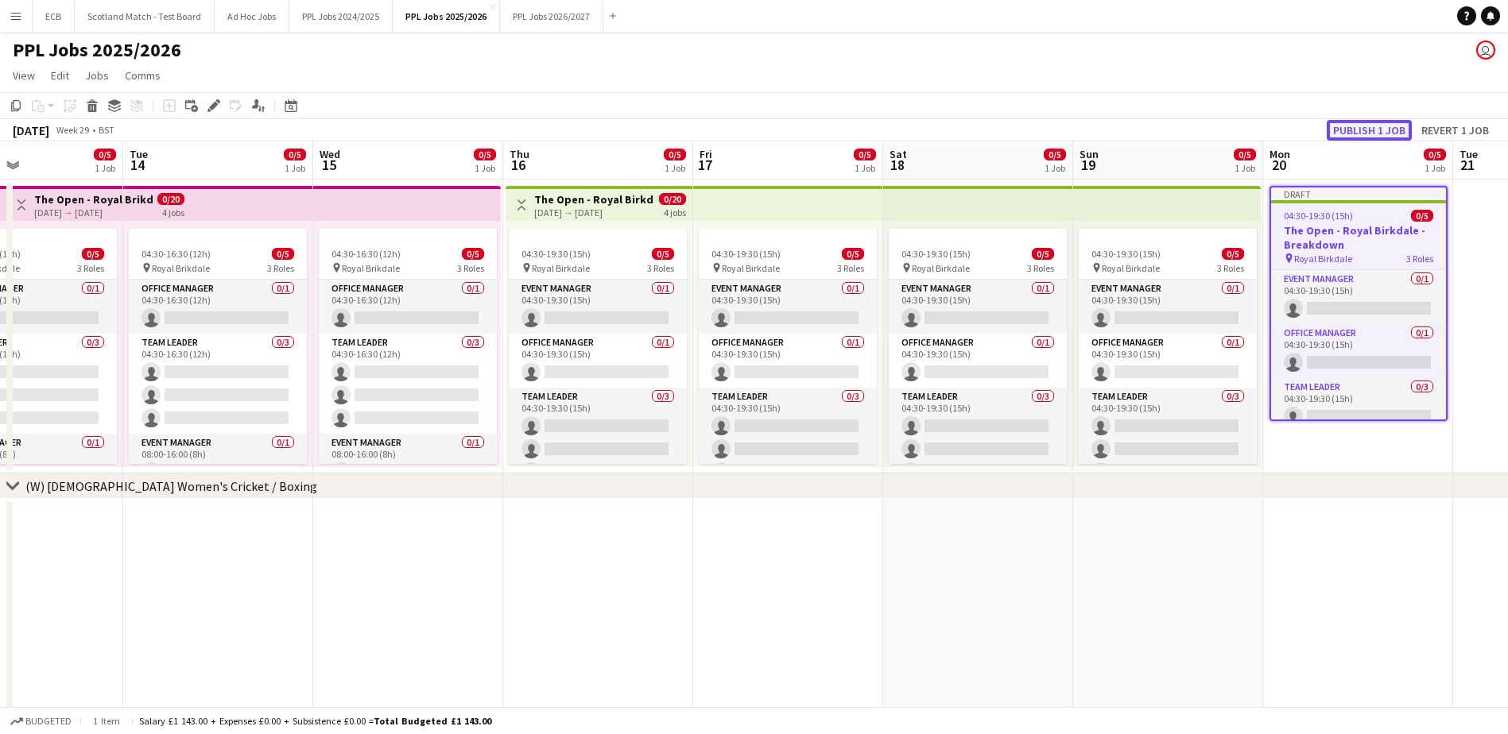
click at [1364, 122] on button "Publish 1 job" at bounding box center [1369, 130] width 85 height 21
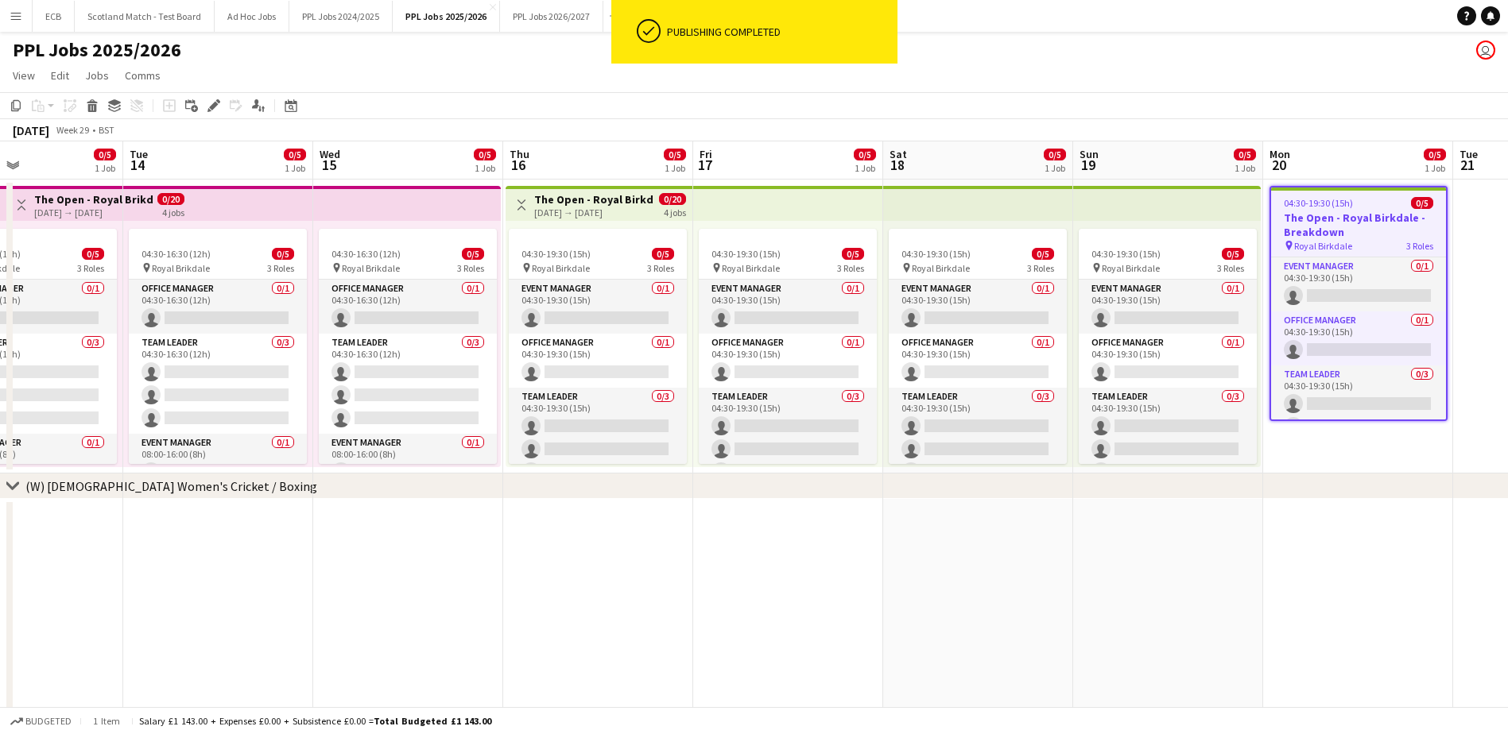
click at [1315, 439] on app-date-cell "04:30-19:30 (15h) 0/5 The Open - Royal Birkdale - Breakdown pin Royal Birkdale …" at bounding box center [1358, 327] width 190 height 294
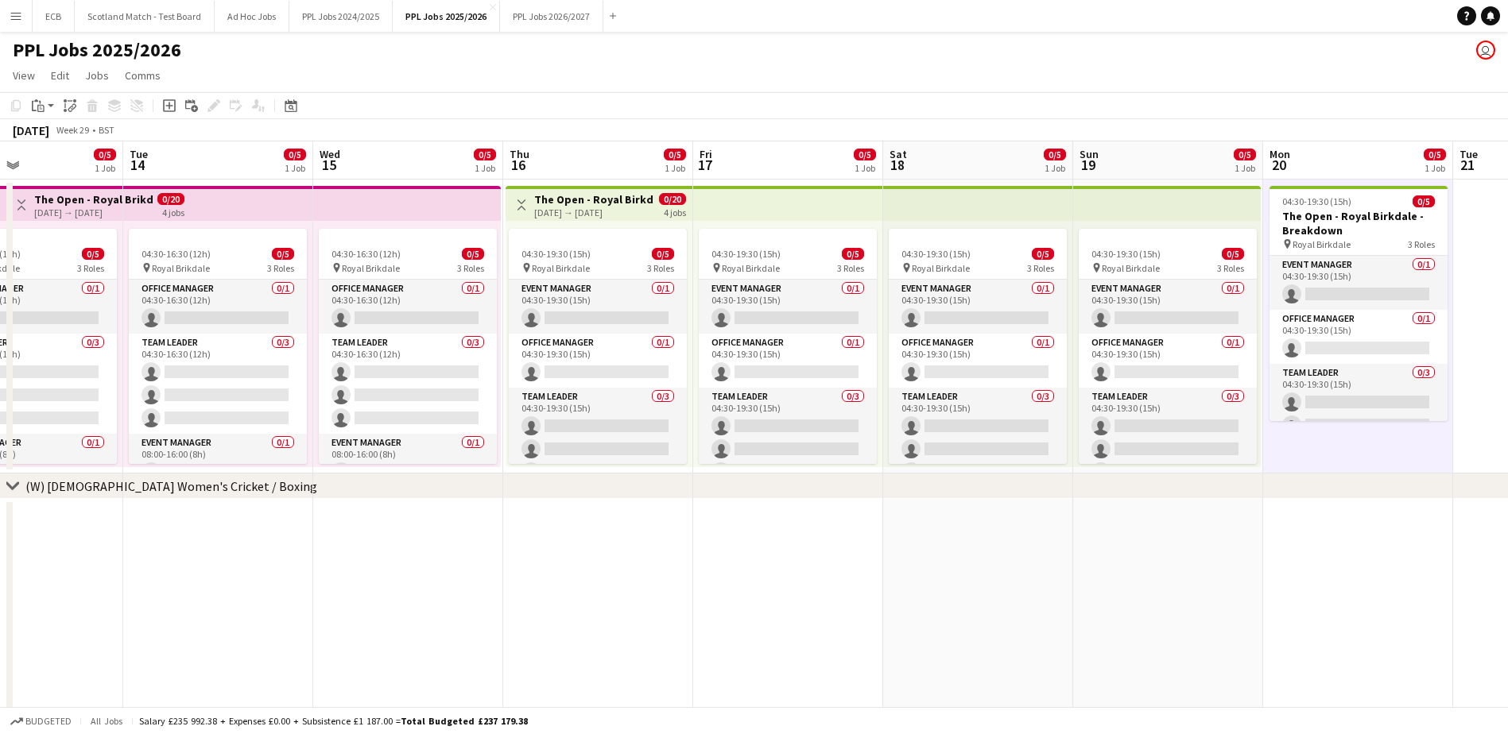
click at [1354, 551] on app-date-cell at bounding box center [1358, 635] width 190 height 273
